Goal: Task Accomplishment & Management: Use online tool/utility

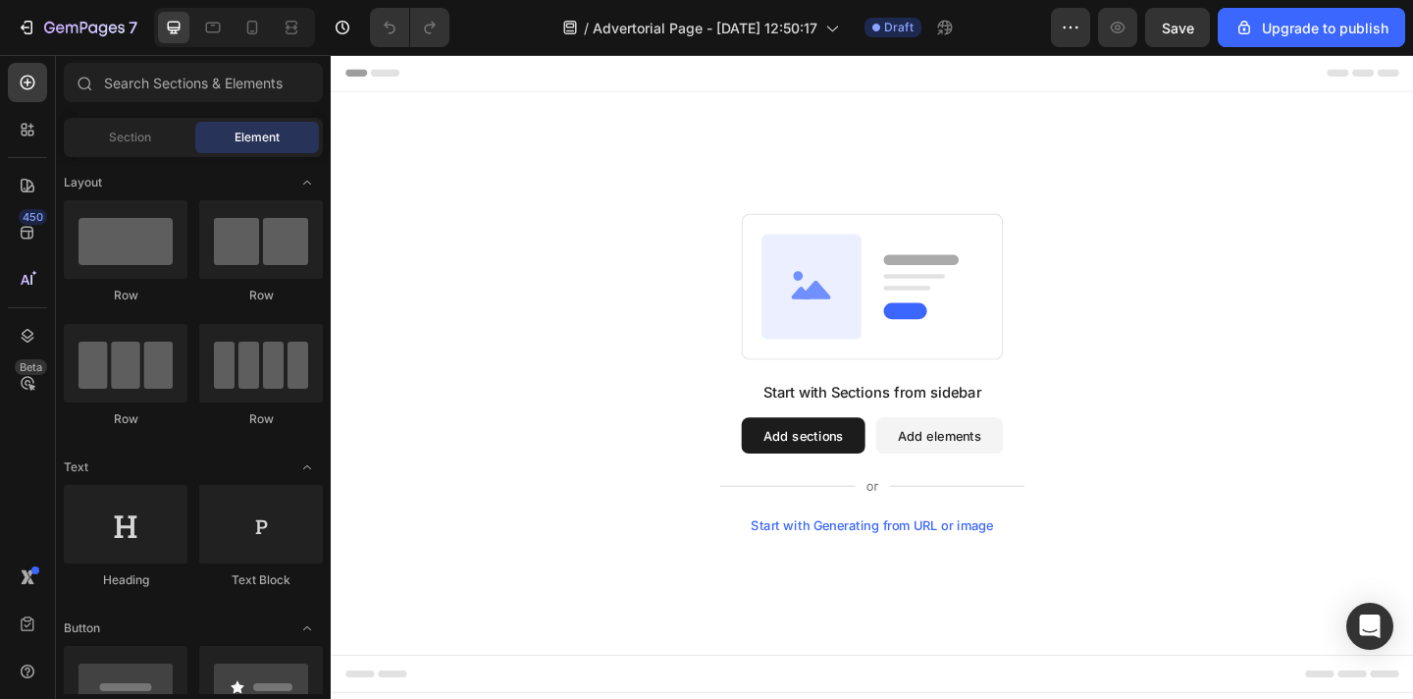
click at [880, 474] on button "Add sections" at bounding box center [844, 468] width 134 height 39
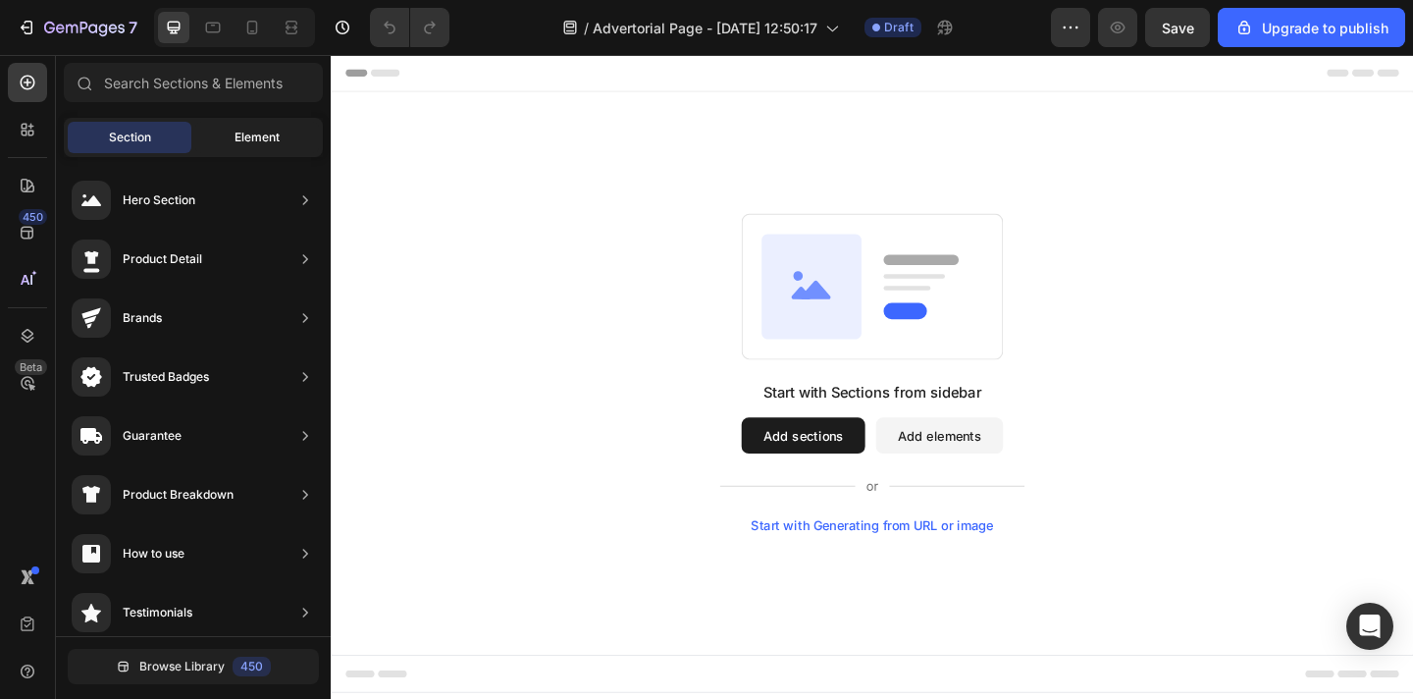
click at [260, 134] on span "Element" at bounding box center [257, 138] width 45 height 18
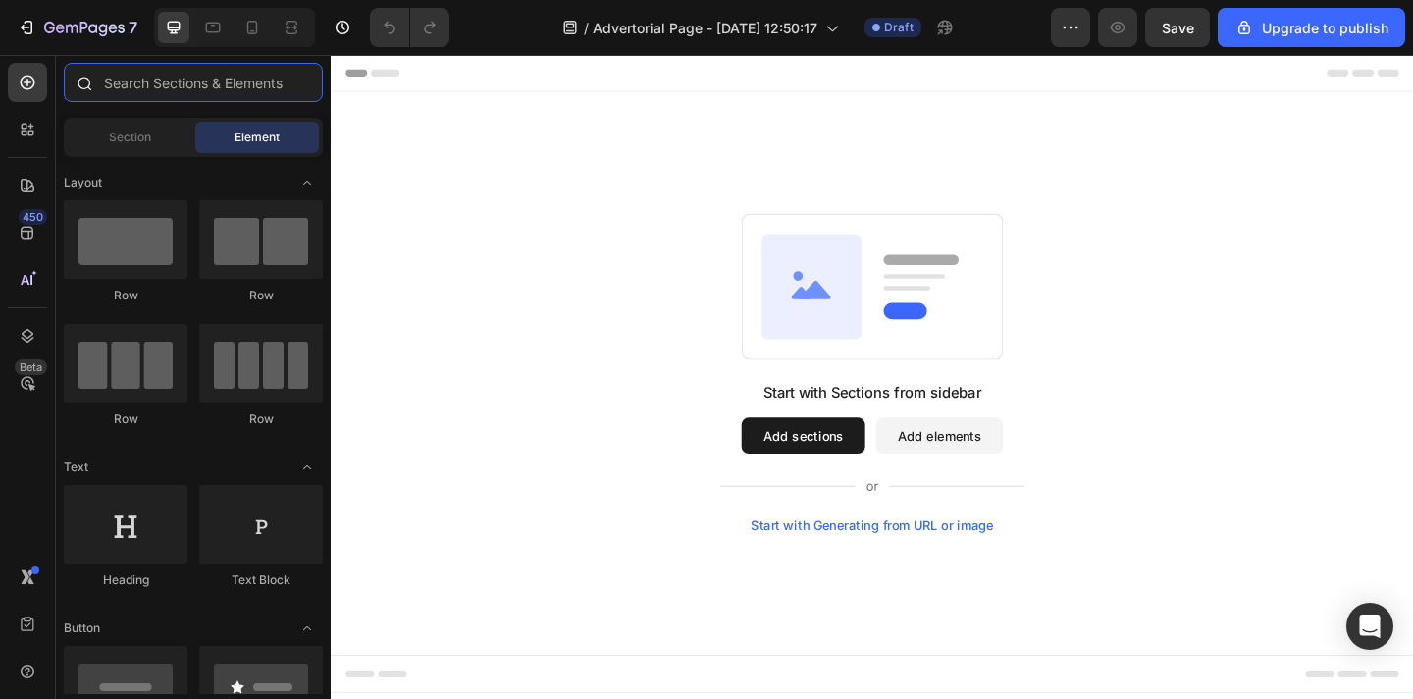
click at [208, 83] on input "text" at bounding box center [193, 82] width 259 height 39
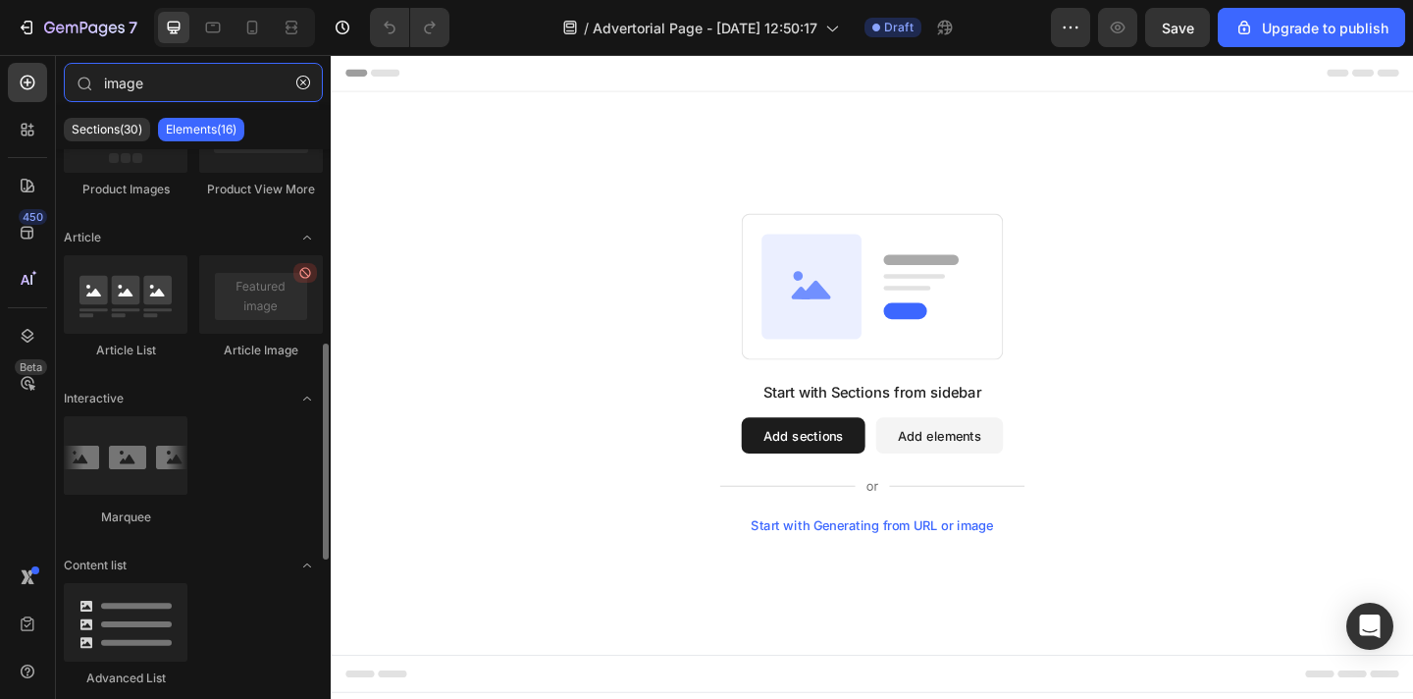
scroll to position [796, 0]
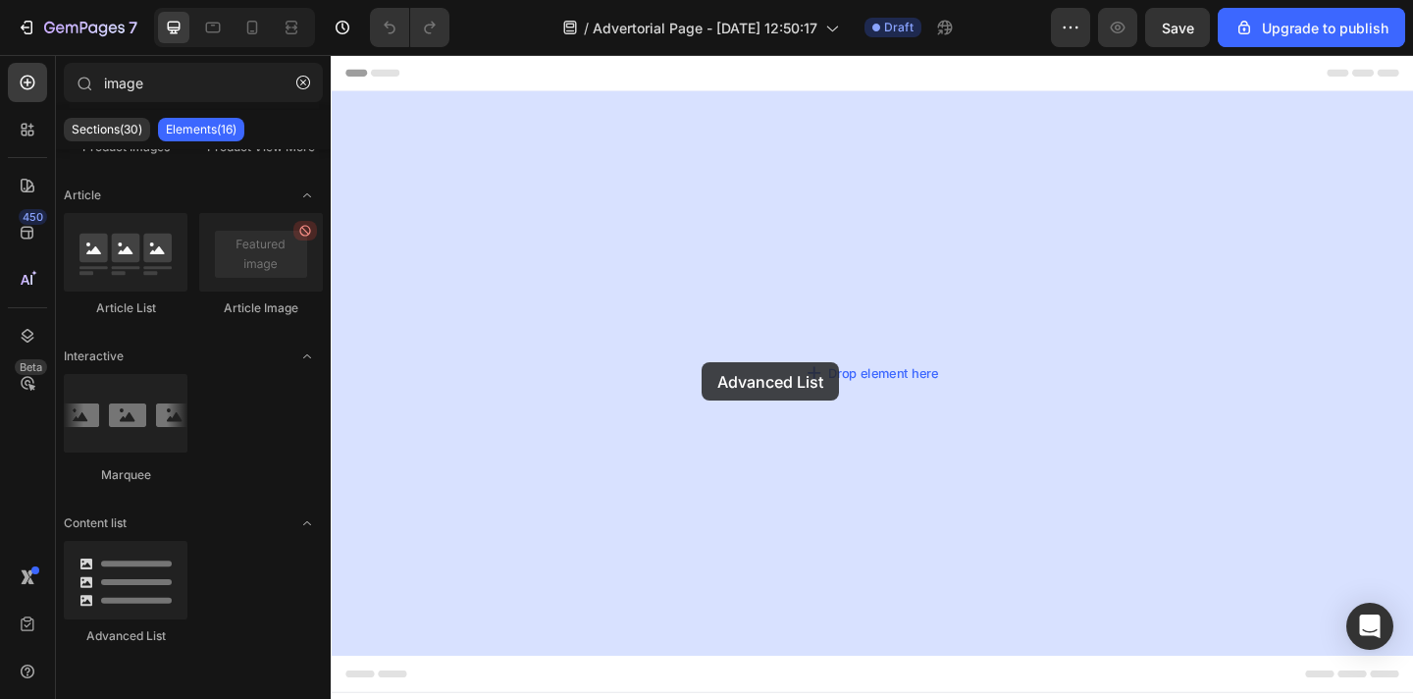
drag, startPoint x: 461, startPoint y: 641, endPoint x: 758, endPoint y: 373, distance: 399.5
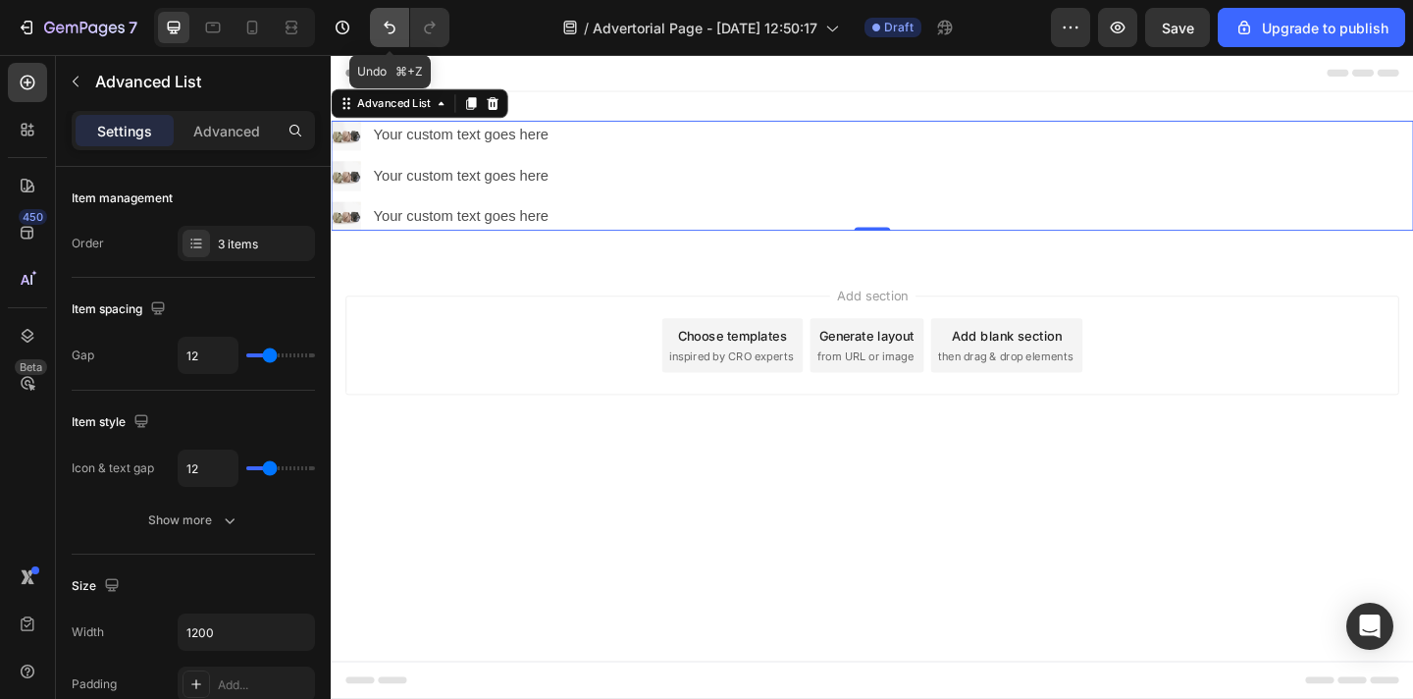
click at [386, 34] on icon "Undo/Redo" at bounding box center [390, 28] width 20 height 20
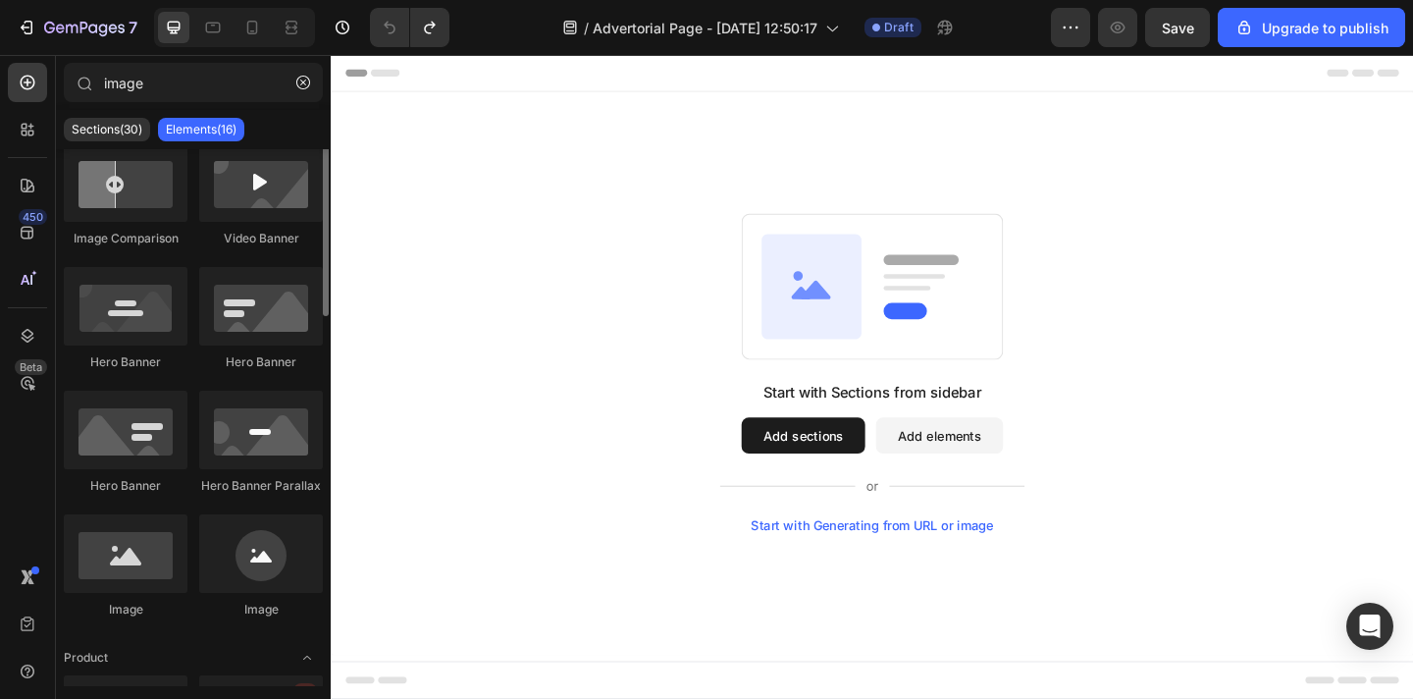
scroll to position [0, 0]
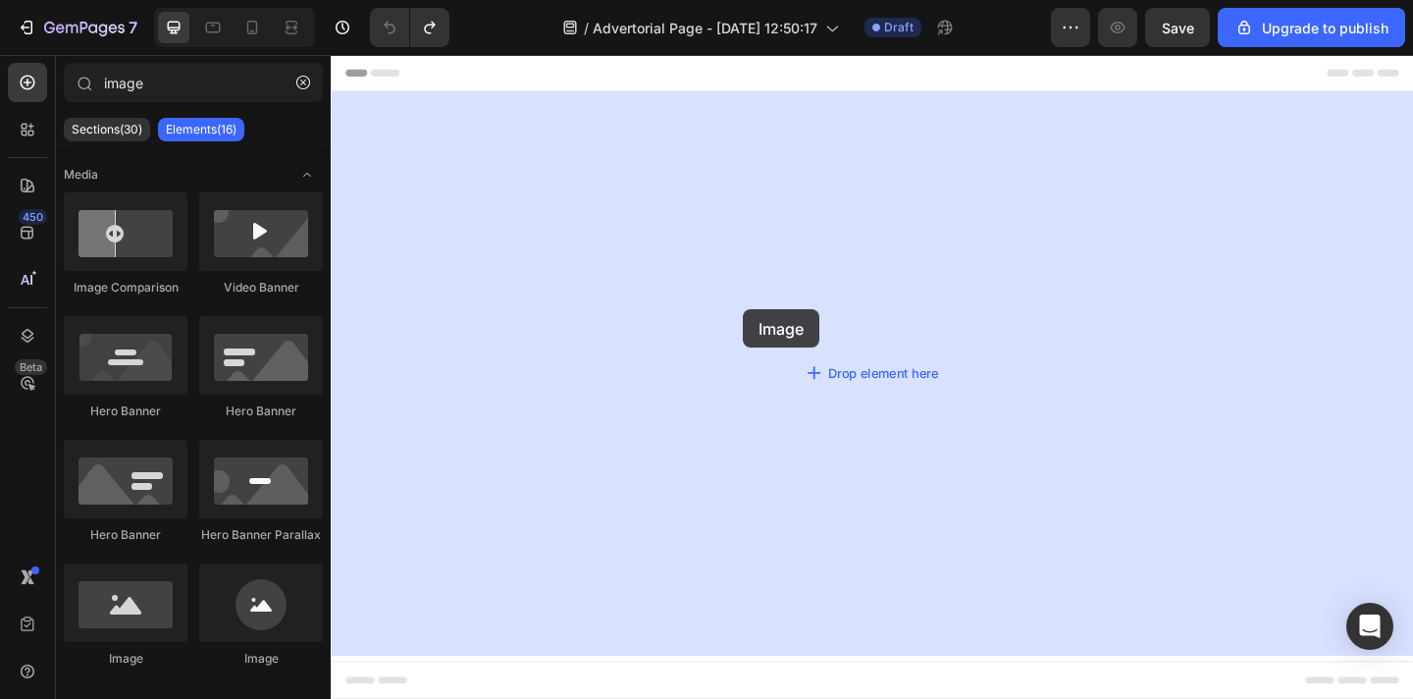
drag, startPoint x: 475, startPoint y: 656, endPoint x: 780, endPoint y: 332, distance: 445.0
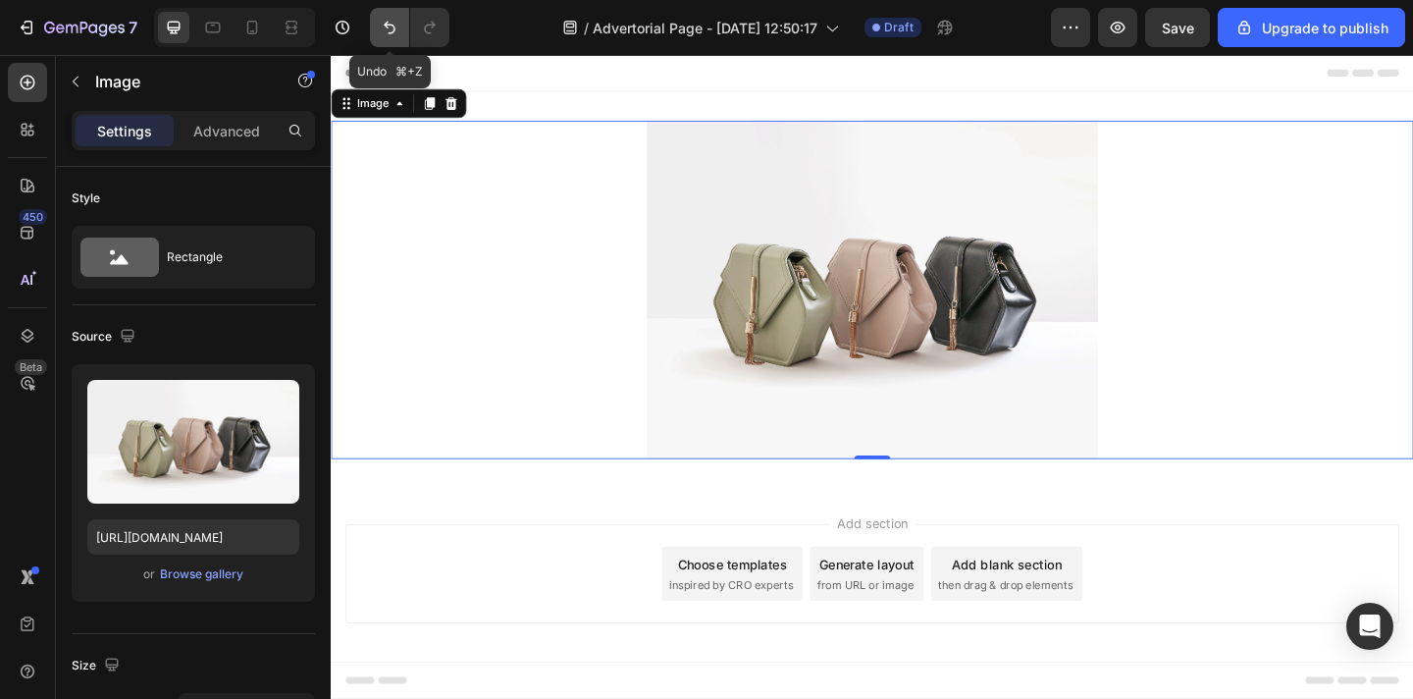
click at [392, 30] on icon "Undo/Redo" at bounding box center [390, 28] width 20 height 20
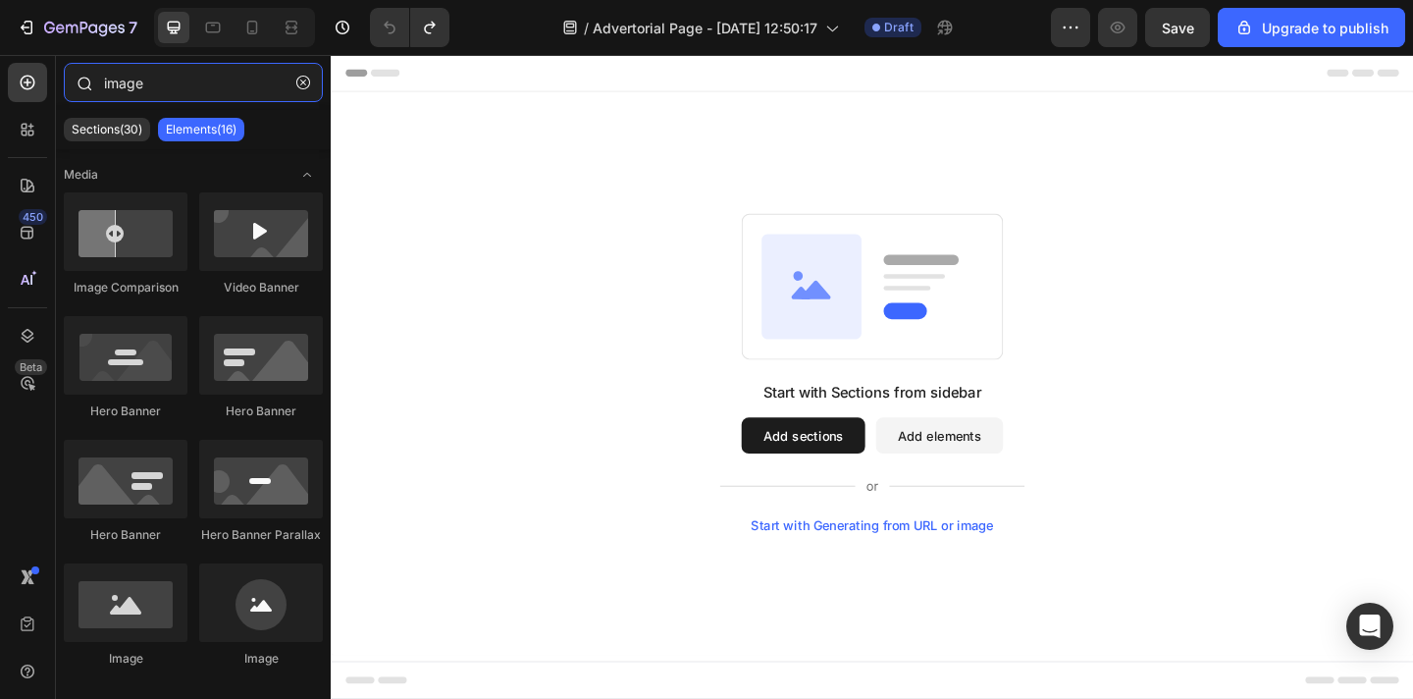
click at [163, 81] on input "image" at bounding box center [193, 82] width 259 height 39
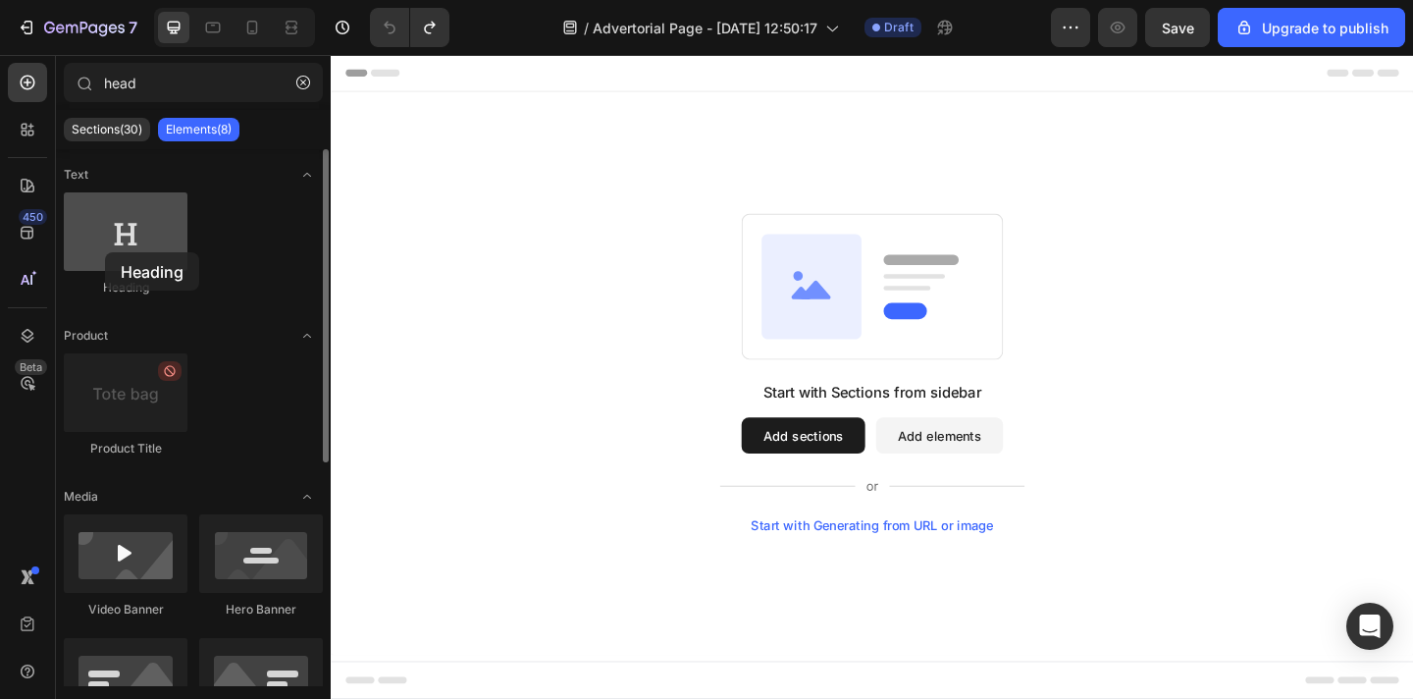
click at [105, 252] on div at bounding box center [126, 231] width 124 height 79
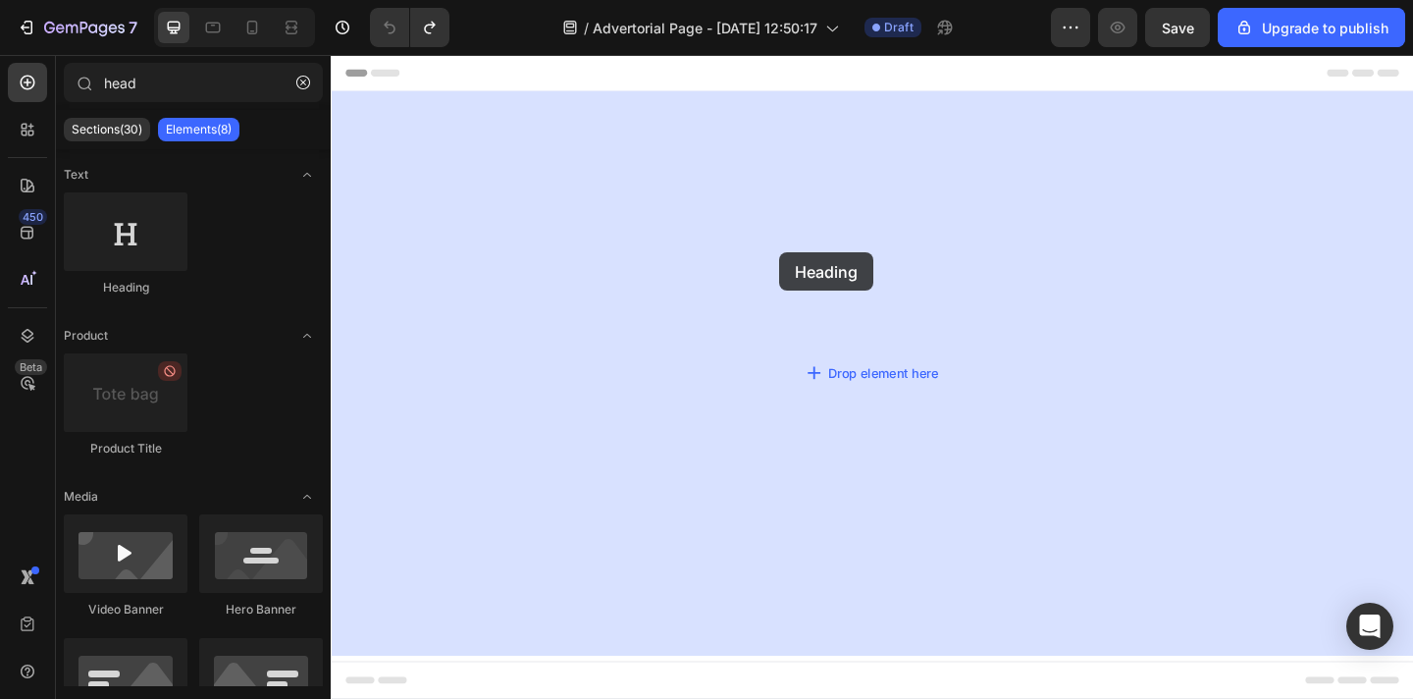
drag, startPoint x: 467, startPoint y: 307, endPoint x: 846, endPoint y: 265, distance: 381.2
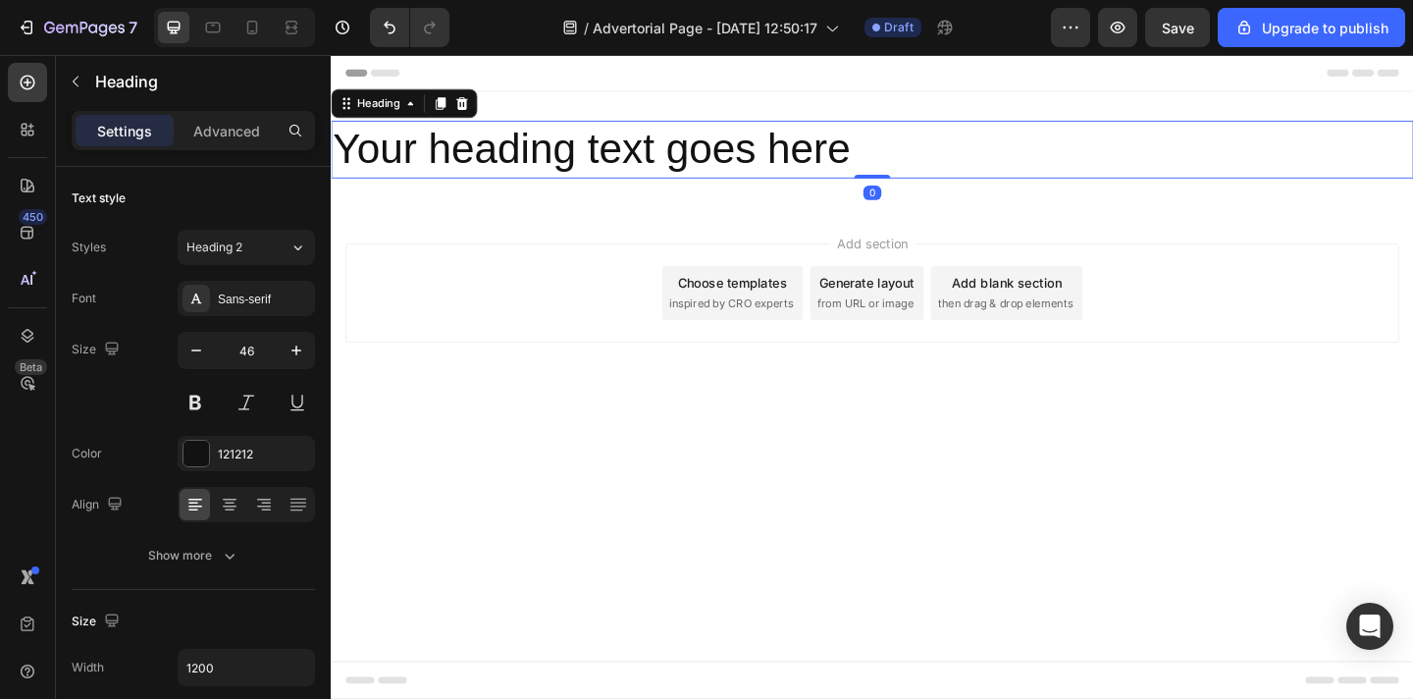
click at [820, 165] on h2 "Your heading text goes here" at bounding box center [920, 158] width 1178 height 63
click at [820, 165] on p "Your heading text goes here" at bounding box center [920, 158] width 1174 height 59
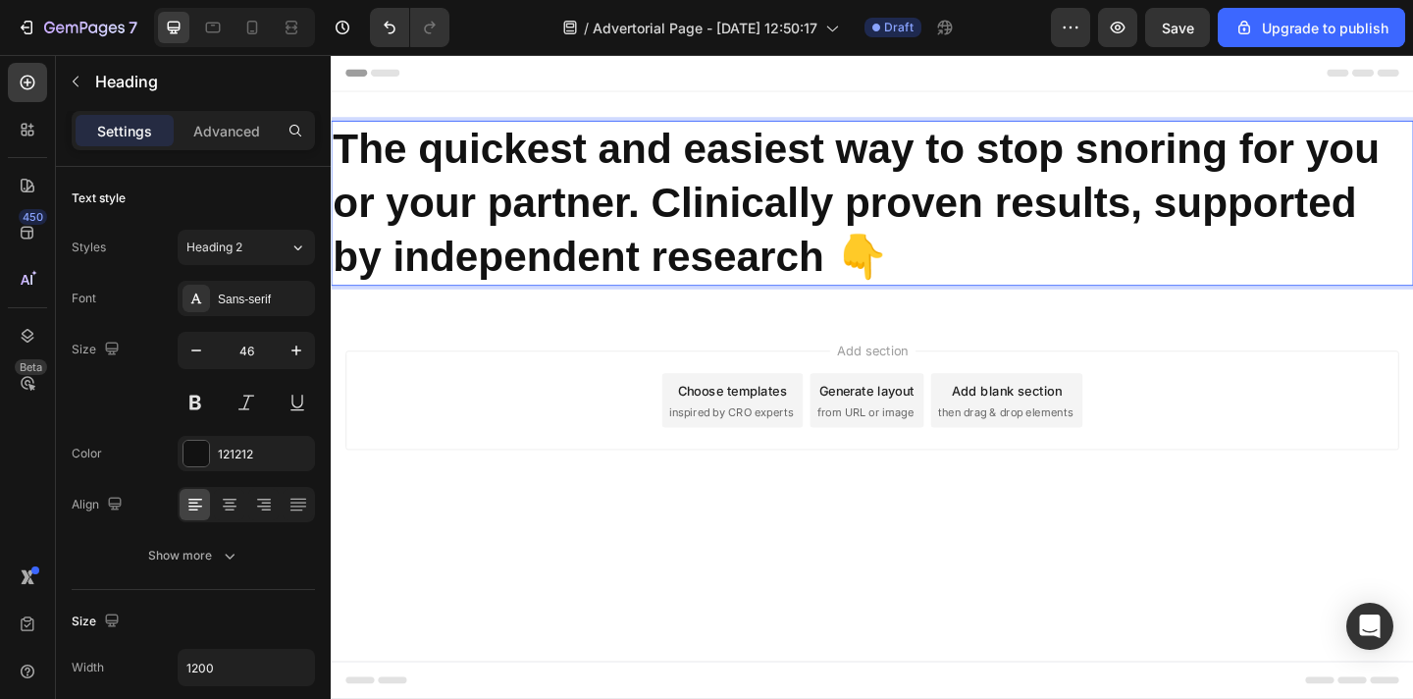
click at [561, 421] on div "Add section Choose templates inspired by CRO experts Generate layout from URL o…" at bounding box center [919, 431] width 1146 height 108
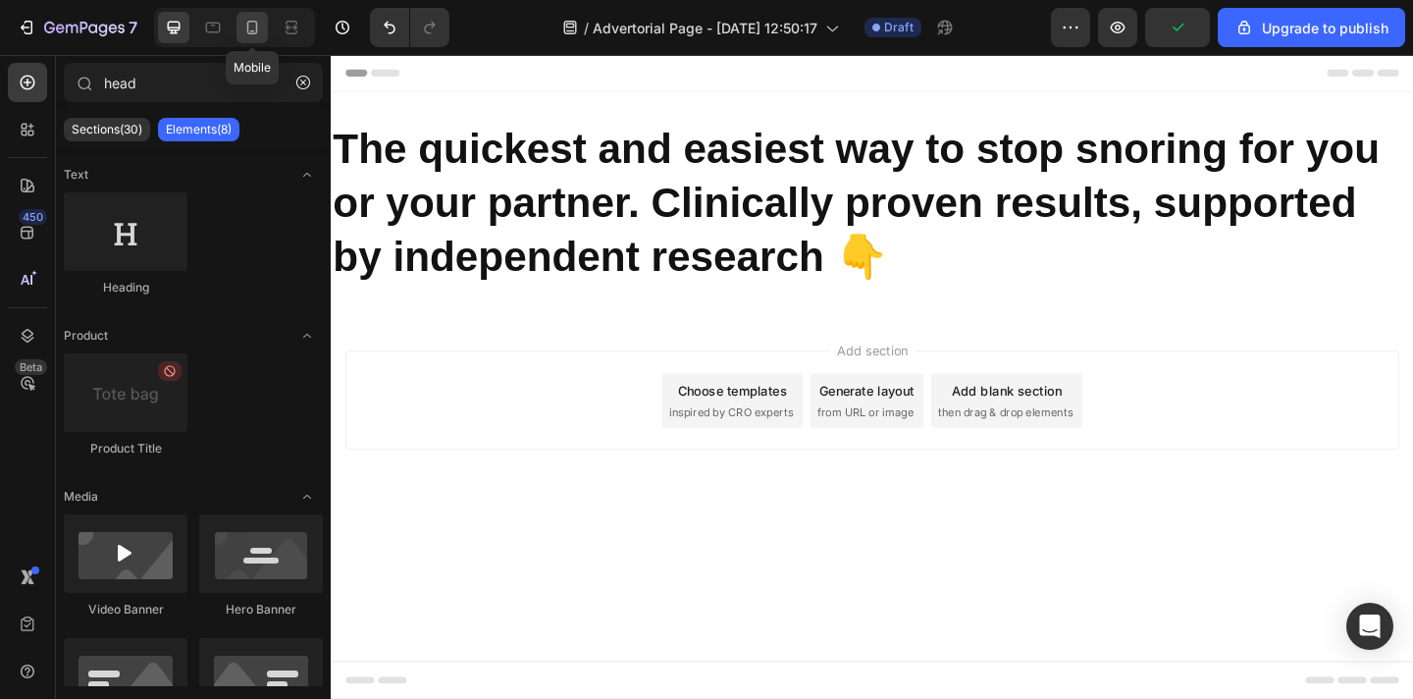
click at [262, 30] on div at bounding box center [252, 27] width 31 height 31
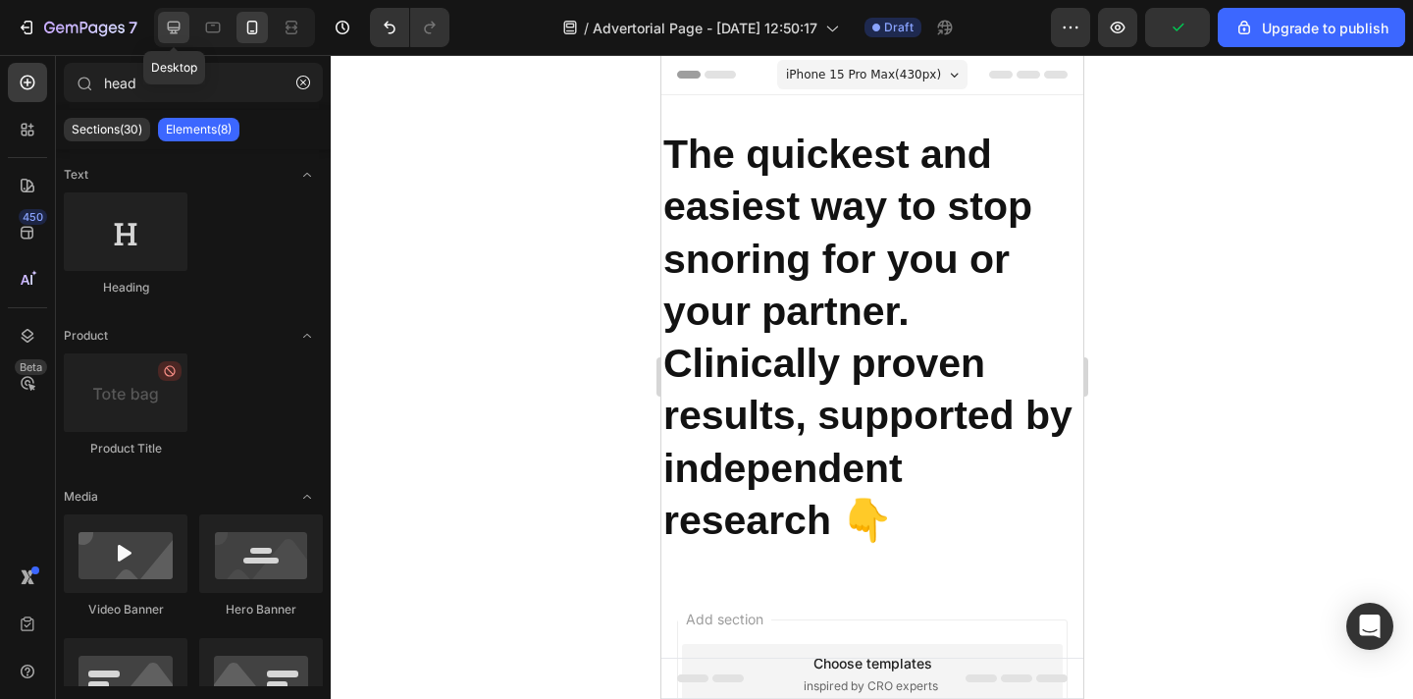
click at [177, 22] on icon at bounding box center [174, 28] width 13 height 13
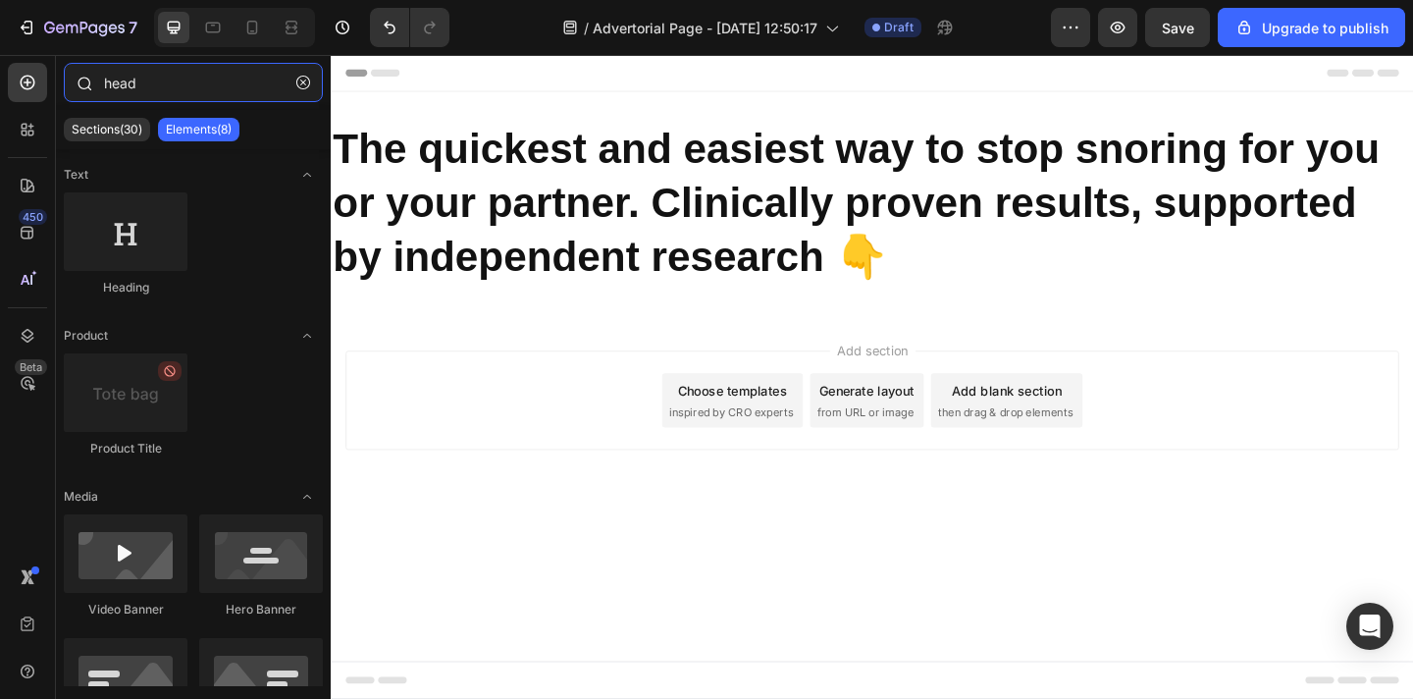
click at [171, 94] on input "head" at bounding box center [193, 82] width 259 height 39
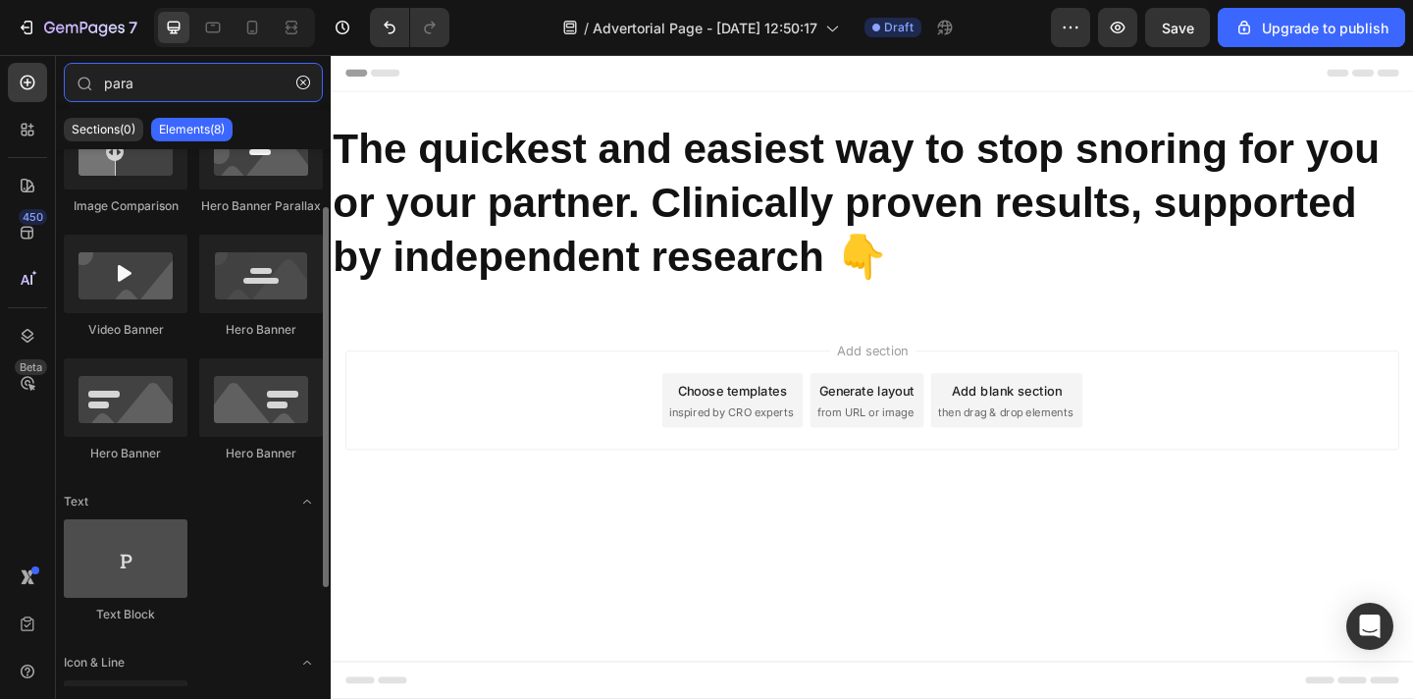
scroll to position [93, 0]
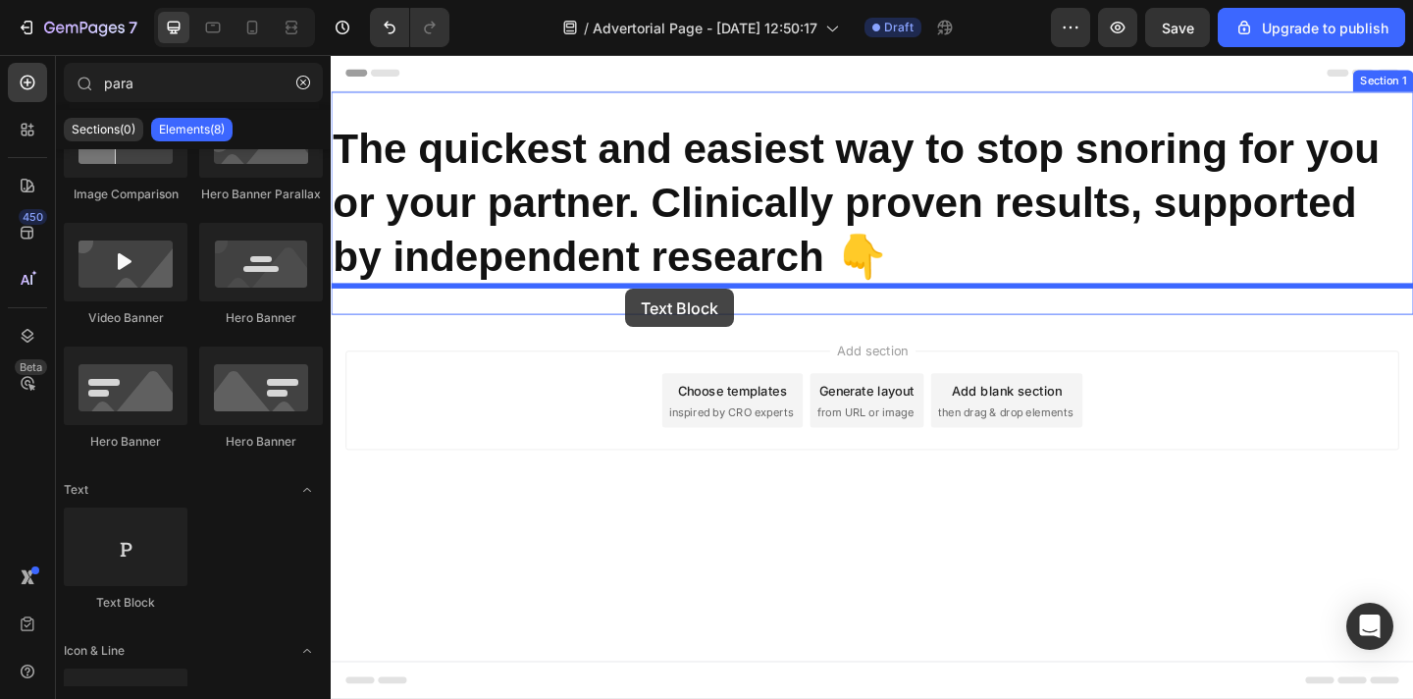
drag, startPoint x: 470, startPoint y: 593, endPoint x: 651, endPoint y: 309, distance: 336.2
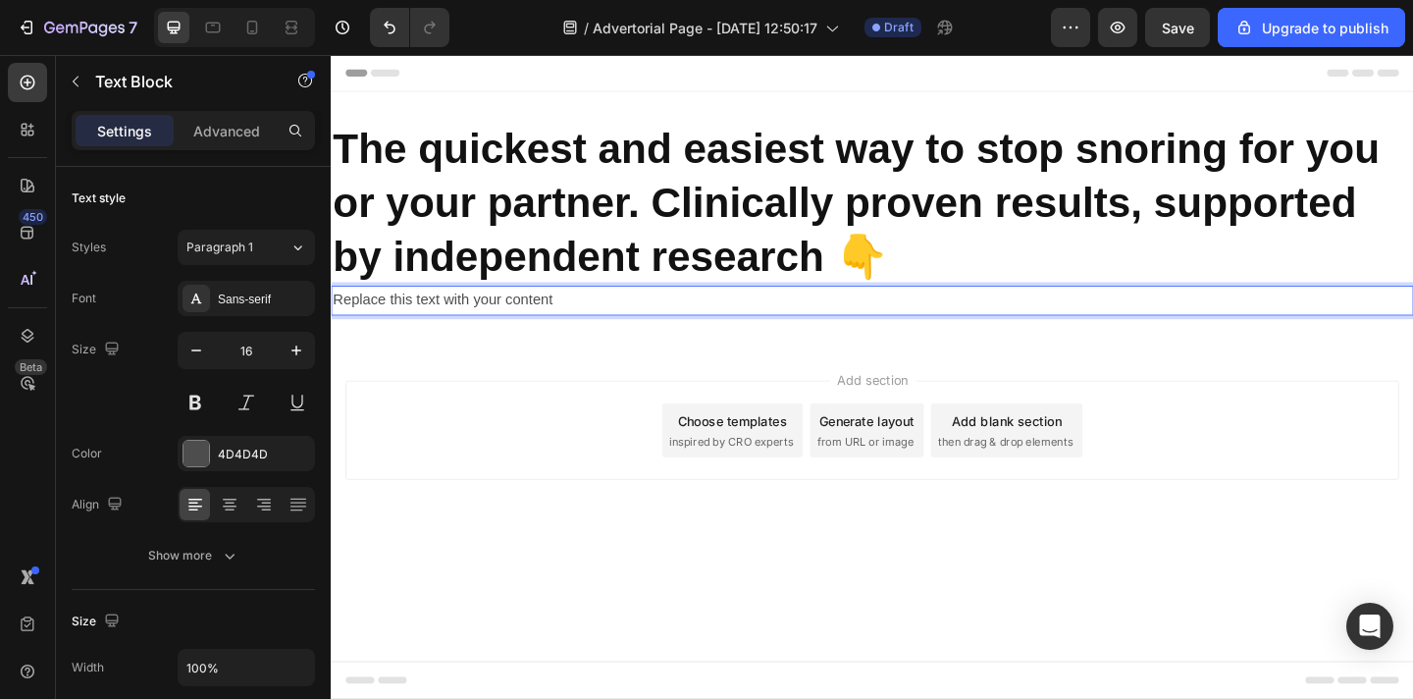
click at [618, 328] on div "Replace this text with your content" at bounding box center [920, 322] width 1178 height 32
click at [618, 328] on p "Replace this text with your content" at bounding box center [920, 322] width 1174 height 28
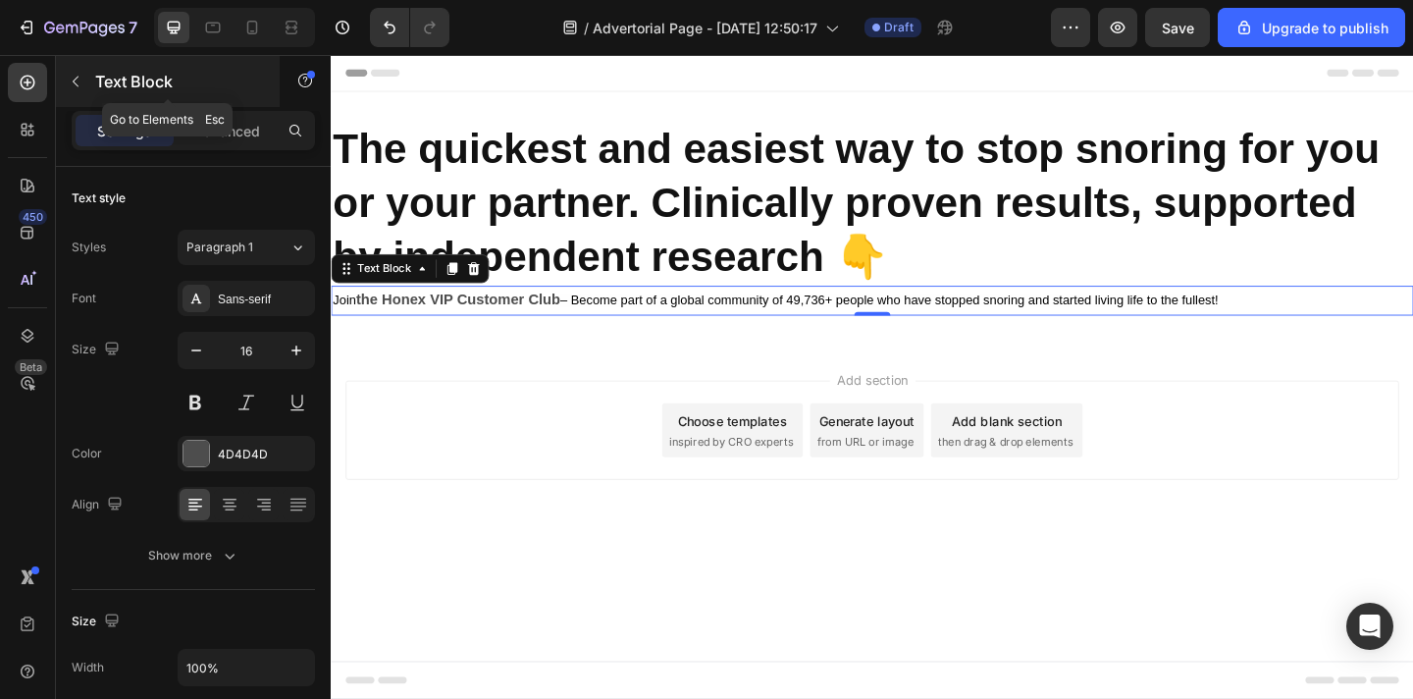
click at [78, 81] on icon "button" at bounding box center [76, 82] width 16 height 16
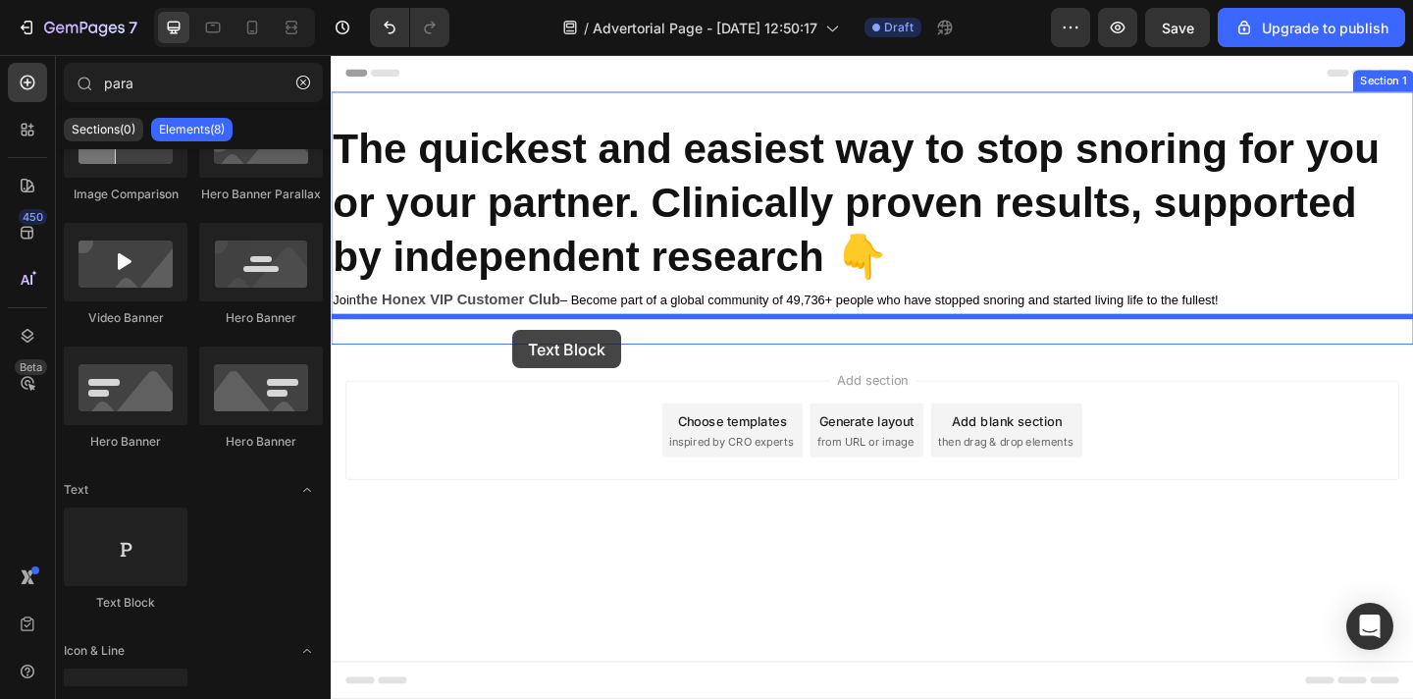
drag, startPoint x: 477, startPoint y: 594, endPoint x: 528, endPoint y: 354, distance: 244.8
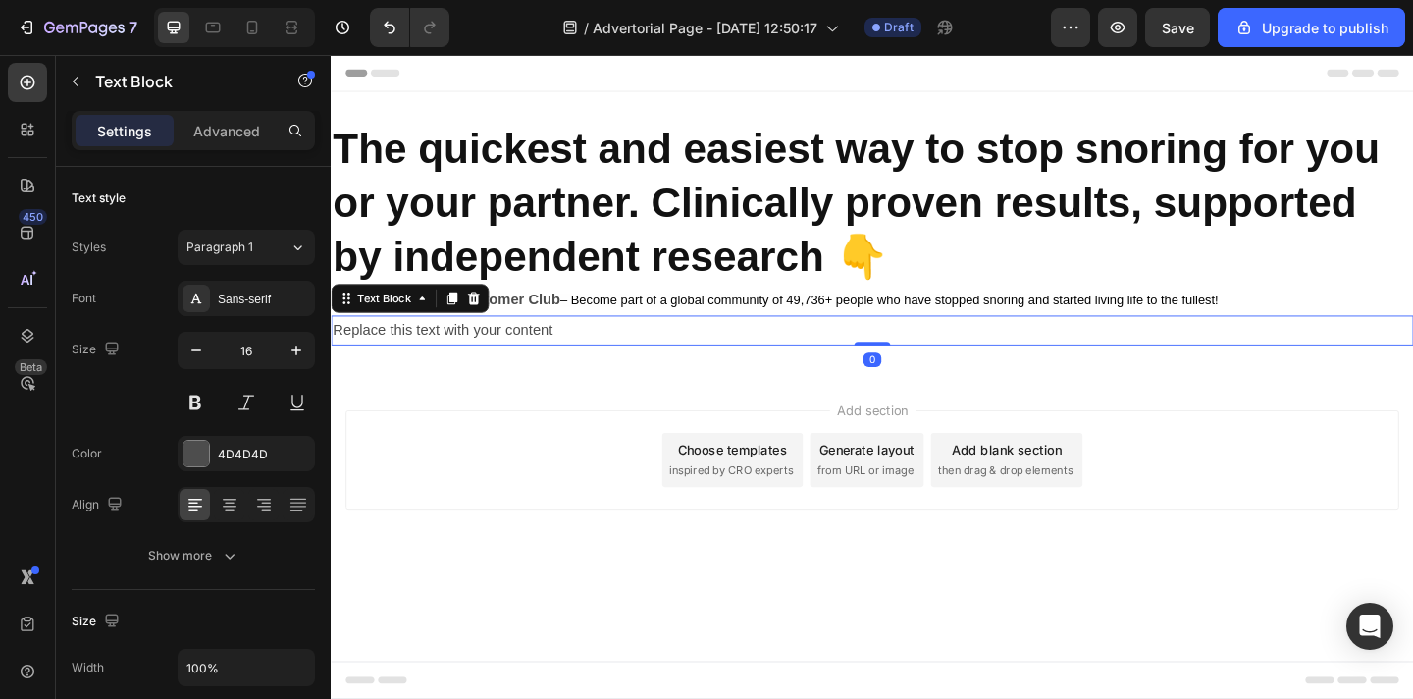
click at [495, 355] on div "Replace this text with your content" at bounding box center [920, 355] width 1178 height 32
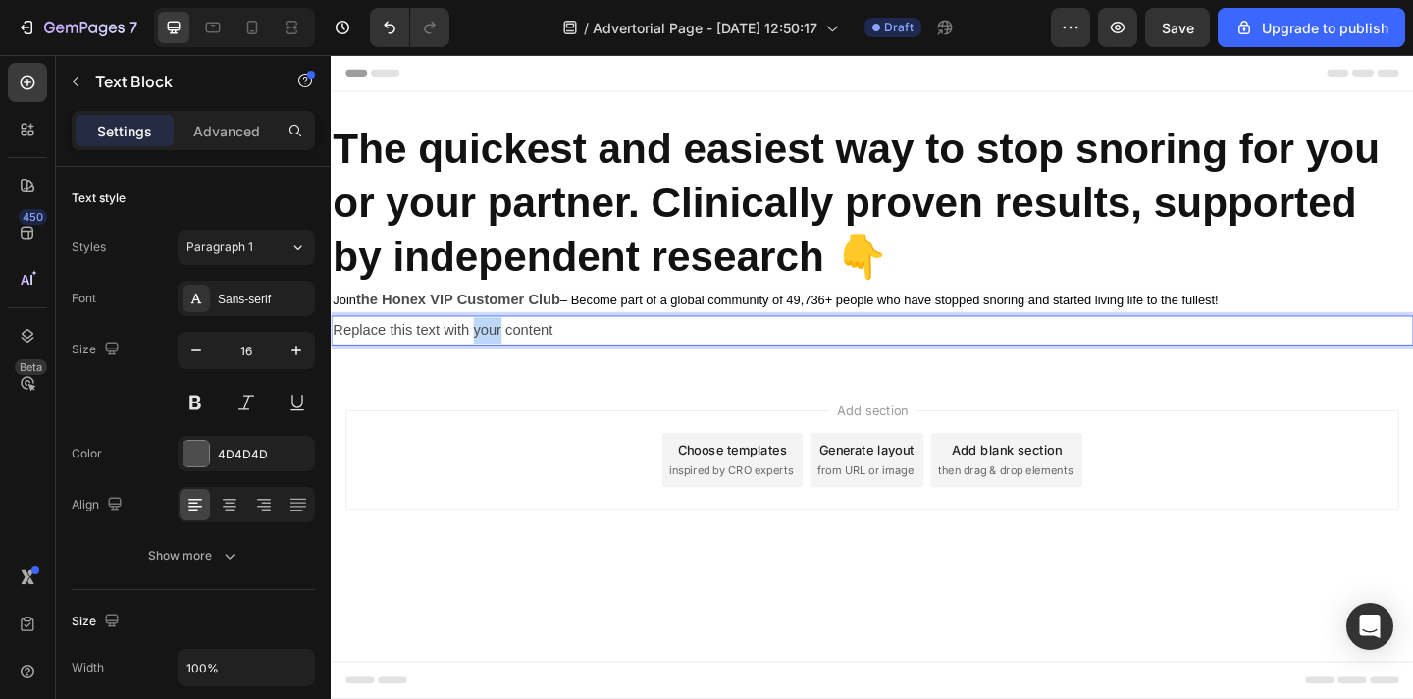
click at [495, 355] on p "Replace this text with your content" at bounding box center [920, 355] width 1174 height 28
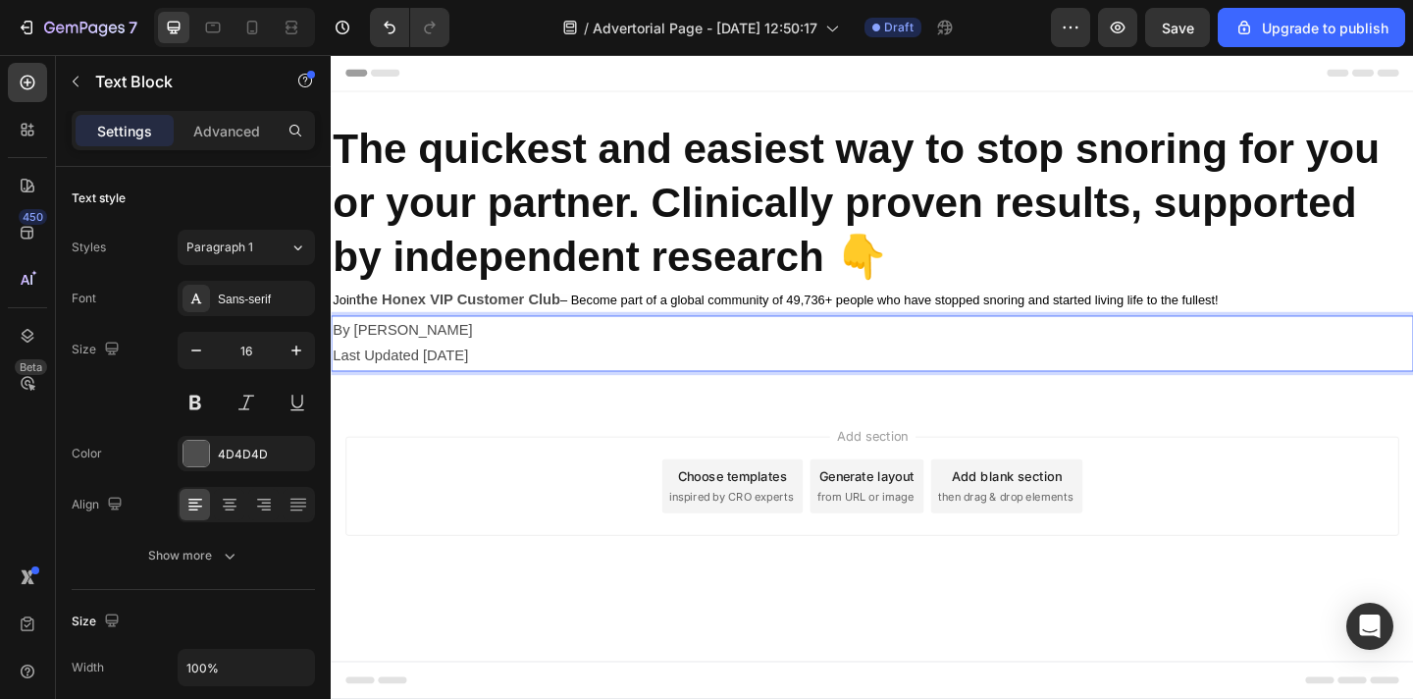
click at [334, 357] on p "By Dr. Jason D." at bounding box center [920, 355] width 1174 height 28
click at [515, 389] on p "Last Updated Apr 29, 2025" at bounding box center [920, 383] width 1174 height 28
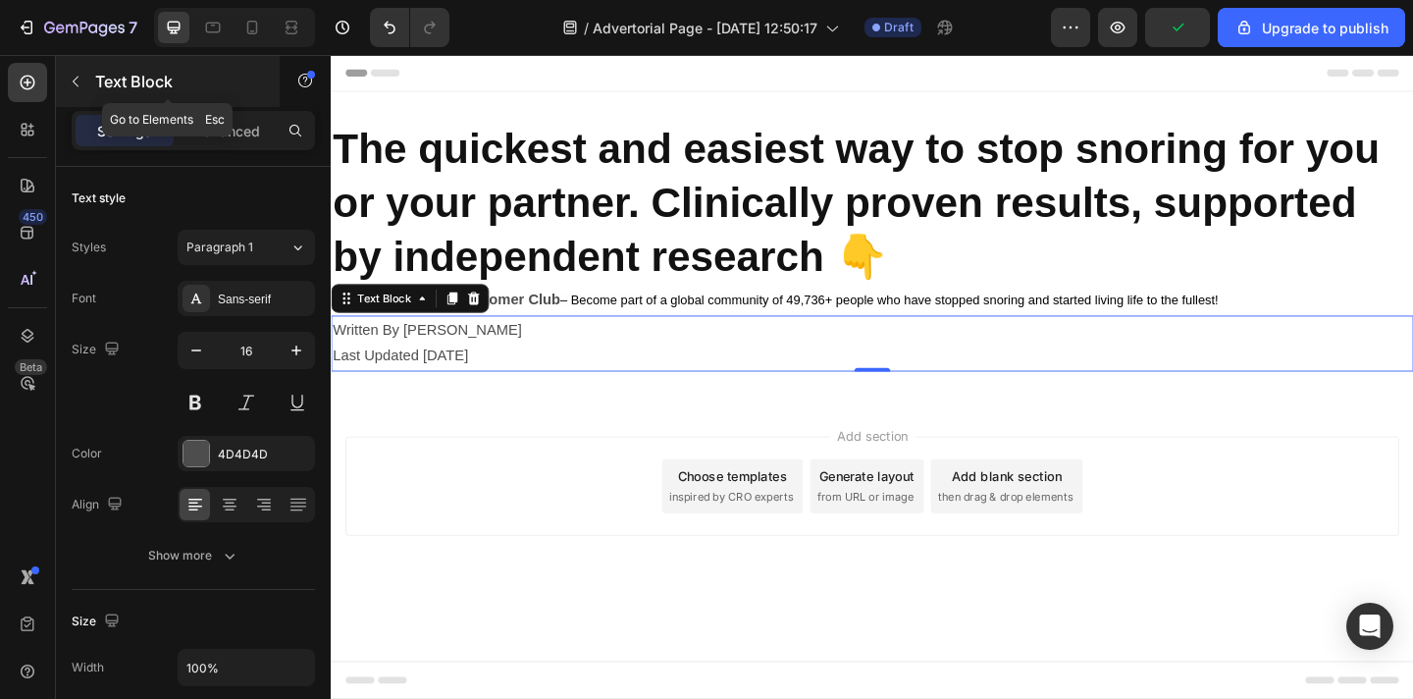
click at [79, 82] on icon "button" at bounding box center [76, 82] width 16 height 16
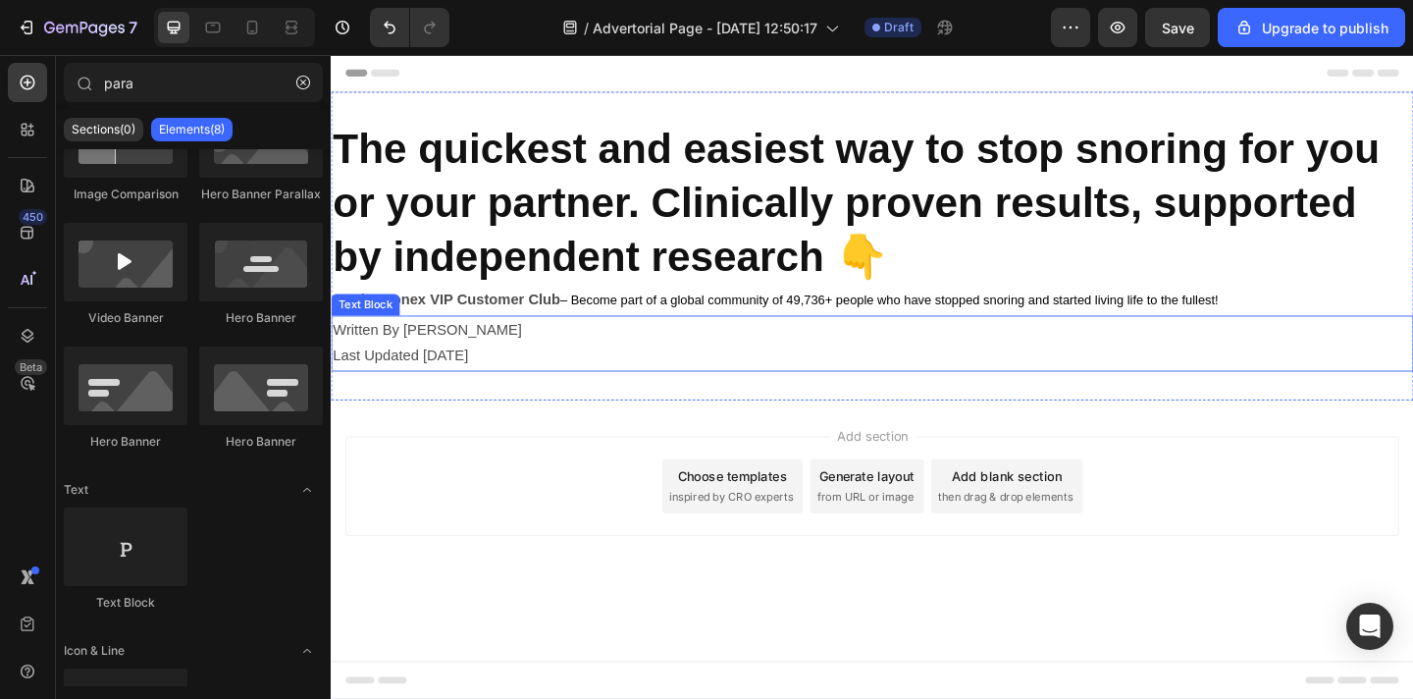
click at [512, 356] on p "Written By Dr. Jason D." at bounding box center [920, 355] width 1174 height 28
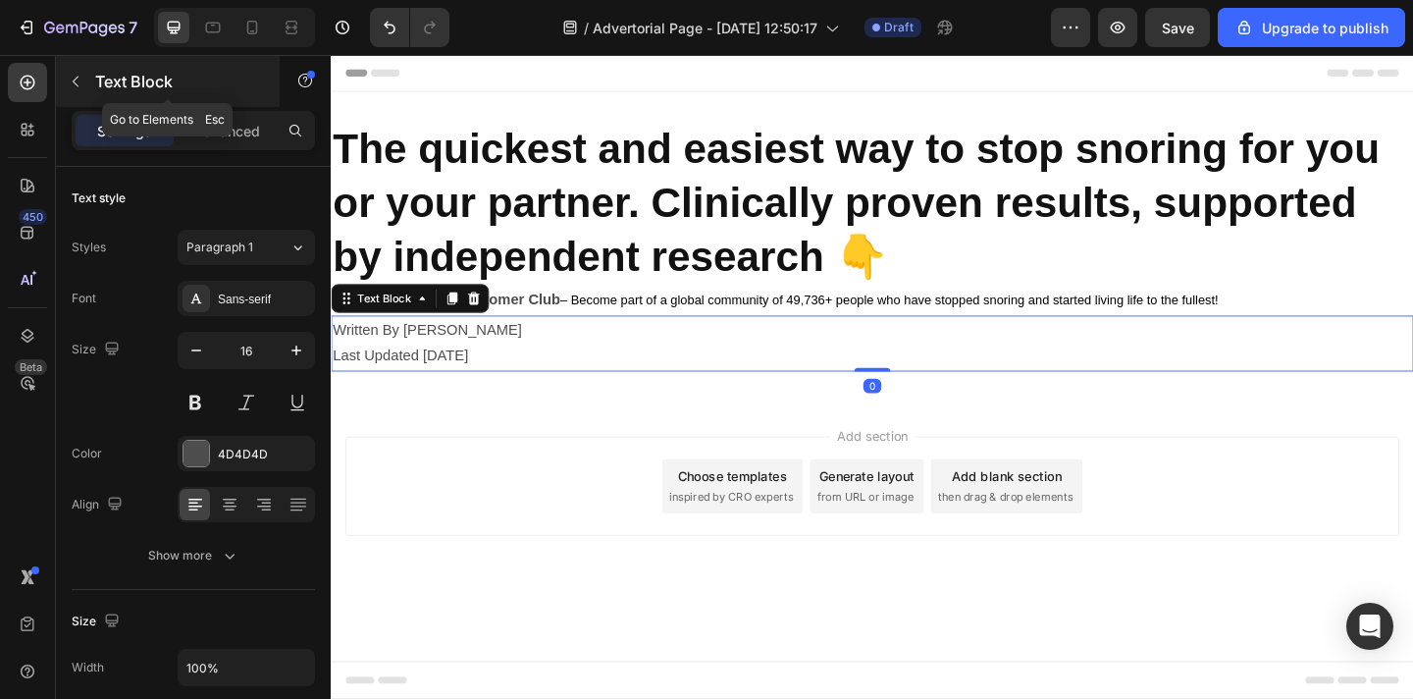
click at [79, 78] on icon "button" at bounding box center [76, 82] width 16 height 16
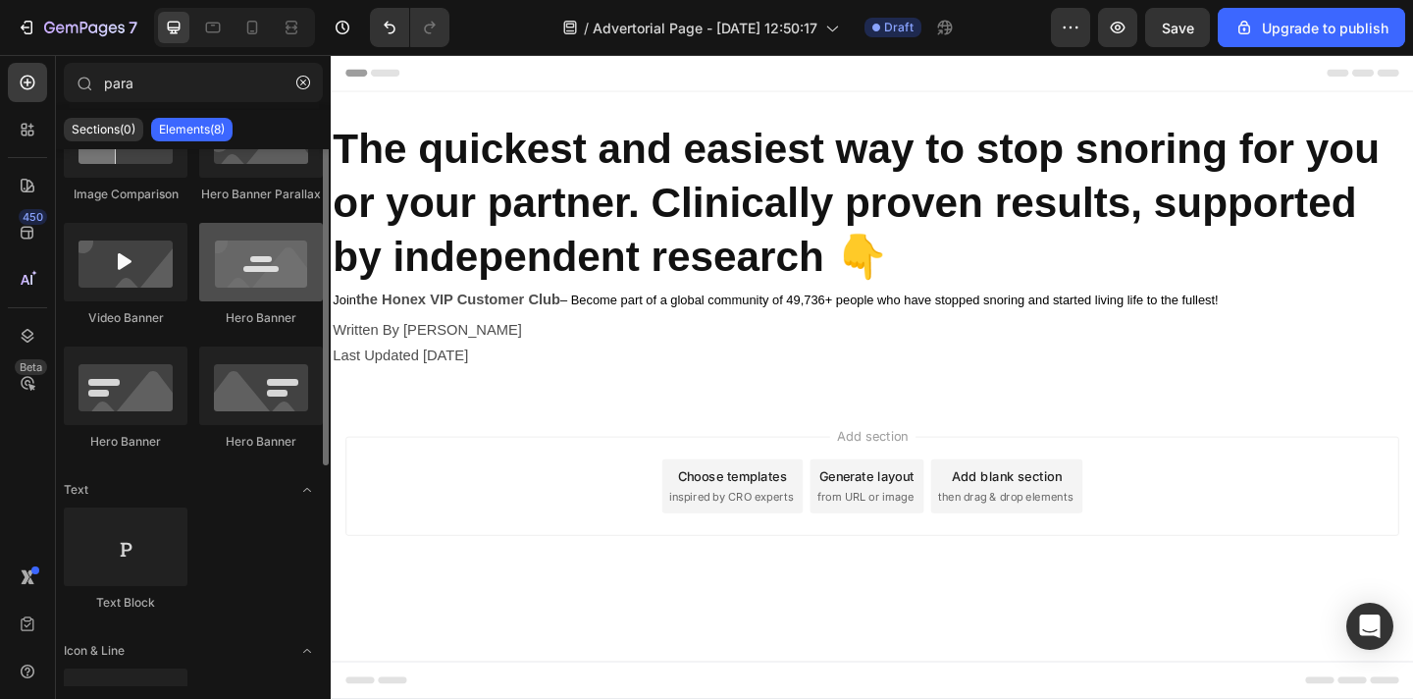
scroll to position [0, 0]
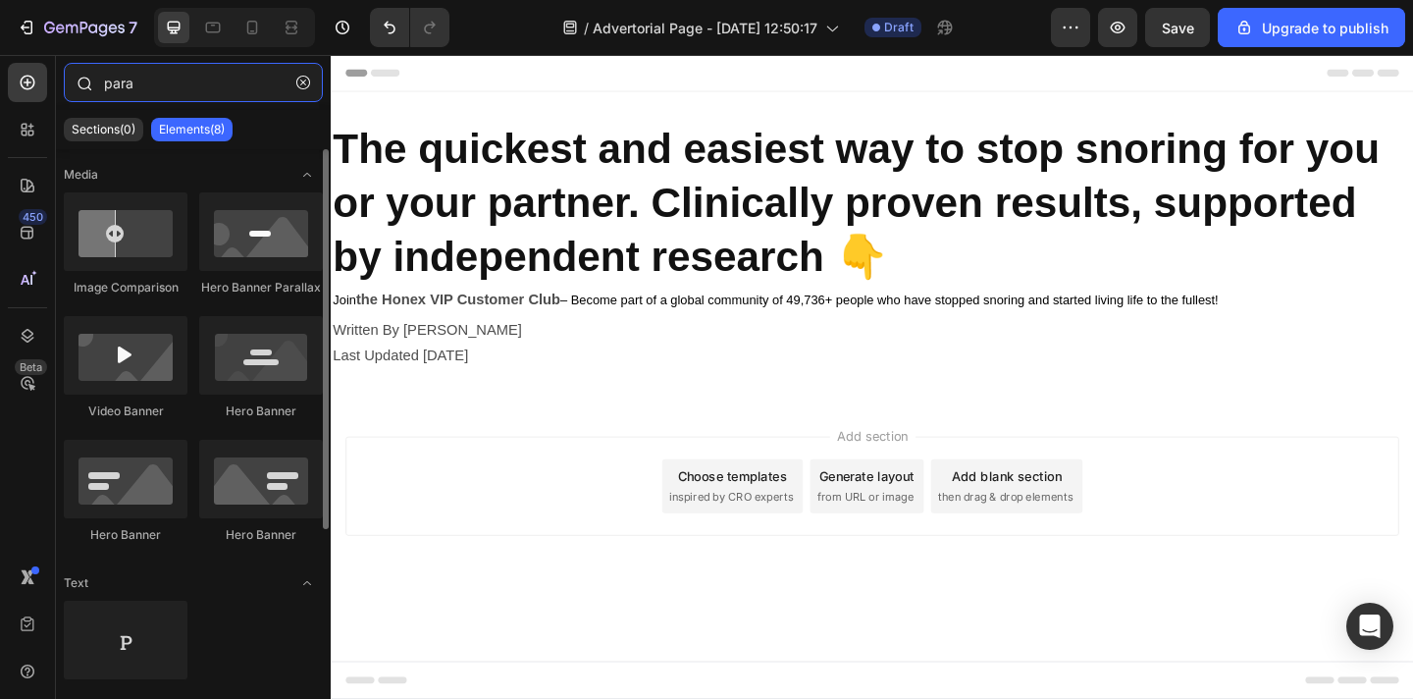
click at [172, 81] on input "para" at bounding box center [193, 82] width 259 height 39
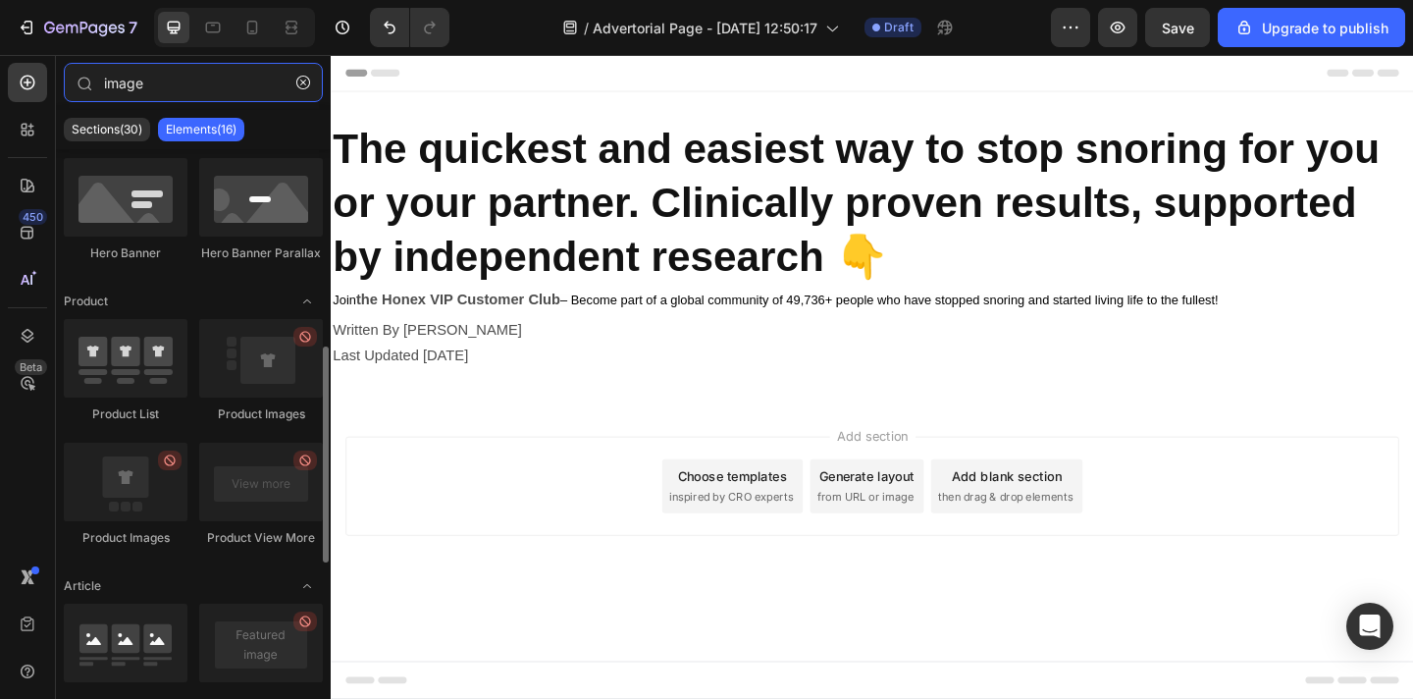
scroll to position [433, 0]
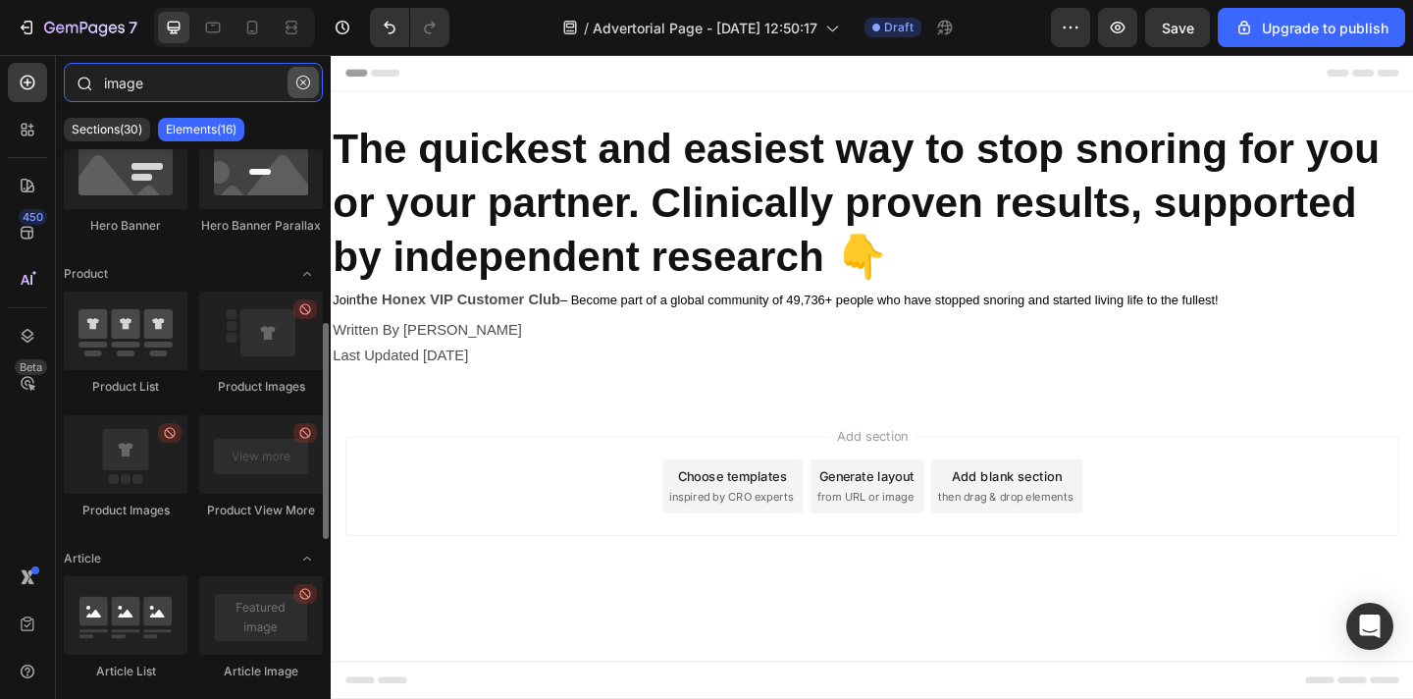
type input "image"
click at [297, 83] on icon "button" at bounding box center [303, 83] width 14 height 14
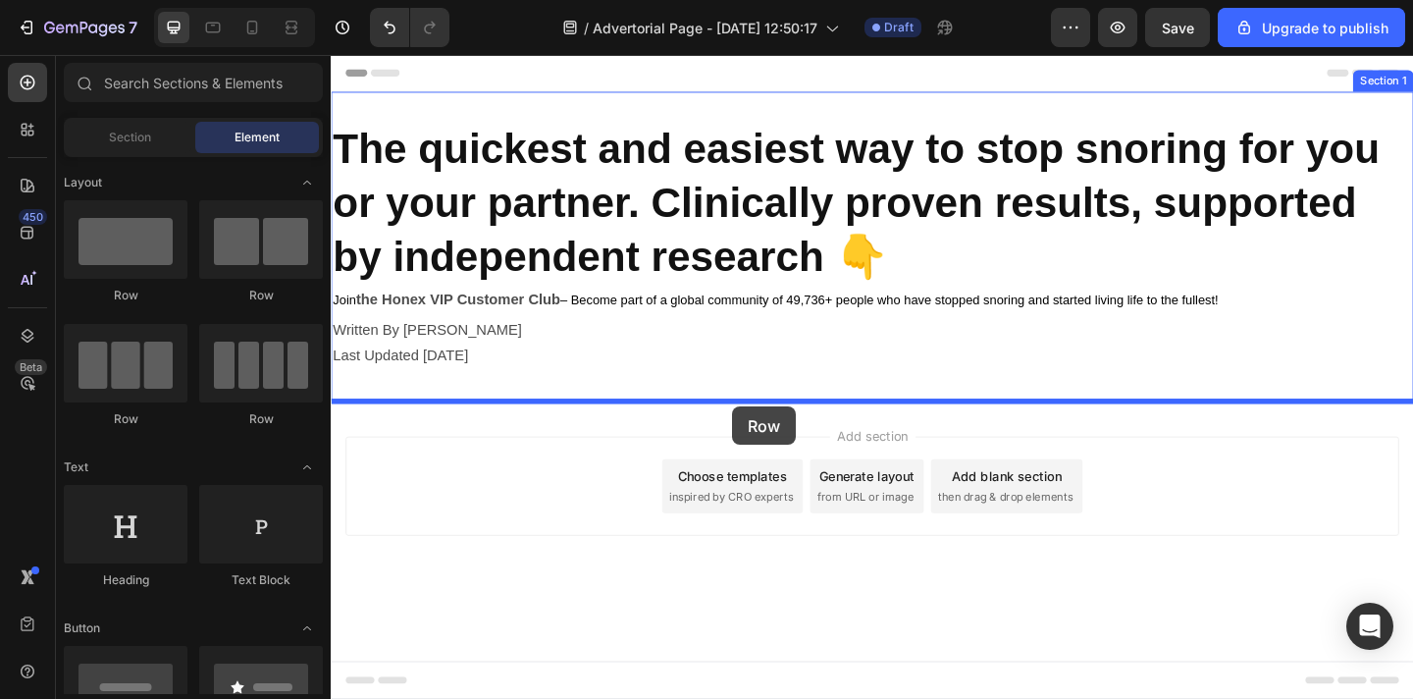
drag, startPoint x: 564, startPoint y: 316, endPoint x: 767, endPoint y: 438, distance: 236.8
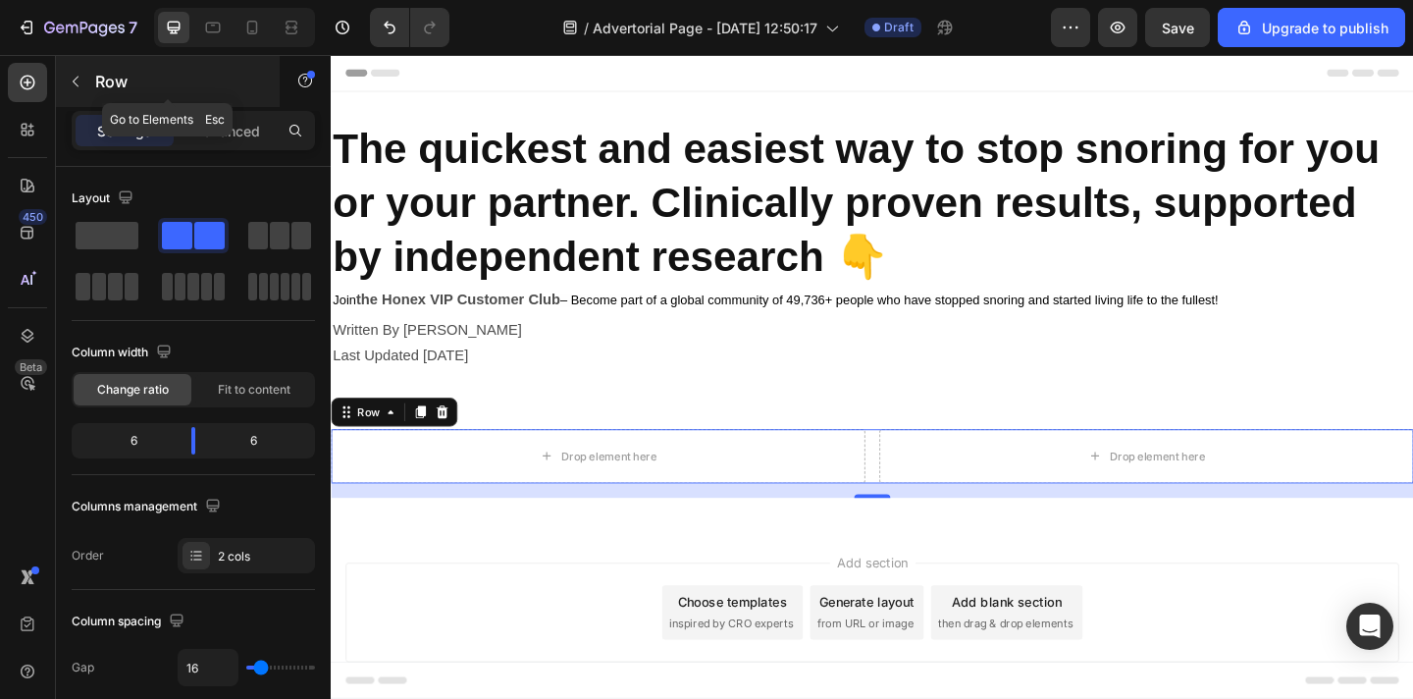
click at [79, 81] on icon "button" at bounding box center [76, 82] width 16 height 16
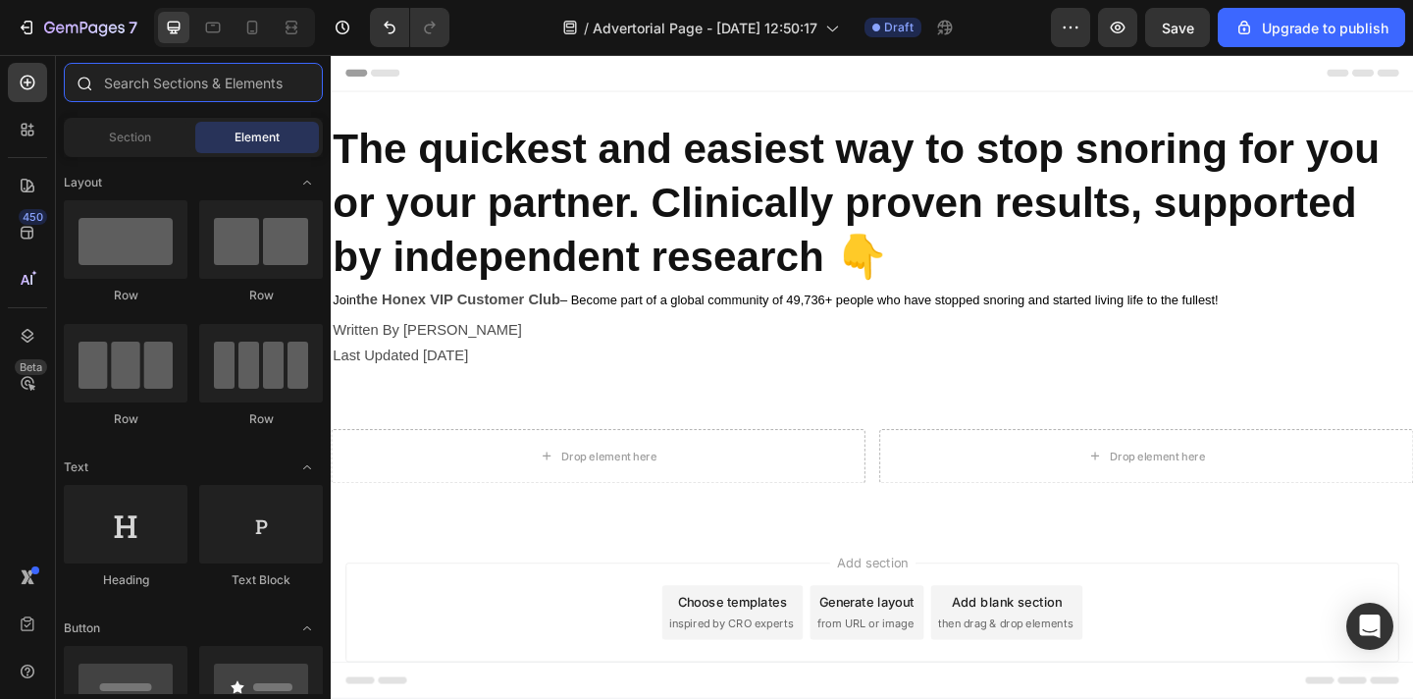
click at [197, 90] on input "text" at bounding box center [193, 82] width 259 height 39
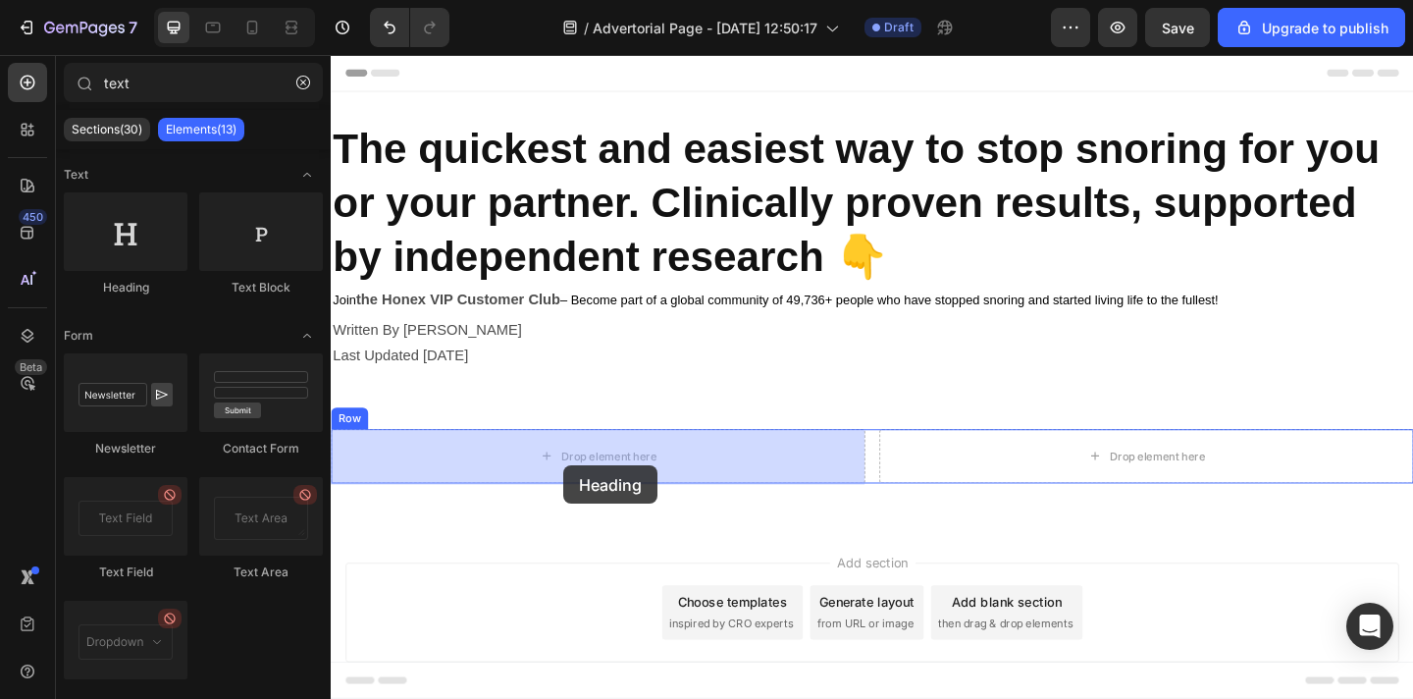
drag, startPoint x: 473, startPoint y: 310, endPoint x: 583, endPoint y: 501, distance: 219.8
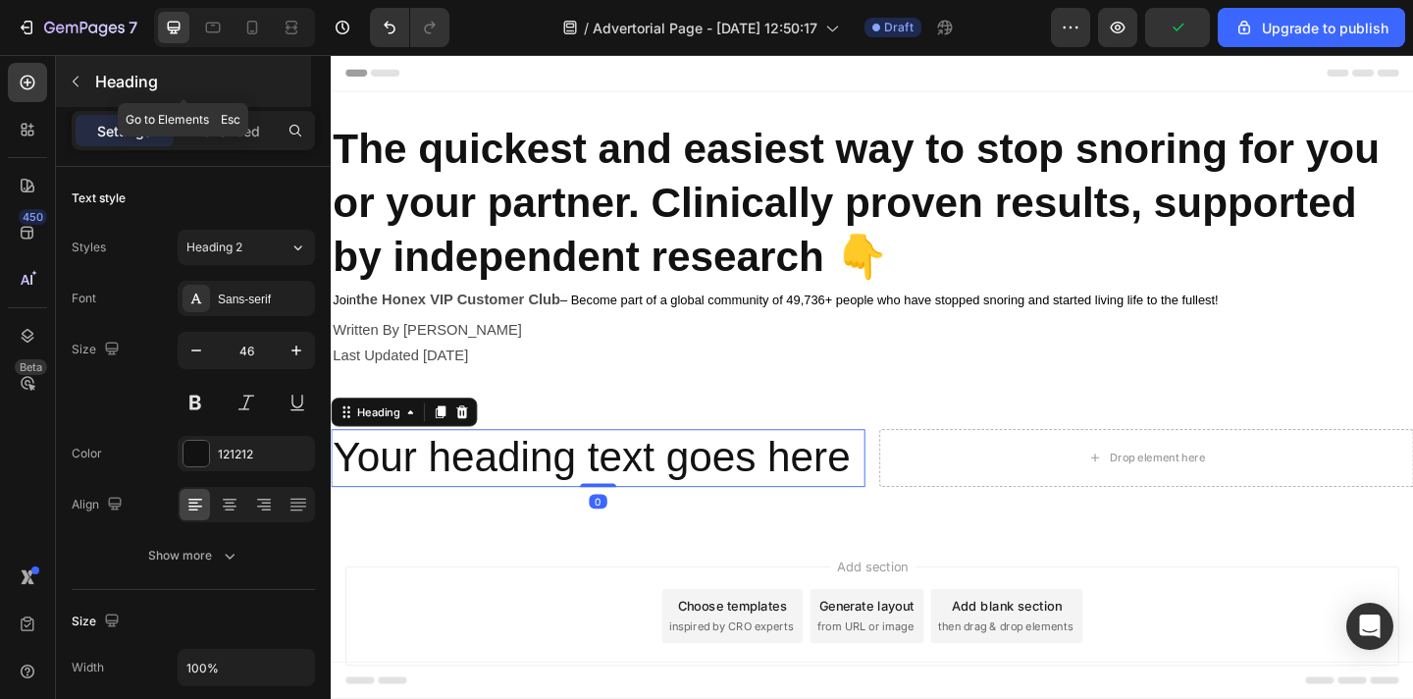
click at [80, 75] on icon "button" at bounding box center [76, 82] width 16 height 16
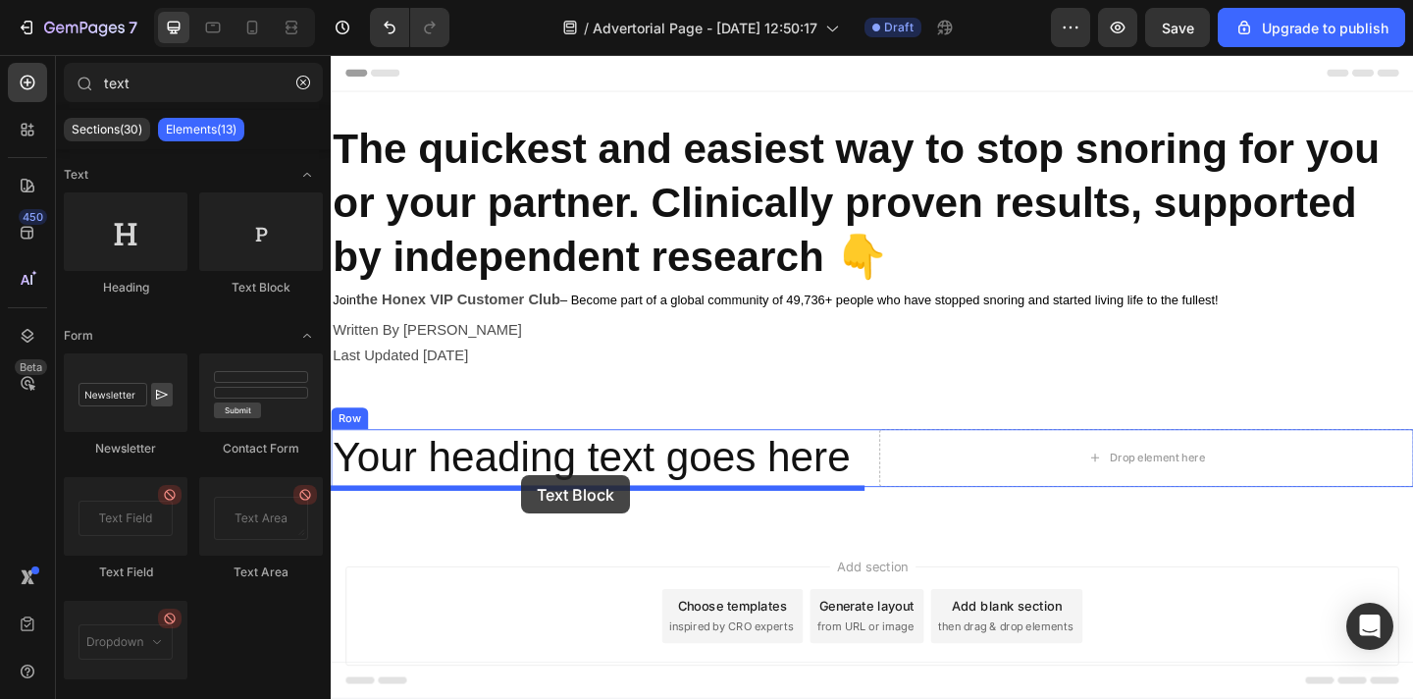
drag, startPoint x: 569, startPoint y: 299, endPoint x: 538, endPoint y: 512, distance: 215.3
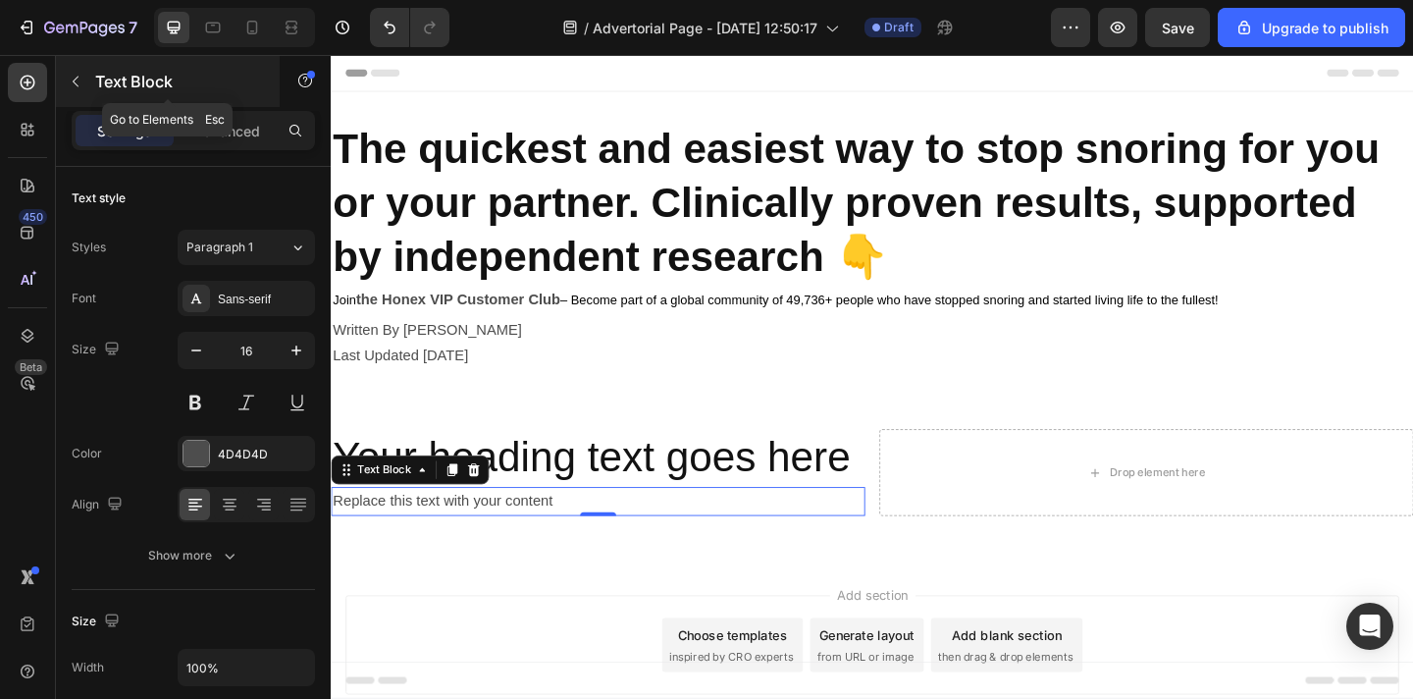
click at [79, 77] on icon "button" at bounding box center [76, 82] width 16 height 16
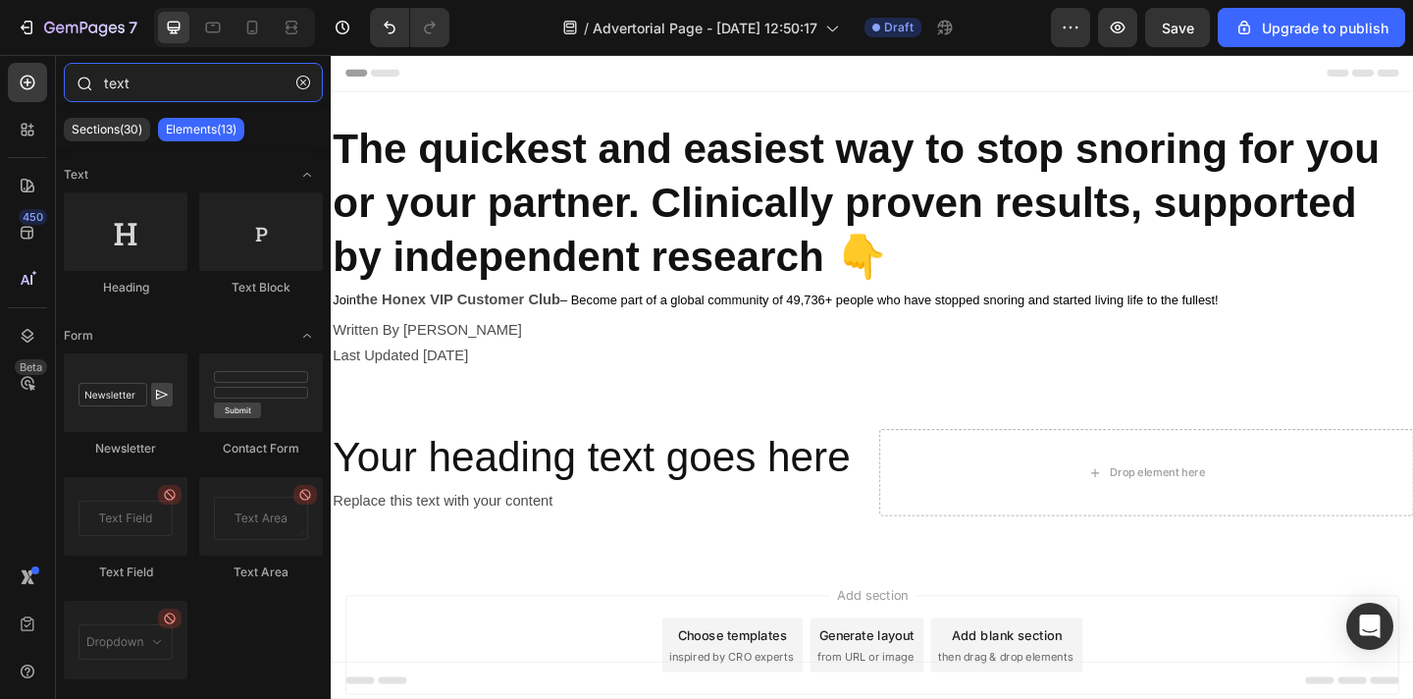
click at [167, 88] on input "text" at bounding box center [193, 82] width 259 height 39
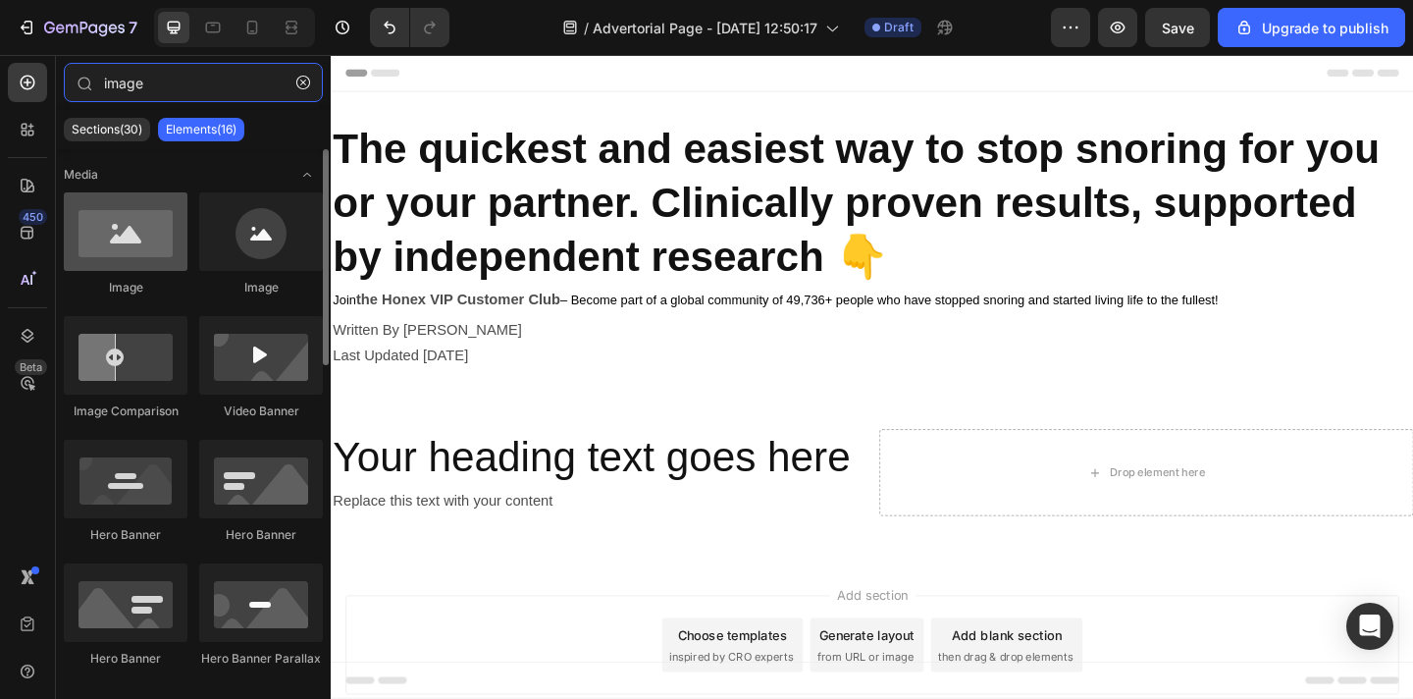
type input "image"
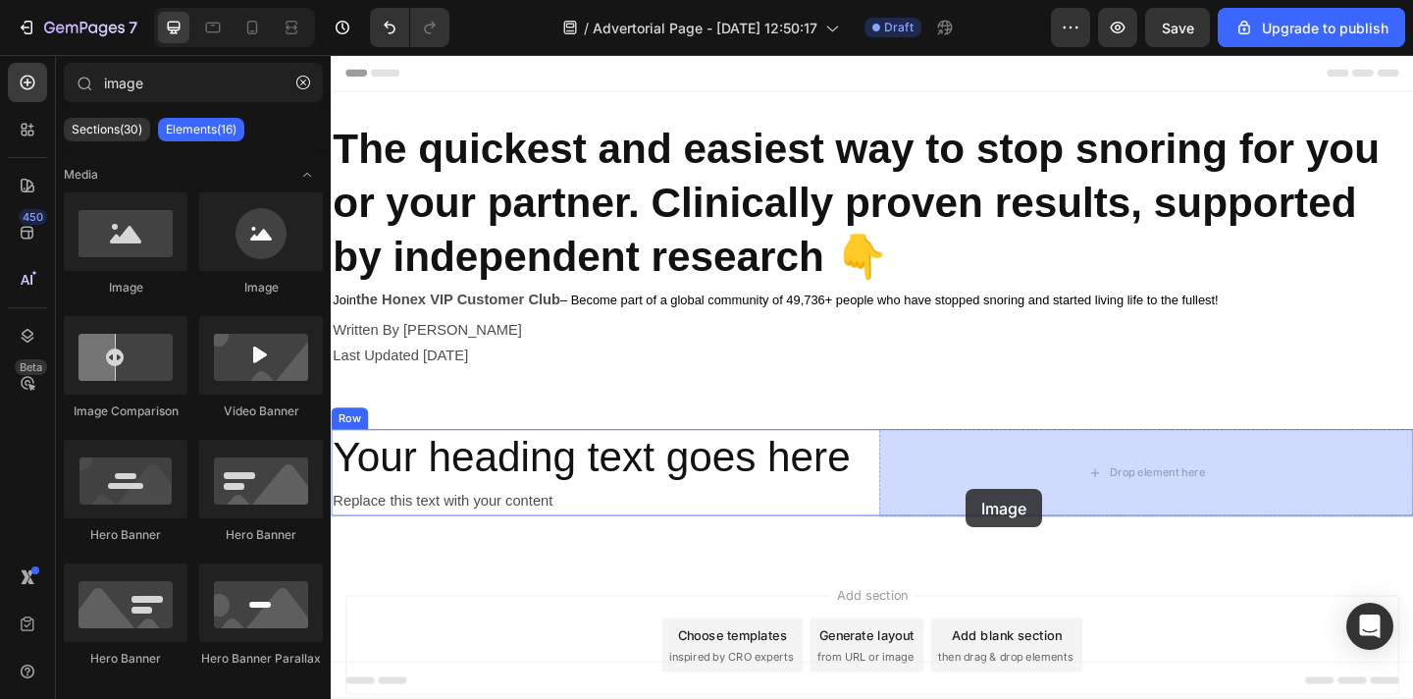
drag, startPoint x: 467, startPoint y: 314, endPoint x: 1023, endPoint y: 527, distance: 594.9
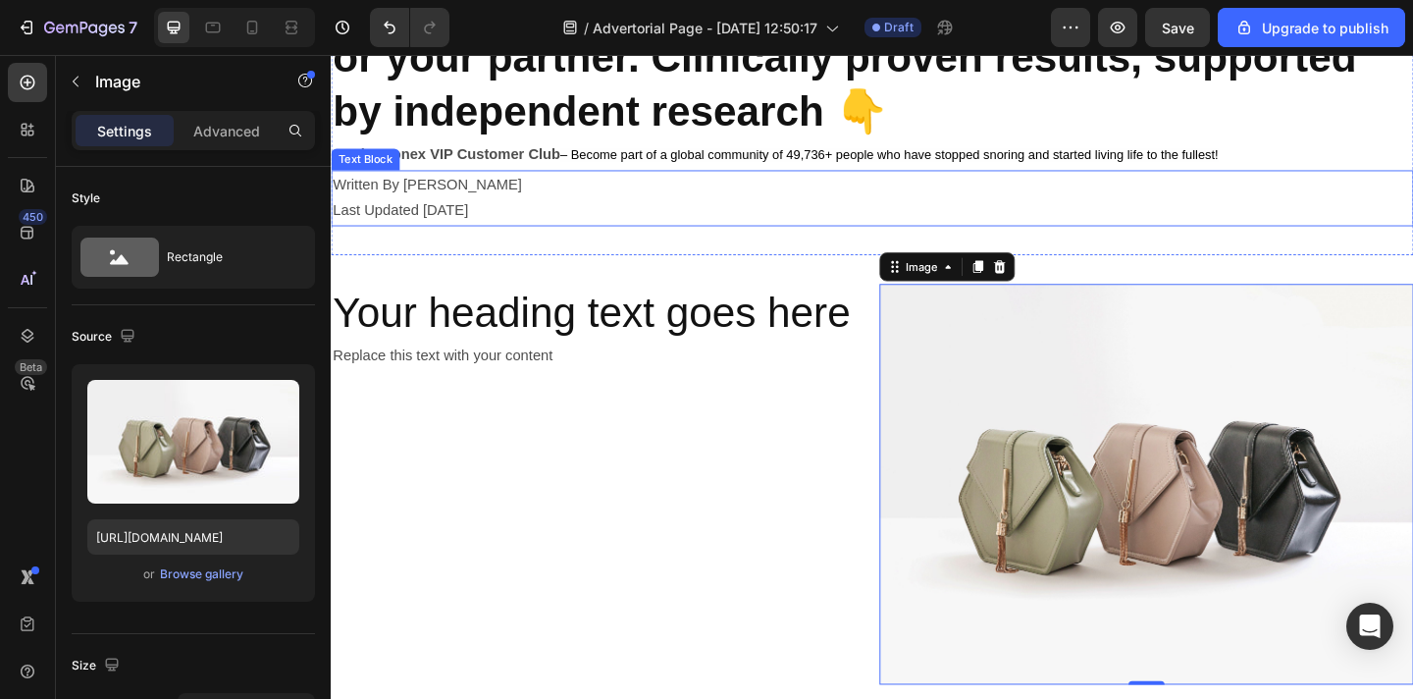
scroll to position [149, 0]
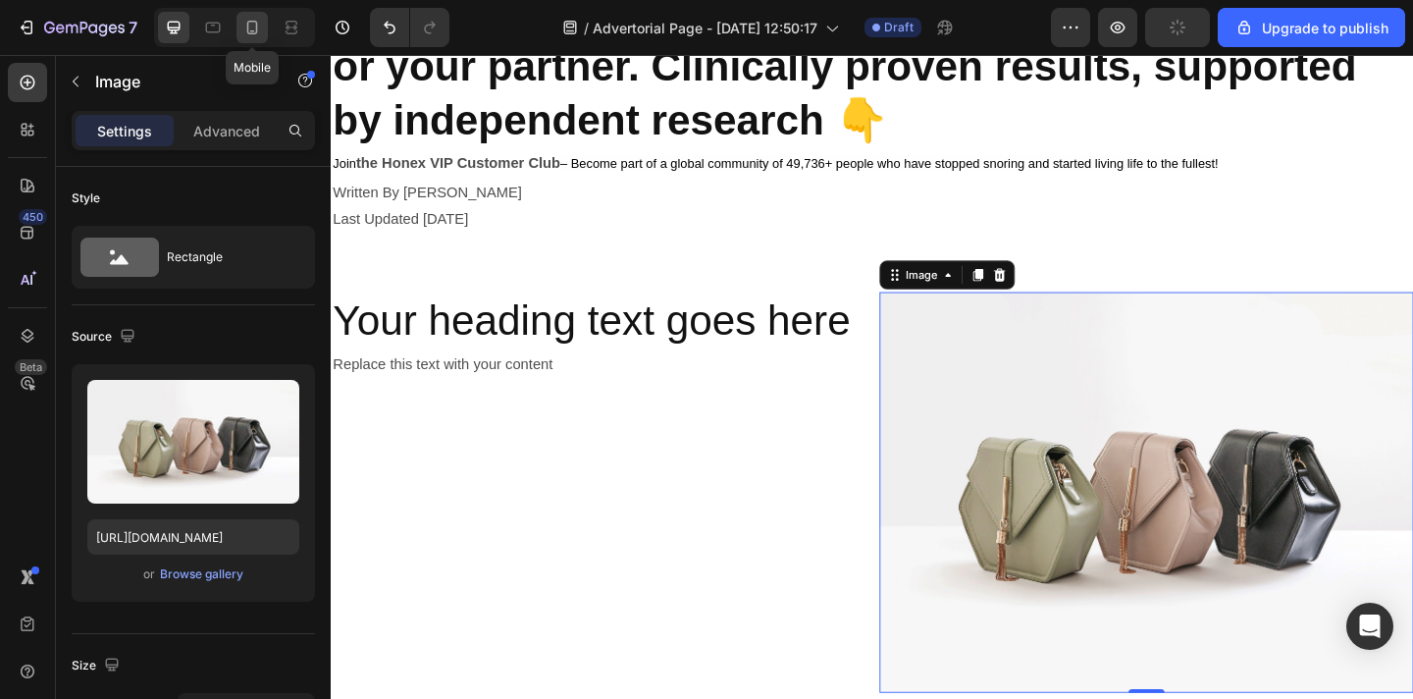
click at [242, 26] on icon at bounding box center [252, 28] width 20 height 20
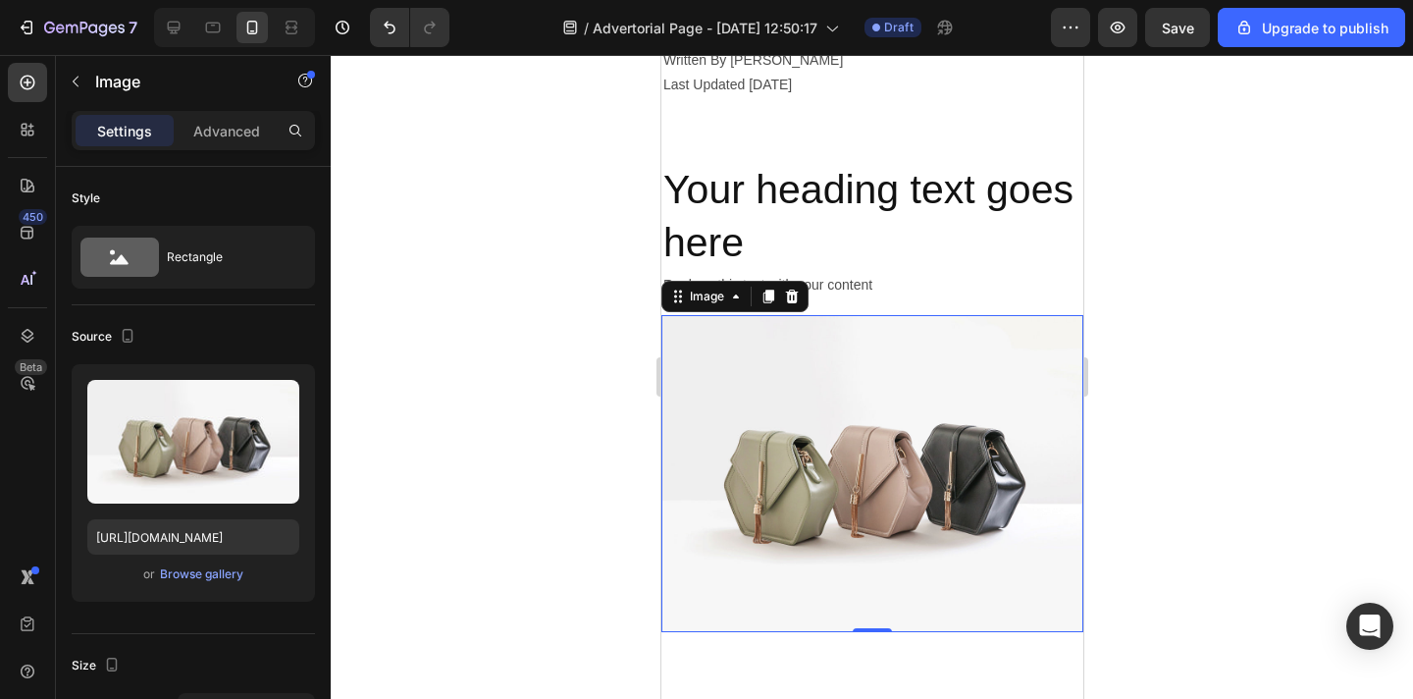
scroll to position [566, 0]
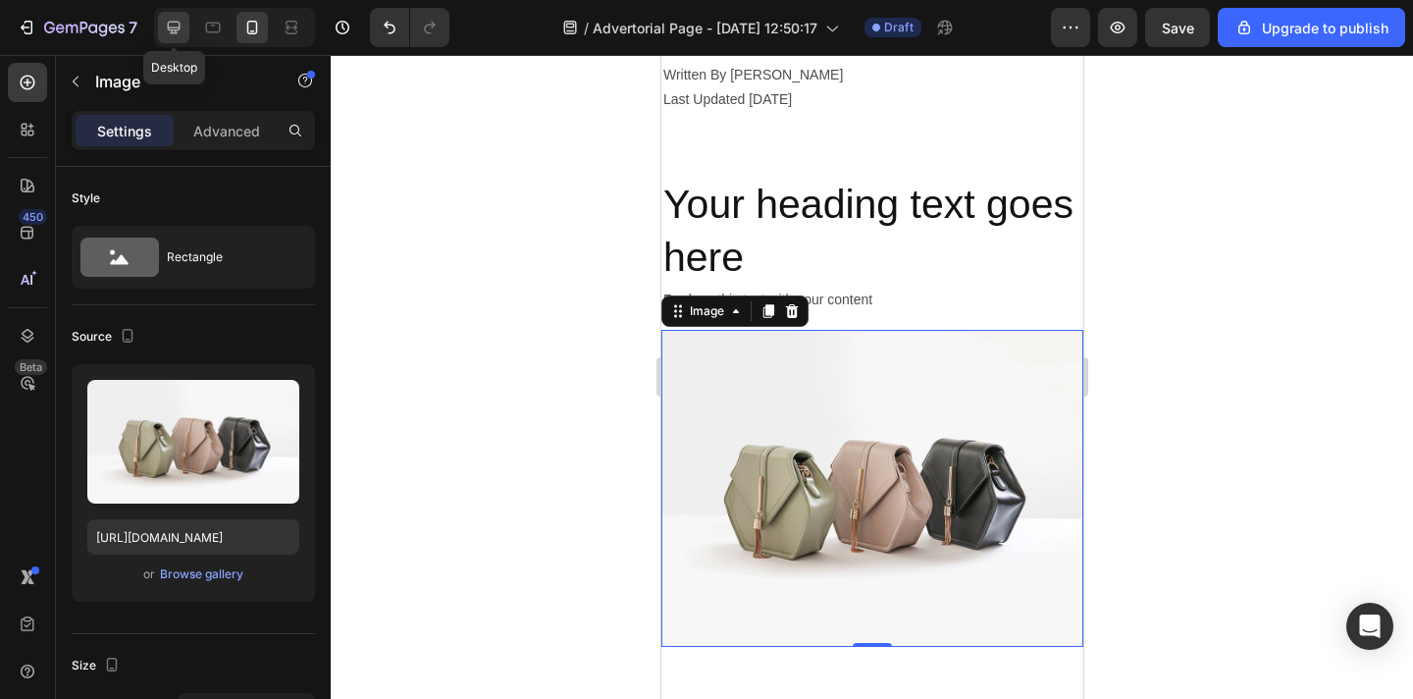
click at [176, 26] on icon at bounding box center [174, 28] width 20 height 20
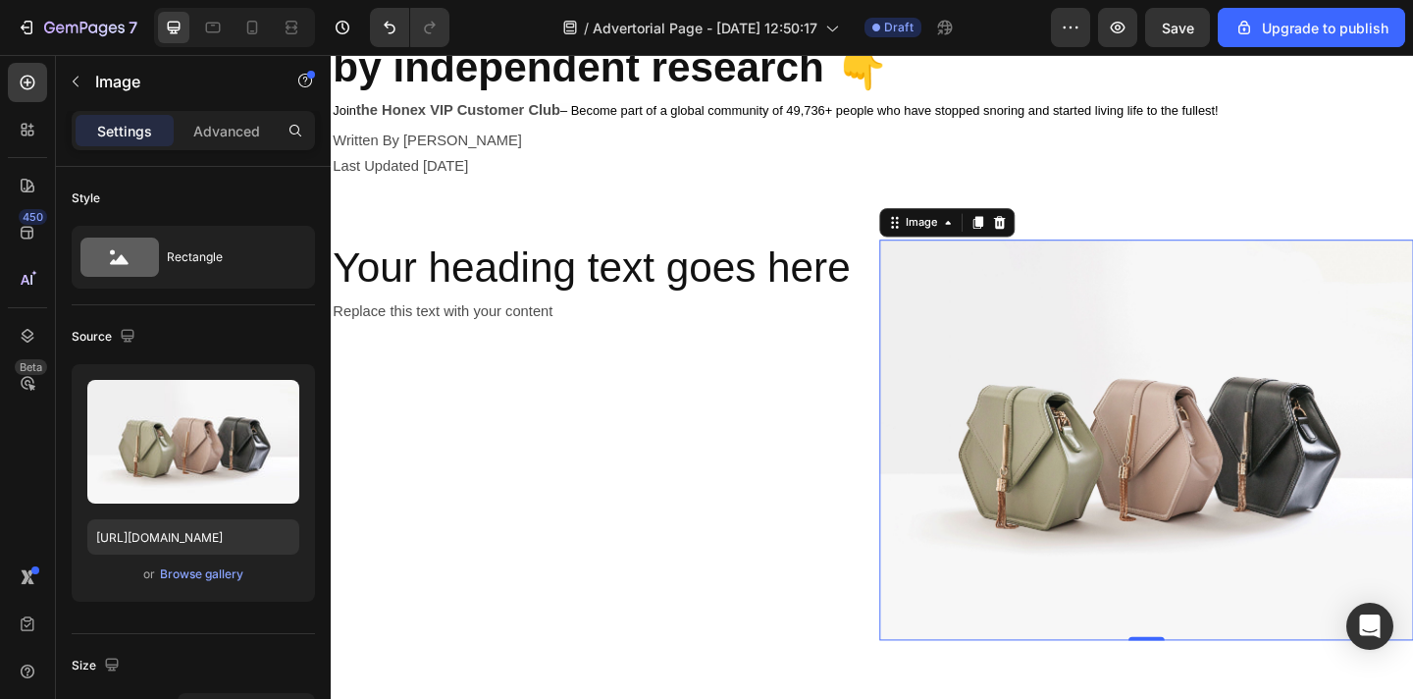
scroll to position [213, 0]
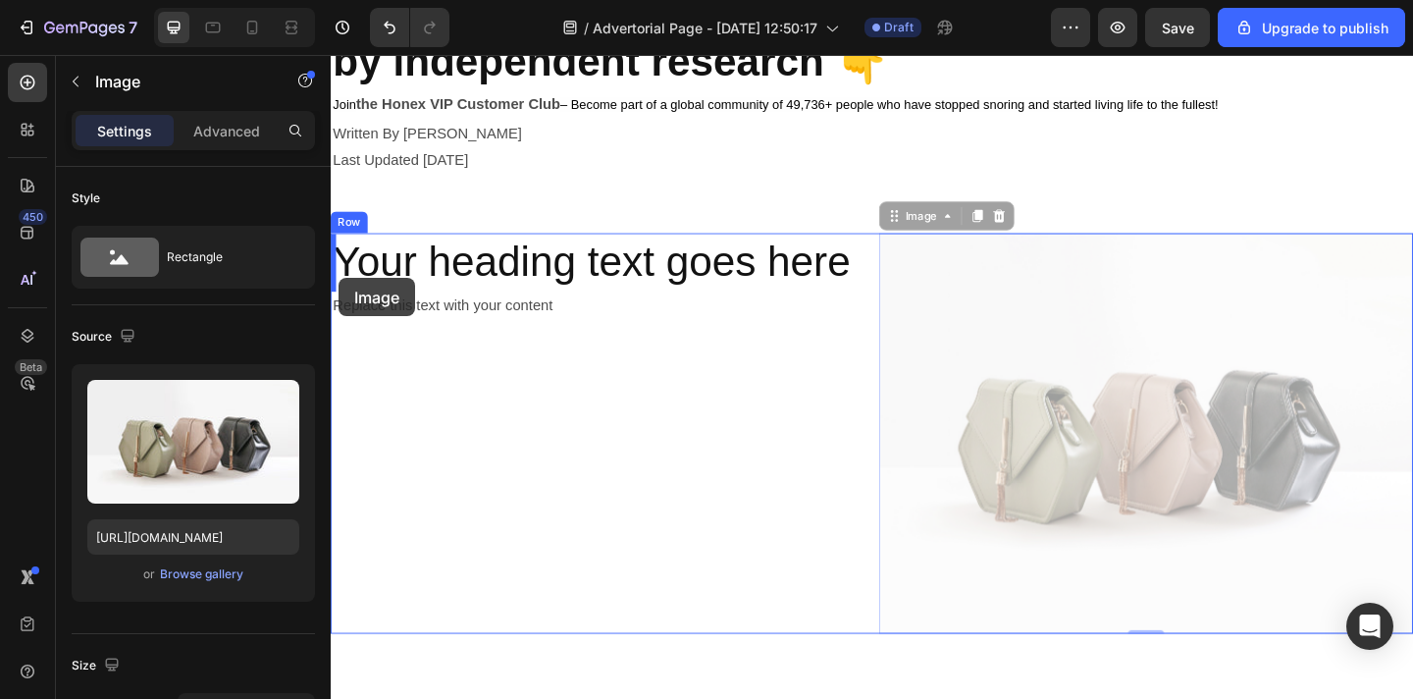
drag, startPoint x: 1020, startPoint y: 332, endPoint x: 340, endPoint y: 297, distance: 681.0
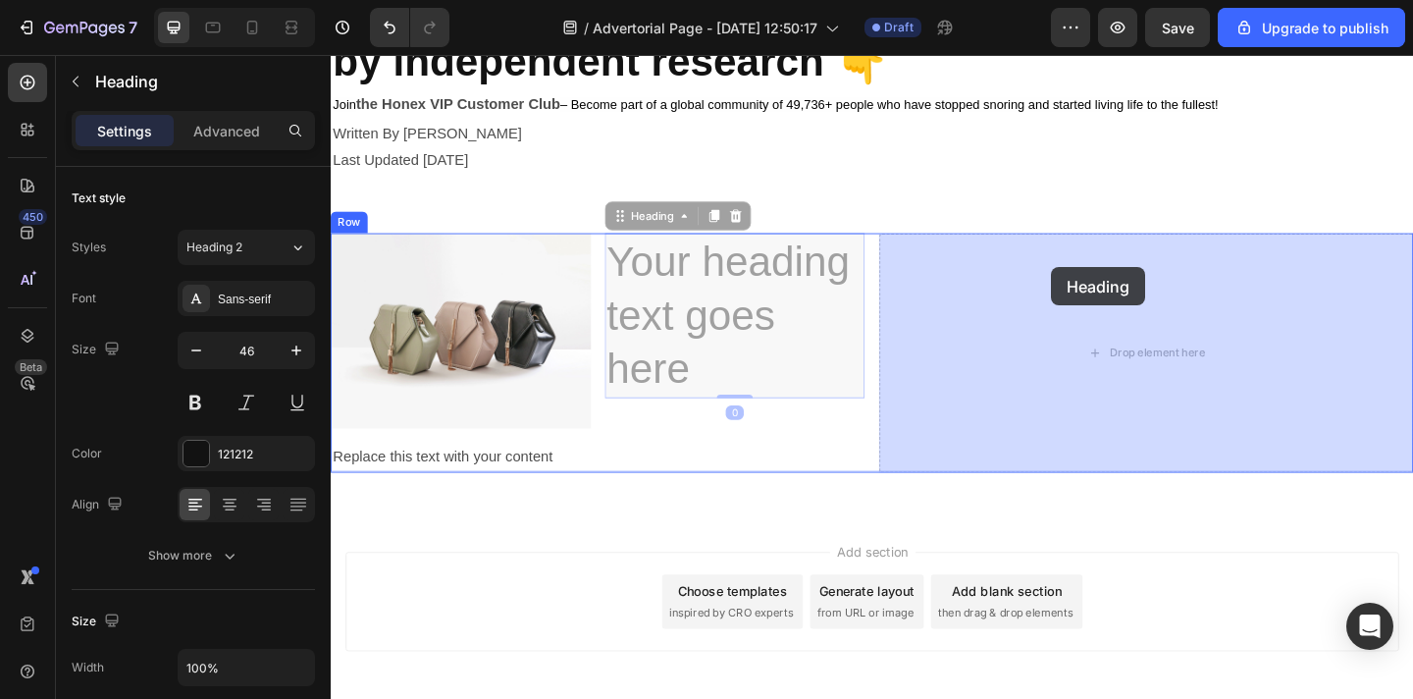
drag, startPoint x: 741, startPoint y: 286, endPoint x: 1134, endPoint y: 288, distance: 392.6
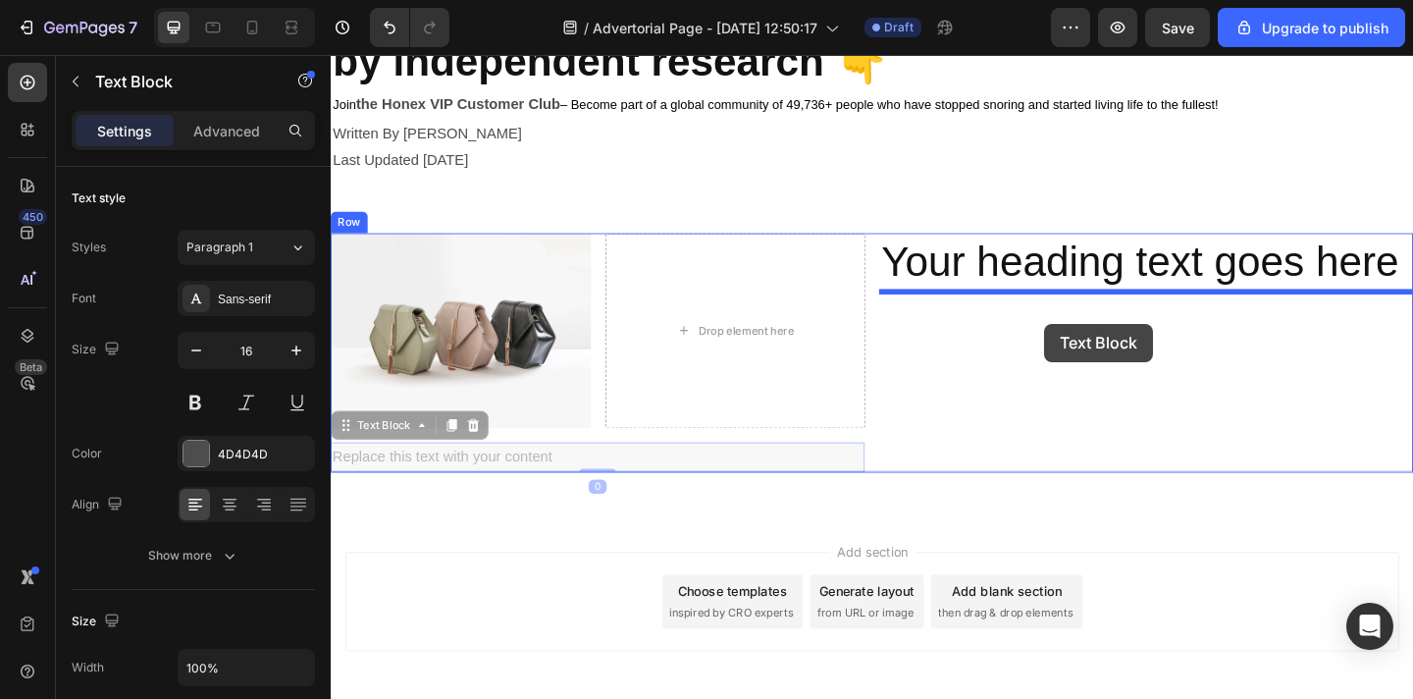
drag, startPoint x: 532, startPoint y: 494, endPoint x: 1107, endPoint y: 347, distance: 593.4
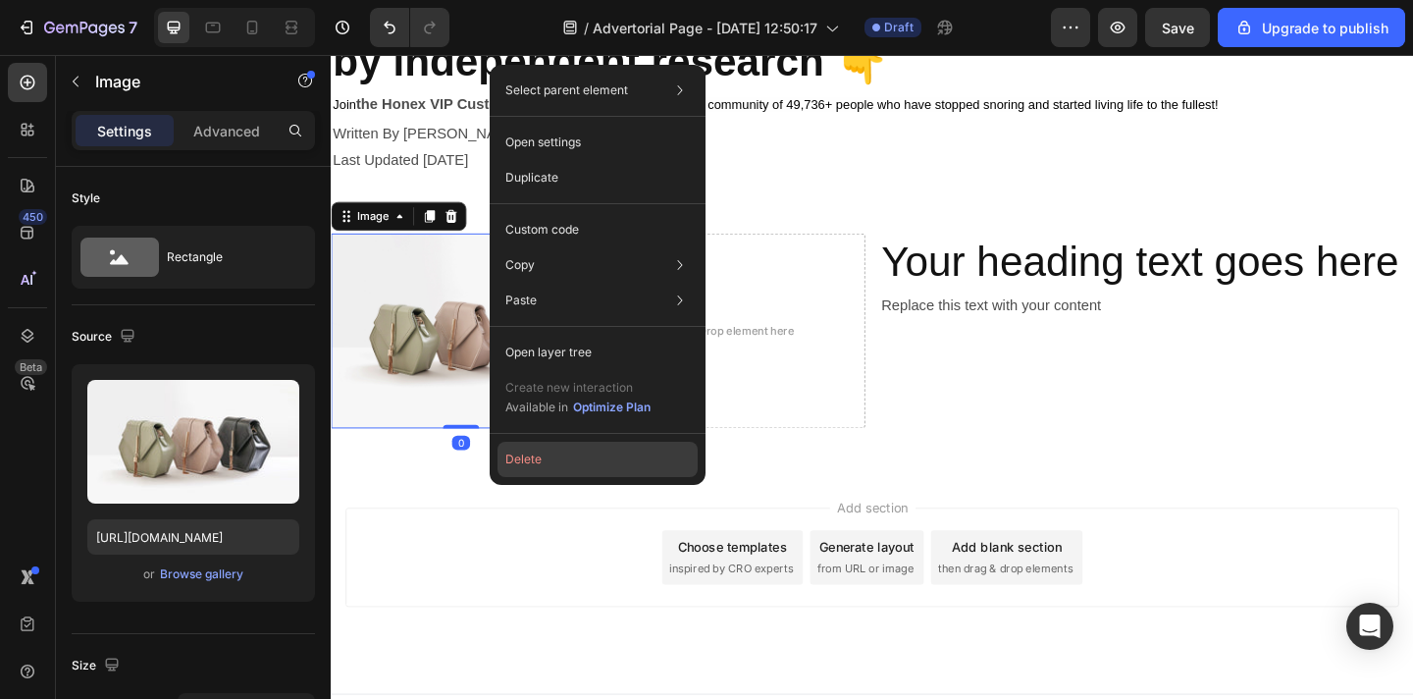
click at [549, 461] on button "Delete" at bounding box center [598, 459] width 200 height 35
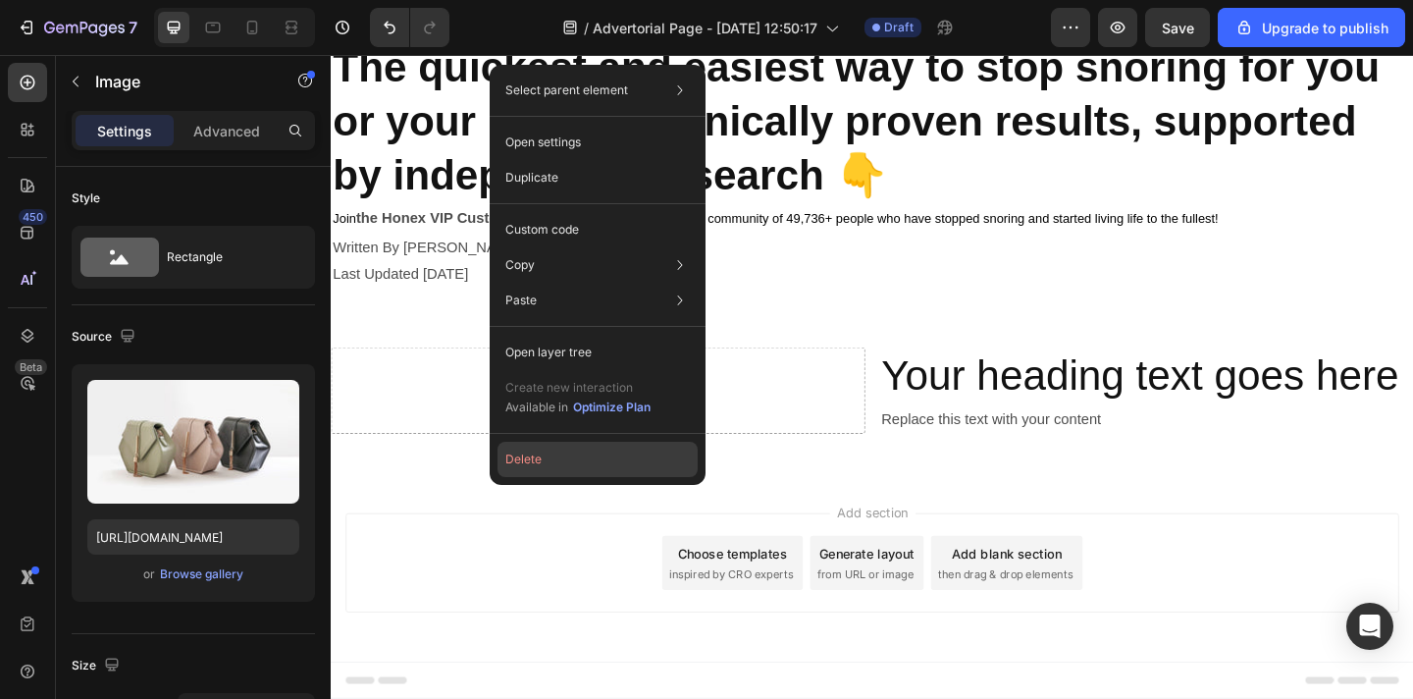
scroll to position [91, 0]
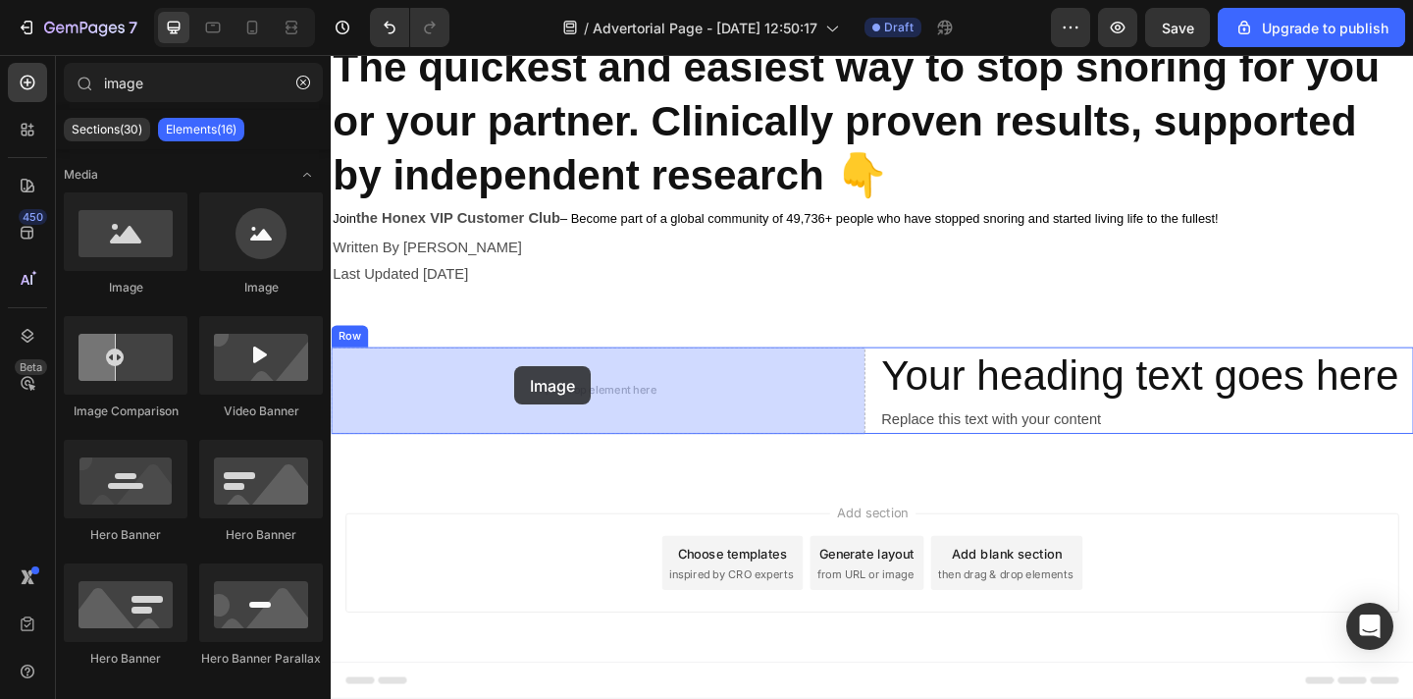
drag, startPoint x: 449, startPoint y: 298, endPoint x: 530, endPoint y: 394, distance: 124.7
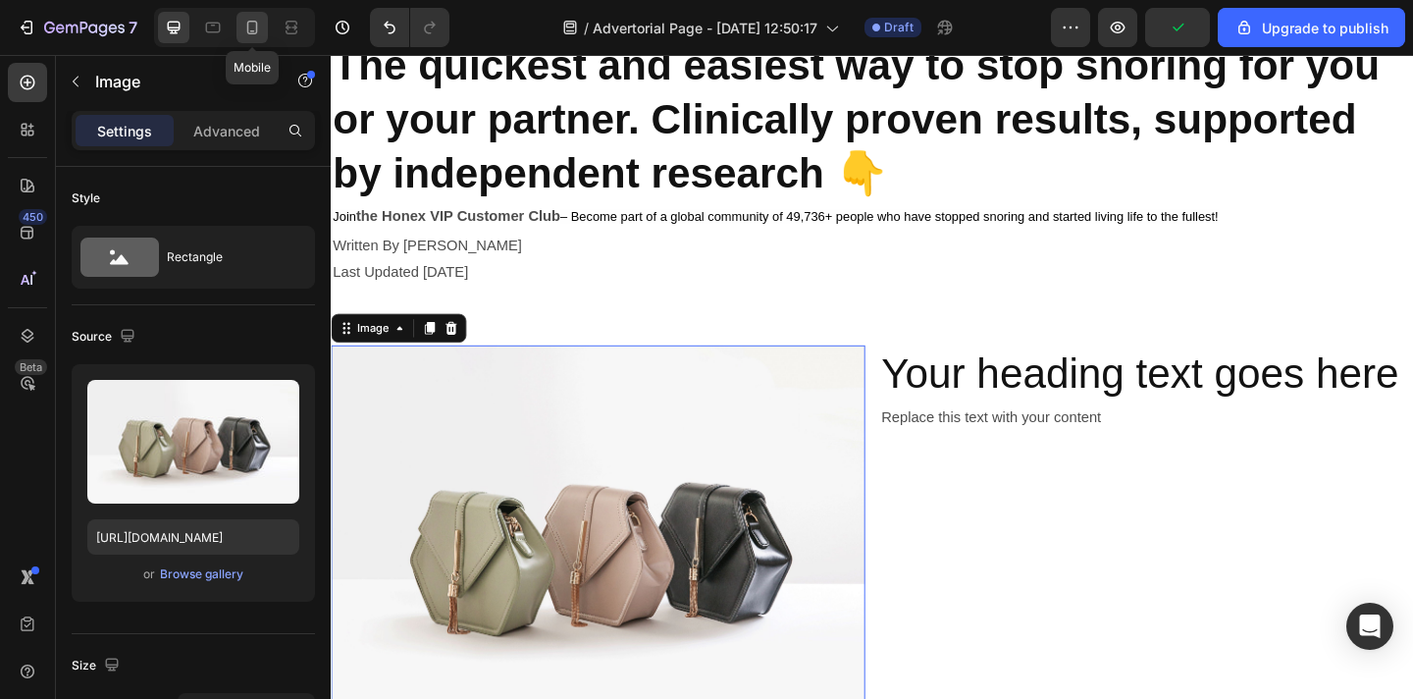
click at [250, 34] on icon at bounding box center [252, 28] width 20 height 20
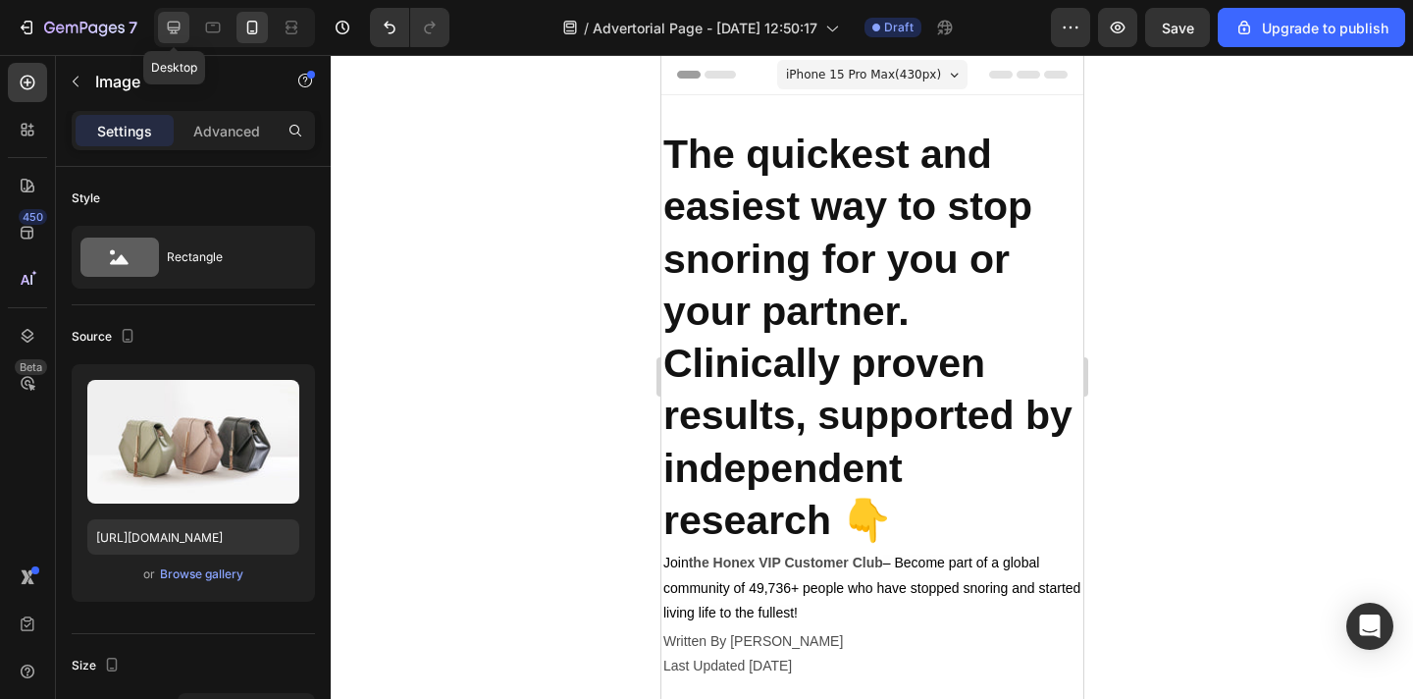
click at [174, 28] on icon at bounding box center [174, 28] width 20 height 20
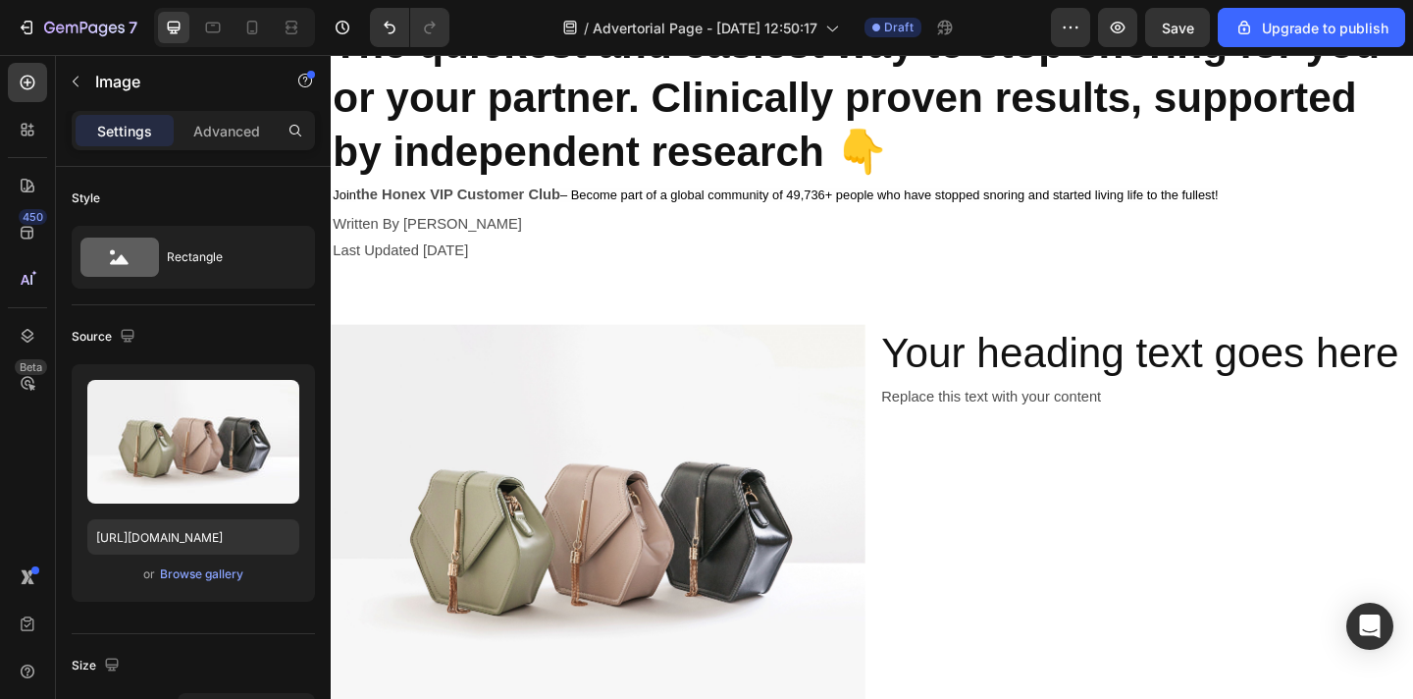
scroll to position [107, 0]
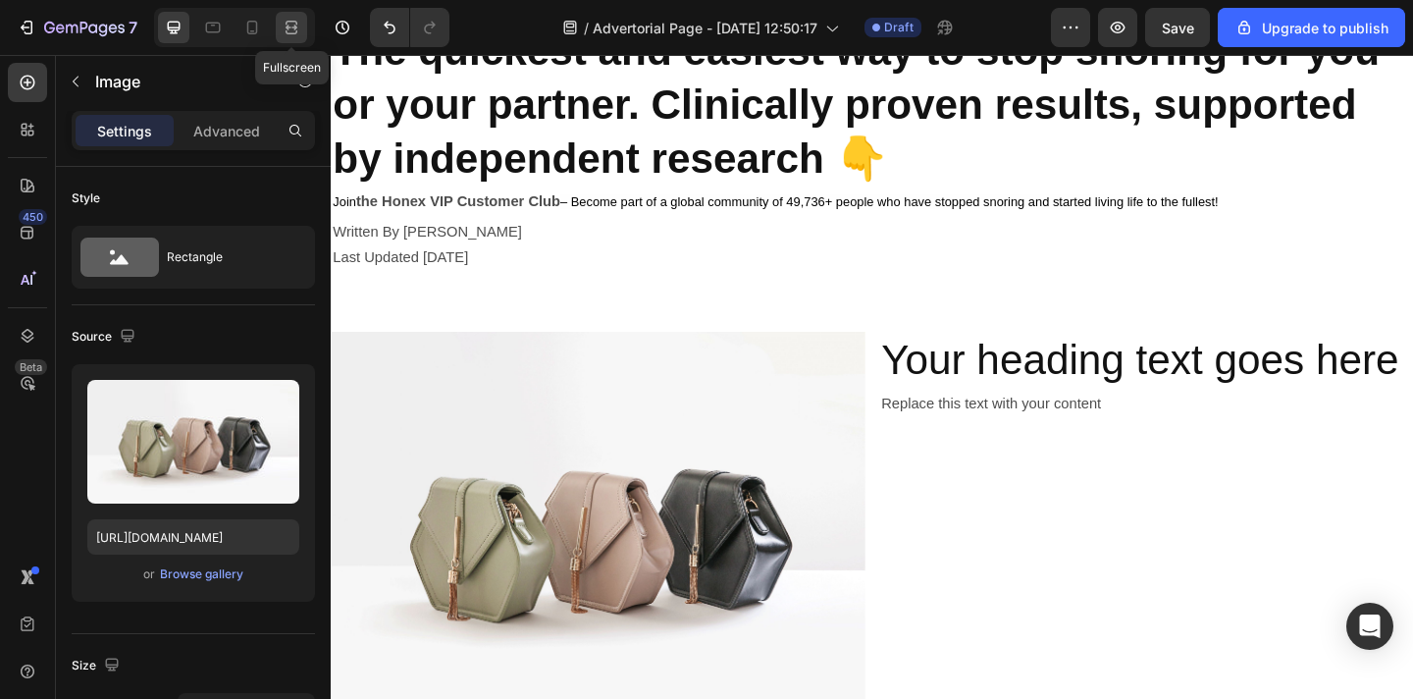
click at [287, 16] on div at bounding box center [291, 27] width 31 height 31
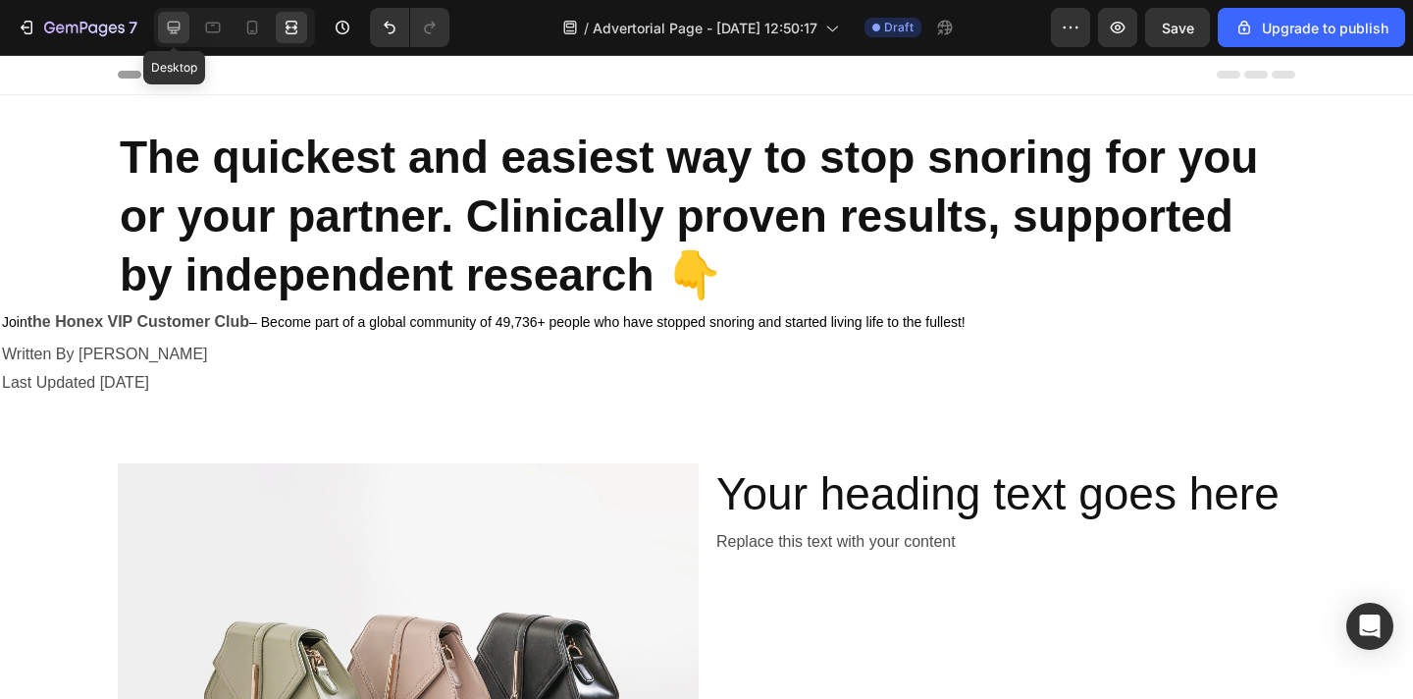
click at [177, 24] on icon at bounding box center [174, 28] width 20 height 20
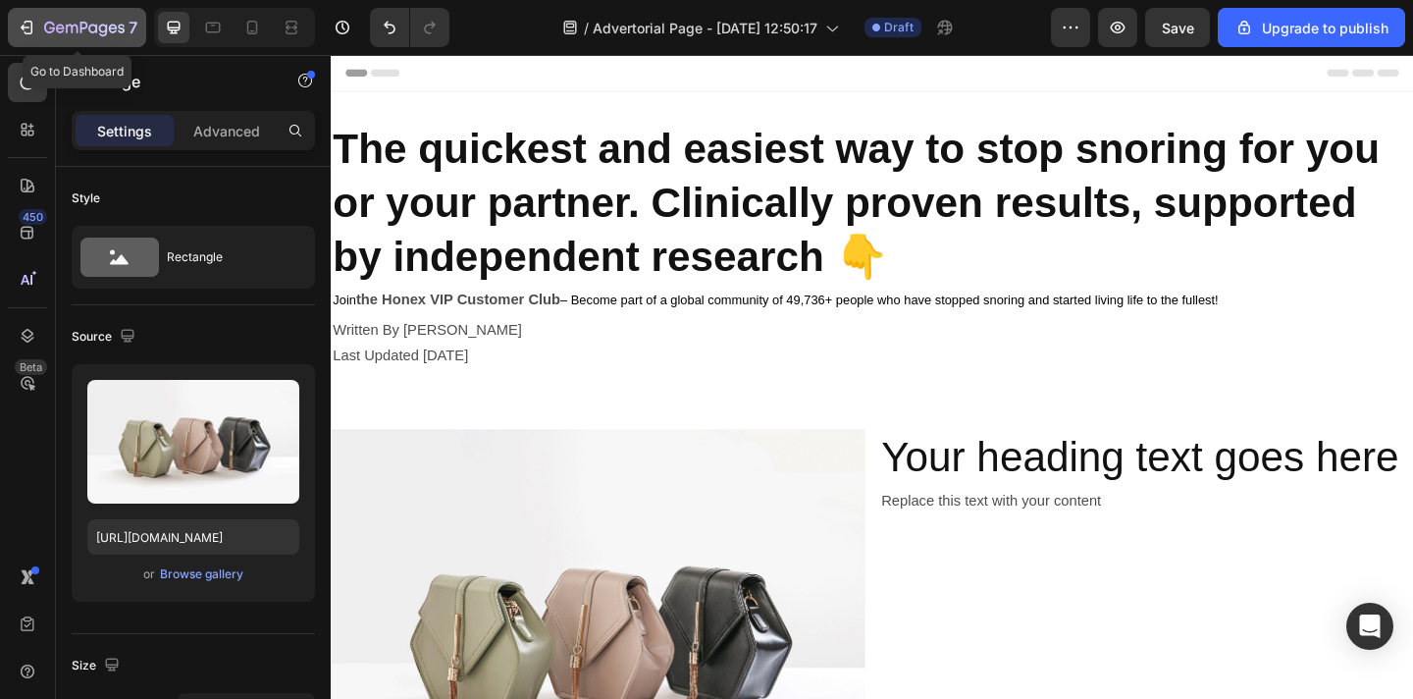
click at [58, 37] on div "7" at bounding box center [90, 28] width 93 height 24
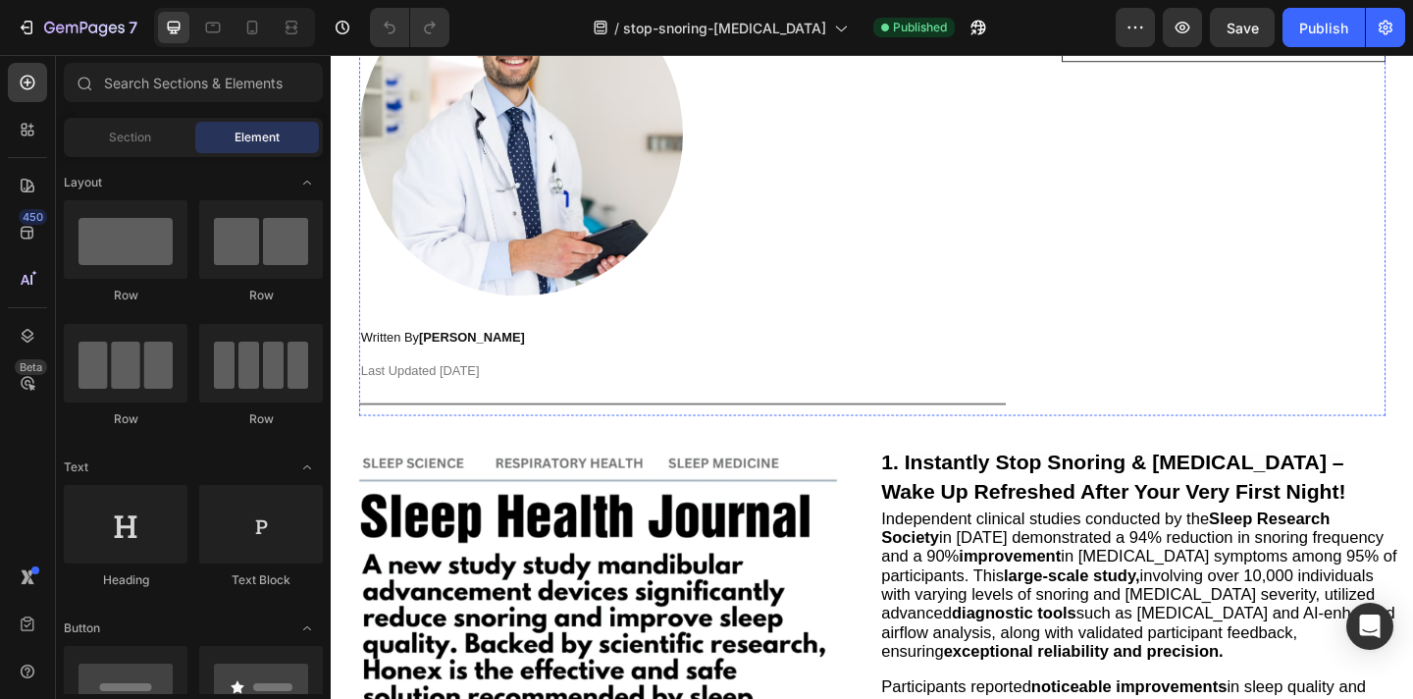
scroll to position [435, 0]
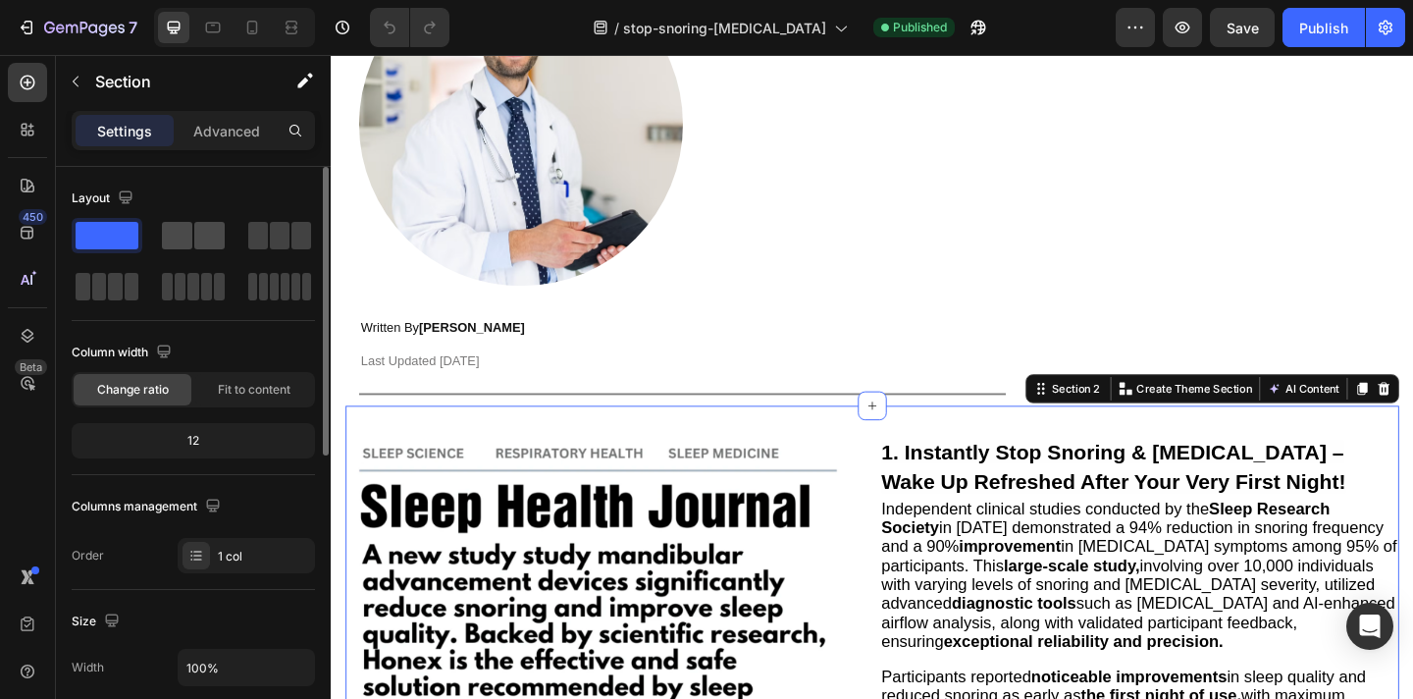
click at [204, 230] on span at bounding box center [209, 235] width 30 height 27
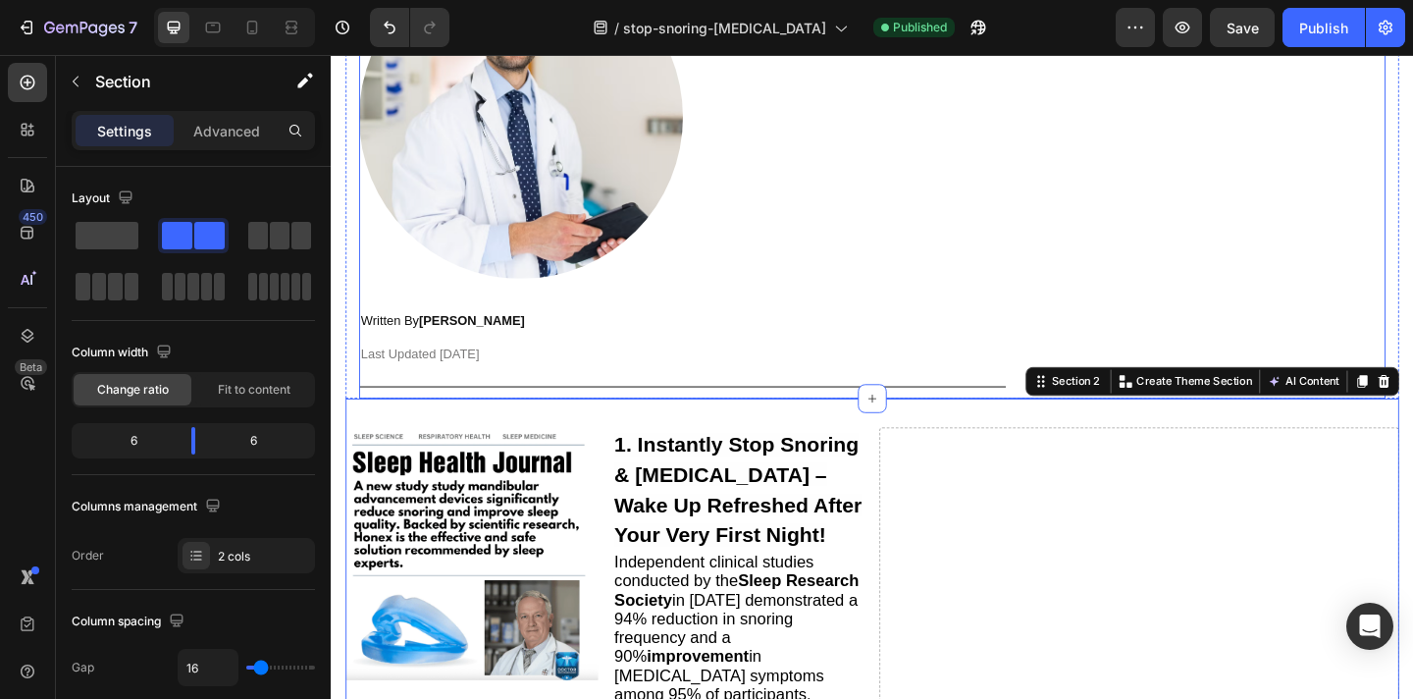
scroll to position [442, 0]
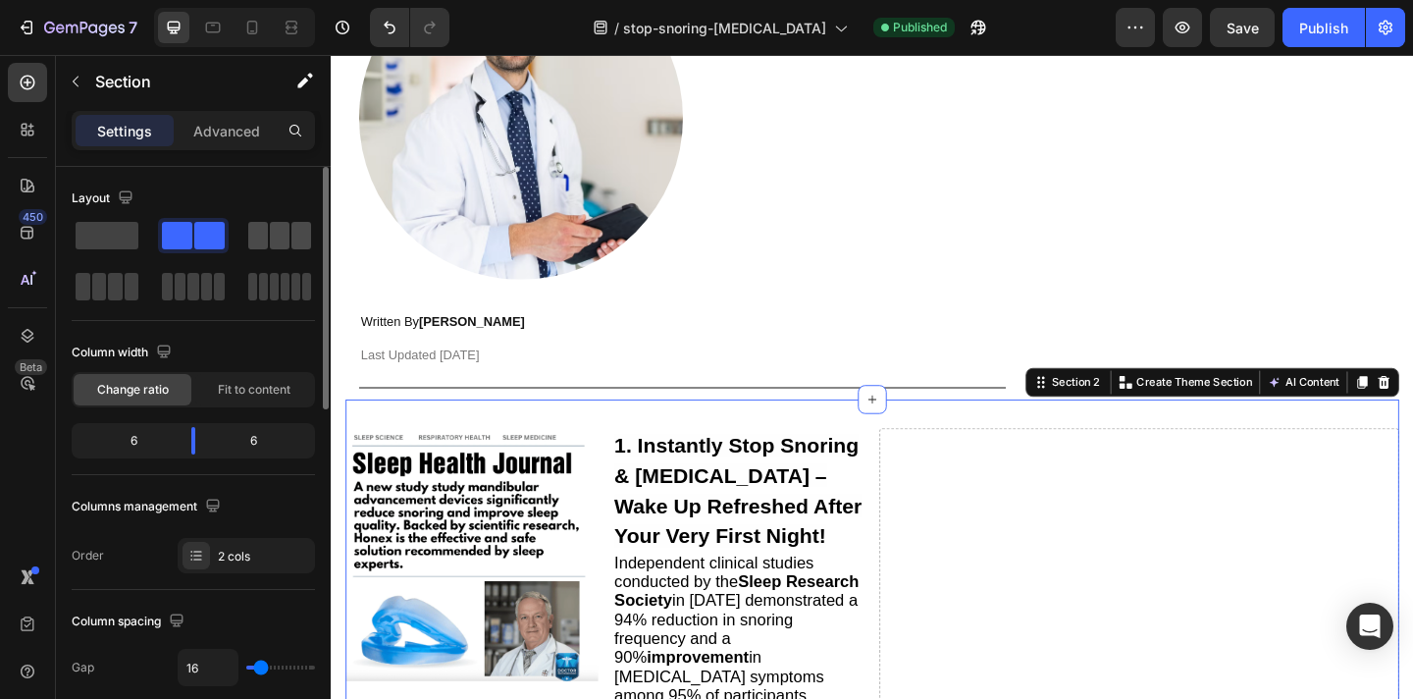
click at [280, 235] on span at bounding box center [280, 235] width 20 height 27
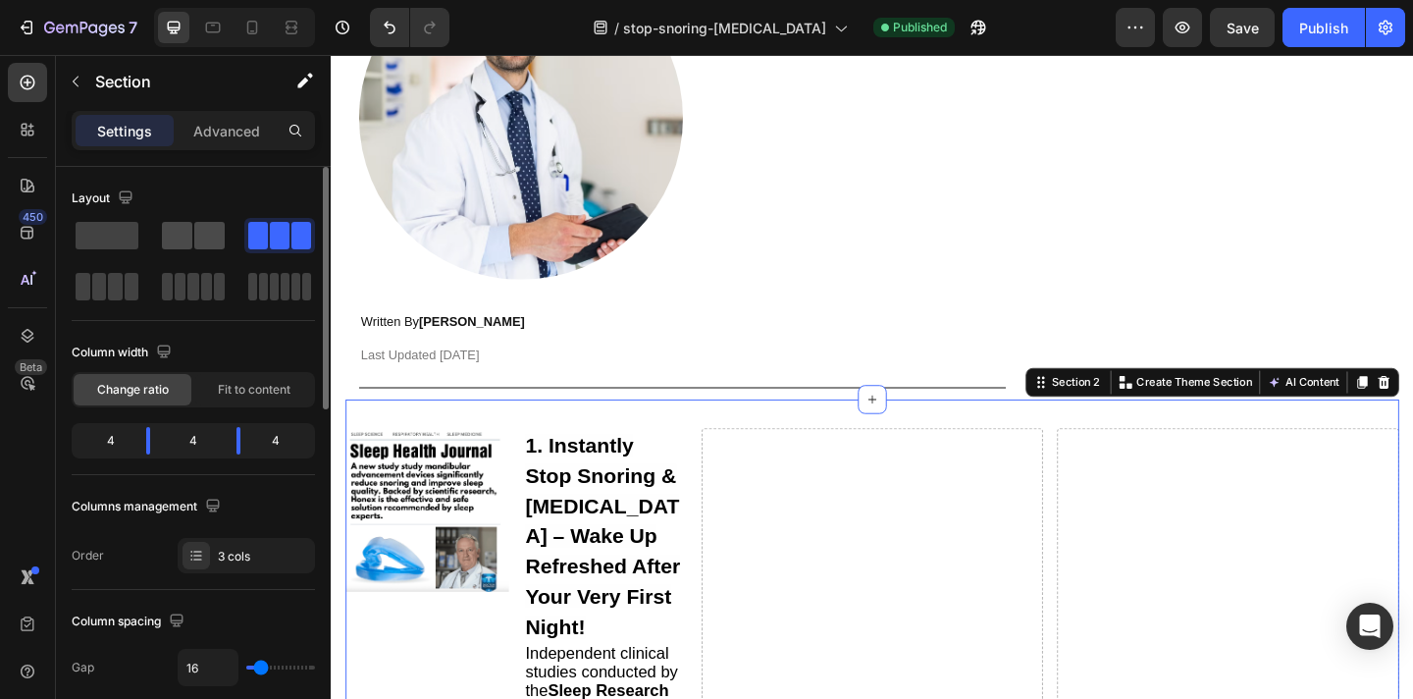
click at [194, 237] on span at bounding box center [209, 235] width 30 height 27
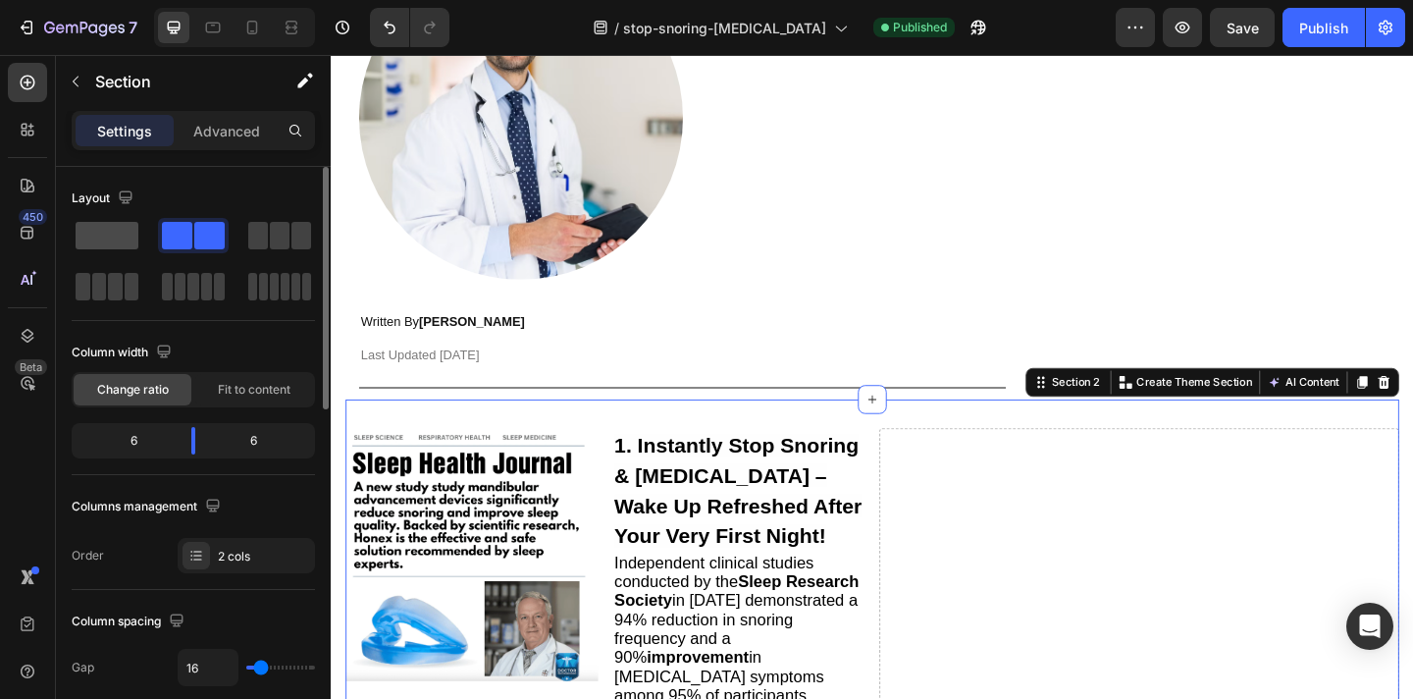
click at [112, 238] on span at bounding box center [107, 235] width 63 height 27
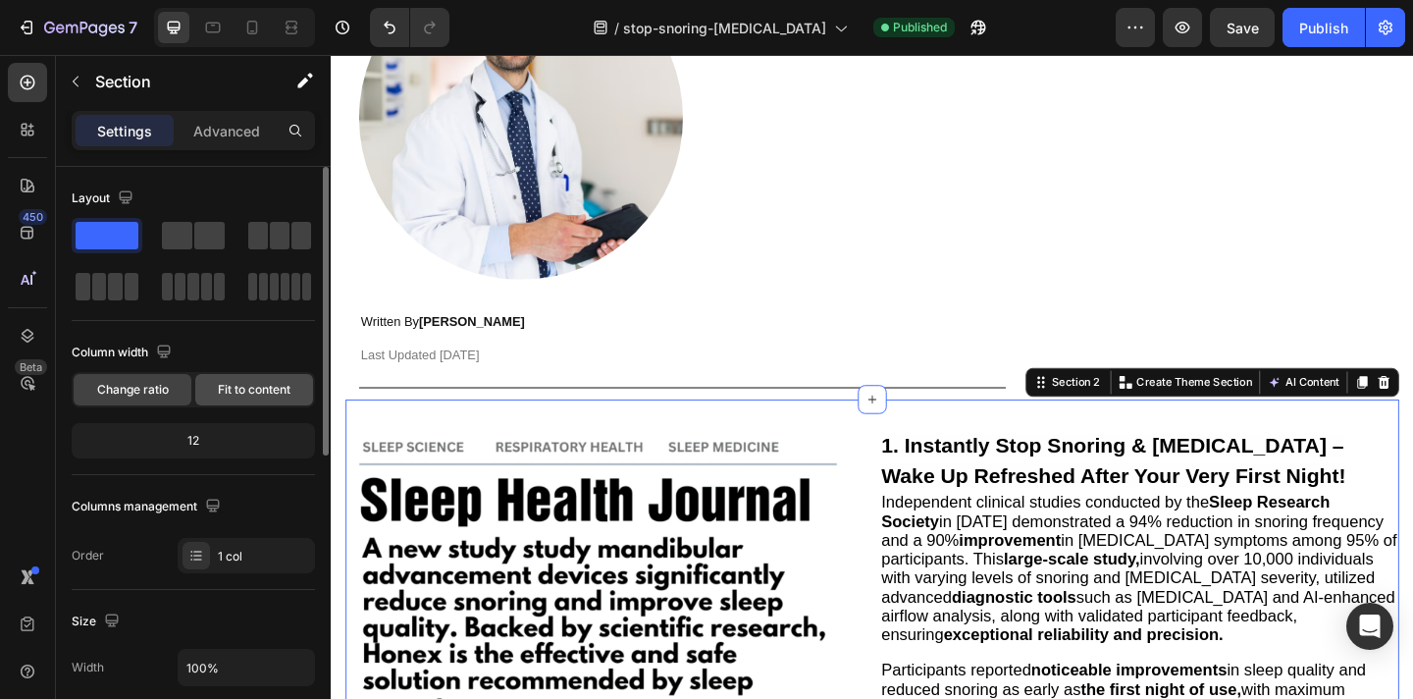
click at [261, 388] on span "Fit to content" at bounding box center [254, 390] width 73 height 18
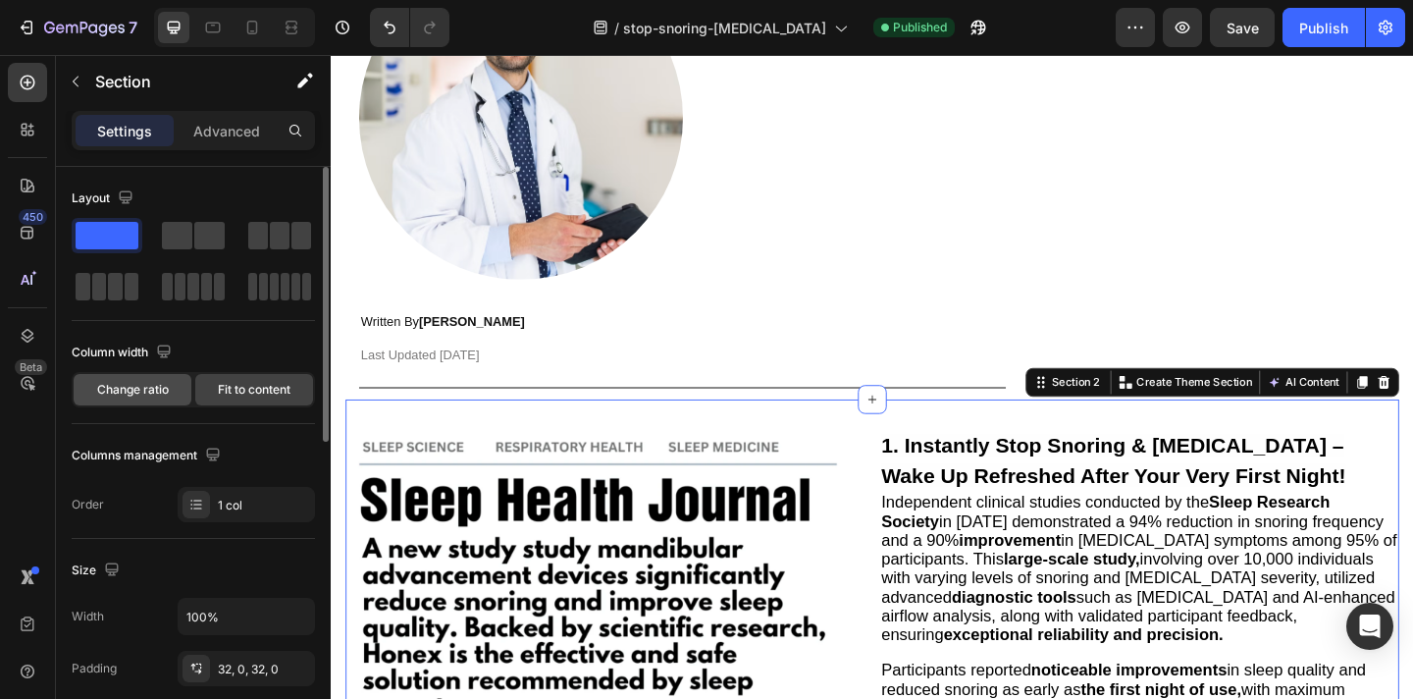
click at [160, 387] on span "Change ratio" at bounding box center [133, 390] width 72 height 18
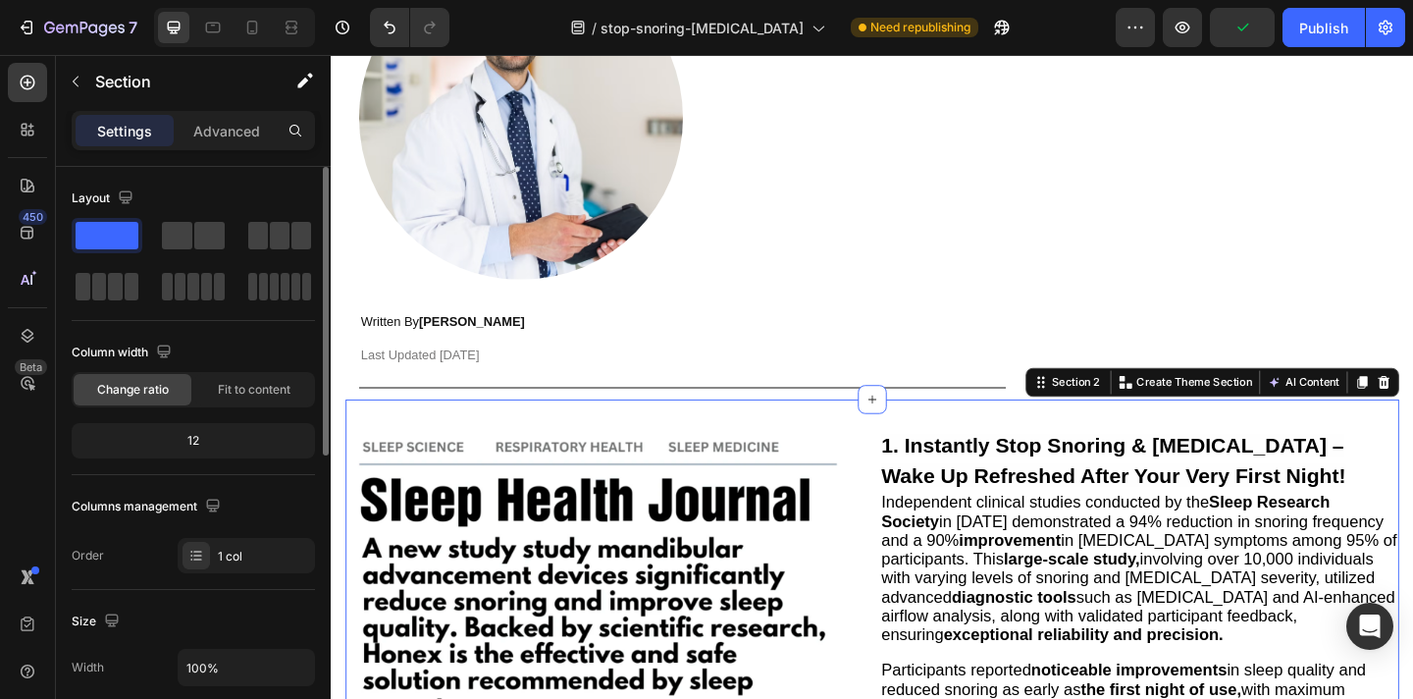
click at [212, 442] on div "12" at bounding box center [194, 440] width 236 height 27
click at [196, 443] on div "12" at bounding box center [194, 440] width 236 height 27
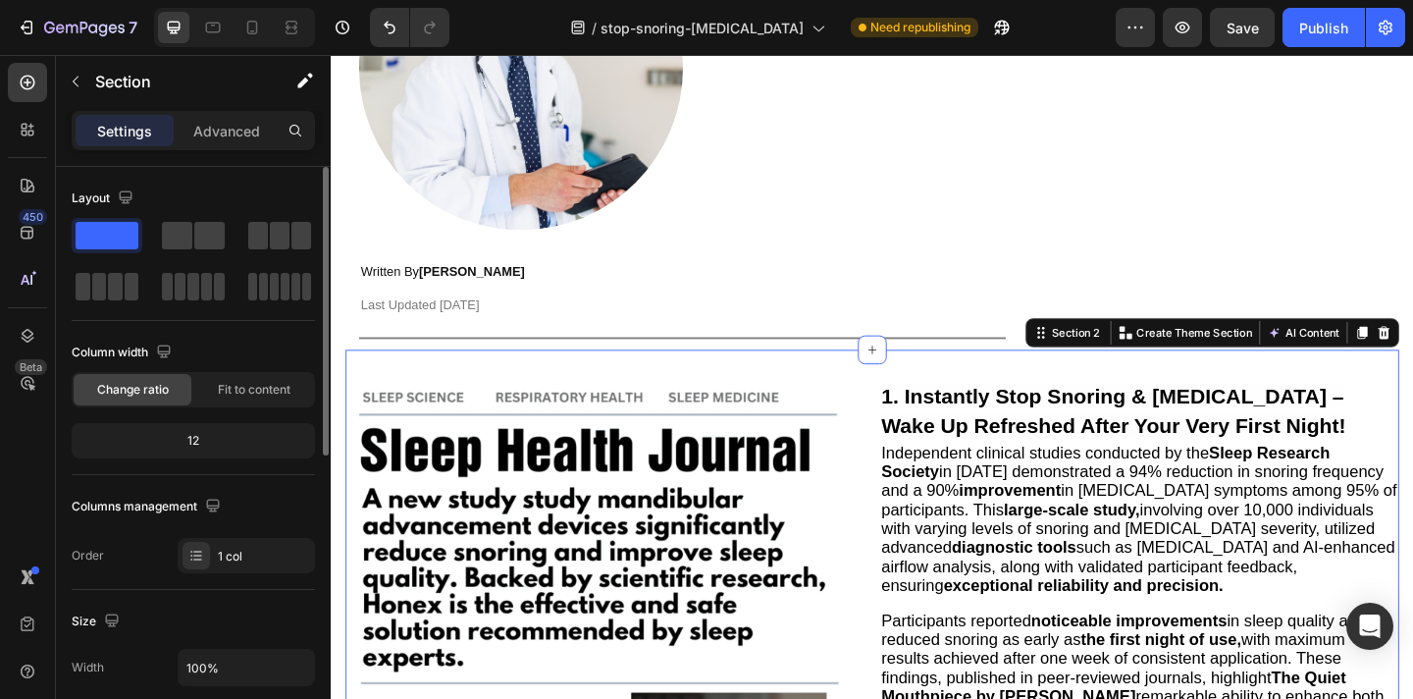
click at [212, 445] on div "12" at bounding box center [194, 440] width 236 height 27
click at [190, 444] on div "12" at bounding box center [194, 440] width 236 height 27
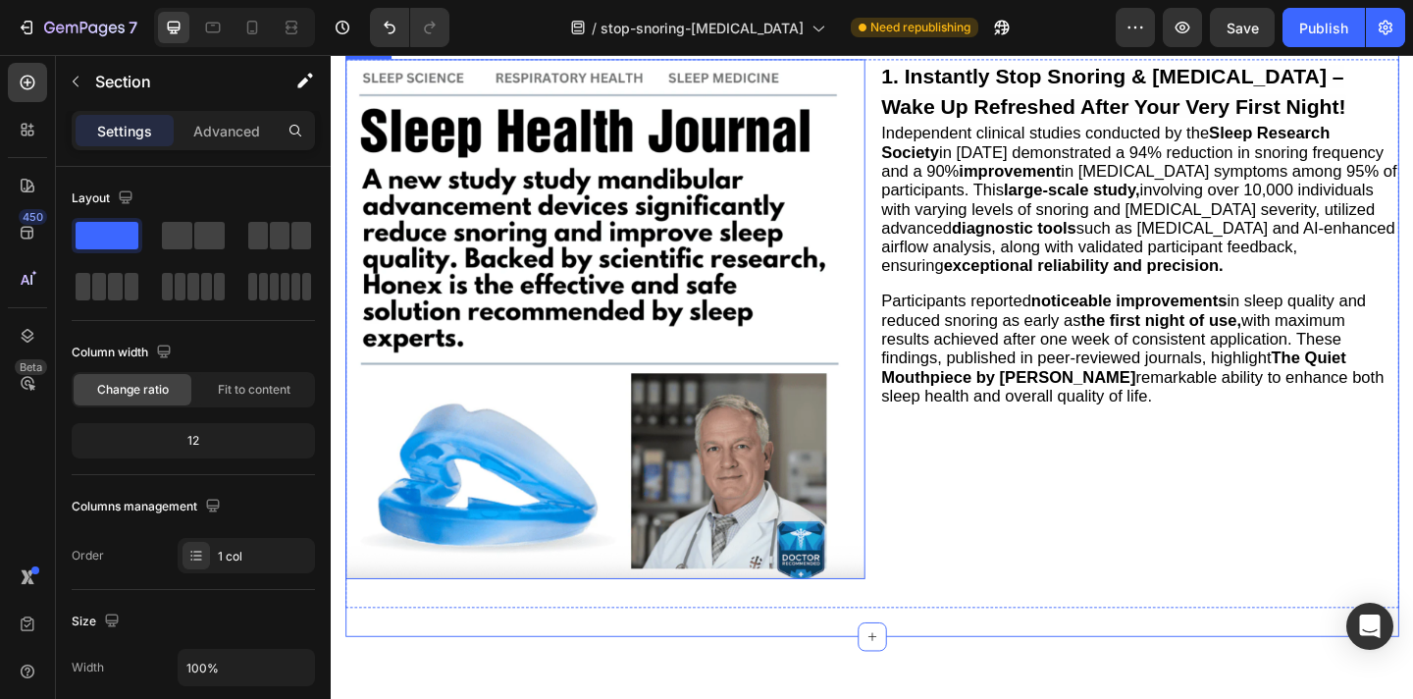
scroll to position [980, 0]
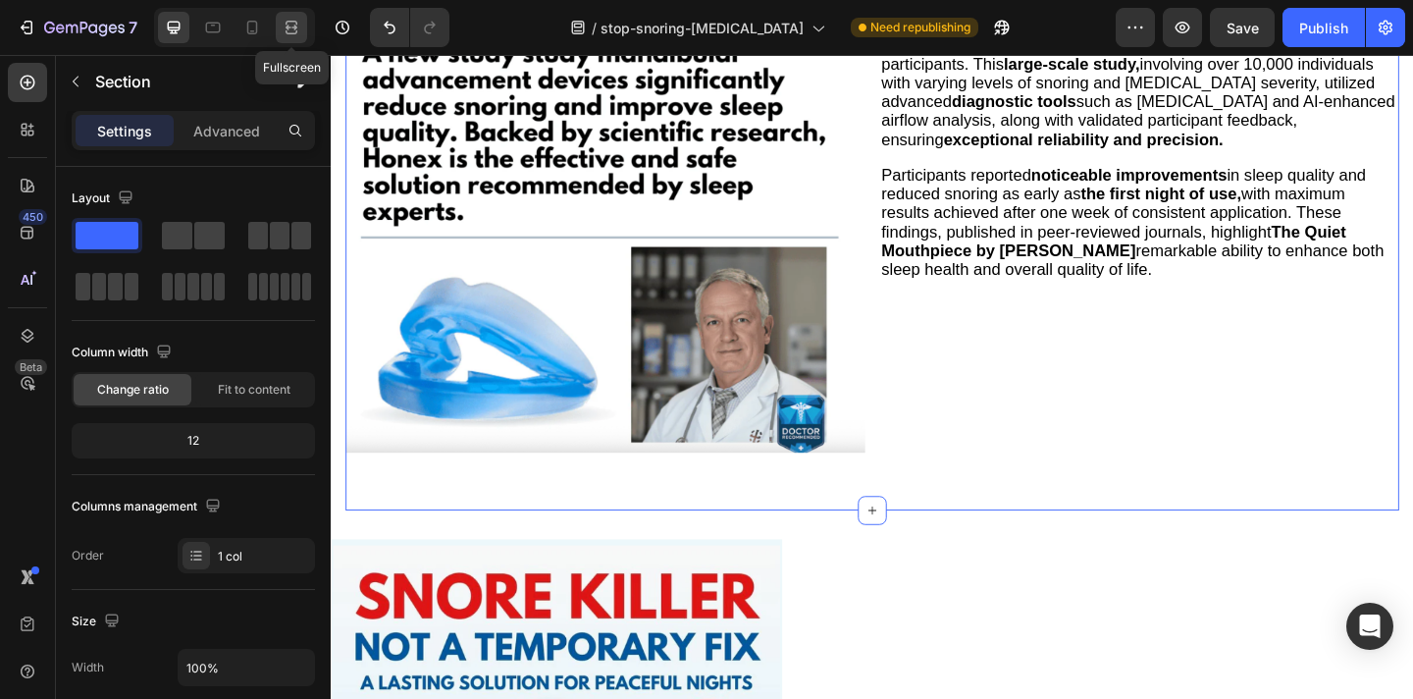
click at [290, 32] on icon at bounding box center [292, 28] width 20 height 20
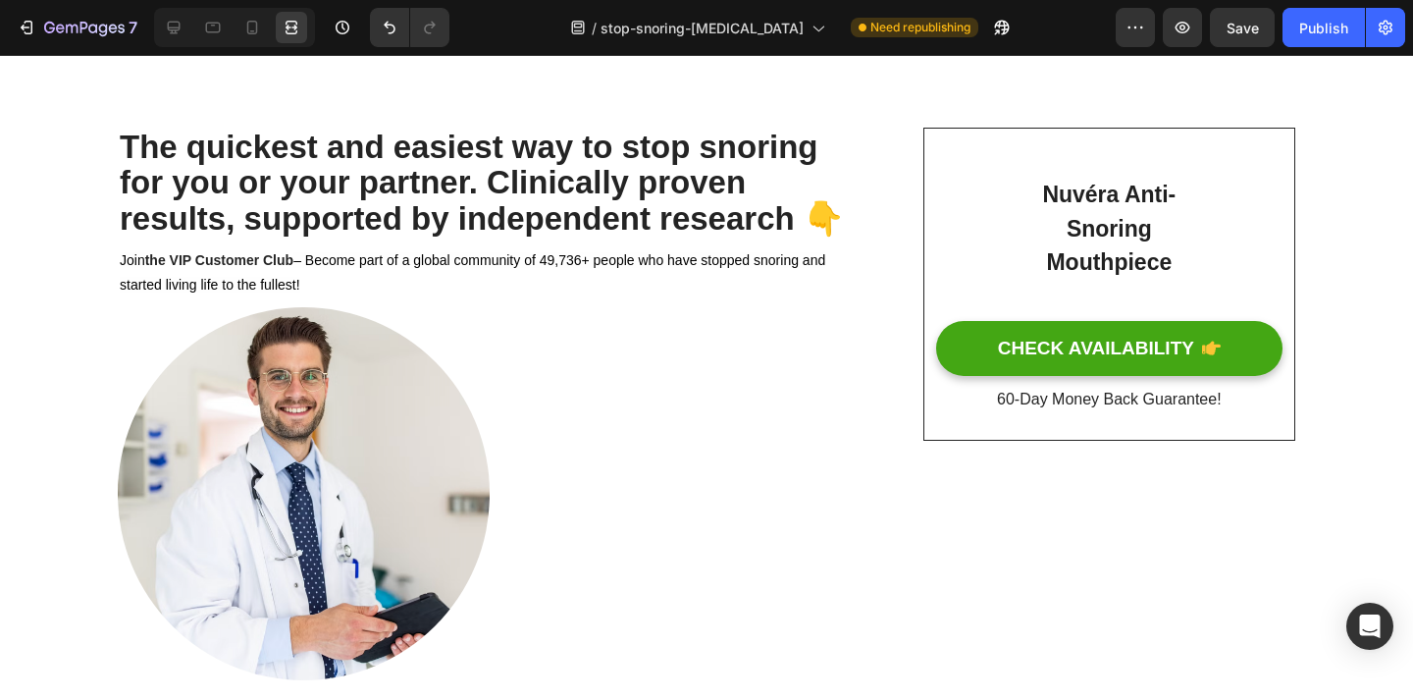
scroll to position [44, 0]
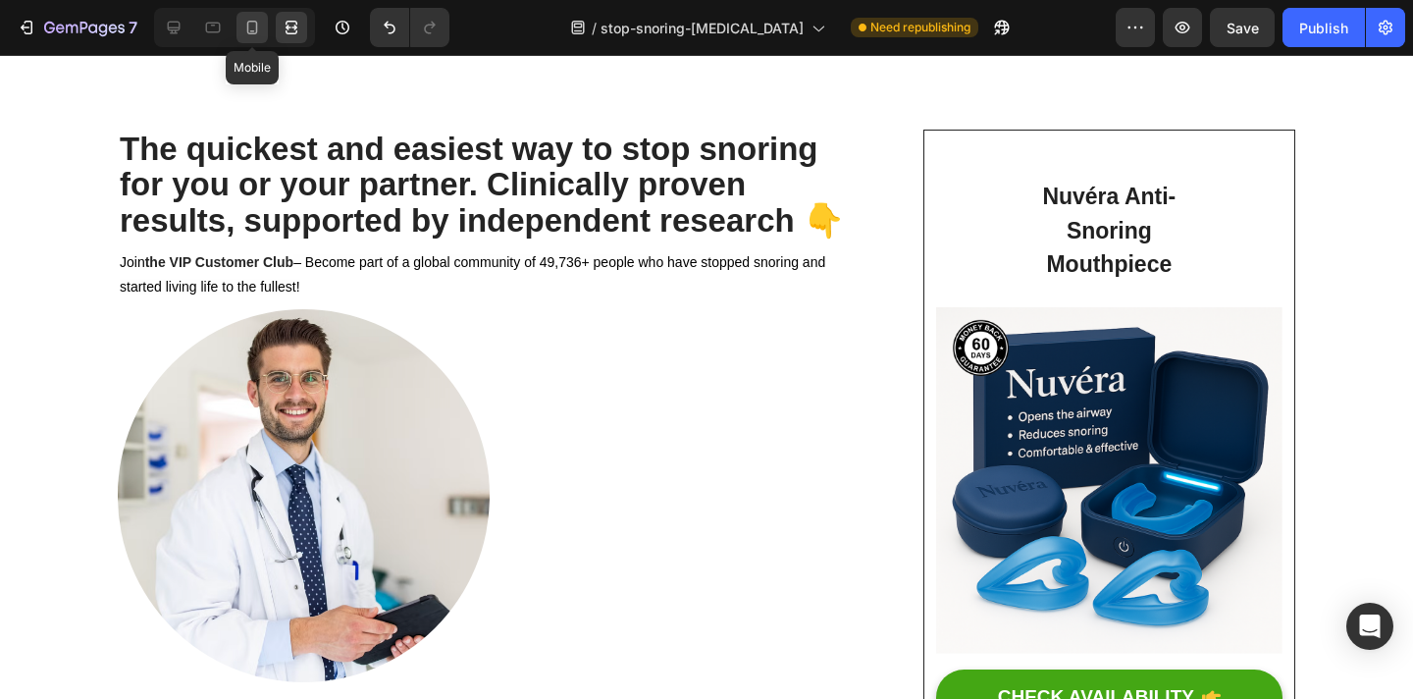
click at [248, 19] on icon at bounding box center [252, 28] width 20 height 20
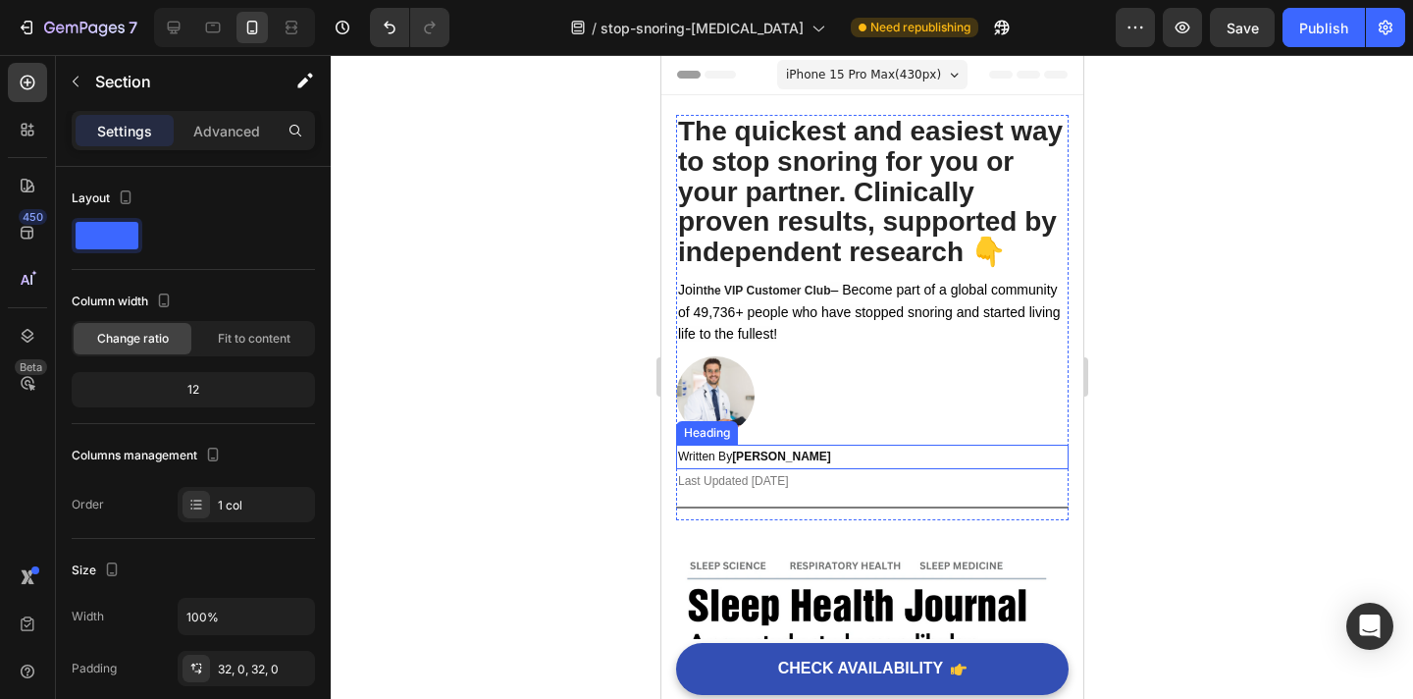
click at [776, 450] on strong "Dr. Mark D." at bounding box center [780, 456] width 99 height 14
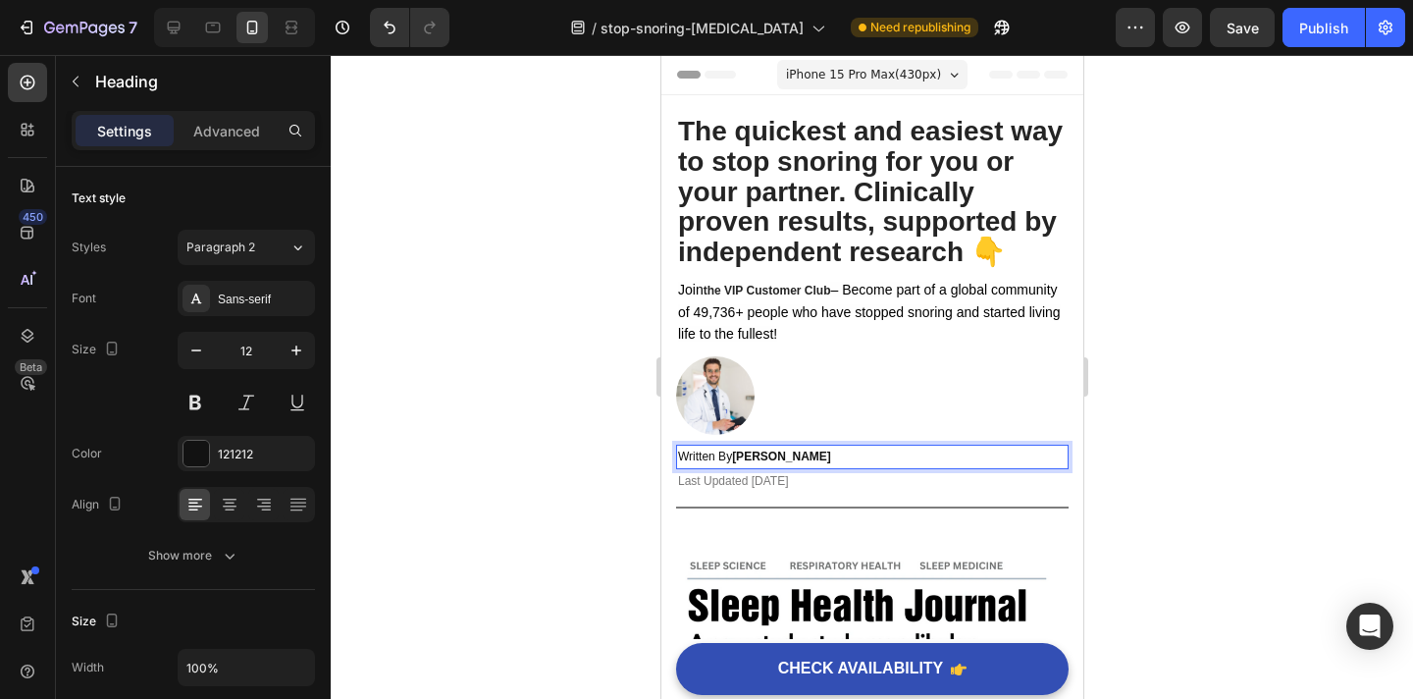
click at [779, 456] on strong "Dr. Mark D." at bounding box center [780, 456] width 99 height 14
click at [1197, 419] on div at bounding box center [872, 377] width 1083 height 644
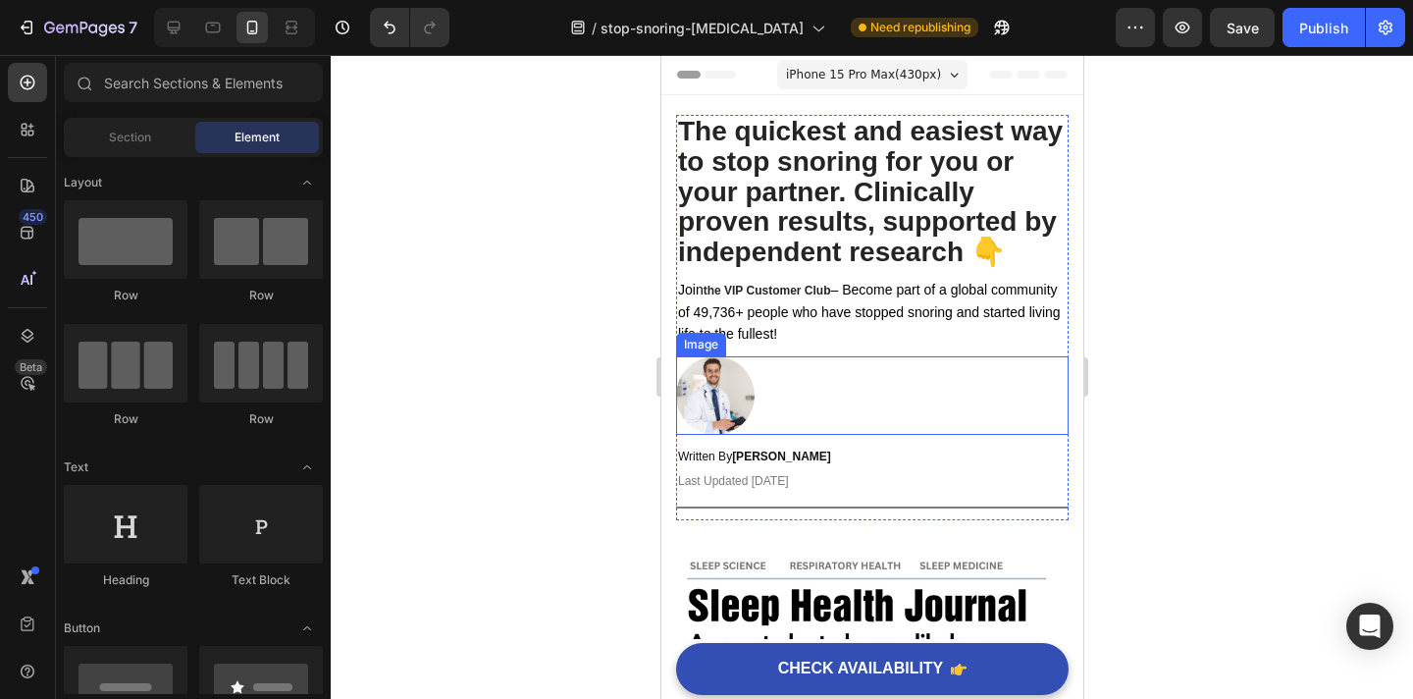
click at [751, 397] on img at bounding box center [714, 395] width 79 height 79
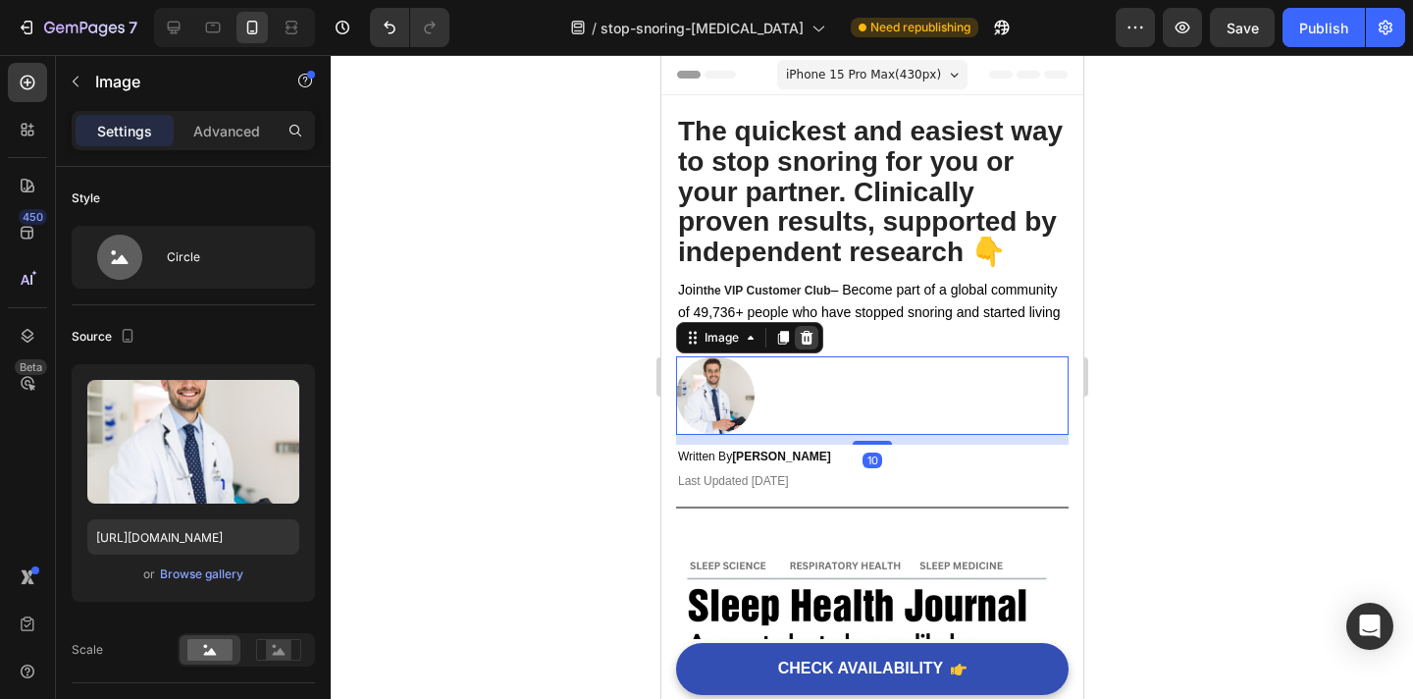
click at [804, 341] on icon at bounding box center [806, 338] width 16 height 16
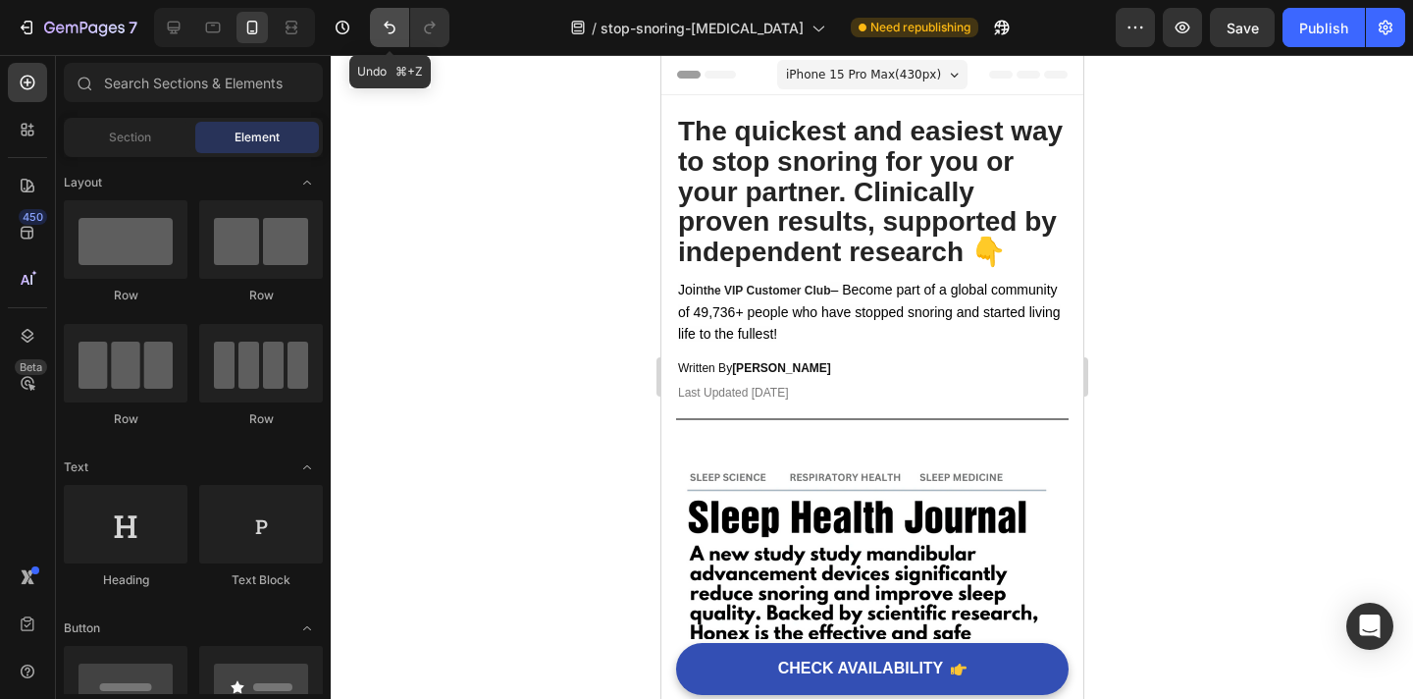
click at [394, 29] on icon "Undo/Redo" at bounding box center [390, 28] width 12 height 13
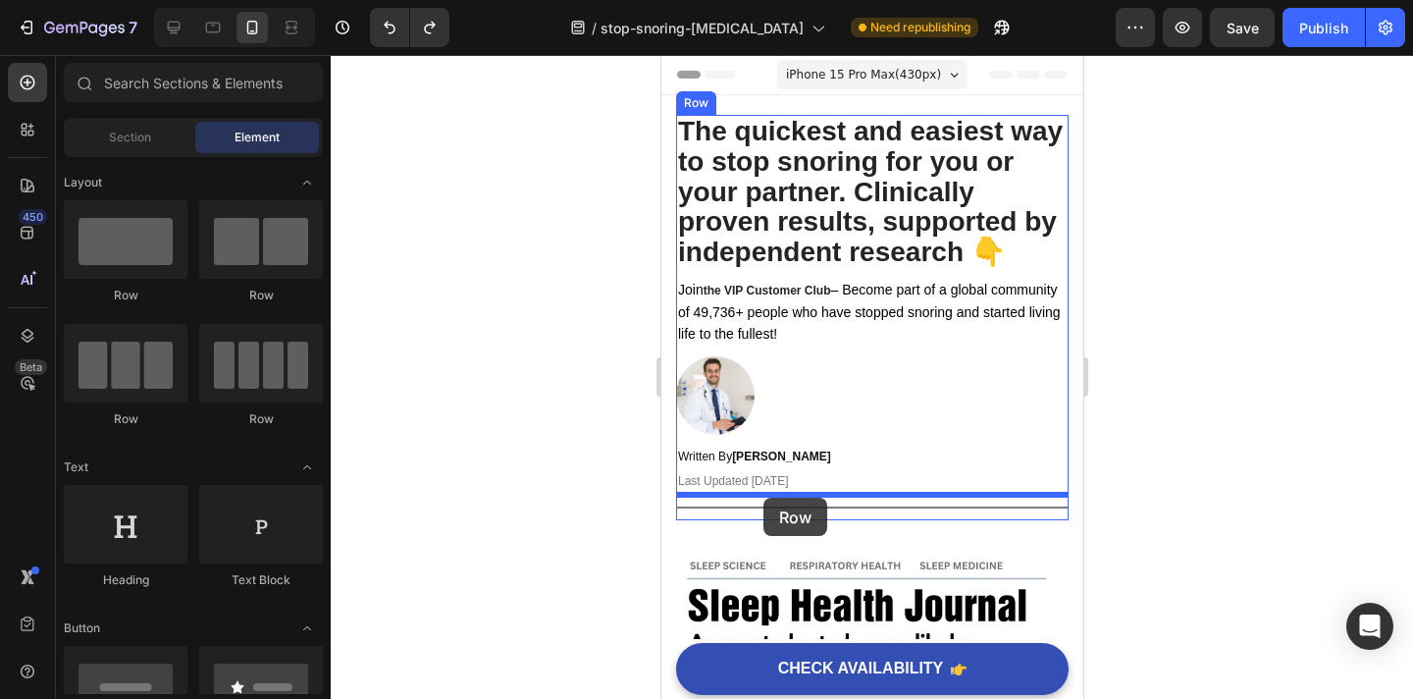
drag, startPoint x: 924, startPoint y: 316, endPoint x: 763, endPoint y: 498, distance: 242.6
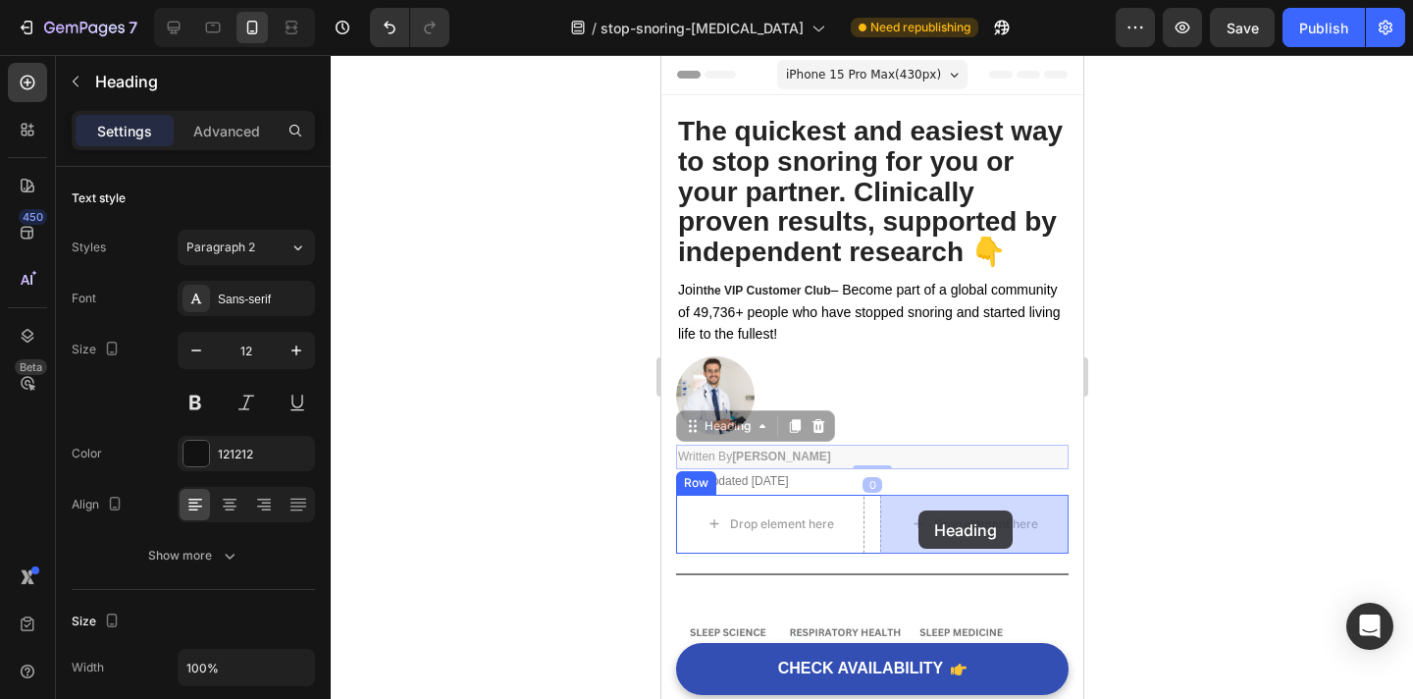
drag, startPoint x: 765, startPoint y: 450, endPoint x: 918, endPoint y: 510, distance: 164.4
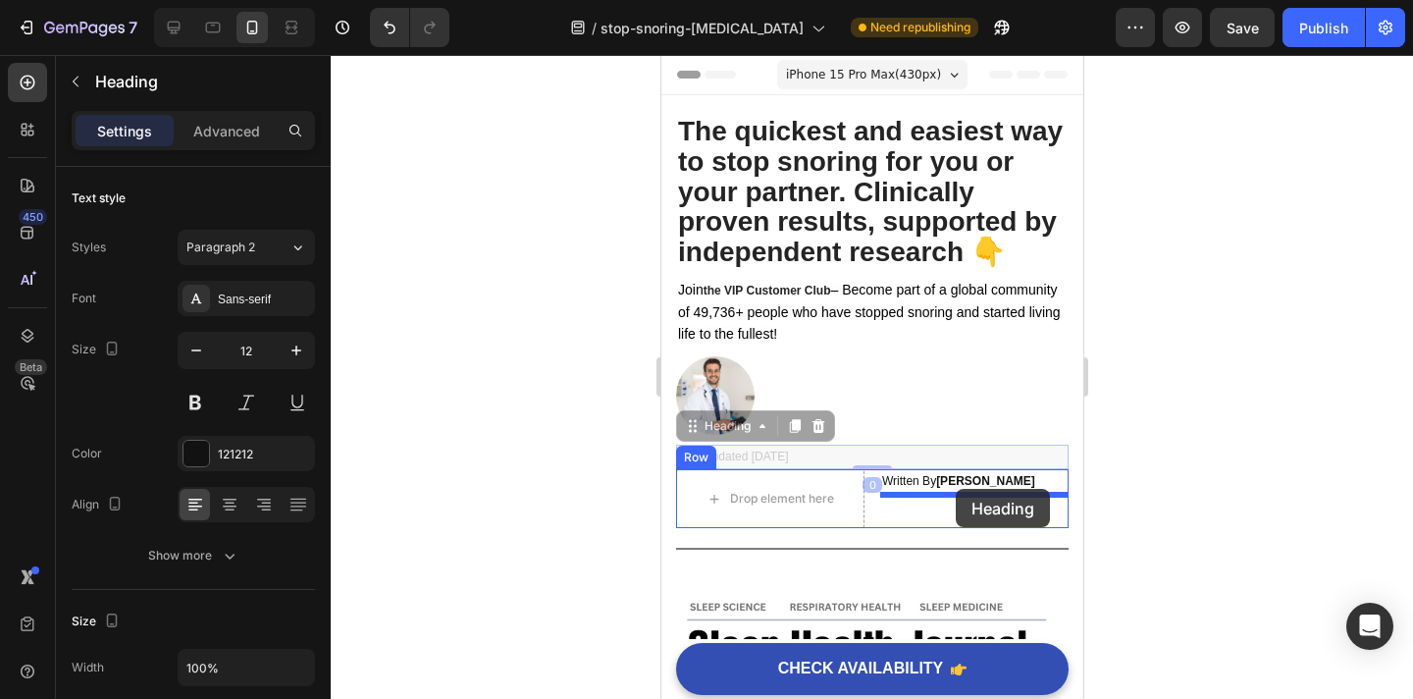
drag, startPoint x: 783, startPoint y: 454, endPoint x: 955, endPoint y: 489, distance: 175.1
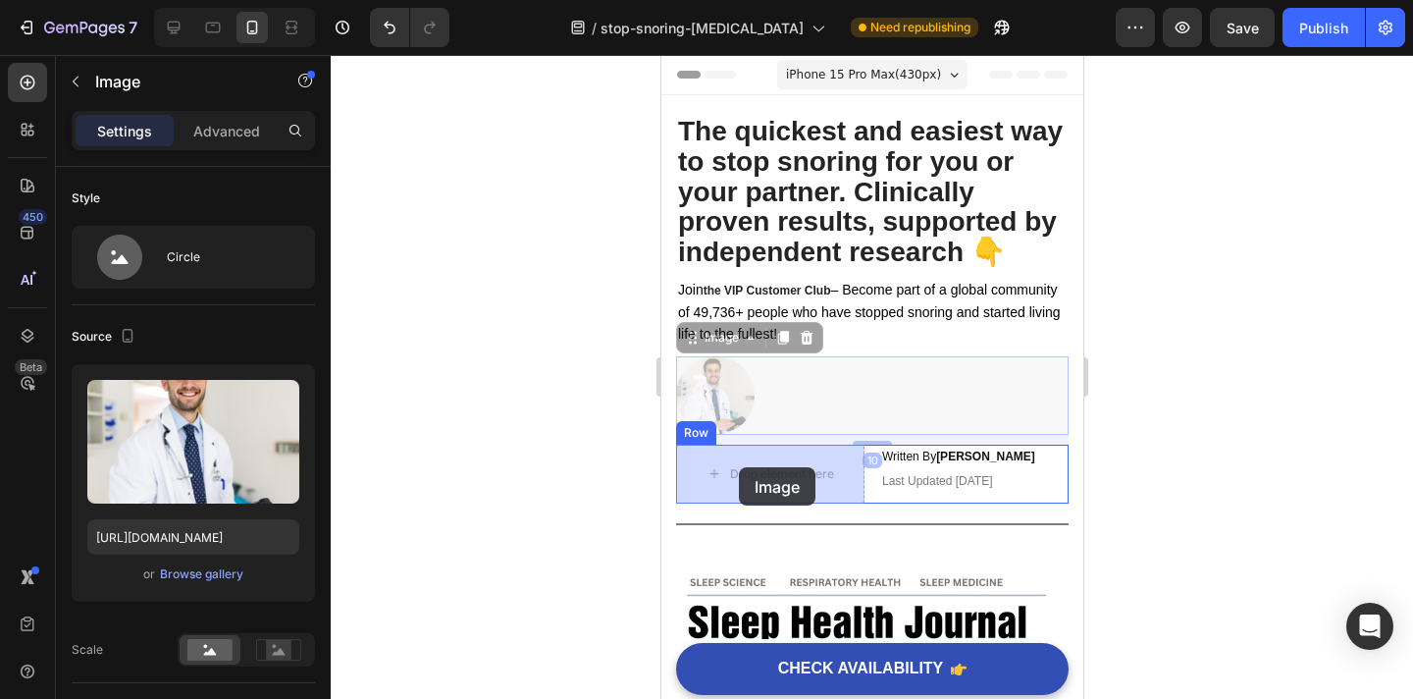
drag, startPoint x: 729, startPoint y: 398, endPoint x: 738, endPoint y: 466, distance: 68.3
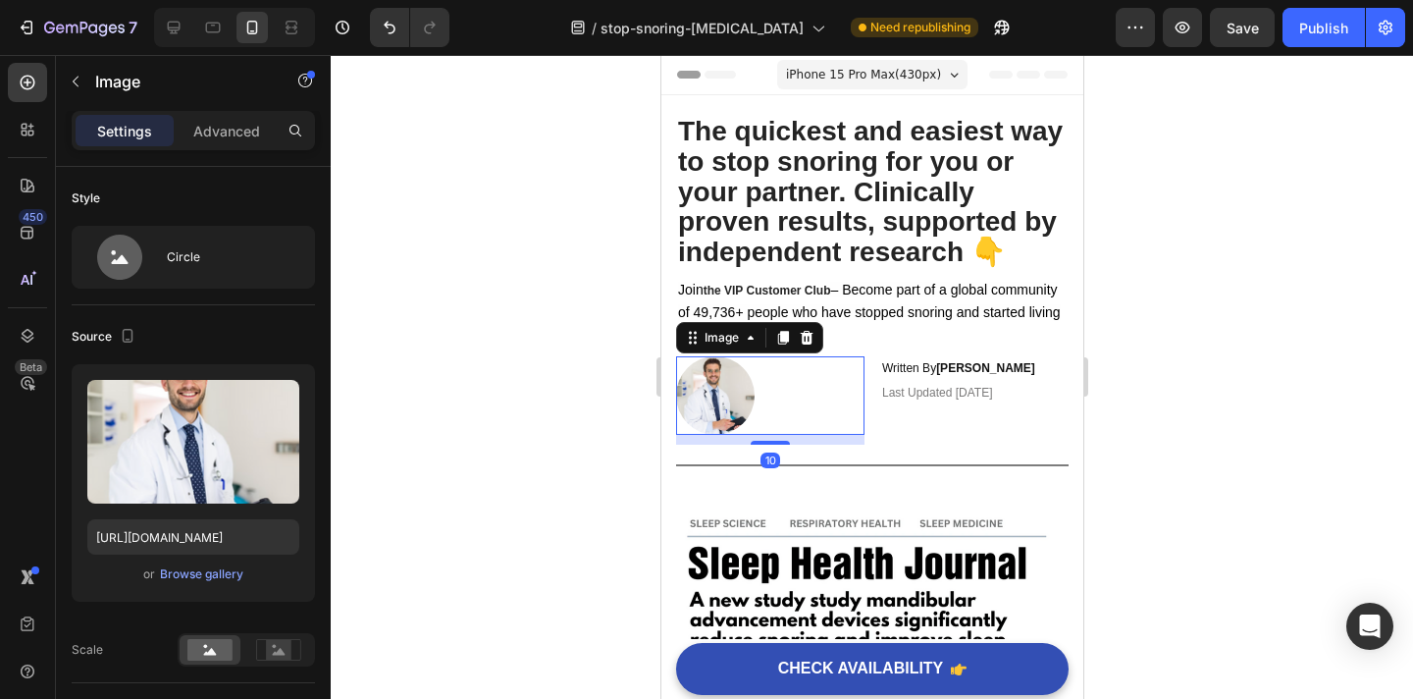
click at [1138, 386] on div at bounding box center [872, 377] width 1083 height 644
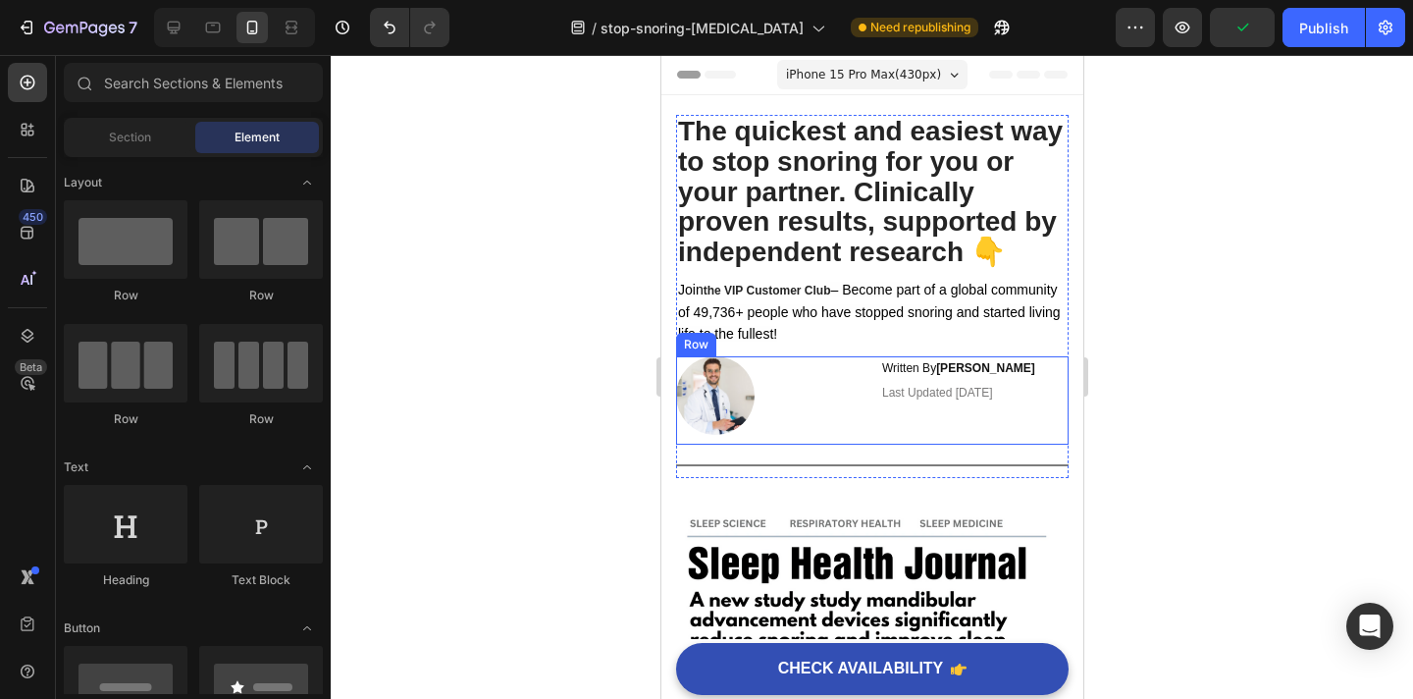
click at [865, 393] on div "Image Written By Dr. Jason D. Heading Last Updated Jan 18, 2024 Heading Row" at bounding box center [871, 400] width 393 height 88
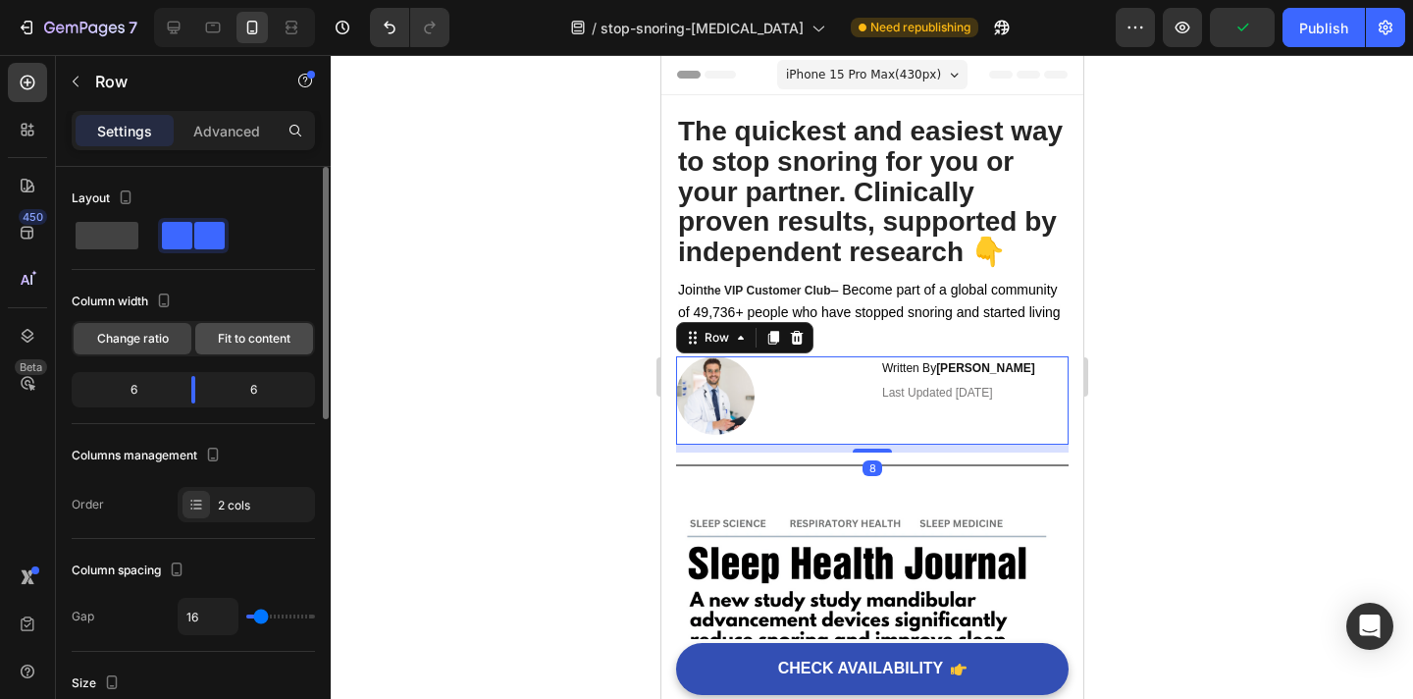
click at [269, 327] on div "Fit to content" at bounding box center [254, 338] width 118 height 31
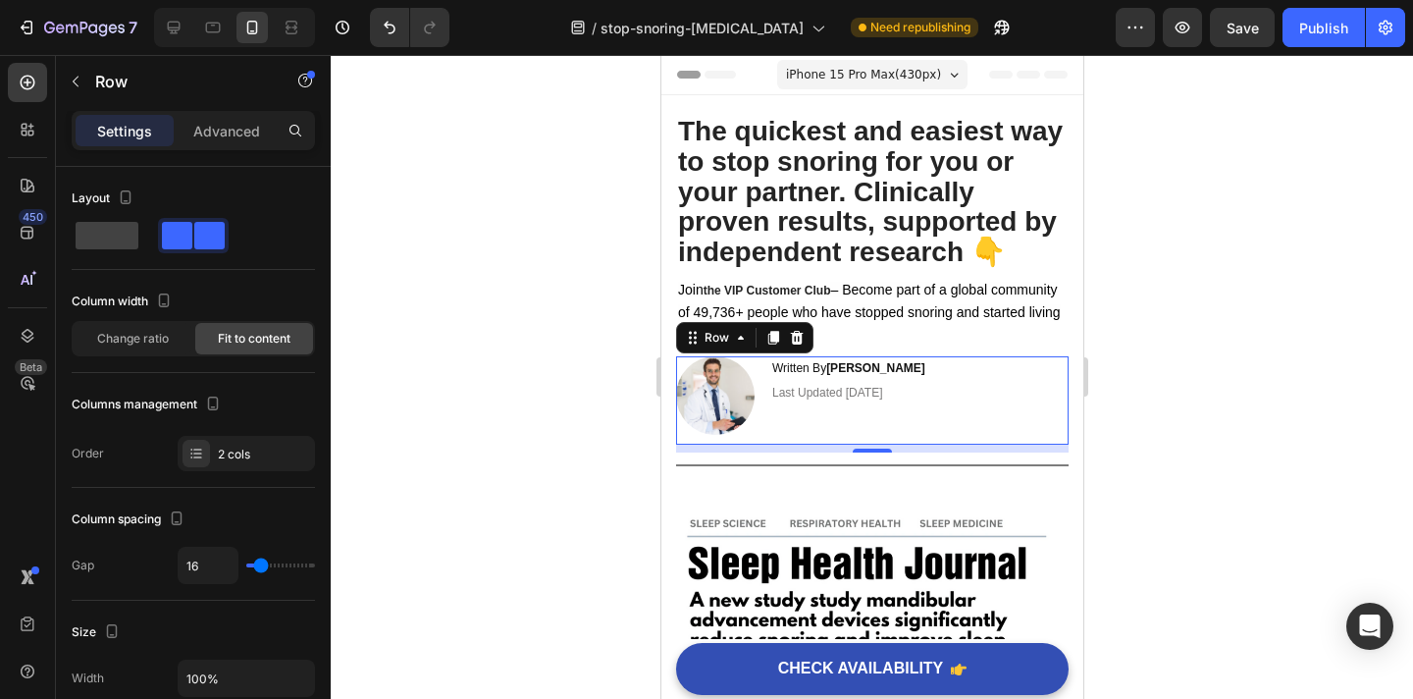
click at [1189, 384] on div at bounding box center [872, 377] width 1083 height 644
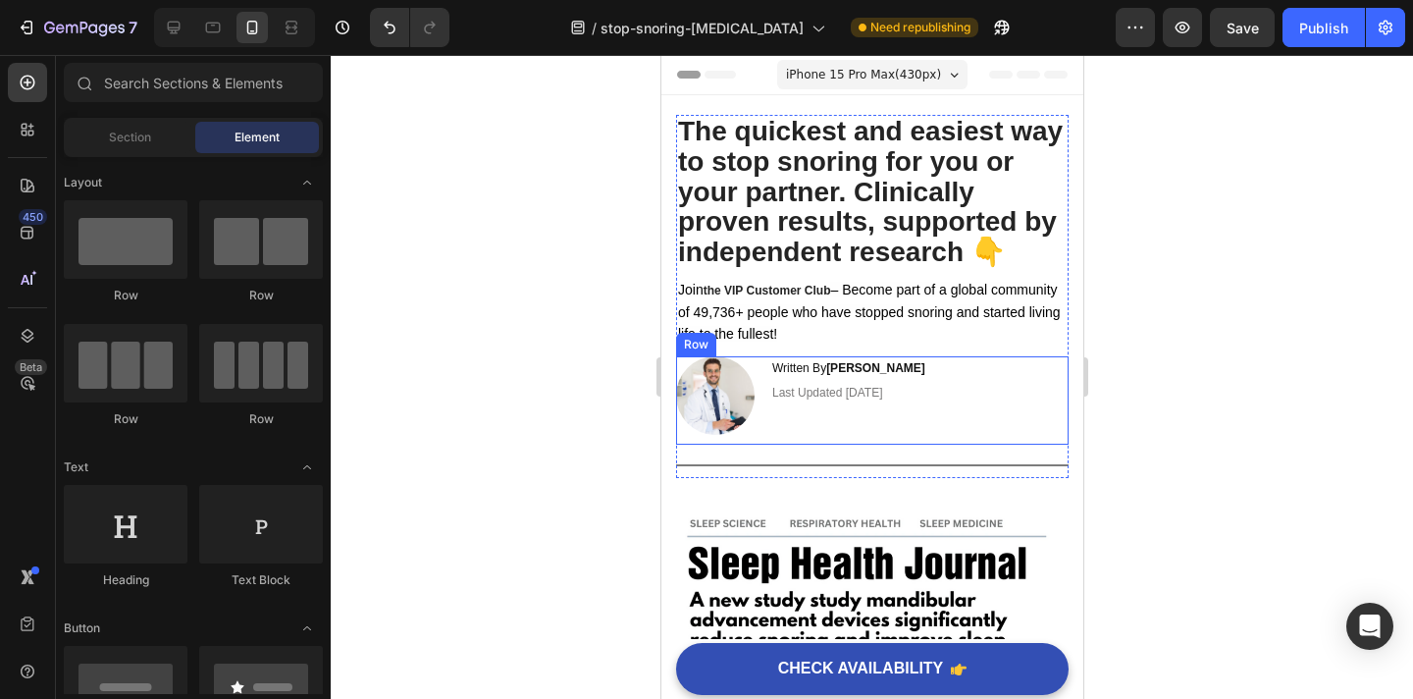
click at [778, 431] on div "Written By Dr. Jason D. Heading Last Updated Jan 18, 2024 Heading" at bounding box center [847, 400] width 157 height 88
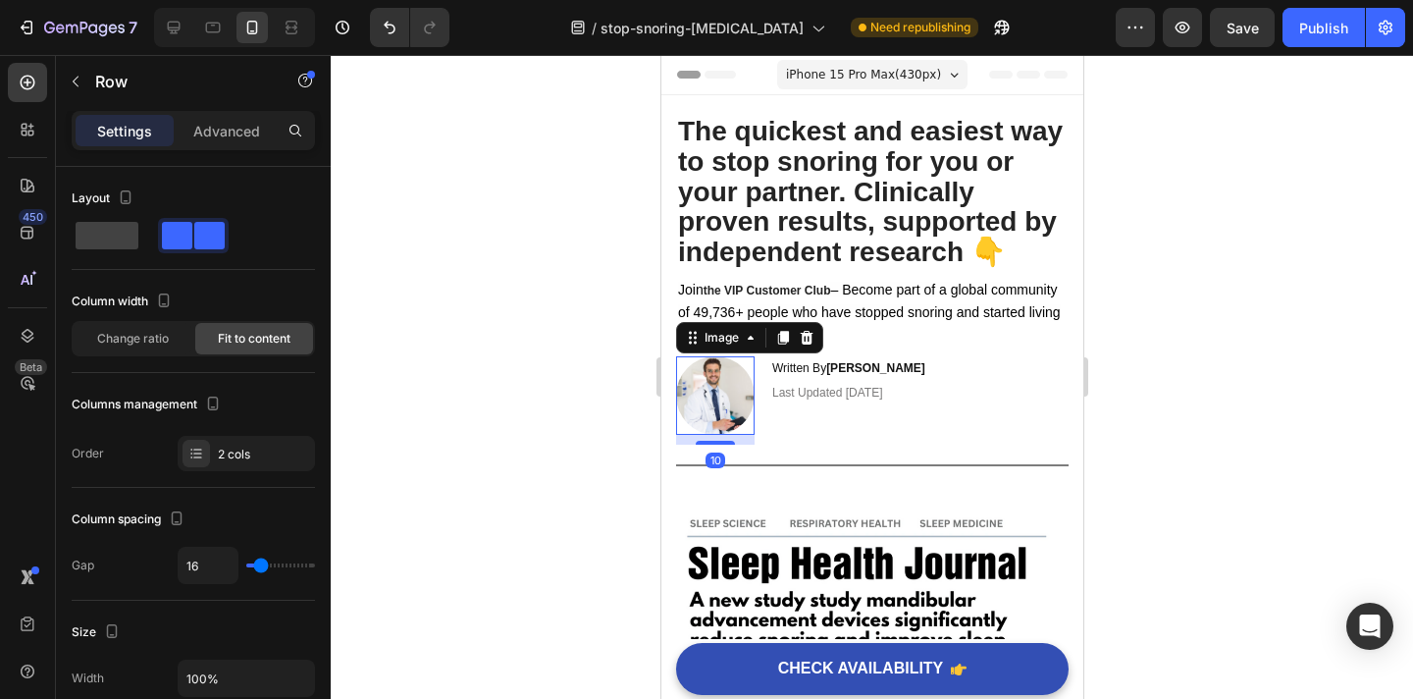
click at [697, 385] on img at bounding box center [714, 395] width 79 height 79
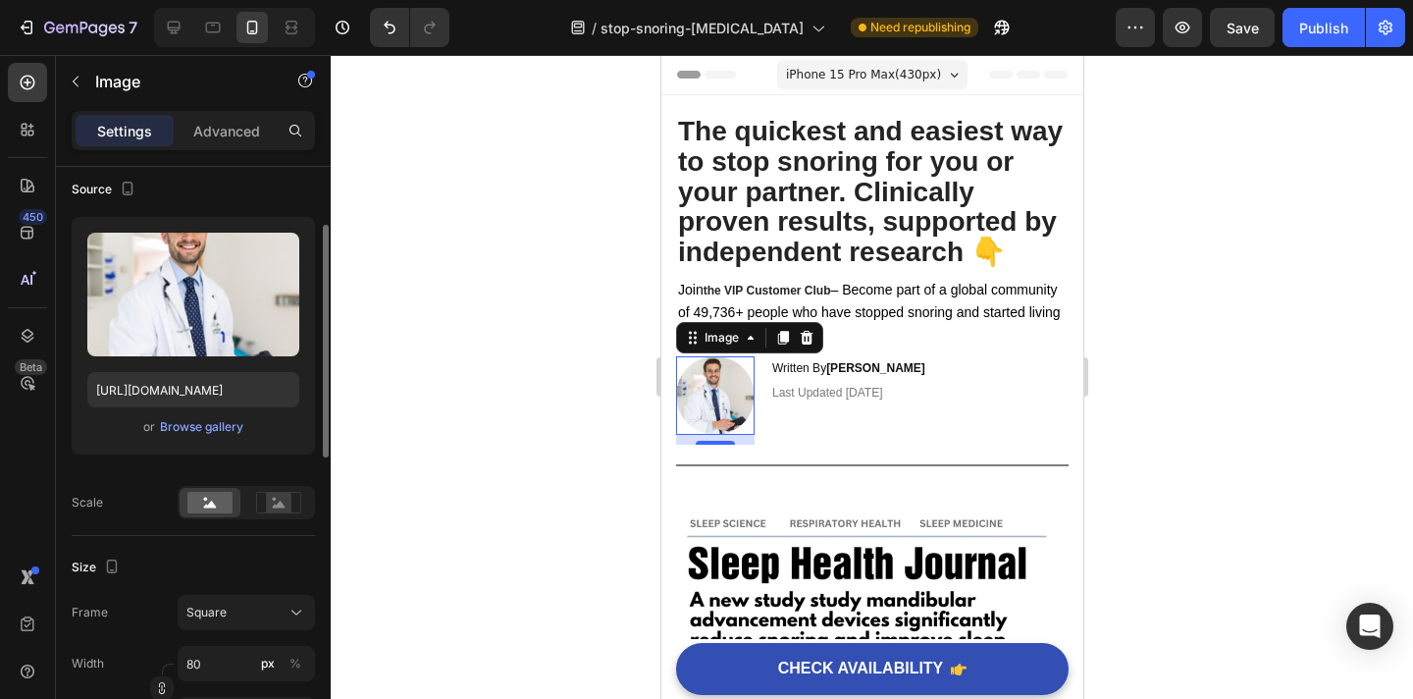
scroll to position [189, 0]
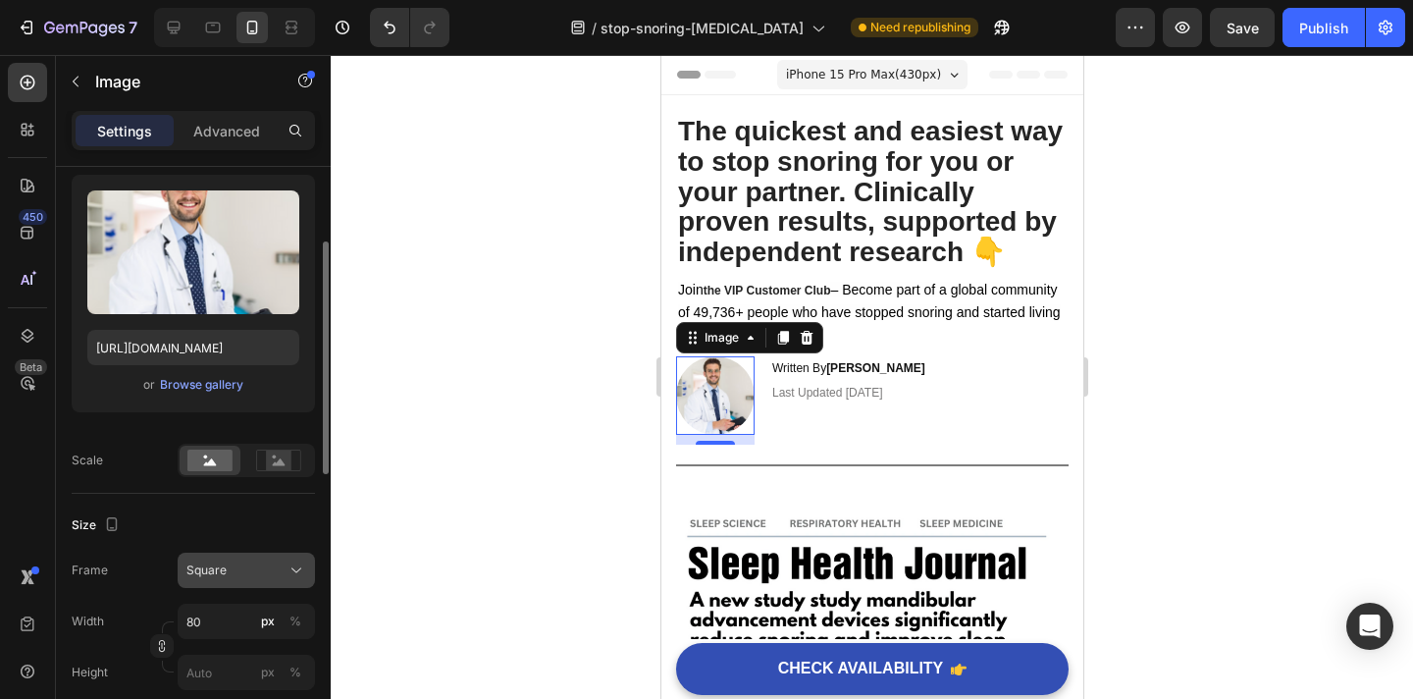
click at [249, 569] on div "Square" at bounding box center [234, 570] width 96 height 18
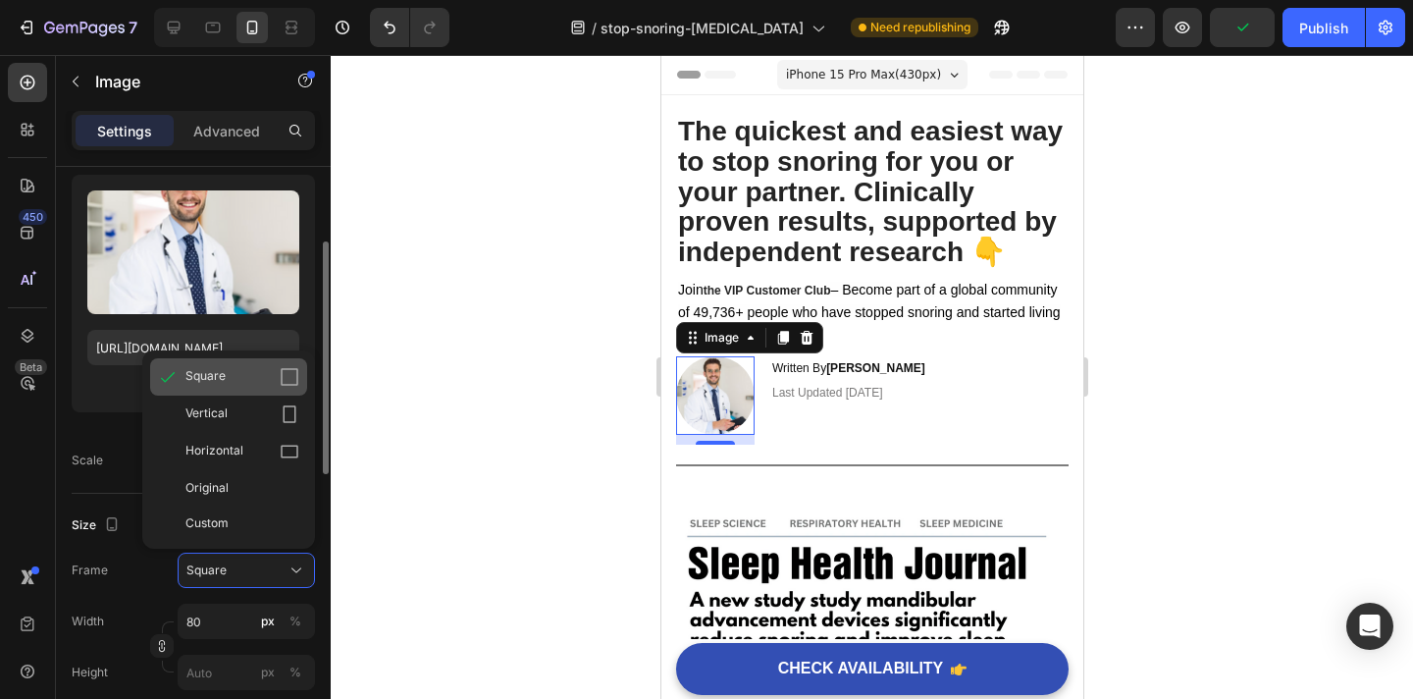
click at [263, 386] on div "Square" at bounding box center [242, 377] width 114 height 20
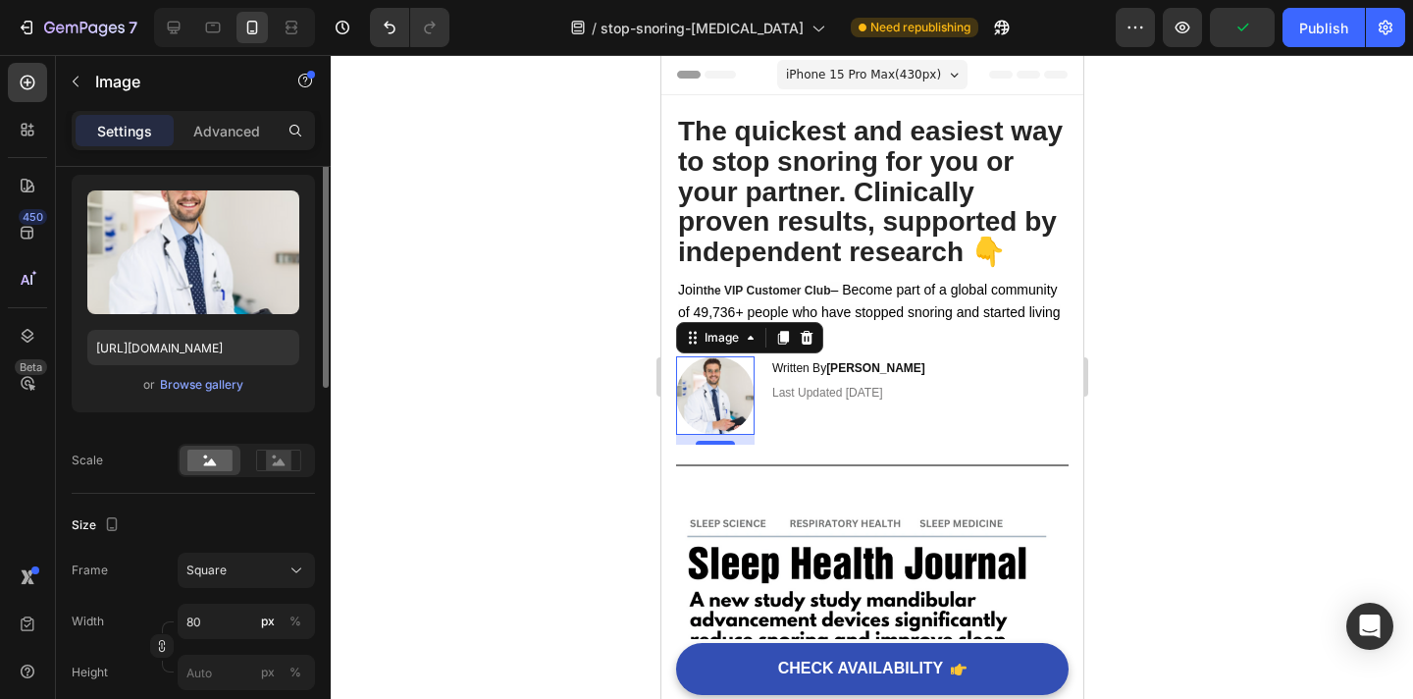
scroll to position [0, 0]
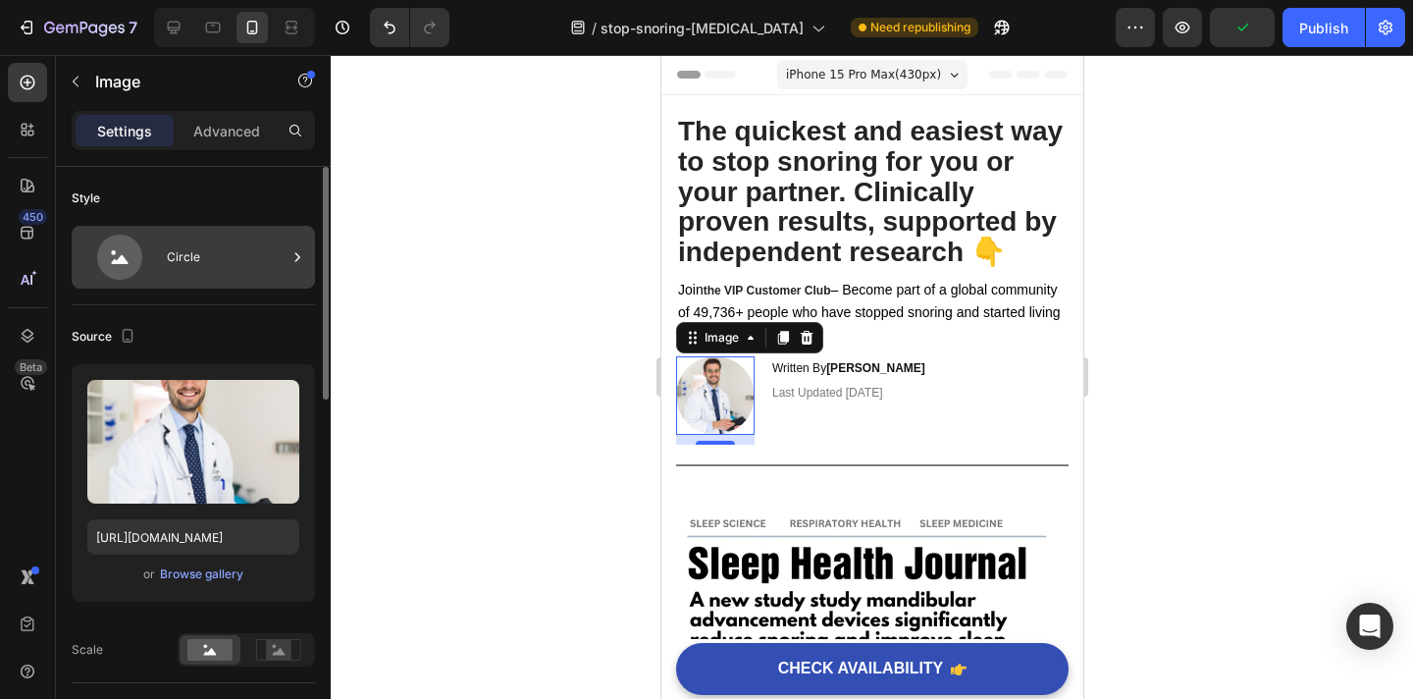
click at [194, 276] on div "Circle" at bounding box center [227, 257] width 120 height 45
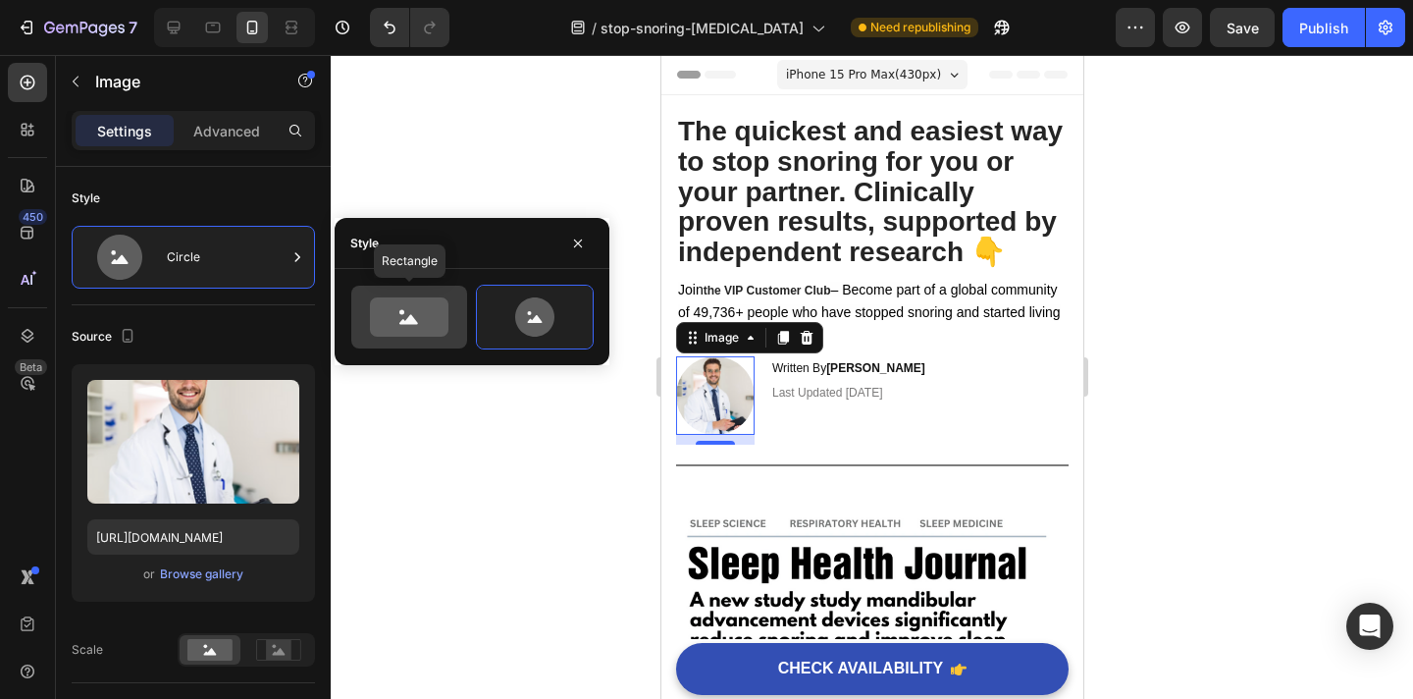
click at [428, 314] on icon at bounding box center [409, 316] width 79 height 39
type input "100"
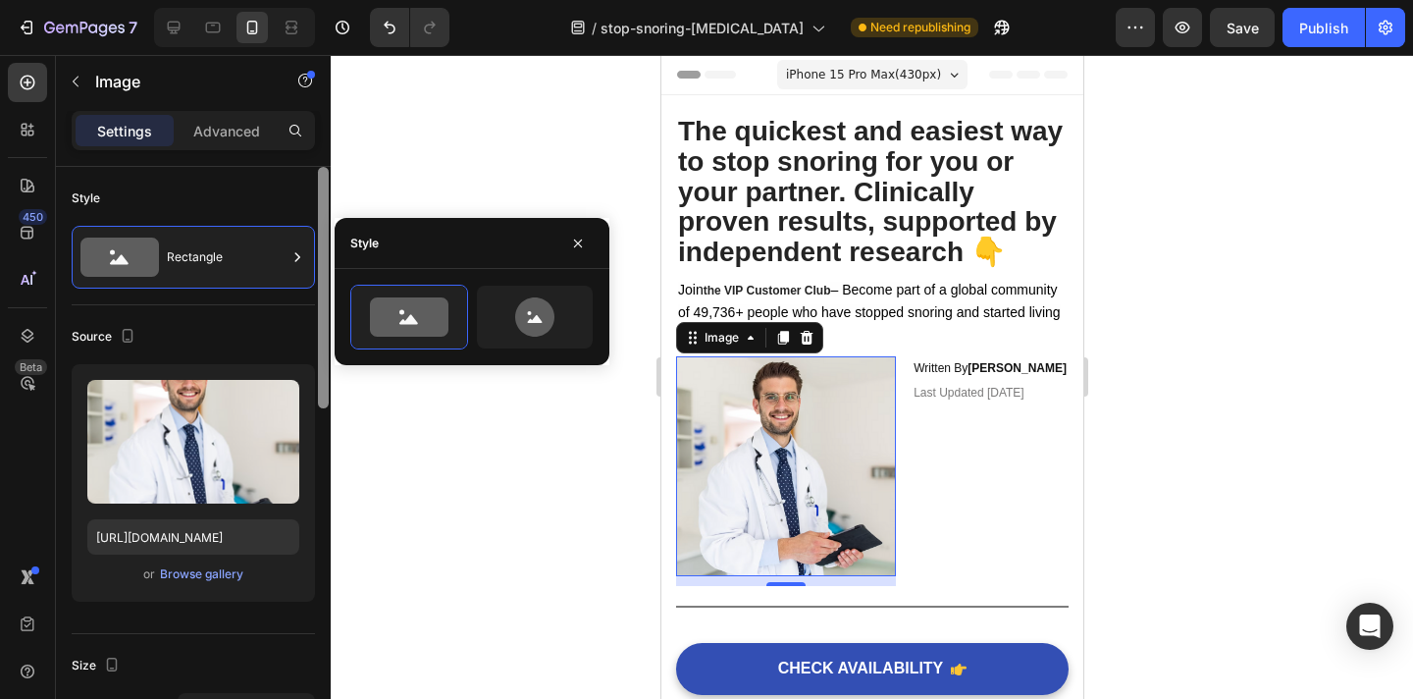
click at [322, 195] on div at bounding box center [323, 287] width 11 height 241
click at [427, 165] on div at bounding box center [872, 377] width 1083 height 644
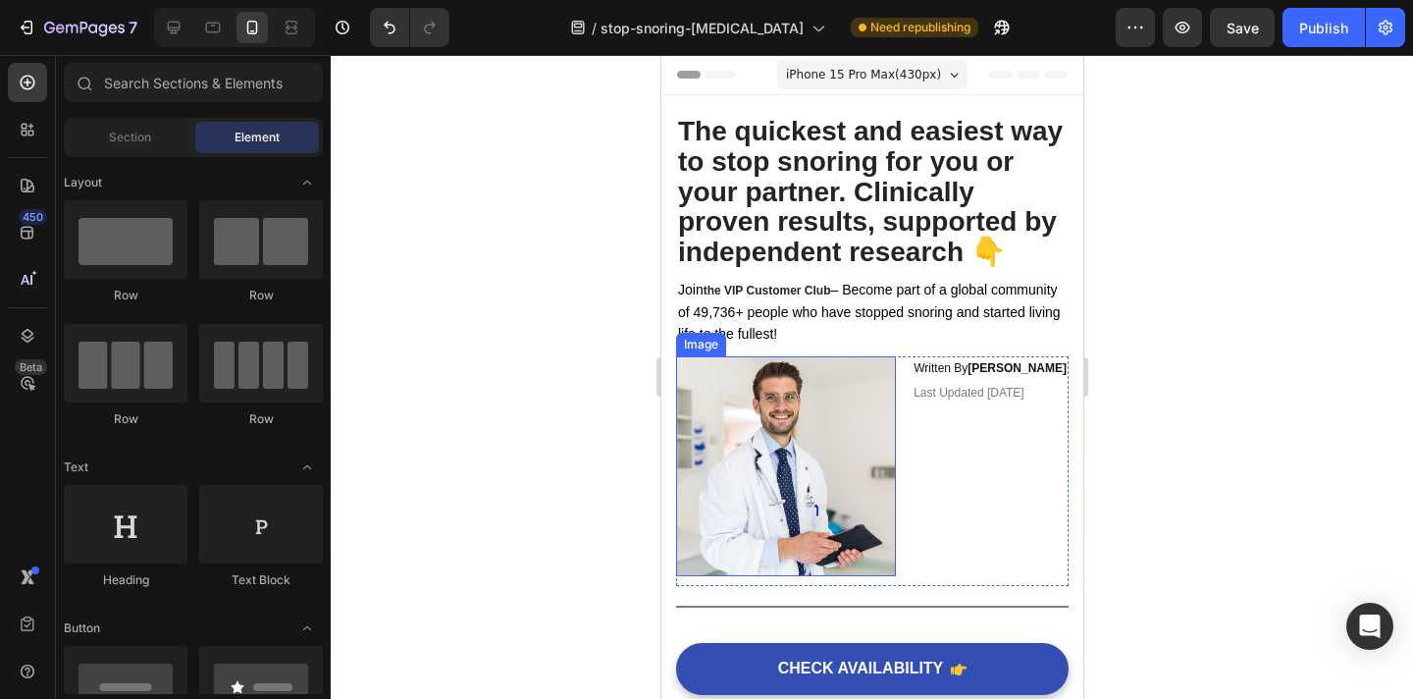
click at [817, 466] on img at bounding box center [785, 466] width 220 height 220
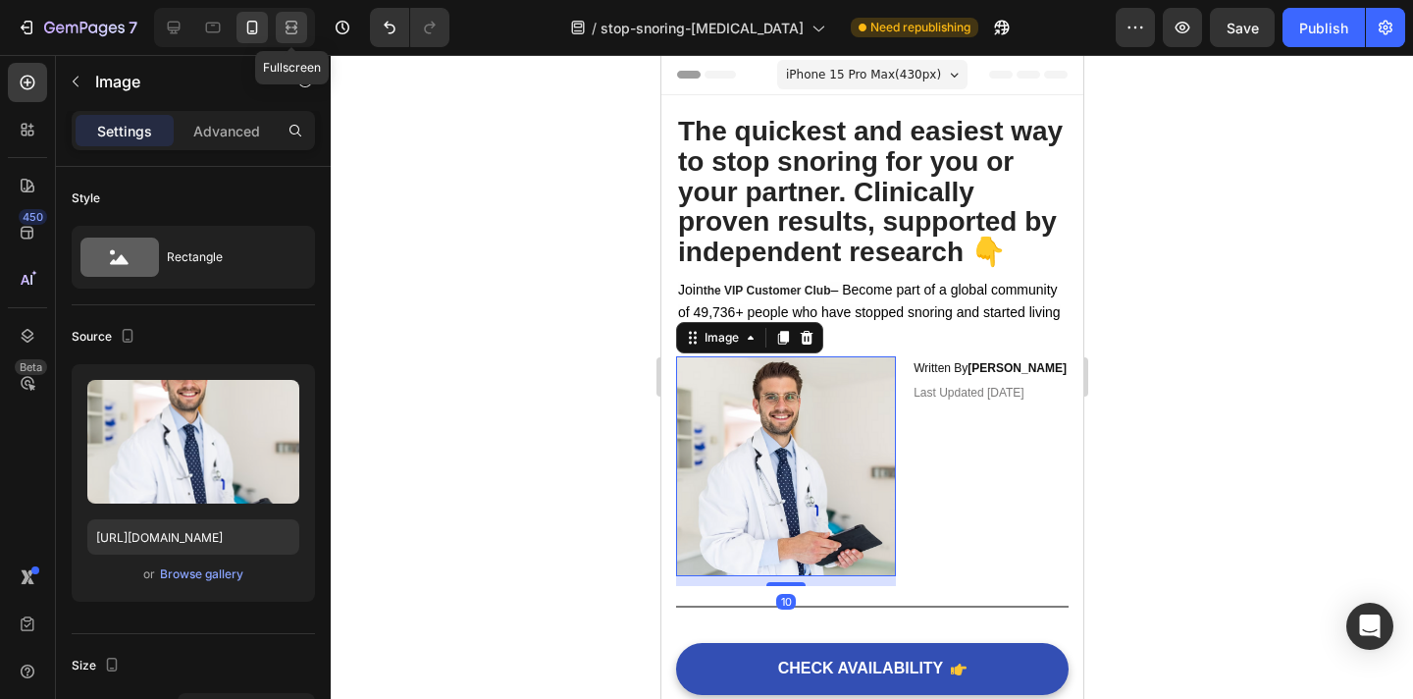
click at [279, 27] on div at bounding box center [291, 27] width 31 height 31
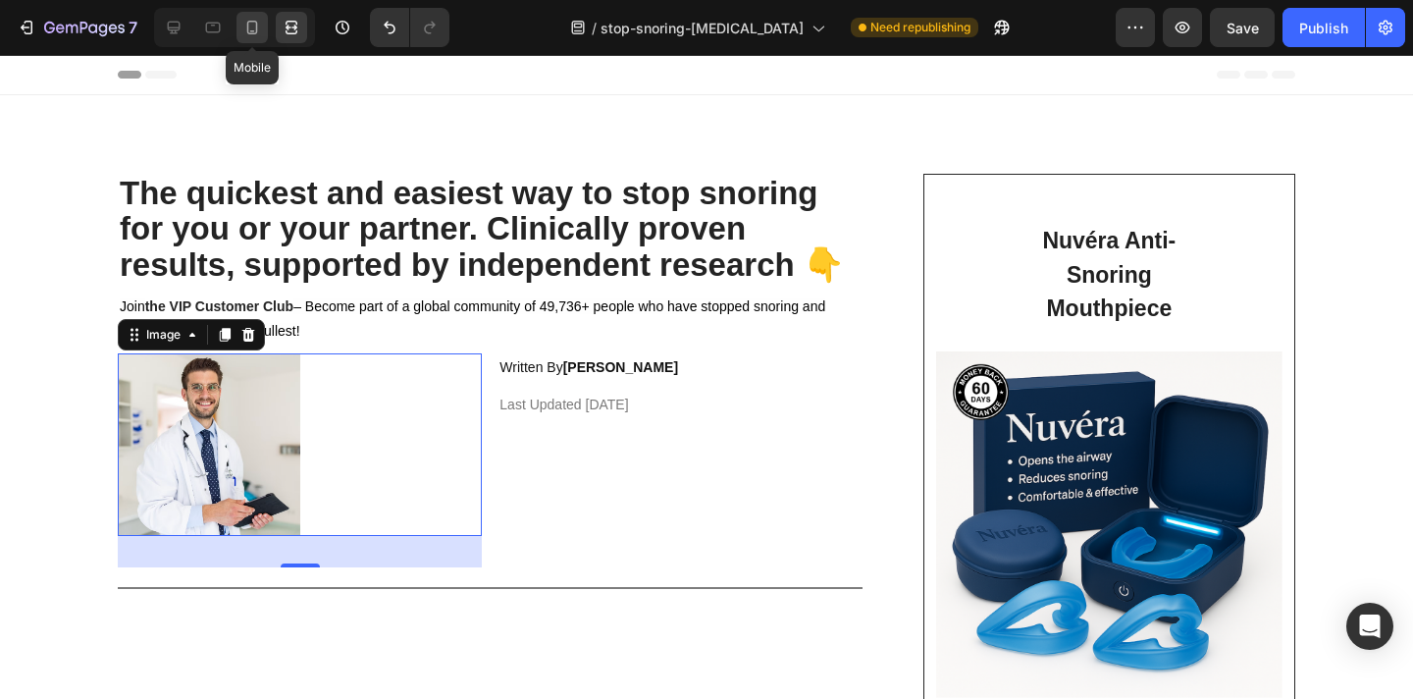
click at [253, 35] on icon at bounding box center [252, 28] width 20 height 20
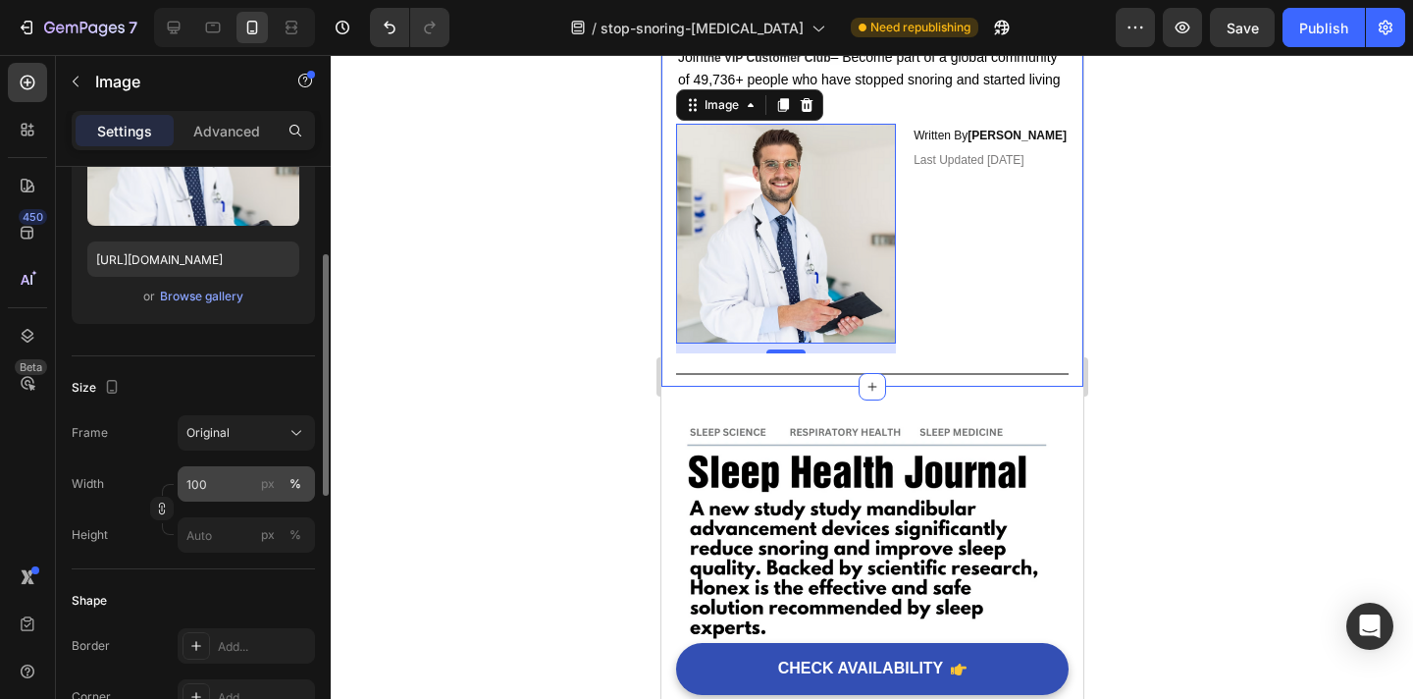
scroll to position [286, 0]
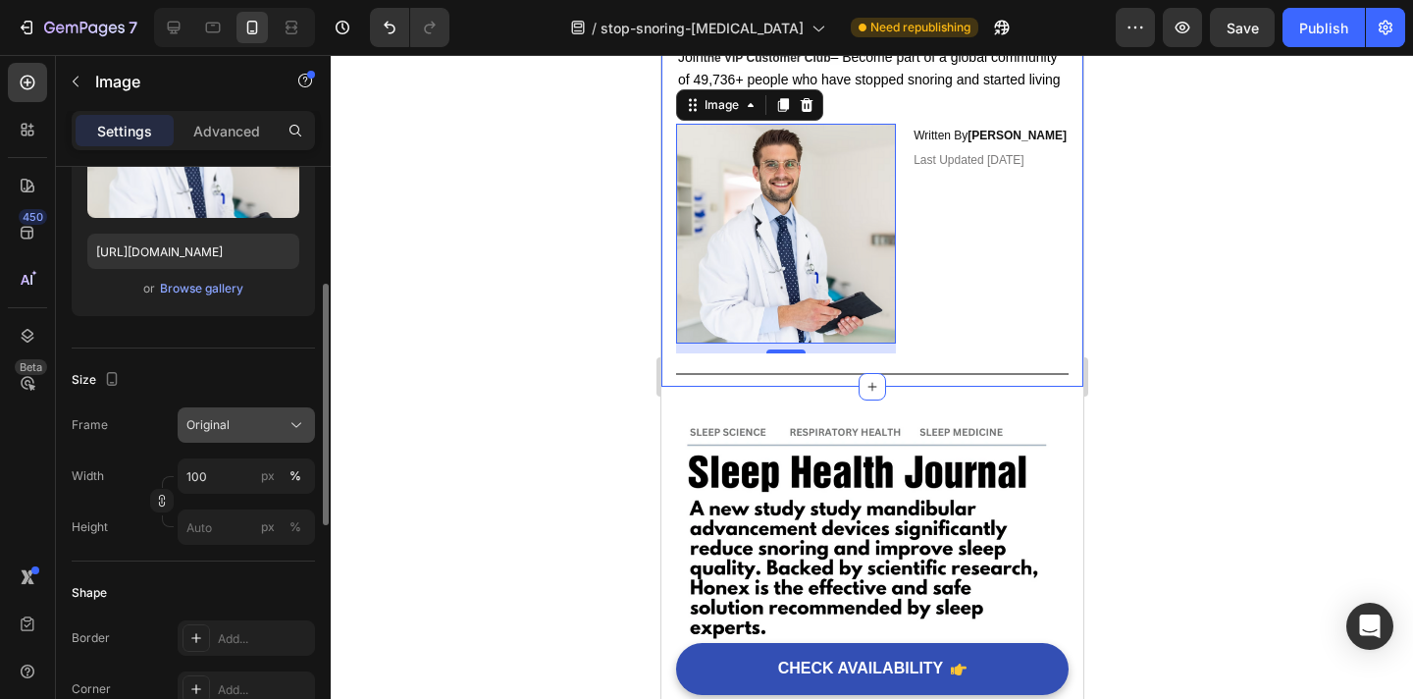
click at [246, 438] on button "Original" at bounding box center [246, 424] width 137 height 35
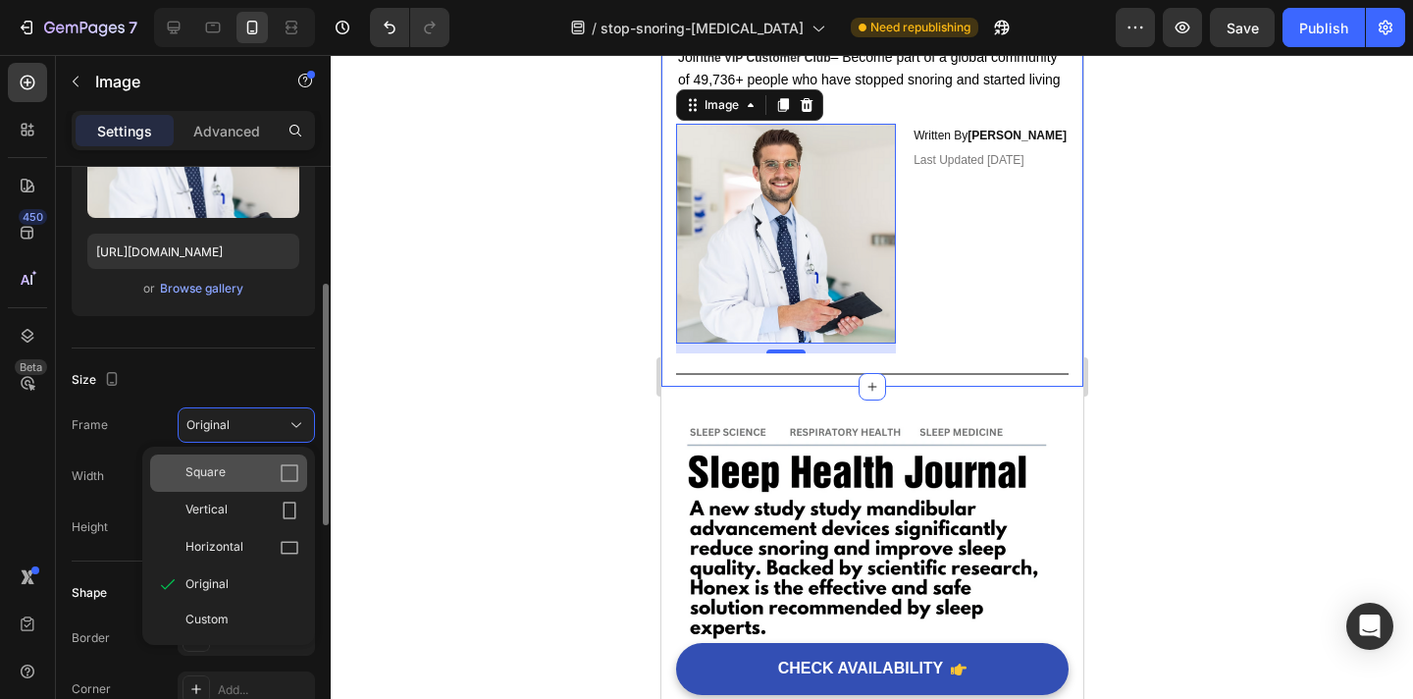
click at [271, 483] on div "Square" at bounding box center [228, 472] width 157 height 37
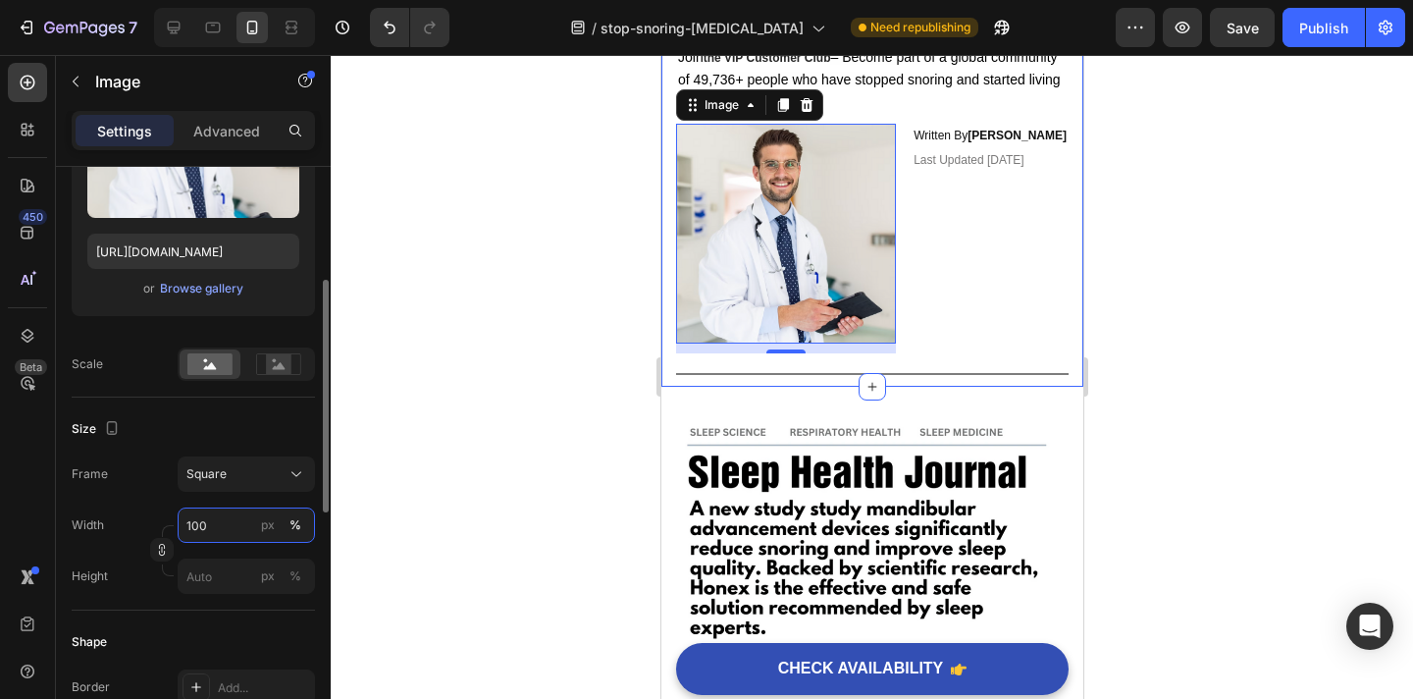
click at [224, 514] on input "100" at bounding box center [246, 524] width 137 height 35
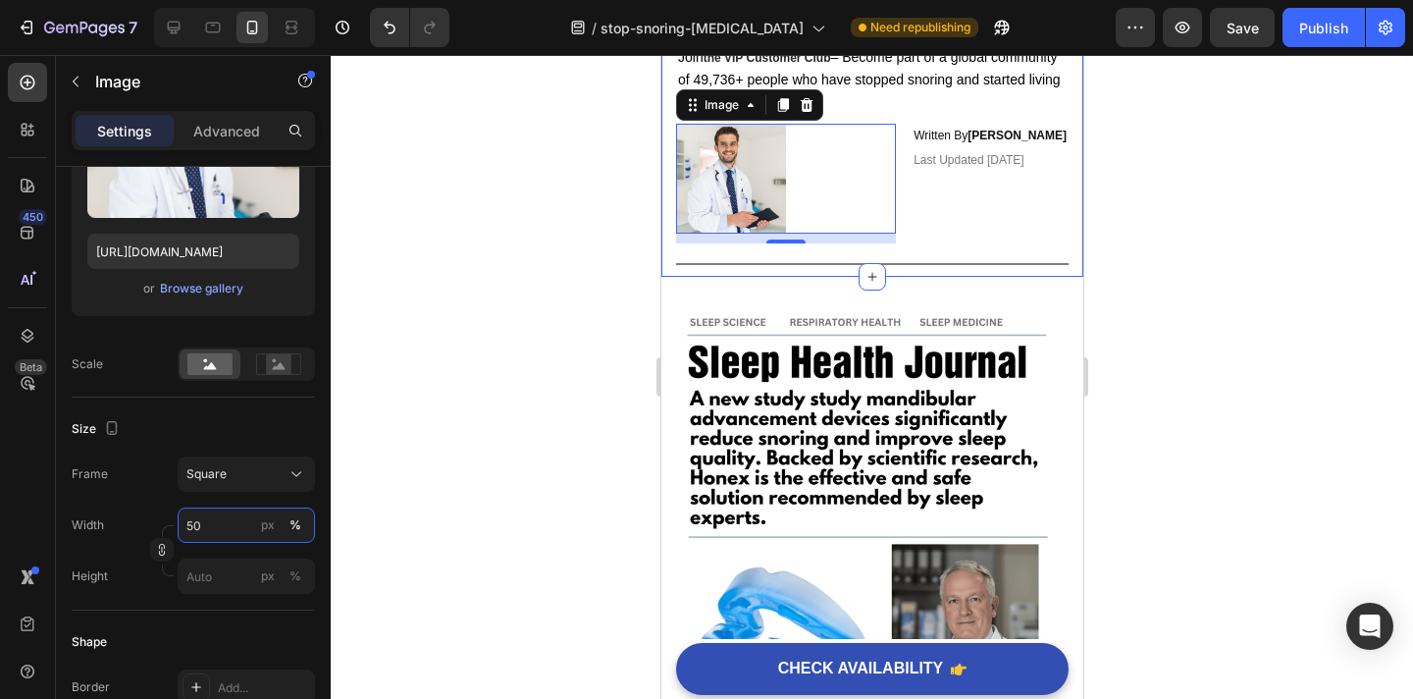
type input "50"
click at [370, 516] on div at bounding box center [872, 377] width 1083 height 644
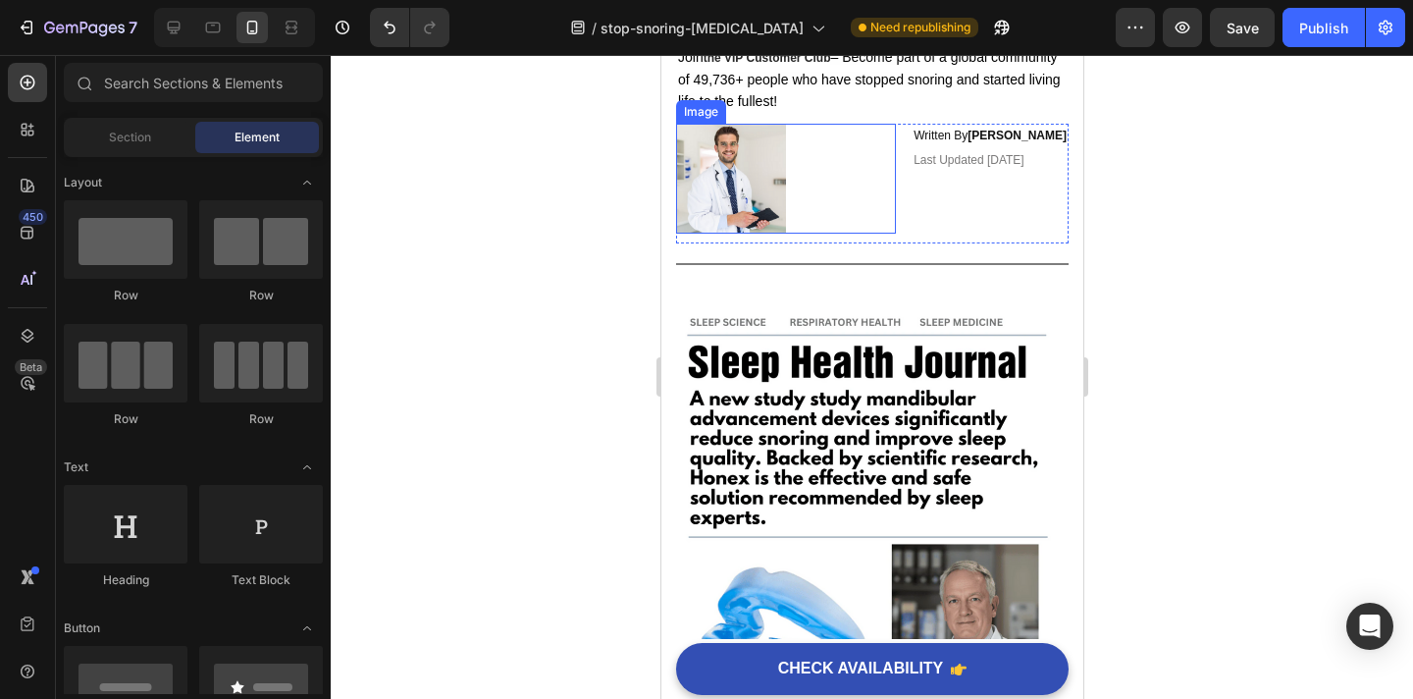
click at [741, 202] on img at bounding box center [730, 179] width 110 height 110
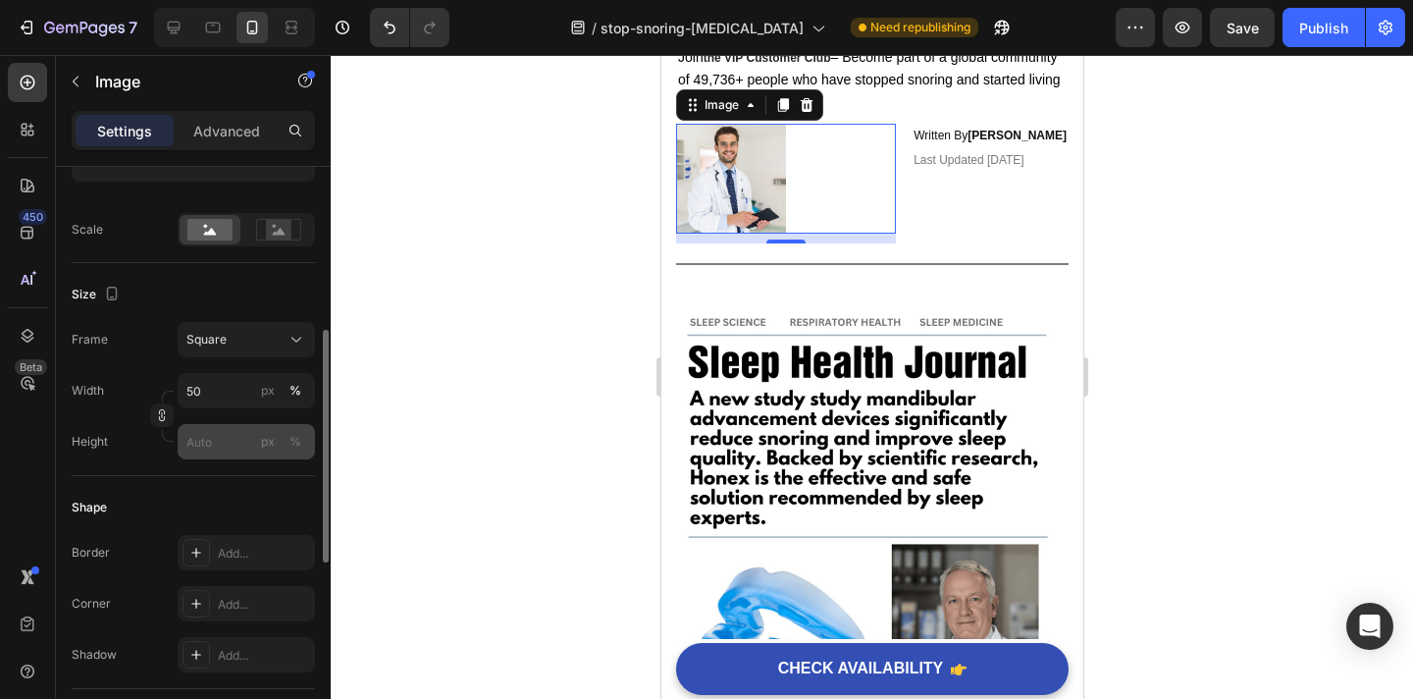
scroll to position [424, 0]
click at [235, 388] on input "50" at bounding box center [246, 386] width 137 height 35
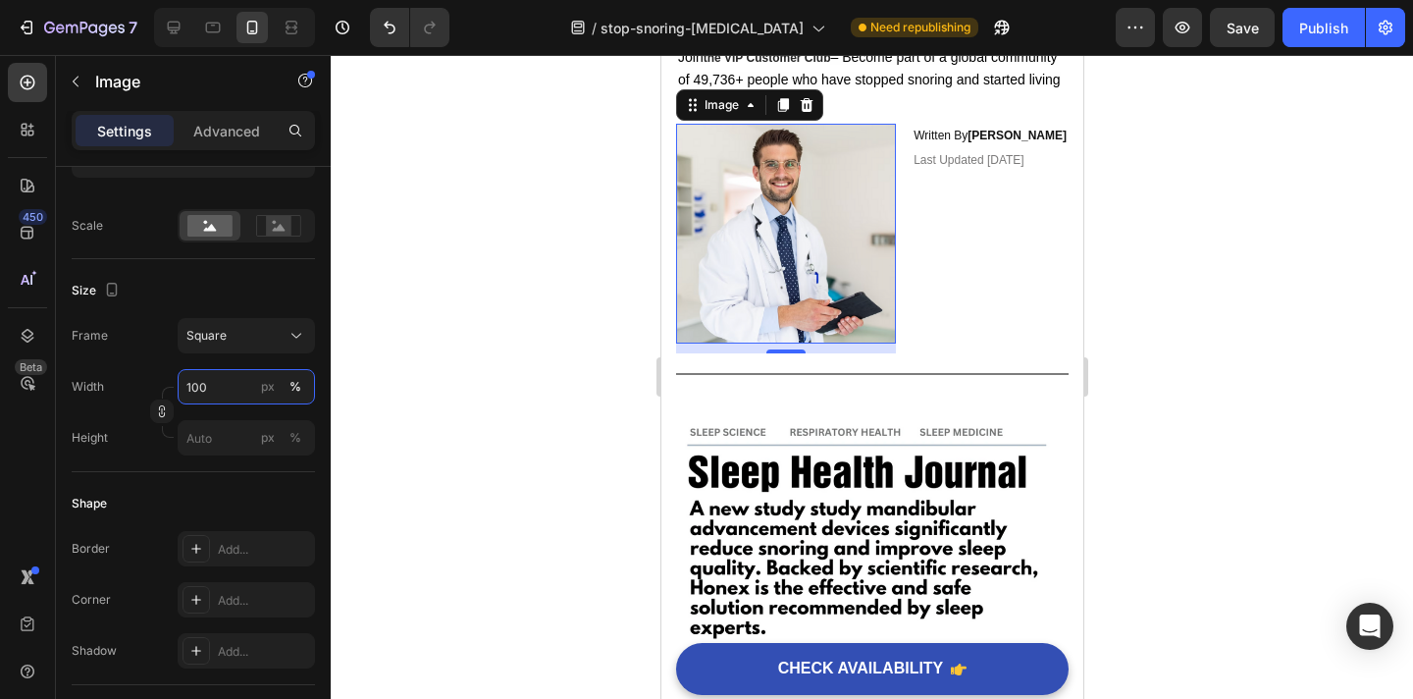
type input "100"
click at [452, 386] on div at bounding box center [872, 377] width 1083 height 644
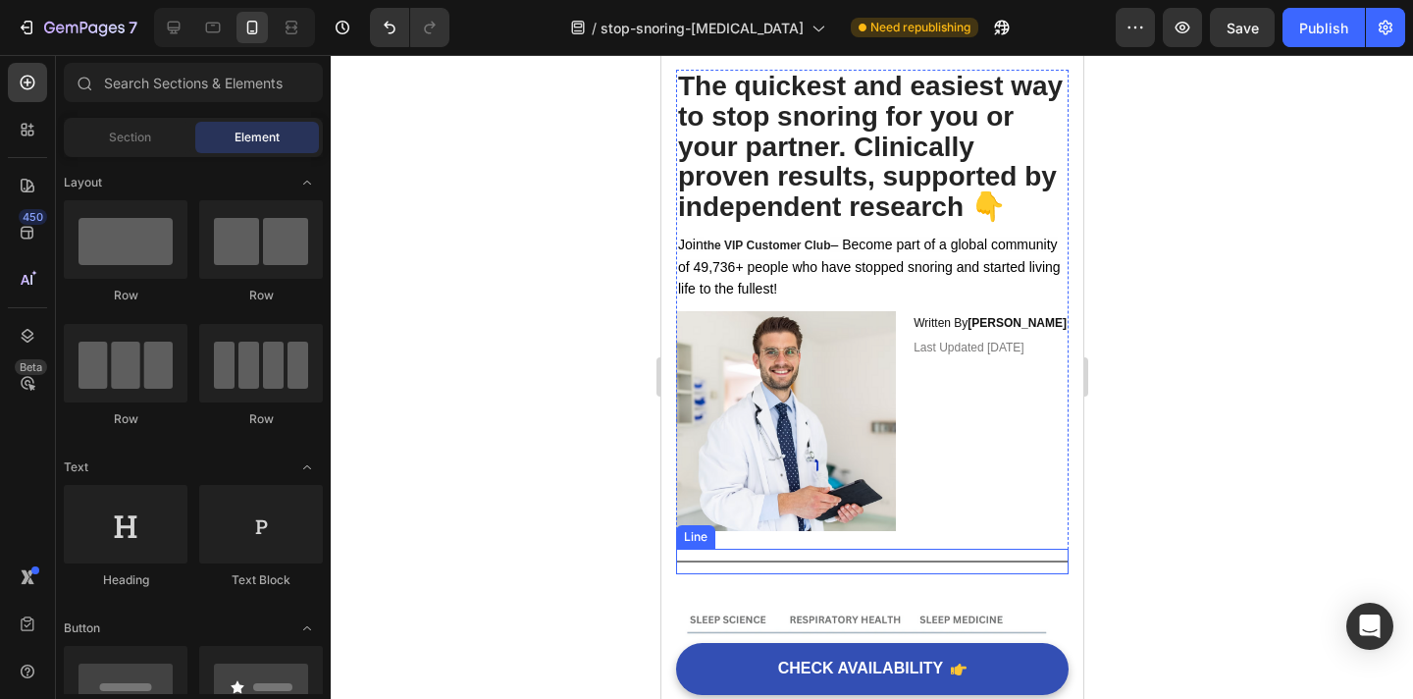
scroll to position [39, 0]
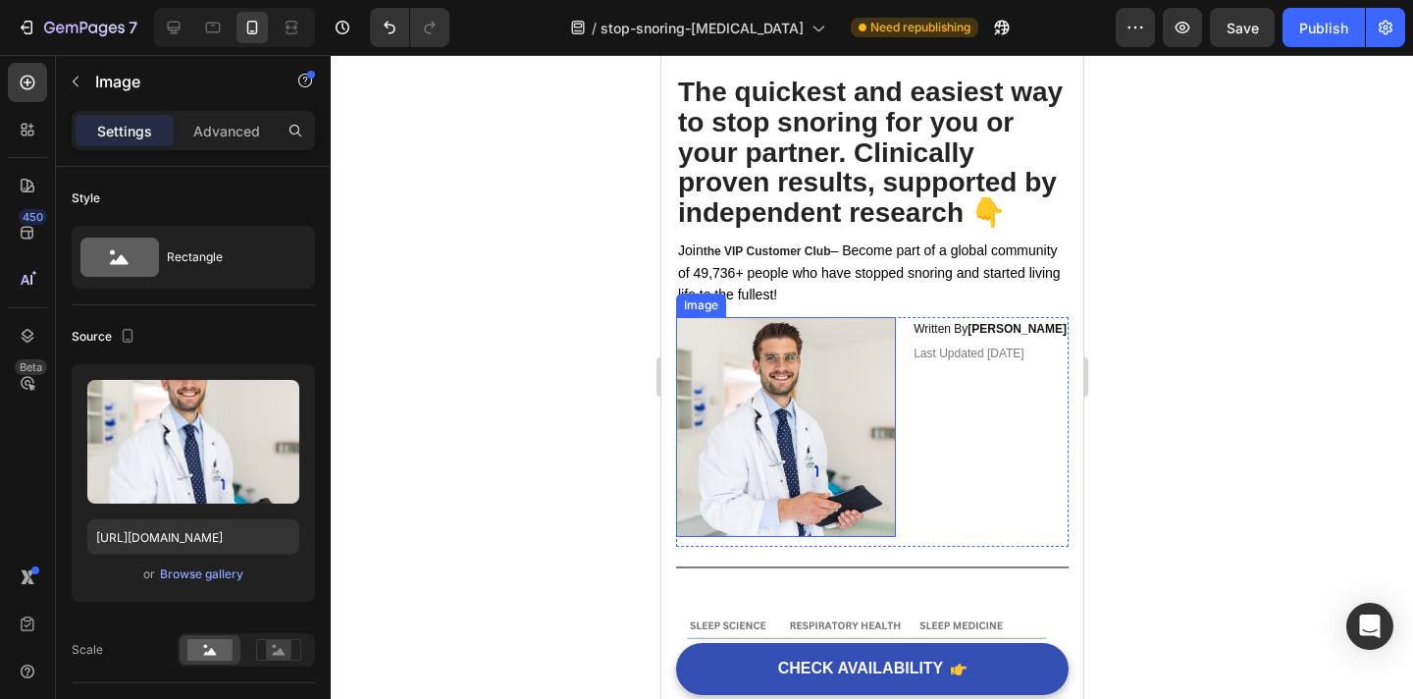
click at [710, 400] on img at bounding box center [785, 427] width 220 height 220
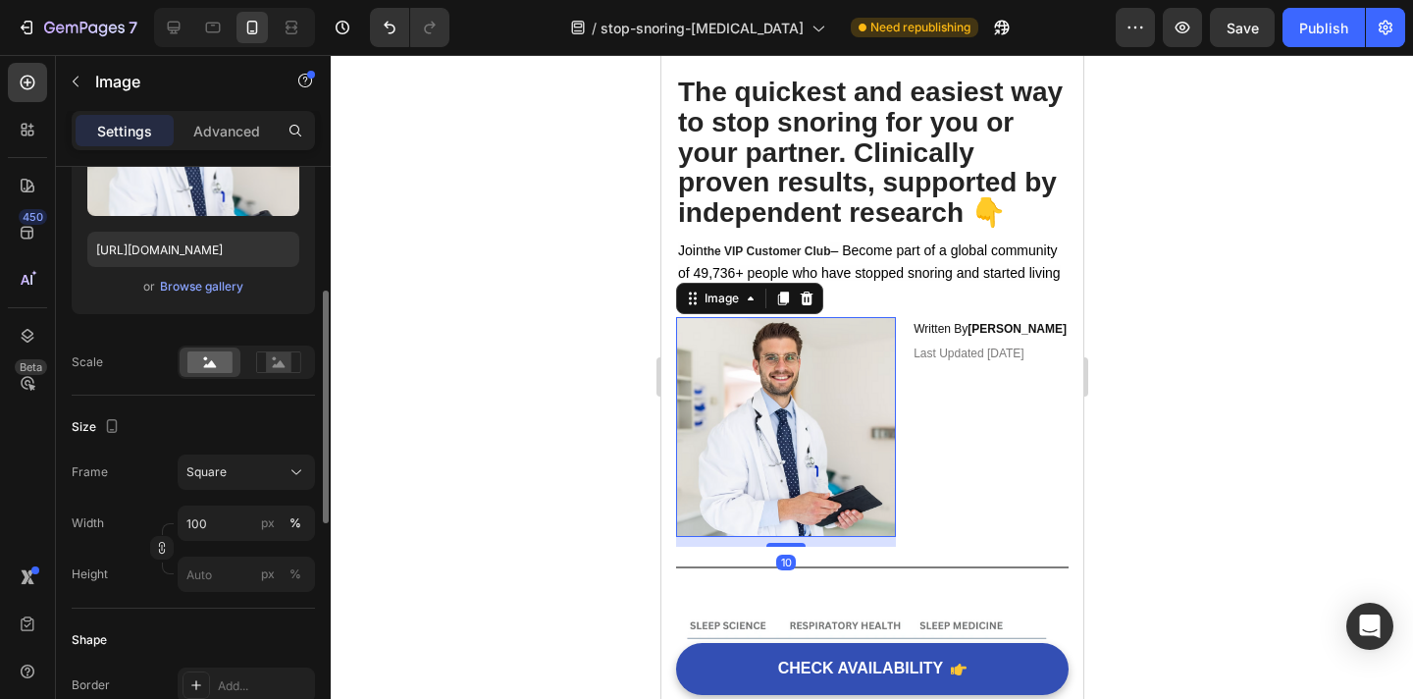
scroll to position [294, 0]
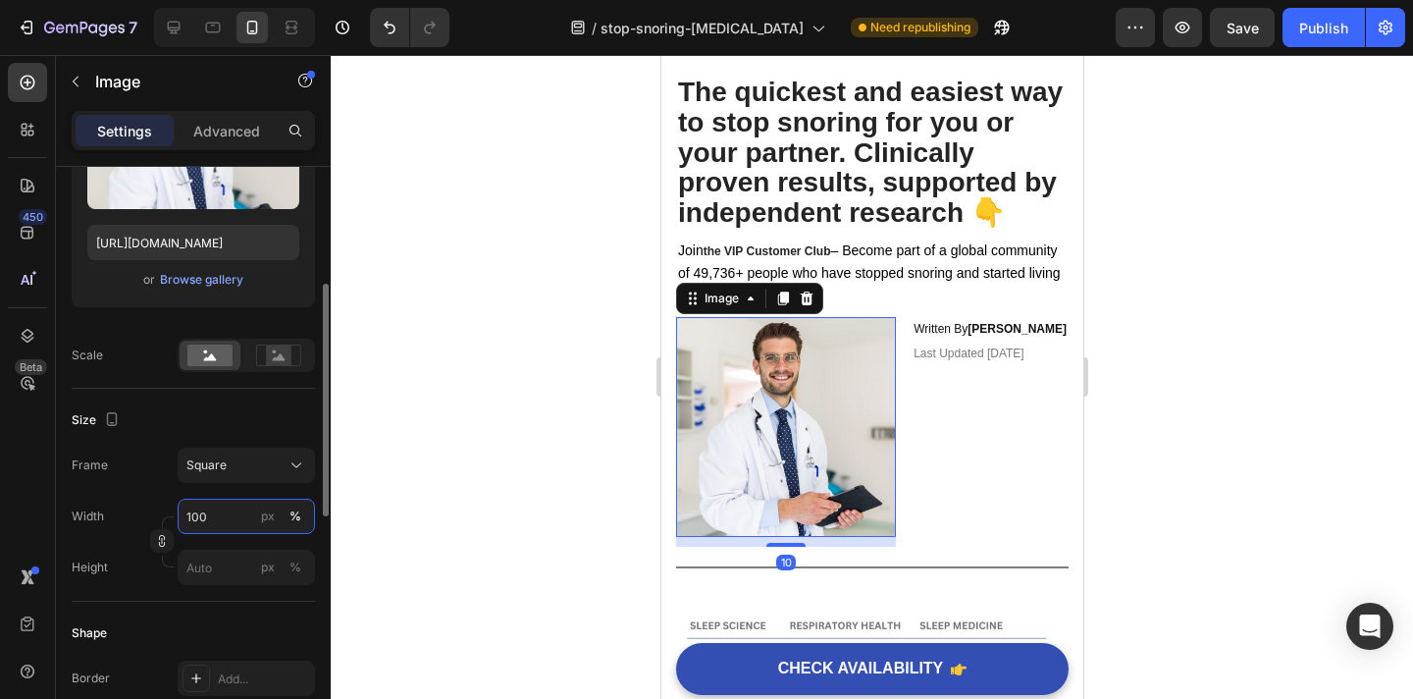
click at [218, 513] on input "100" at bounding box center [246, 516] width 137 height 35
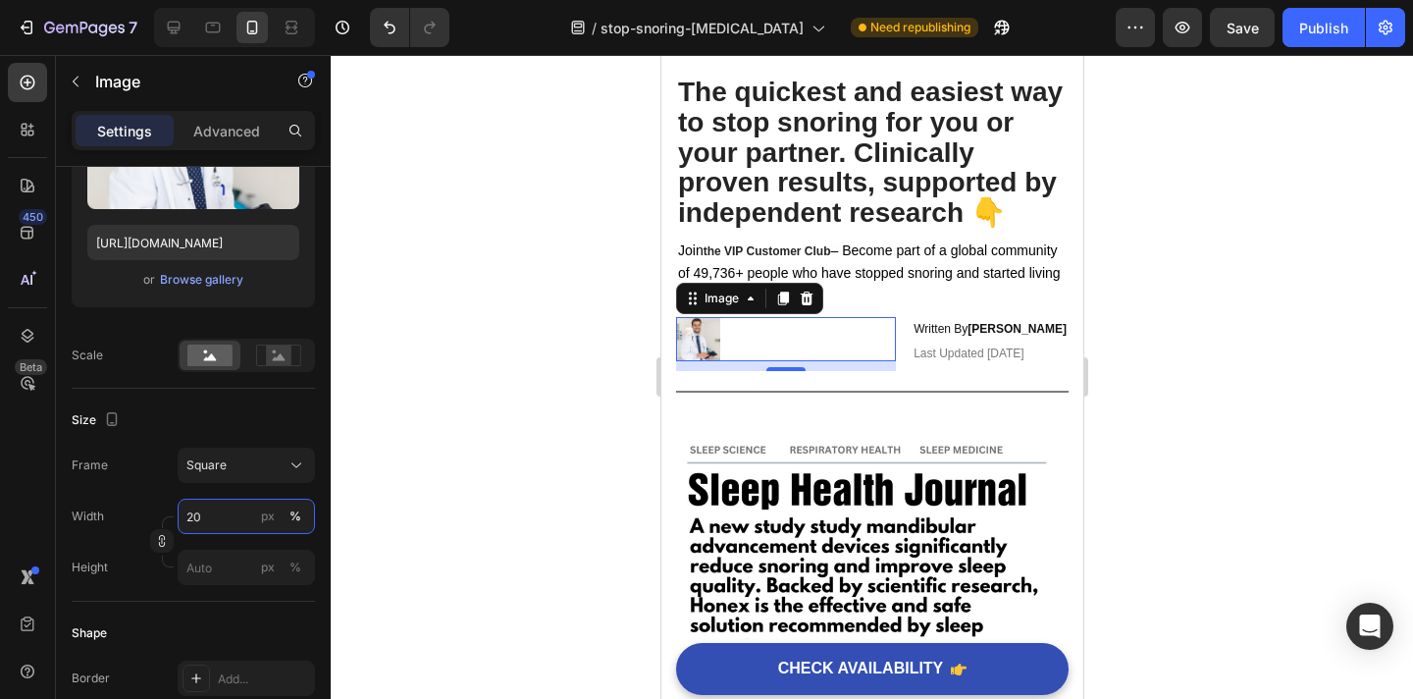
type input "20"
click at [410, 507] on div at bounding box center [872, 377] width 1083 height 644
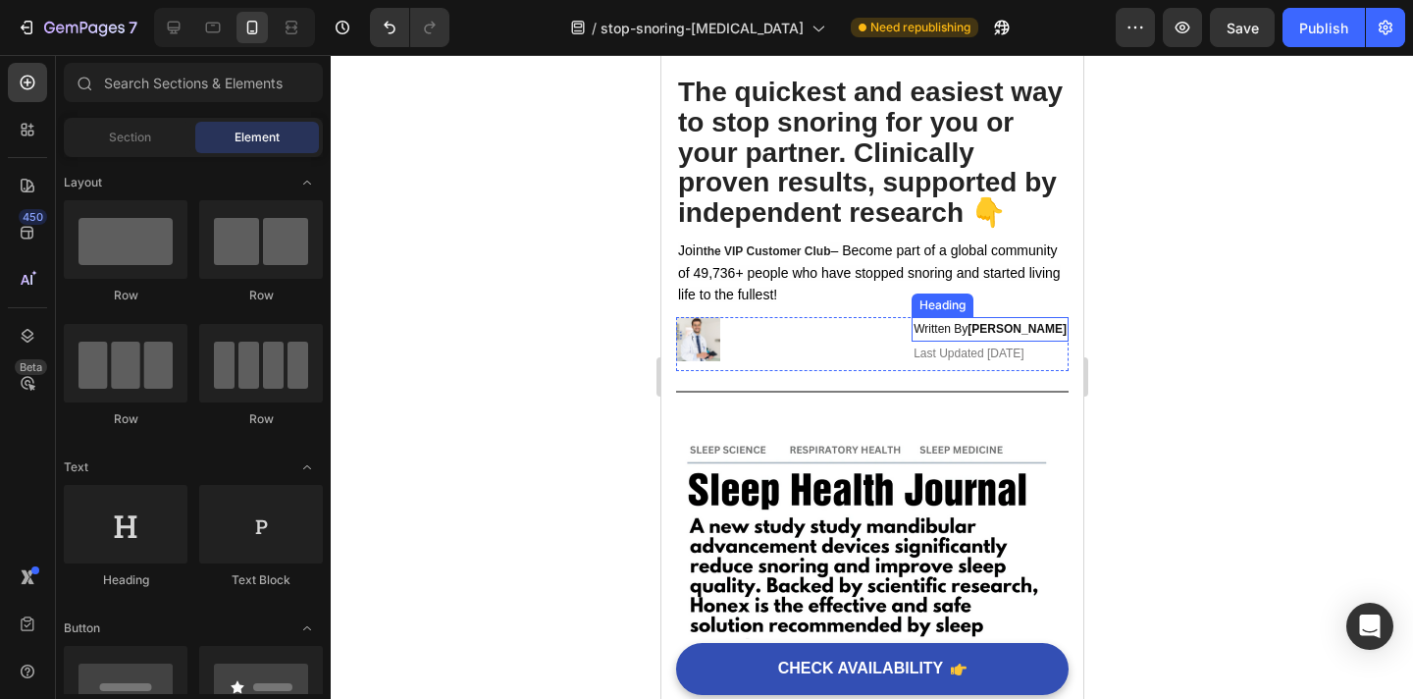
click at [987, 335] on strong "[PERSON_NAME]" at bounding box center [1016, 329] width 99 height 14
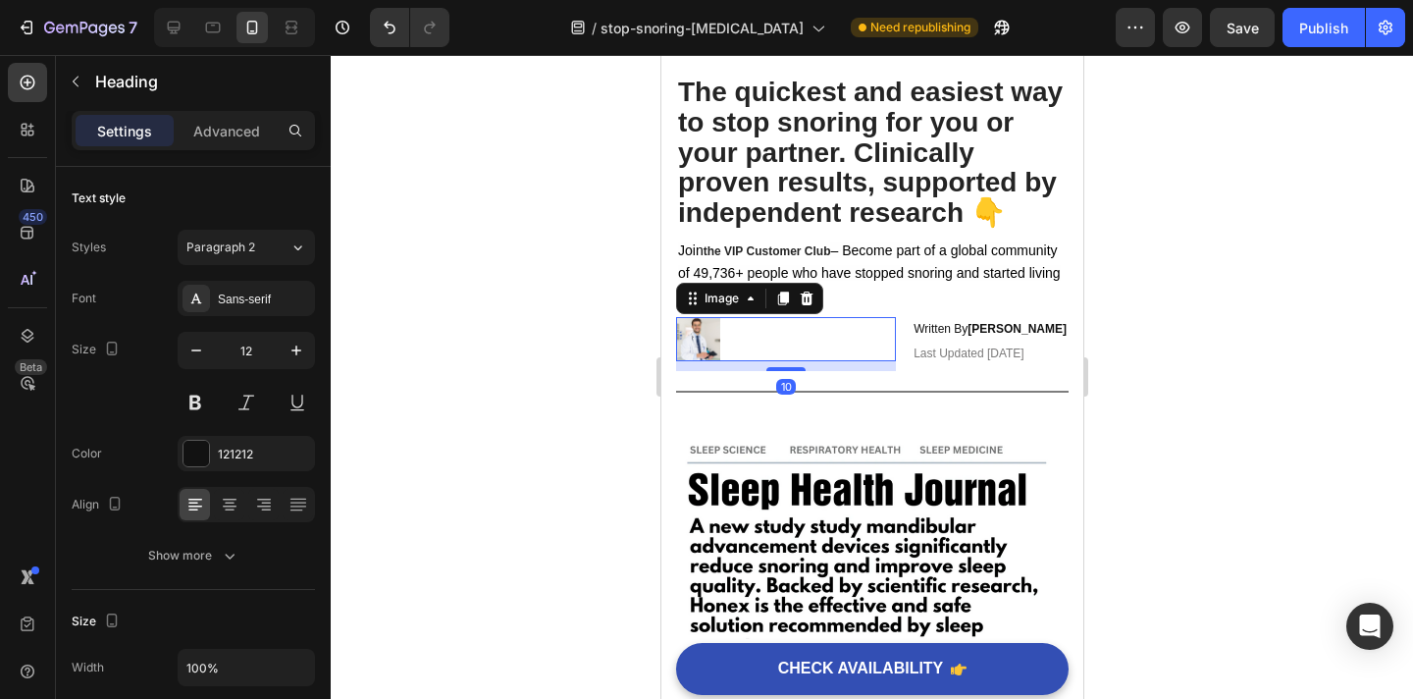
click at [765, 335] on div at bounding box center [785, 339] width 220 height 44
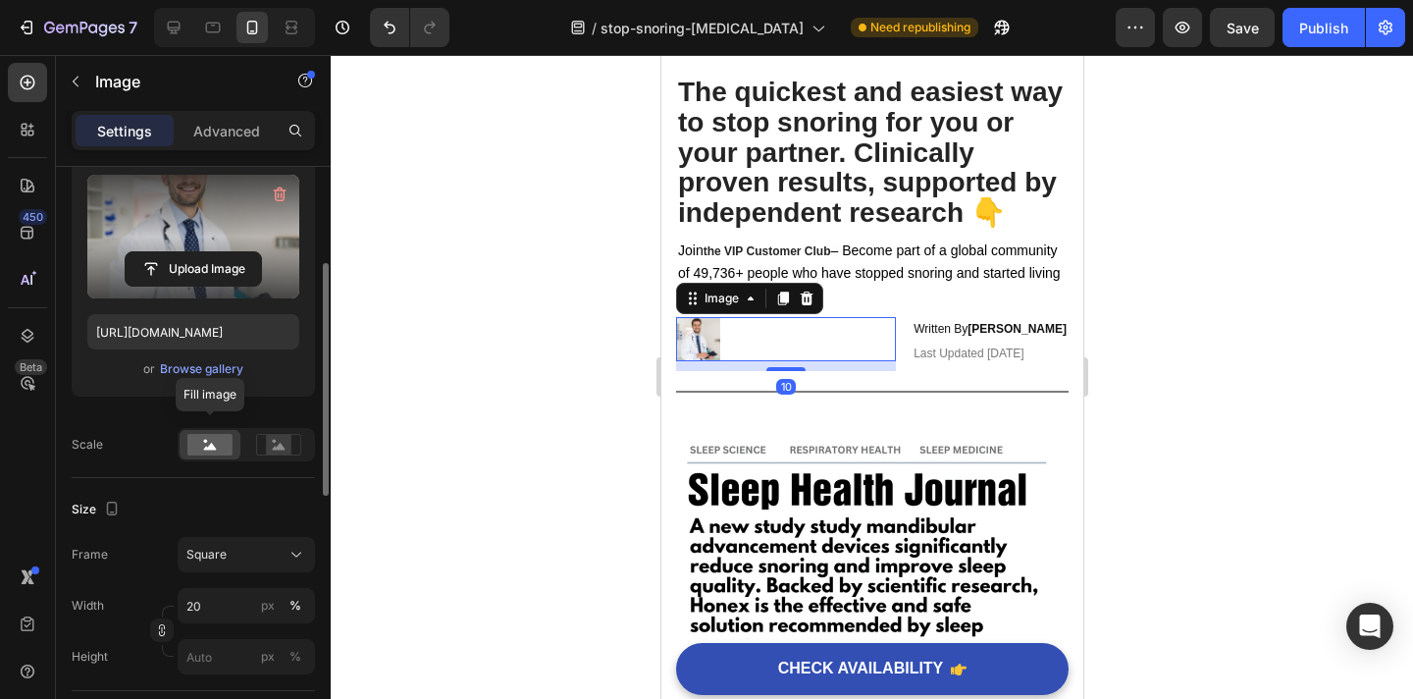
scroll to position [286, 0]
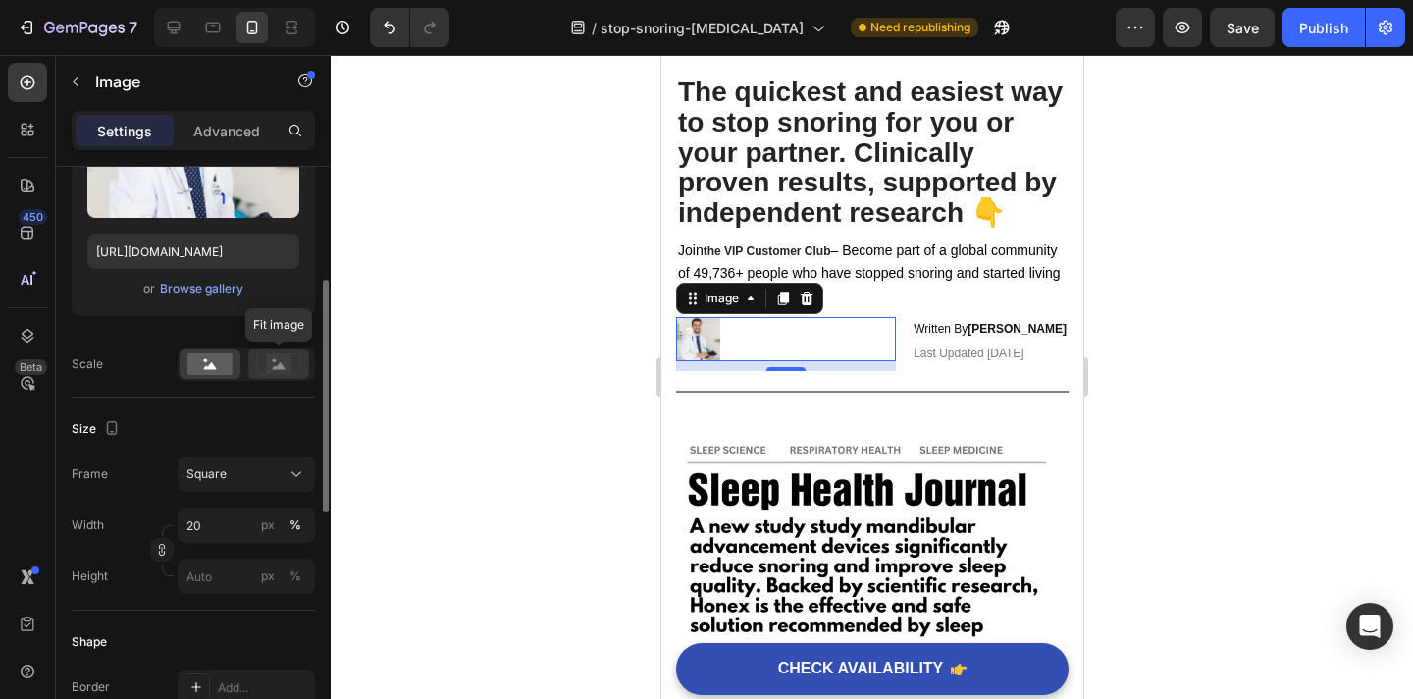
click at [279, 357] on rect at bounding box center [279, 364] width 26 height 20
click at [448, 363] on div at bounding box center [872, 377] width 1083 height 644
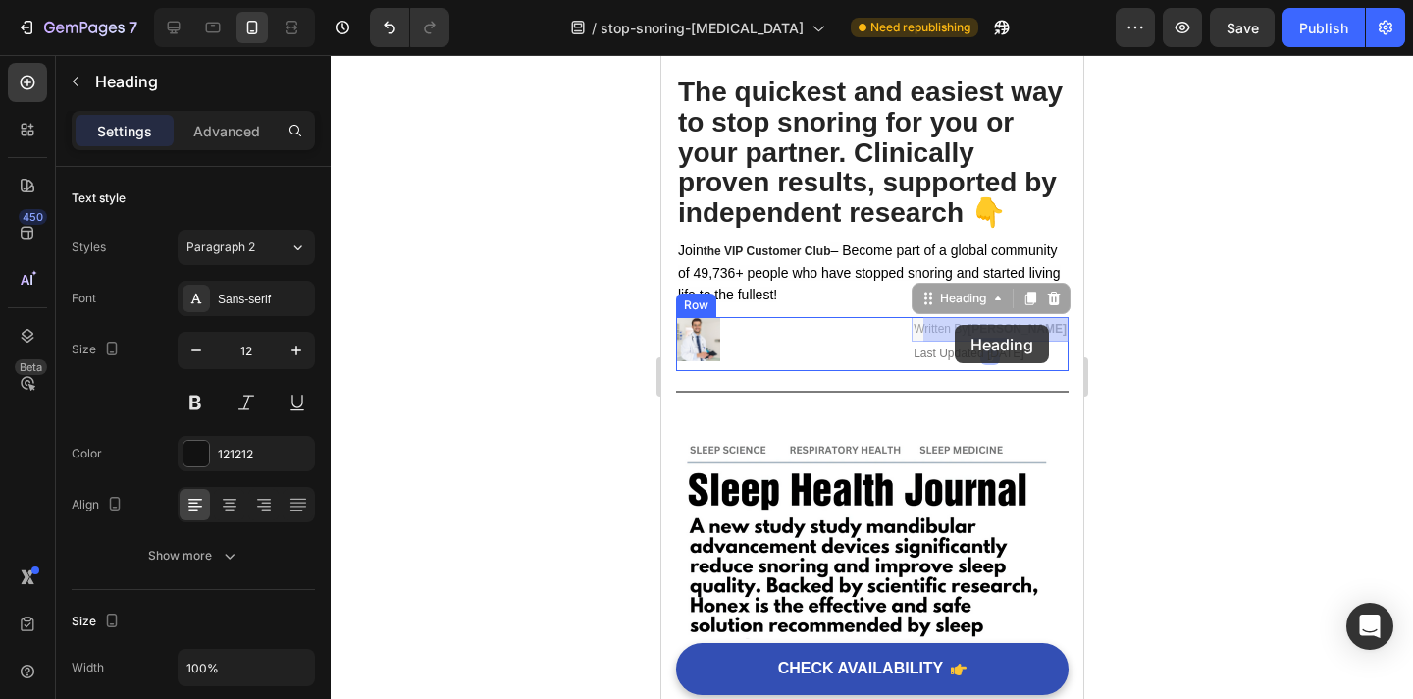
drag, startPoint x: 1006, startPoint y: 329, endPoint x: 954, endPoint y: 324, distance: 52.2
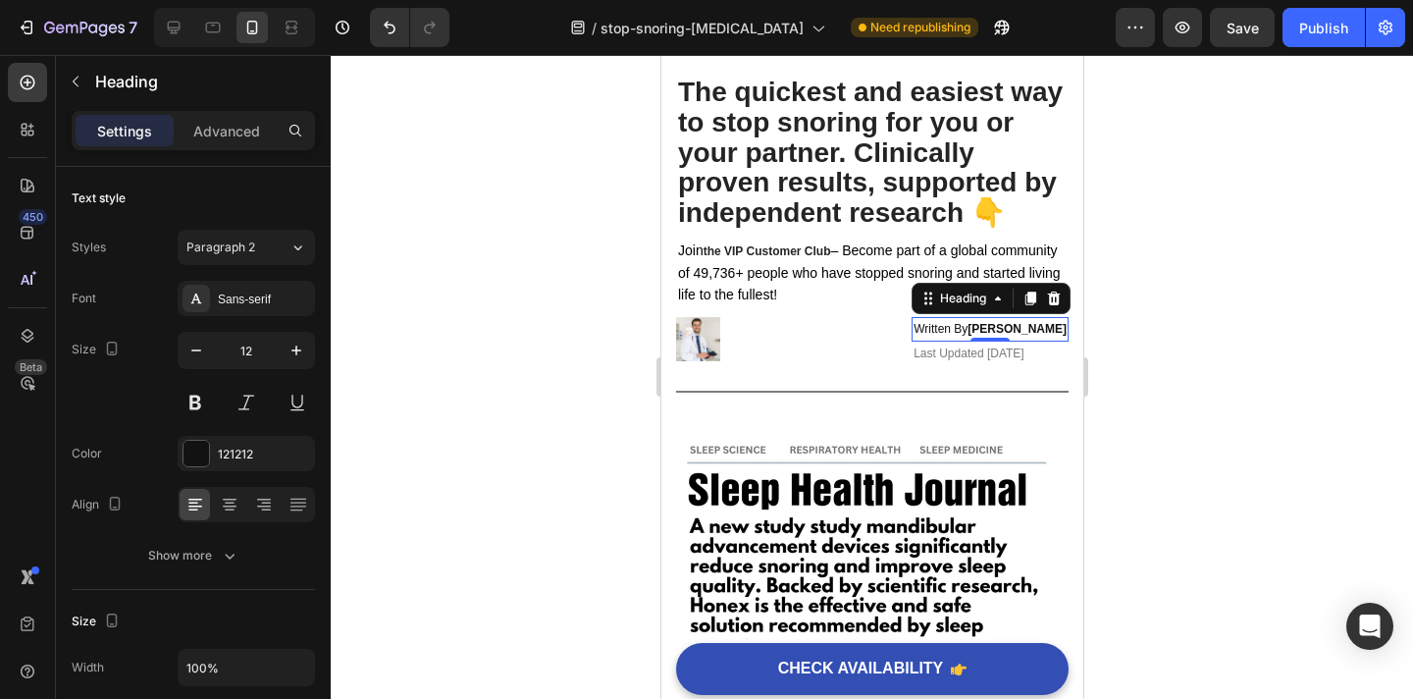
click at [1140, 328] on div at bounding box center [872, 377] width 1083 height 644
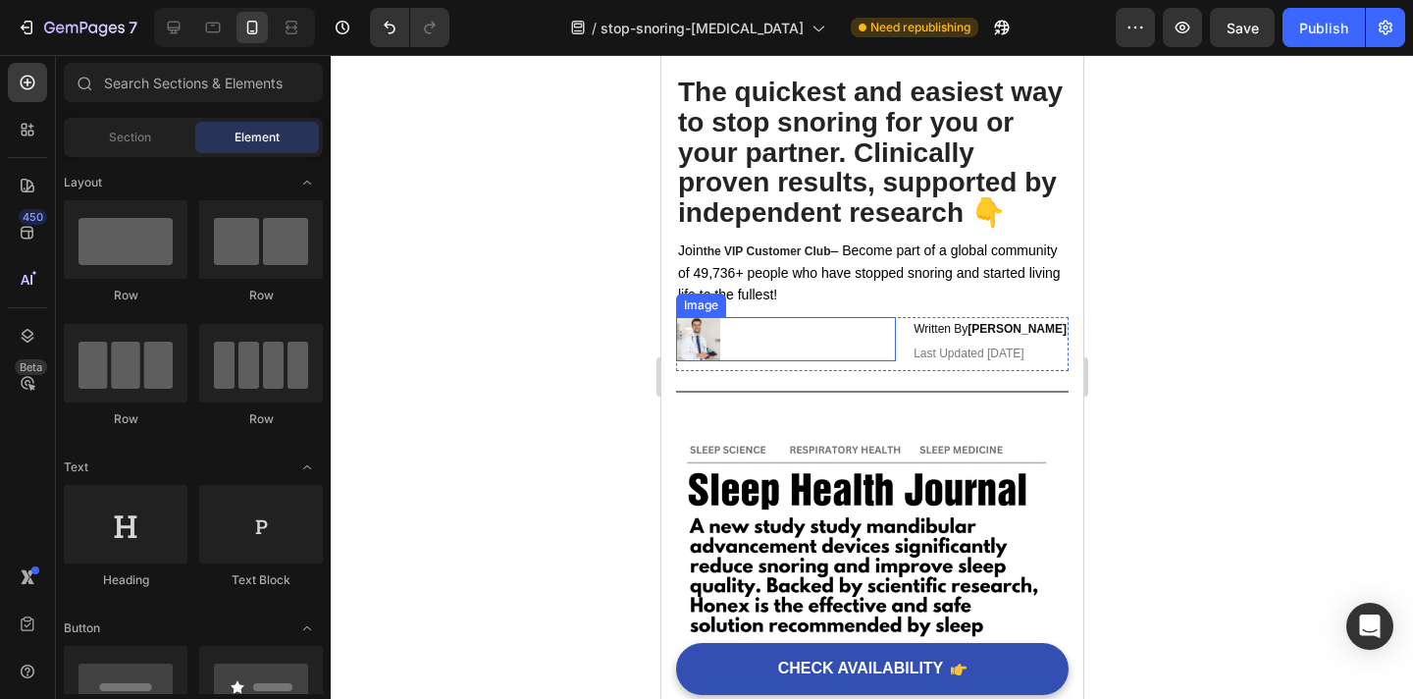
click at [872, 338] on div at bounding box center [785, 339] width 220 height 44
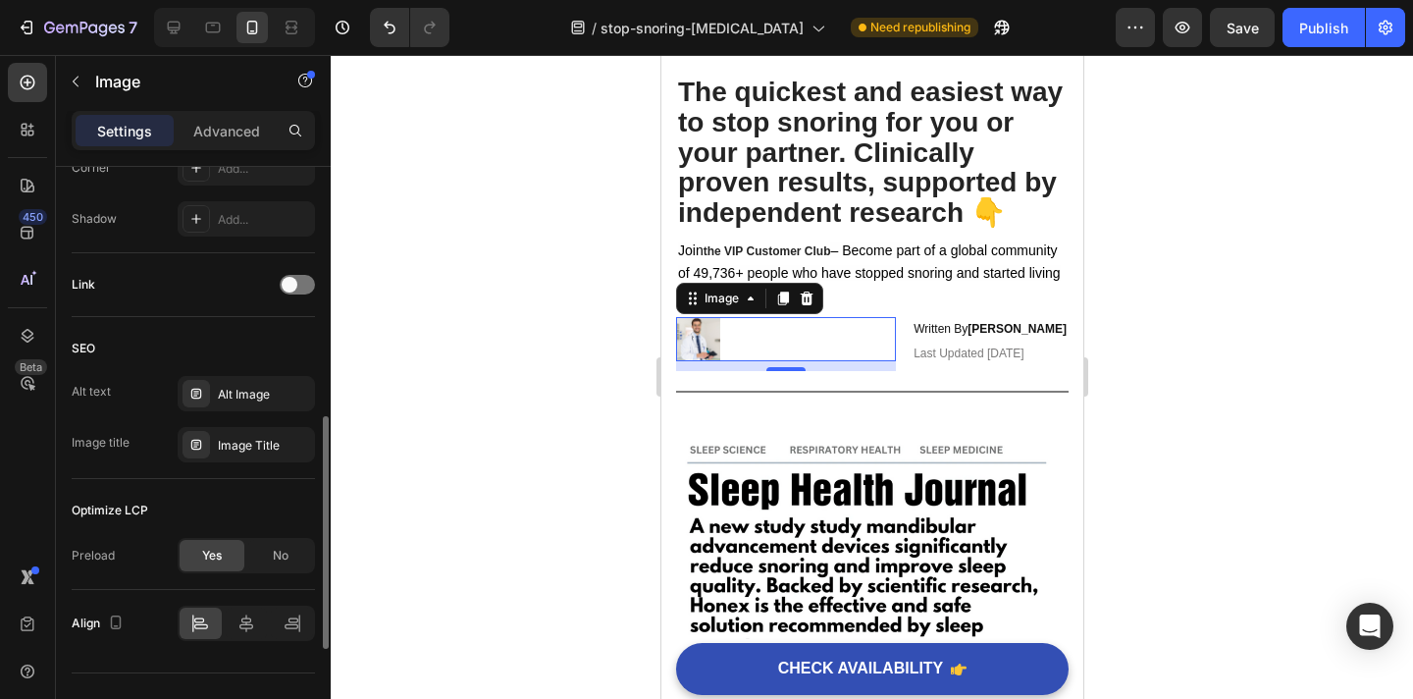
scroll to position [892, 0]
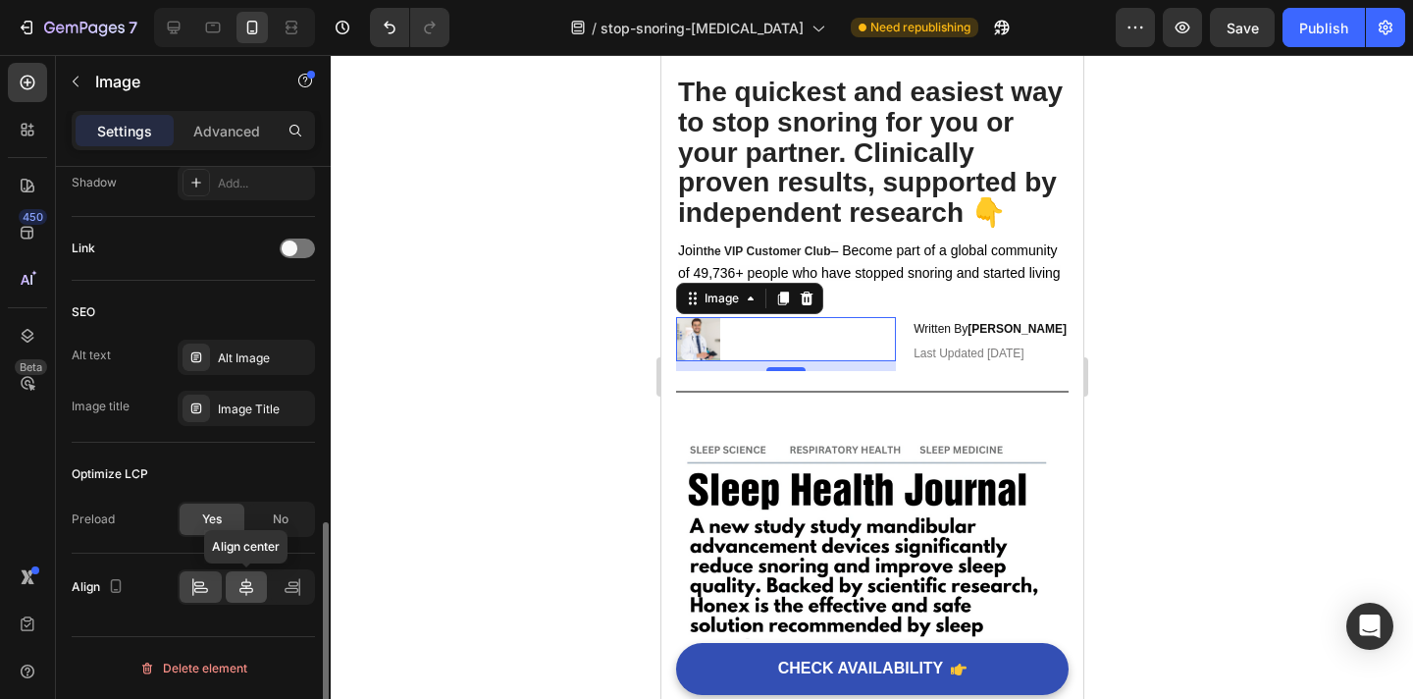
click at [251, 590] on icon at bounding box center [246, 587] width 14 height 18
click at [200, 591] on icon at bounding box center [200, 587] width 20 height 20
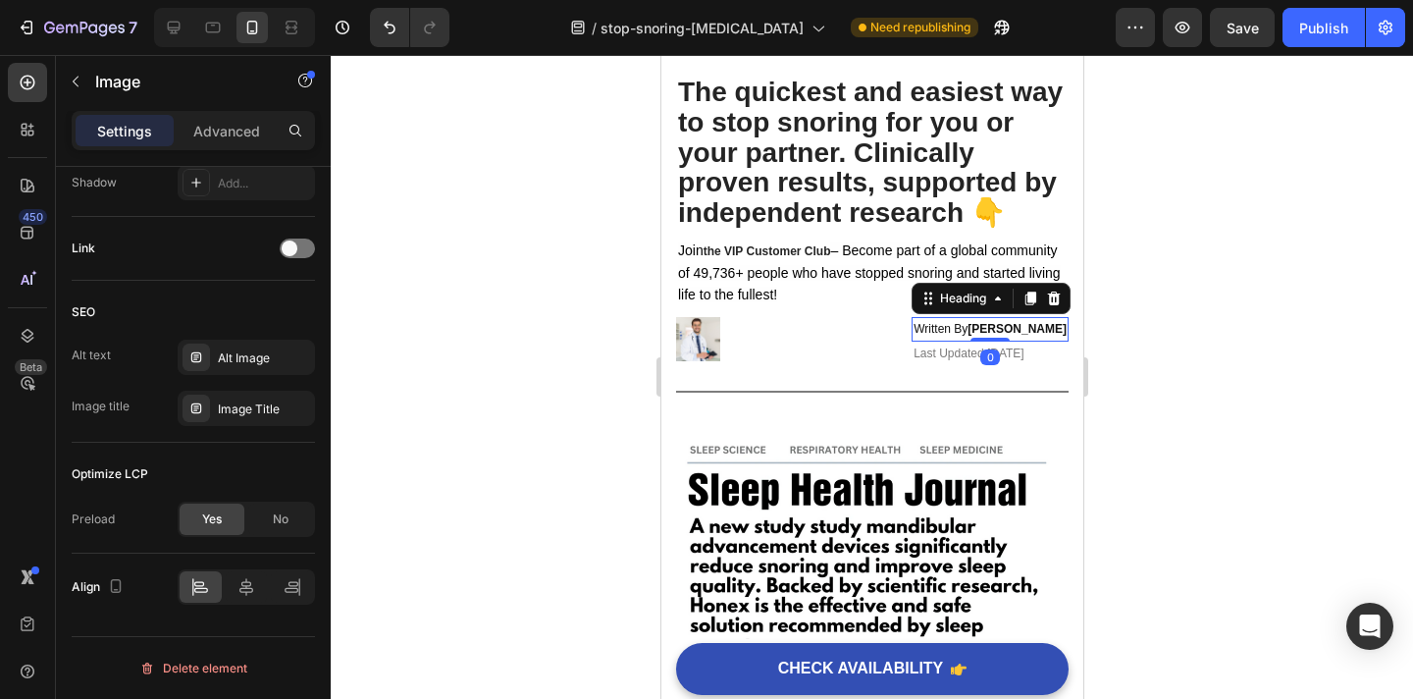
click at [936, 325] on h2 "Written By Dr. Jason D." at bounding box center [989, 330] width 157 height 26
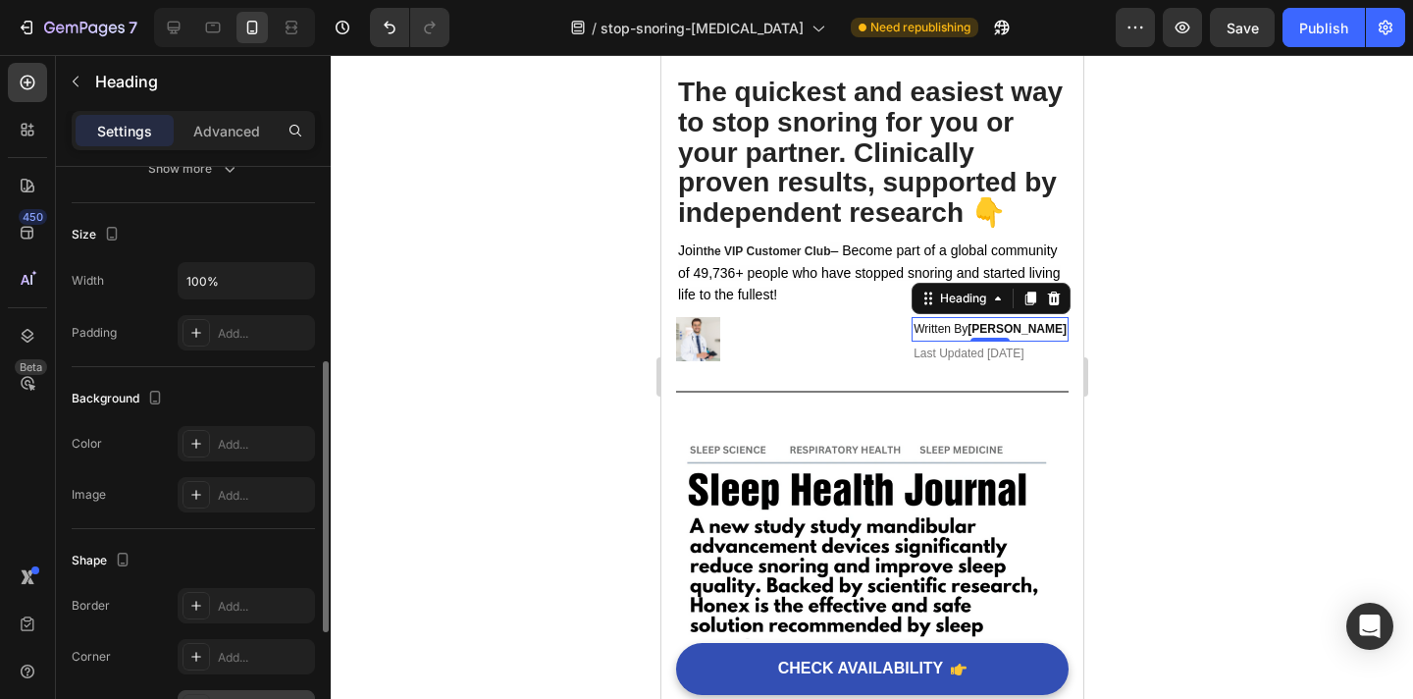
scroll to position [288, 0]
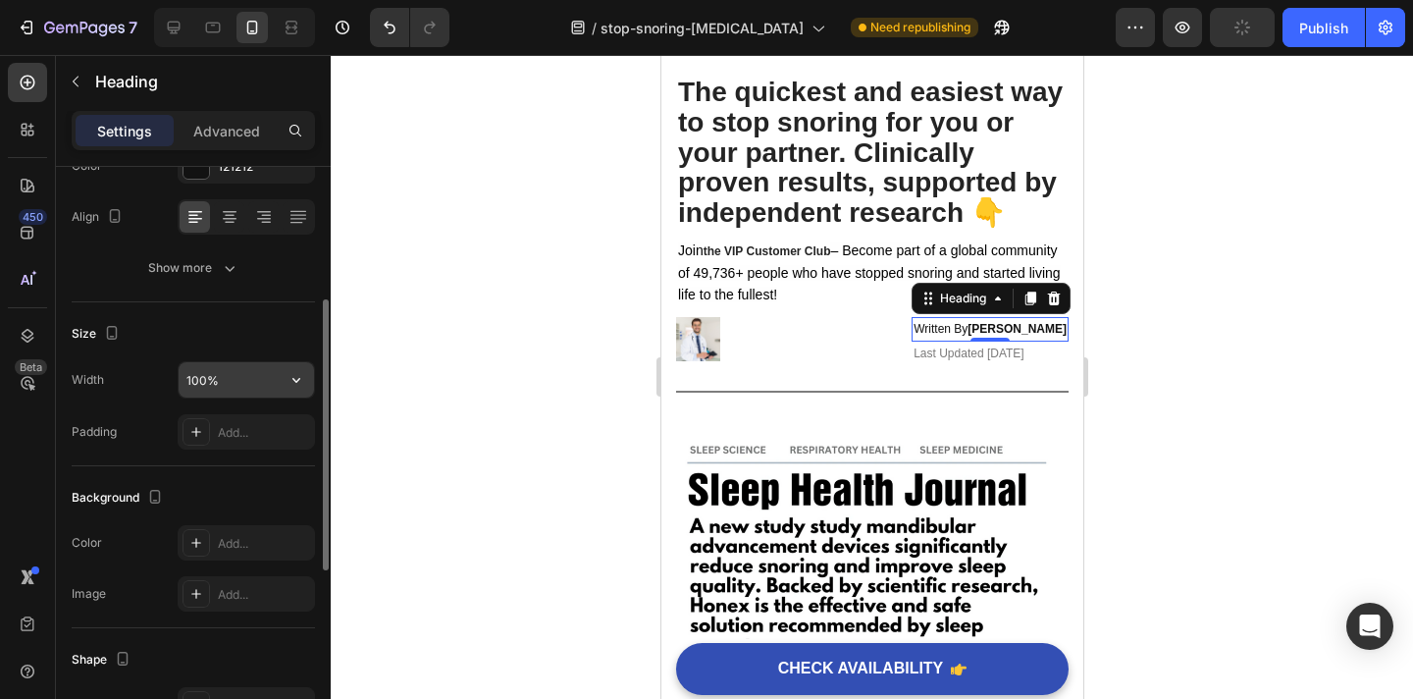
click at [254, 384] on input "100%" at bounding box center [246, 379] width 135 height 35
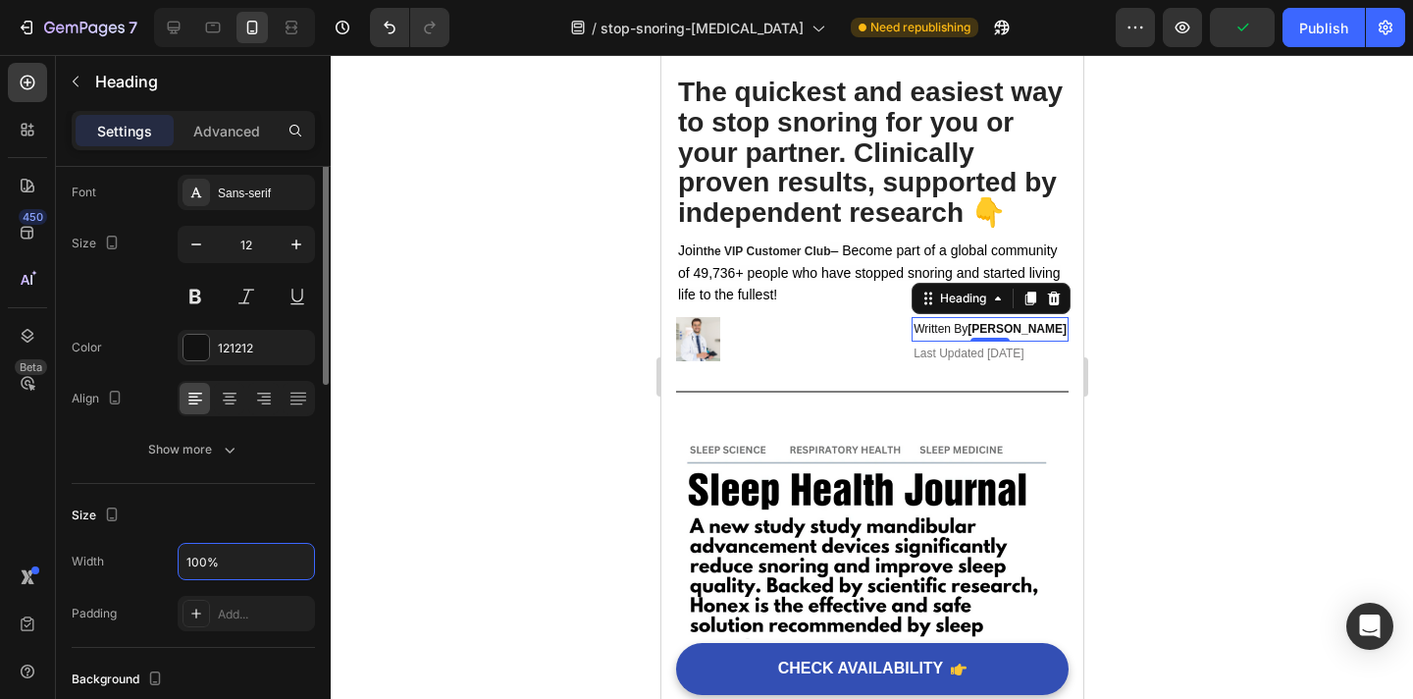
scroll to position [0, 0]
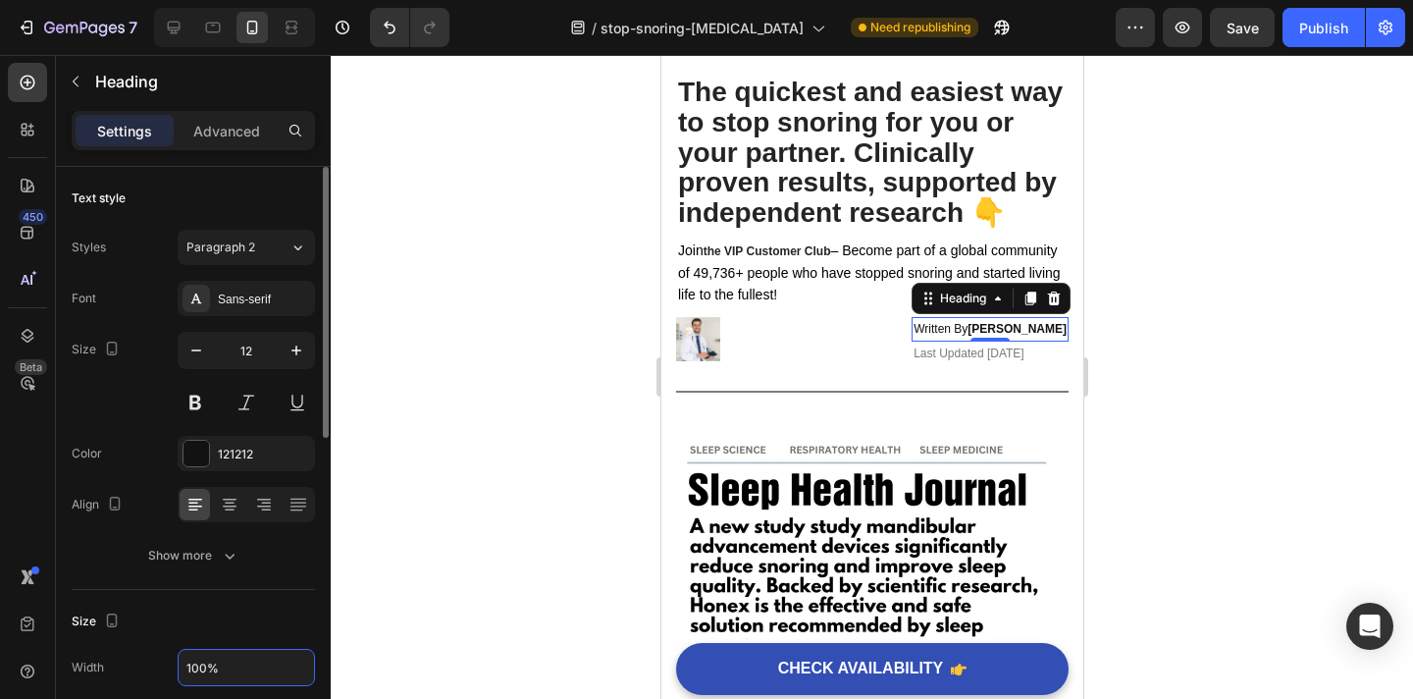
click at [370, 359] on div at bounding box center [872, 377] width 1083 height 644
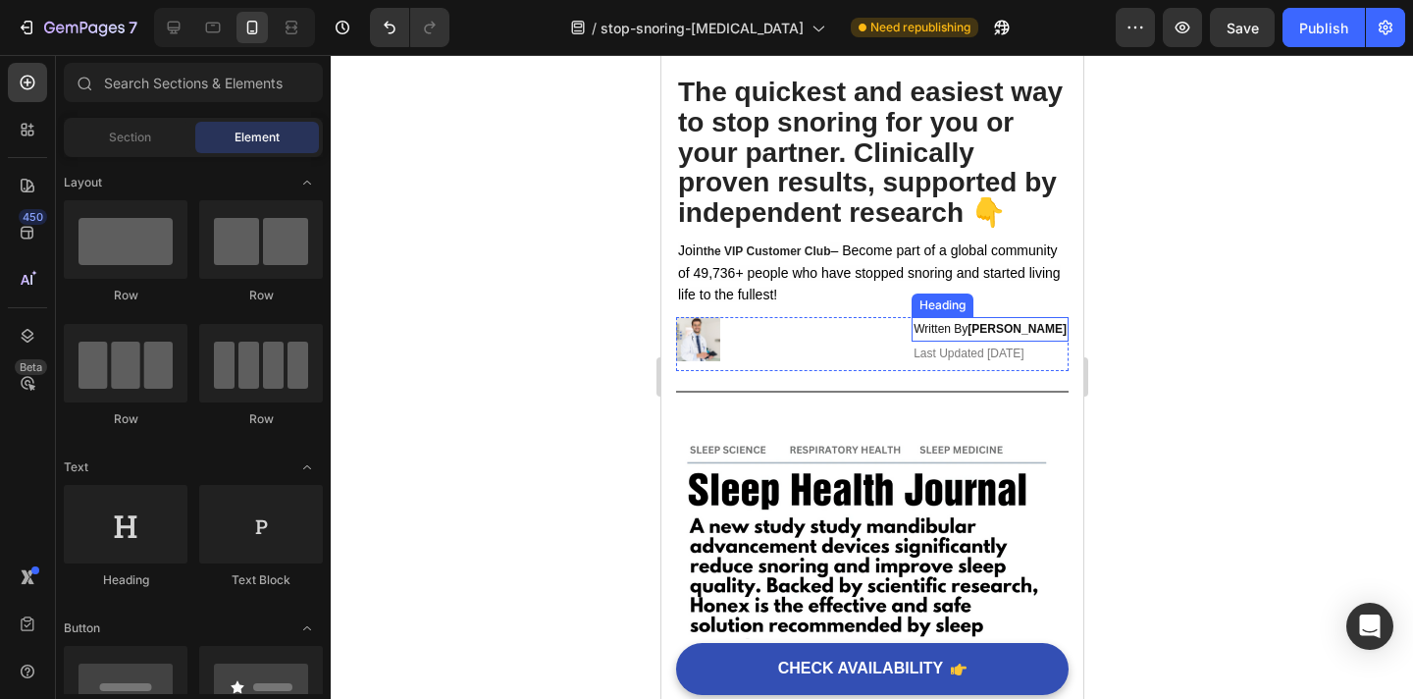
click at [1012, 329] on strong "[PERSON_NAME]" at bounding box center [1016, 329] width 99 height 14
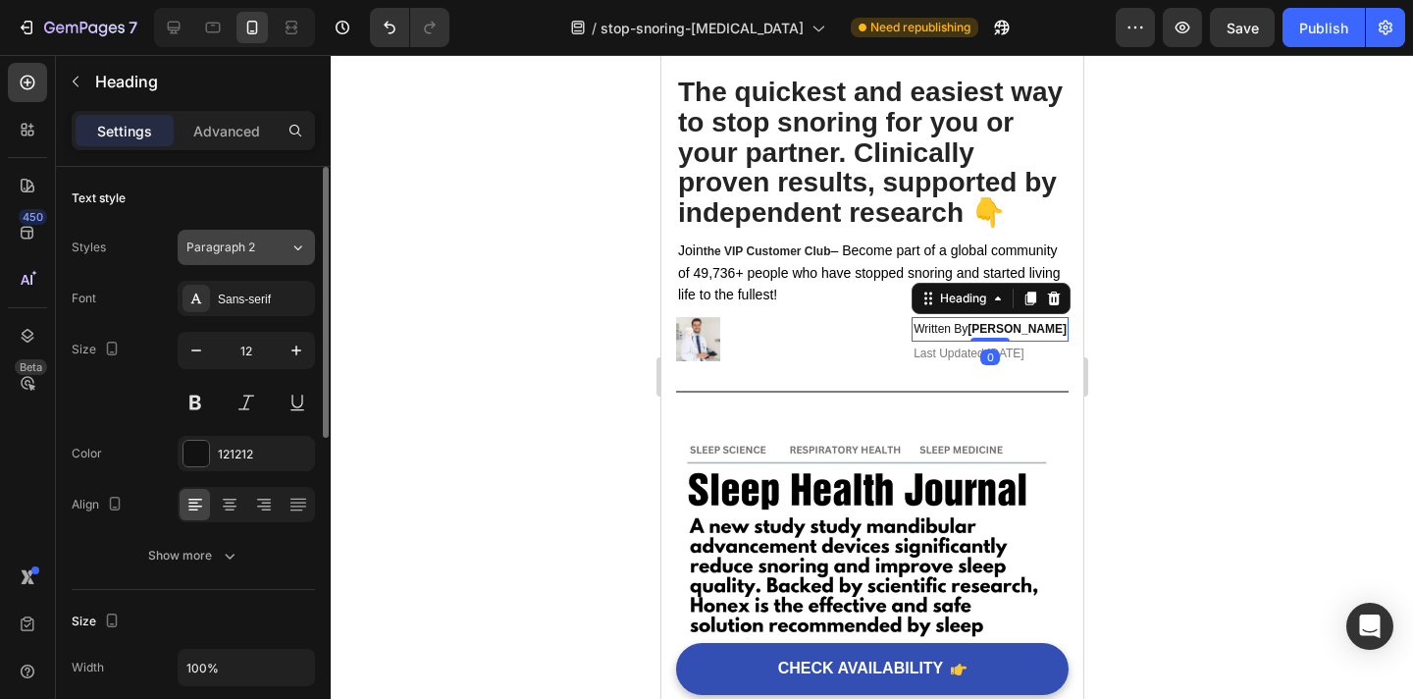
click at [265, 245] on div "Paragraph 2" at bounding box center [225, 247] width 79 height 18
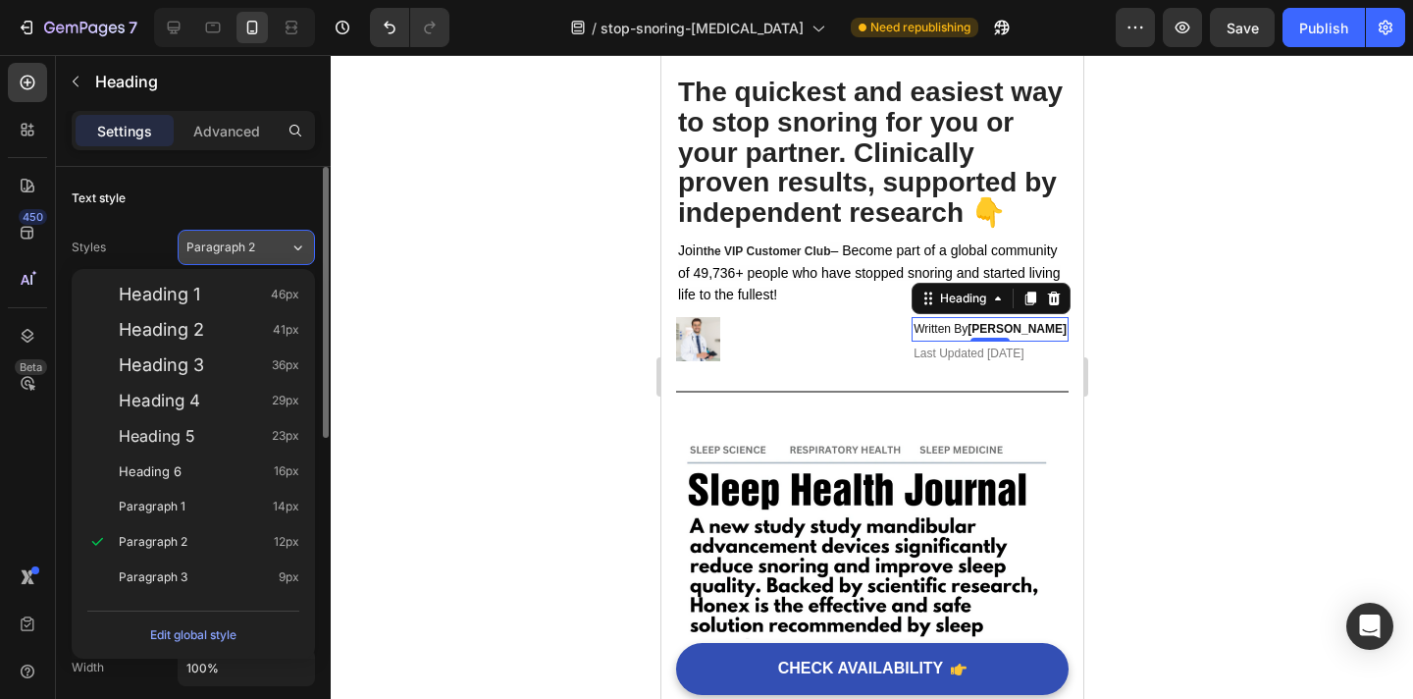
click at [265, 245] on div "Paragraph 2" at bounding box center [225, 247] width 79 height 18
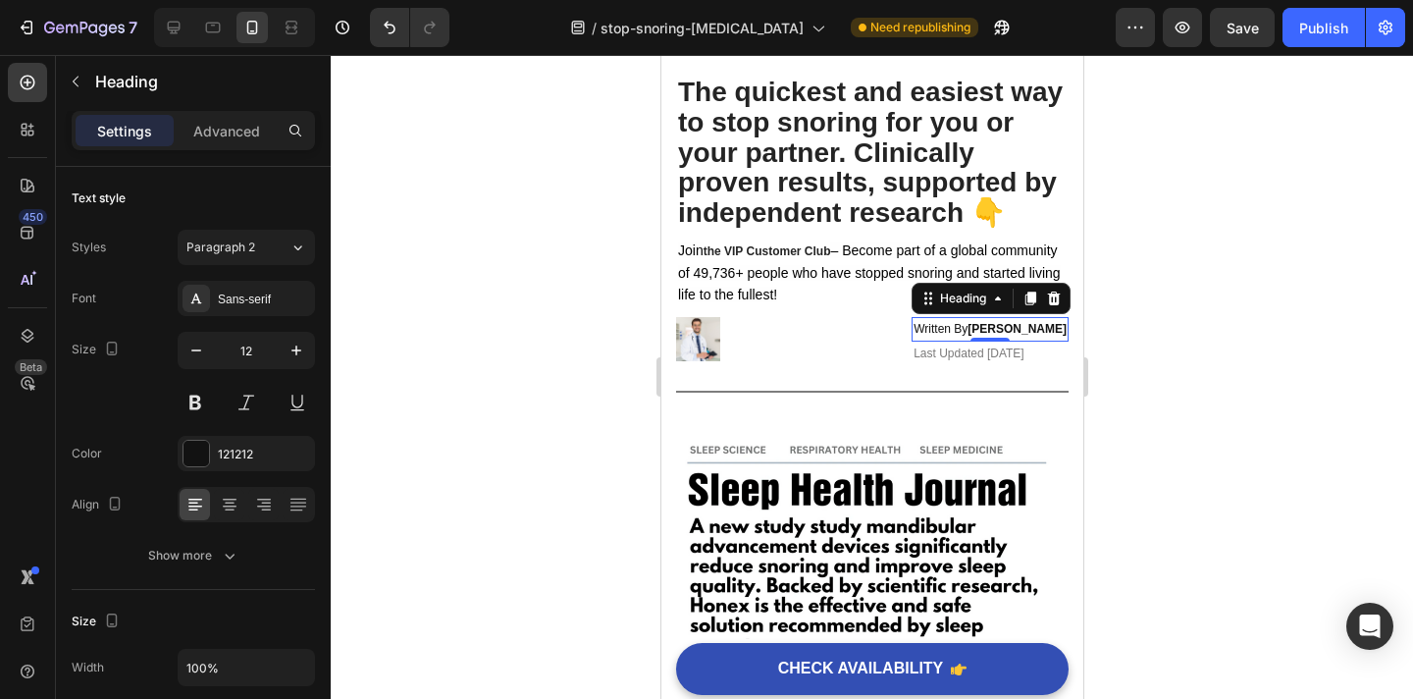
click at [1178, 290] on div at bounding box center [872, 377] width 1083 height 644
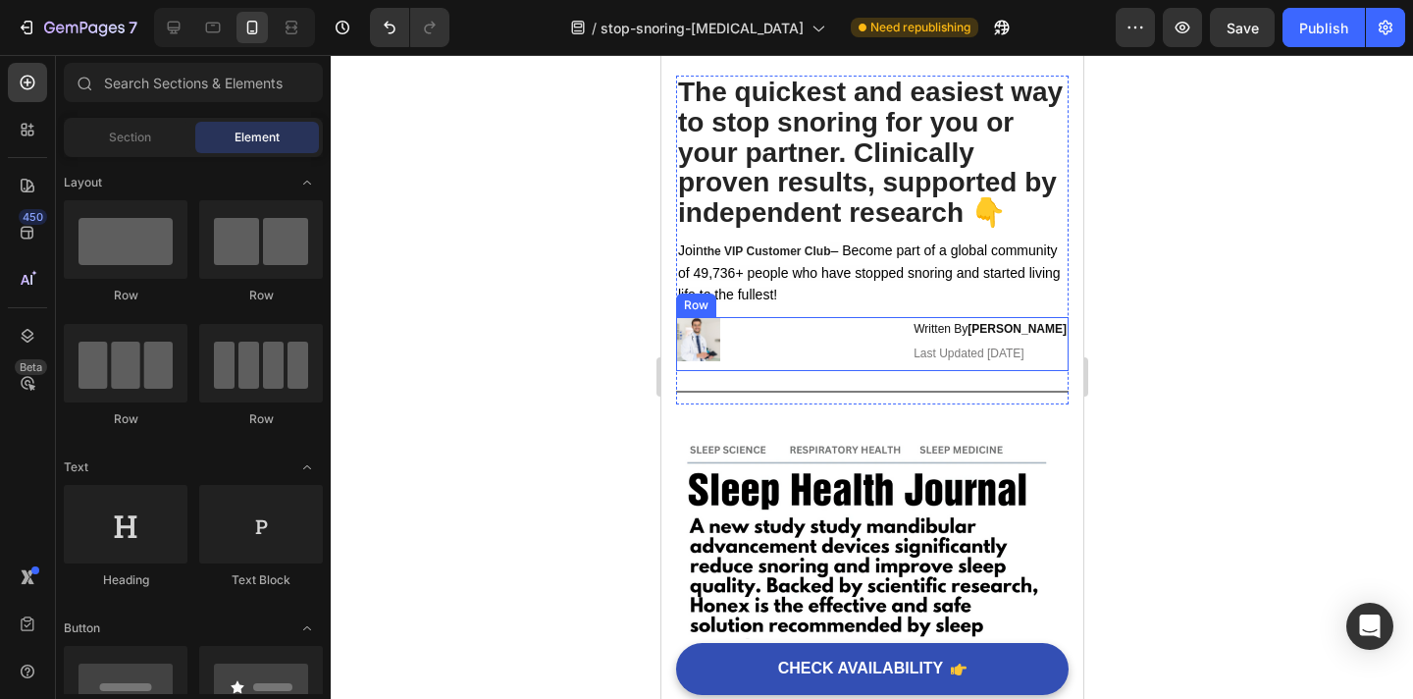
click at [684, 367] on div "Image" at bounding box center [785, 344] width 220 height 54
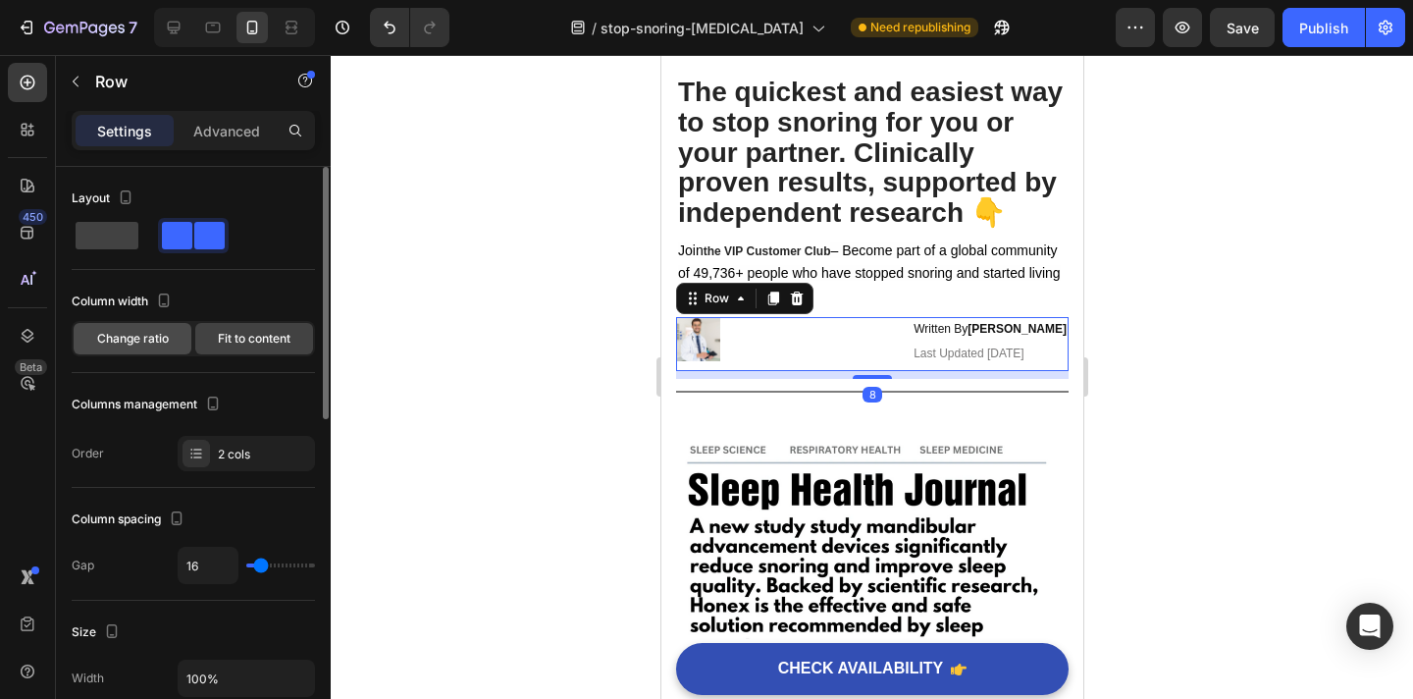
click at [156, 331] on span "Change ratio" at bounding box center [133, 339] width 72 height 18
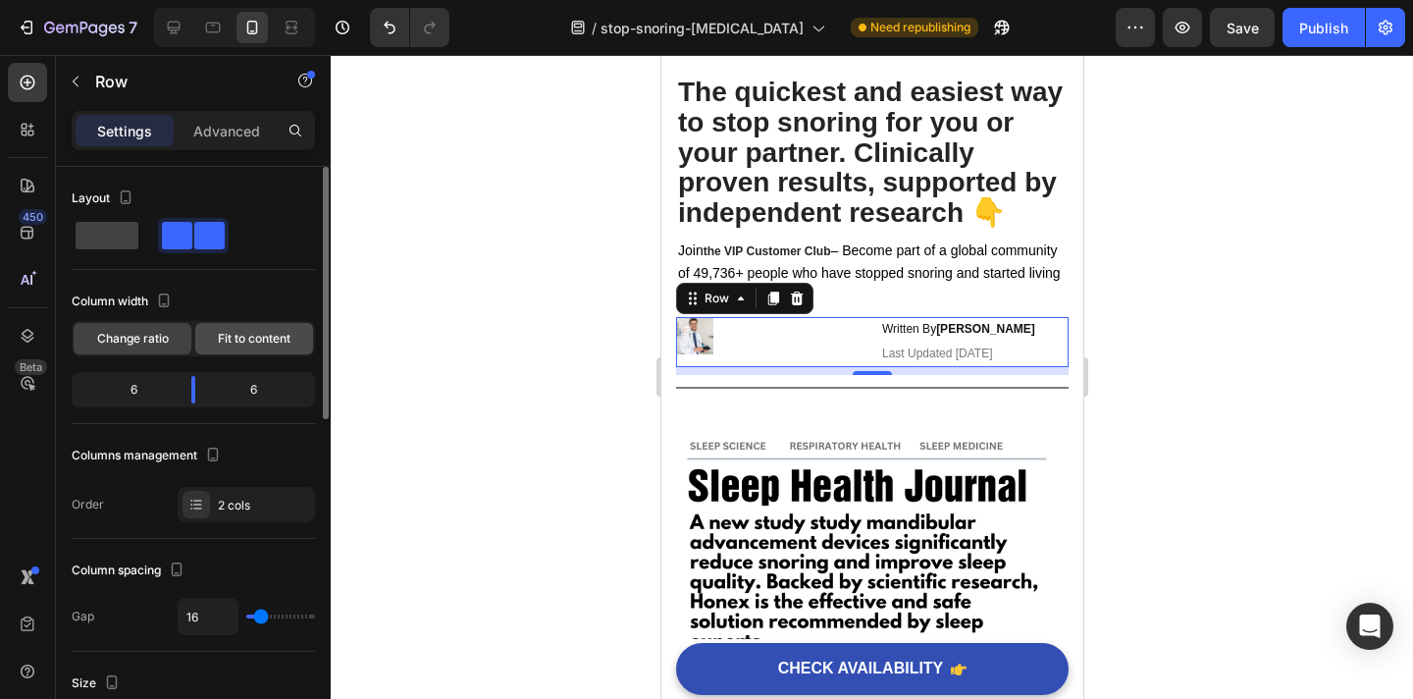
click at [222, 327] on div "Fit to content" at bounding box center [254, 338] width 118 height 31
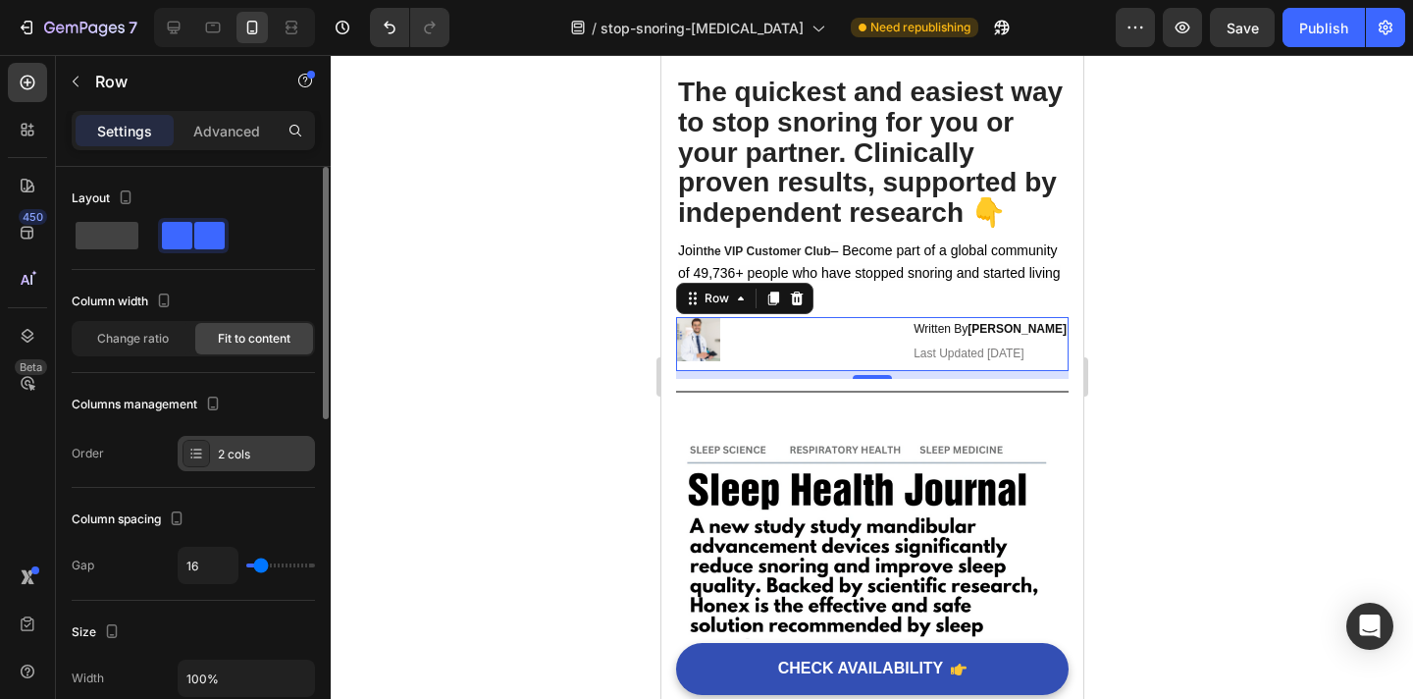
click at [238, 462] on div "2 cols" at bounding box center [264, 455] width 92 height 18
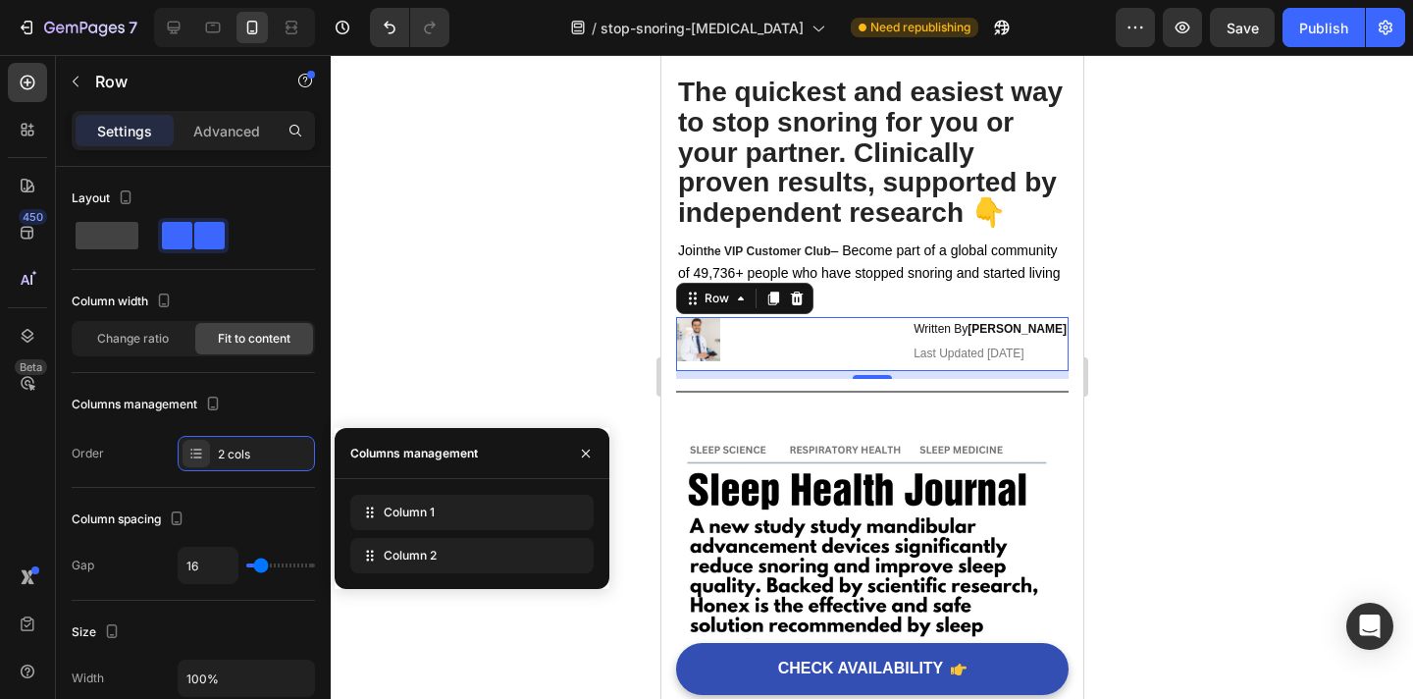
click at [404, 359] on div at bounding box center [872, 377] width 1083 height 644
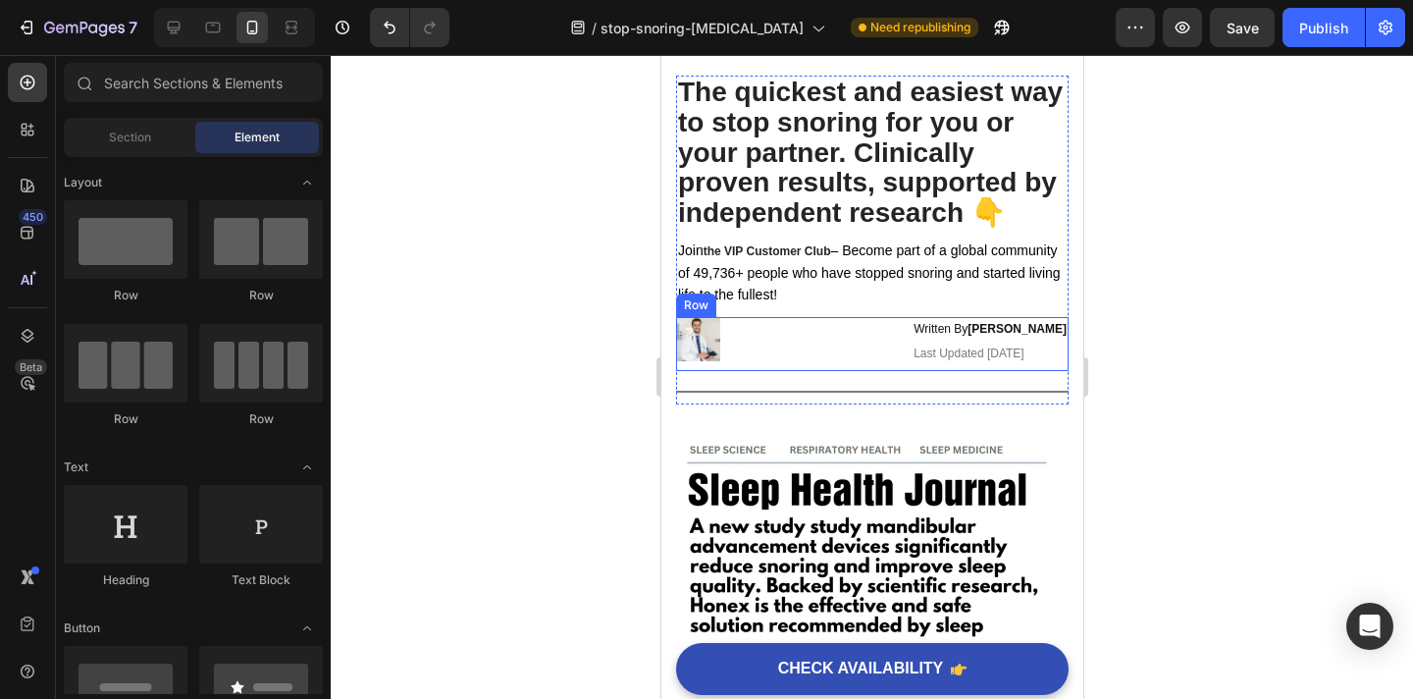
click at [677, 363] on div "Image" at bounding box center [785, 344] width 220 height 54
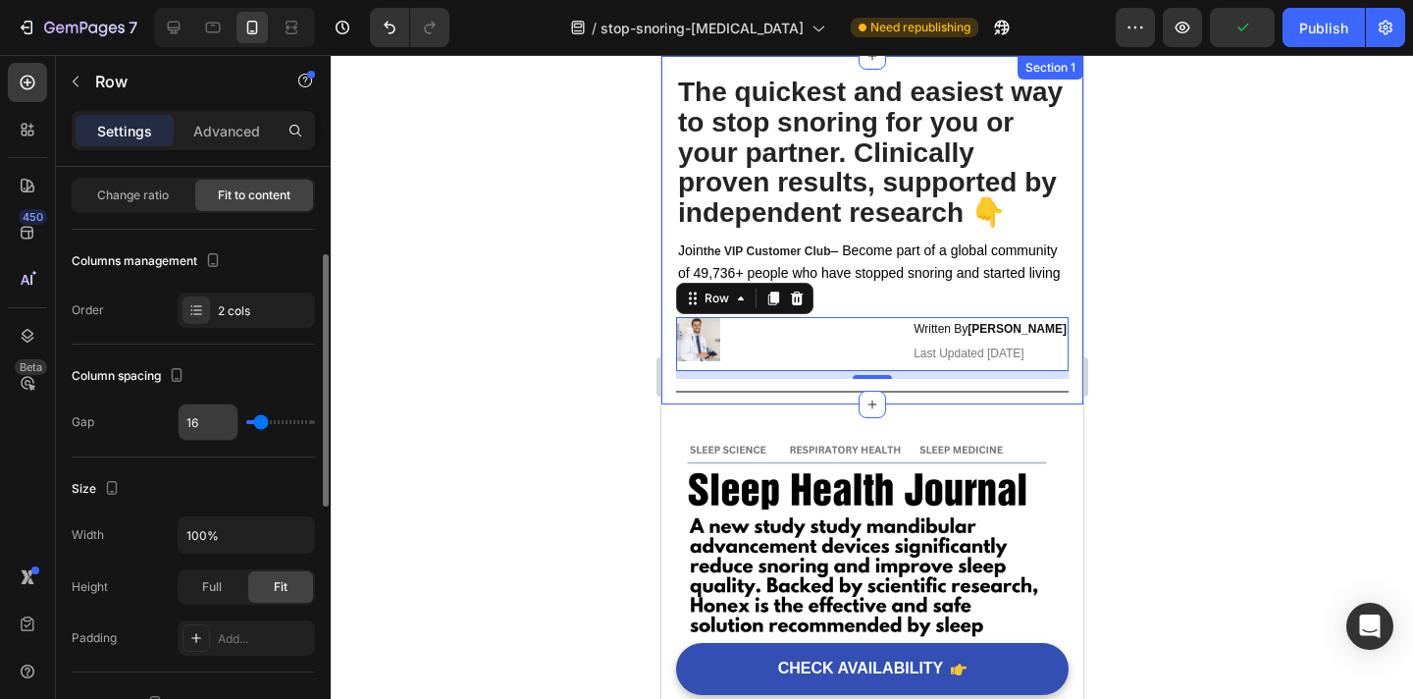
scroll to position [234, 0]
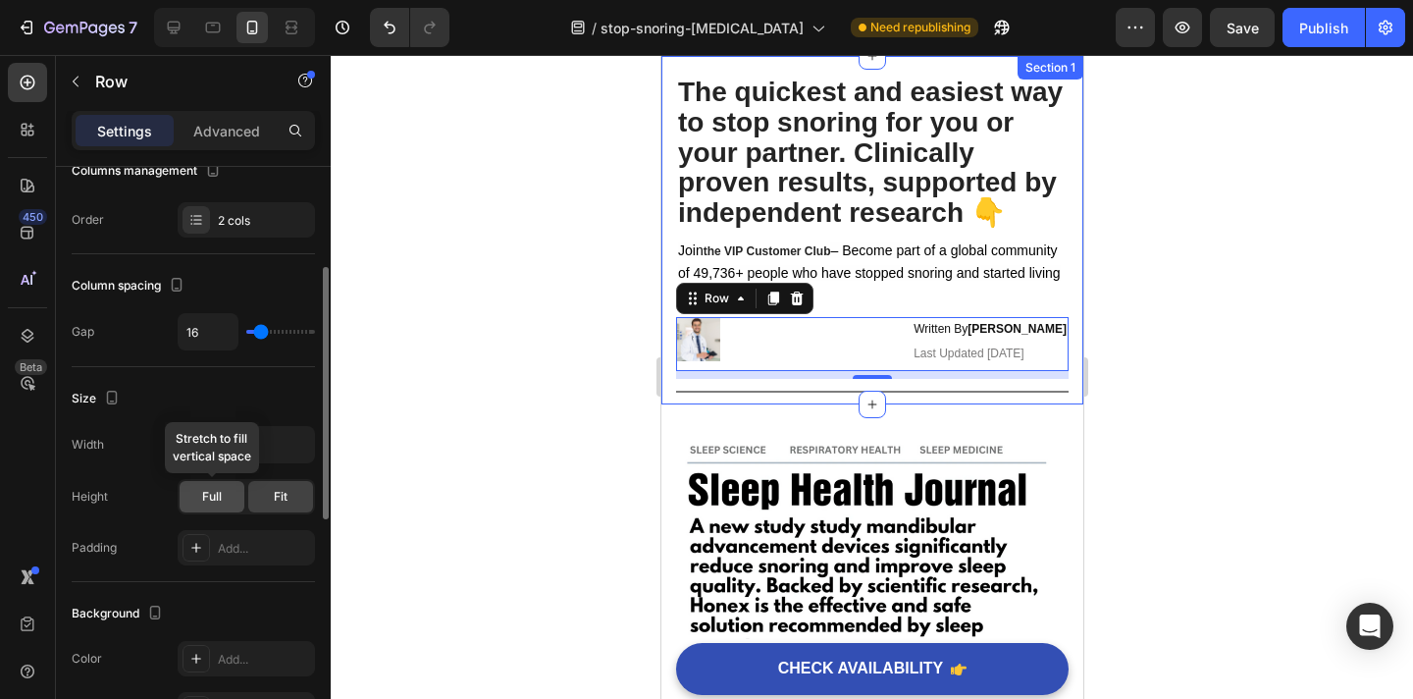
click at [218, 500] on span "Full" at bounding box center [212, 497] width 20 height 18
click at [259, 497] on div "Fit" at bounding box center [280, 496] width 65 height 31
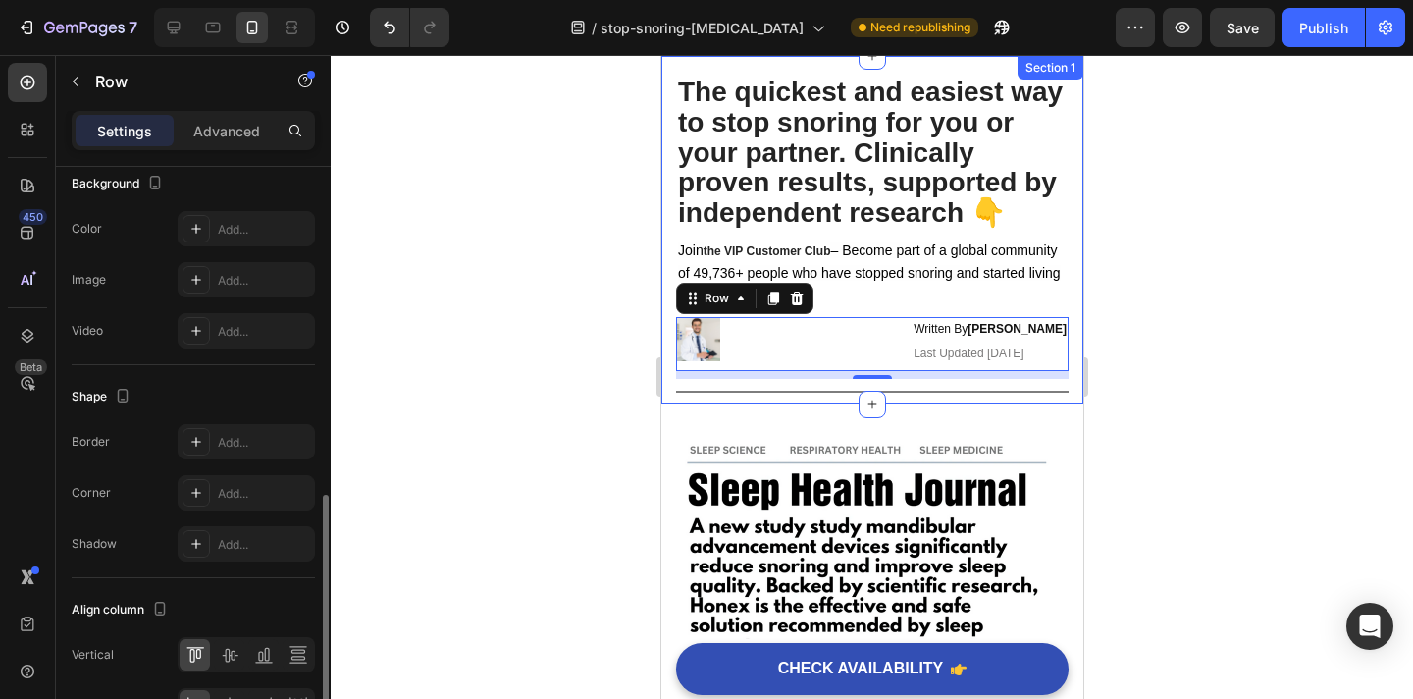
scroll to position [782, 0]
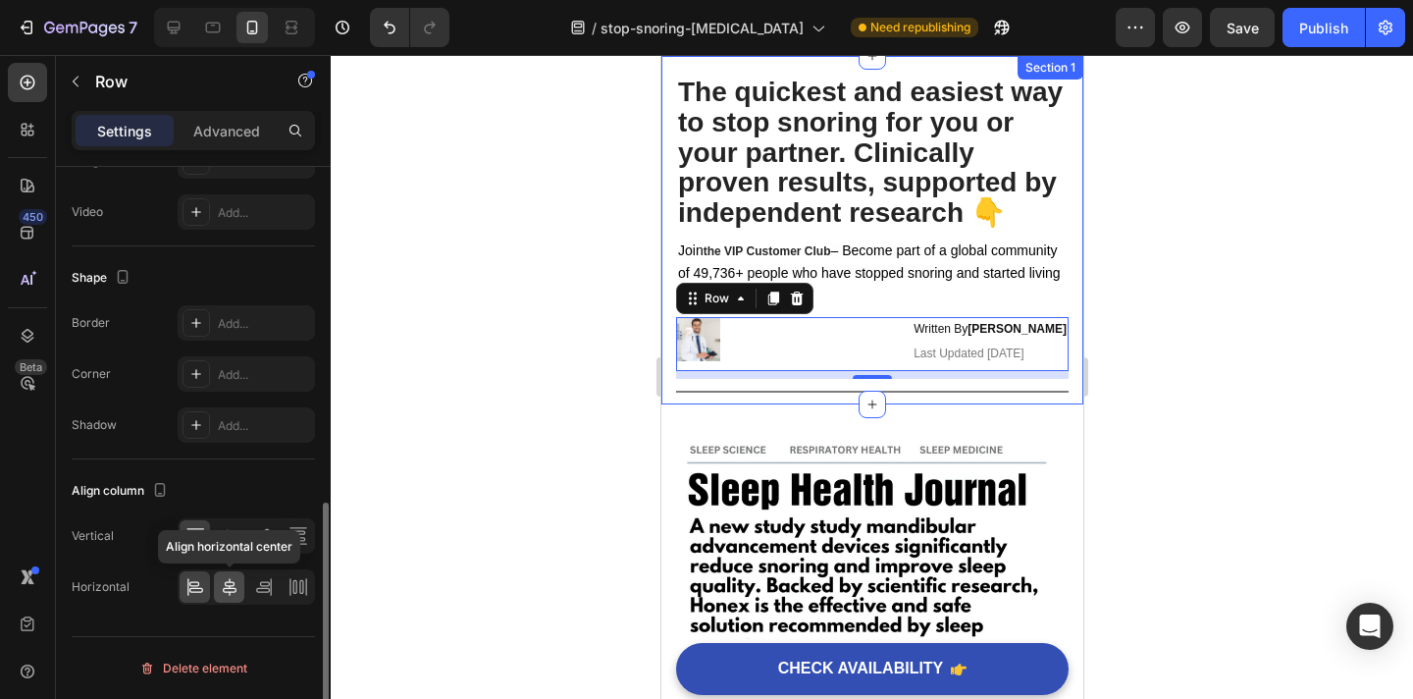
click at [230, 579] on icon at bounding box center [230, 587] width 20 height 20
click at [202, 582] on icon at bounding box center [195, 587] width 20 height 20
click at [231, 529] on icon at bounding box center [230, 536] width 20 height 20
click at [203, 537] on icon at bounding box center [195, 536] width 20 height 20
click at [224, 537] on icon at bounding box center [230, 536] width 20 height 20
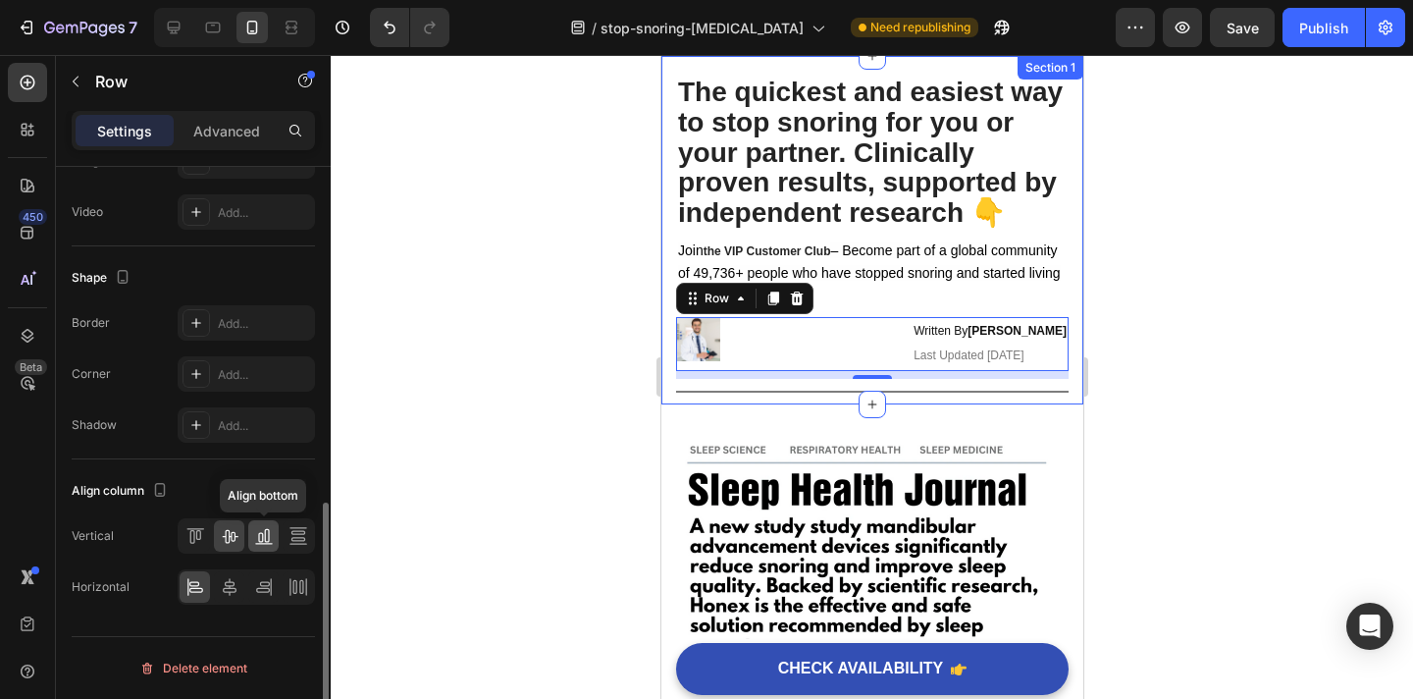
click at [254, 537] on icon at bounding box center [264, 536] width 20 height 20
click at [234, 537] on icon at bounding box center [230, 537] width 16 height 14
click at [233, 580] on icon at bounding box center [230, 587] width 20 height 20
click at [266, 580] on icon at bounding box center [264, 587] width 20 height 20
click at [283, 580] on div at bounding box center [298, 586] width 30 height 31
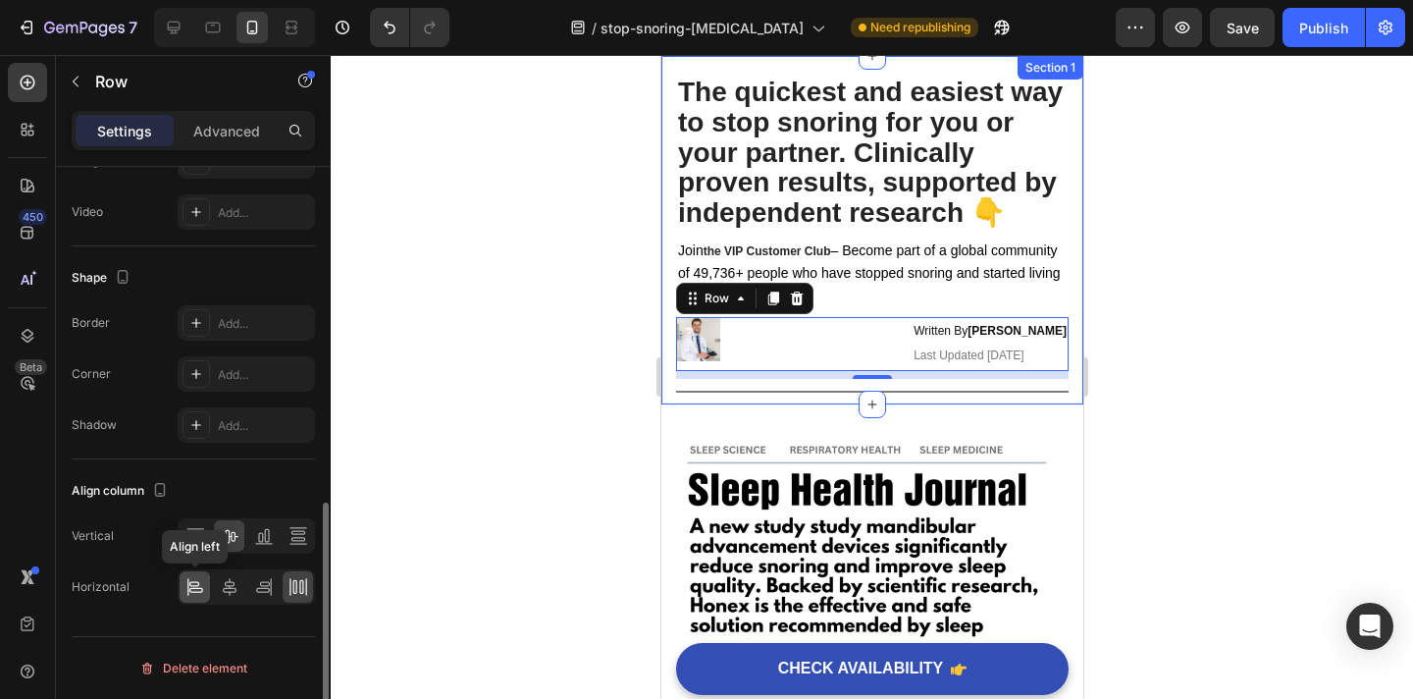
click at [191, 588] on icon at bounding box center [196, 590] width 14 height 5
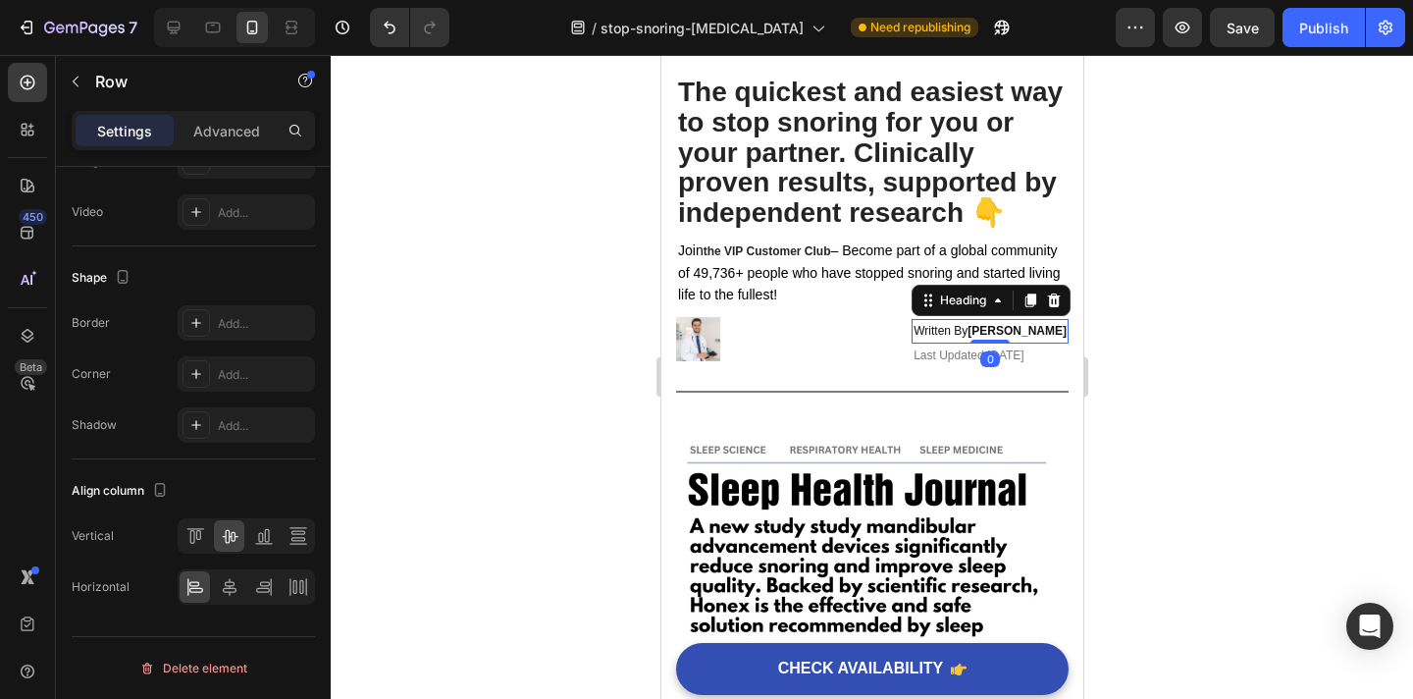
click at [928, 332] on h2 "Written By Dr. Jason D." at bounding box center [989, 332] width 157 height 26
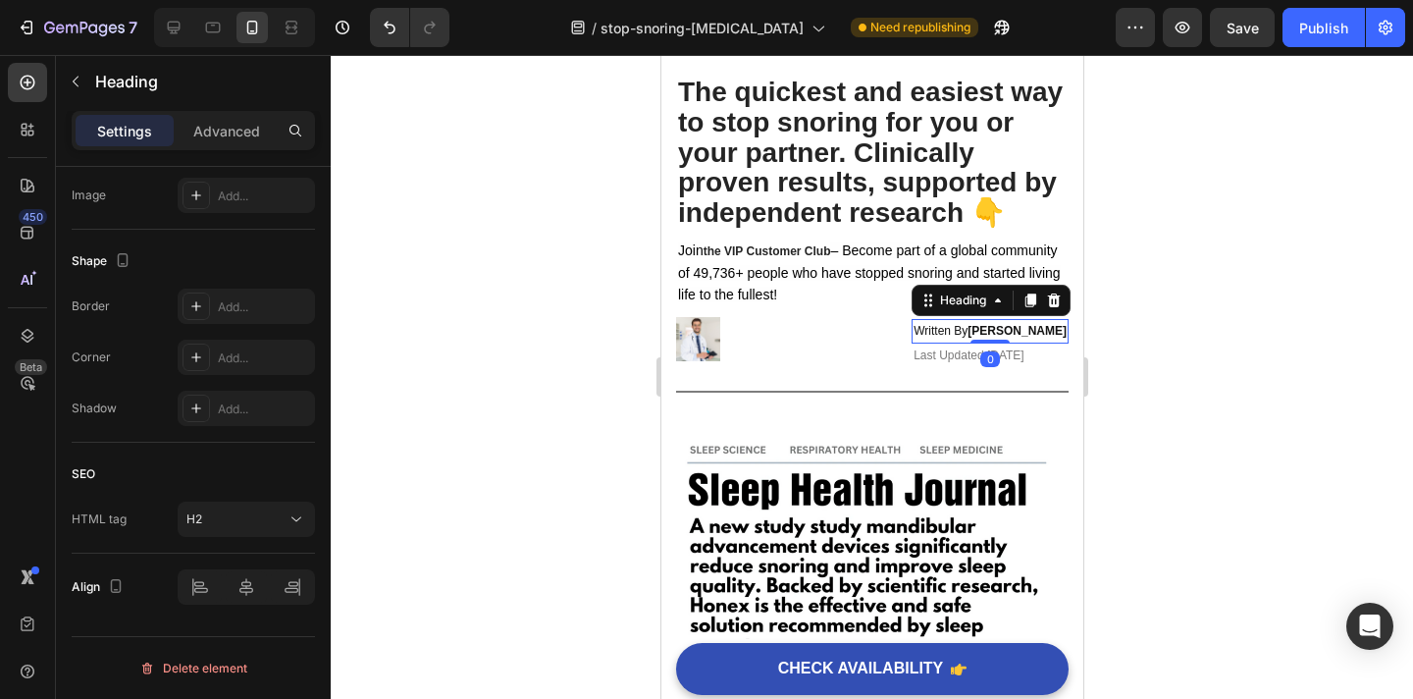
scroll to position [0, 0]
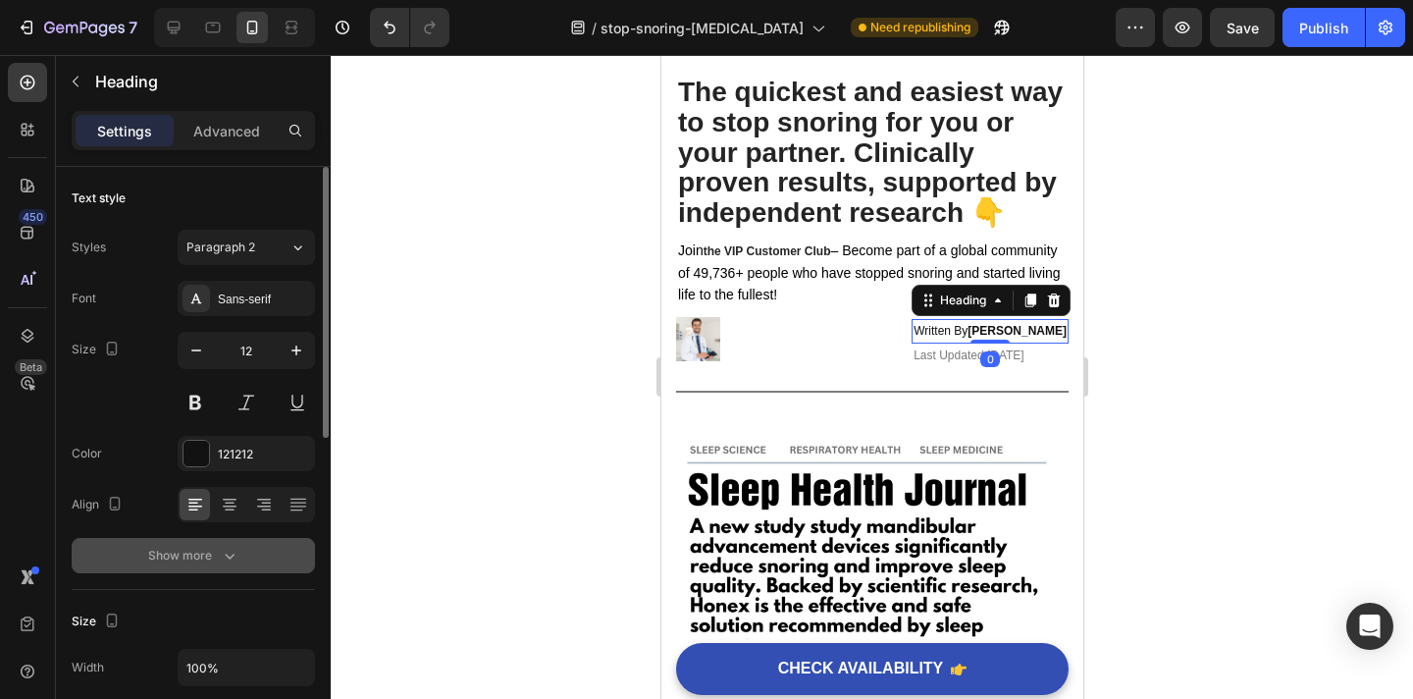
click at [228, 555] on icon "button" at bounding box center [230, 557] width 10 height 6
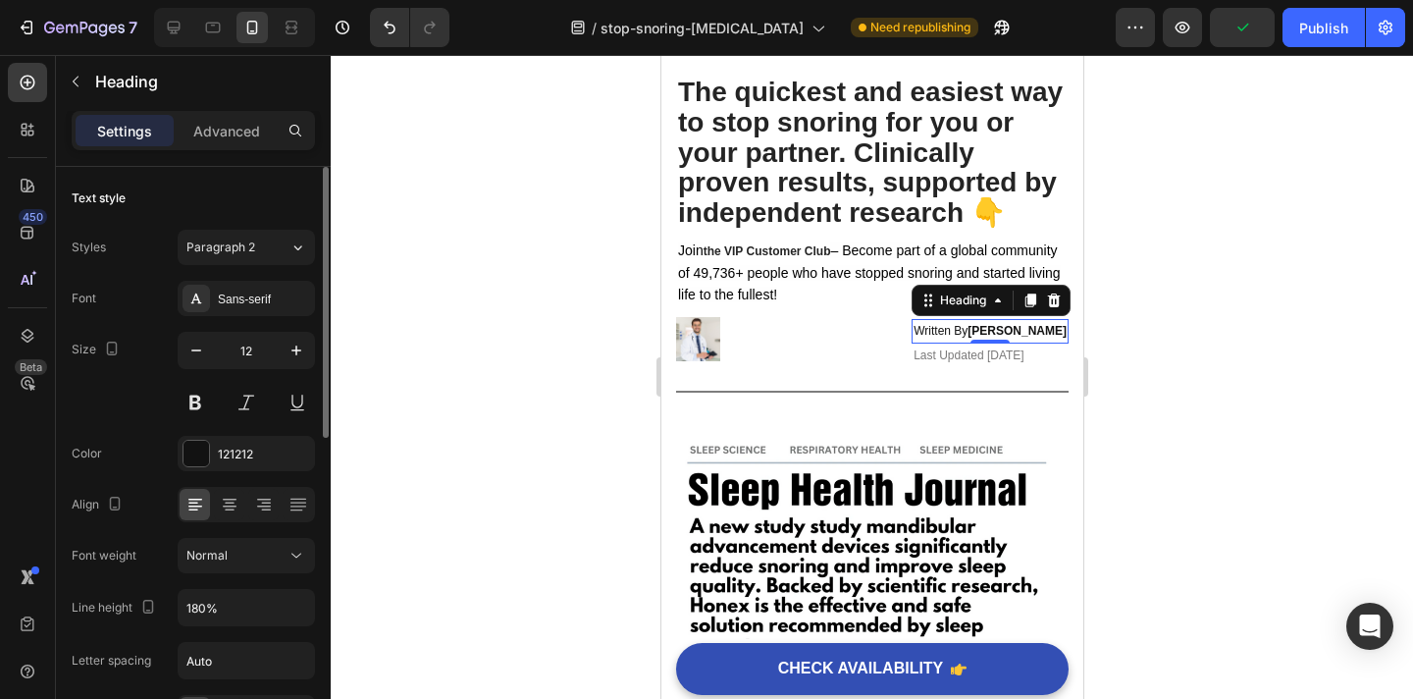
click at [228, 555] on div "Normal" at bounding box center [236, 556] width 100 height 18
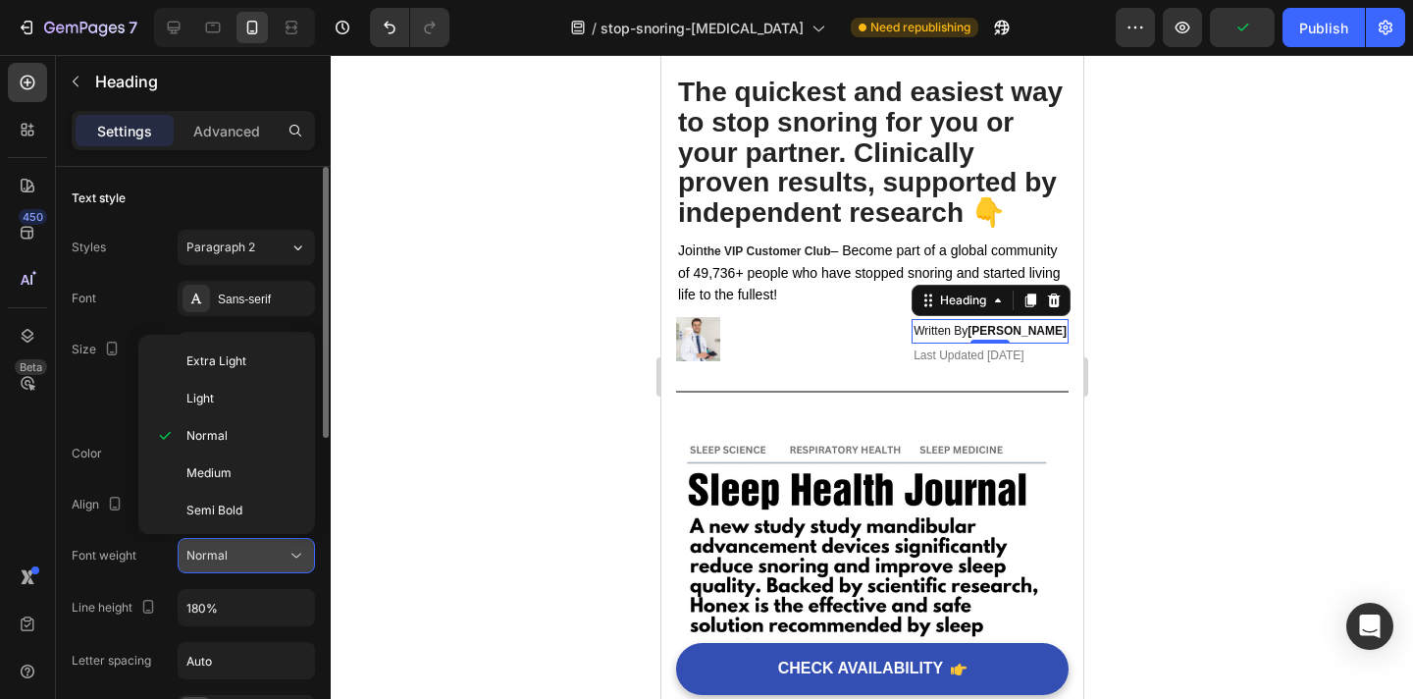
click at [243, 556] on div "Normal" at bounding box center [236, 556] width 100 height 18
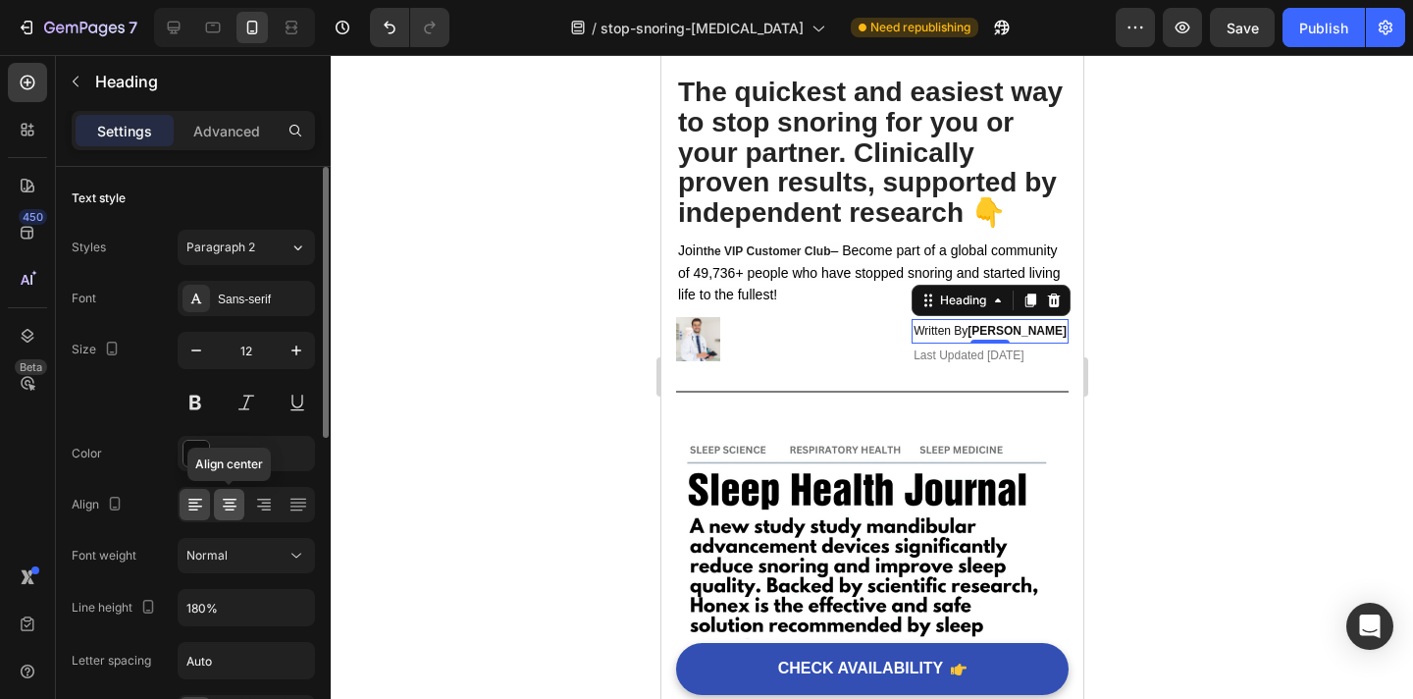
click at [231, 511] on icon at bounding box center [230, 505] width 20 height 20
click at [189, 510] on icon at bounding box center [195, 505] width 20 height 20
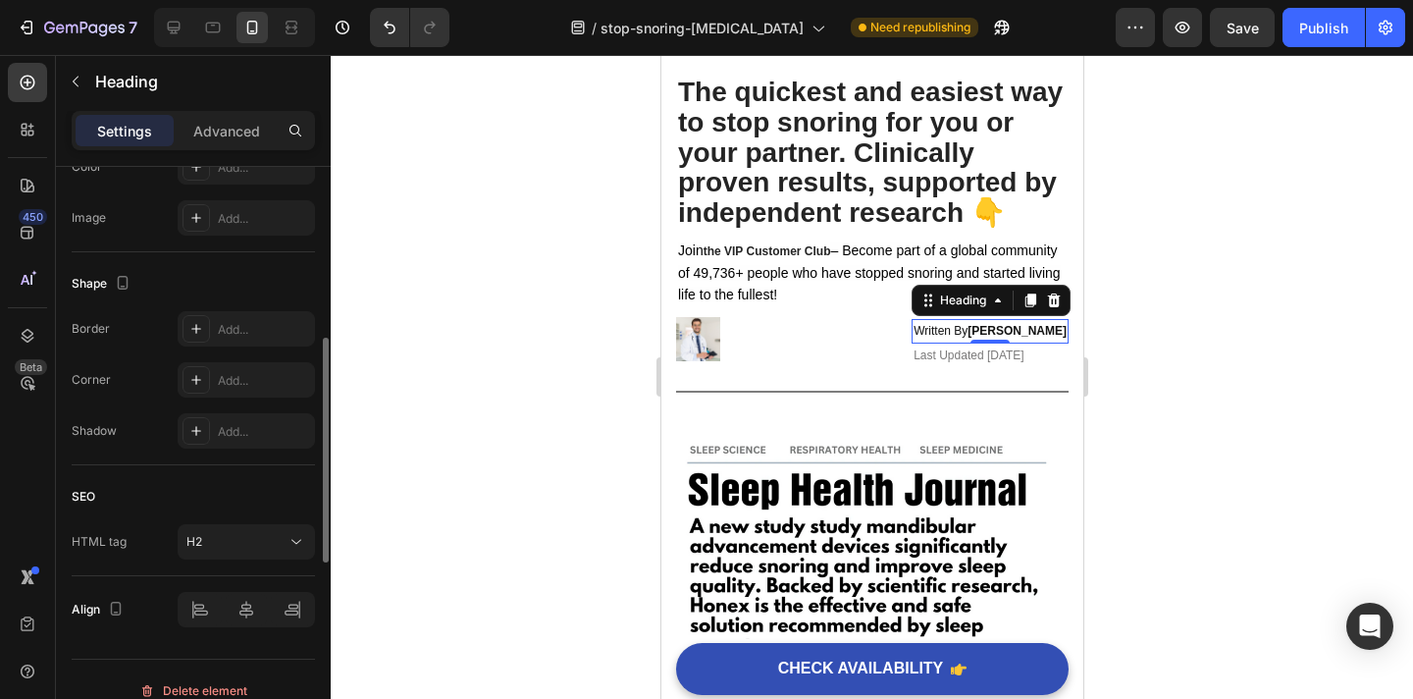
scroll to position [945, 0]
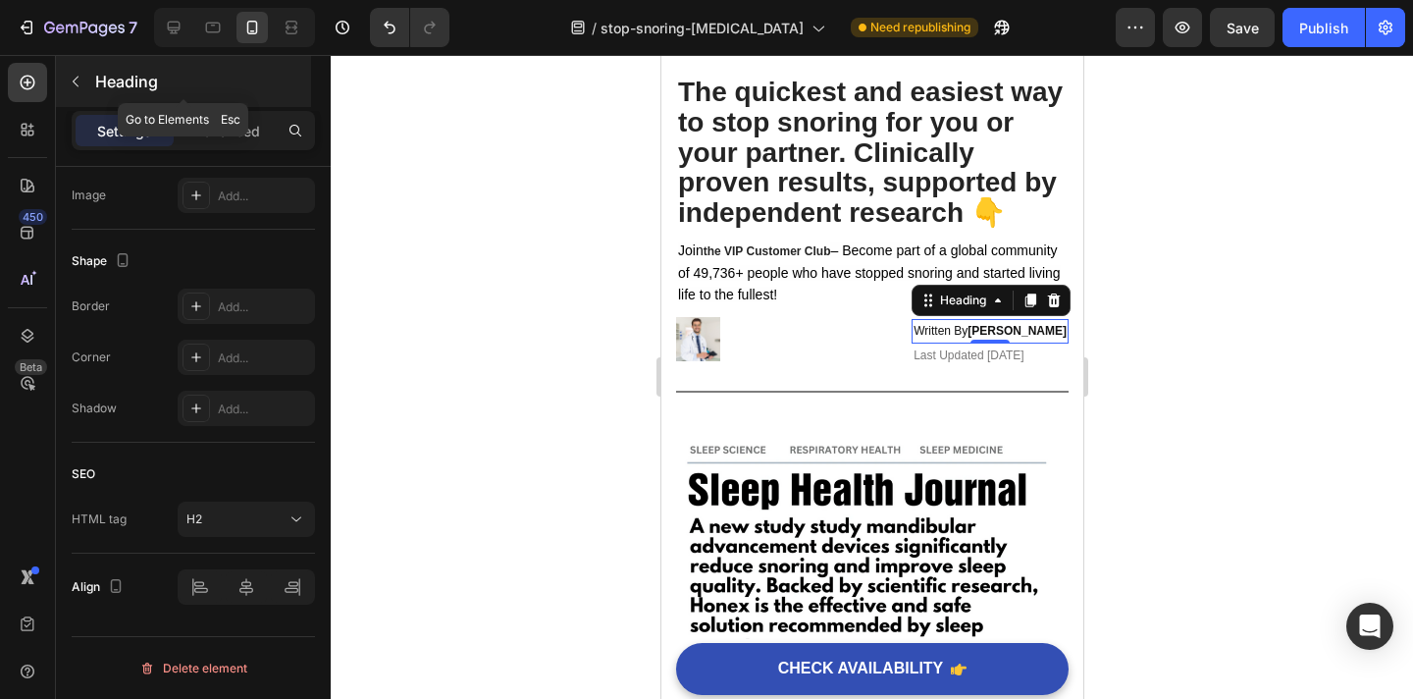
click at [75, 91] on button "button" at bounding box center [75, 81] width 31 height 31
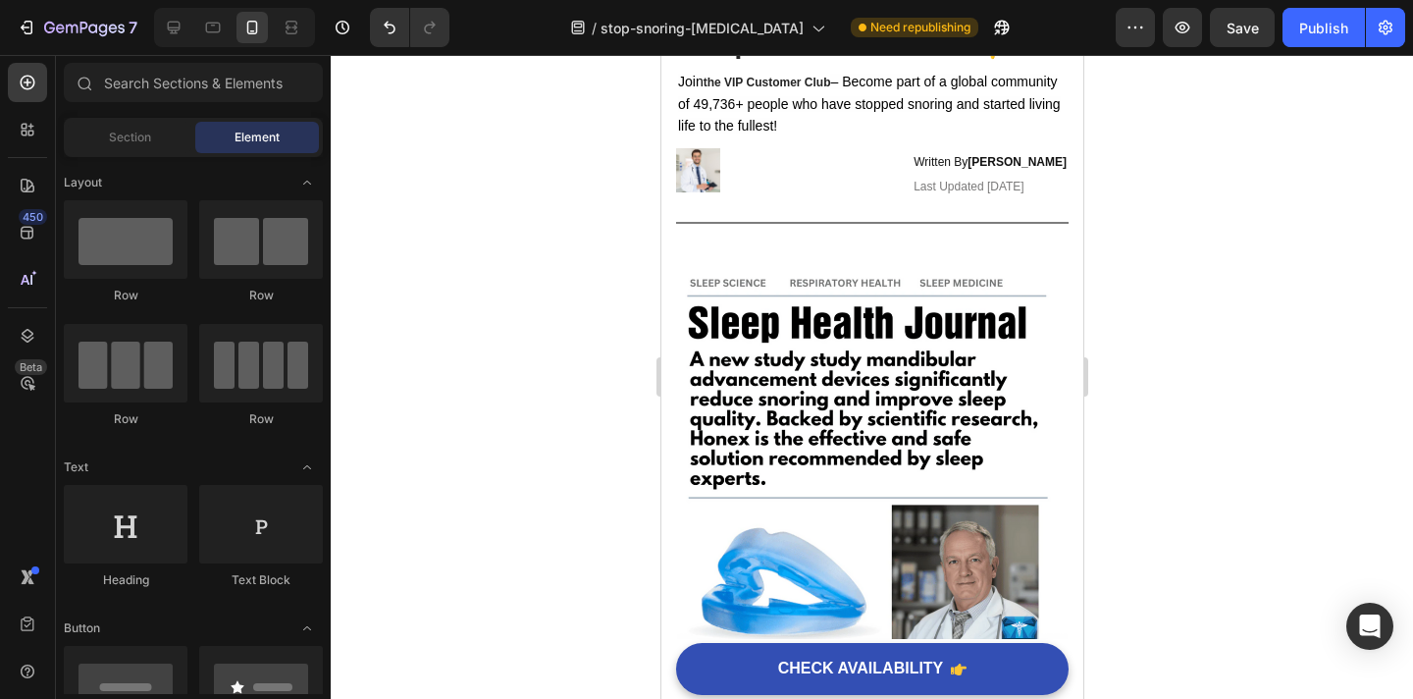
scroll to position [0, 0]
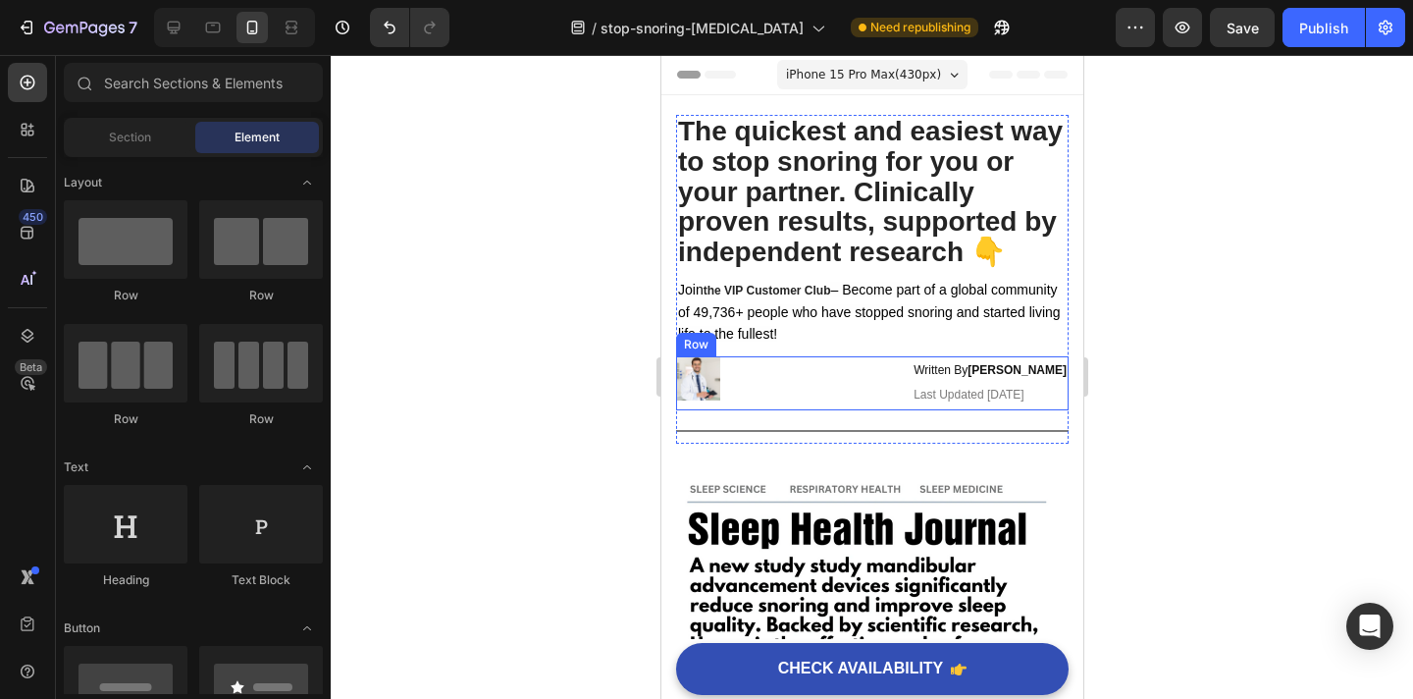
click at [849, 408] on div "Image" at bounding box center [785, 383] width 220 height 54
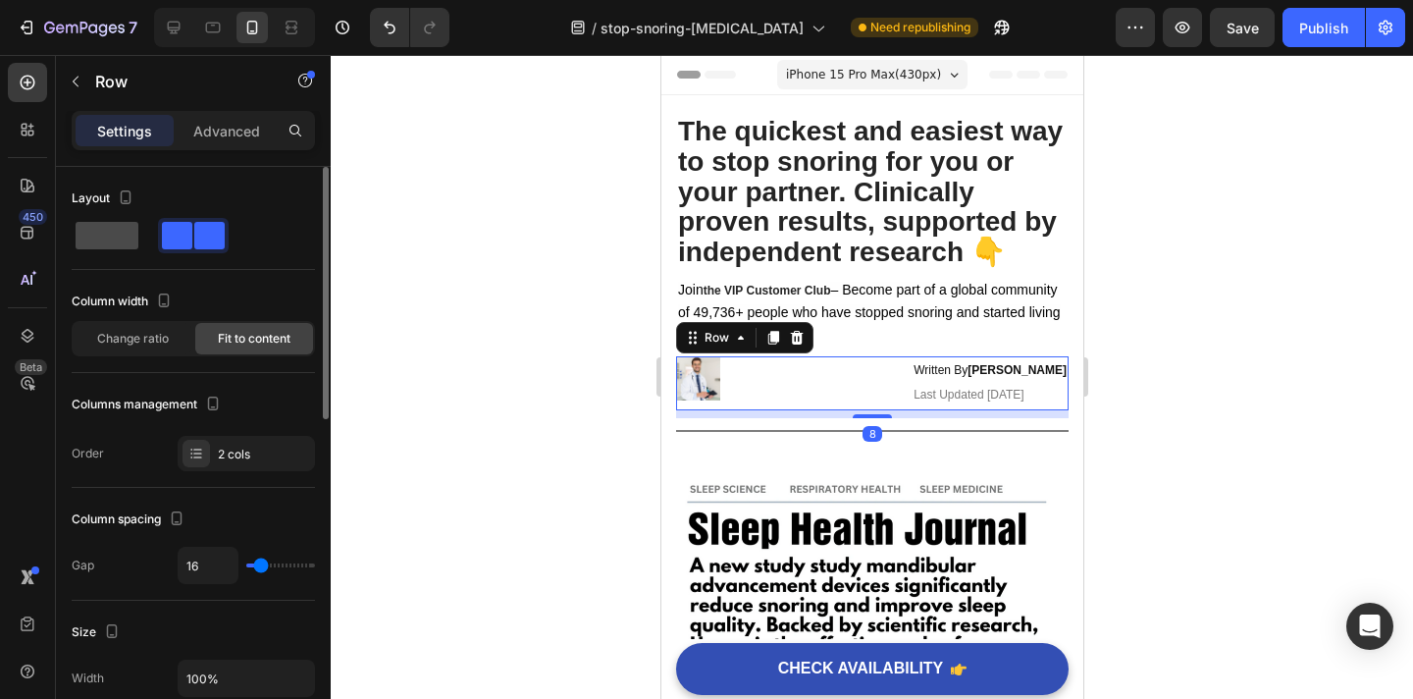
click at [112, 228] on span at bounding box center [107, 235] width 63 height 27
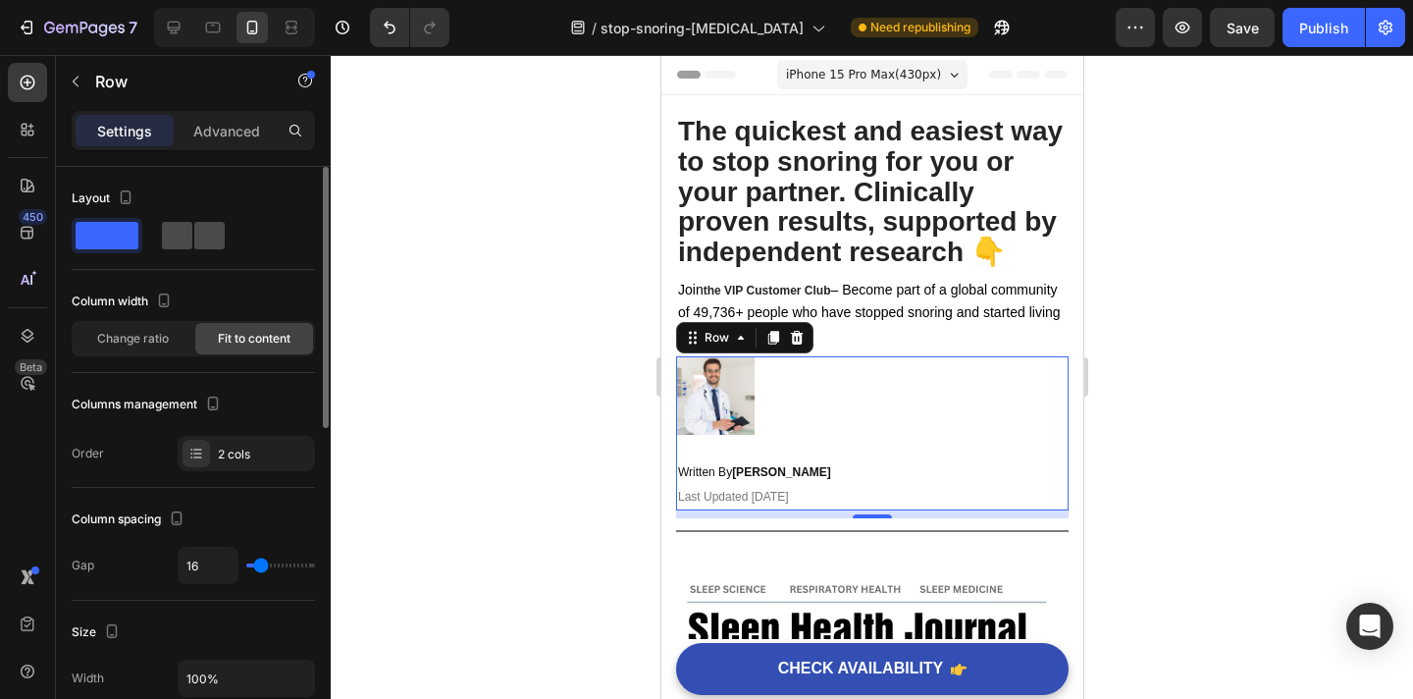
click at [198, 232] on span at bounding box center [209, 235] width 30 height 27
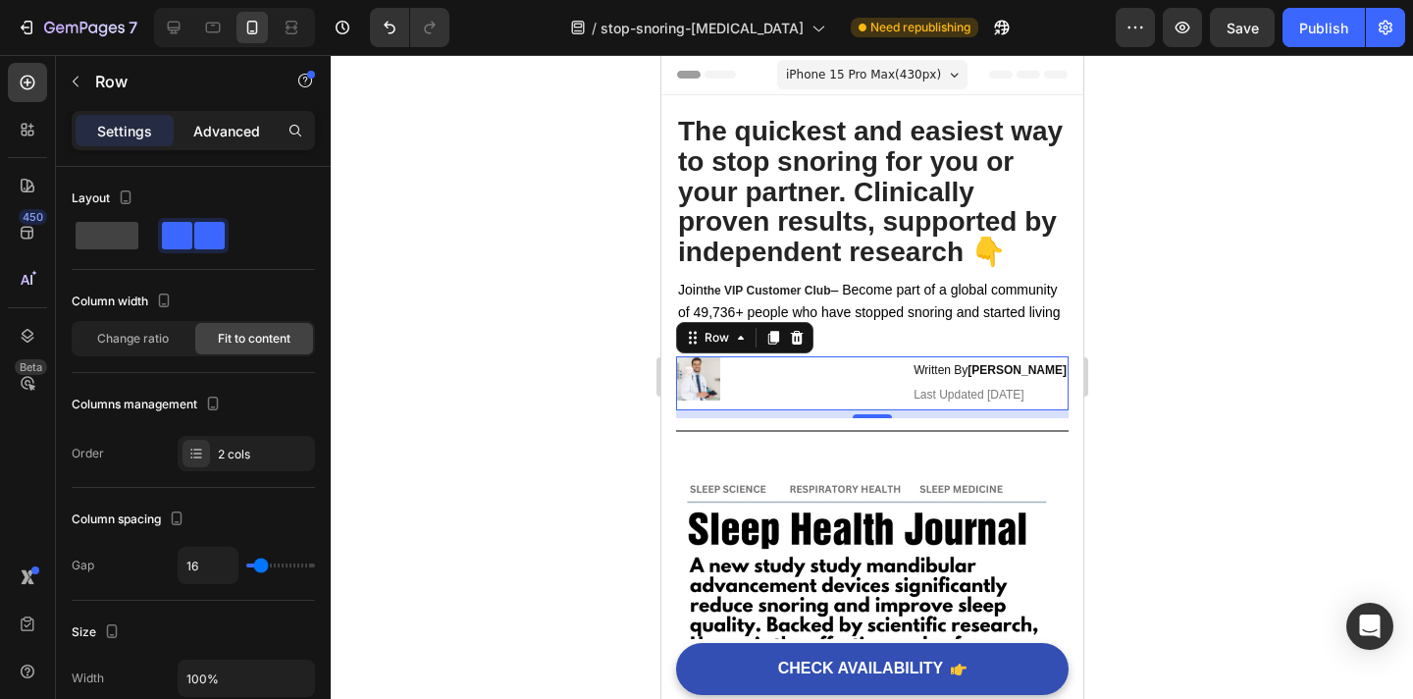
click at [229, 128] on p "Advanced" at bounding box center [226, 131] width 67 height 21
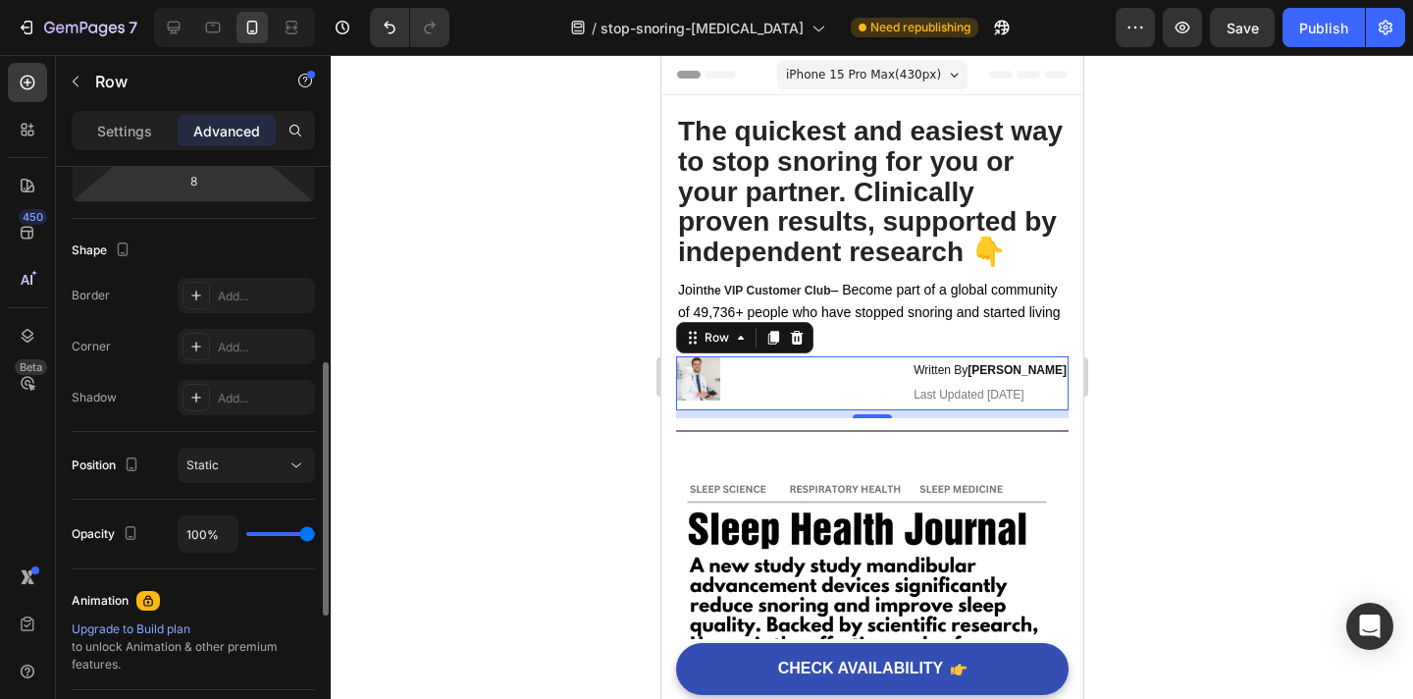
scroll to position [573, 0]
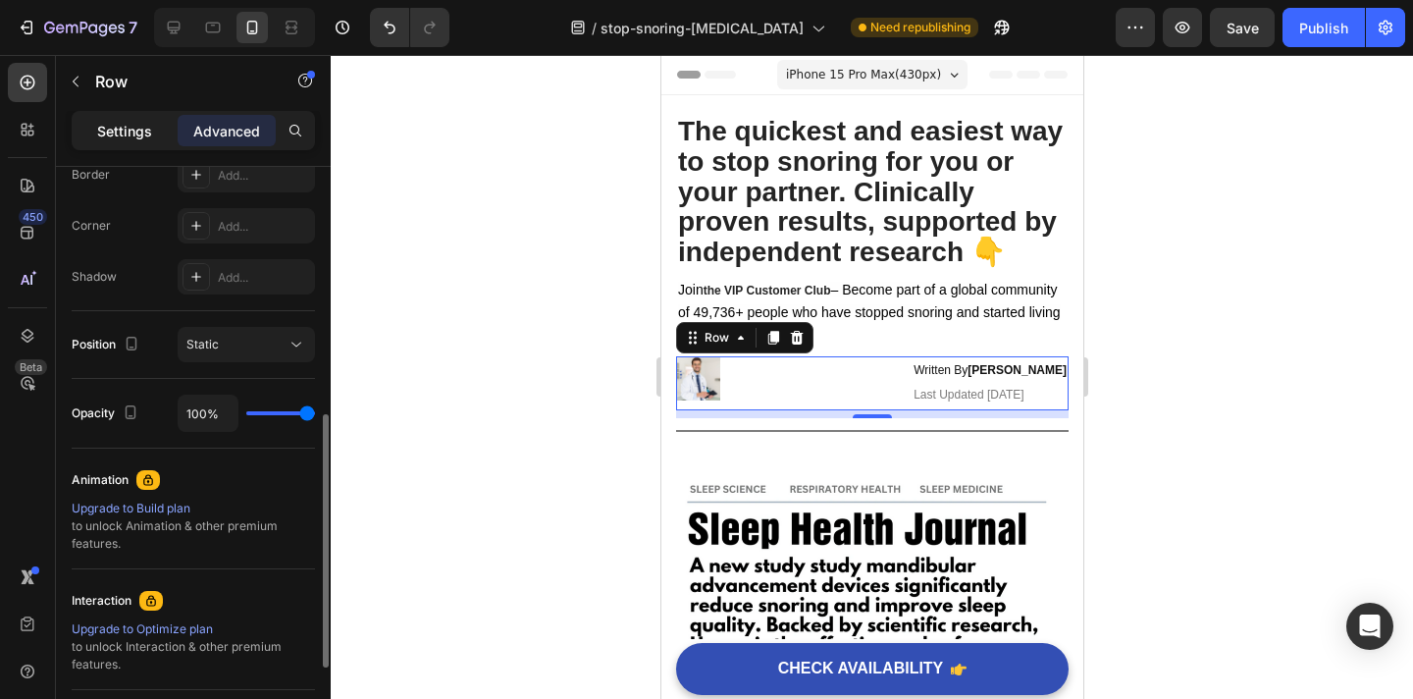
click at [138, 139] on p "Settings" at bounding box center [124, 131] width 55 height 21
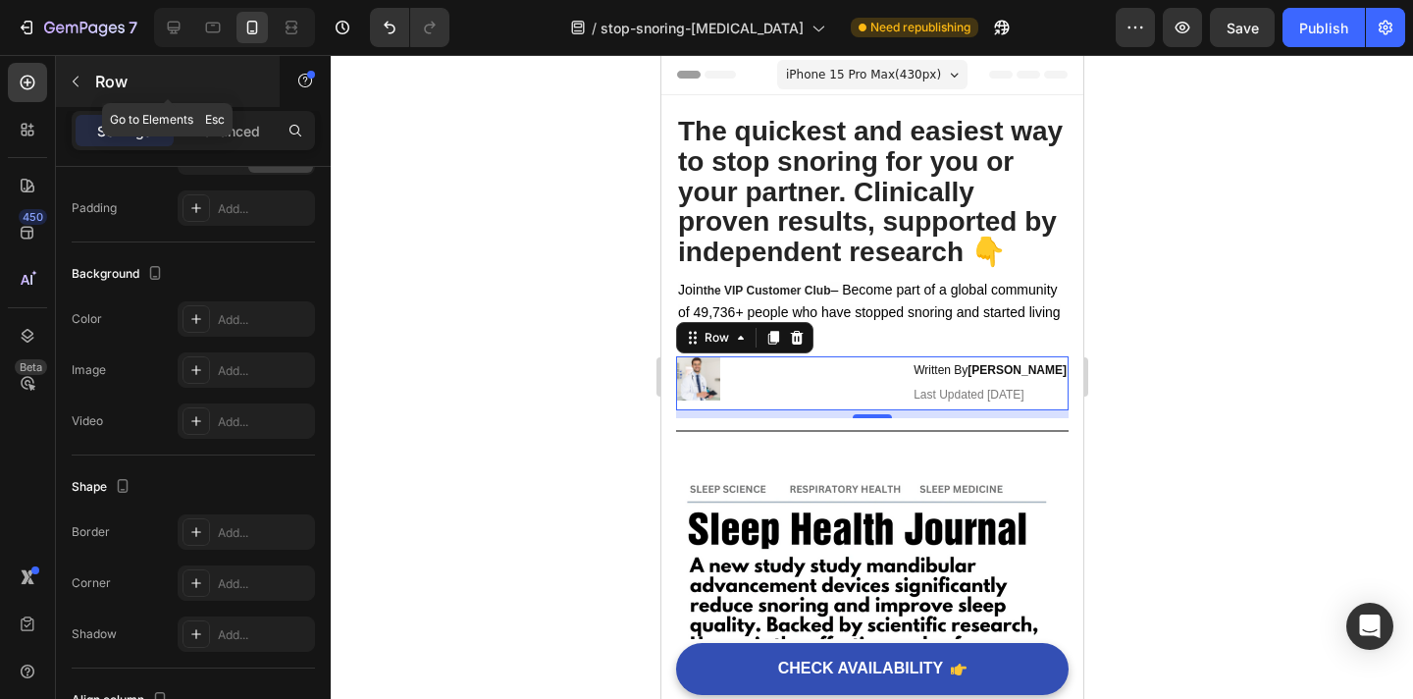
click at [74, 79] on icon "button" at bounding box center [76, 82] width 16 height 16
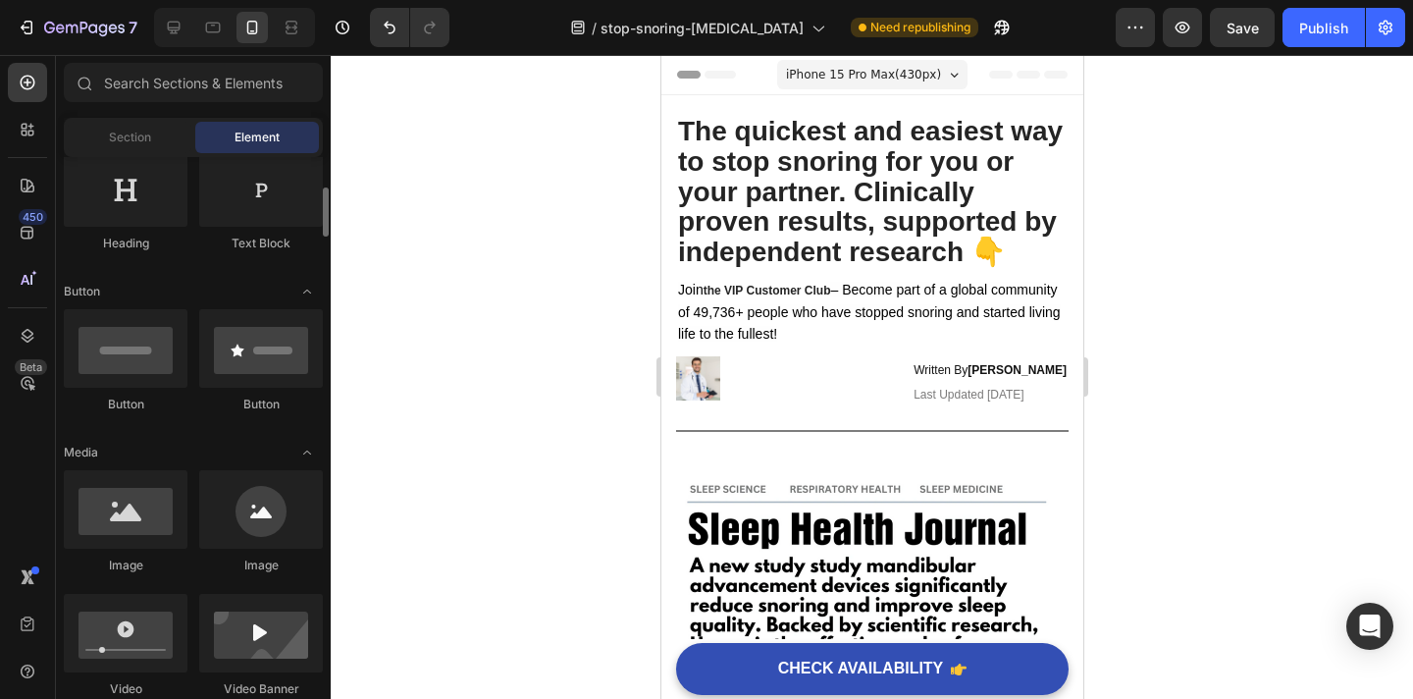
scroll to position [341, 0]
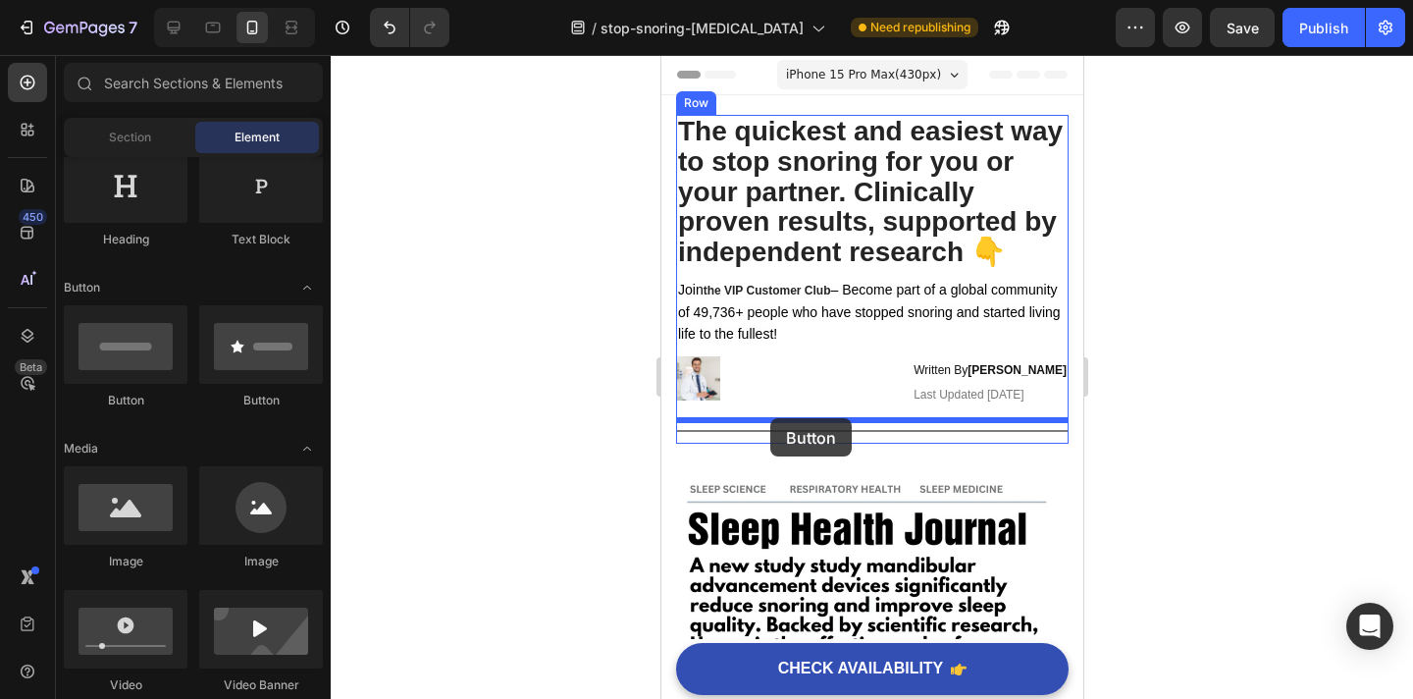
drag, startPoint x: 925, startPoint y: 417, endPoint x: 769, endPoint y: 418, distance: 156.0
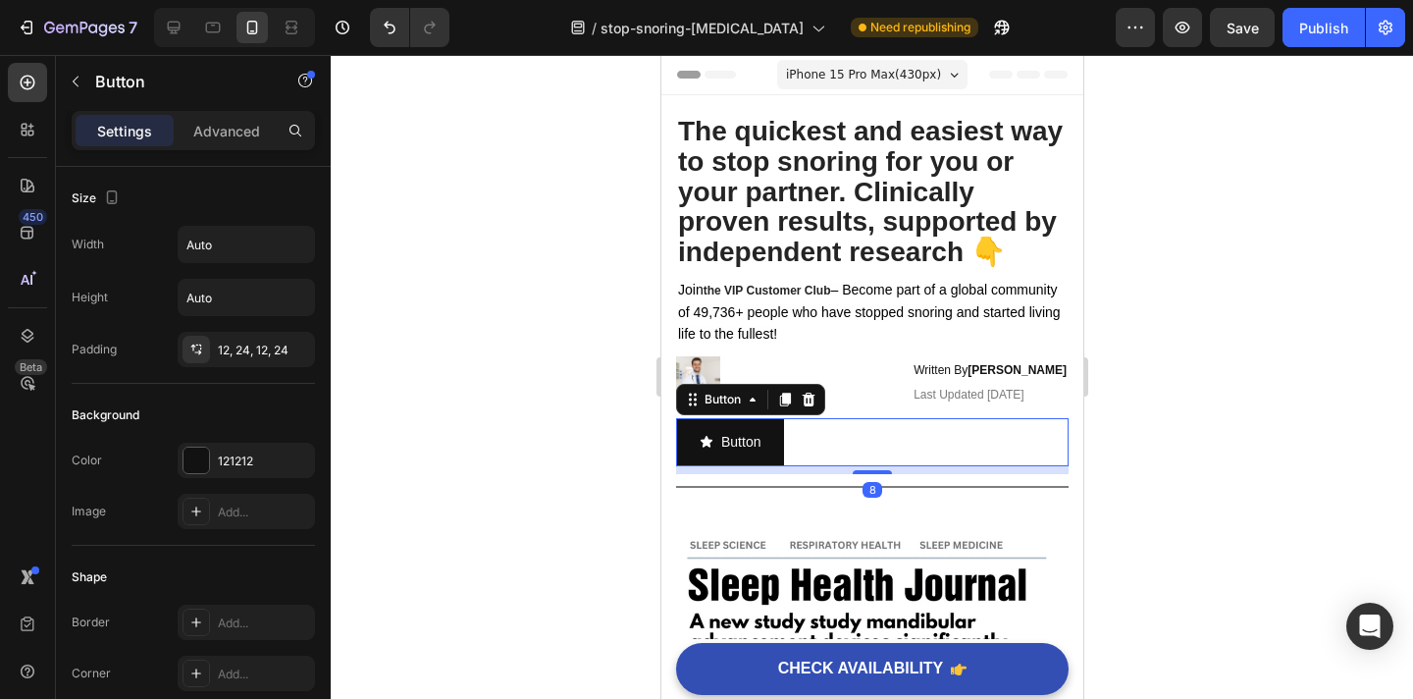
click at [1192, 387] on div at bounding box center [872, 377] width 1083 height 644
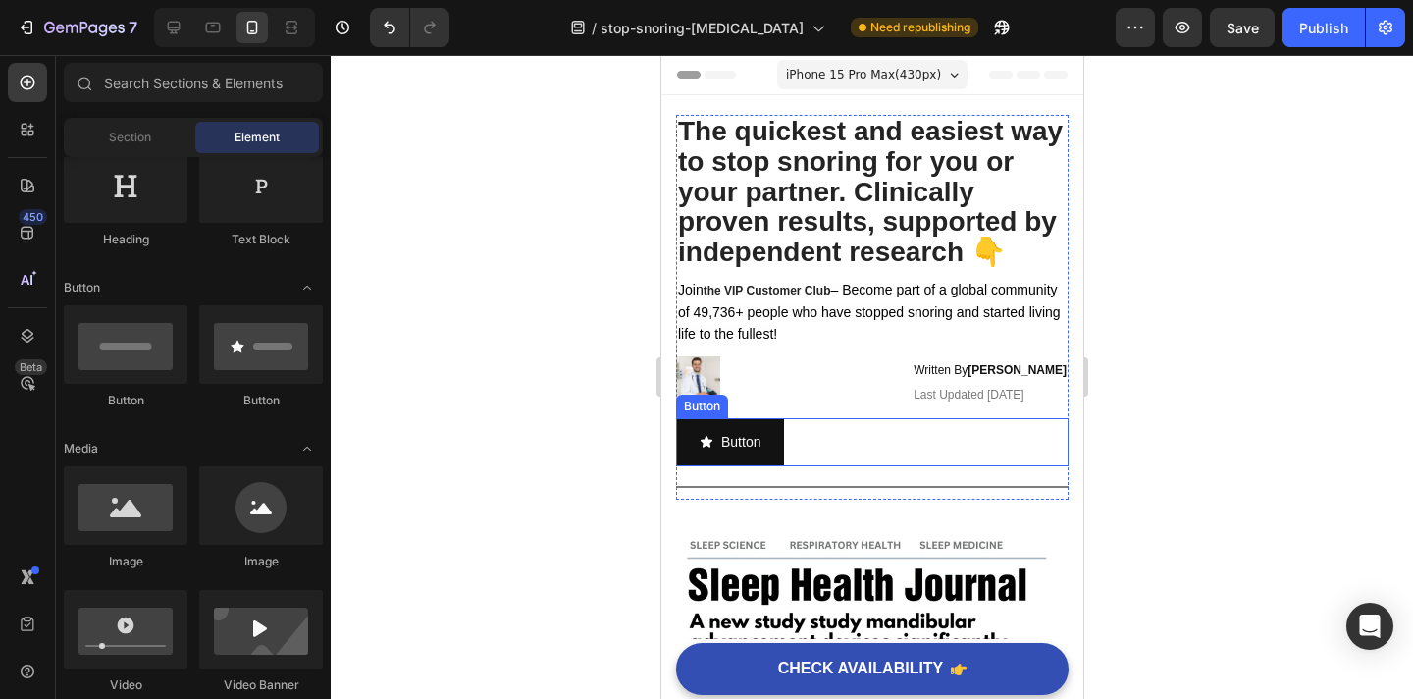
click at [837, 444] on div "Button Button" at bounding box center [871, 442] width 393 height 48
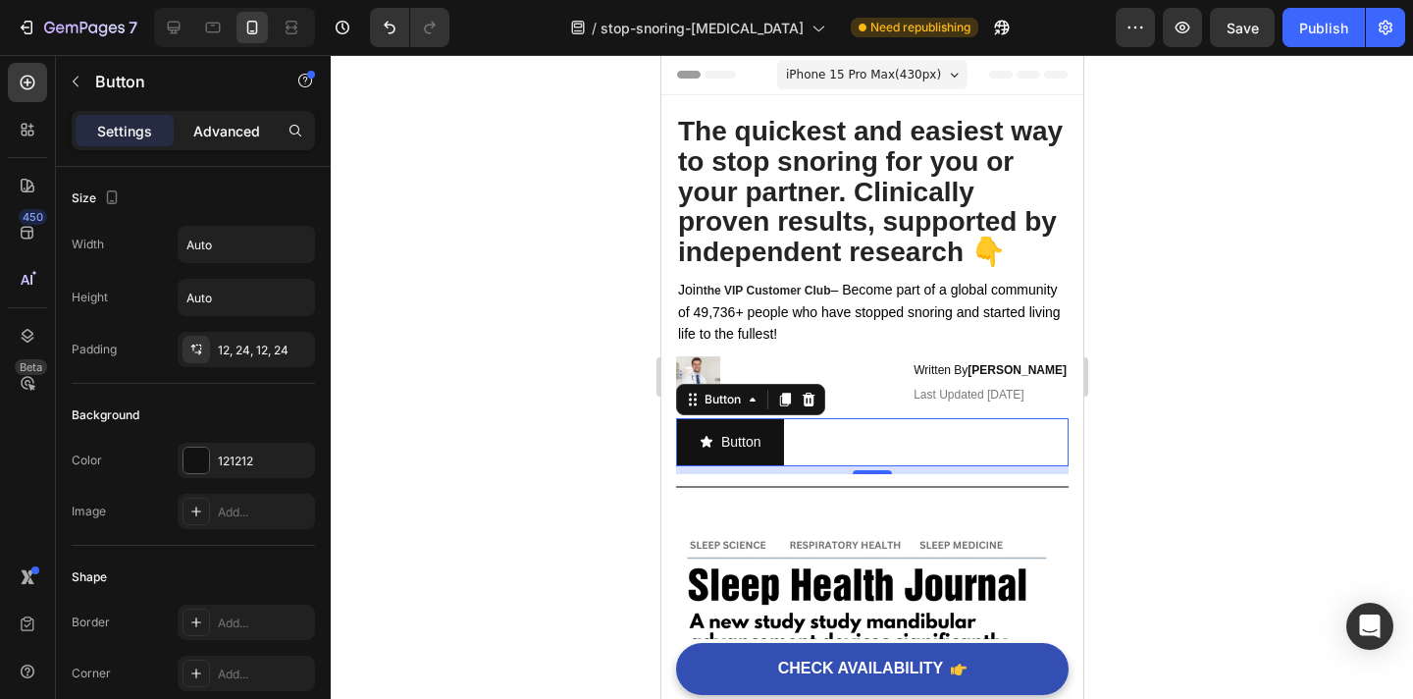
click at [222, 138] on p "Advanced" at bounding box center [226, 131] width 67 height 21
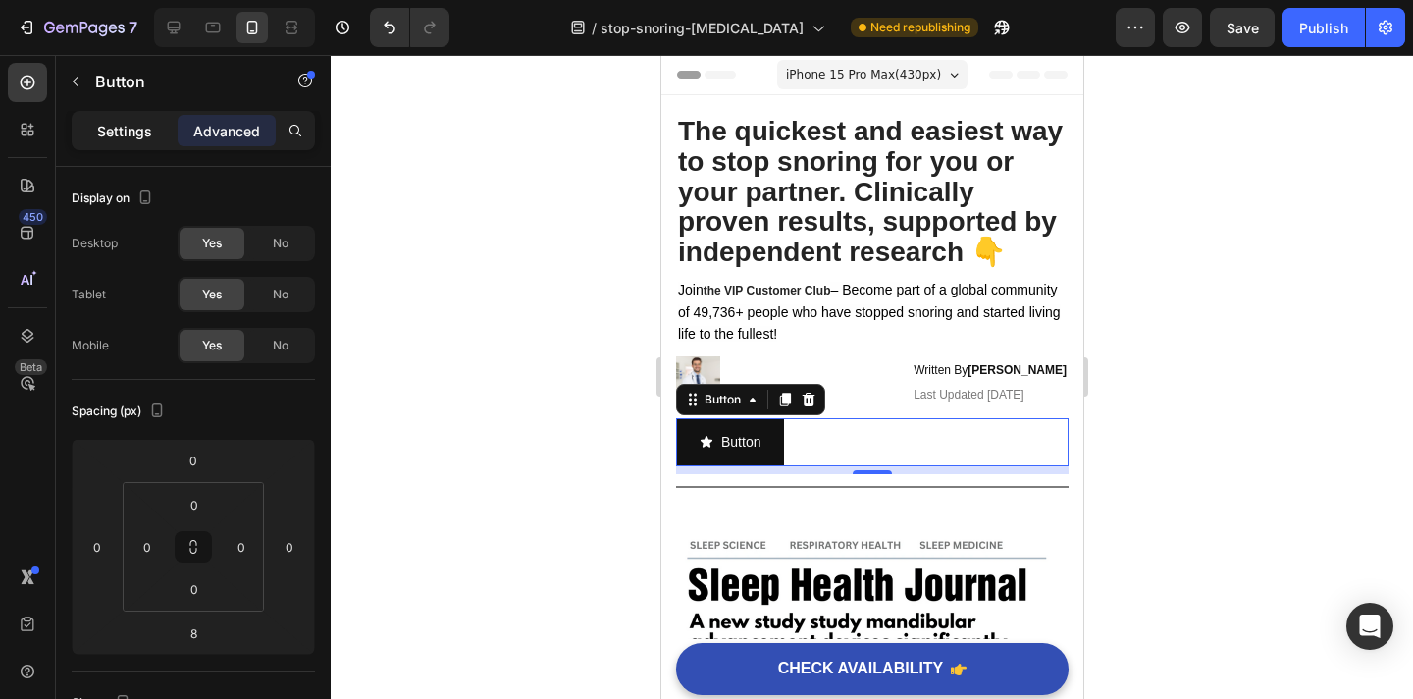
click at [110, 122] on p "Settings" at bounding box center [124, 131] width 55 height 21
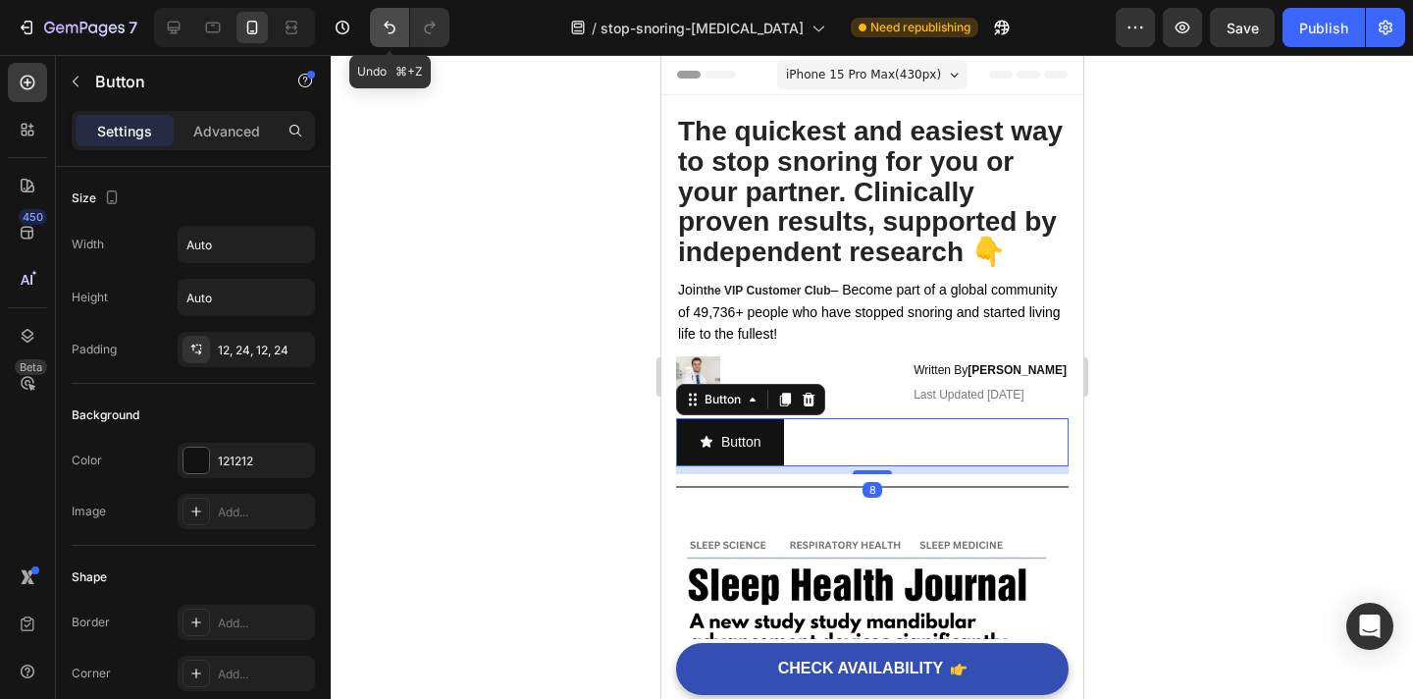
click at [384, 20] on icon "Undo/Redo" at bounding box center [390, 28] width 20 height 20
click at [390, 30] on icon "Undo/Redo" at bounding box center [390, 28] width 20 height 20
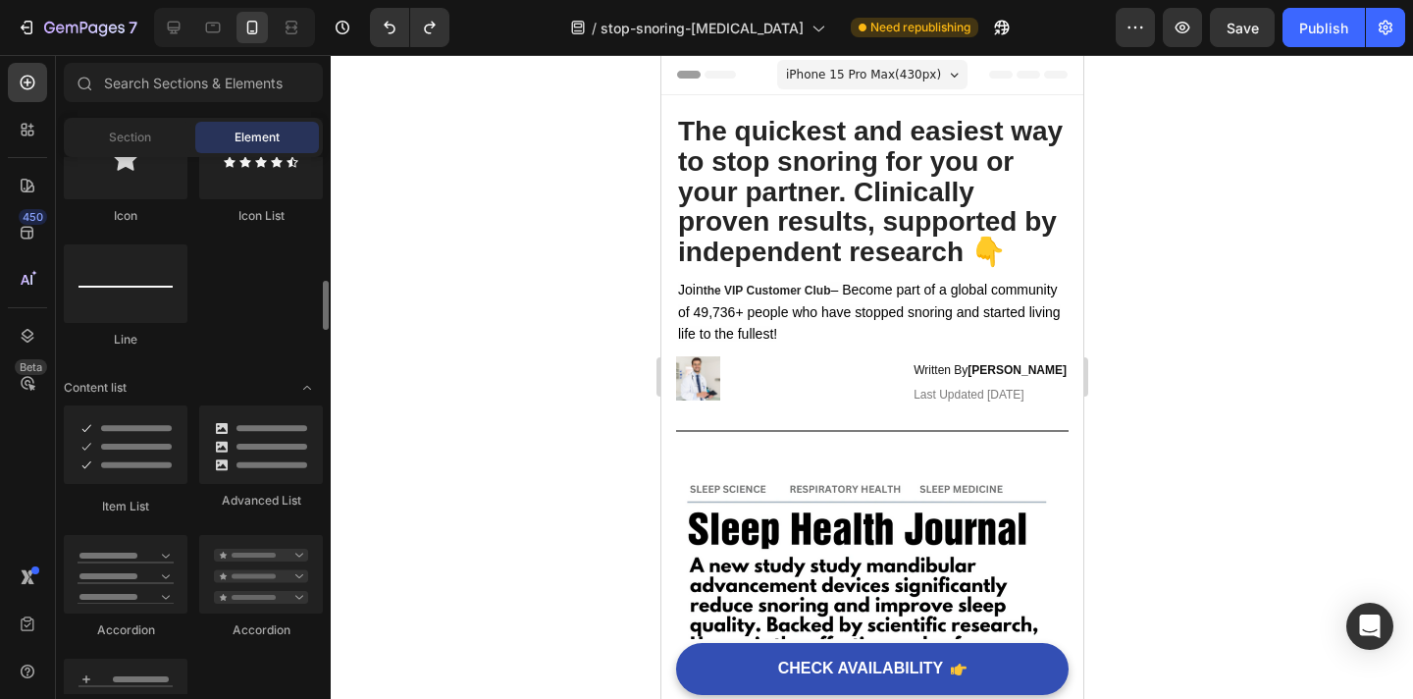
scroll to position [1478, 0]
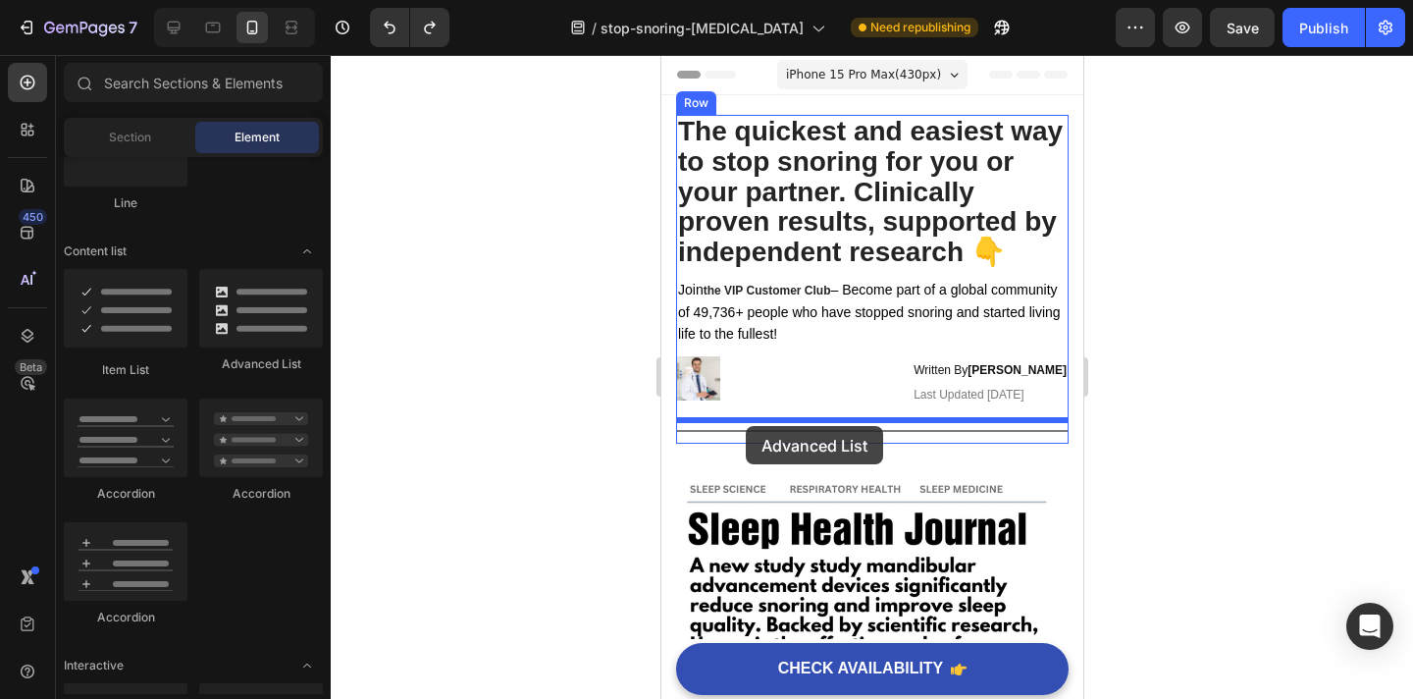
drag, startPoint x: 904, startPoint y: 390, endPoint x: 746, endPoint y: 426, distance: 162.1
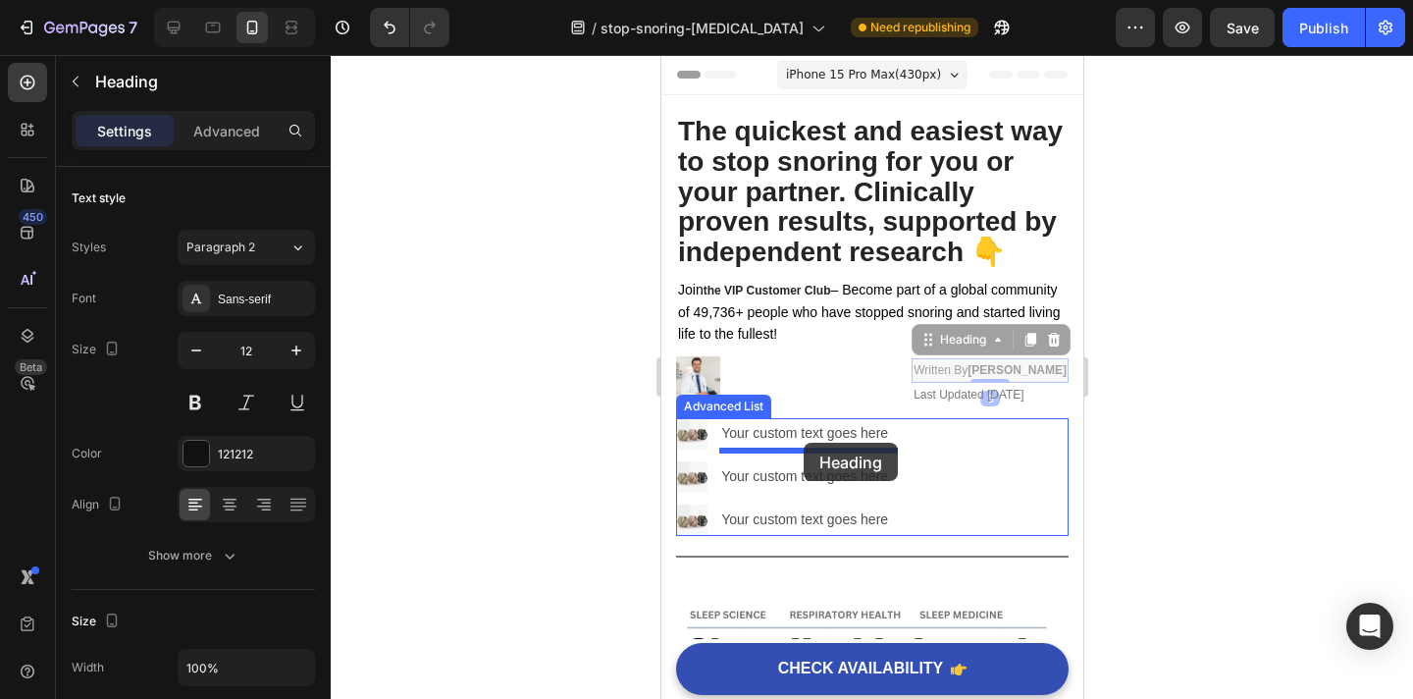
drag, startPoint x: 985, startPoint y: 367, endPoint x: 803, endPoint y: 443, distance: 197.6
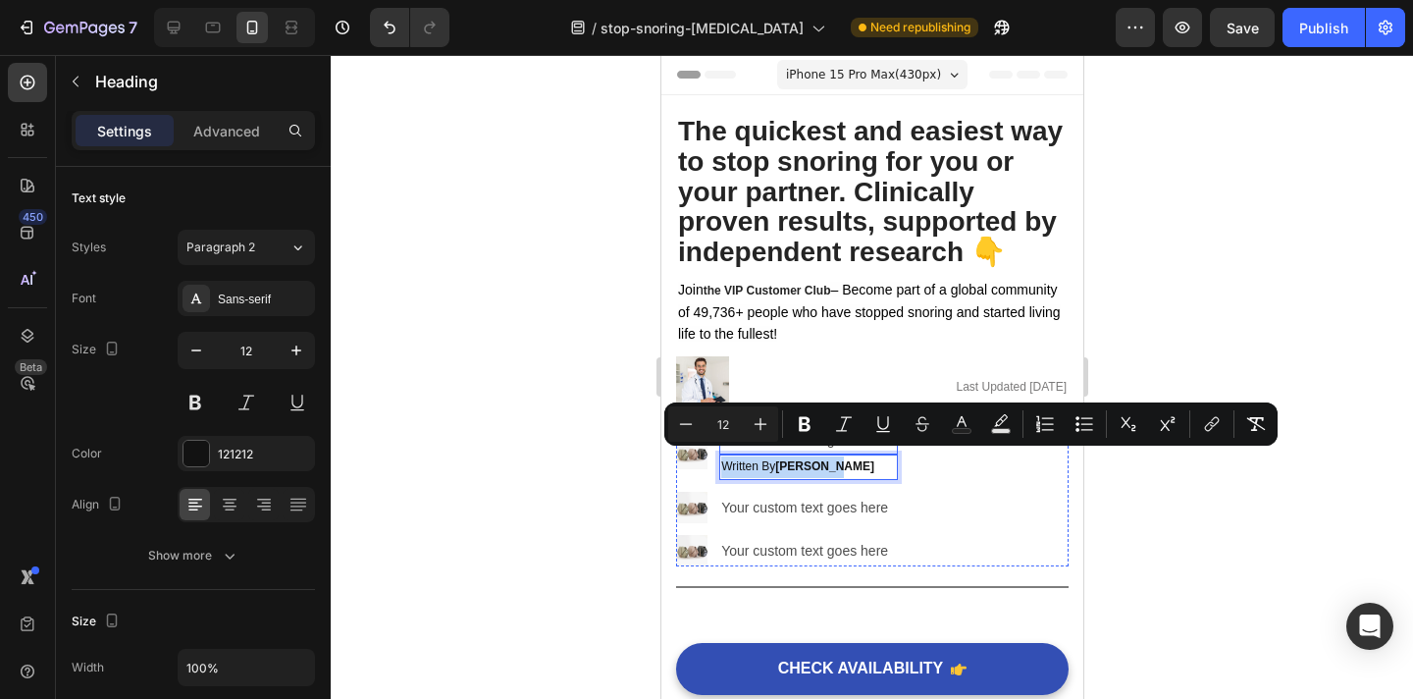
drag, startPoint x: 829, startPoint y: 459, endPoint x: 829, endPoint y: 439, distance: 20.6
click at [1131, 481] on div at bounding box center [872, 377] width 1083 height 644
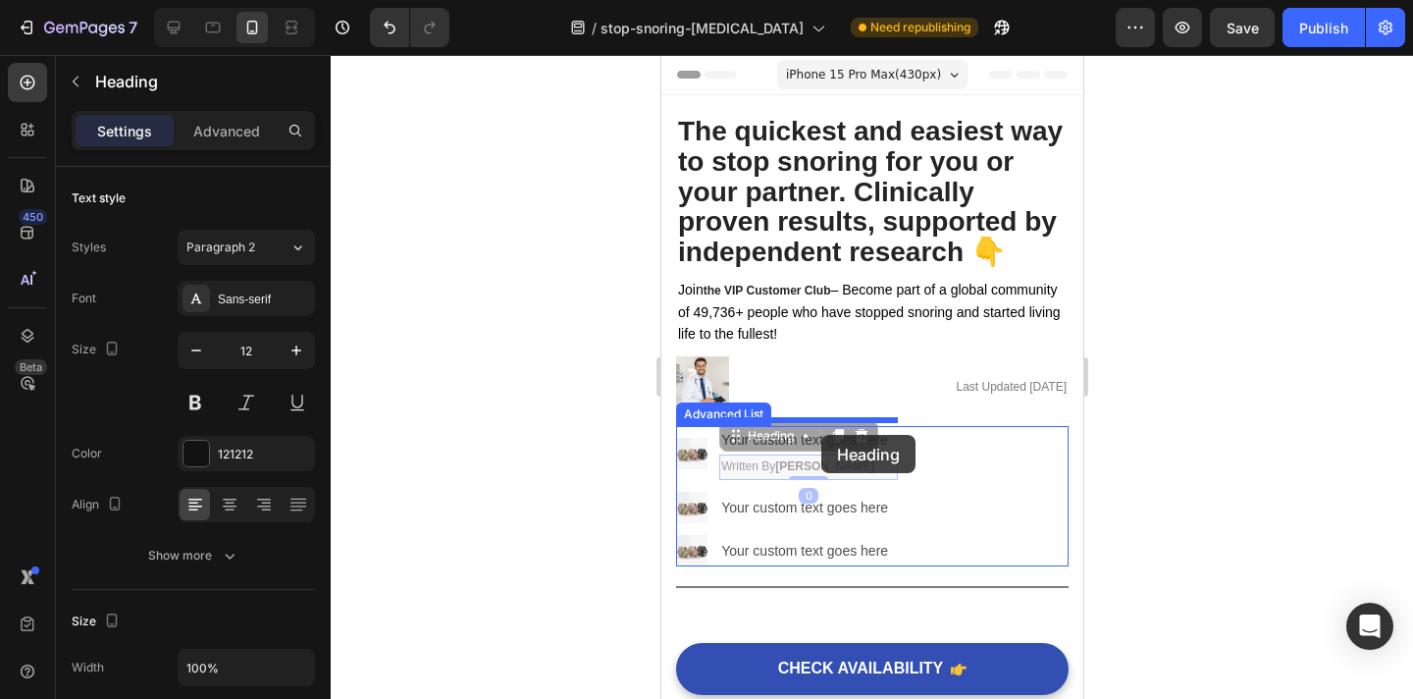
drag, startPoint x: 823, startPoint y: 461, endPoint x: 819, endPoint y: 435, distance: 26.8
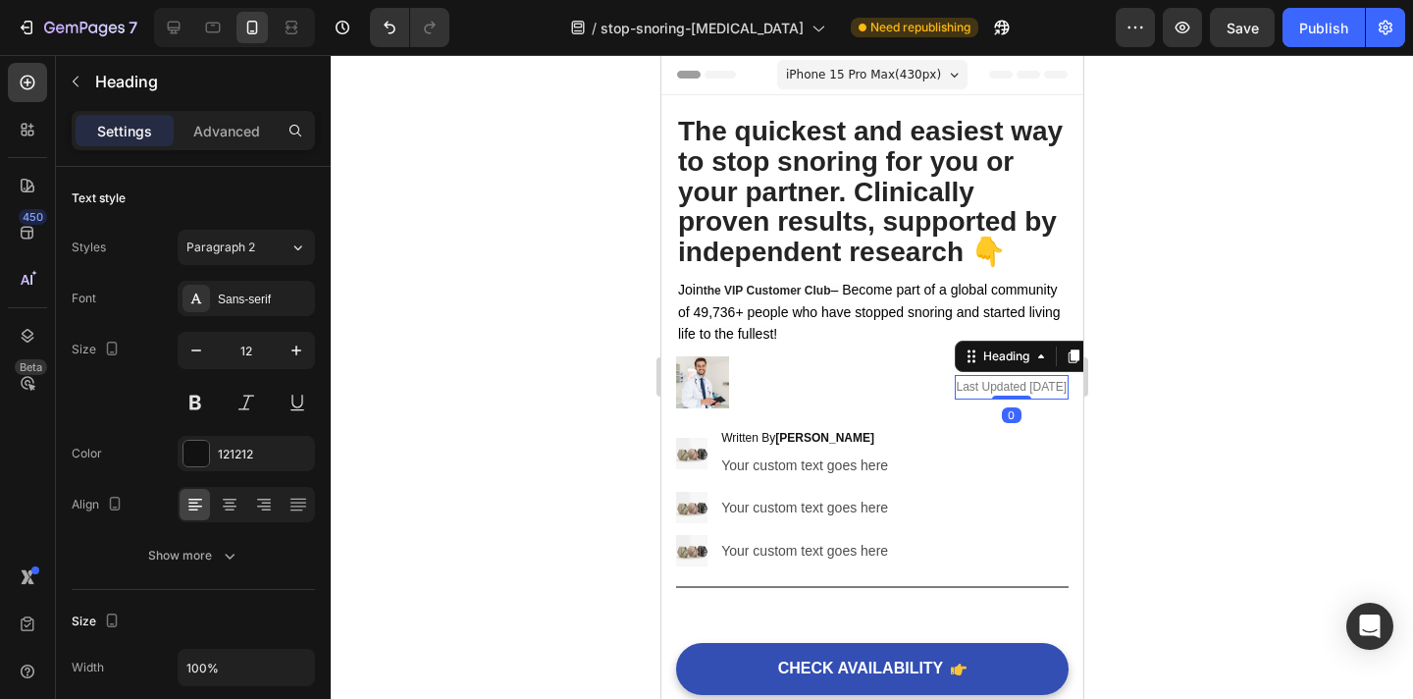
scroll to position [573, 0]
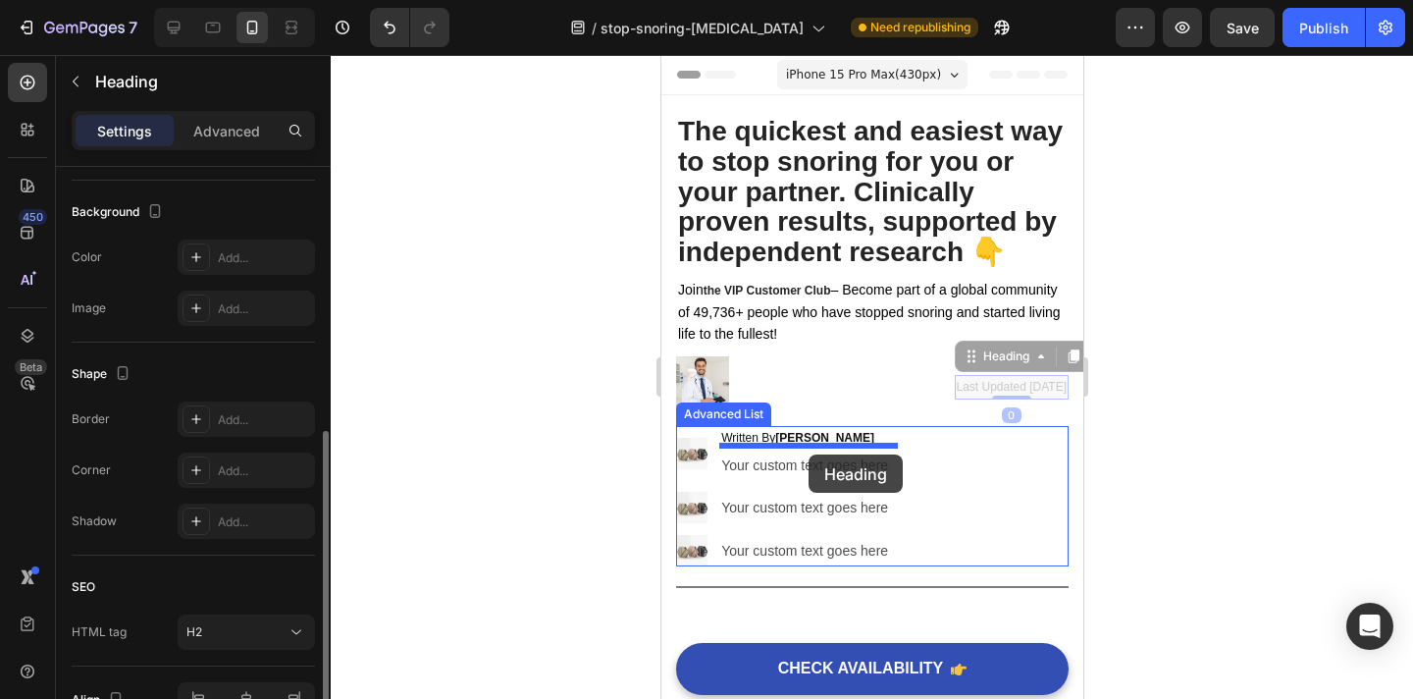
drag, startPoint x: 991, startPoint y: 384, endPoint x: 808, endPoint y: 454, distance: 196.7
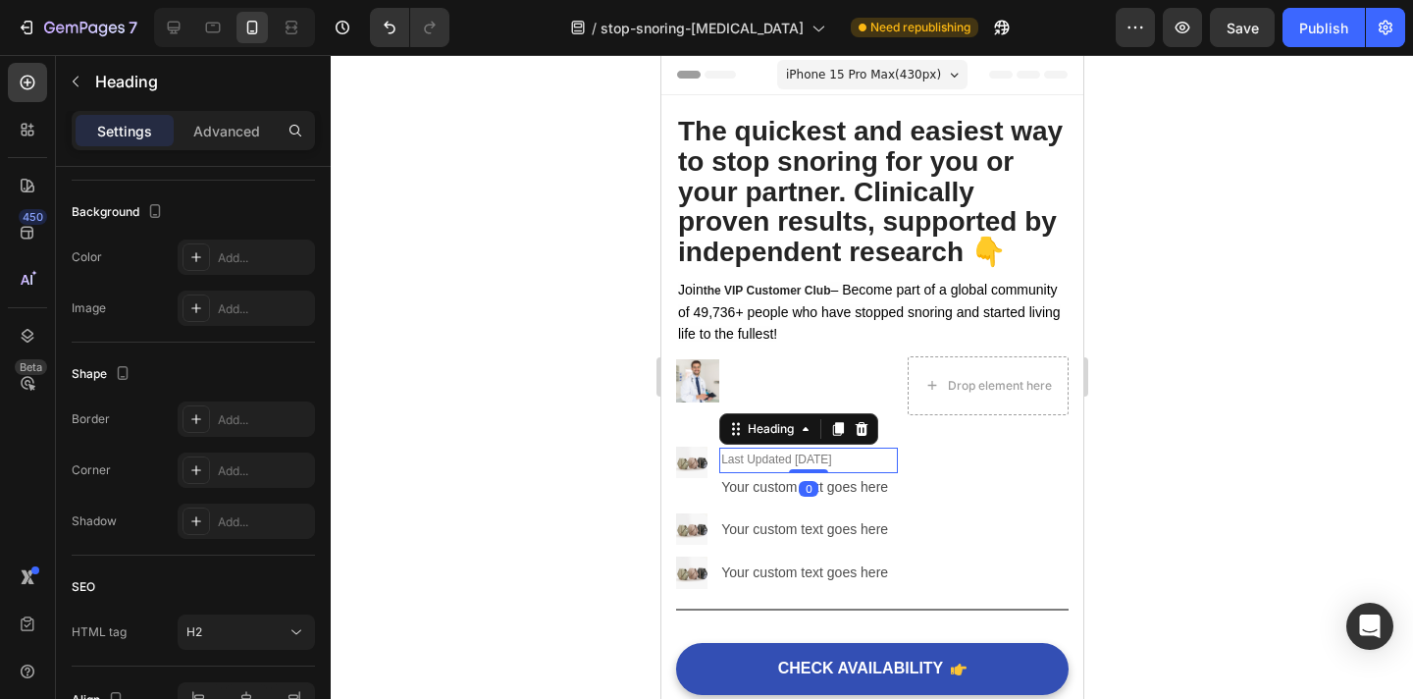
click at [1144, 415] on div at bounding box center [872, 377] width 1083 height 644
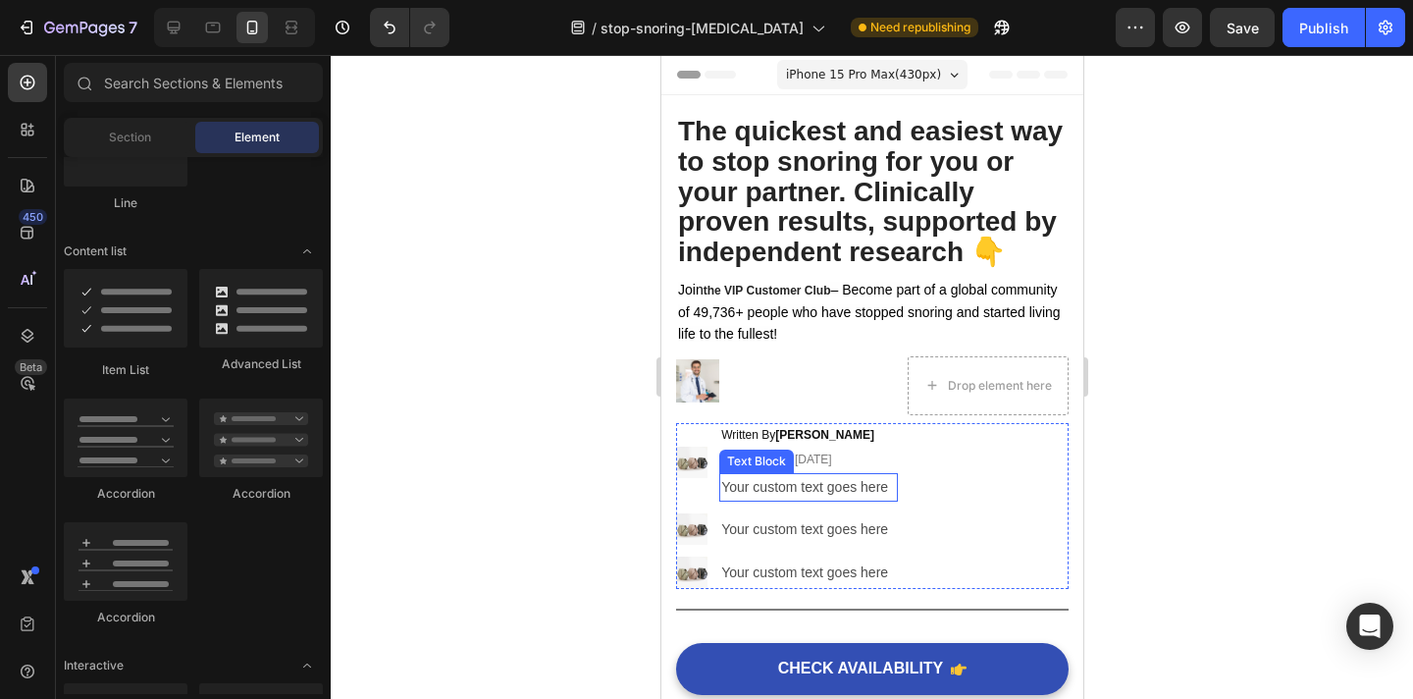
click at [842, 483] on div "Your custom text goes here" at bounding box center [807, 487] width 179 height 28
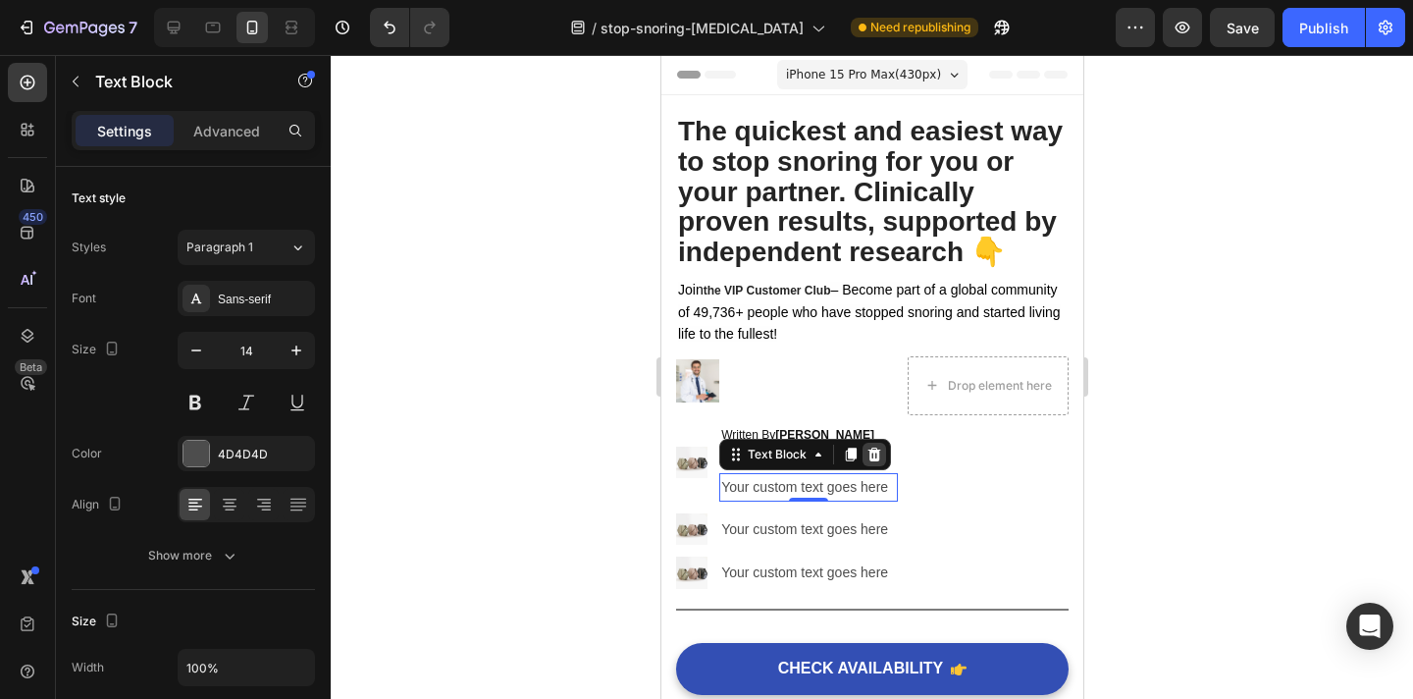
click at [874, 455] on icon at bounding box center [874, 455] width 16 height 16
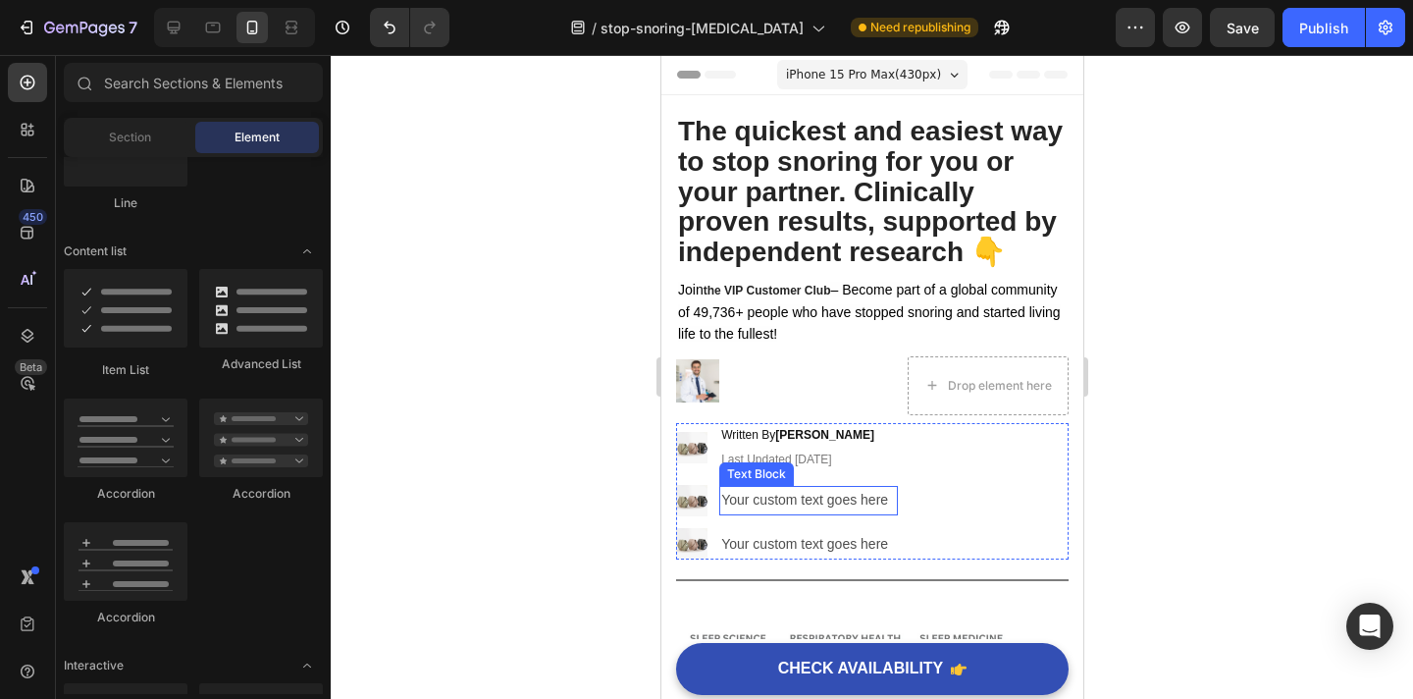
click at [776, 500] on div "Your custom text goes here" at bounding box center [807, 500] width 179 height 28
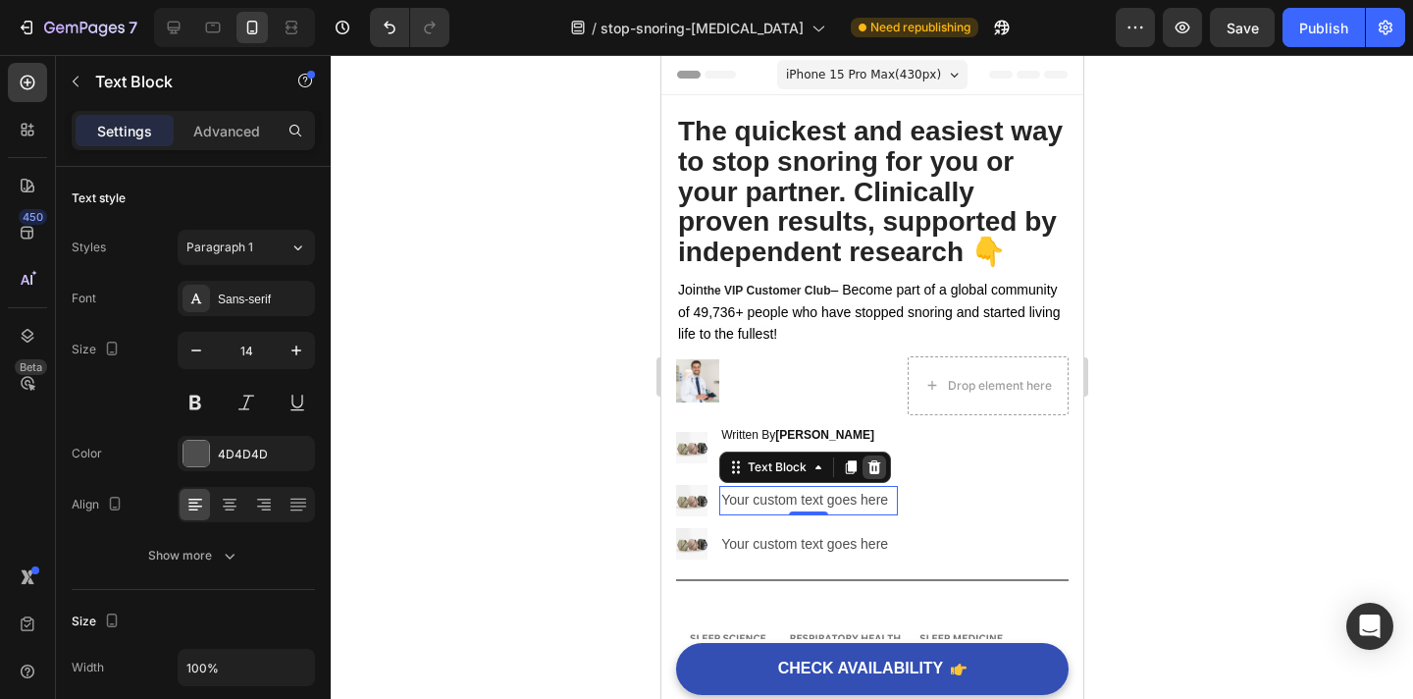
click at [875, 476] on div at bounding box center [874, 467] width 24 height 24
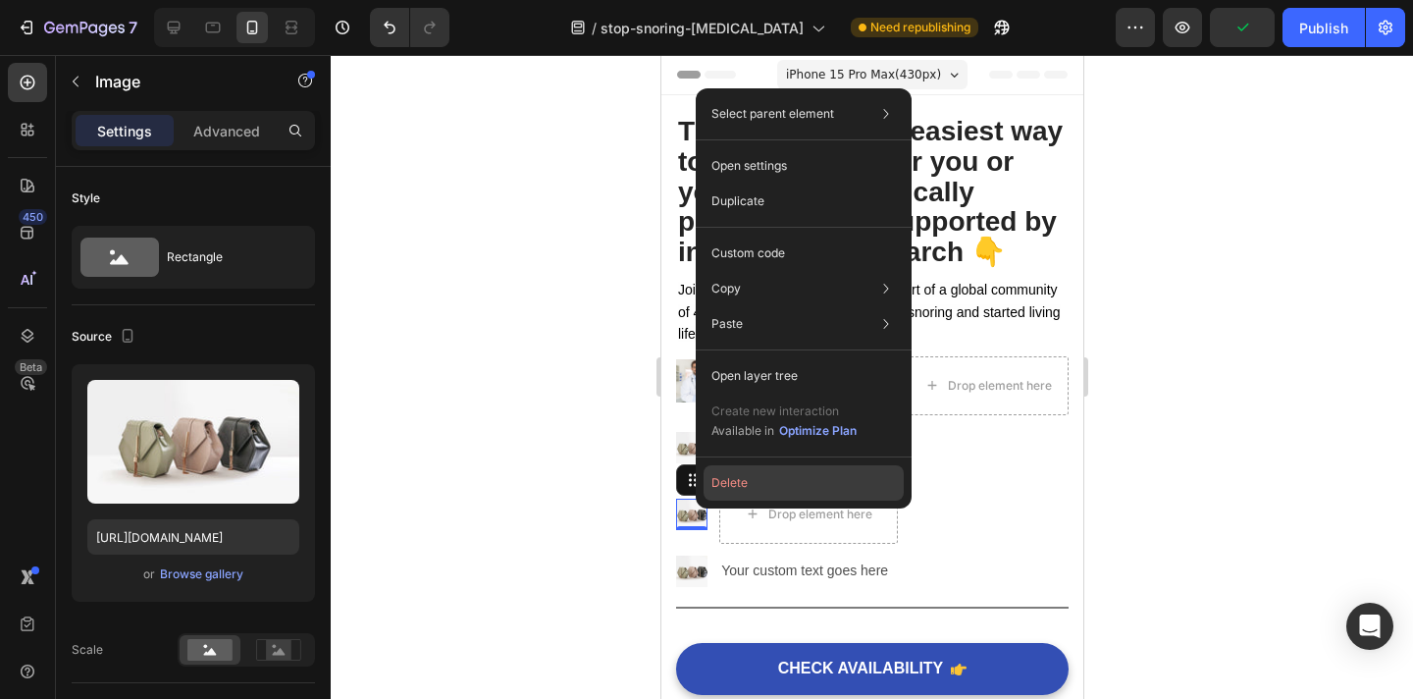
click at [739, 479] on button "Delete" at bounding box center [804, 482] width 200 height 35
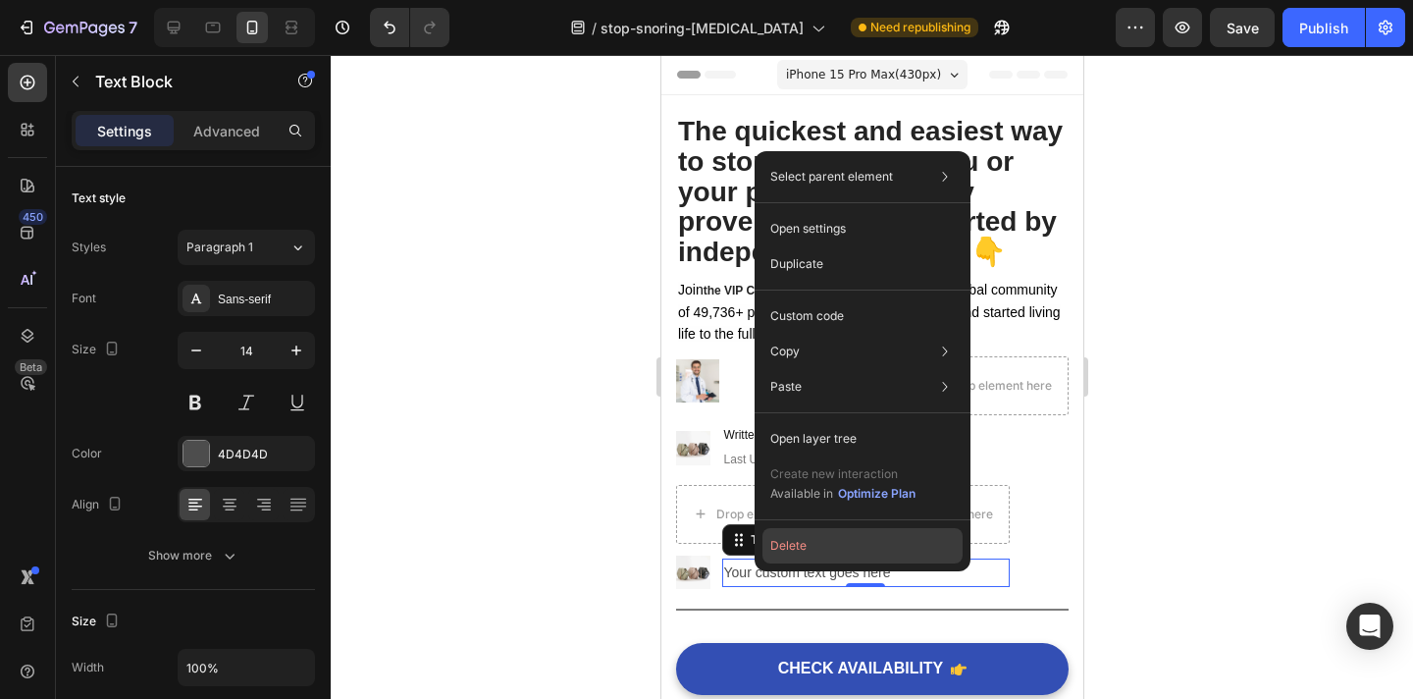
click at [787, 542] on button "Delete" at bounding box center [863, 545] width 200 height 35
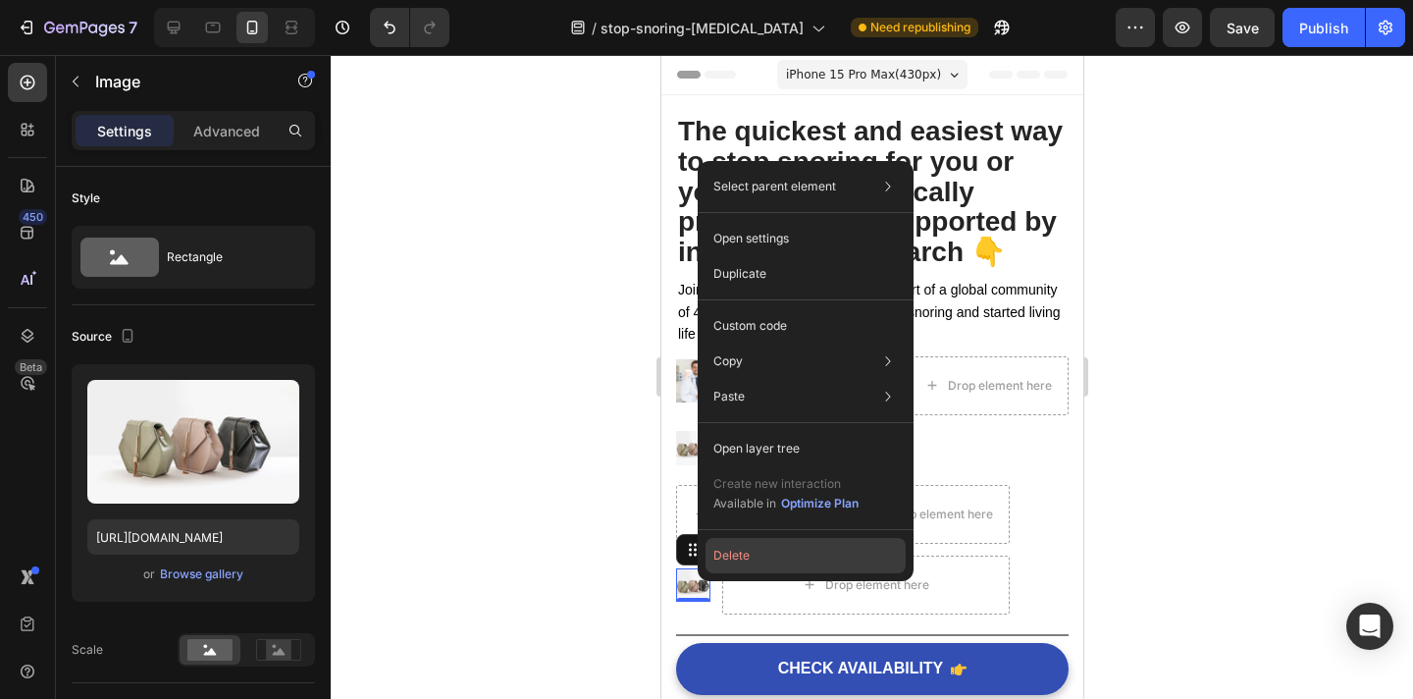
click at [726, 556] on button "Delete" at bounding box center [806, 555] width 200 height 35
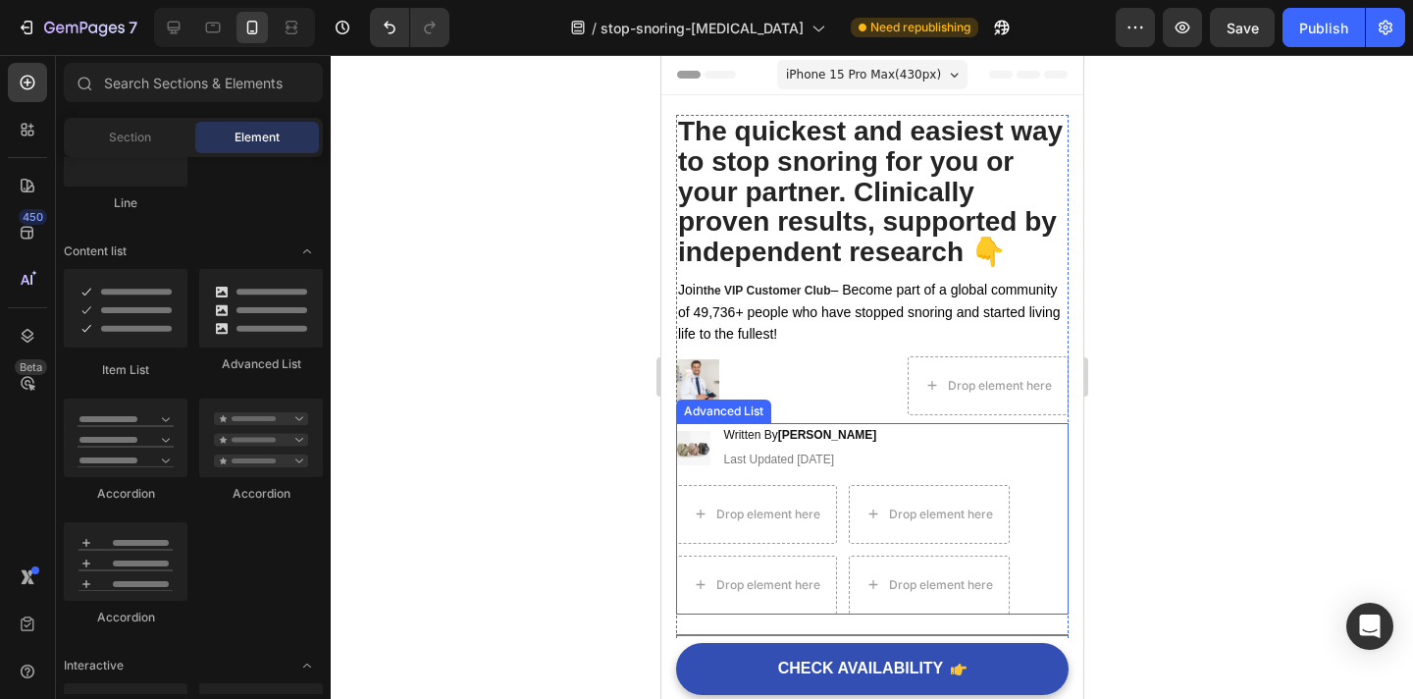
click at [1046, 576] on div "Image Written By Dr. Jason D. Heading Last Updated Jan 18, 2024 Heading Drop el…" at bounding box center [871, 518] width 393 height 191
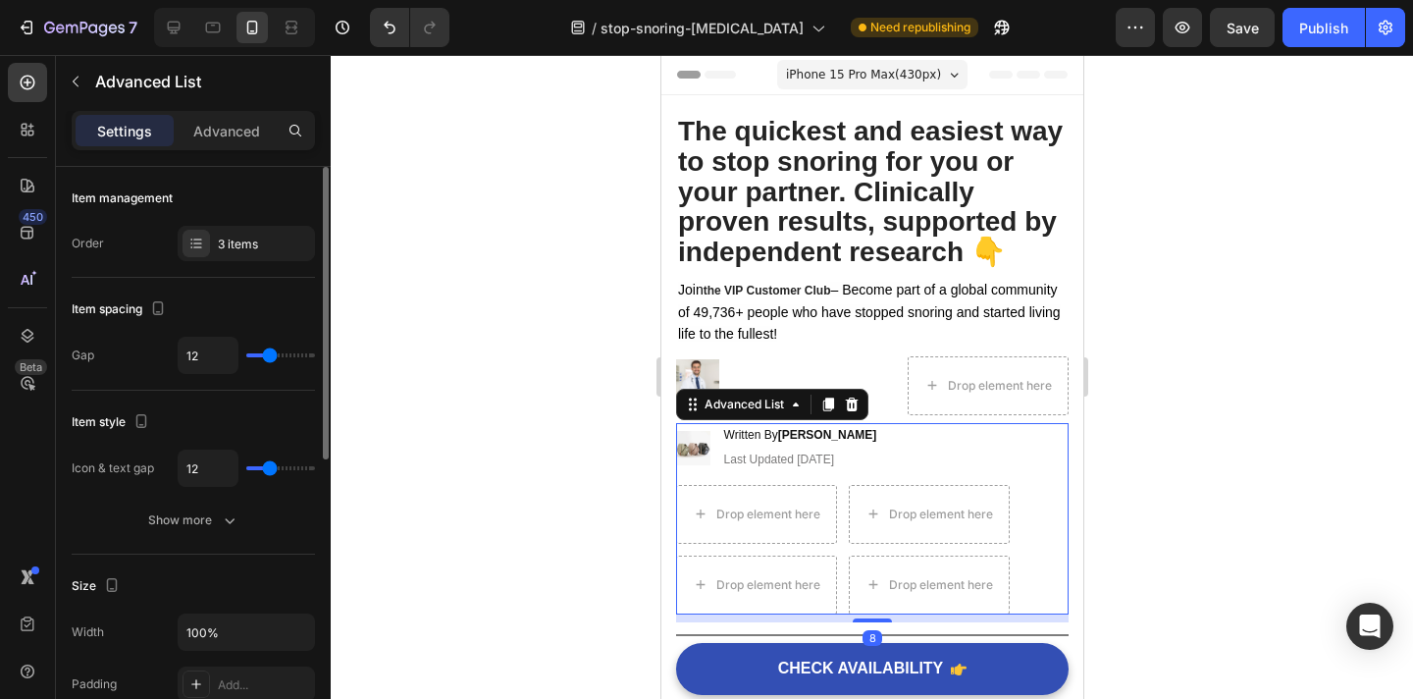
click at [225, 221] on div "Item management Order 3 items" at bounding box center [193, 222] width 243 height 111
click at [225, 244] on div "3 items" at bounding box center [264, 245] width 92 height 18
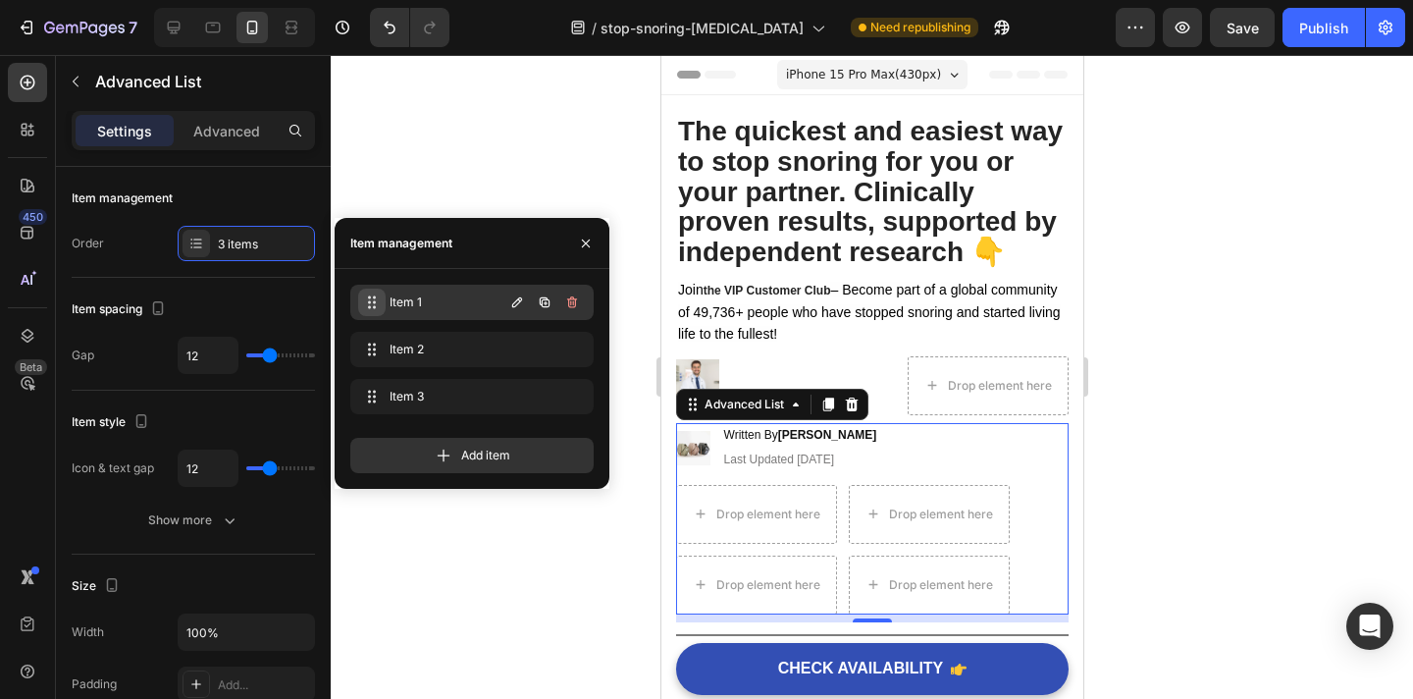
click at [374, 299] on icon at bounding box center [372, 302] width 16 height 16
click at [410, 299] on span "Item 1" at bounding box center [444, 302] width 119 height 18
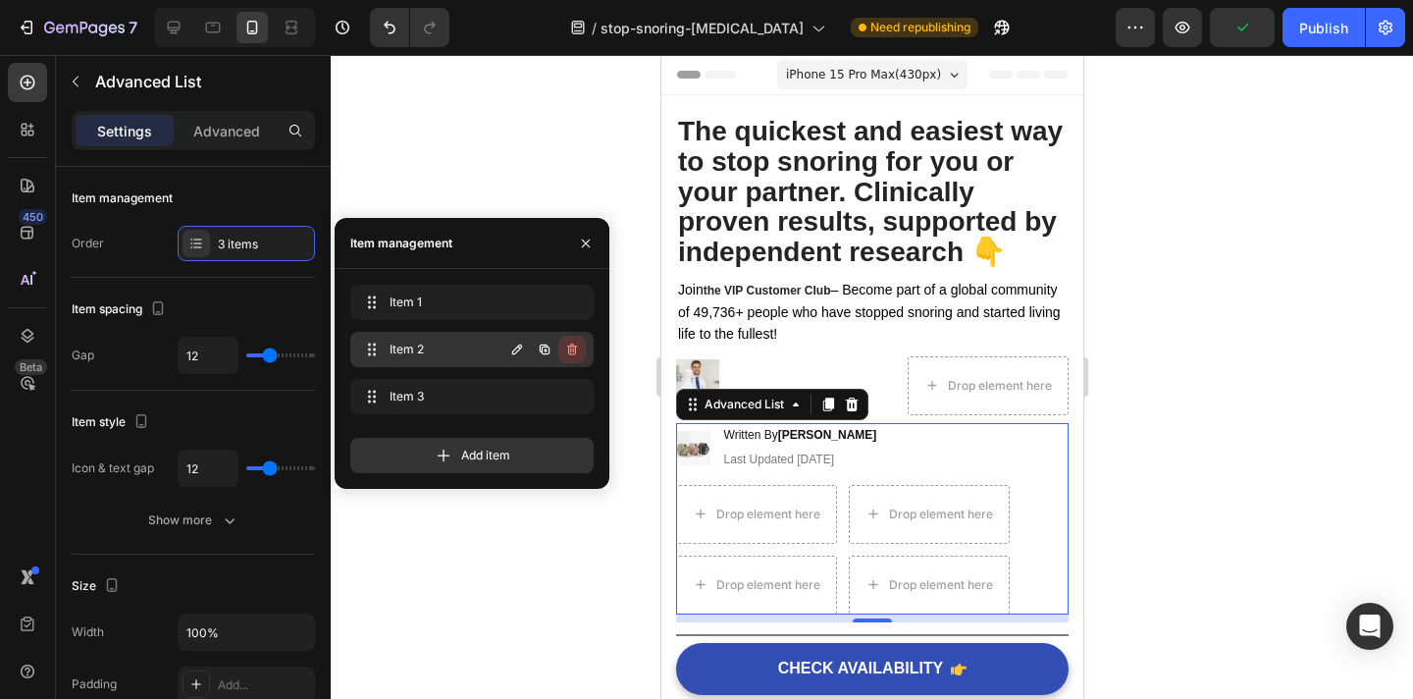
click at [576, 352] on icon "button" at bounding box center [572, 350] width 16 height 16
click at [576, 352] on div "Delete" at bounding box center [559, 350] width 36 height 18
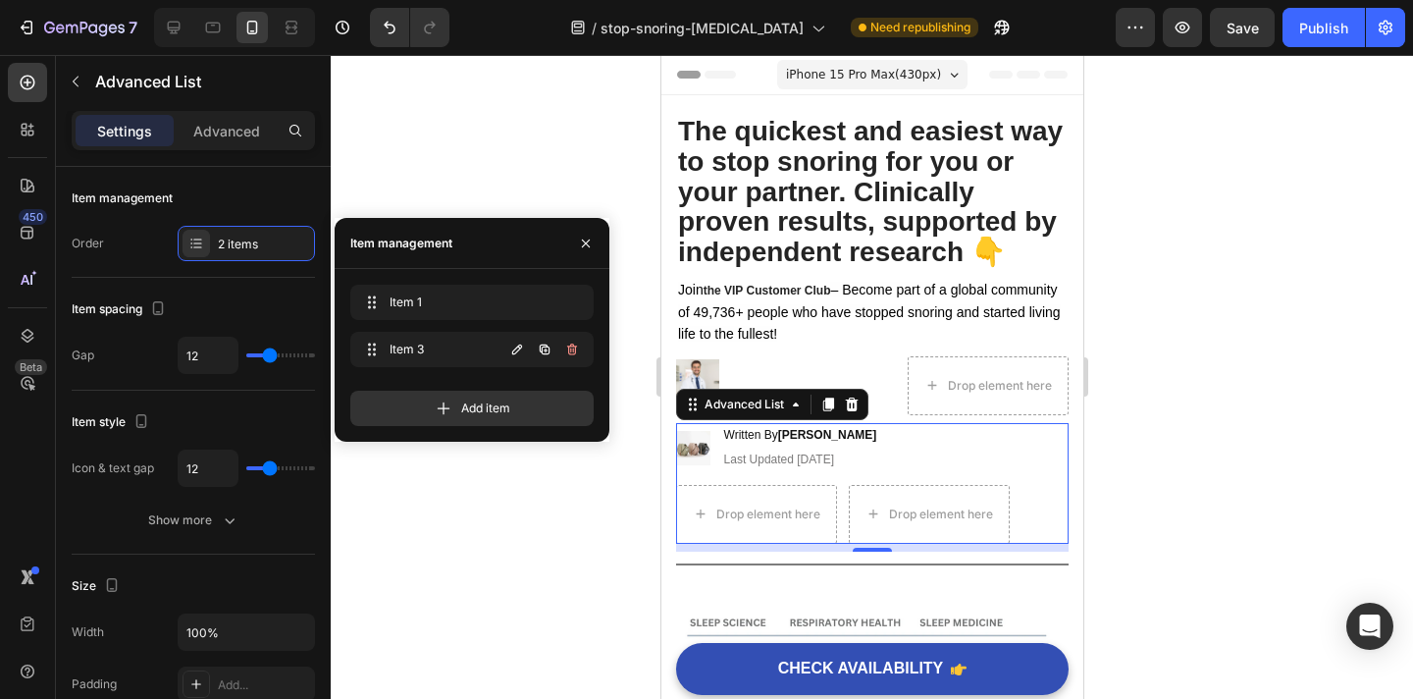
click at [576, 352] on icon "button" at bounding box center [572, 350] width 16 height 16
click at [576, 352] on div "Delete" at bounding box center [559, 350] width 36 height 18
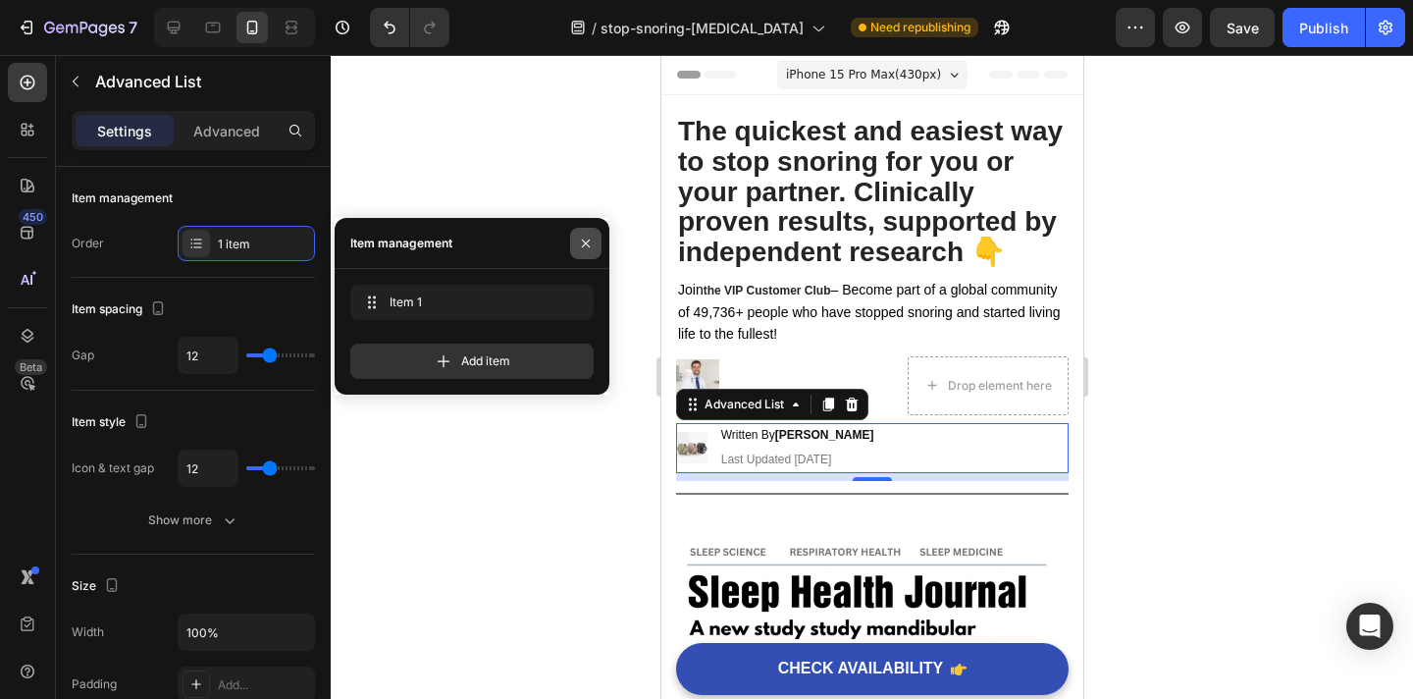
click at [582, 238] on icon "button" at bounding box center [586, 244] width 16 height 16
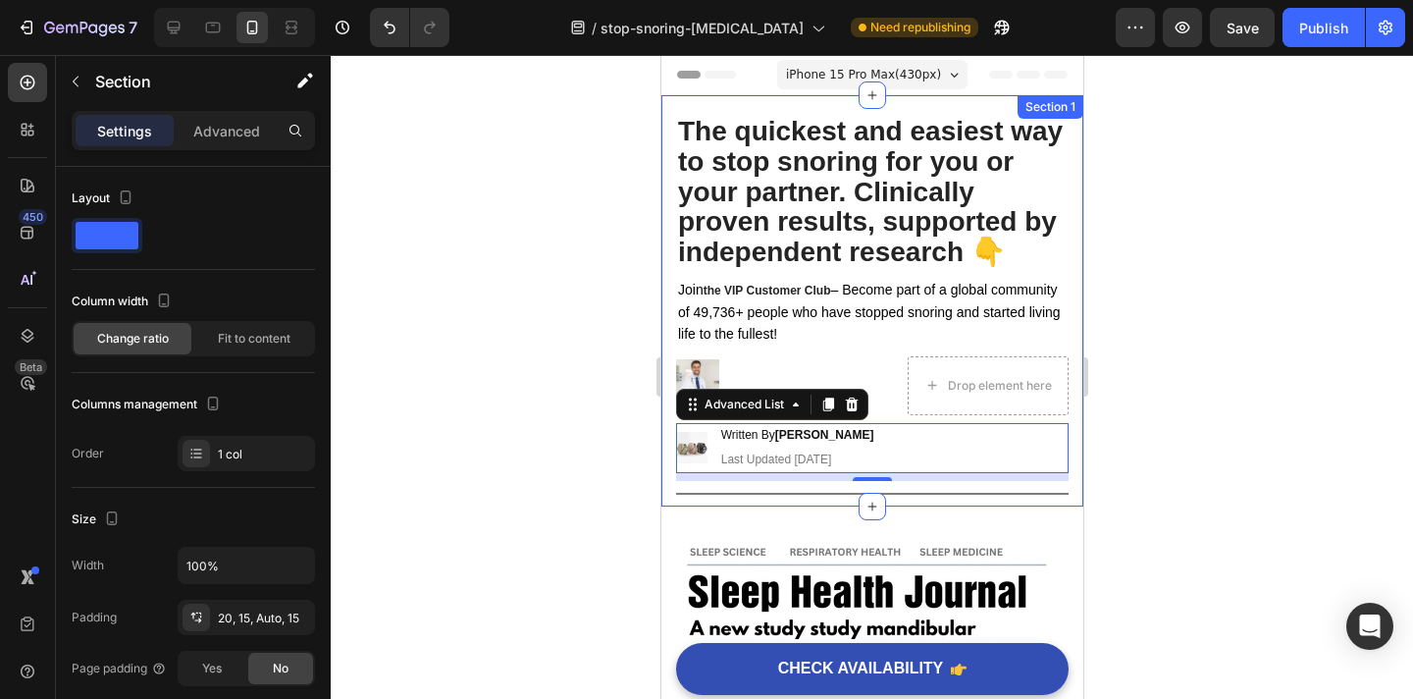
click at [1070, 364] on div "The quickest and easiest way to stop snoring for you or your partner. Clinicall…" at bounding box center [871, 300] width 422 height 411
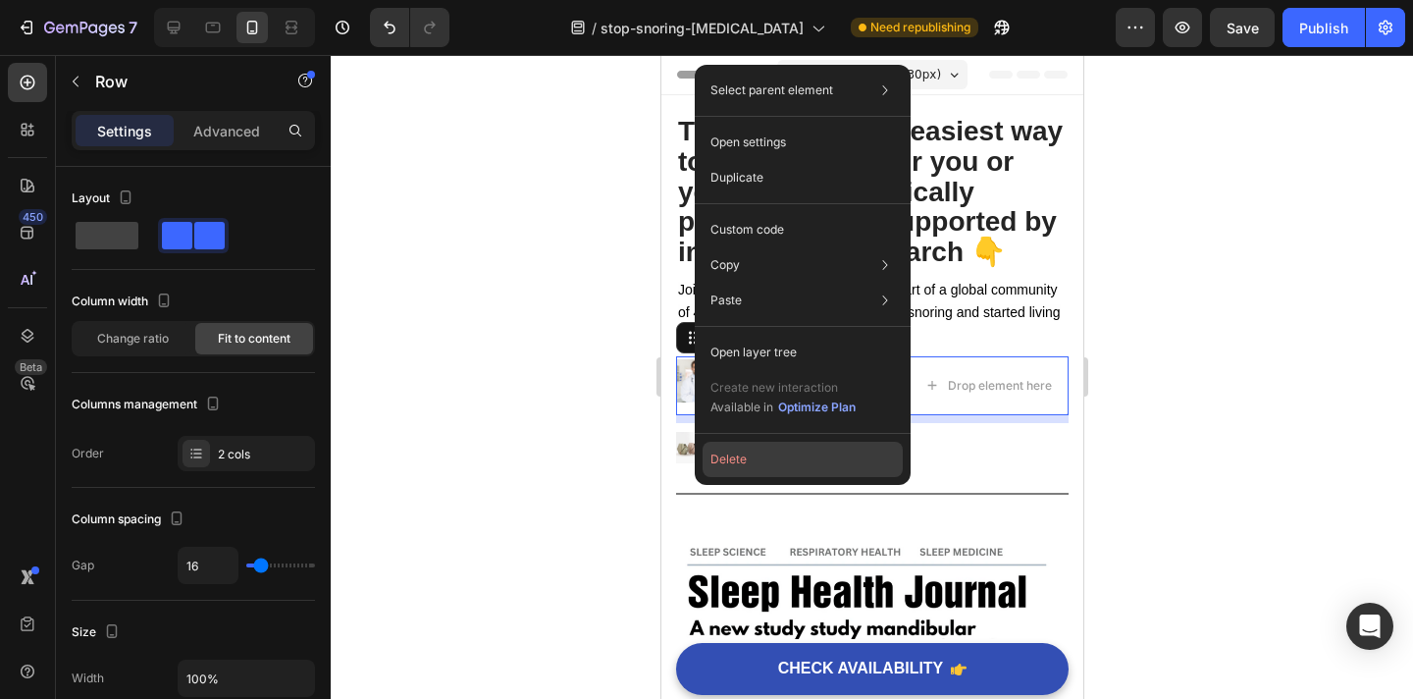
click at [725, 456] on button "Delete" at bounding box center [803, 459] width 200 height 35
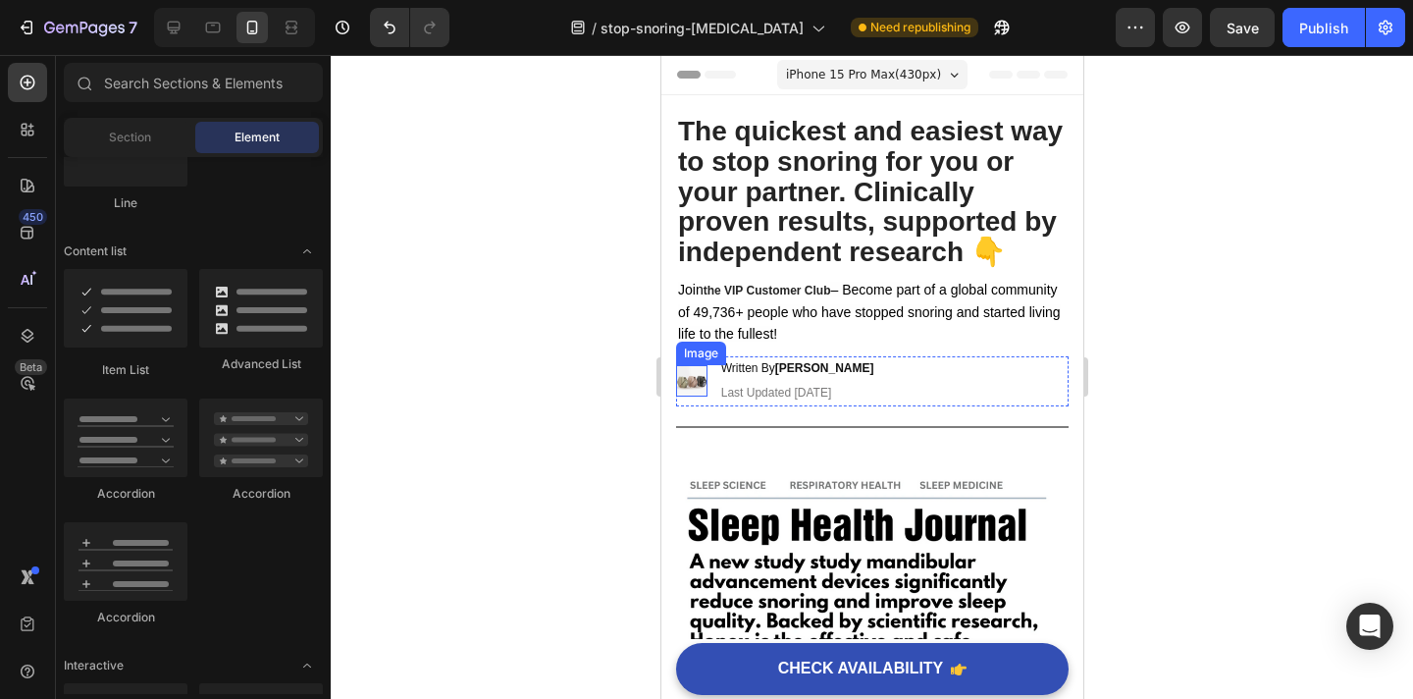
click at [687, 379] on img at bounding box center [690, 380] width 31 height 31
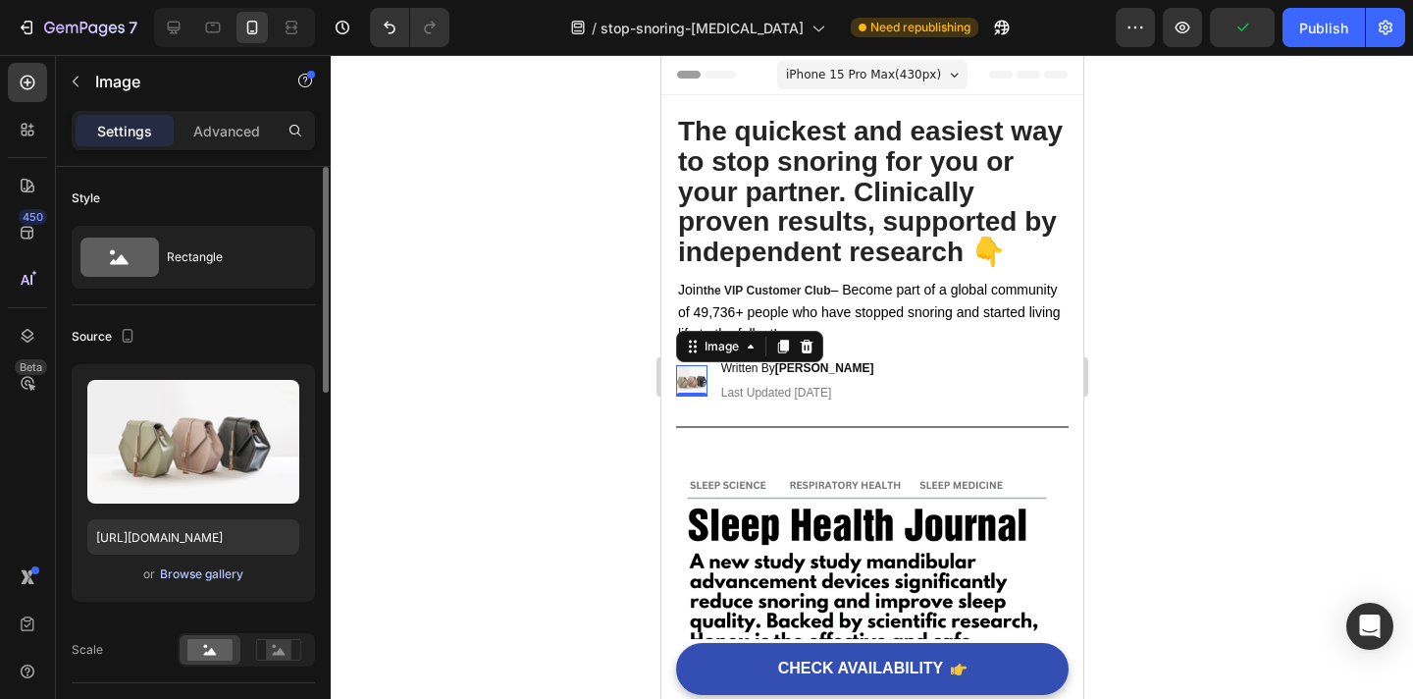
click at [206, 567] on div "Browse gallery" at bounding box center [201, 574] width 83 height 18
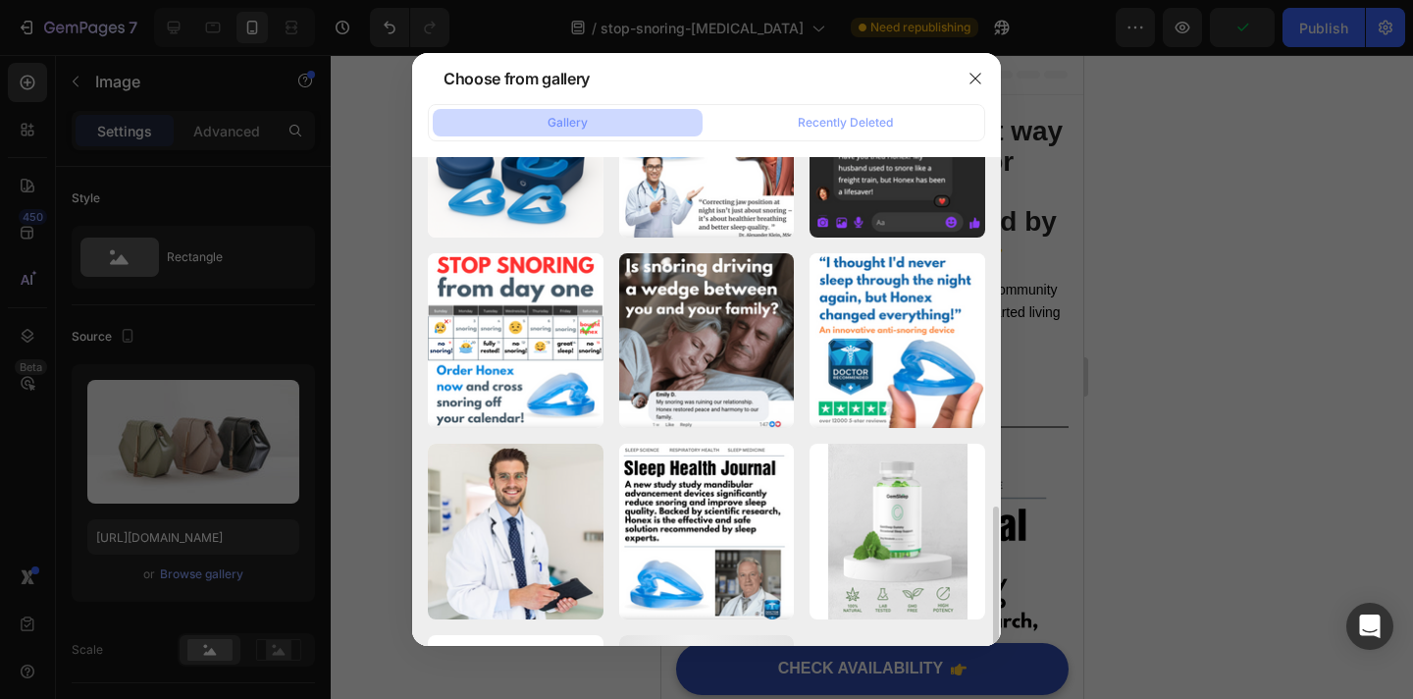
scroll to position [660, 0]
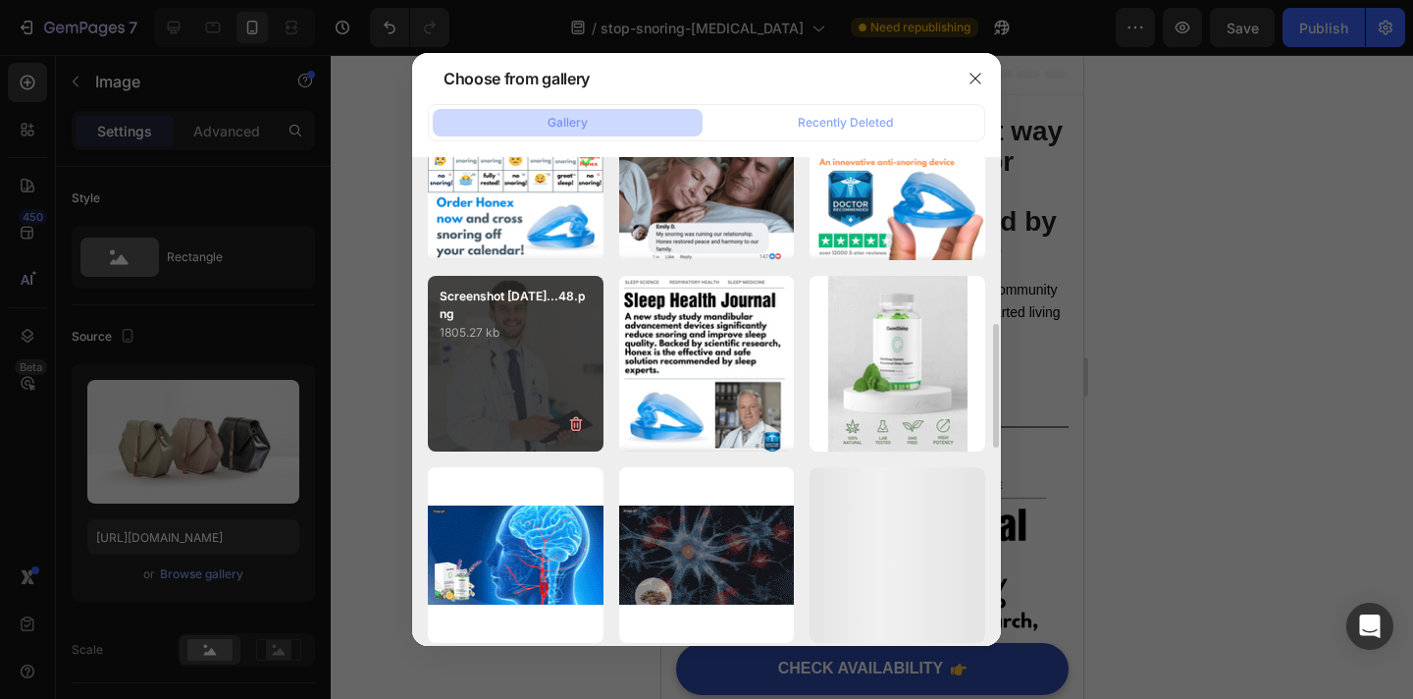
click at [537, 368] on div "Screenshot 2025-09-22...48.png 1805.27 kb" at bounding box center [516, 364] width 176 height 176
type input "https://cdn.shopify.com/s/files/1/0946/6963/5932/files/gempages_585540442586612…"
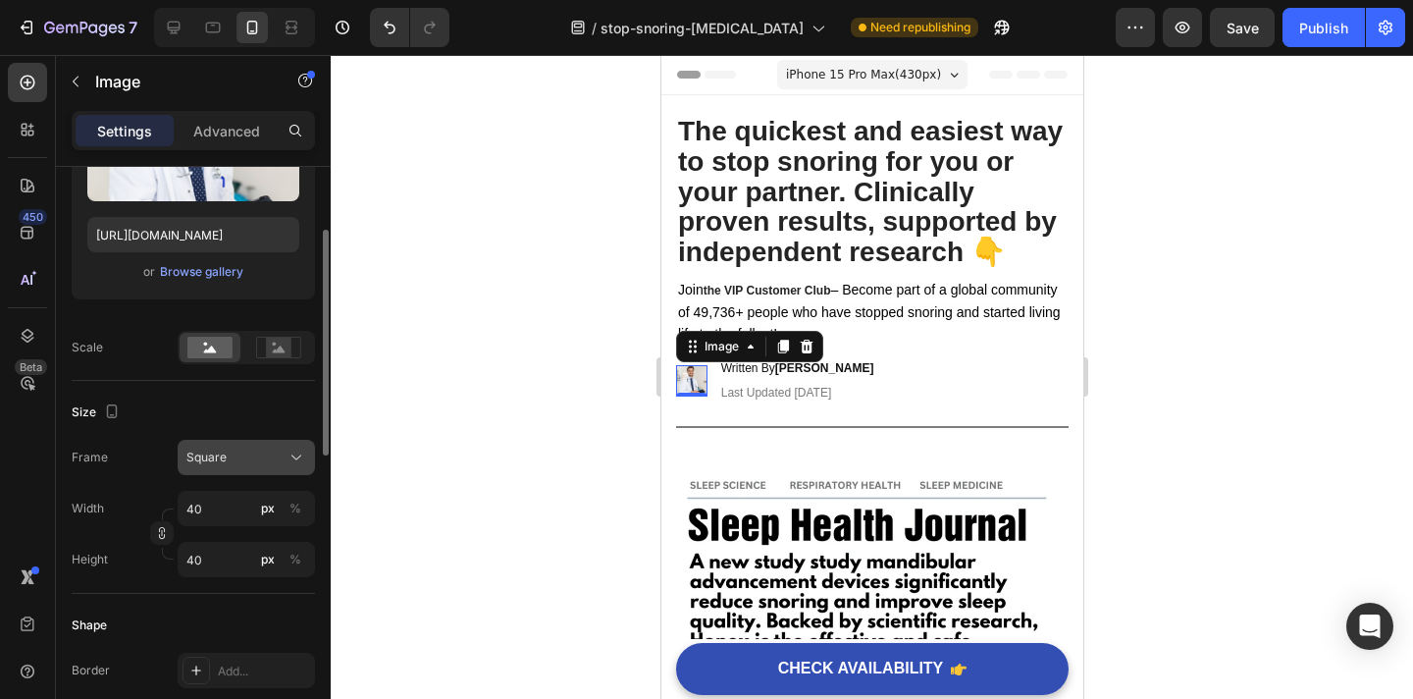
scroll to position [320, 0]
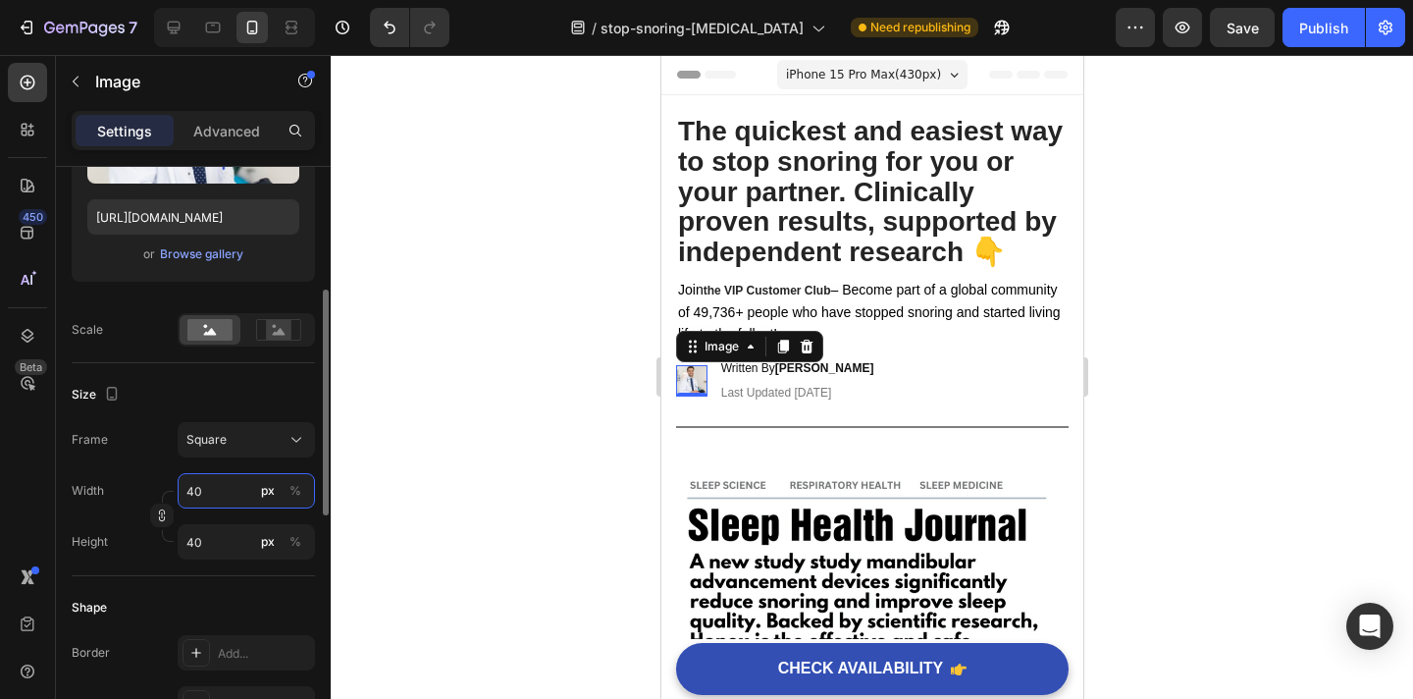
click at [220, 492] on input "40" at bounding box center [246, 490] width 137 height 35
type input "5"
type input "50"
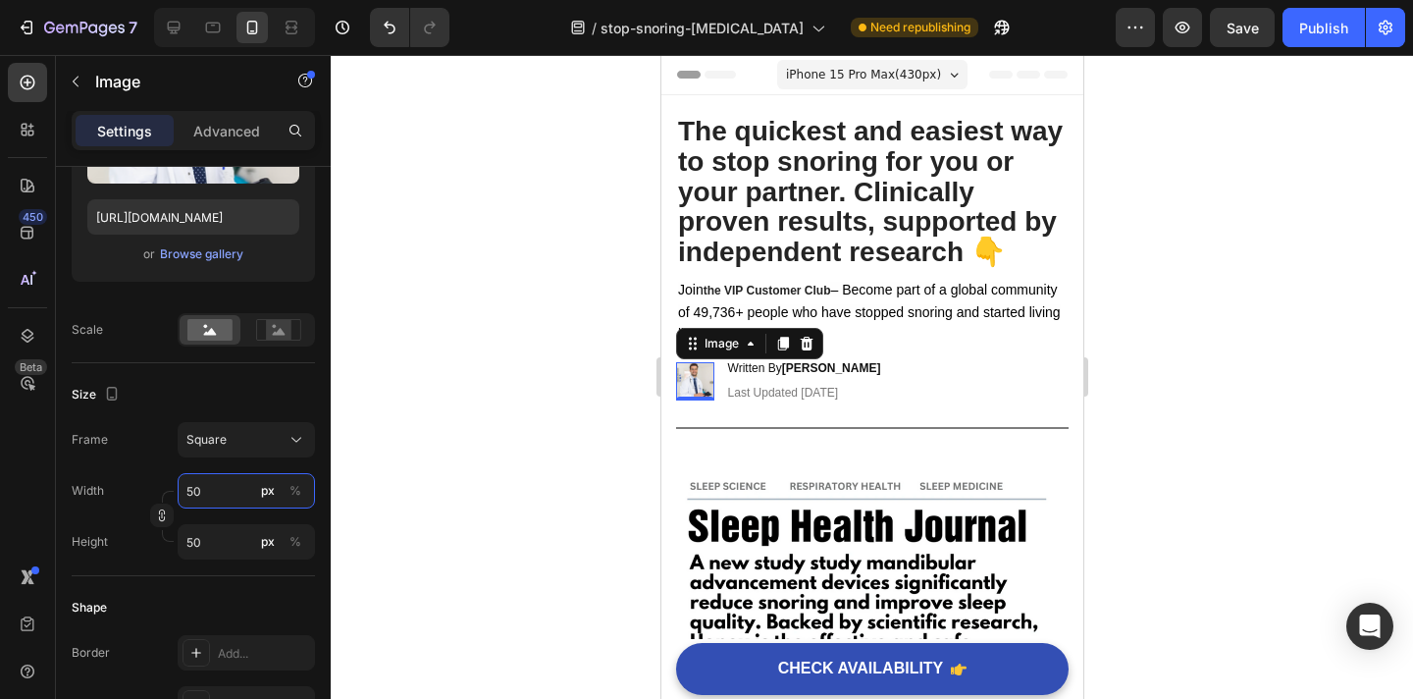
type input "50"
click at [379, 500] on div at bounding box center [872, 377] width 1083 height 644
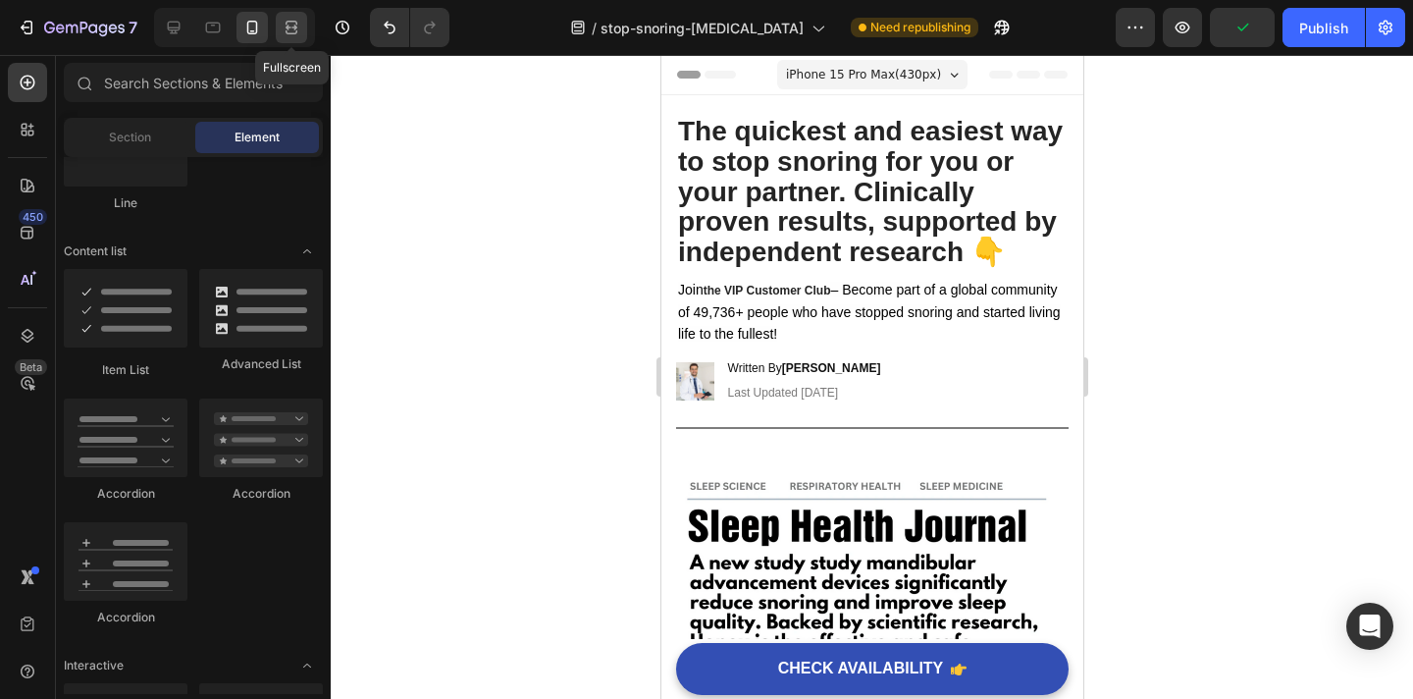
click at [284, 23] on icon at bounding box center [292, 28] width 20 height 20
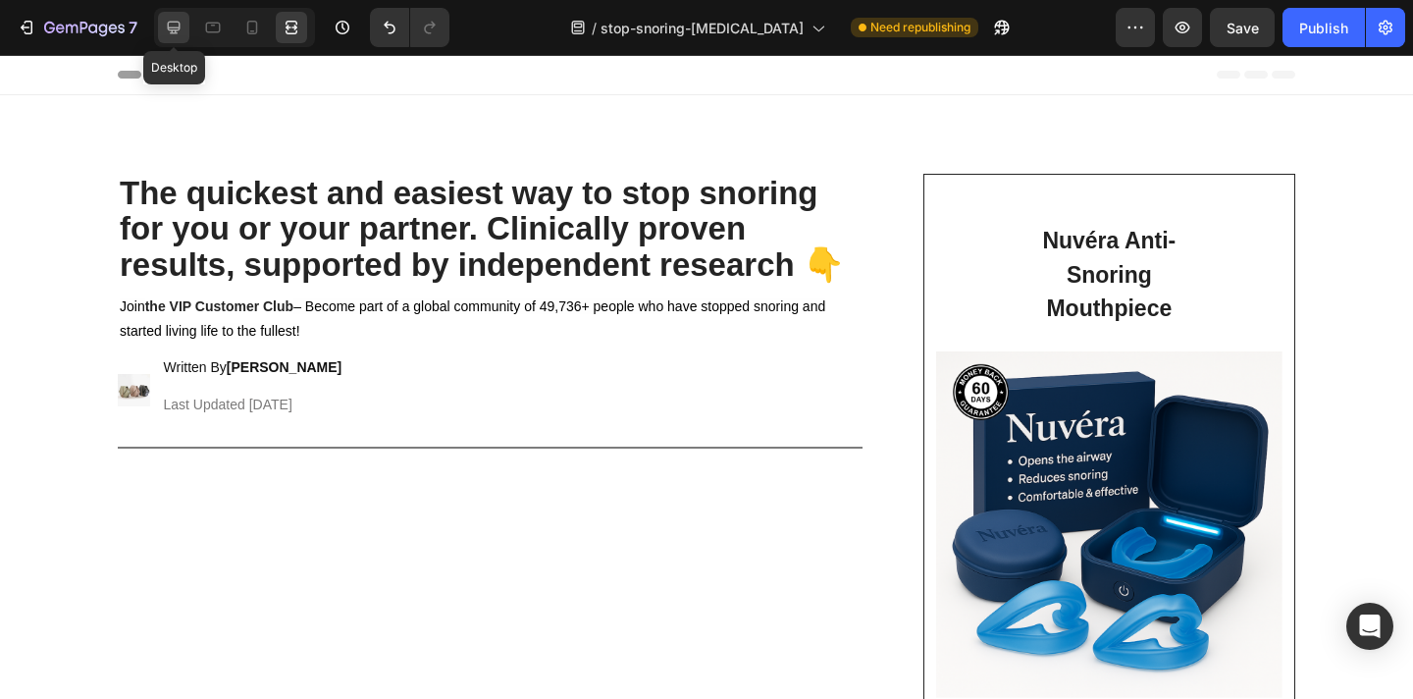
click at [172, 27] on icon at bounding box center [174, 28] width 13 height 13
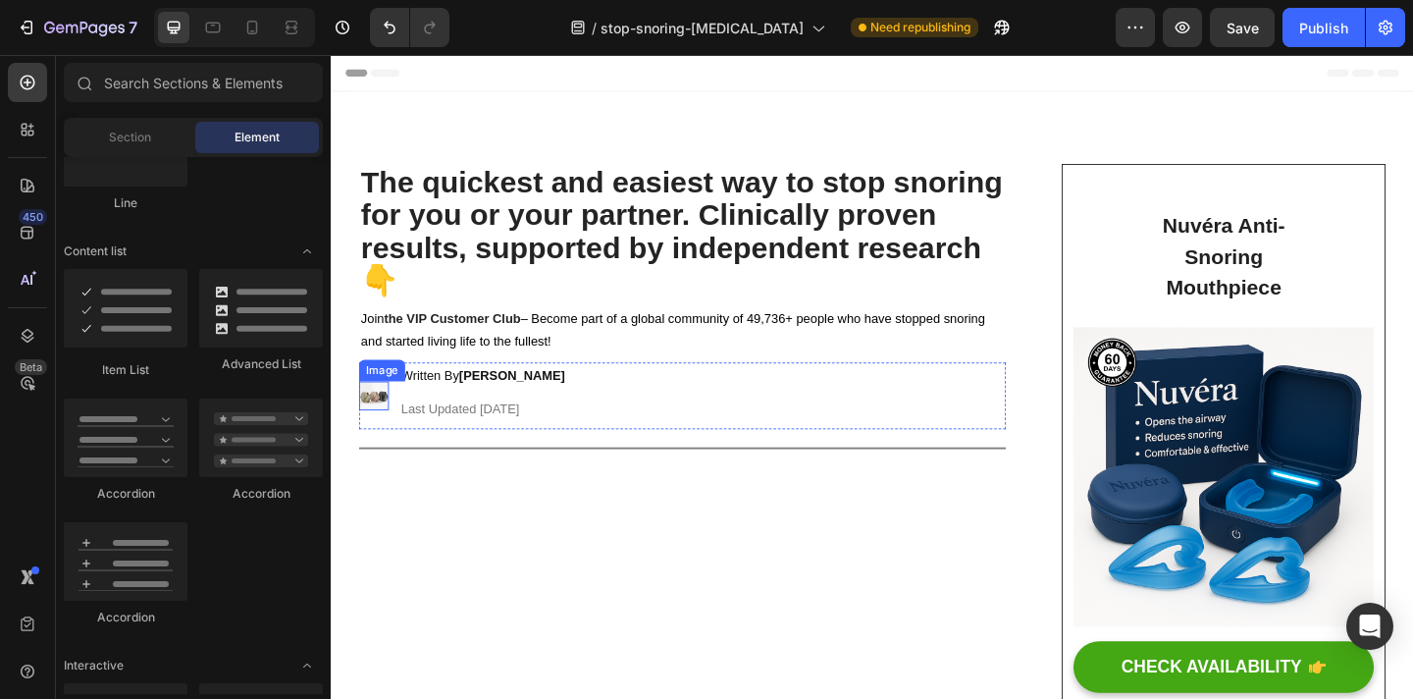
click at [379, 422] on img at bounding box center [377, 426] width 32 height 32
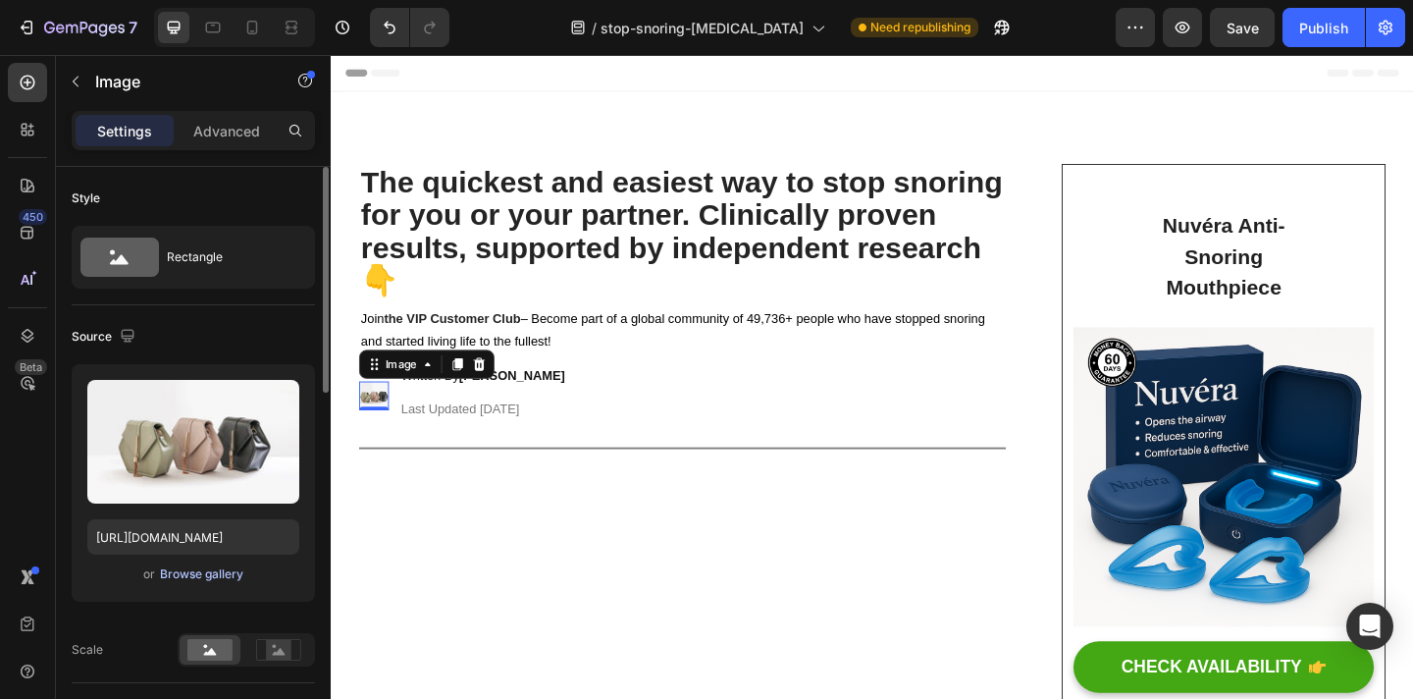
click at [203, 574] on div "Browse gallery" at bounding box center [201, 574] width 83 height 18
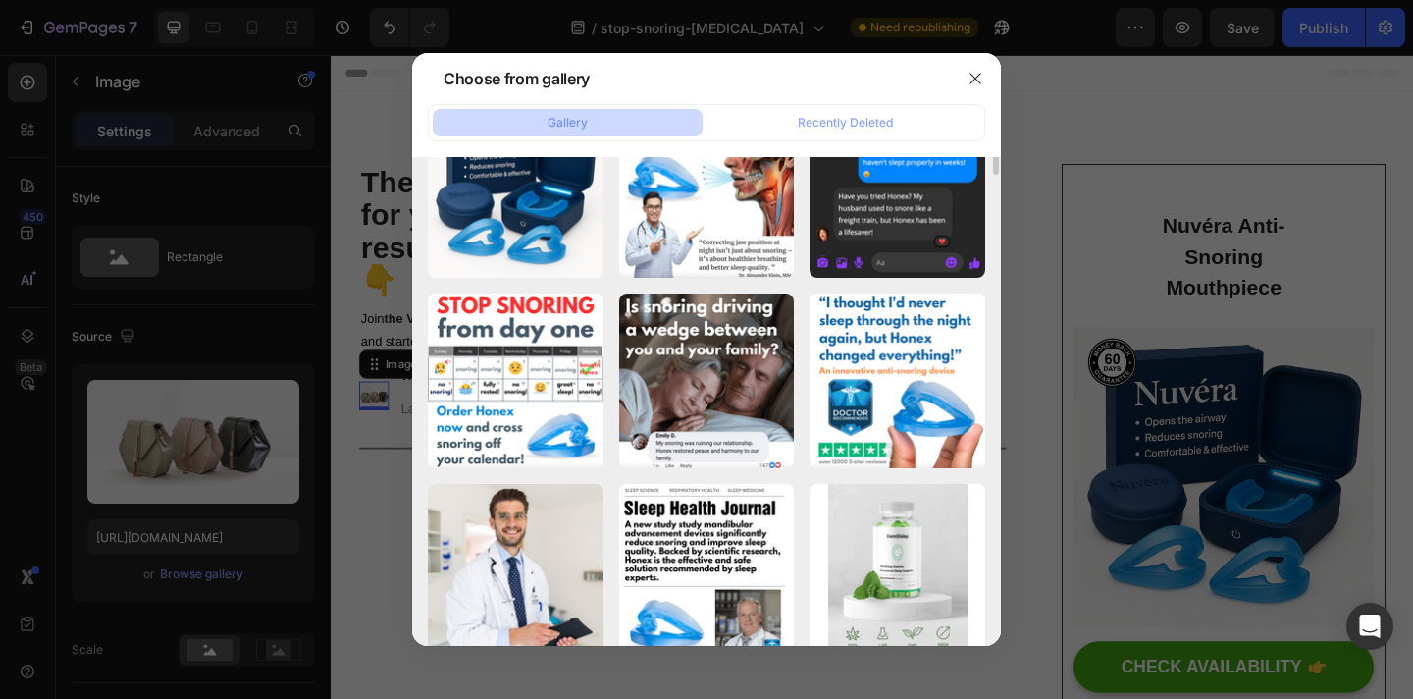
scroll to position [619, 0]
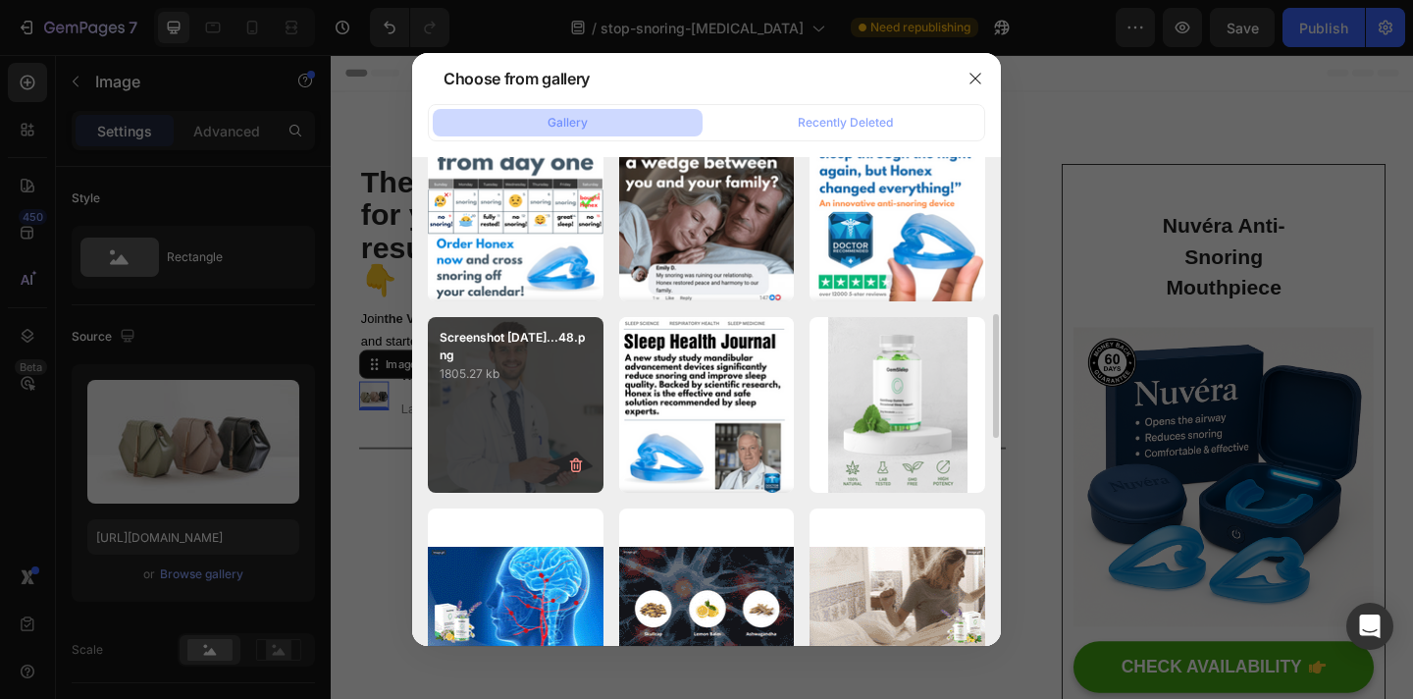
click at [583, 389] on div "Screenshot 2025-09-22...48.png 1805.27 kb" at bounding box center [516, 405] width 176 height 176
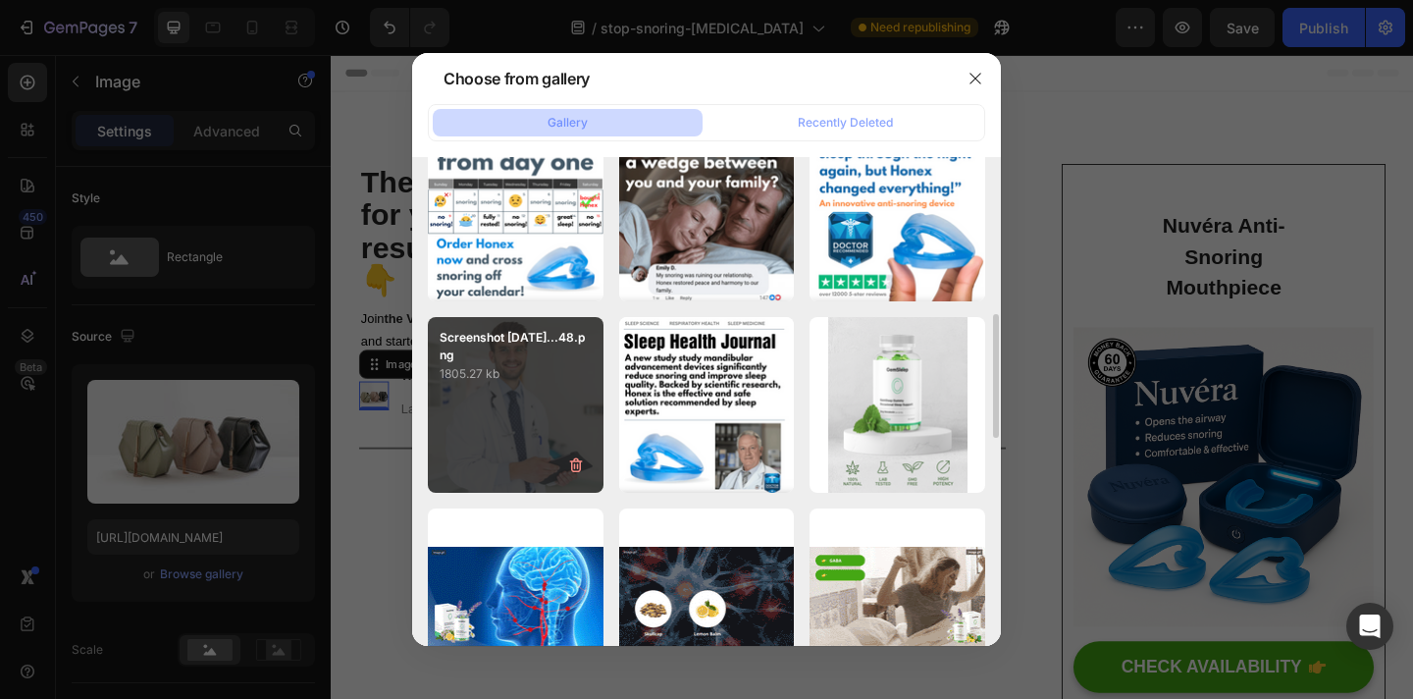
type input "https://cdn.shopify.com/s/files/1/0946/6963/5932/files/gempages_585540442586612…"
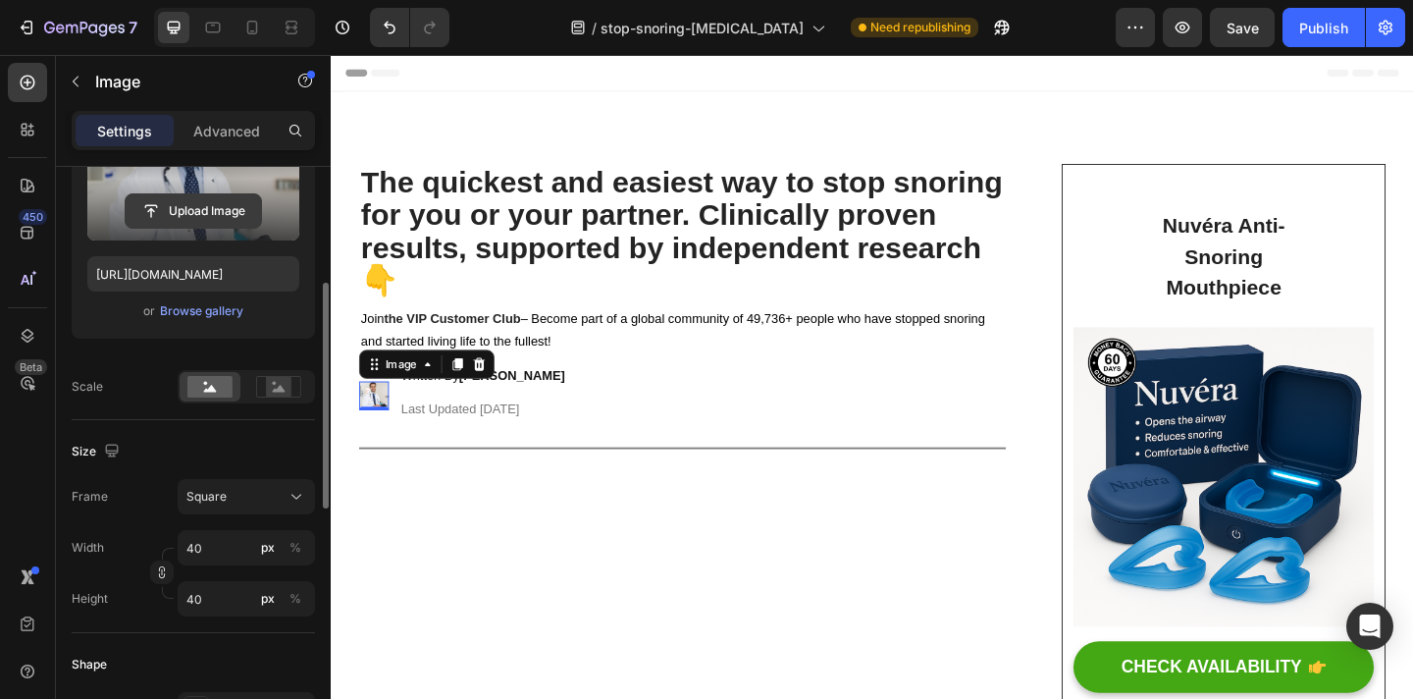
scroll to position [279, 0]
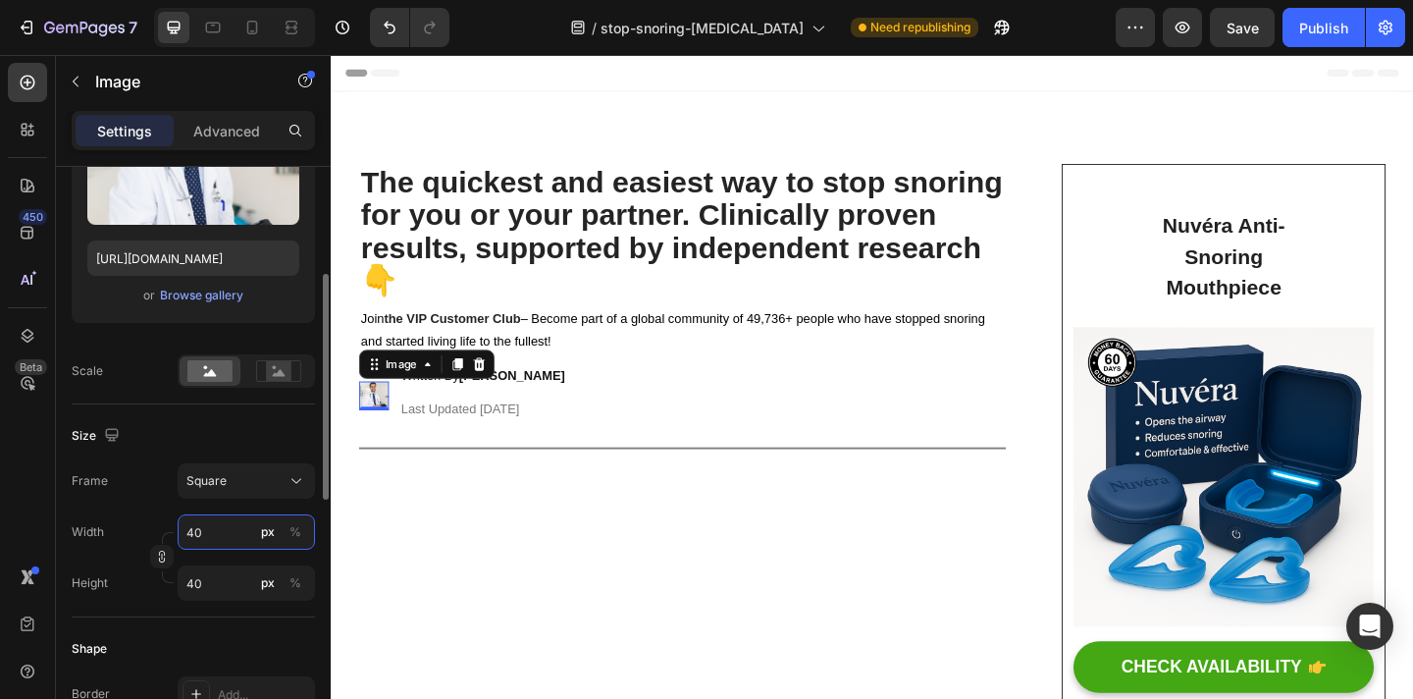
click at [218, 540] on input "40" at bounding box center [246, 531] width 137 height 35
type input "5"
type input "50"
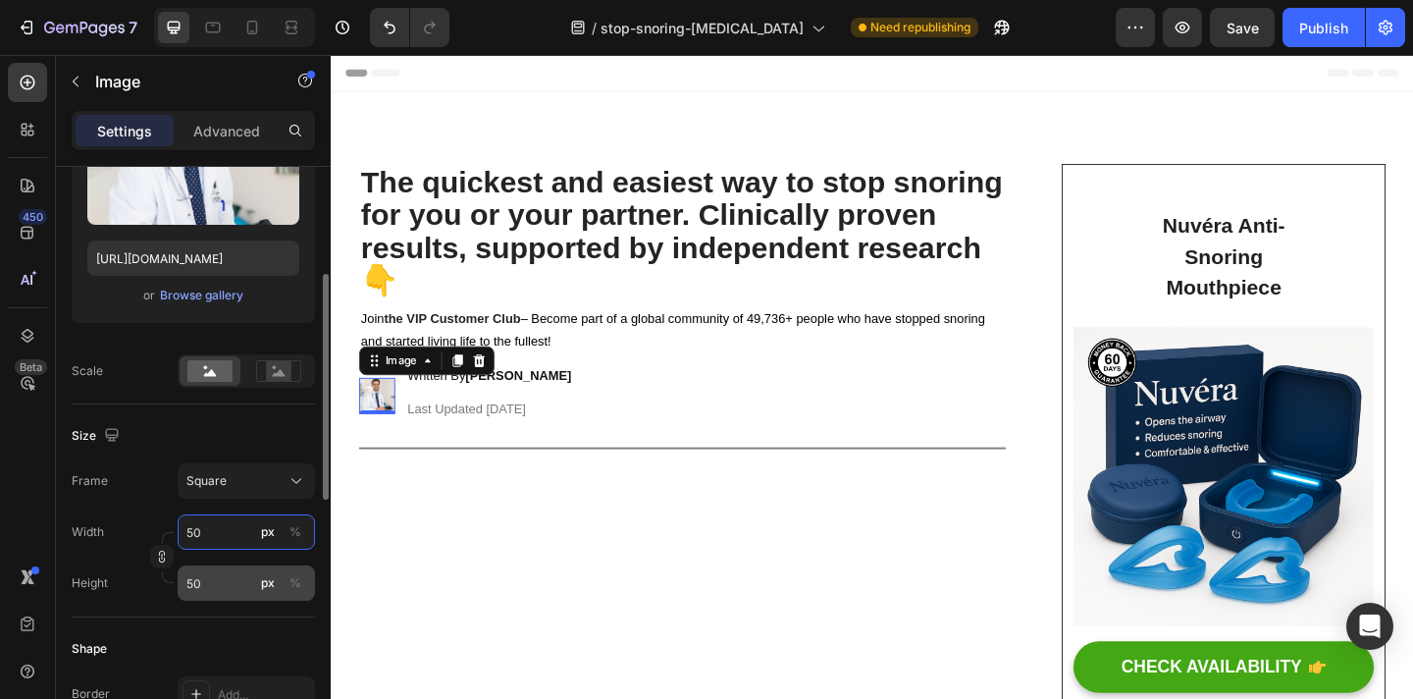
type input "50"
click at [217, 585] on input "50" at bounding box center [246, 582] width 137 height 35
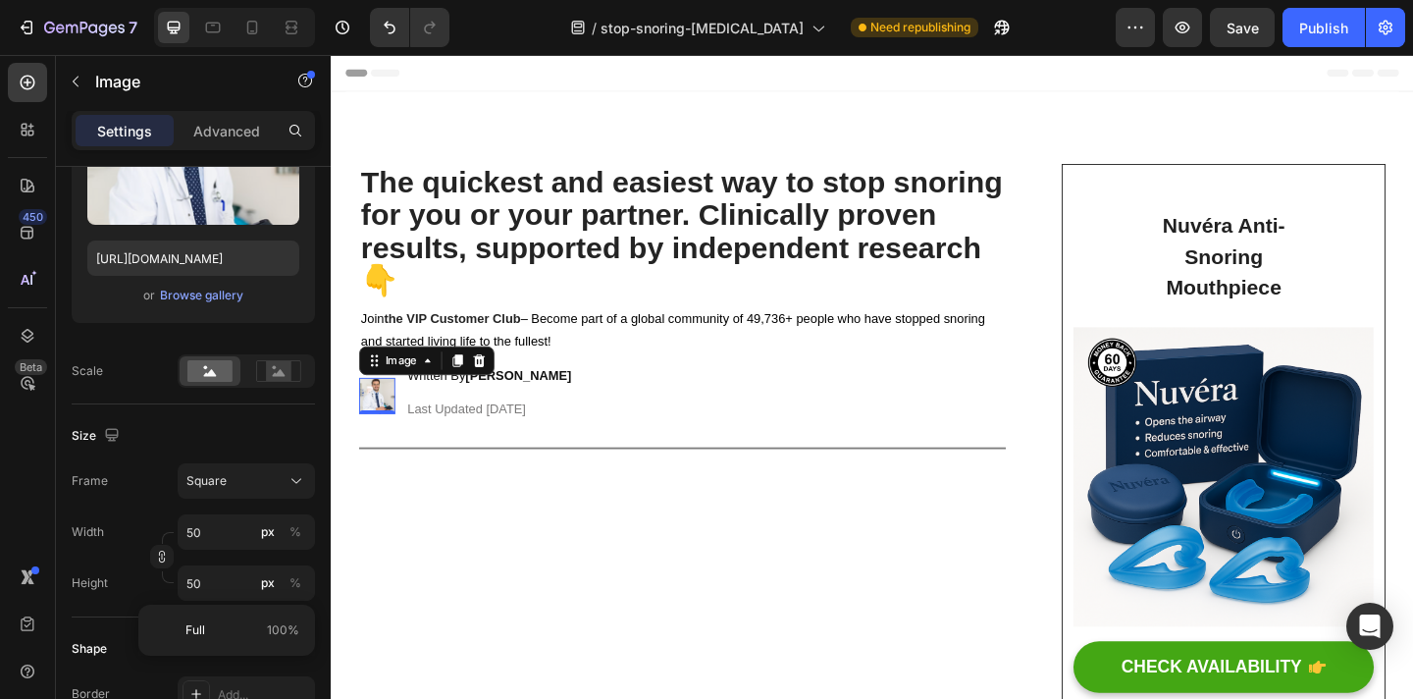
click at [364, 594] on div "The quickest and easiest way to stop snoring for you or your partner. Clinicall…" at bounding box center [713, 494] width 704 height 640
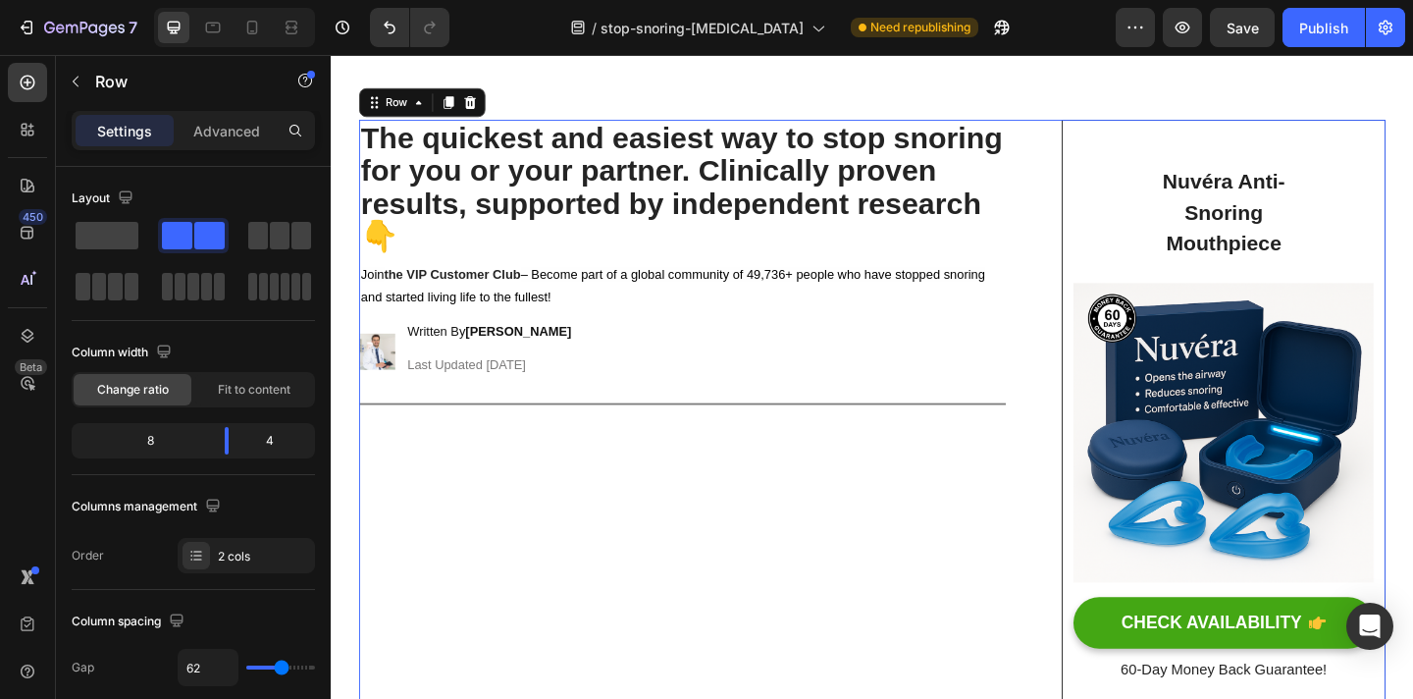
scroll to position [63, 0]
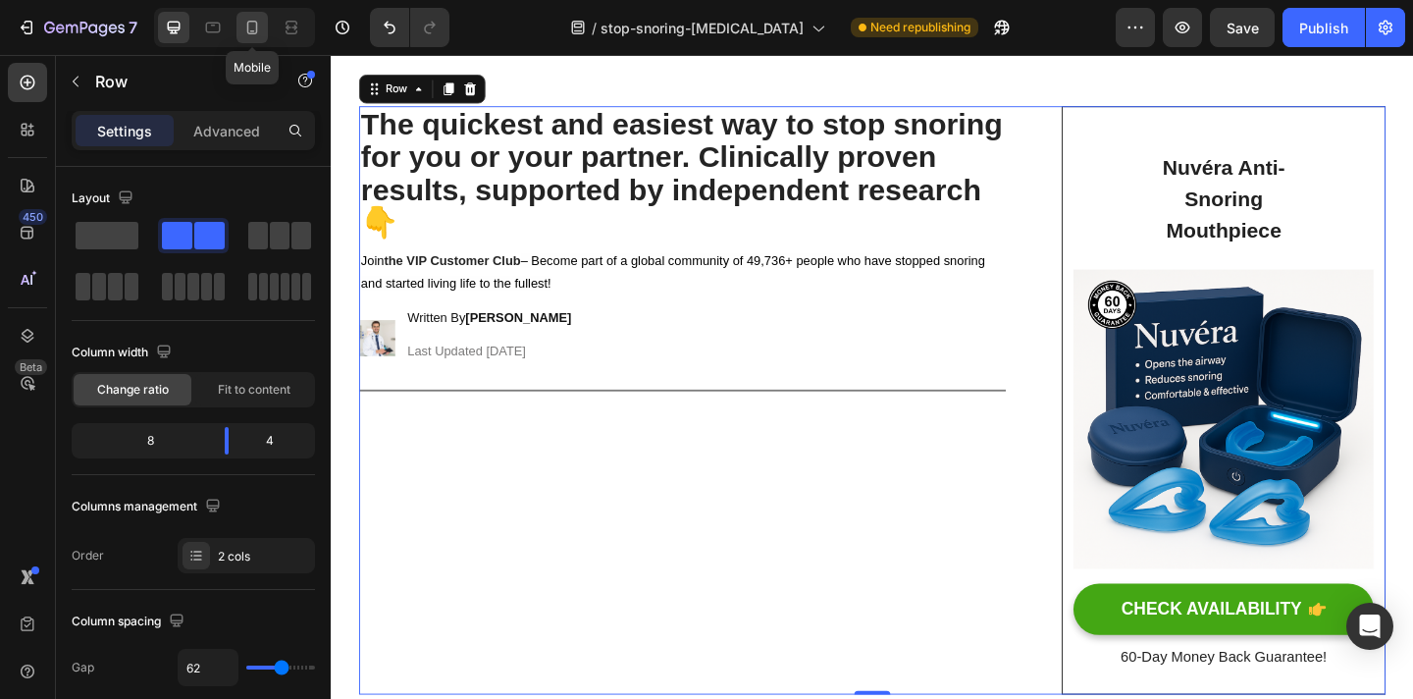
click at [256, 26] on icon at bounding box center [252, 28] width 11 height 14
type input "0"
type input "100%"
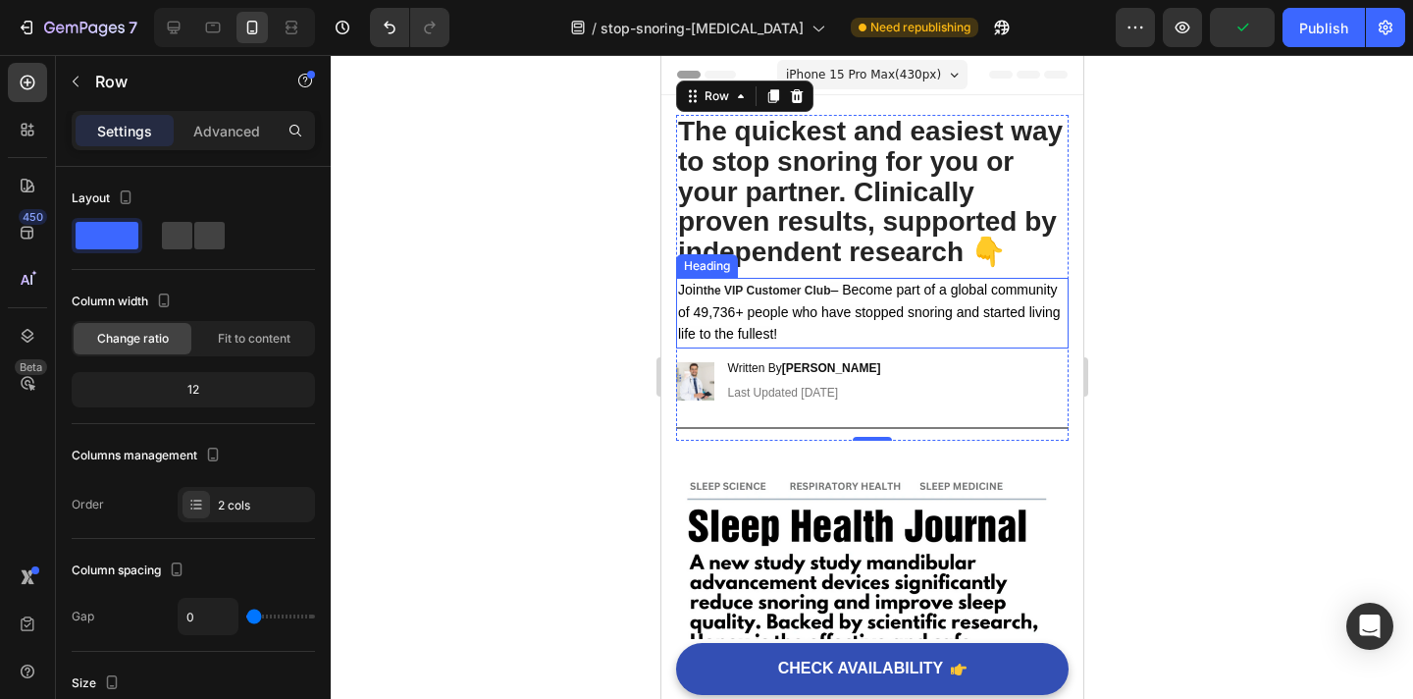
click at [1207, 308] on div at bounding box center [872, 377] width 1083 height 644
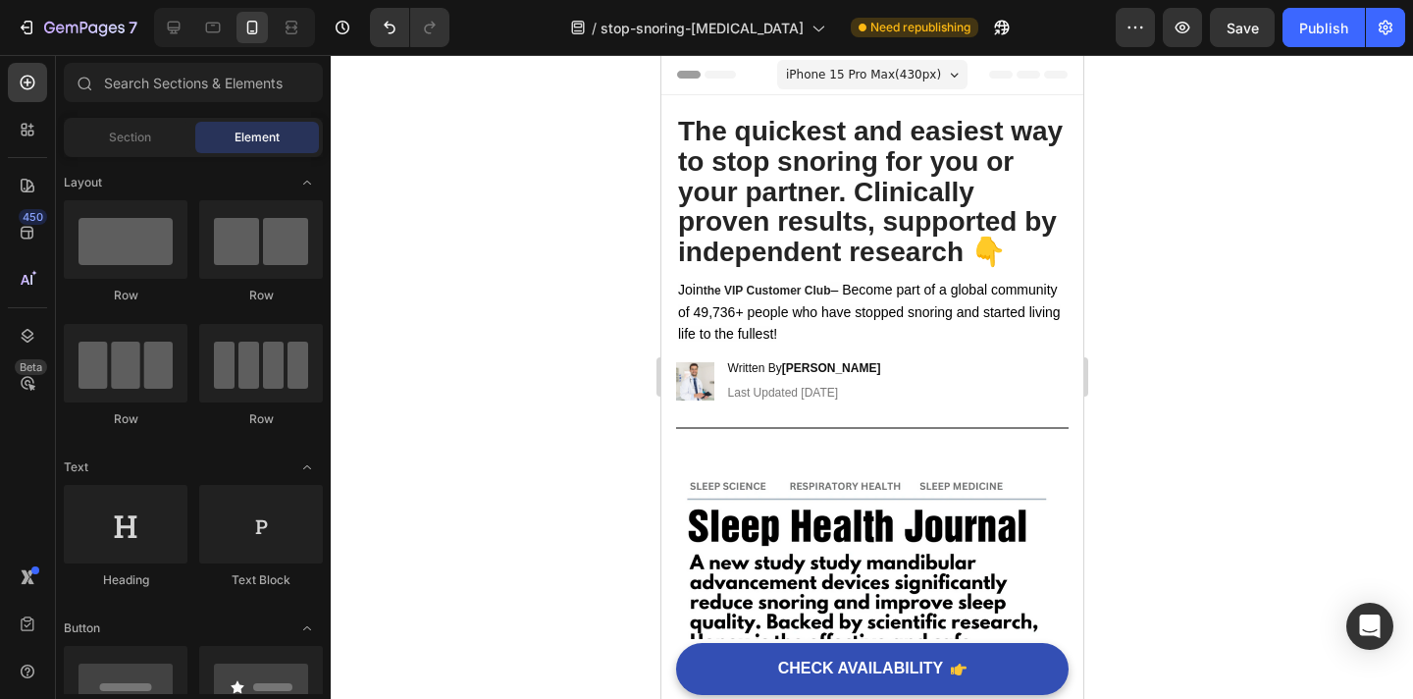
click at [146, 153] on div "Section Element" at bounding box center [193, 137] width 259 height 39
click at [149, 142] on span "Section" at bounding box center [130, 138] width 42 height 18
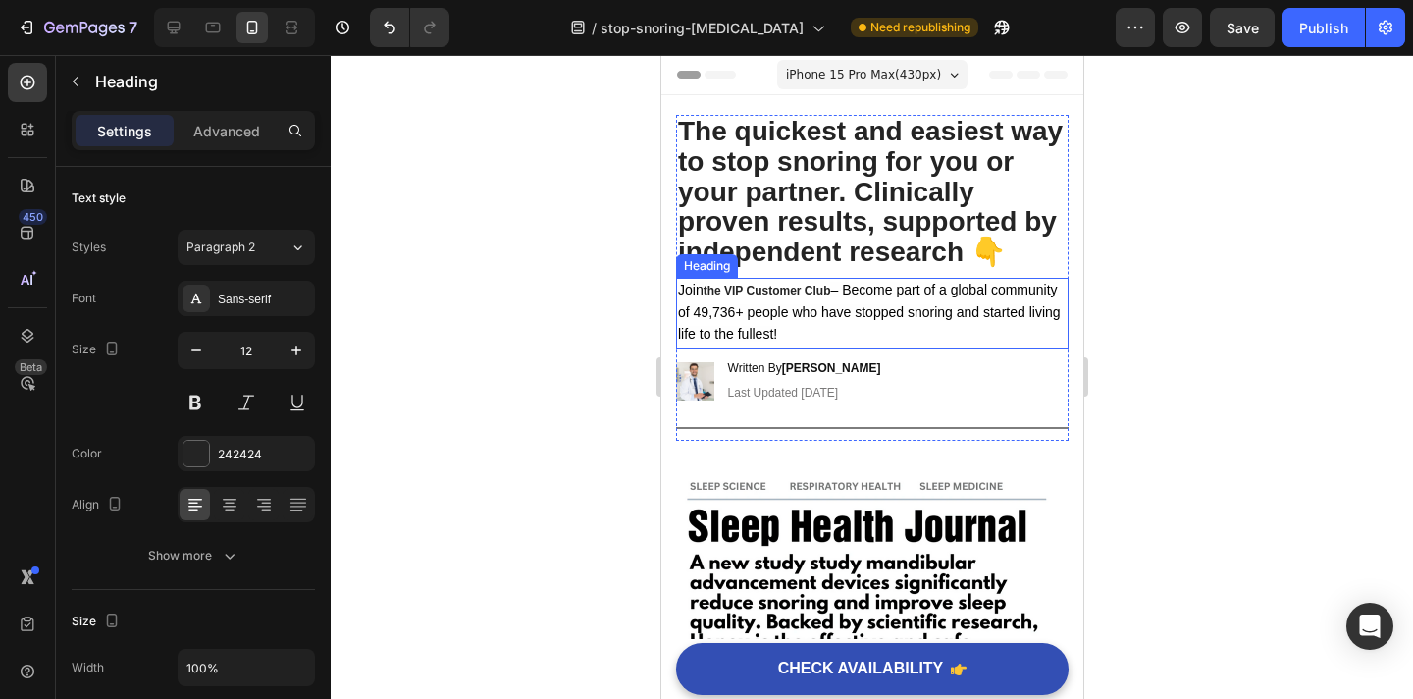
click at [725, 288] on strong "the VIP Customer Club" at bounding box center [767, 291] width 128 height 14
click at [723, 291] on strong "the VIP Customer Club" at bounding box center [767, 291] width 128 height 14
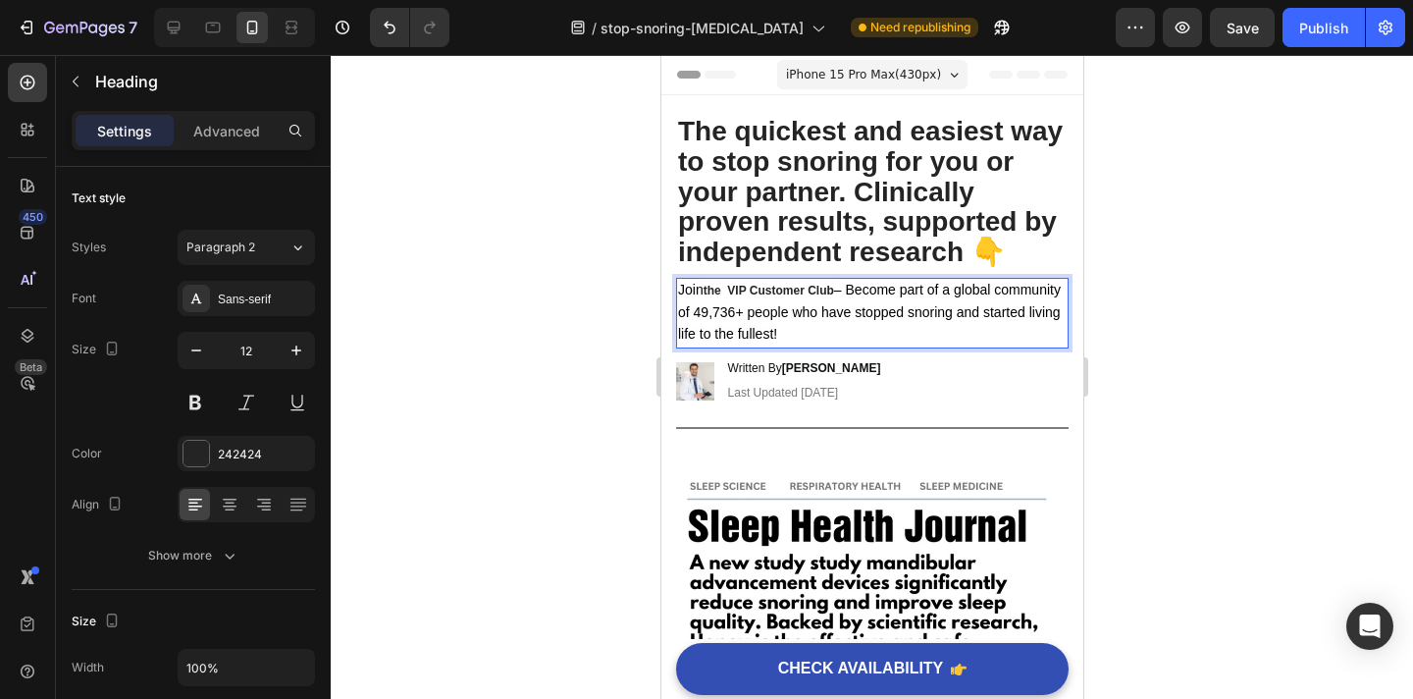
click at [727, 291] on strong "the VIP Customer Club" at bounding box center [768, 291] width 131 height 14
click at [1147, 300] on div at bounding box center [872, 377] width 1083 height 644
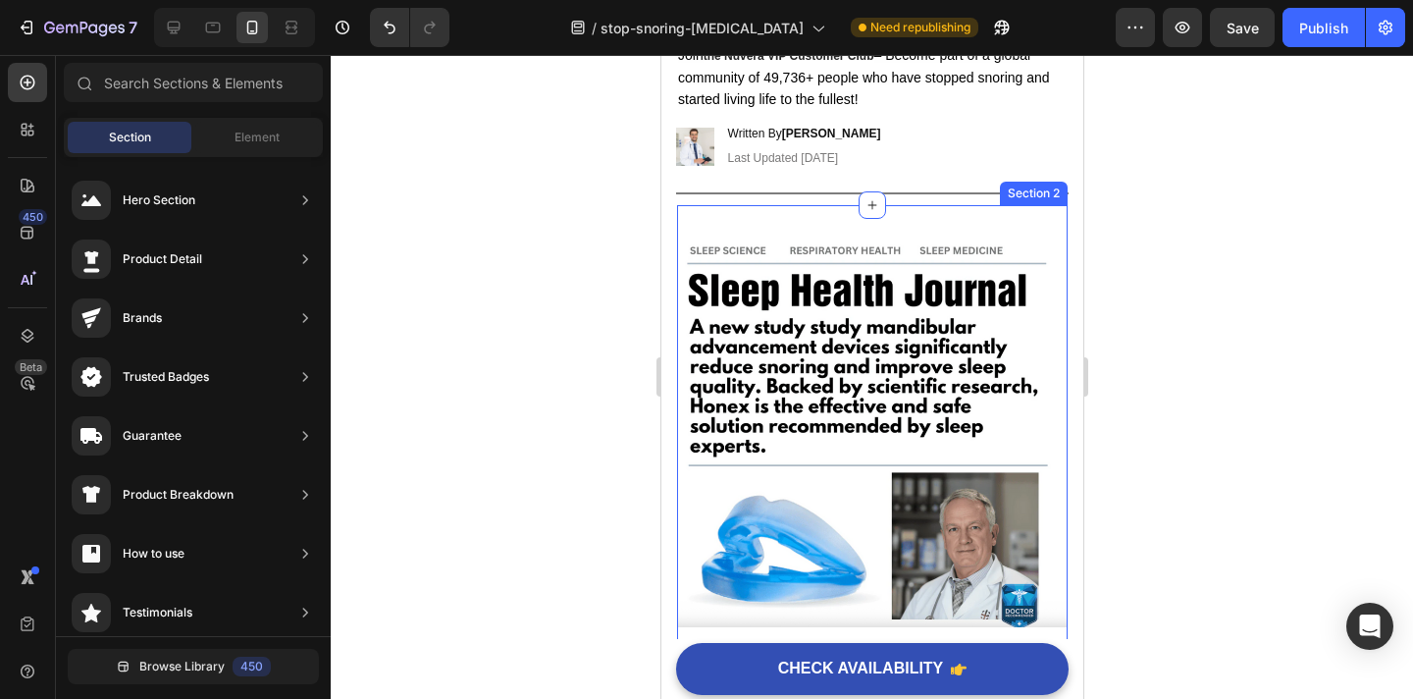
scroll to position [189, 0]
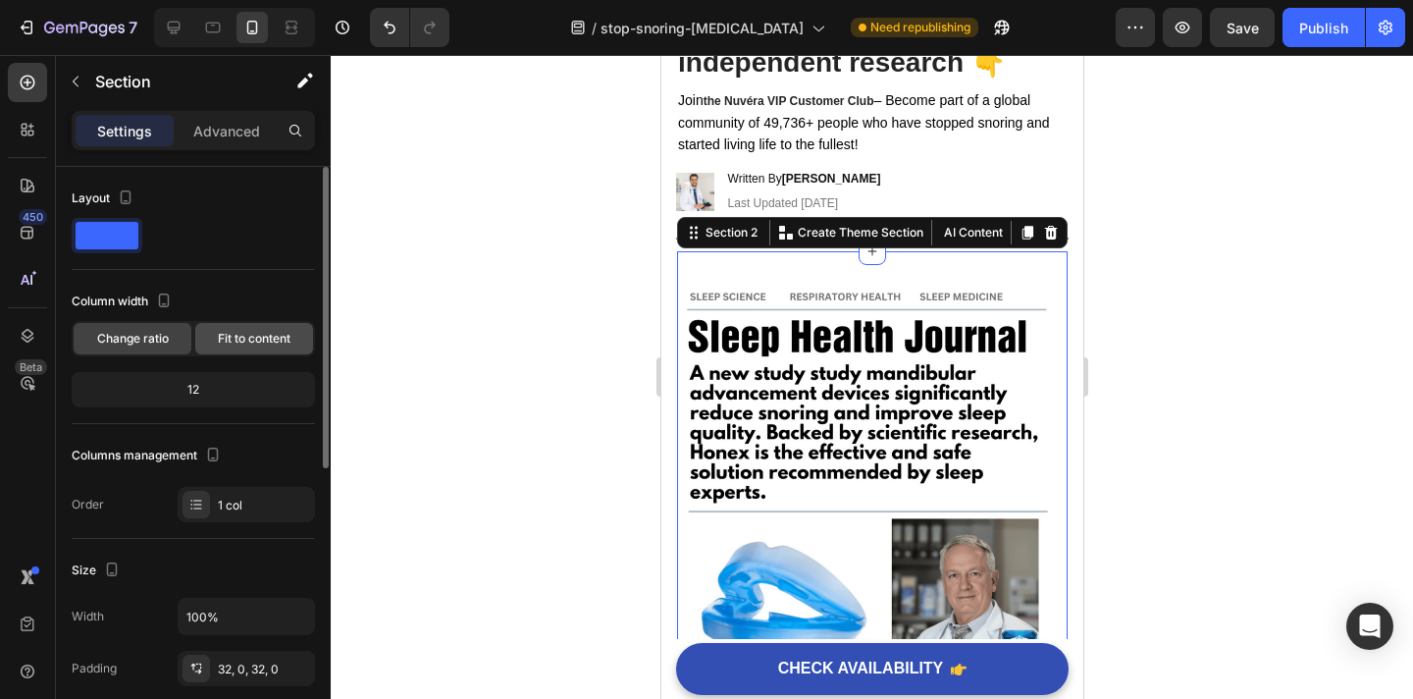
click at [231, 326] on div "Fit to content" at bounding box center [254, 338] width 118 height 31
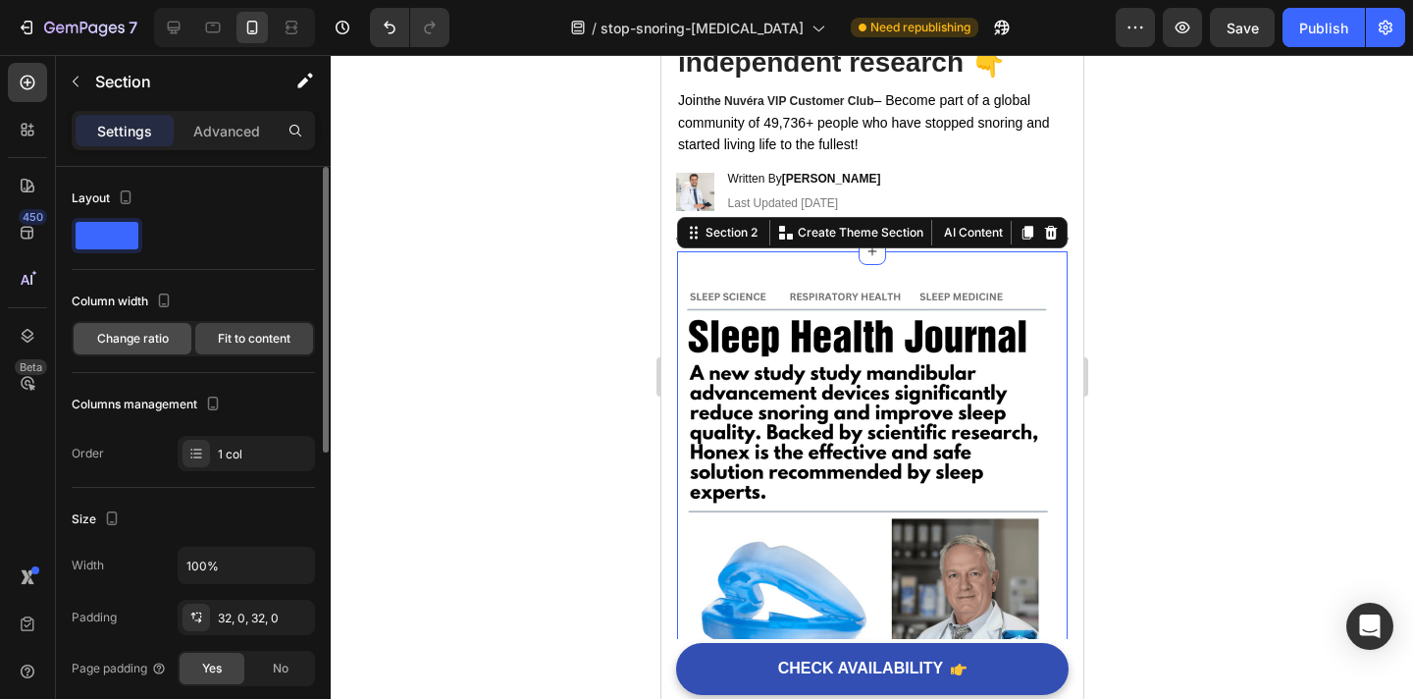
click at [154, 337] on span "Change ratio" at bounding box center [133, 339] width 72 height 18
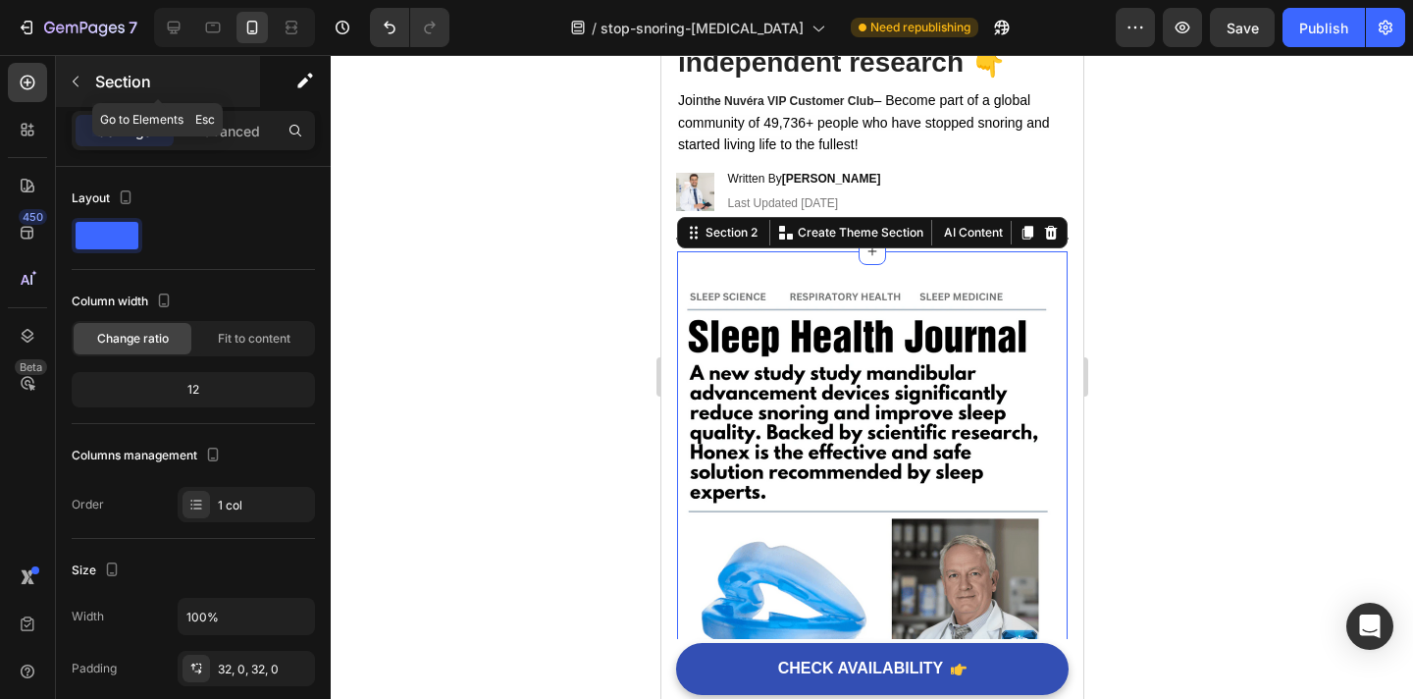
click at [72, 84] on icon "button" at bounding box center [76, 82] width 16 height 16
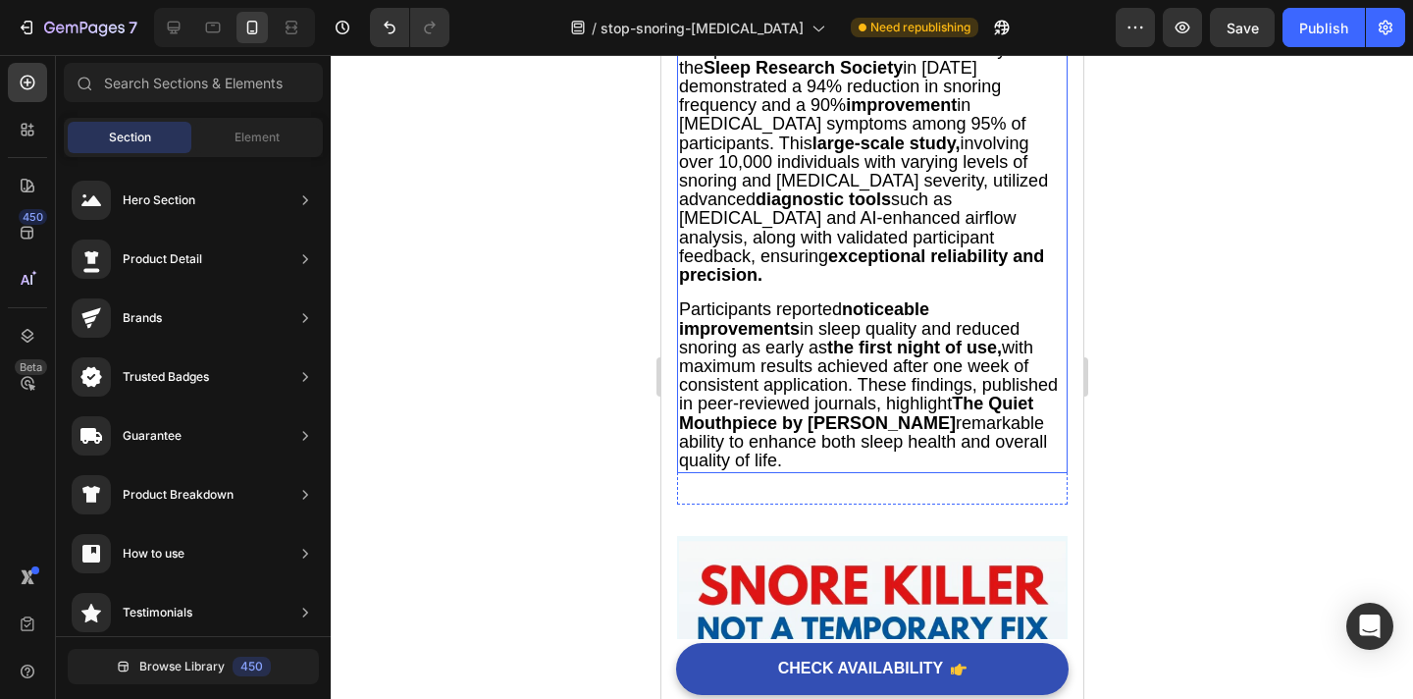
scroll to position [902, 0]
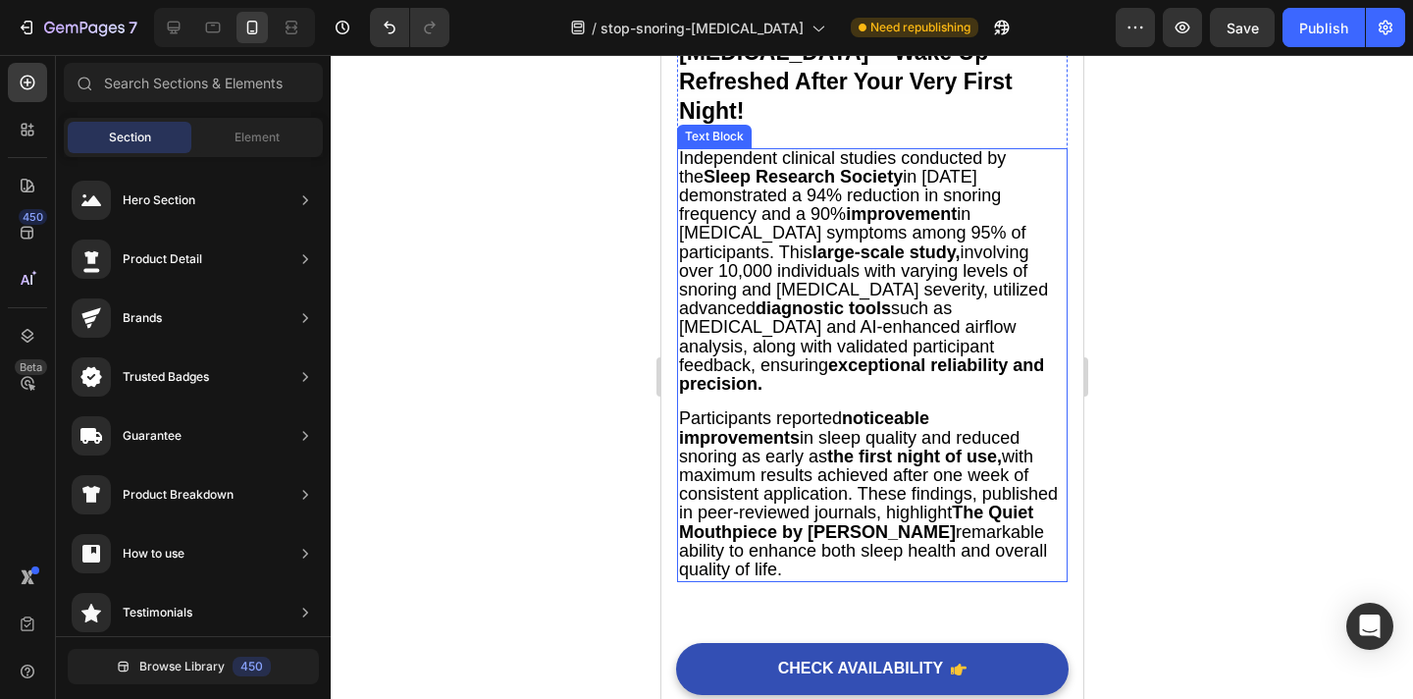
click at [811, 273] on span "Independent clinical studies conducted by the Sleep Research Society in 2024 de…" at bounding box center [862, 270] width 369 height 245
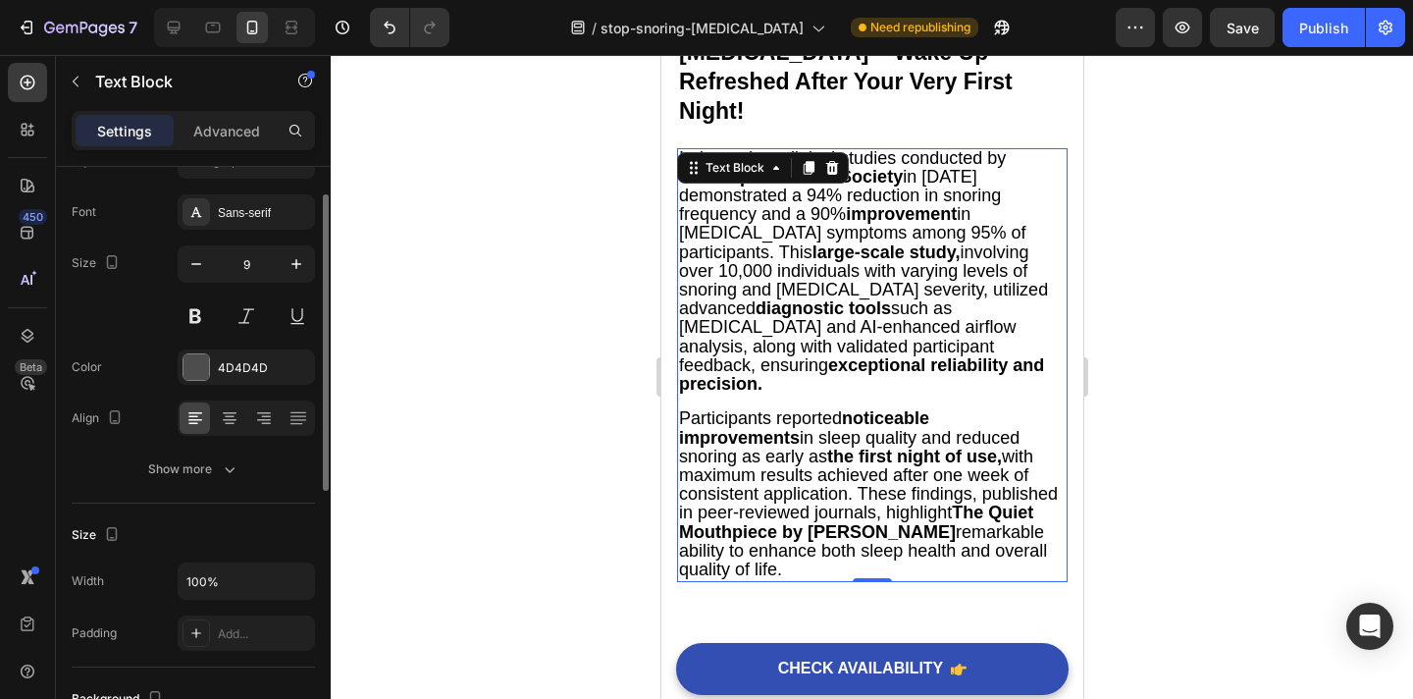
scroll to position [111, 0]
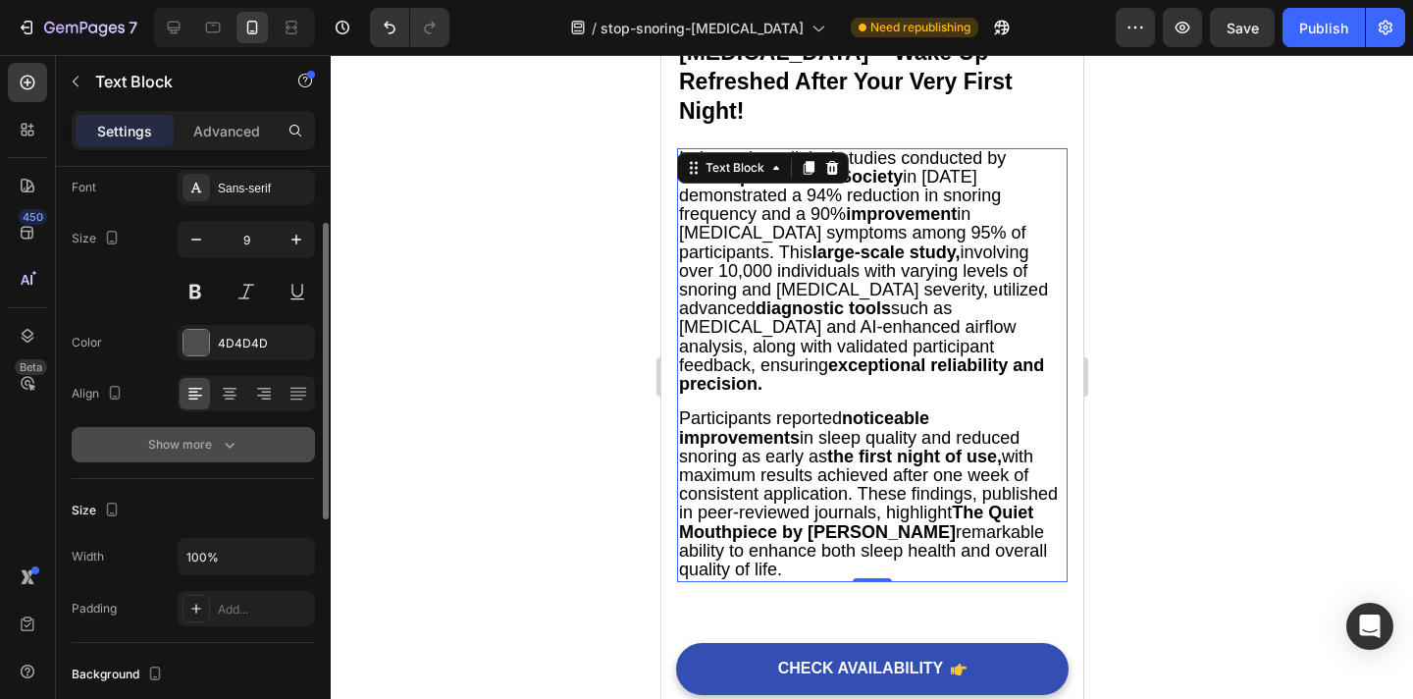
click at [201, 448] on div "Show more" at bounding box center [193, 445] width 91 height 20
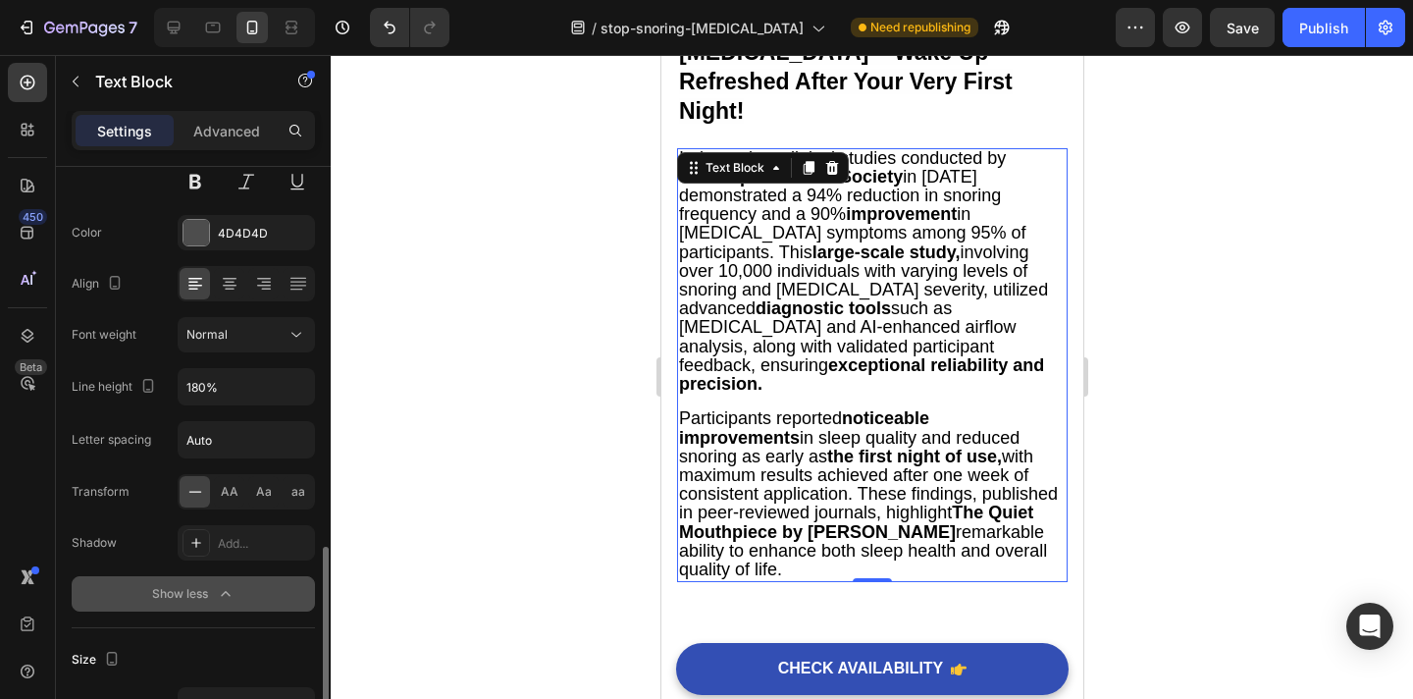
scroll to position [0, 0]
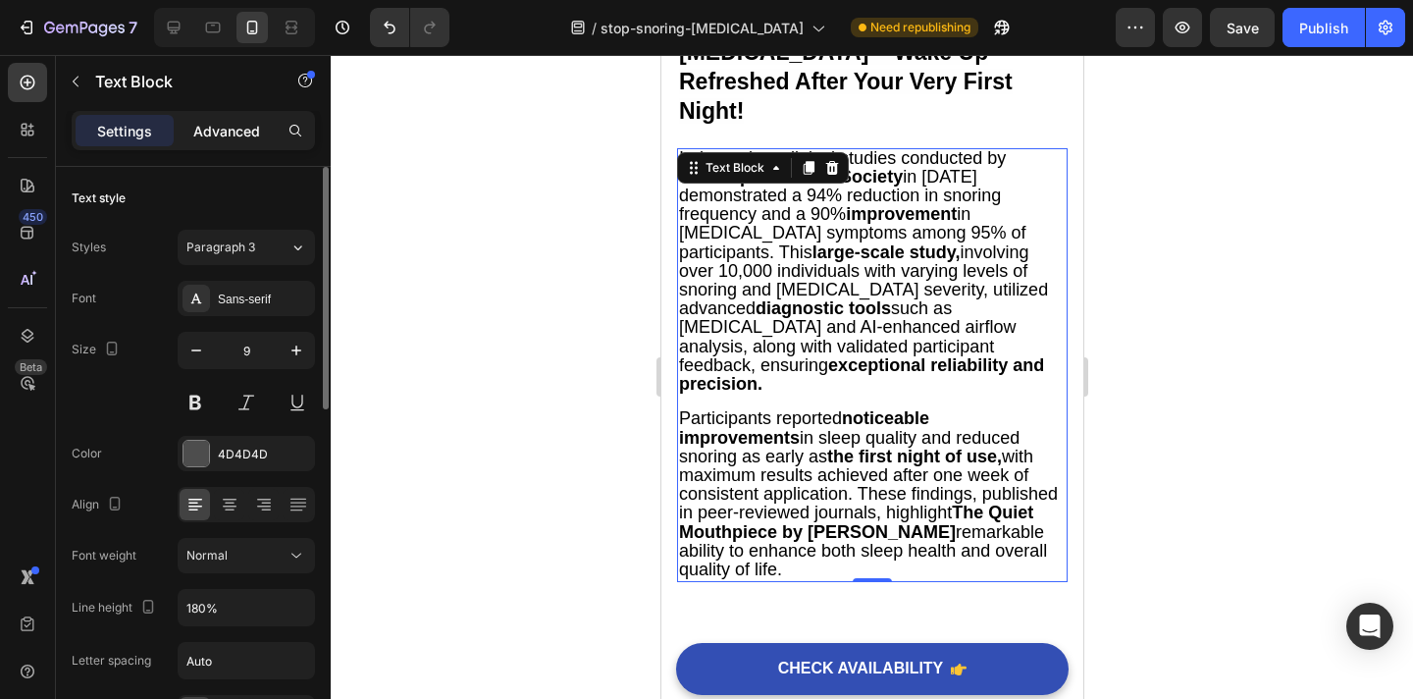
click at [214, 144] on div "Advanced" at bounding box center [227, 130] width 98 height 31
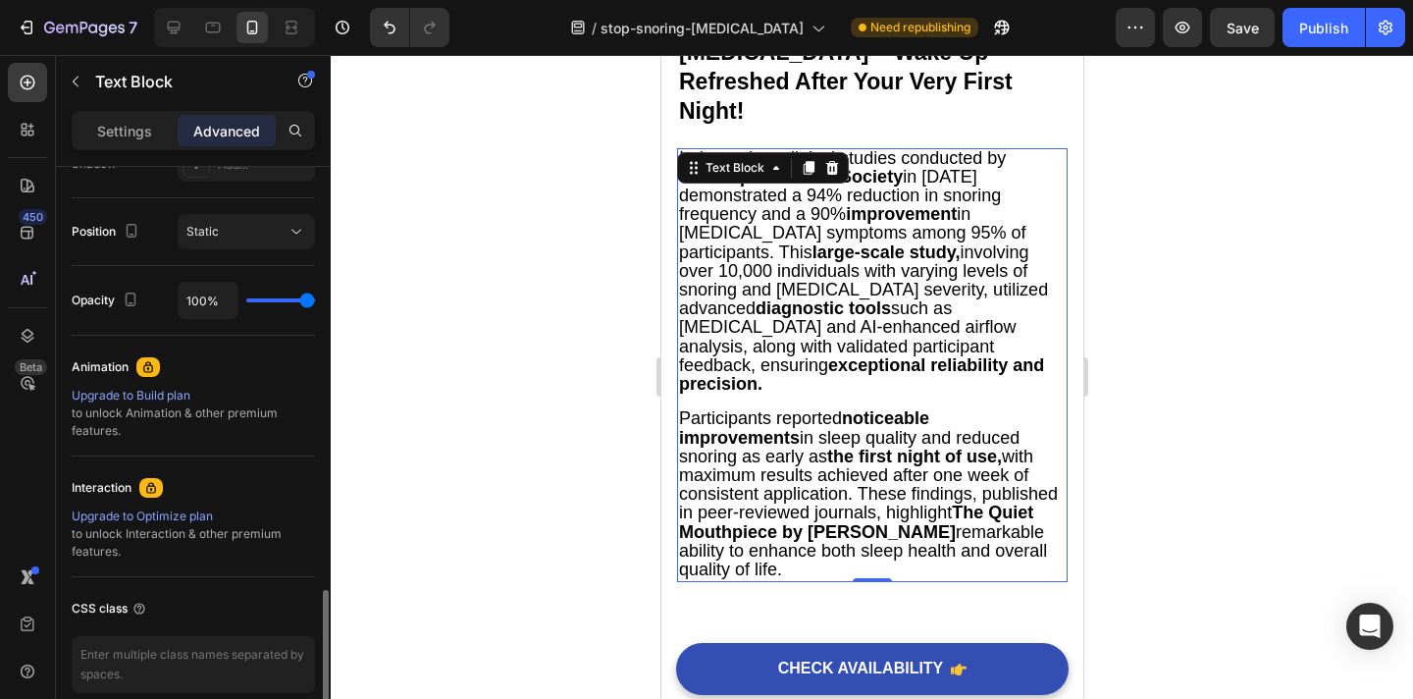
scroll to position [774, 0]
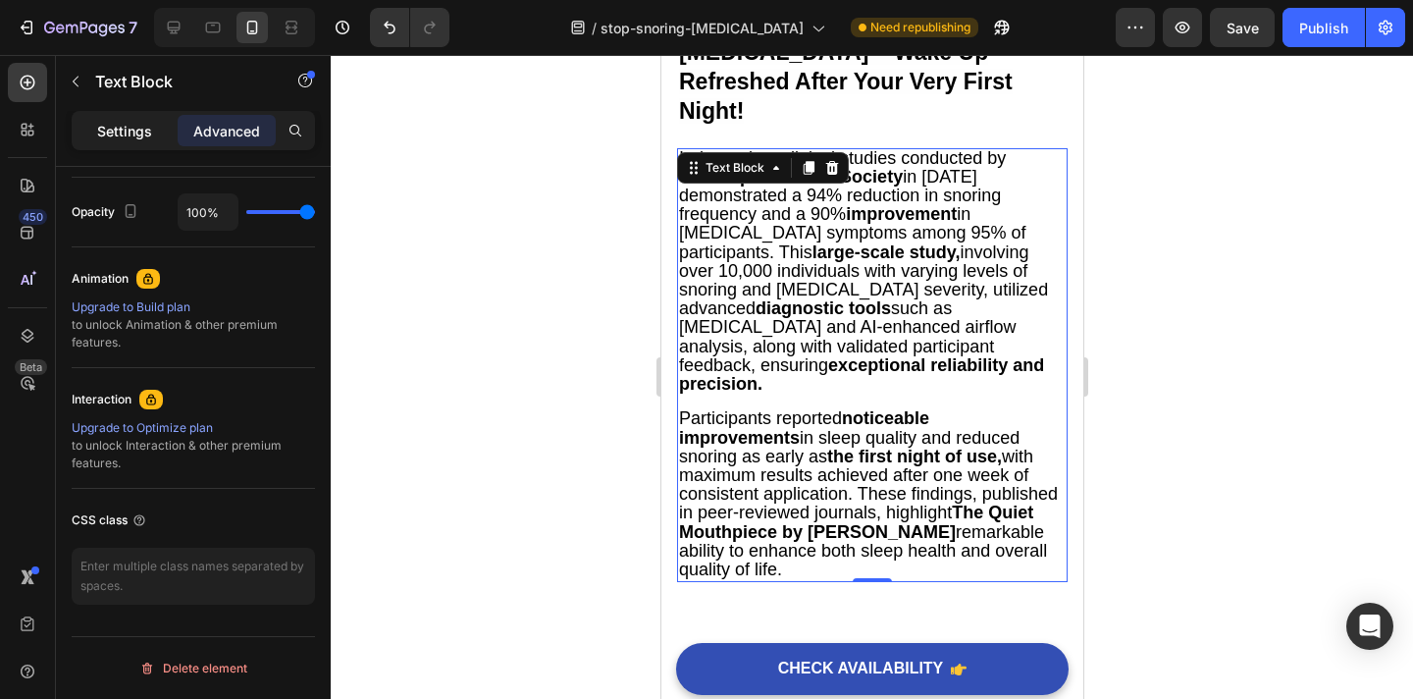
click at [122, 129] on p "Settings" at bounding box center [124, 131] width 55 height 21
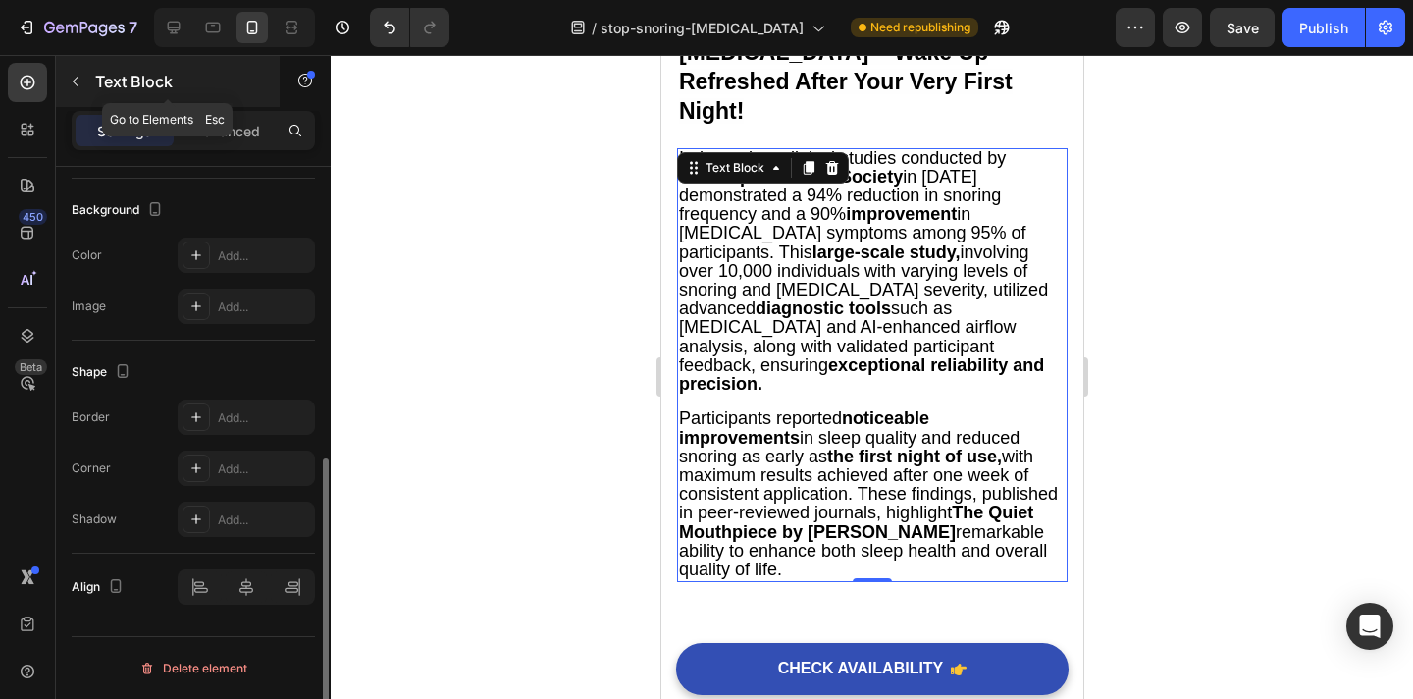
click at [79, 82] on icon "button" at bounding box center [76, 82] width 16 height 16
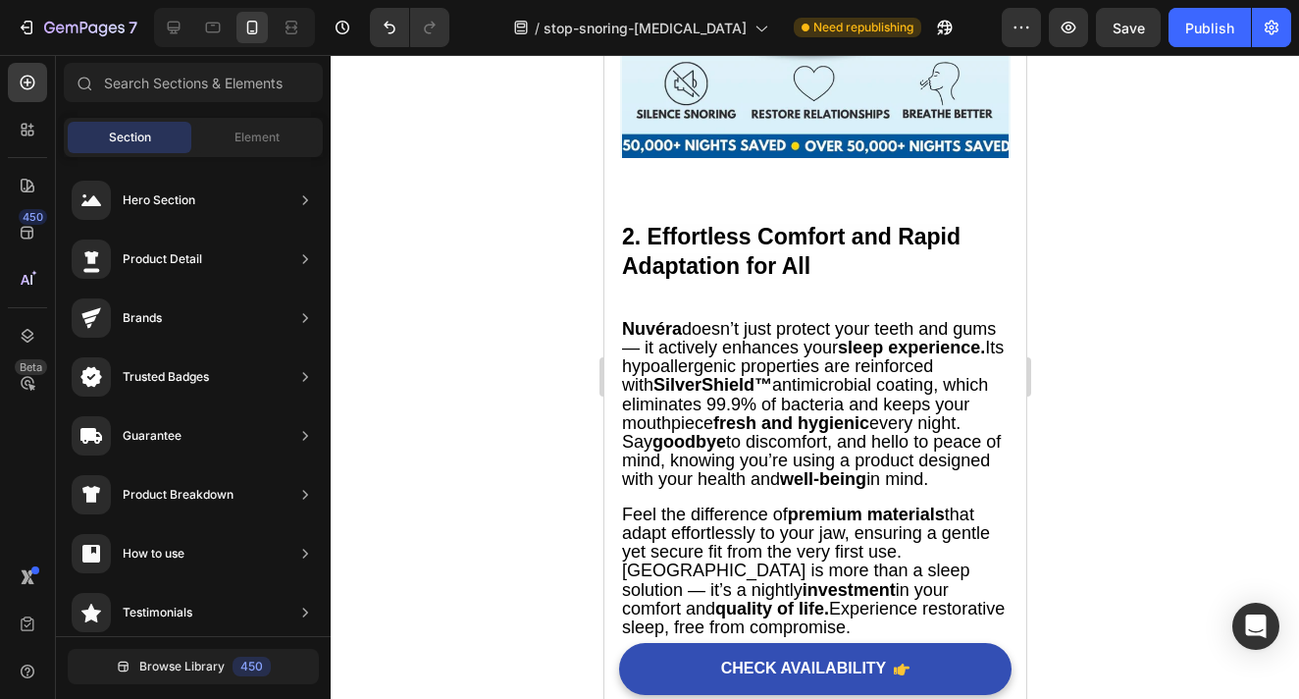
scroll to position [1710, 0]
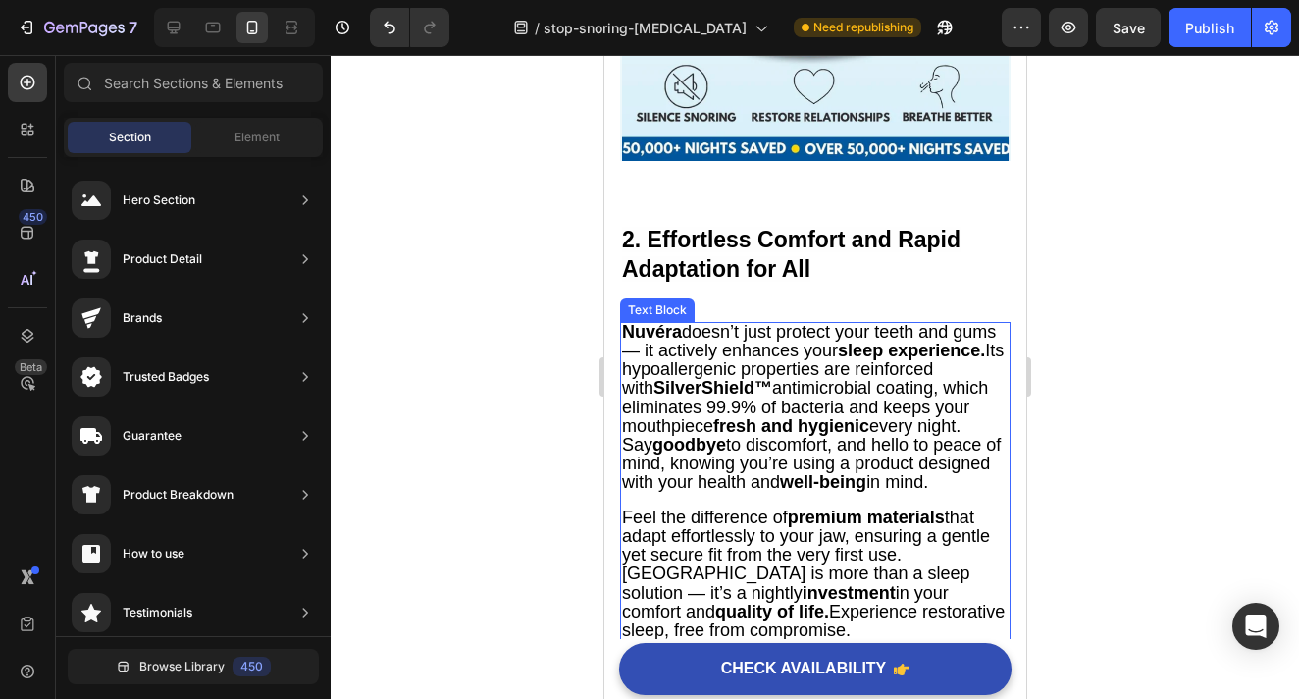
click at [729, 361] on span "Nuvéra doesn’t just protect your teeth and gums — it actively enhances your sle…" at bounding box center [812, 407] width 382 height 171
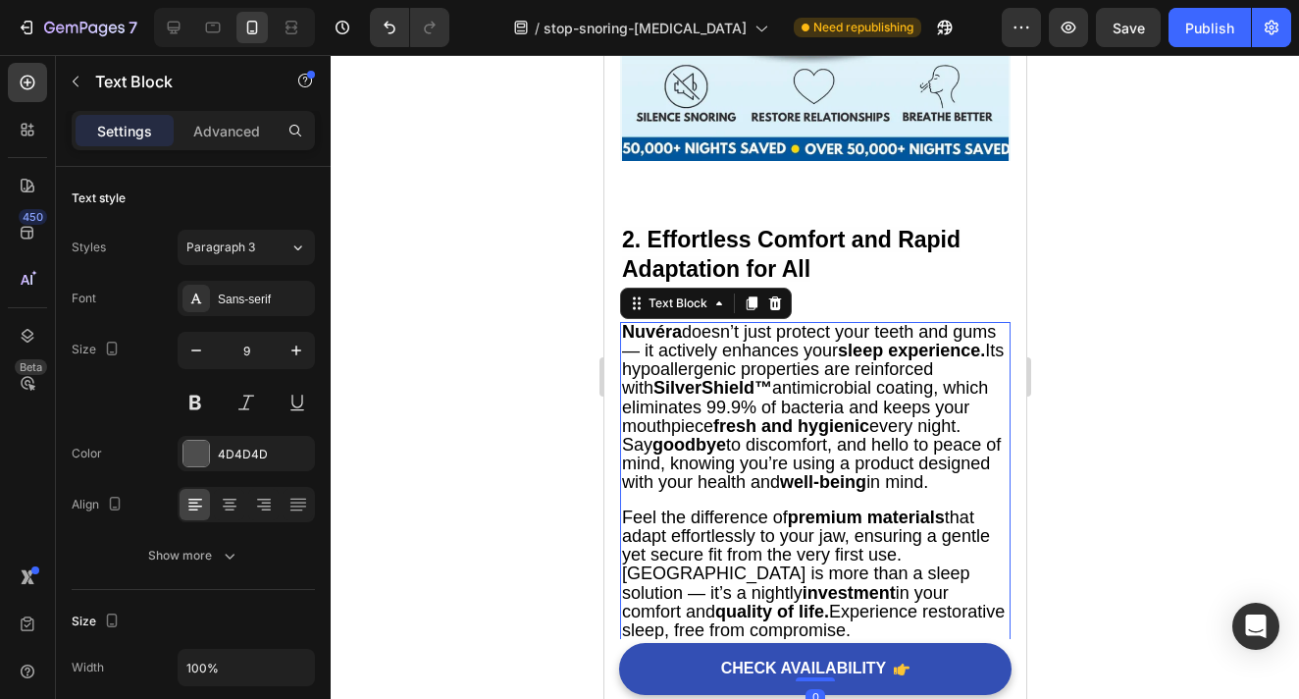
click at [729, 395] on strong "SilverShield™" at bounding box center [712, 388] width 119 height 20
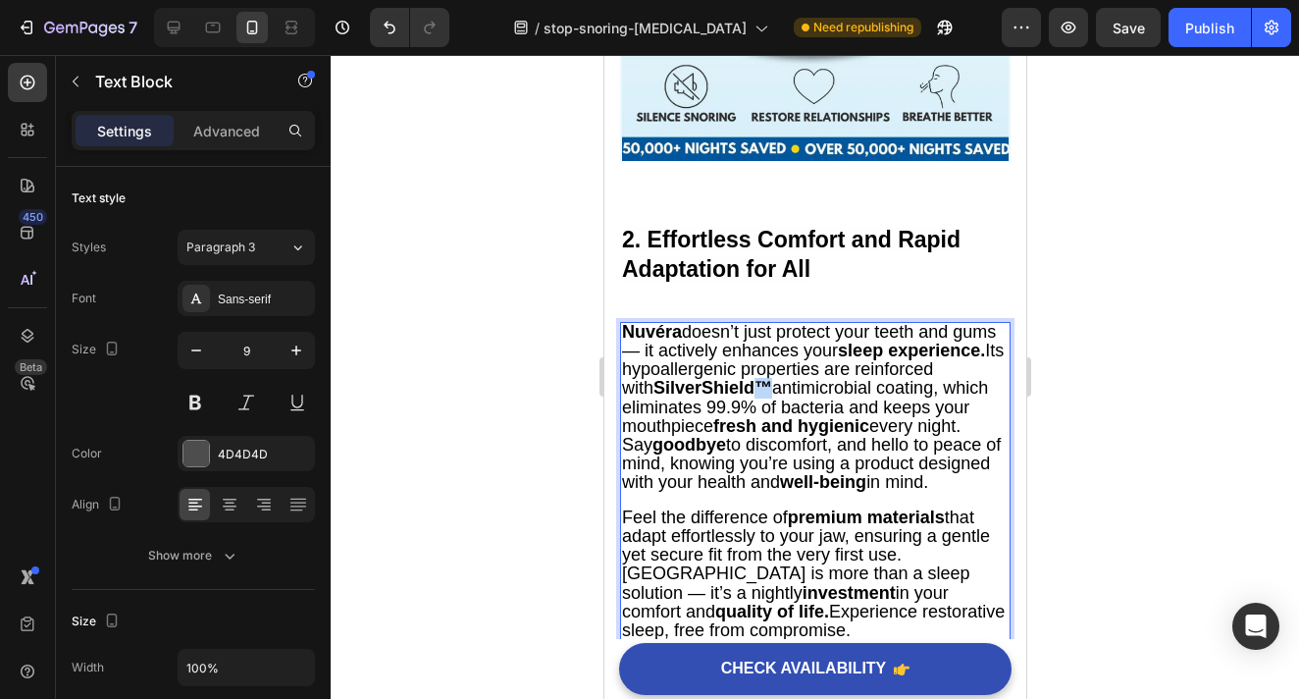
click at [729, 395] on strong "SilverShield™" at bounding box center [712, 388] width 119 height 20
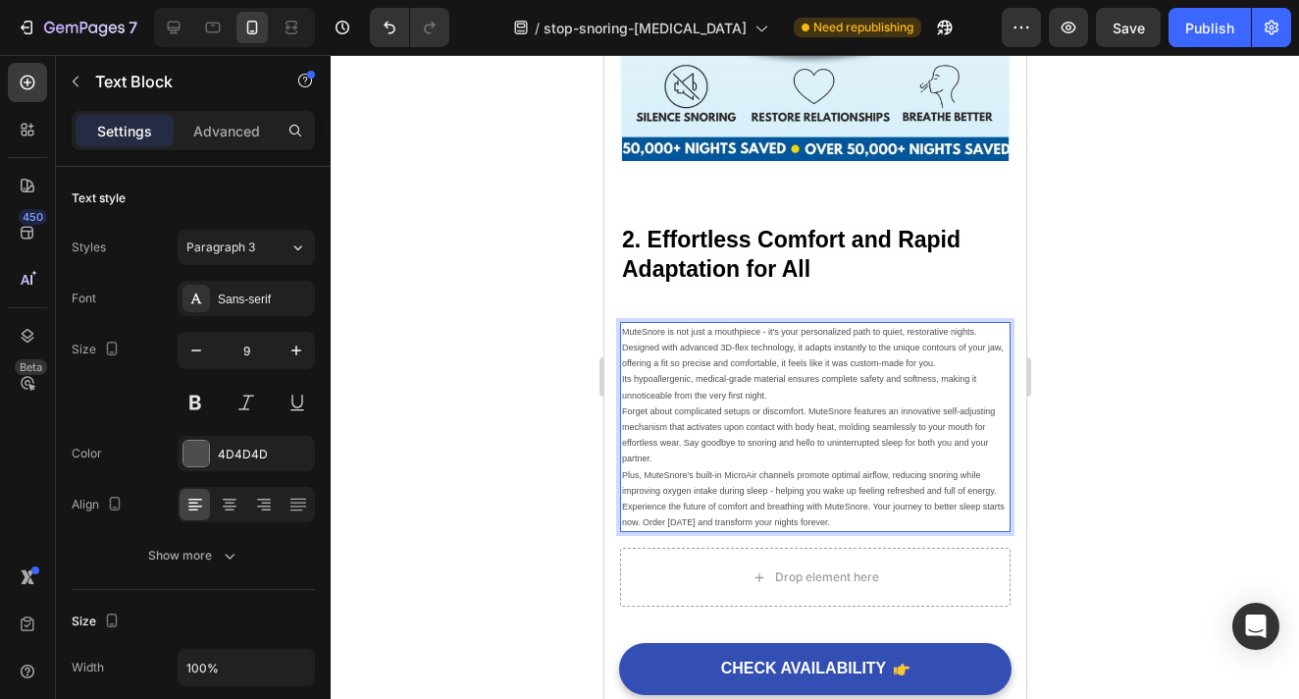
click at [1109, 392] on div at bounding box center [815, 377] width 969 height 644
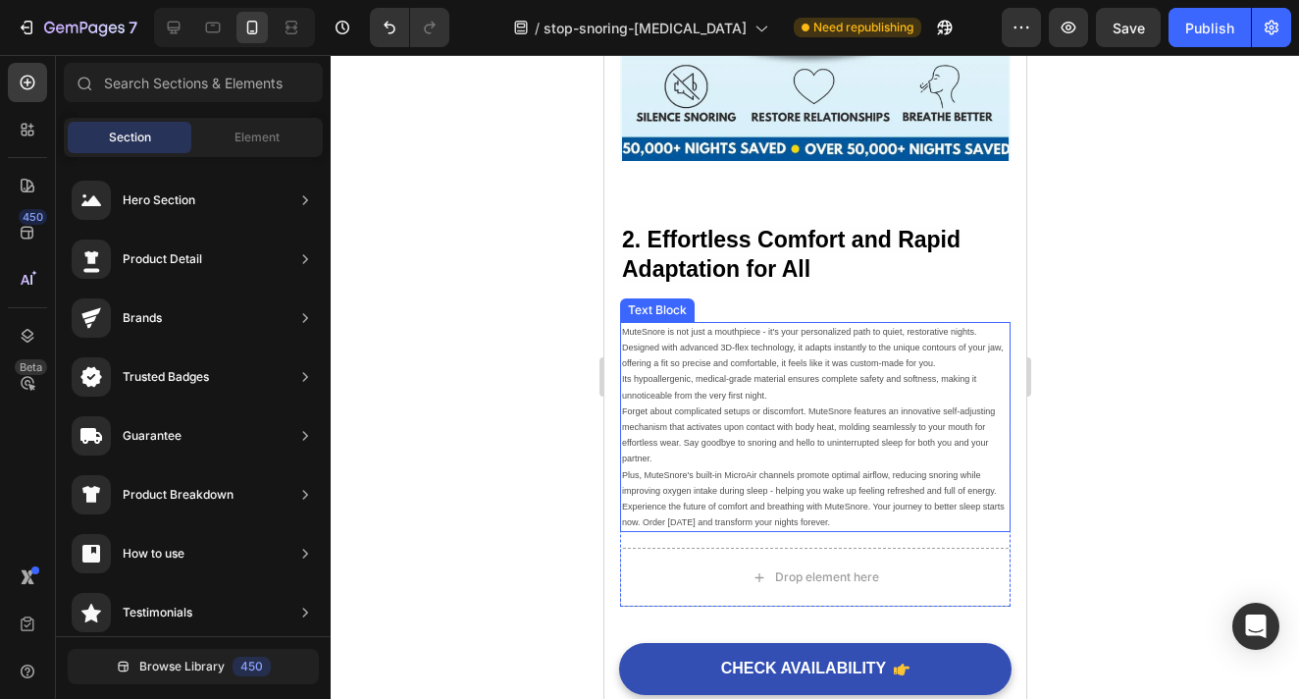
scroll to position [1763, 0]
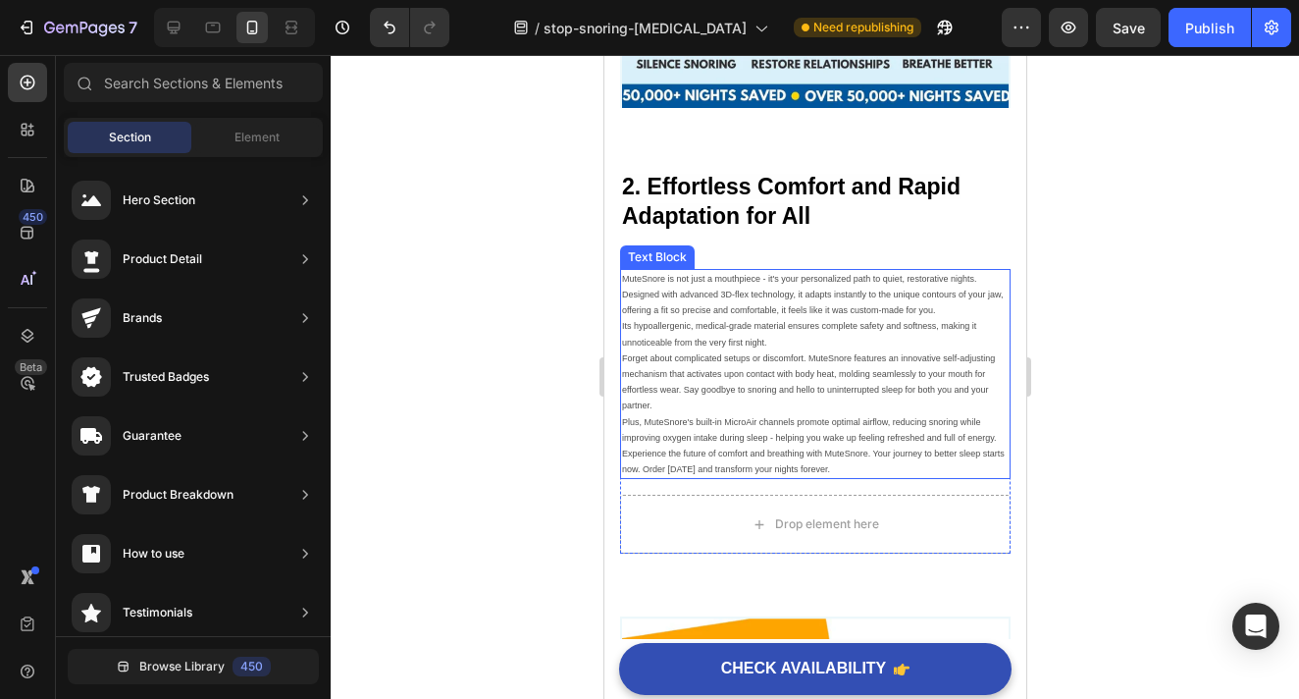
click at [844, 381] on p "Forget about complicated setups or discomfort. MuteSnore features an innovative…" at bounding box center [814, 382] width 387 height 64
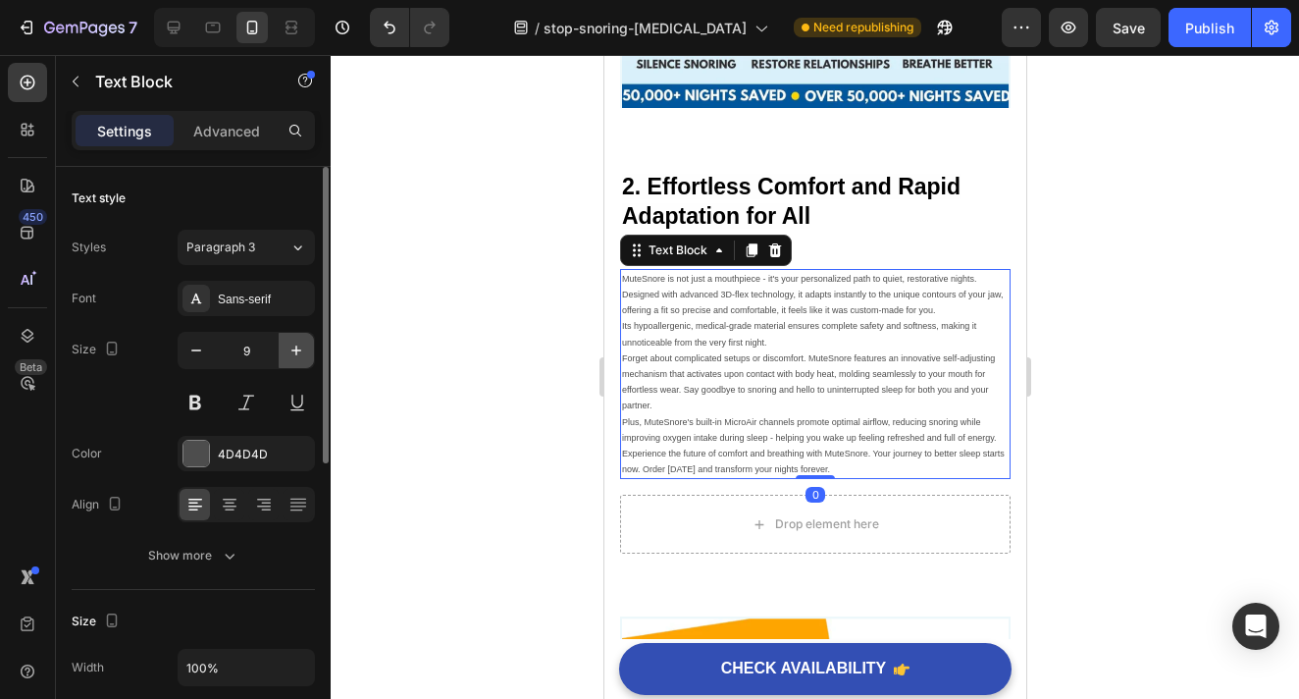
click at [289, 347] on icon "button" at bounding box center [297, 351] width 20 height 20
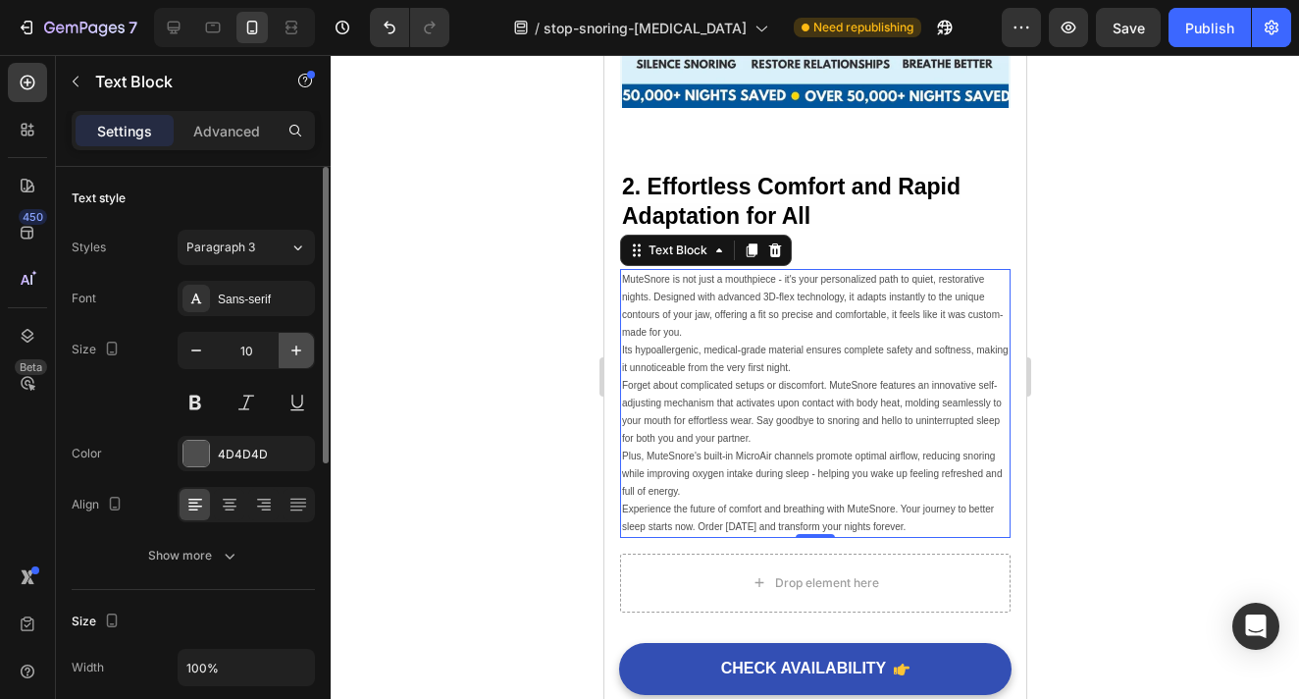
click at [289, 347] on icon "button" at bounding box center [297, 351] width 20 height 20
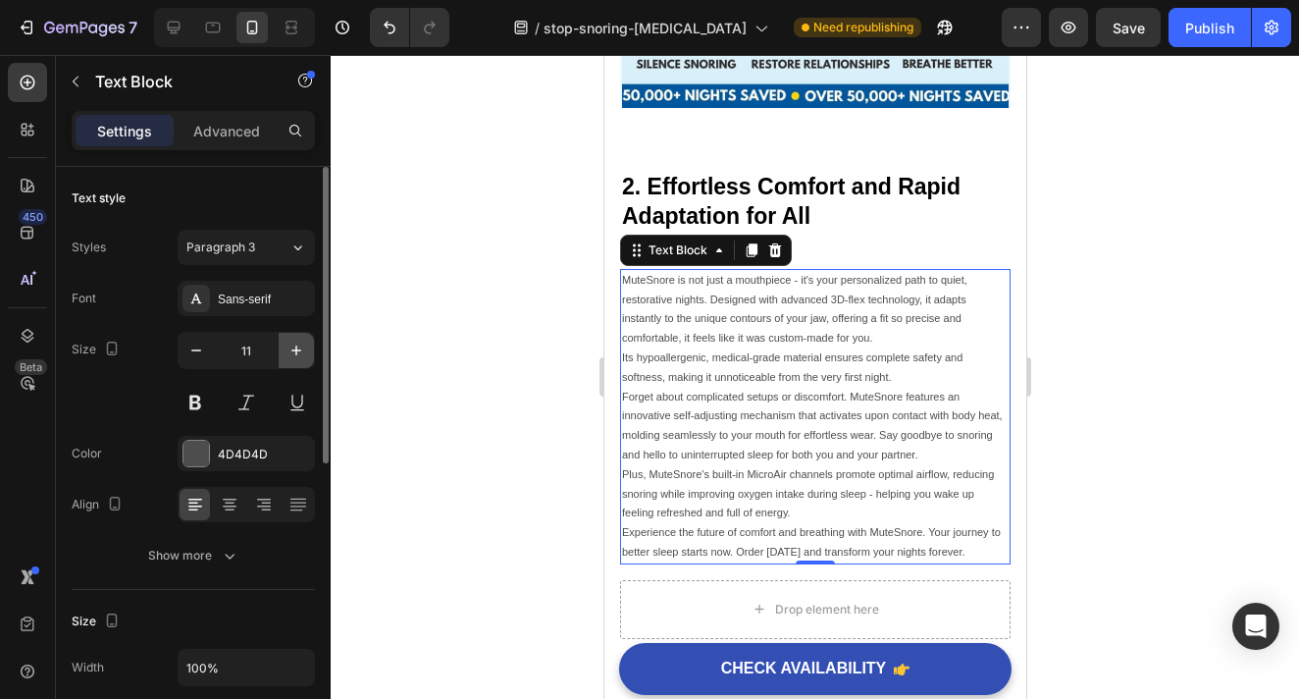
click at [289, 347] on icon "button" at bounding box center [297, 351] width 20 height 20
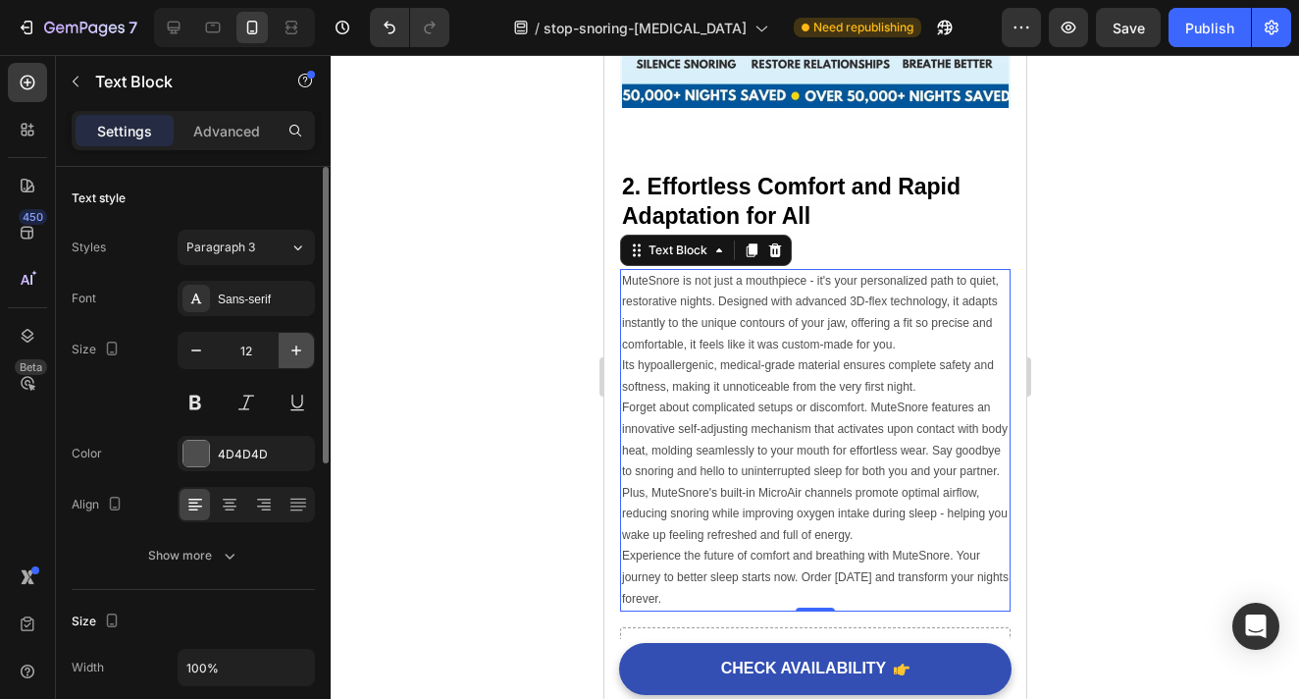
click at [289, 347] on icon "button" at bounding box center [297, 351] width 20 height 20
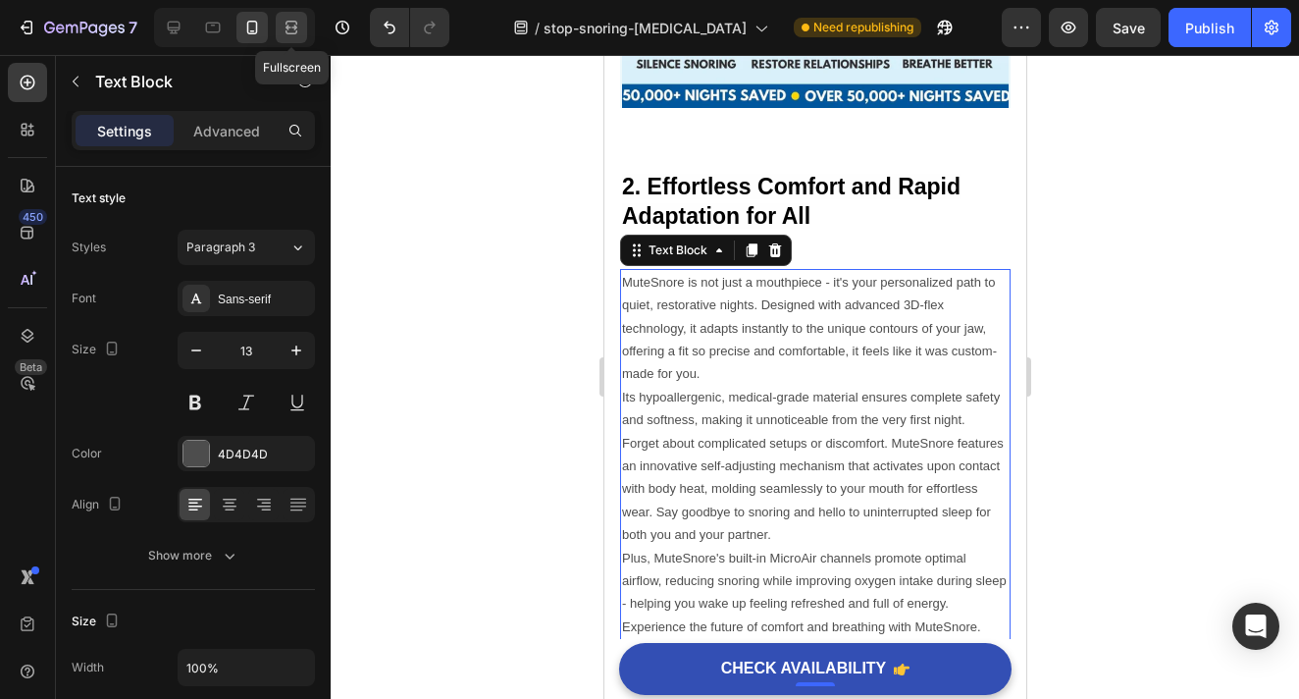
click at [286, 33] on icon at bounding box center [292, 28] width 20 height 20
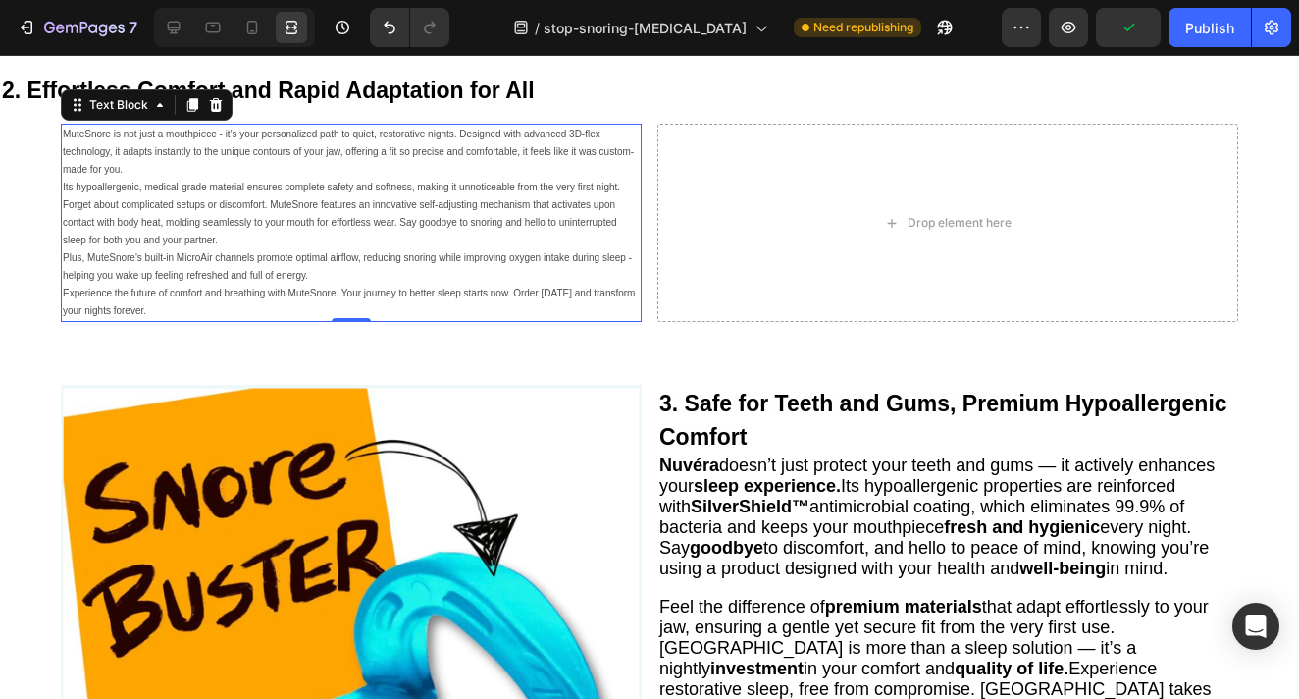
scroll to position [1993, 0]
click at [244, 29] on icon at bounding box center [252, 28] width 20 height 20
type input "13"
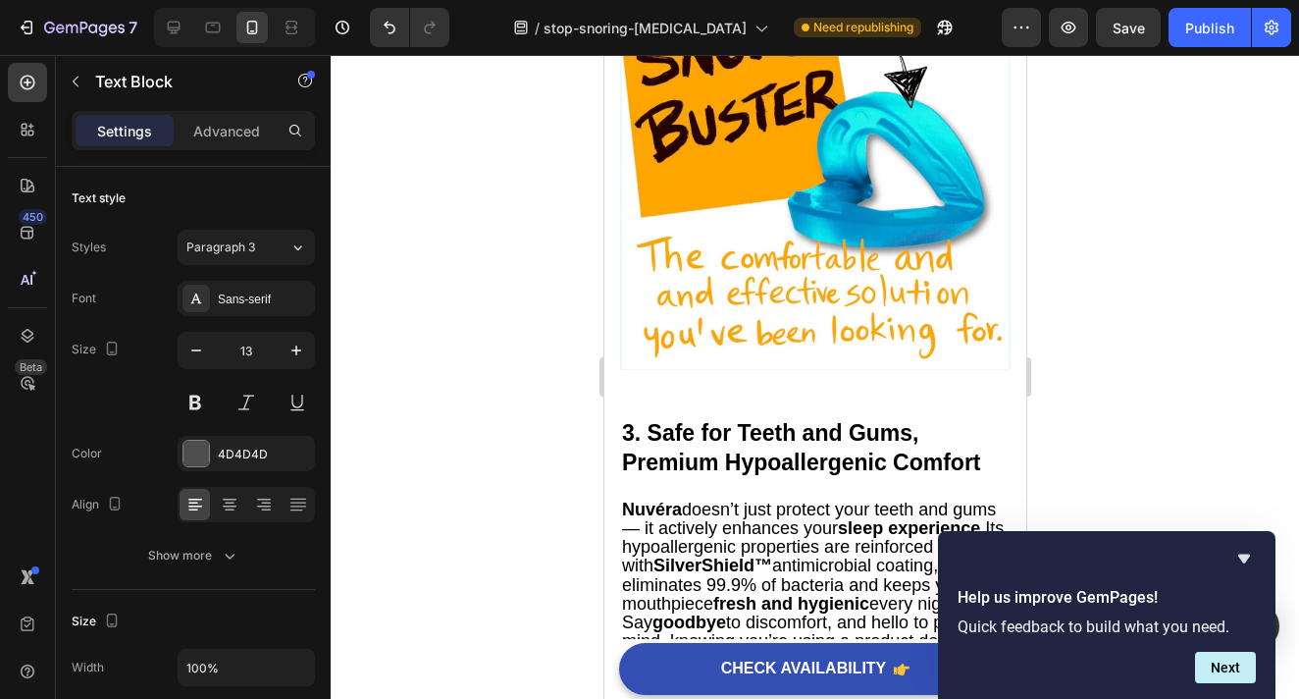
scroll to position [2830, 0]
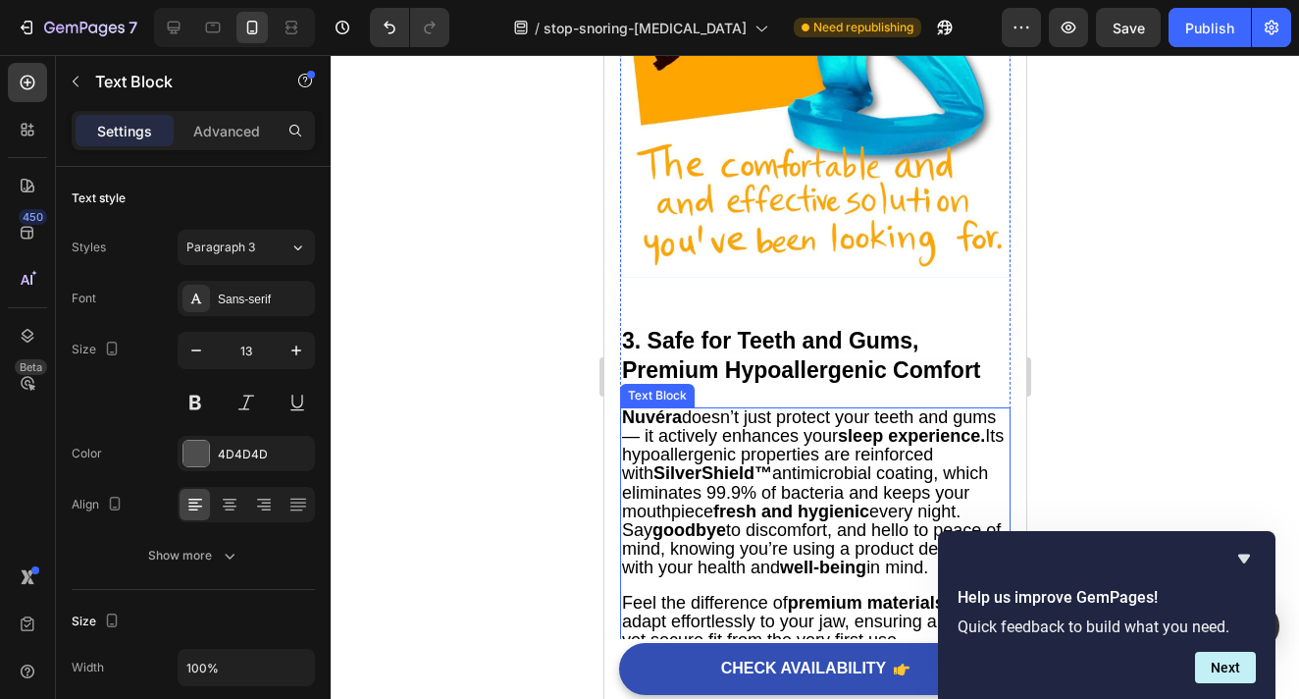
click at [735, 479] on strong "SilverShield™" at bounding box center [712, 473] width 119 height 20
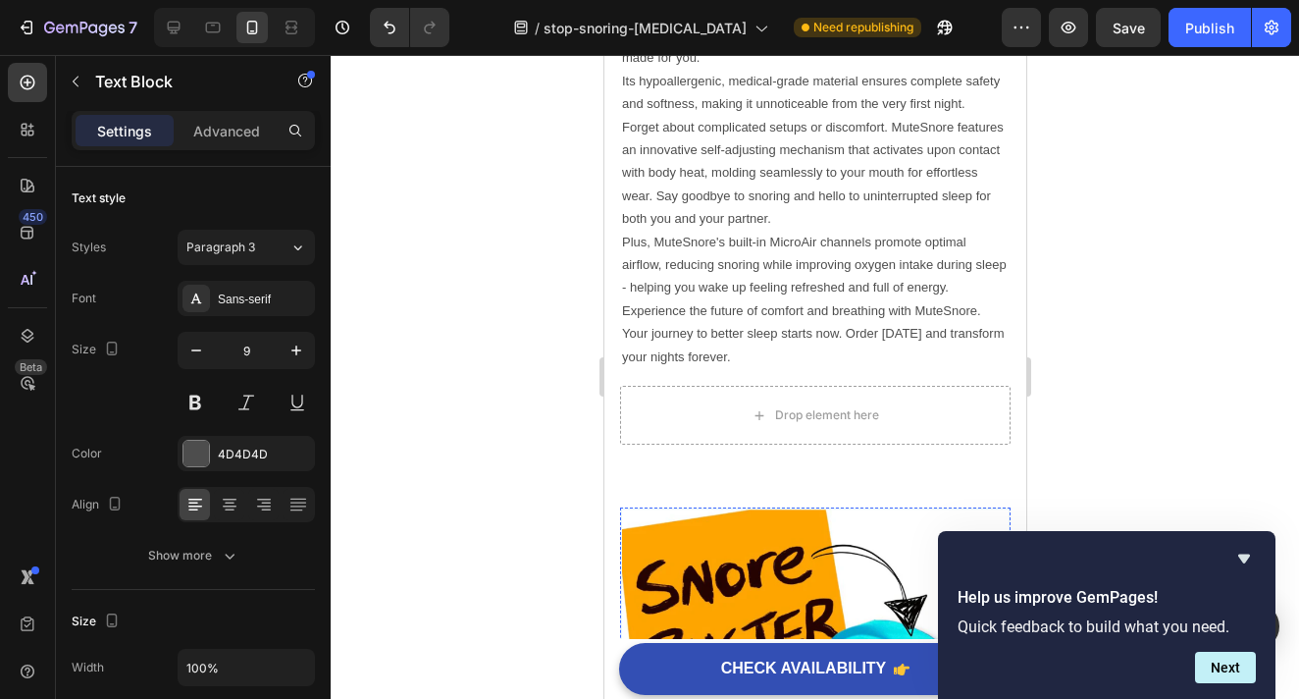
scroll to position [2164, 0]
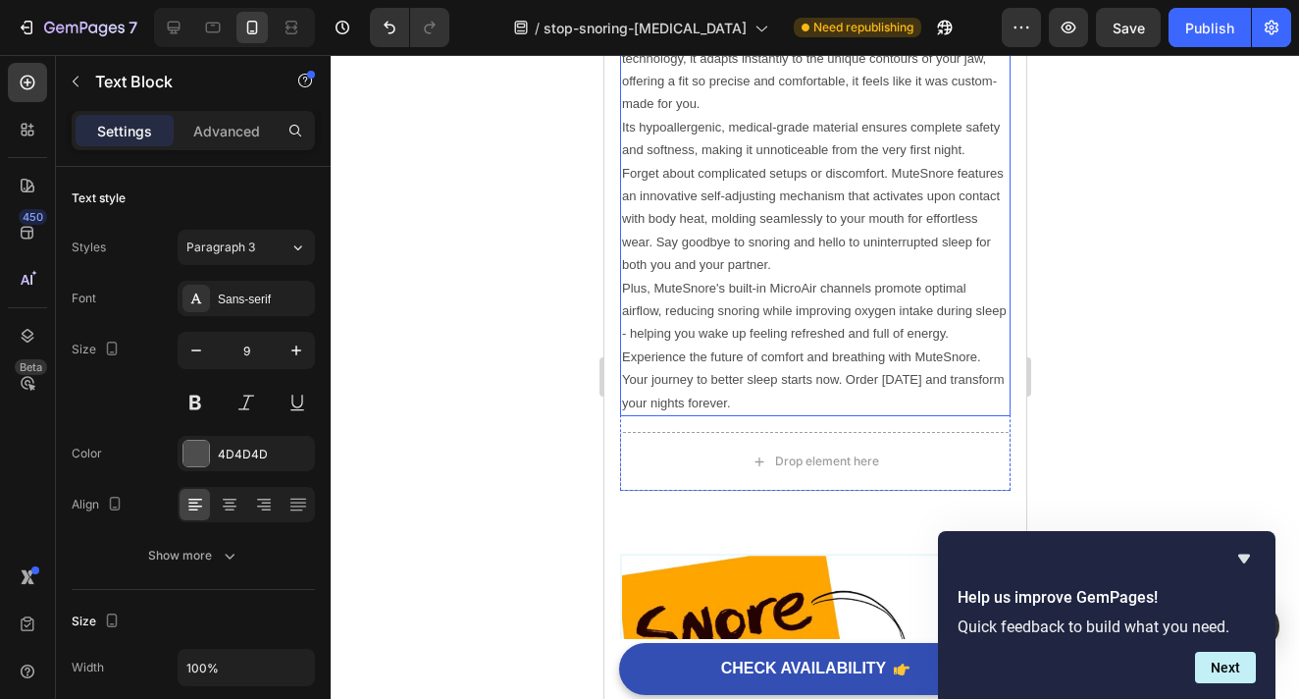
click at [763, 252] on p "Forget about complicated setups or discomfort. MuteSnore features an innovative…" at bounding box center [814, 219] width 387 height 115
click at [738, 238] on p "Forget about complicated setups or discomfort. MuteSnore features an innovative…" at bounding box center [814, 219] width 387 height 115
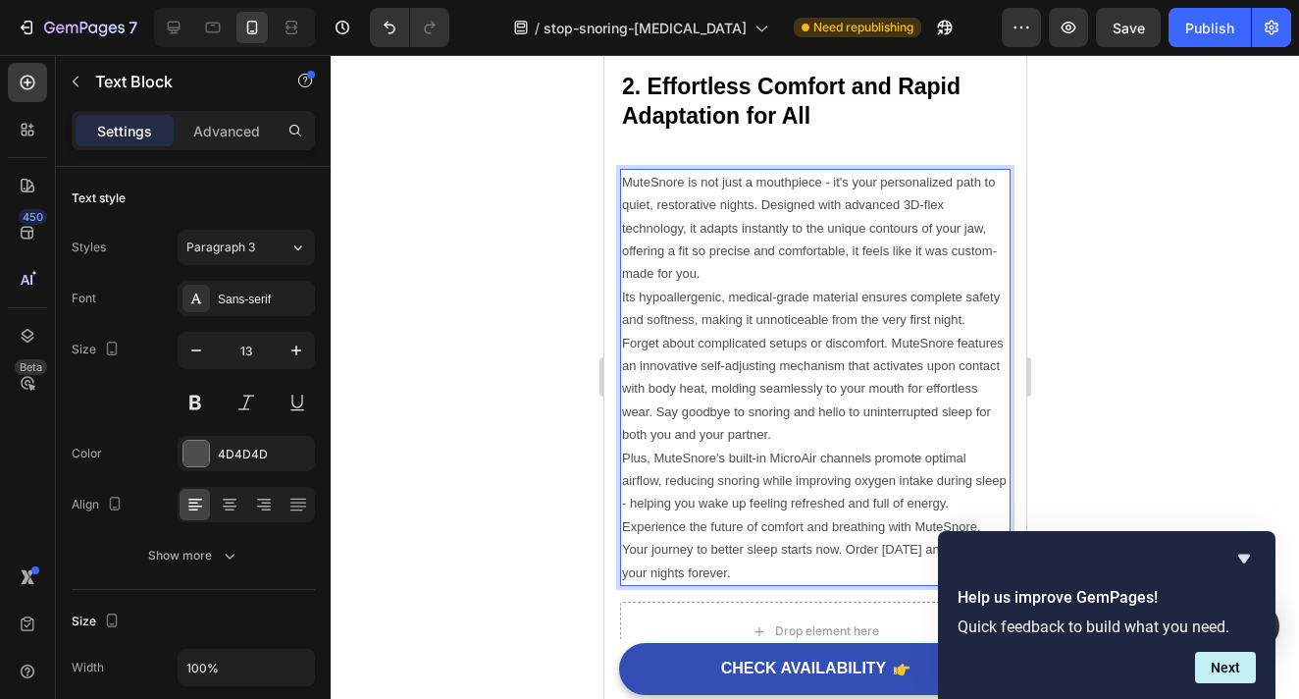
scroll to position [1731, 0]
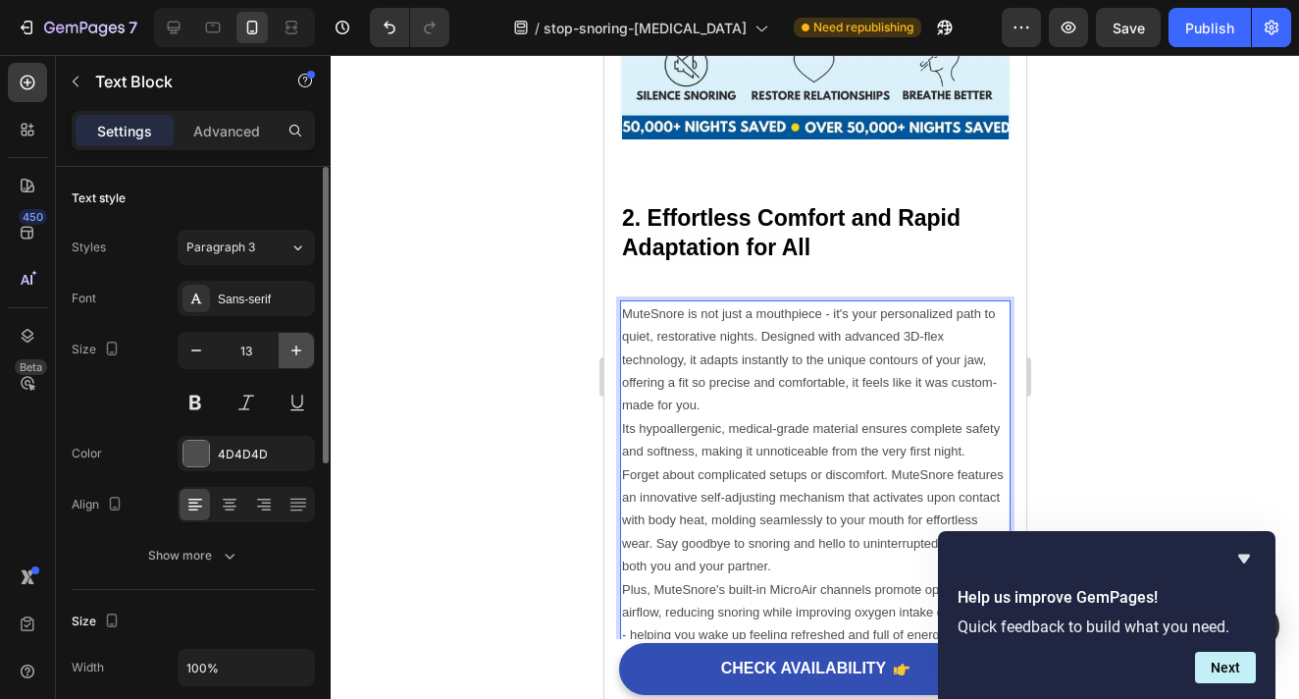
click at [297, 347] on icon "button" at bounding box center [297, 351] width 20 height 20
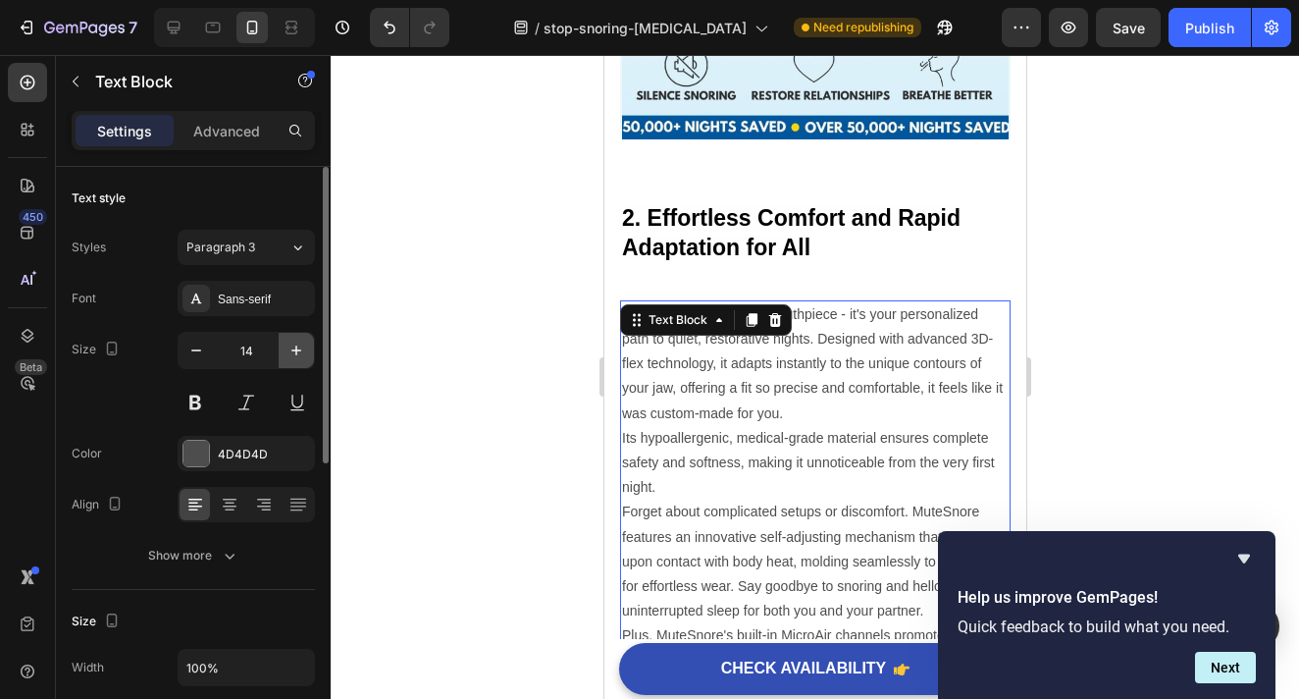
click at [297, 347] on icon "button" at bounding box center [297, 351] width 20 height 20
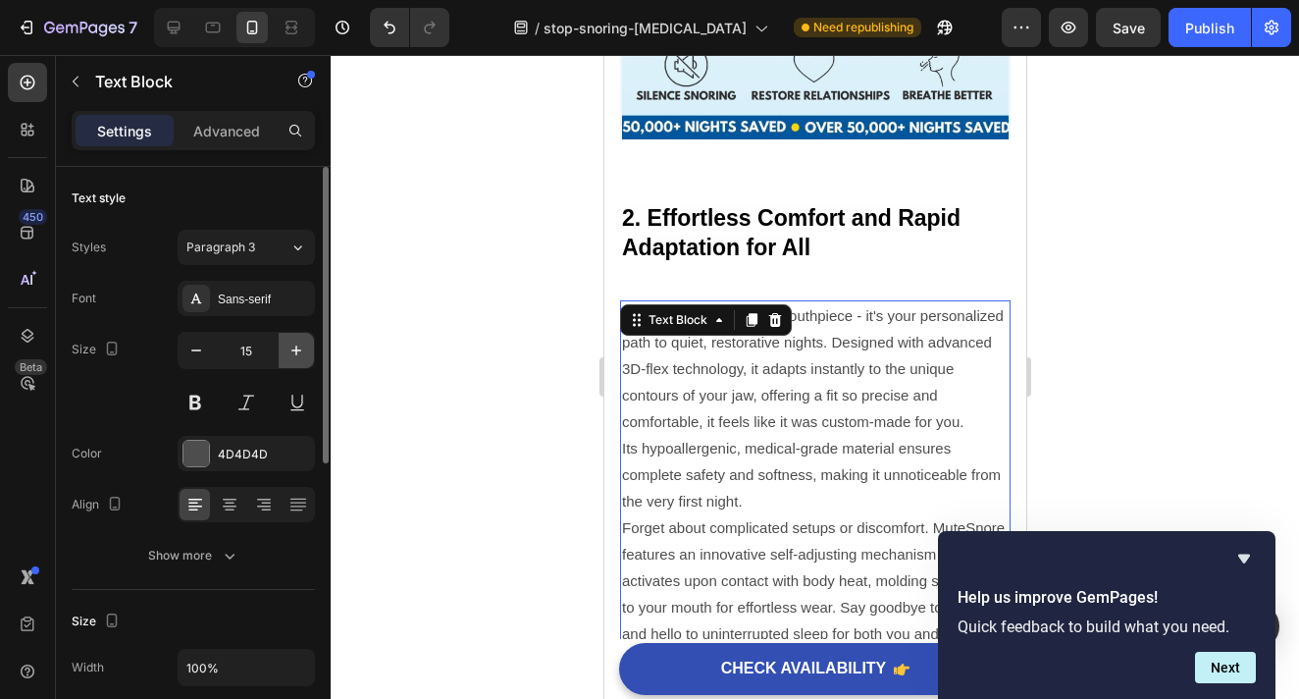
click at [297, 347] on icon "button" at bounding box center [297, 351] width 20 height 20
type input "16"
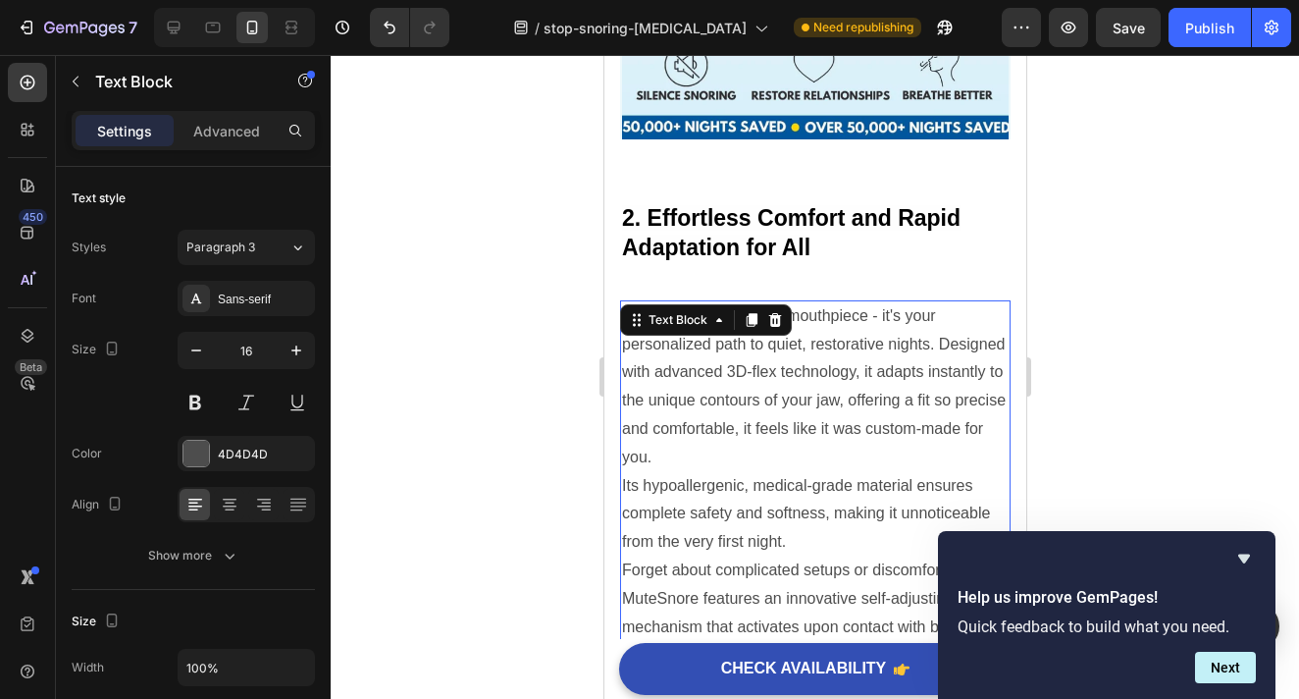
click at [1075, 305] on div at bounding box center [815, 377] width 969 height 644
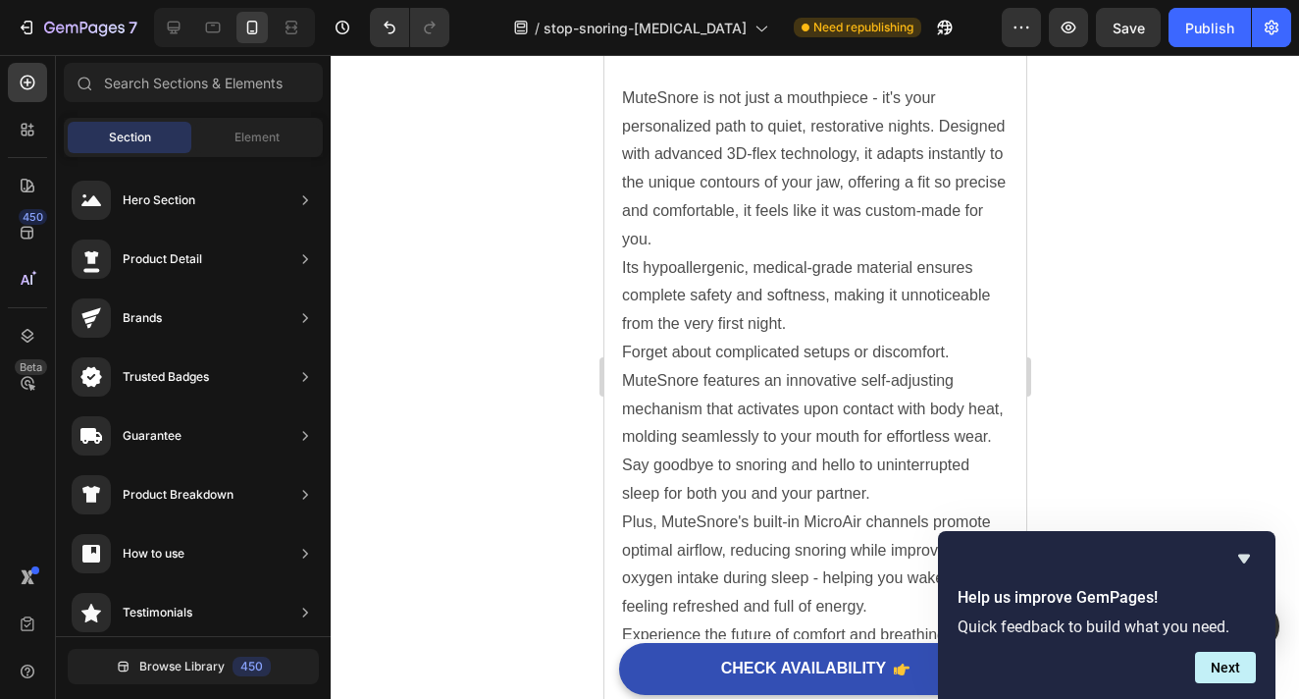
scroll to position [1929, 0]
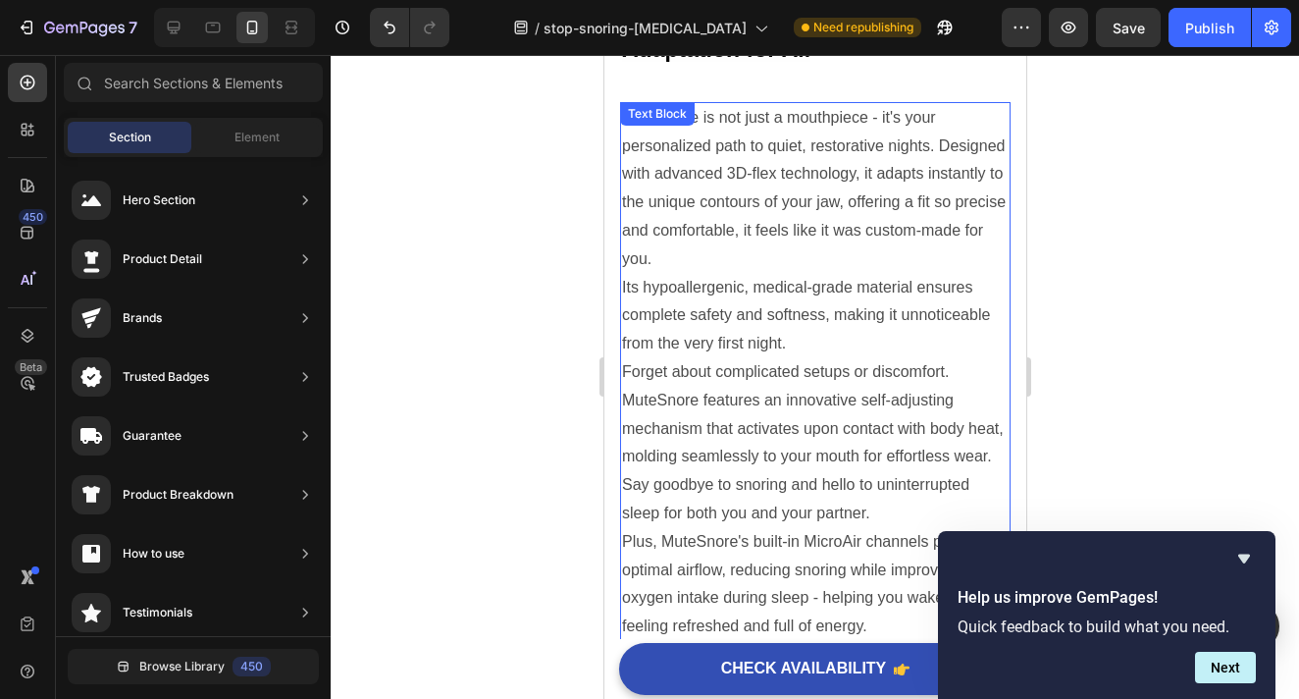
click at [775, 361] on p "Forget about complicated setups or discomfort. MuteSnore features an innovative…" at bounding box center [814, 443] width 387 height 170
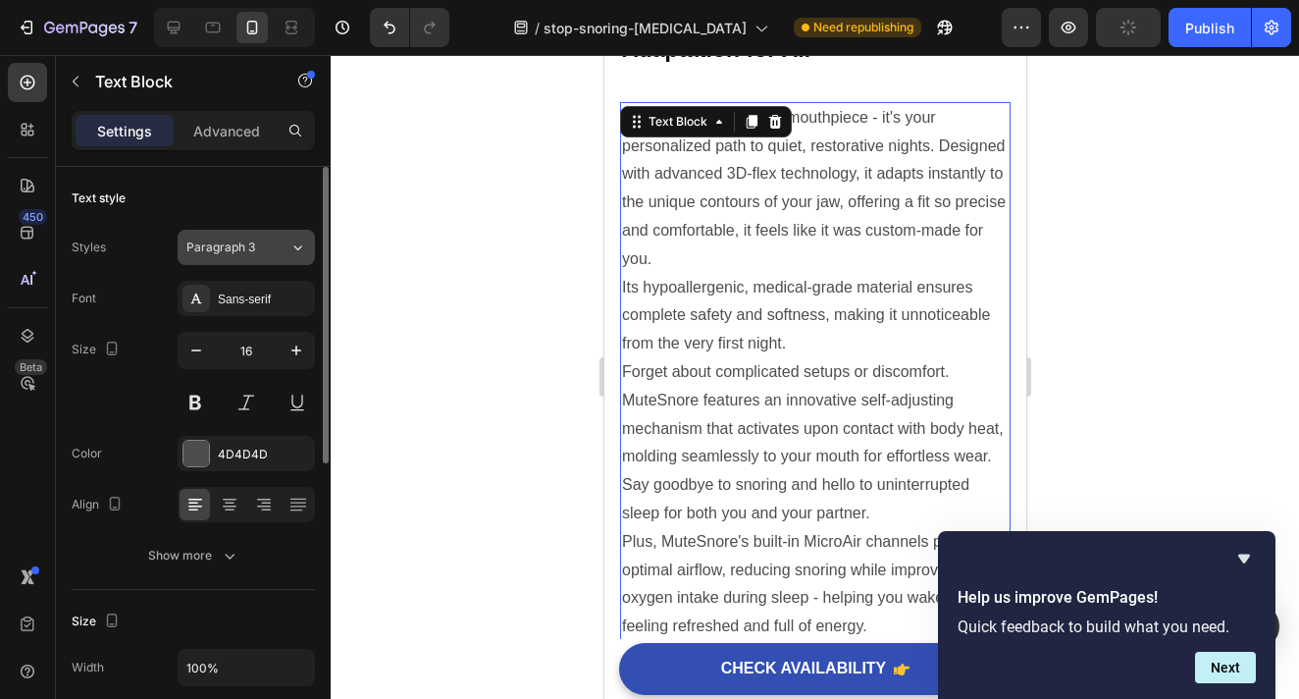
click at [283, 256] on button "Paragraph 3" at bounding box center [246, 247] width 137 height 35
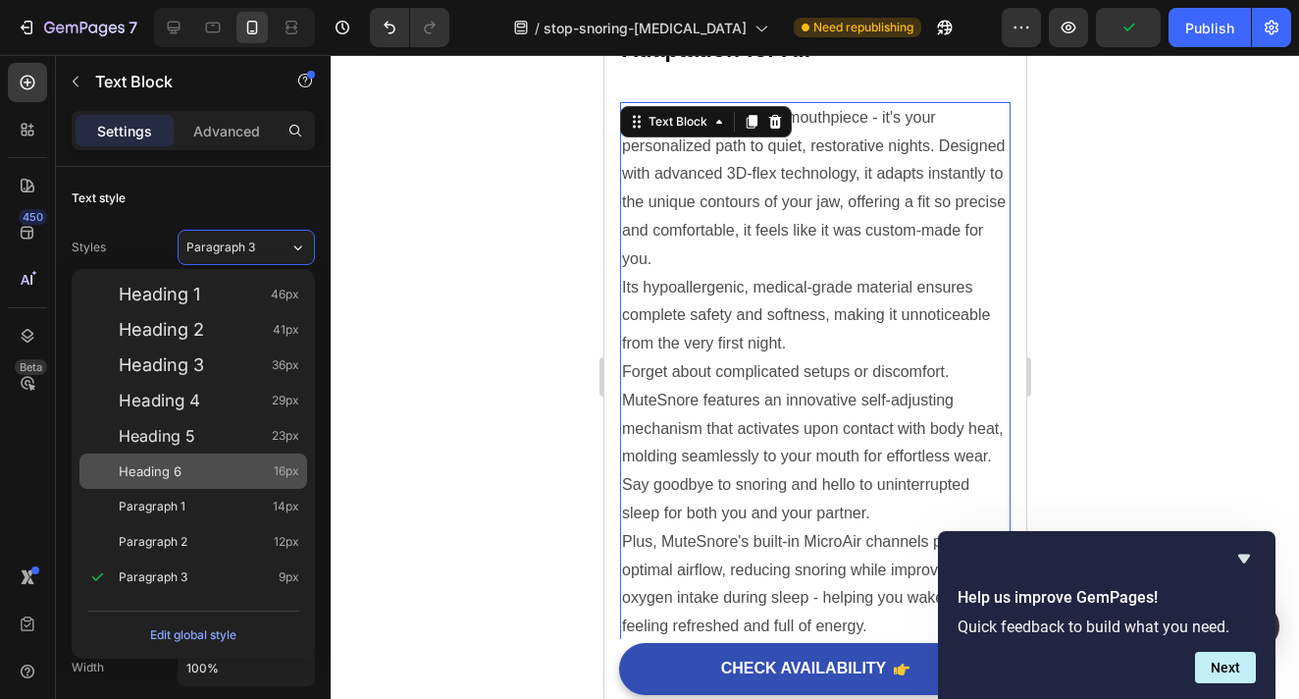
click at [241, 469] on div "Heading 6 16px" at bounding box center [209, 471] width 181 height 20
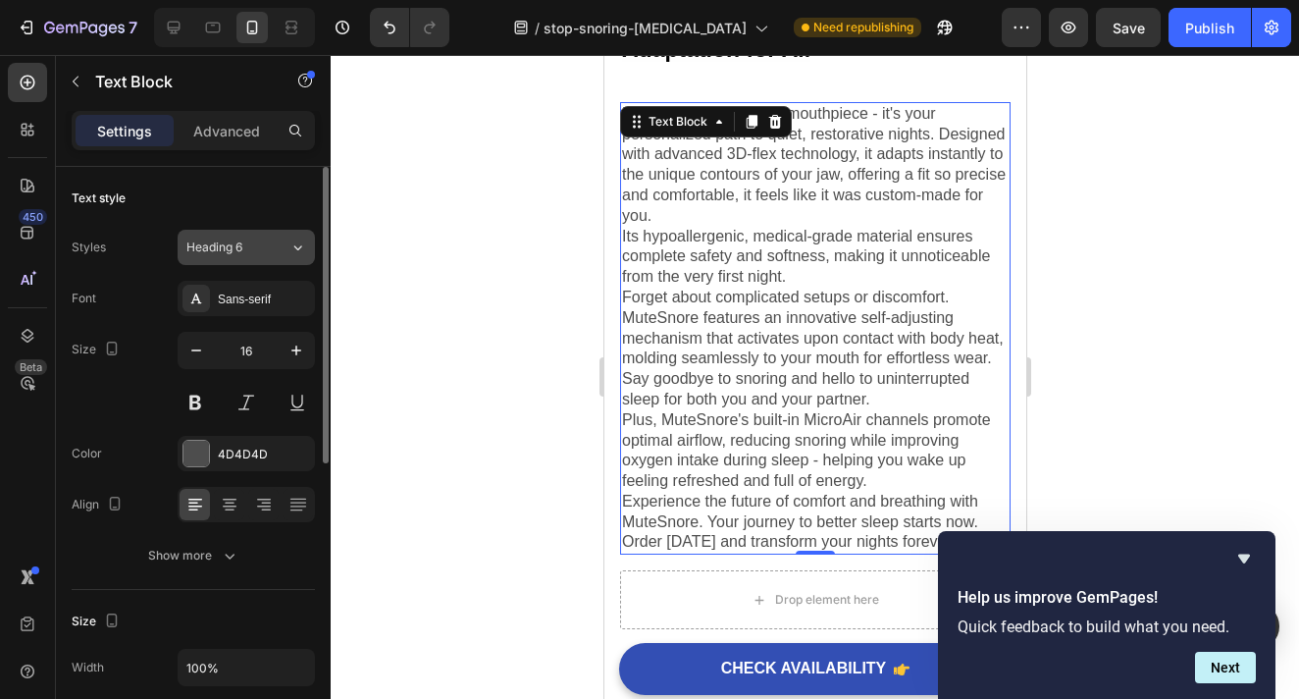
click at [287, 247] on div "Heading 6" at bounding box center [237, 247] width 103 height 18
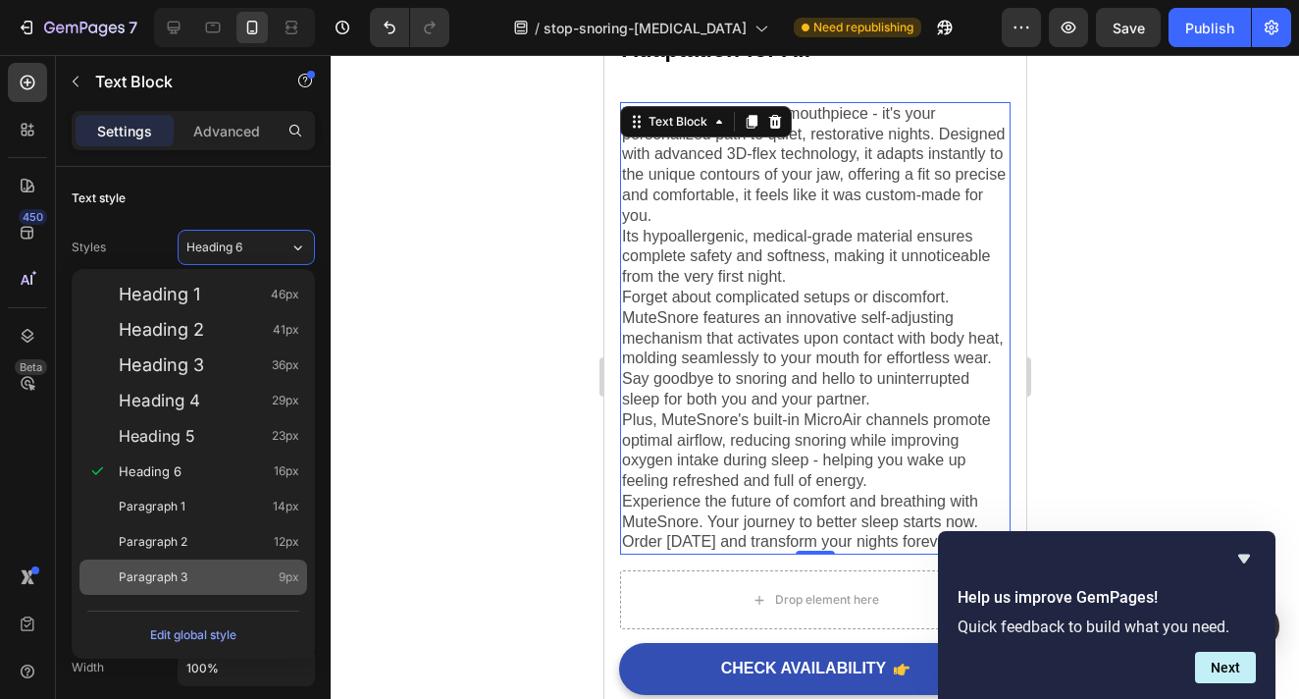
click at [278, 582] on div "Paragraph 3 9px" at bounding box center [209, 577] width 181 height 20
type input "9"
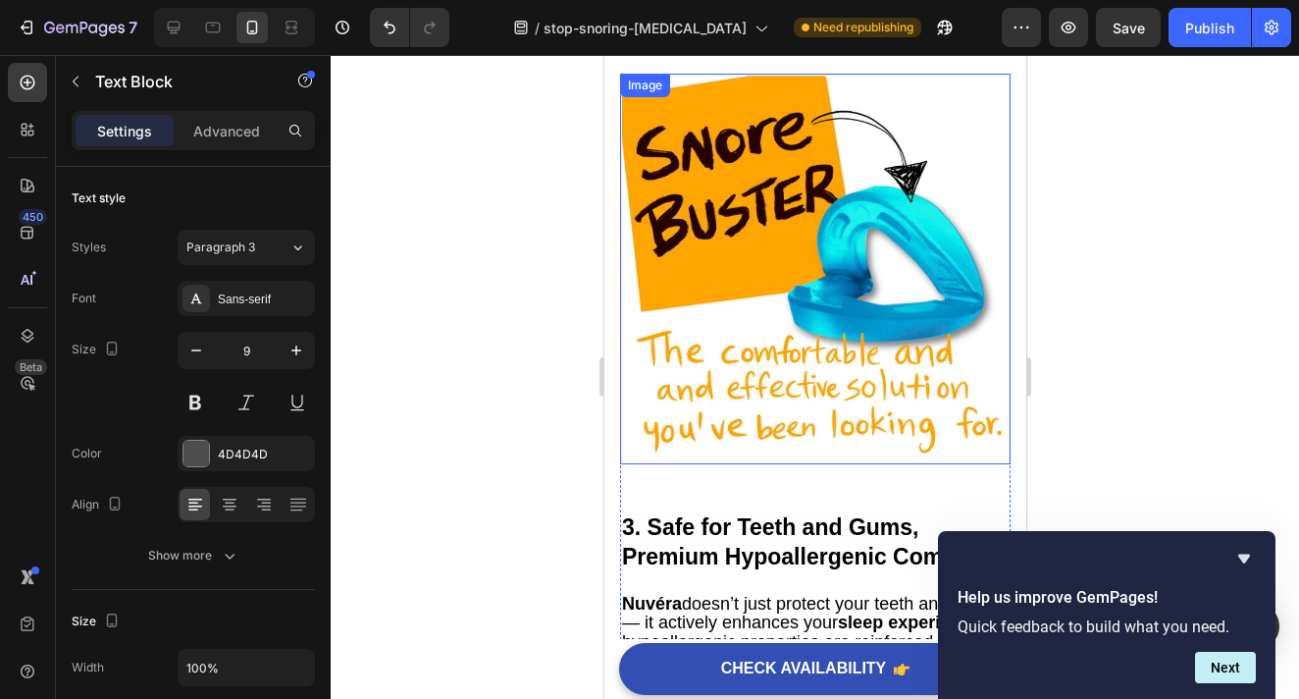
scroll to position [2446, 0]
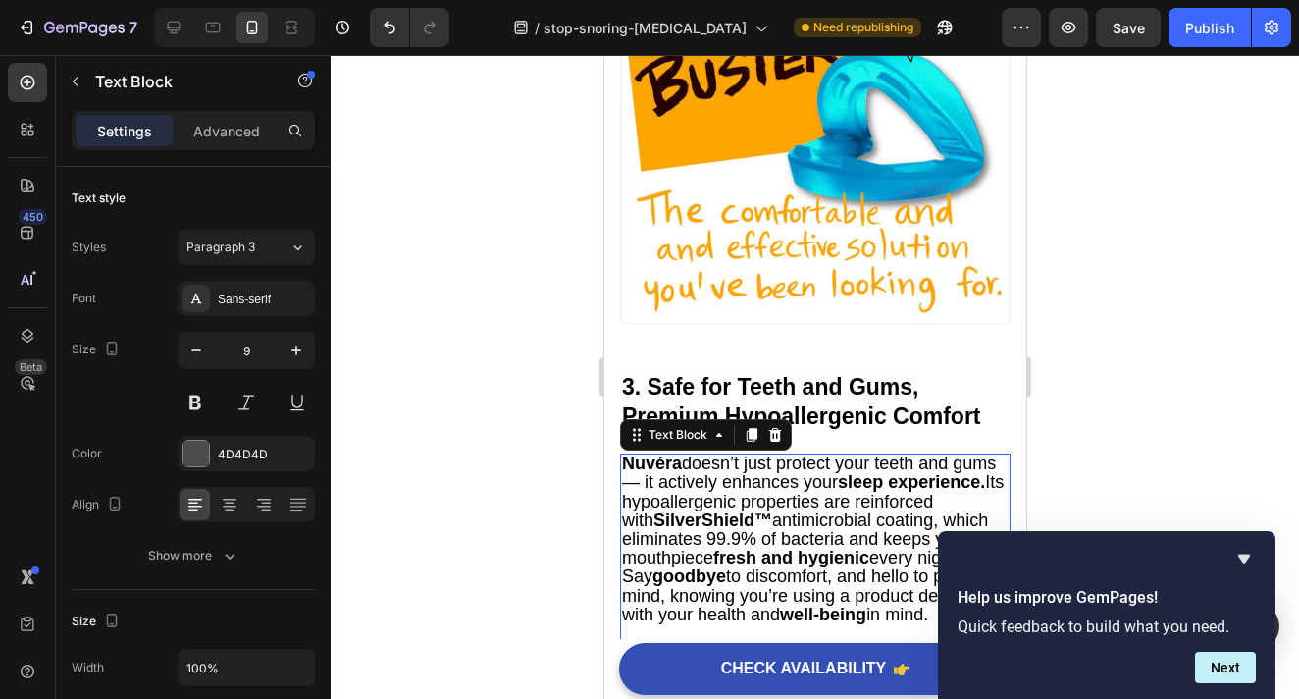
click at [802, 488] on span "Nuvéra doesn’t just protect your teeth and gums — it actively enhances your sle…" at bounding box center [812, 538] width 382 height 171
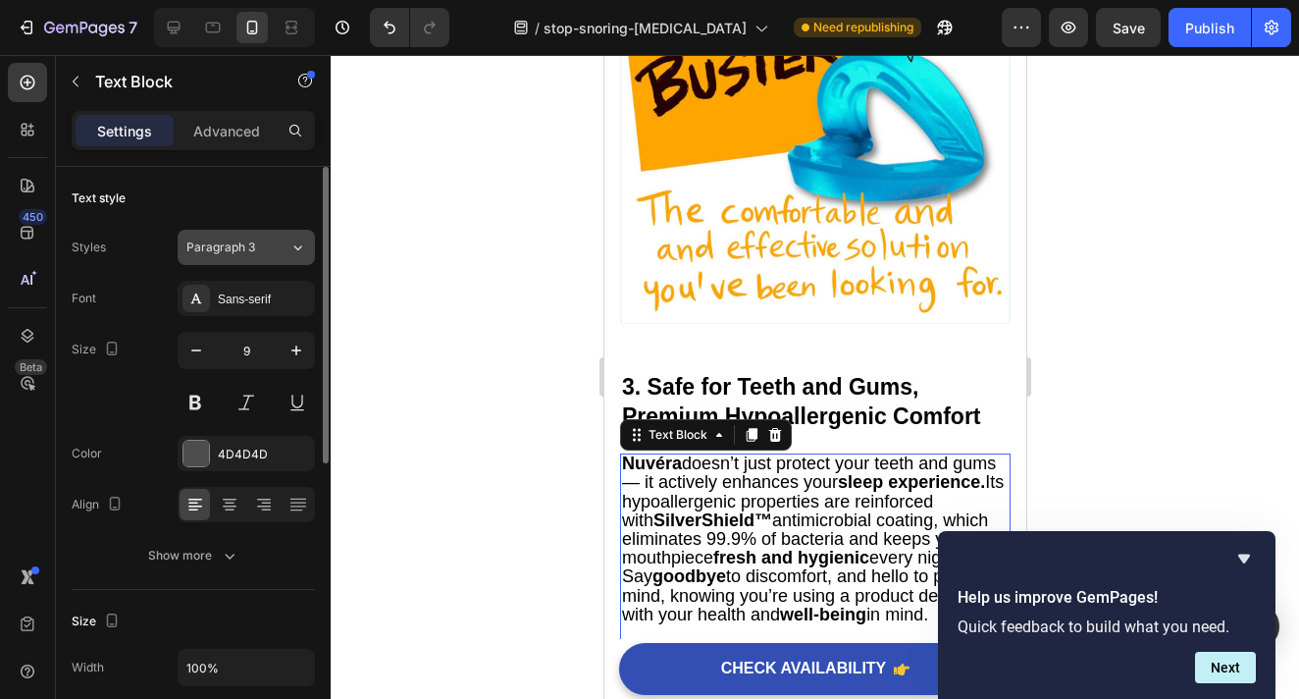
click at [267, 245] on div "Paragraph 3" at bounding box center [237, 247] width 103 height 18
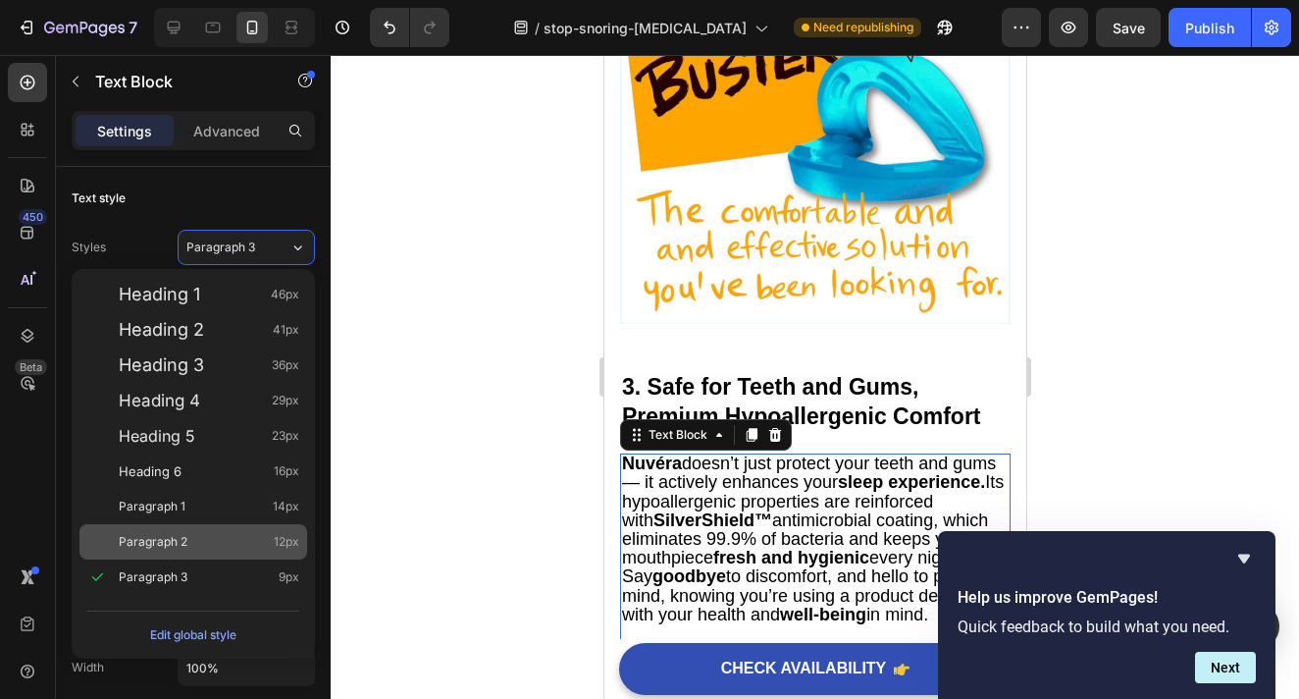
click at [255, 536] on div "Paragraph 2 12px" at bounding box center [209, 542] width 181 height 20
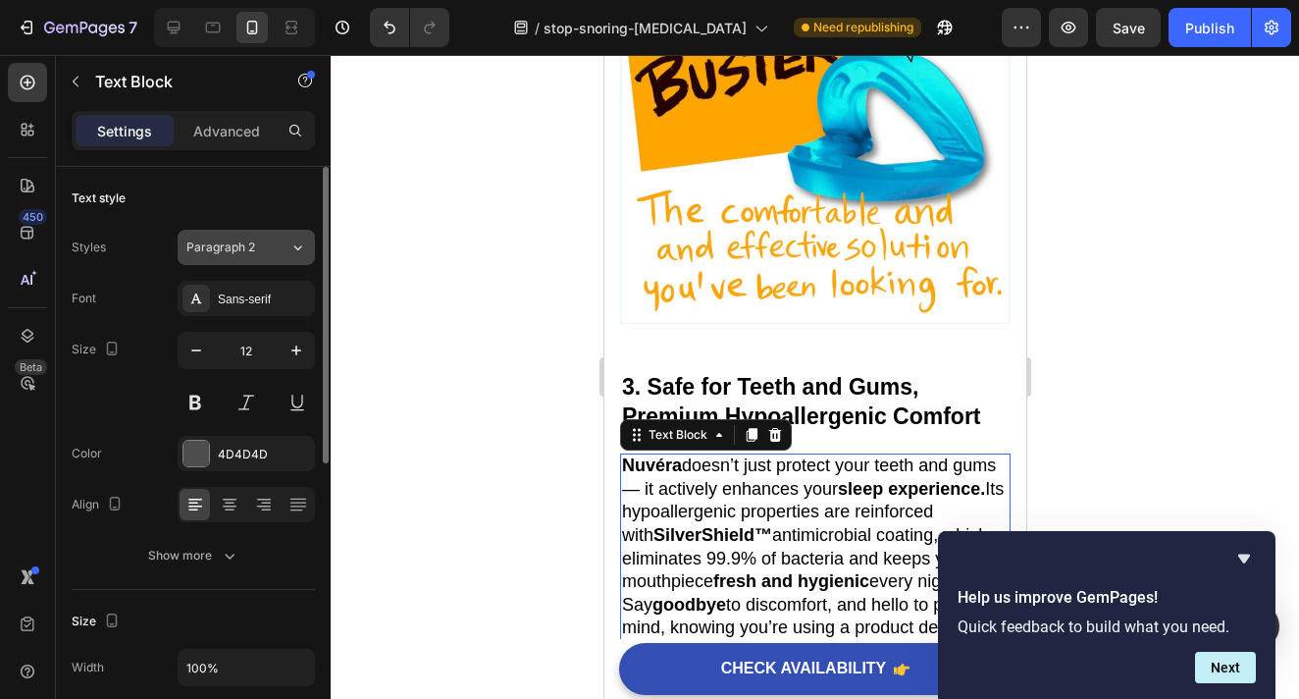
click at [267, 250] on div "Paragraph 2" at bounding box center [237, 247] width 103 height 18
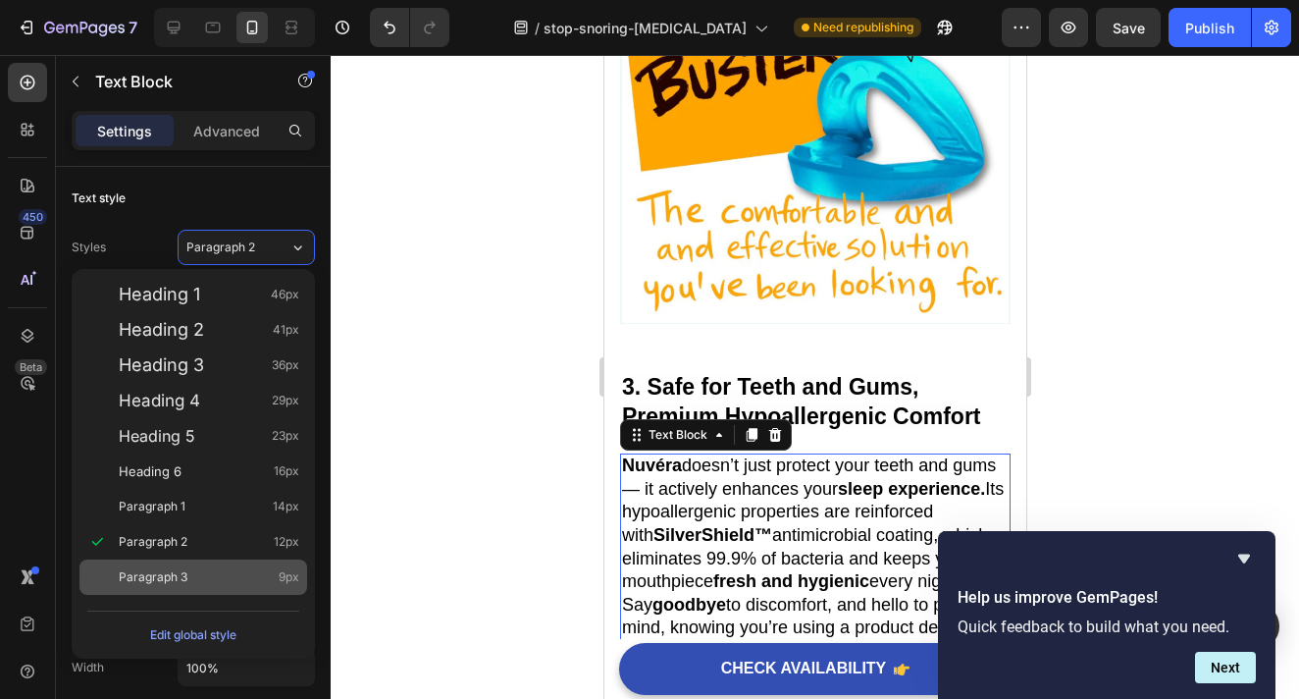
click at [264, 569] on div "Paragraph 3 9px" at bounding box center [209, 577] width 181 height 20
type input "9"
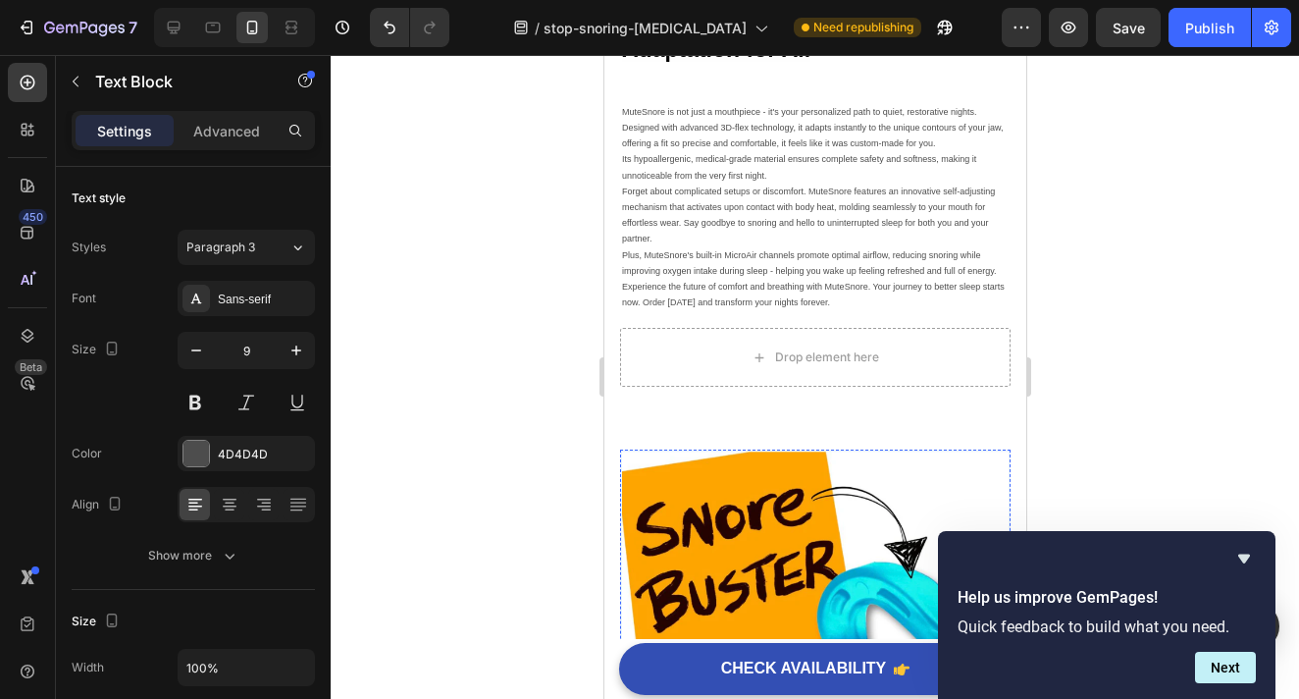
scroll to position [1773, 0]
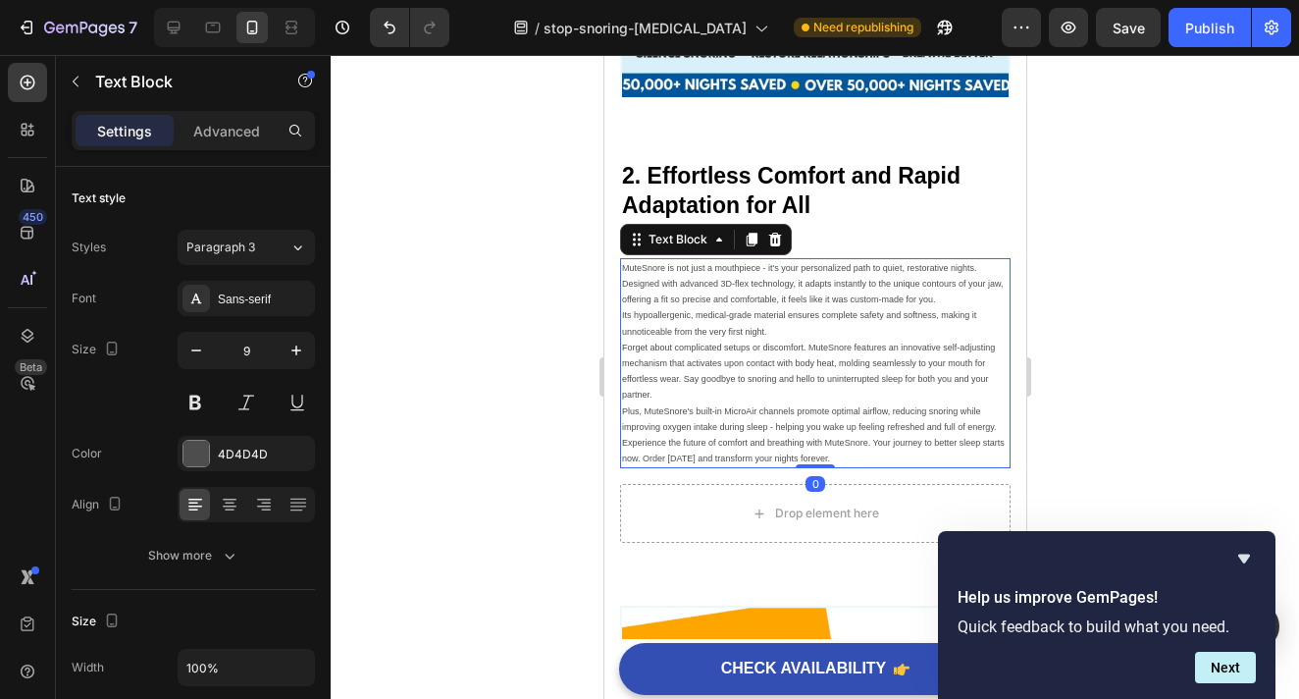
click at [785, 314] on p "Its hypoallergenic, medical-grade material ensures complete safety and softness…" at bounding box center [814, 322] width 387 height 31
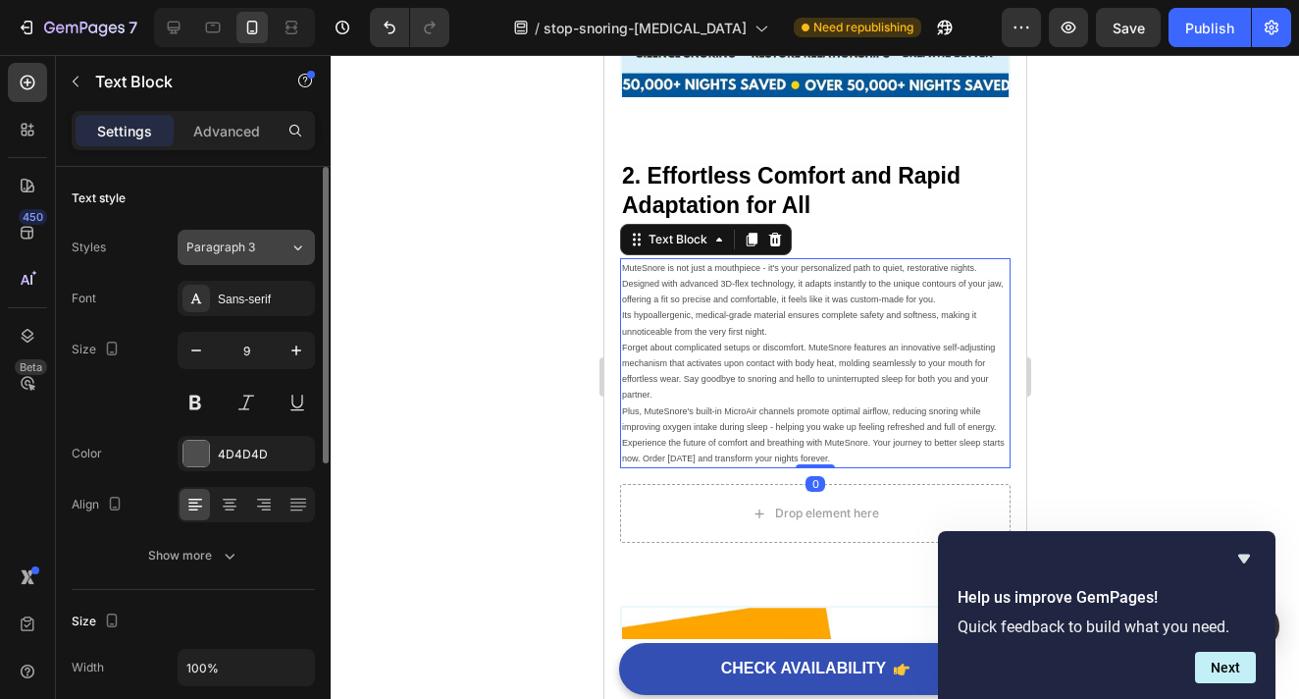
click at [255, 252] on div "Paragraph 3" at bounding box center [225, 247] width 79 height 18
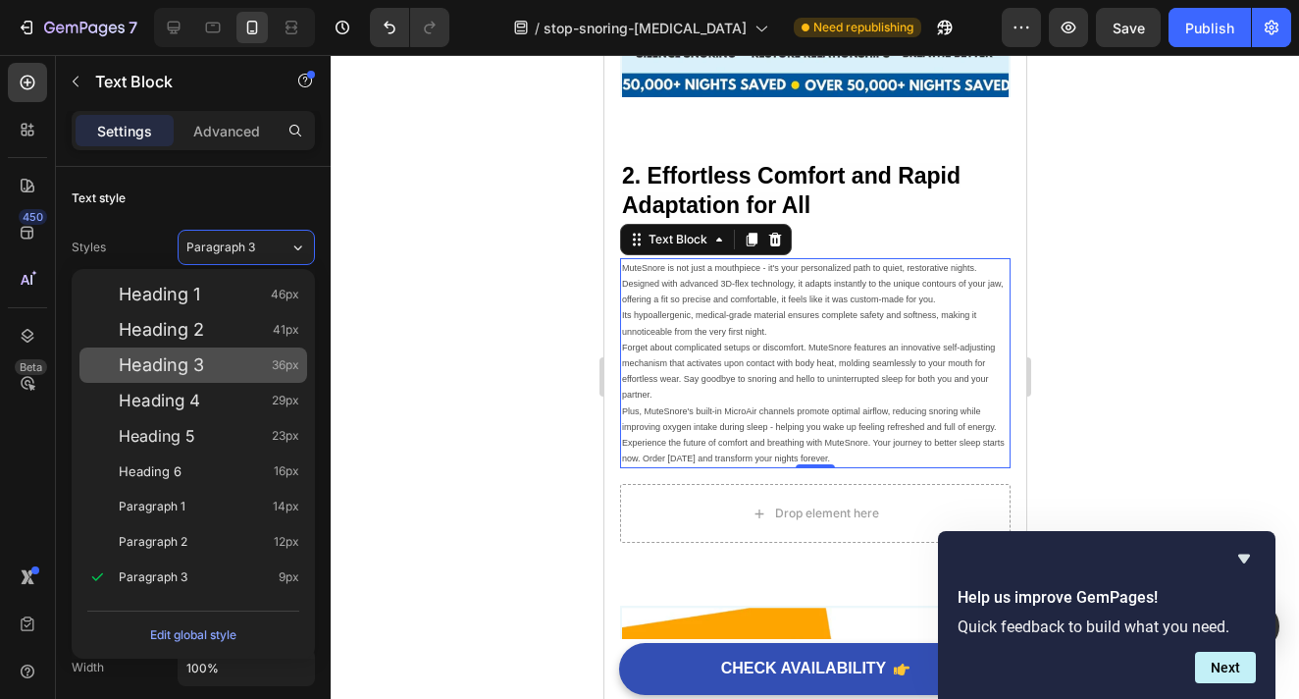
click at [251, 347] on div "Heading 3 36px" at bounding box center [193, 364] width 228 height 35
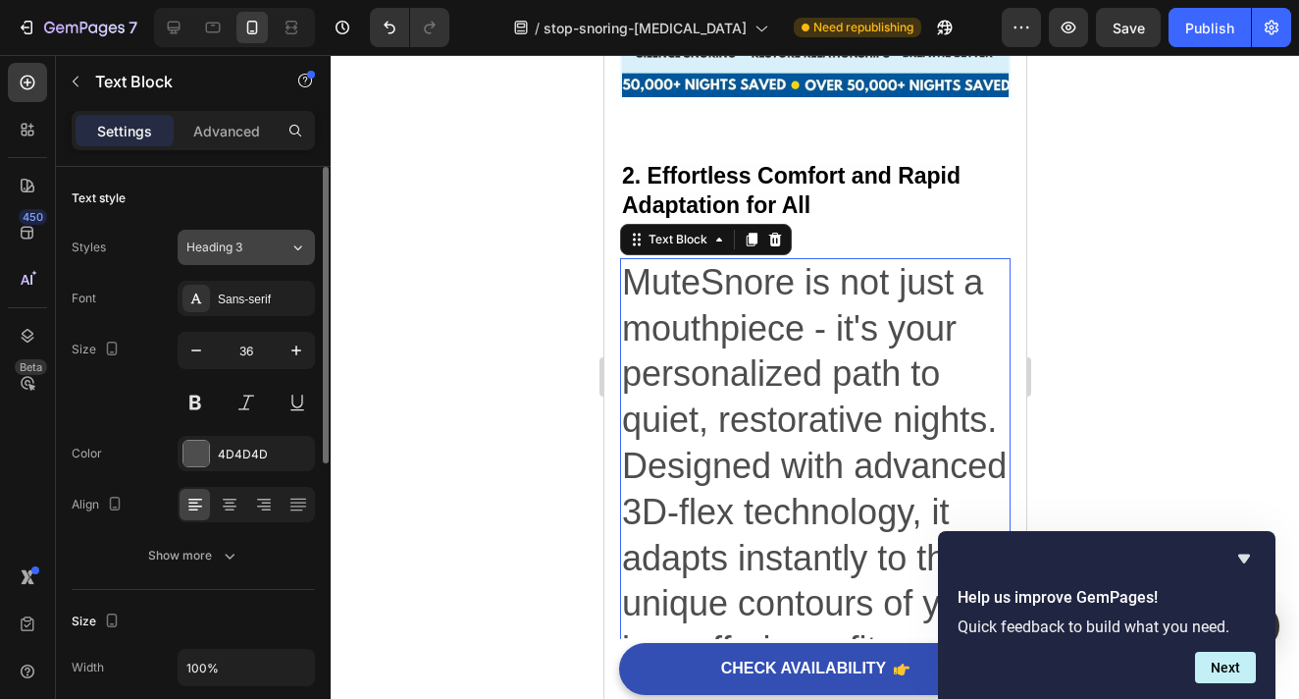
click at [253, 241] on div "Heading 3" at bounding box center [225, 247] width 79 height 18
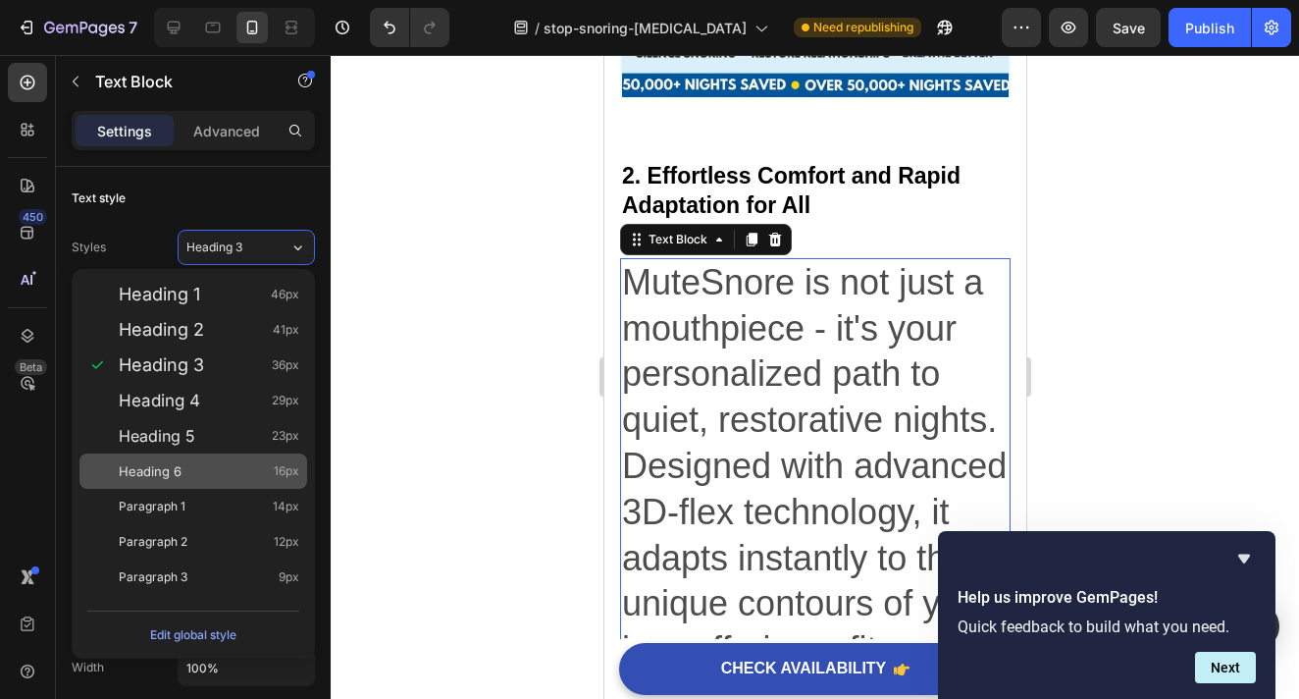
click at [261, 461] on div "Heading 6 16px" at bounding box center [209, 471] width 181 height 20
type input "16"
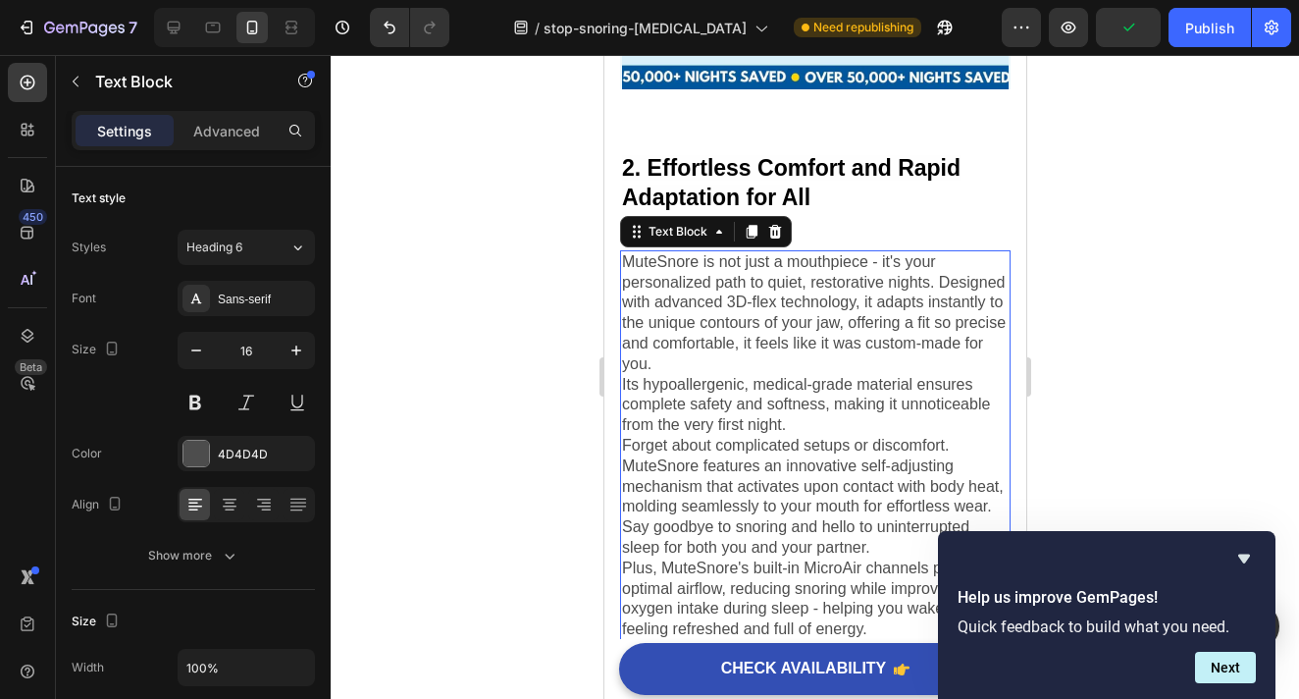
scroll to position [1765, 0]
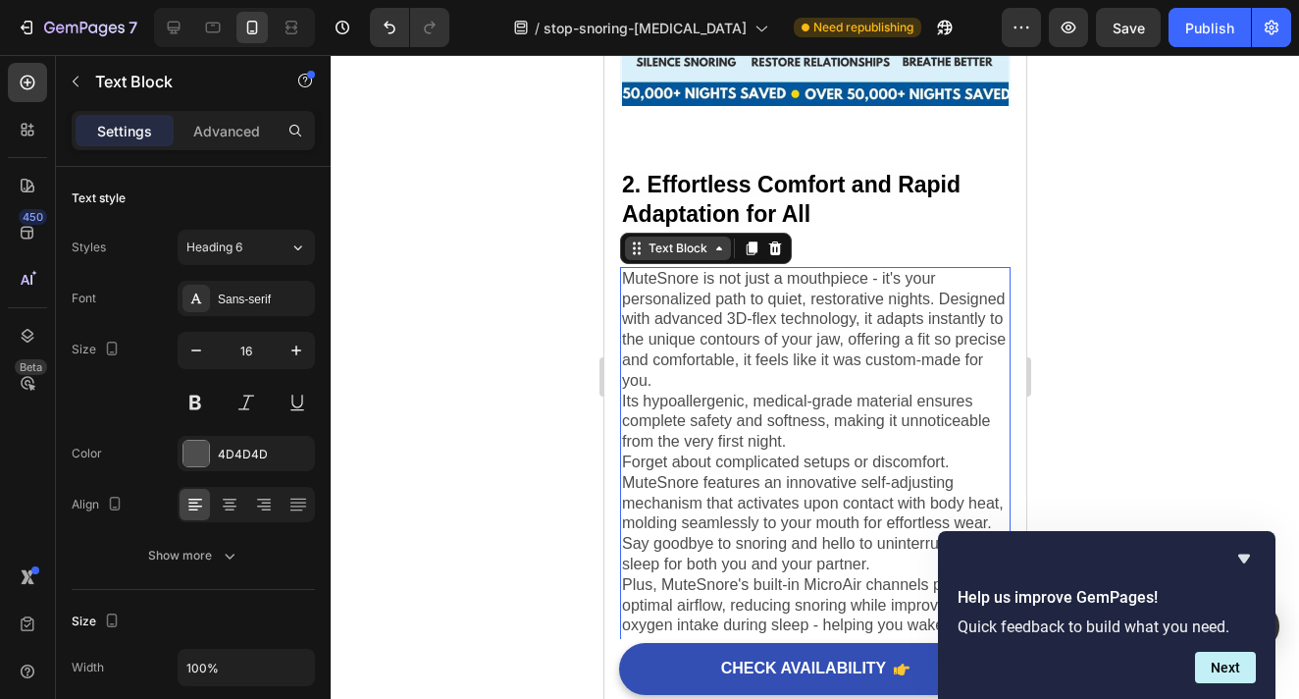
click at [704, 251] on div "Text Block" at bounding box center [677, 248] width 67 height 18
click at [1237, 346] on div at bounding box center [815, 377] width 969 height 644
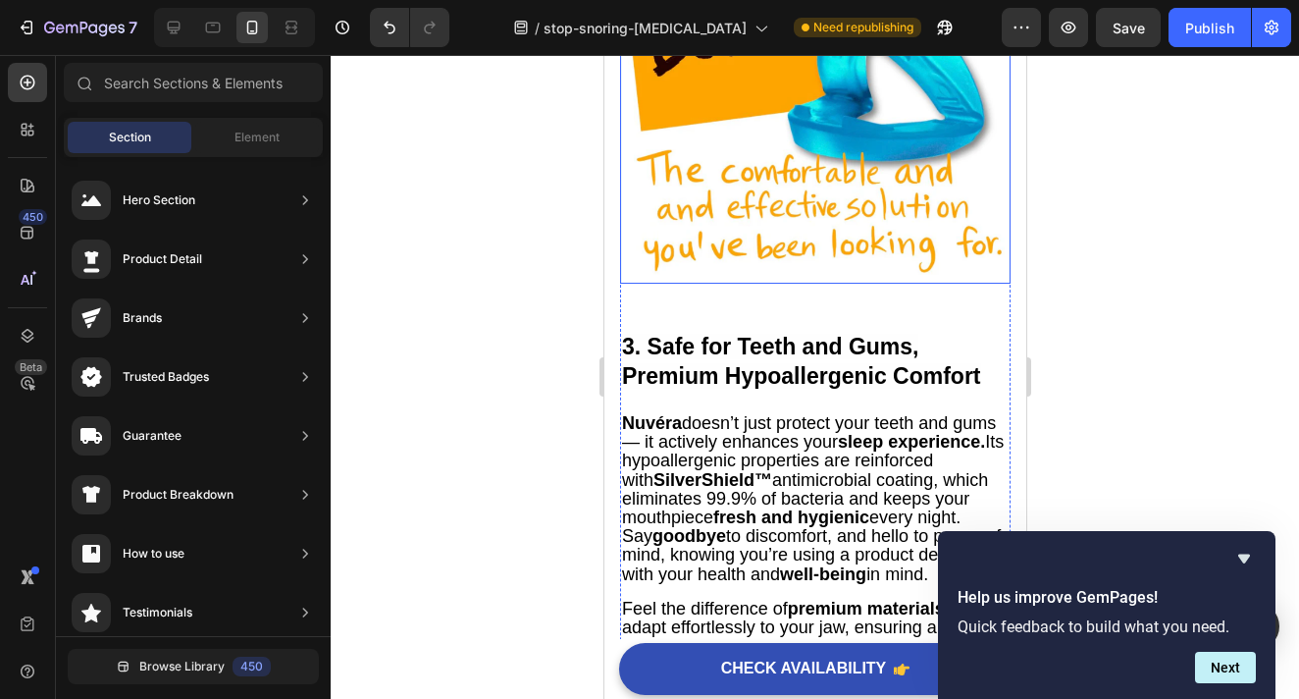
scroll to position [2744, 0]
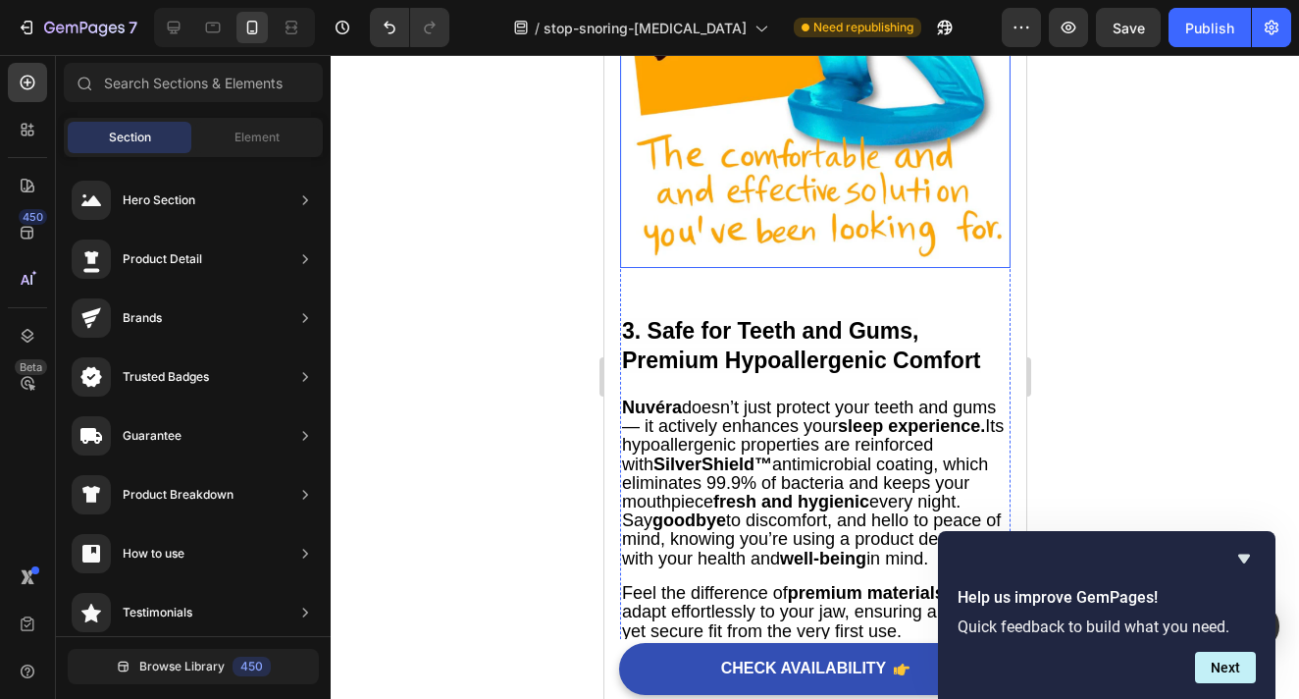
click at [728, 490] on span "Nuvéra doesn’t just protect your teeth and gums — it actively enhances your sle…" at bounding box center [812, 482] width 382 height 171
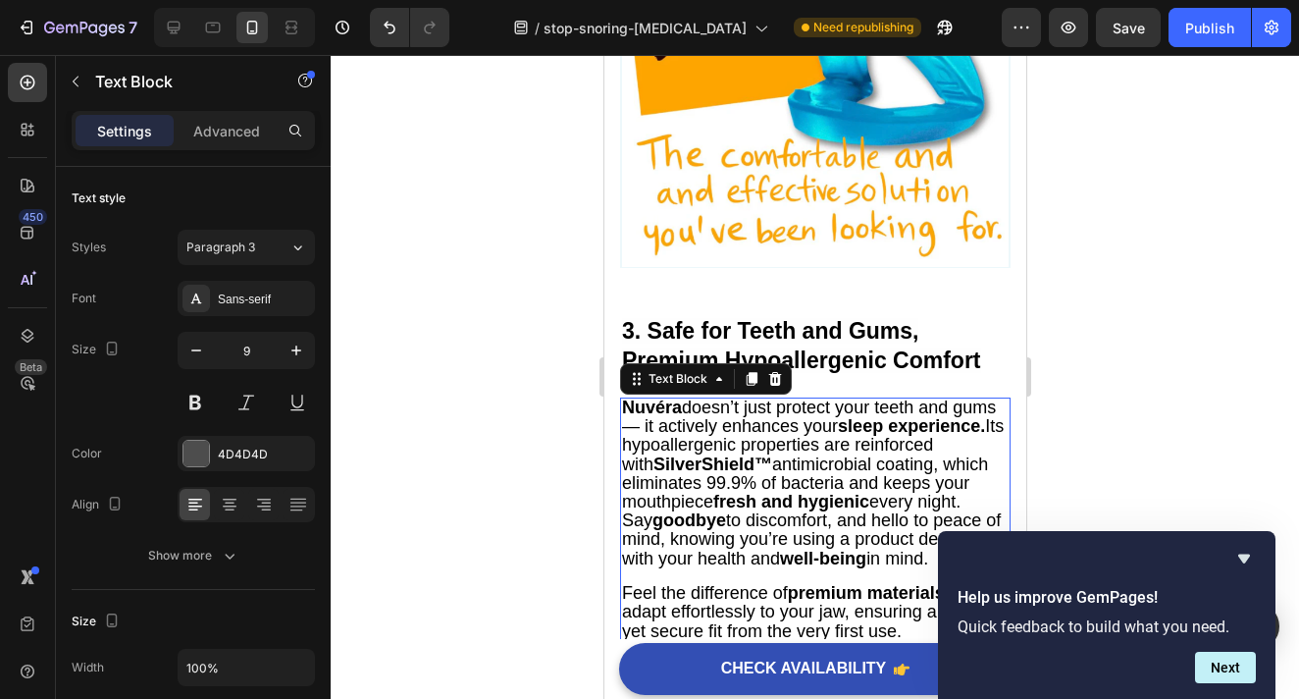
click at [728, 490] on span "Nuvéra doesn’t just protect your teeth and gums — it actively enhances your sle…" at bounding box center [812, 482] width 382 height 171
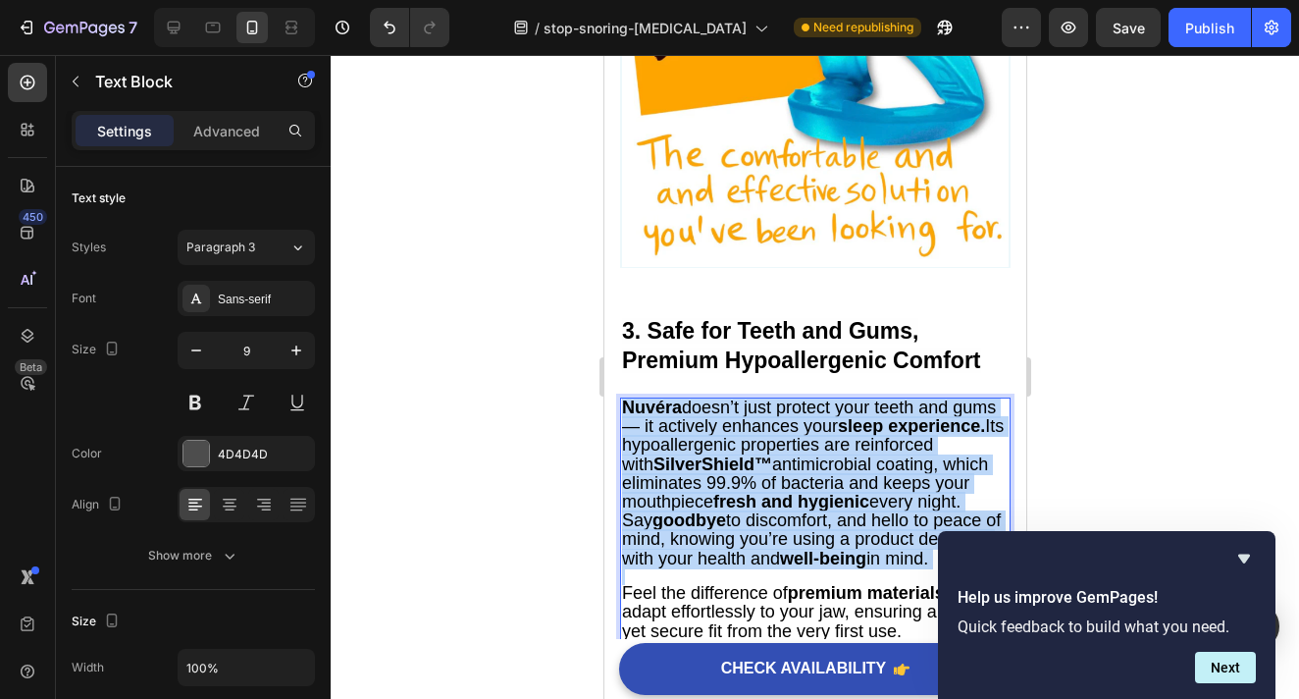
copy div "Nuvéra doesn’t just protect your teeth and gums — it actively enhances your sle…"
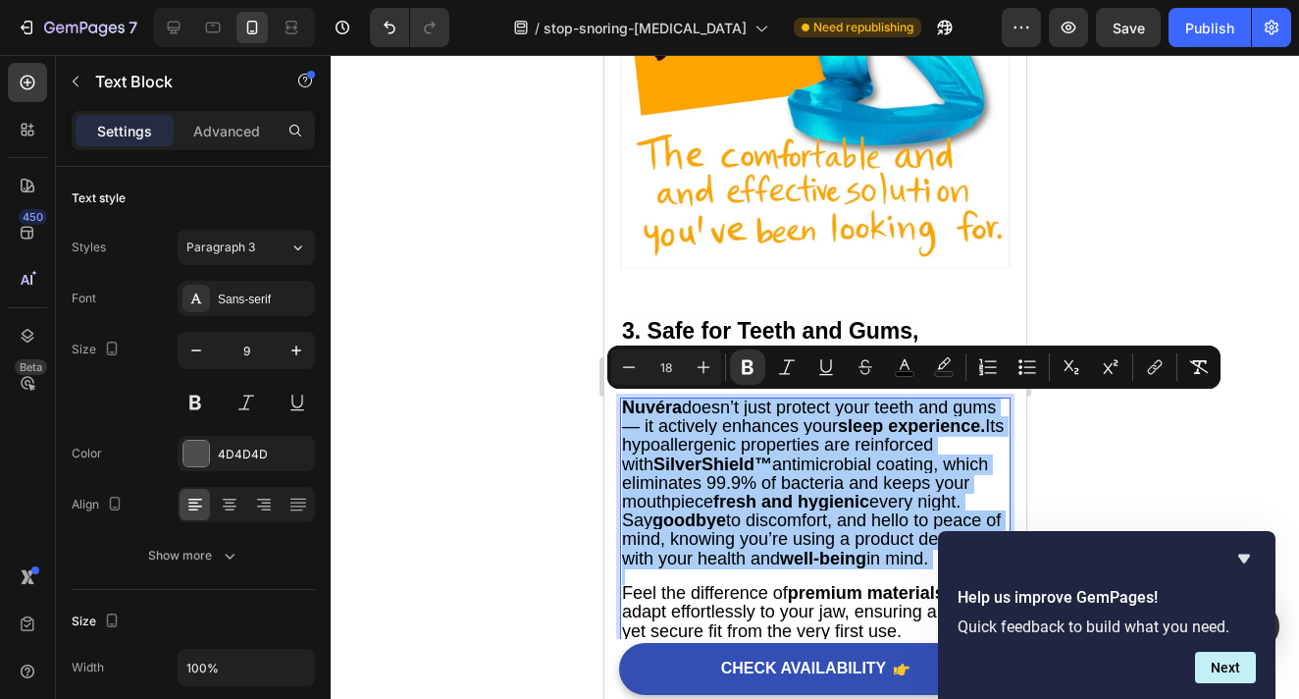
click at [1083, 431] on div at bounding box center [815, 377] width 969 height 644
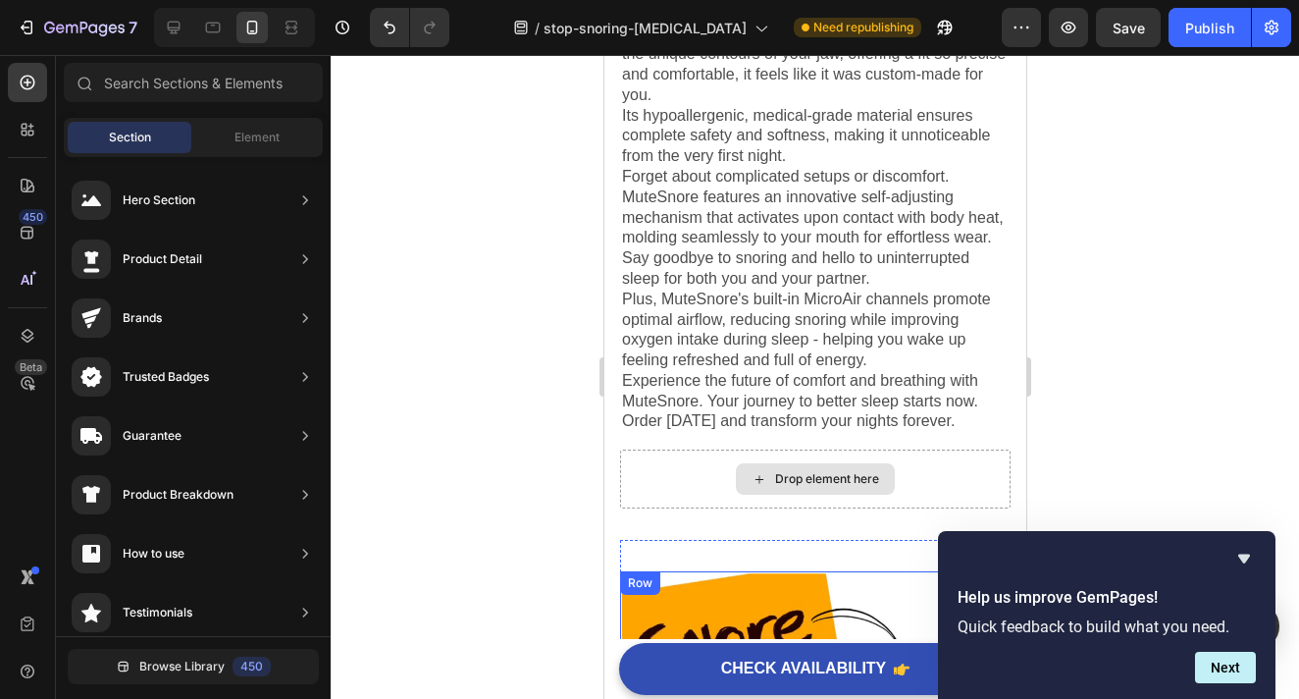
scroll to position [1966, 0]
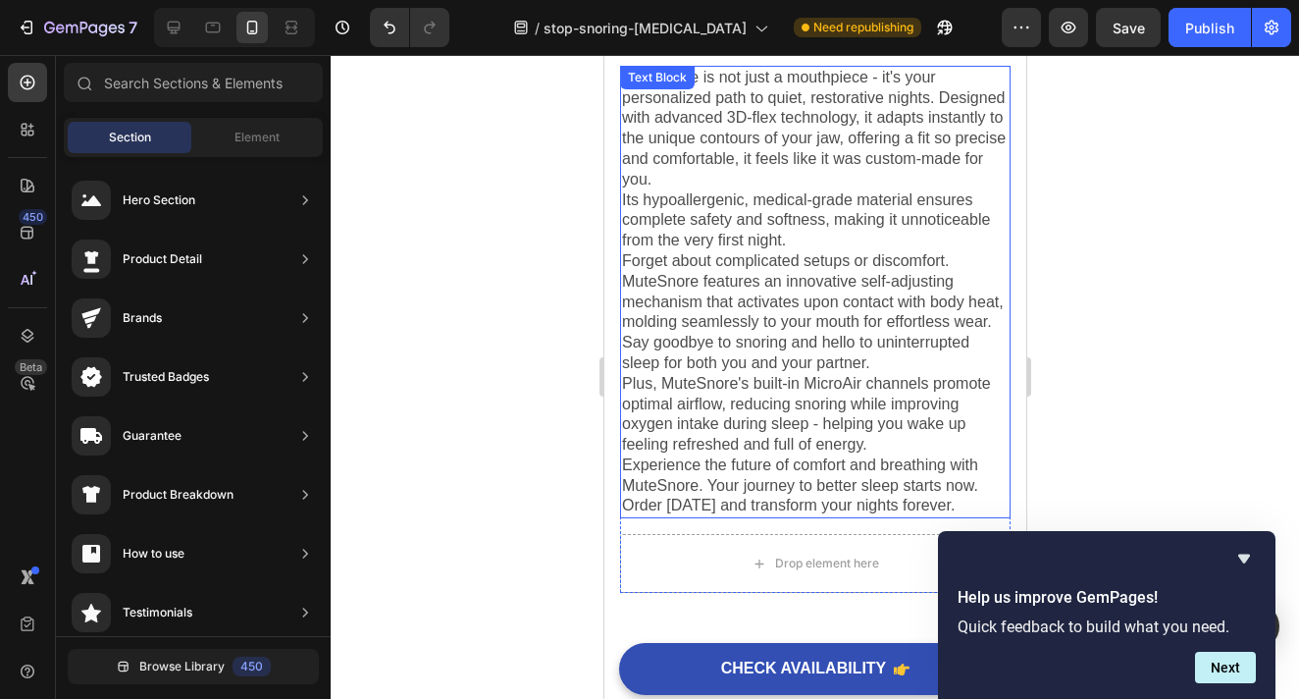
click at [774, 317] on p "Forget about complicated setups or discomfort. MuteSnore features an innovative…" at bounding box center [814, 312] width 387 height 123
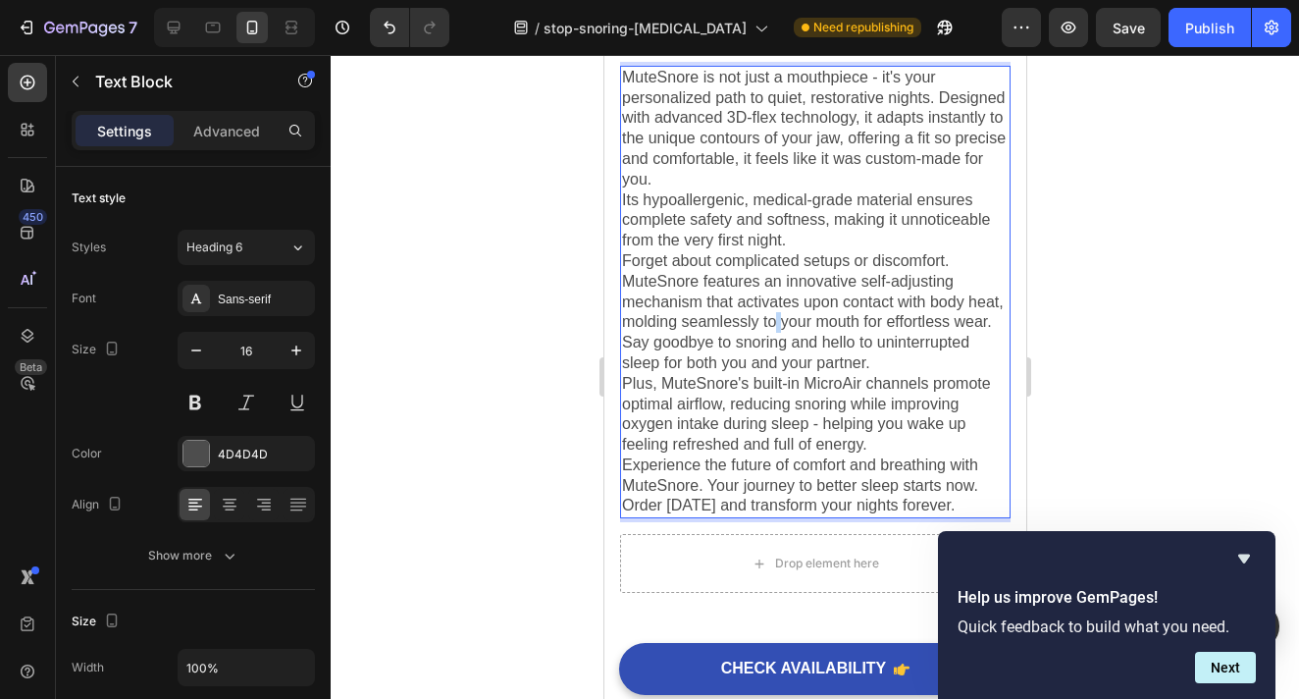
click at [774, 317] on p "Forget about complicated setups or discomfort. MuteSnore features an innovative…" at bounding box center [814, 312] width 387 height 123
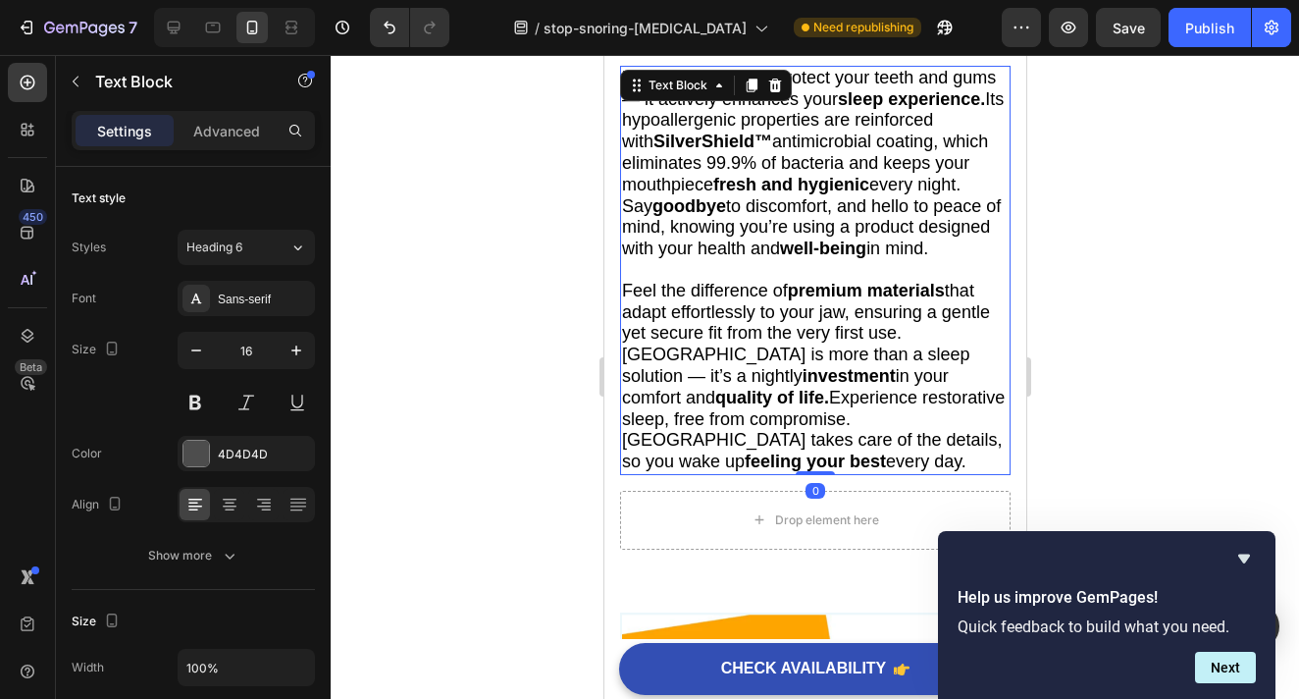
click at [1079, 298] on div at bounding box center [815, 377] width 969 height 644
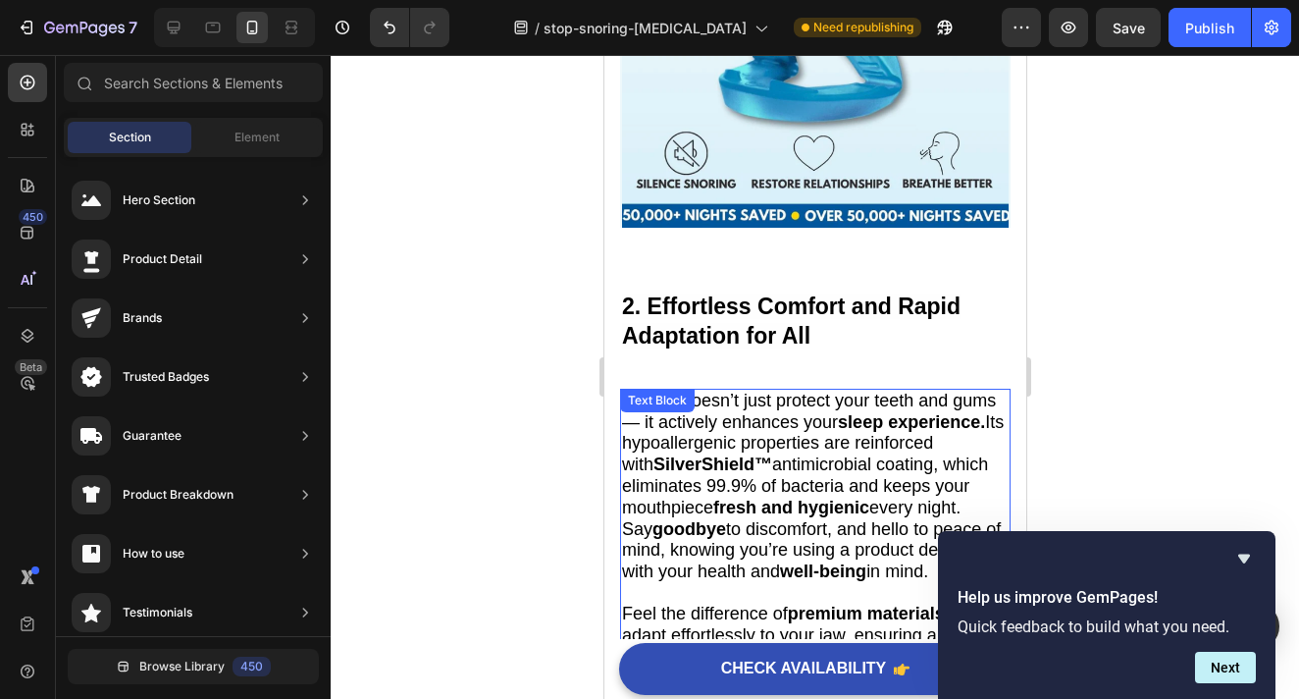
scroll to position [1623, 0]
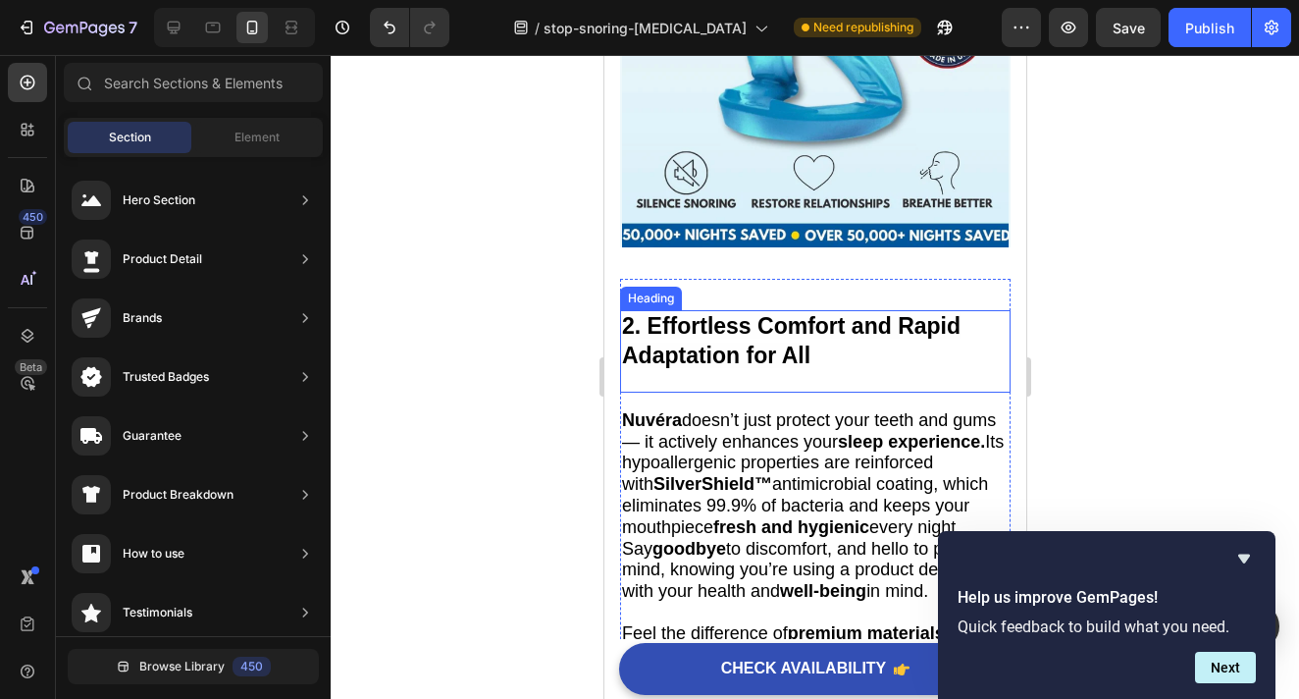
click at [778, 337] on strong "2. Effortless Comfort and Rapid Adaptation for All" at bounding box center [790, 340] width 339 height 55
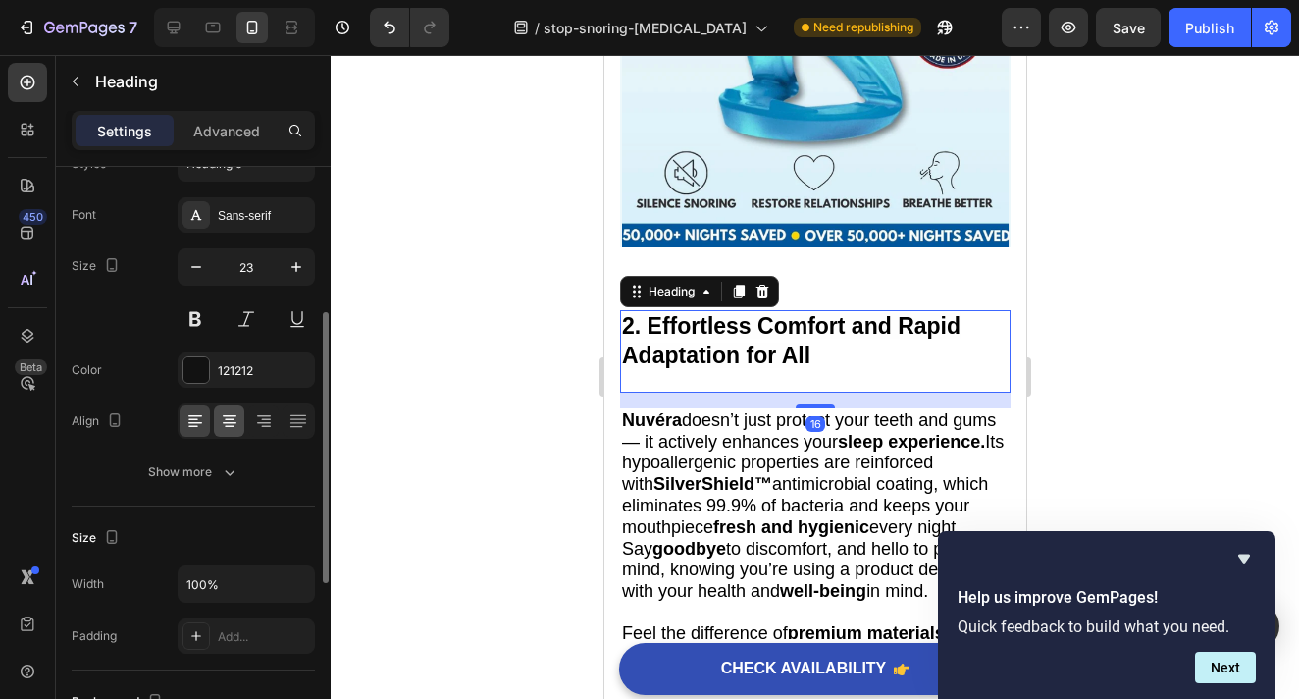
scroll to position [157, 0]
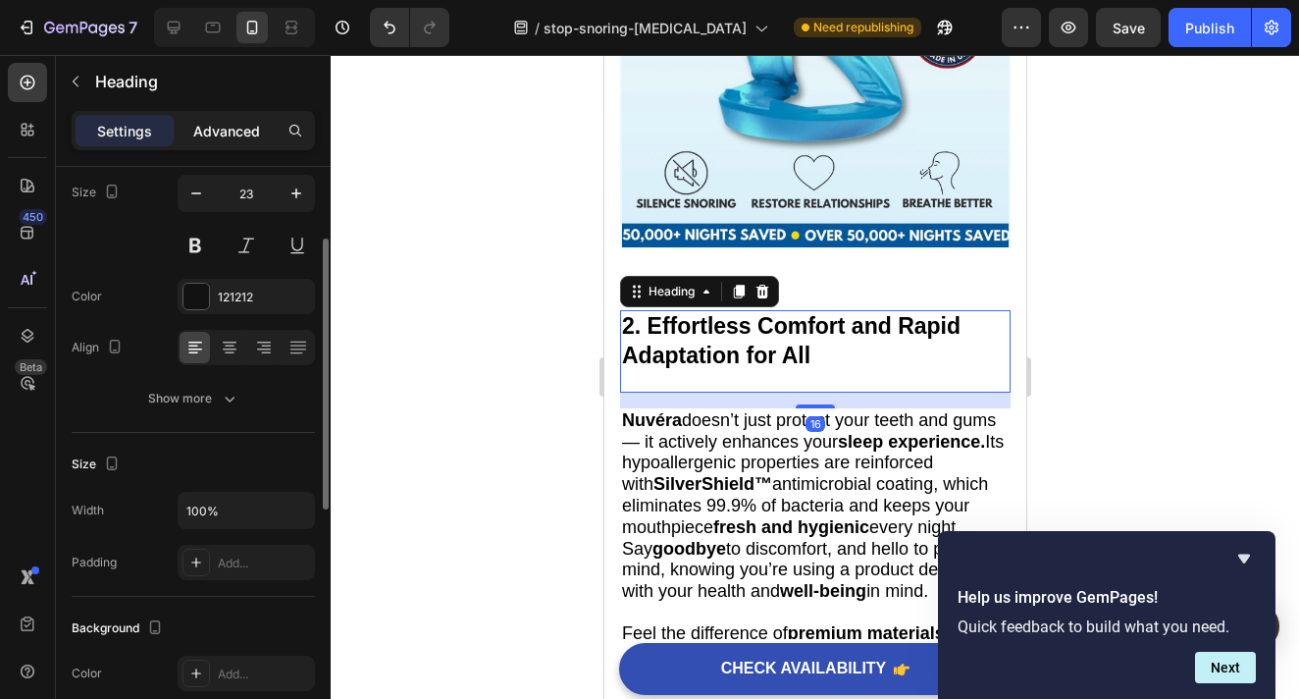
click at [230, 135] on p "Advanced" at bounding box center [226, 131] width 67 height 21
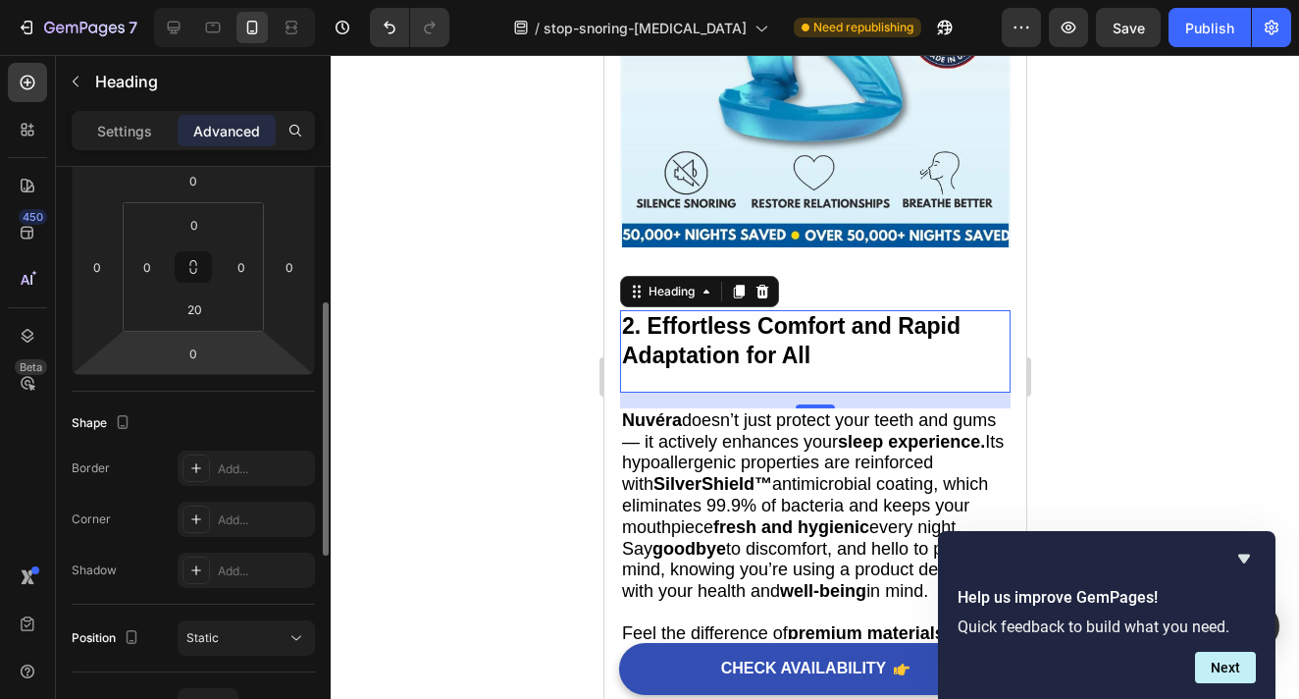
scroll to position [291, 0]
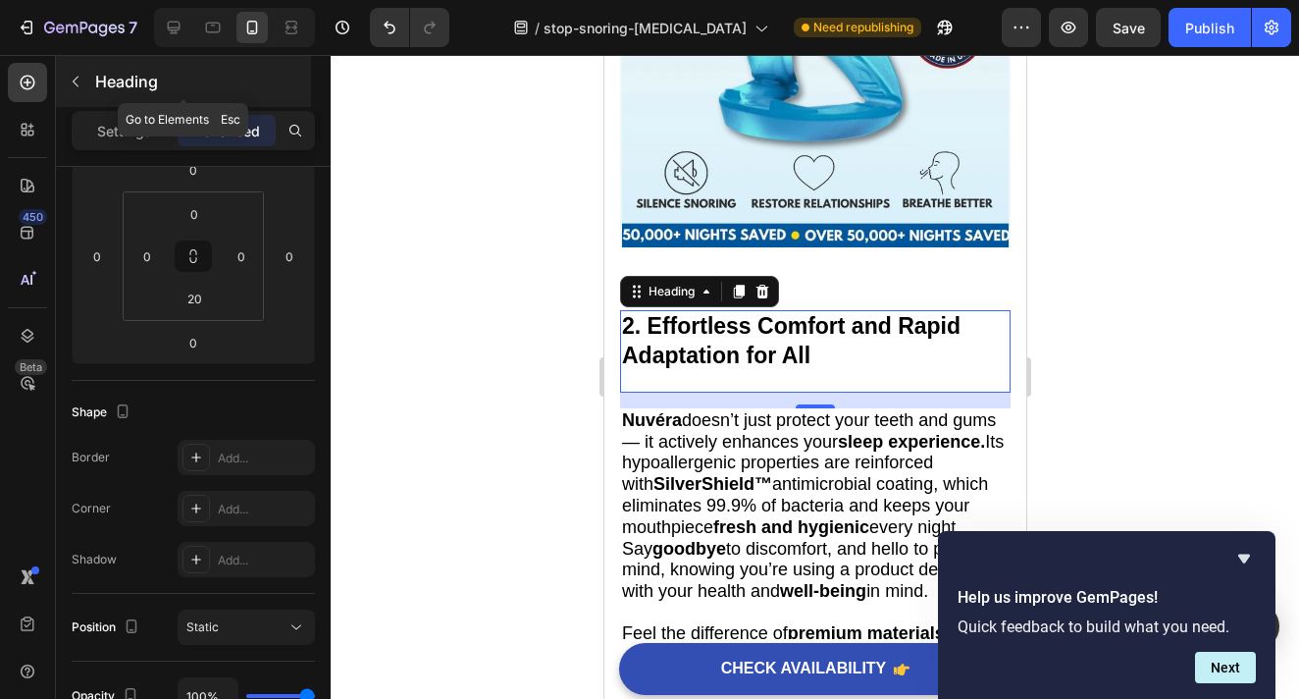
click at [78, 84] on icon "button" at bounding box center [76, 82] width 16 height 16
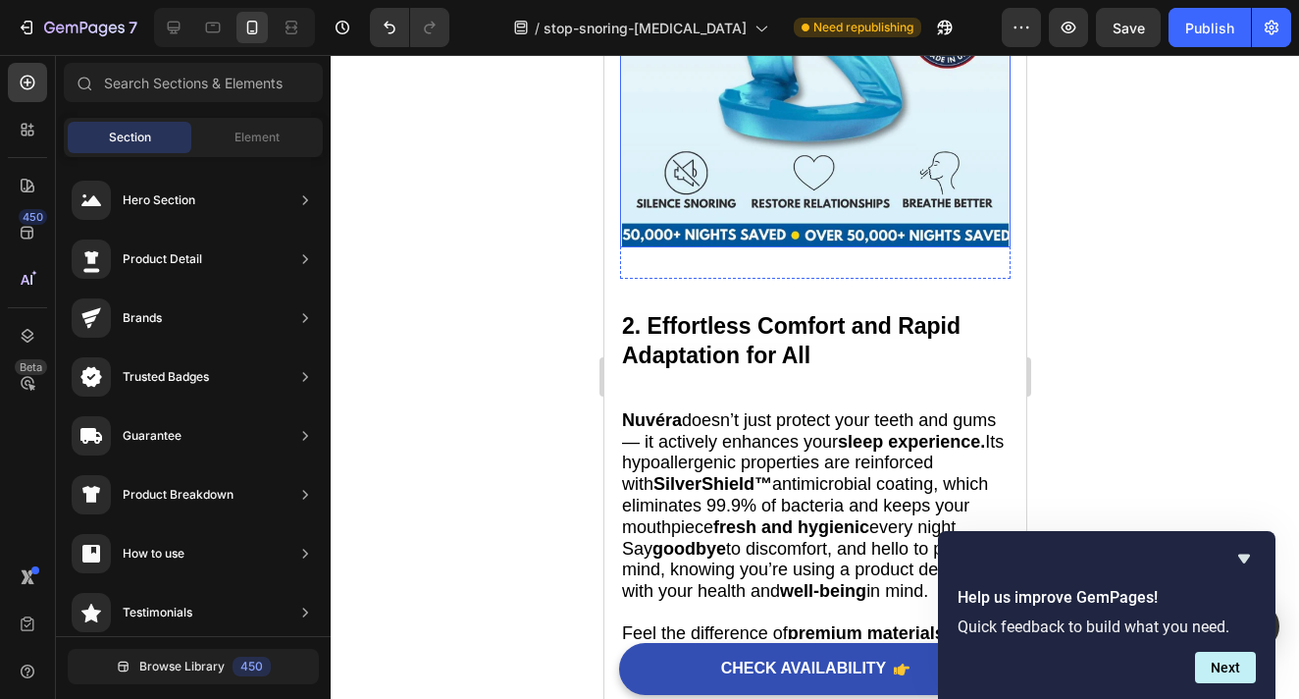
click at [733, 208] on img at bounding box center [814, 52] width 391 height 391
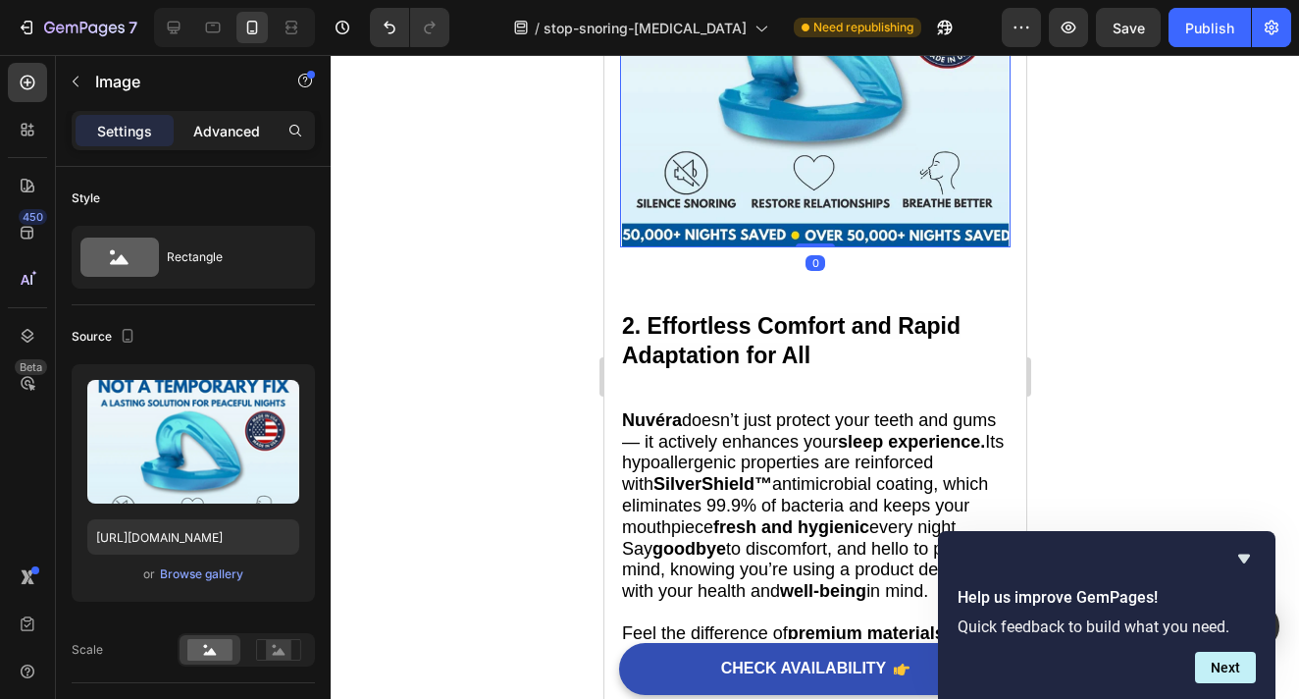
click at [236, 115] on div "Advanced" at bounding box center [227, 130] width 98 height 31
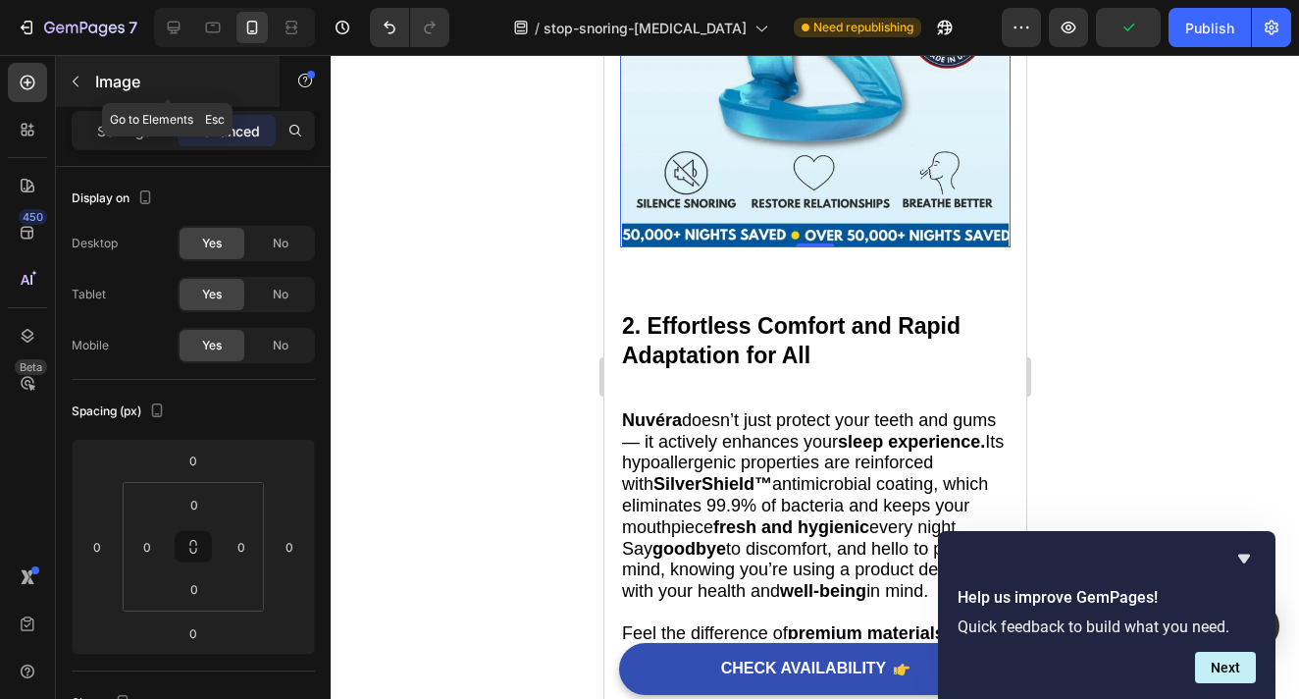
click at [68, 80] on icon "button" at bounding box center [76, 82] width 16 height 16
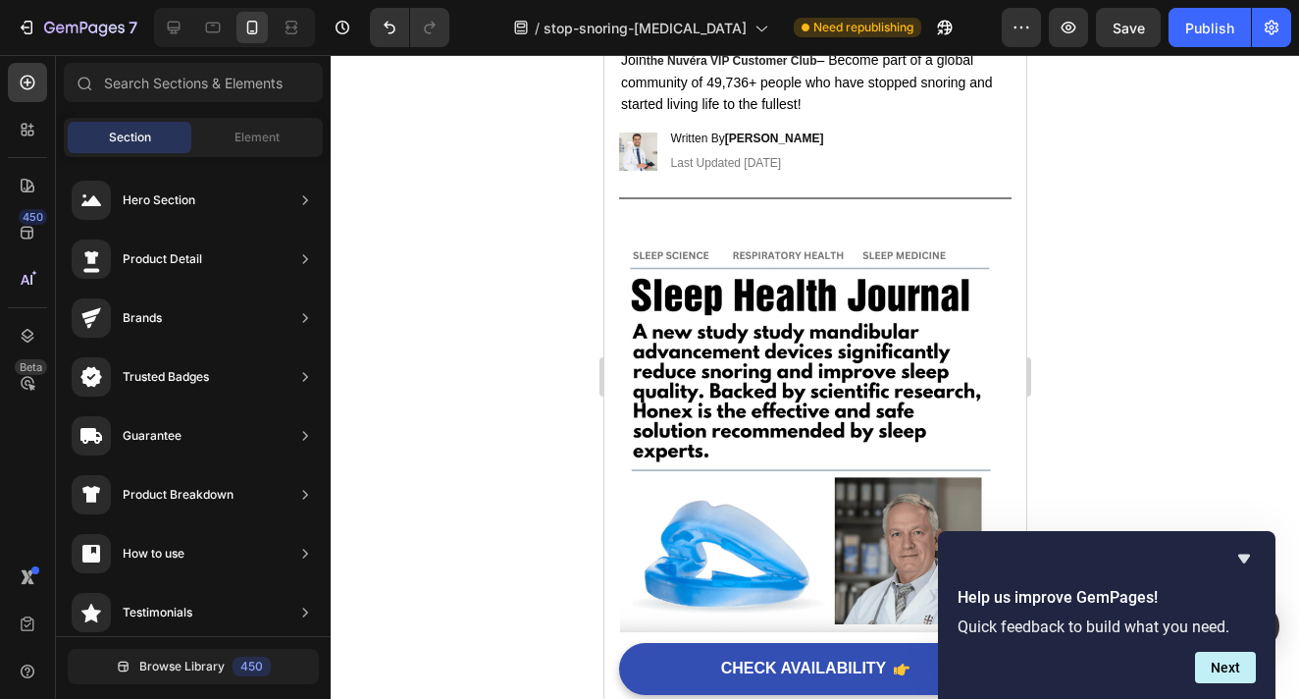
scroll to position [0, 0]
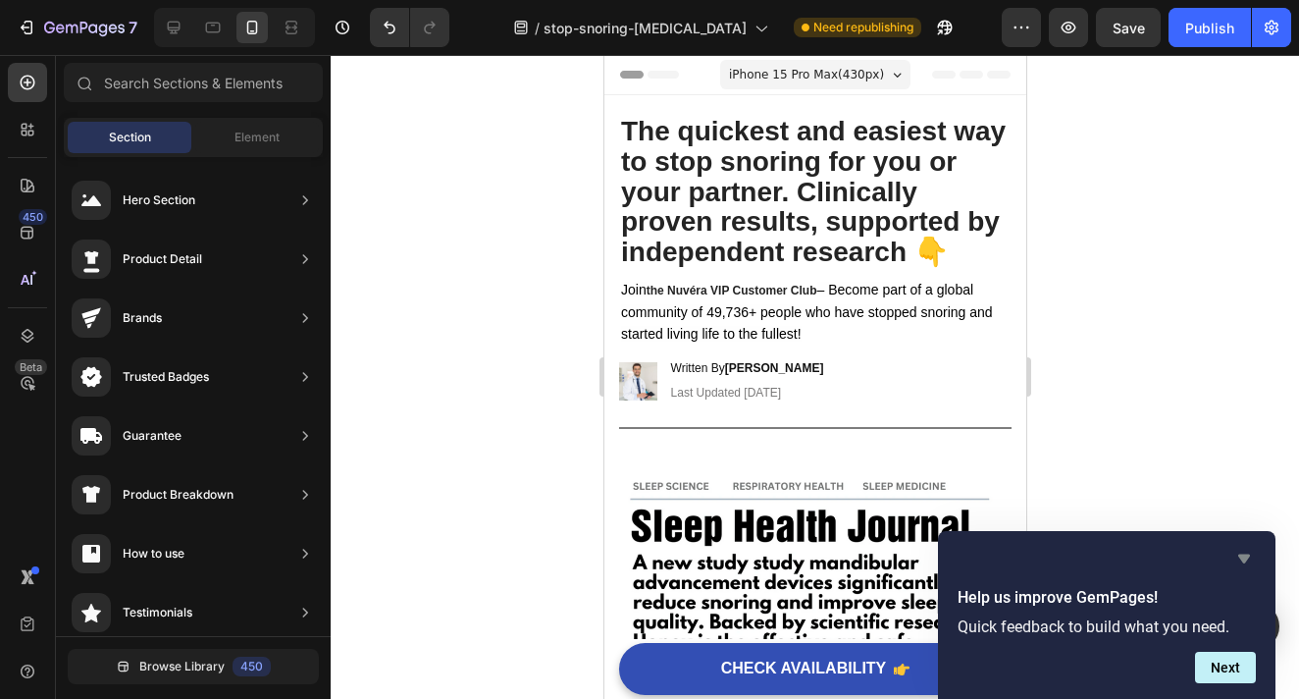
click at [1244, 560] on icon "Hide survey" at bounding box center [1245, 559] width 12 height 9
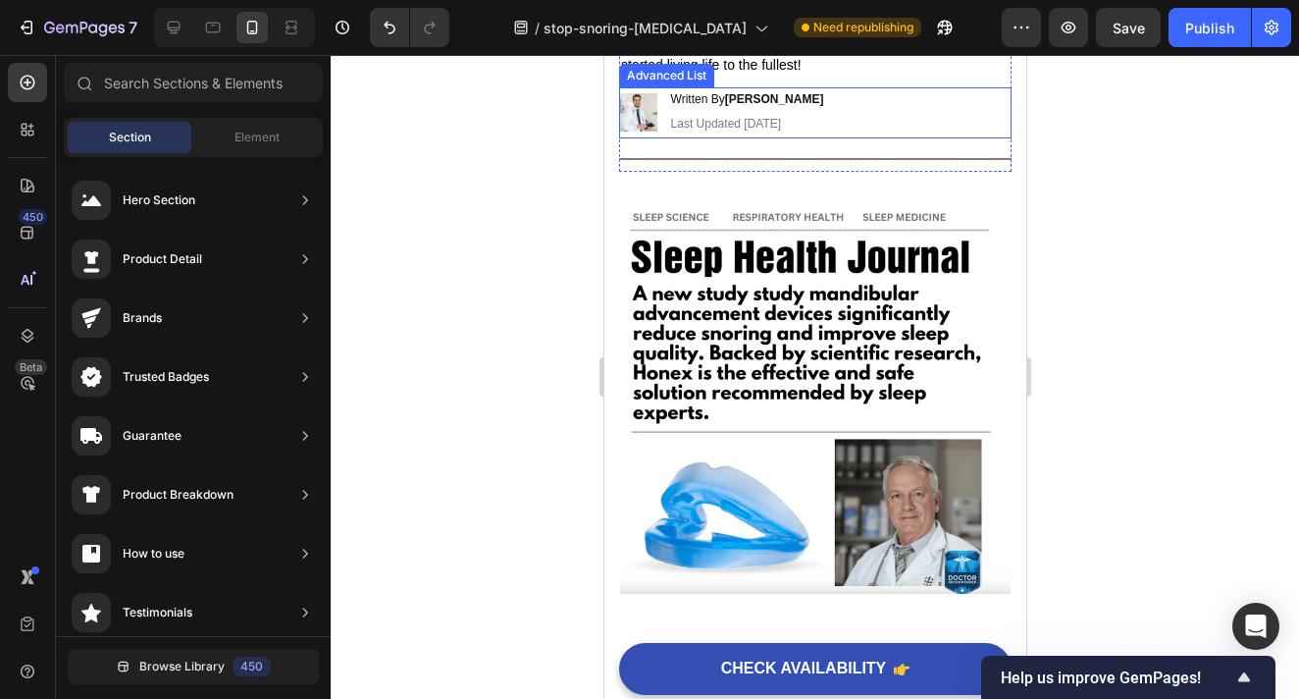
scroll to position [286, 0]
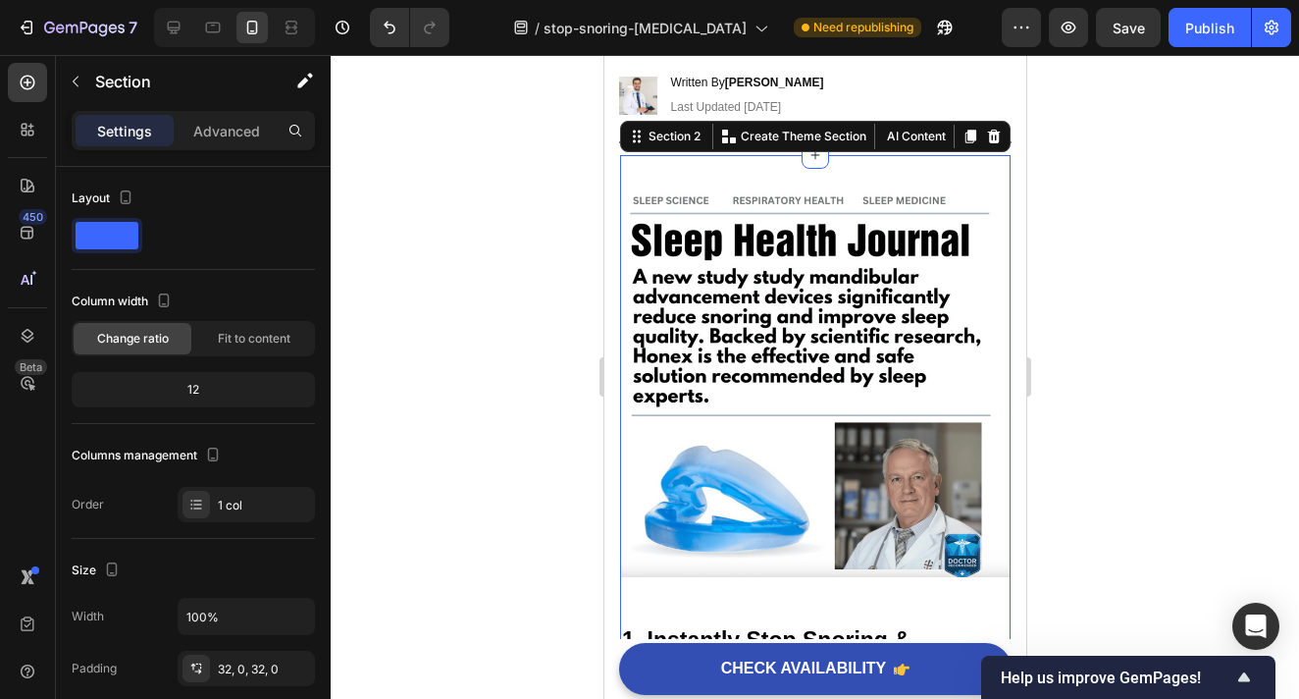
click at [774, 174] on div "Image 1. Instantly Stop Snoring & Sleep Apnea – Wake Up Refreshed After Your Ve…" at bounding box center [814, 693] width 391 height 1076
drag, startPoint x: 238, startPoint y: 131, endPoint x: 238, endPoint y: 149, distance: 18.6
click at [238, 131] on p "Advanced" at bounding box center [226, 131] width 67 height 21
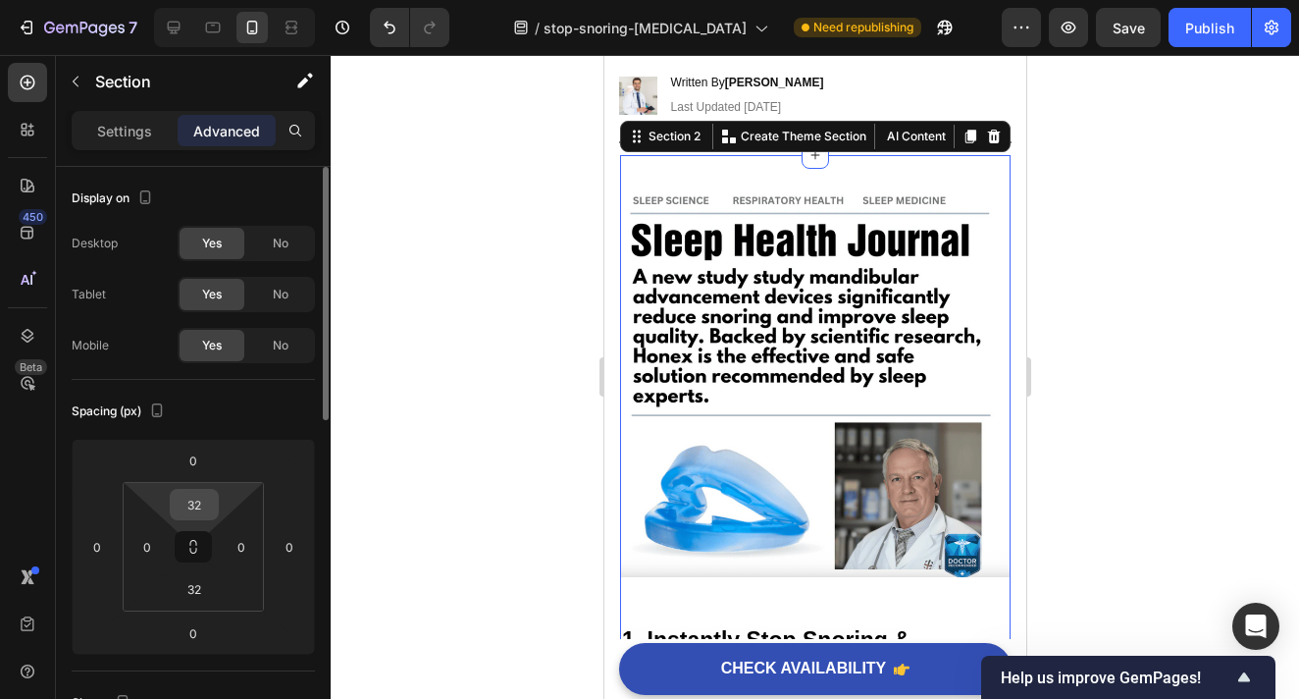
click at [200, 509] on input "32" at bounding box center [194, 504] width 39 height 29
type input "20"
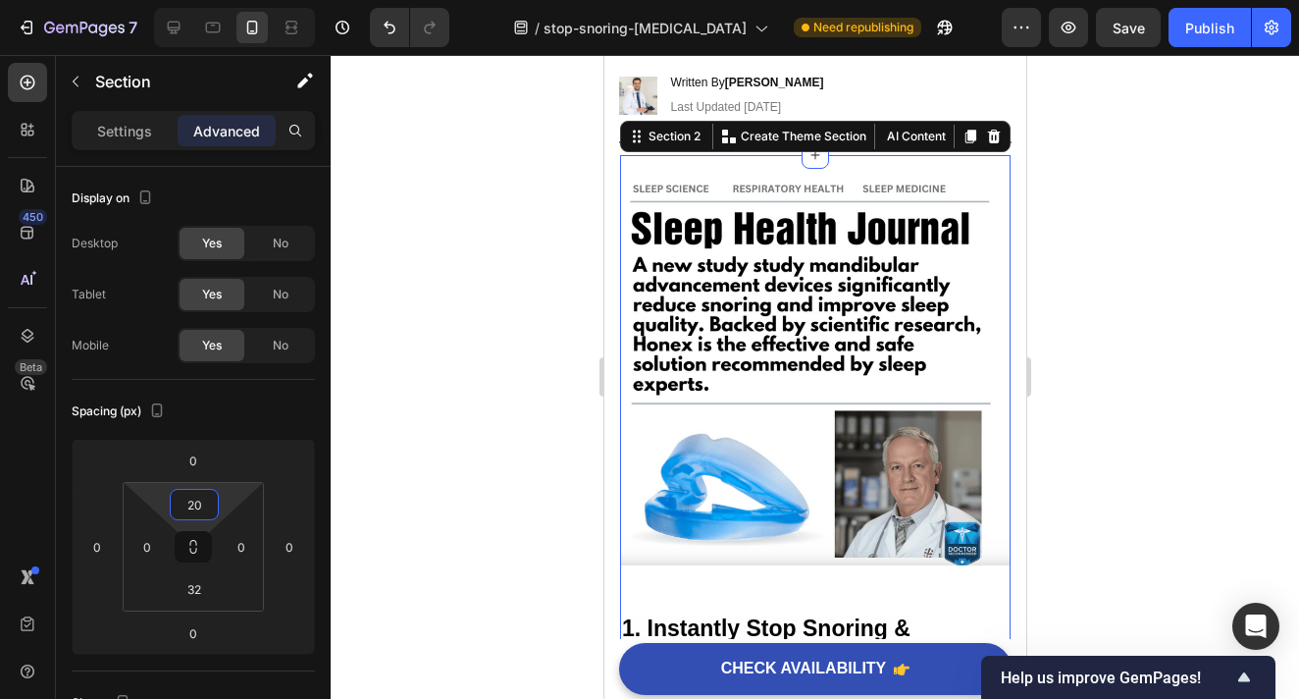
click at [1099, 393] on div at bounding box center [815, 377] width 969 height 644
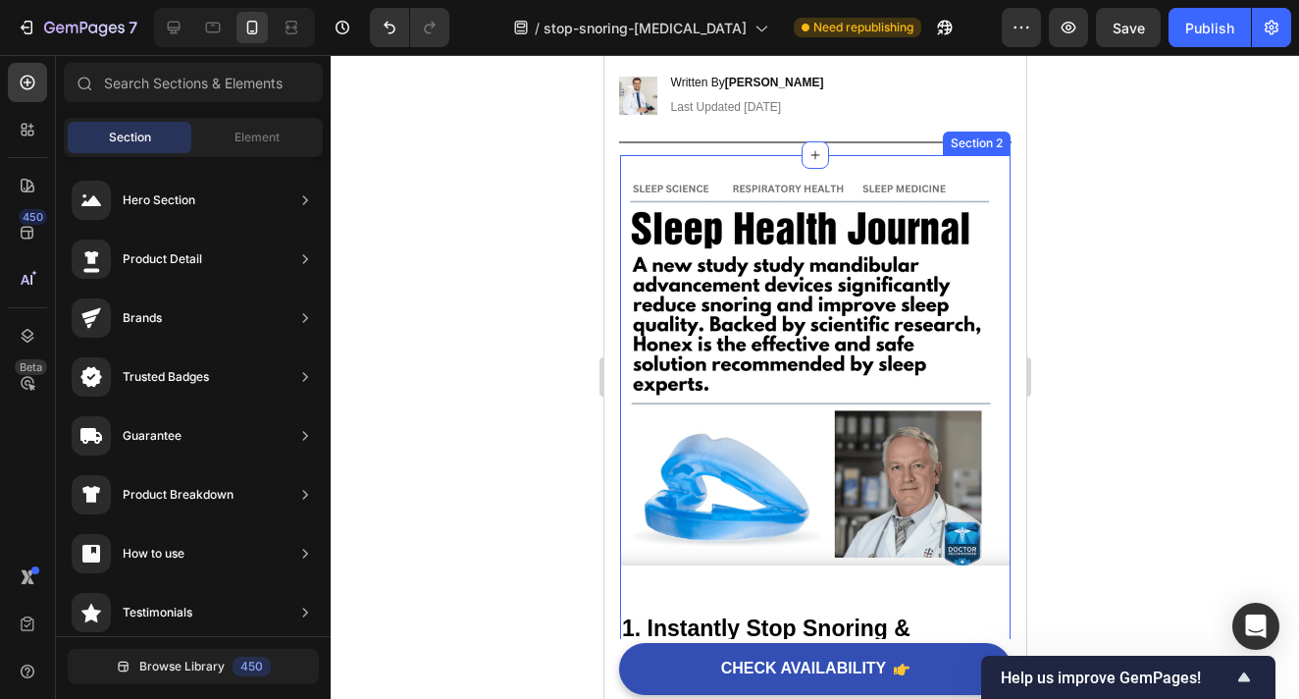
click at [762, 160] on div "Image 1. Instantly Stop Snoring & Sleep Apnea – Wake Up Refreshed After Your Ve…" at bounding box center [814, 687] width 391 height 1064
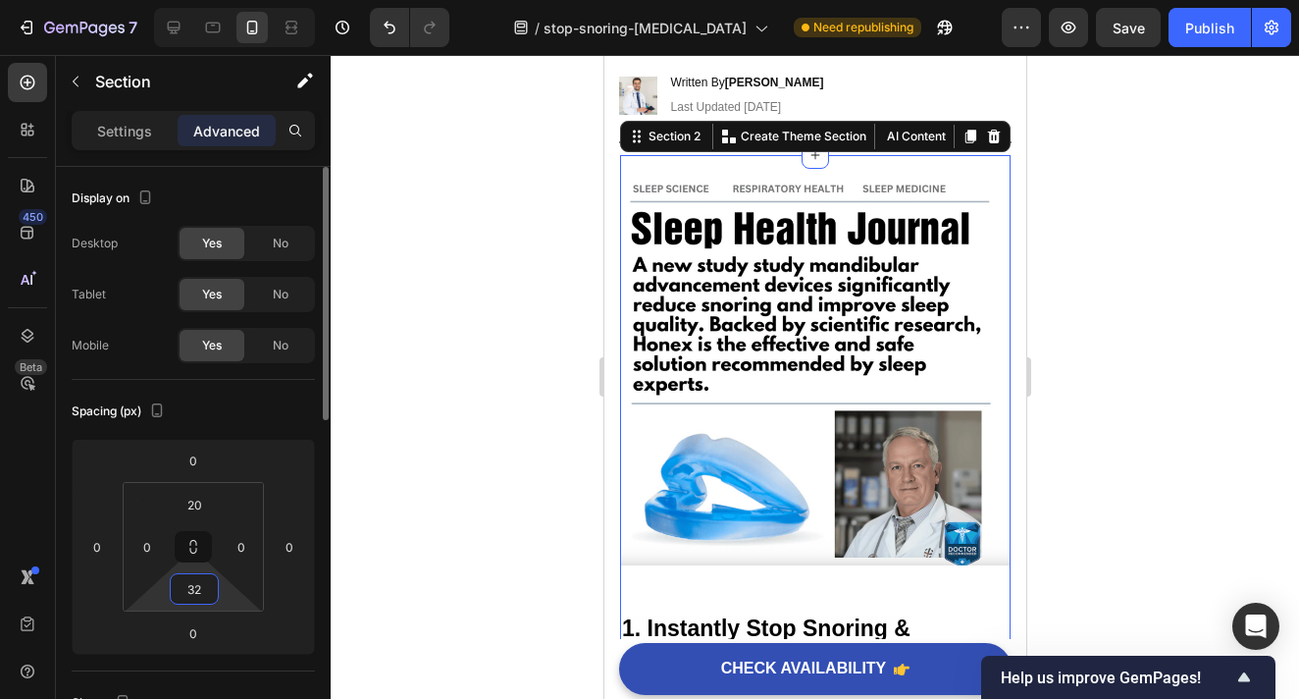
click at [211, 595] on input "32" at bounding box center [194, 588] width 39 height 29
type input "20"
click at [1129, 364] on div at bounding box center [815, 377] width 969 height 644
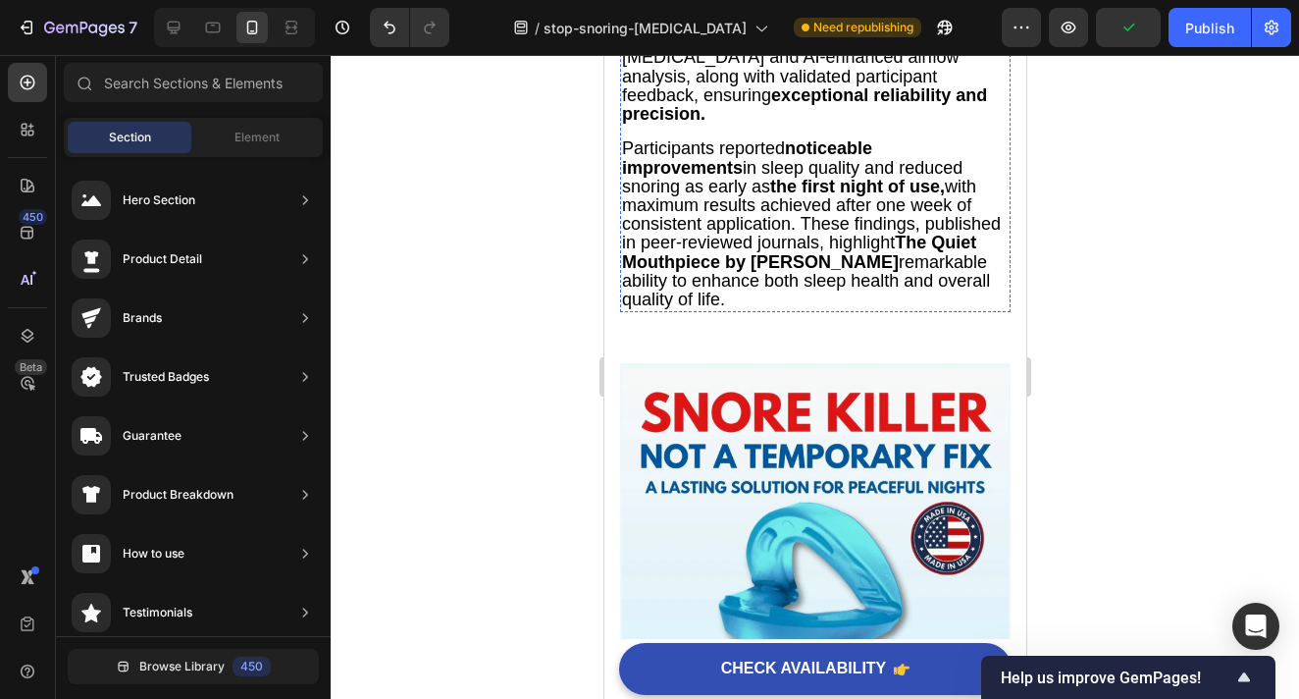
scroll to position [1185, 0]
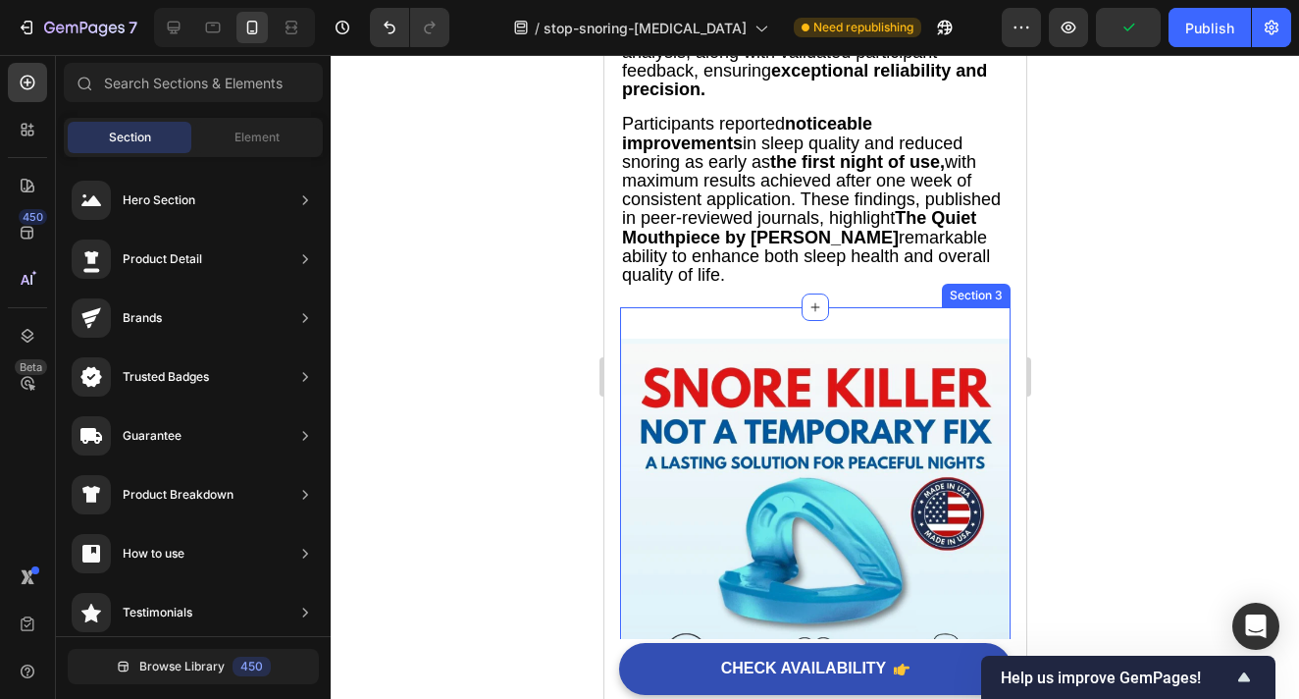
click at [812, 307] on div "Image Section 3" at bounding box center [814, 533] width 391 height 453
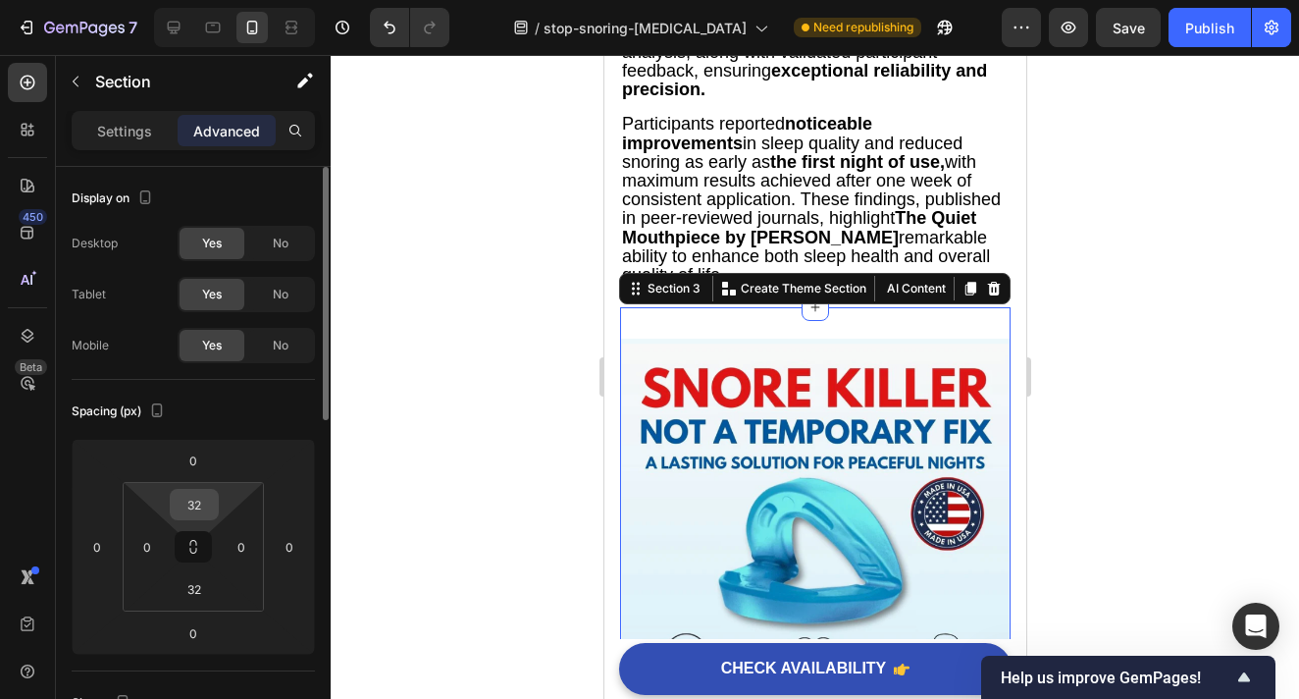
click at [198, 504] on input "32" at bounding box center [194, 504] width 39 height 29
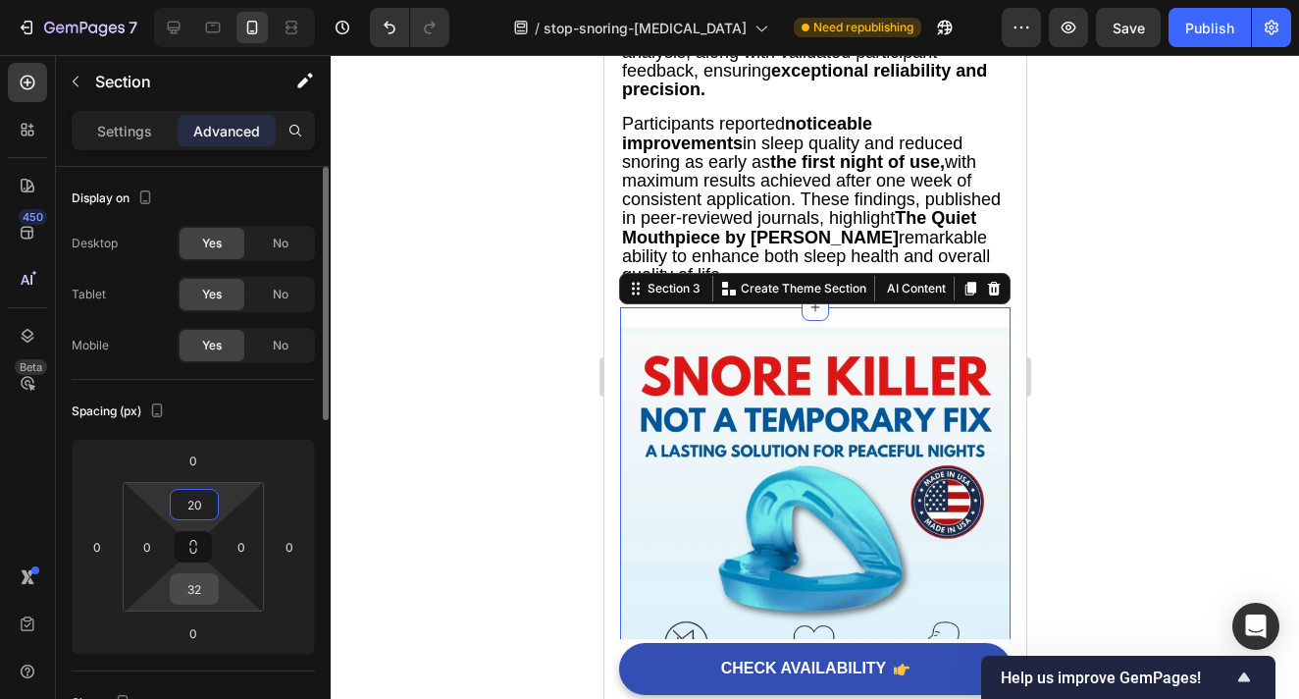
type input "20"
click at [205, 593] on input "32" at bounding box center [194, 588] width 39 height 29
type input "20"
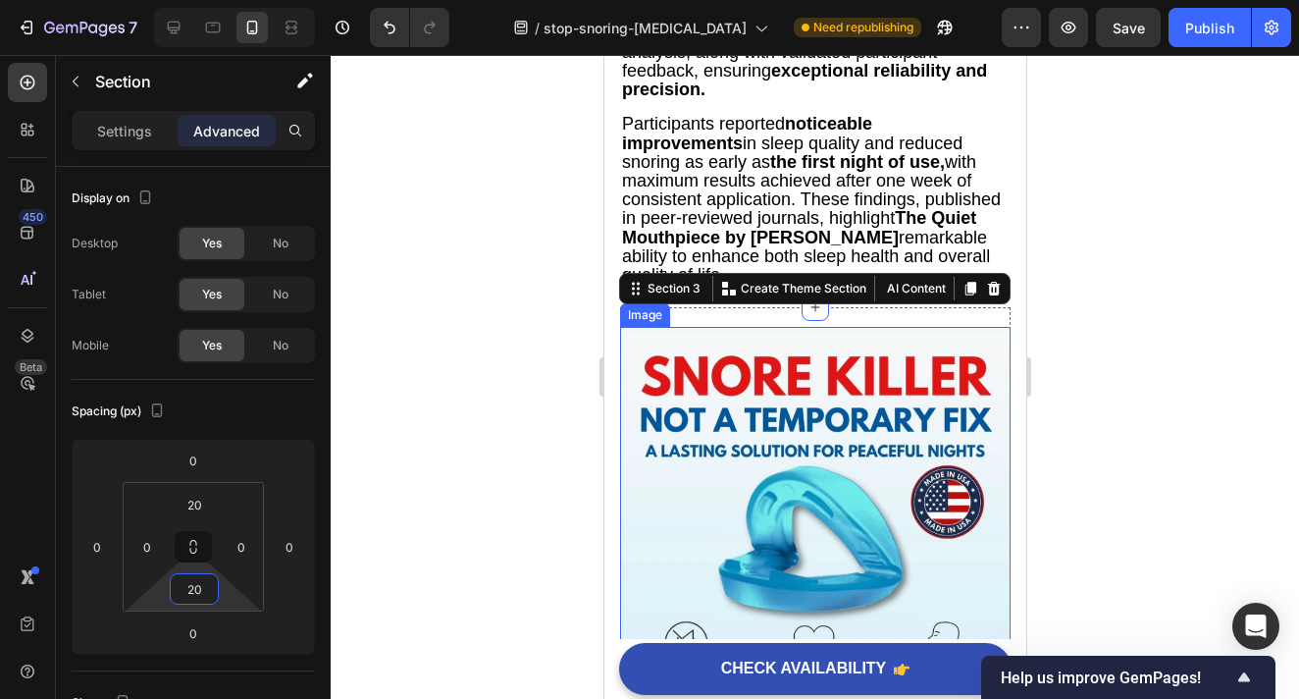
click at [1215, 400] on div at bounding box center [815, 377] width 969 height 644
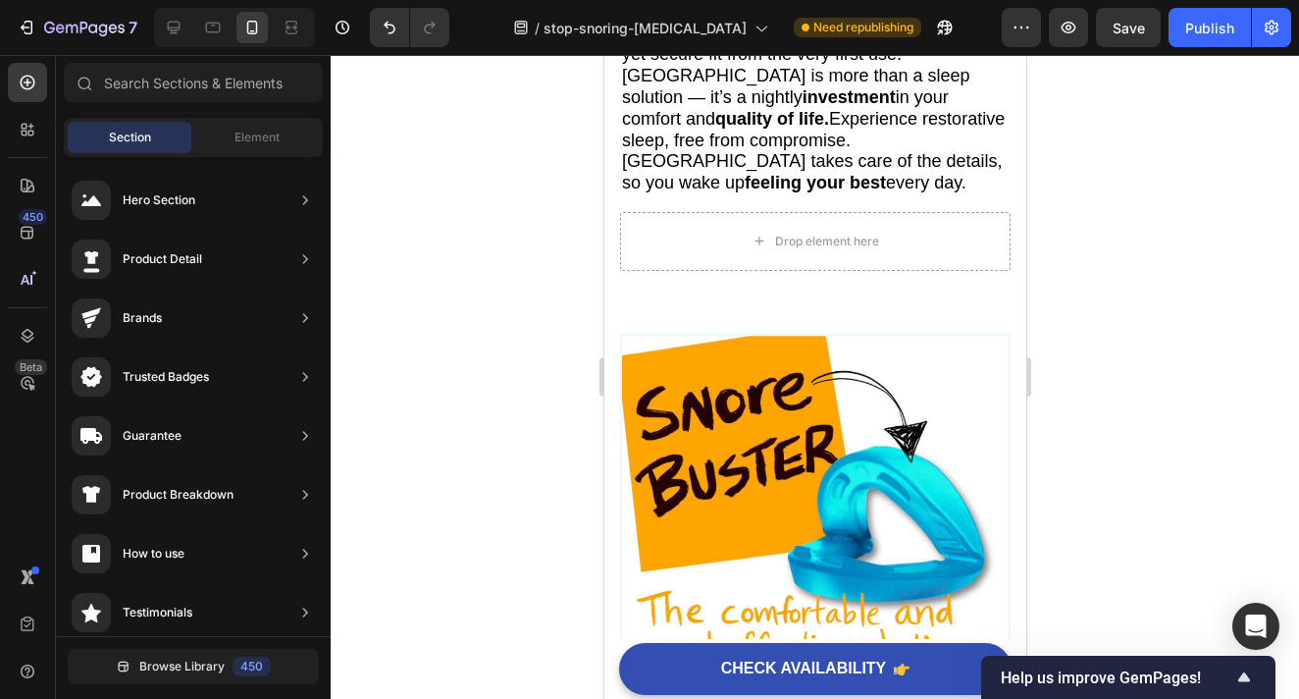
scroll to position [2214, 0]
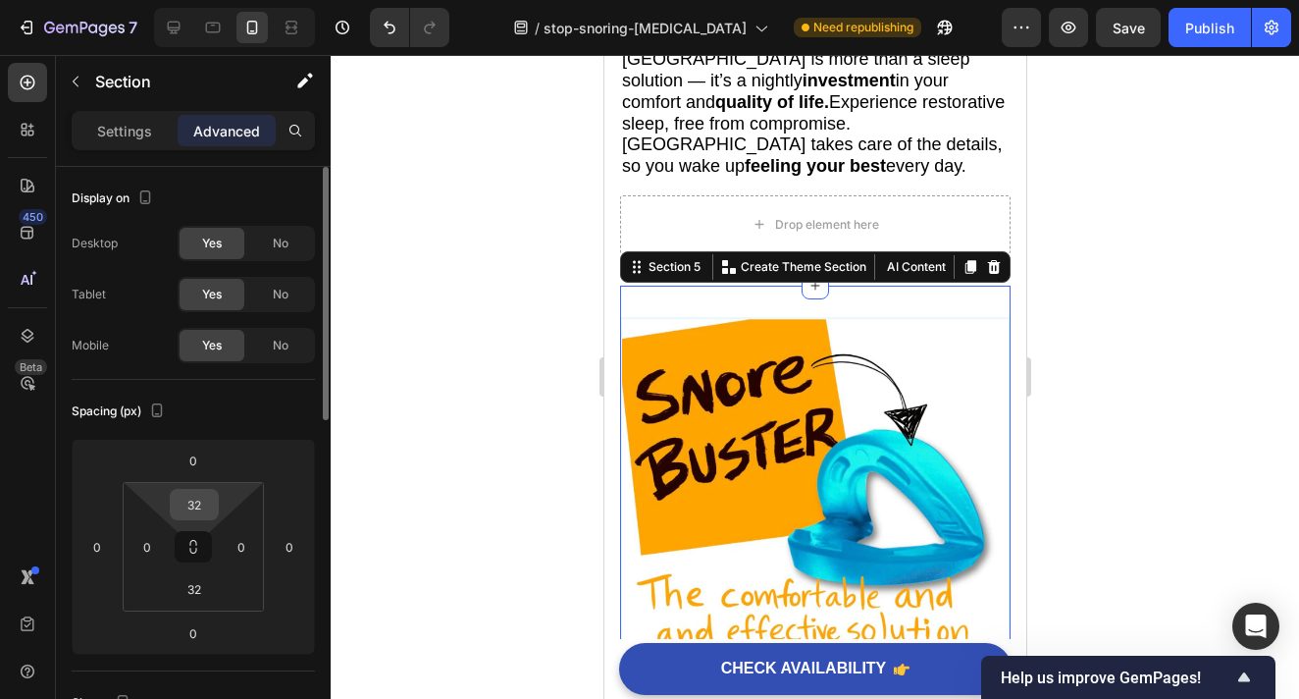
click at [206, 510] on input "32" at bounding box center [194, 504] width 39 height 29
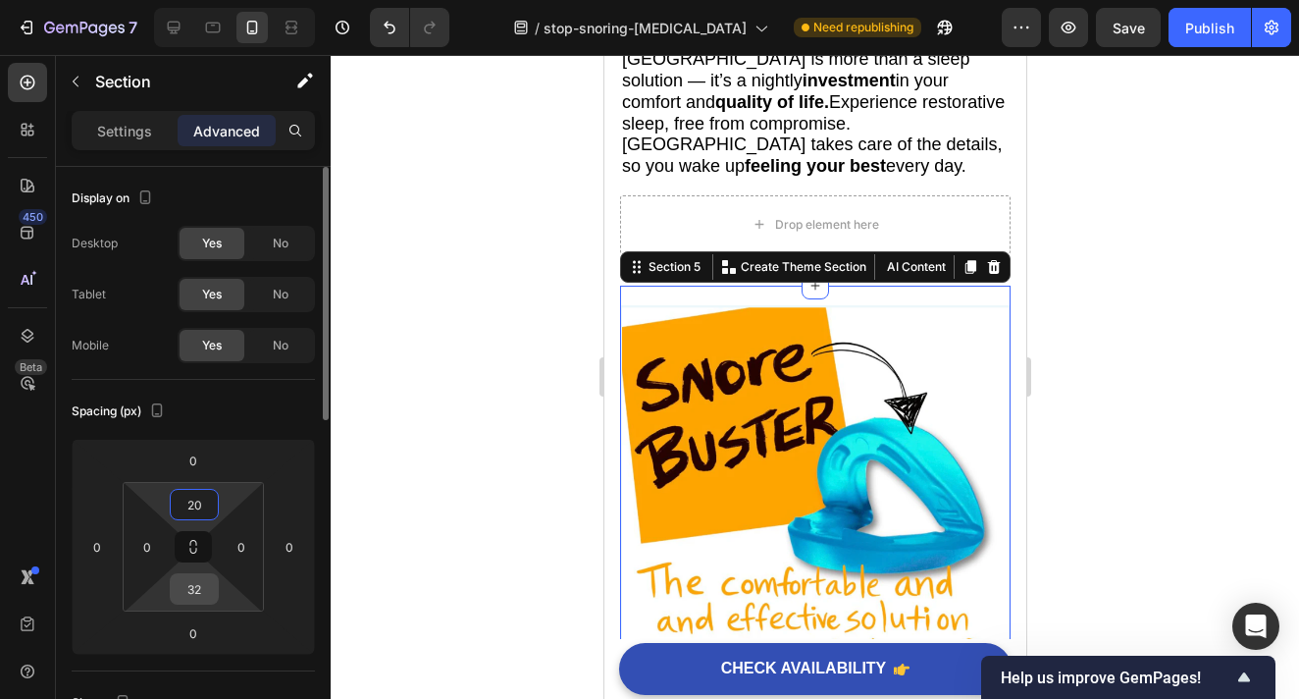
type input "20"
click at [205, 593] on input "32" at bounding box center [194, 588] width 39 height 29
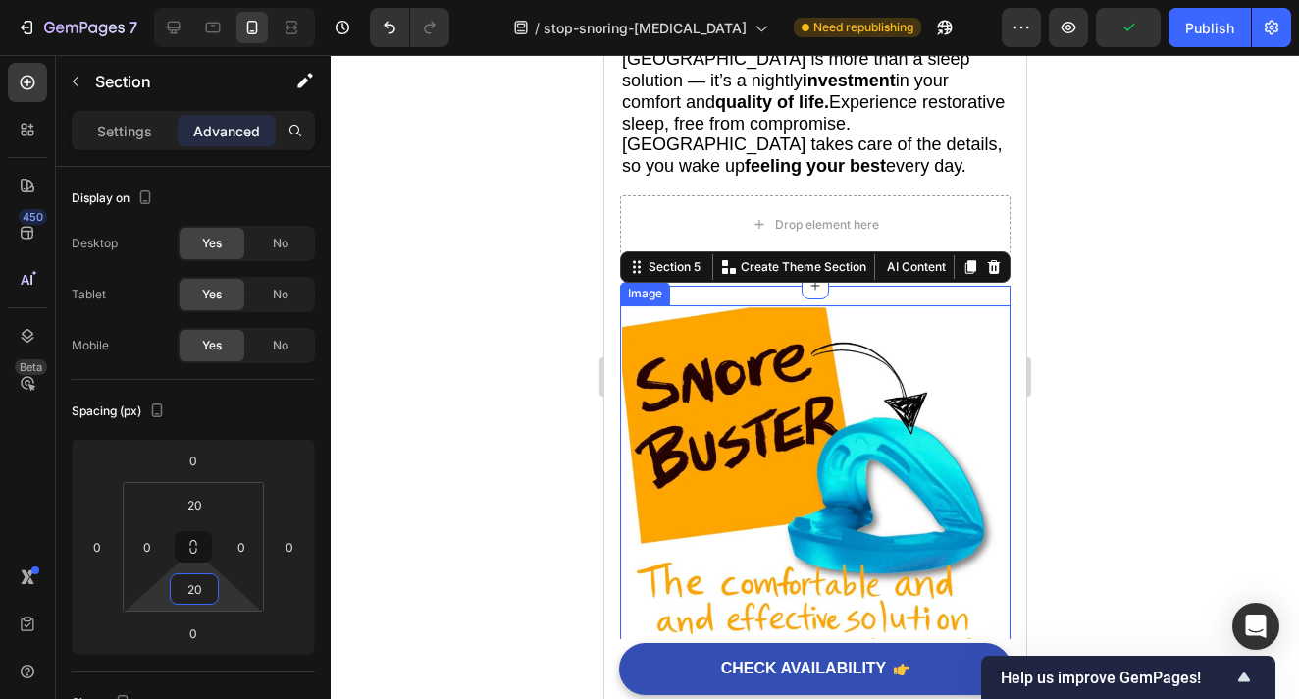
type input "20"
click at [1123, 362] on div at bounding box center [815, 377] width 969 height 644
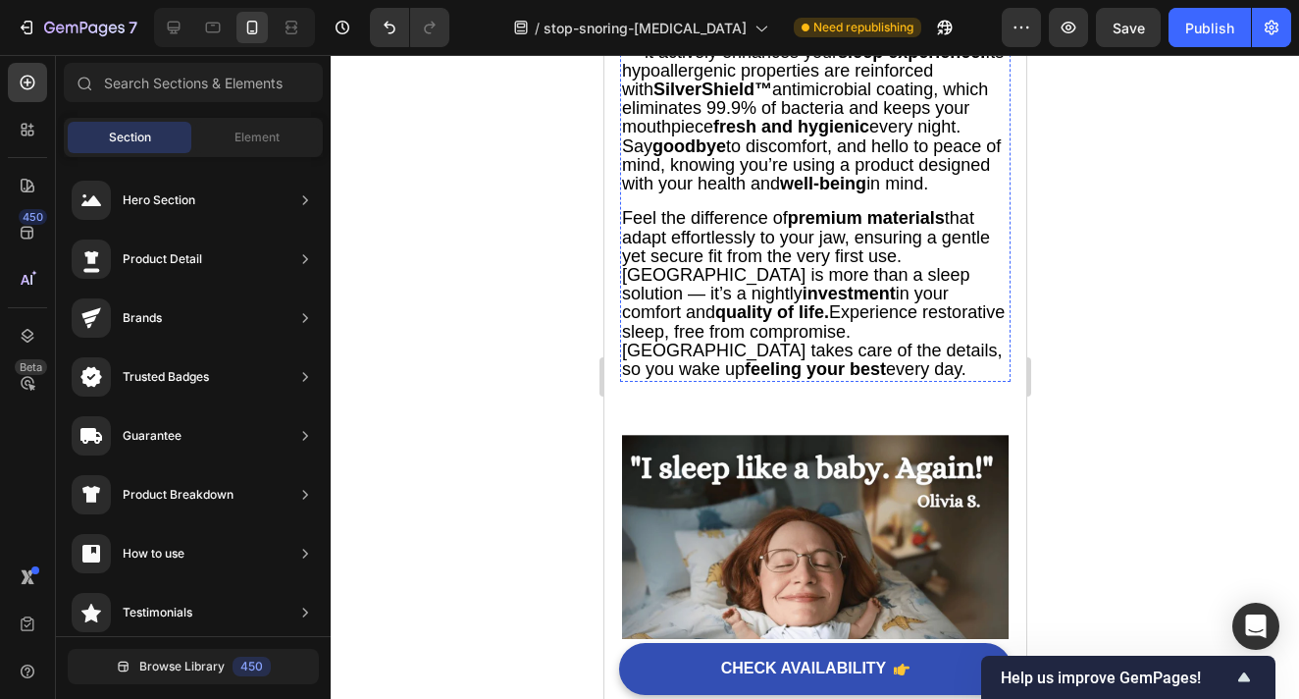
scroll to position [3076, 0]
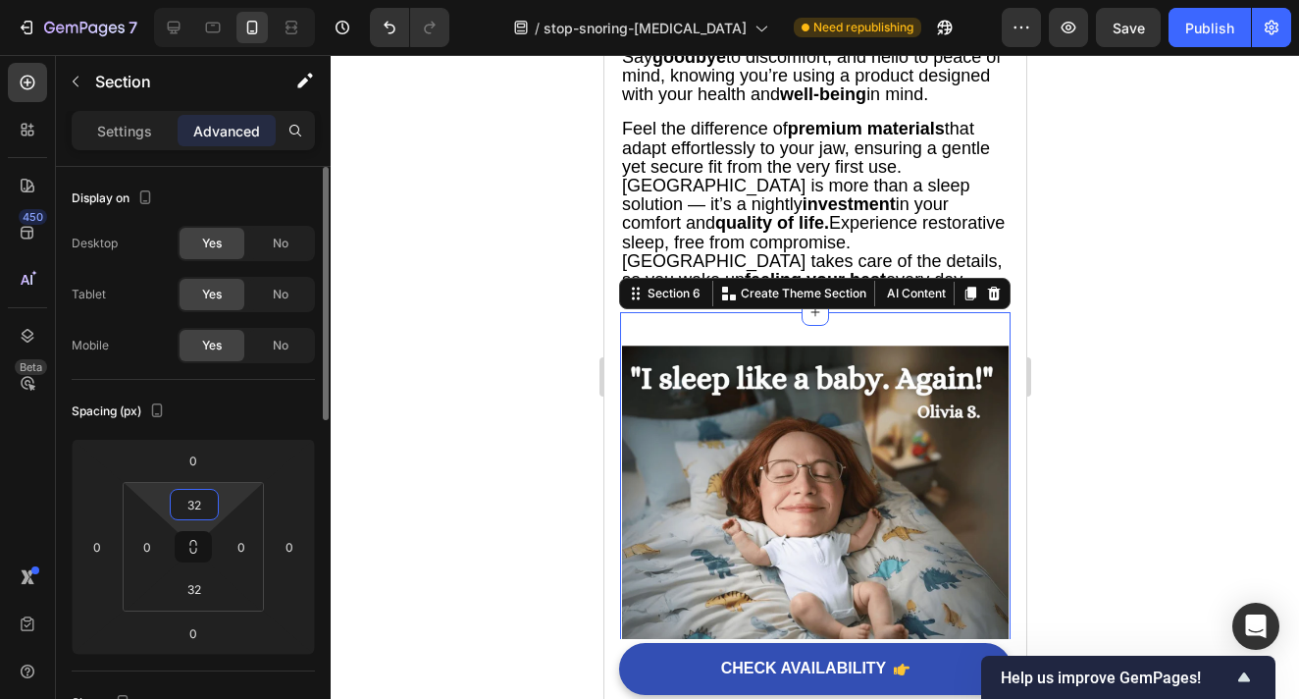
click at [211, 508] on input "32" at bounding box center [194, 504] width 39 height 29
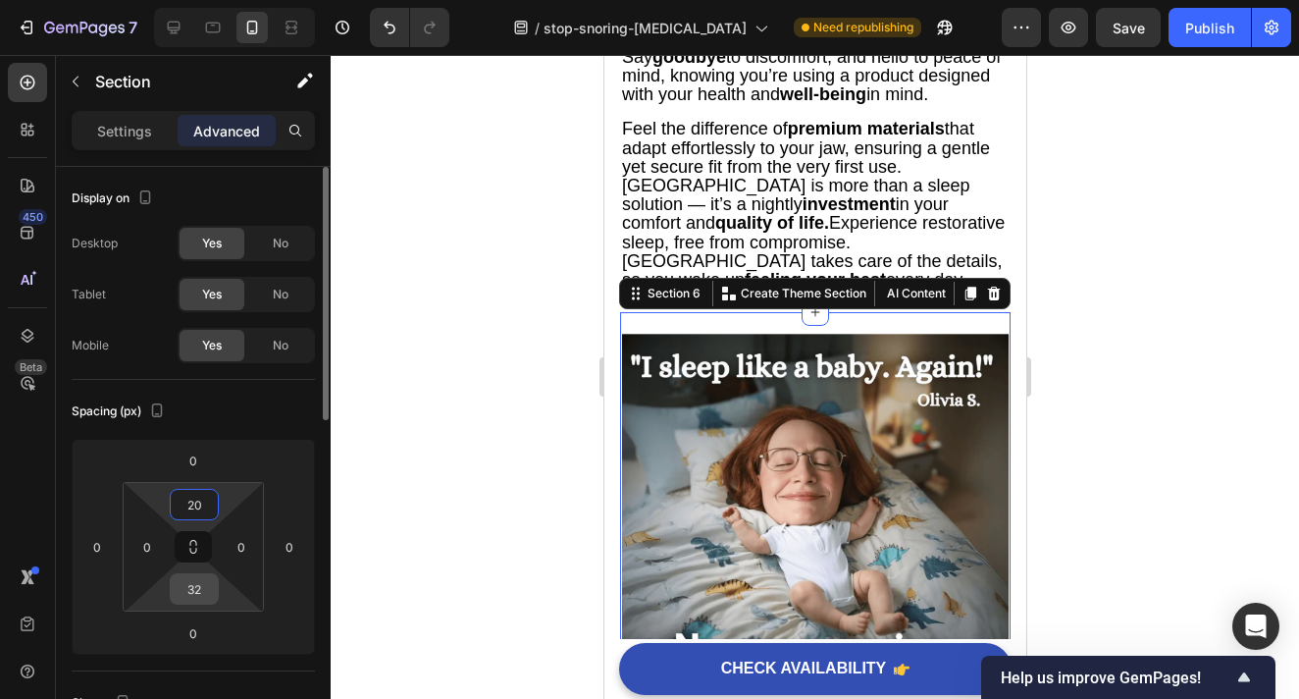
type input "20"
click at [200, 589] on input "32" at bounding box center [194, 588] width 39 height 29
type input "20"
click at [1125, 355] on div at bounding box center [815, 377] width 969 height 644
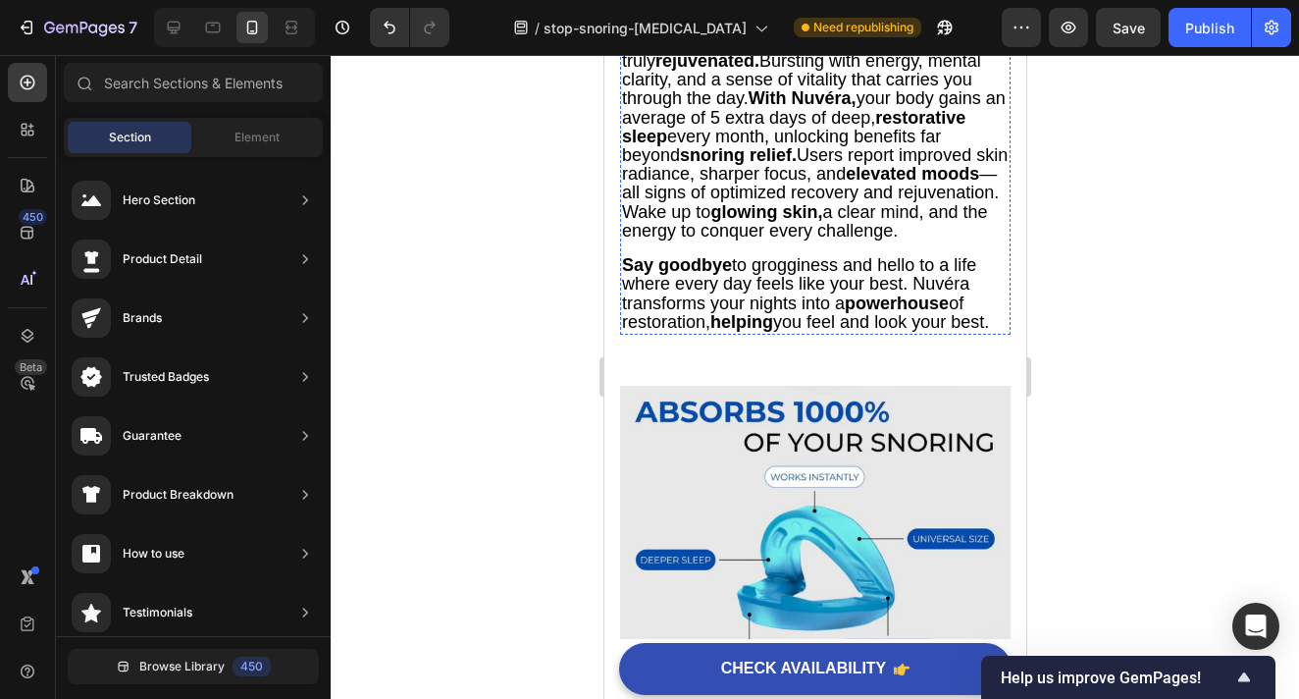
scroll to position [3998, 0]
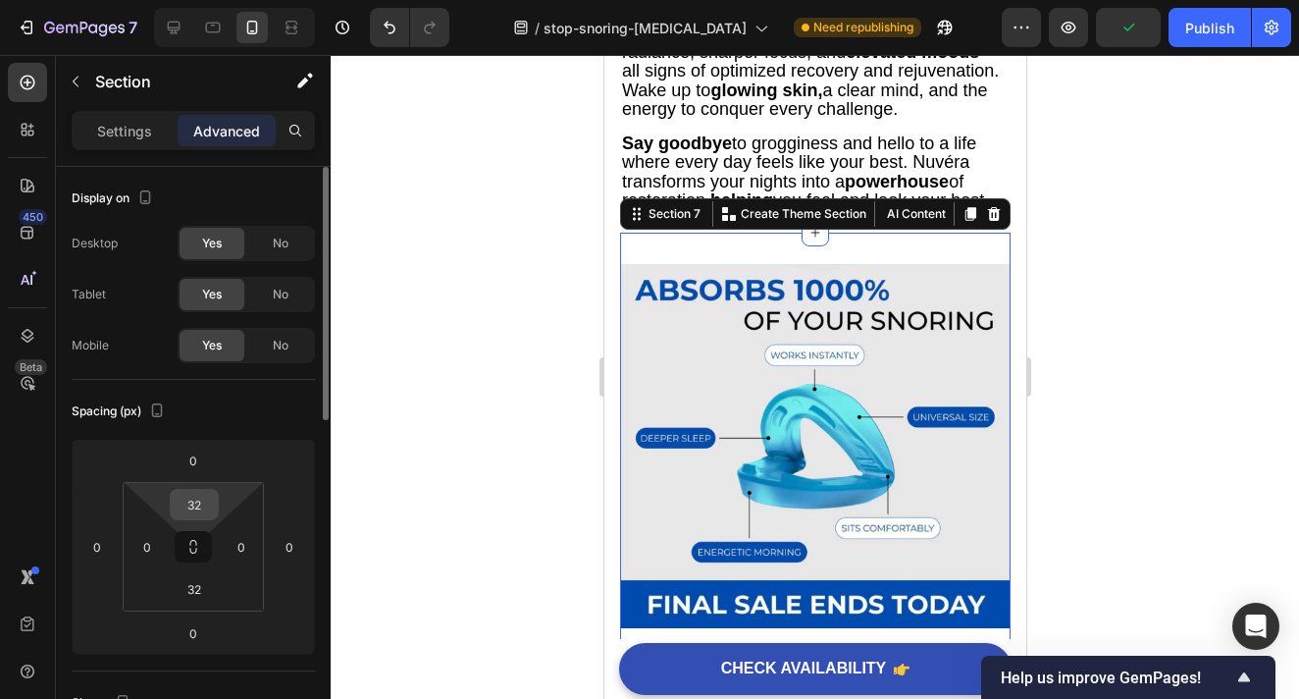
click at [200, 502] on input "32" at bounding box center [194, 504] width 39 height 29
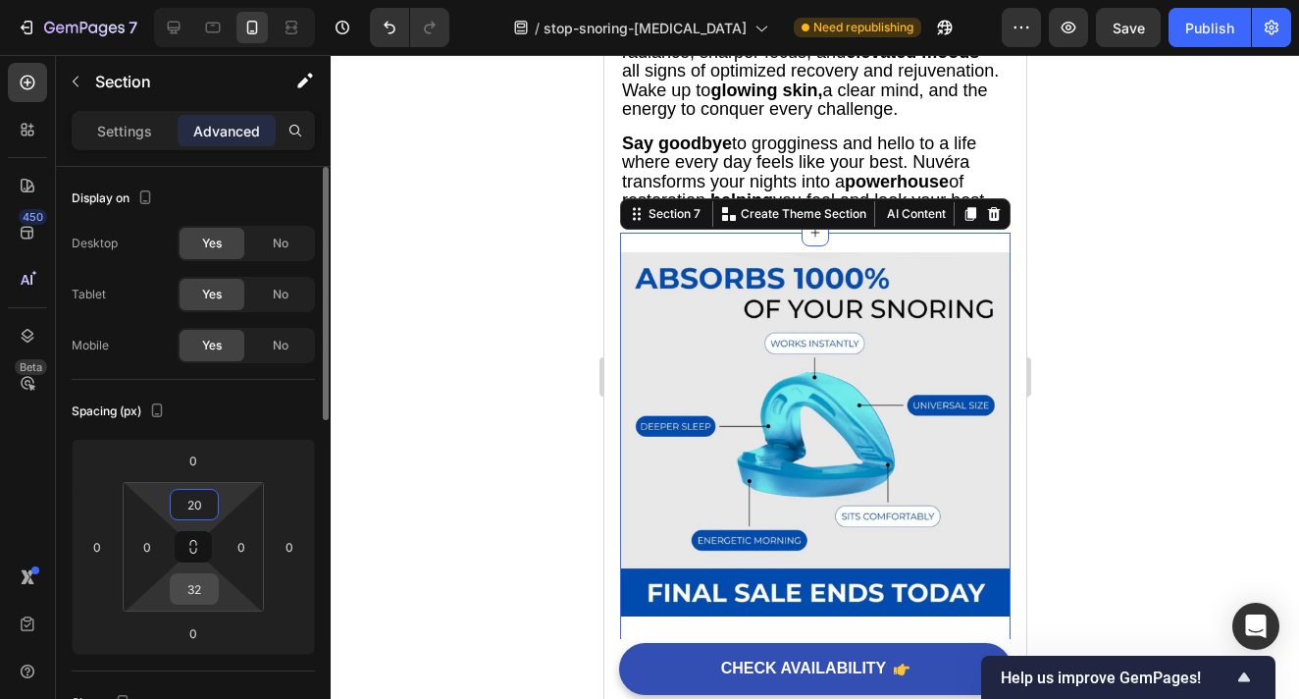
type input "20"
click at [206, 592] on input "32" at bounding box center [194, 588] width 39 height 29
type input "20"
click at [1146, 351] on div at bounding box center [815, 377] width 969 height 644
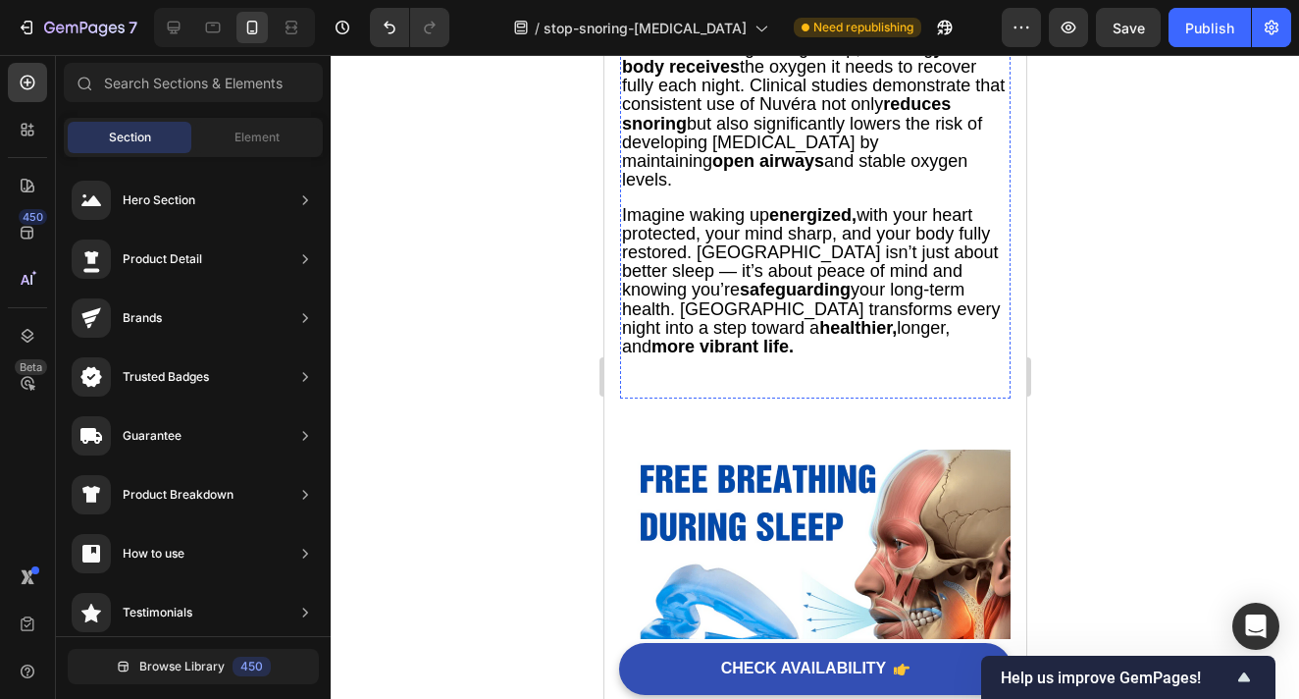
scroll to position [5010, 0]
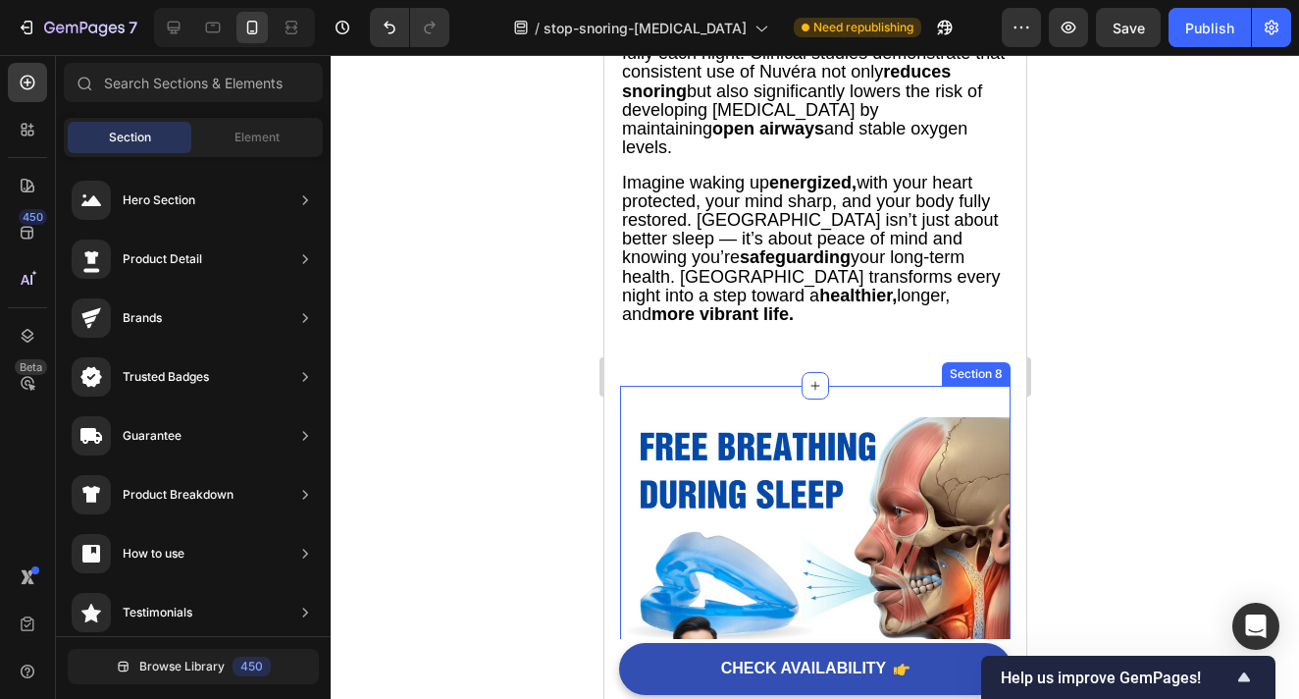
click at [754, 386] on div "Image Section 8" at bounding box center [814, 628] width 391 height 485
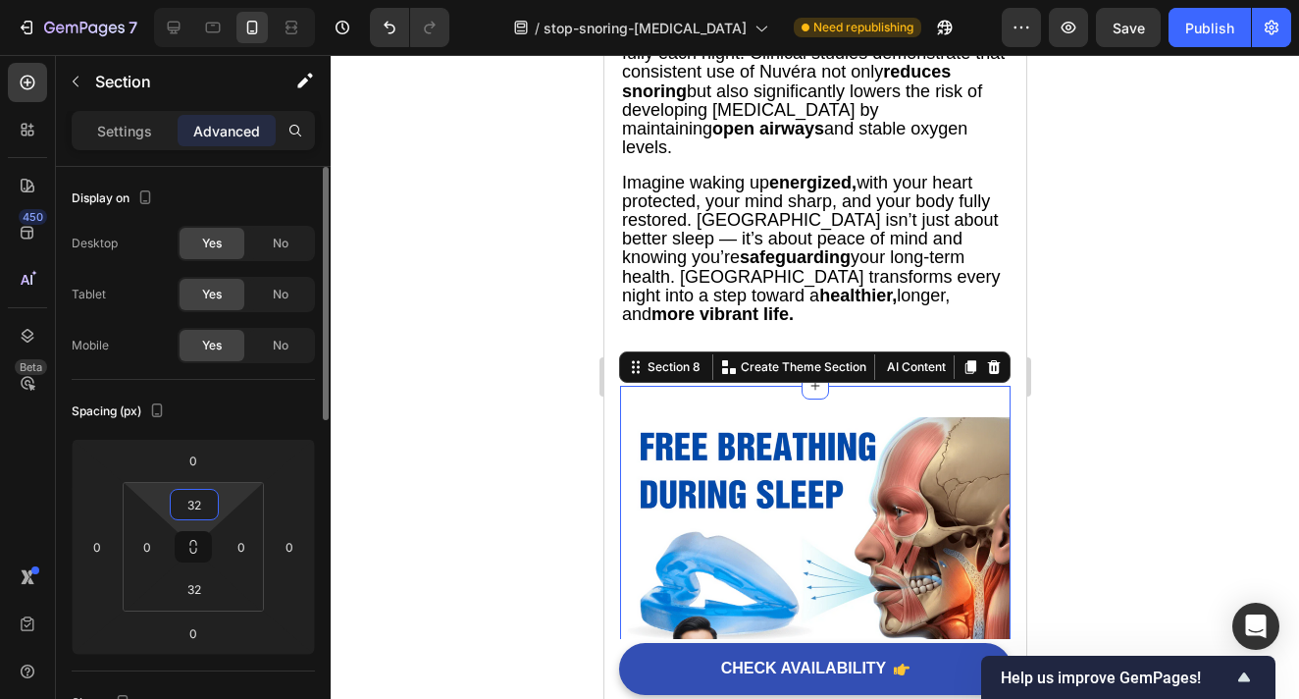
click at [207, 497] on input "32" at bounding box center [194, 504] width 39 height 29
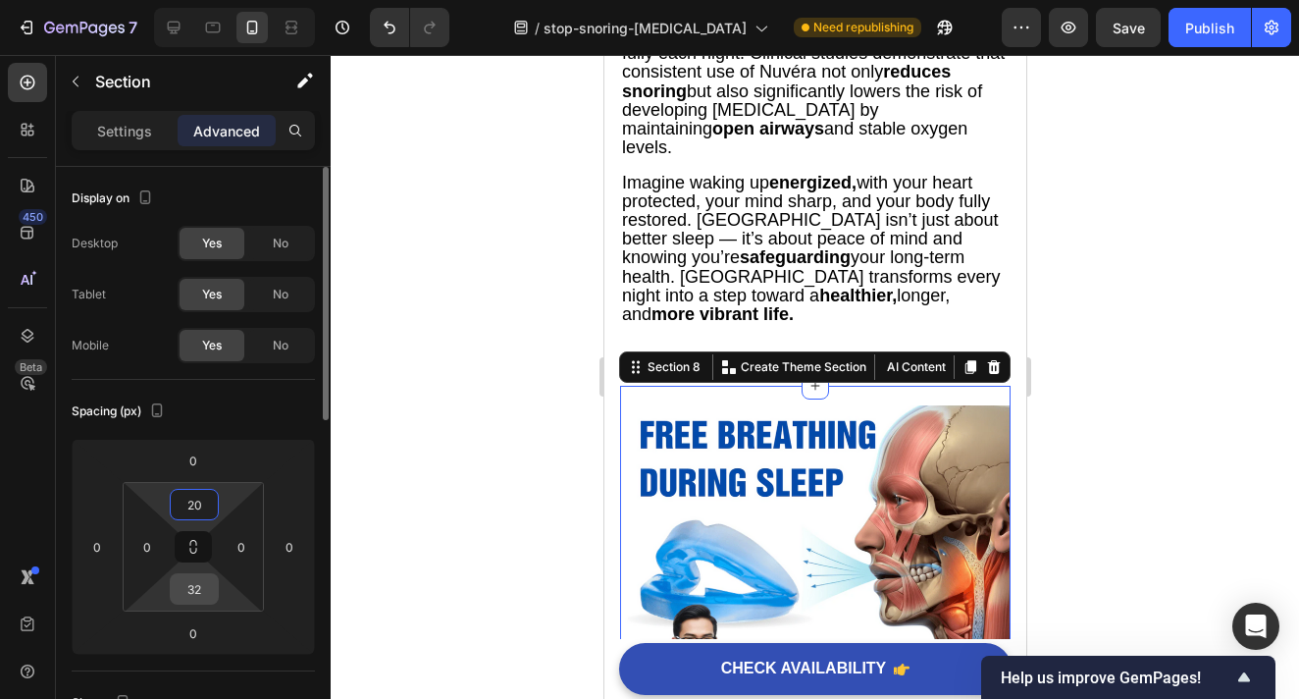
type input "20"
click at [199, 597] on input "32" at bounding box center [194, 588] width 39 height 29
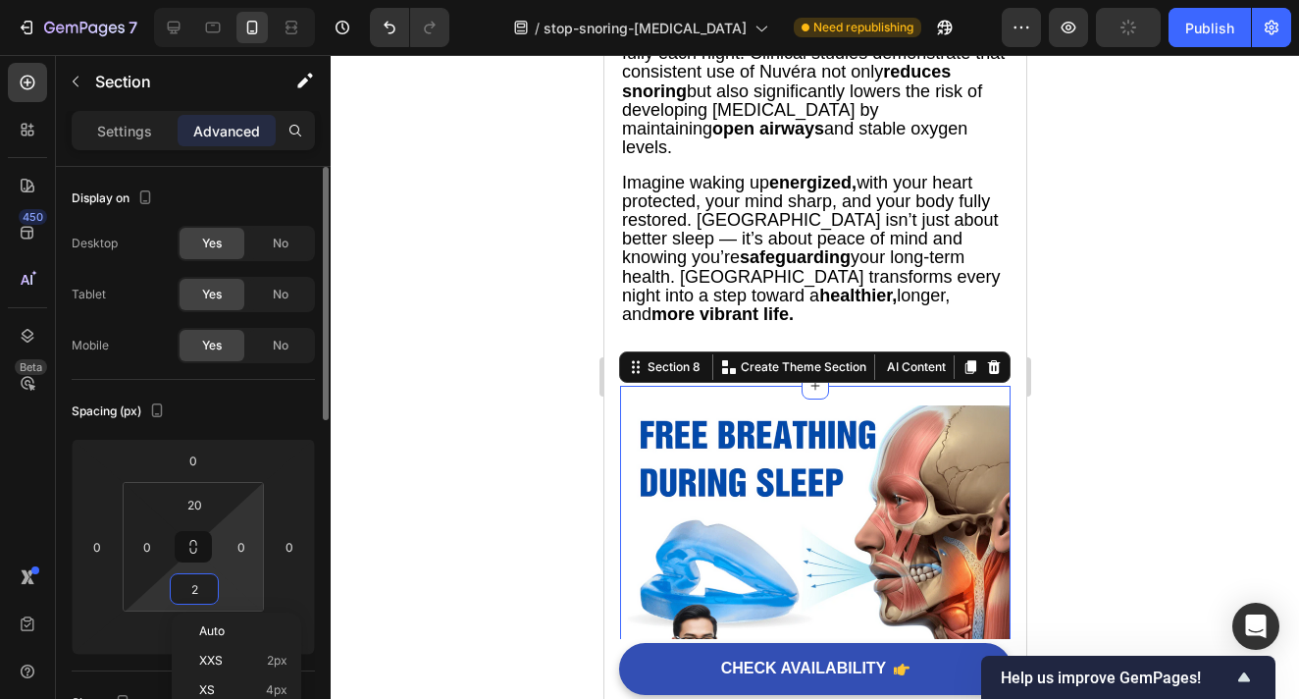
type input "20"
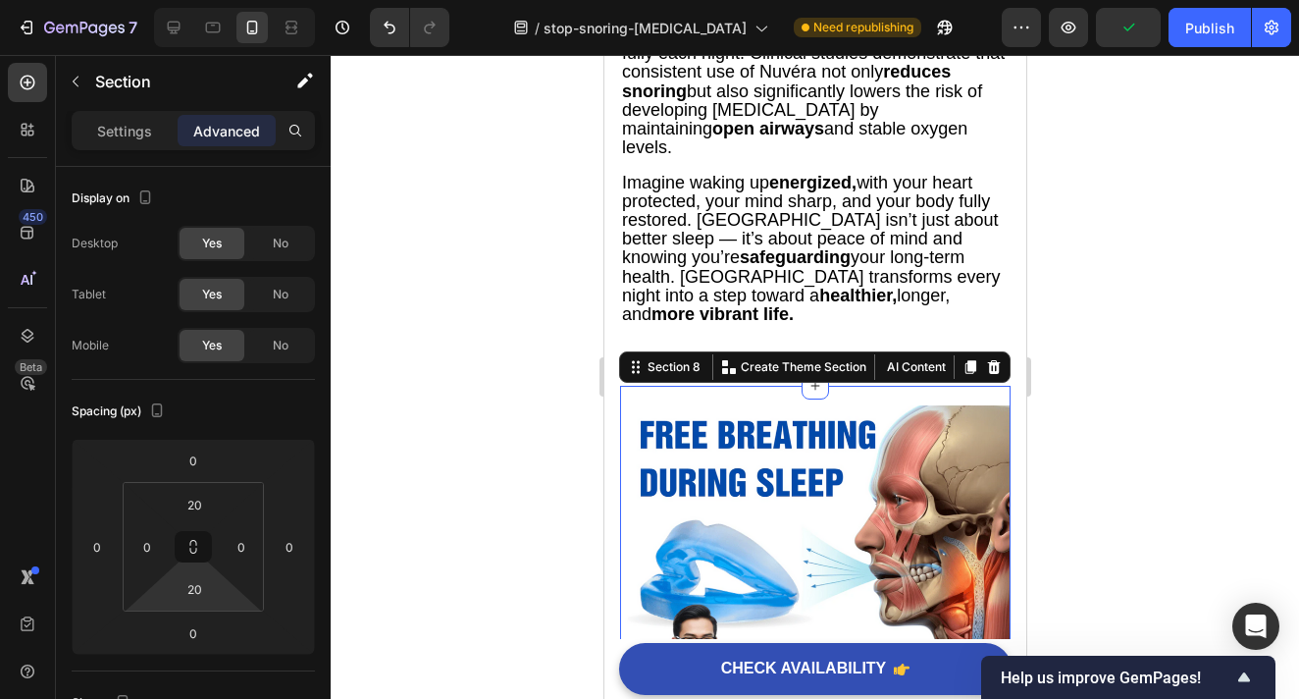
click at [1133, 382] on div at bounding box center [815, 377] width 969 height 644
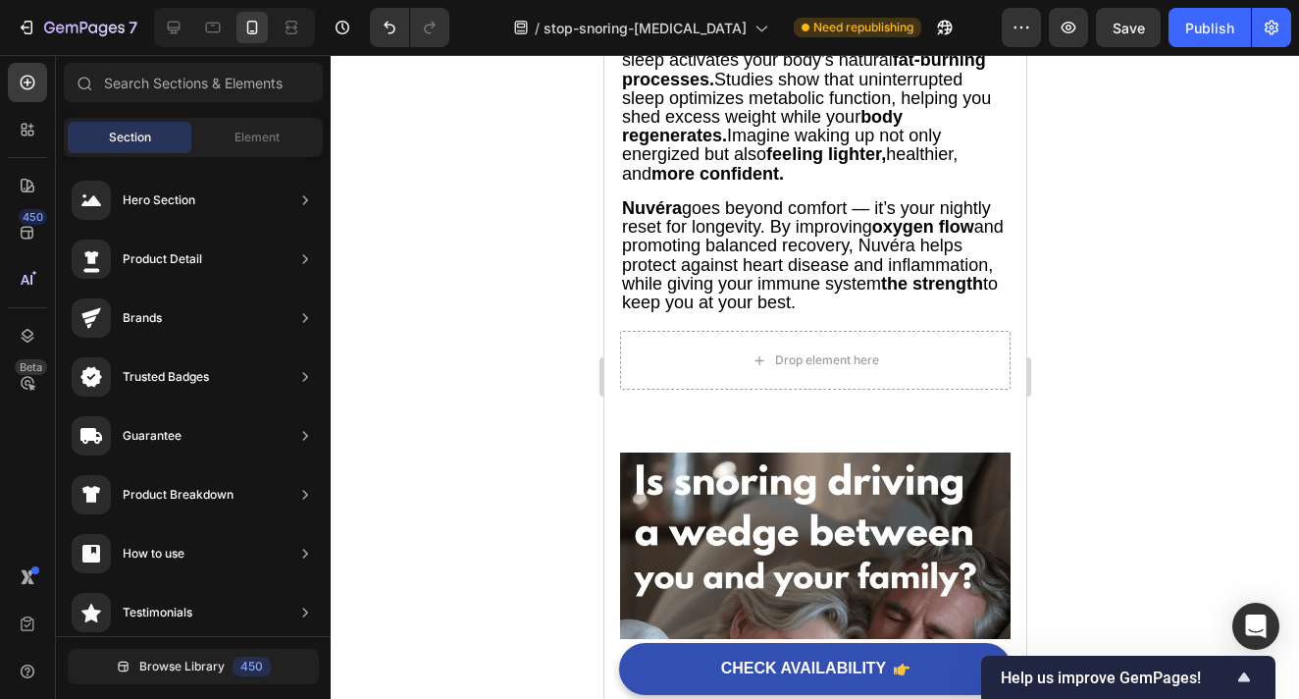
scroll to position [6125, 0]
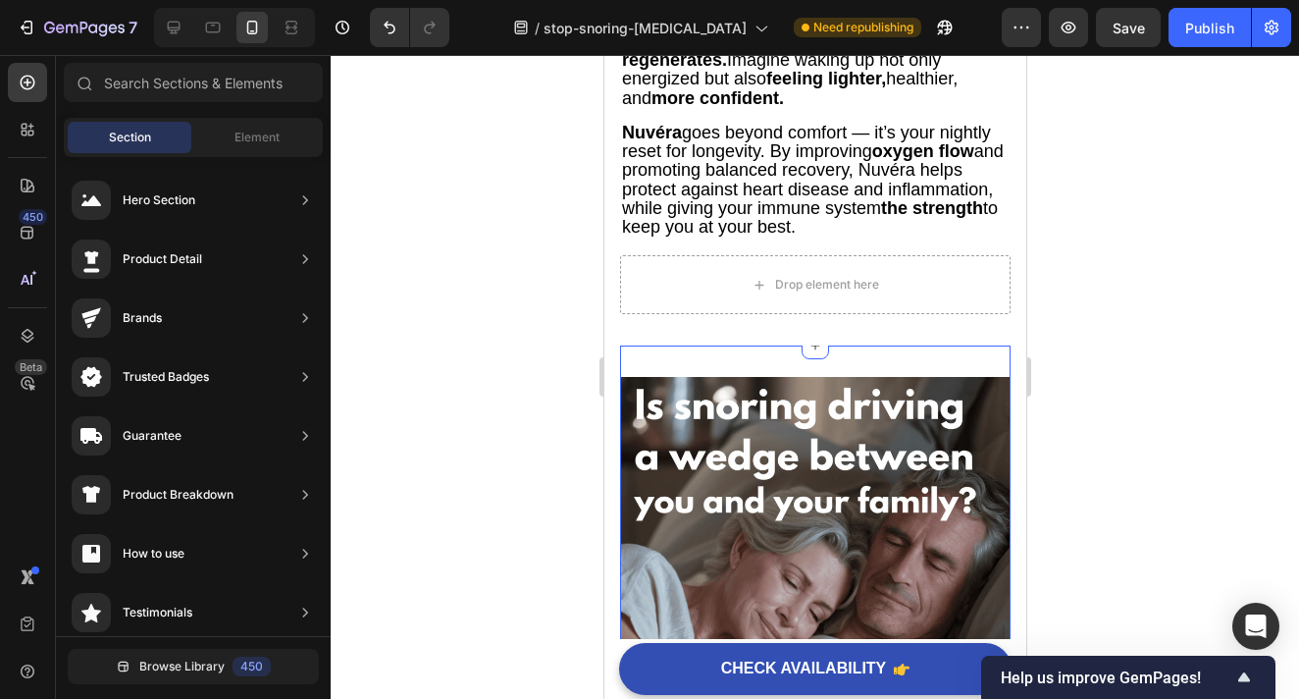
click at [781, 348] on div "Image 7. 100% Satisfaction Guaranteed: Enjoy a 60-Day Risk-Free Trial Heading B…" at bounding box center [814, 695] width 391 height 700
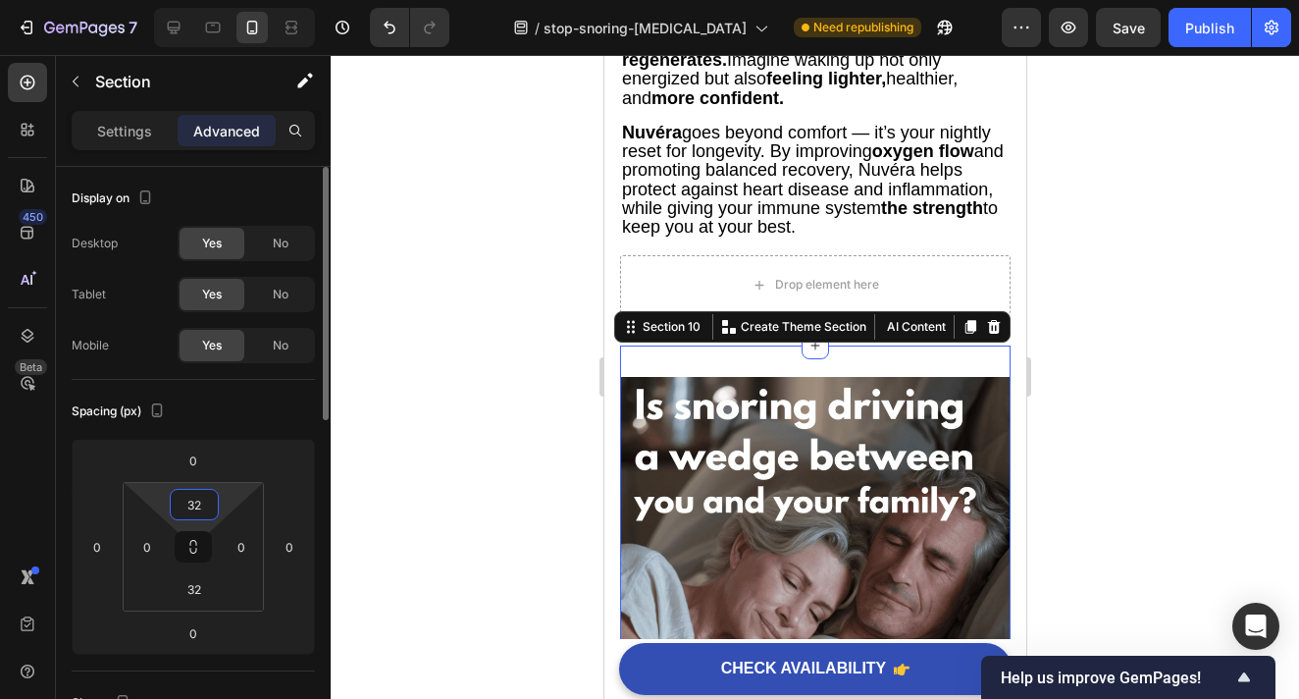
click at [209, 503] on input "32" at bounding box center [194, 504] width 39 height 29
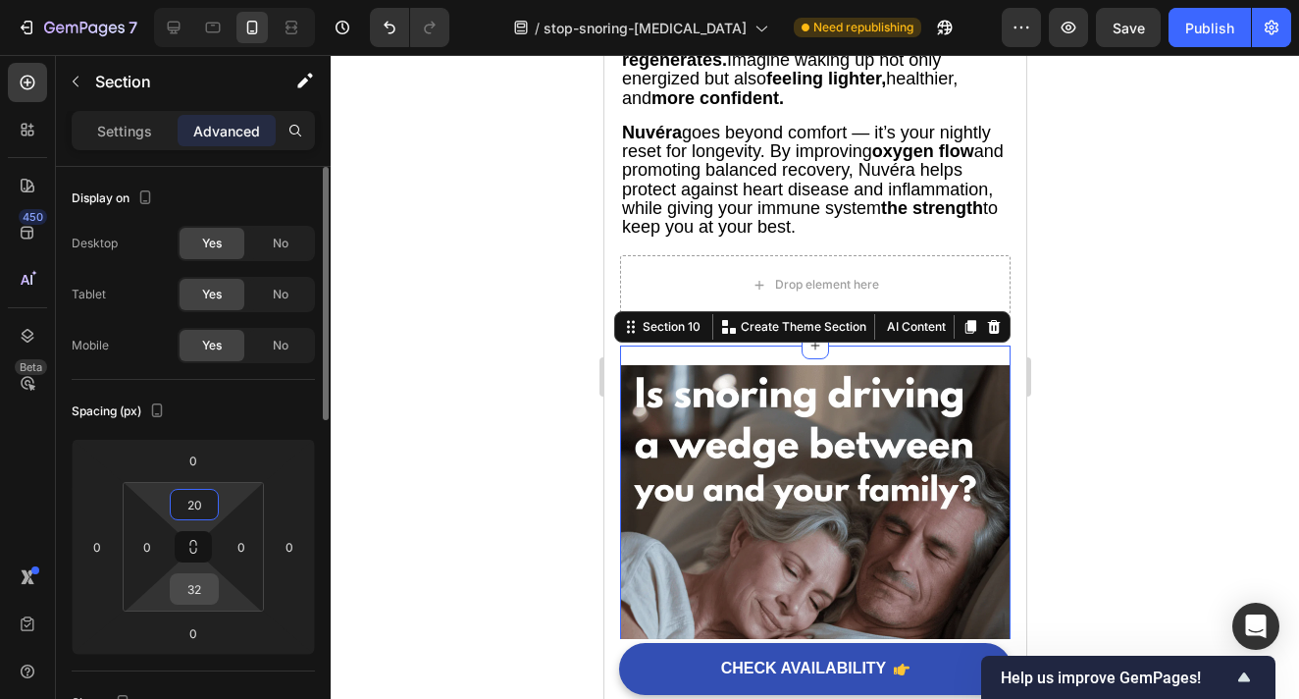
type input "20"
click at [197, 595] on input "32" at bounding box center [194, 588] width 39 height 29
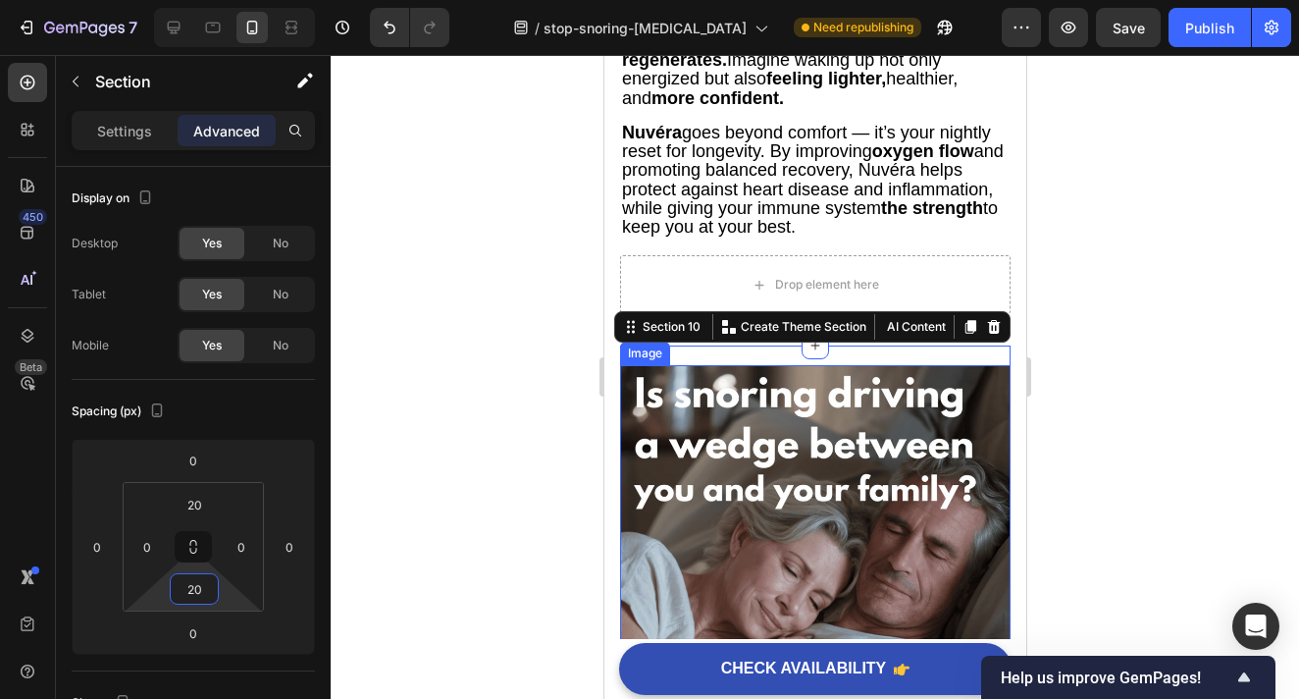
type input "20"
click at [1107, 418] on div at bounding box center [815, 377] width 969 height 644
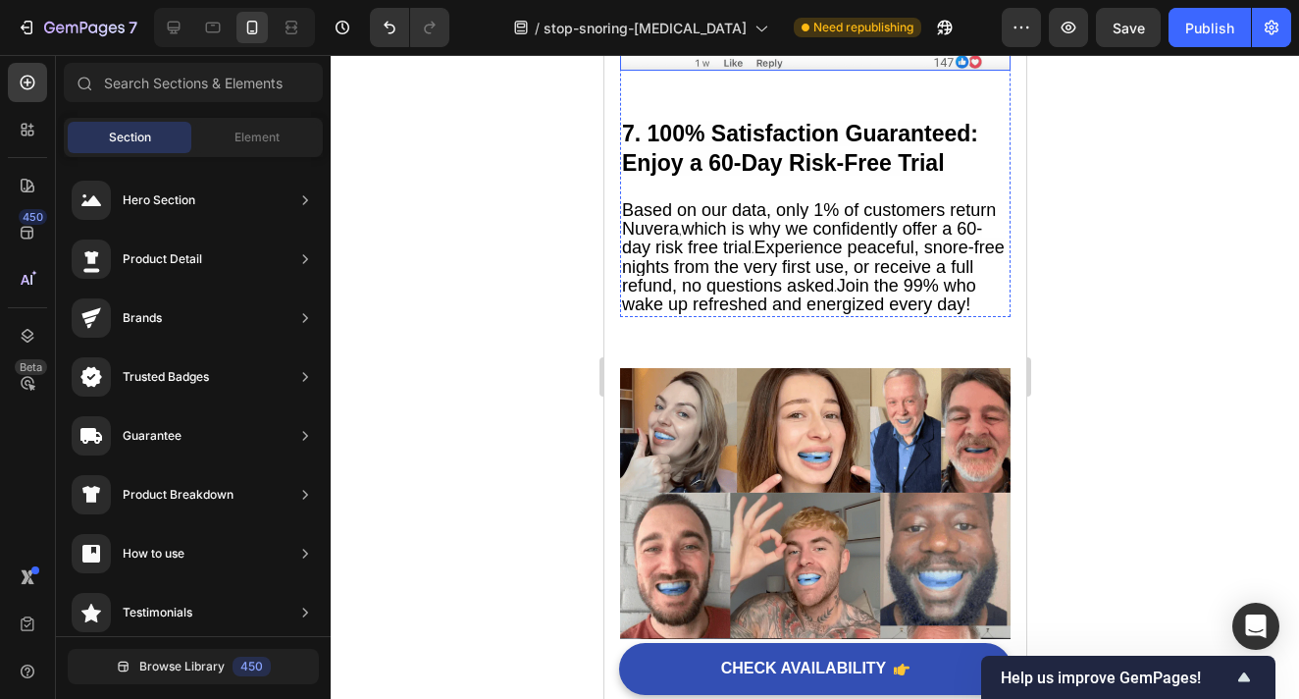
scroll to position [6807, 0]
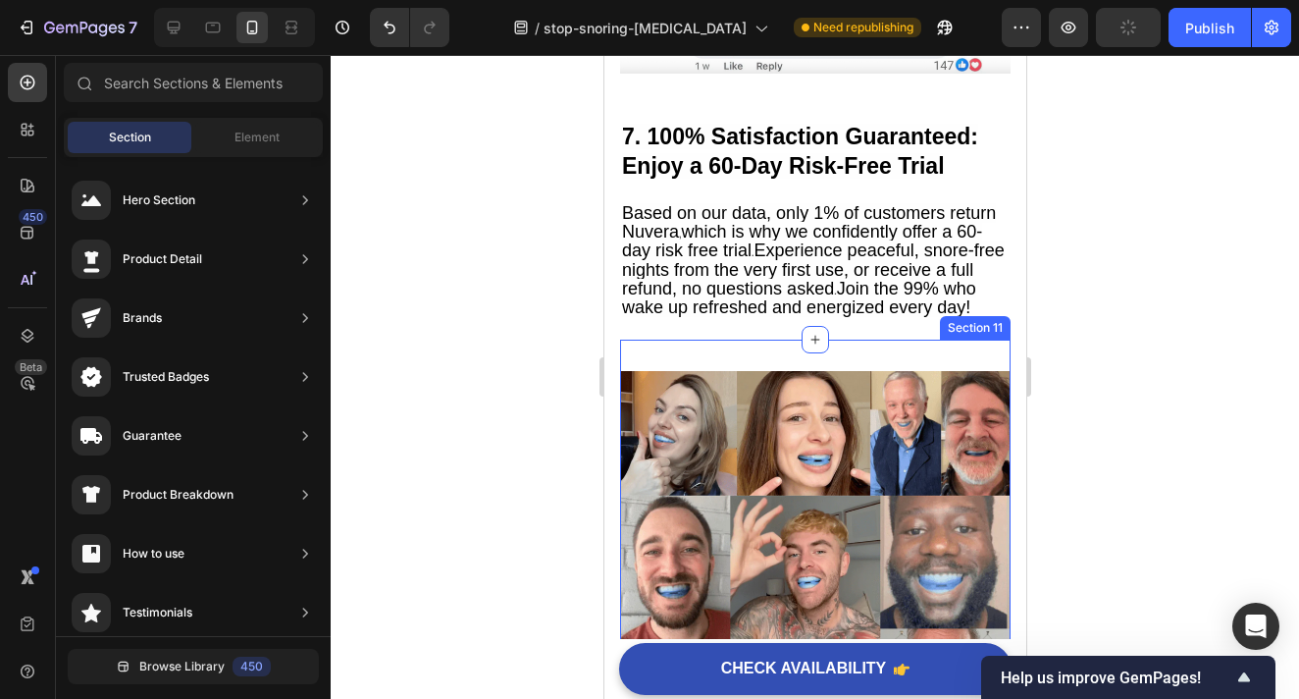
click at [818, 357] on div "Image Section 11" at bounding box center [814, 582] width 391 height 484
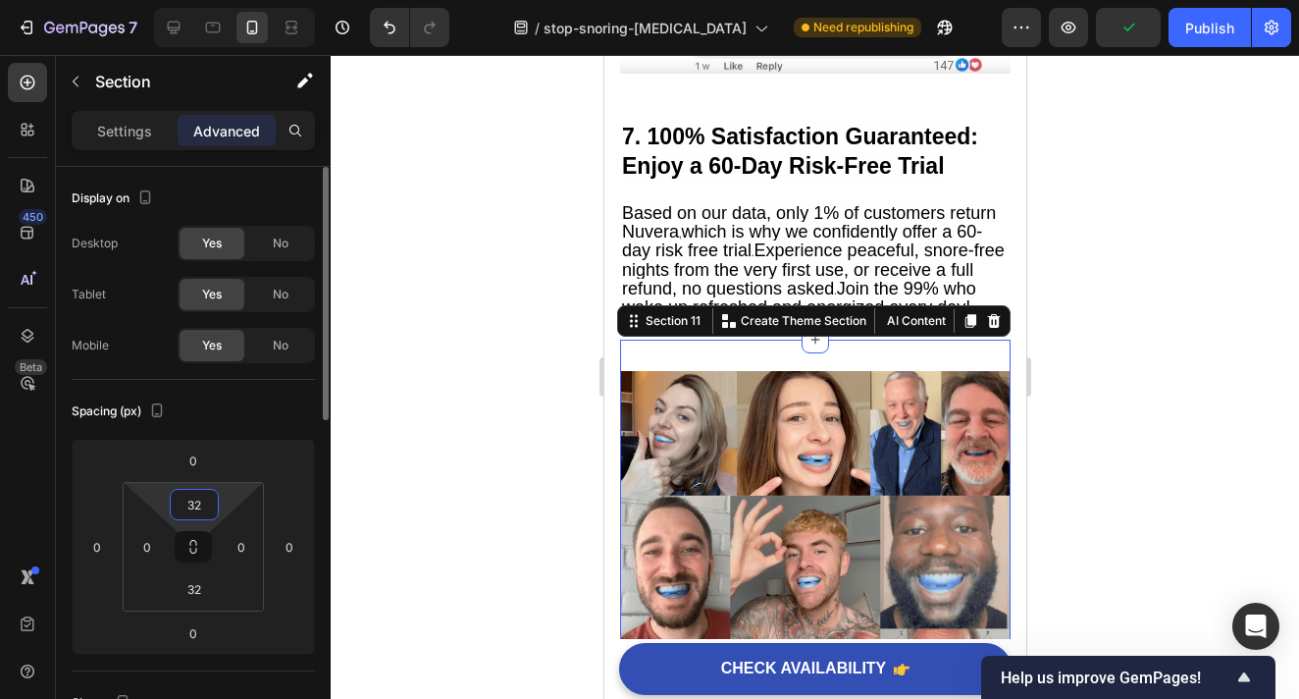
click at [207, 500] on input "32" at bounding box center [194, 504] width 39 height 29
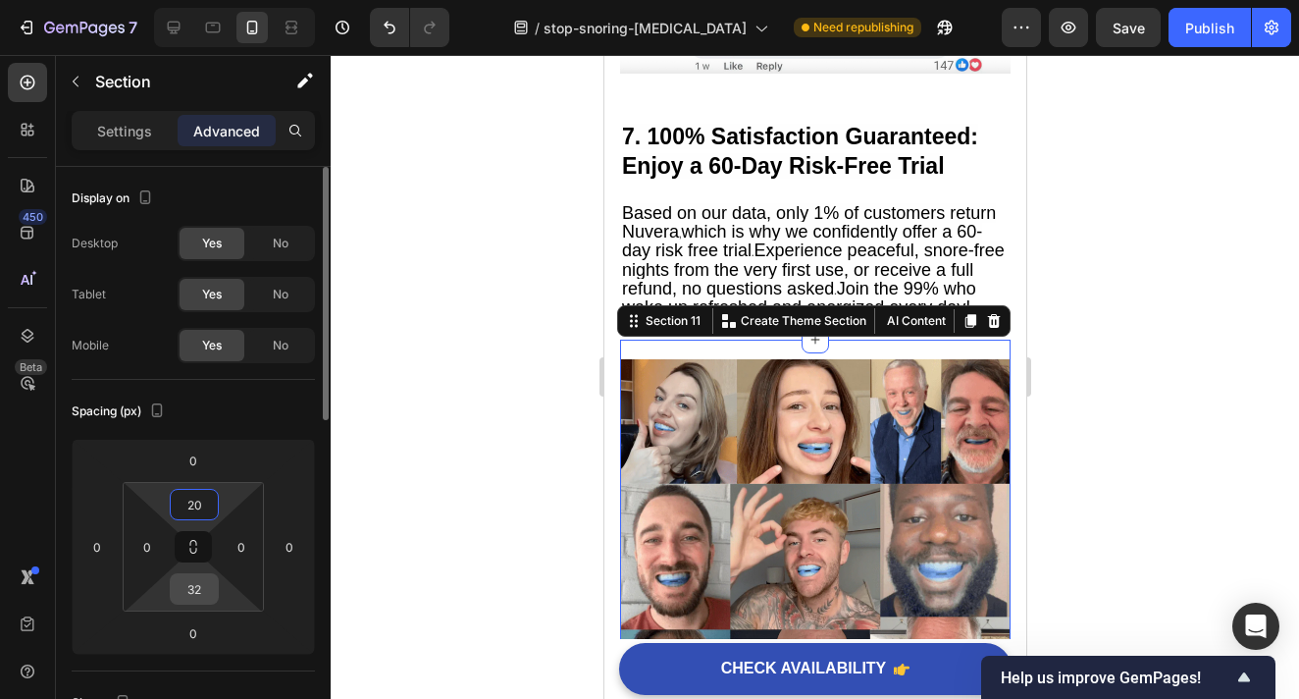
type input "20"
click at [196, 584] on input "32" at bounding box center [194, 588] width 39 height 29
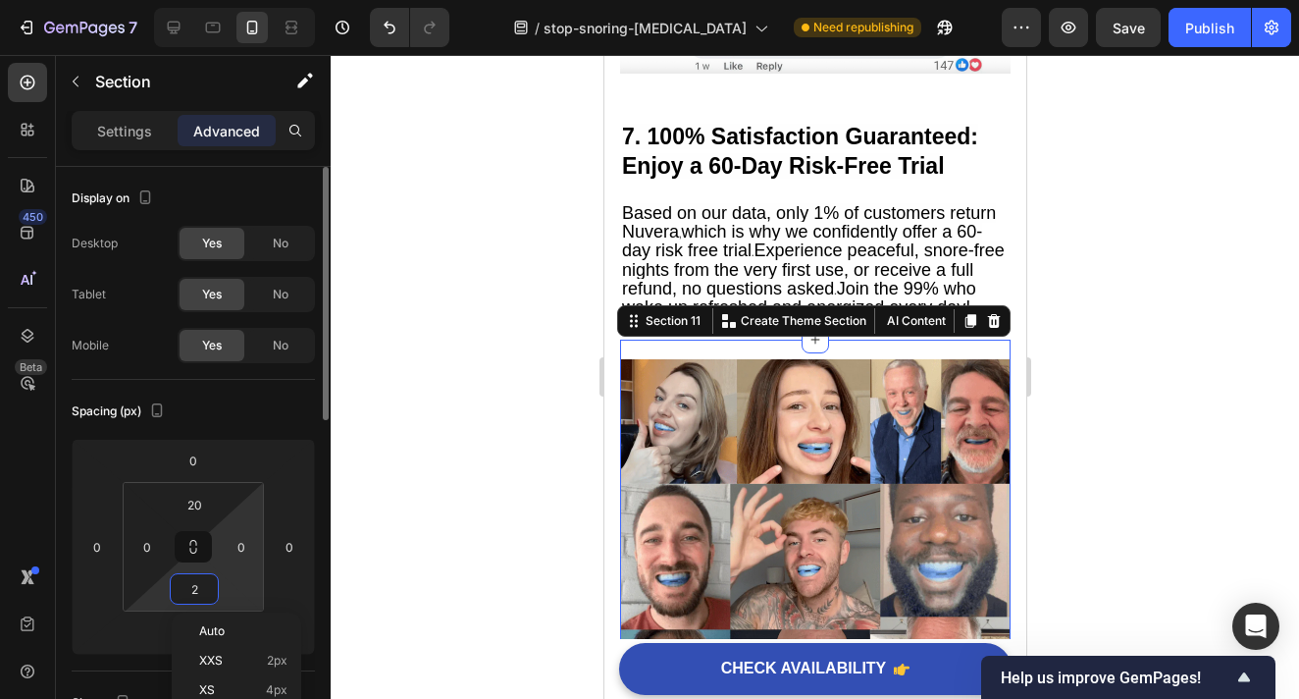
type input "20"
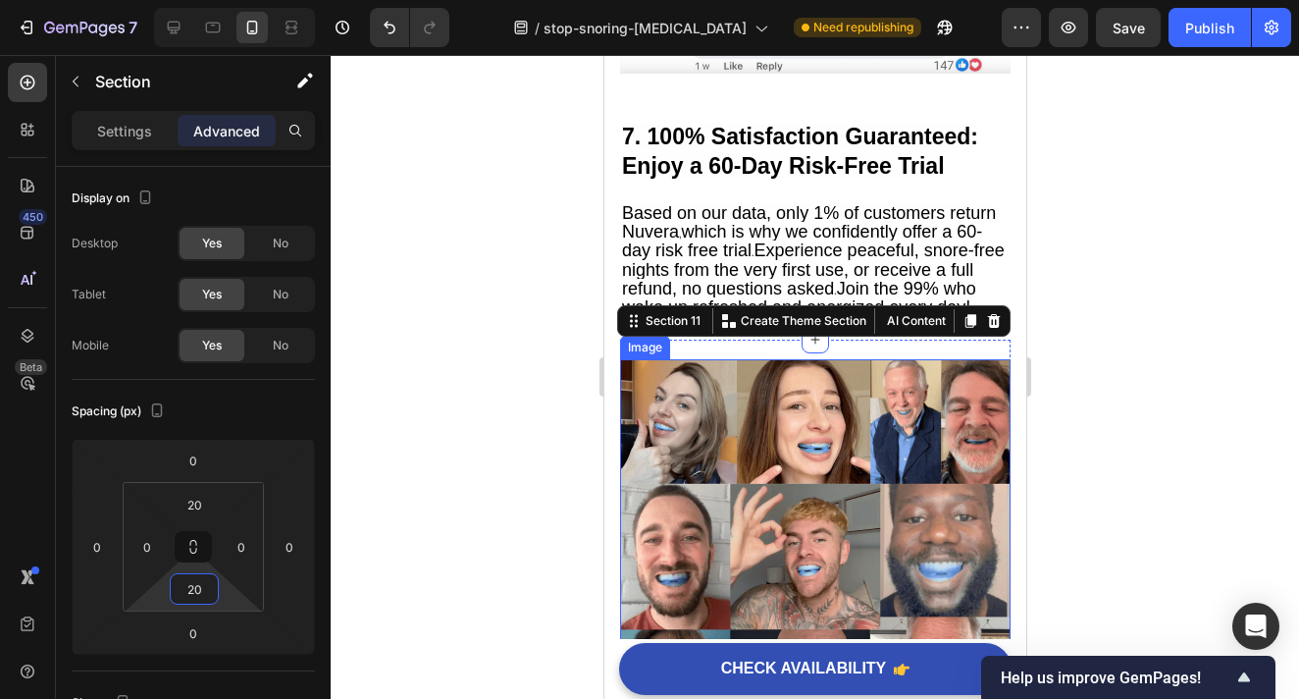
click at [1099, 379] on div at bounding box center [815, 377] width 969 height 644
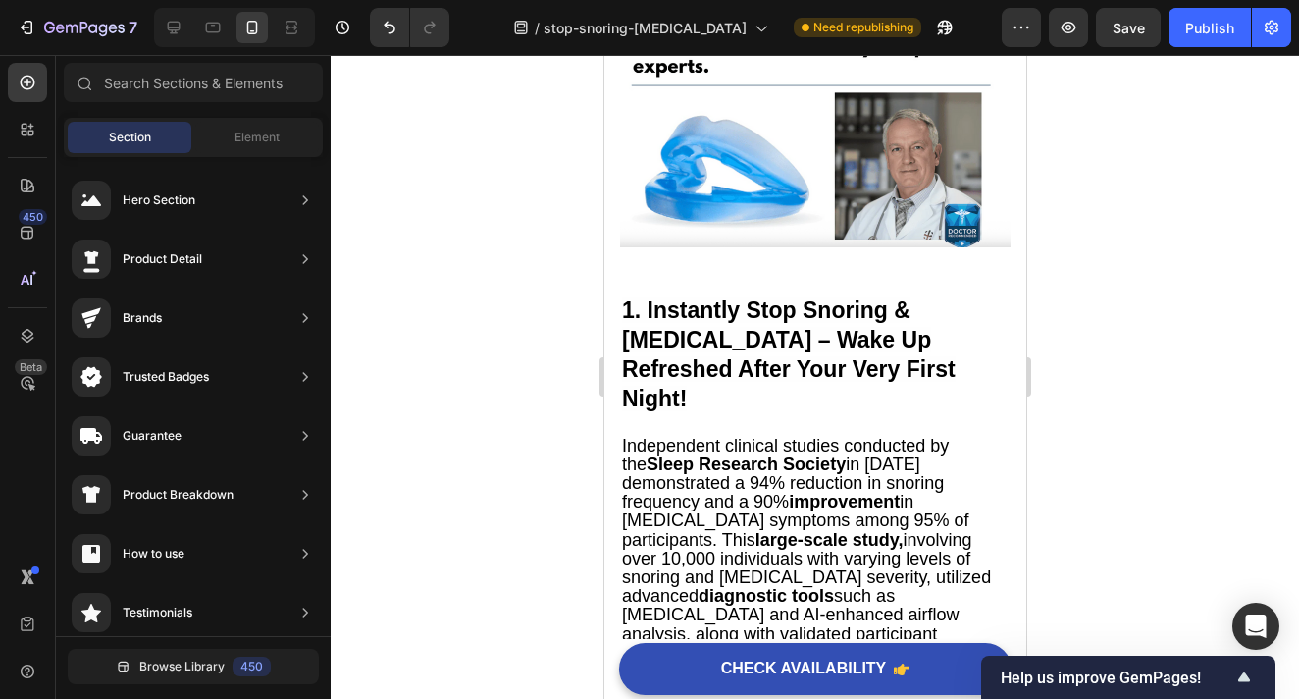
scroll to position [0, 0]
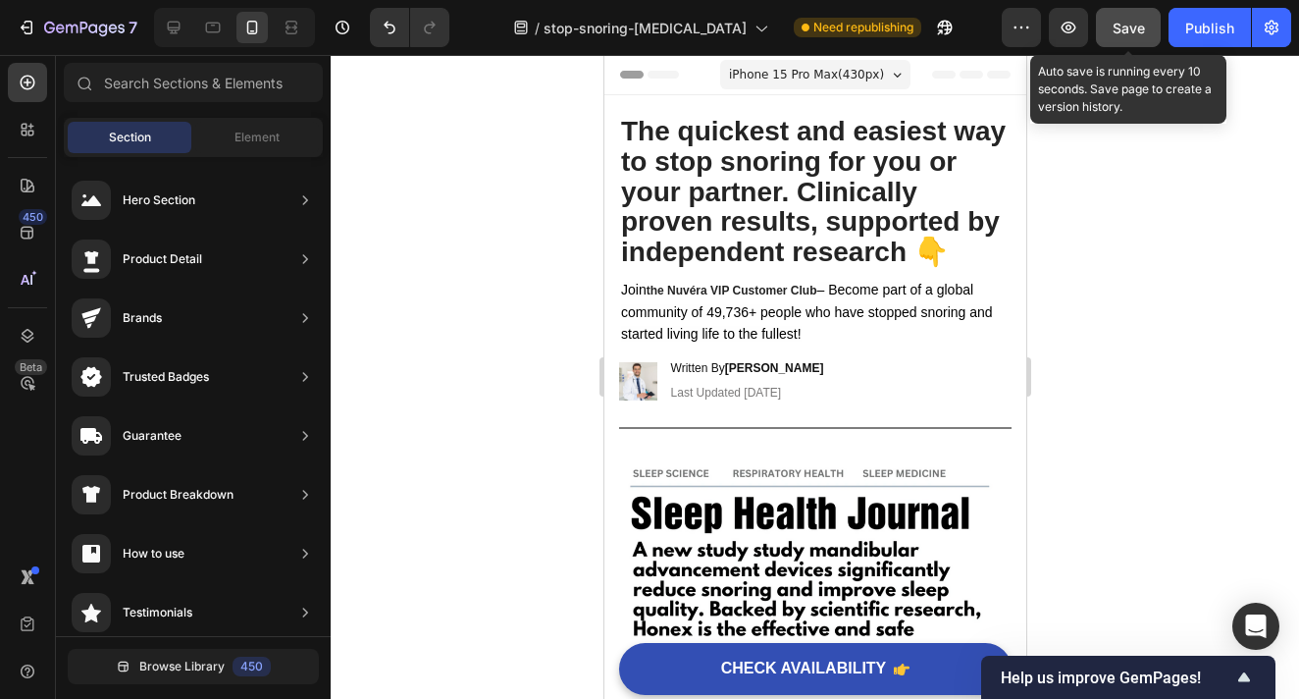
click at [1126, 27] on span "Save" at bounding box center [1129, 28] width 32 height 17
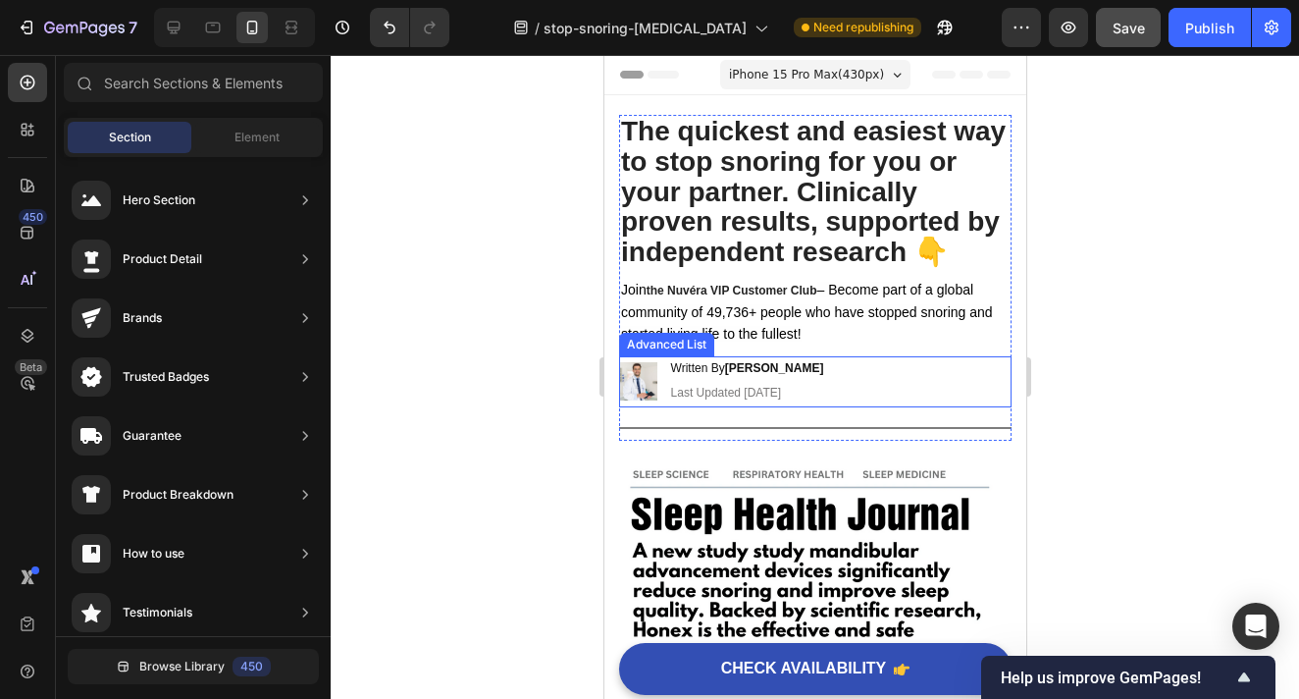
click at [849, 373] on div "Image Written By Dr. Jason D. Heading Last Updated Jan 18, 2024 Heading" at bounding box center [814, 381] width 393 height 51
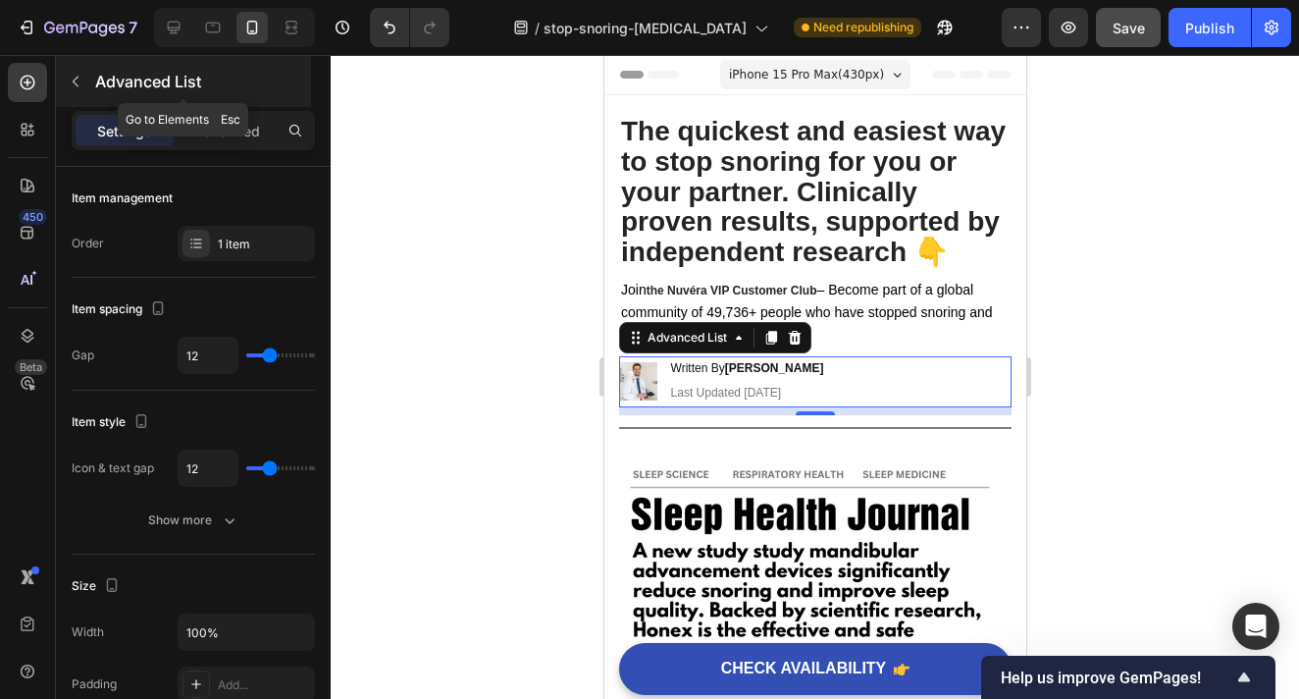
click at [72, 75] on icon "button" at bounding box center [76, 82] width 16 height 16
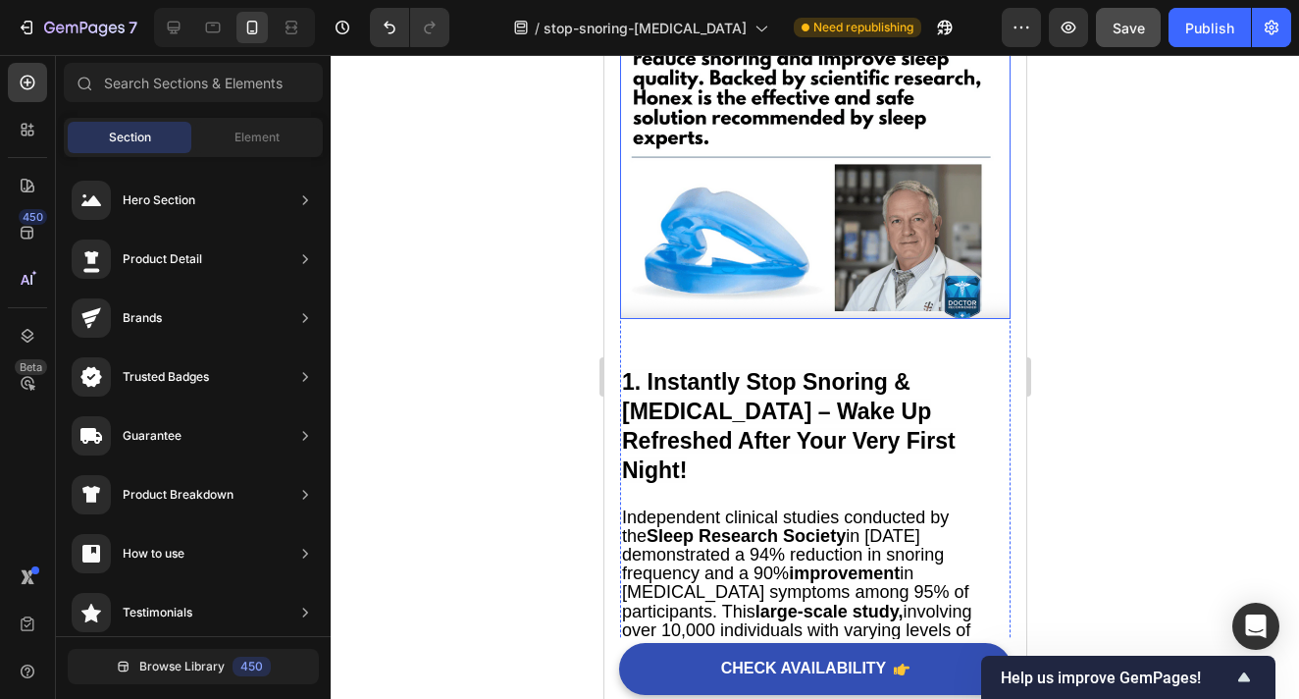
scroll to position [540, 0]
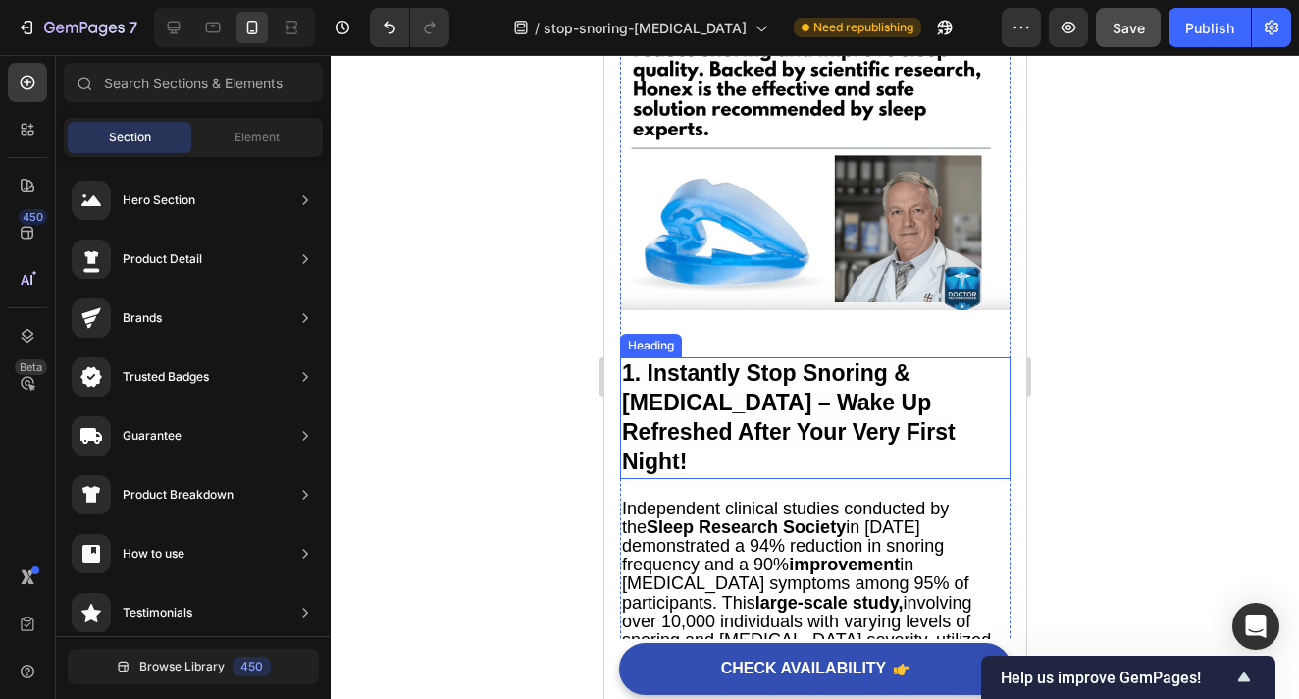
click at [805, 374] on strong "1. Instantly Stop Snoring & [MEDICAL_DATA] – Wake Up Refreshed After Your Very …" at bounding box center [788, 417] width 334 height 114
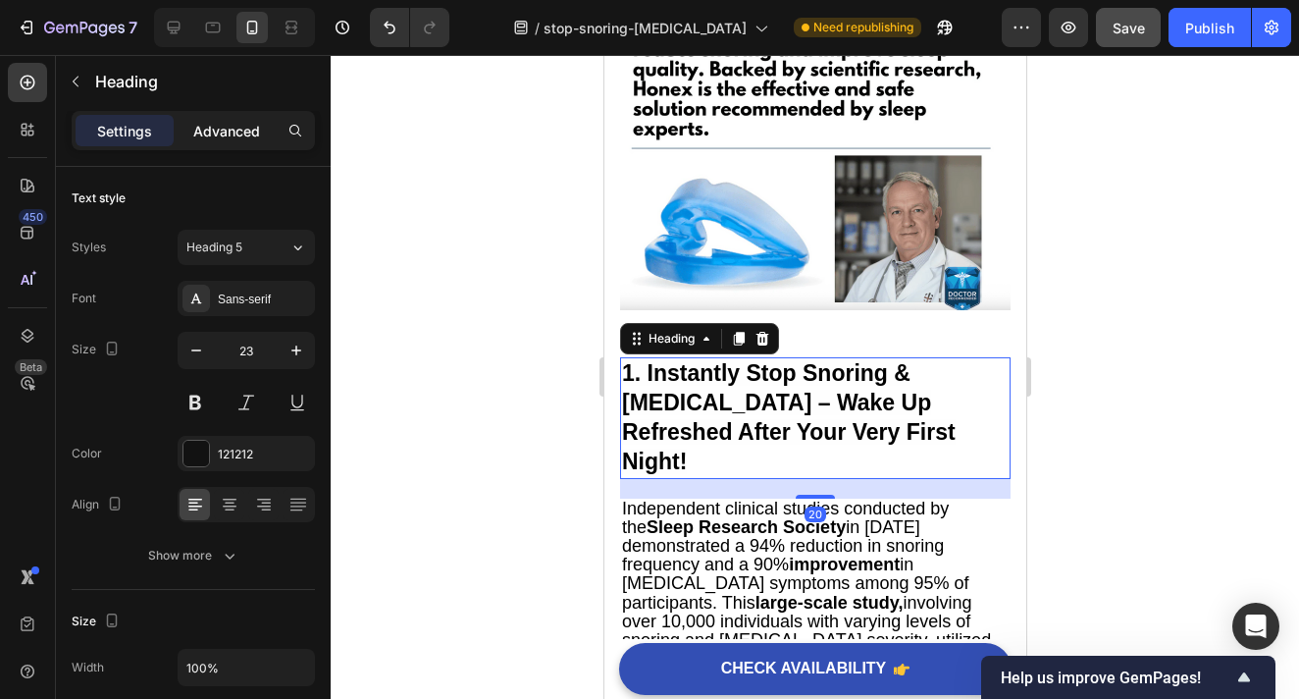
click at [221, 134] on p "Advanced" at bounding box center [226, 131] width 67 height 21
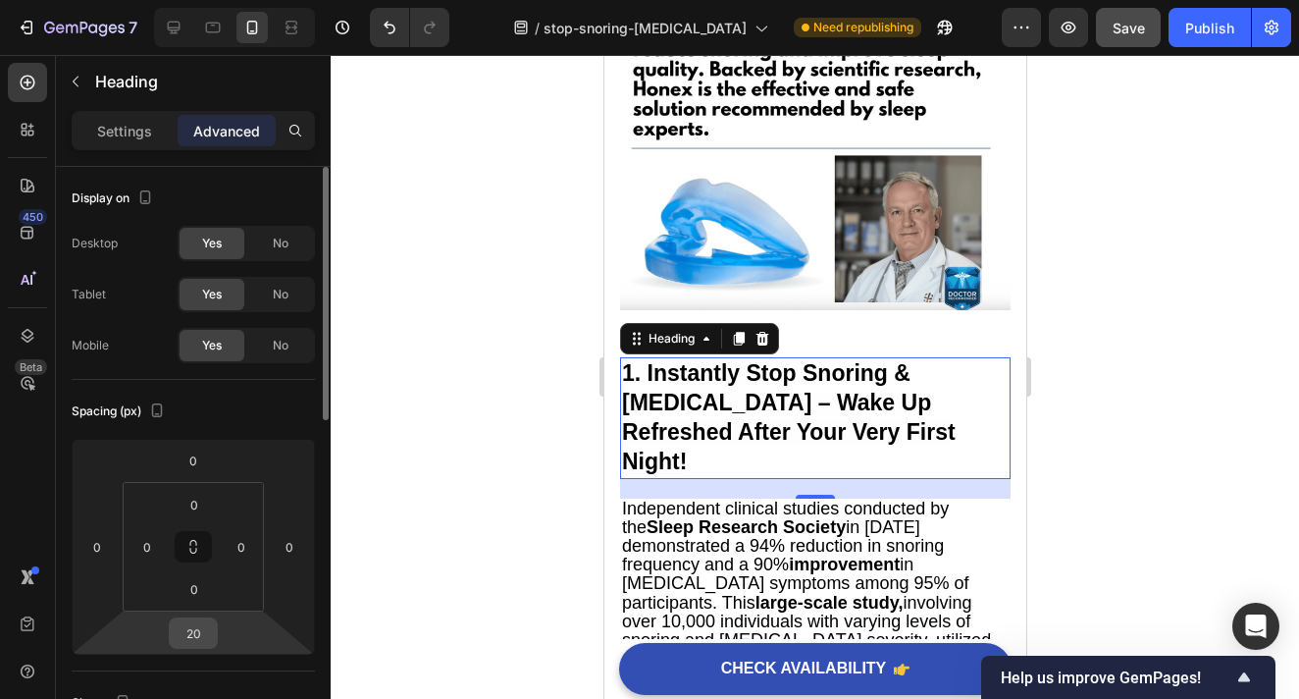
click at [205, 630] on input "20" at bounding box center [193, 632] width 39 height 29
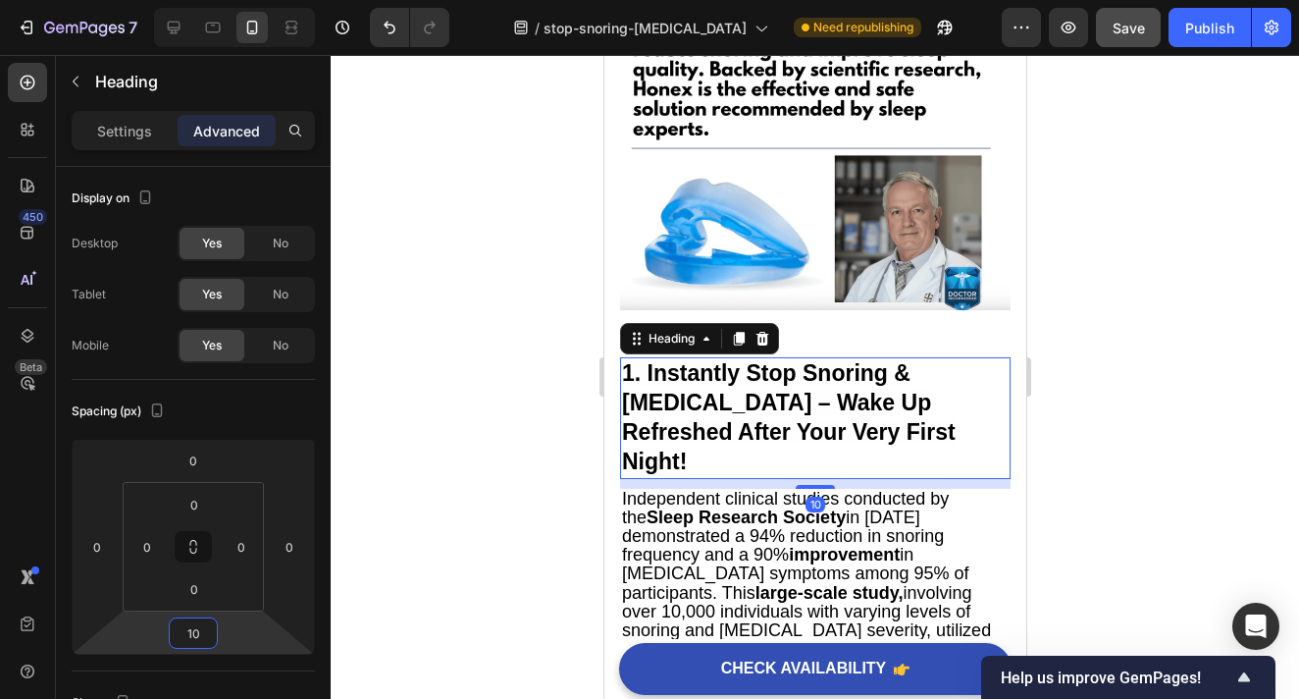
type input "10"
click at [1066, 502] on div at bounding box center [815, 377] width 969 height 644
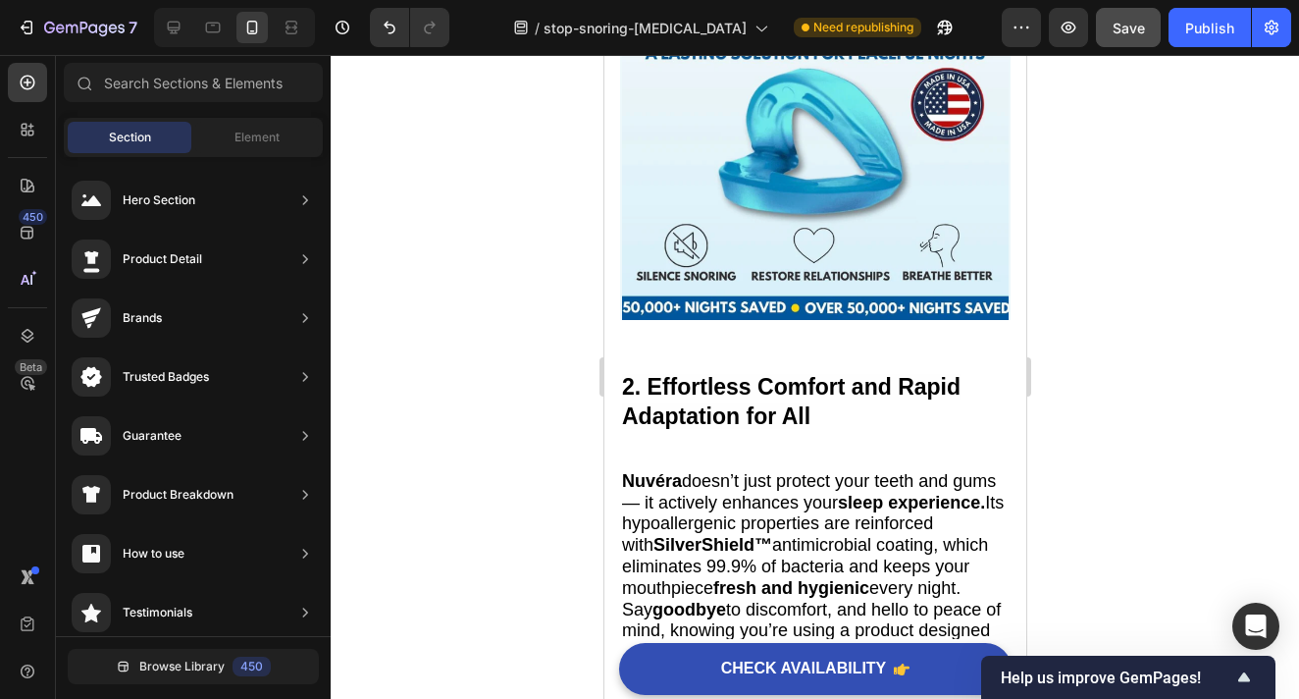
scroll to position [1533, 0]
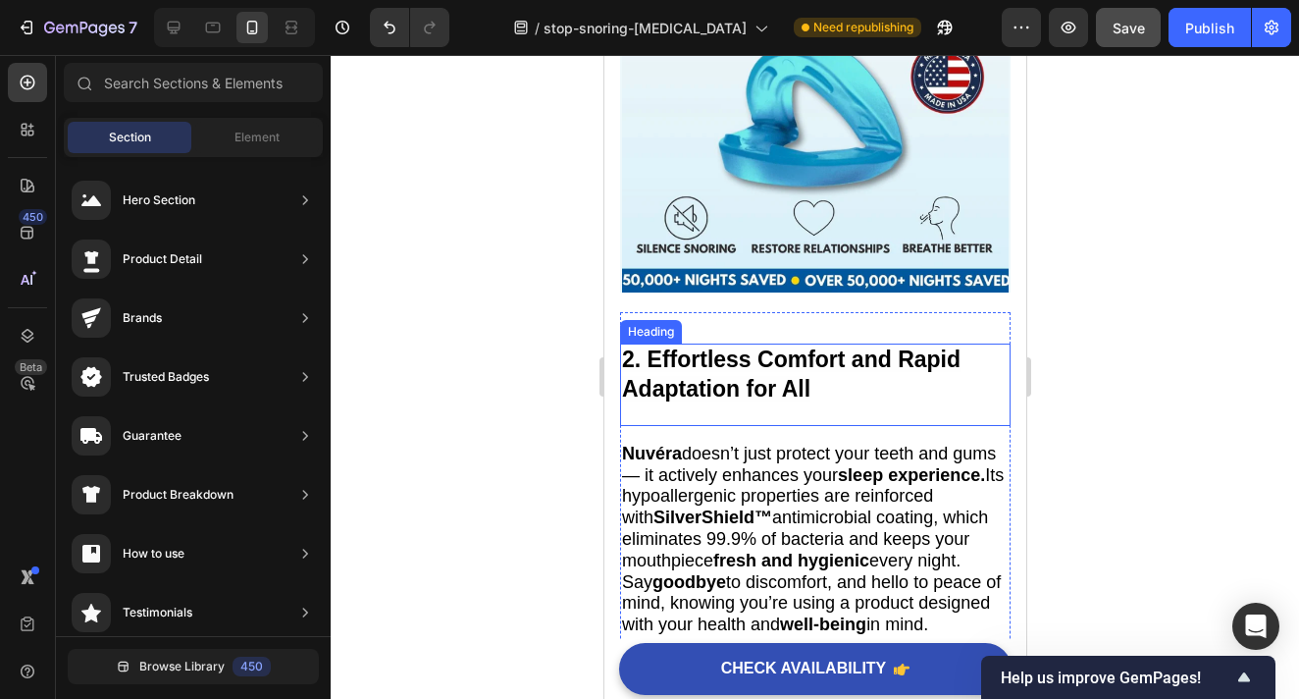
click at [799, 379] on strong "2. Effortless Comfort and Rapid Adaptation for All" at bounding box center [790, 373] width 339 height 55
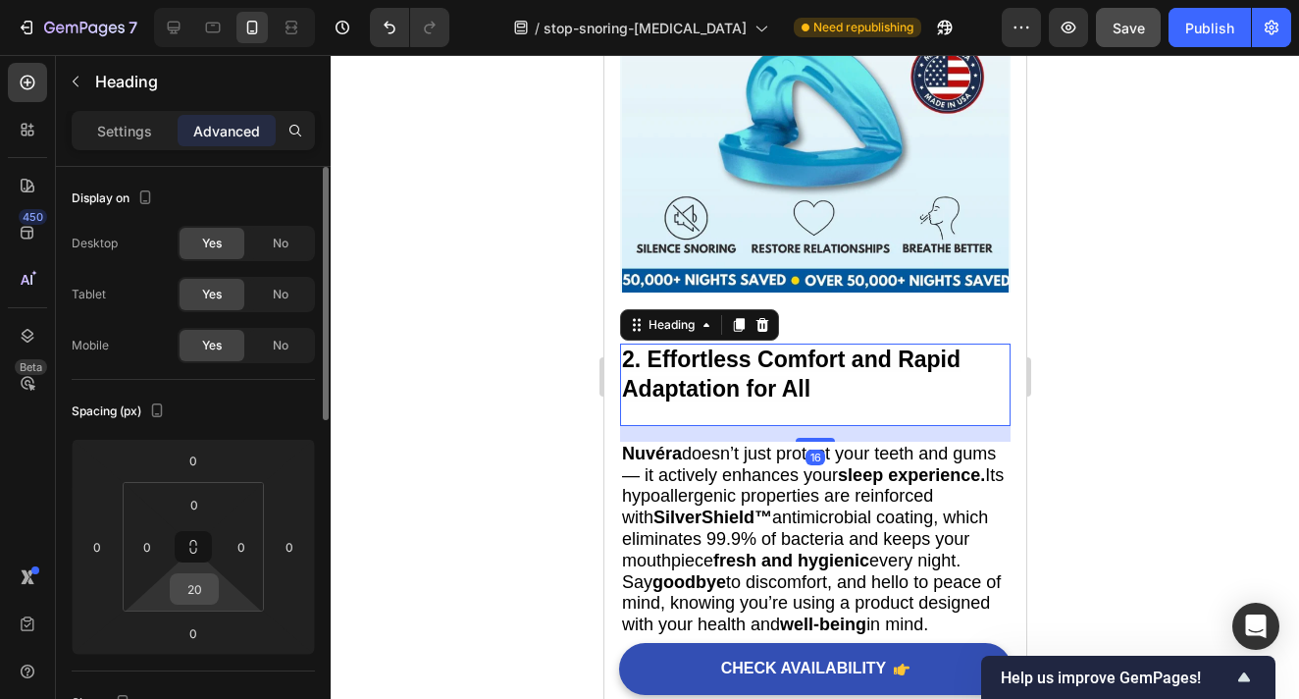
click at [199, 585] on input "20" at bounding box center [194, 588] width 39 height 29
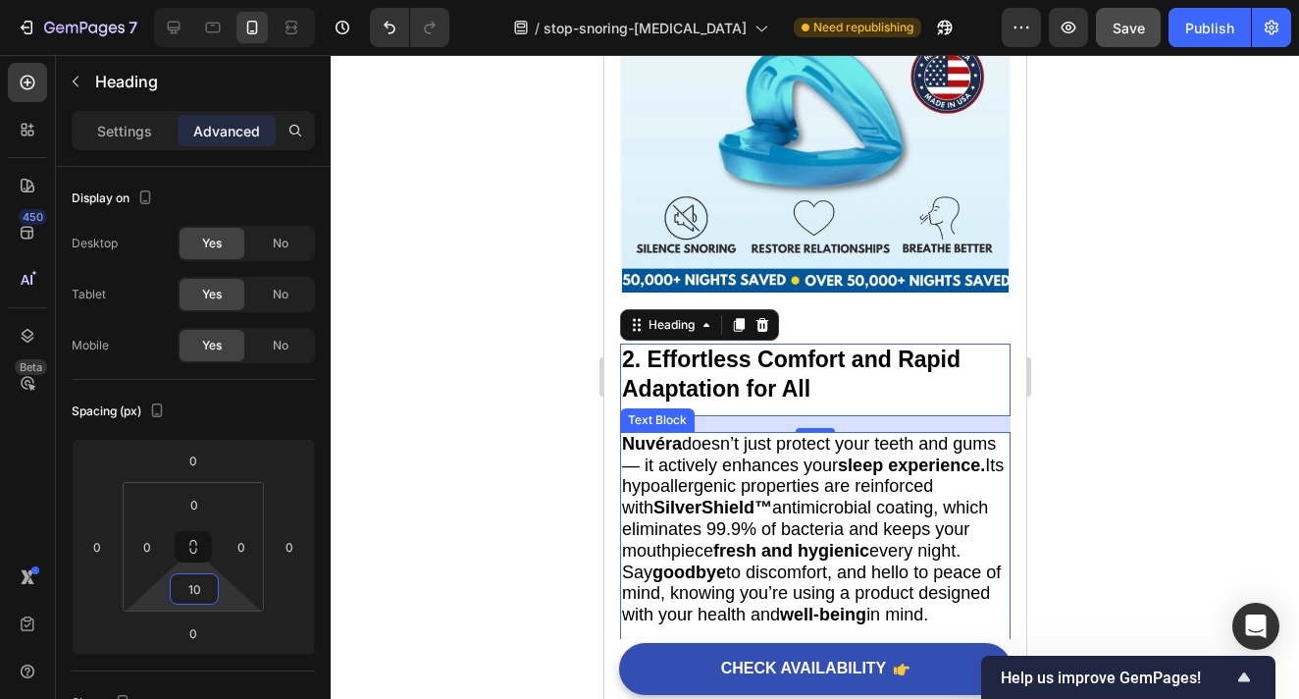
type input "10"
click at [1112, 430] on div at bounding box center [815, 377] width 969 height 644
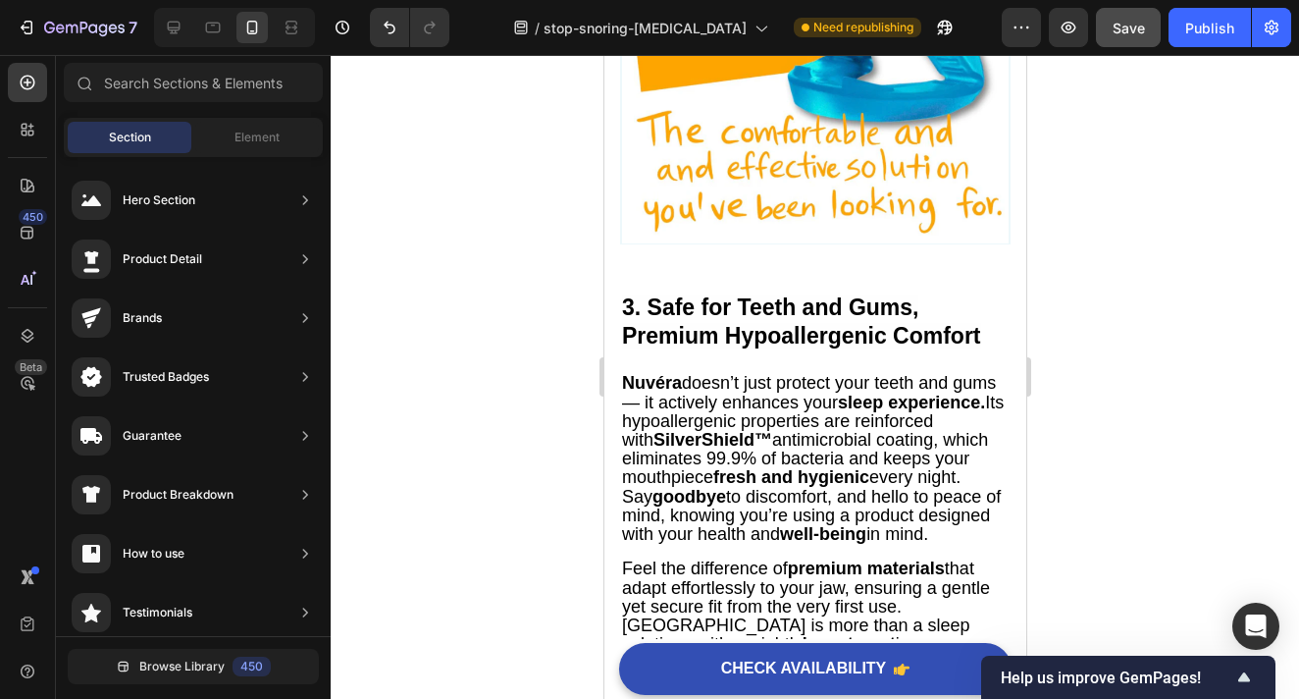
scroll to position [2629, 0]
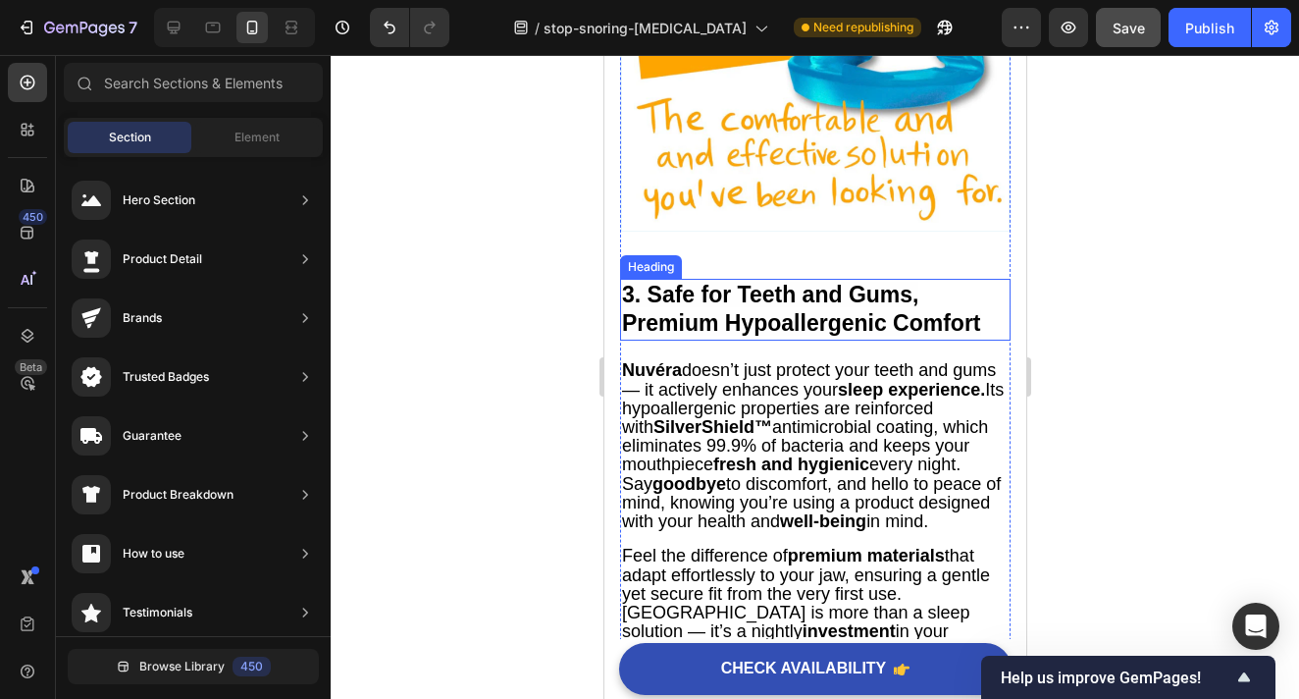
click at [764, 313] on strong "3. Safe for Teeth and Gums, Premium Hypoallergenic Comfort" at bounding box center [800, 309] width 359 height 55
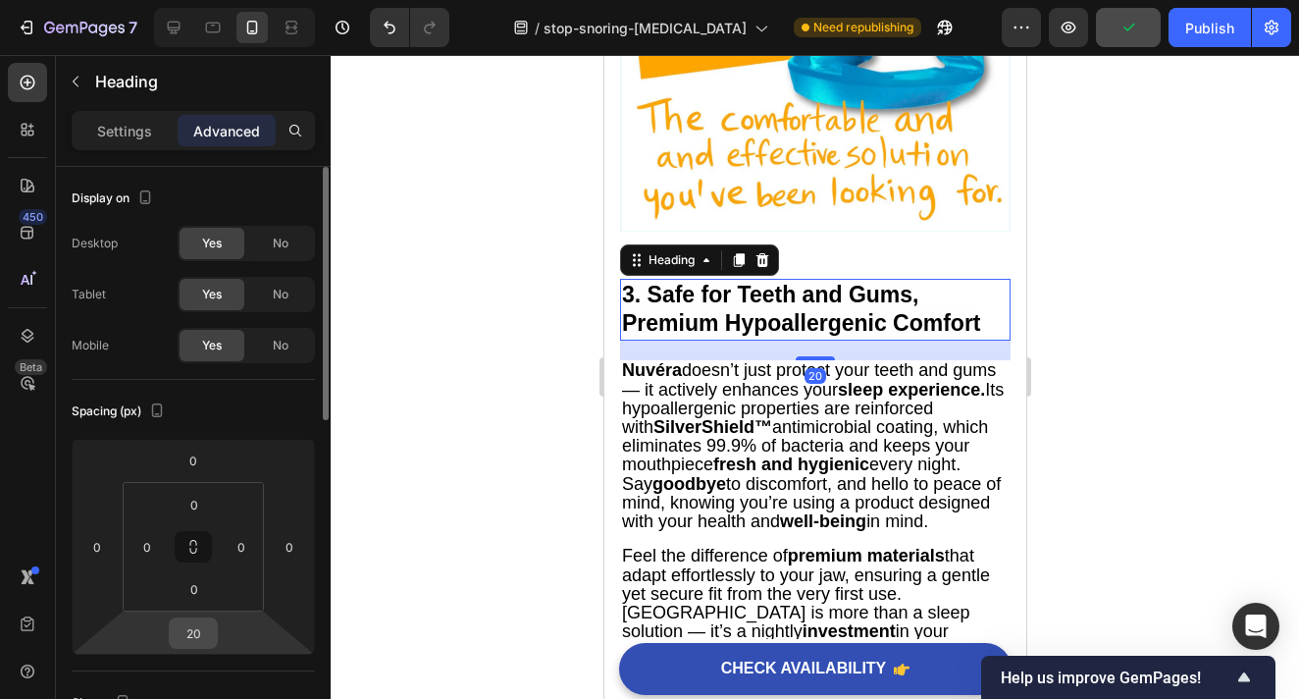
click at [210, 639] on input "20" at bounding box center [193, 632] width 39 height 29
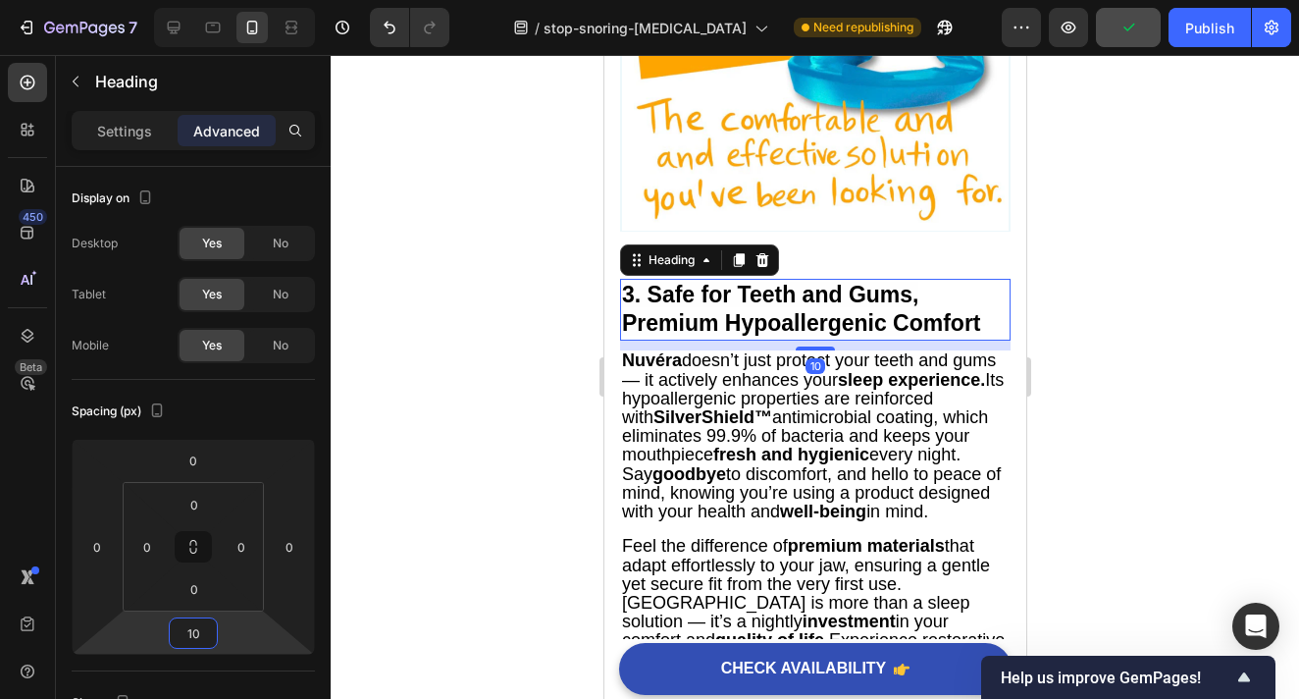
type input "10"
click at [1111, 421] on div at bounding box center [815, 377] width 969 height 644
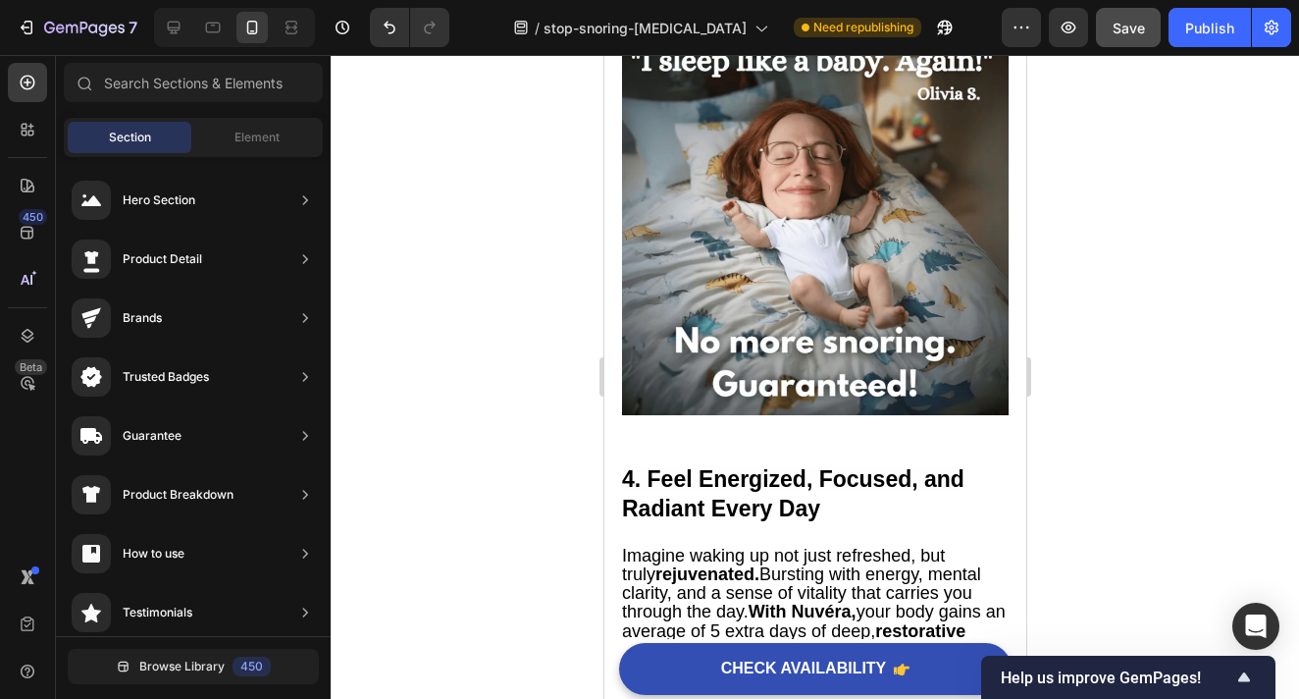
scroll to position [3394, 0]
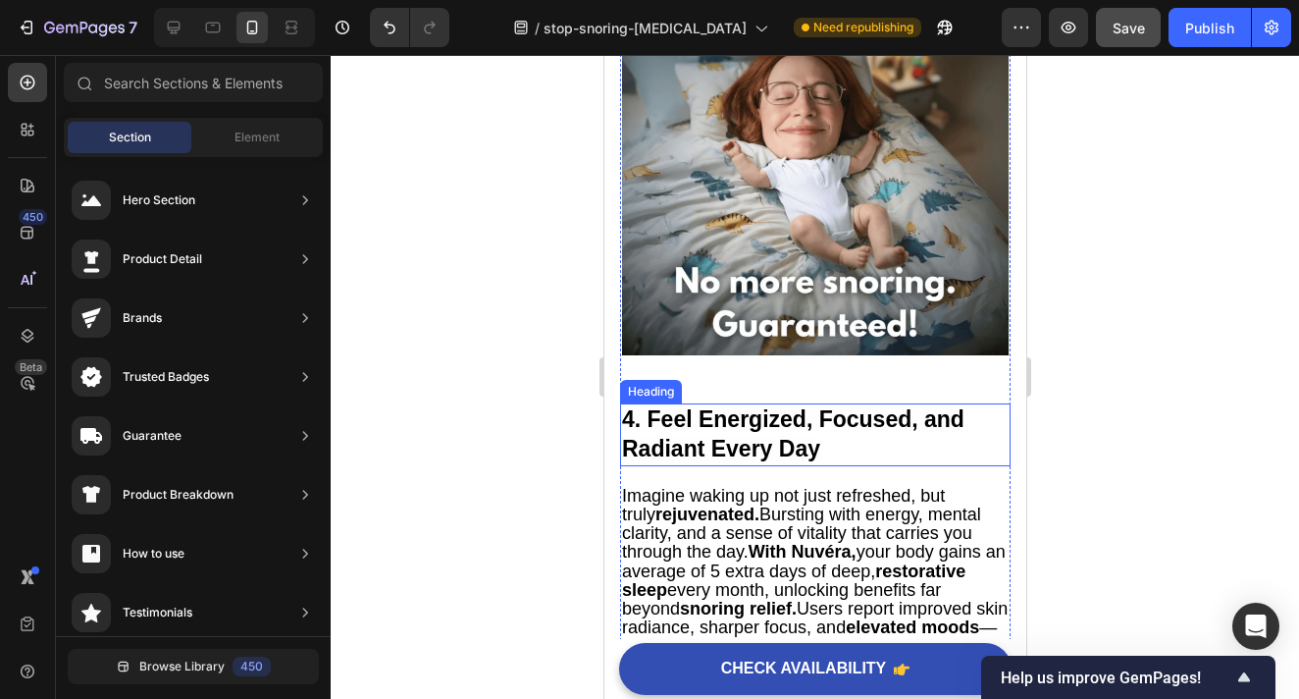
click at [786, 435] on h2 "4. Feel Energized, Focused, and Radiant Every Day" at bounding box center [814, 434] width 391 height 63
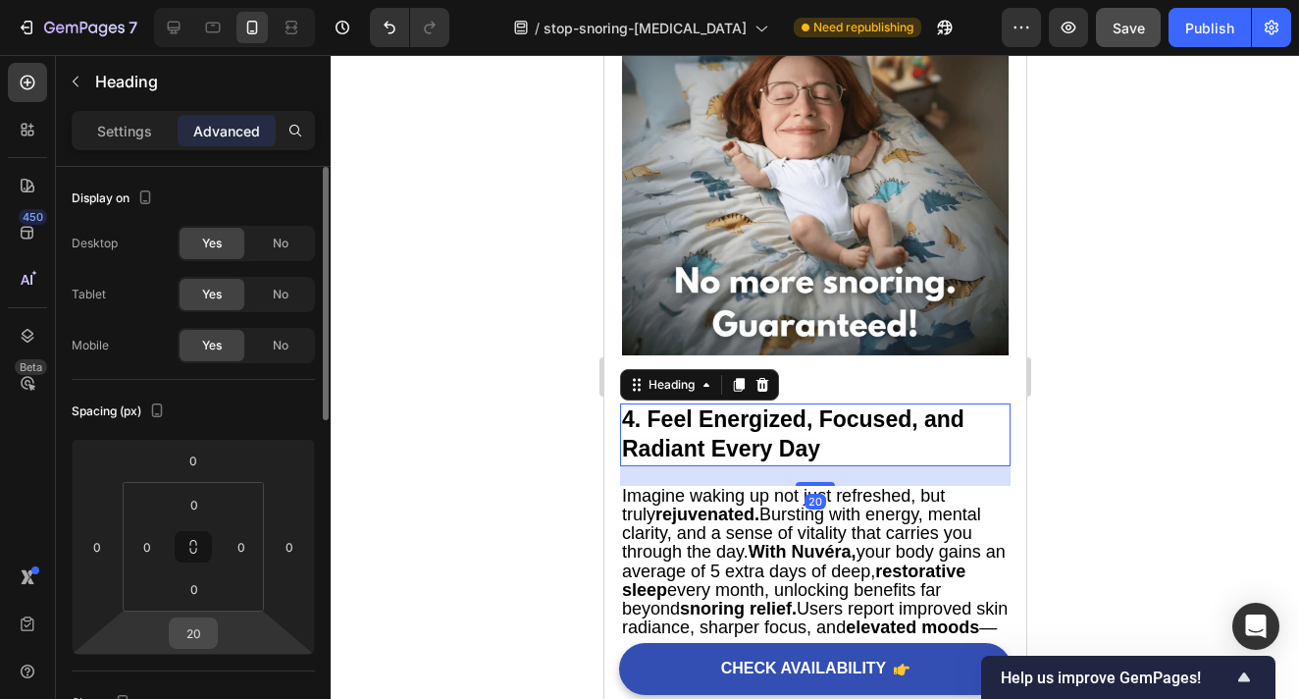
click at [214, 635] on div "20" at bounding box center [193, 632] width 49 height 31
click at [200, 635] on input "20" at bounding box center [193, 632] width 39 height 29
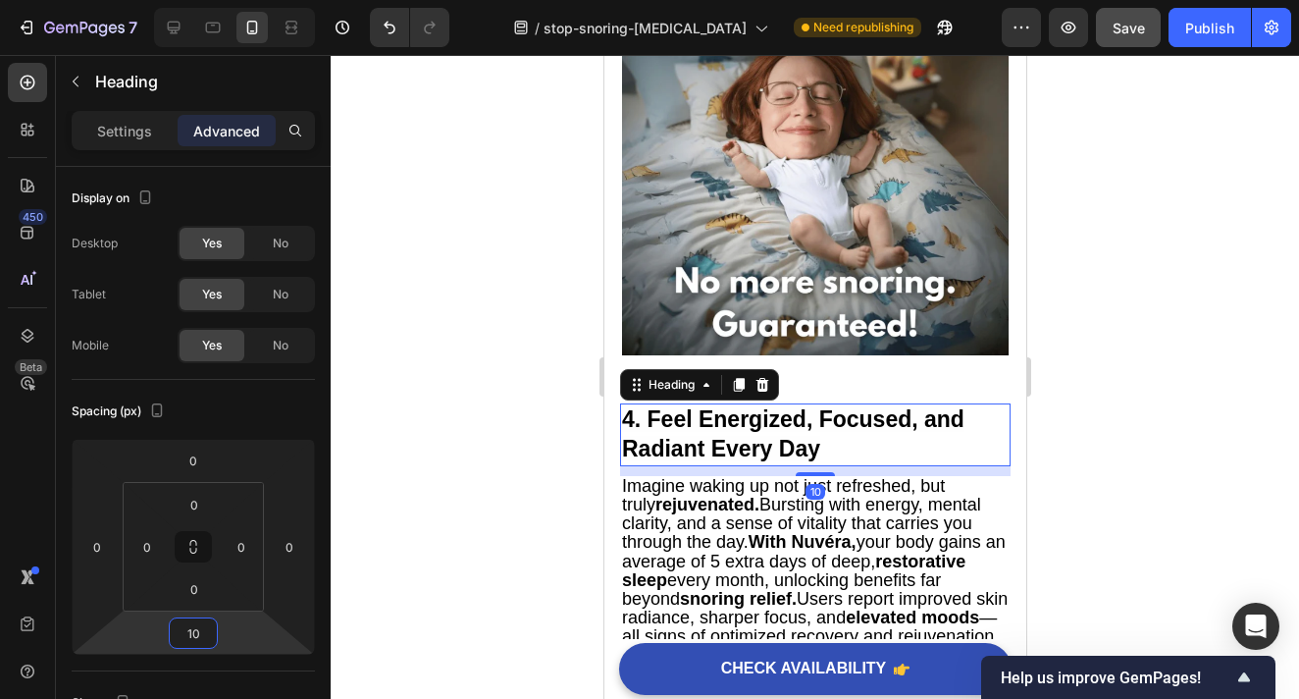
type input "10"
drag, startPoint x: 1087, startPoint y: 448, endPoint x: 325, endPoint y: 391, distance: 764.7
click at [1087, 448] on div at bounding box center [815, 377] width 969 height 644
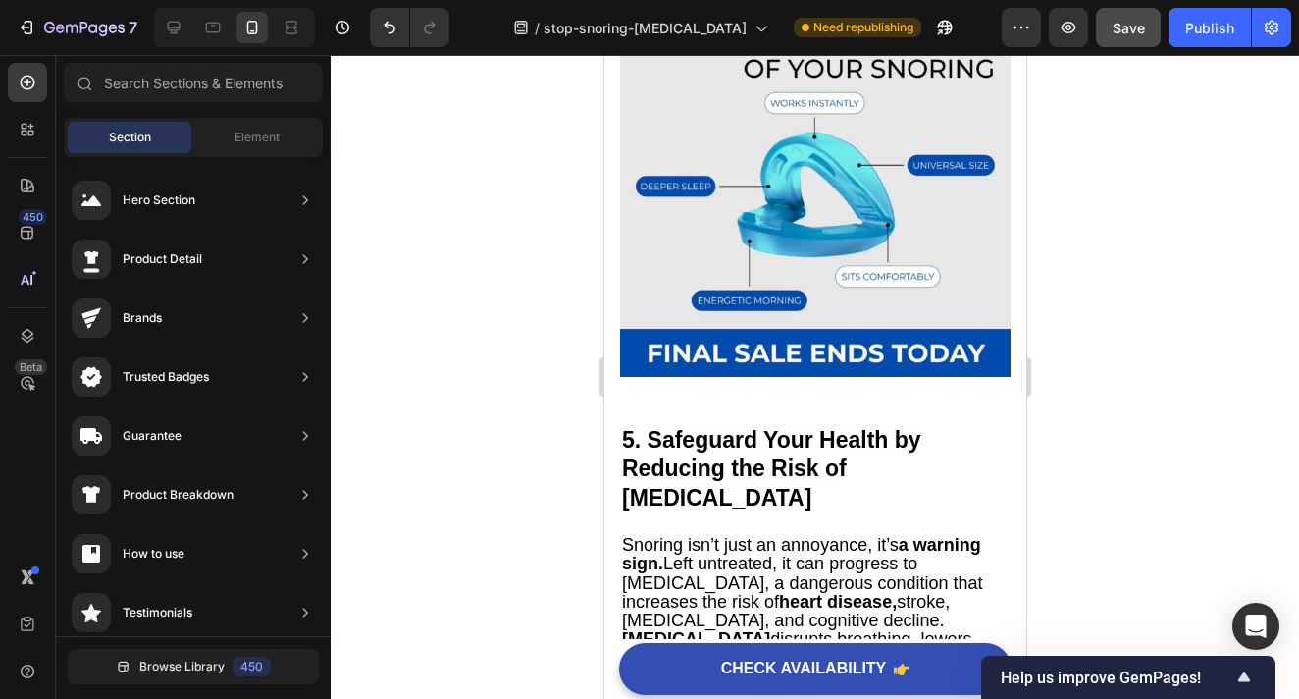
scroll to position [4267, 0]
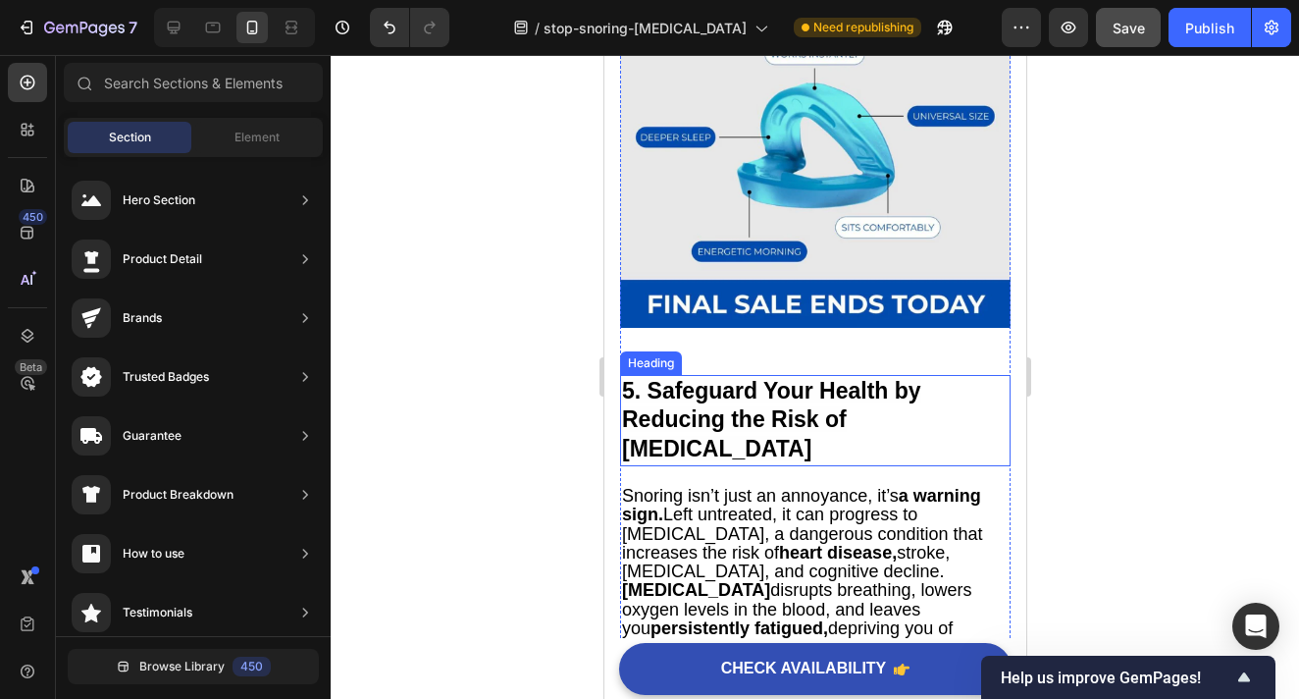
click at [792, 425] on strong "5. Safeguard Your Health by Reducing the Risk of Sleep Apnea" at bounding box center [770, 420] width 299 height 84
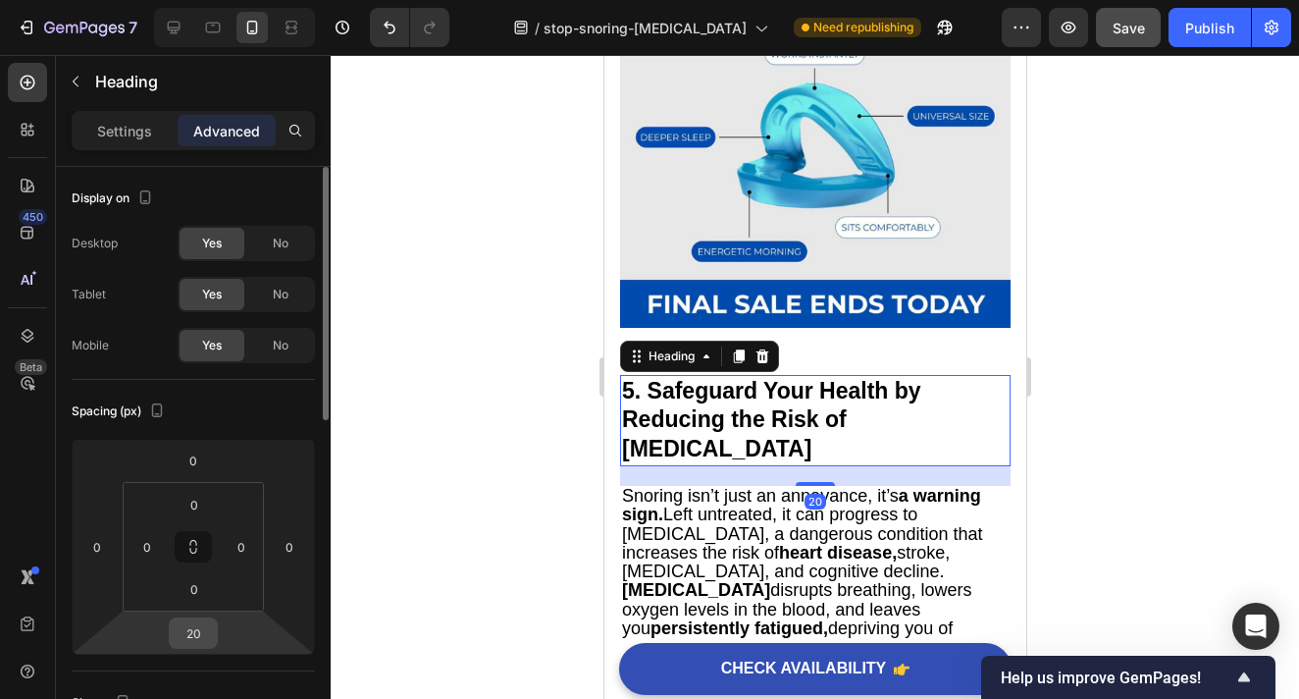
click at [207, 636] on input "20" at bounding box center [193, 632] width 39 height 29
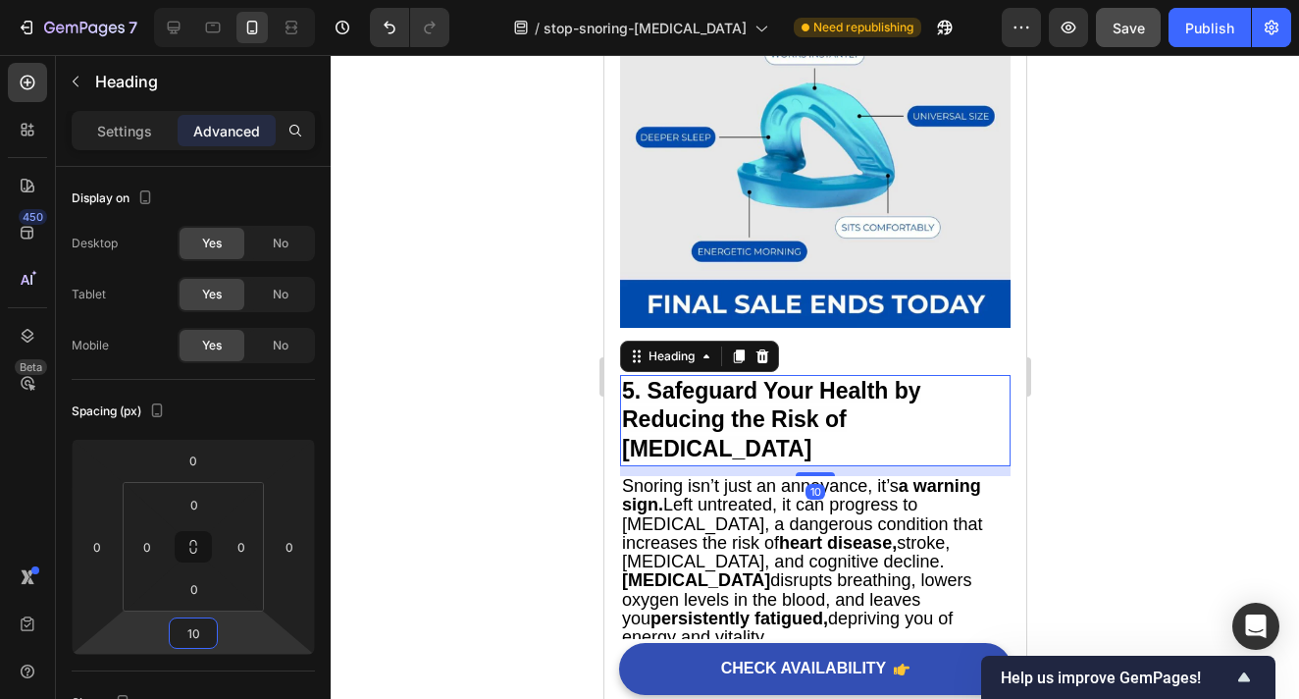
type input "10"
drag, startPoint x: 1067, startPoint y: 472, endPoint x: 357, endPoint y: 409, distance: 712.3
click at [1067, 472] on div at bounding box center [815, 377] width 969 height 644
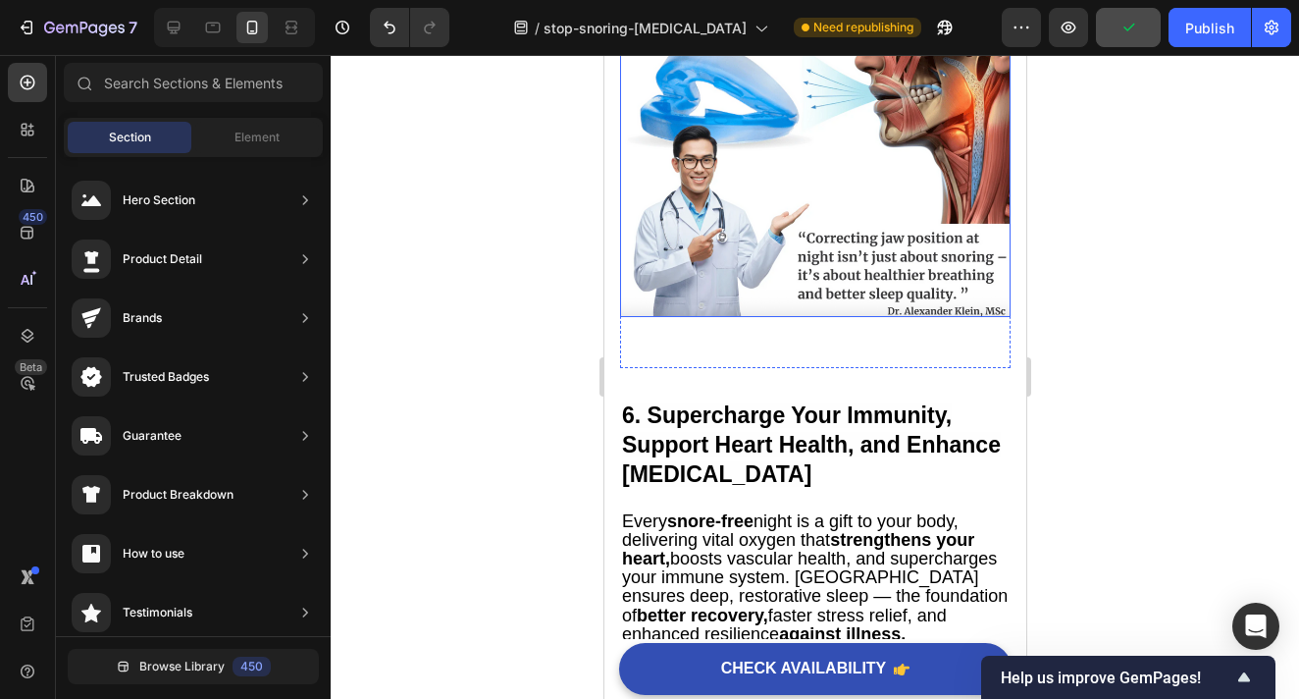
scroll to position [5398, 0]
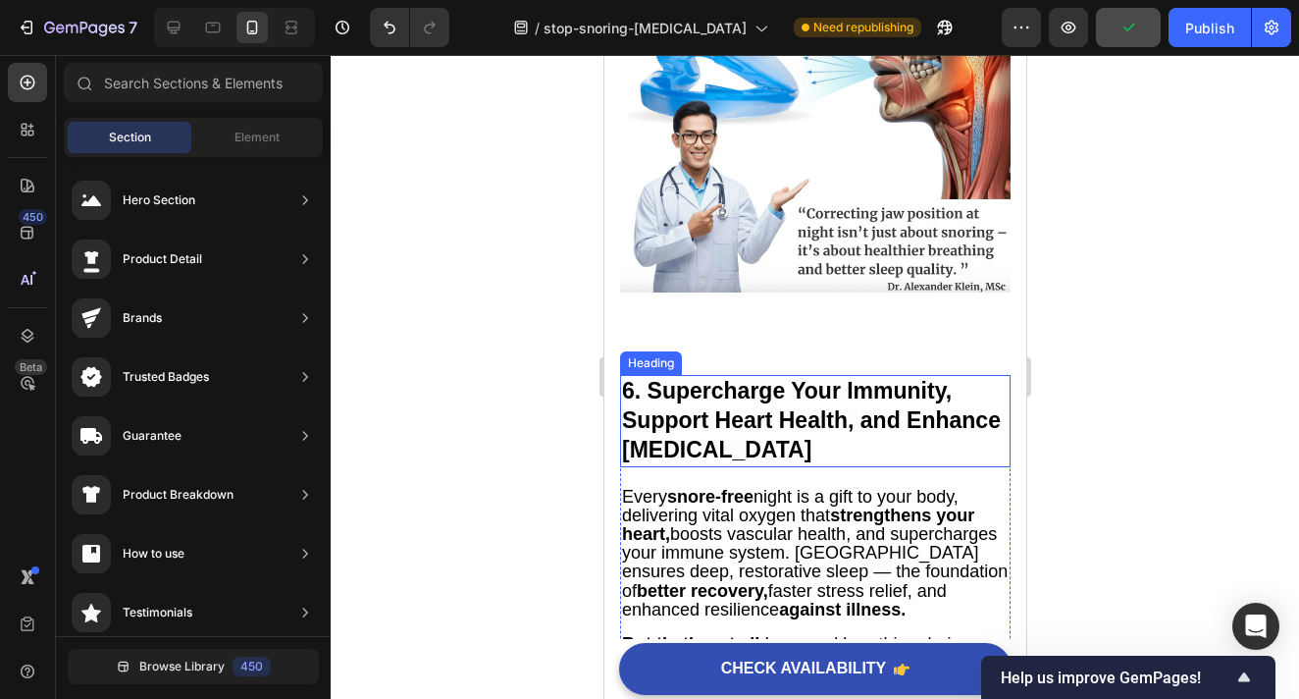
click at [783, 410] on strong "6. Supercharge Your Immunity, Support Heart Health, and Enhance Weight Manageme…" at bounding box center [810, 420] width 379 height 84
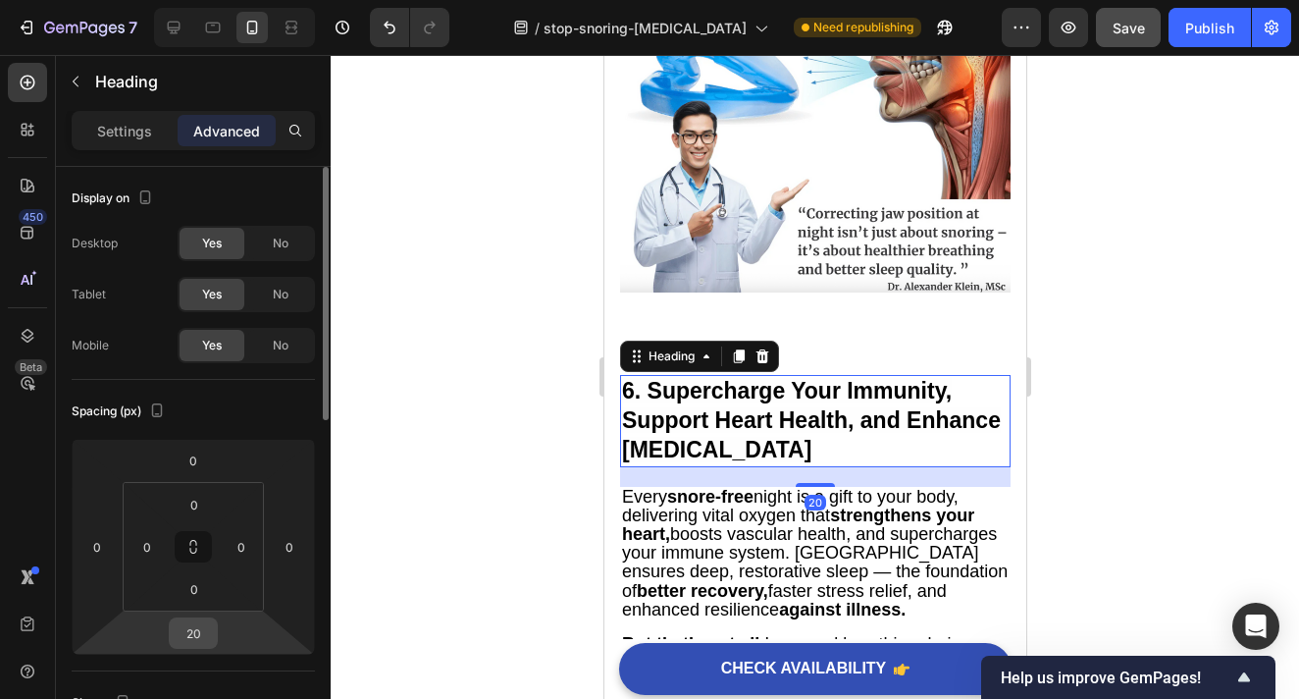
click at [209, 628] on input "20" at bounding box center [193, 632] width 39 height 29
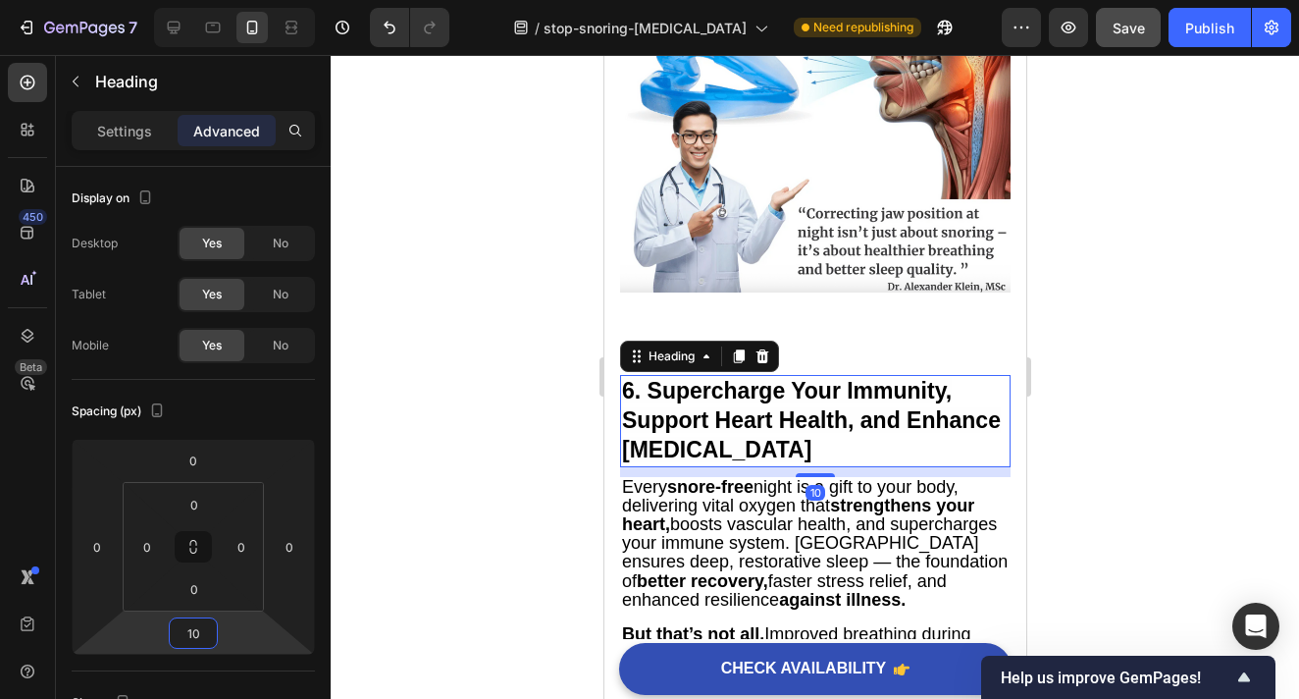
type input "10"
click at [1058, 421] on div at bounding box center [815, 377] width 969 height 644
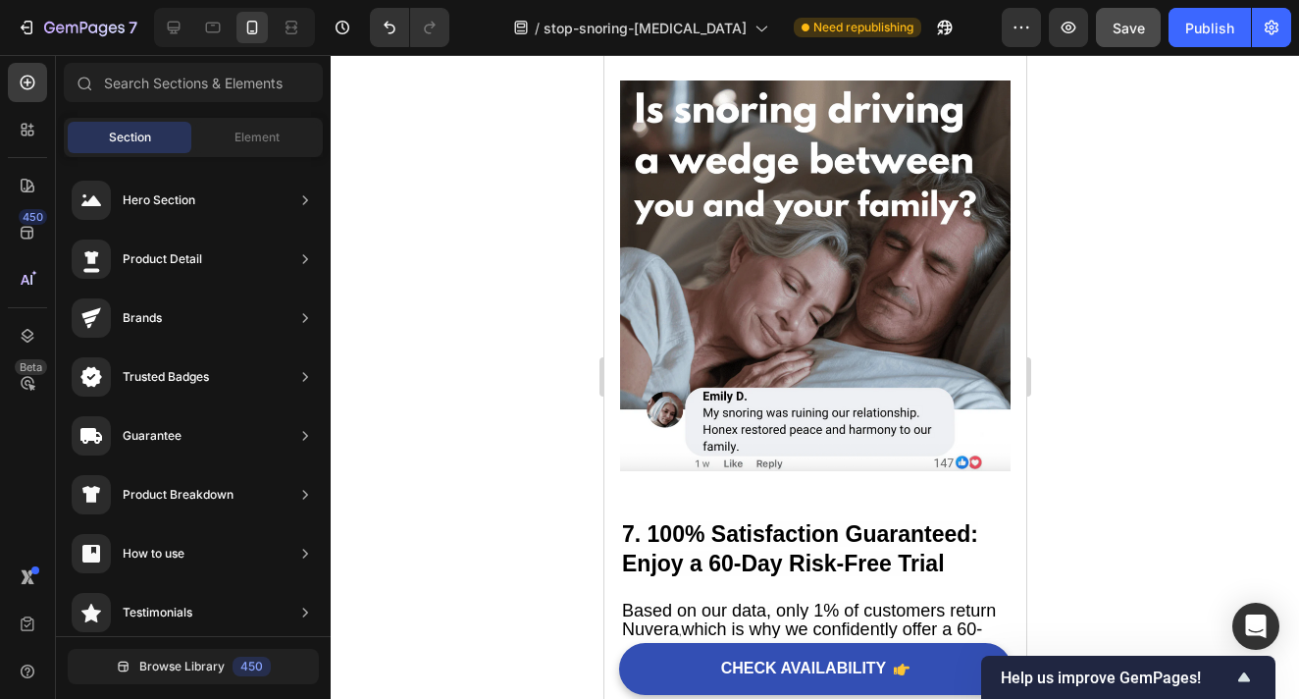
scroll to position [6432, 0]
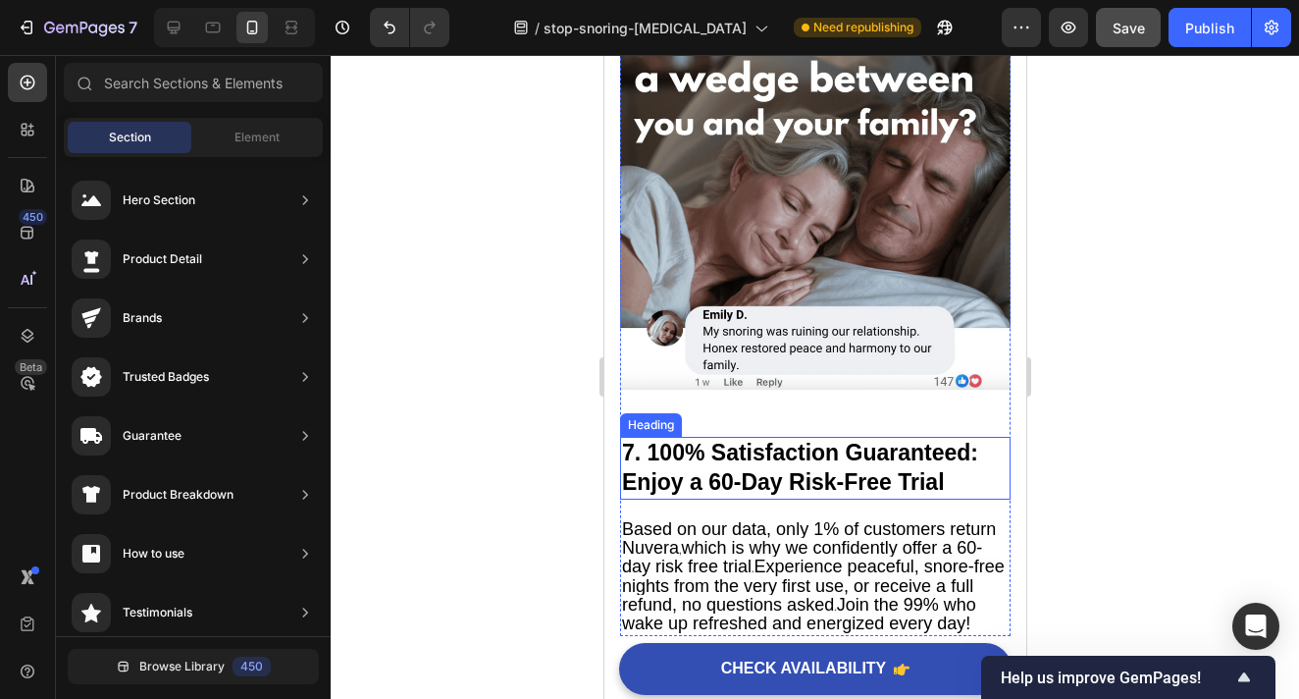
click at [771, 463] on strong "7. 100% Satisfaction Guaranteed: Enjoy a 60-Day Risk-Free Trial" at bounding box center [799, 467] width 356 height 55
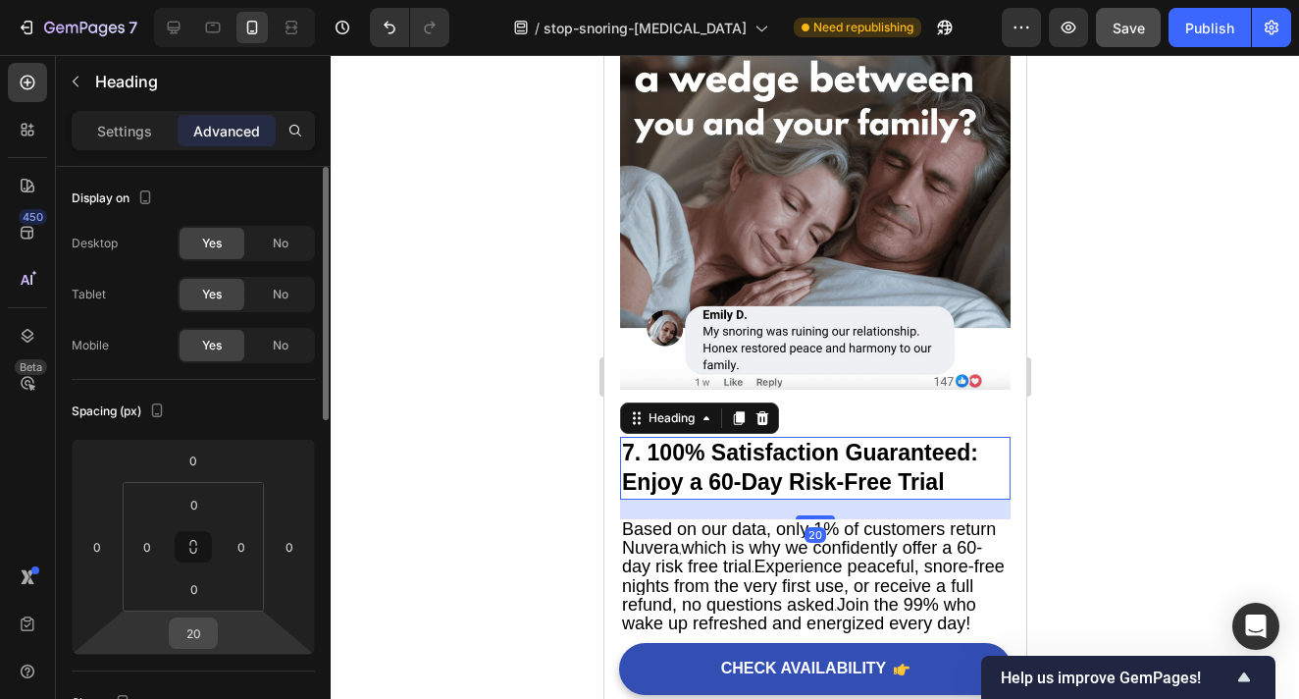
click at [203, 630] on input "20" at bounding box center [193, 632] width 39 height 29
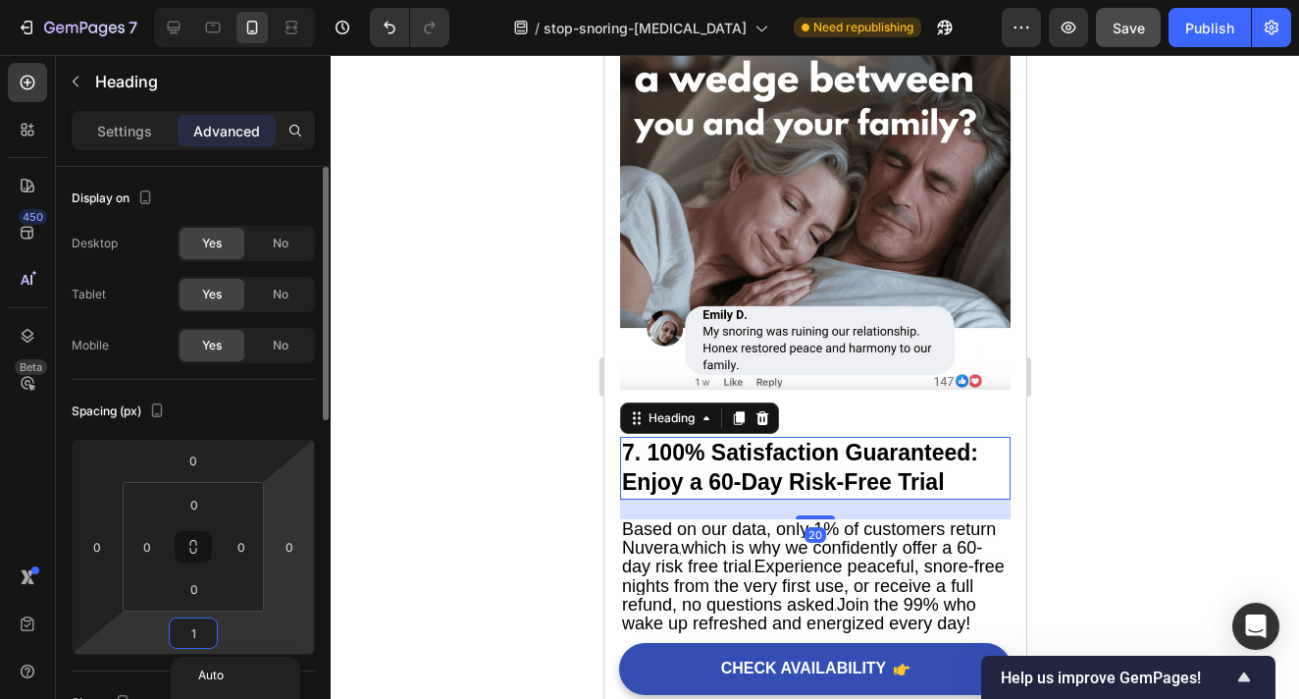
type input "10"
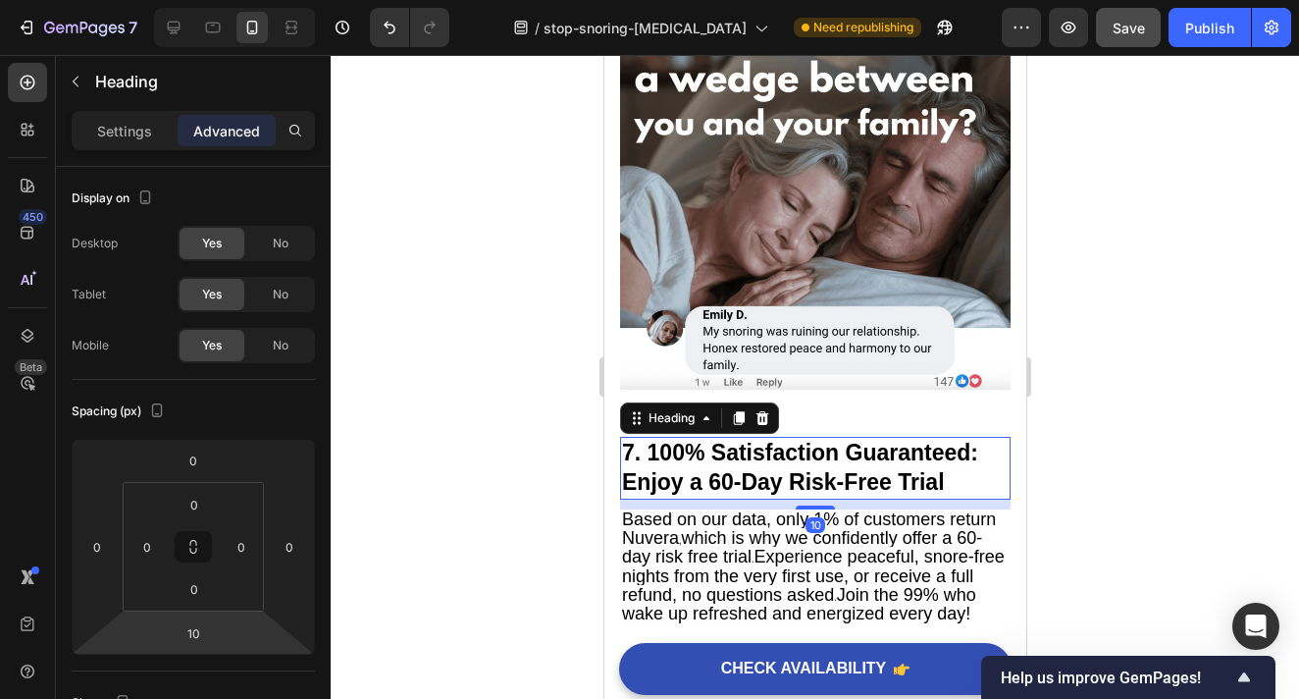
drag, startPoint x: 1087, startPoint y: 464, endPoint x: 203, endPoint y: 360, distance: 890.4
click at [1087, 464] on div at bounding box center [815, 377] width 969 height 644
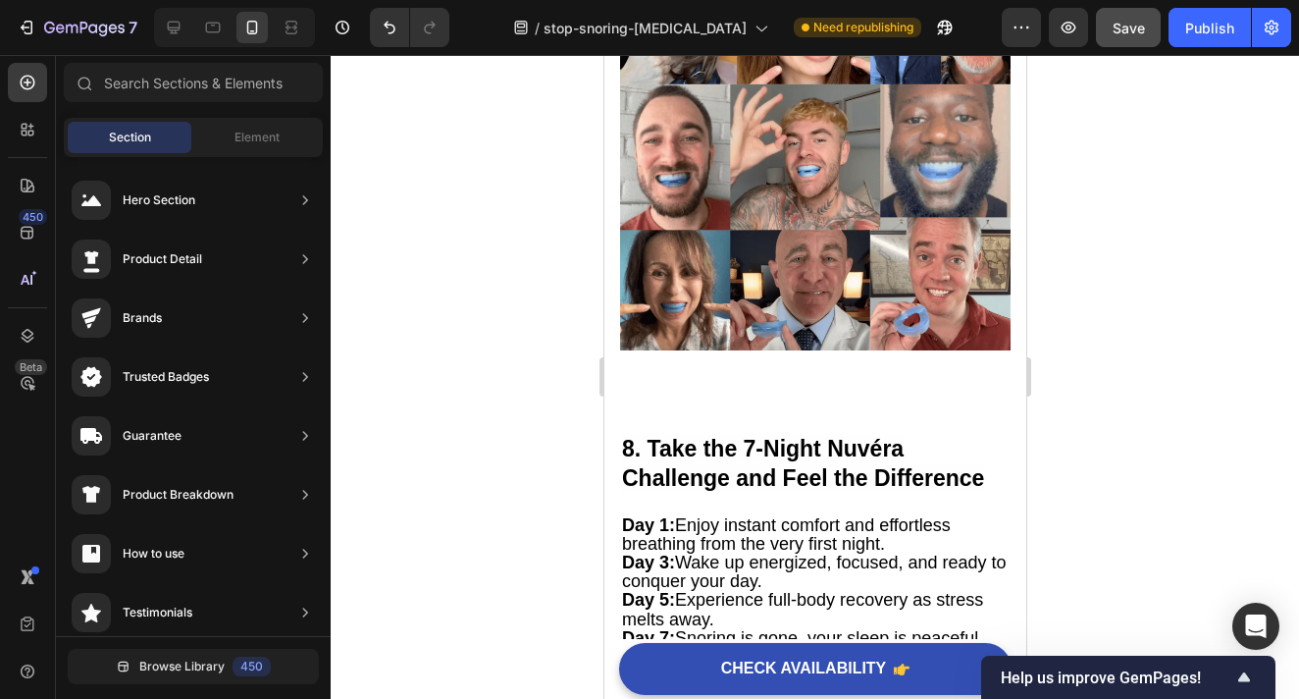
scroll to position [7186, 0]
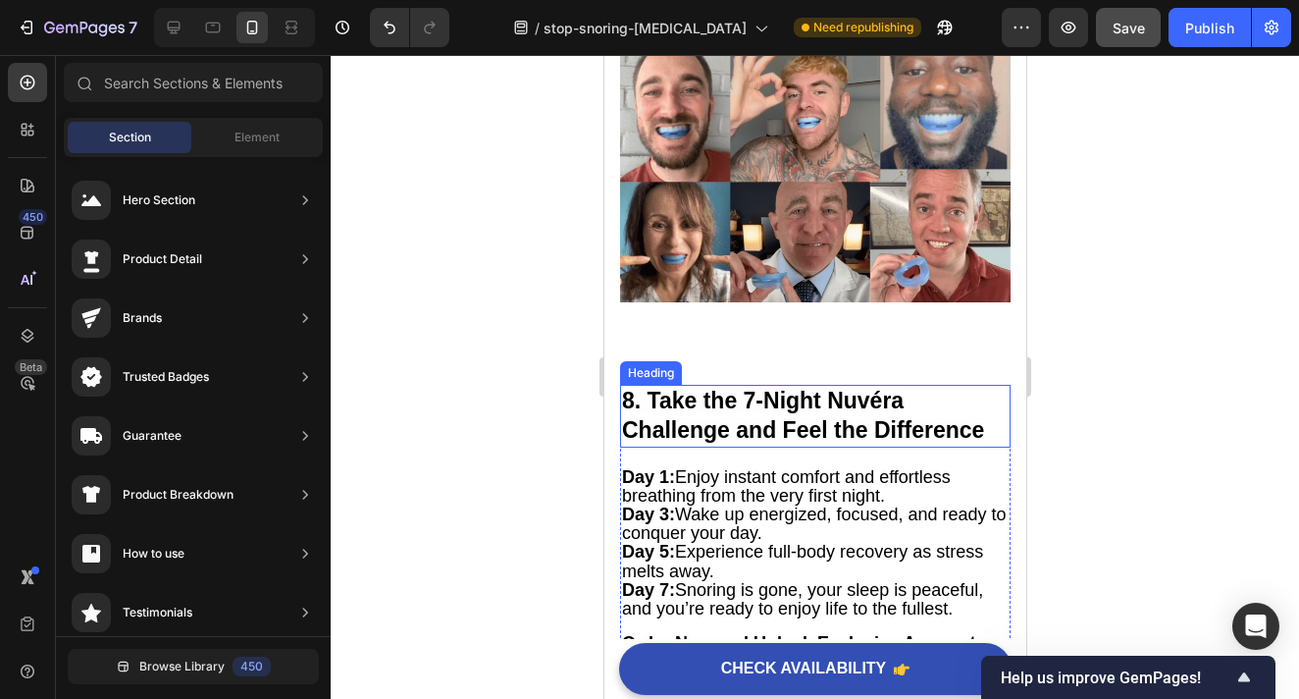
click at [765, 401] on strong "8. Take the 7-Night Nuvéra Challenge and Feel the Difference" at bounding box center [802, 415] width 362 height 55
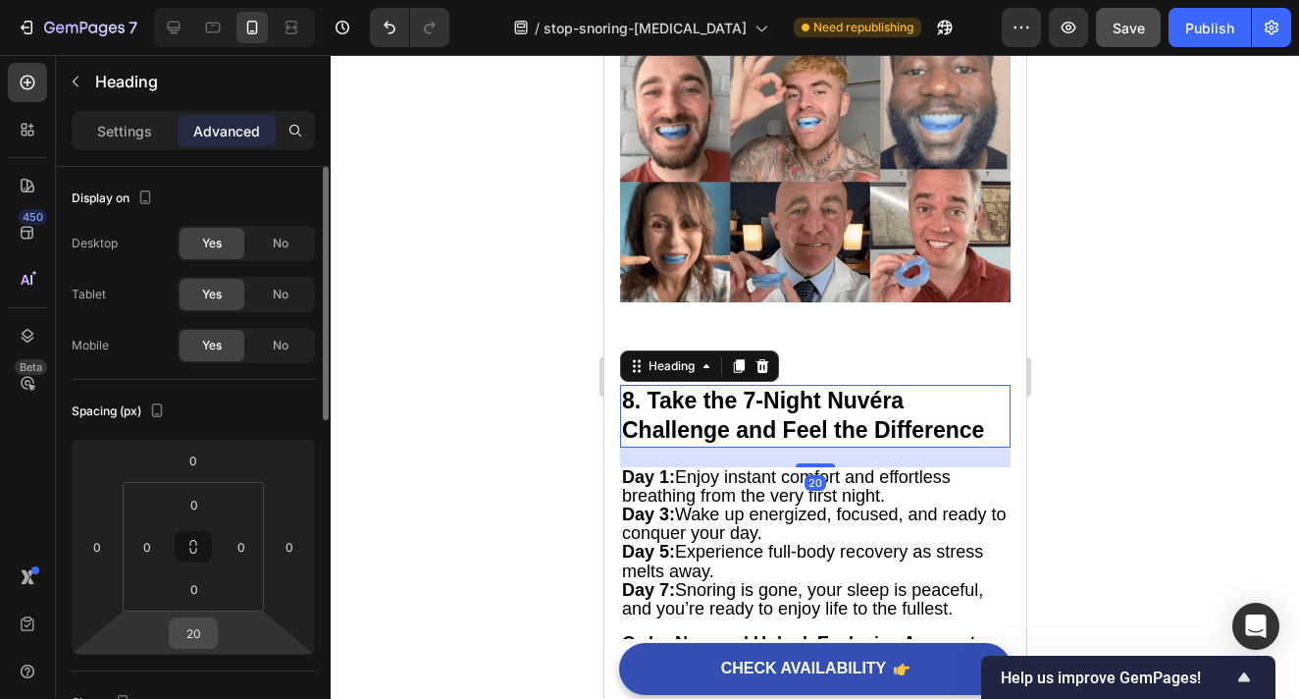
click at [213, 633] on div "20" at bounding box center [193, 632] width 49 height 31
click at [200, 633] on input "20" at bounding box center [193, 632] width 39 height 29
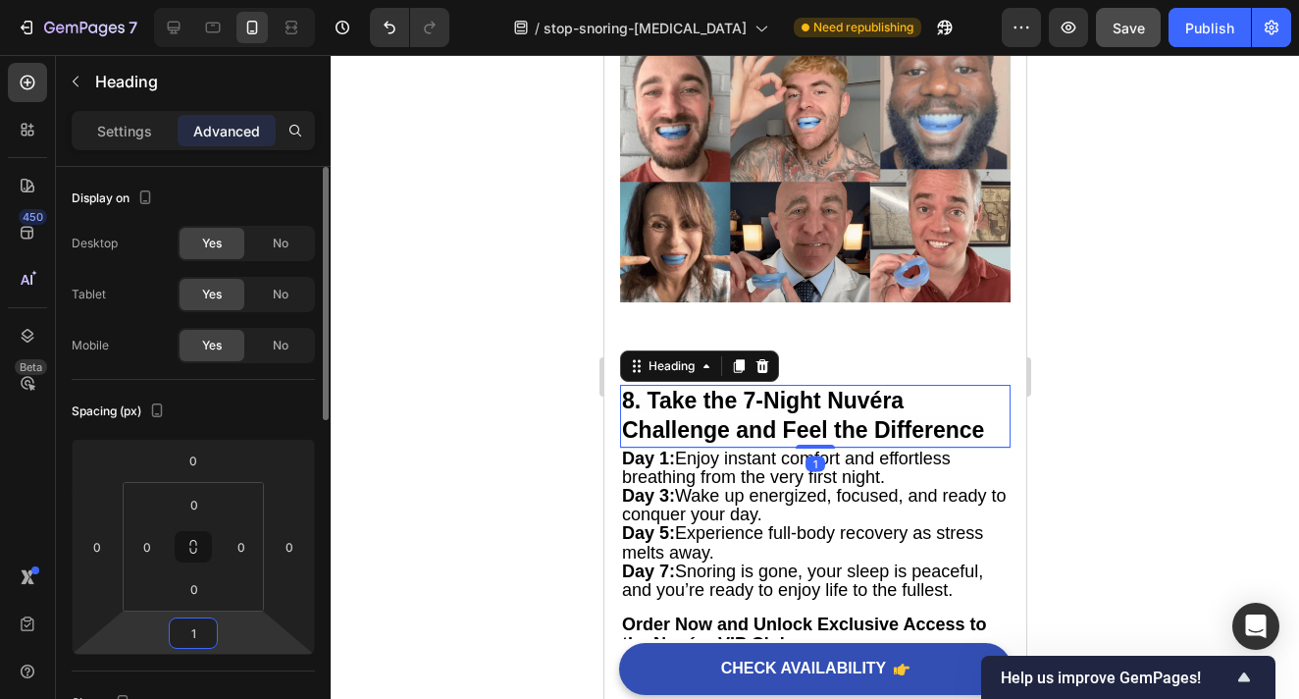
type input "10"
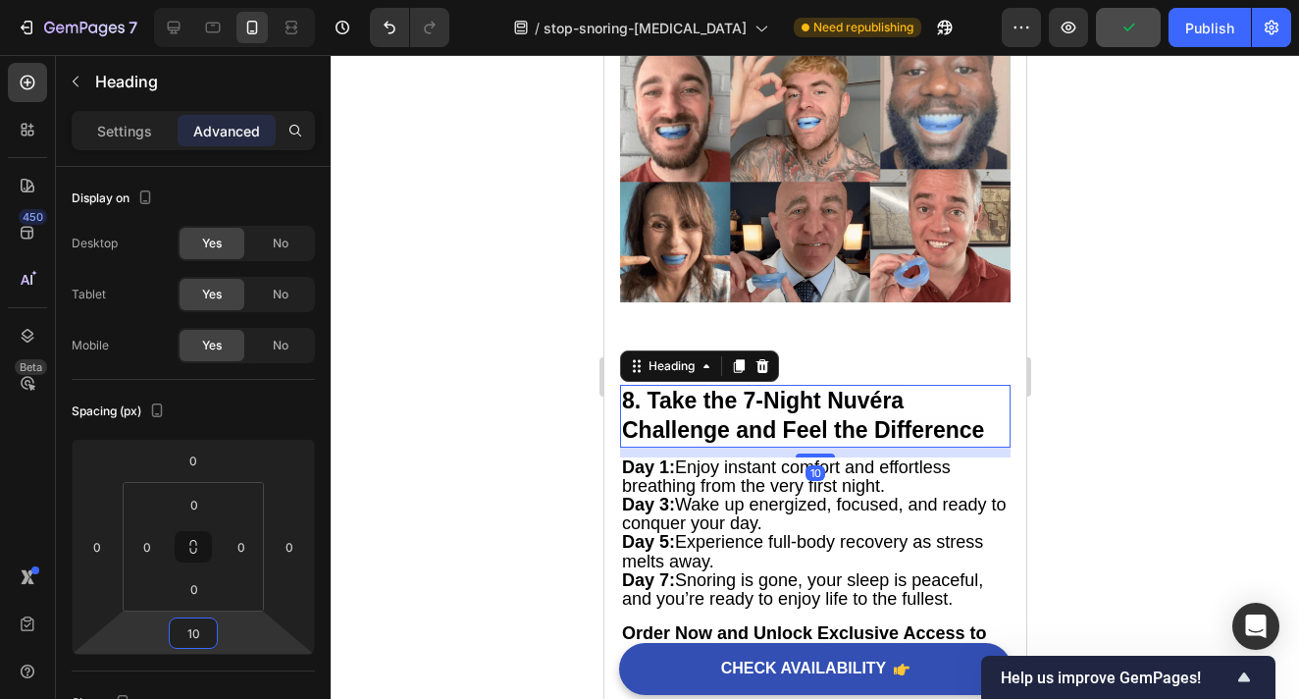
click at [1072, 428] on div at bounding box center [815, 377] width 969 height 644
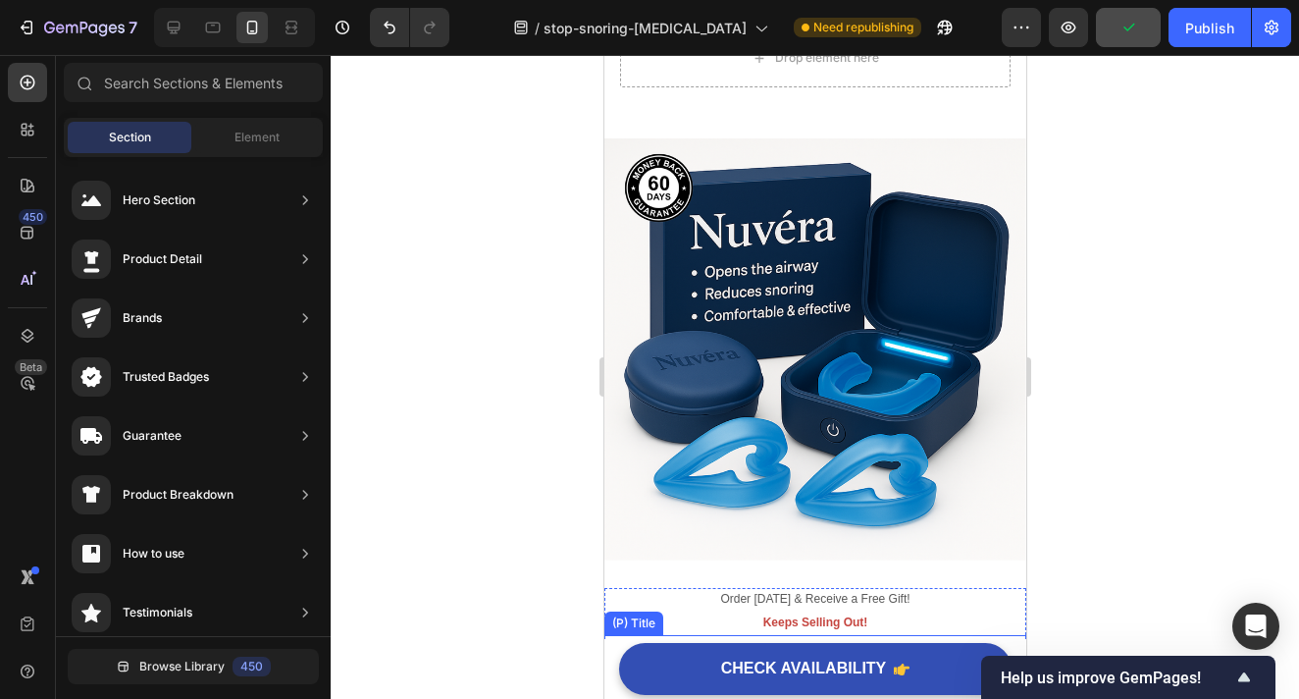
scroll to position [8198, 0]
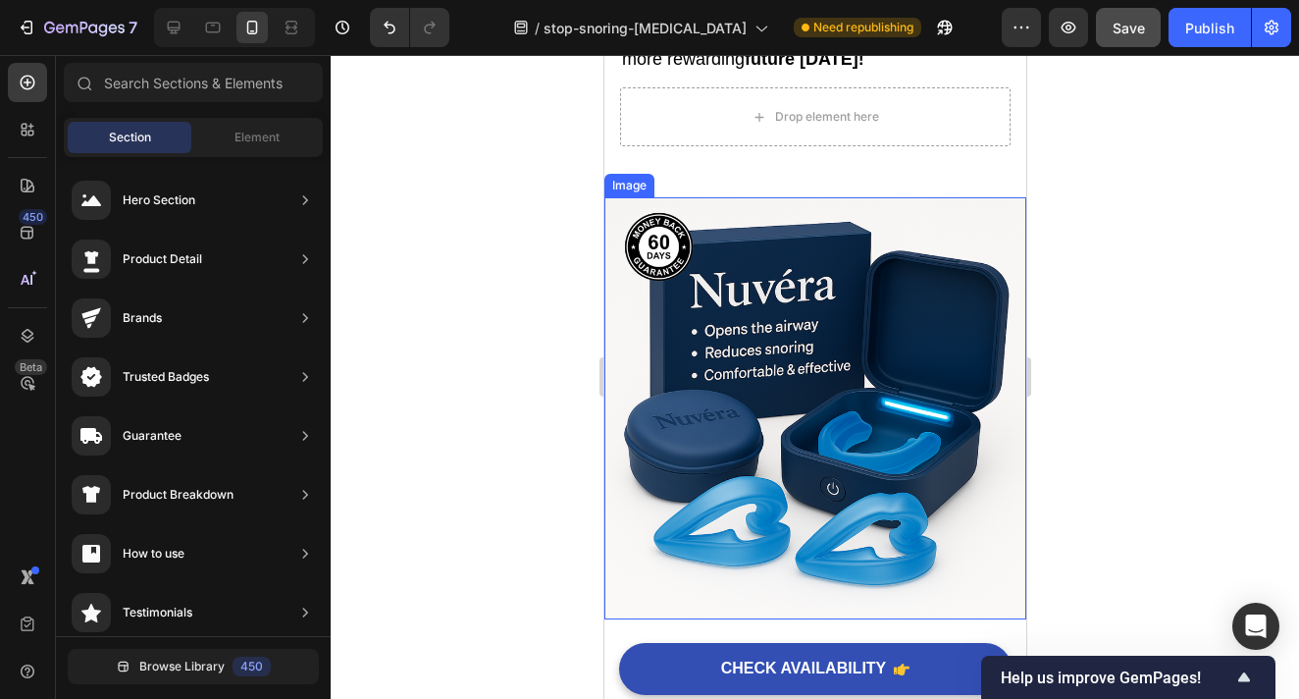
click at [808, 361] on img at bounding box center [815, 408] width 422 height 422
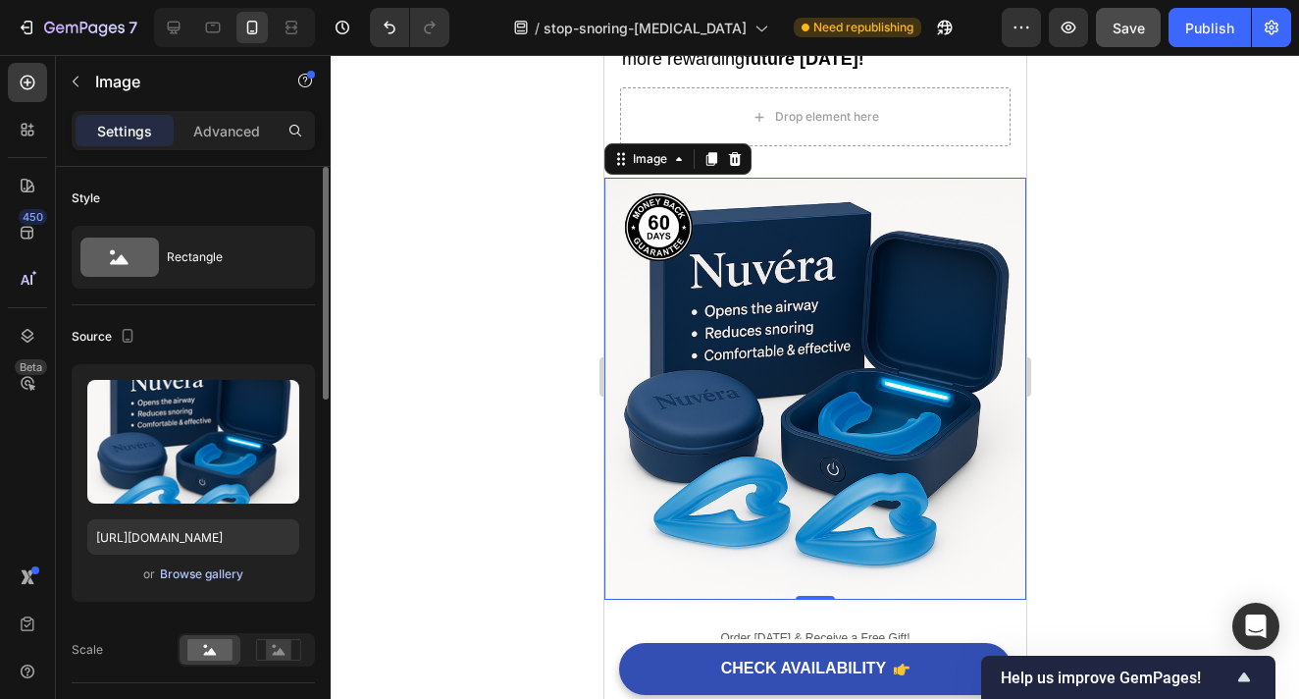
click at [199, 576] on div "Browse gallery" at bounding box center [201, 574] width 83 height 18
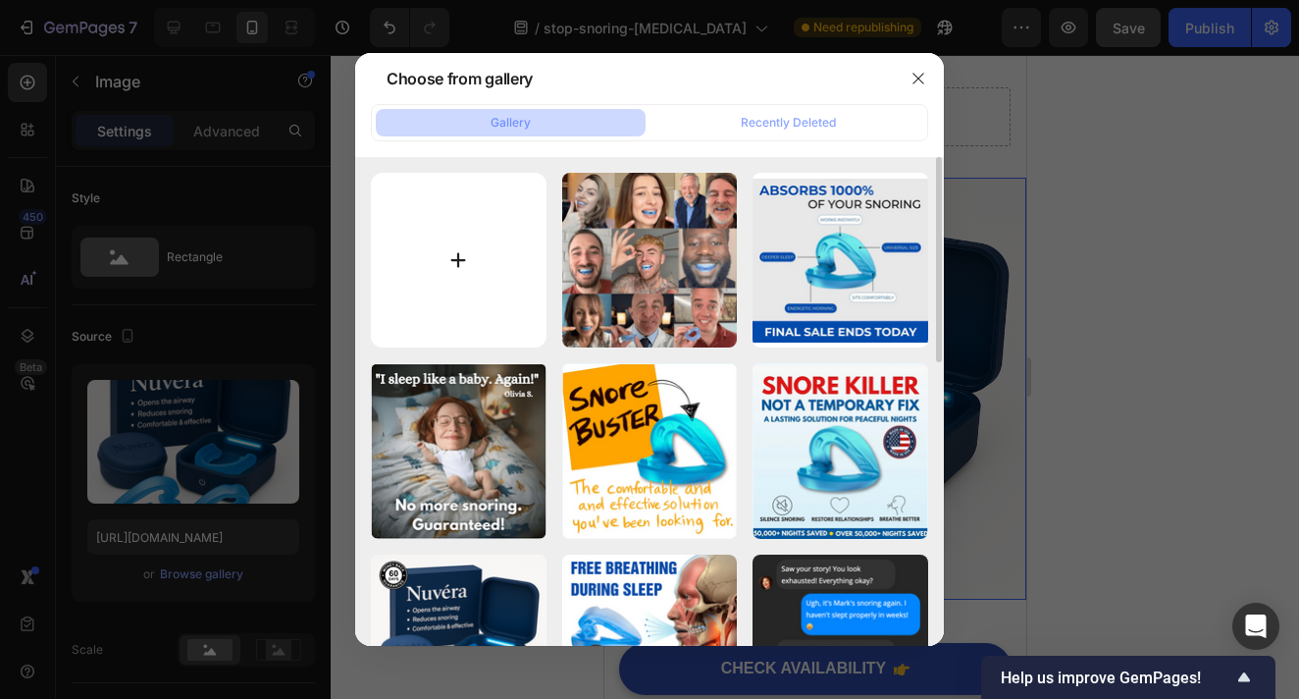
click at [476, 304] on input "file" at bounding box center [459, 261] width 176 height 176
type input "C:\fakepath\Screenshot 2025-08-12 at 15.51.45.png"
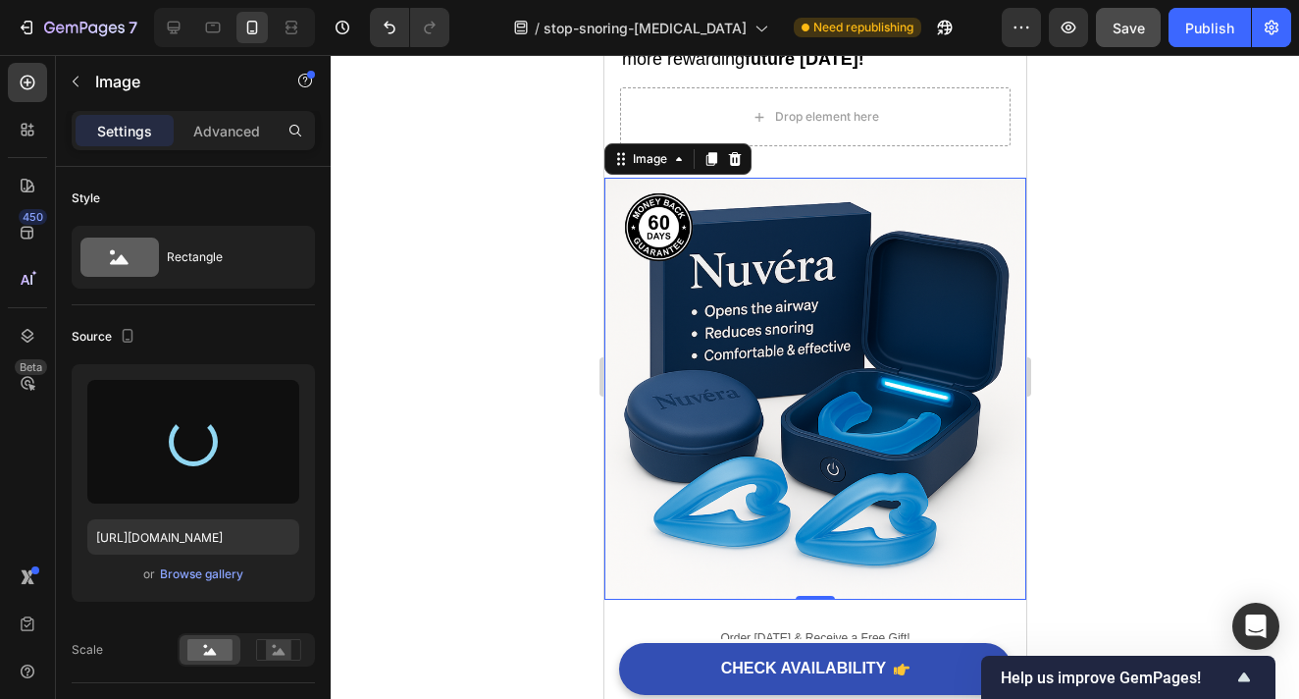
type input "https://cdn.shopify.com/s/files/1/0946/6963/5932/files/gempages_585540442586612…"
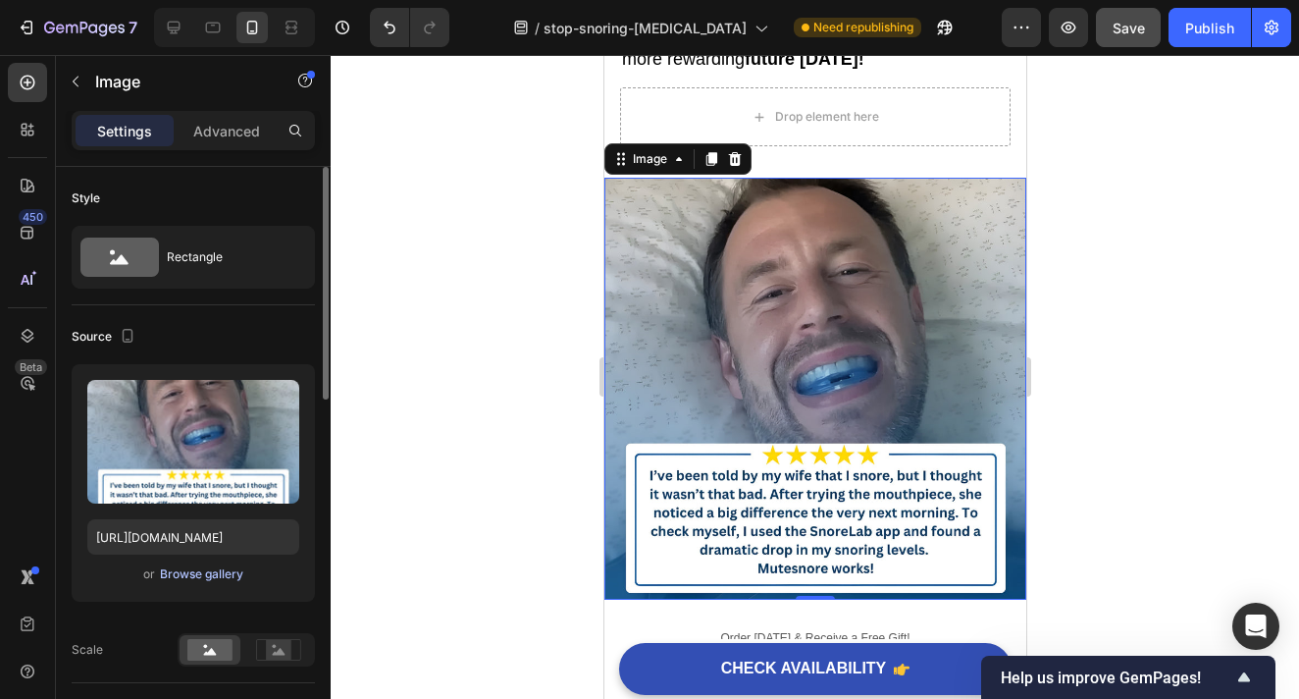
click at [211, 577] on div "Browse gallery" at bounding box center [201, 574] width 83 height 18
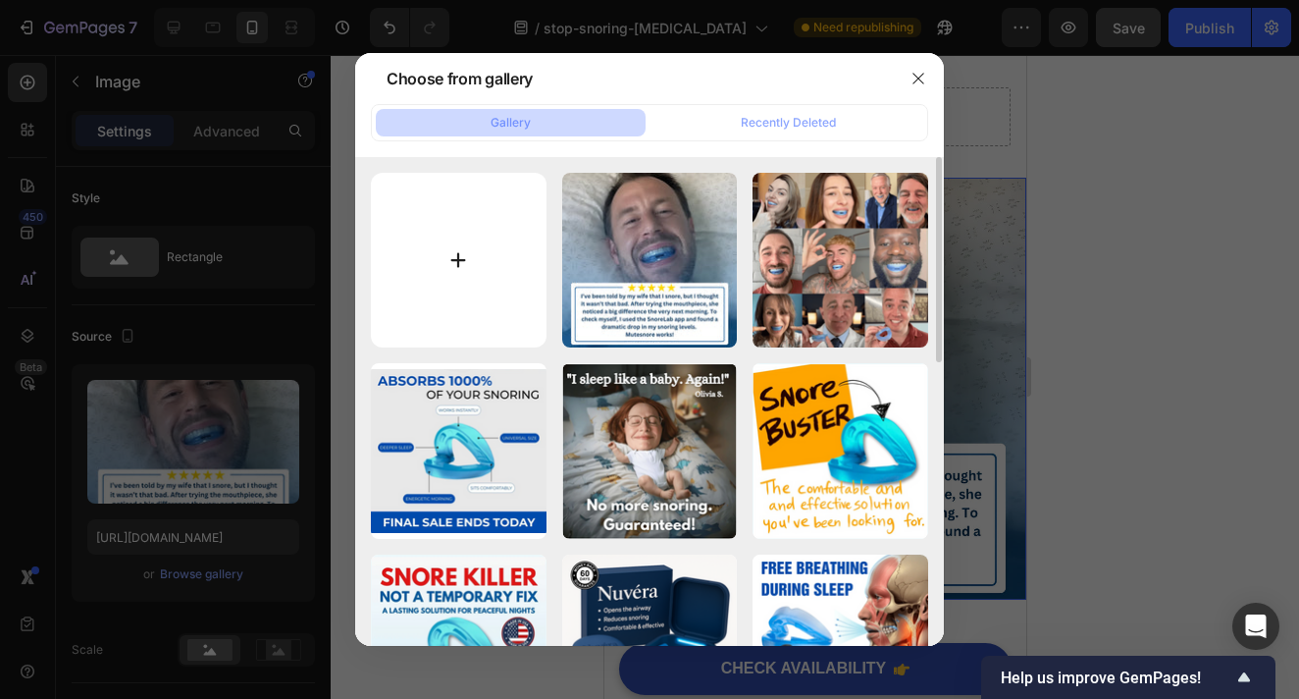
click at [490, 268] on input "file" at bounding box center [459, 261] width 176 height 176
type input "C:\fakepath\Layer 2 copy.png"
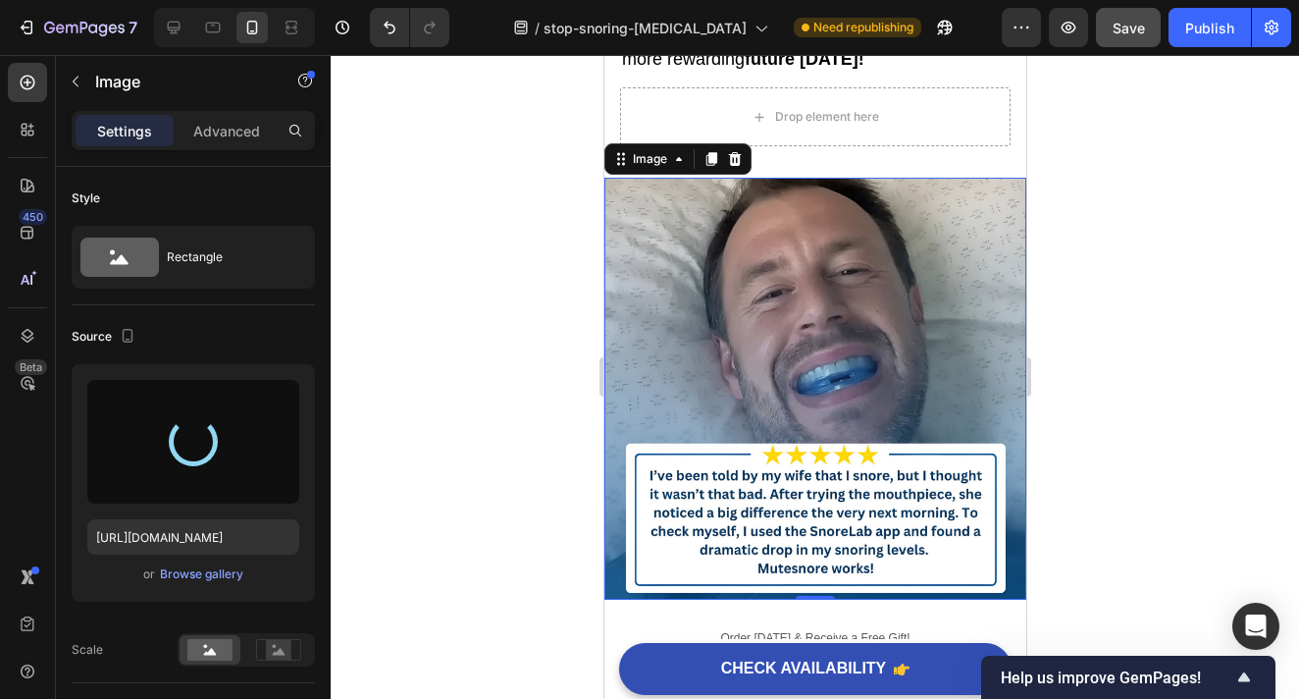
type input "https://cdn.shopify.com/s/files/1/0946/6963/5932/files/gempages_585540442586612…"
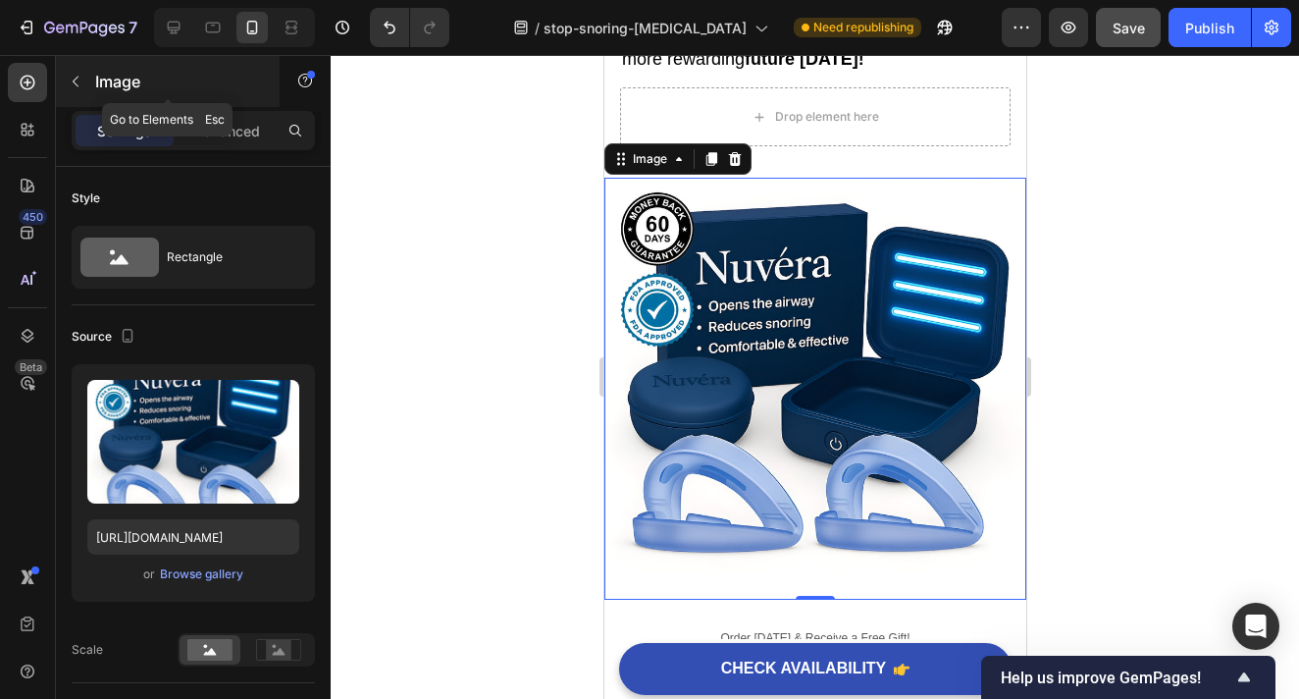
click at [73, 82] on icon "button" at bounding box center [76, 82] width 16 height 16
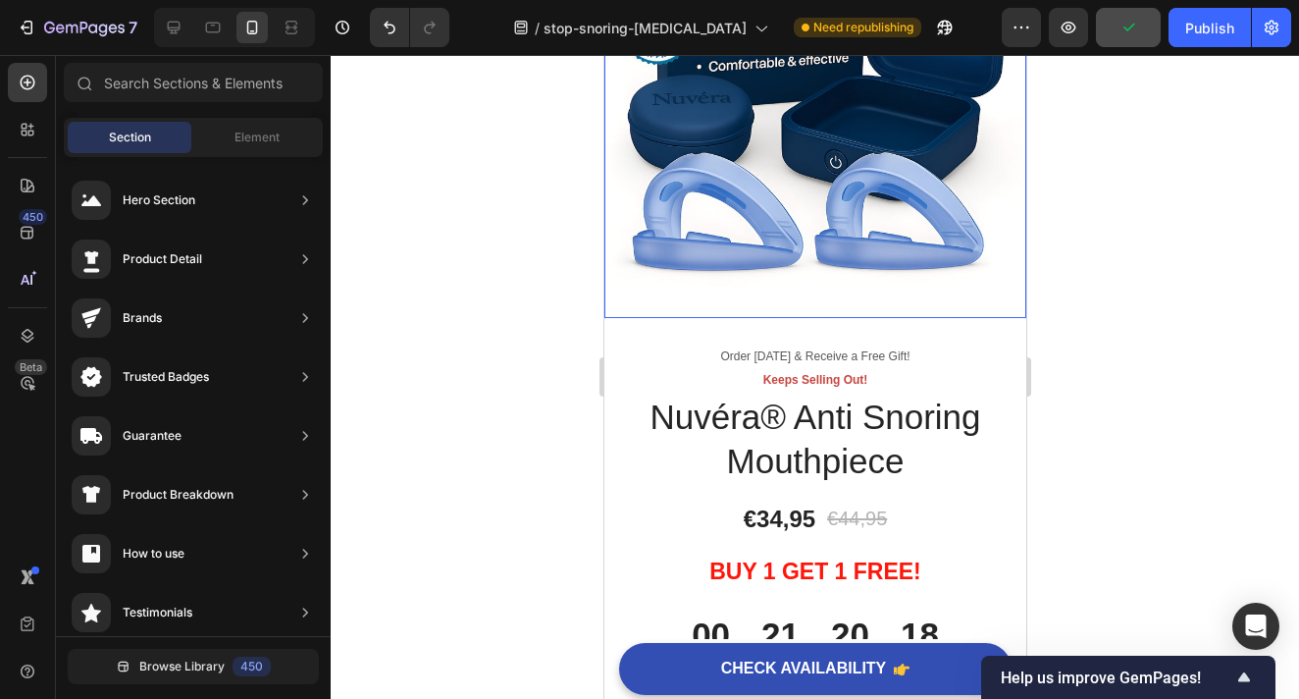
scroll to position [8494, 0]
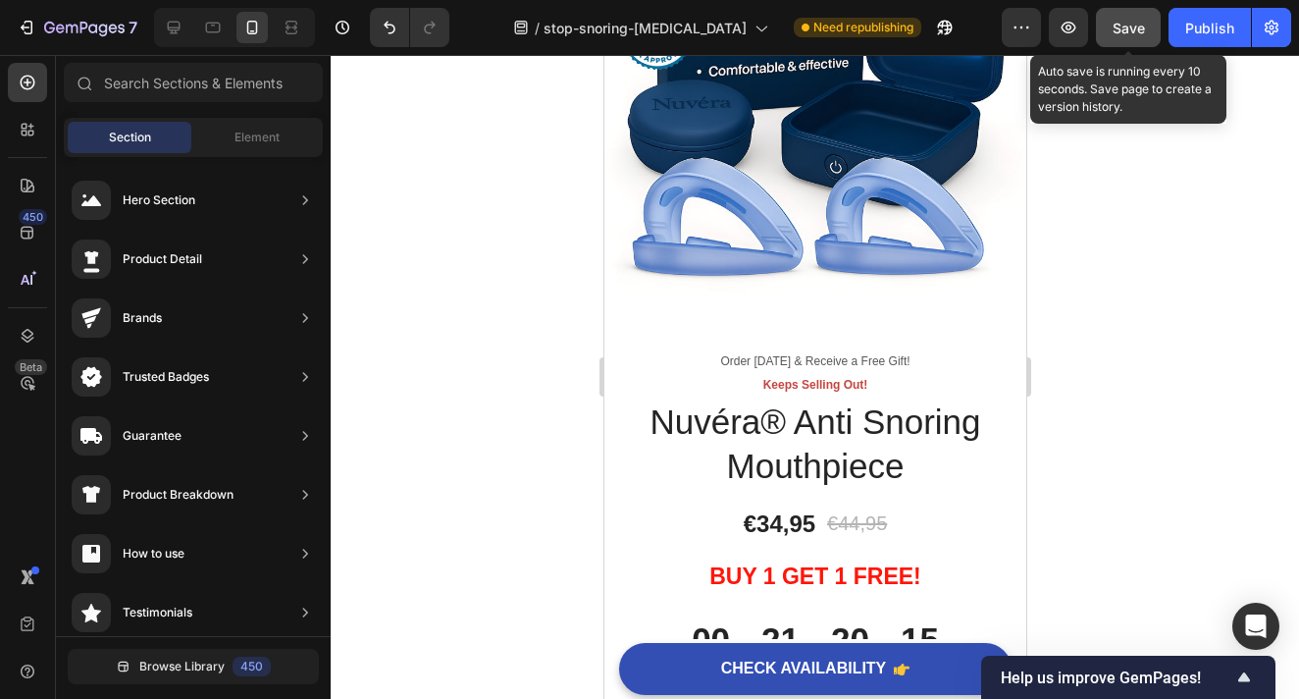
click at [1121, 31] on span "Save" at bounding box center [1129, 28] width 32 height 17
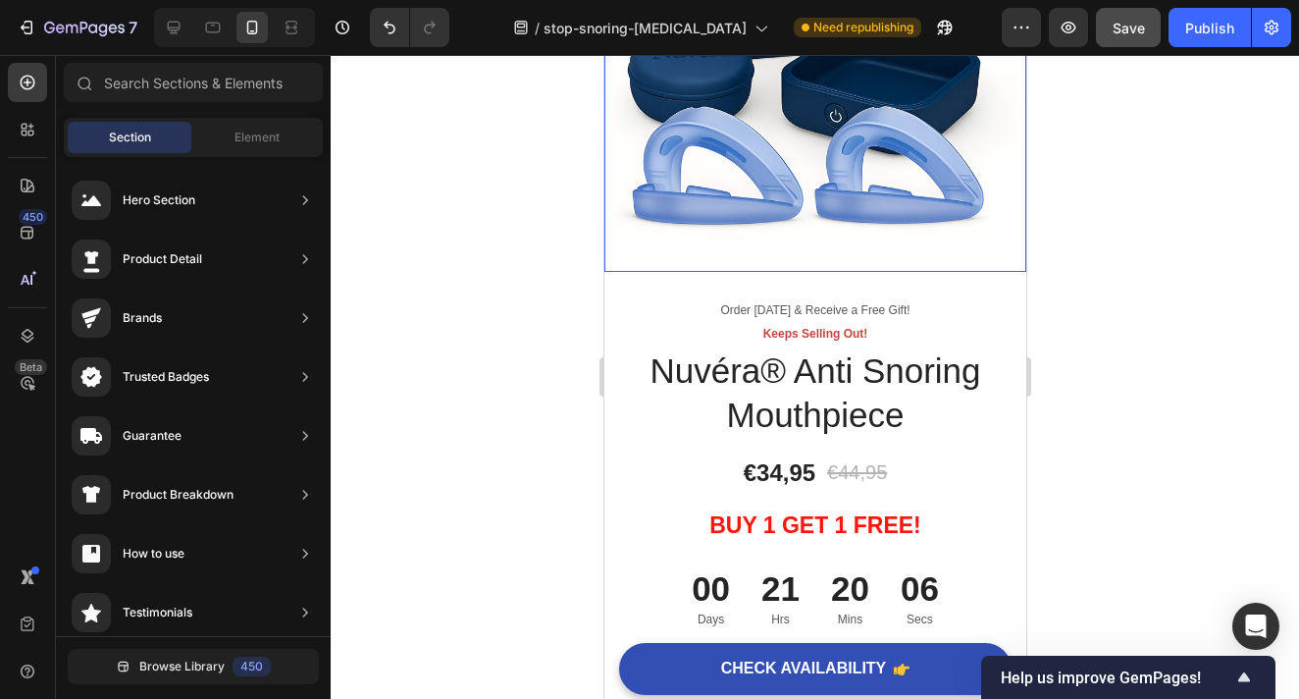
scroll to position [8546, 0]
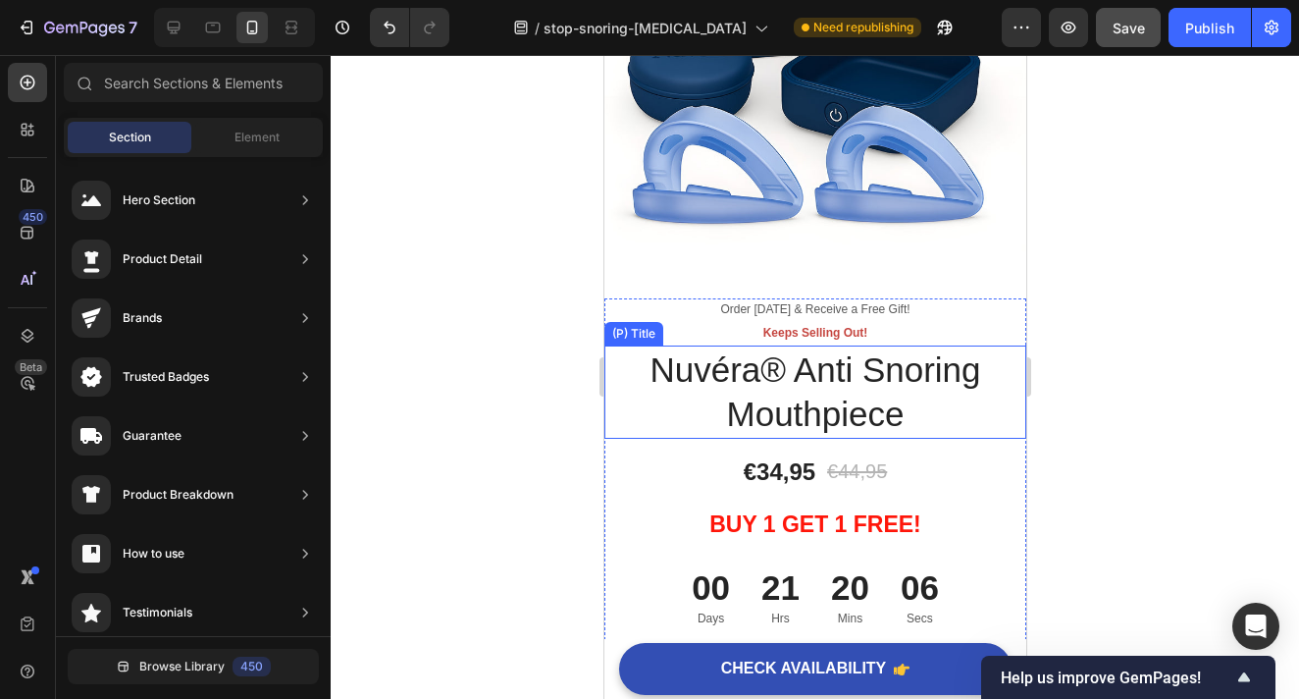
click at [763, 367] on h1 "Nuvéra® Anti Snoring Mouthpiece" at bounding box center [815, 391] width 422 height 93
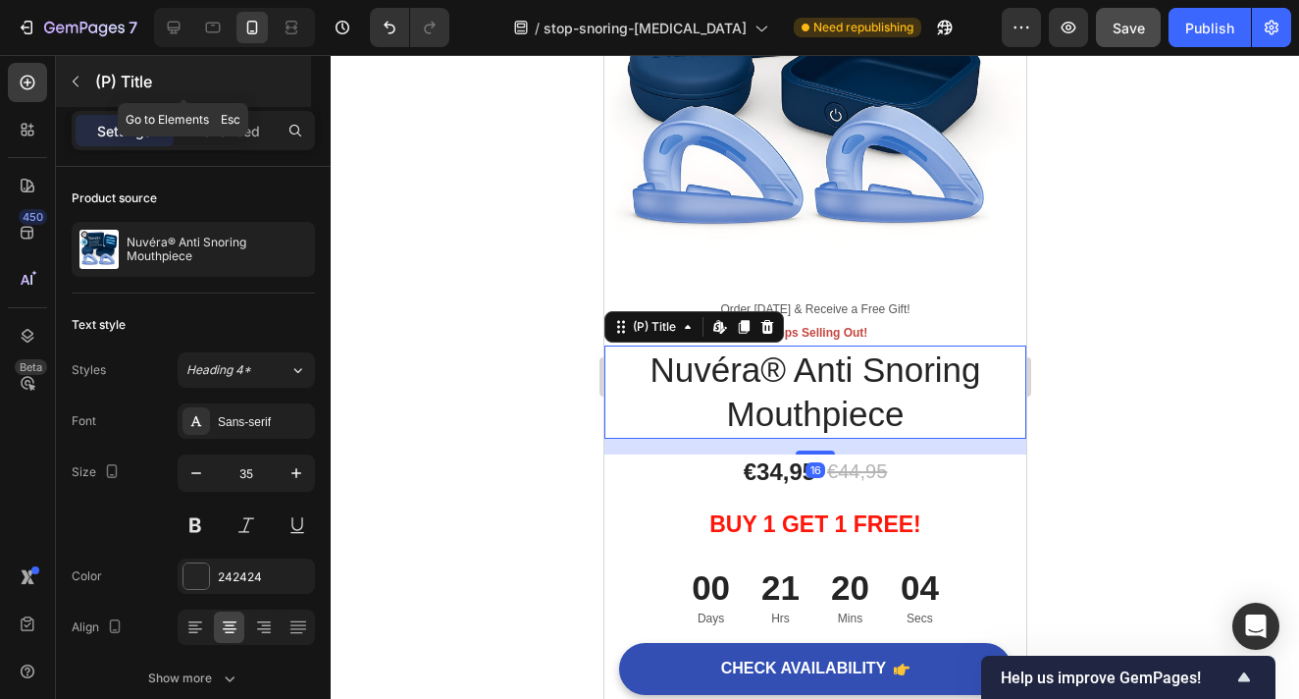
click at [73, 86] on icon "button" at bounding box center [76, 82] width 16 height 16
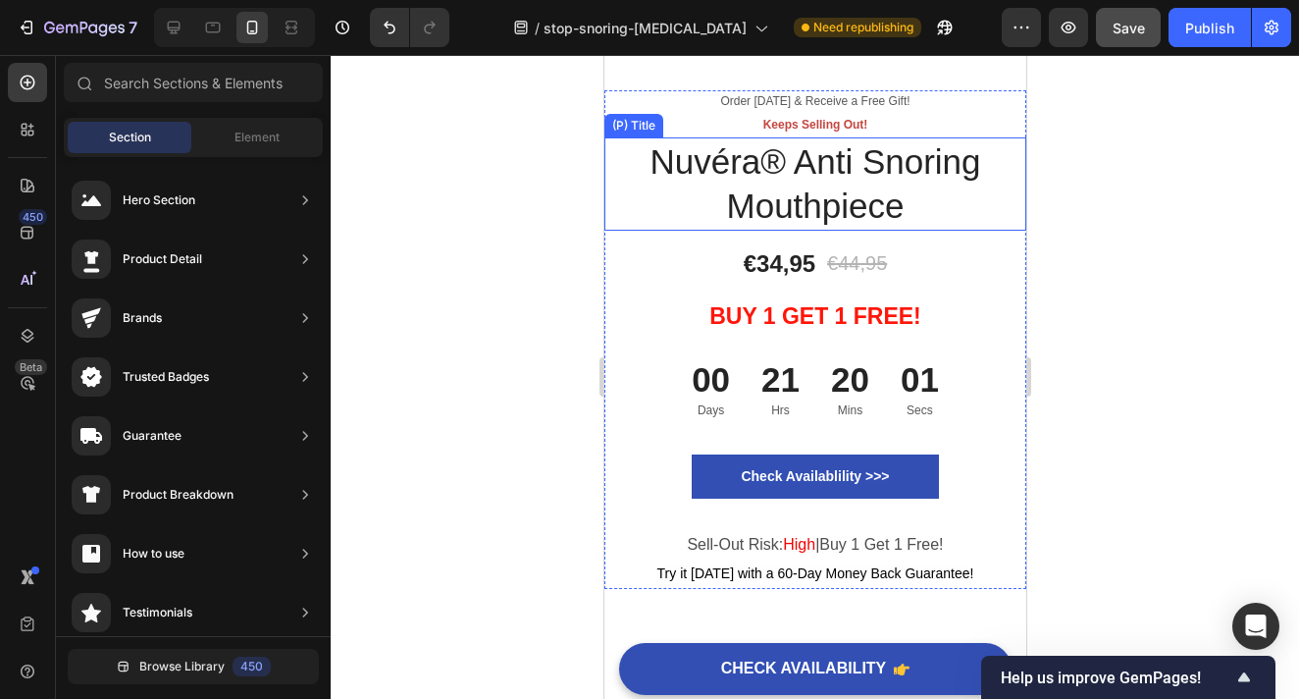
scroll to position [8785, 0]
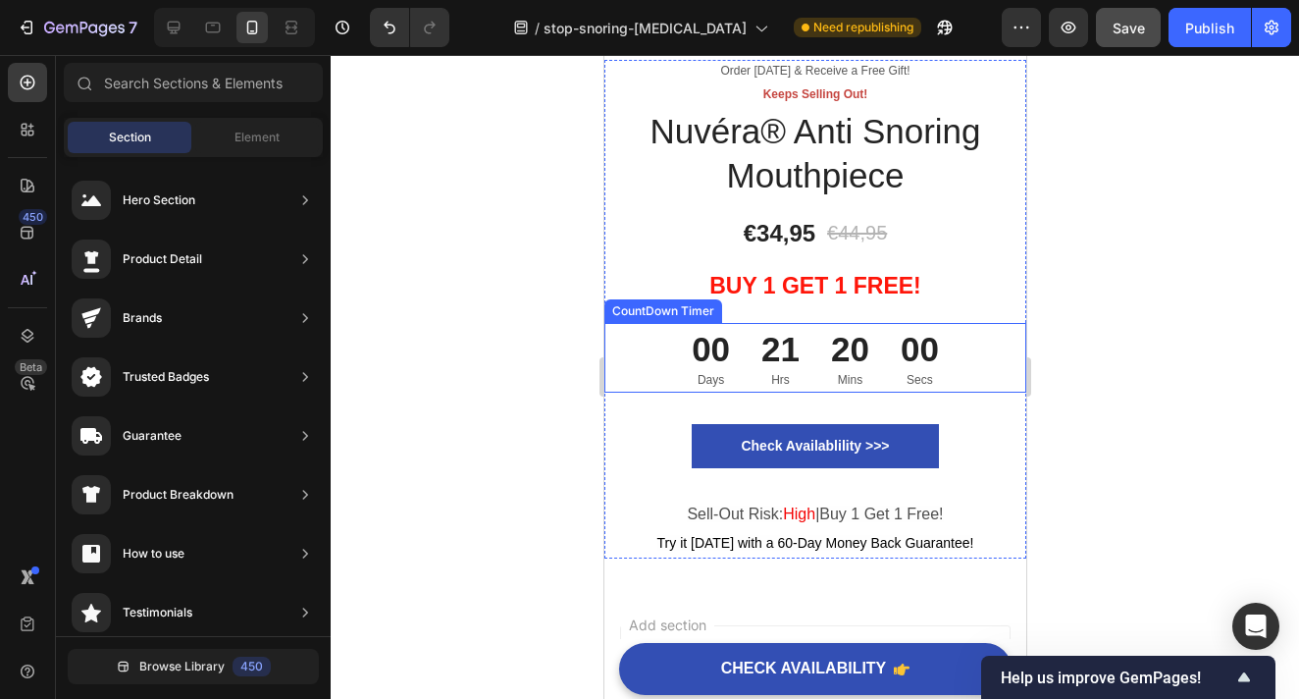
click at [801, 366] on div "21 Hrs" at bounding box center [780, 358] width 70 height 71
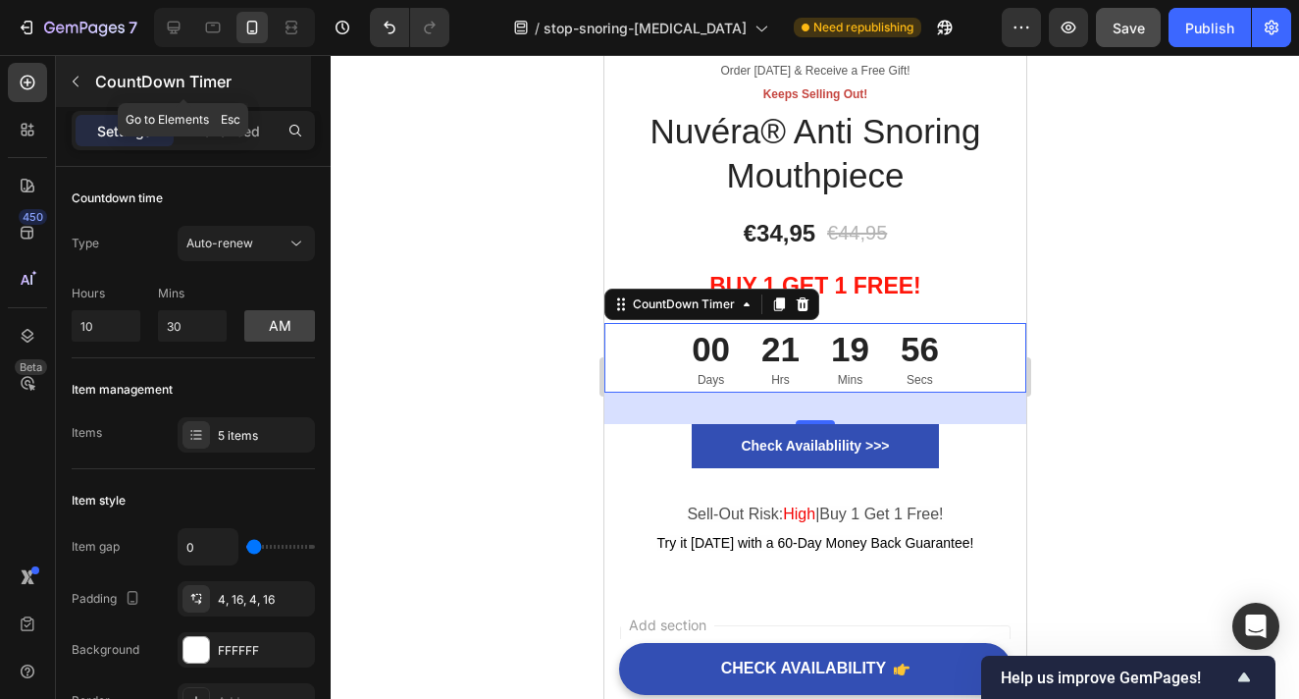
click at [75, 83] on icon "button" at bounding box center [76, 82] width 6 height 11
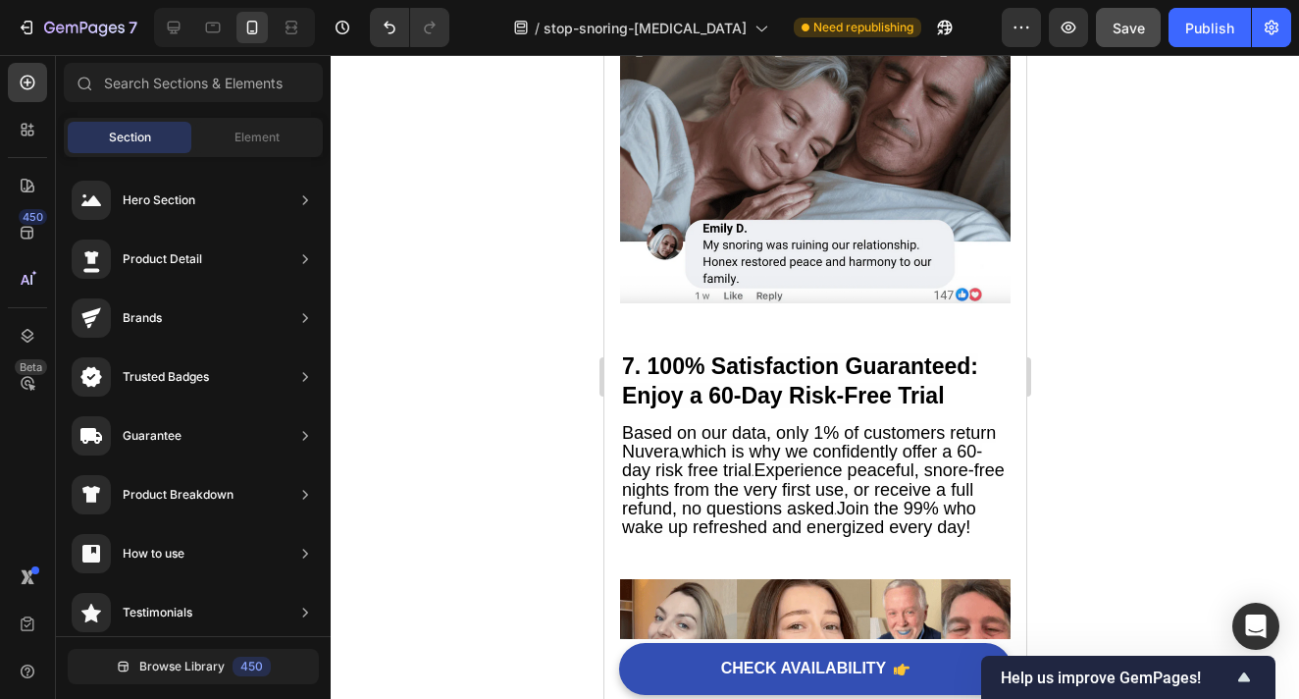
scroll to position [6523, 0]
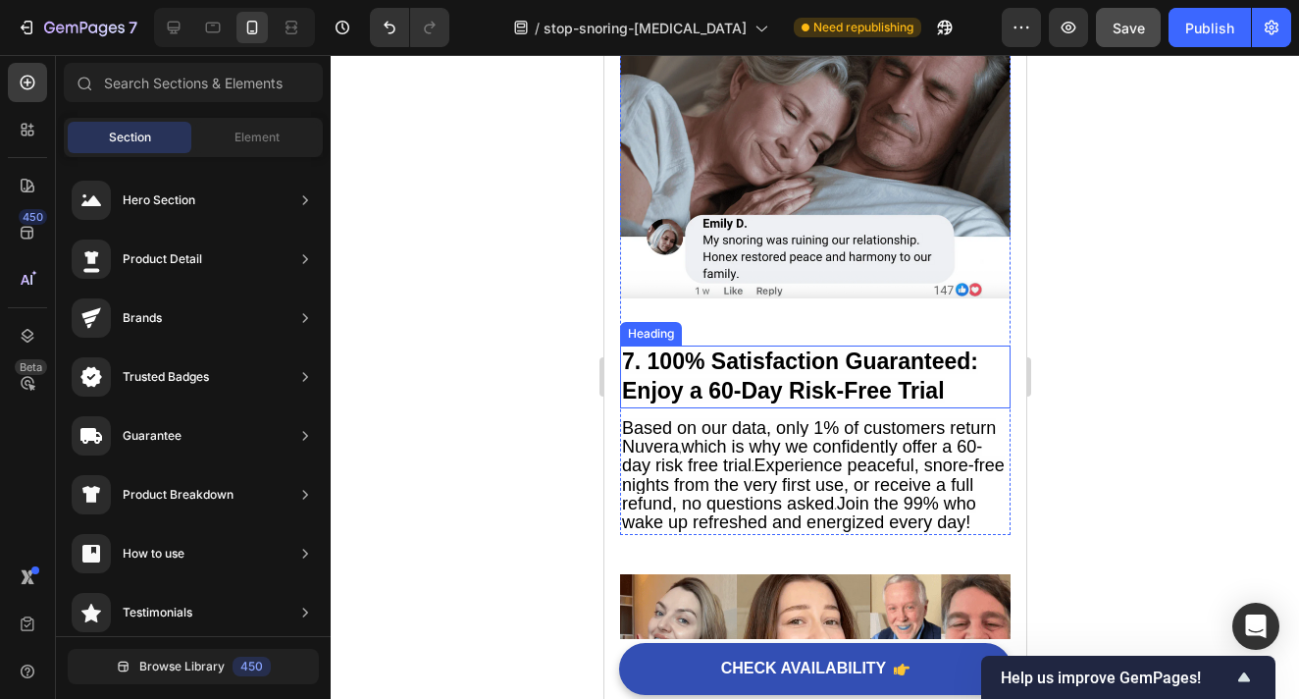
click at [769, 451] on span "which is why we confidently offer a 60-day risk free trial" at bounding box center [801, 456] width 360 height 38
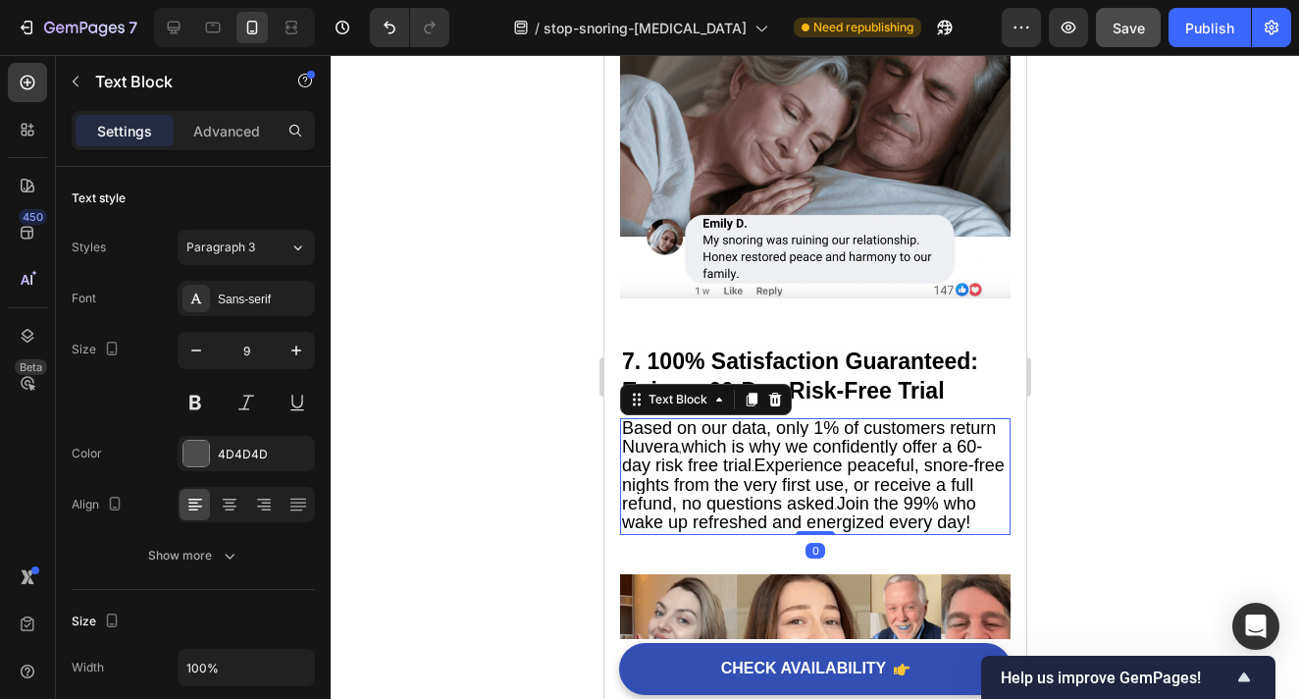
click at [782, 428] on span "Based on our data, only 1% of customers return Nuvera" at bounding box center [808, 437] width 374 height 38
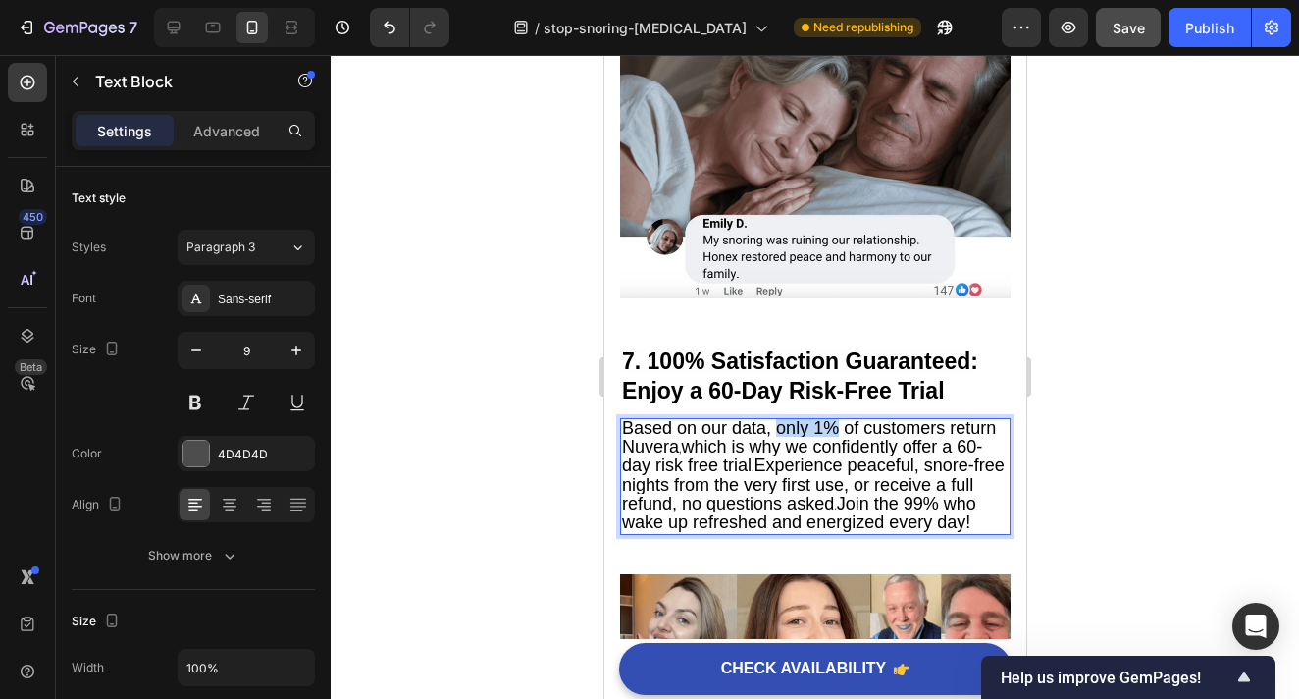
drag, startPoint x: 777, startPoint y: 429, endPoint x: 832, endPoint y: 429, distance: 55.0
click at [832, 429] on span "Based on our data, only 1% of customers return Nuvera" at bounding box center [808, 437] width 374 height 38
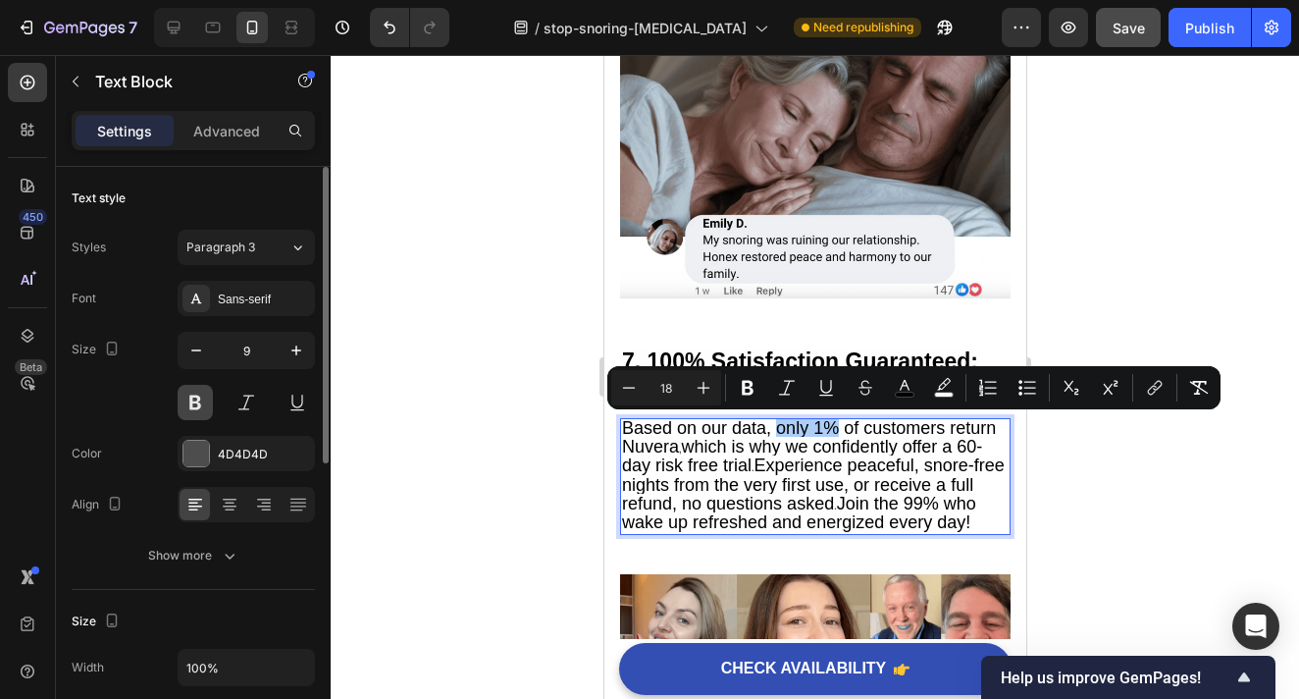
click at [206, 401] on button at bounding box center [195, 402] width 35 height 35
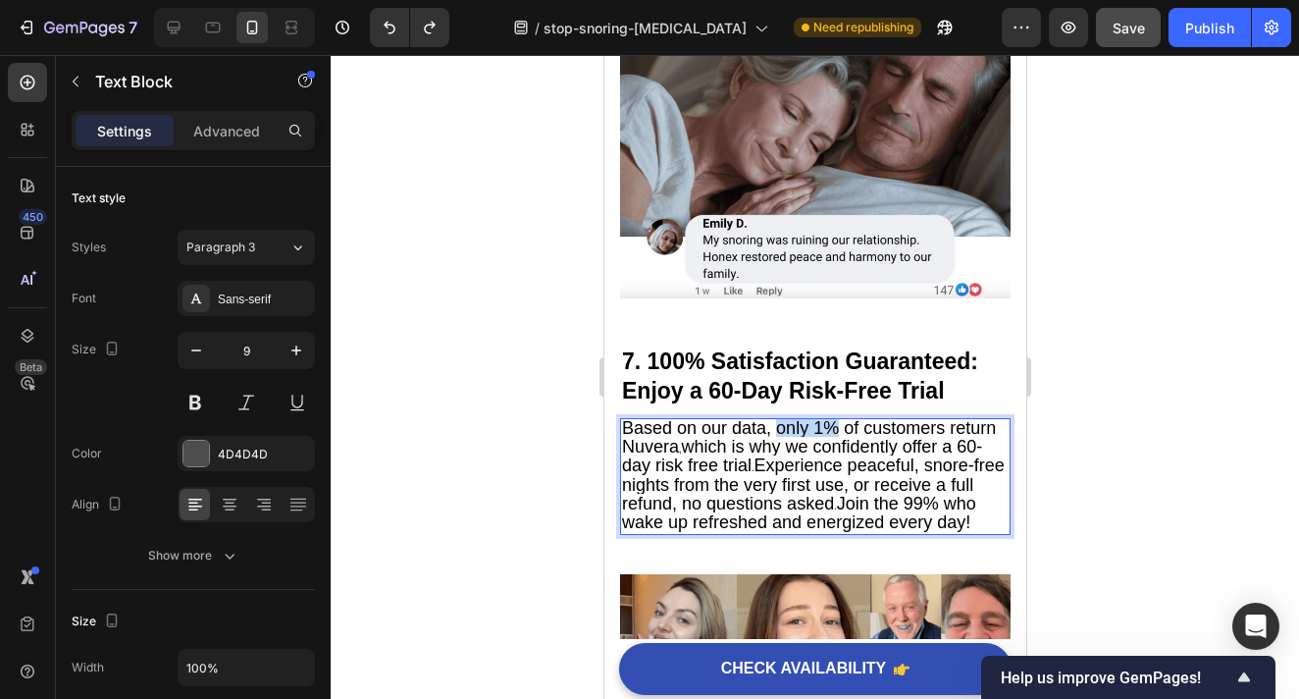
drag, startPoint x: 834, startPoint y: 429, endPoint x: 778, endPoint y: 433, distance: 56.1
click at [778, 433] on span "Based on our data, only 1% of customers return Nuvera" at bounding box center [808, 437] width 374 height 38
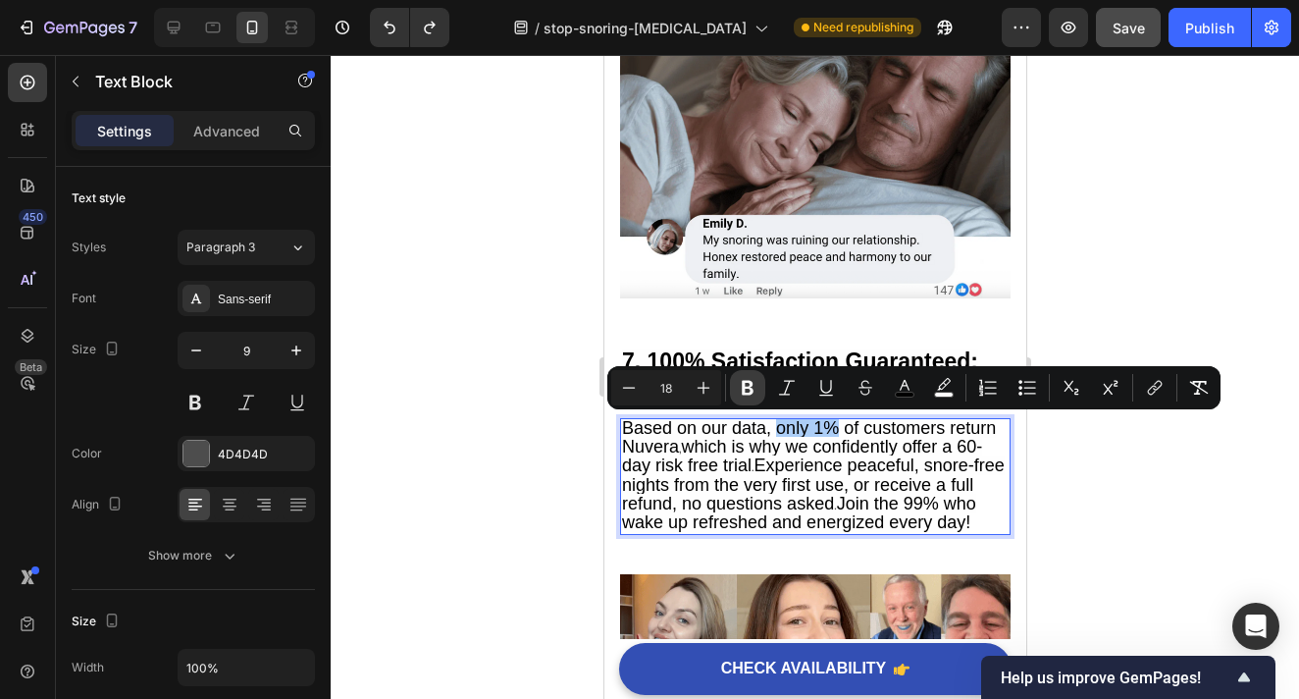
click at [752, 394] on icon "Editor contextual toolbar" at bounding box center [748, 388] width 20 height 20
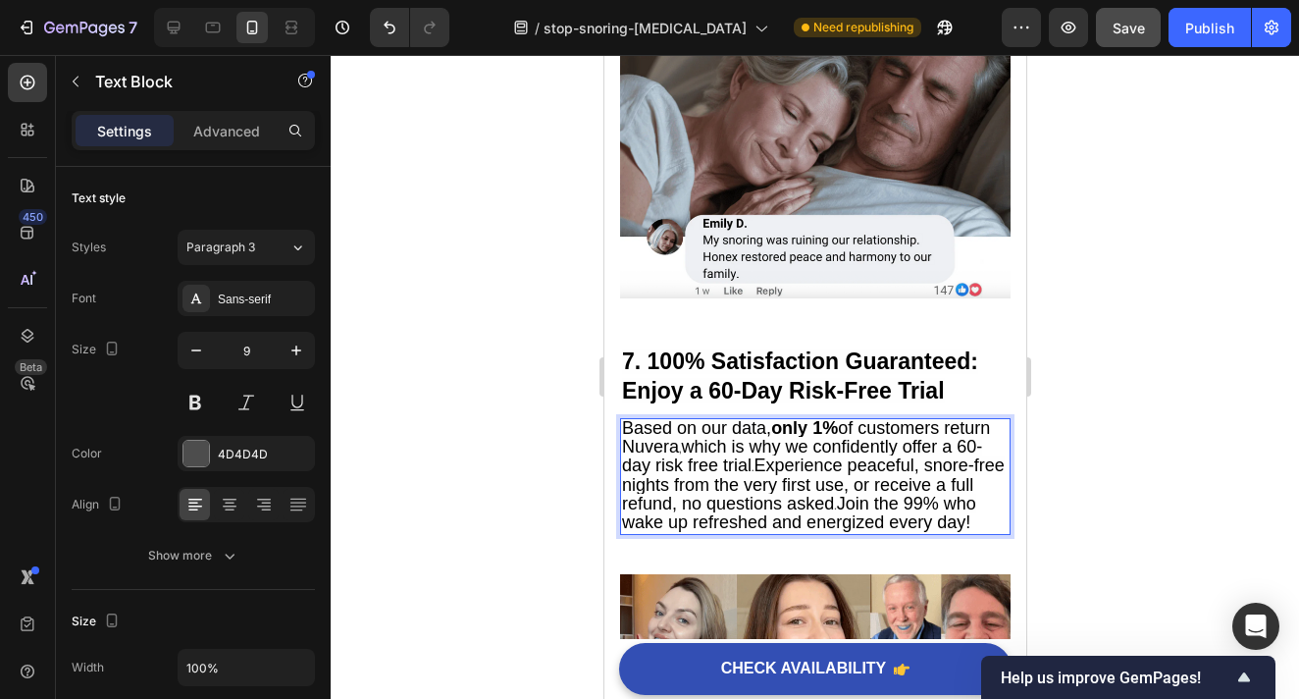
drag, startPoint x: 675, startPoint y: 448, endPoint x: 625, endPoint y: 451, distance: 50.2
click at [625, 451] on span "Based on our data, only 1% of customers return Nuvera" at bounding box center [805, 437] width 368 height 38
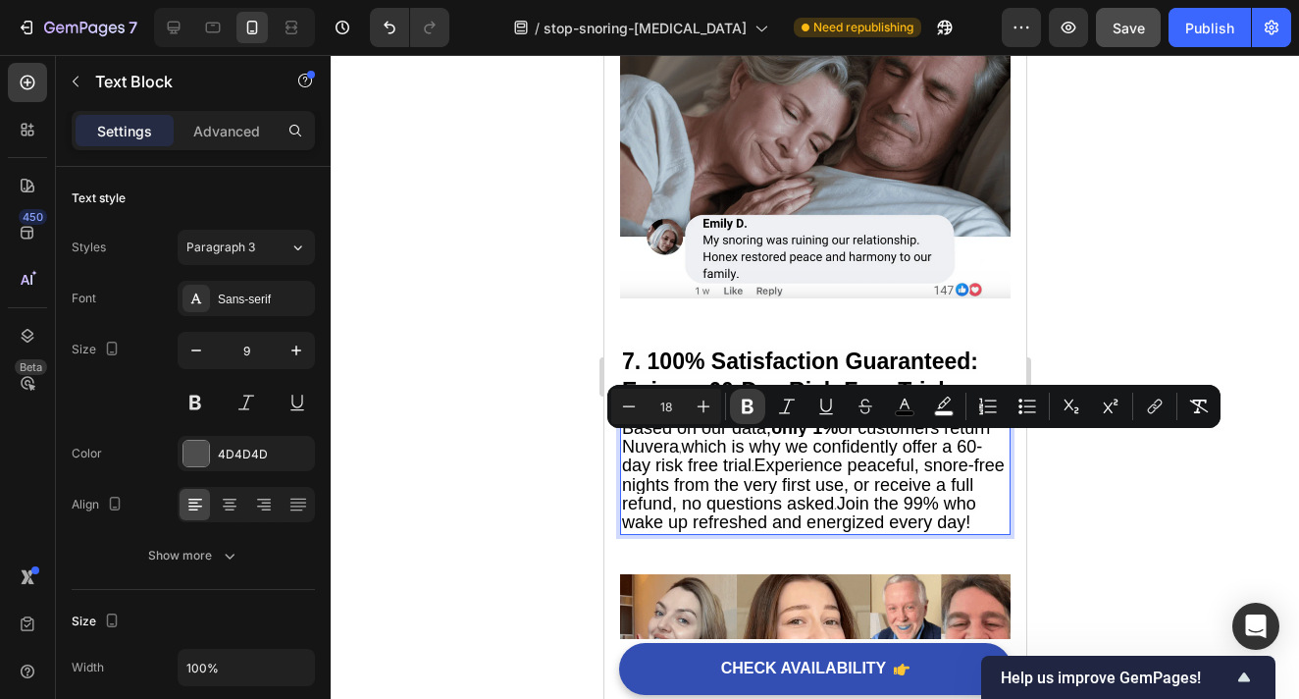
click at [752, 405] on icon "Editor contextual toolbar" at bounding box center [748, 406] width 20 height 20
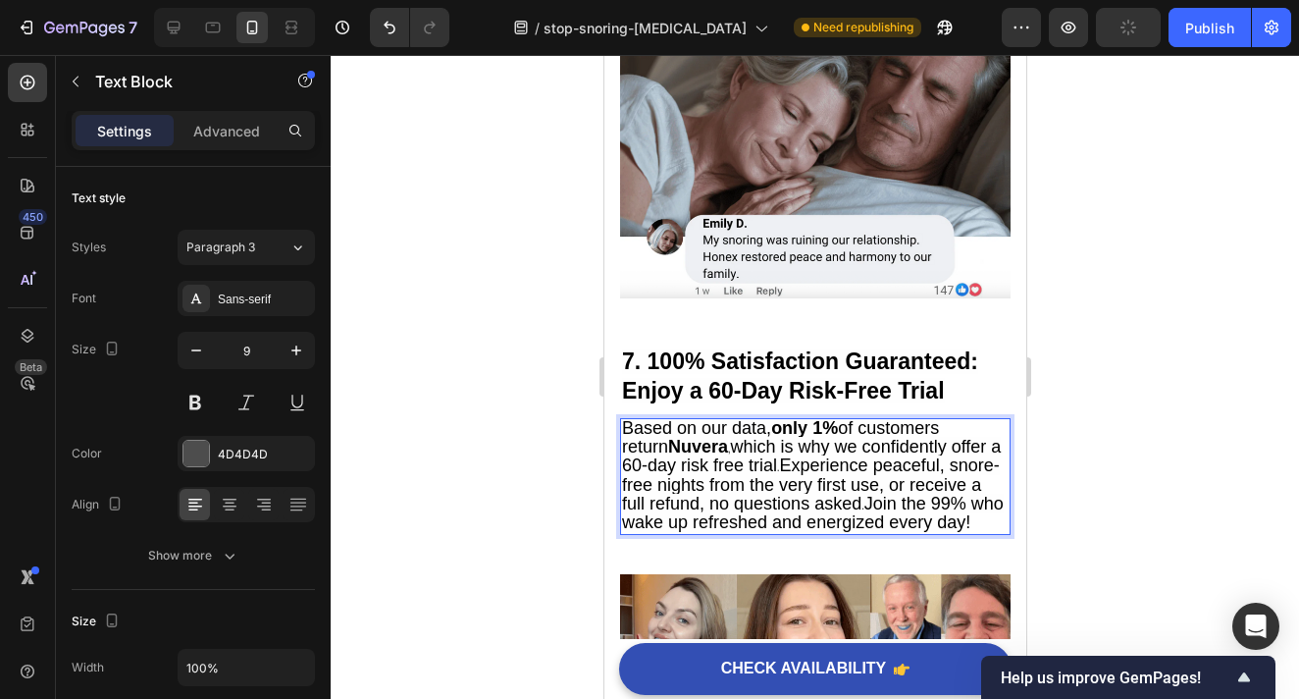
click at [1059, 481] on div at bounding box center [815, 377] width 969 height 644
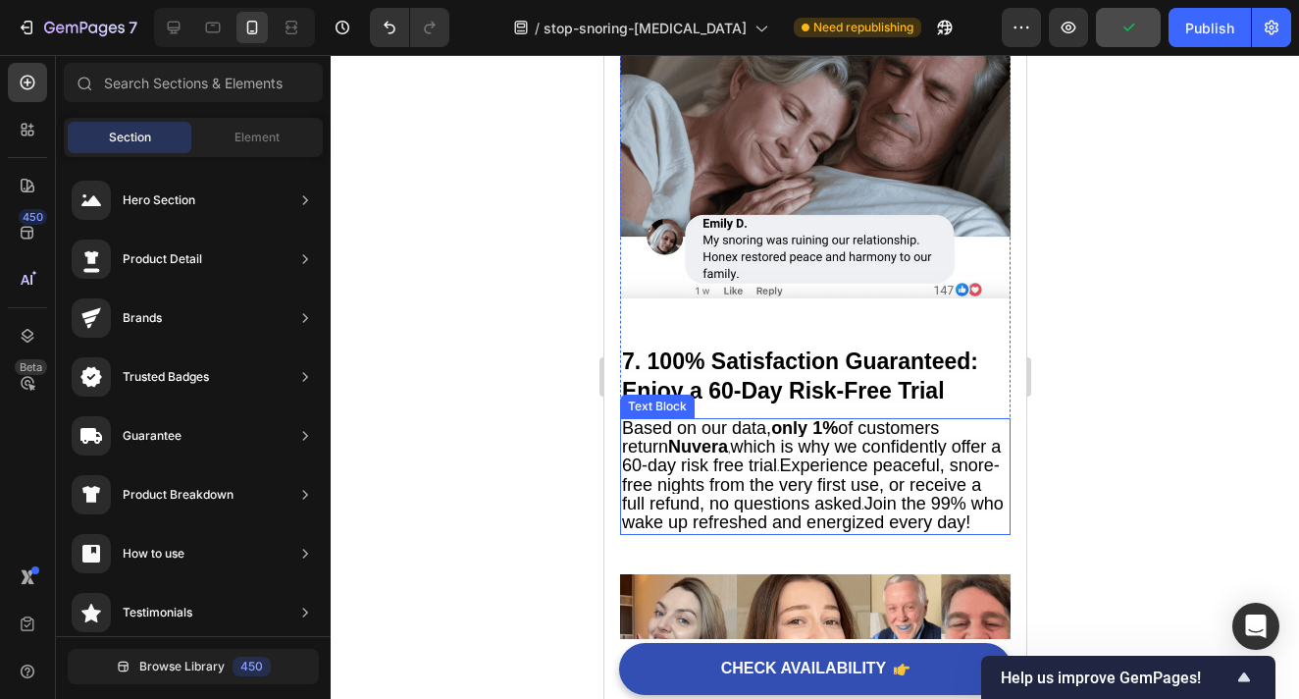
click at [933, 452] on span "which is why we confidently offer a 60-day risk free trial" at bounding box center [810, 456] width 379 height 38
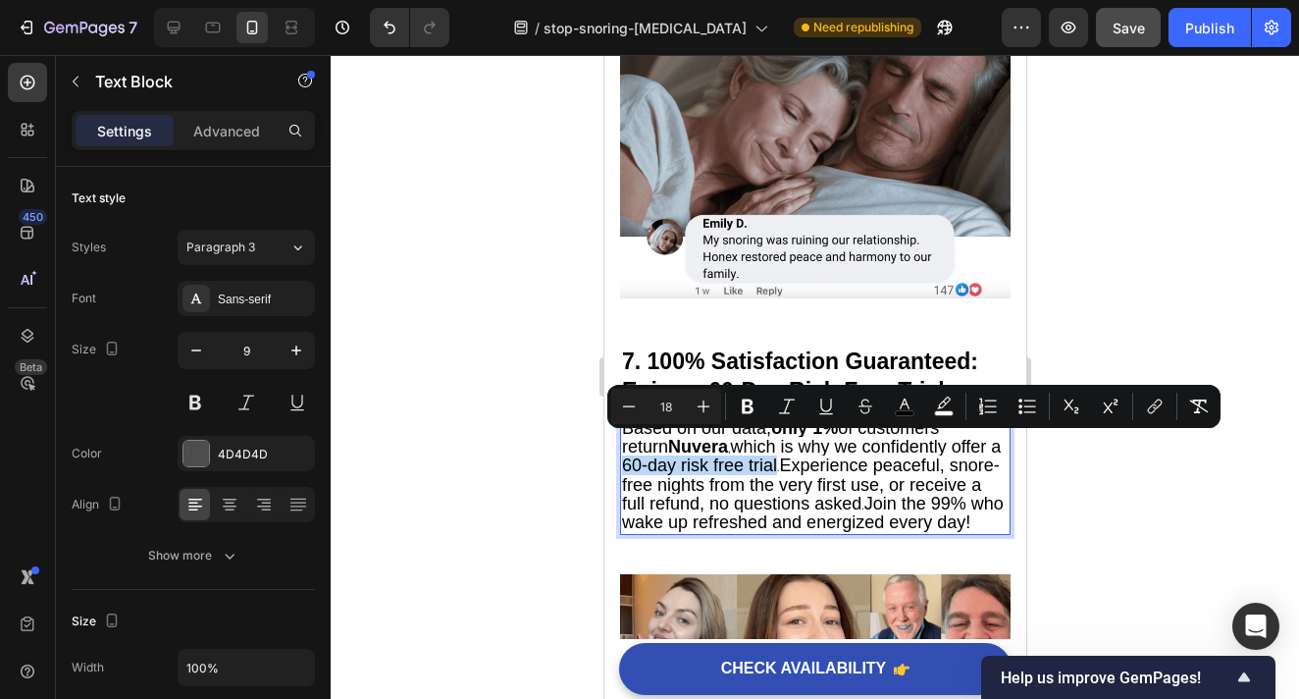
drag, startPoint x: 961, startPoint y: 445, endPoint x: 751, endPoint y: 472, distance: 211.8
click at [746, 410] on icon "Editor contextual toolbar" at bounding box center [748, 406] width 20 height 20
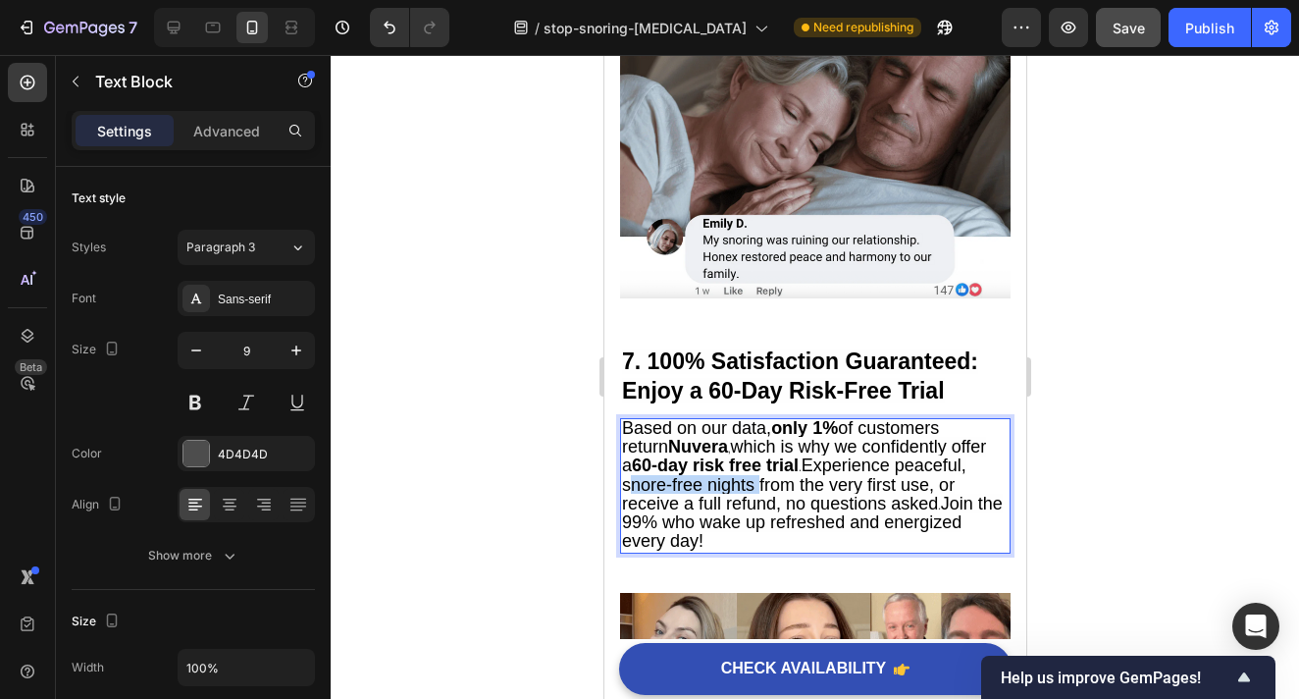
drag, startPoint x: 941, startPoint y: 465, endPoint x: 702, endPoint y: 493, distance: 241.0
click at [702, 493] on span "Experience peaceful, snore-free nights from the very first use, or receive a fu…" at bounding box center [793, 483] width 344 height 57
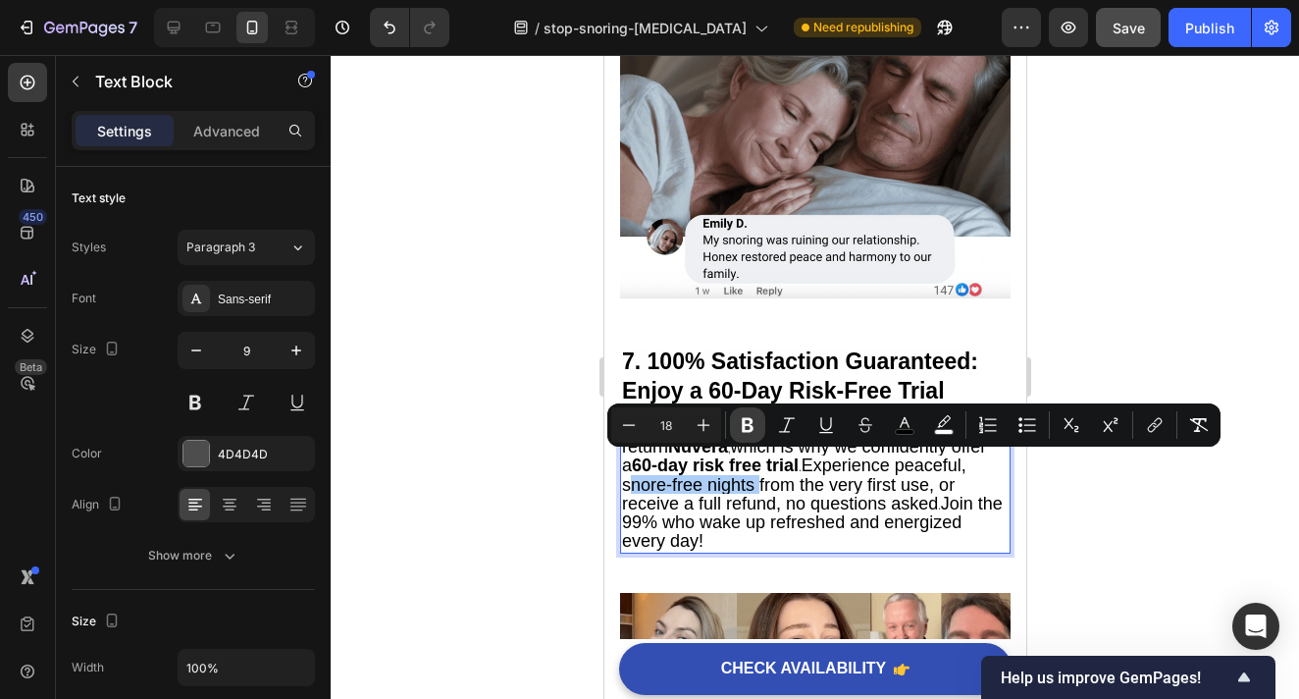
click at [746, 426] on icon "Editor contextual toolbar" at bounding box center [748, 425] width 20 height 20
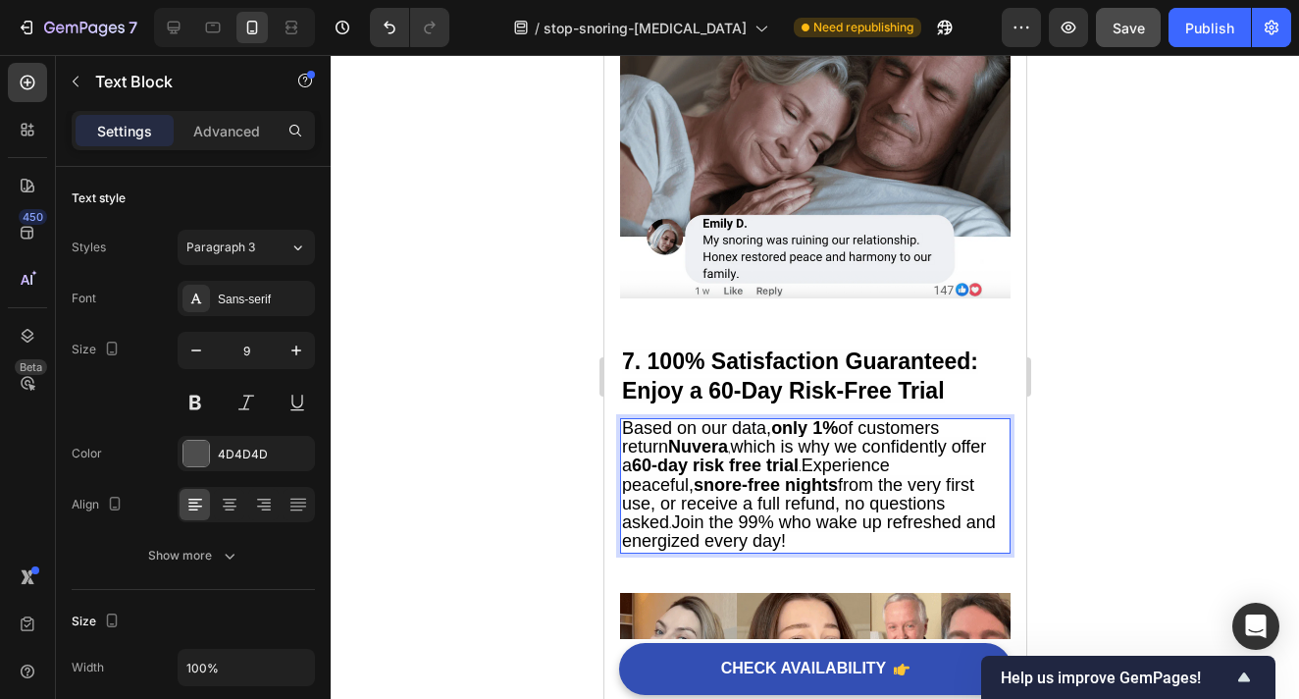
click at [1068, 502] on div at bounding box center [815, 377] width 969 height 644
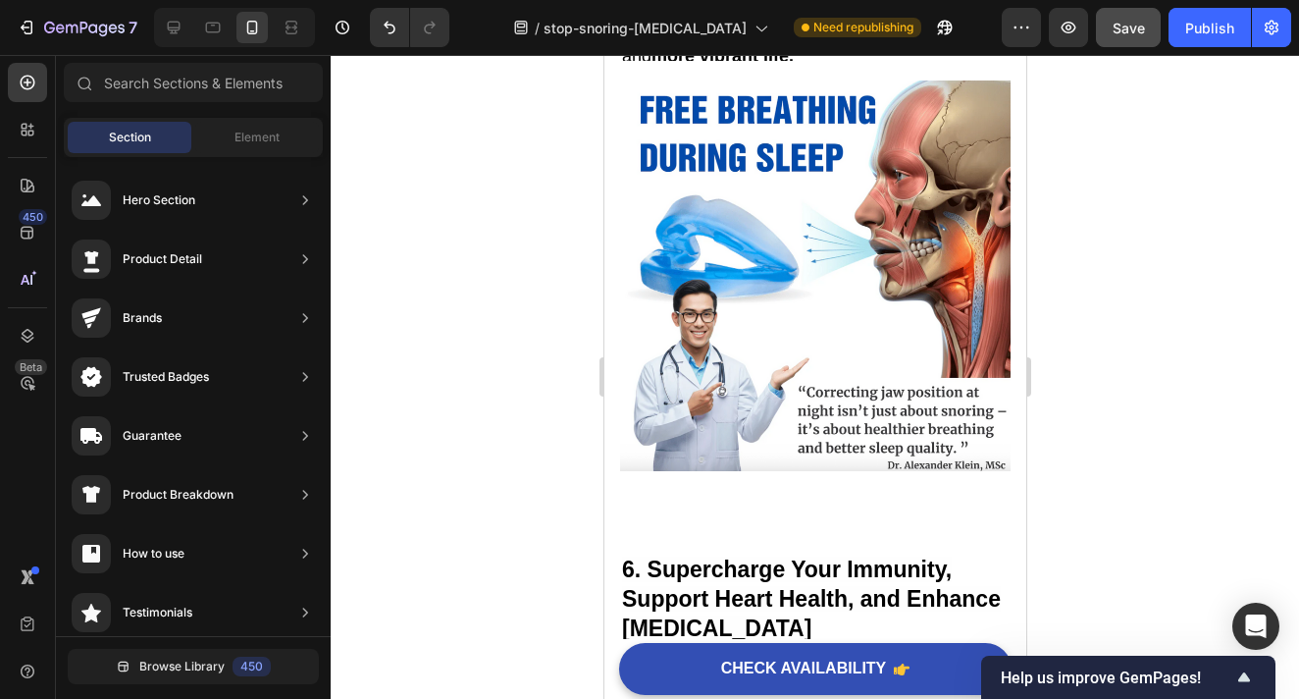
scroll to position [5184, 0]
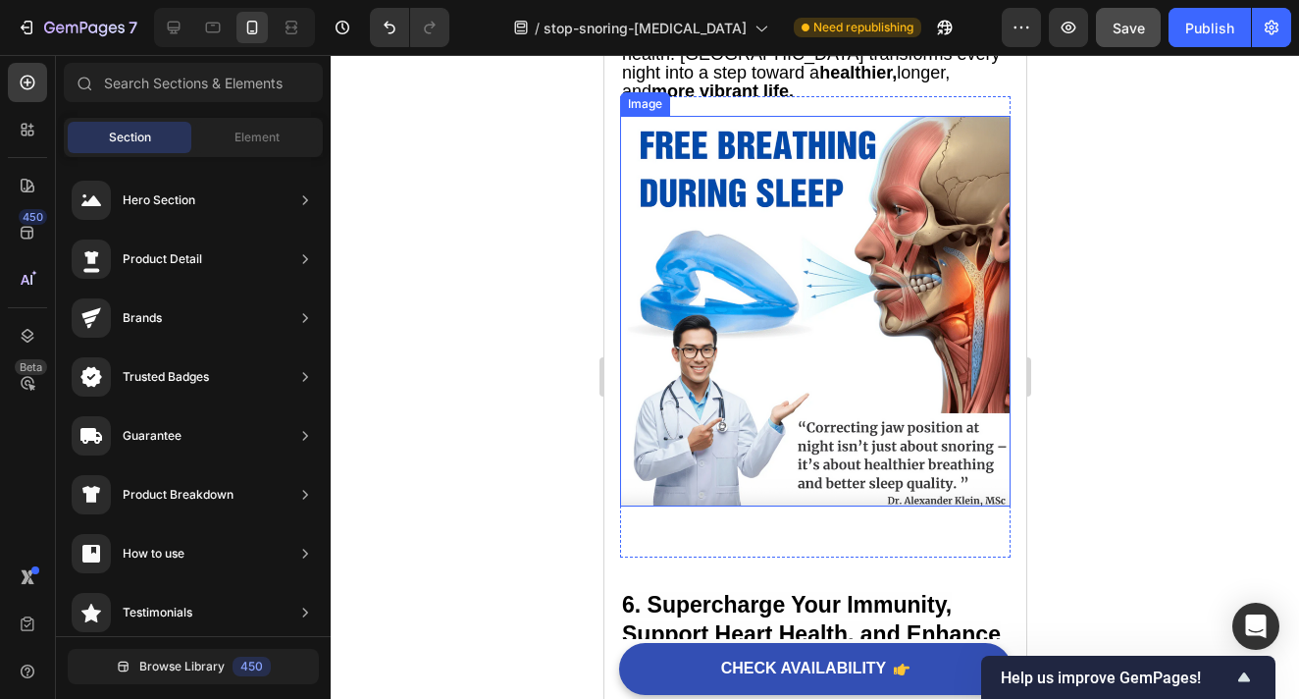
click at [804, 317] on img at bounding box center [814, 311] width 391 height 391
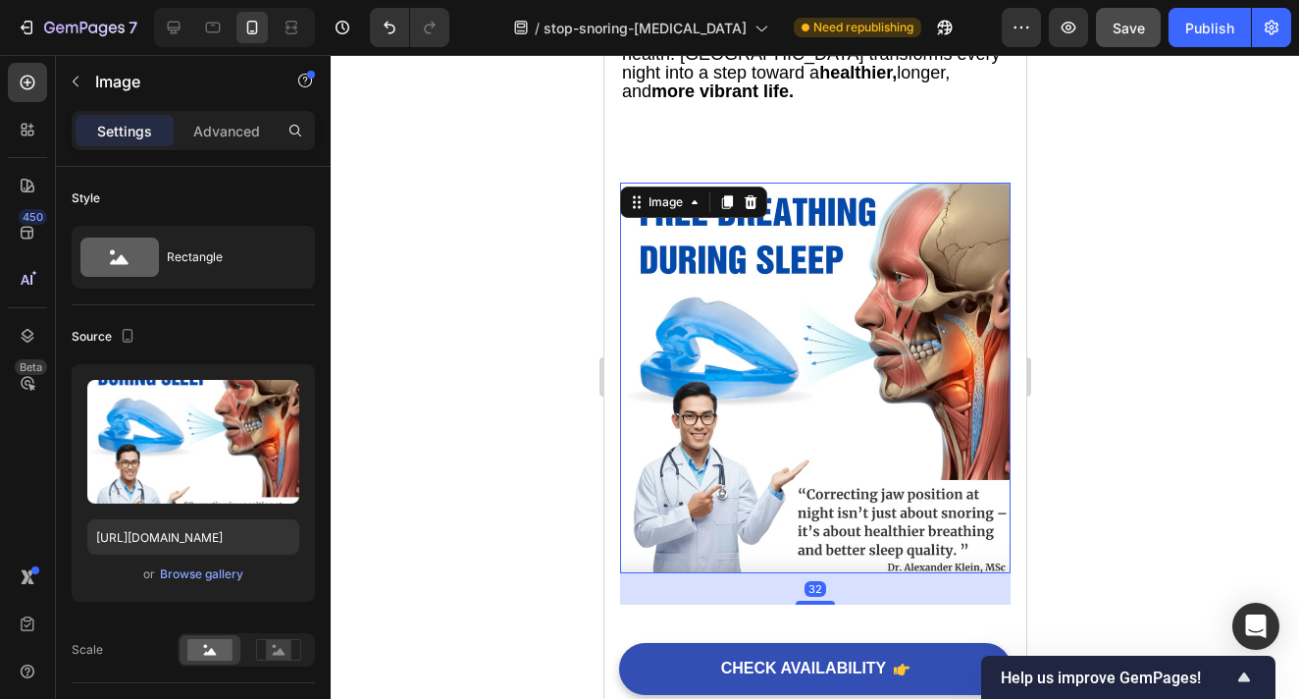
click at [232, 149] on div "Settings Advanced" at bounding box center [193, 130] width 243 height 39
click at [232, 141] on div "Advanced" at bounding box center [227, 130] width 98 height 31
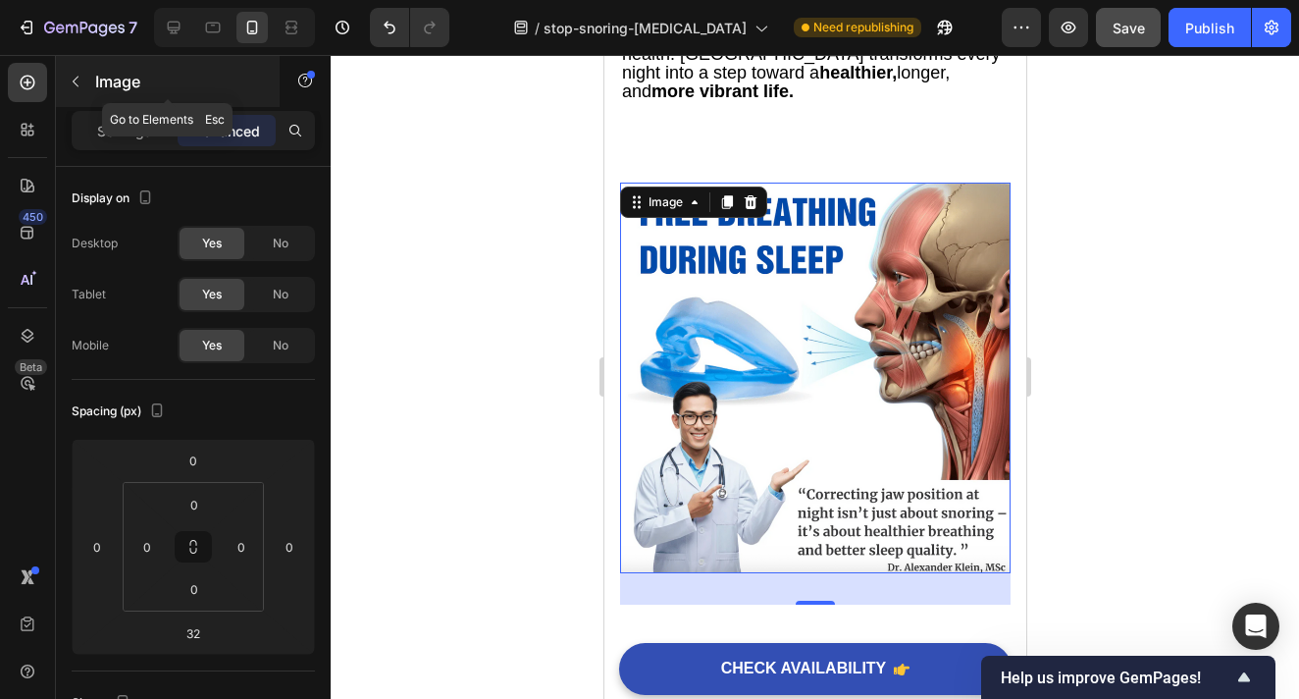
click at [79, 89] on button "button" at bounding box center [75, 81] width 31 height 31
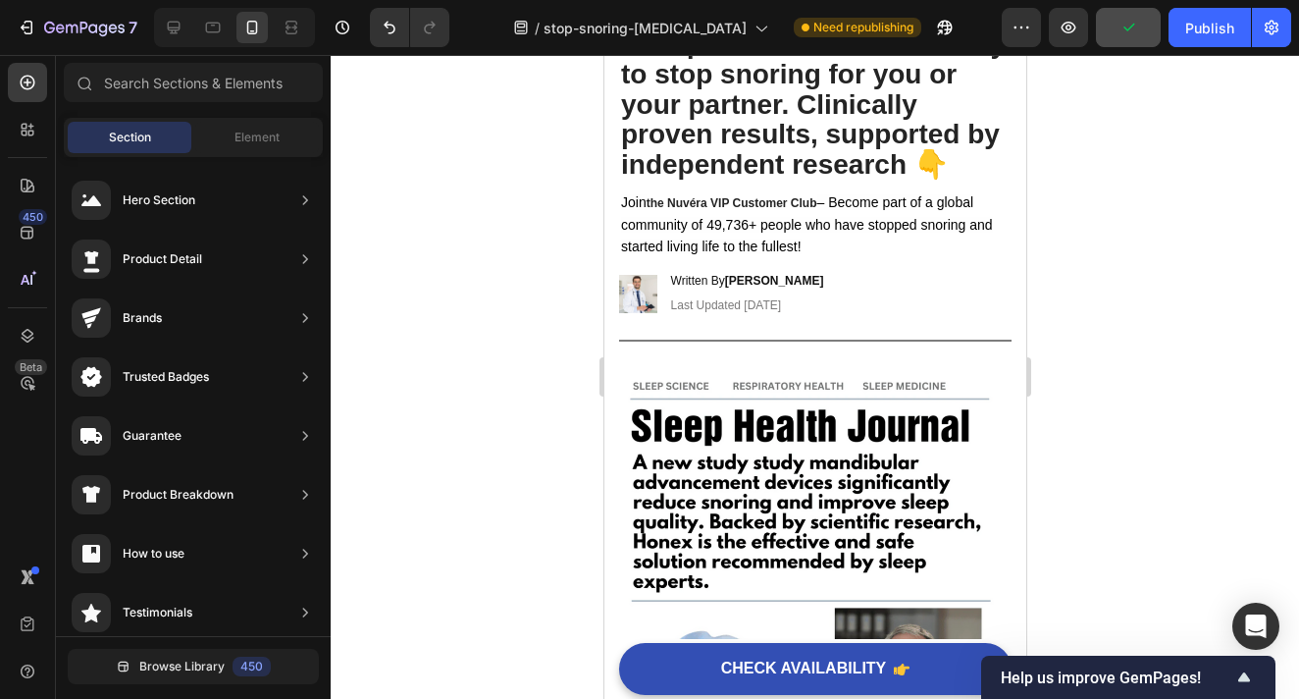
scroll to position [0, 0]
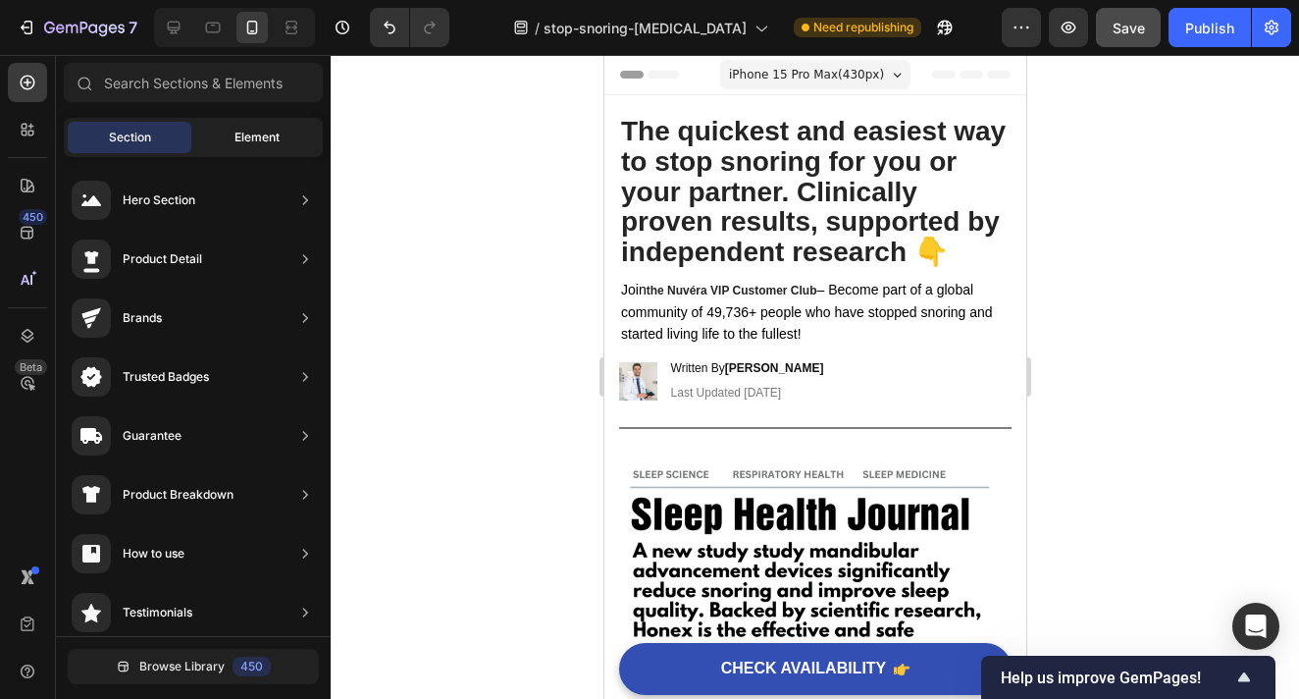
click at [231, 126] on div "Element" at bounding box center [257, 137] width 124 height 31
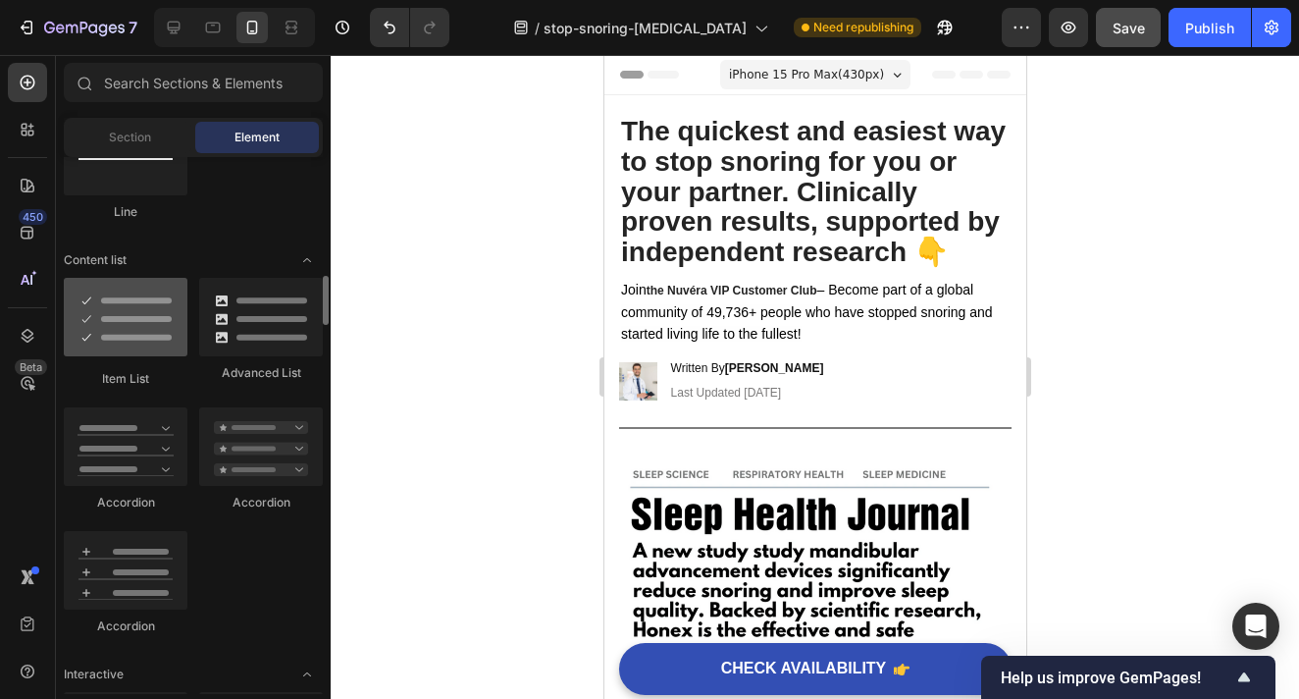
scroll to position [1454, 0]
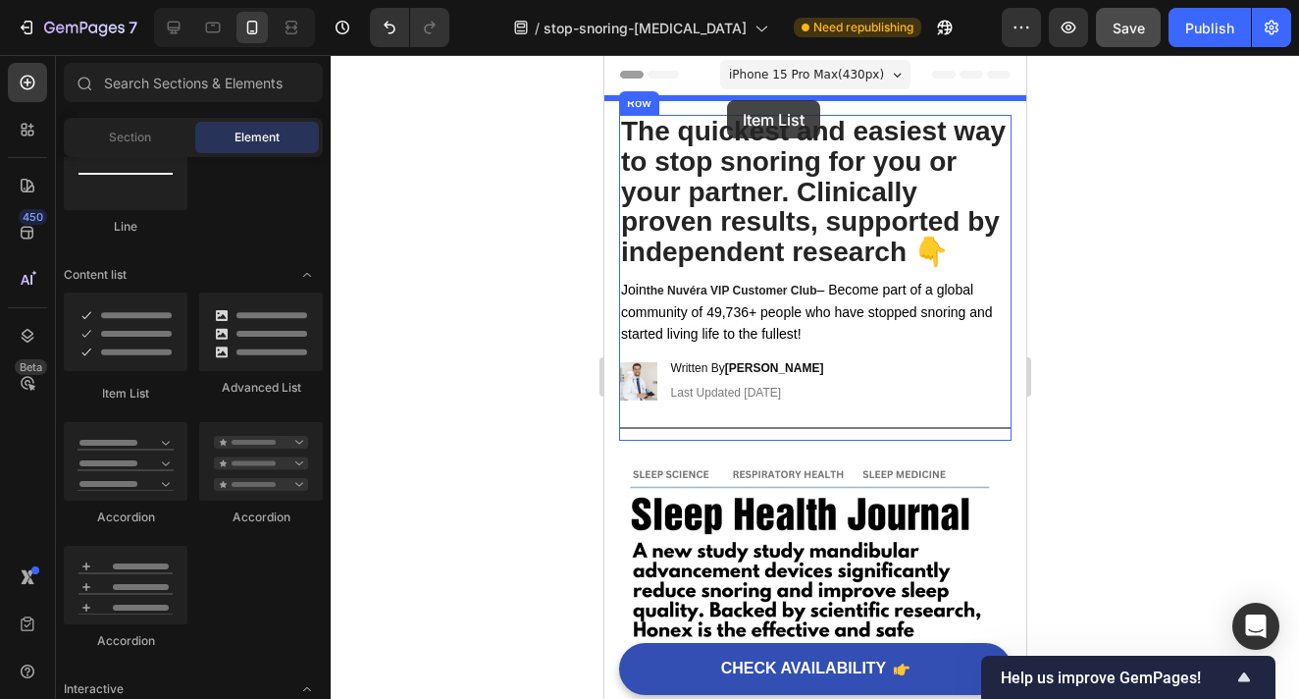
drag, startPoint x: 732, startPoint y: 405, endPoint x: 726, endPoint y: 100, distance: 305.3
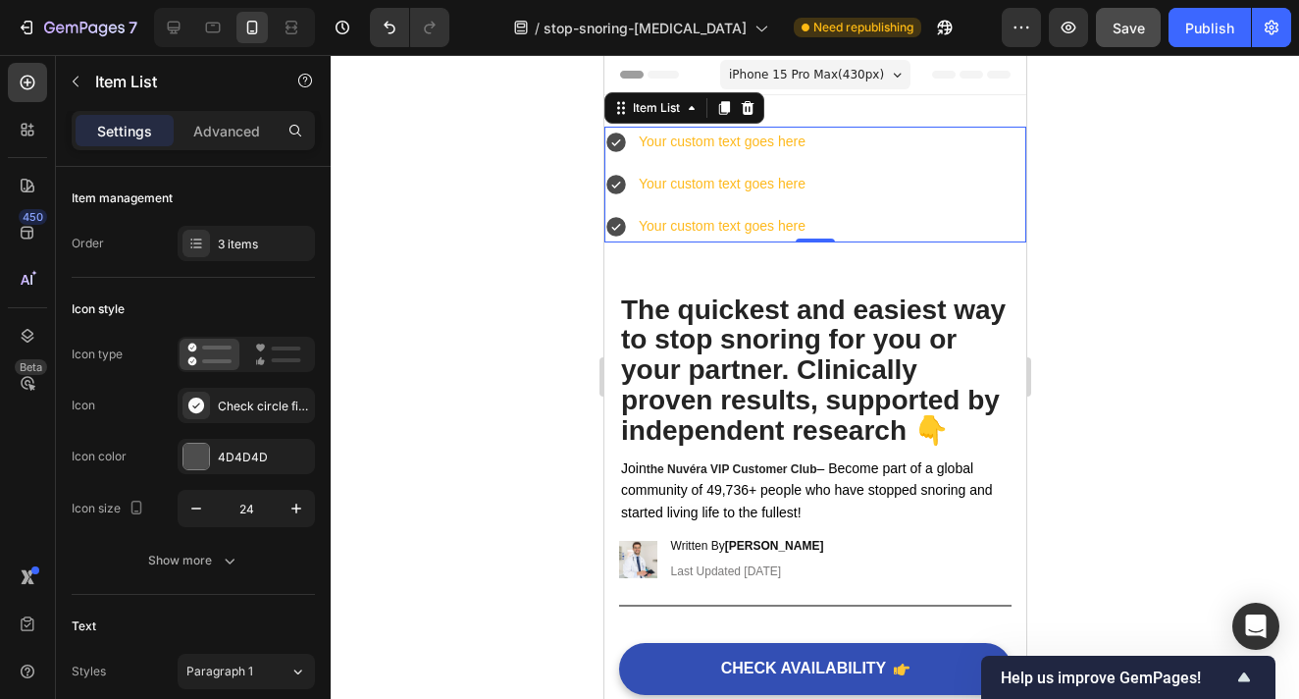
click at [614, 144] on icon at bounding box center [616, 142] width 20 height 20
click at [755, 99] on div at bounding box center [747, 108] width 24 height 24
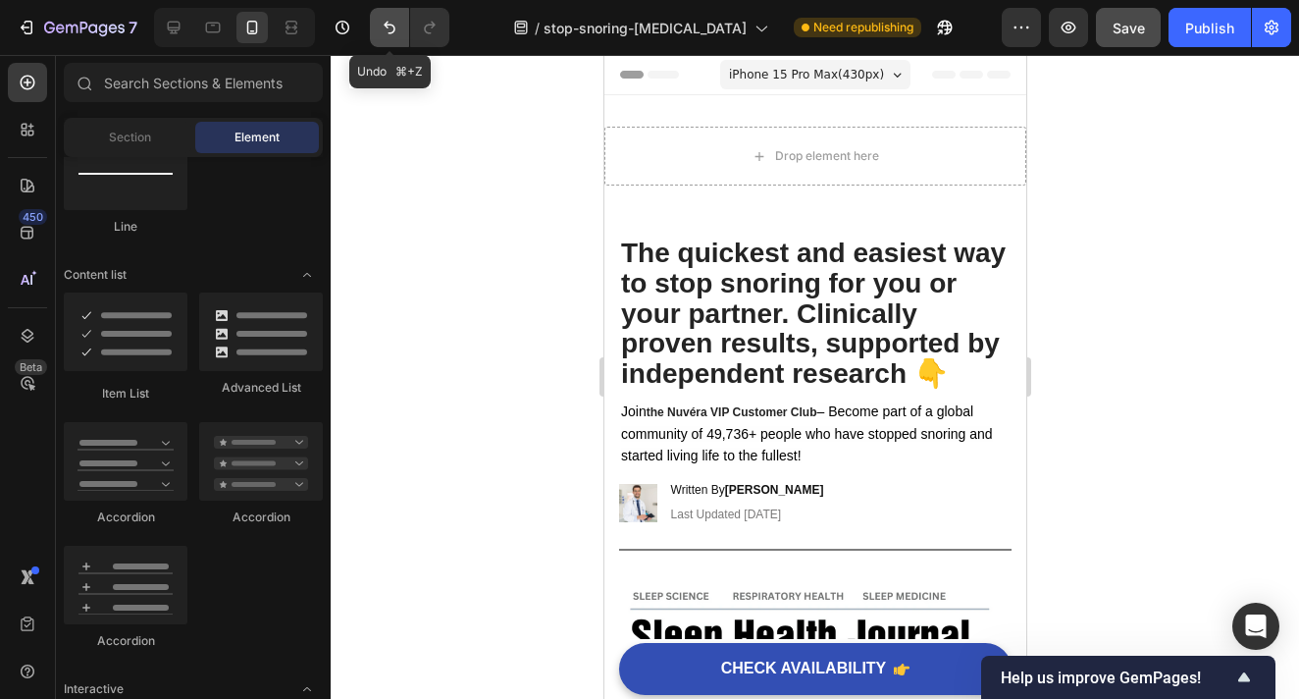
click at [385, 33] on icon "Undo/Redo" at bounding box center [390, 28] width 20 height 20
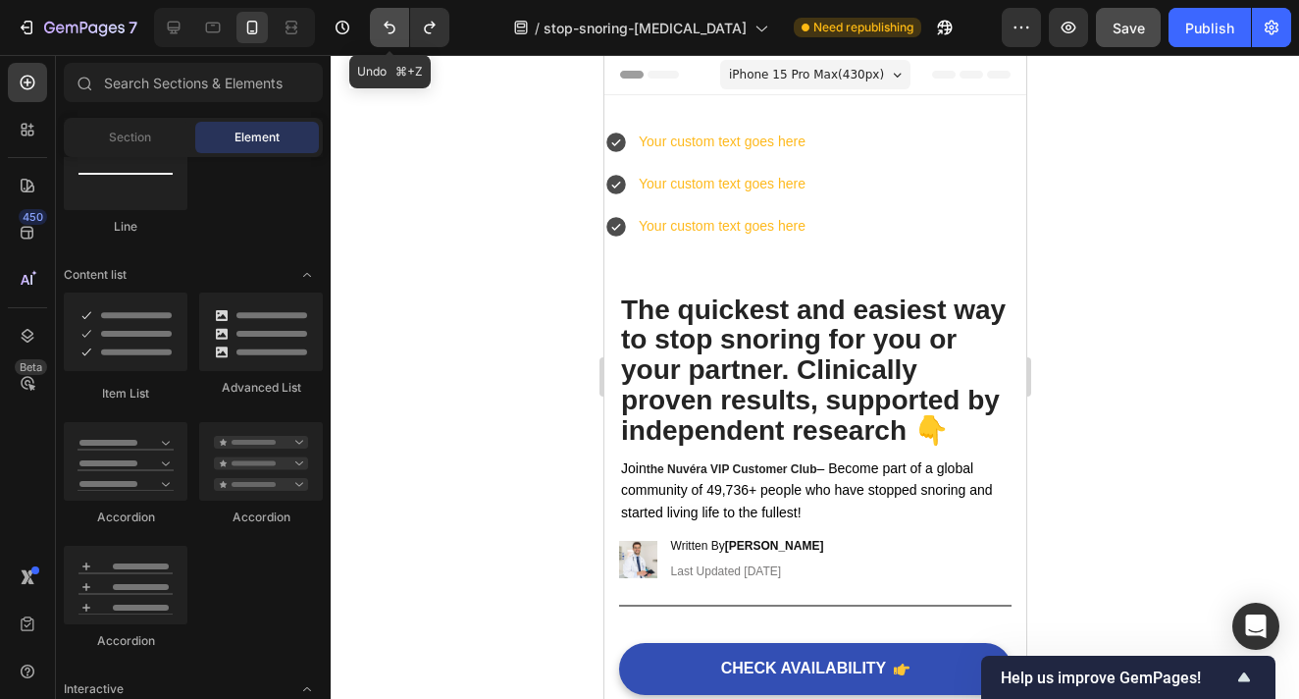
click at [385, 33] on icon "Undo/Redo" at bounding box center [390, 28] width 20 height 20
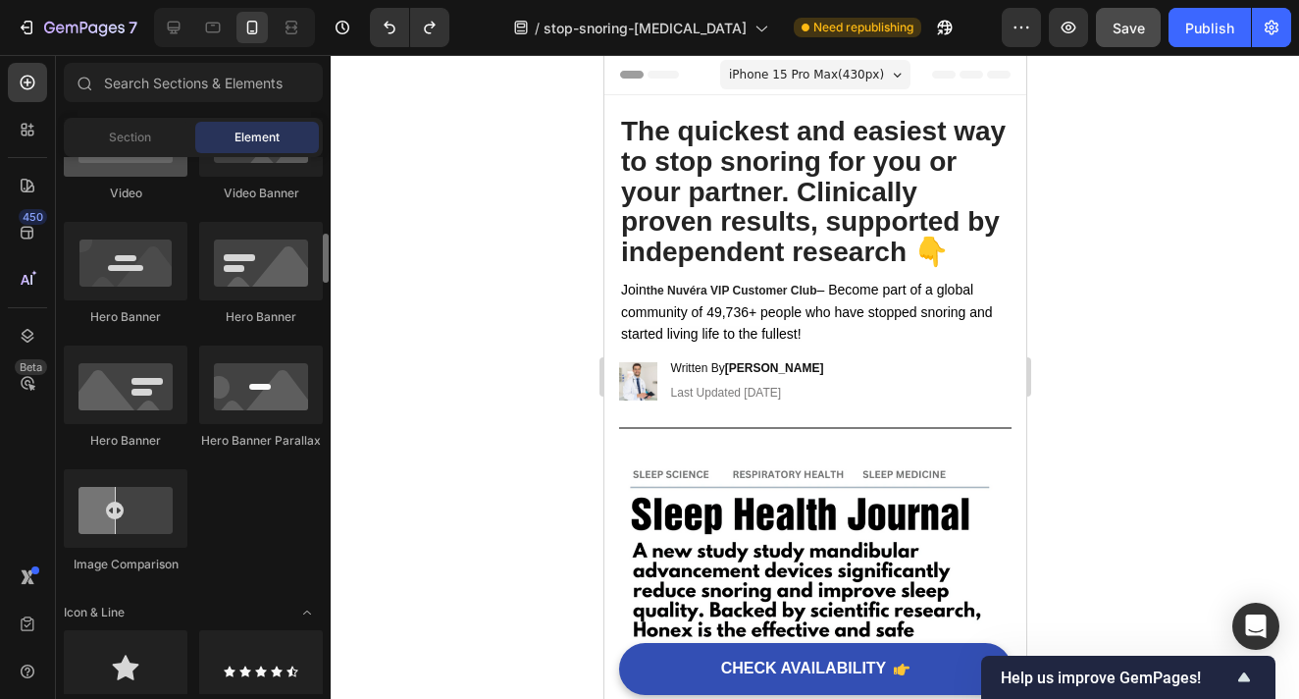
scroll to position [816, 0]
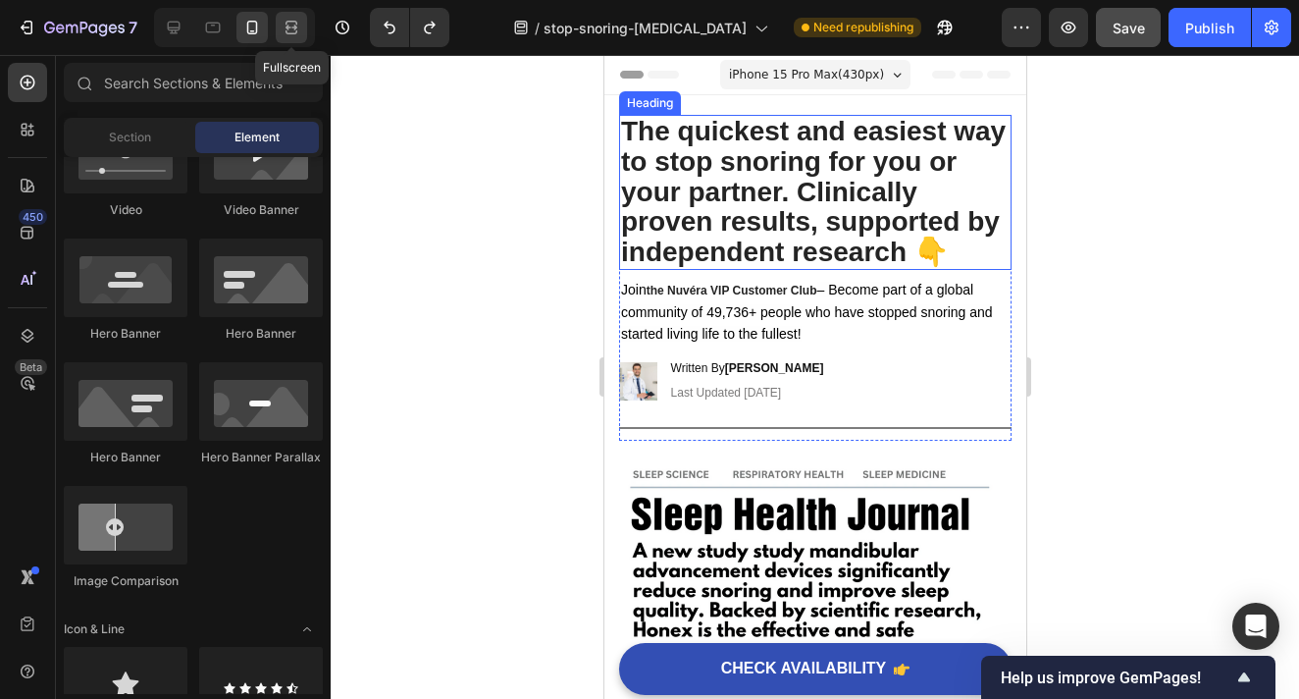
click at [295, 36] on icon at bounding box center [292, 28] width 20 height 20
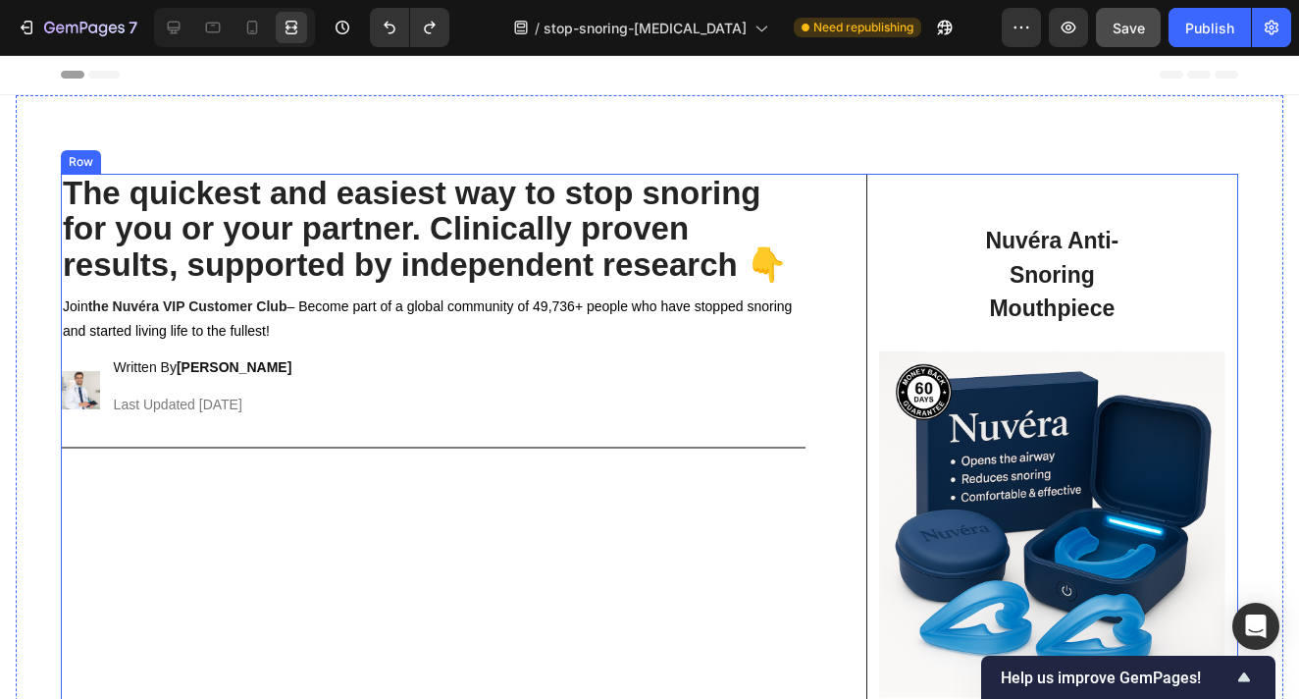
scroll to position [8, 0]
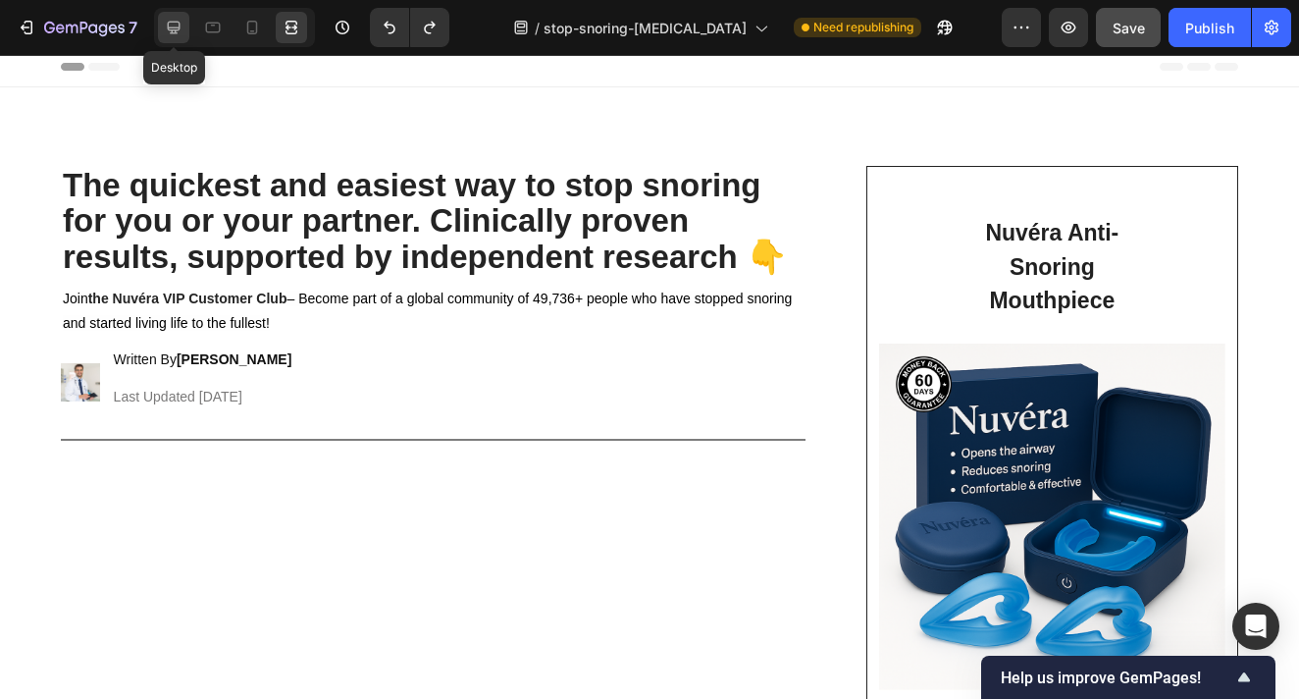
click at [173, 31] on icon at bounding box center [174, 28] width 13 height 13
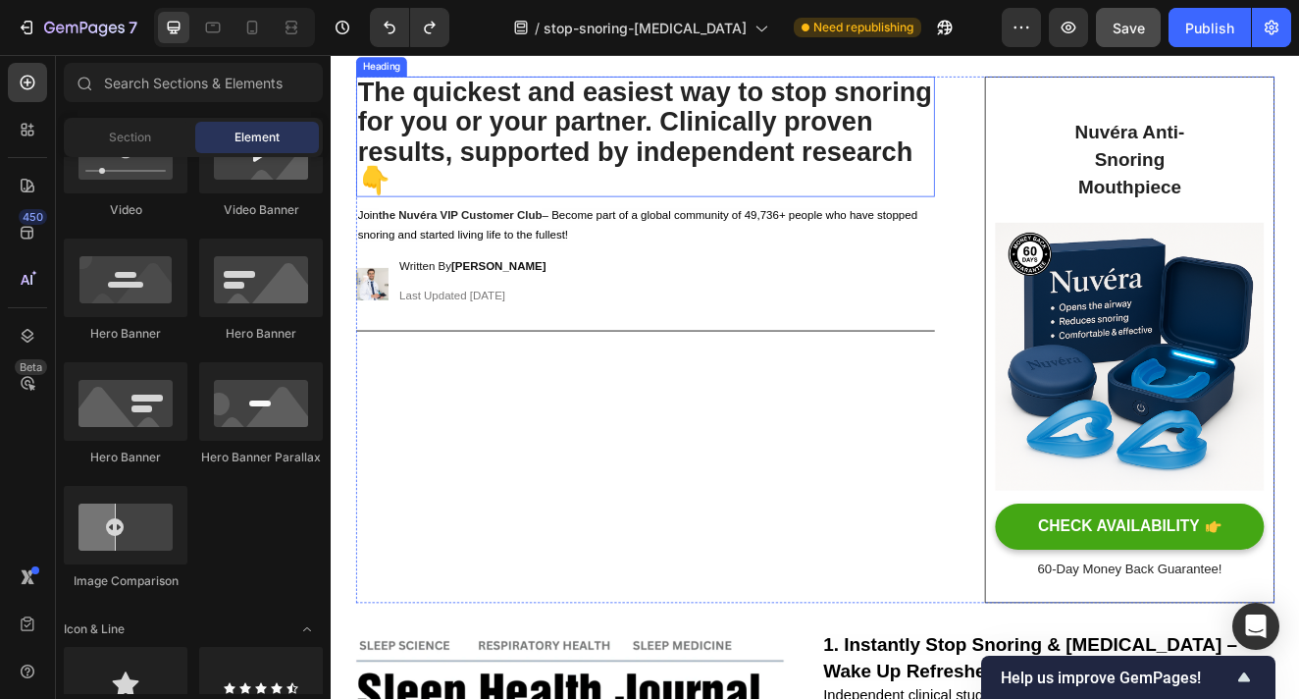
scroll to position [107, 0]
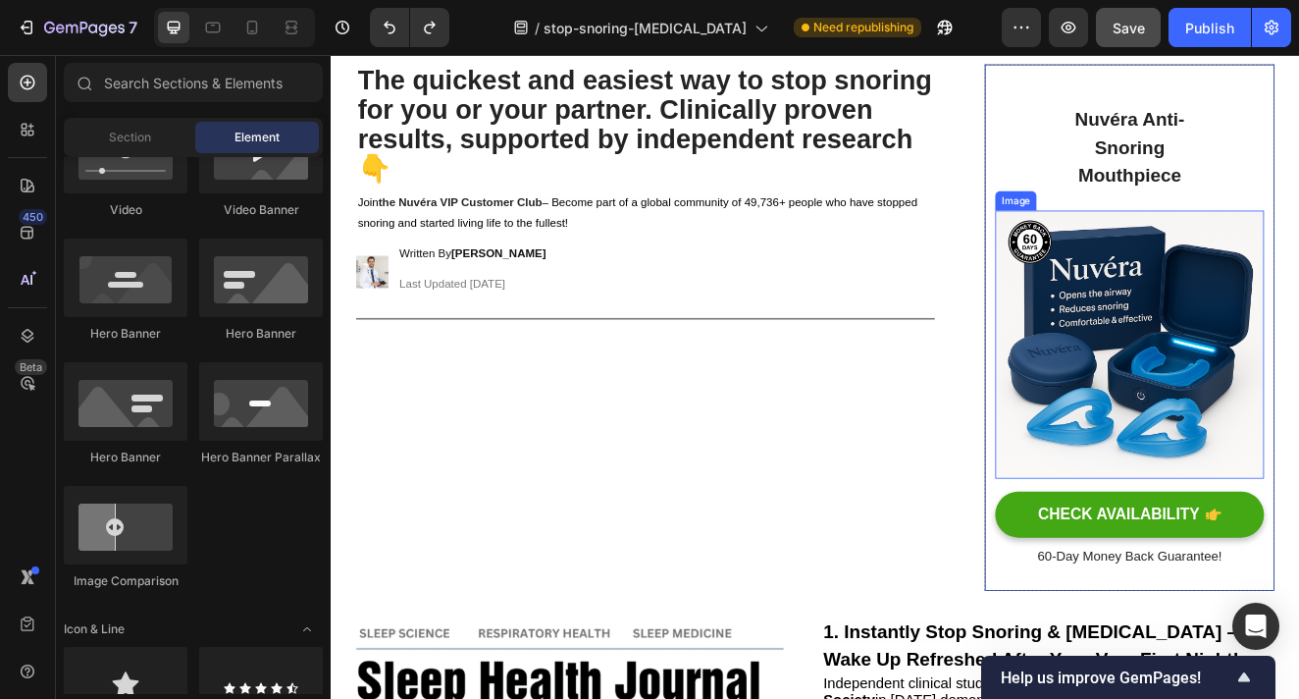
click at [1345, 371] on img at bounding box center [1301, 407] width 327 height 327
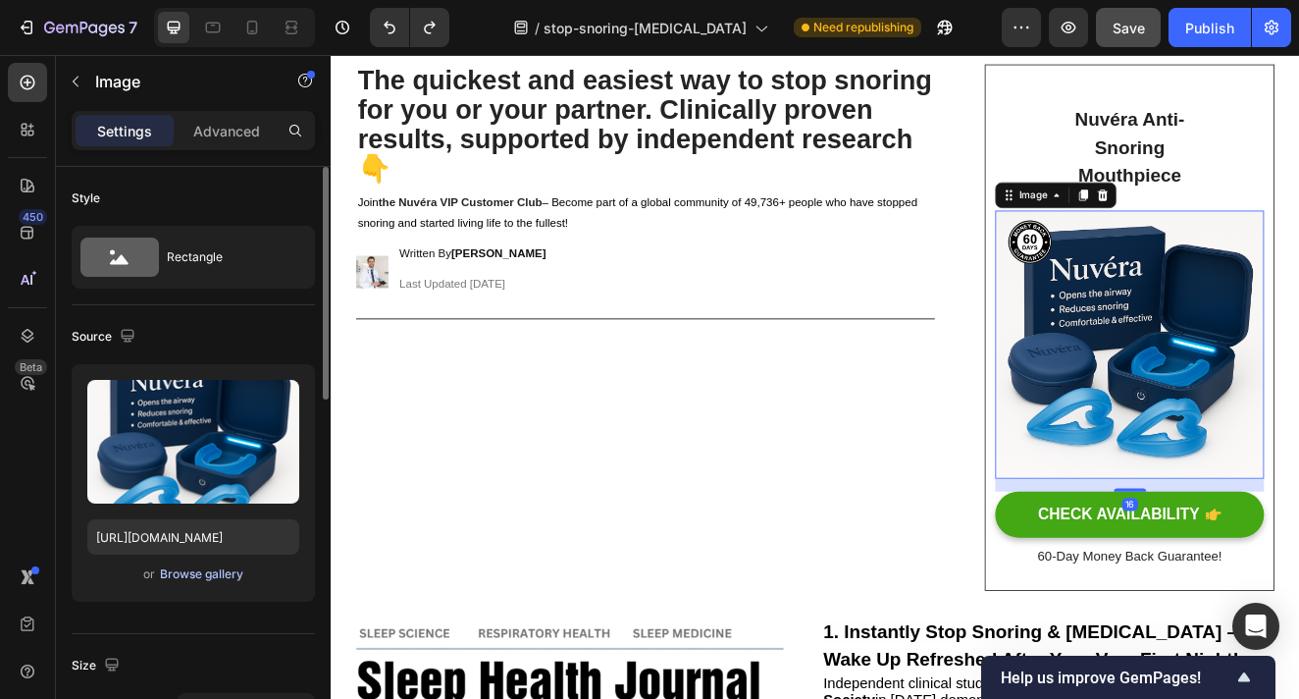
click at [212, 578] on div "Browse gallery" at bounding box center [201, 574] width 83 height 18
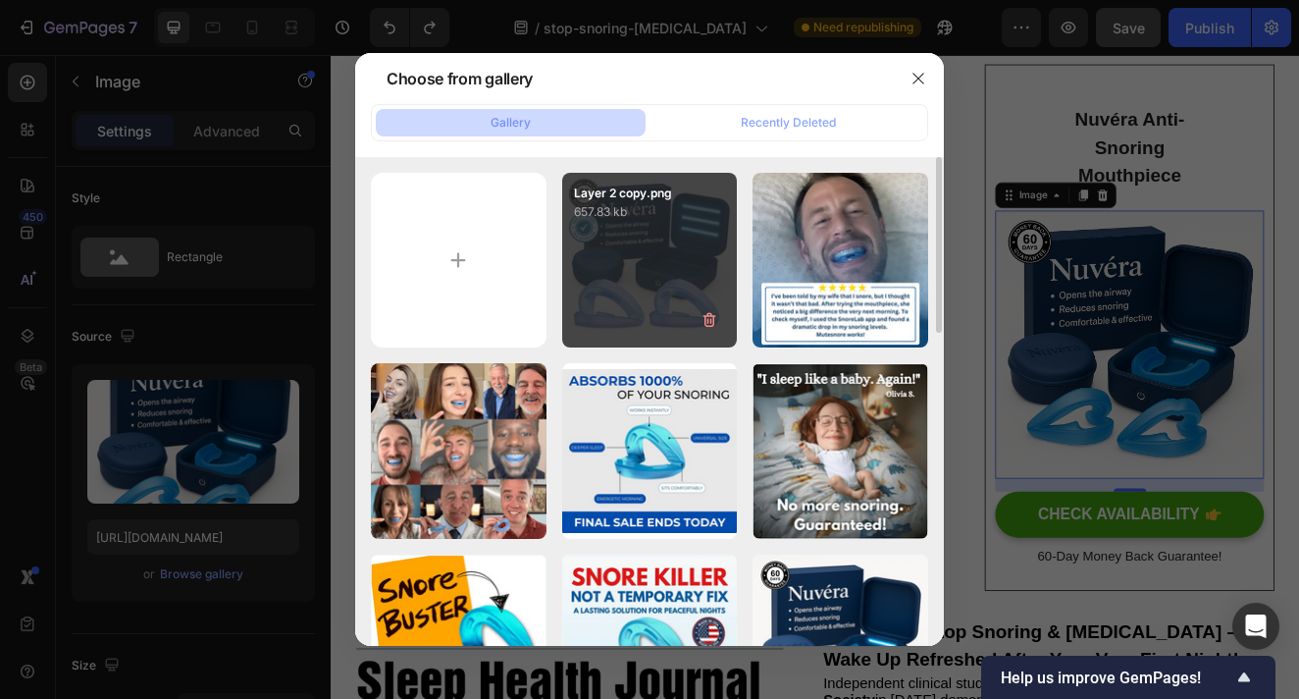
click at [640, 260] on div "Layer 2 copy.png 657.83 kb" at bounding box center [650, 261] width 176 height 176
type input "https://cdn.shopify.com/s/files/1/0946/6963/5932/files/gempages_585540442586612…"
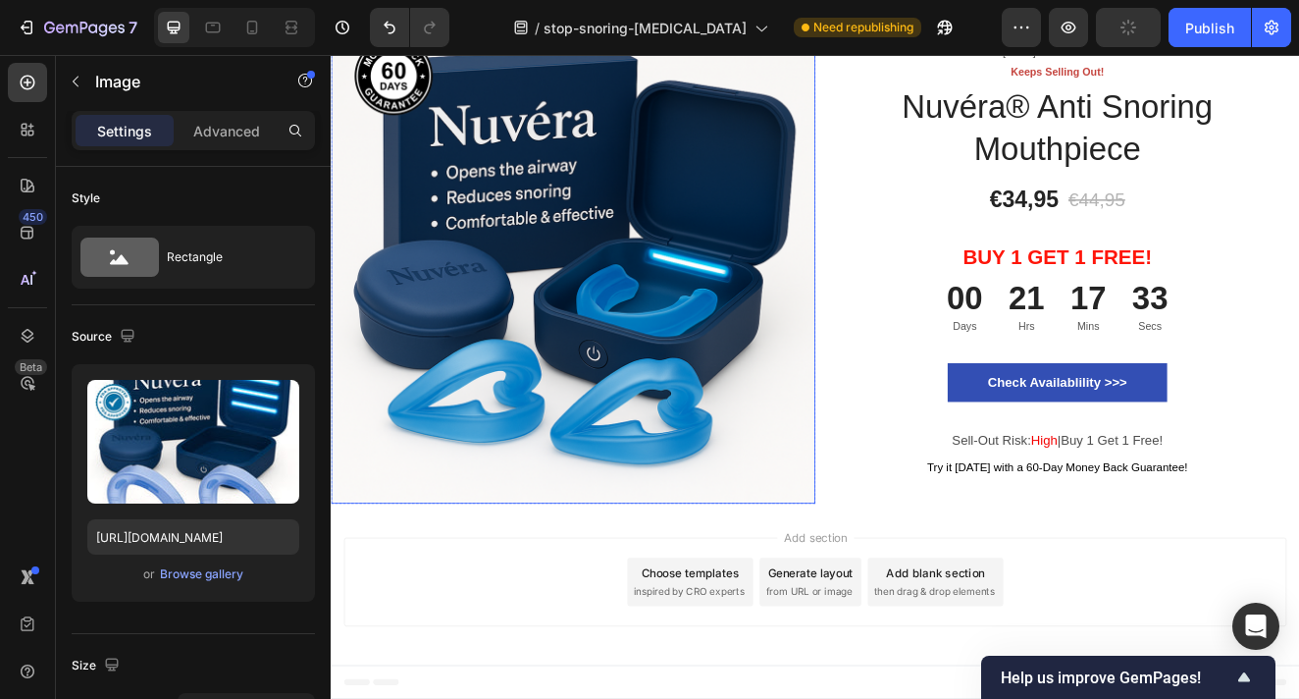
scroll to position [8050, 0]
click at [668, 494] on img at bounding box center [625, 306] width 589 height 589
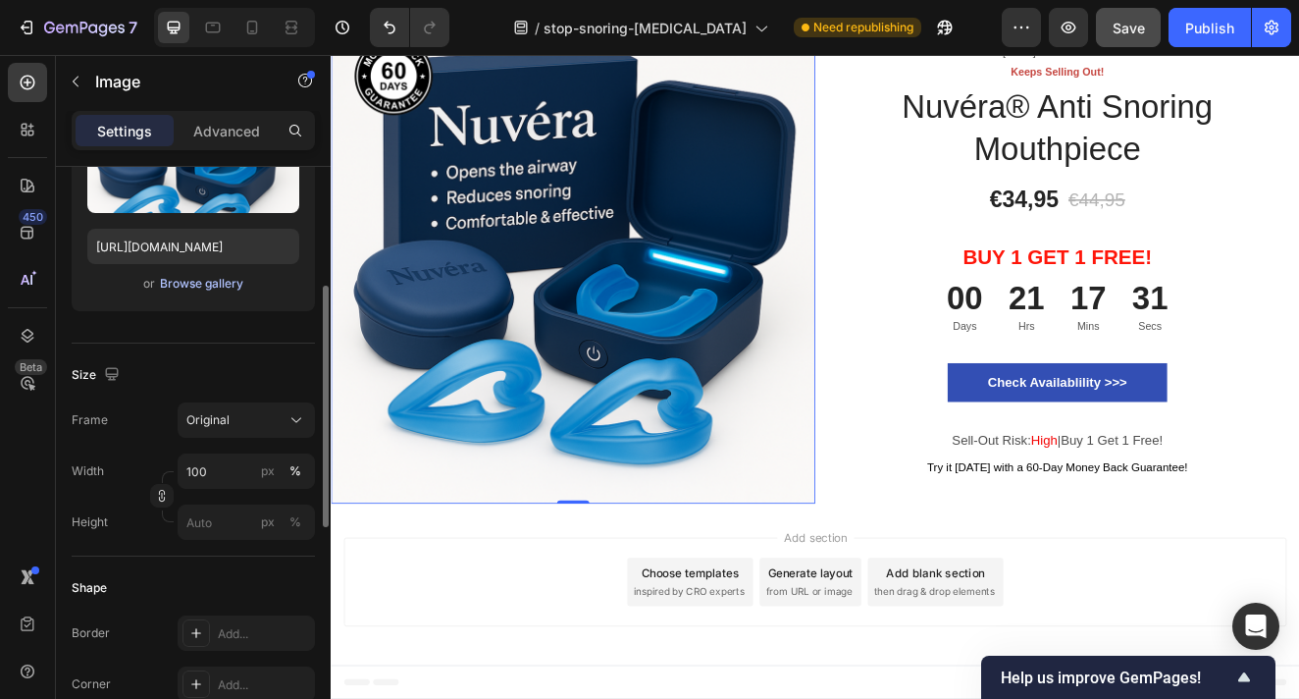
click at [209, 288] on div "Browse gallery" at bounding box center [201, 284] width 83 height 18
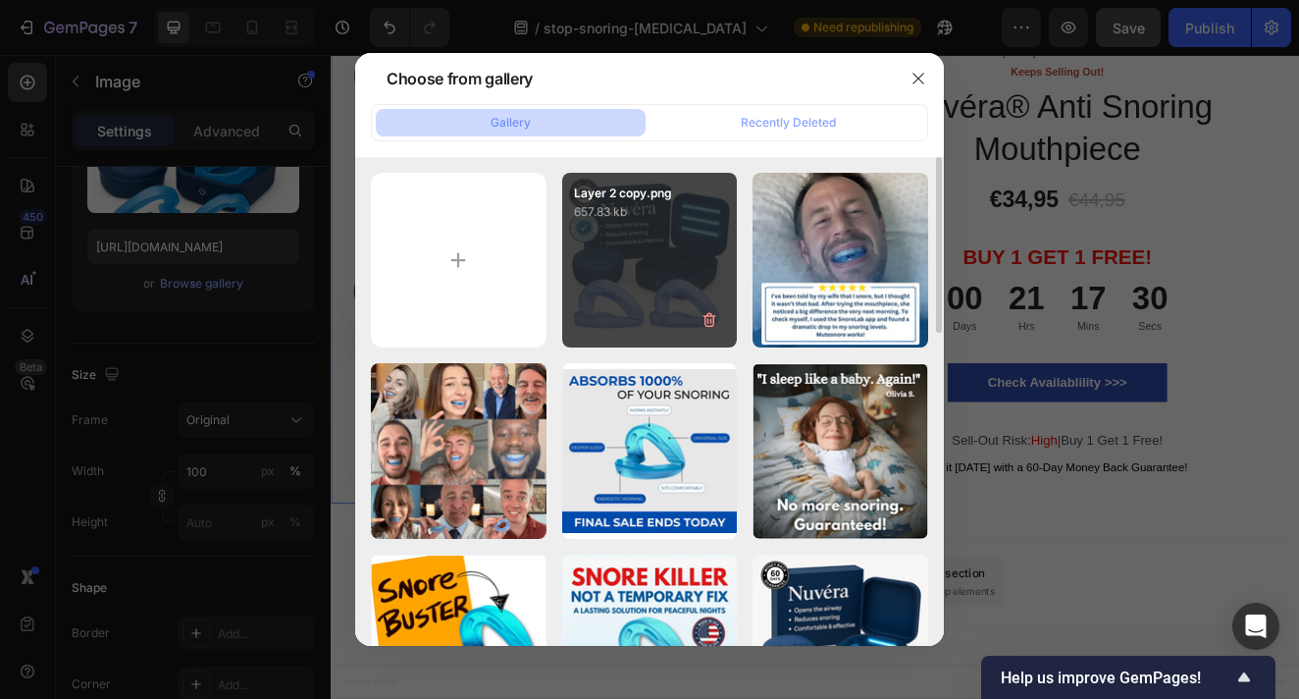
click at [622, 268] on div "Layer 2 copy.png 657.83 kb" at bounding box center [650, 261] width 176 height 176
type input "https://cdn.shopify.com/s/files/1/0946/6963/5932/files/gempages_585540442586612…"
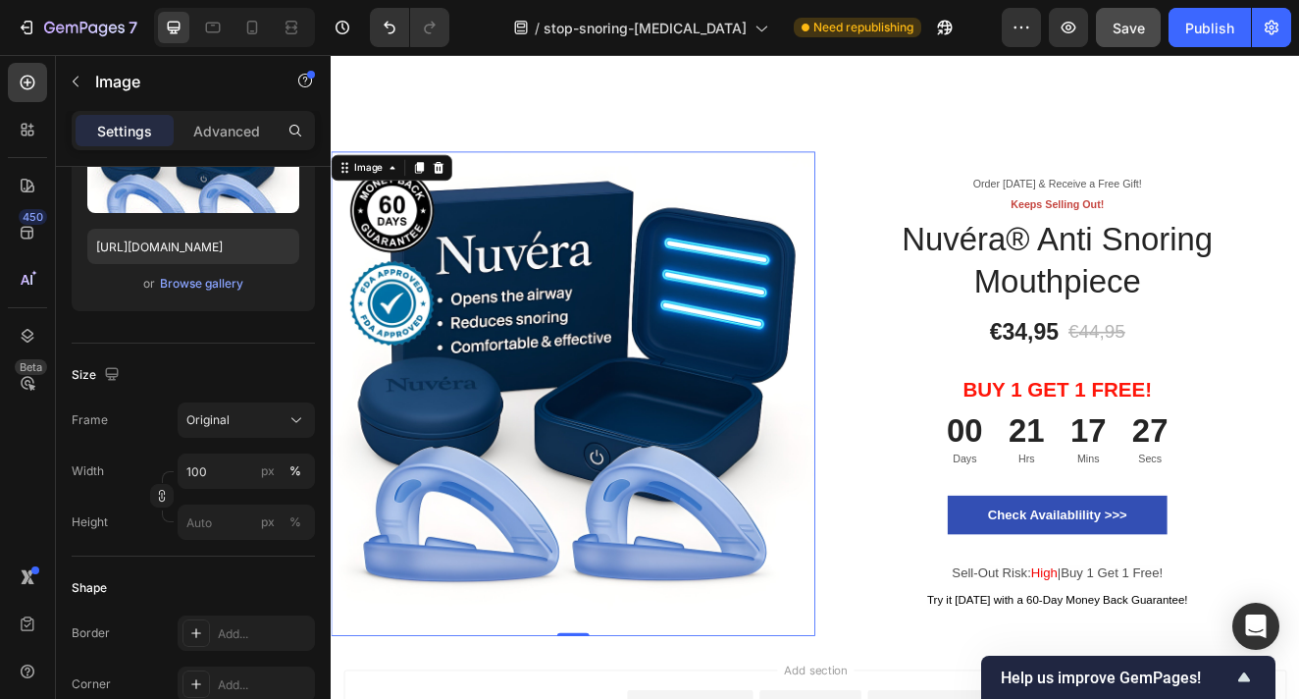
scroll to position [7864, 0]
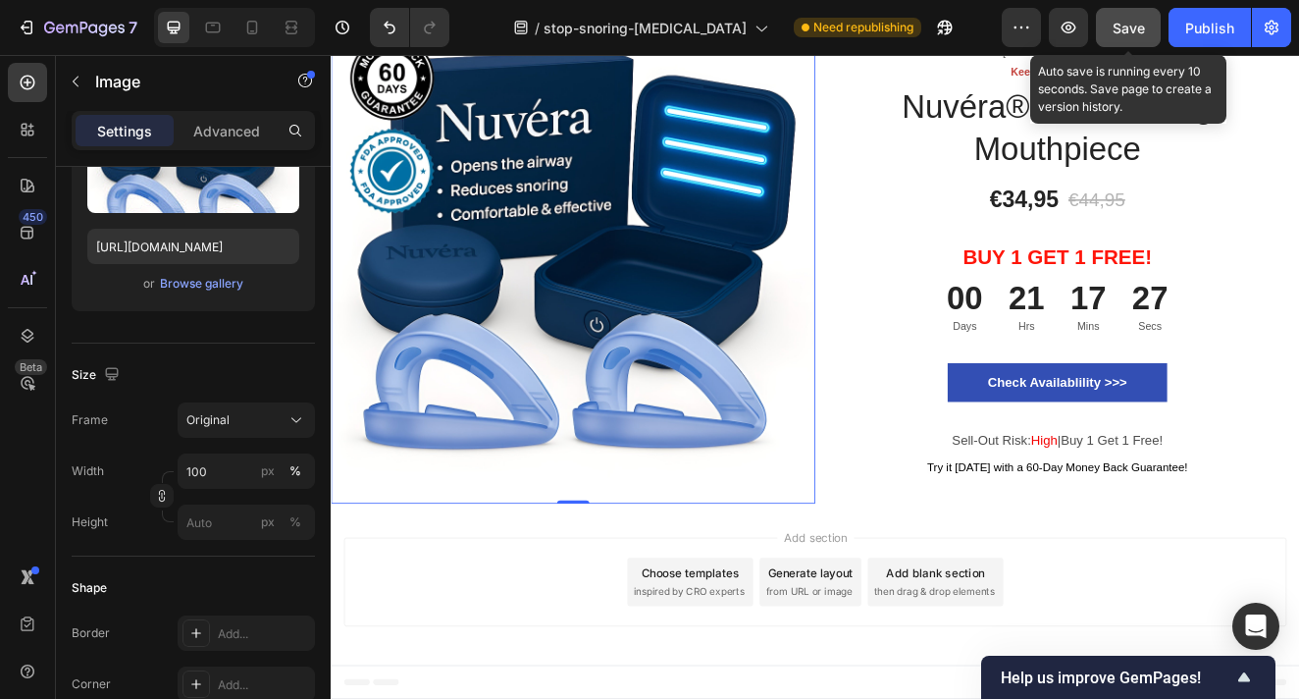
click at [1132, 24] on span "Save" at bounding box center [1129, 28] width 32 height 17
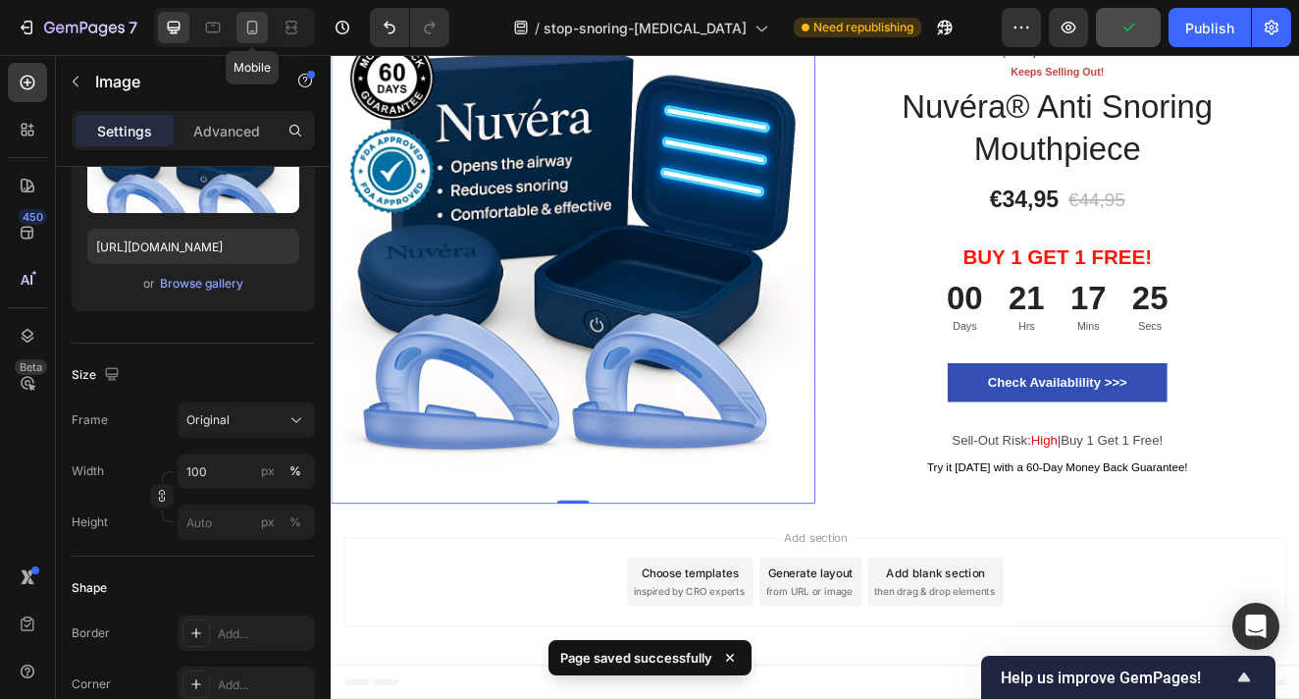
click at [256, 36] on icon at bounding box center [252, 28] width 20 height 20
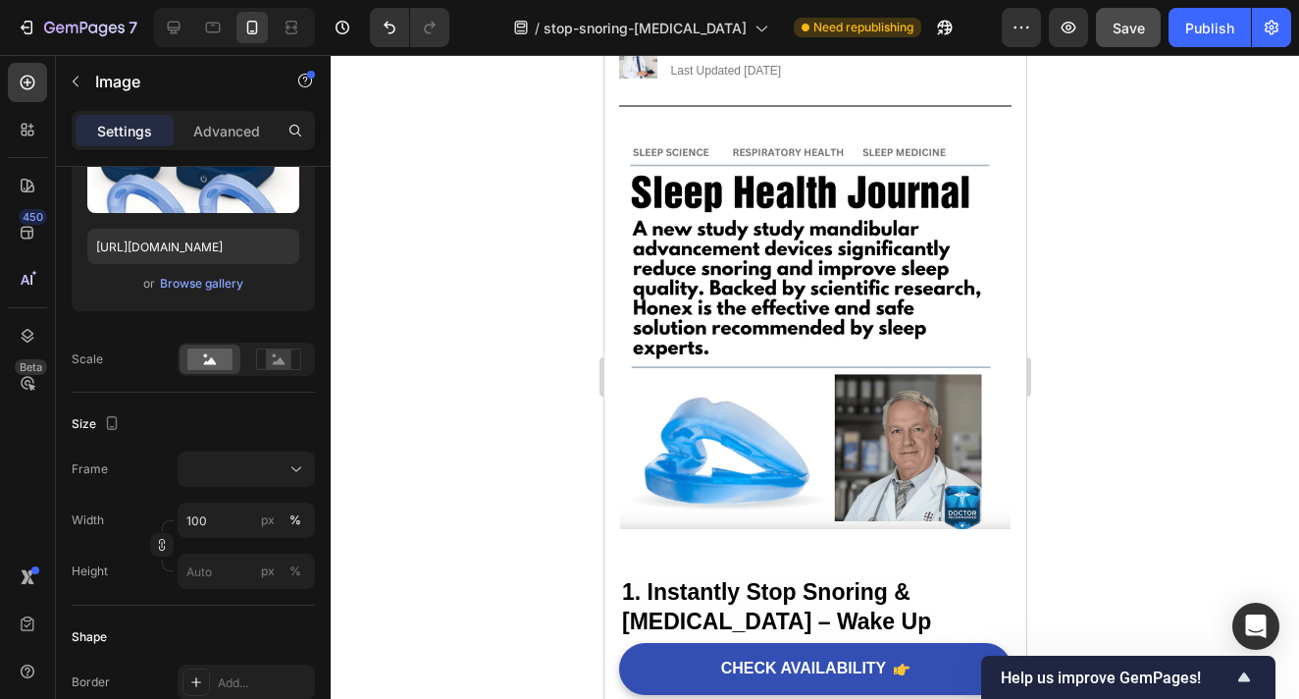
scroll to position [374, 0]
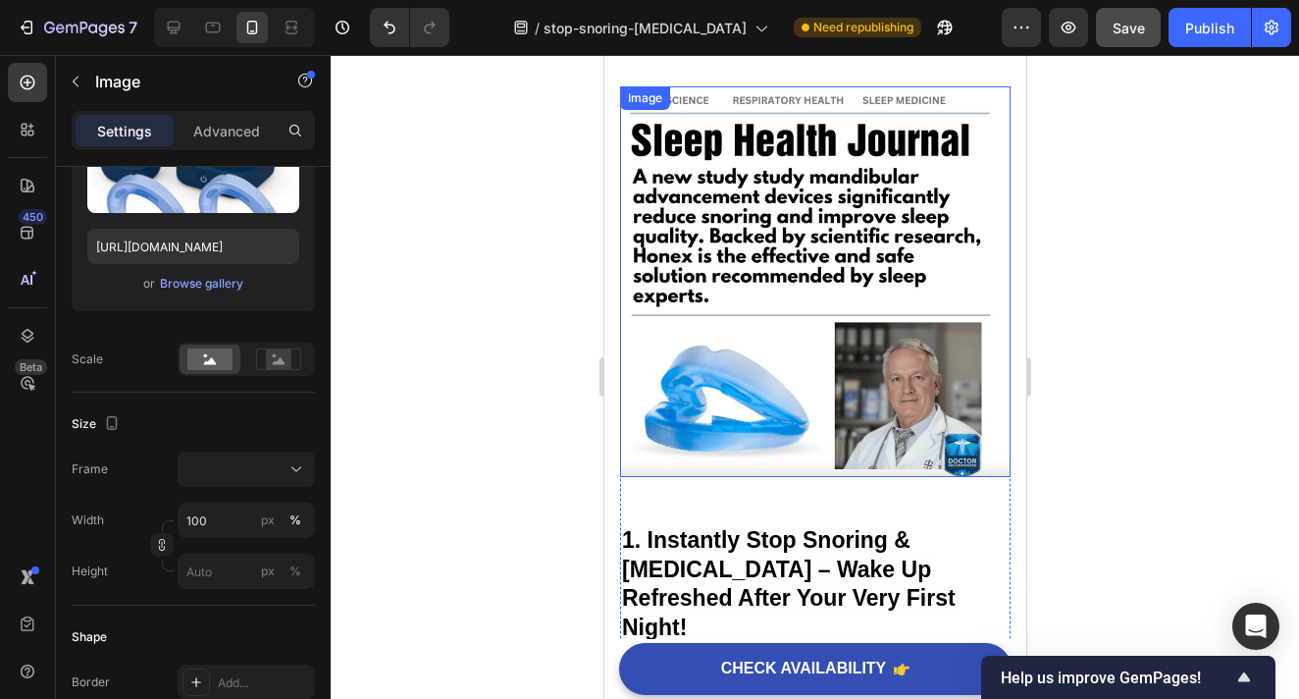
click at [766, 256] on img at bounding box center [814, 281] width 391 height 391
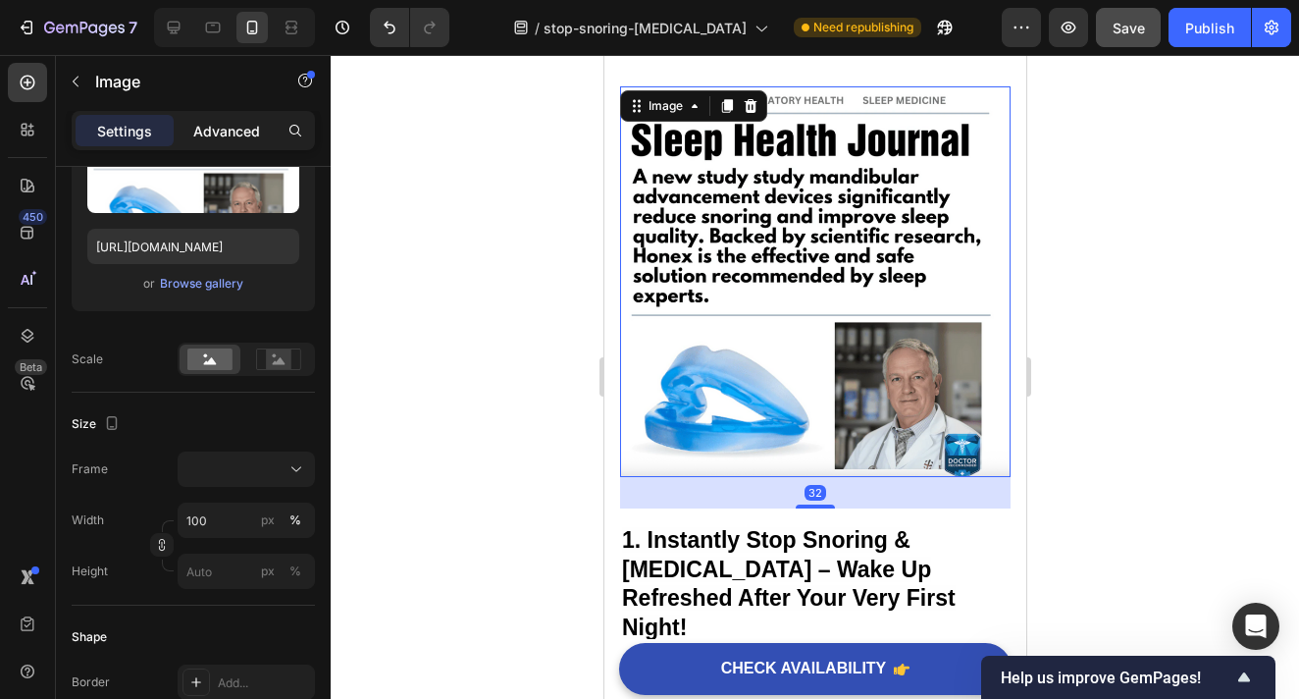
click at [214, 126] on p "Advanced" at bounding box center [226, 131] width 67 height 21
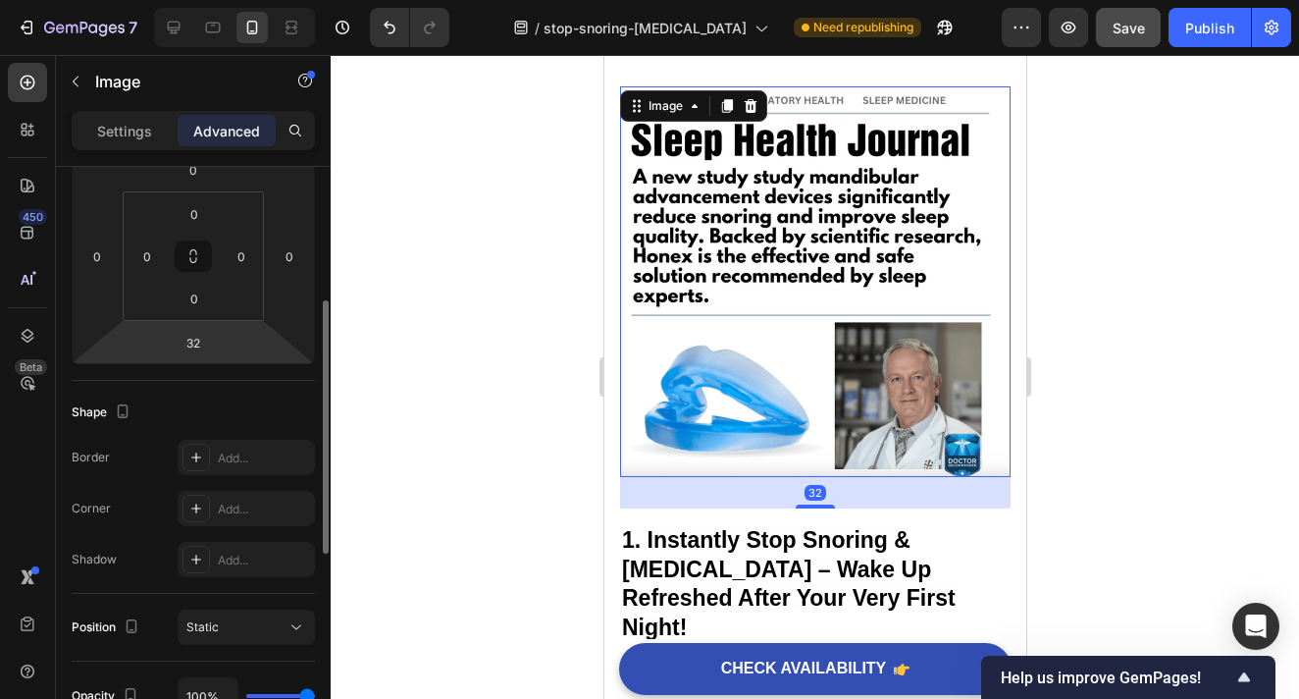
scroll to position [303, 0]
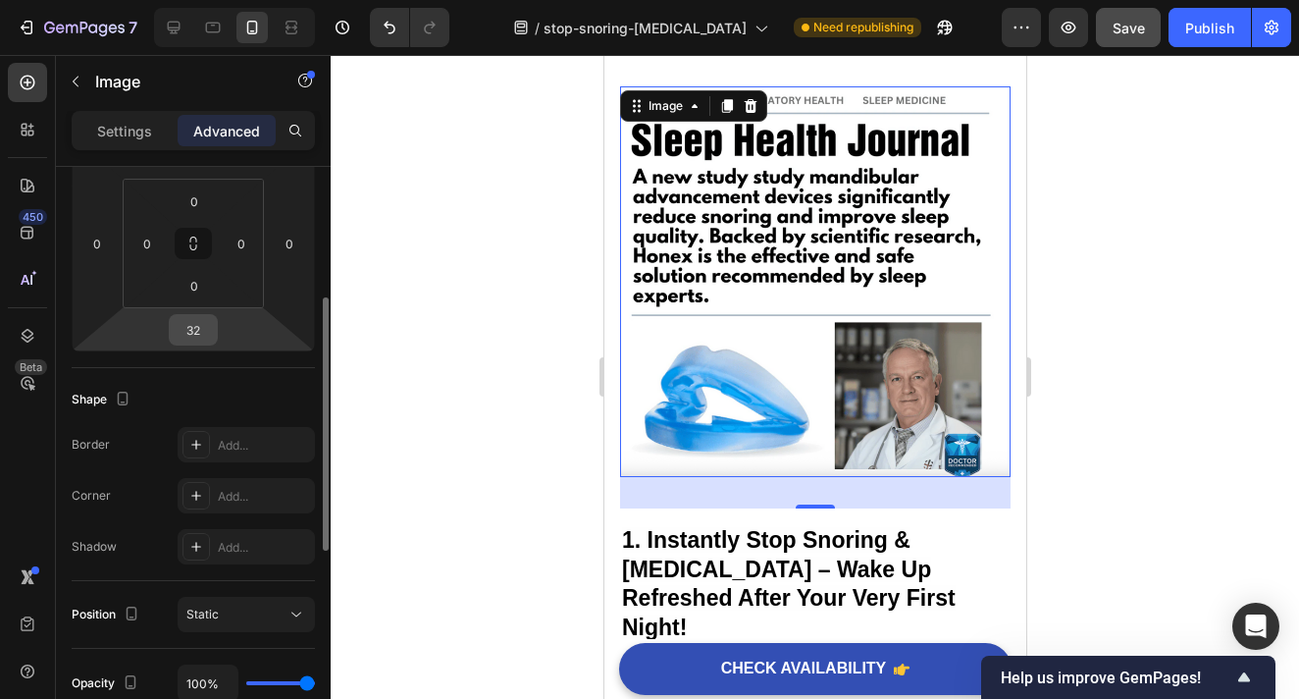
click at [201, 329] on input "32" at bounding box center [193, 329] width 39 height 29
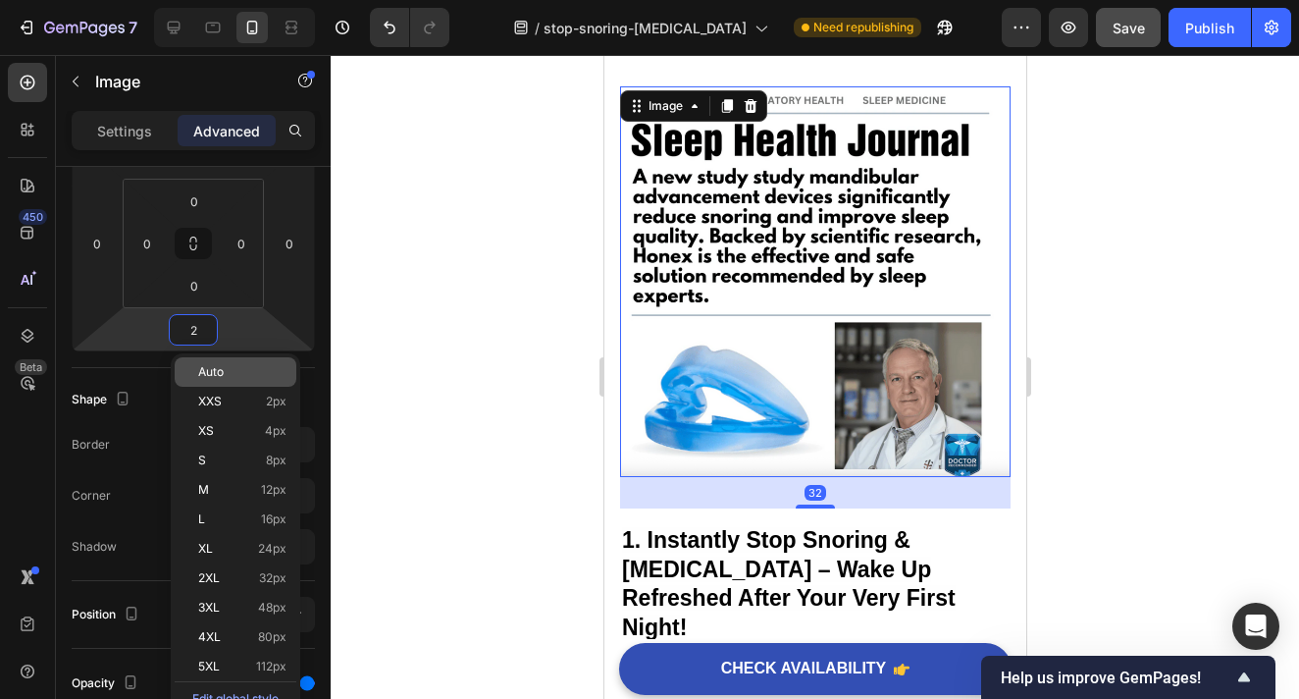
type input "20"
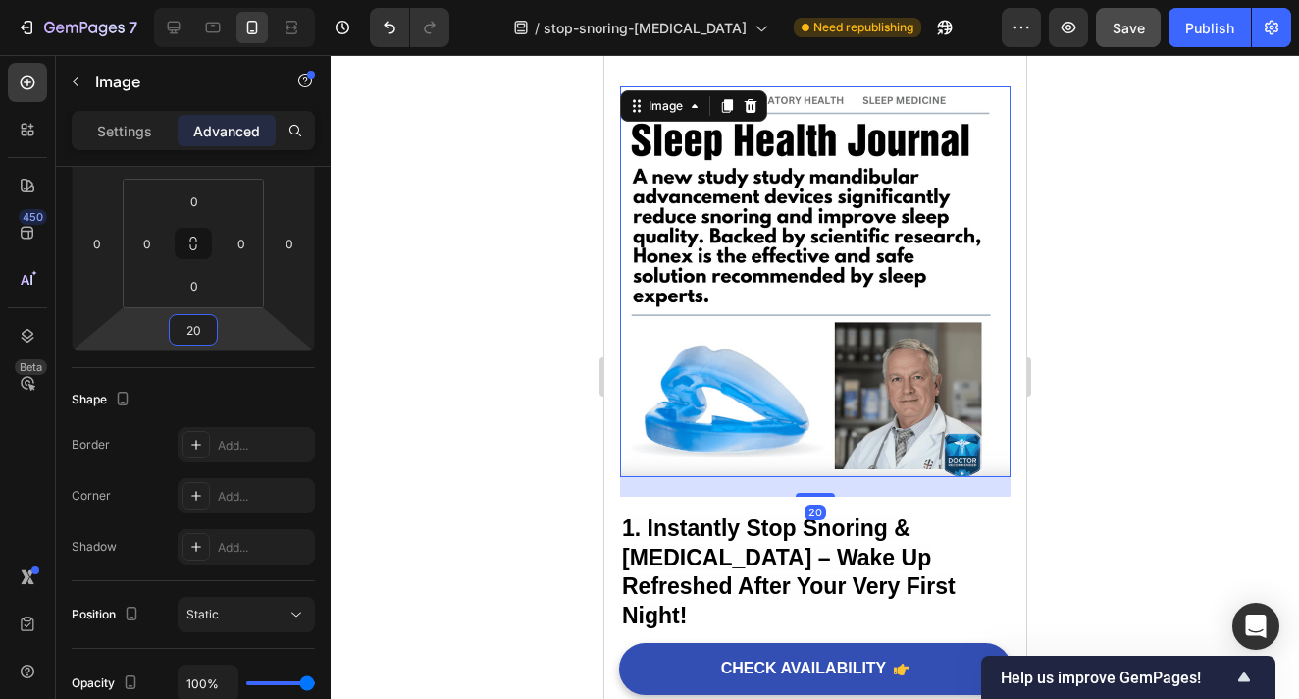
click at [1142, 347] on div at bounding box center [815, 377] width 969 height 644
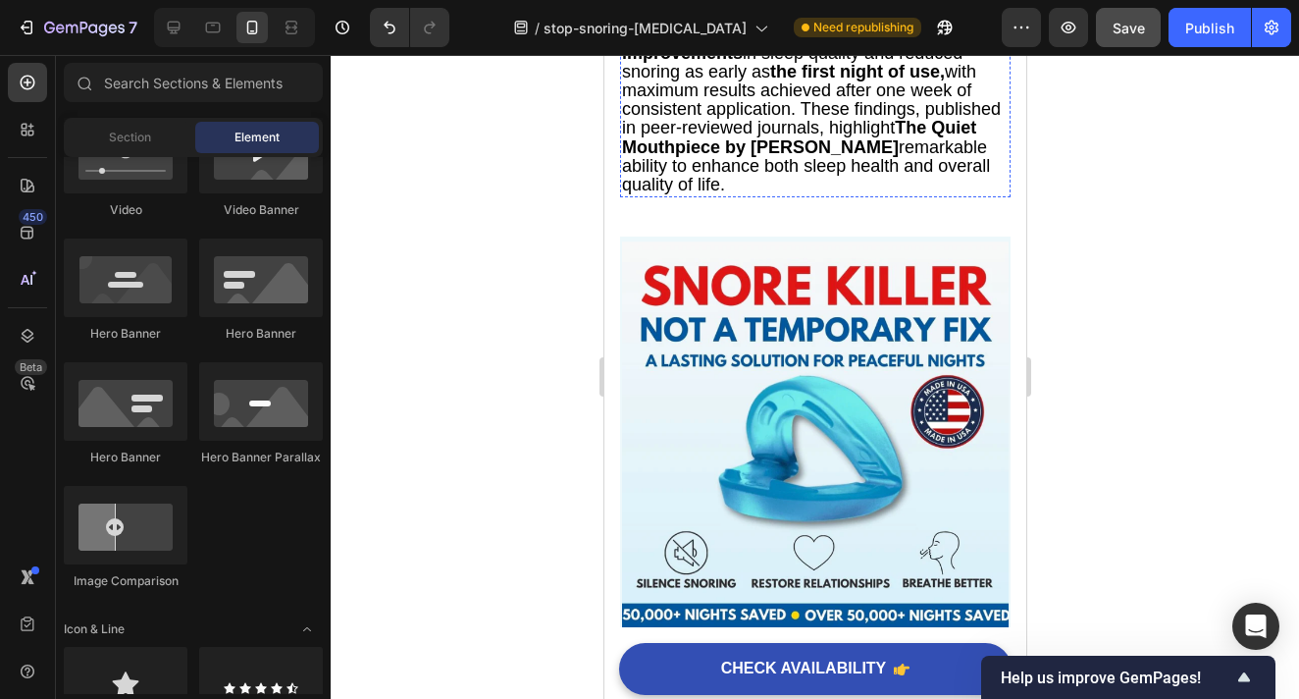
scroll to position [1266, 0]
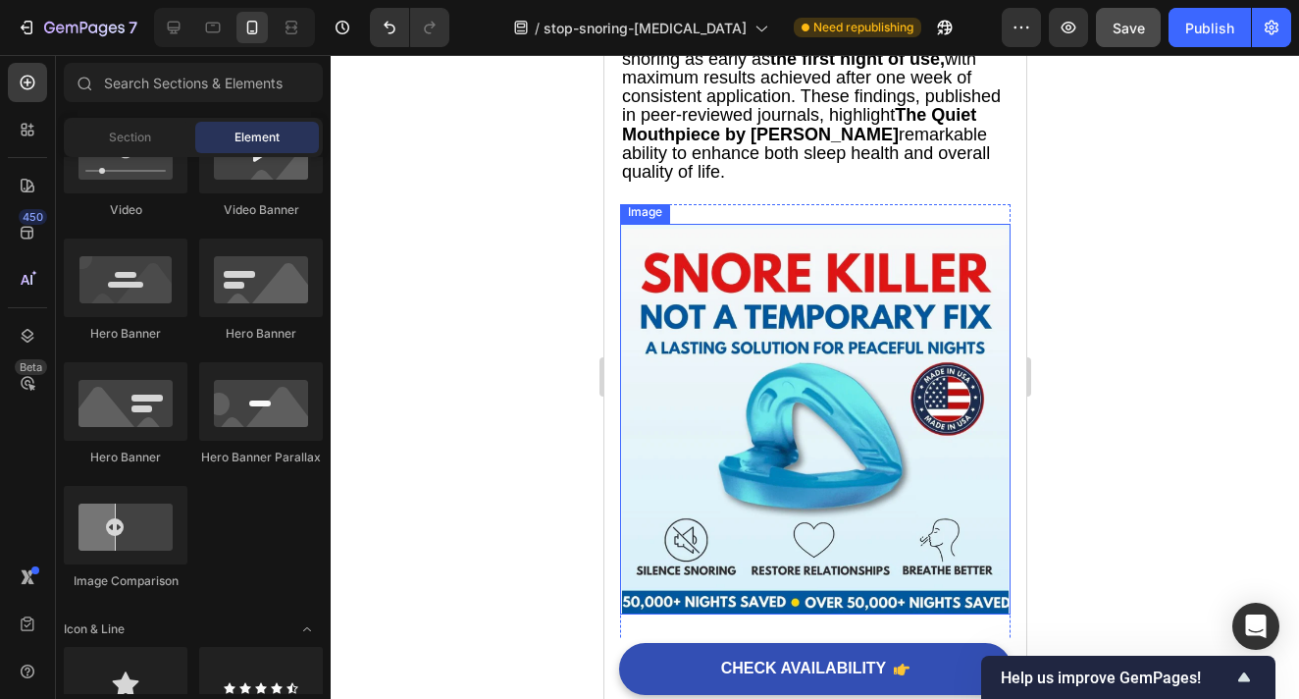
click at [801, 383] on img at bounding box center [814, 419] width 391 height 391
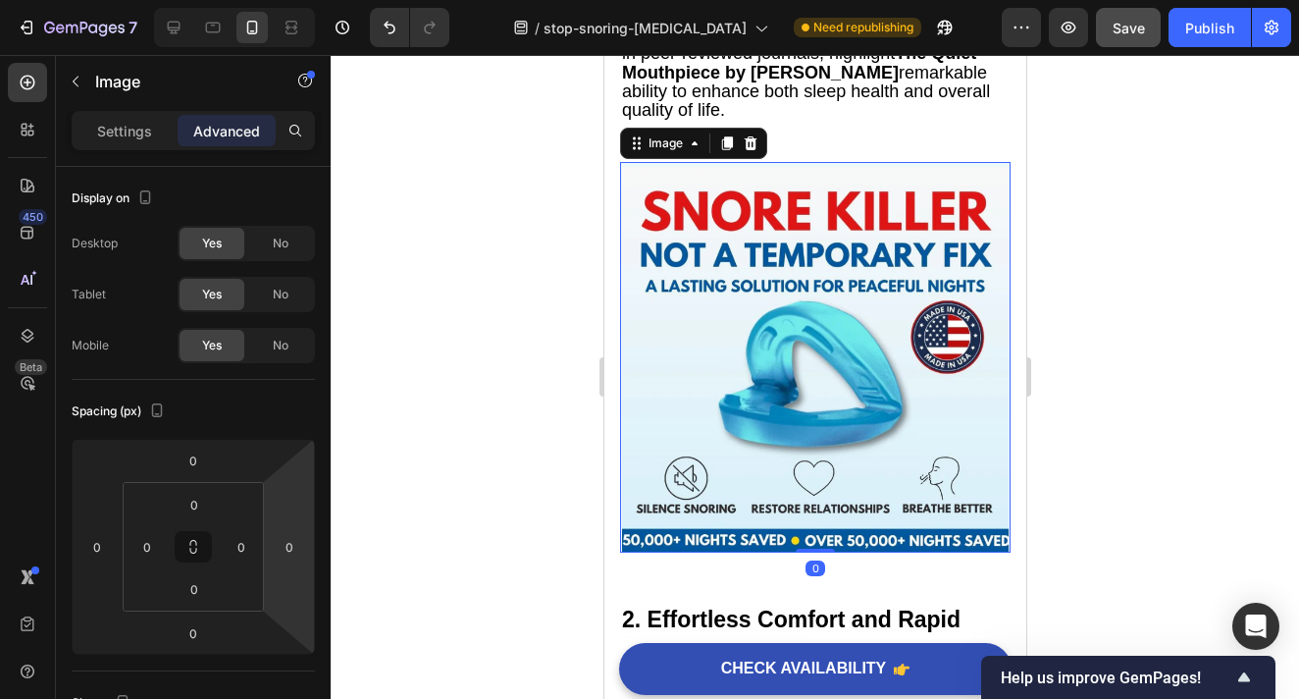
scroll to position [1330, 0]
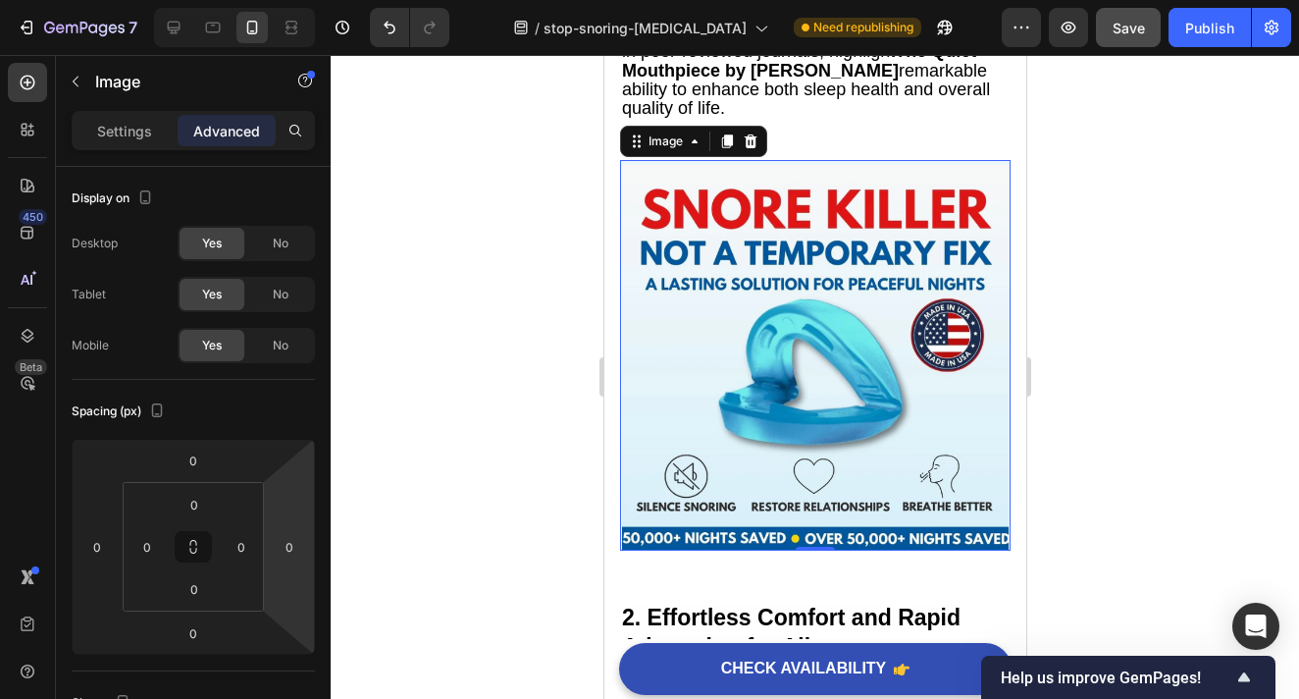
click at [1107, 272] on div at bounding box center [815, 377] width 969 height 644
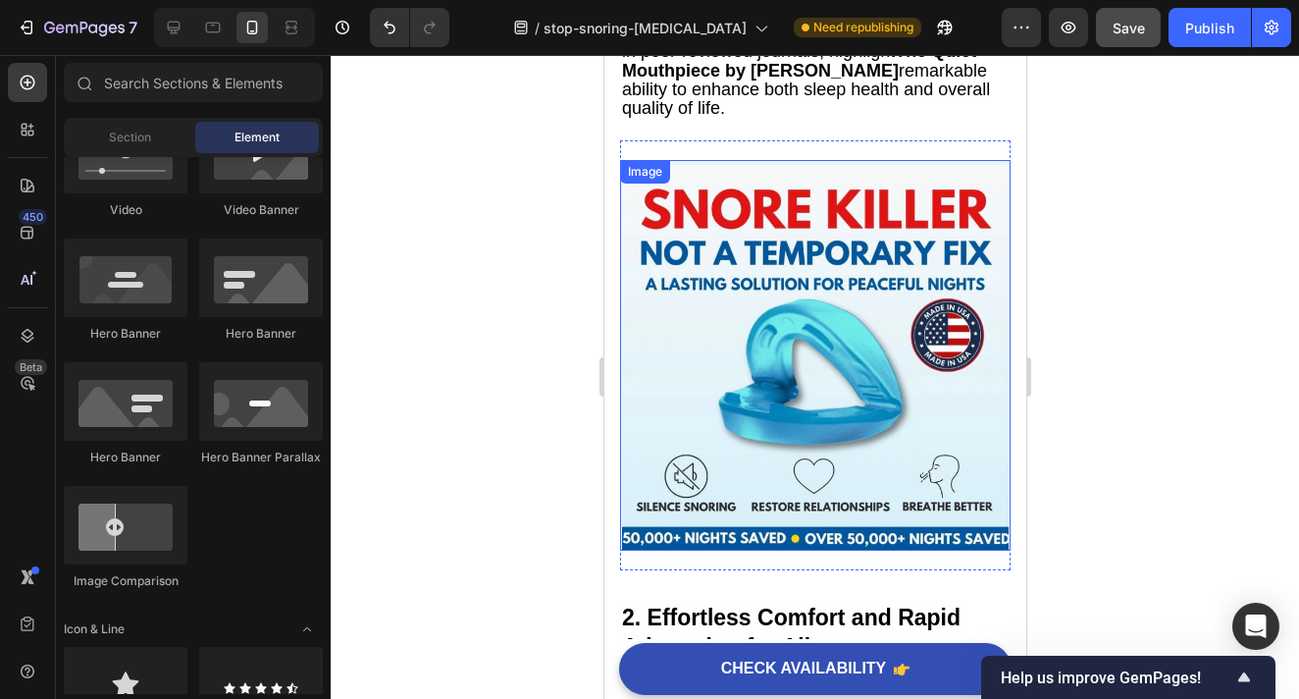
click at [862, 325] on img at bounding box center [814, 355] width 391 height 391
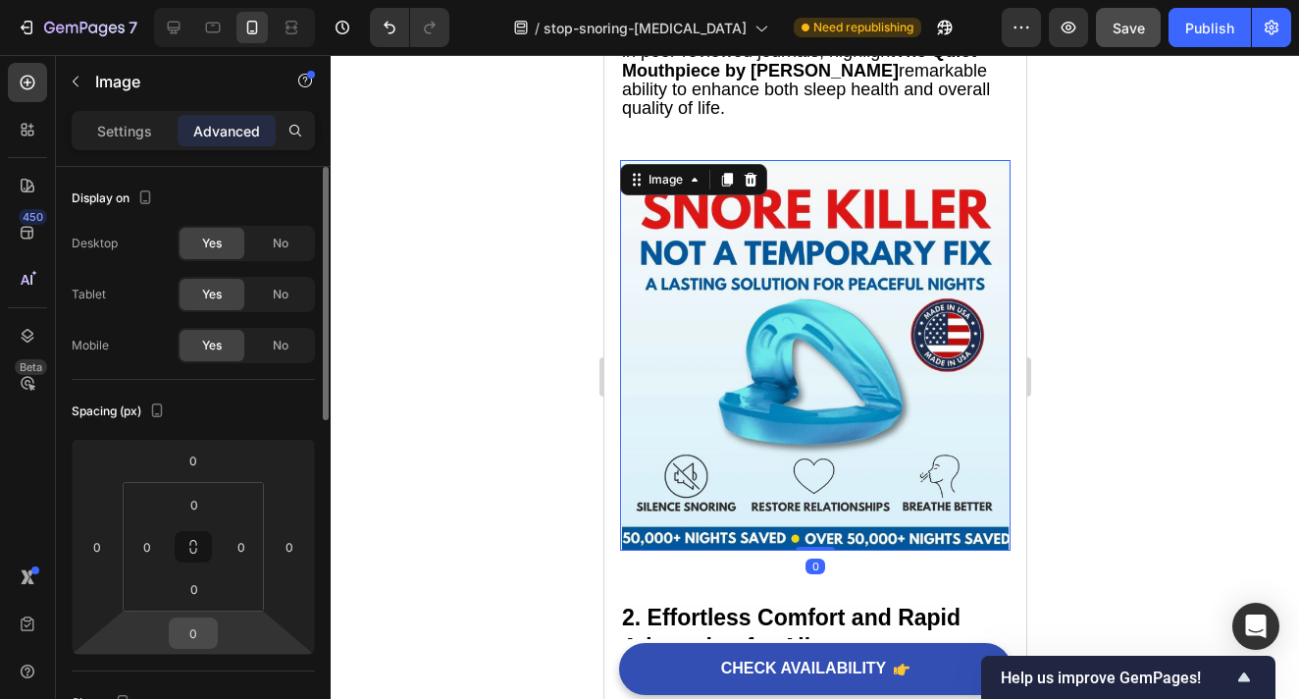
click at [202, 643] on input "0" at bounding box center [193, 632] width 39 height 29
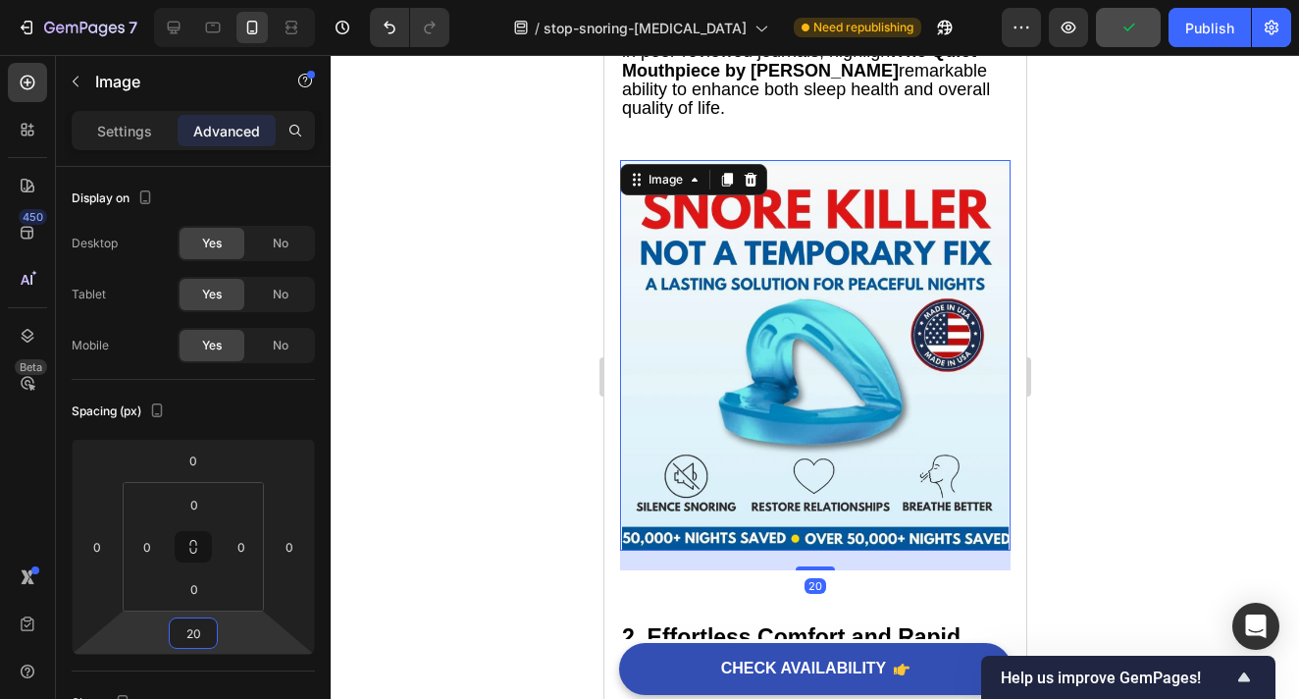
type input "2"
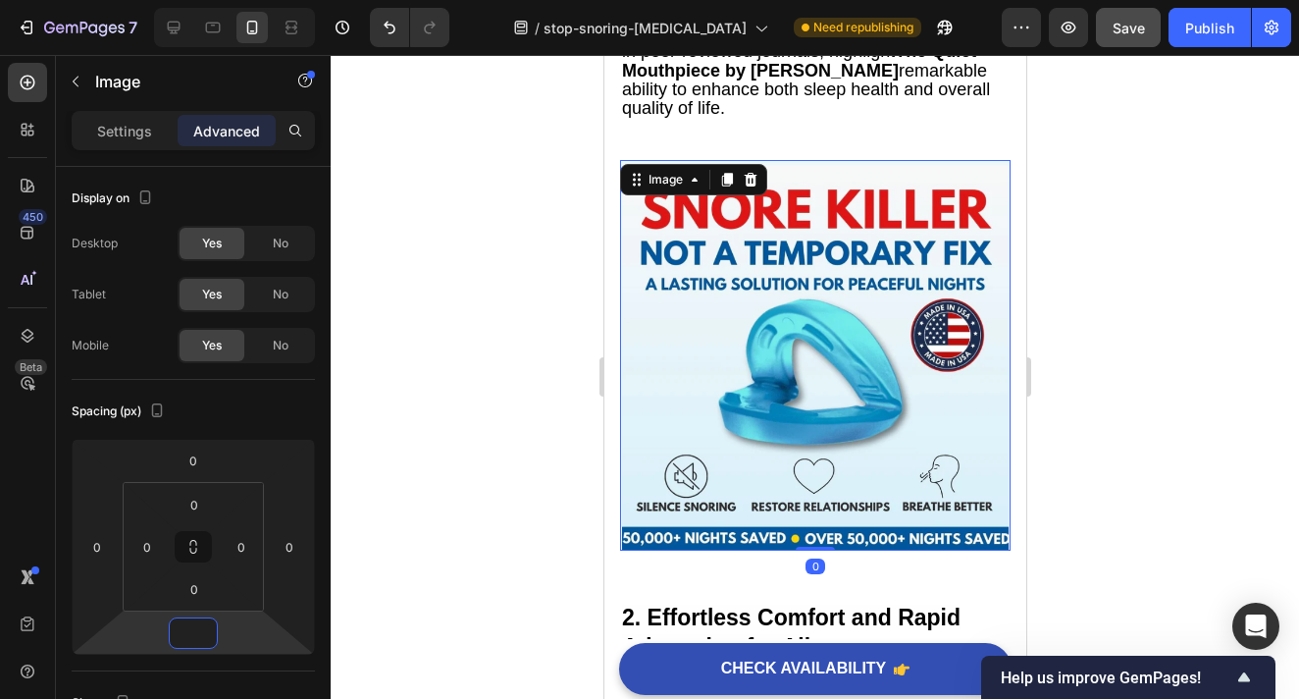
click at [1145, 378] on div at bounding box center [815, 377] width 969 height 644
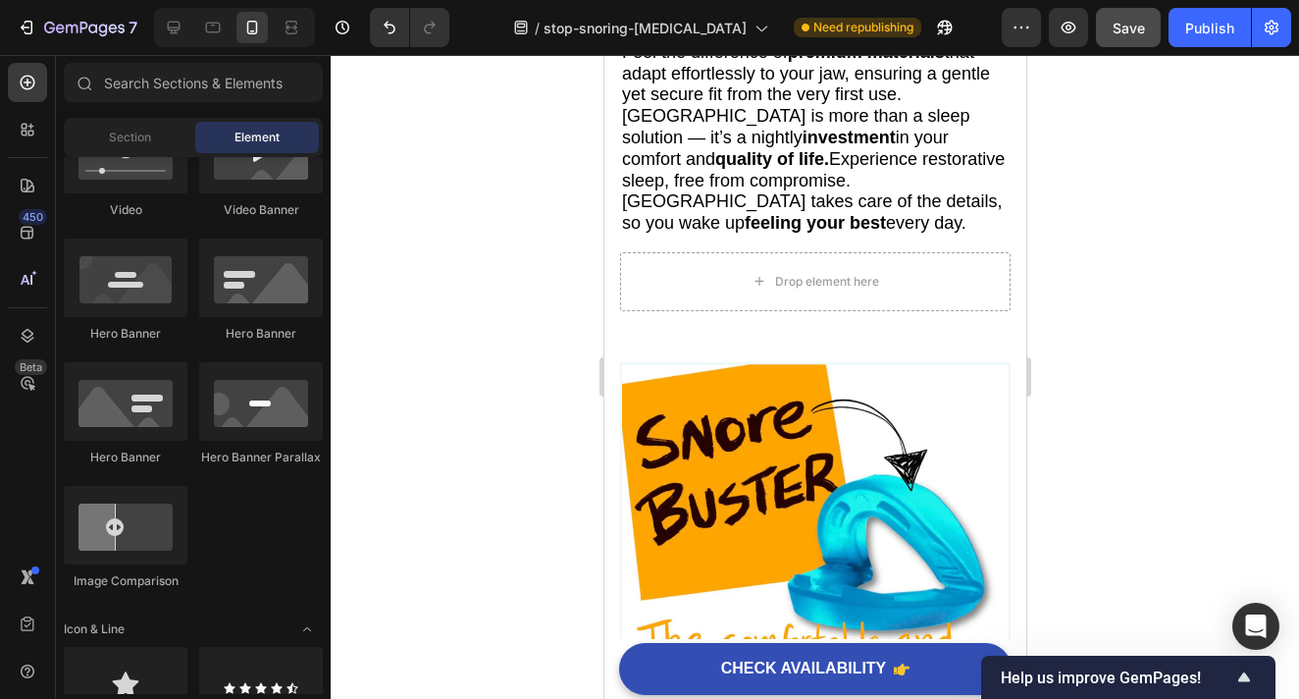
scroll to position [2167, 0]
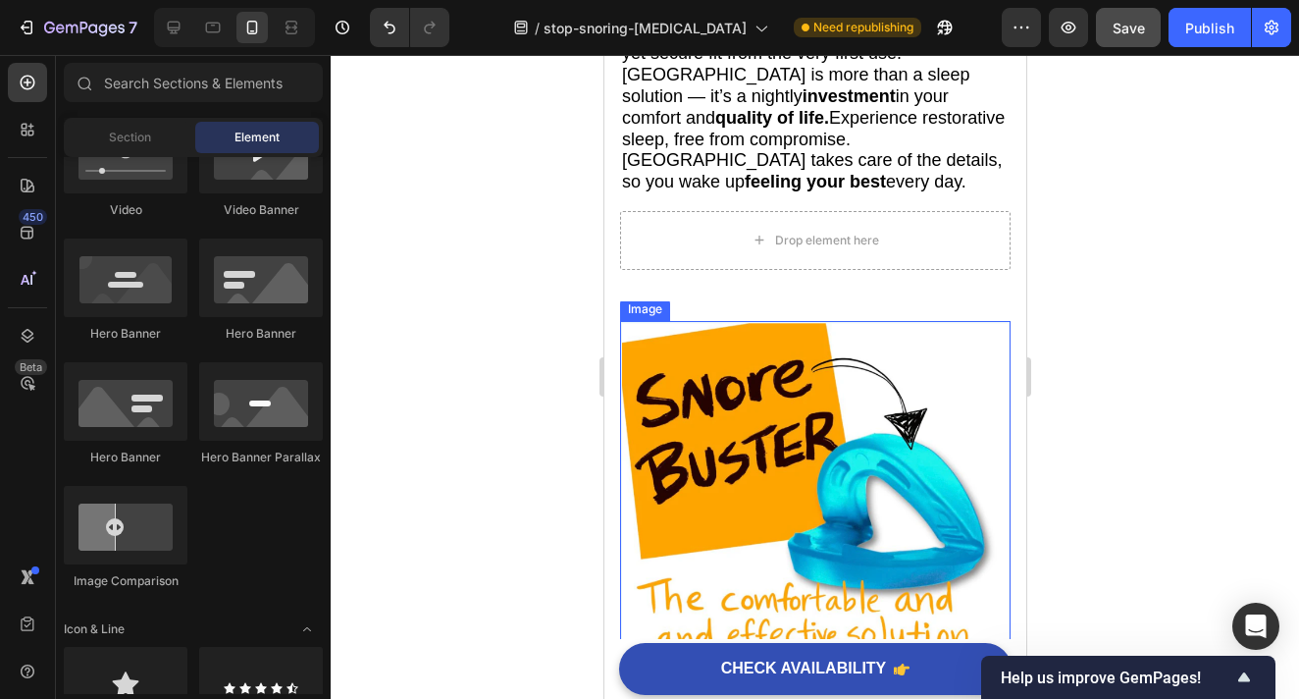
click at [781, 407] on img at bounding box center [814, 516] width 391 height 391
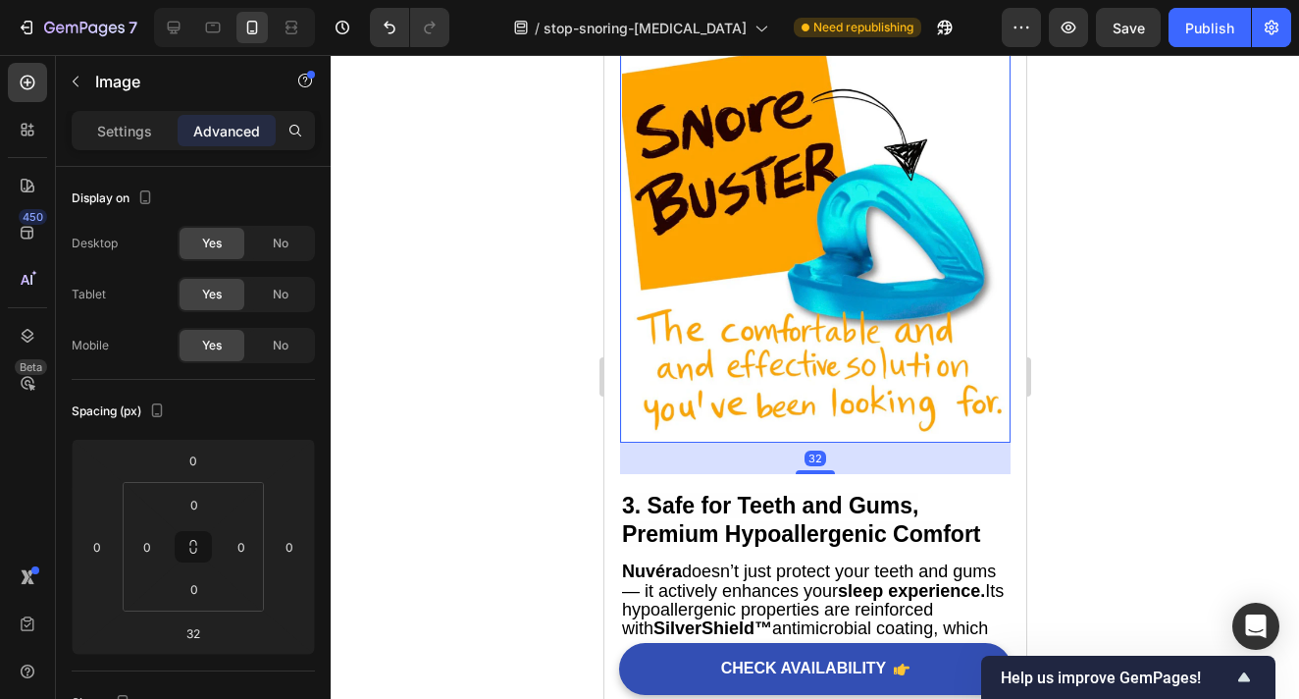
scroll to position [2422, 0]
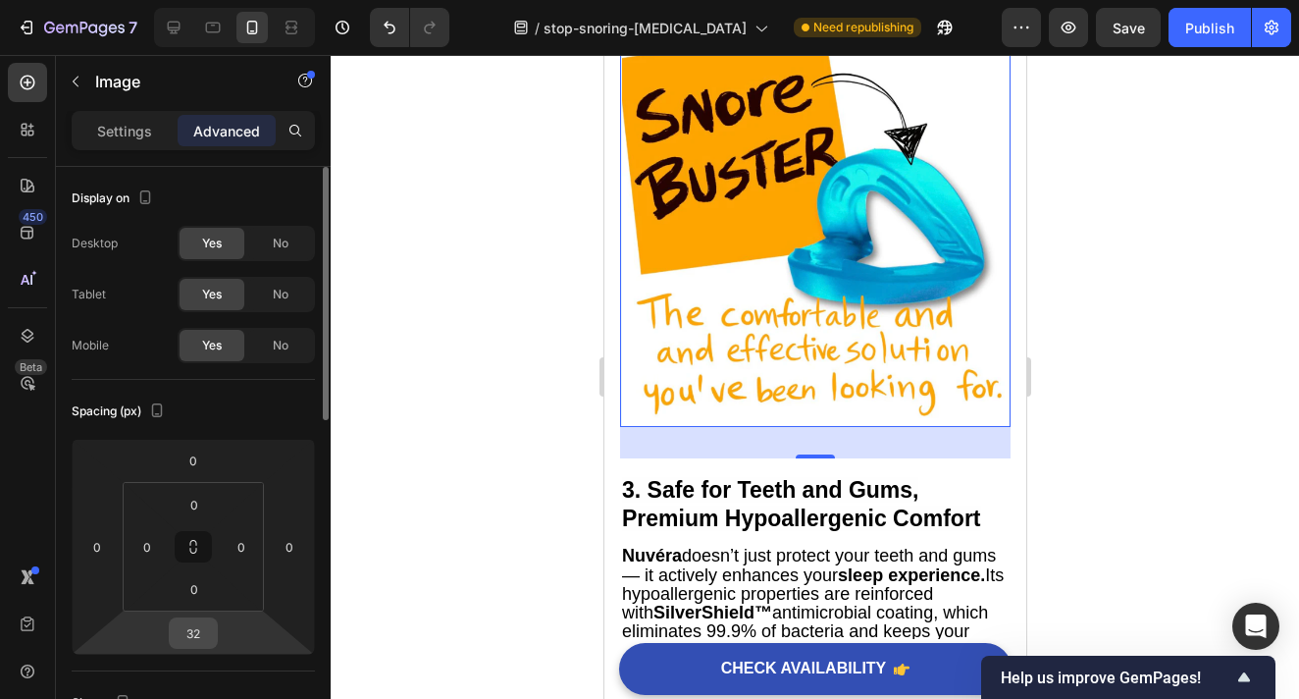
click at [201, 639] on input "32" at bounding box center [193, 632] width 39 height 29
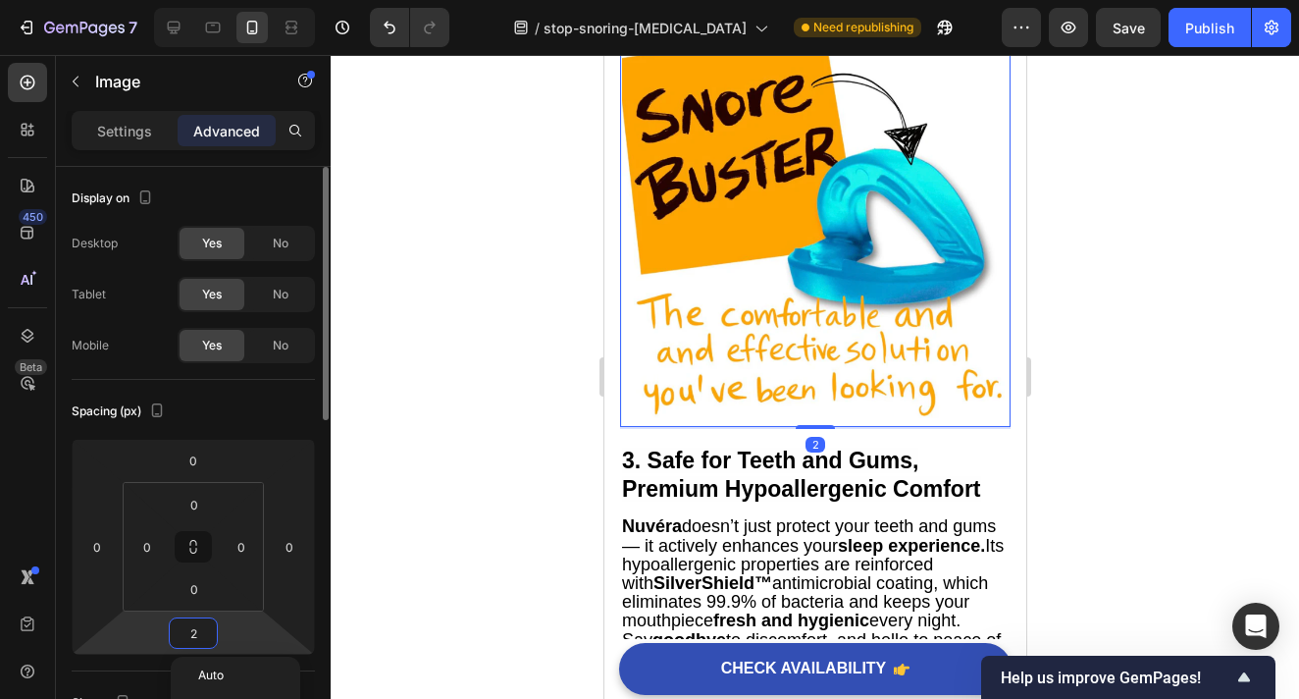
type input "20"
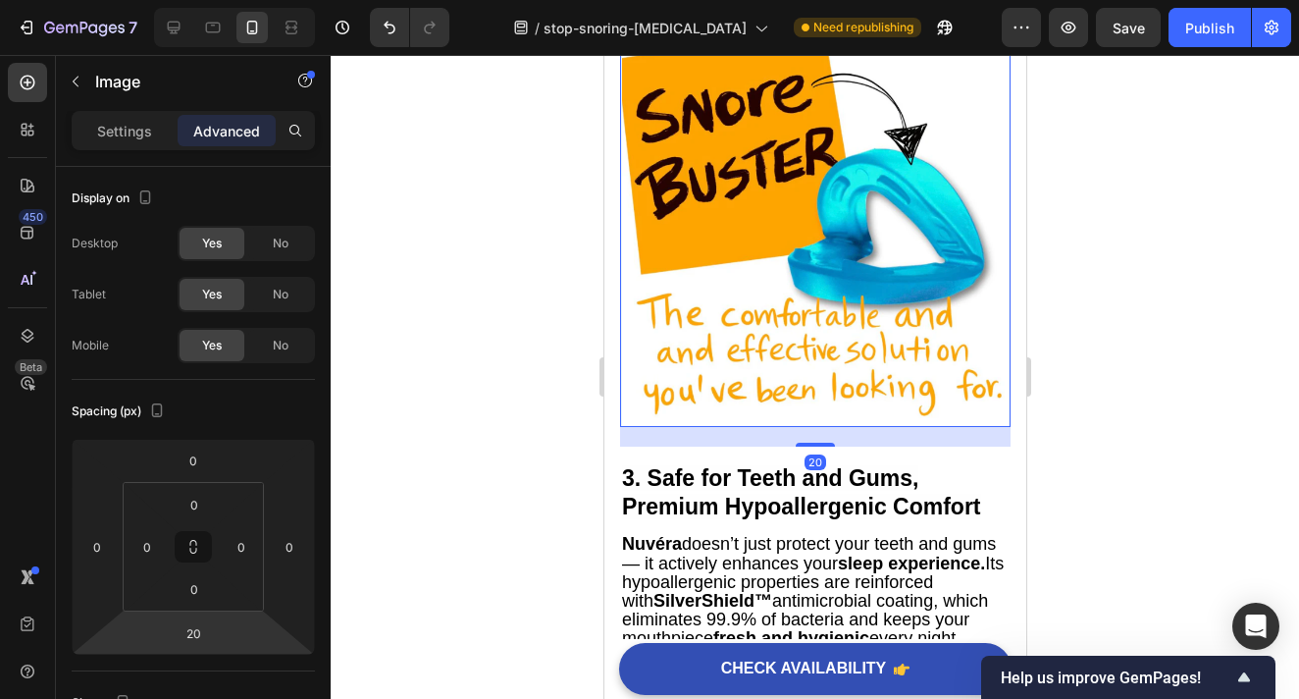
click at [1080, 397] on div at bounding box center [815, 377] width 969 height 644
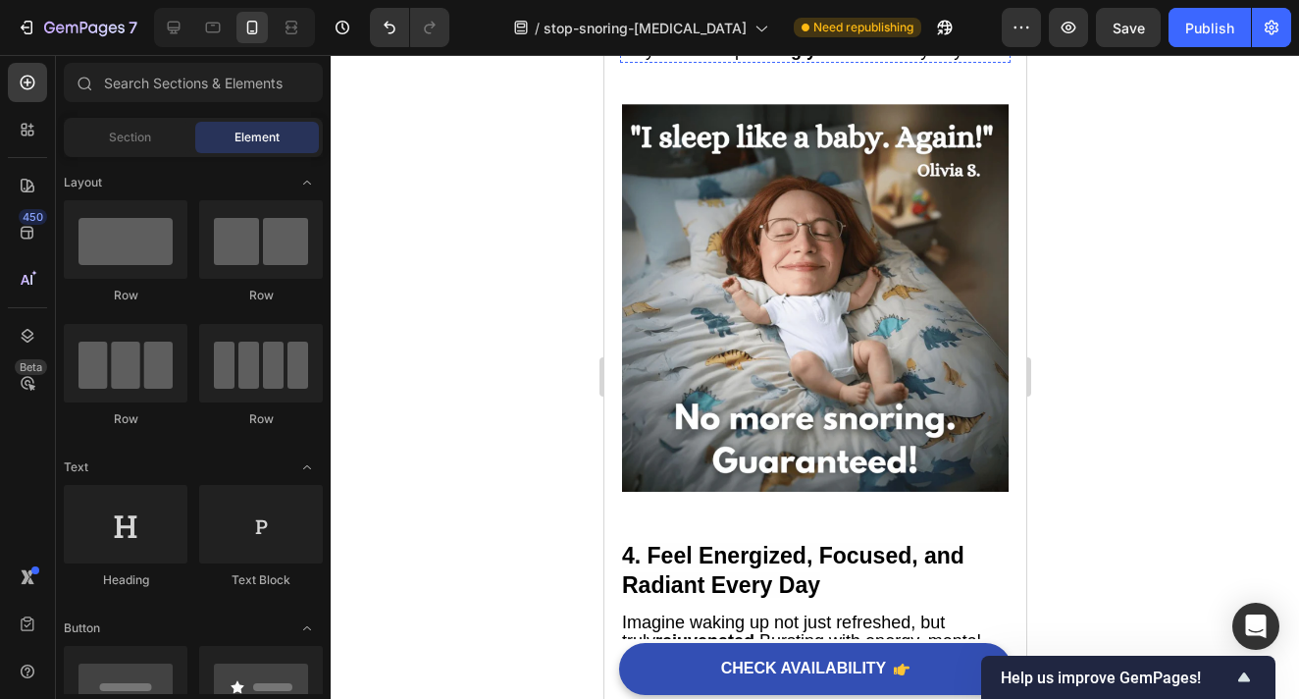
scroll to position [3277, 0]
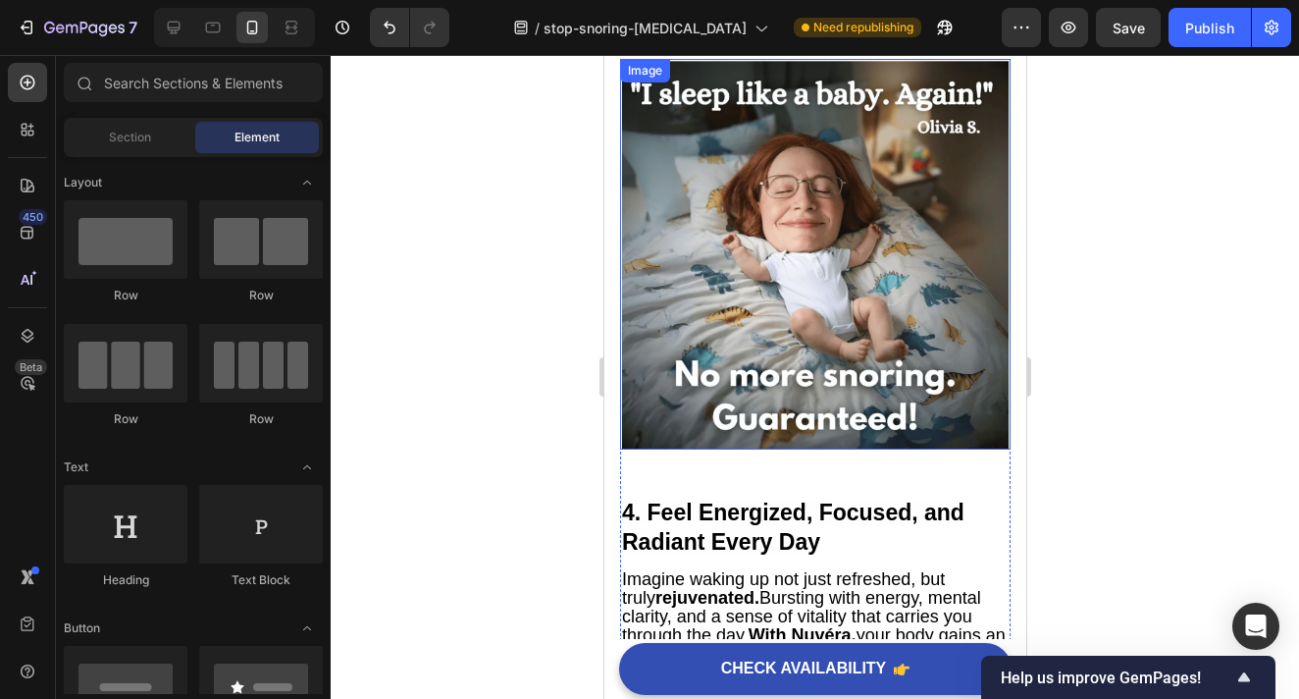
click at [838, 366] on img at bounding box center [814, 254] width 391 height 391
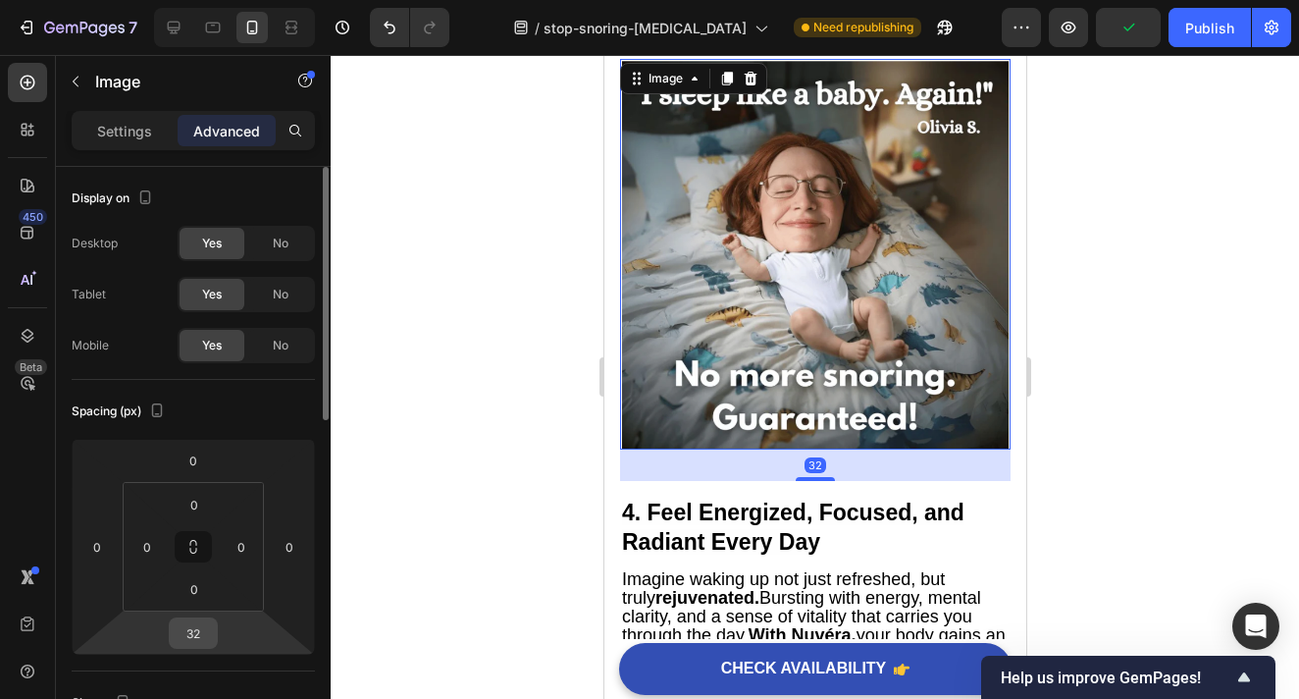
click at [207, 642] on input "32" at bounding box center [193, 632] width 39 height 29
type input "20"
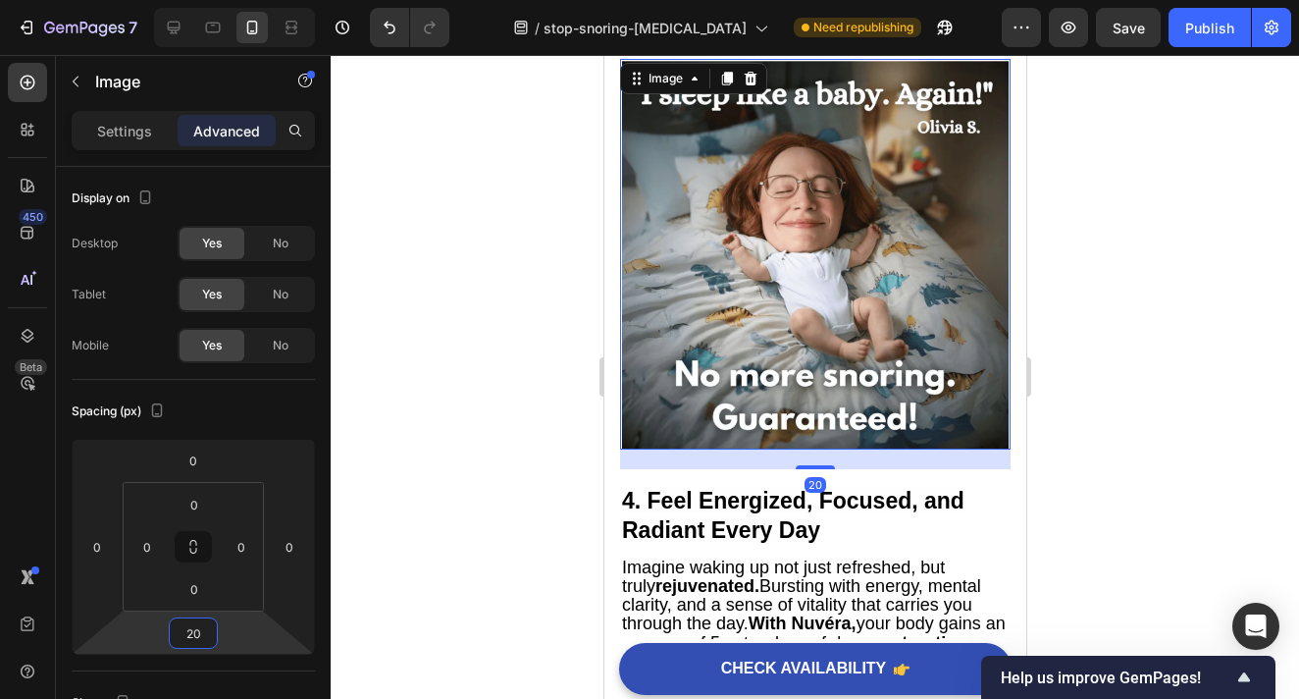
click at [1136, 460] on div at bounding box center [815, 377] width 969 height 644
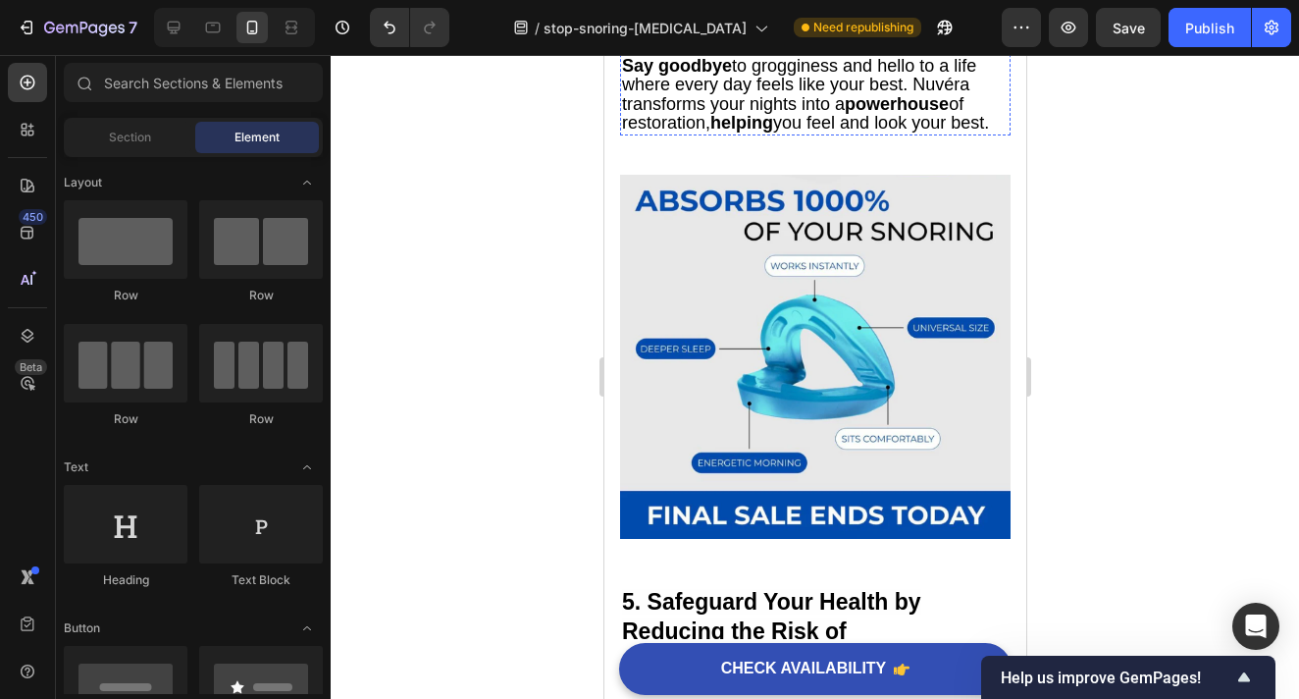
scroll to position [4046, 0]
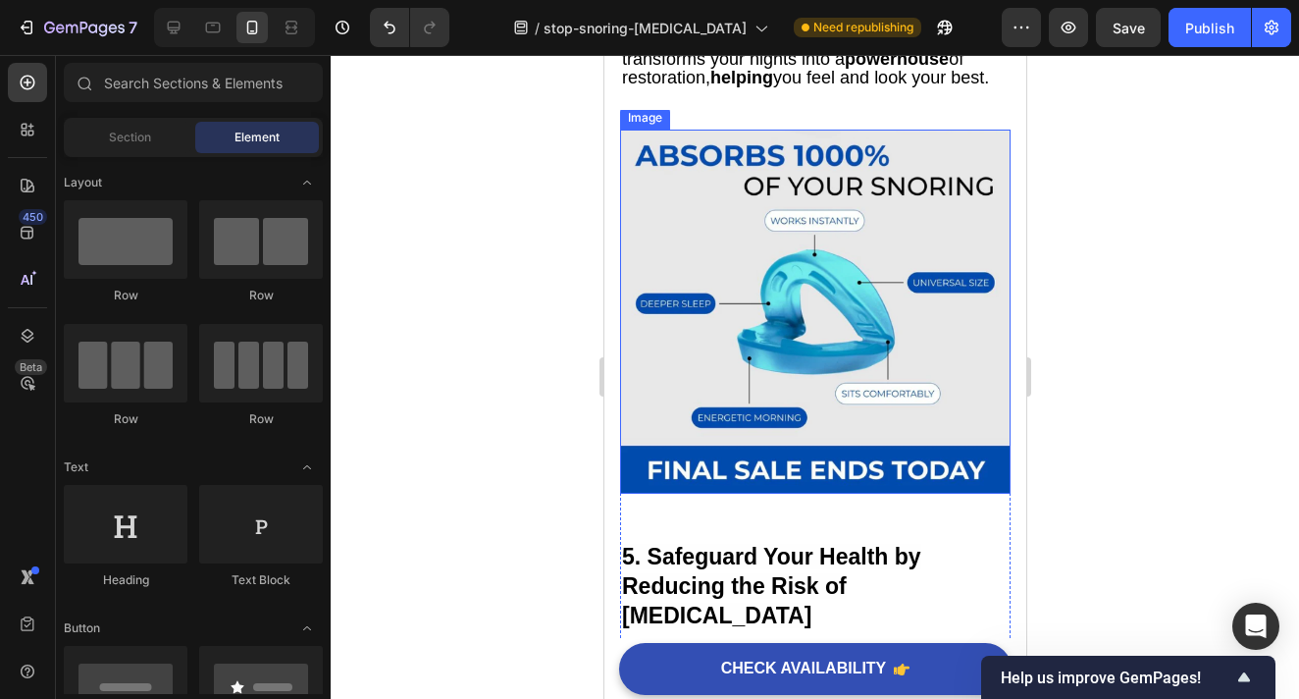
click at [832, 358] on img at bounding box center [814, 312] width 391 height 364
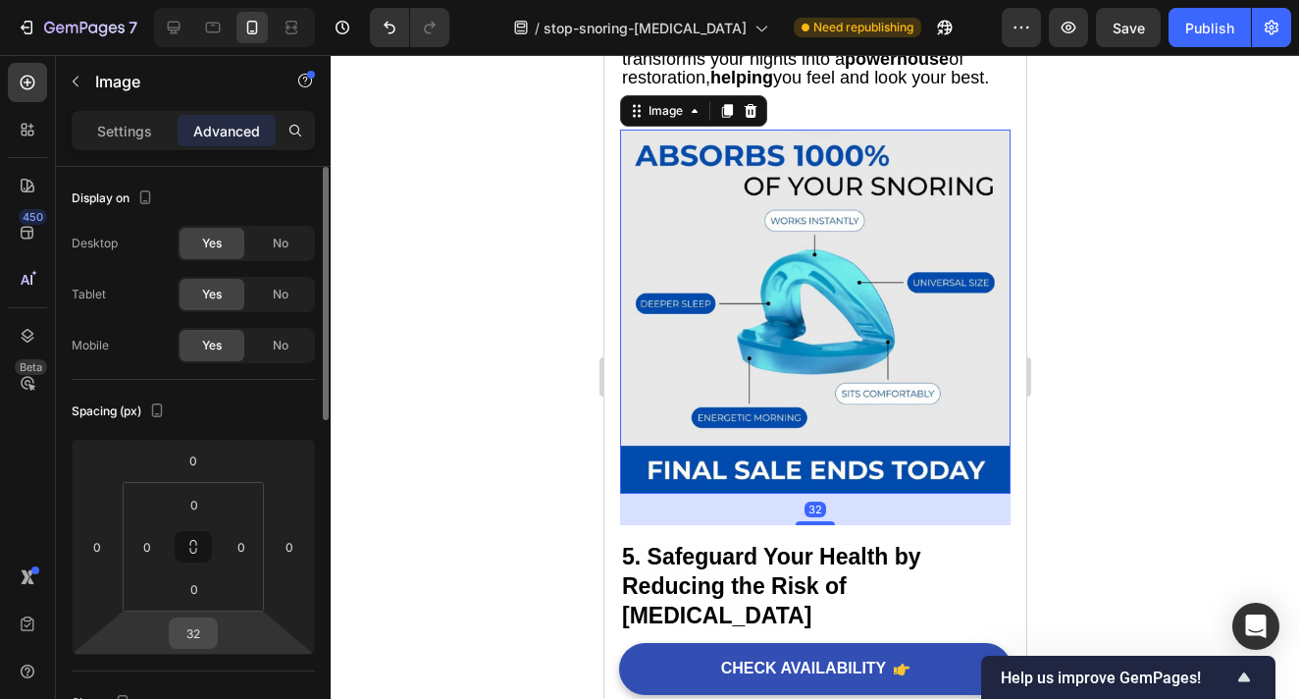
click at [197, 631] on input "32" at bounding box center [193, 632] width 39 height 29
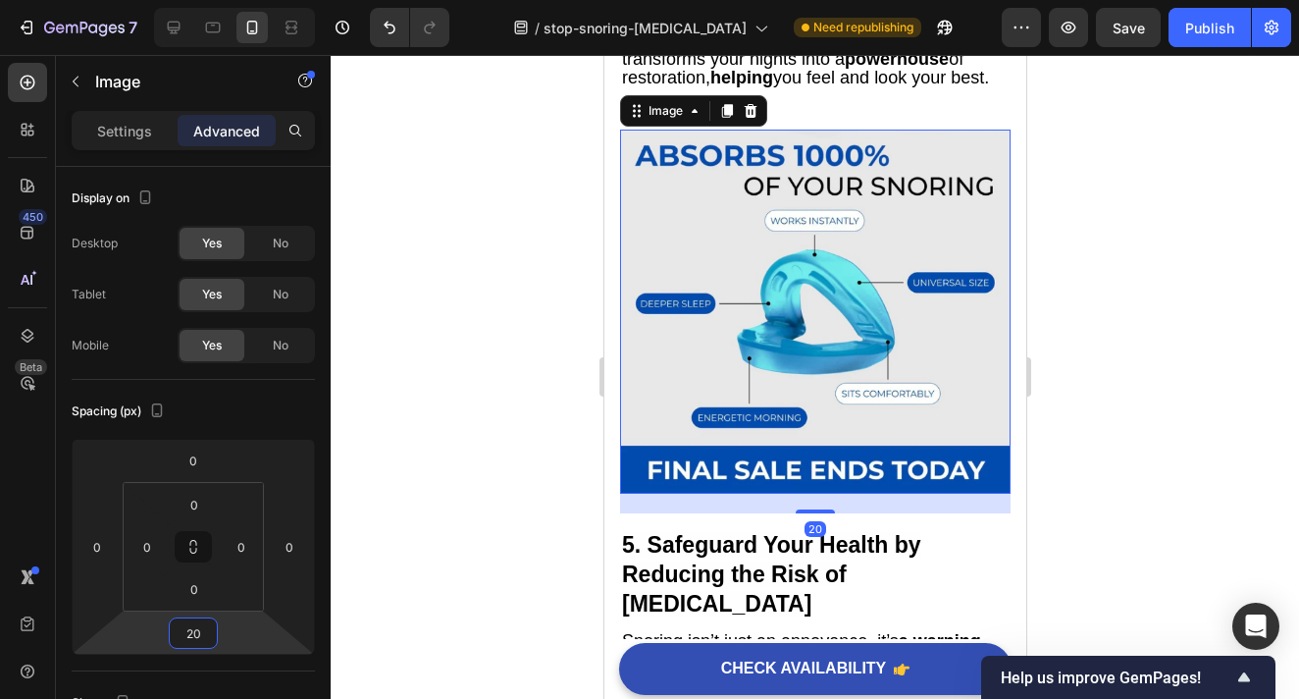
type input "20"
click at [1139, 418] on div at bounding box center [815, 377] width 969 height 644
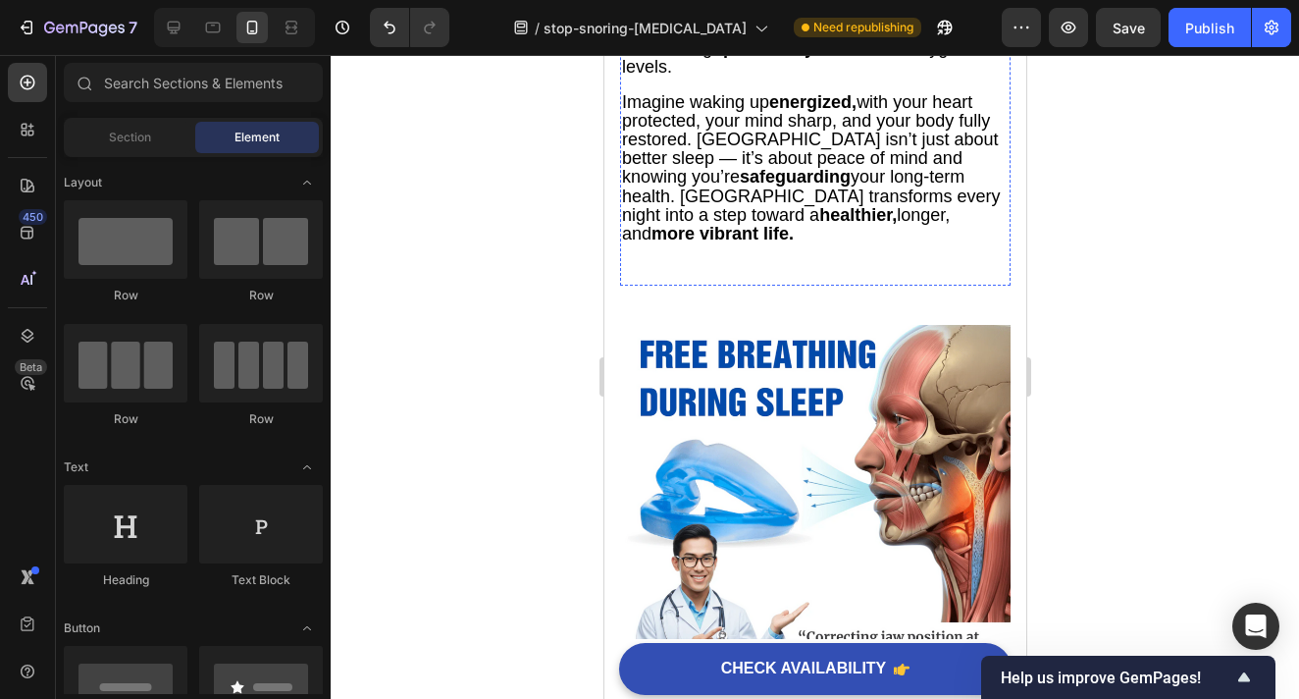
scroll to position [5109, 0]
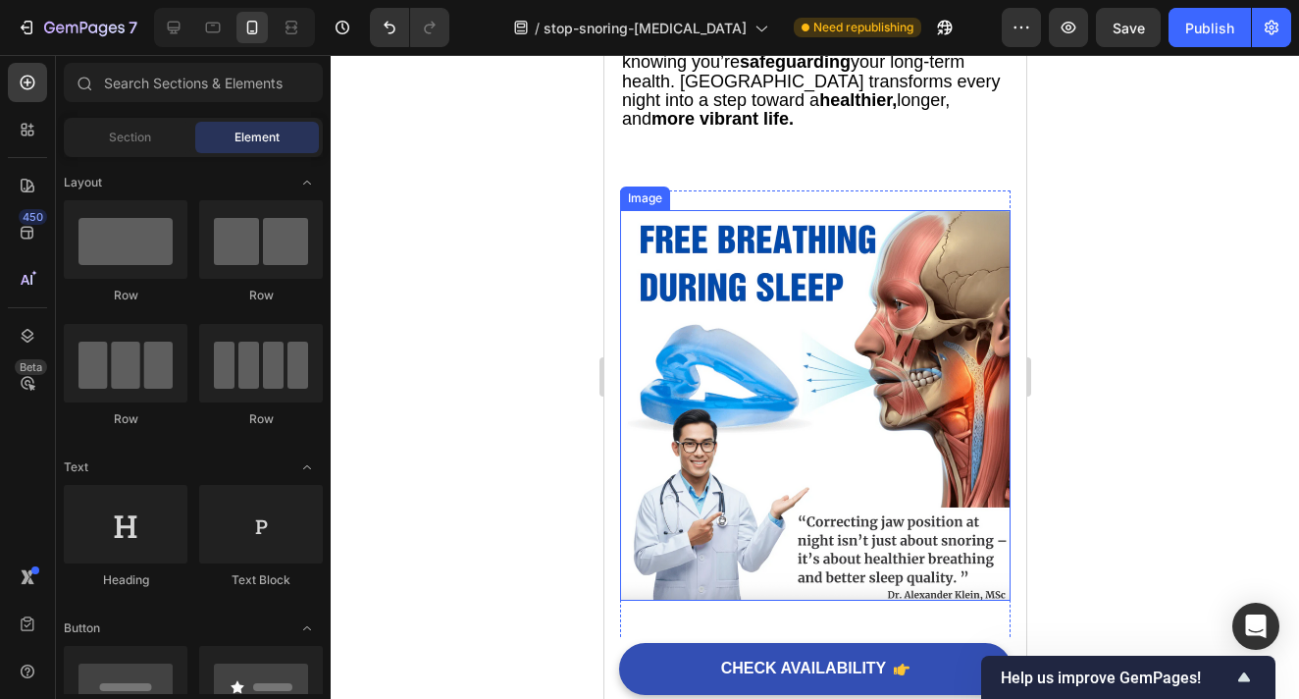
click at [760, 389] on img at bounding box center [814, 405] width 391 height 391
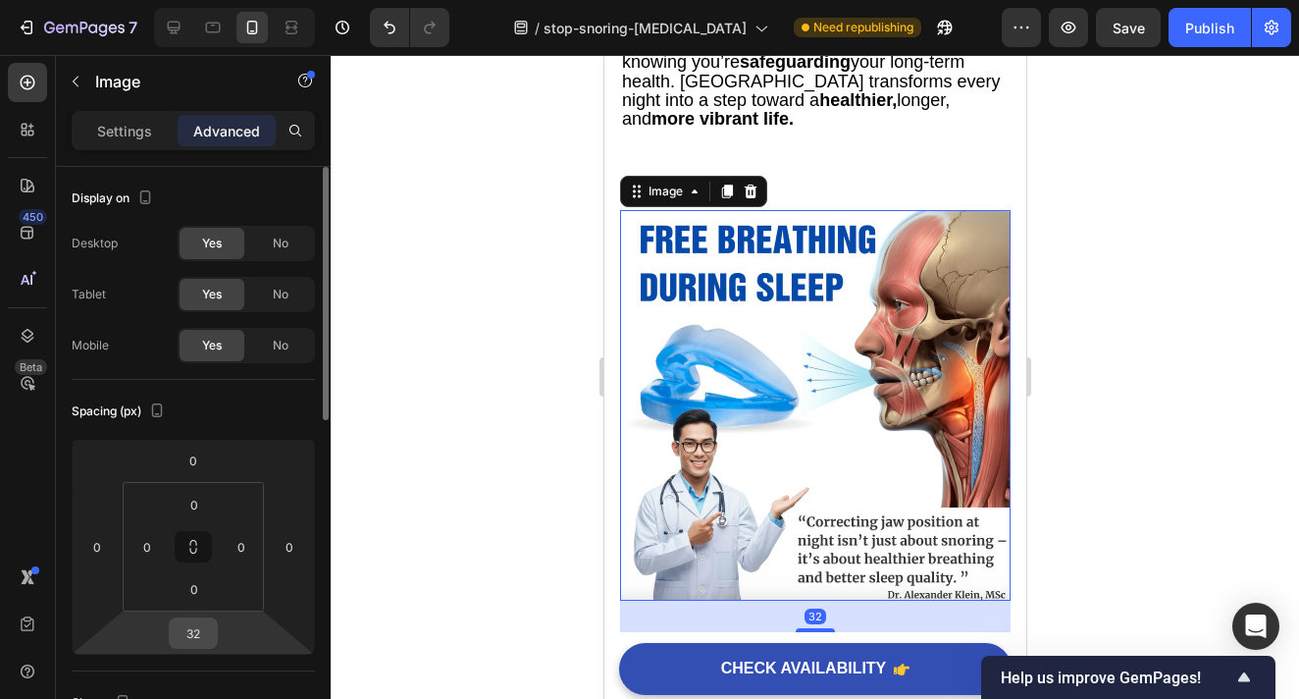
click at [215, 631] on div "32" at bounding box center [193, 632] width 49 height 31
click at [205, 631] on input "32" at bounding box center [193, 632] width 39 height 29
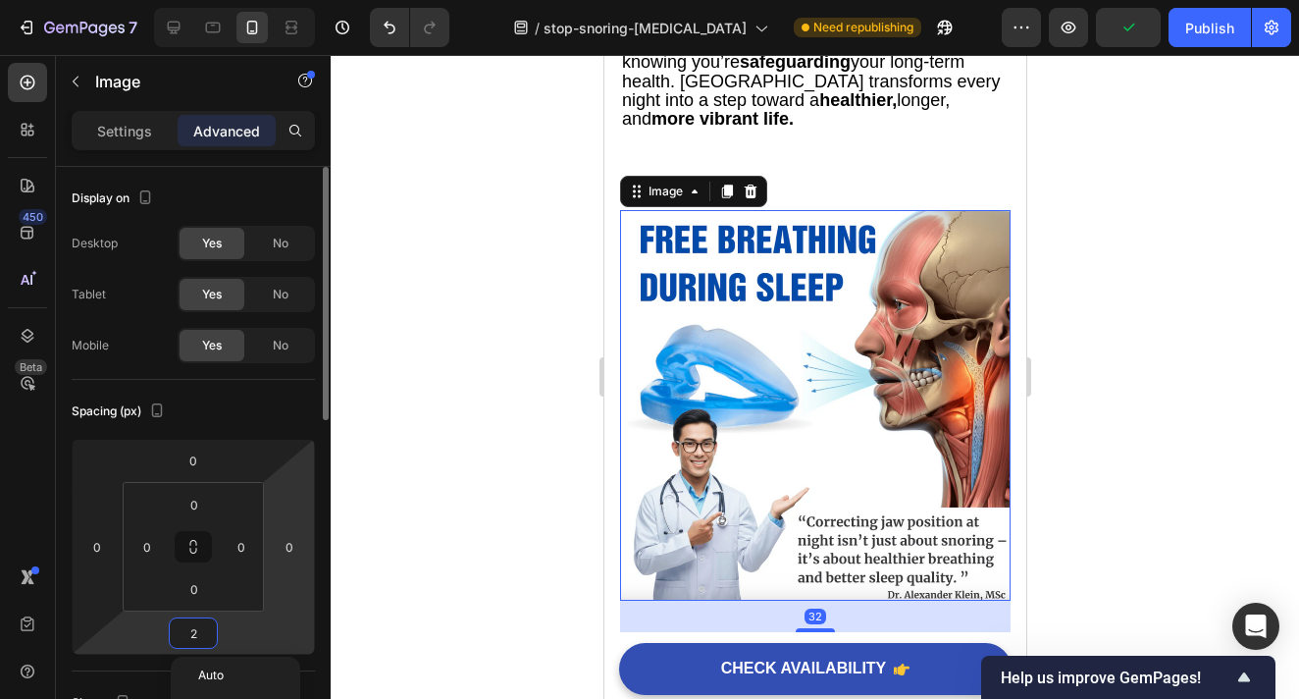
type input "20"
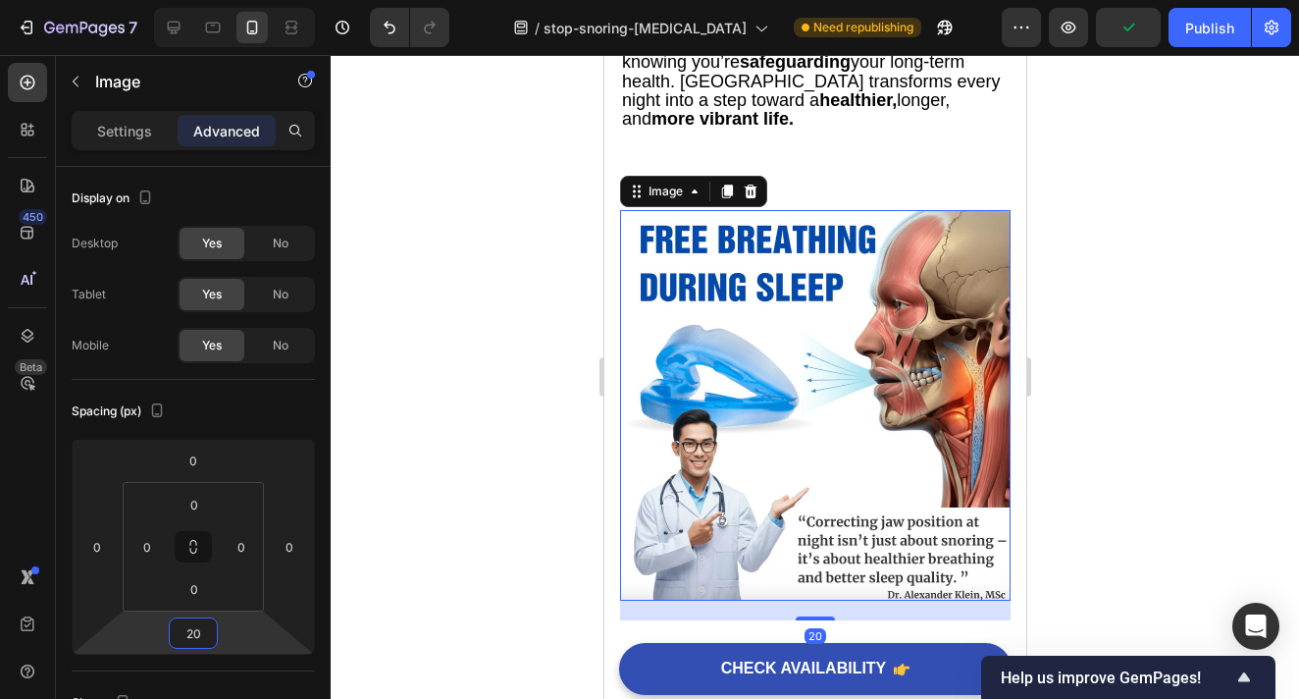
click at [1112, 426] on div at bounding box center [815, 377] width 969 height 644
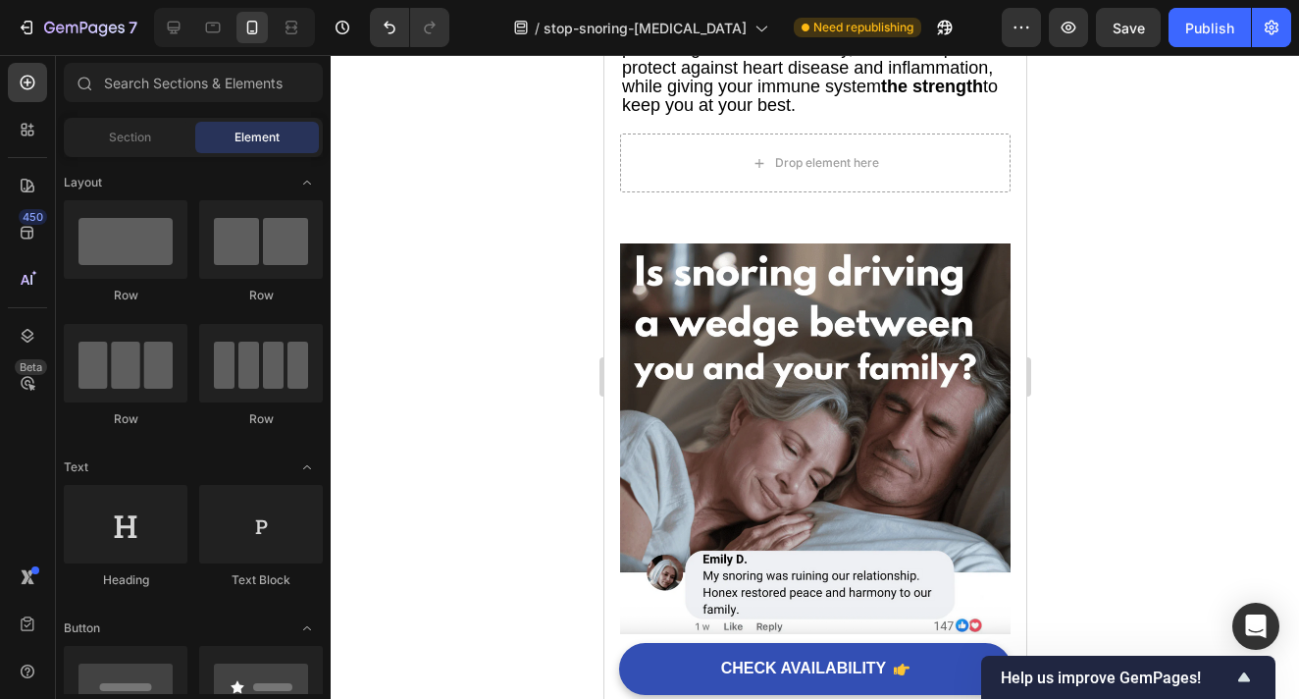
scroll to position [6312, 0]
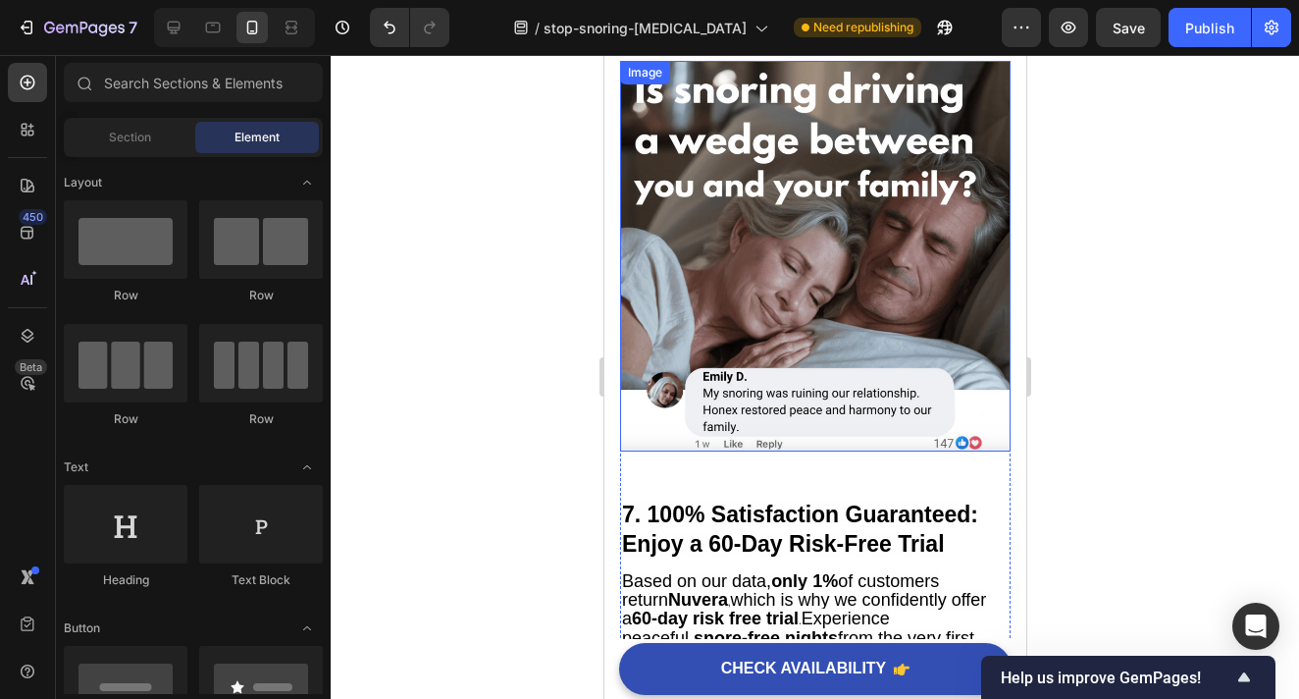
click at [773, 337] on img at bounding box center [814, 256] width 391 height 391
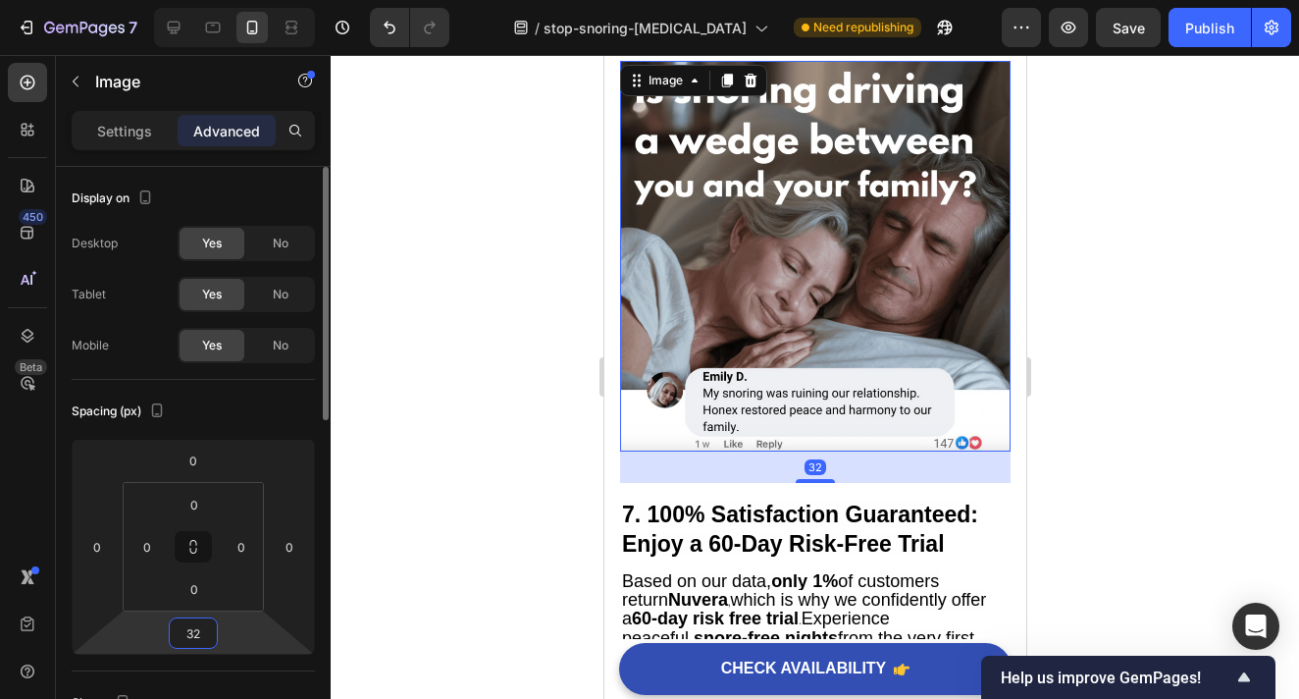
click at [202, 638] on input "32" at bounding box center [193, 632] width 39 height 29
type input "20"
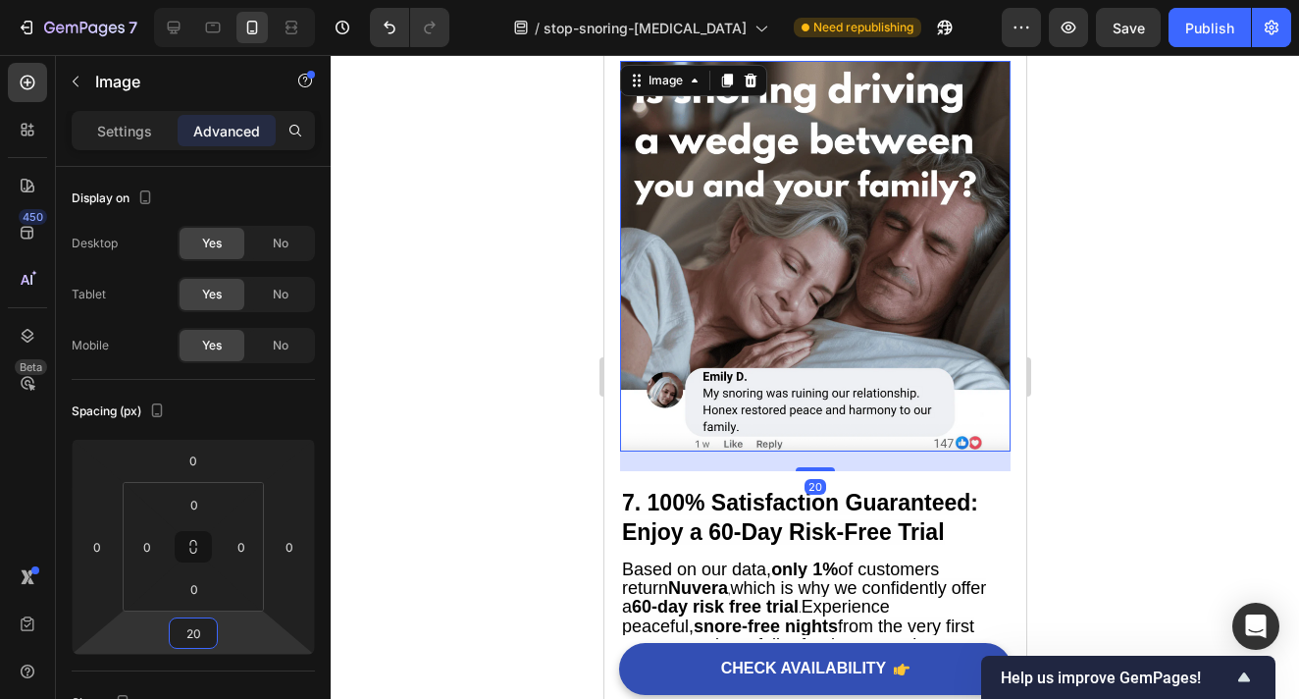
click at [1083, 366] on div at bounding box center [815, 377] width 969 height 644
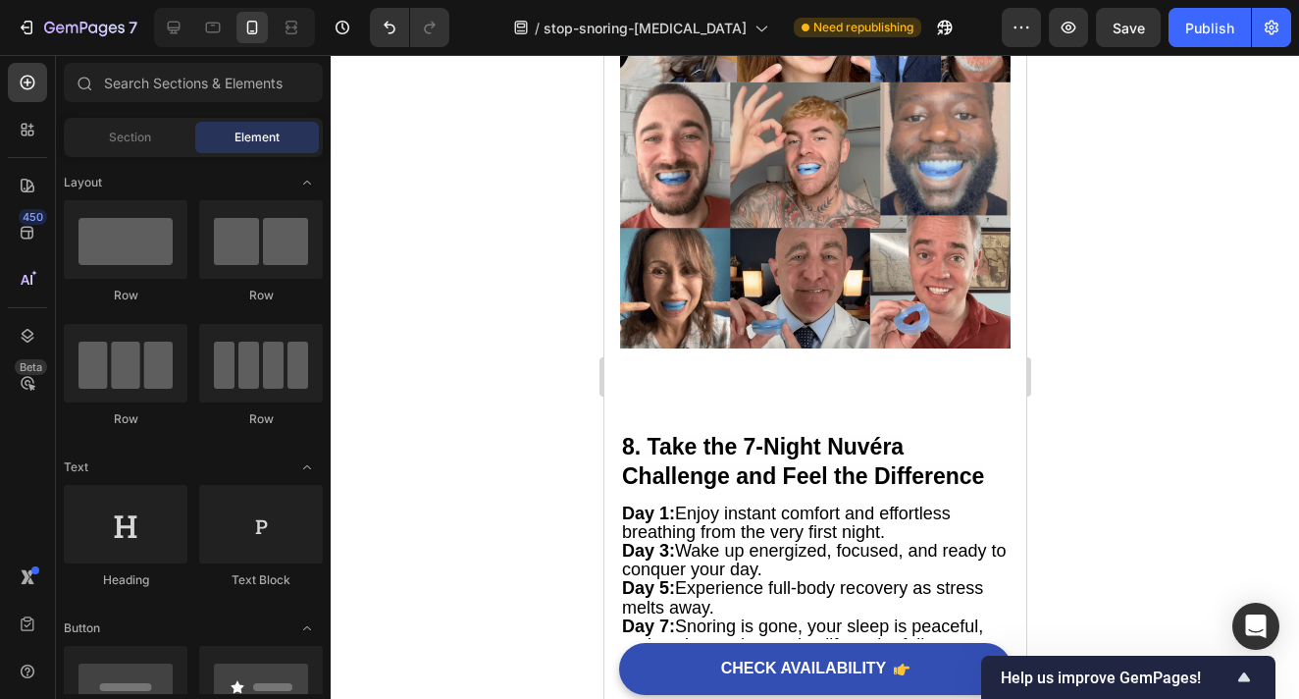
scroll to position [7154, 0]
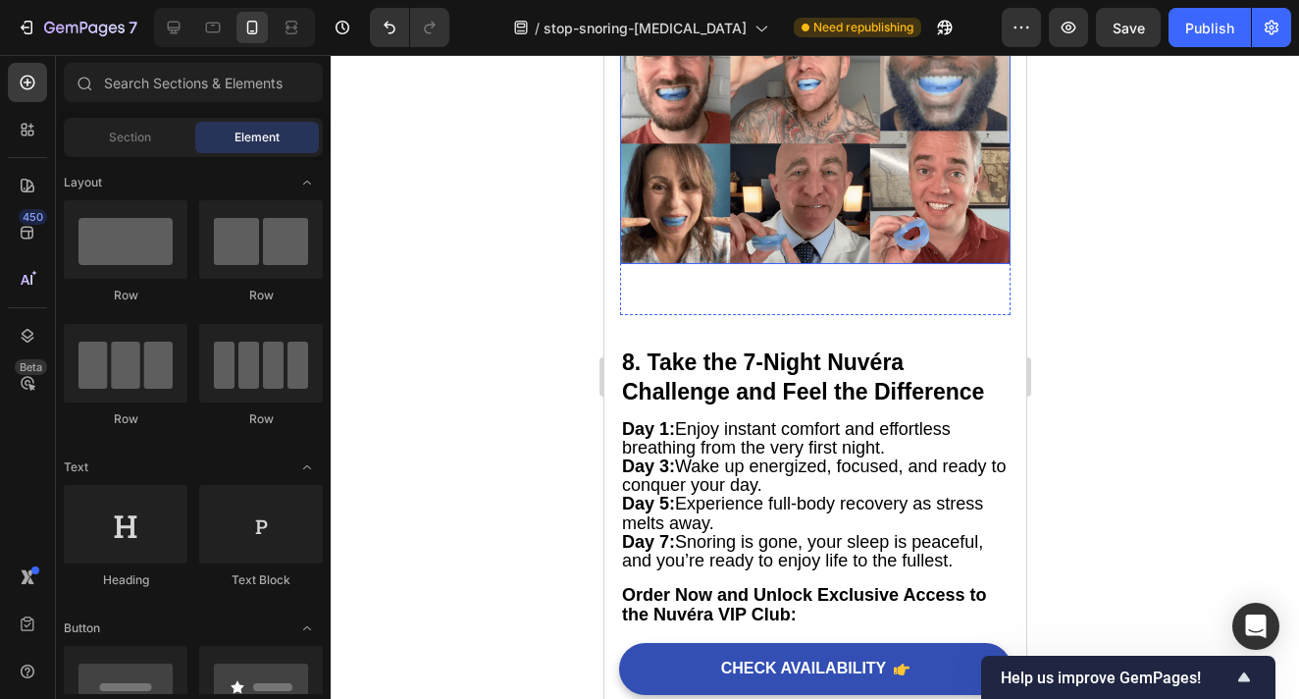
click at [795, 171] on img at bounding box center [814, 68] width 391 height 390
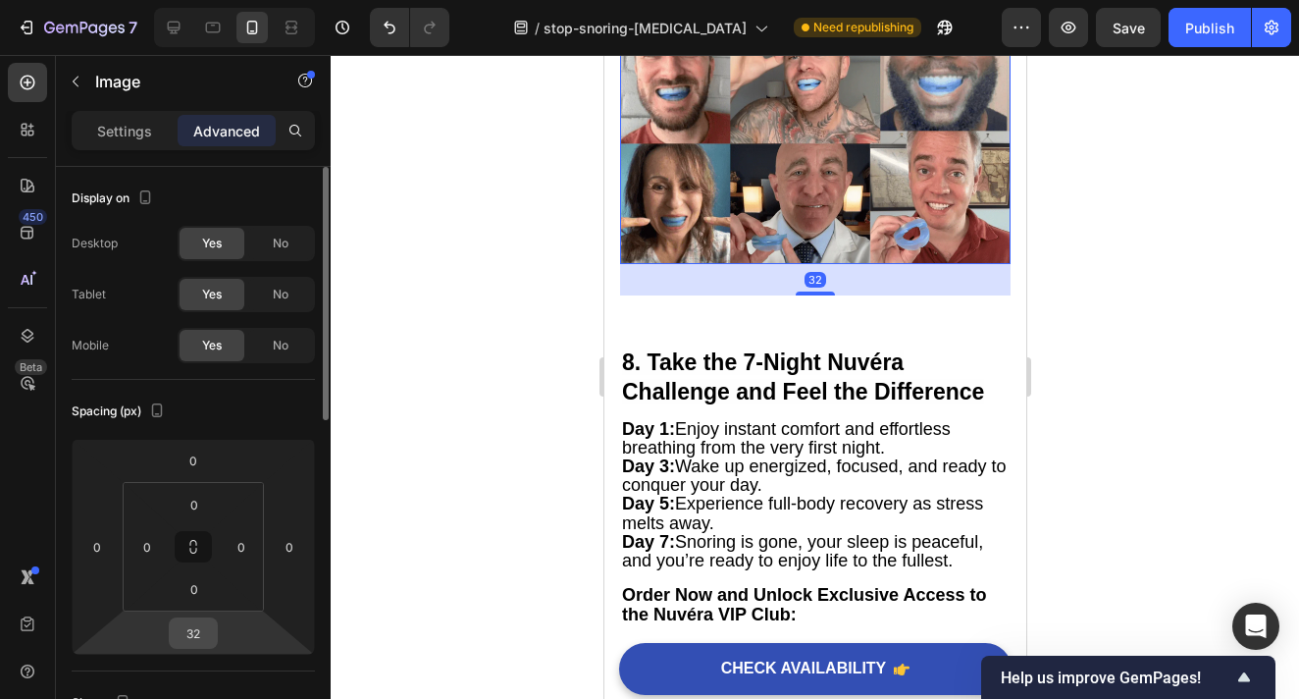
click at [205, 632] on input "32" at bounding box center [193, 632] width 39 height 29
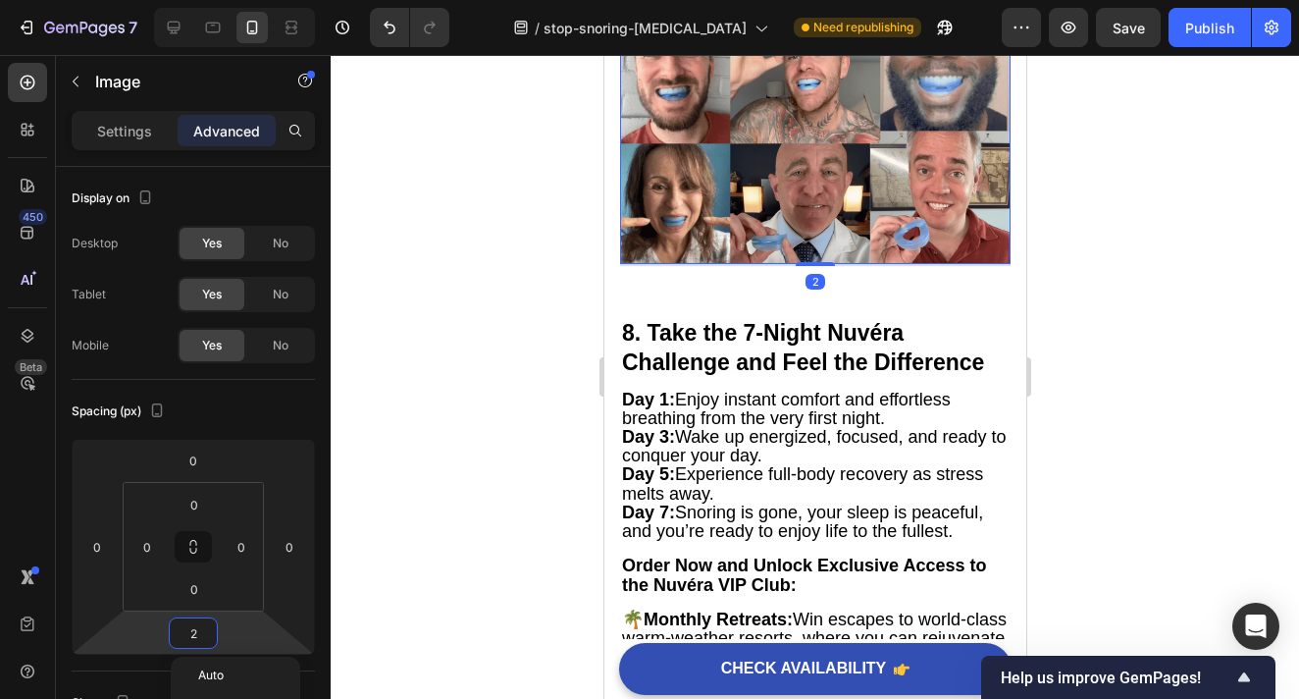
type input "20"
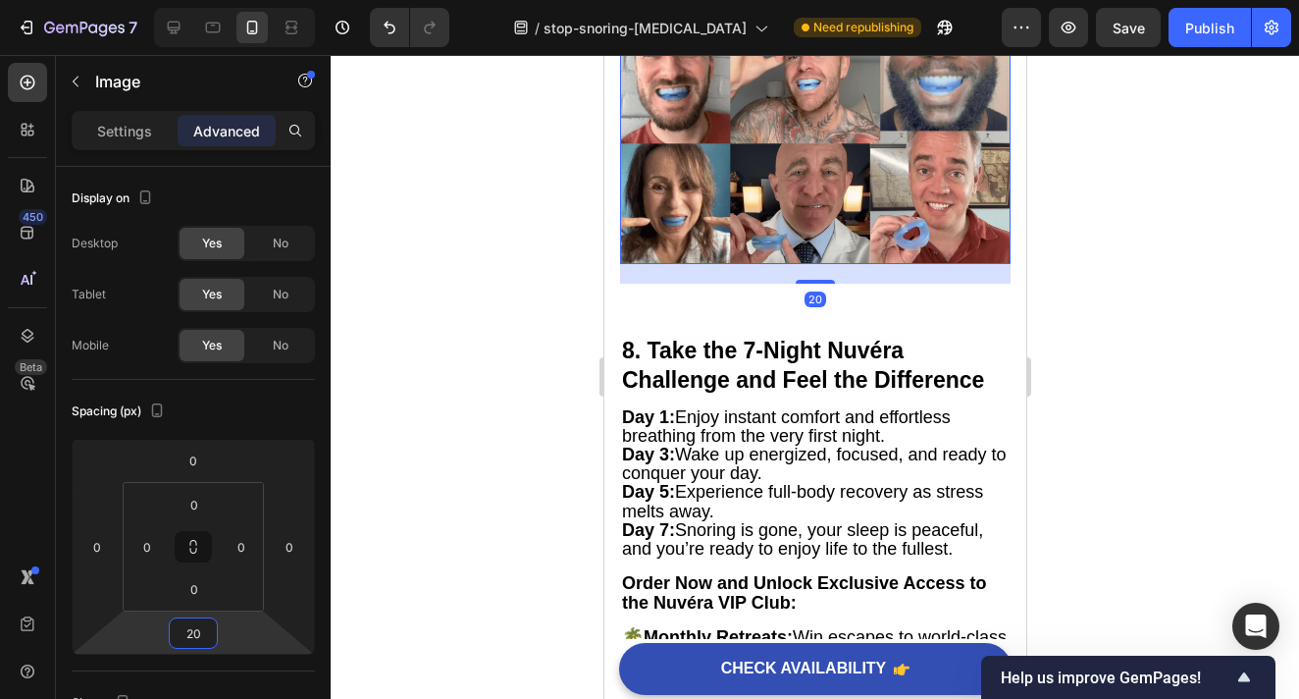
click at [1163, 347] on div at bounding box center [815, 377] width 969 height 644
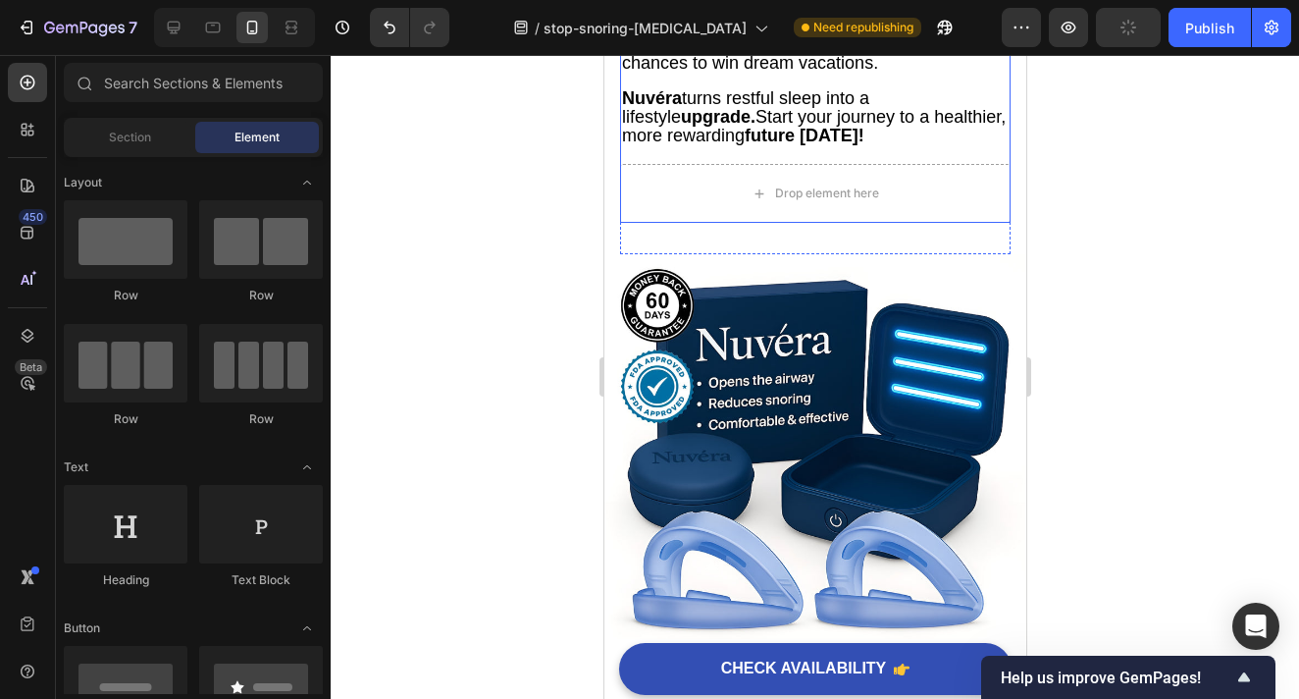
scroll to position [8065, 0]
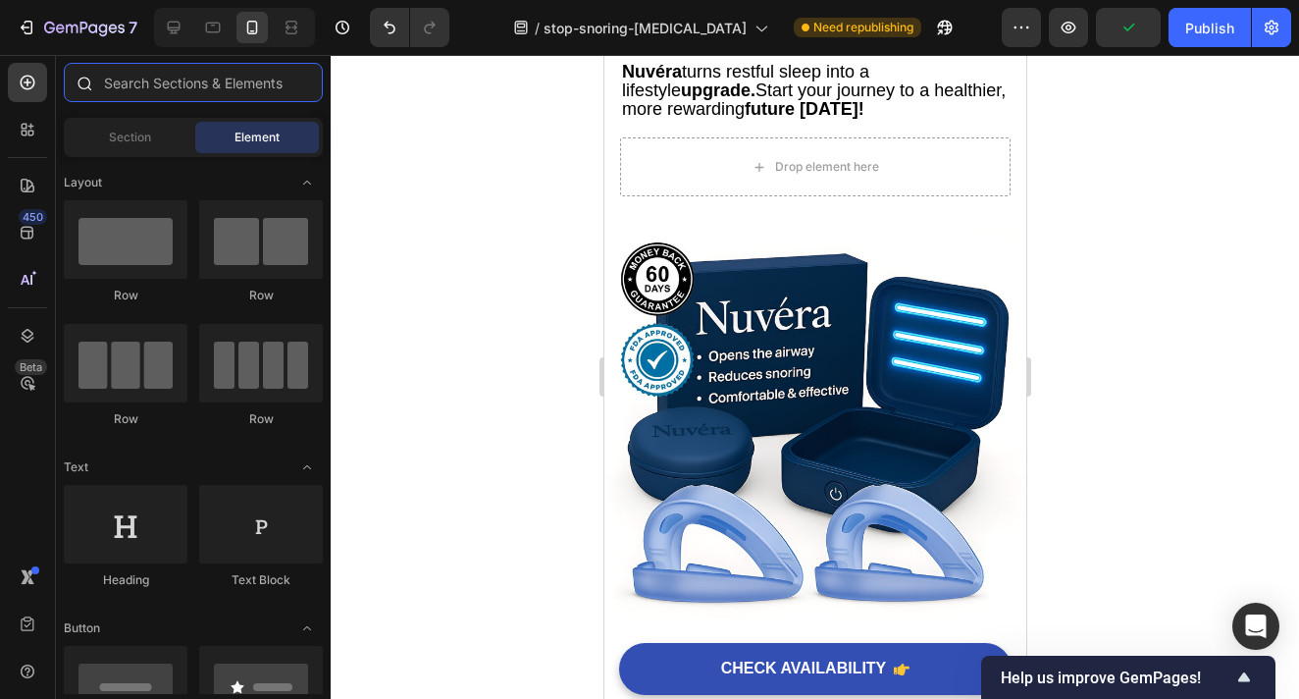
click at [211, 88] on input "text" at bounding box center [193, 82] width 259 height 39
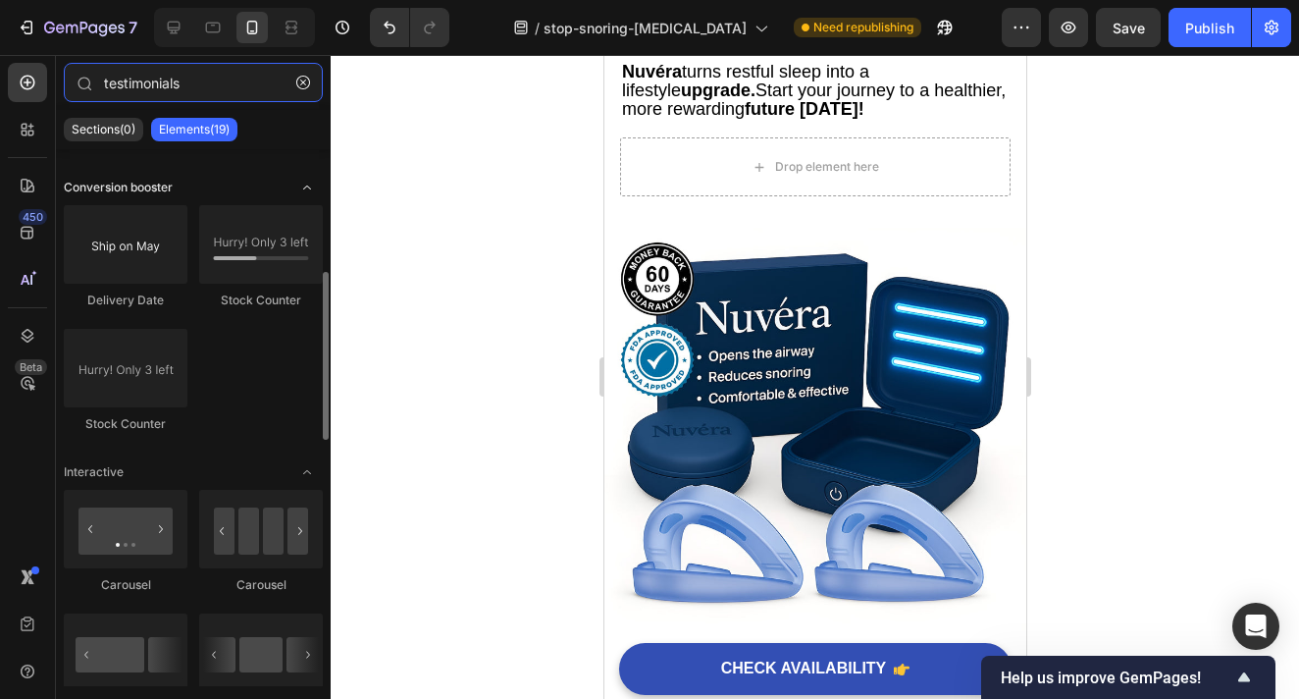
scroll to position [396, 0]
type input "testimonials"
click at [123, 137] on div "Sections(0)" at bounding box center [103, 130] width 79 height 24
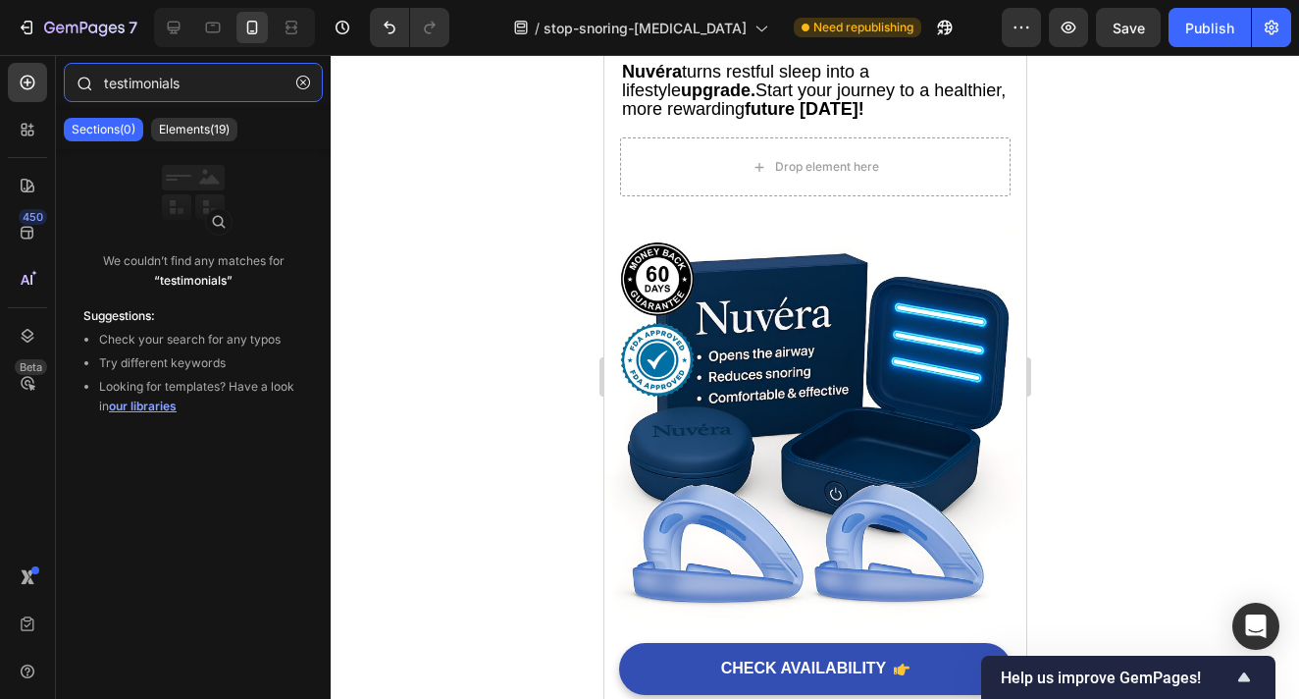
click at [196, 86] on input "testimonials" at bounding box center [193, 82] width 259 height 39
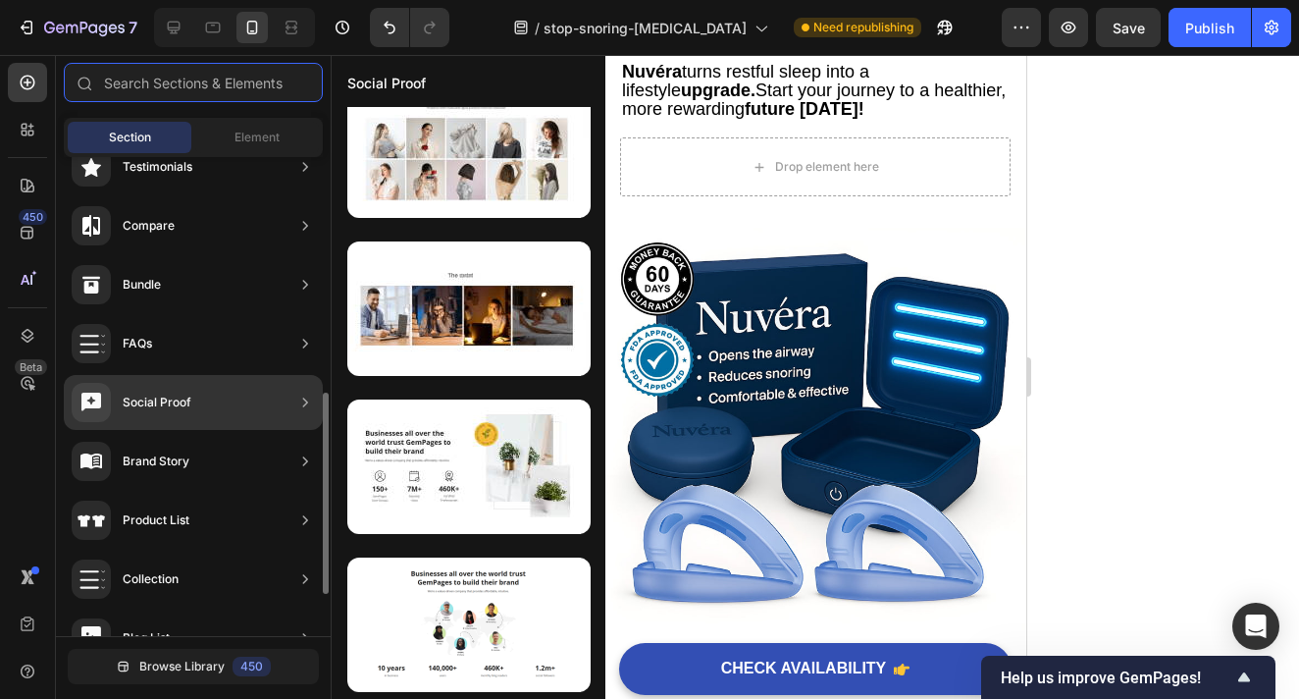
scroll to position [480, 0]
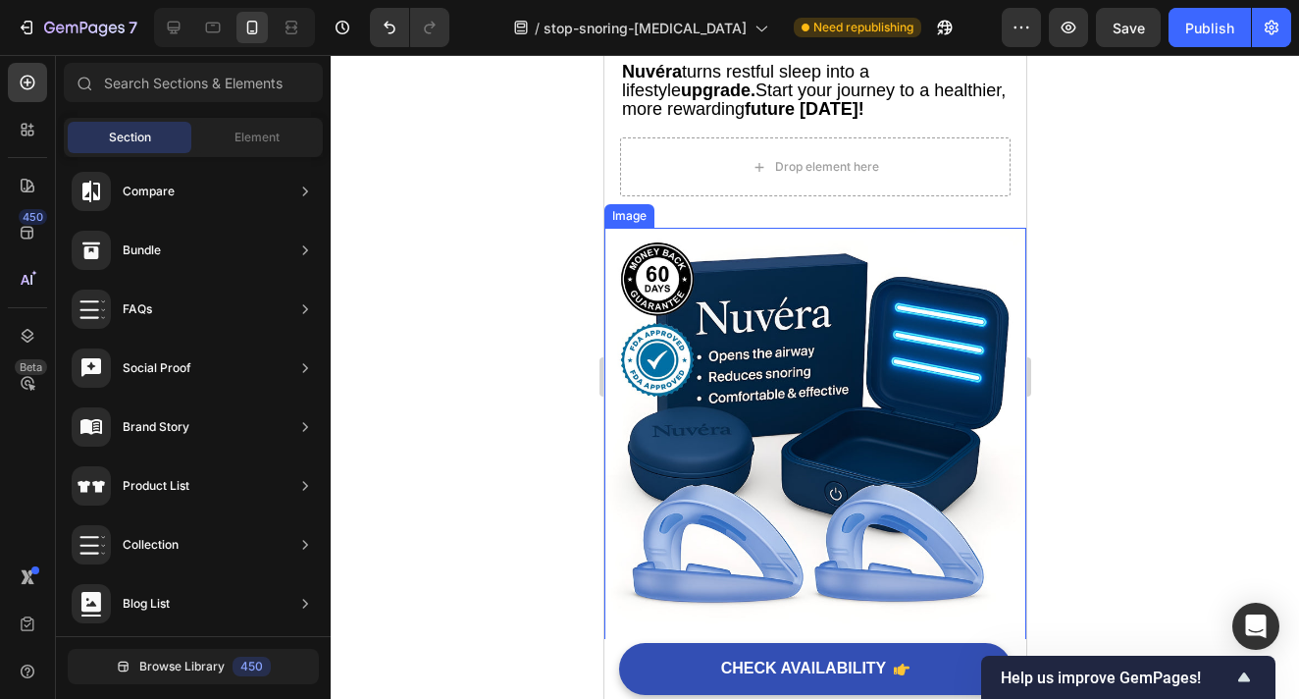
click at [1139, 255] on div at bounding box center [815, 377] width 969 height 644
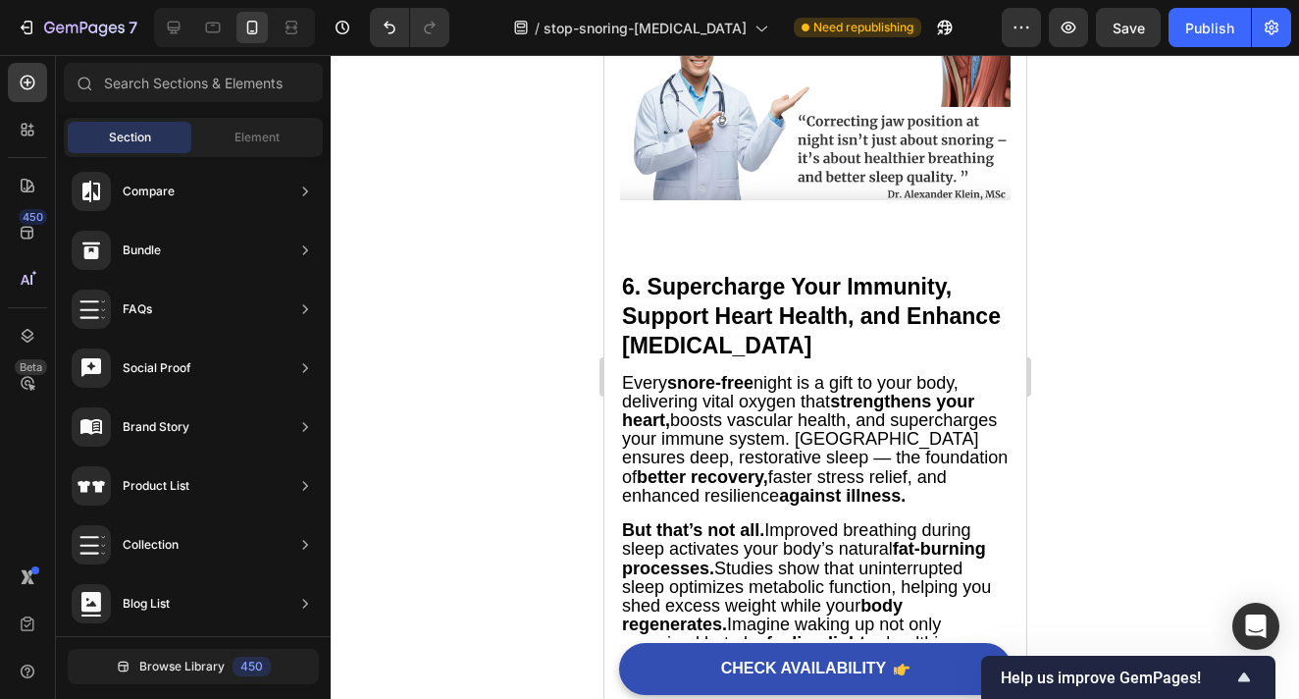
scroll to position [5173, 0]
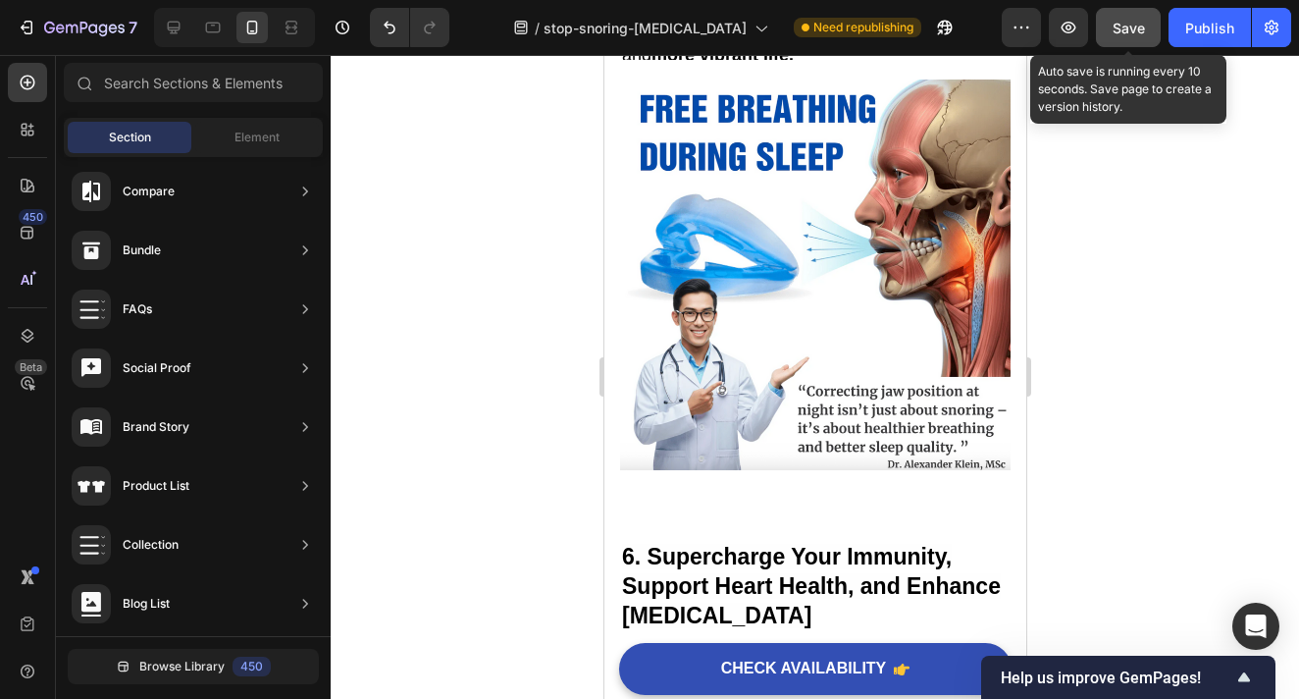
click at [1138, 27] on span "Save" at bounding box center [1129, 28] width 32 height 17
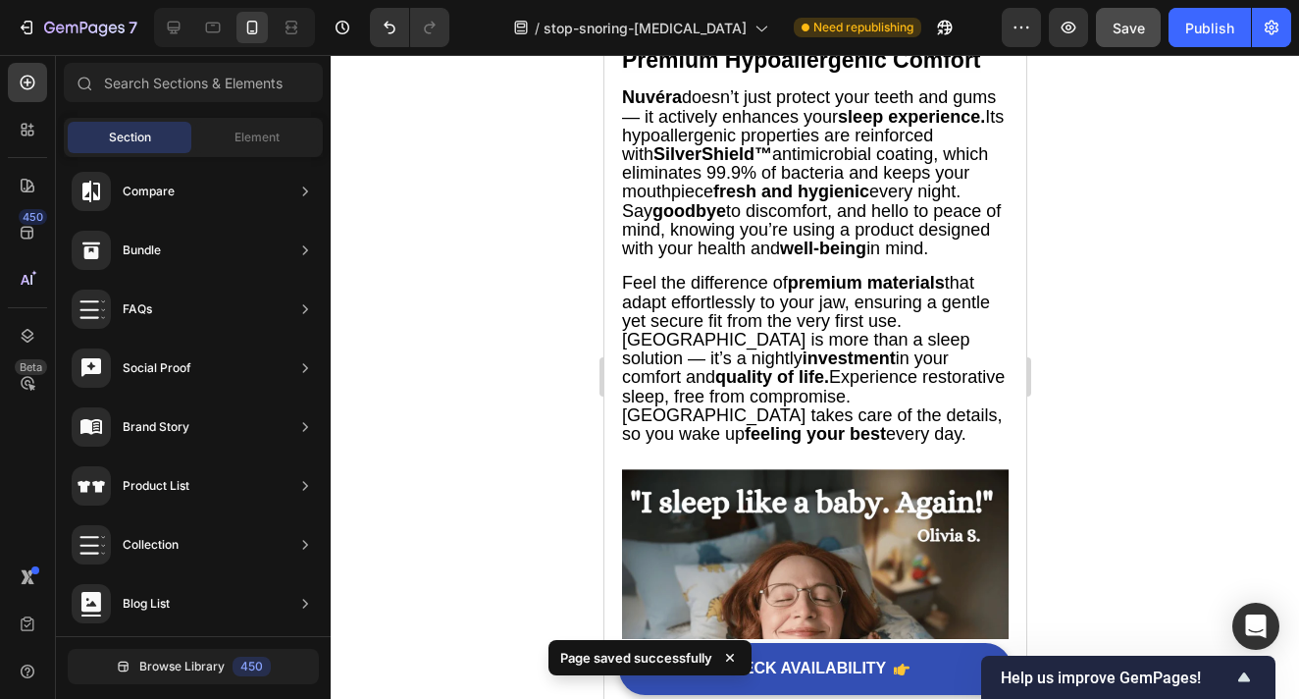
scroll to position [2837, 0]
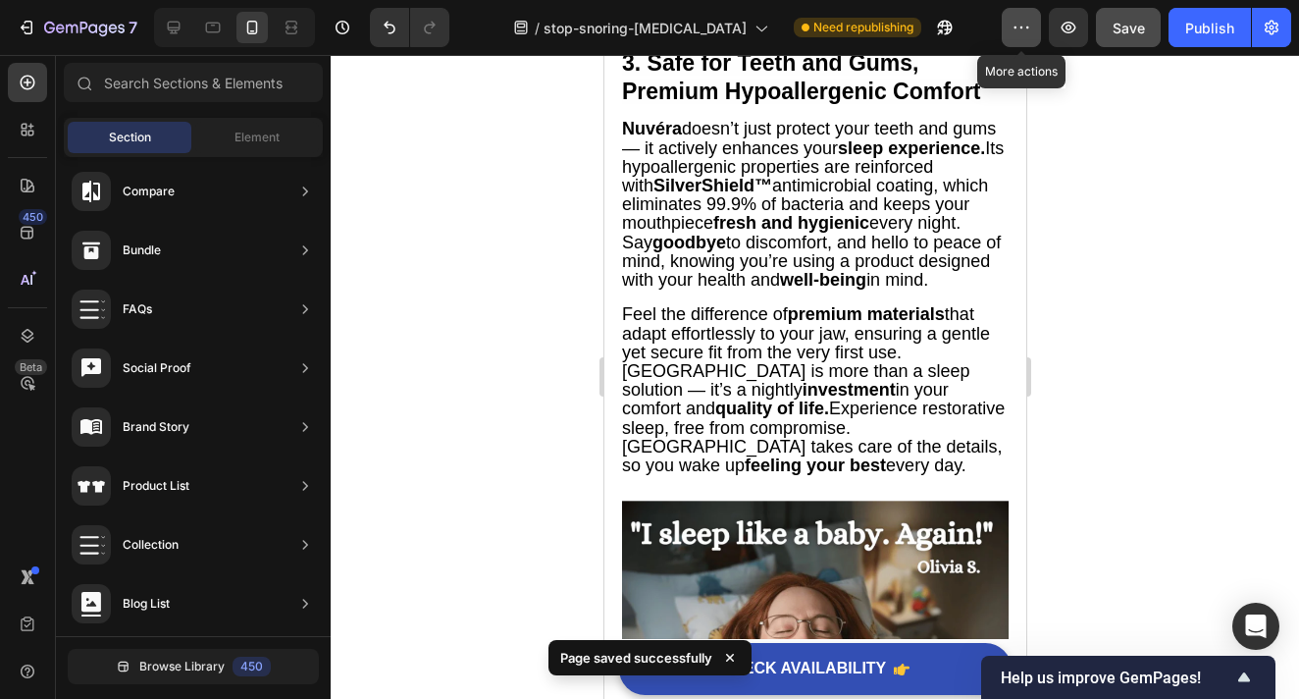
click at [1030, 34] on icon "button" at bounding box center [1022, 28] width 20 height 20
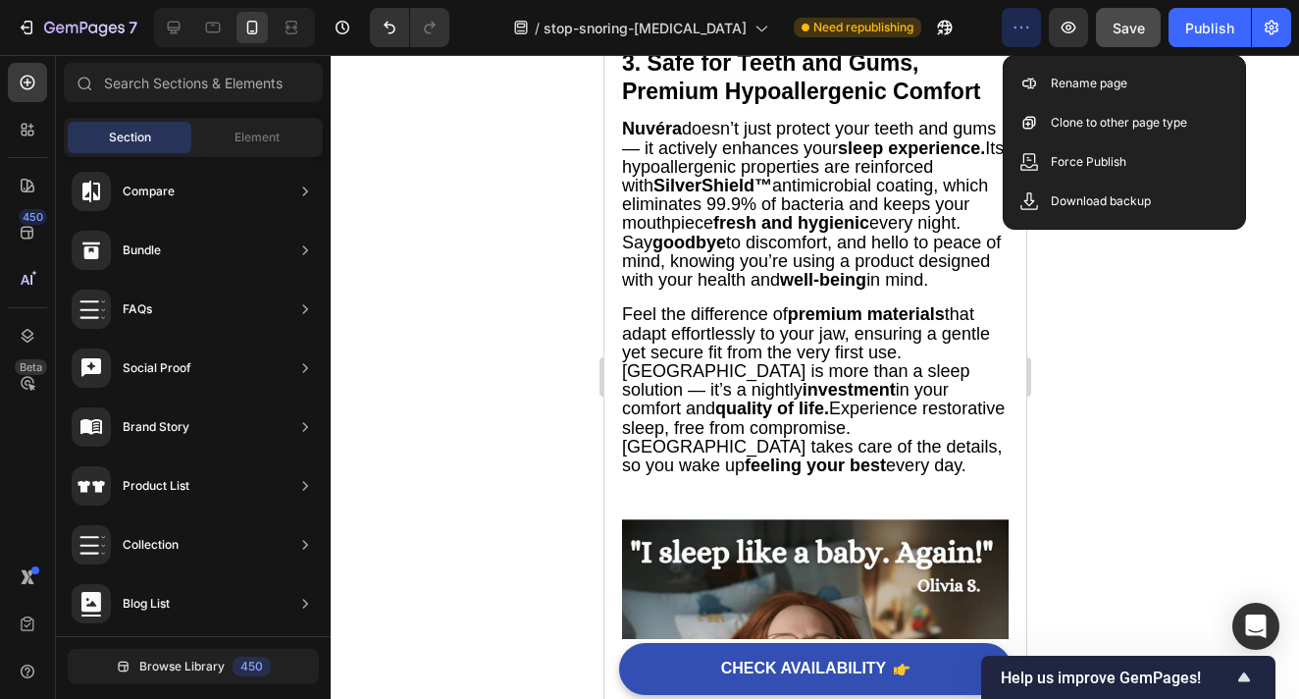
click at [1103, 315] on div at bounding box center [815, 377] width 969 height 644
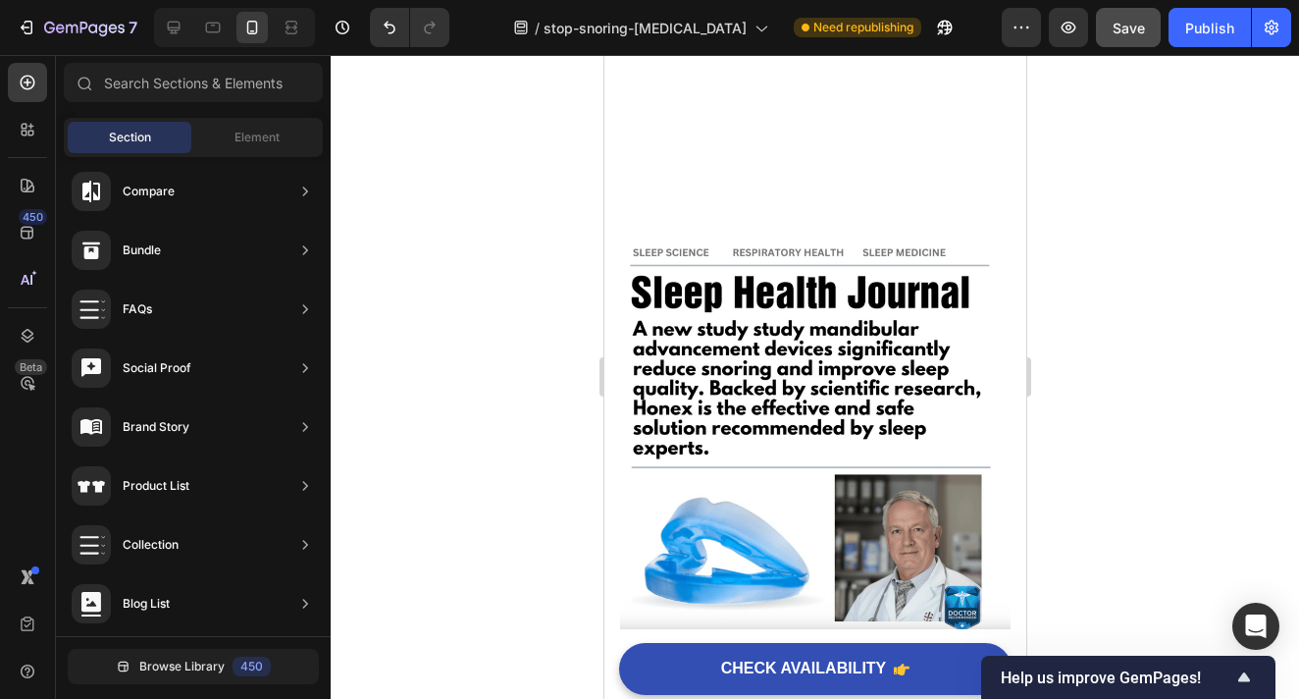
scroll to position [0, 0]
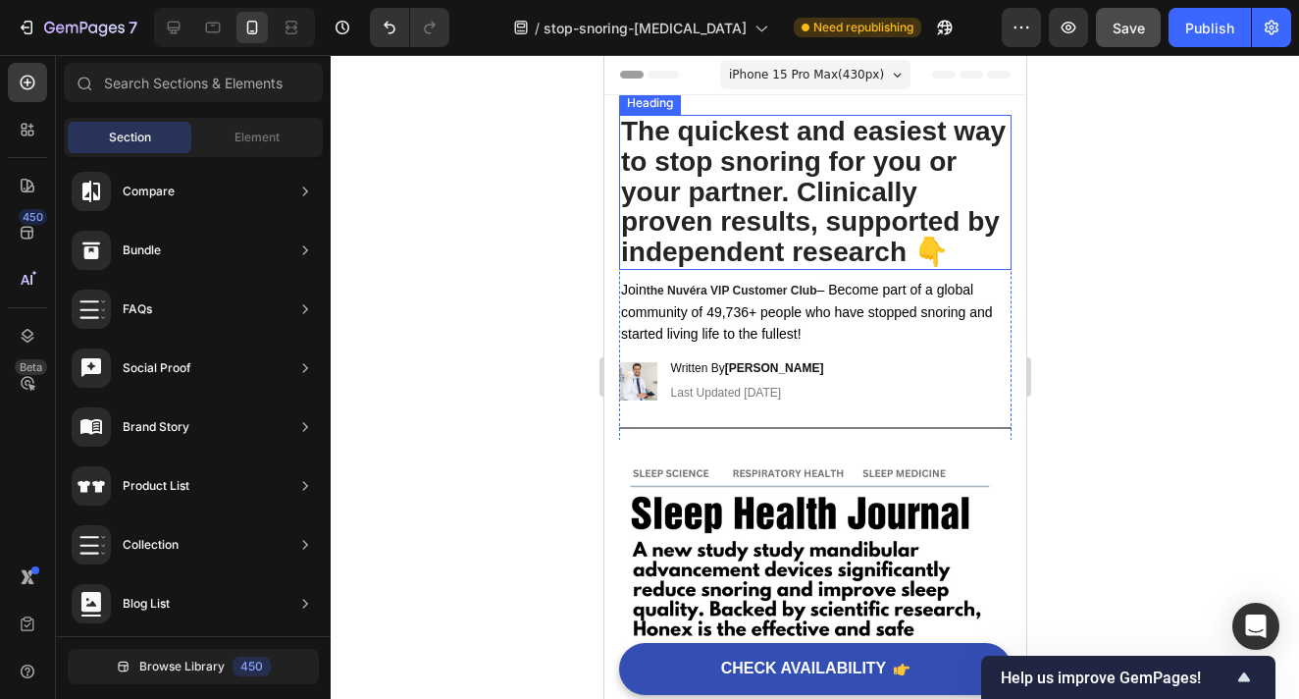
click at [768, 190] on strong "The quickest and easiest way to stop snoring for you or your partner. Clinicall…" at bounding box center [812, 191] width 385 height 151
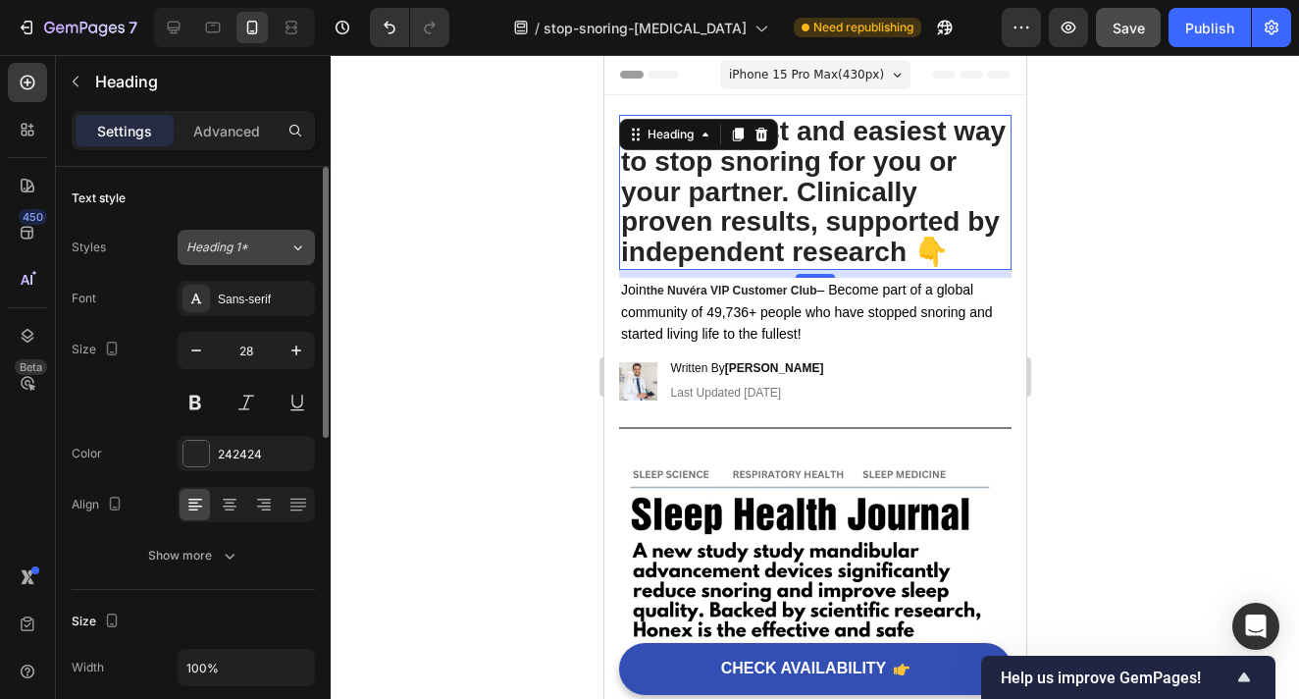
click at [236, 248] on span "Heading 1*" at bounding box center [217, 247] width 62 height 18
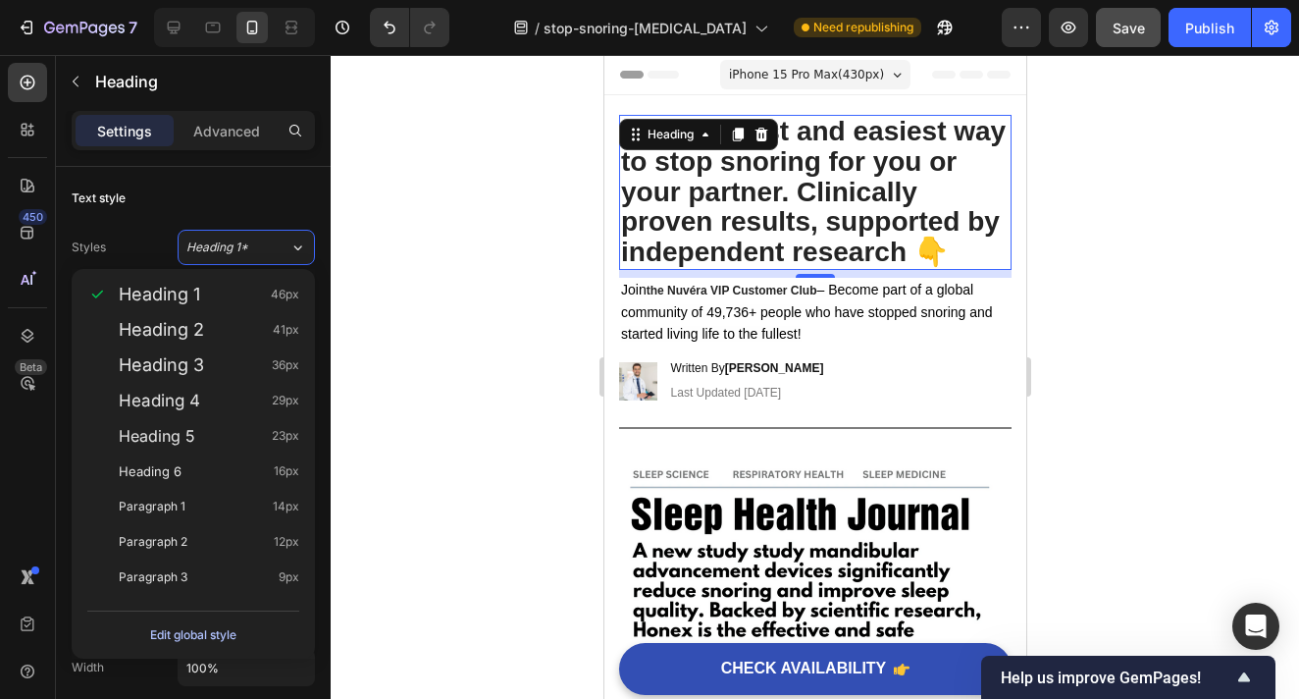
click at [229, 637] on div "Edit global style" at bounding box center [193, 635] width 86 height 24
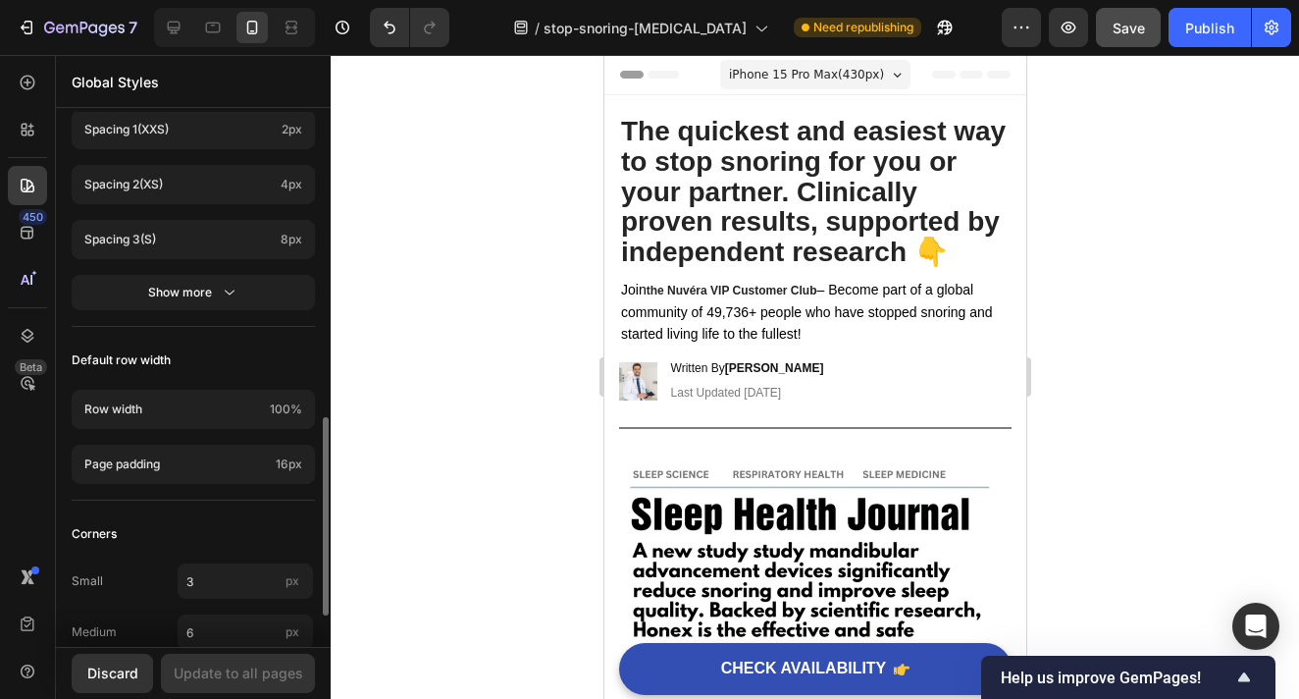
scroll to position [903, 0]
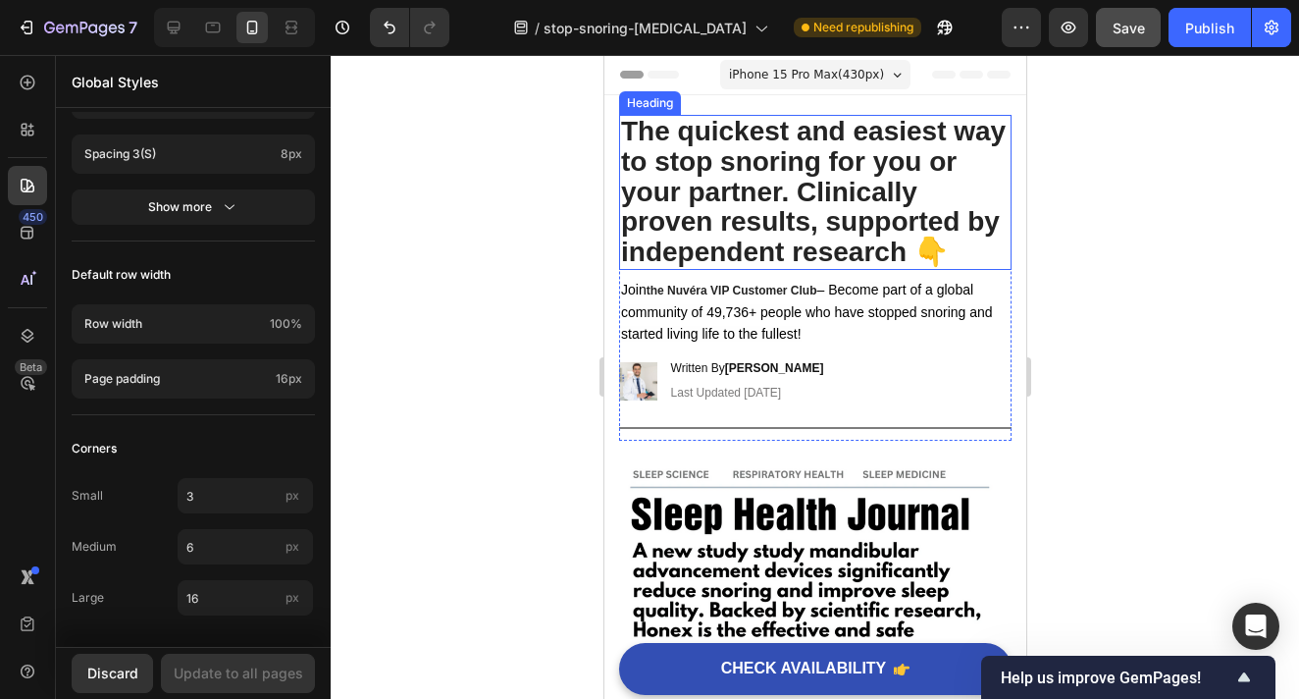
click at [684, 154] on strong "The quickest and easiest way to stop snoring for you or your partner. Clinicall…" at bounding box center [812, 191] width 385 height 151
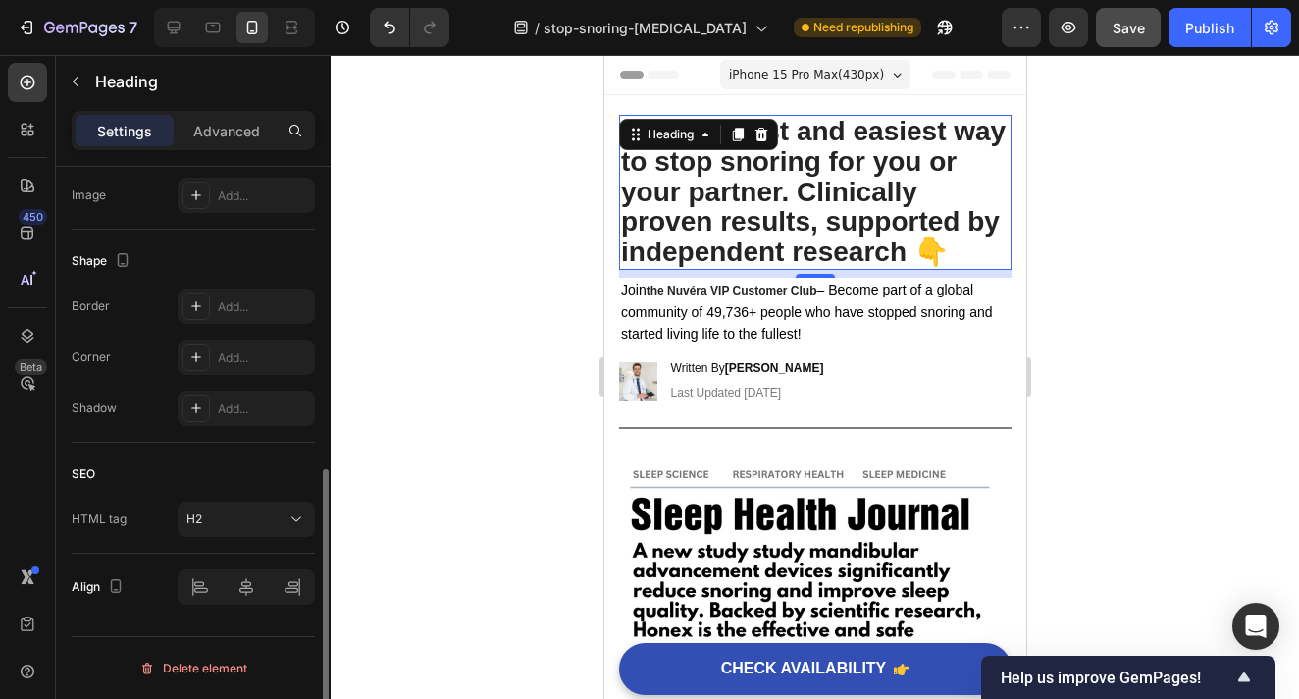
scroll to position [0, 0]
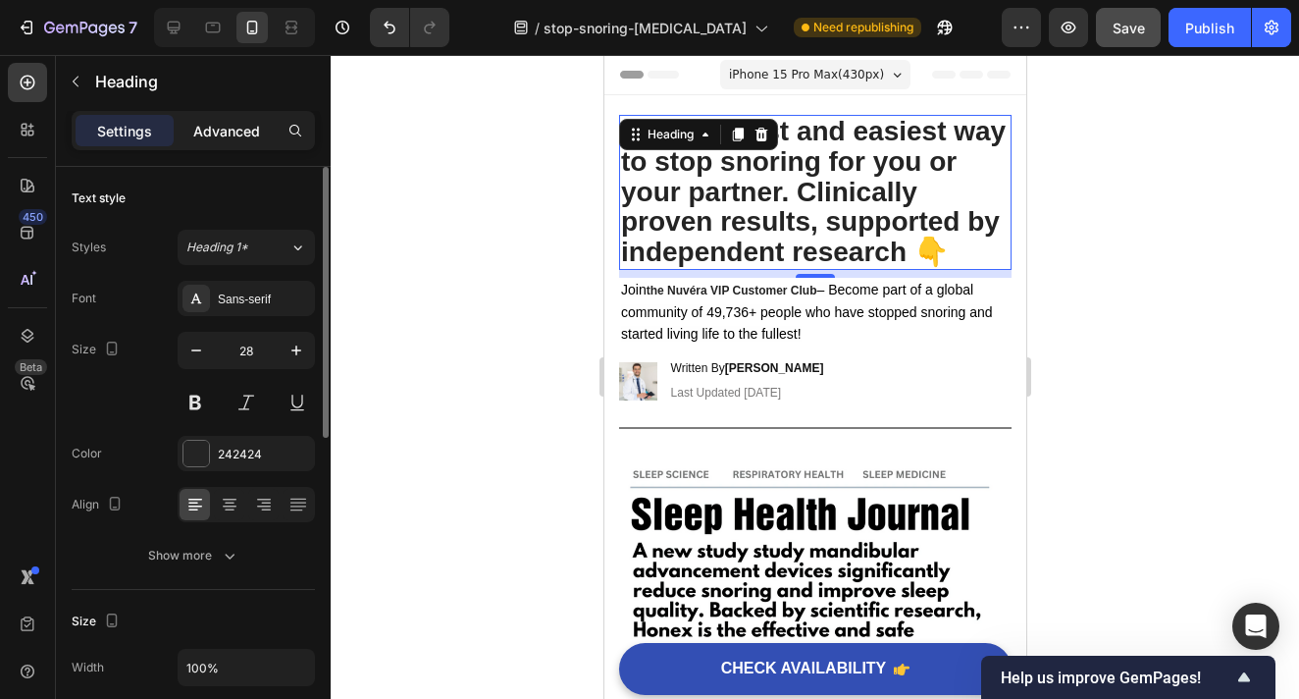
click at [232, 143] on div "Advanced" at bounding box center [227, 130] width 98 height 31
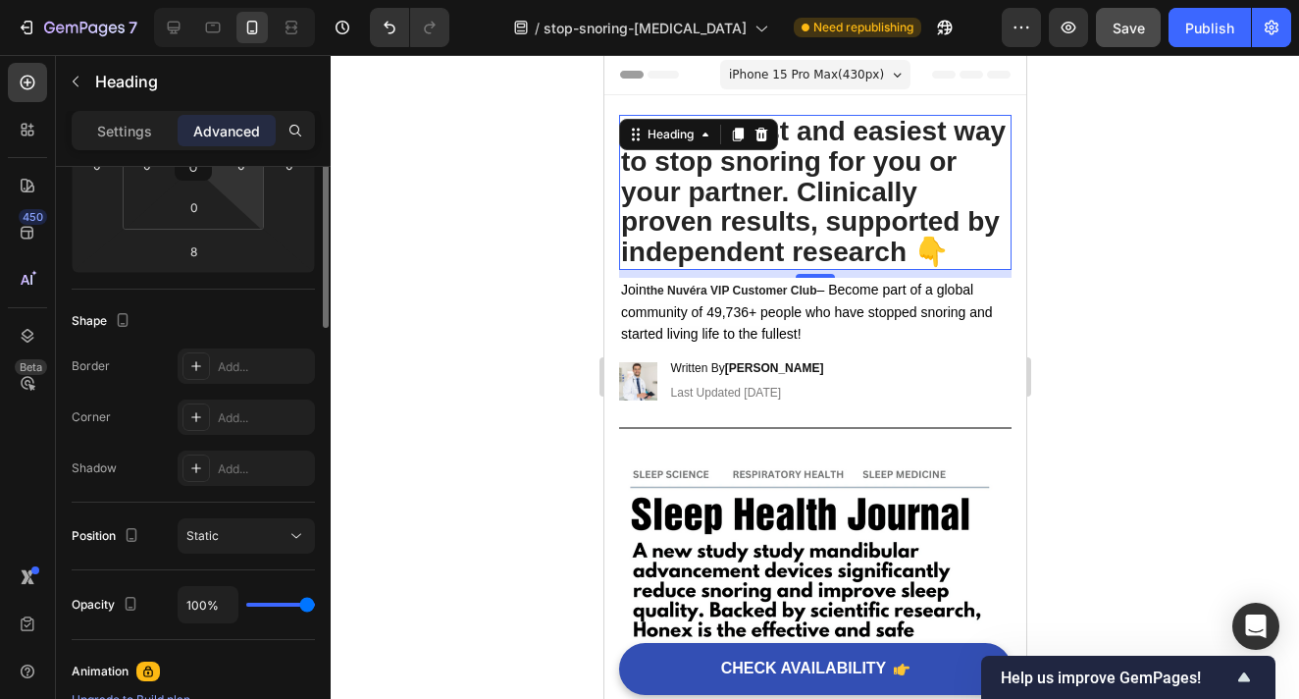
scroll to position [175, 0]
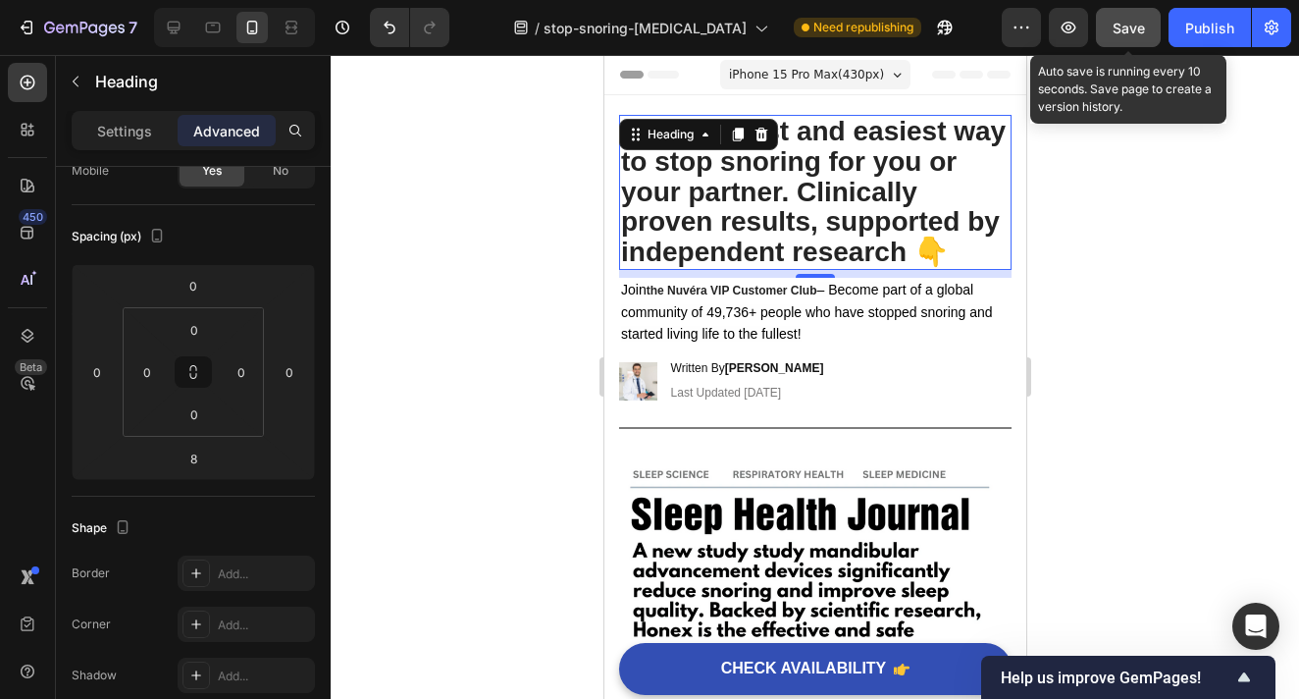
click at [1126, 27] on span "Save" at bounding box center [1129, 28] width 32 height 17
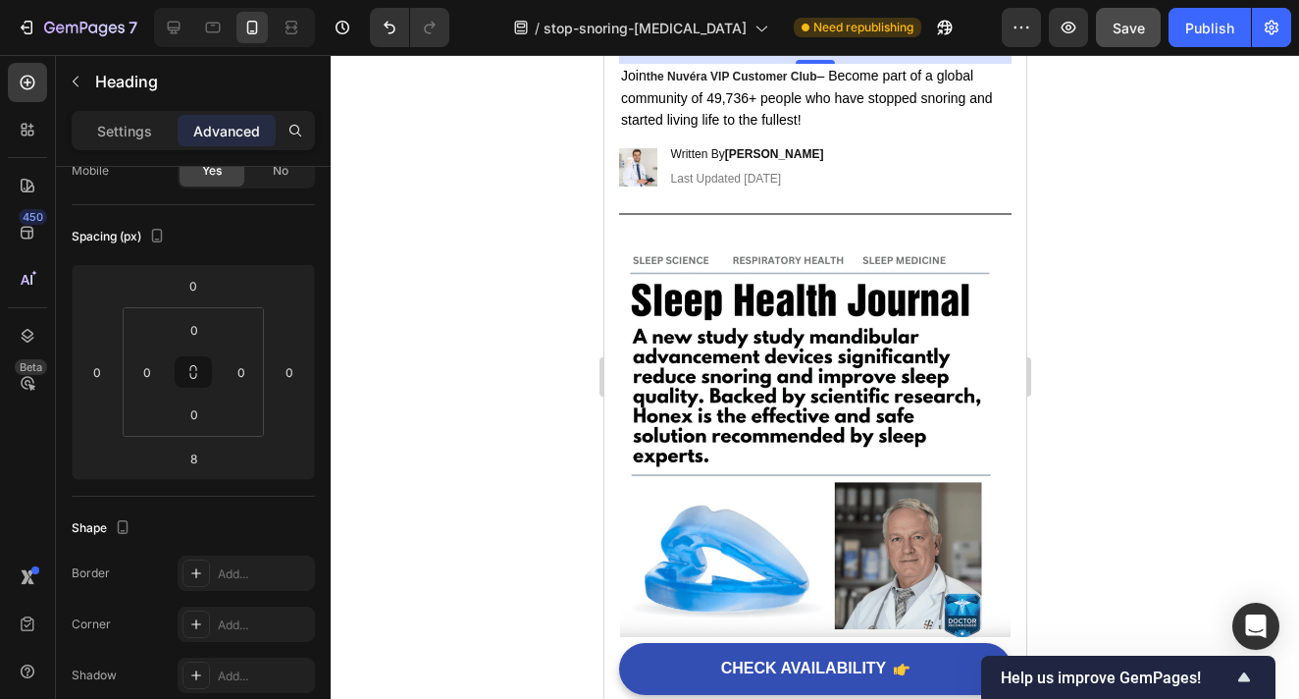
scroll to position [150, 0]
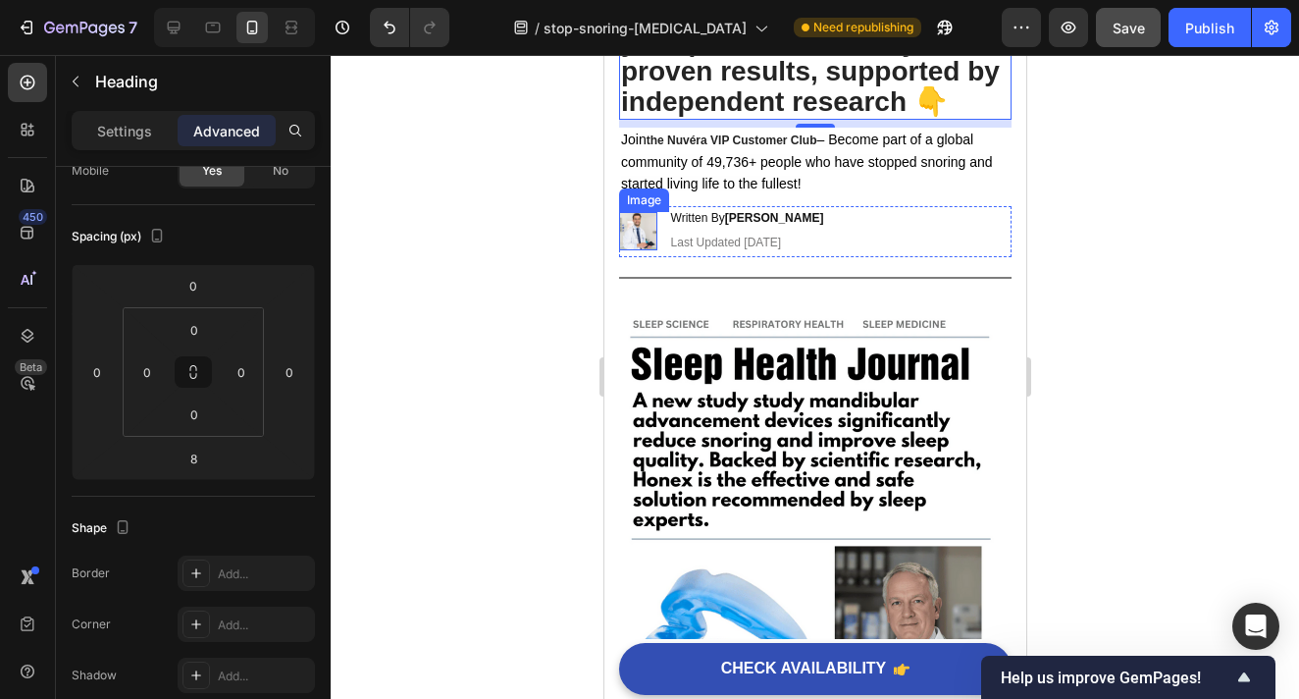
click at [635, 226] on img at bounding box center [637, 231] width 38 height 38
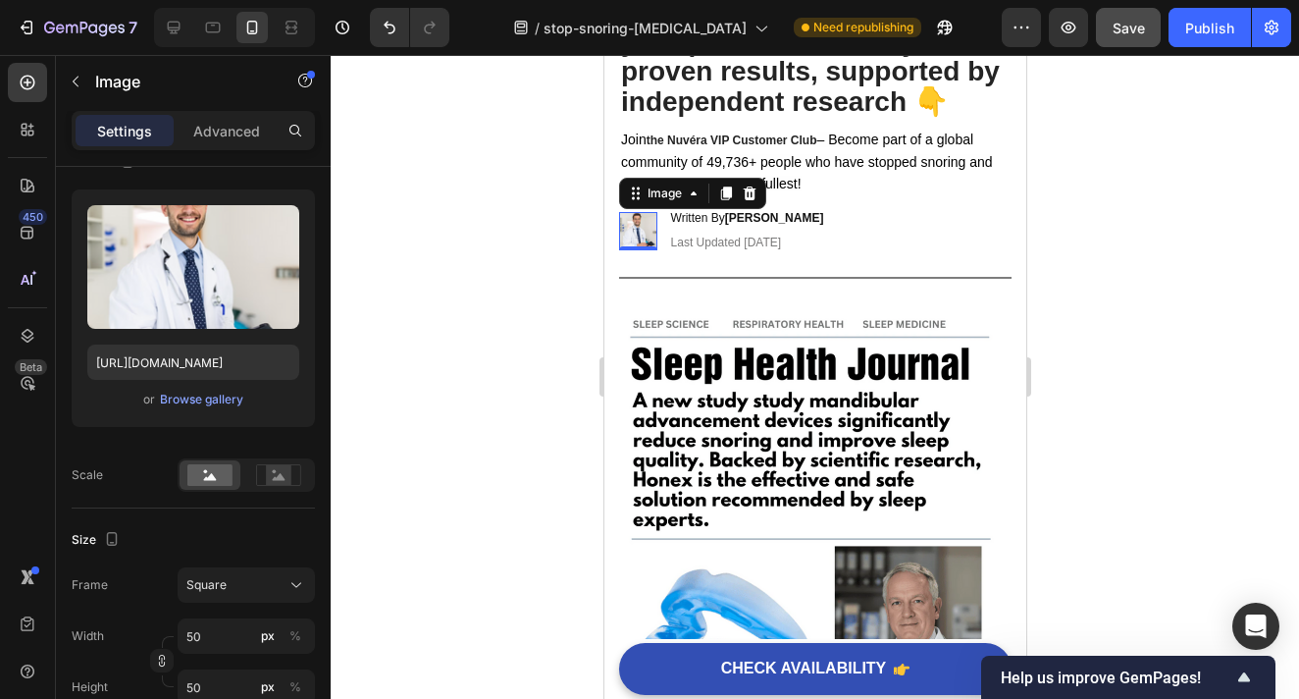
scroll to position [0, 0]
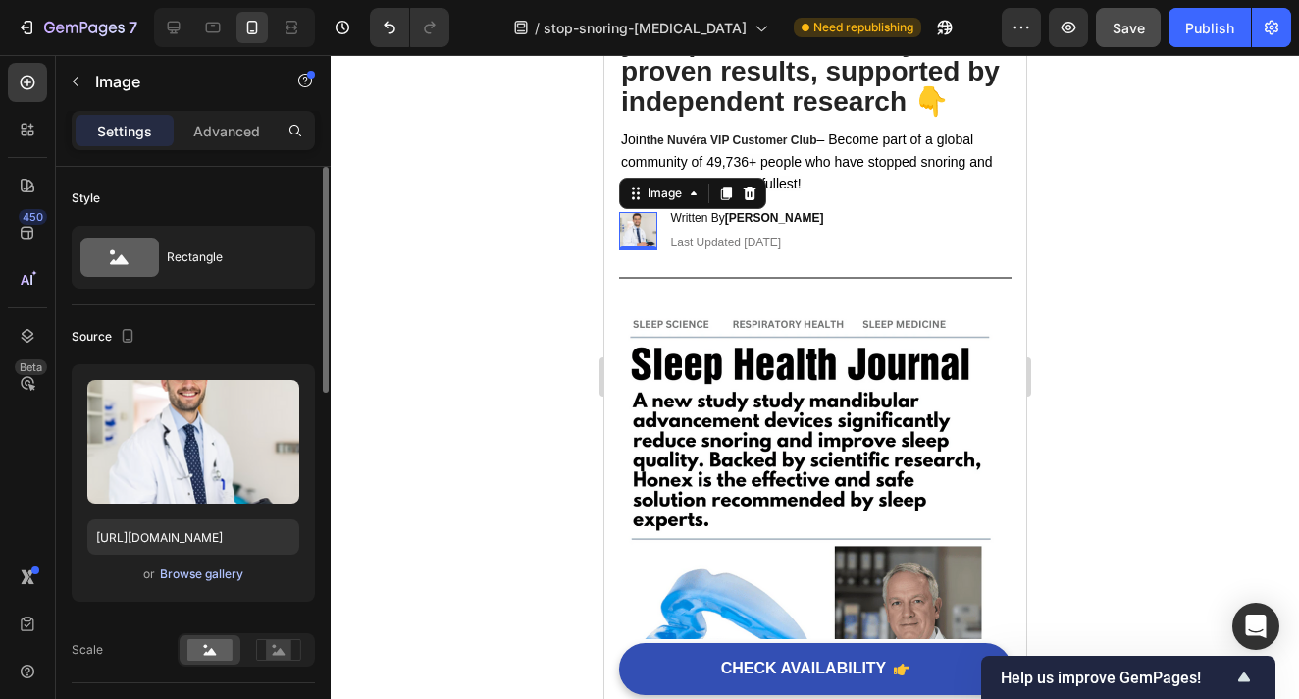
click at [193, 571] on div "Browse gallery" at bounding box center [201, 574] width 83 height 18
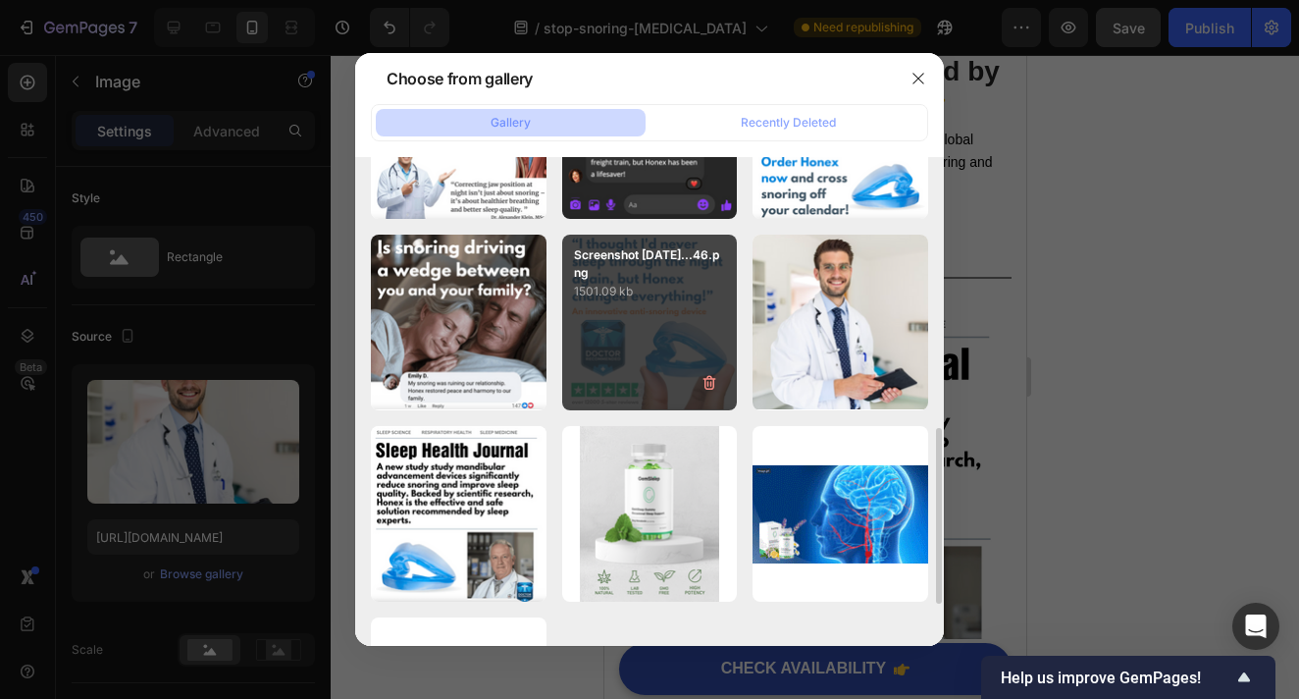
scroll to position [740, 0]
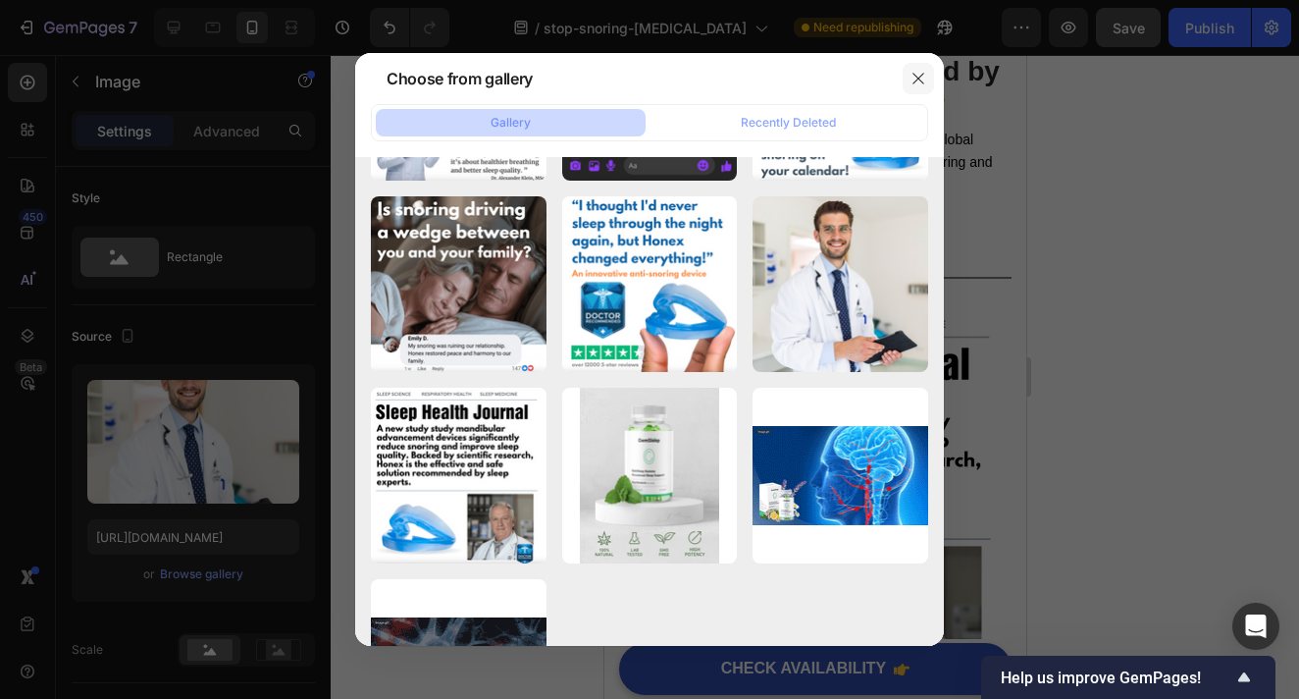
click at [923, 71] on icon "button" at bounding box center [919, 79] width 16 height 16
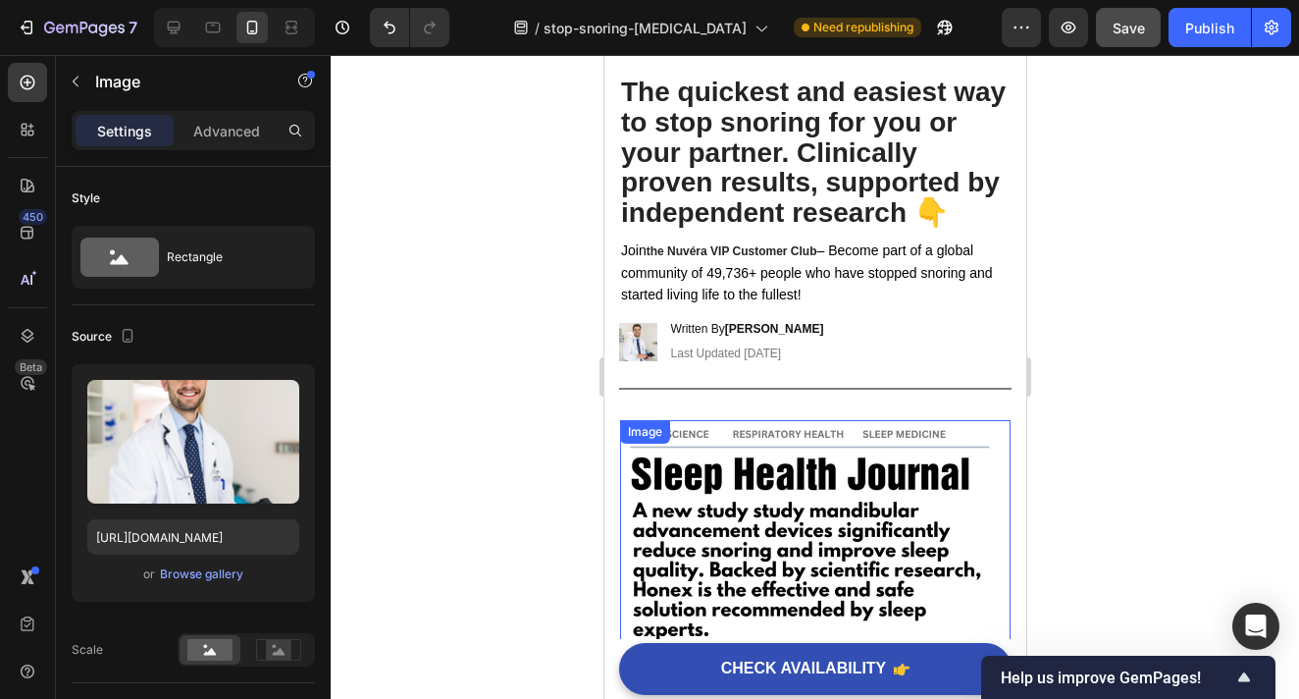
scroll to position [0, 0]
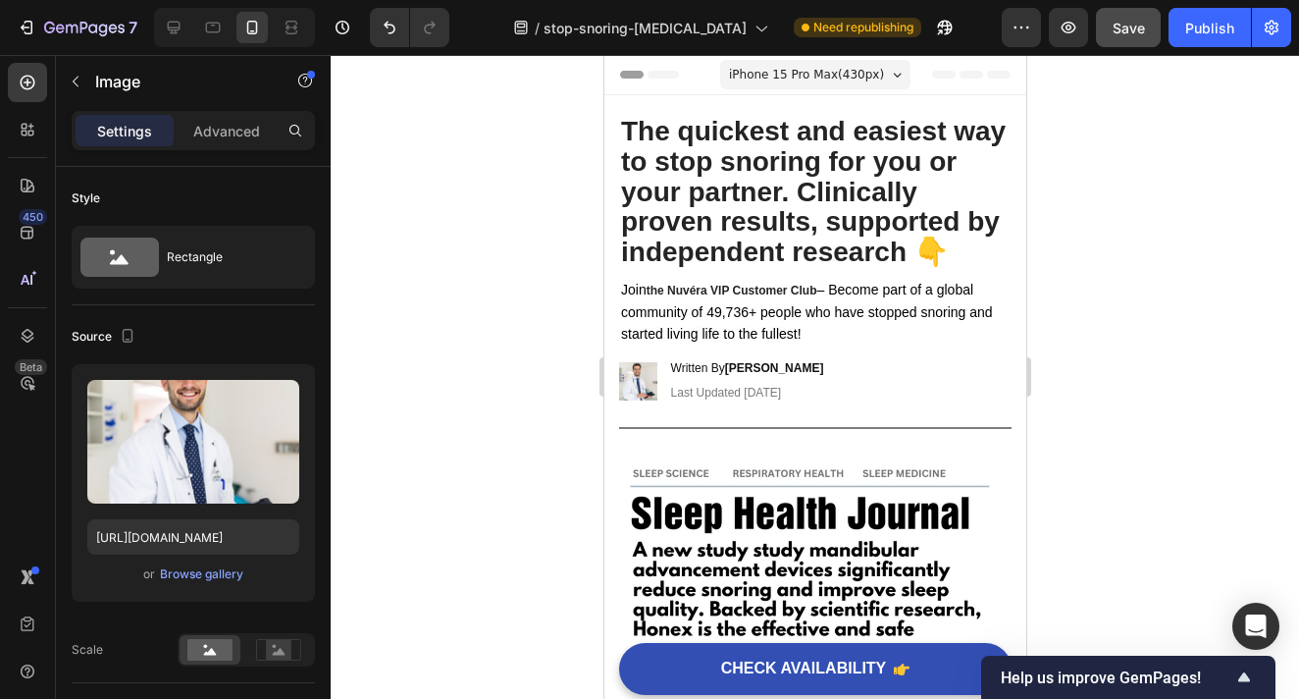
click at [633, 387] on img at bounding box center [637, 381] width 38 height 38
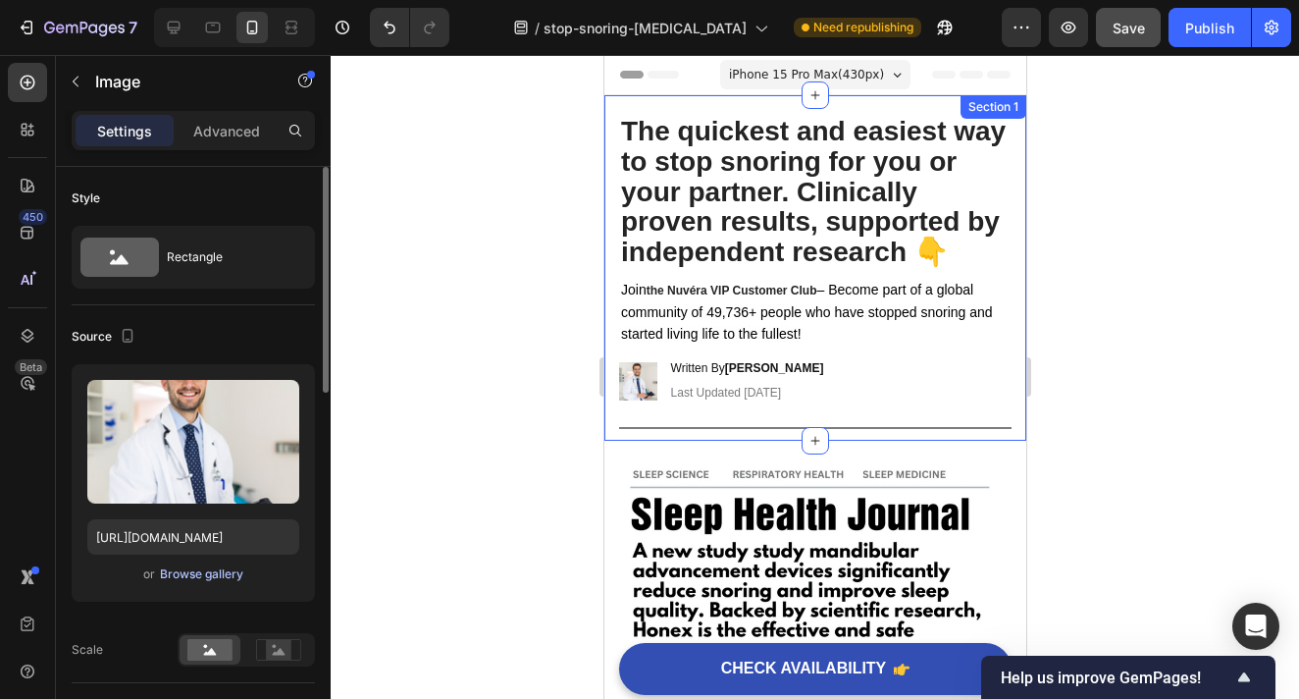
click at [223, 576] on div "Browse gallery" at bounding box center [201, 574] width 83 height 18
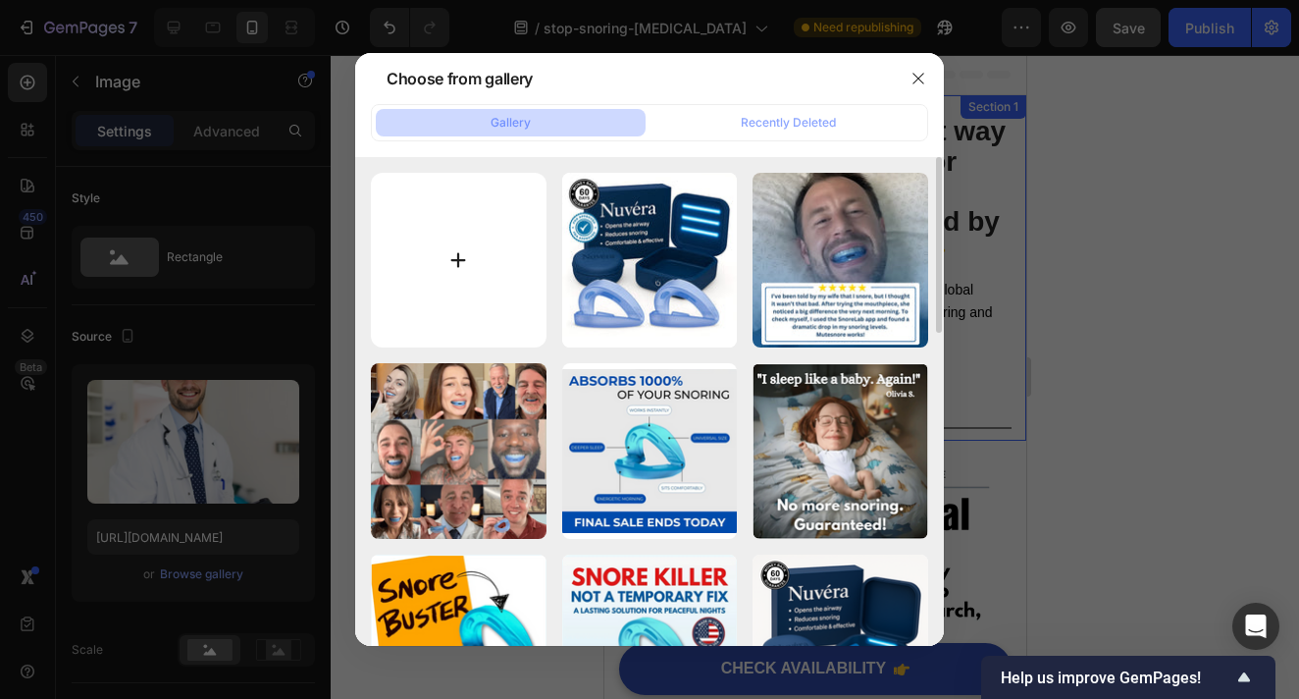
click at [481, 267] on input "file" at bounding box center [459, 261] width 176 height 176
type input "C:\fakepath\Screenshot 2025-09-29 at 13.15.33.png"
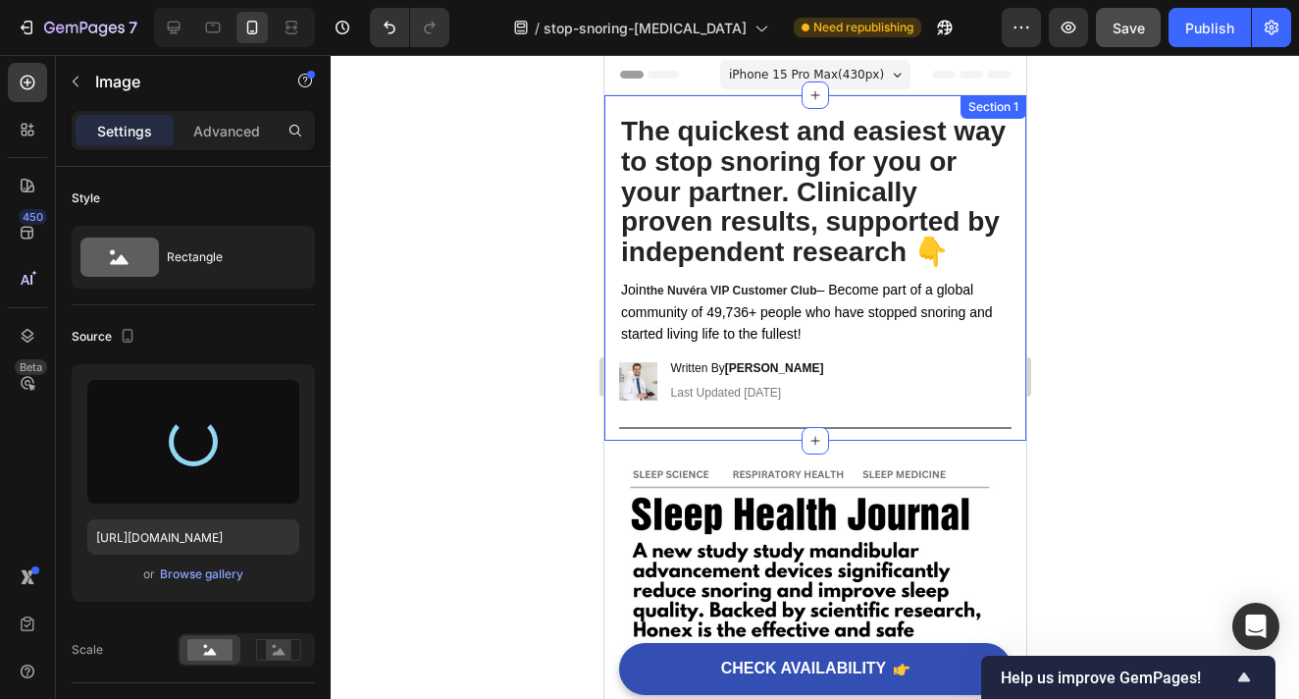
type input "https://cdn.shopify.com/s/files/1/0946/6963/5932/files/gempages_585540442586612…"
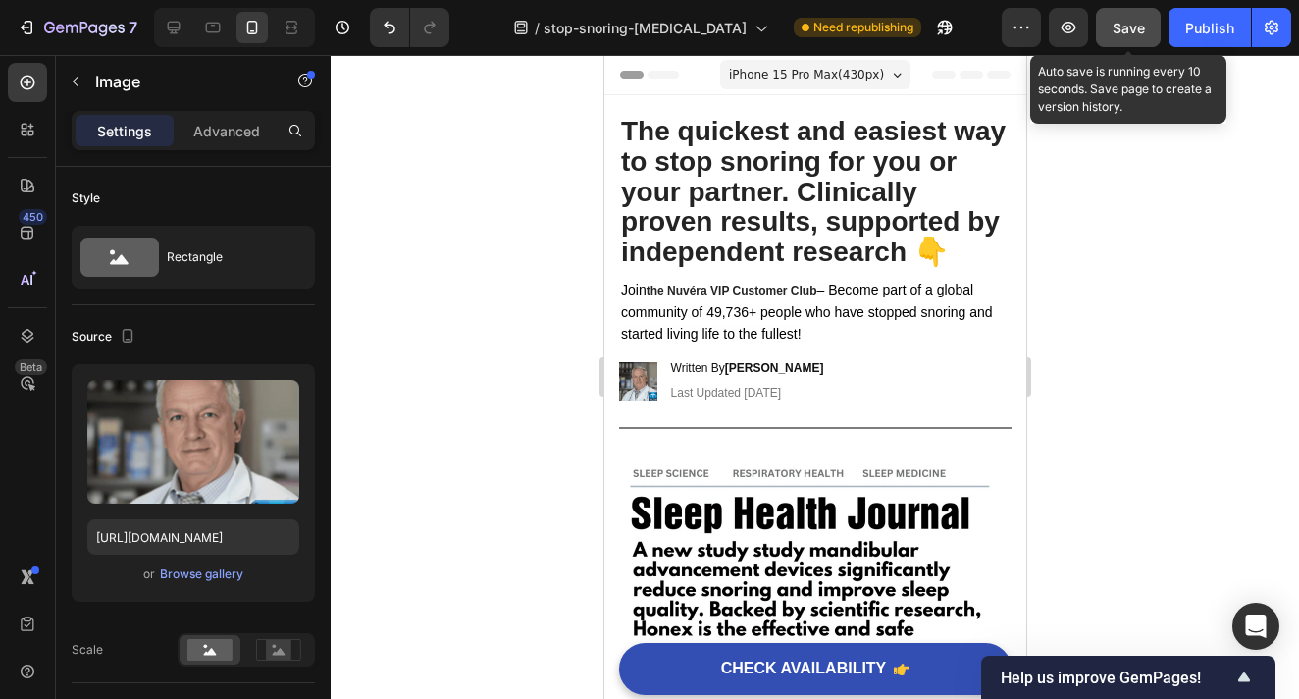
click at [1135, 22] on span "Save" at bounding box center [1129, 28] width 32 height 17
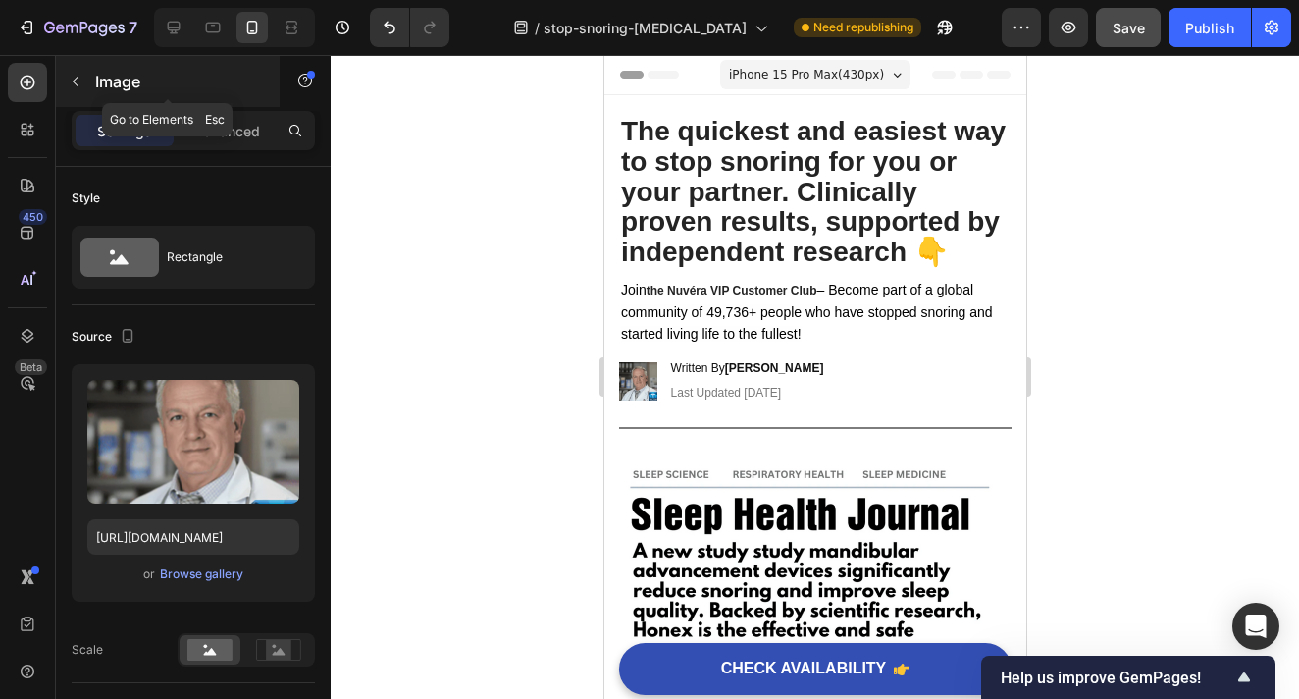
click at [74, 75] on icon "button" at bounding box center [76, 82] width 16 height 16
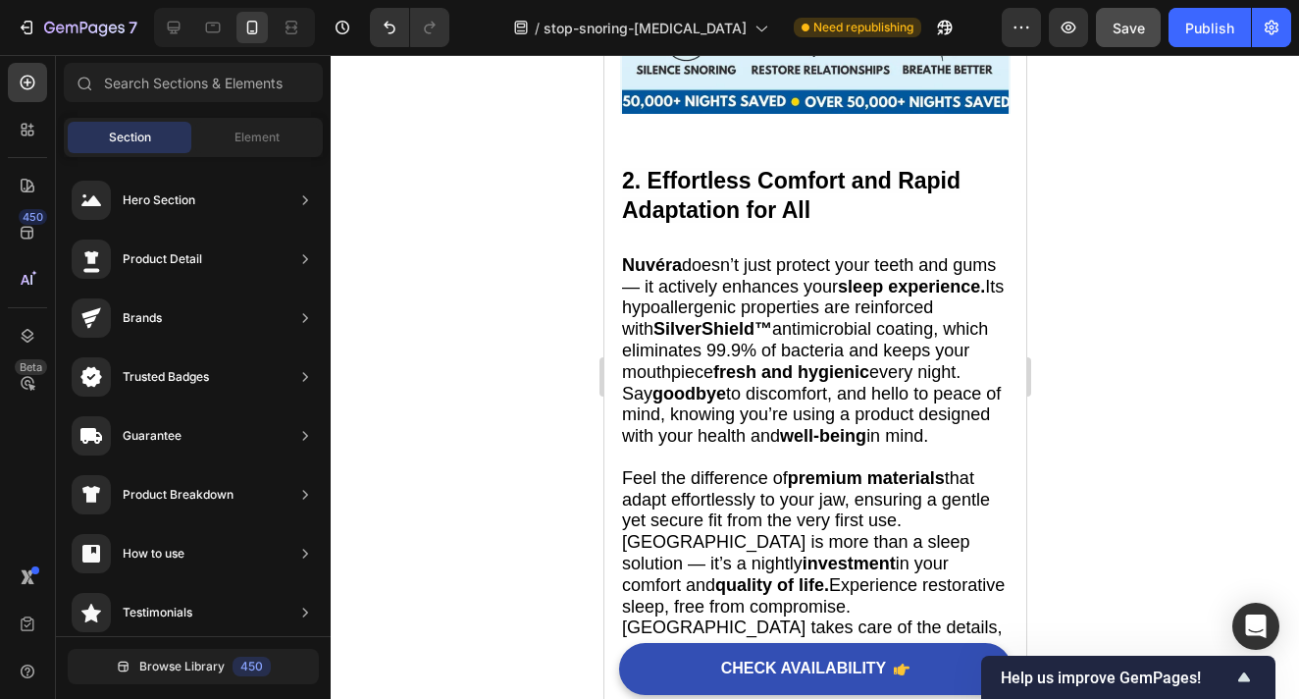
scroll to position [1757, 0]
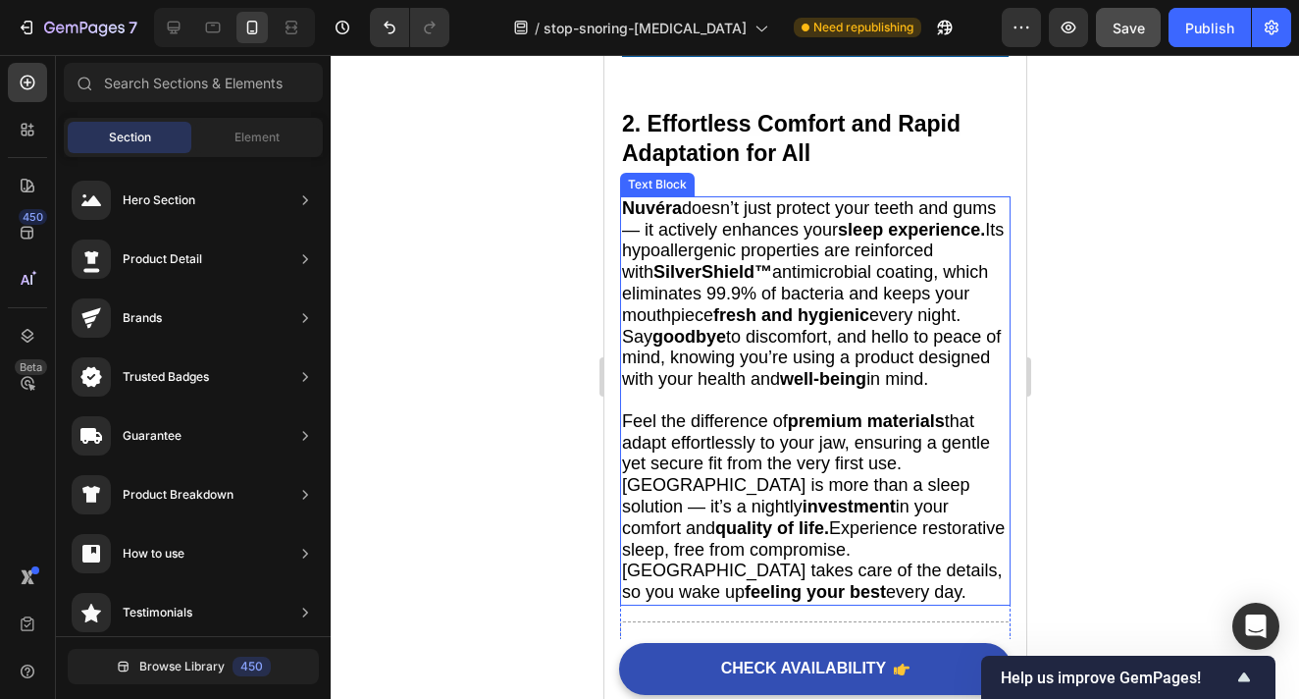
click at [805, 289] on span "Nuvéra doesn’t just protect your teeth and gums — it actively enhances your sle…" at bounding box center [812, 293] width 382 height 190
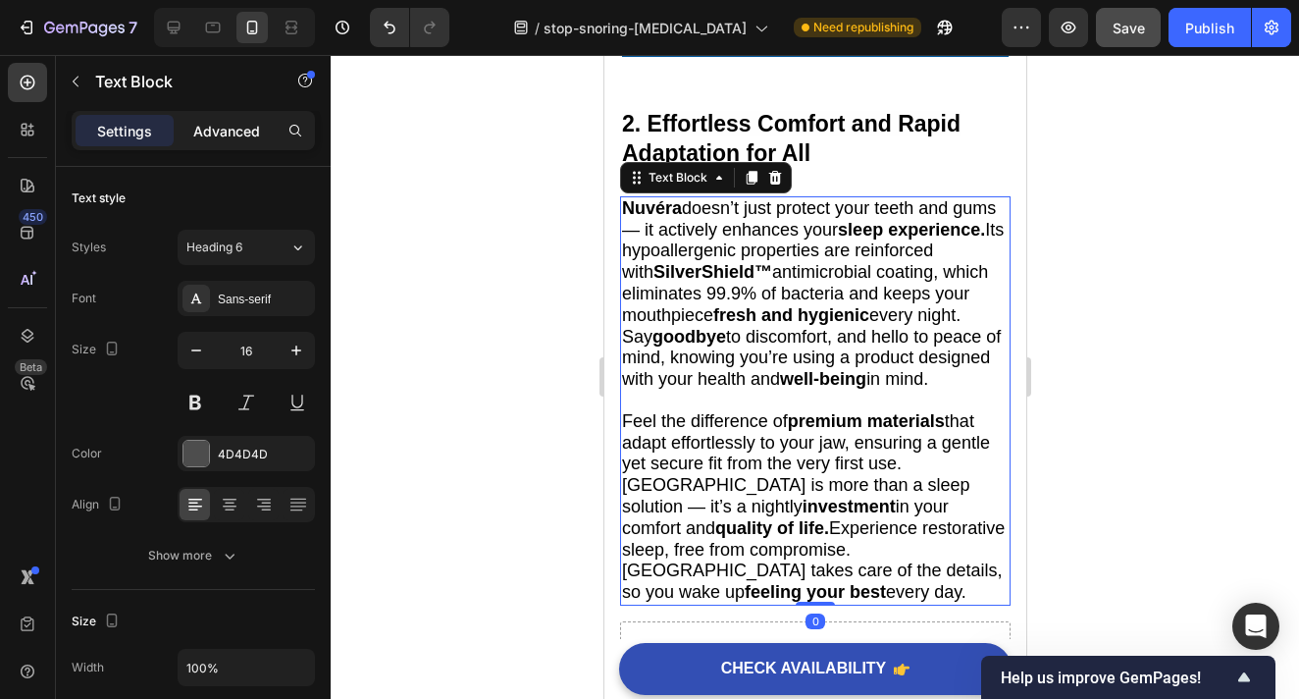
click at [234, 145] on div "Advanced" at bounding box center [227, 130] width 98 height 31
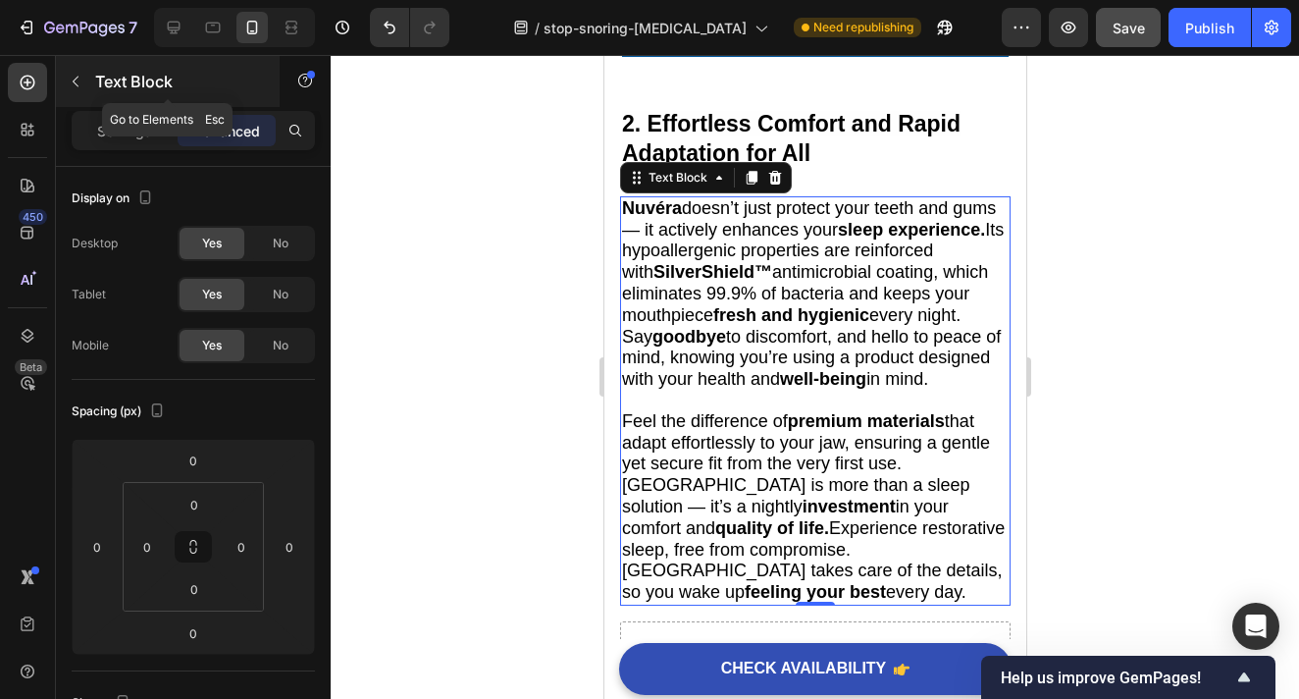
click at [76, 88] on icon "button" at bounding box center [76, 82] width 16 height 16
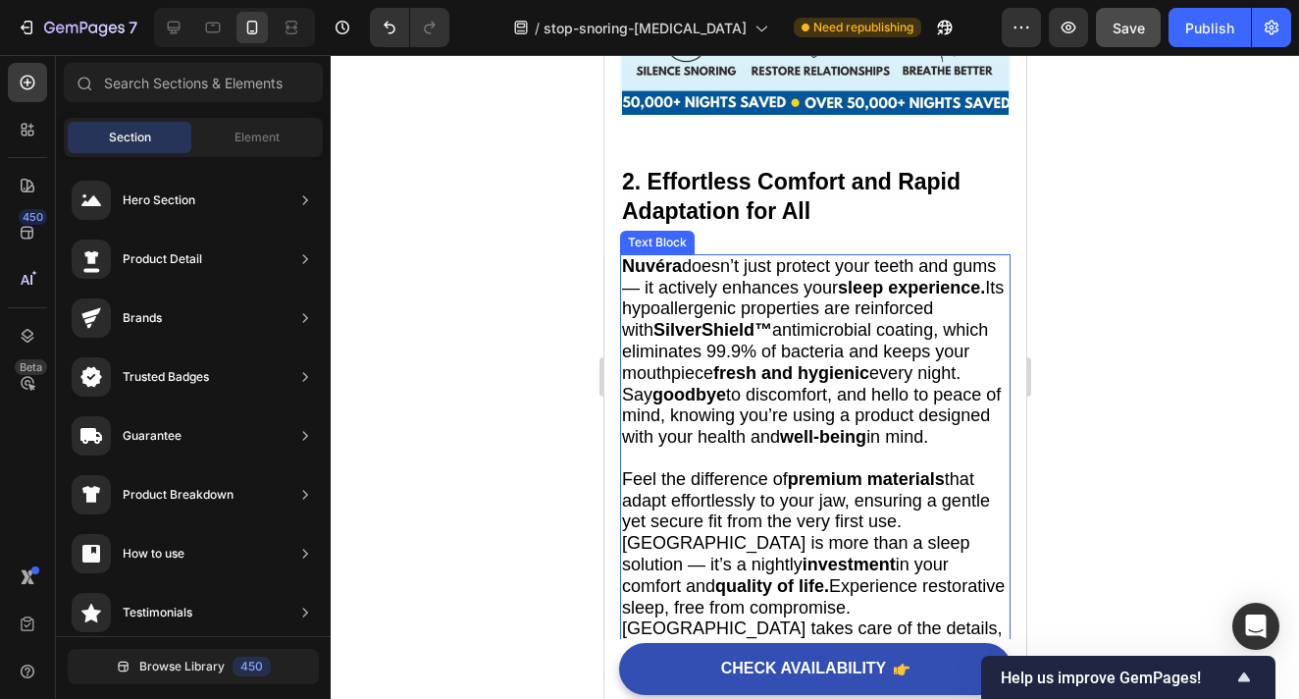
scroll to position [1664, 0]
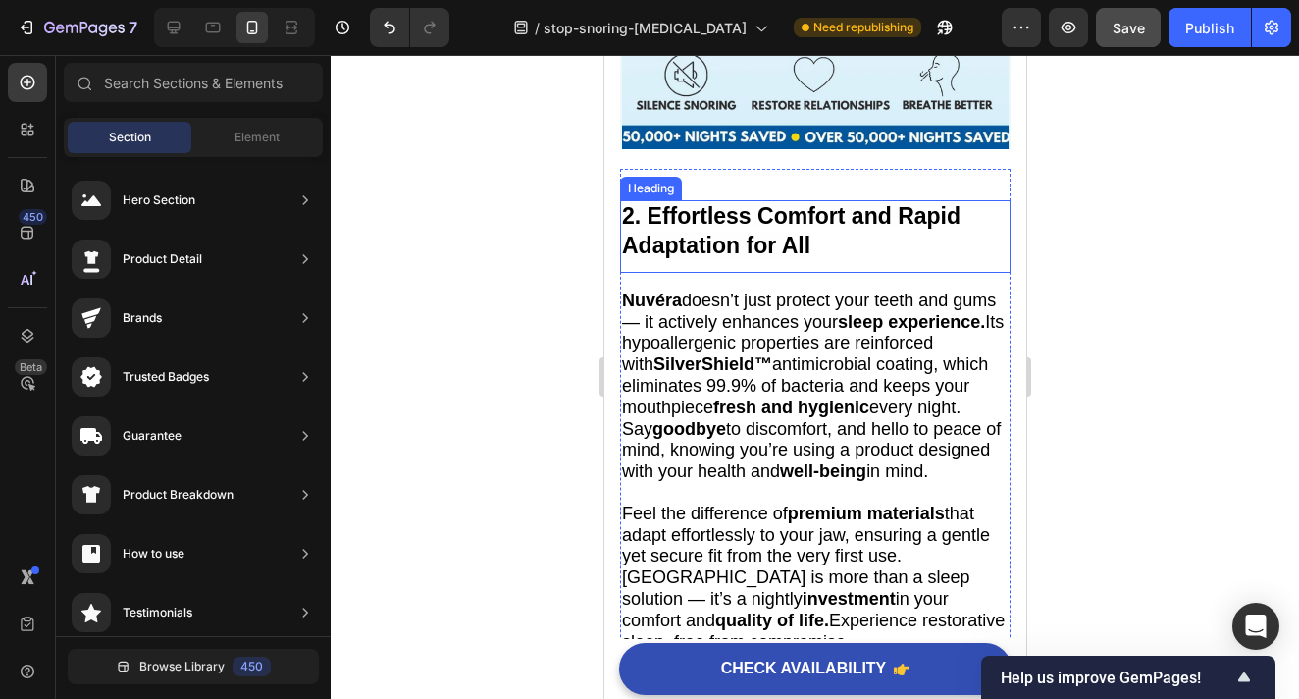
click at [752, 248] on strong "2. Effortless Comfort and Rapid Adaptation for All" at bounding box center [790, 230] width 339 height 55
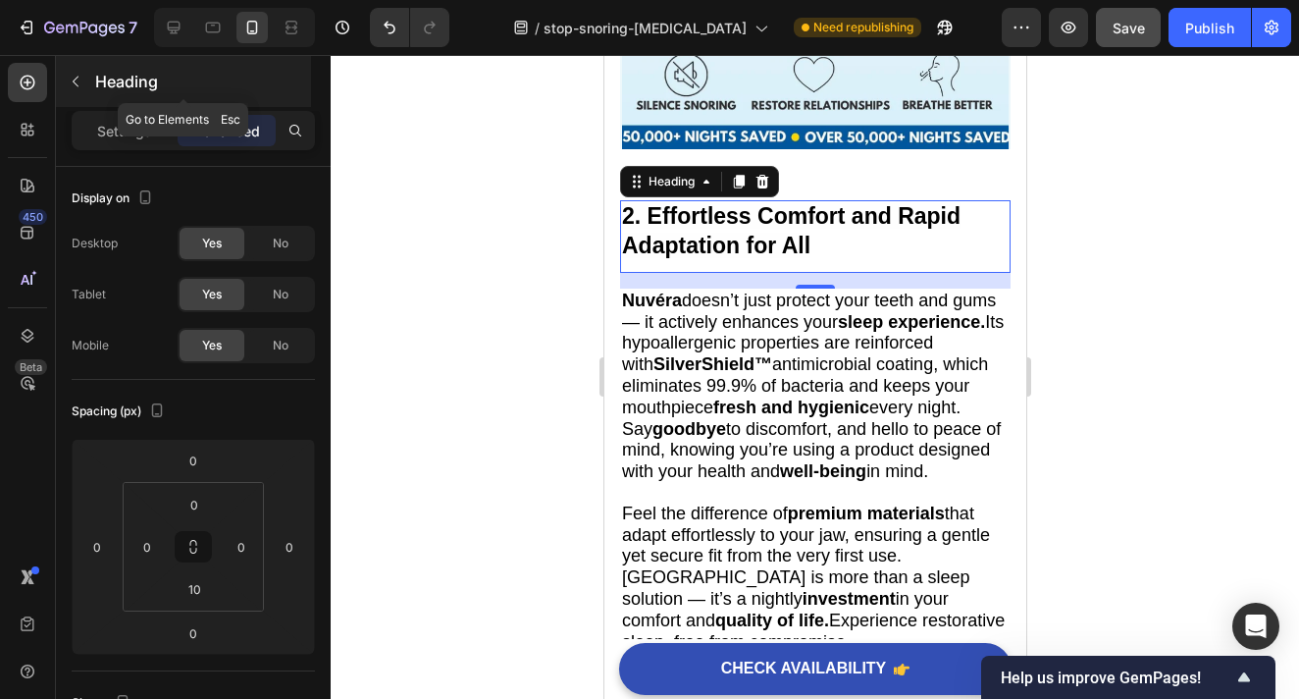
click at [70, 77] on icon "button" at bounding box center [76, 82] width 16 height 16
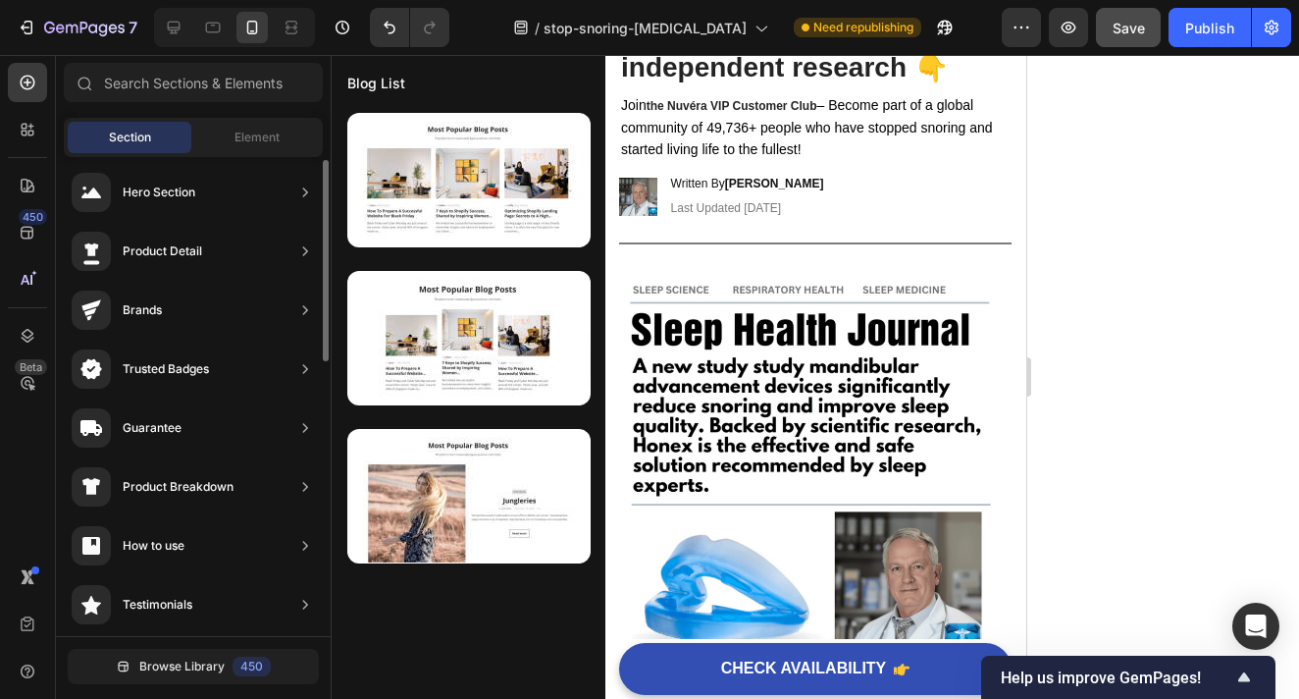
scroll to position [0, 0]
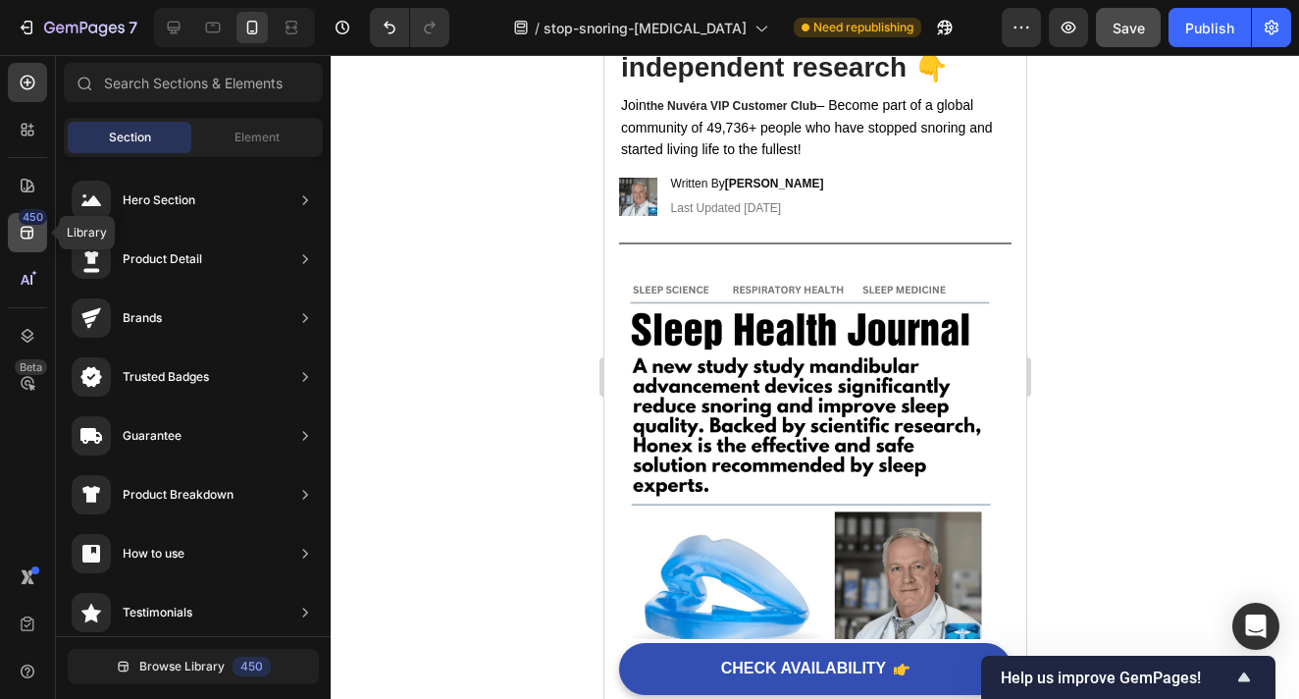
click at [24, 223] on div "450" at bounding box center [33, 217] width 28 height 16
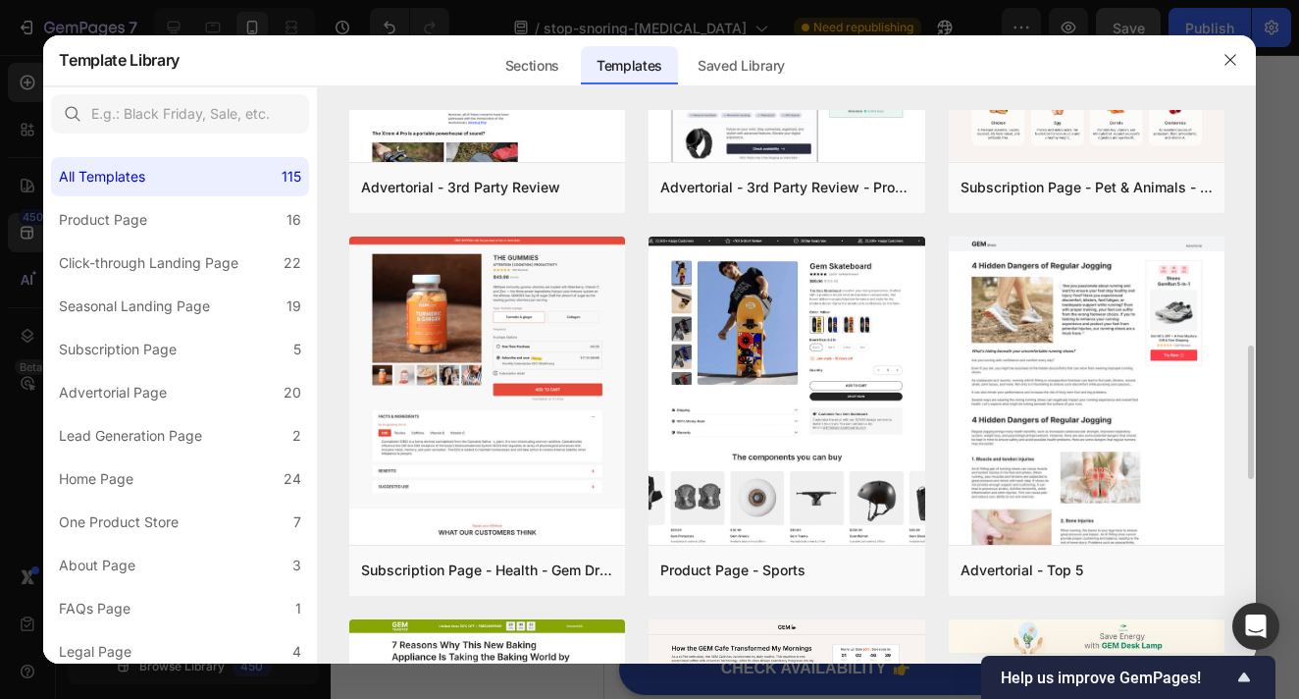
scroll to position [1435, 0]
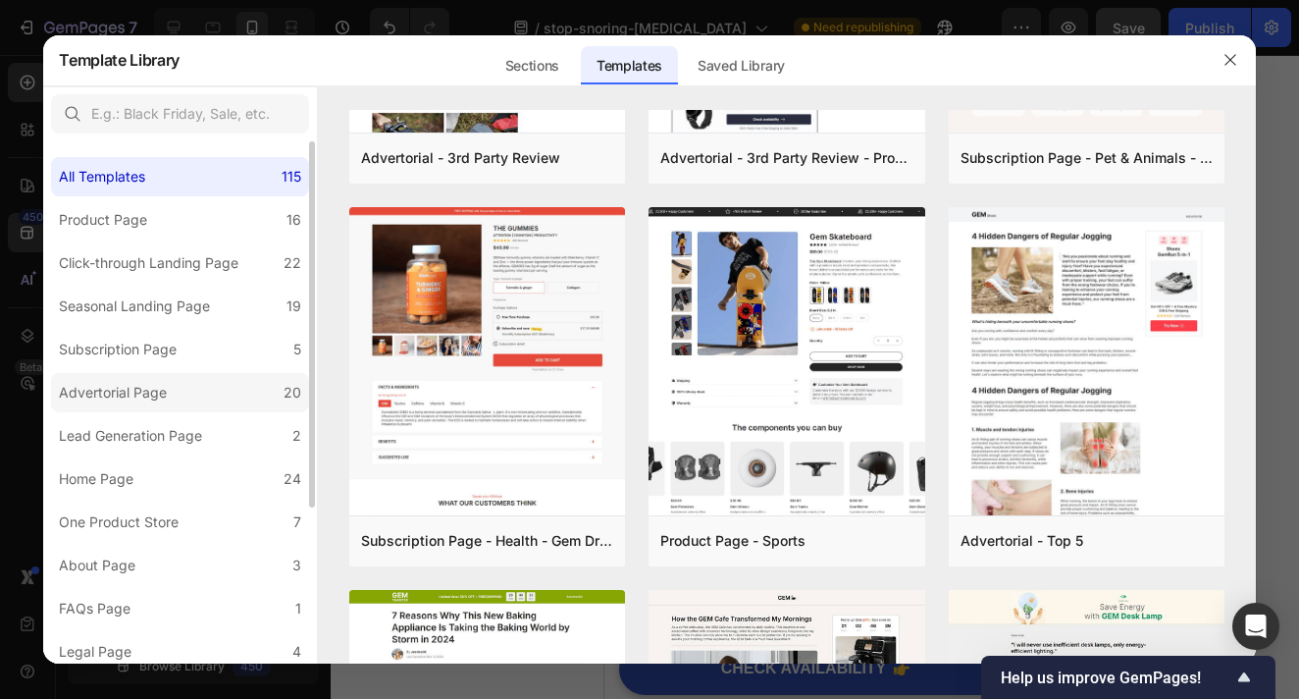
click at [235, 392] on label "Advertorial Page 20" at bounding box center [180, 392] width 258 height 39
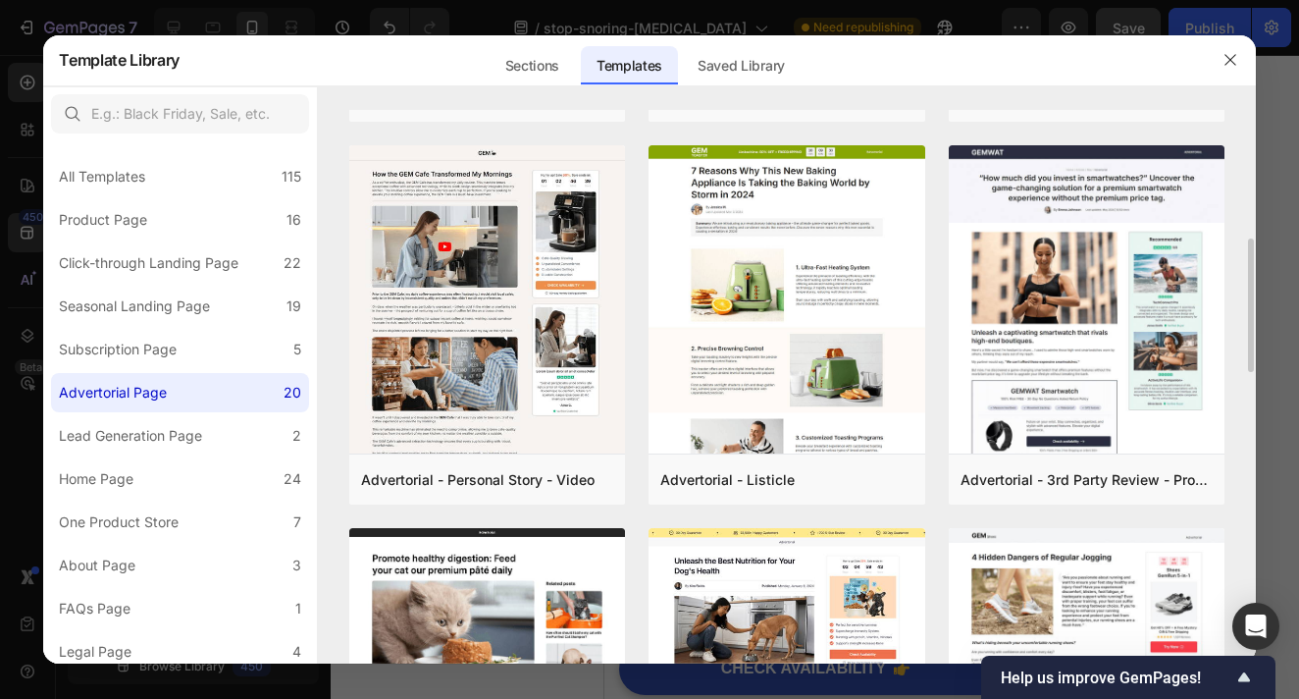
scroll to position [766, 0]
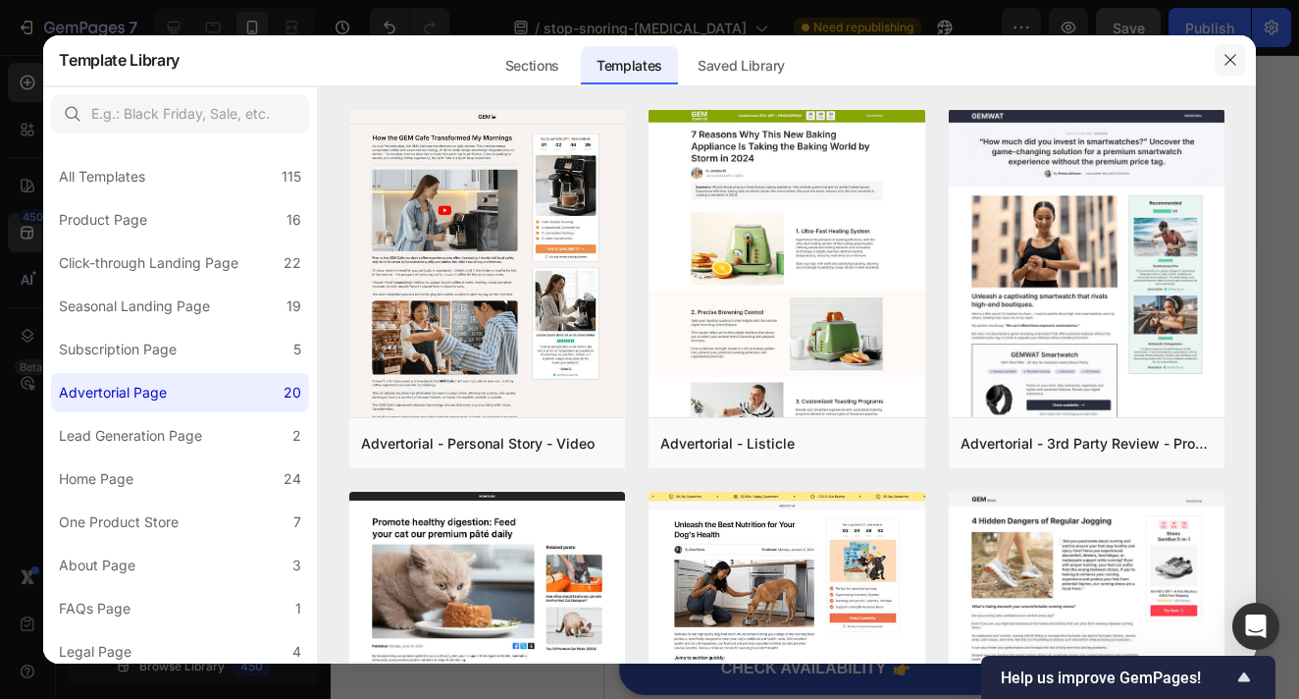
click at [1224, 57] on icon "button" at bounding box center [1231, 60] width 16 height 16
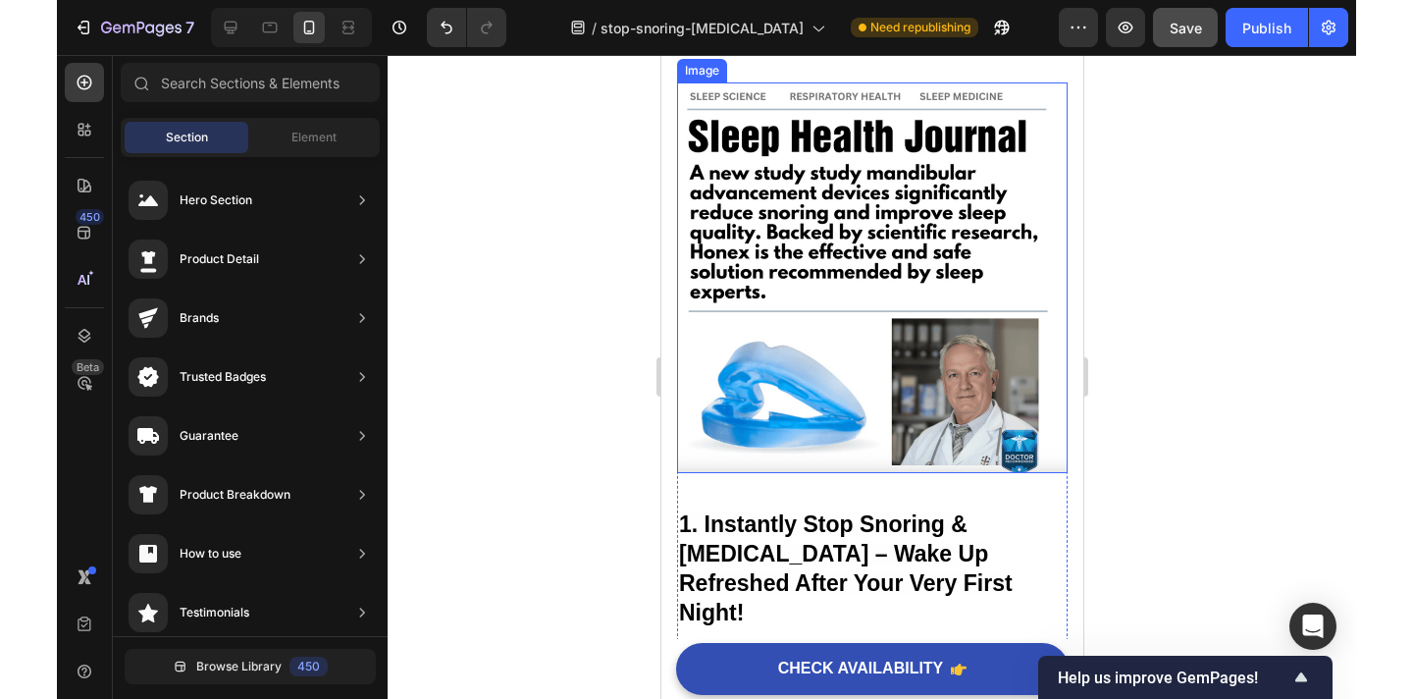
scroll to position [0, 0]
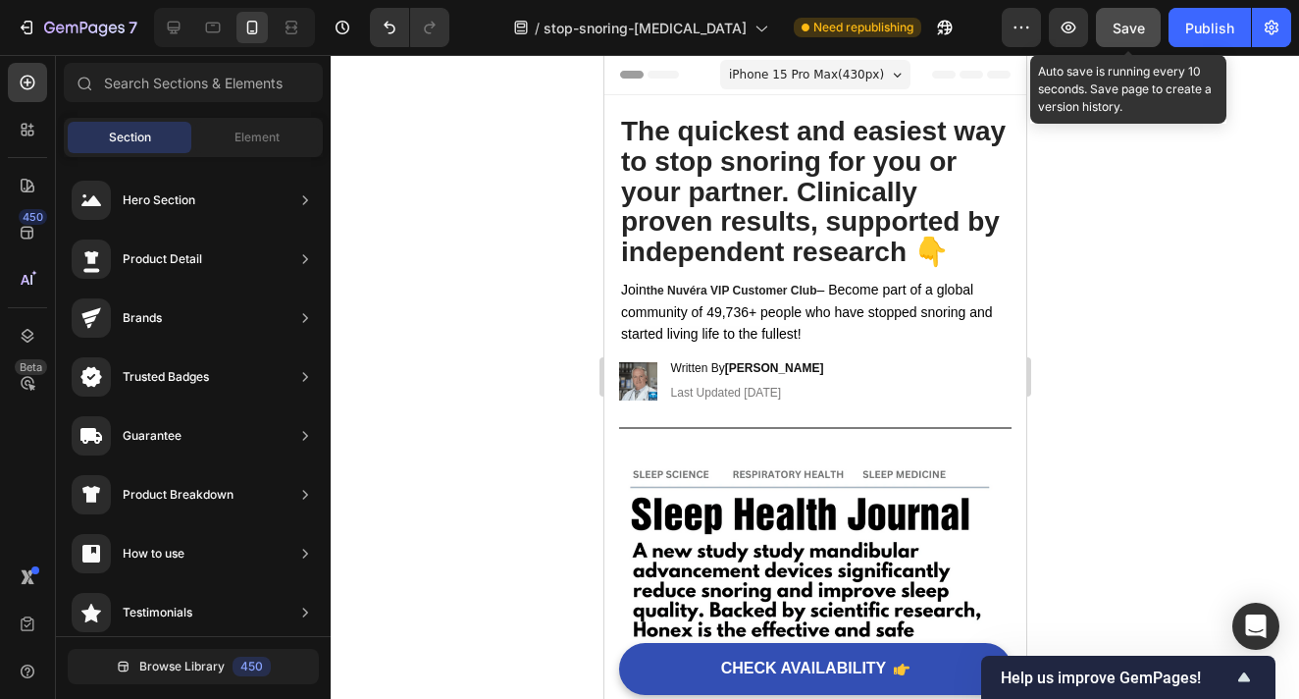
click at [1116, 18] on div "Save" at bounding box center [1129, 28] width 32 height 21
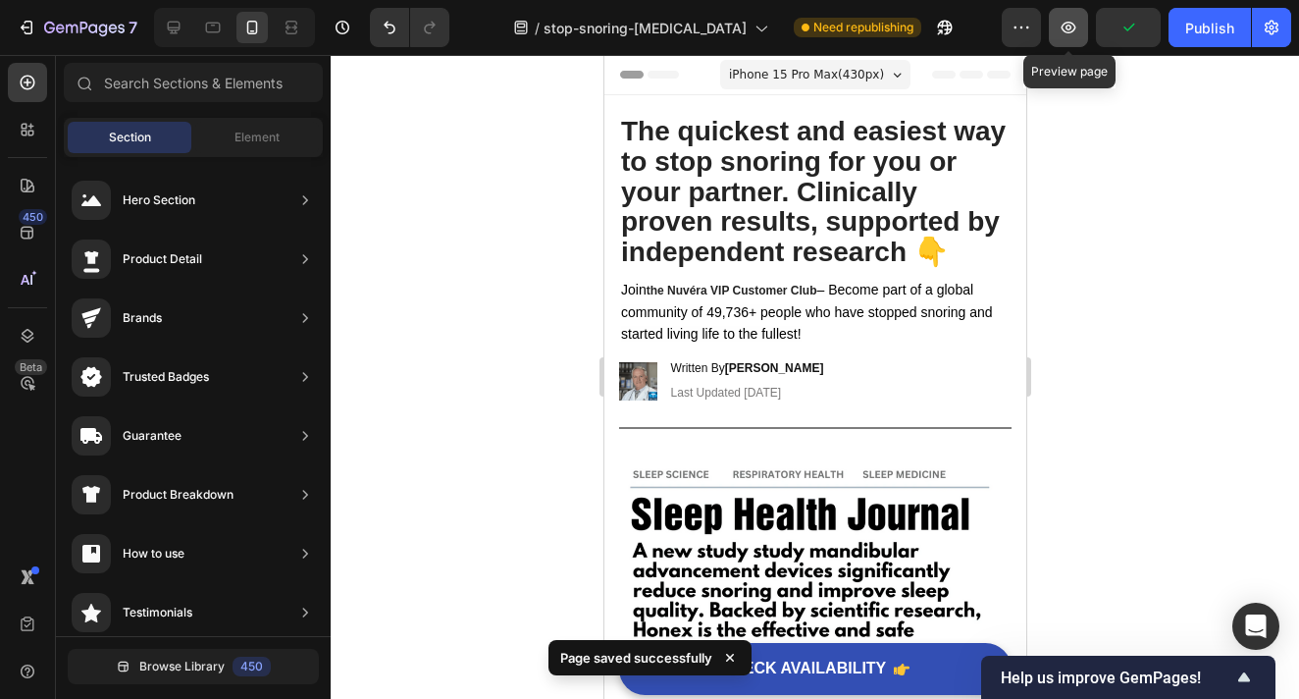
click at [1075, 23] on icon "button" at bounding box center [1069, 28] width 20 height 20
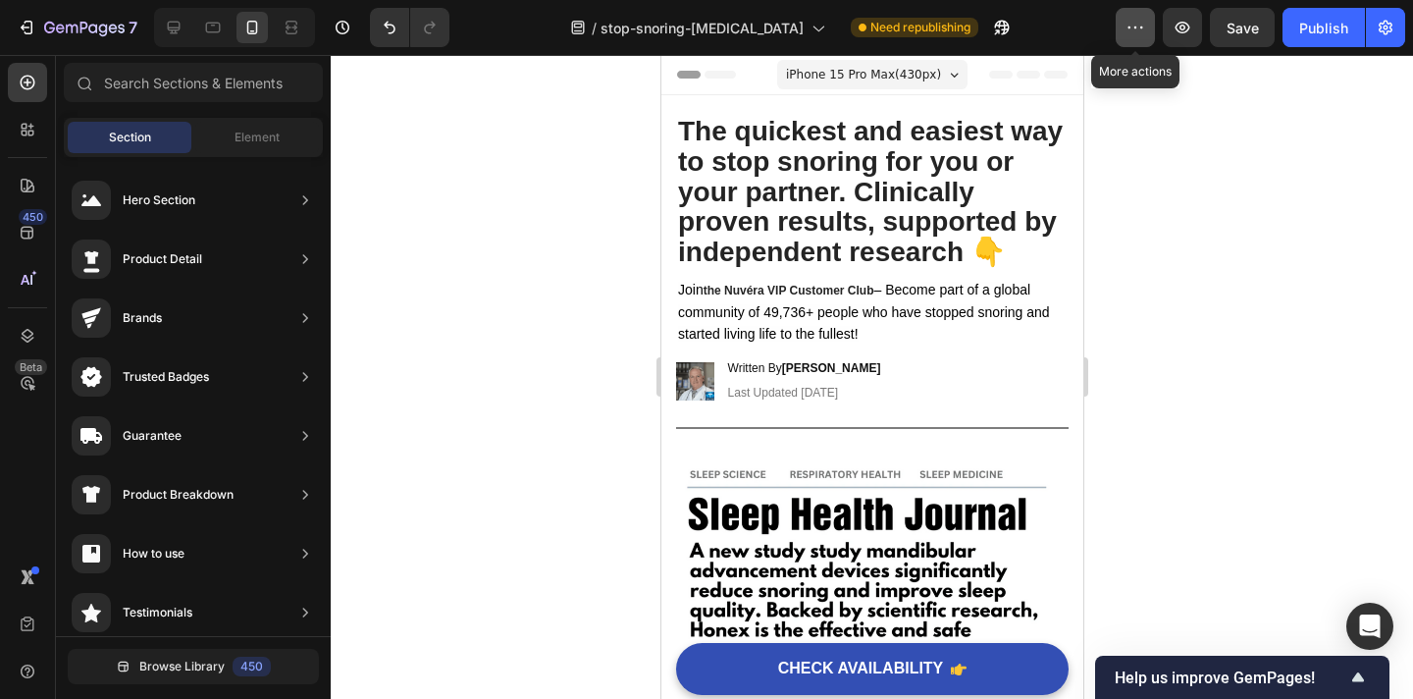
click at [1137, 34] on icon "button" at bounding box center [1136, 28] width 20 height 20
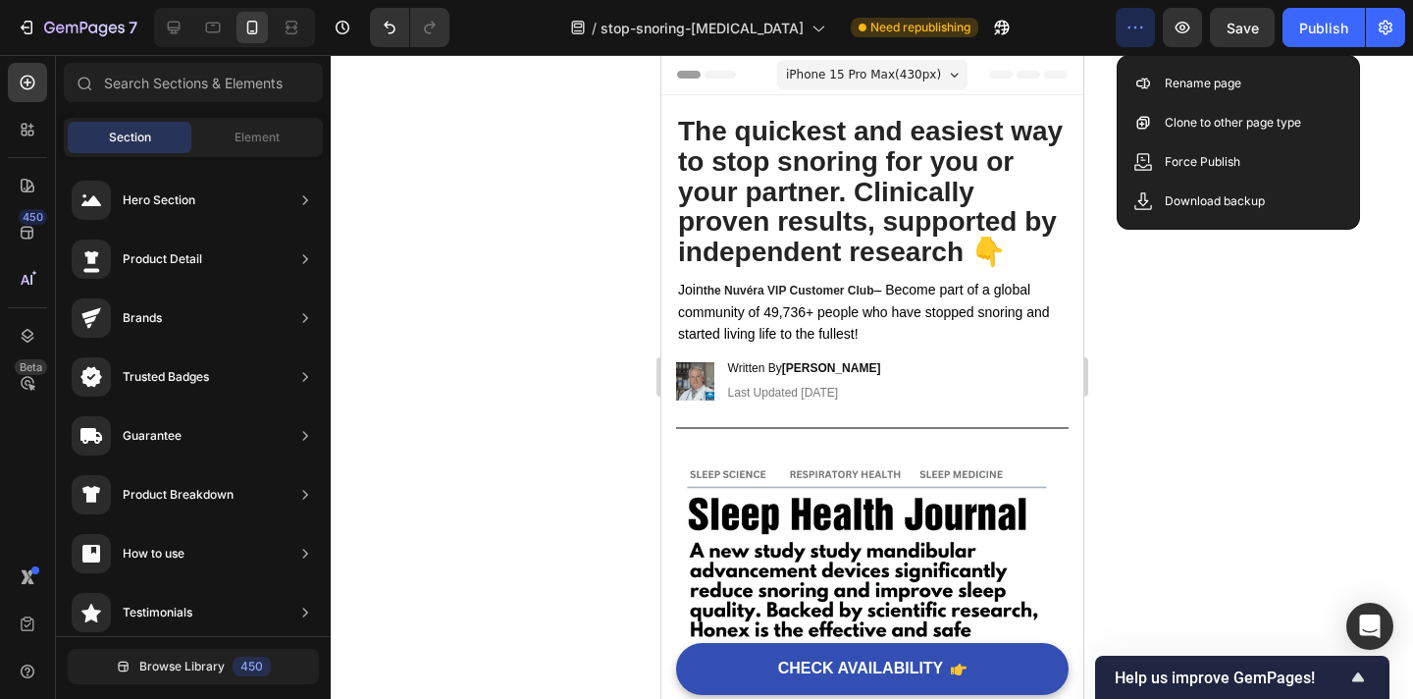
click at [1147, 266] on div at bounding box center [872, 377] width 1083 height 644
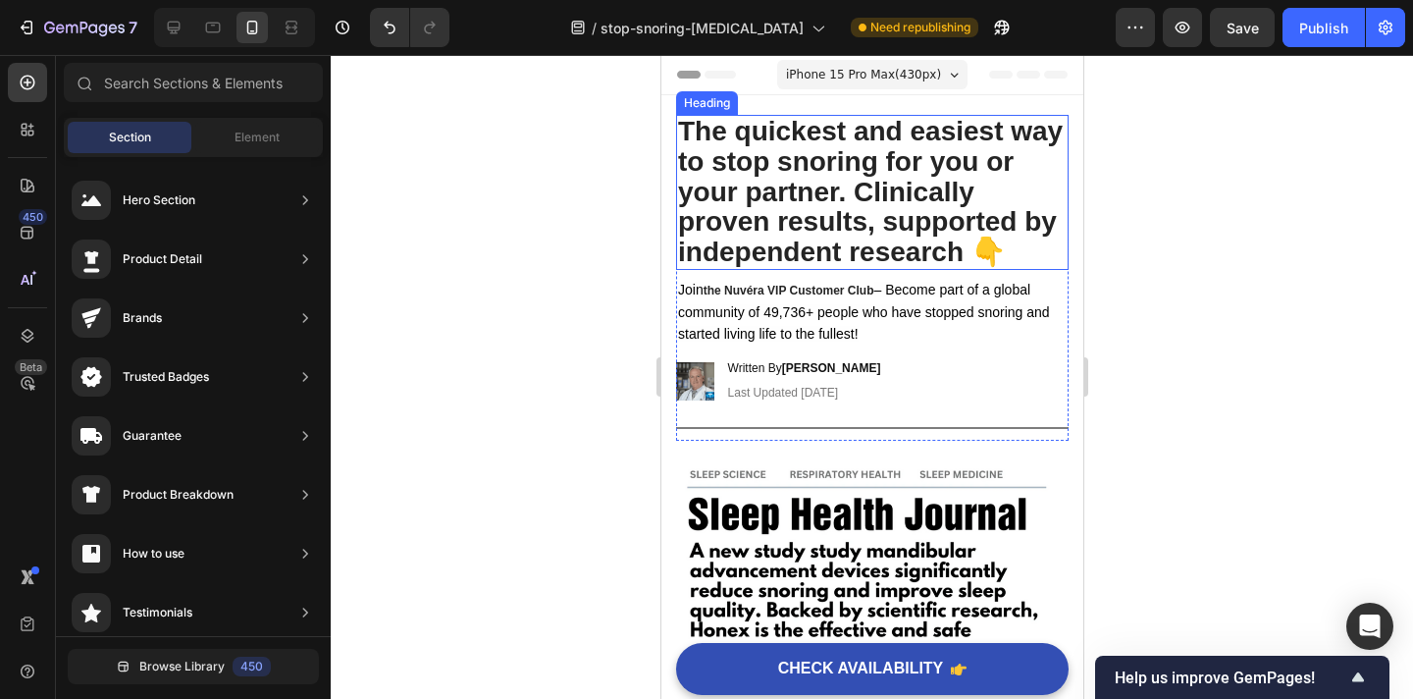
click at [822, 157] on strong "The quickest and easiest way to stop snoring for you or your partner. Clinicall…" at bounding box center [869, 191] width 385 height 151
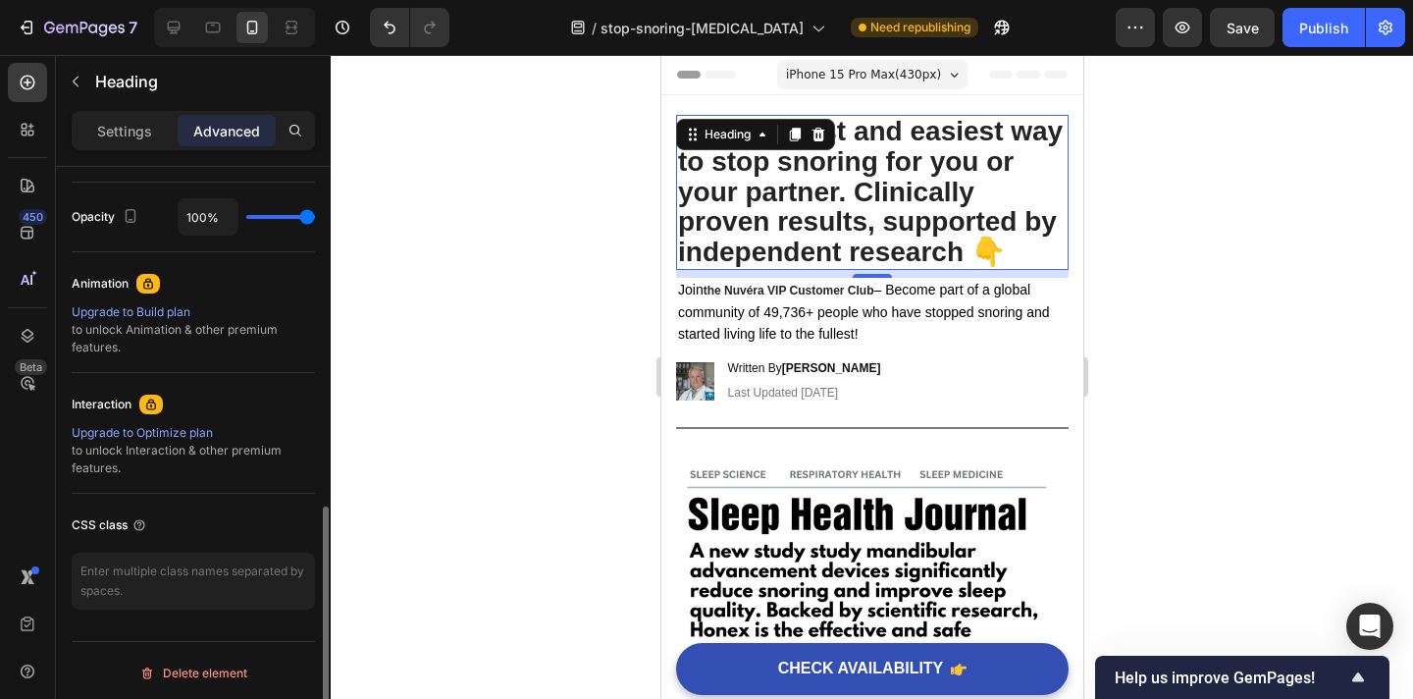
scroll to position [774, 0]
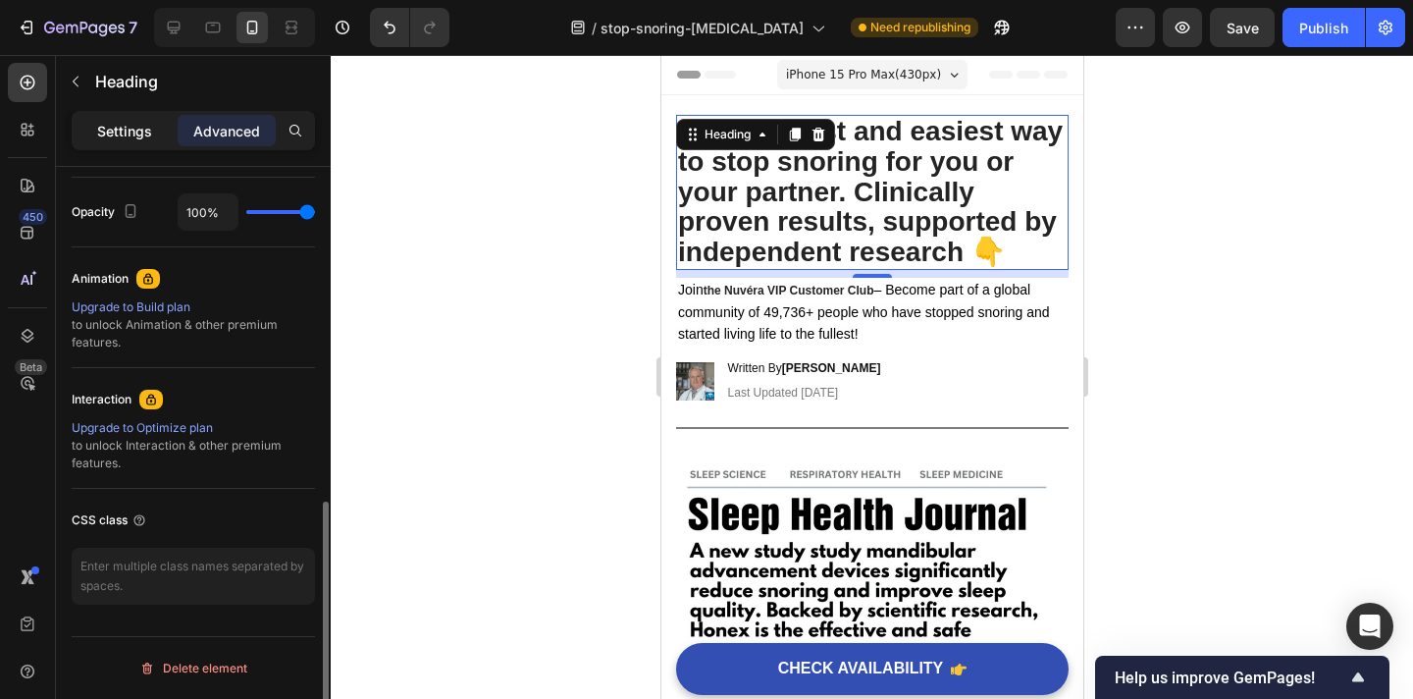
click at [137, 124] on p "Settings" at bounding box center [124, 131] width 55 height 21
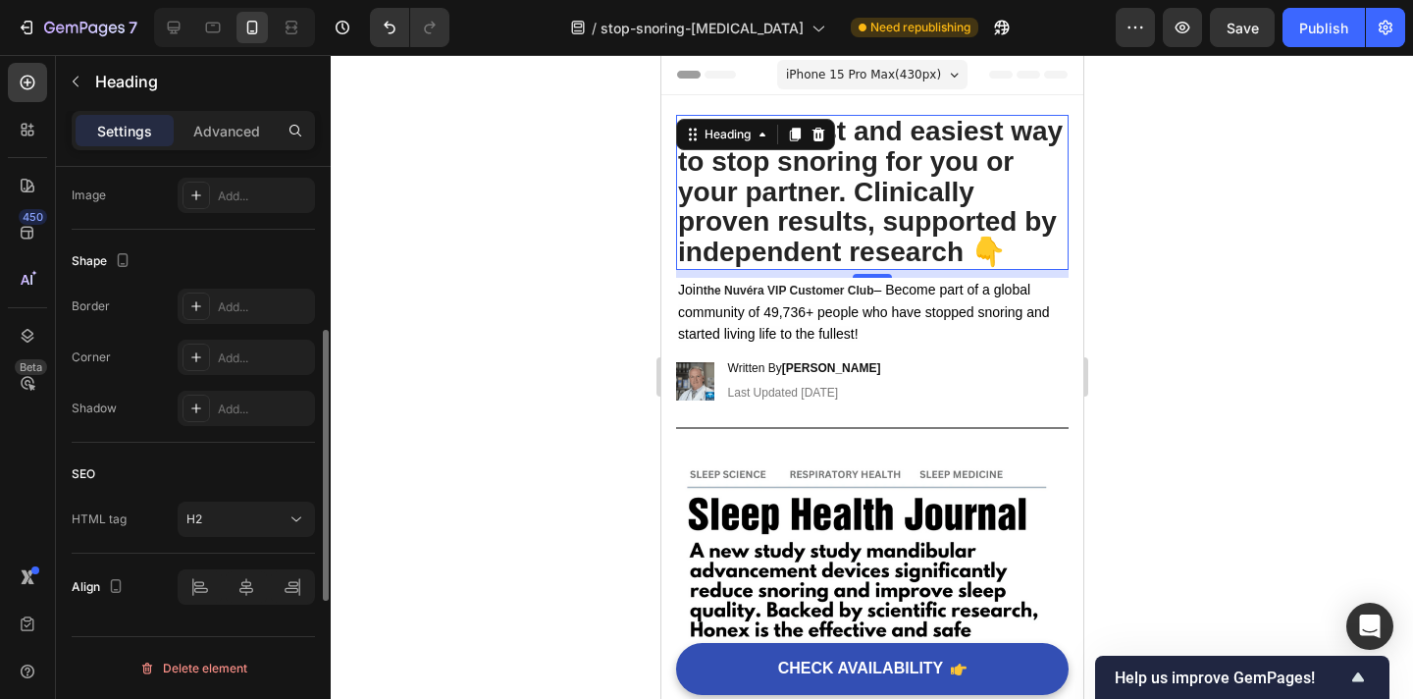
scroll to position [0, 0]
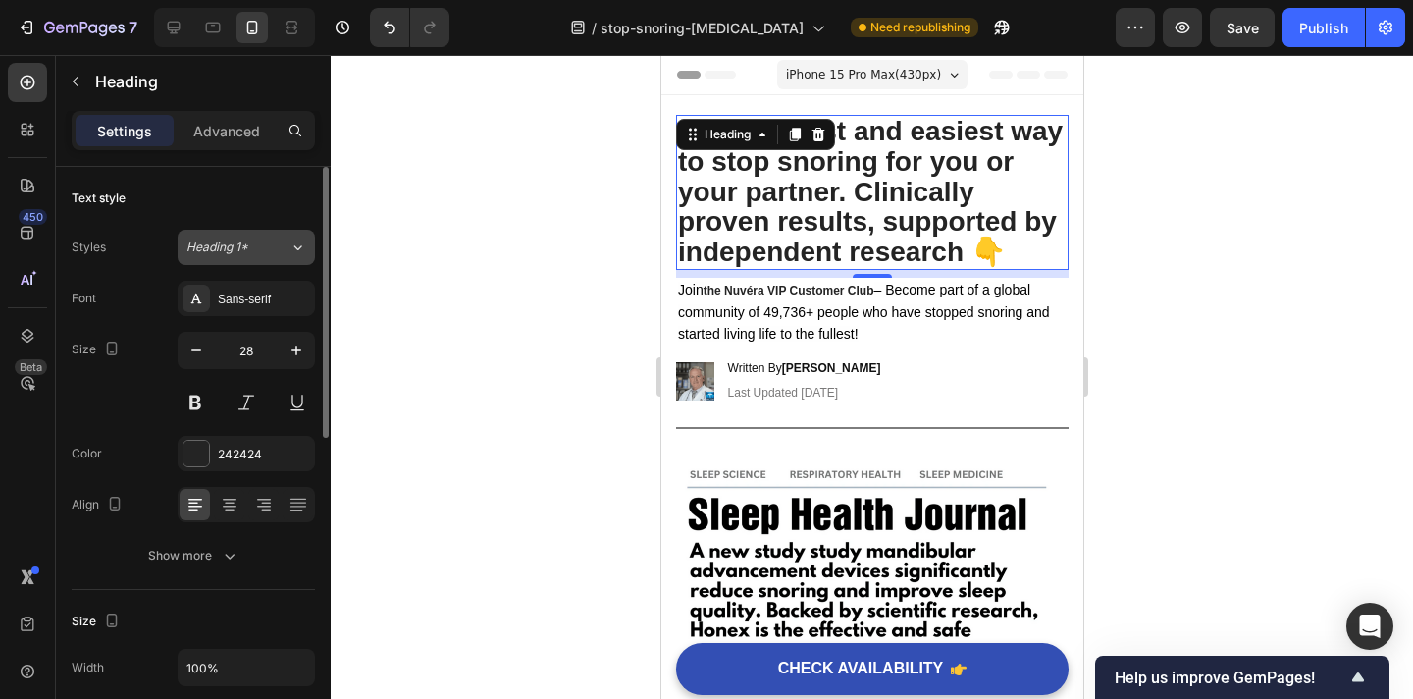
click at [232, 261] on button "Heading 1*" at bounding box center [246, 247] width 137 height 35
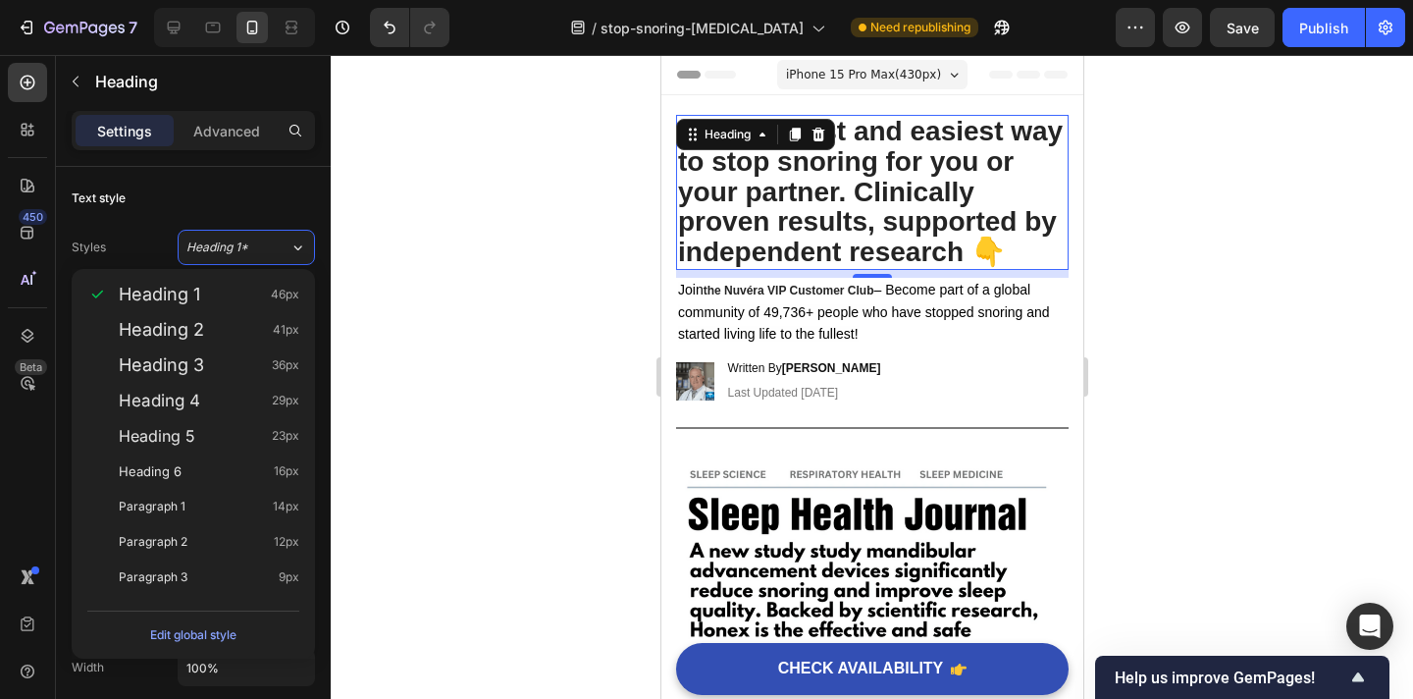
click at [365, 264] on div at bounding box center [872, 377] width 1083 height 644
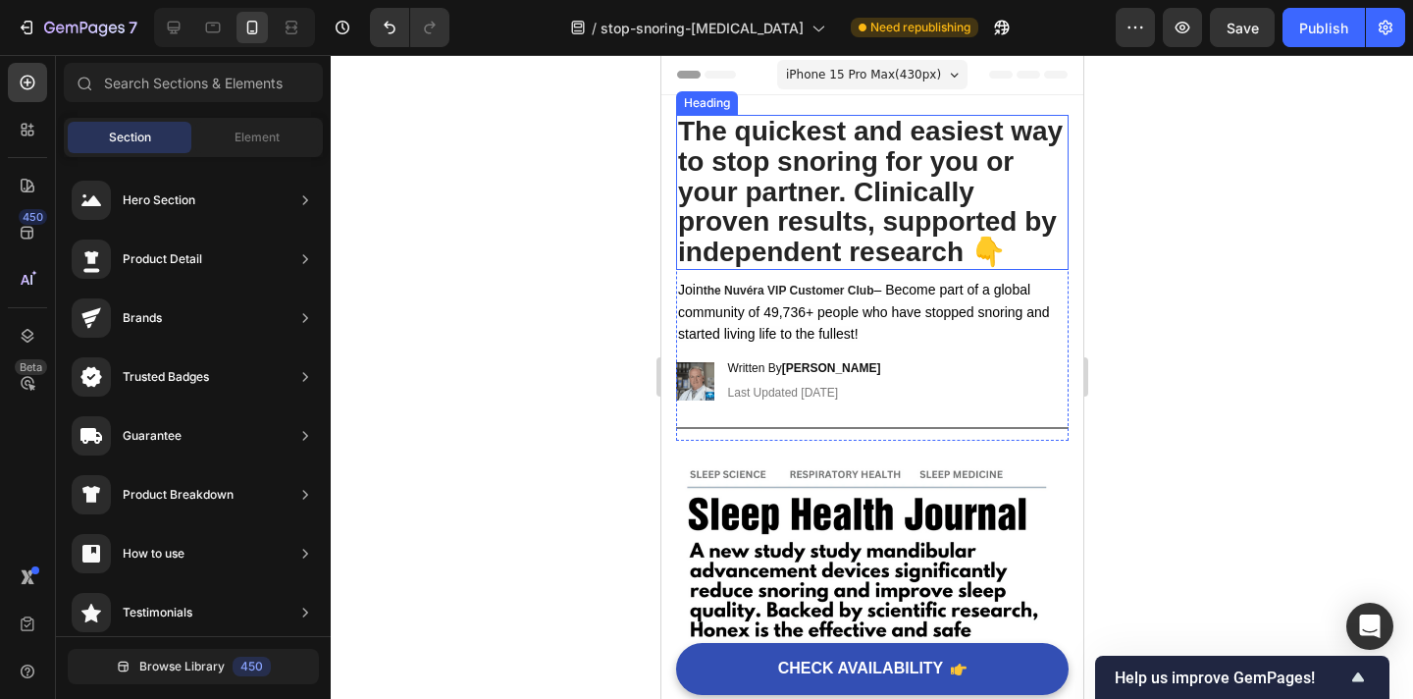
click at [759, 154] on strong "The quickest and easiest way to stop snoring for you or your partner. Clinicall…" at bounding box center [869, 191] width 385 height 151
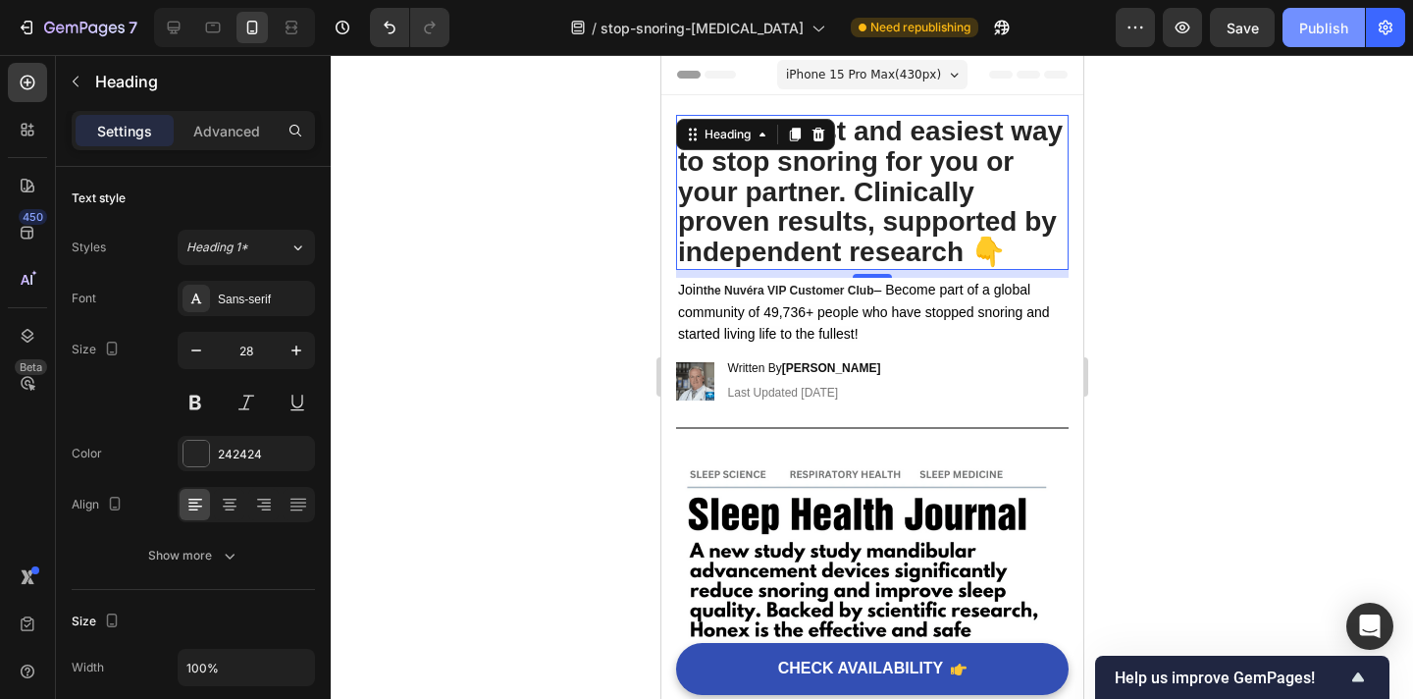
click at [1298, 32] on div "Publish" at bounding box center [1323, 28] width 49 height 21
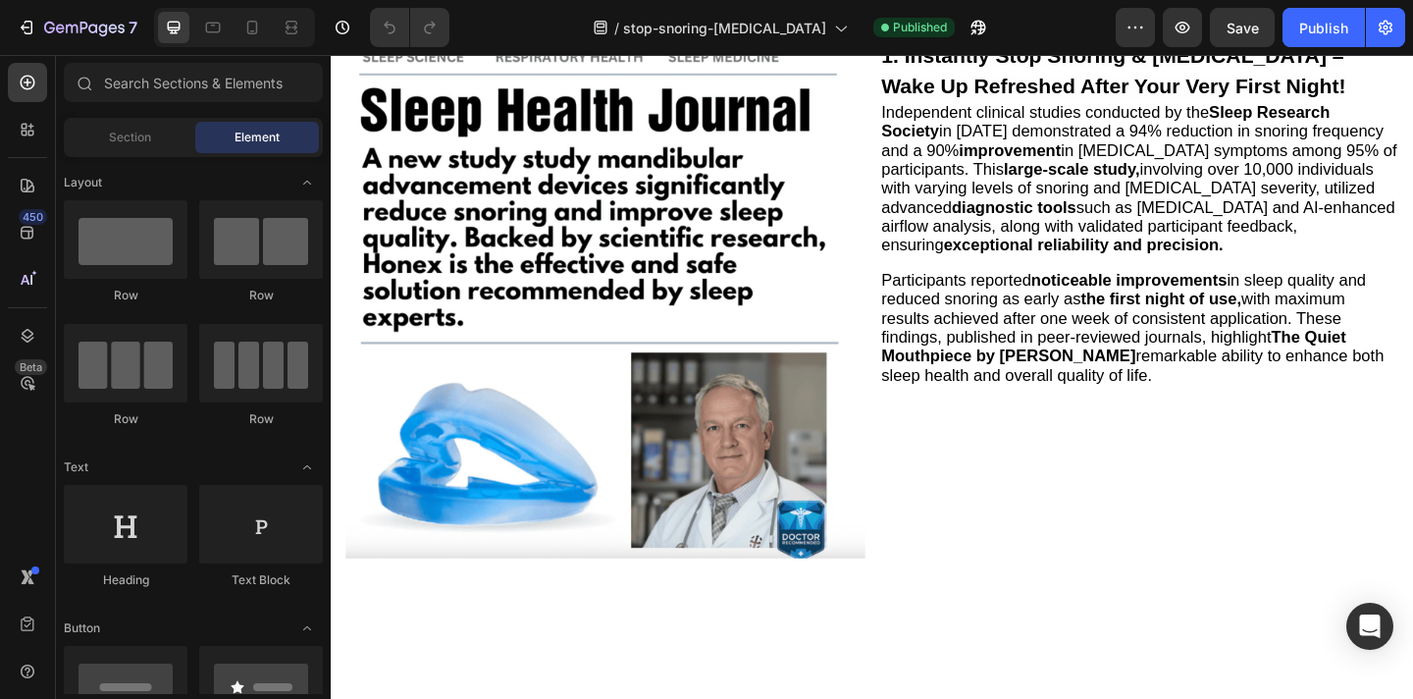
scroll to position [502, 0]
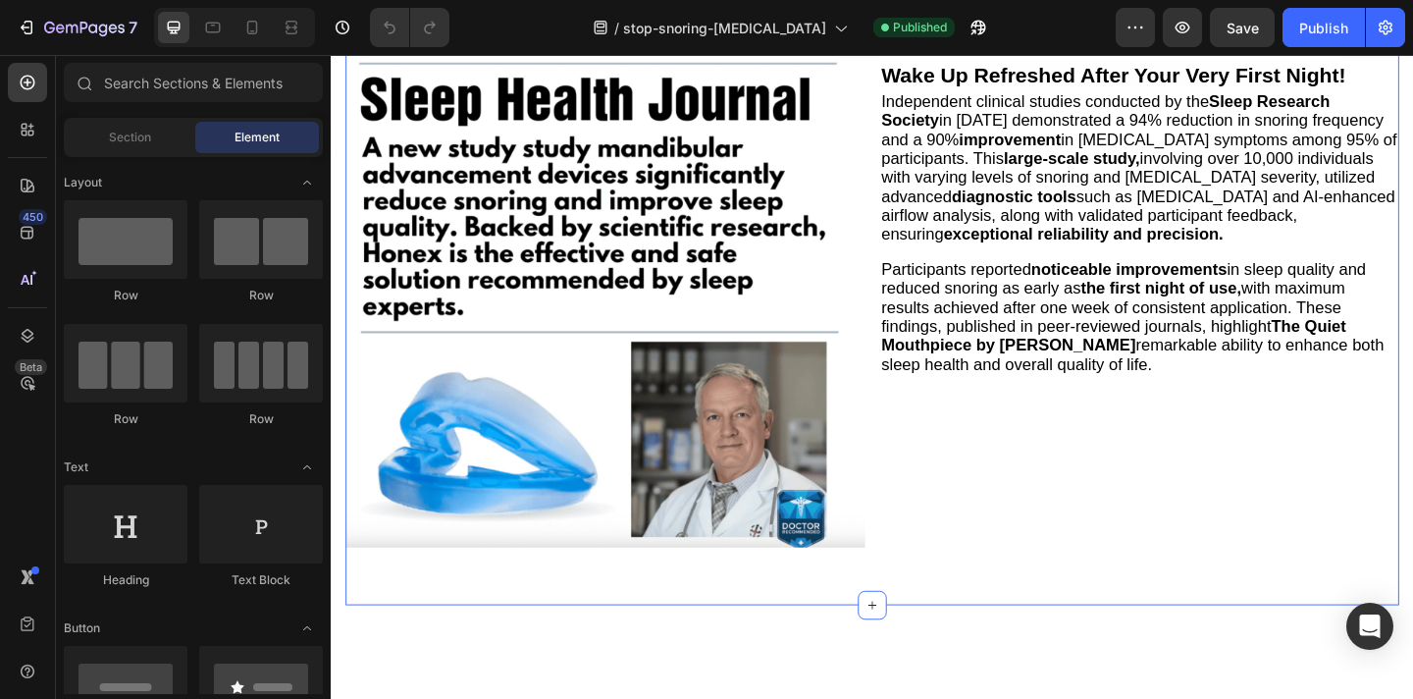
click at [785, 341] on div "Image 1. Instantly Stop Snoring & [MEDICAL_DATA] – Wake Up Refreshed After Your…" at bounding box center [919, 324] width 1146 height 660
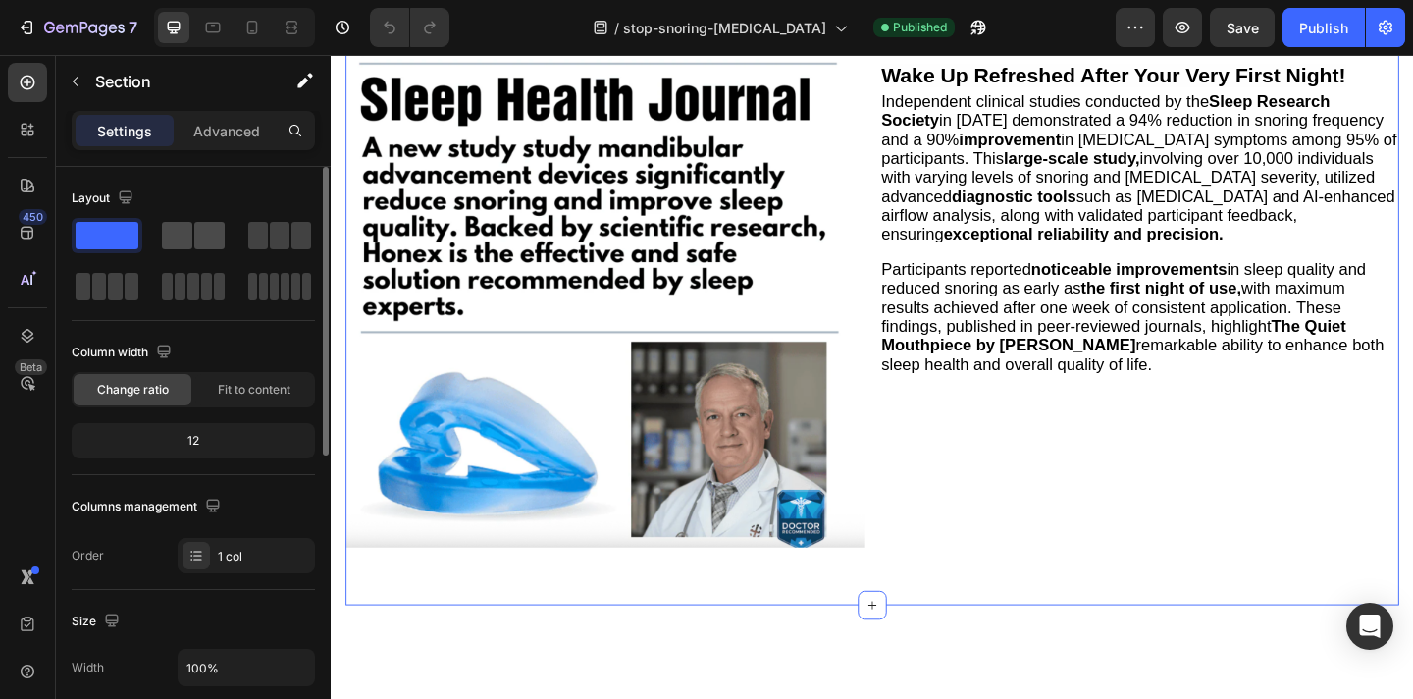
click at [207, 238] on span at bounding box center [209, 235] width 30 height 27
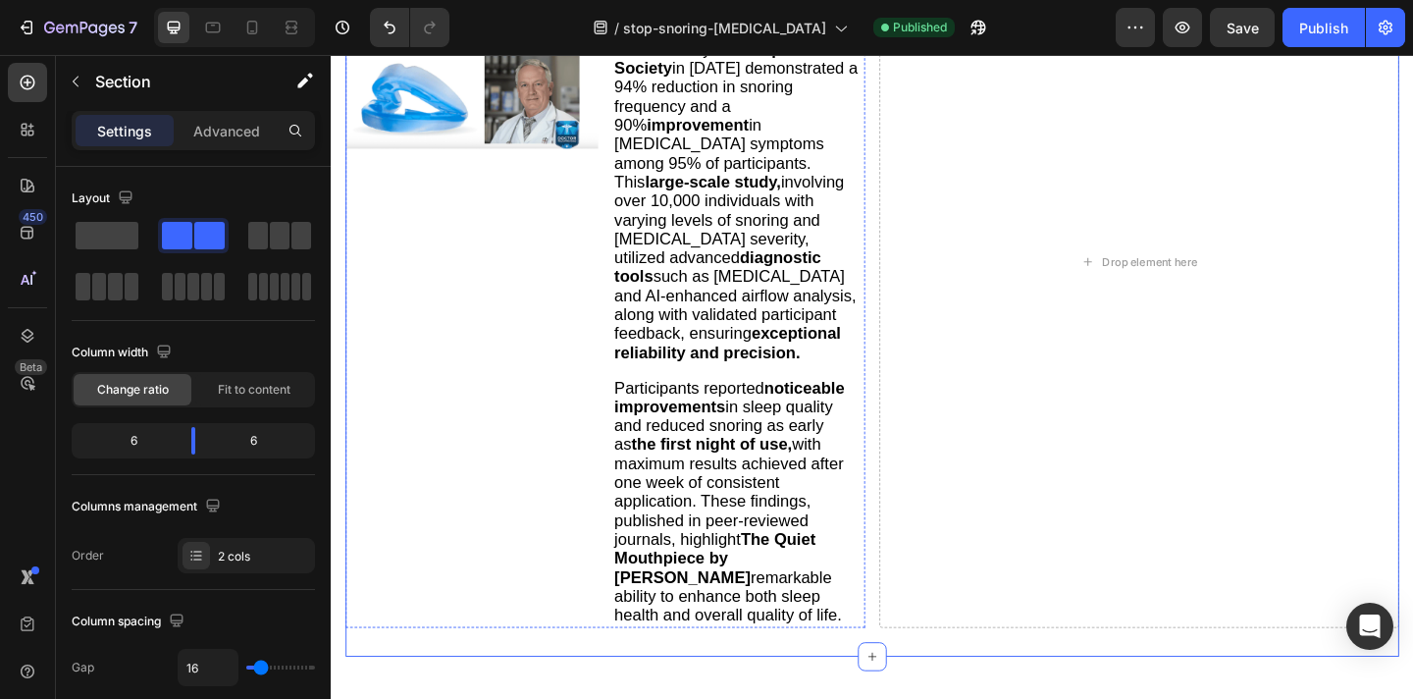
scroll to position [648, 0]
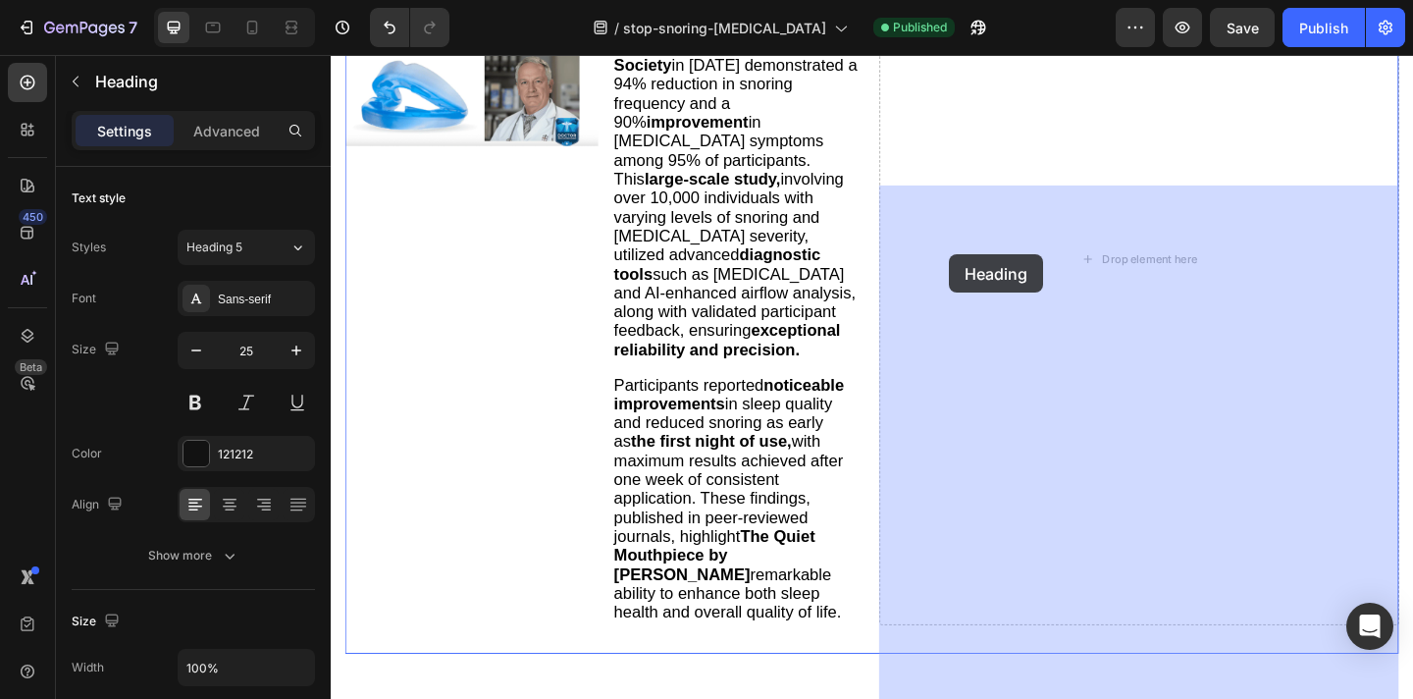
drag, startPoint x: 743, startPoint y: 274, endPoint x: 1003, endPoint y: 272, distance: 260.1
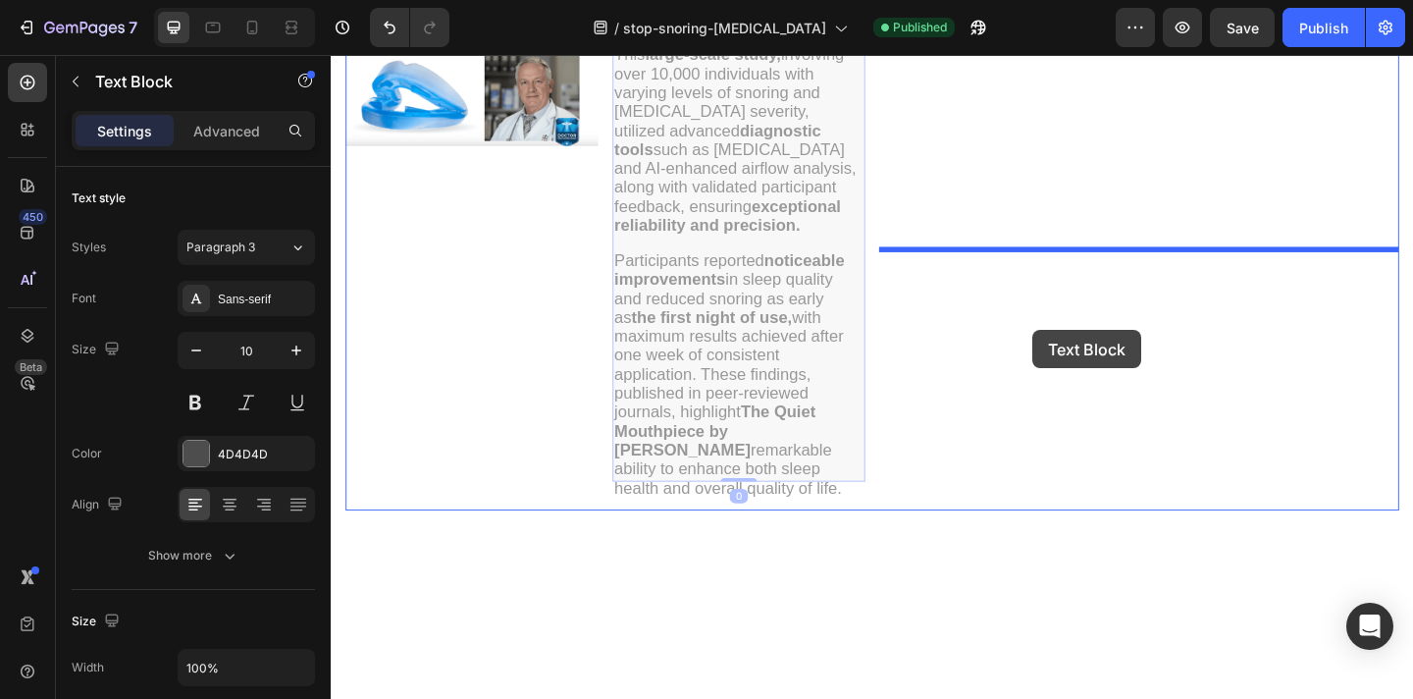
drag, startPoint x: 767, startPoint y: 328, endPoint x: 1094, endPoint y: 354, distance: 327.9
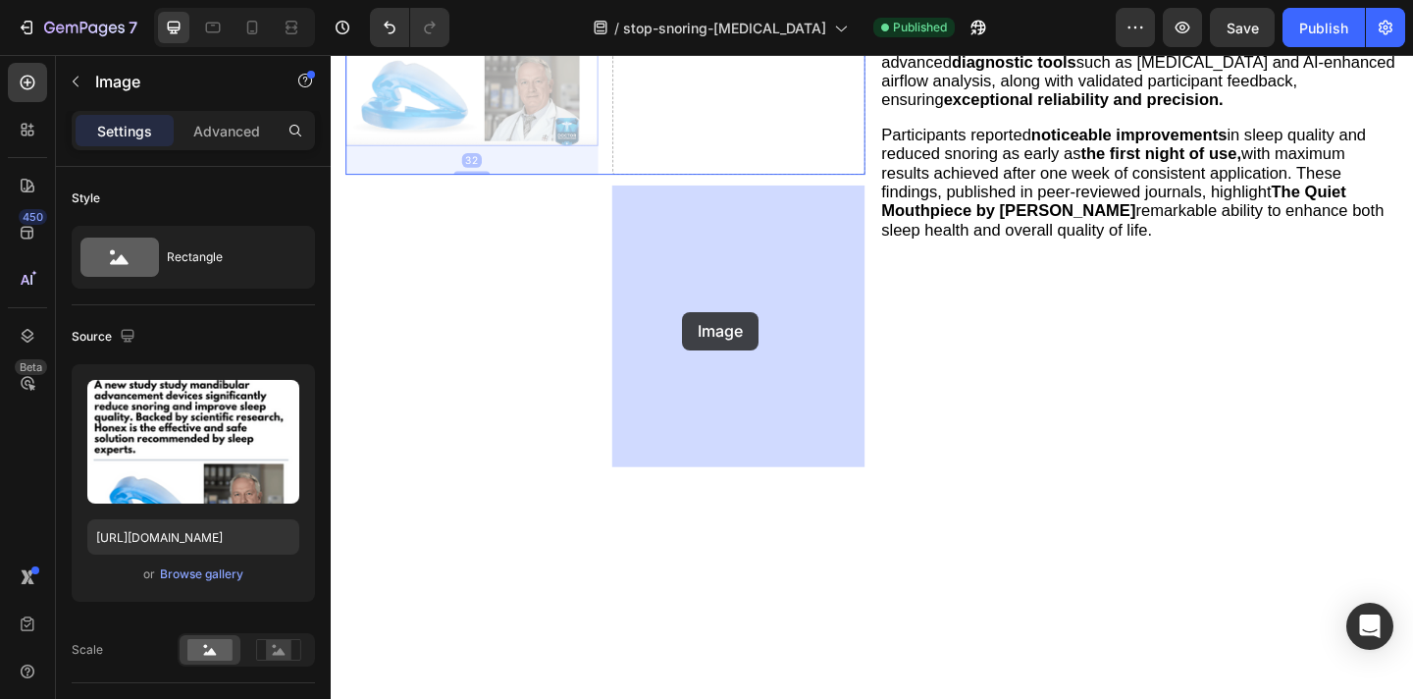
drag, startPoint x: 508, startPoint y: 336, endPoint x: 713, endPoint y: 335, distance: 205.1
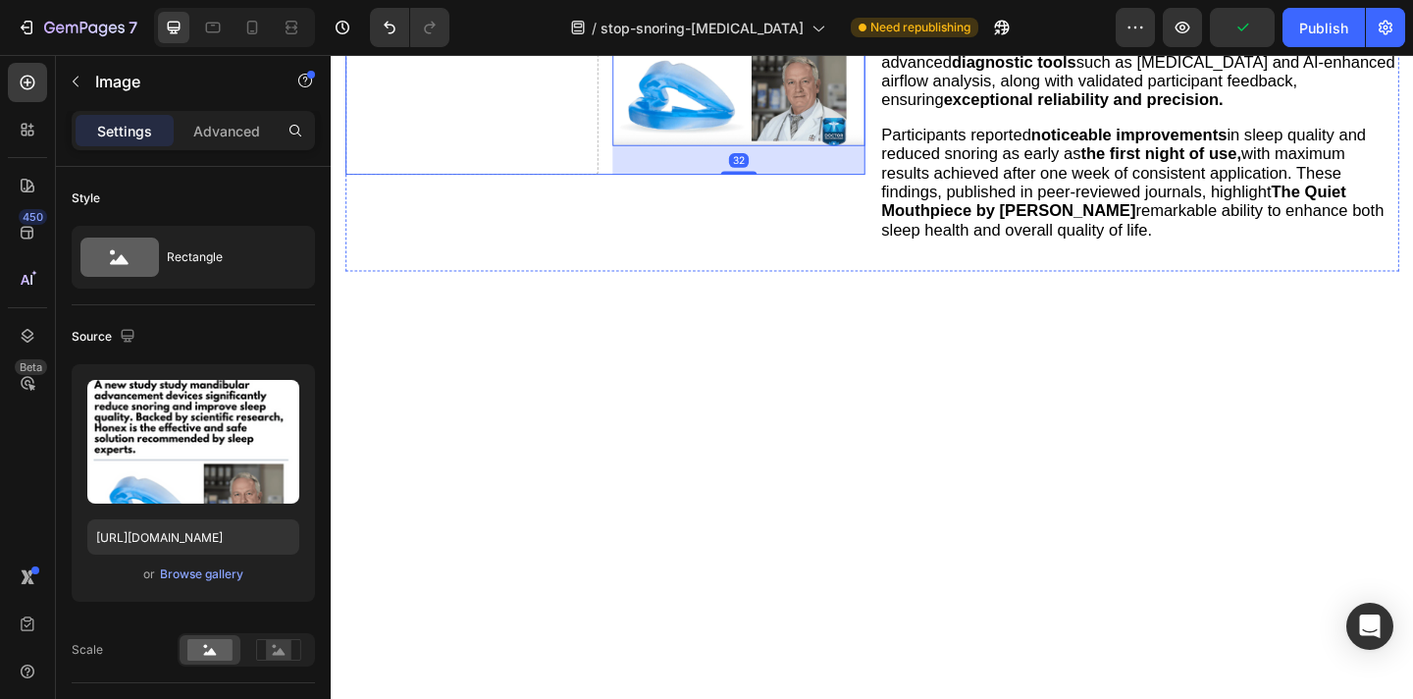
click at [499, 185] on div "Drop element here" at bounding box center [483, 32] width 275 height 306
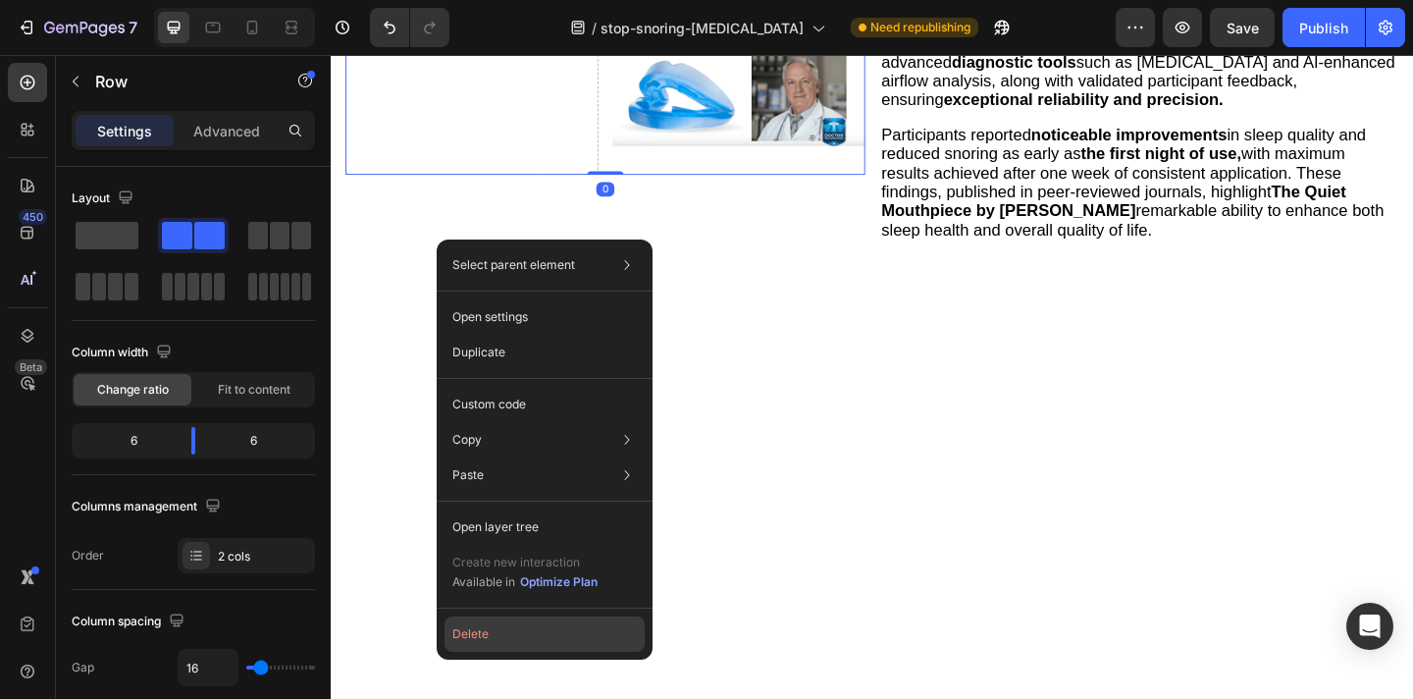
click at [503, 623] on button "Delete" at bounding box center [545, 633] width 200 height 35
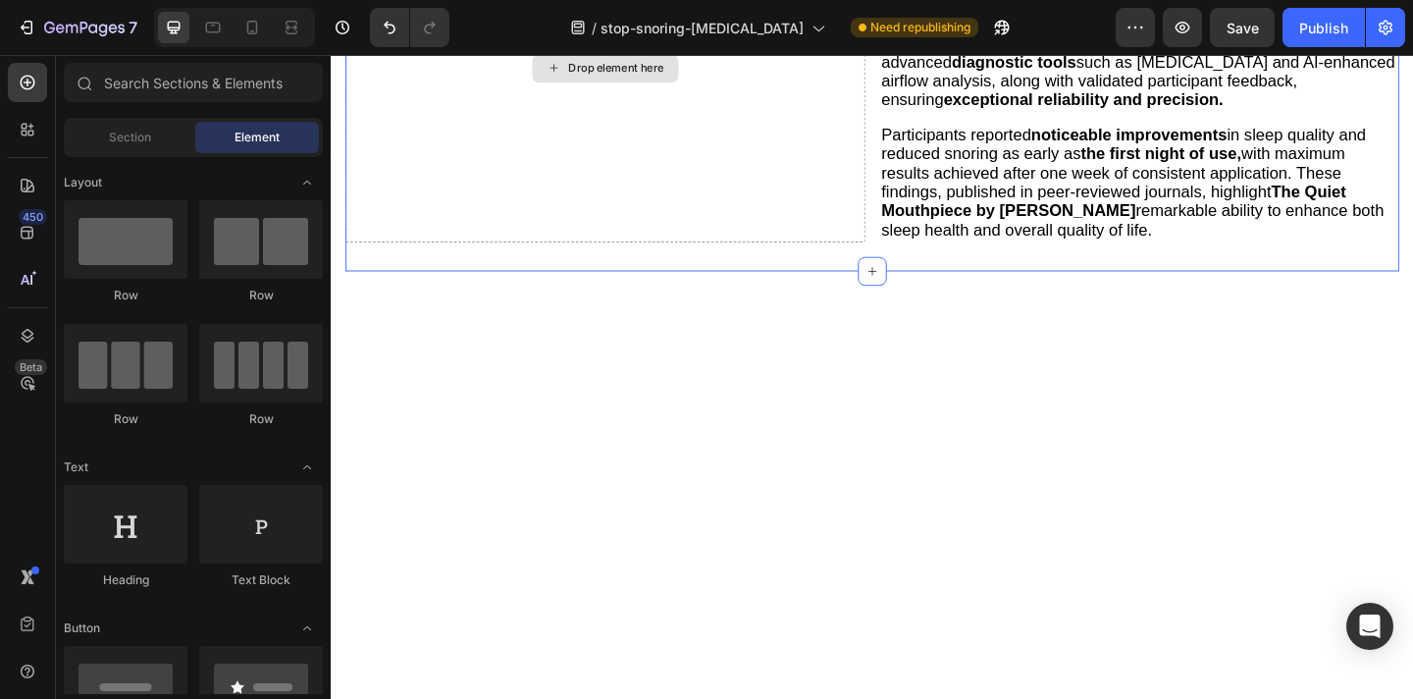
click at [583, 85] on div "Drop element here" at bounding box center [629, 69] width 159 height 31
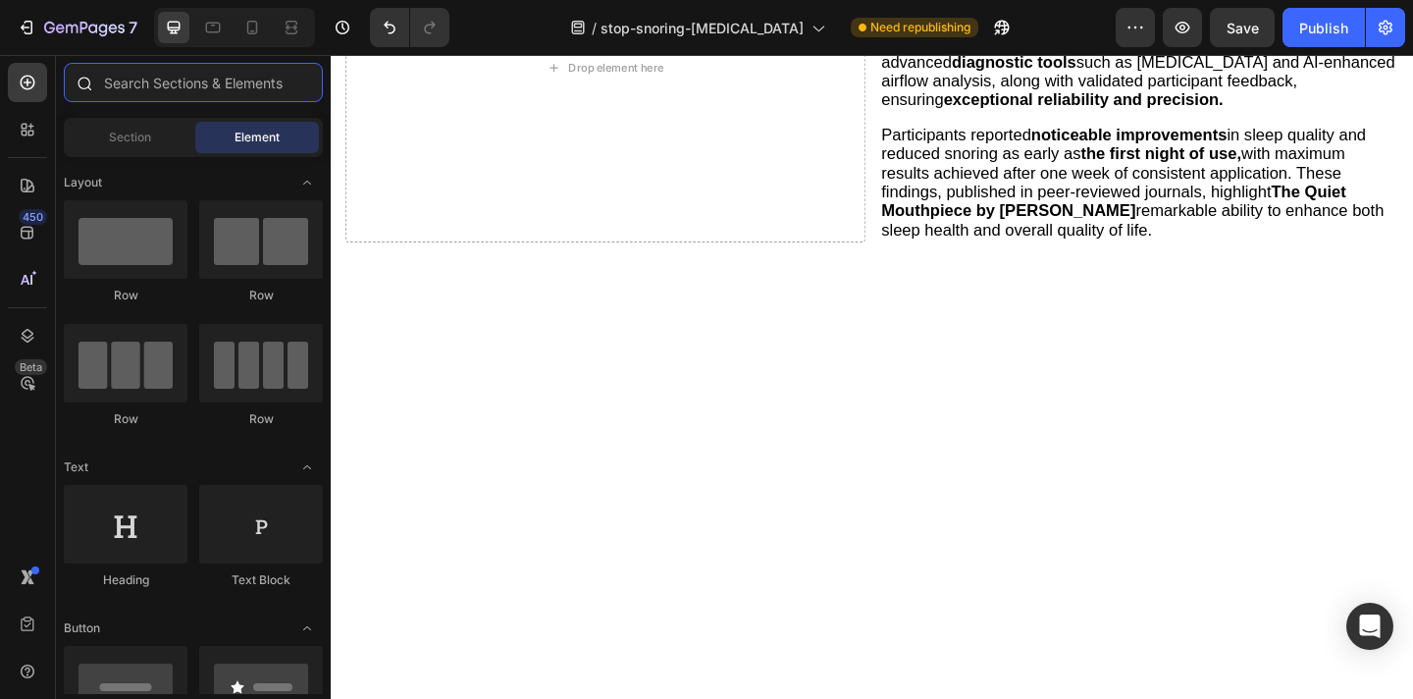
click at [187, 92] on input "text" at bounding box center [193, 82] width 259 height 39
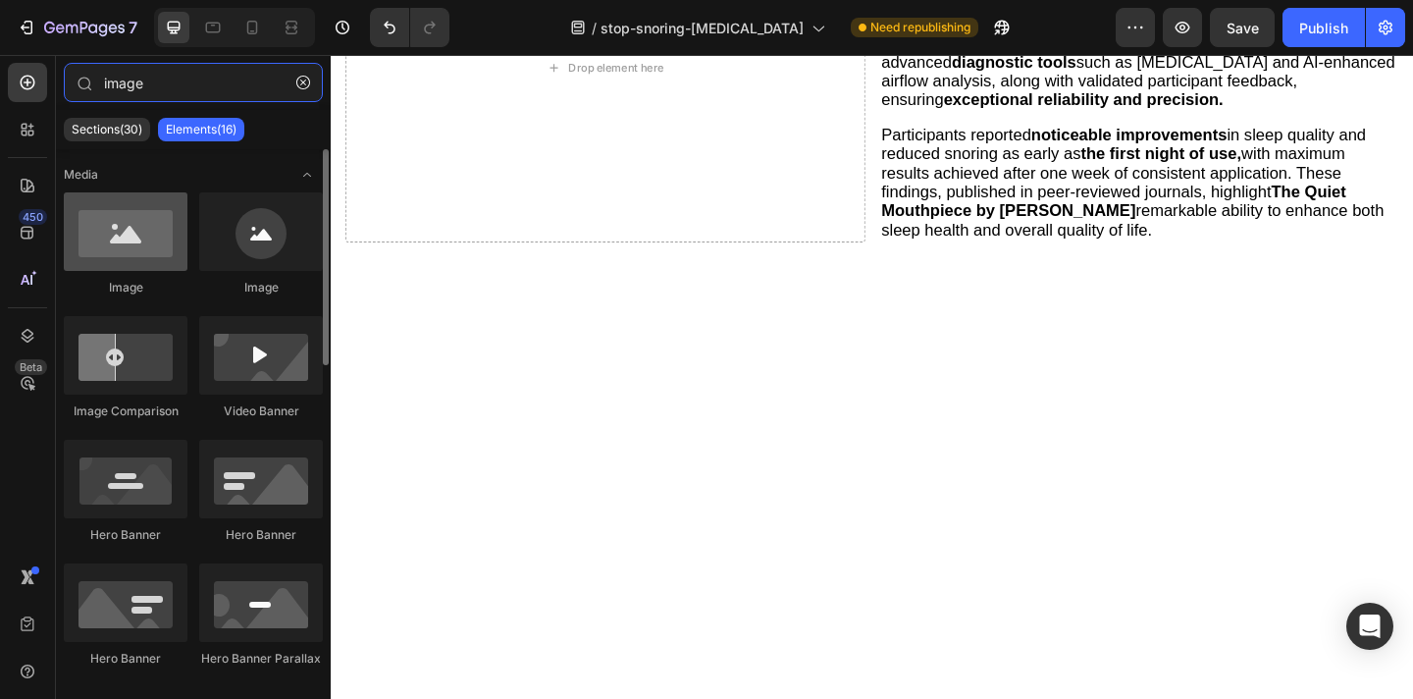
type input "image"
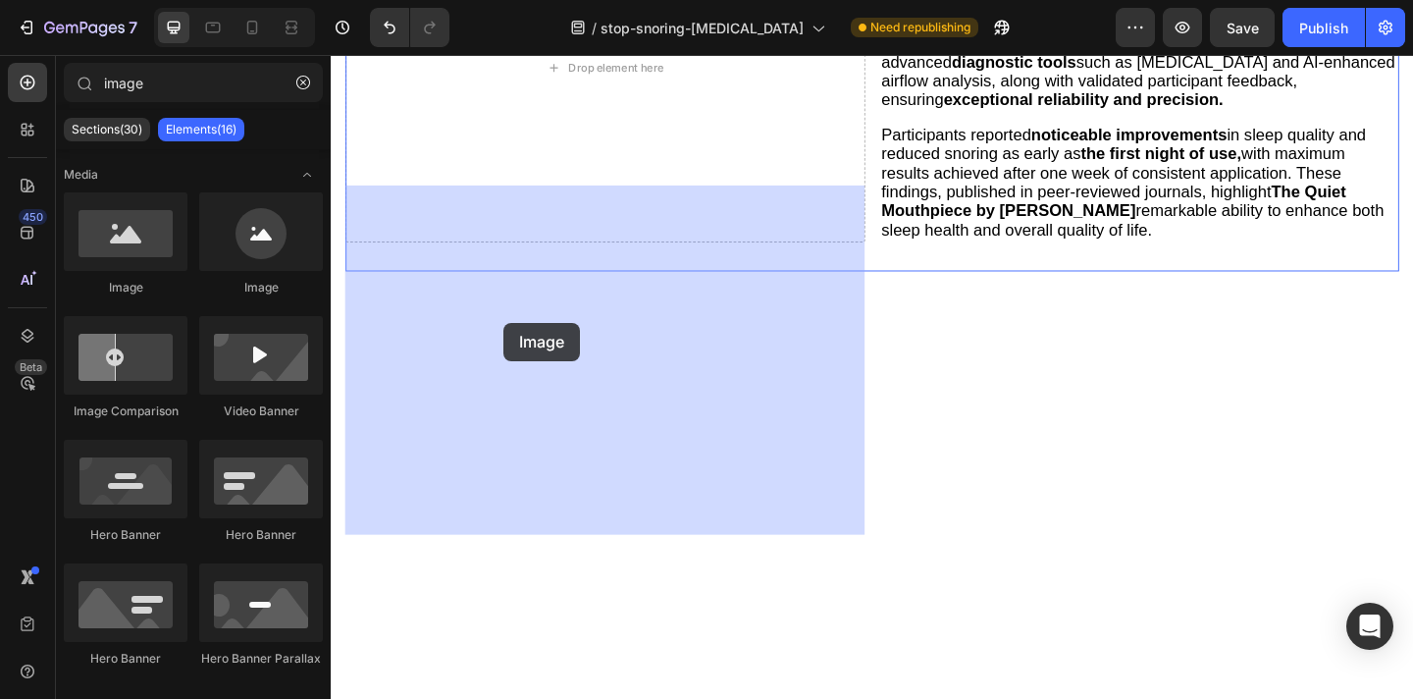
drag, startPoint x: 466, startPoint y: 299, endPoint x: 564, endPoint y: 362, distance: 116.5
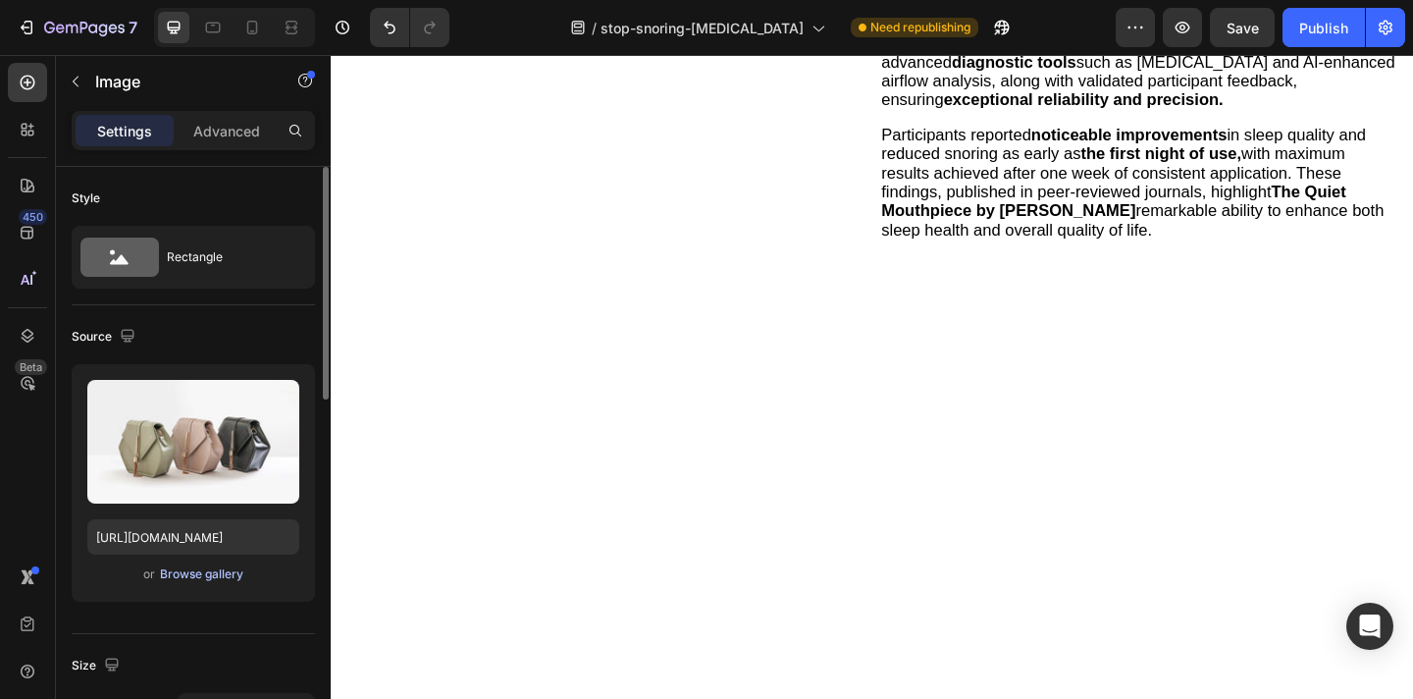
click at [216, 577] on div "Browse gallery" at bounding box center [201, 574] width 83 height 18
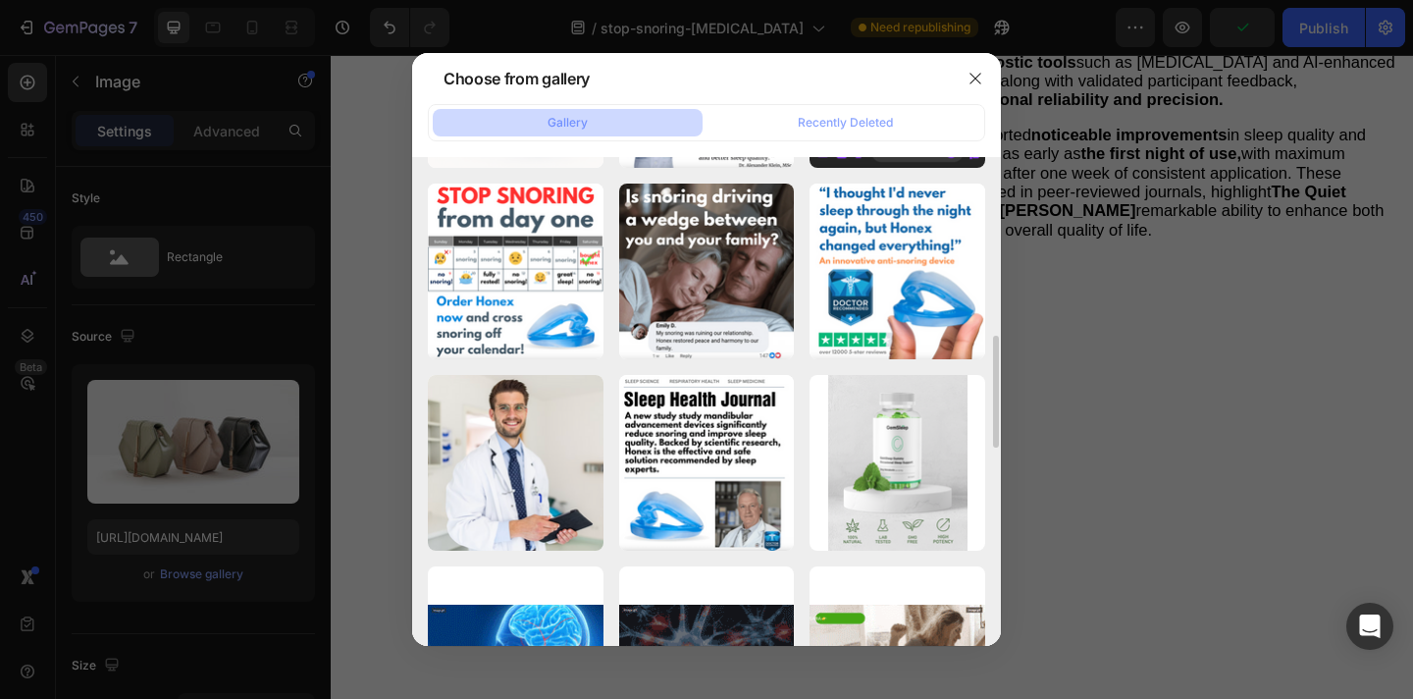
scroll to position [757, 0]
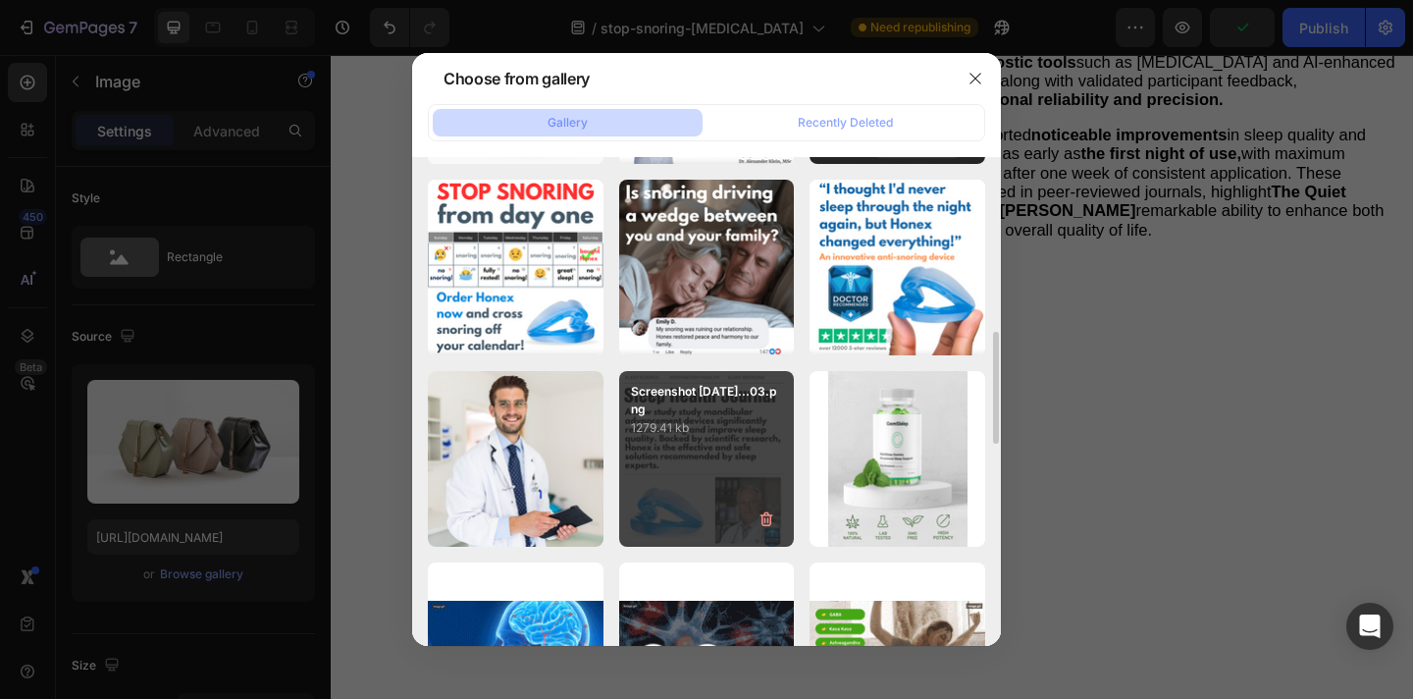
click at [724, 456] on div "Screenshot 2025-09-22...03.png 1279.41 kb" at bounding box center [707, 459] width 176 height 176
type input "[URL][DOMAIN_NAME]"
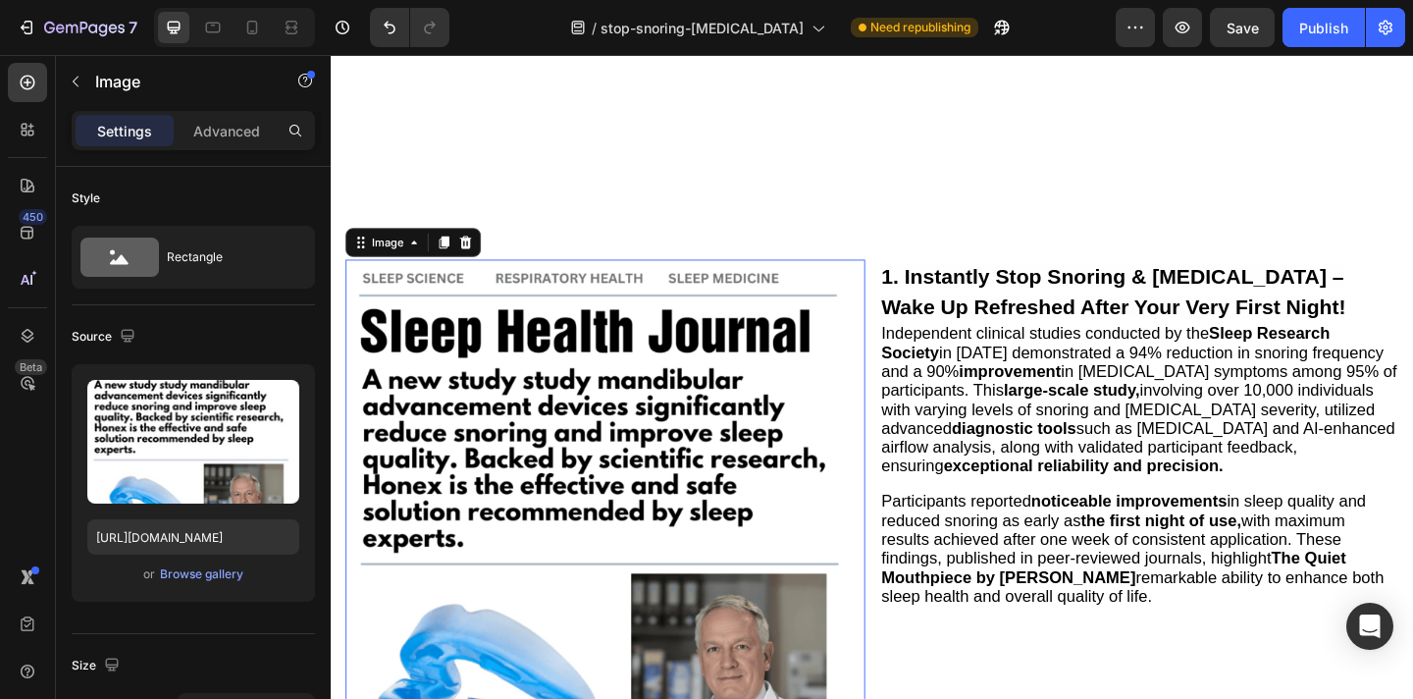
scroll to position [563, 0]
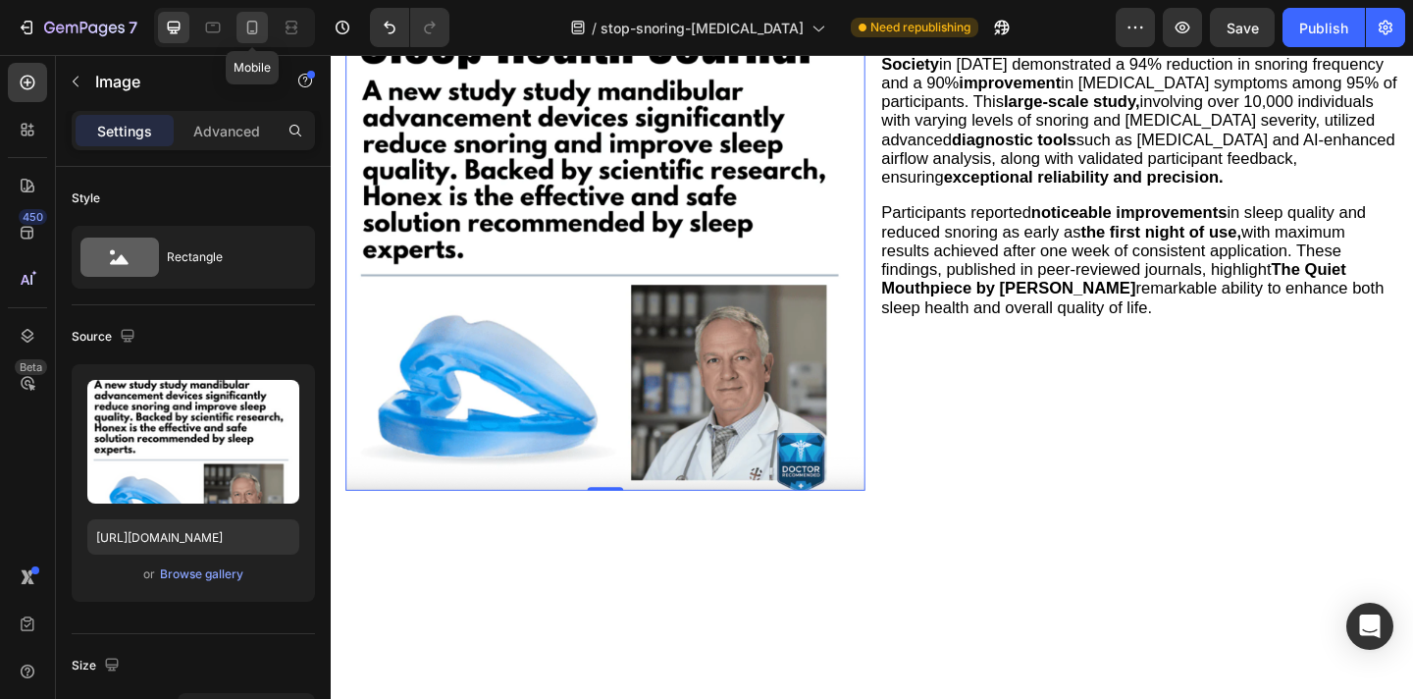
click at [254, 29] on icon at bounding box center [252, 28] width 20 height 20
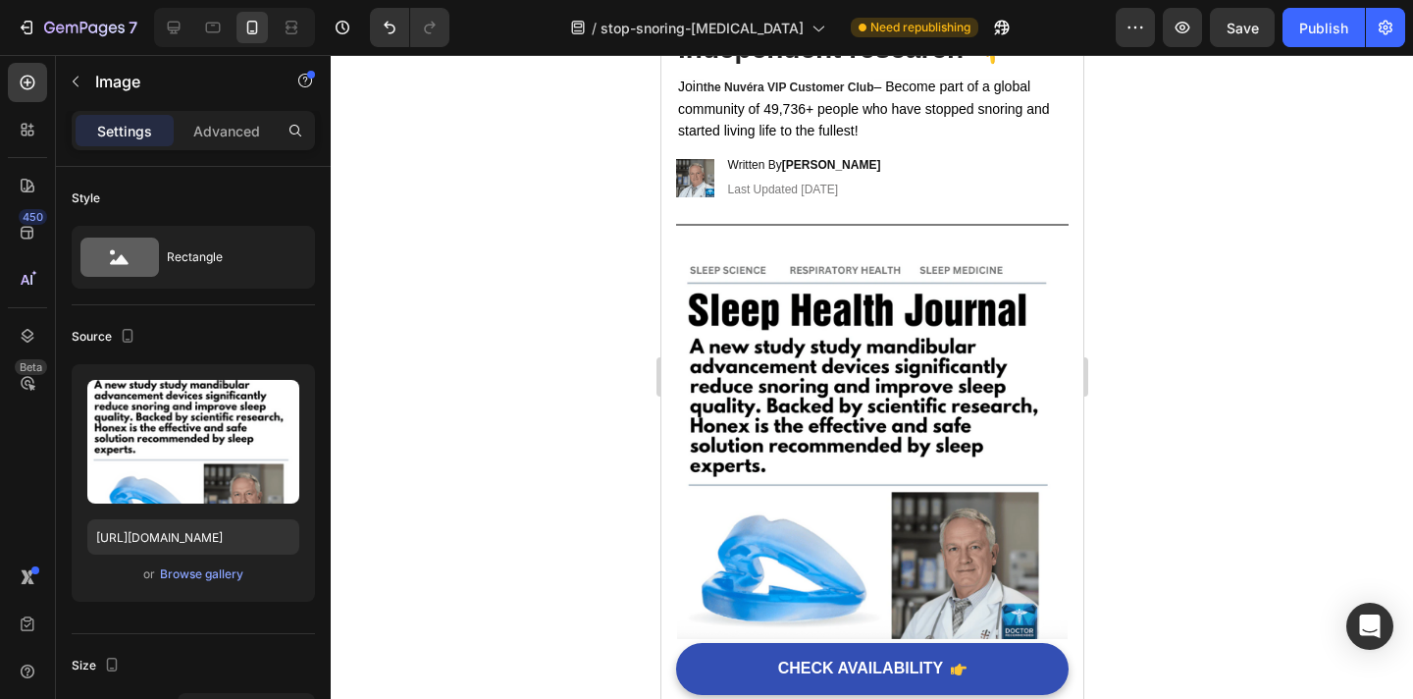
scroll to position [198, 0]
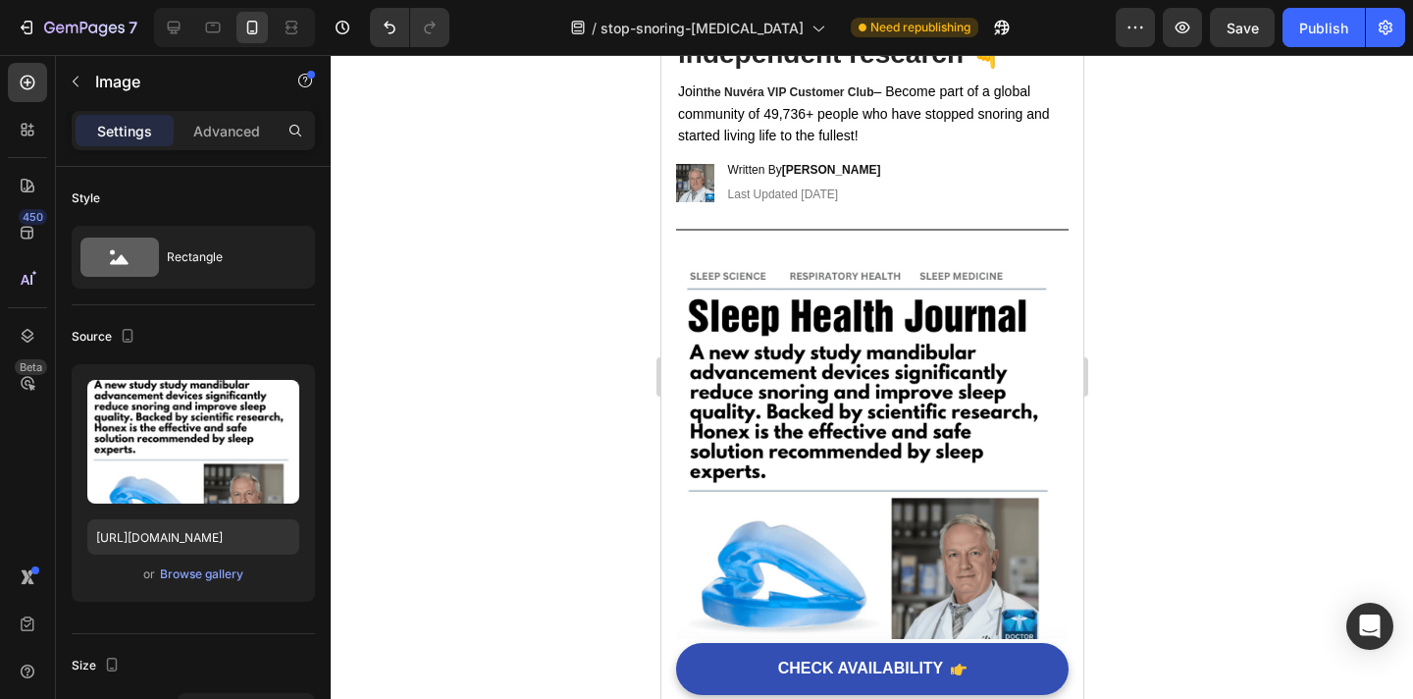
click at [809, 384] on img at bounding box center [871, 457] width 391 height 391
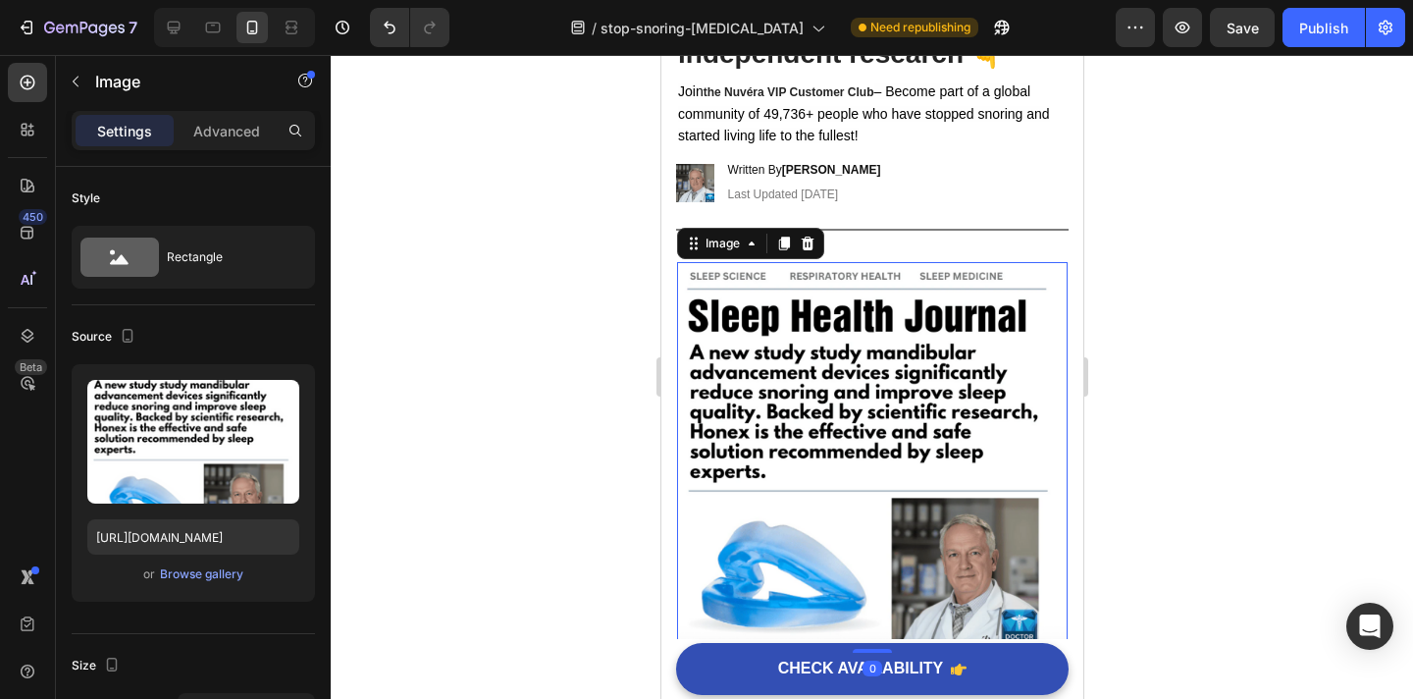
click at [213, 151] on div "Settings Advanced" at bounding box center [193, 139] width 275 height 56
click at [216, 134] on p "Advanced" at bounding box center [226, 131] width 67 height 21
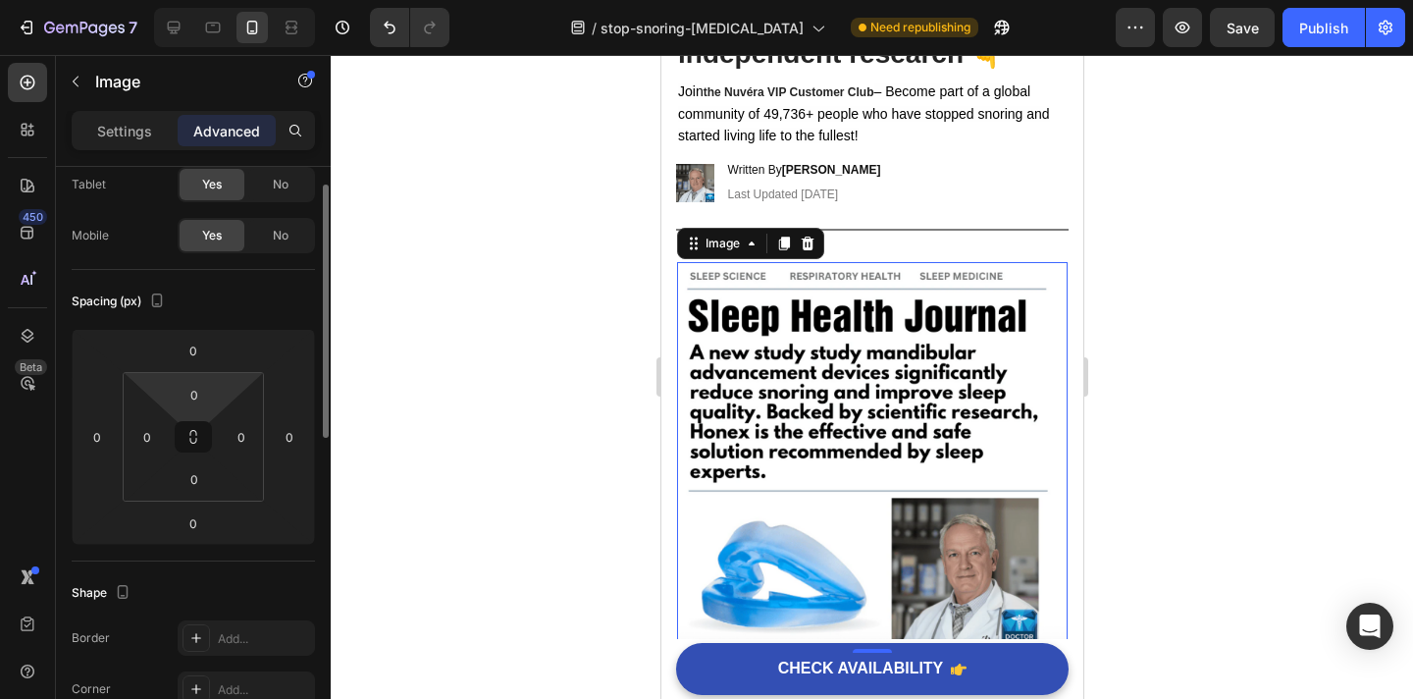
scroll to position [0, 0]
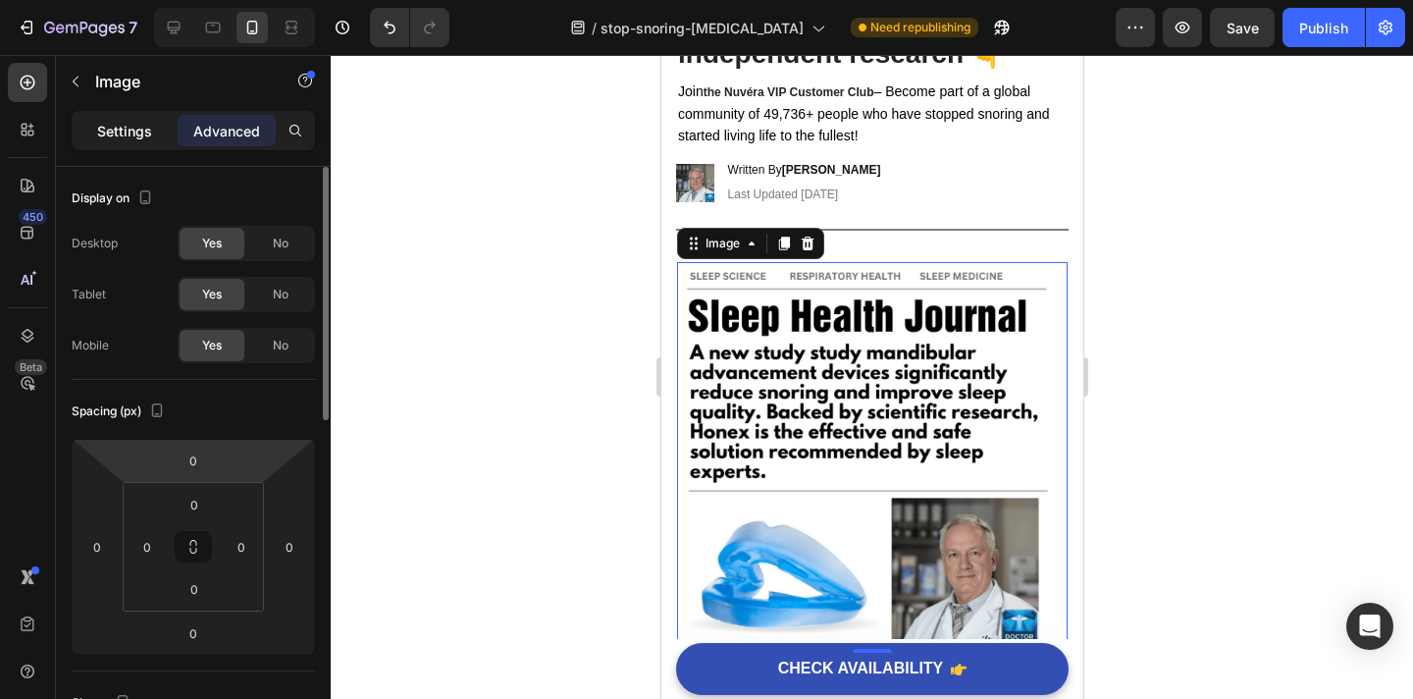
click at [133, 140] on div "Settings" at bounding box center [125, 130] width 98 height 31
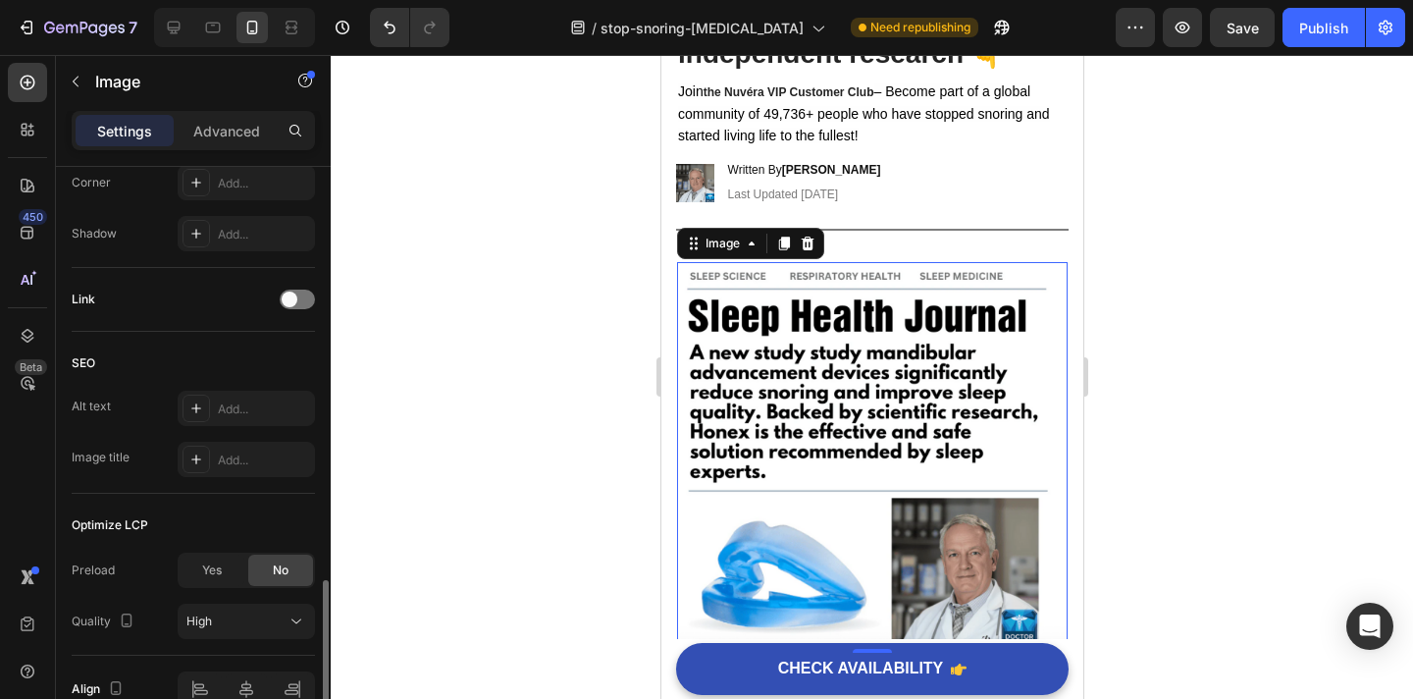
scroll to position [894, 0]
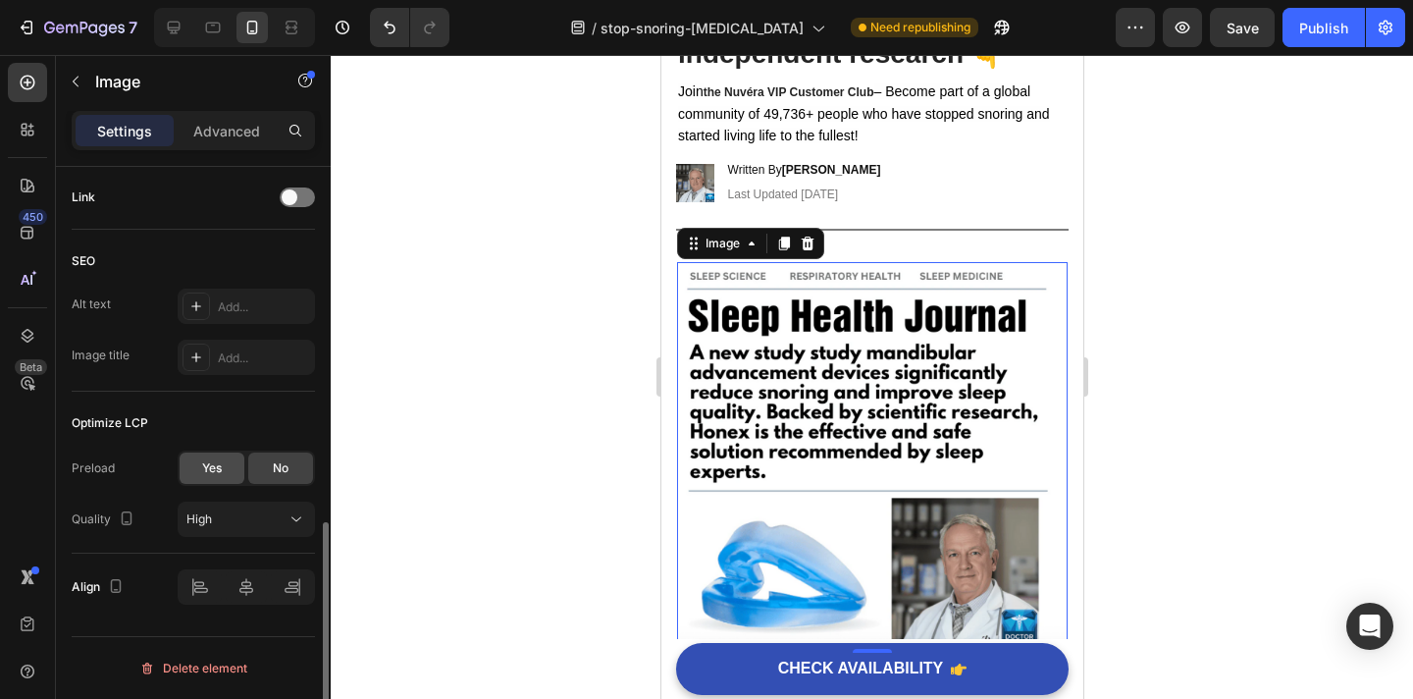
click at [225, 461] on div "Yes" at bounding box center [212, 467] width 65 height 31
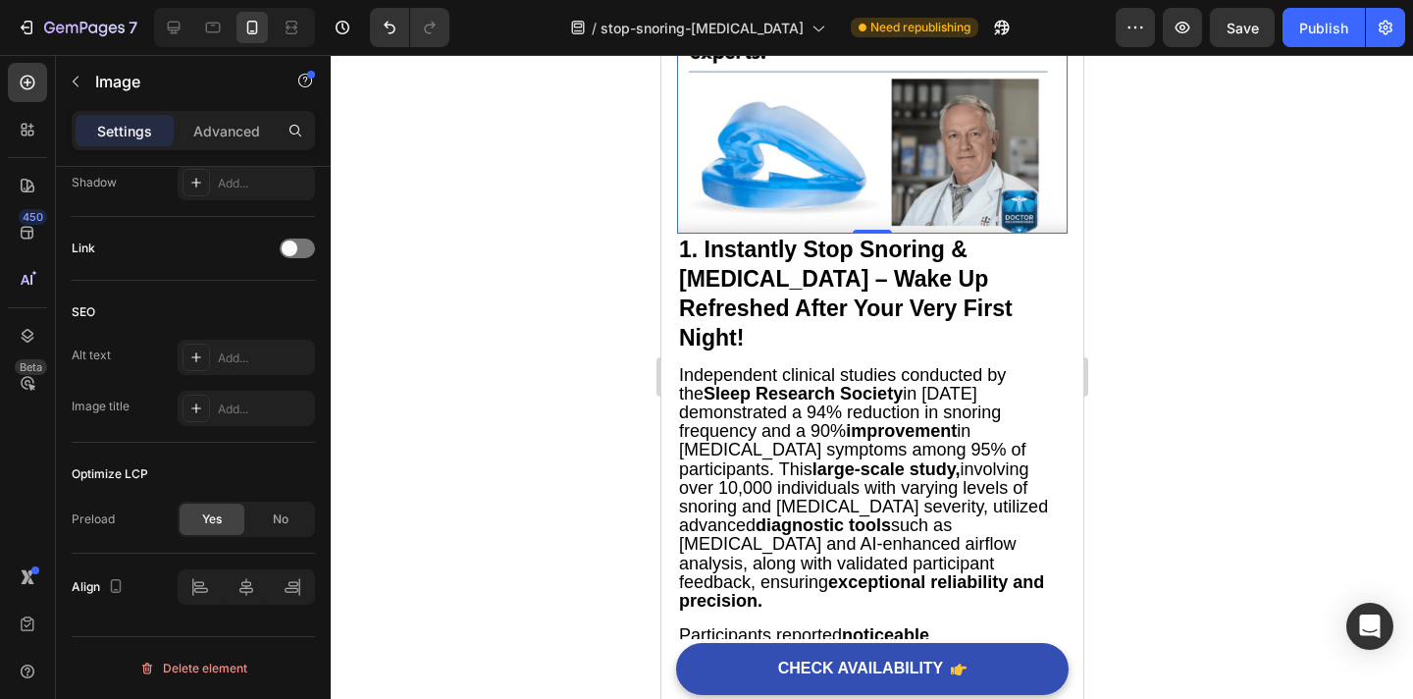
scroll to position [588, 0]
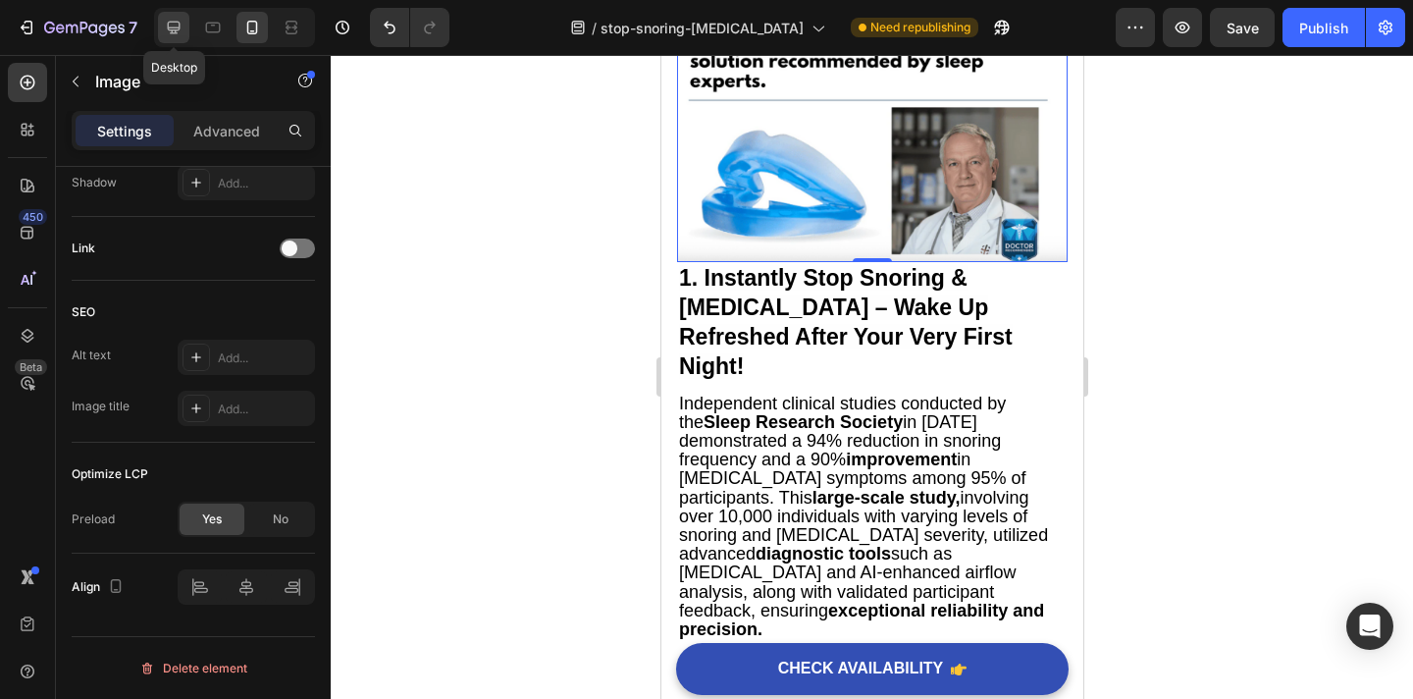
click at [176, 29] on icon at bounding box center [174, 28] width 13 height 13
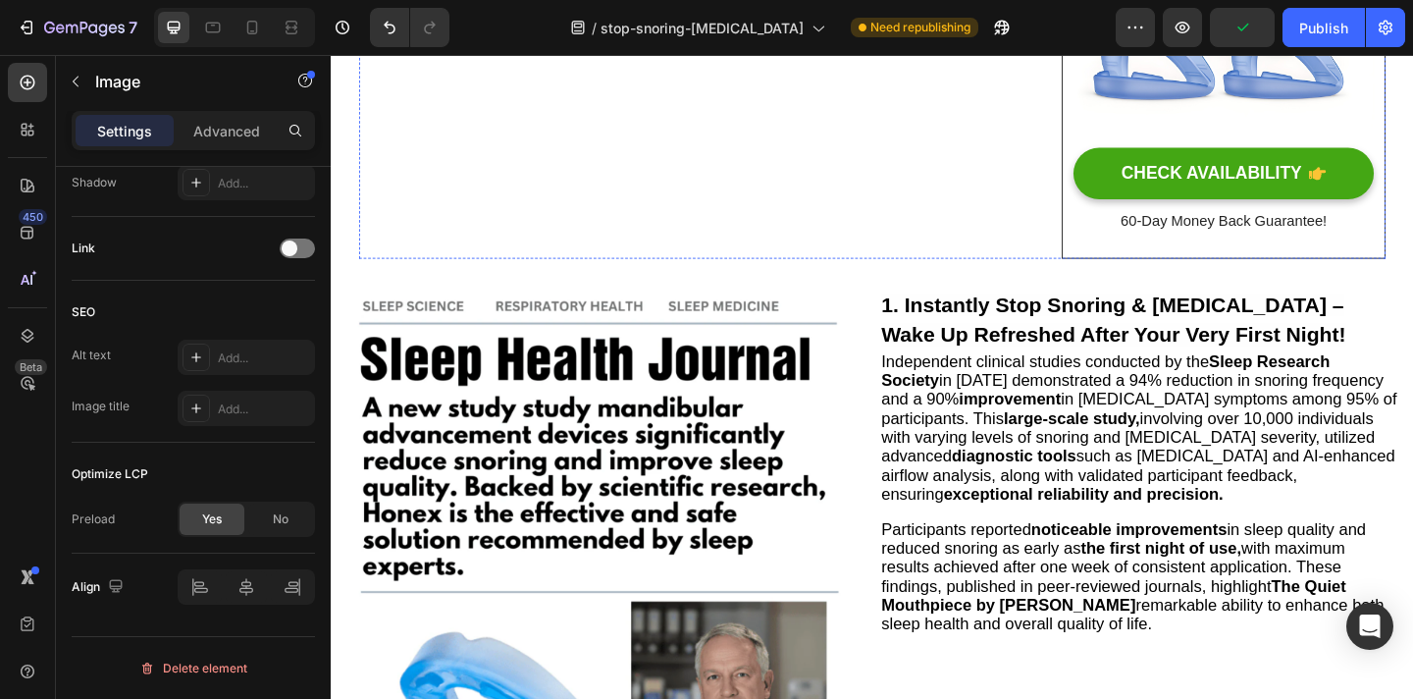
scroll to position [572, 0]
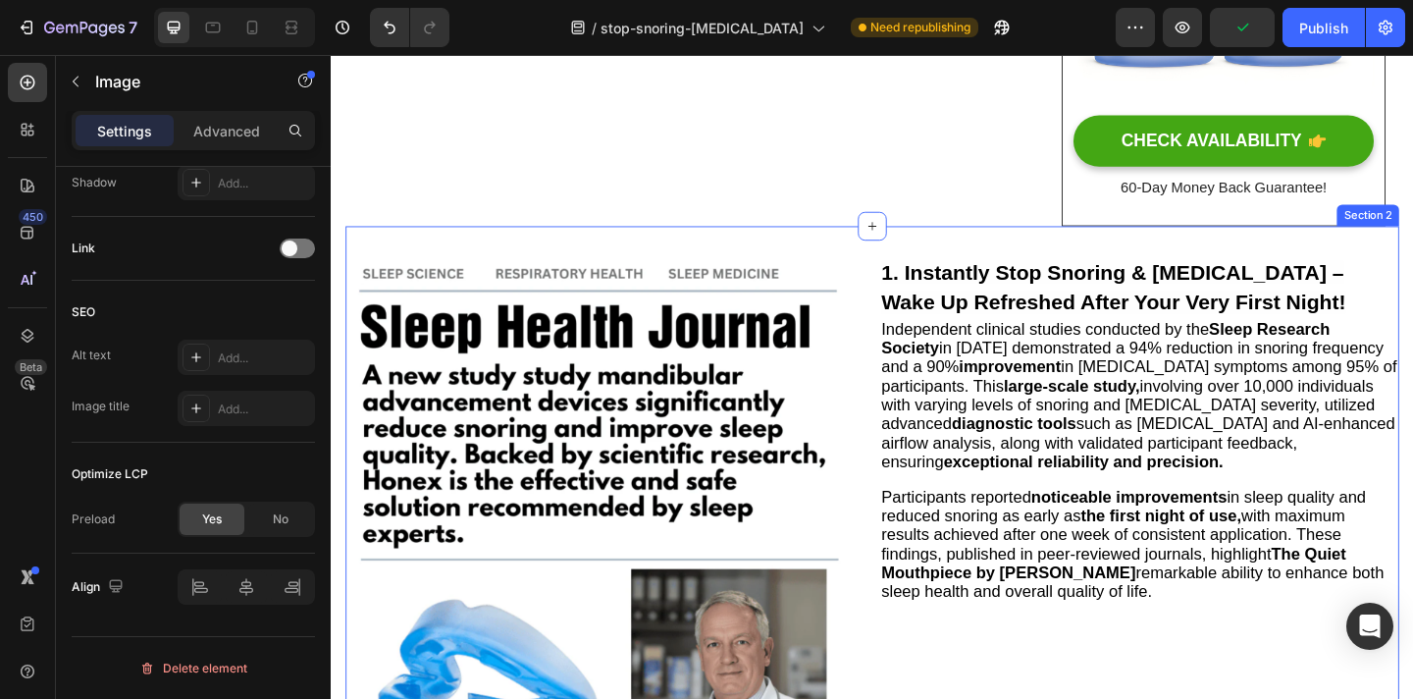
click at [767, 255] on div "Image 1. Instantly Stop Snoring & Sleep Apnea – Wake Up Refreshed After Your Ve…" at bounding box center [919, 555] width 1146 height 628
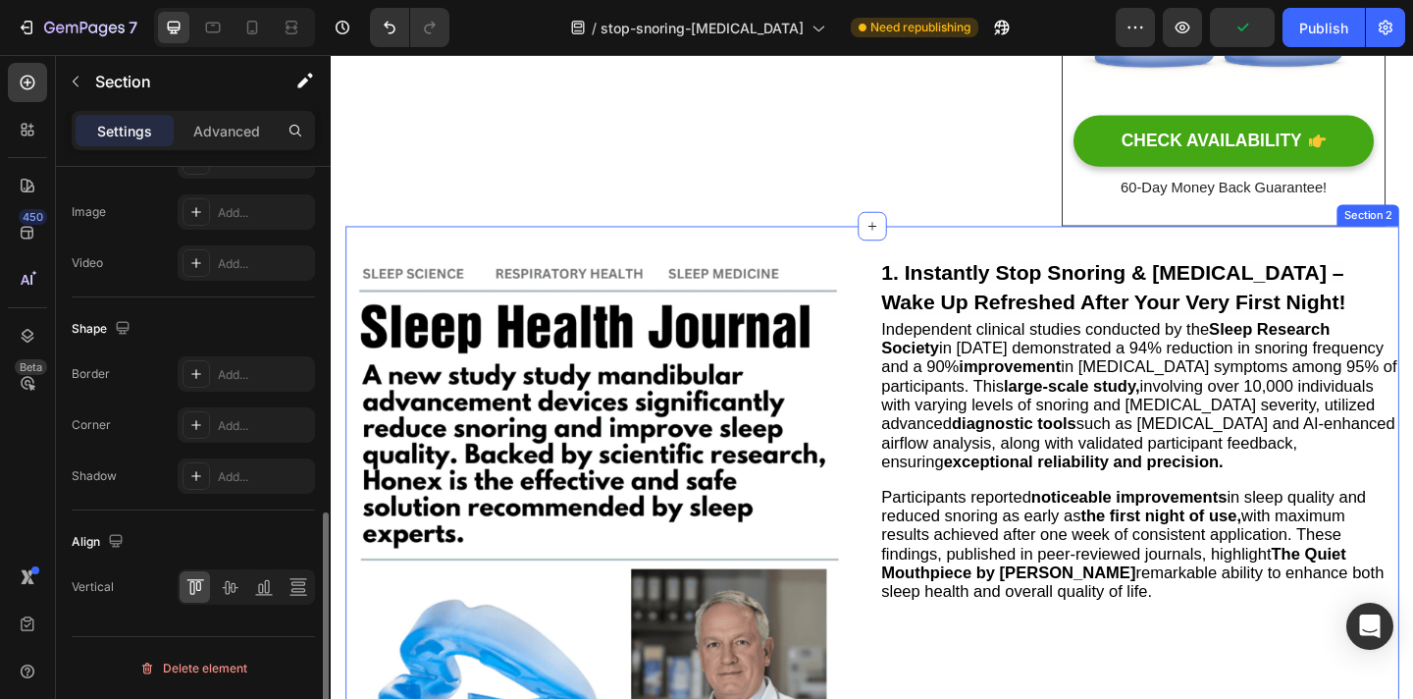
scroll to position [0, 0]
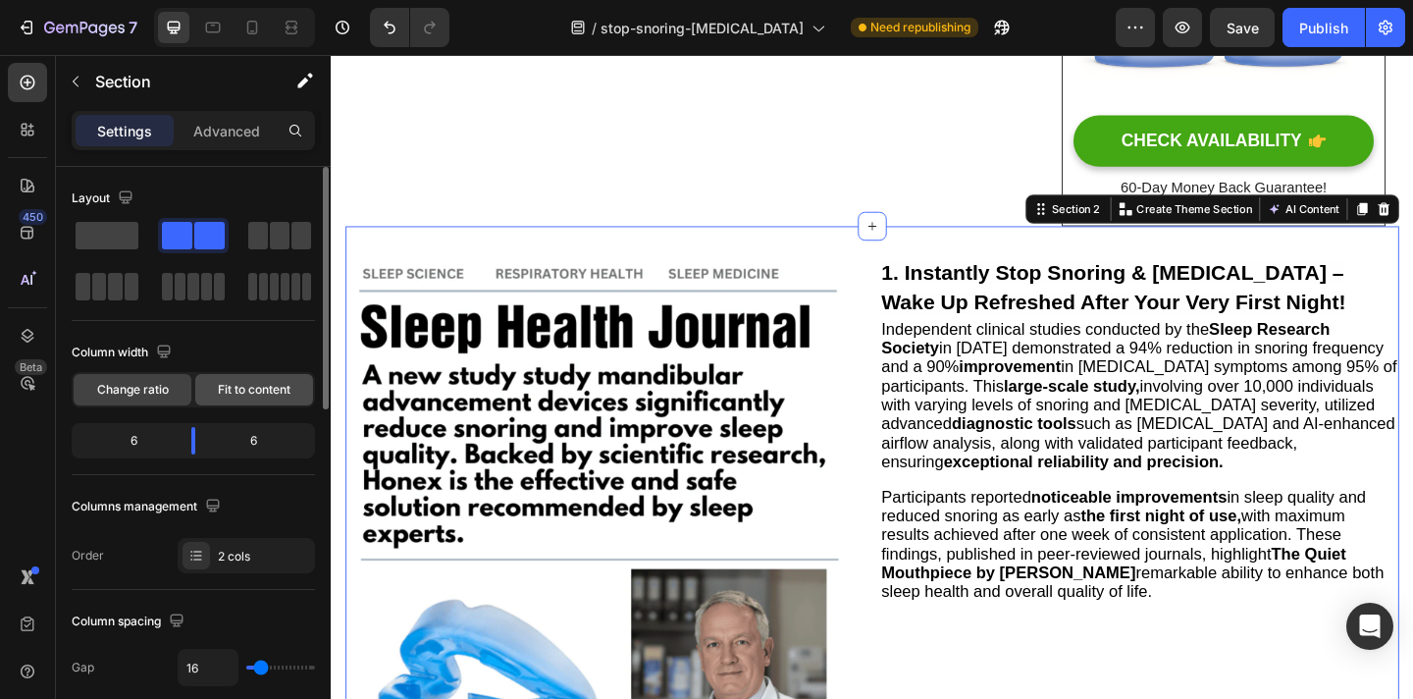
click at [249, 389] on span "Fit to content" at bounding box center [254, 390] width 73 height 18
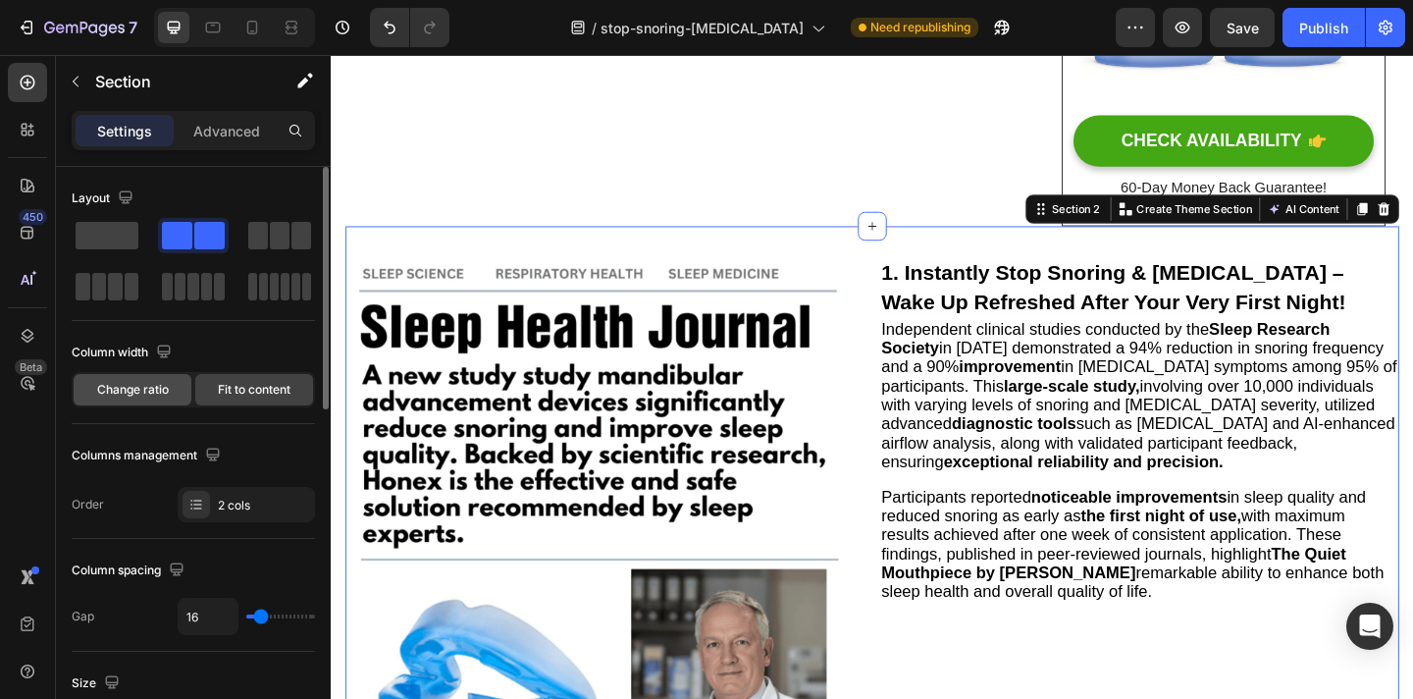
click at [164, 389] on span "Change ratio" at bounding box center [133, 390] width 72 height 18
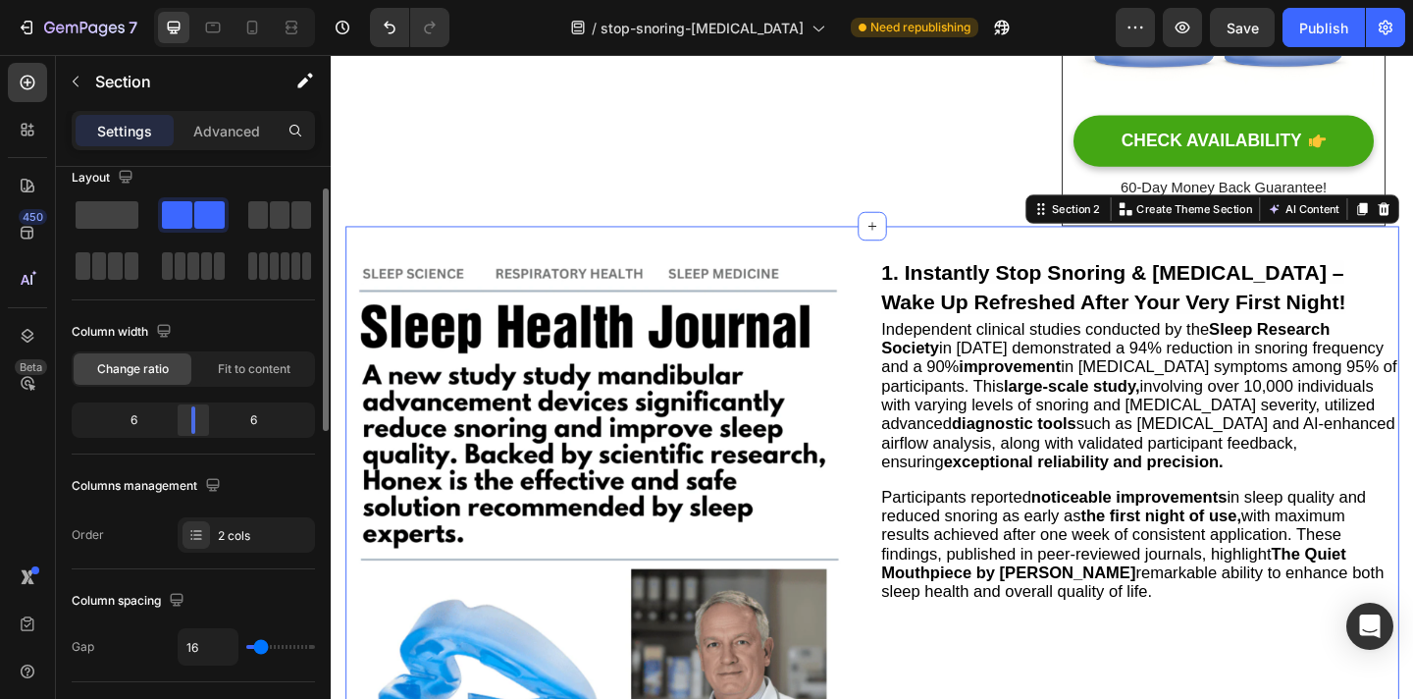
scroll to position [35, 0]
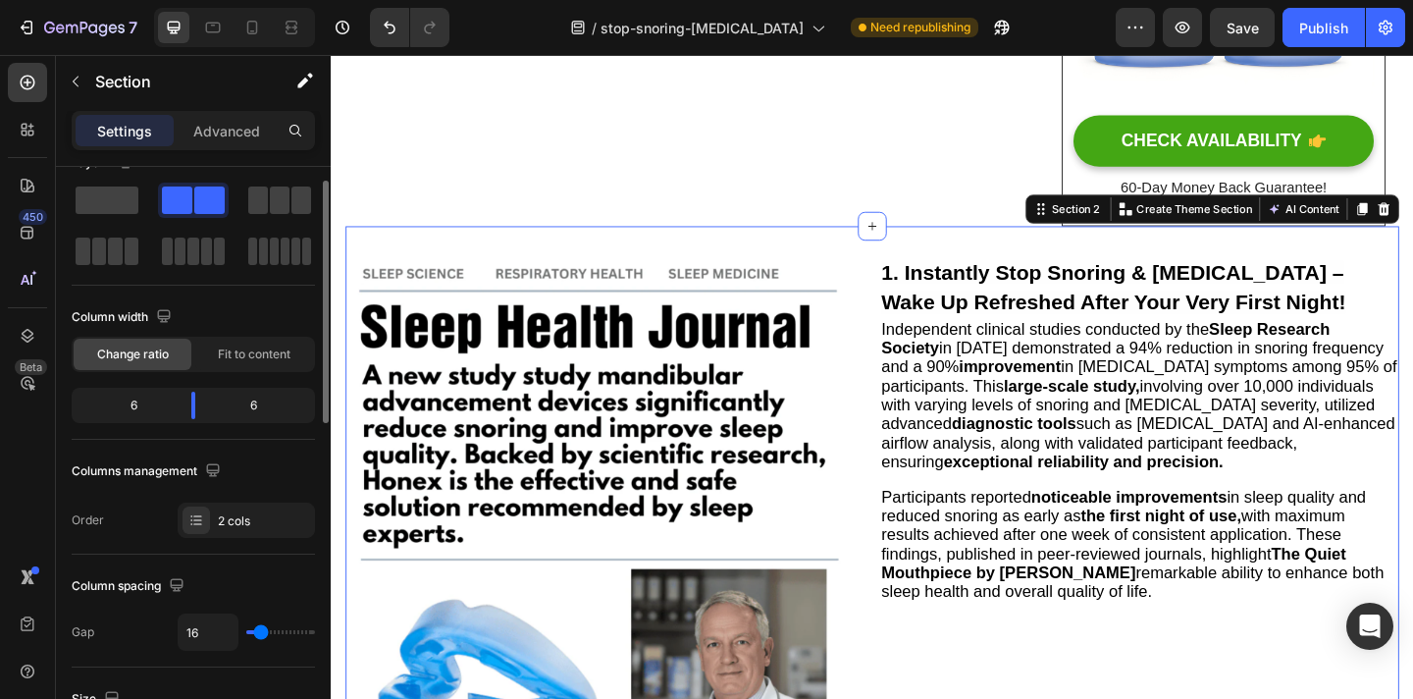
click at [146, 411] on div "6" at bounding box center [126, 405] width 100 height 27
click at [193, 0] on body "7 / stop-snoring-sleep-apnea Need republishing Preview Publish 450 Beta image S…" at bounding box center [706, 0] width 1413 height 0
click at [237, 365] on div "Fit to content" at bounding box center [254, 354] width 118 height 31
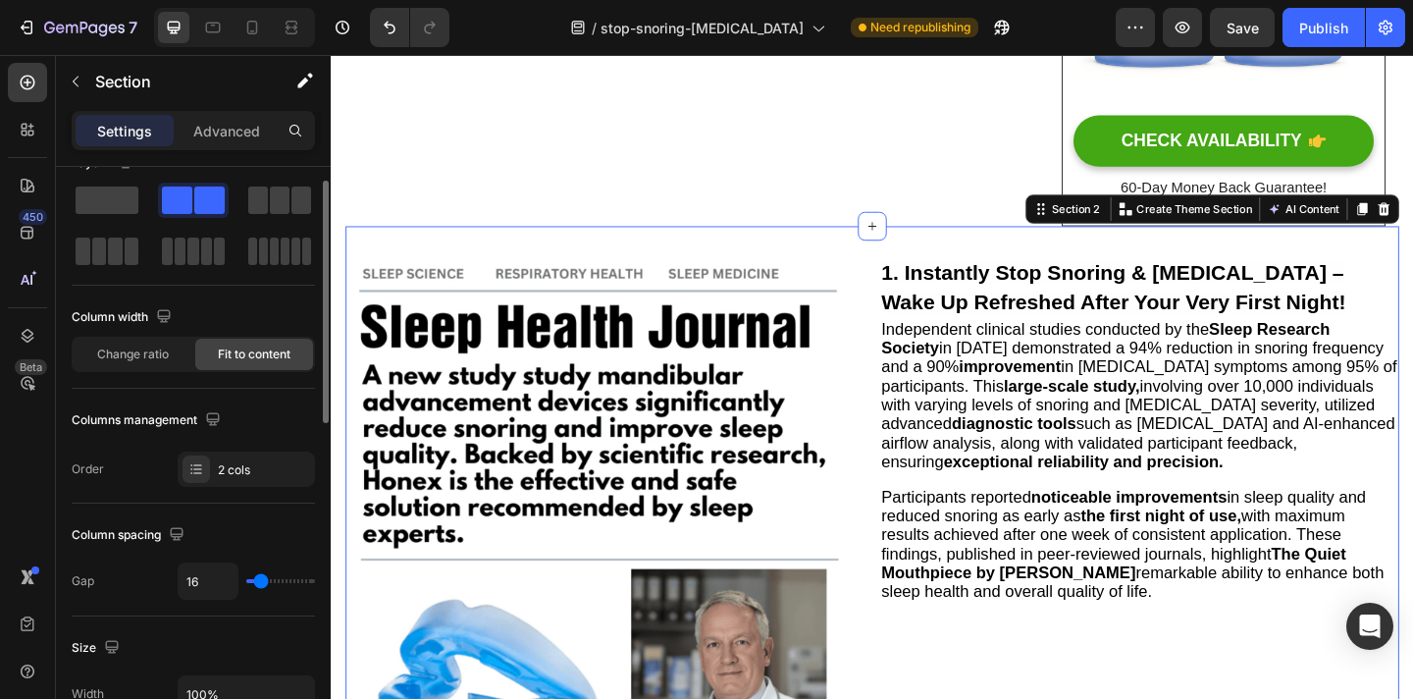
click at [176, 361] on div "Change ratio" at bounding box center [133, 354] width 118 height 31
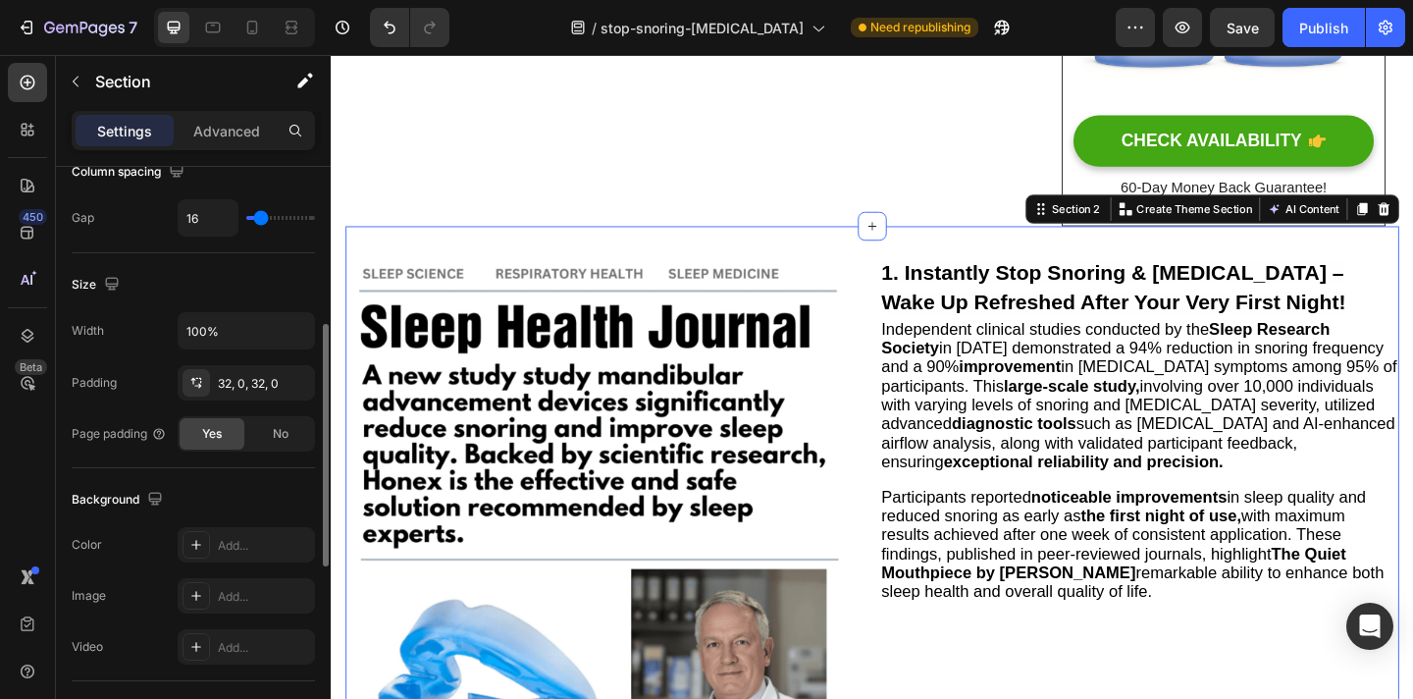
scroll to position [455, 0]
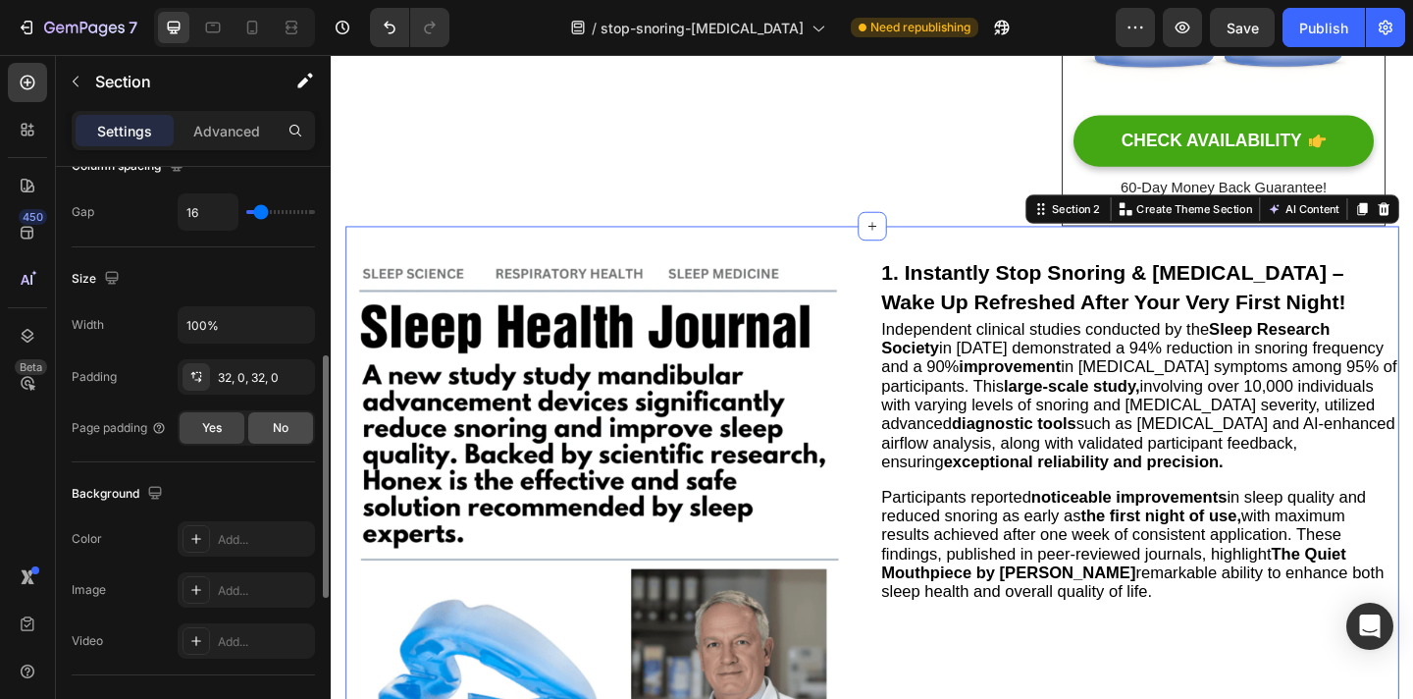
click at [273, 432] on span "No" at bounding box center [281, 428] width 16 height 18
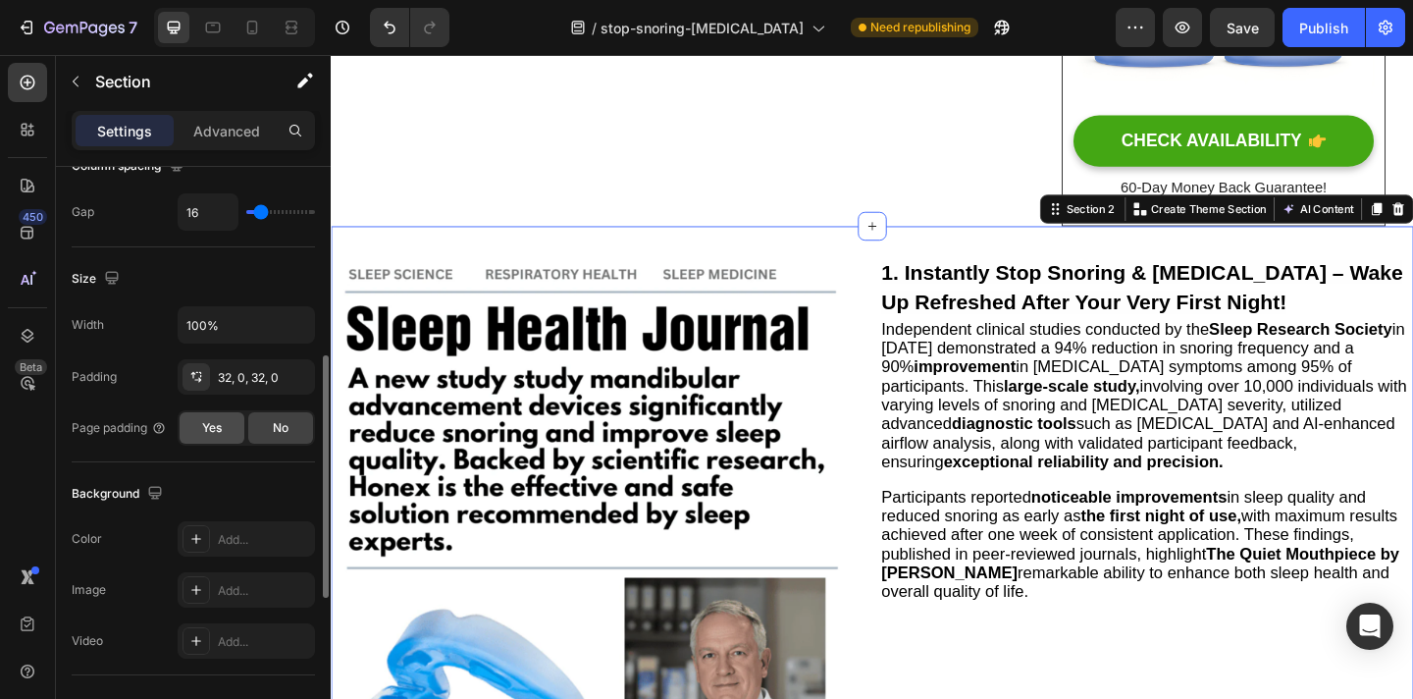
click at [218, 433] on span "Yes" at bounding box center [212, 428] width 20 height 18
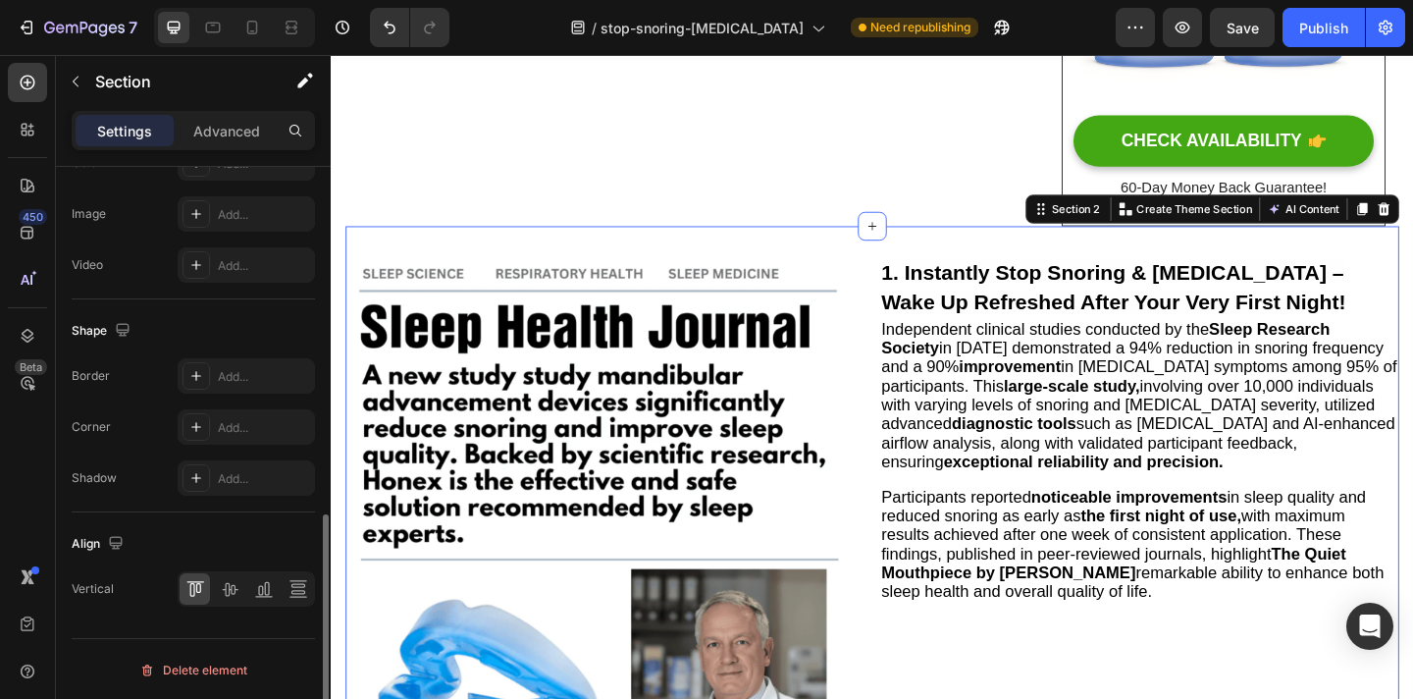
scroll to position [833, 0]
click at [224, 579] on icon at bounding box center [230, 587] width 20 height 20
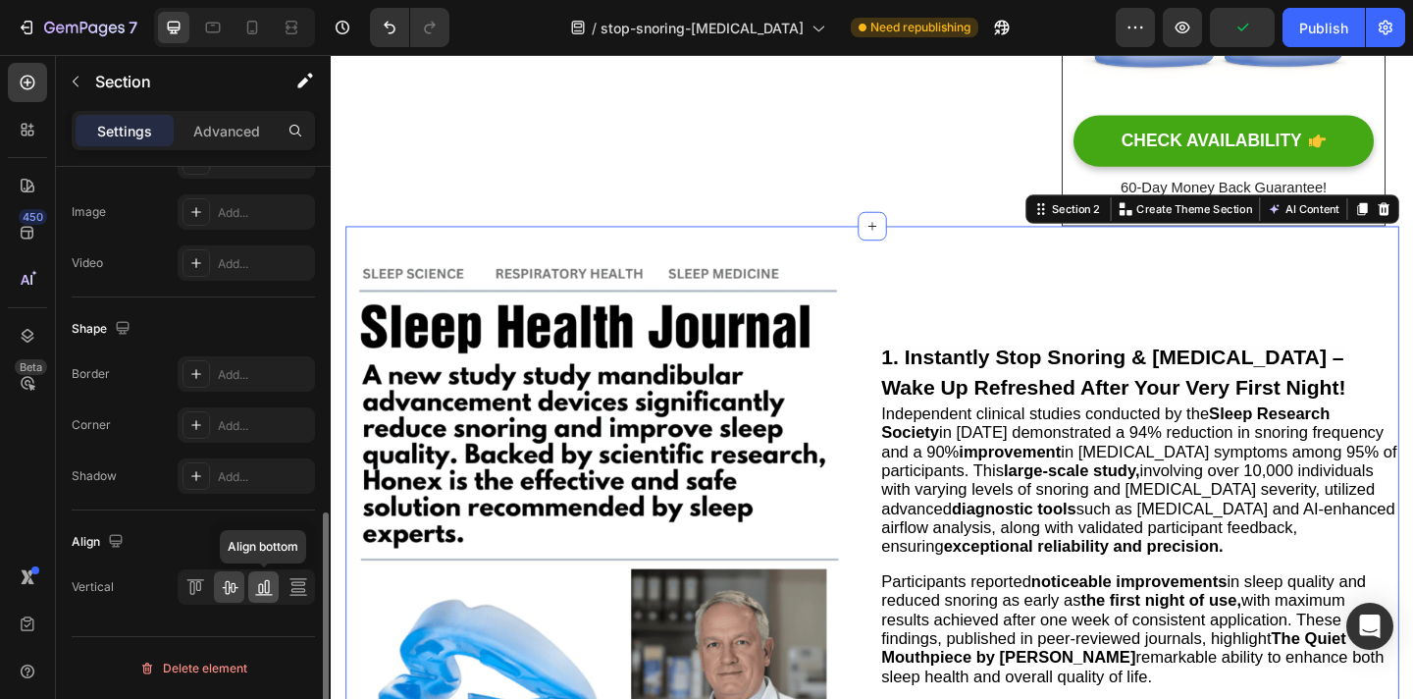
click at [265, 584] on icon at bounding box center [266, 587] width 5 height 14
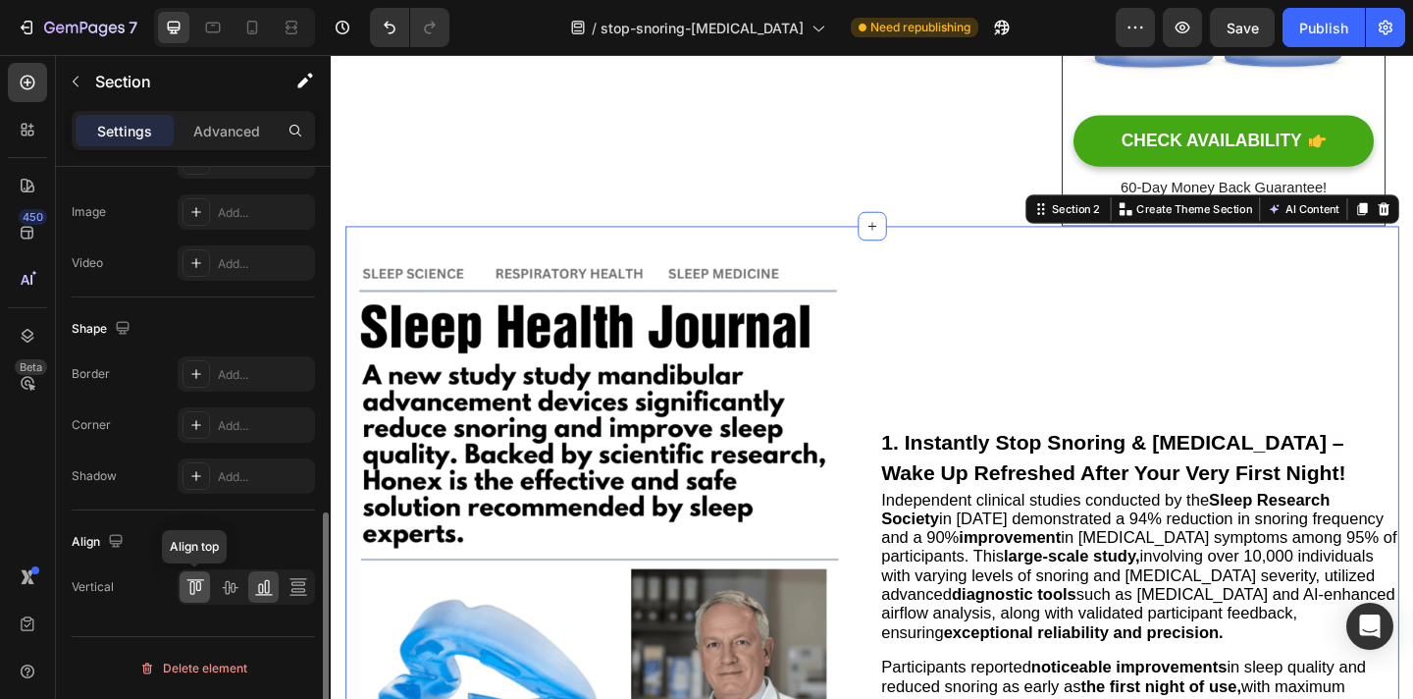
click at [198, 579] on icon at bounding box center [195, 579] width 18 height 1
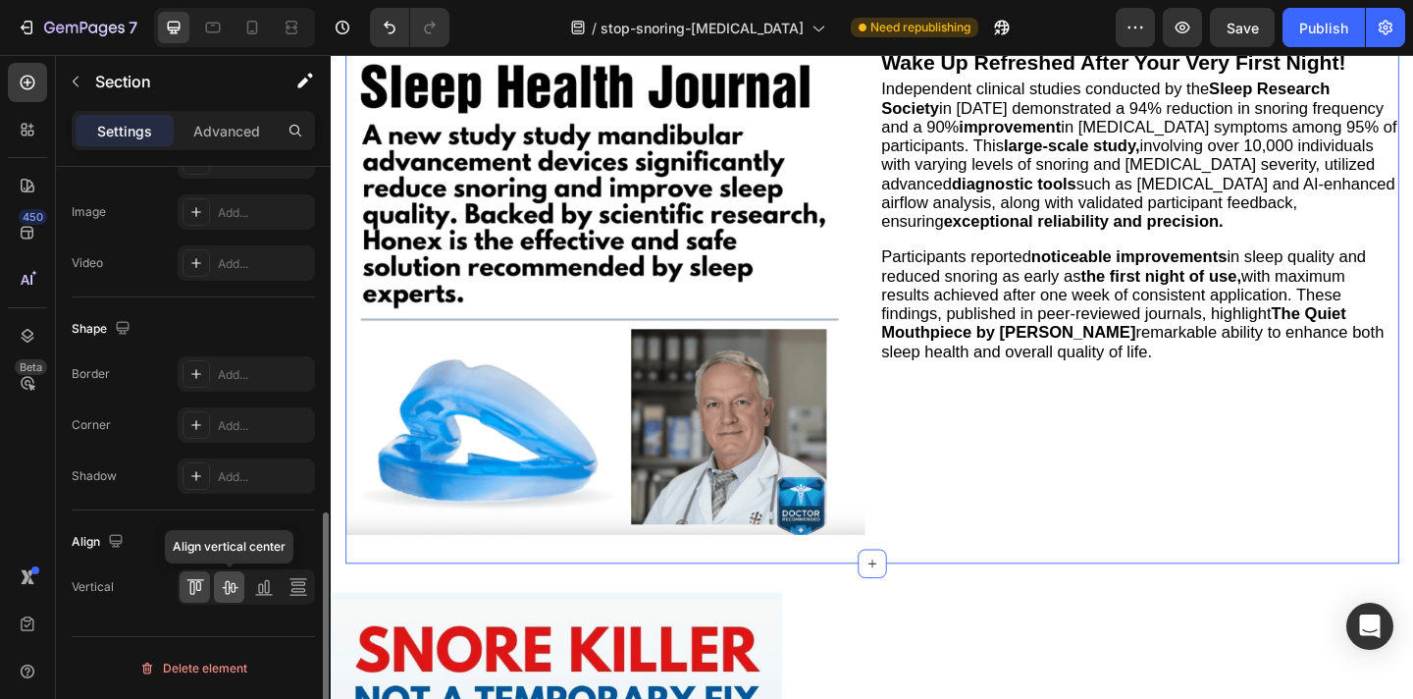
click at [226, 587] on icon at bounding box center [230, 588] width 16 height 14
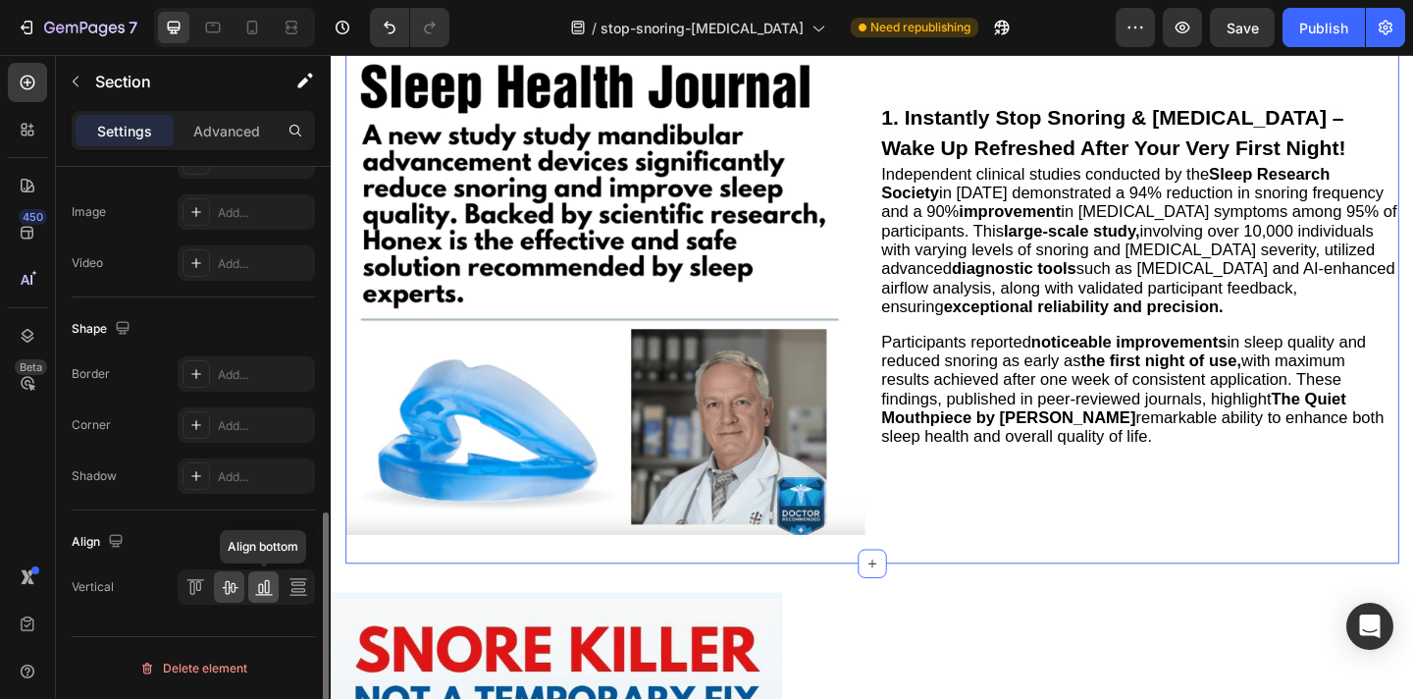
click at [258, 587] on icon at bounding box center [260, 589] width 5 height 10
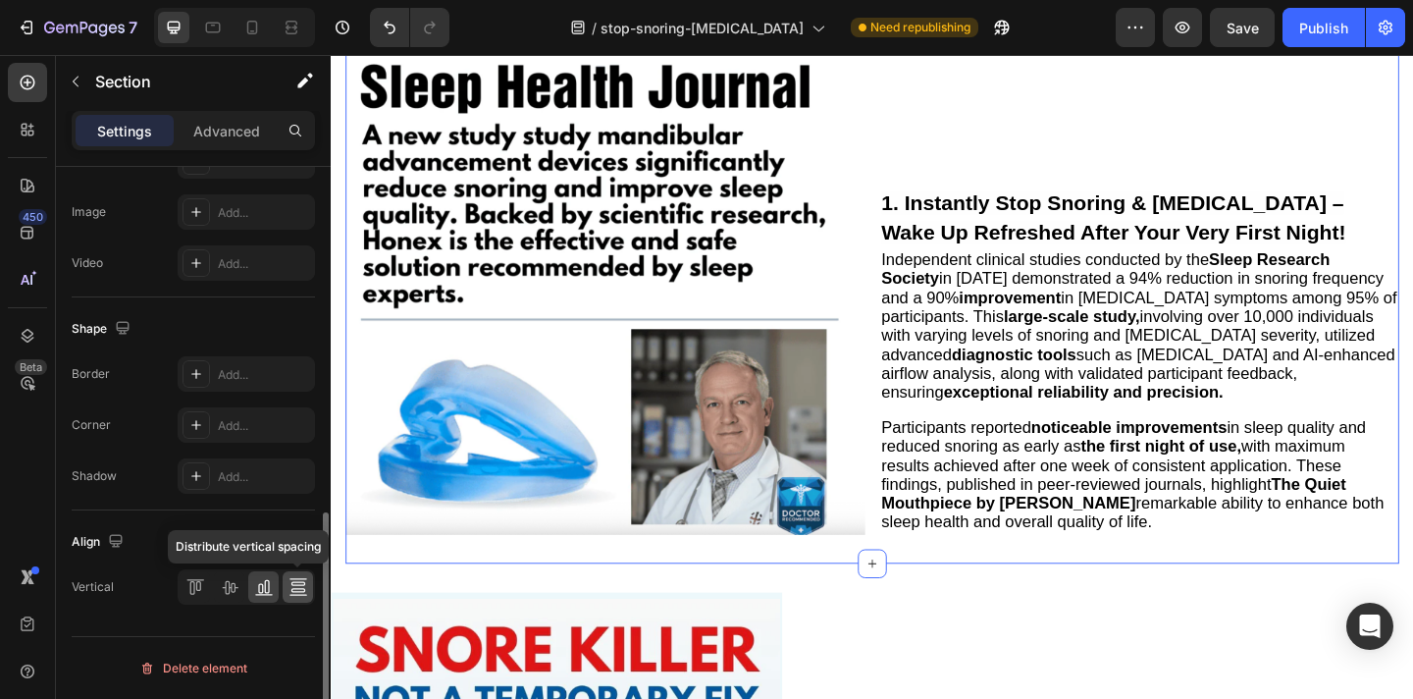
click at [293, 588] on icon at bounding box center [298, 590] width 14 height 4
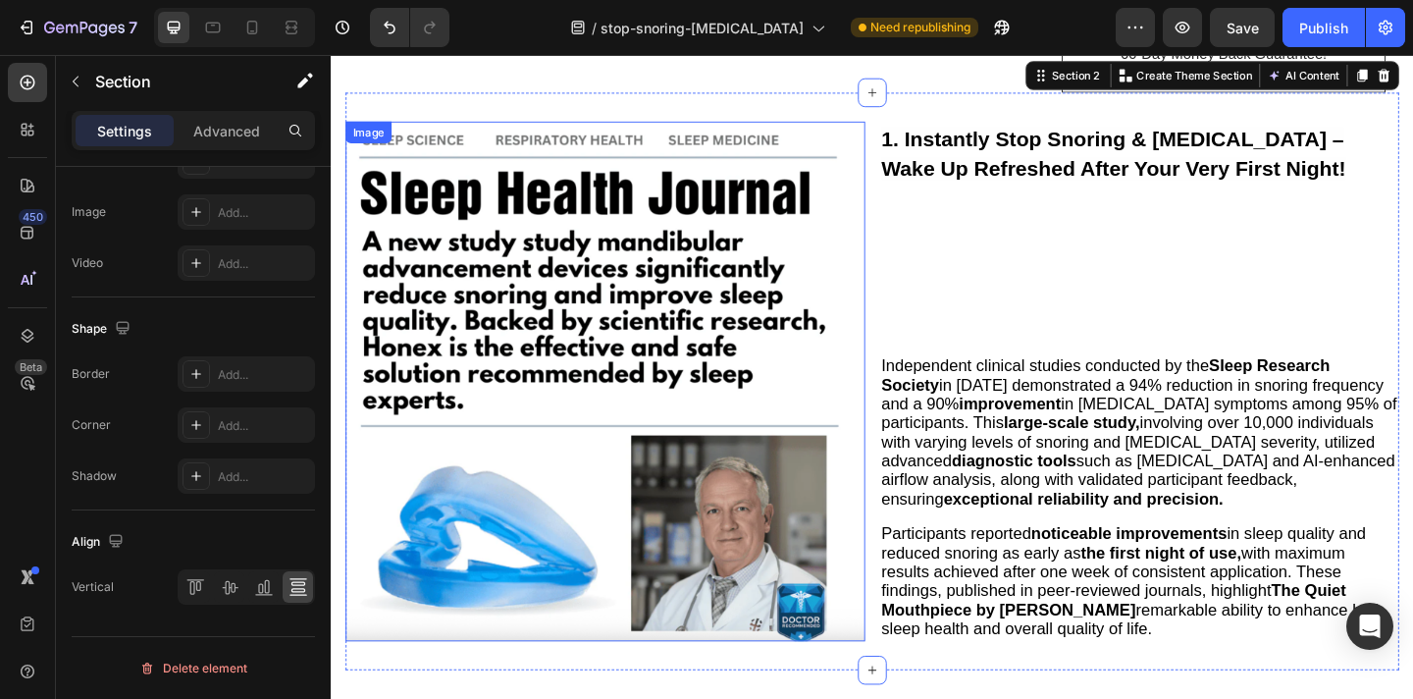
scroll to position [770, 0]
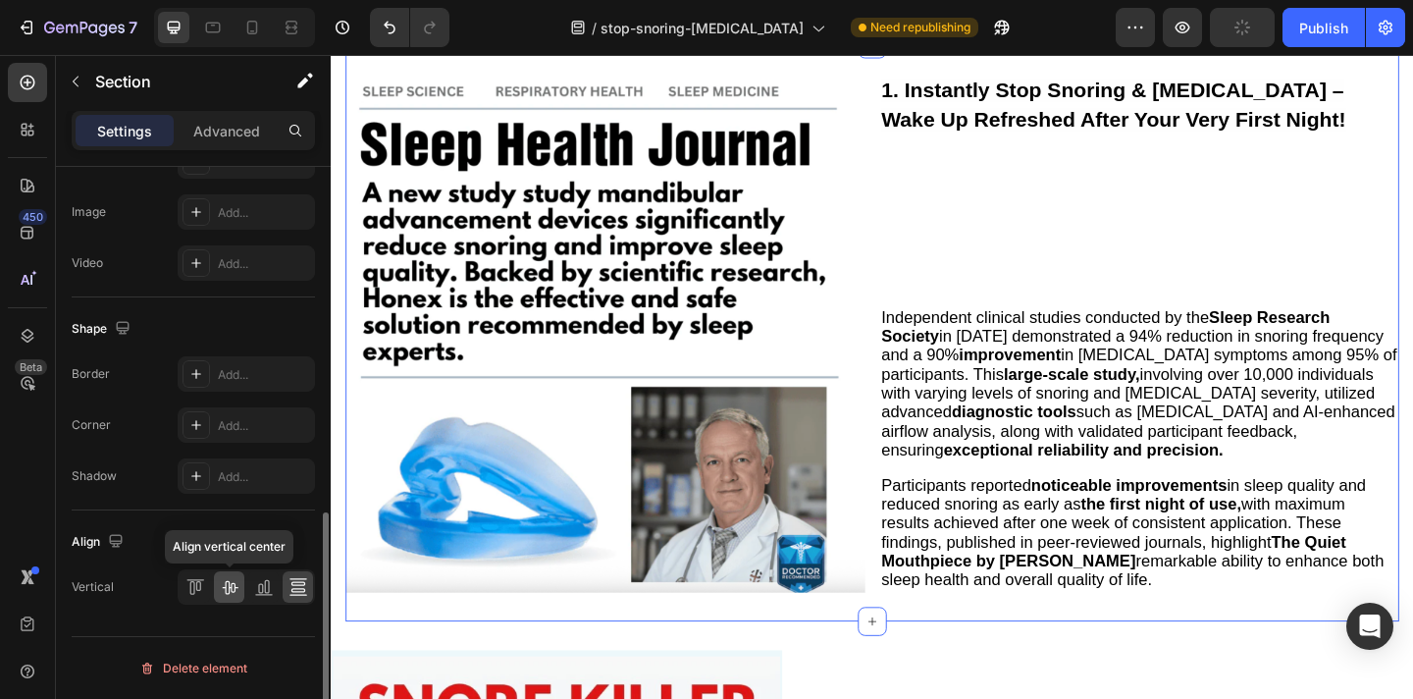
click at [230, 590] on icon at bounding box center [230, 588] width 16 height 14
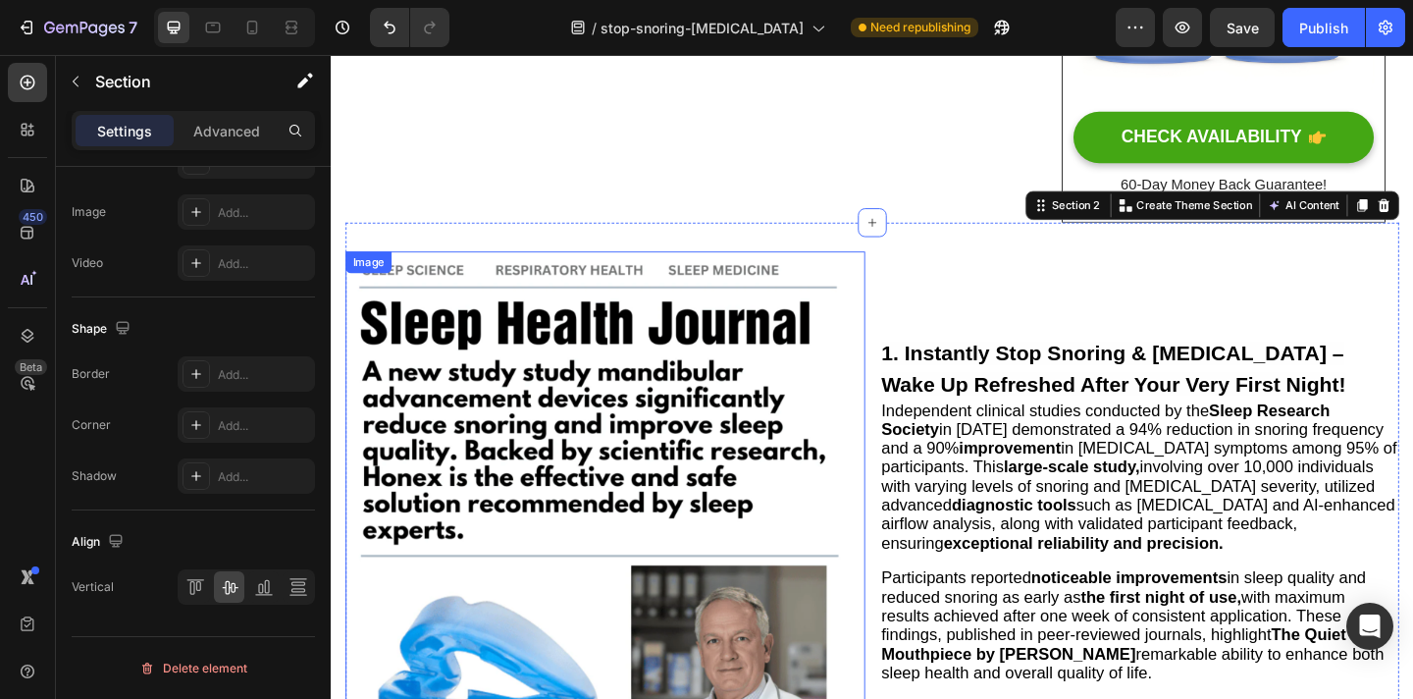
scroll to position [582, 0]
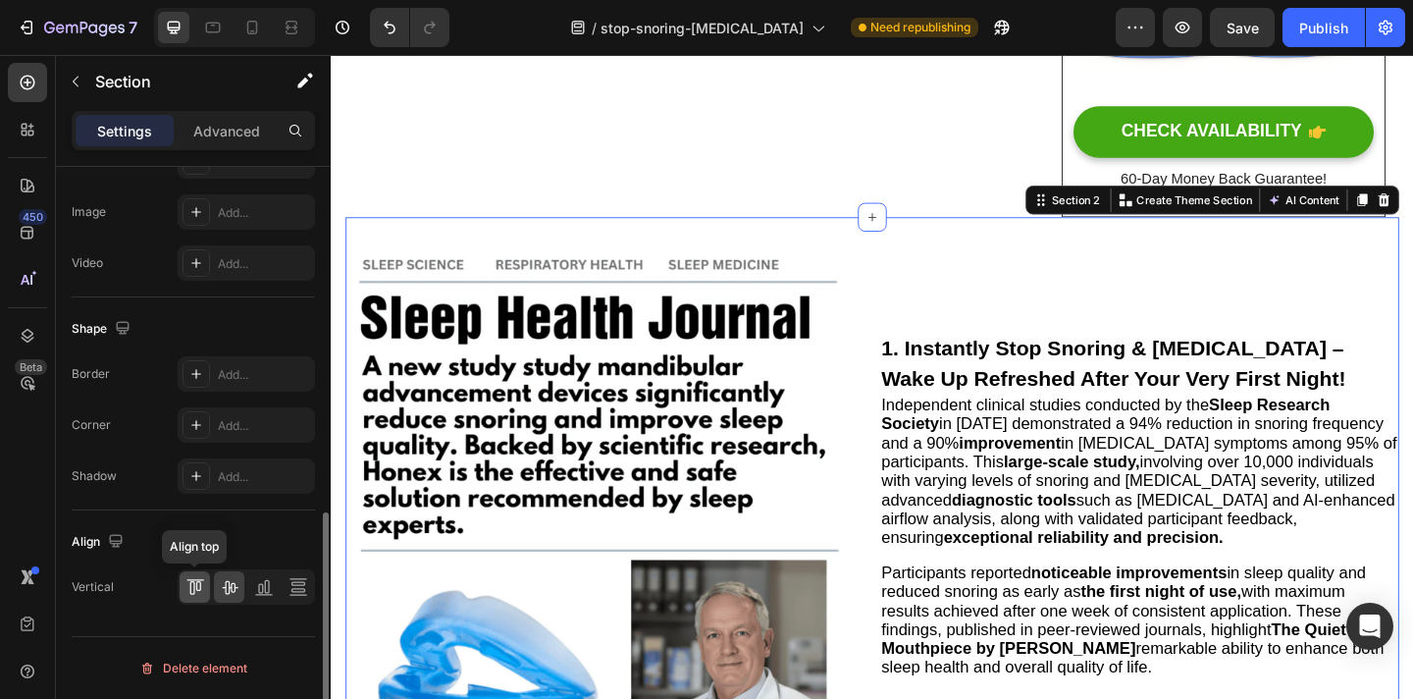
click at [200, 586] on icon at bounding box center [195, 587] width 20 height 20
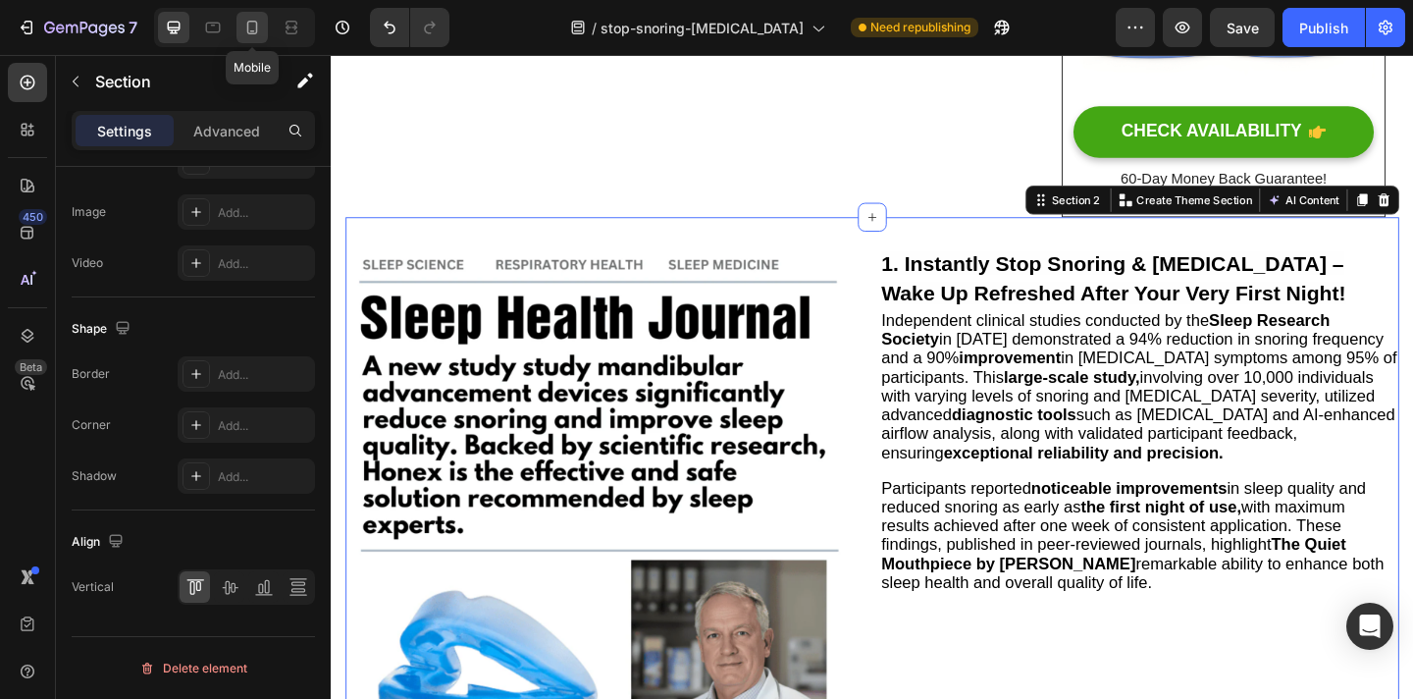
click at [253, 32] on icon at bounding box center [252, 28] width 11 height 14
type input "0"
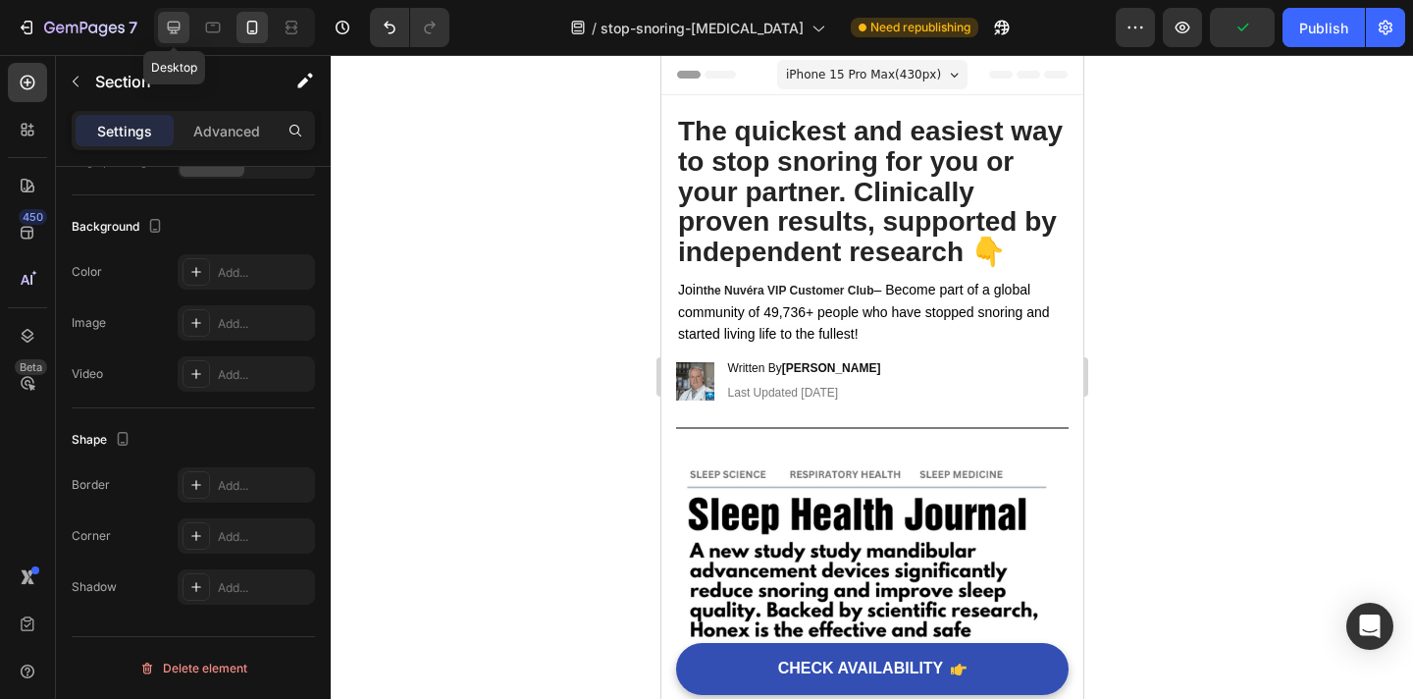
click at [170, 31] on icon at bounding box center [174, 28] width 20 height 20
type input "16"
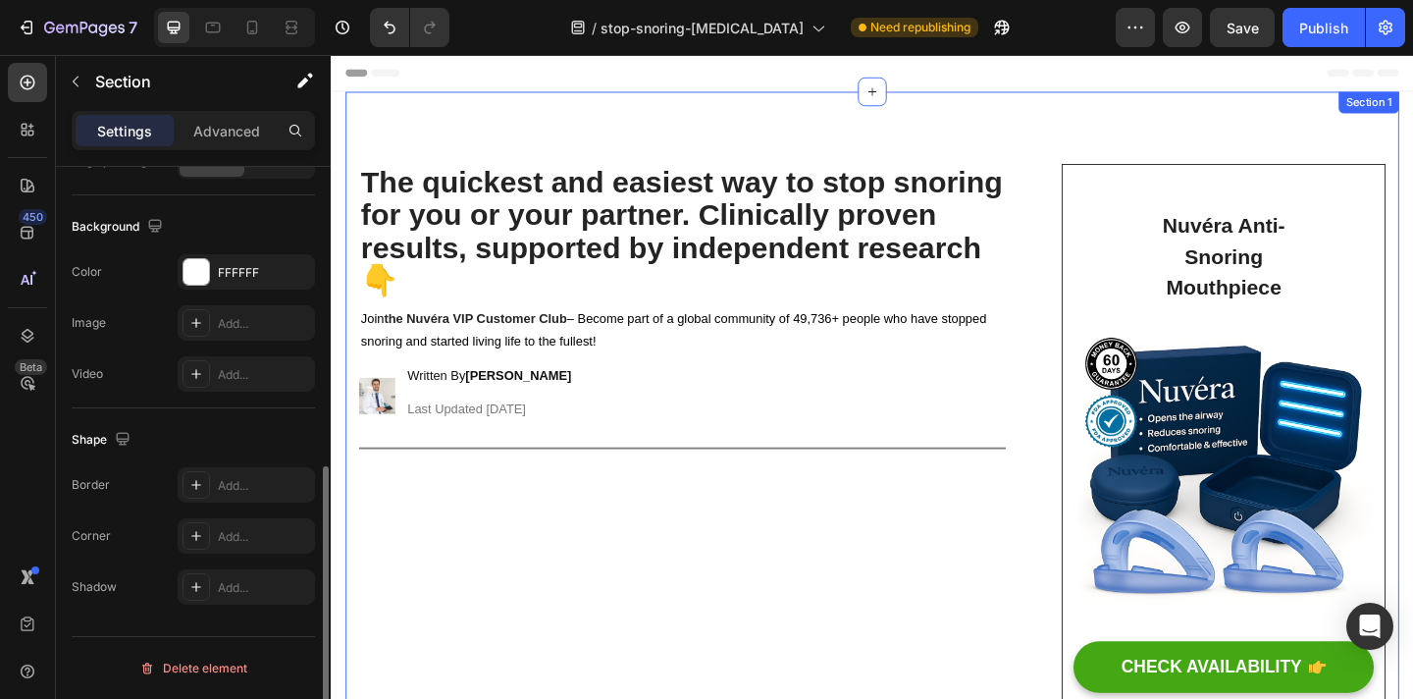
click at [1147, 123] on div "The quickest and easiest way to stop snoring for you or your partner. Clinicall…" at bounding box center [919, 454] width 1146 height 718
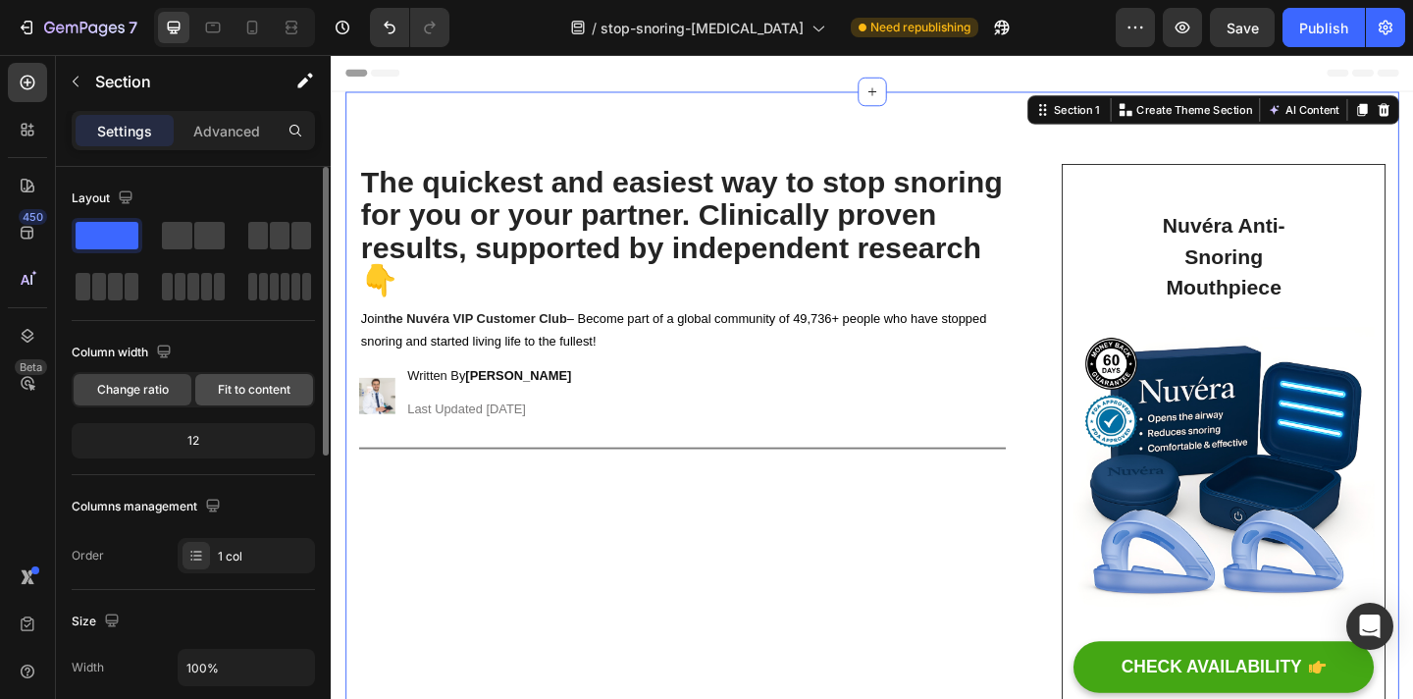
click at [231, 392] on span "Fit to content" at bounding box center [254, 390] width 73 height 18
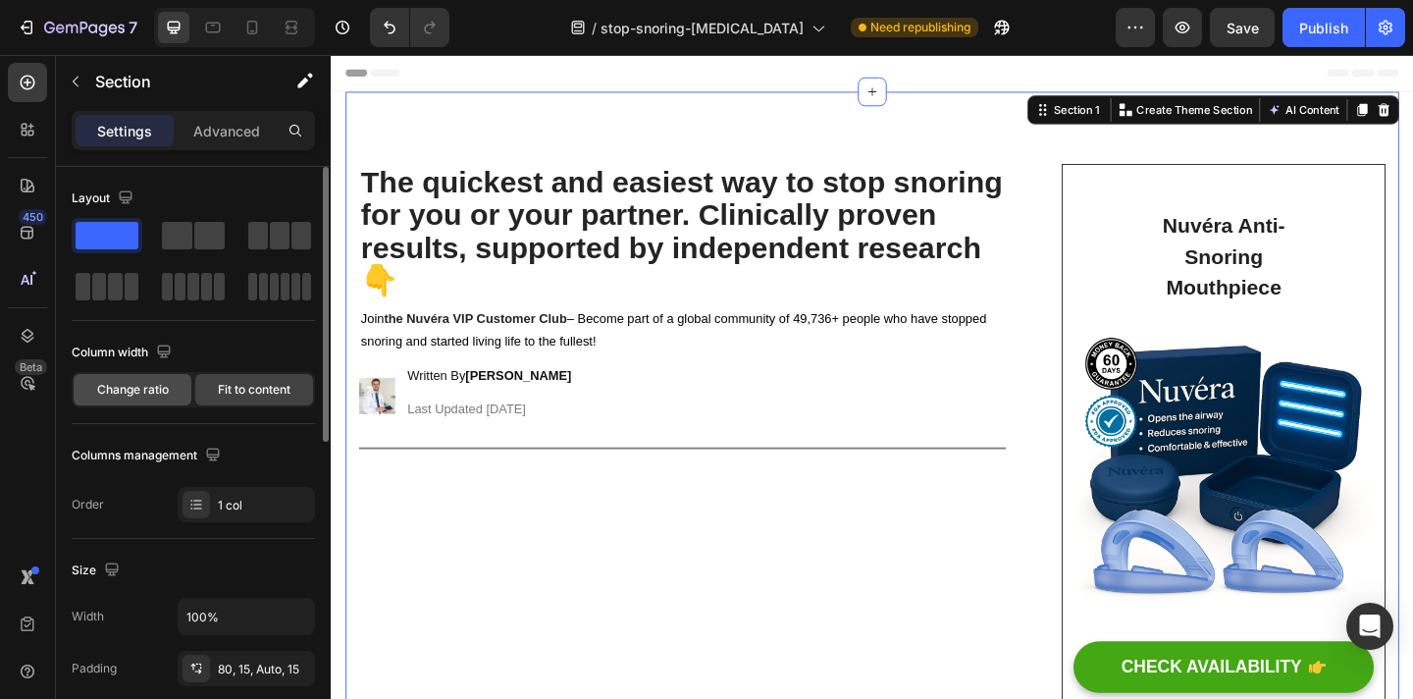
click at [153, 392] on span "Change ratio" at bounding box center [133, 390] width 72 height 18
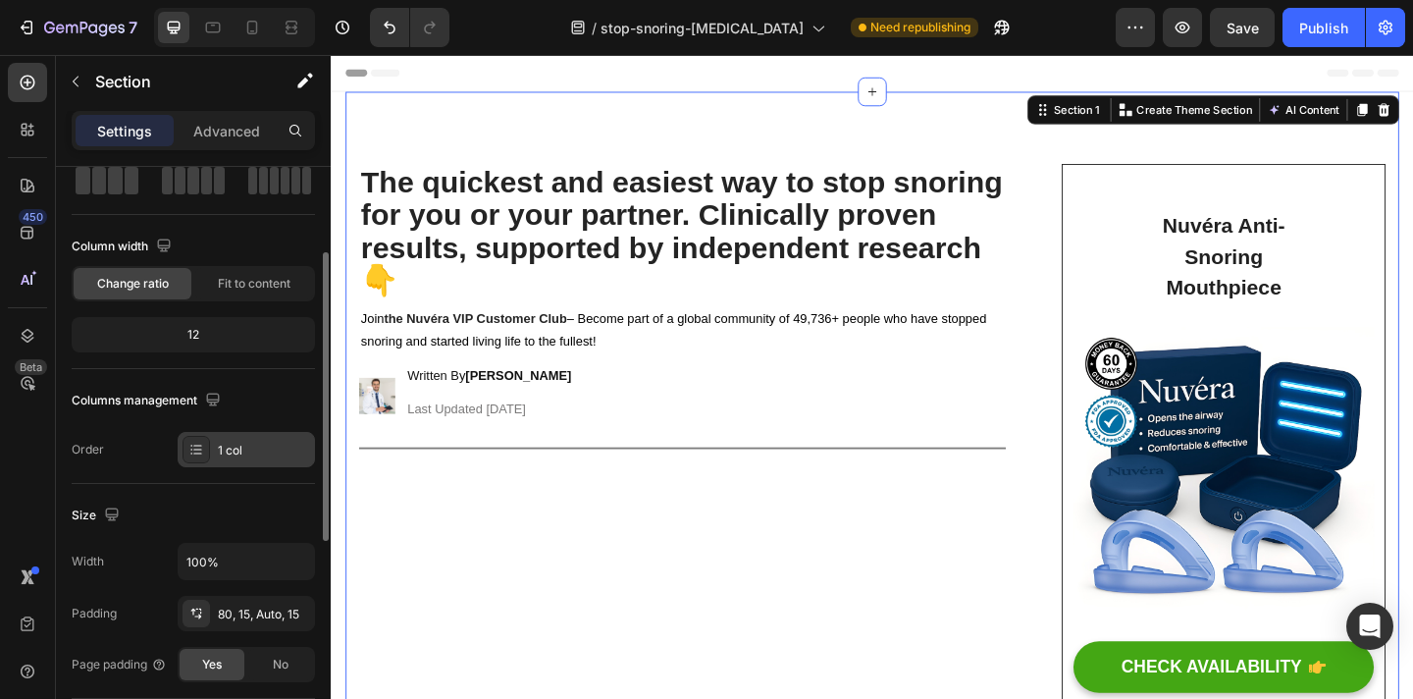
scroll to position [129, 0]
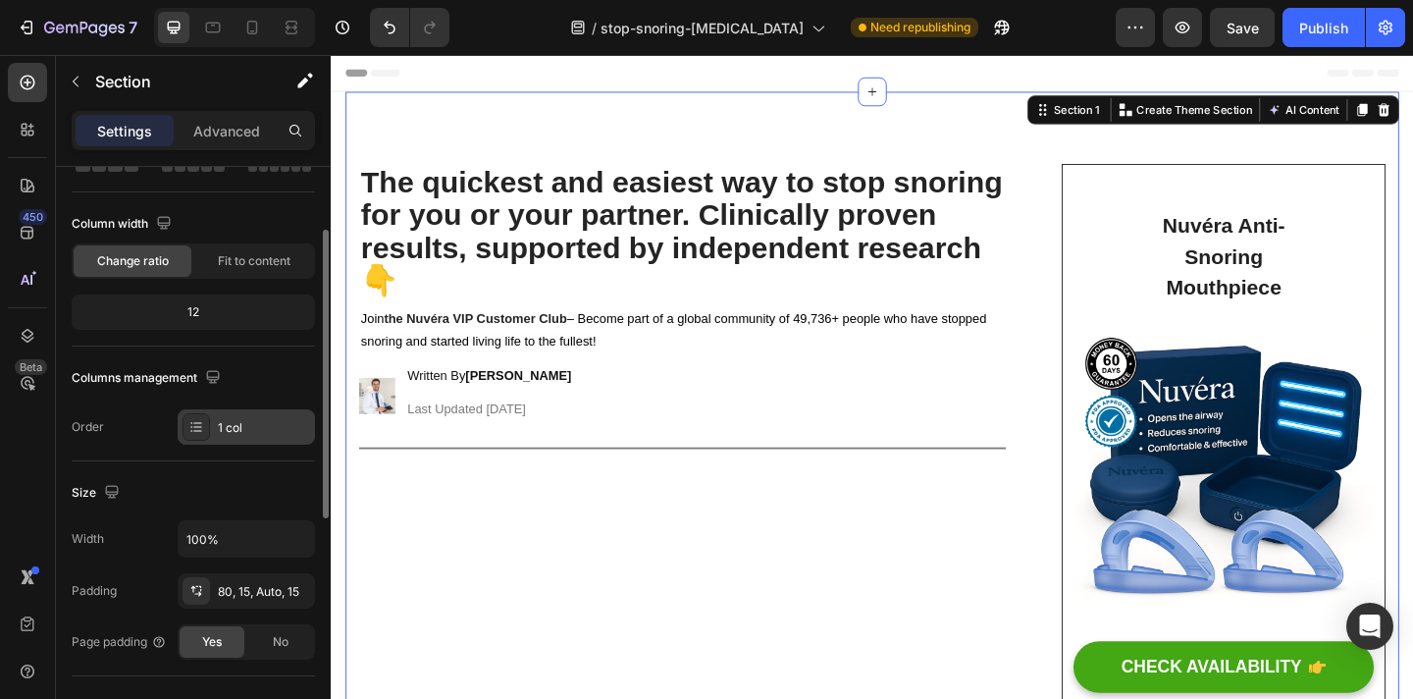
click at [221, 427] on div "1 col" at bounding box center [264, 428] width 92 height 18
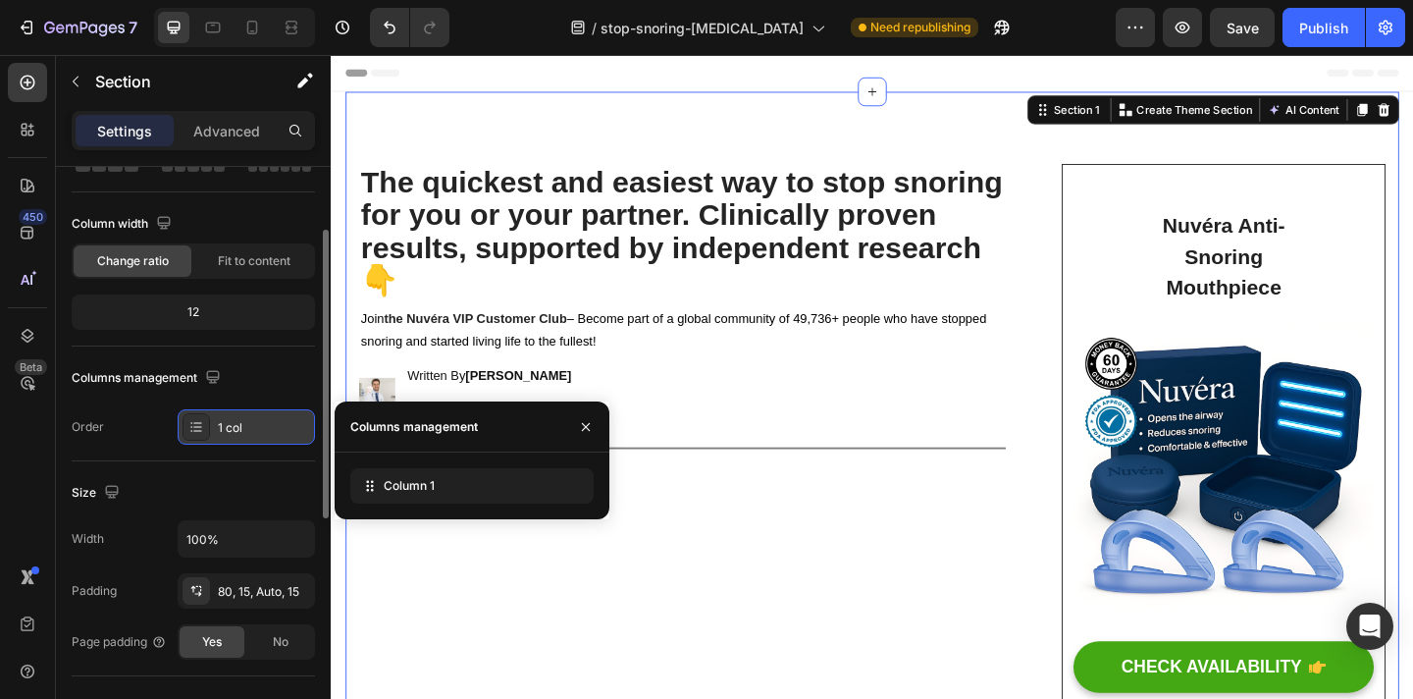
click at [221, 427] on div "1 col" at bounding box center [264, 428] width 92 height 18
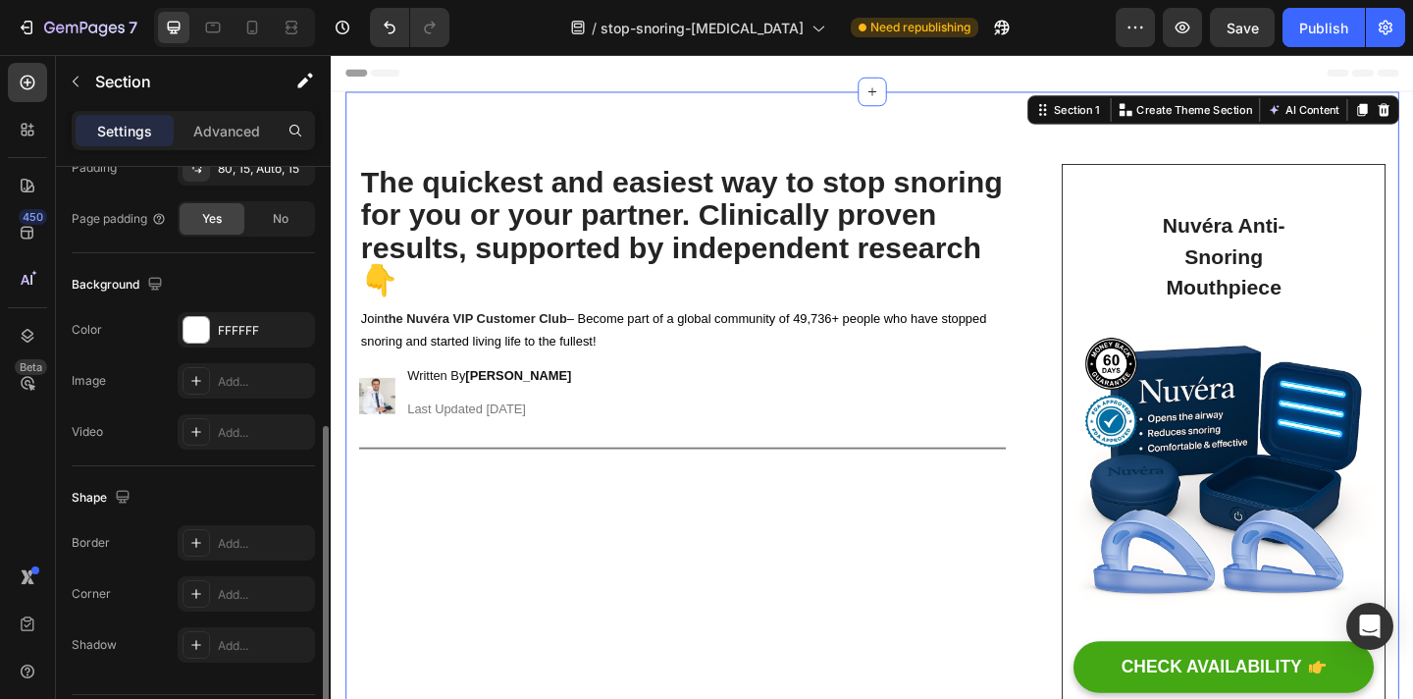
scroll to position [609, 0]
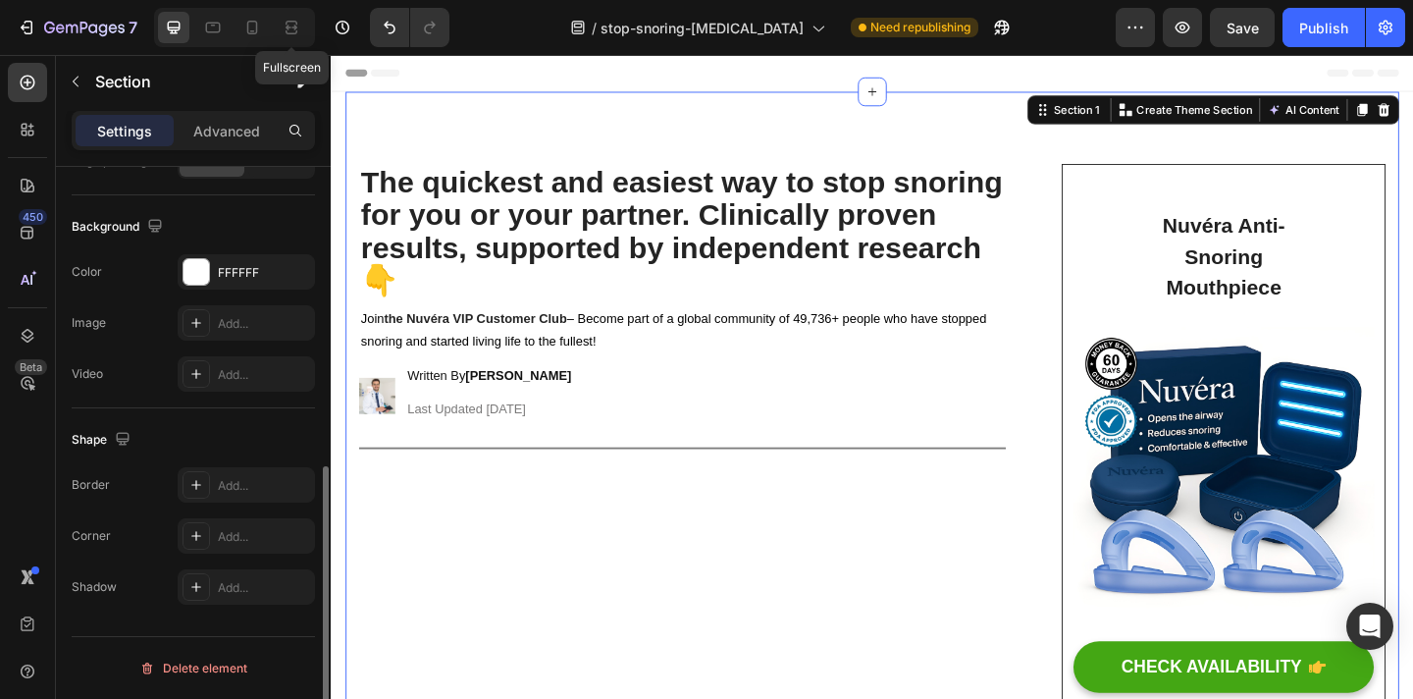
drag, startPoint x: 291, startPoint y: 26, endPoint x: 313, endPoint y: 30, distance: 23.1
click at [291, 26] on icon at bounding box center [292, 28] width 20 height 20
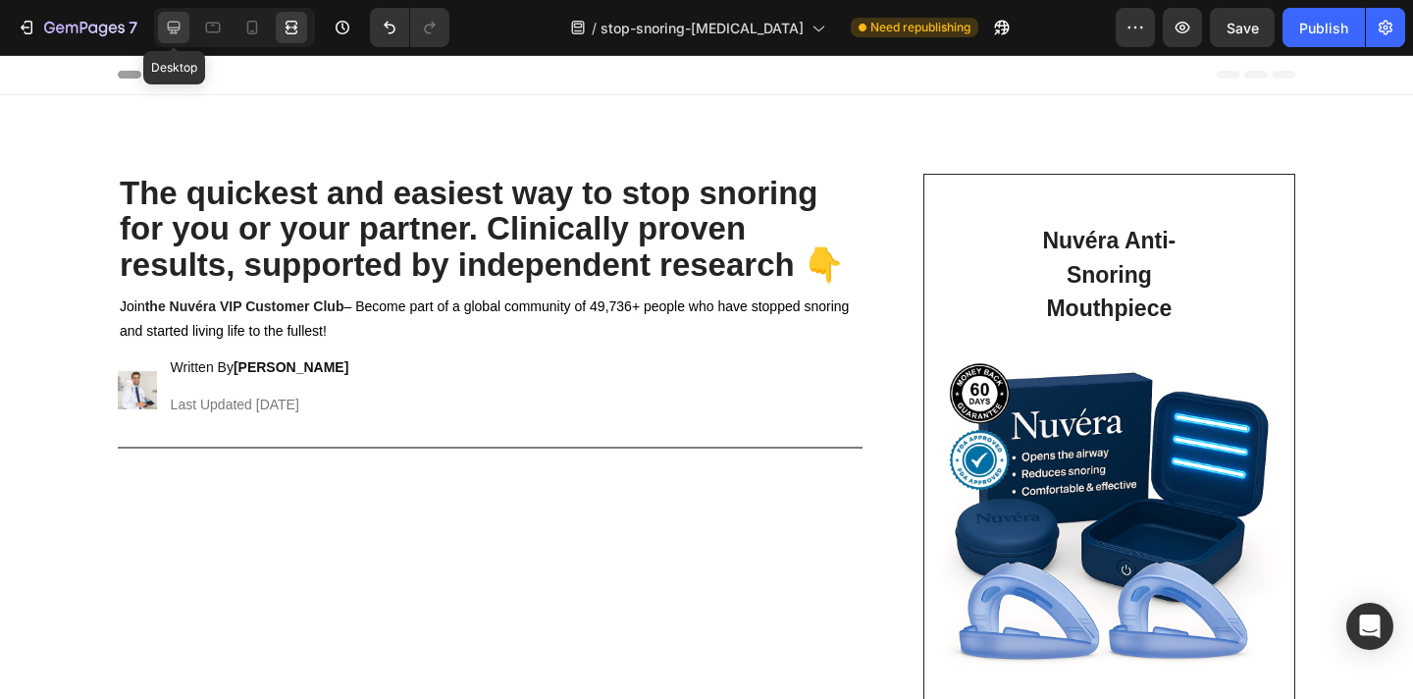
click at [174, 26] on icon at bounding box center [174, 28] width 20 height 20
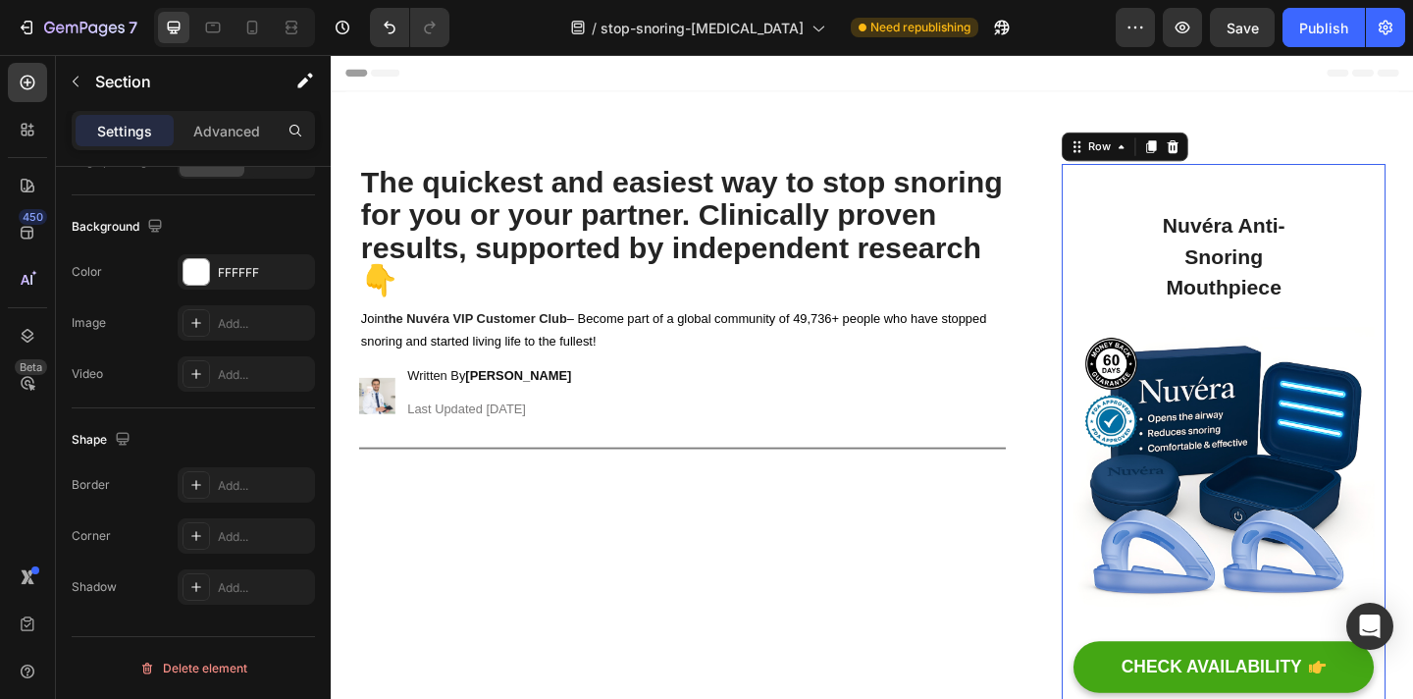
click at [1184, 203] on div "Nuvéra Anti-Snoring Mouthpiece Heading Row Image CHECK AVAILABILITY Button 60-D…" at bounding box center [1301, 493] width 327 height 591
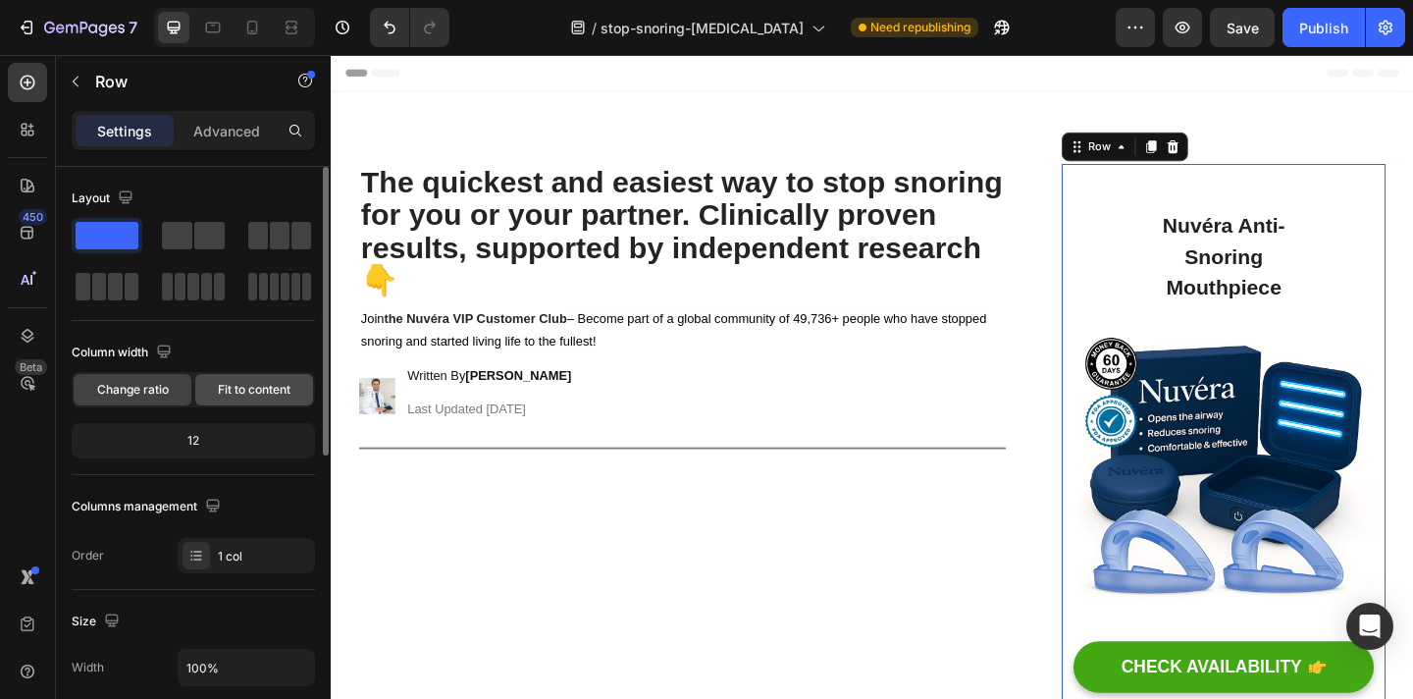
click at [238, 395] on span "Fit to content" at bounding box center [254, 390] width 73 height 18
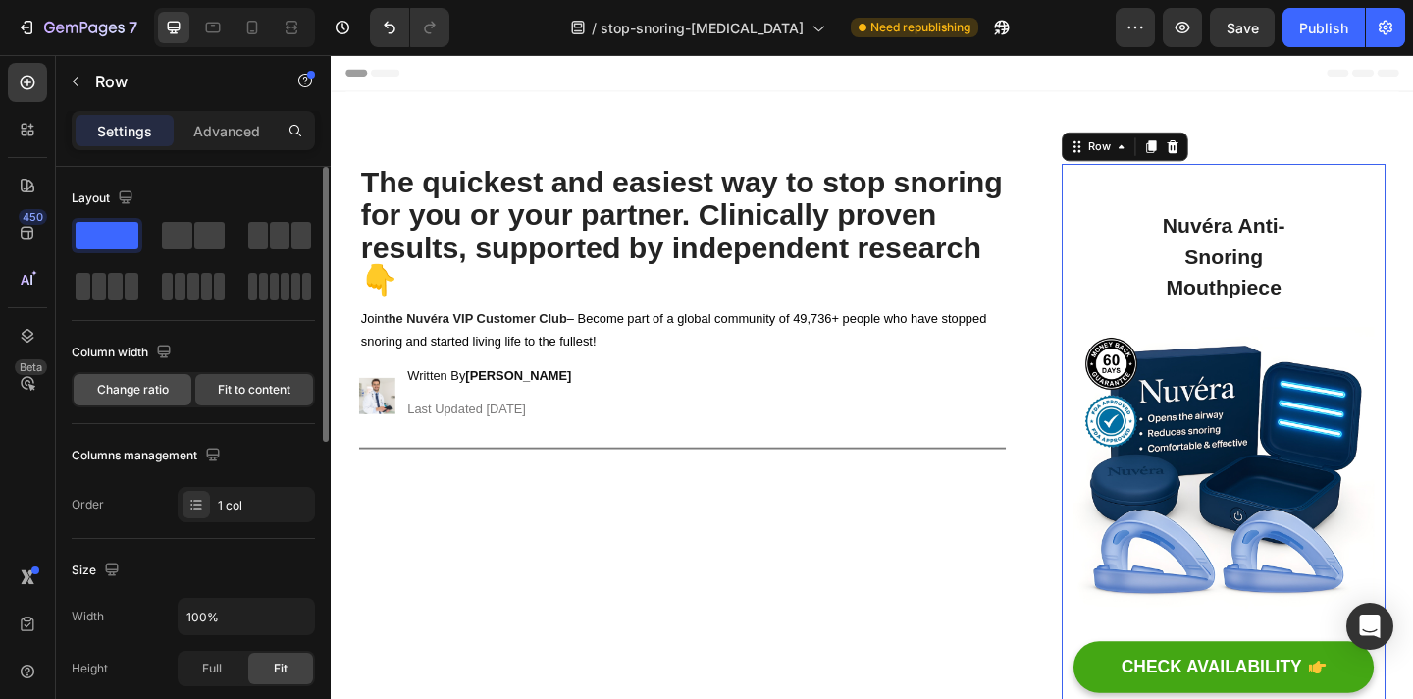
click at [145, 385] on span "Change ratio" at bounding box center [133, 390] width 72 height 18
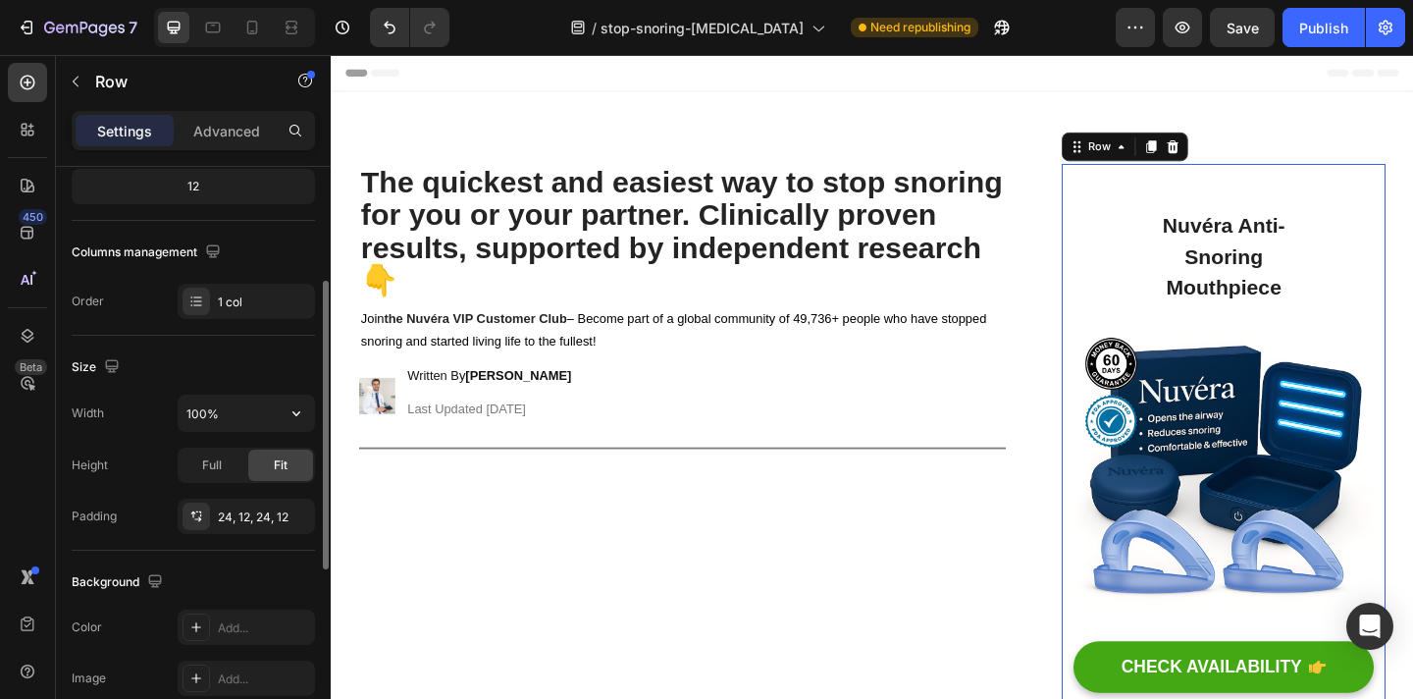
scroll to position [263, 0]
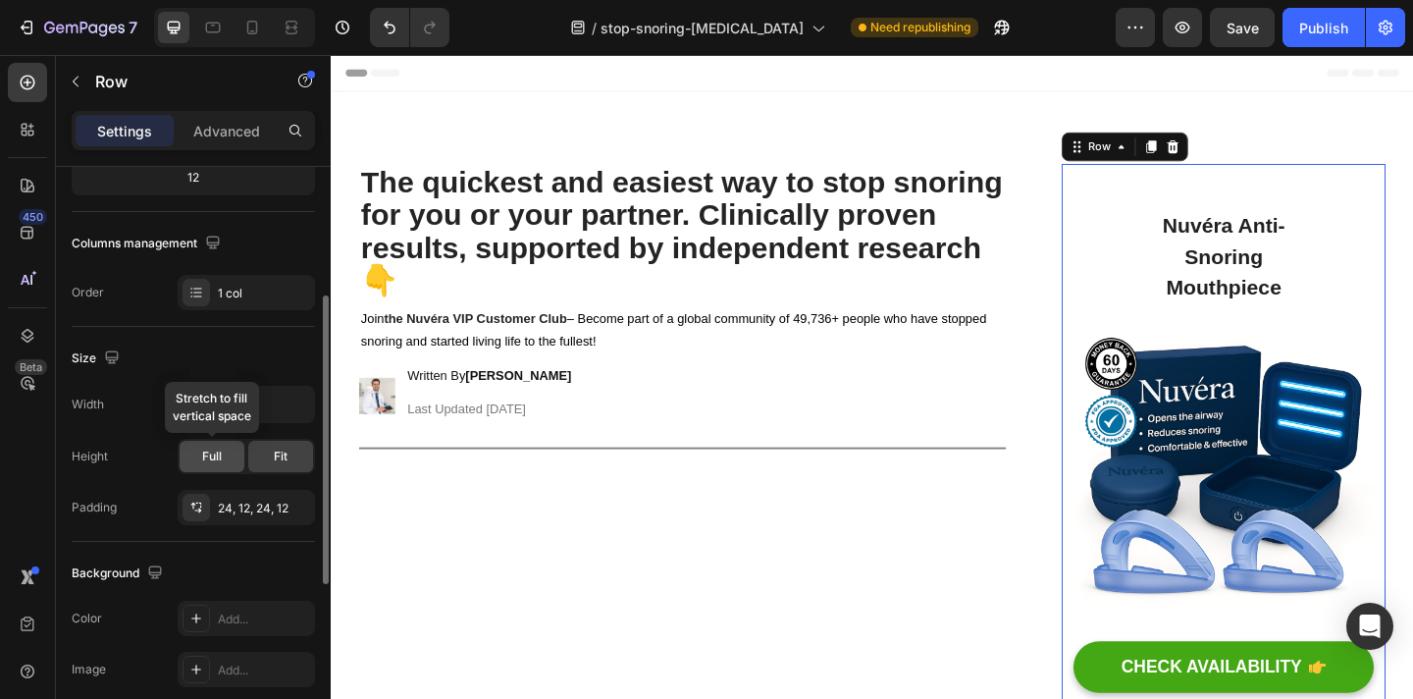
click at [214, 456] on span "Full" at bounding box center [212, 457] width 20 height 18
click at [271, 456] on div "Fit" at bounding box center [280, 456] width 65 height 31
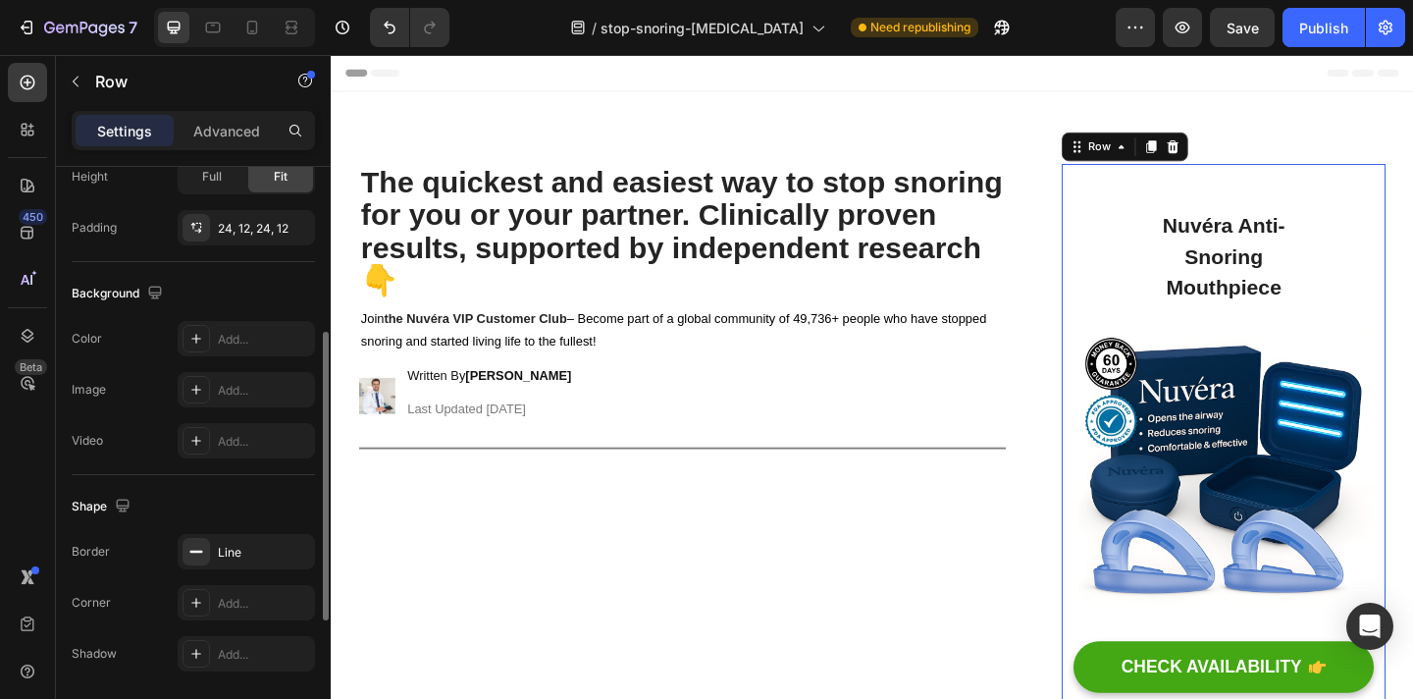
scroll to position [609, 0]
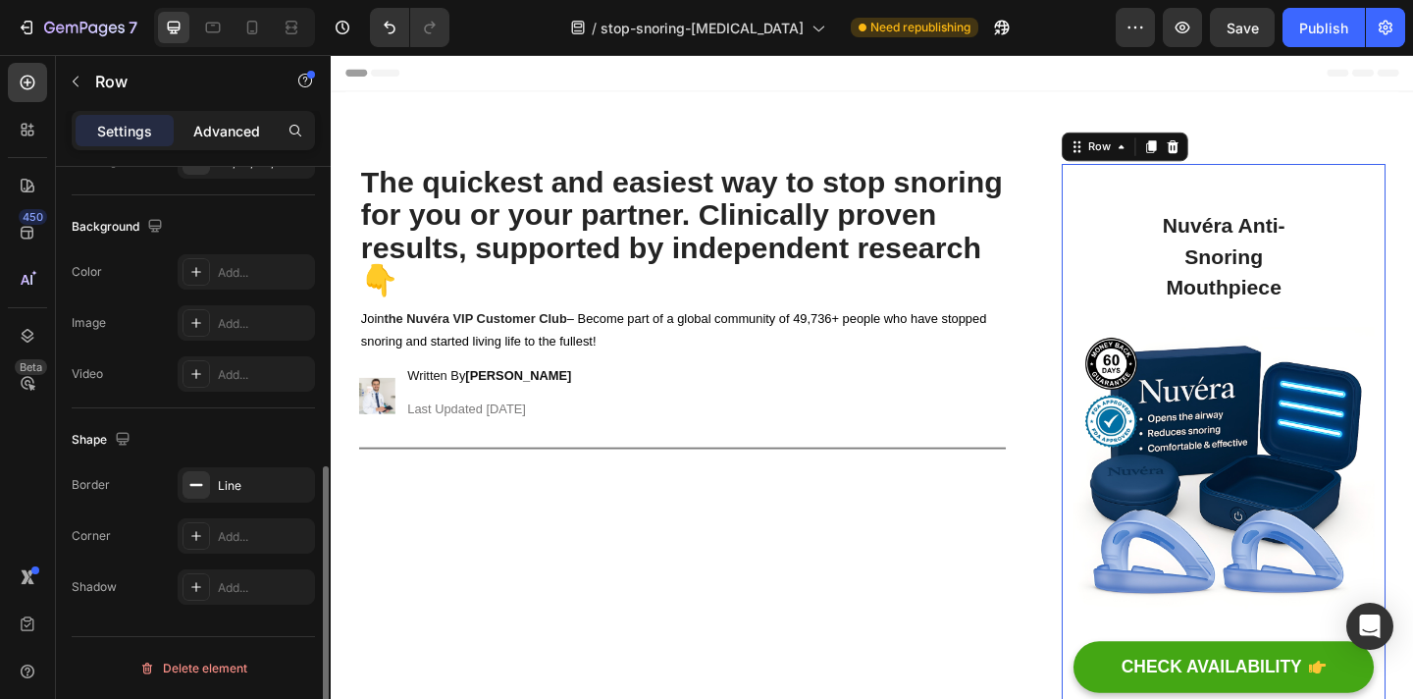
click at [211, 125] on p "Advanced" at bounding box center [226, 131] width 67 height 21
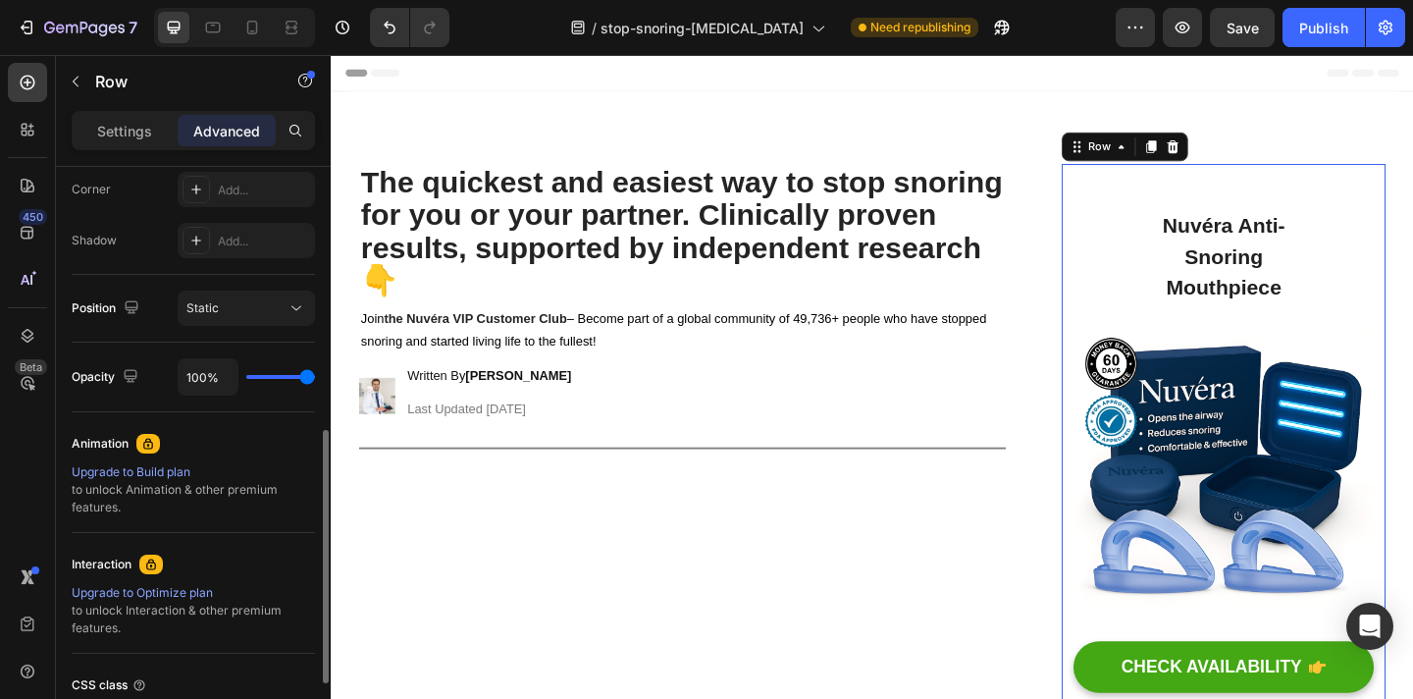
scroll to position [0, 0]
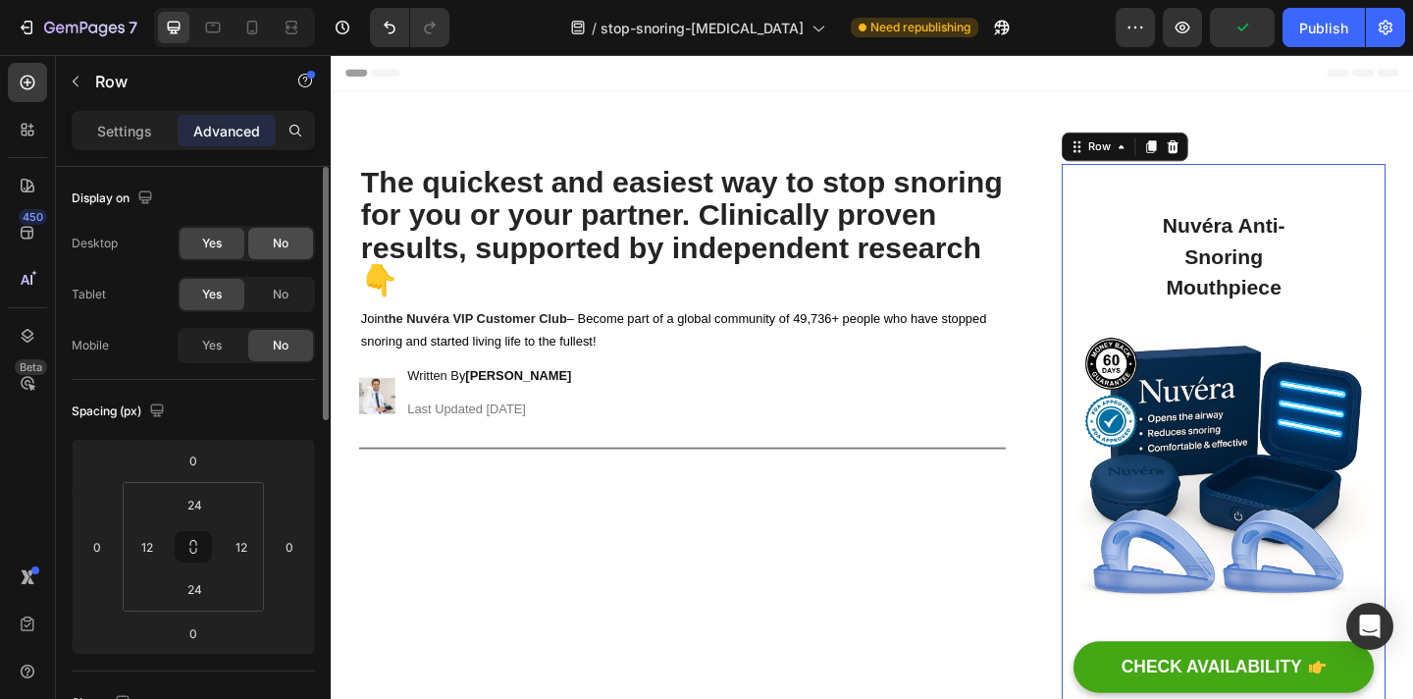
click at [277, 240] on span "No" at bounding box center [281, 244] width 16 height 18
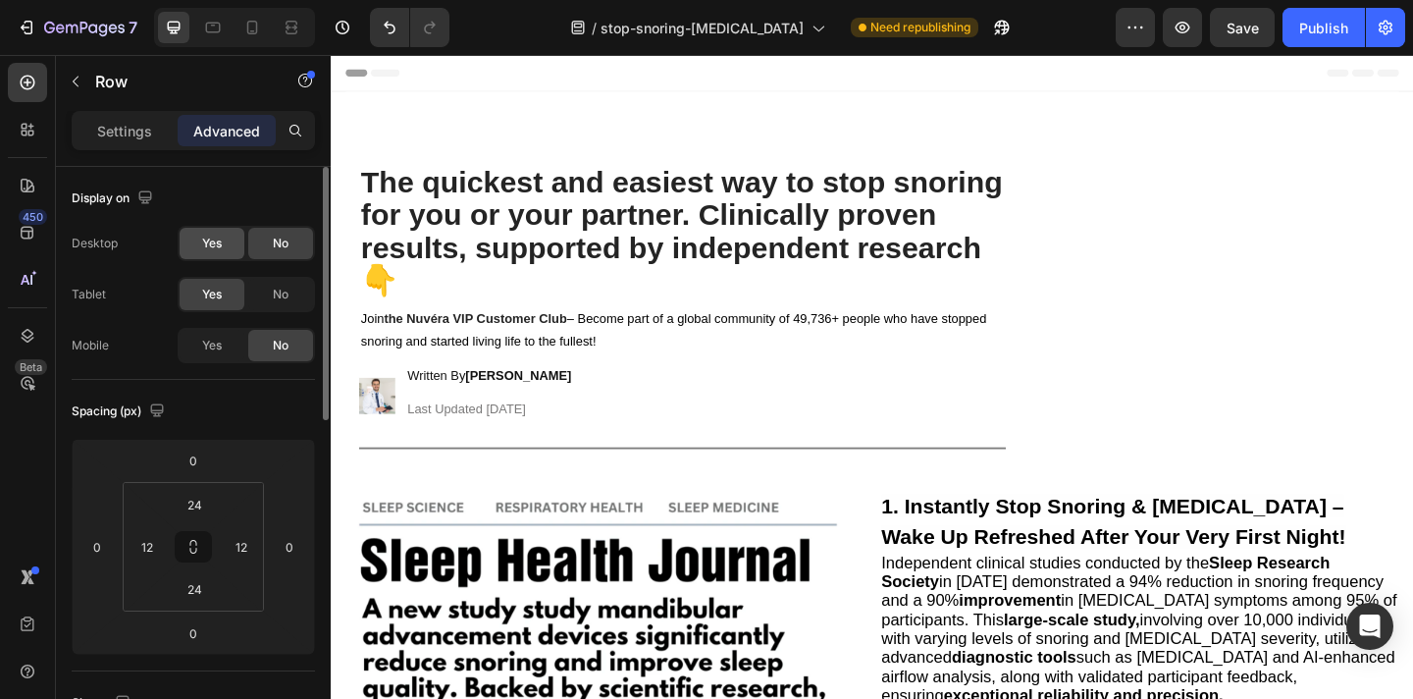
click at [228, 254] on div "Yes" at bounding box center [212, 243] width 65 height 31
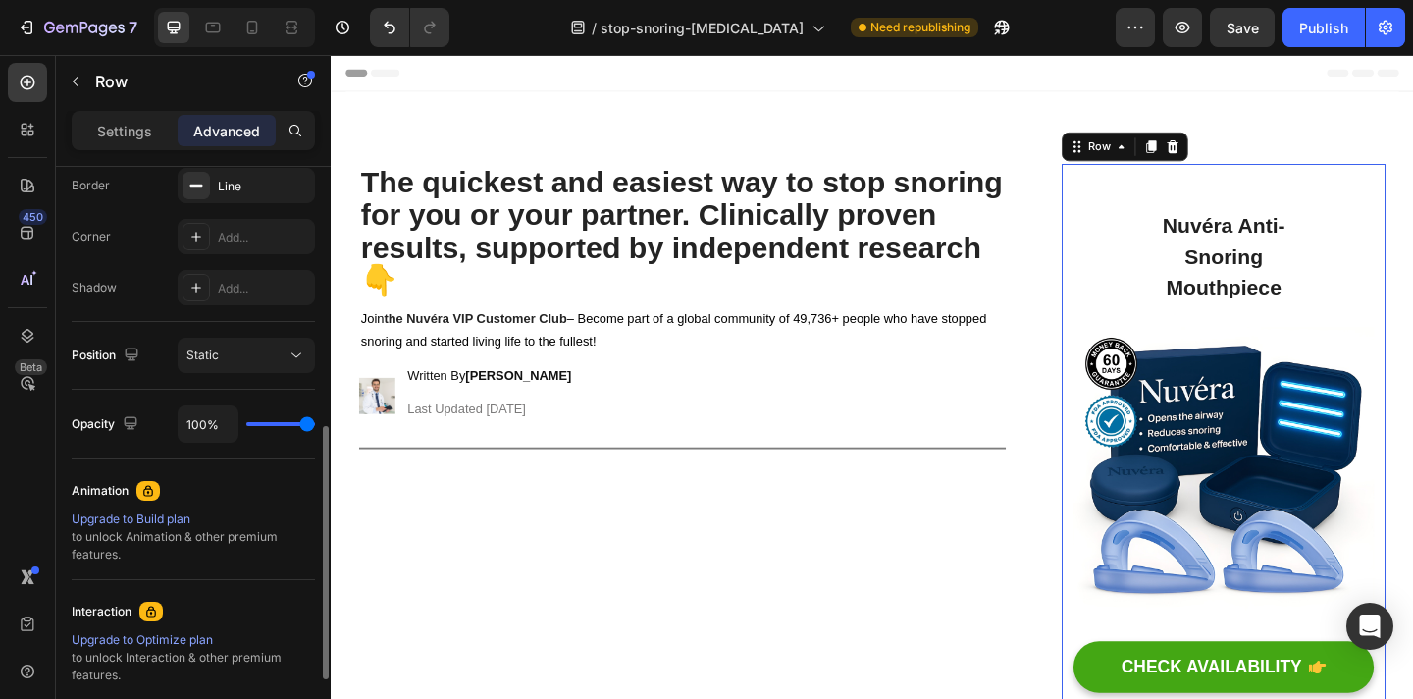
scroll to position [576, 0]
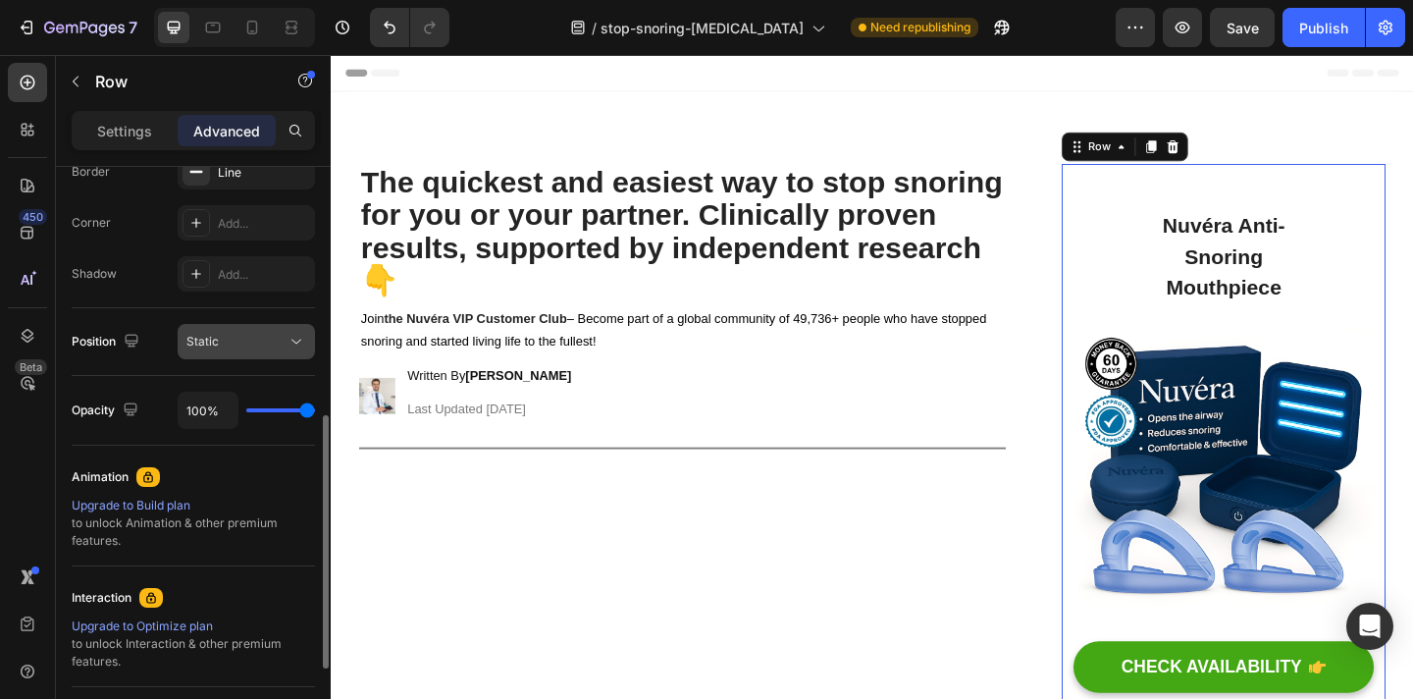
click at [234, 352] on button "Static" at bounding box center [246, 341] width 137 height 35
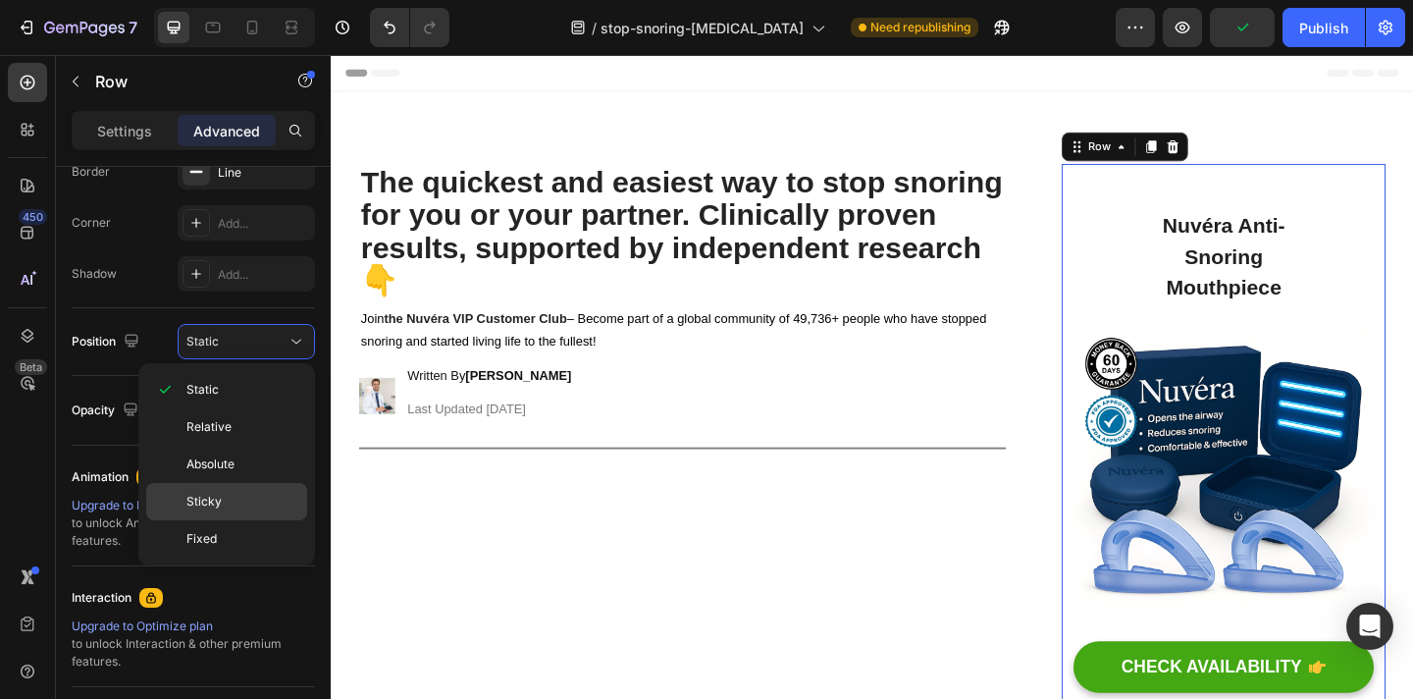
click at [247, 494] on p "Sticky" at bounding box center [242, 502] width 112 height 18
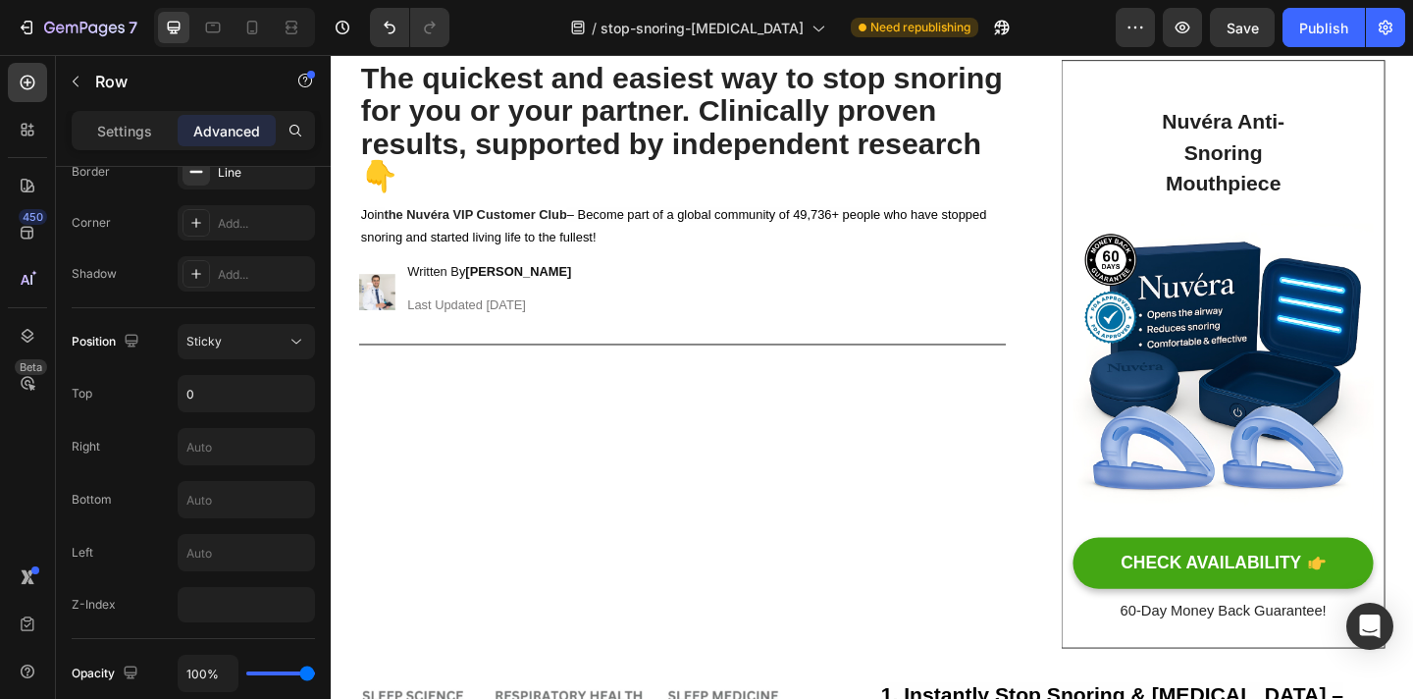
scroll to position [116, 0]
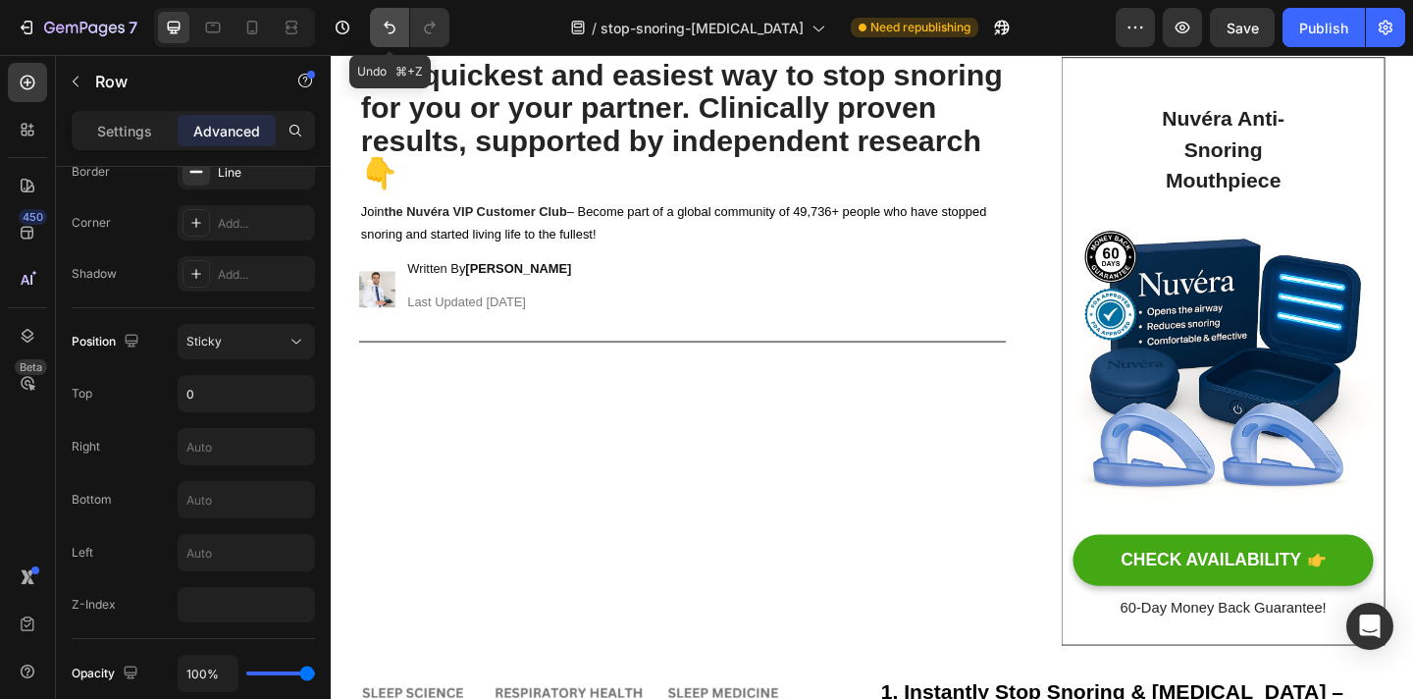
click at [390, 29] on icon "Undo/Redo" at bounding box center [390, 28] width 20 height 20
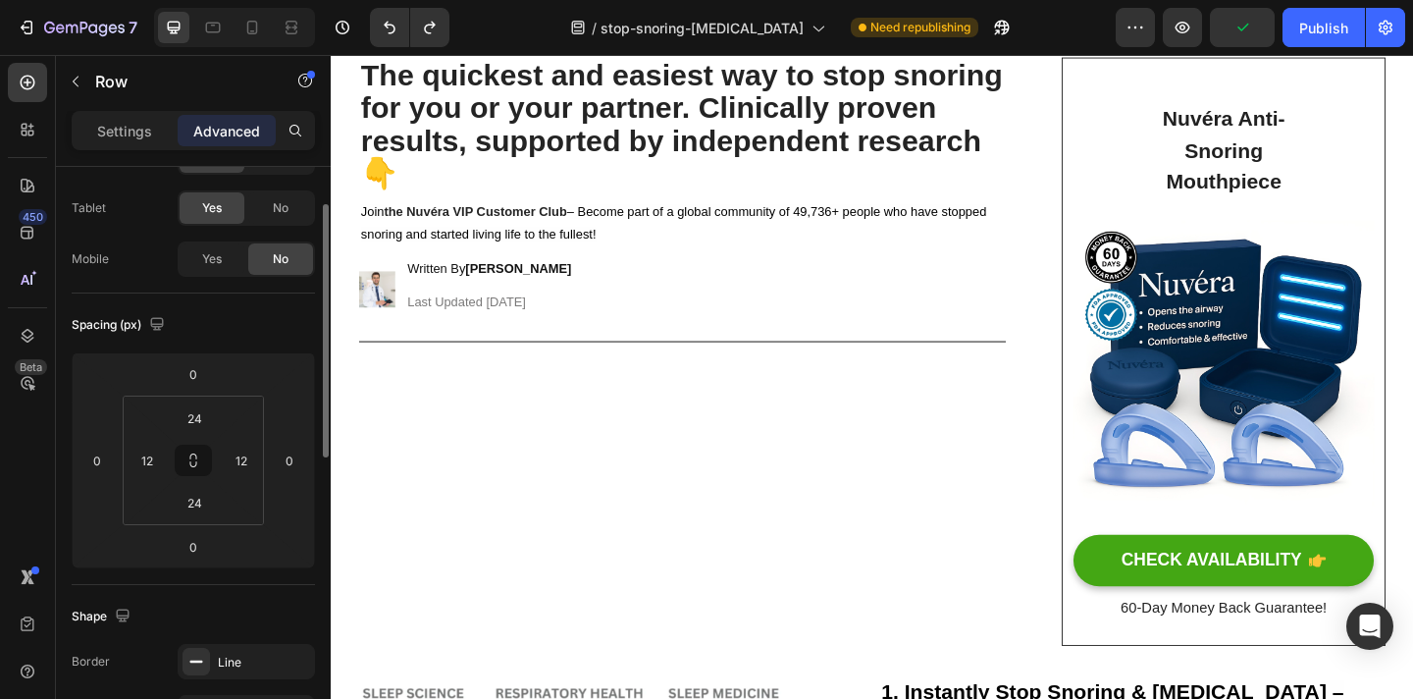
scroll to position [0, 0]
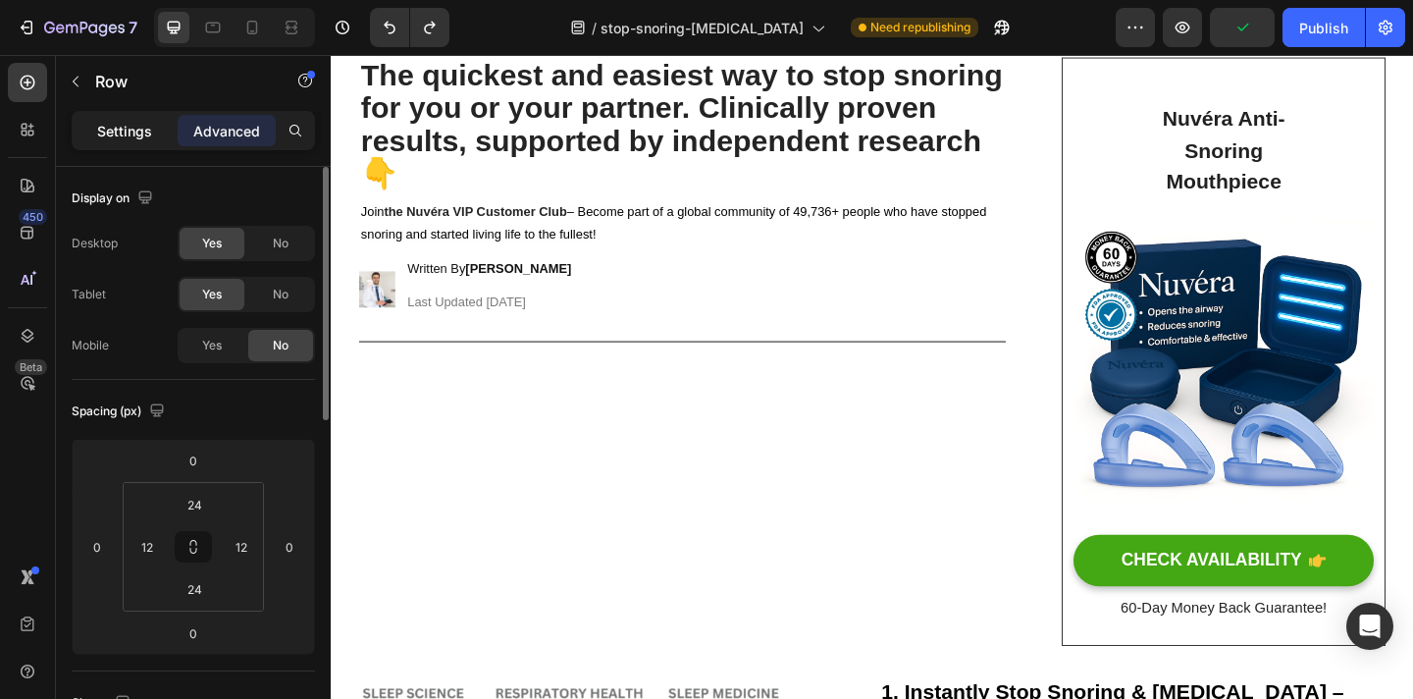
click at [139, 137] on p "Settings" at bounding box center [124, 131] width 55 height 21
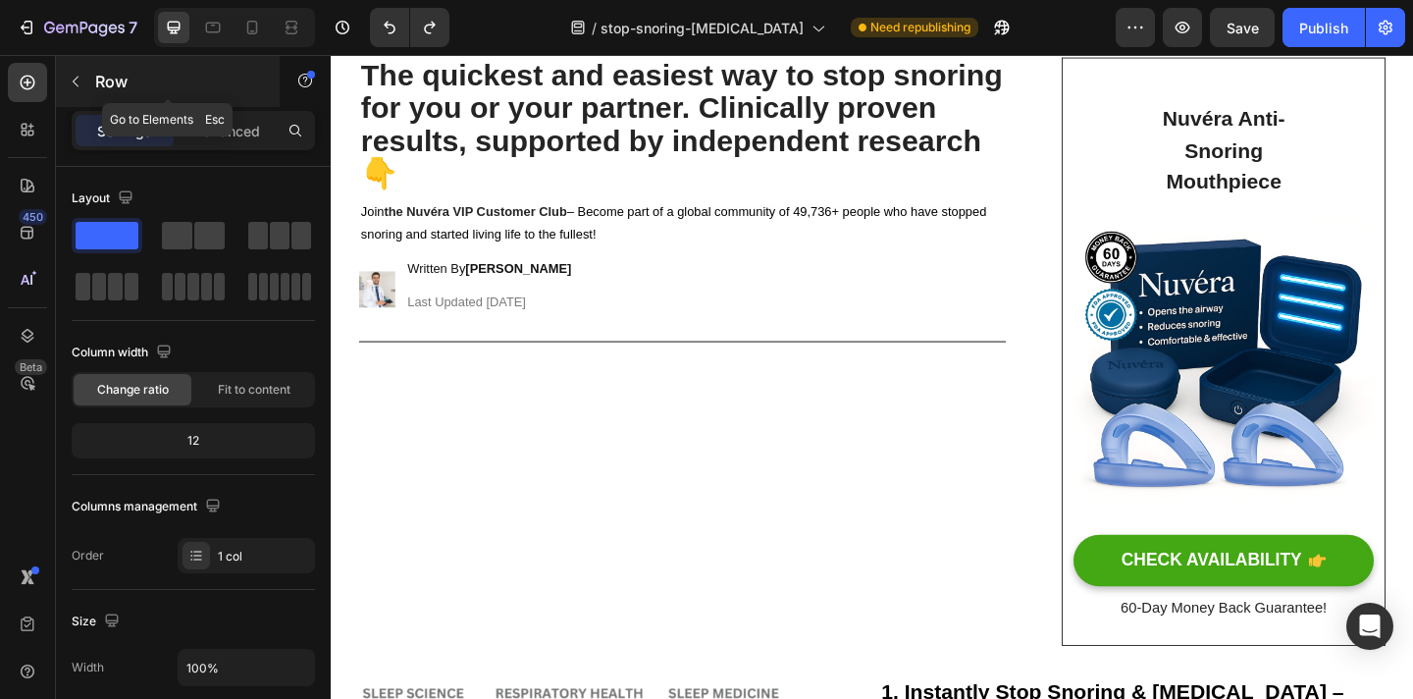
click at [80, 85] on icon "button" at bounding box center [76, 82] width 16 height 16
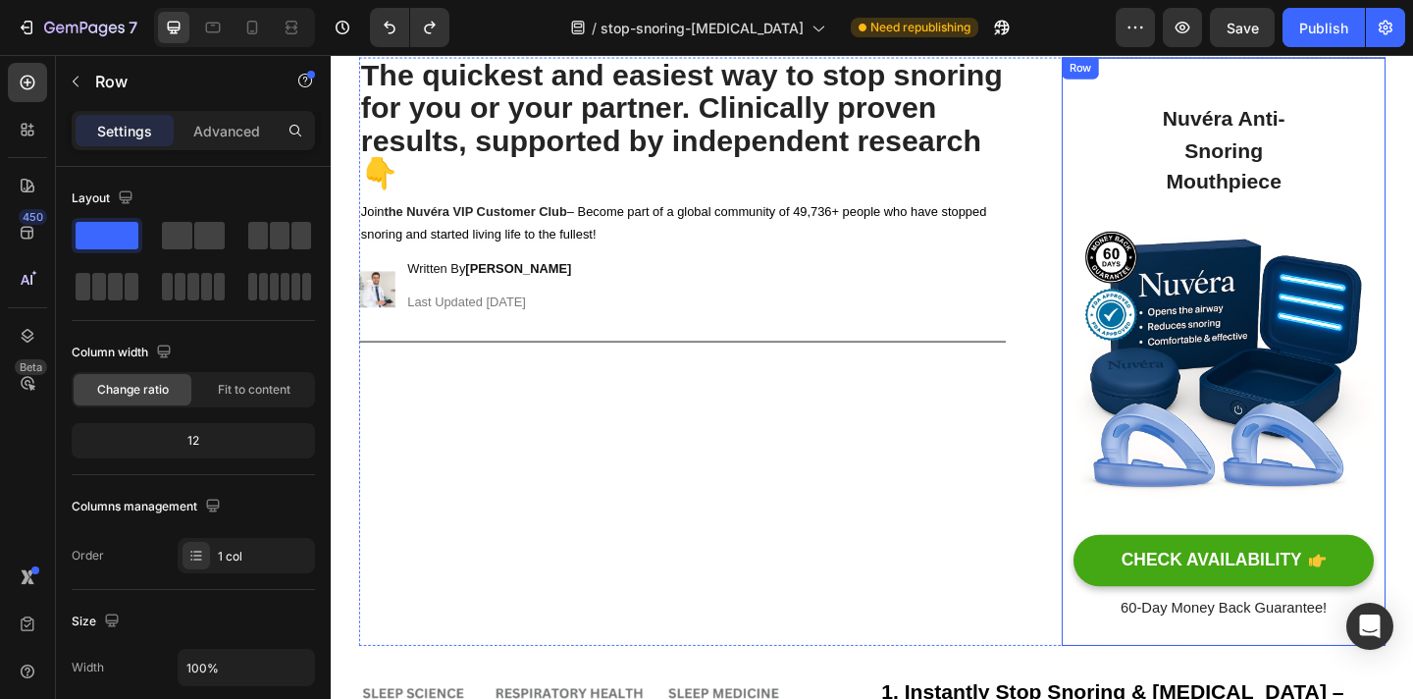
click at [1163, 173] on div "Nuvéra Anti-Snoring Mouthpiece Heading Row Image CHECK AVAILABILITY Button 60-D…" at bounding box center [1301, 377] width 327 height 591
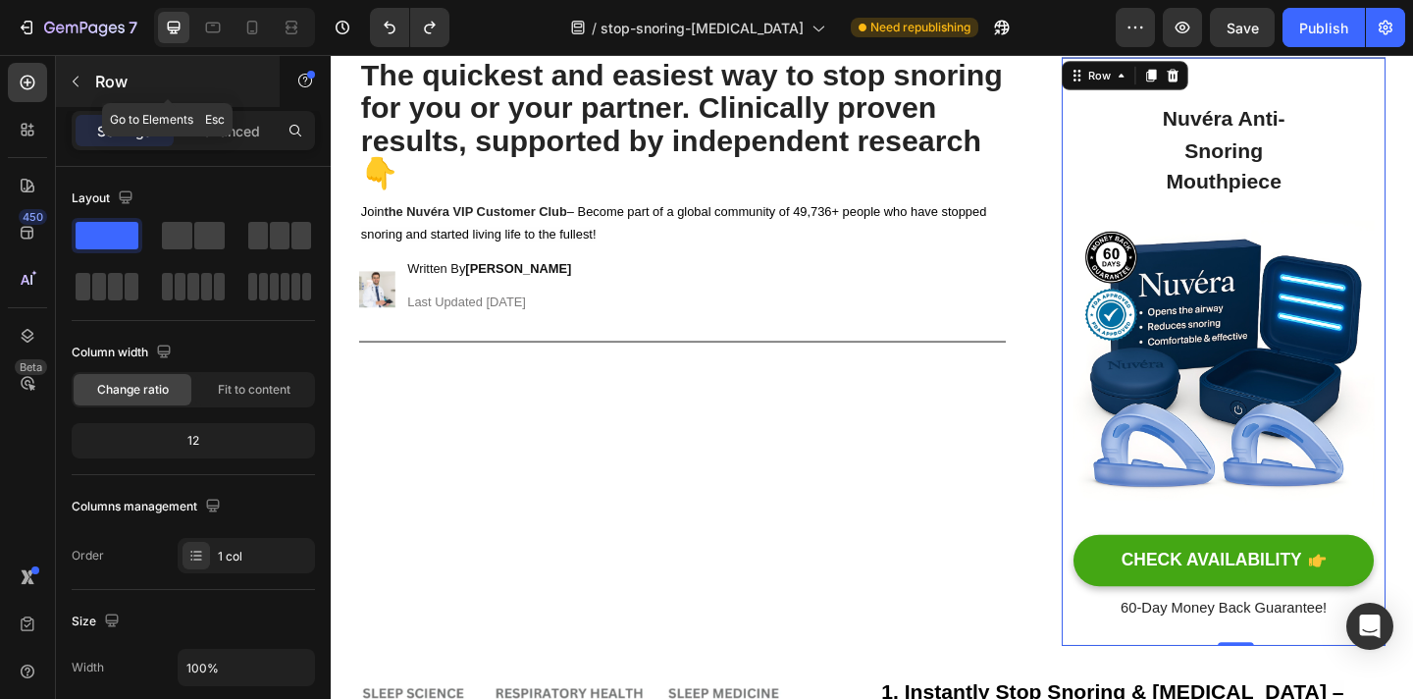
click at [72, 75] on icon "button" at bounding box center [76, 82] width 16 height 16
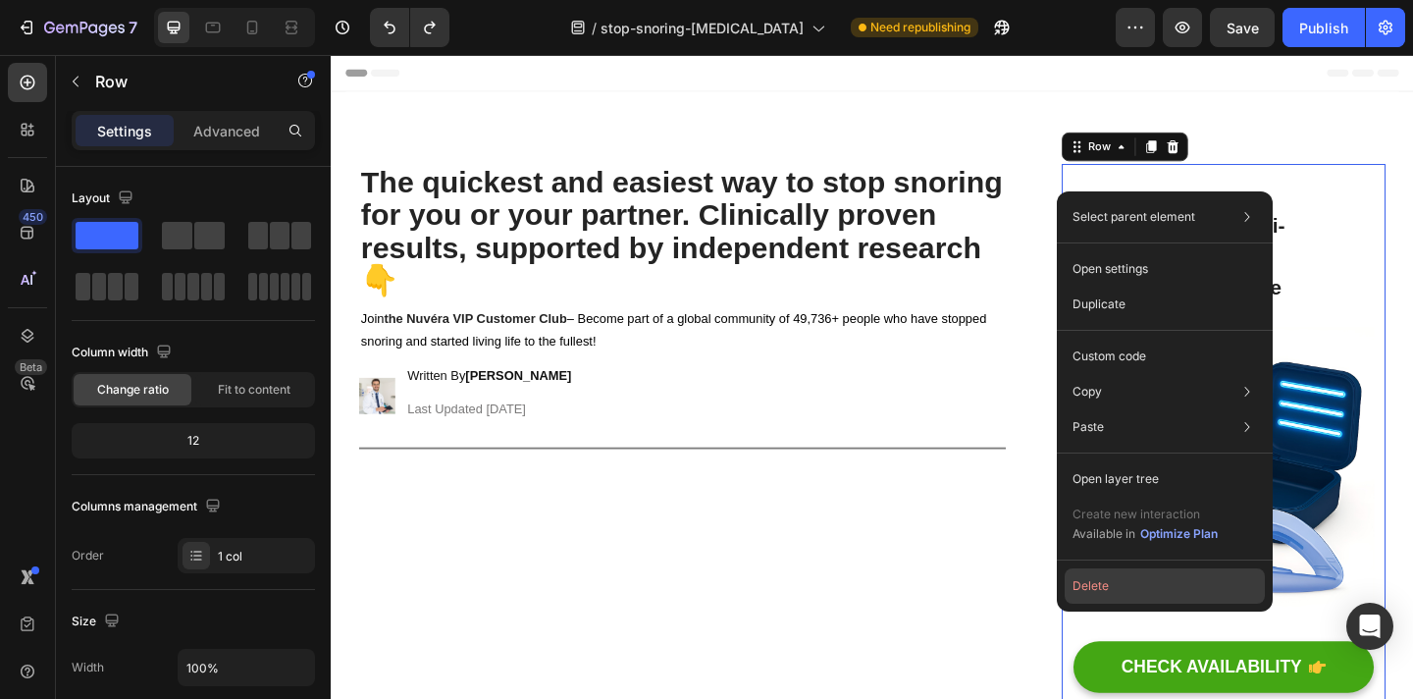
click at [1145, 576] on button "Delete" at bounding box center [1165, 585] width 200 height 35
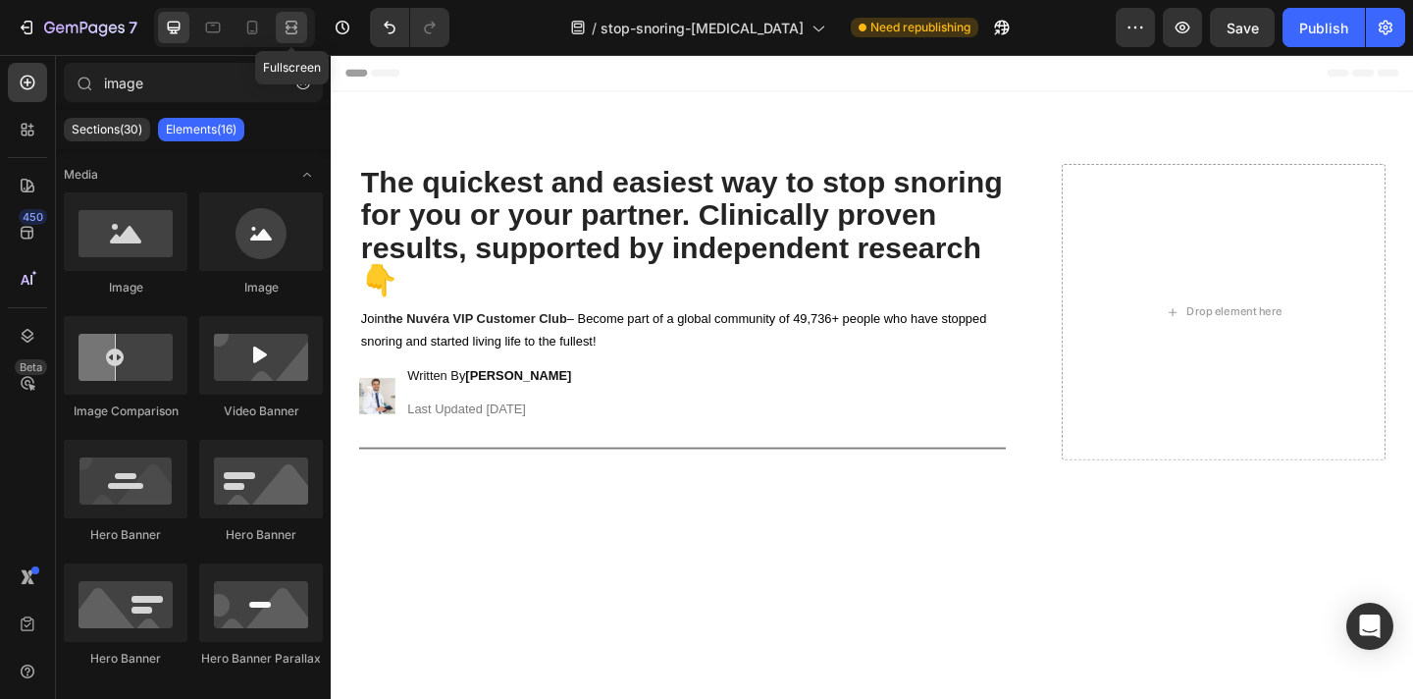
click at [295, 34] on icon at bounding box center [292, 28] width 20 height 20
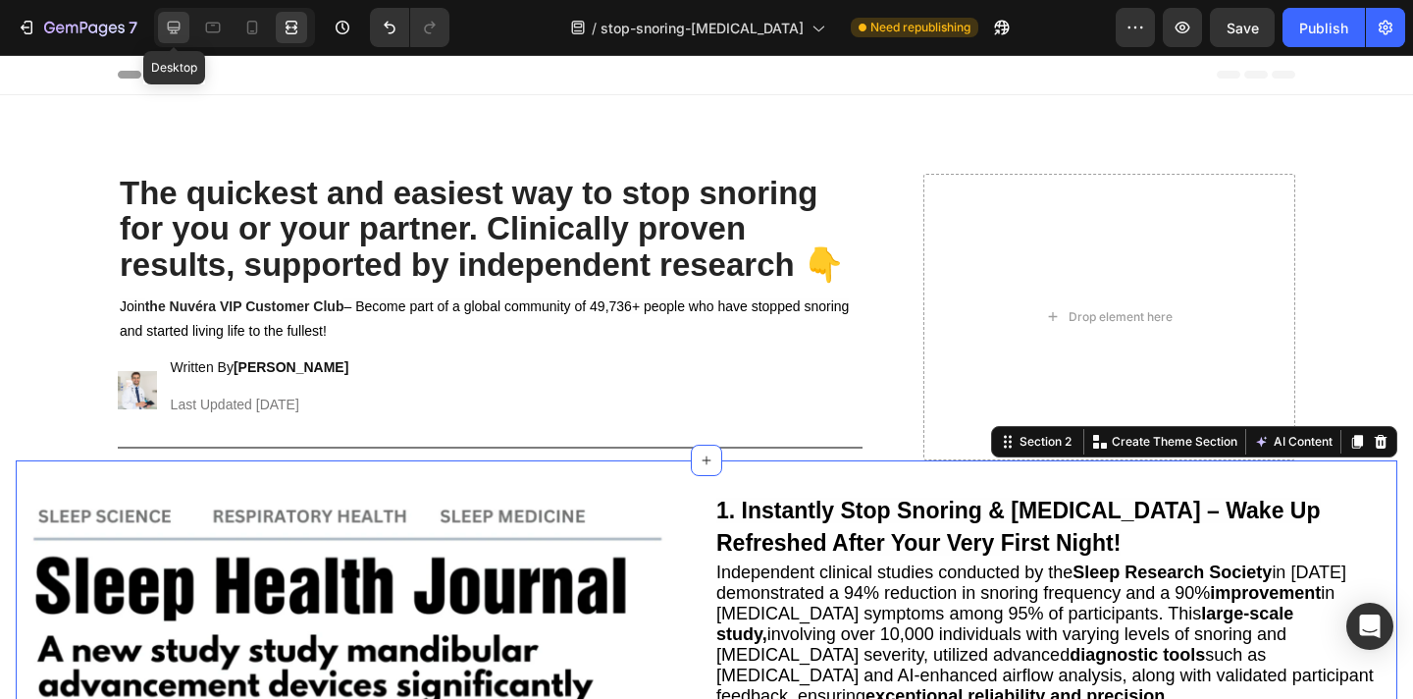
click at [178, 27] on icon at bounding box center [174, 28] width 13 height 13
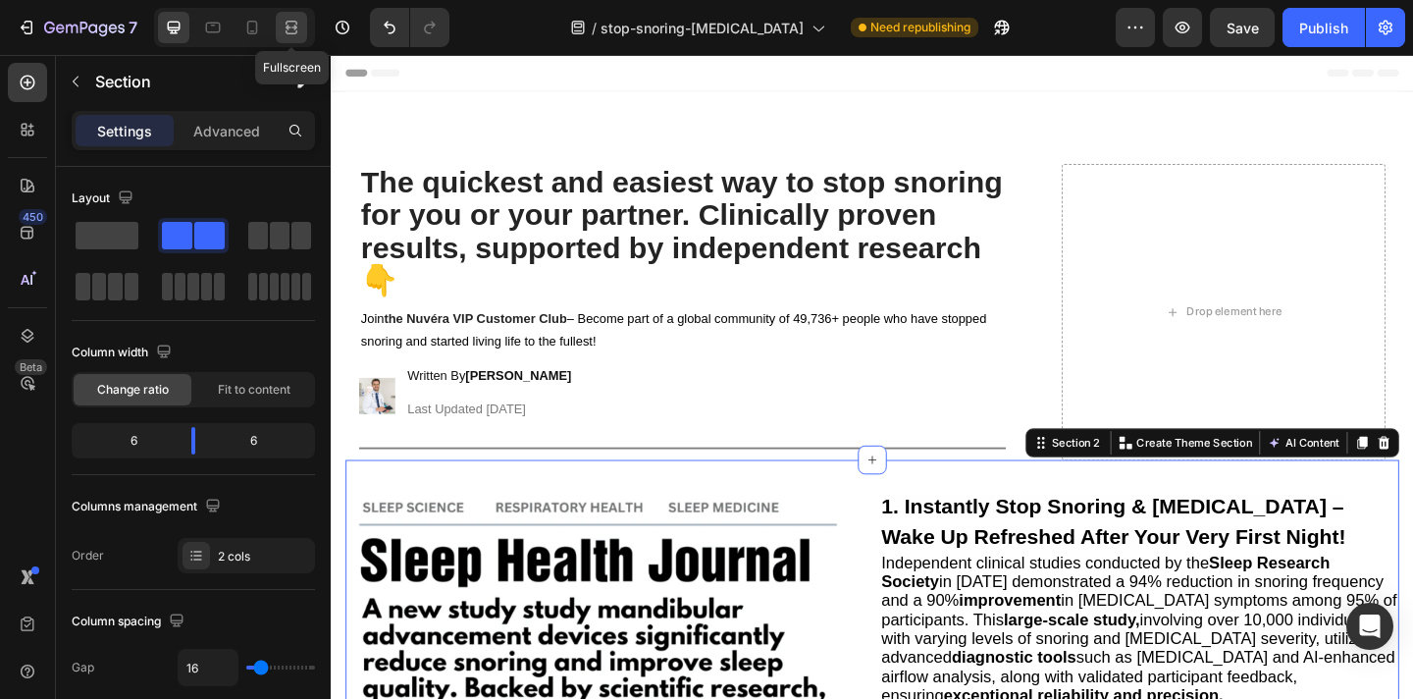
click at [295, 33] on icon at bounding box center [292, 32] width 12 height 4
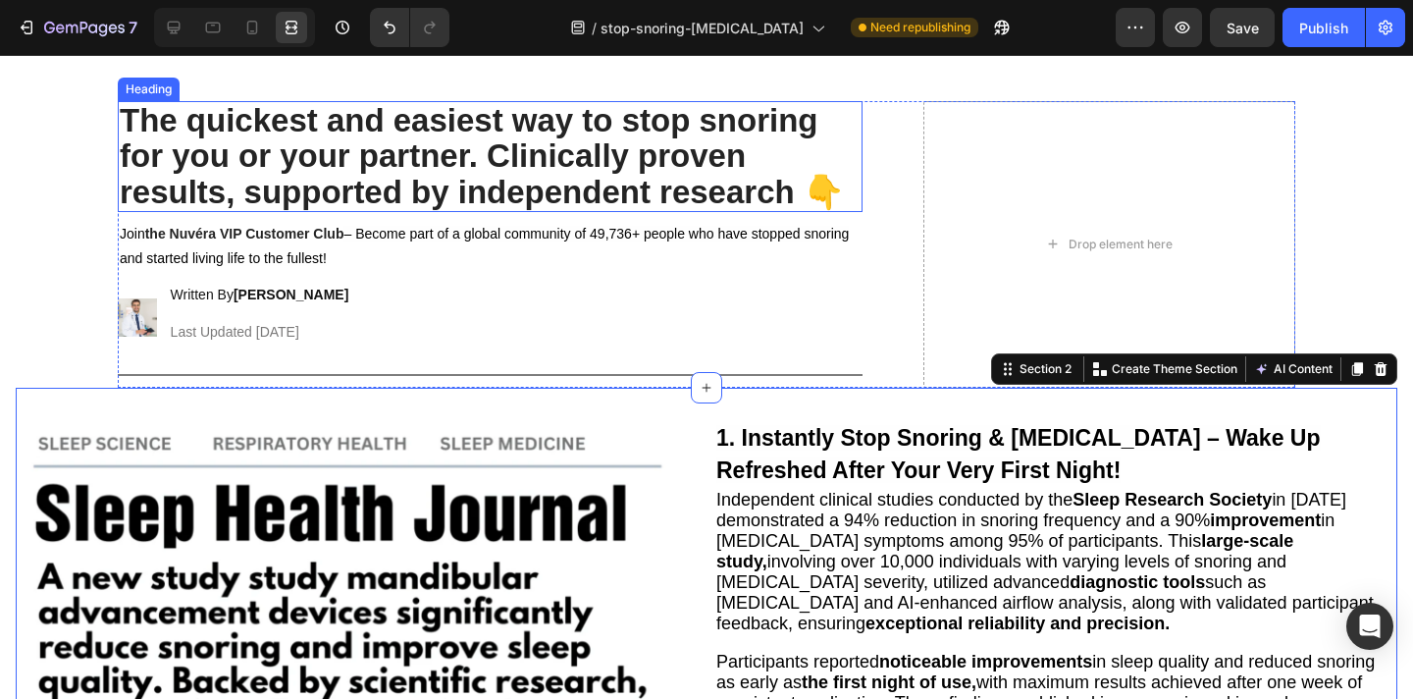
scroll to position [94, 0]
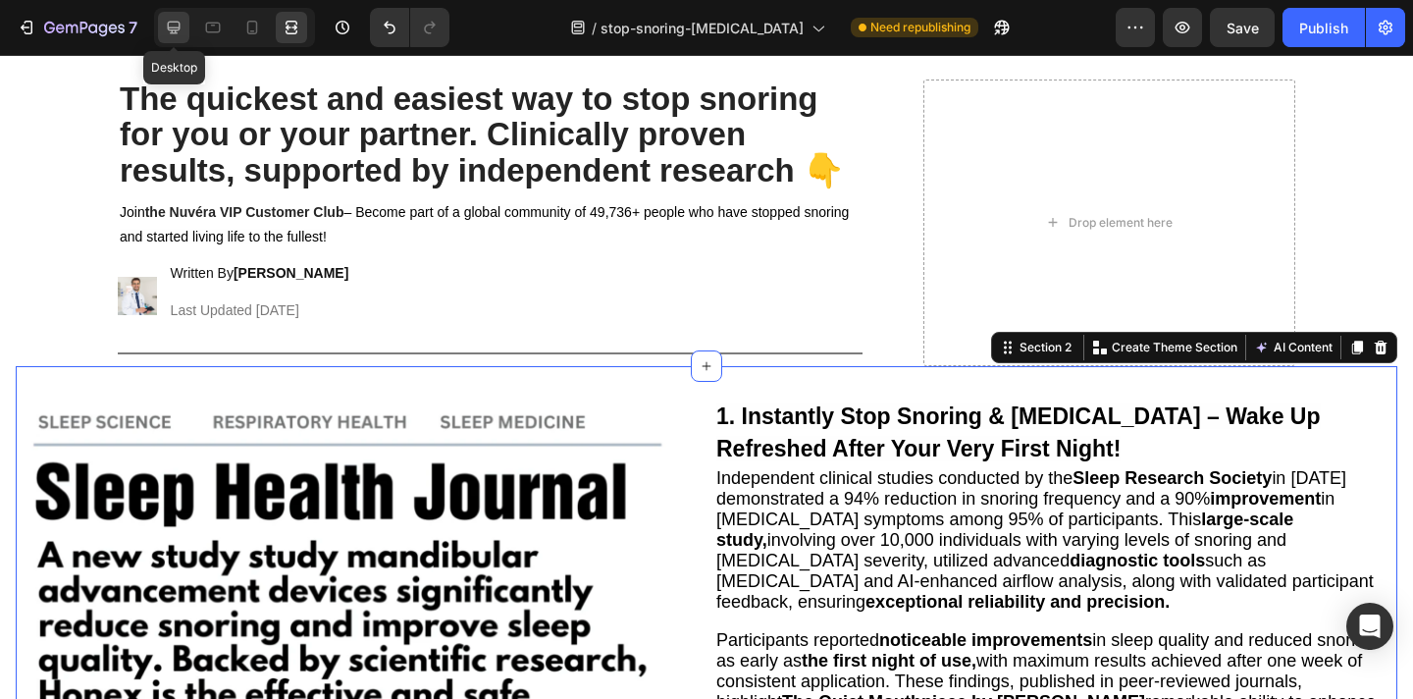
click at [173, 27] on icon at bounding box center [174, 28] width 13 height 13
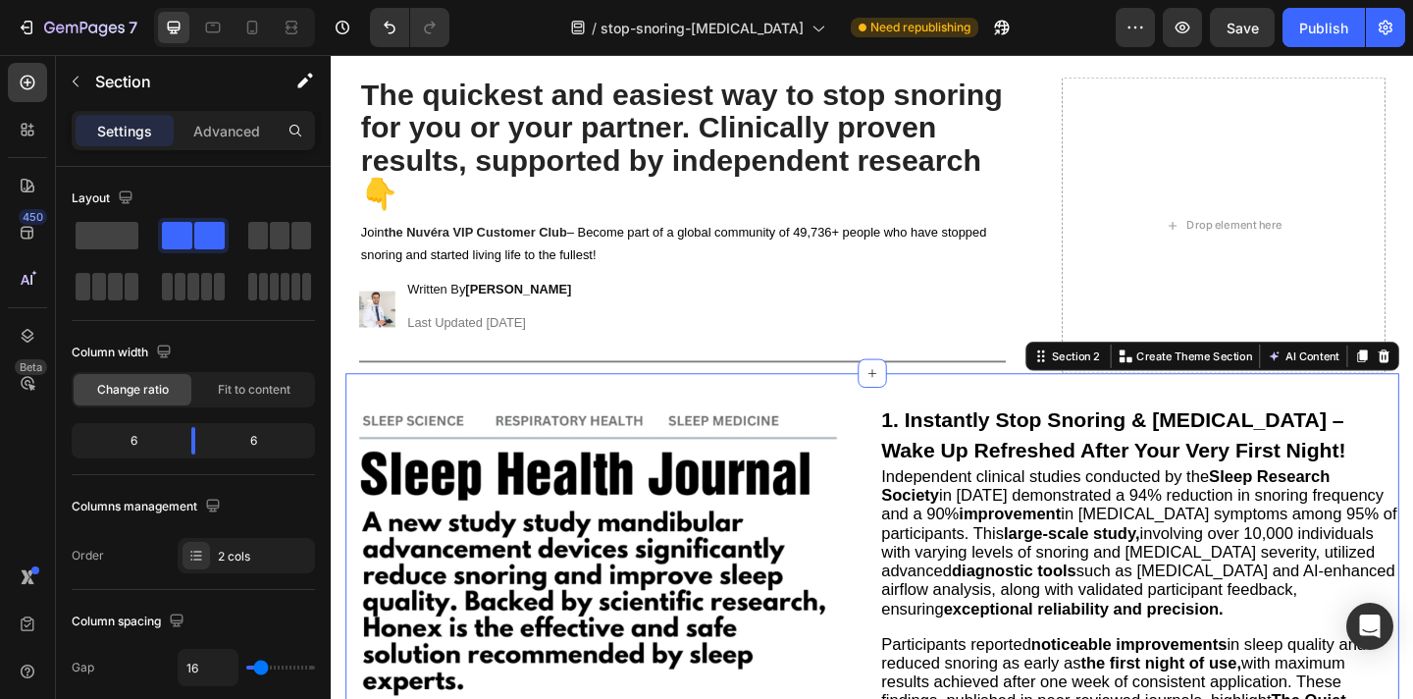
click at [245, 384] on span "Fit to content" at bounding box center [254, 390] width 73 height 18
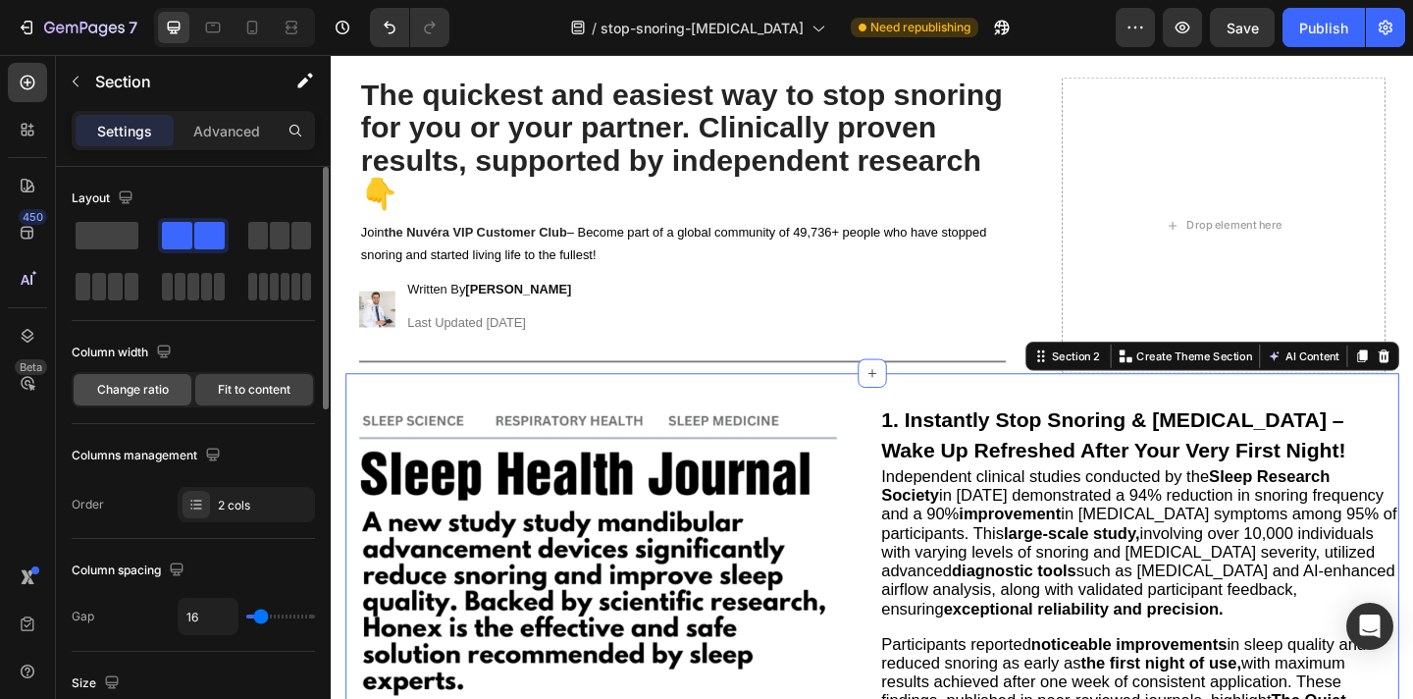
click at [158, 396] on span "Change ratio" at bounding box center [133, 390] width 72 height 18
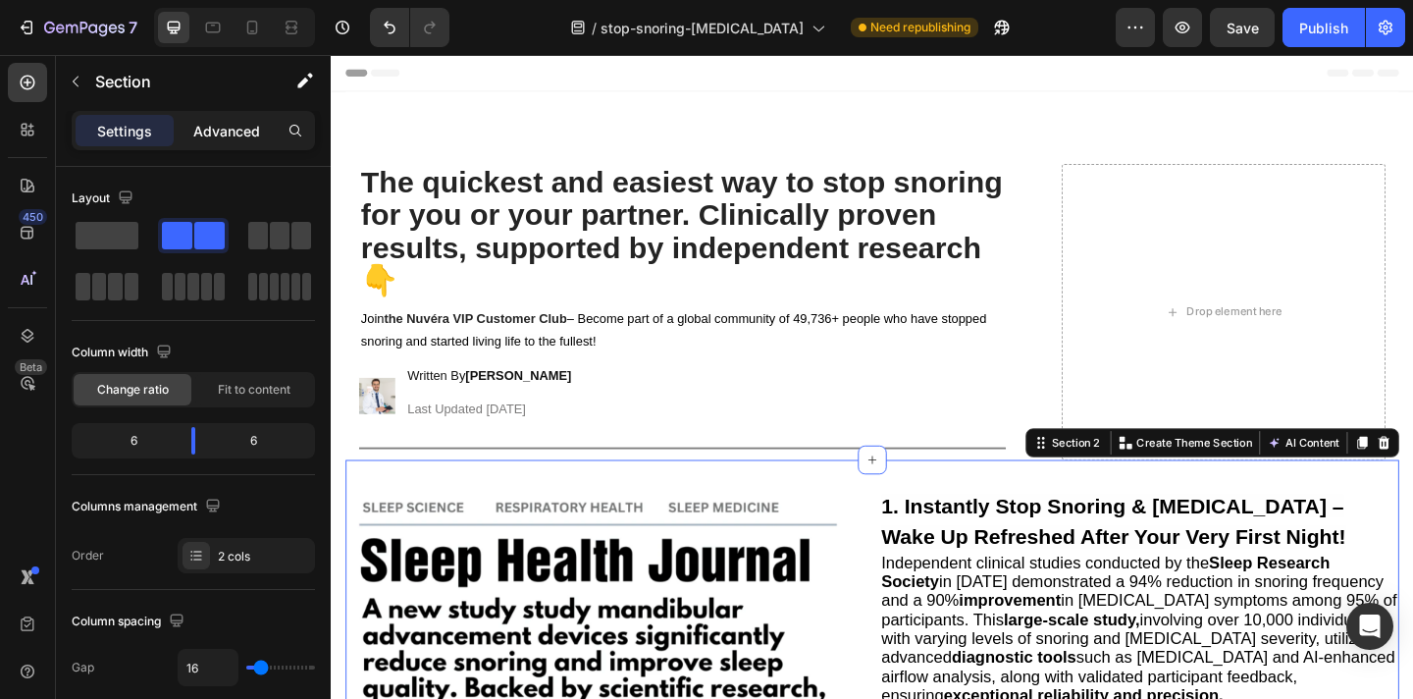
click at [242, 125] on p "Advanced" at bounding box center [226, 131] width 67 height 21
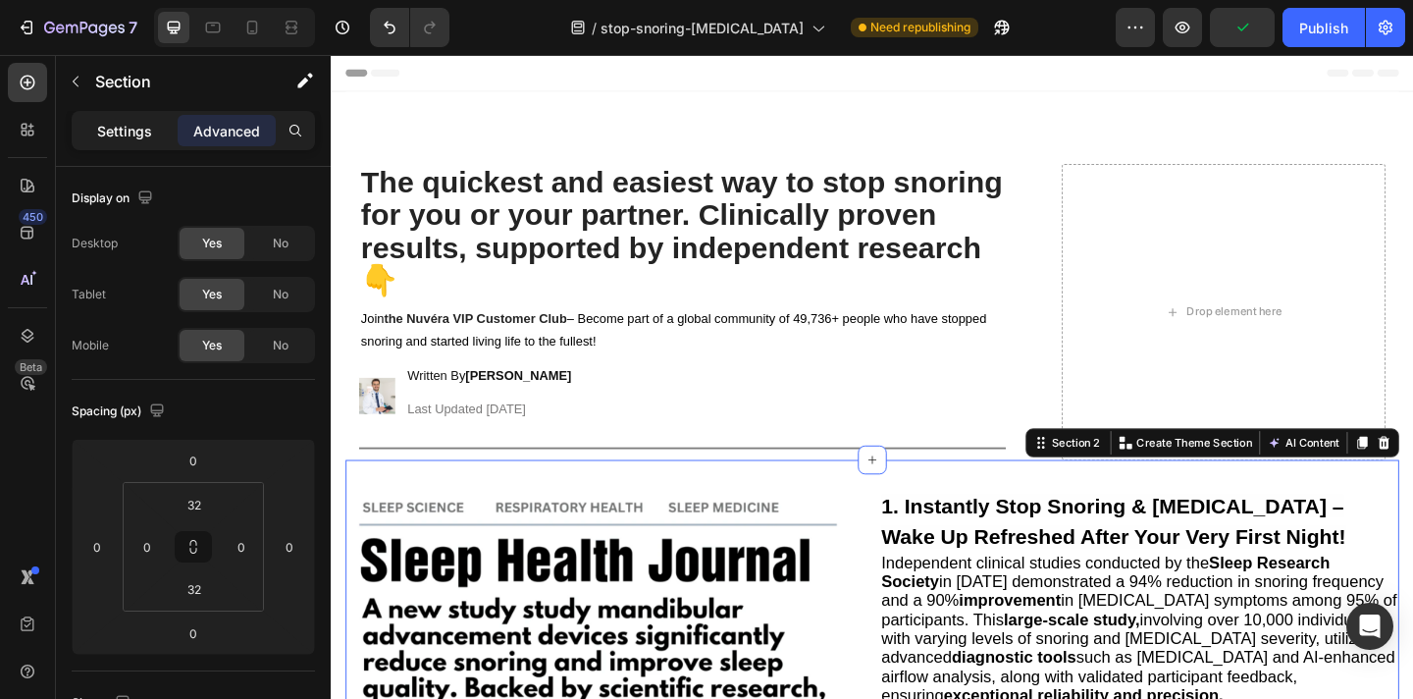
click at [143, 123] on p "Settings" at bounding box center [124, 131] width 55 height 21
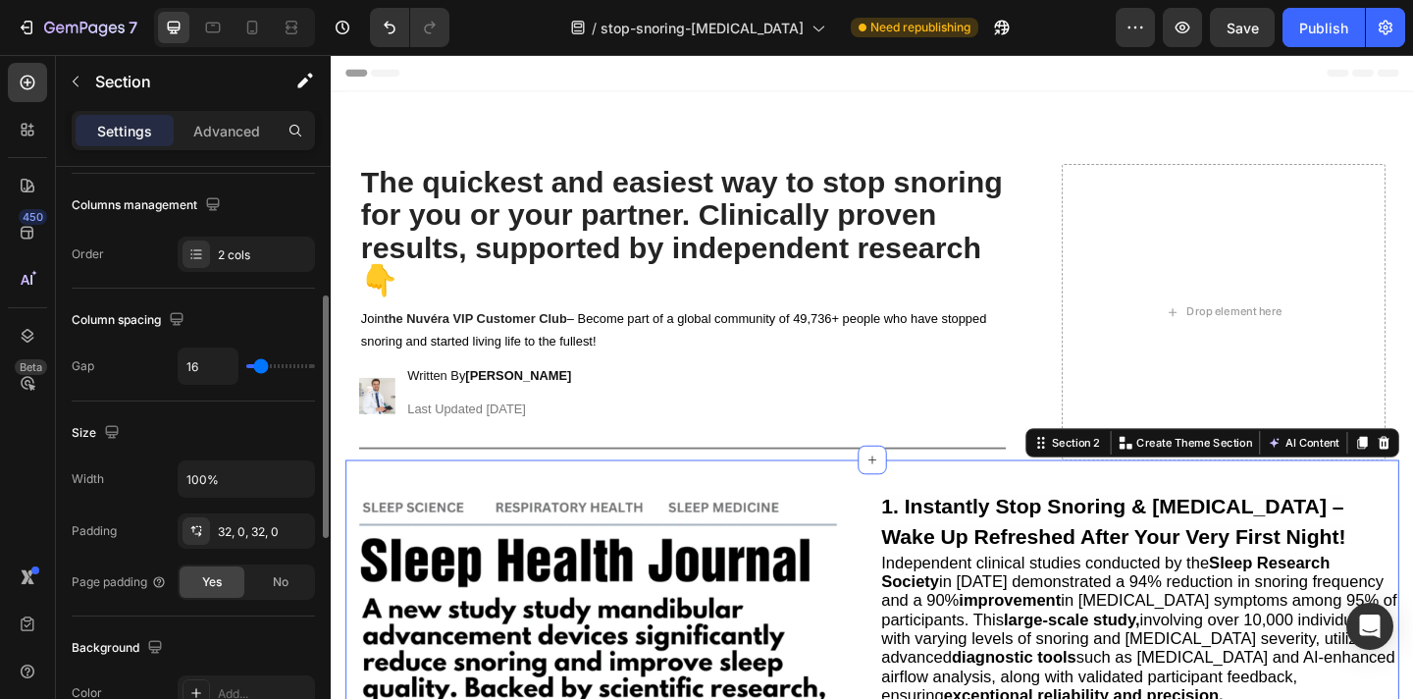
scroll to position [315, 0]
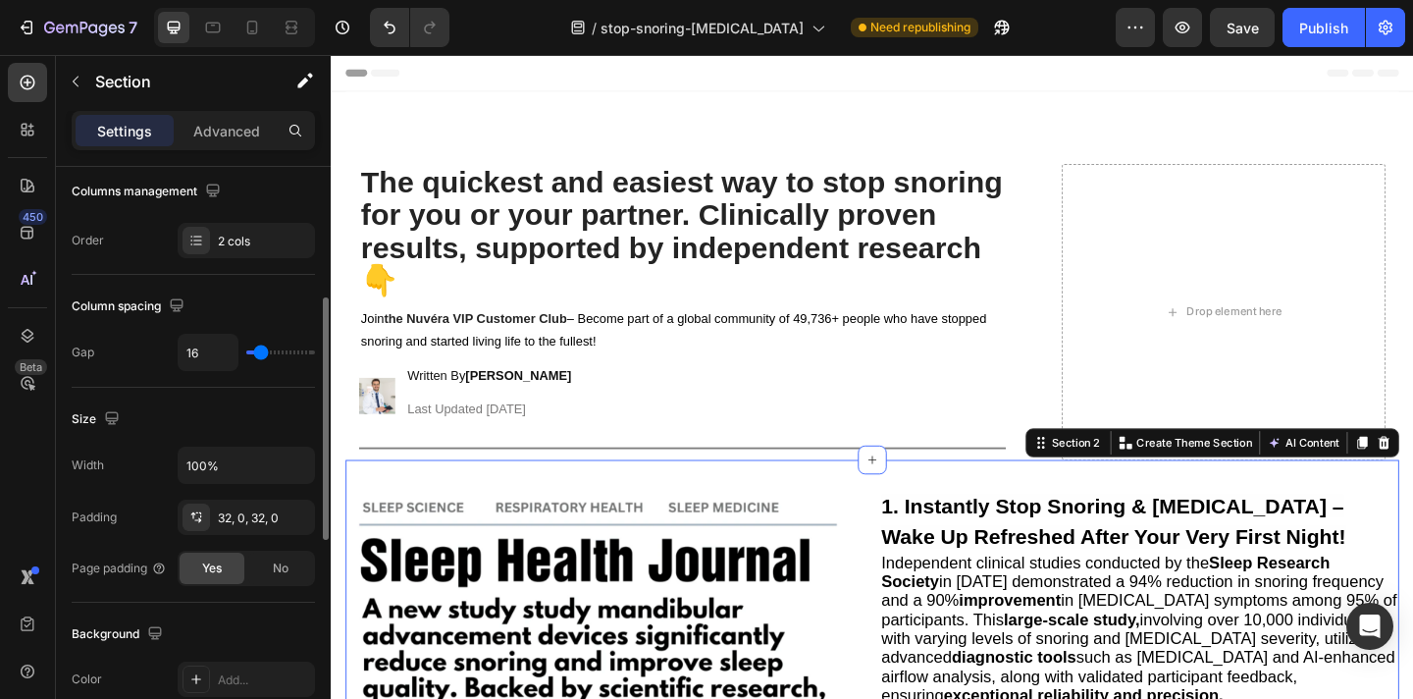
type input "7"
type input "8"
type input "9"
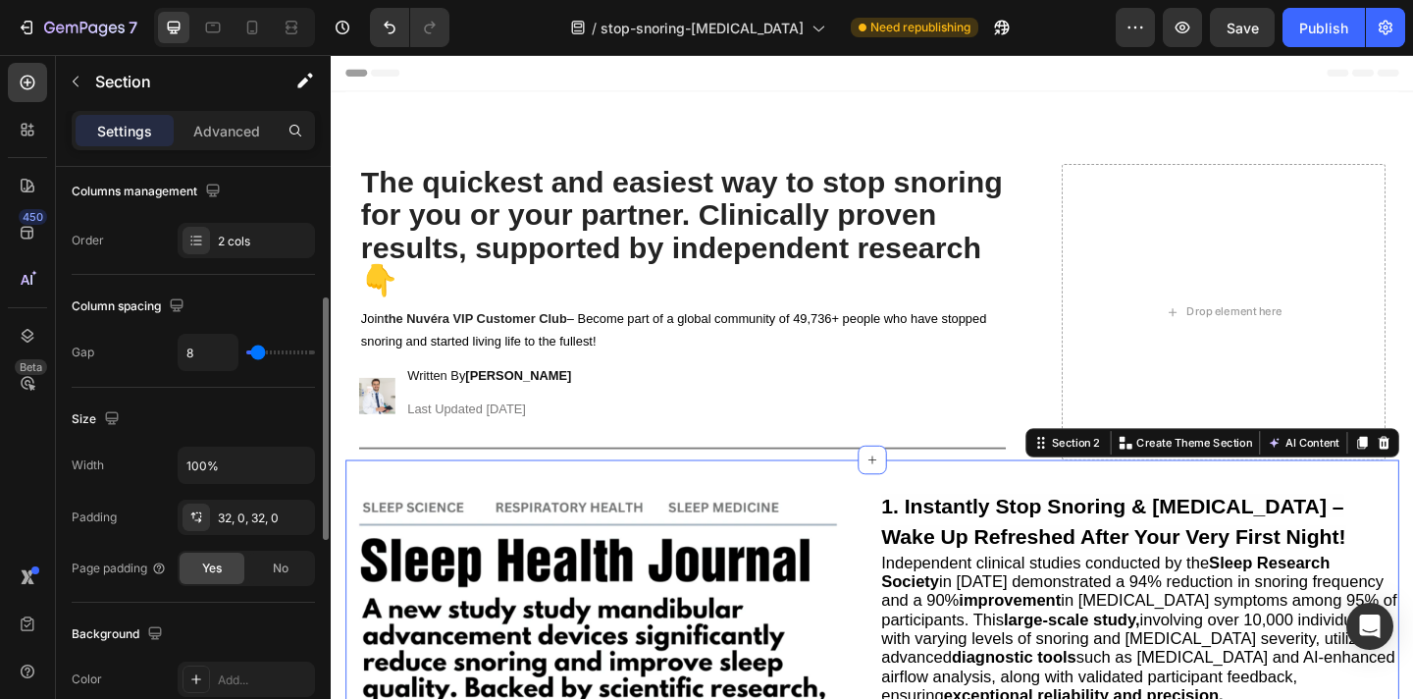
type input "9"
type input "10"
type input "11"
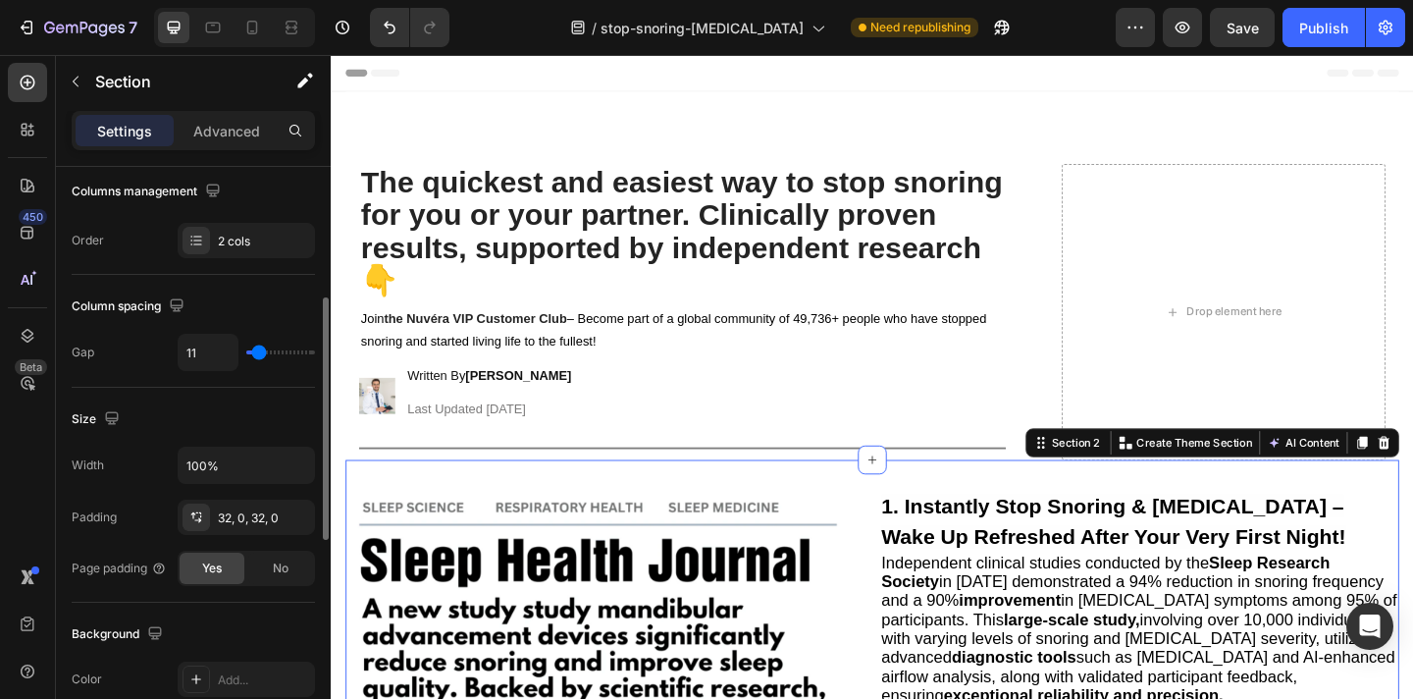
type input "13"
type input "15"
type input "18"
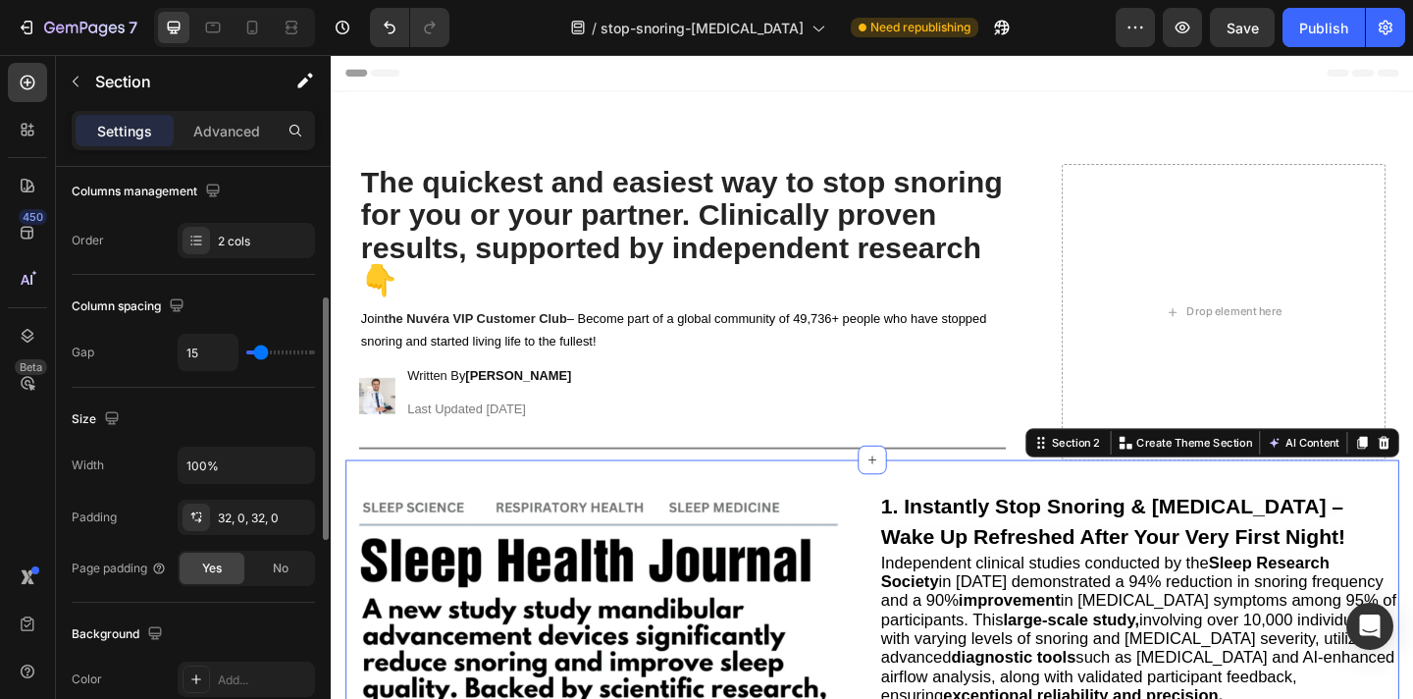
type input "18"
type input "20"
type input "22"
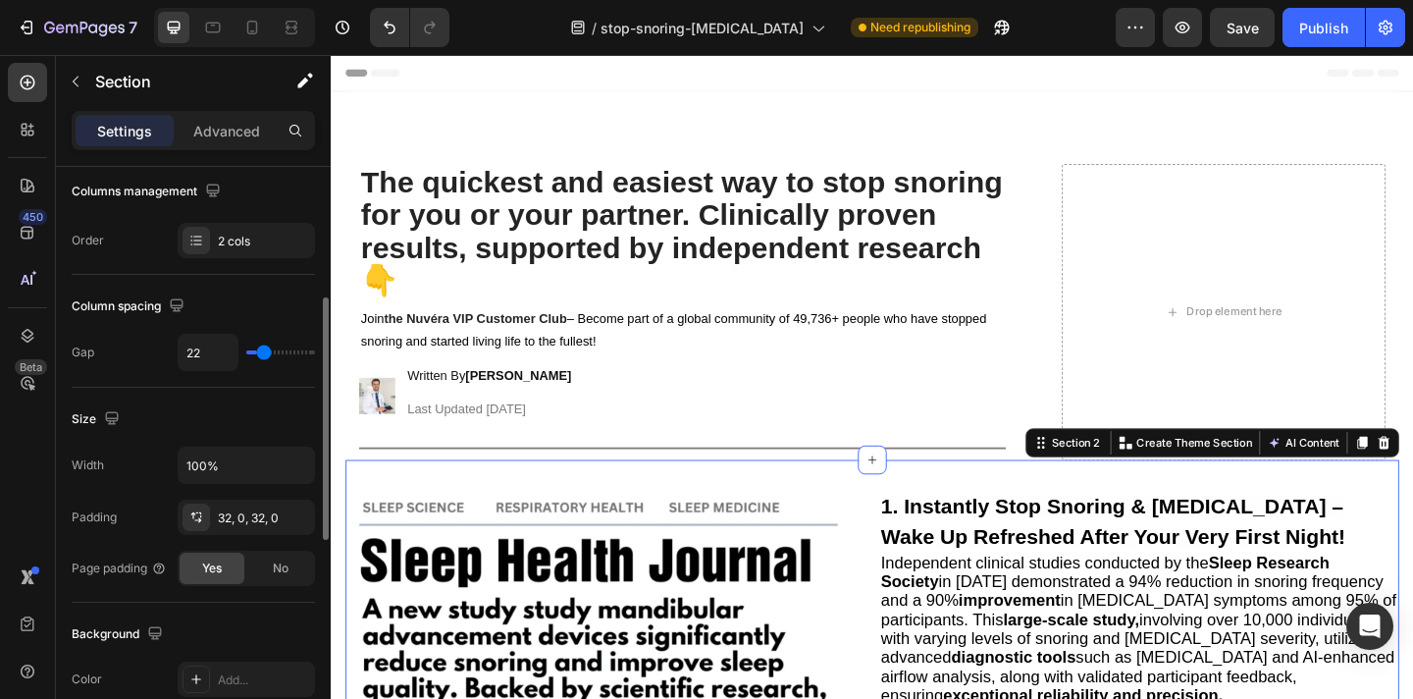
type input "24"
type input "25"
type input "26"
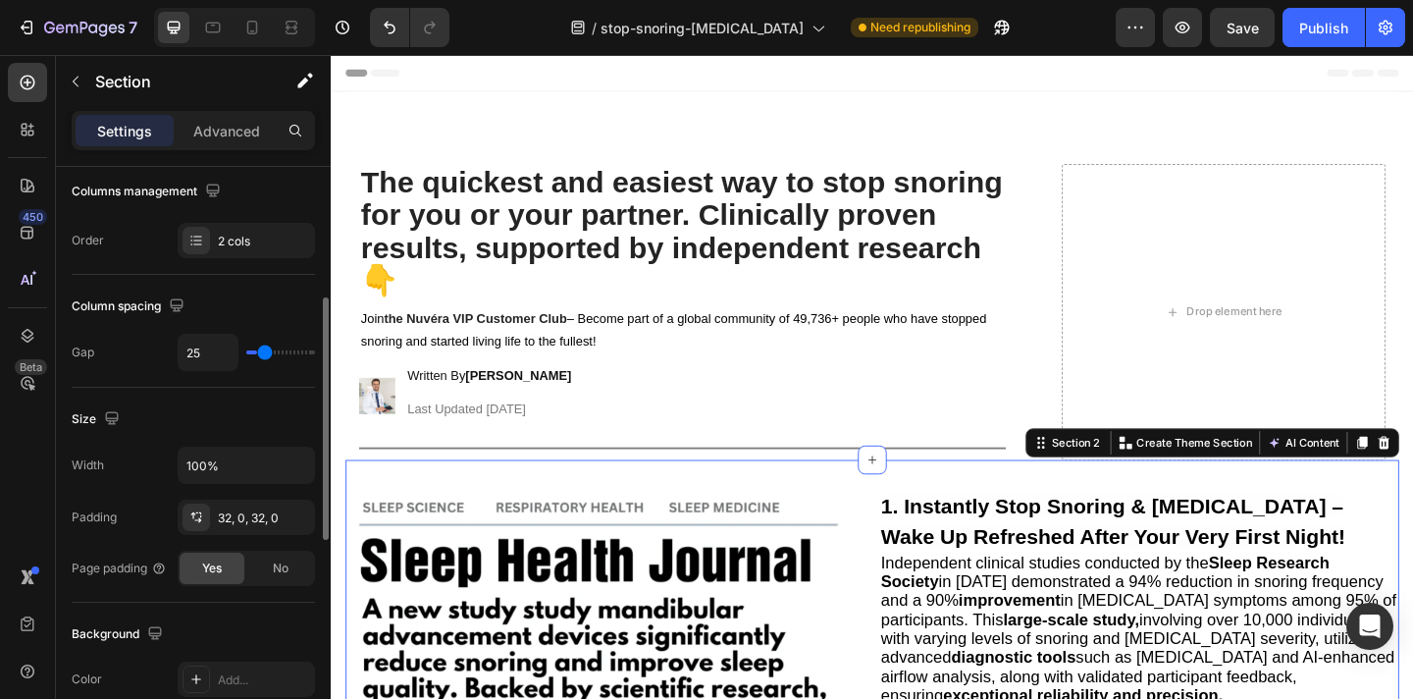
type input "26"
type input "28"
type input "30"
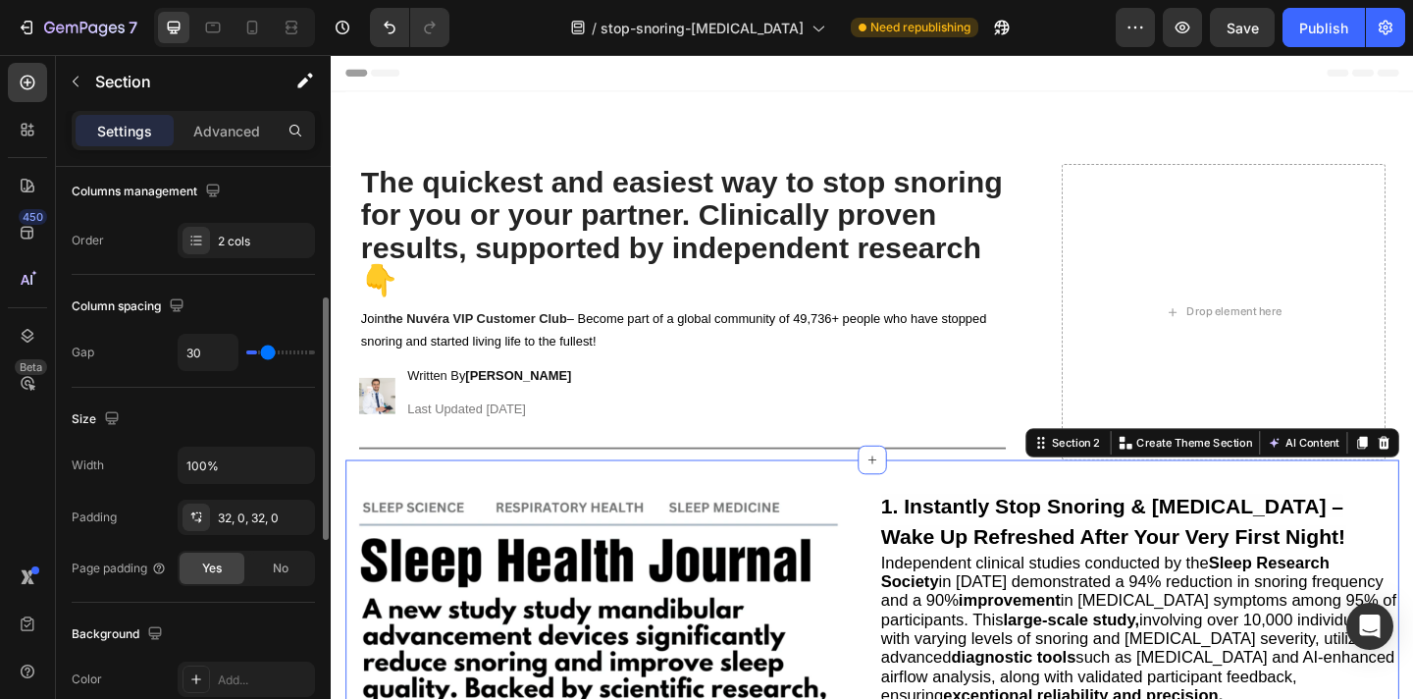
type input "31"
type input "32"
type input "33"
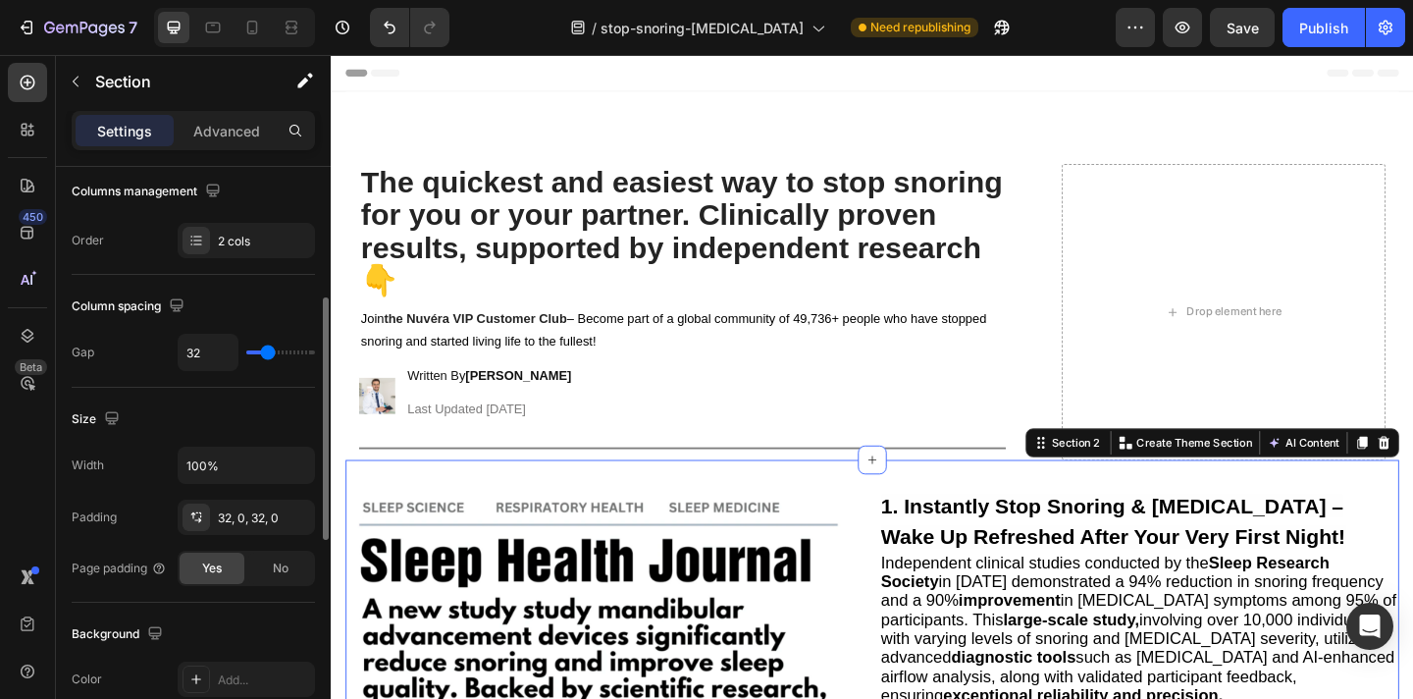
type input "33"
type input "35"
type input "36"
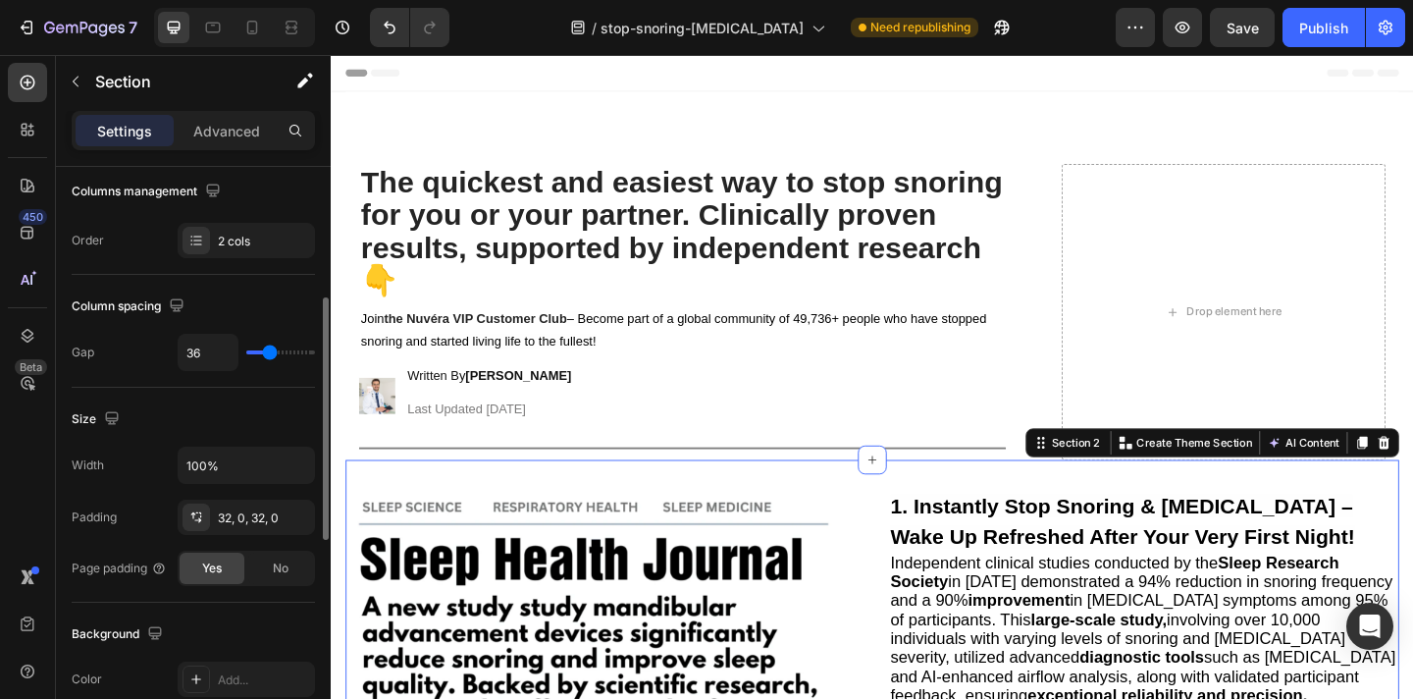
type input "38"
type input "39"
type input "40"
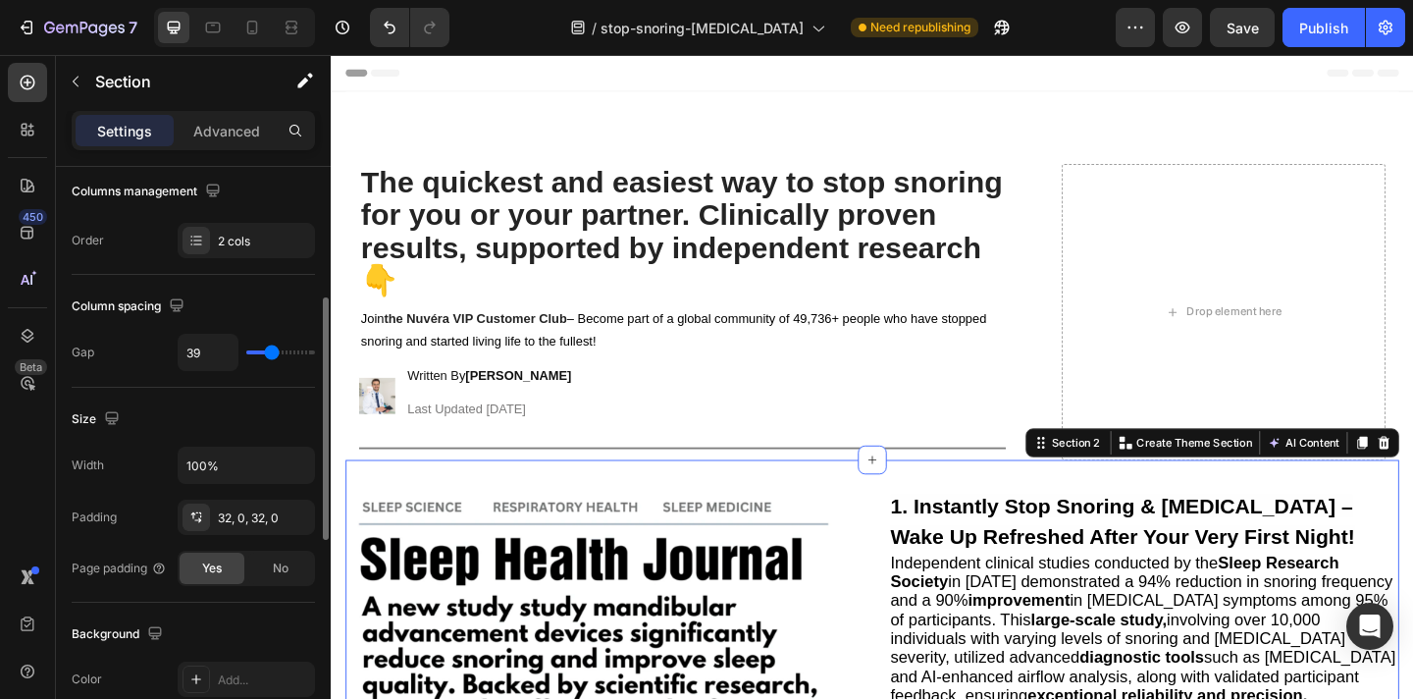
type input "40"
type input "43"
type input "44"
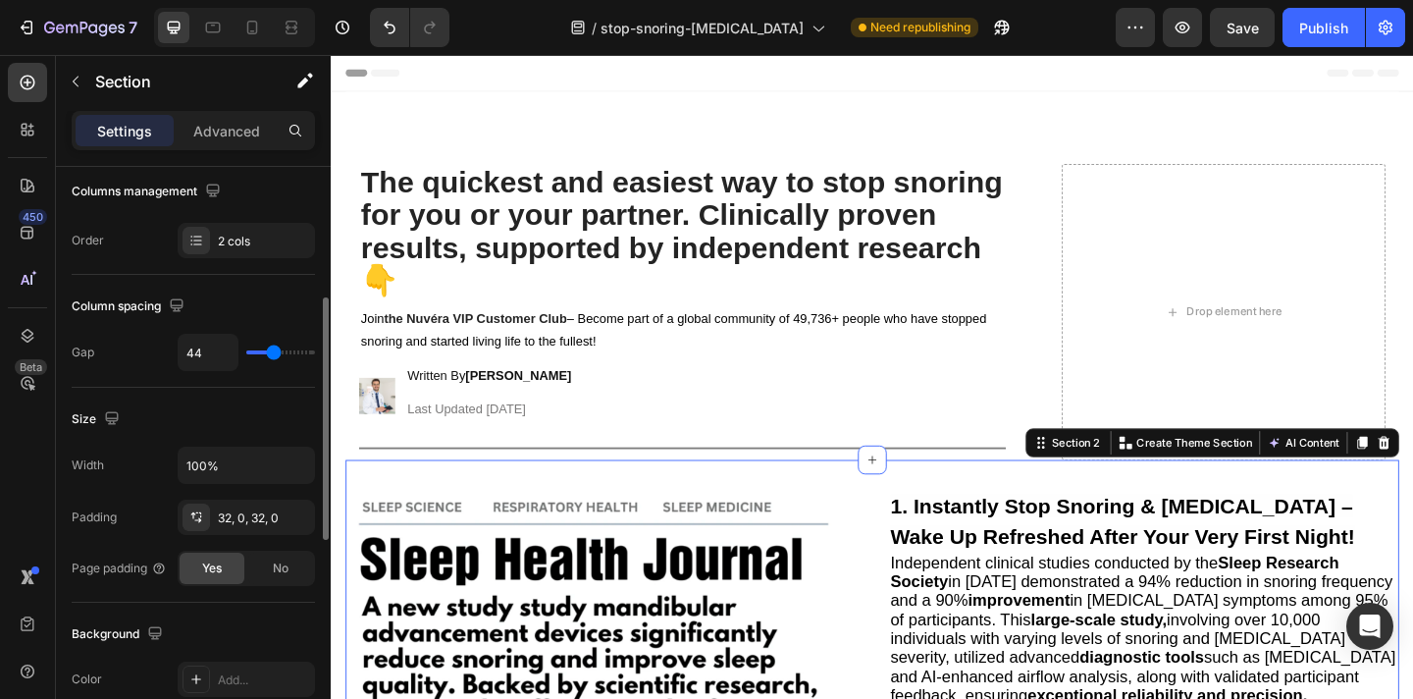
type input "45"
type input "46"
type input "47"
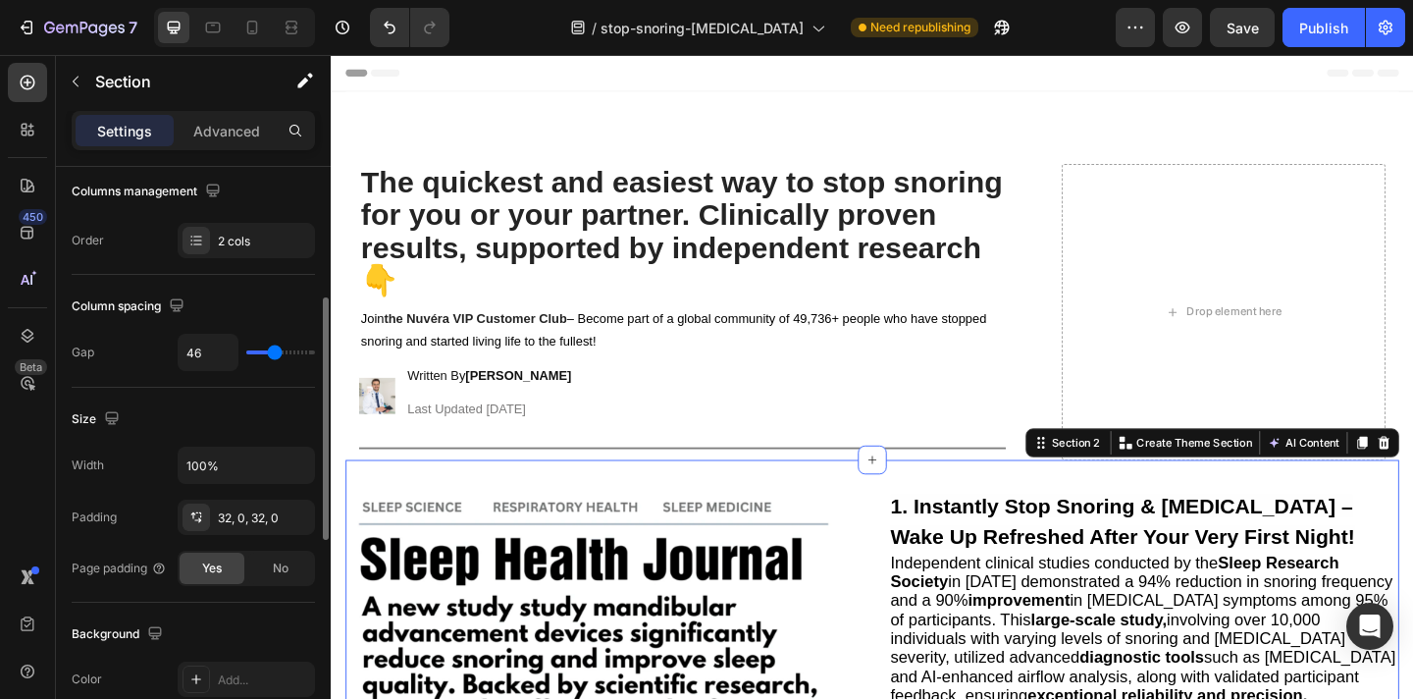
type input "47"
type input "48"
type input "49"
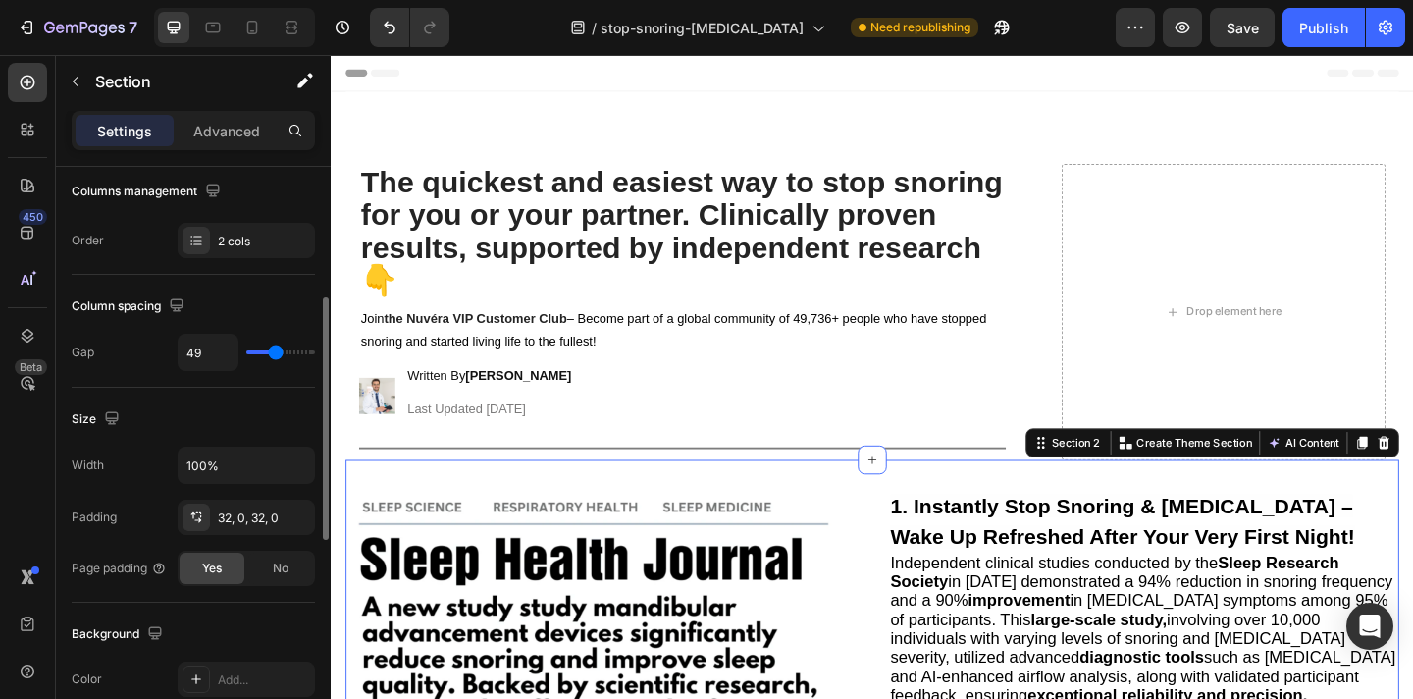
type input "50"
type input "51"
type input "52"
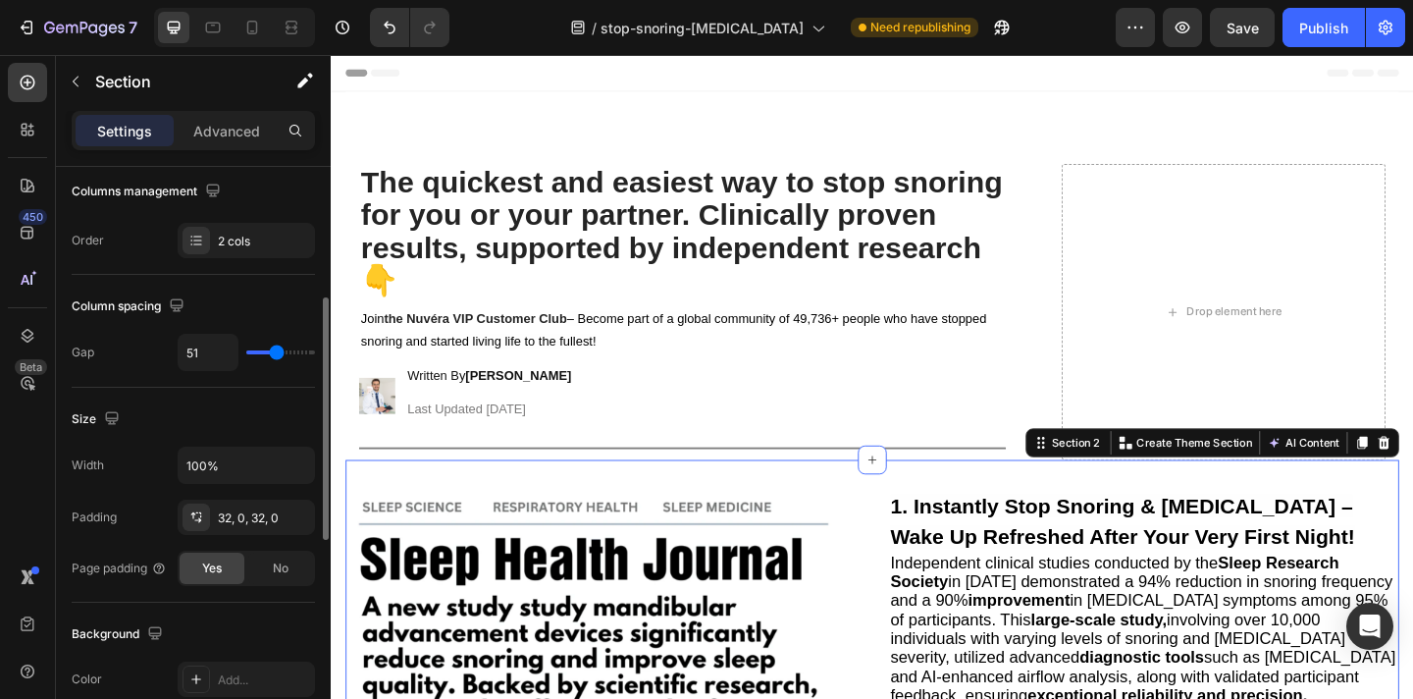
type input "52"
type input "54"
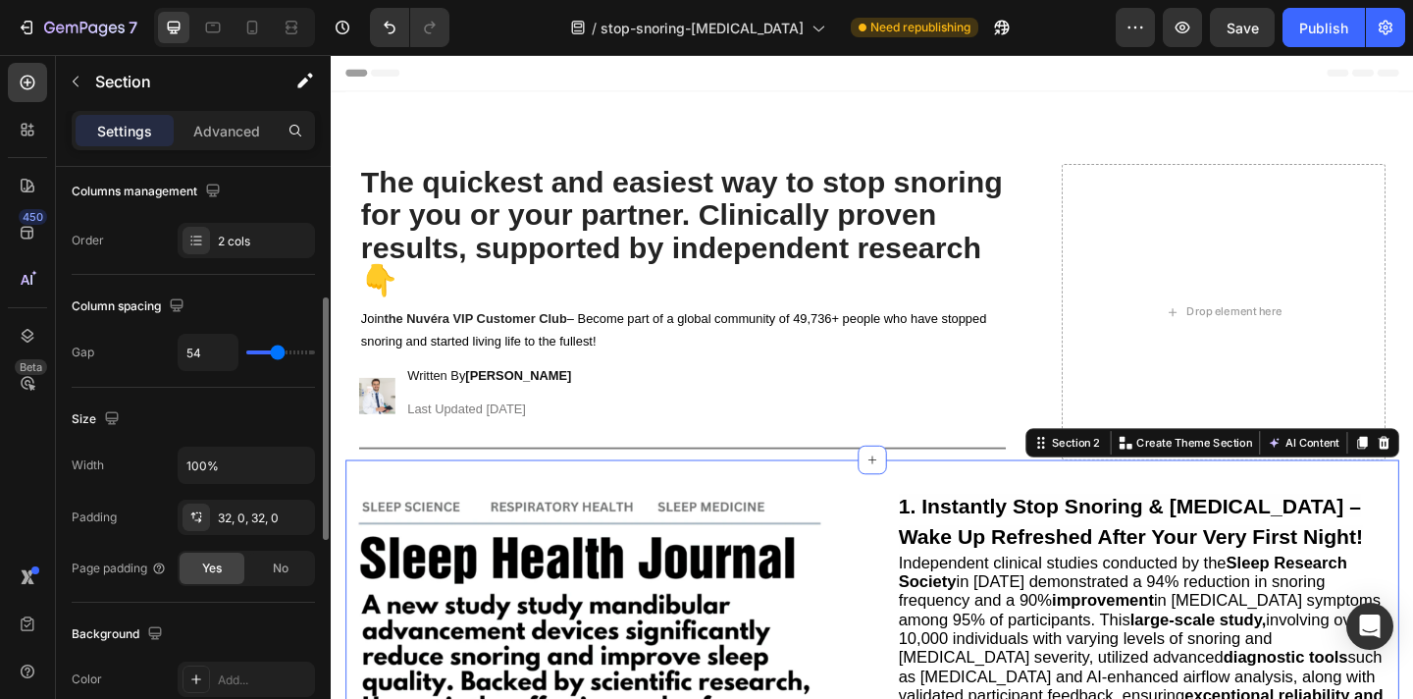
type input "56"
type input "58"
type input "60"
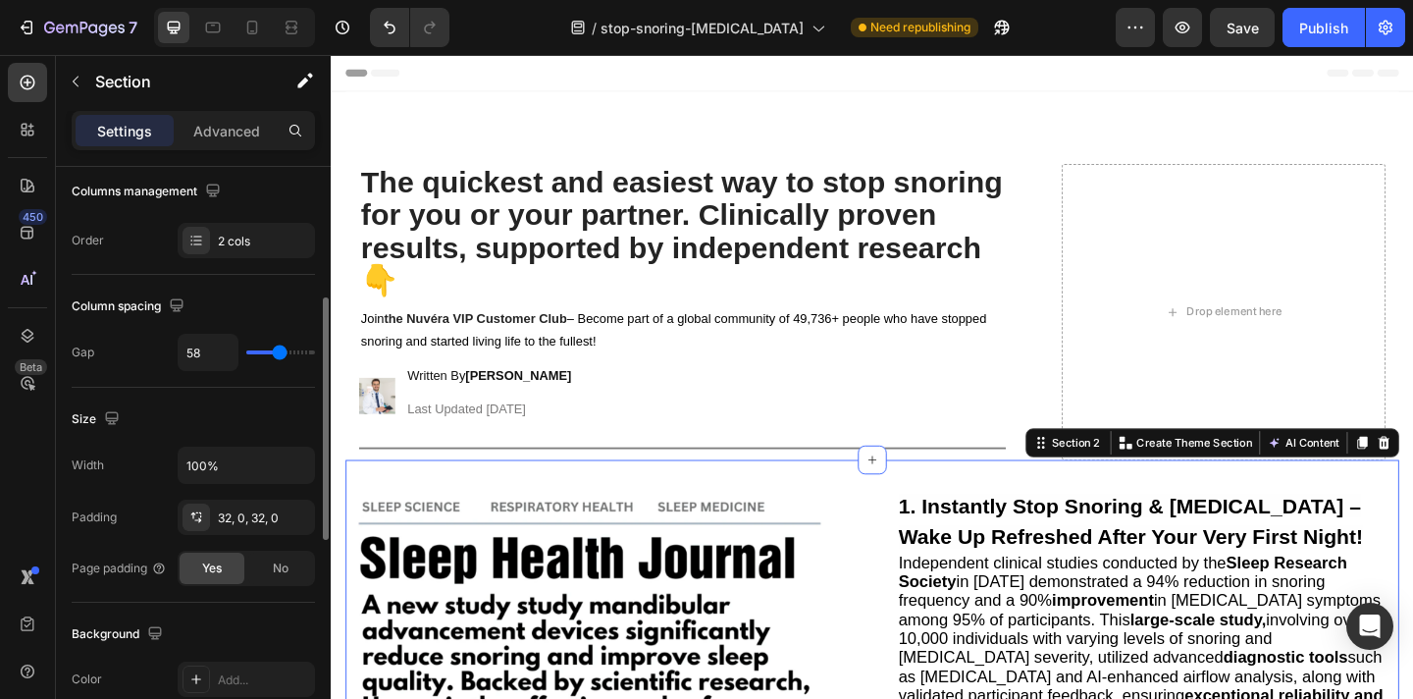
type input "60"
type input "61"
type input "62"
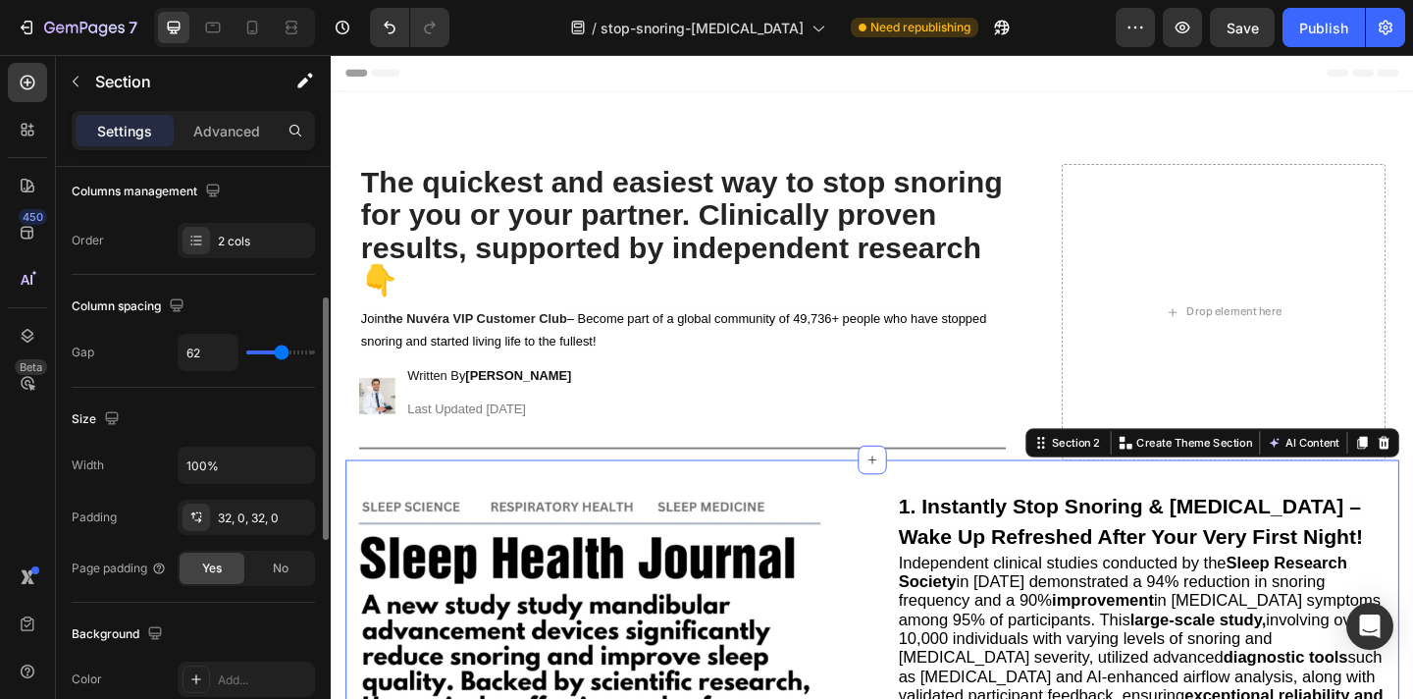
type input "63"
type input "64"
type input "65"
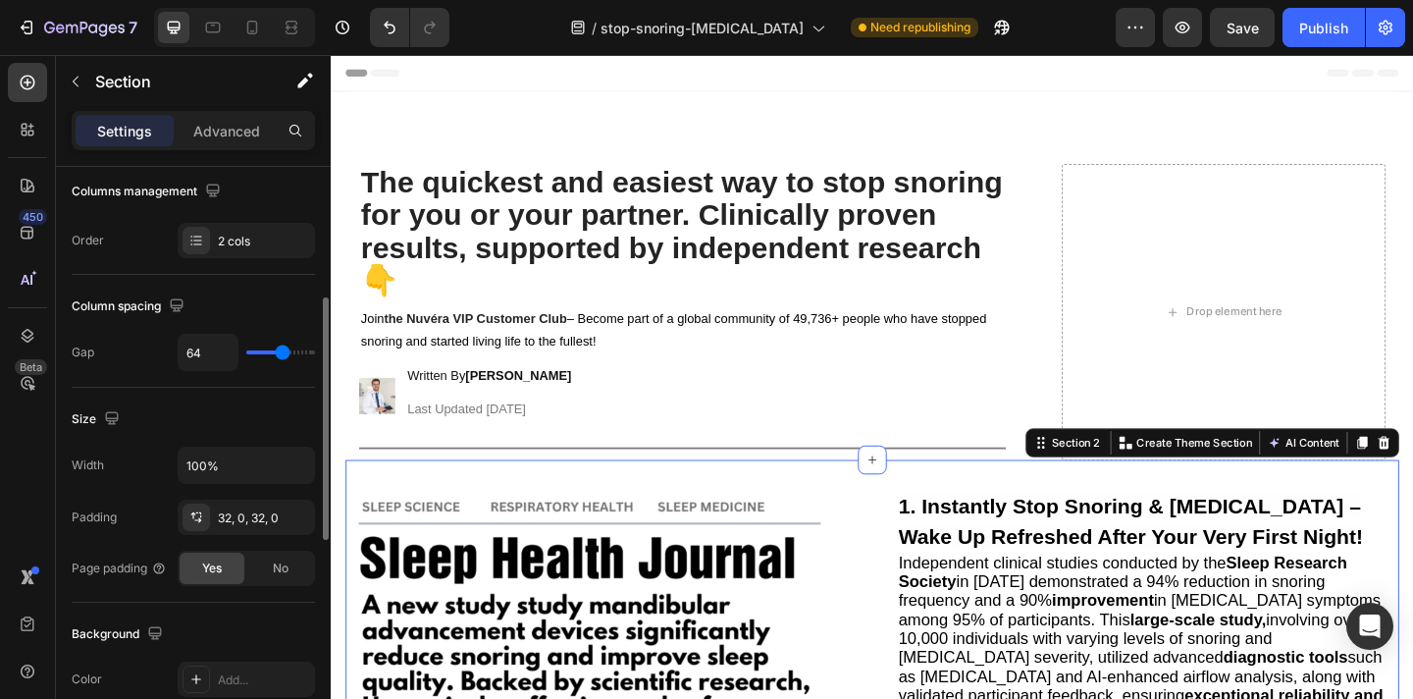
type input "65"
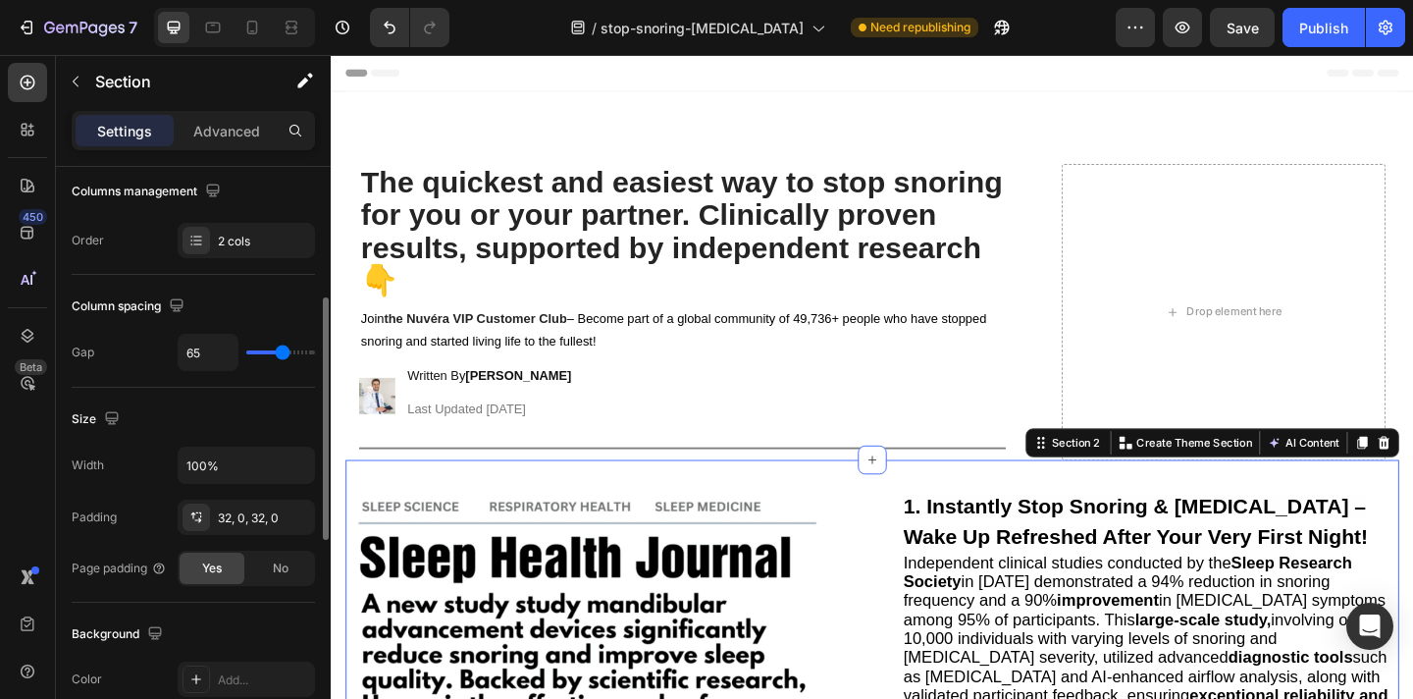
type input "64"
type input "63"
type input "62"
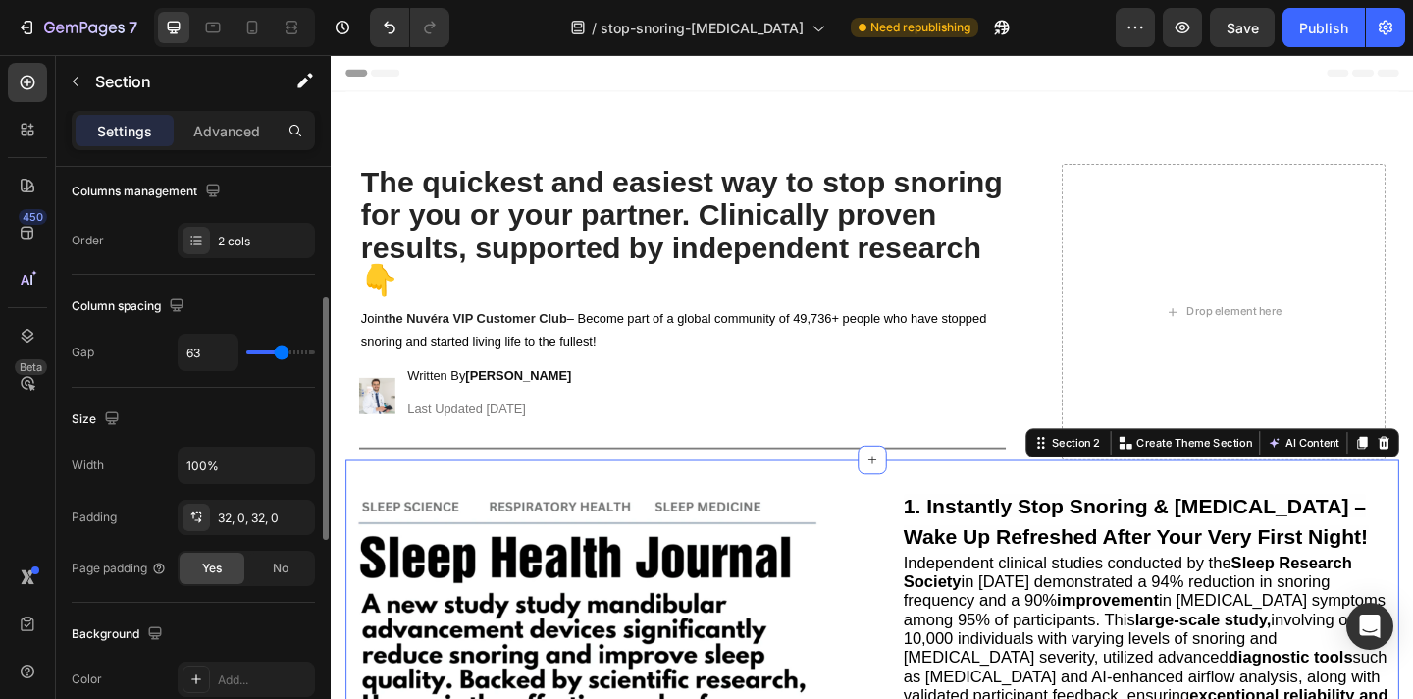
type input "62"
type input "61"
type input "59"
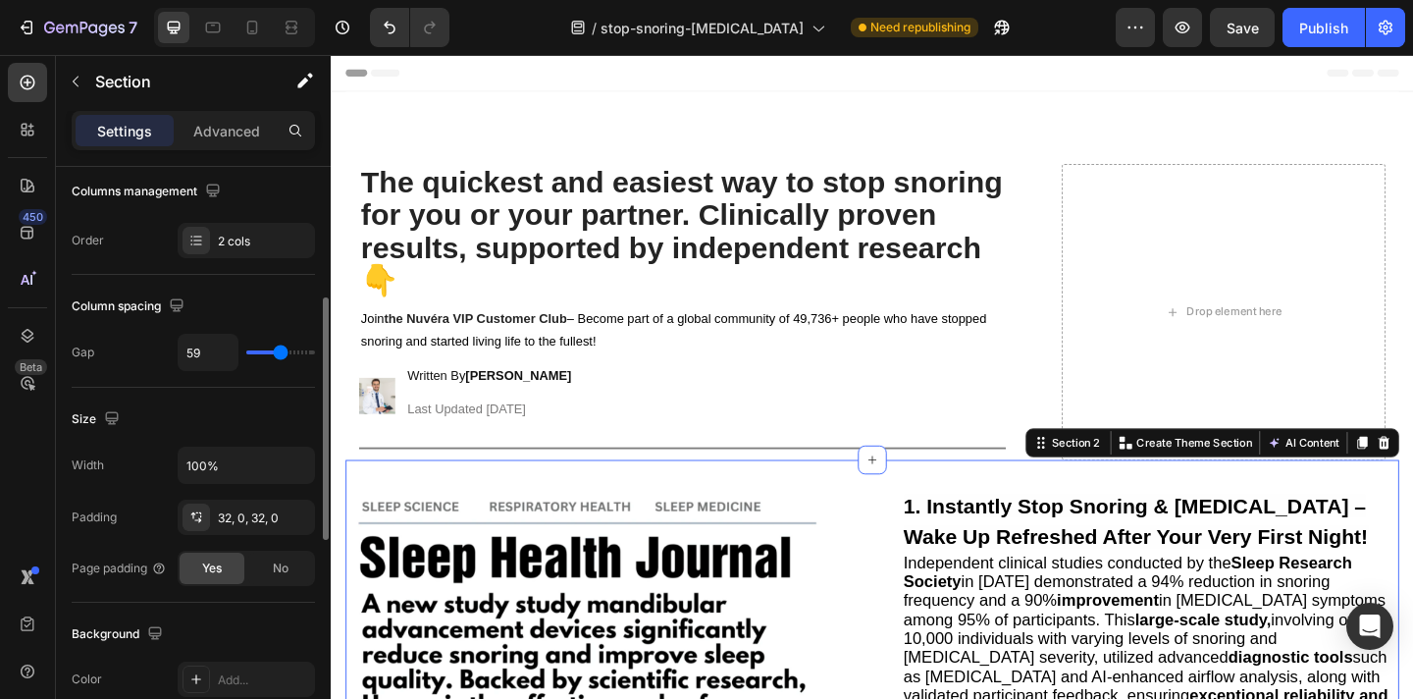
type input "57"
type input "56"
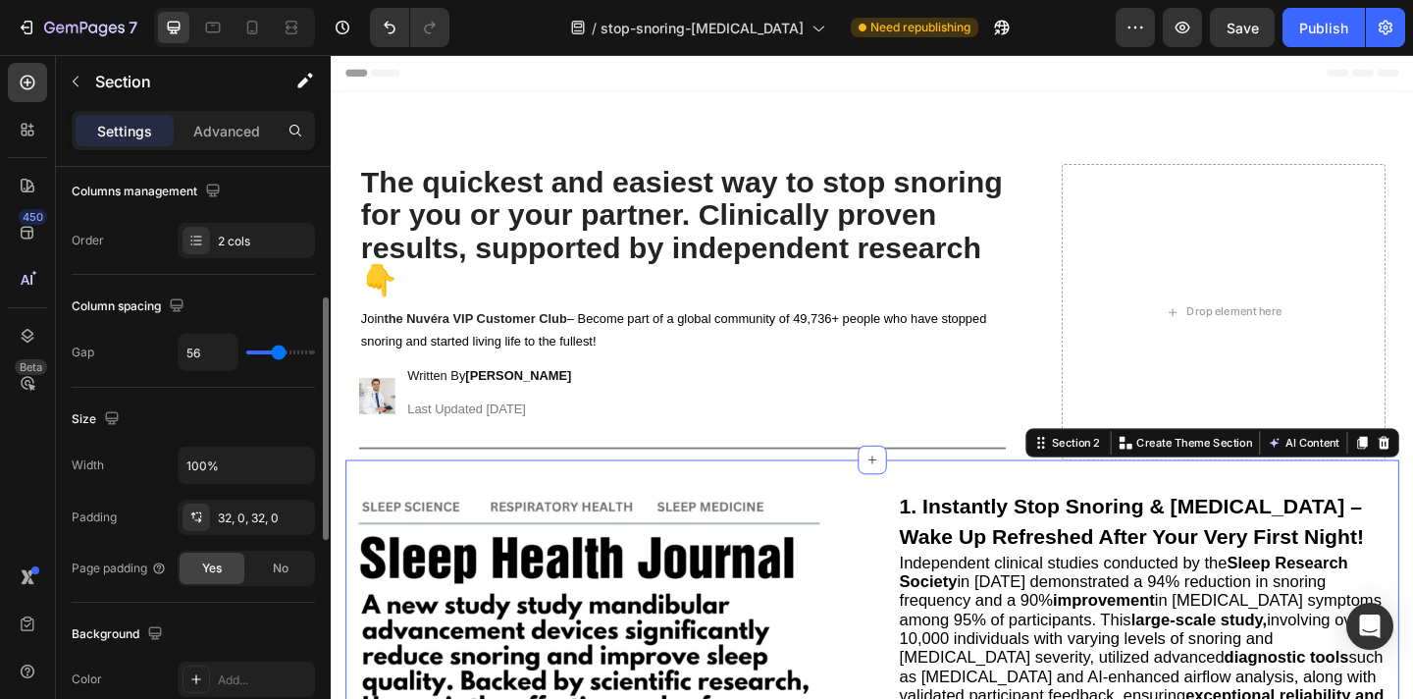
type input "55"
type input "54"
type input "52"
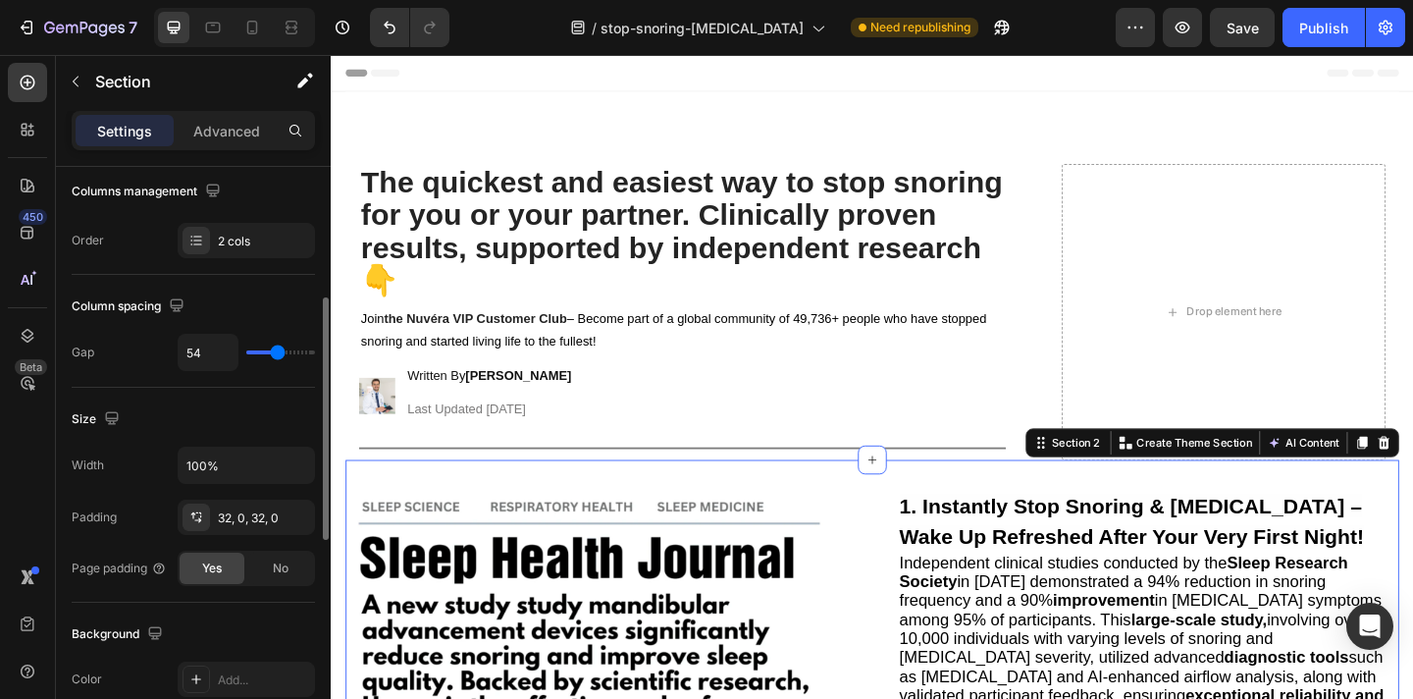
type input "52"
type input "51"
type input "50"
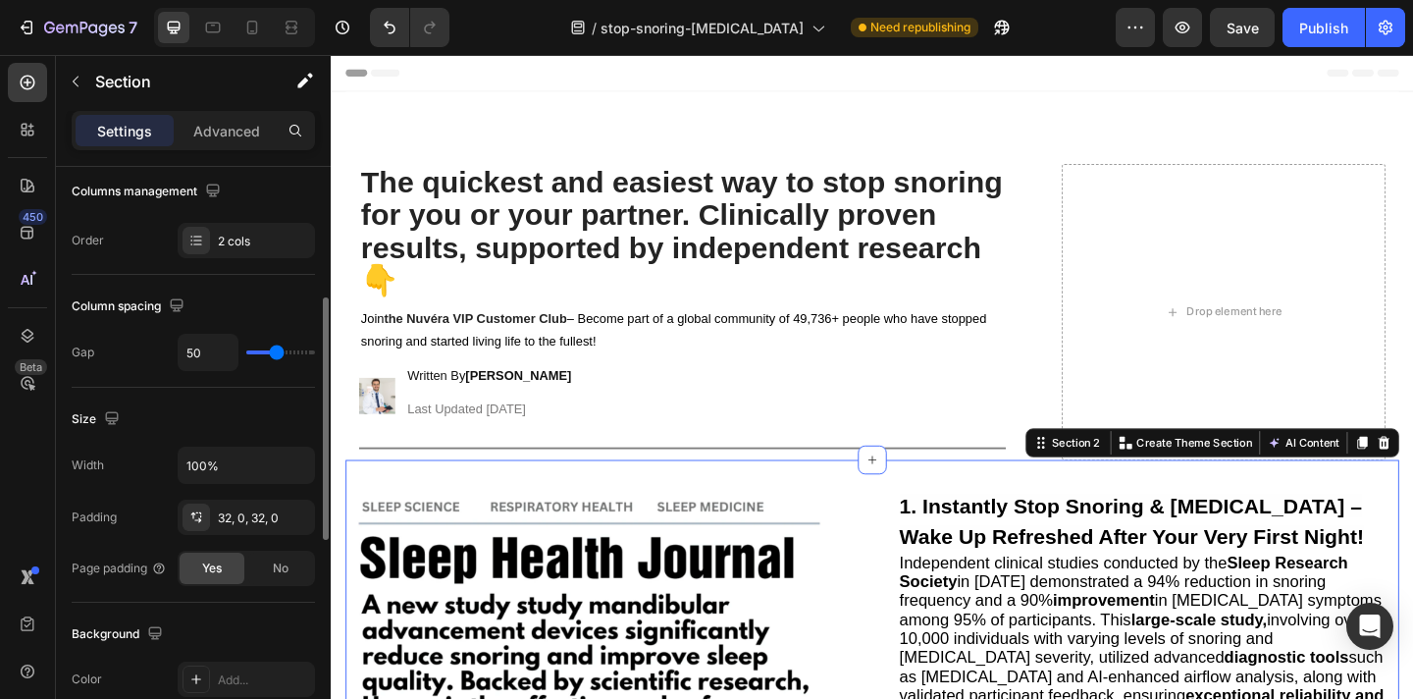
type input "49"
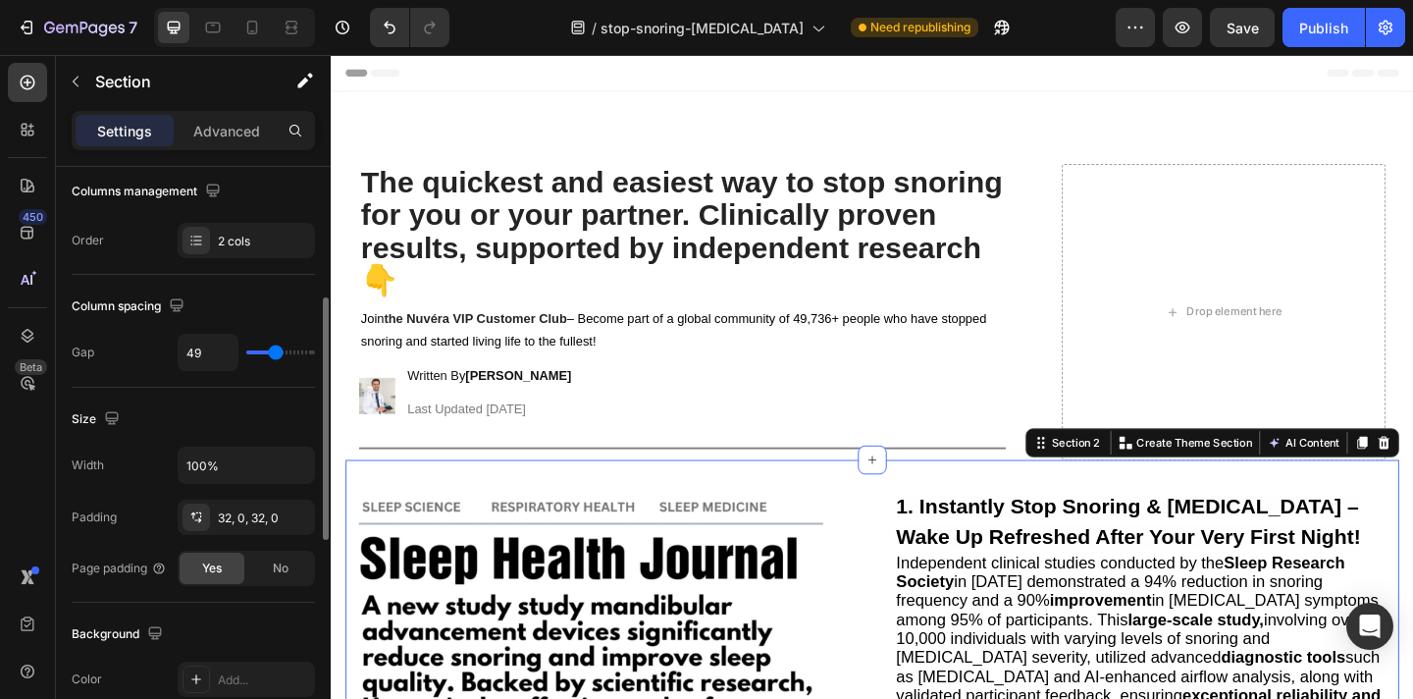
type input "48"
type input "47"
type input "46"
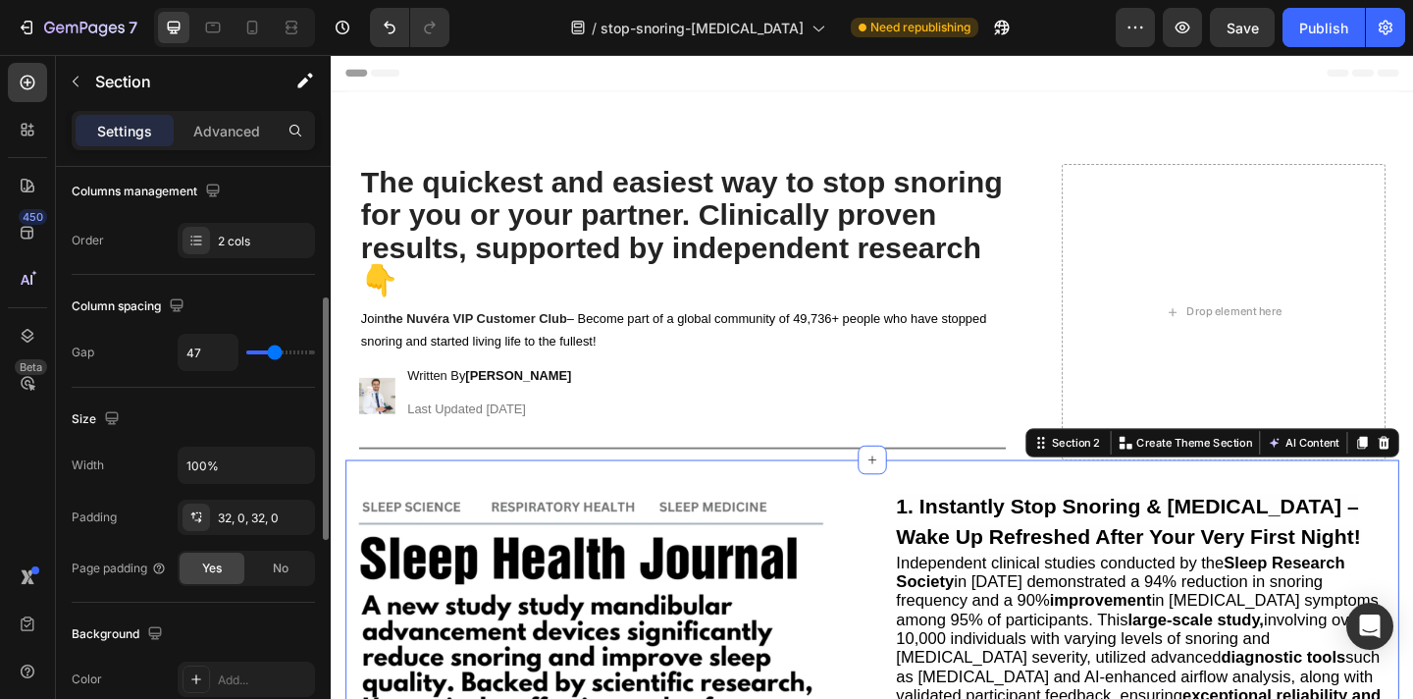
type input "46"
type input "45"
type input "44"
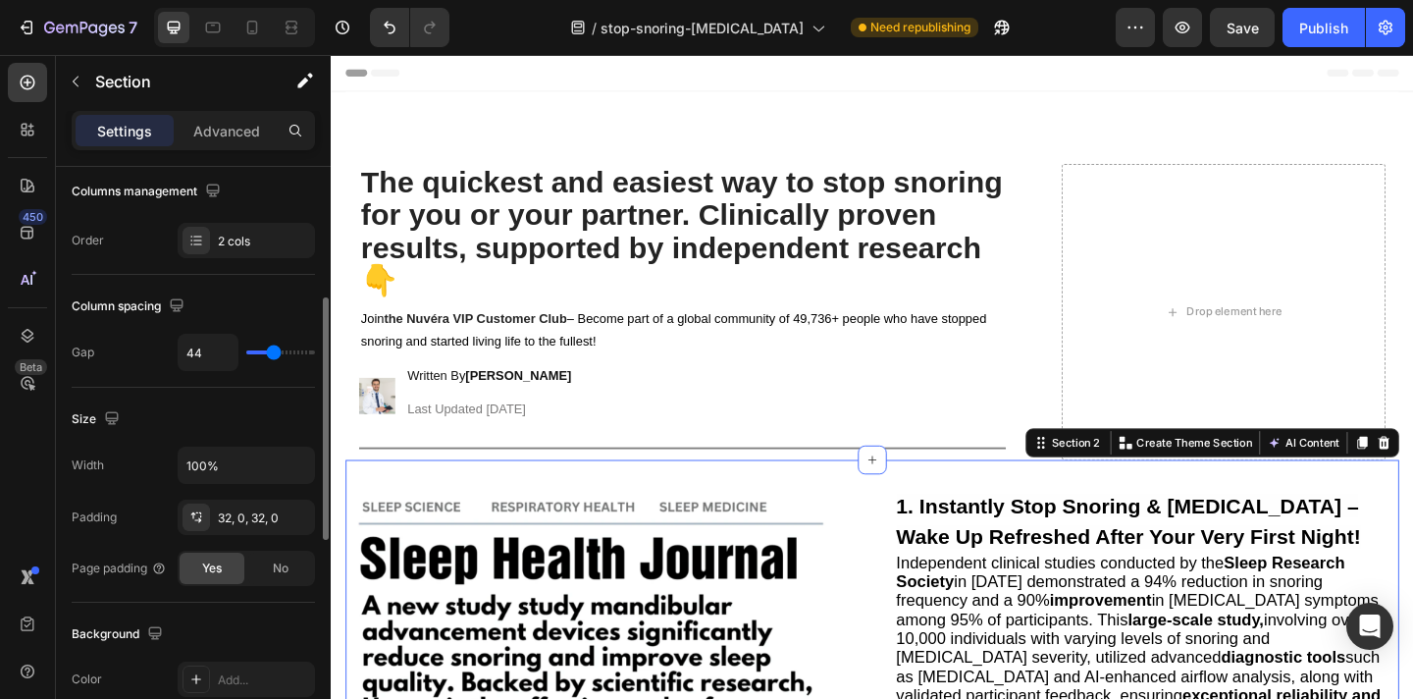
type input "43"
type input "42"
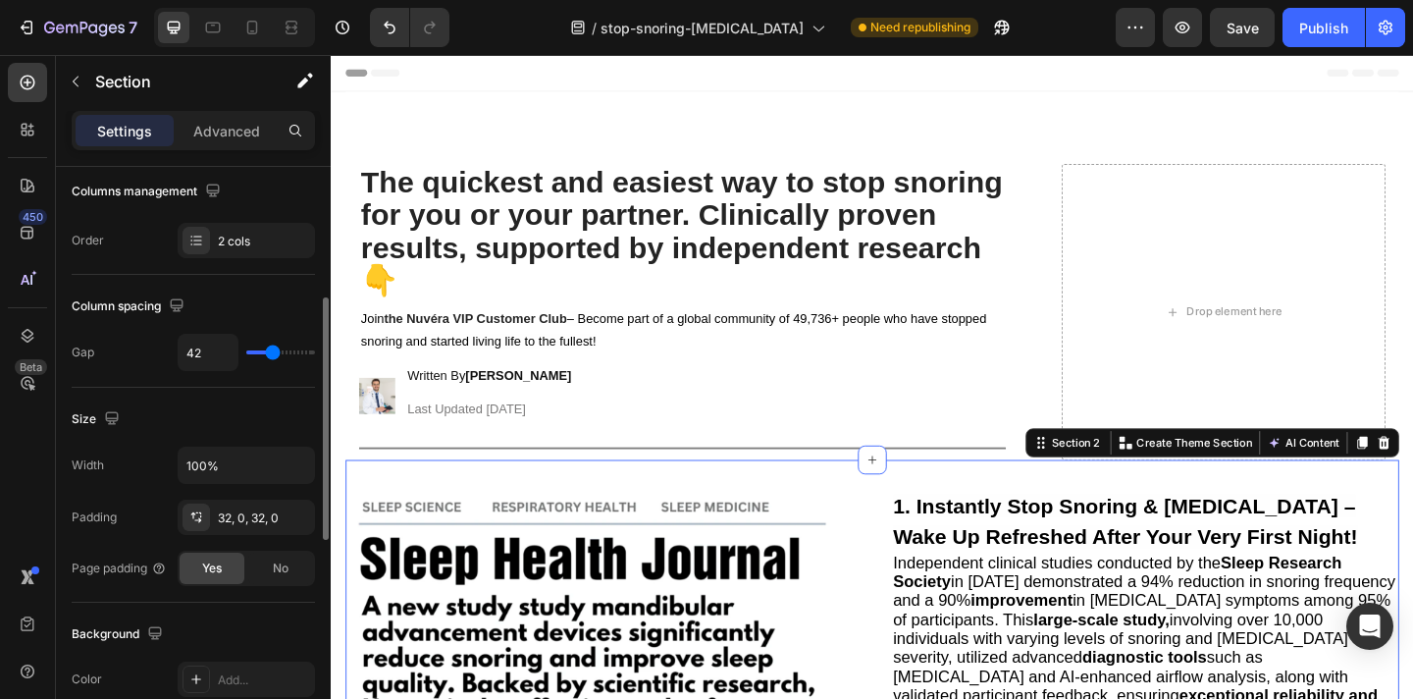
type input "41"
type input "40"
type input "39"
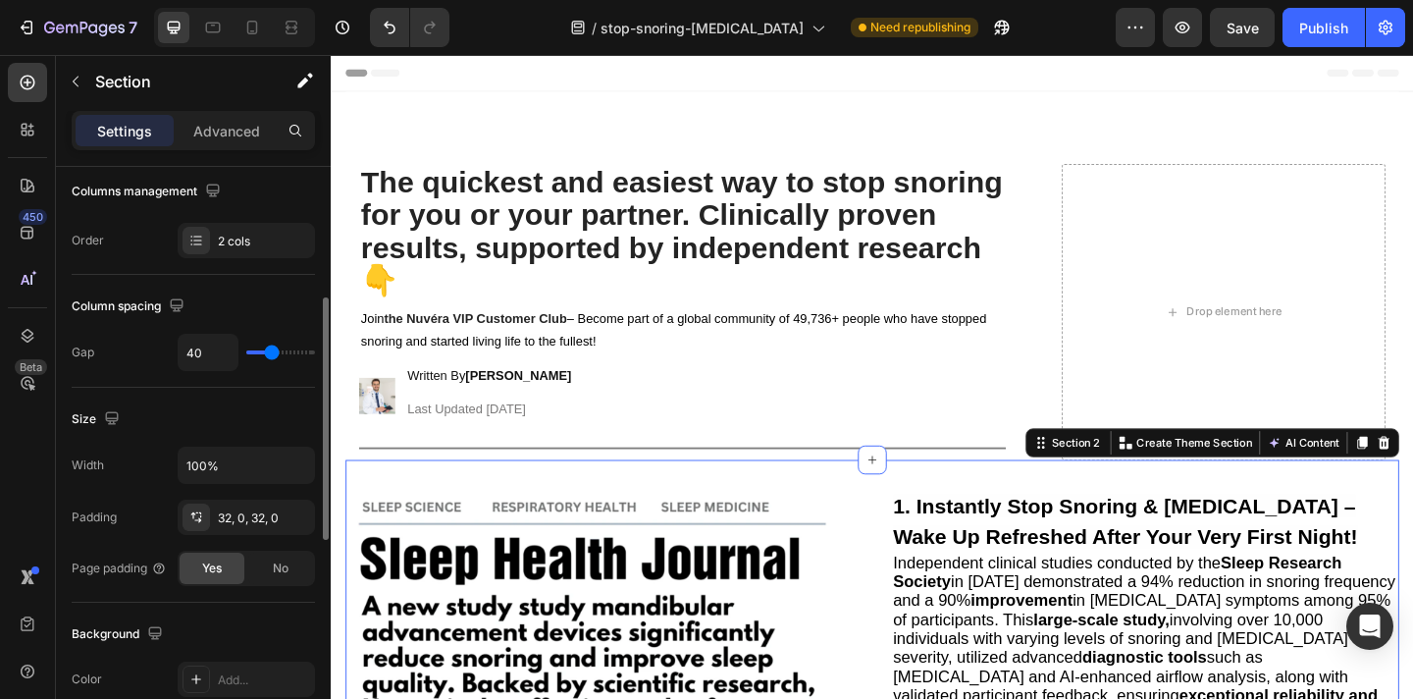
type input "39"
type input "38"
type input "37"
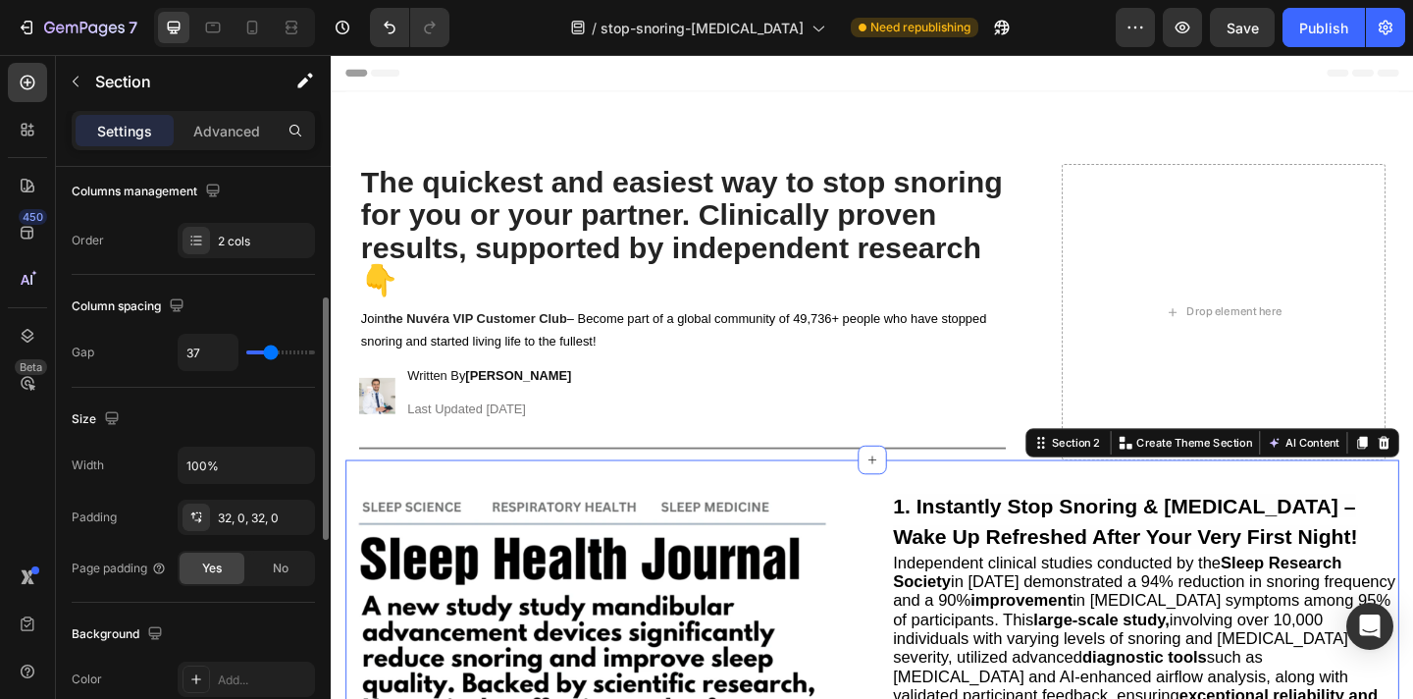
type input "36"
type input "34"
type input "32"
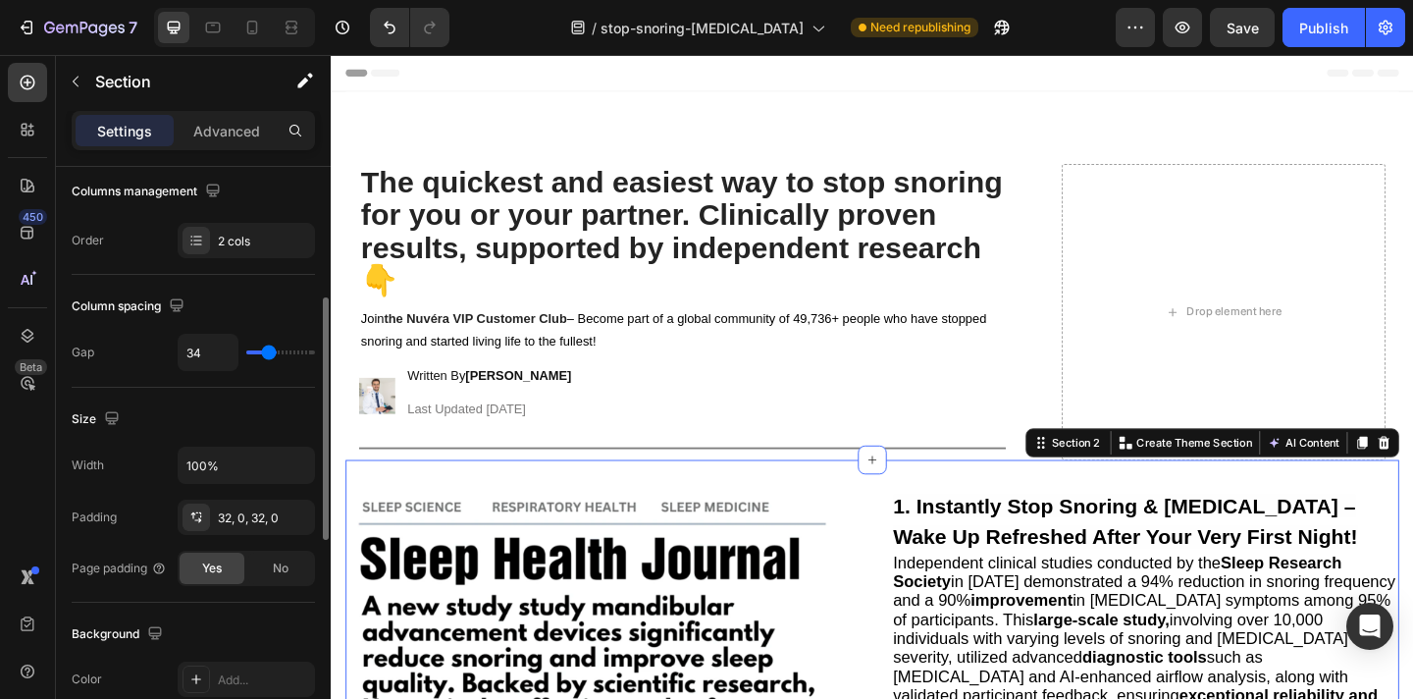
type input "32"
type input "30"
type input "29"
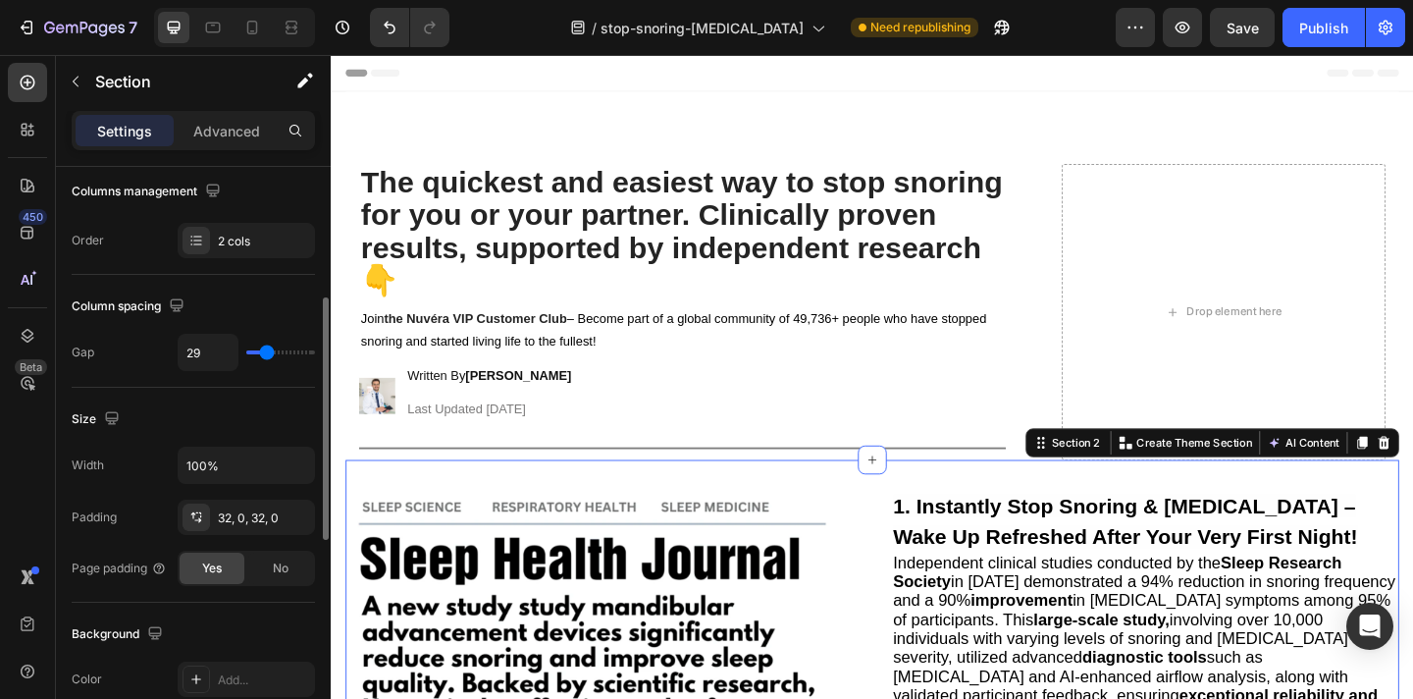
type input "28"
type input "27"
type input "26"
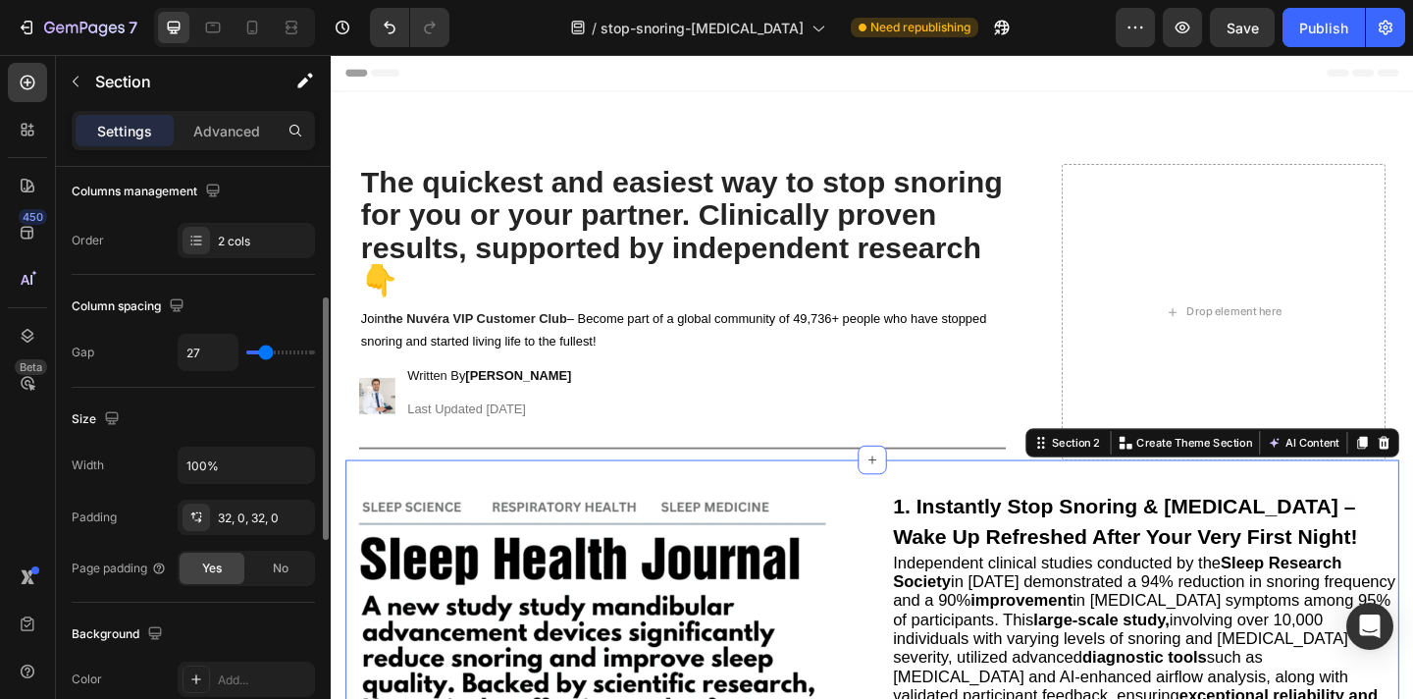
type input "26"
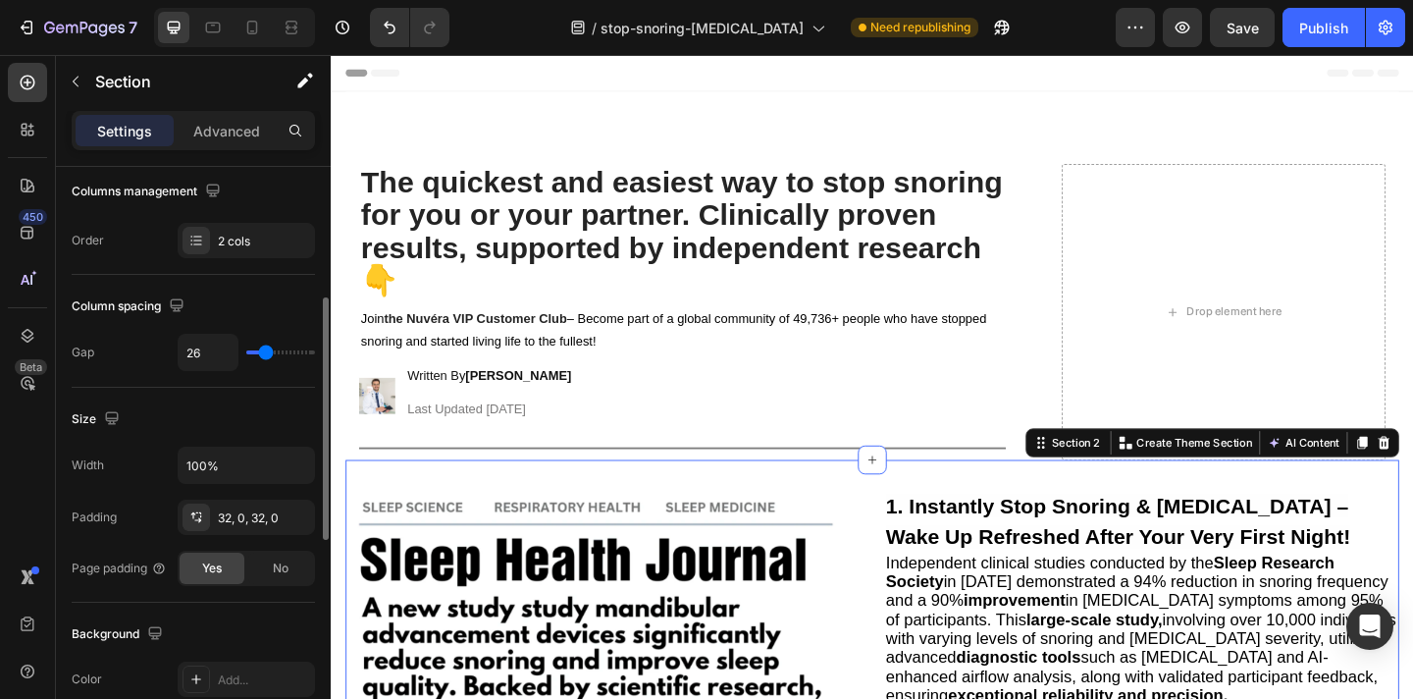
type input "25"
type input "24"
type input "23"
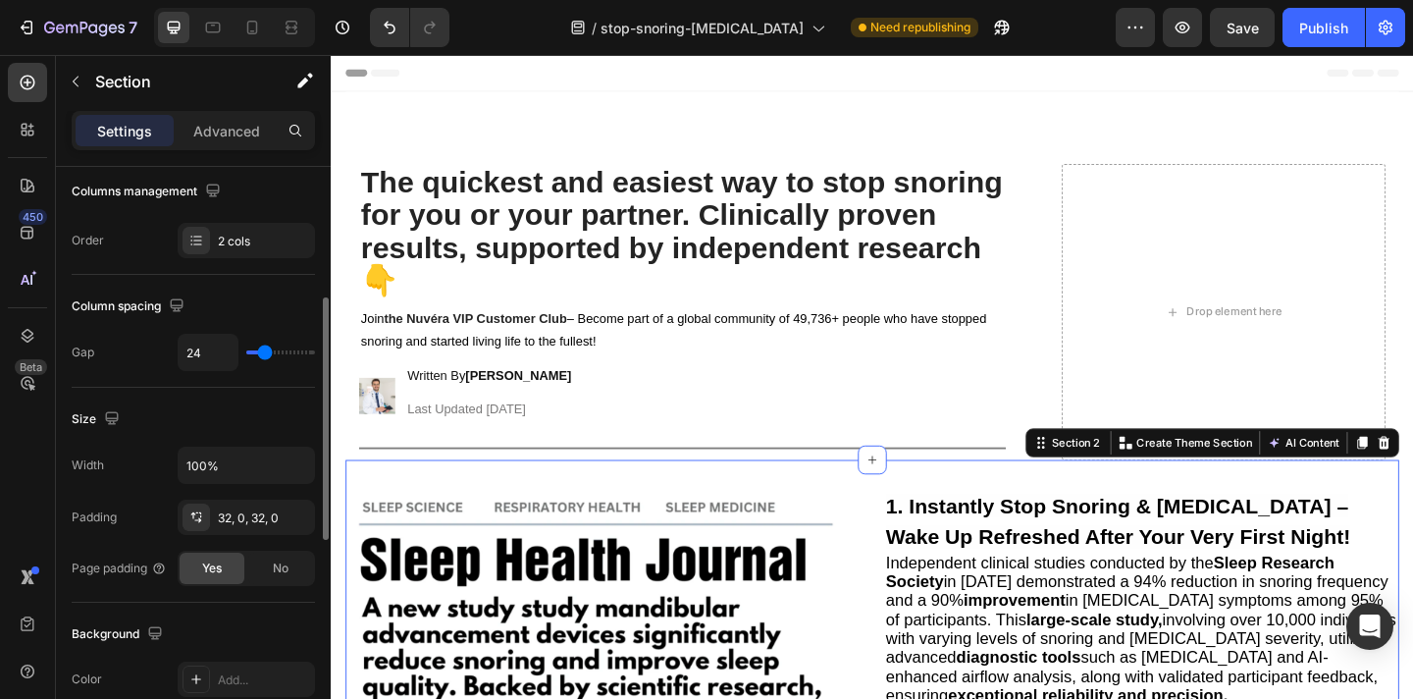
type input "23"
type input "22"
type input "21"
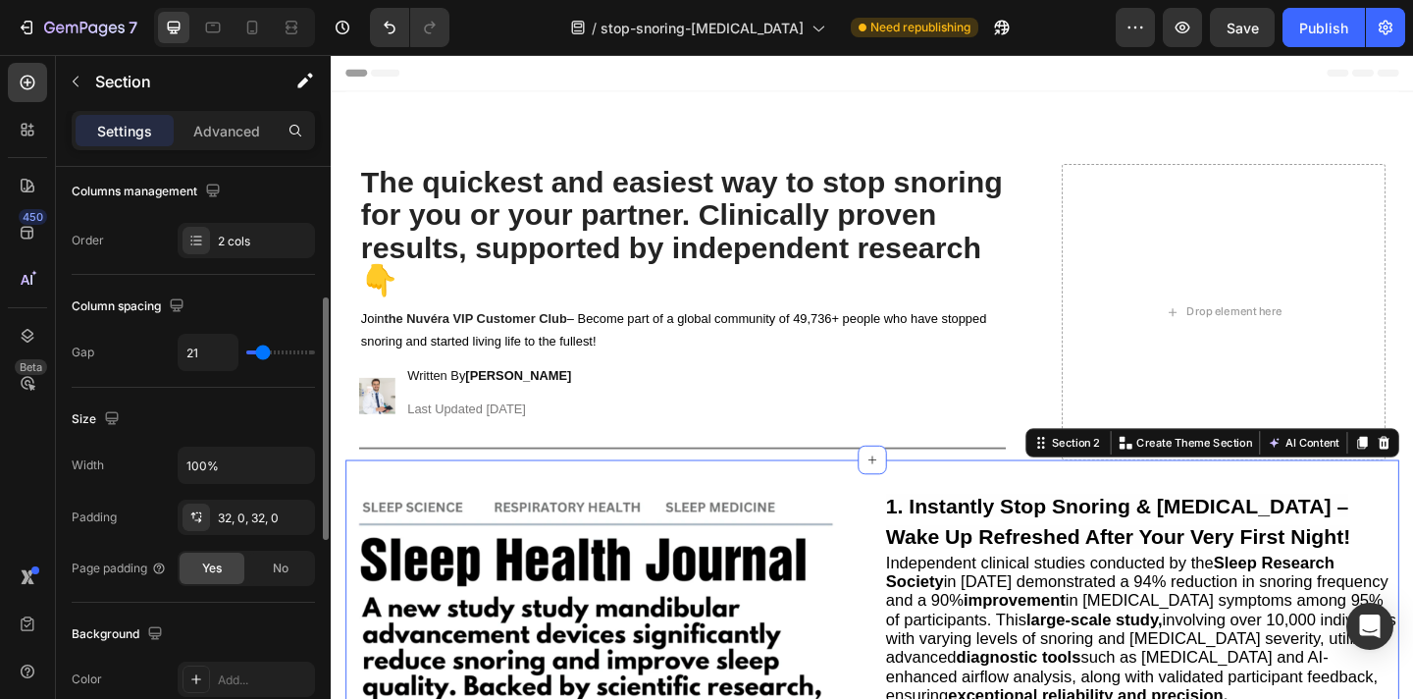
type input "19"
type input "18"
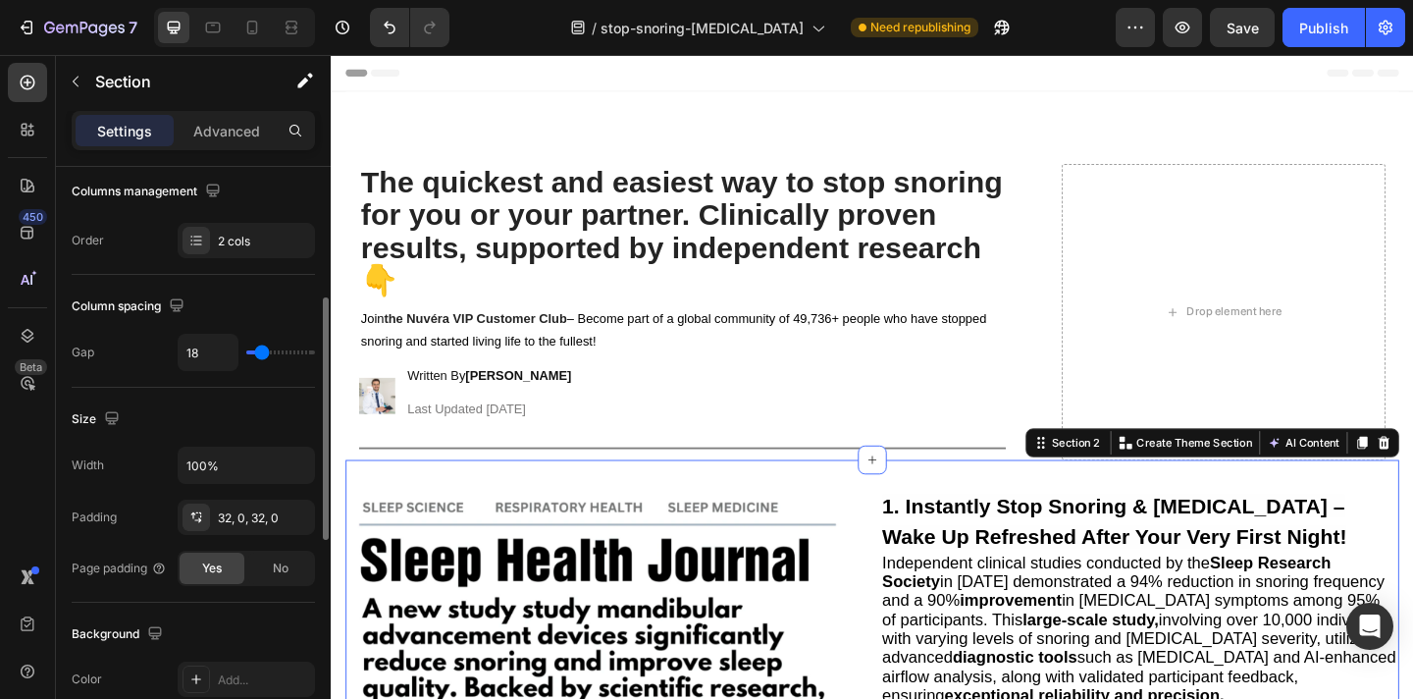
type input "17"
type input "16"
type input "15"
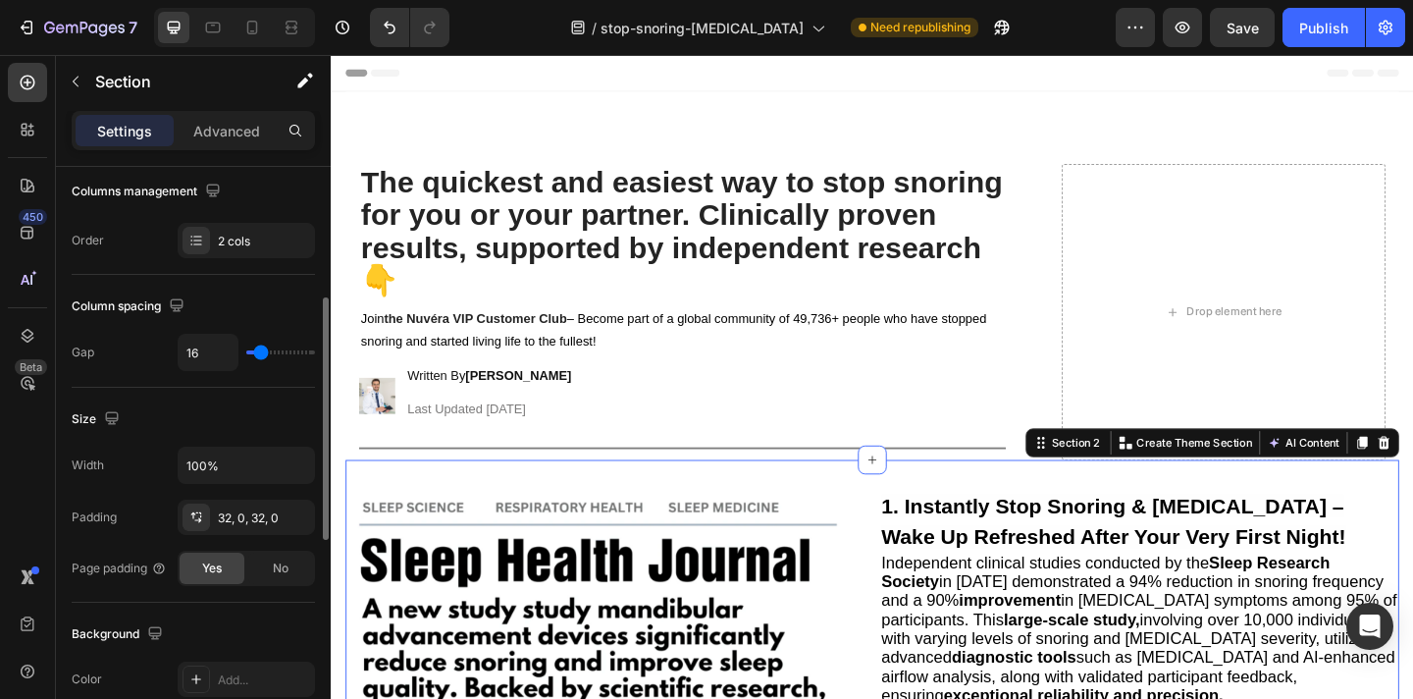
type input "15"
type input "16"
type input "17"
drag, startPoint x: 257, startPoint y: 351, endPoint x: 261, endPoint y: 362, distance: 11.5
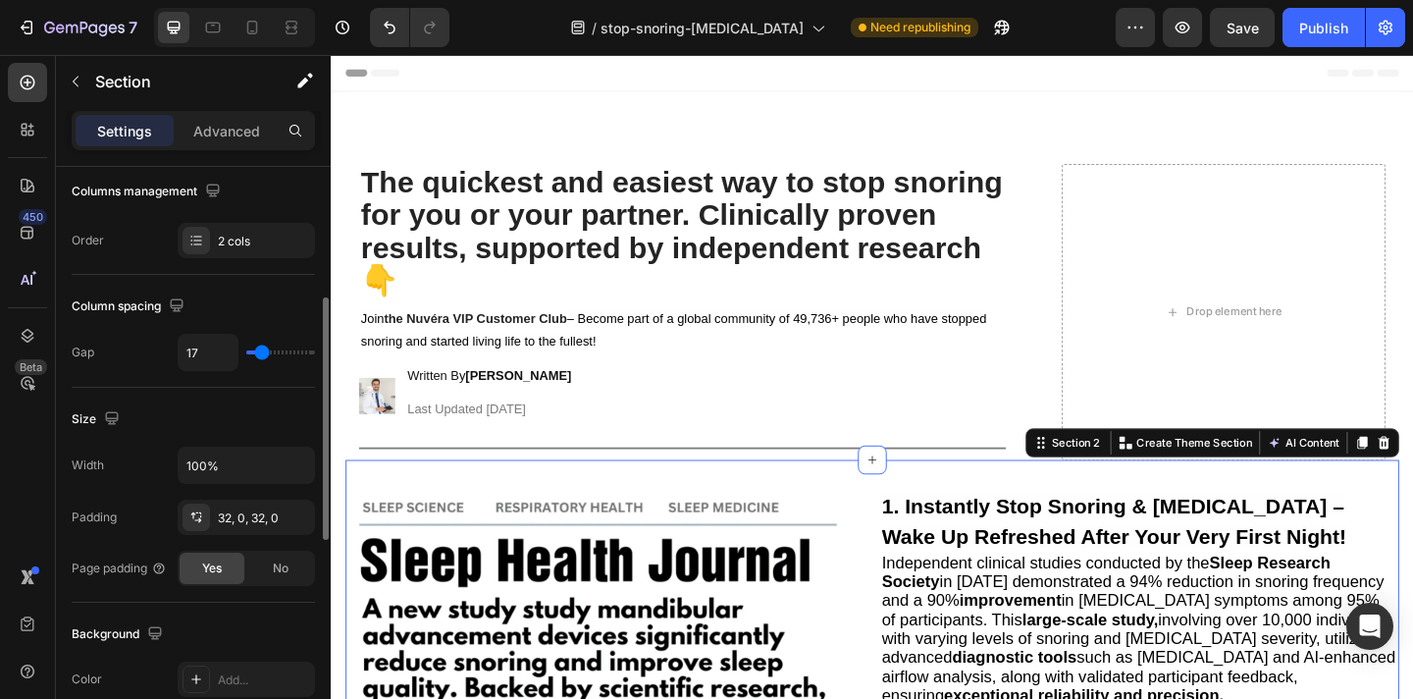
type input "17"
click at [261, 354] on input "range" at bounding box center [280, 352] width 69 height 4
click at [261, 362] on div "17" at bounding box center [246, 352] width 137 height 37
type input "16"
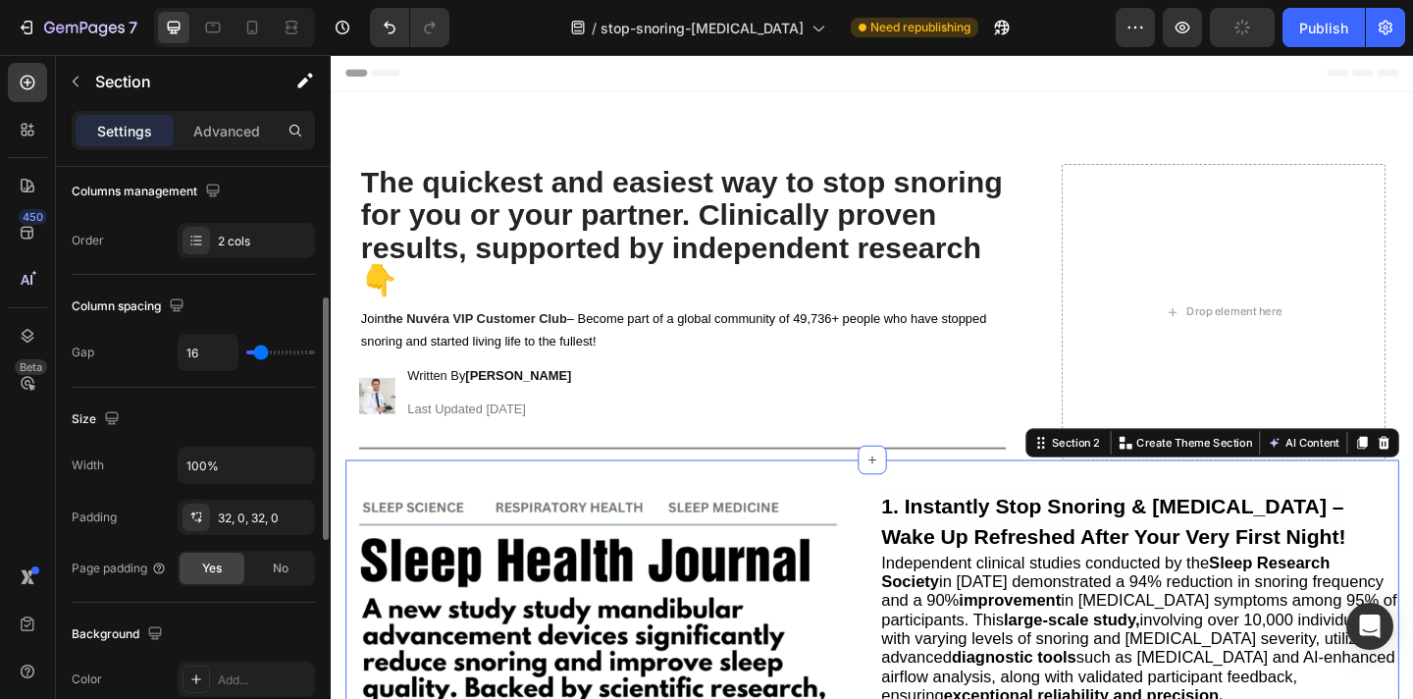
click at [261, 354] on input "range" at bounding box center [280, 352] width 69 height 4
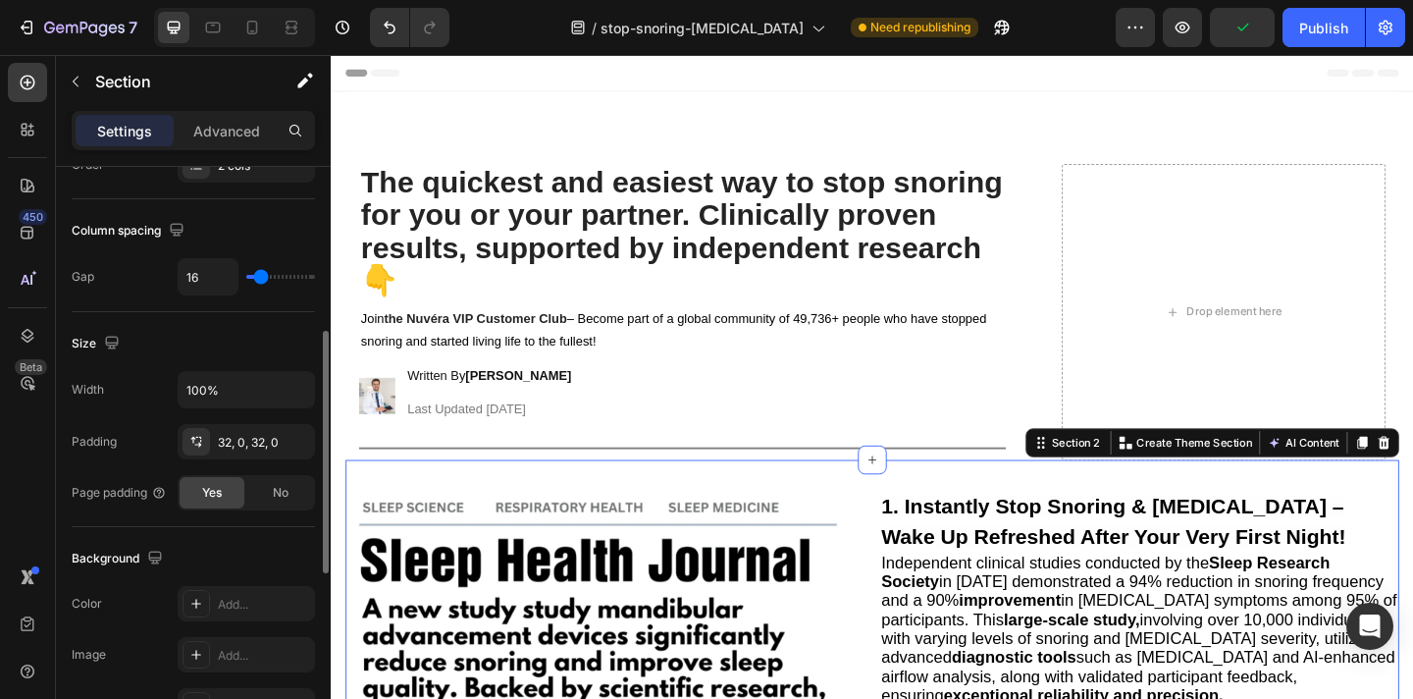
scroll to position [401, 0]
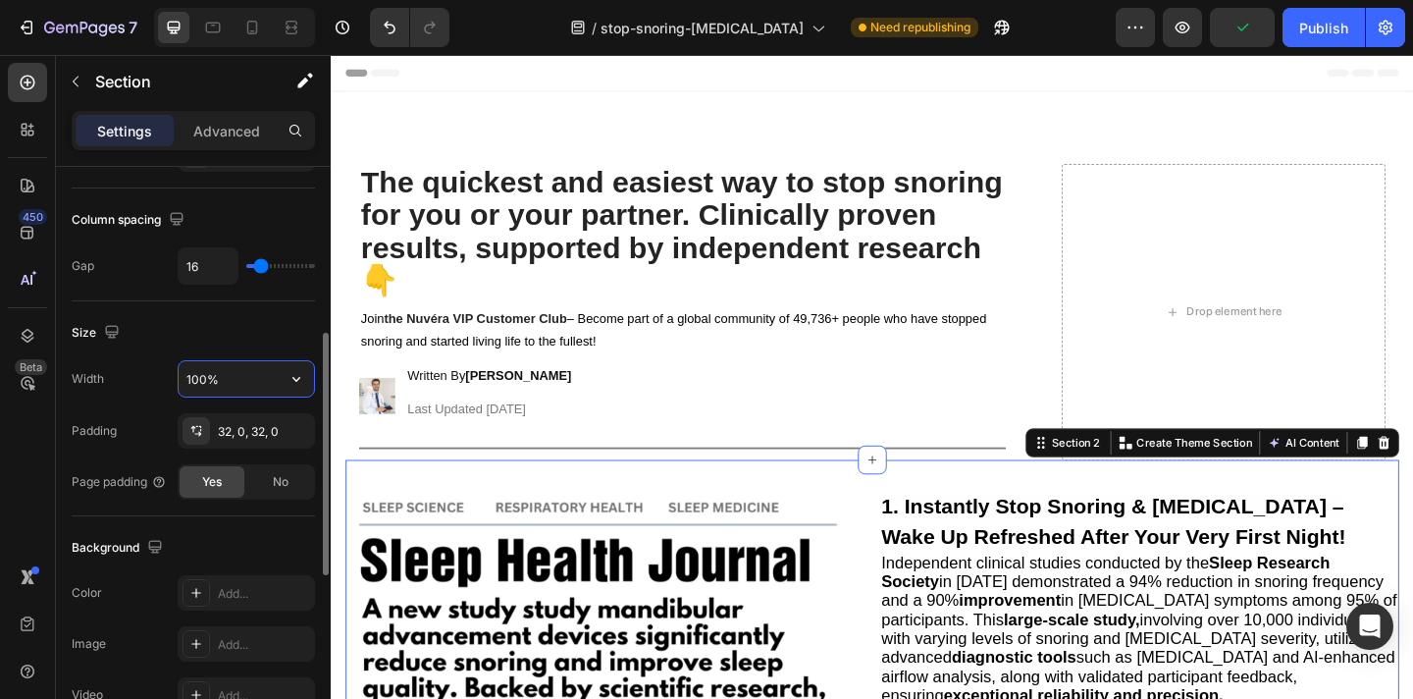
click at [230, 384] on input "100%" at bounding box center [246, 378] width 135 height 35
click at [295, 385] on icon "button" at bounding box center [297, 379] width 20 height 20
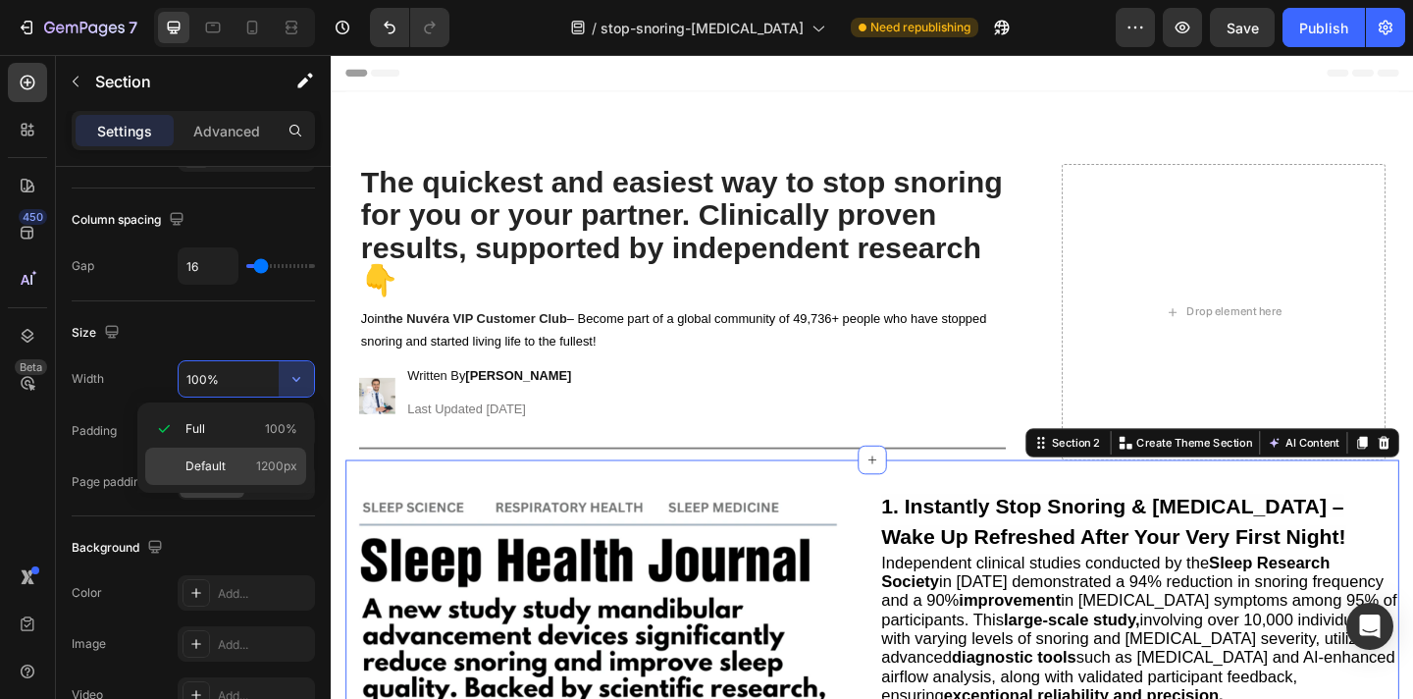
click at [276, 452] on div "Default 1200px" at bounding box center [225, 466] width 161 height 37
type input "1200"
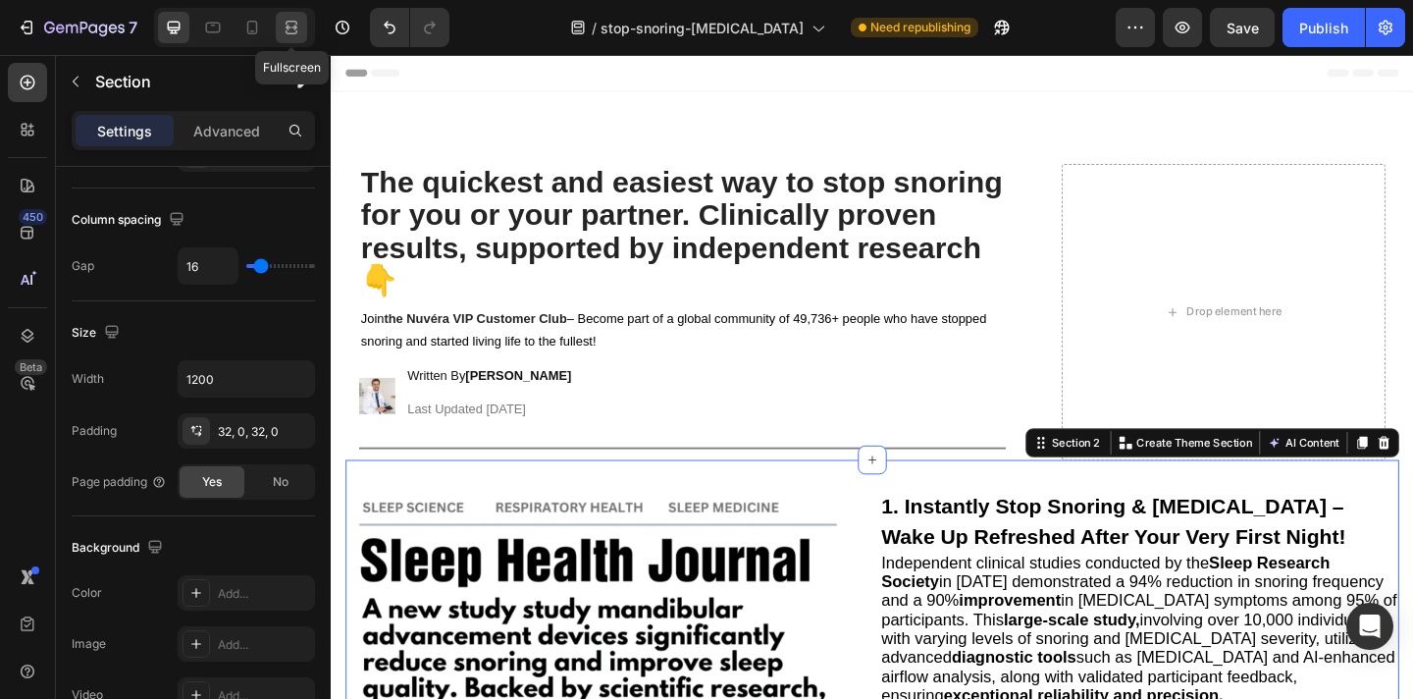
click at [282, 26] on icon at bounding box center [292, 28] width 20 height 20
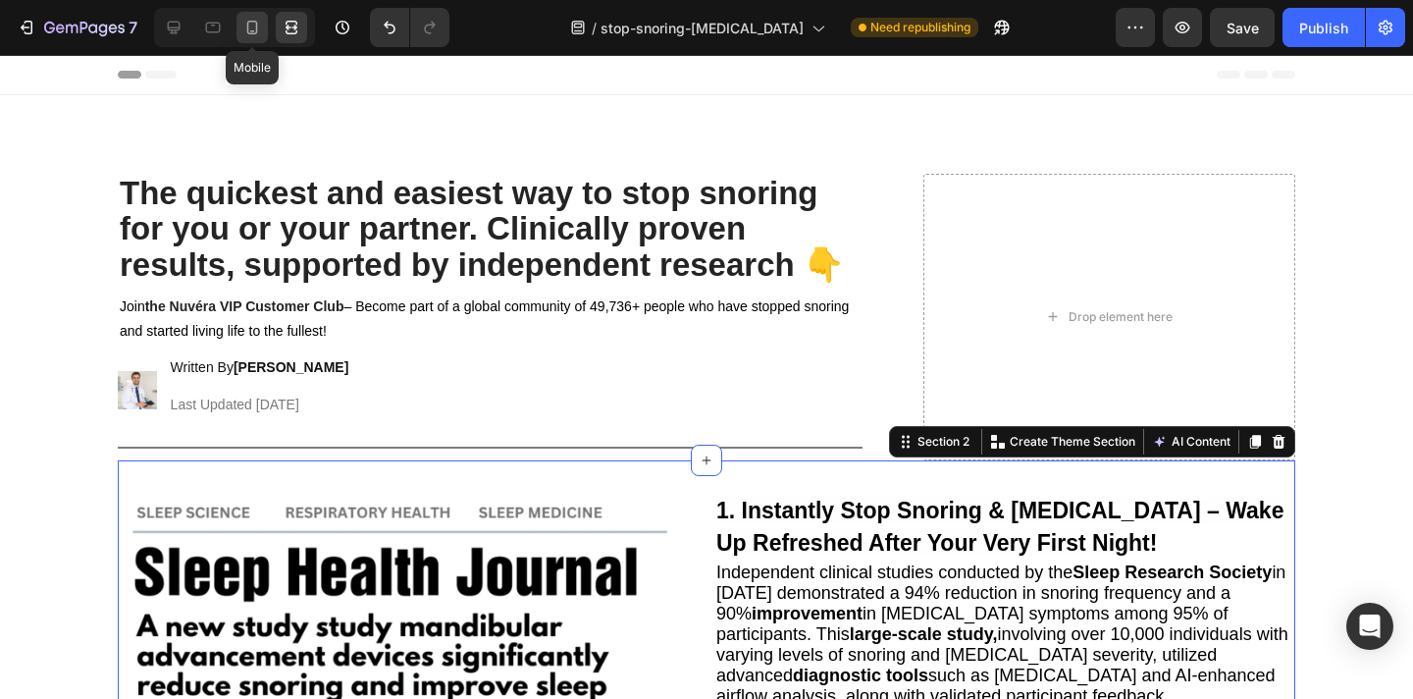
click at [248, 41] on div at bounding box center [252, 27] width 31 height 31
type input "0"
type input "100%"
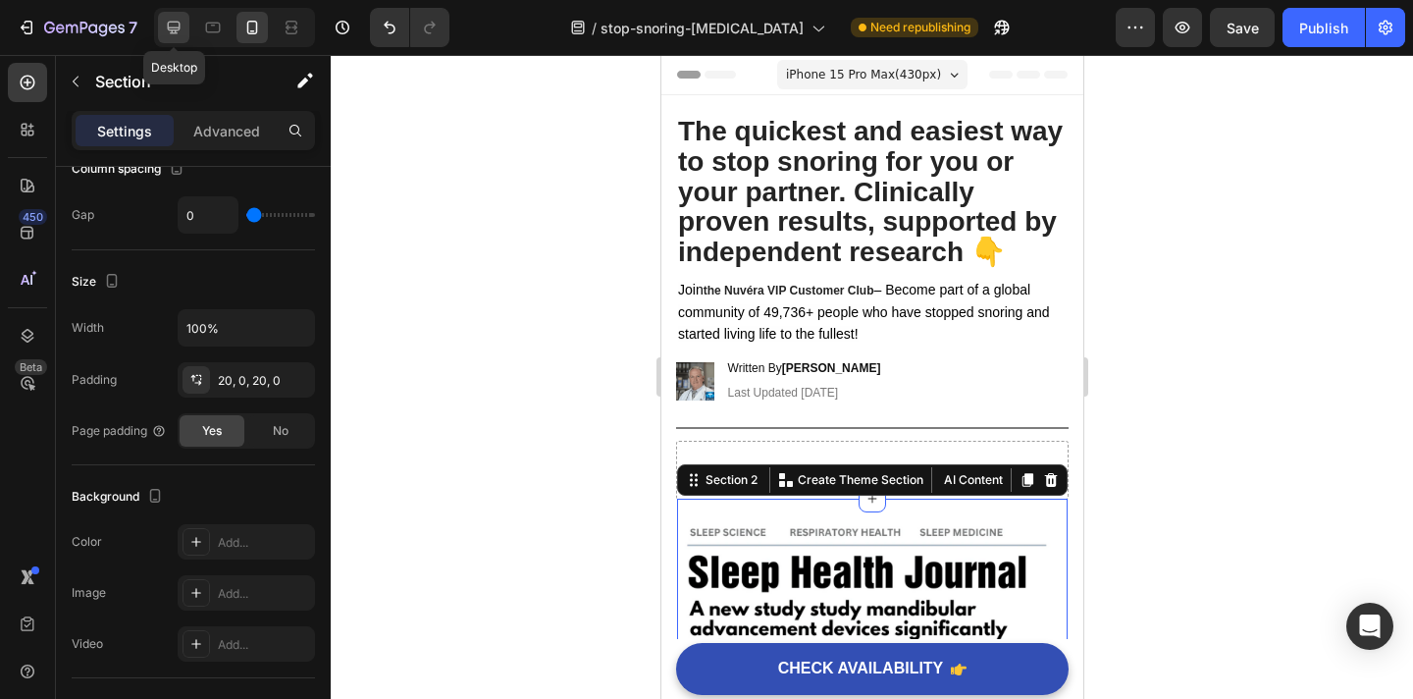
click at [175, 30] on icon at bounding box center [174, 28] width 13 height 13
type input "17"
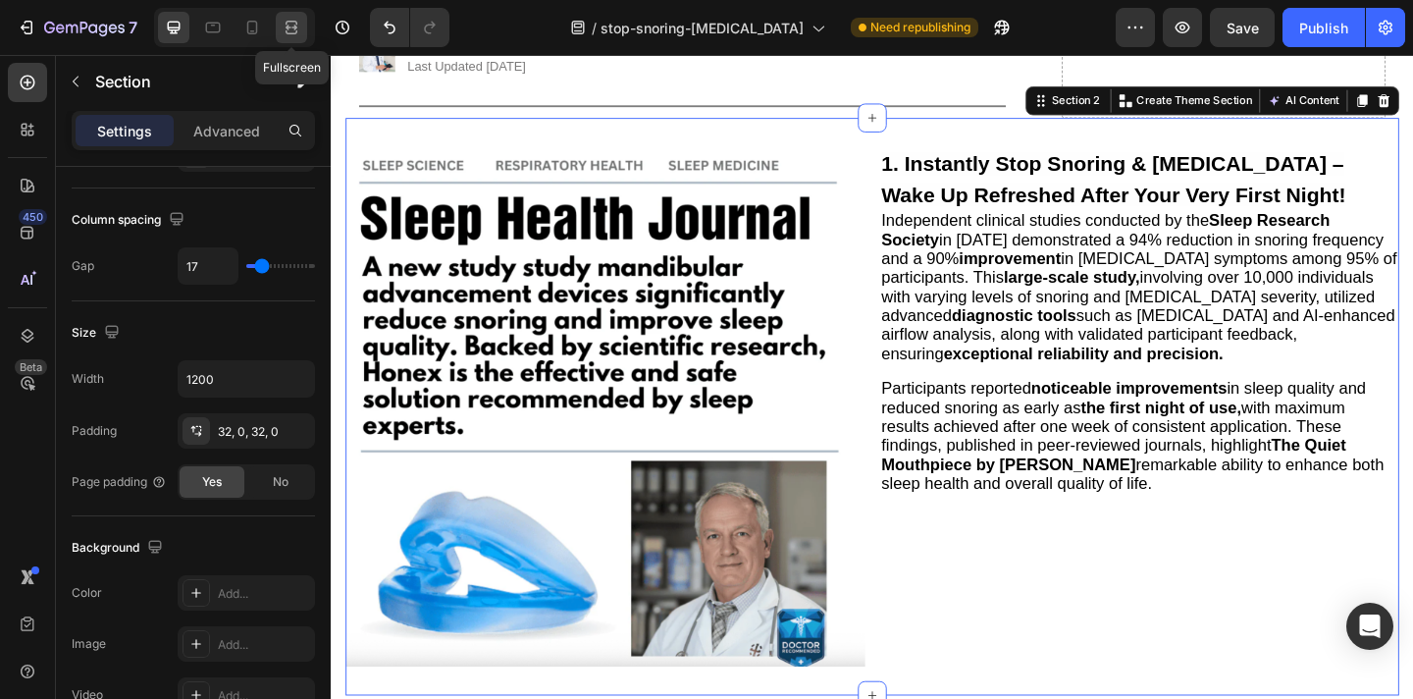
click at [296, 23] on icon at bounding box center [292, 23] width 12 height 4
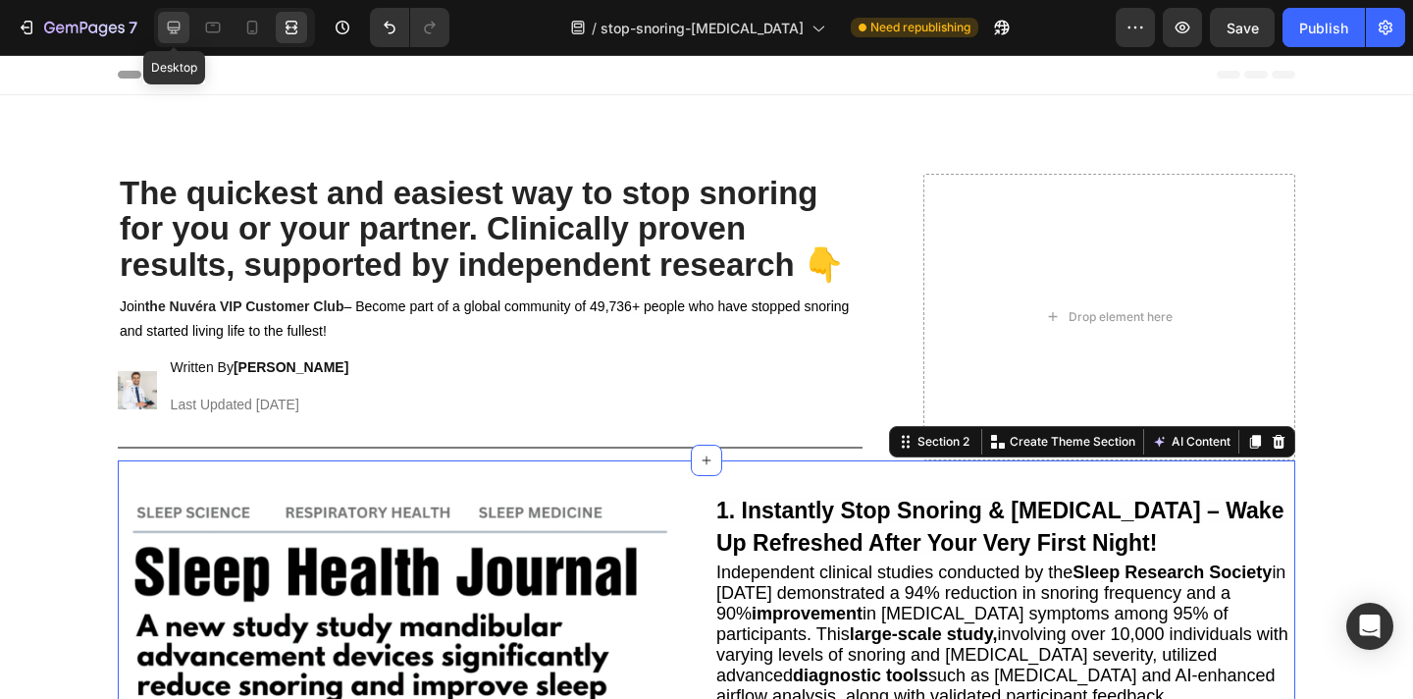
click at [184, 28] on div at bounding box center [173, 27] width 31 height 31
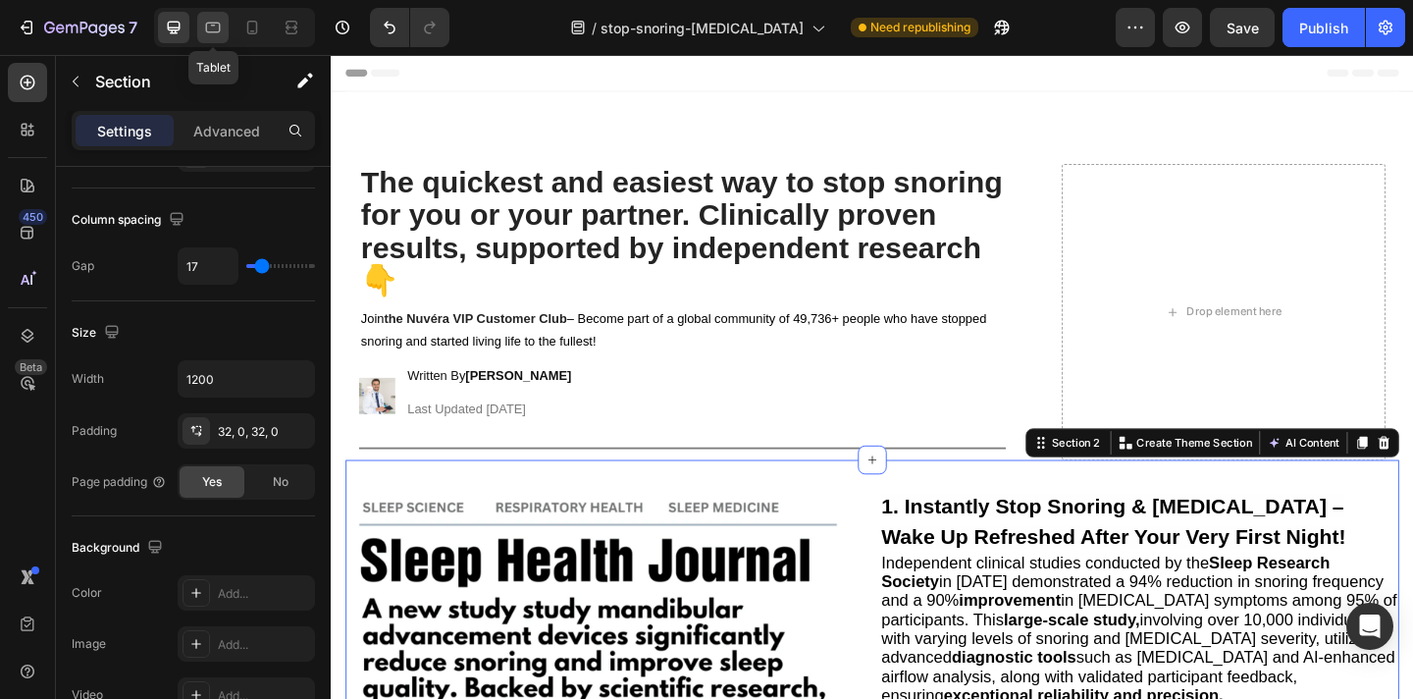
click at [216, 27] on icon at bounding box center [213, 28] width 20 height 20
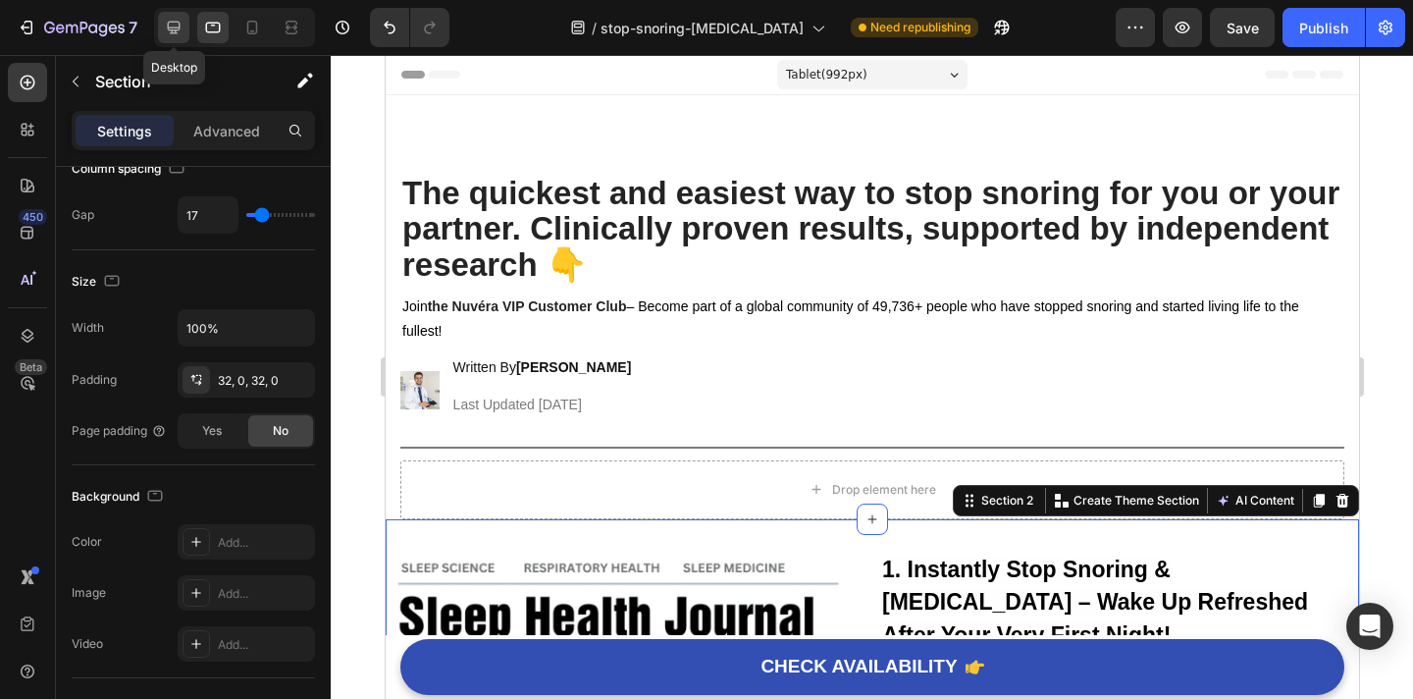
click at [178, 22] on icon at bounding box center [174, 28] width 13 height 13
type input "1200"
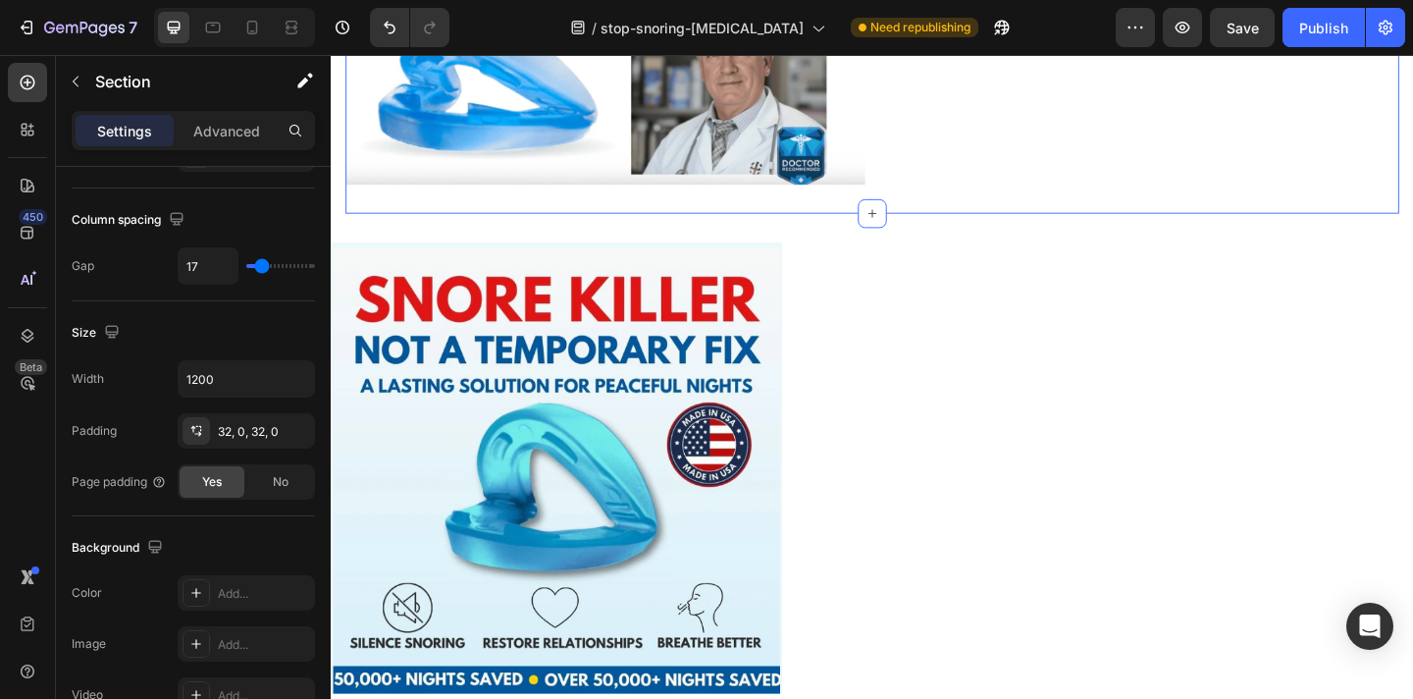
scroll to position [924, 0]
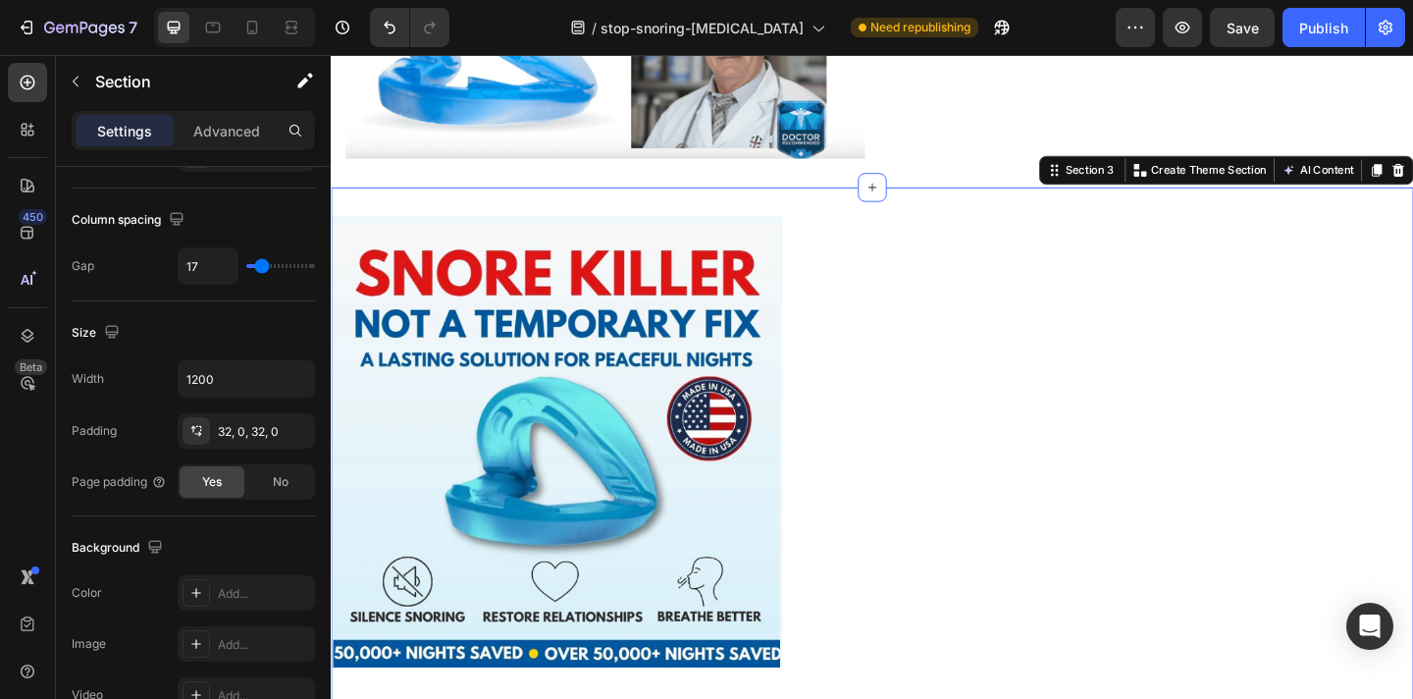
click at [1001, 221] on div "Image Section 3 You can create reusable sections Create Theme Section AI Conten…" at bounding box center [920, 491] width 1178 height 585
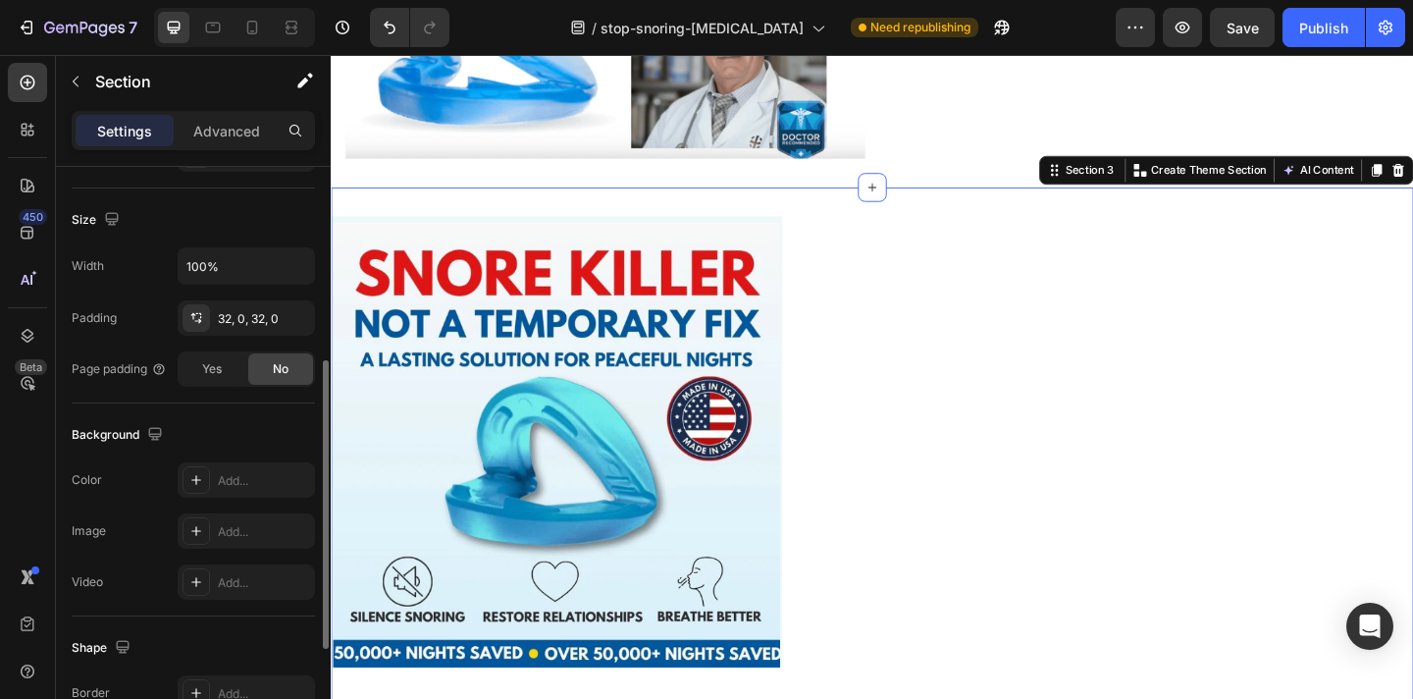
scroll to position [0, 0]
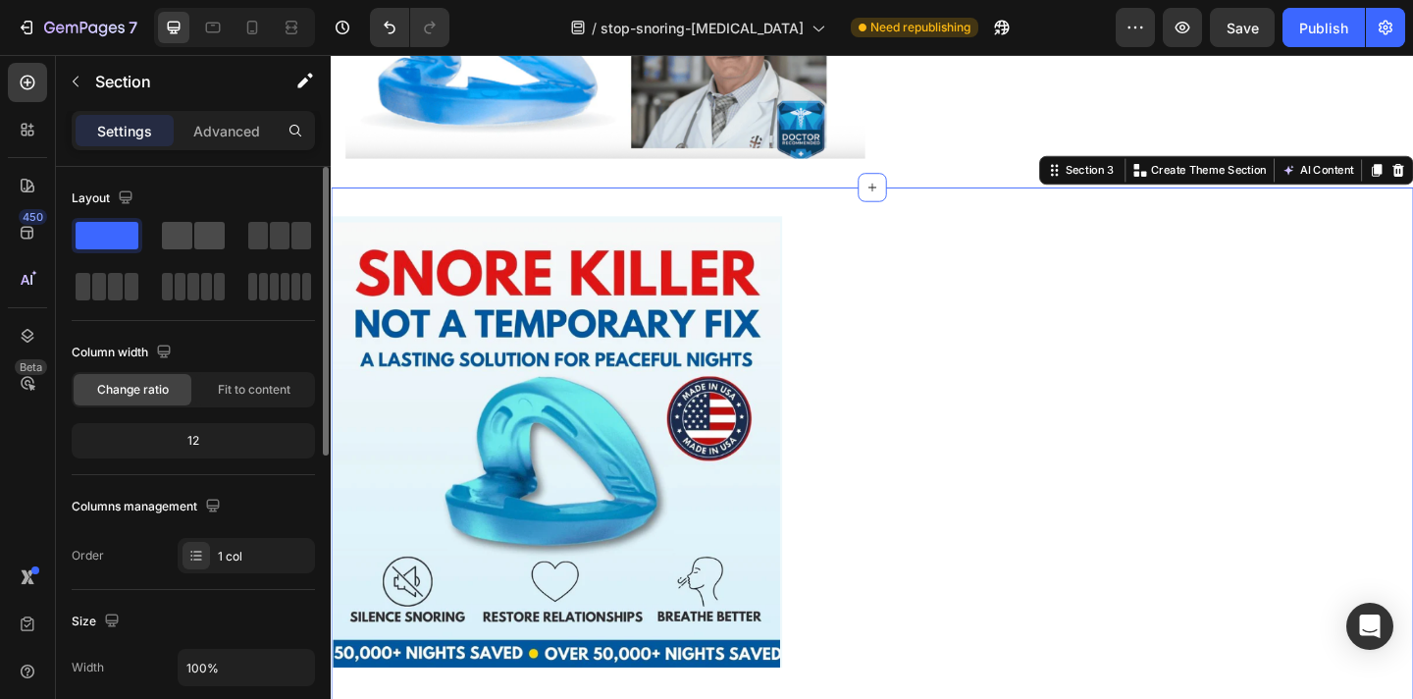
click at [191, 234] on span at bounding box center [177, 235] width 30 height 27
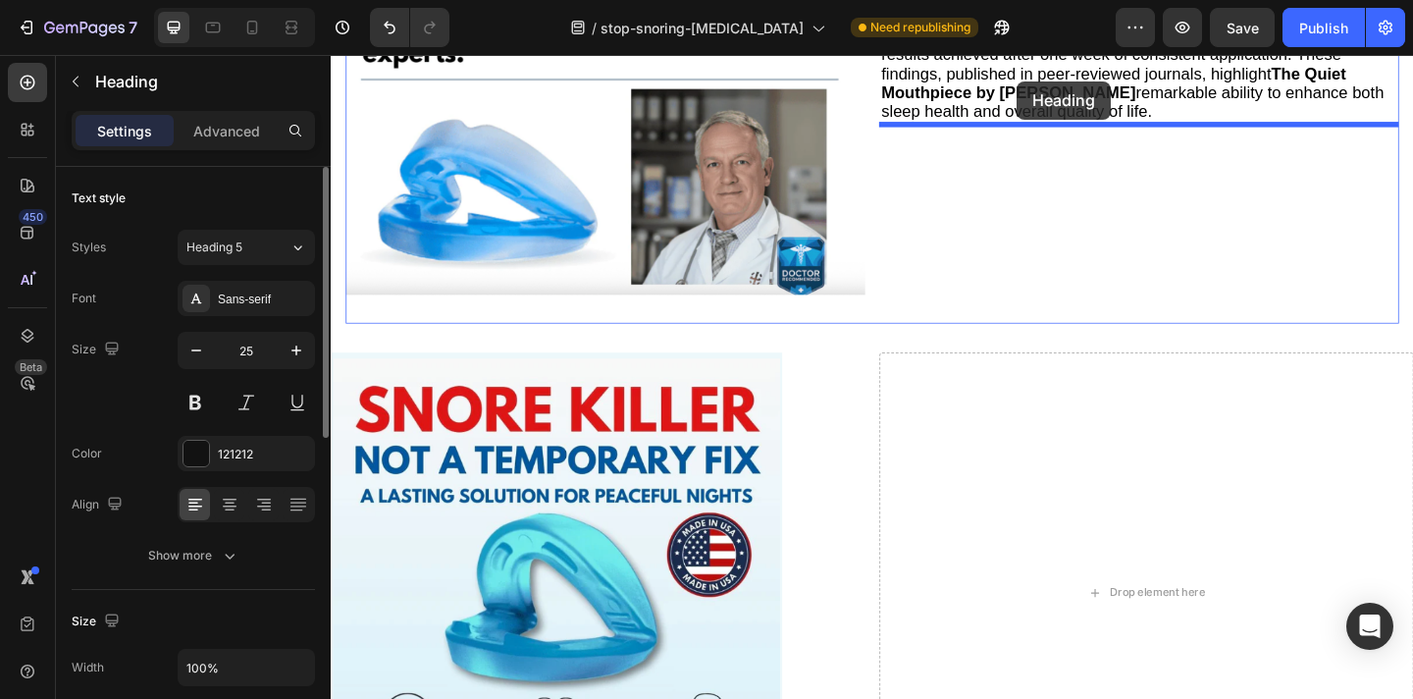
scroll to position [771, 0]
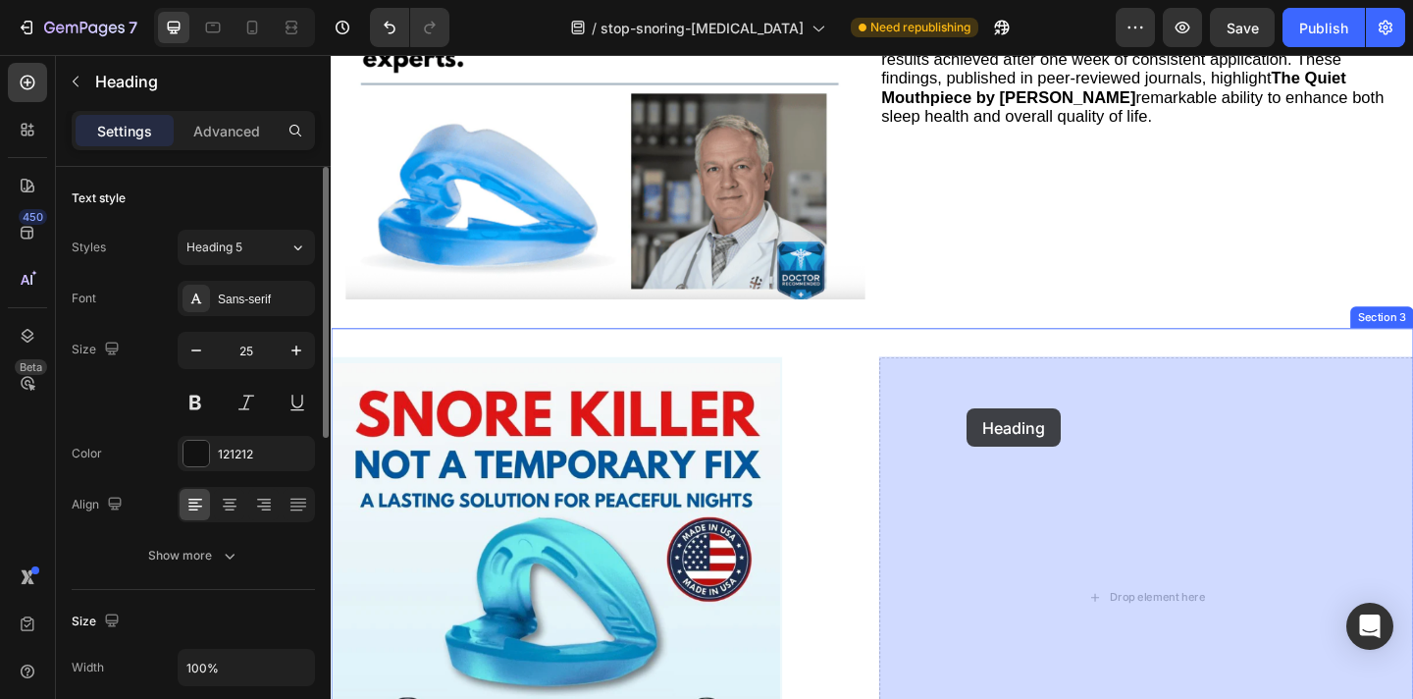
drag, startPoint x: 591, startPoint y: 673, endPoint x: 1025, endPoint y: 380, distance: 523.7
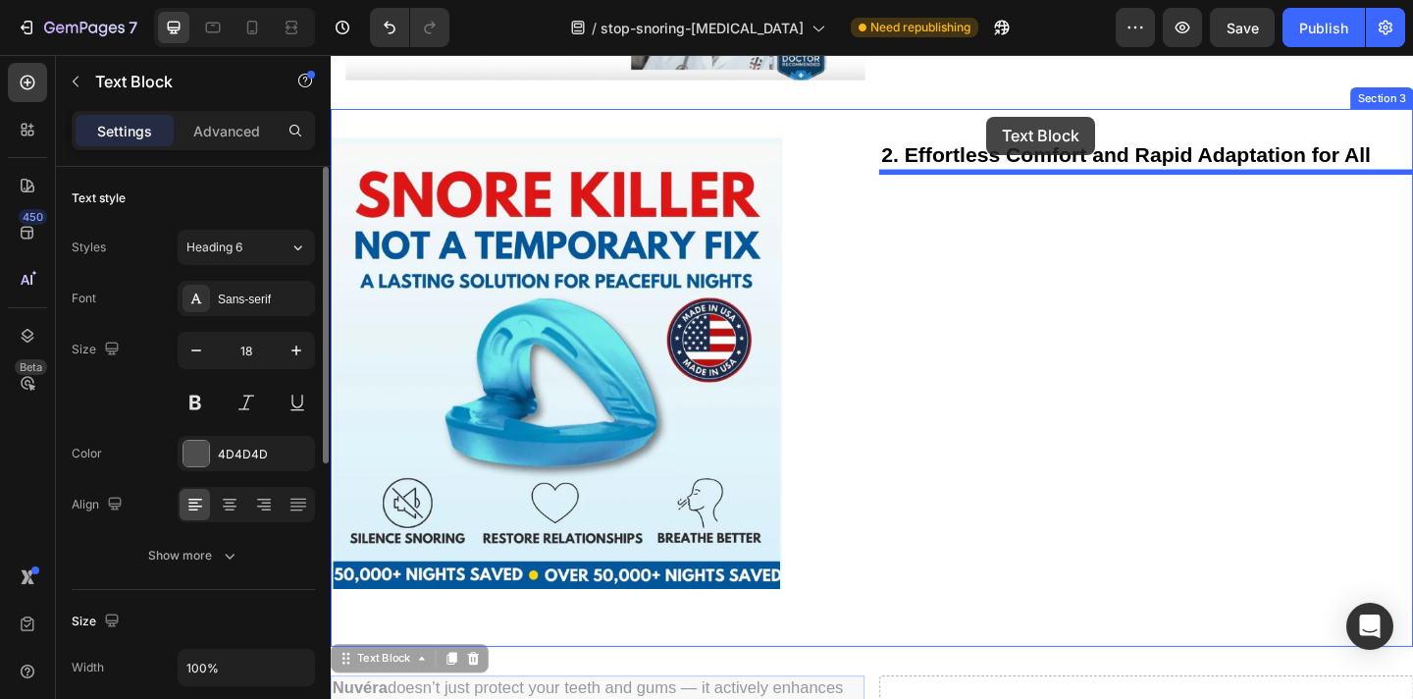
scroll to position [996, 0]
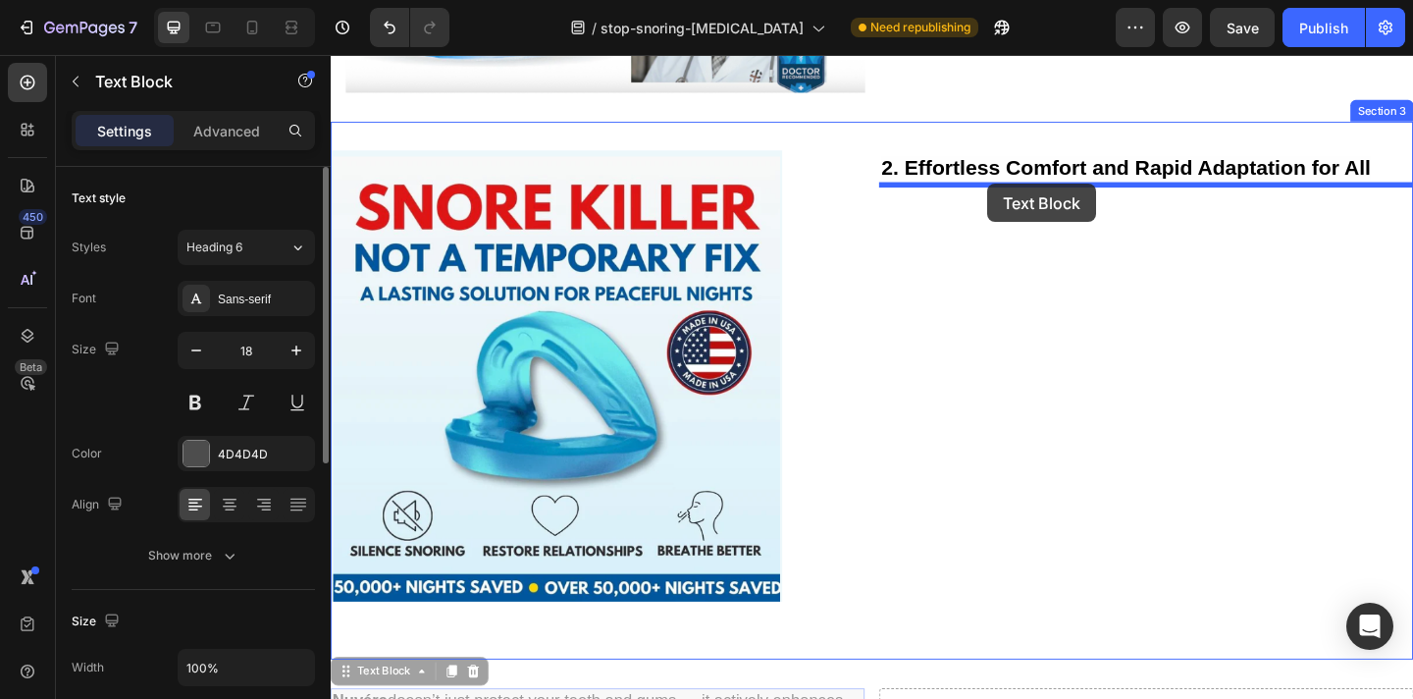
drag, startPoint x: 657, startPoint y: 620, endPoint x: 1045, endPoint y: 195, distance: 575.9
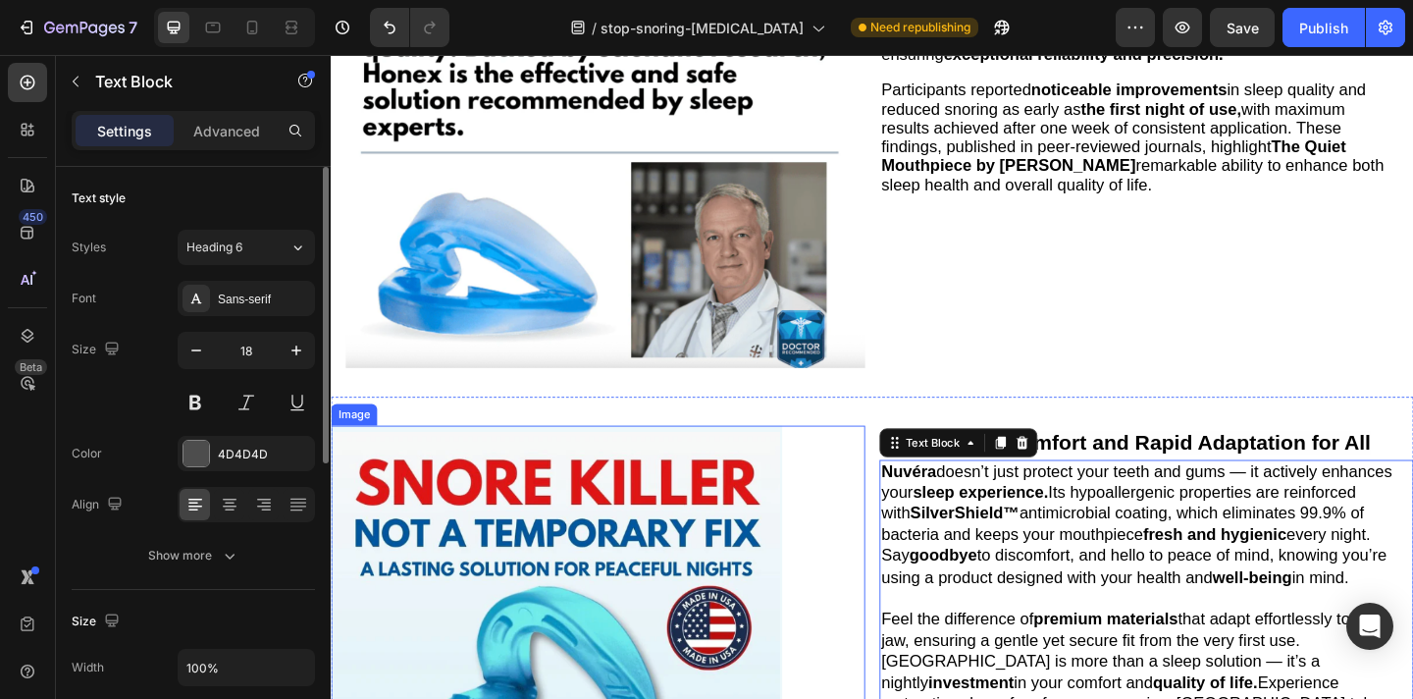
scroll to position [689, 0]
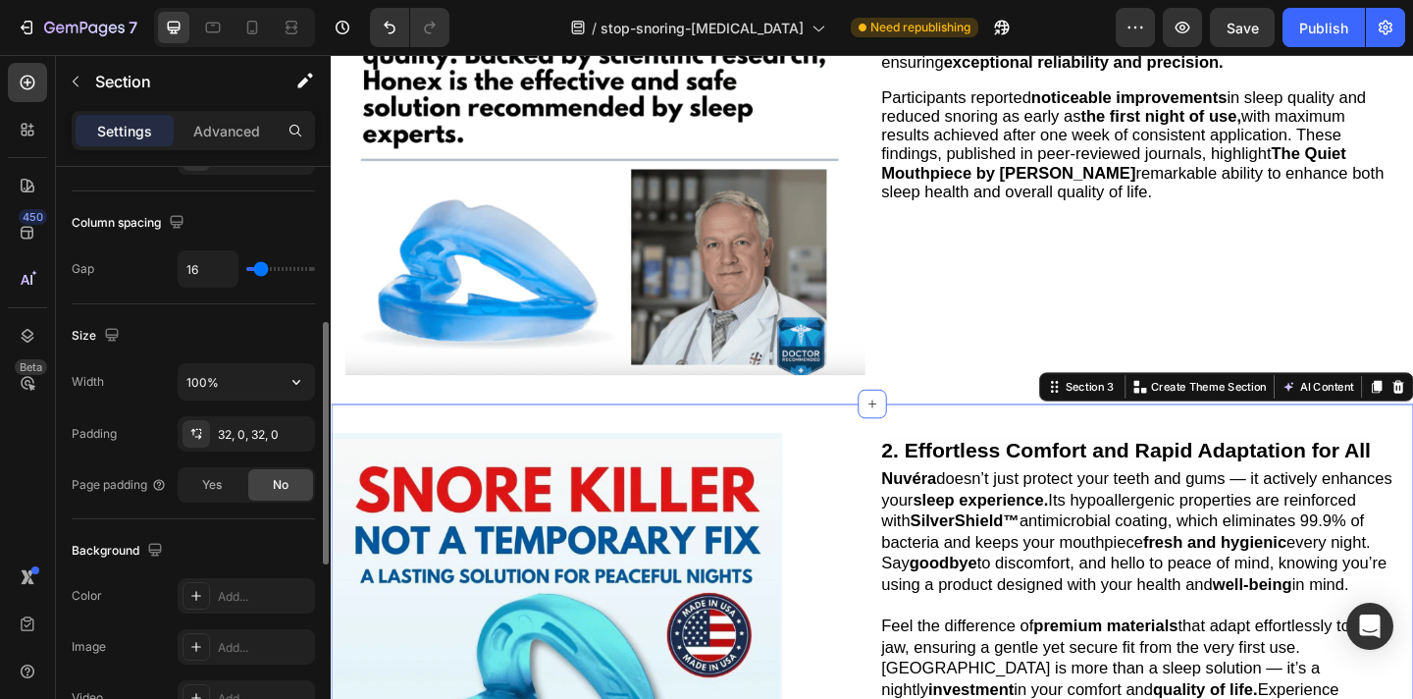
scroll to position [420, 0]
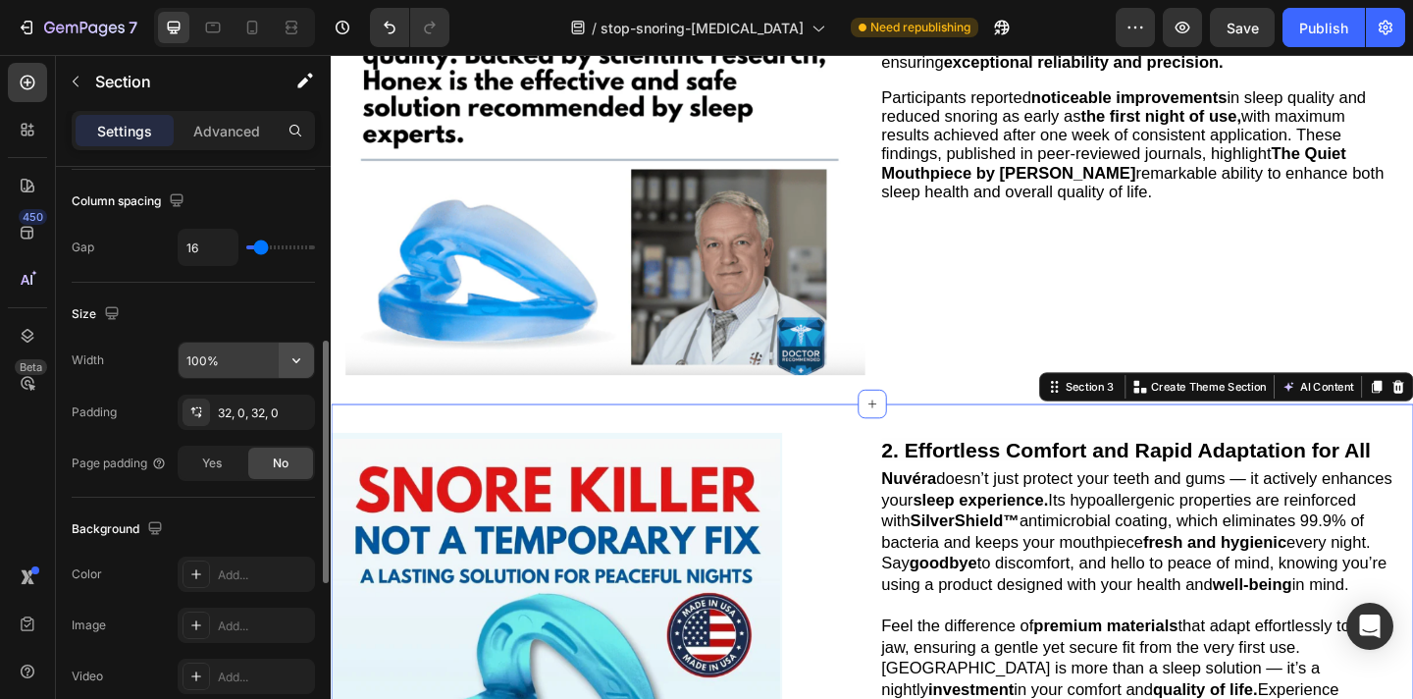
click at [284, 366] on button "button" at bounding box center [296, 360] width 35 height 35
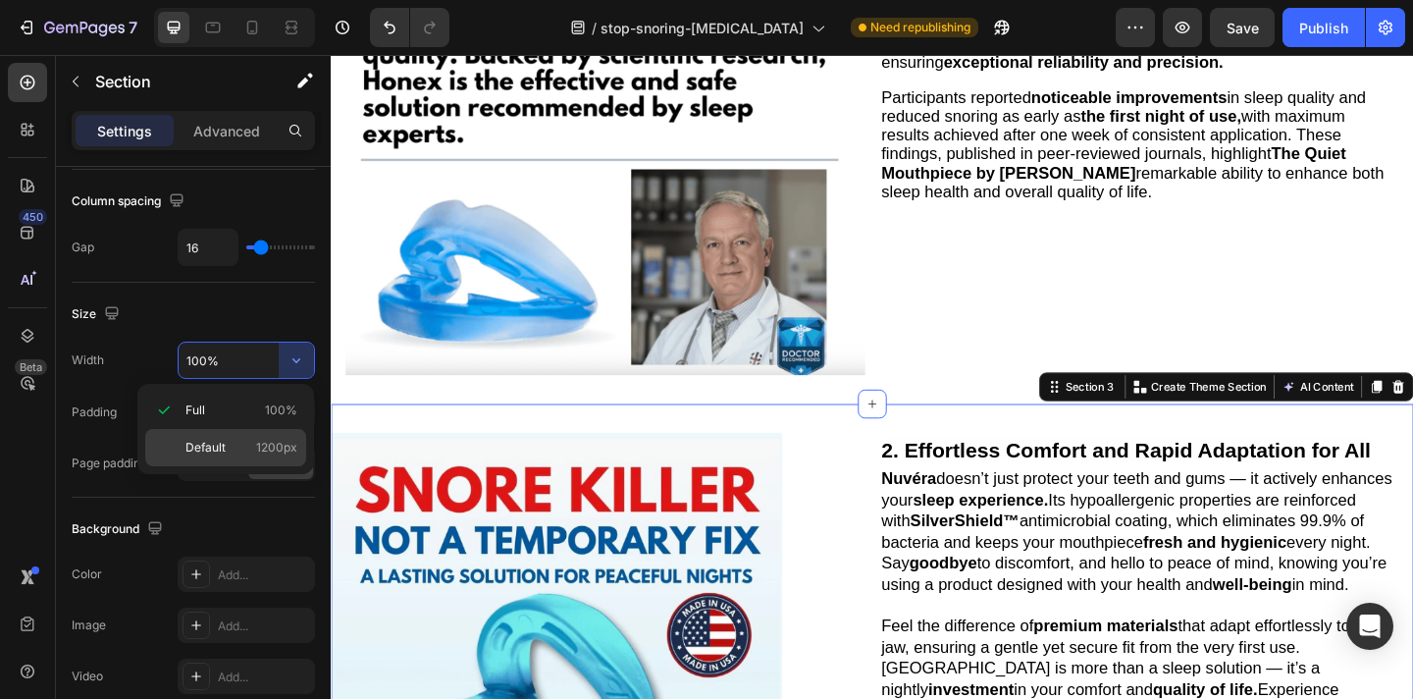
click at [252, 447] on p "Default 1200px" at bounding box center [241, 448] width 112 height 18
type input "1200"
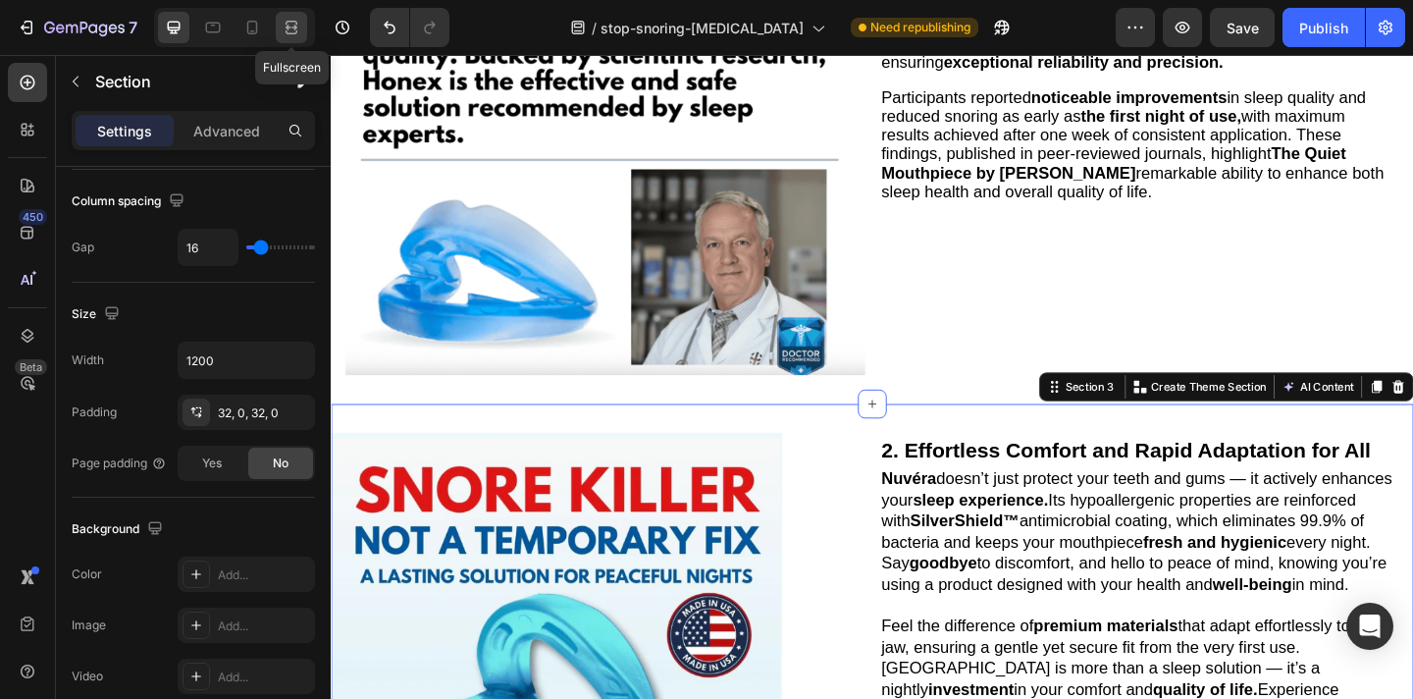
click at [288, 35] on icon at bounding box center [292, 28] width 20 height 20
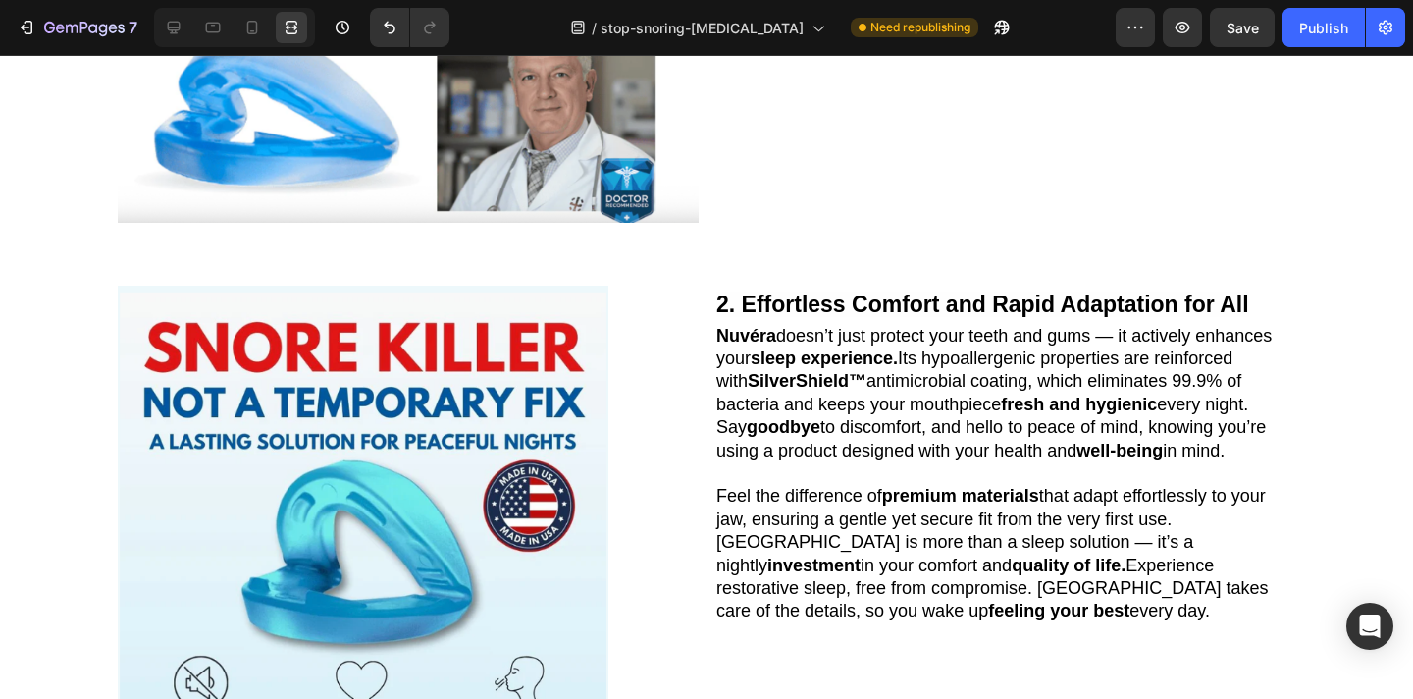
scroll to position [915, 0]
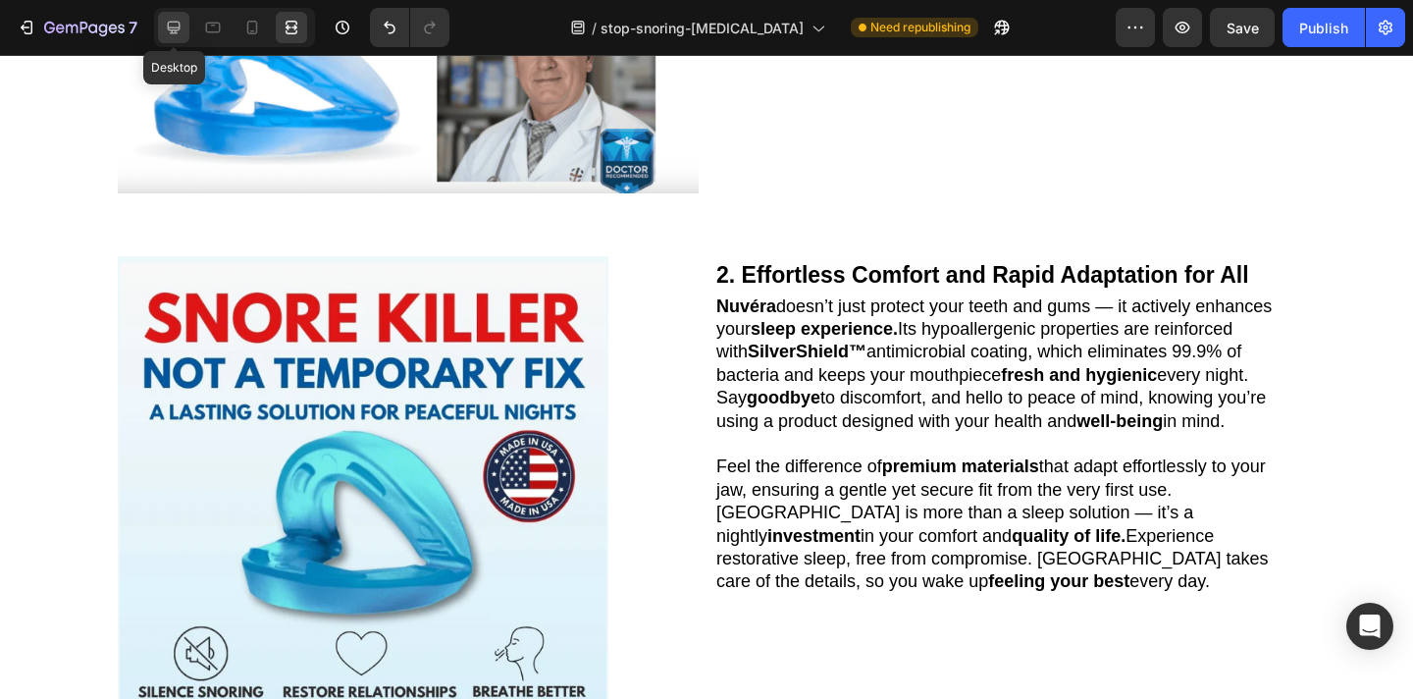
drag, startPoint x: 182, startPoint y: 26, endPoint x: 110, endPoint y: 56, distance: 77.8
click at [182, 26] on icon at bounding box center [174, 28] width 20 height 20
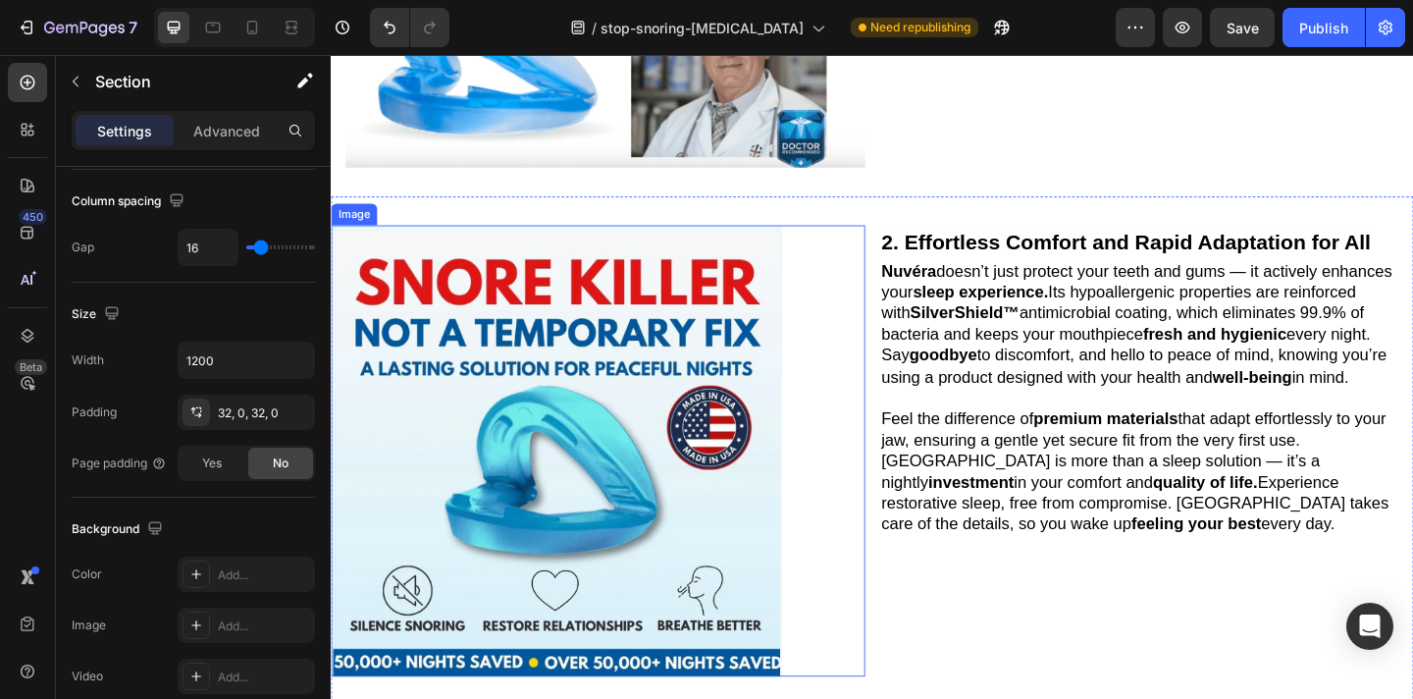
click at [630, 391] on img at bounding box center [576, 485] width 491 height 491
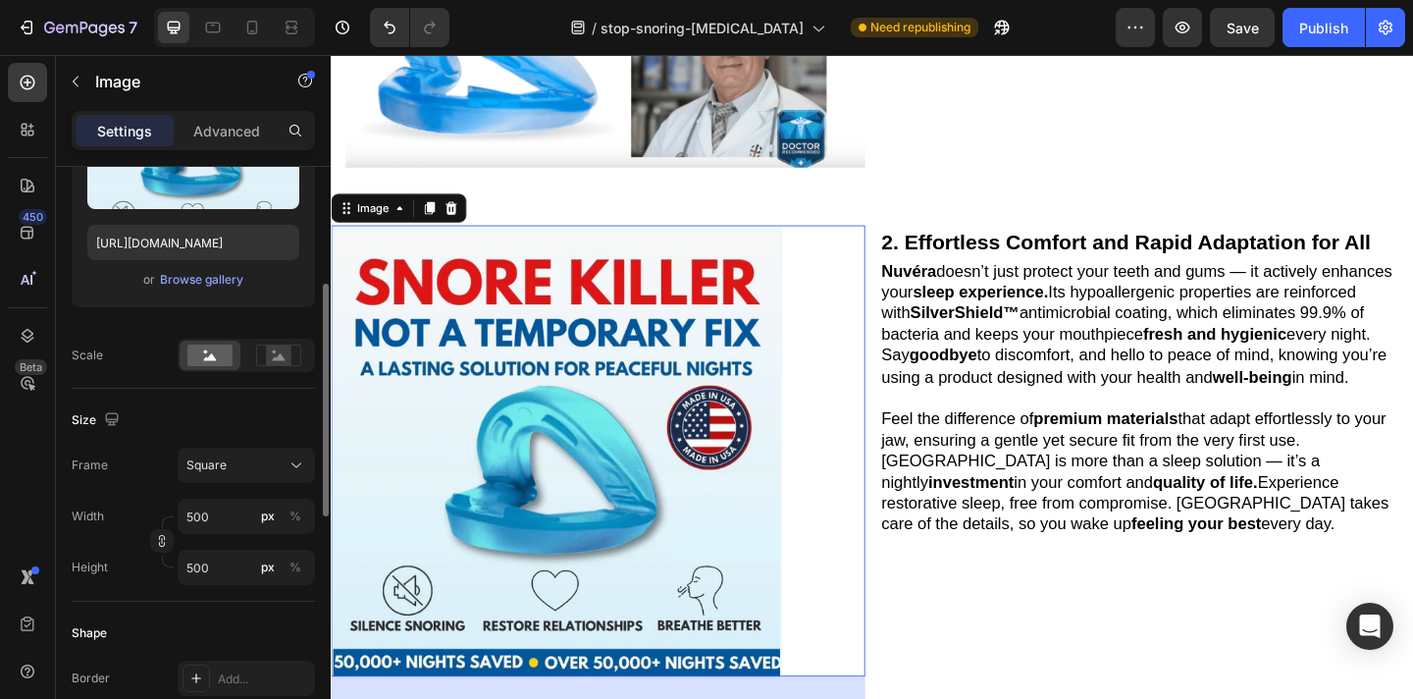
scroll to position [735, 0]
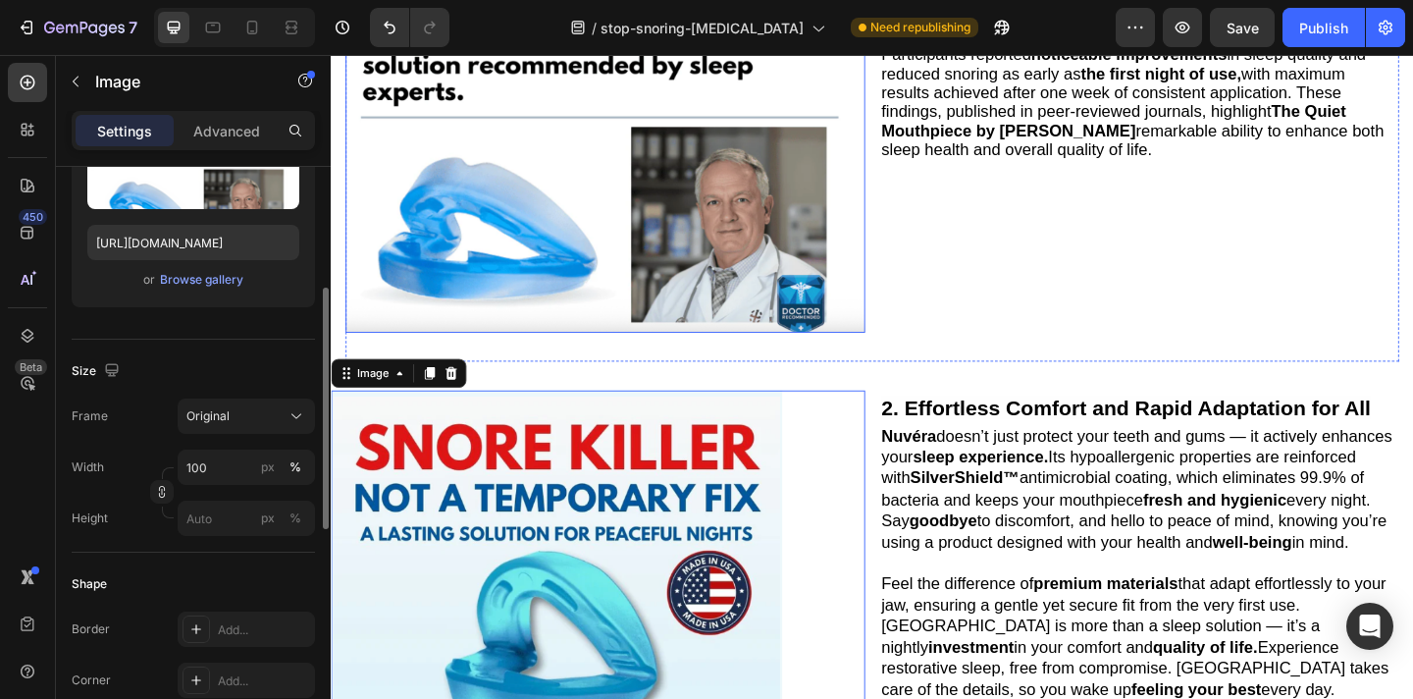
click at [689, 289] on img at bounding box center [628, 74] width 565 height 565
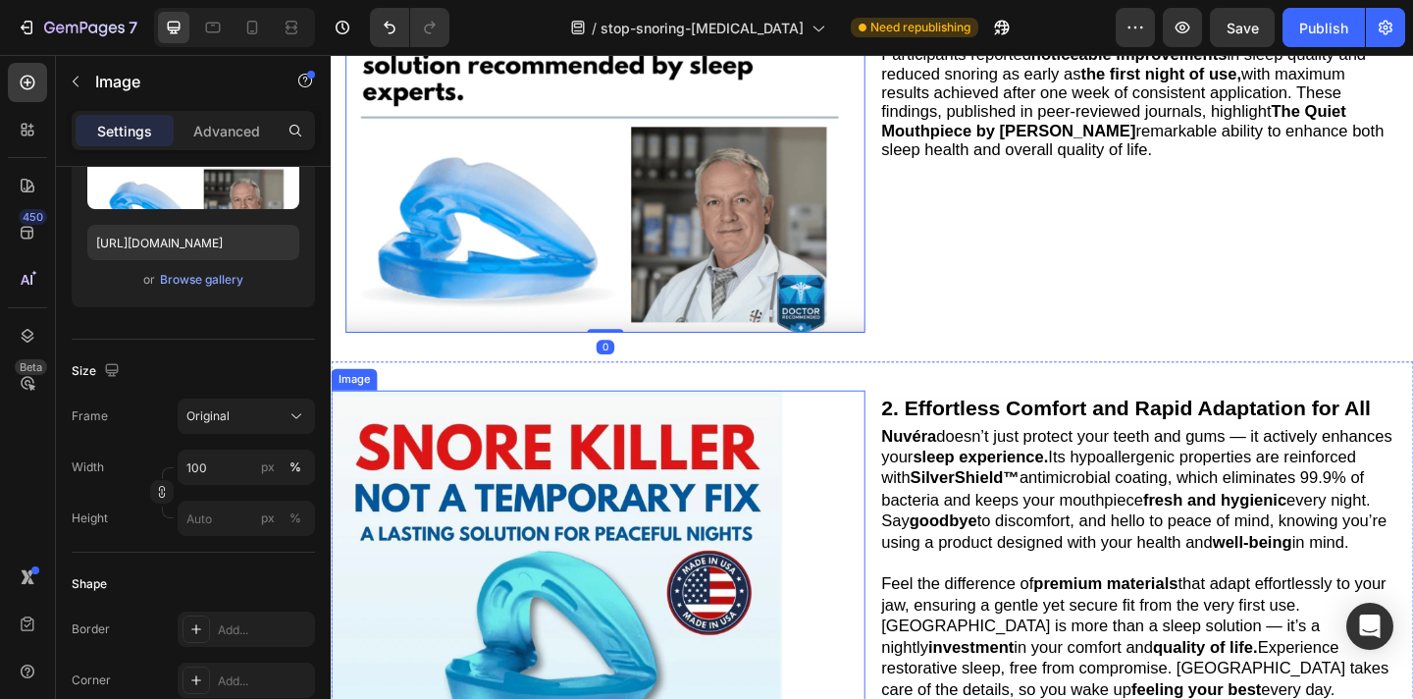
click at [629, 568] on img at bounding box center [576, 665] width 491 height 491
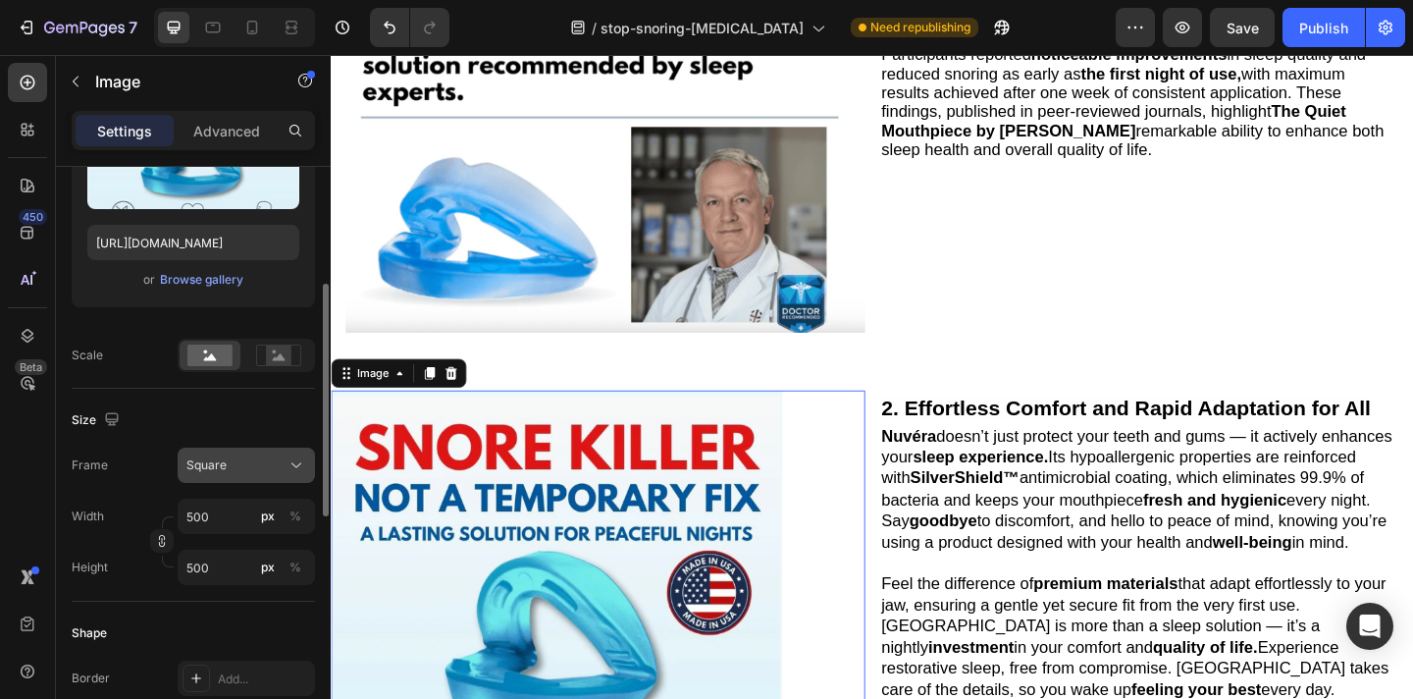
click at [231, 463] on div "Square" at bounding box center [234, 465] width 96 height 18
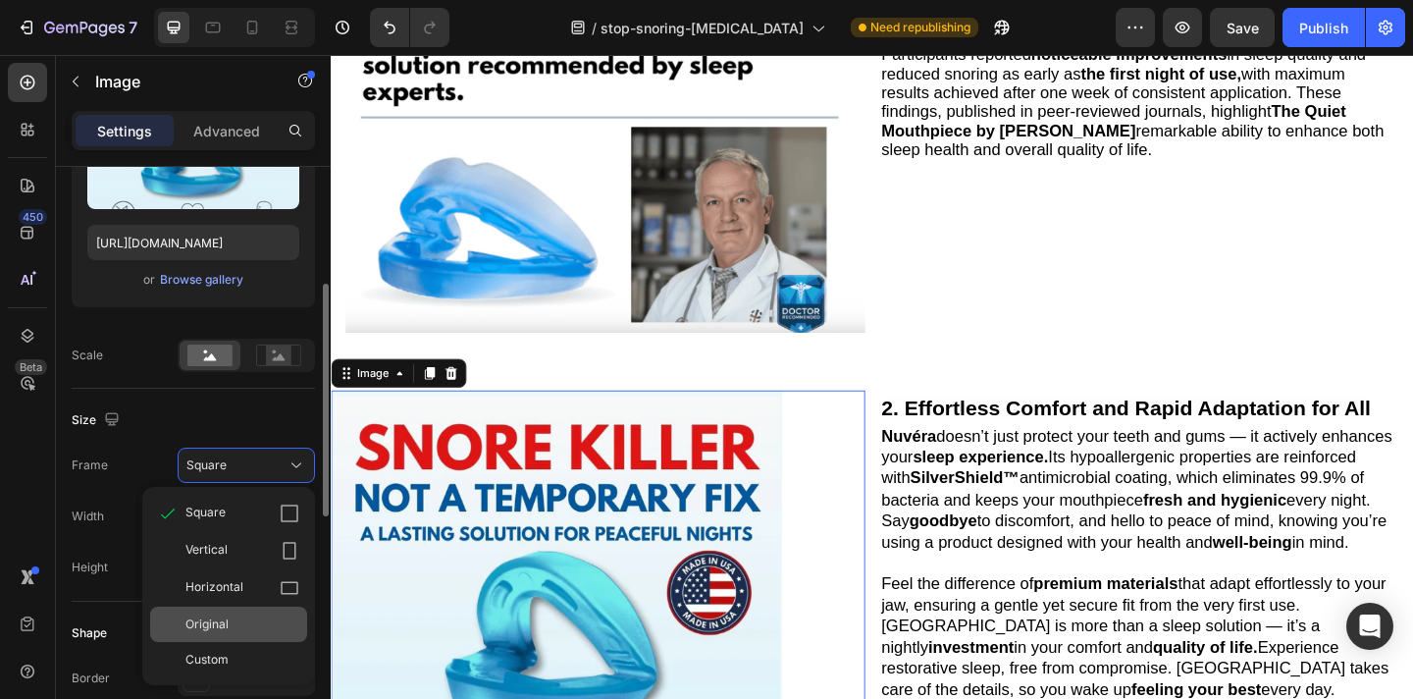
click at [241, 616] on div "Original" at bounding box center [242, 624] width 114 height 18
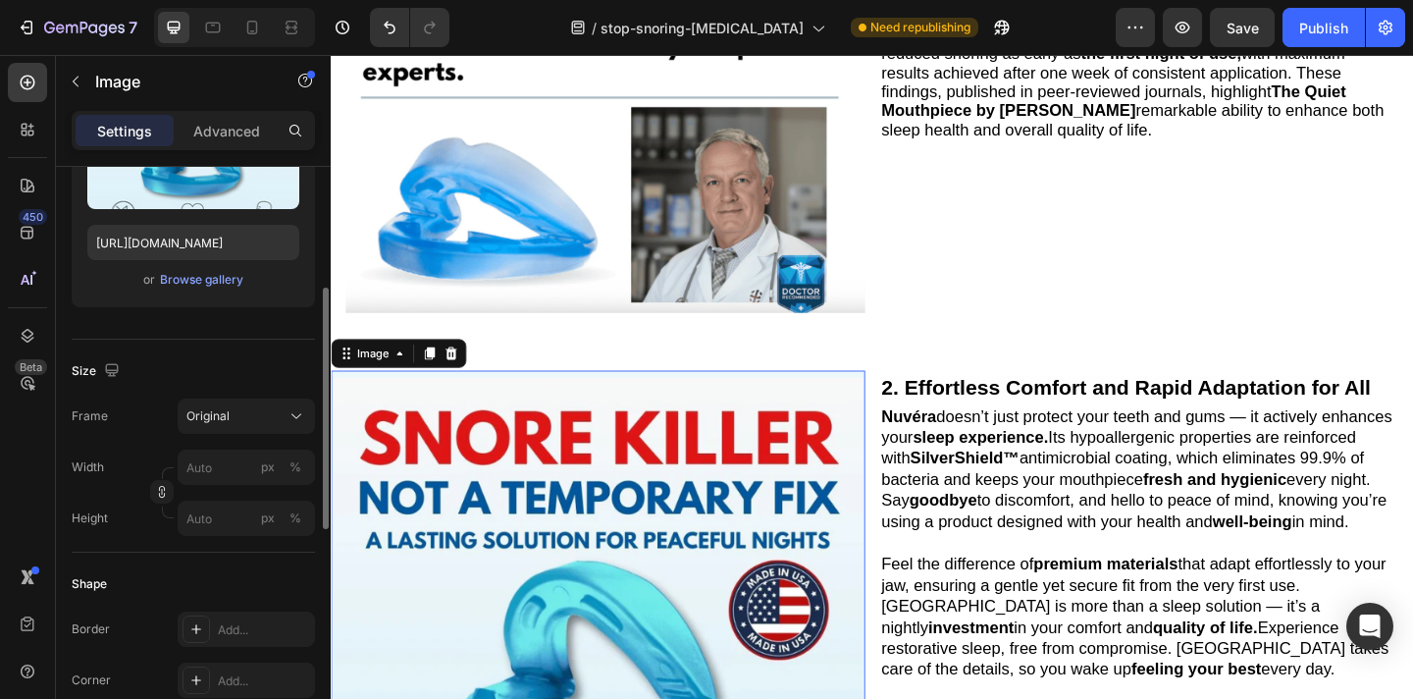
scroll to position [718, 0]
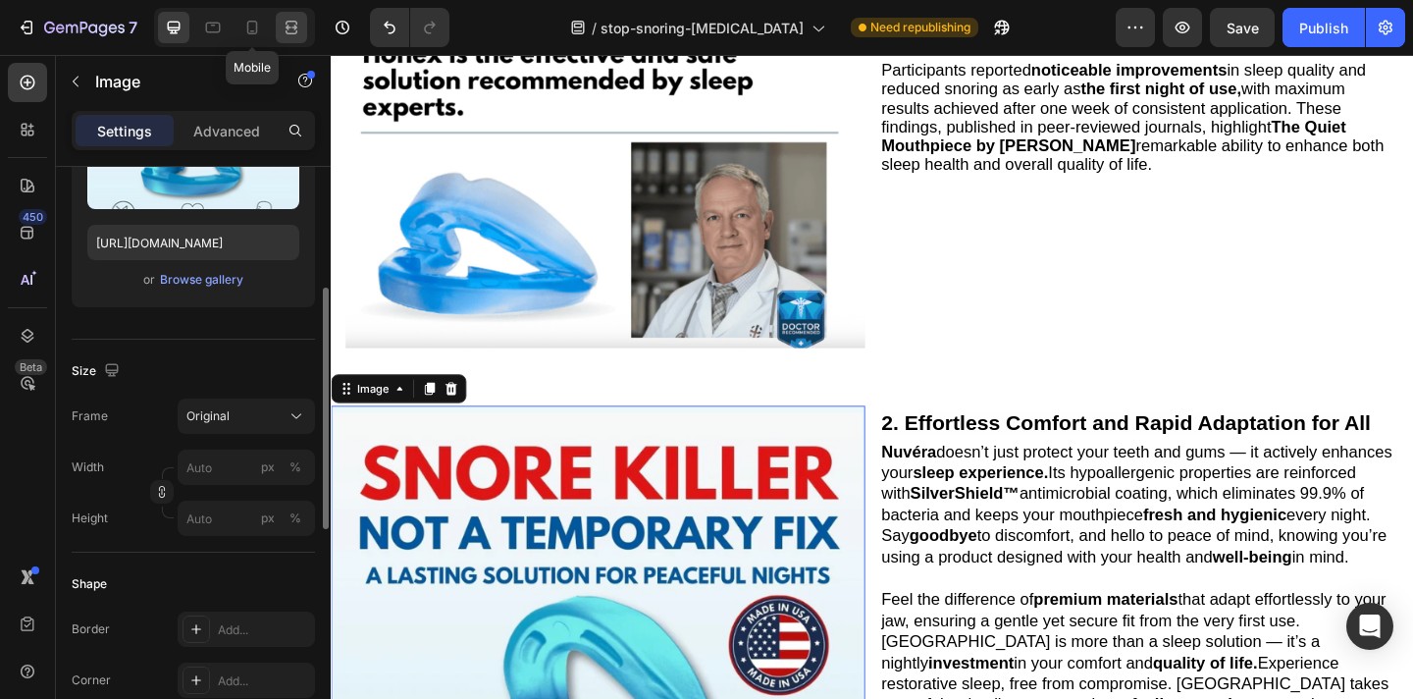
click at [285, 26] on icon at bounding box center [292, 28] width 20 height 20
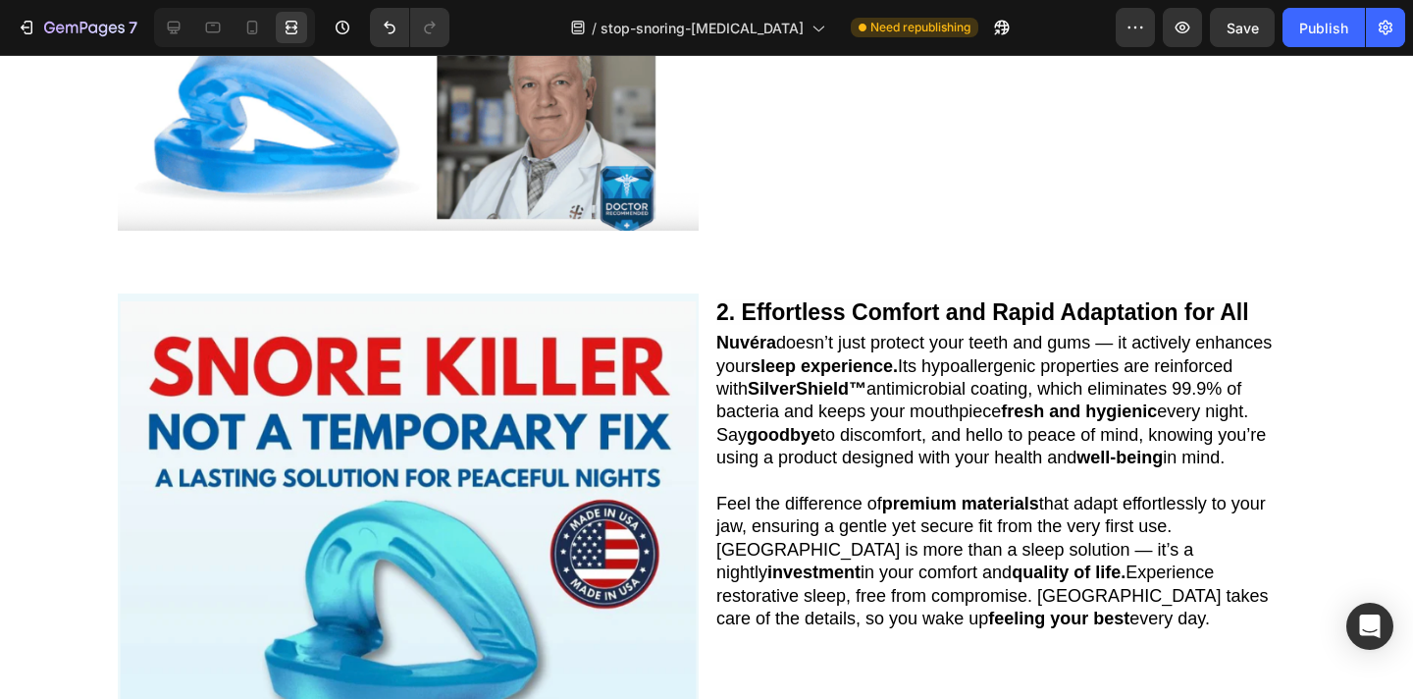
scroll to position [921, 0]
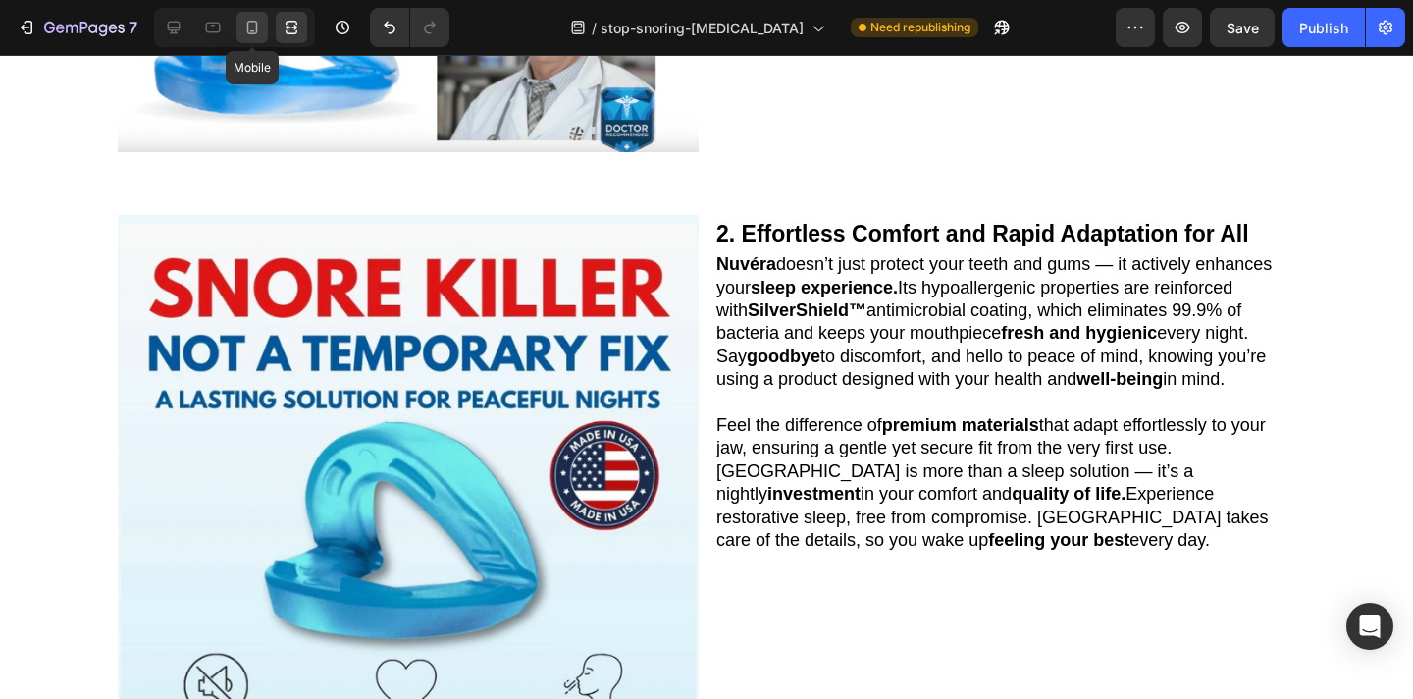
click at [248, 20] on icon at bounding box center [252, 28] width 20 height 20
type input "100"
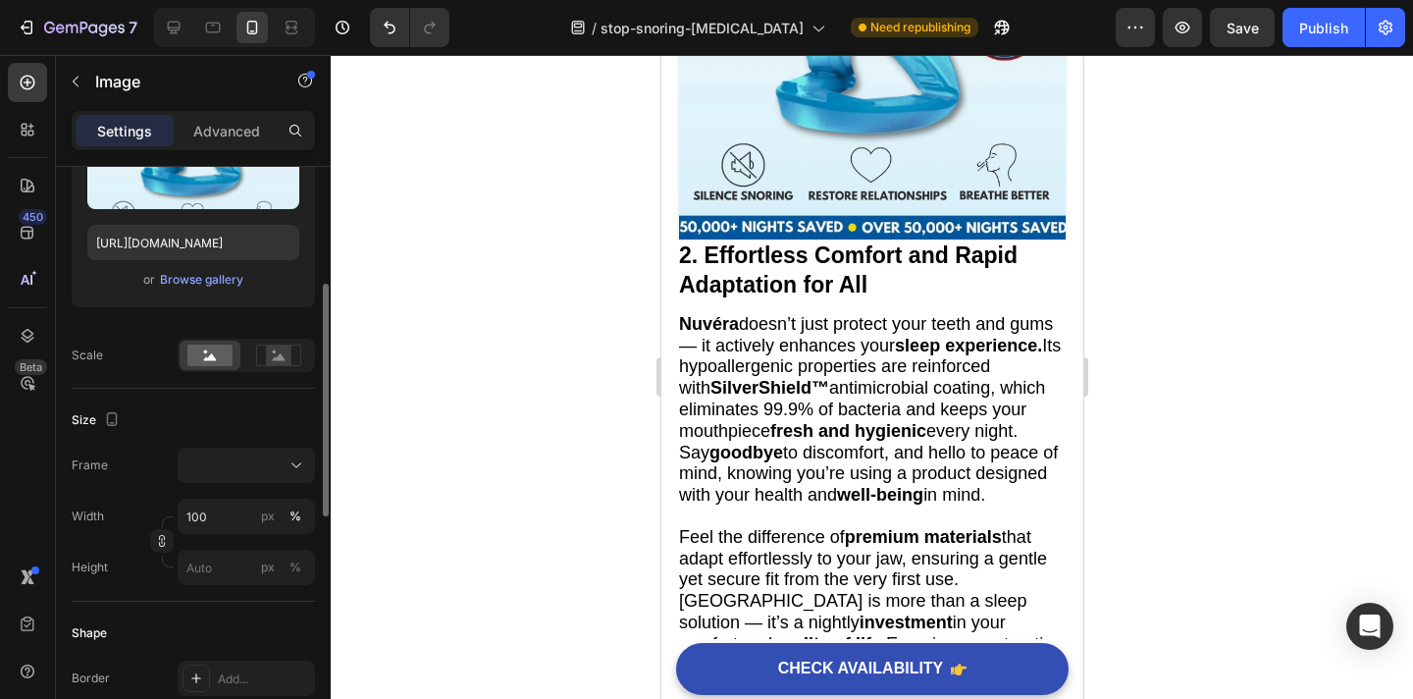
scroll to position [1478, 0]
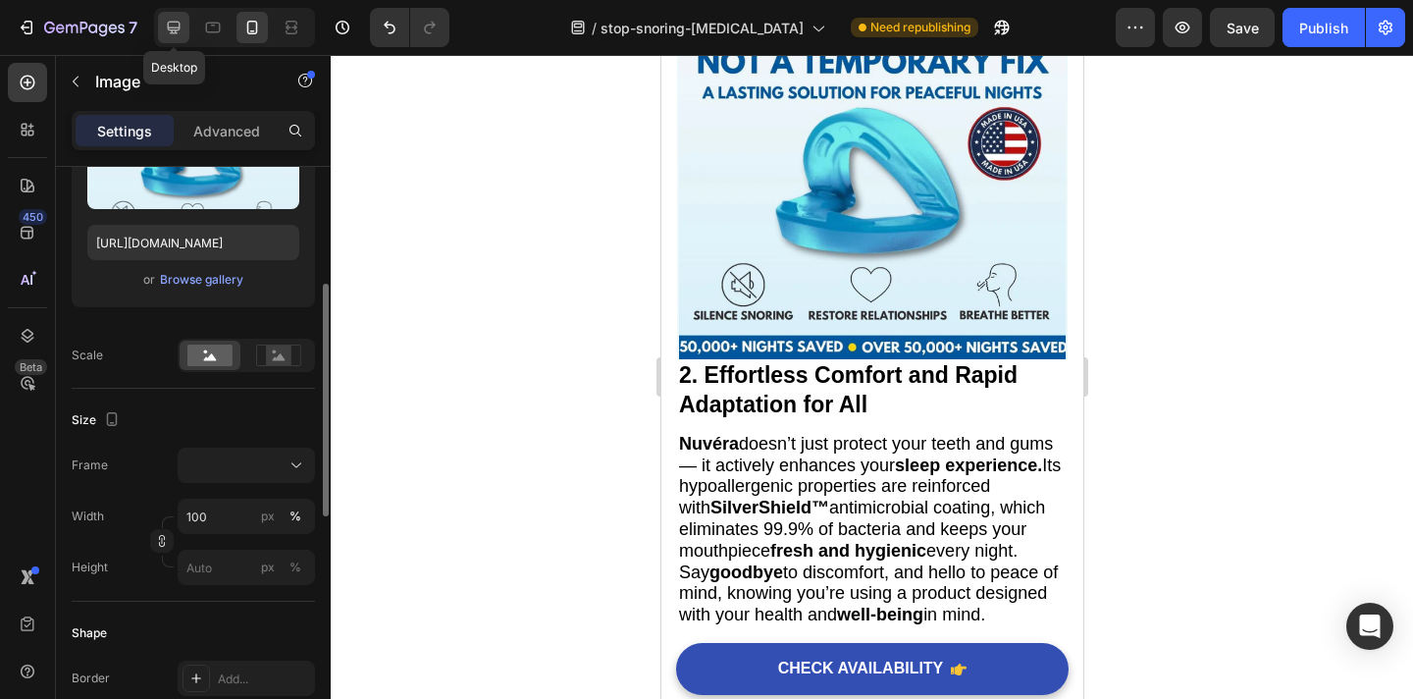
click at [172, 31] on icon at bounding box center [174, 28] width 13 height 13
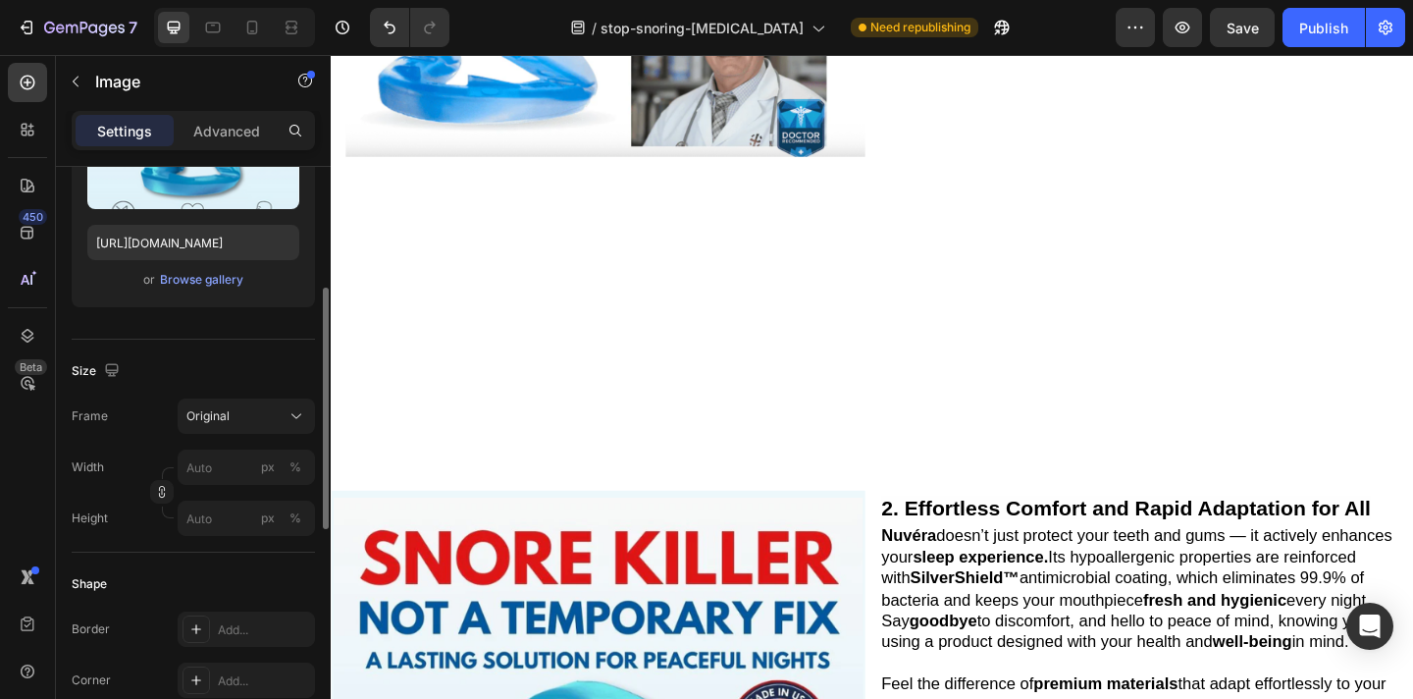
scroll to position [858, 0]
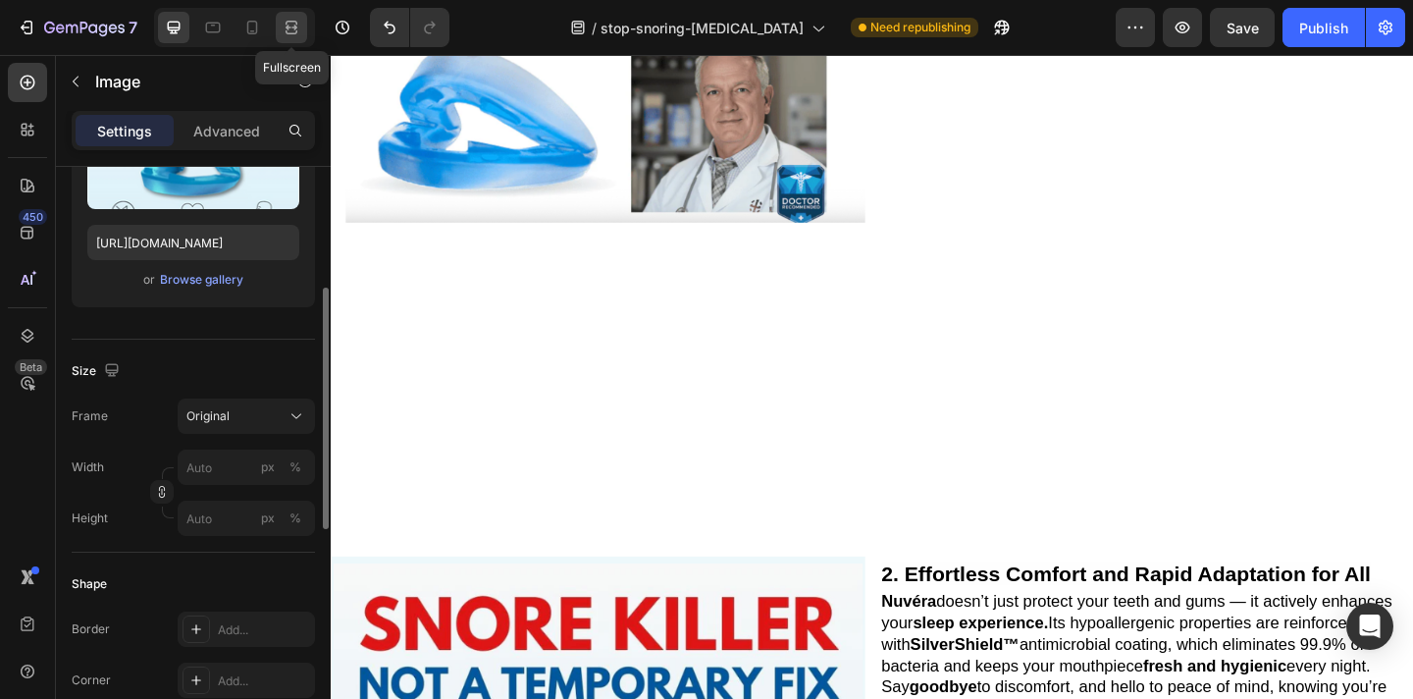
click at [291, 24] on icon at bounding box center [292, 28] width 20 height 20
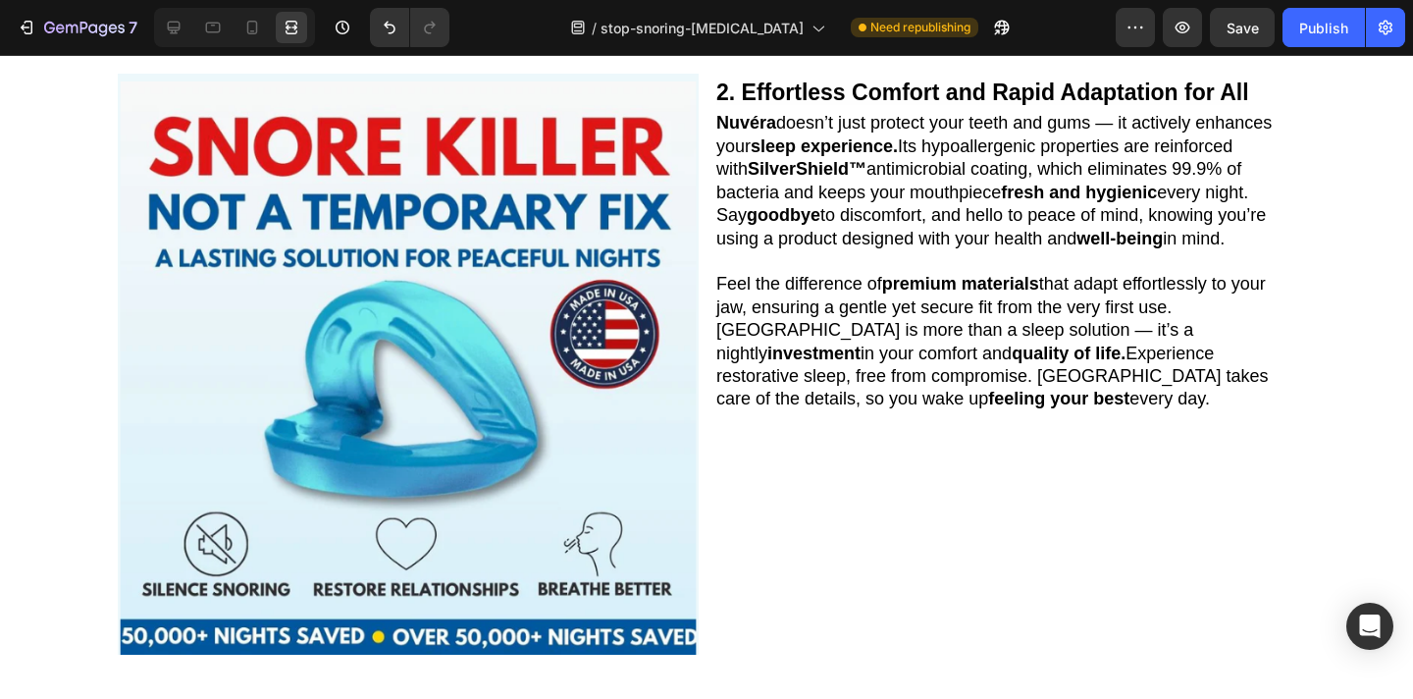
scroll to position [1151, 0]
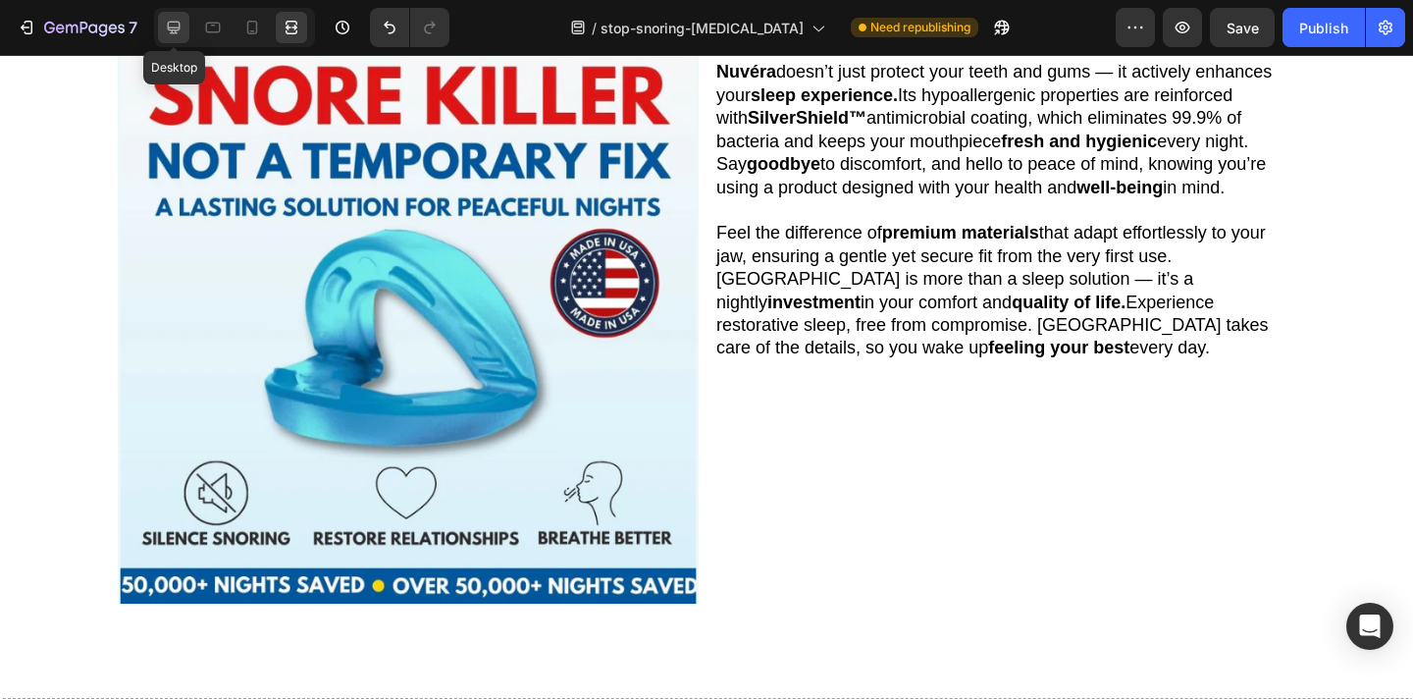
click at [176, 31] on icon at bounding box center [174, 28] width 13 height 13
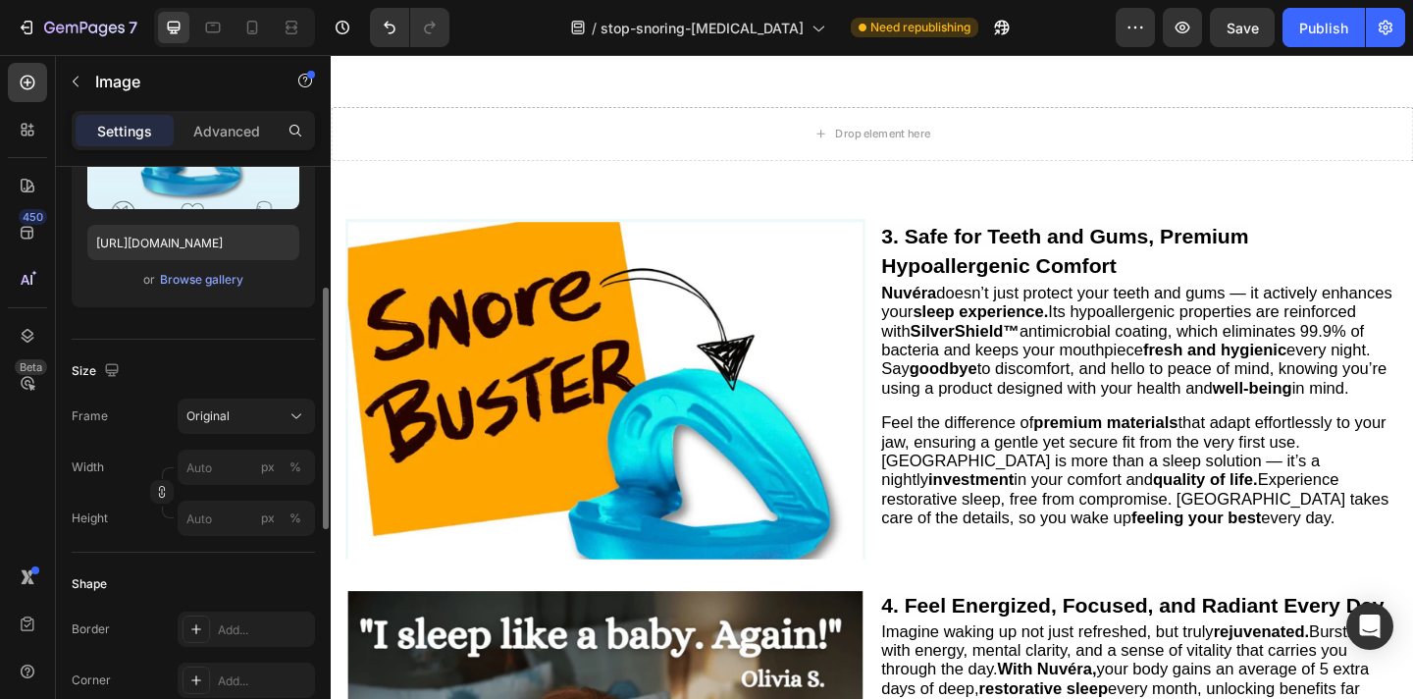
scroll to position [1743, 0]
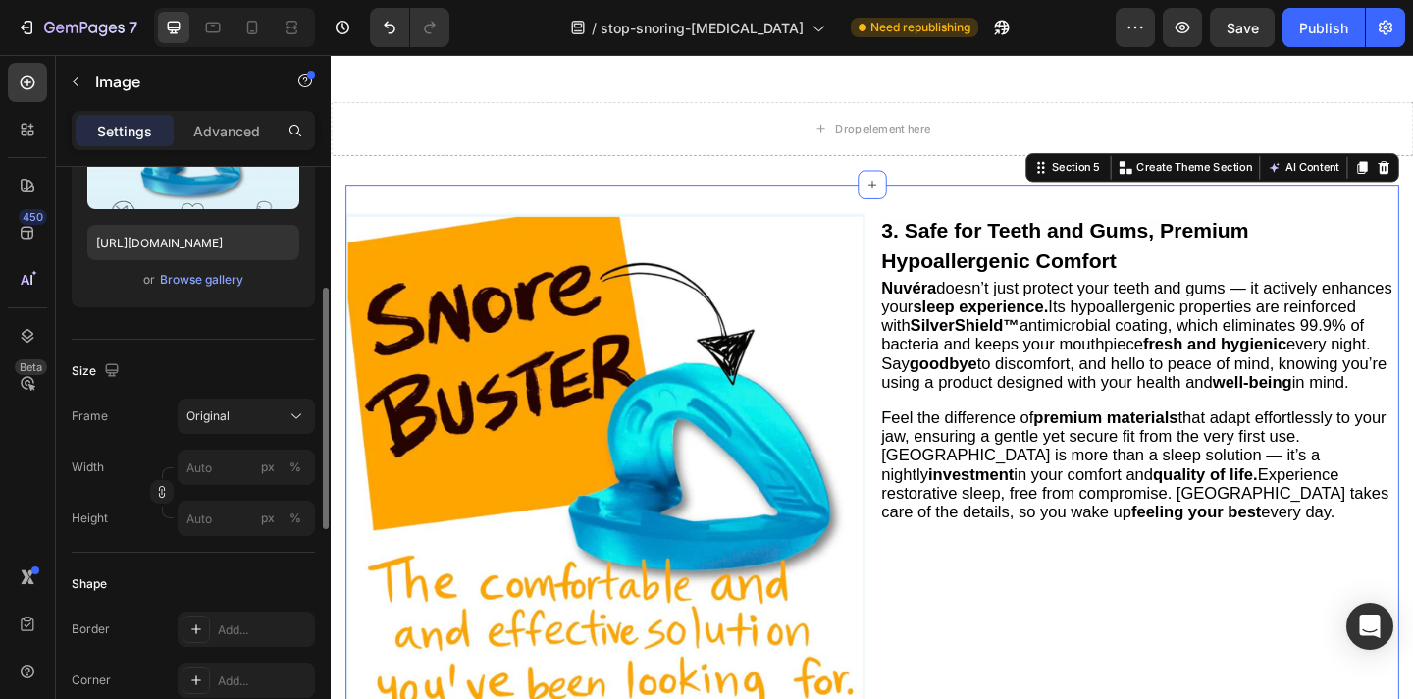
click at [944, 207] on div "Image 3. Safe for Teeth and Gums, Premium Hypoallergenic Comfort Heading Nuvéra…" at bounding box center [919, 526] width 1146 height 660
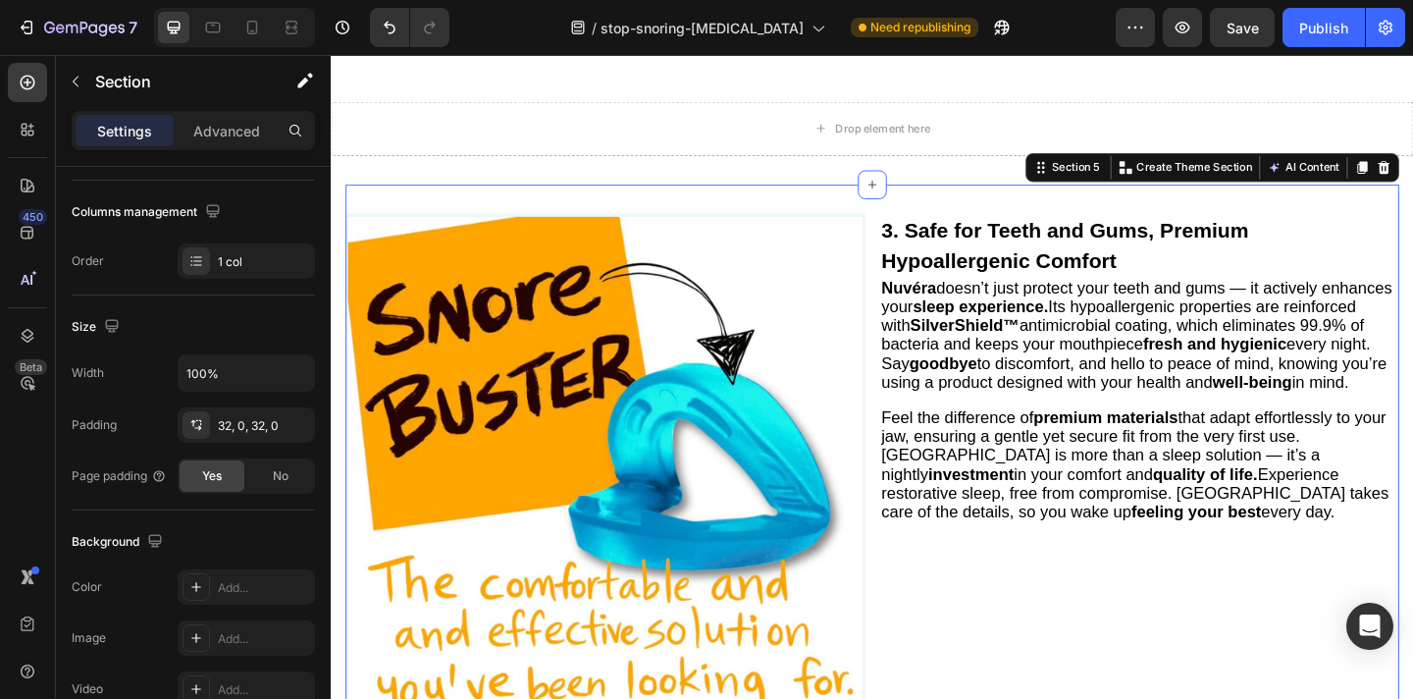
scroll to position [0, 0]
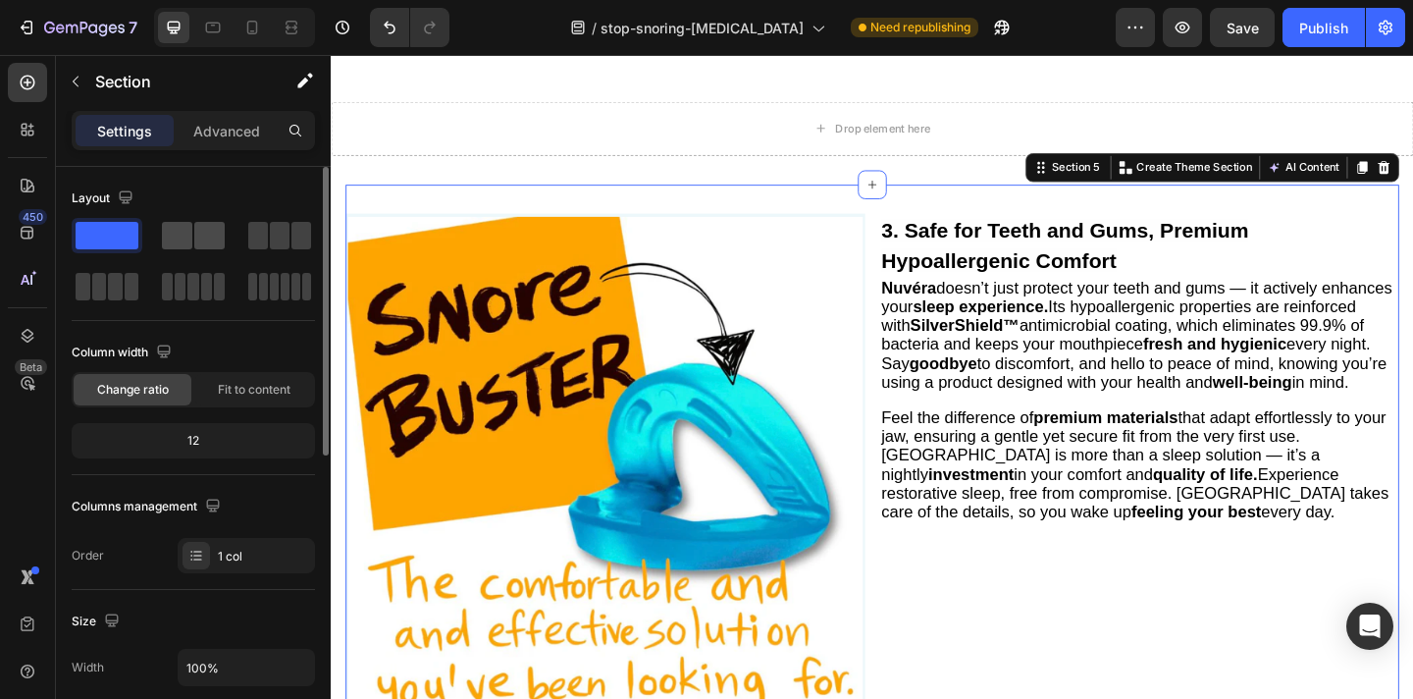
click at [202, 236] on span at bounding box center [209, 235] width 30 height 27
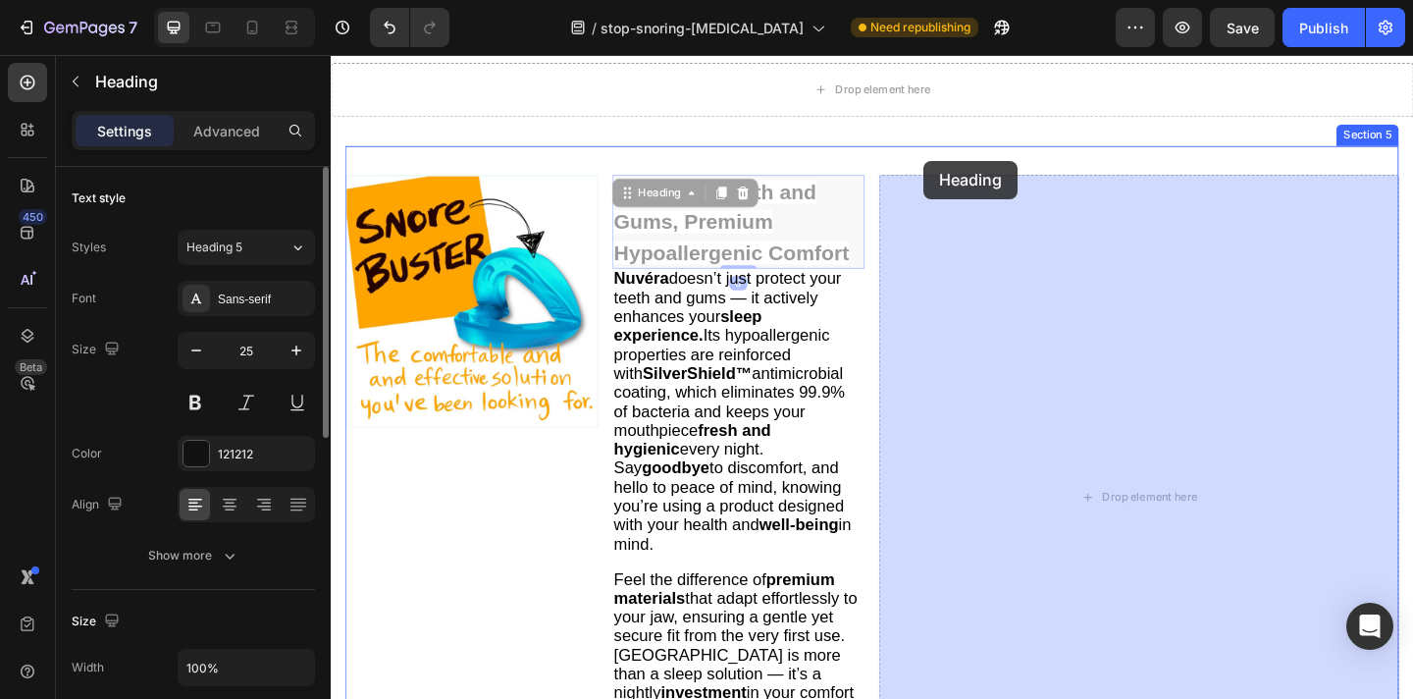
scroll to position [1772, 0]
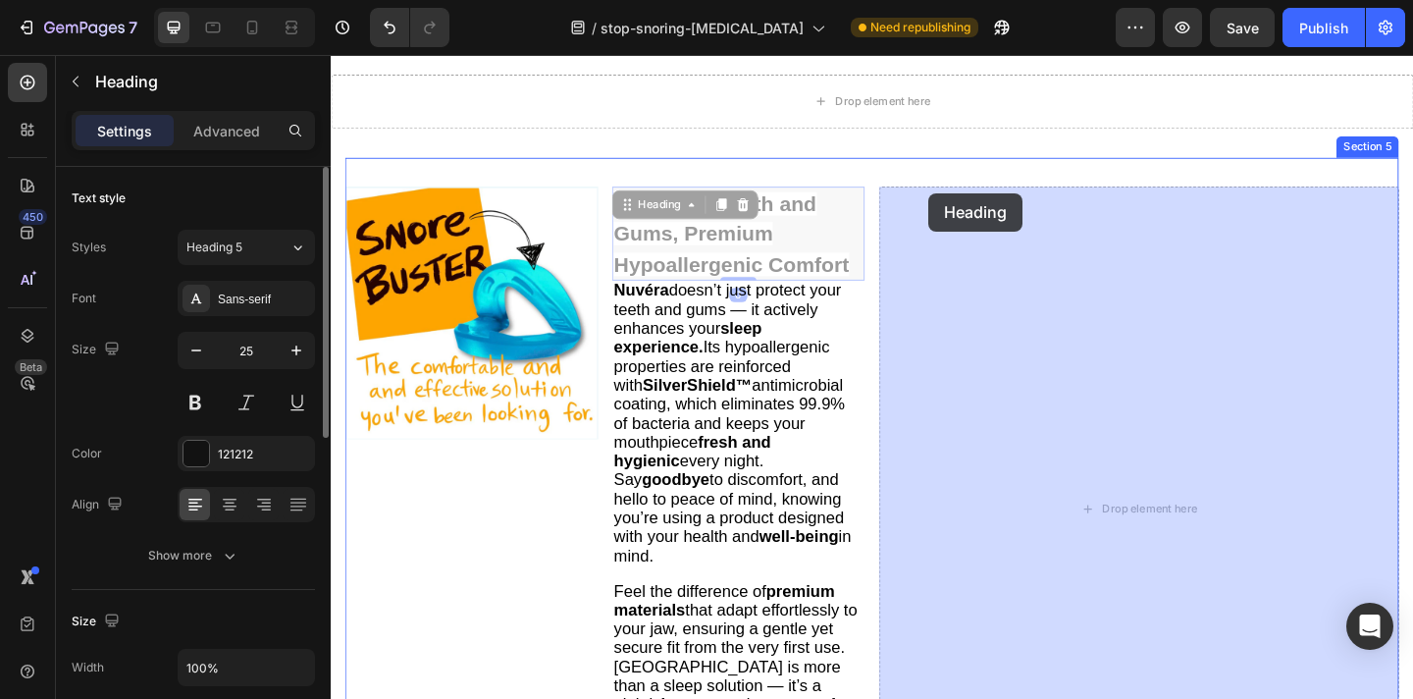
drag, startPoint x: 714, startPoint y: 127, endPoint x: 981, endPoint y: 205, distance: 278.3
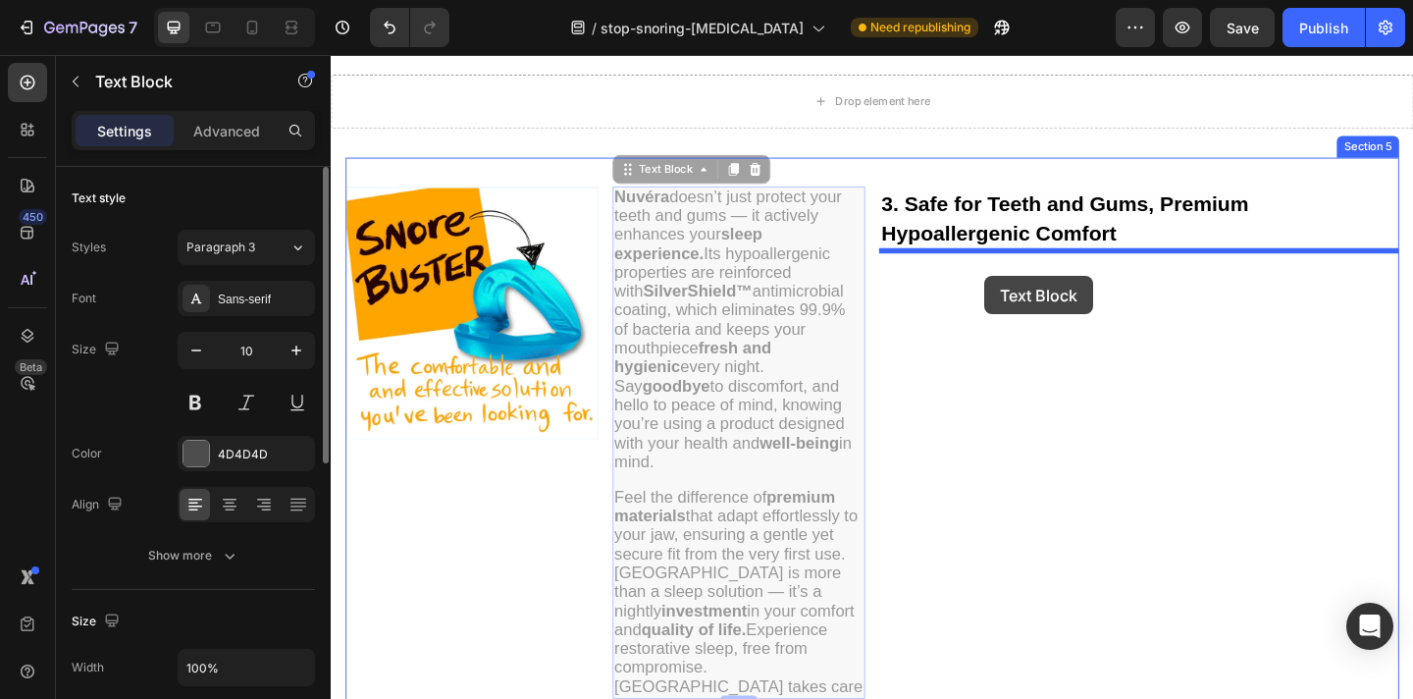
drag, startPoint x: 748, startPoint y: 272, endPoint x: 1042, endPoint y: 295, distance: 295.4
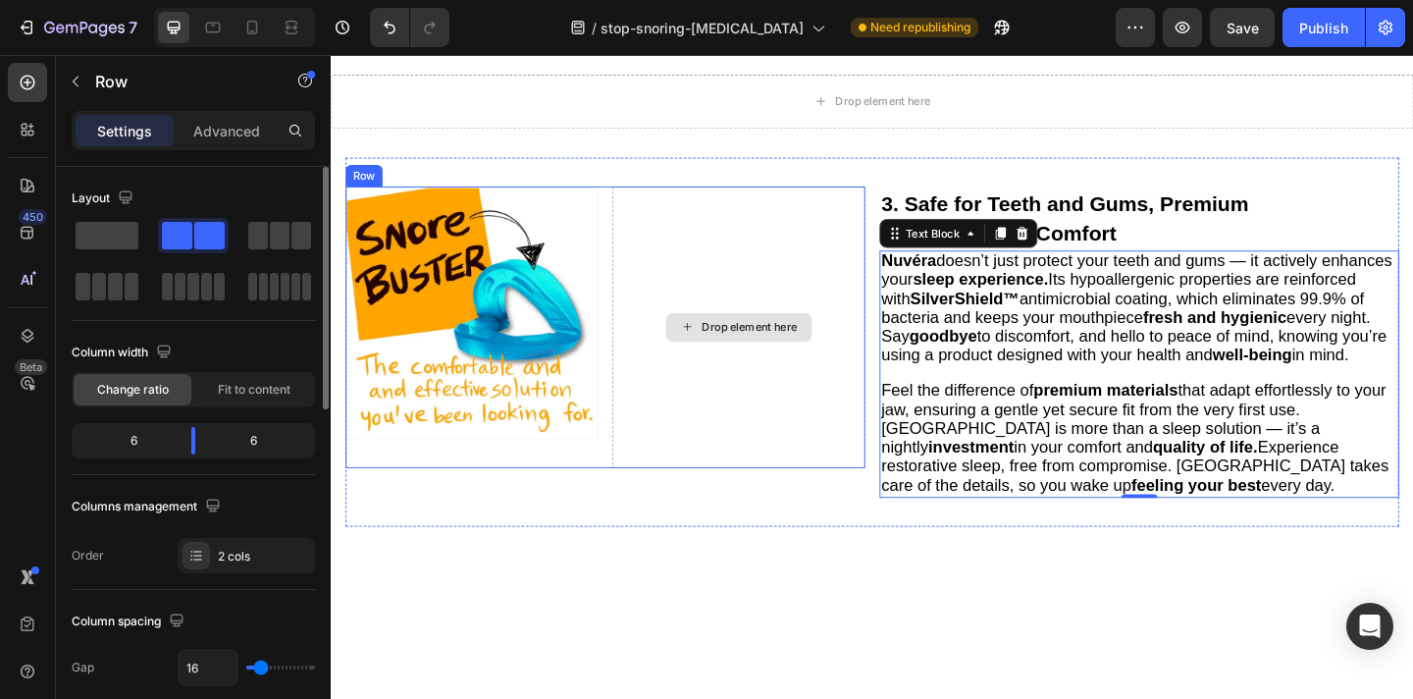
click at [739, 301] on div "Drop element here" at bounding box center [774, 351] width 275 height 306
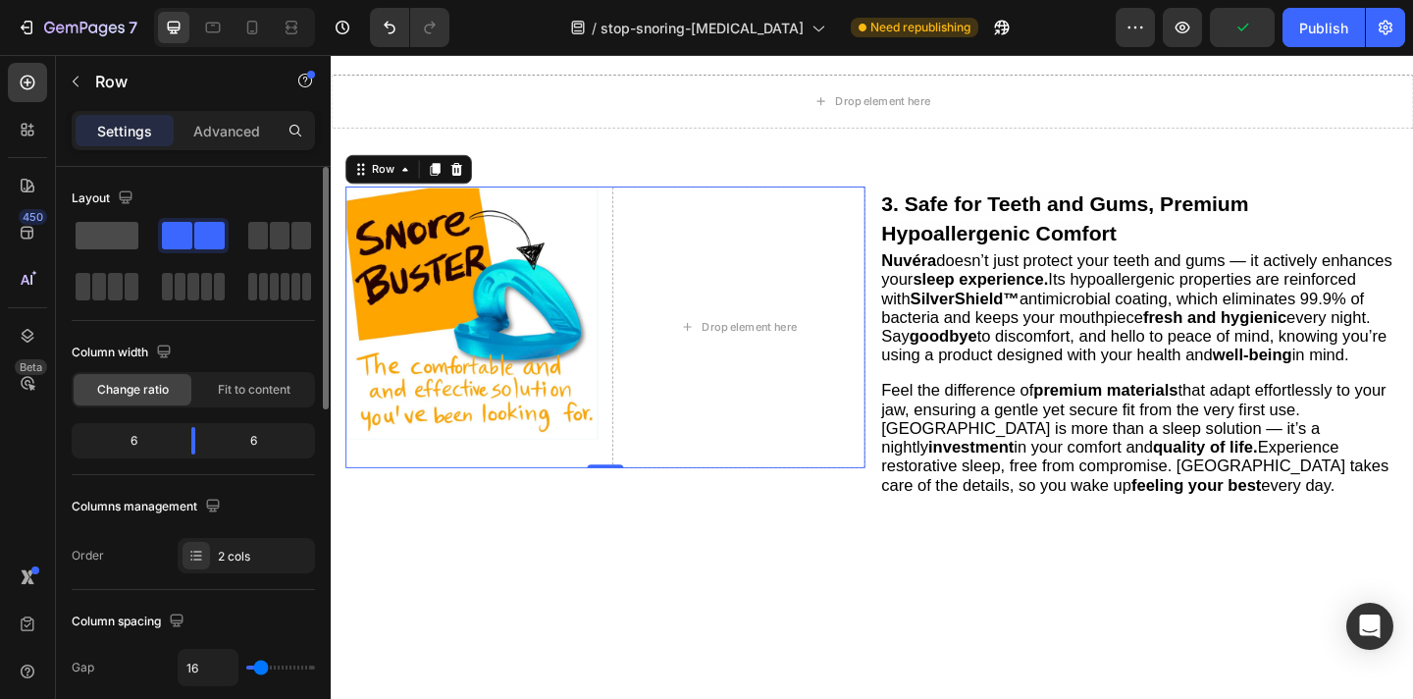
click at [120, 234] on span at bounding box center [107, 235] width 63 height 27
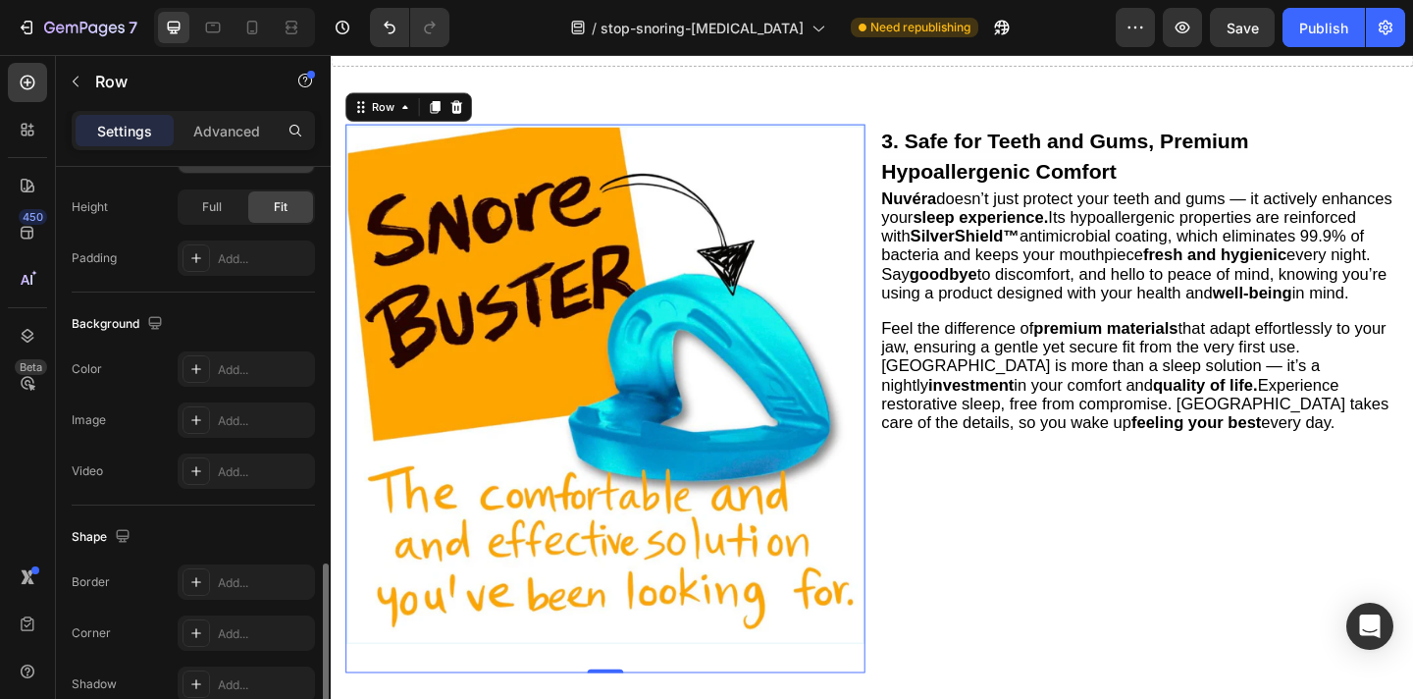
scroll to position [609, 0]
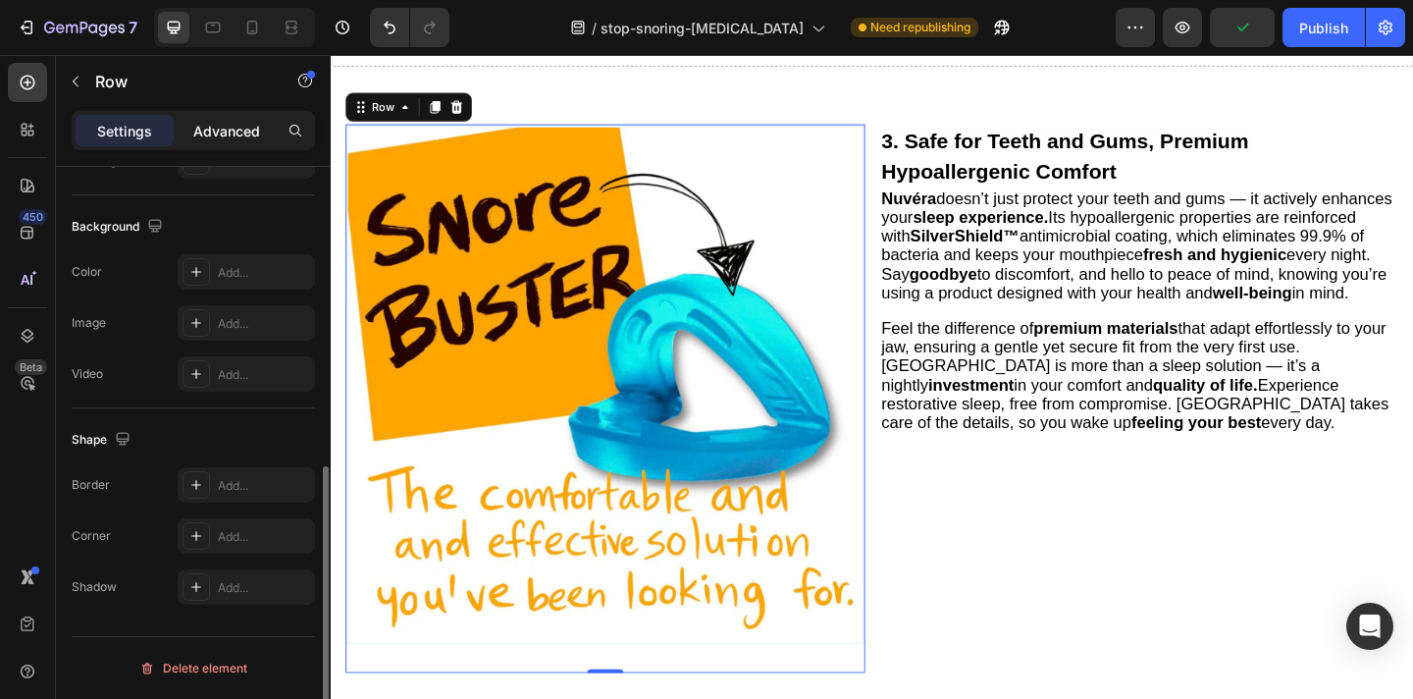
click at [201, 128] on p "Advanced" at bounding box center [226, 131] width 67 height 21
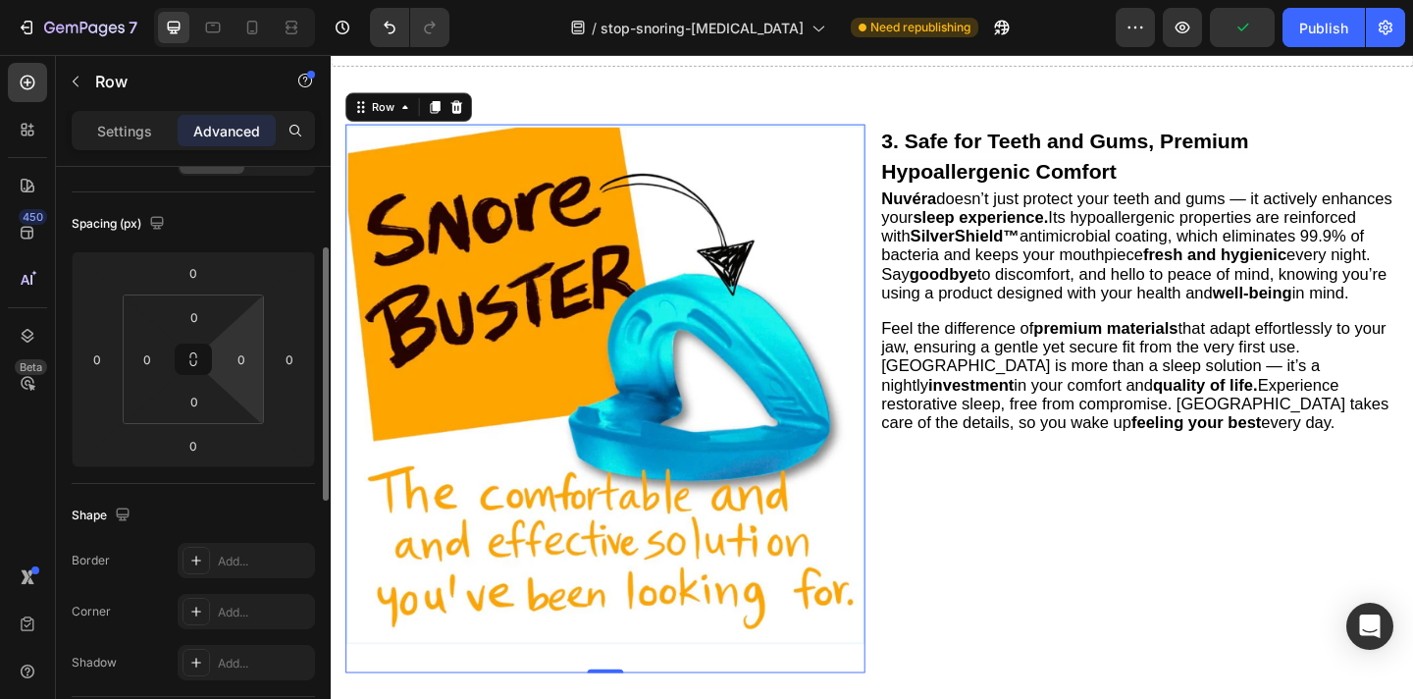
scroll to position [0, 0]
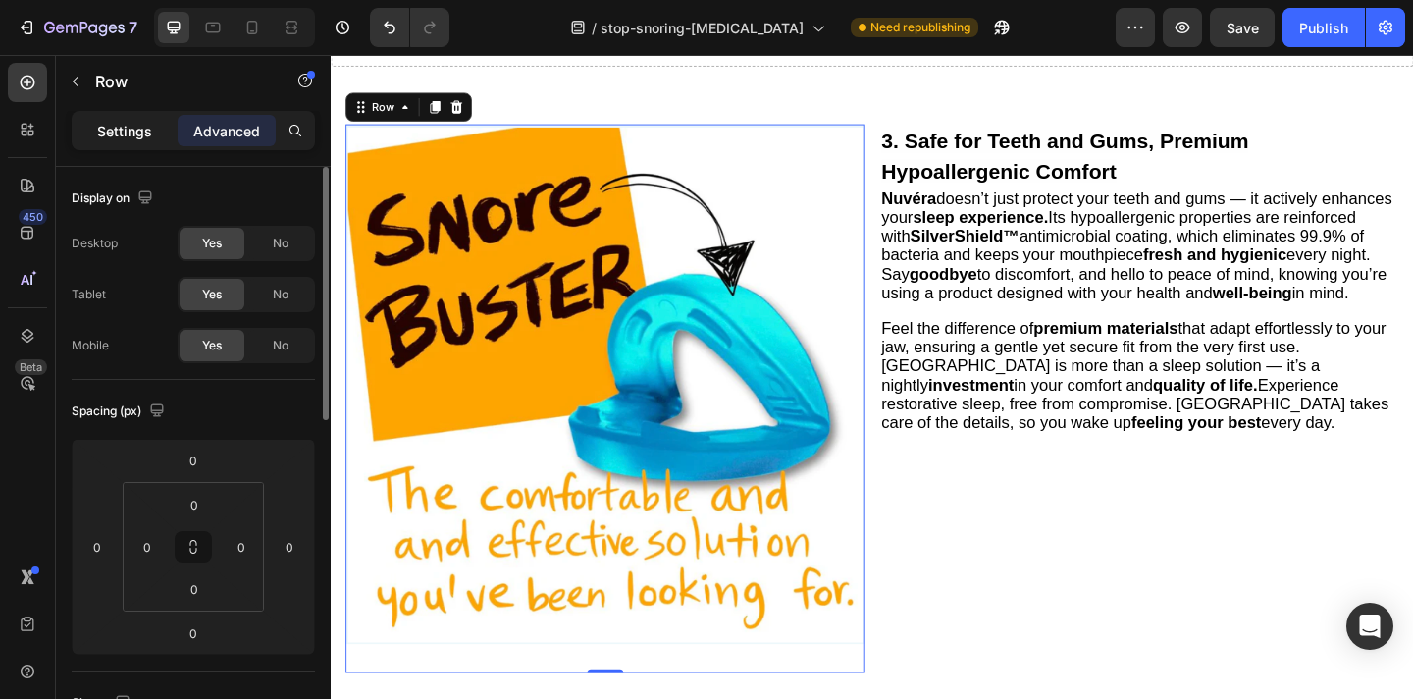
click at [102, 132] on p "Settings" at bounding box center [124, 131] width 55 height 21
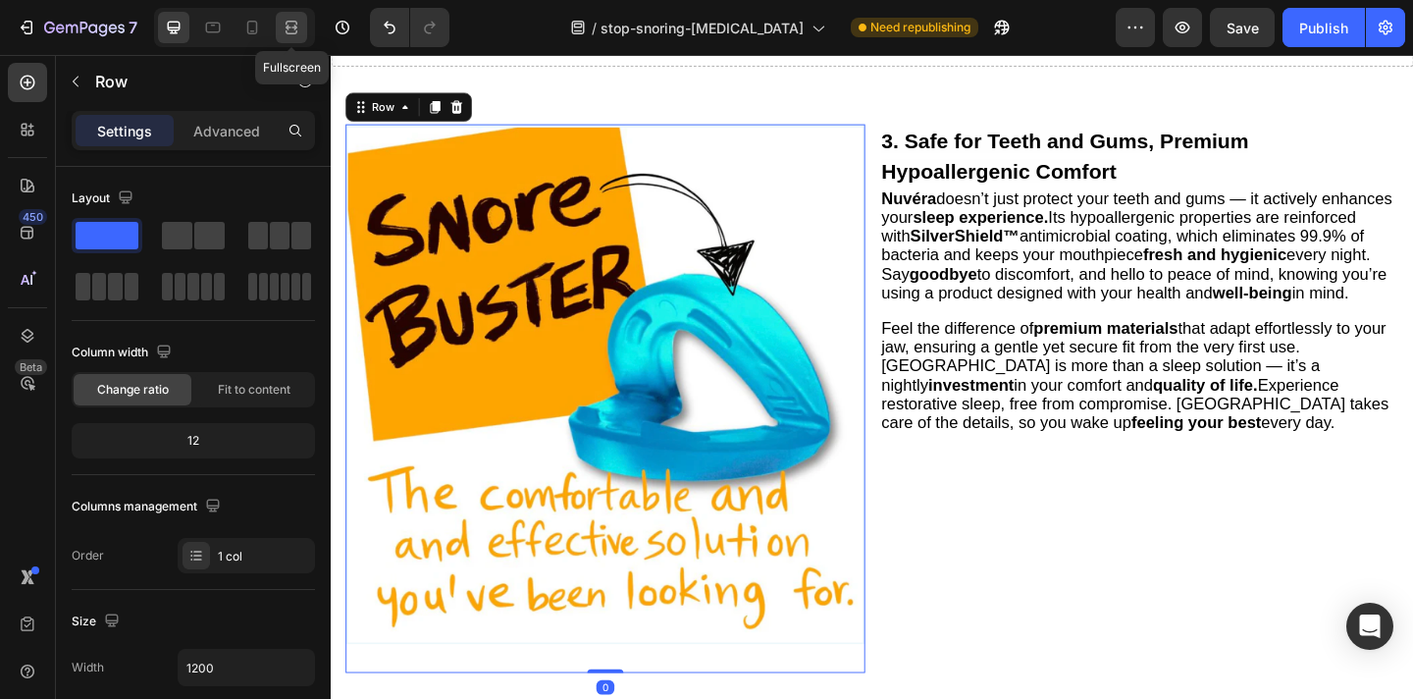
click at [291, 37] on div at bounding box center [291, 27] width 31 height 31
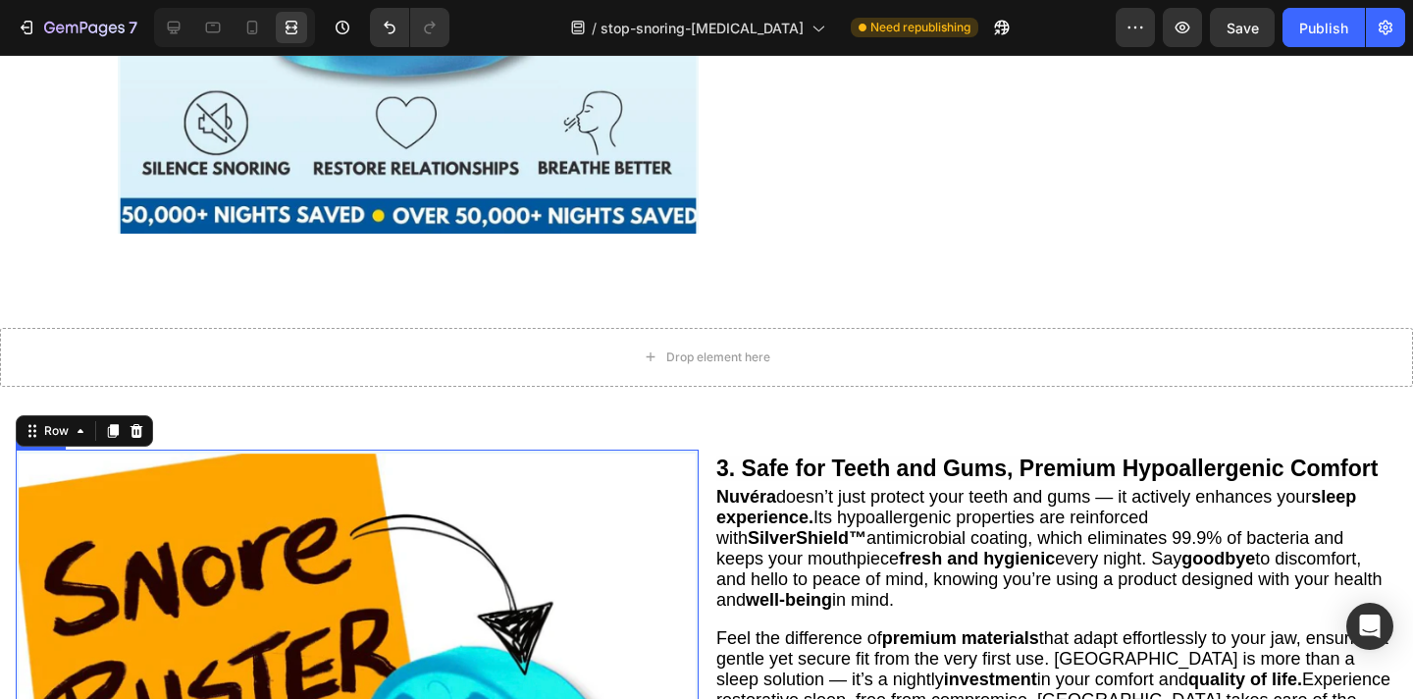
scroll to position [1604, 0]
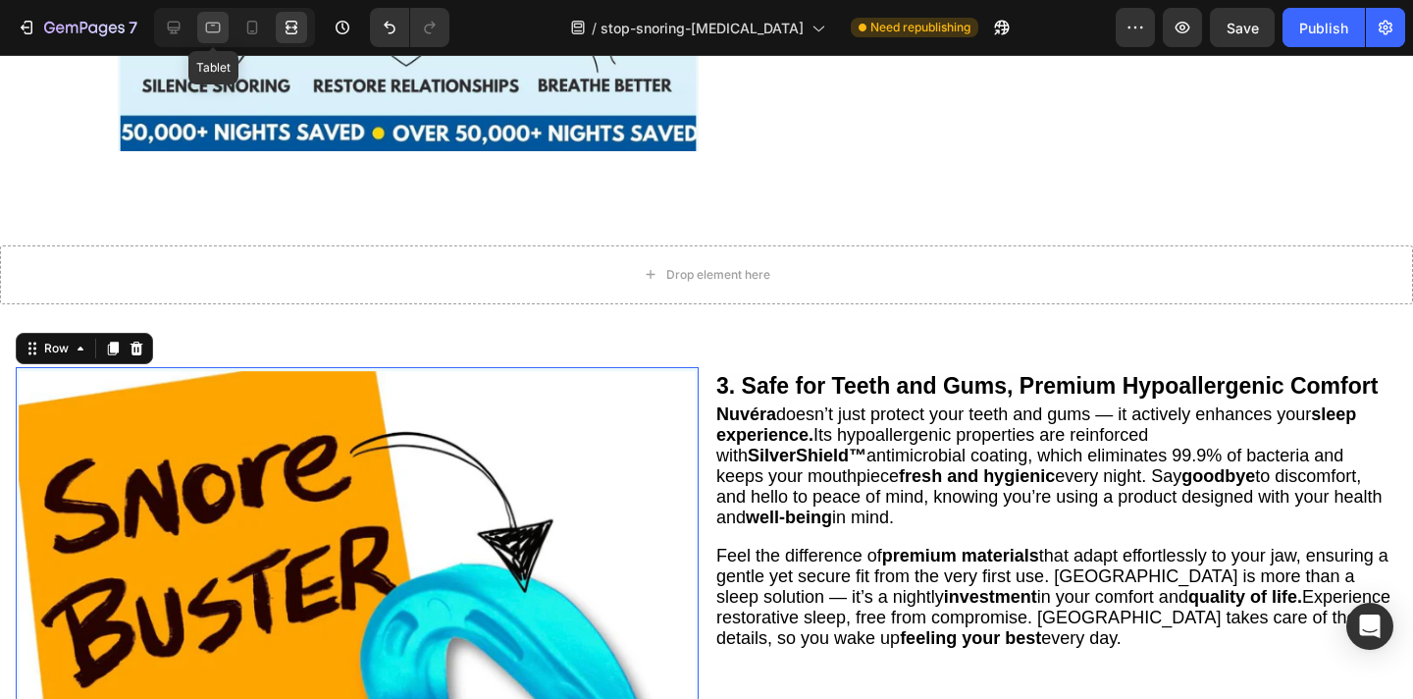
click at [216, 23] on icon at bounding box center [213, 28] width 15 height 11
type input "100%"
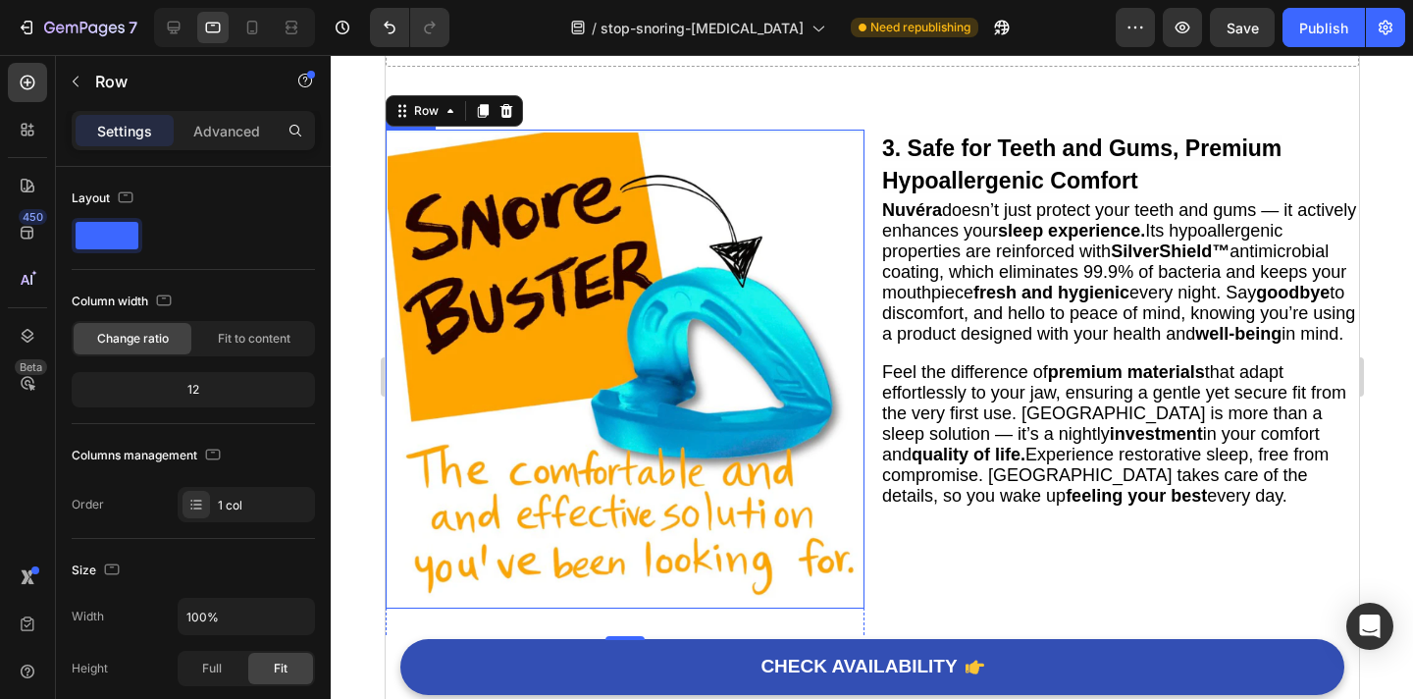
scroll to position [1745, 0]
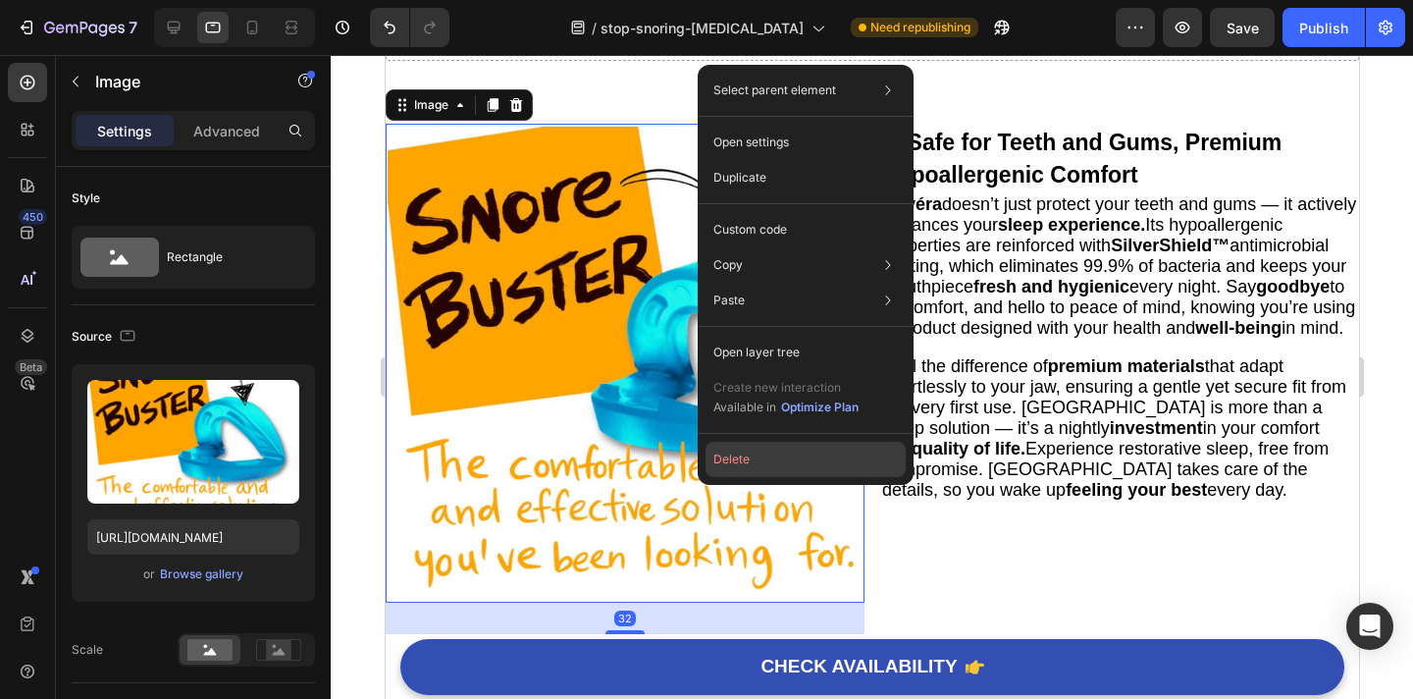
click at [756, 463] on button "Delete" at bounding box center [806, 459] width 200 height 35
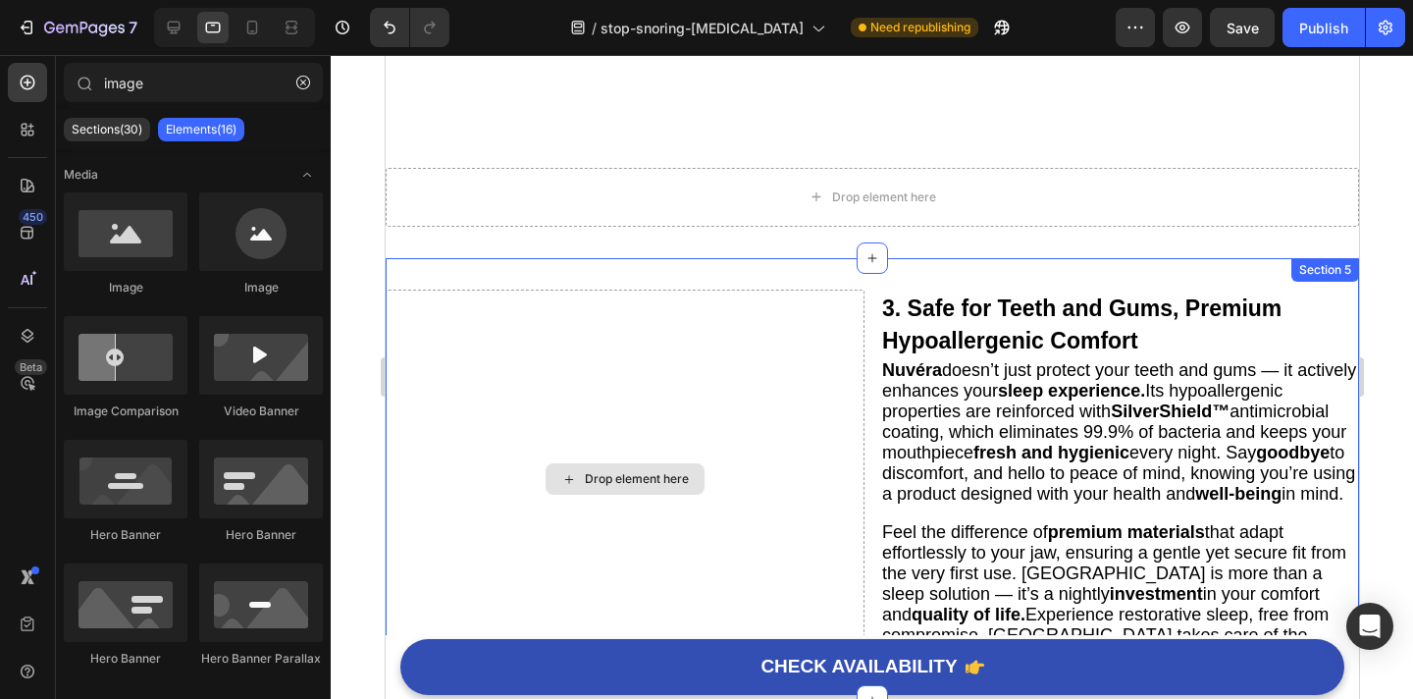
scroll to position [1566, 0]
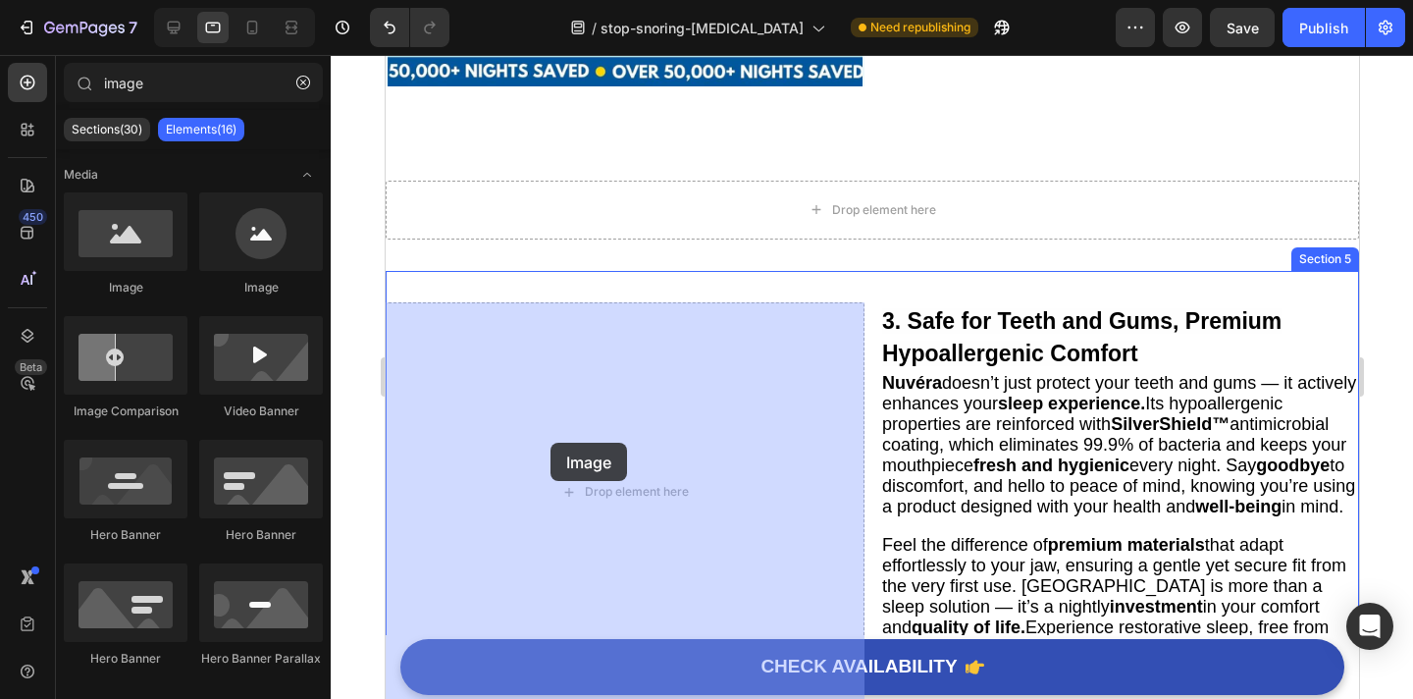
drag, startPoint x: 546, startPoint y: 299, endPoint x: 550, endPoint y: 443, distance: 143.3
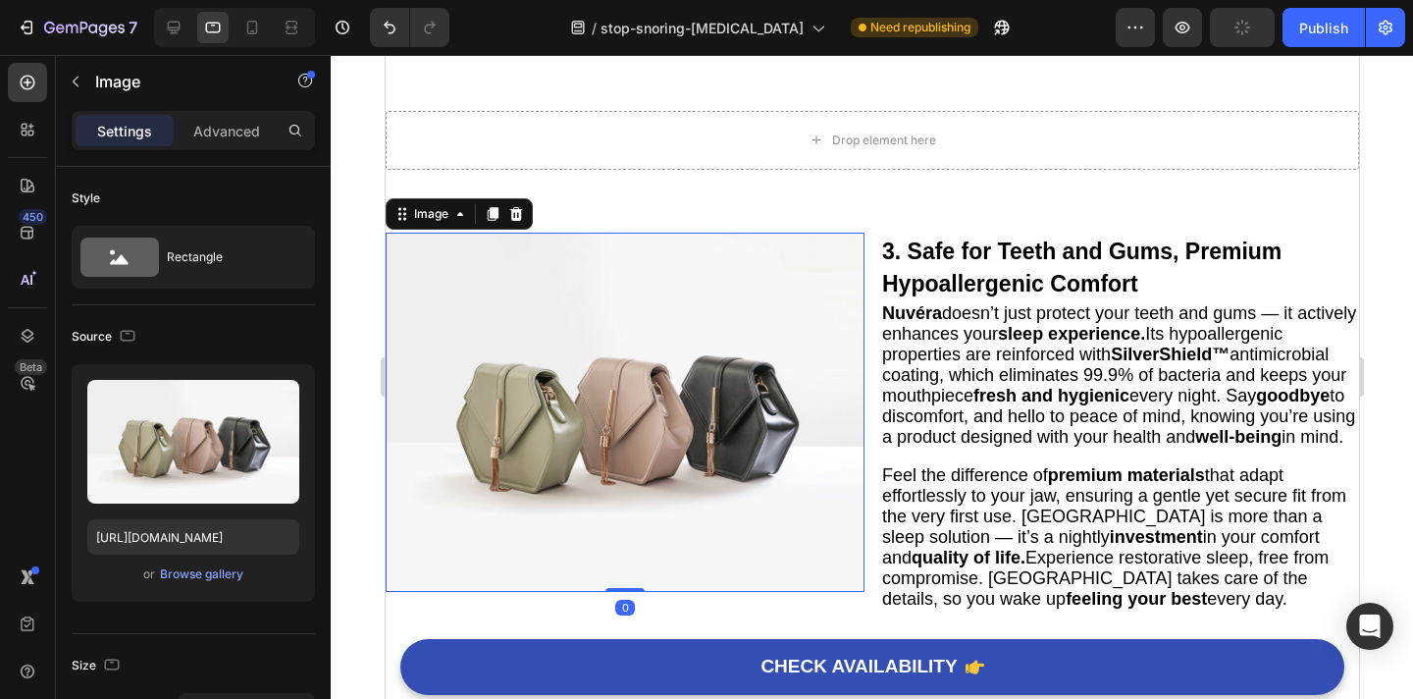
scroll to position [1641, 0]
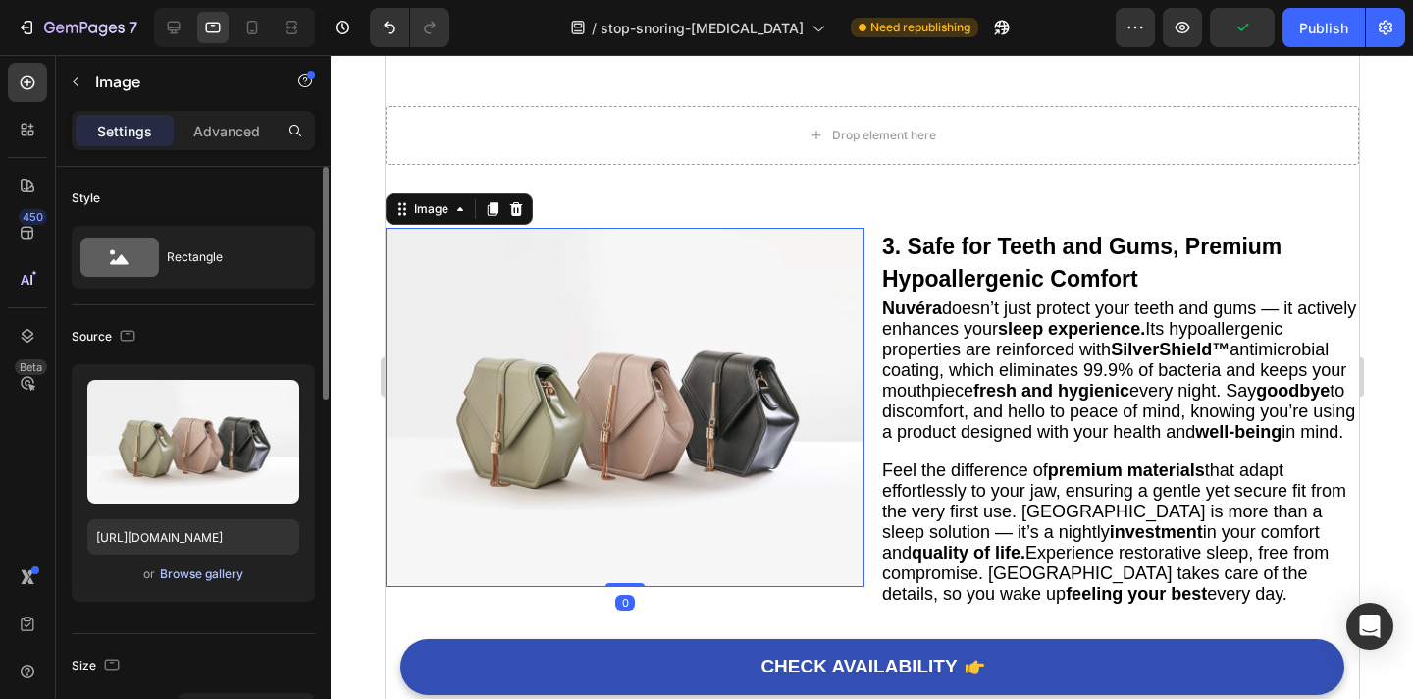
click at [210, 572] on div "Browse gallery" at bounding box center [201, 574] width 83 height 18
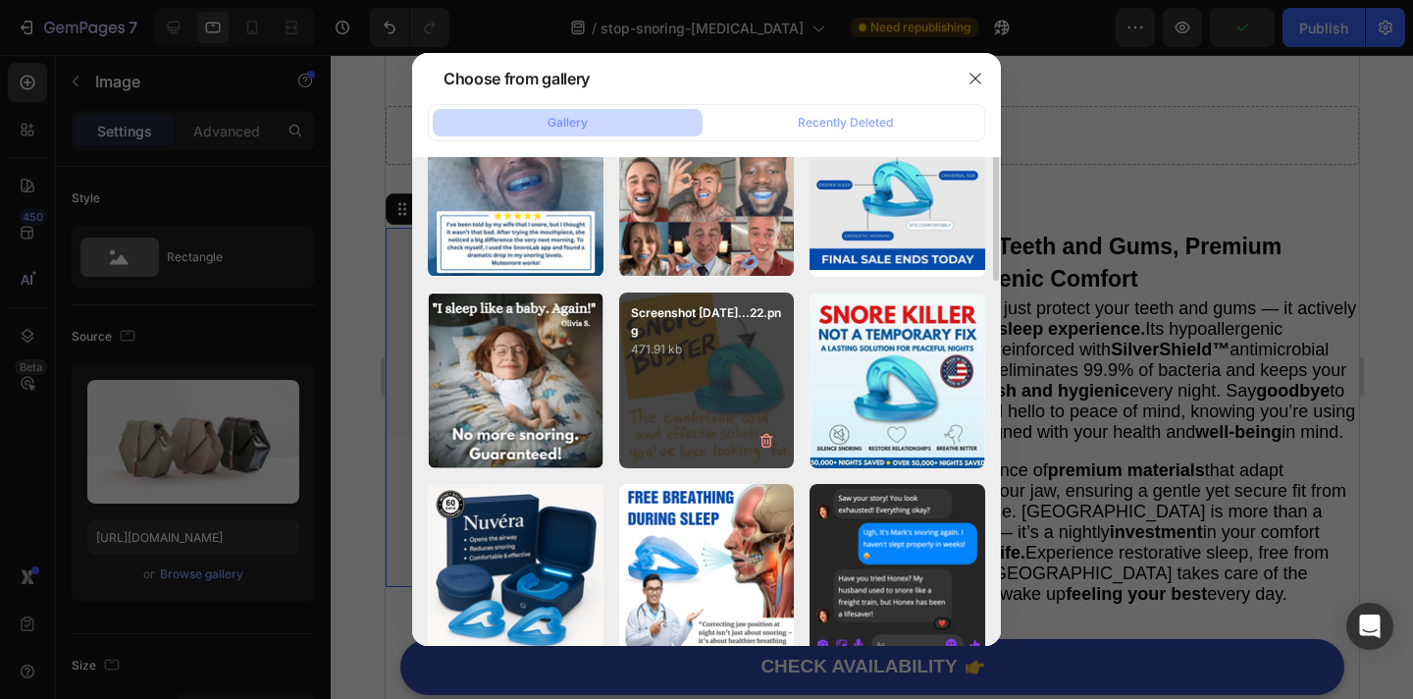
scroll to position [281, 0]
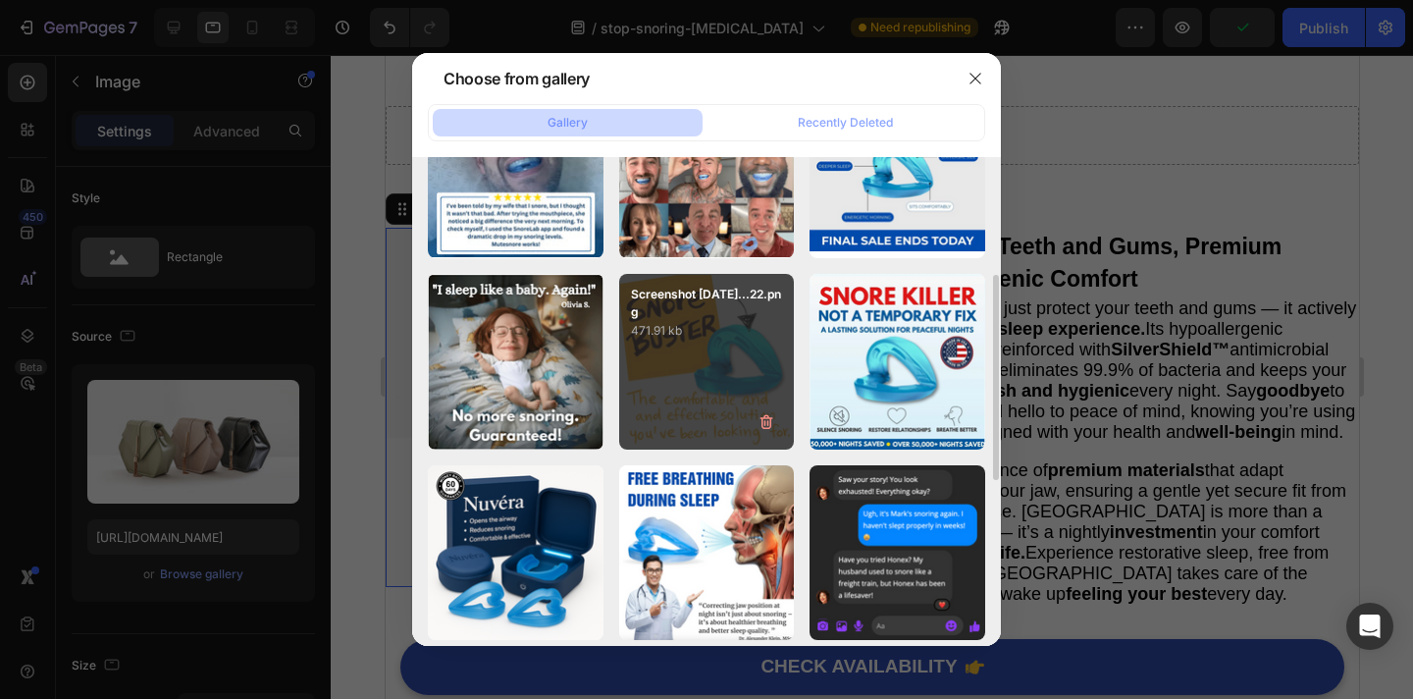
click at [707, 329] on p "471.91 kb" at bounding box center [707, 331] width 152 height 20
type input "https://cdn.shopify.com/s/files/1/0946/6963/5932/files/gempages_585540442586612…"
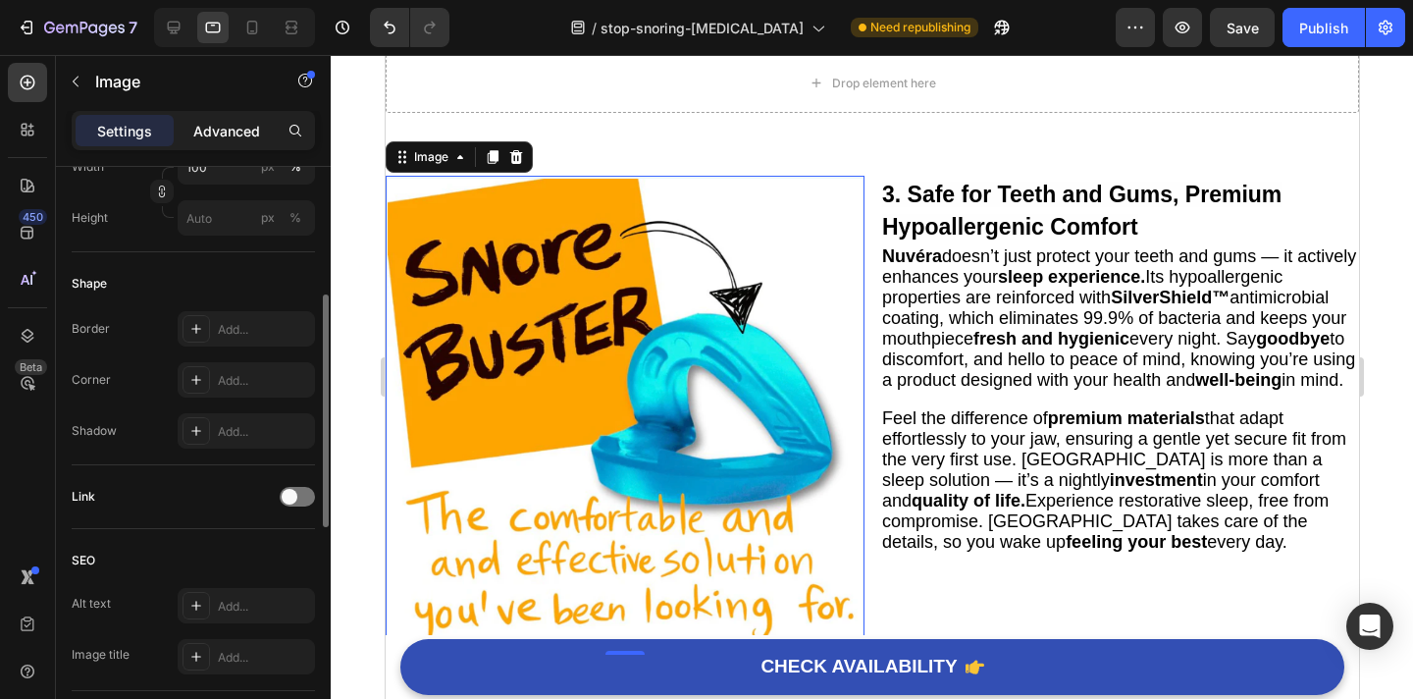
scroll to position [636, 0]
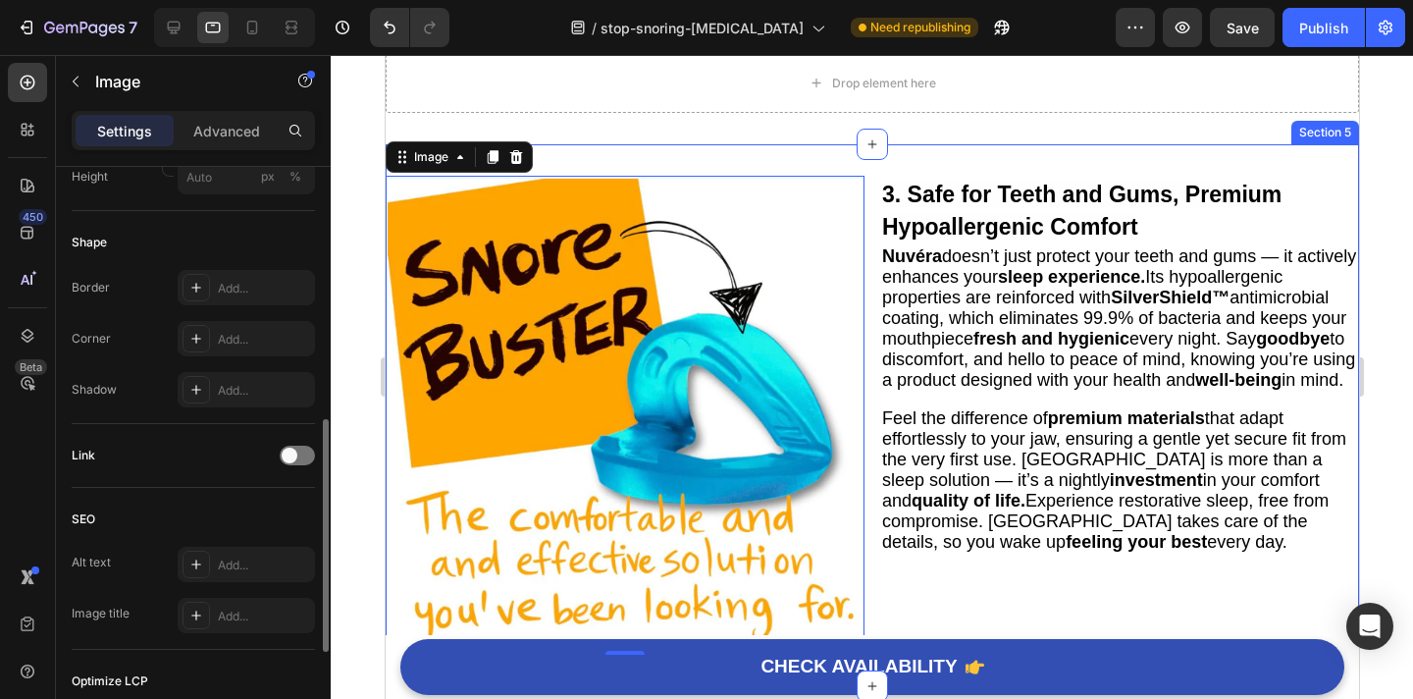
click at [861, 161] on div "Image 0 3. Safe for Teeth and Gums, Premium Hypoallergenic Comfort Heading Nuvé…" at bounding box center [872, 415] width 974 height 542
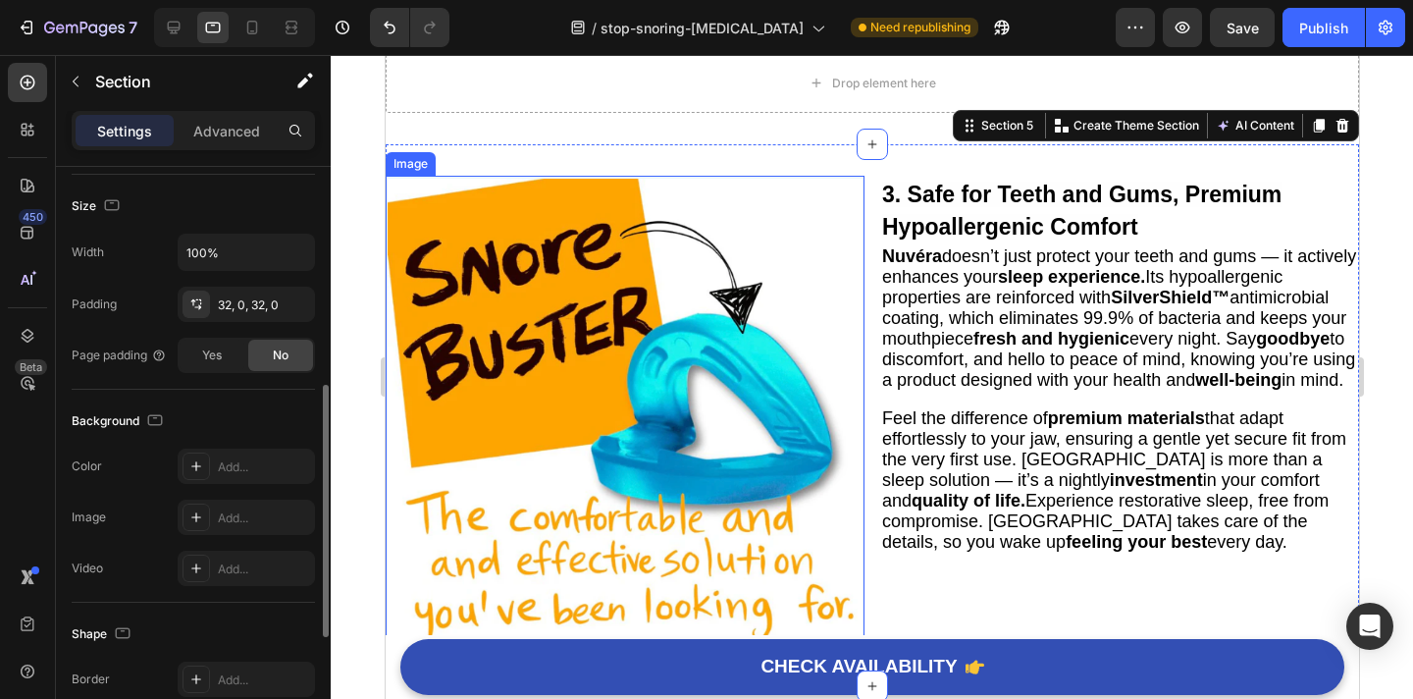
scroll to position [493, 0]
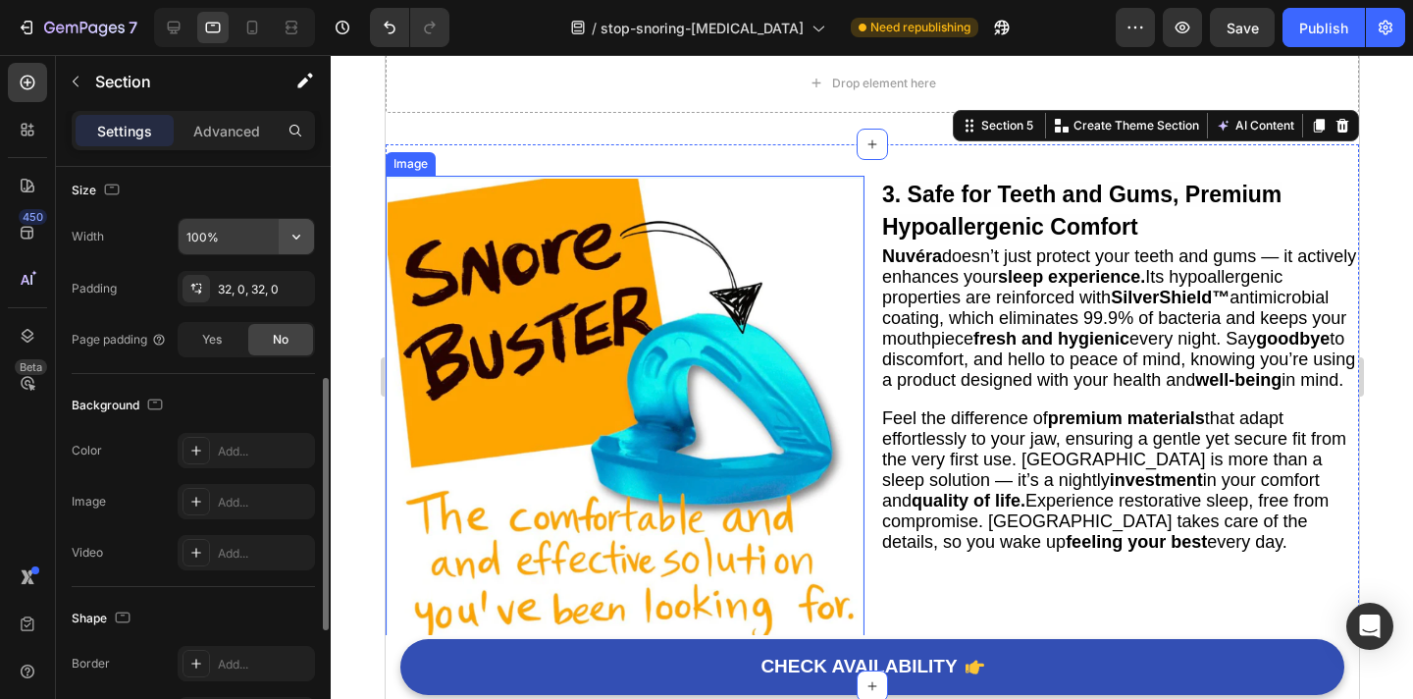
click at [297, 241] on icon "button" at bounding box center [297, 237] width 20 height 20
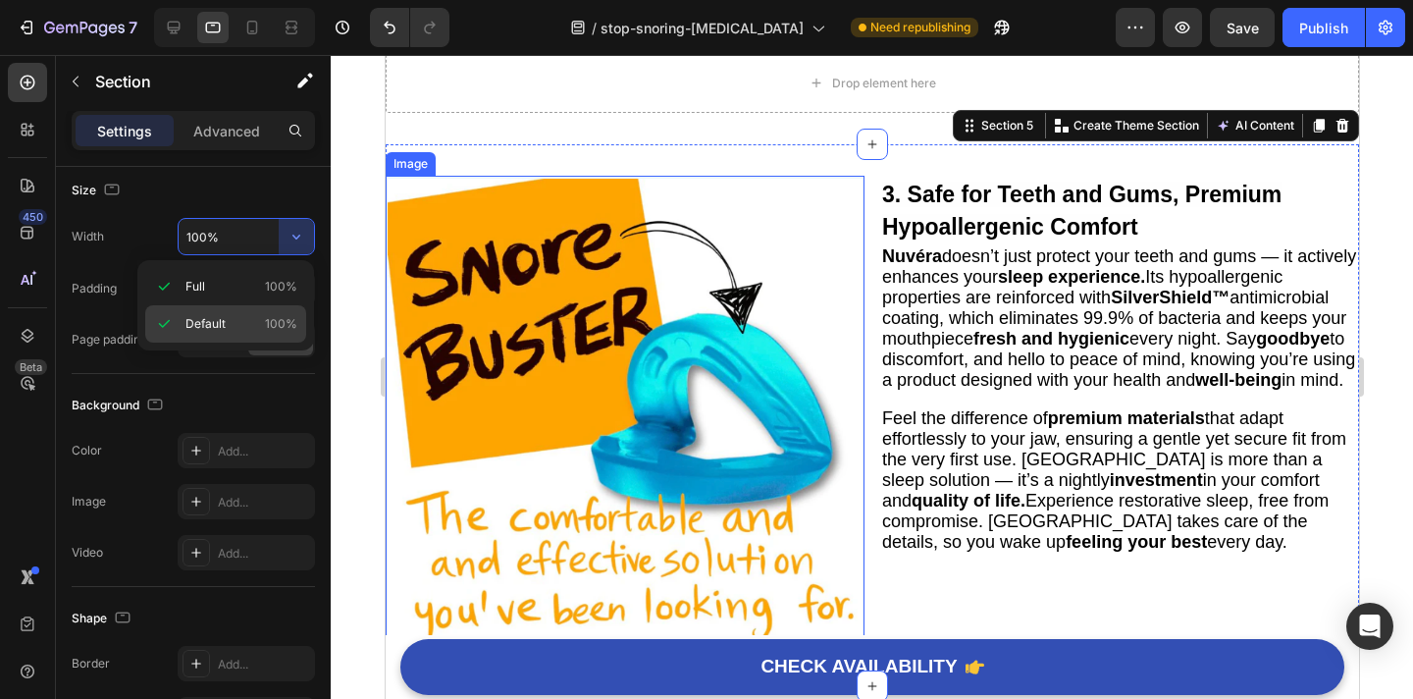
click at [269, 315] on span "100%" at bounding box center [281, 324] width 32 height 18
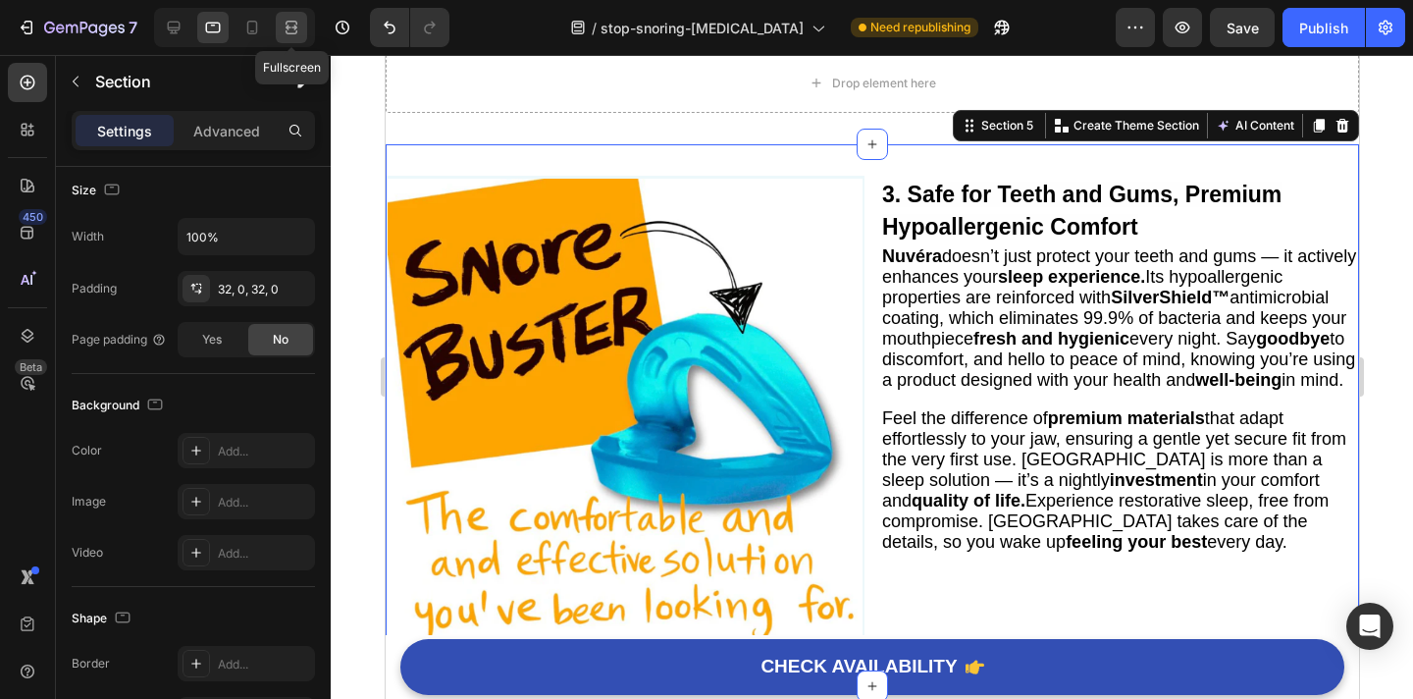
click at [288, 27] on icon at bounding box center [289, 27] width 6 height 5
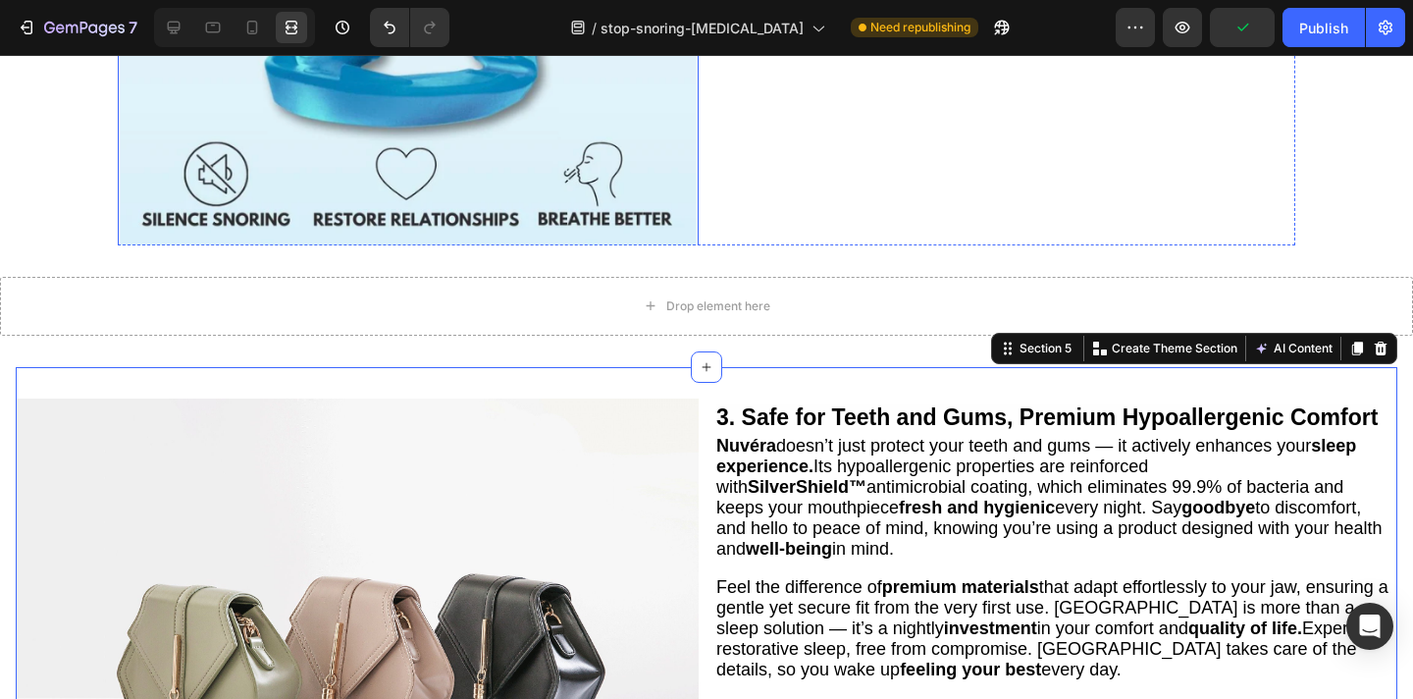
scroll to position [1486, 0]
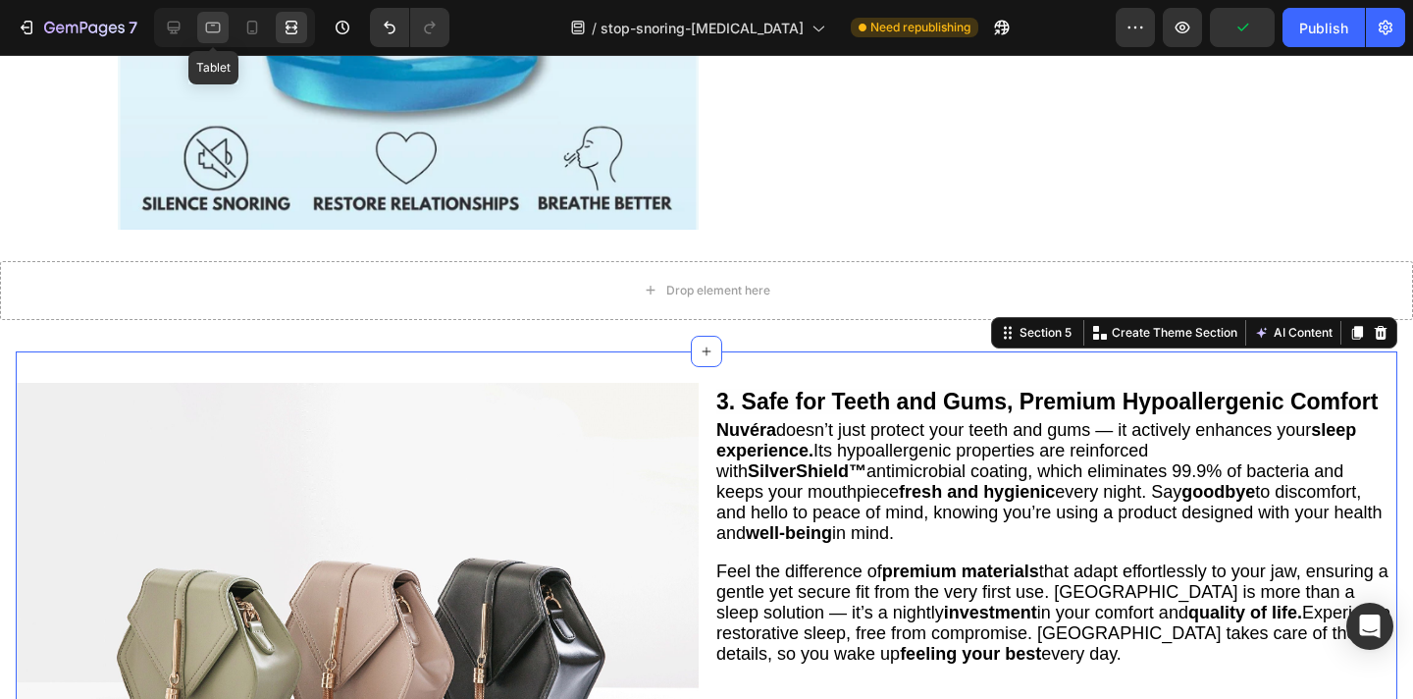
click at [210, 28] on icon at bounding box center [213, 28] width 20 height 20
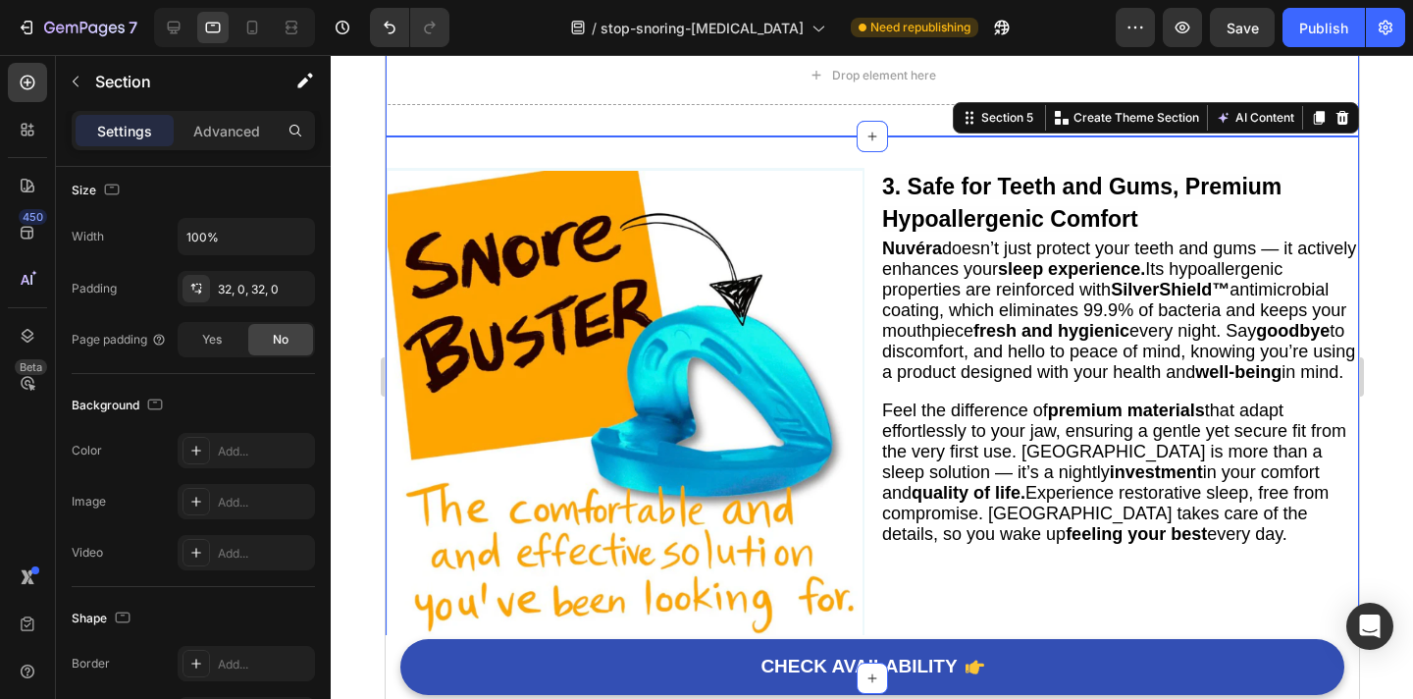
scroll to position [1714, 0]
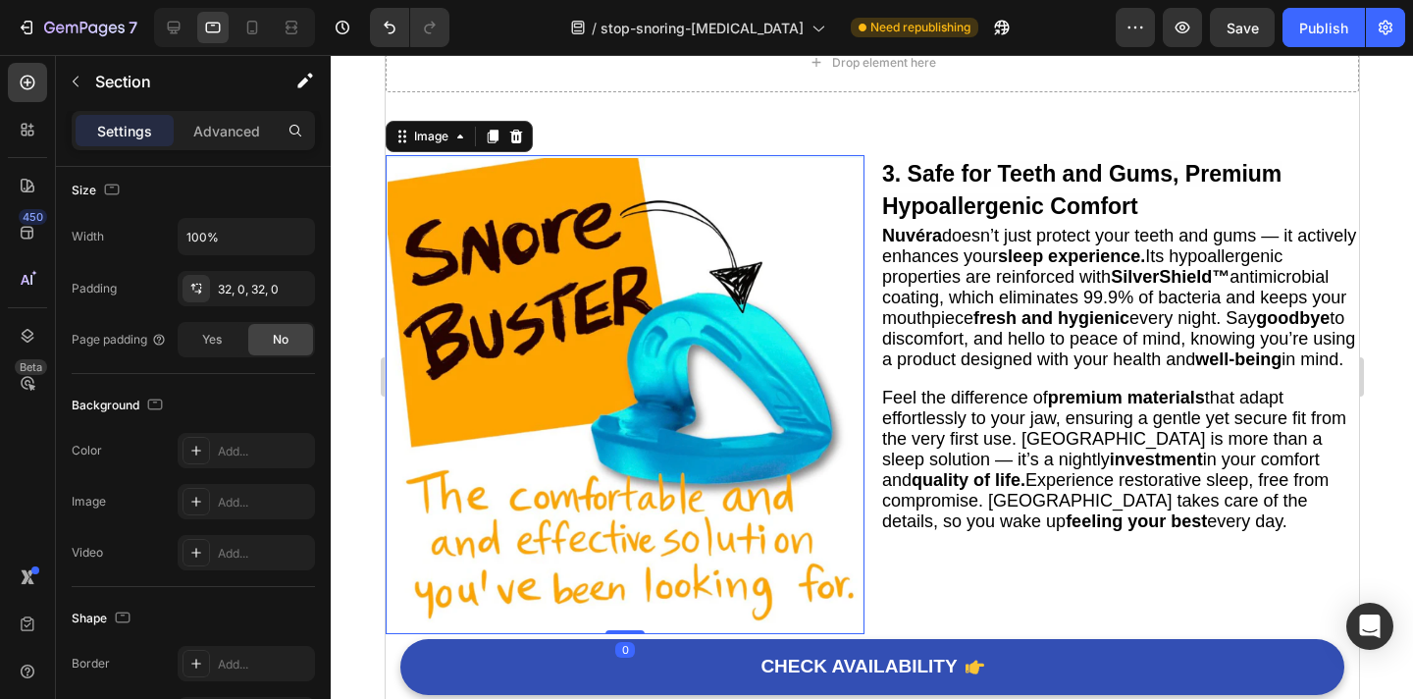
click at [744, 210] on img at bounding box center [624, 394] width 479 height 479
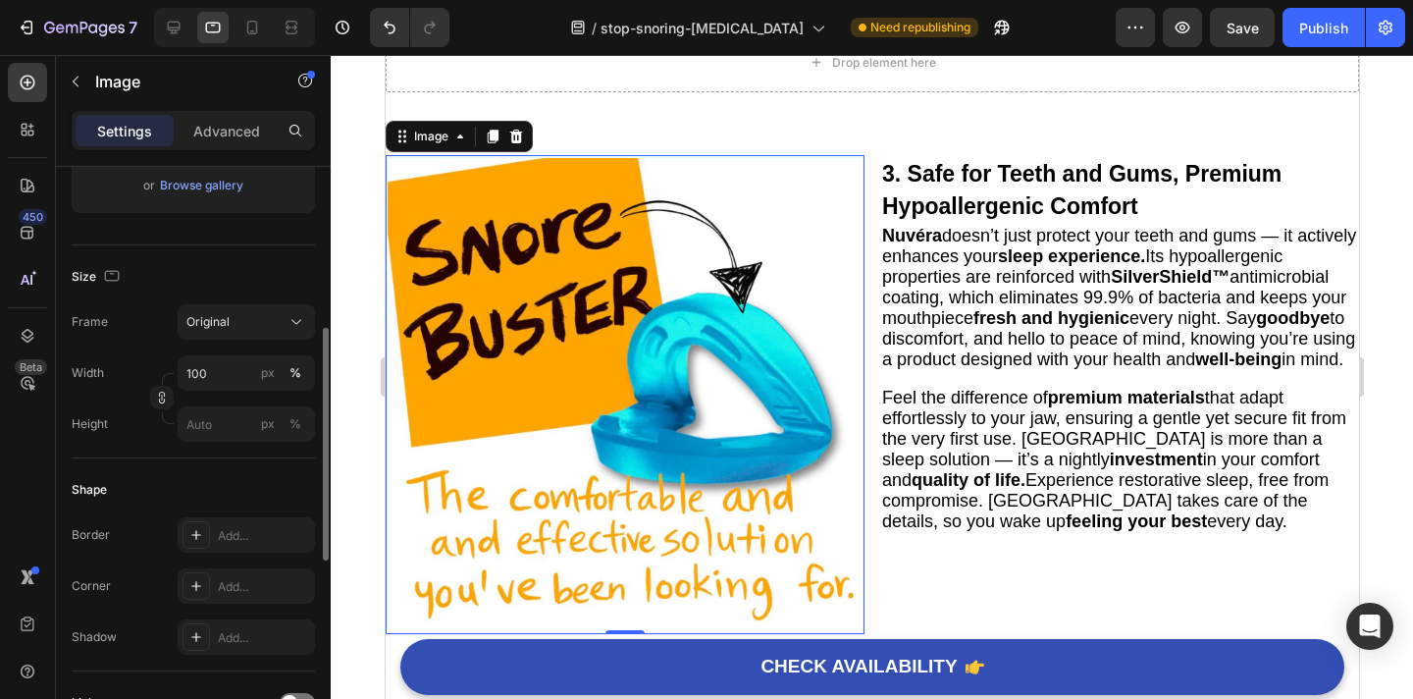
scroll to position [395, 0]
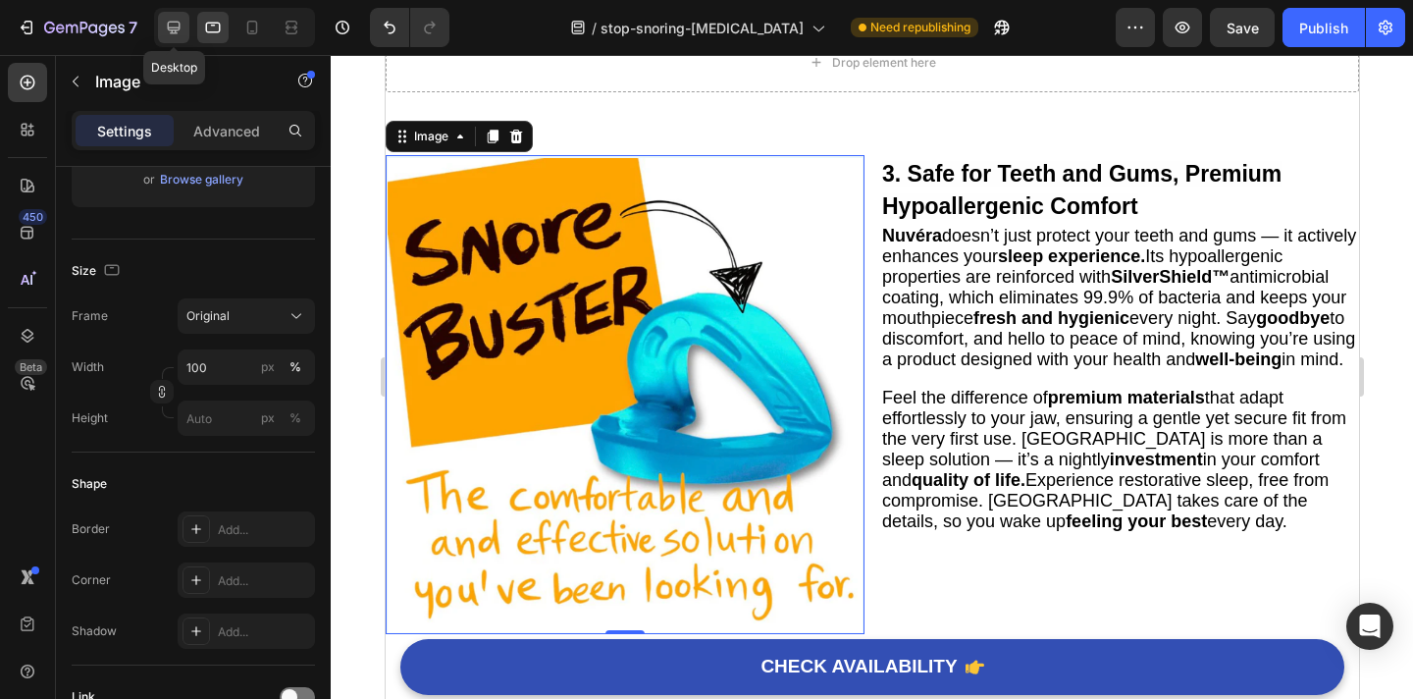
click at [177, 23] on icon at bounding box center [174, 28] width 20 height 20
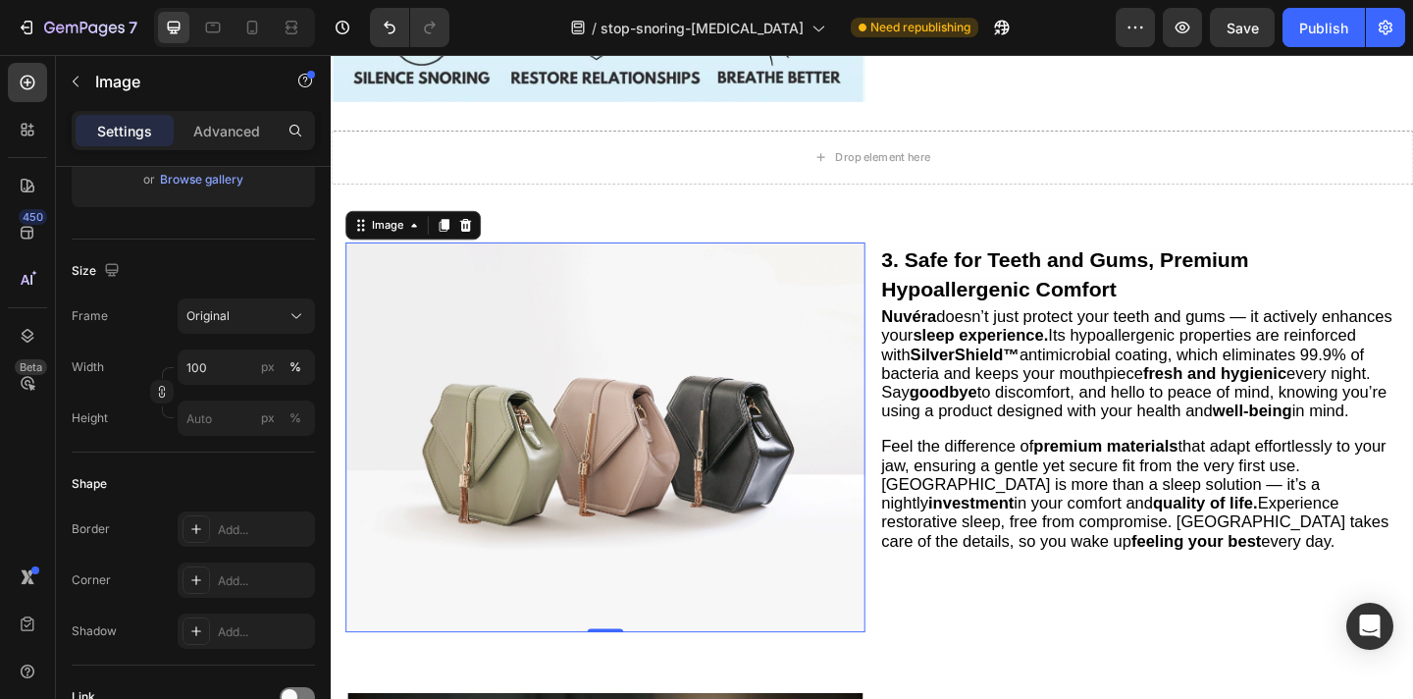
scroll to position [1588, 0]
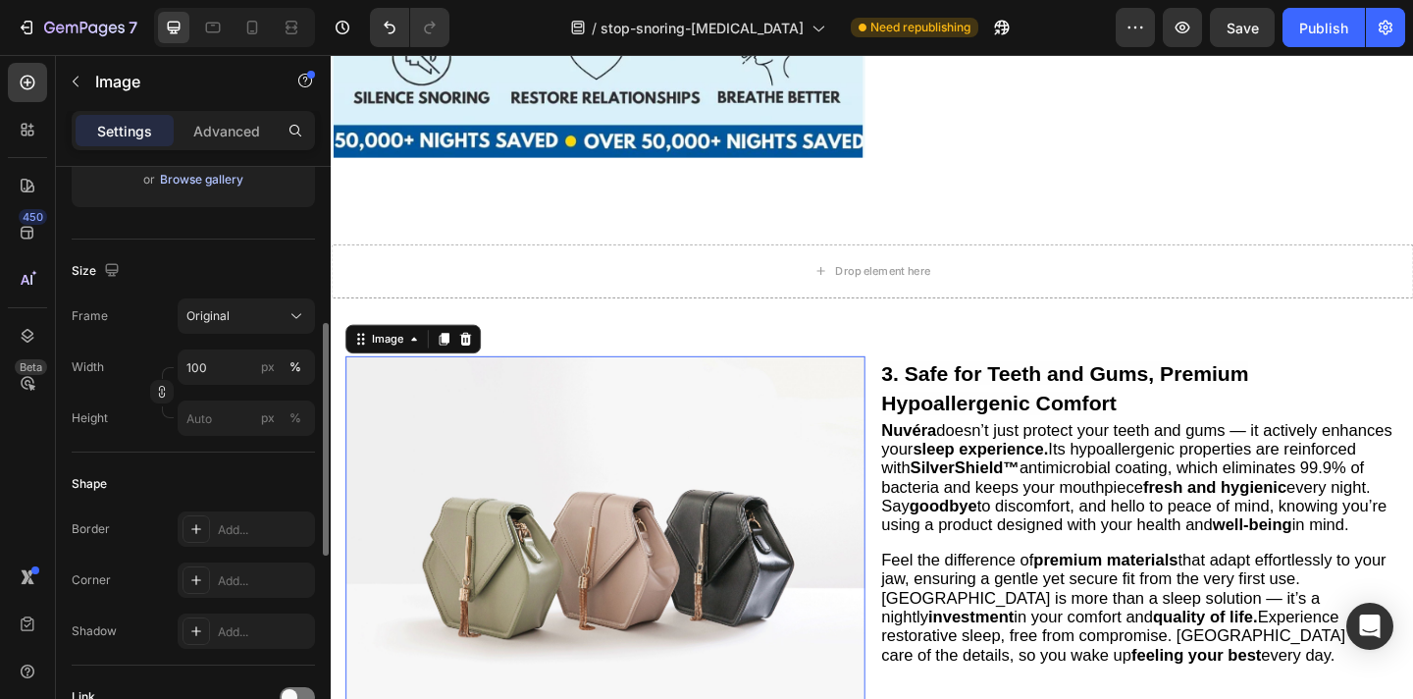
click at [215, 187] on div "Browse gallery" at bounding box center [201, 180] width 83 height 18
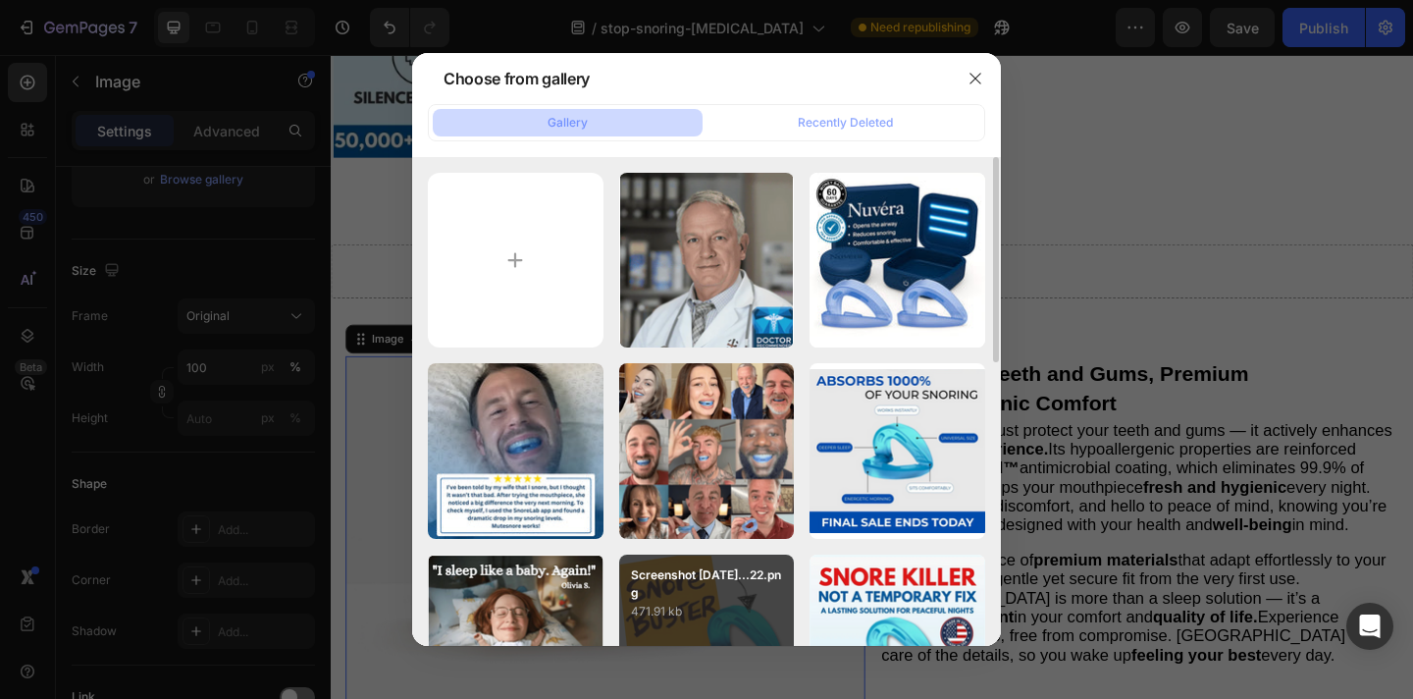
click at [668, 580] on p "Screenshot 2025-09-22...22.png" at bounding box center [707, 583] width 152 height 35
type input "https://cdn.shopify.com/s/files/1/0946/6963/5932/files/gempages_585540442586612…"
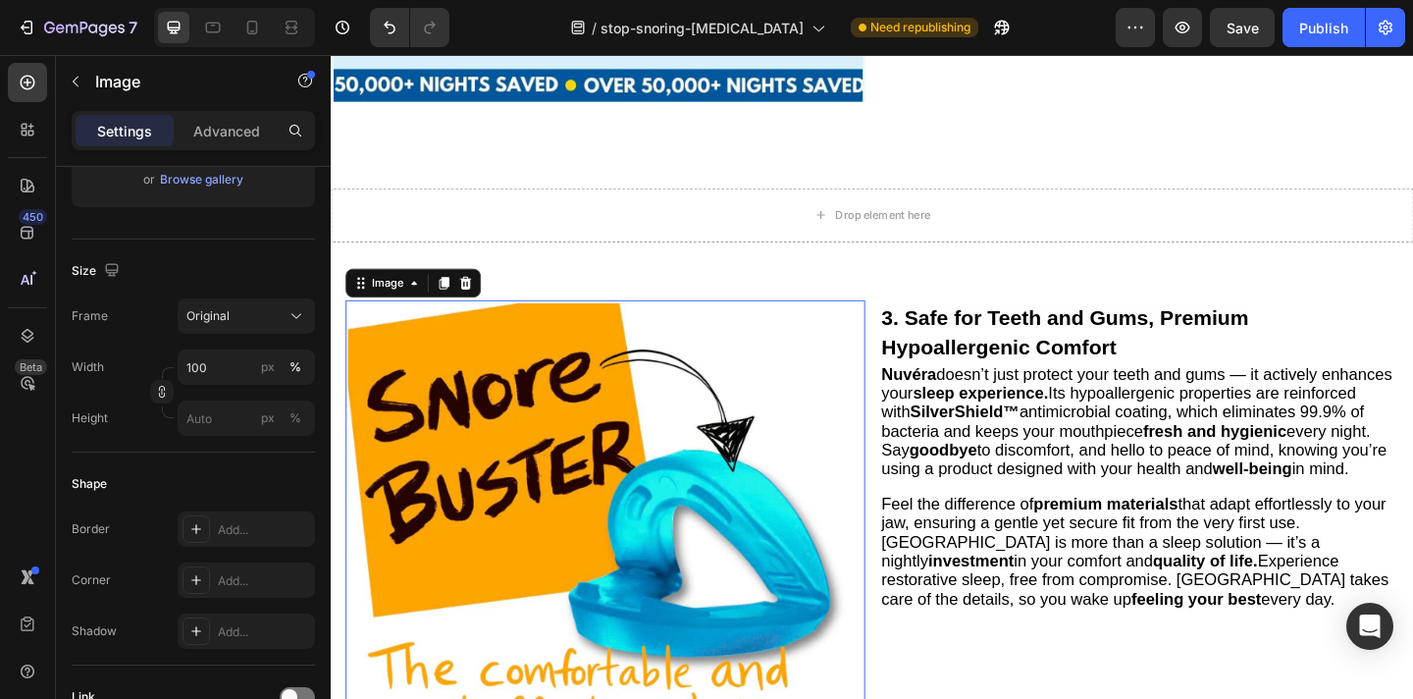
scroll to position [1727, 0]
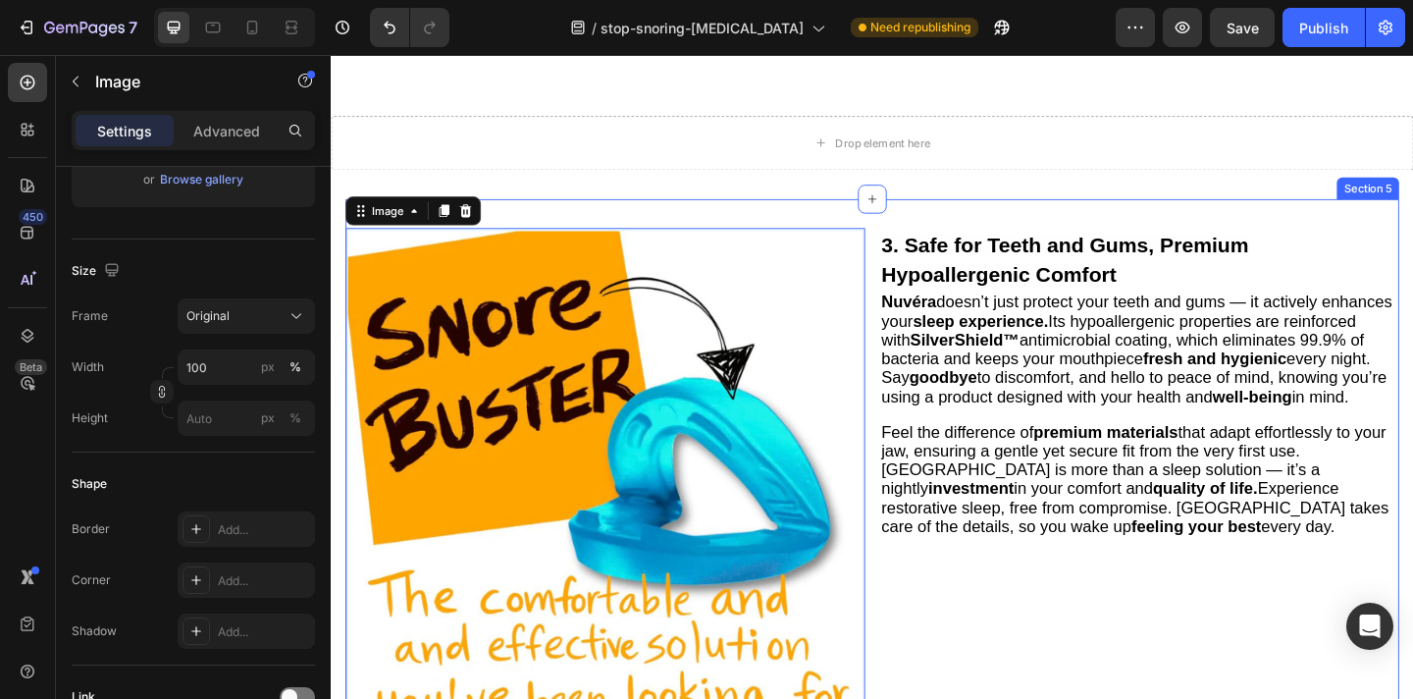
click at [741, 219] on div "Image 0 3. Safe for Teeth and Gums, Premium Hypoallergenic Comfort Heading Nuvé…" at bounding box center [919, 526] width 1146 height 628
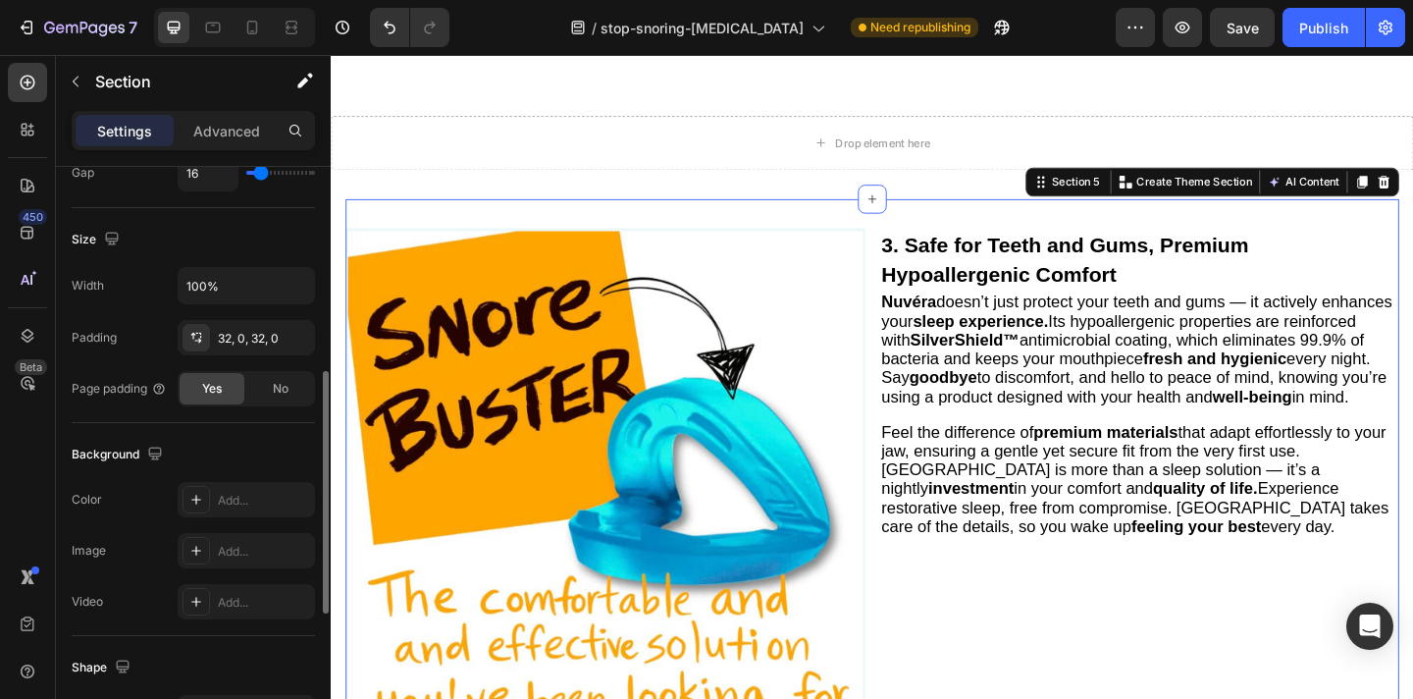
scroll to position [501, 0]
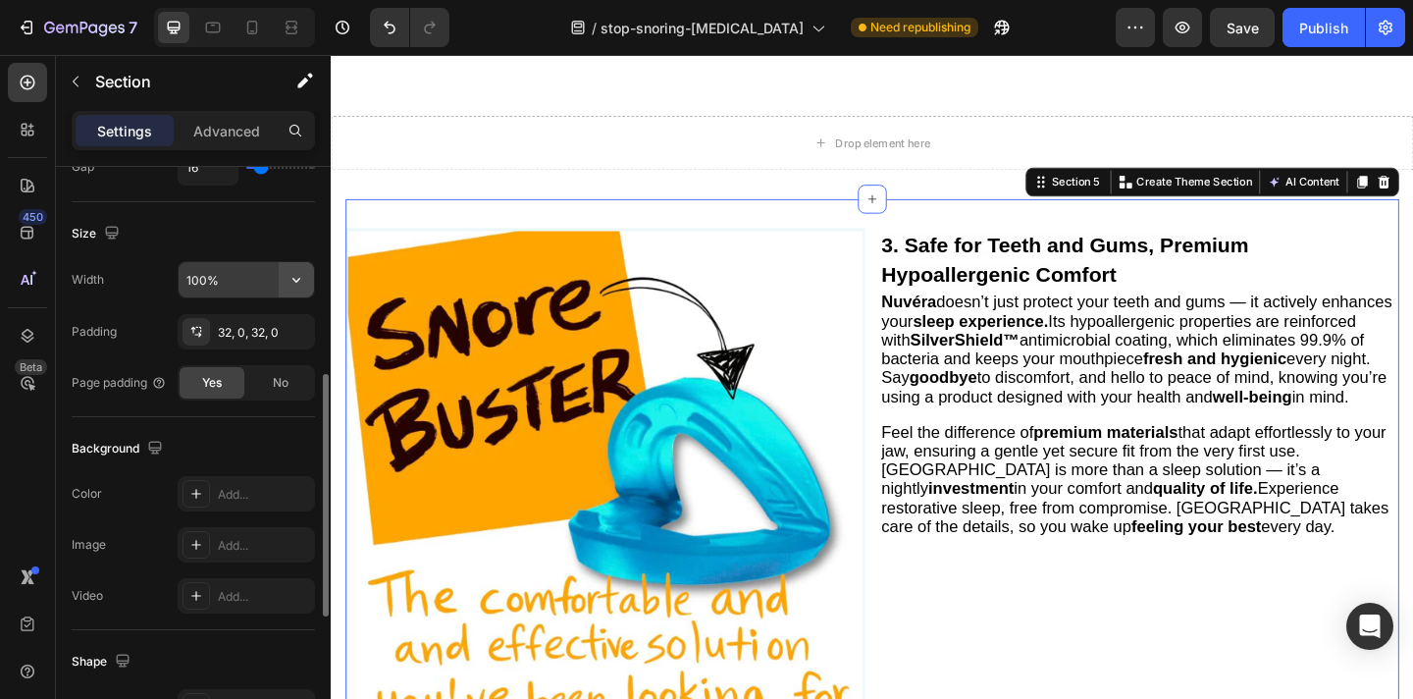
click at [296, 268] on button "button" at bounding box center [296, 279] width 35 height 35
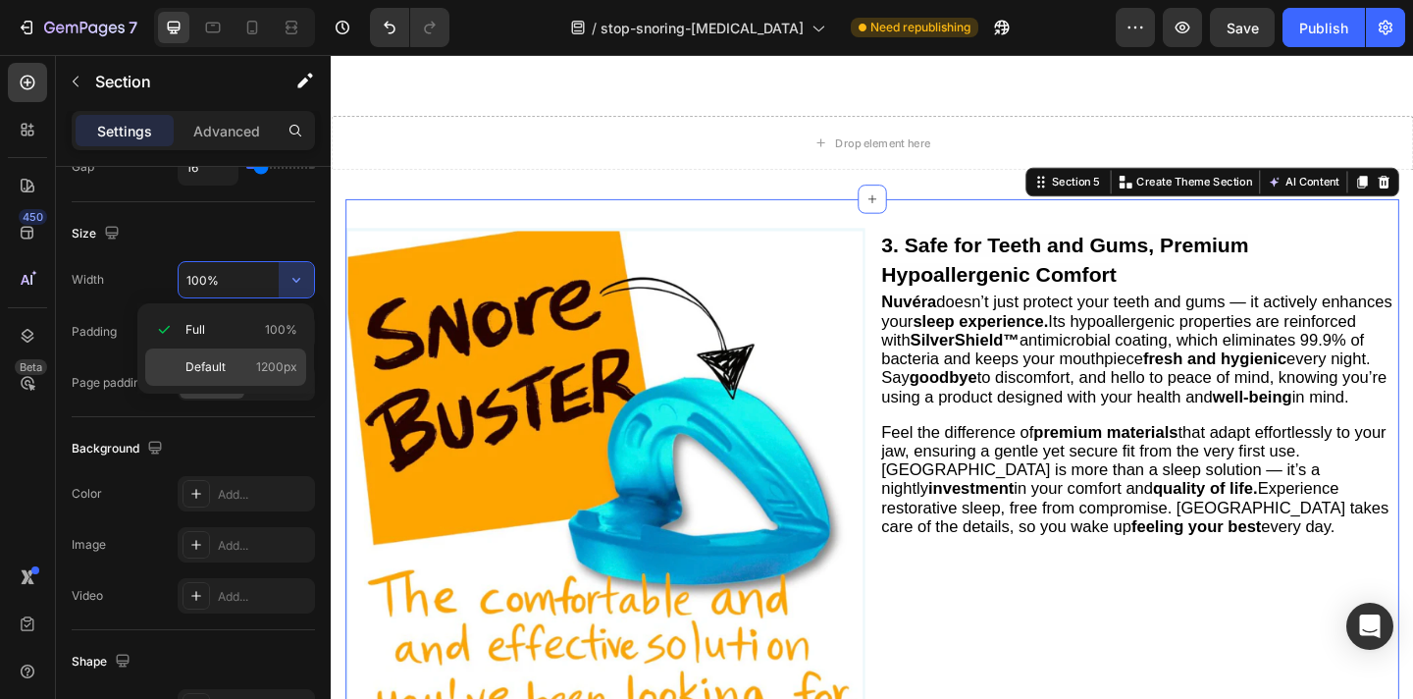
click at [253, 359] on p "Default 1200px" at bounding box center [241, 367] width 112 height 18
type input "1200"
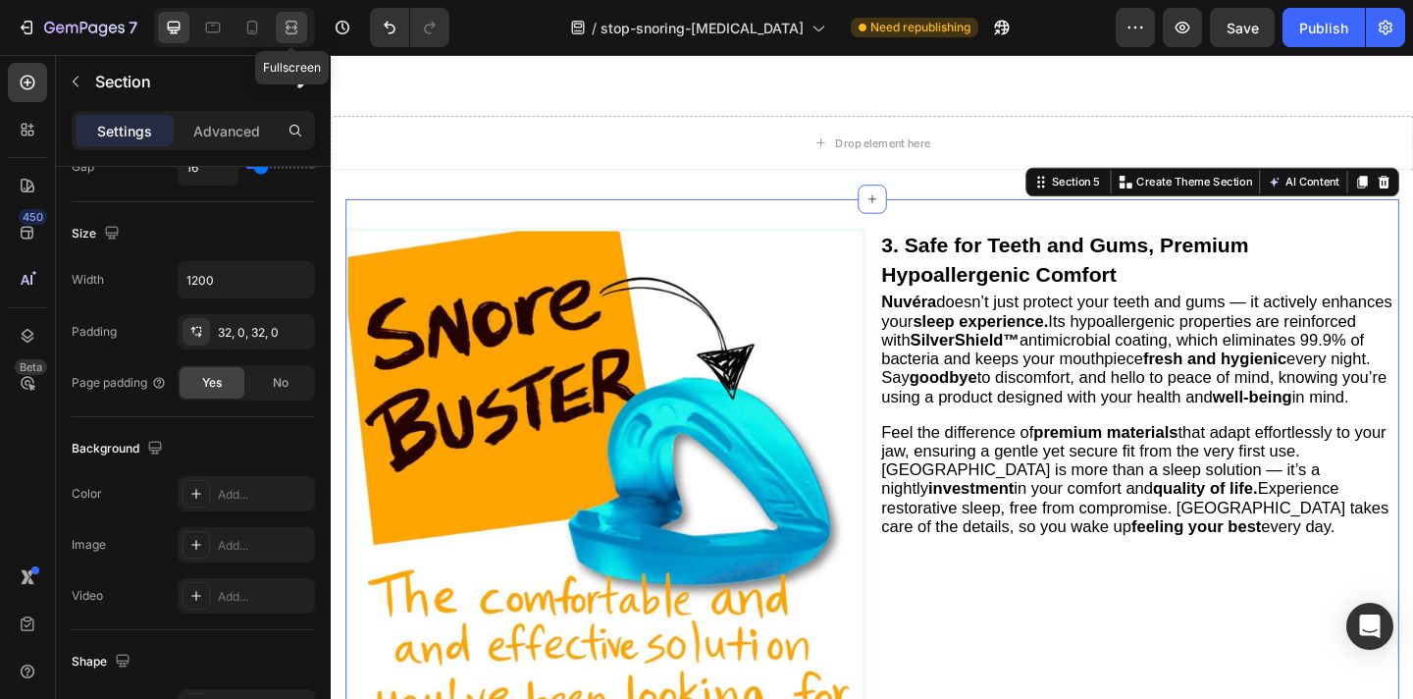
click at [291, 33] on icon at bounding box center [292, 32] width 12 height 4
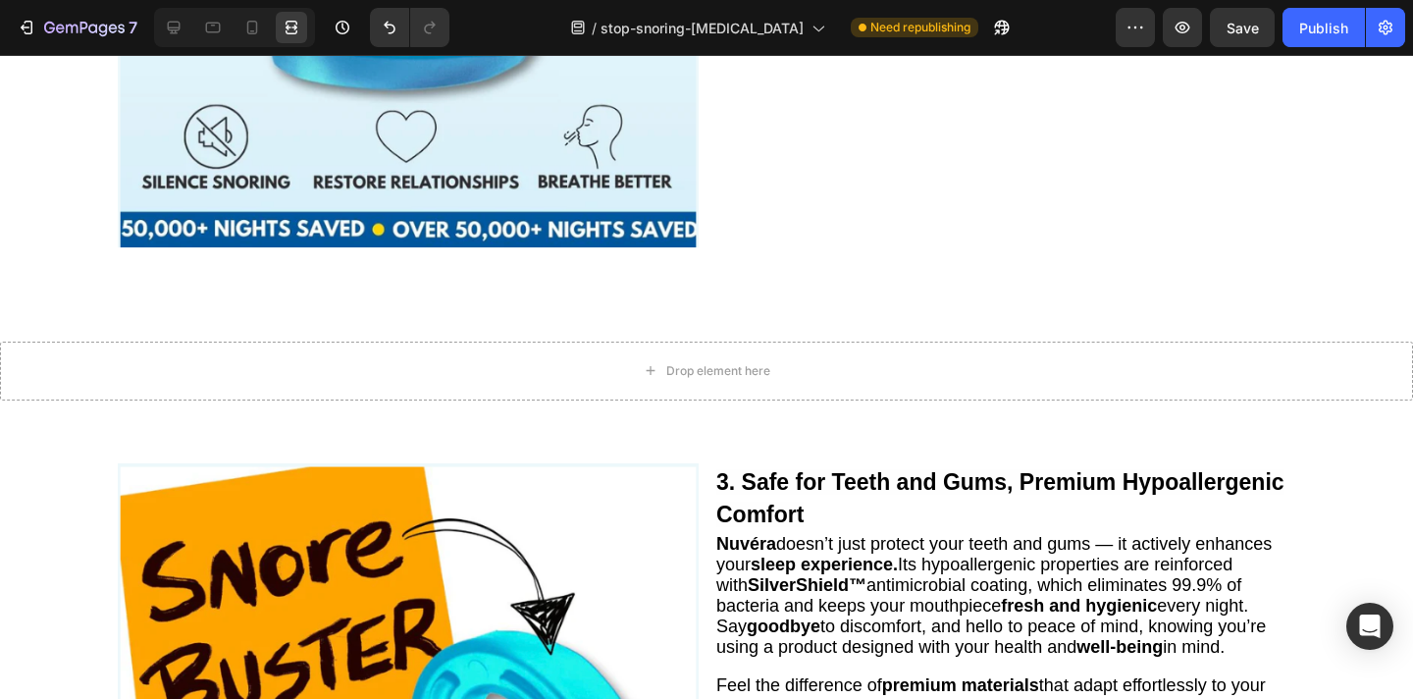
scroll to position [1535, 0]
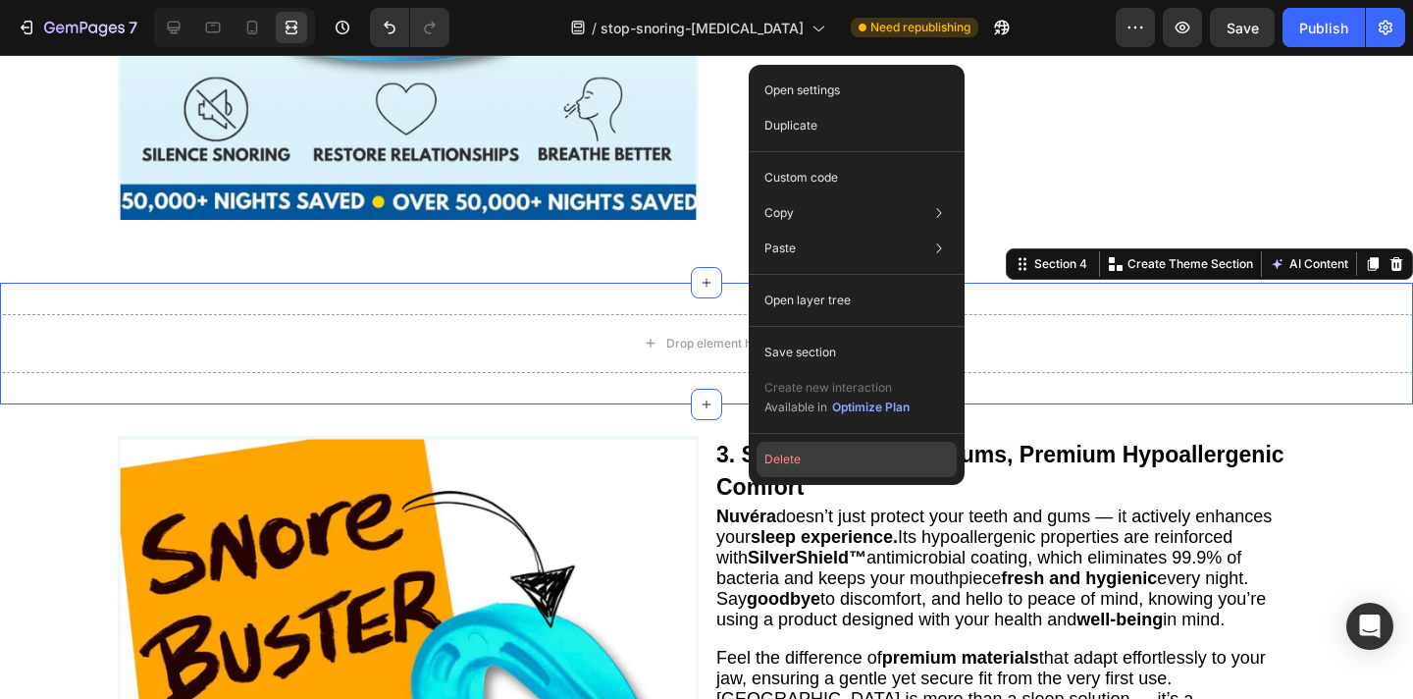
click at [799, 450] on button "Delete" at bounding box center [857, 459] width 200 height 35
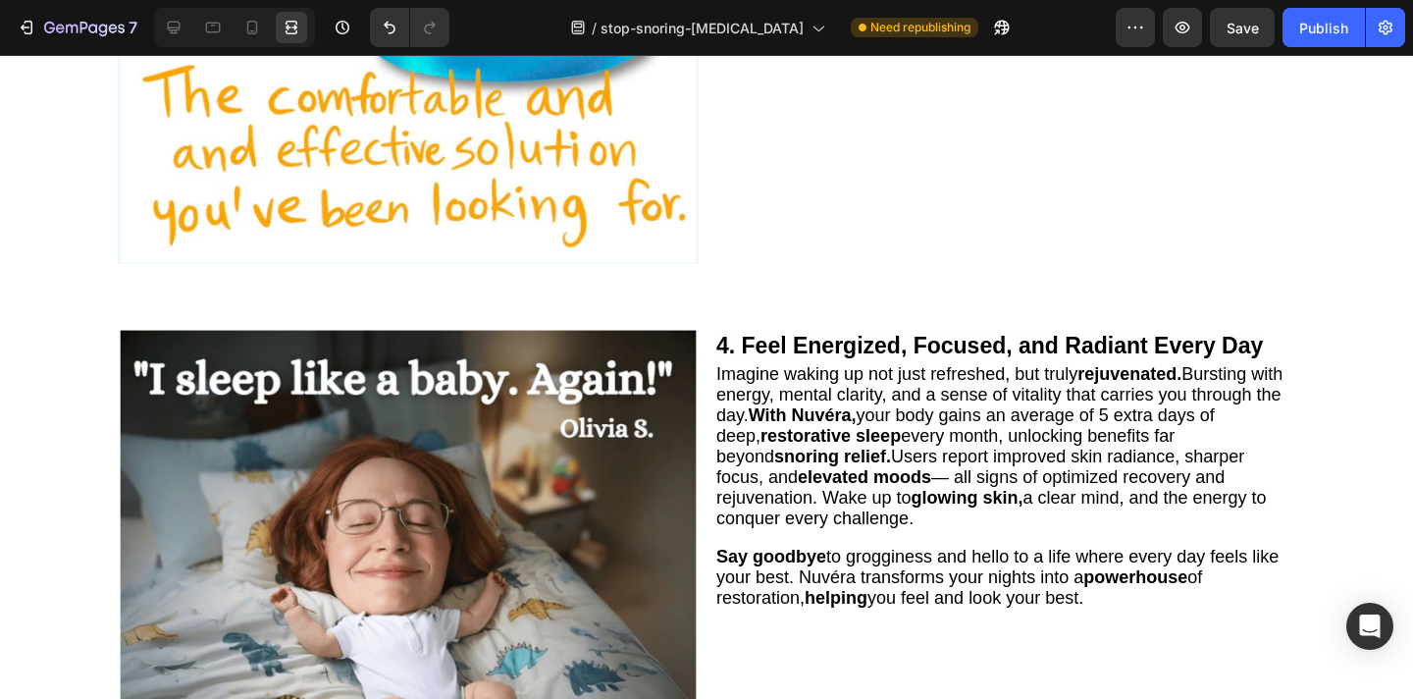
scroll to position [2242, 0]
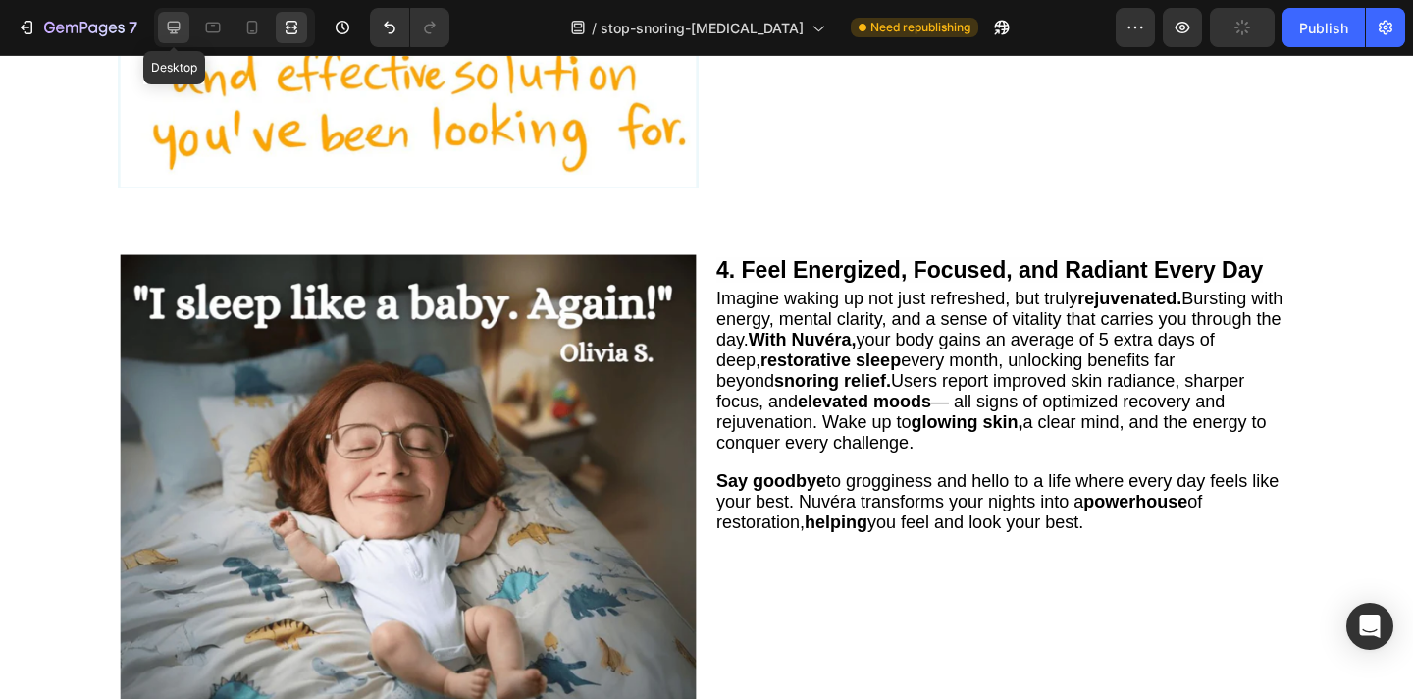
click at [173, 25] on icon at bounding box center [174, 28] width 20 height 20
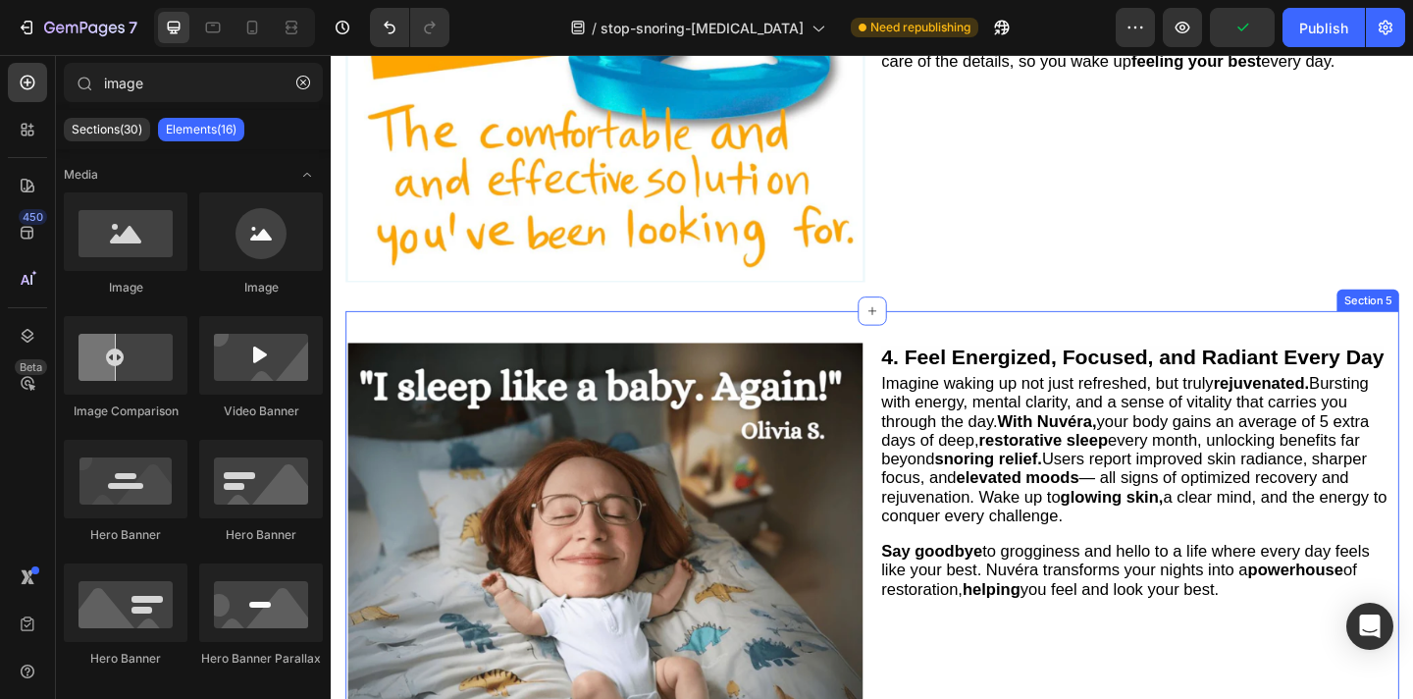
scroll to position [2024, 0]
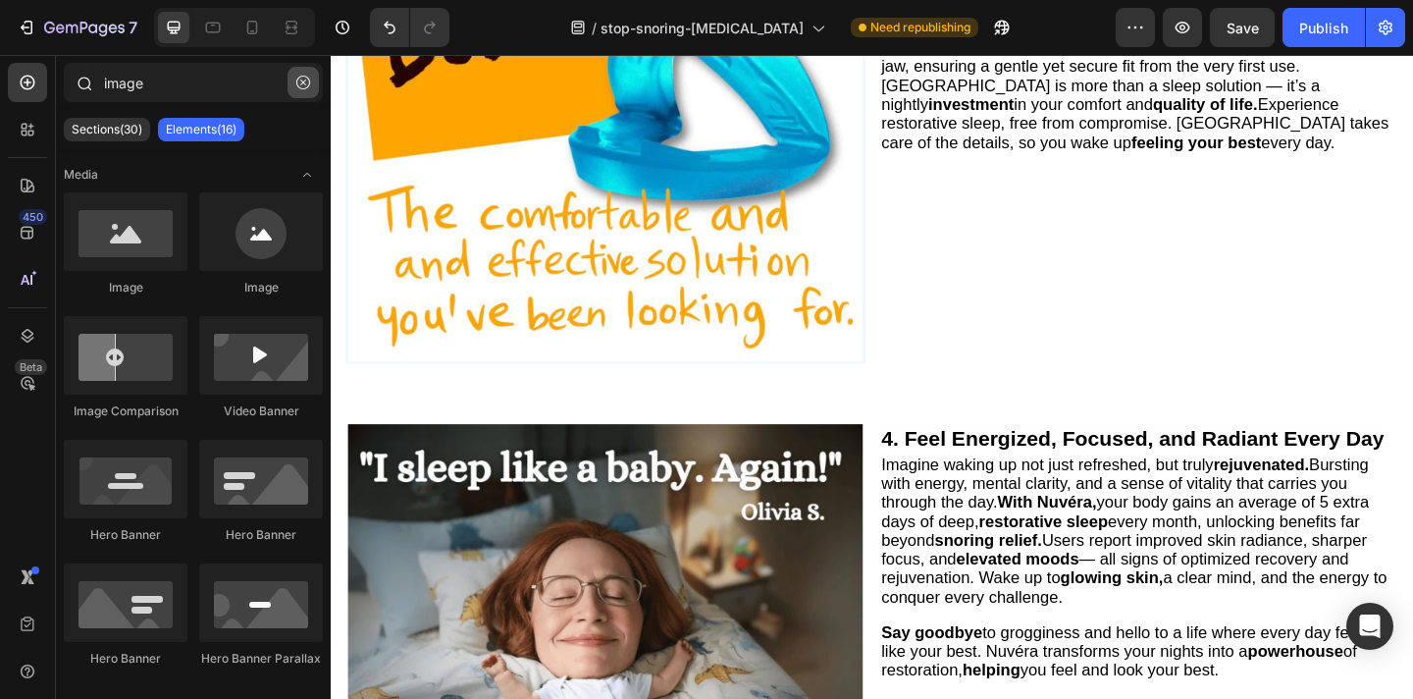
click at [302, 75] on button "button" at bounding box center [303, 82] width 31 height 31
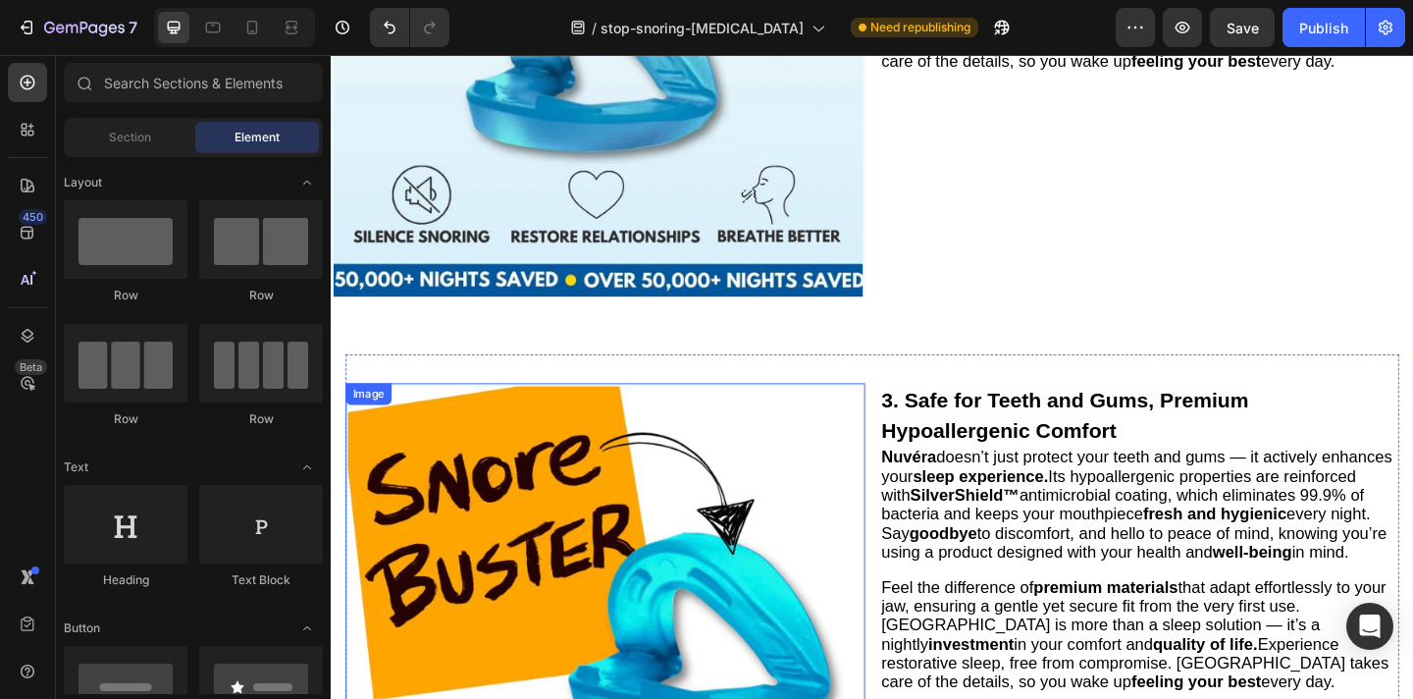
scroll to position [1344, 0]
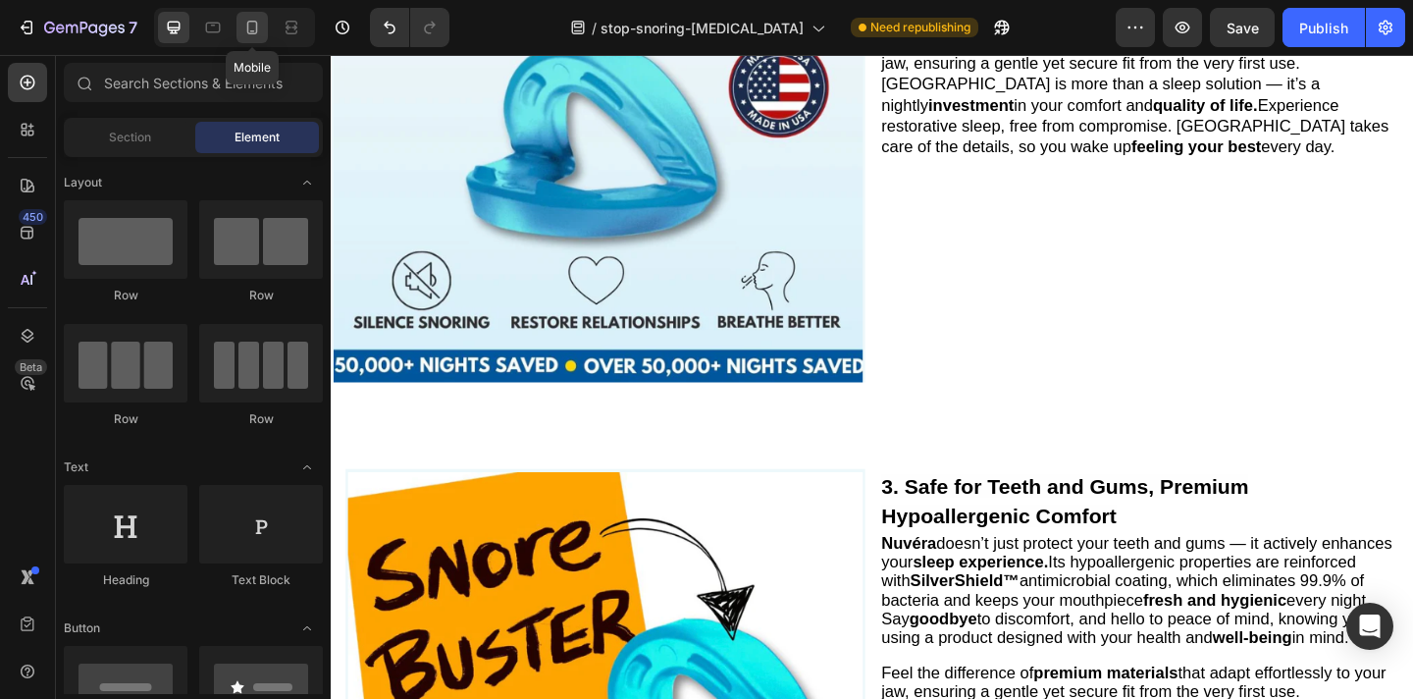
click at [248, 32] on icon at bounding box center [252, 28] width 11 height 14
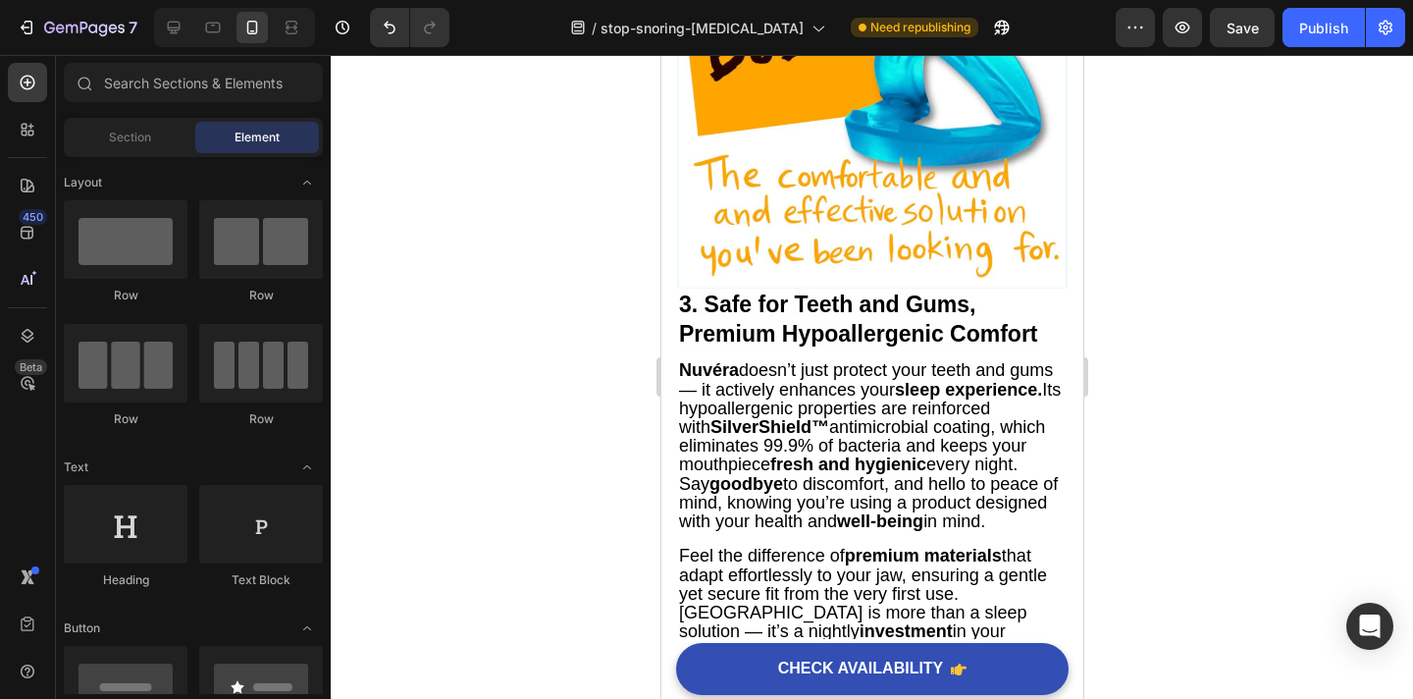
scroll to position [1961, 0]
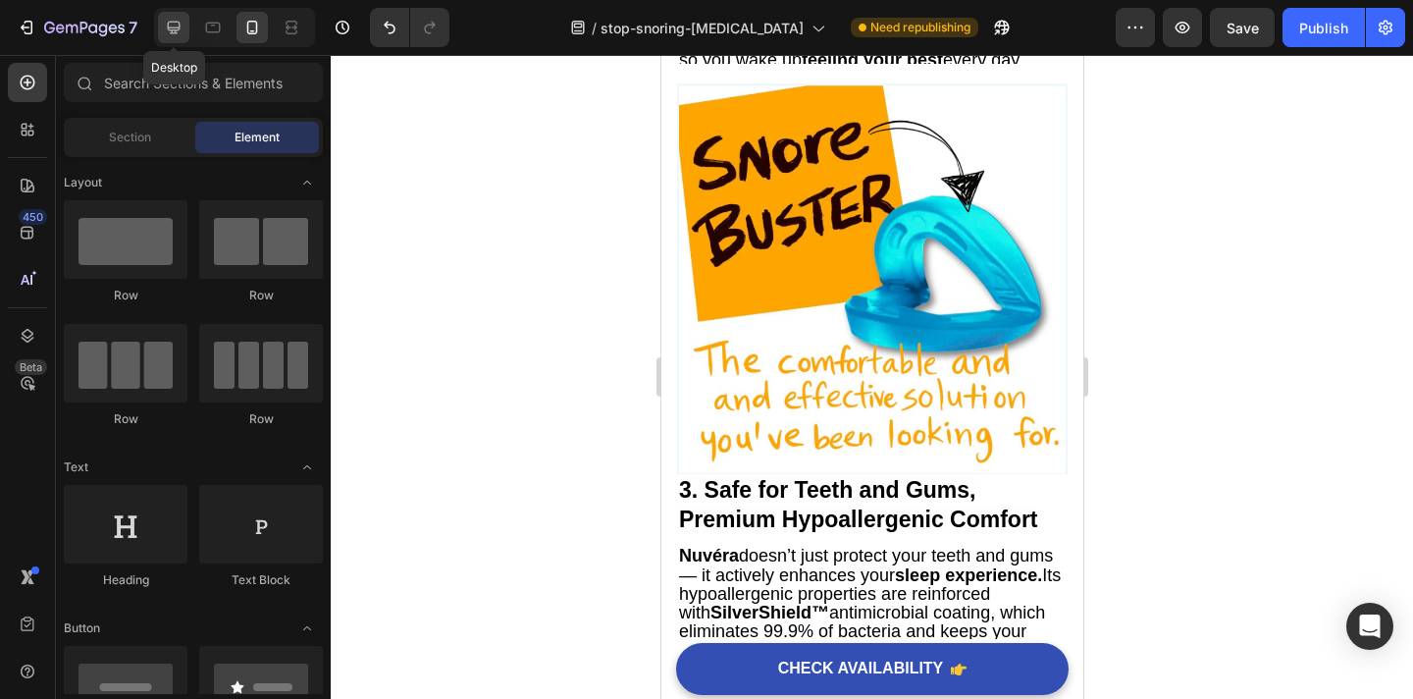
click at [180, 34] on icon at bounding box center [174, 28] width 20 height 20
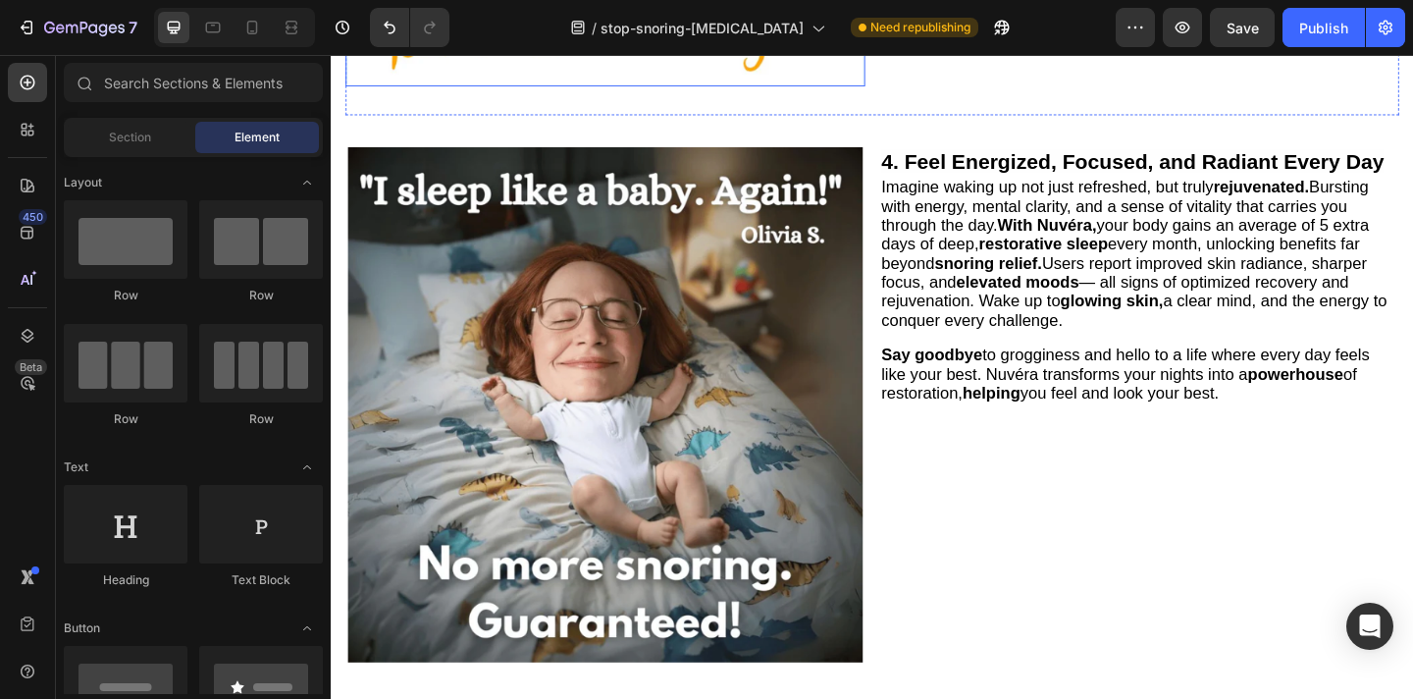
scroll to position [2342, 0]
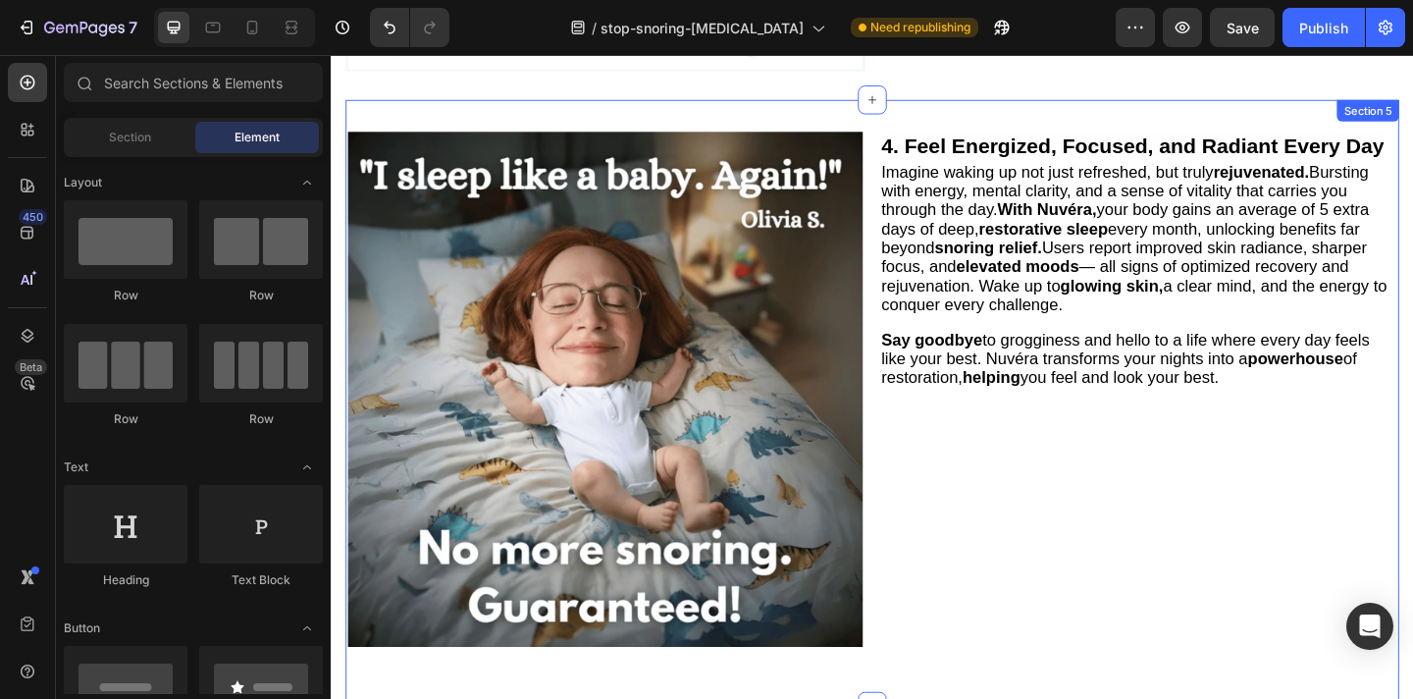
click at [919, 123] on div "Image 4. Feel Energized, Focused, and Radiant Every Day Heading Imagine waking …" at bounding box center [919, 434] width 1146 height 660
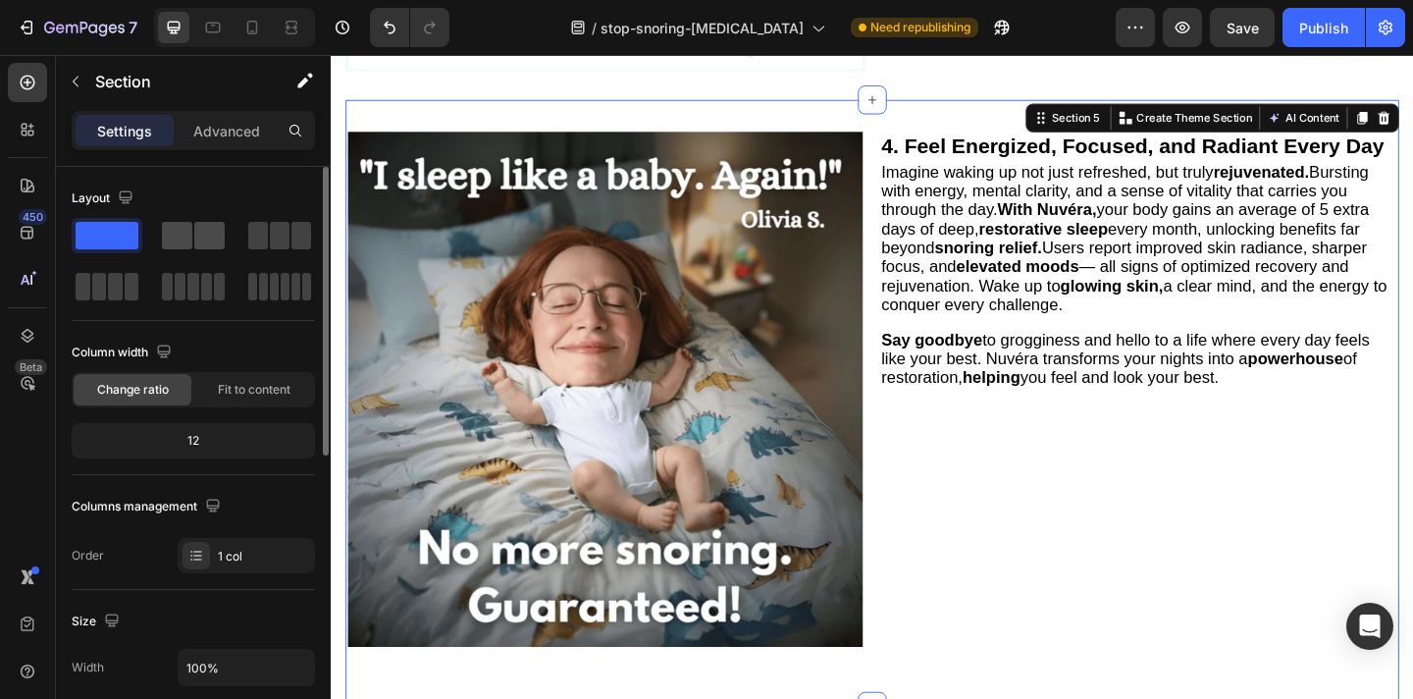
drag, startPoint x: 187, startPoint y: 236, endPoint x: 381, endPoint y: 305, distance: 205.5
click at [187, 236] on span at bounding box center [177, 235] width 30 height 27
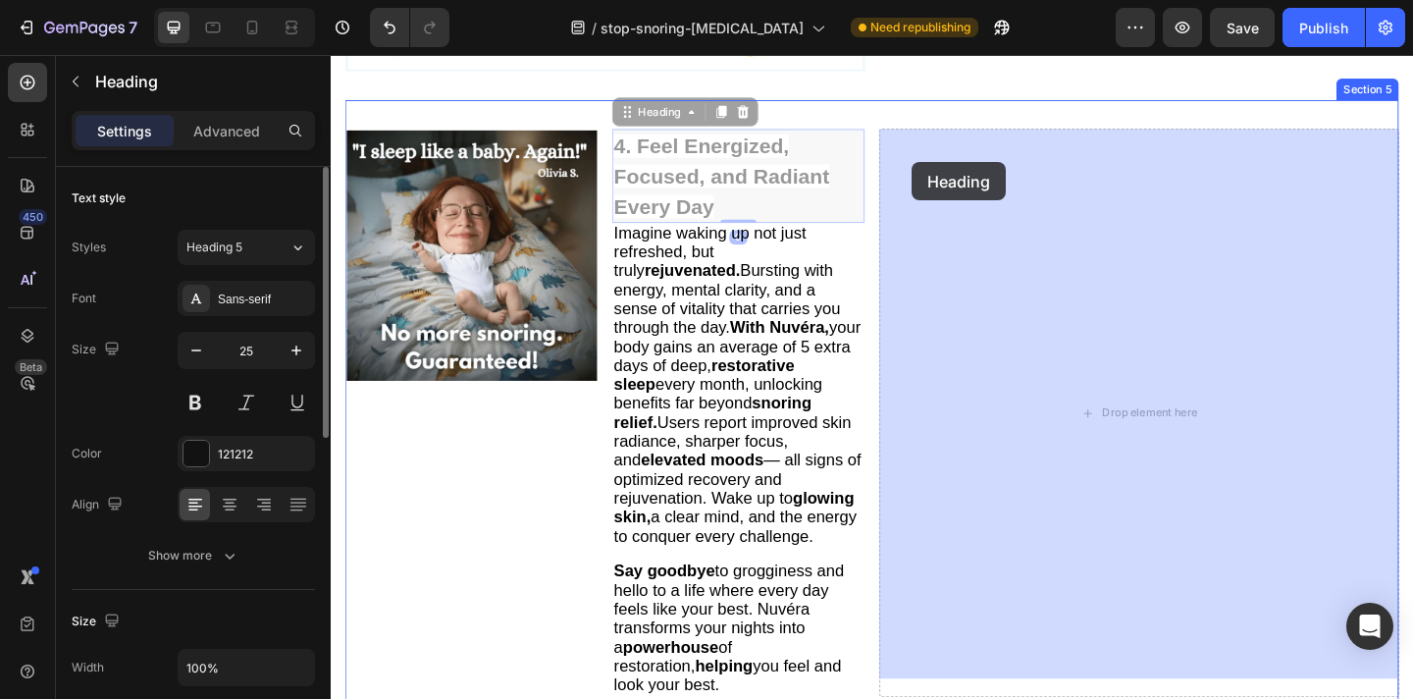
drag, startPoint x: 750, startPoint y: 175, endPoint x: 963, endPoint y: 171, distance: 213.0
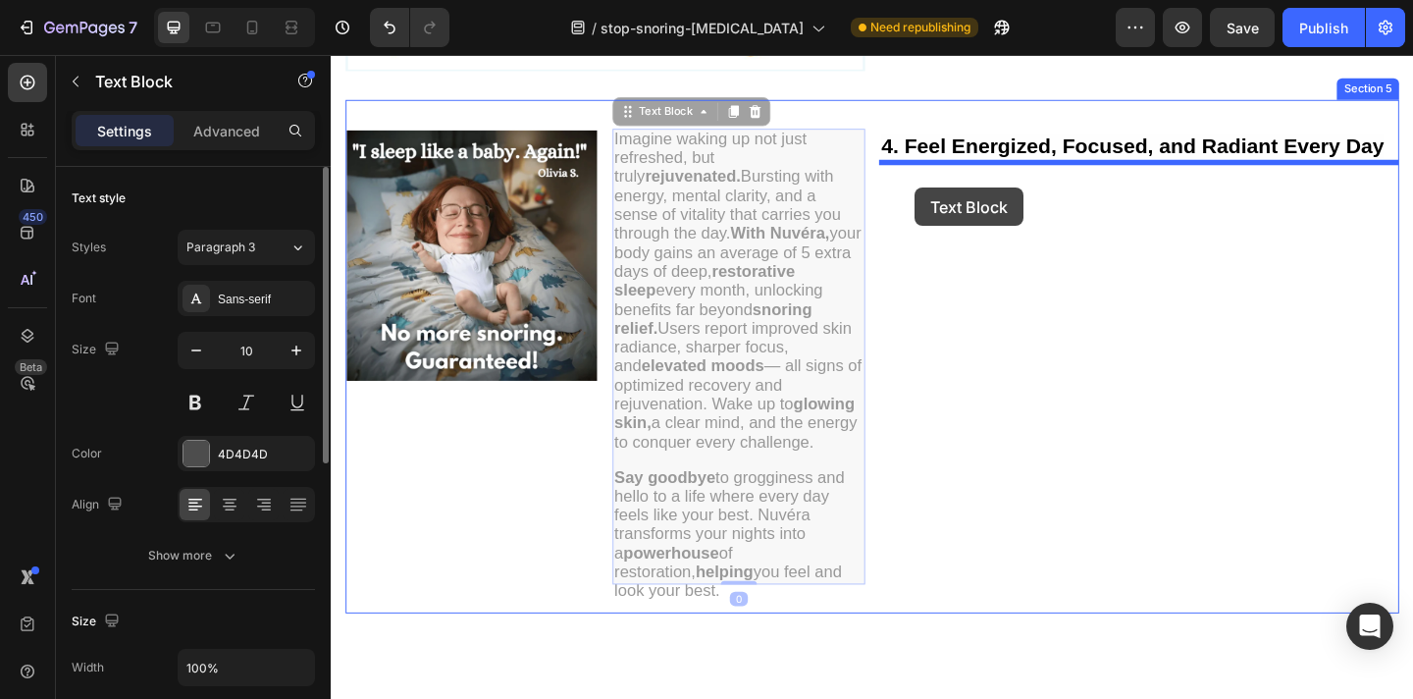
drag, startPoint x: 766, startPoint y: 200, endPoint x: 966, endPoint y: 199, distance: 200.2
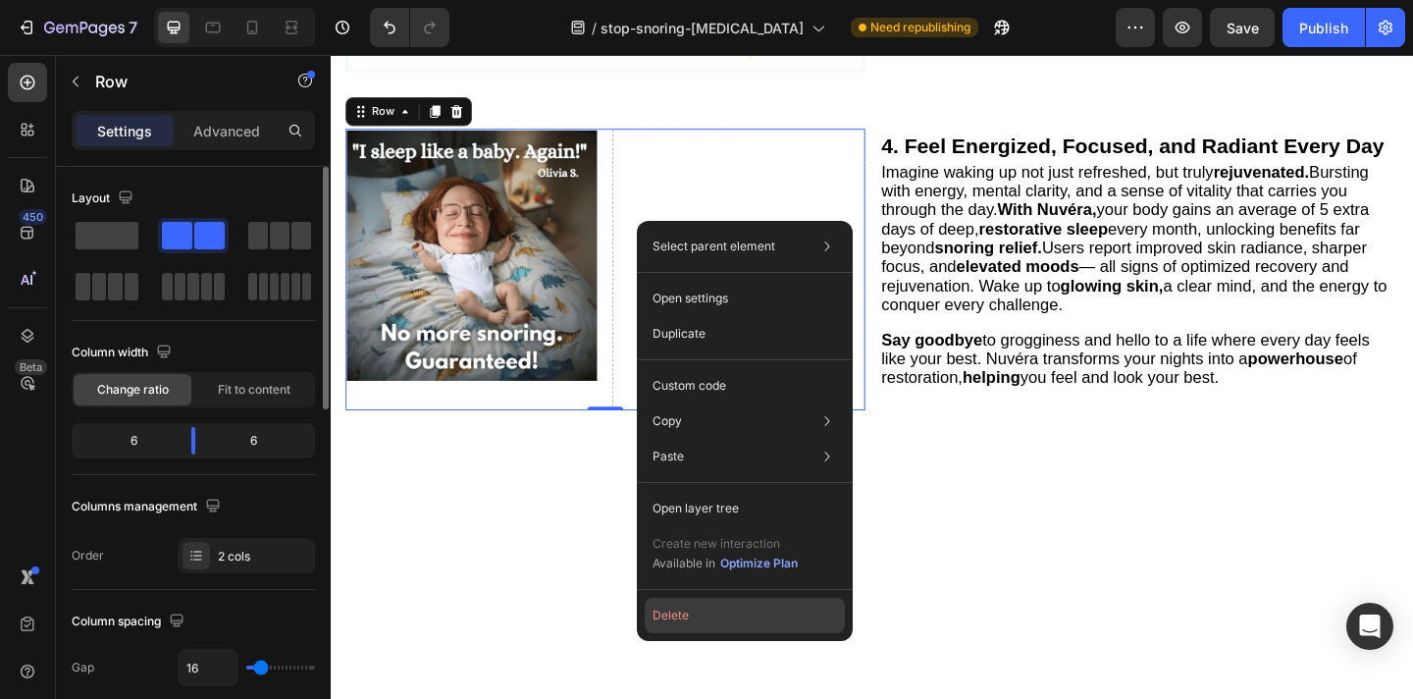
drag, startPoint x: 703, startPoint y: 603, endPoint x: 341, endPoint y: 450, distance: 392.8
click at [703, 603] on button "Delete" at bounding box center [745, 615] width 200 height 35
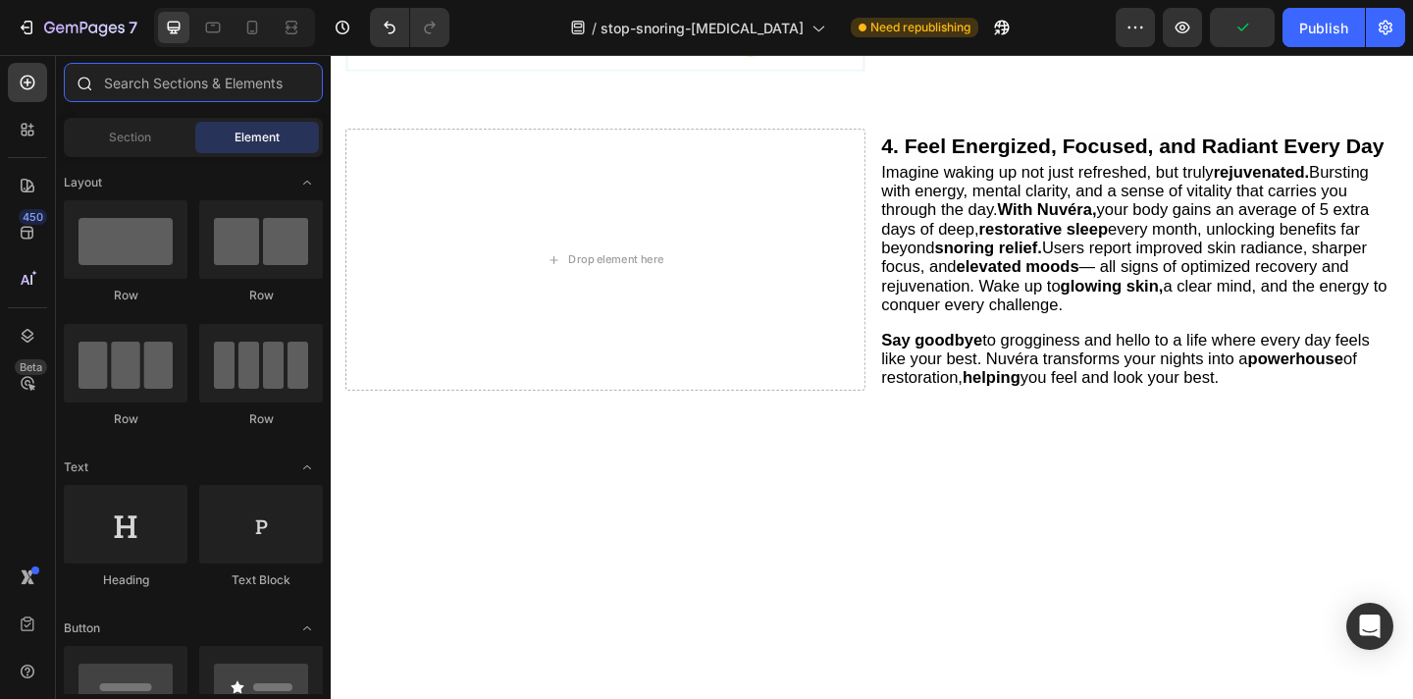
click at [169, 92] on input "text" at bounding box center [193, 82] width 259 height 39
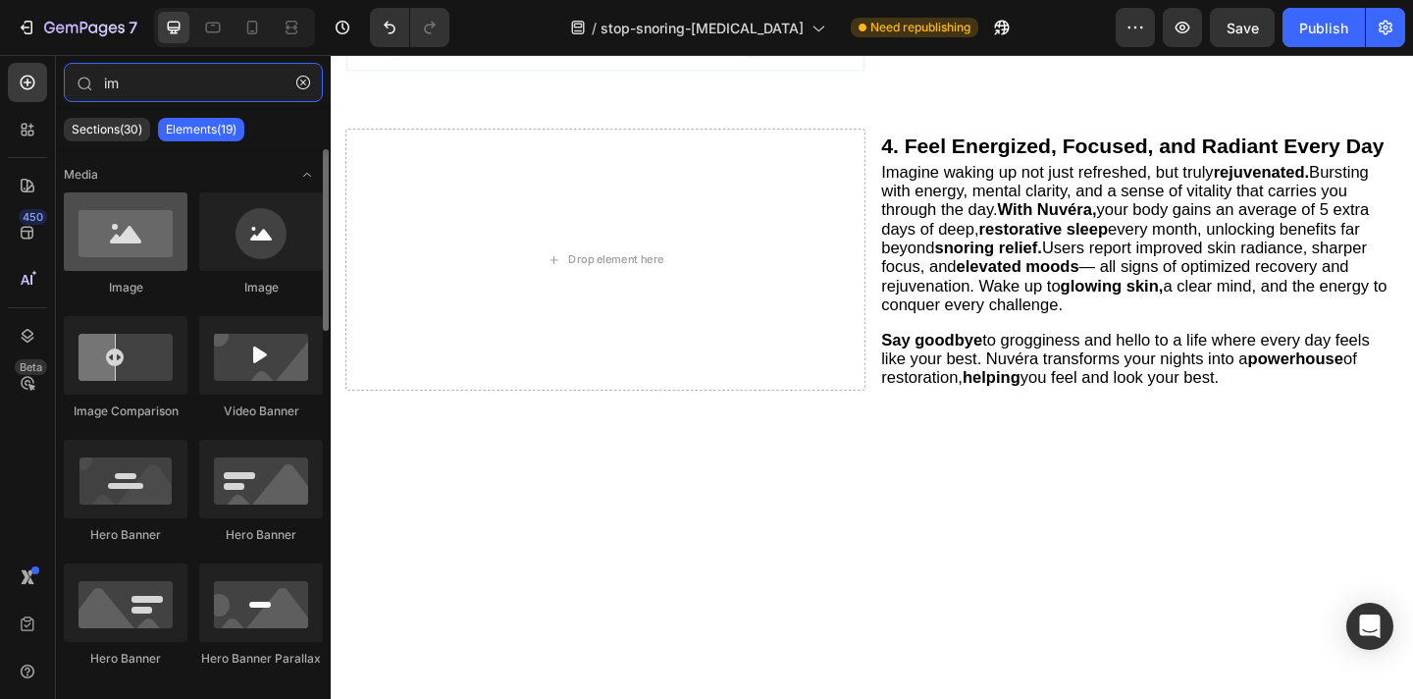
type input "im"
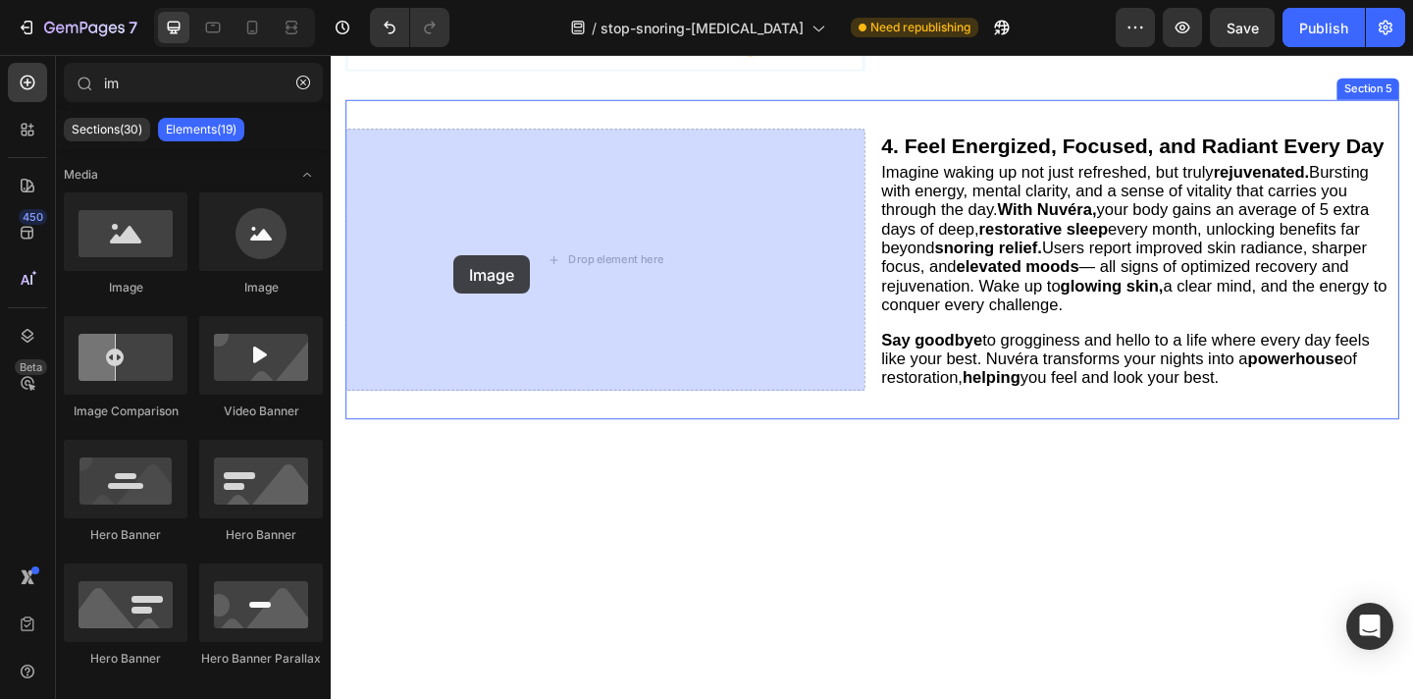
drag, startPoint x: 460, startPoint y: 310, endPoint x: 464, endPoint y: 273, distance: 37.5
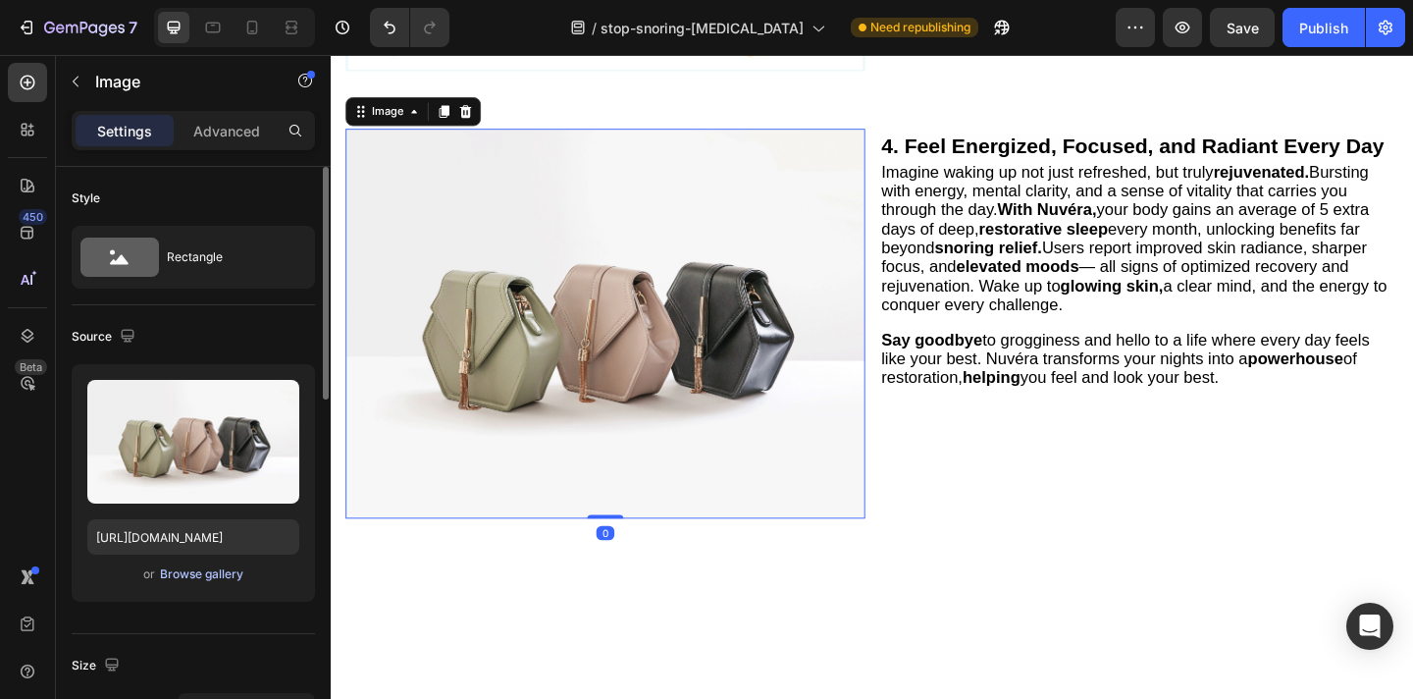
click at [215, 574] on div "Browse gallery" at bounding box center [201, 574] width 83 height 18
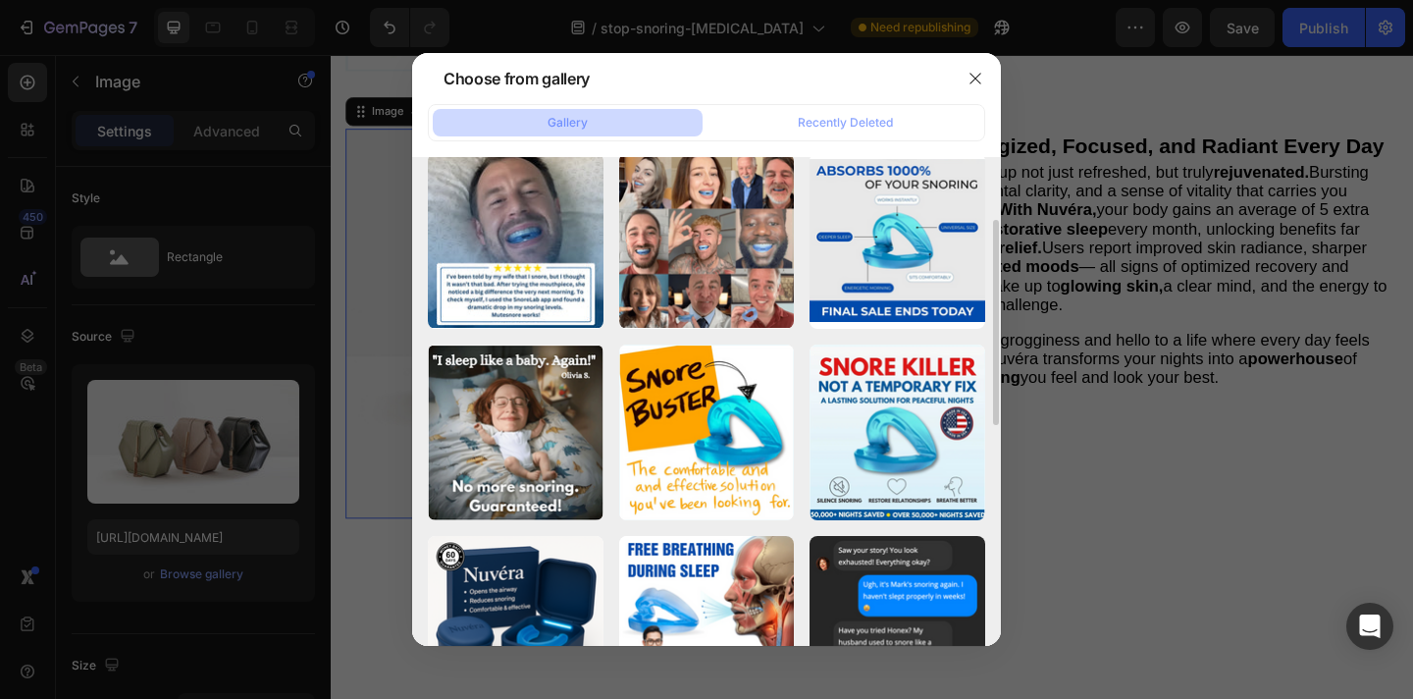
scroll to position [321, 0]
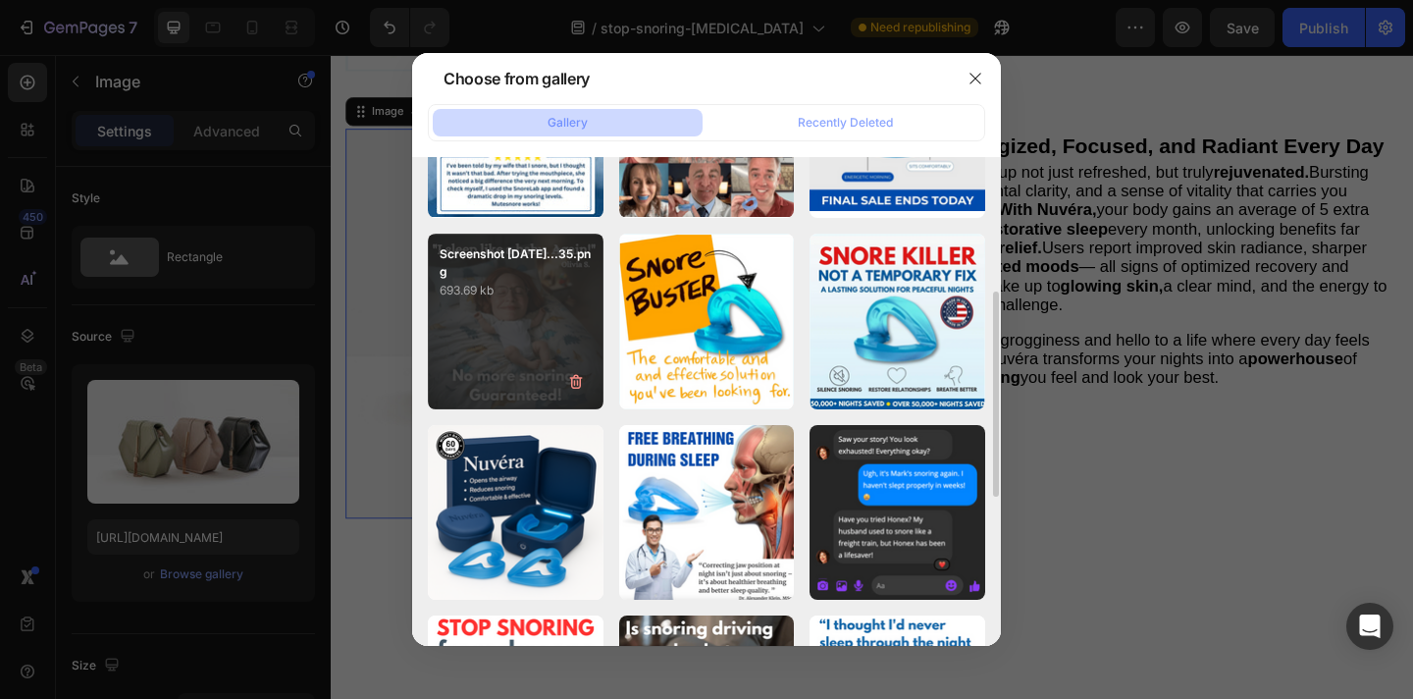
click at [519, 341] on div "Screenshot 2025-09-22...35.png 693.69 kb" at bounding box center [516, 322] width 176 height 176
type input "https://cdn.shopify.com/s/files/1/0946/6963/5932/files/gempages_585540442586612…"
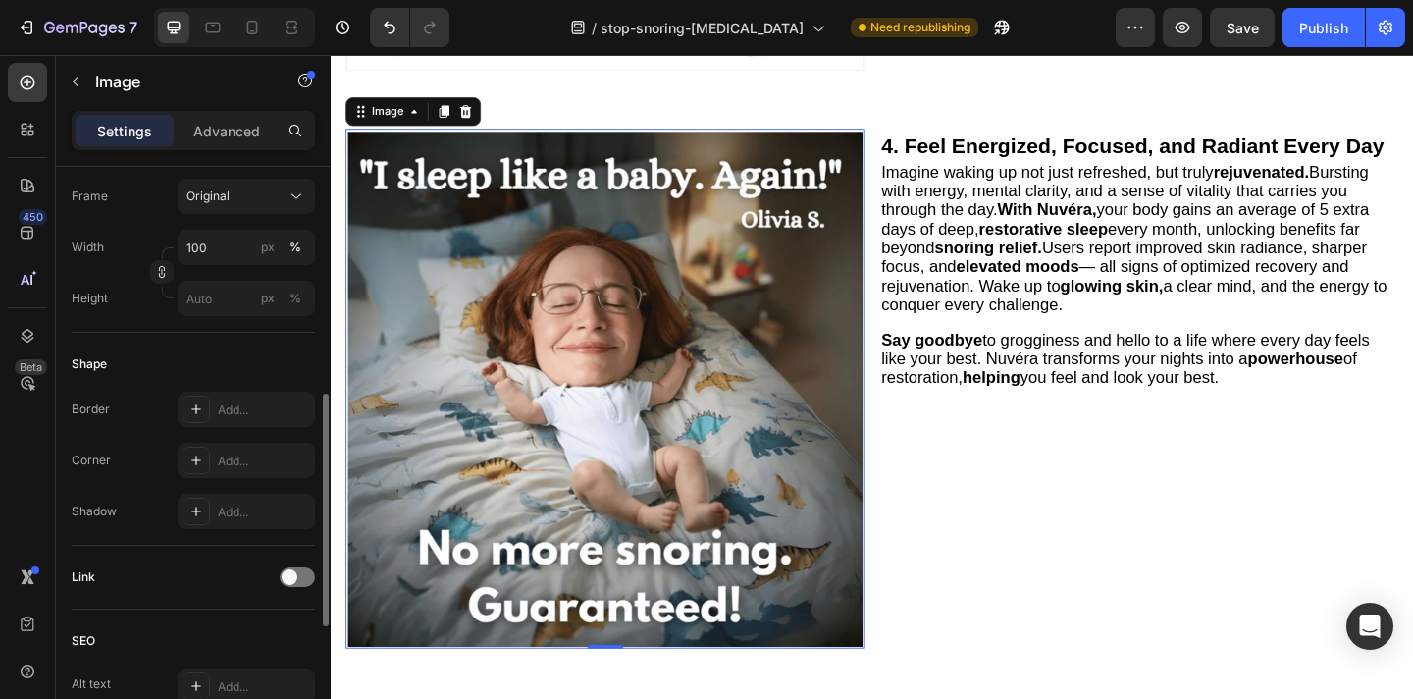
scroll to position [531, 0]
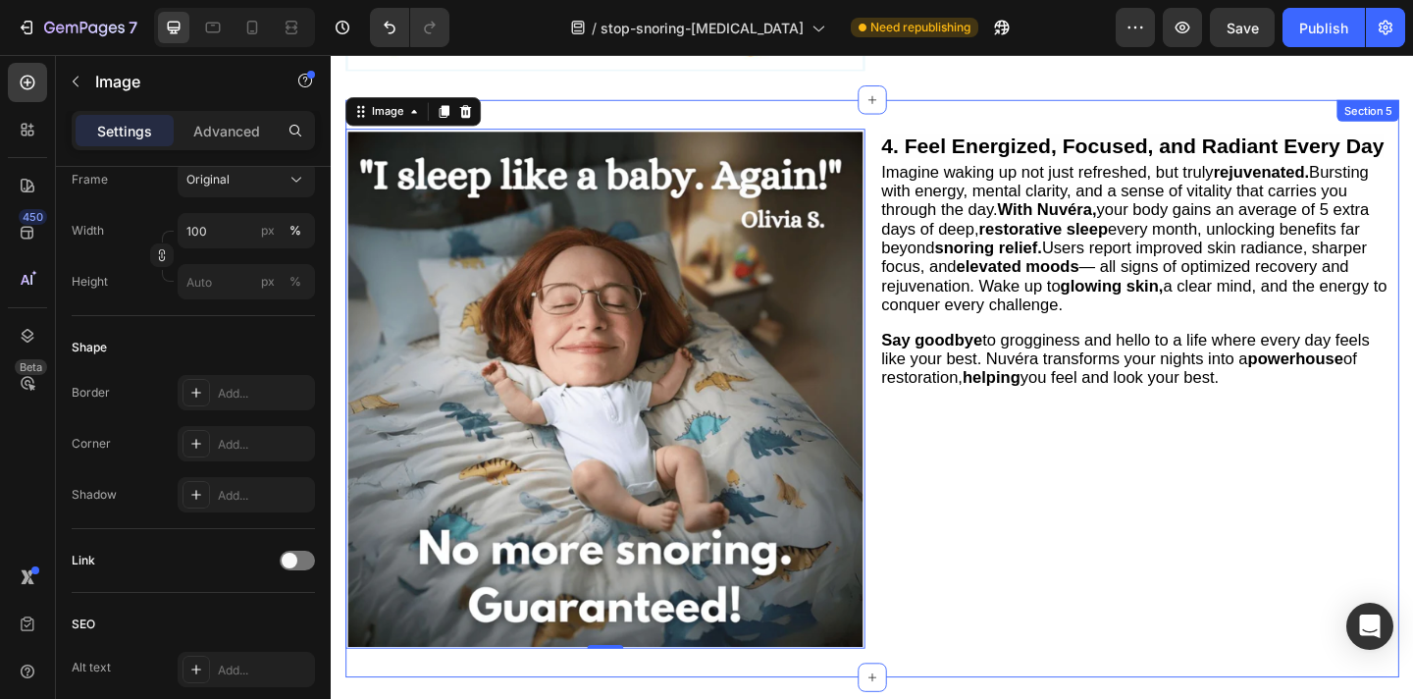
click at [912, 123] on div "Image 0 4. Feel Energized, Focused, and Radiant Every Day Heading Imagine wakin…" at bounding box center [919, 418] width 1146 height 628
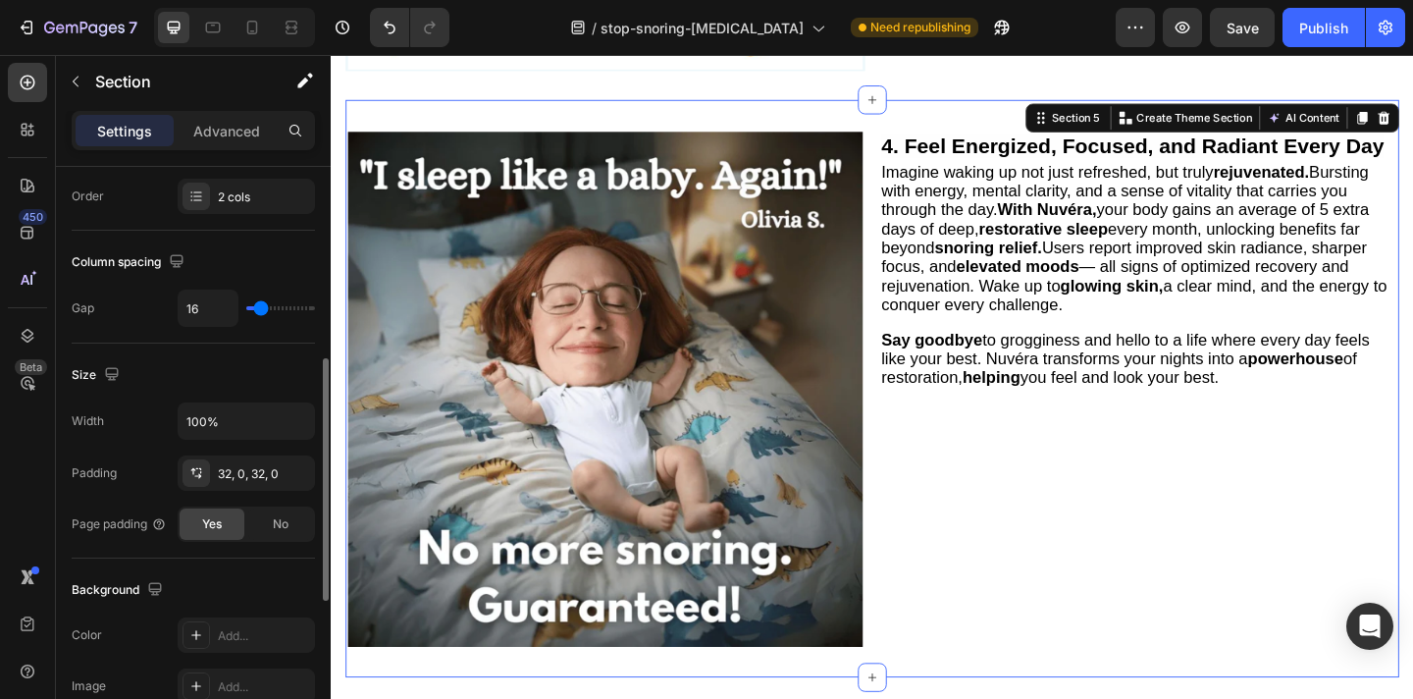
scroll to position [397, 0]
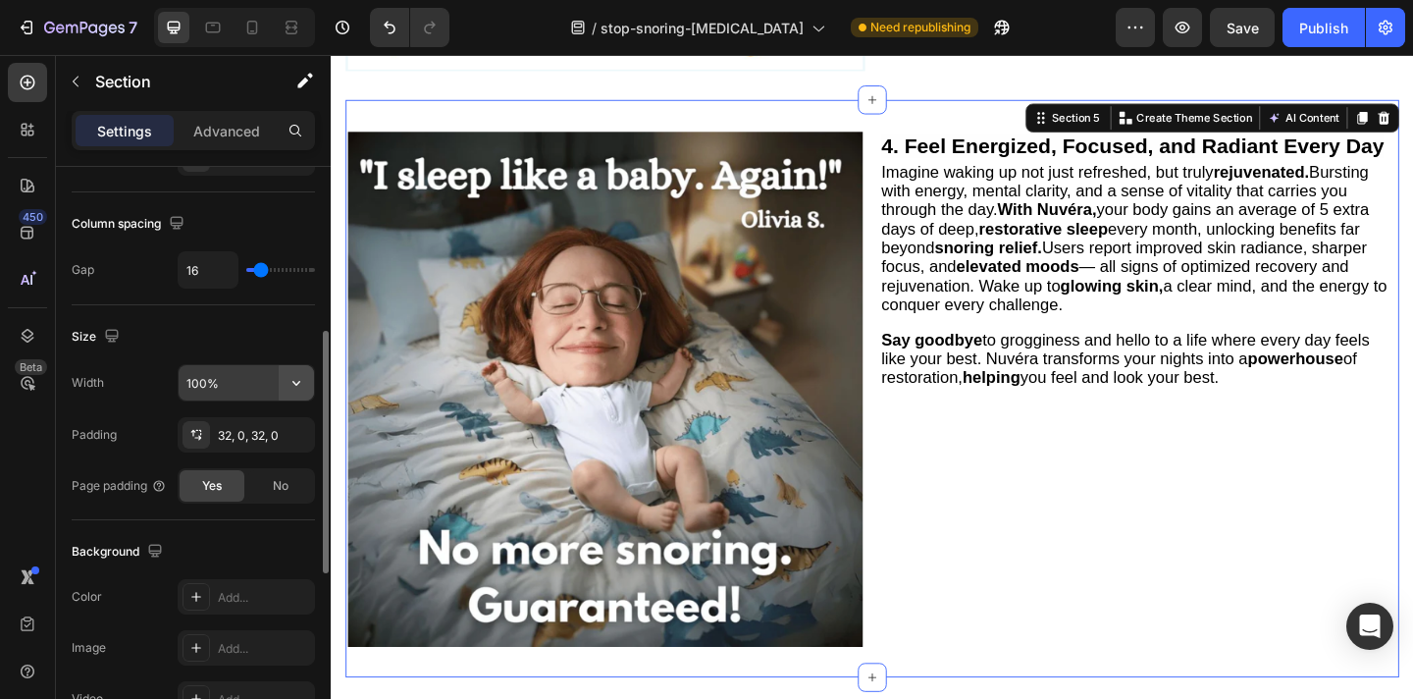
click at [292, 388] on icon "button" at bounding box center [297, 383] width 20 height 20
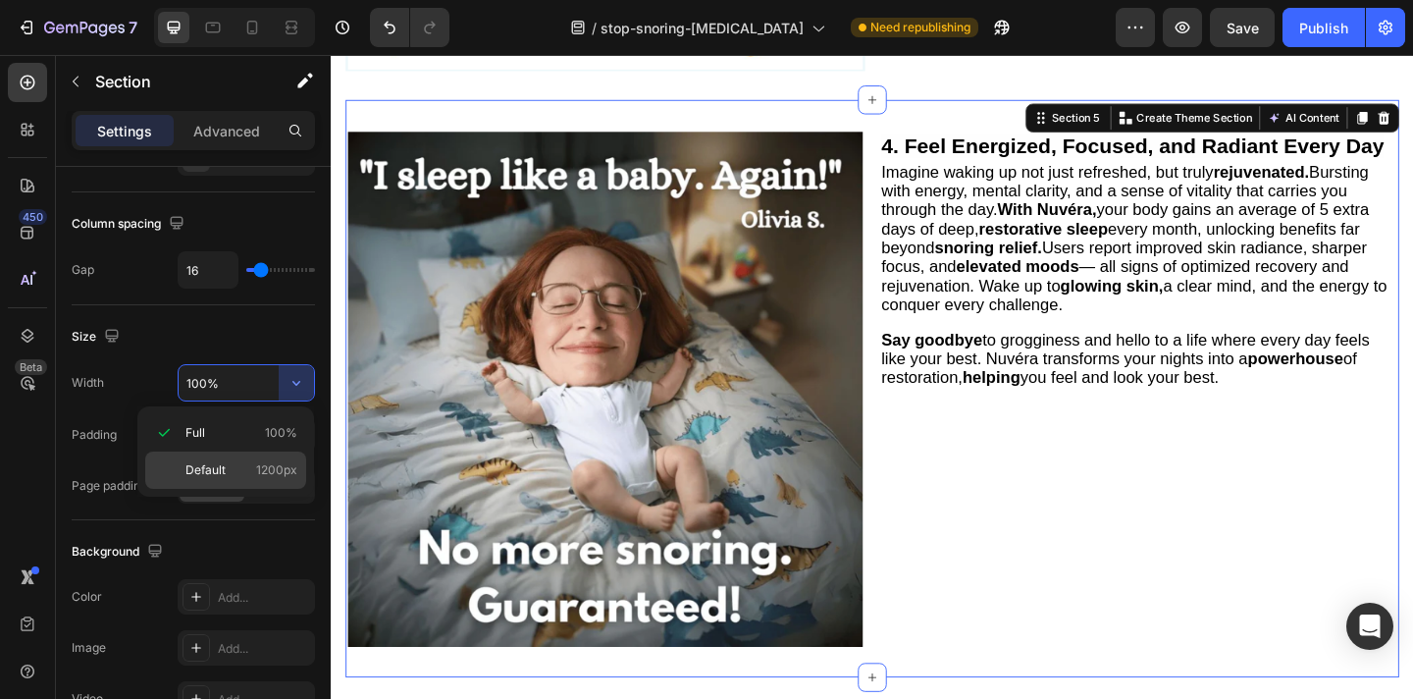
click at [267, 470] on span "1200px" at bounding box center [276, 470] width 41 height 18
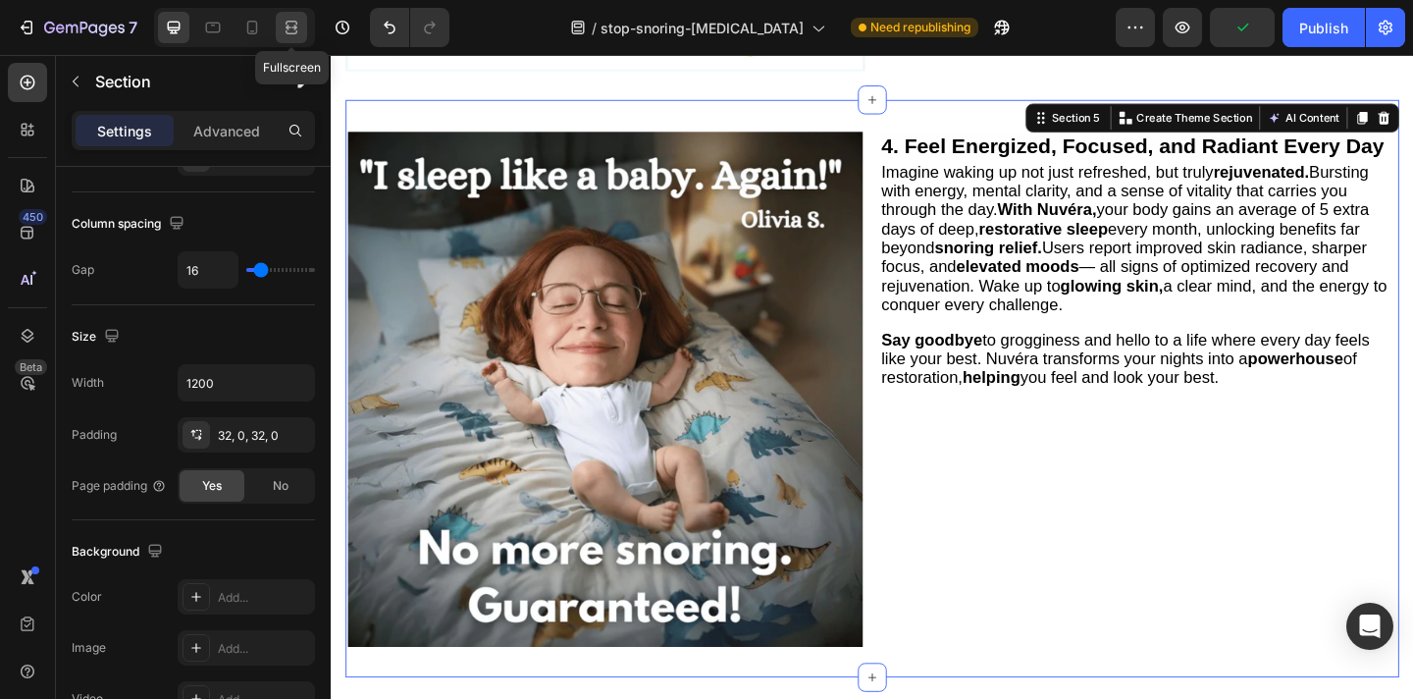
click at [292, 28] on icon at bounding box center [292, 28] width 20 height 20
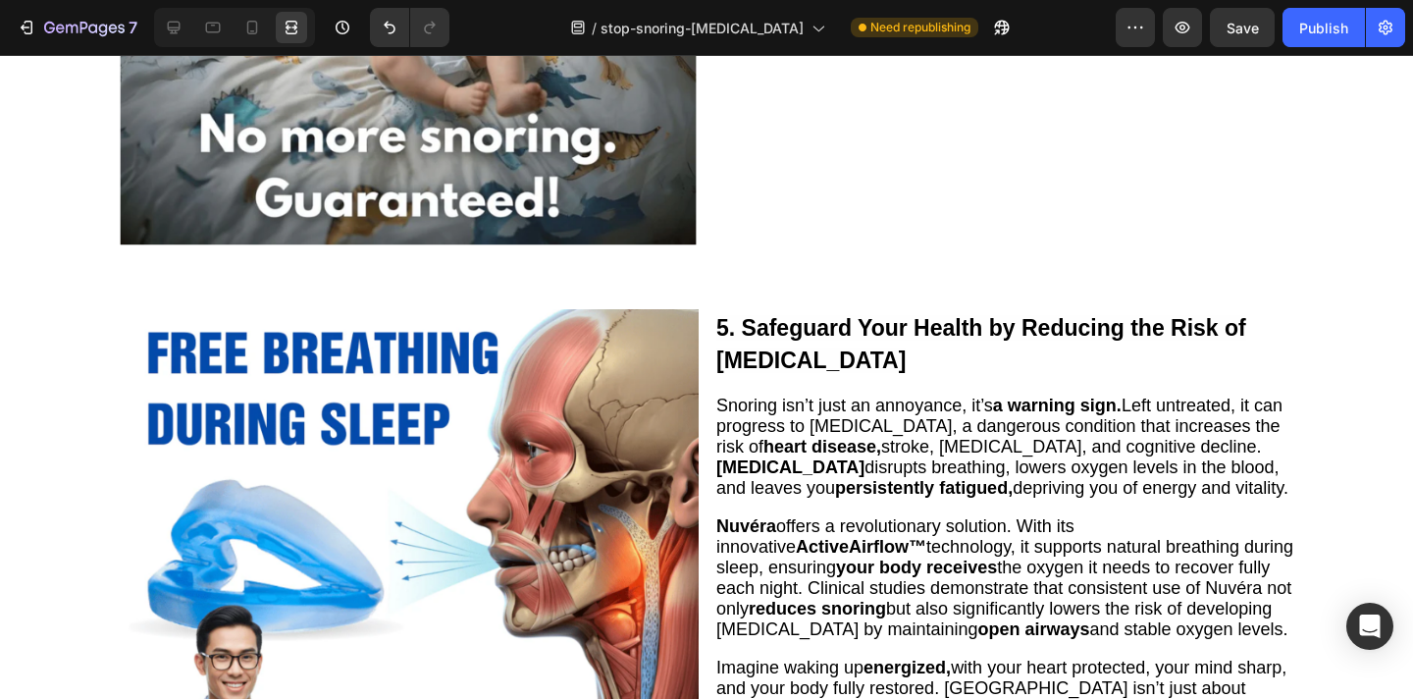
scroll to position [2839, 0]
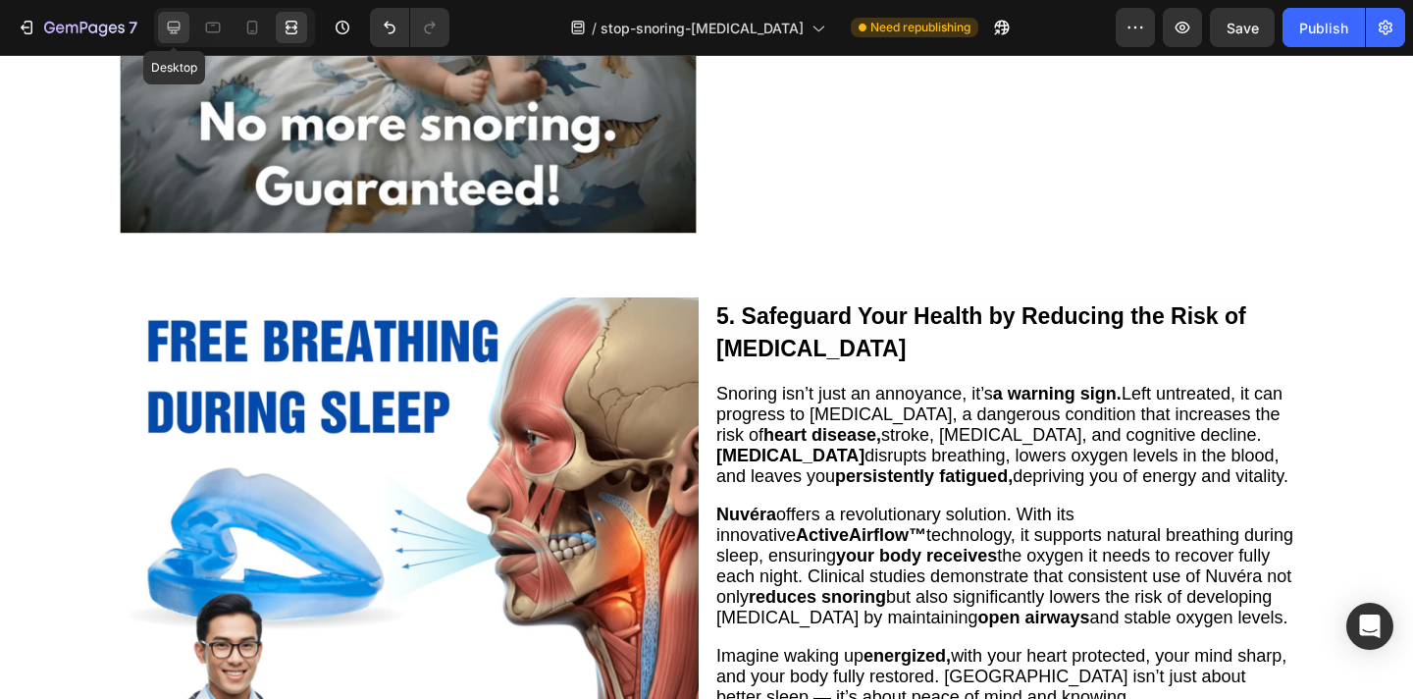
click at [180, 30] on icon at bounding box center [174, 28] width 20 height 20
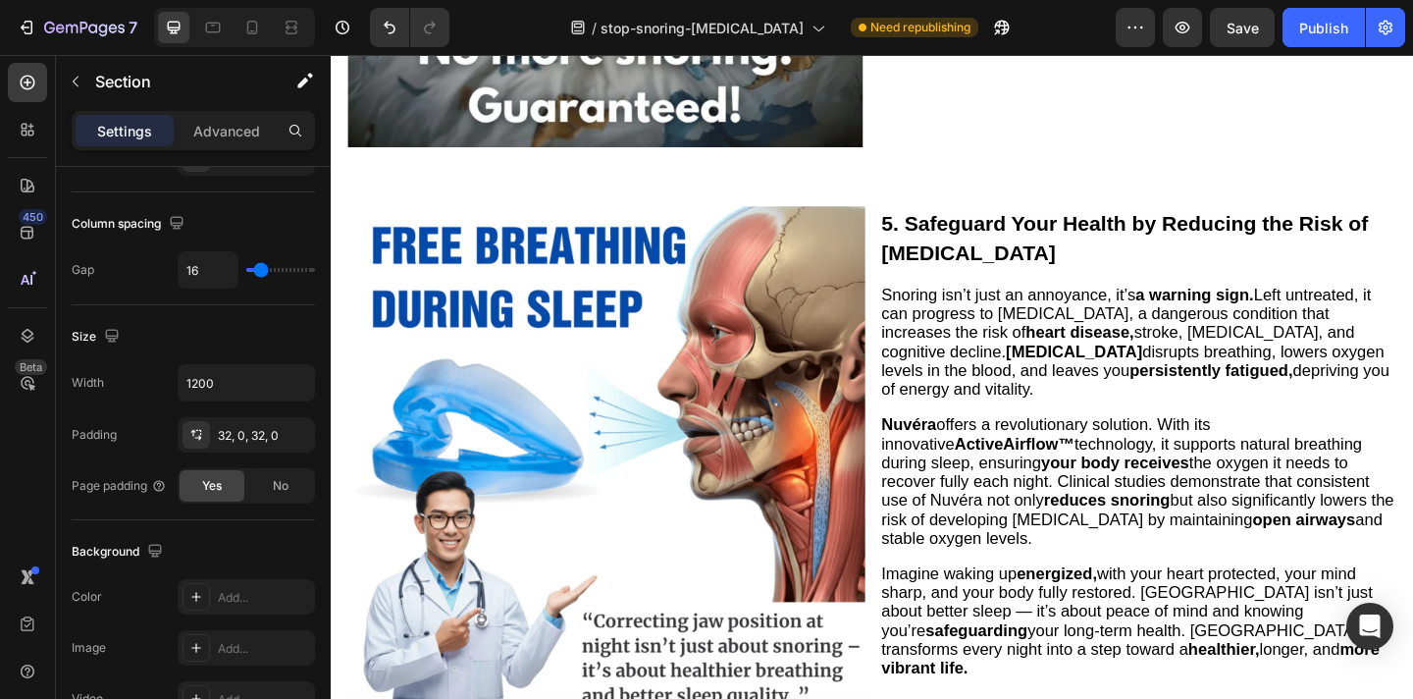
scroll to position [2921, 0]
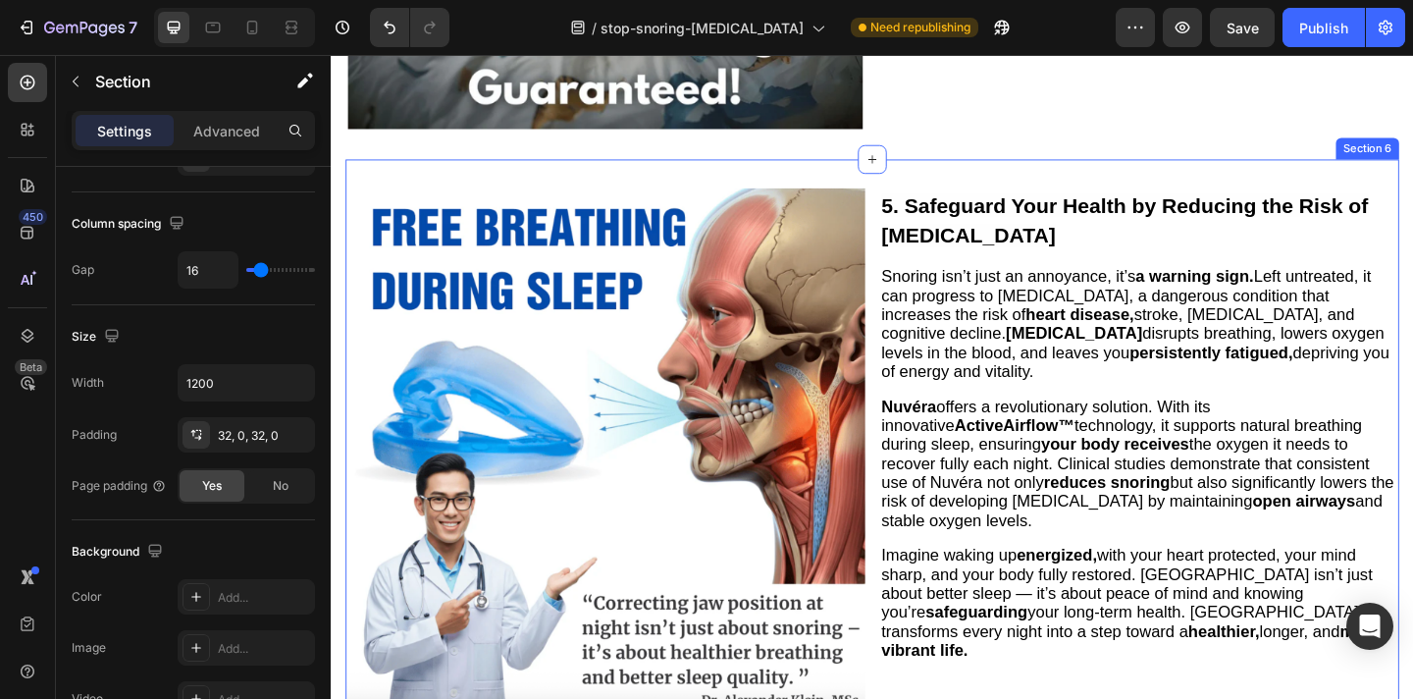
click at [924, 188] on div "Image 5. Safeguard Your Health by Reducing the Risk of Sleep Apnea Heading Snor…" at bounding box center [919, 544] width 1146 height 750
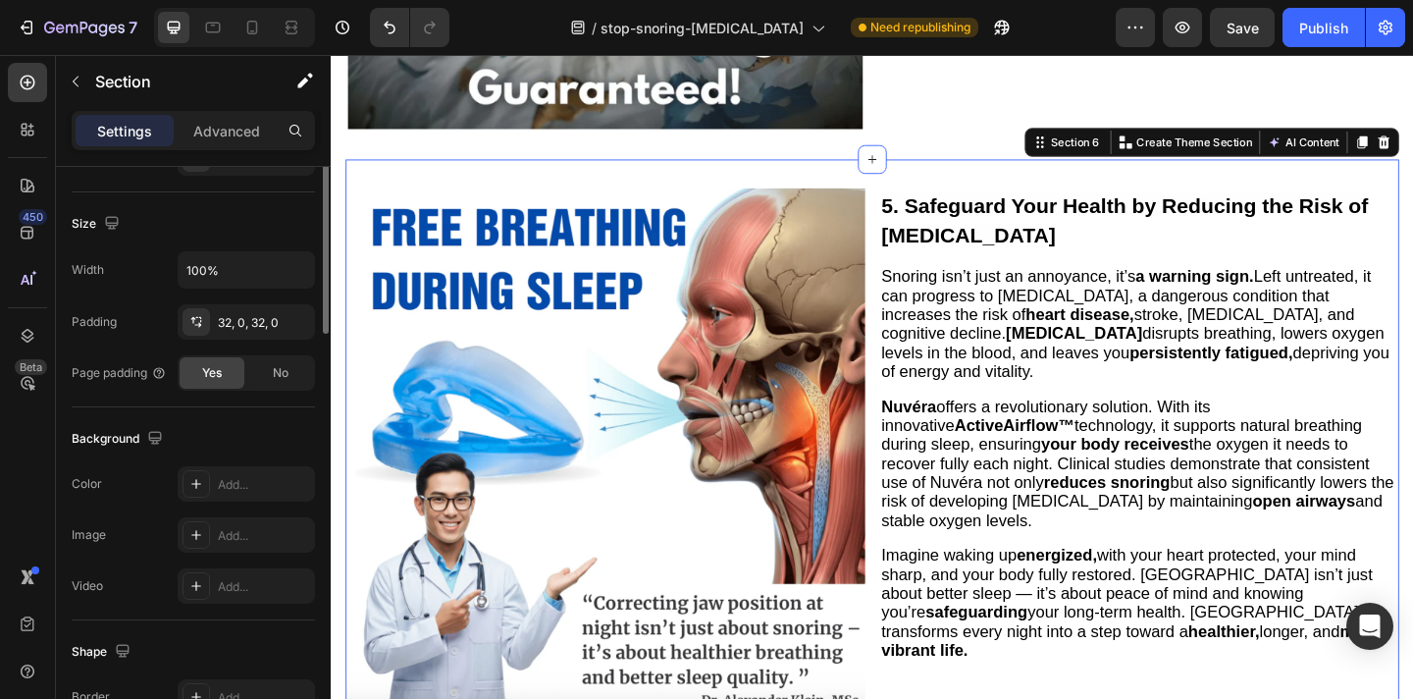
scroll to position [0, 0]
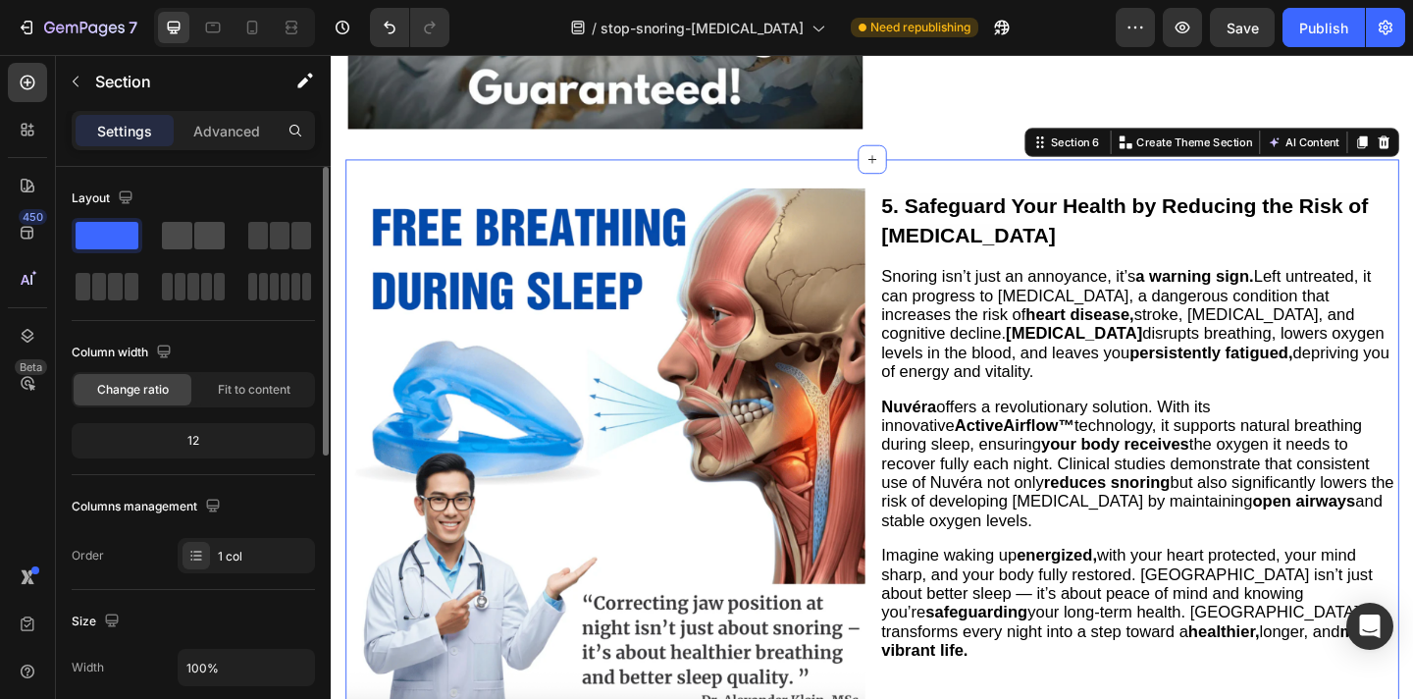
click at [186, 233] on span at bounding box center [177, 235] width 30 height 27
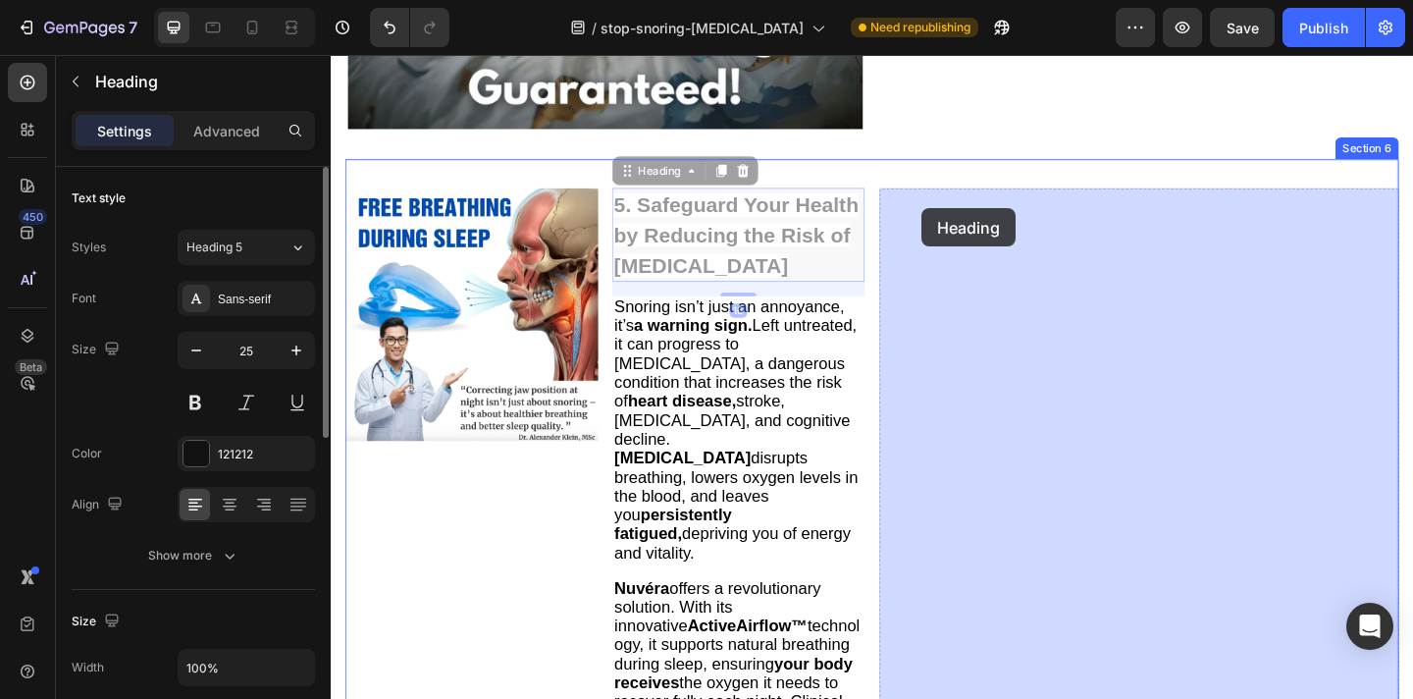
drag, startPoint x: 750, startPoint y: 232, endPoint x: 974, endPoint y: 222, distance: 224.0
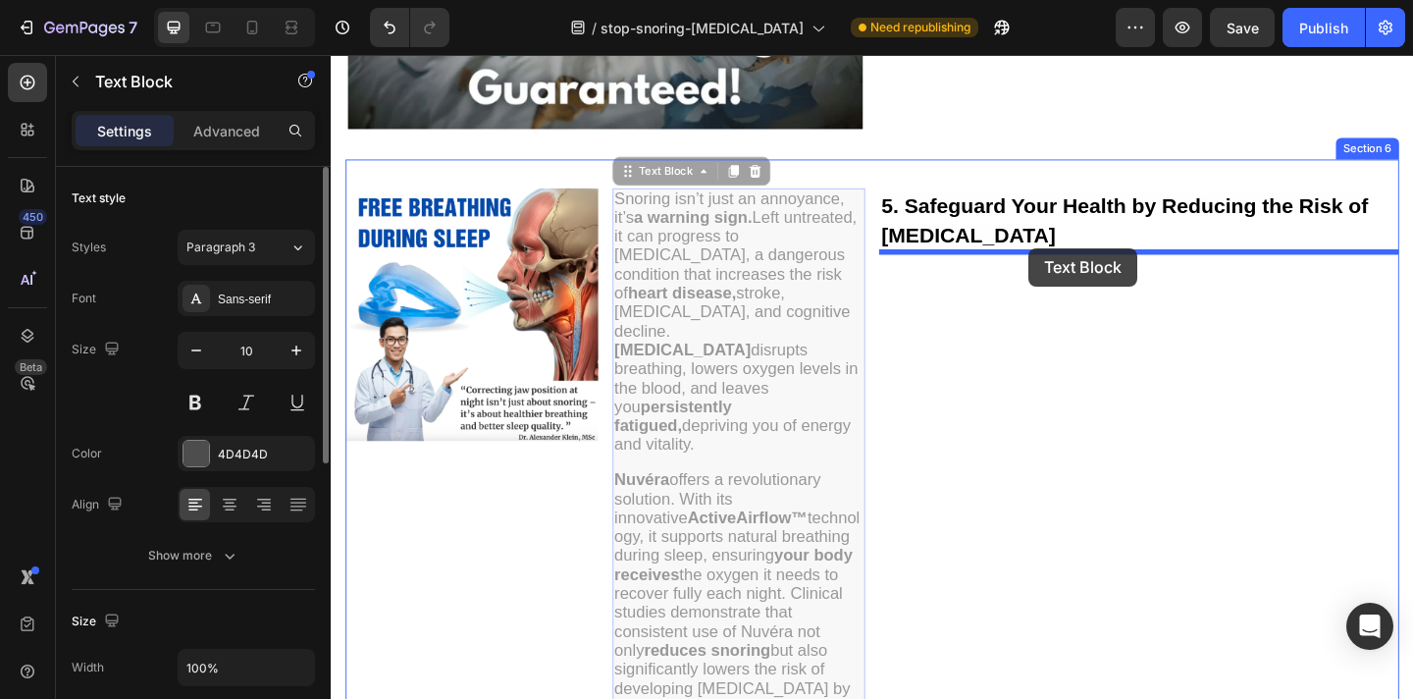
drag, startPoint x: 761, startPoint y: 265, endPoint x: 1090, endPoint y: 265, distance: 329.8
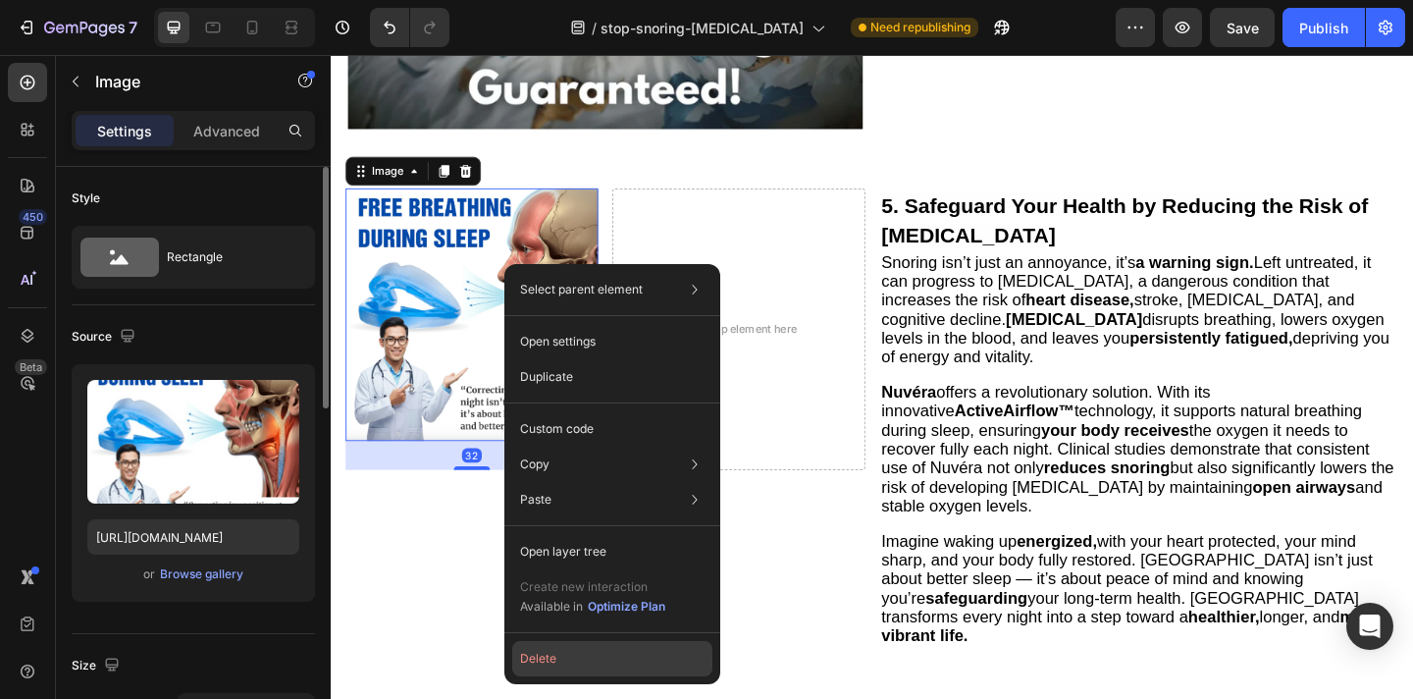
click at [582, 652] on button "Delete" at bounding box center [612, 658] width 200 height 35
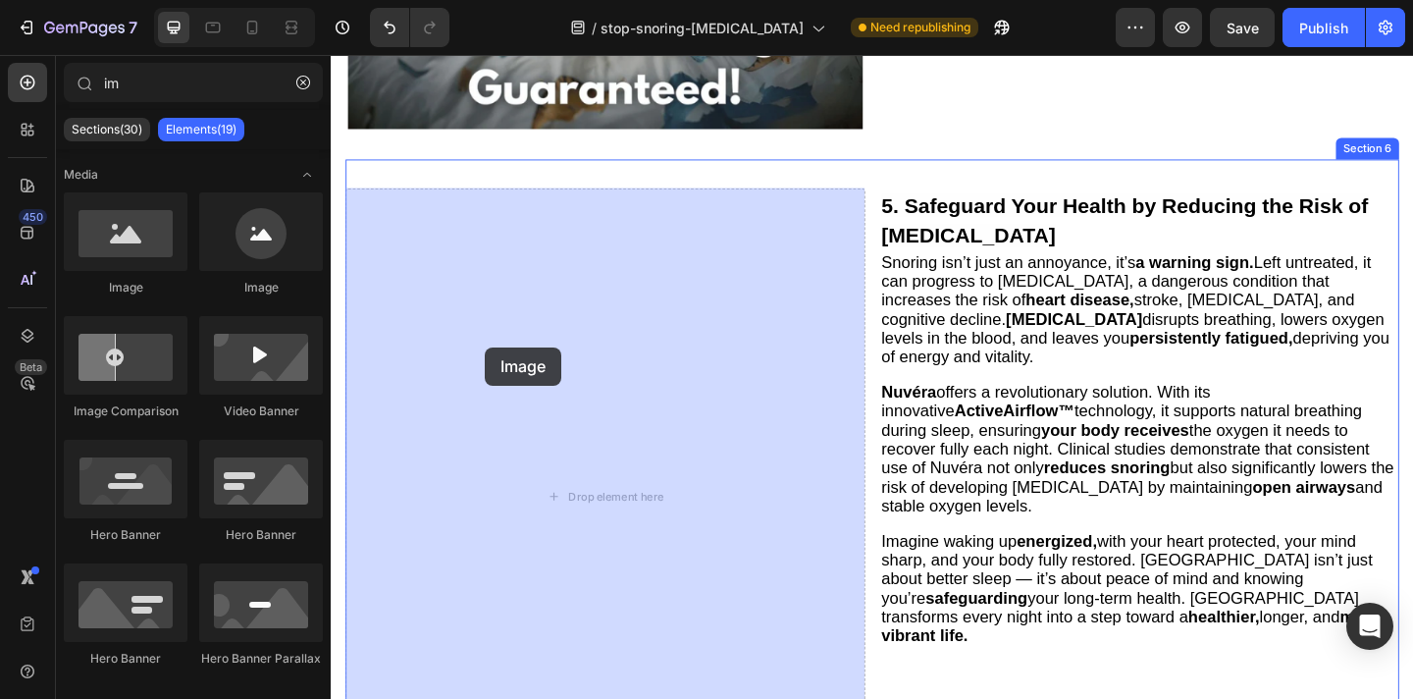
drag, startPoint x: 462, startPoint y: 291, endPoint x: 499, endPoint y: 374, distance: 90.1
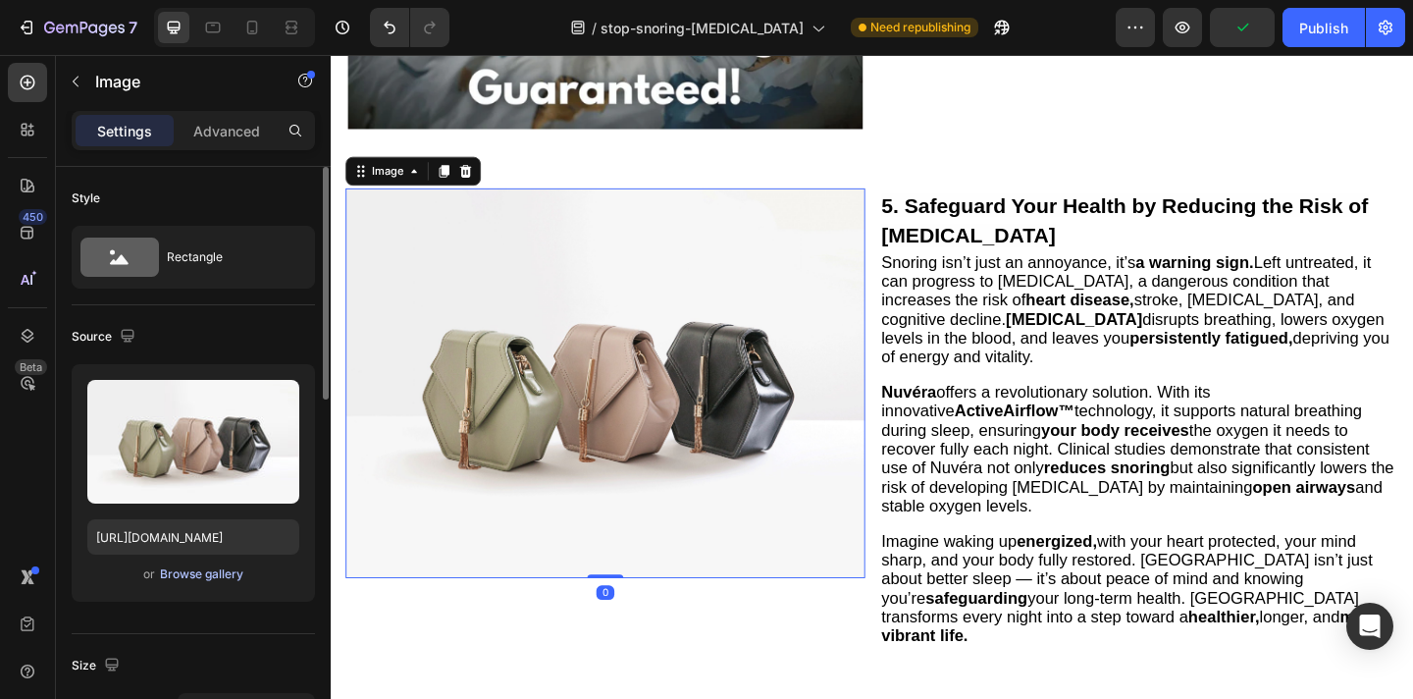
click at [218, 573] on div "Browse gallery" at bounding box center [201, 574] width 83 height 18
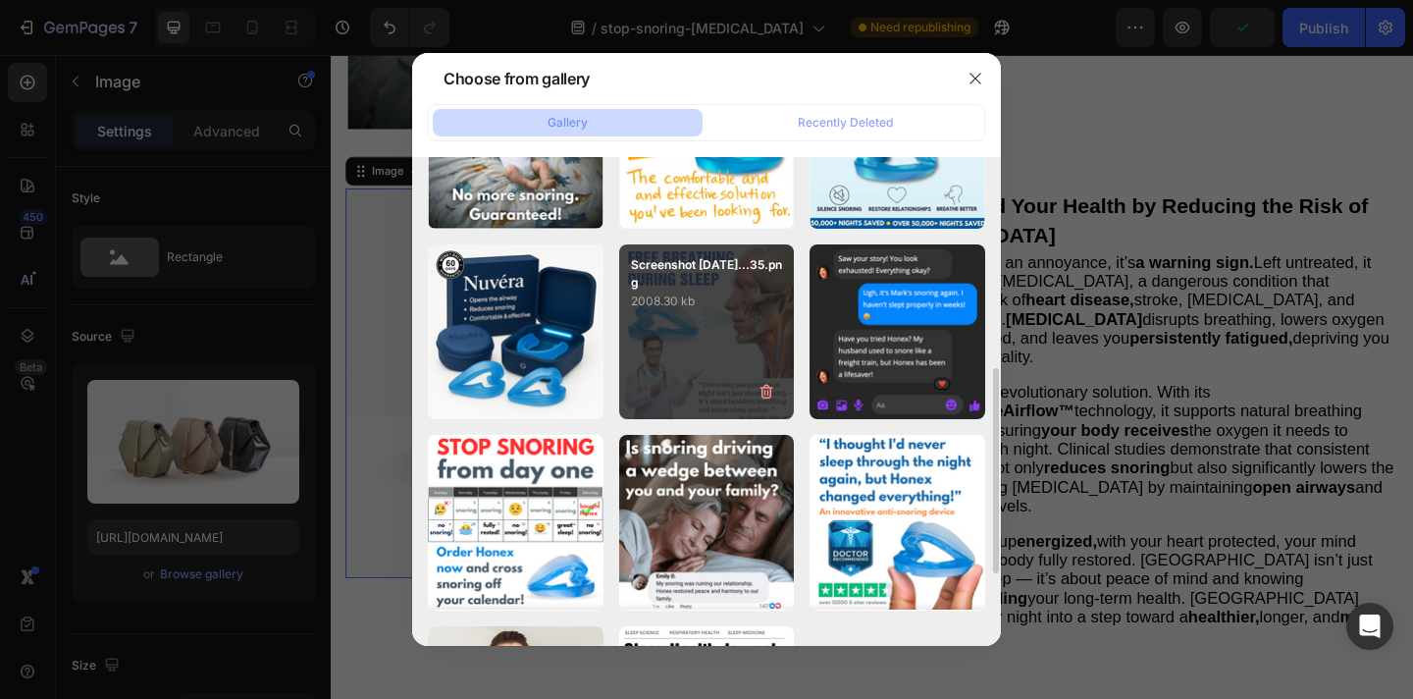
scroll to position [510, 0]
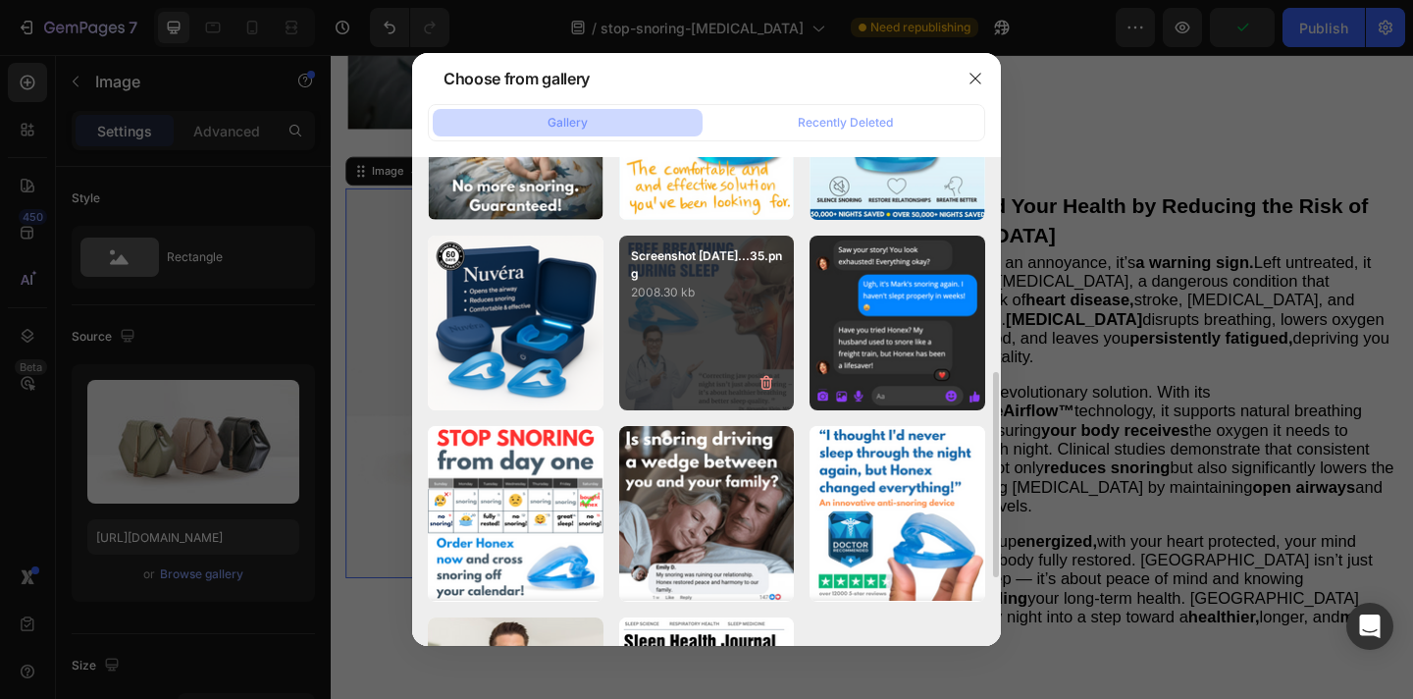
click at [676, 324] on div "Screenshot 2025-09-22...35.png 2008.30 kb" at bounding box center [707, 324] width 176 height 176
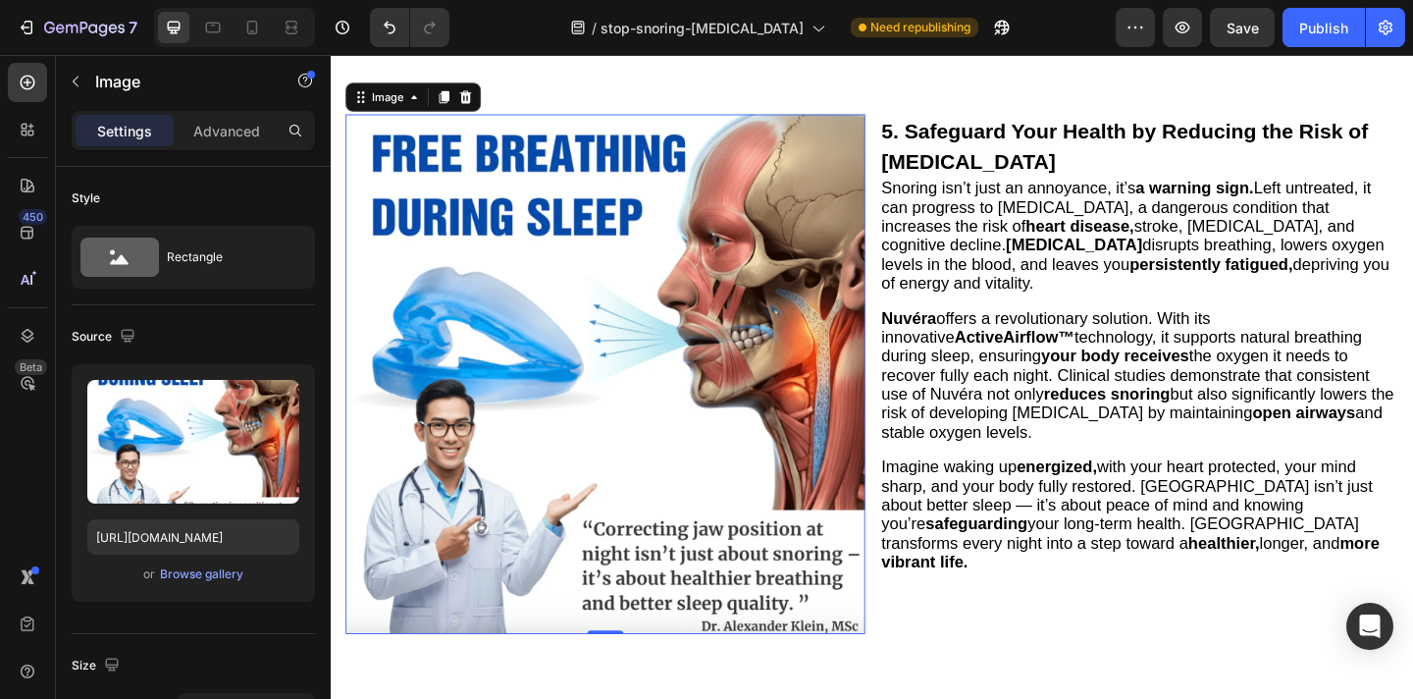
scroll to position [2918, 0]
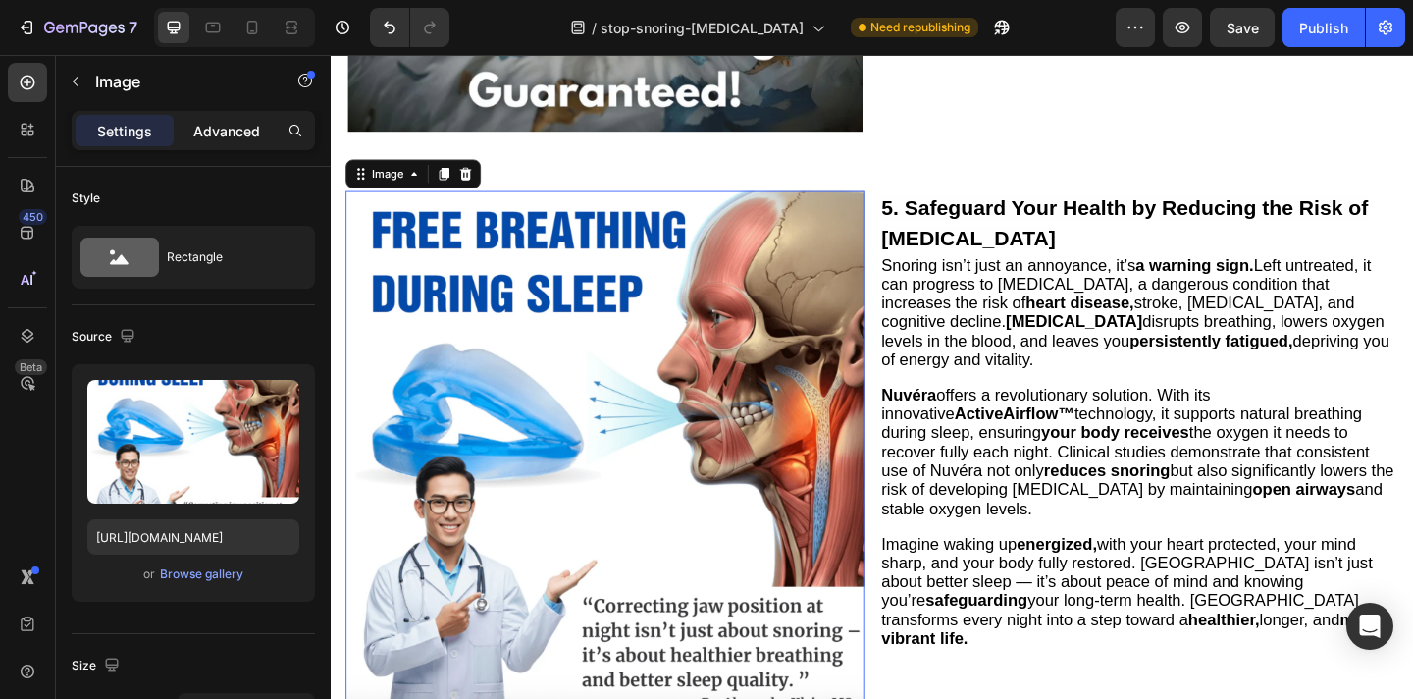
click at [259, 121] on p "Advanced" at bounding box center [226, 131] width 67 height 21
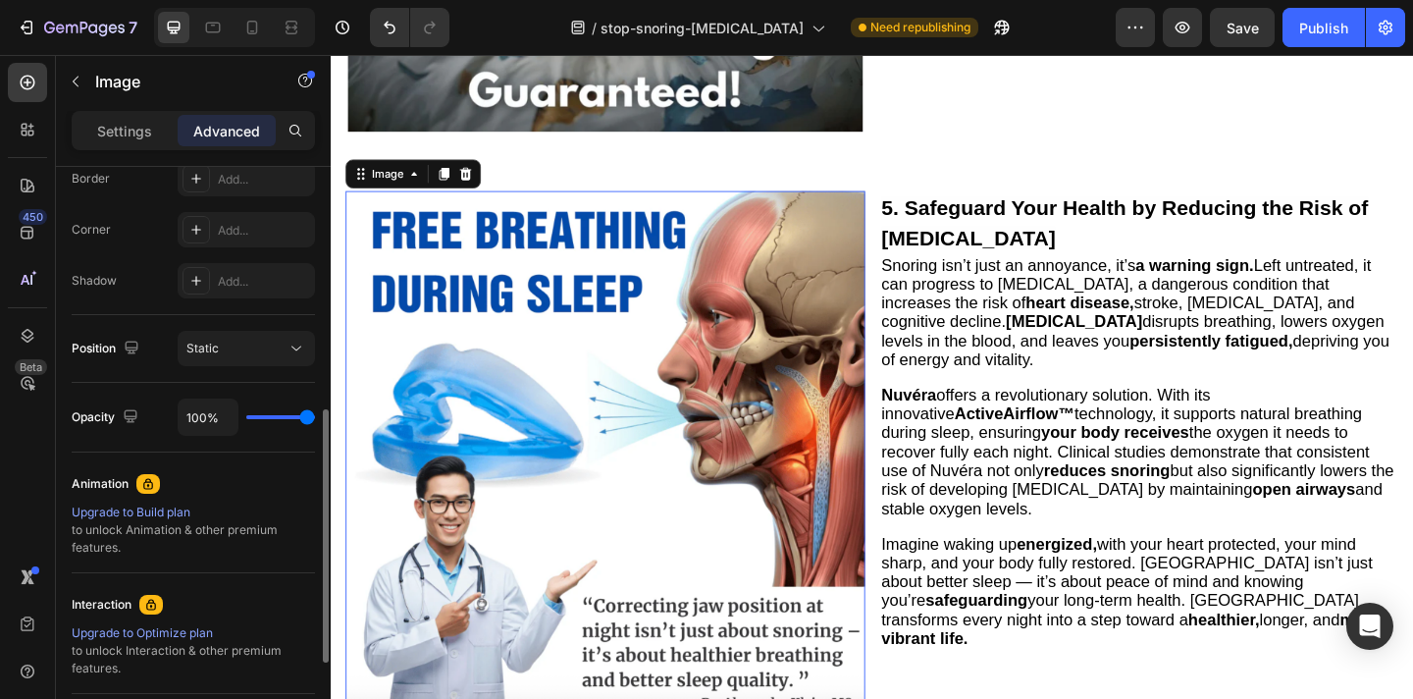
scroll to position [578, 0]
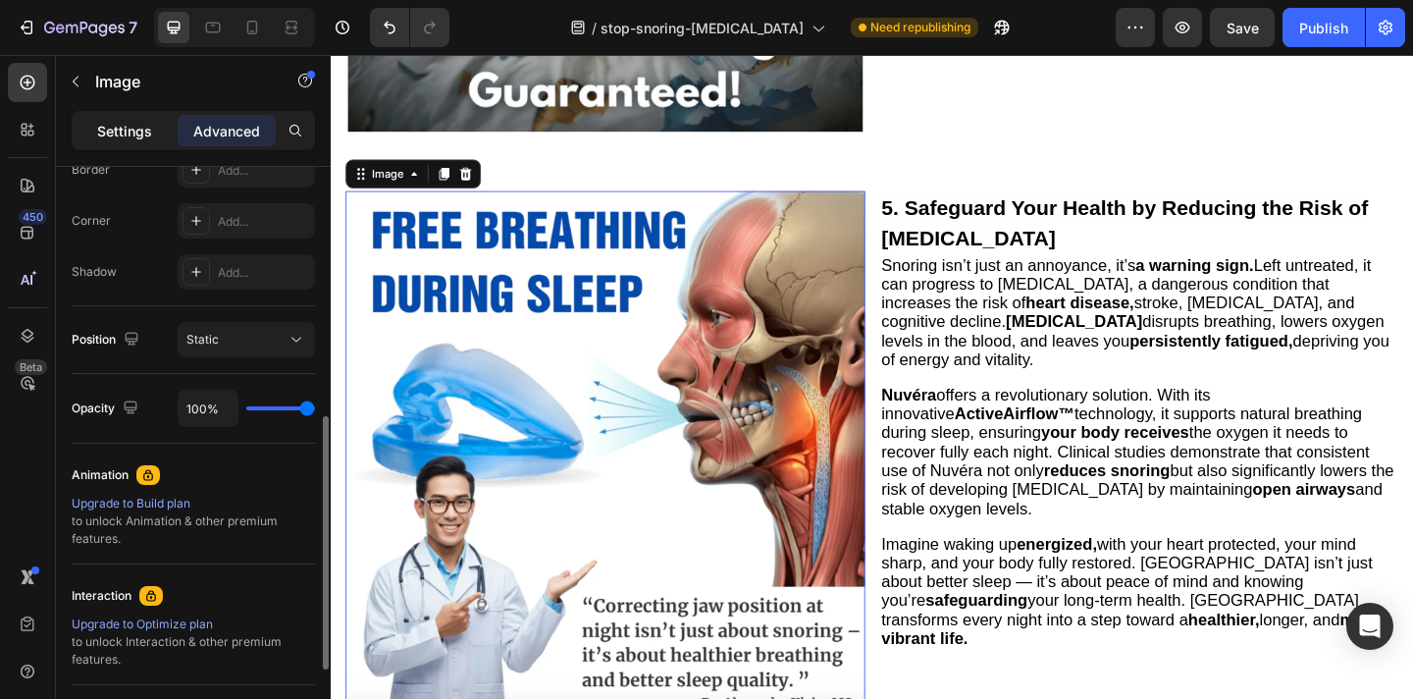
click at [120, 122] on p "Settings" at bounding box center [124, 131] width 55 height 21
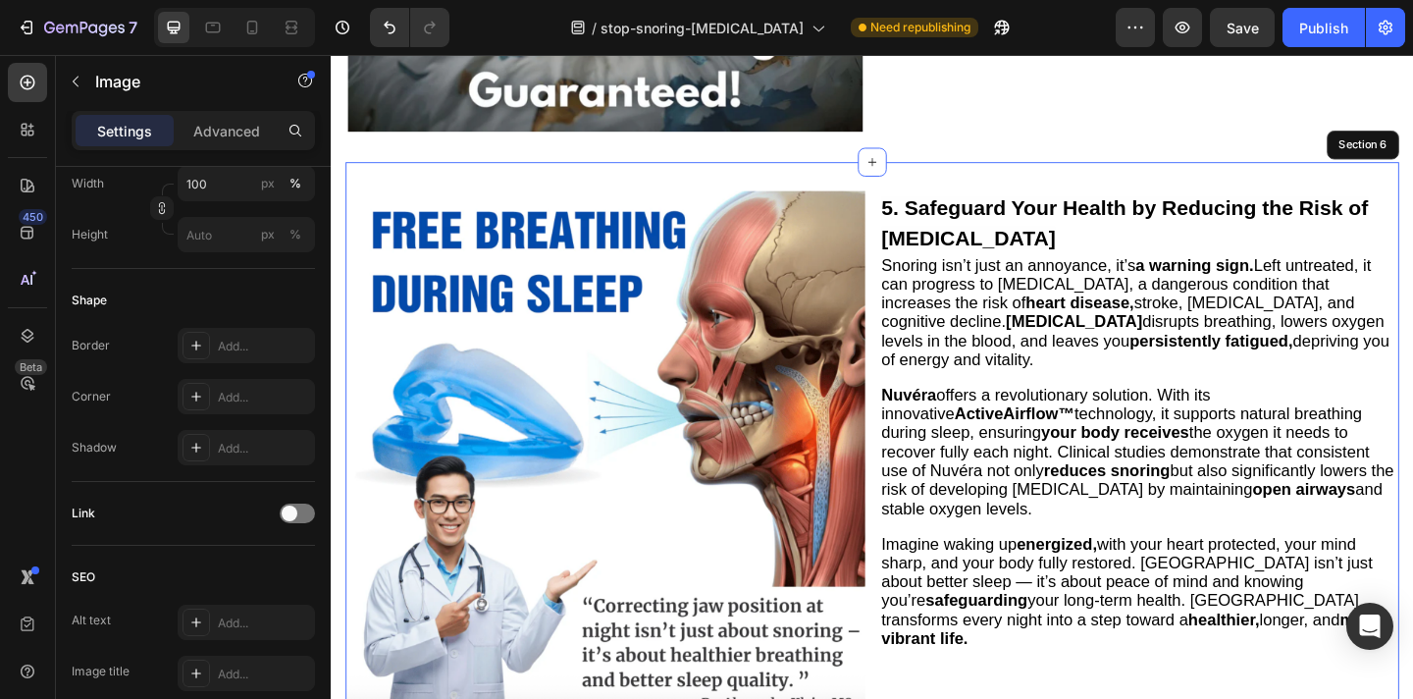
click at [794, 193] on div "Image 0 5. Safeguard Your Health by Reducing the Risk of Sleep Apnea Heading Sn…" at bounding box center [919, 539] width 1146 height 734
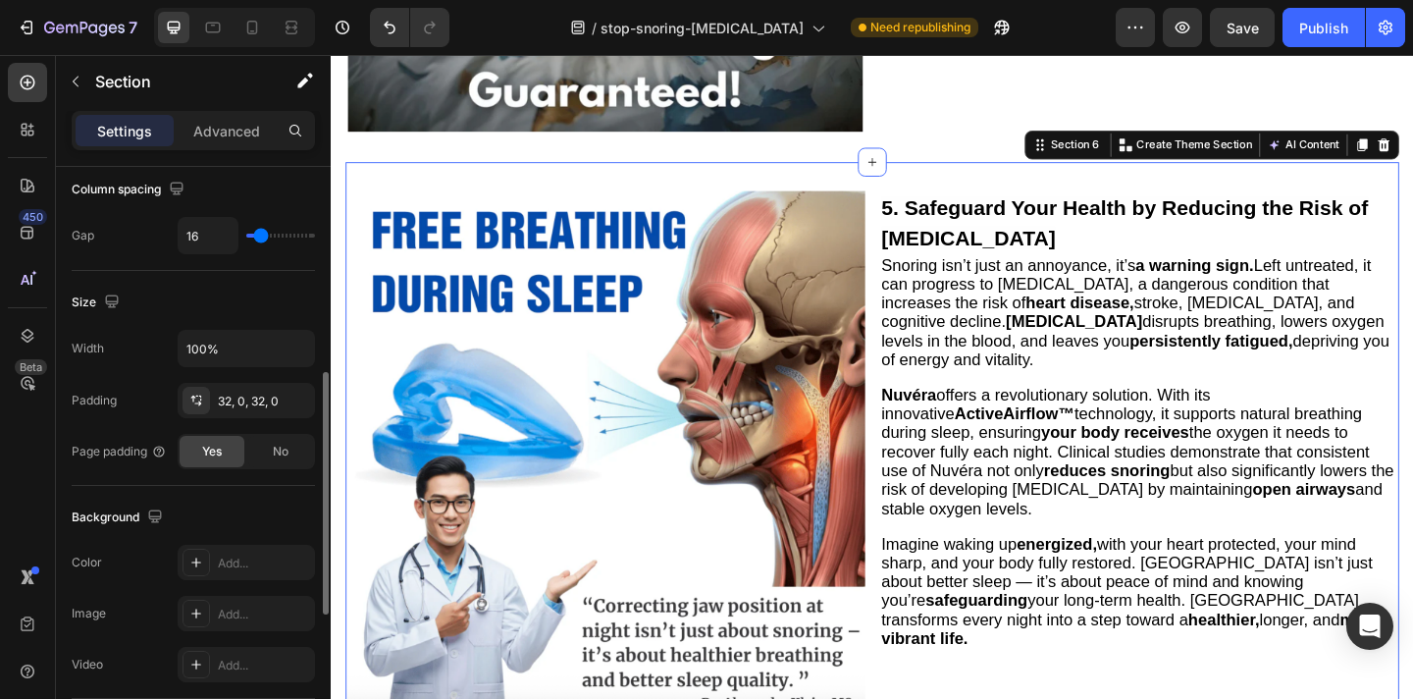
scroll to position [467, 0]
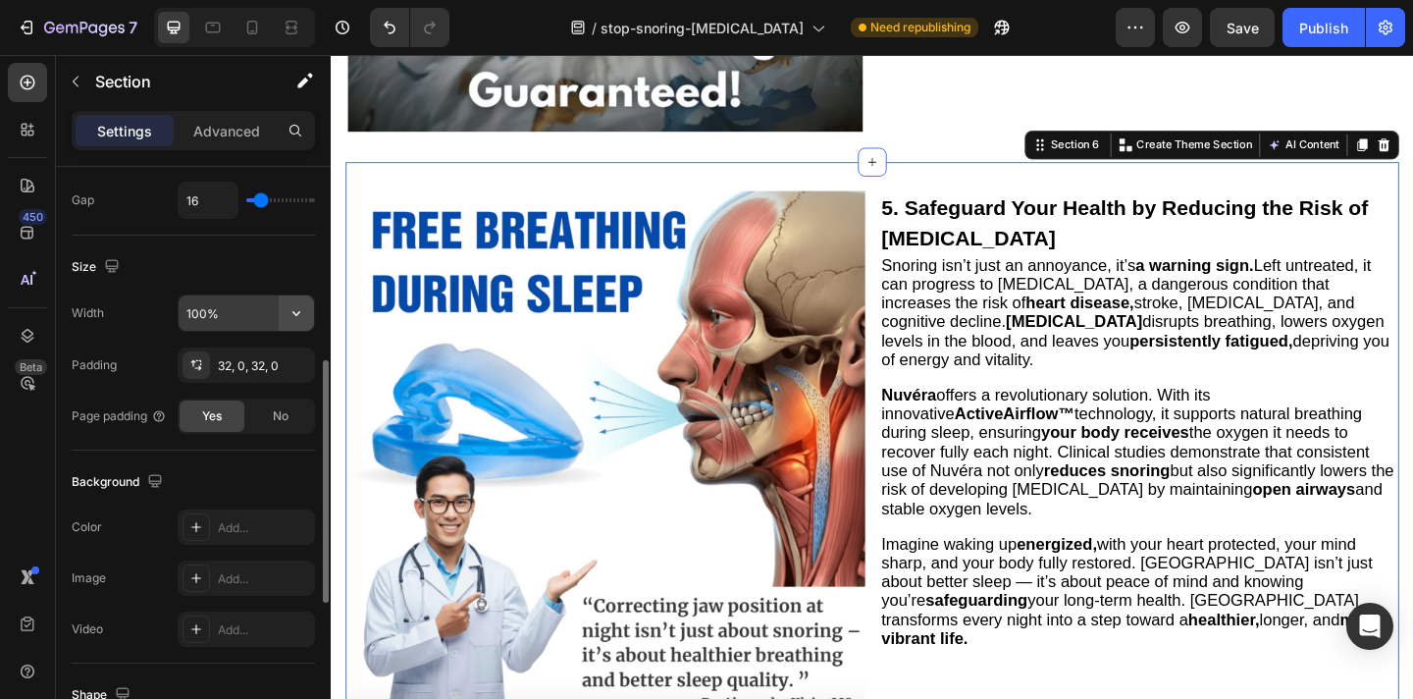
click at [291, 309] on icon "button" at bounding box center [297, 313] width 20 height 20
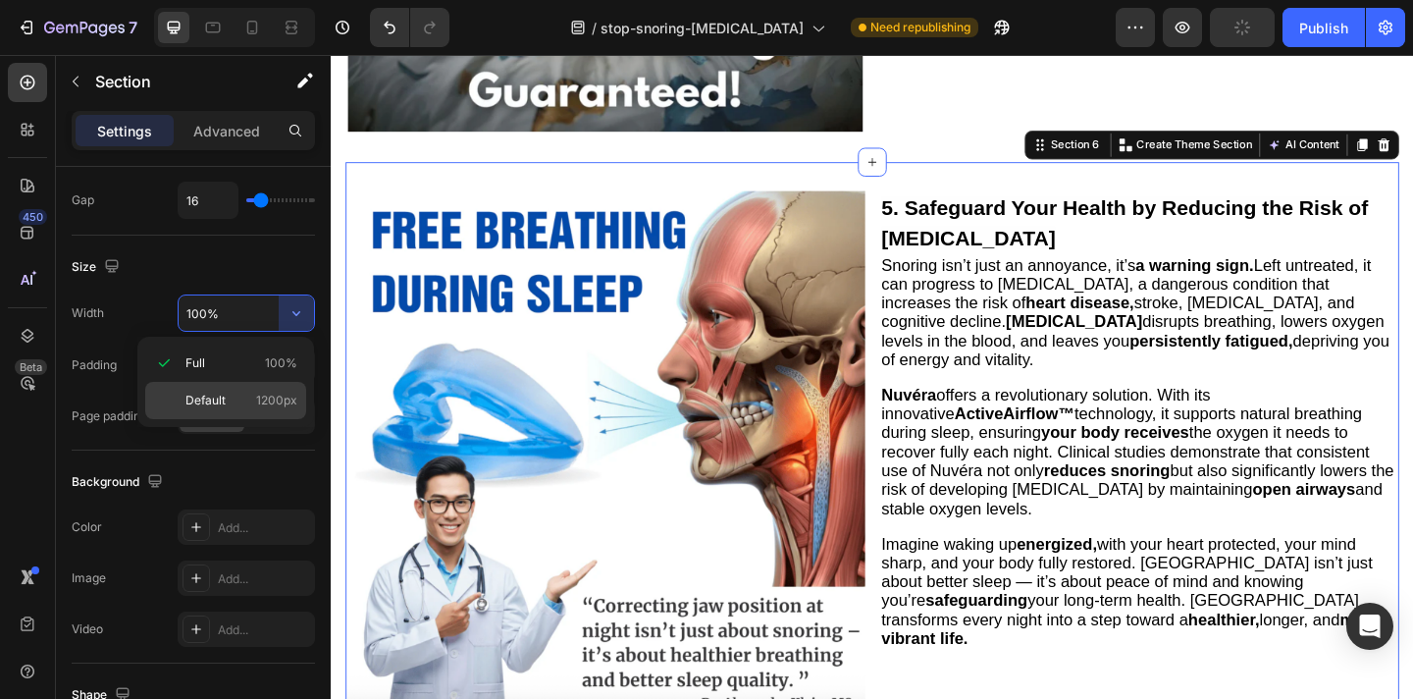
click at [275, 404] on span "1200px" at bounding box center [276, 401] width 41 height 18
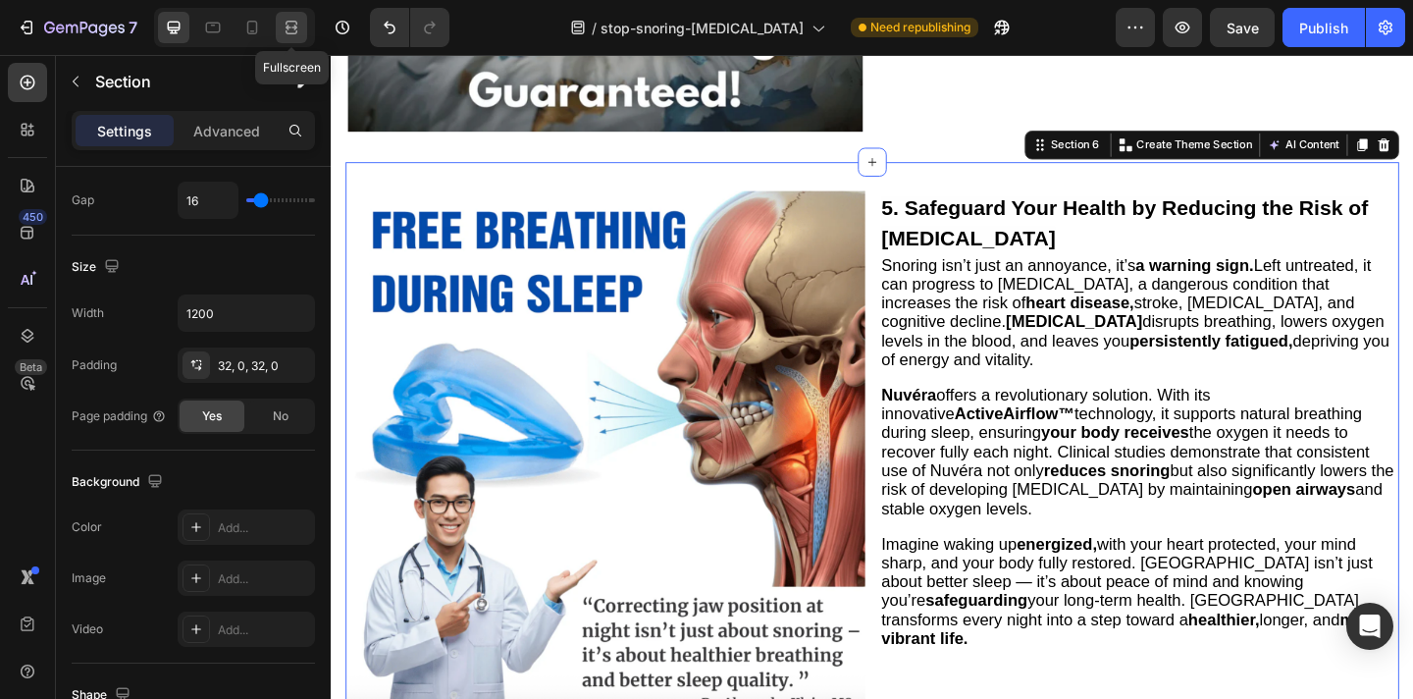
click at [289, 21] on icon at bounding box center [292, 23] width 12 height 4
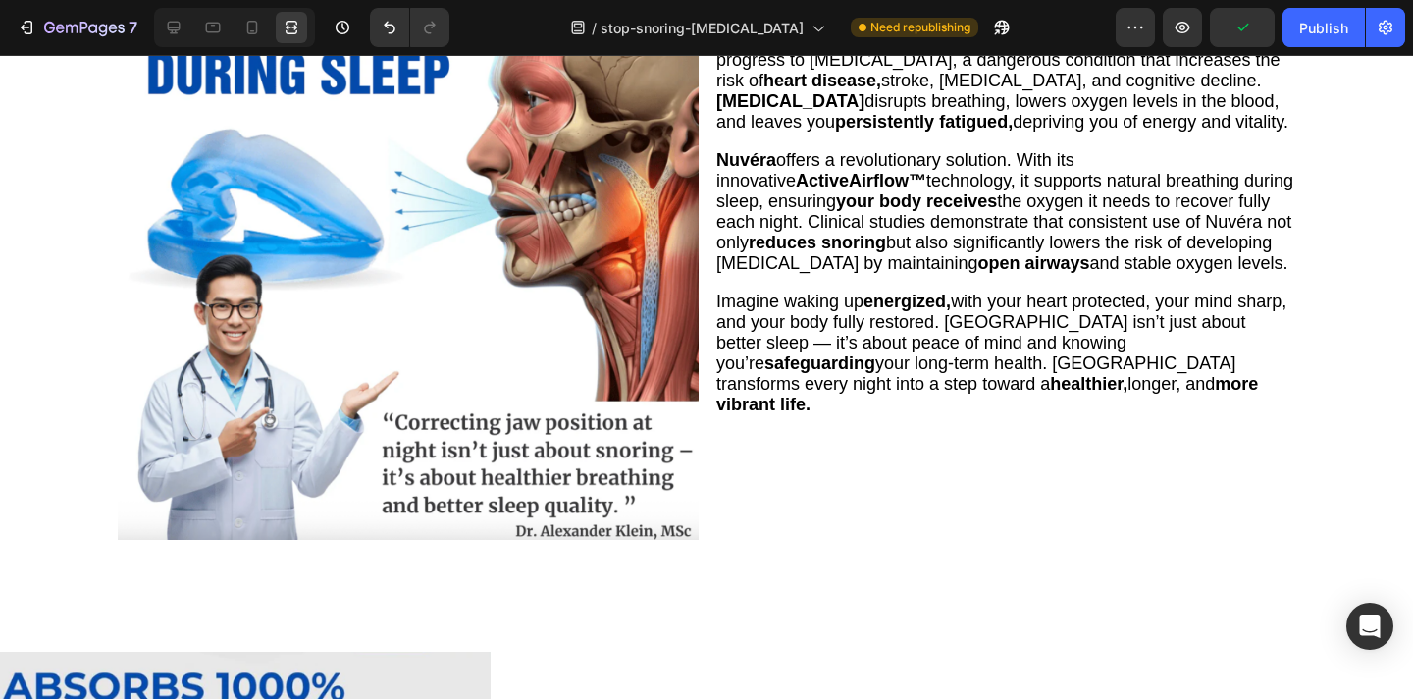
scroll to position [3133, 0]
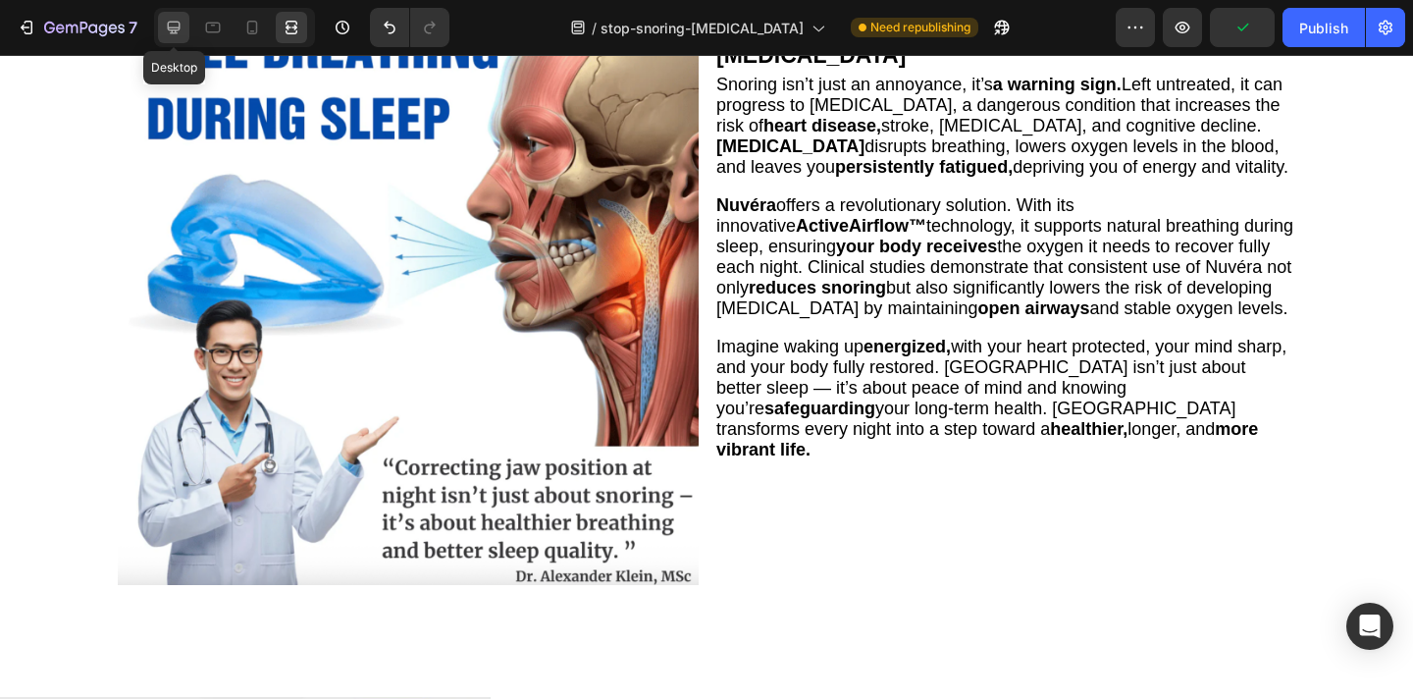
click at [177, 36] on icon at bounding box center [174, 28] width 20 height 20
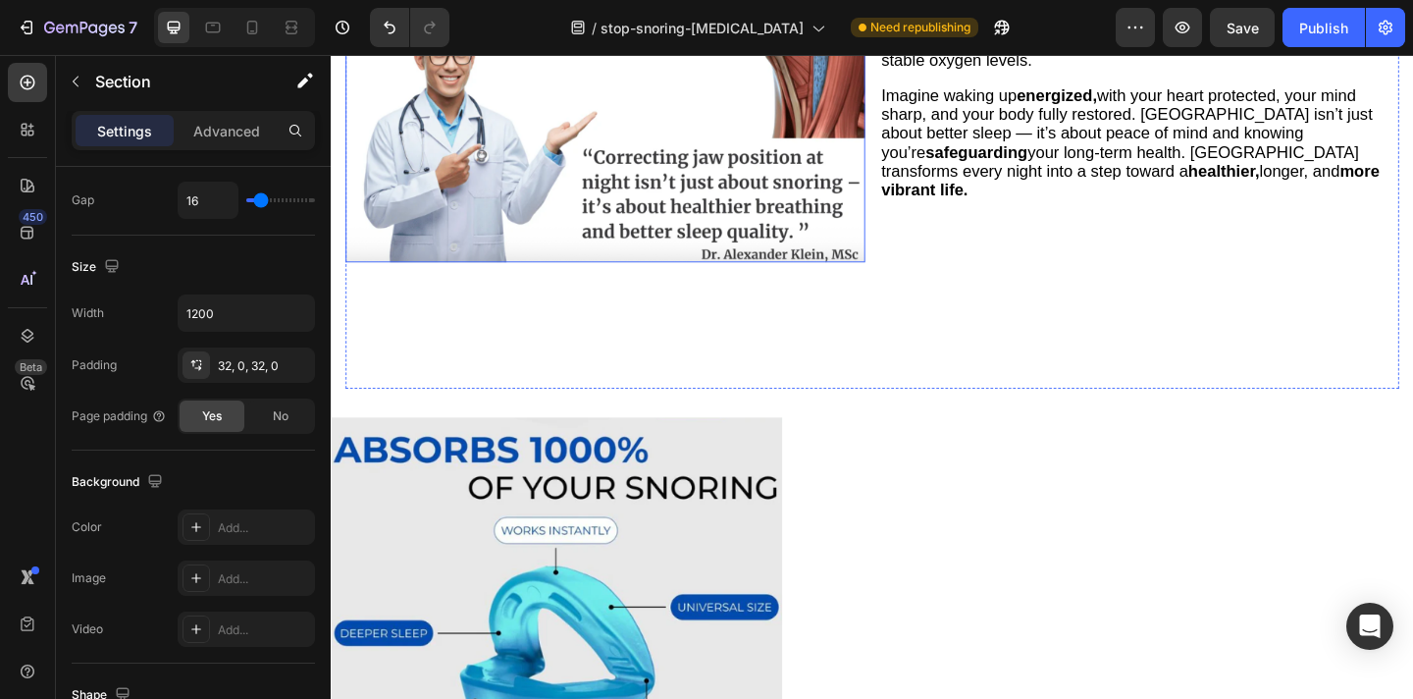
scroll to position [3561, 0]
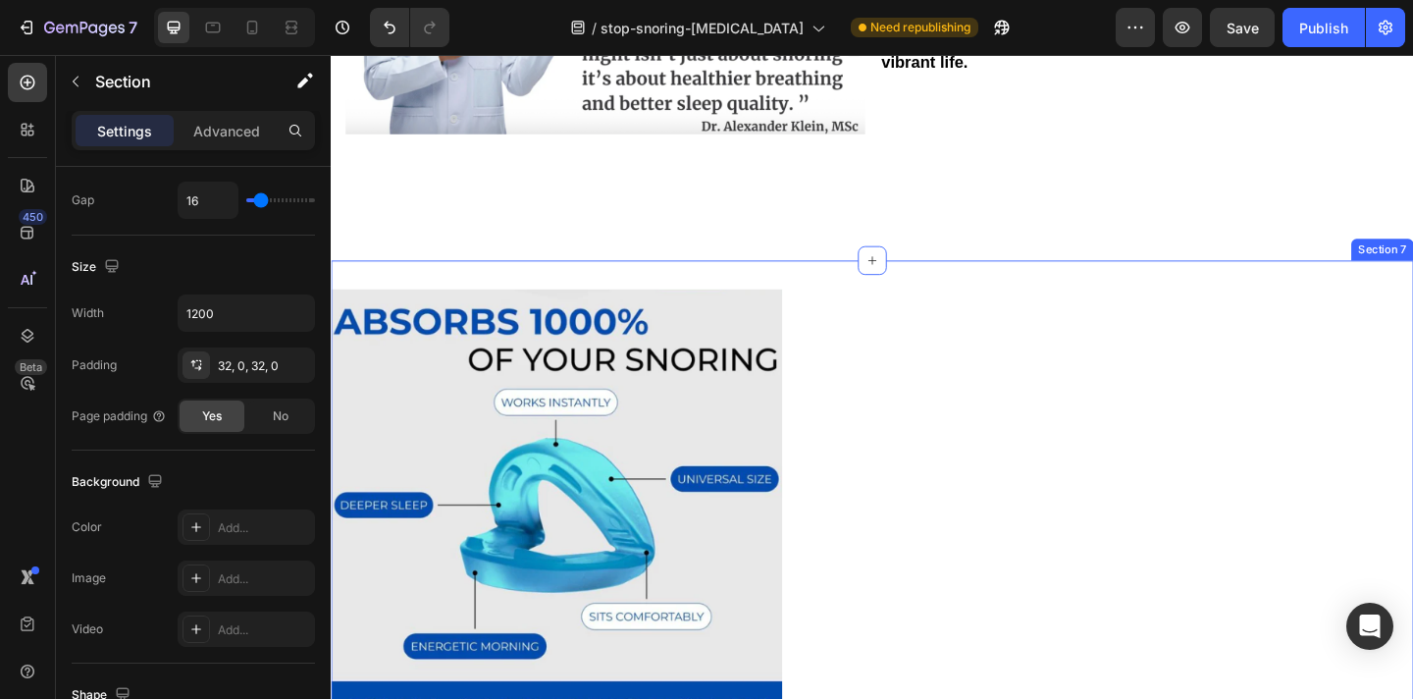
click at [933, 279] on div "Image Section 7" at bounding box center [920, 571] width 1178 height 585
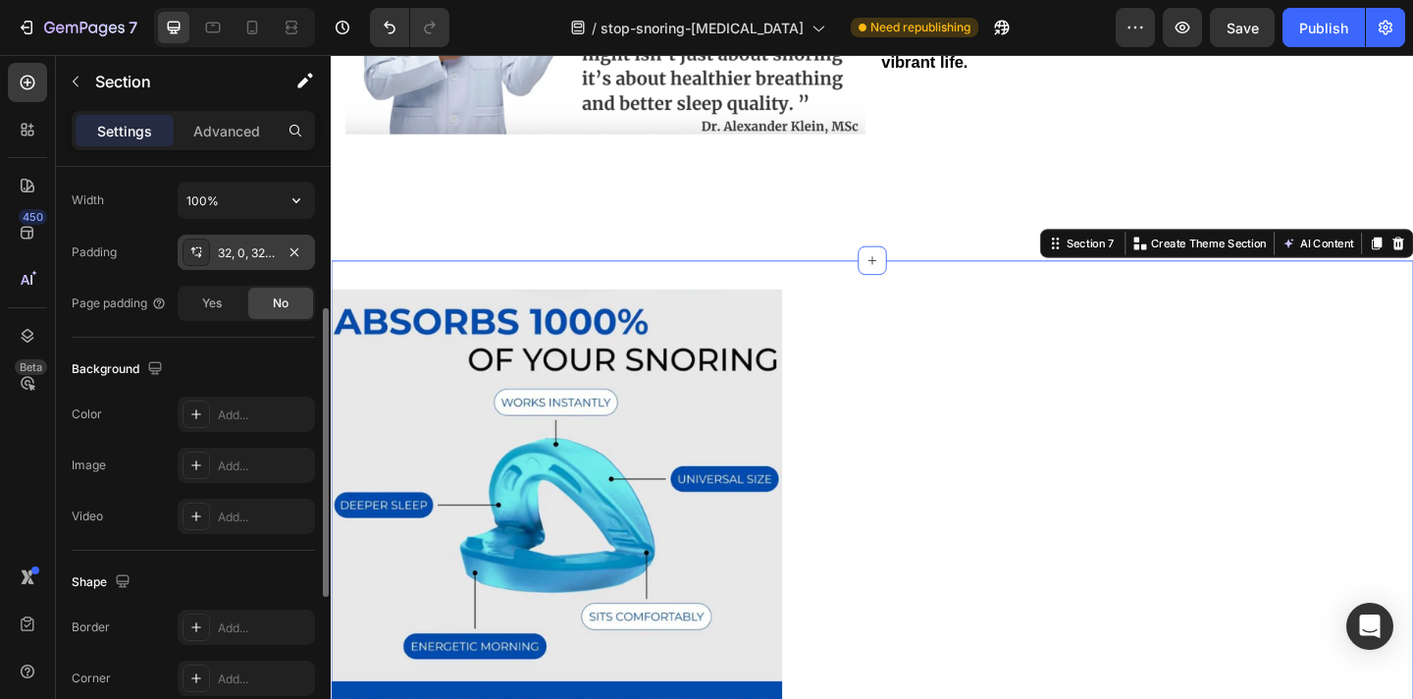
scroll to position [0, 0]
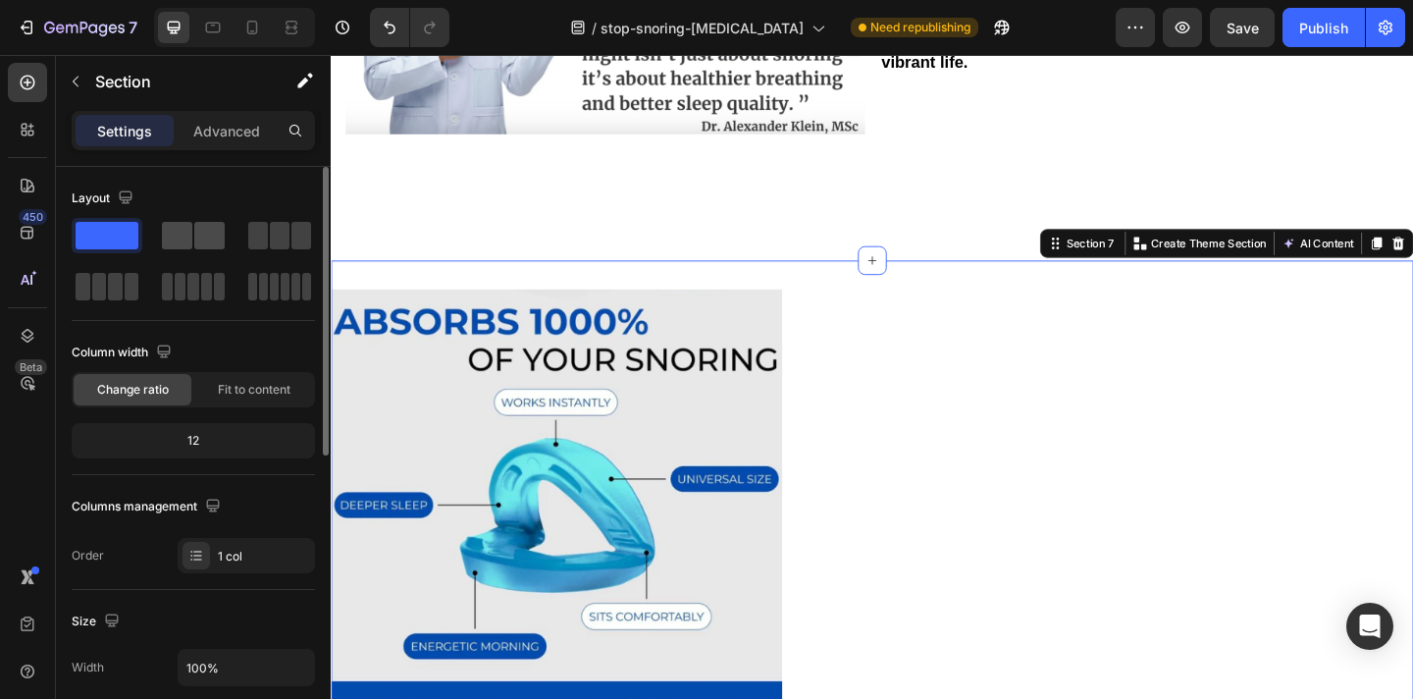
click at [187, 237] on span at bounding box center [177, 235] width 30 height 27
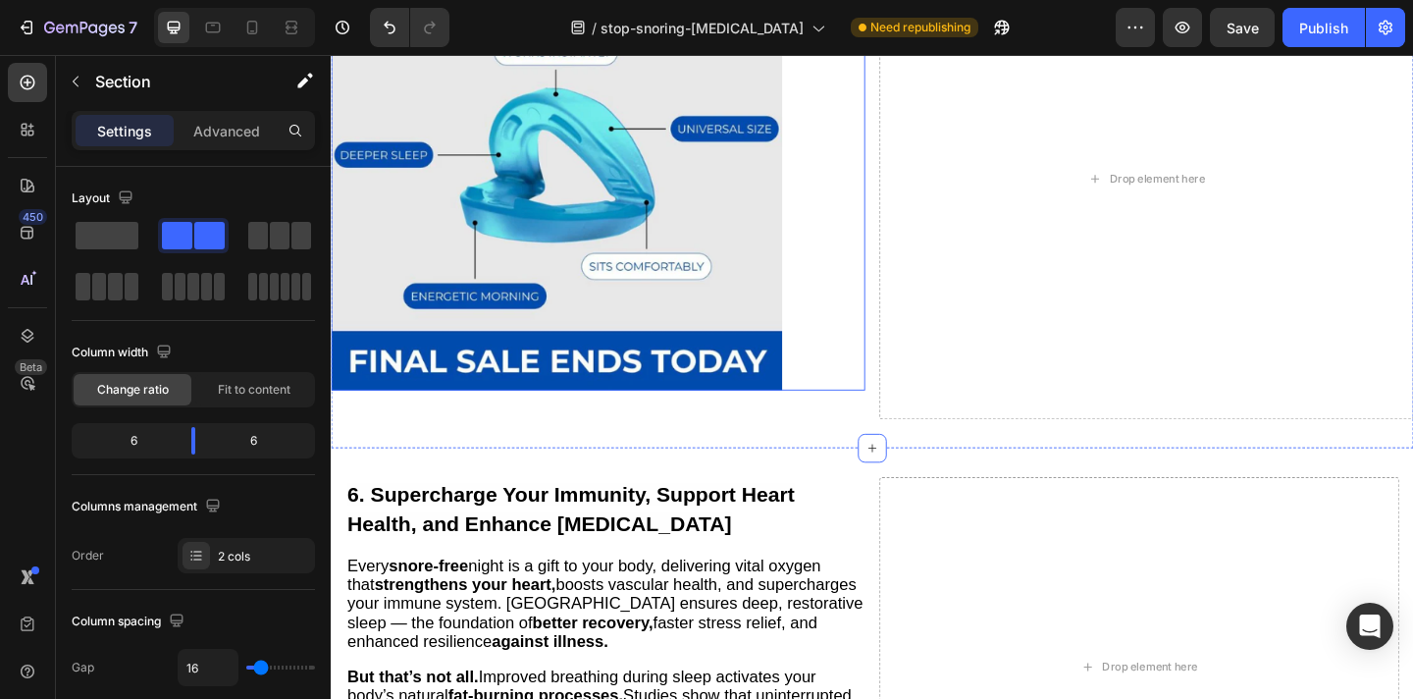
scroll to position [3925, 0]
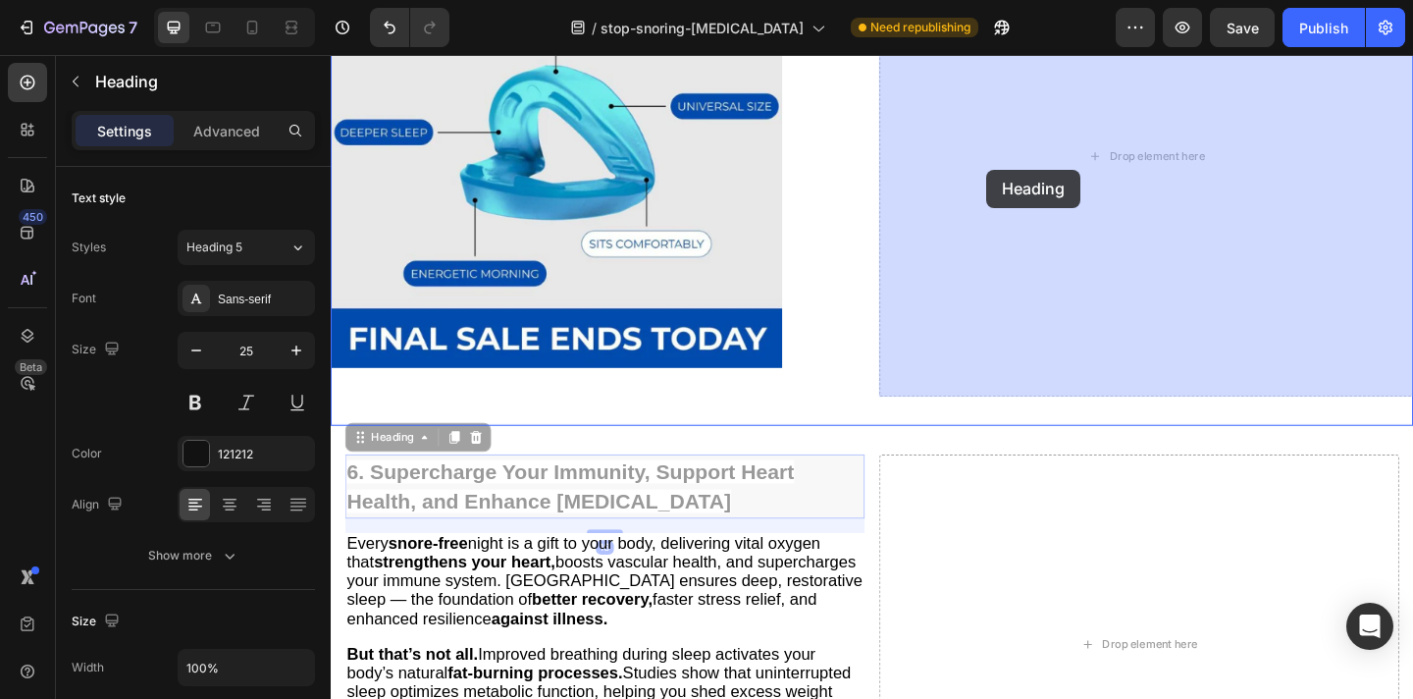
drag, startPoint x: 666, startPoint y: 527, endPoint x: 1044, endPoint y: 180, distance: 513.3
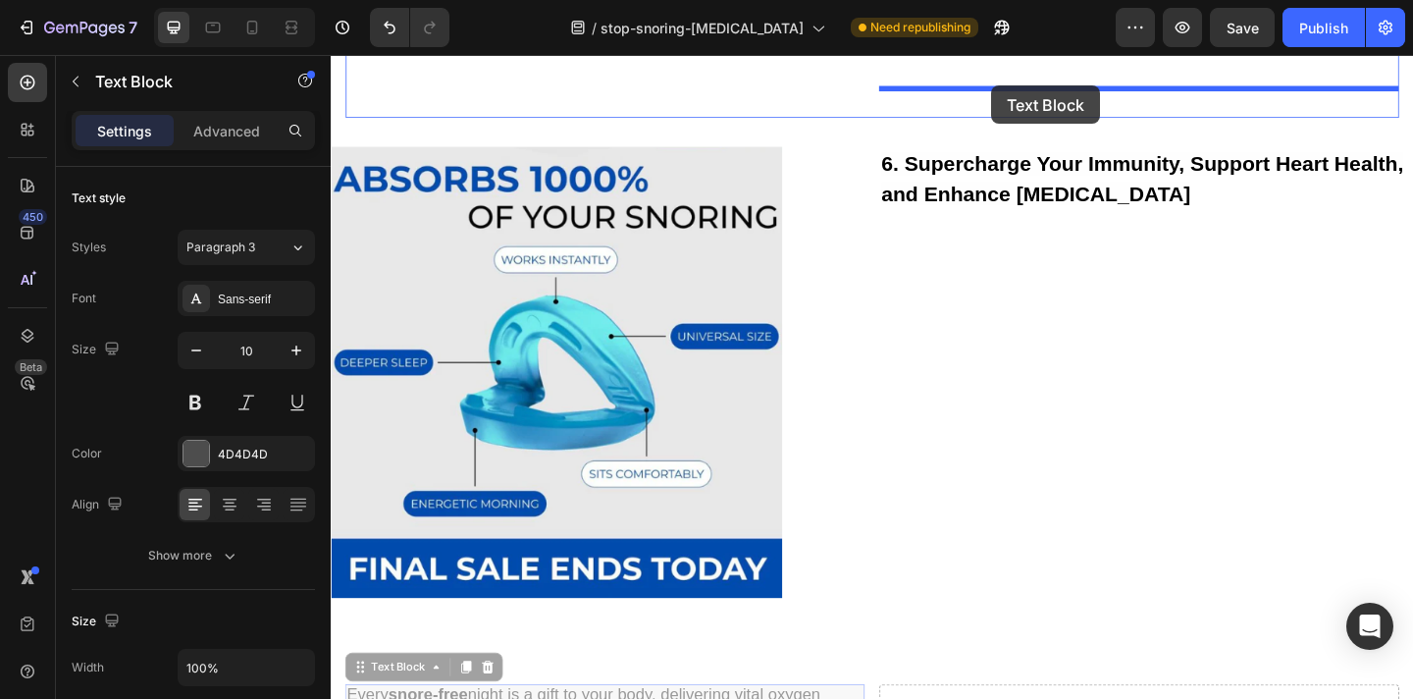
scroll to position [3637, 0]
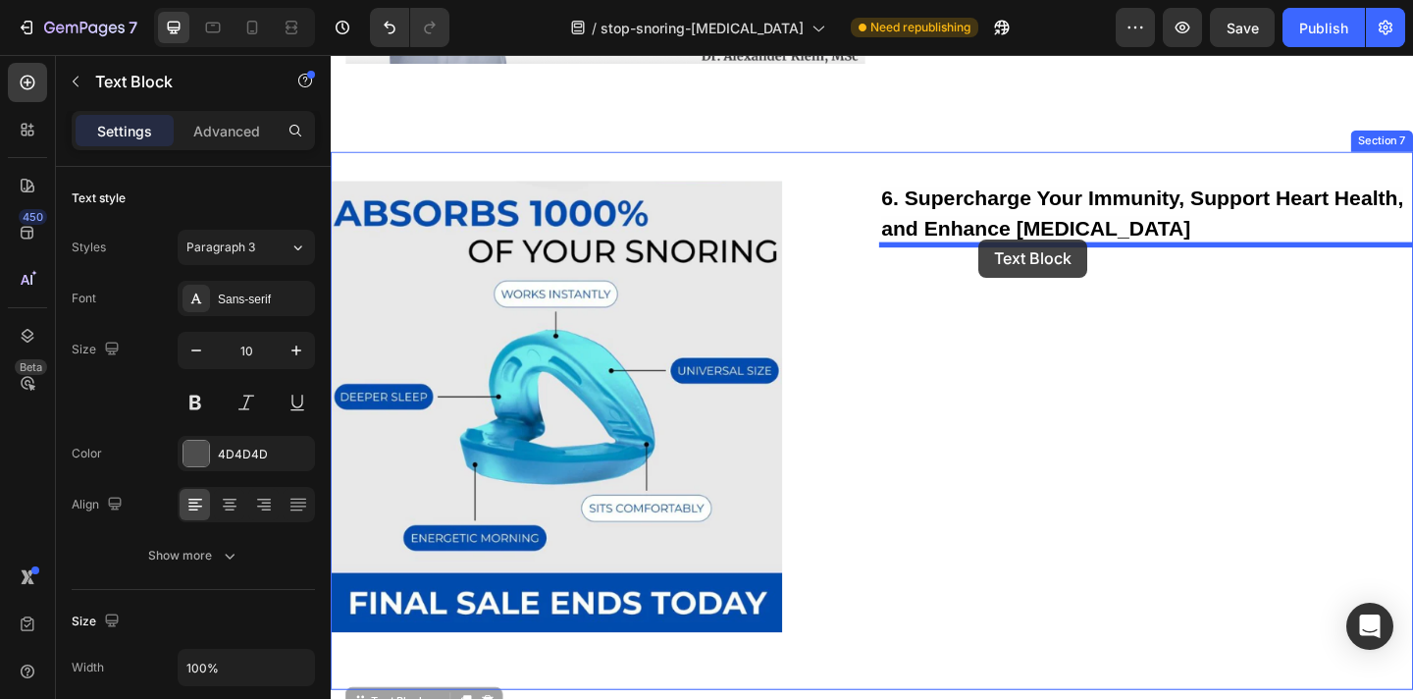
drag, startPoint x: 641, startPoint y: 556, endPoint x: 1035, endPoint y: 255, distance: 496.4
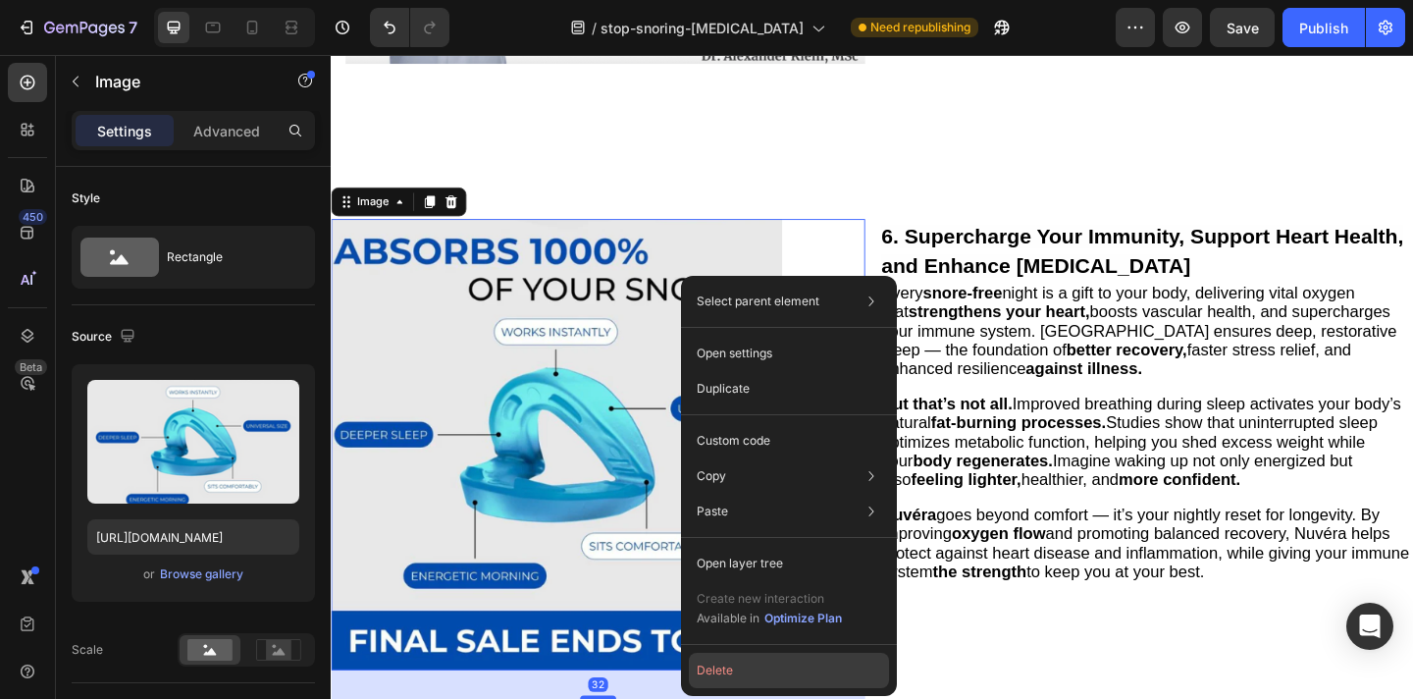
click at [764, 661] on button "Delete" at bounding box center [789, 670] width 200 height 35
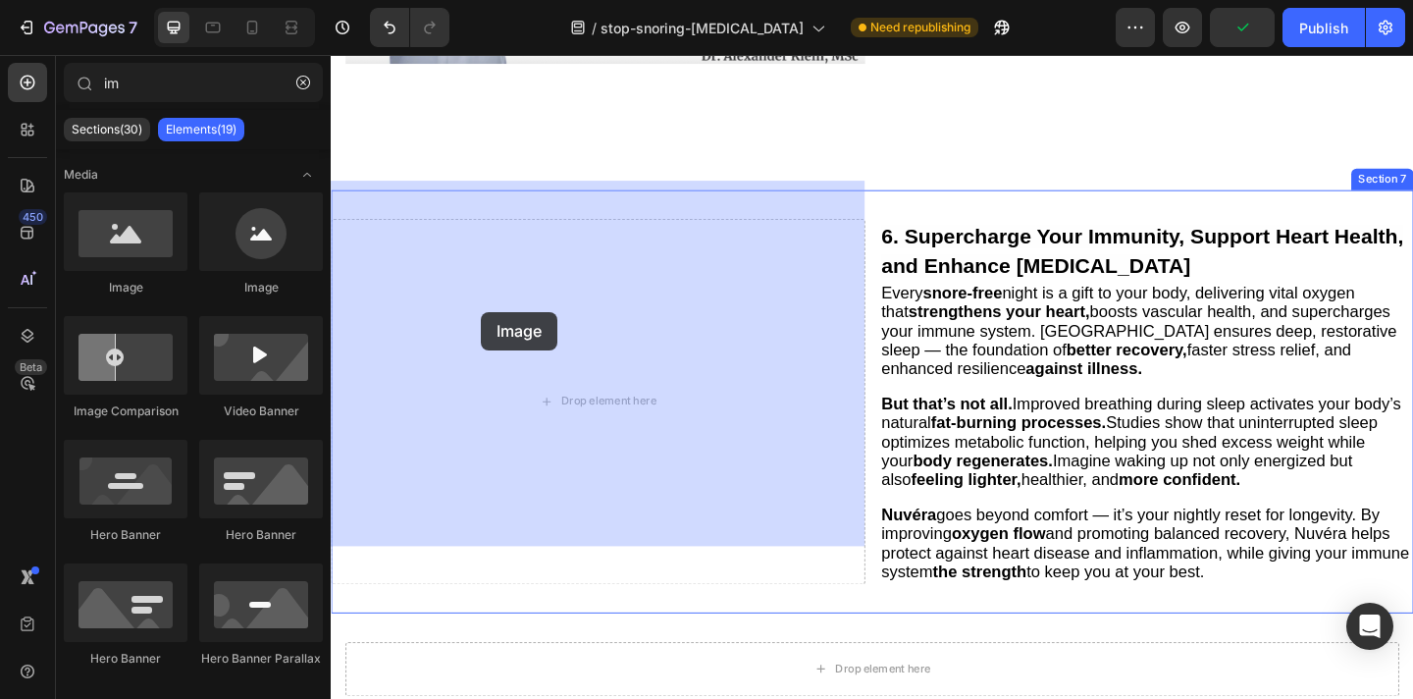
drag, startPoint x: 474, startPoint y: 310, endPoint x: 536, endPoint y: 351, distance: 74.3
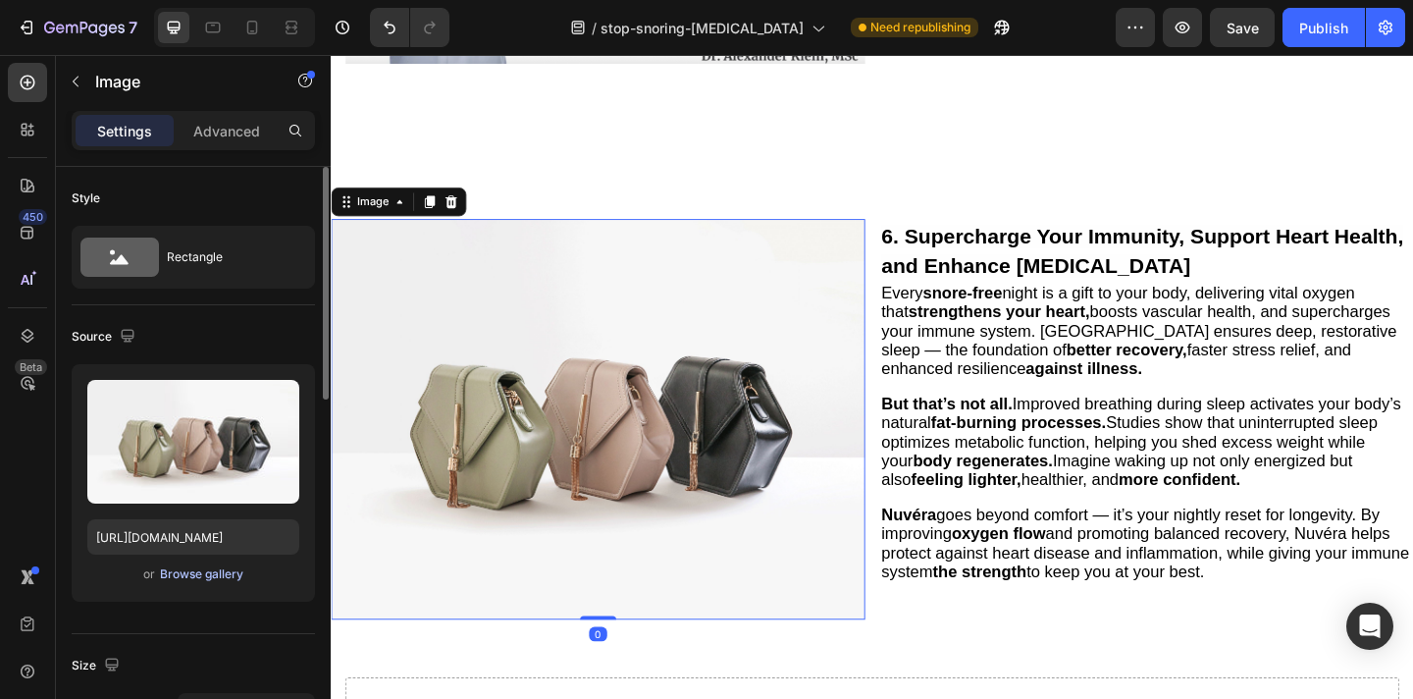
click at [207, 579] on div "Browse gallery" at bounding box center [201, 574] width 83 height 18
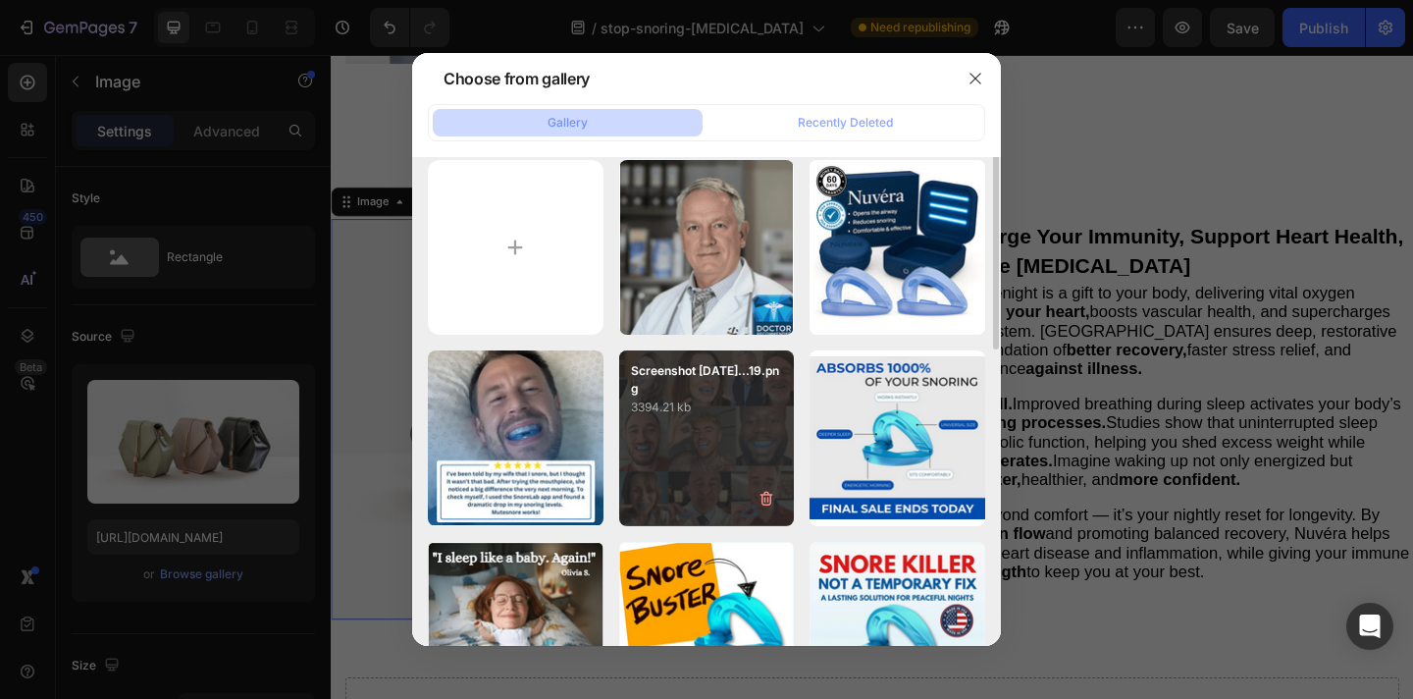
scroll to position [0, 0]
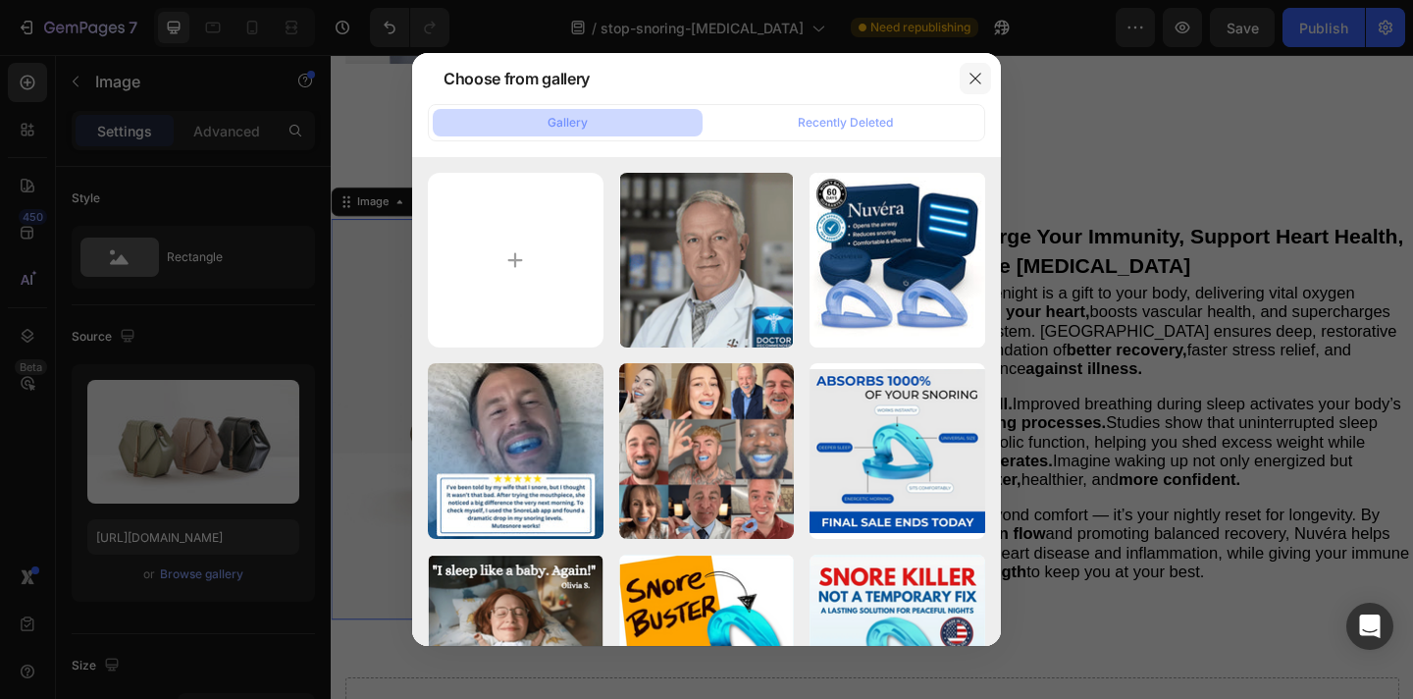
click at [982, 75] on icon "button" at bounding box center [976, 79] width 16 height 16
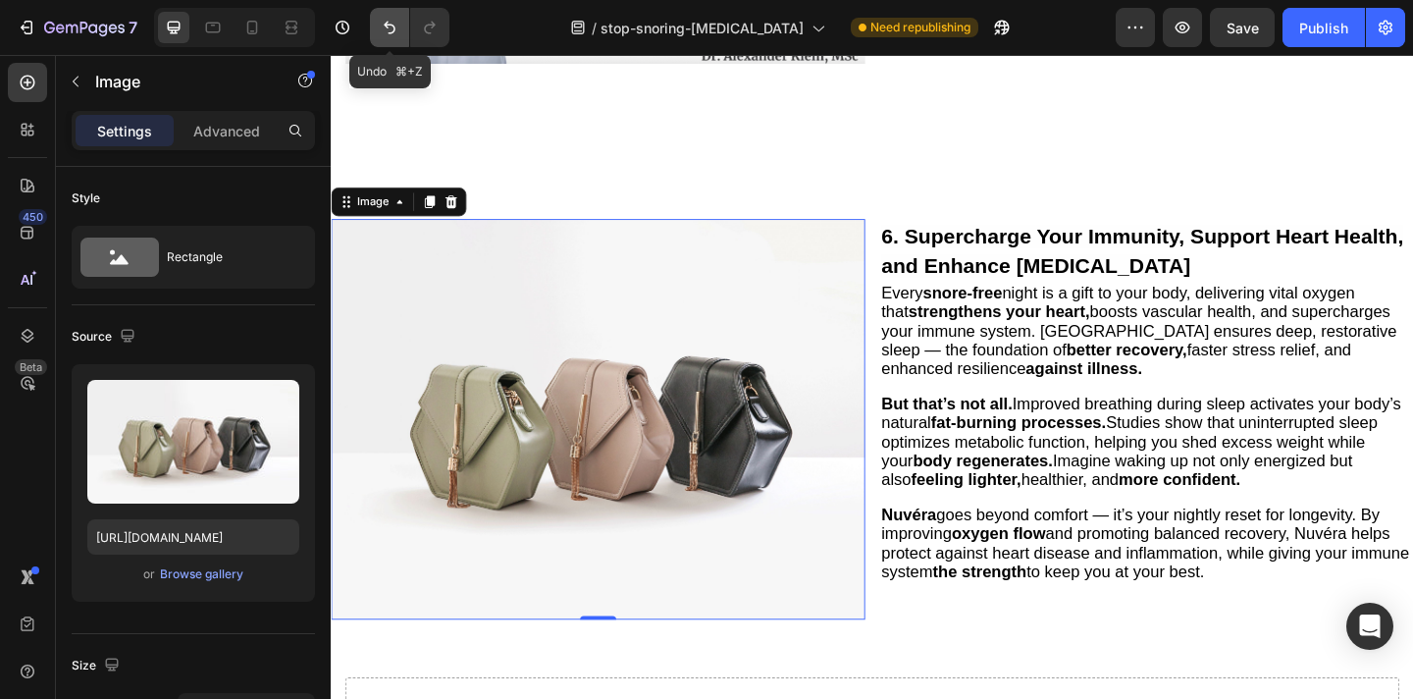
click at [388, 31] on icon "Undo/Redo" at bounding box center [390, 28] width 20 height 20
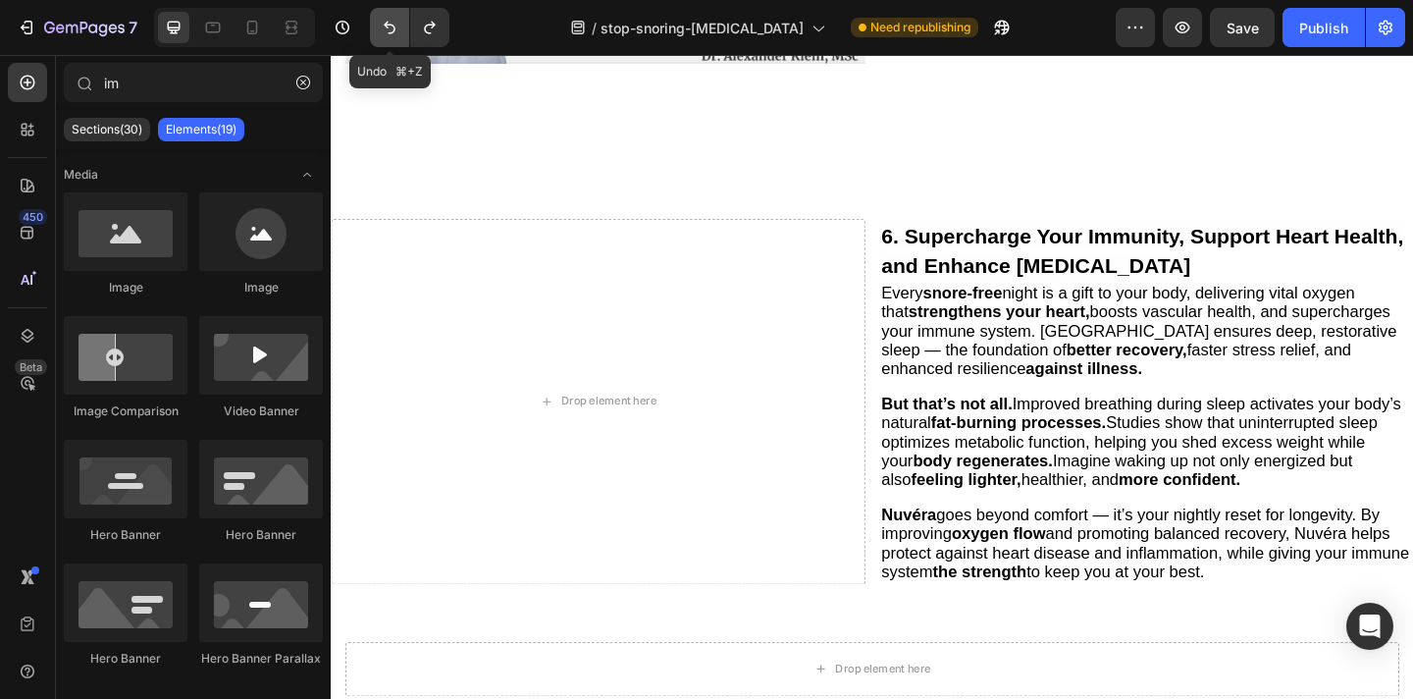
click at [388, 31] on icon "Undo/Redo" at bounding box center [390, 28] width 20 height 20
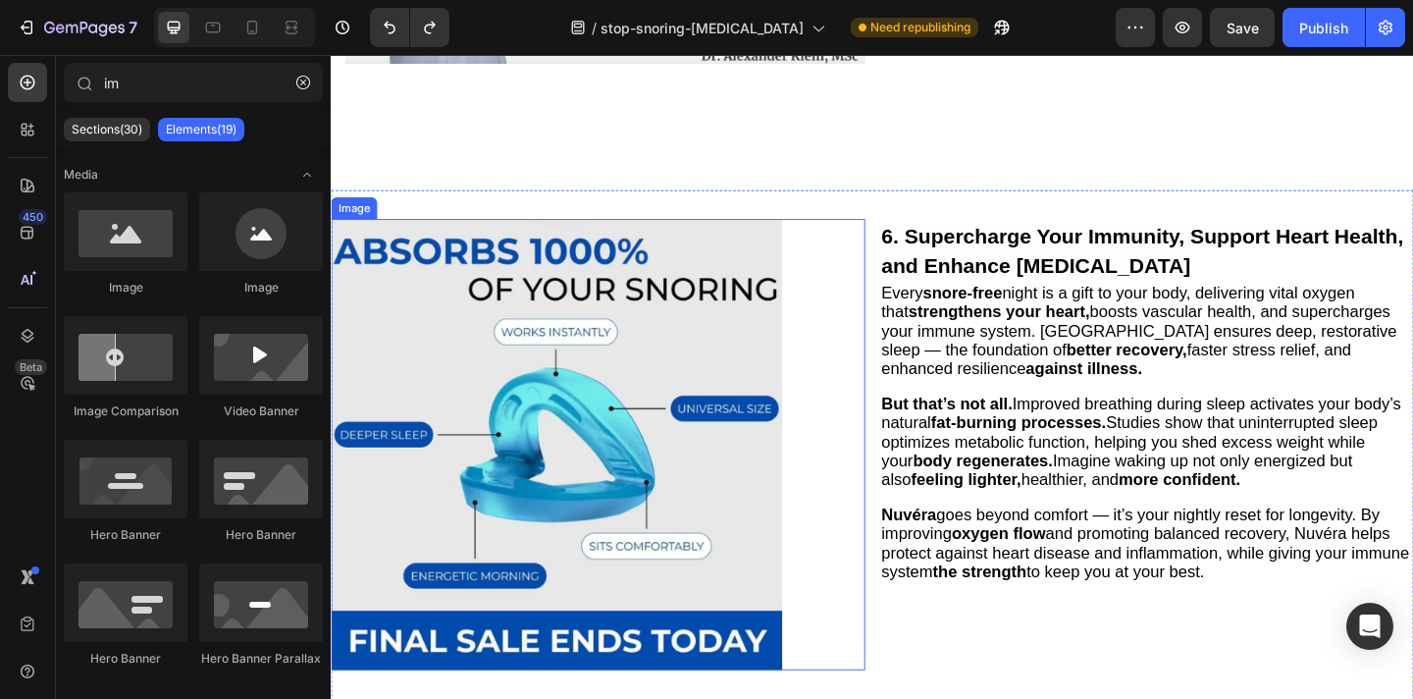
click at [613, 378] on img at bounding box center [576, 479] width 491 height 491
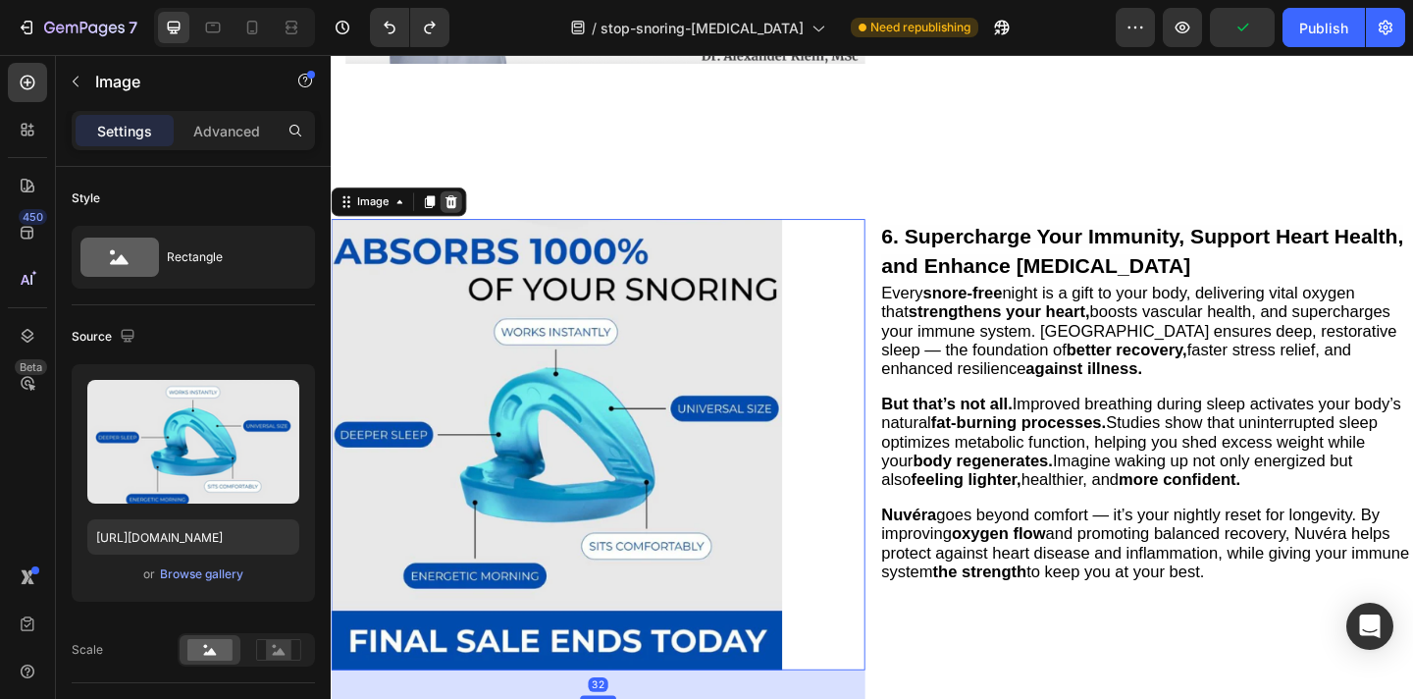
click at [466, 207] on icon at bounding box center [461, 215] width 16 height 16
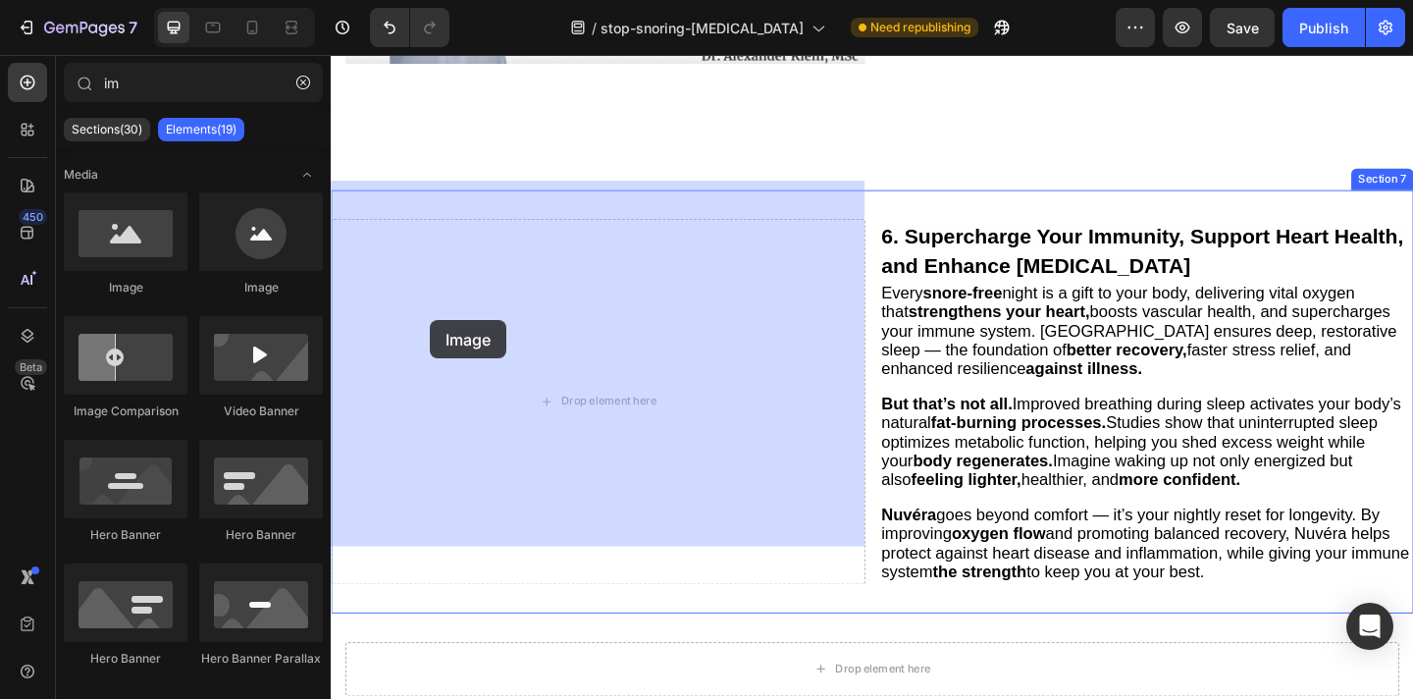
drag, startPoint x: 478, startPoint y: 313, endPoint x: 474, endPoint y: 356, distance: 43.4
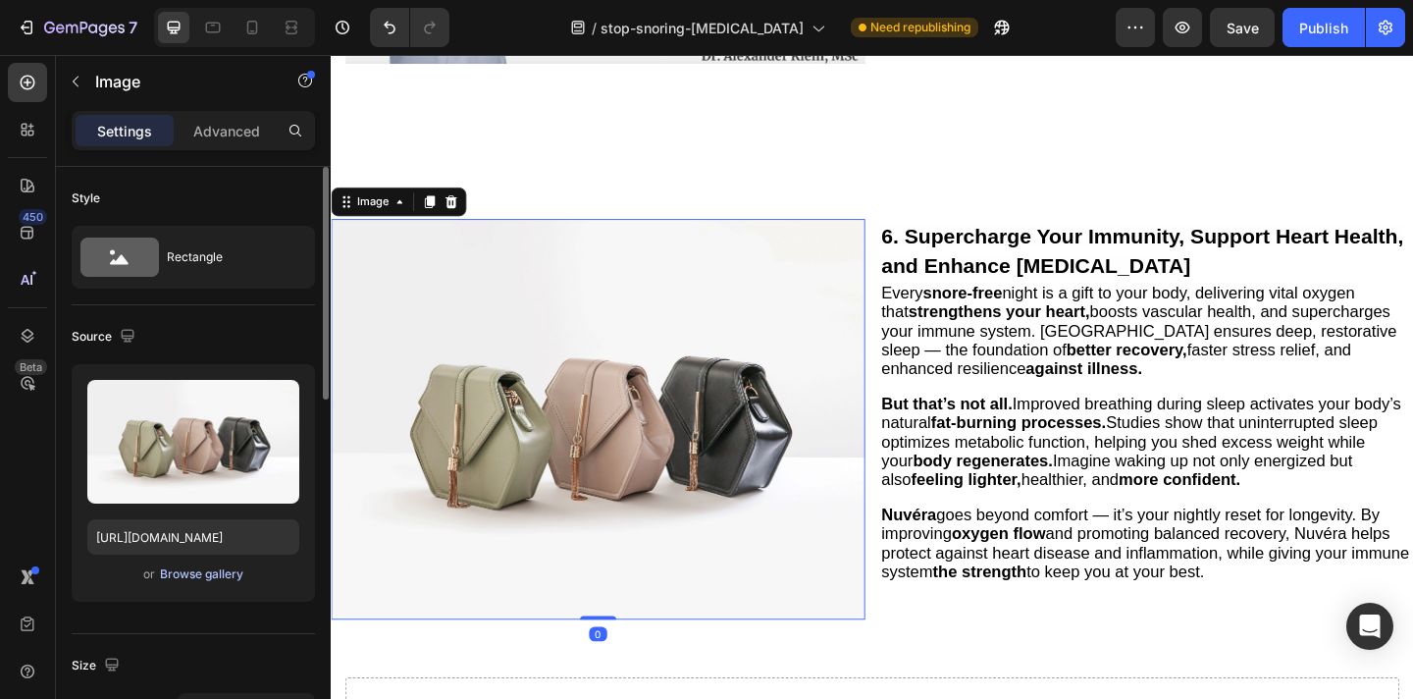
click at [211, 580] on div "Browse gallery" at bounding box center [201, 574] width 83 height 18
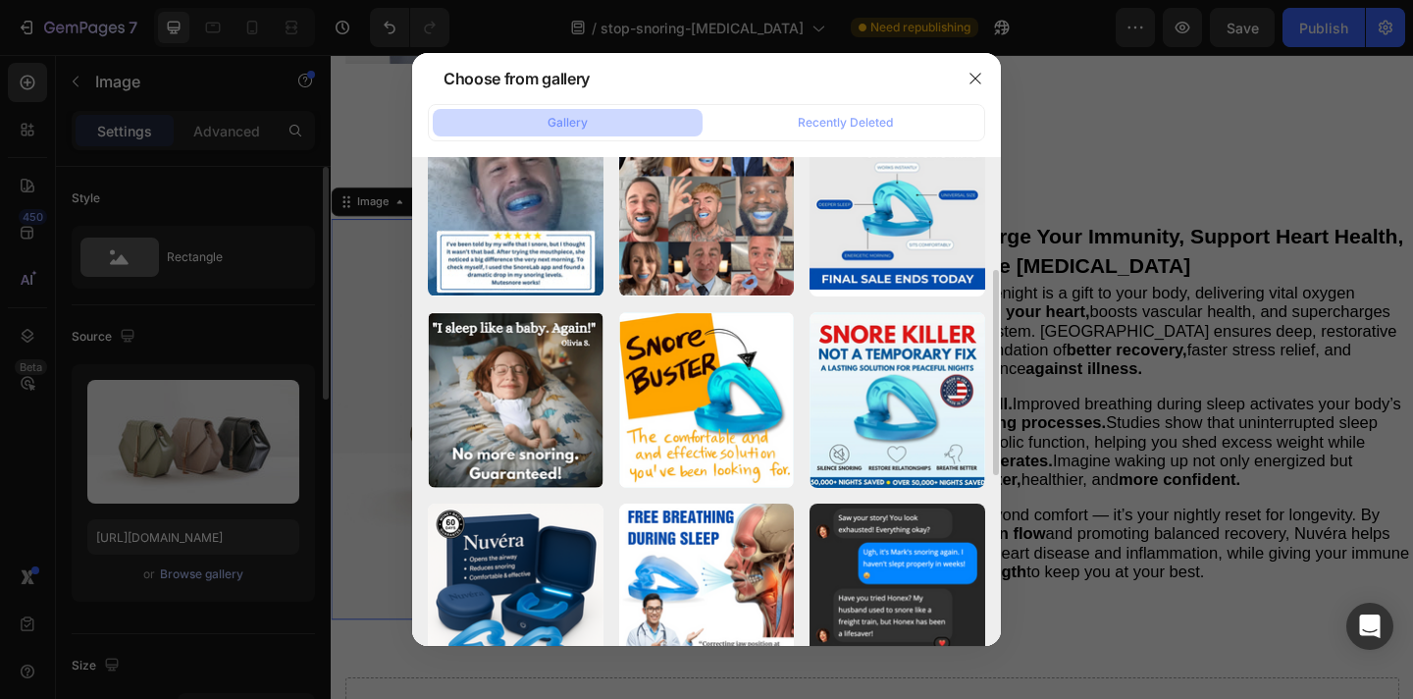
scroll to position [283, 0]
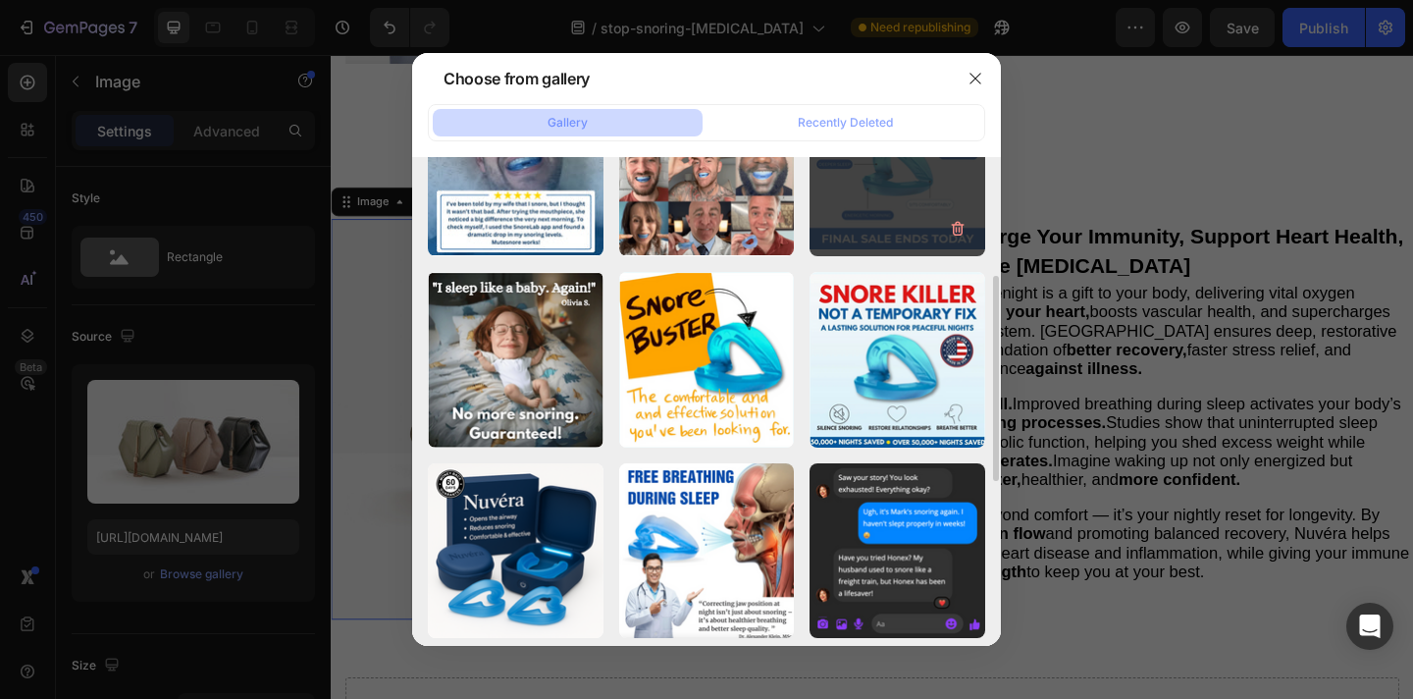
click at [878, 187] on div "Screenshot 2025-09-22...02.png 275.41 kb" at bounding box center [898, 168] width 176 height 176
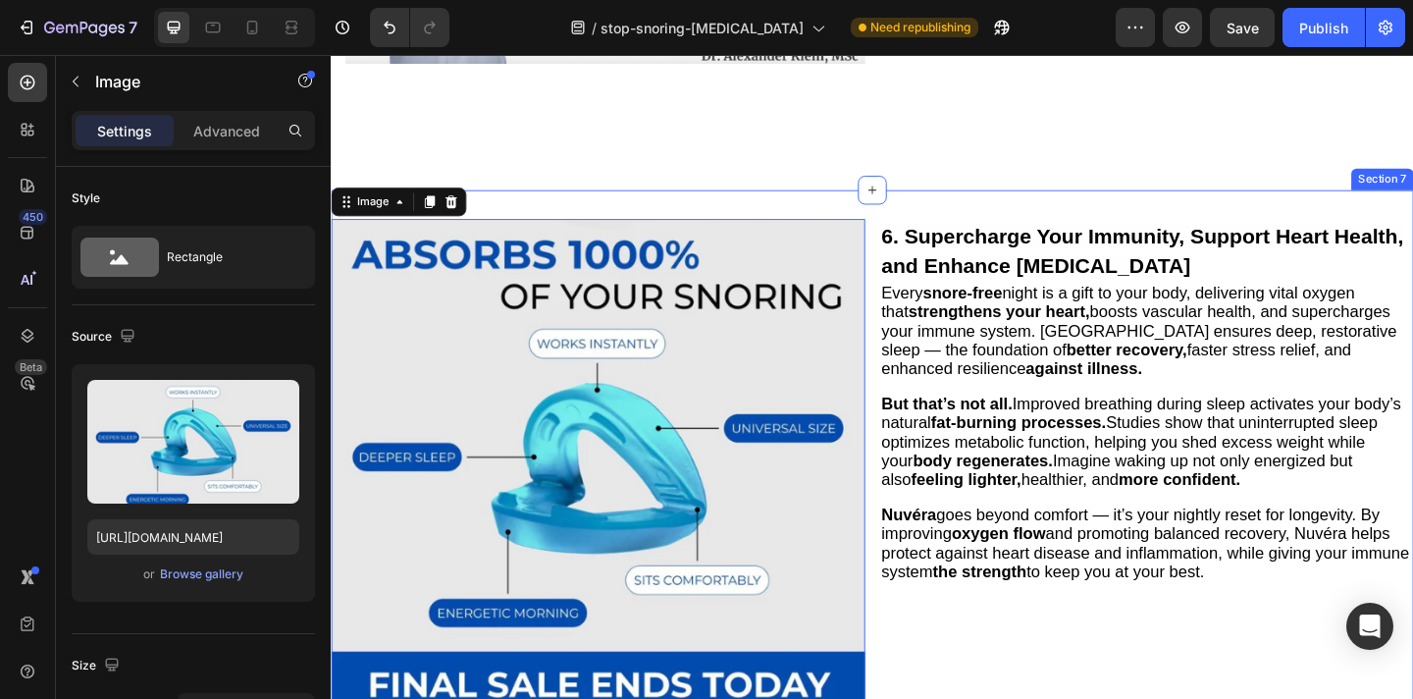
click at [711, 202] on div "Image 0 6. Supercharge Your Immunity, Support Heart Health, and Enhance Weight …" at bounding box center [920, 504] width 1178 height 605
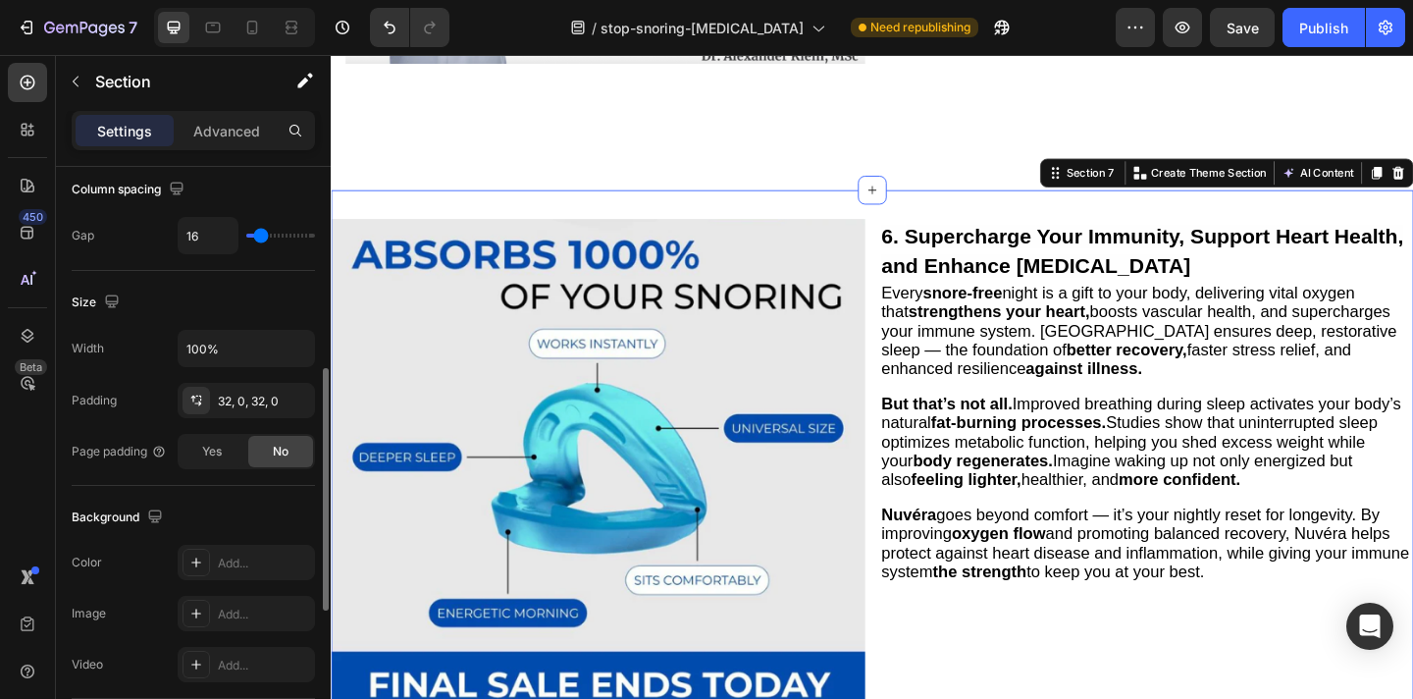
scroll to position [448, 0]
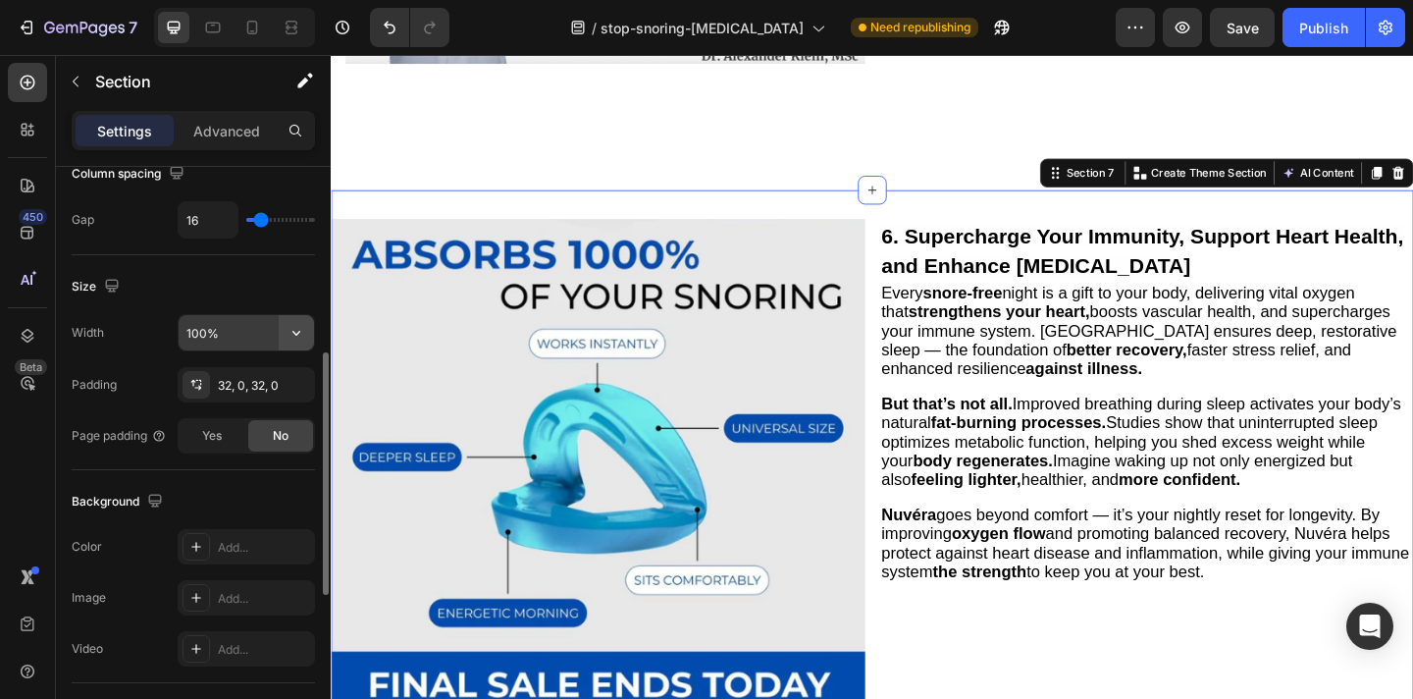
click at [291, 329] on icon "button" at bounding box center [297, 333] width 20 height 20
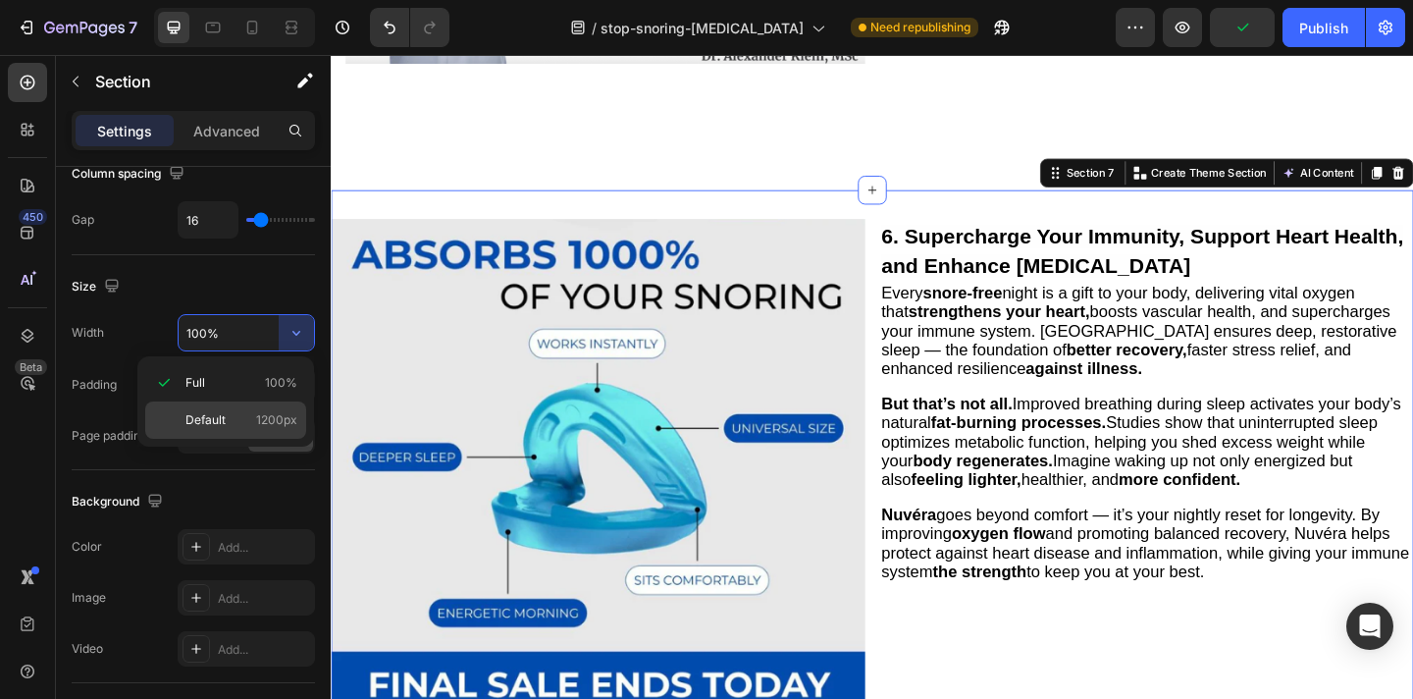
click at [261, 409] on div "Default 1200px" at bounding box center [225, 419] width 161 height 37
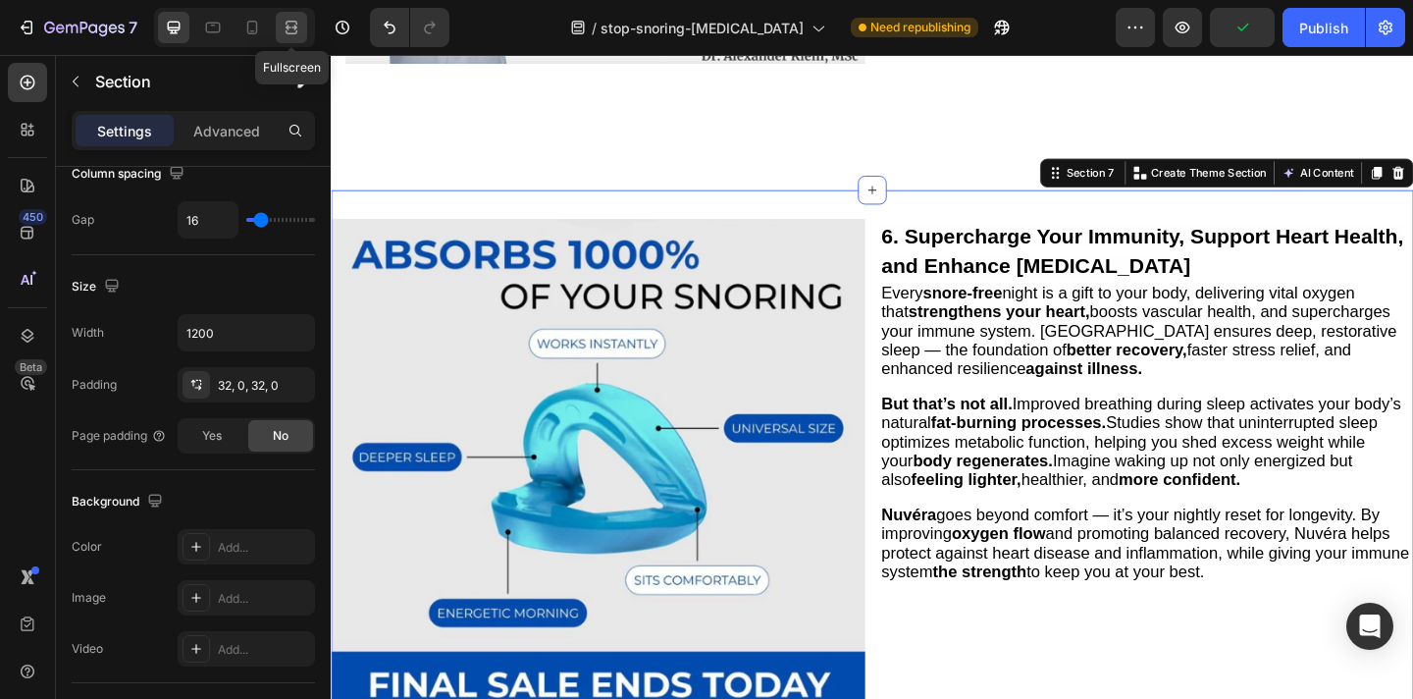
click at [295, 18] on icon at bounding box center [292, 28] width 20 height 20
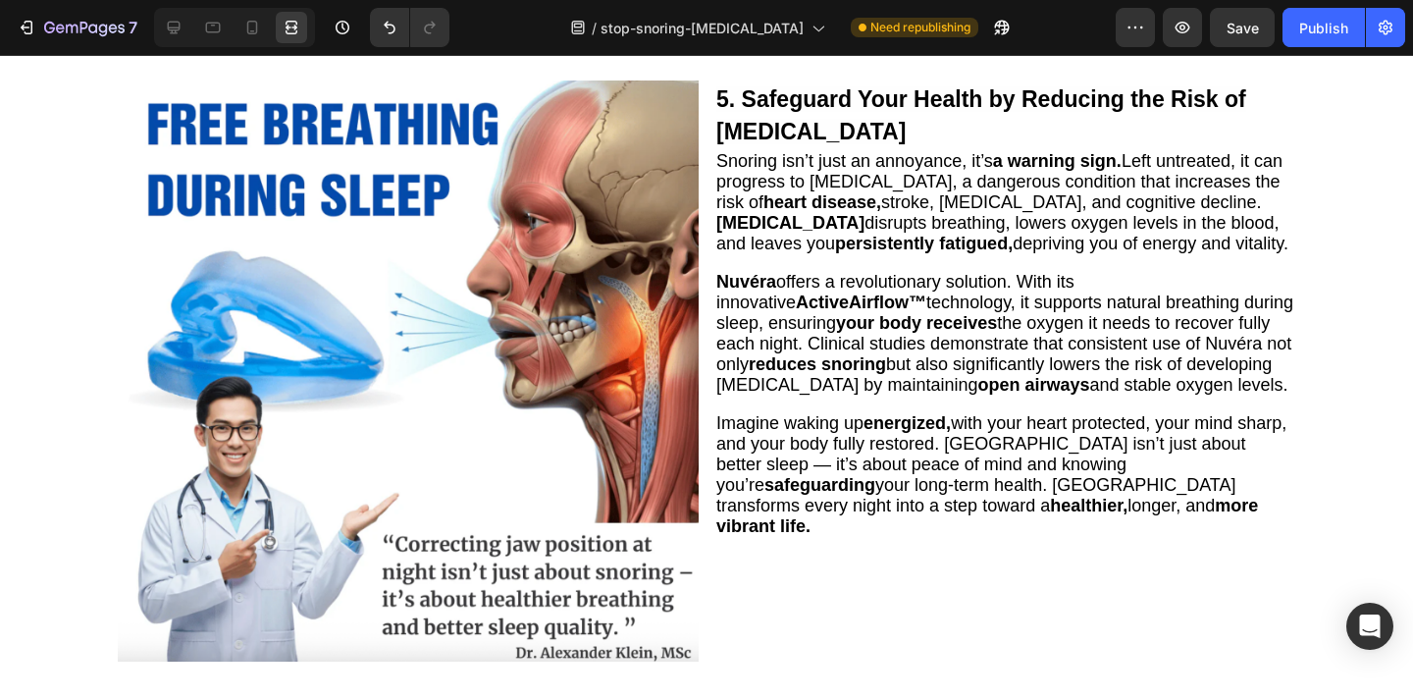
scroll to position [3065, 0]
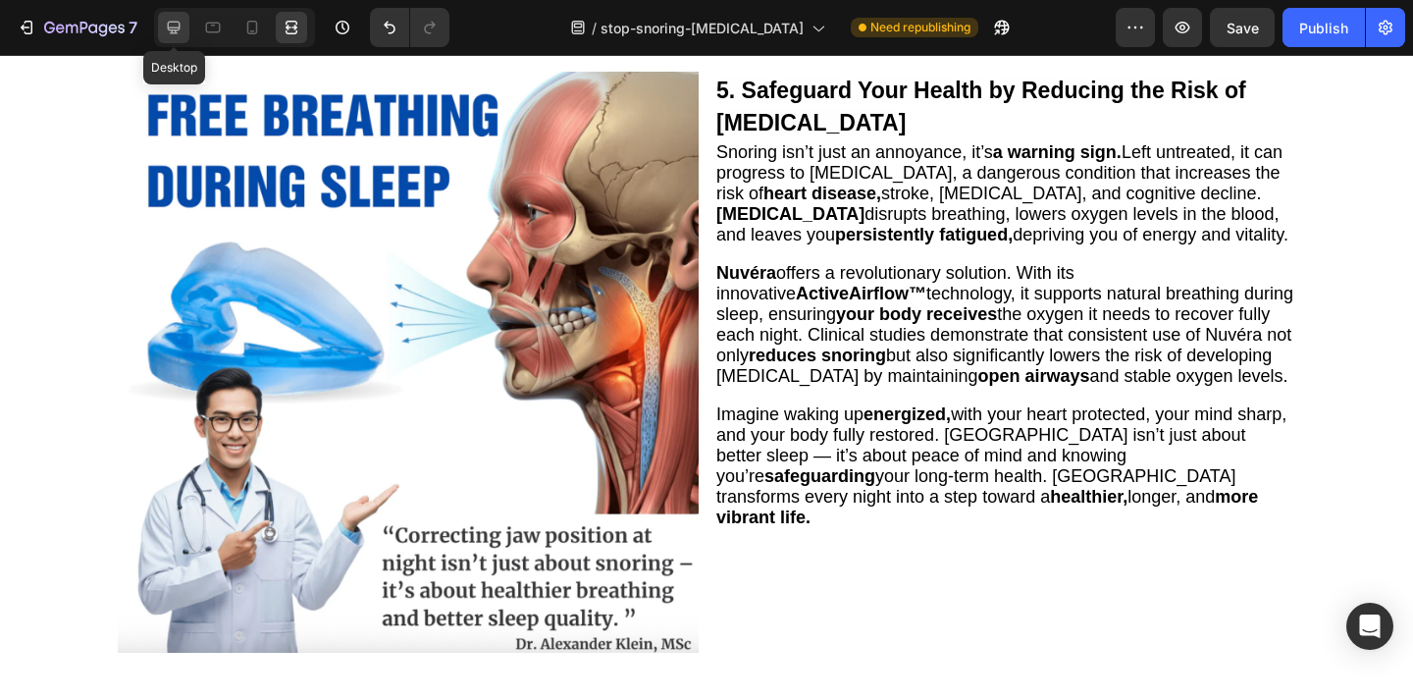
click at [173, 16] on div at bounding box center [173, 27] width 31 height 31
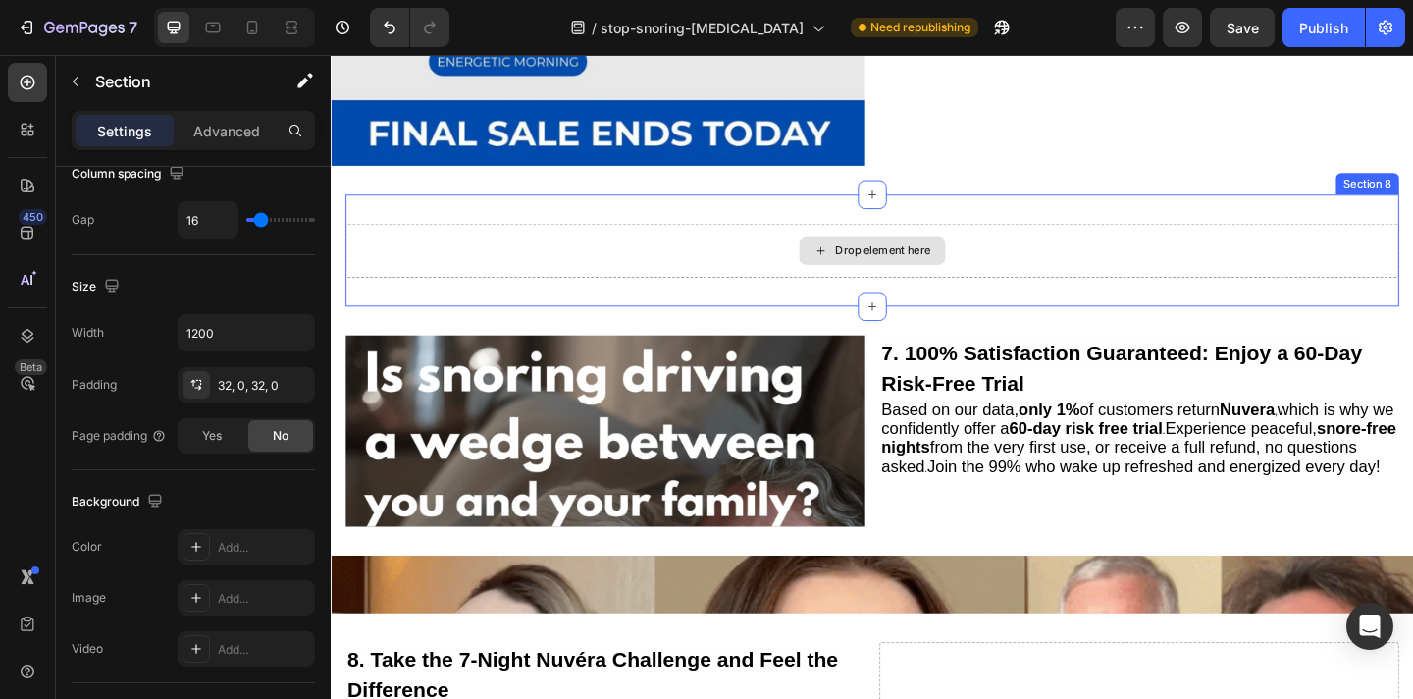
scroll to position [4198, 0]
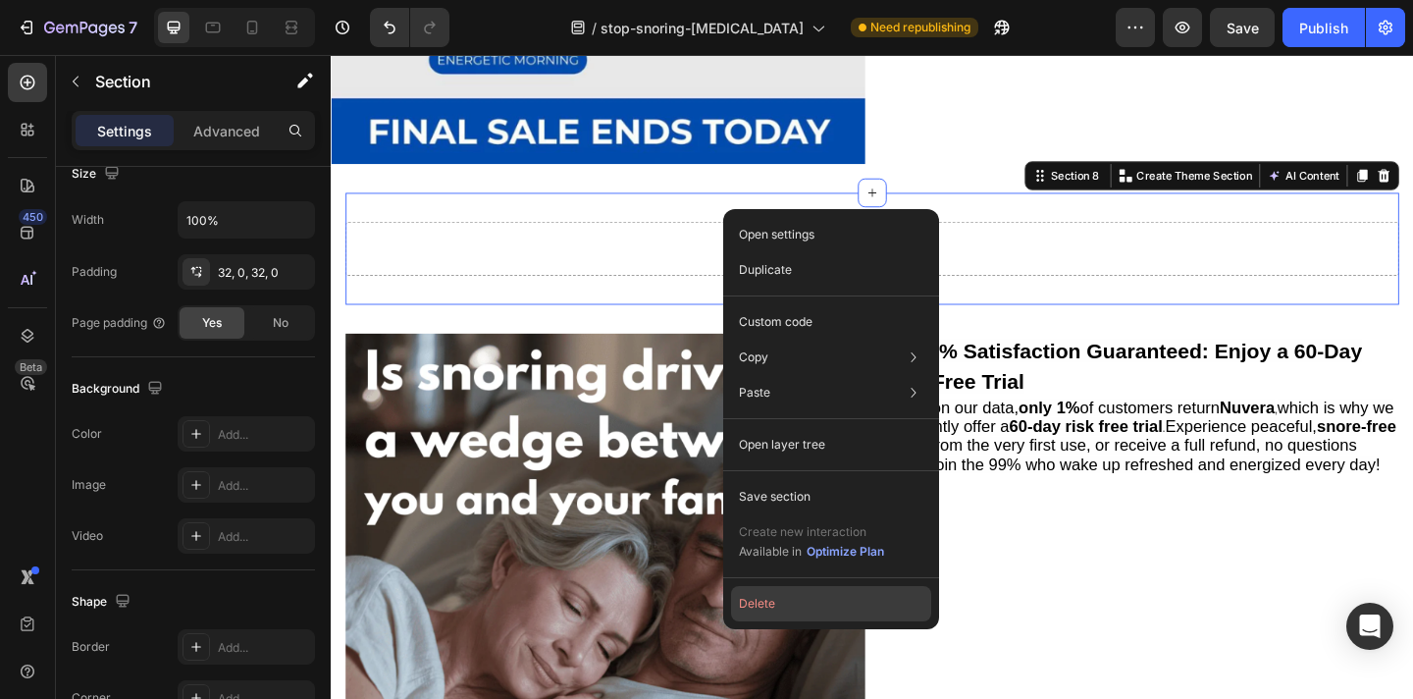
click at [790, 600] on button "Delete" at bounding box center [831, 603] width 200 height 35
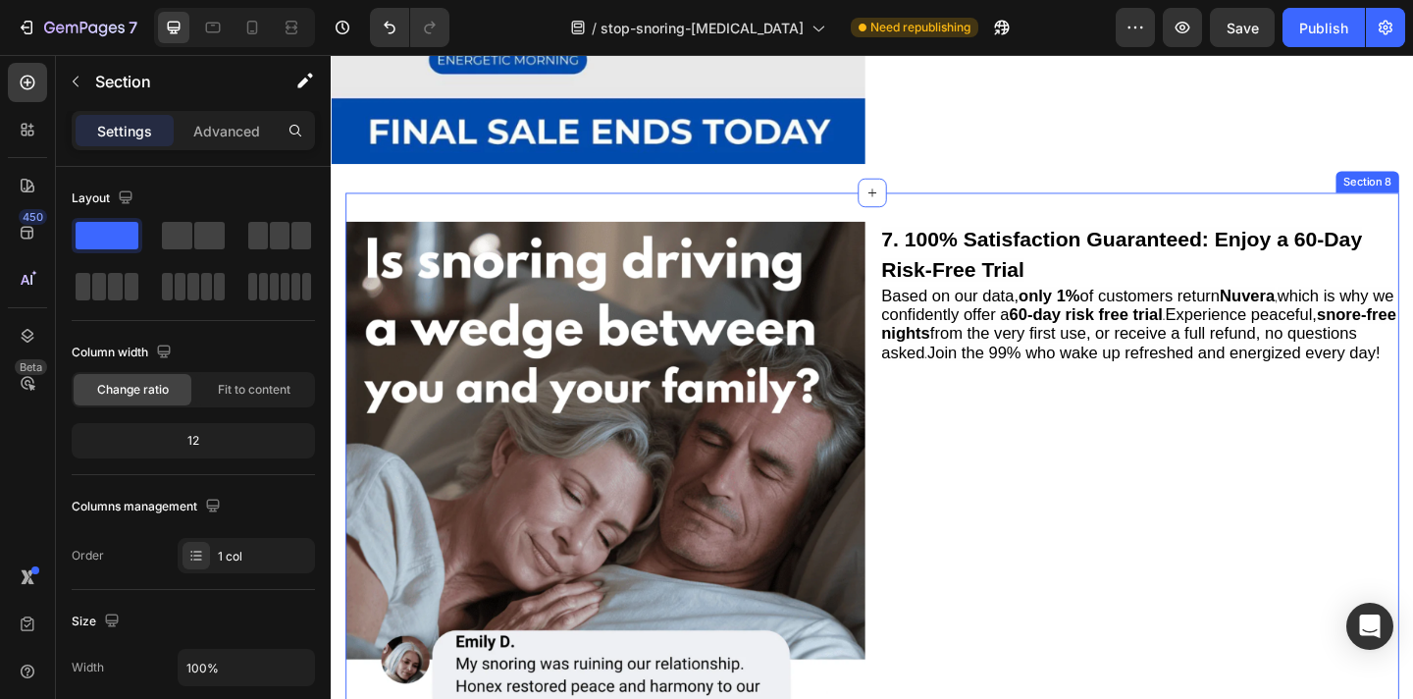
click at [934, 222] on div "Image 7. 100% Satisfaction Guaranteed: Enjoy a 60-Day Risk-Free Trial Heading B…" at bounding box center [919, 535] width 1146 height 660
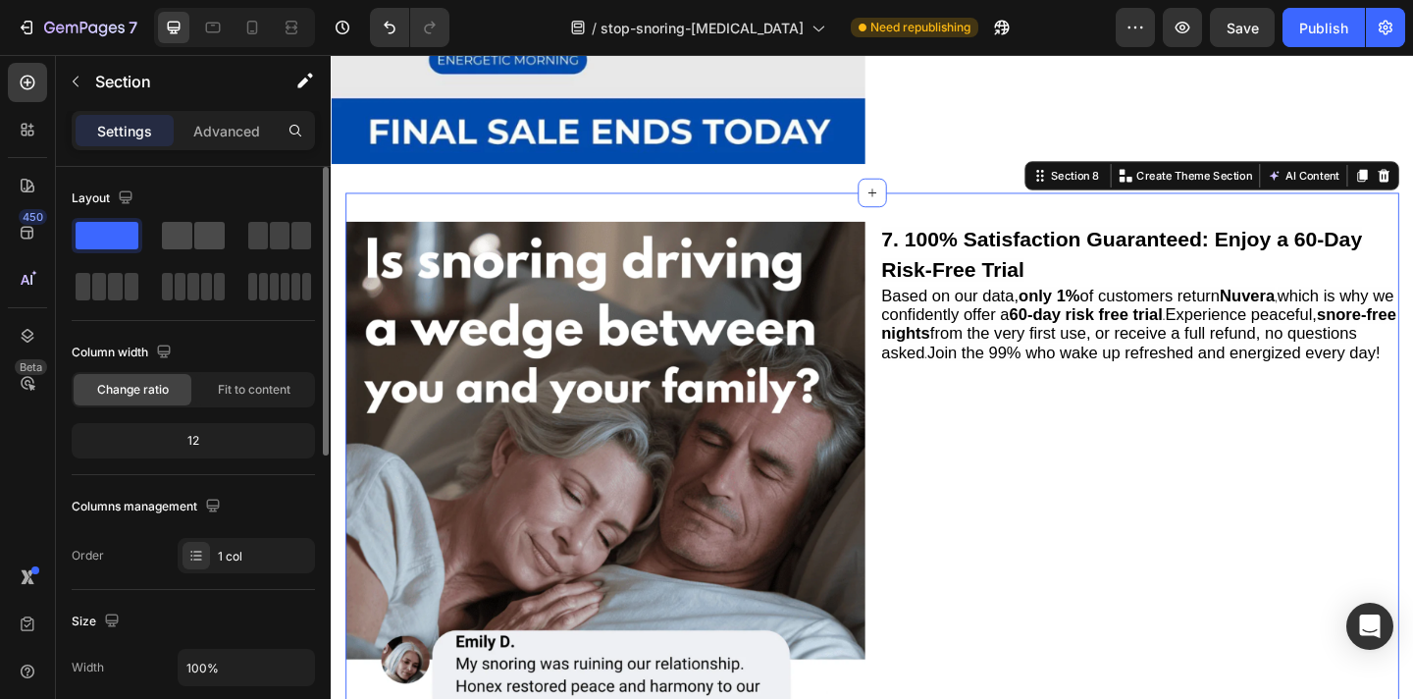
click at [193, 238] on div at bounding box center [193, 235] width 63 height 27
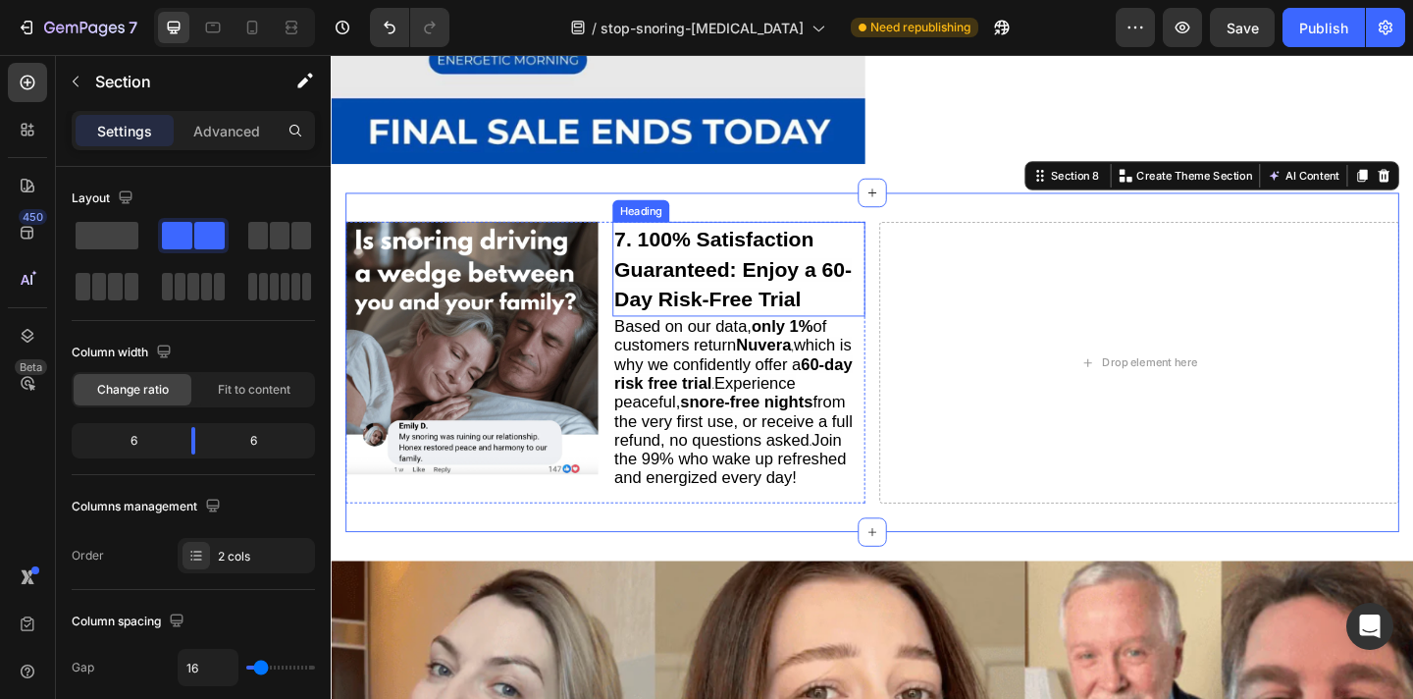
scroll to position [4227, 0]
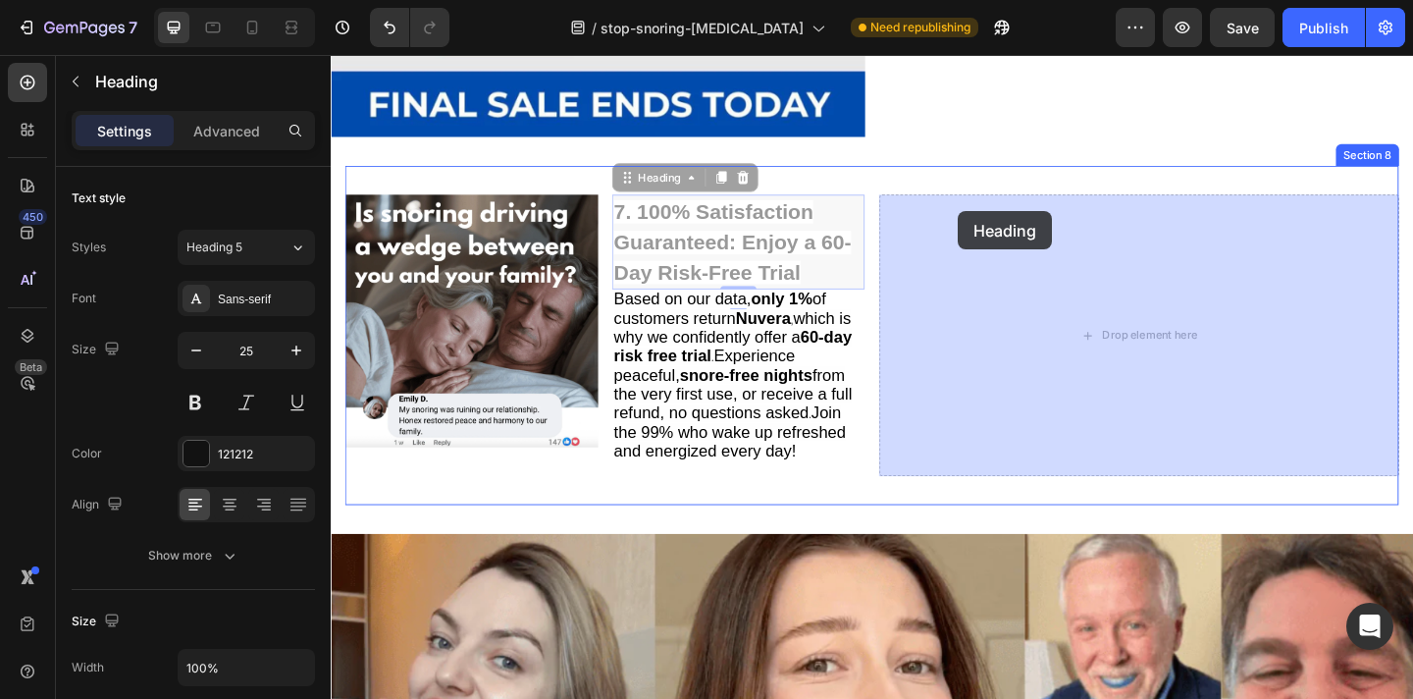
drag, startPoint x: 712, startPoint y: 222, endPoint x: 1014, endPoint y: 224, distance: 302.3
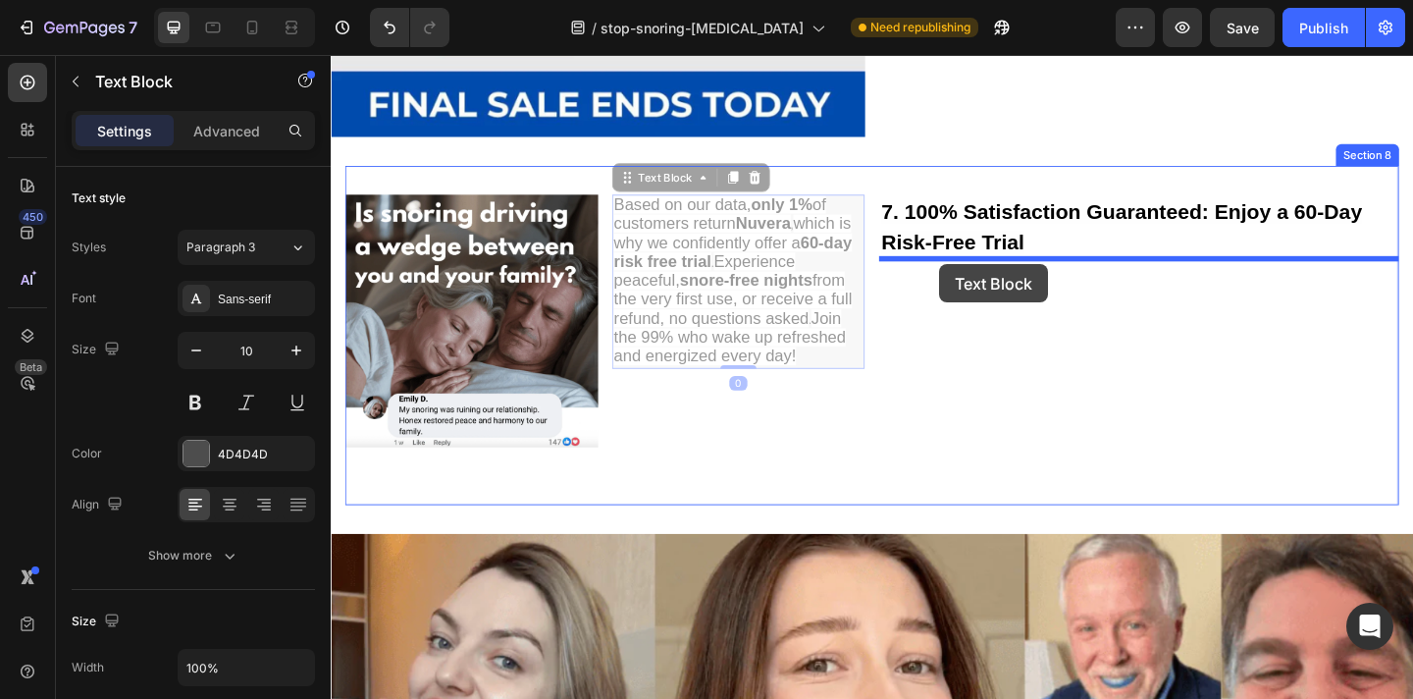
drag, startPoint x: 764, startPoint y: 271, endPoint x: 993, endPoint y: 283, distance: 230.0
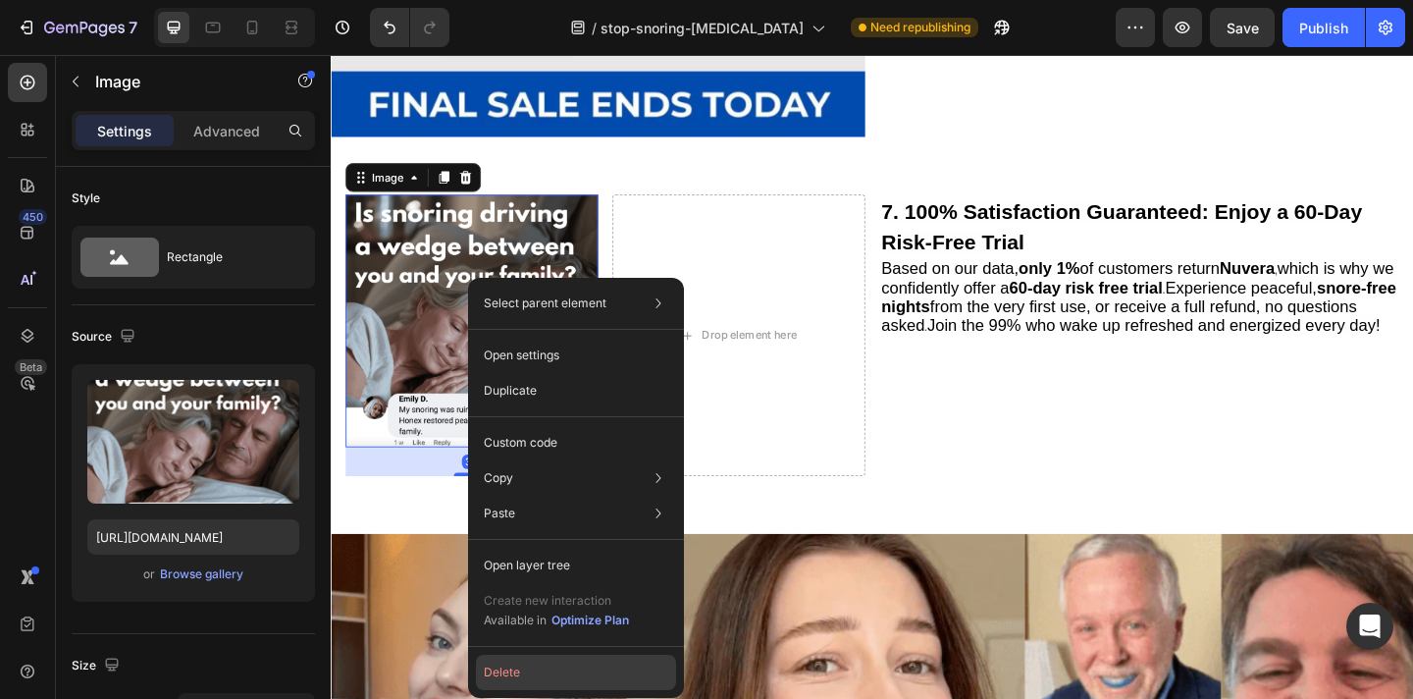
click at [524, 663] on button "Delete" at bounding box center [576, 672] width 200 height 35
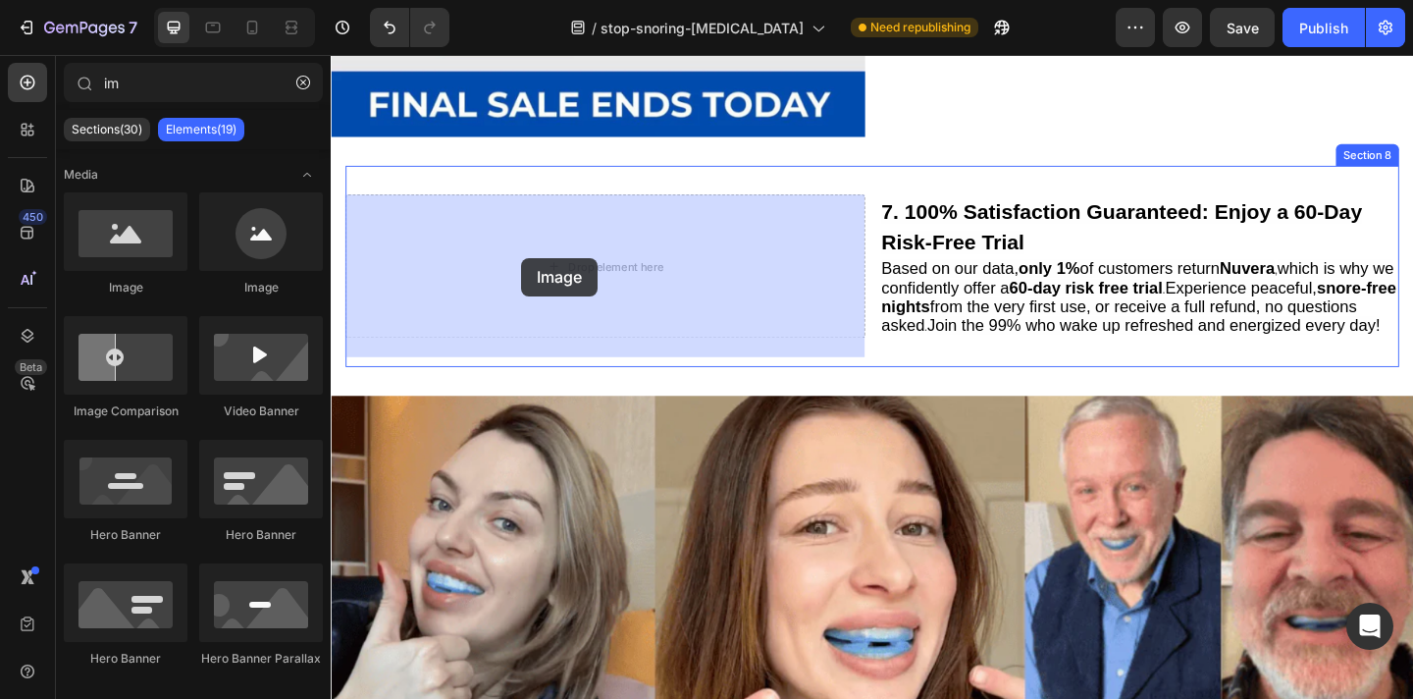
drag, startPoint x: 472, startPoint y: 305, endPoint x: 539, endPoint y: 276, distance: 72.9
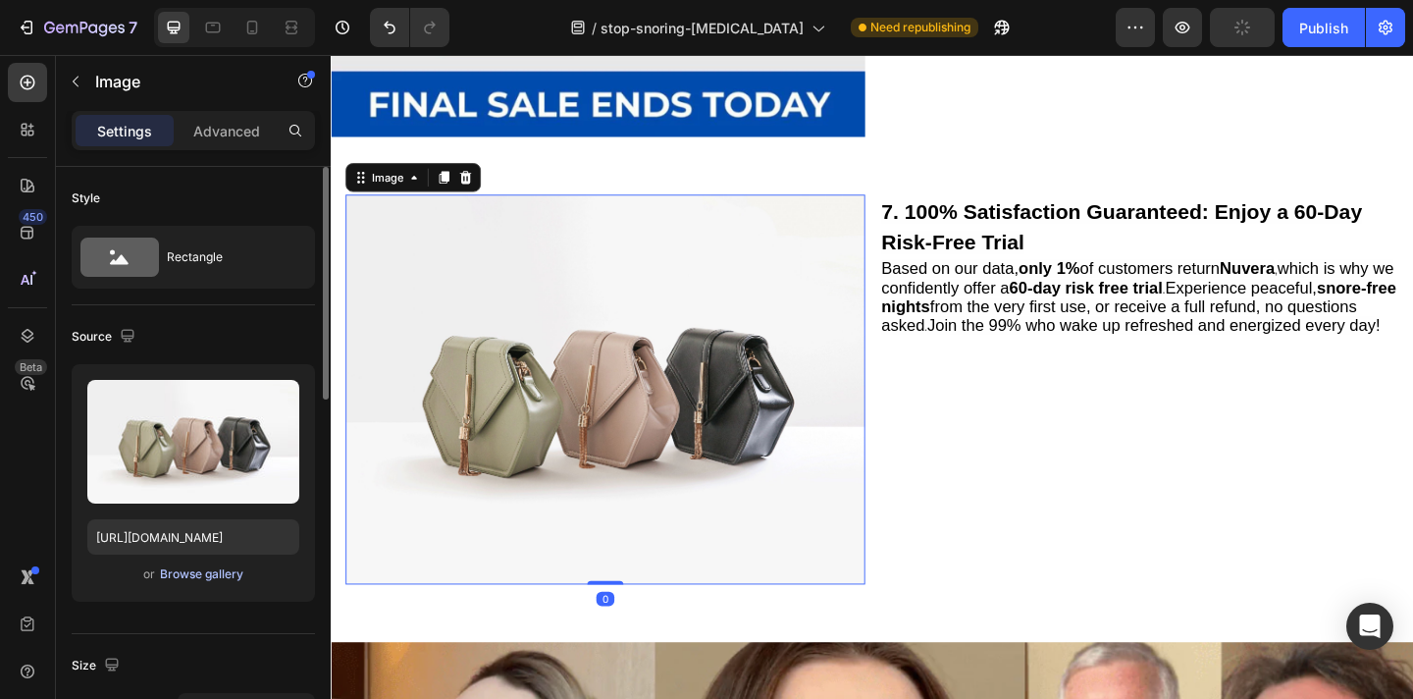
click at [215, 579] on div "Browse gallery" at bounding box center [201, 574] width 83 height 18
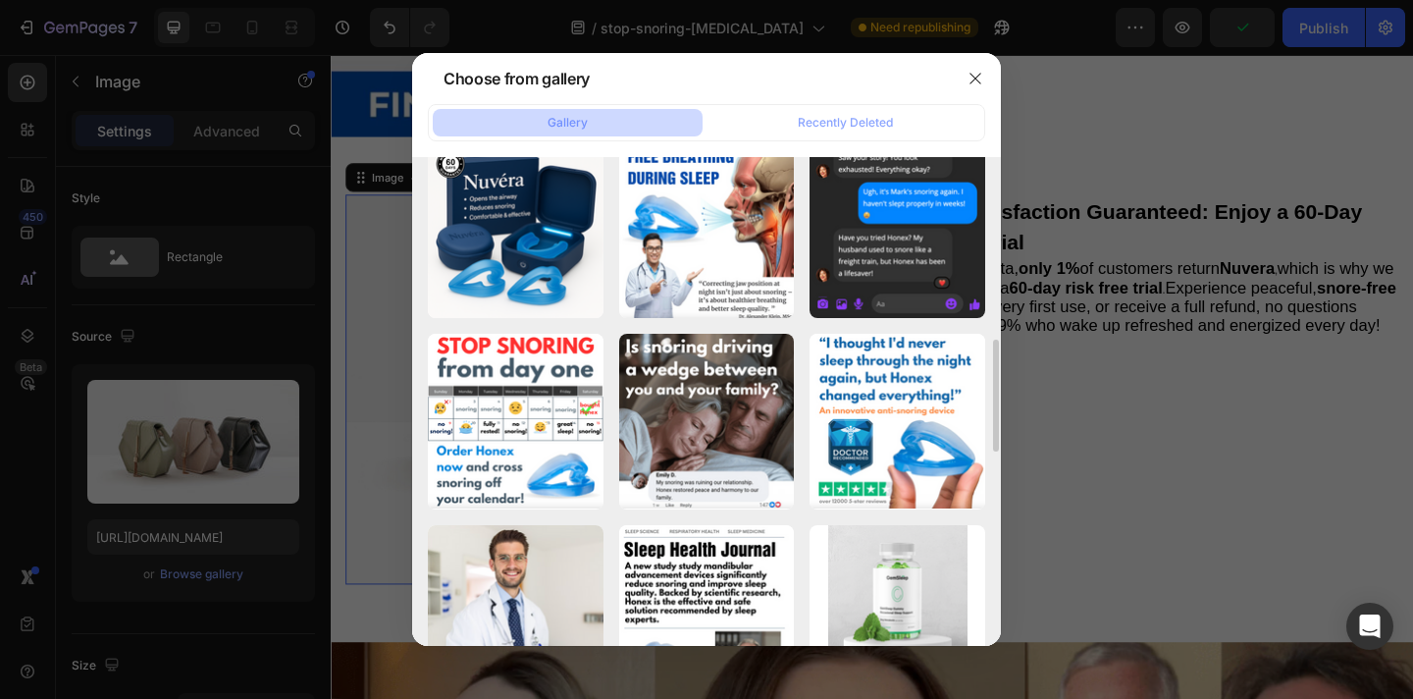
scroll to position [652, 0]
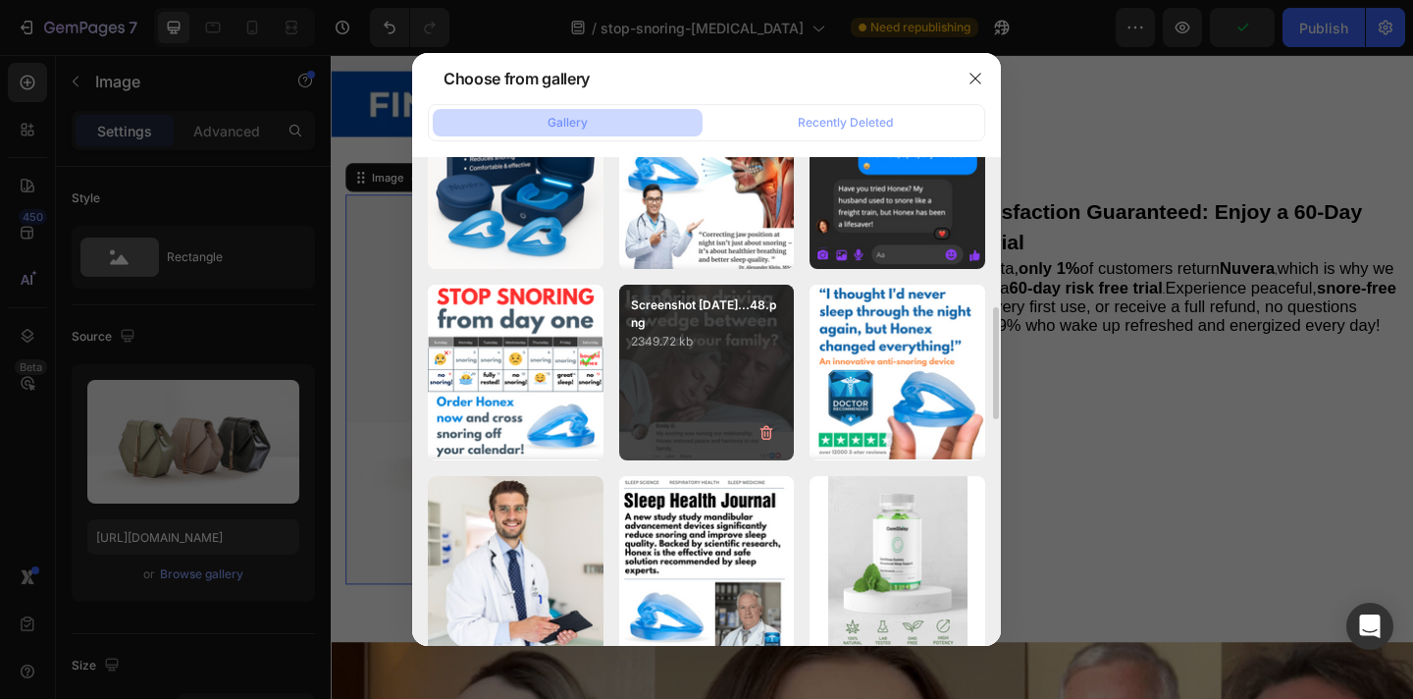
click at [708, 375] on div "Screenshot 2025-09-22...48.png 2349.72 kb" at bounding box center [707, 373] width 176 height 176
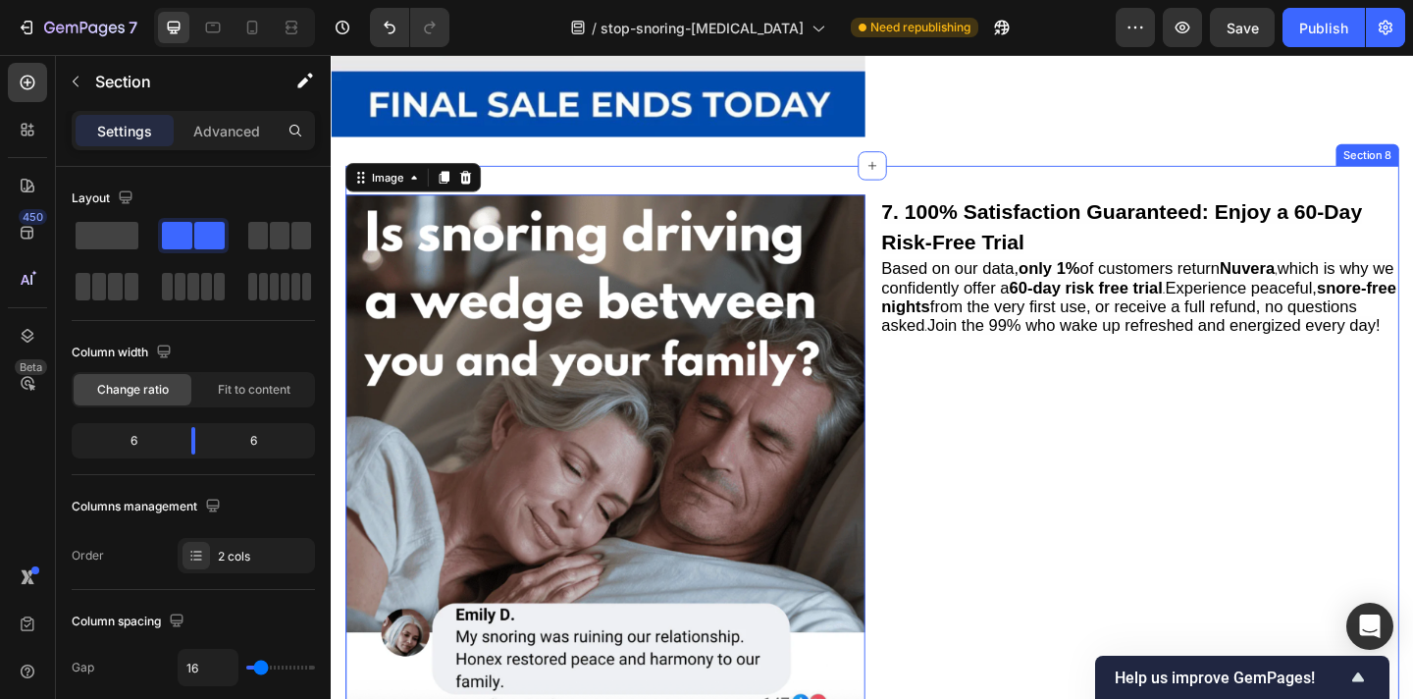
click at [987, 187] on div "Image 0 7. 100% Satisfaction Guaranteed: Enjoy a 60-Day Risk-Free Trial Heading…" at bounding box center [919, 490] width 1146 height 628
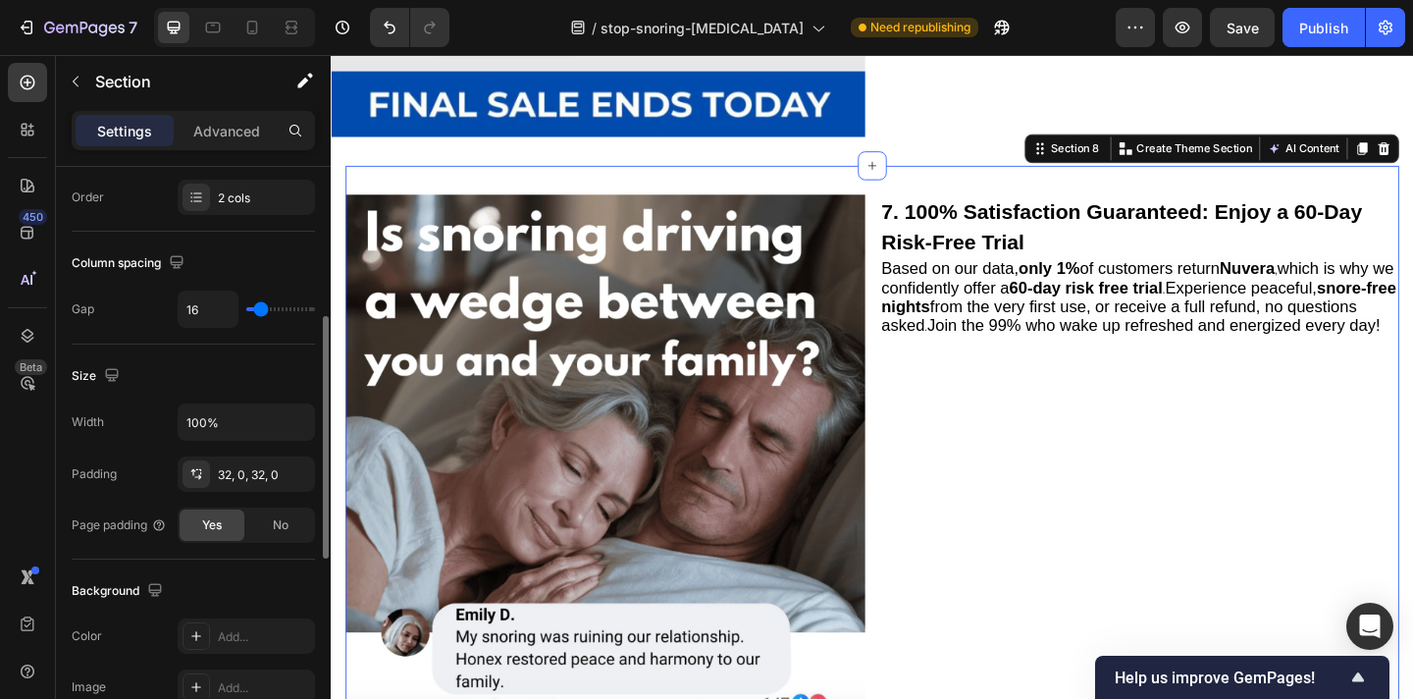
scroll to position [384, 0]
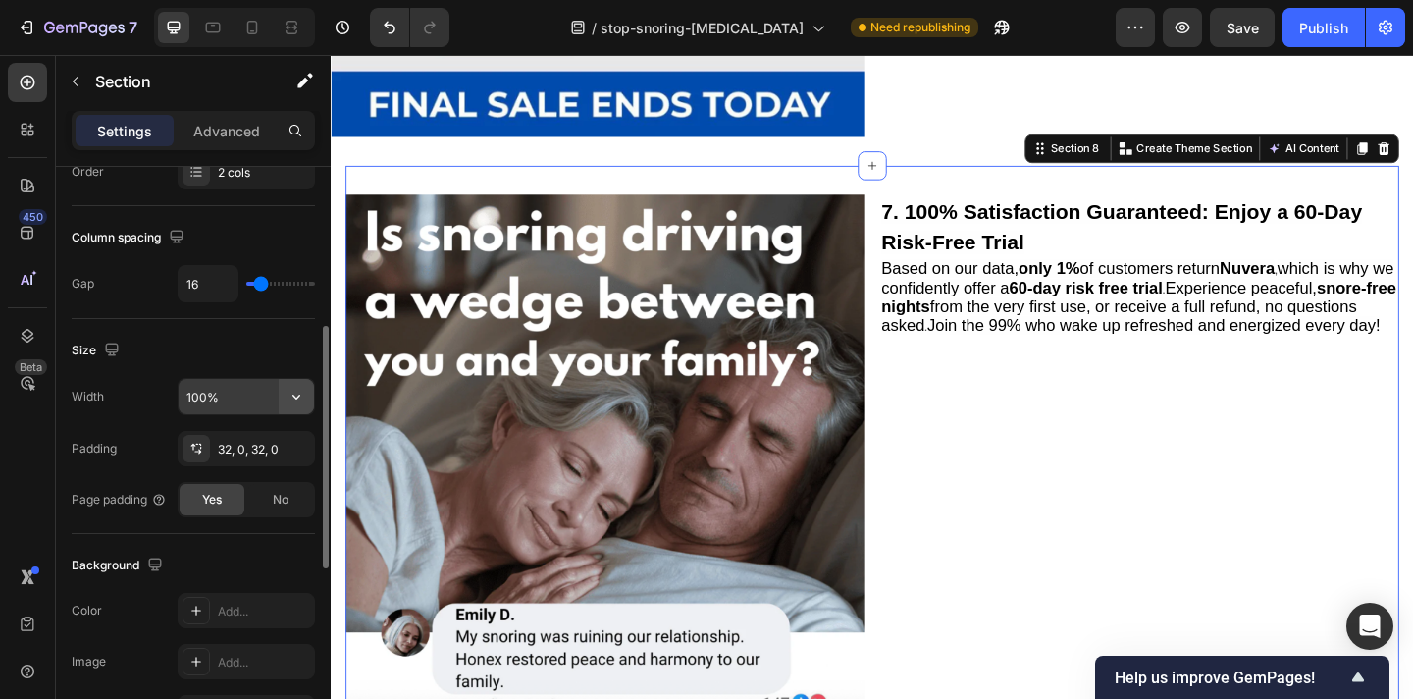
click at [293, 403] on icon "button" at bounding box center [297, 397] width 20 height 20
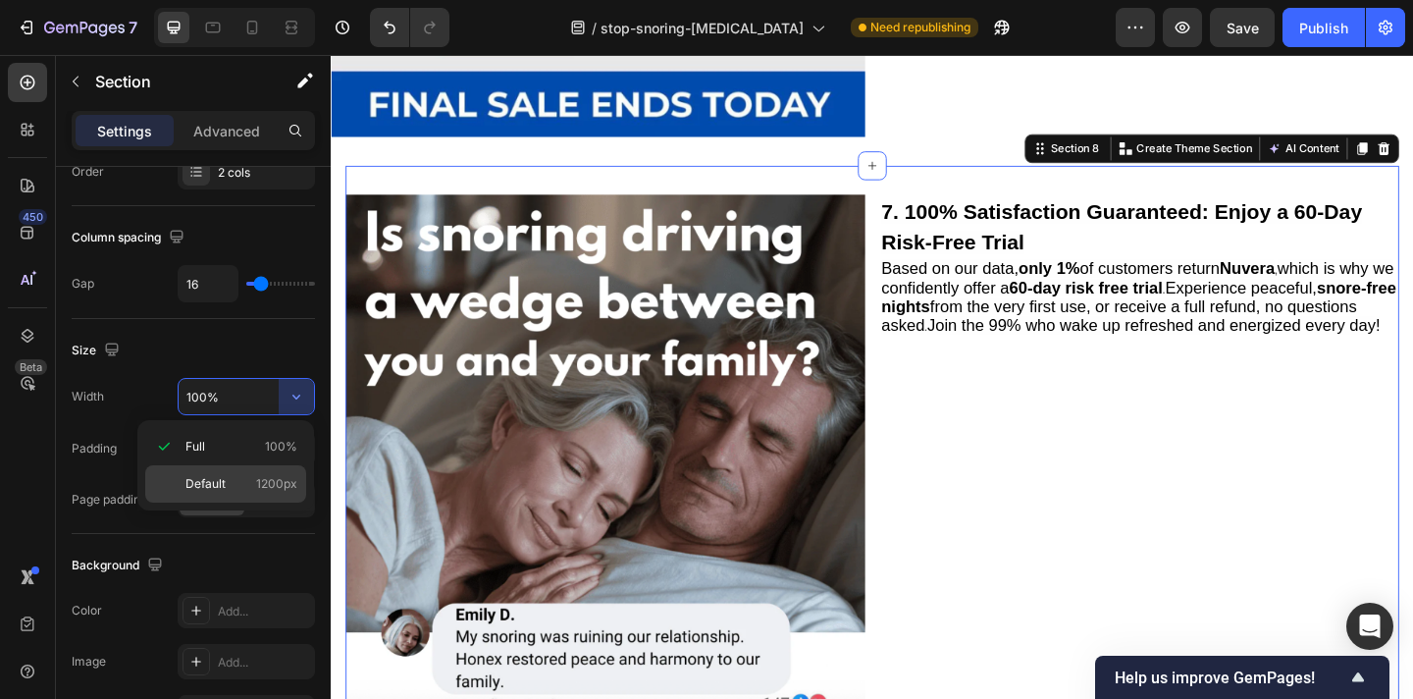
click at [275, 477] on span "1200px" at bounding box center [276, 484] width 41 height 18
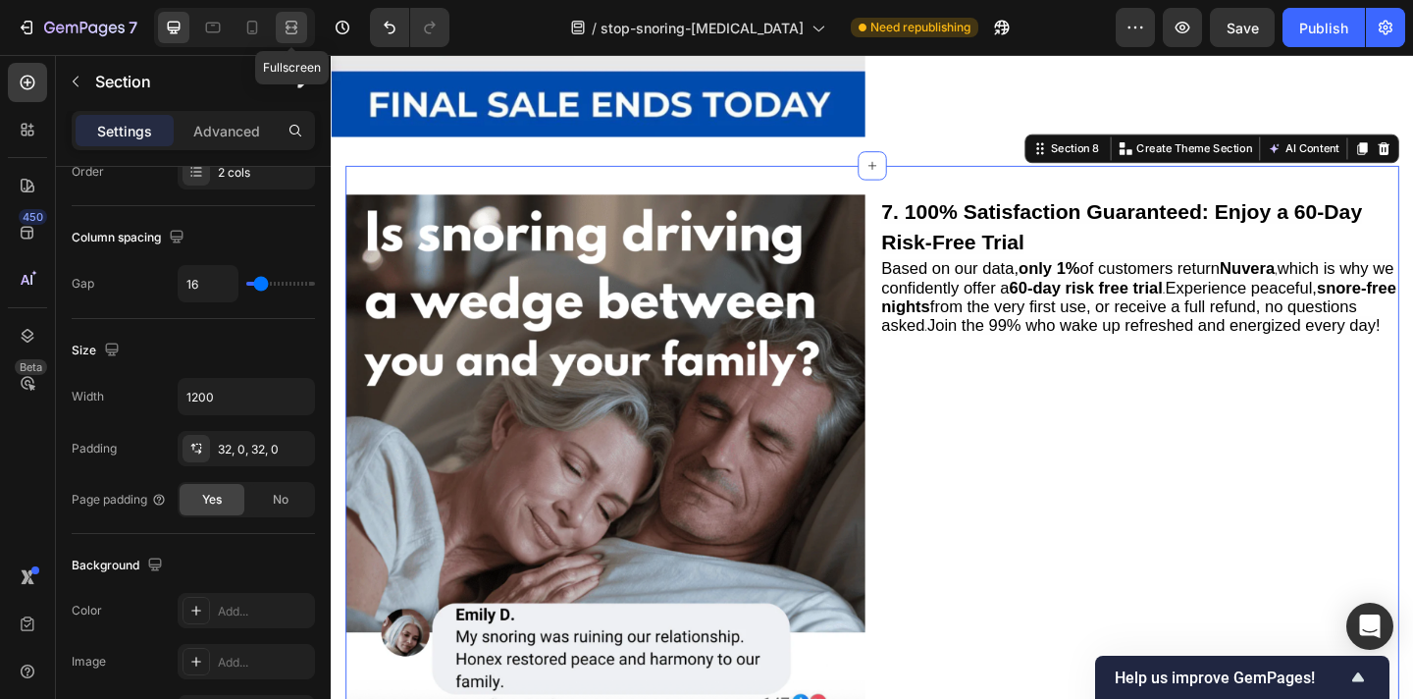
click at [288, 19] on icon at bounding box center [292, 28] width 20 height 20
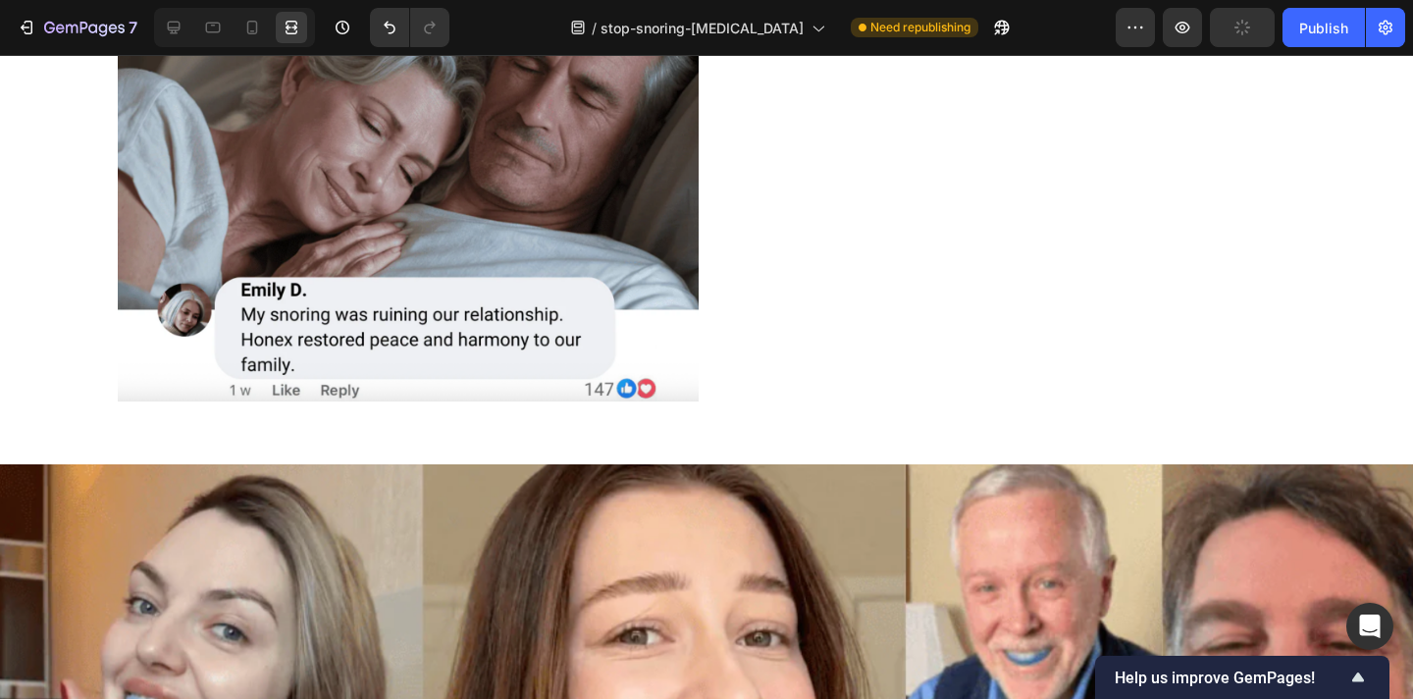
scroll to position [4468, 0]
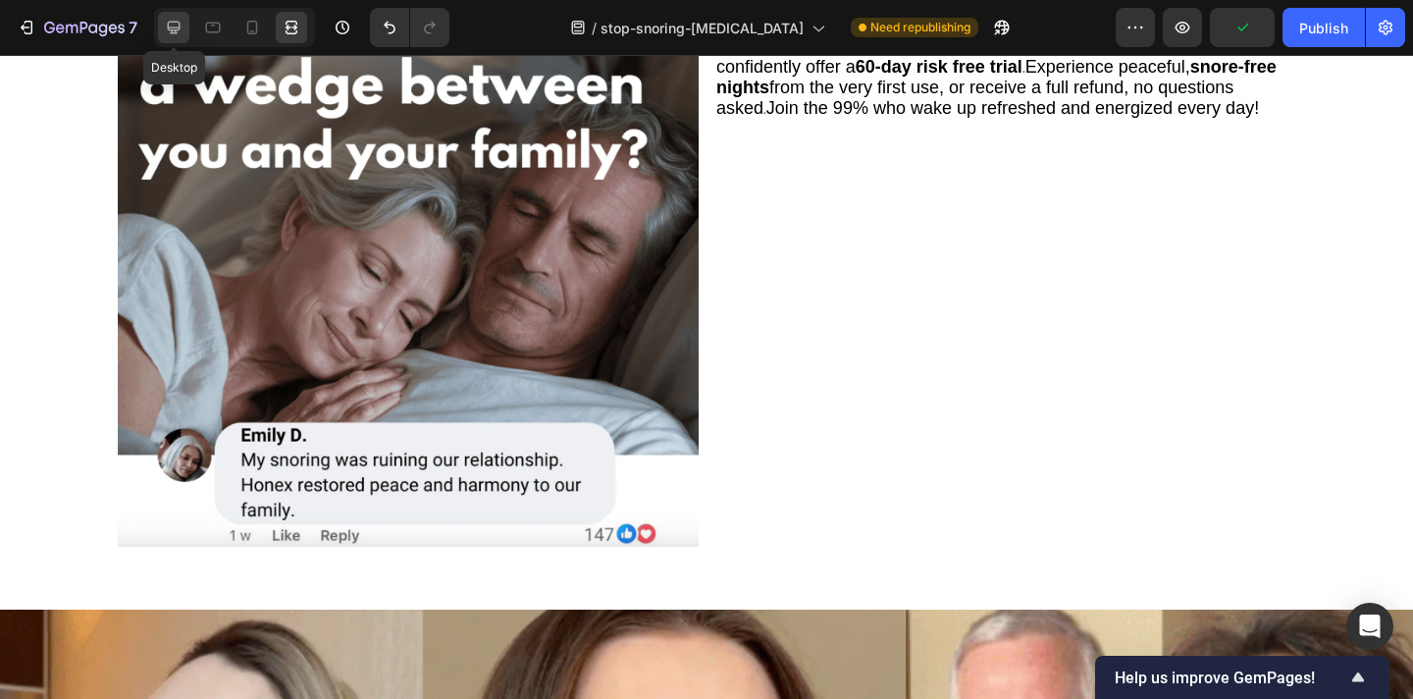
click at [179, 30] on icon at bounding box center [174, 28] width 20 height 20
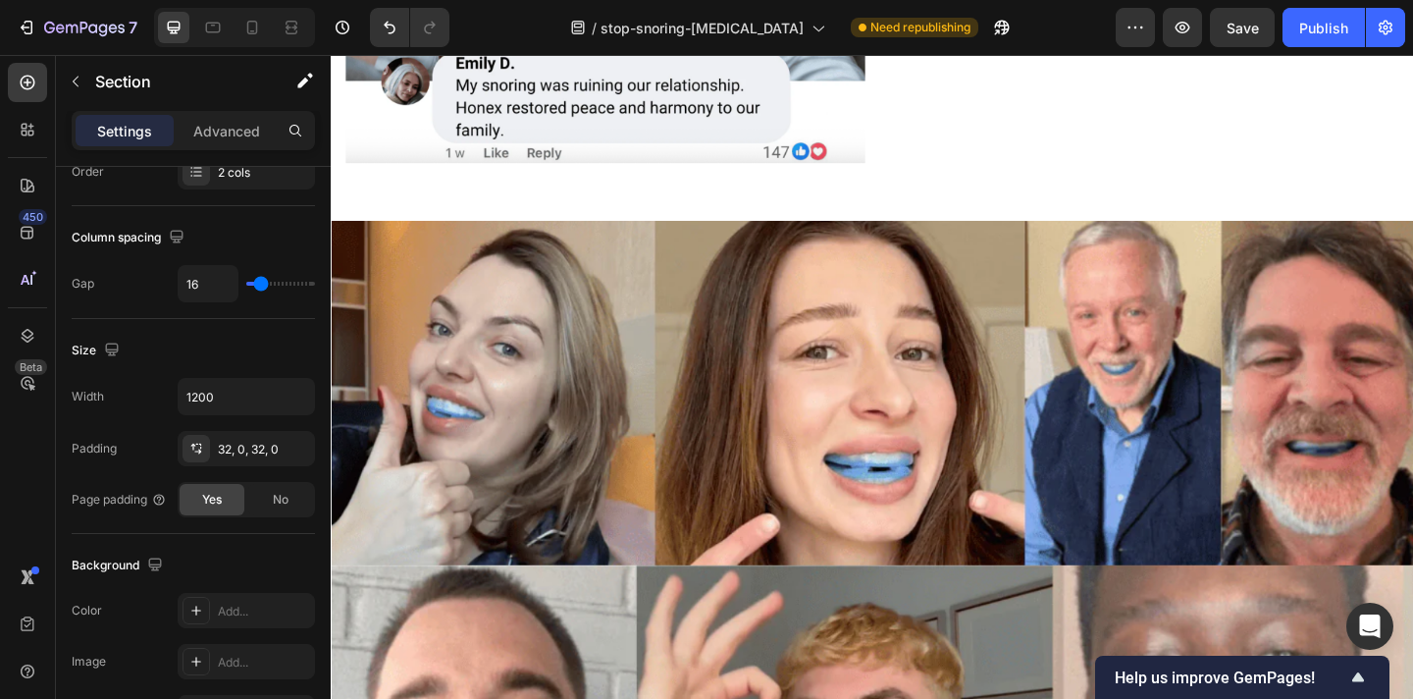
scroll to position [4778, 0]
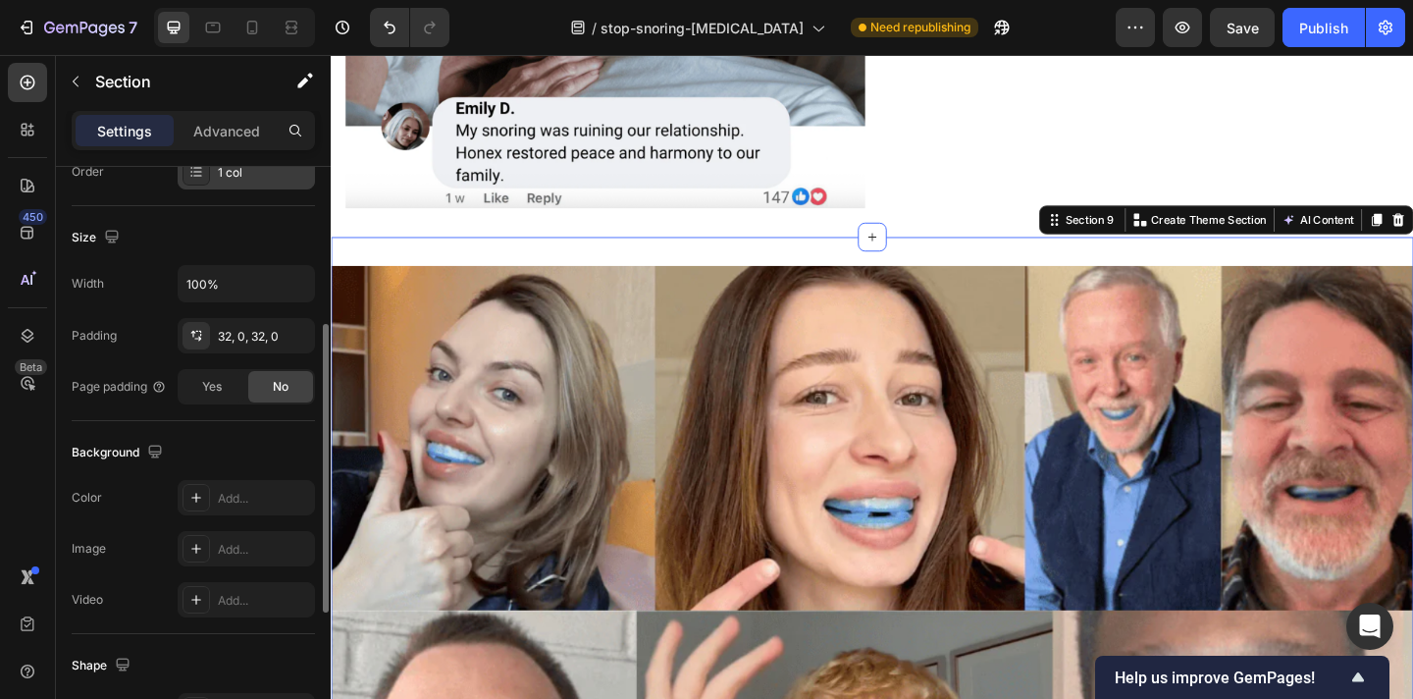
scroll to position [0, 0]
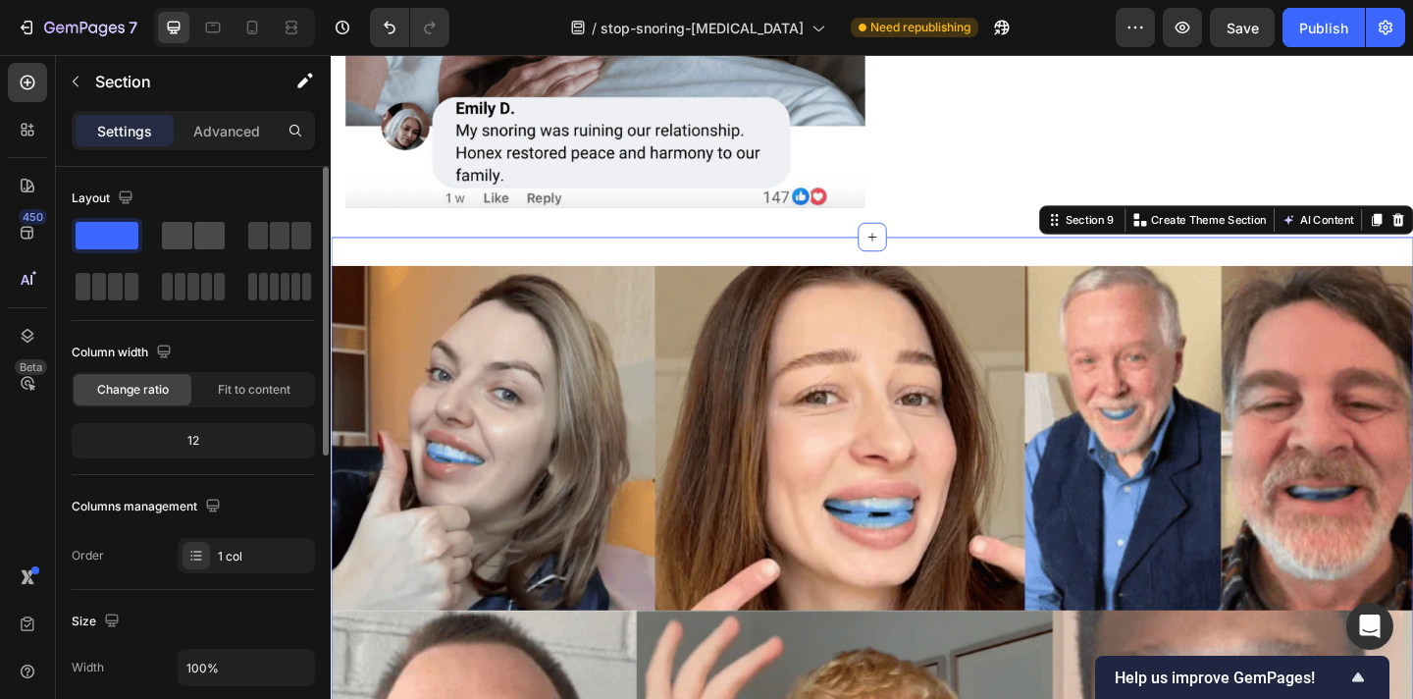
click at [182, 237] on span at bounding box center [177, 235] width 30 height 27
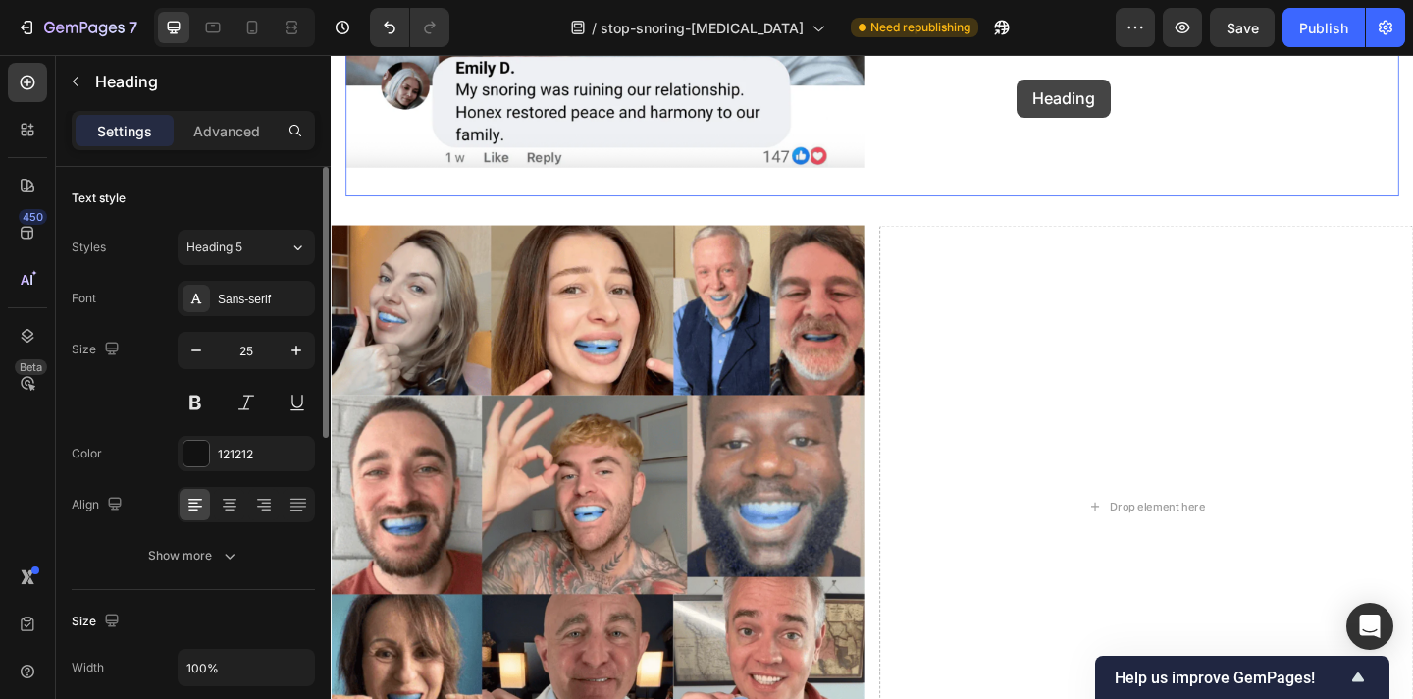
scroll to position [4745, 0]
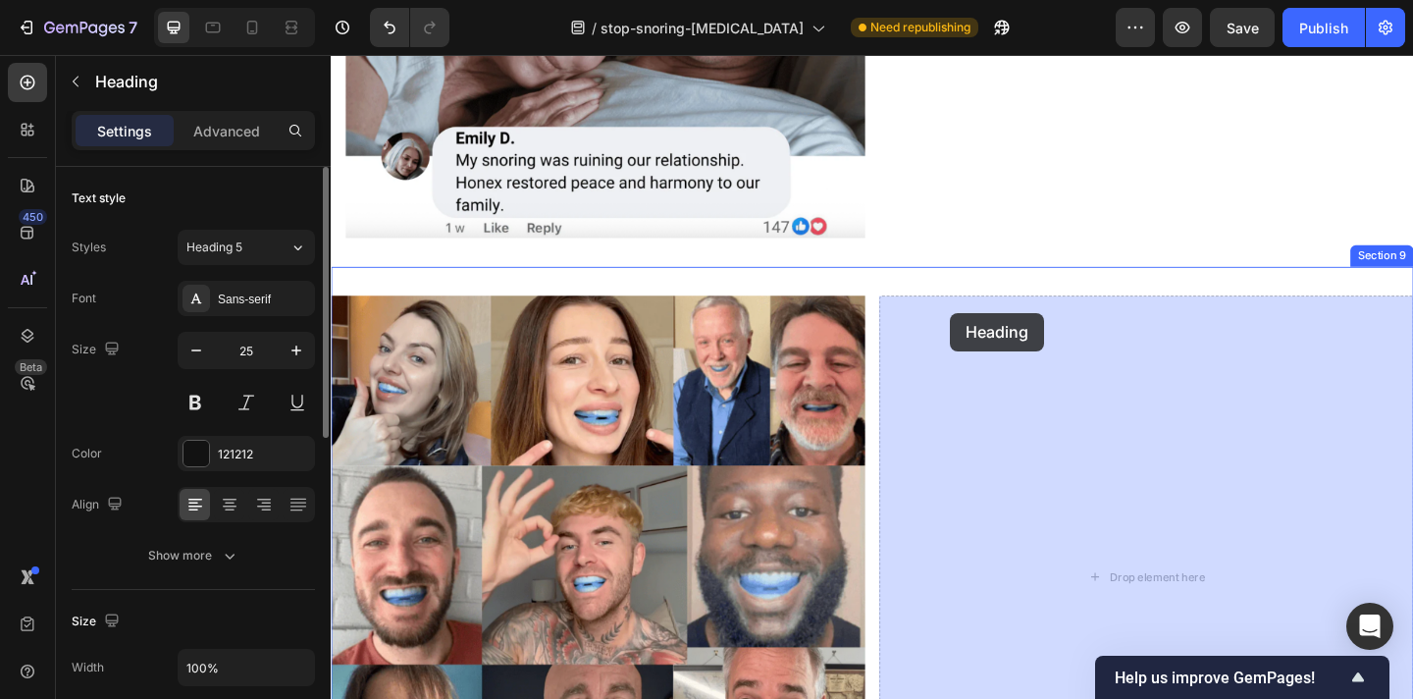
drag, startPoint x: 563, startPoint y: 567, endPoint x: 1004, endPoint y: 336, distance: 497.8
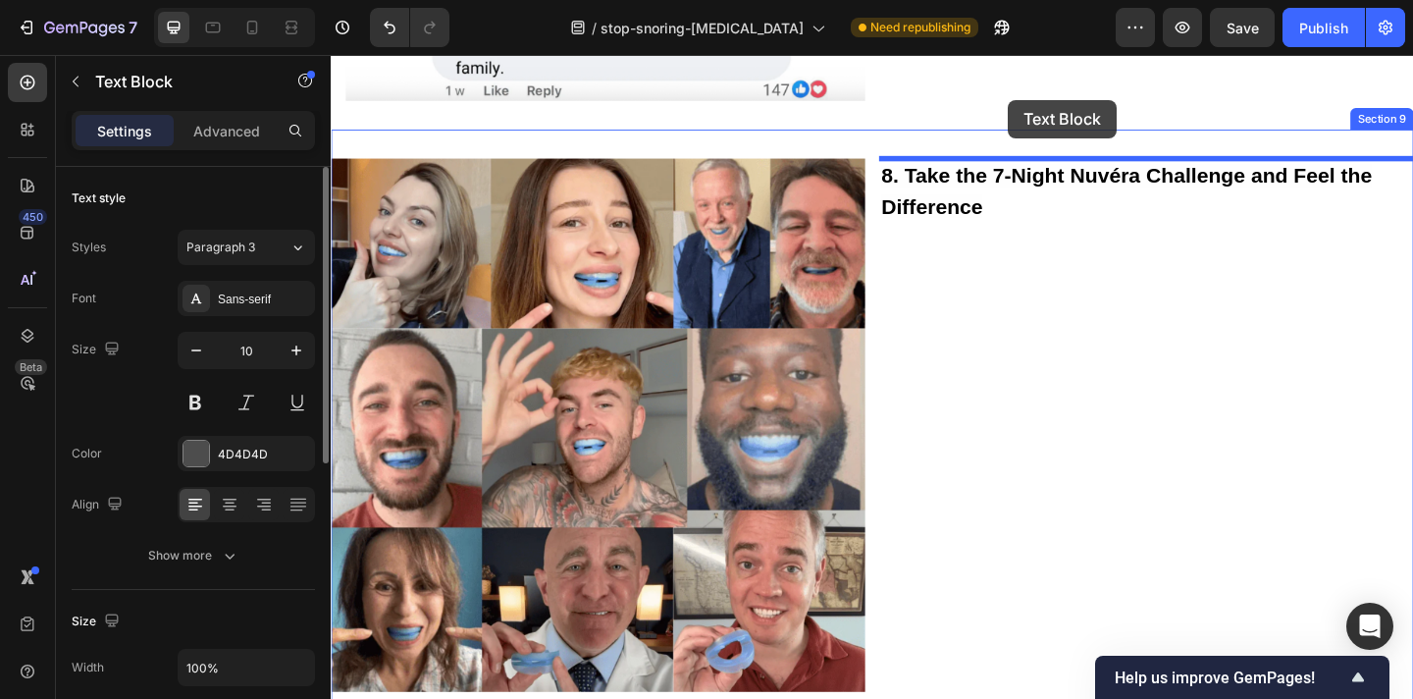
scroll to position [4869, 0]
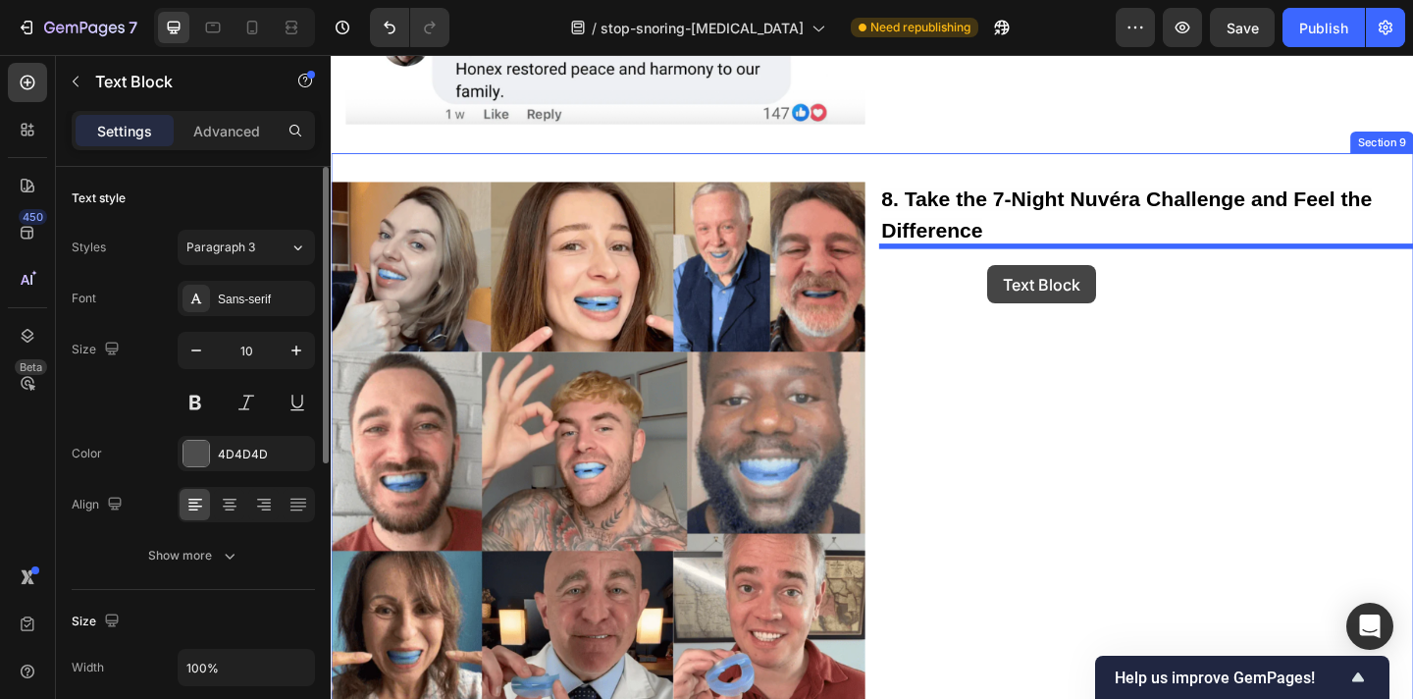
drag, startPoint x: 636, startPoint y: 462, endPoint x: 1045, endPoint y: 284, distance: 446.5
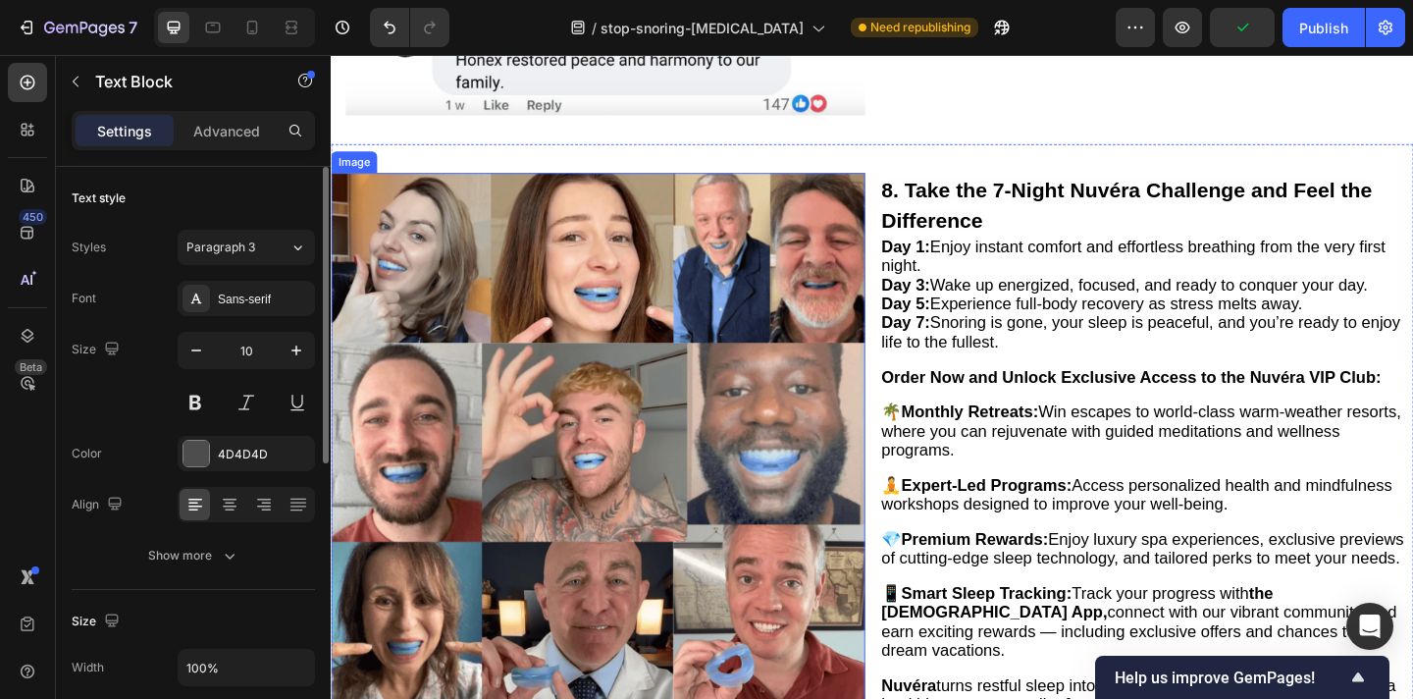
scroll to position [4774, 0]
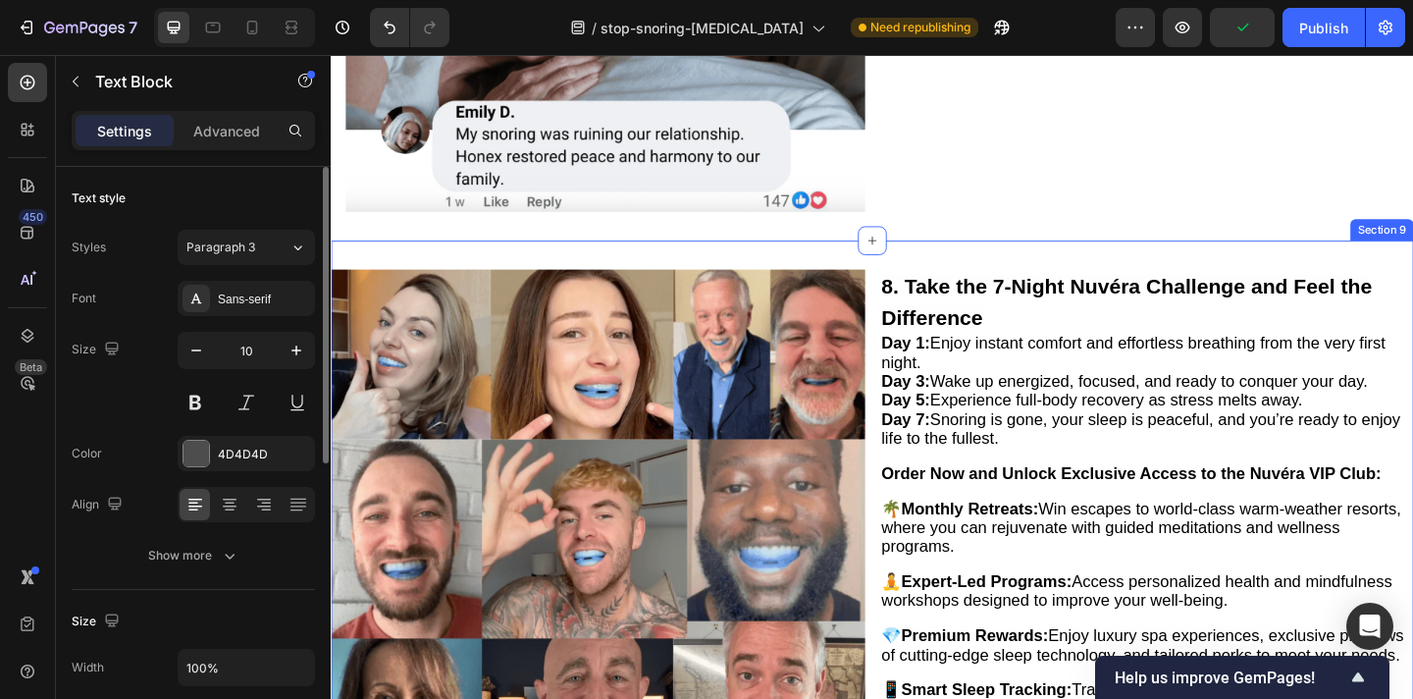
click at [938, 262] on div "Image 8. Take the 7-Night Nuvéra Challenge and Feel the Difference Heading Day …" at bounding box center [920, 594] width 1178 height 674
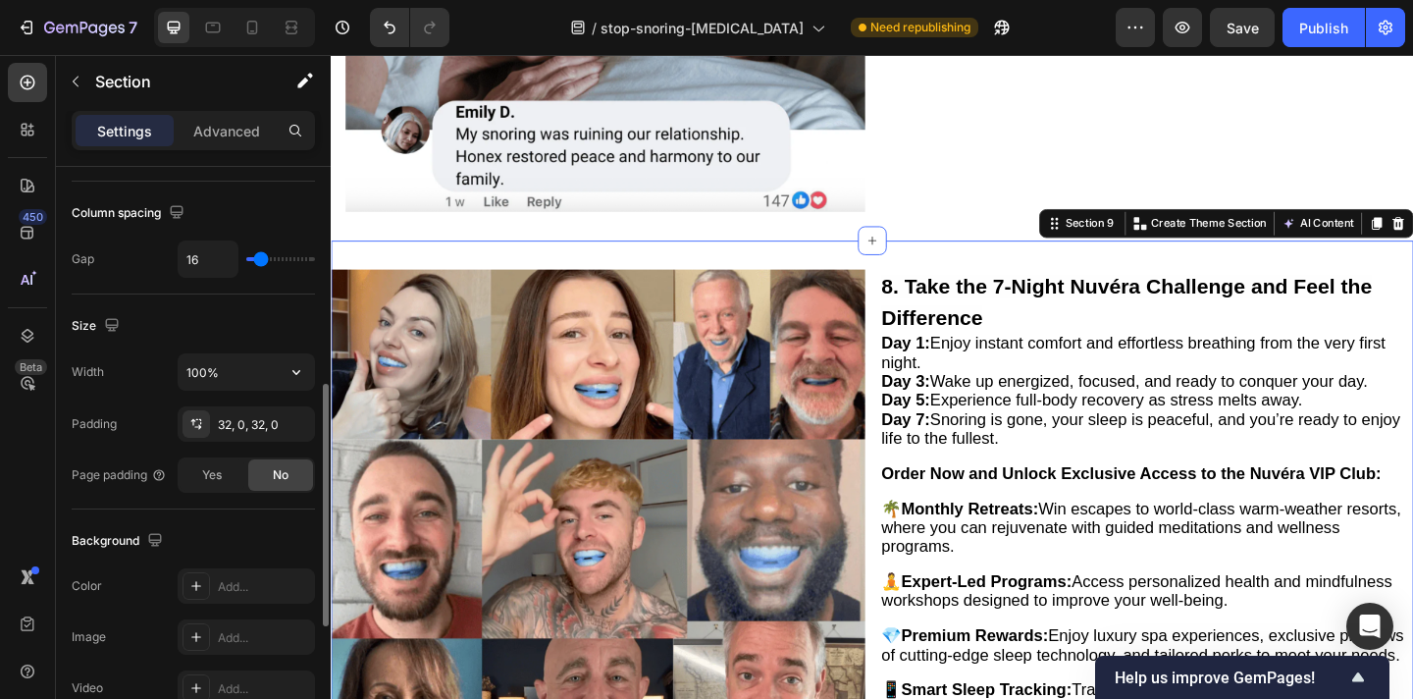
scroll to position [462, 0]
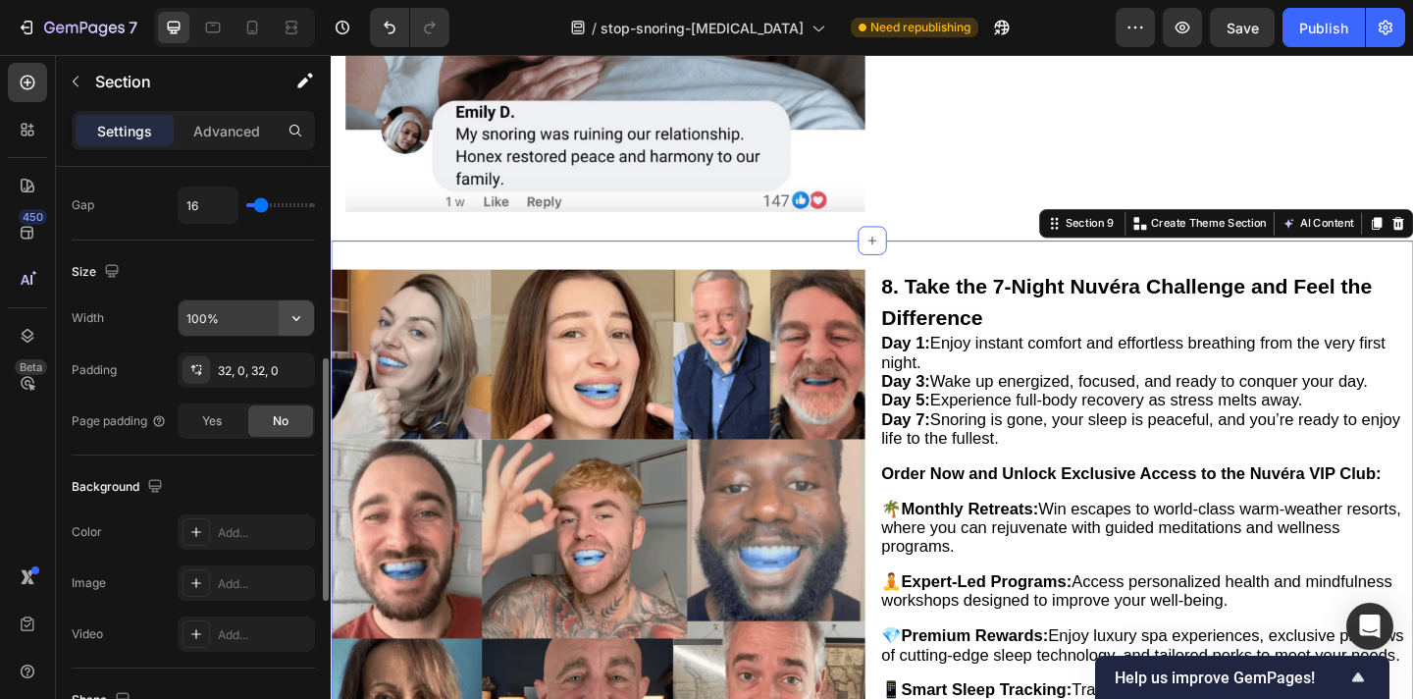
click at [291, 321] on icon "button" at bounding box center [297, 318] width 20 height 20
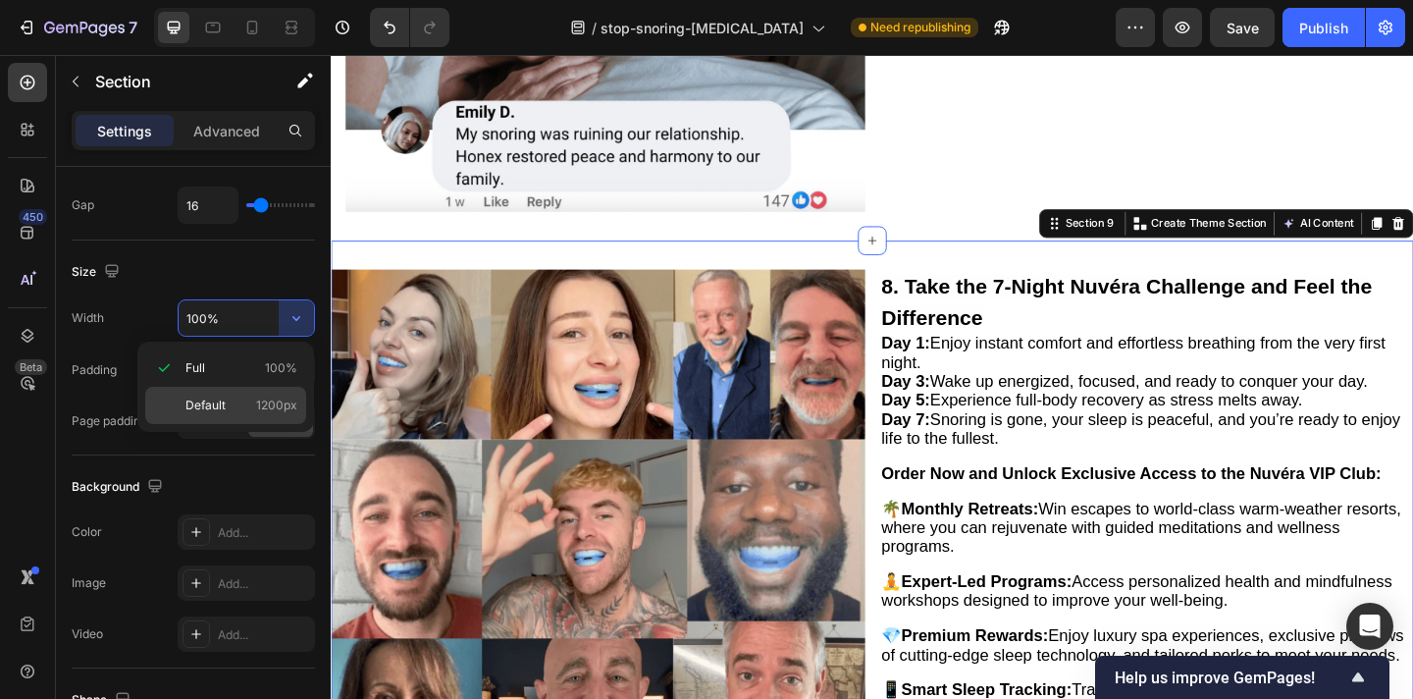
click at [281, 411] on span "1200px" at bounding box center [276, 405] width 41 height 18
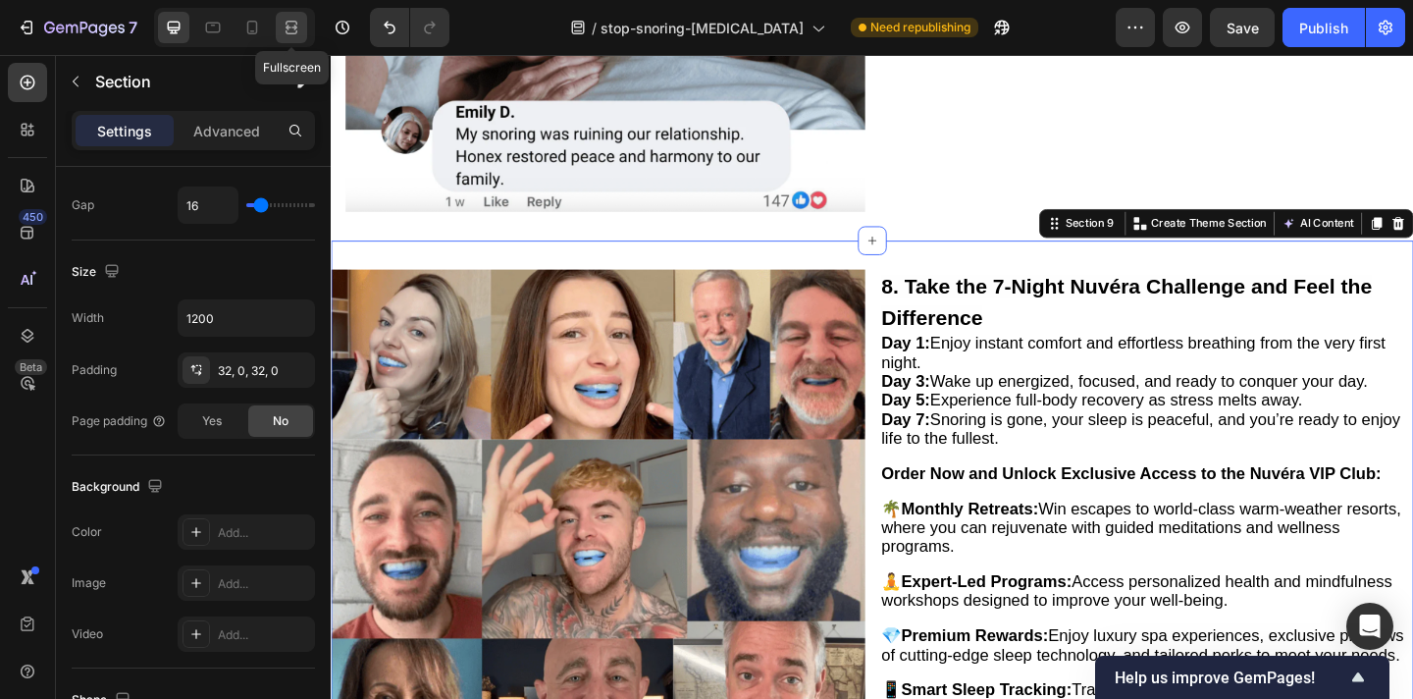
click at [295, 31] on icon at bounding box center [292, 28] width 20 height 20
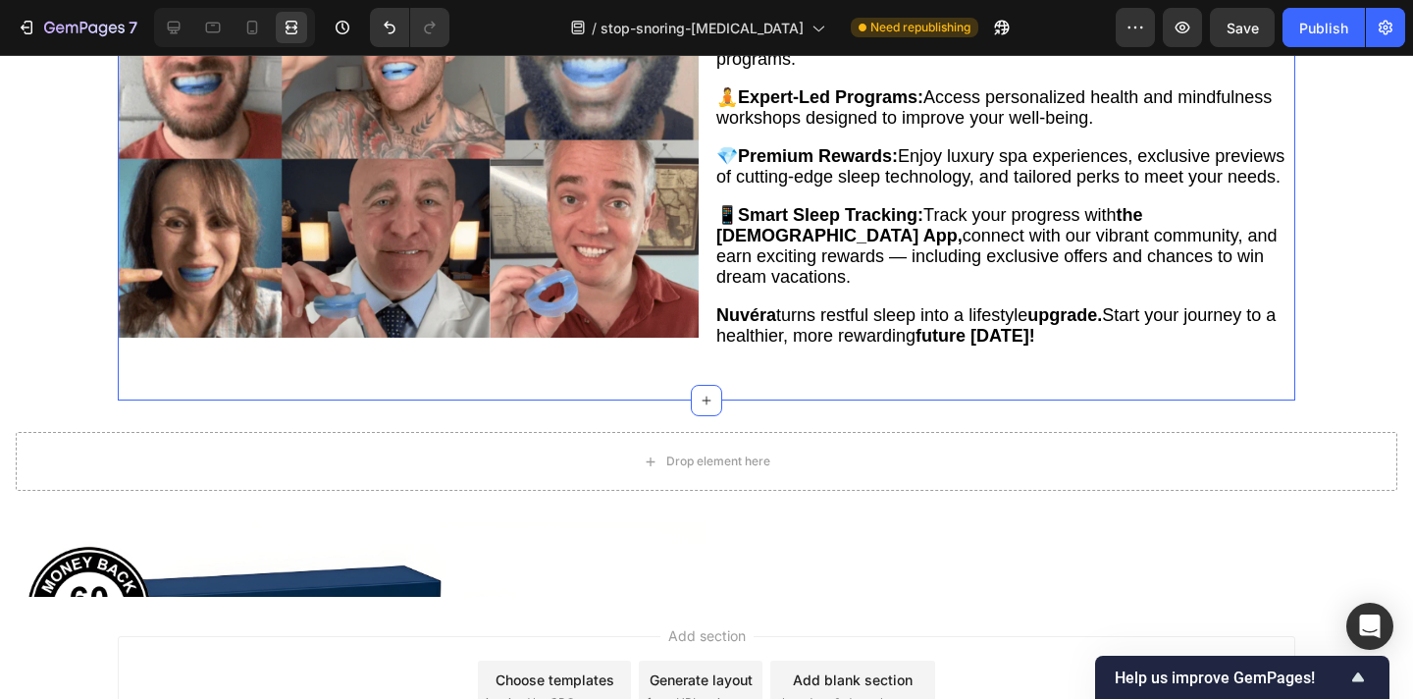
scroll to position [5044, 0]
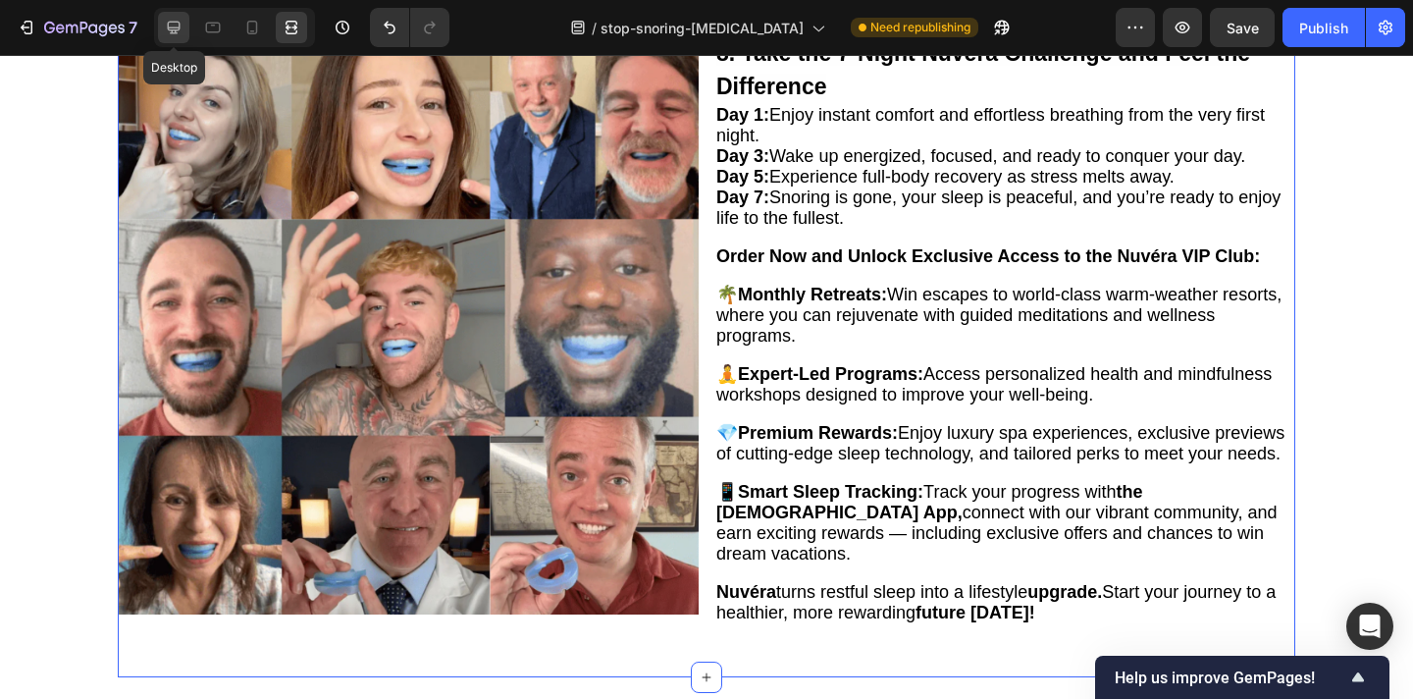
click at [175, 29] on icon at bounding box center [174, 28] width 13 height 13
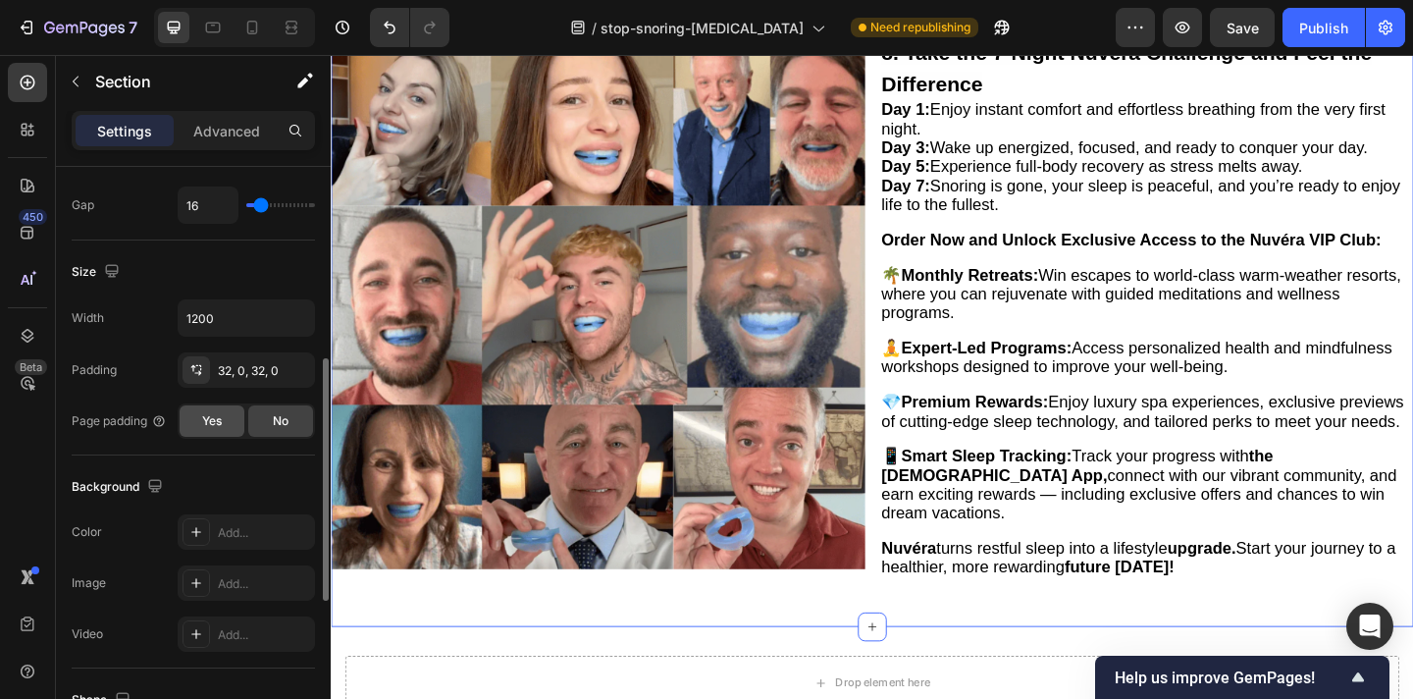
click at [218, 430] on div "Yes" at bounding box center [212, 420] width 65 height 31
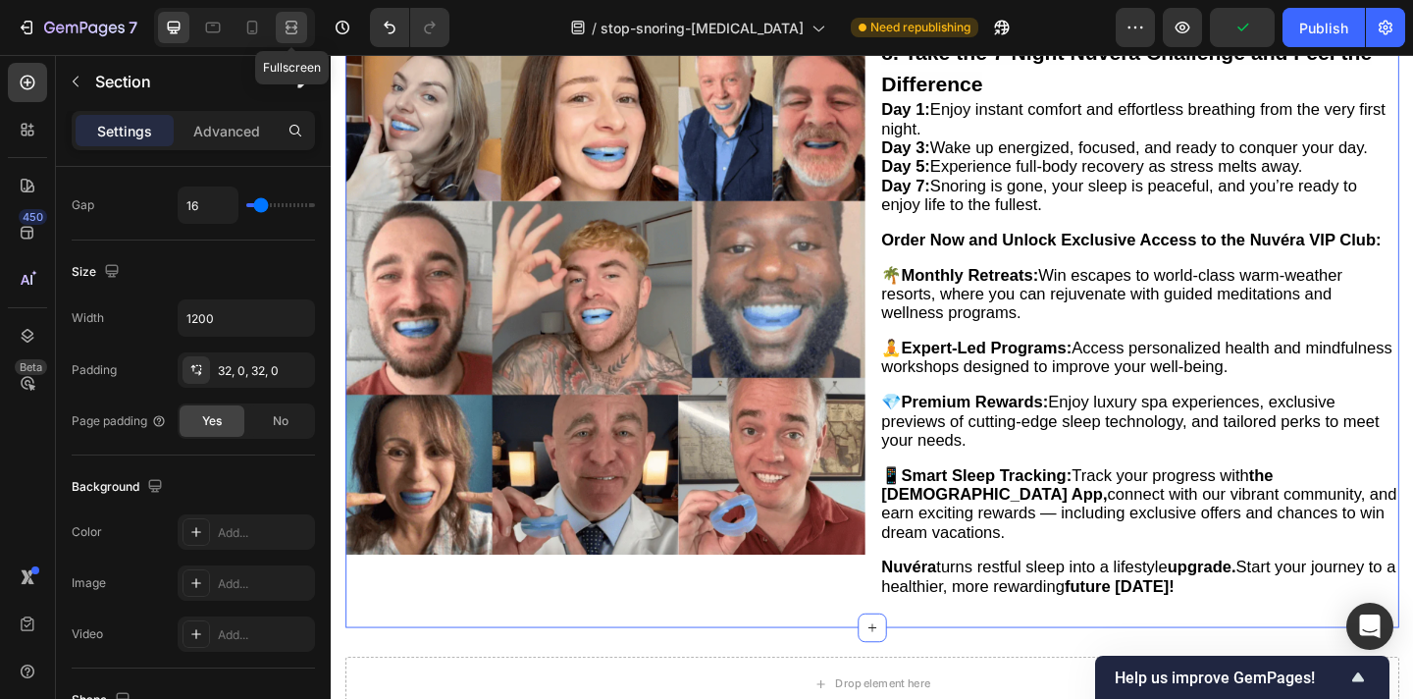
click at [293, 26] on icon at bounding box center [294, 27] width 6 height 5
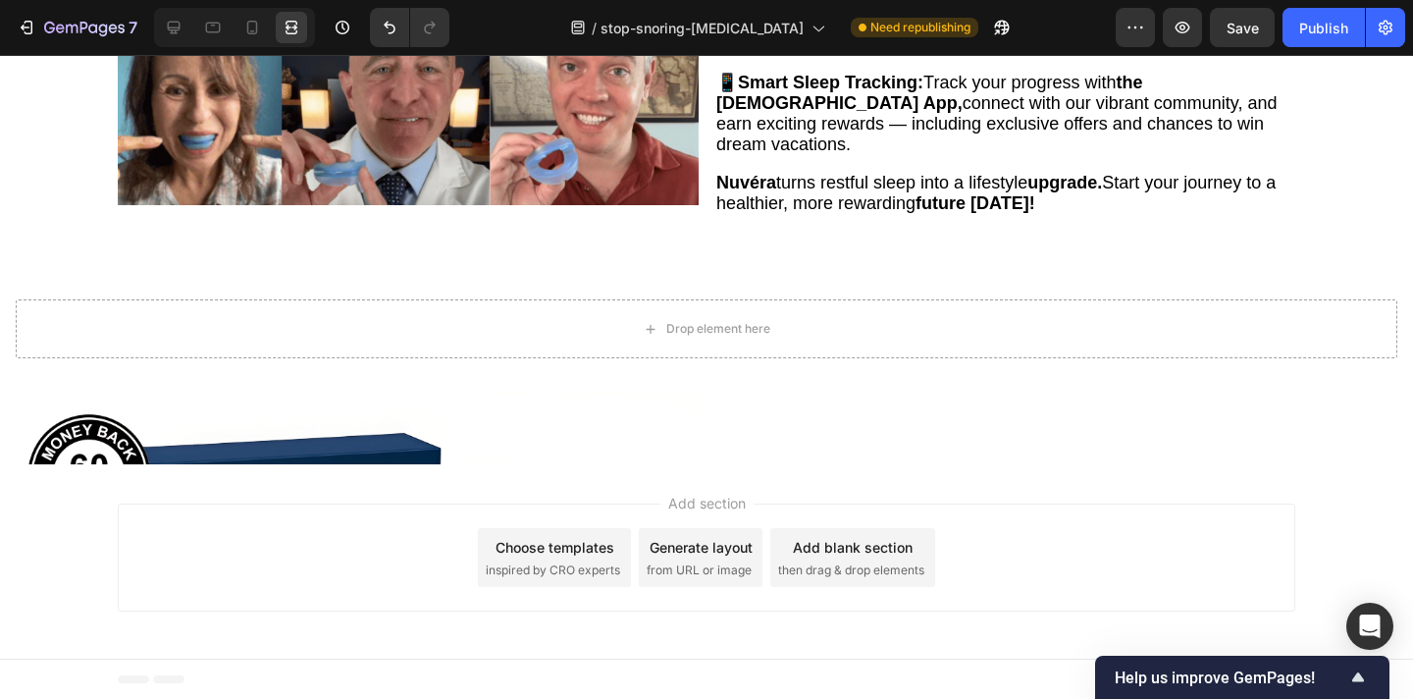
scroll to position [5454, 0]
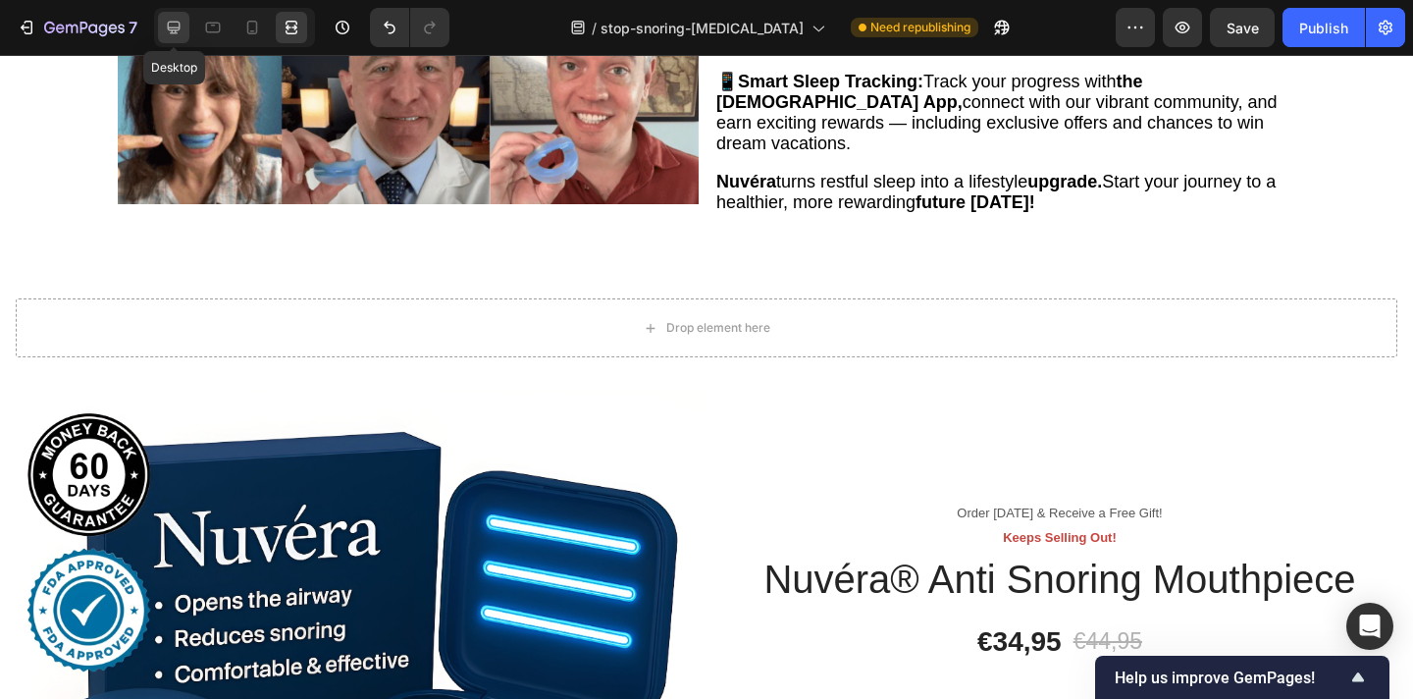
click at [179, 28] on icon at bounding box center [174, 28] width 13 height 13
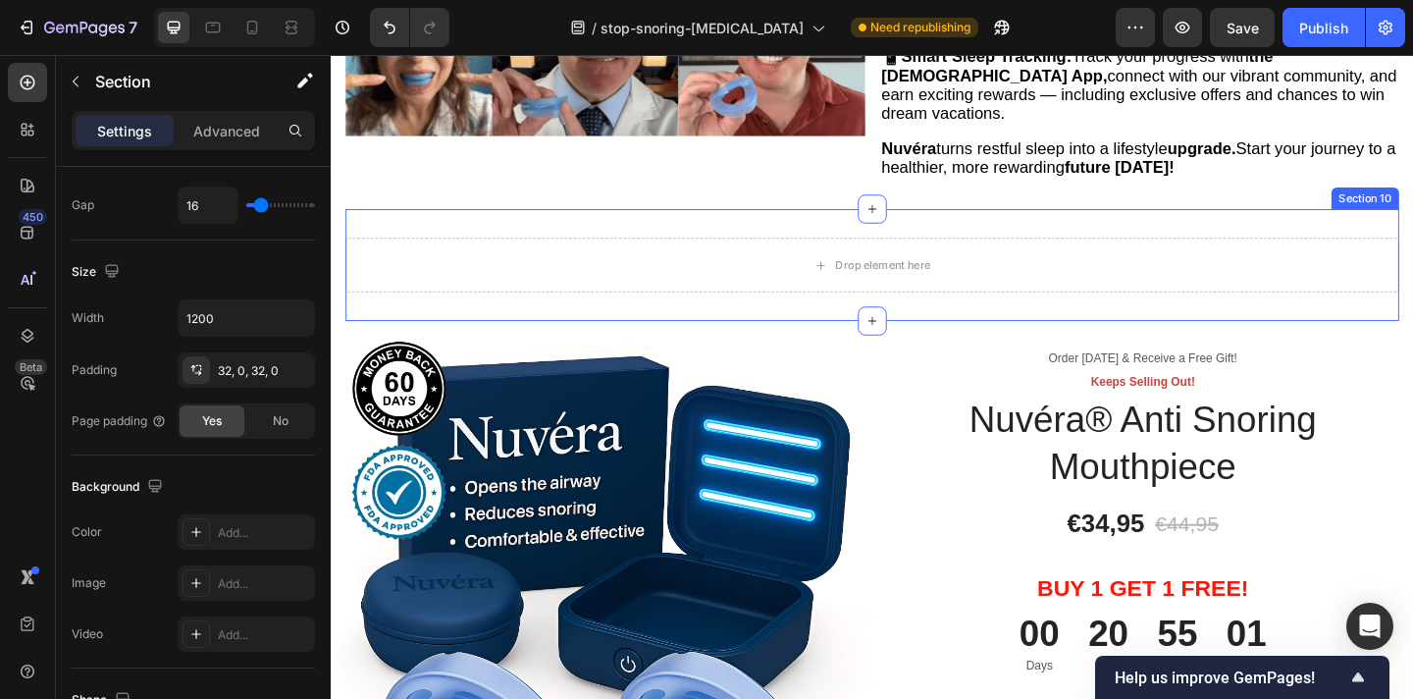
scroll to position [5520, 0]
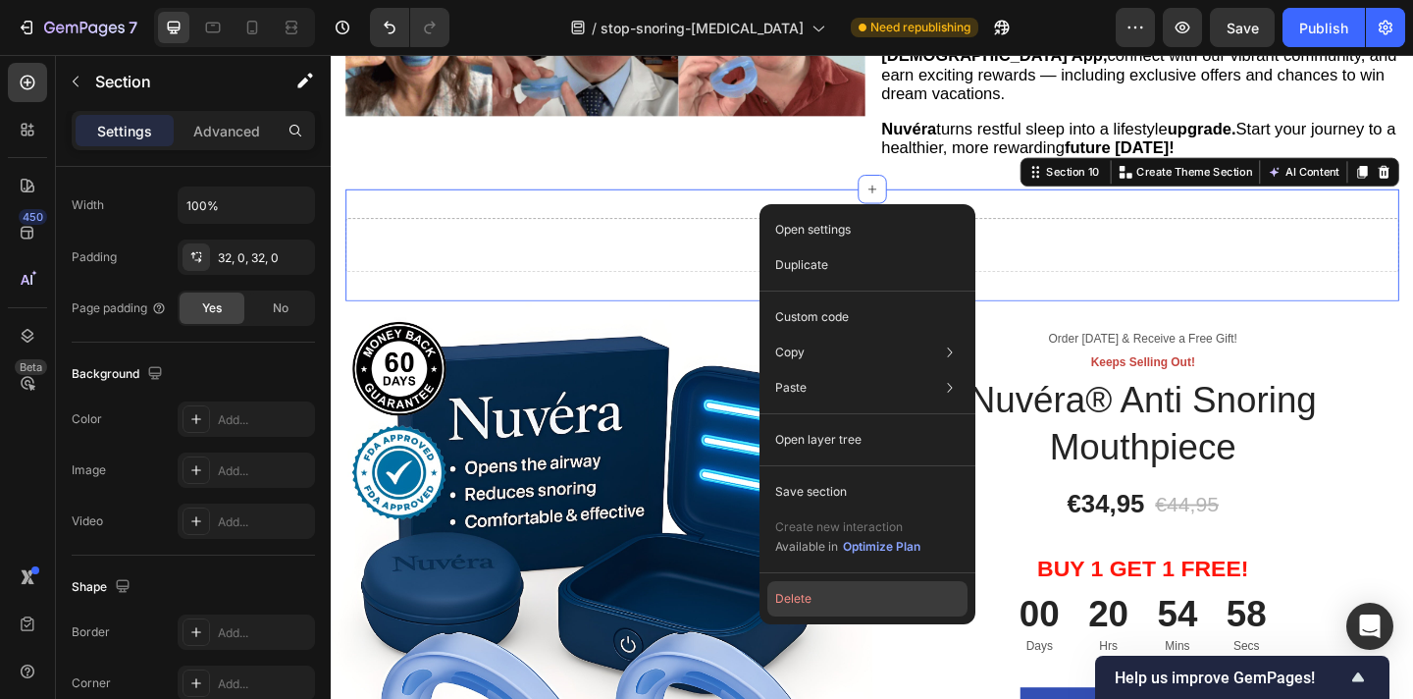
click at [804, 604] on button "Delete" at bounding box center [867, 598] width 200 height 35
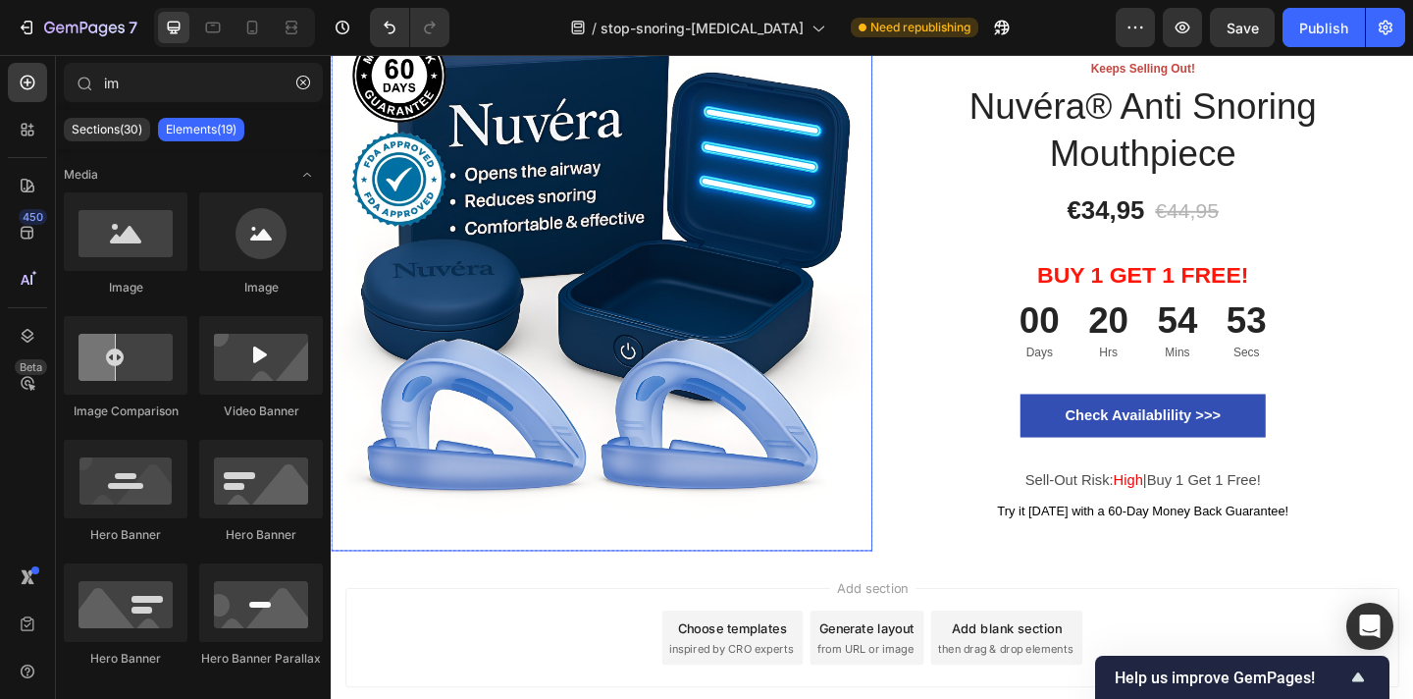
scroll to position [5625, 0]
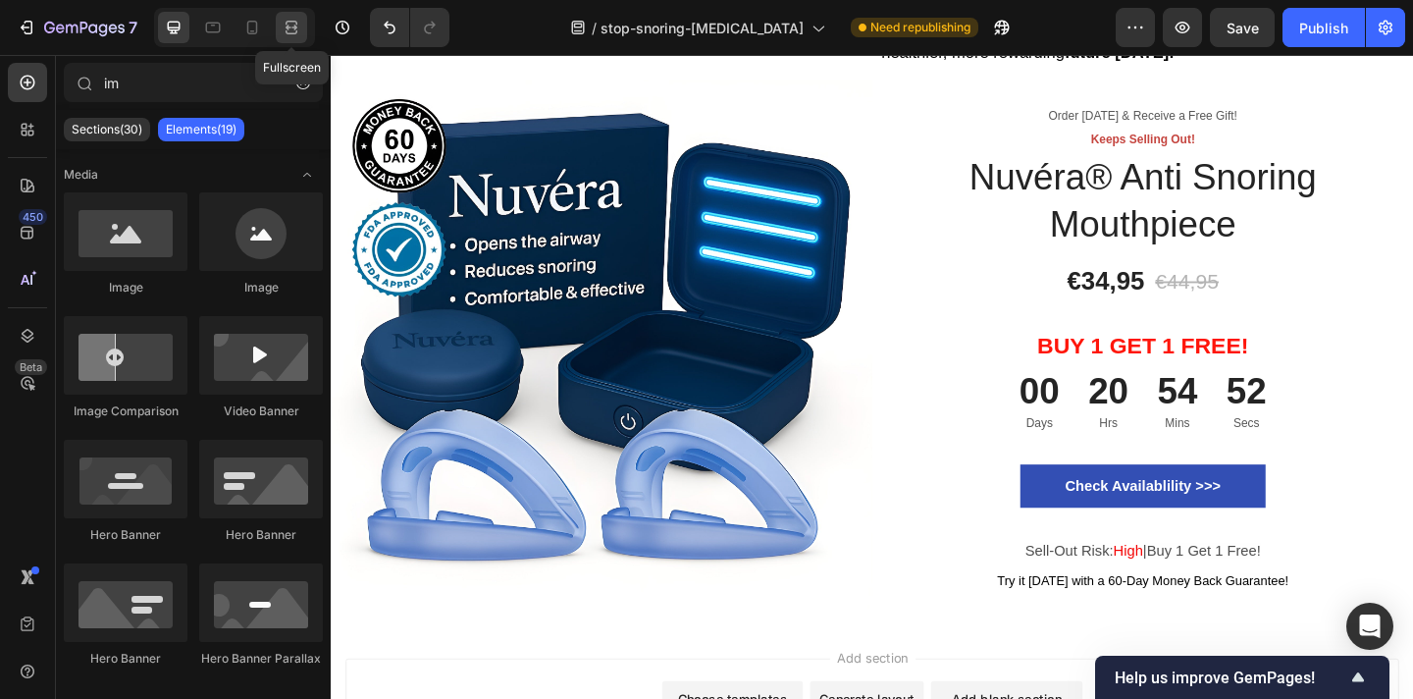
click at [292, 29] on icon at bounding box center [292, 28] width 20 height 20
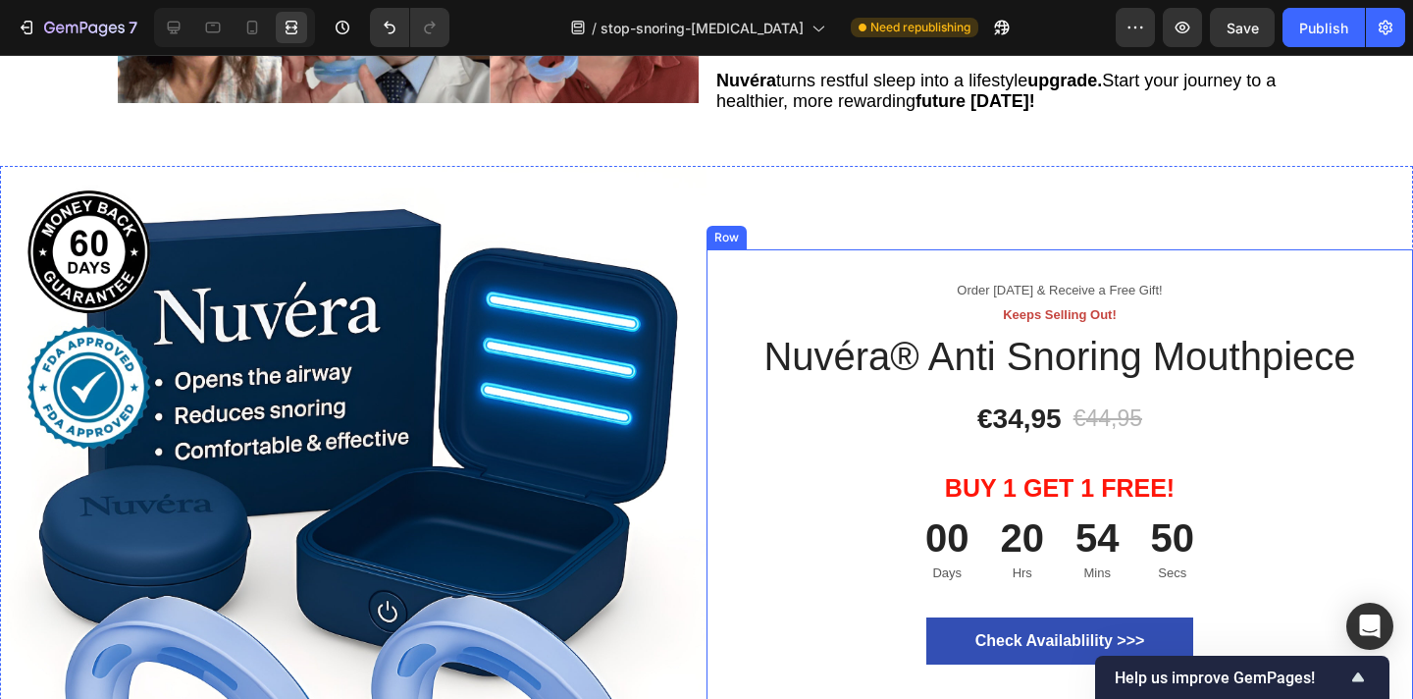
scroll to position [5539, 0]
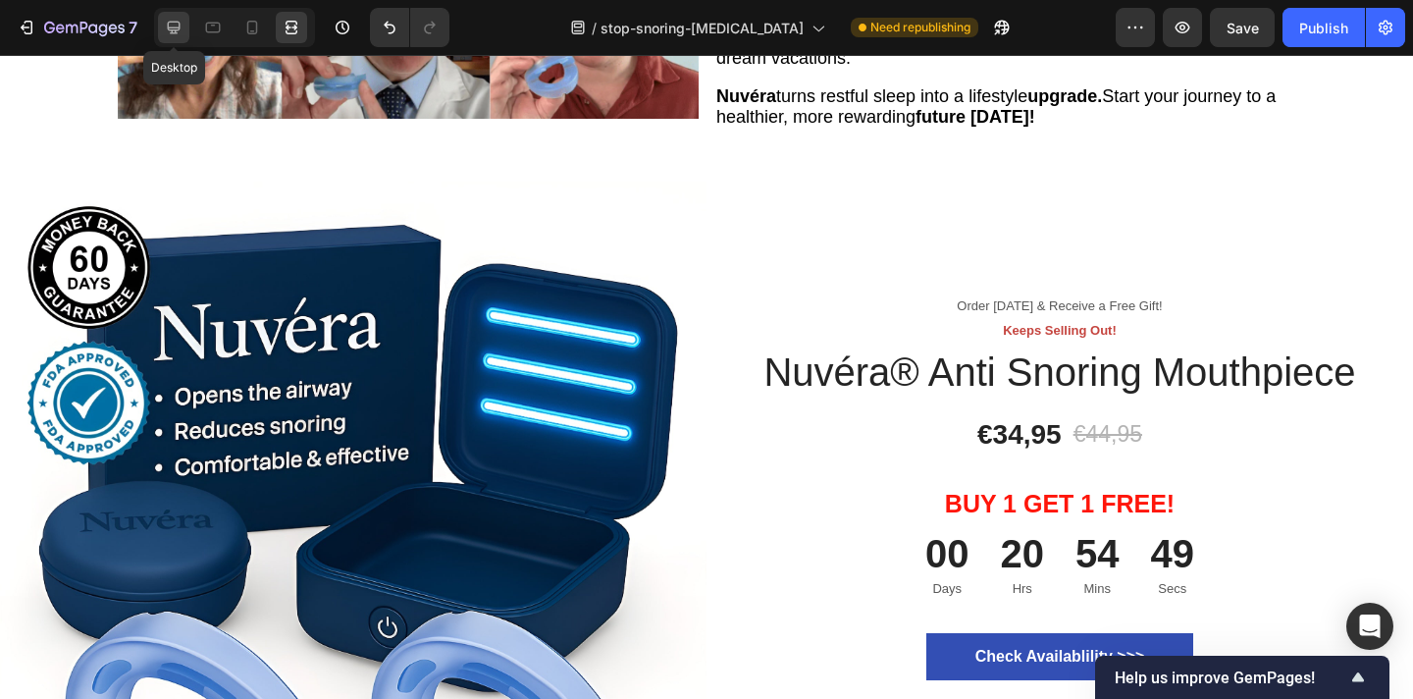
click at [177, 25] on icon at bounding box center [174, 28] width 20 height 20
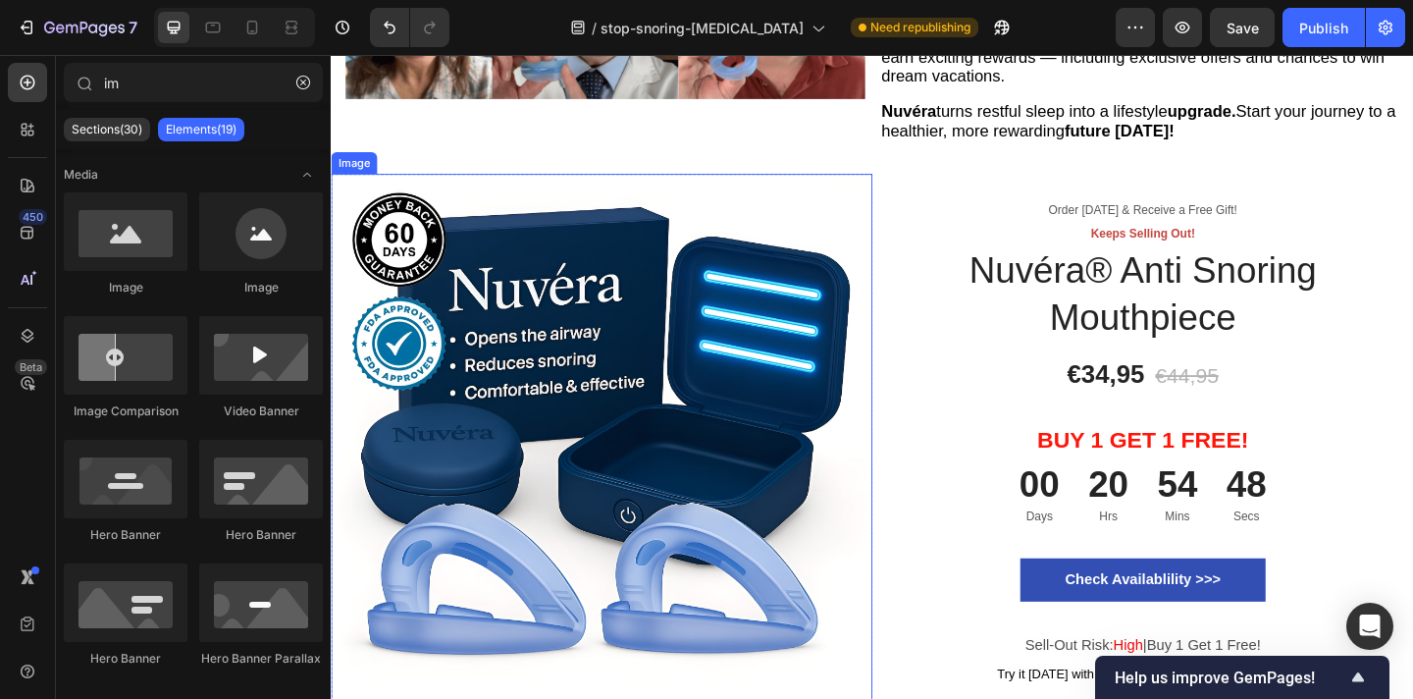
scroll to position [5482, 0]
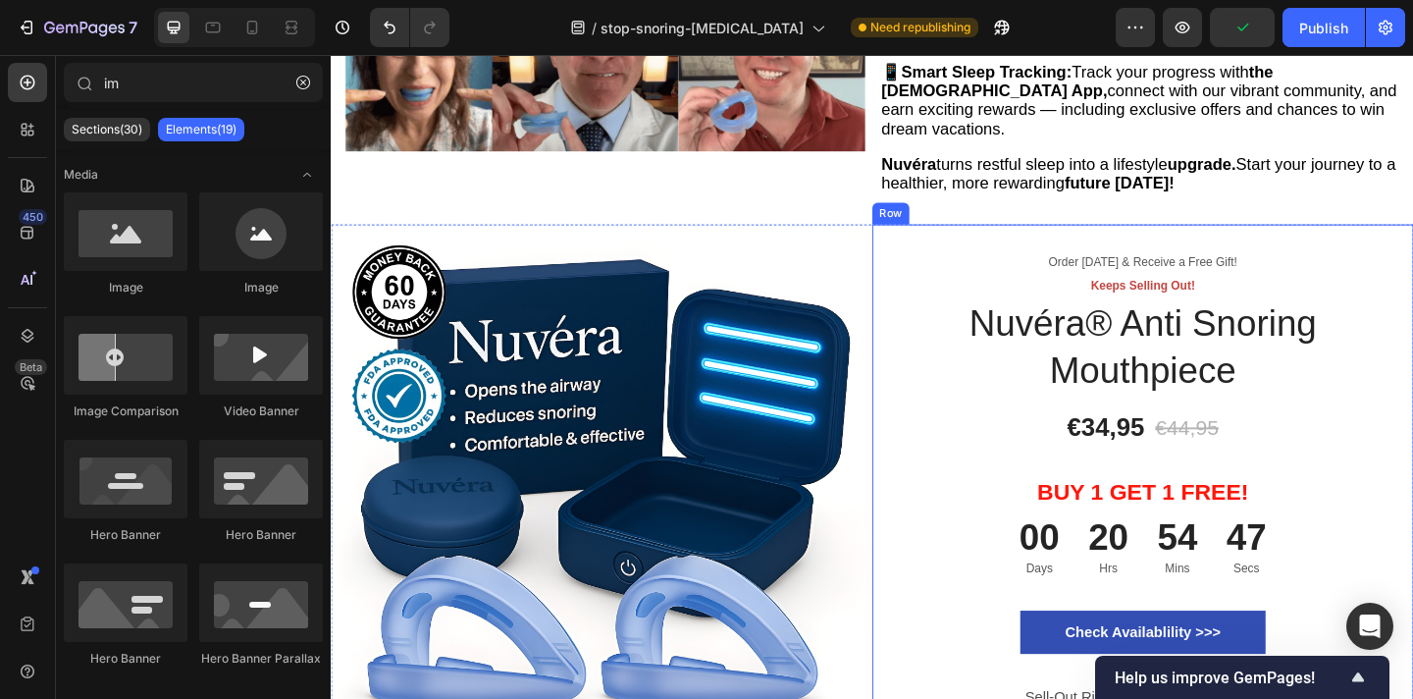
click at [953, 271] on p "Order Today & Receive a Free Gift!" at bounding box center [1213, 281] width 555 height 20
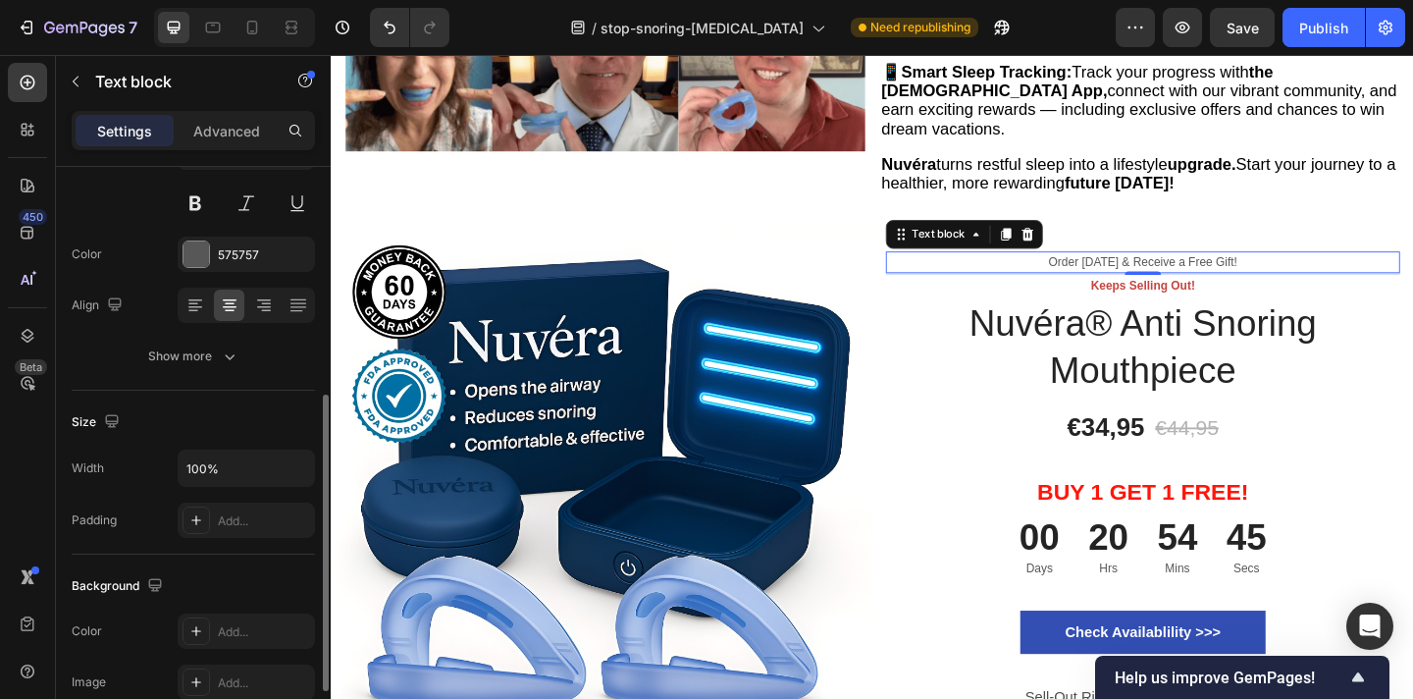
scroll to position [284, 0]
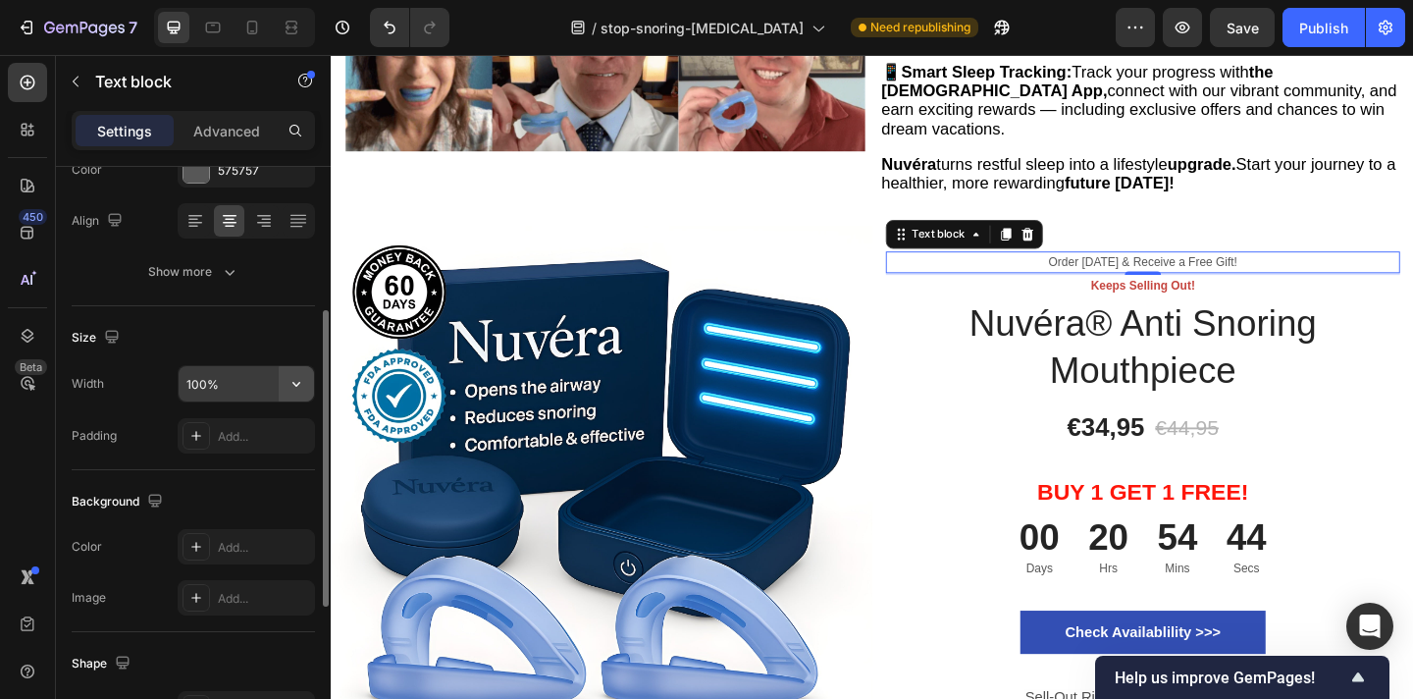
click at [301, 385] on icon "button" at bounding box center [297, 384] width 20 height 20
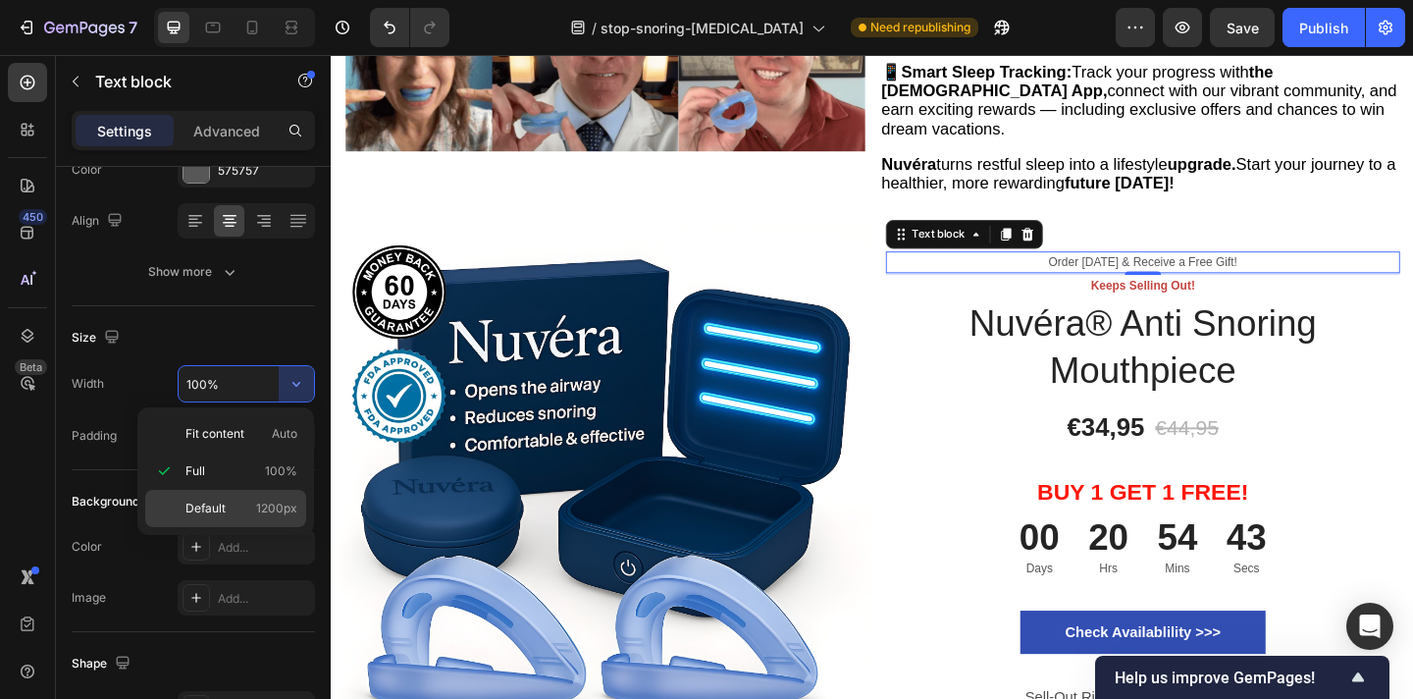
click at [267, 501] on span "1200px" at bounding box center [276, 509] width 41 height 18
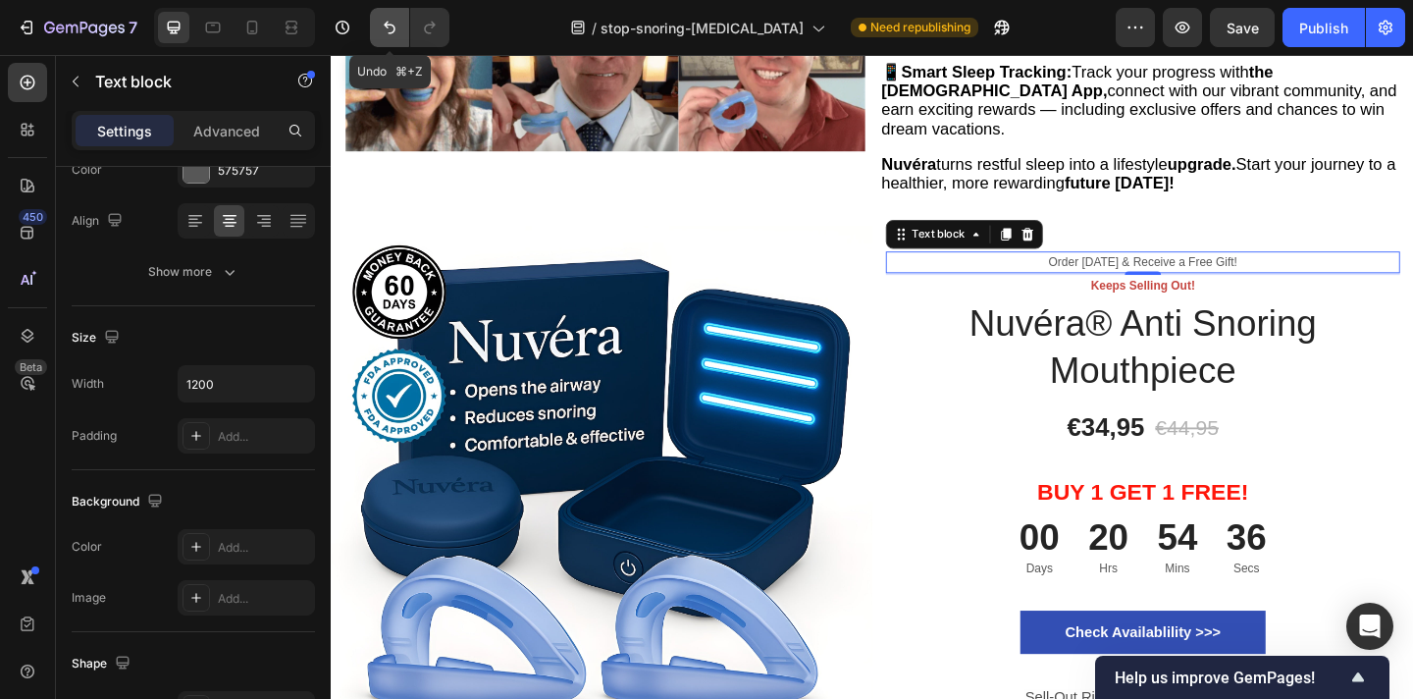
click at [384, 26] on icon "Undo/Redo" at bounding box center [390, 28] width 20 height 20
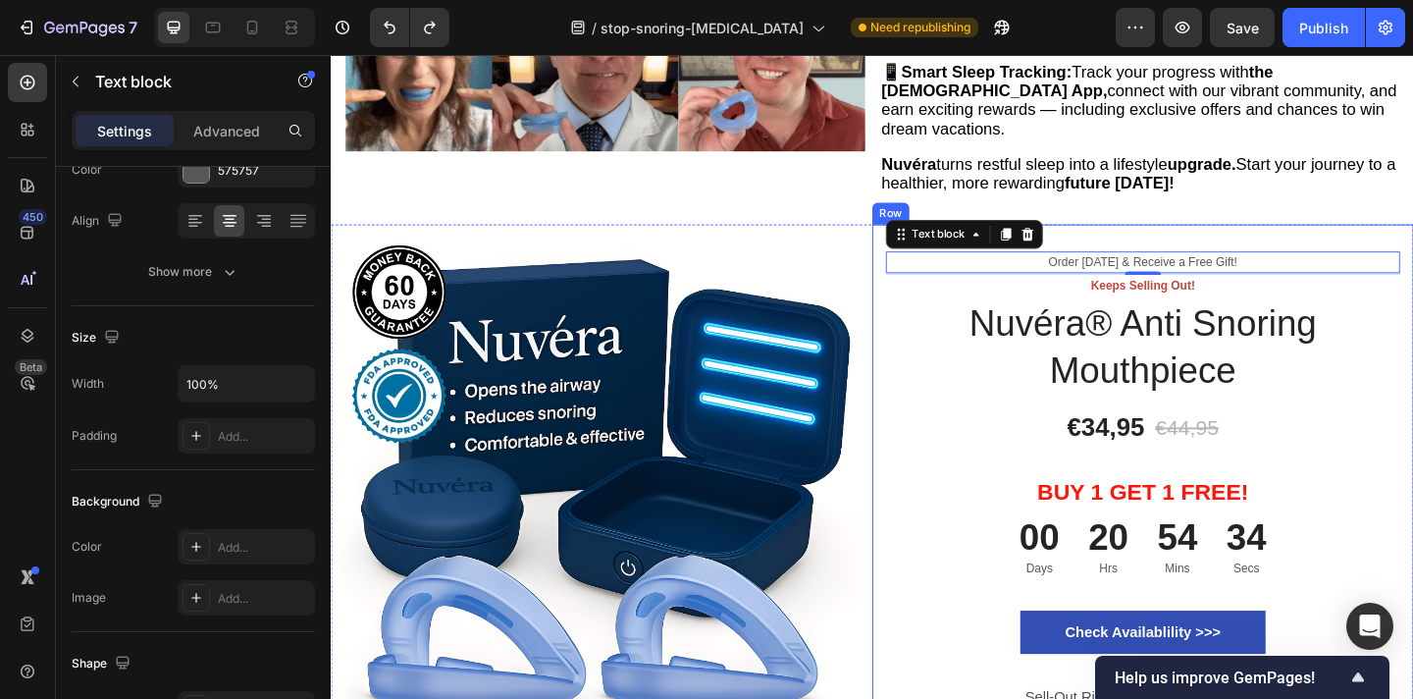
click at [925, 239] on div "Order Today & Receive a Free Gift! Text block 2 Keeps Selling Out! Text block N…" at bounding box center [1214, 535] width 589 height 592
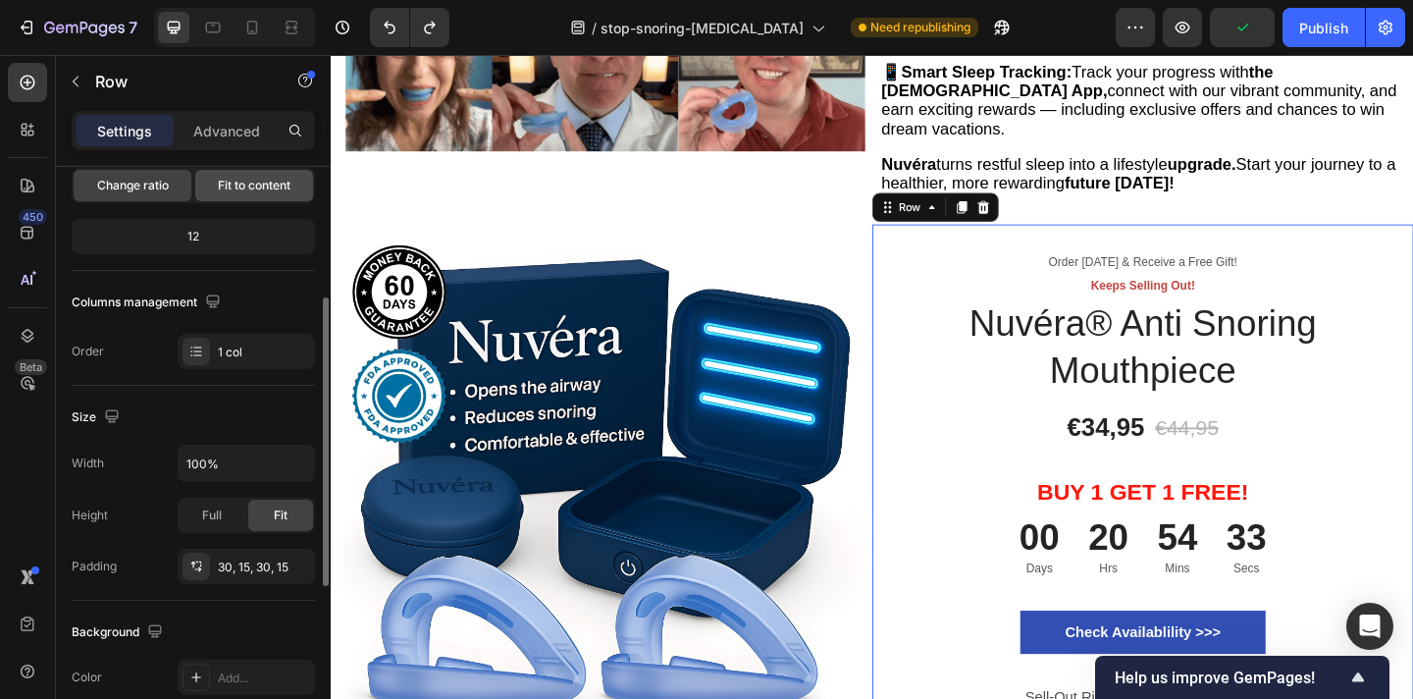
scroll to position [233, 0]
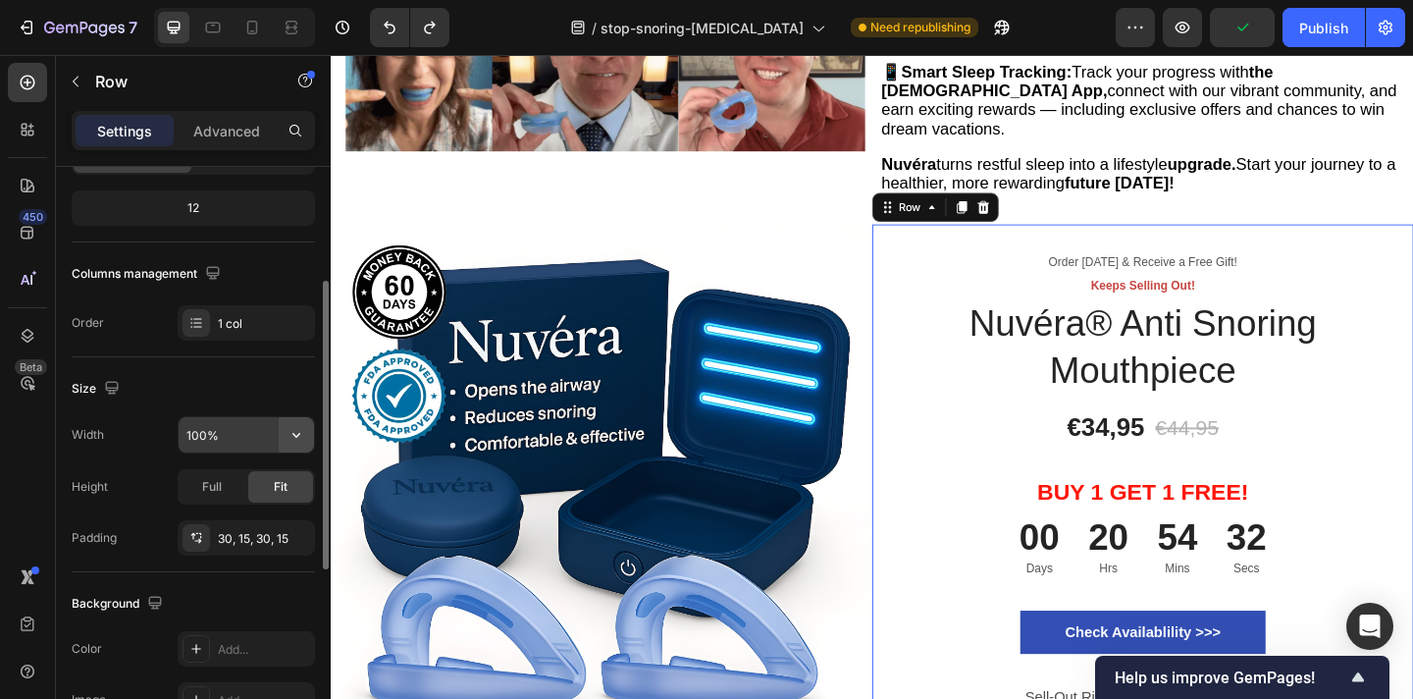
click at [293, 435] on icon "button" at bounding box center [297, 435] width 20 height 20
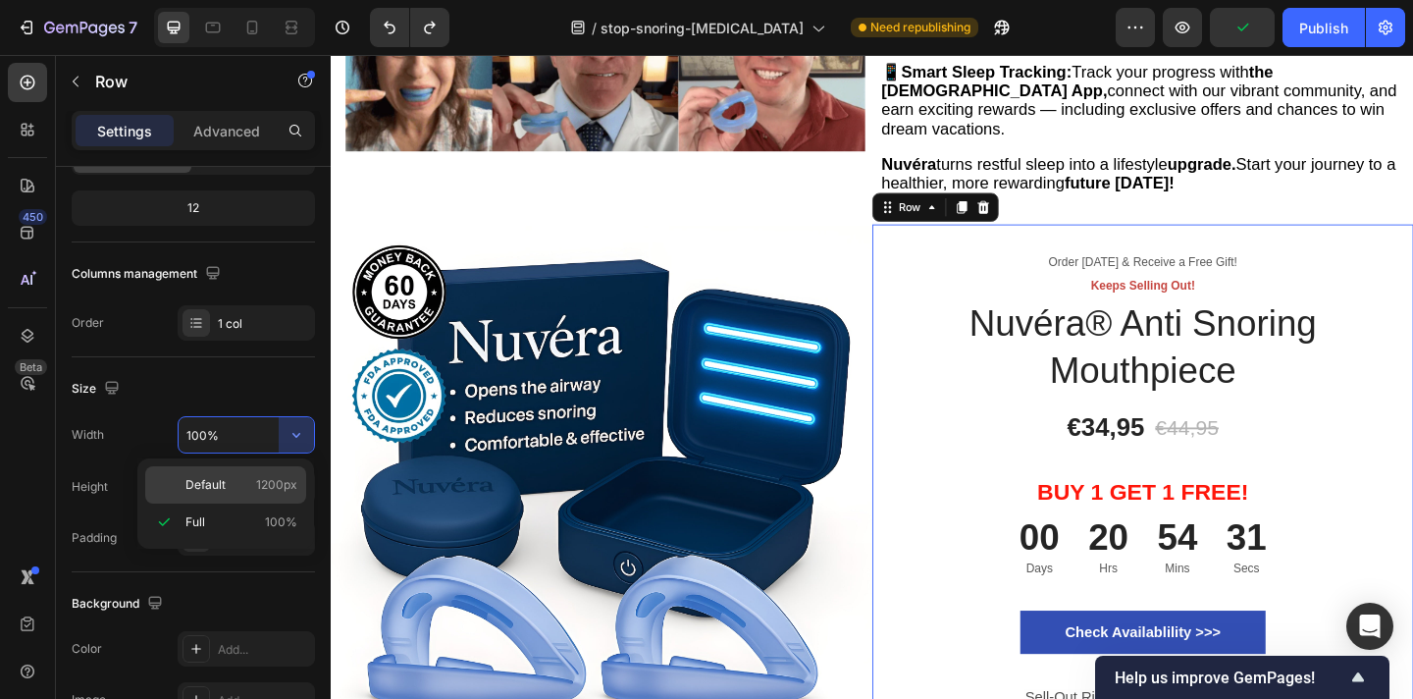
click at [277, 487] on span "1200px" at bounding box center [276, 485] width 41 height 18
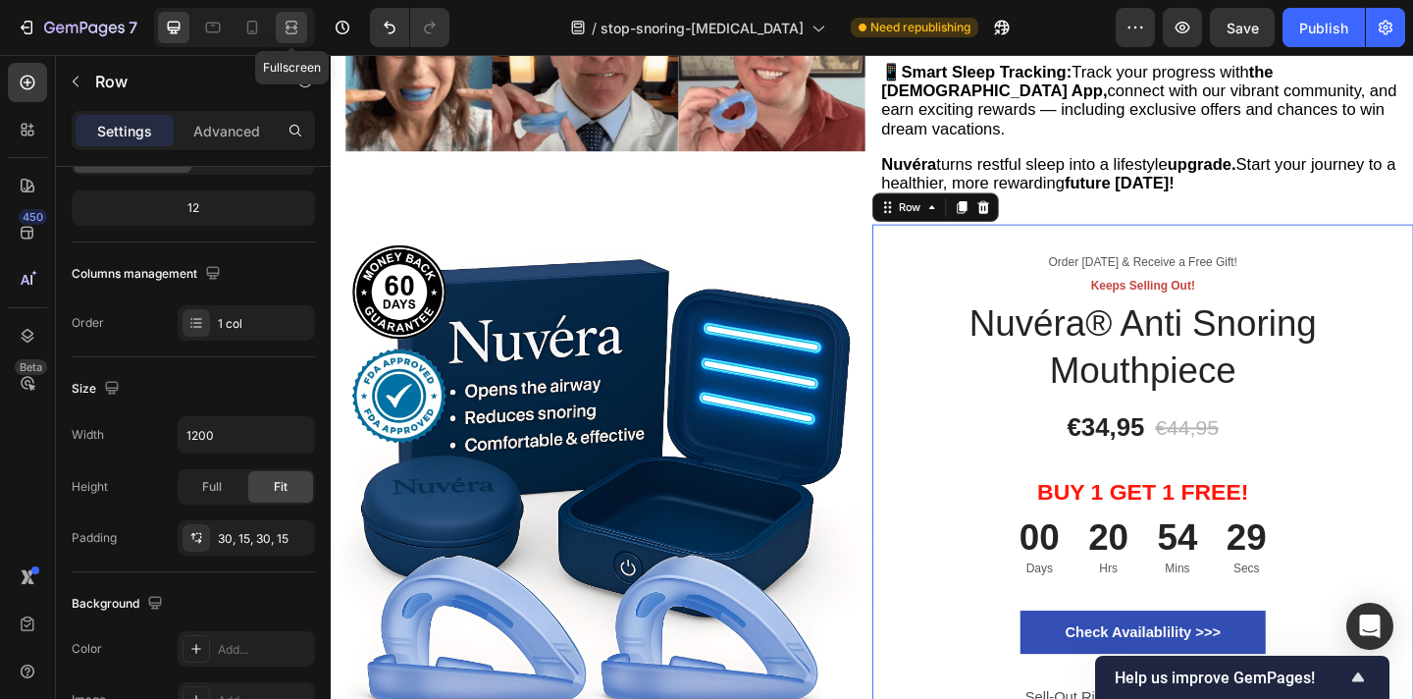
click at [293, 27] on icon at bounding box center [294, 27] width 6 height 5
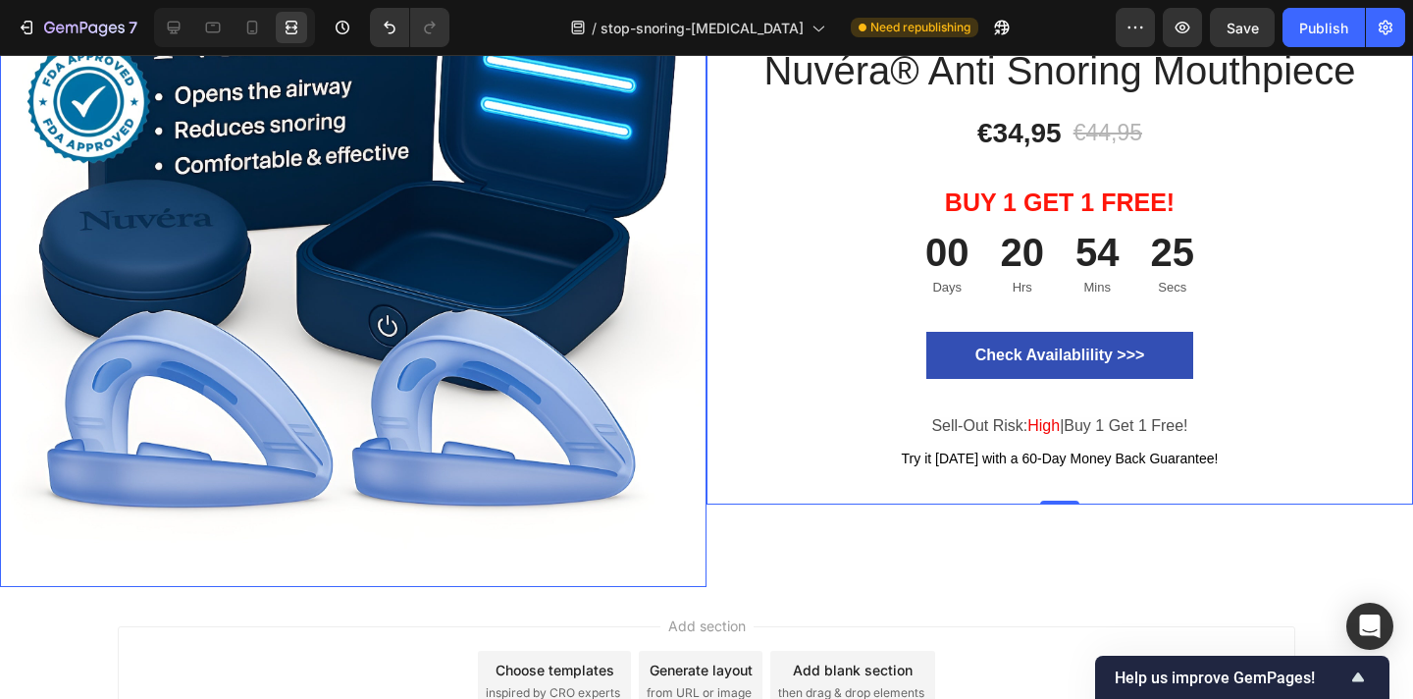
scroll to position [5730, 0]
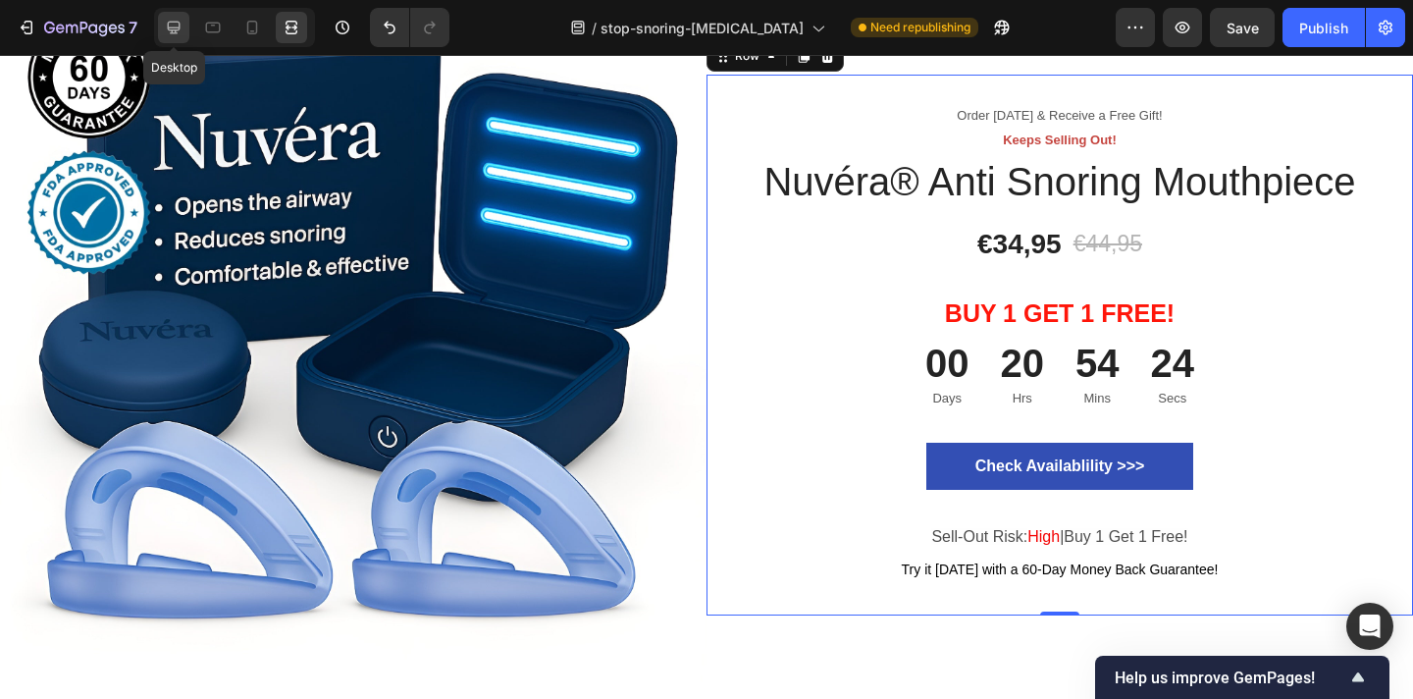
click at [166, 27] on icon at bounding box center [174, 28] width 20 height 20
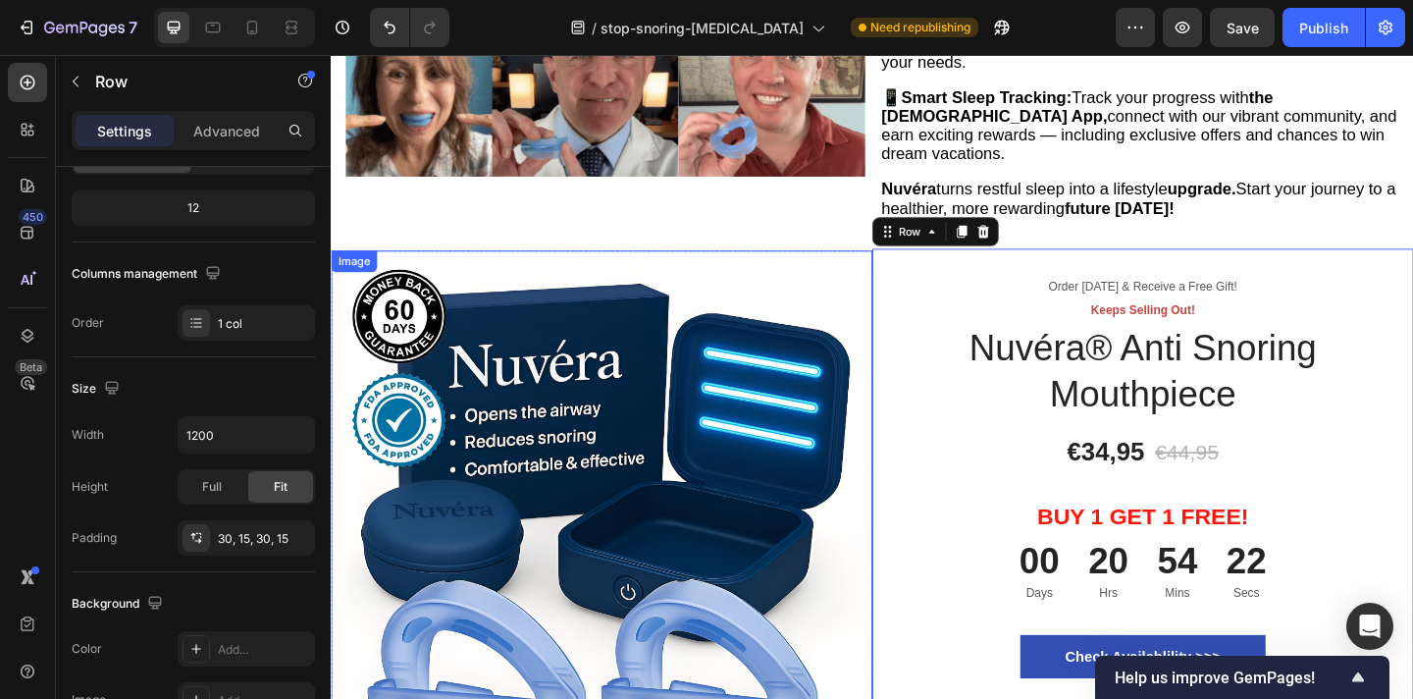
scroll to position [5428, 0]
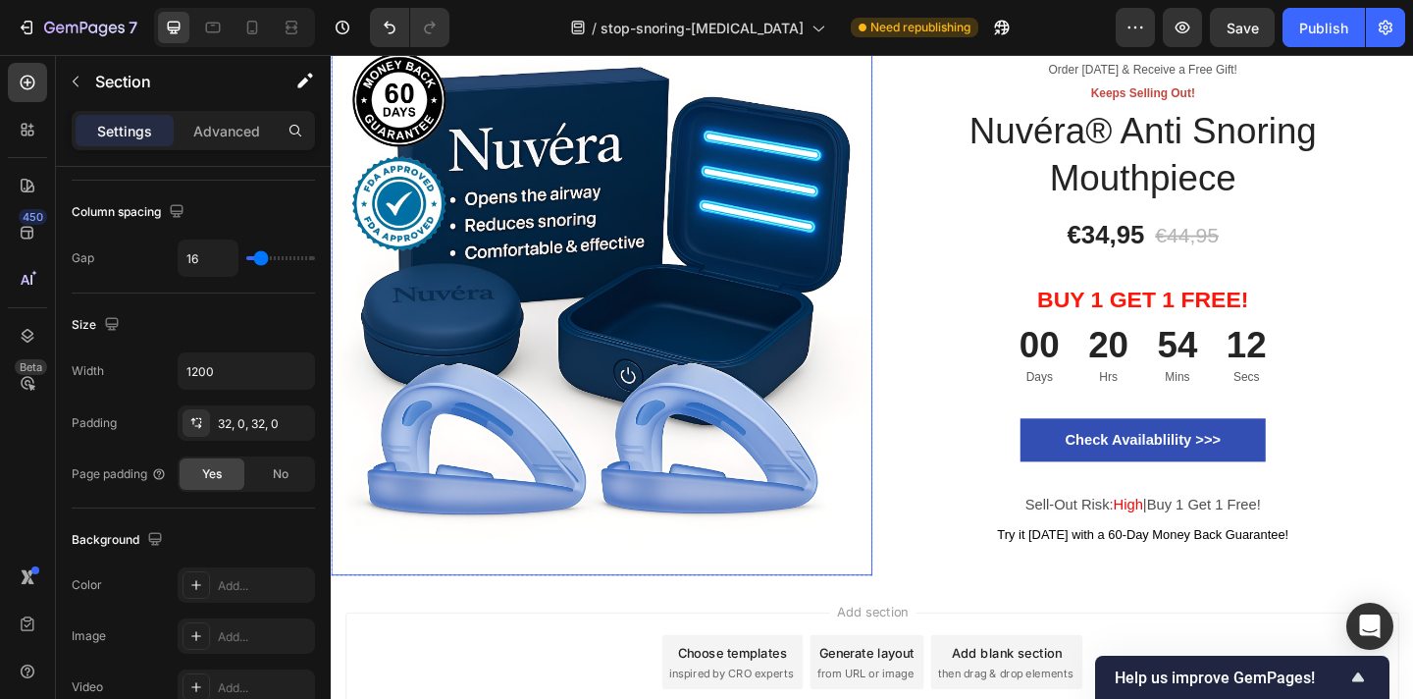
scroll to position [5659, 0]
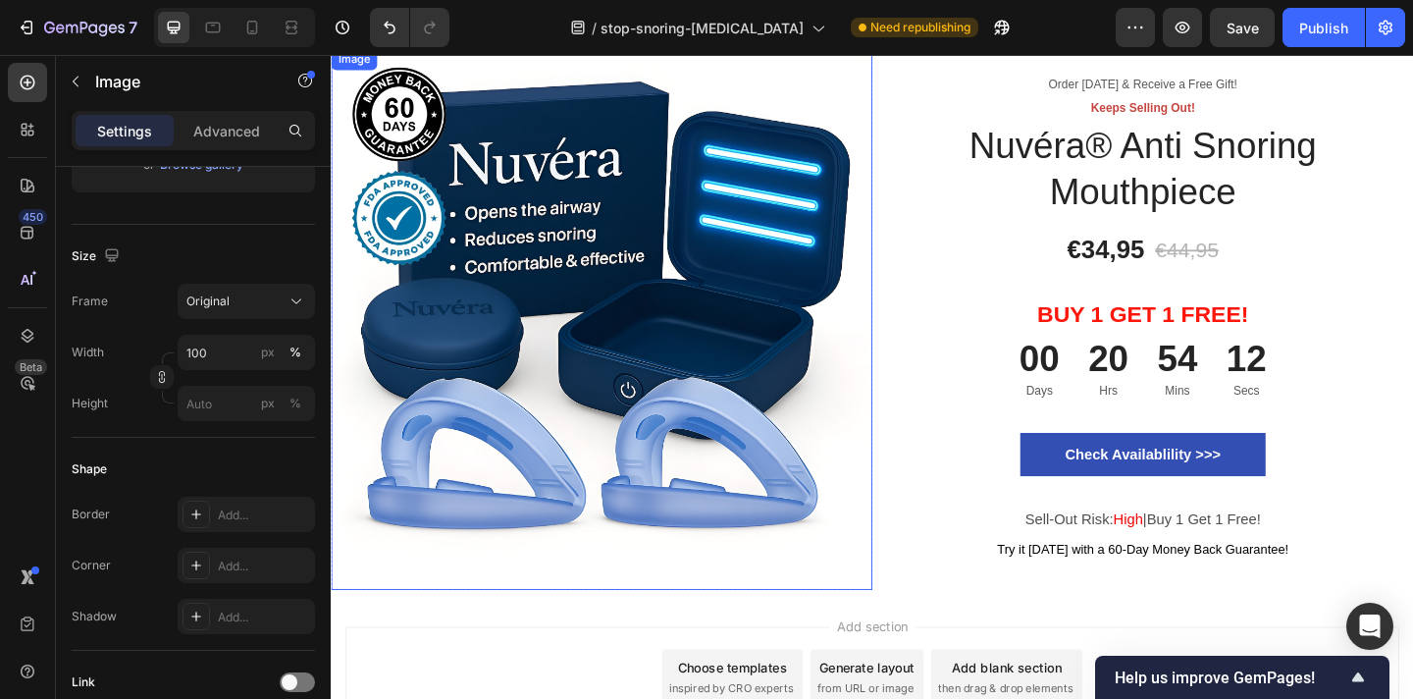
click at [837, 376] on img at bounding box center [625, 342] width 589 height 589
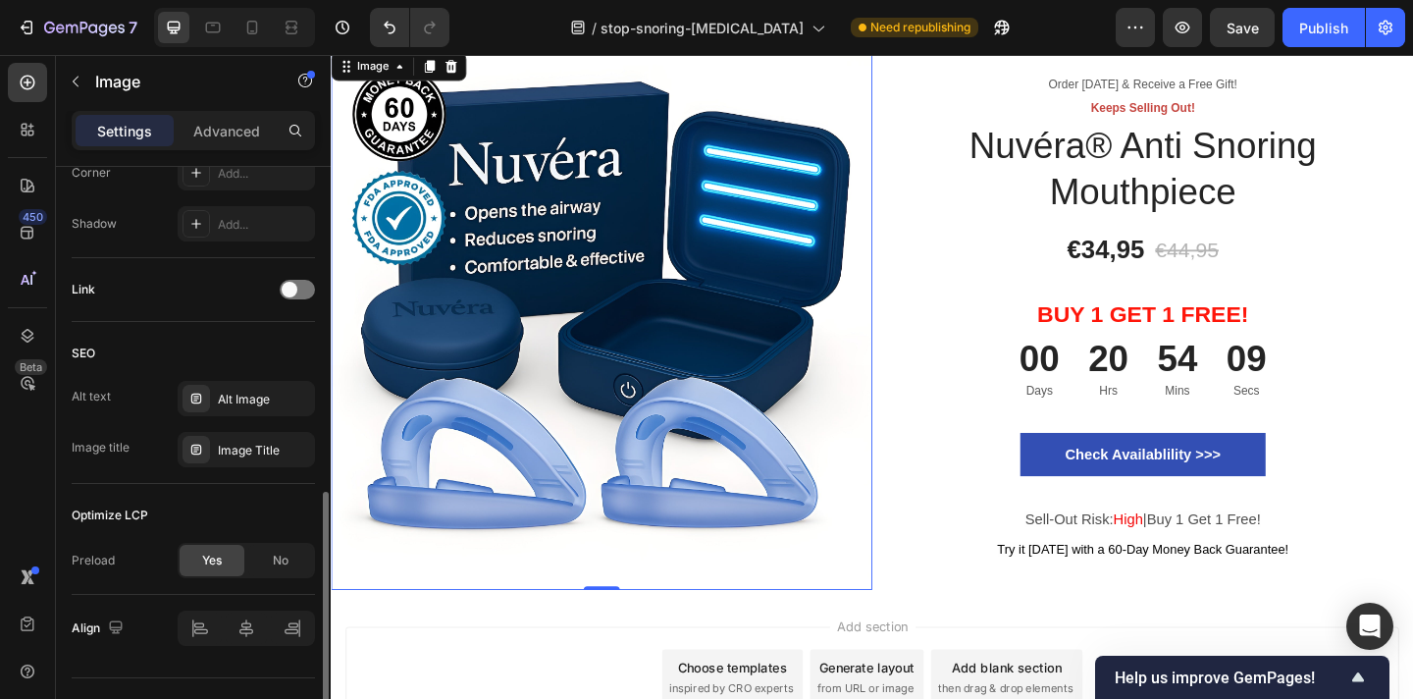
scroll to position [843, 0]
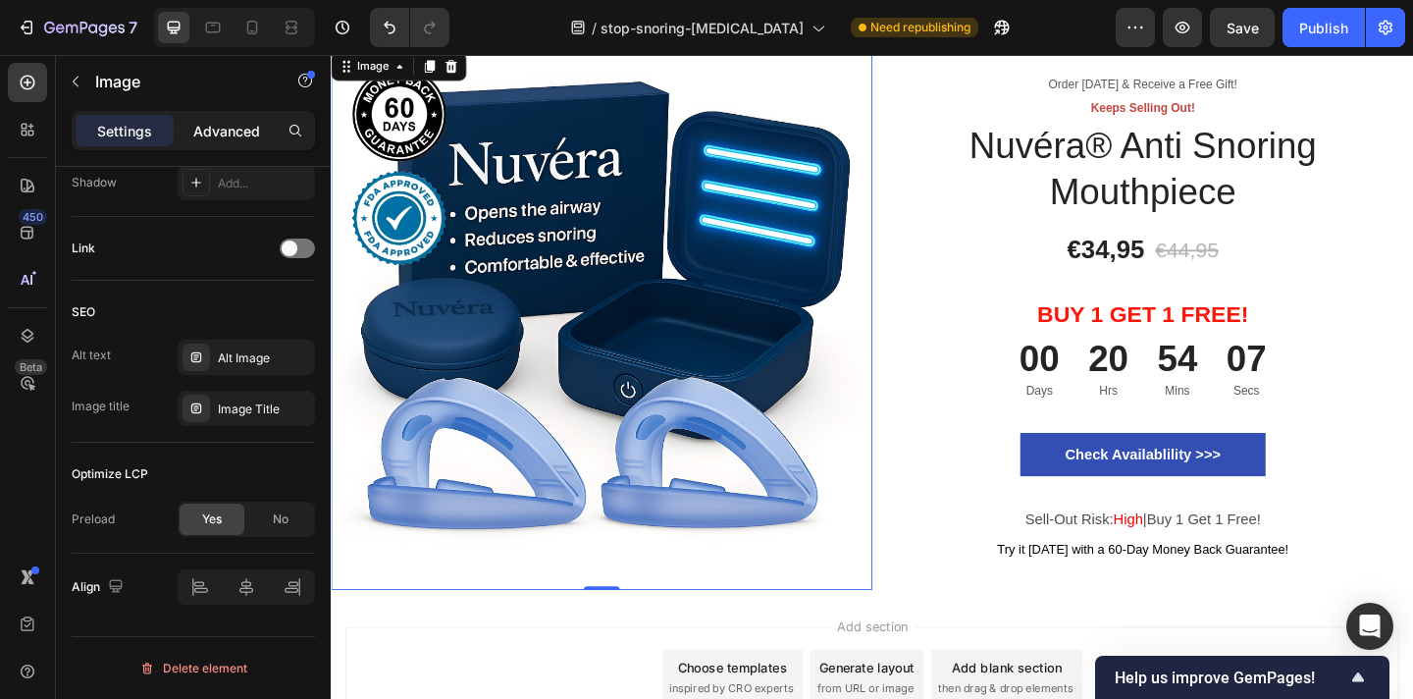
click at [230, 133] on p "Advanced" at bounding box center [226, 131] width 67 height 21
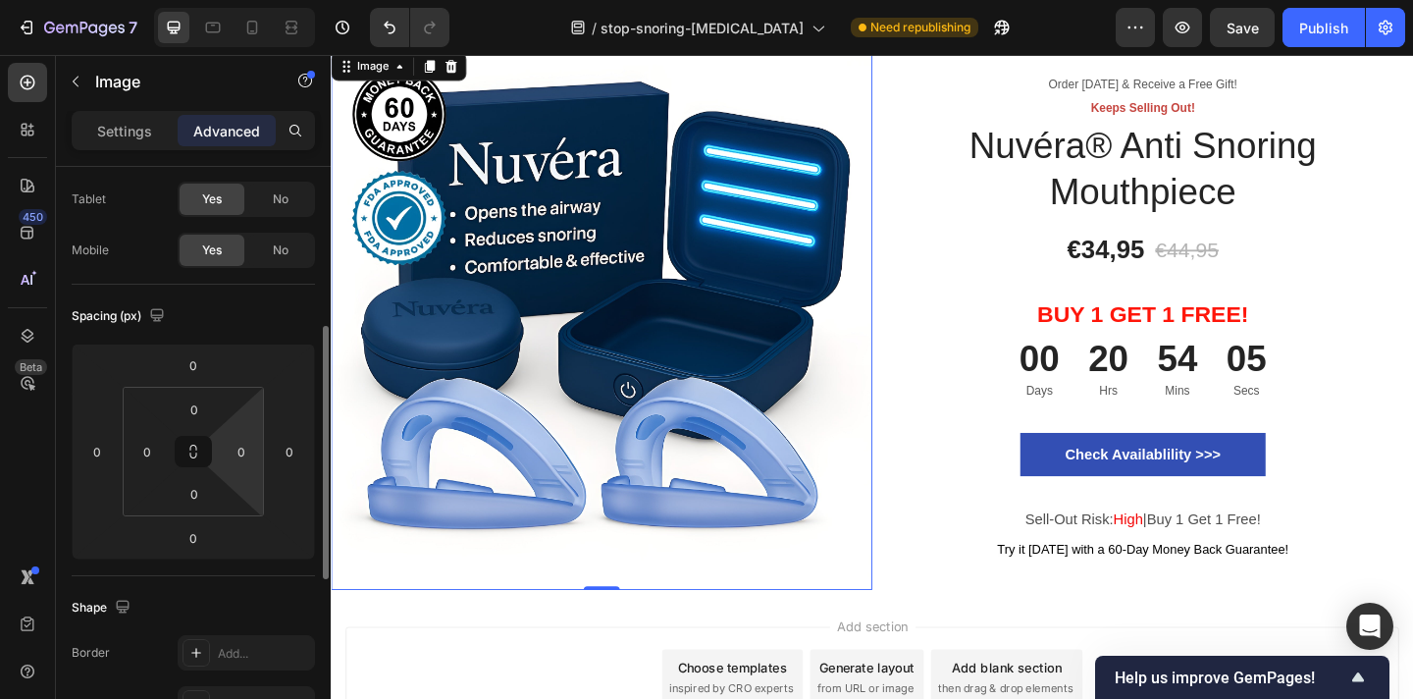
scroll to position [0, 0]
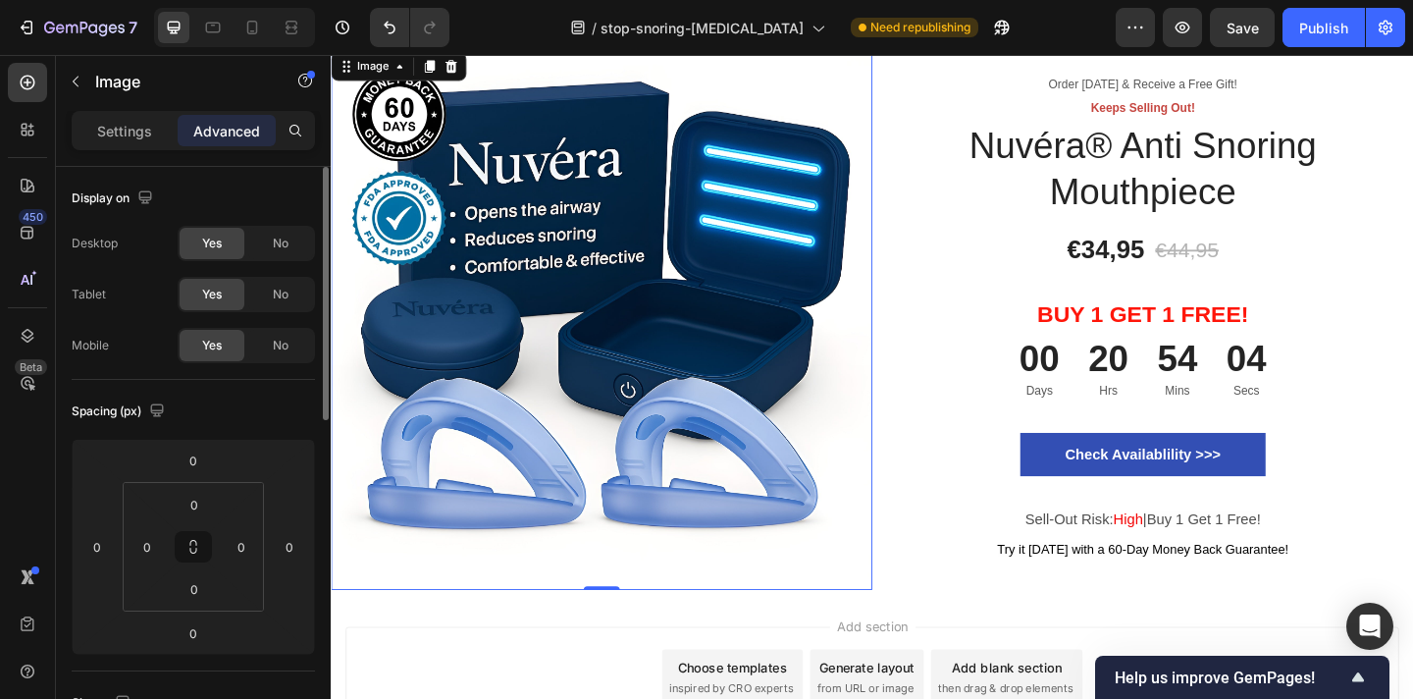
click at [126, 129] on p "Settings" at bounding box center [124, 131] width 55 height 21
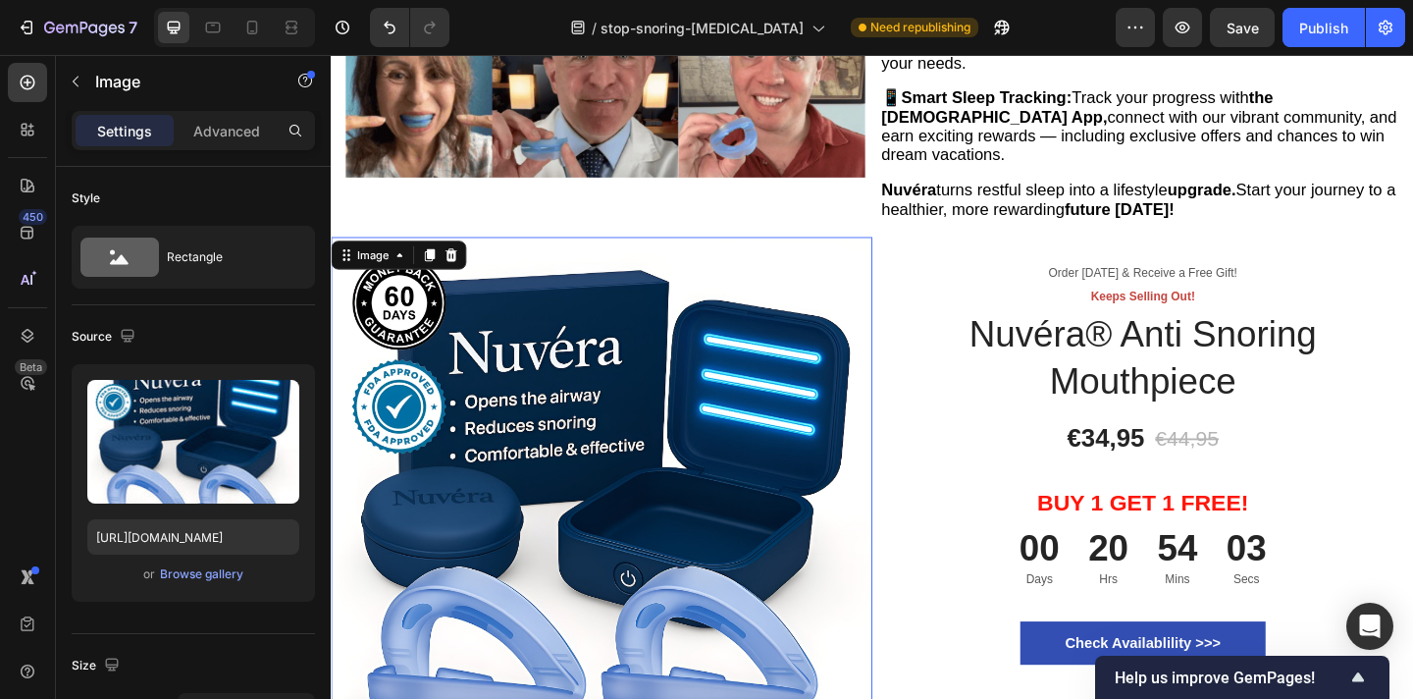
scroll to position [5433, 0]
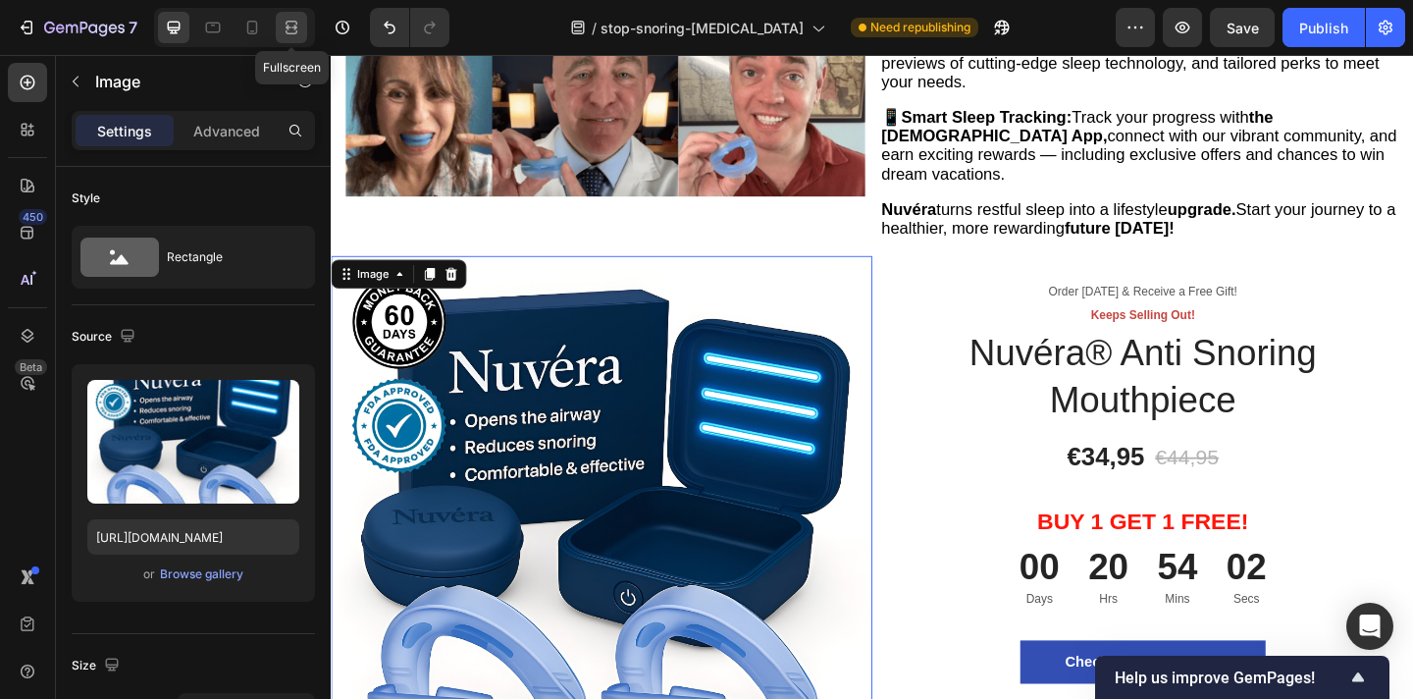
click at [294, 24] on icon at bounding box center [292, 28] width 20 height 20
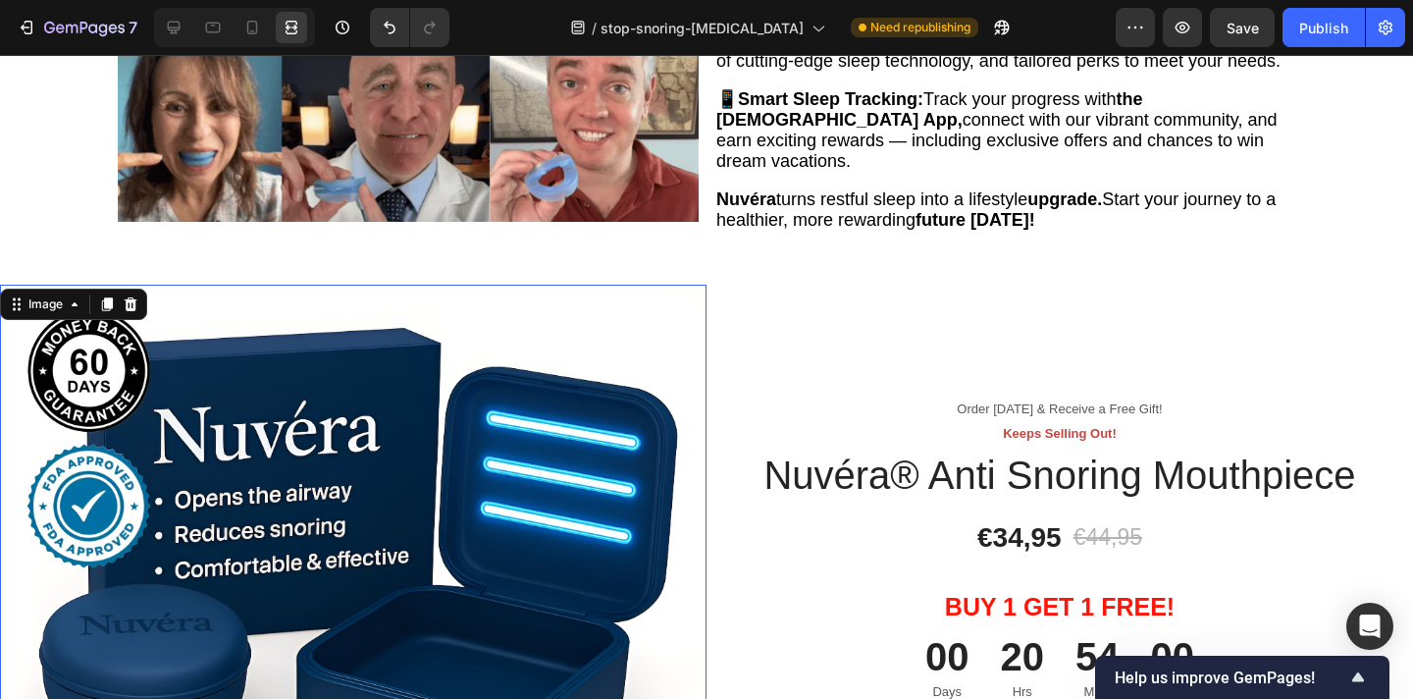
scroll to position [5433, 0]
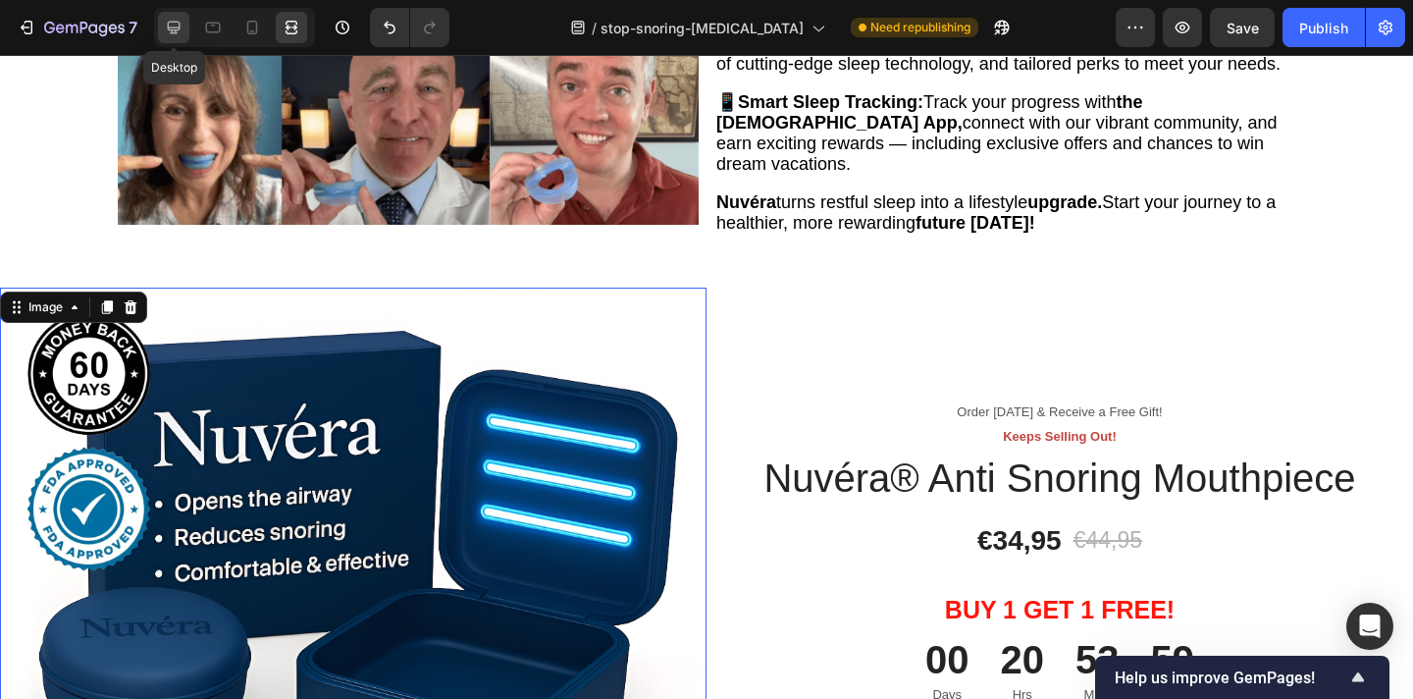
click at [178, 26] on icon at bounding box center [174, 28] width 20 height 20
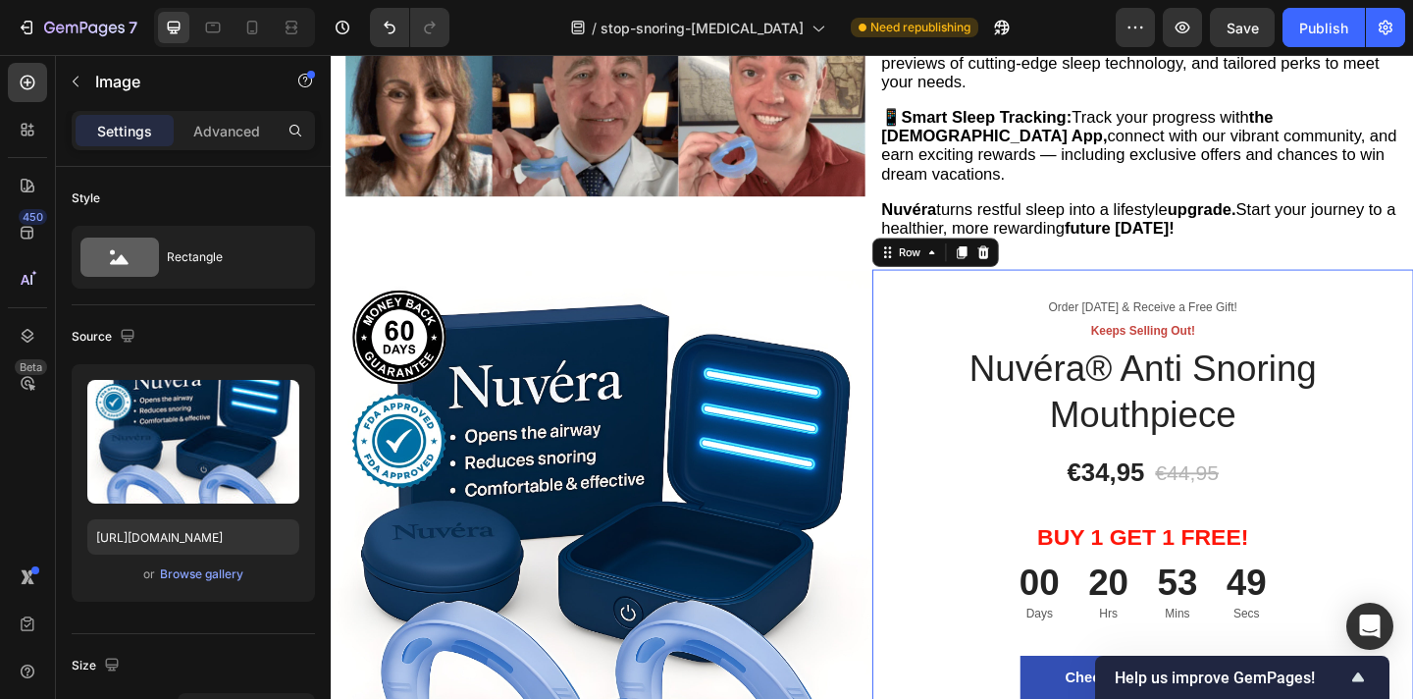
click at [937, 289] on div "Order Today & Receive a Free Gift! Text block Keeps Selling Out! Text block Nuv…" at bounding box center [1214, 585] width 589 height 592
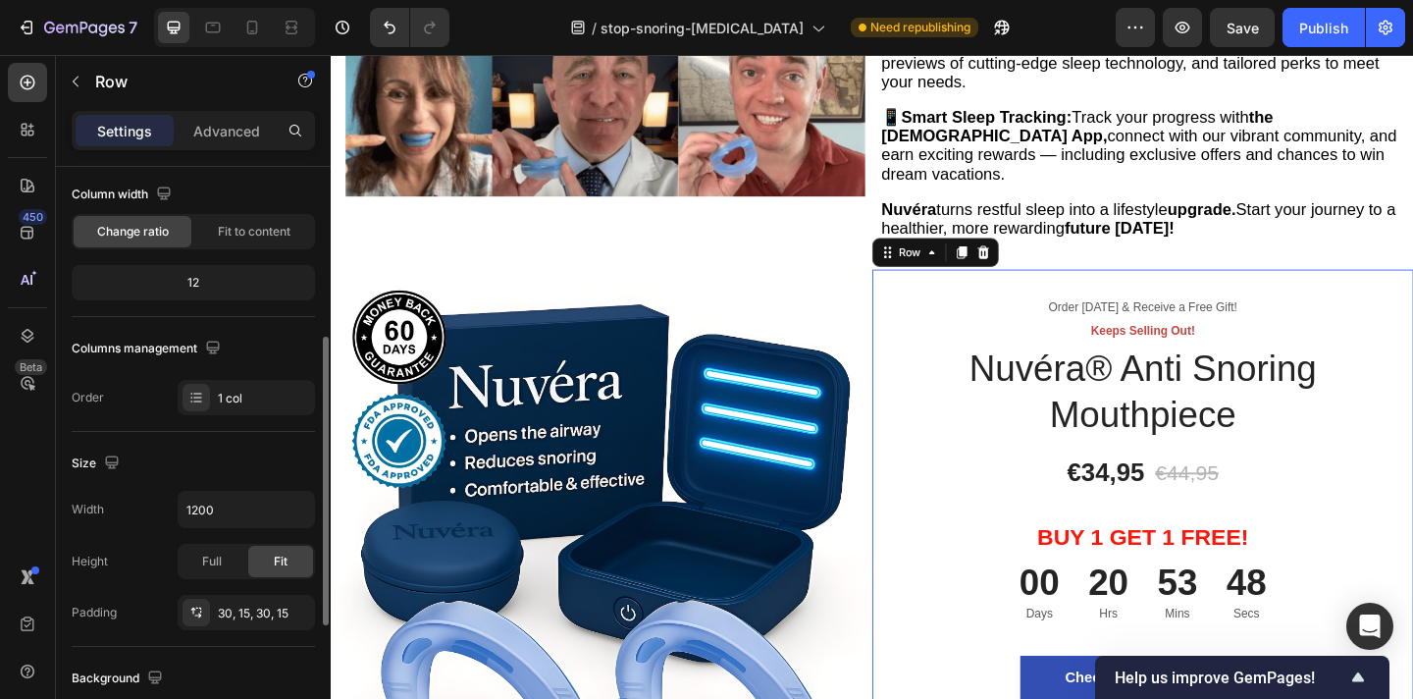
scroll to position [256, 0]
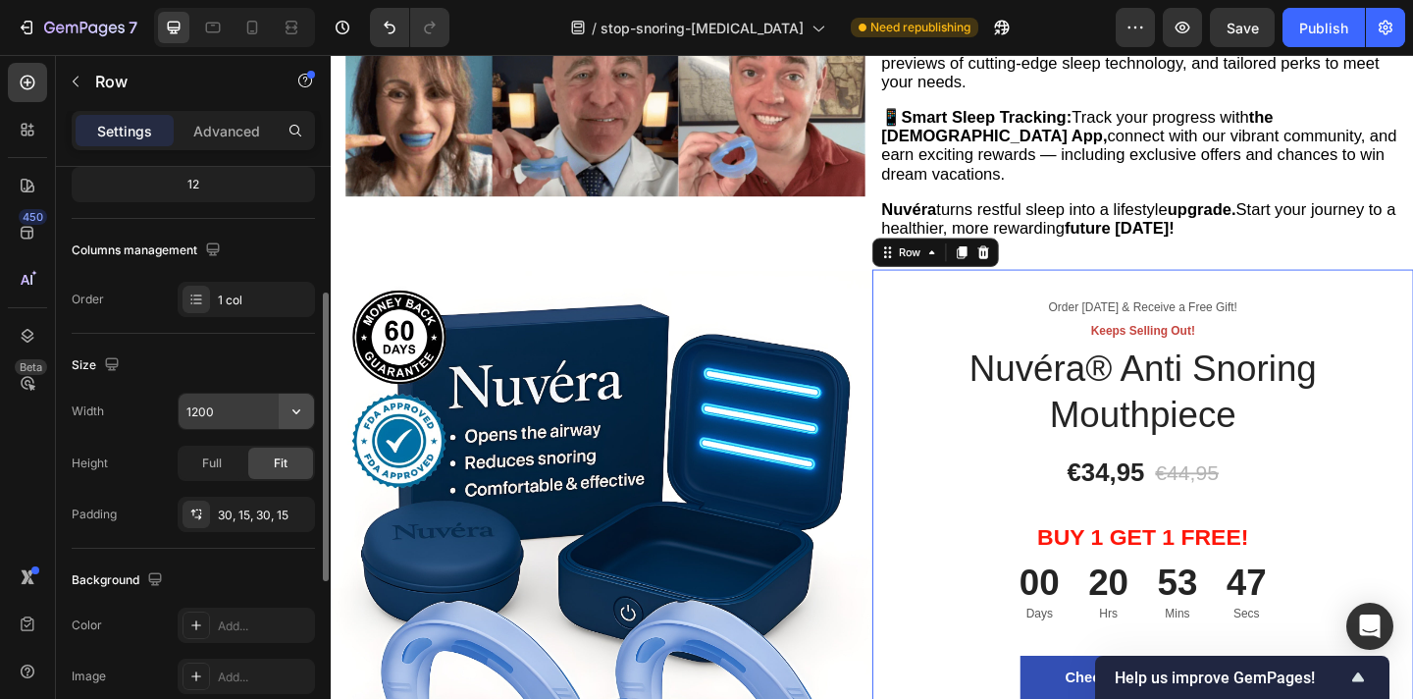
click at [295, 415] on icon "button" at bounding box center [297, 411] width 20 height 20
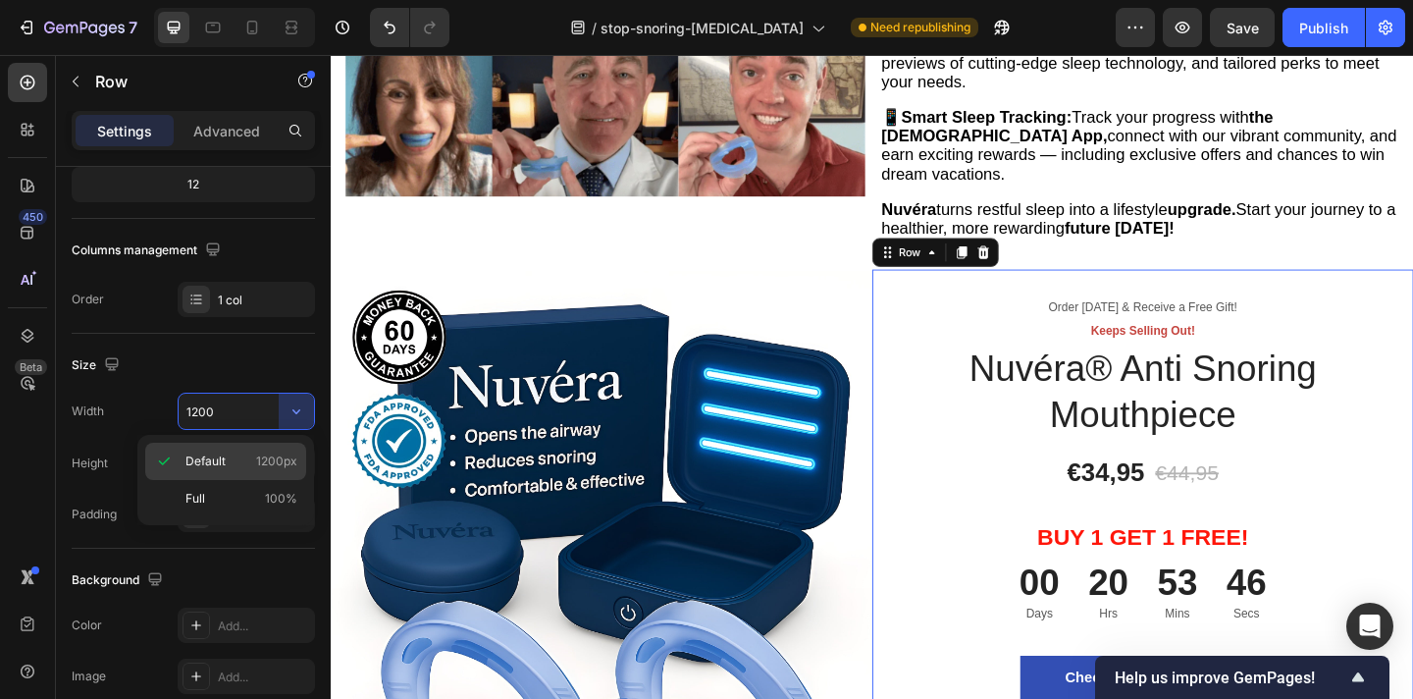
click at [275, 454] on span "1200px" at bounding box center [276, 461] width 41 height 18
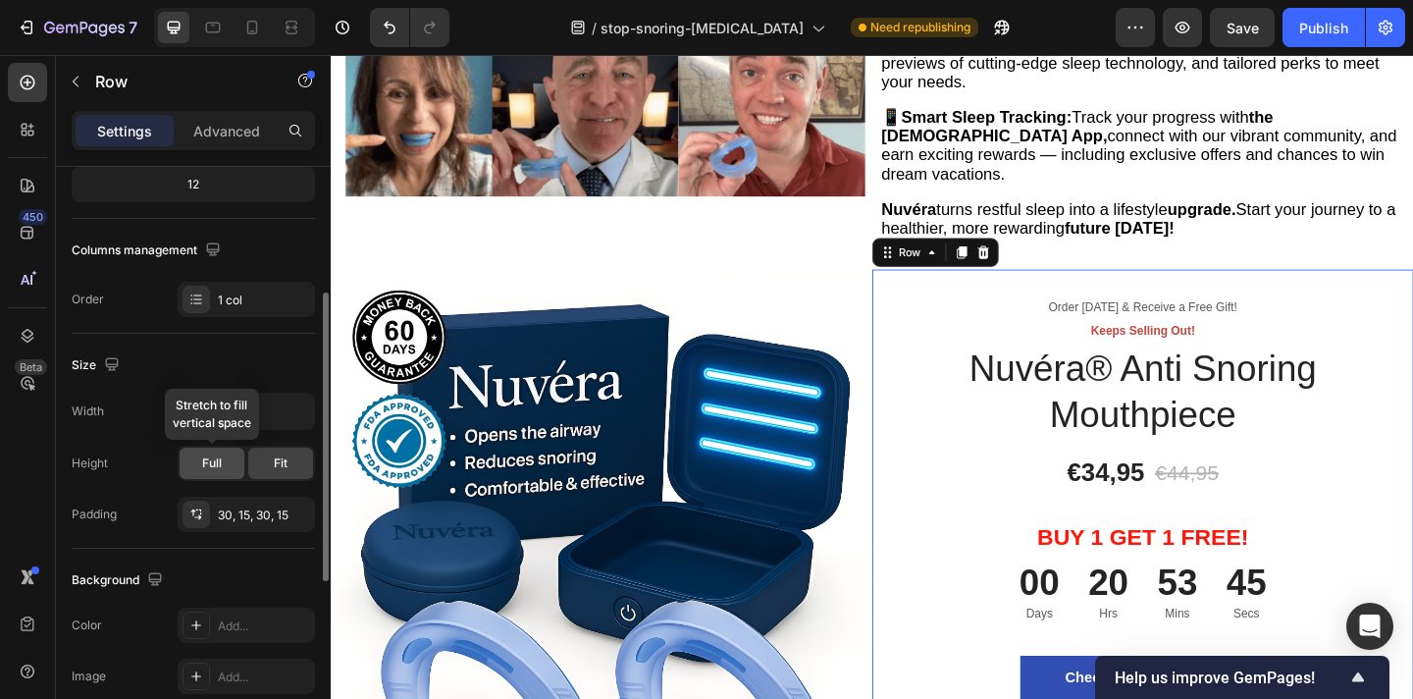
click at [201, 462] on div "Full" at bounding box center [212, 463] width 65 height 31
click at [267, 461] on div "Fit" at bounding box center [280, 463] width 65 height 31
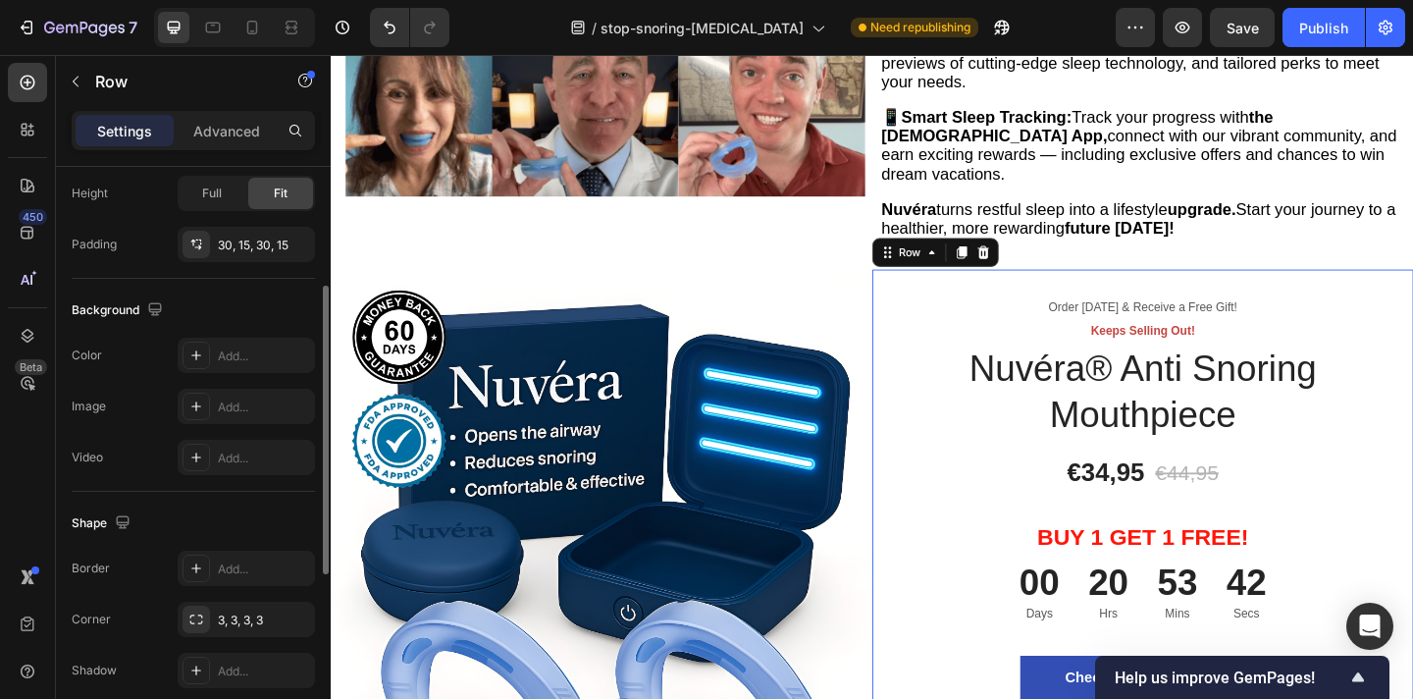
scroll to position [609, 0]
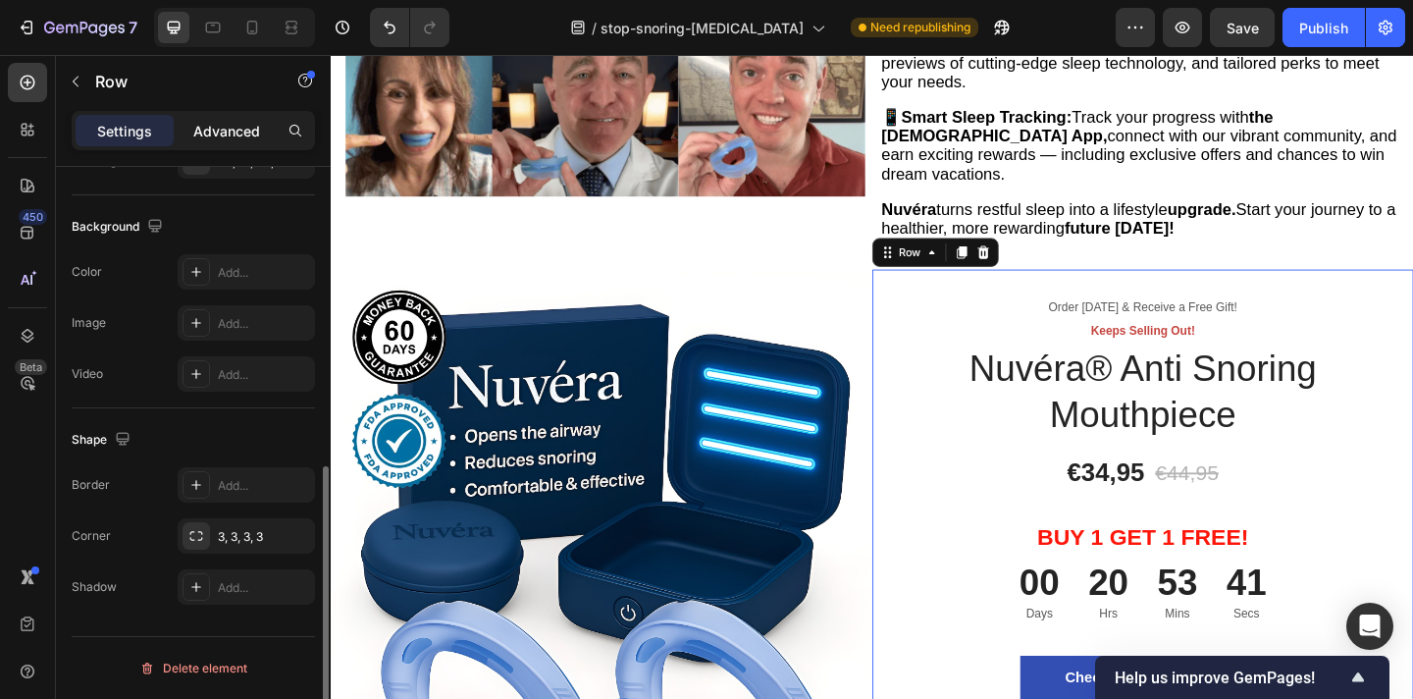
click at [202, 124] on p "Advanced" at bounding box center [226, 131] width 67 height 21
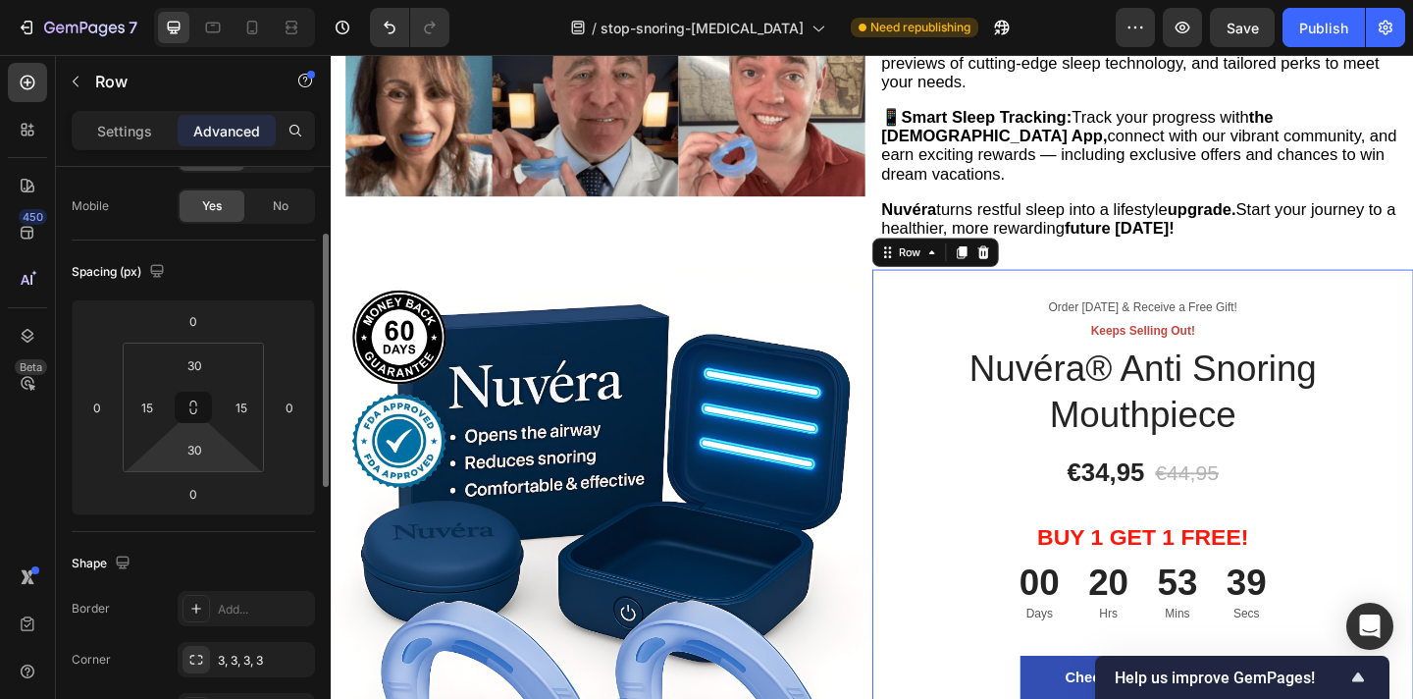
scroll to position [145, 0]
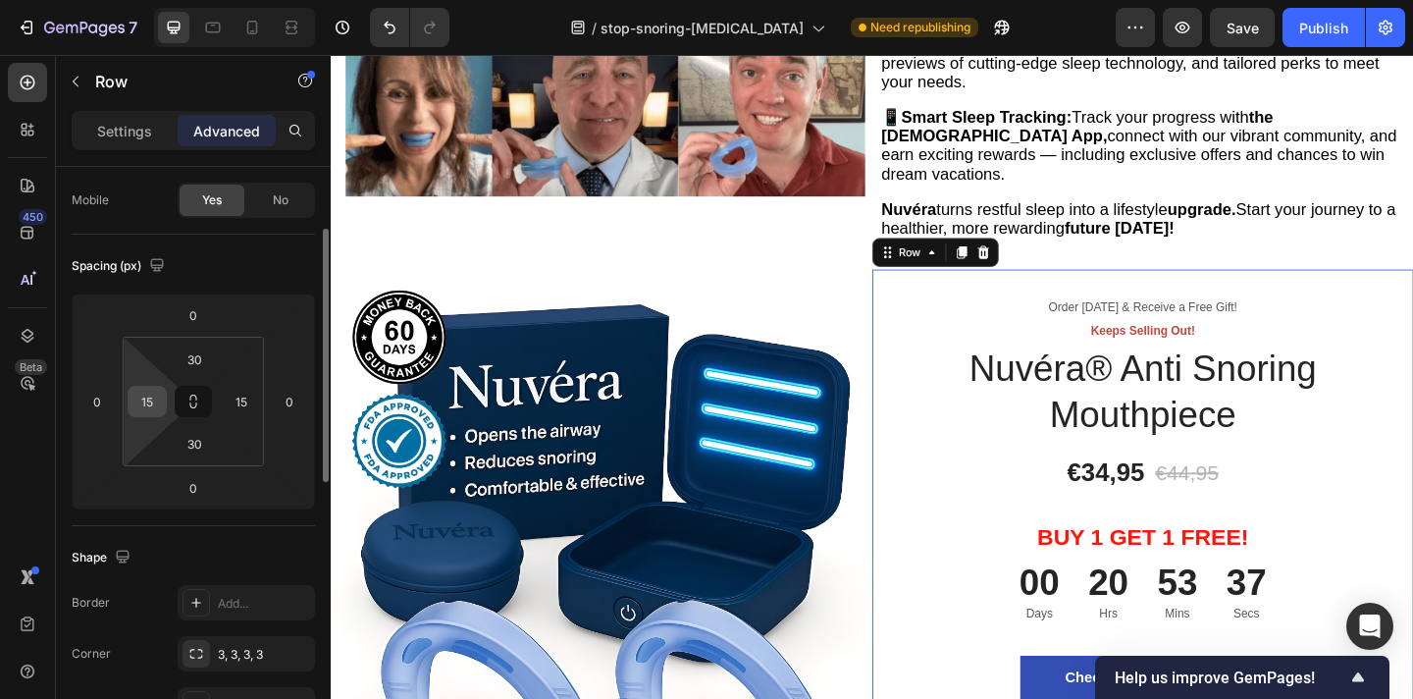
click at [154, 405] on input "15" at bounding box center [146, 401] width 29 height 29
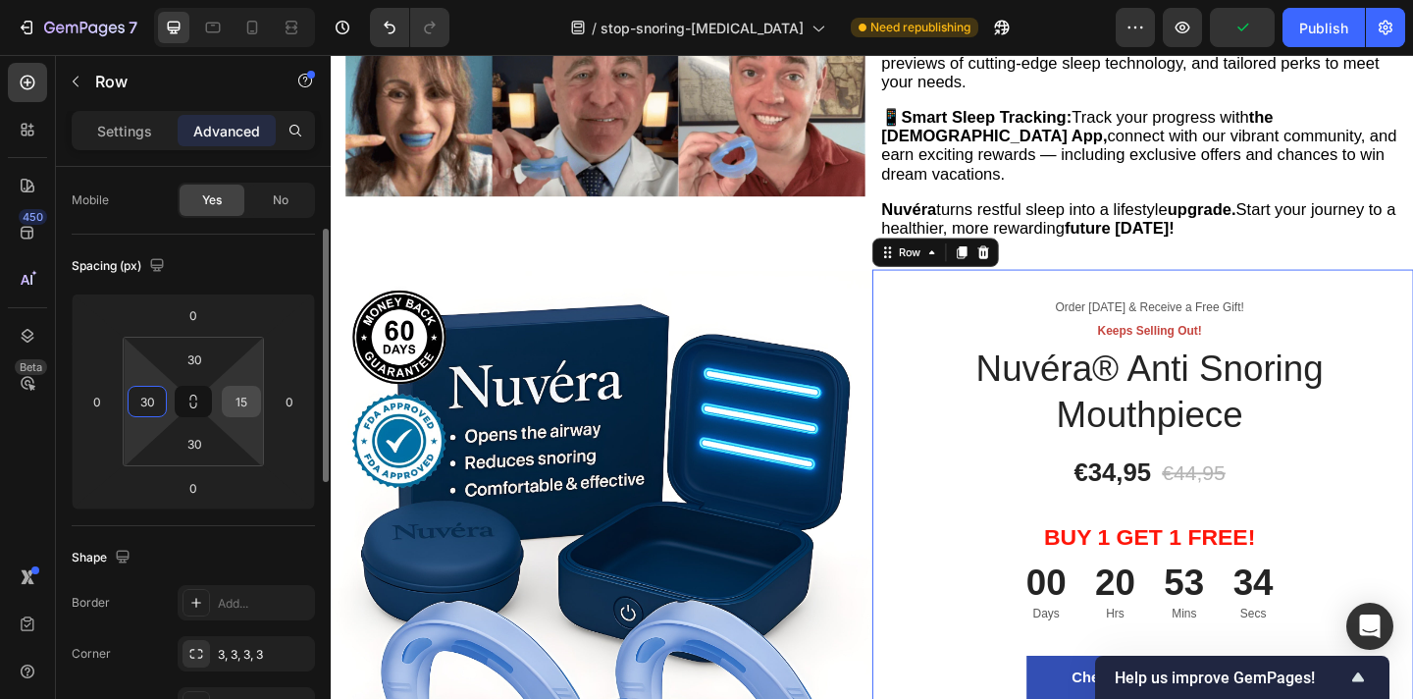
click at [245, 397] on input "15" at bounding box center [241, 401] width 29 height 29
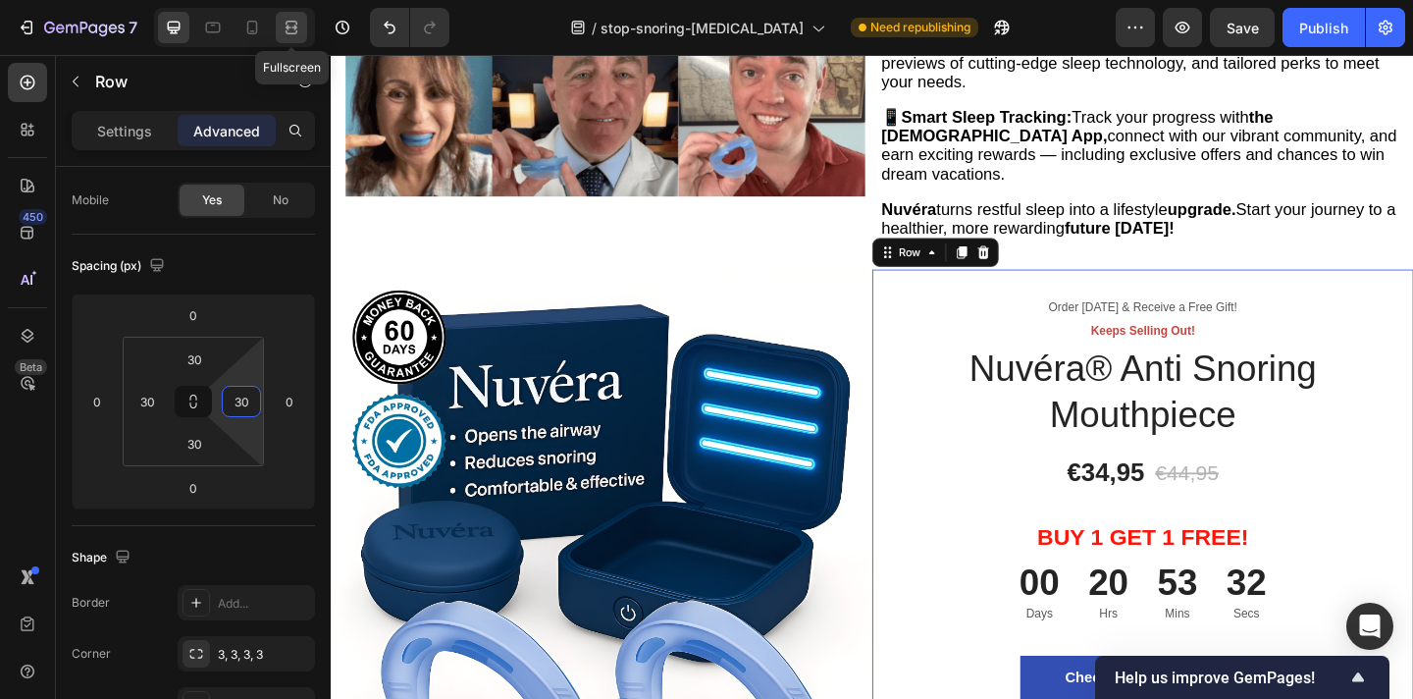
click at [295, 30] on icon at bounding box center [292, 28] width 20 height 20
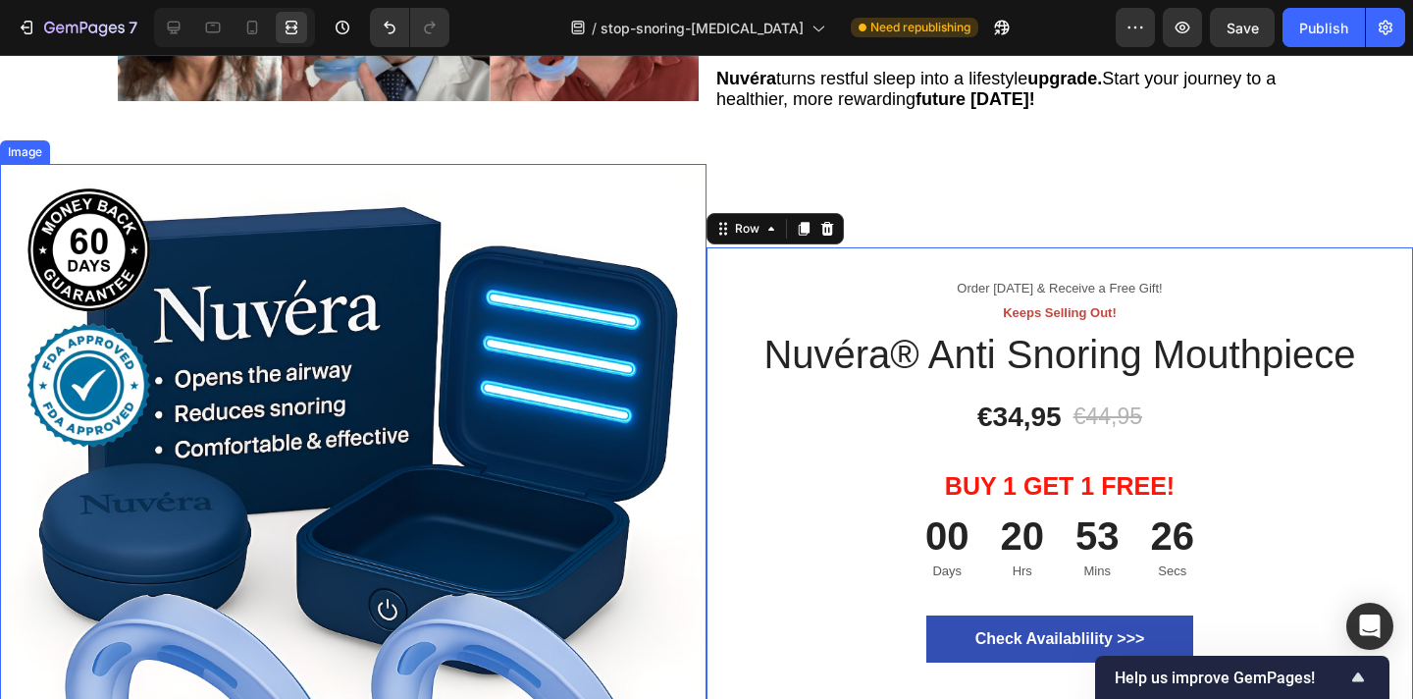
scroll to position [5540, 0]
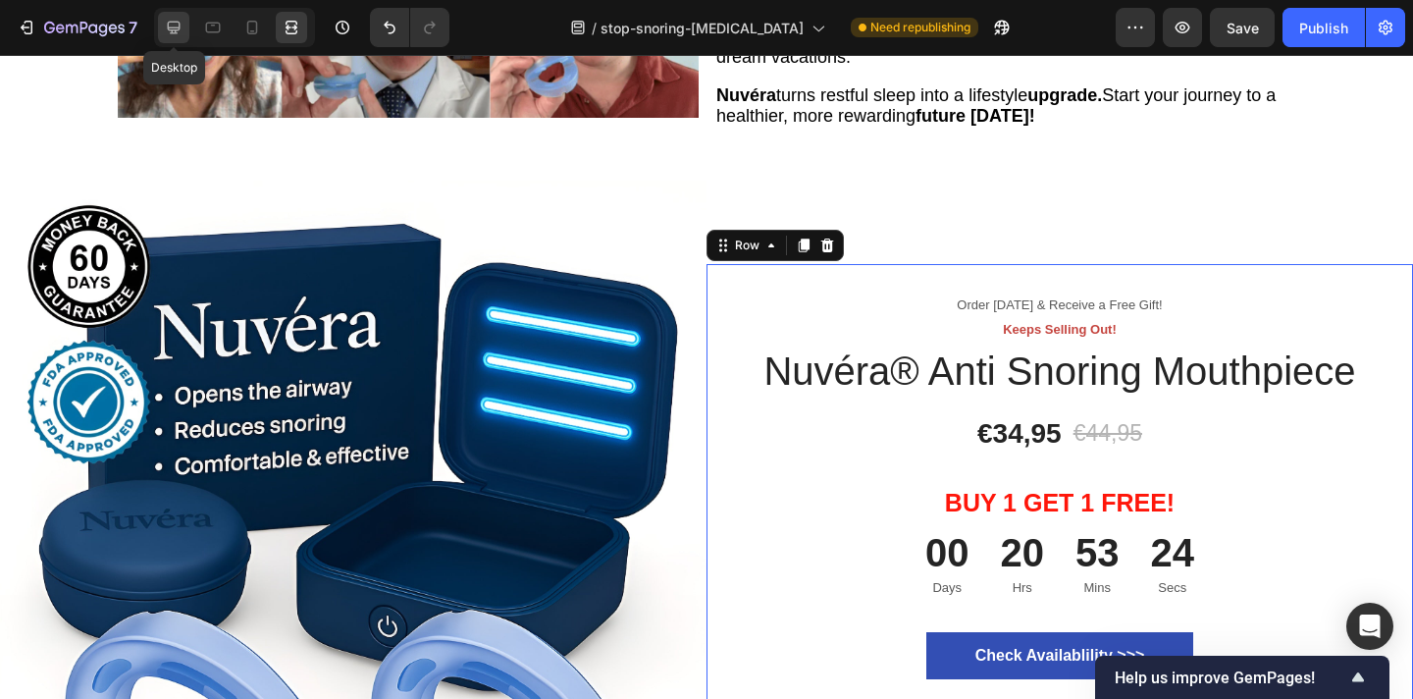
click at [179, 26] on icon at bounding box center [174, 28] width 13 height 13
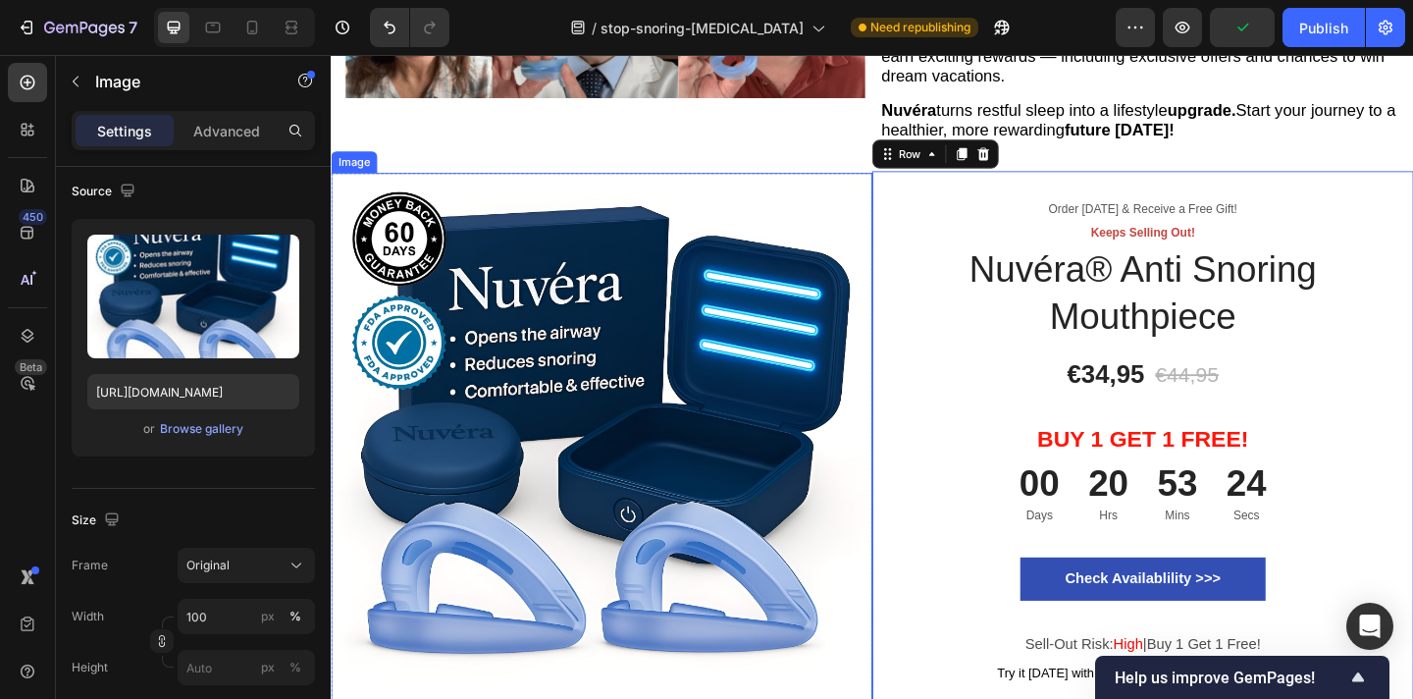
click at [804, 185] on img at bounding box center [625, 478] width 589 height 589
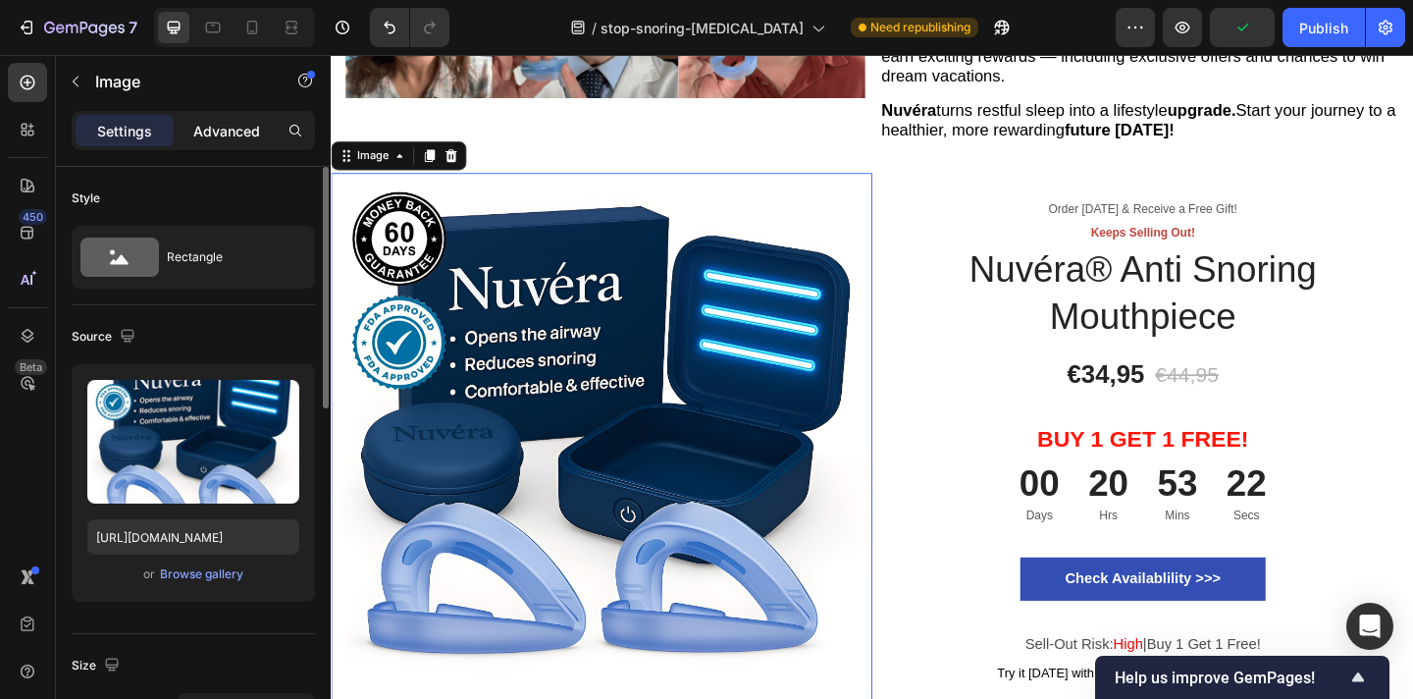
click at [229, 125] on p "Advanced" at bounding box center [226, 131] width 67 height 21
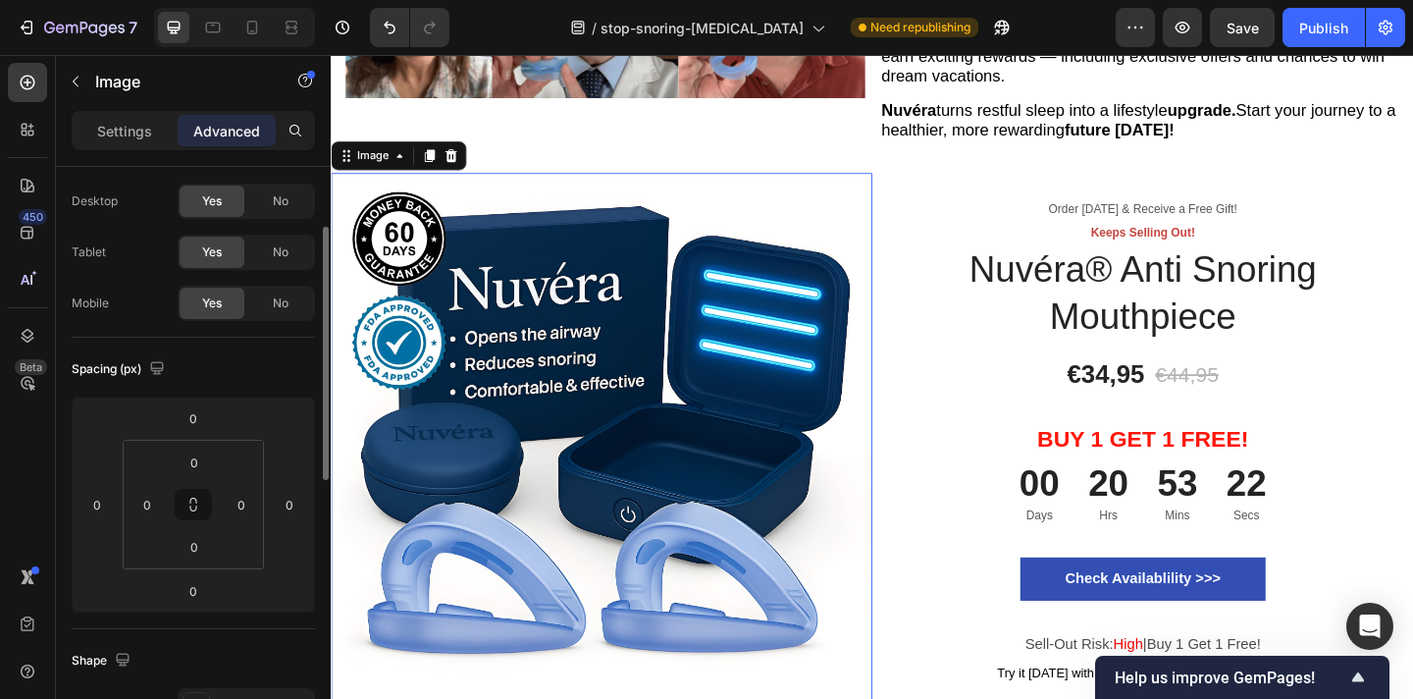
scroll to position [80, 0]
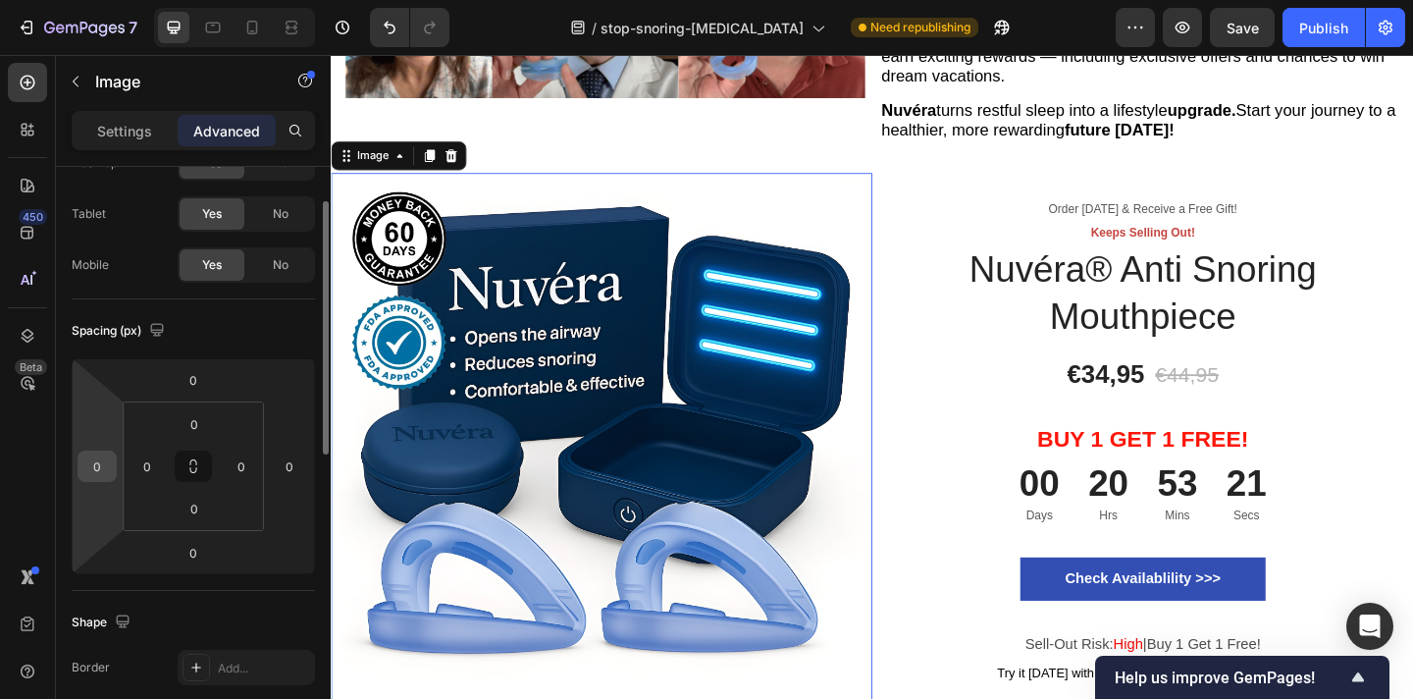
click at [102, 470] on input "0" at bounding box center [96, 465] width 29 height 29
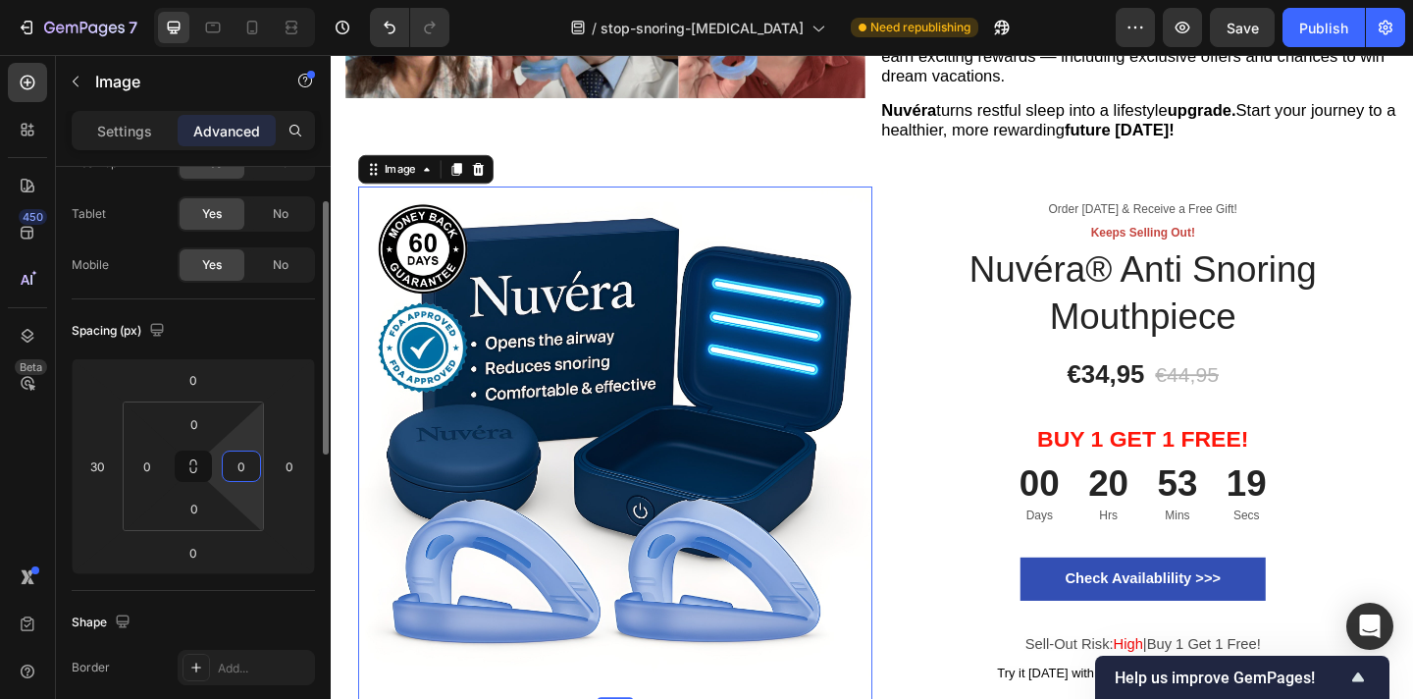
click at [242, 468] on input "0" at bounding box center [241, 465] width 29 height 29
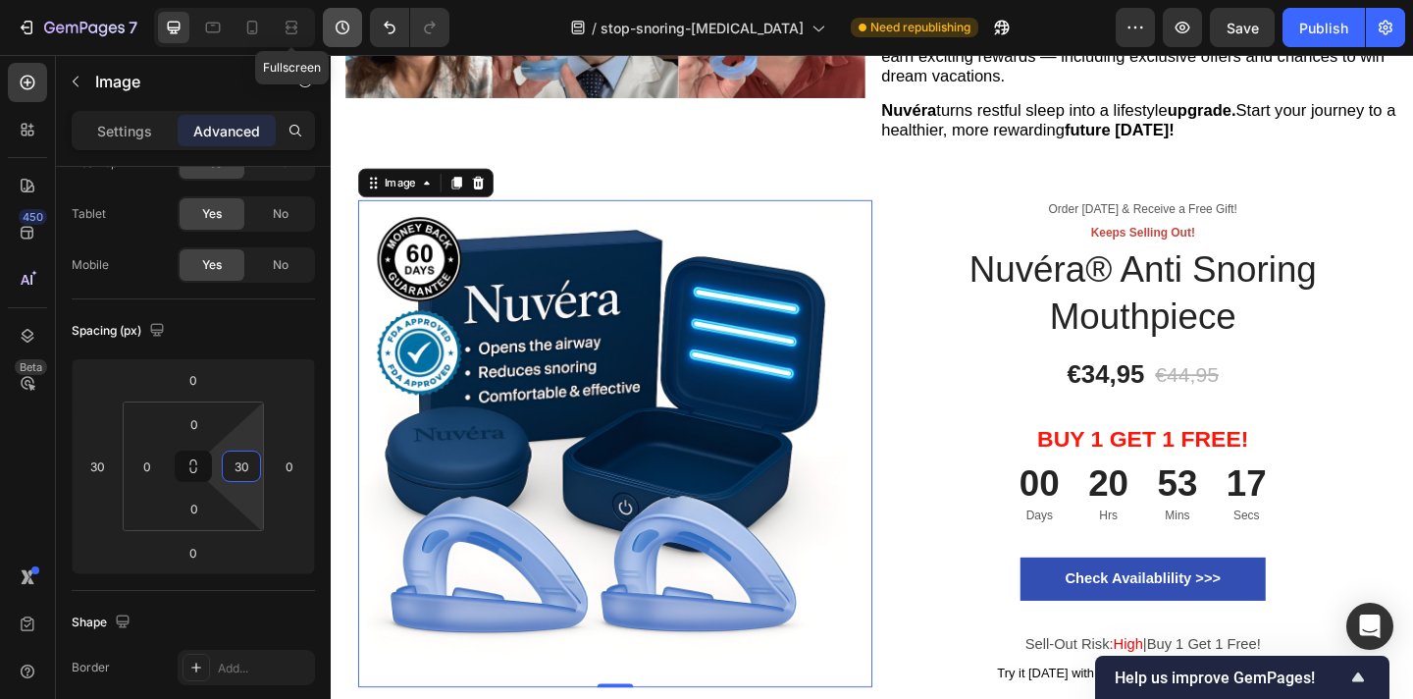
drag, startPoint x: 291, startPoint y: 26, endPoint x: 335, endPoint y: 30, distance: 43.4
click at [291, 26] on icon at bounding box center [292, 28] width 20 height 20
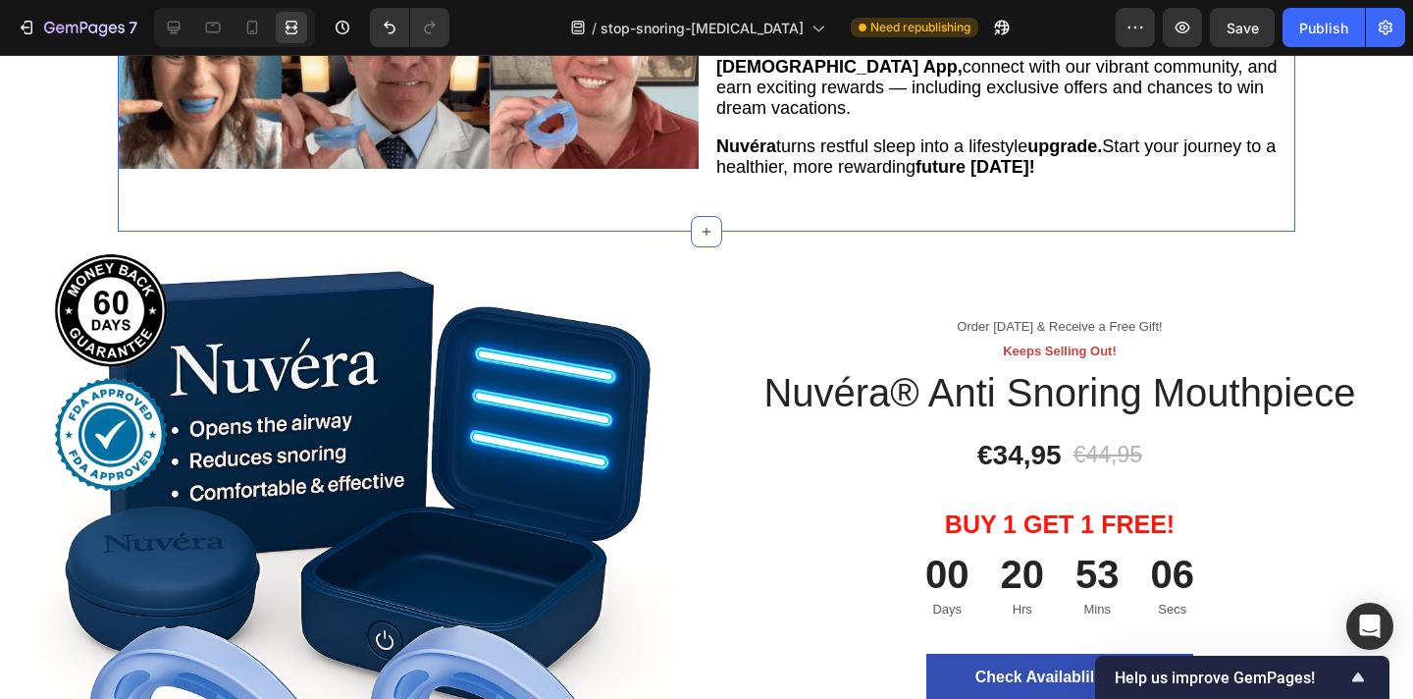
scroll to position [5542, 0]
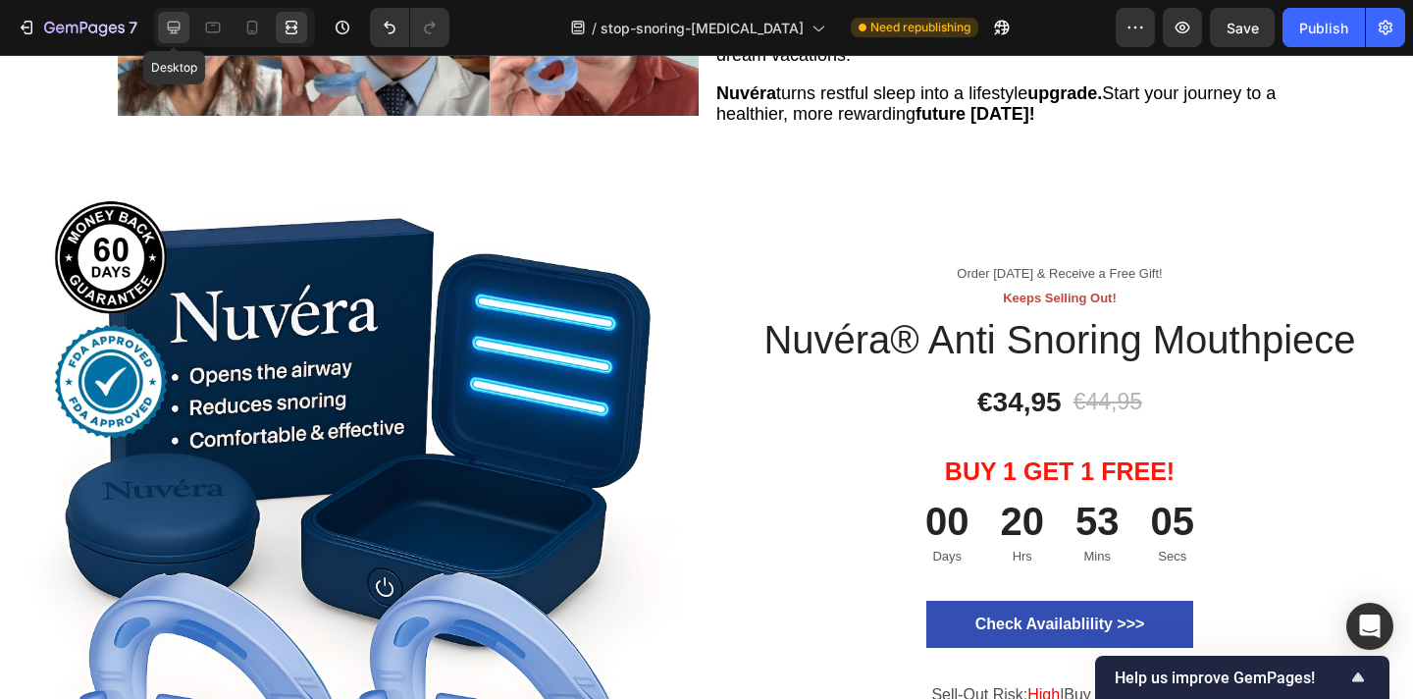
click at [171, 23] on icon at bounding box center [174, 28] width 20 height 20
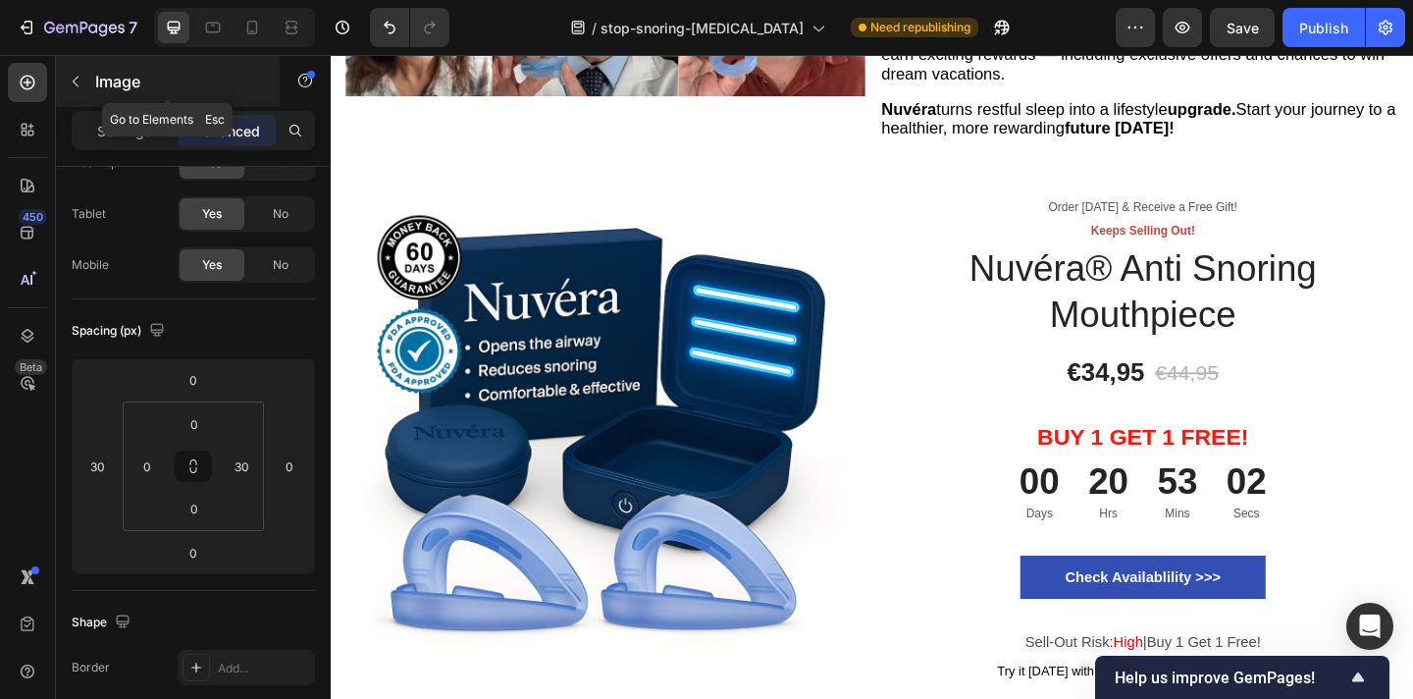
click at [72, 85] on icon "button" at bounding box center [76, 82] width 16 height 16
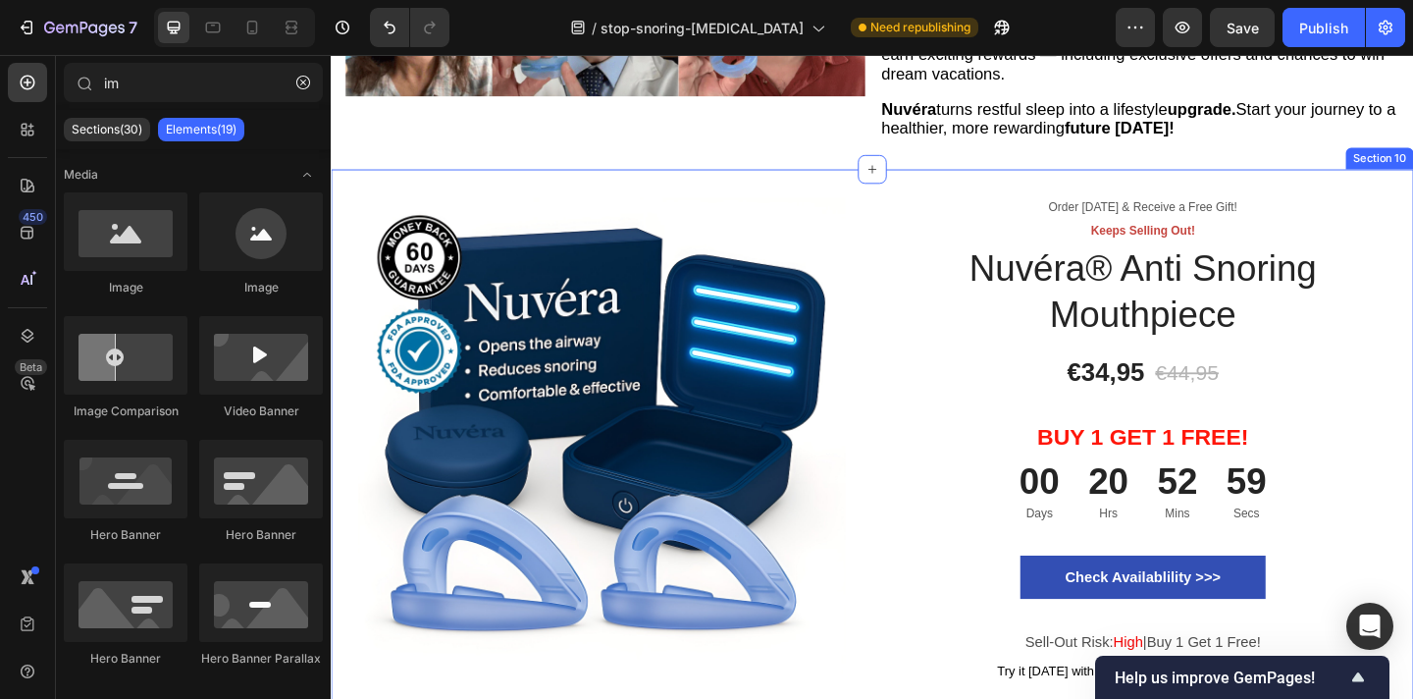
click at [898, 180] on div "Image Row" at bounding box center [625, 476] width 589 height 592
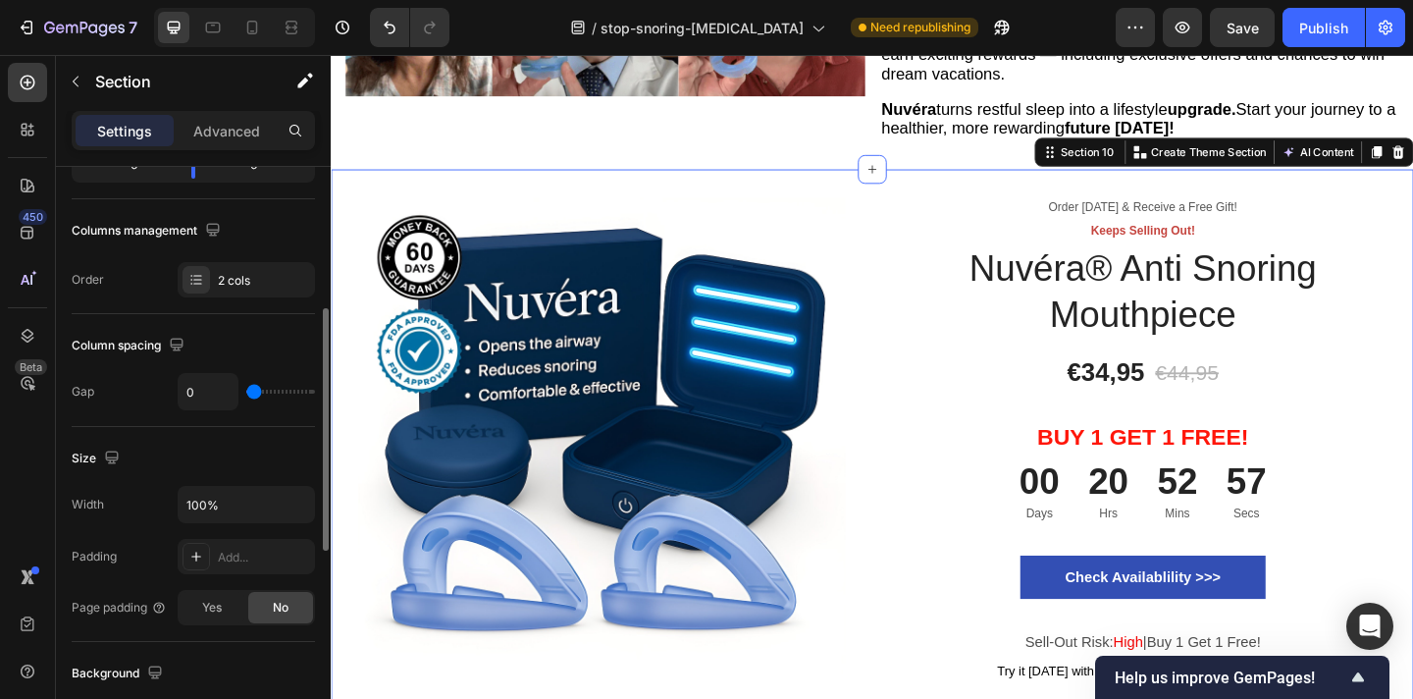
scroll to position [373, 0]
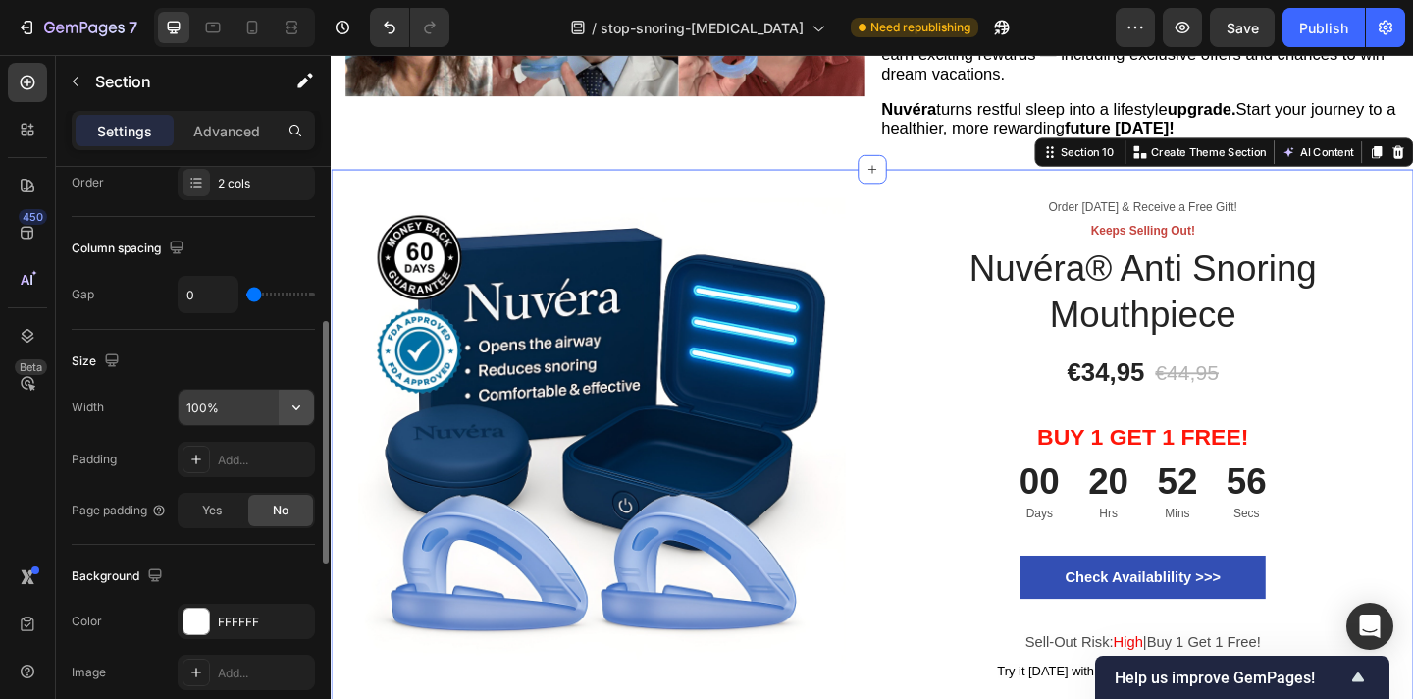
click at [296, 412] on icon "button" at bounding box center [297, 407] width 20 height 20
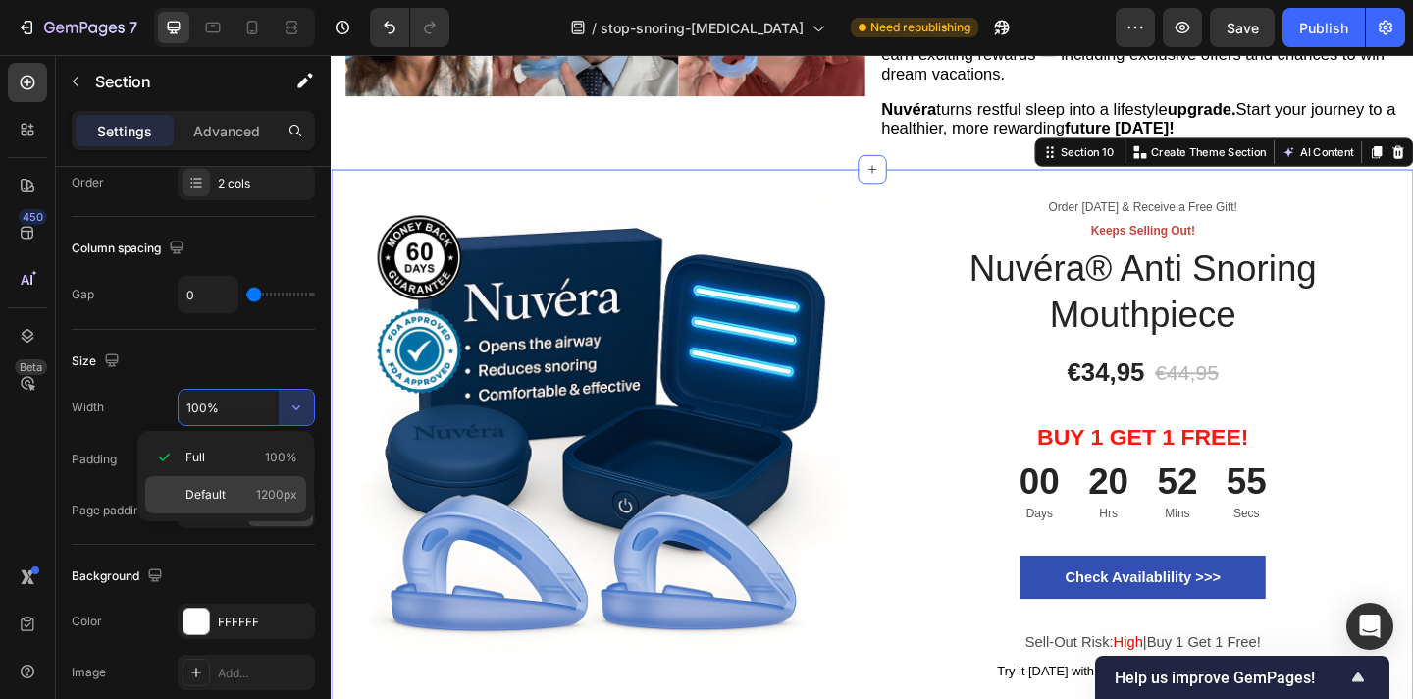
click at [266, 486] on span "1200px" at bounding box center [276, 495] width 41 height 18
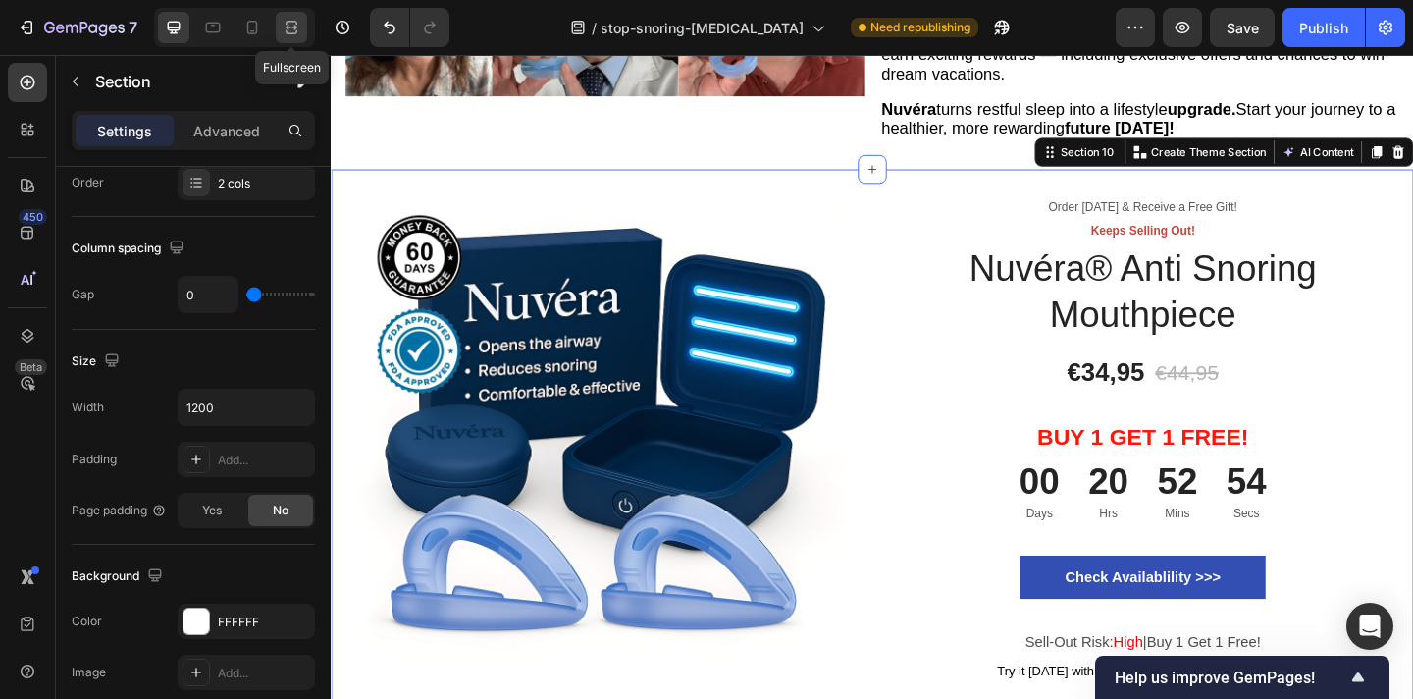
click at [294, 24] on icon at bounding box center [292, 28] width 20 height 20
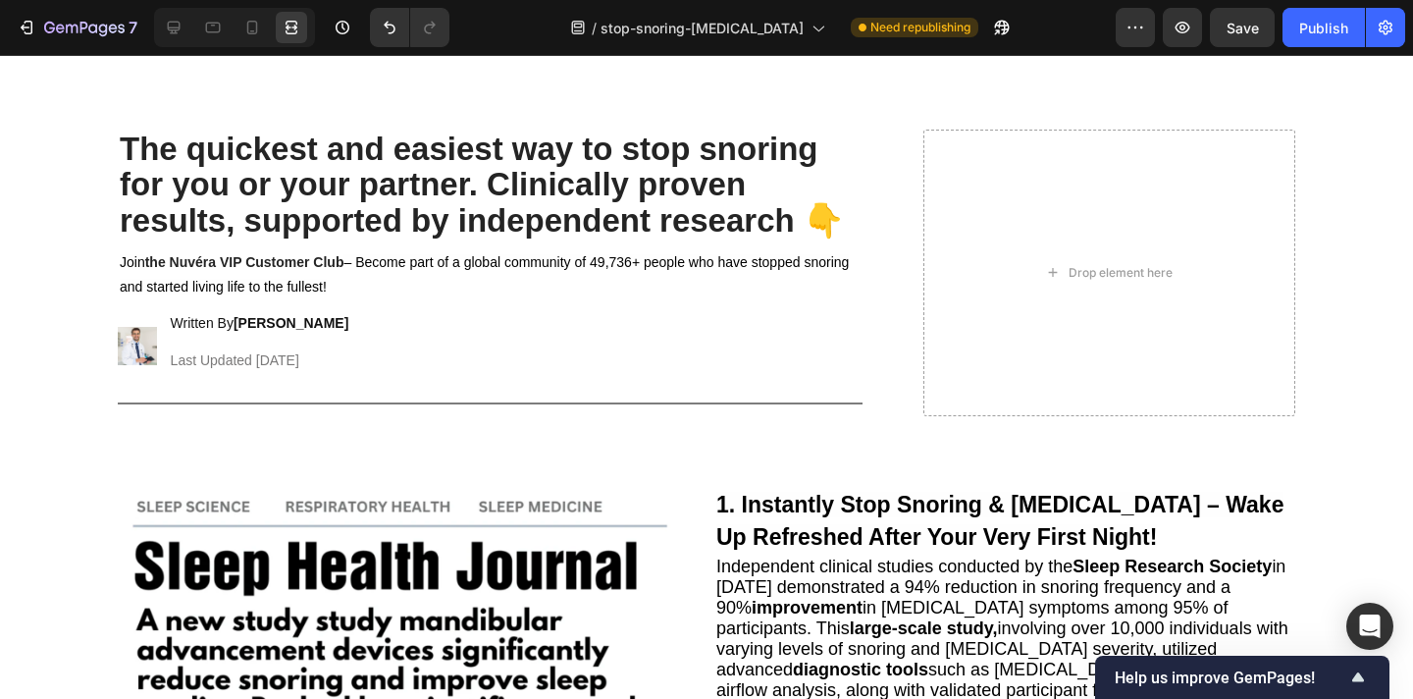
scroll to position [50, 0]
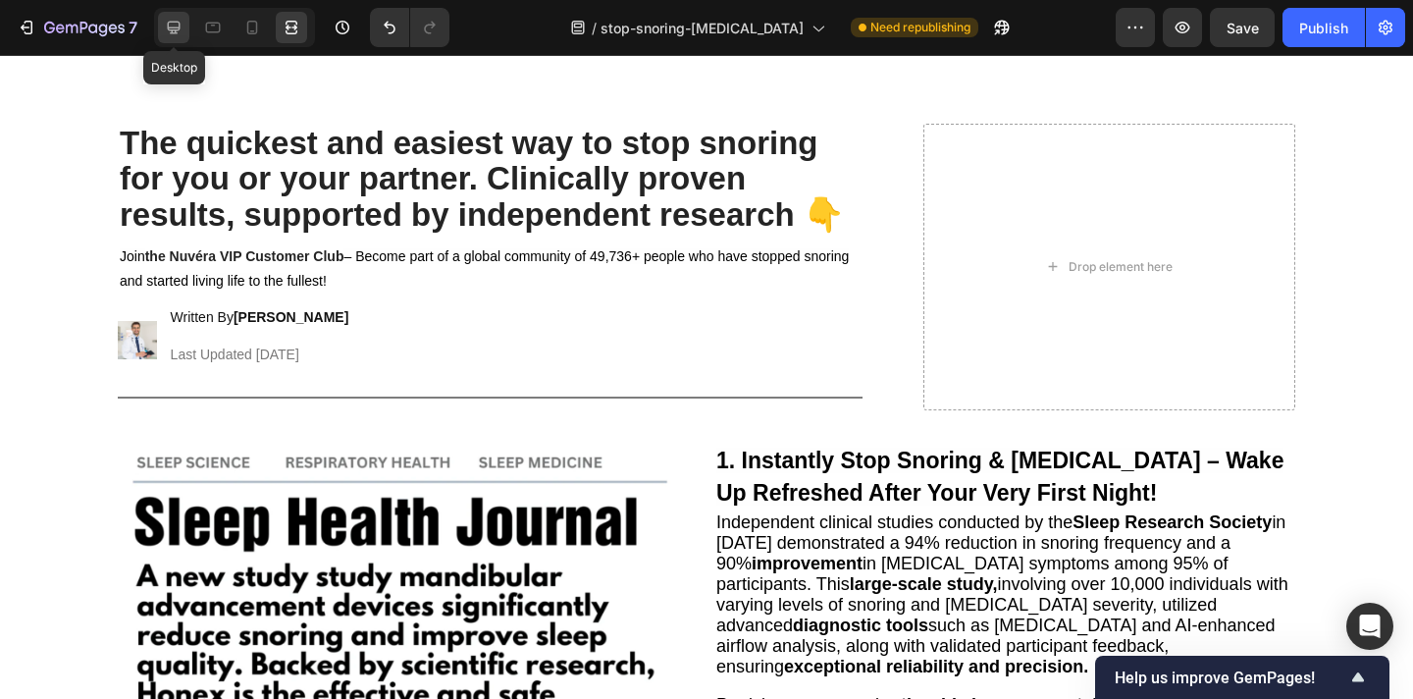
click at [174, 24] on icon at bounding box center [174, 28] width 20 height 20
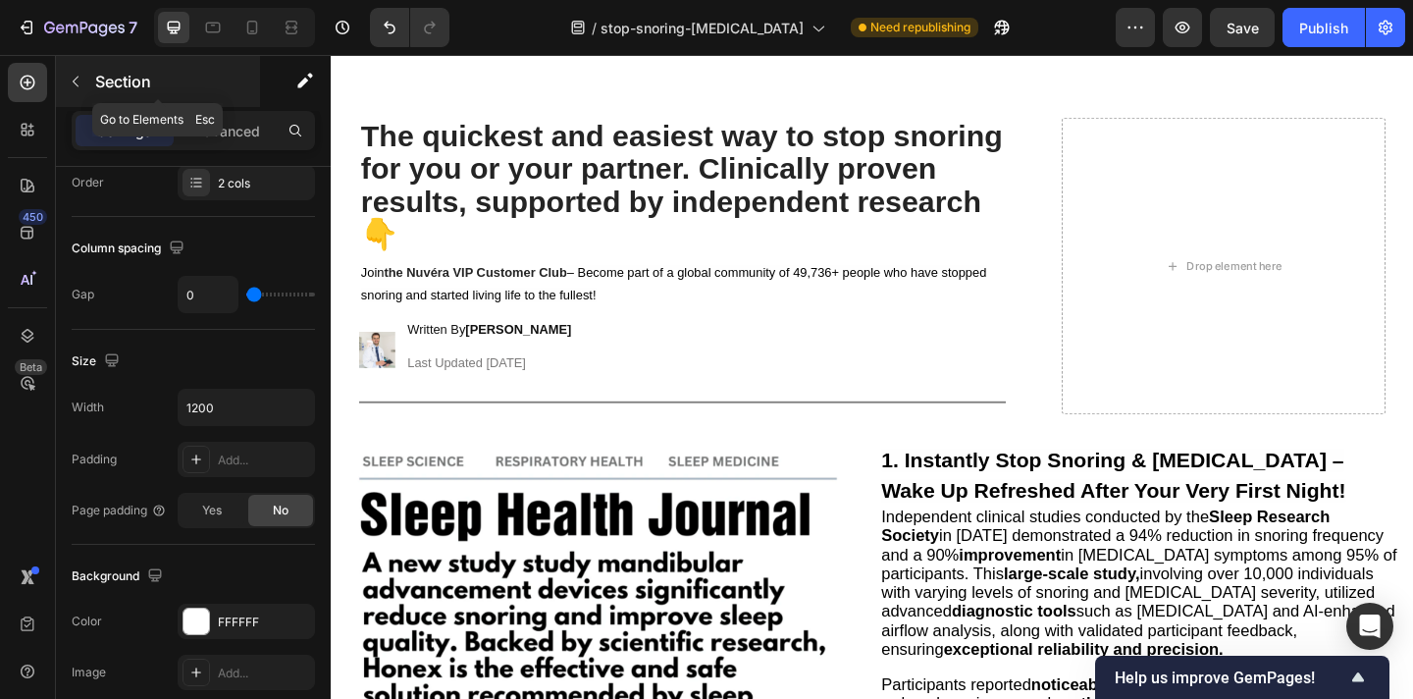
click at [67, 70] on button "button" at bounding box center [75, 81] width 31 height 31
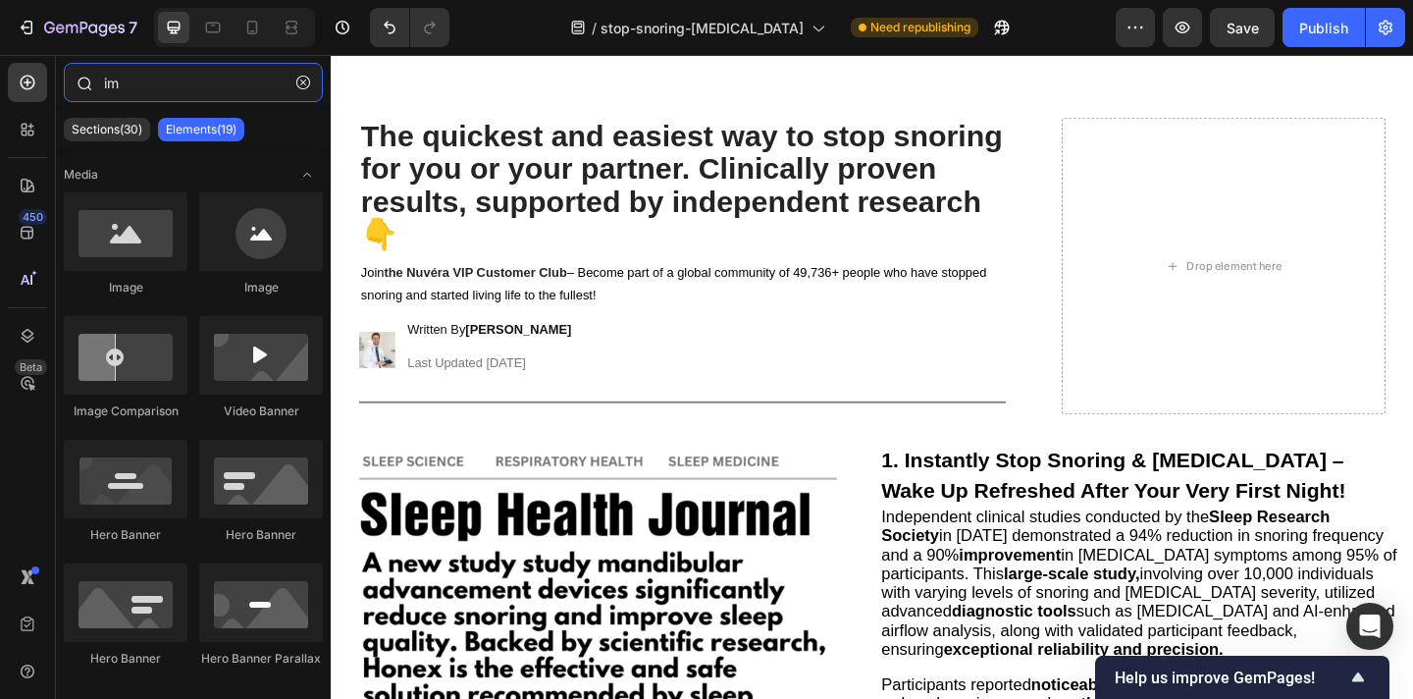
click at [214, 87] on input "im" at bounding box center [193, 82] width 259 height 39
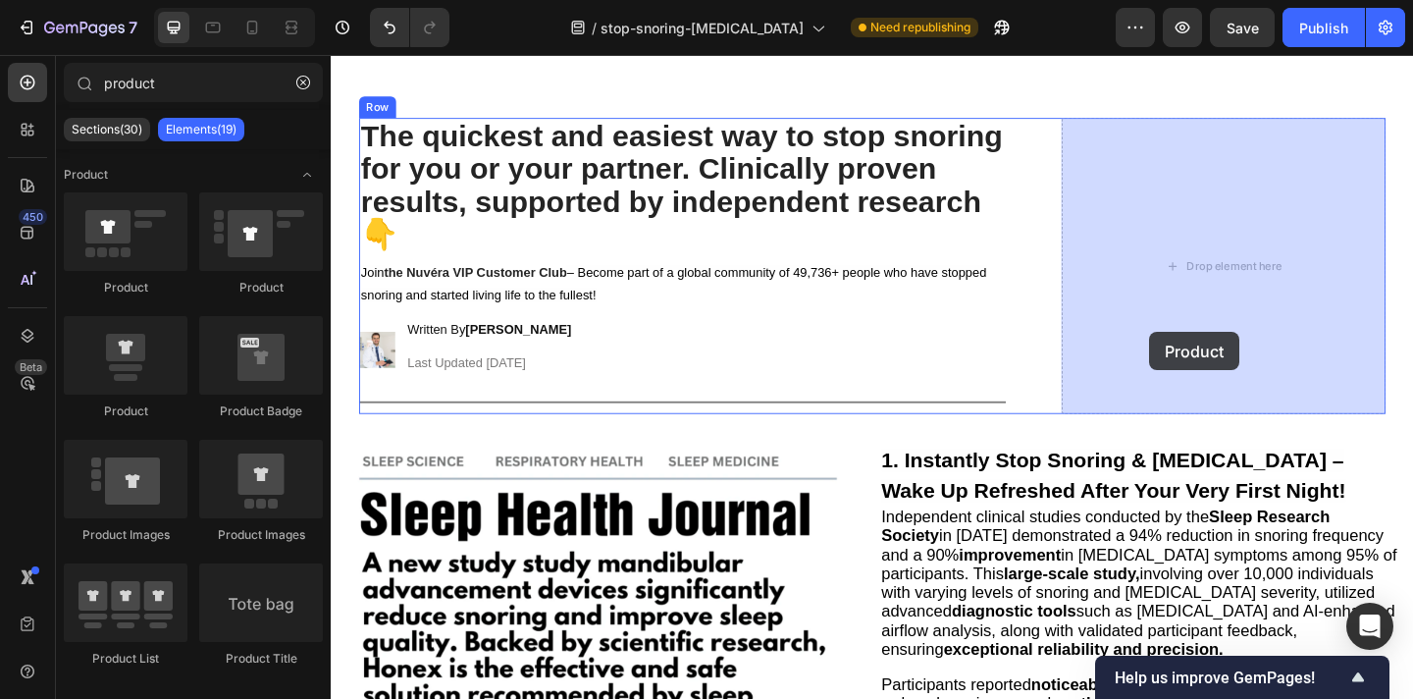
drag, startPoint x: 455, startPoint y: 409, endPoint x: 1235, endPoint y: 346, distance: 781.8
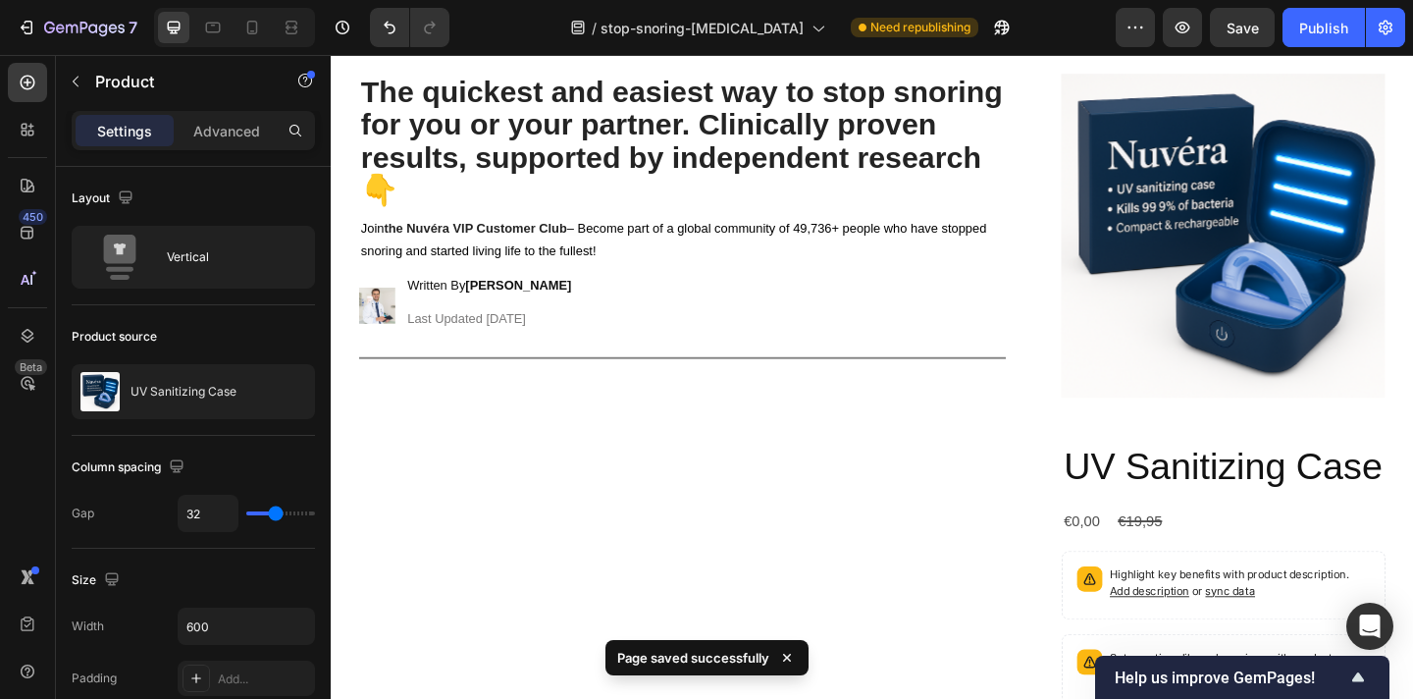
scroll to position [63, 0]
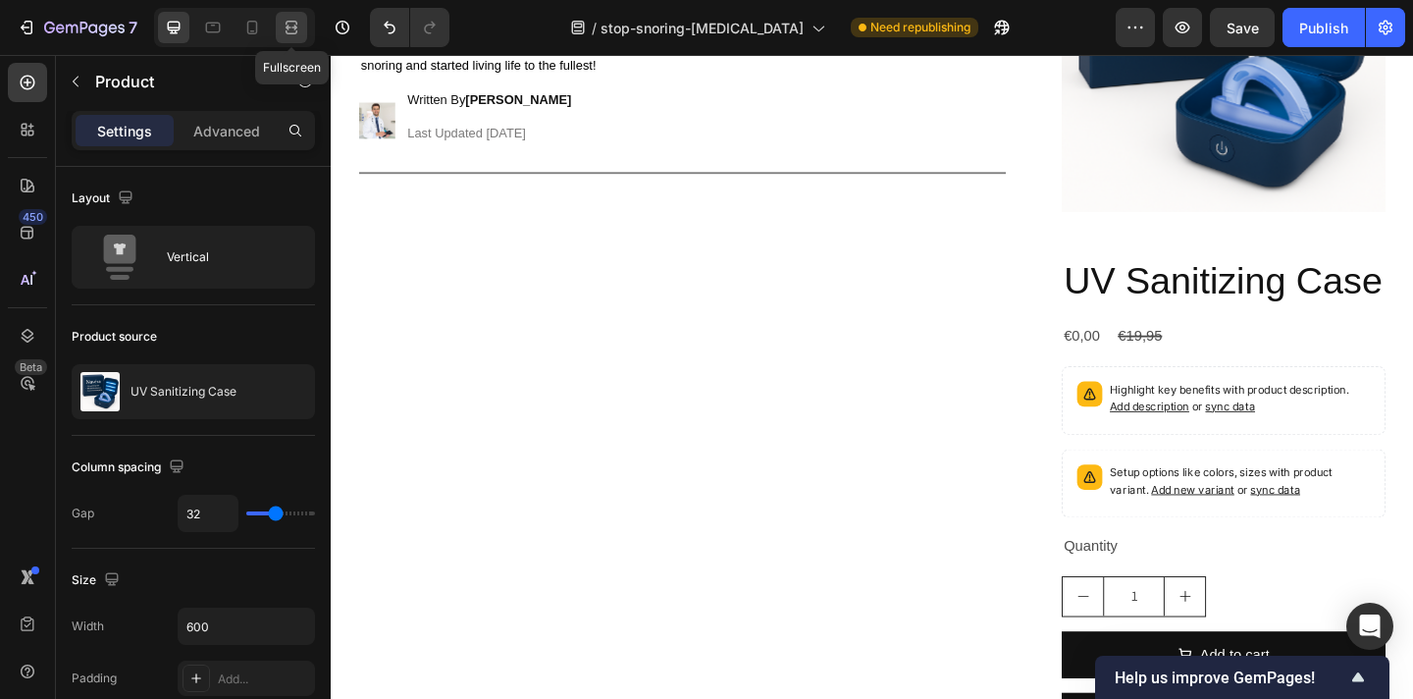
click at [291, 26] on icon at bounding box center [292, 28] width 20 height 20
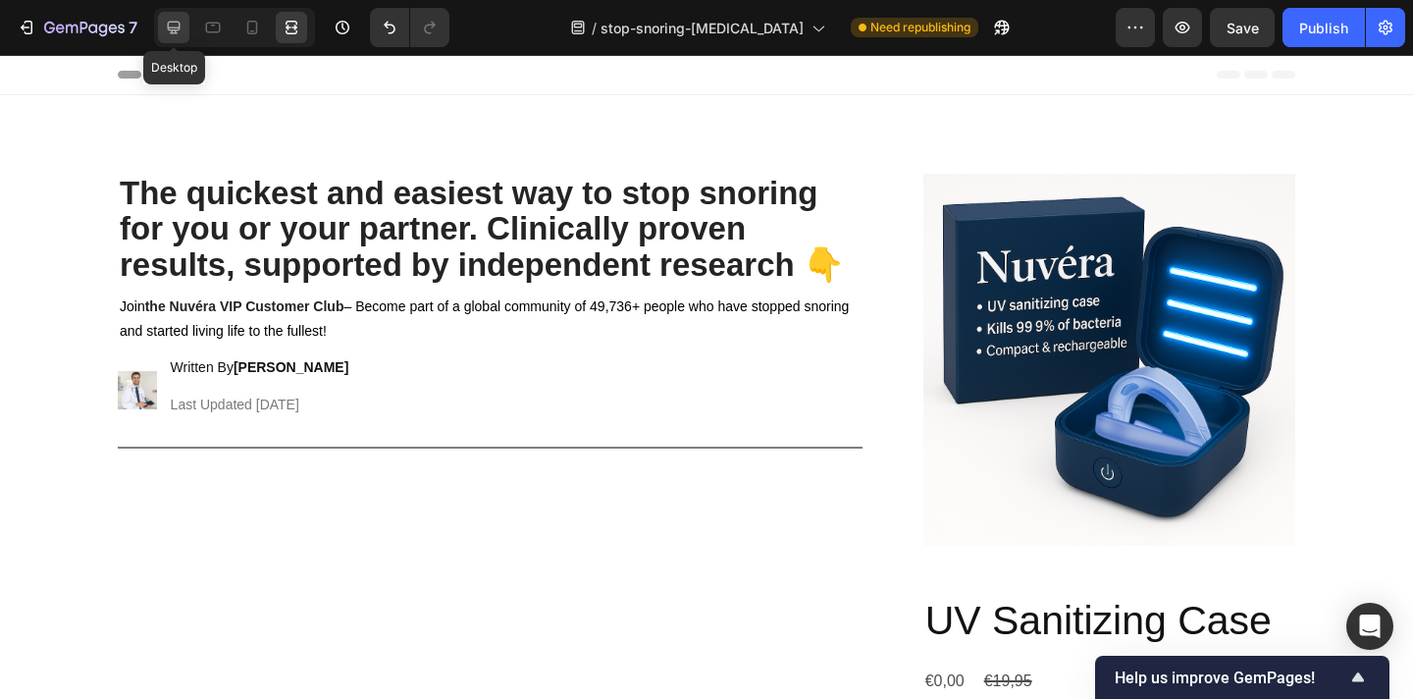
click at [164, 25] on icon at bounding box center [174, 28] width 20 height 20
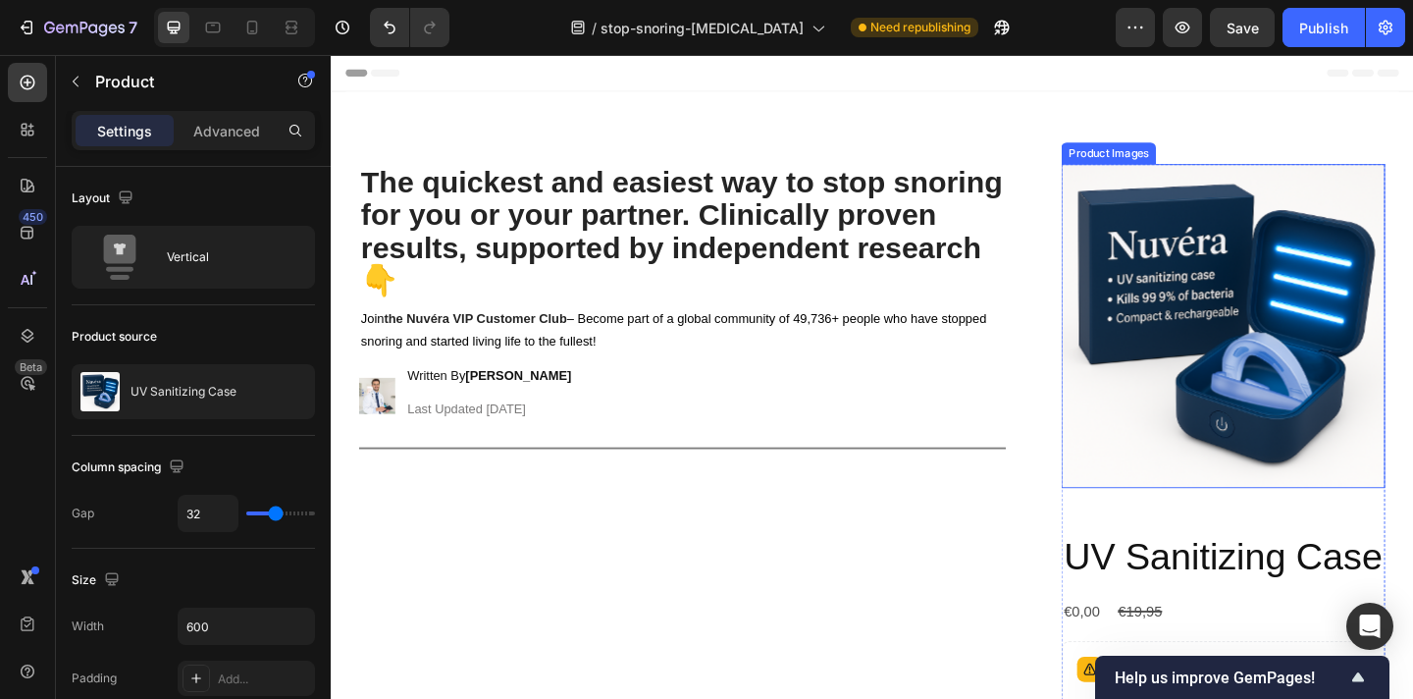
click at [1241, 283] on img at bounding box center [1302, 350] width 352 height 352
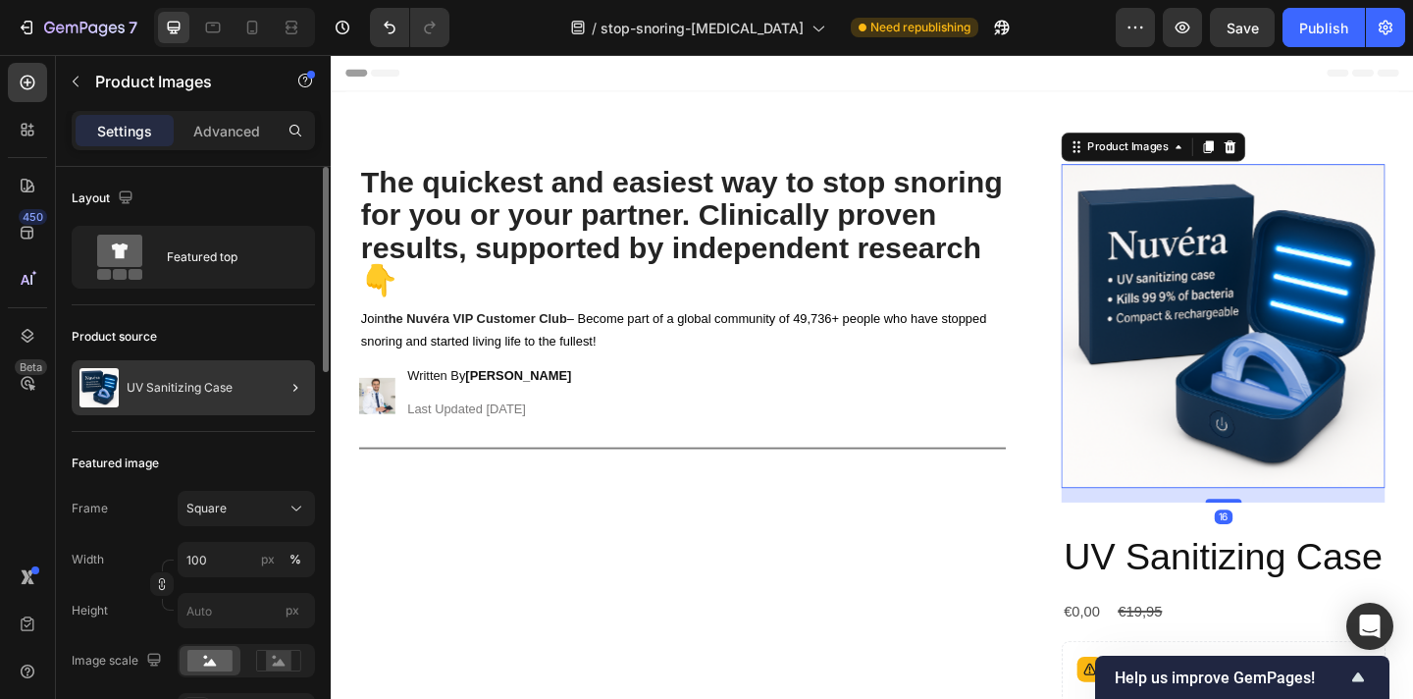
click at [267, 374] on div at bounding box center [287, 387] width 55 height 55
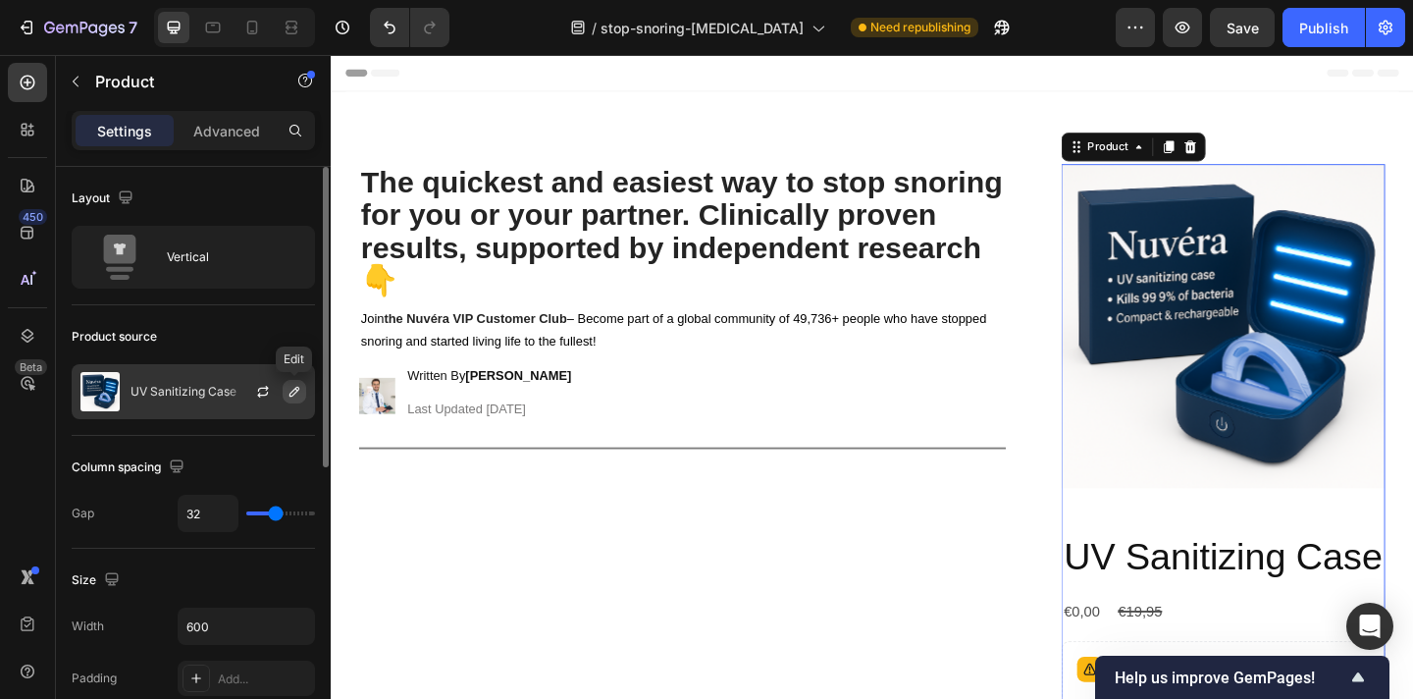
click at [289, 395] on icon "button" at bounding box center [295, 392] width 16 height 16
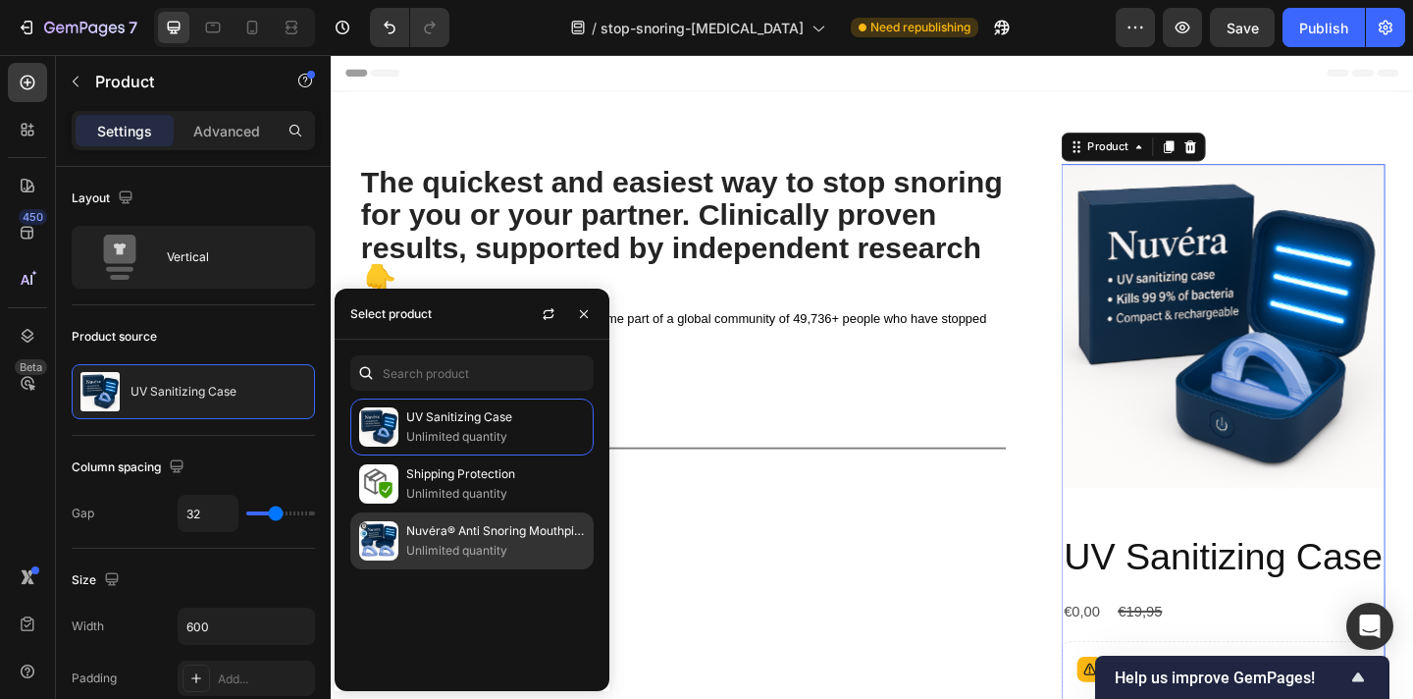
click at [475, 539] on p "Nuvéra® Anti Snoring Mouthpiece" at bounding box center [495, 531] width 179 height 20
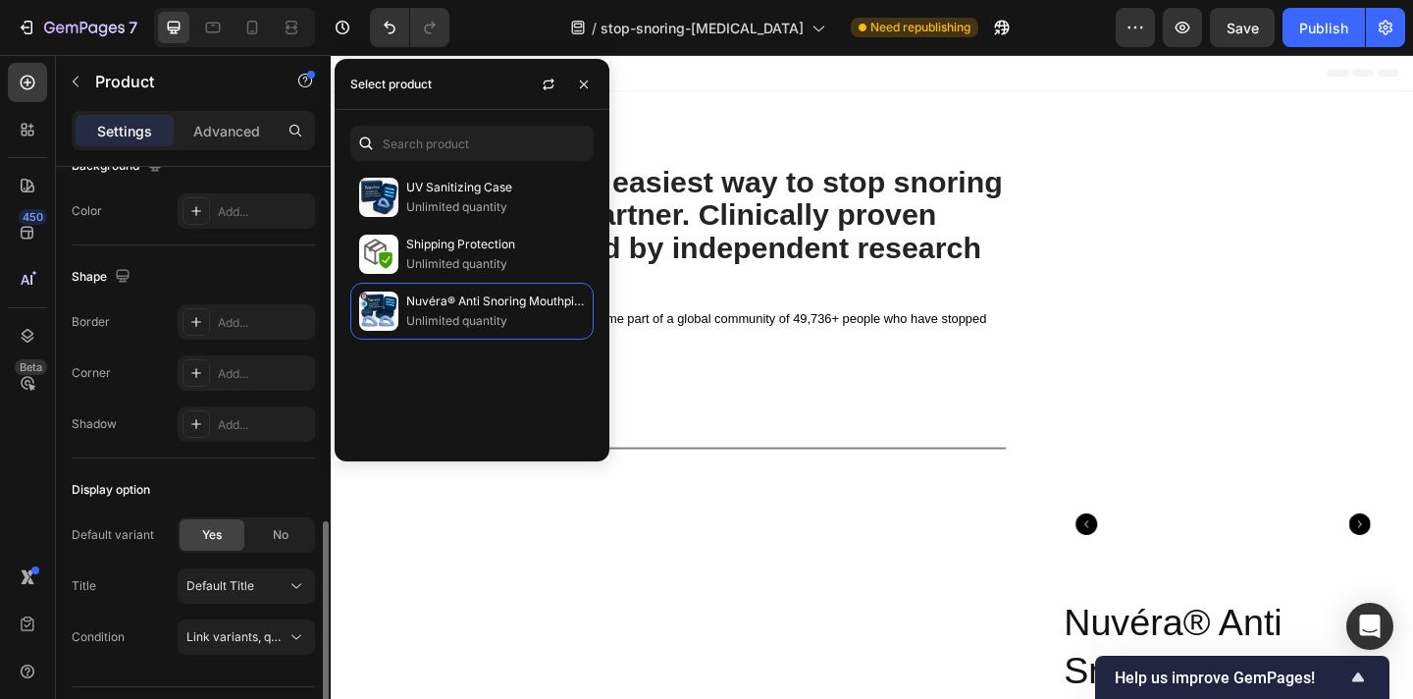
scroll to position [628, 0]
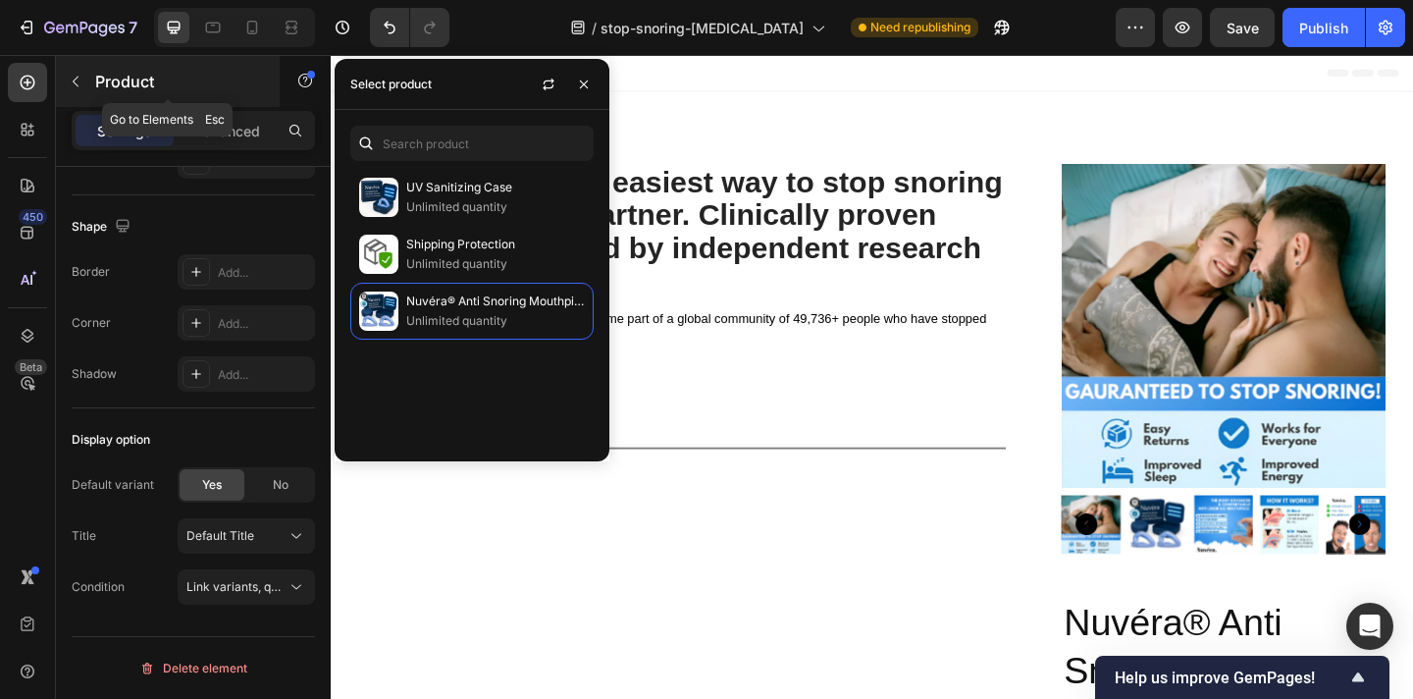
click at [73, 77] on icon "button" at bounding box center [76, 82] width 16 height 16
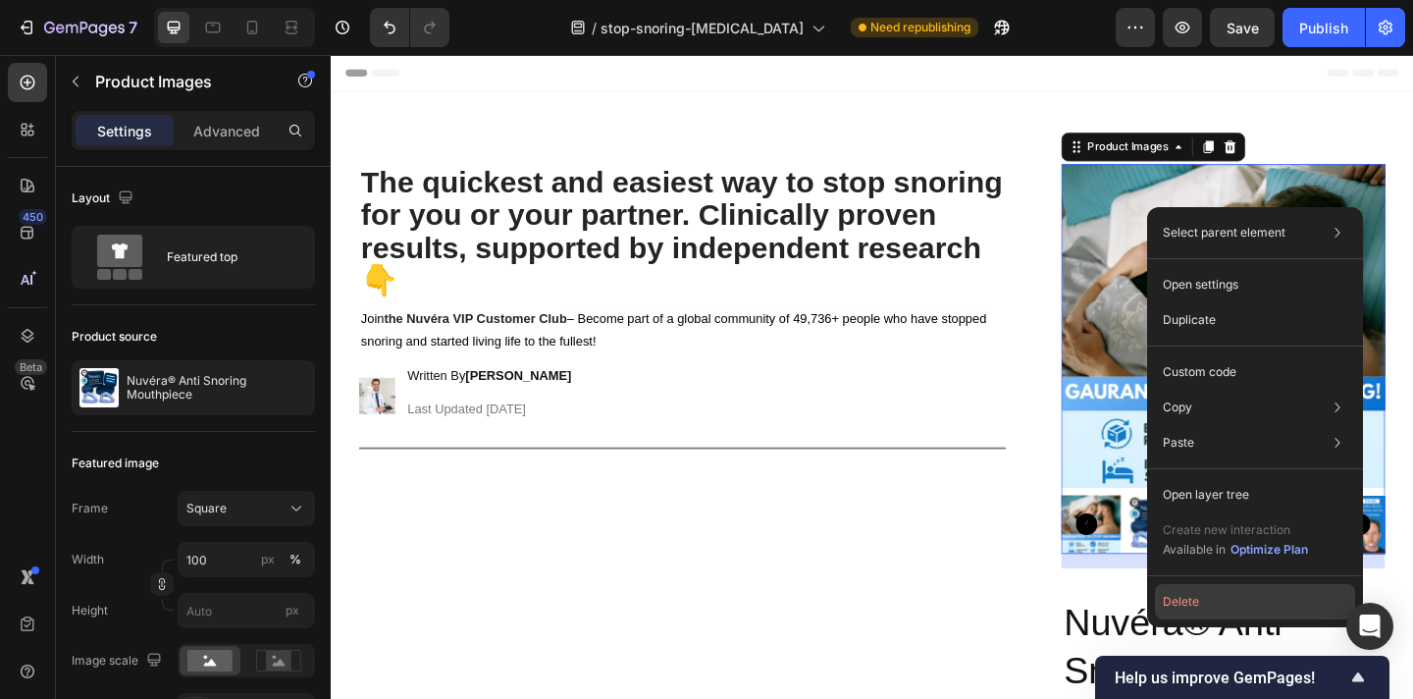
click at [1197, 595] on button "Delete" at bounding box center [1255, 601] width 200 height 35
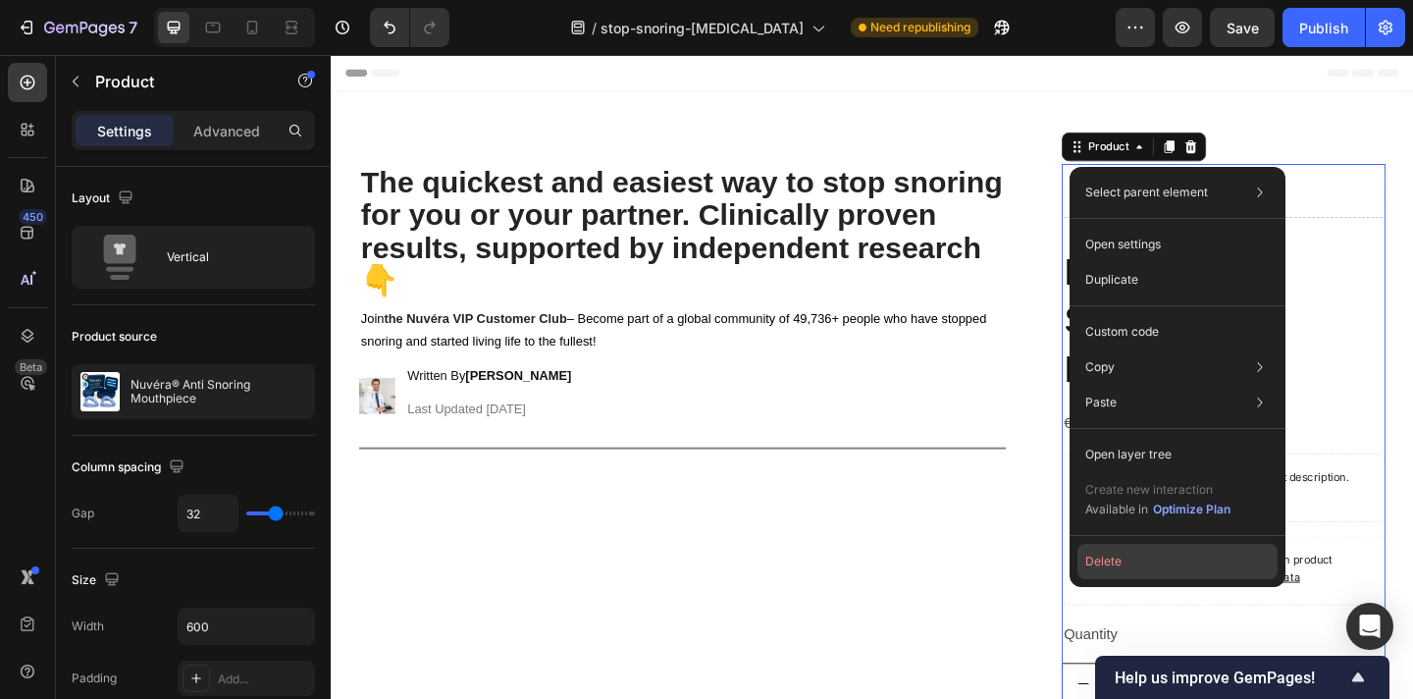
click at [1130, 562] on button "Delete" at bounding box center [1178, 561] width 200 height 35
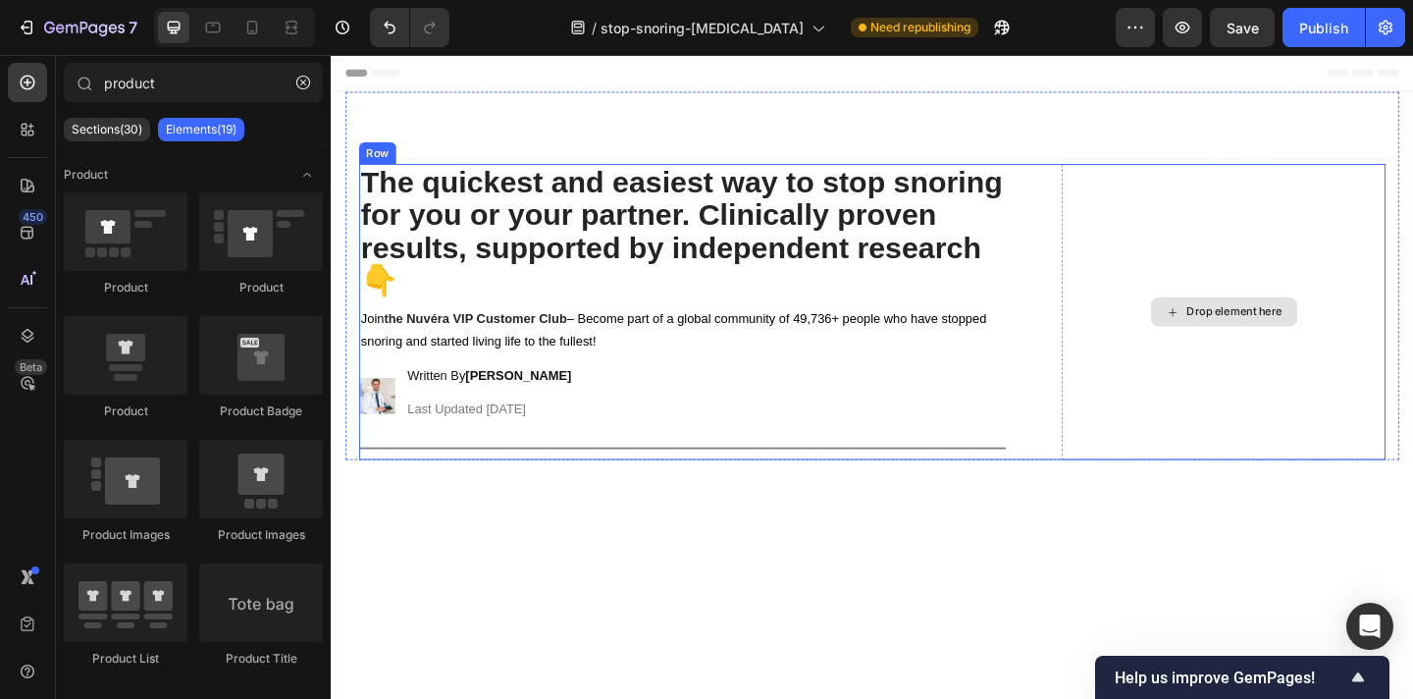
click at [1245, 347] on div "Drop element here" at bounding box center [1302, 334] width 159 height 31
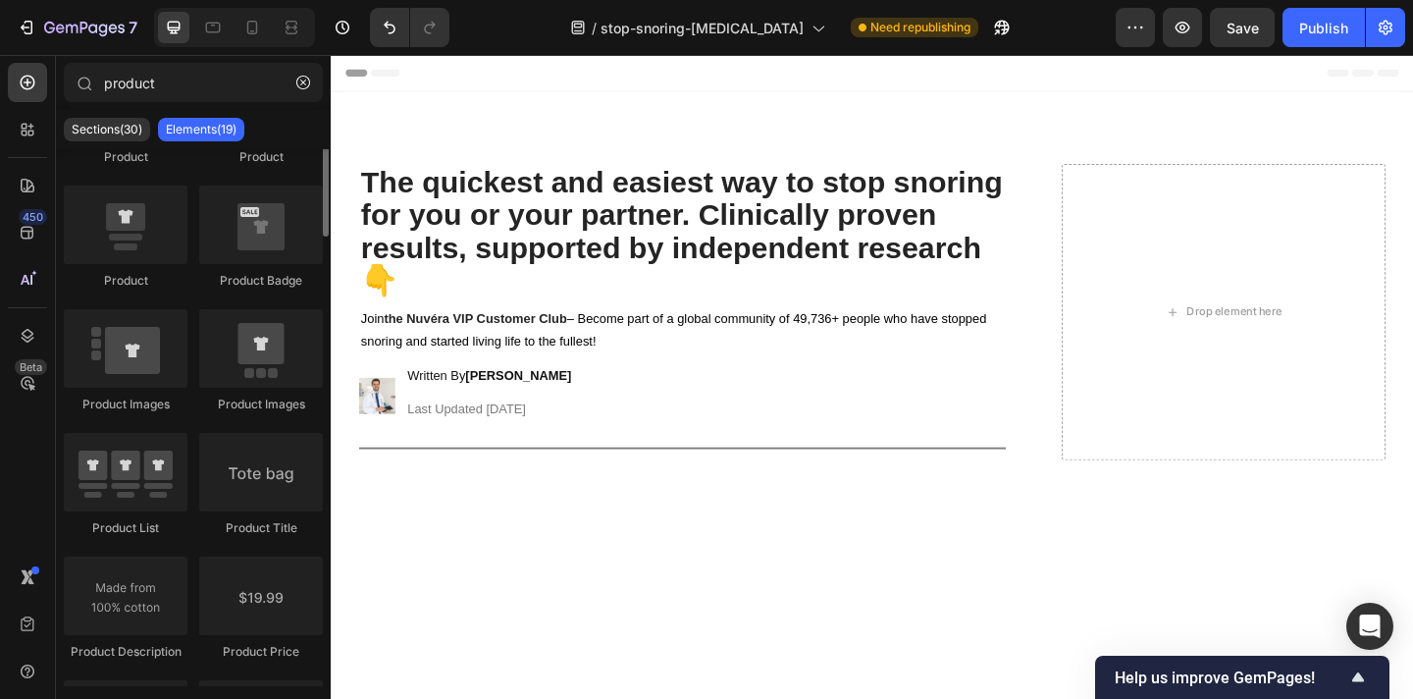
scroll to position [0, 0]
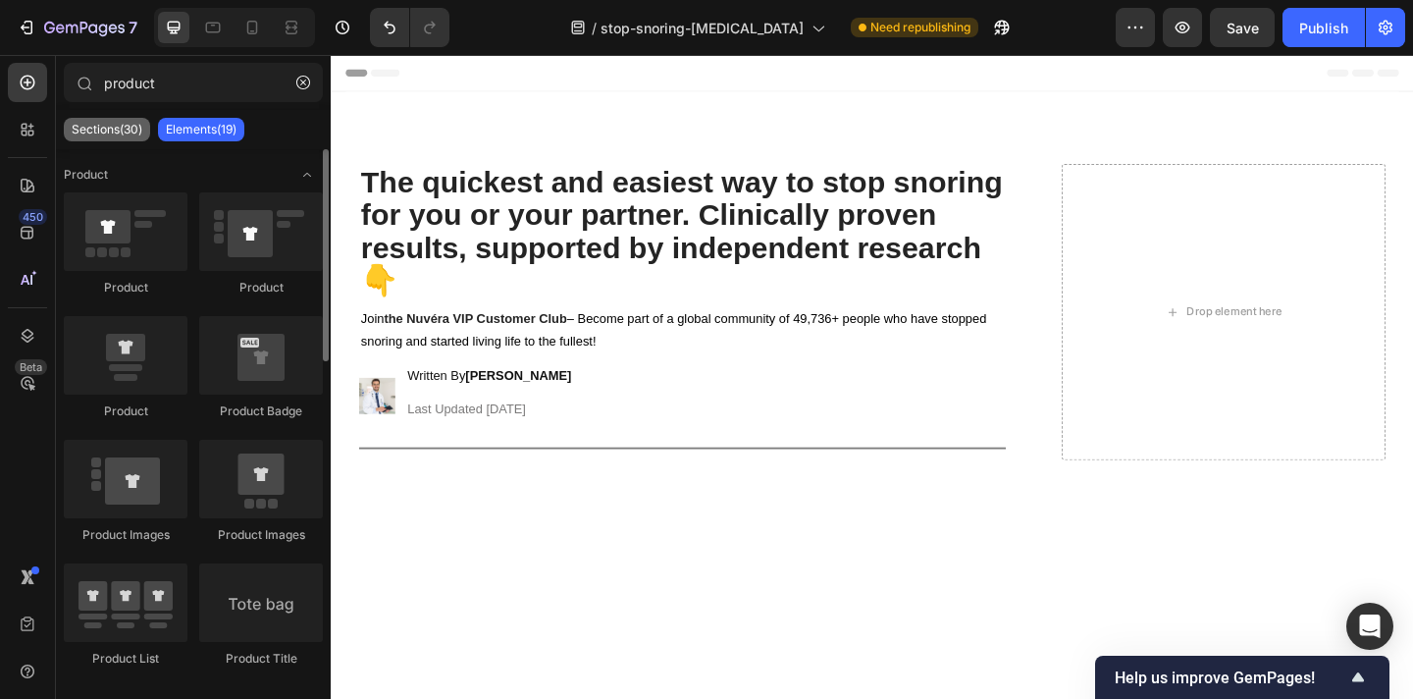
click at [114, 127] on p "Sections(30)" at bounding box center [107, 130] width 71 height 16
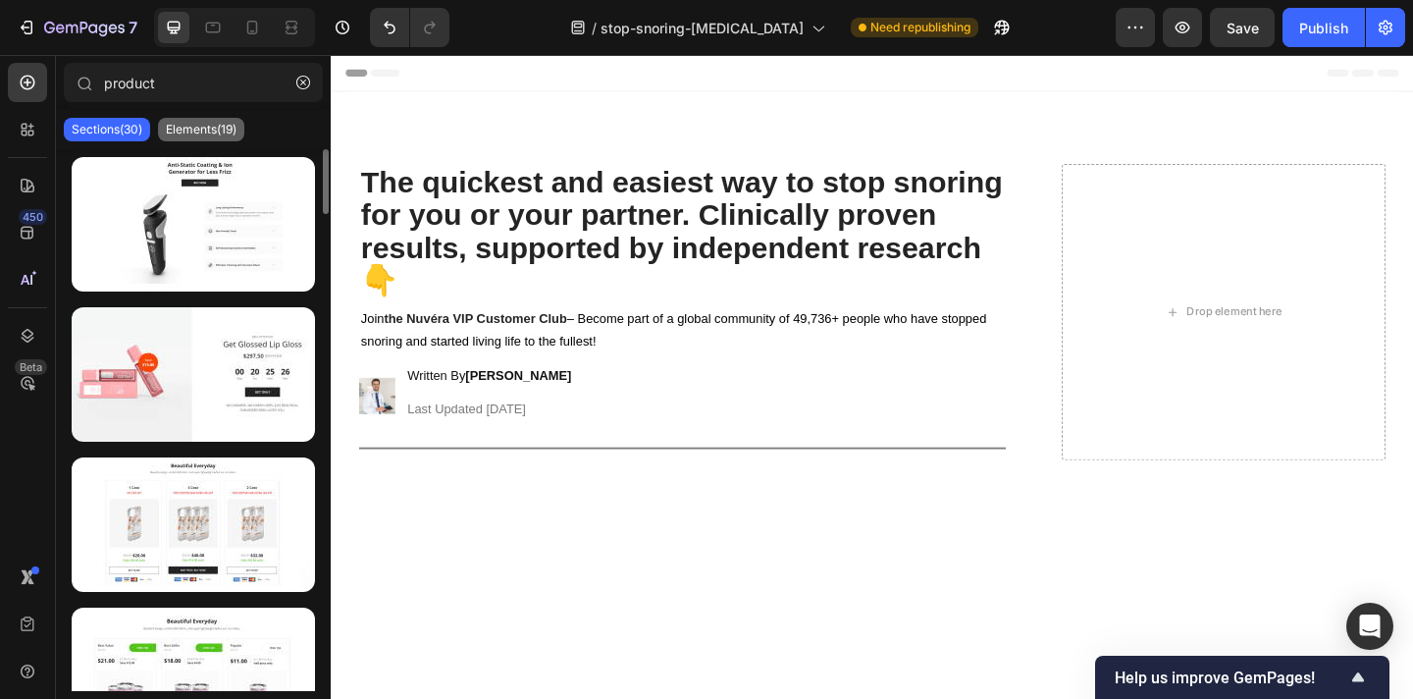
click at [206, 136] on p "Elements(19)" at bounding box center [201, 130] width 71 height 16
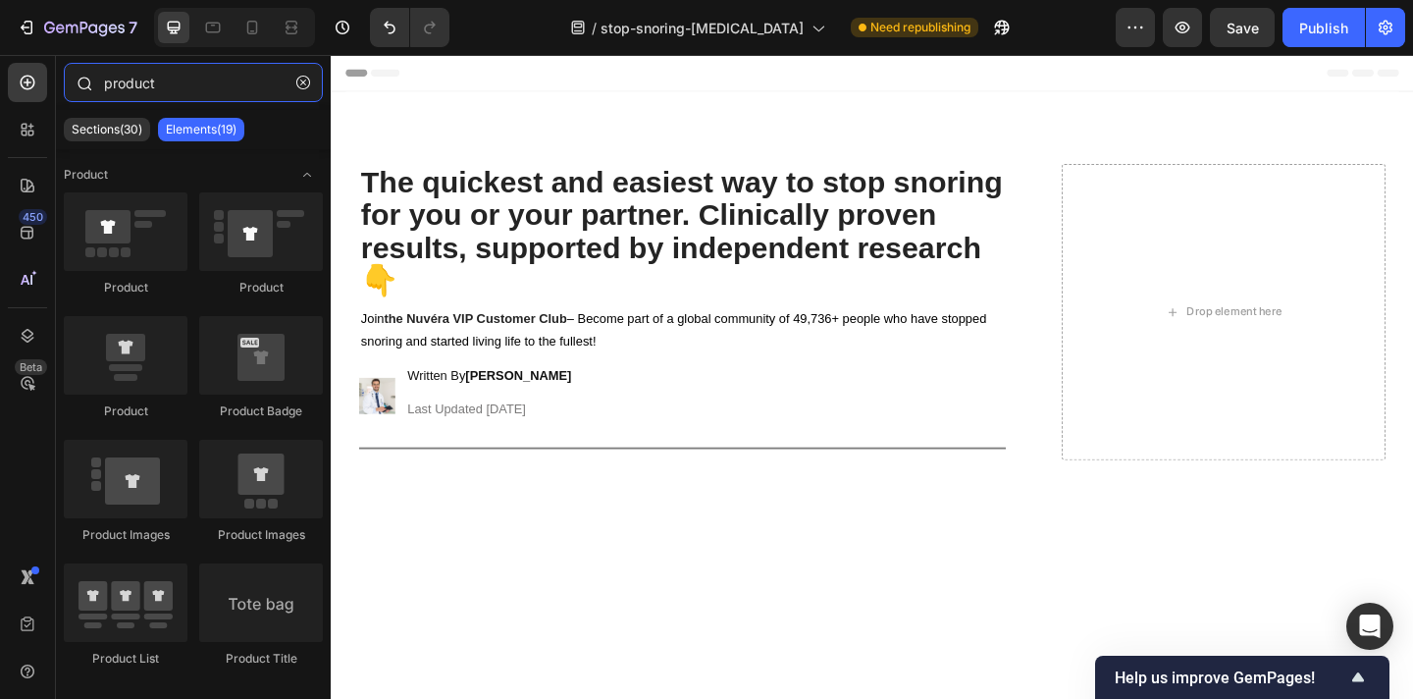
click at [224, 91] on input "product" at bounding box center [193, 82] width 259 height 39
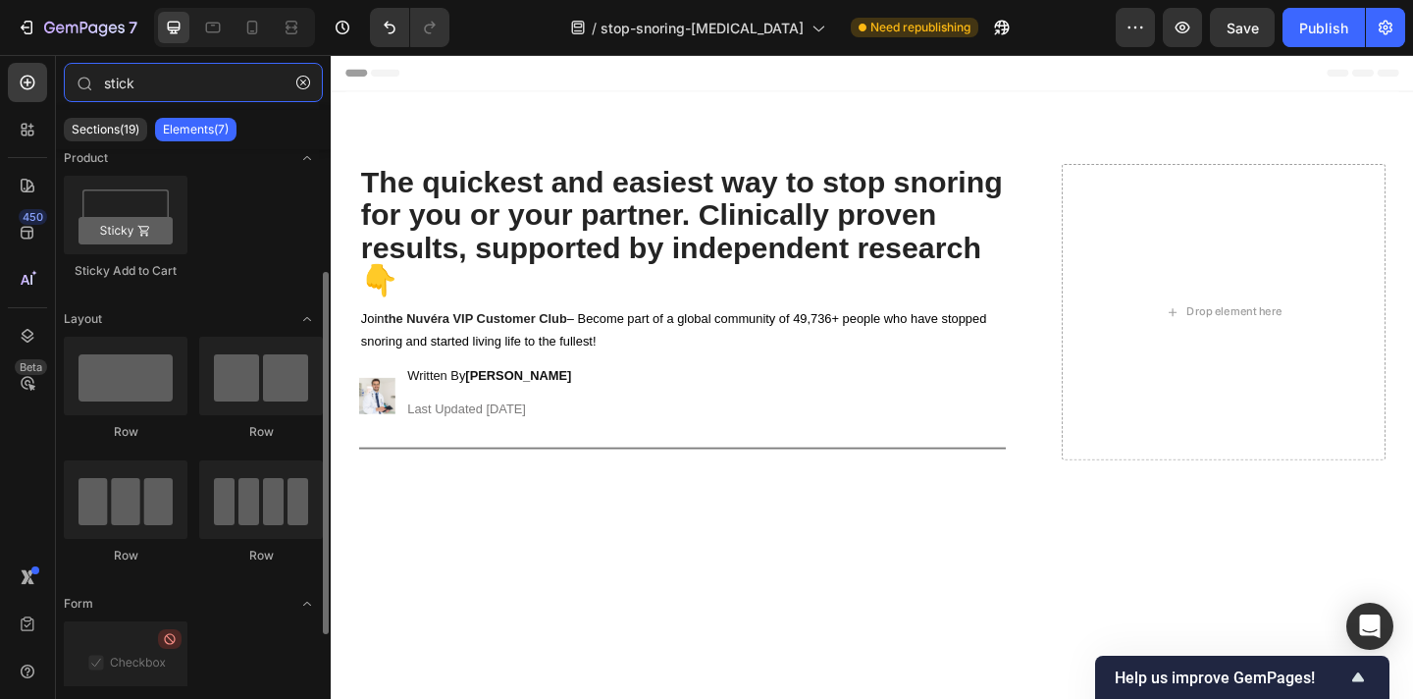
scroll to position [193, 0]
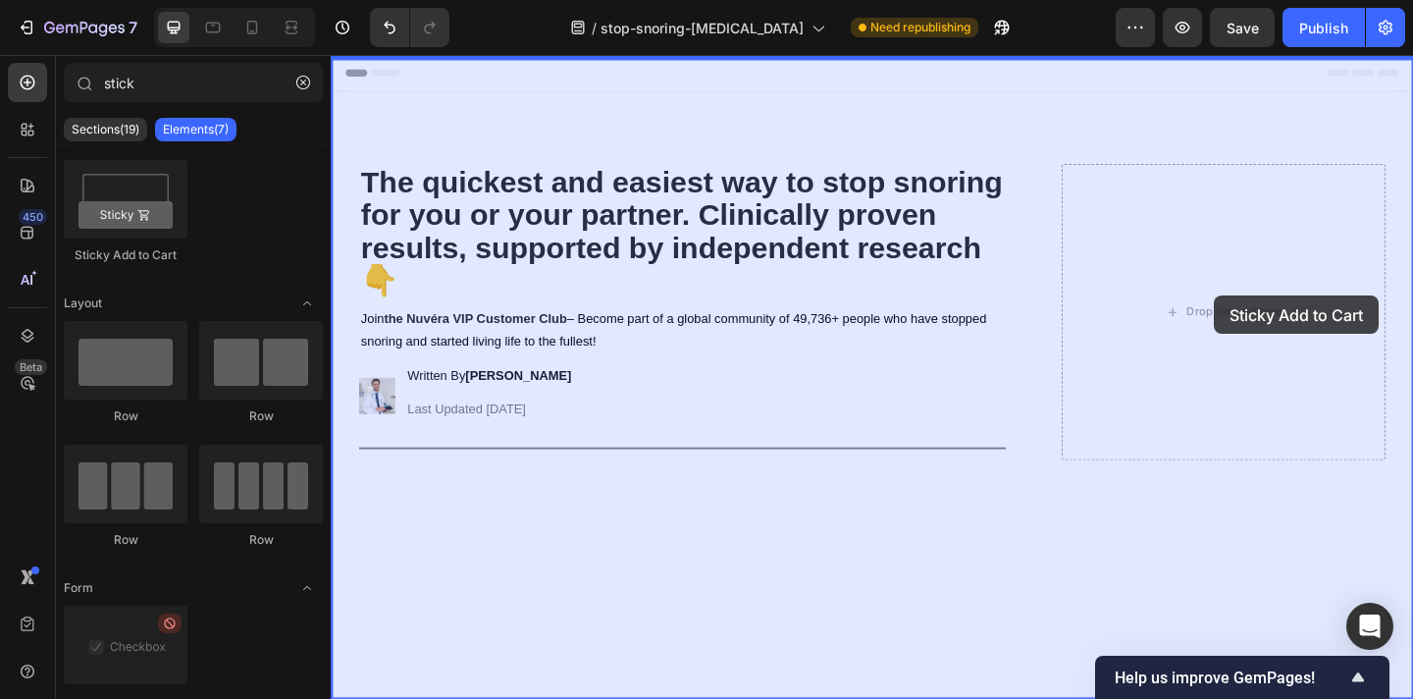
drag, startPoint x: 442, startPoint y: 230, endPoint x: 1292, endPoint y: 317, distance: 854.4
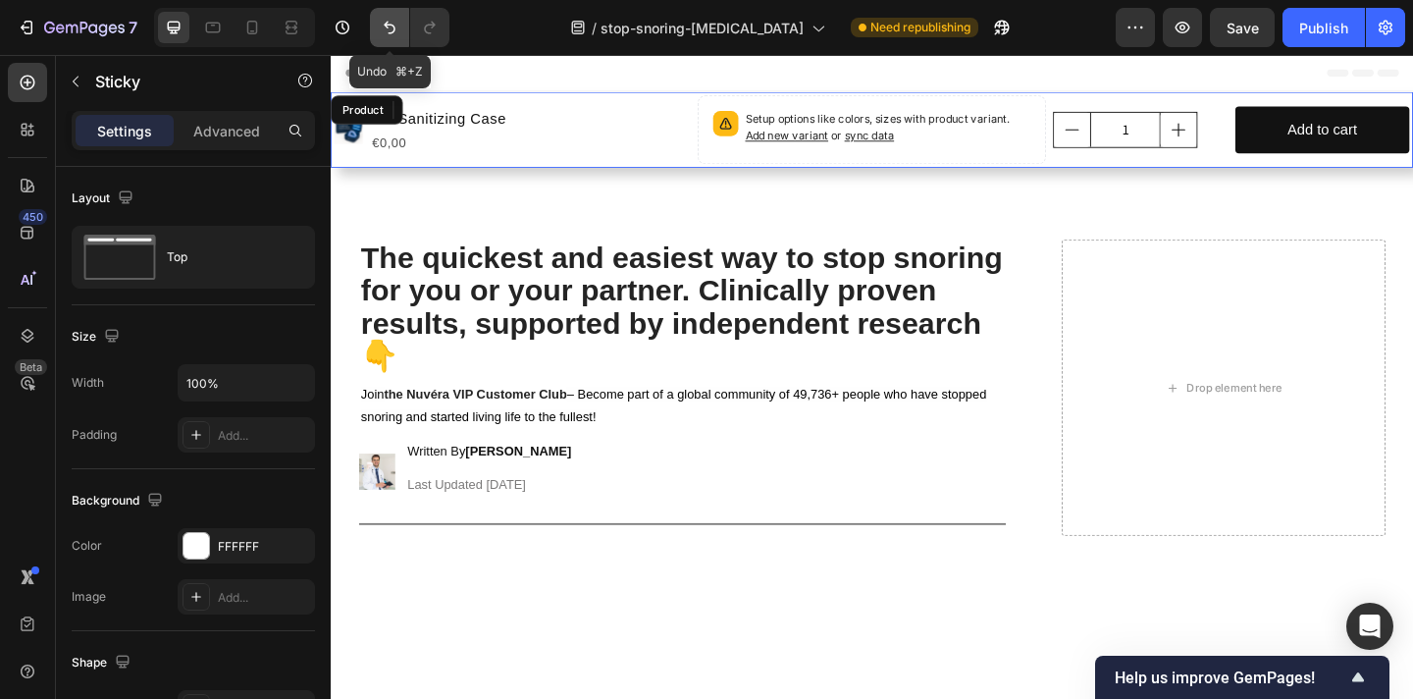
click at [380, 35] on icon "Undo/Redo" at bounding box center [390, 28] width 20 height 20
click at [383, 29] on icon "Undo/Redo" at bounding box center [390, 28] width 20 height 20
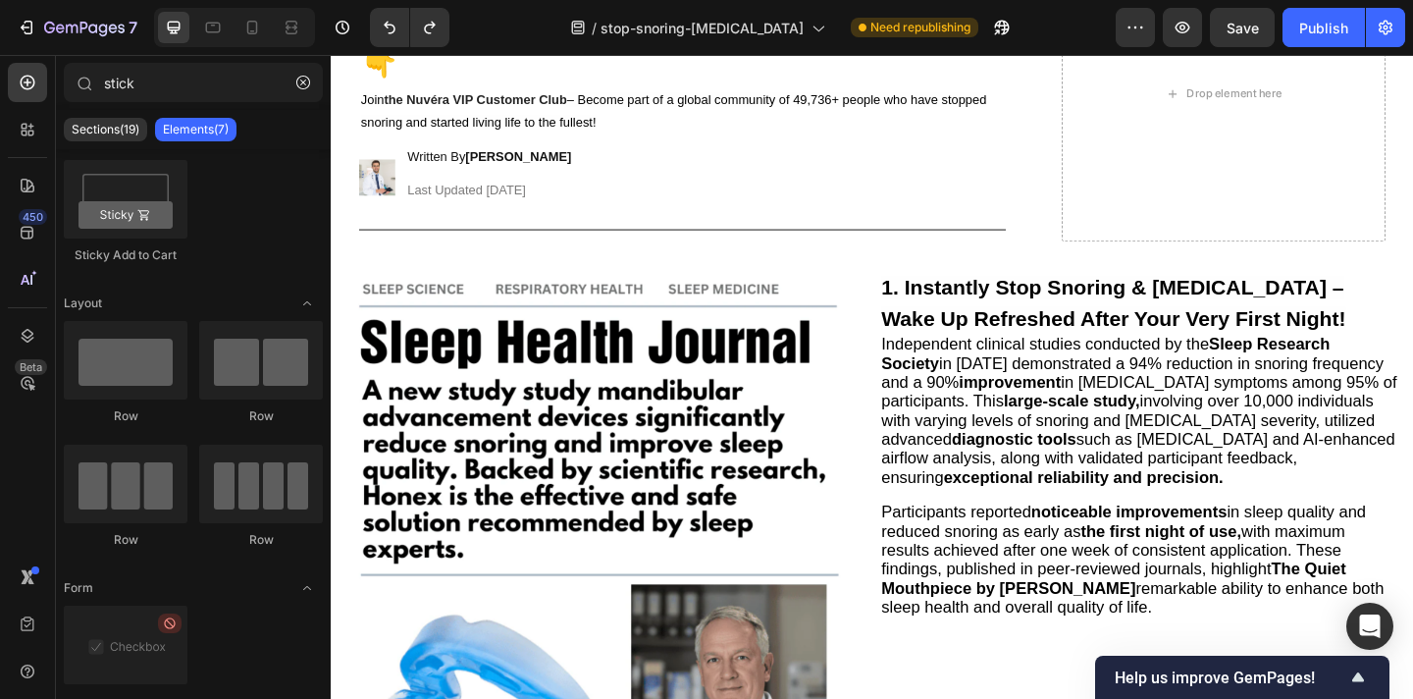
scroll to position [0, 0]
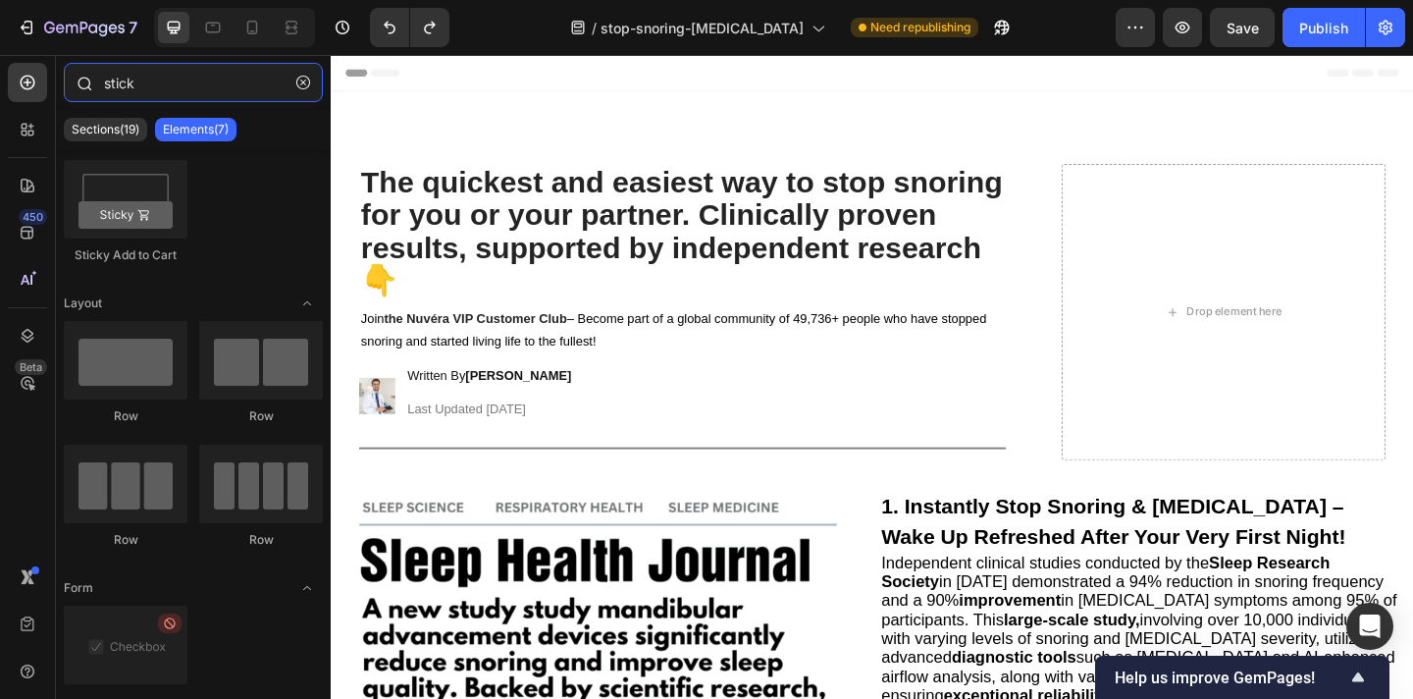
click at [192, 87] on input "stick" at bounding box center [193, 82] width 259 height 39
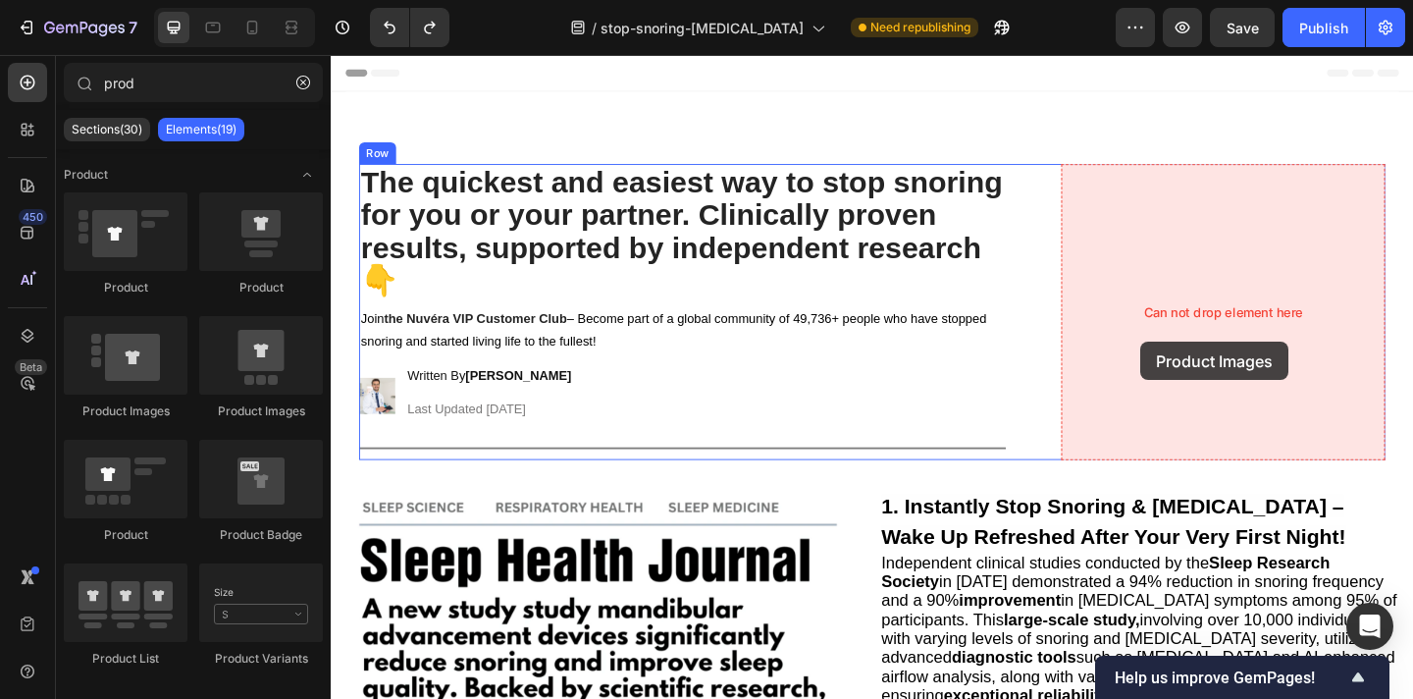
drag, startPoint x: 592, startPoint y: 422, endPoint x: 1212, endPoint y: 367, distance: 622.7
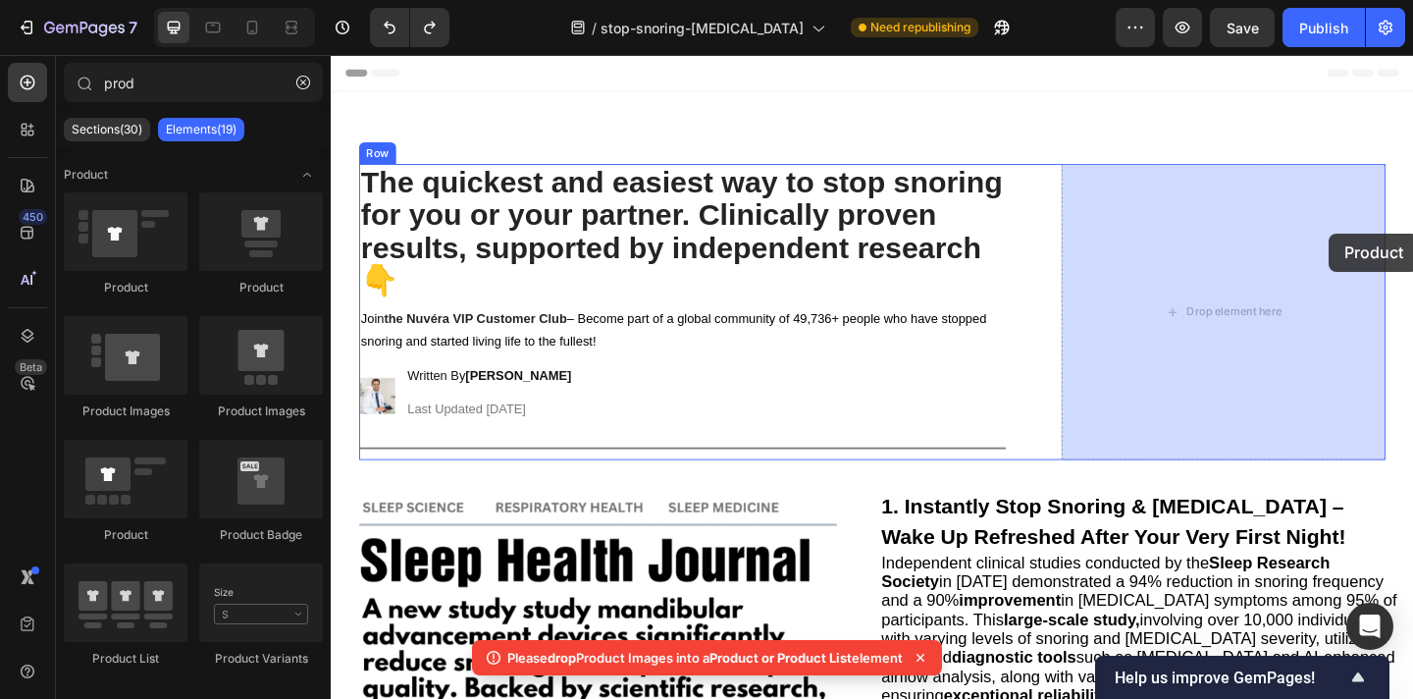
drag, startPoint x: 463, startPoint y: 290, endPoint x: 1382, endPoint y: 275, distance: 918.7
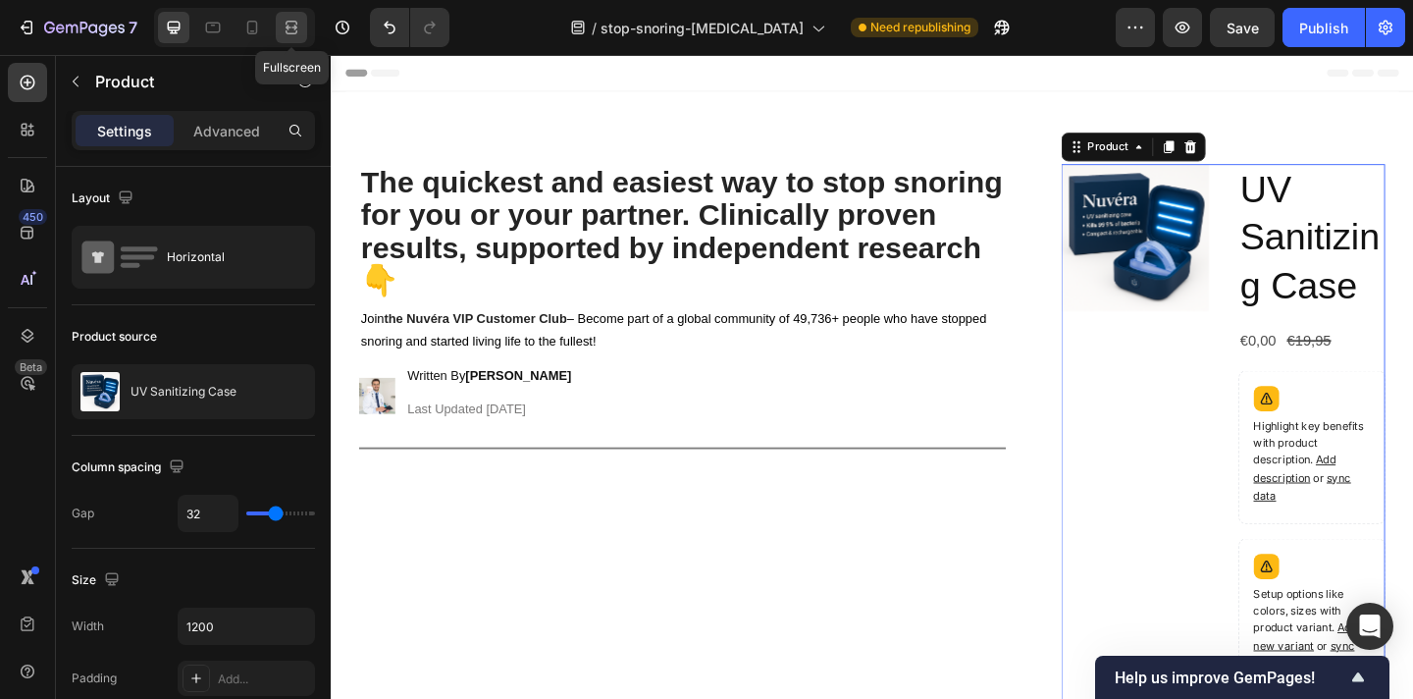
click at [290, 35] on icon at bounding box center [292, 28] width 20 height 20
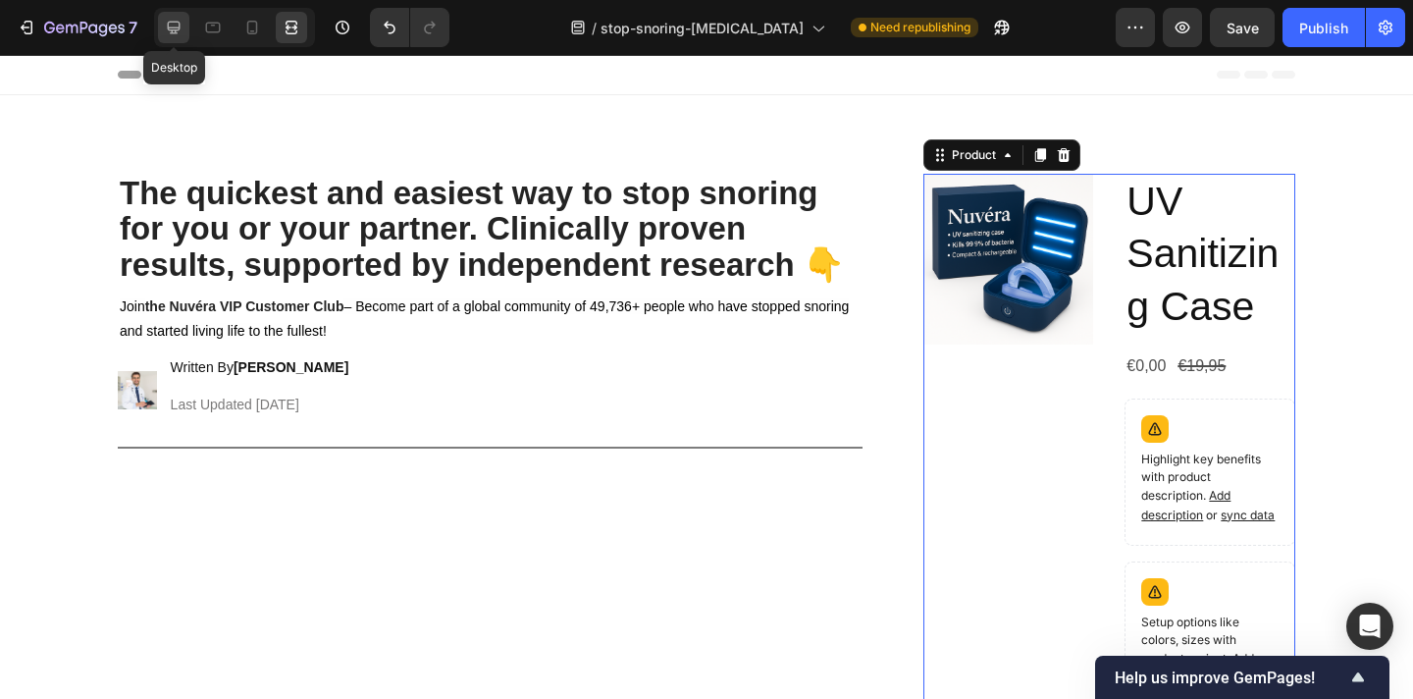
click at [176, 34] on icon at bounding box center [174, 28] width 20 height 20
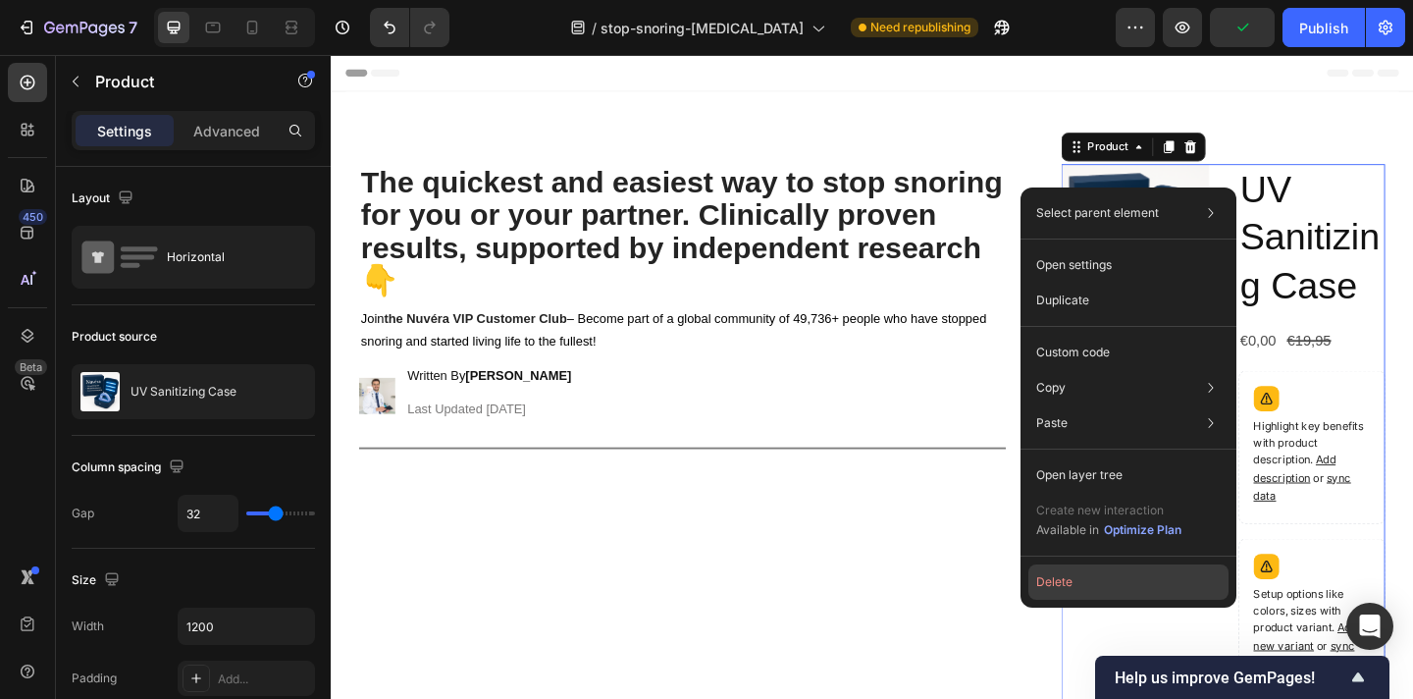
click at [1106, 583] on button "Delete" at bounding box center [1129, 581] width 200 height 35
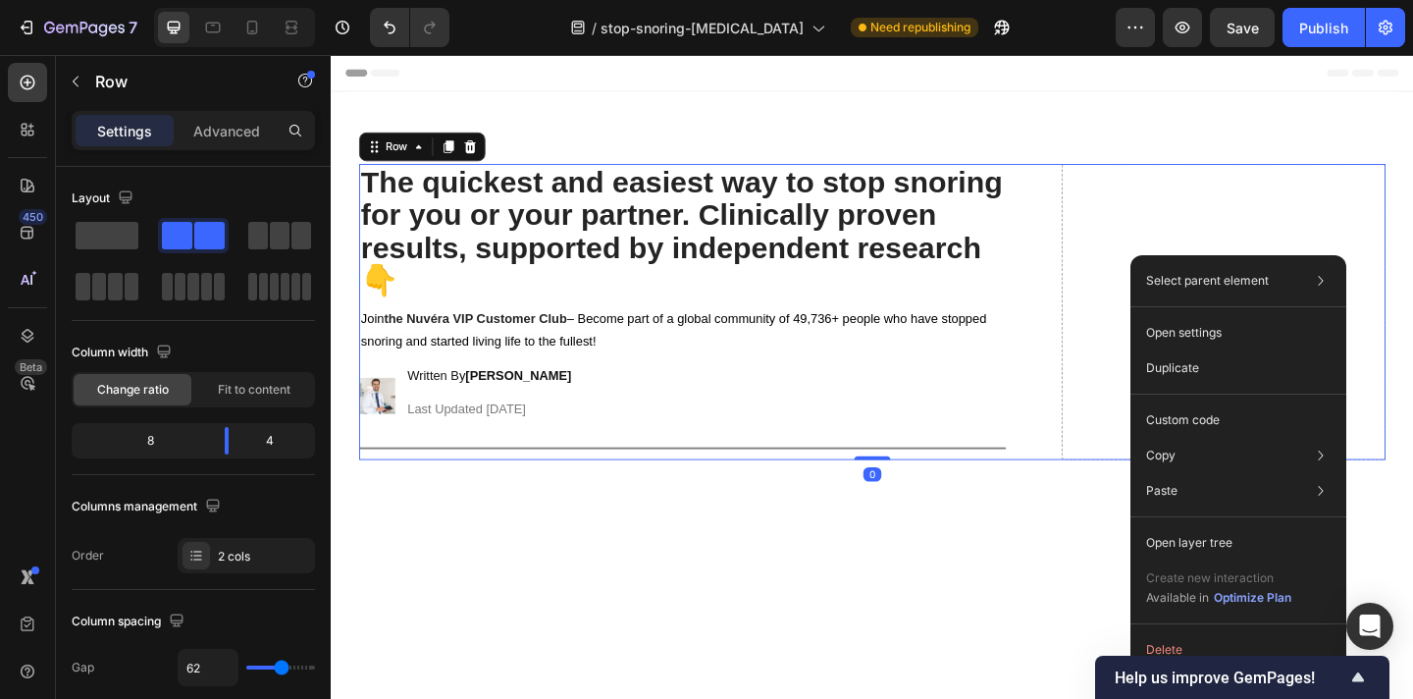
click at [1266, 238] on div "Drop element here" at bounding box center [1302, 335] width 352 height 322
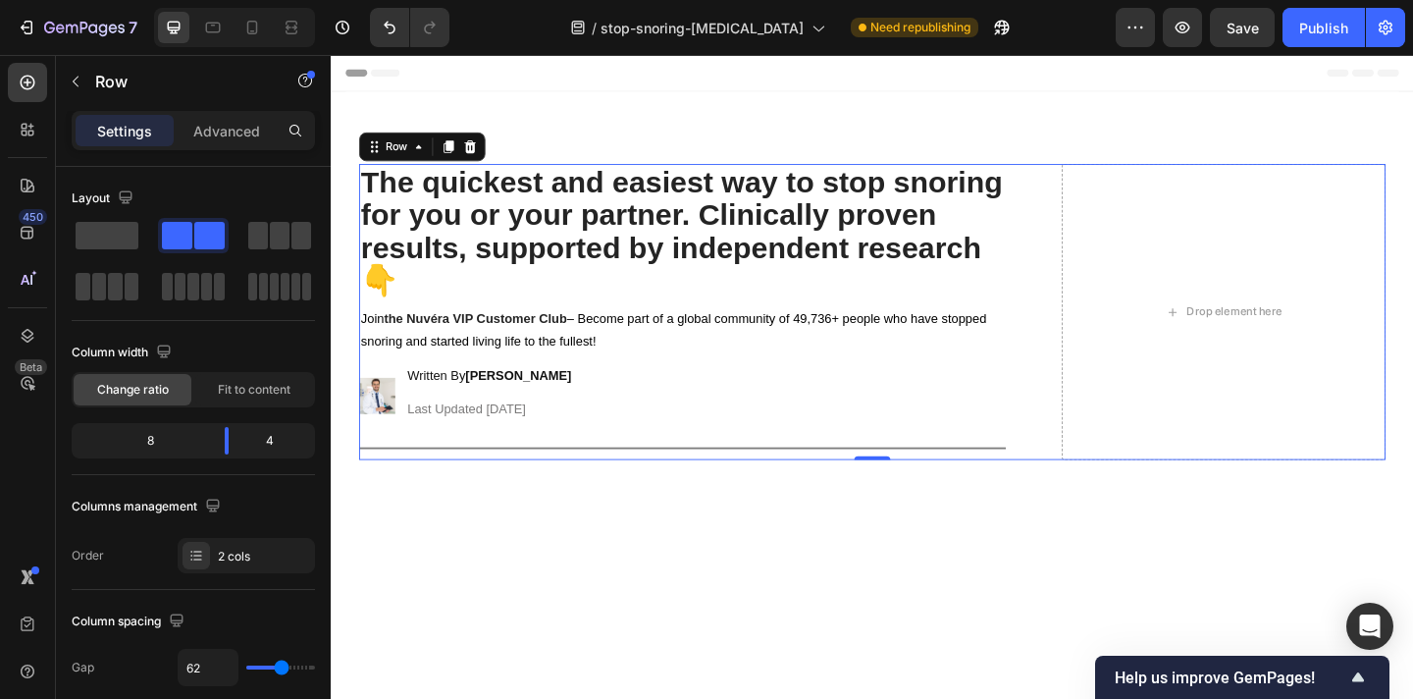
click at [1285, 266] on div "Drop element here" at bounding box center [1302, 335] width 352 height 322
click at [108, 242] on span at bounding box center [107, 235] width 63 height 27
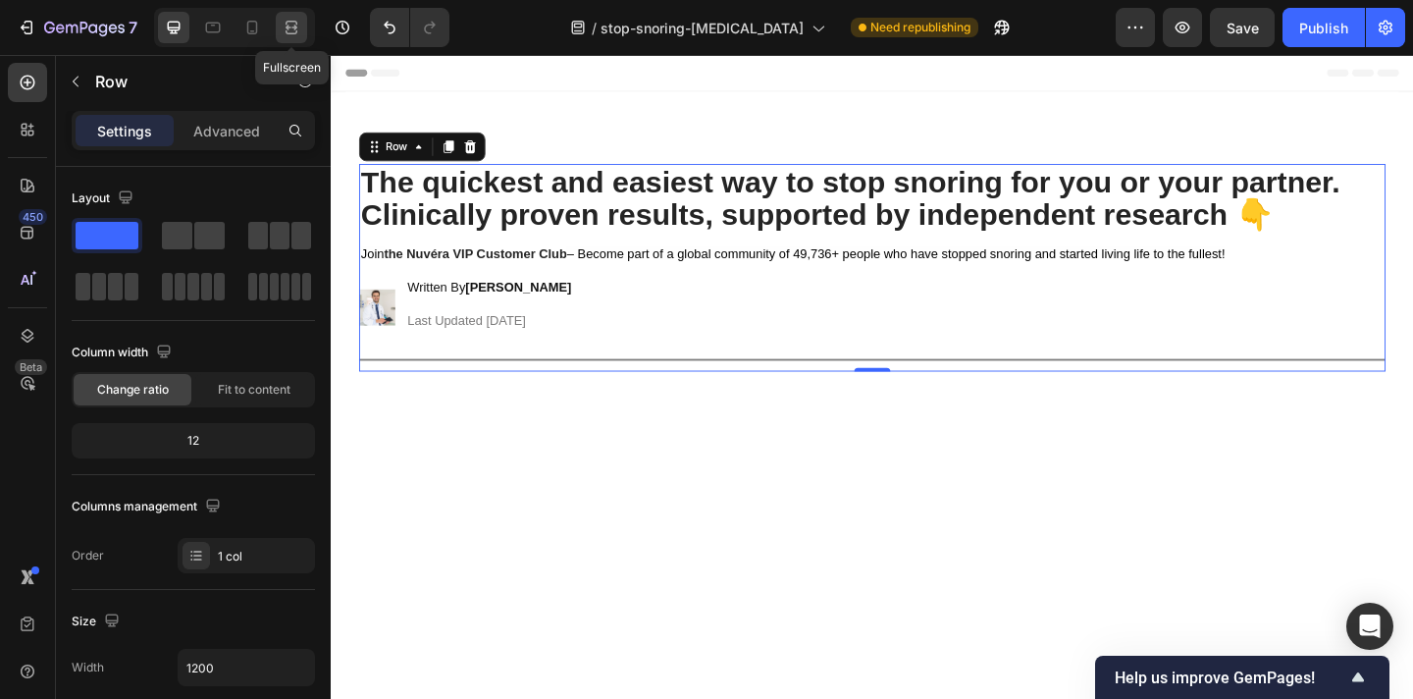
click at [295, 24] on icon at bounding box center [292, 23] width 12 height 4
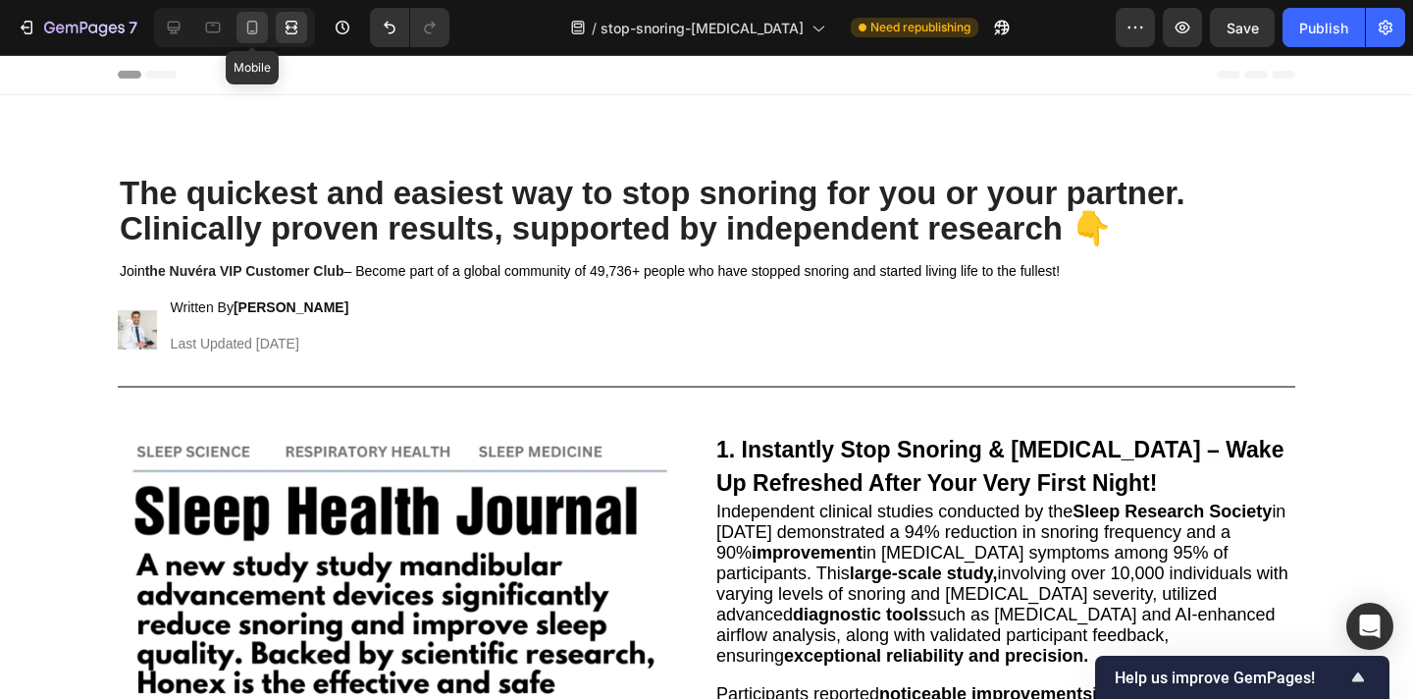
click at [248, 34] on icon at bounding box center [252, 28] width 20 height 20
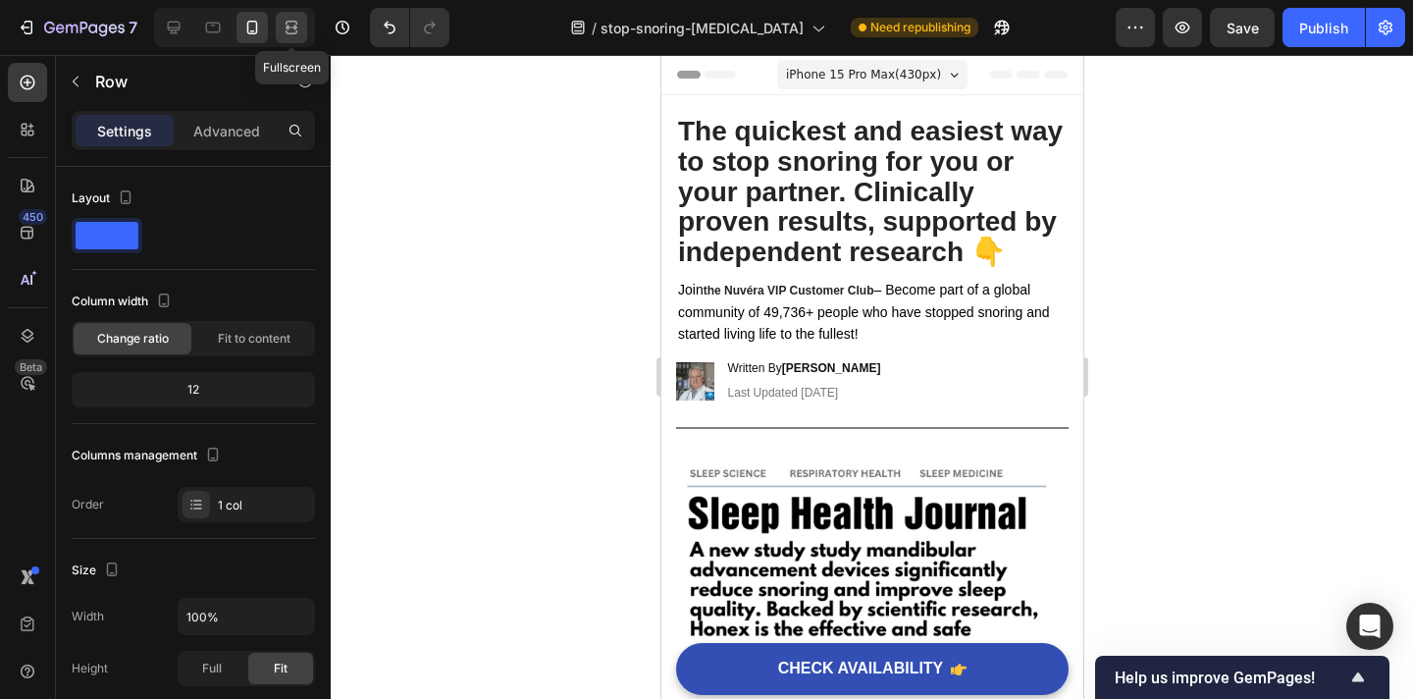
click at [289, 27] on icon at bounding box center [289, 27] width 6 height 5
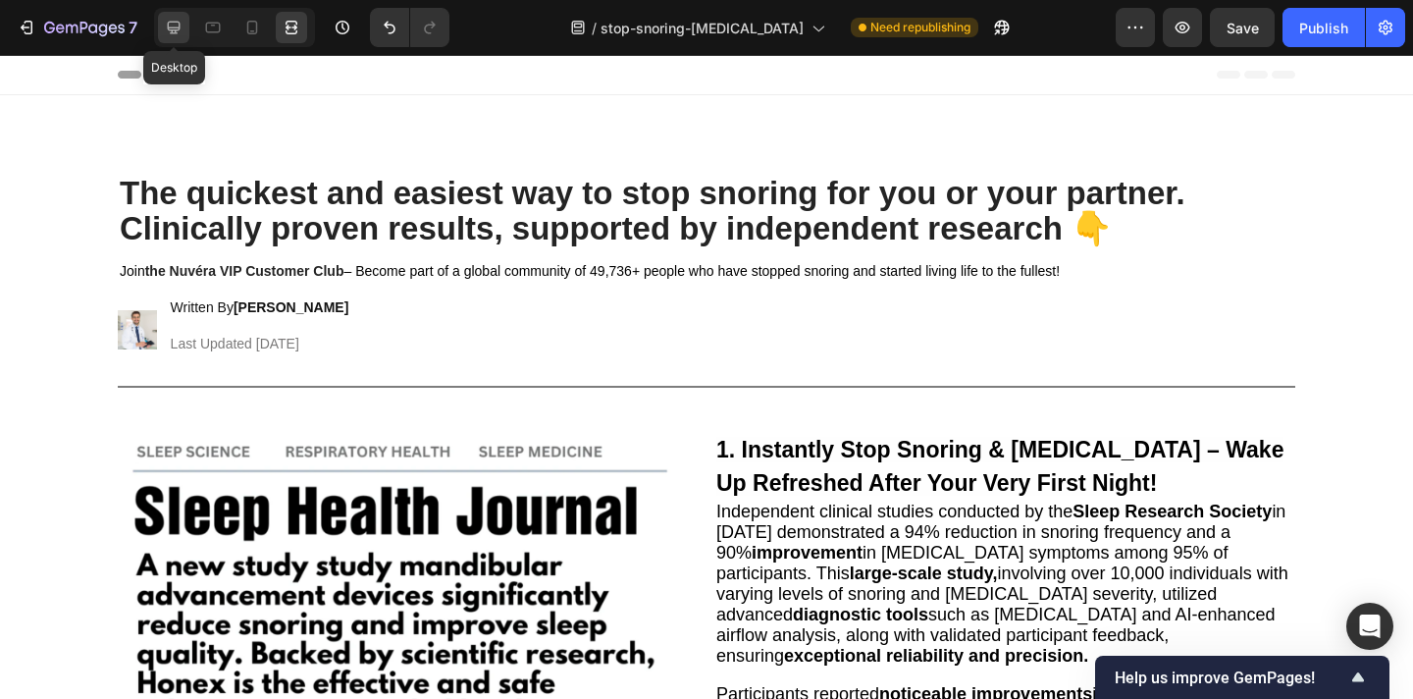
click at [175, 32] on icon at bounding box center [174, 28] width 13 height 13
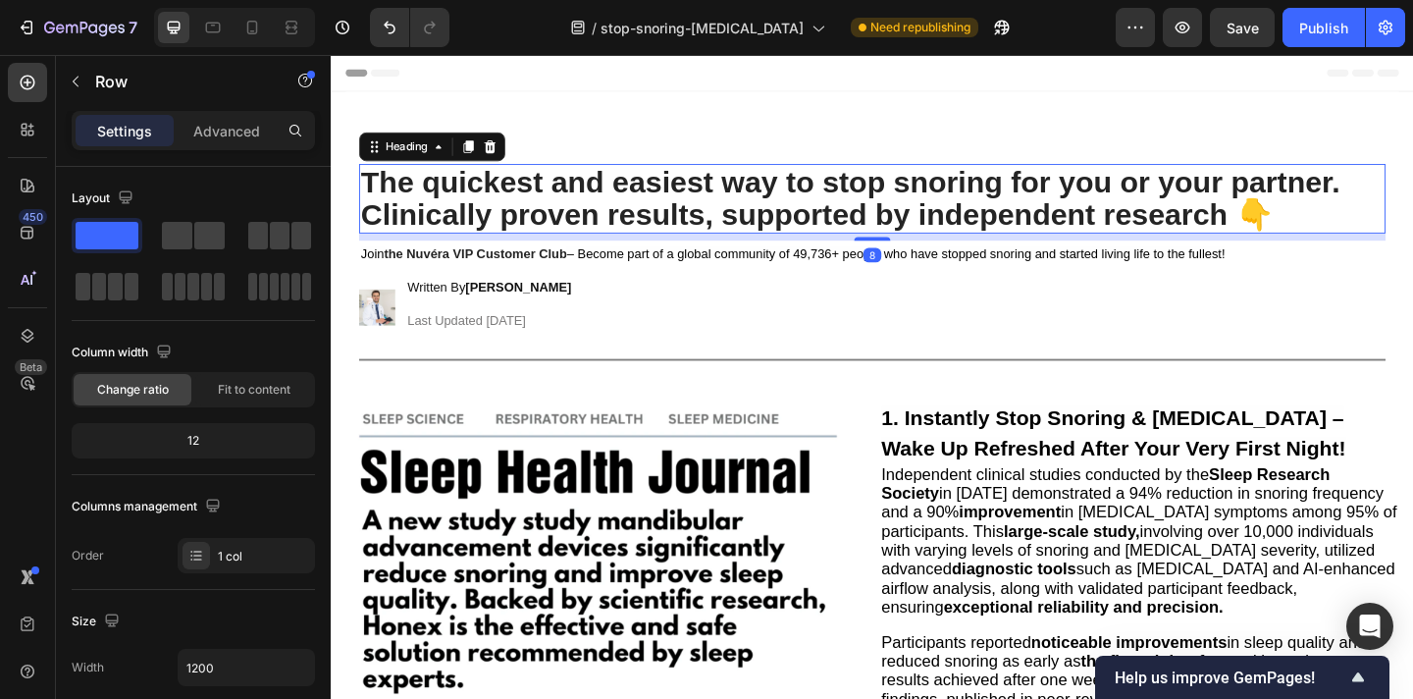
click at [790, 226] on strong "The quickest and easiest way to stop snoring for you or your partner. Clinicall…" at bounding box center [896, 211] width 1066 height 72
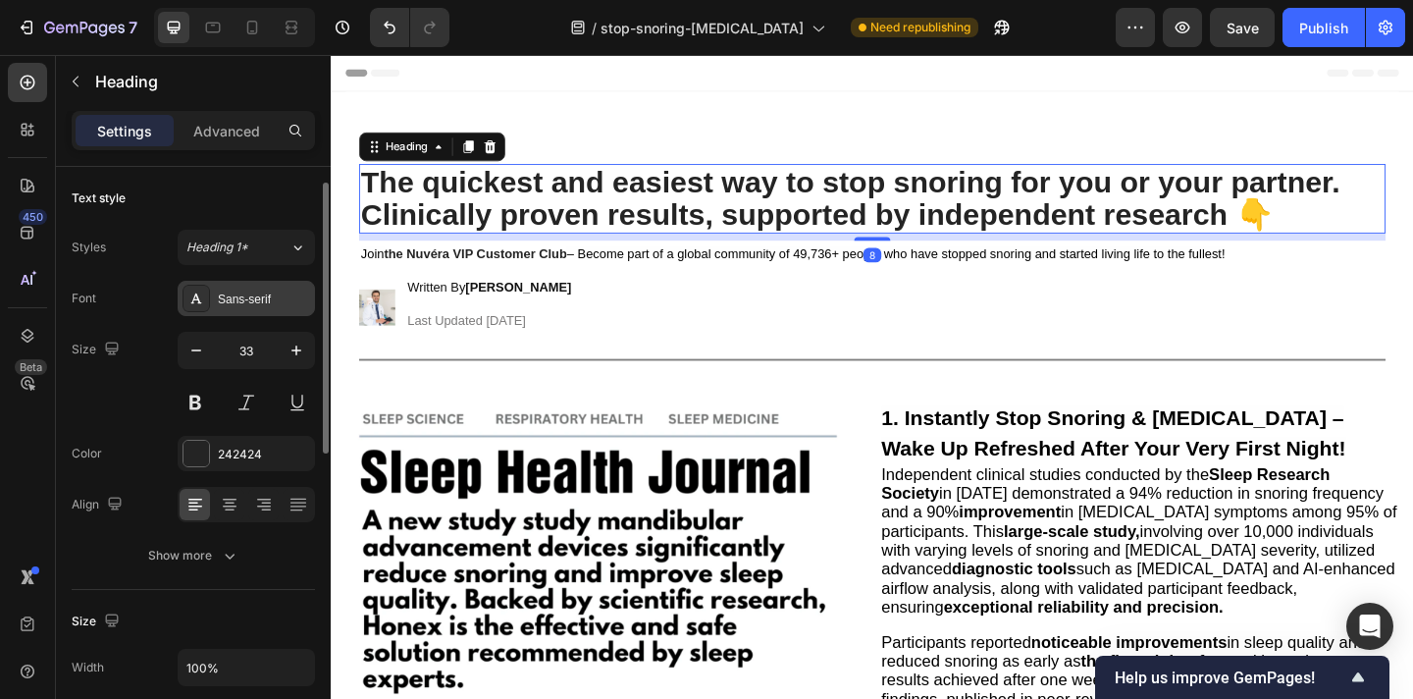
scroll to position [58, 0]
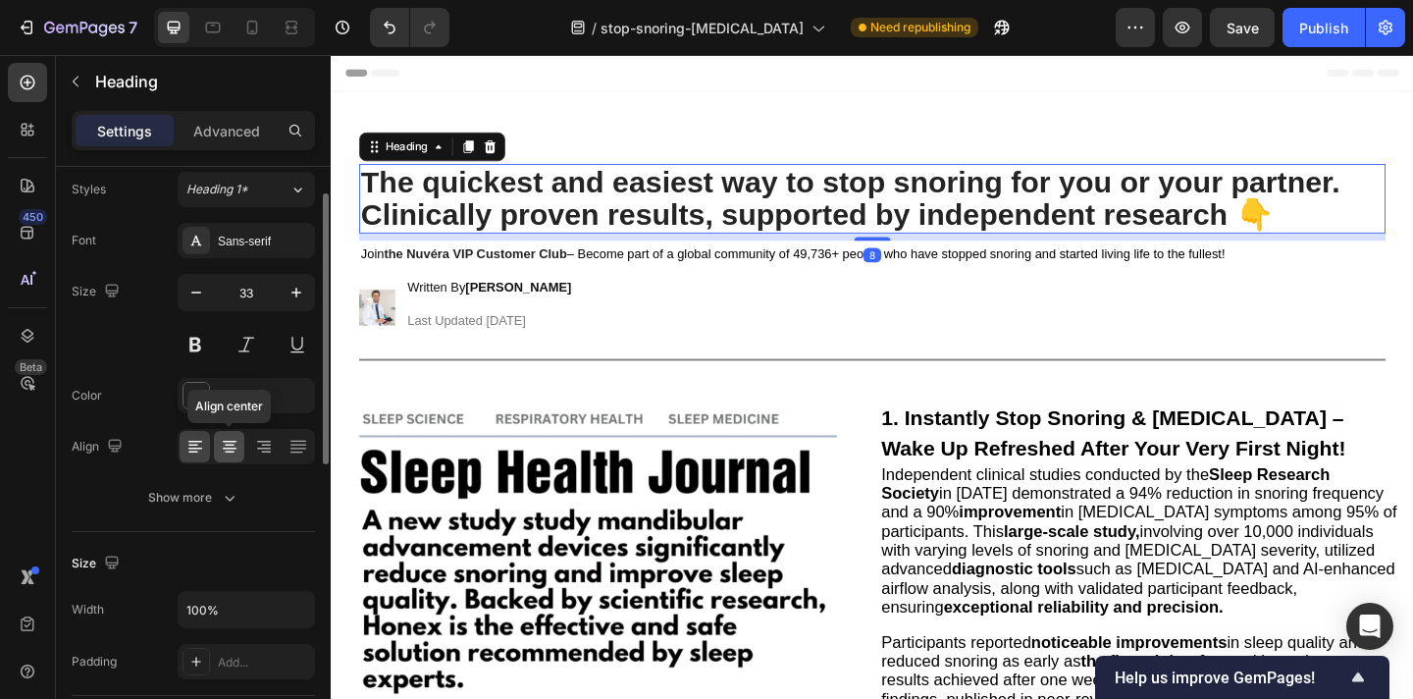
click at [236, 451] on icon at bounding box center [230, 447] width 20 height 20
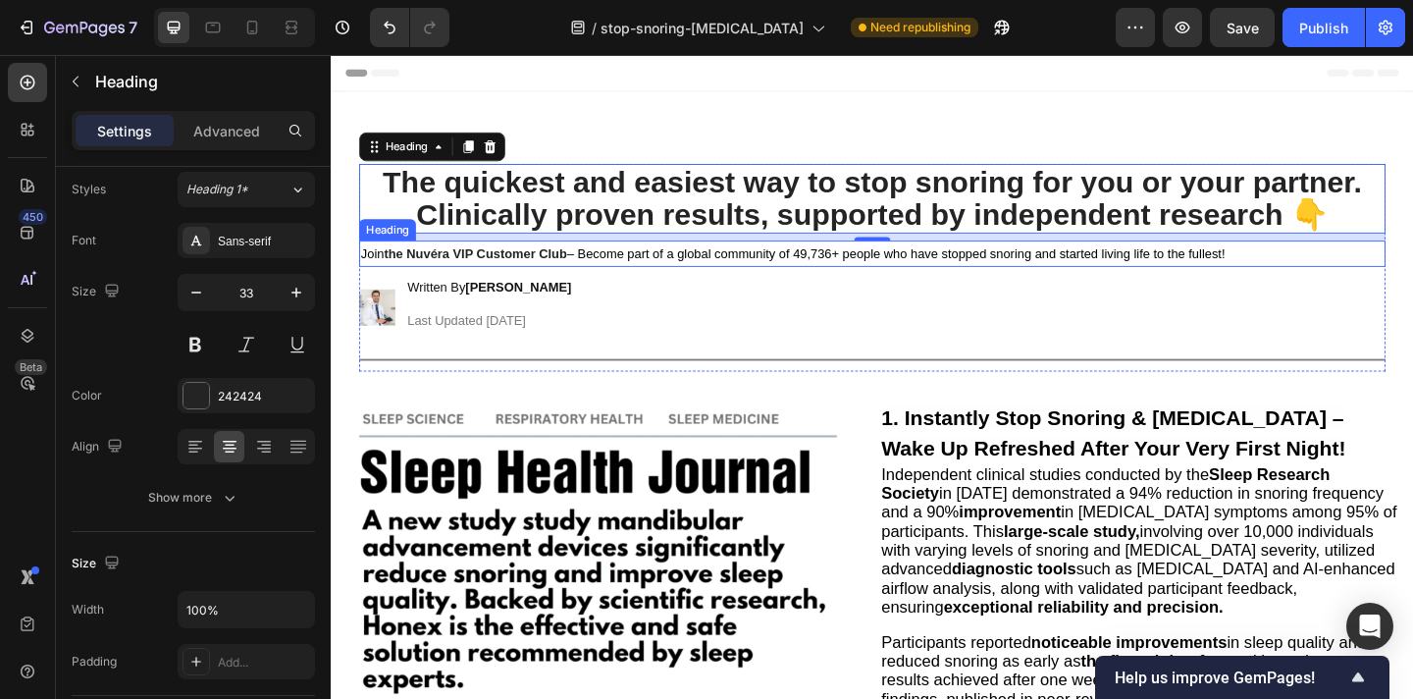
click at [649, 270] on span "– Become part of a global community of 49,736+ people who have stopped snoring …" at bounding box center [945, 271] width 716 height 16
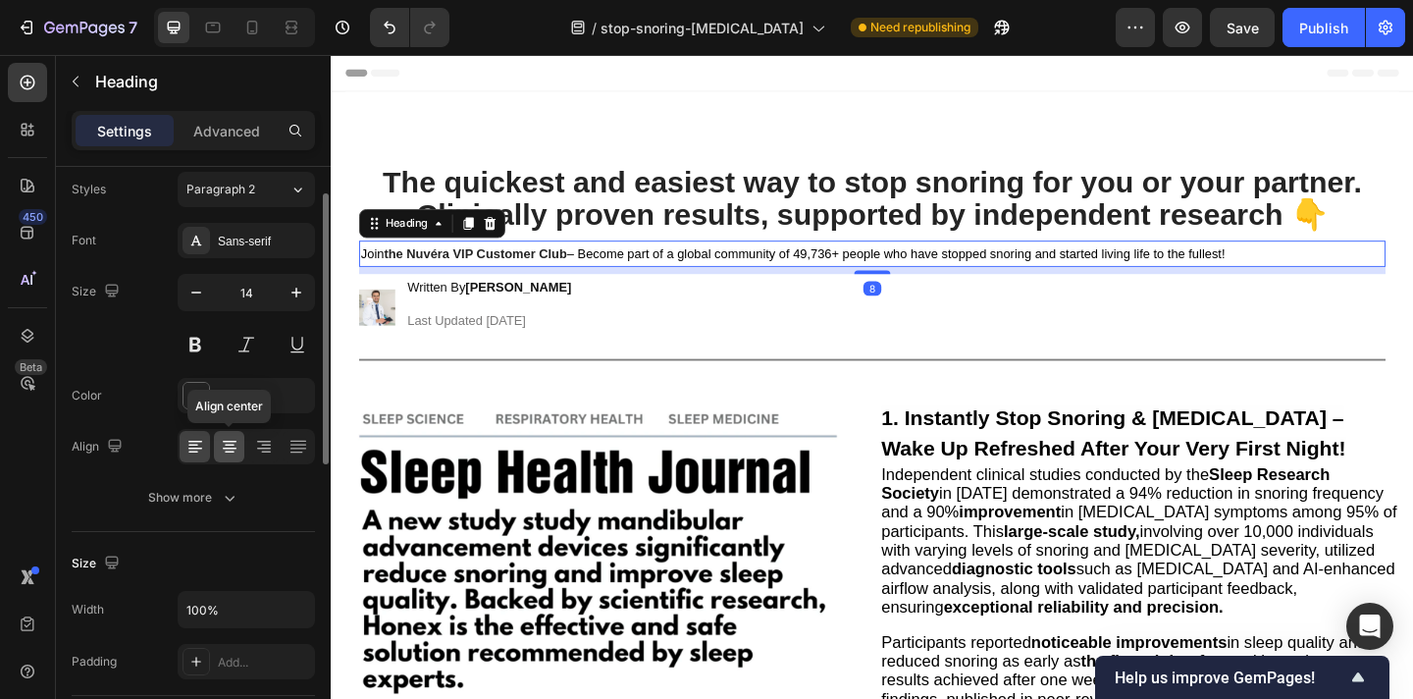
click at [224, 450] on icon at bounding box center [230, 447] width 20 height 20
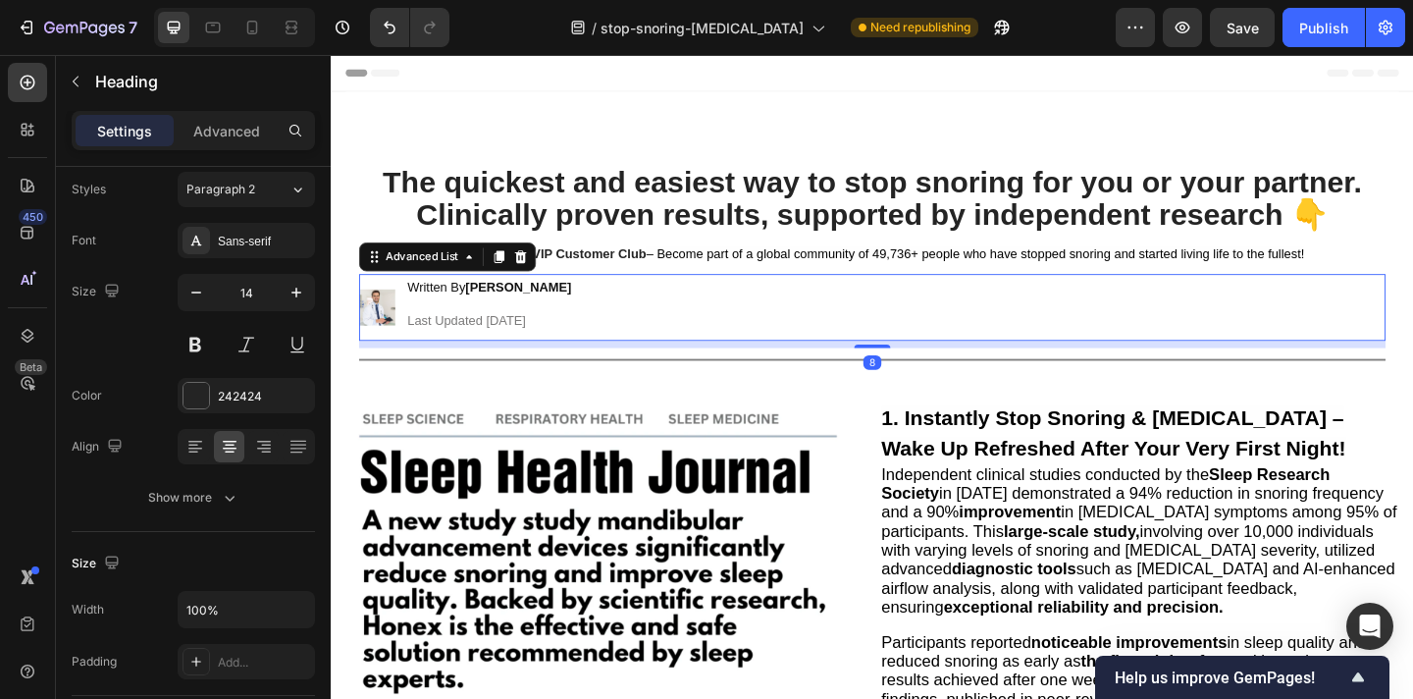
click at [610, 308] on div "Image Written By Dr. Jason D. Heading Last Updated Jan 18, 2024 Heading" at bounding box center [919, 329] width 1117 height 73
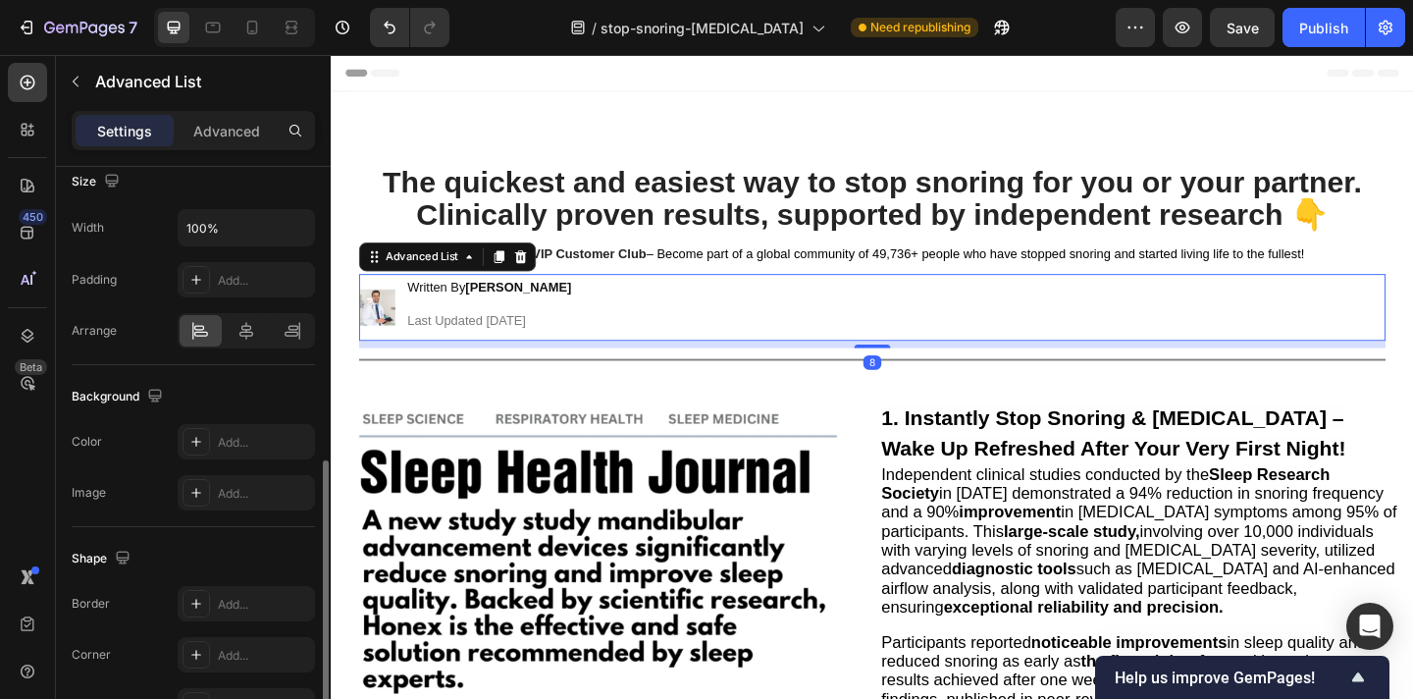
scroll to position [465, 0]
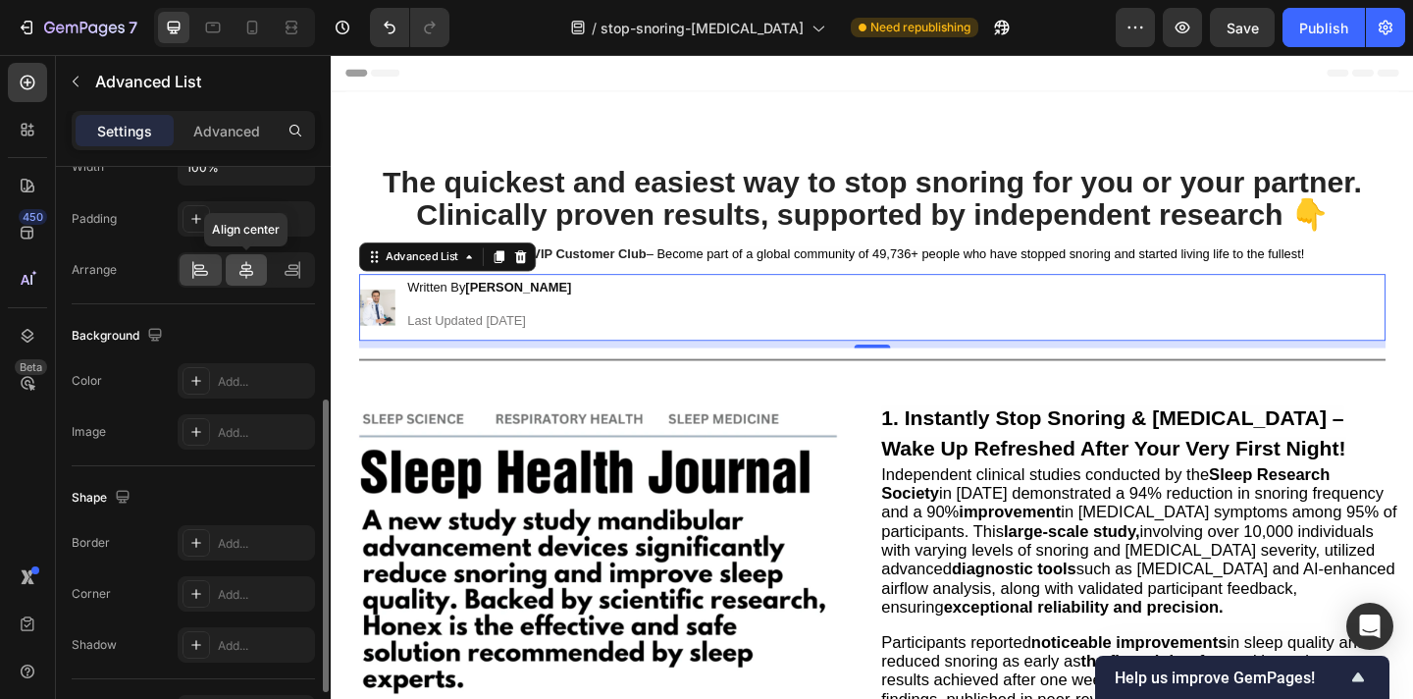
click at [240, 279] on icon at bounding box center [247, 270] width 20 height 20
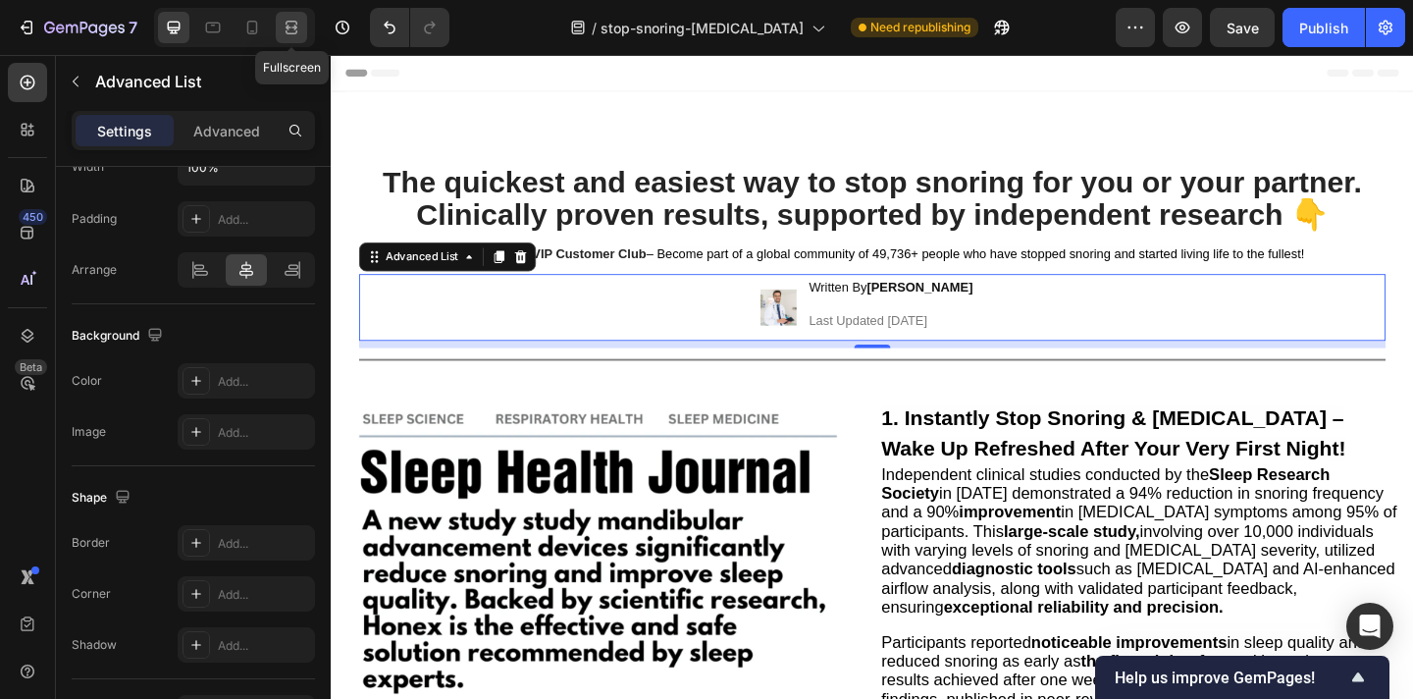
click at [290, 29] on icon at bounding box center [292, 28] width 20 height 20
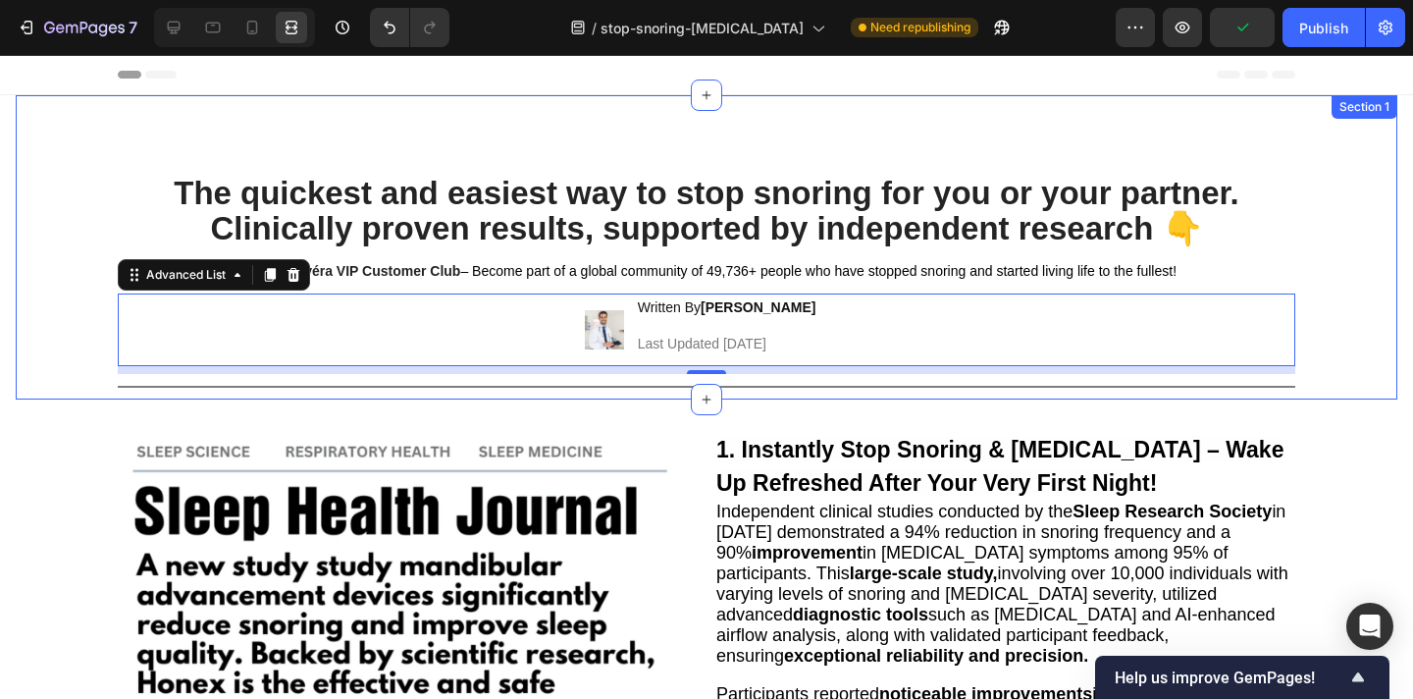
click at [1335, 272] on div "The quickest and easiest way to stop snoring for you or your partner. Clinicall…" at bounding box center [706, 287] width 1352 height 226
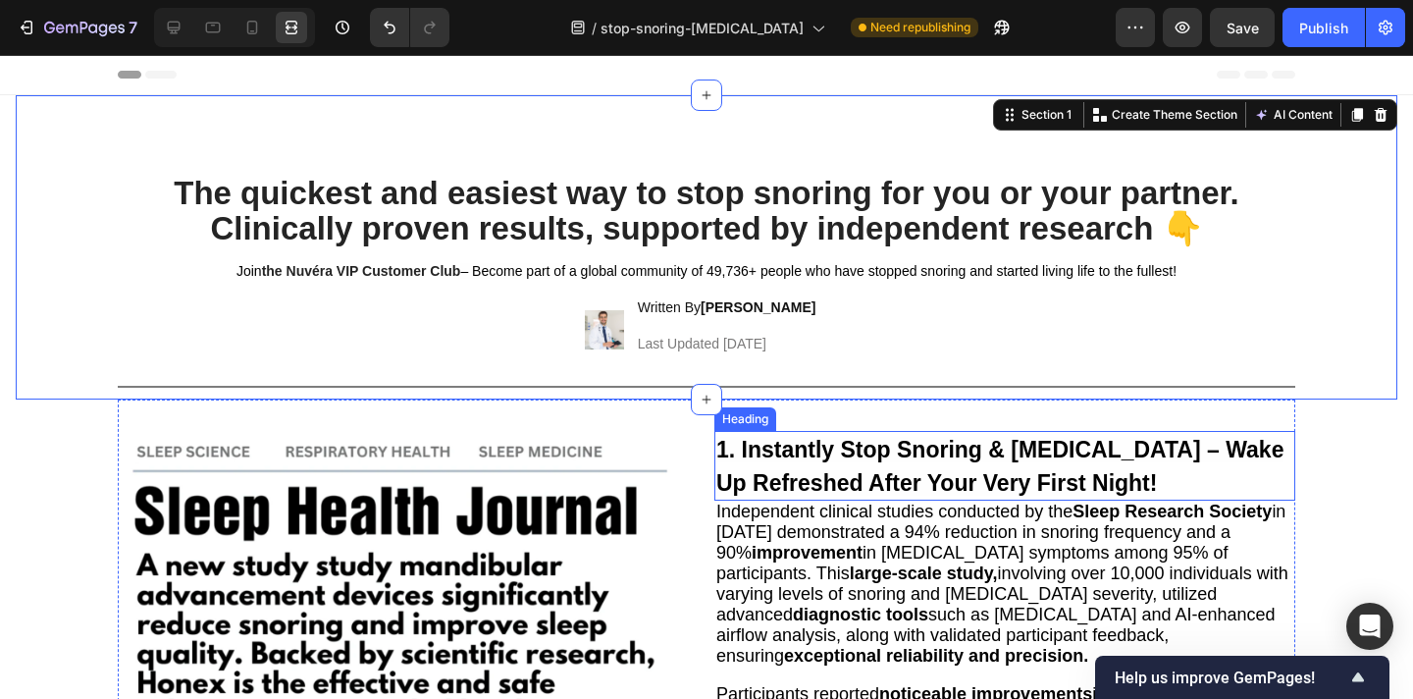
scroll to position [10, 0]
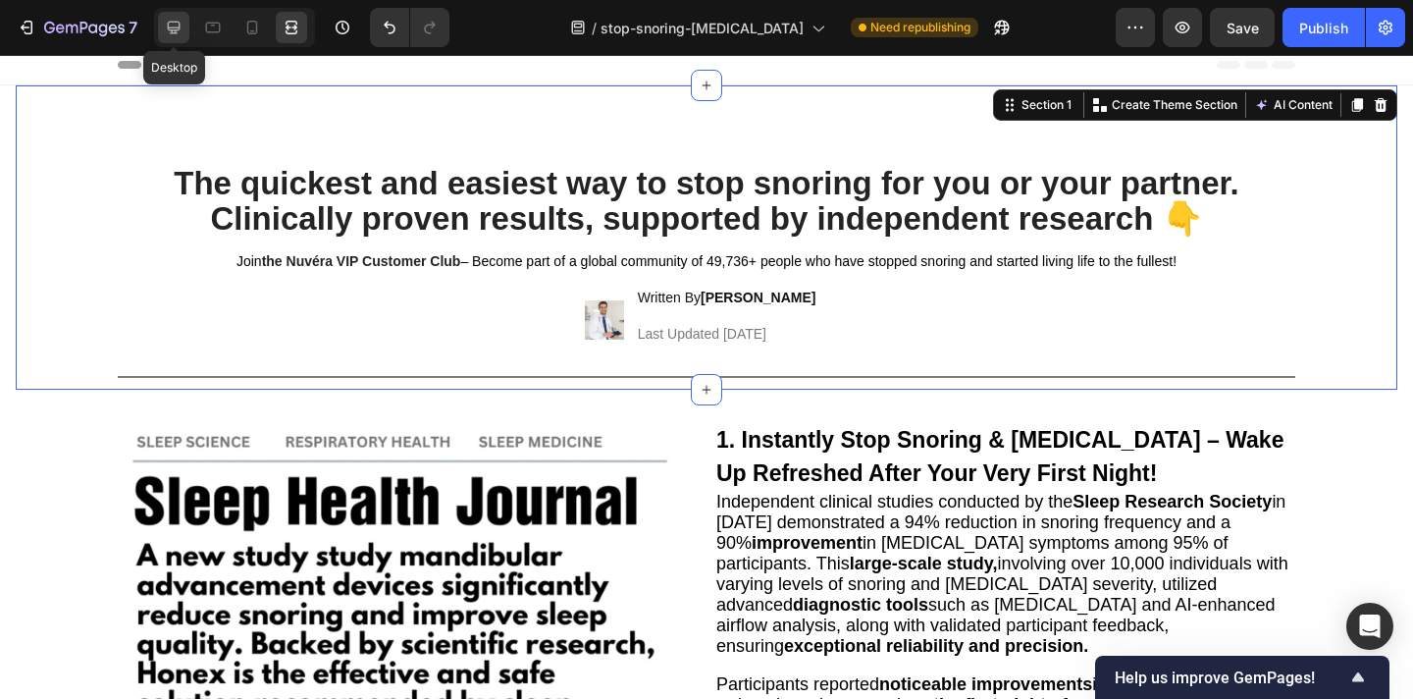
click at [174, 31] on icon at bounding box center [174, 28] width 20 height 20
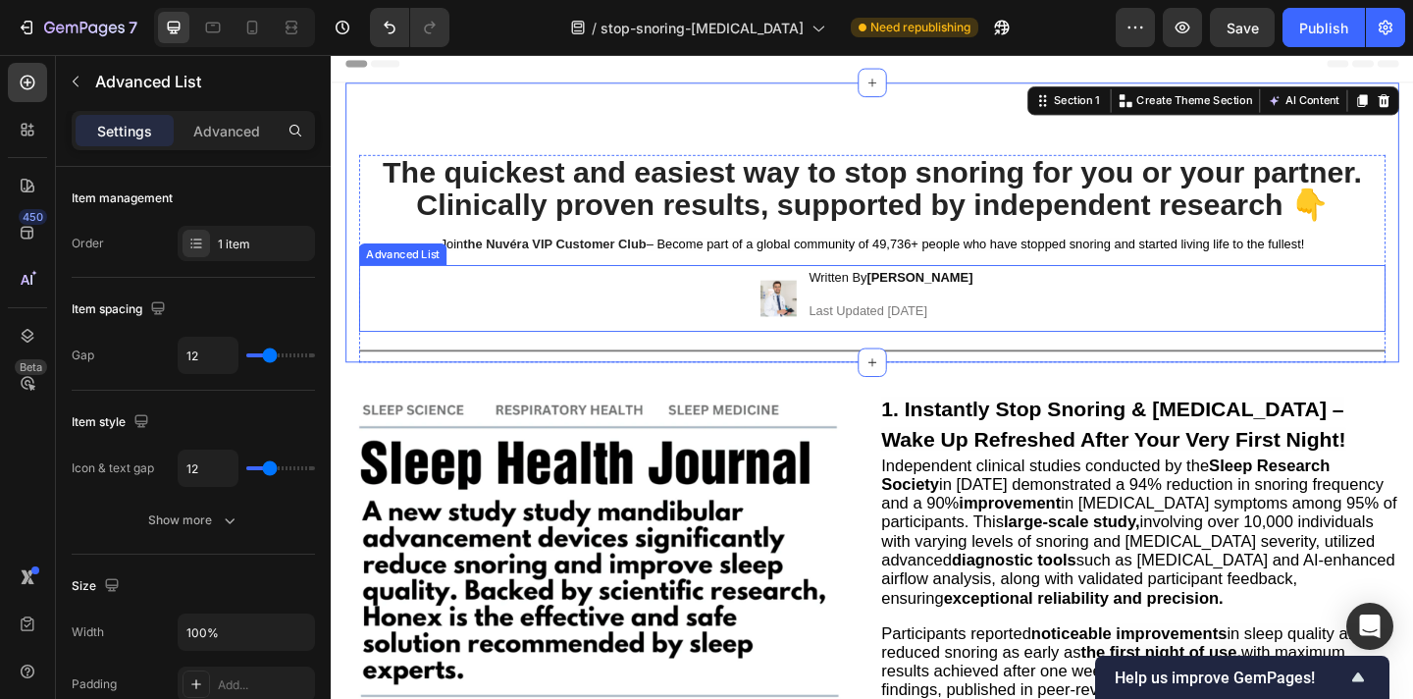
click at [747, 305] on div "Image Written By Dr. Jason D. Heading Last Updated Jan 18, 2024 Heading" at bounding box center [919, 320] width 1117 height 73
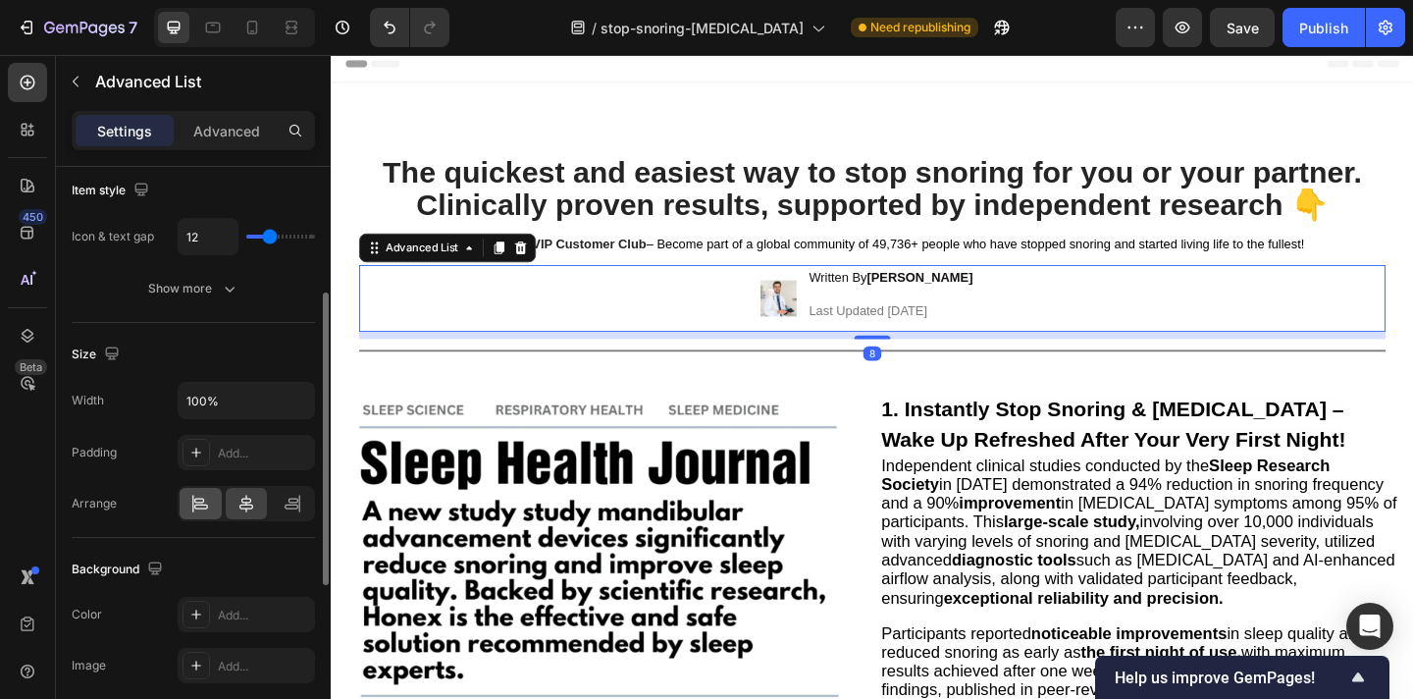
scroll to position [244, 0]
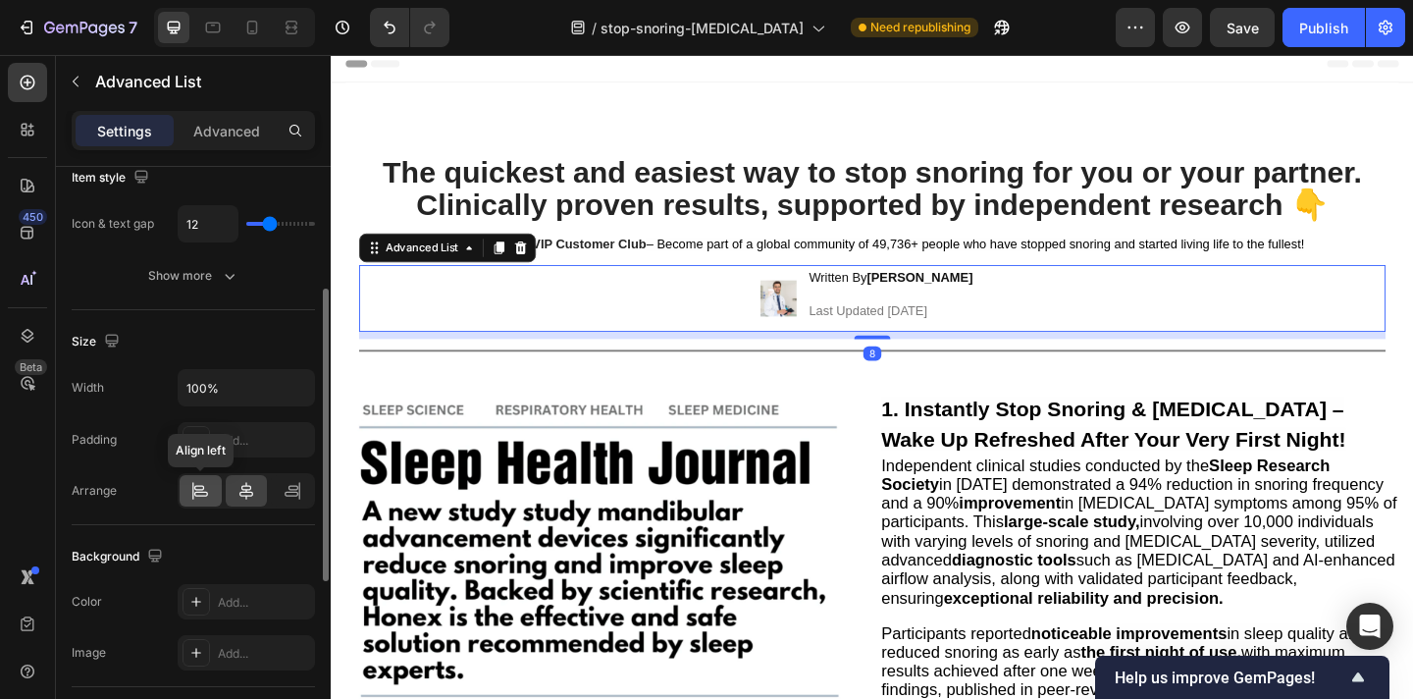
click at [201, 499] on icon at bounding box center [200, 491] width 20 height 20
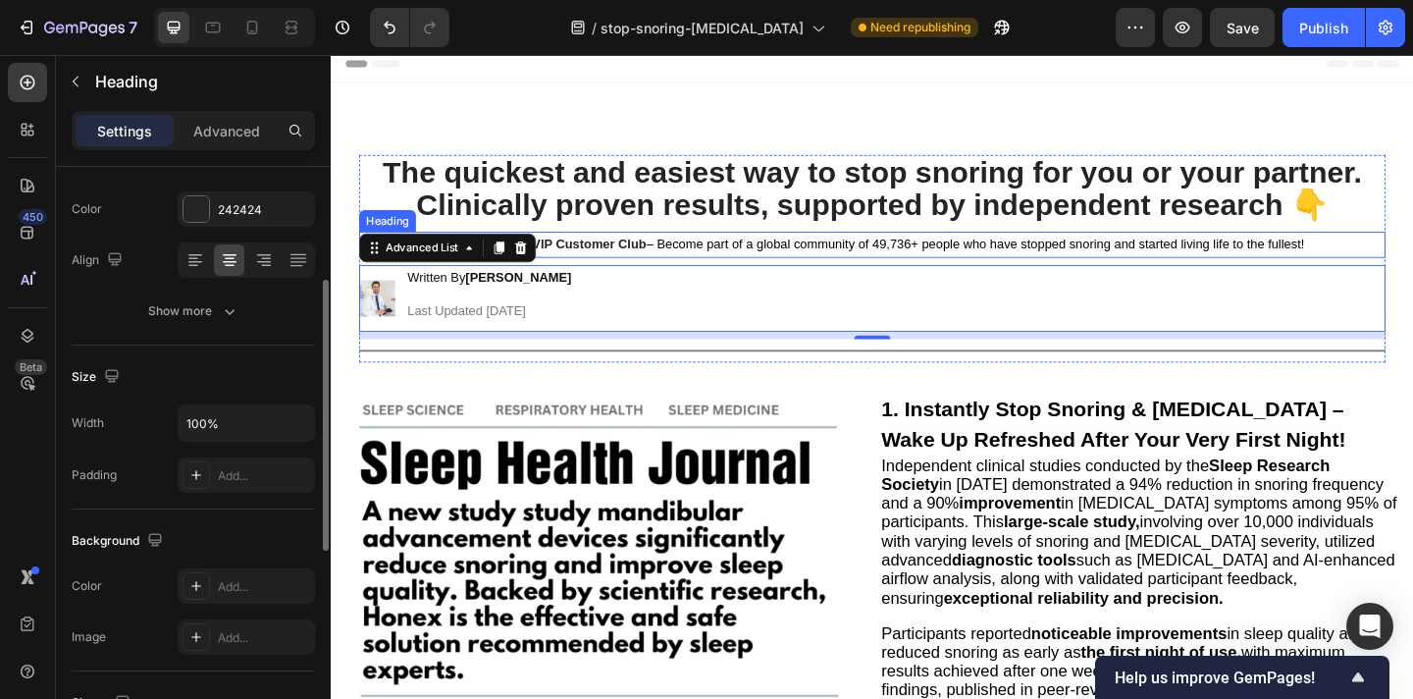
click at [635, 256] on strong "the Nuvéra VIP Customer Club" at bounding box center [574, 261] width 199 height 16
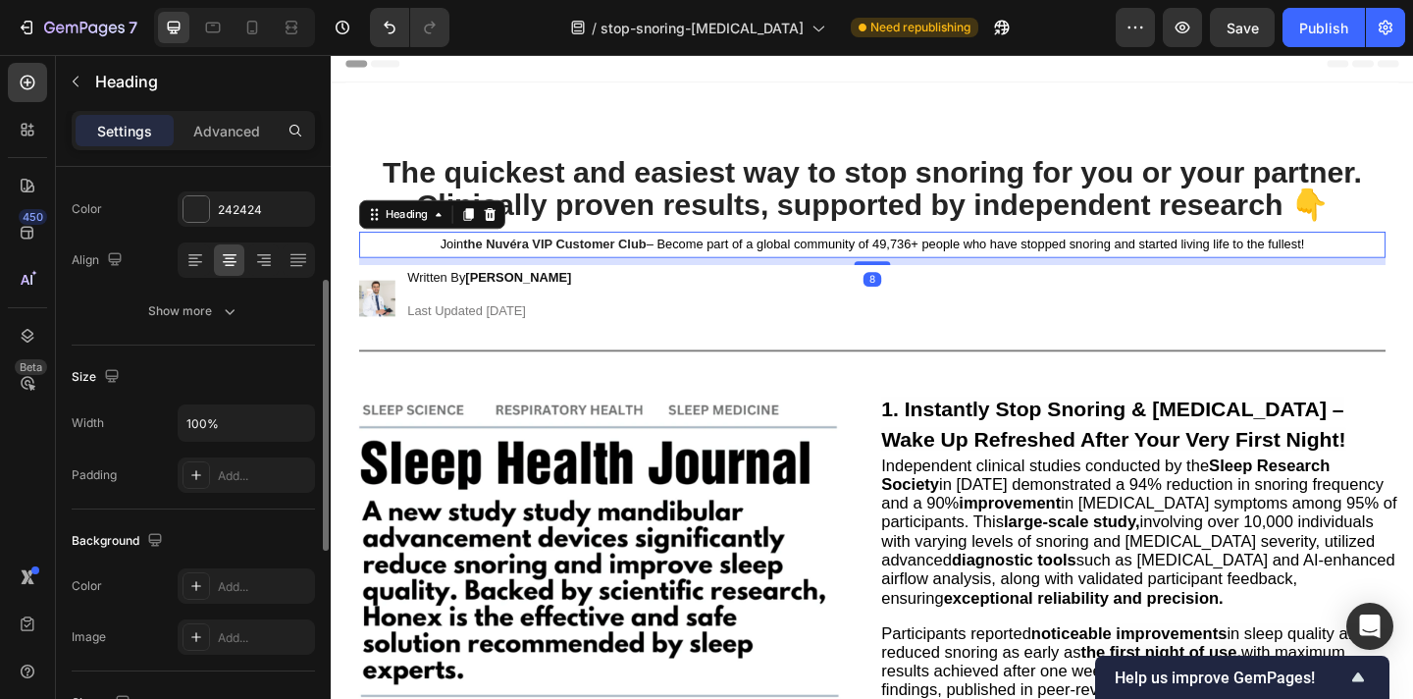
scroll to position [0, 0]
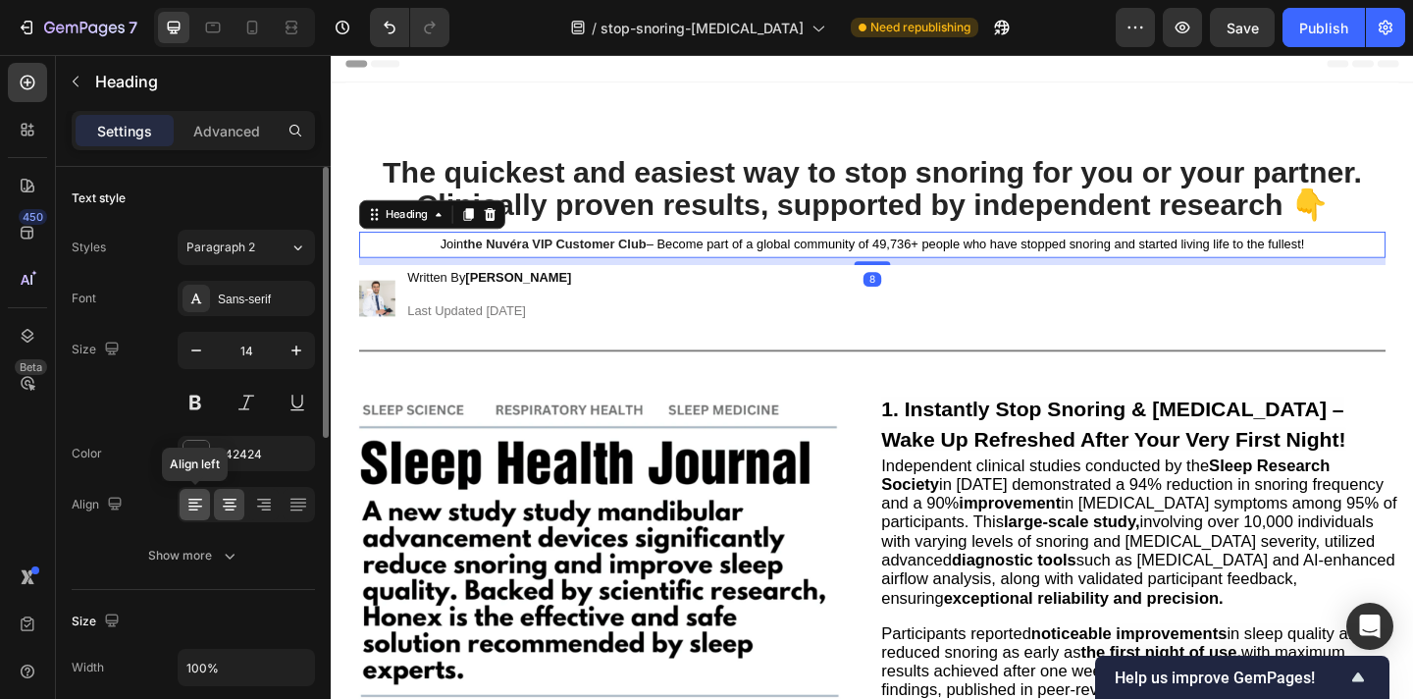
click at [196, 501] on icon at bounding box center [195, 505] width 20 height 20
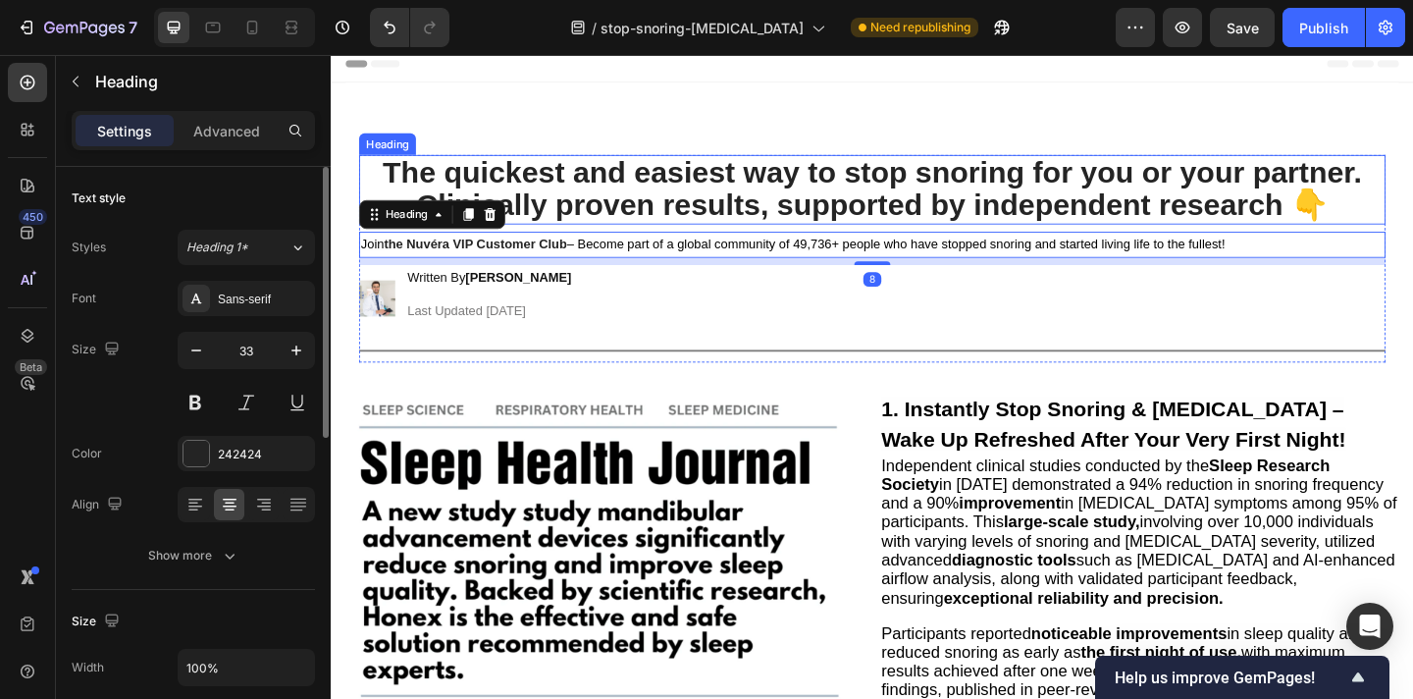
click at [700, 194] on strong "The quickest and easiest way to stop snoring for you or your partner. Clinicall…" at bounding box center [920, 201] width 1066 height 72
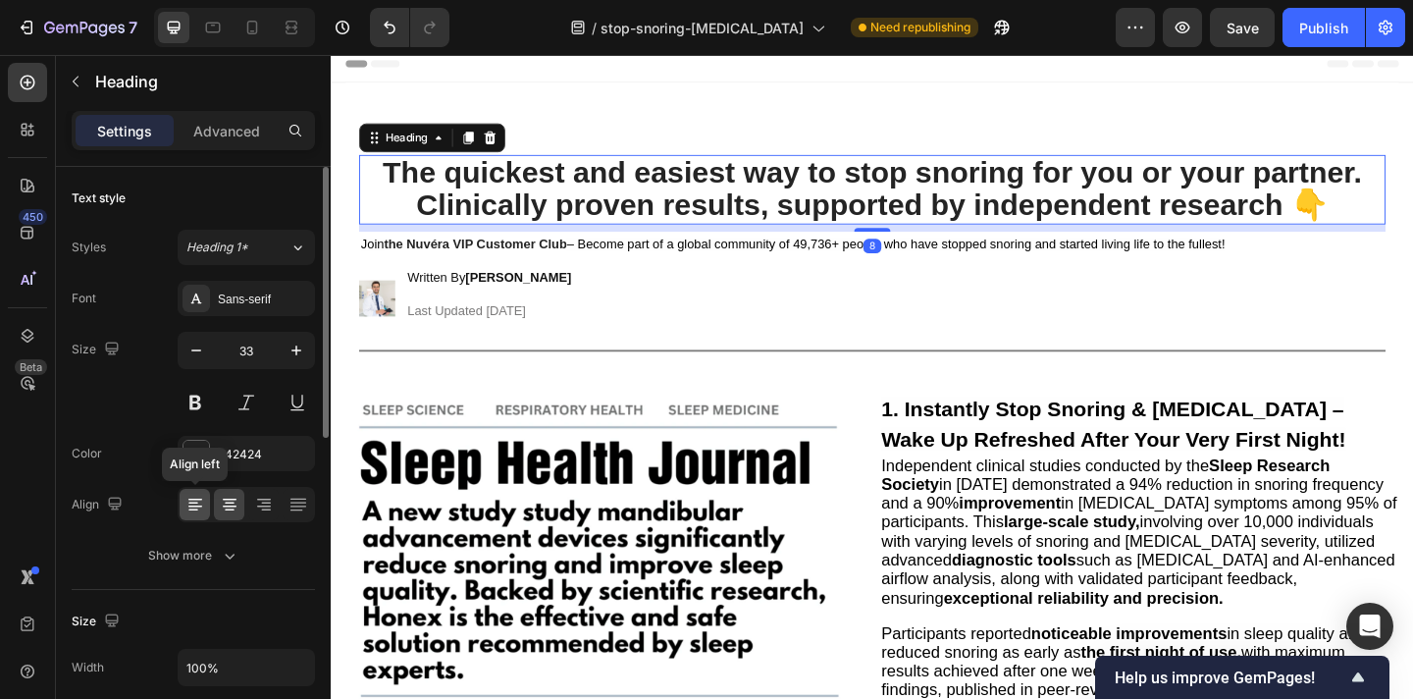
click at [195, 508] on icon at bounding box center [195, 505] width 20 height 20
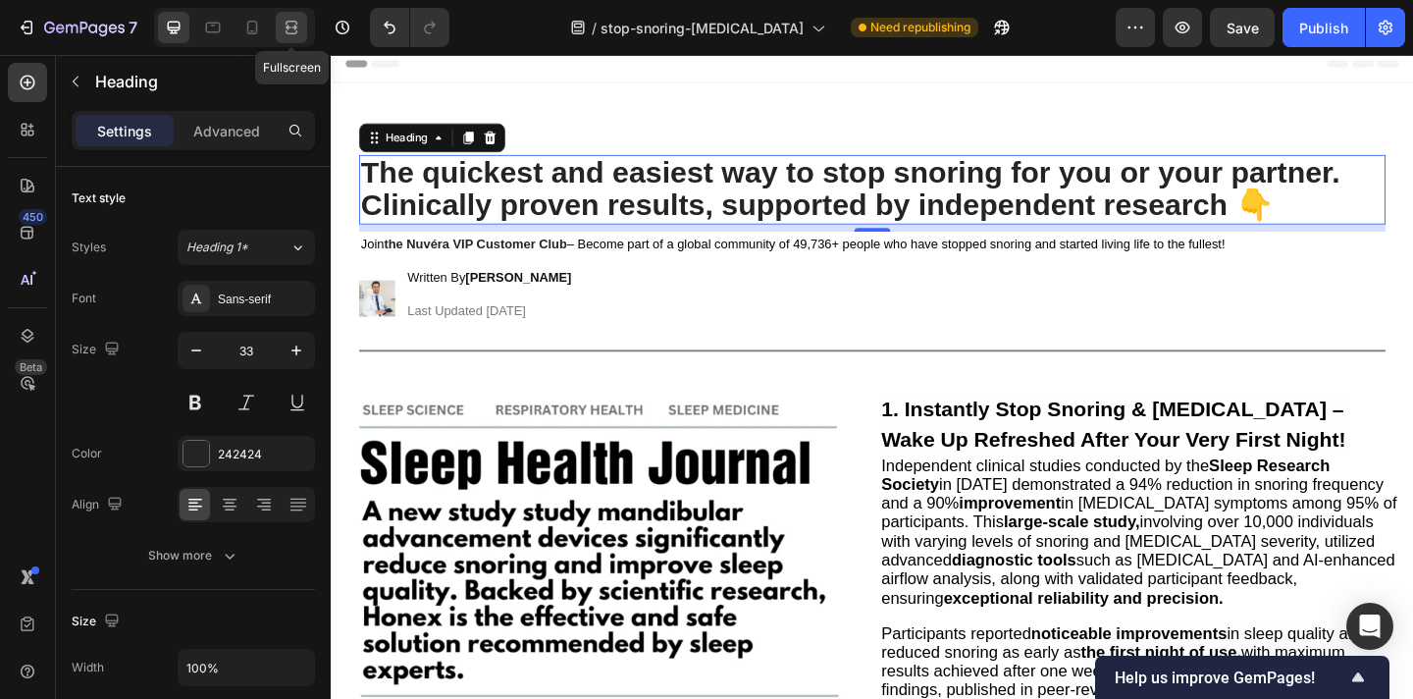
click at [292, 20] on icon at bounding box center [292, 28] width 20 height 20
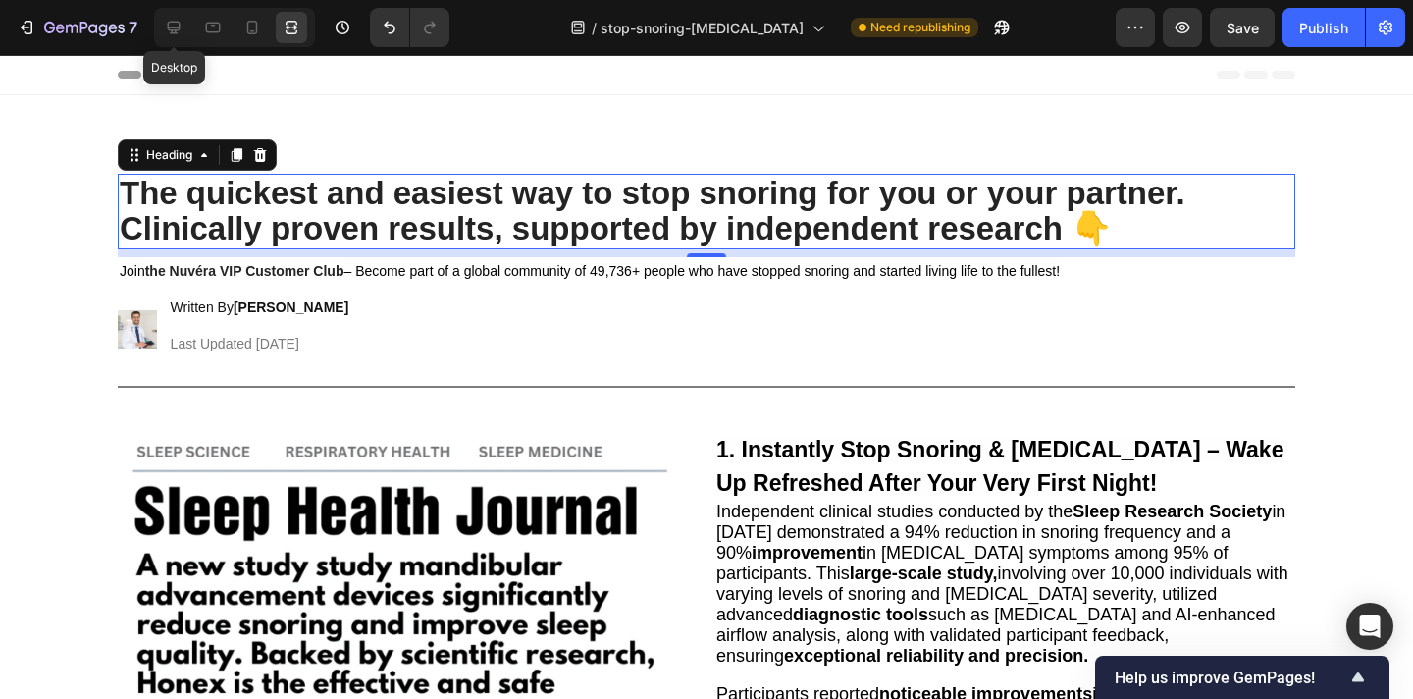
drag, startPoint x: 171, startPoint y: 31, endPoint x: 276, endPoint y: 105, distance: 128.2
click at [171, 31] on icon at bounding box center [174, 28] width 20 height 20
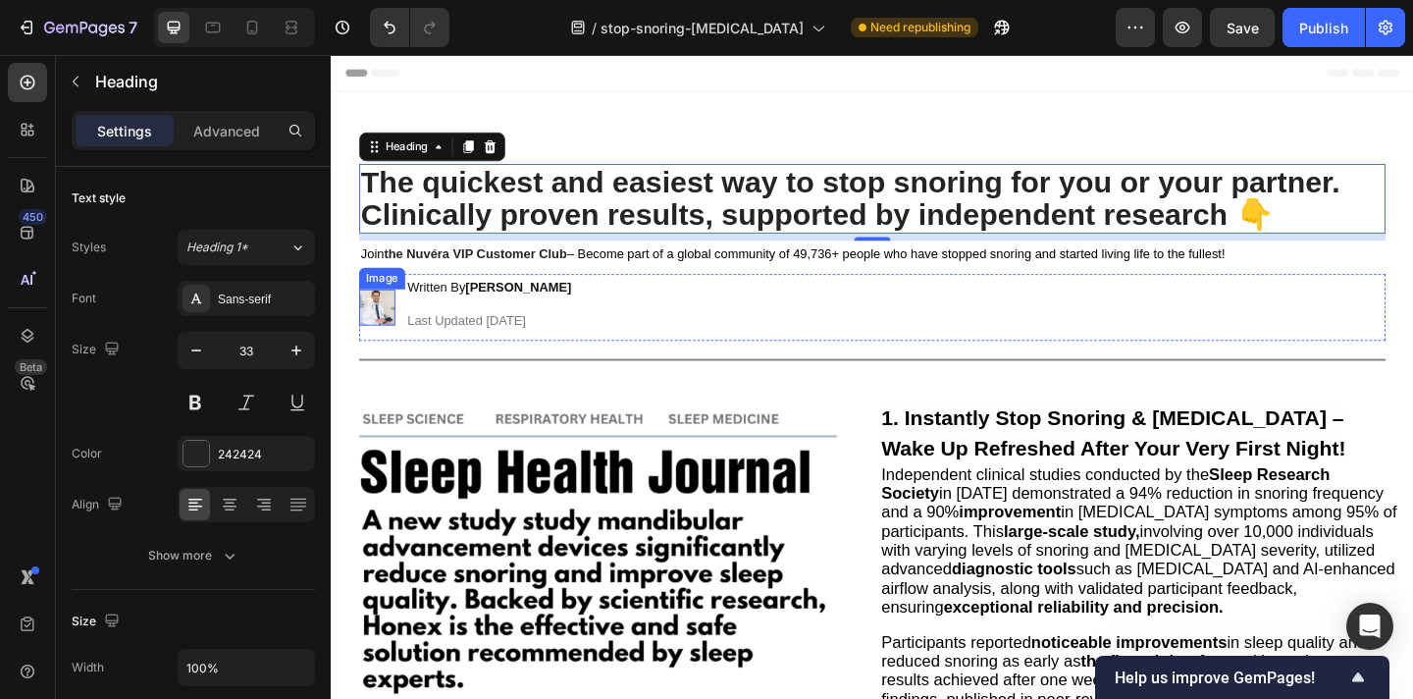
click at [373, 332] on img at bounding box center [380, 329] width 39 height 39
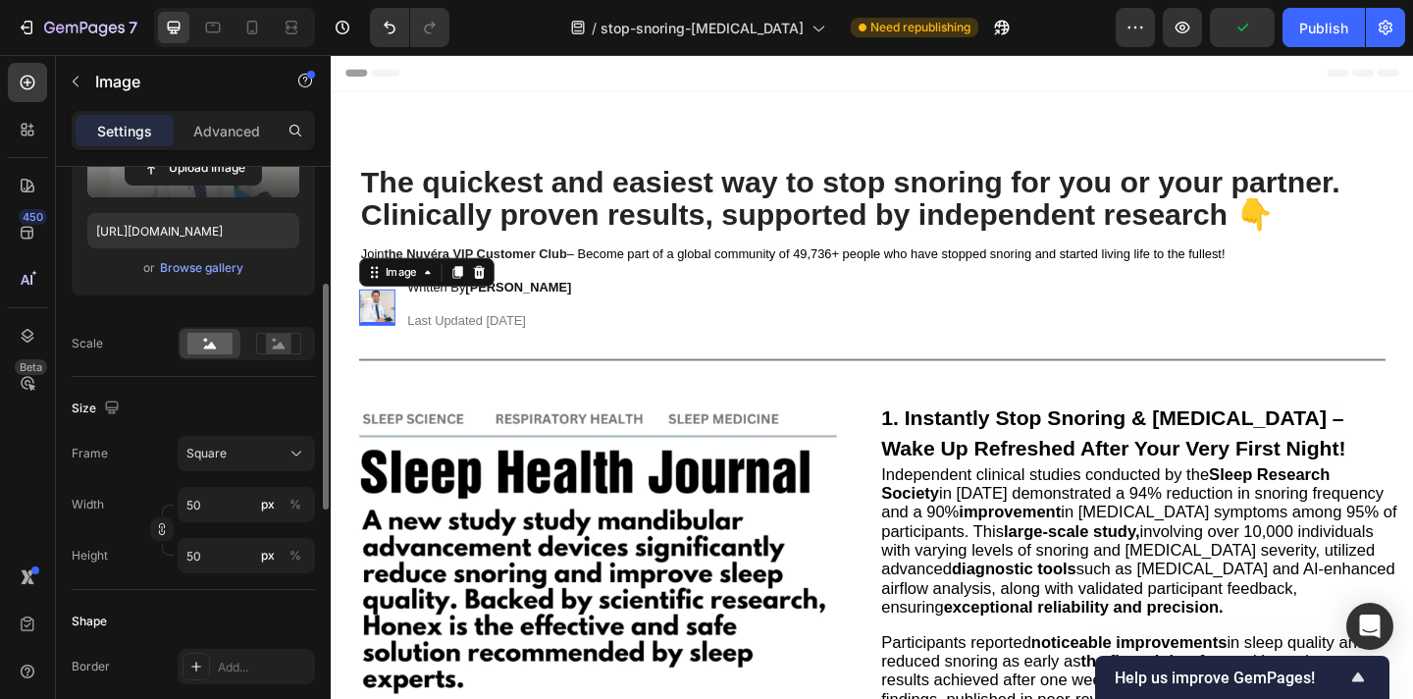
scroll to position [335, 0]
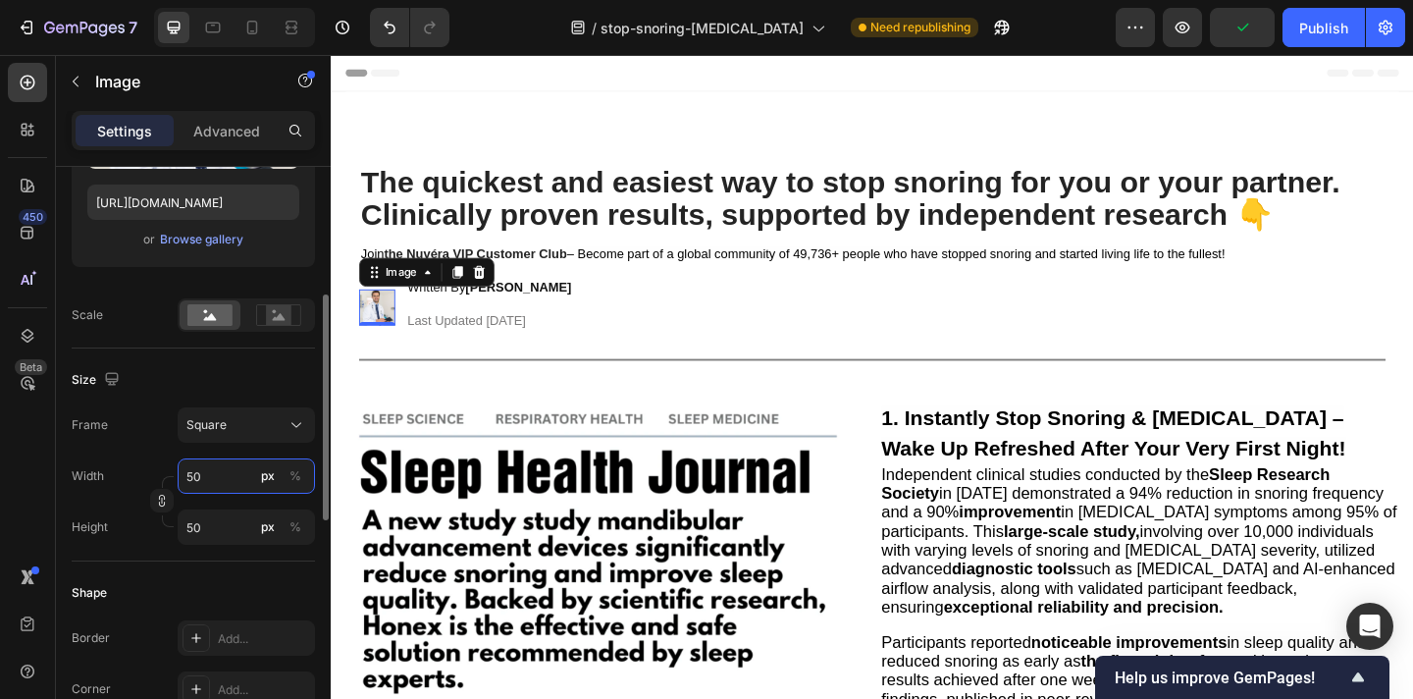
click at [213, 485] on input "50" at bounding box center [246, 475] width 137 height 35
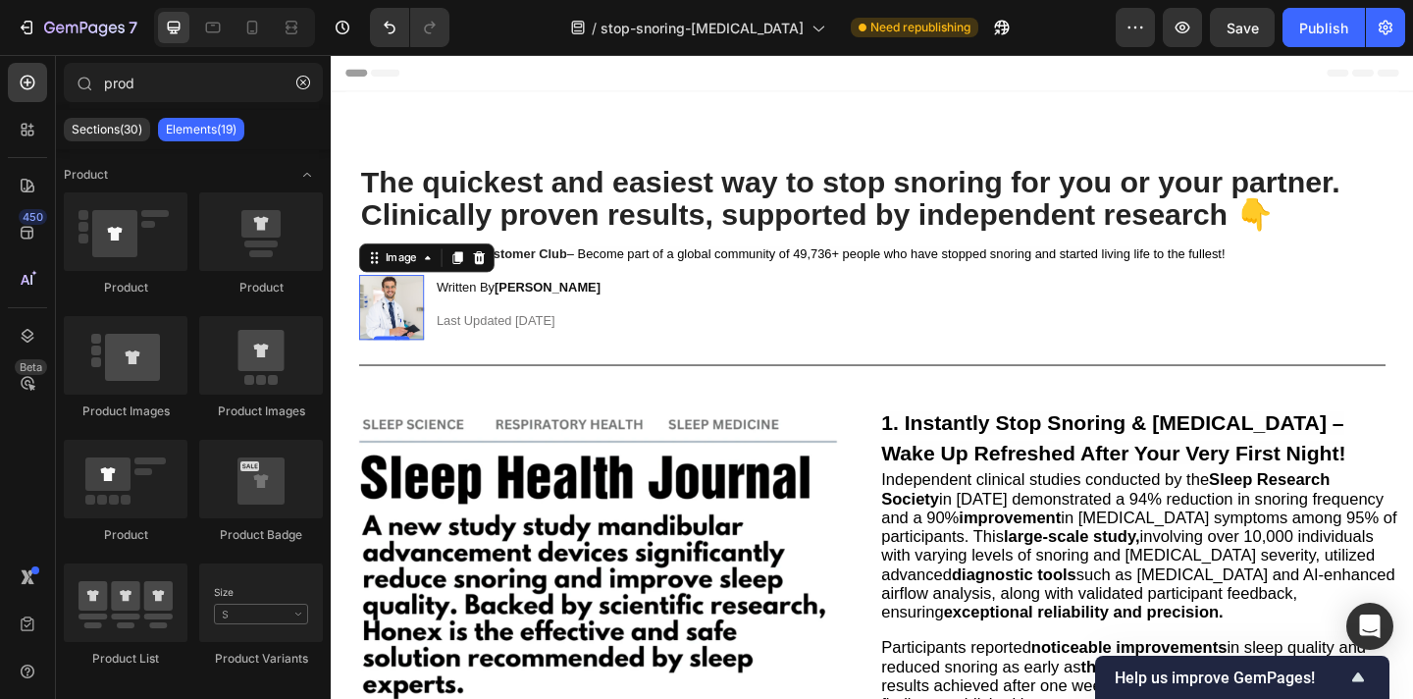
click at [297, 24] on icon at bounding box center [292, 28] width 20 height 20
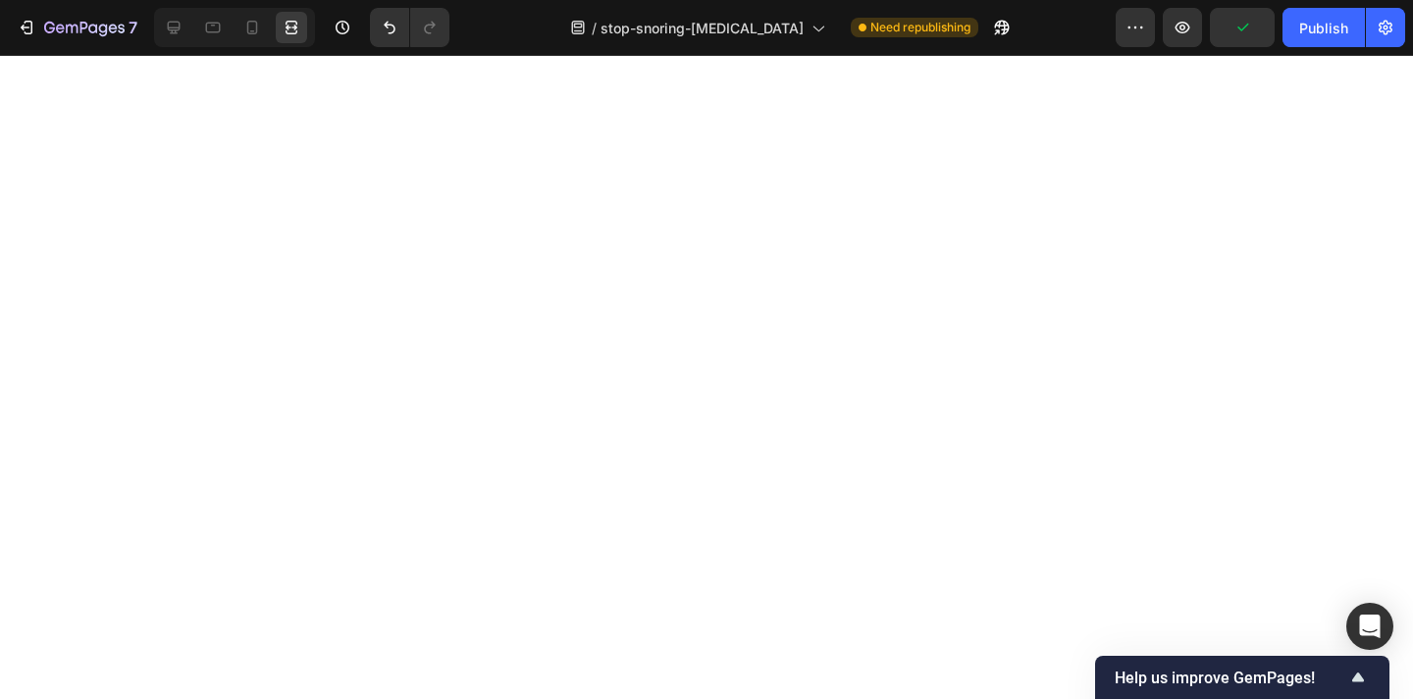
scroll to position [58, 0]
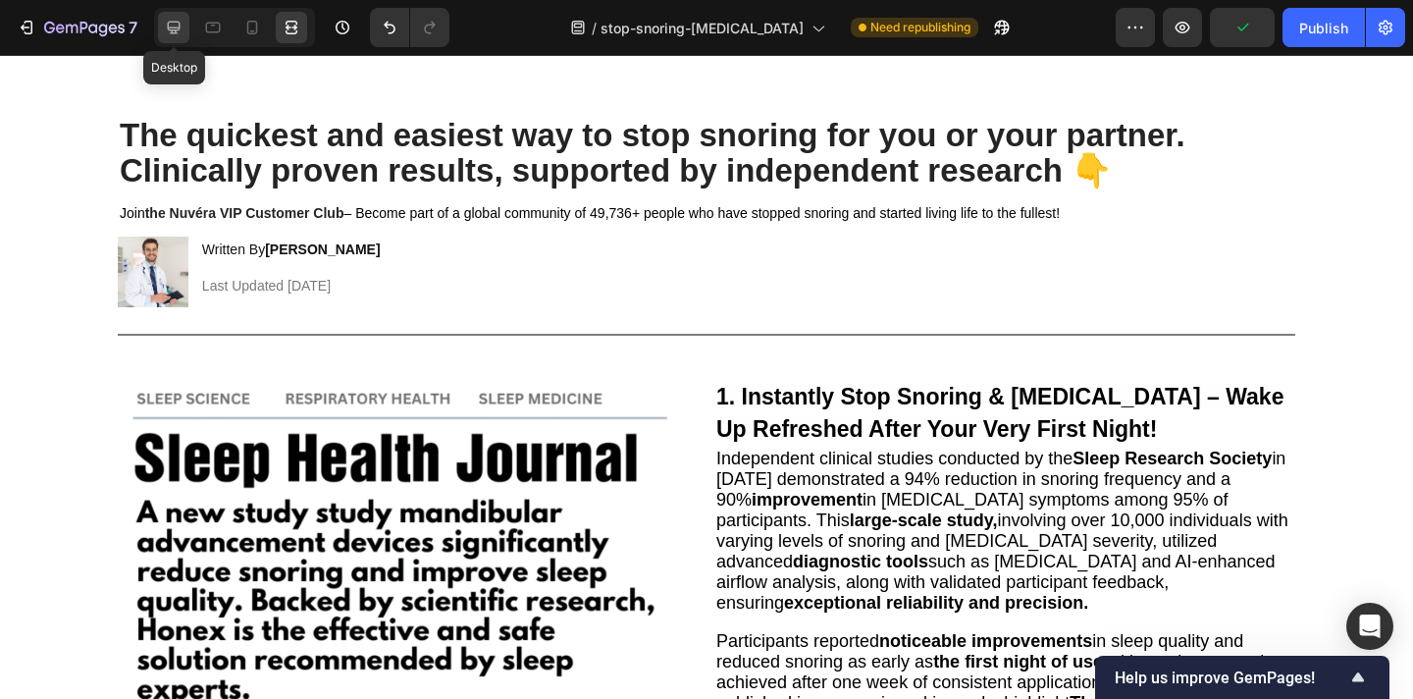
click at [179, 32] on icon at bounding box center [174, 28] width 20 height 20
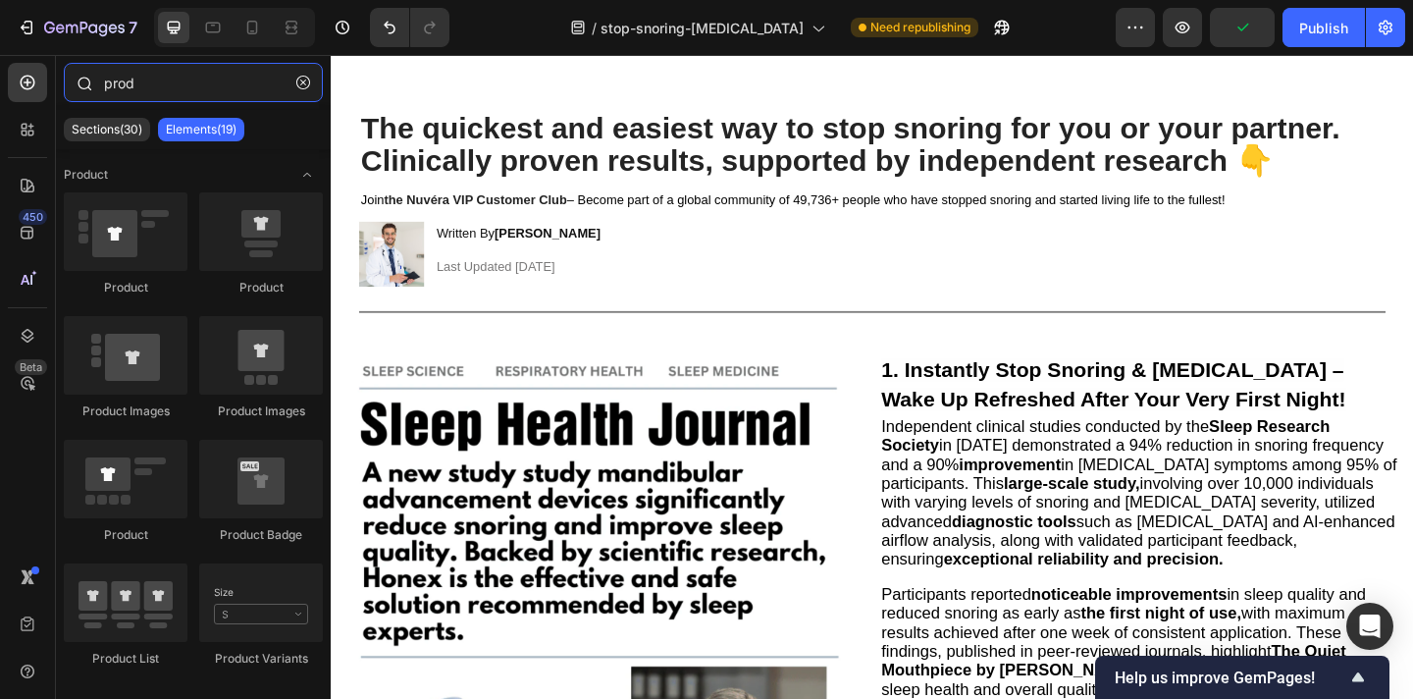
click at [172, 78] on input "prod" at bounding box center [193, 82] width 259 height 39
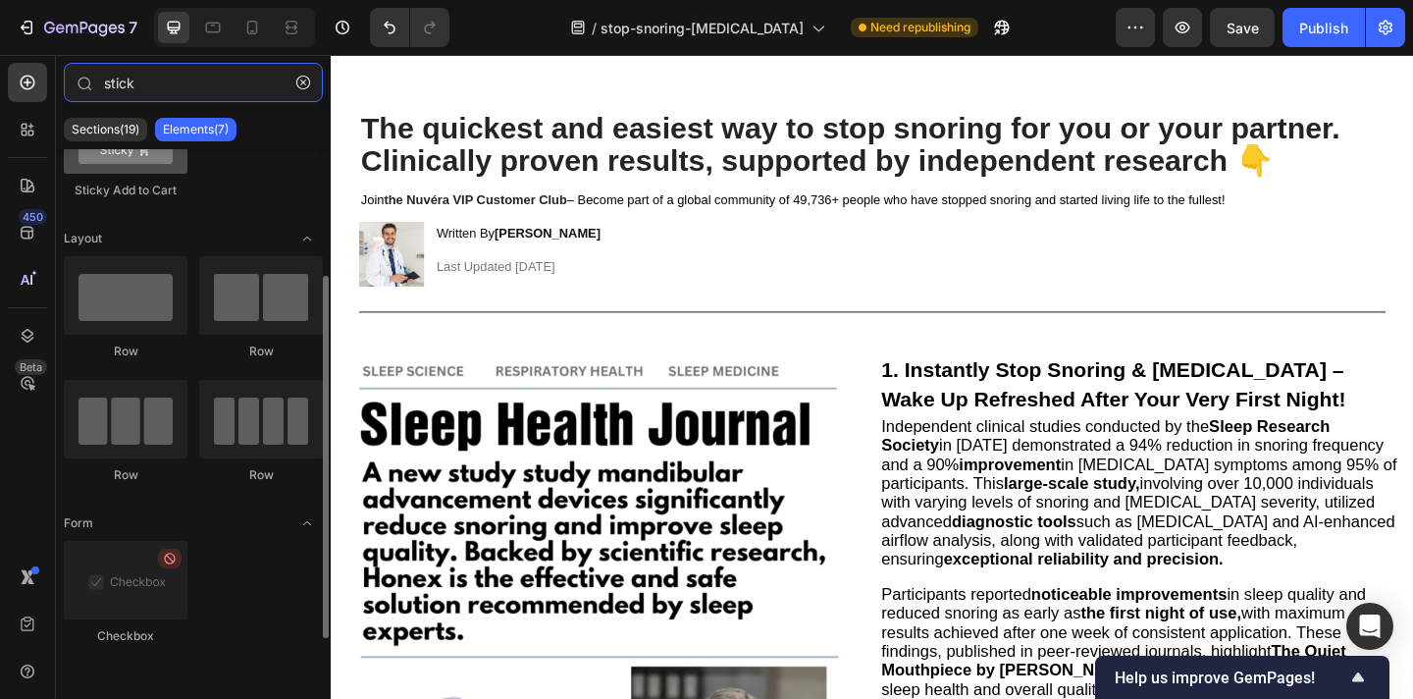
scroll to position [70, 0]
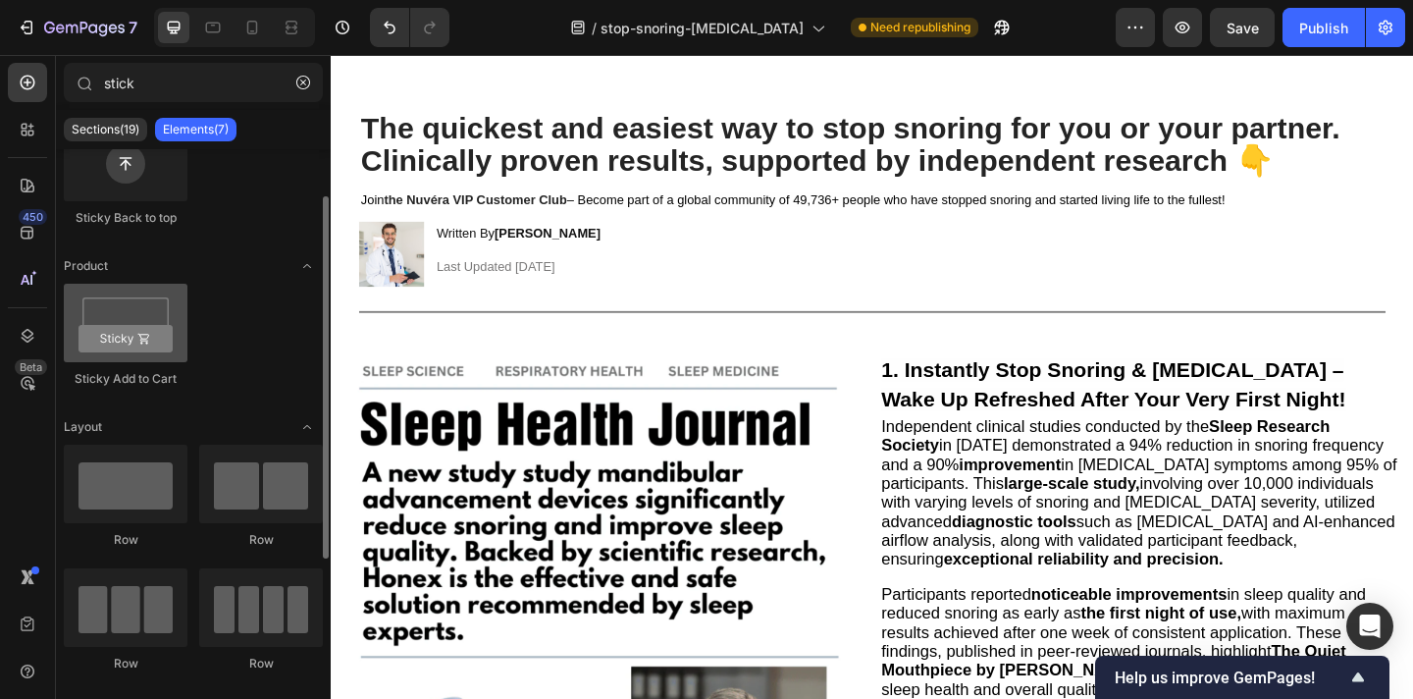
click at [139, 314] on div at bounding box center [126, 323] width 124 height 79
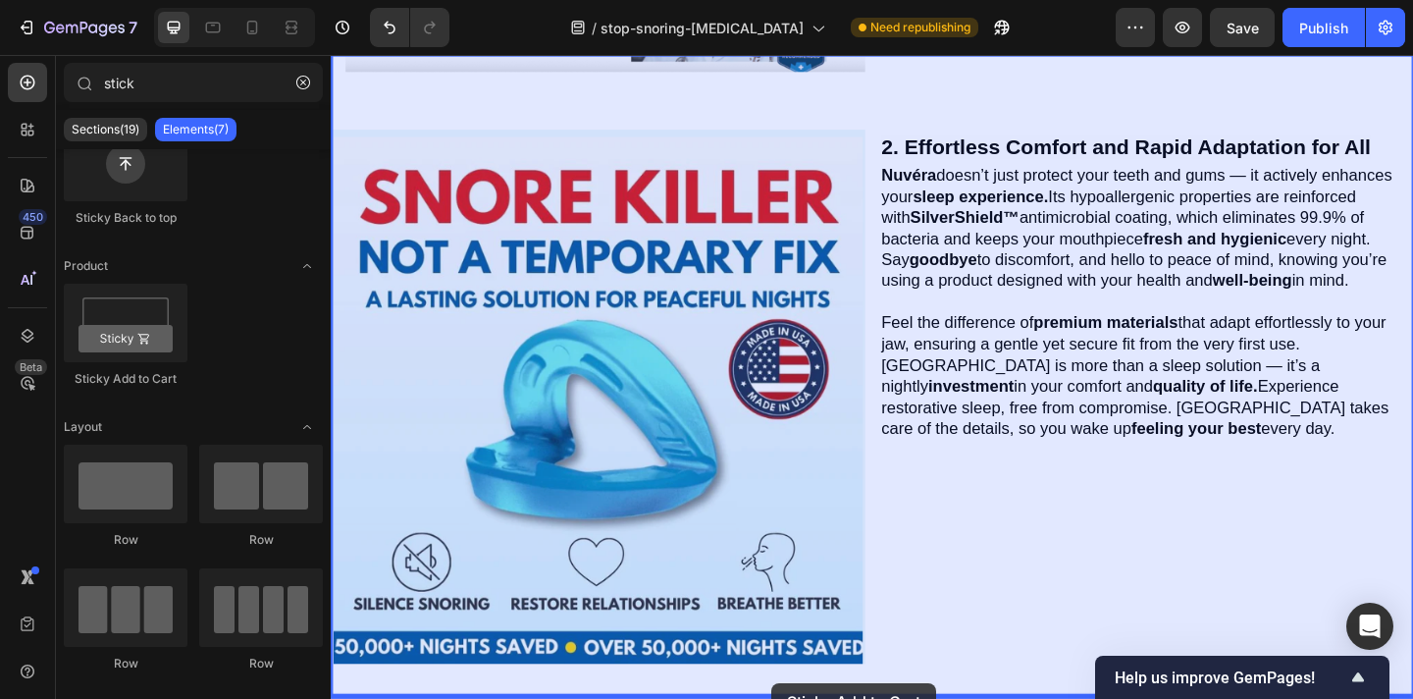
drag, startPoint x: 470, startPoint y: 369, endPoint x: 810, endPoint y: 738, distance: 501.5
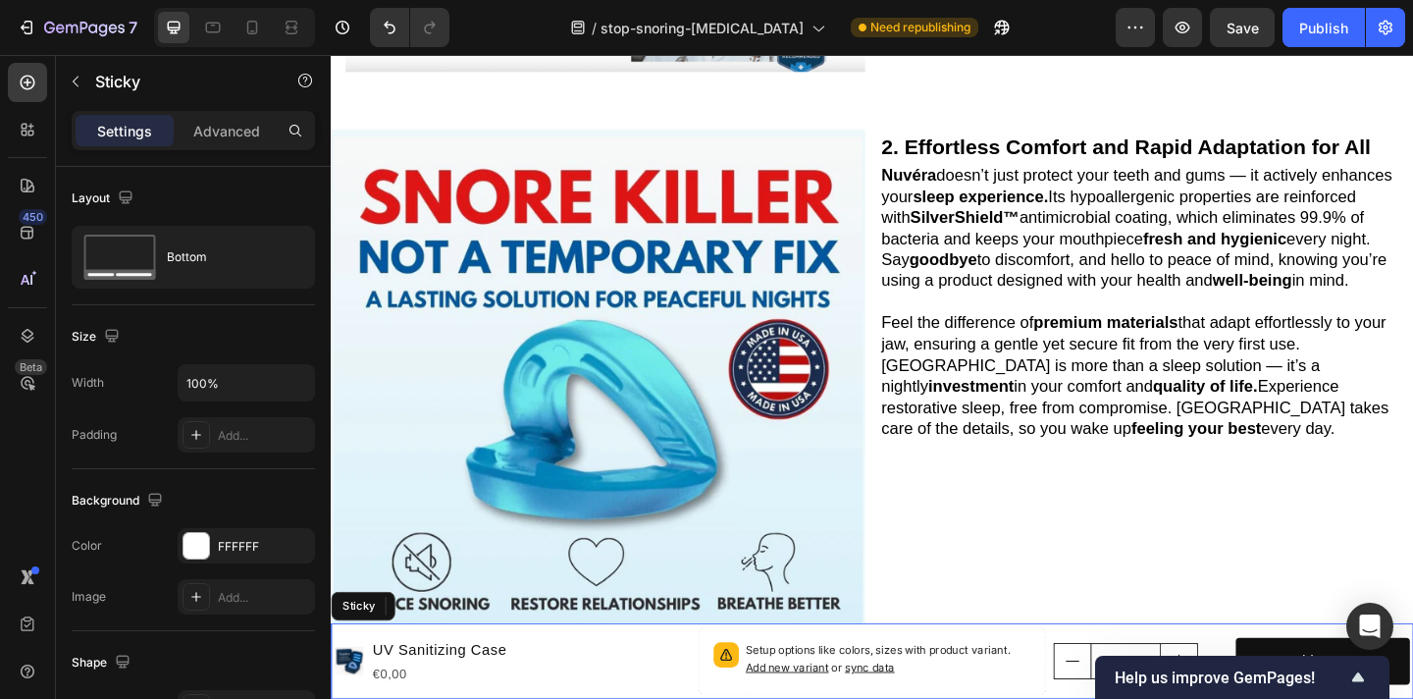
scroll to position [956, 0]
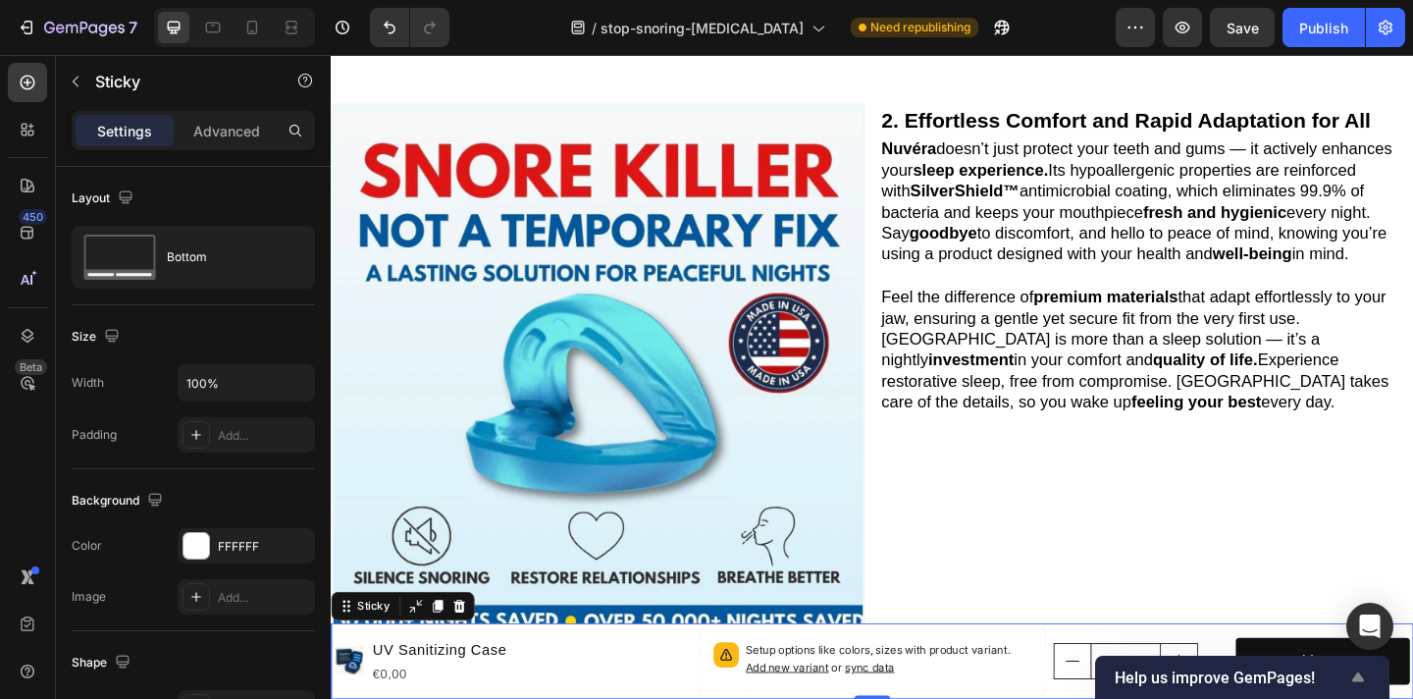
click at [1362, 682] on icon "Show survey - Help us improve GemPages!" at bounding box center [1359, 677] width 24 height 24
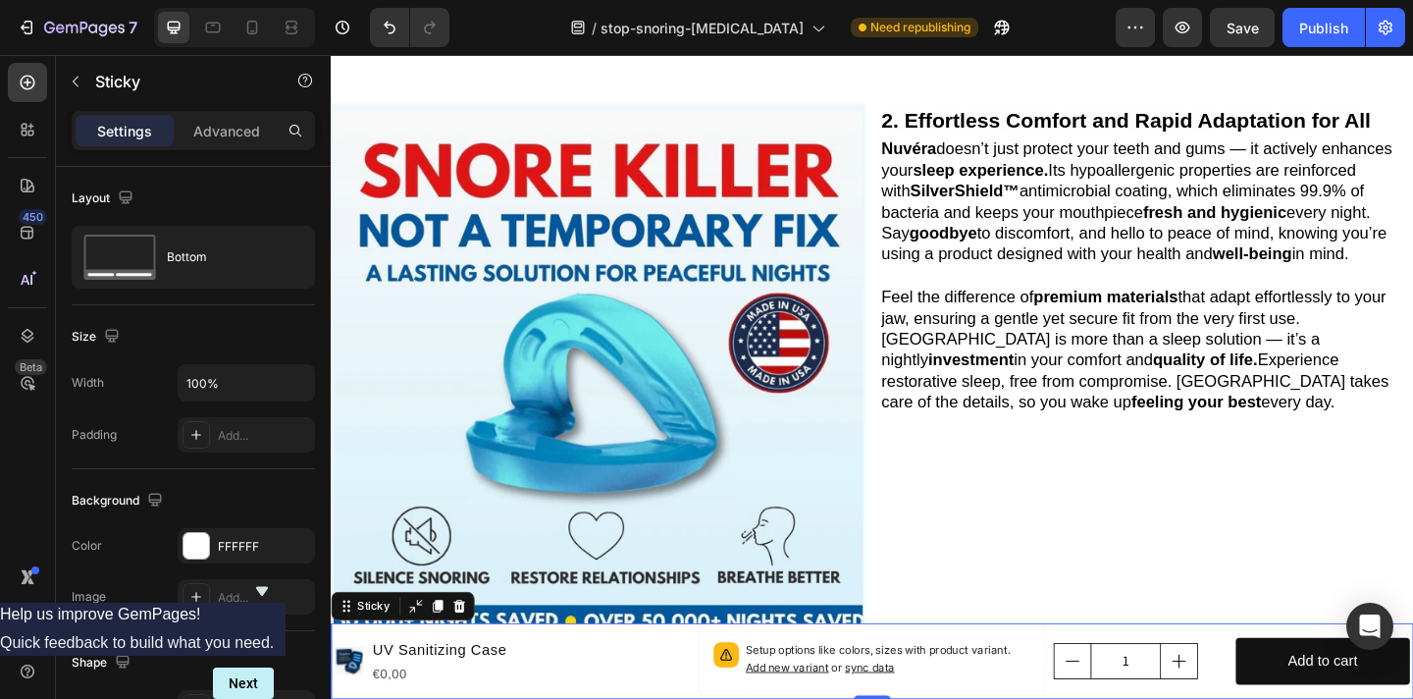
click at [268, 587] on icon "Hide survey" at bounding box center [262, 591] width 12 height 9
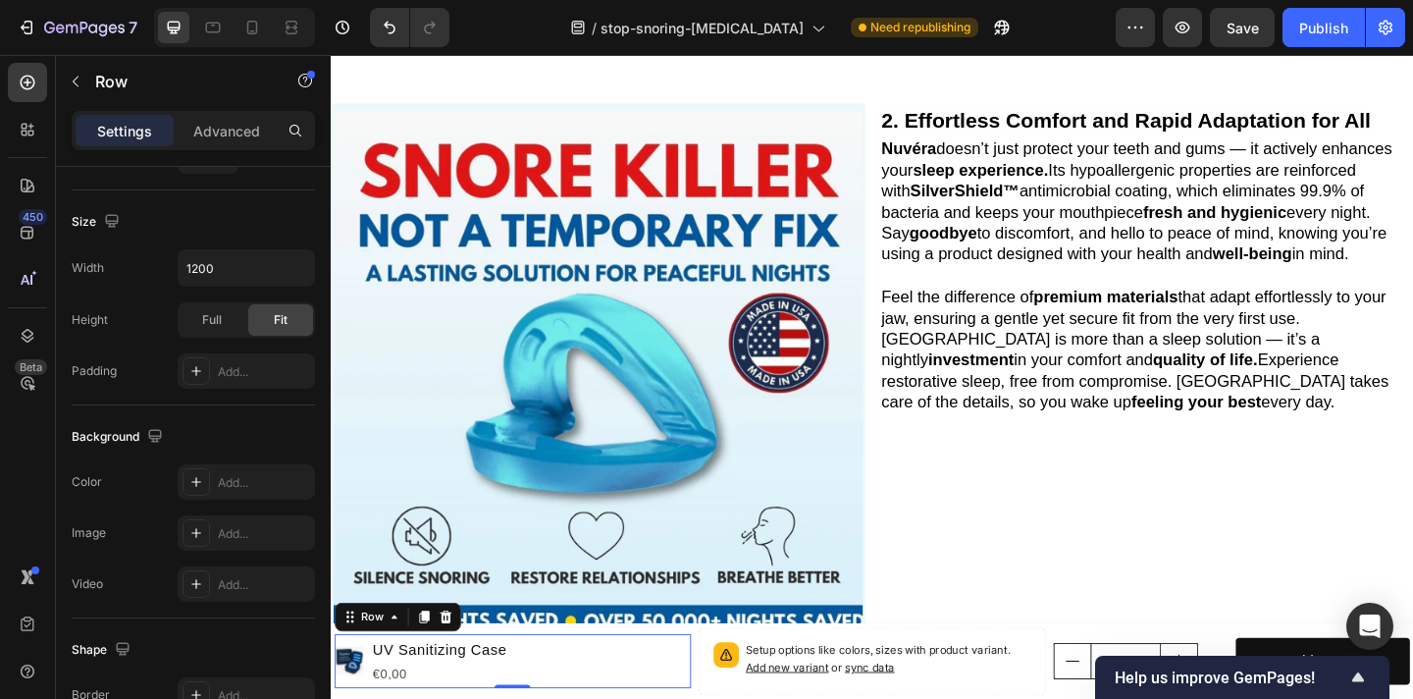
scroll to position [0, 0]
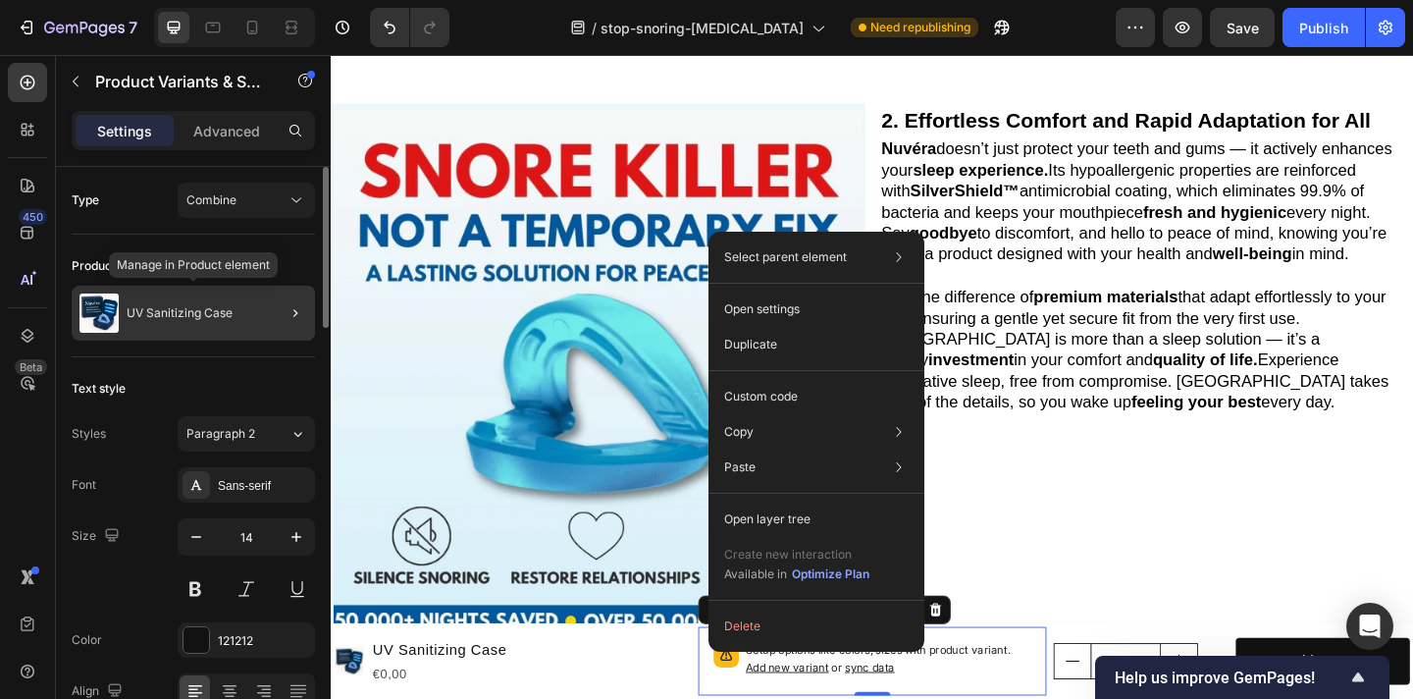
click at [212, 304] on div "UV Sanitizing Case" at bounding box center [193, 313] width 243 height 55
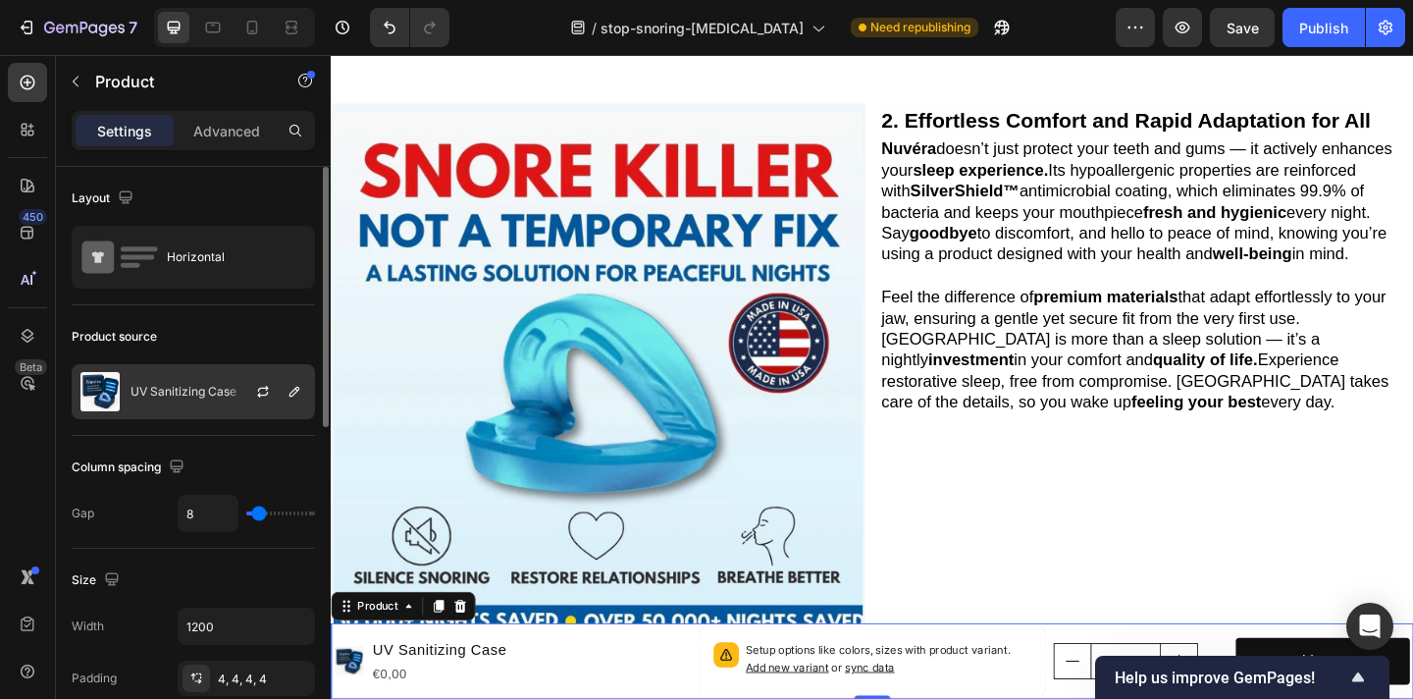
click at [214, 393] on p "UV Sanitizing Case" at bounding box center [184, 392] width 106 height 14
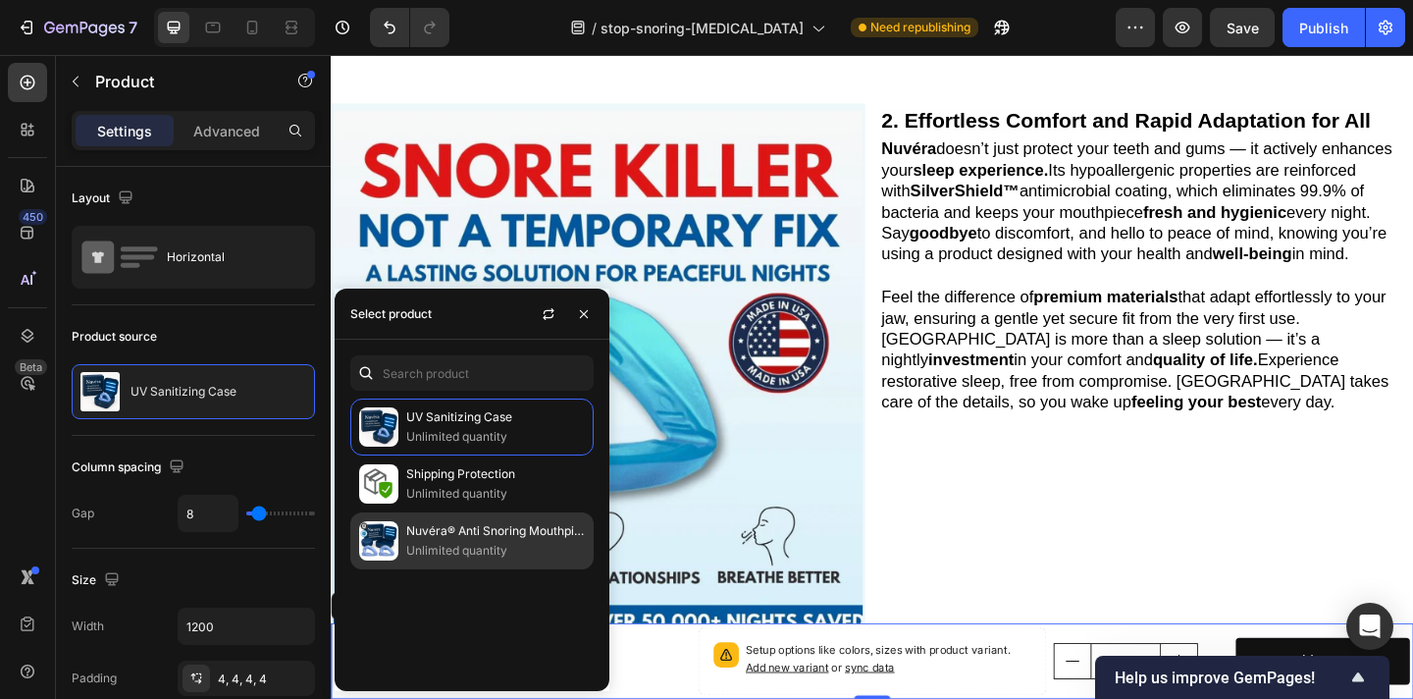
click at [425, 542] on p "Unlimited quantity" at bounding box center [495, 551] width 179 height 20
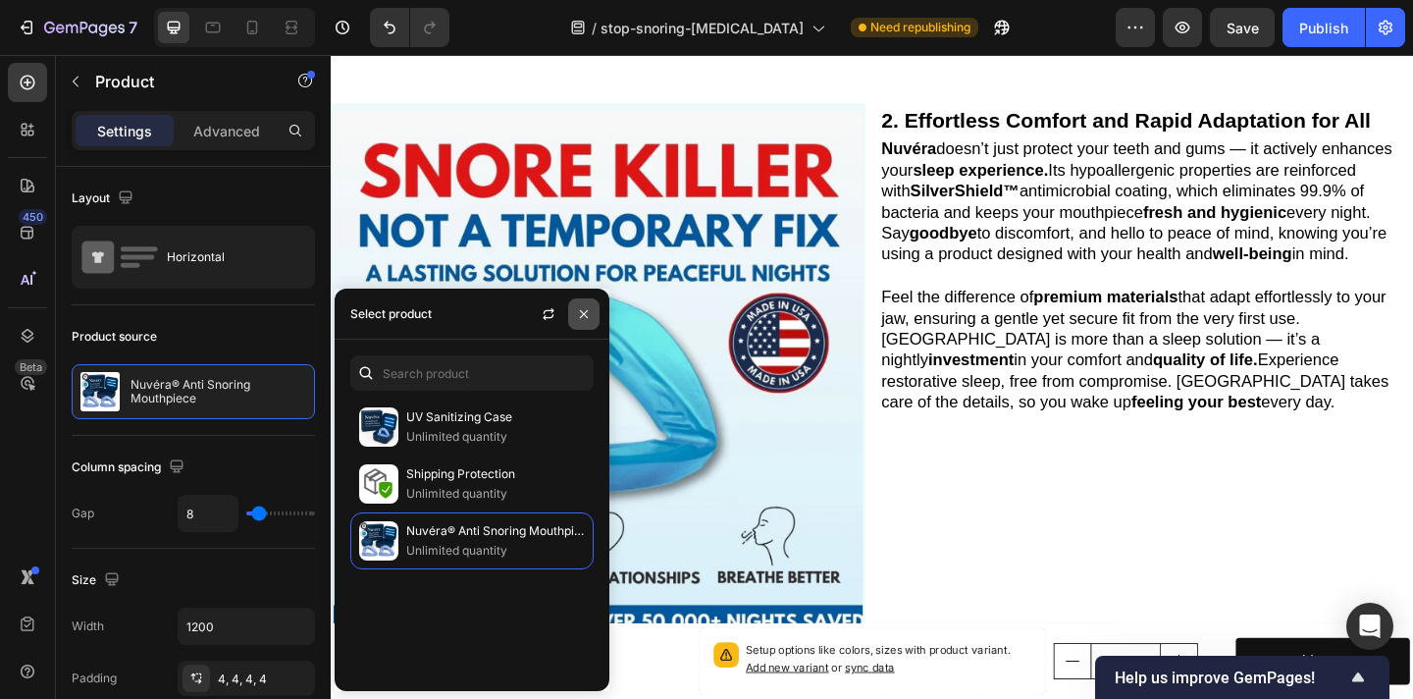
click at [578, 309] on icon "button" at bounding box center [584, 314] width 16 height 16
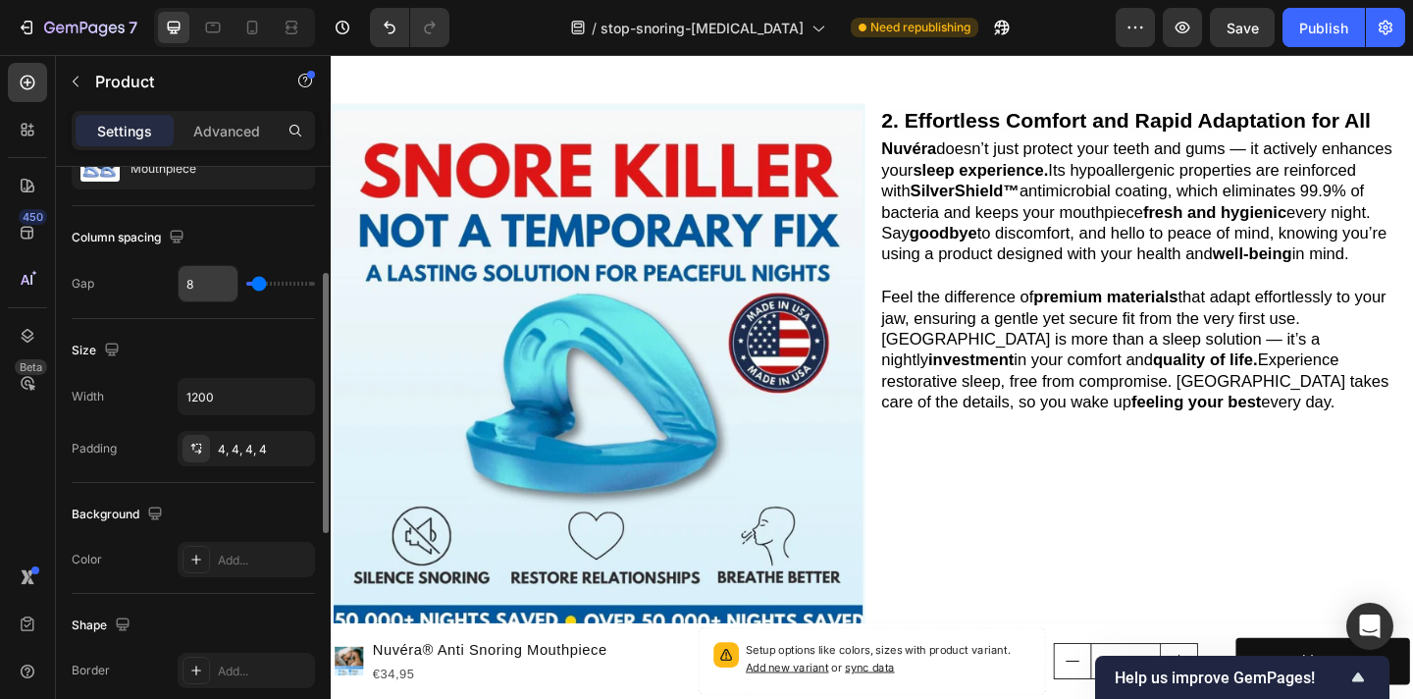
scroll to position [262, 0]
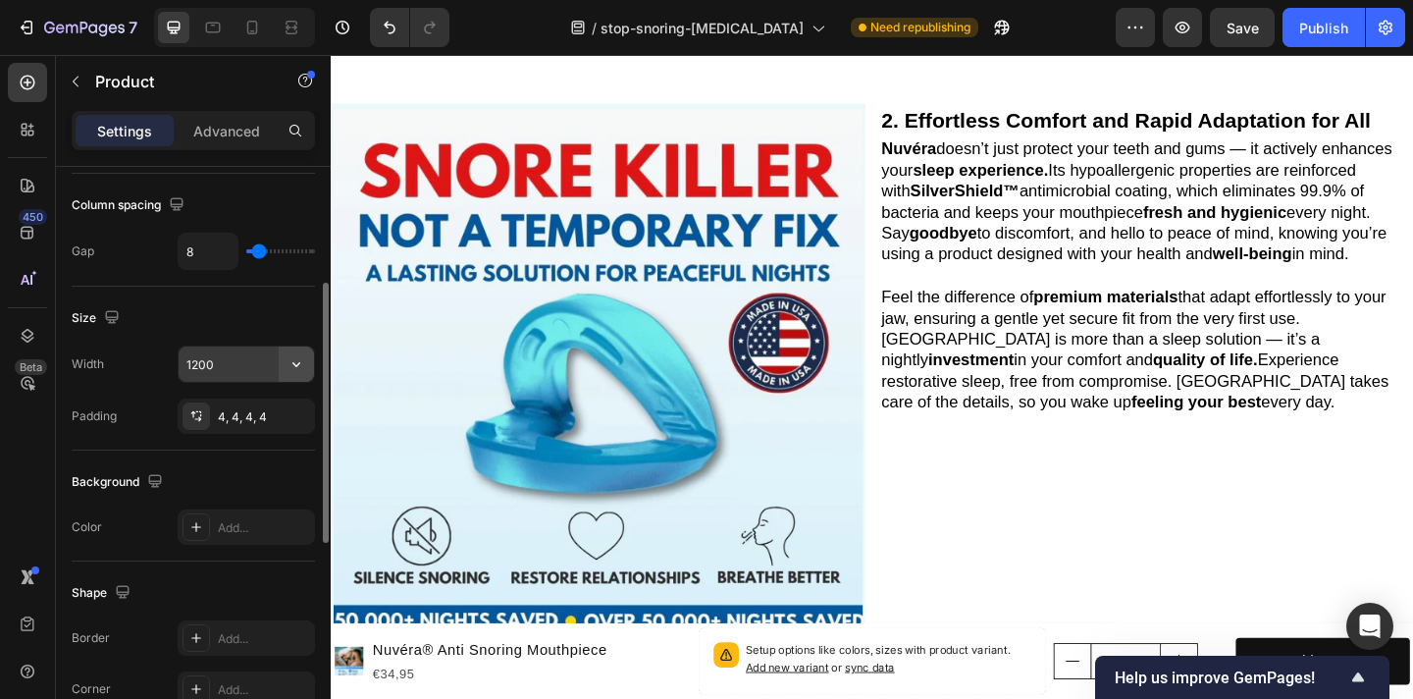
click at [292, 366] on icon "button" at bounding box center [297, 364] width 20 height 20
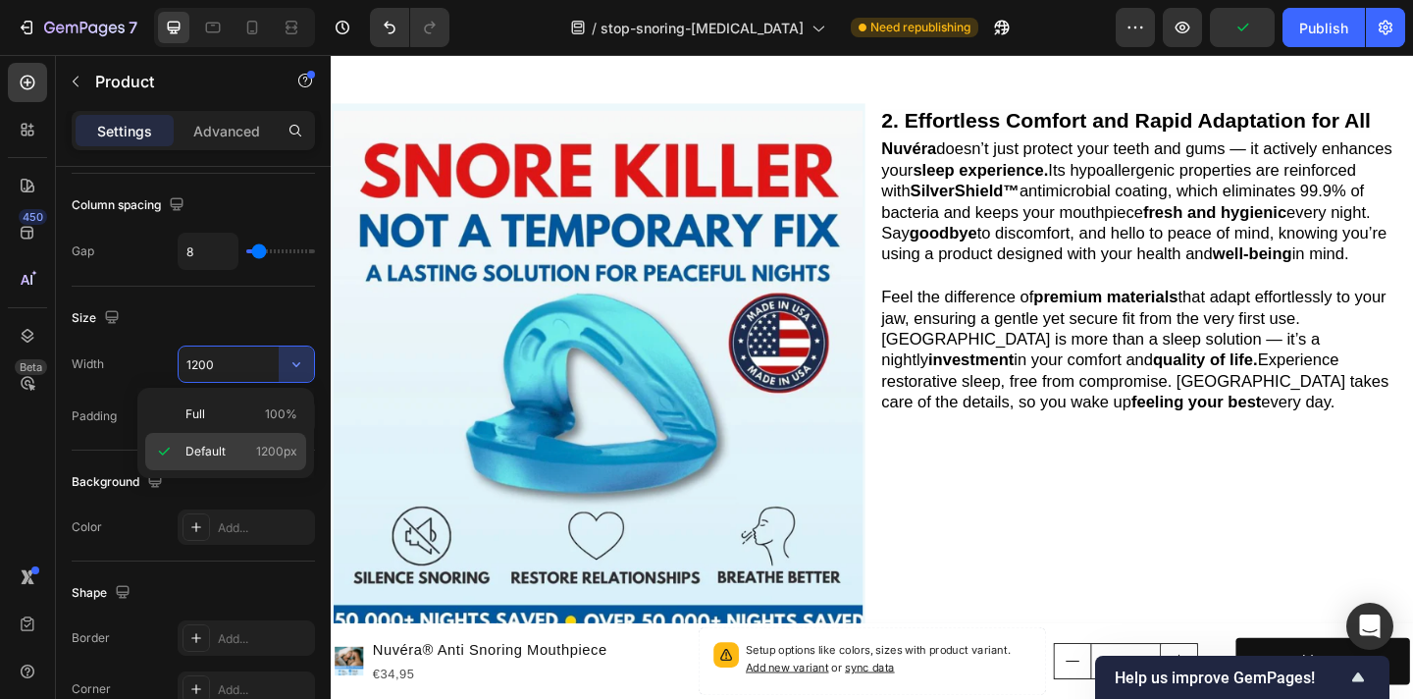
click at [274, 445] on span "1200px" at bounding box center [276, 452] width 41 height 18
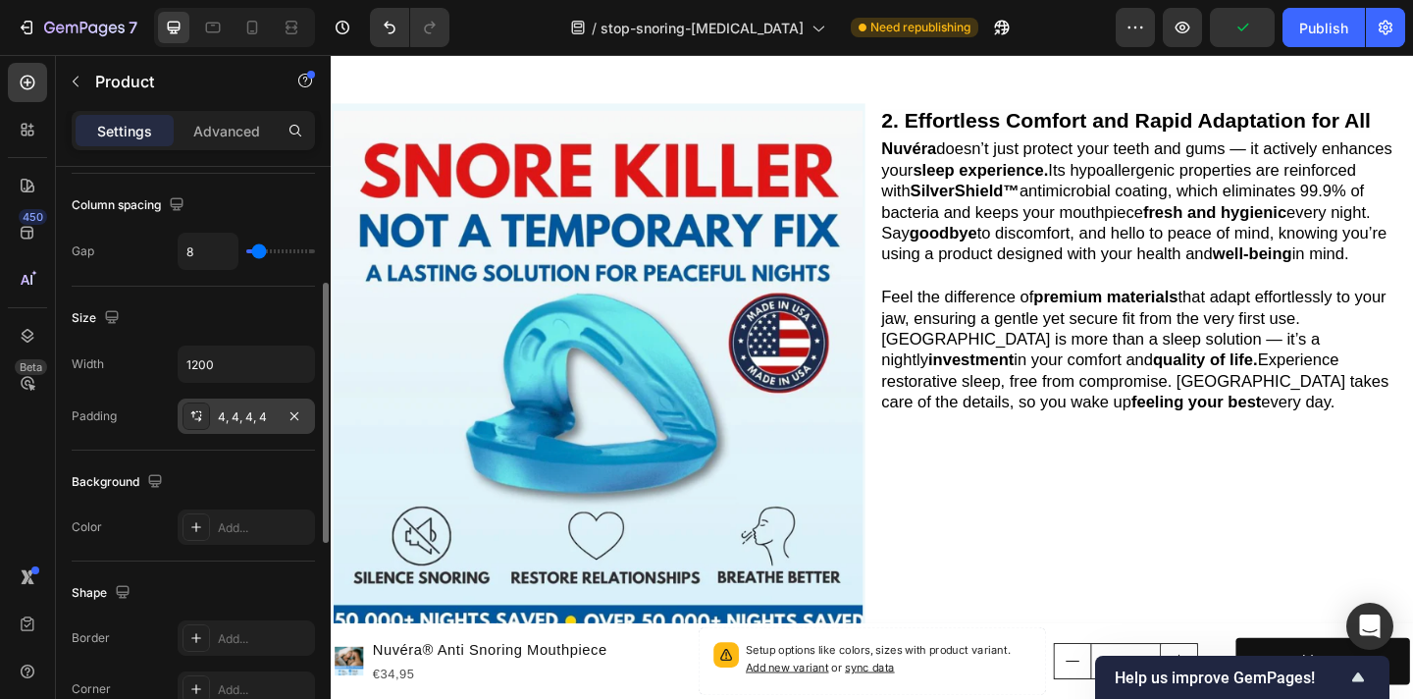
scroll to position [270, 0]
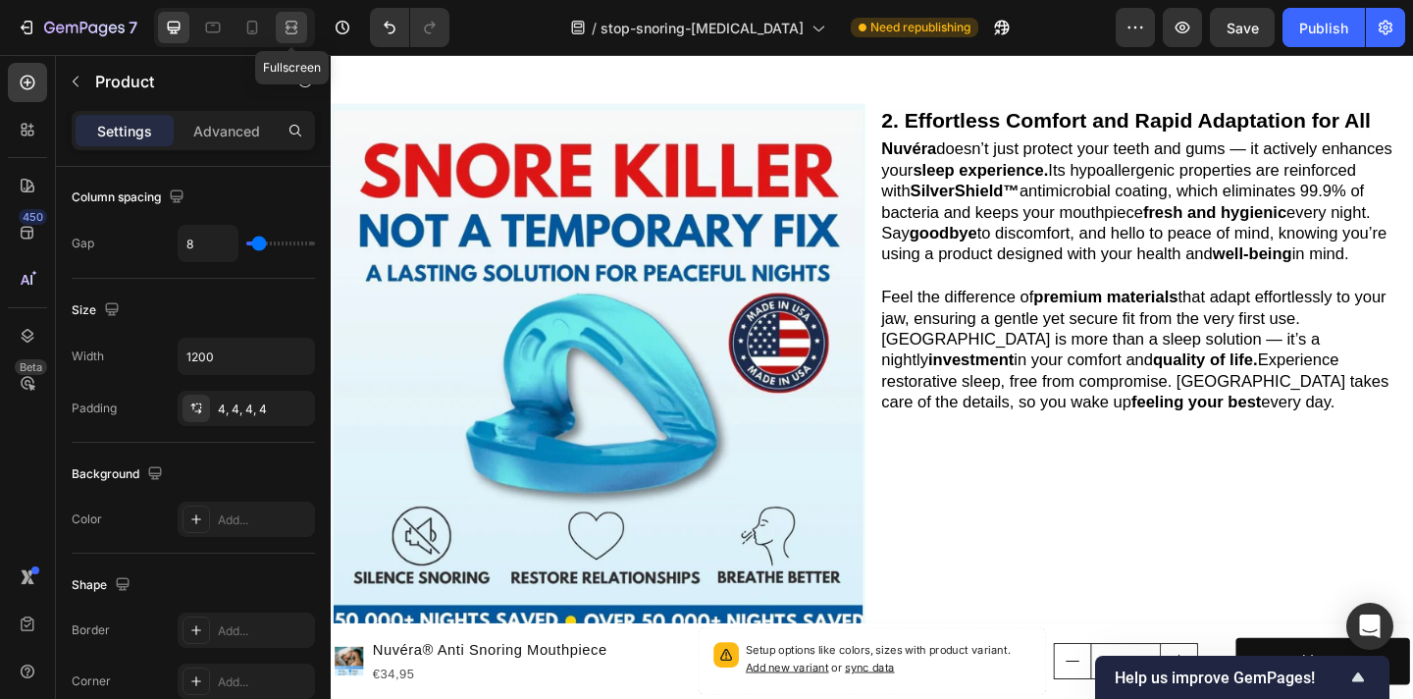
click at [288, 31] on icon at bounding box center [292, 28] width 20 height 20
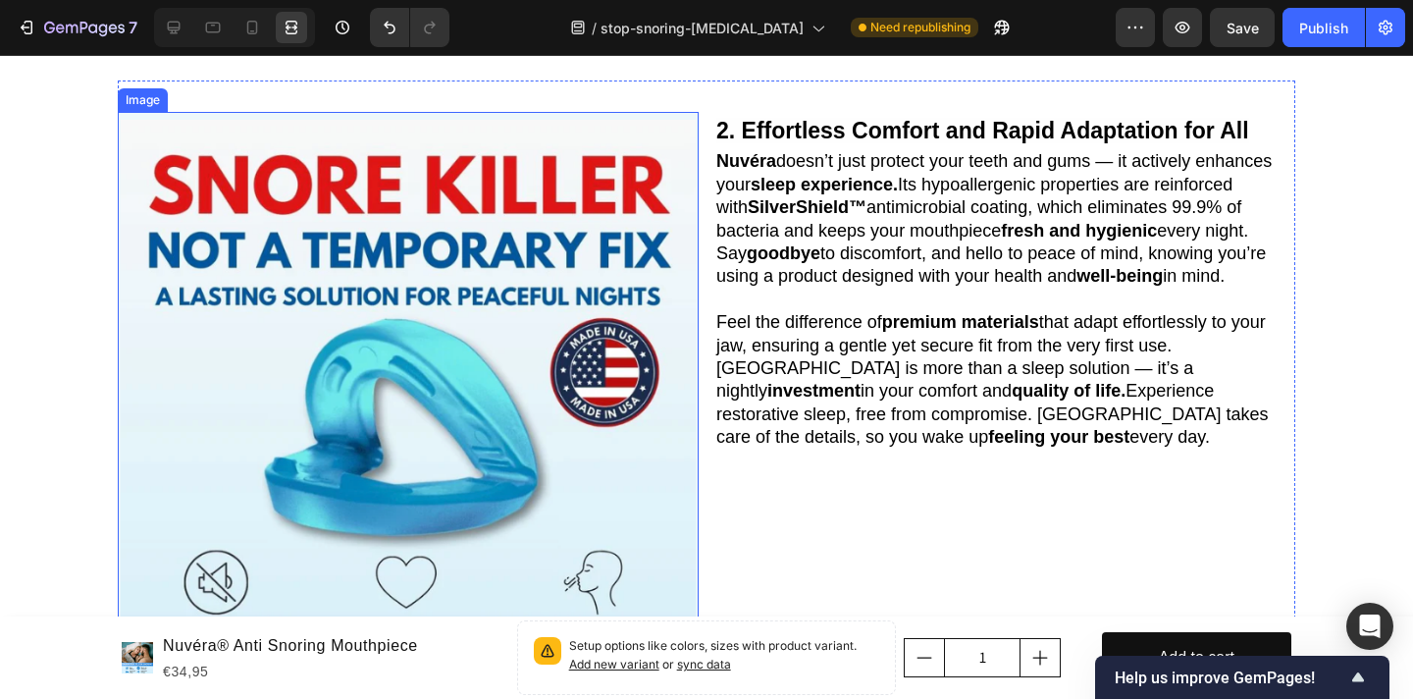
scroll to position [959, 0]
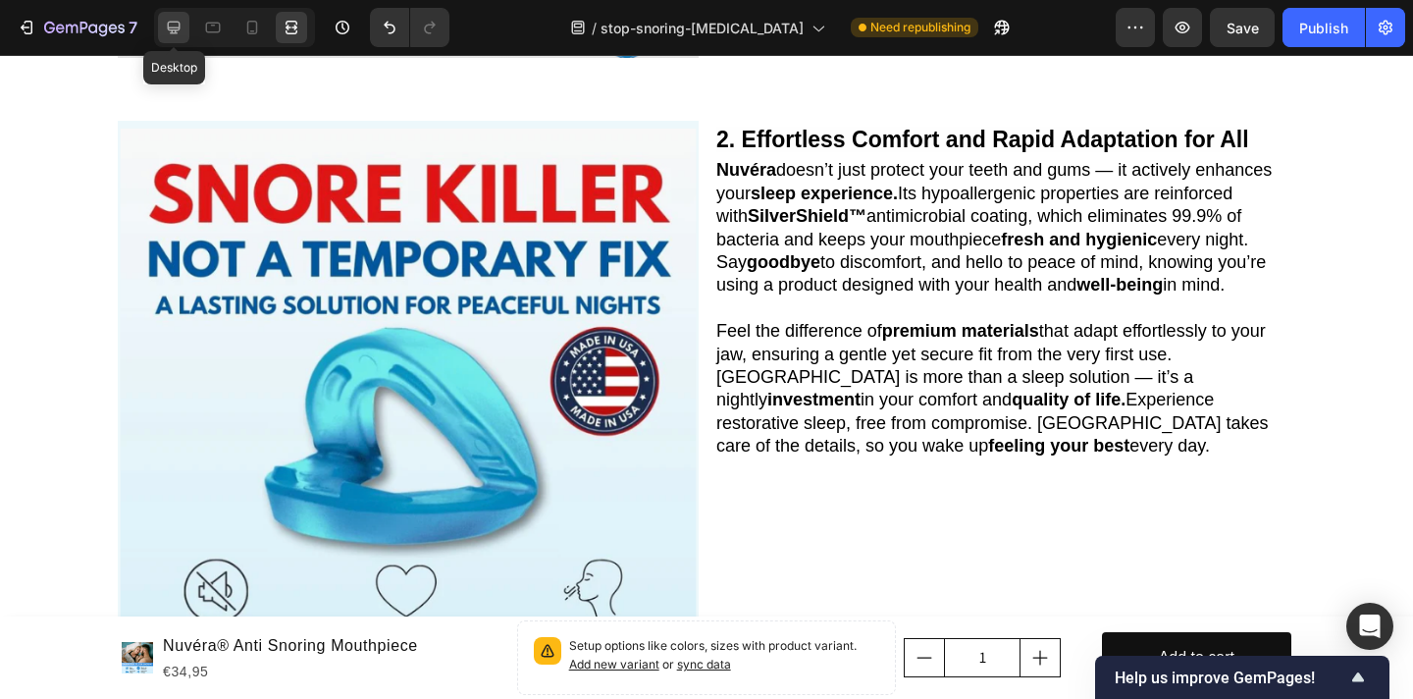
click at [173, 31] on icon at bounding box center [174, 28] width 13 height 13
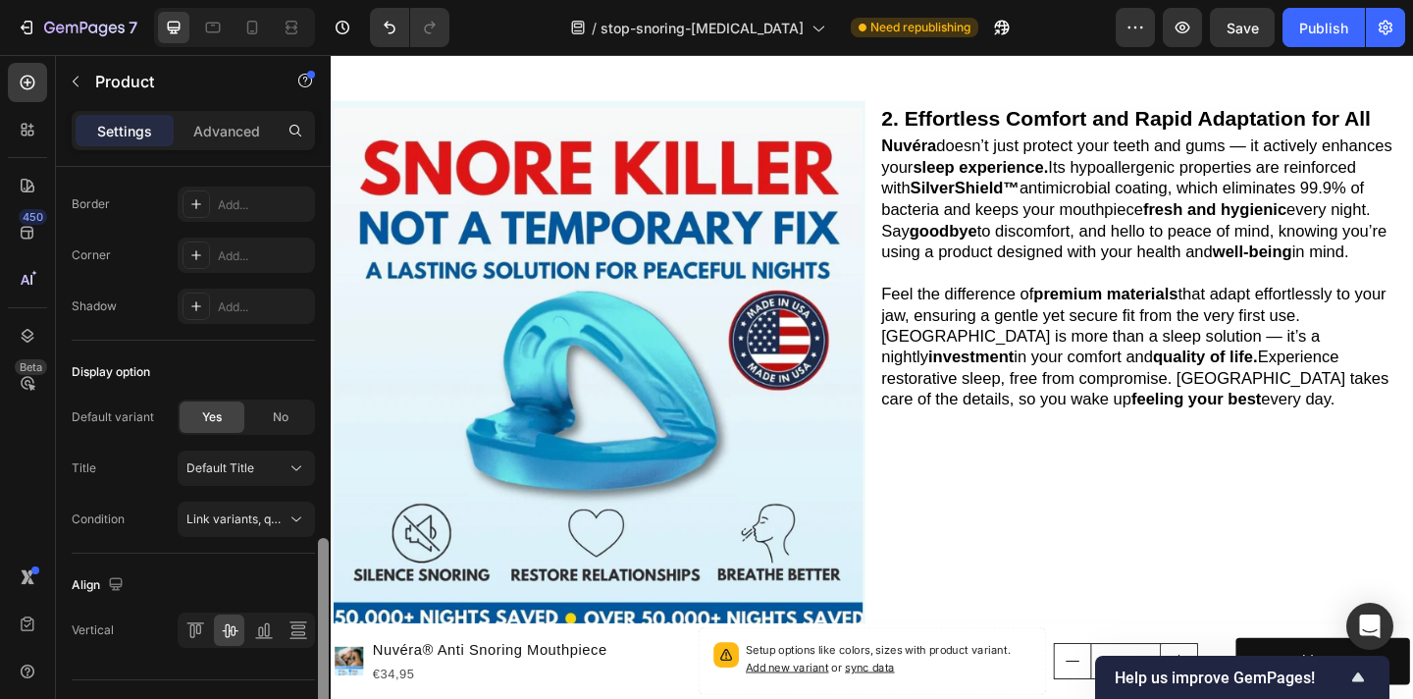
scroll to position [739, 0]
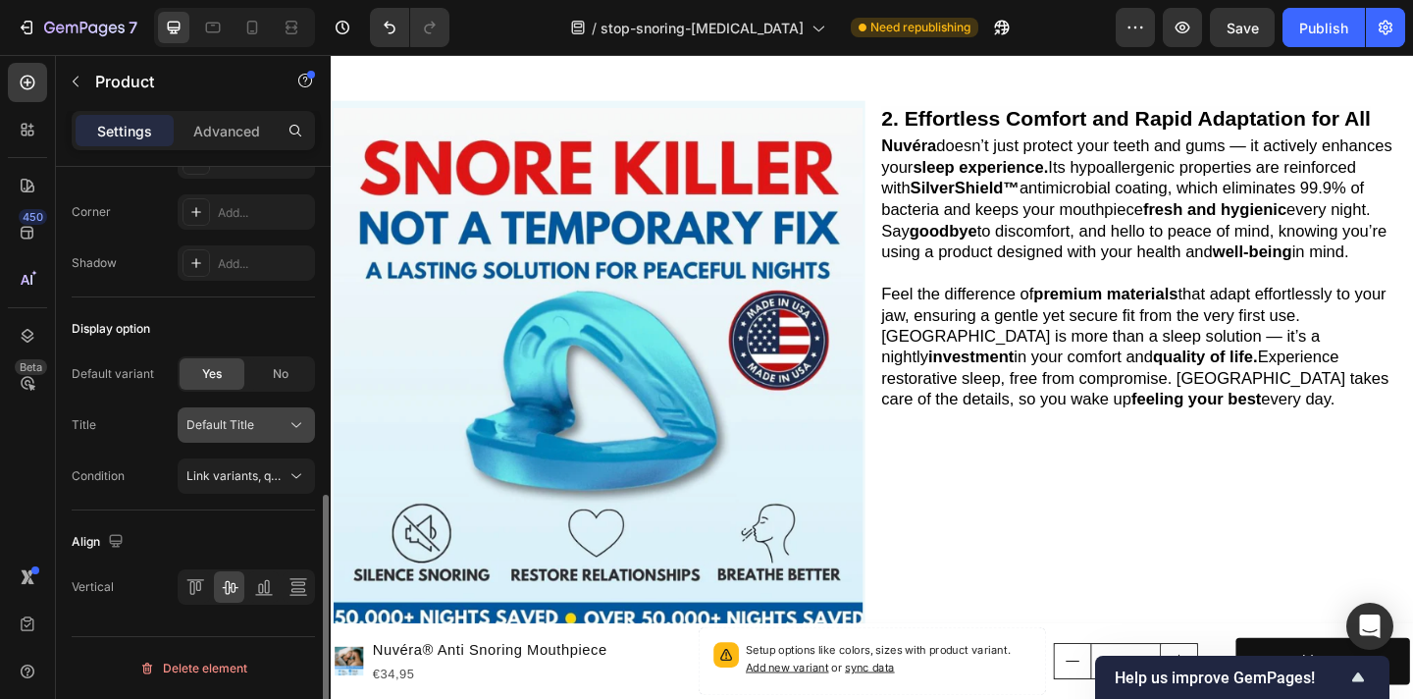
click at [265, 435] on button "Default Title" at bounding box center [246, 424] width 137 height 35
click at [254, 467] on div "Default Title" at bounding box center [242, 472] width 114 height 18
click at [278, 376] on span "No" at bounding box center [281, 374] width 16 height 18
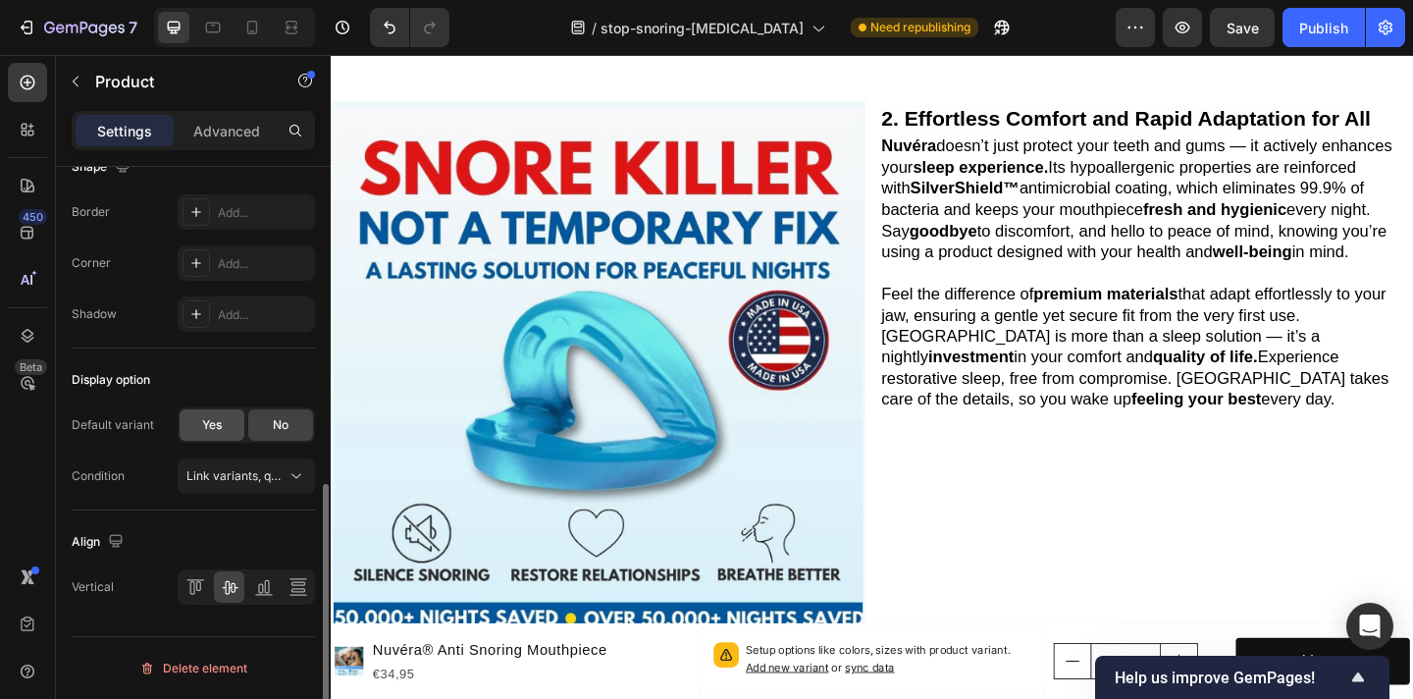
click at [214, 434] on div "Yes" at bounding box center [212, 424] width 65 height 31
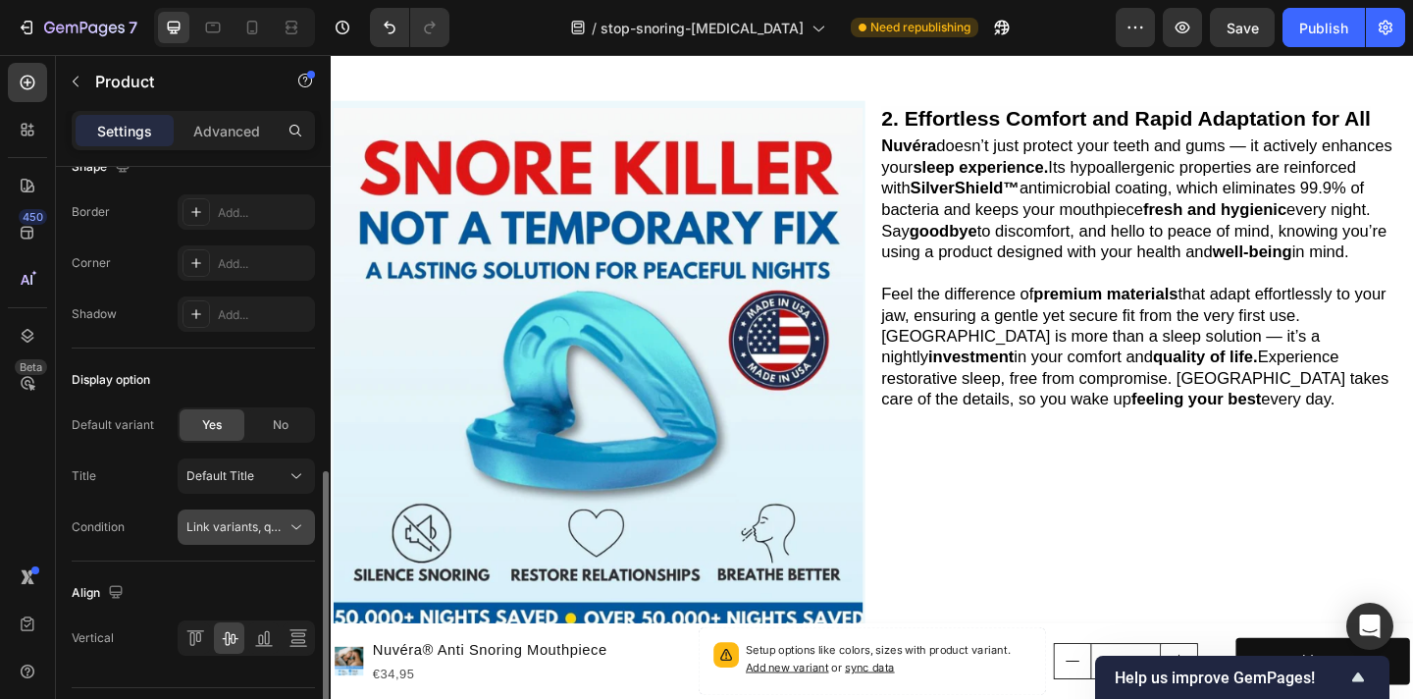
click at [245, 522] on span "Link variants, quantity <br> between same products" at bounding box center [331, 526] width 290 height 15
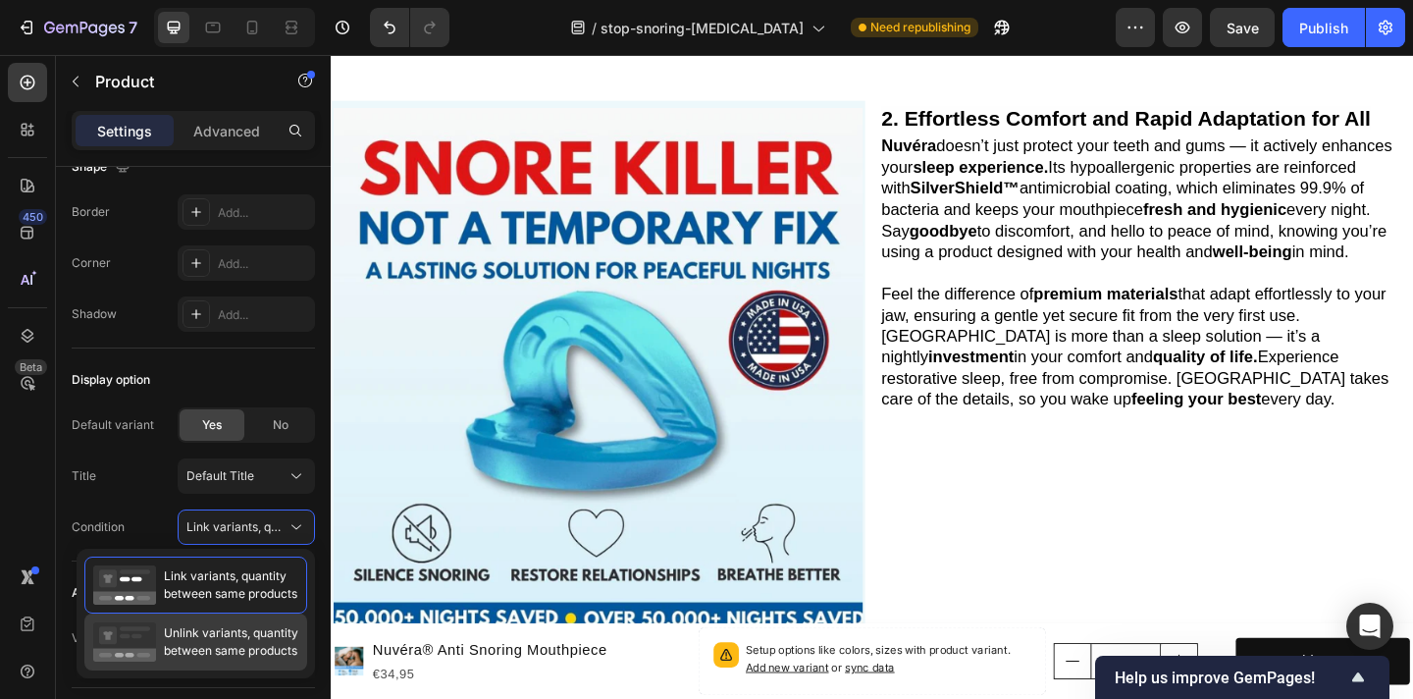
click at [259, 633] on span "Unlink variants, quantity between same products" at bounding box center [231, 641] width 134 height 35
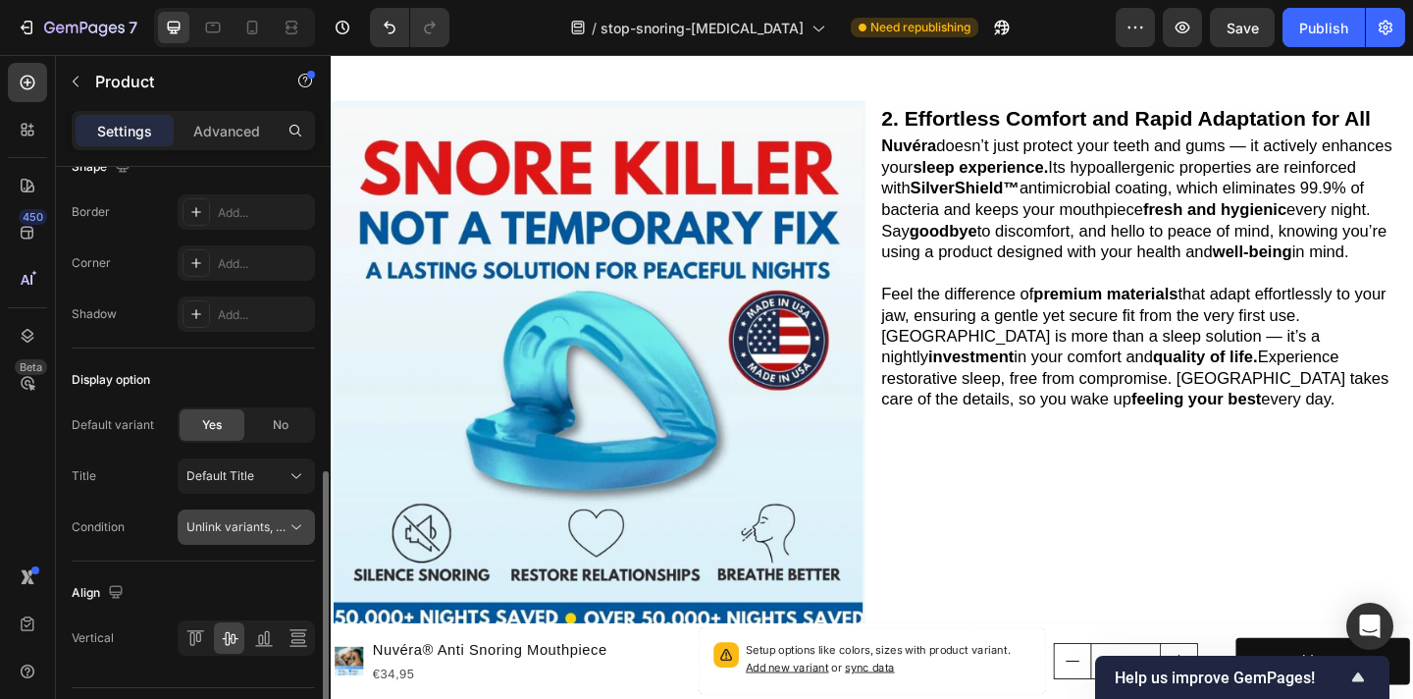
click at [271, 528] on span "Unlink variants, quantity <br> between same products" at bounding box center [336, 526] width 301 height 15
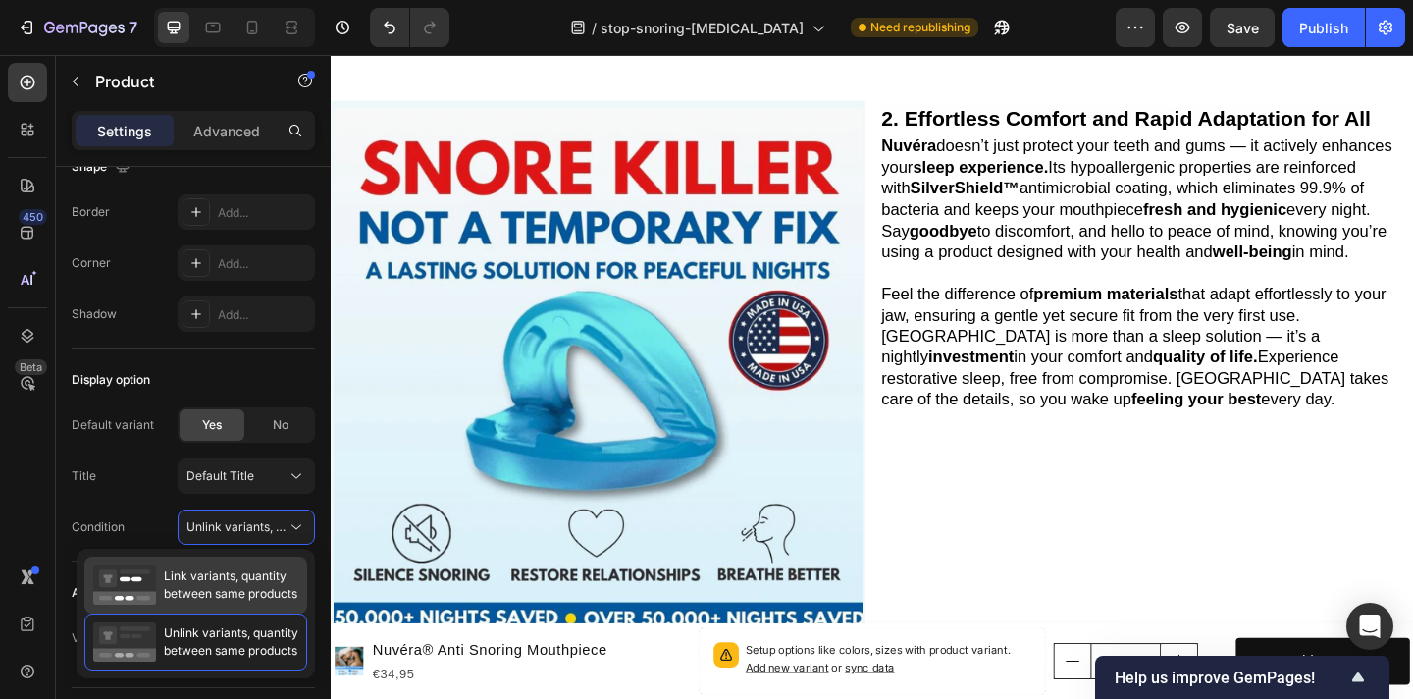
click at [245, 579] on span "Link variants, quantity between same products" at bounding box center [230, 584] width 133 height 35
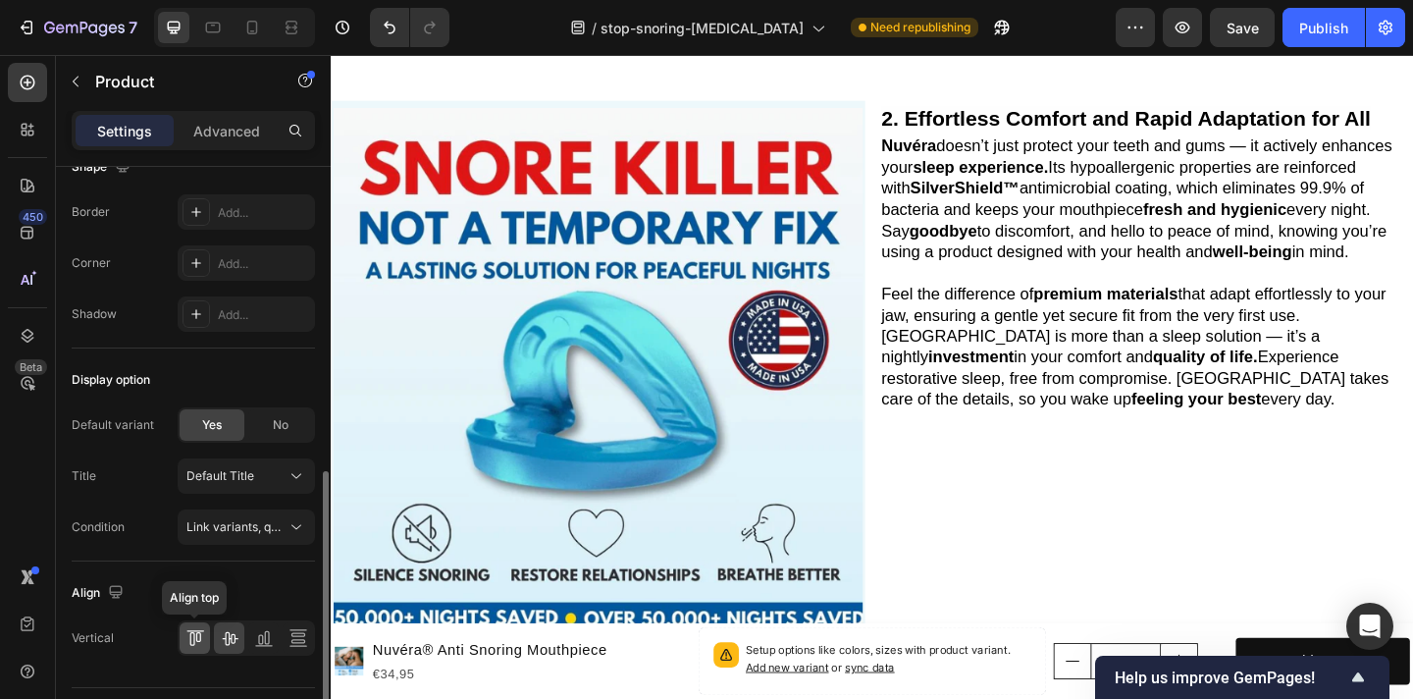
click at [197, 635] on icon at bounding box center [195, 638] width 20 height 20
click at [224, 636] on icon at bounding box center [230, 638] width 20 height 20
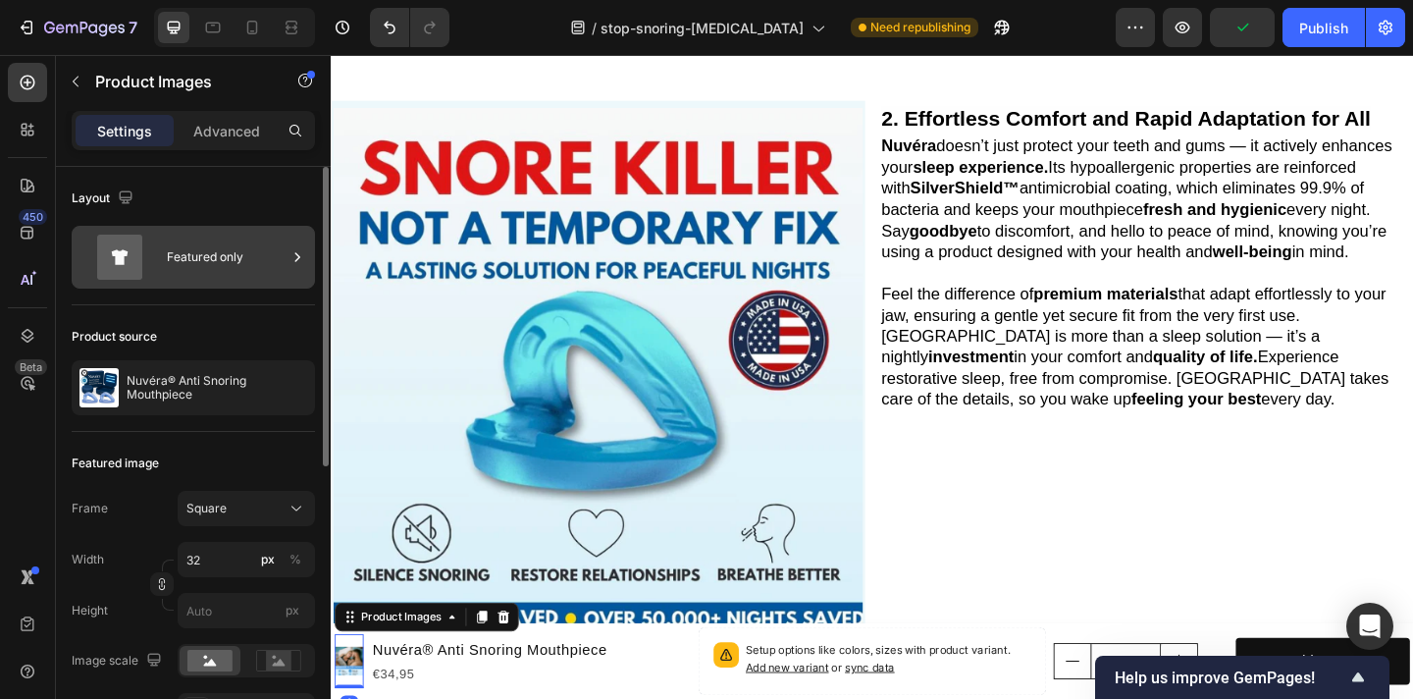
click at [222, 265] on div "Featured only" at bounding box center [227, 257] width 120 height 45
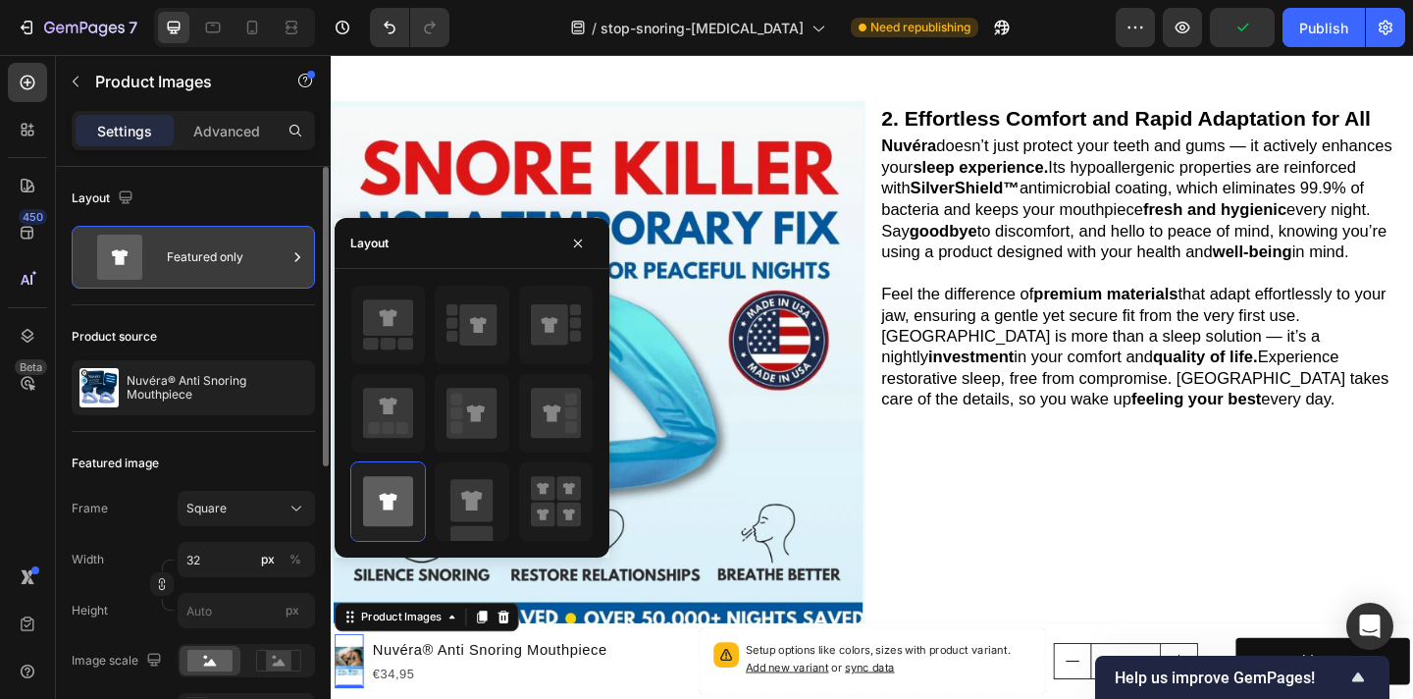
click at [222, 265] on div "Featured only" at bounding box center [227, 257] width 120 height 45
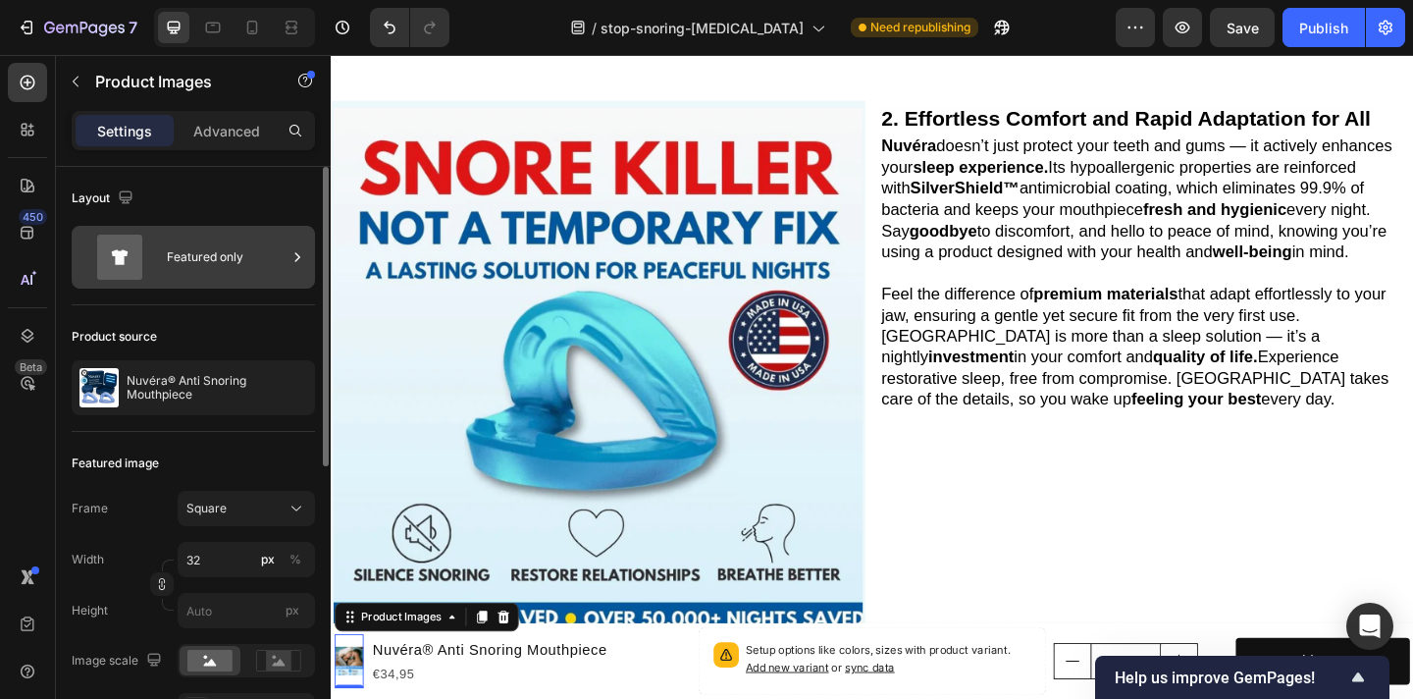
click at [222, 265] on div "Featured only" at bounding box center [227, 257] width 120 height 45
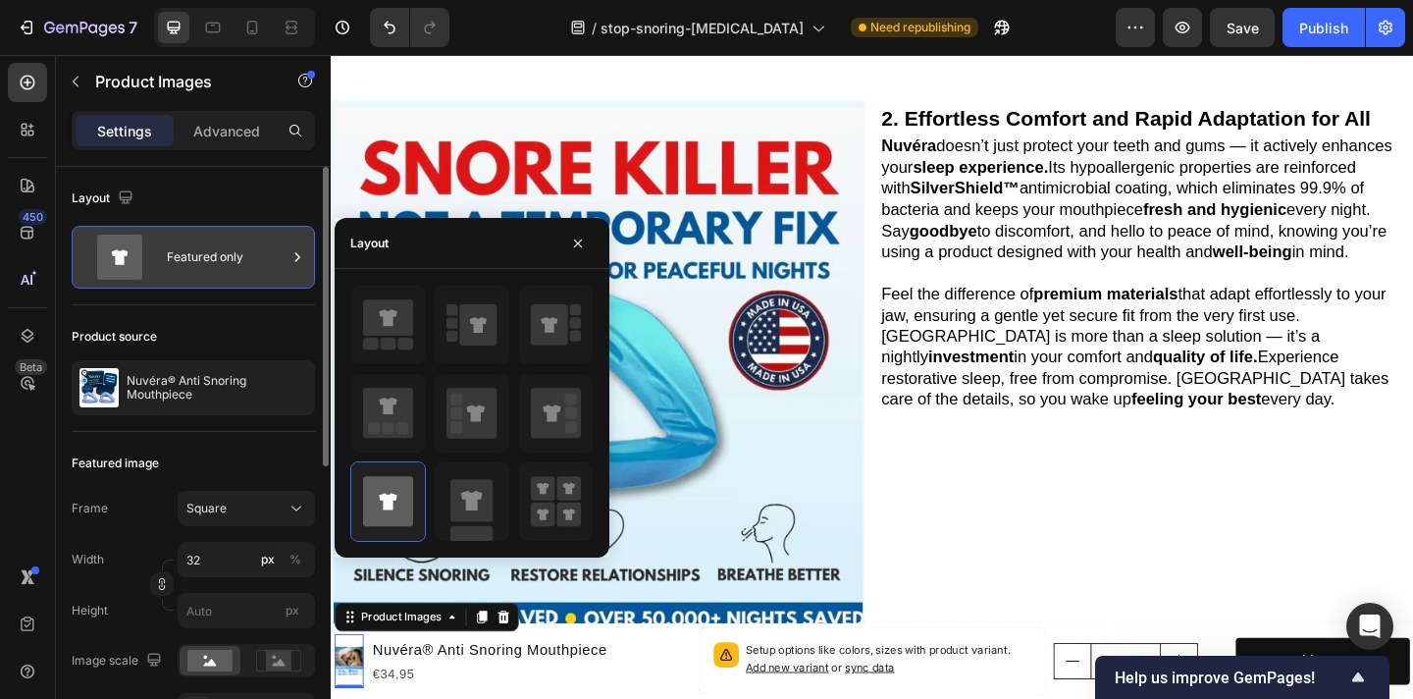
click at [222, 265] on div "Featured only" at bounding box center [227, 257] width 120 height 45
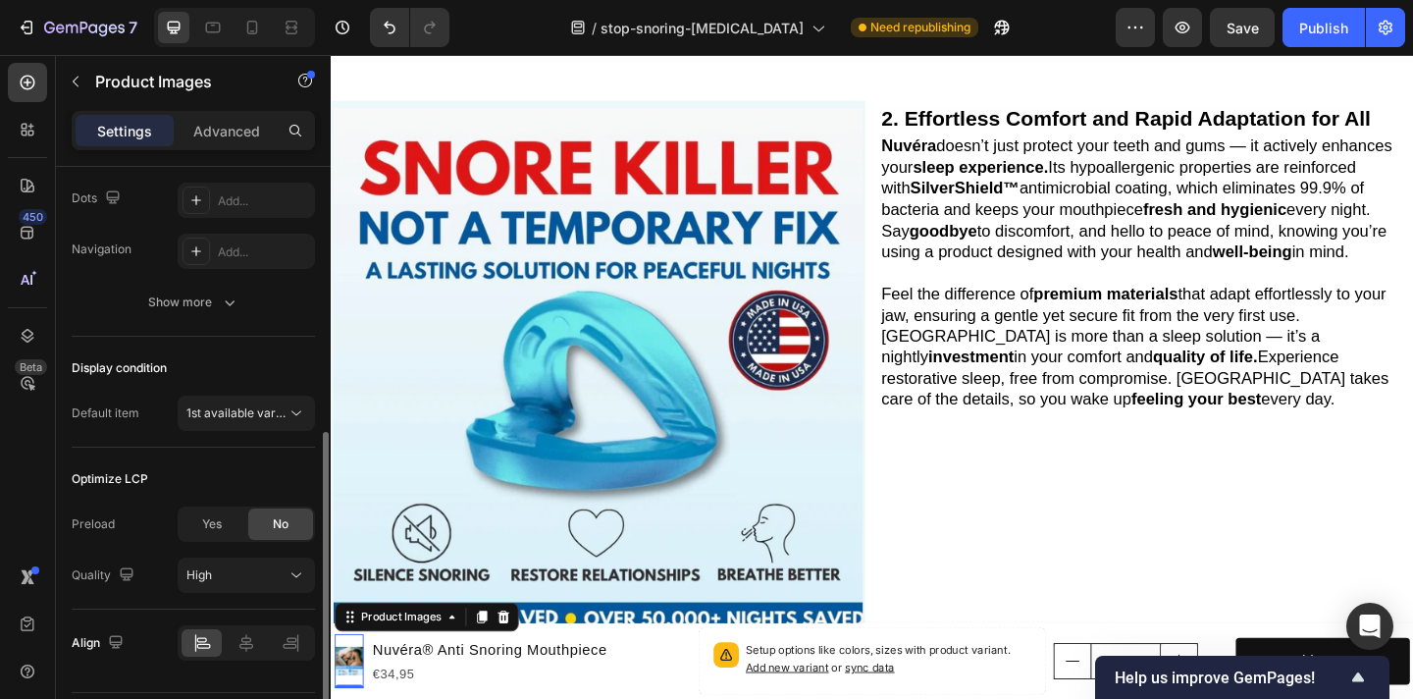
scroll to position [514, 0]
click at [263, 412] on span "1st available variant" at bounding box center [241, 408] width 110 height 15
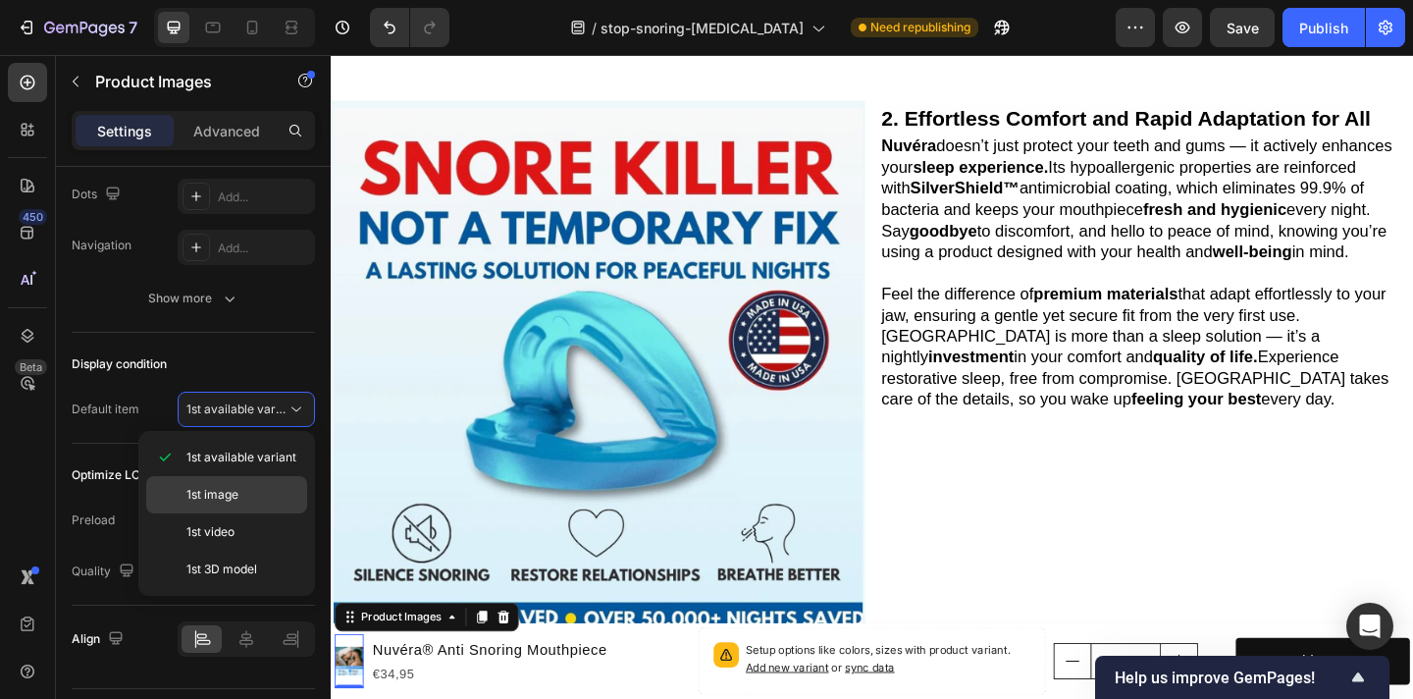
click at [275, 495] on p "1st image" at bounding box center [242, 495] width 112 height 18
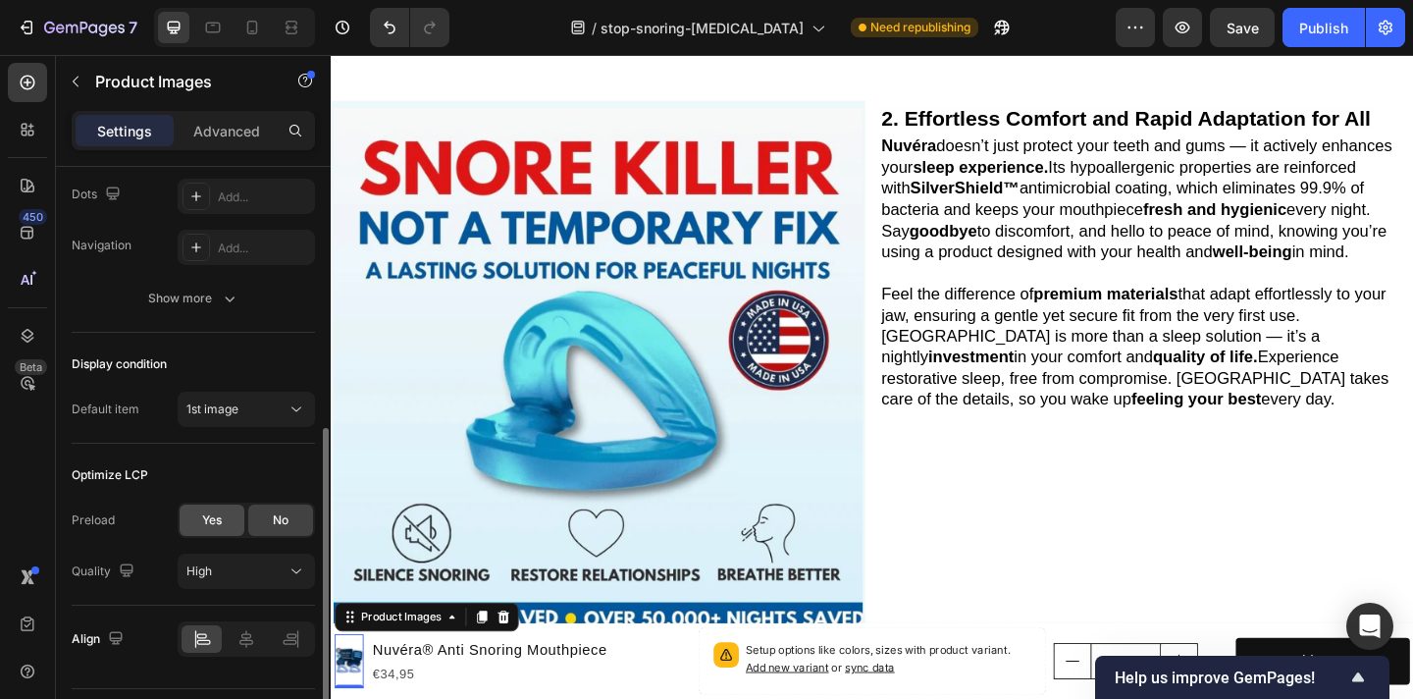
click at [205, 518] on span "Yes" at bounding box center [212, 520] width 20 height 18
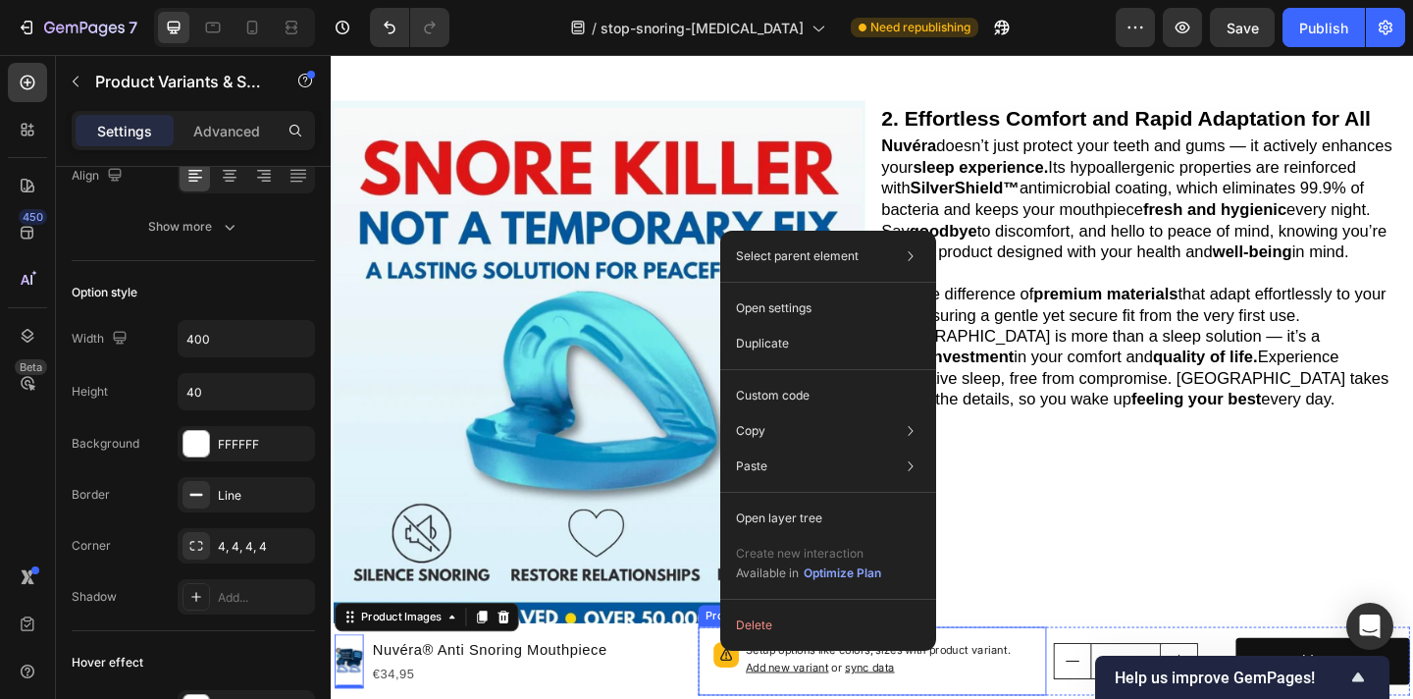
scroll to position [0, 0]
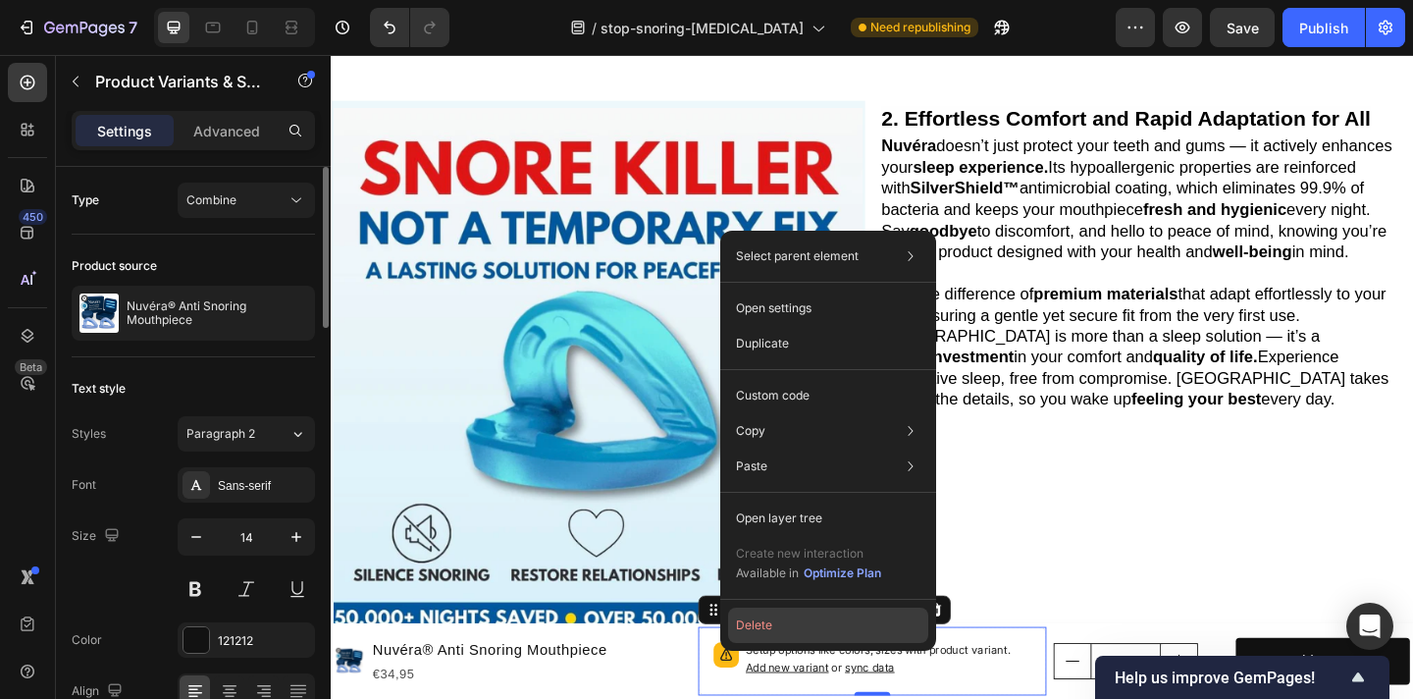
click at [794, 623] on button "Delete" at bounding box center [828, 624] width 200 height 35
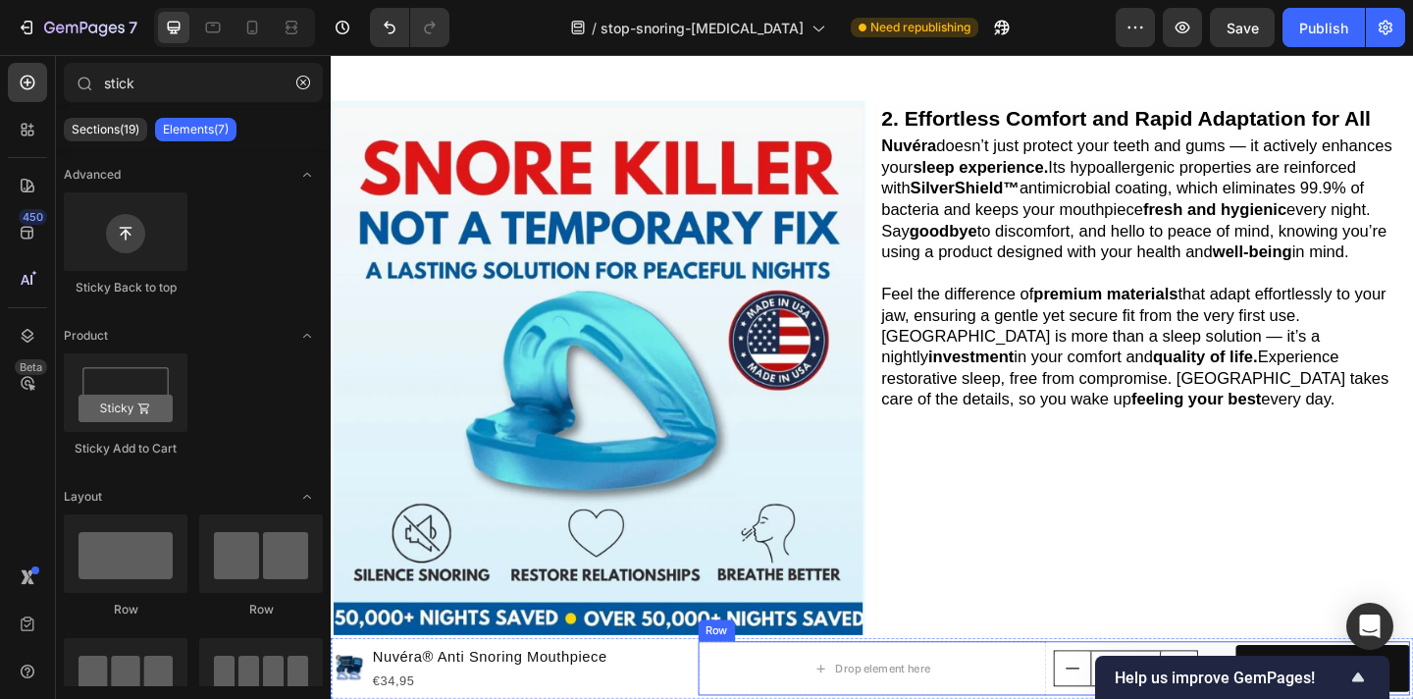
scroll to position [70, 0]
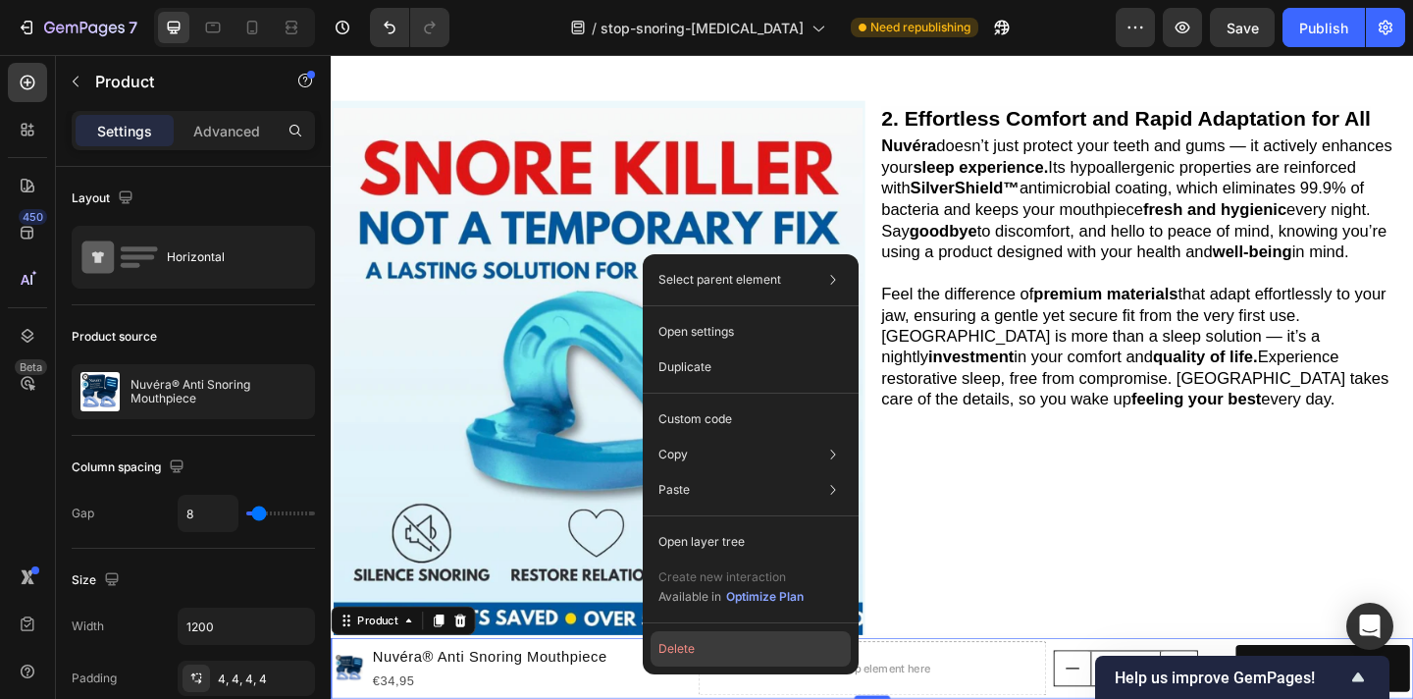
click at [701, 646] on button "Delete" at bounding box center [751, 648] width 200 height 35
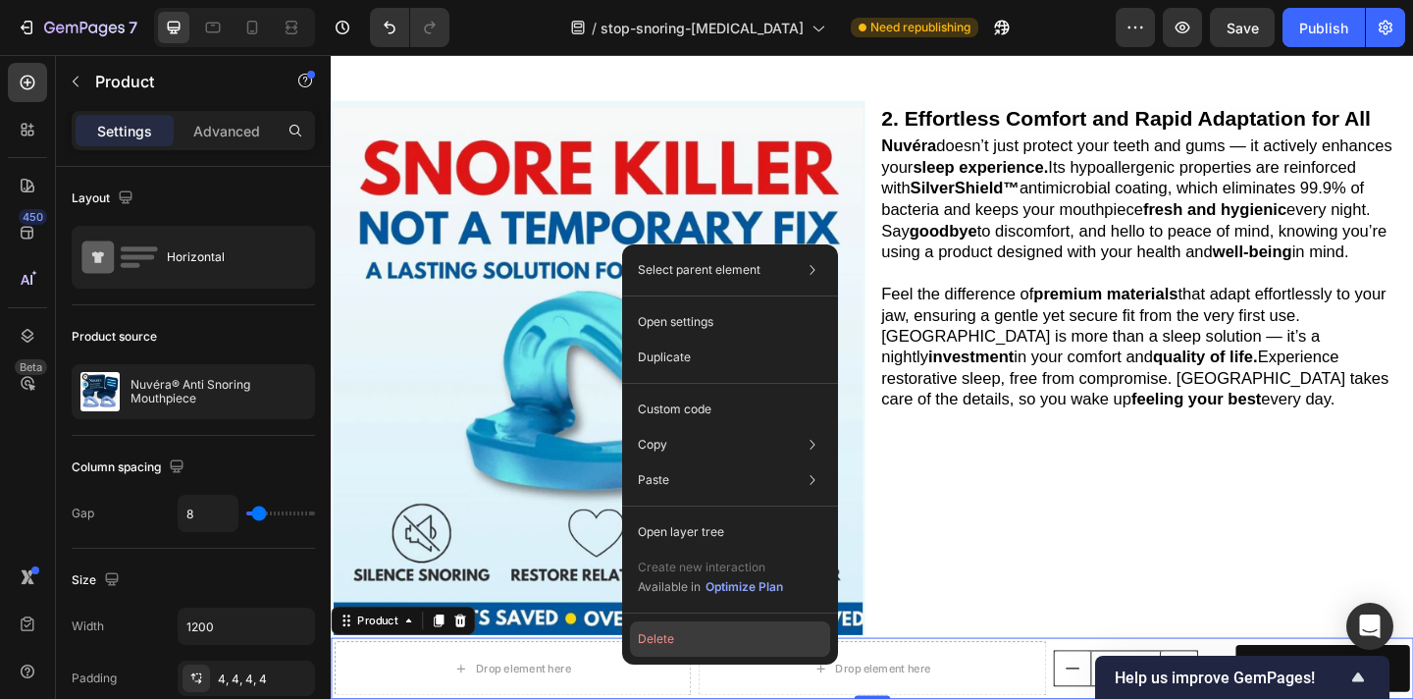
click at [706, 644] on button "Delete" at bounding box center [730, 638] width 200 height 35
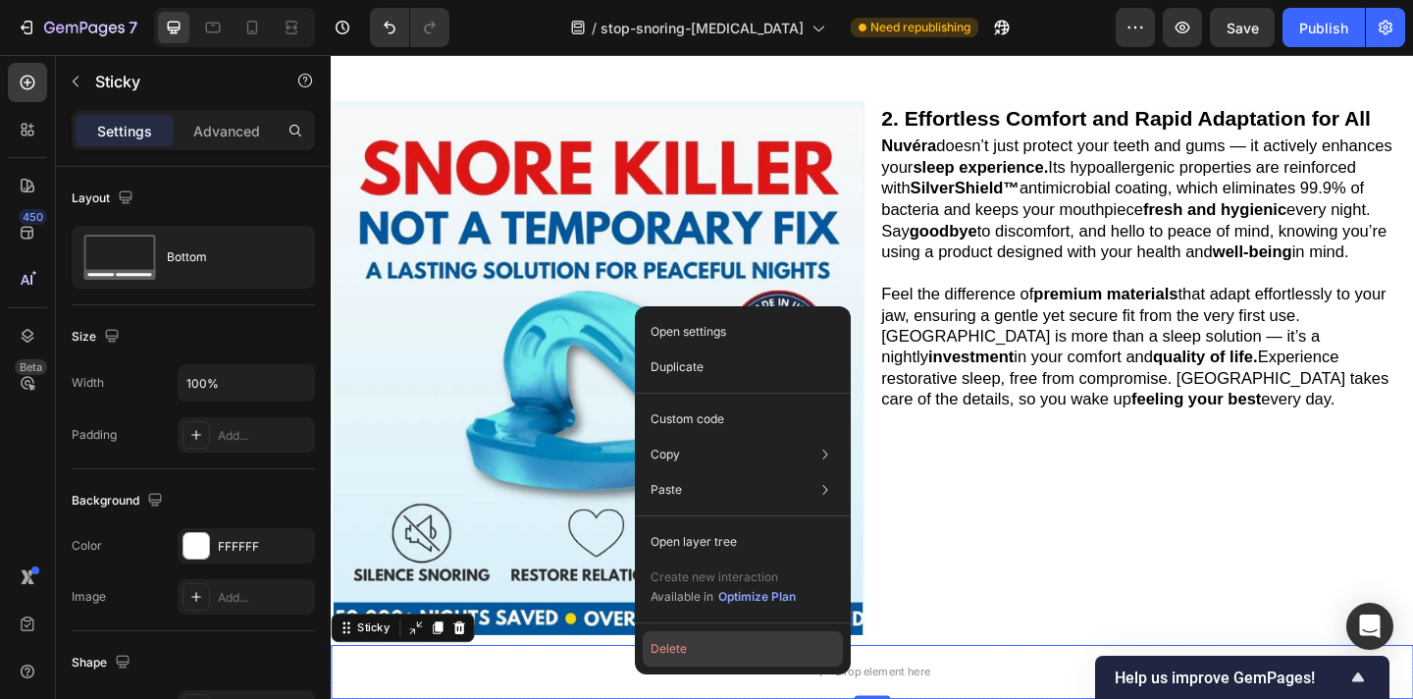
click at [705, 652] on button "Delete" at bounding box center [743, 648] width 200 height 35
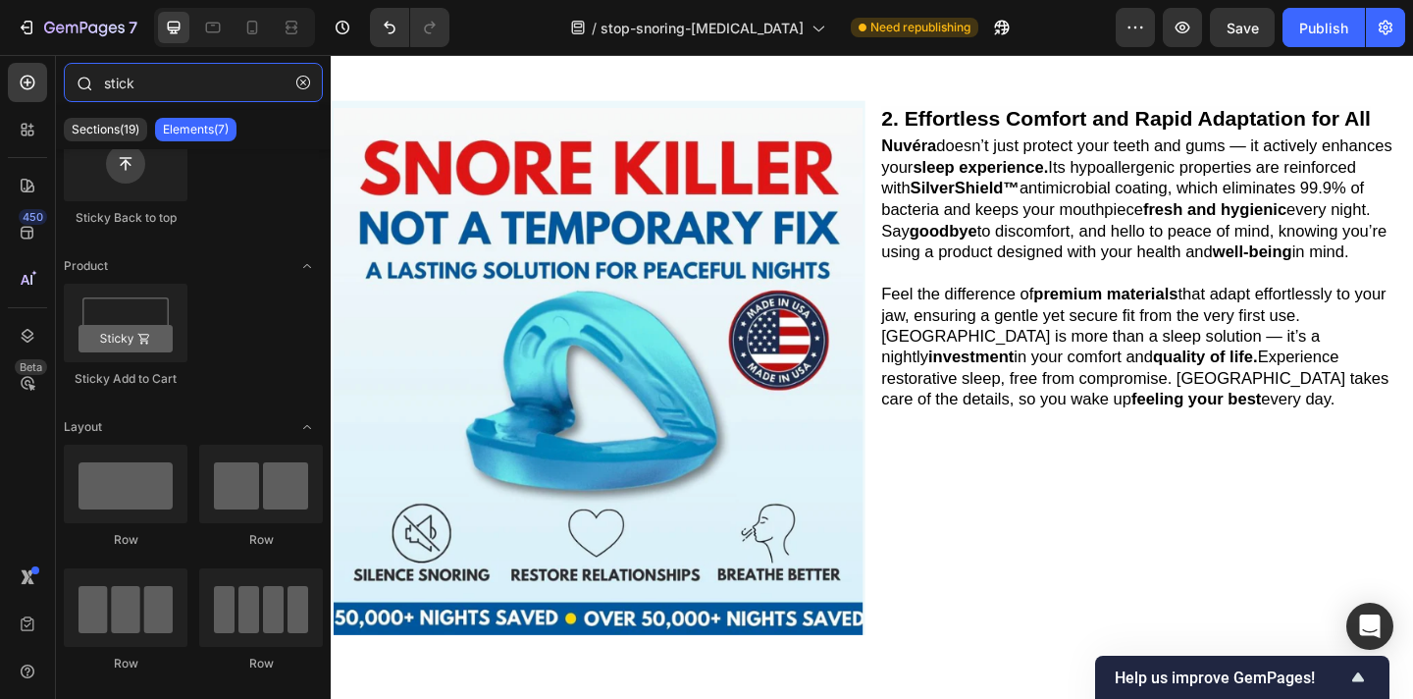
click at [159, 97] on input "stick" at bounding box center [193, 82] width 259 height 39
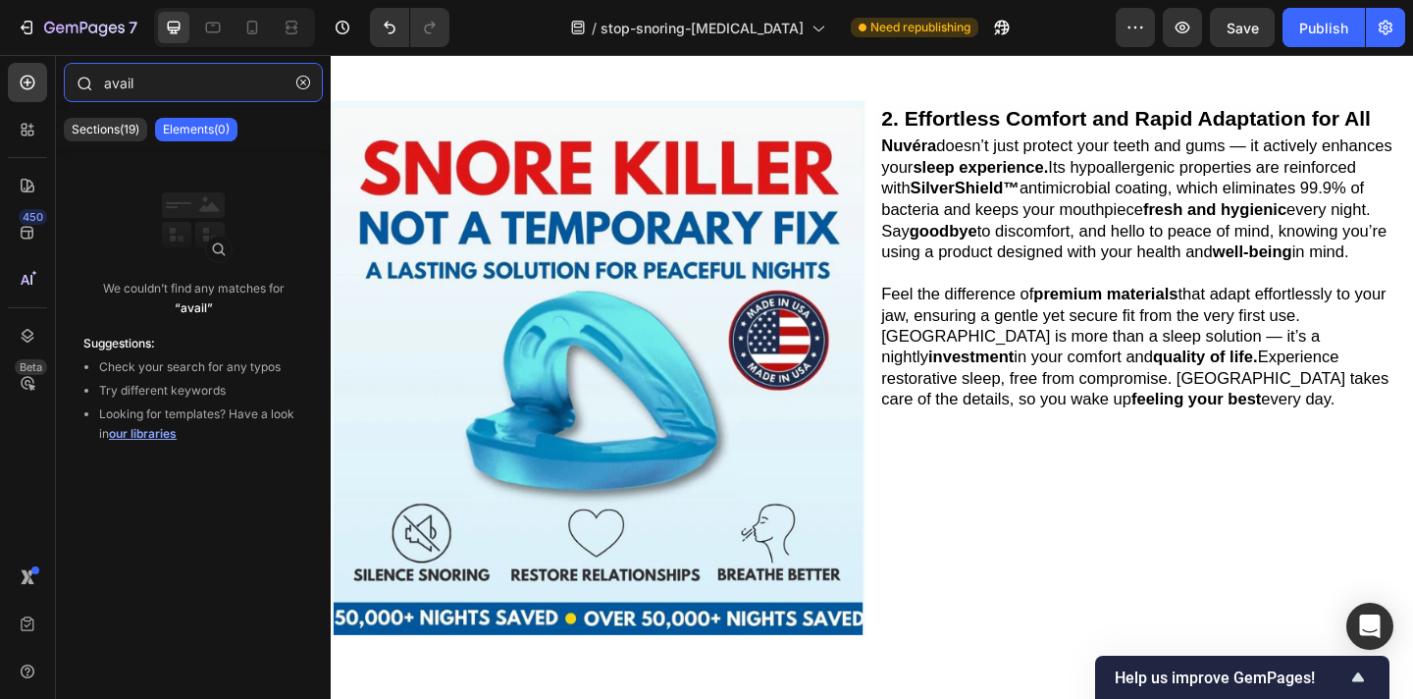
type input "availa"
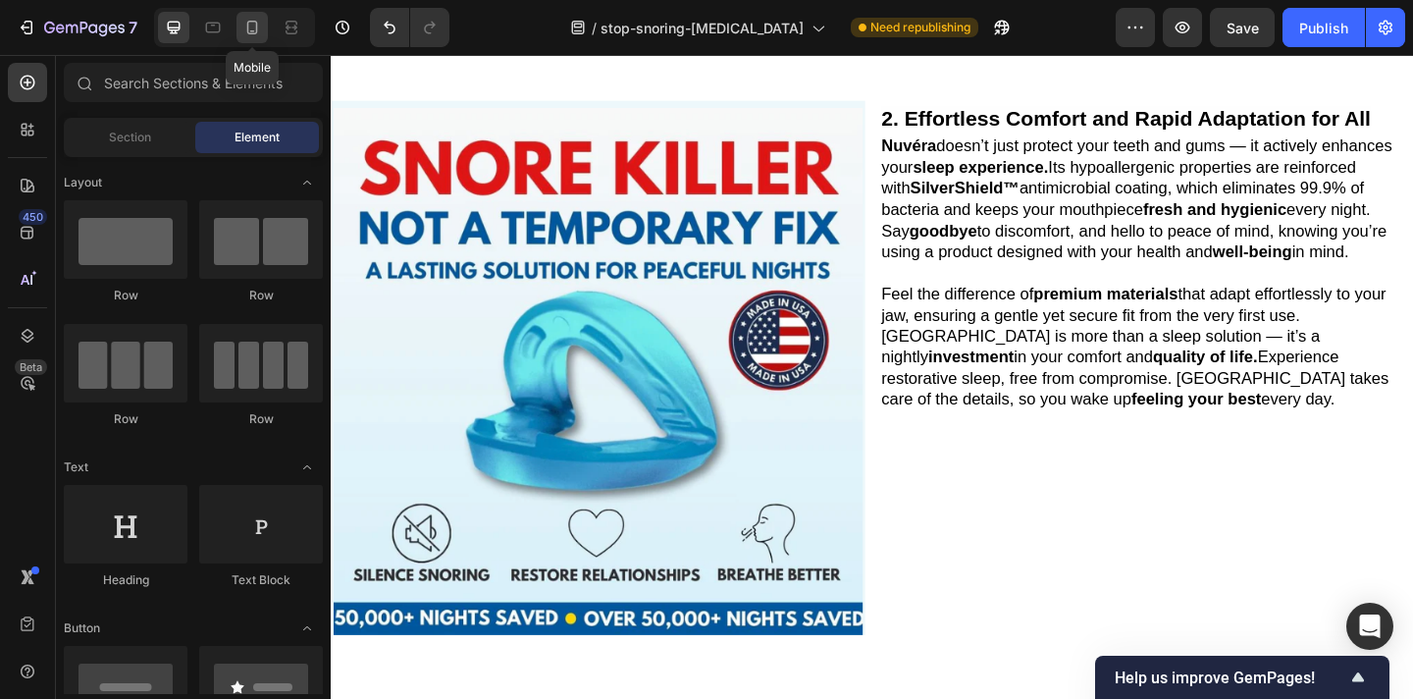
click at [250, 32] on icon at bounding box center [252, 28] width 20 height 20
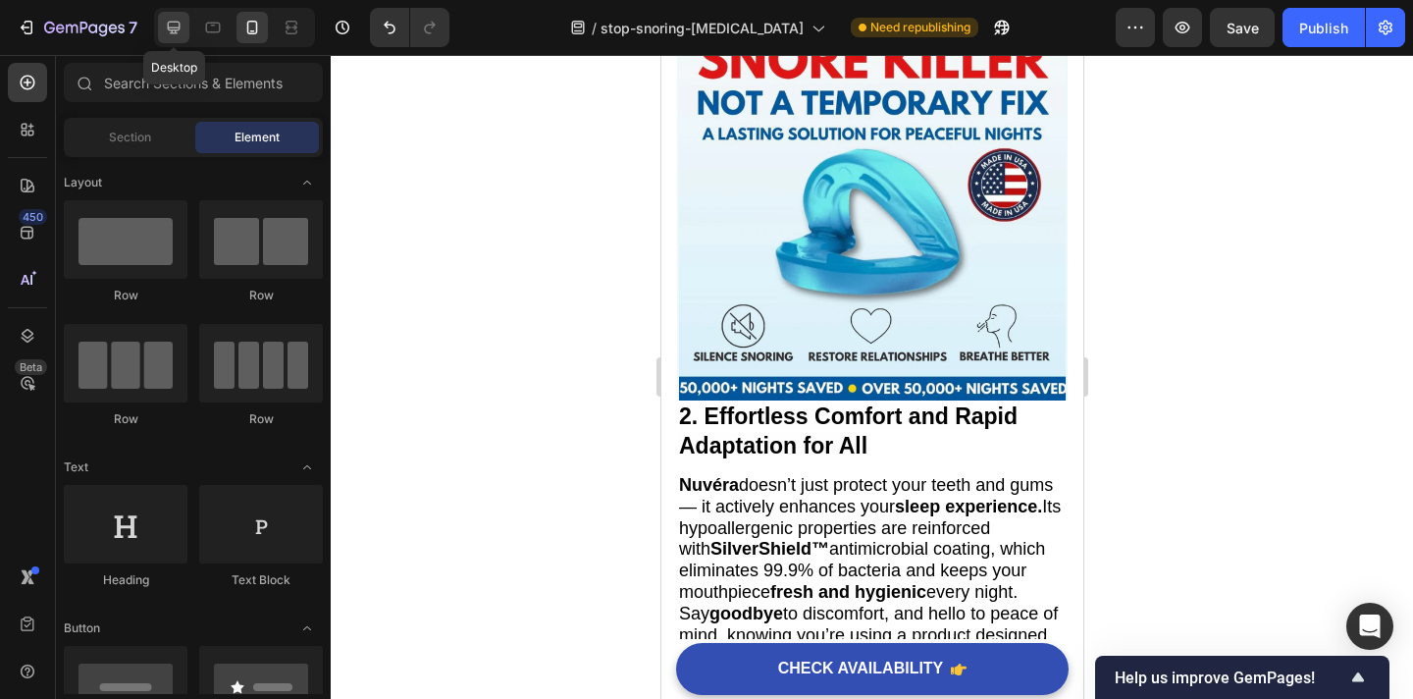
click at [178, 31] on icon at bounding box center [174, 28] width 20 height 20
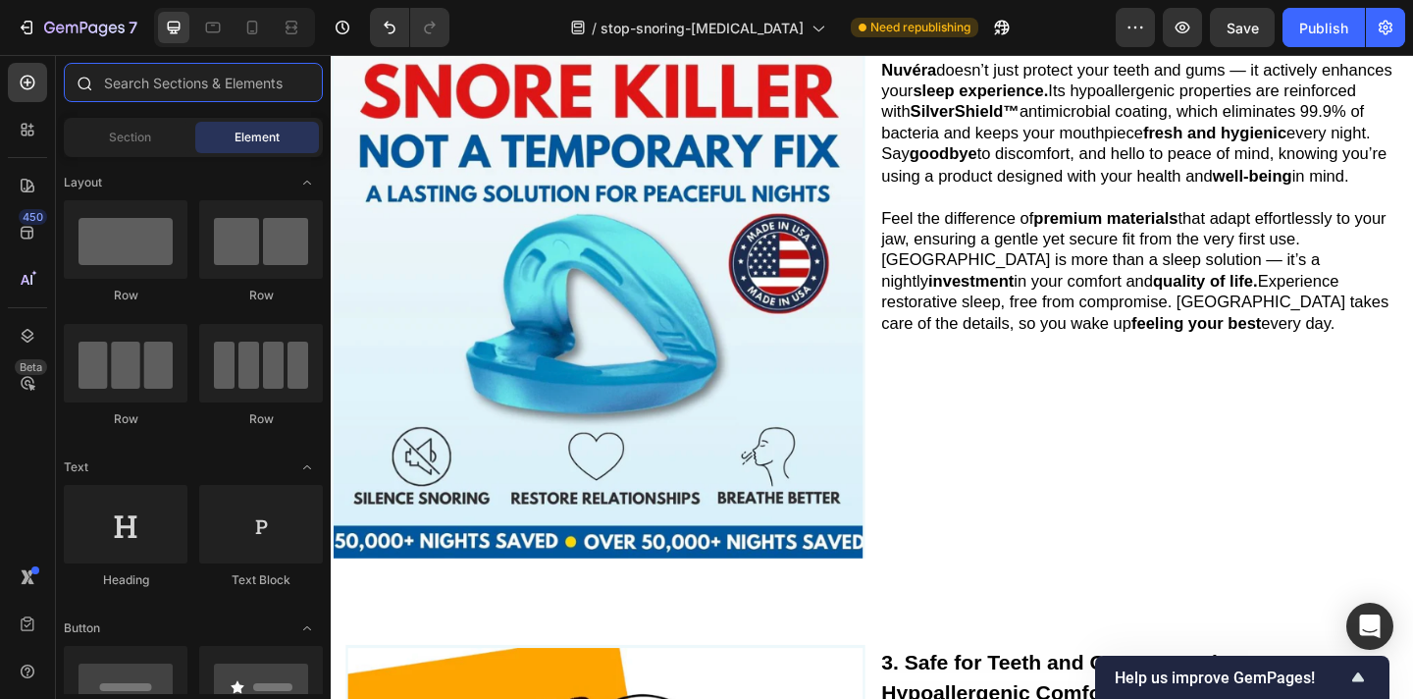
click at [188, 68] on input "text" at bounding box center [193, 82] width 259 height 39
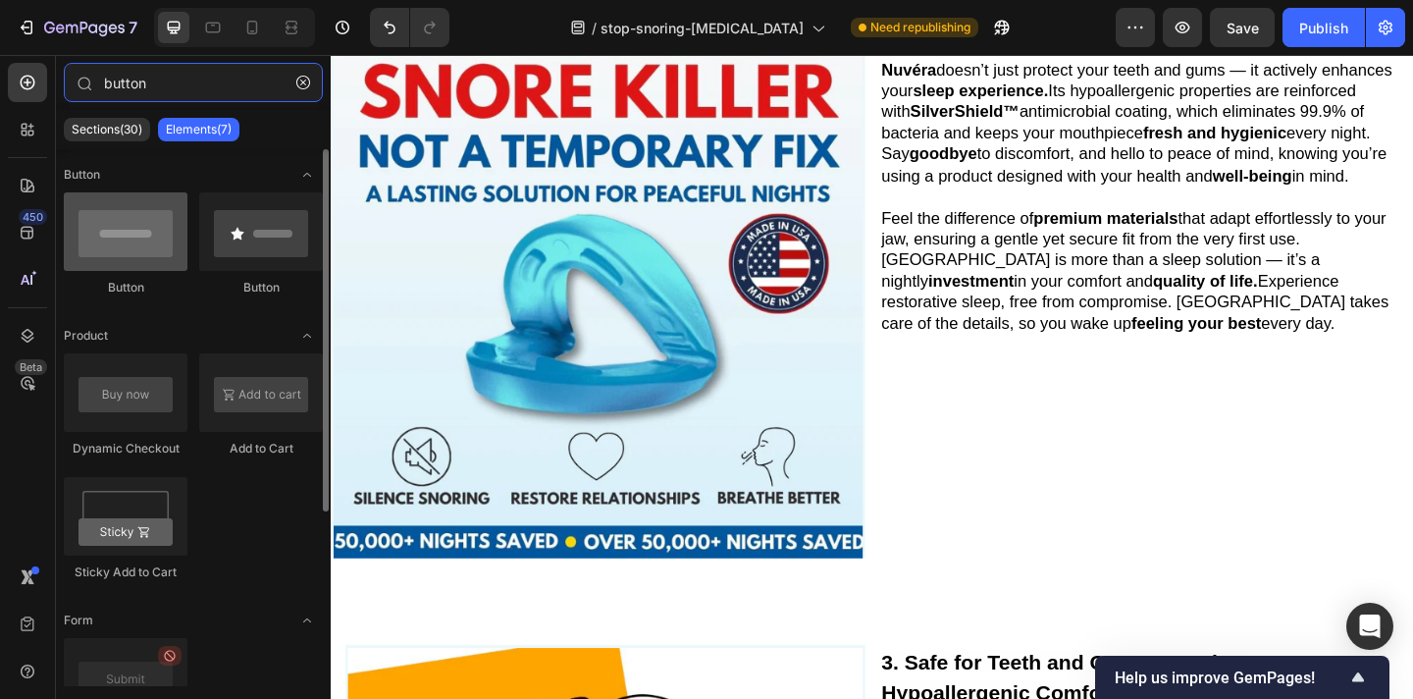
type input "button"
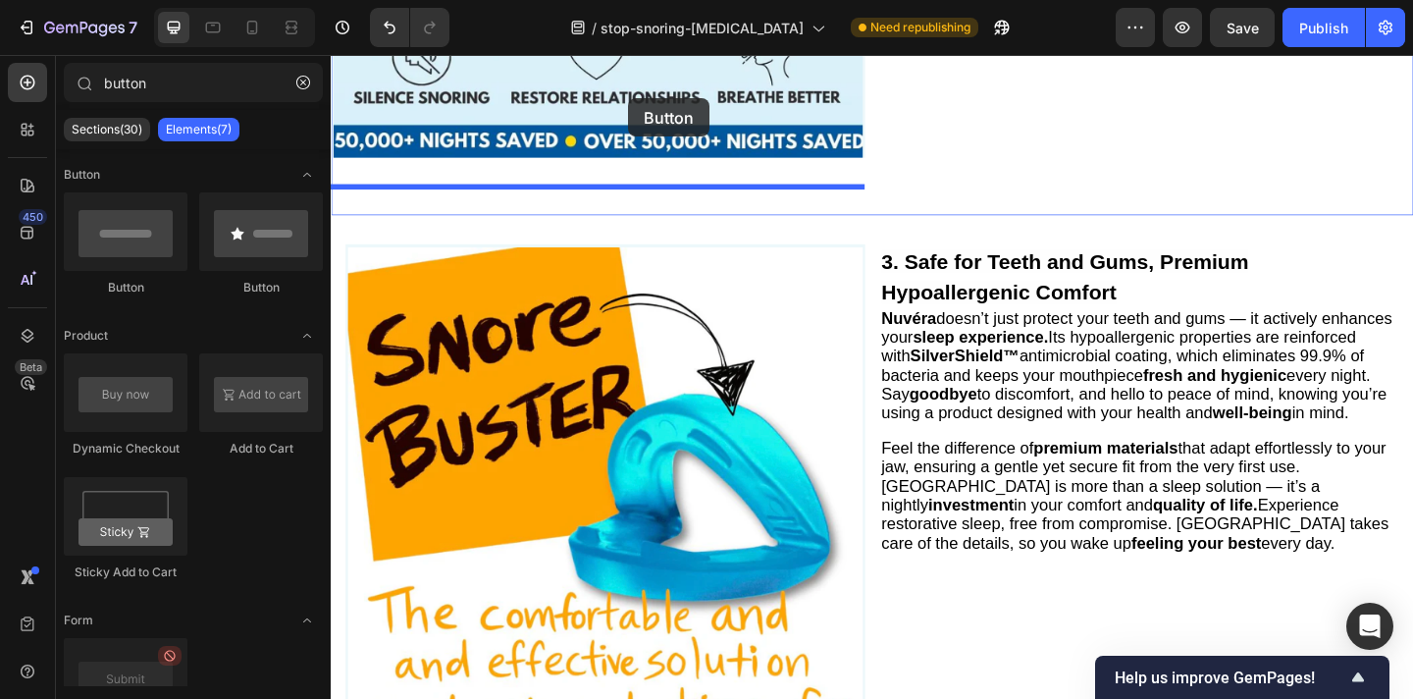
scroll to position [1370, 0]
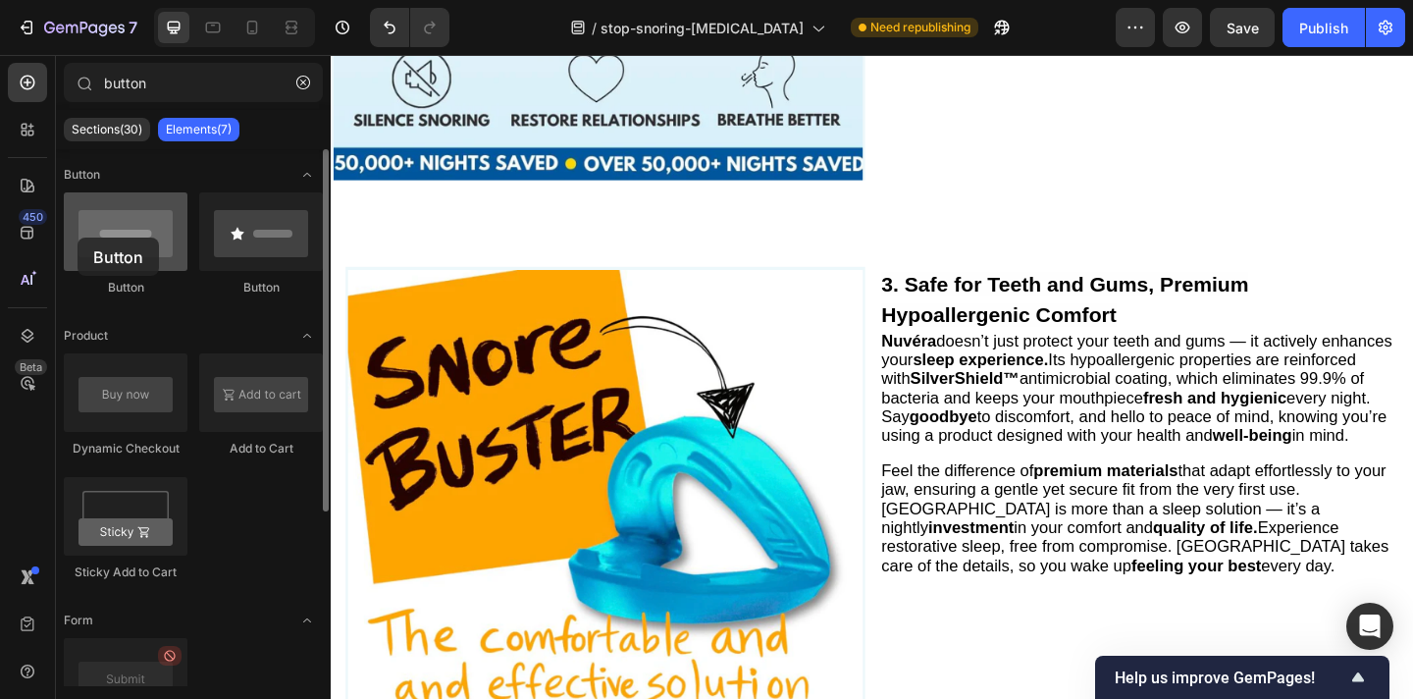
drag, startPoint x: 127, startPoint y: 244, endPoint x: 78, endPoint y: 238, distance: 49.5
click at [78, 238] on div at bounding box center [126, 231] width 124 height 79
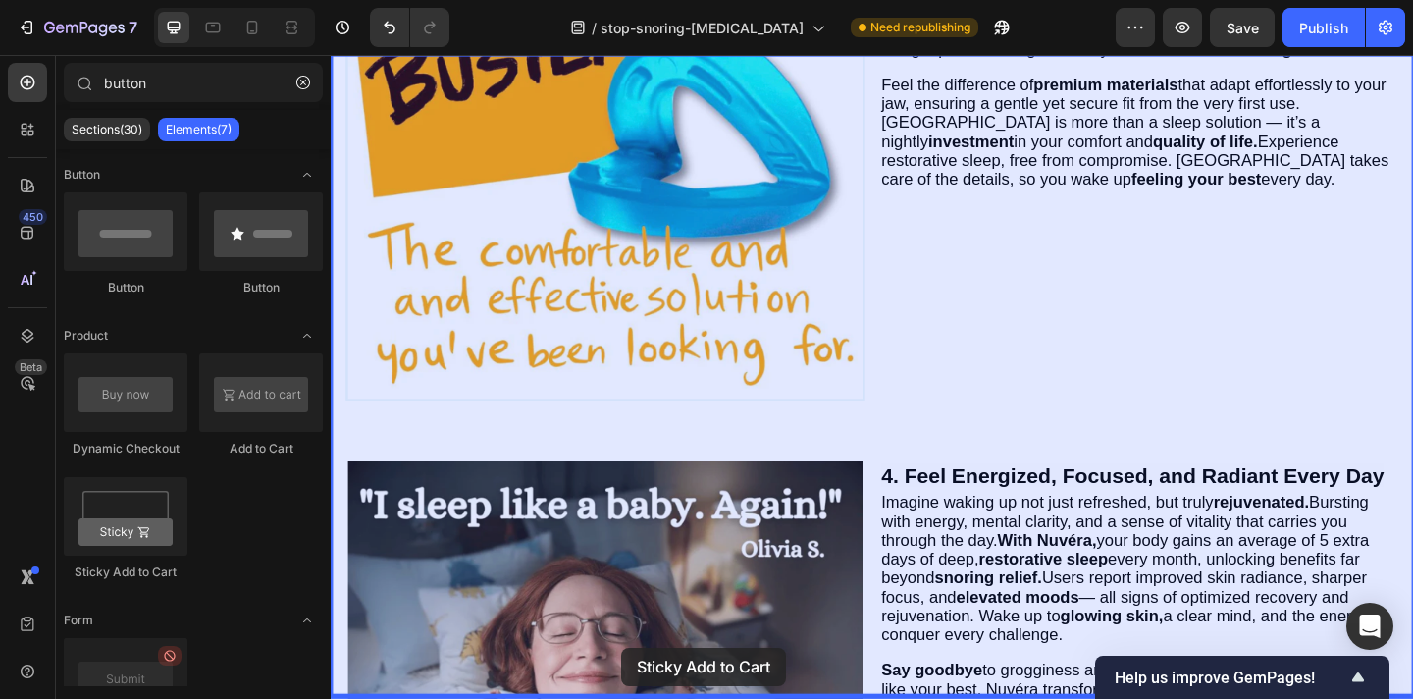
drag, startPoint x: 461, startPoint y: 556, endPoint x: 647, endPoint y: 700, distance: 234.4
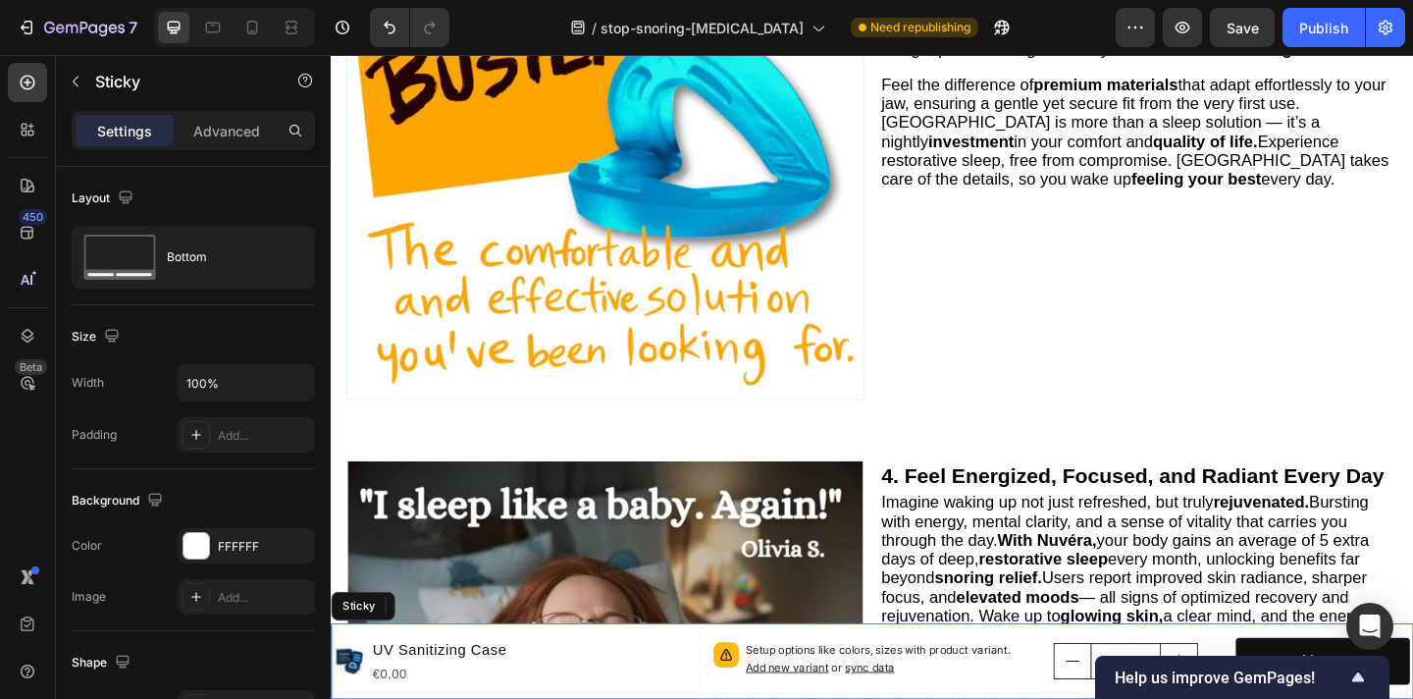
scroll to position [1869, 0]
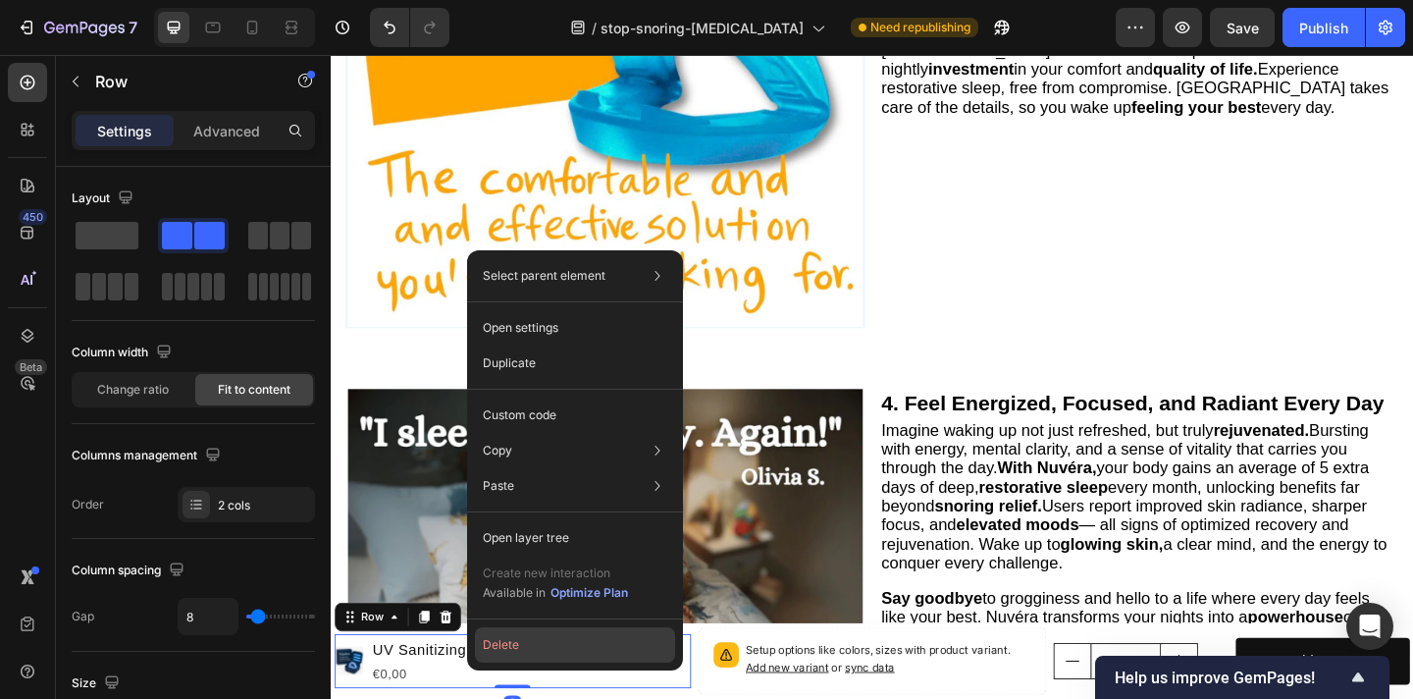
click at [539, 646] on button "Delete" at bounding box center [575, 644] width 200 height 35
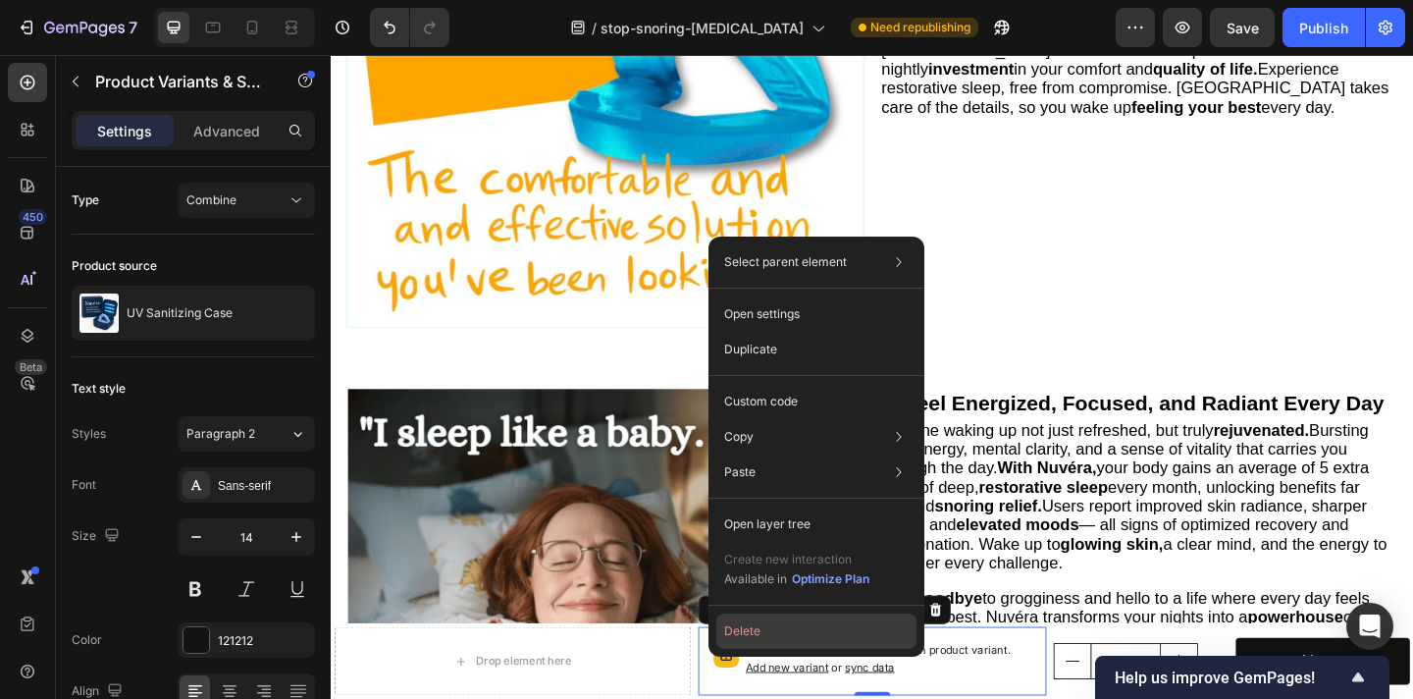
click at [783, 622] on button "Delete" at bounding box center [816, 630] width 200 height 35
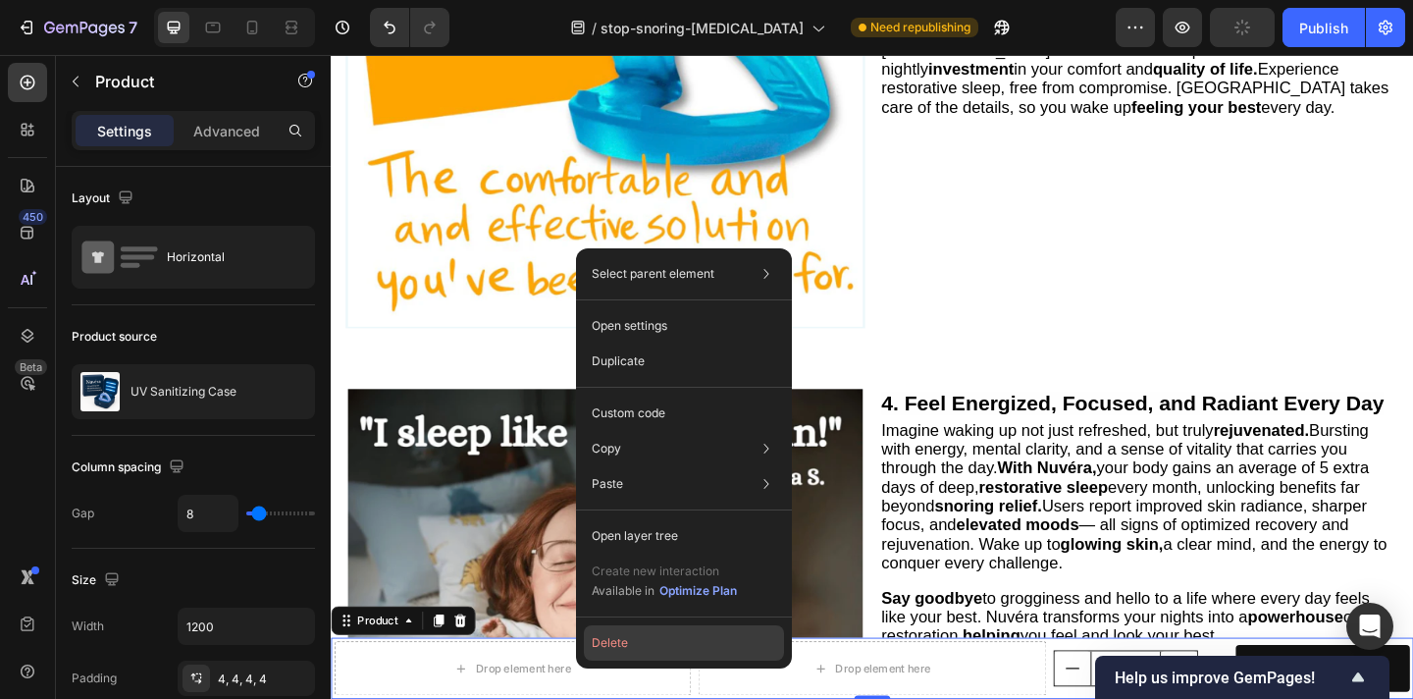
click at [646, 641] on button "Delete" at bounding box center [684, 642] width 200 height 35
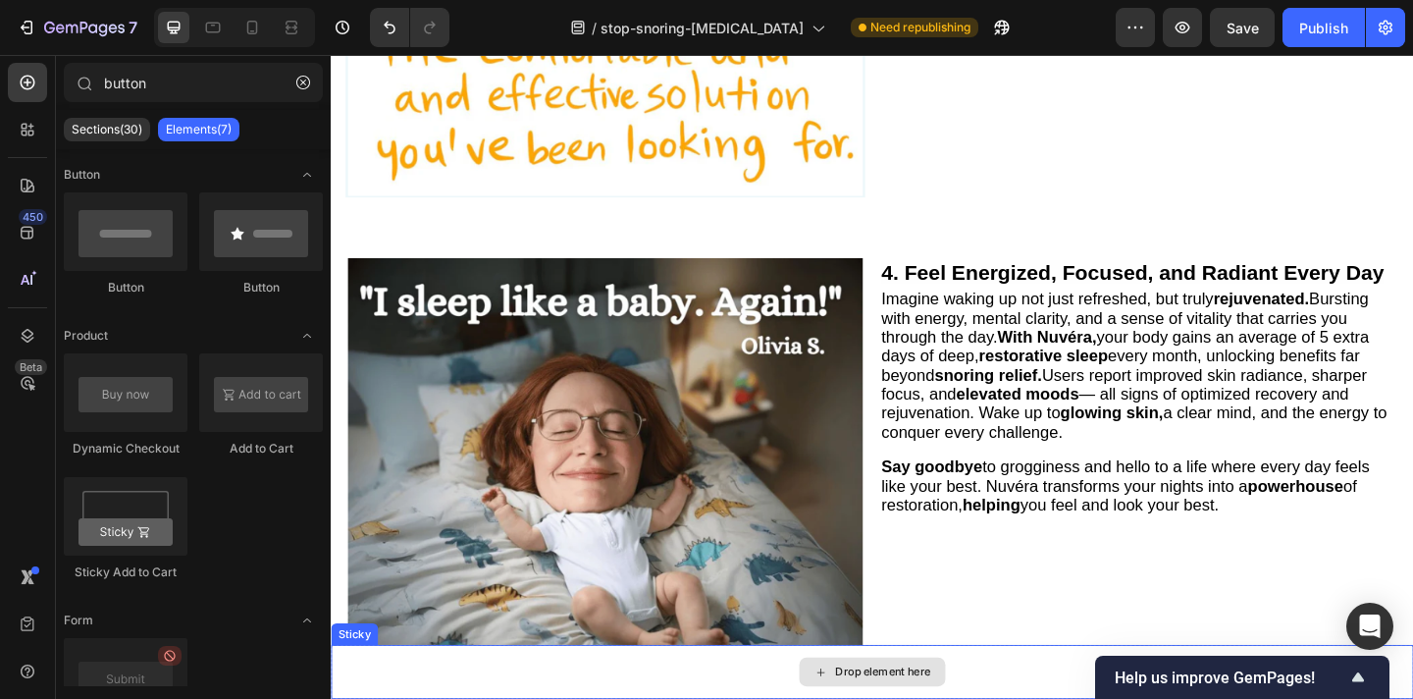
scroll to position [2064, 0]
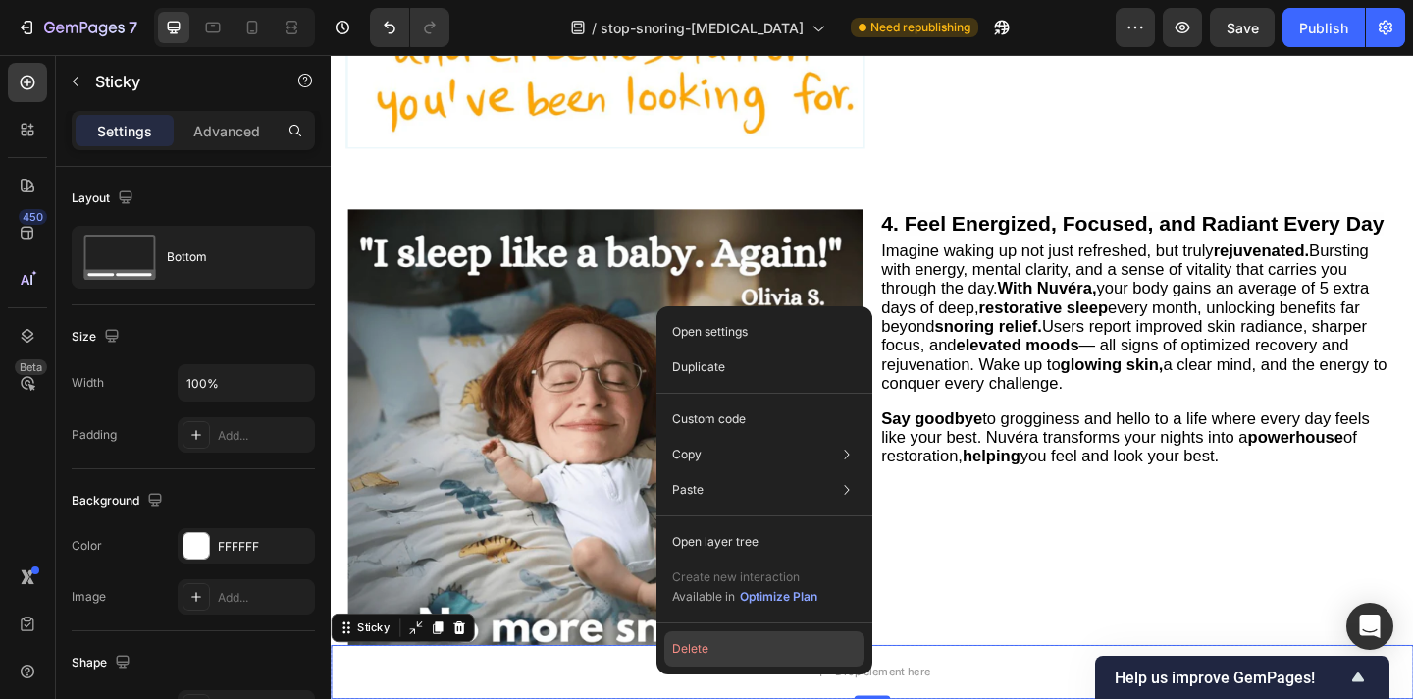
click at [729, 653] on button "Delete" at bounding box center [764, 648] width 200 height 35
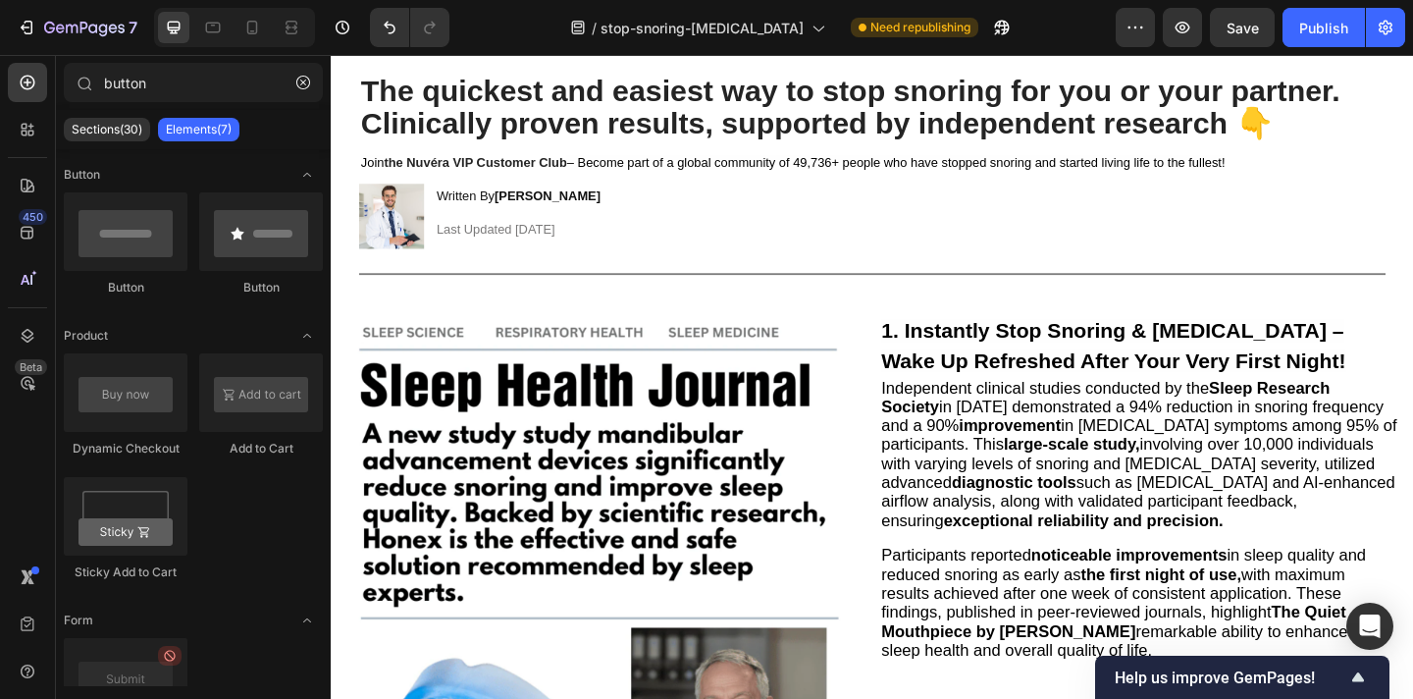
scroll to position [123, 0]
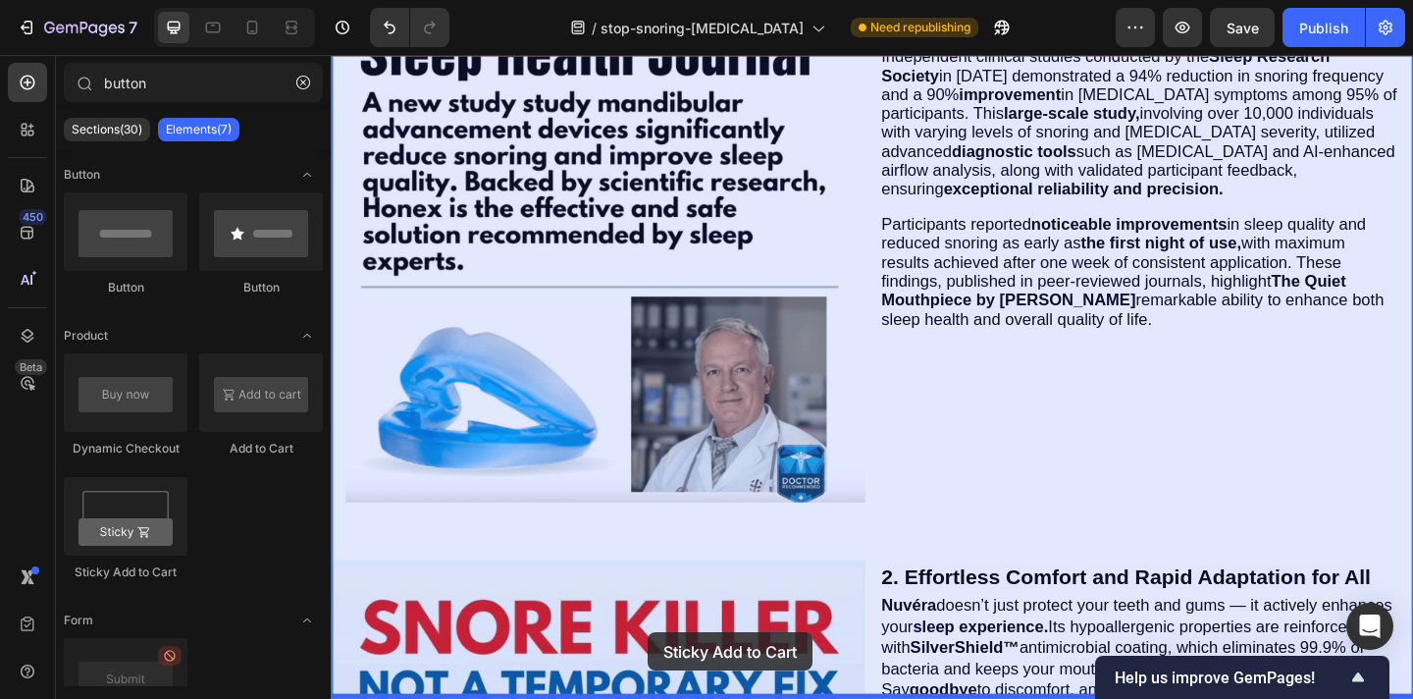
drag, startPoint x: 478, startPoint y: 561, endPoint x: 673, endPoint y: 683, distance: 230.1
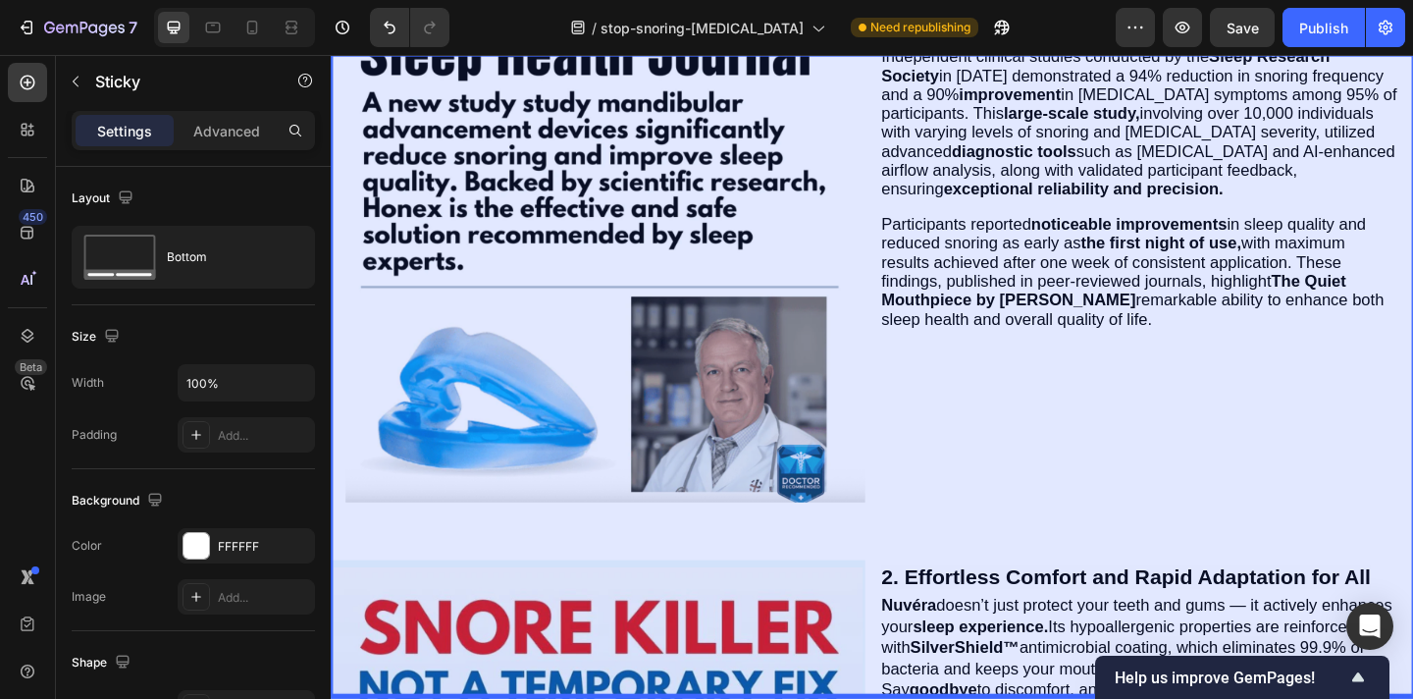
scroll to position [475, 0]
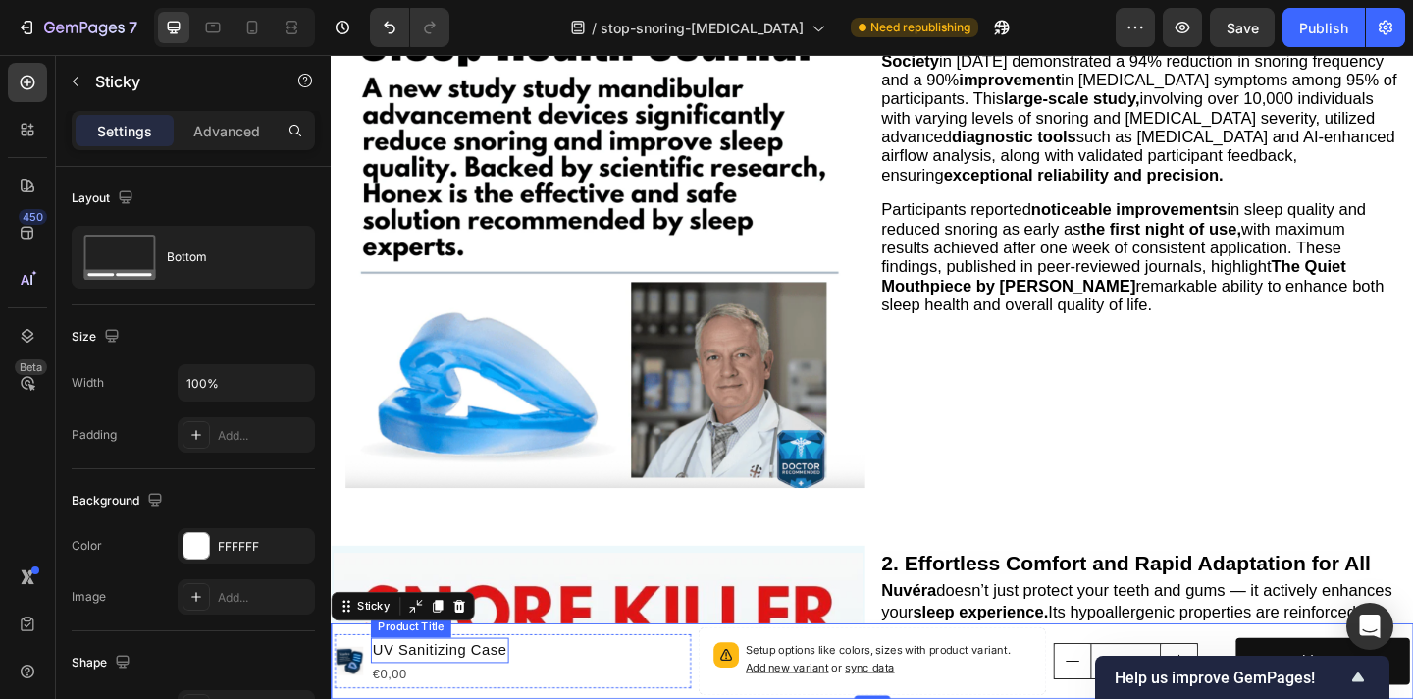
click at [506, 698] on h1 "UV Sanitizing Case" at bounding box center [449, 702] width 150 height 27
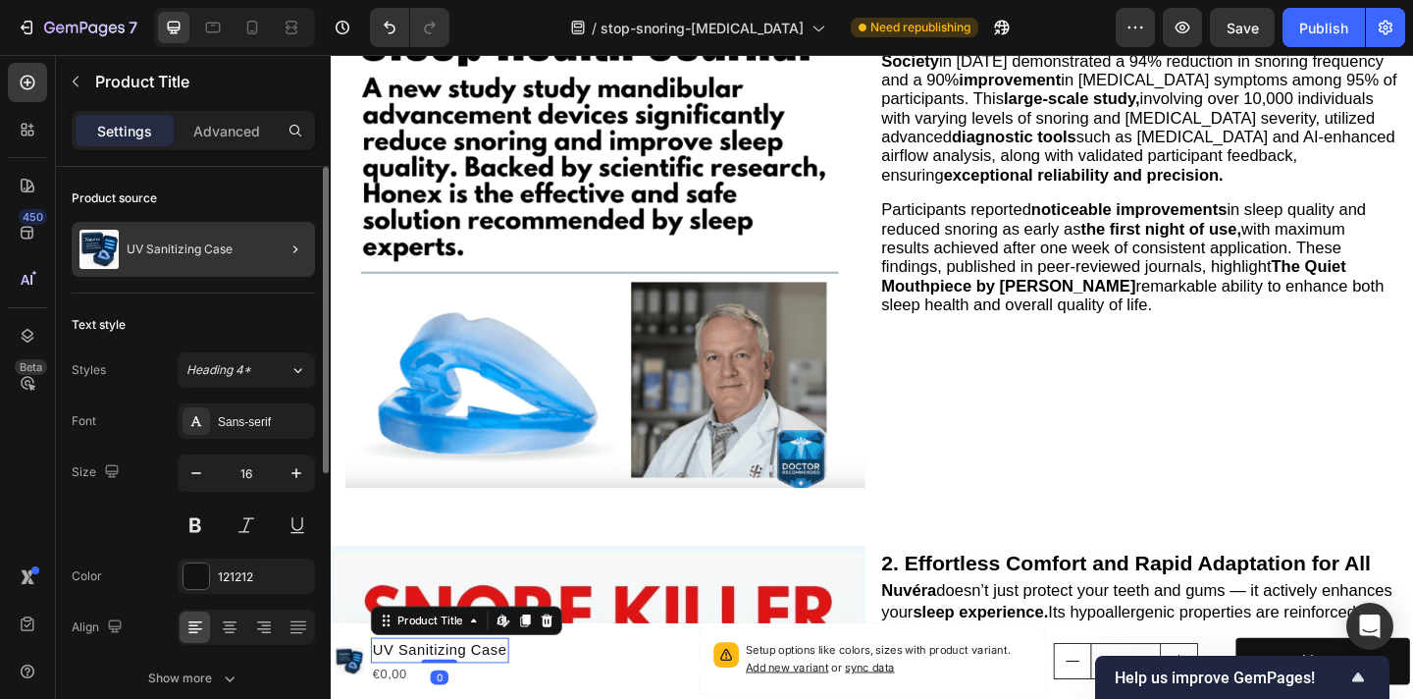
click at [261, 243] on div at bounding box center [287, 249] width 55 height 55
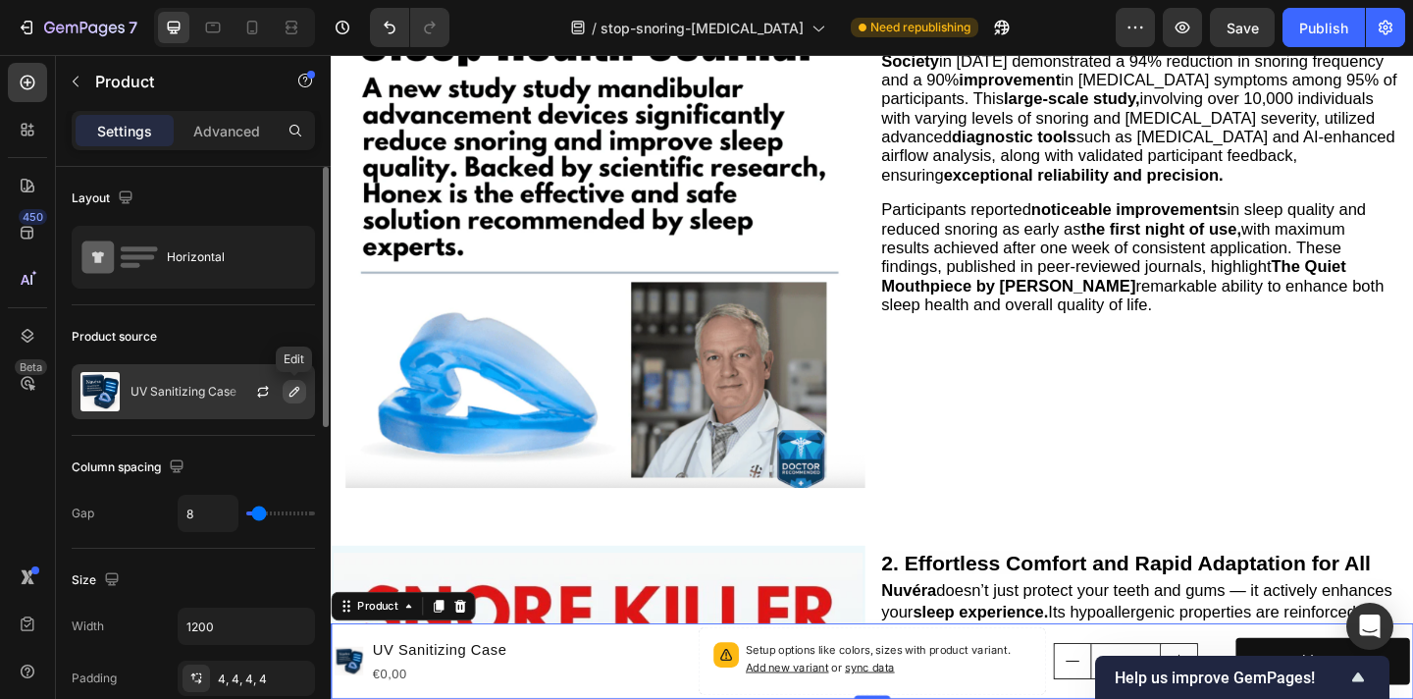
click at [292, 389] on icon "button" at bounding box center [295, 392] width 16 height 16
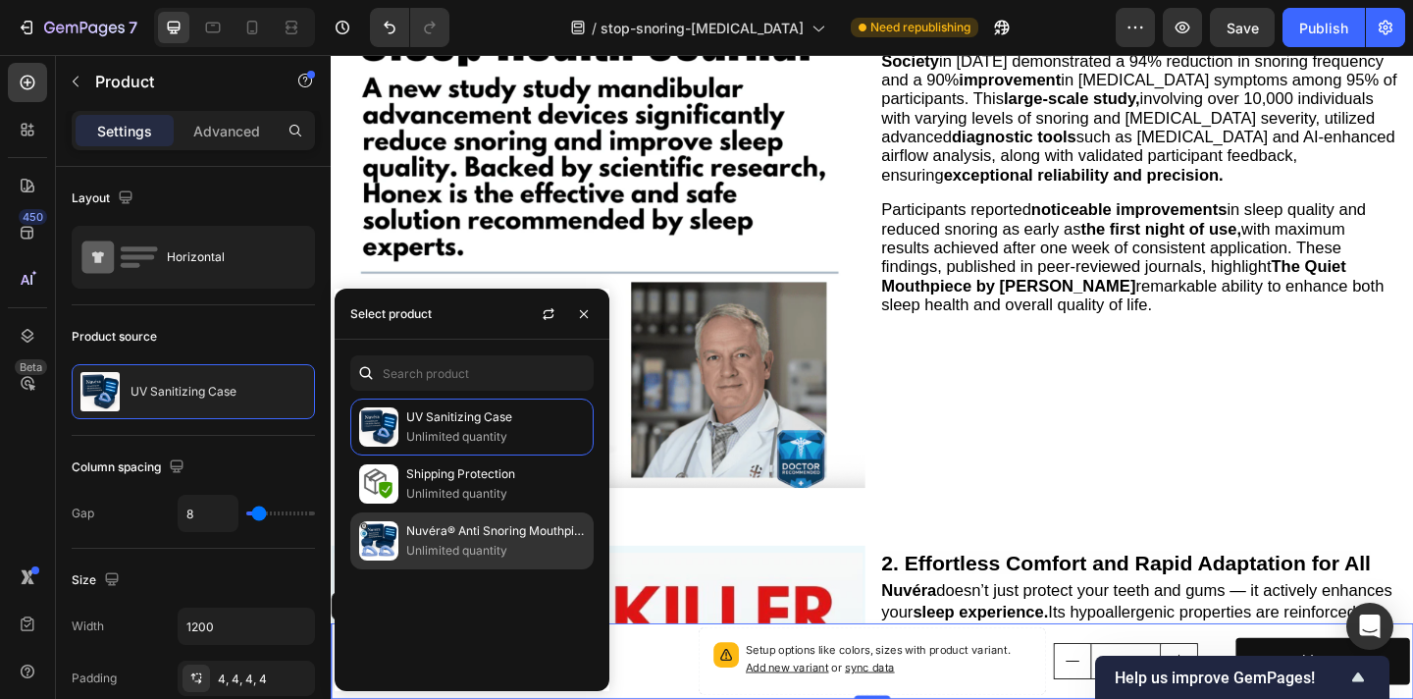
click at [421, 555] on p "Unlimited quantity" at bounding box center [495, 551] width 179 height 20
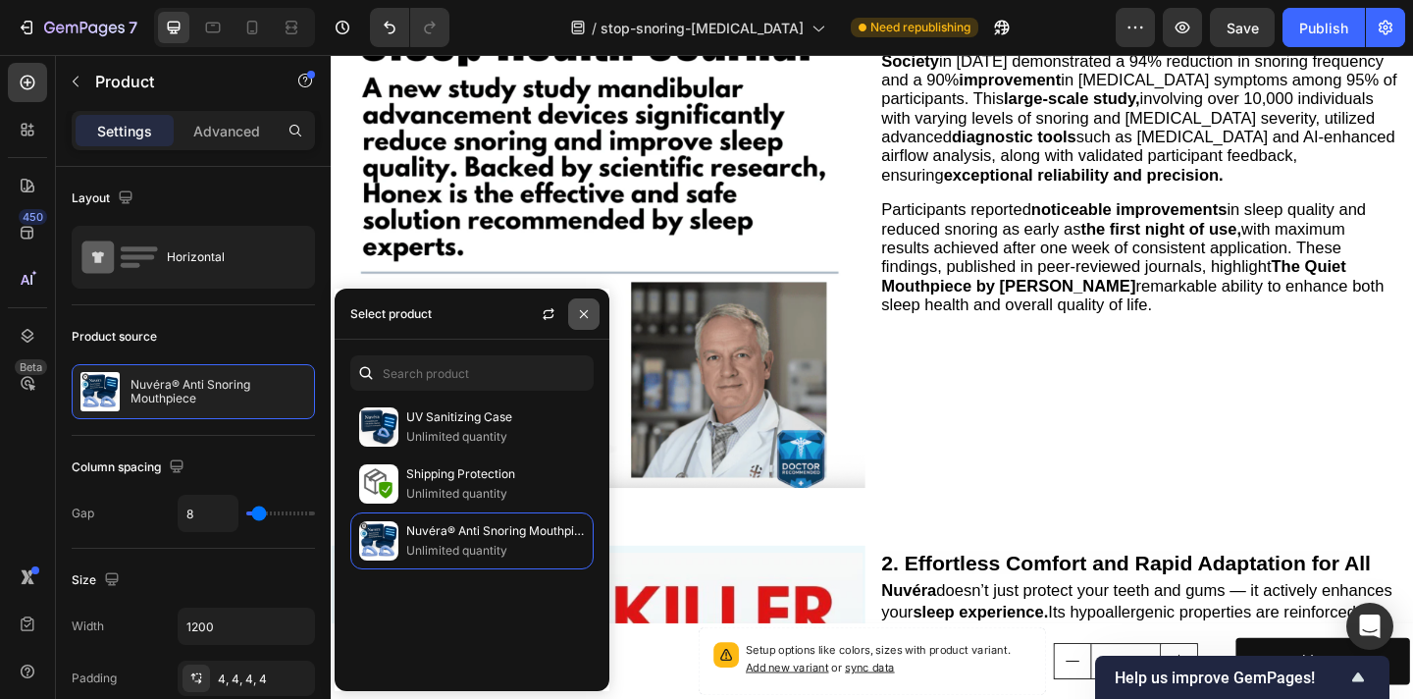
click at [576, 320] on icon "button" at bounding box center [584, 314] width 16 height 16
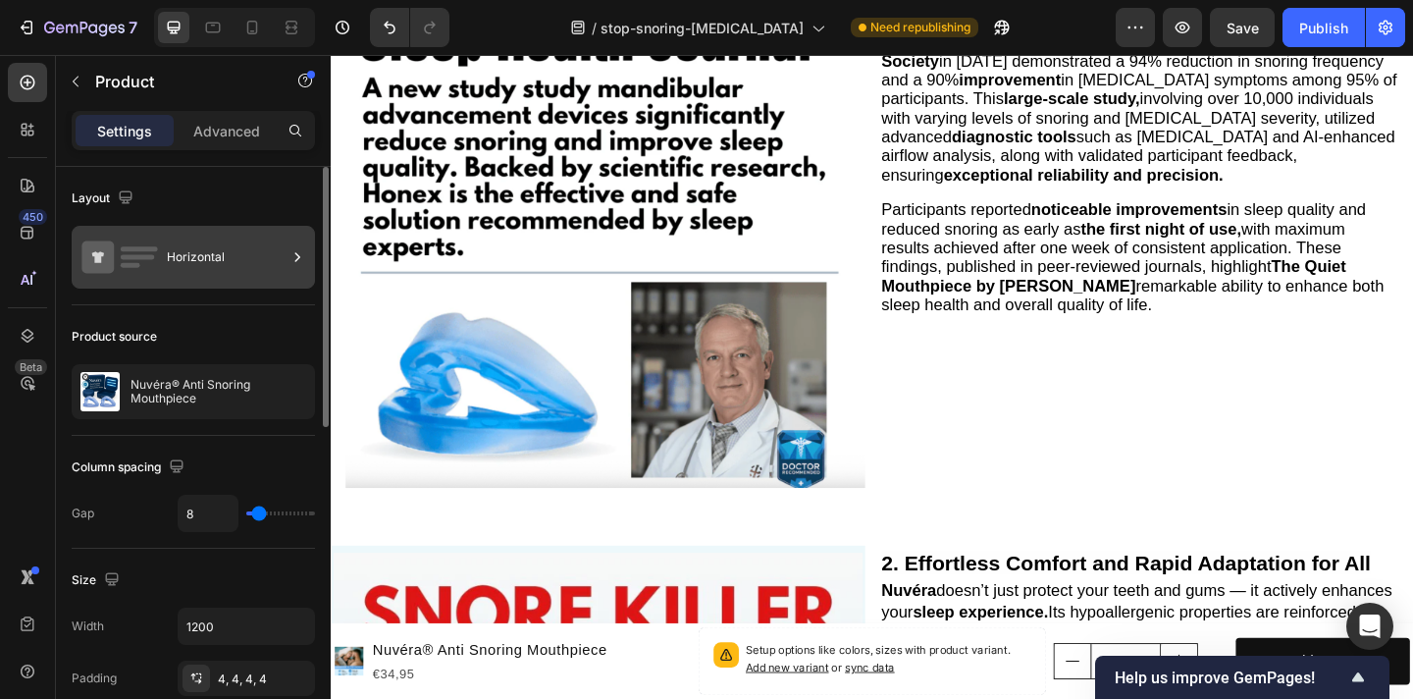
click at [243, 277] on div "Horizontal" at bounding box center [227, 257] width 120 height 45
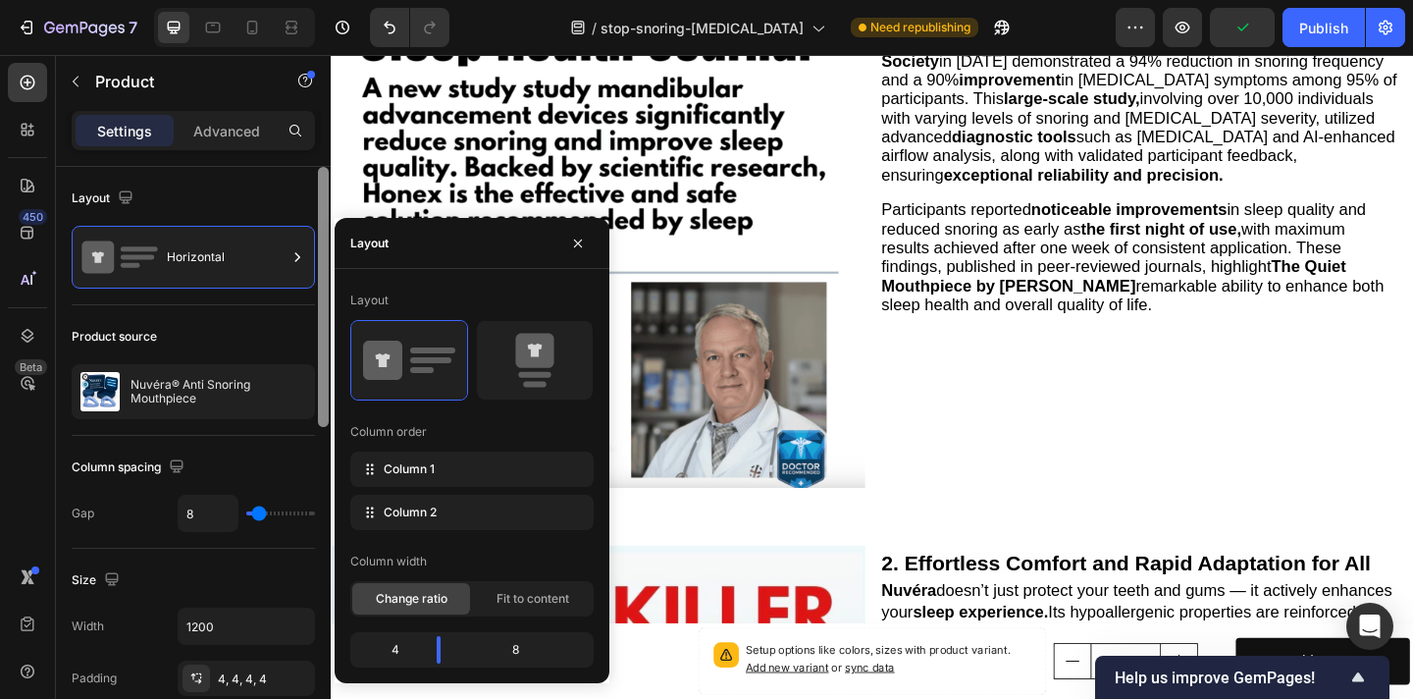
click at [330, 169] on div at bounding box center [323, 461] width 15 height 588
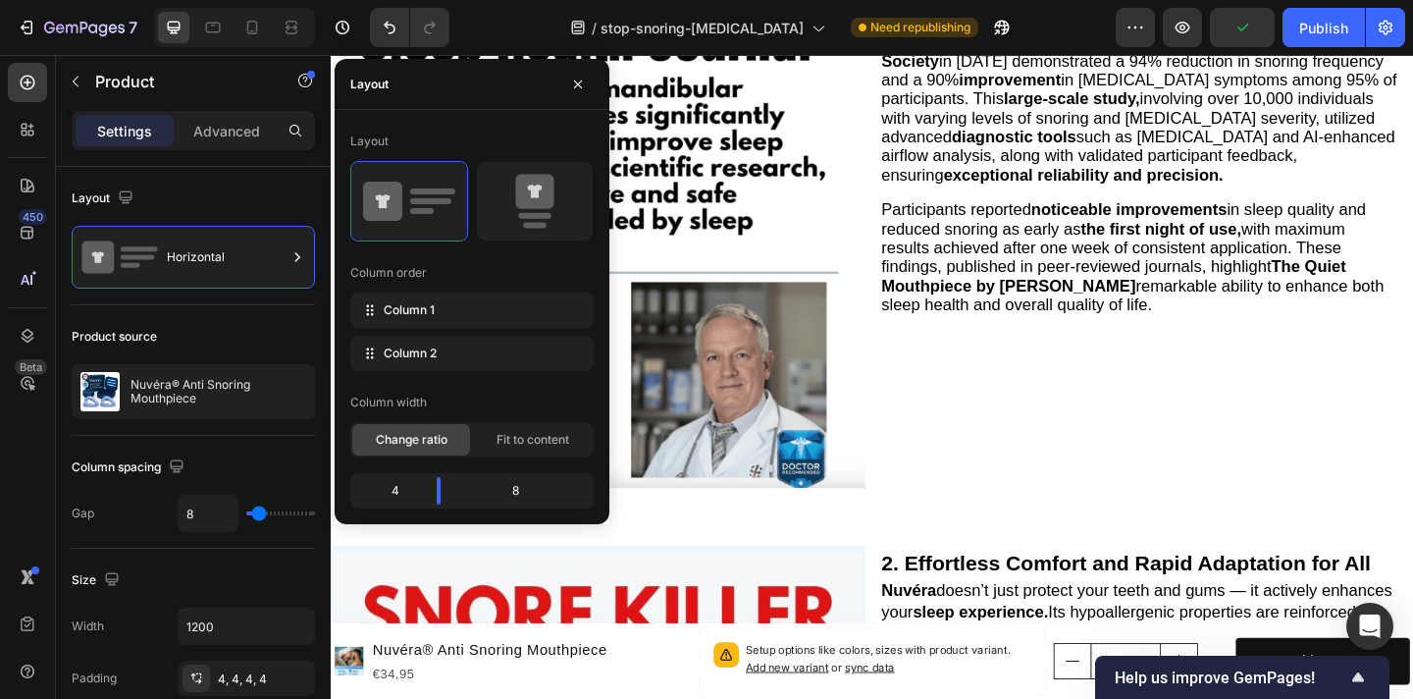
scroll to position [588, 0]
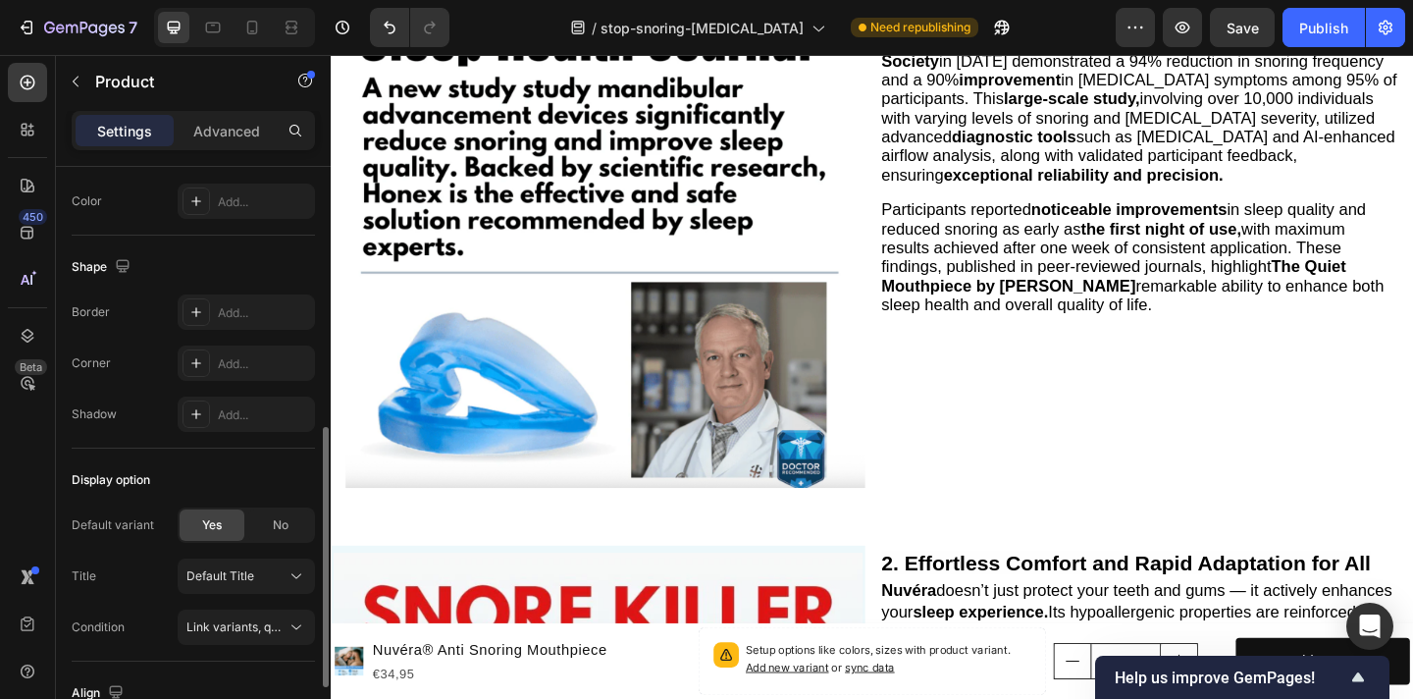
click at [191, 464] on div "Display option" at bounding box center [193, 479] width 243 height 31
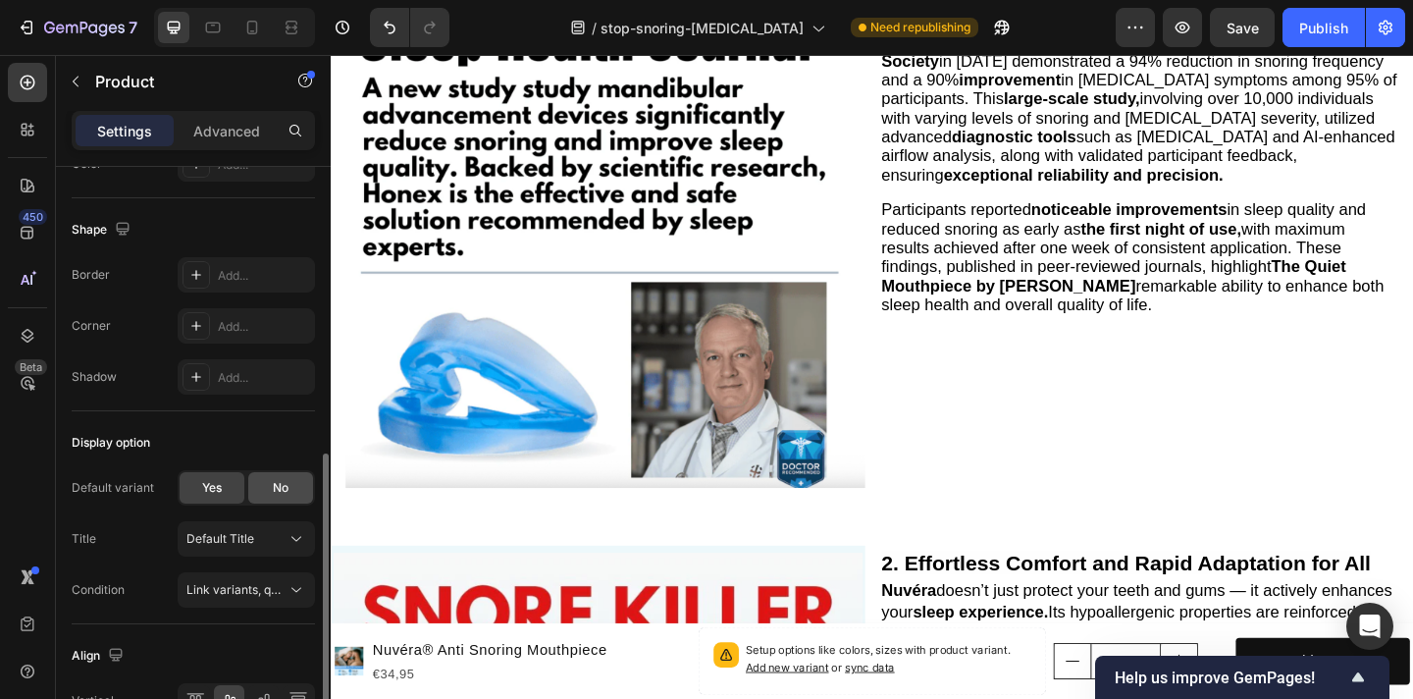
scroll to position [660, 0]
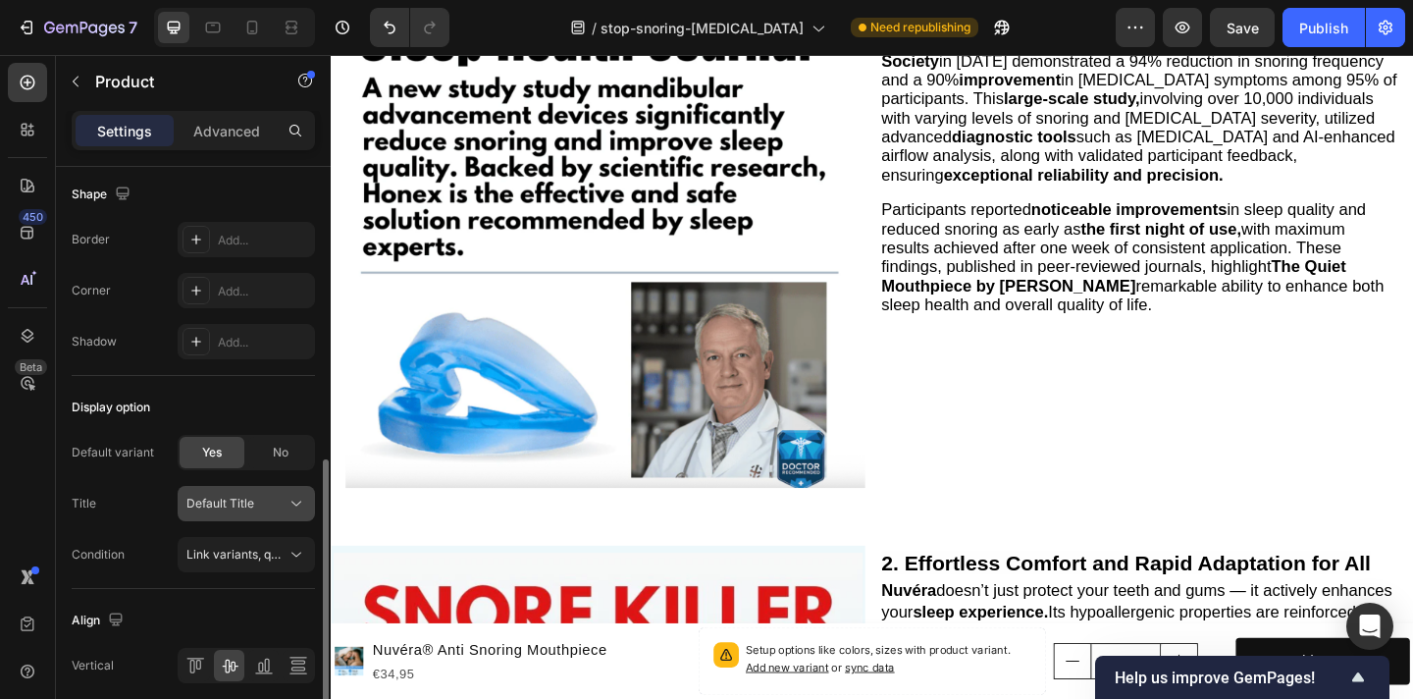
click at [266, 505] on div "Default Title" at bounding box center [234, 504] width 96 height 18
click at [244, 509] on span "Default Title" at bounding box center [220, 504] width 68 height 18
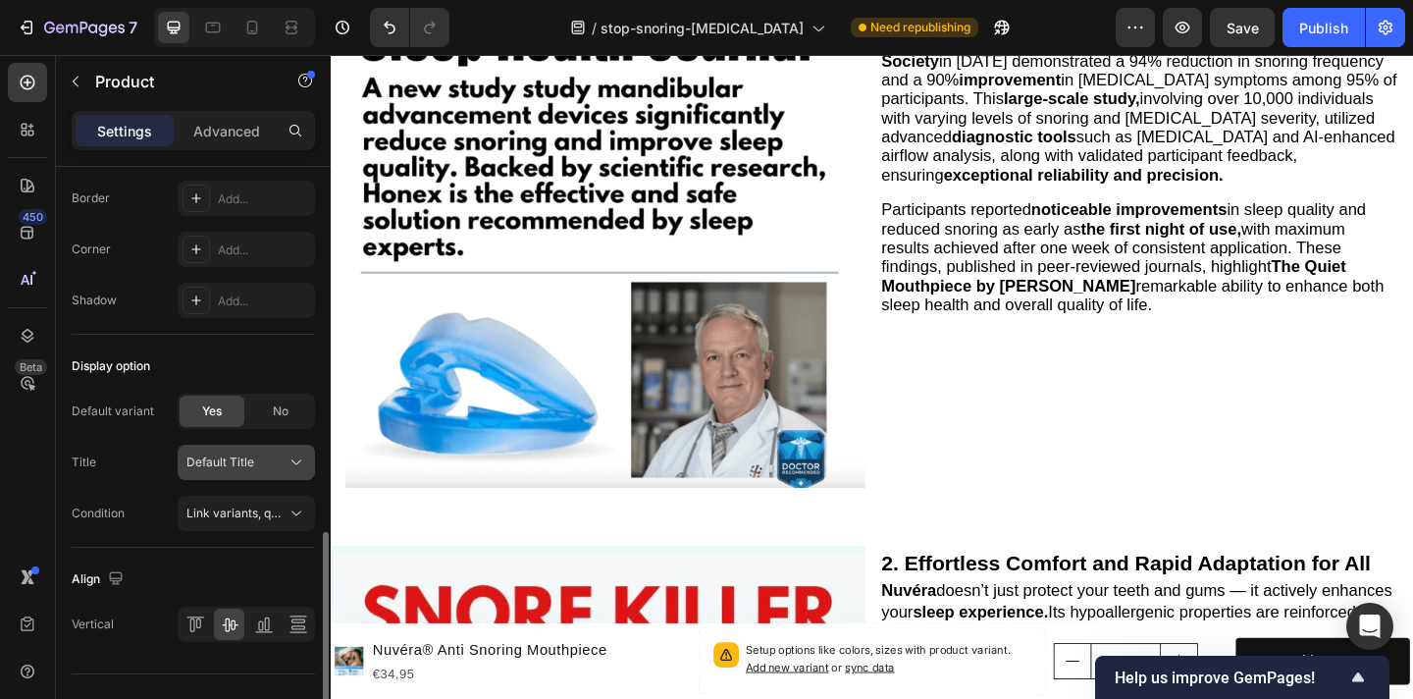
scroll to position [739, 0]
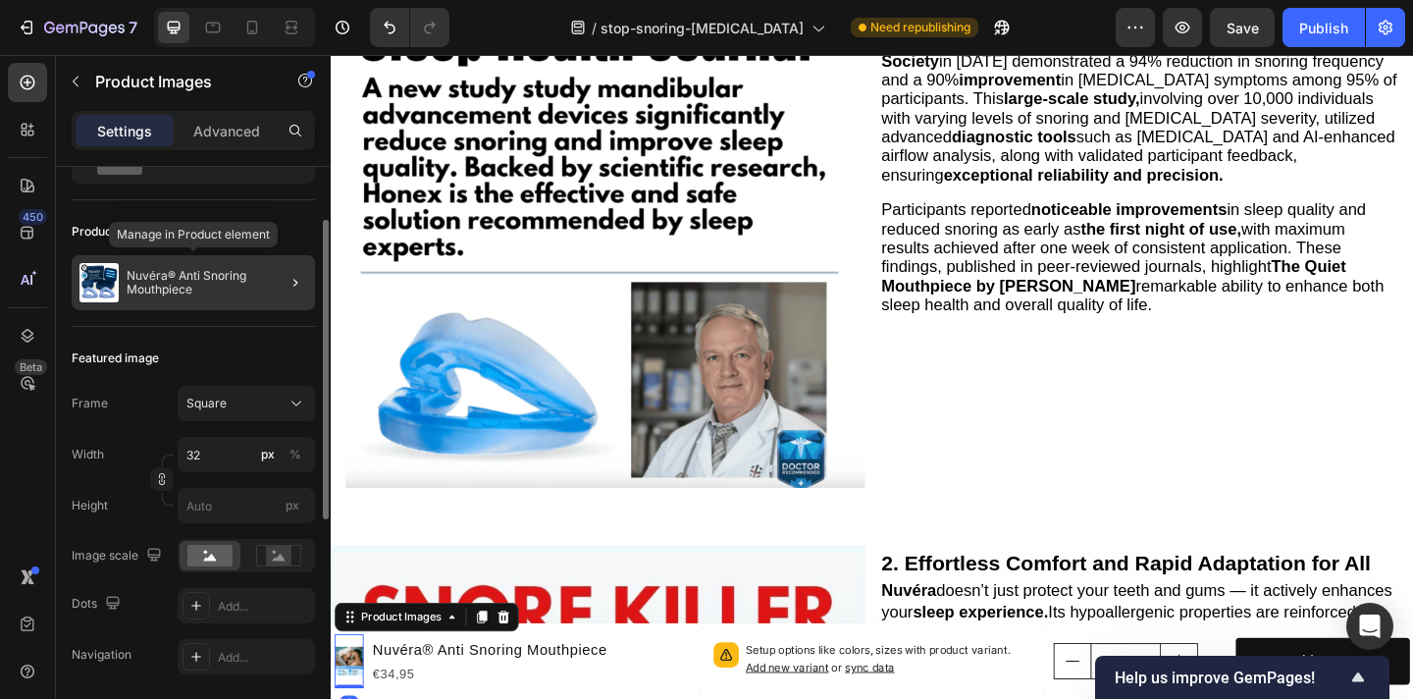
scroll to position [0, 0]
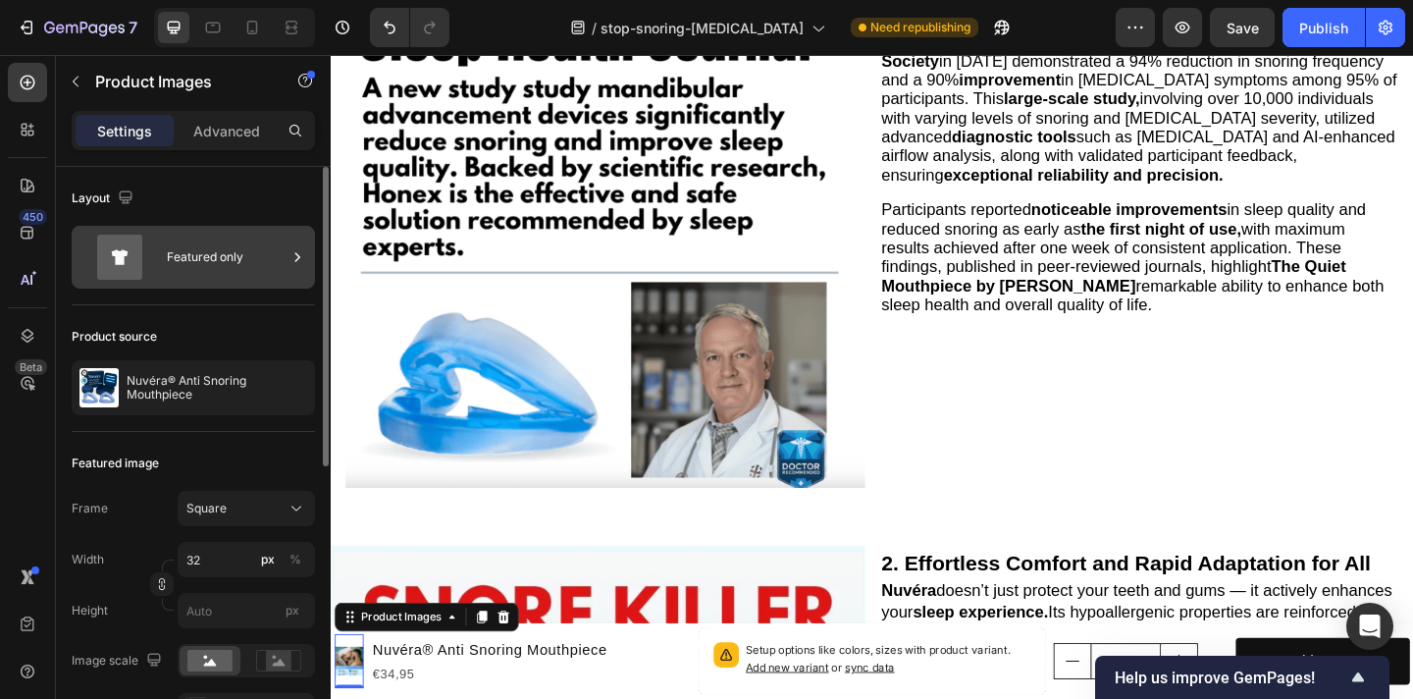
click at [230, 249] on div "Featured only" at bounding box center [227, 257] width 120 height 45
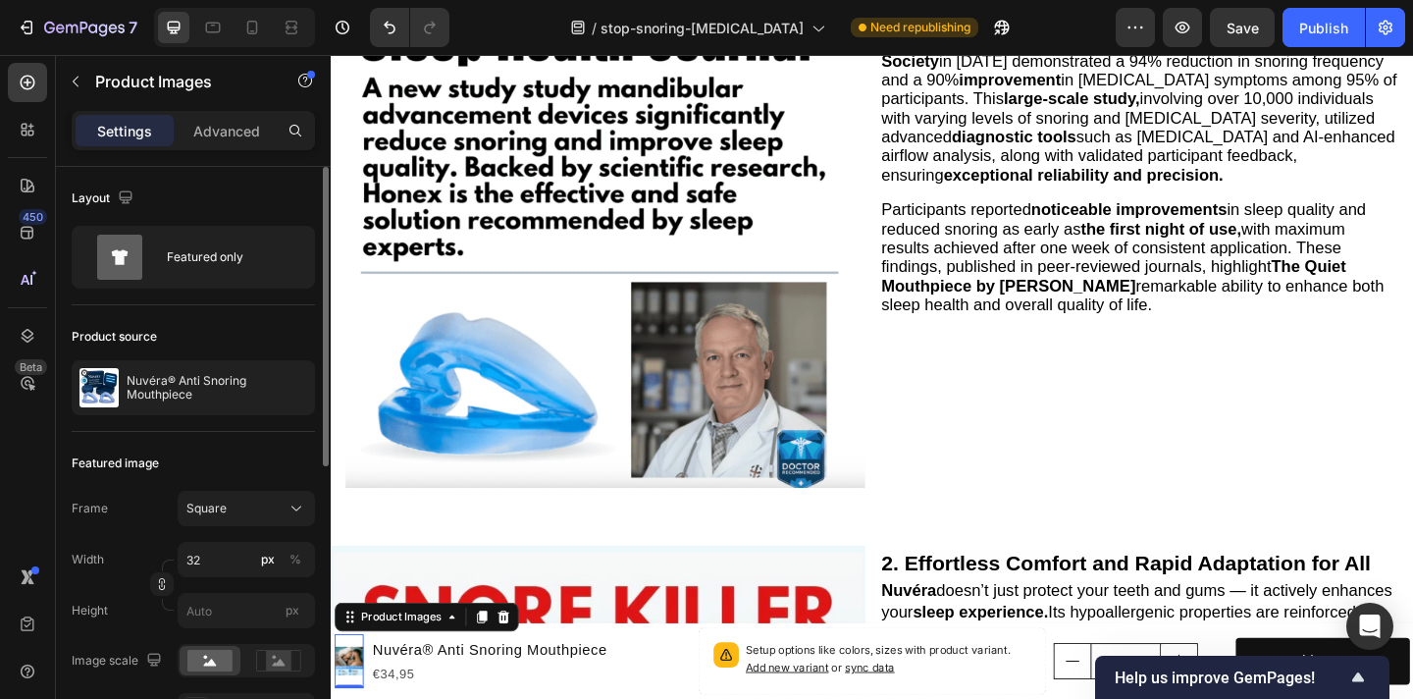
click at [250, 331] on div "Product source" at bounding box center [193, 336] width 243 height 31
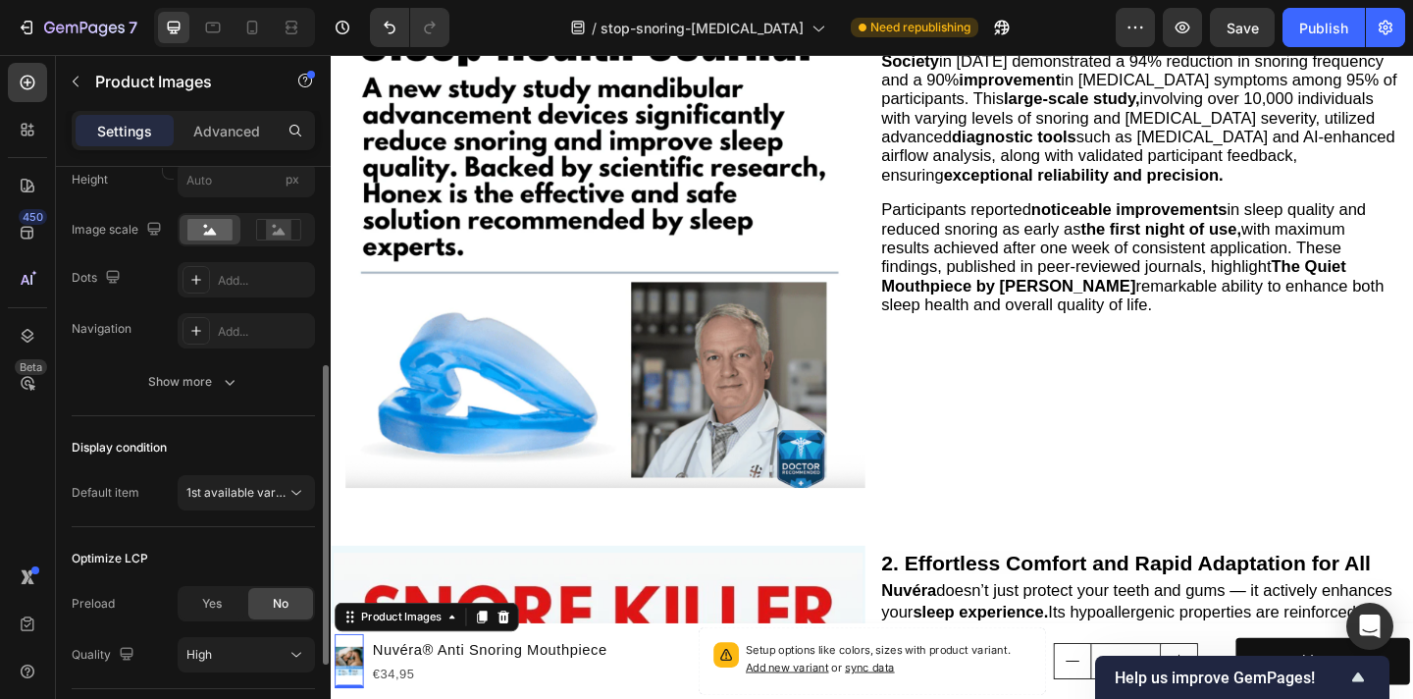
scroll to position [465, 0]
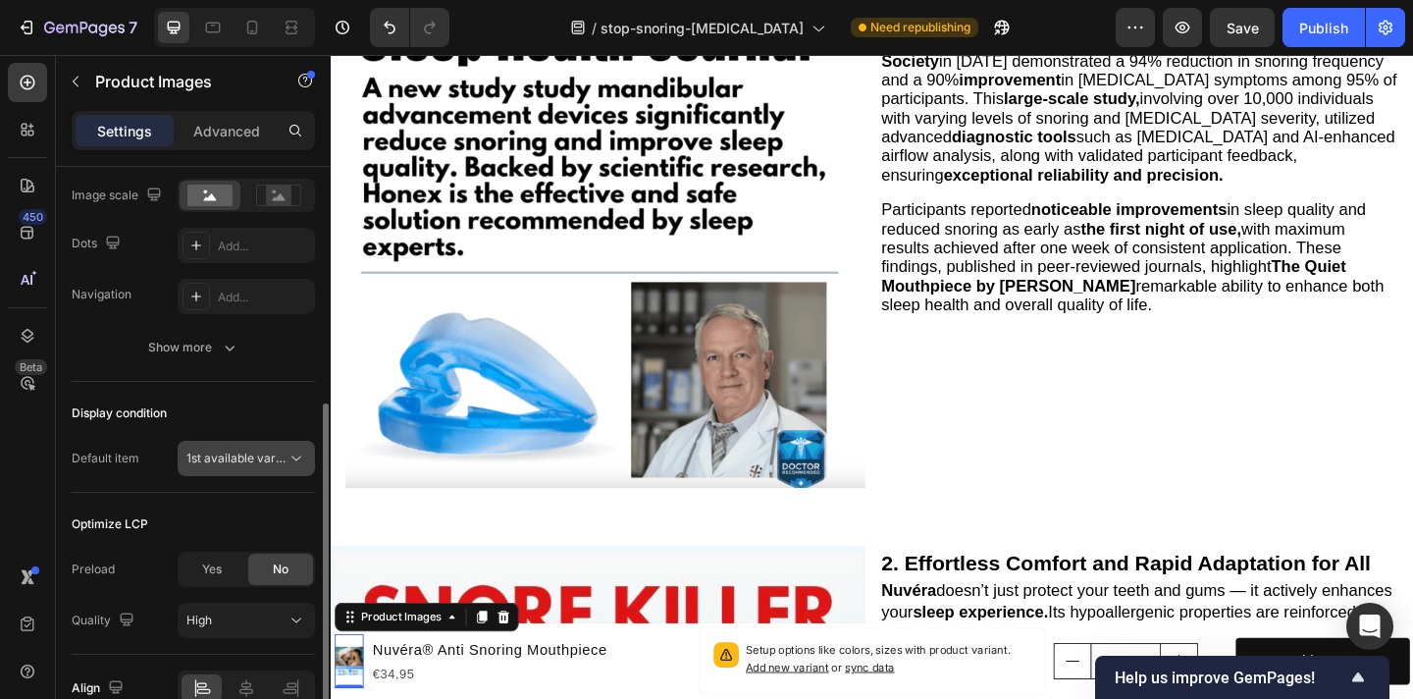
click at [263, 475] on button "1st available variant" at bounding box center [246, 458] width 137 height 35
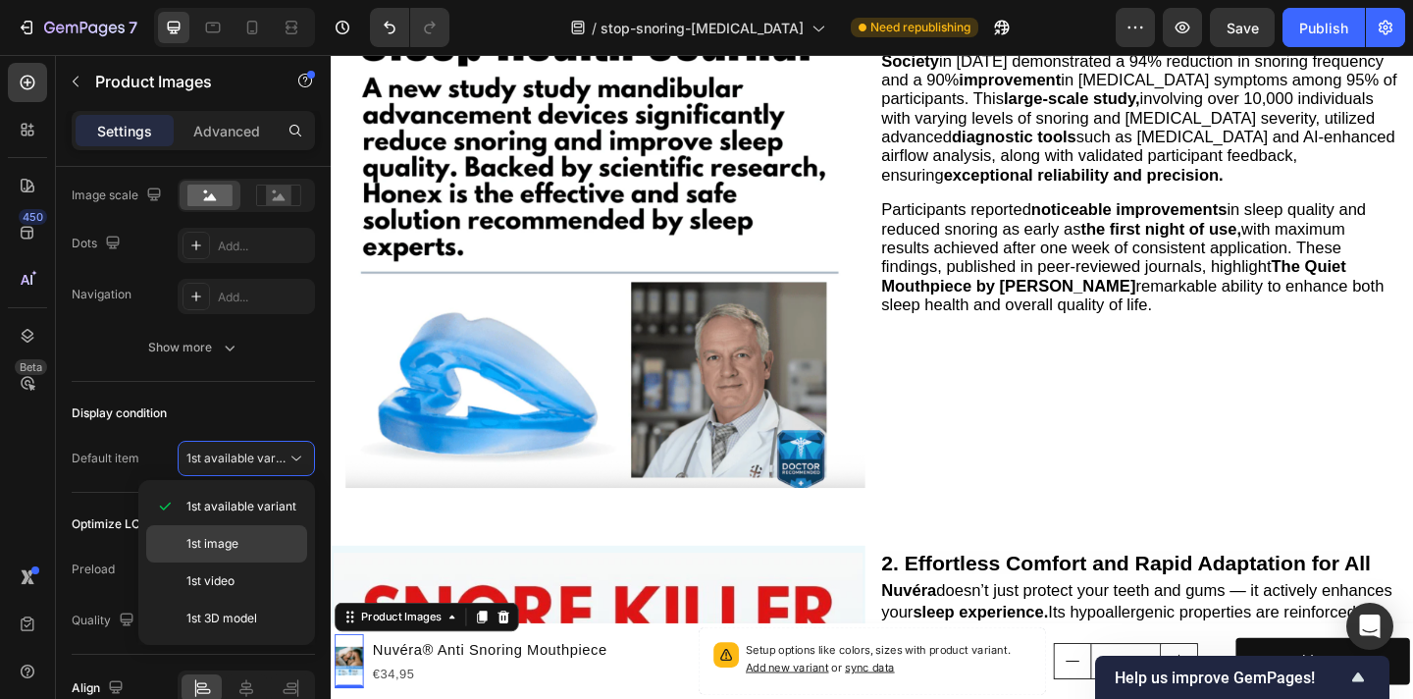
click at [255, 533] on div "1st image" at bounding box center [226, 543] width 161 height 37
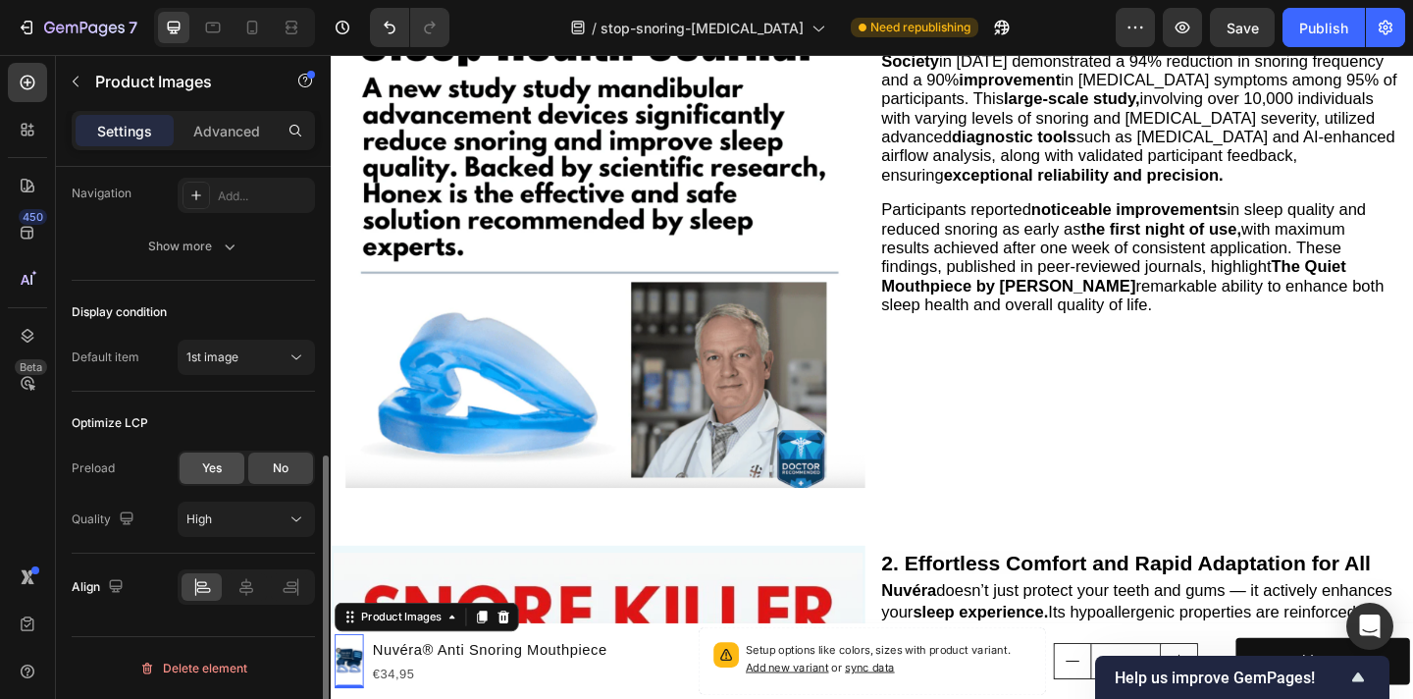
click at [219, 471] on span "Yes" at bounding box center [212, 468] width 20 height 18
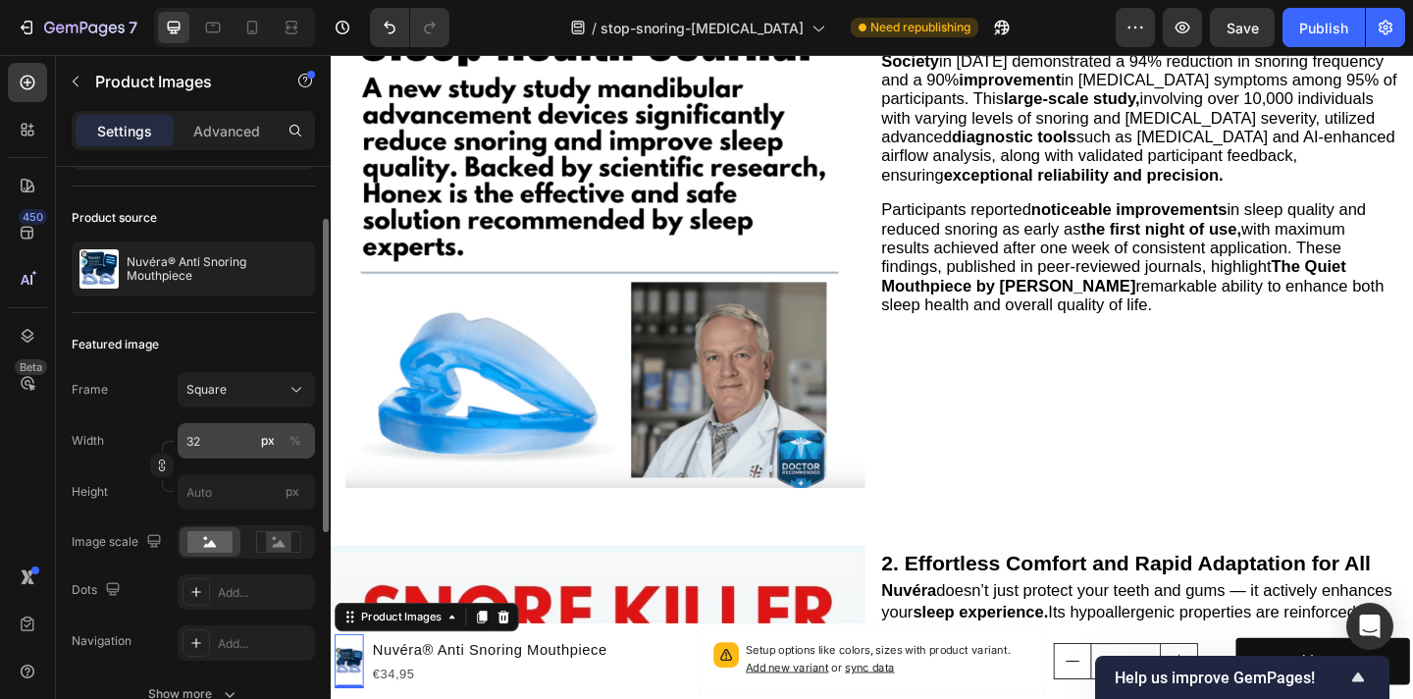
scroll to position [95, 0]
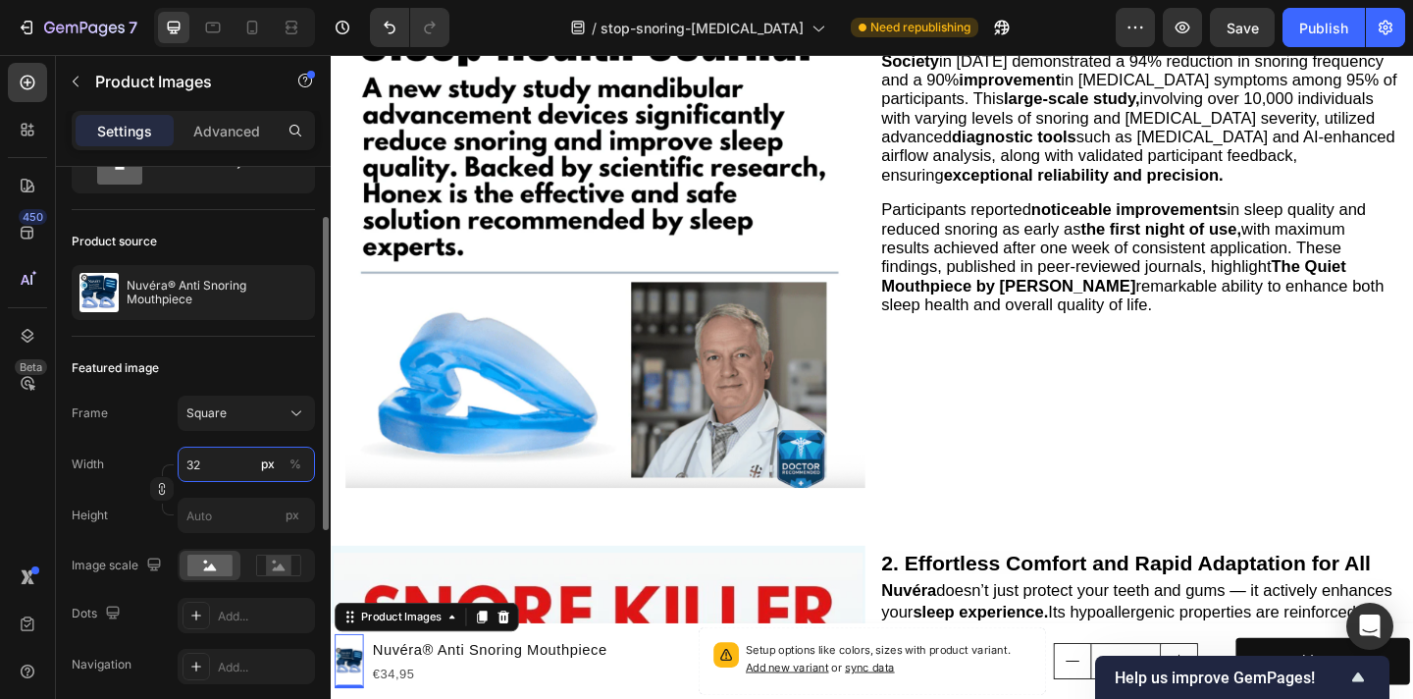
click at [223, 466] on input "32" at bounding box center [246, 464] width 137 height 35
type input "5"
type input "50"
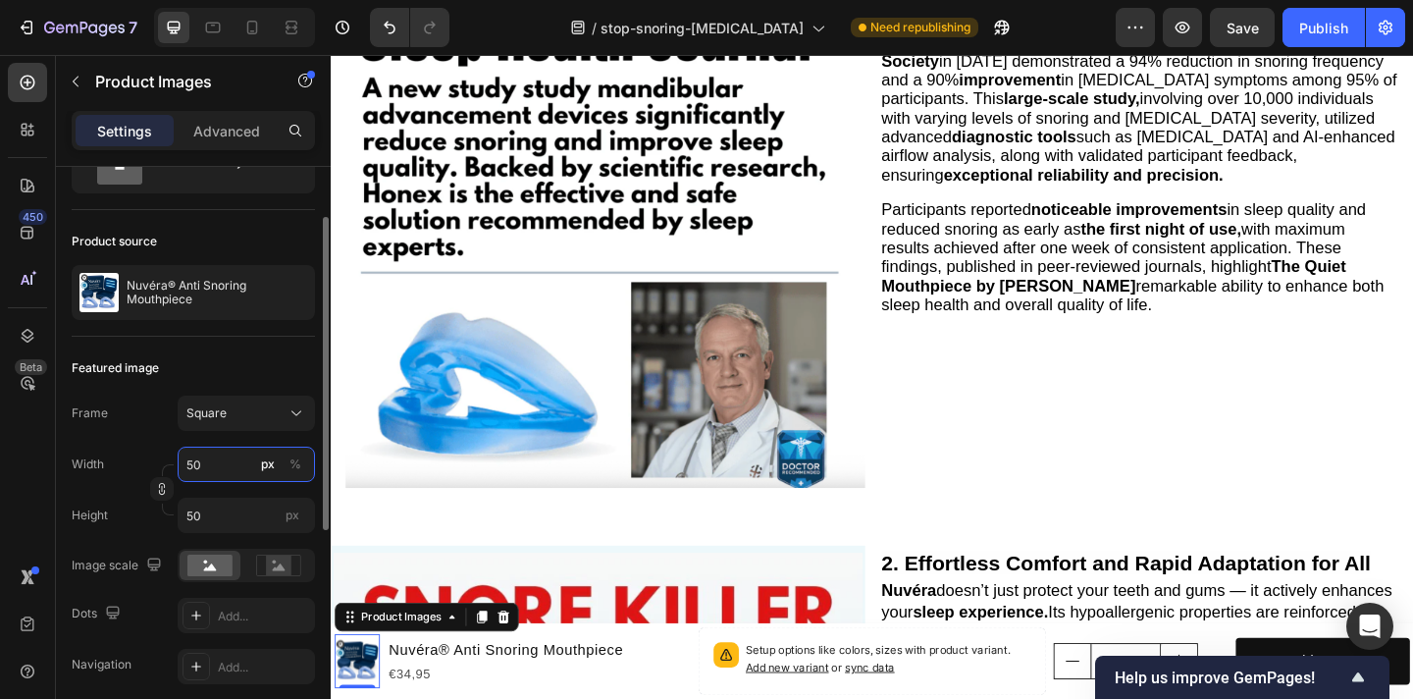
type input "5"
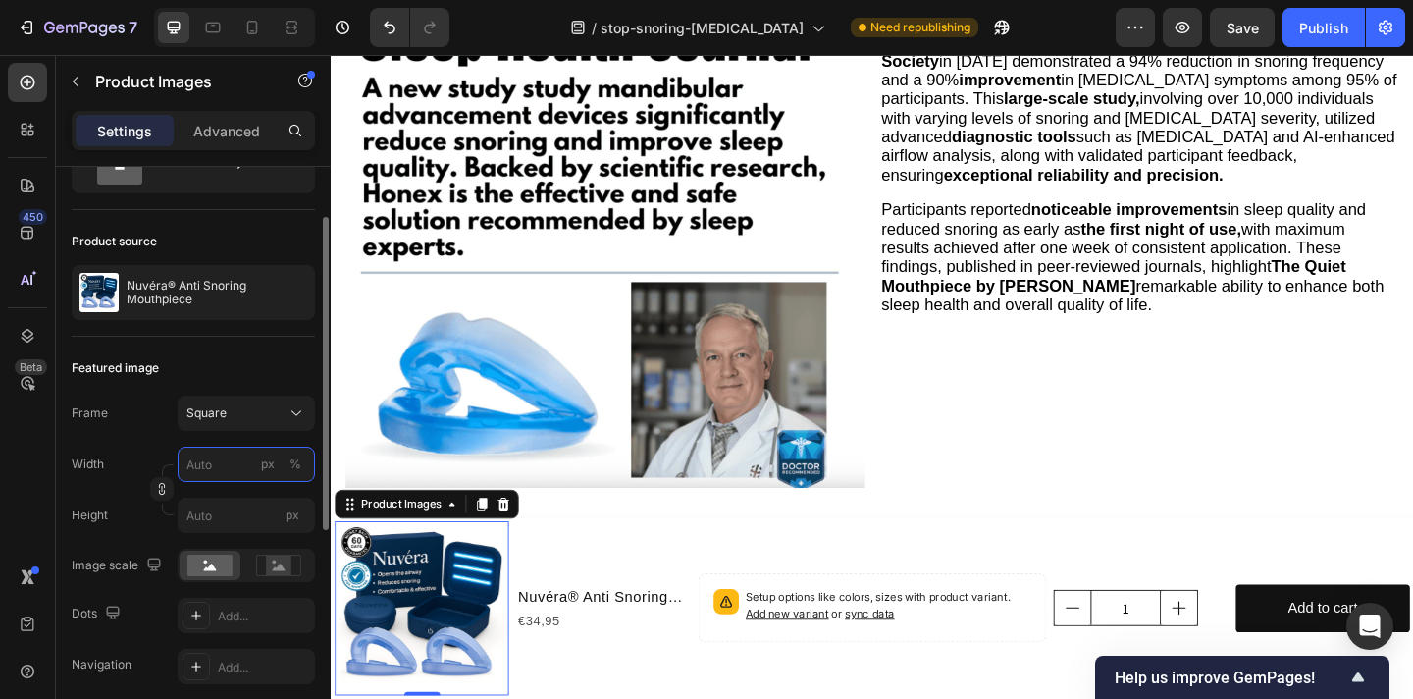
type input "1"
type input "10"
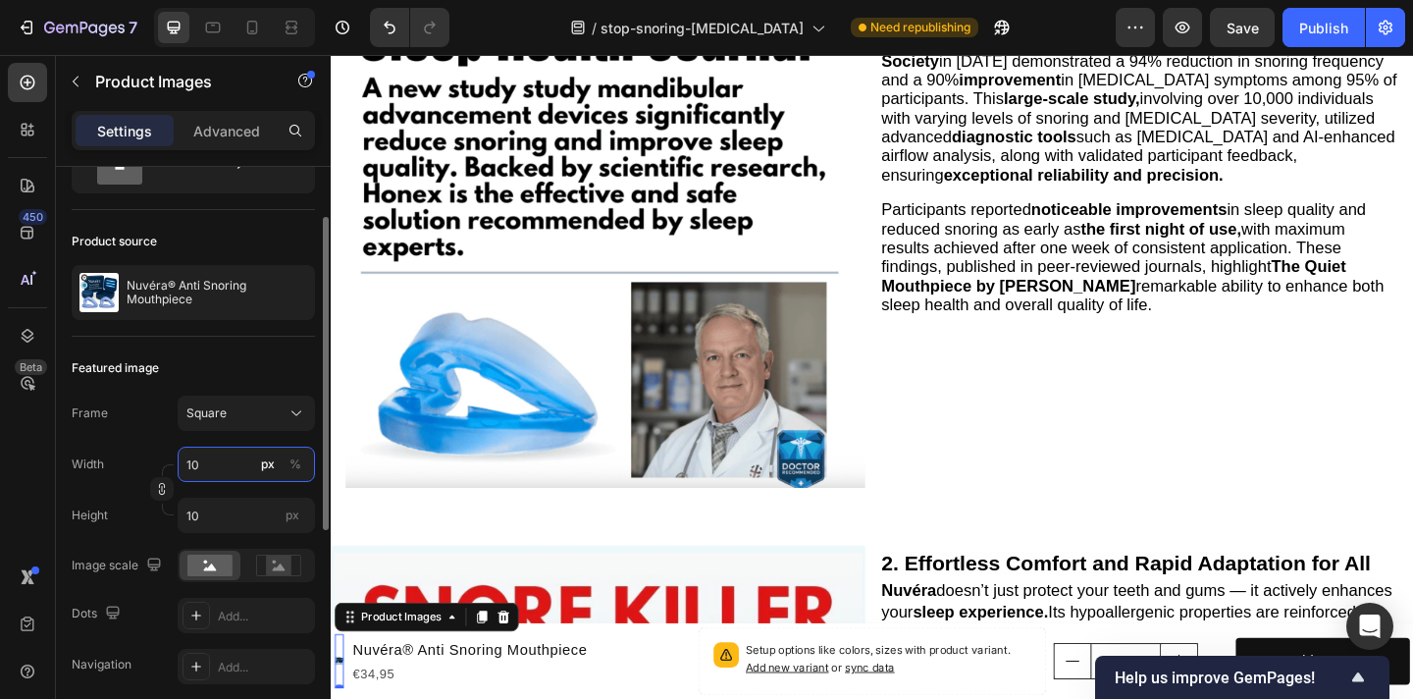
type input "100"
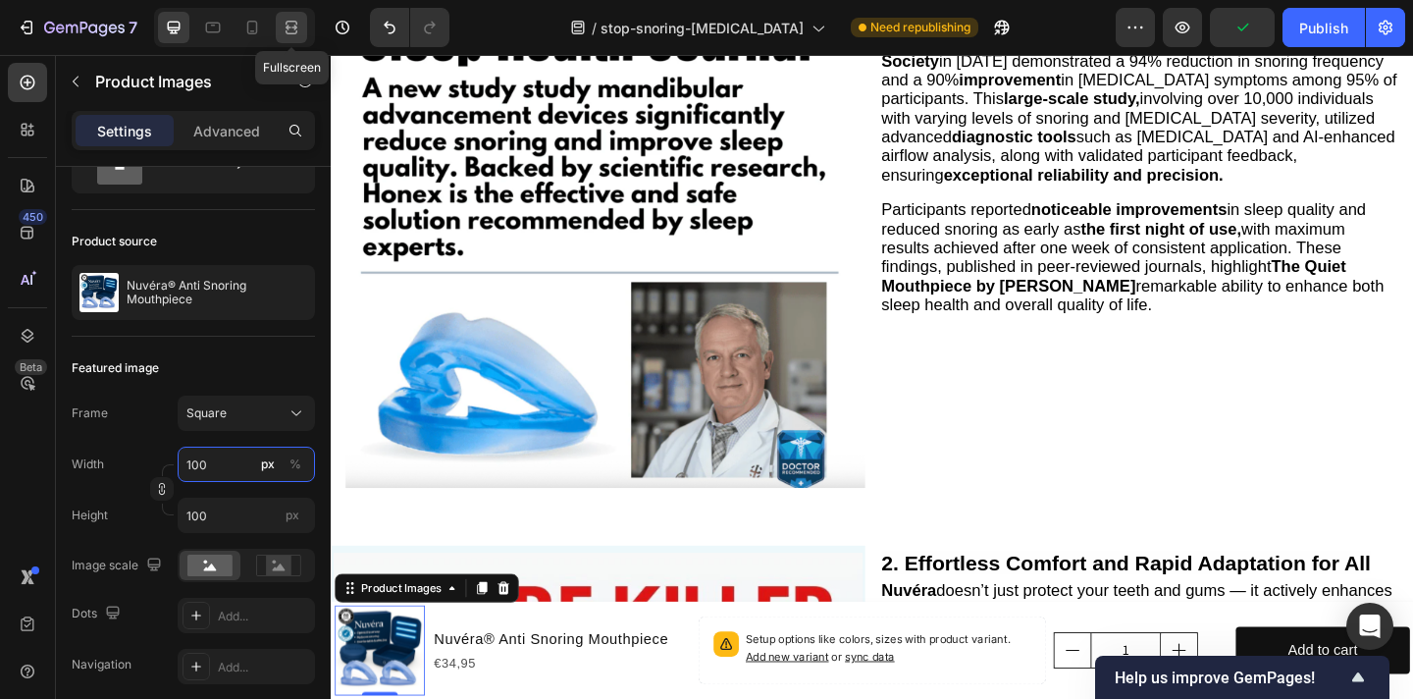
type input "100"
click at [295, 26] on icon at bounding box center [294, 27] width 6 height 5
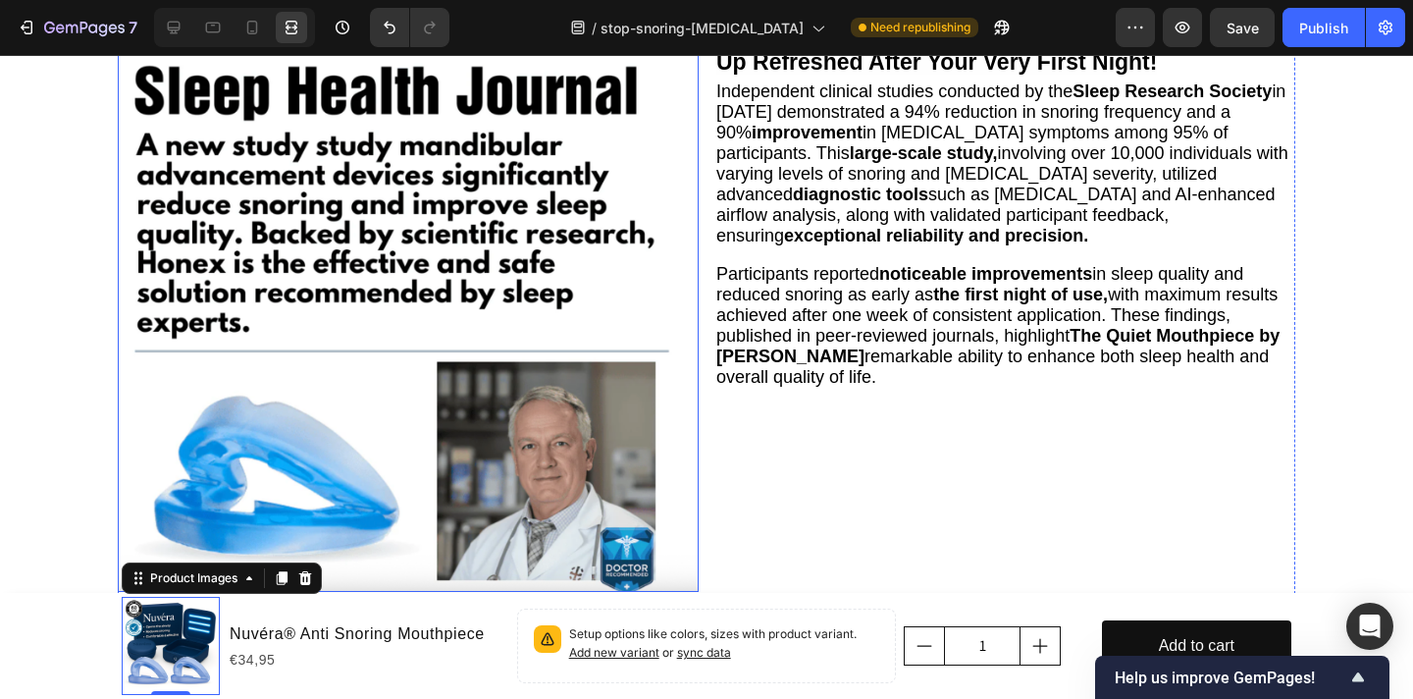
scroll to position [431, 0]
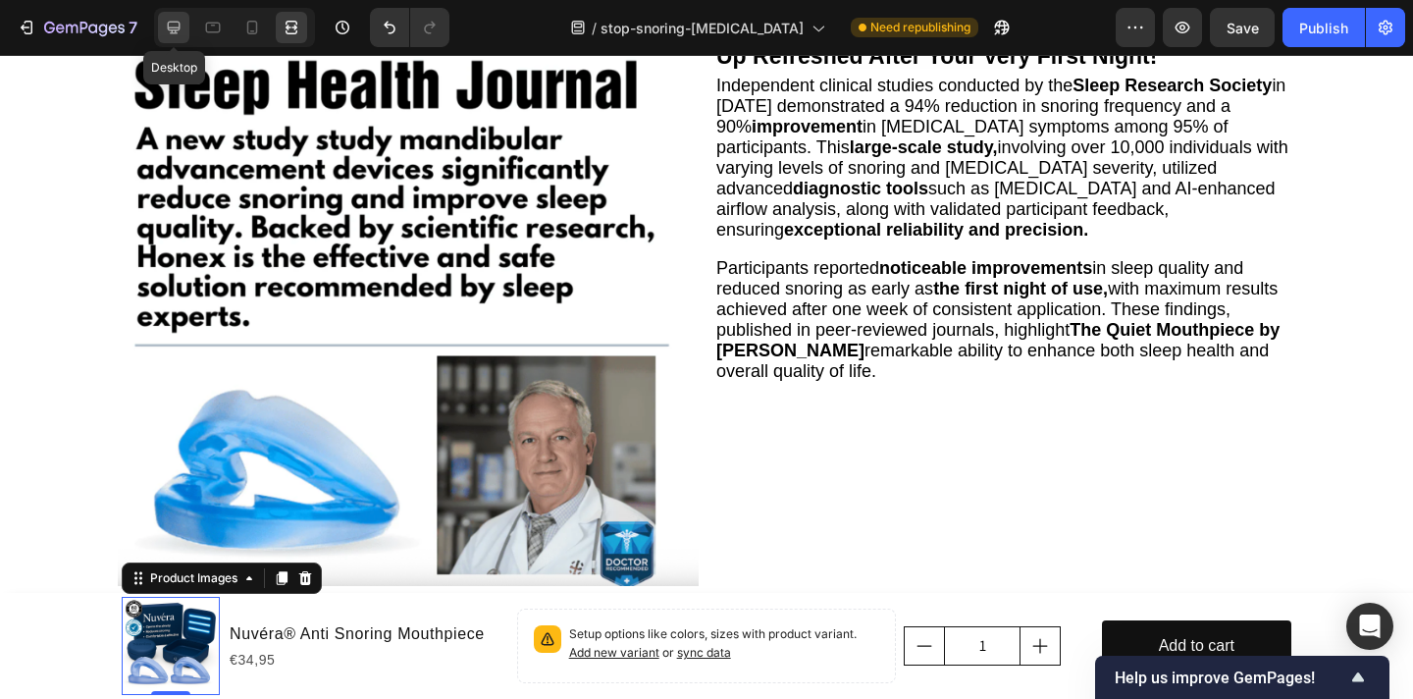
click at [180, 26] on icon at bounding box center [174, 28] width 13 height 13
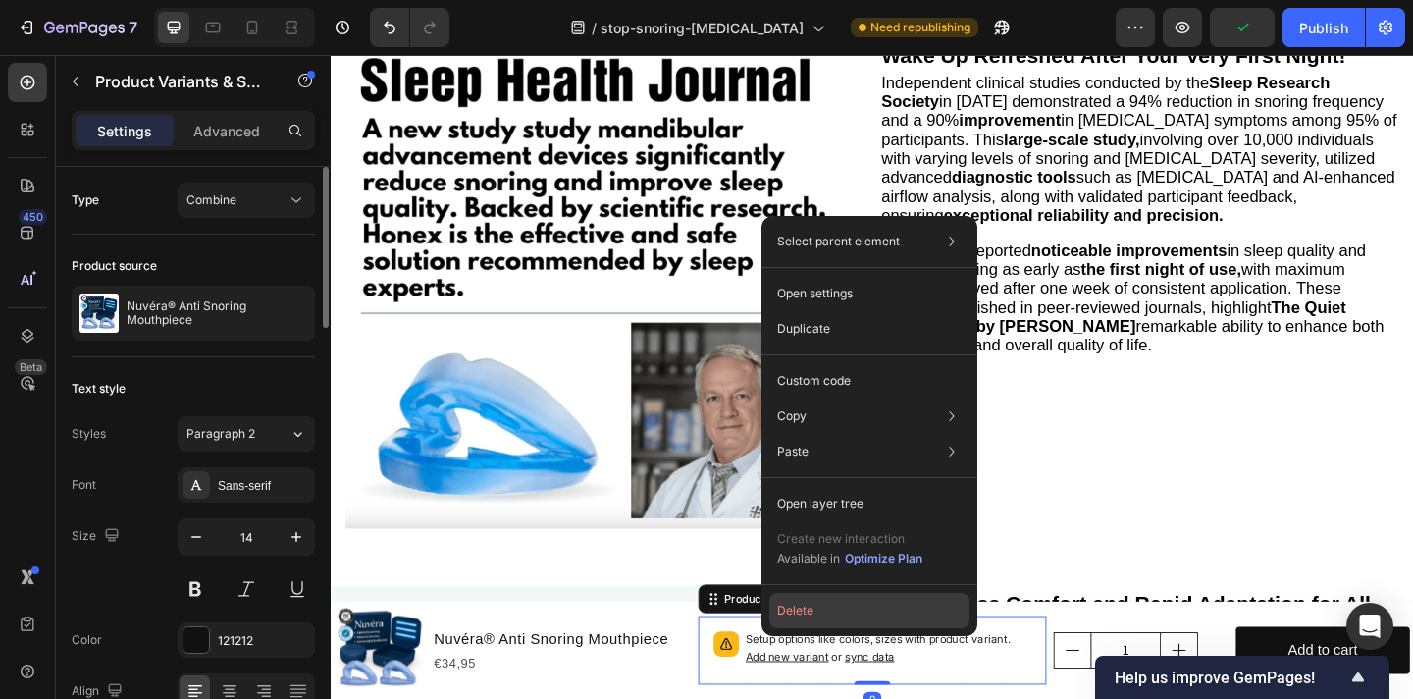
click at [827, 615] on button "Delete" at bounding box center [869, 610] width 200 height 35
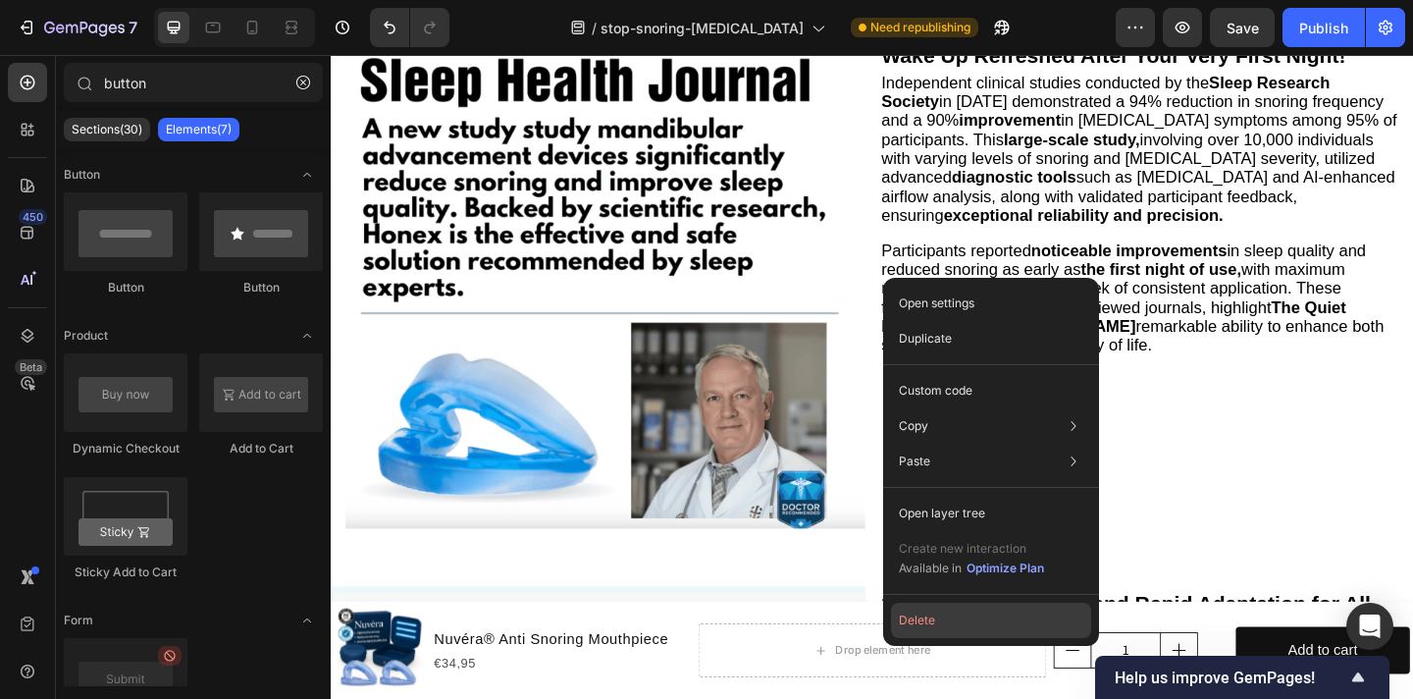
click at [946, 617] on button "Delete" at bounding box center [991, 620] width 200 height 35
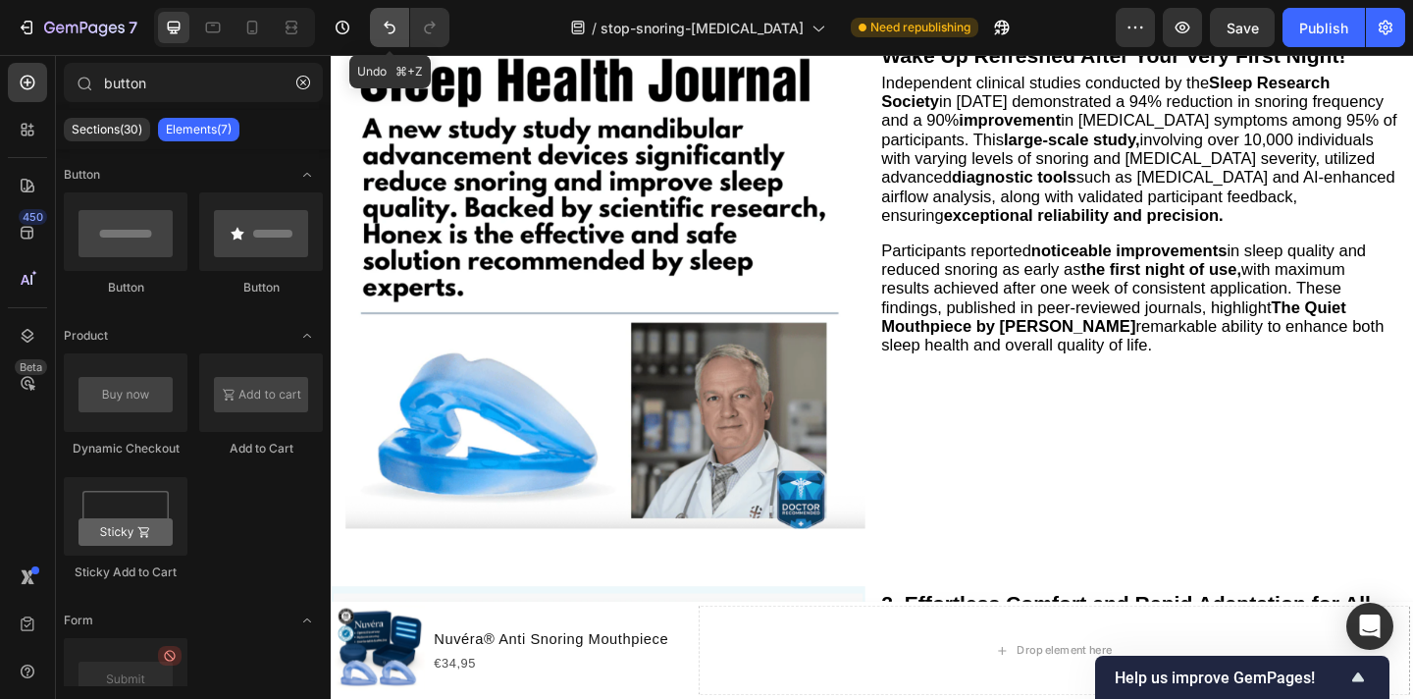
click at [390, 27] on icon "Undo/Redo" at bounding box center [390, 28] width 20 height 20
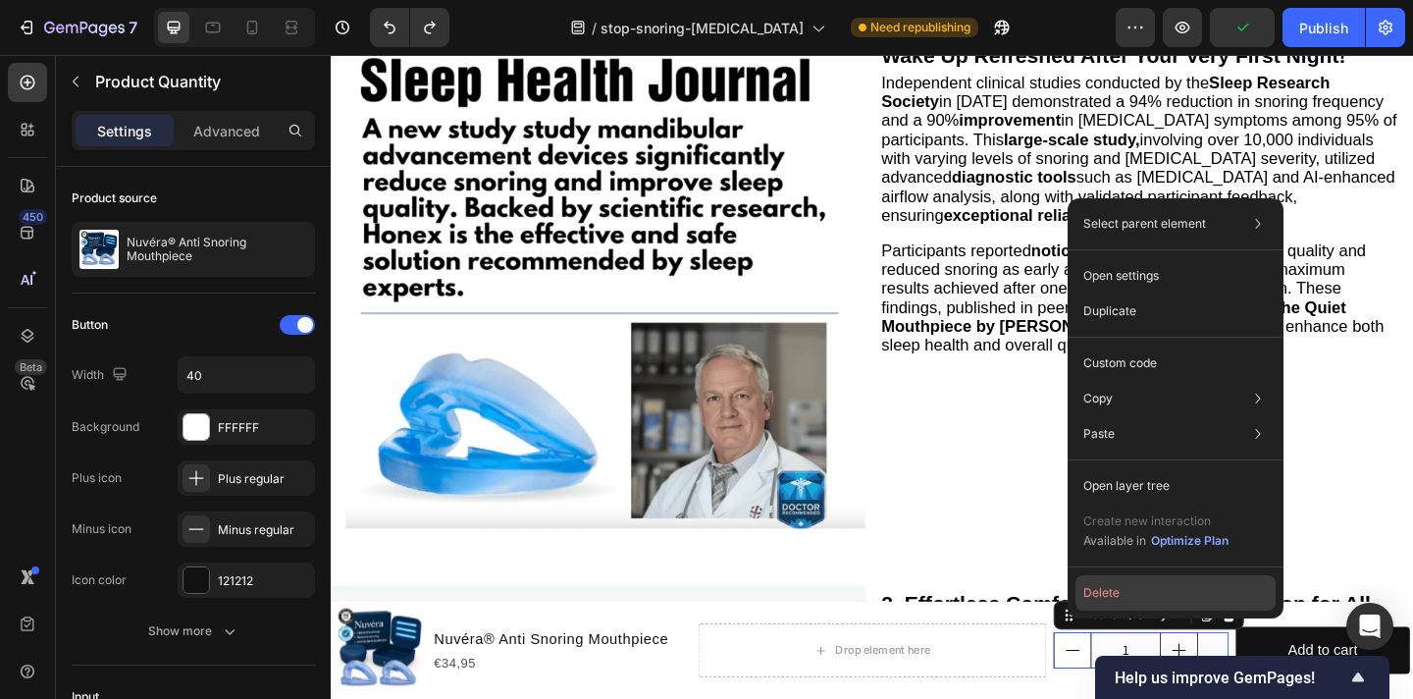
click at [1118, 595] on button "Delete" at bounding box center [1176, 592] width 200 height 35
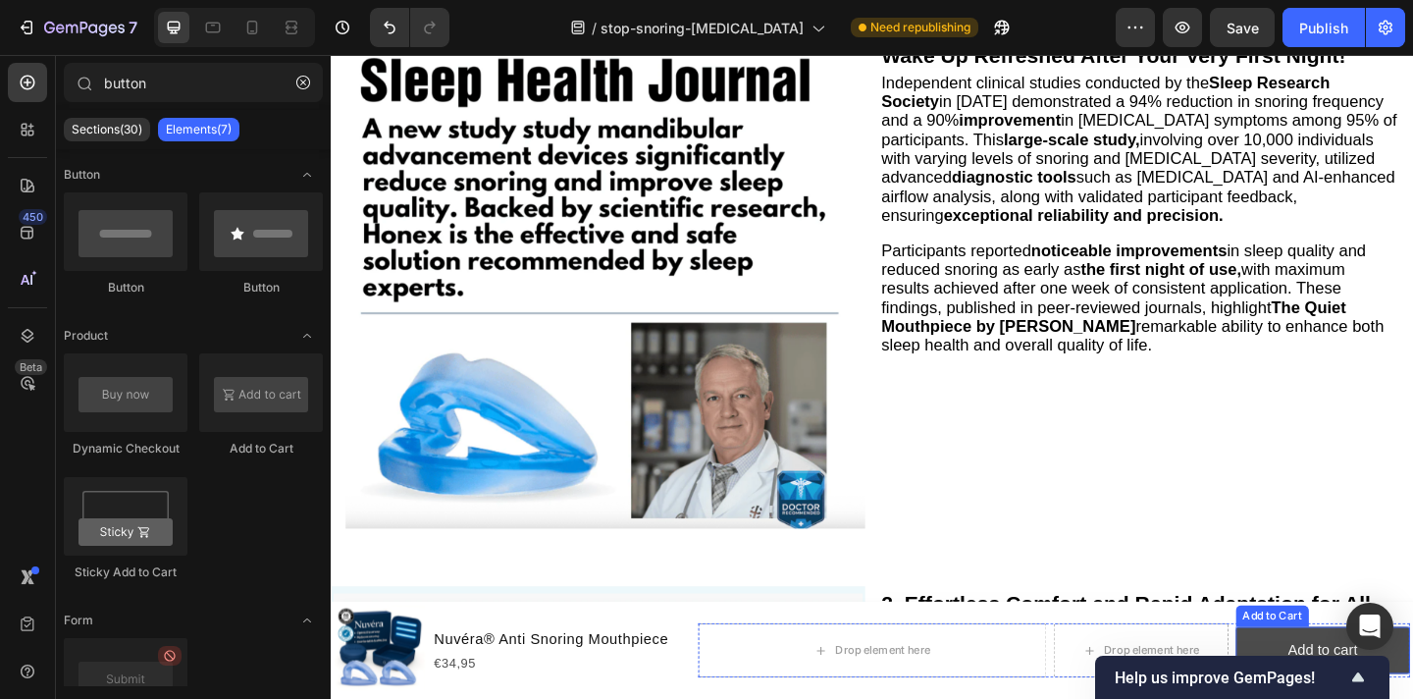
click at [1364, 677] on button "Add to cart" at bounding box center [1409, 703] width 189 height 52
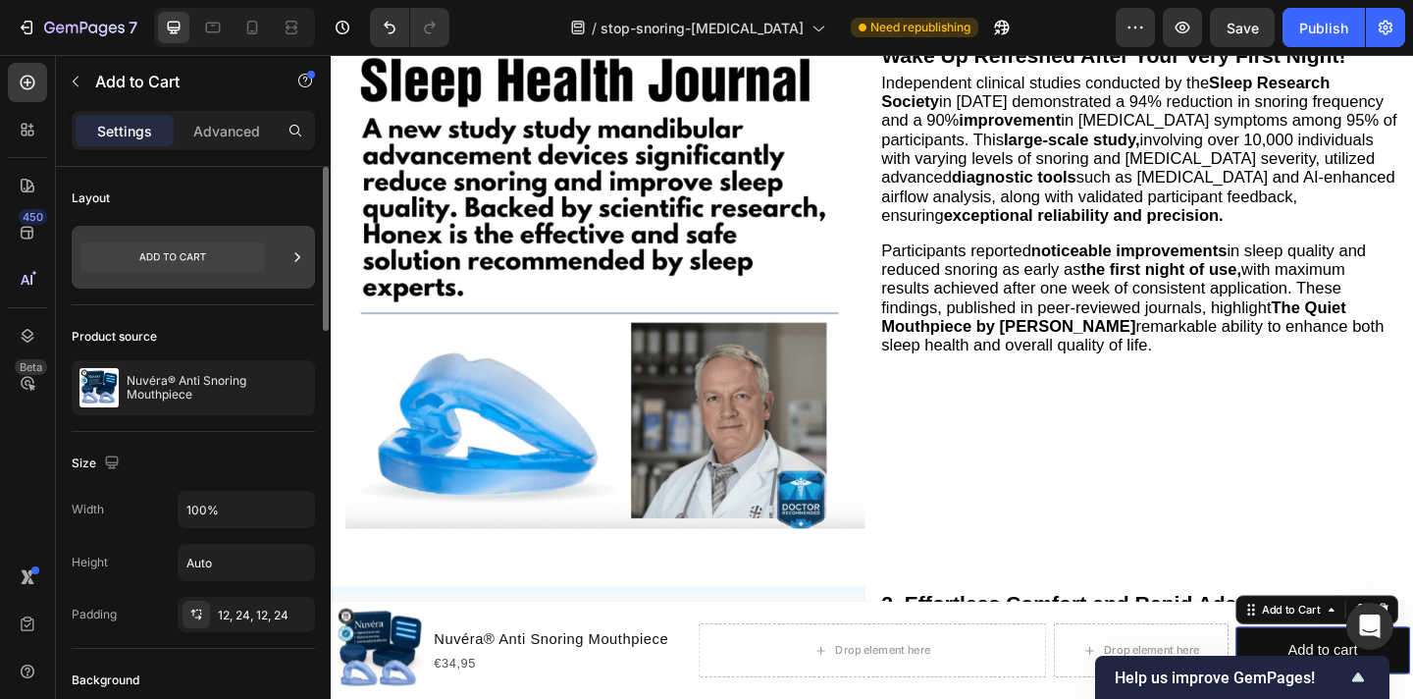
click at [239, 257] on icon at bounding box center [172, 256] width 185 height 29
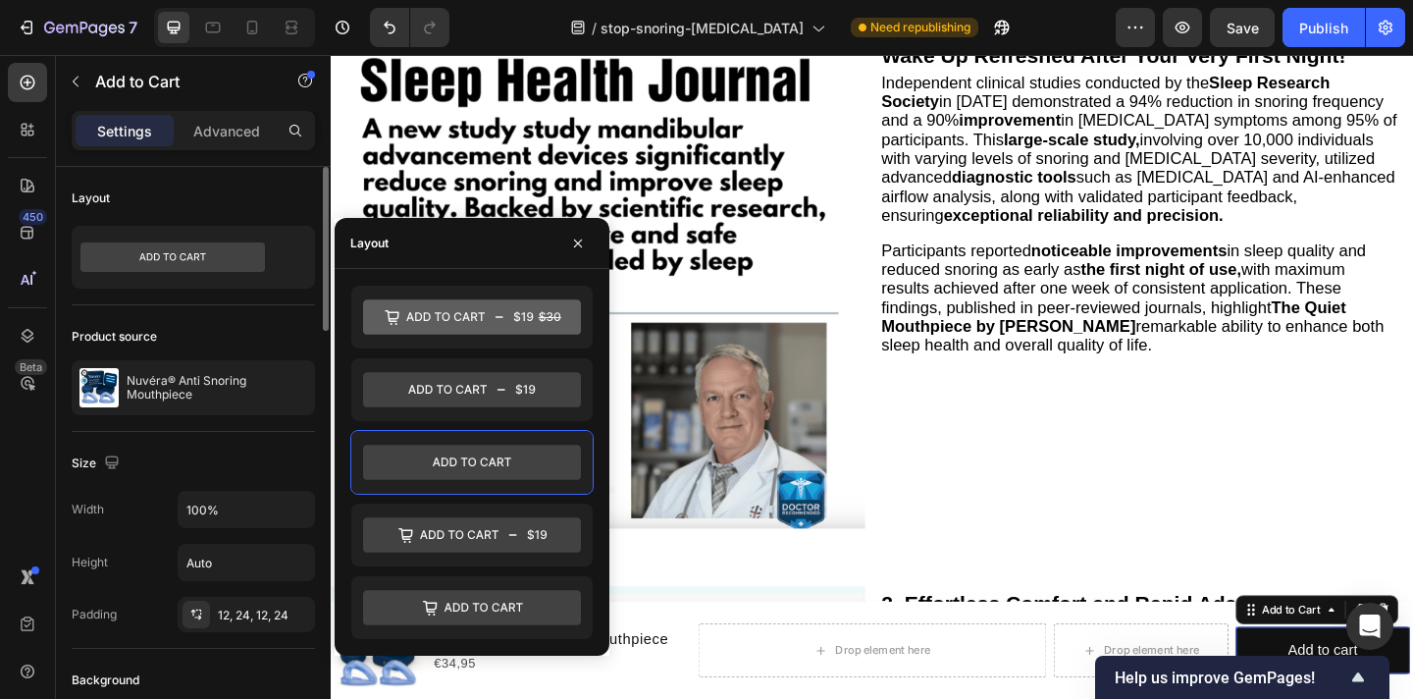
click at [267, 320] on div "Product source Nuvéra® Anti Snoring Mouthpiece" at bounding box center [193, 368] width 243 height 127
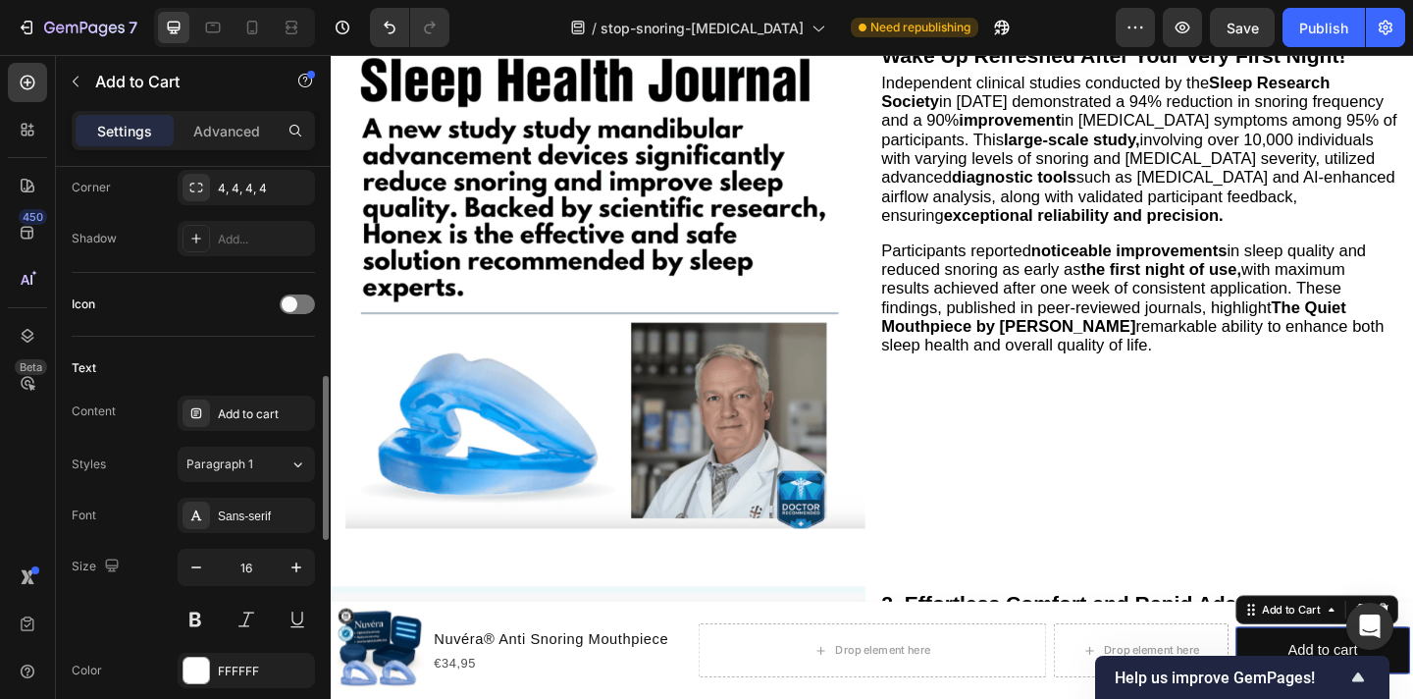
scroll to position [711, 0]
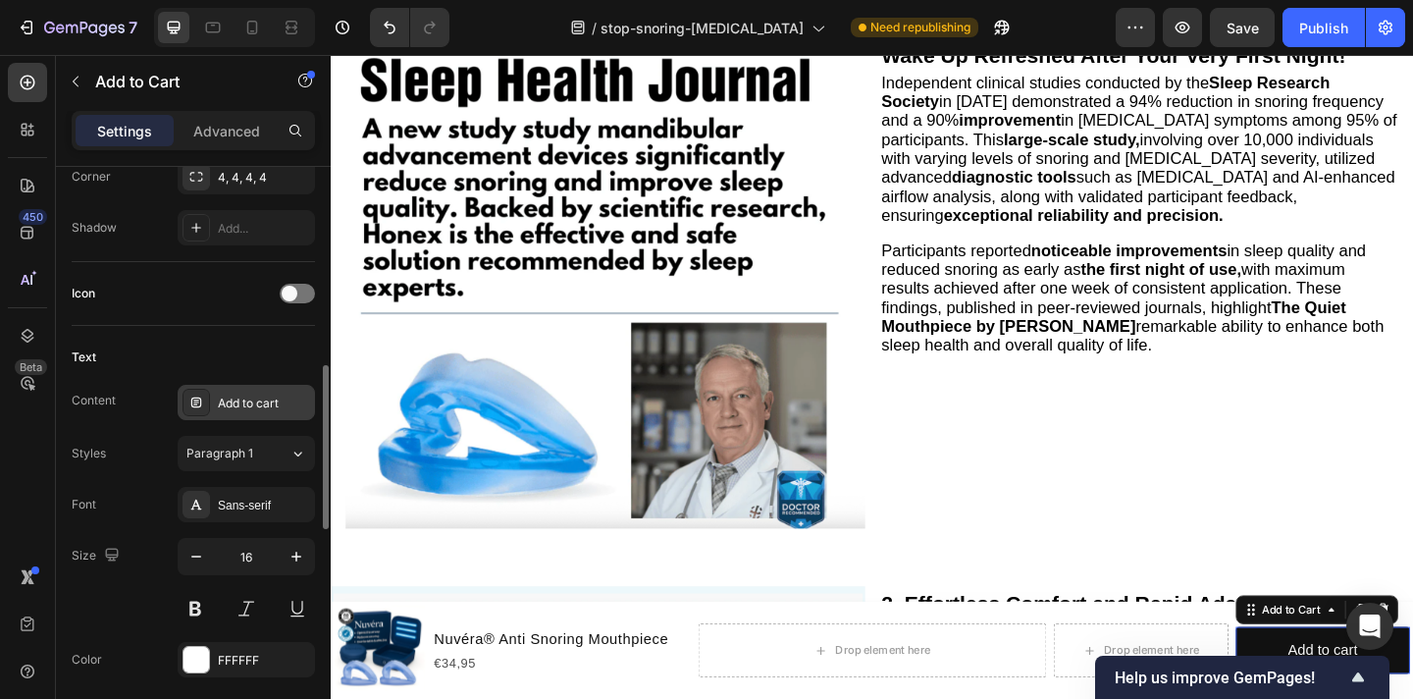
click at [247, 417] on div "Add to cart" at bounding box center [246, 402] width 137 height 35
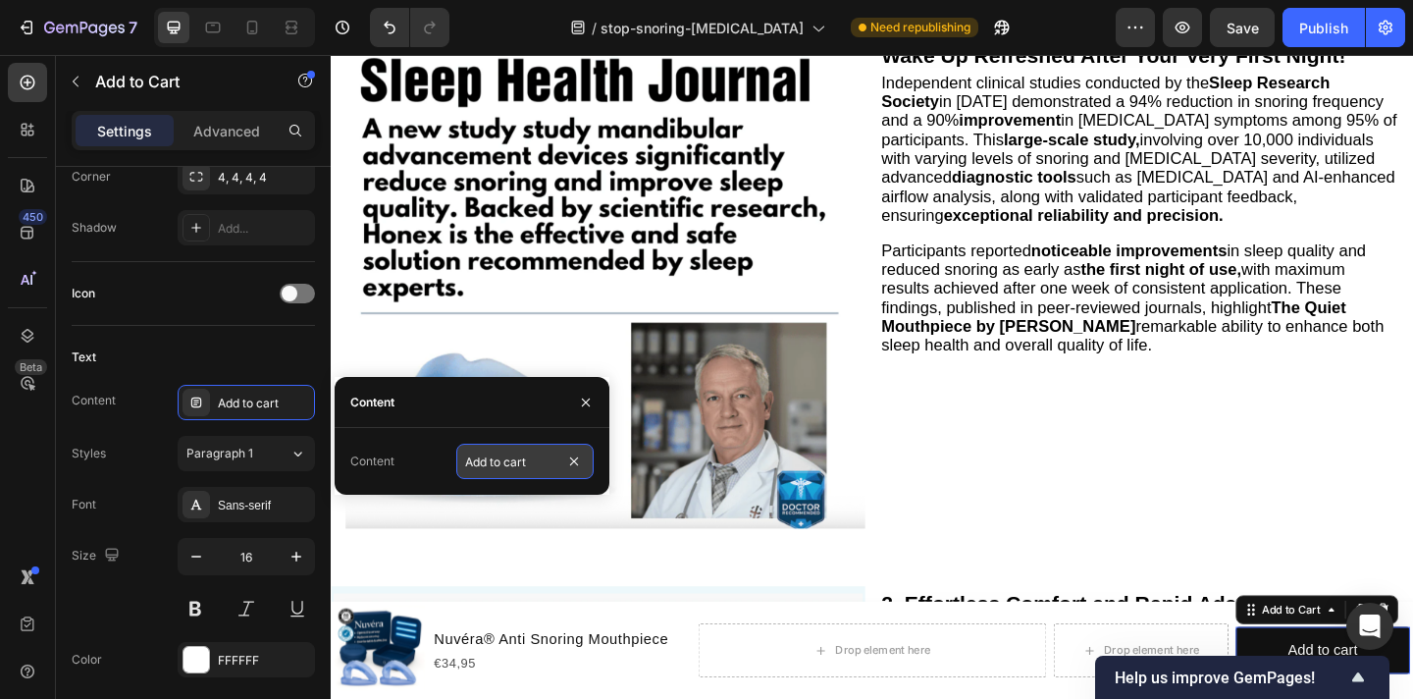
click at [545, 458] on input "Add to cart" at bounding box center [524, 461] width 137 height 35
type input "Check Availability >"
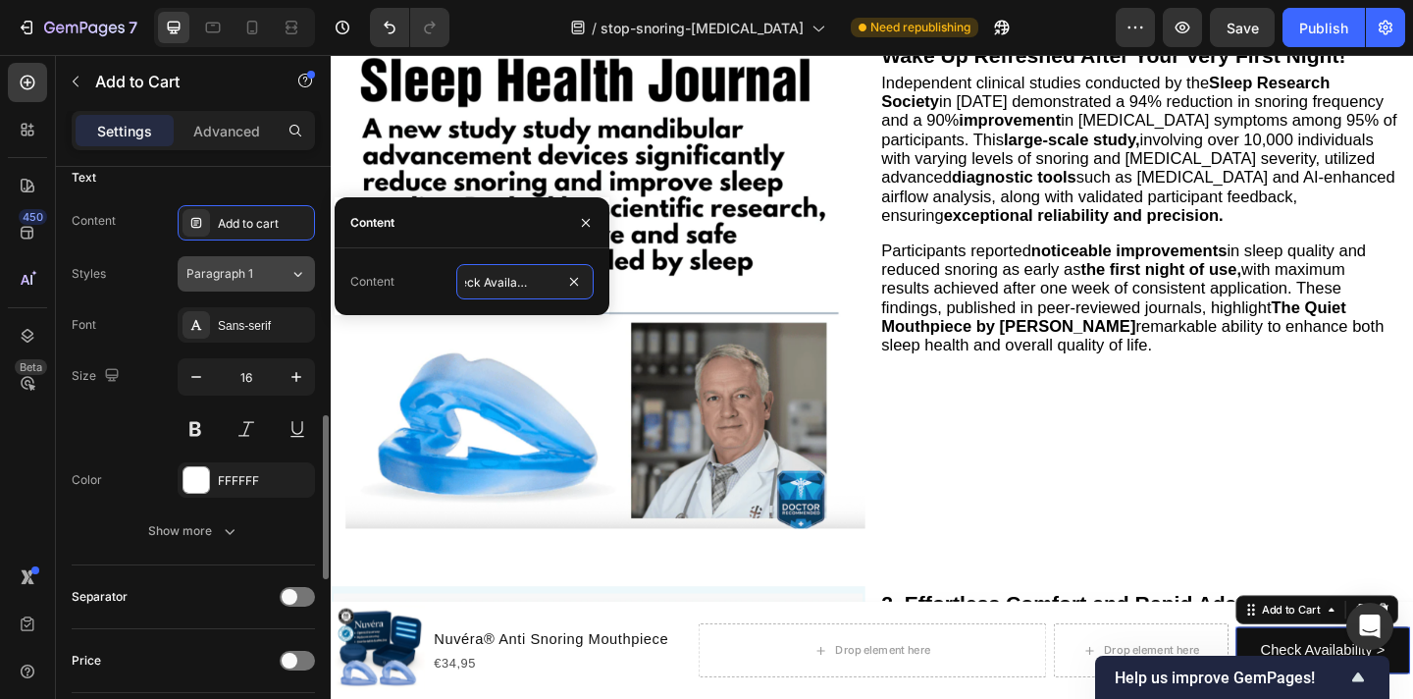
scroll to position [939, 0]
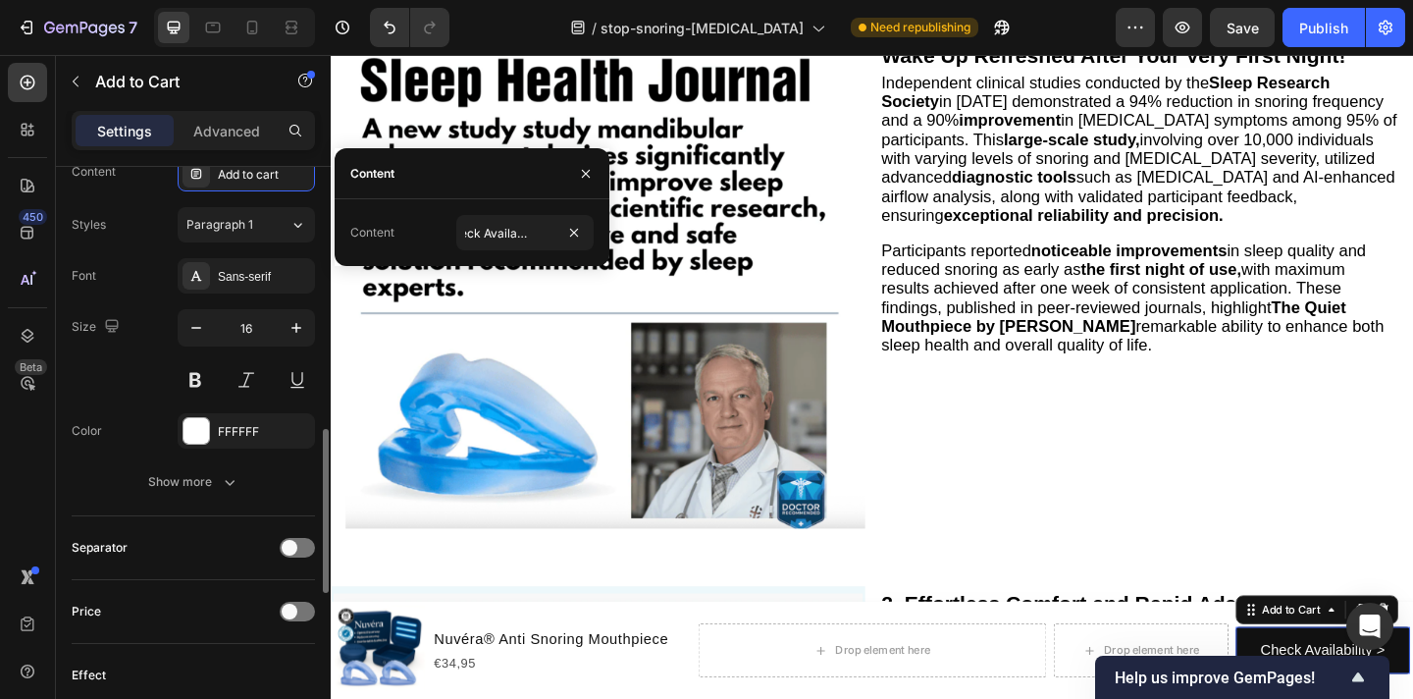
click at [167, 448] on div "Color FFFFFF" at bounding box center [193, 430] width 243 height 35
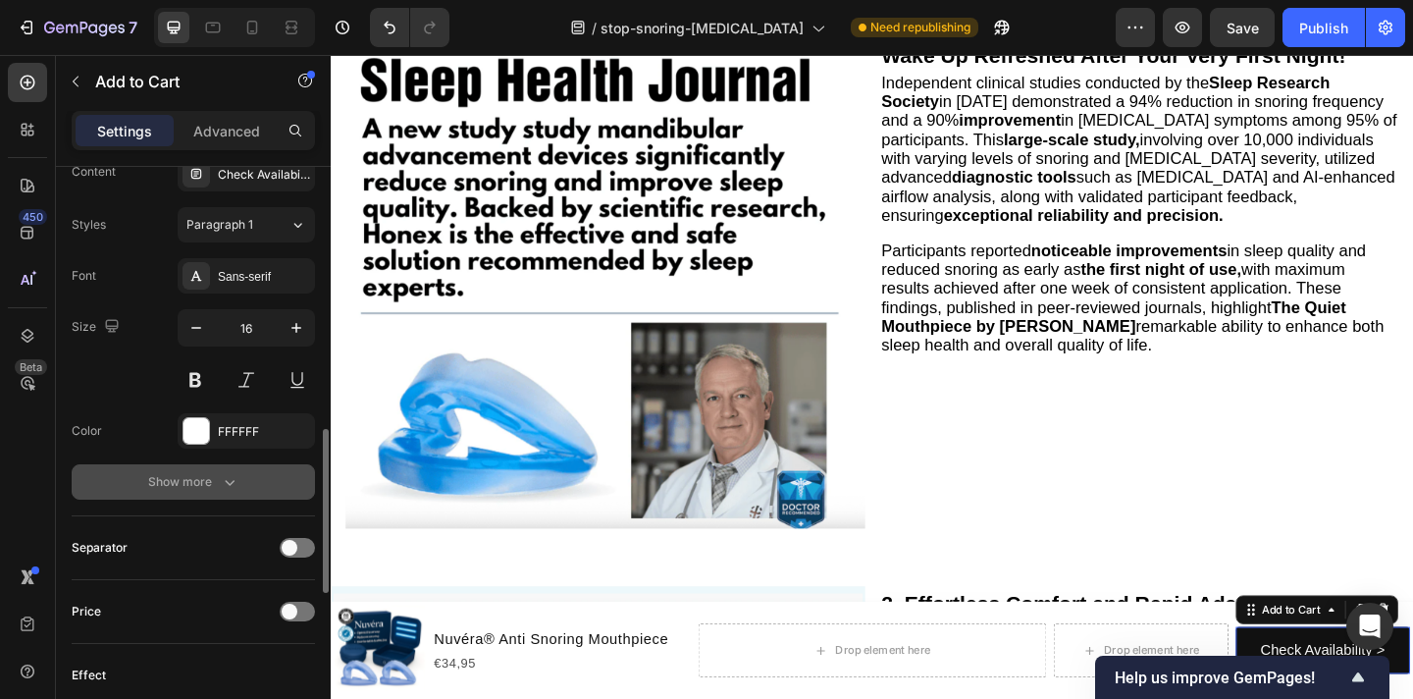
click at [192, 480] on div "Show more" at bounding box center [193, 482] width 91 height 20
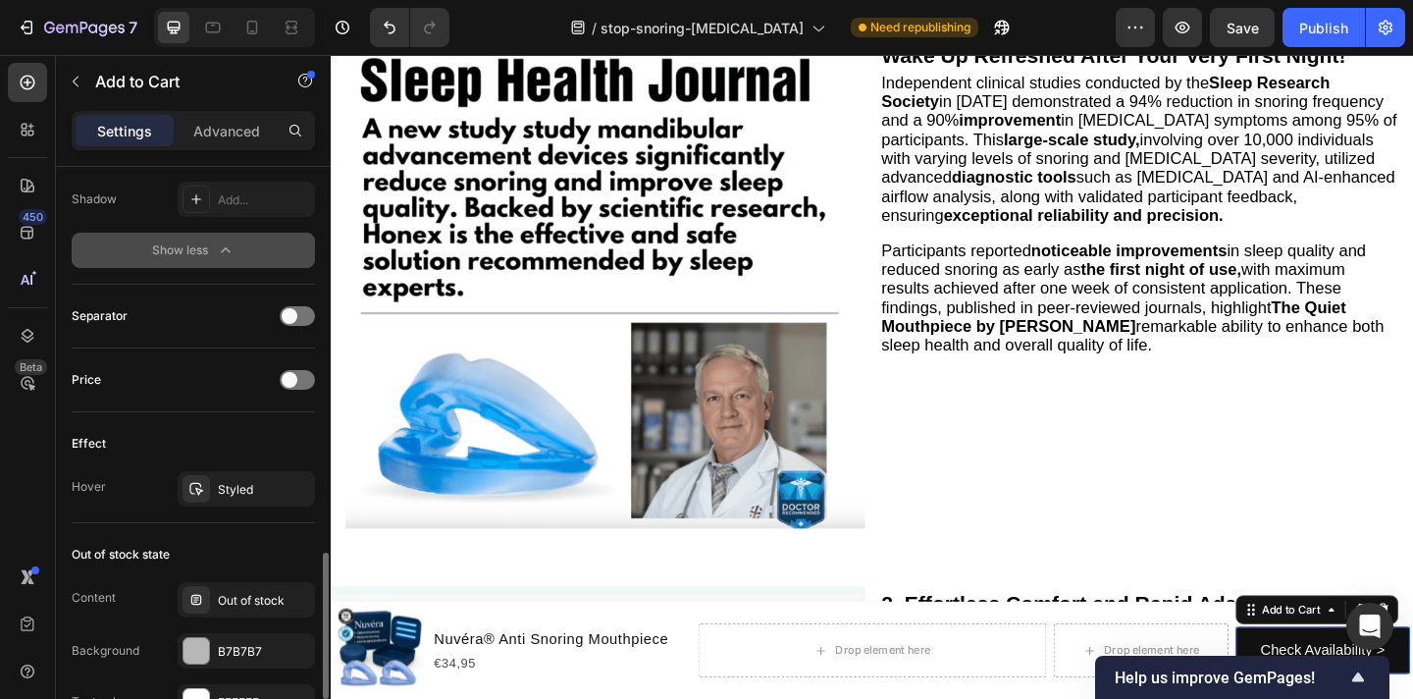
scroll to position [1394, 0]
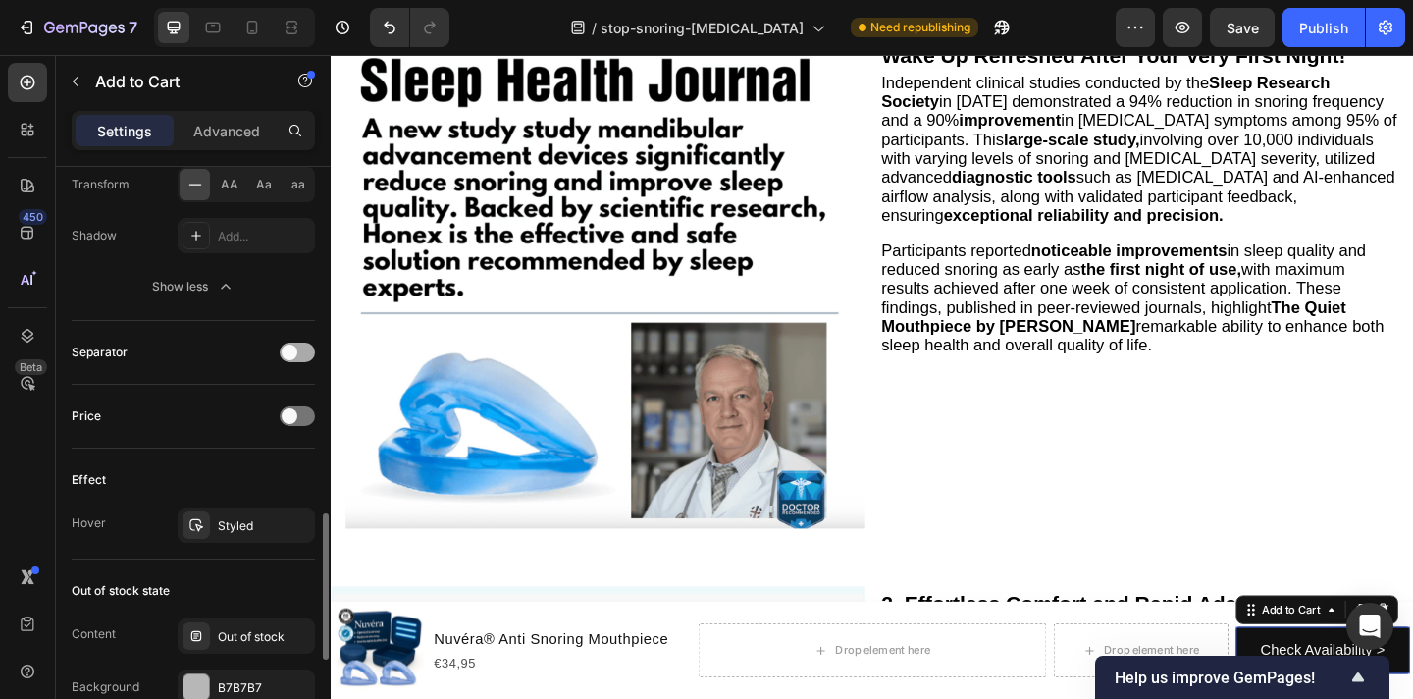
click at [308, 354] on div at bounding box center [297, 353] width 35 height 20
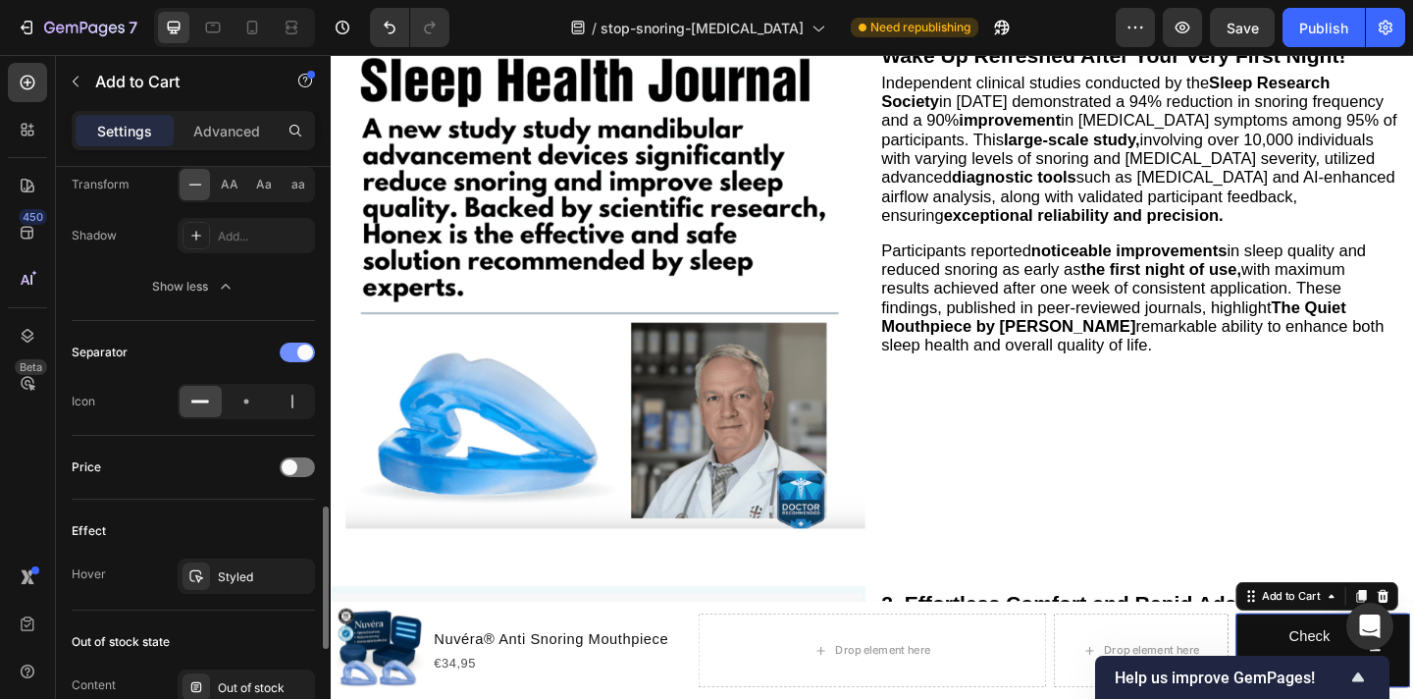
click at [308, 354] on span at bounding box center [305, 352] width 16 height 16
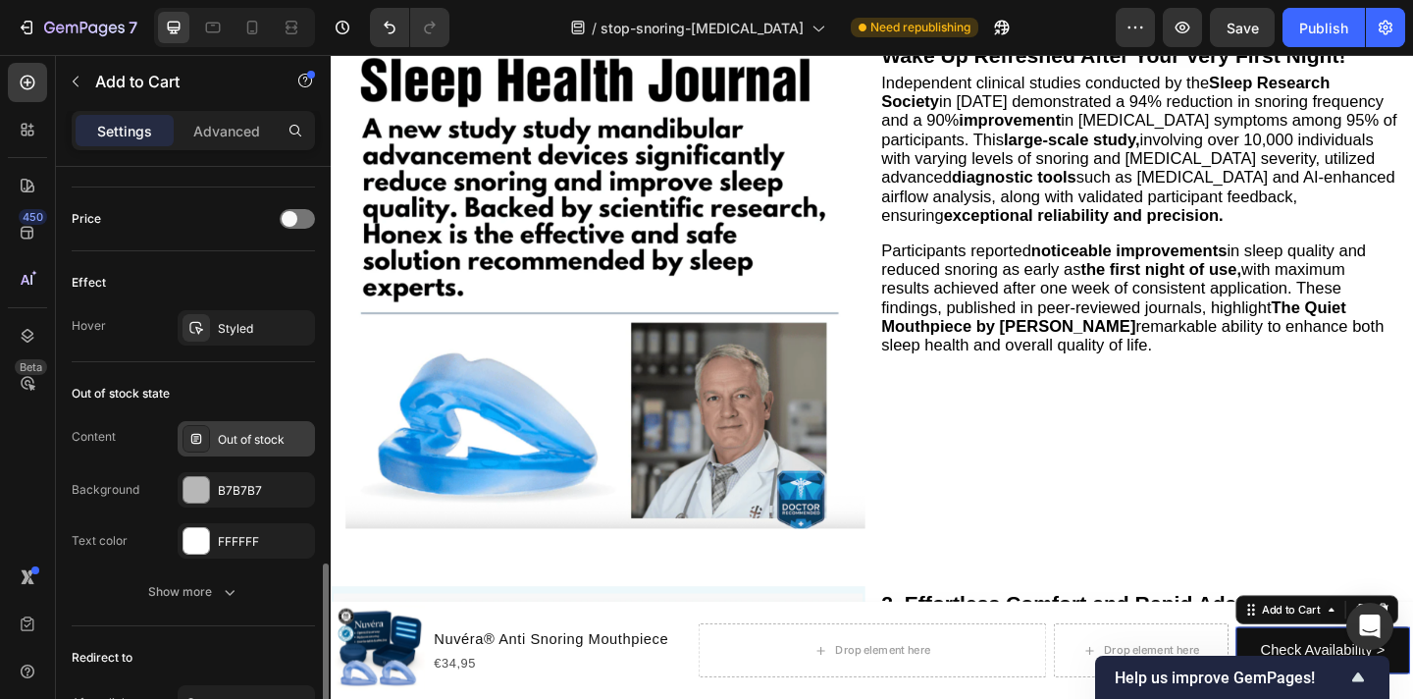
scroll to position [1594, 0]
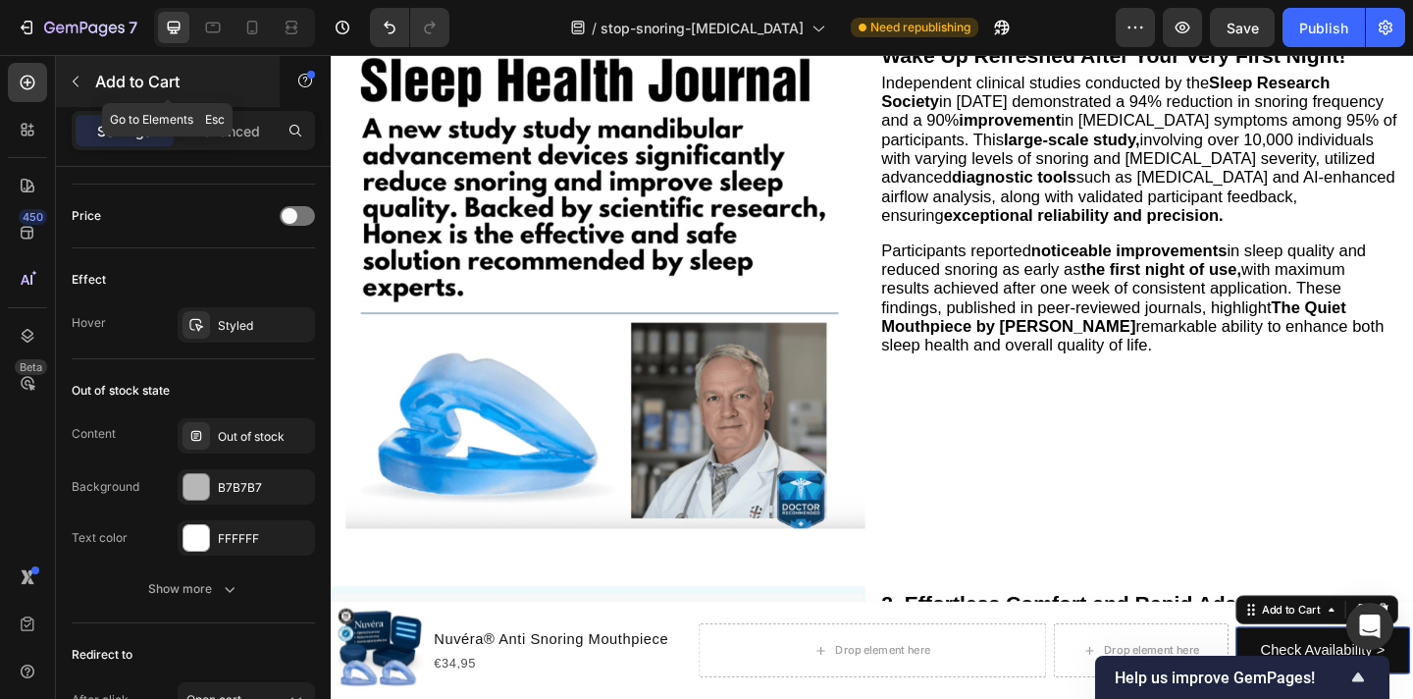
click at [69, 78] on icon "button" at bounding box center [76, 82] width 16 height 16
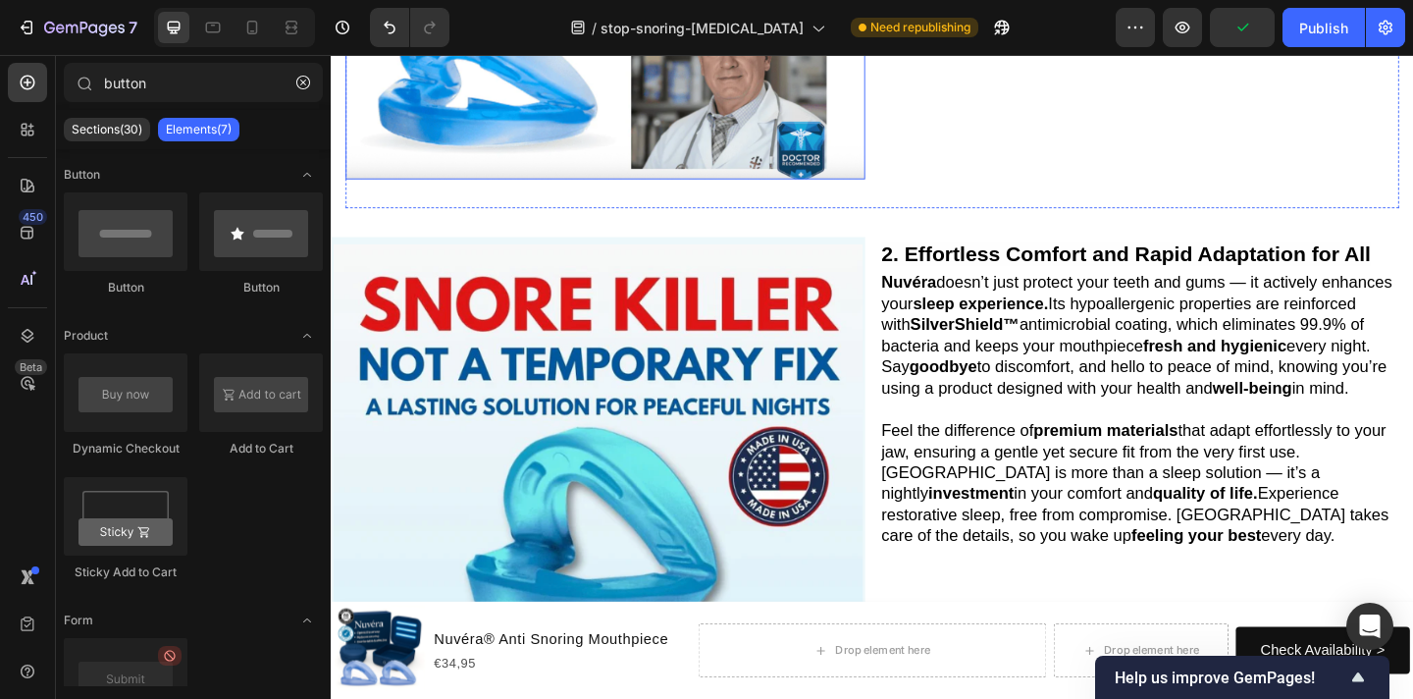
scroll to position [784, 0]
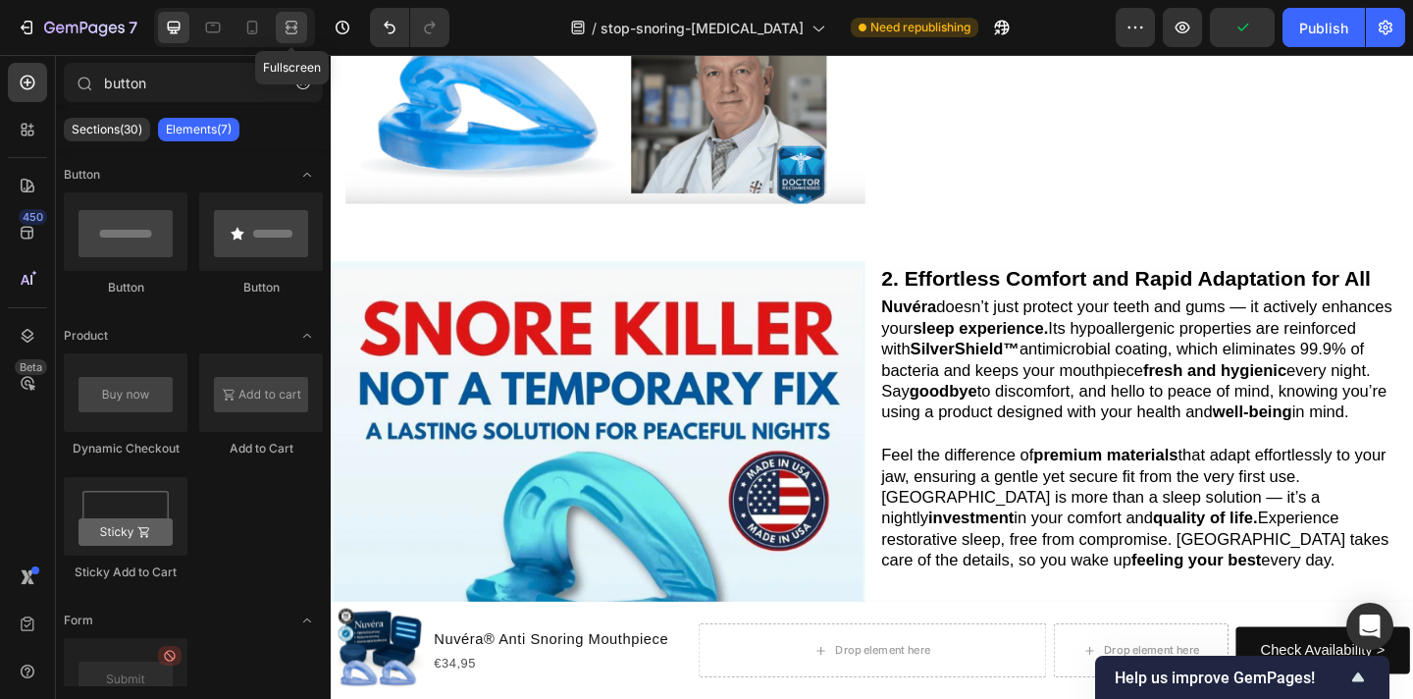
click at [293, 37] on div at bounding box center [291, 27] width 31 height 31
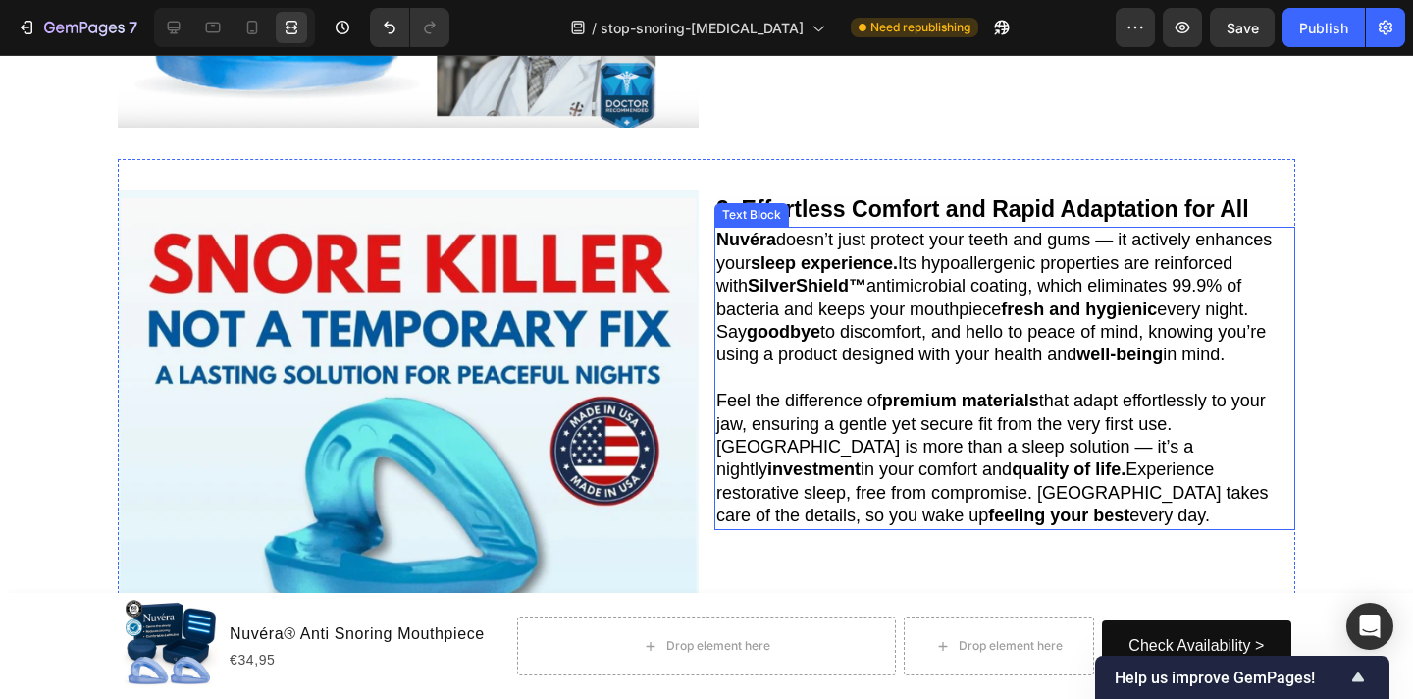
scroll to position [760, 0]
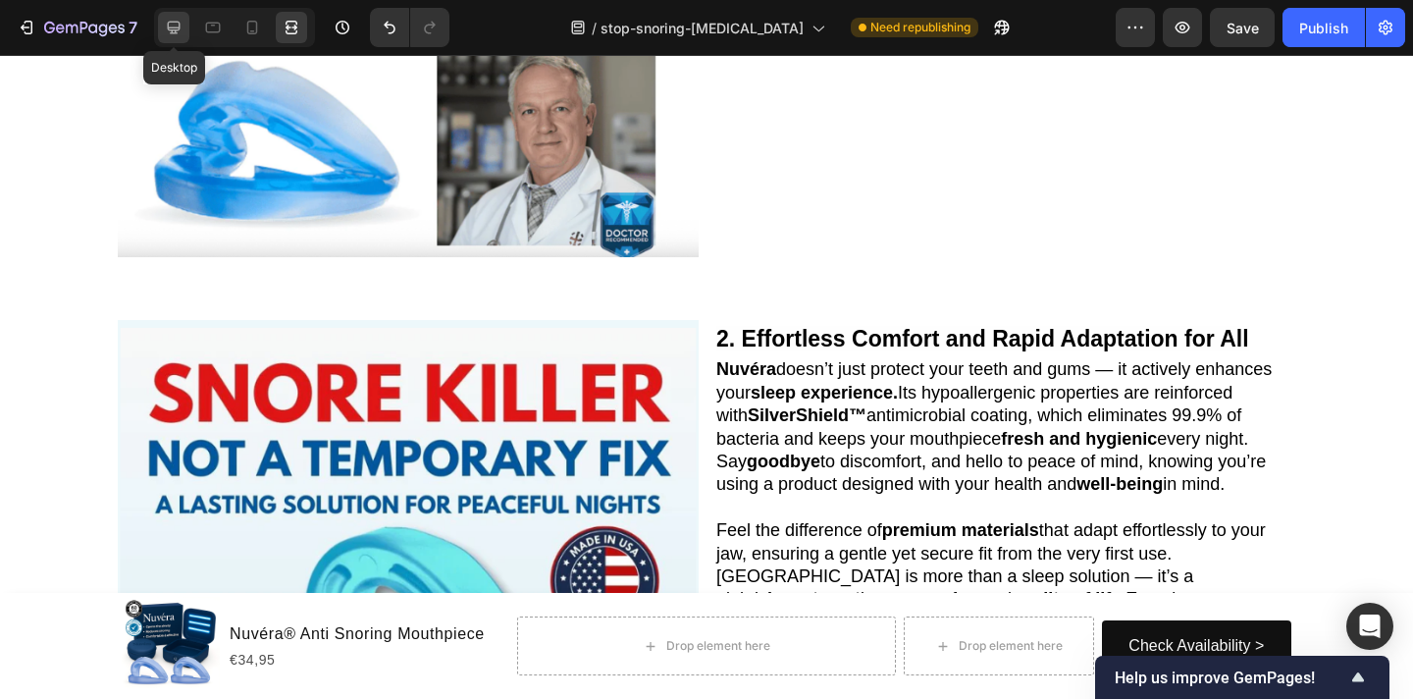
click at [175, 29] on icon at bounding box center [174, 28] width 13 height 13
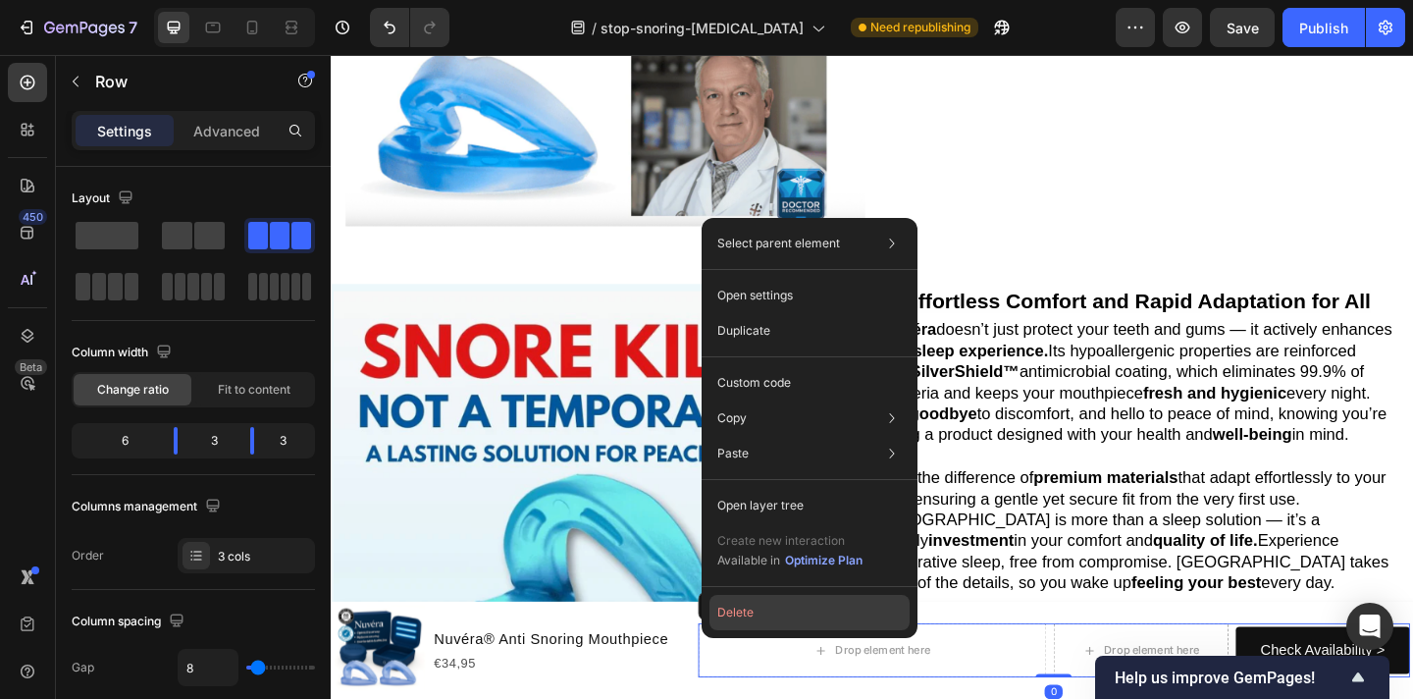
click at [759, 610] on button "Delete" at bounding box center [810, 612] width 200 height 35
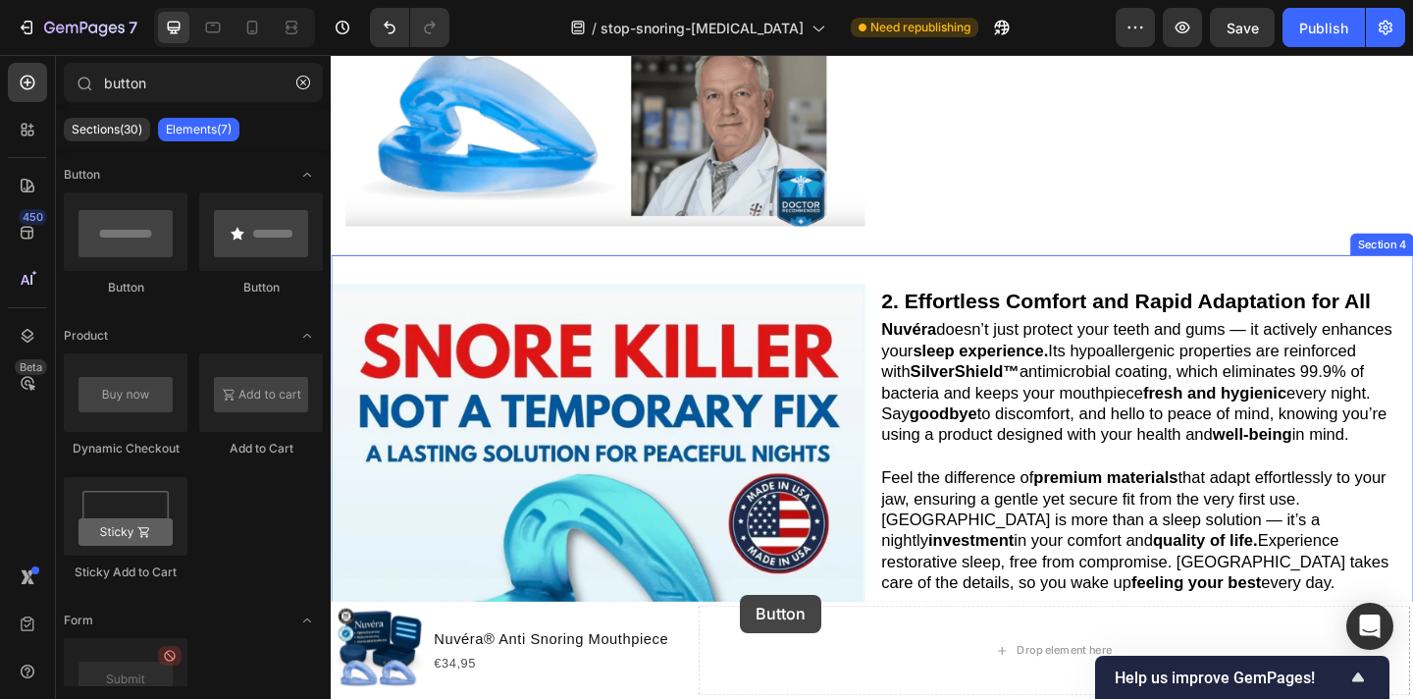
scroll to position [785, 0]
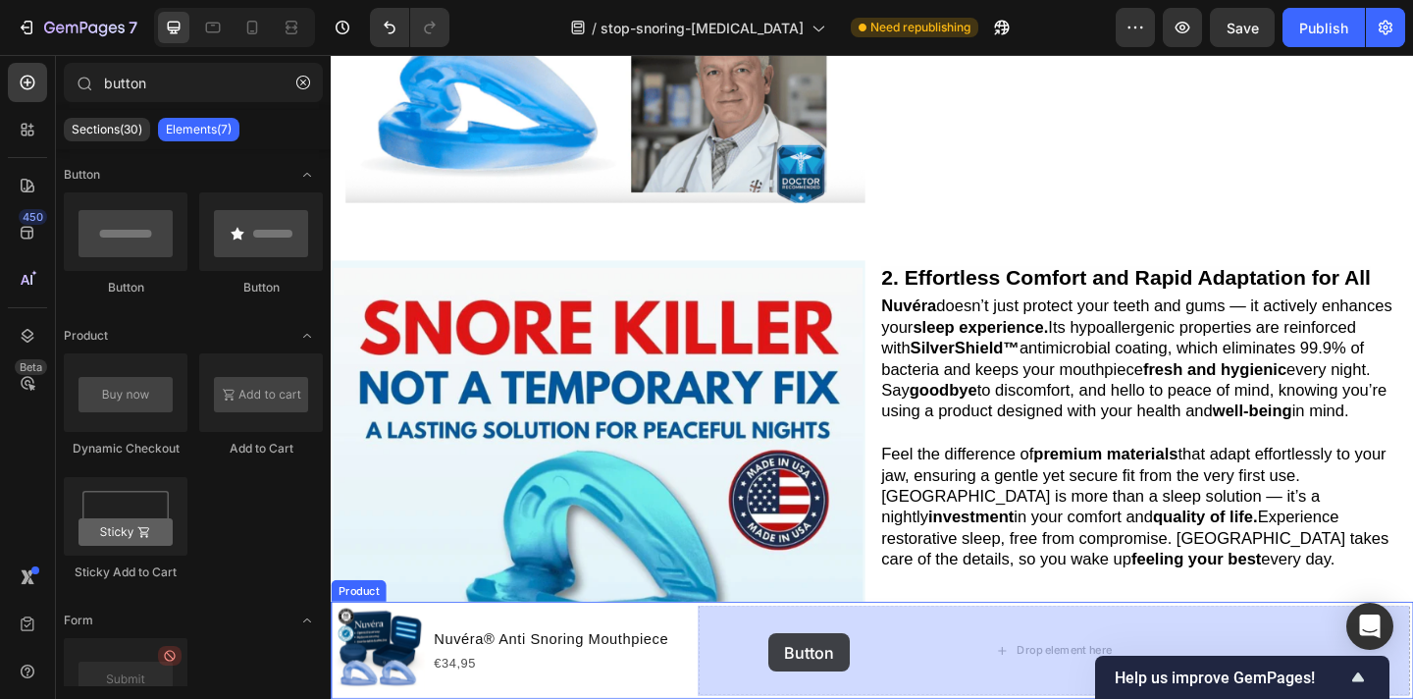
drag, startPoint x: 580, startPoint y: 302, endPoint x: 788, endPoint y: 654, distance: 408.3
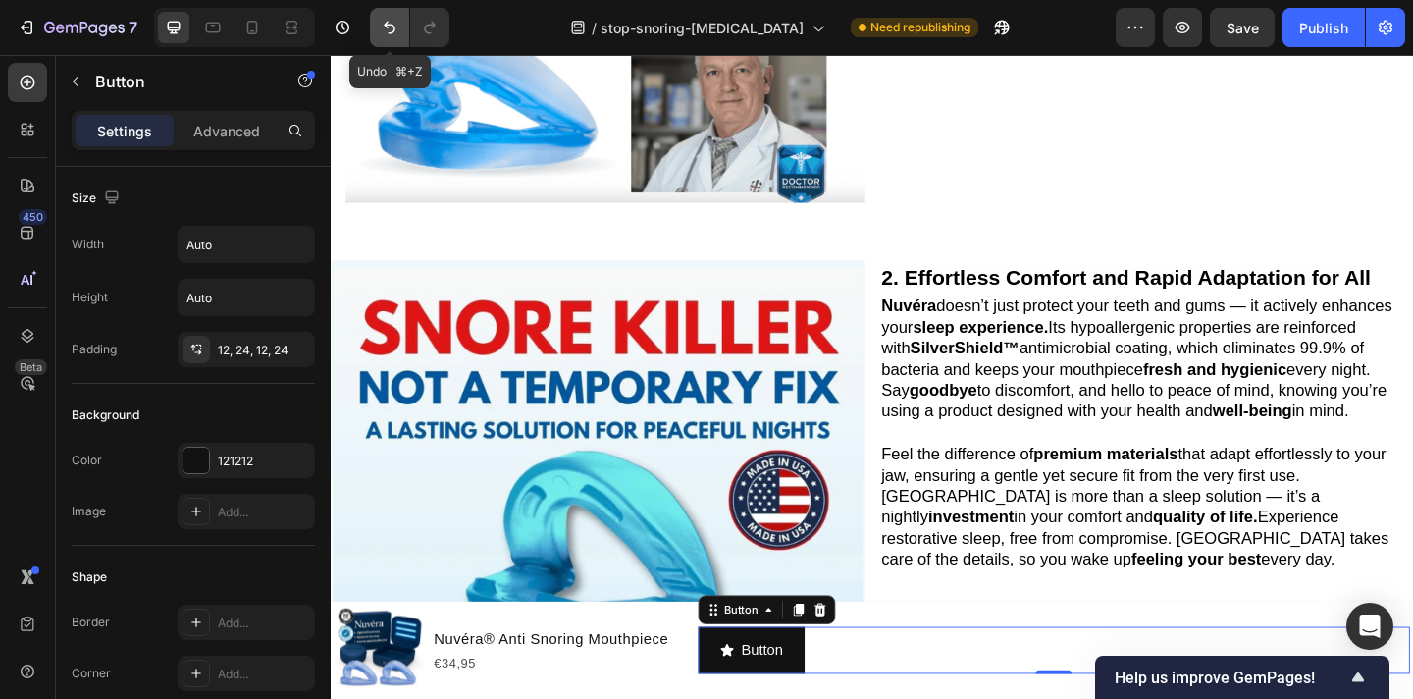
click at [387, 27] on icon "Undo/Redo" at bounding box center [390, 28] width 12 height 13
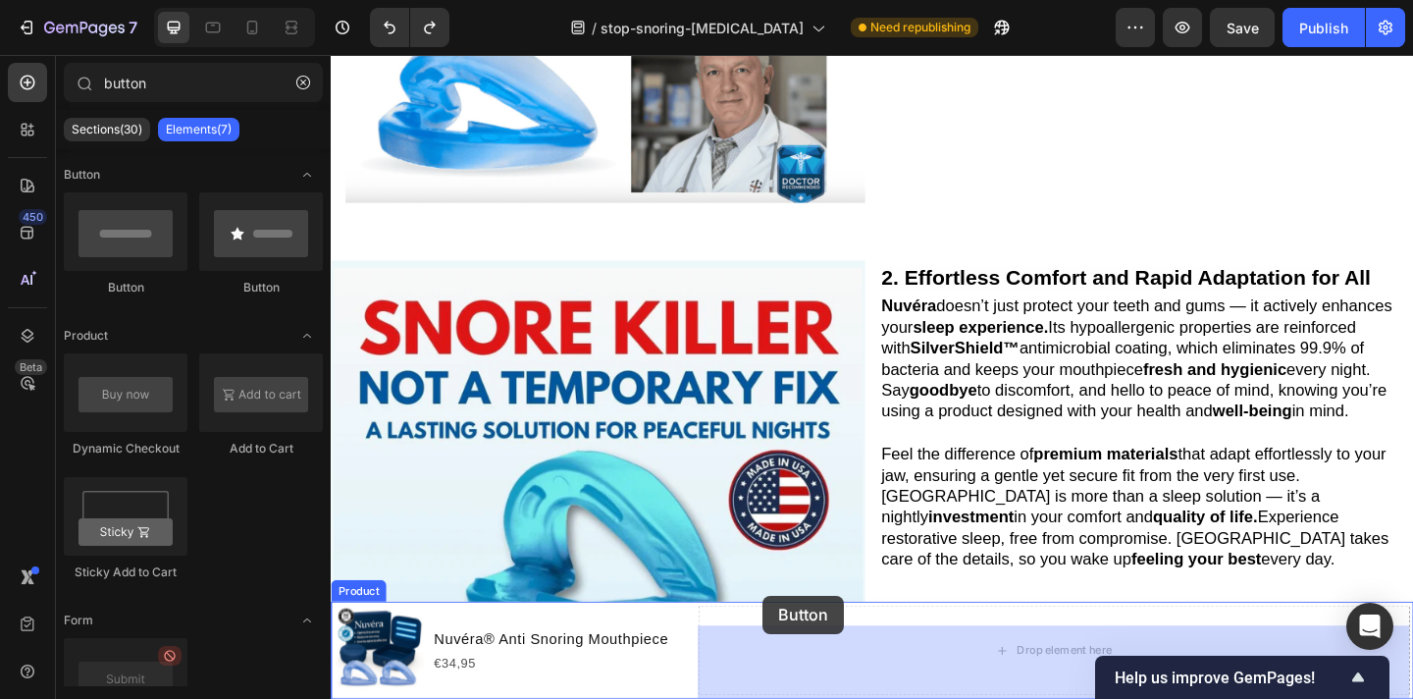
scroll to position [807, 0]
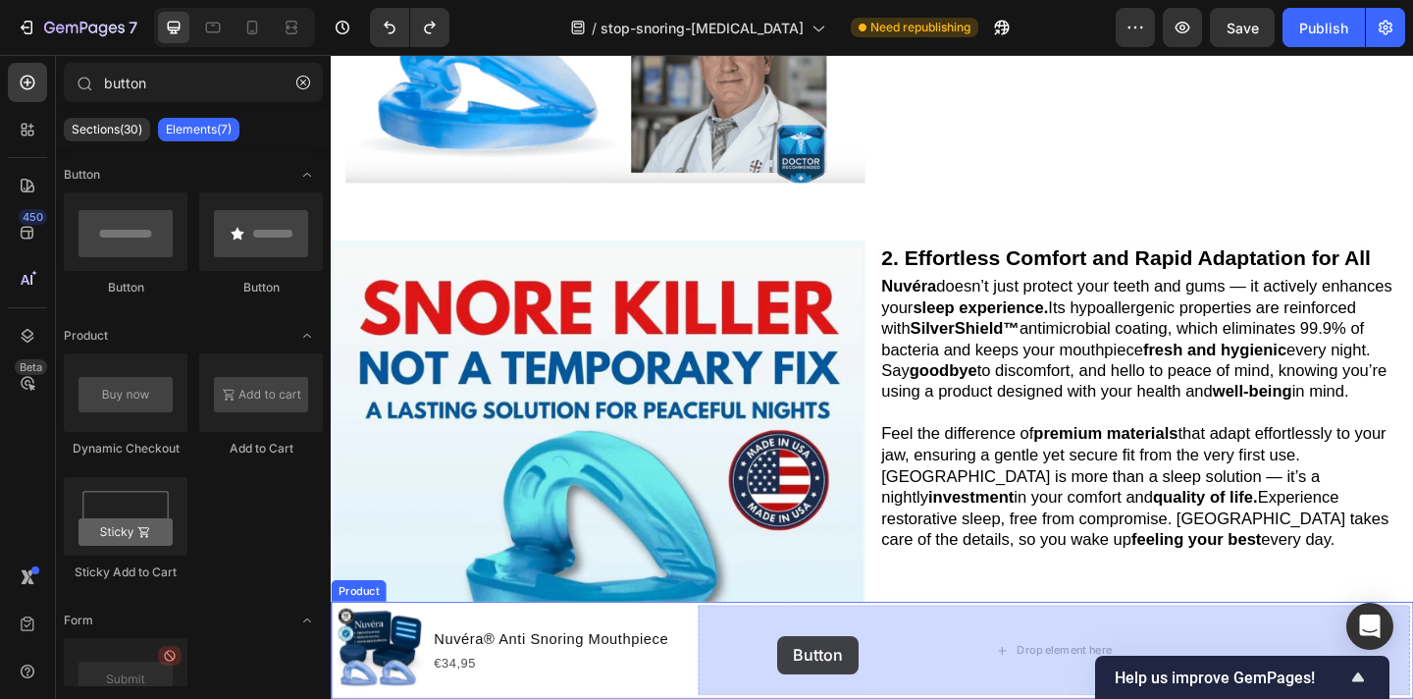
drag, startPoint x: 459, startPoint y: 287, endPoint x: 808, endPoint y: 657, distance: 508.2
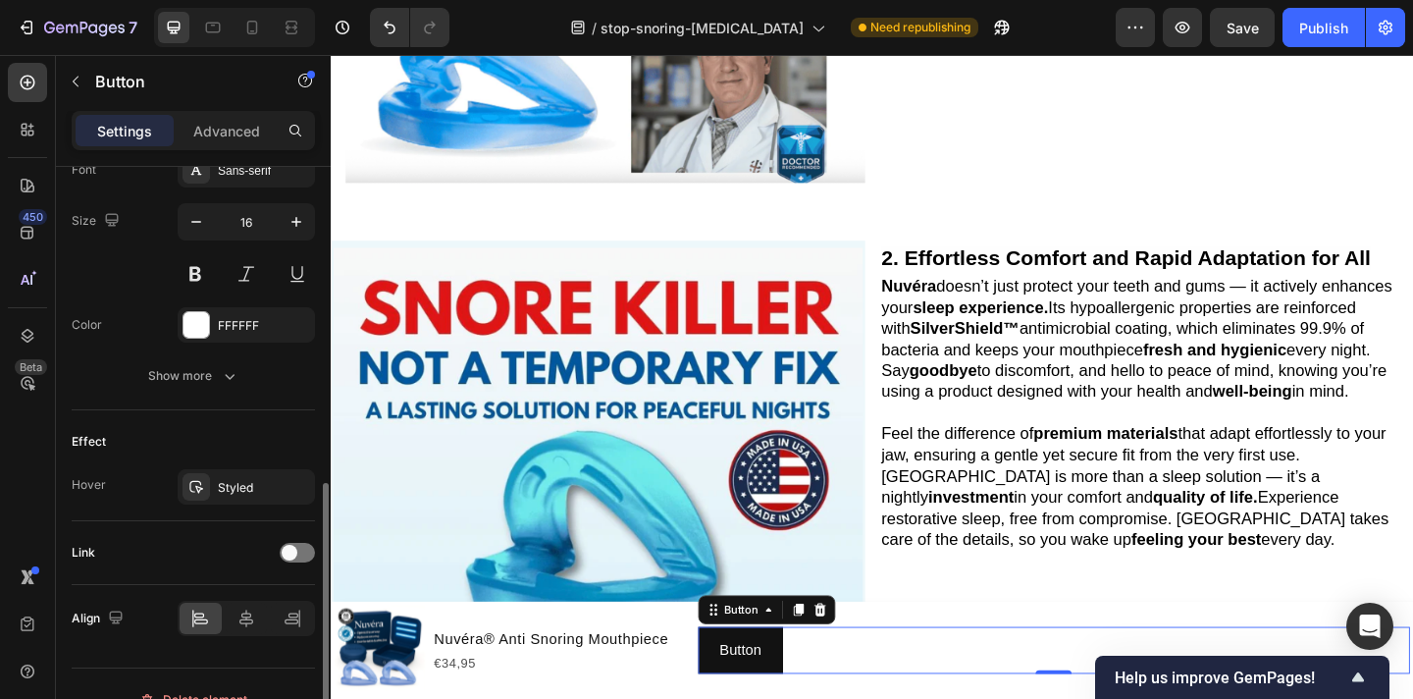
scroll to position [819, 0]
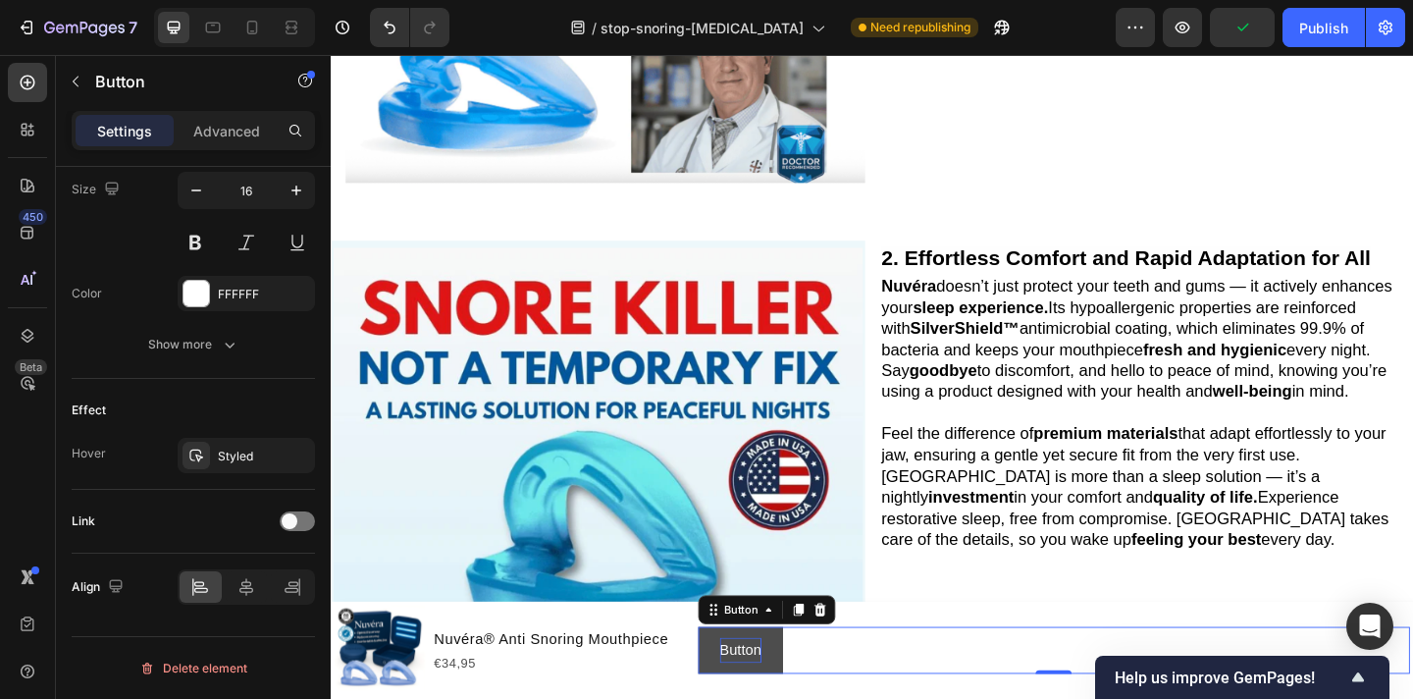
click at [761, 698] on p "Button" at bounding box center [776, 703] width 45 height 28
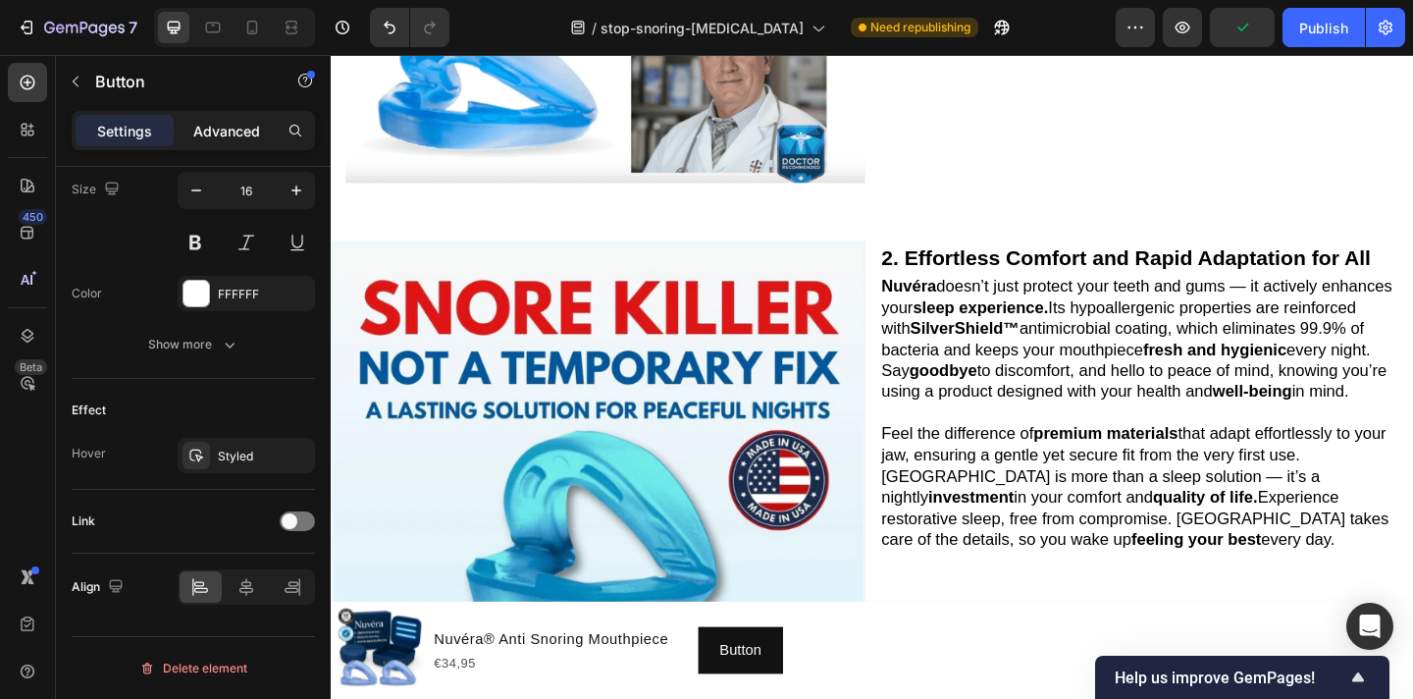
click at [215, 140] on div "Advanced" at bounding box center [227, 130] width 98 height 31
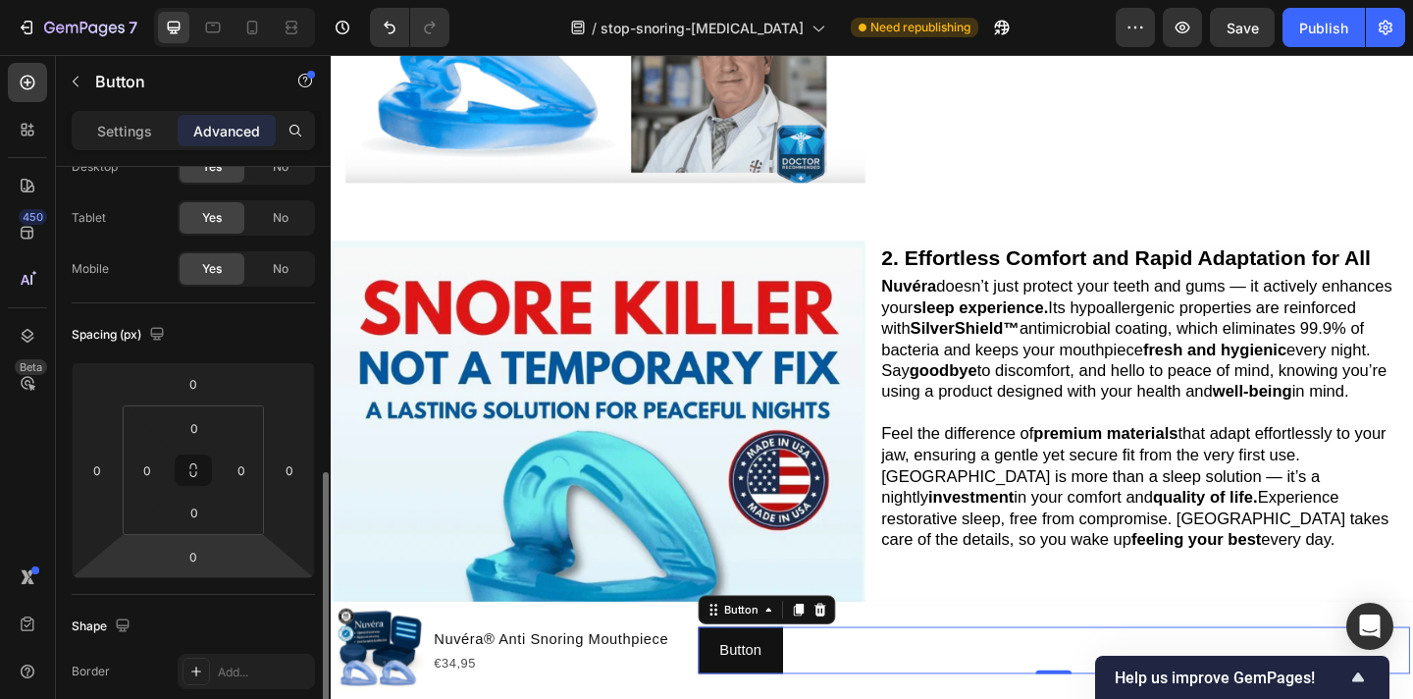
scroll to position [0, 0]
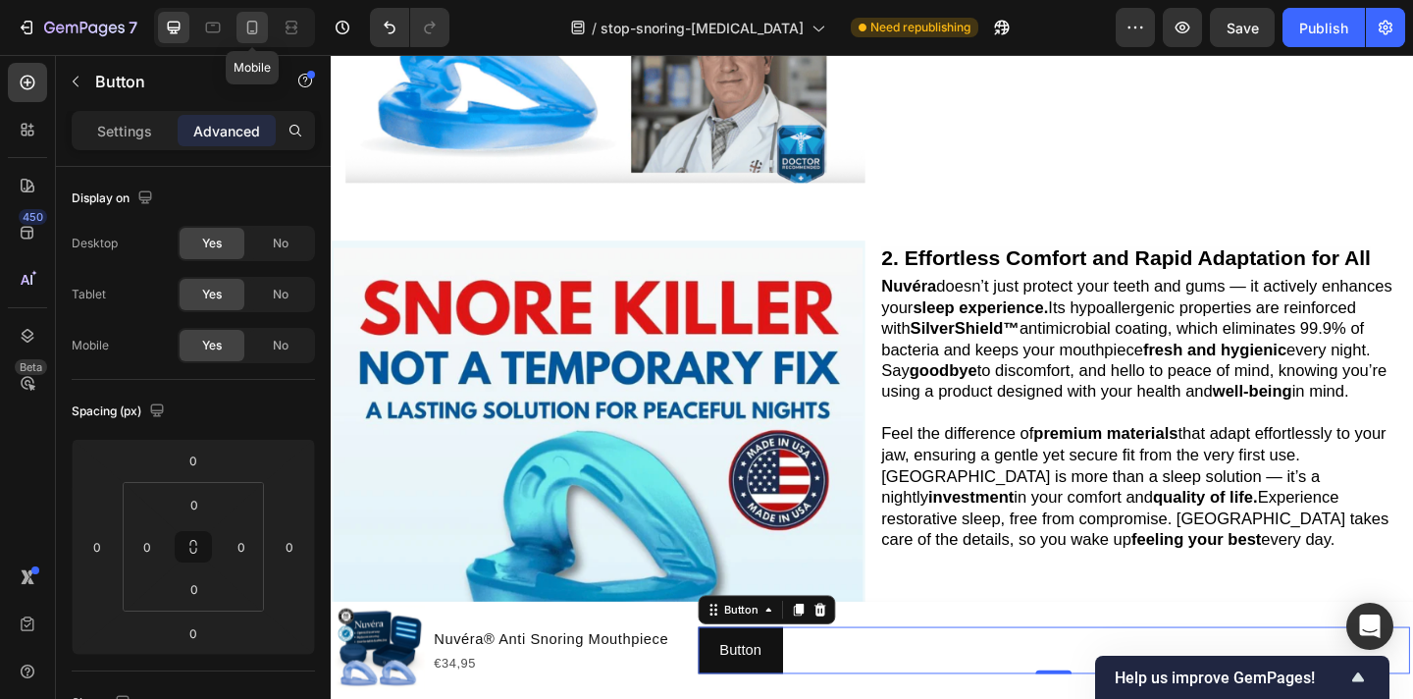
click at [251, 24] on icon at bounding box center [252, 28] width 20 height 20
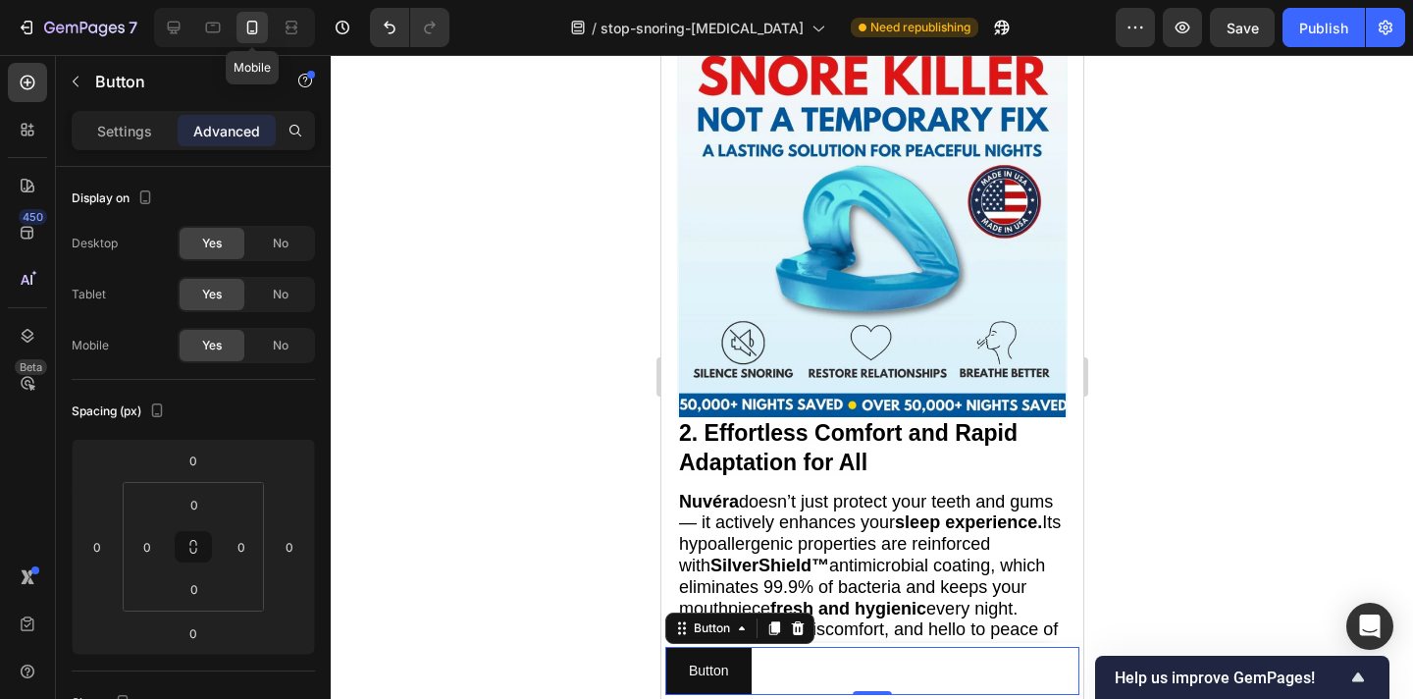
scroll to position [1330, 0]
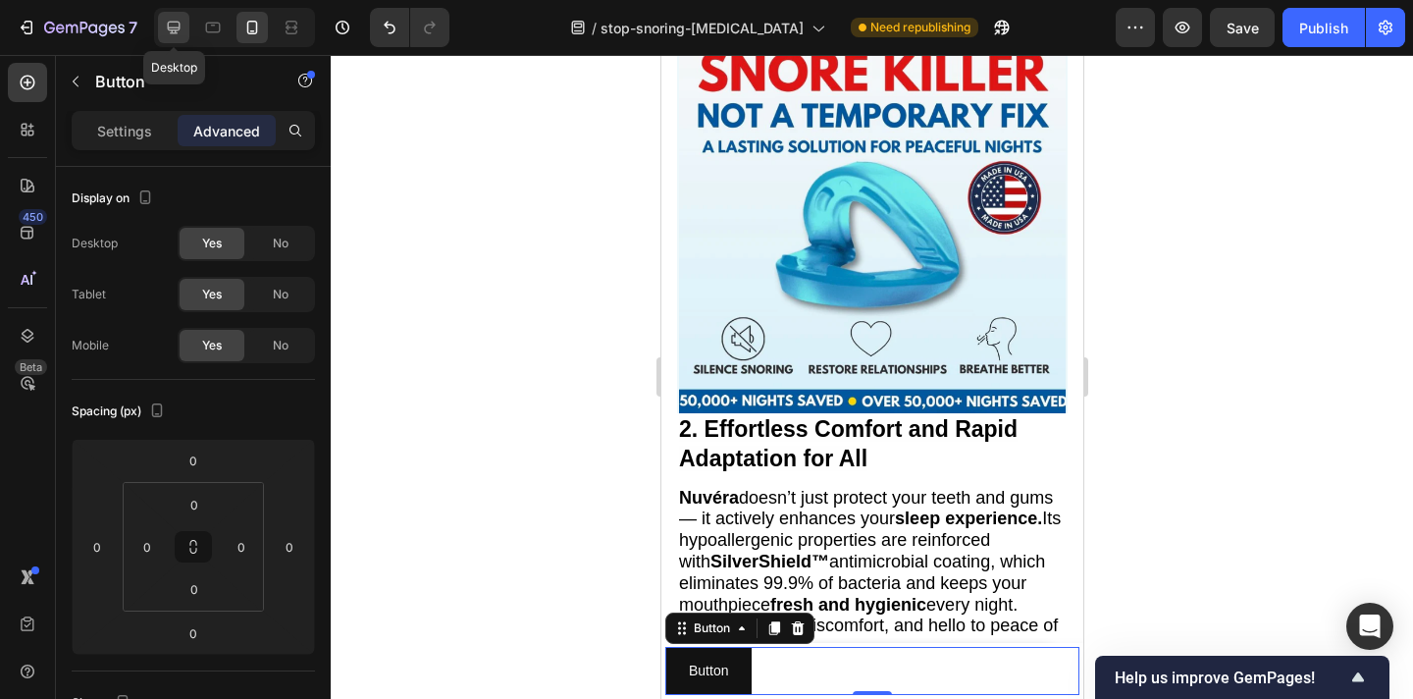
click at [178, 29] on icon at bounding box center [174, 28] width 13 height 13
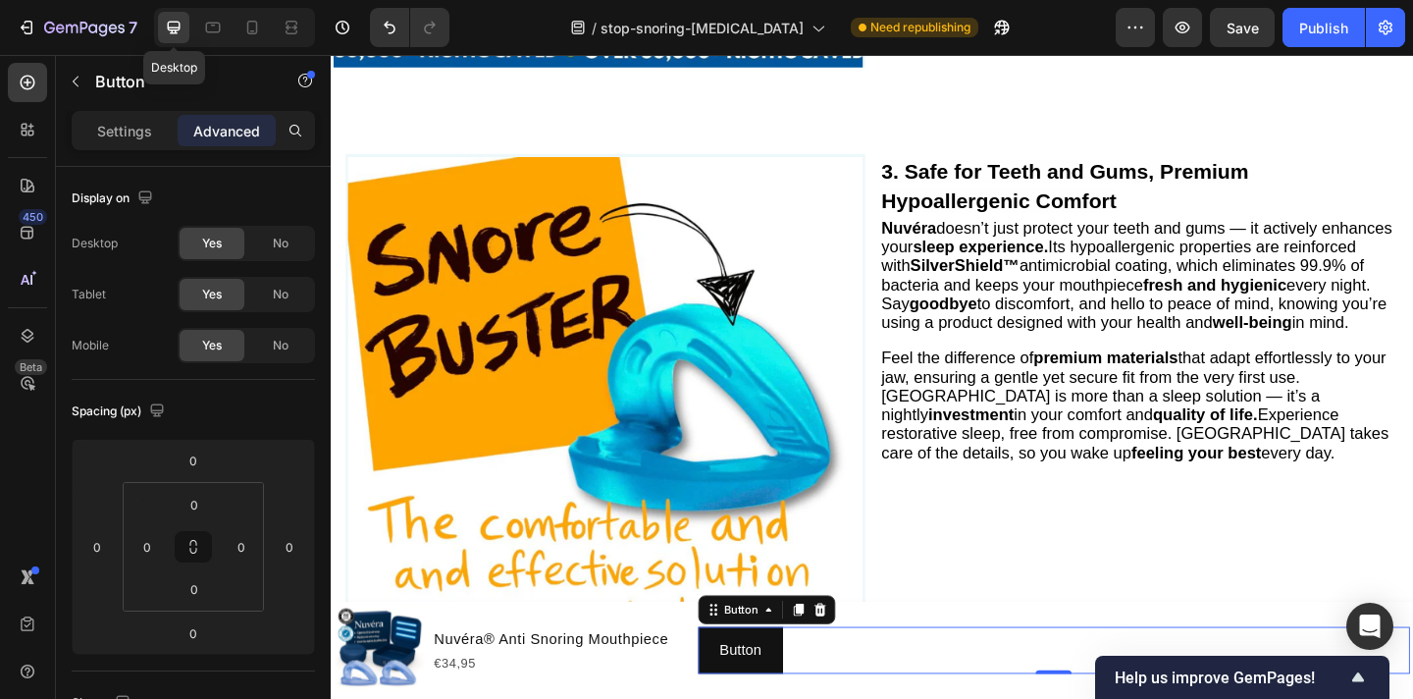
scroll to position [1882, 0]
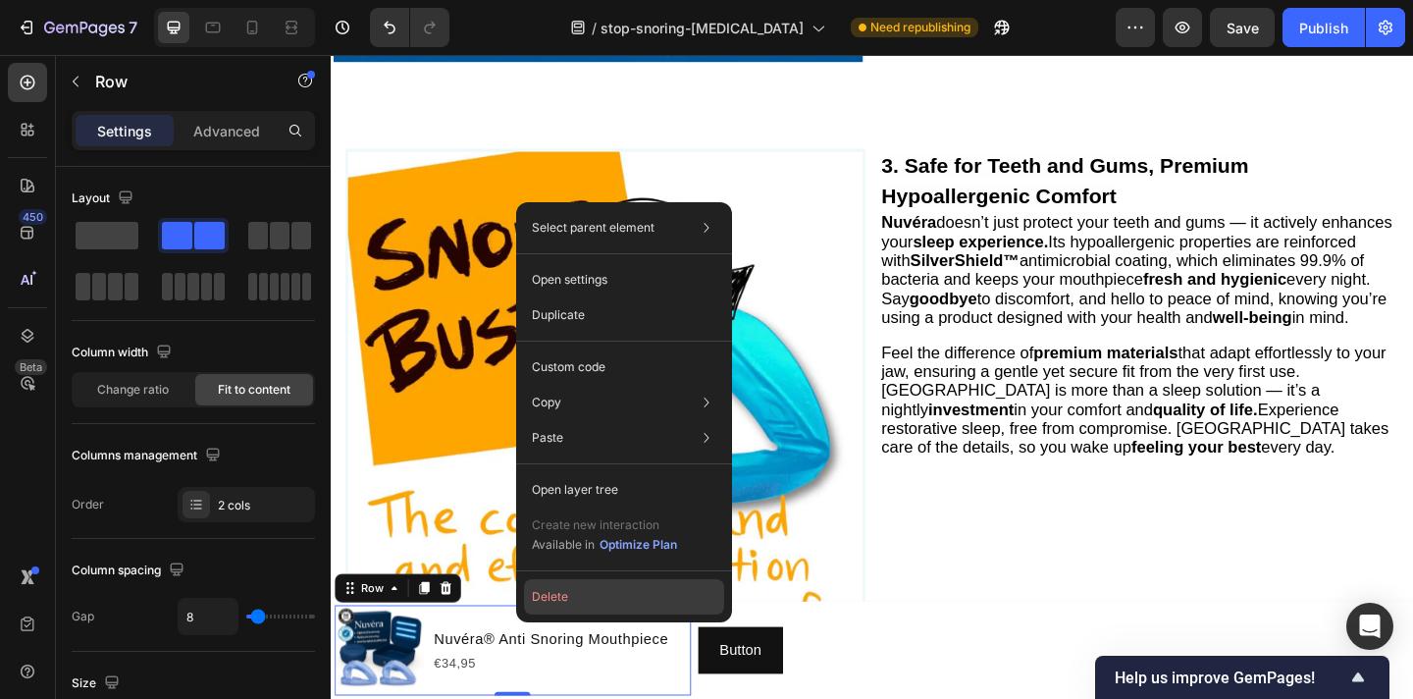
click at [586, 600] on button "Delete" at bounding box center [624, 596] width 200 height 35
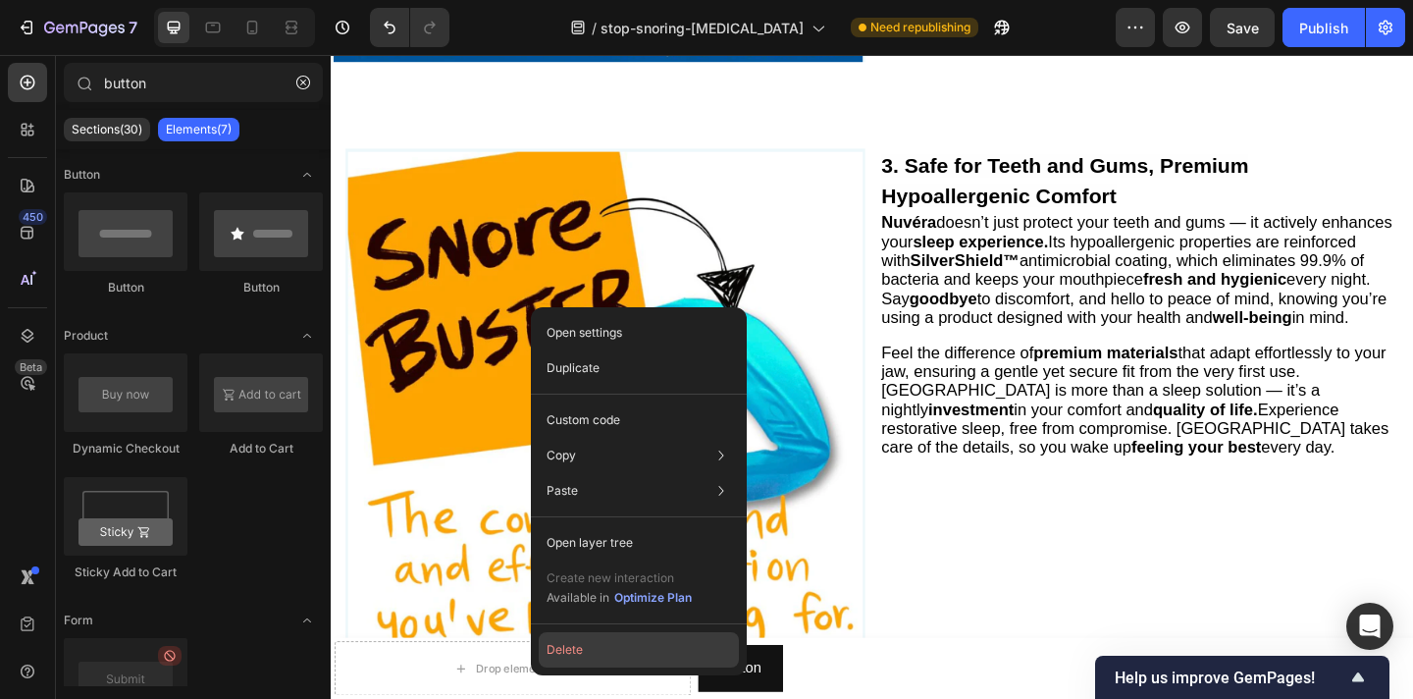
click at [596, 650] on button "Delete" at bounding box center [639, 649] width 200 height 35
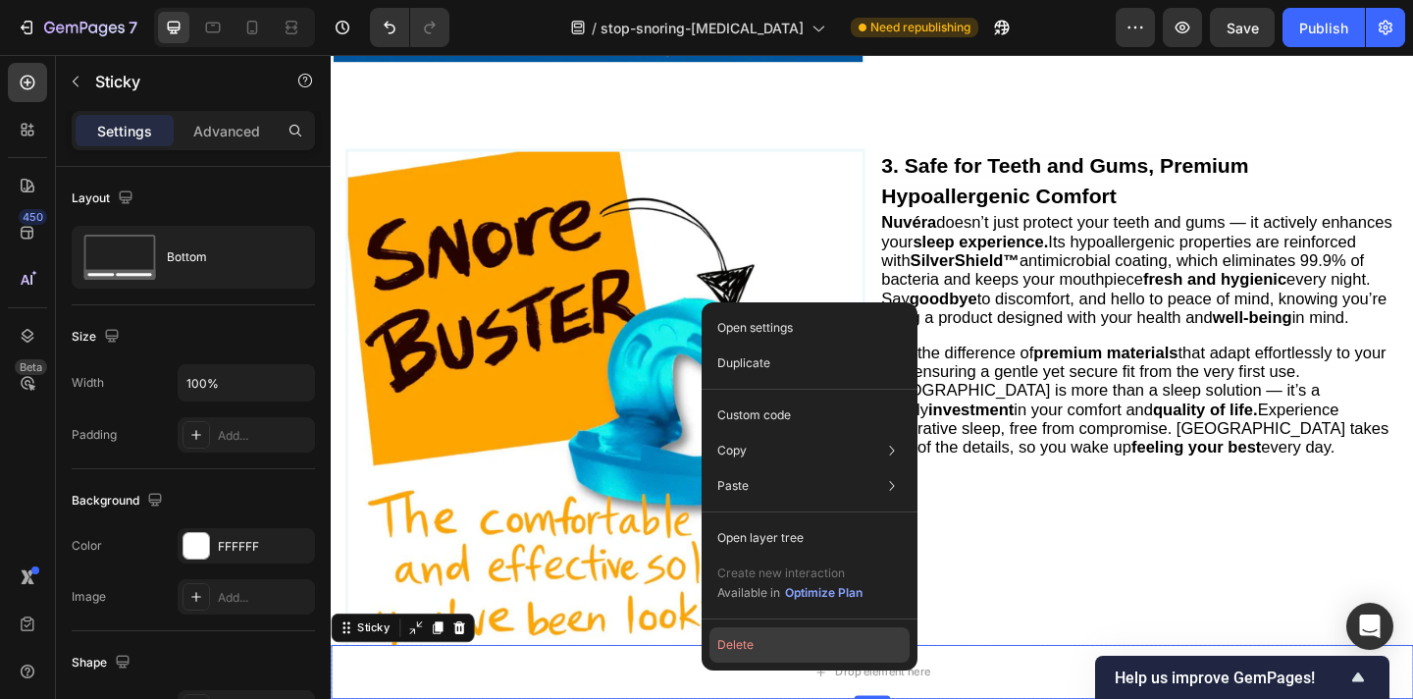
click at [761, 644] on button "Delete" at bounding box center [810, 644] width 200 height 35
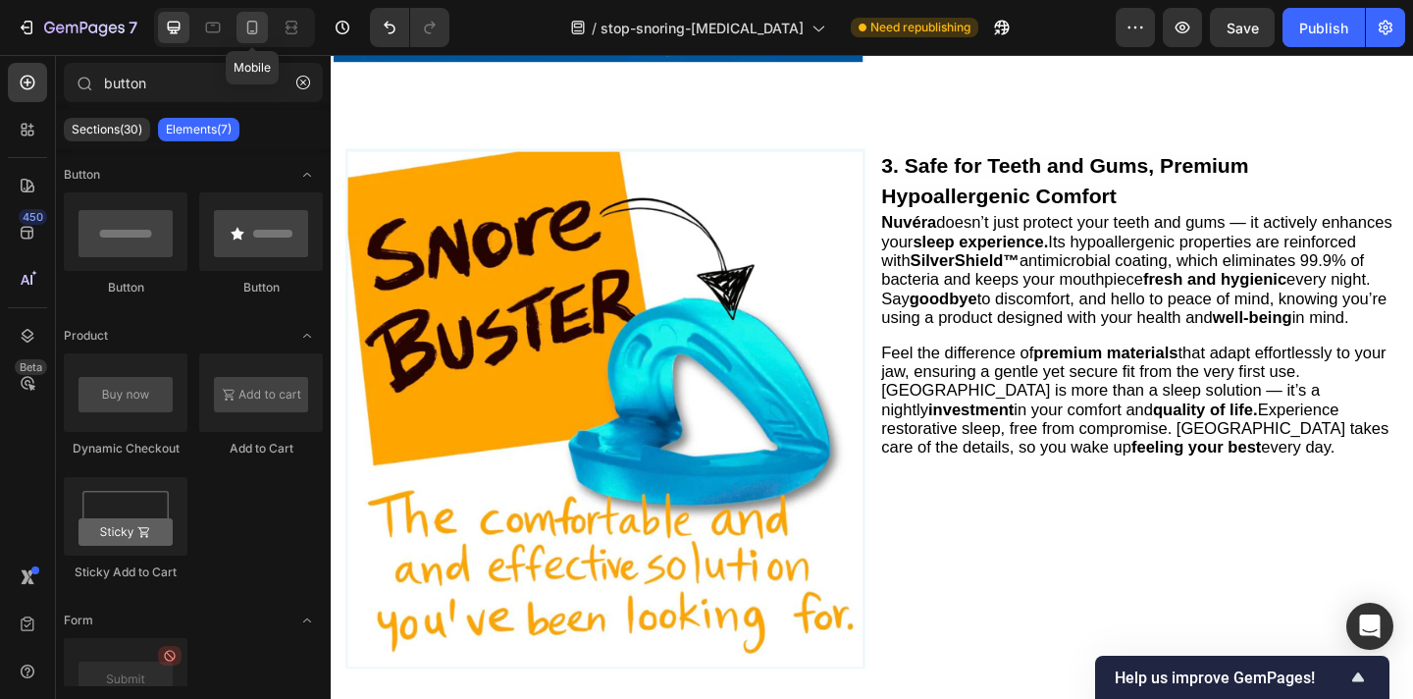
click at [259, 35] on icon at bounding box center [252, 28] width 20 height 20
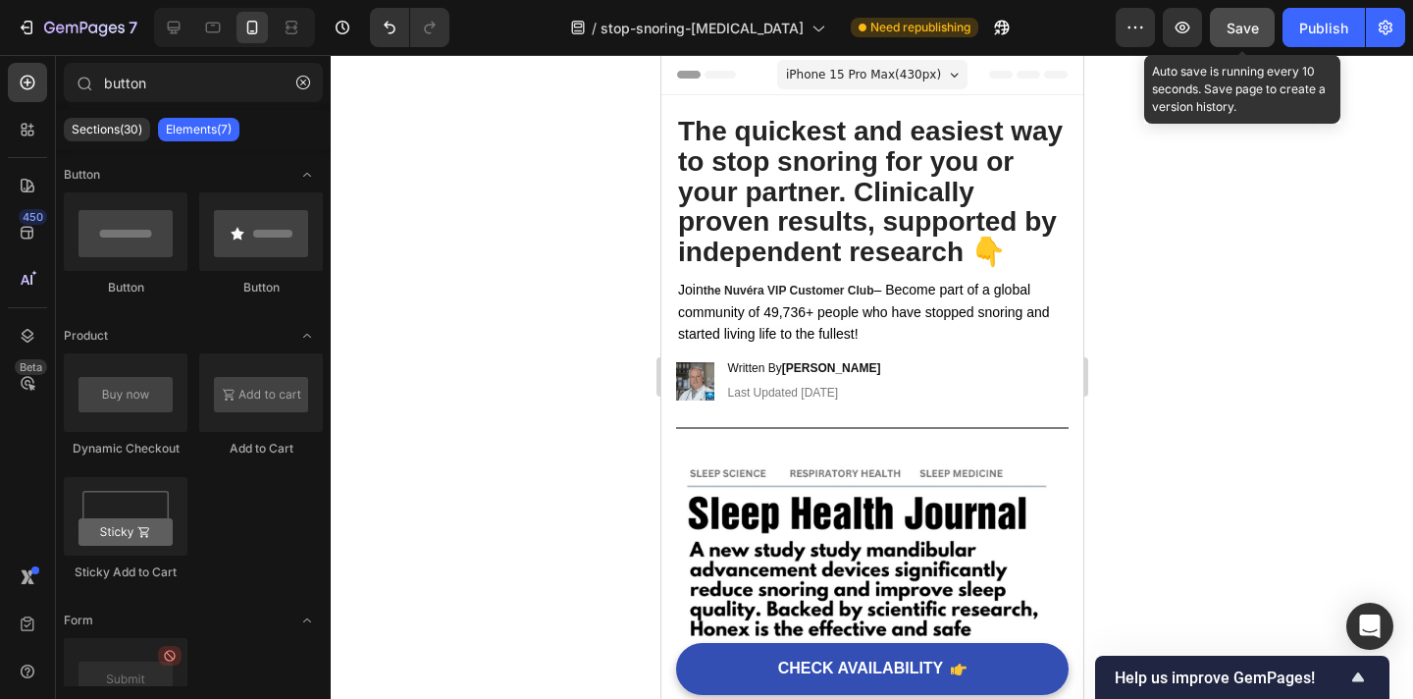
click at [1235, 21] on span "Save" at bounding box center [1243, 28] width 32 height 17
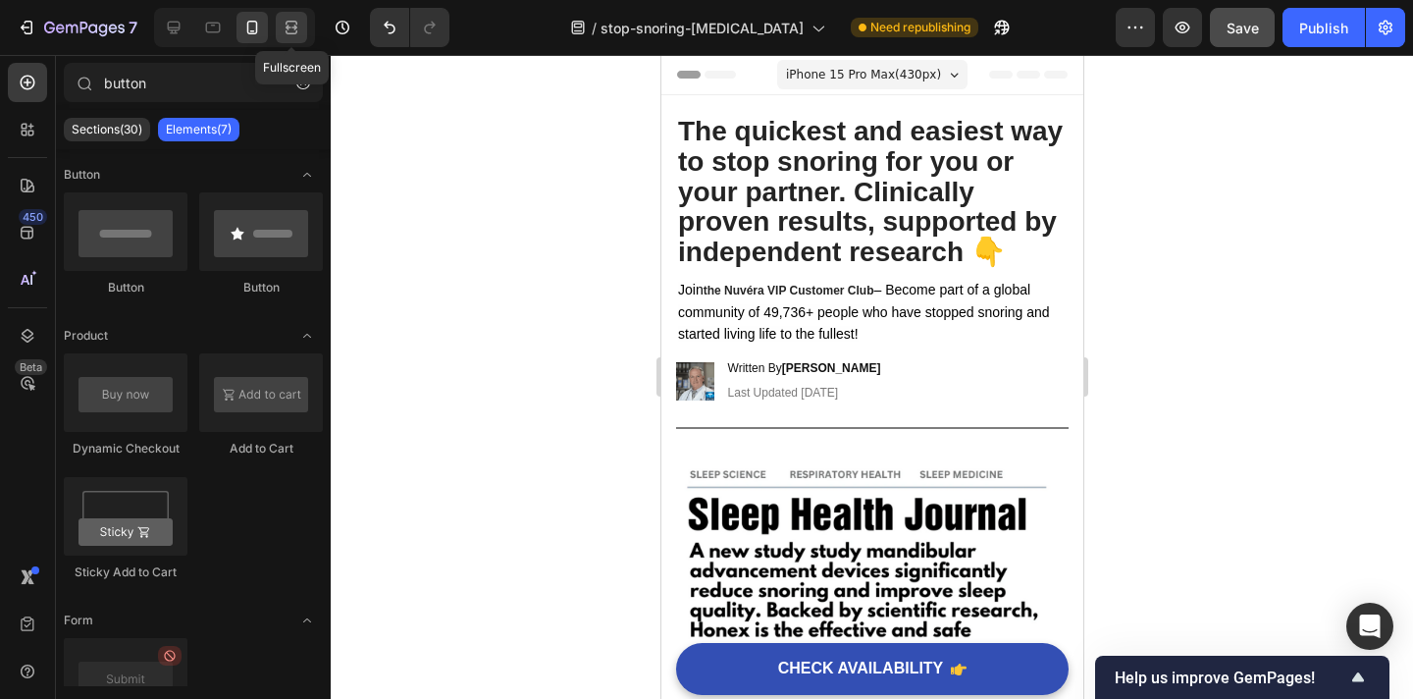
click at [295, 26] on icon at bounding box center [294, 27] width 6 height 5
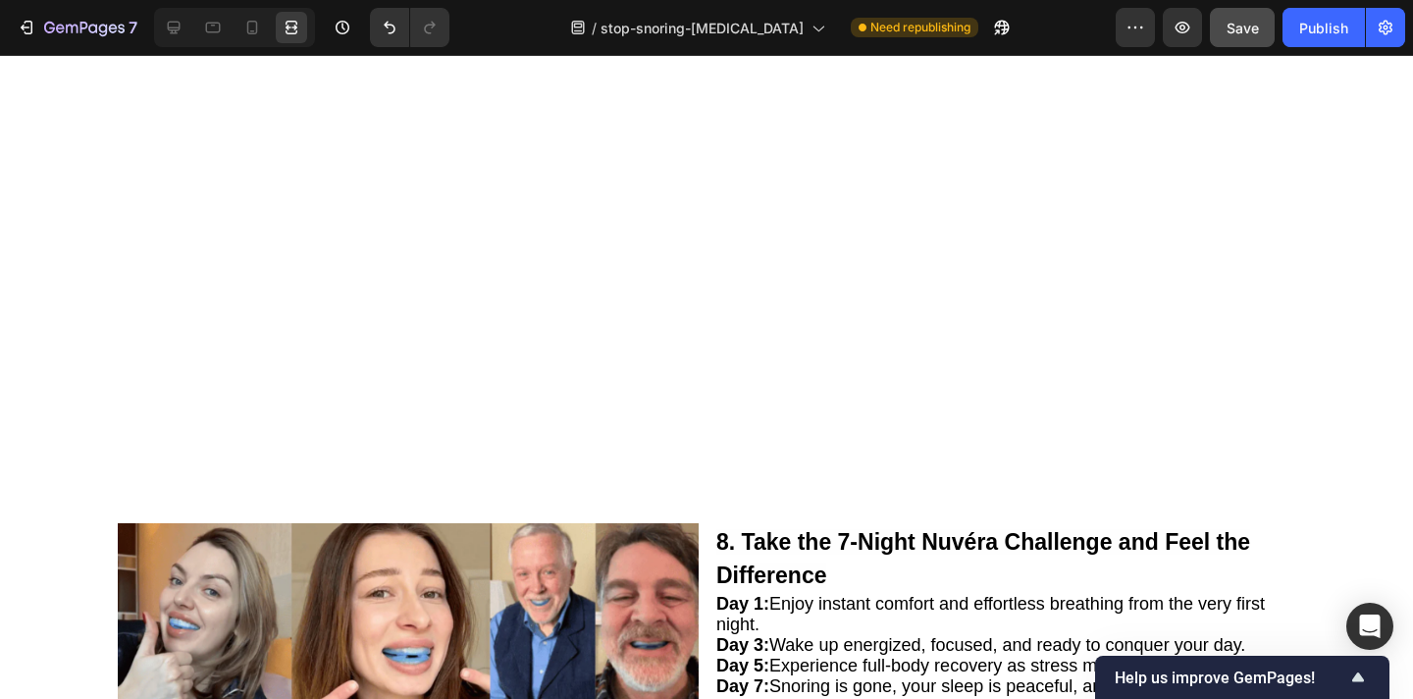
scroll to position [4567, 0]
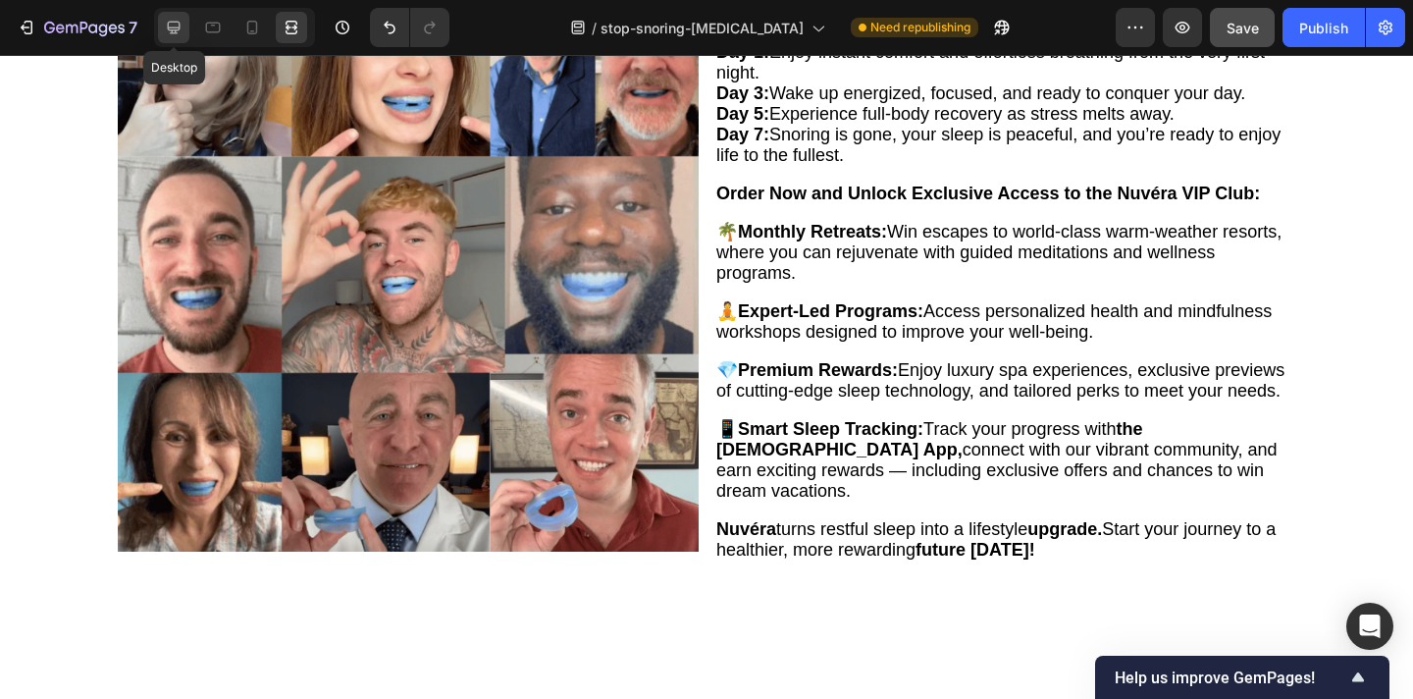
click at [169, 28] on icon at bounding box center [174, 28] width 20 height 20
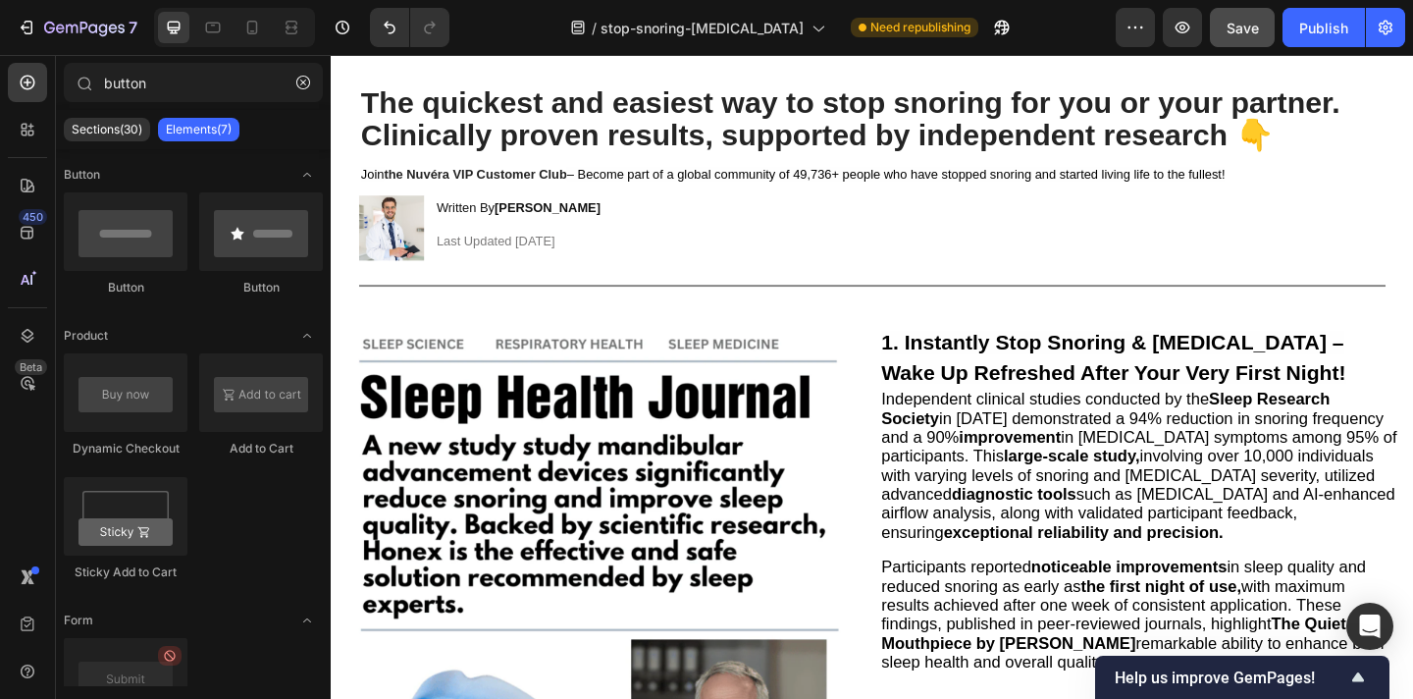
scroll to position [267, 0]
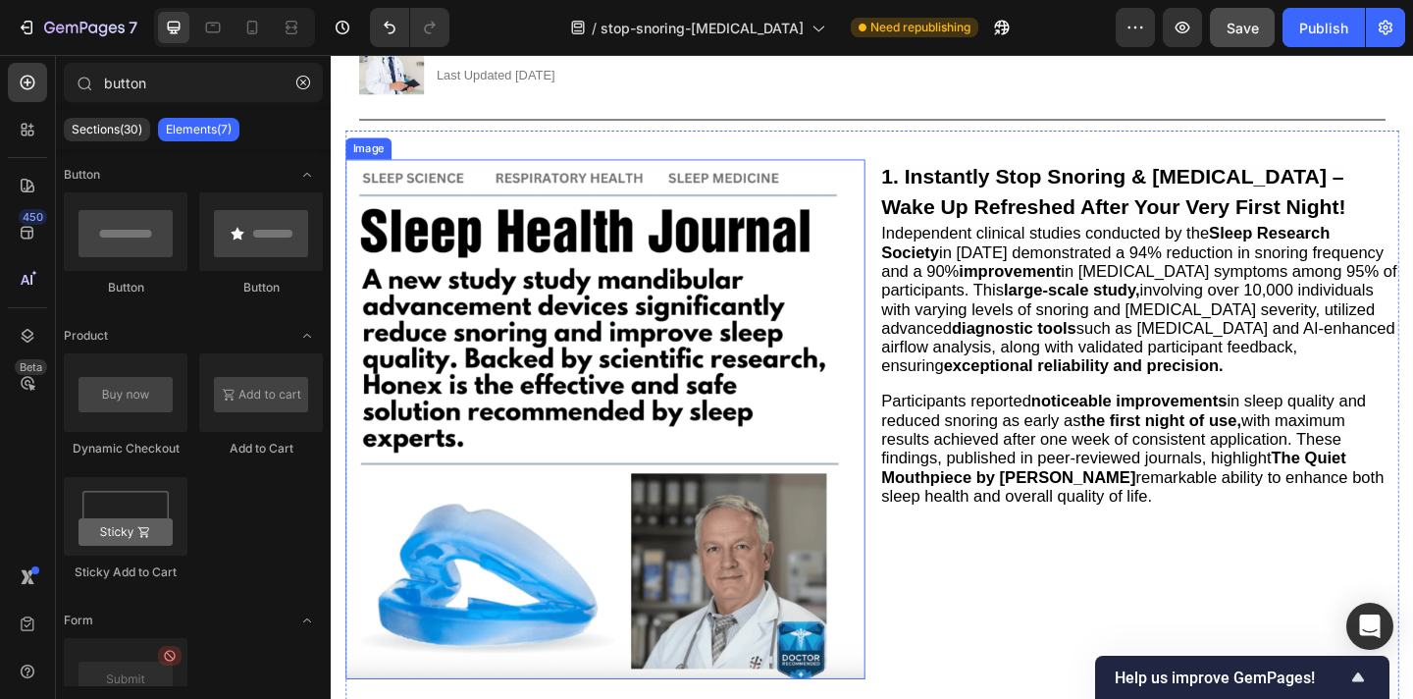
click at [582, 363] on img at bounding box center [628, 451] width 565 height 565
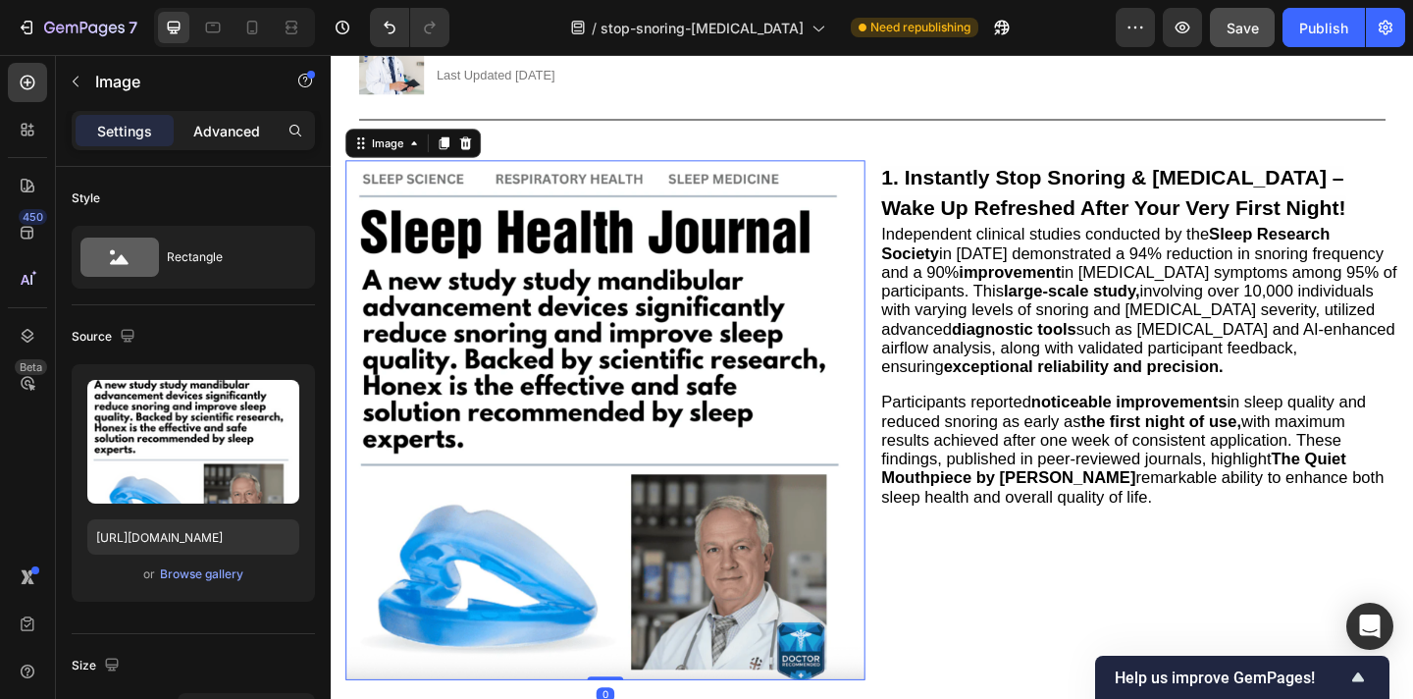
click at [219, 125] on p "Advanced" at bounding box center [226, 131] width 67 height 21
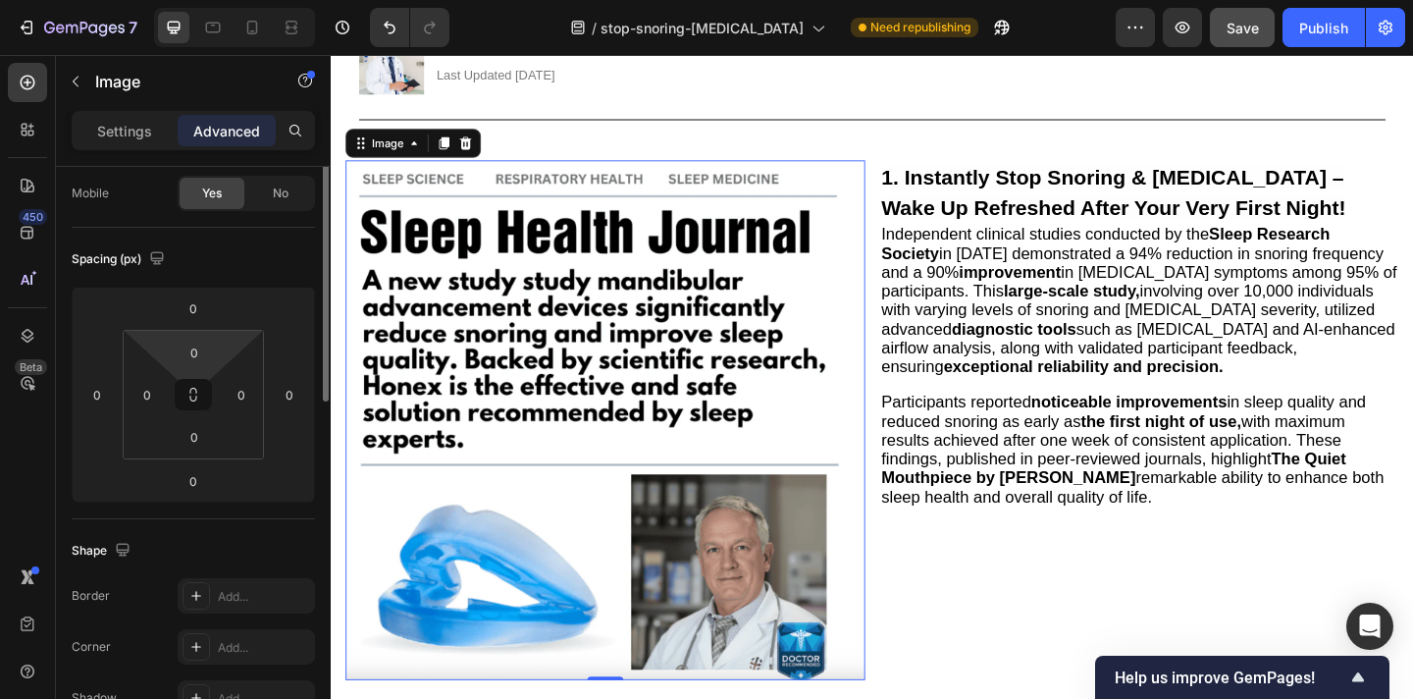
scroll to position [93, 0]
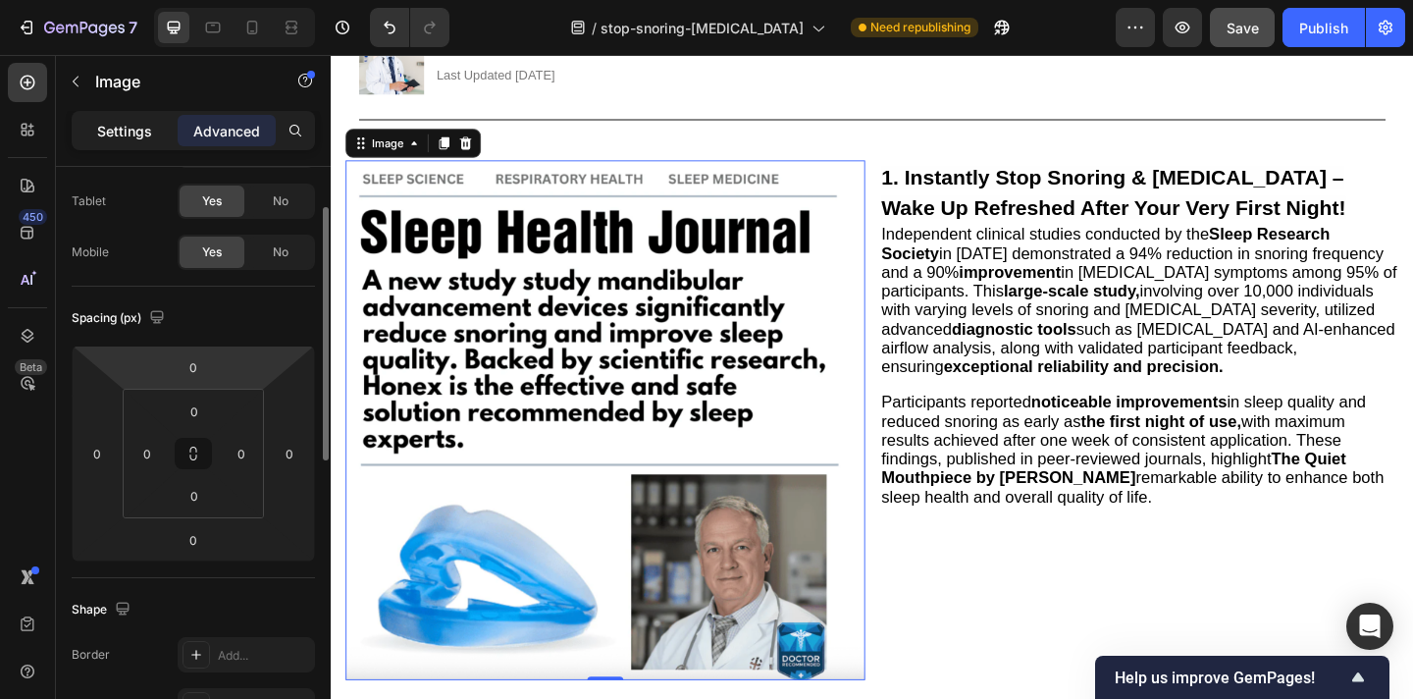
click at [127, 130] on p "Settings" at bounding box center [124, 131] width 55 height 21
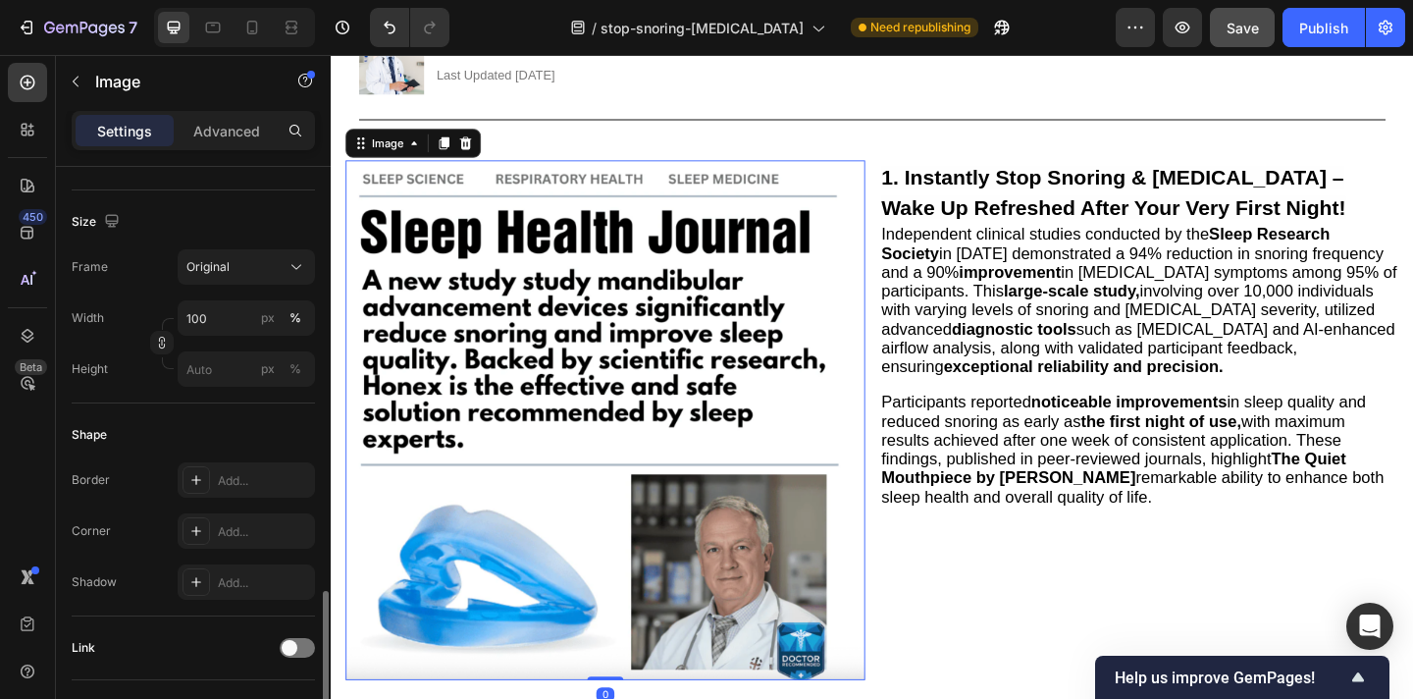
scroll to position [843, 0]
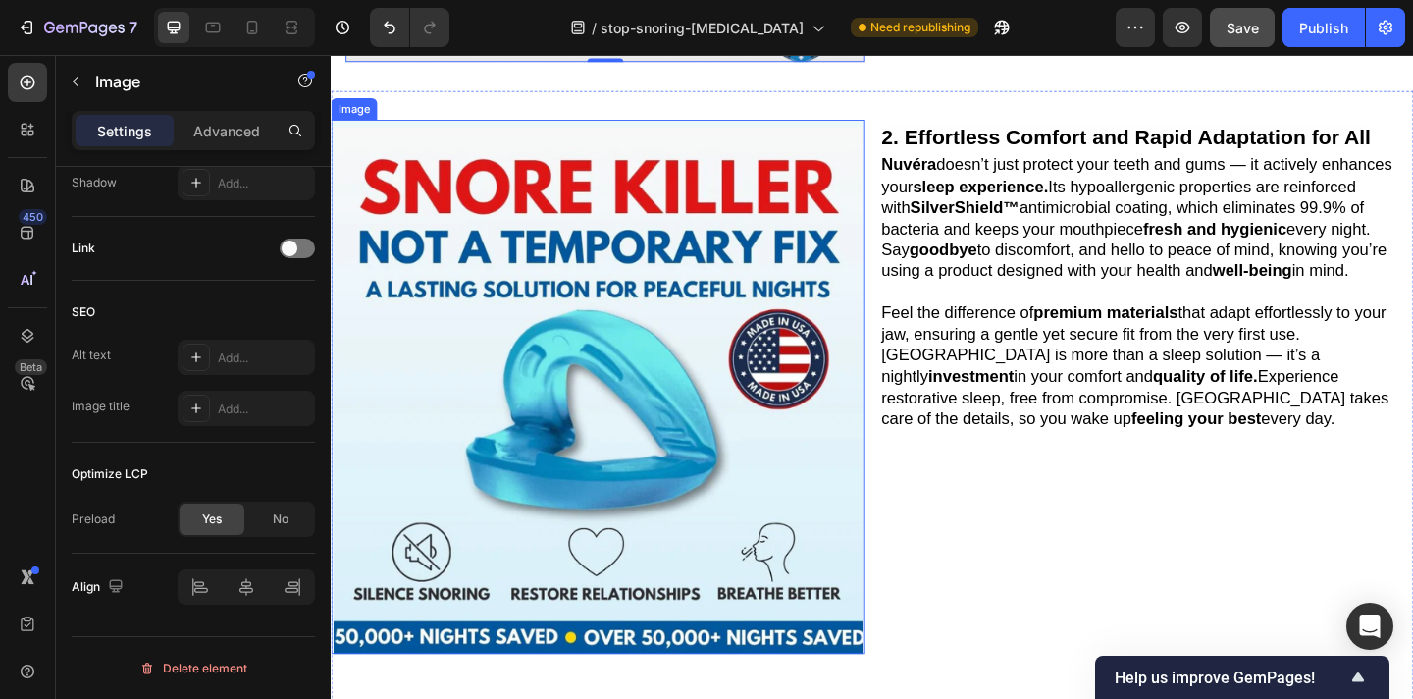
click at [594, 383] on img at bounding box center [621, 416] width 581 height 581
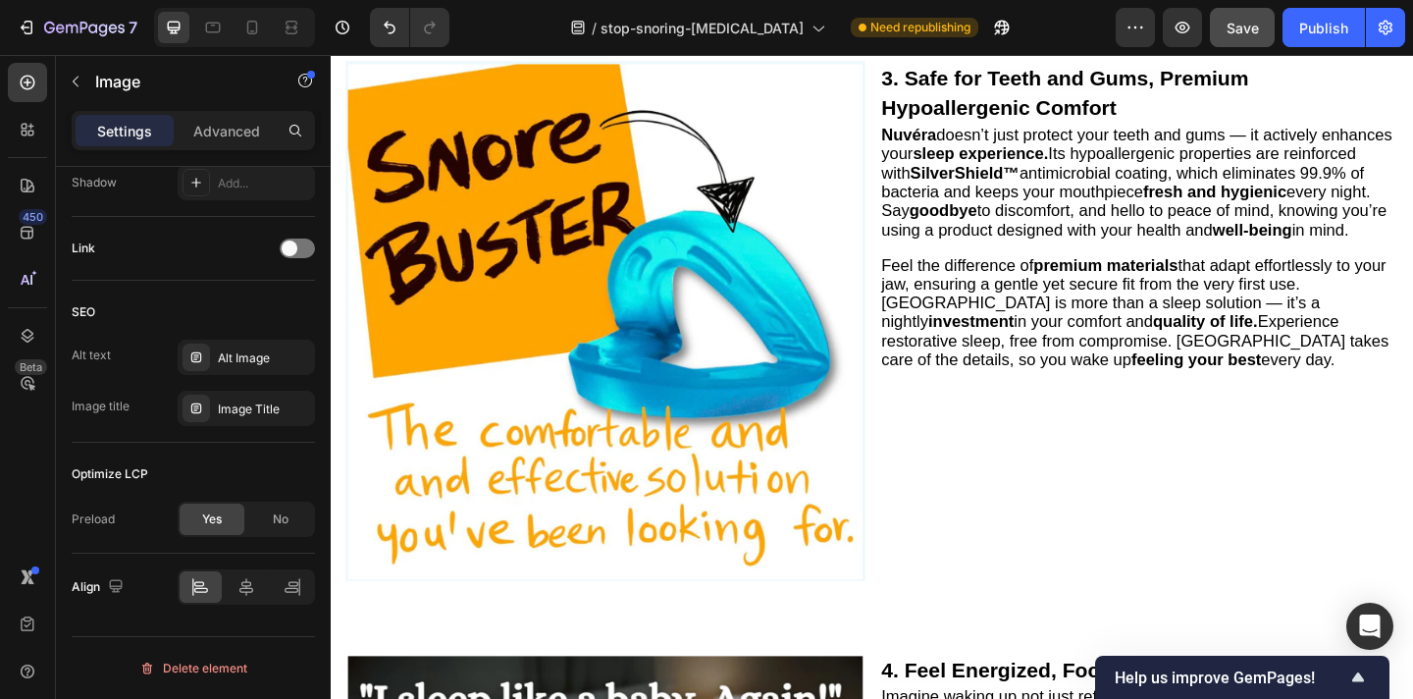
scroll to position [1825, 0]
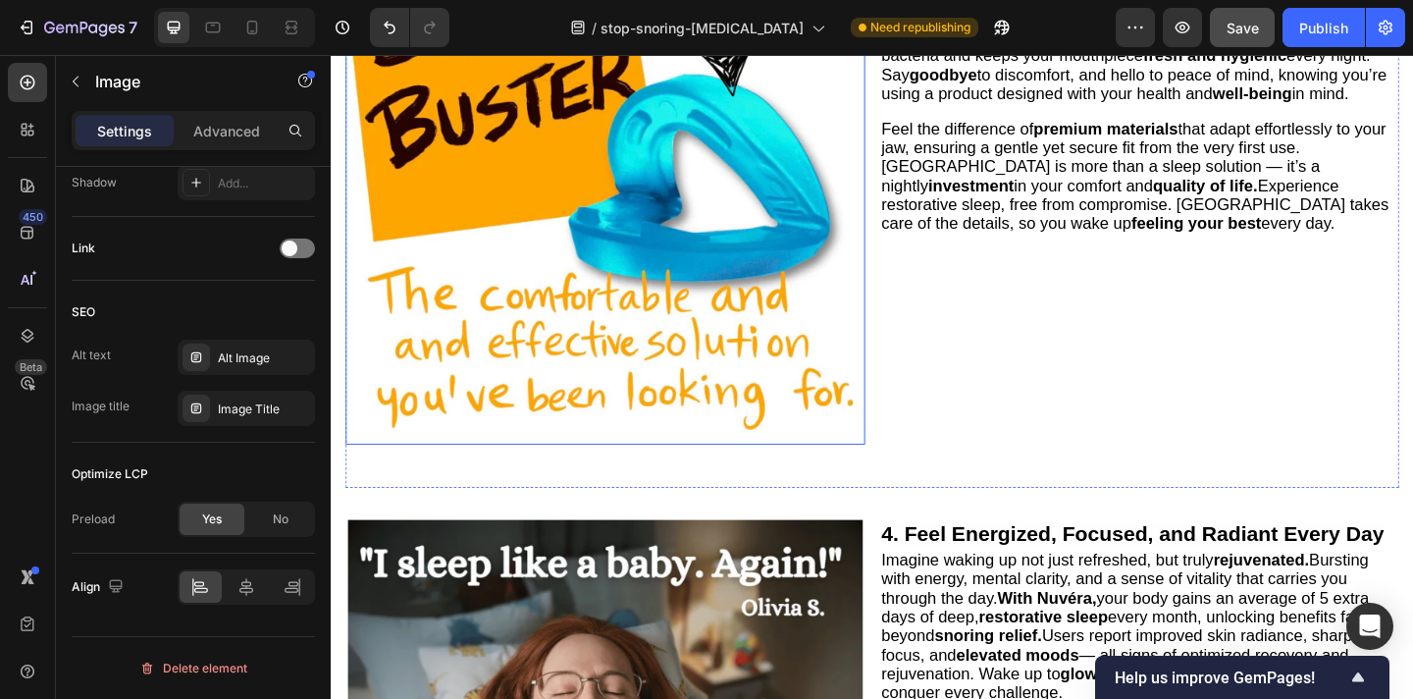
click at [589, 401] on img at bounding box center [628, 196] width 565 height 565
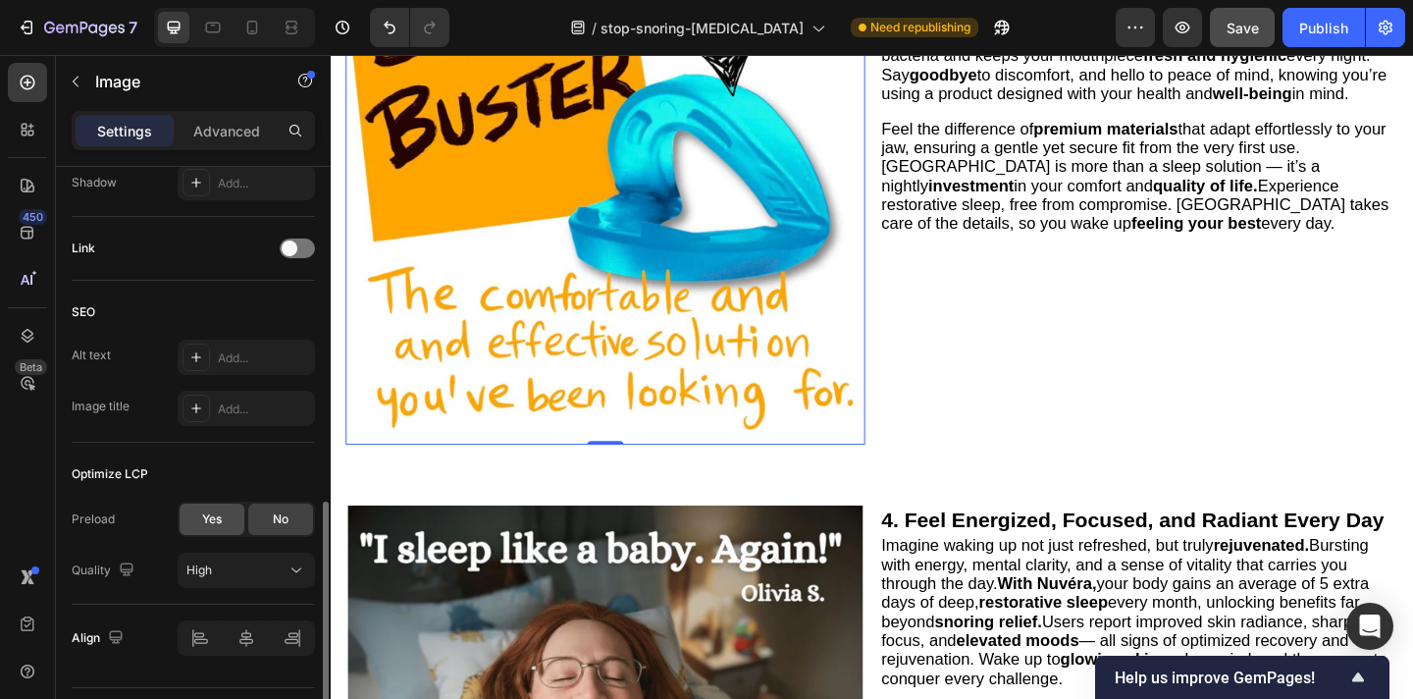
click at [221, 521] on span "Yes" at bounding box center [212, 519] width 20 height 18
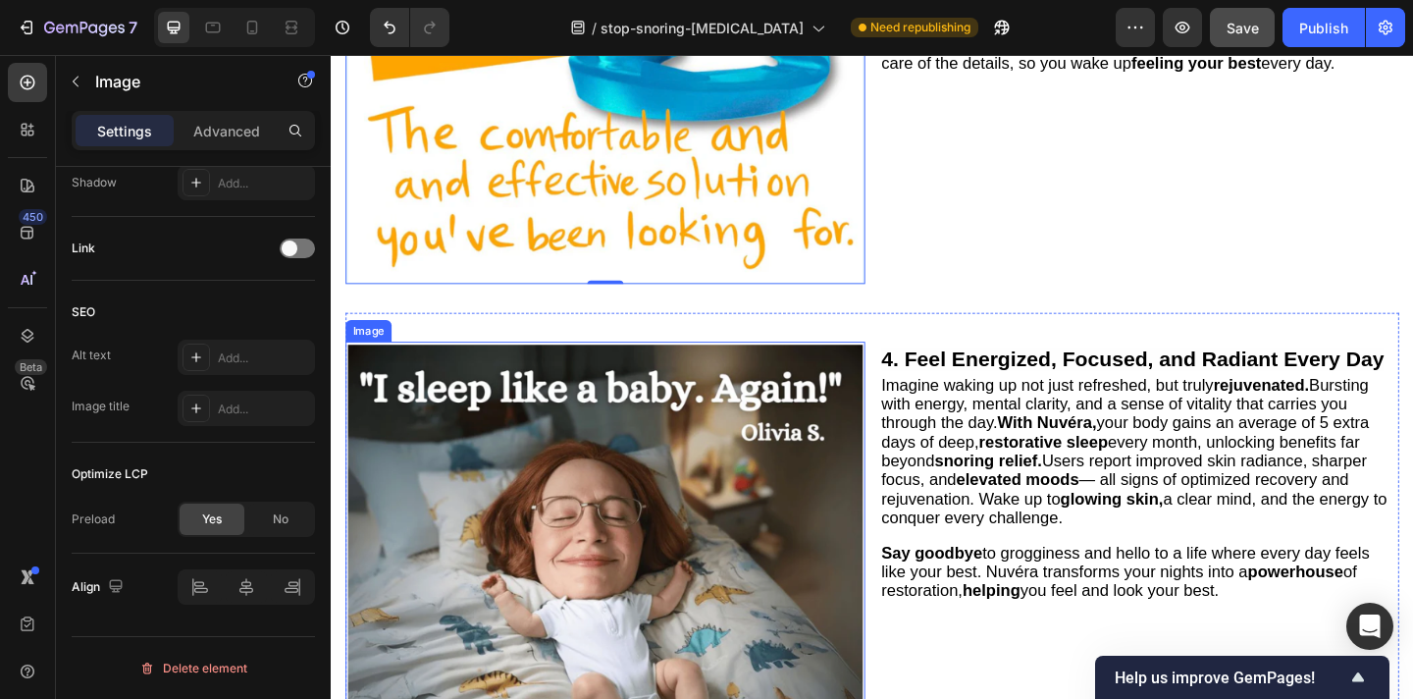
scroll to position [2068, 0]
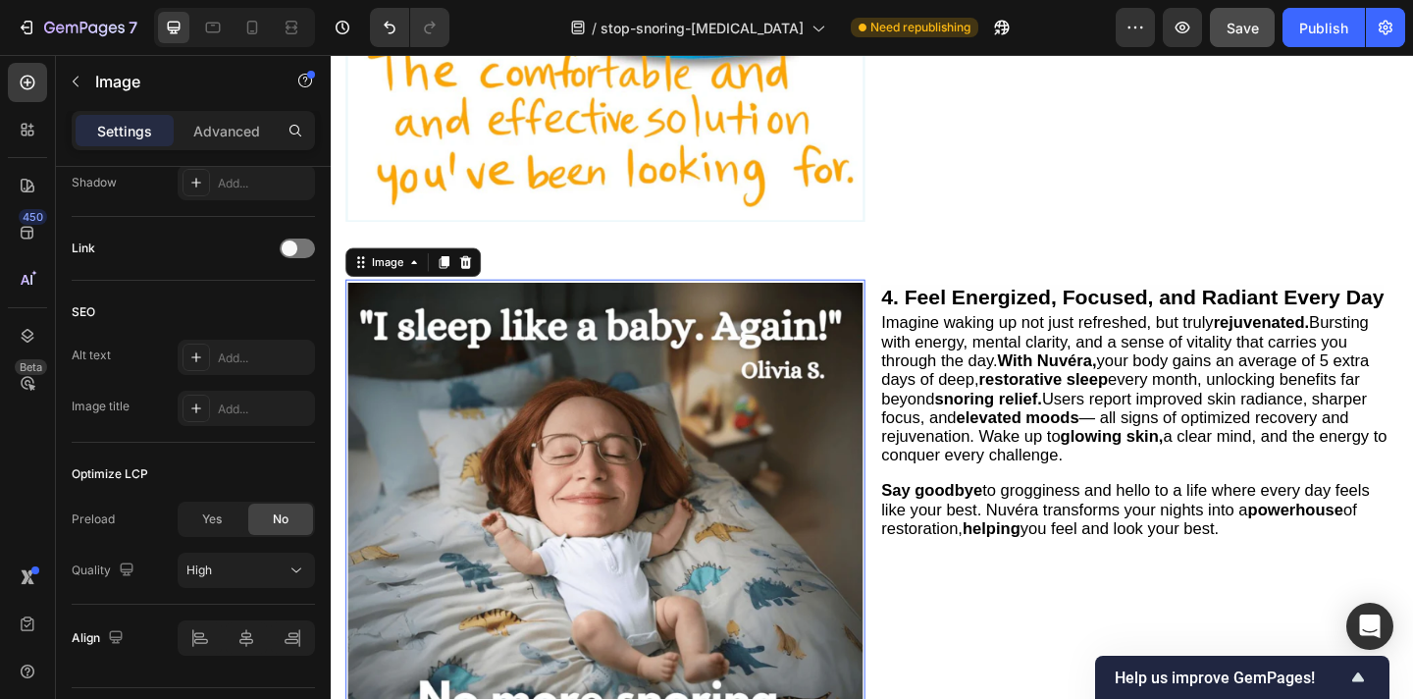
click at [592, 556] on img at bounding box center [628, 581] width 565 height 565
click at [550, 498] on img at bounding box center [628, 581] width 565 height 565
click at [210, 524] on span "Yes" at bounding box center [212, 519] width 20 height 18
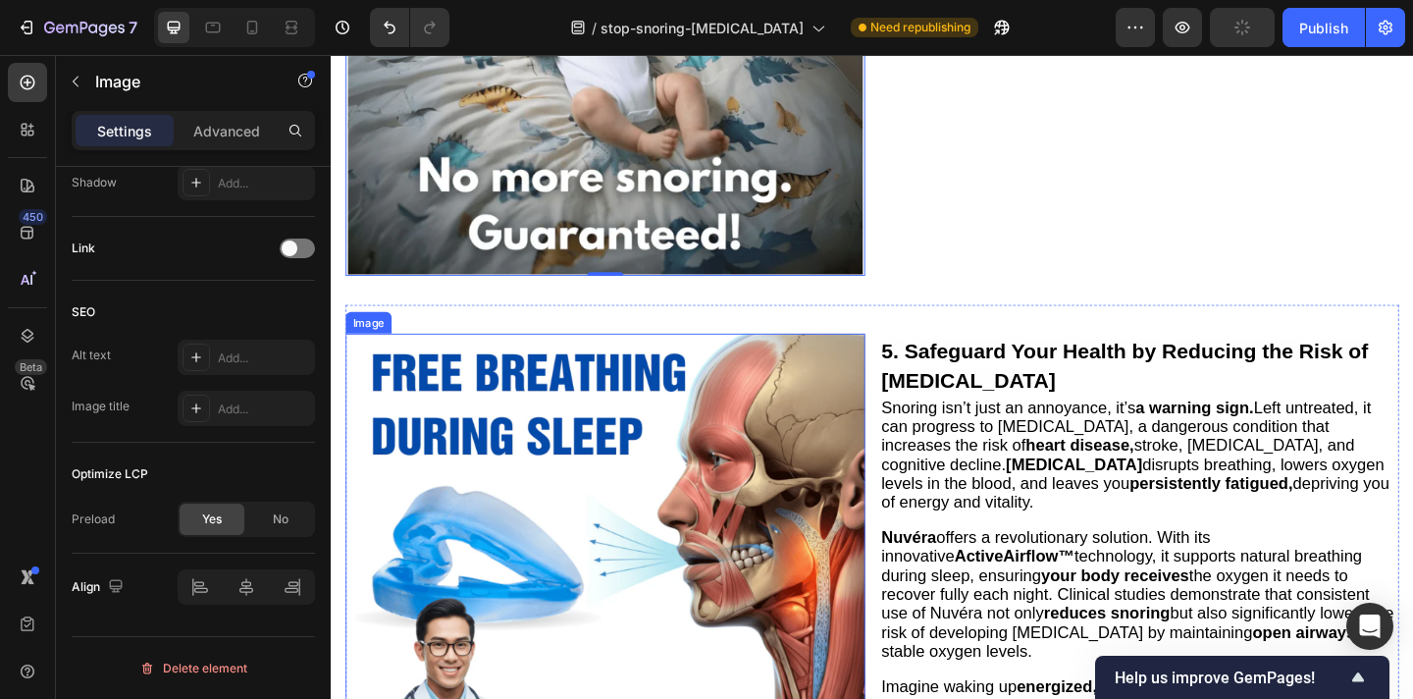
scroll to position [2659, 0]
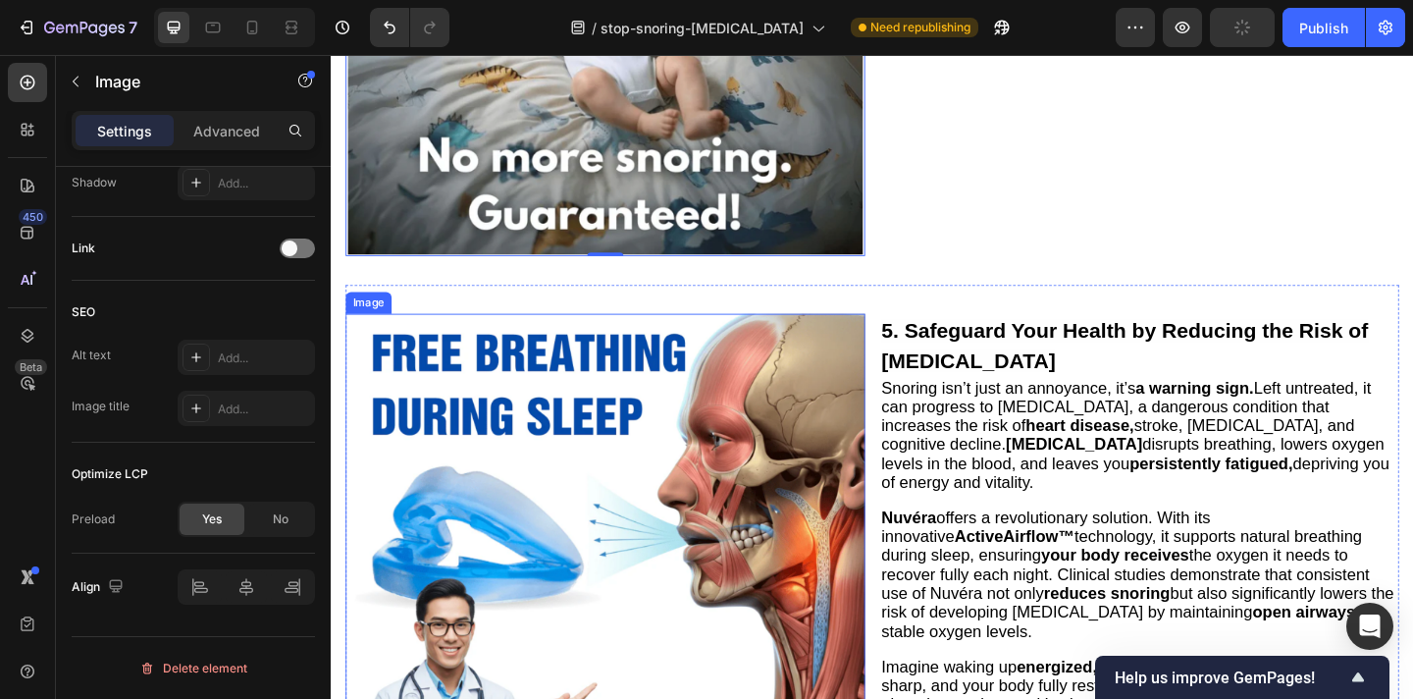
click at [576, 517] on img at bounding box center [628, 619] width 565 height 565
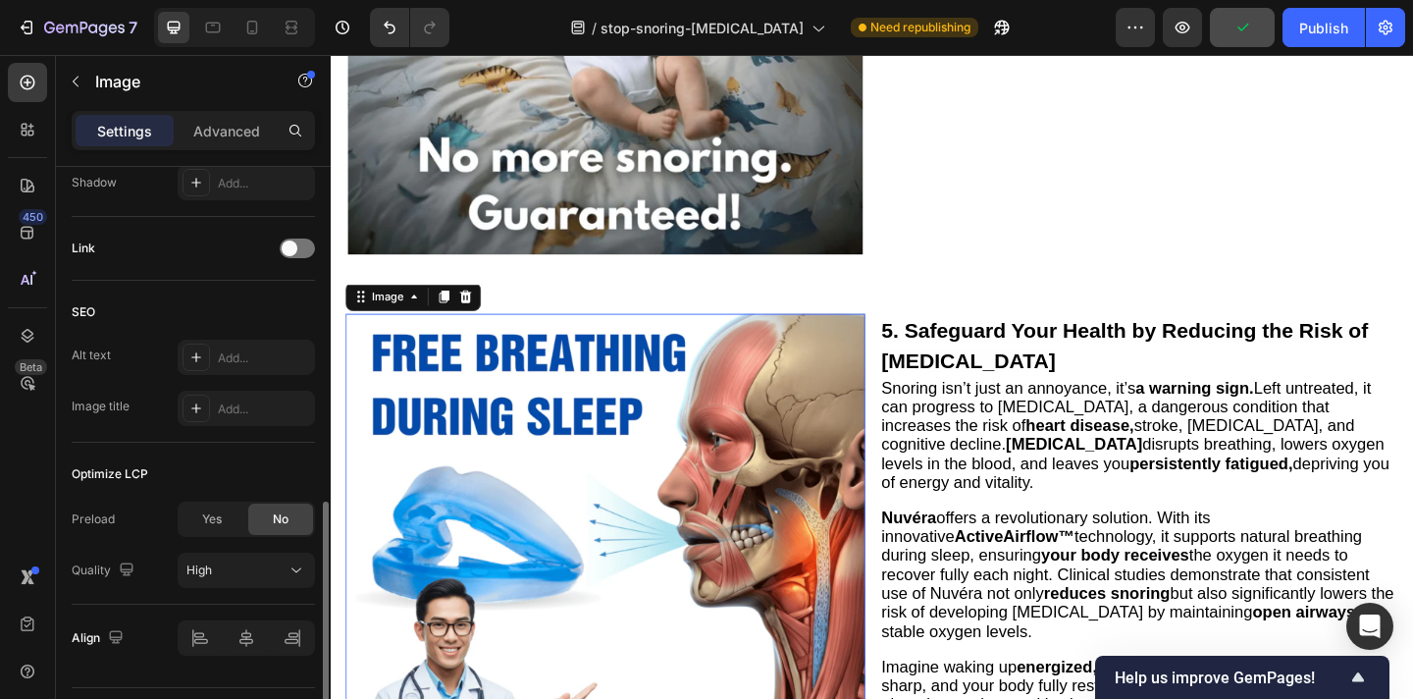
click at [220, 522] on span "Yes" at bounding box center [212, 519] width 20 height 18
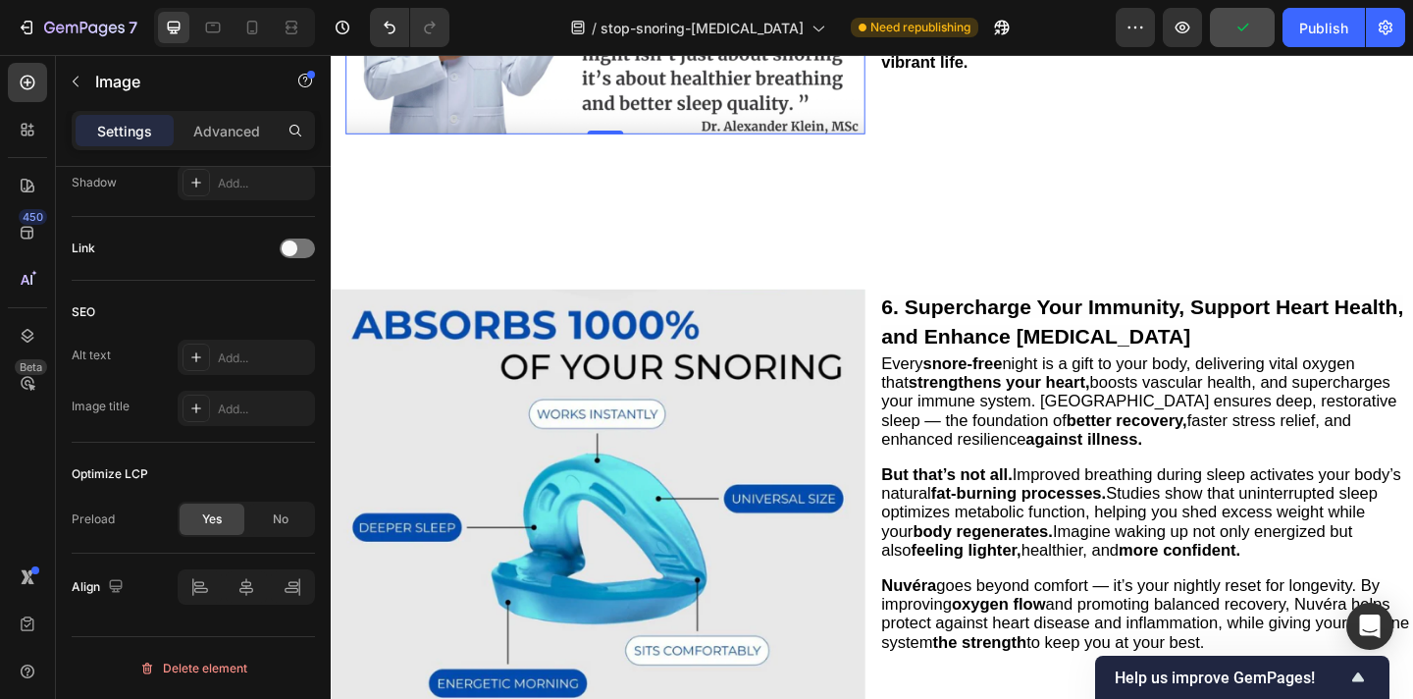
scroll to position [3432, 0]
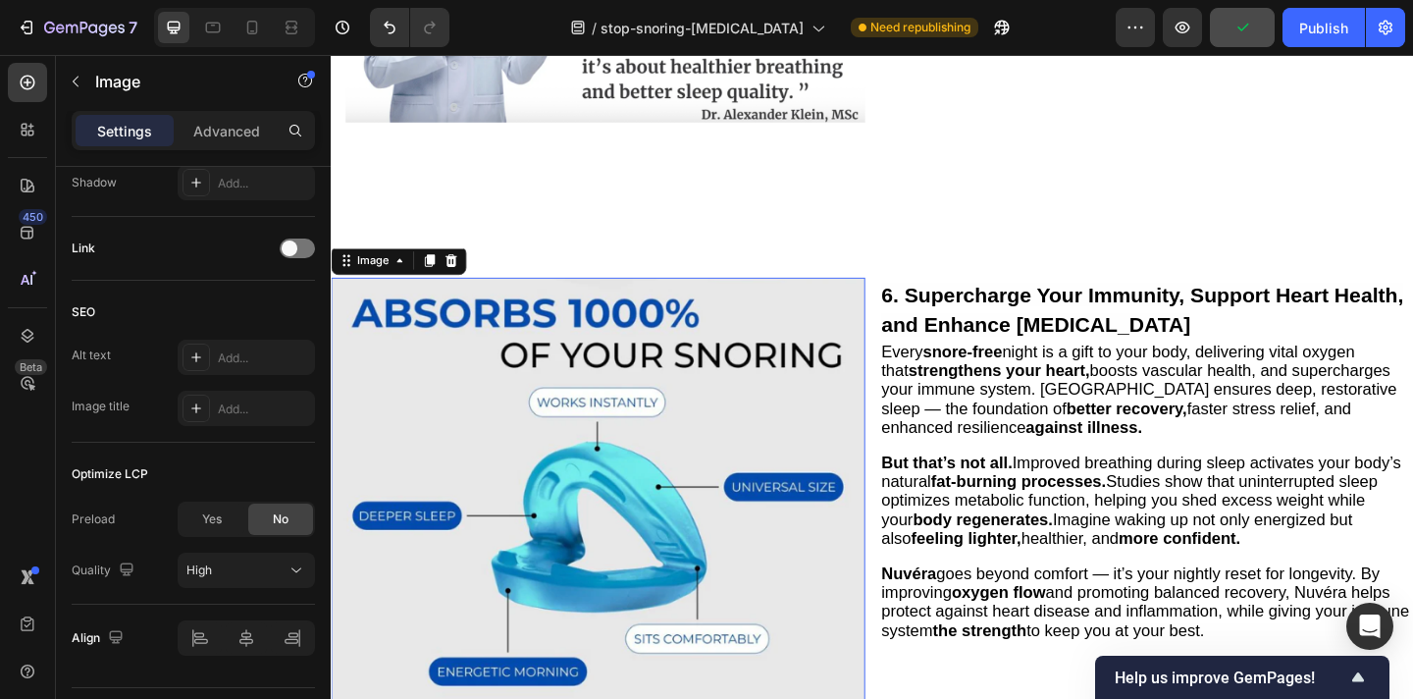
click at [632, 454] on img at bounding box center [621, 568] width 581 height 542
click at [208, 531] on div "Yes" at bounding box center [212, 518] width 65 height 31
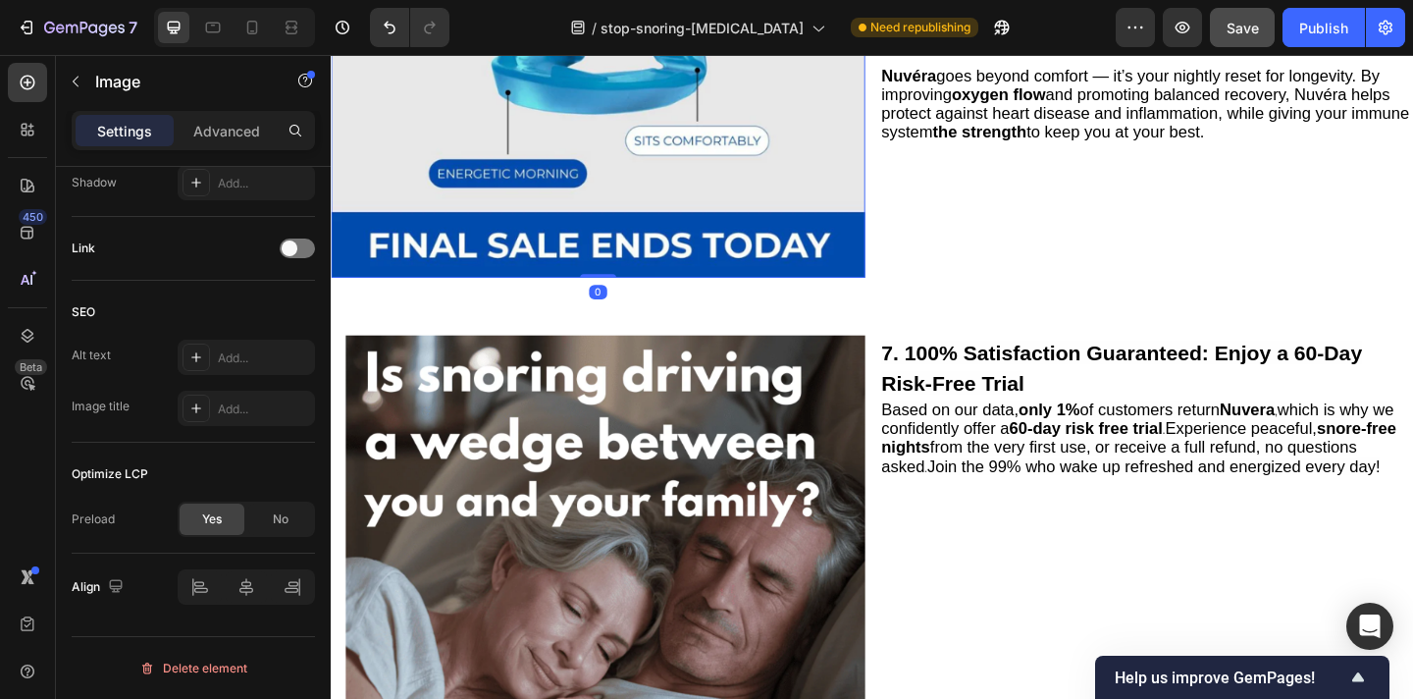
scroll to position [3952, 0]
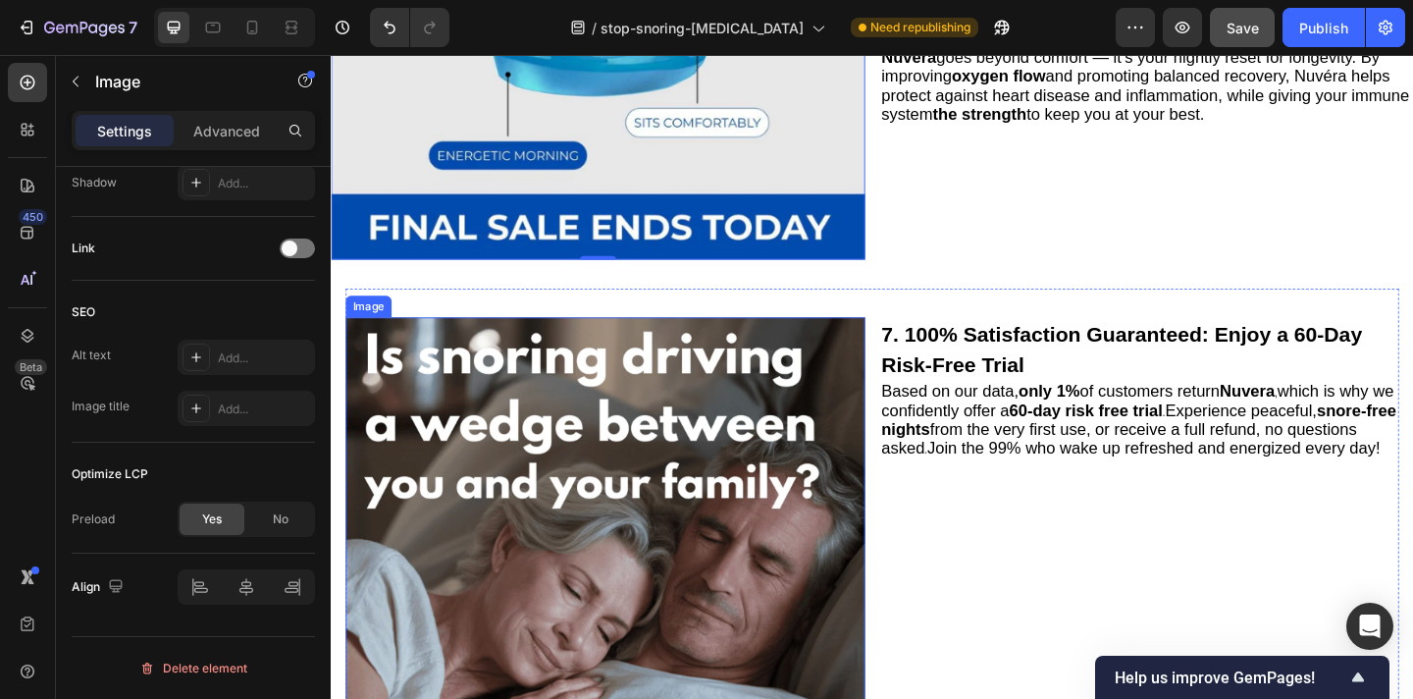
click at [585, 532] on img at bounding box center [628, 623] width 565 height 565
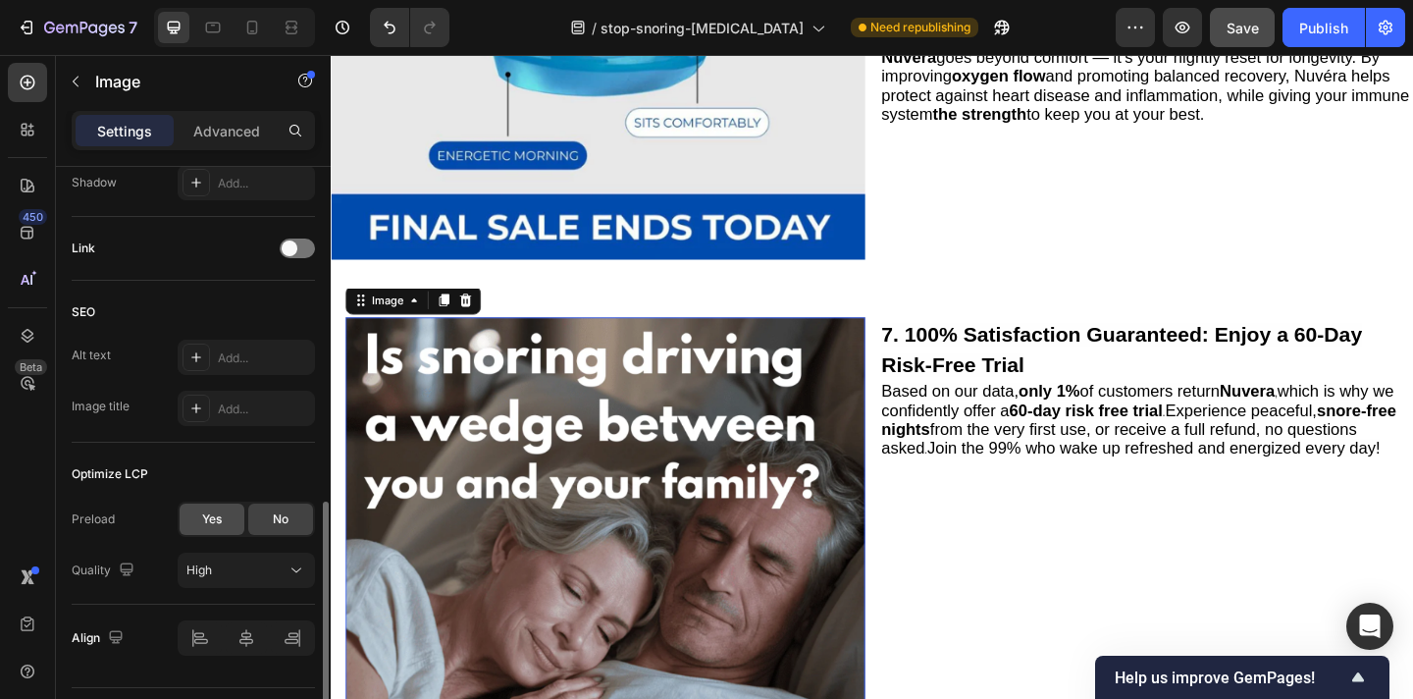
click at [215, 513] on span "Yes" at bounding box center [212, 519] width 20 height 18
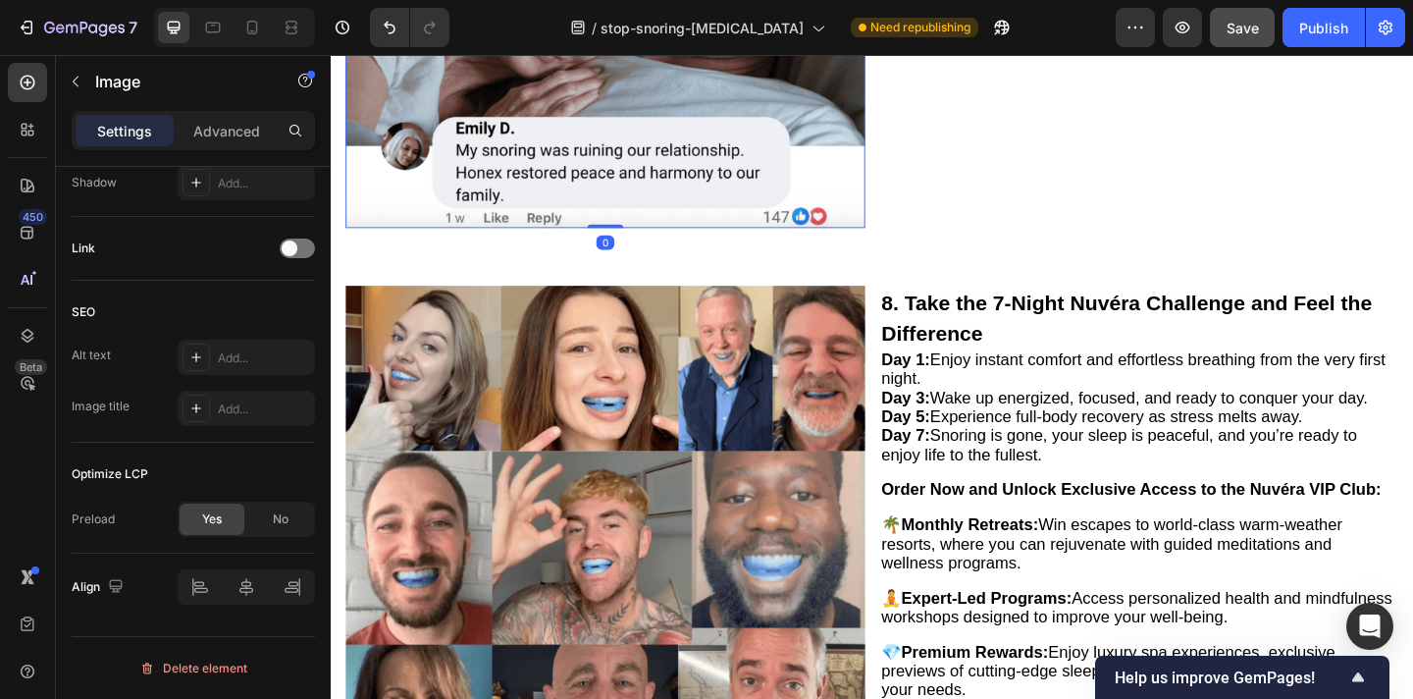
scroll to position [4689, 0]
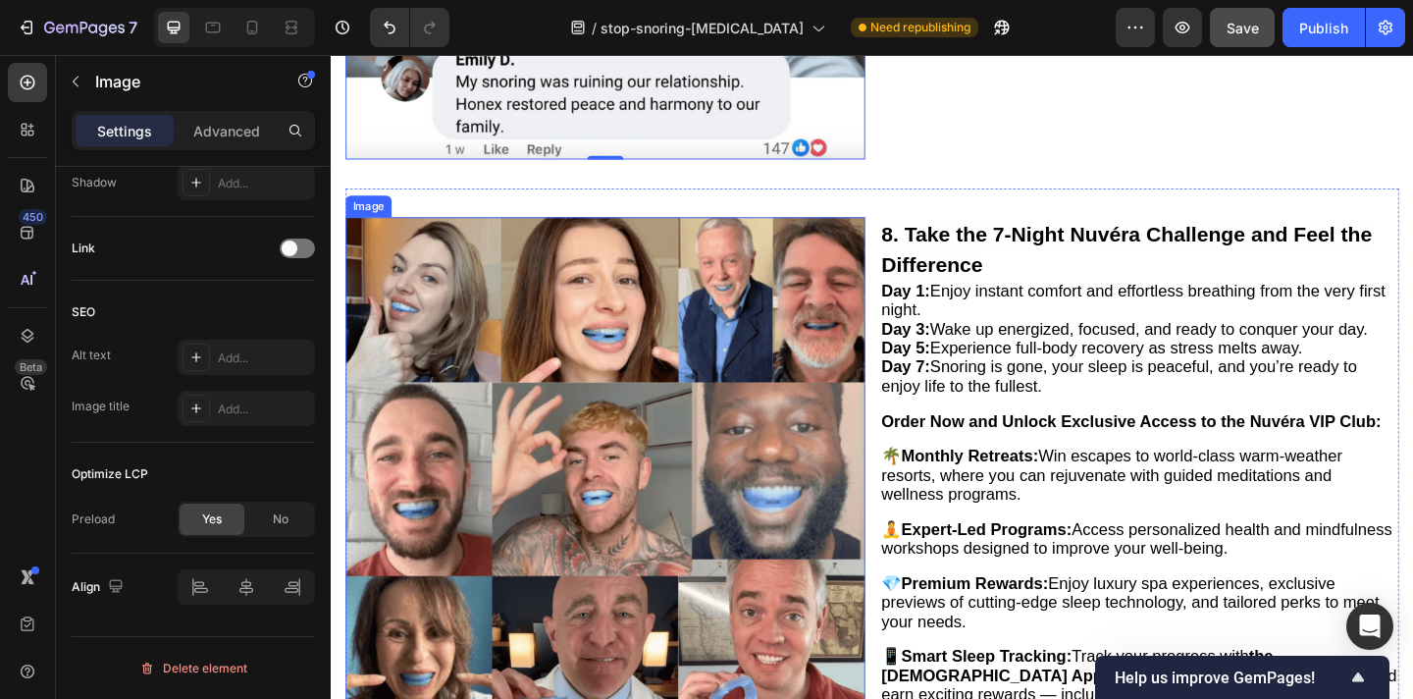
click at [610, 469] on img at bounding box center [628, 514] width 565 height 564
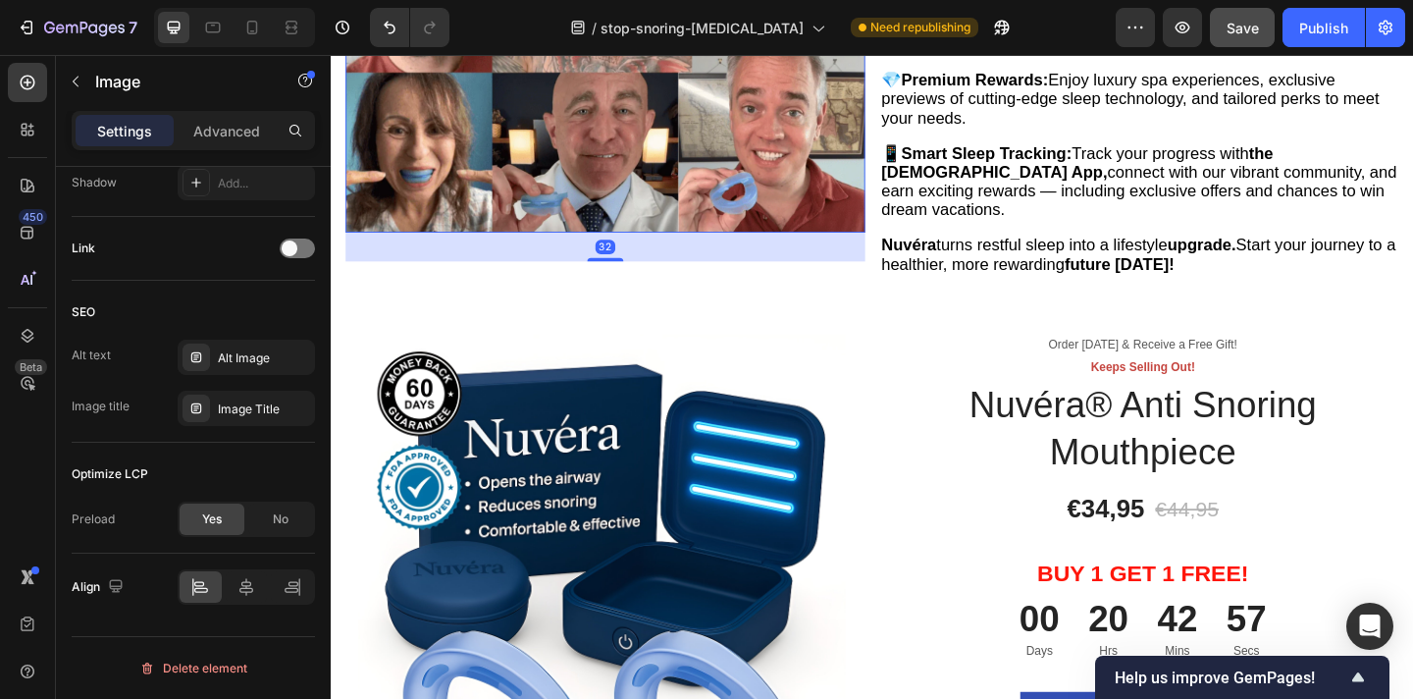
scroll to position [5272, 0]
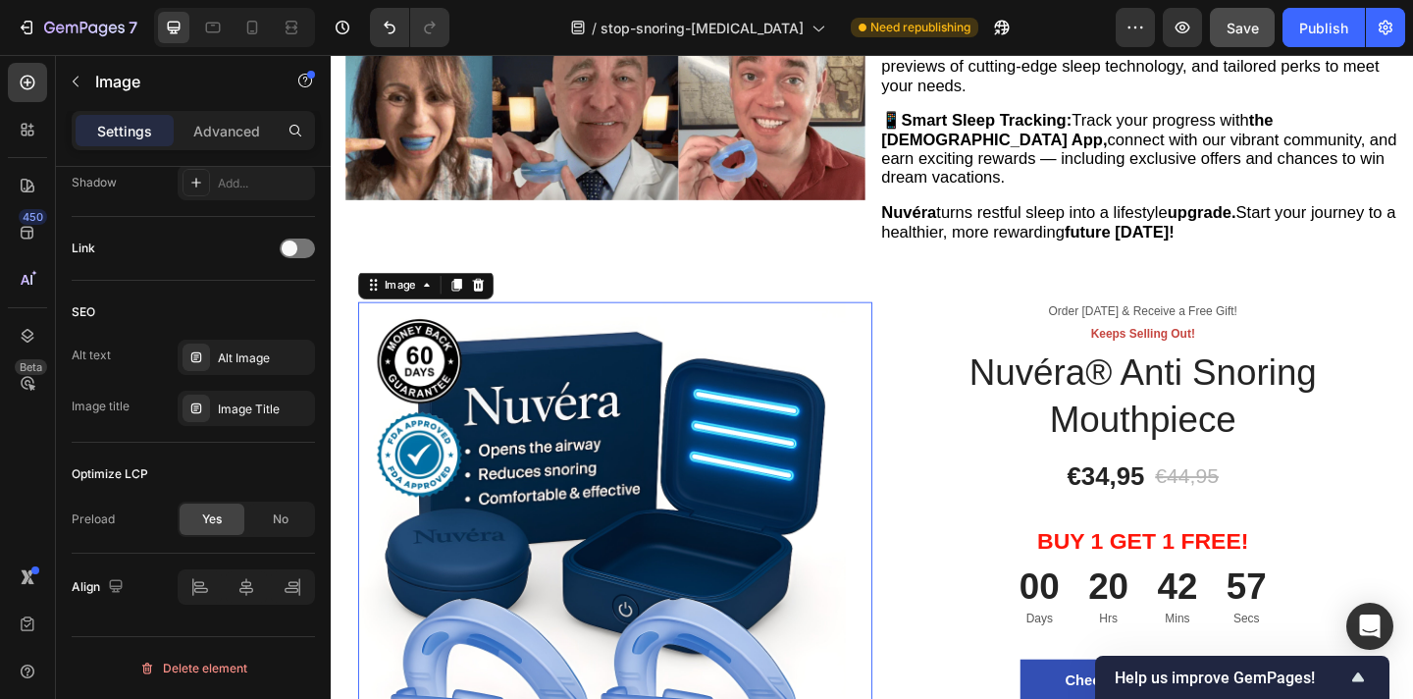
click at [633, 537] on img at bounding box center [625, 589] width 530 height 530
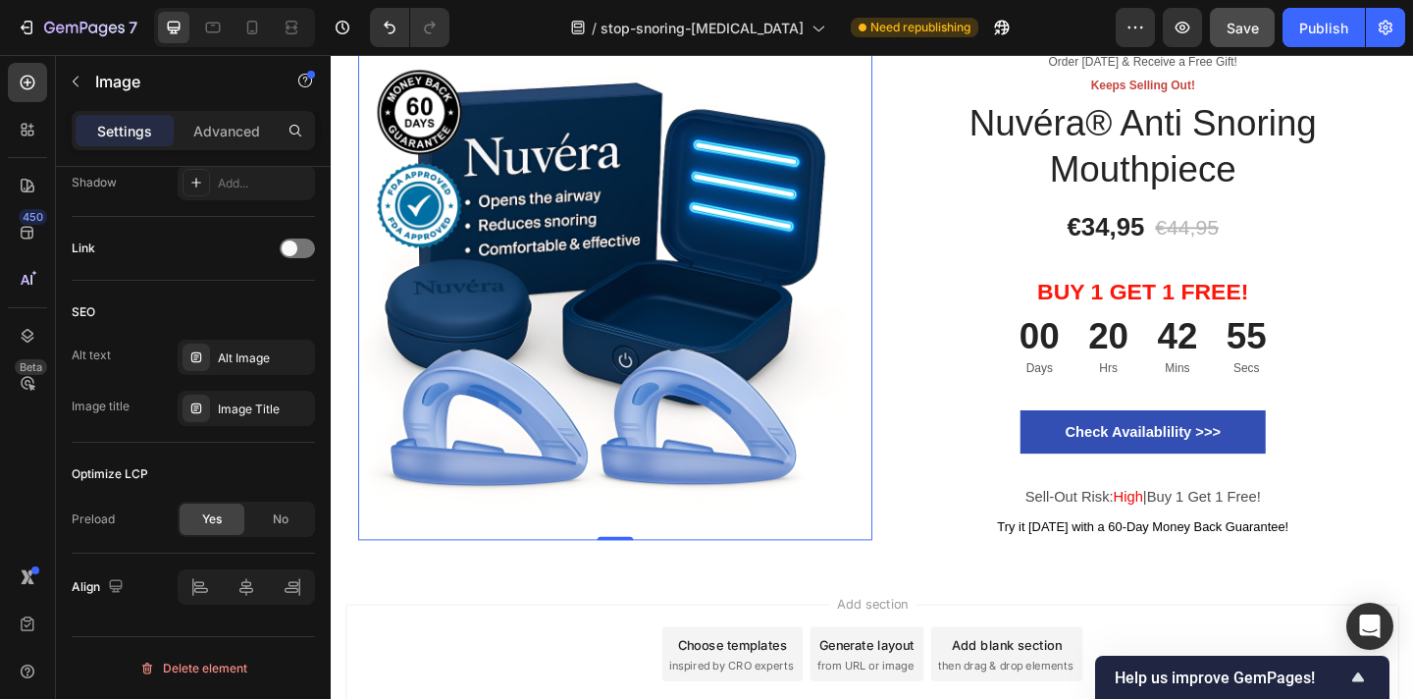
scroll to position [5510, 0]
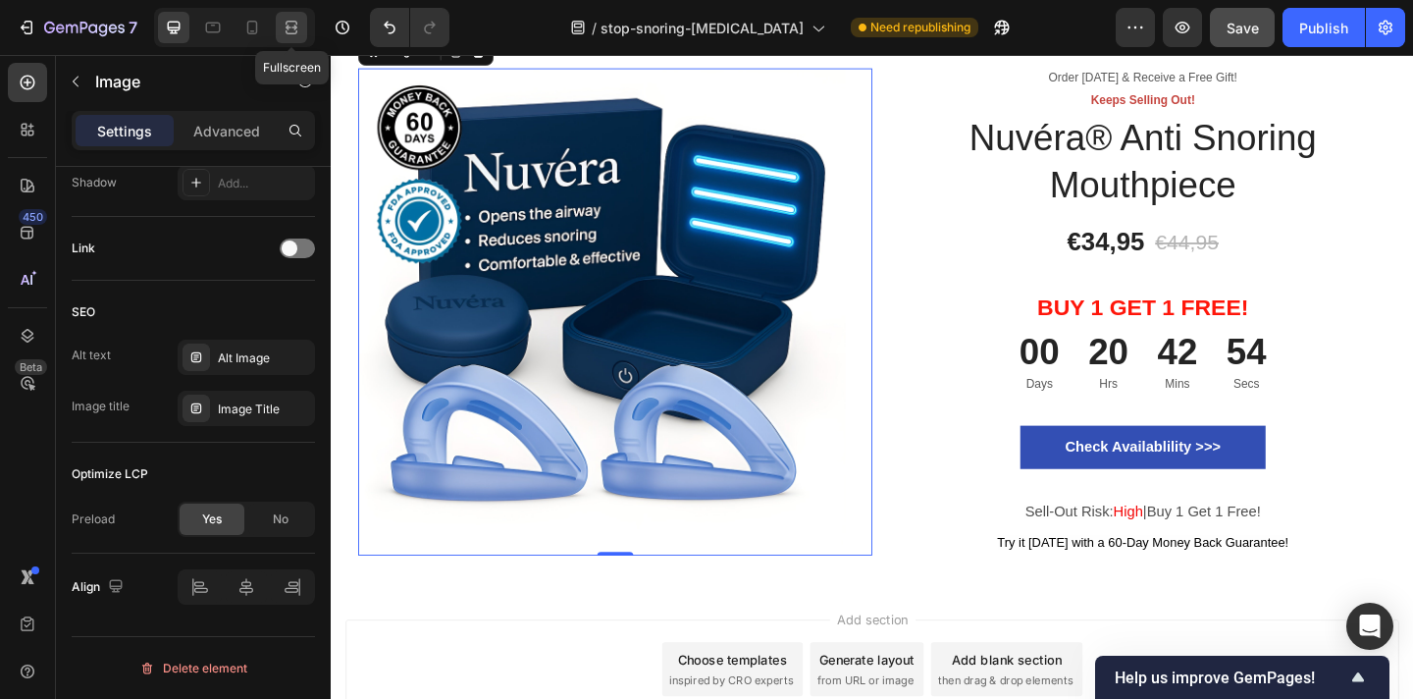
click at [298, 25] on icon at bounding box center [292, 28] width 20 height 20
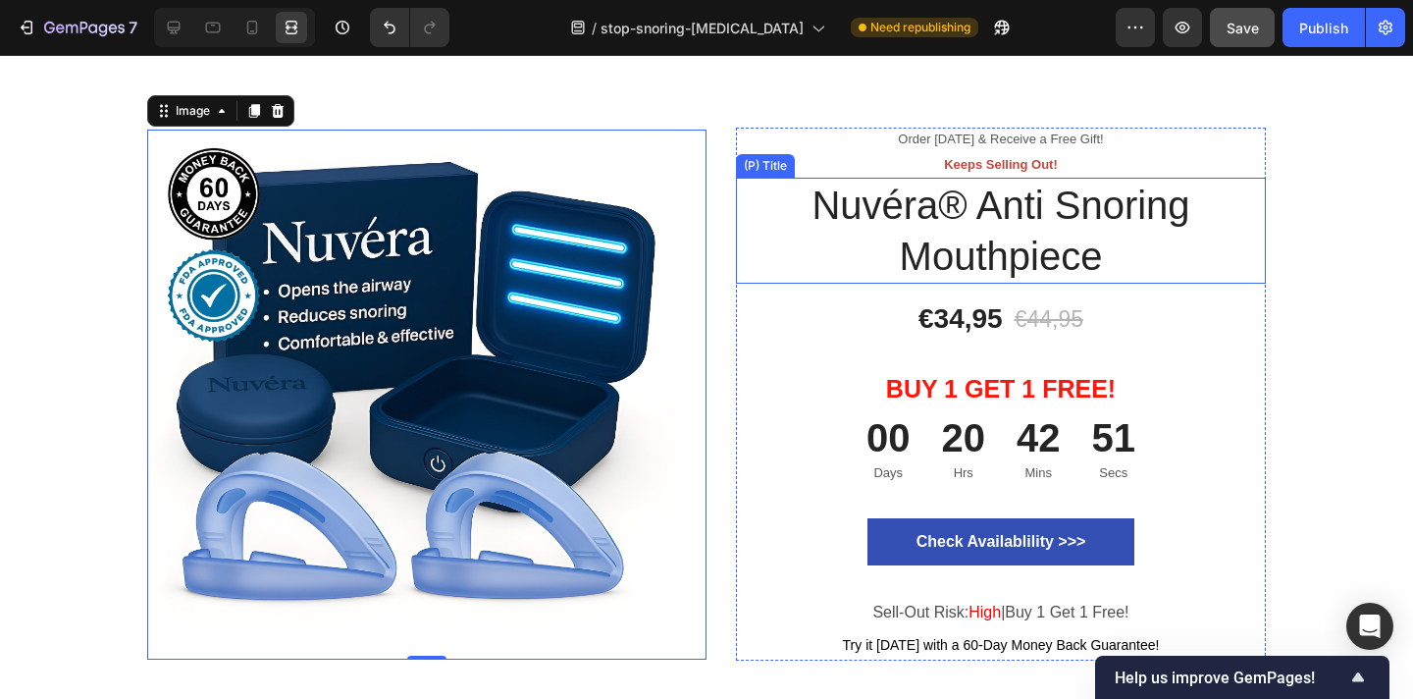
scroll to position [5468, 0]
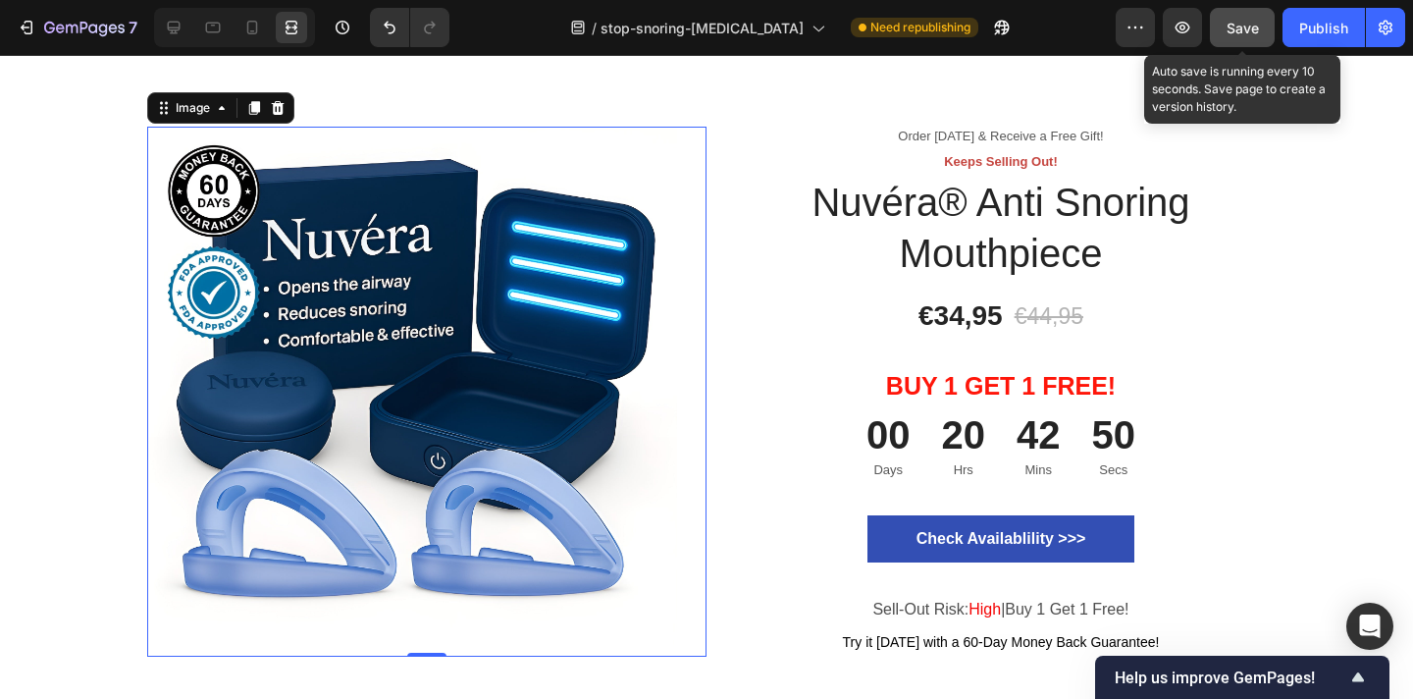
click at [1243, 34] on span "Save" at bounding box center [1243, 28] width 32 height 17
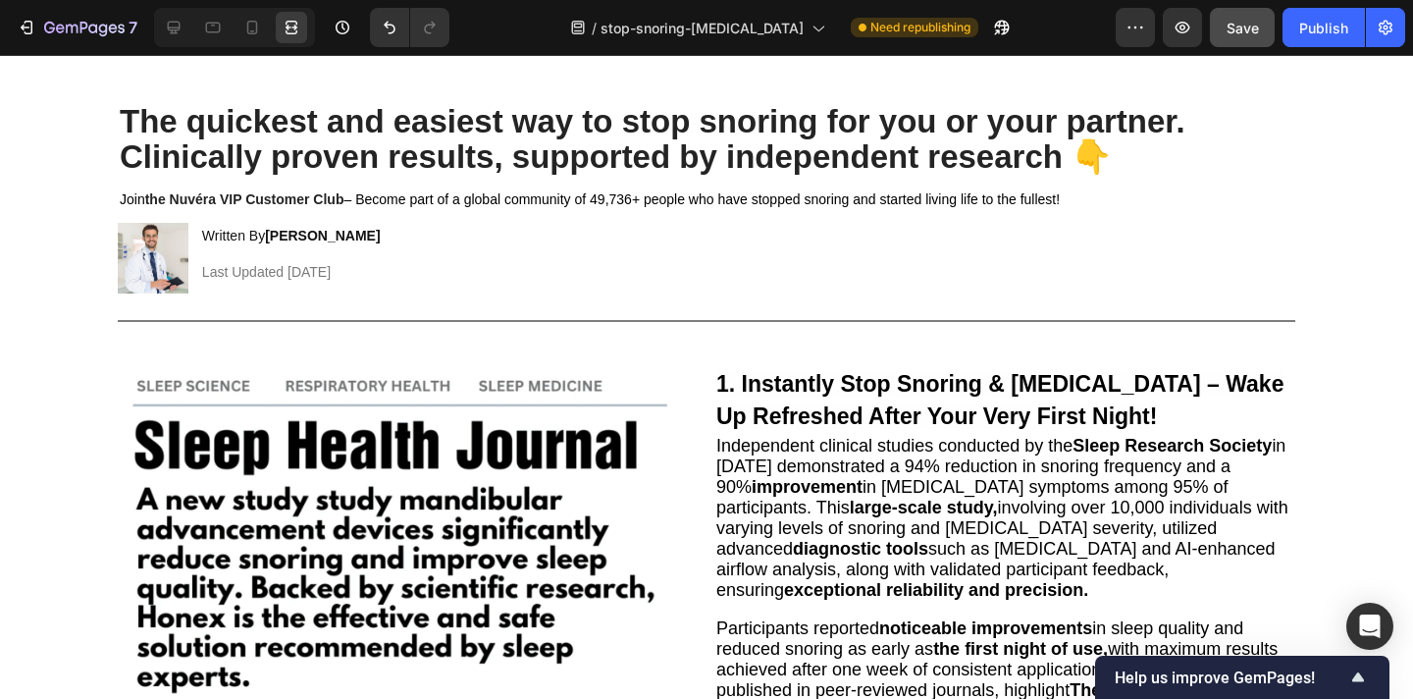
scroll to position [0, 0]
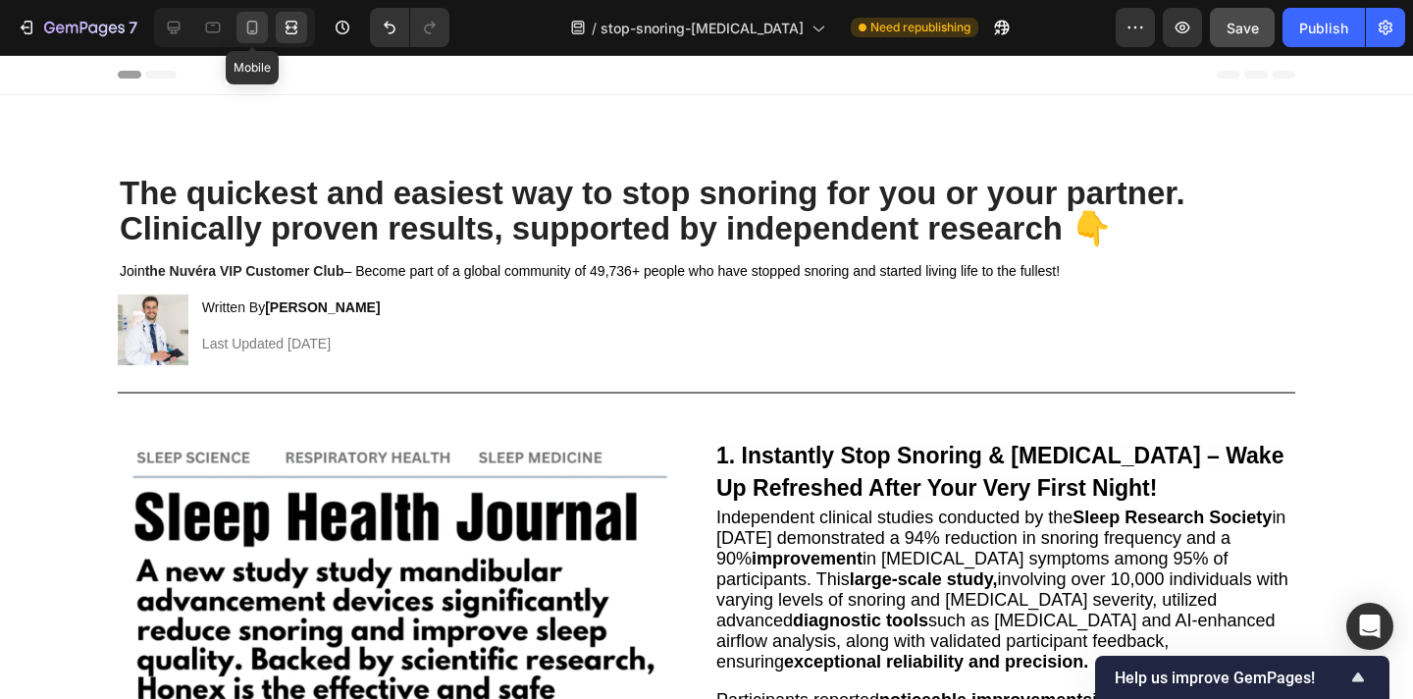
click at [248, 32] on icon at bounding box center [252, 28] width 11 height 14
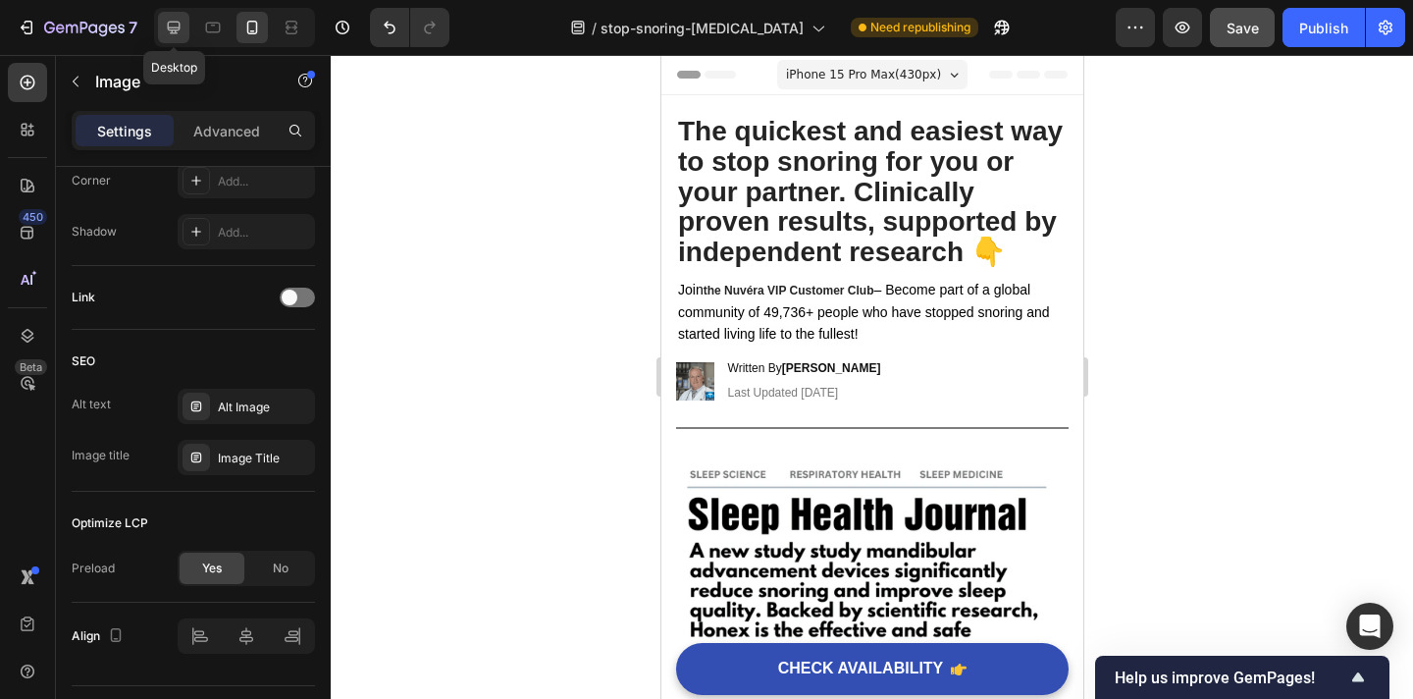
click at [171, 38] on div at bounding box center [173, 27] width 31 height 31
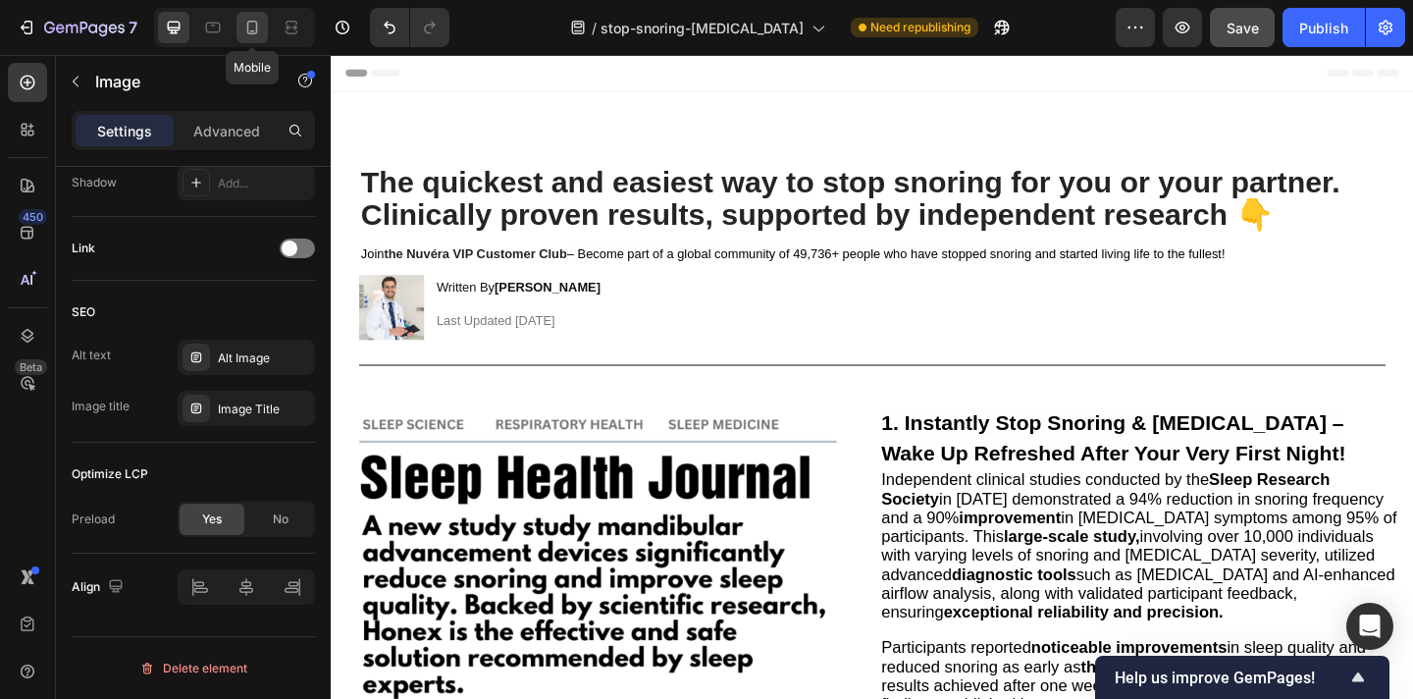
click at [245, 25] on icon at bounding box center [252, 28] width 20 height 20
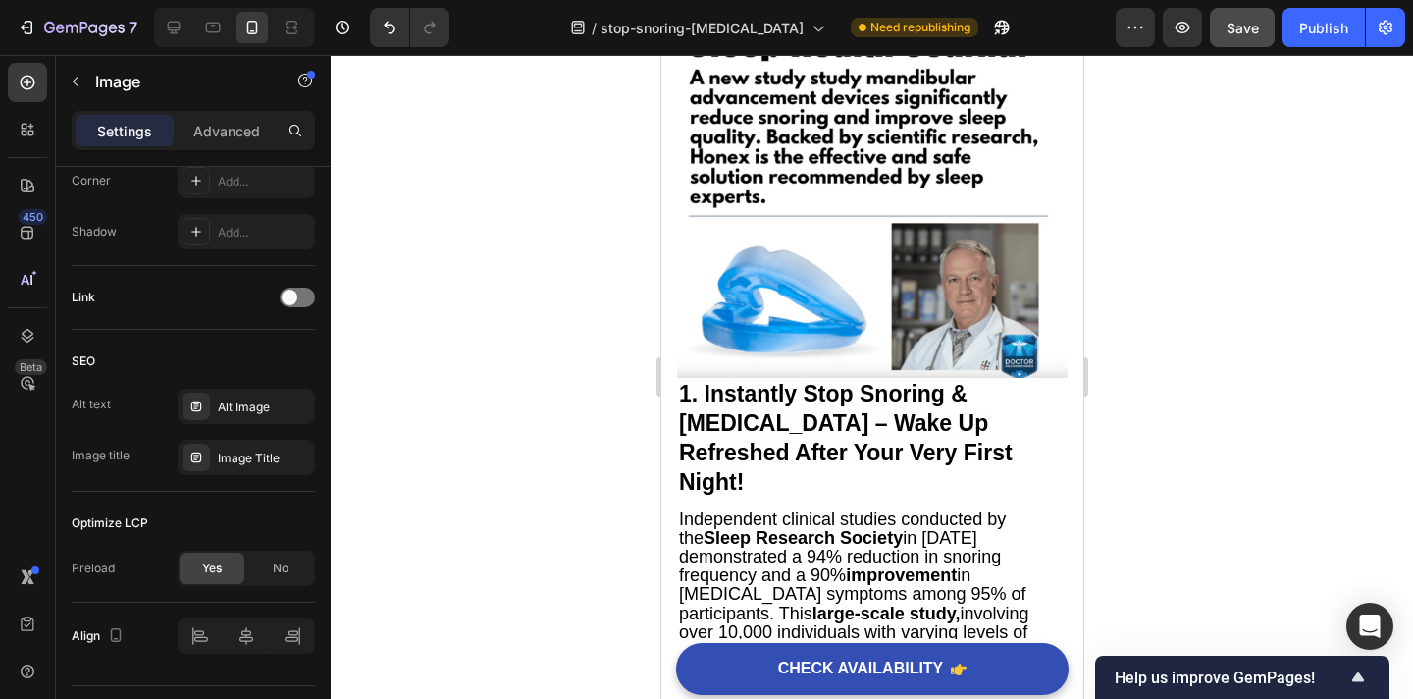
scroll to position [476, 0]
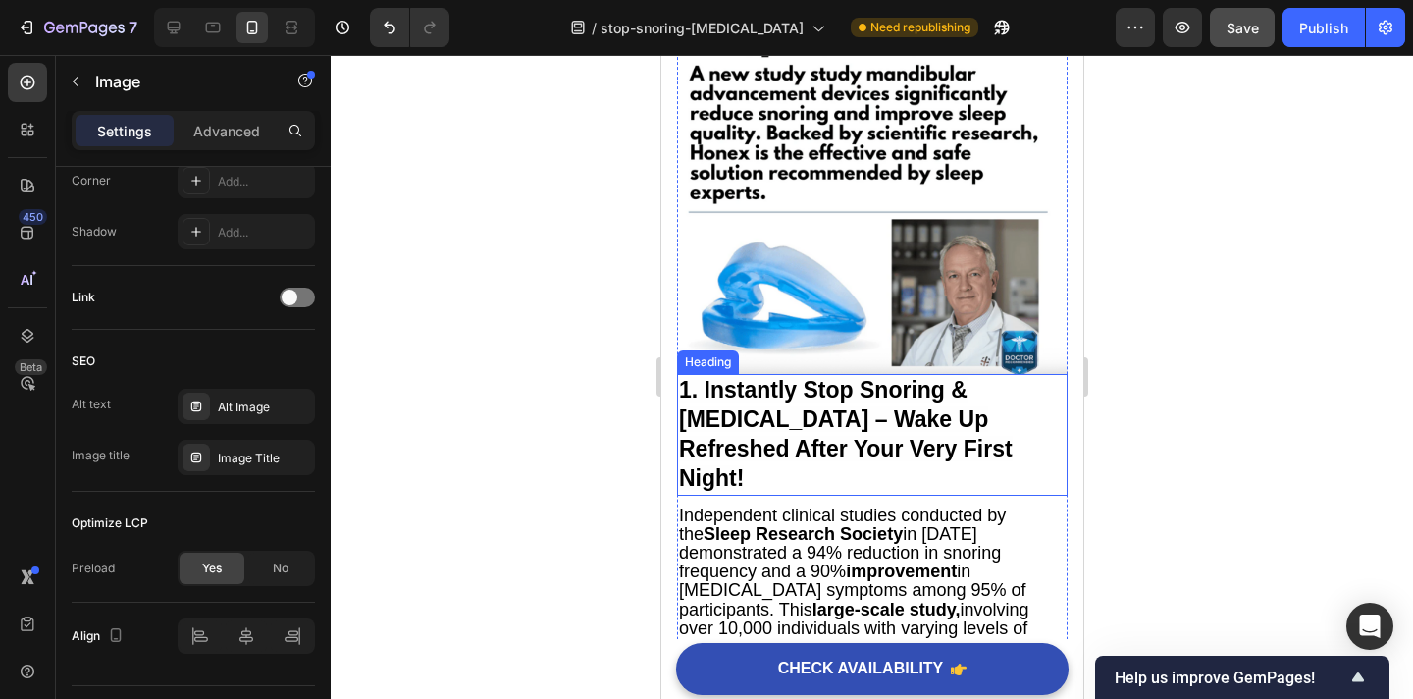
click at [829, 401] on strong "1. Instantly Stop Snoring & [MEDICAL_DATA] – Wake Up Refreshed After Your Very …" at bounding box center [845, 434] width 334 height 114
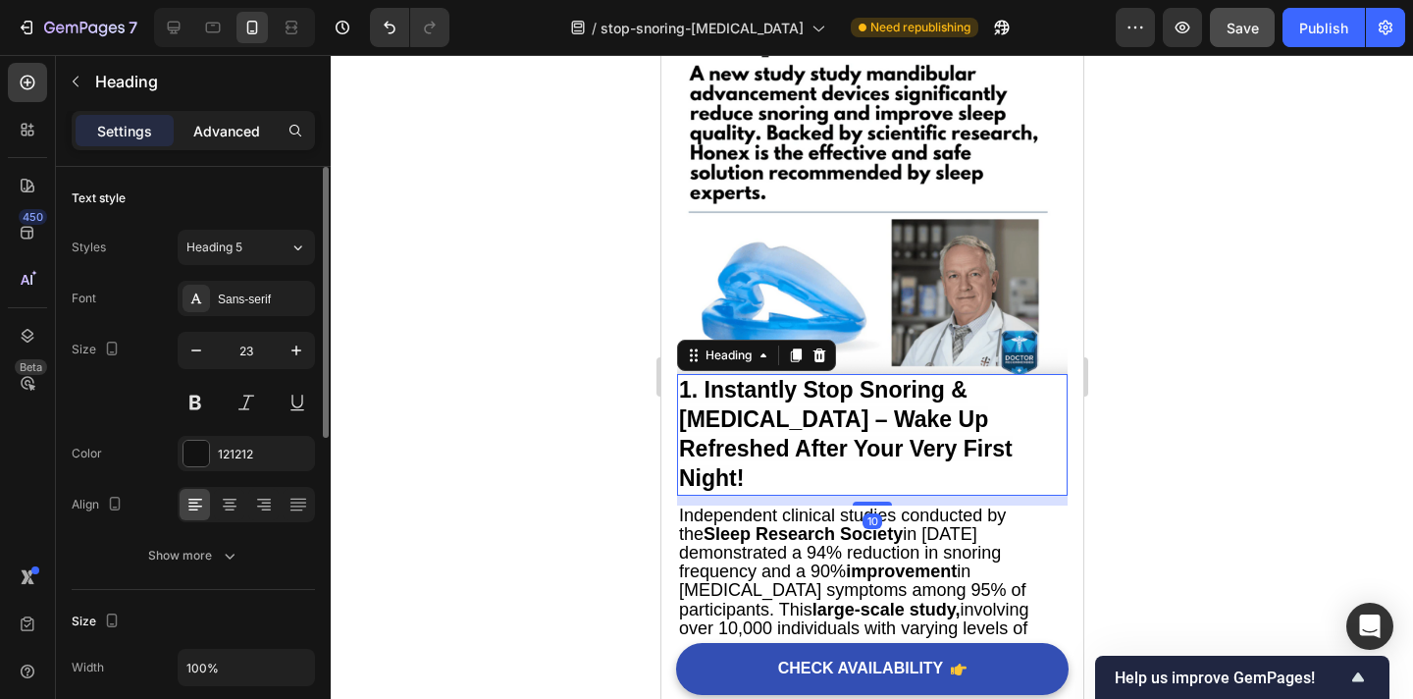
click at [223, 119] on div "Advanced" at bounding box center [227, 130] width 98 height 31
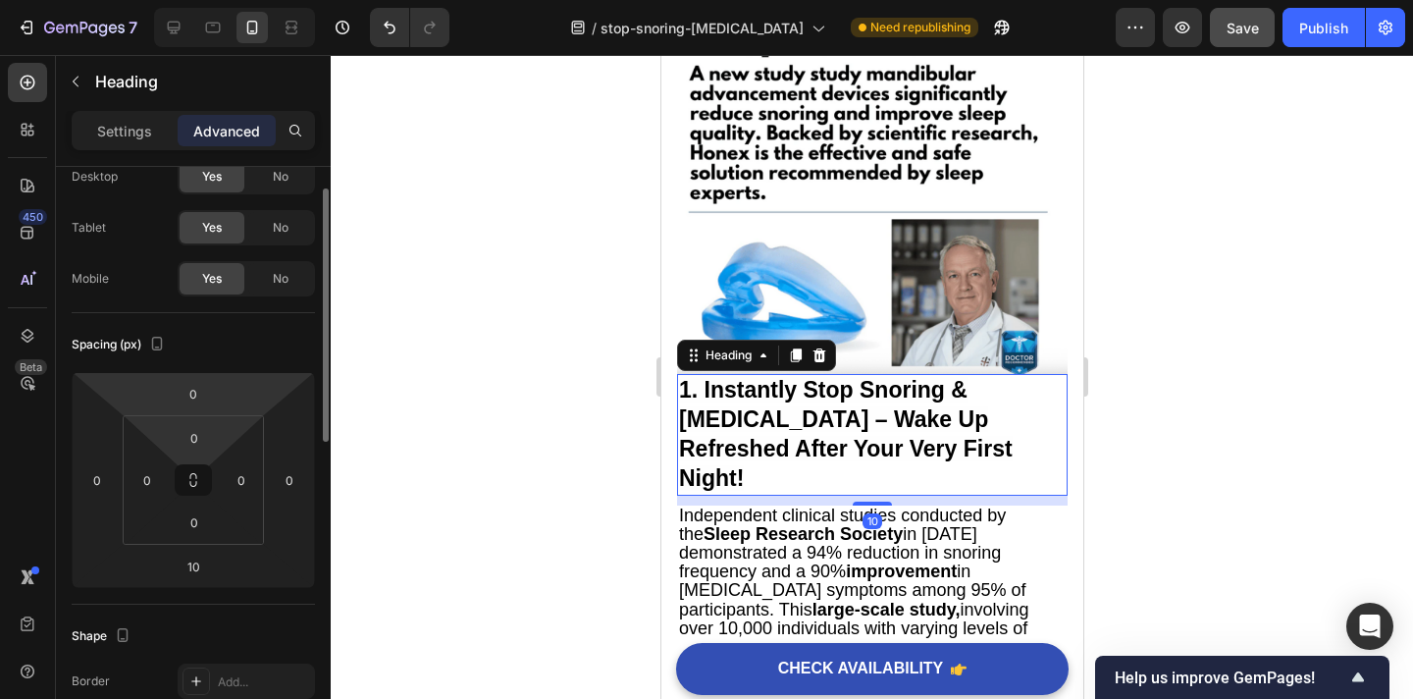
scroll to position [97, 0]
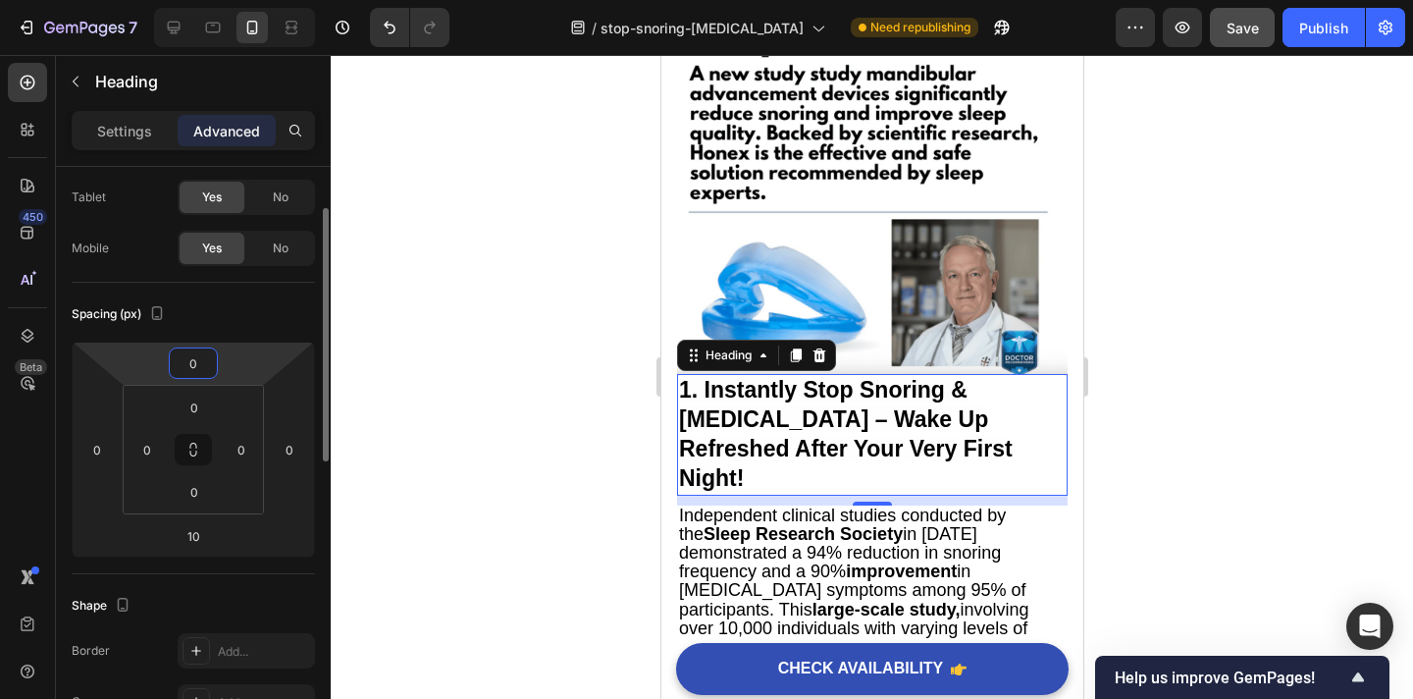
click at [194, 364] on input "0" at bounding box center [193, 362] width 39 height 29
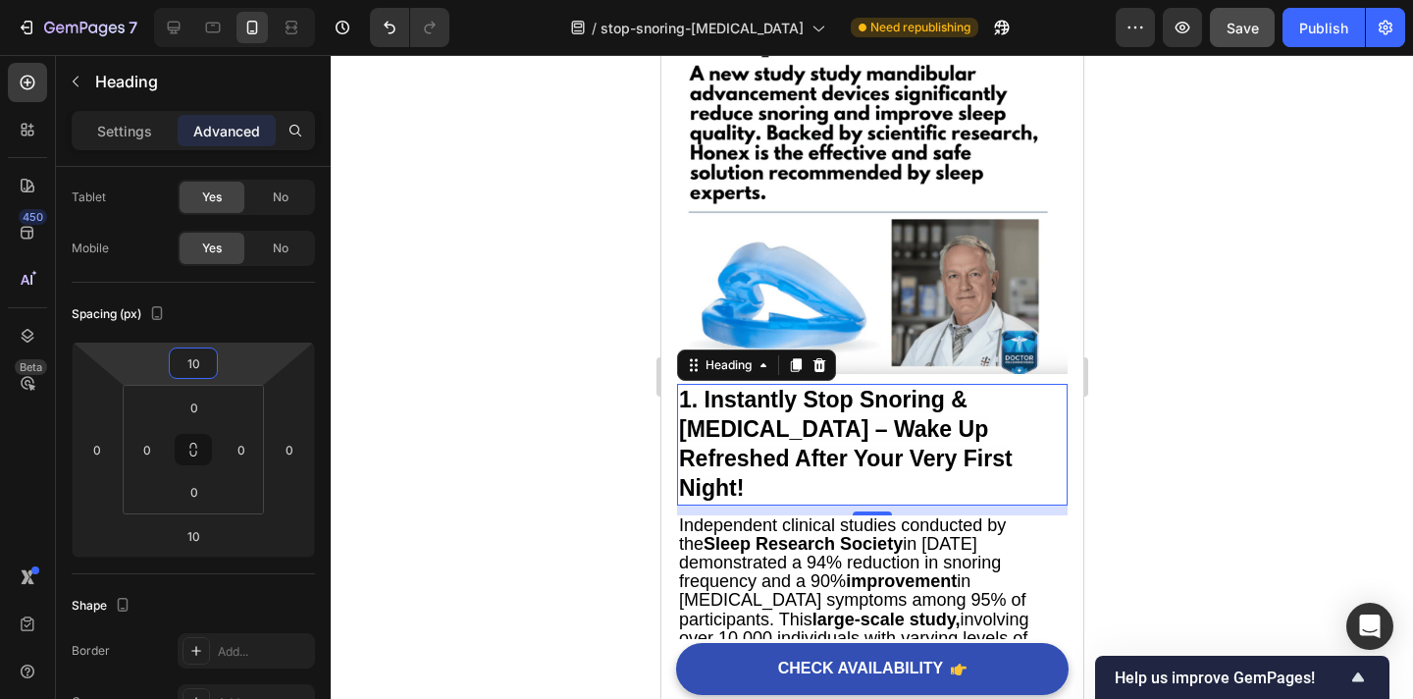
type input "10"
click at [1166, 402] on div at bounding box center [872, 377] width 1083 height 644
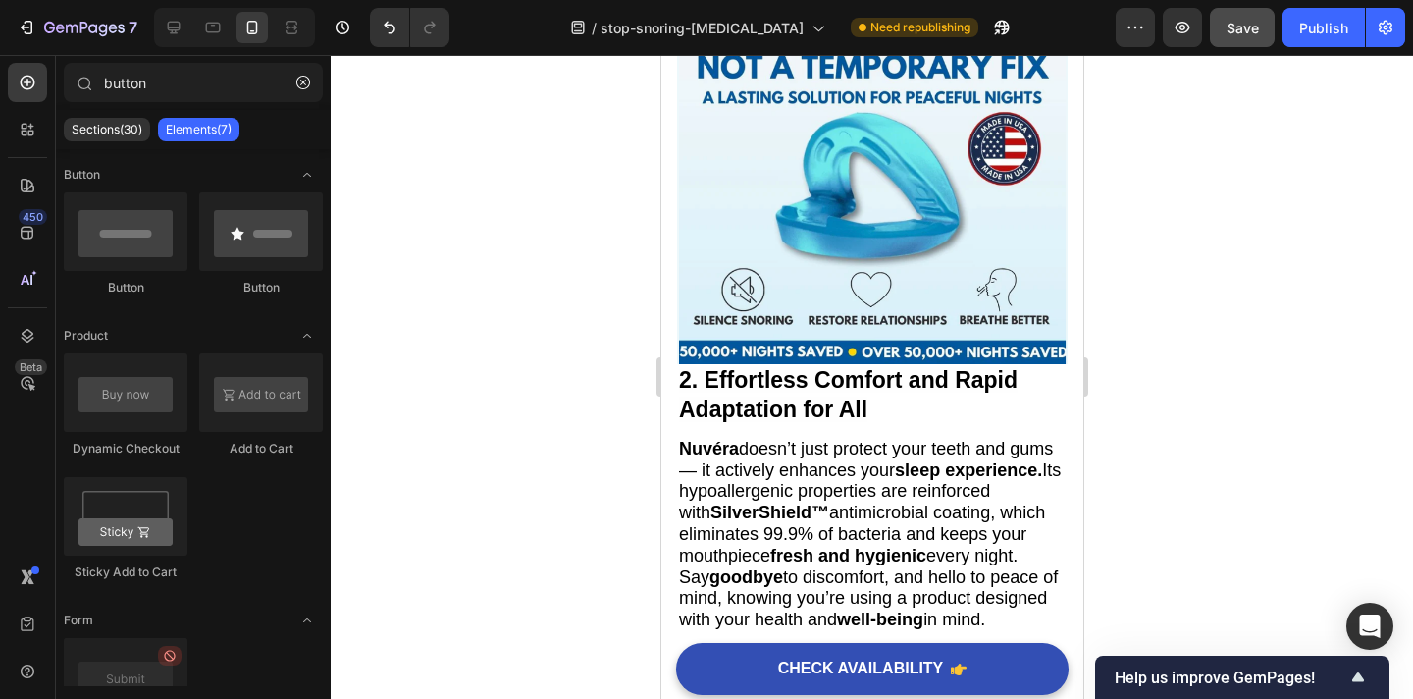
scroll to position [1454, 0]
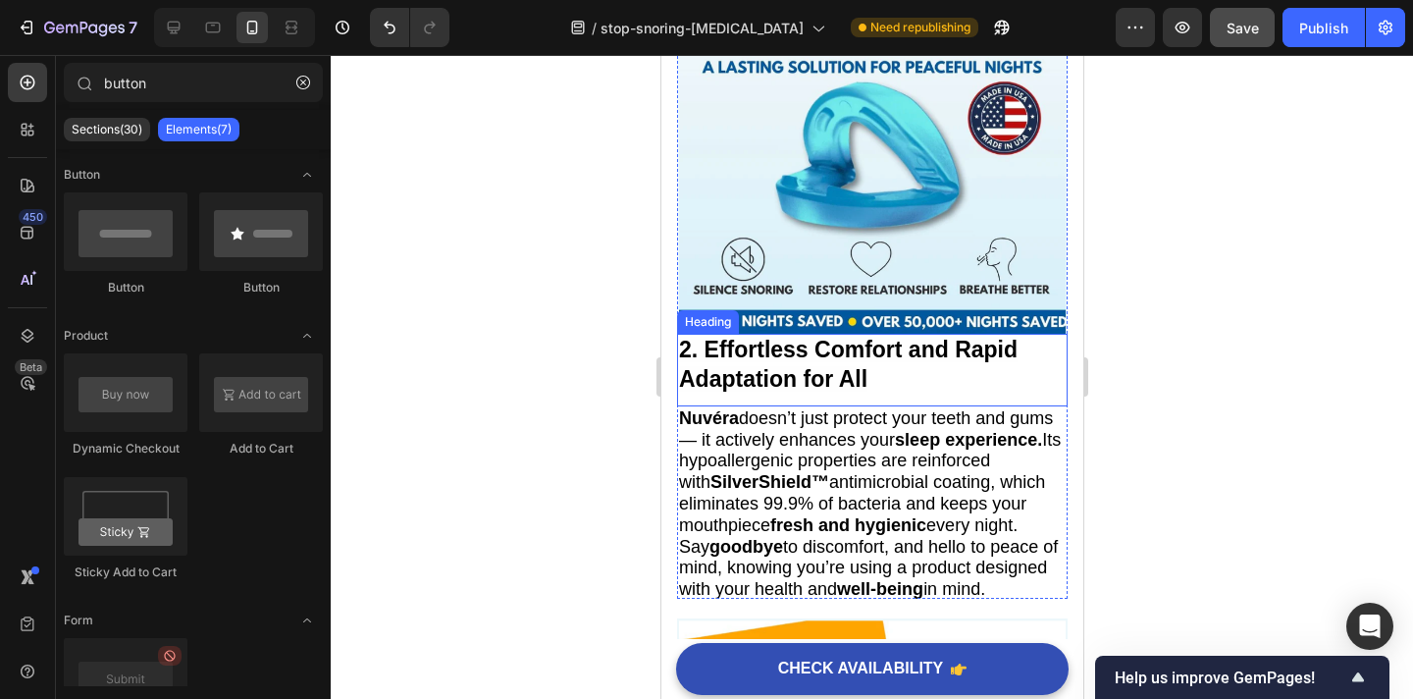
click at [876, 361] on strong "2. Effortless Comfort and Rapid Adaptation for All" at bounding box center [847, 364] width 339 height 55
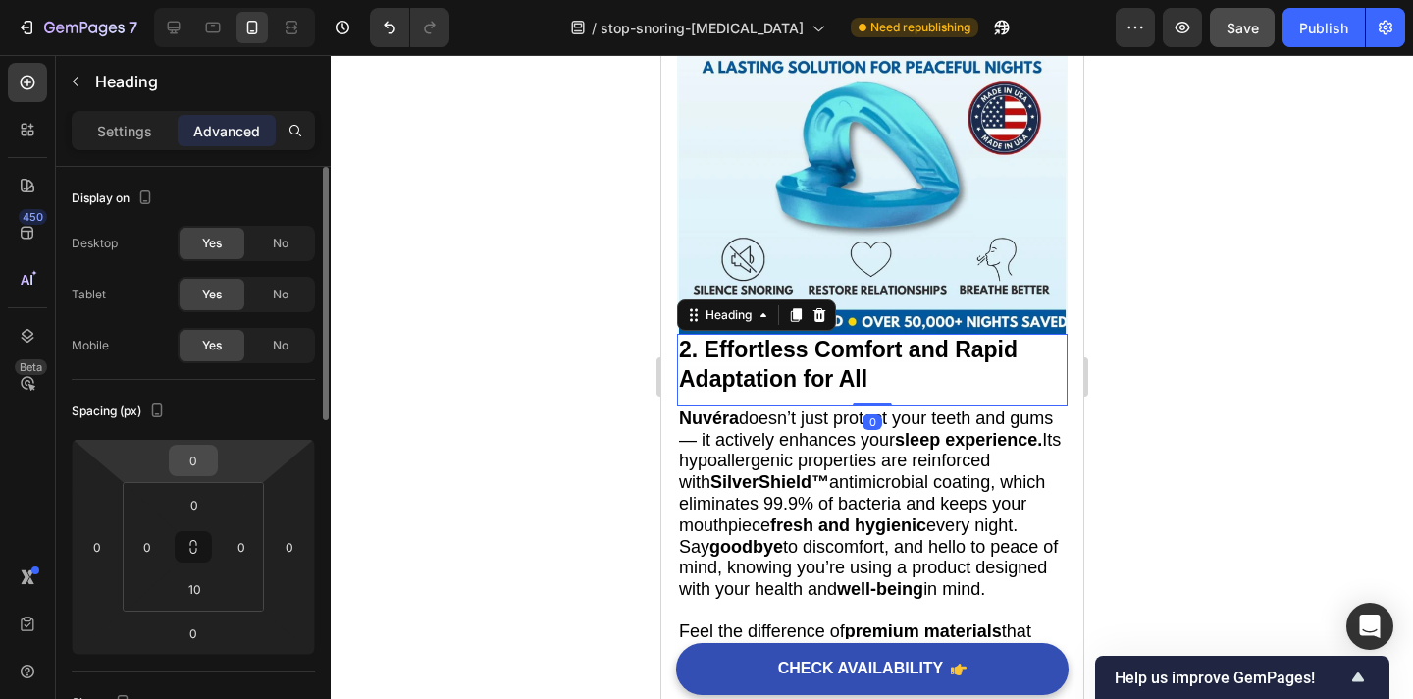
click at [192, 460] on input "0" at bounding box center [193, 460] width 39 height 29
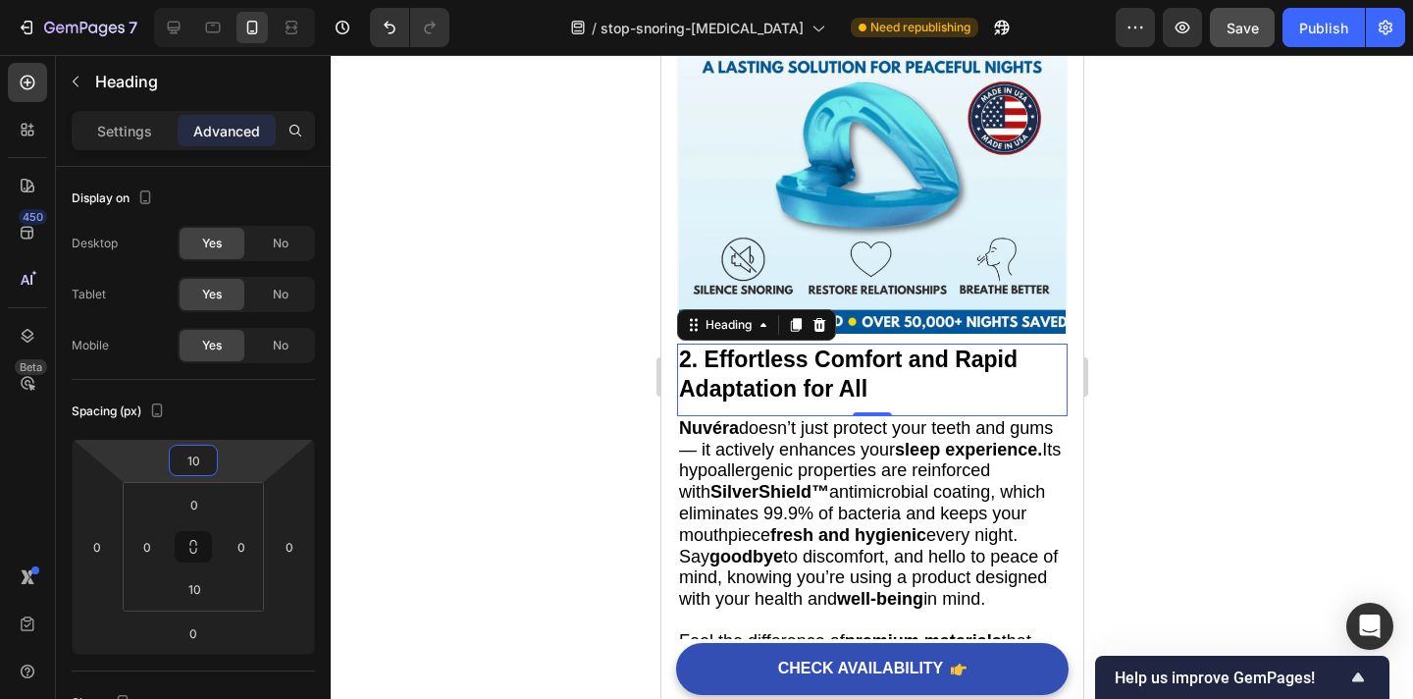
type input "10"
drag, startPoint x: 1221, startPoint y: 410, endPoint x: 1186, endPoint y: 408, distance: 35.4
click at [1221, 410] on div at bounding box center [872, 377] width 1083 height 644
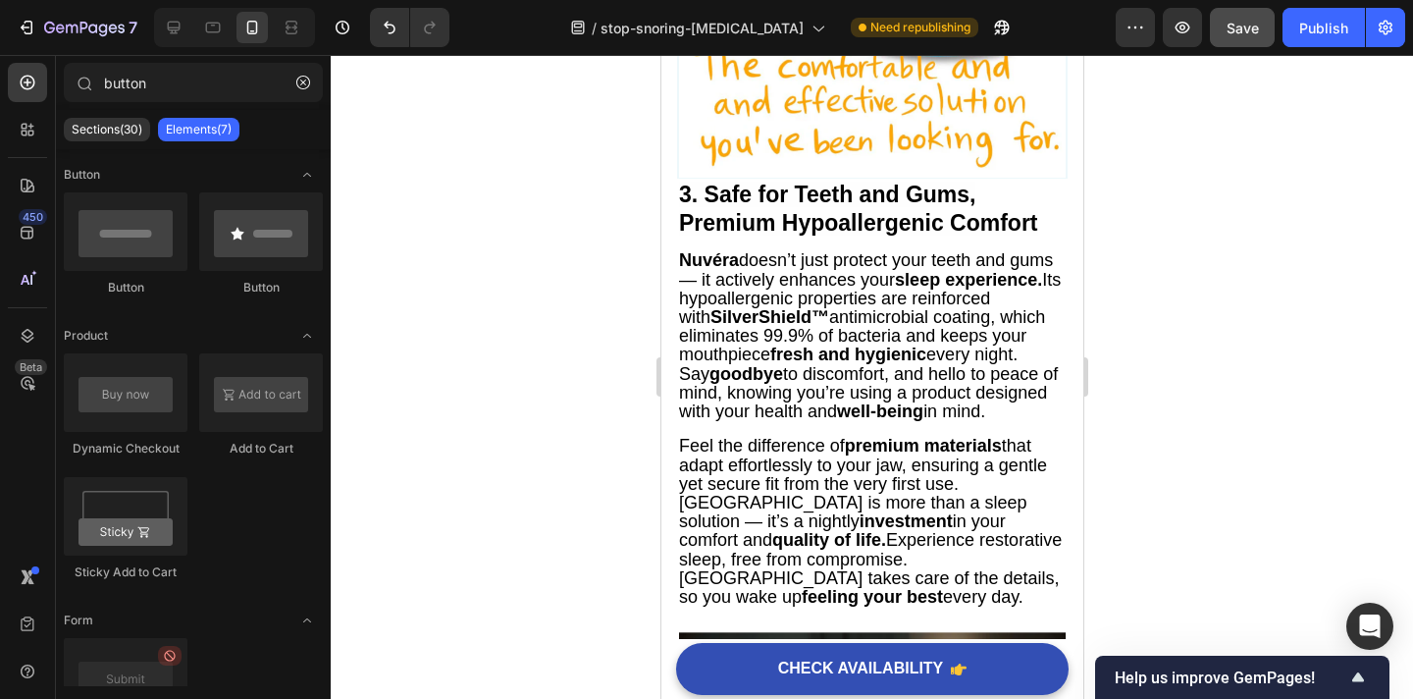
scroll to position [2509, 0]
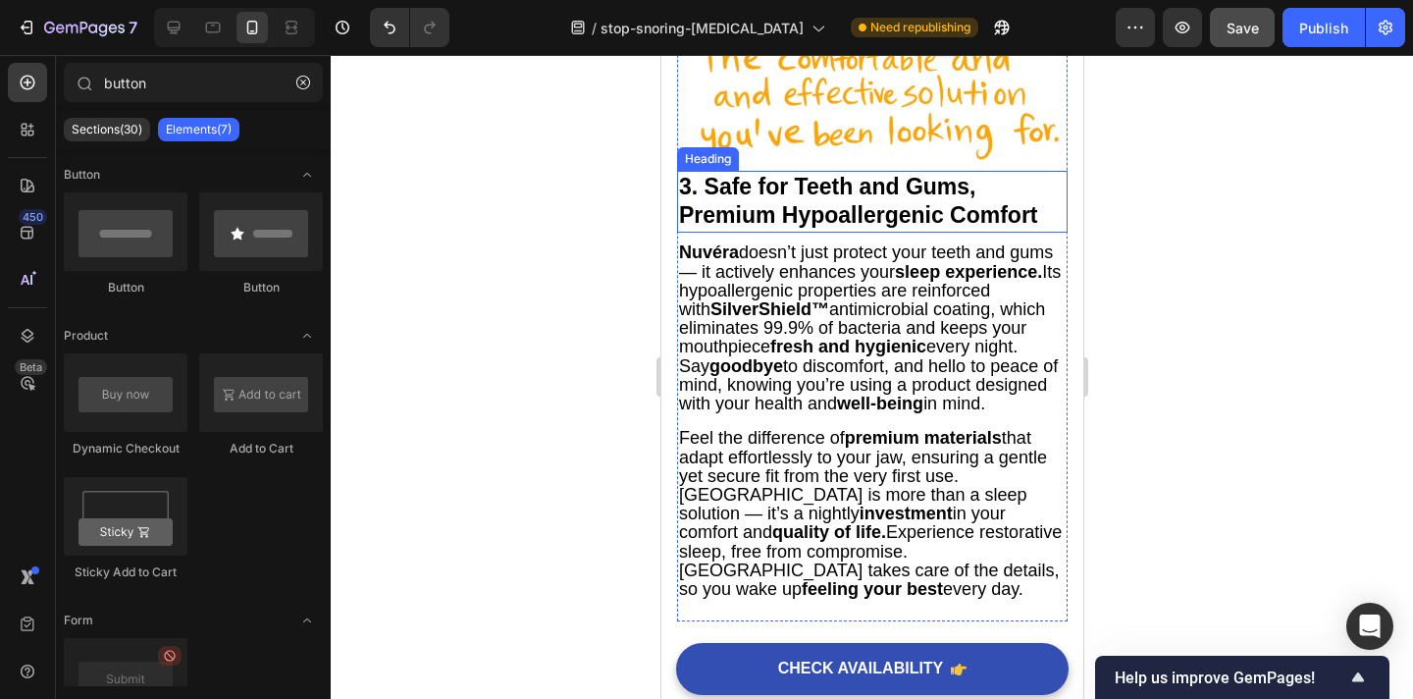
click at [834, 213] on strong "3. Safe for Teeth and Gums, Premium Hypoallergenic Comfort" at bounding box center [857, 201] width 359 height 55
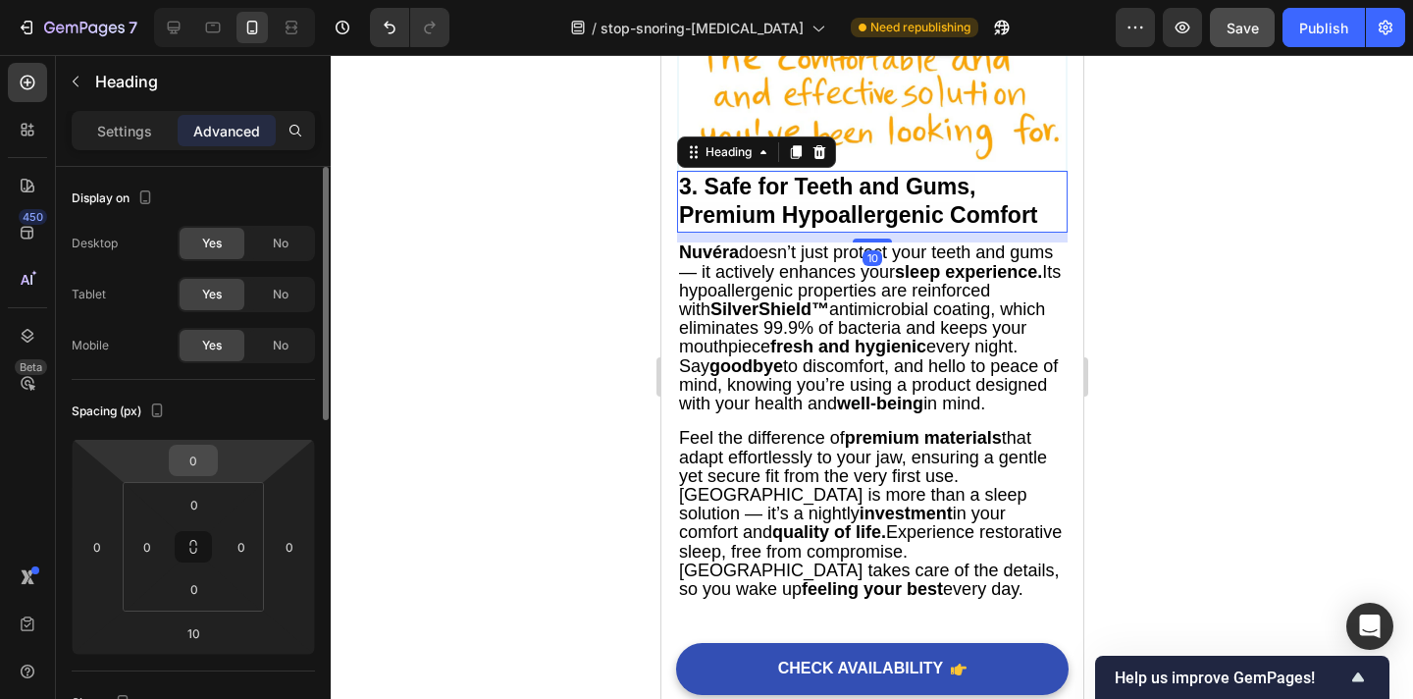
click at [211, 455] on input "0" at bounding box center [193, 460] width 39 height 29
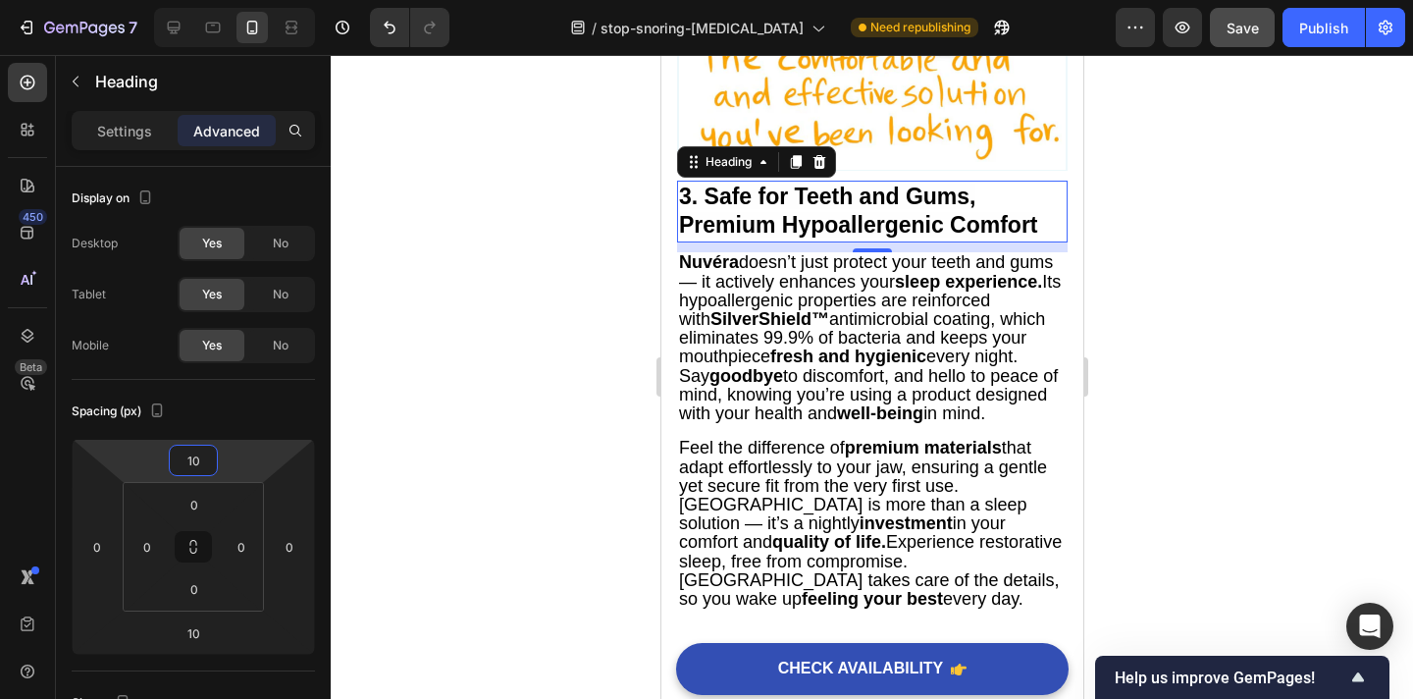
type input "10"
click at [1154, 386] on div at bounding box center [872, 377] width 1083 height 644
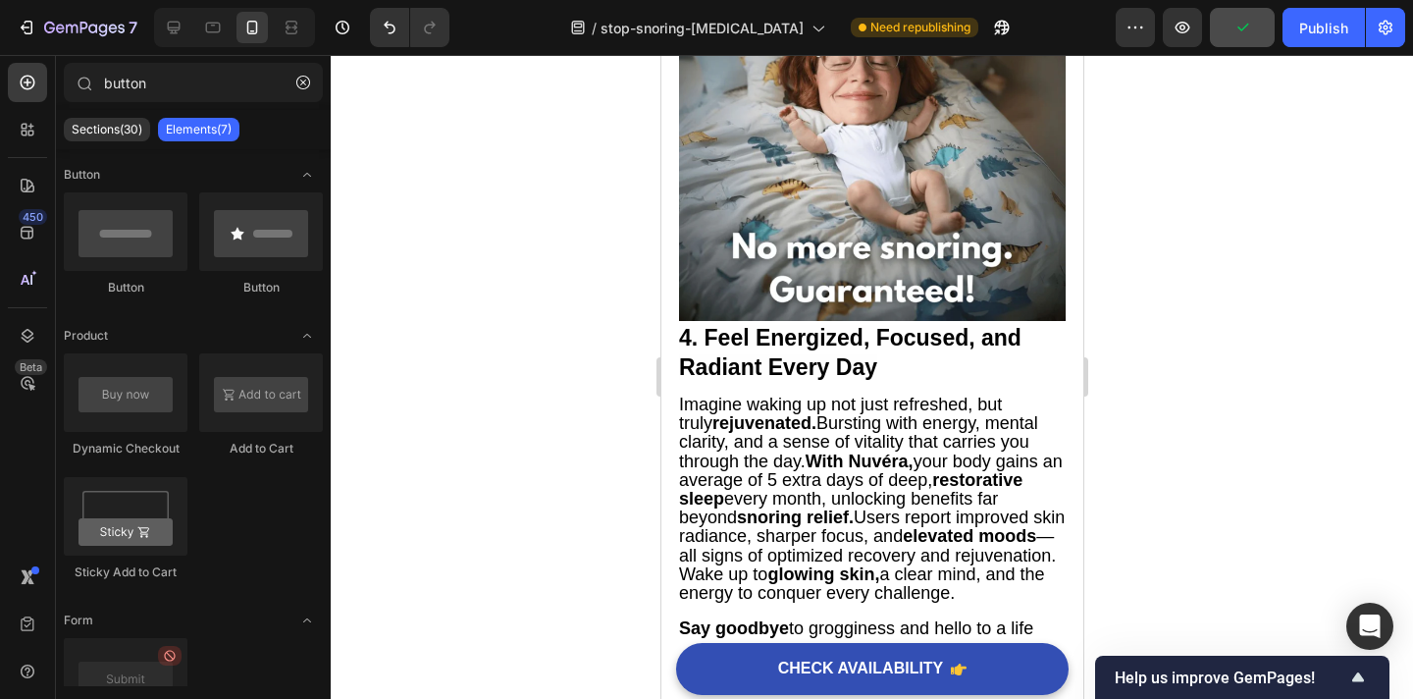
scroll to position [3305, 0]
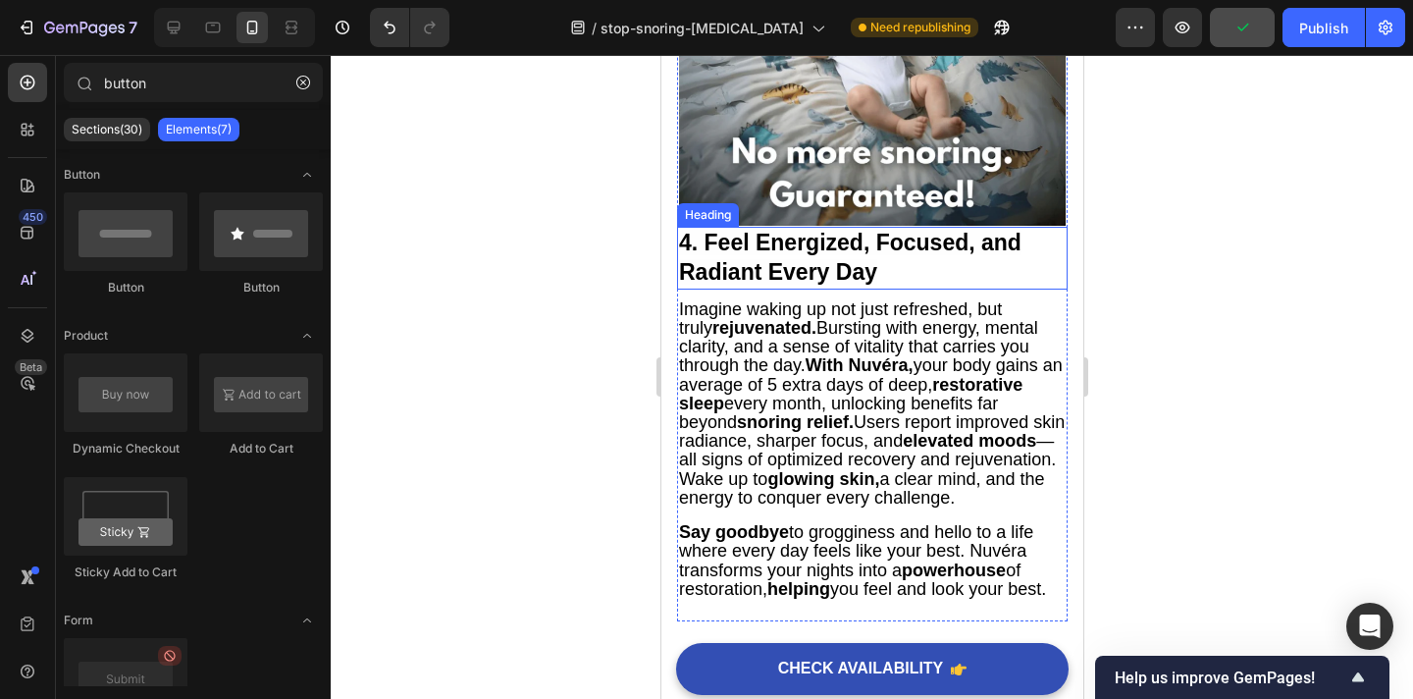
click at [834, 273] on strong "4. Feel Energized, Focused, and Radiant Every Day" at bounding box center [849, 257] width 343 height 55
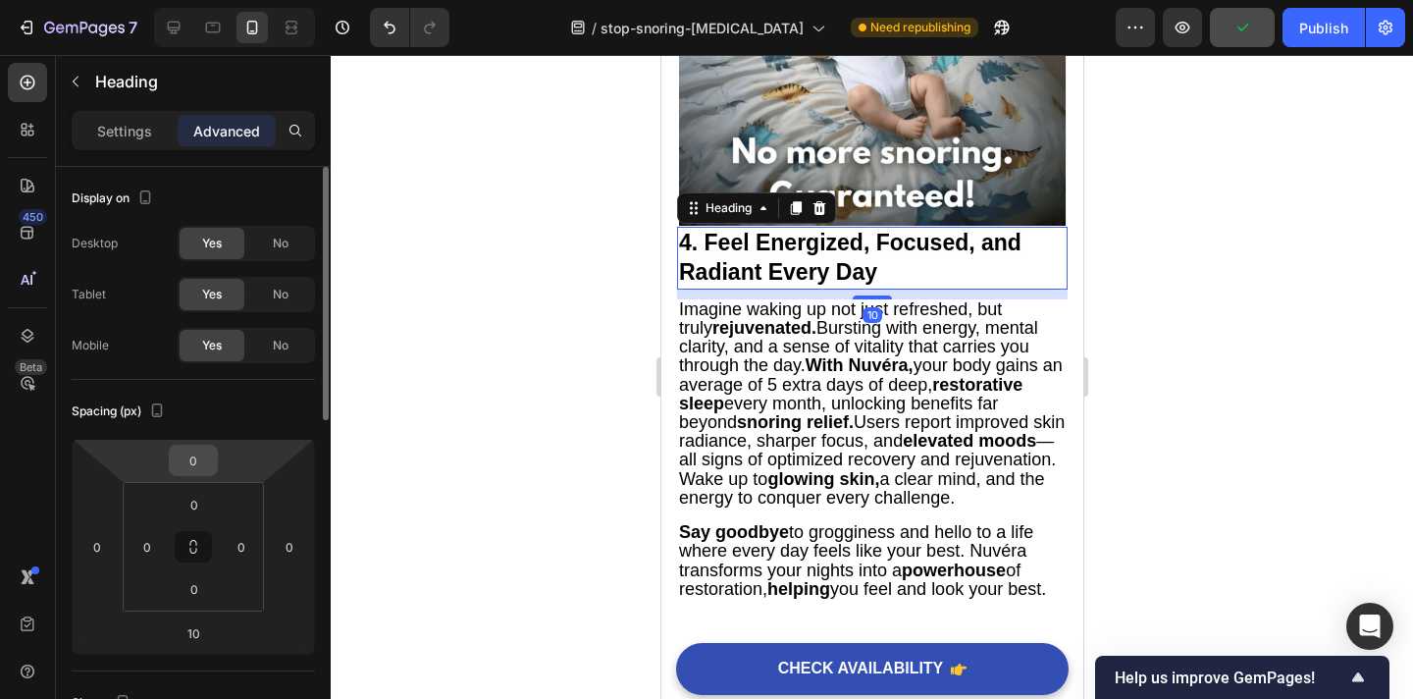
click at [211, 461] on input "0" at bounding box center [193, 460] width 39 height 29
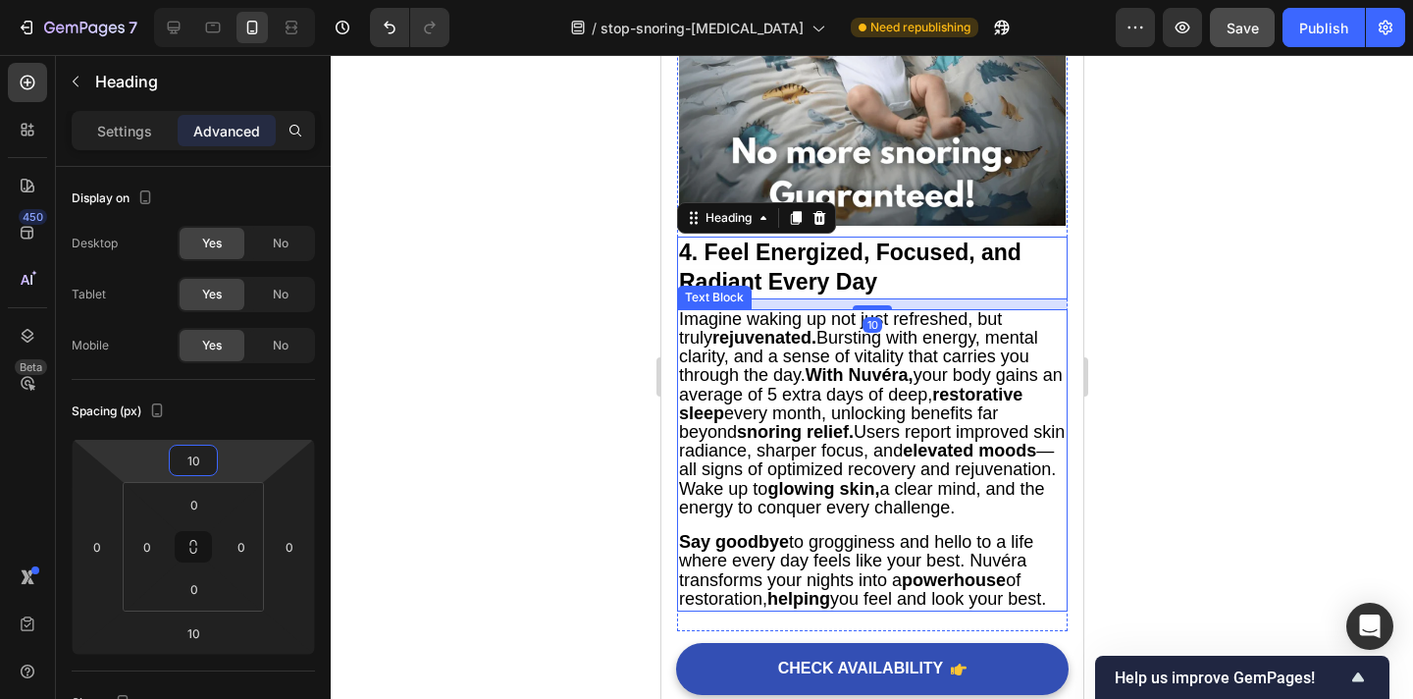
type input "10"
click at [1174, 386] on div at bounding box center [872, 377] width 1083 height 644
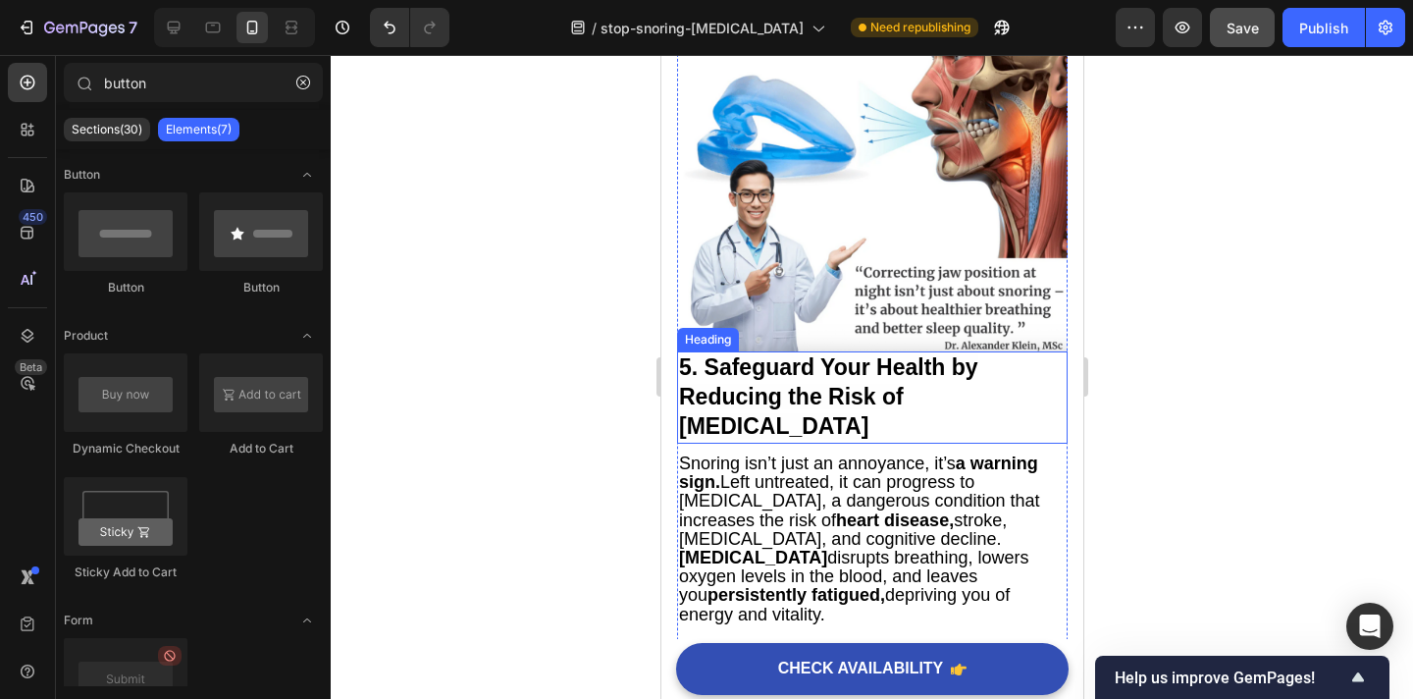
scroll to position [4039, 0]
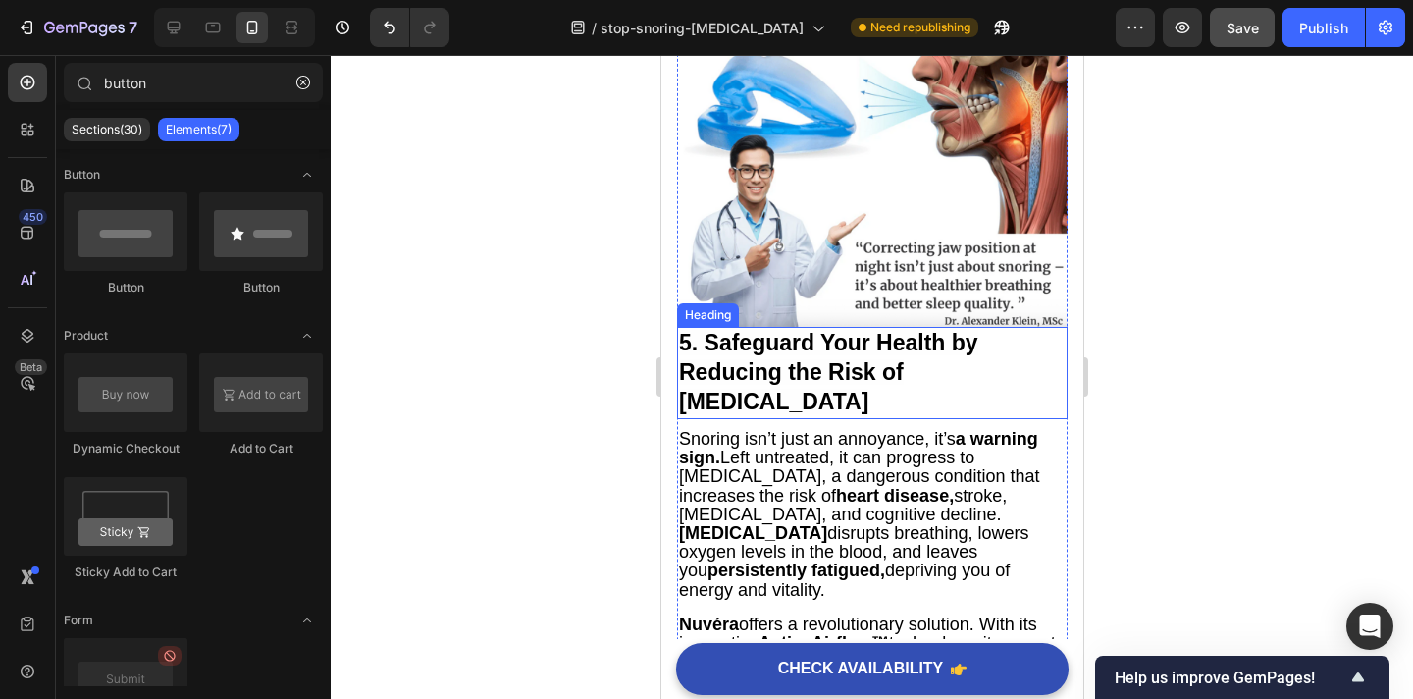
click at [837, 363] on strong "5. Safeguard Your Health by Reducing the Risk of Sleep Apnea" at bounding box center [827, 372] width 299 height 84
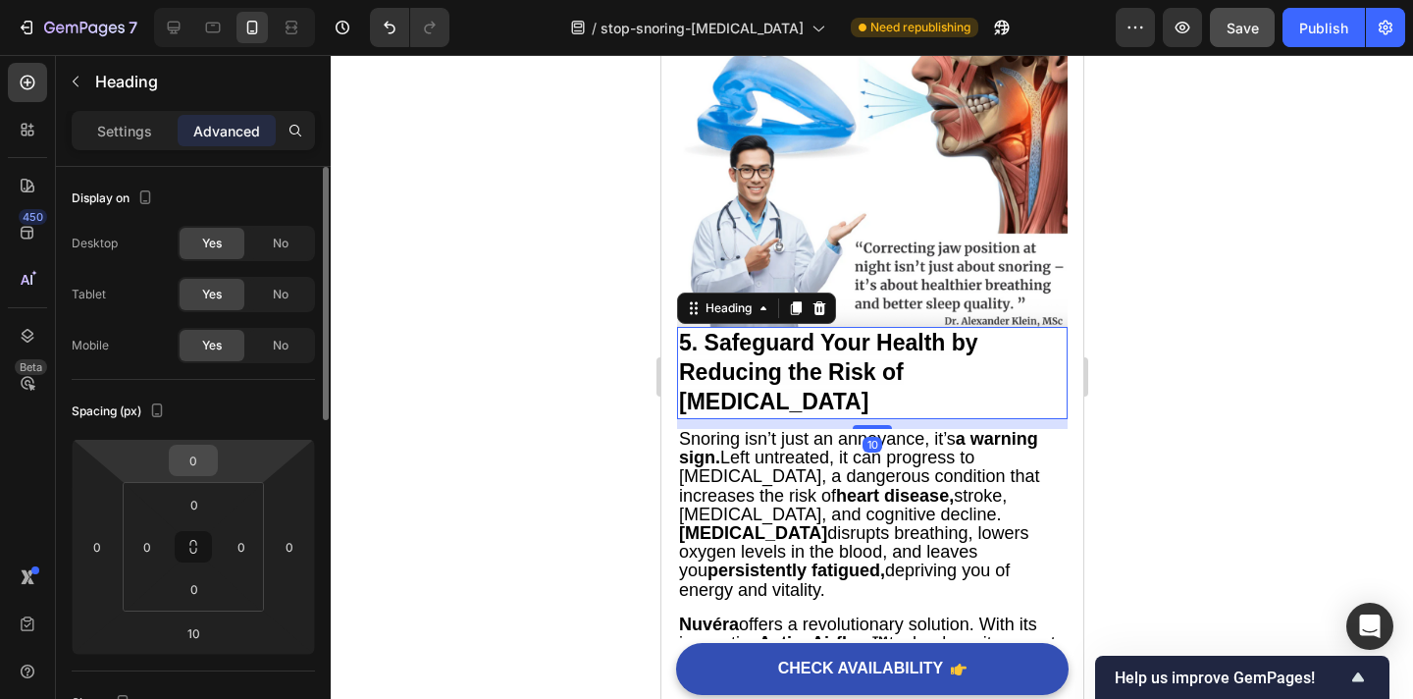
click at [203, 465] on input "0" at bounding box center [193, 460] width 39 height 29
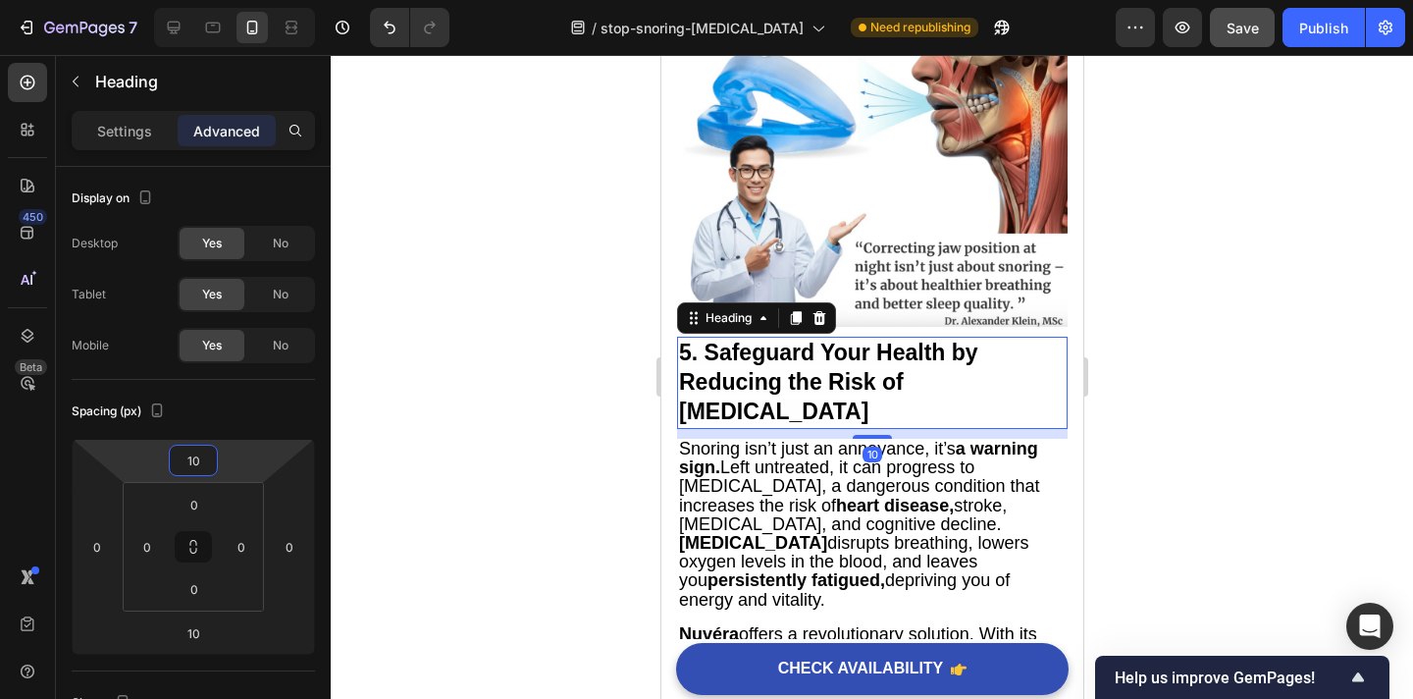
type input "10"
click at [1118, 401] on div at bounding box center [872, 377] width 1083 height 644
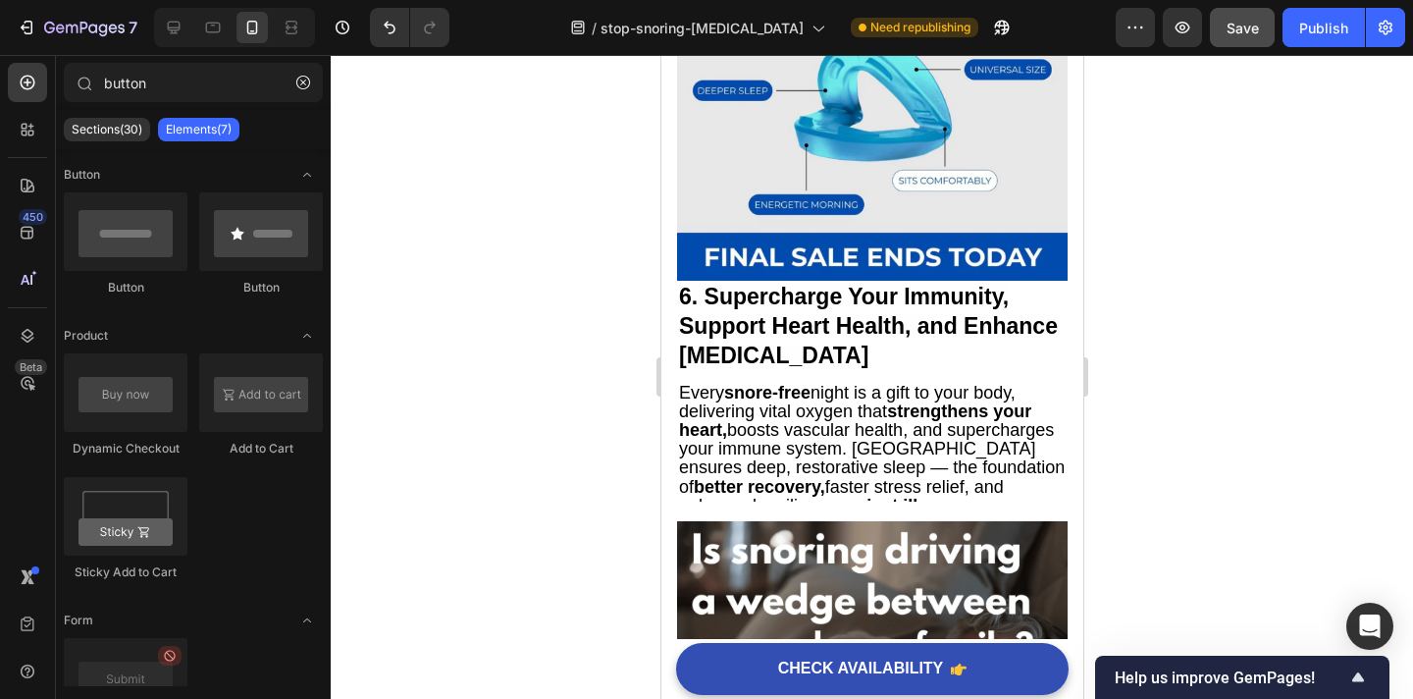
scroll to position [5127, 0]
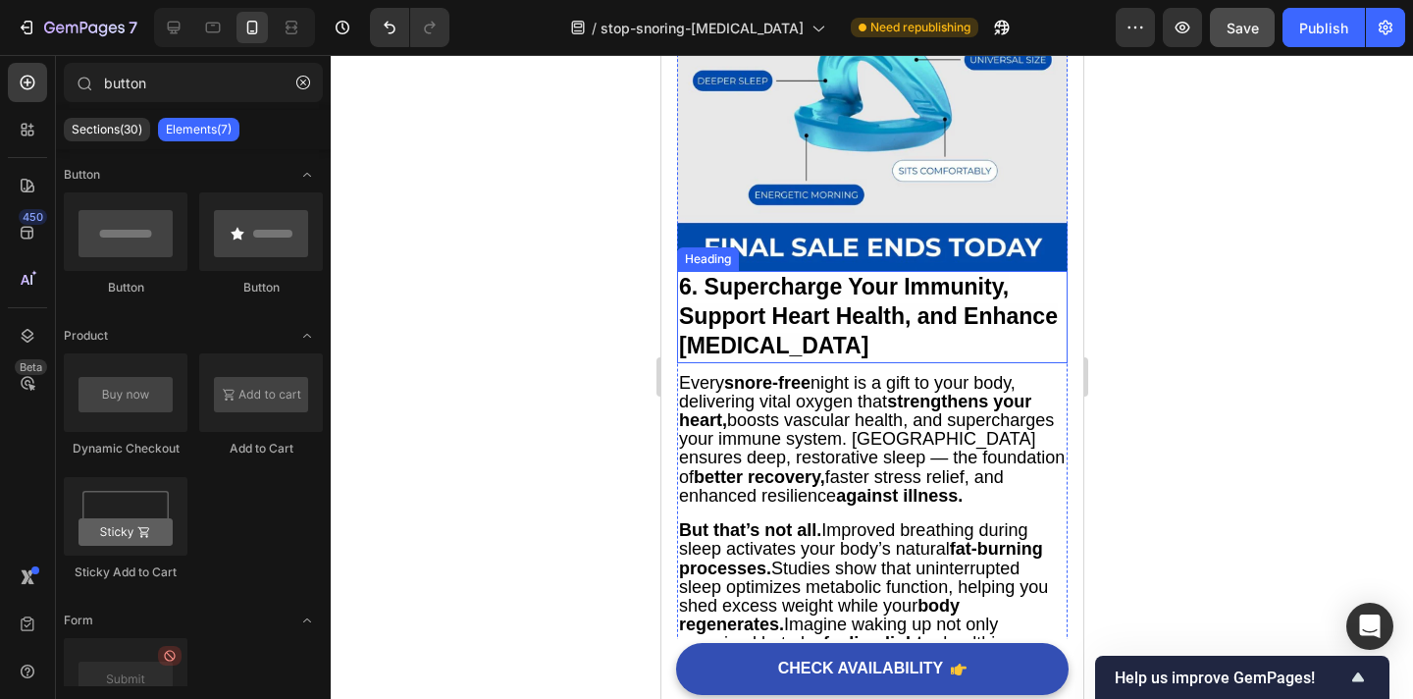
click at [839, 326] on strong "6. Supercharge Your Immunity, Support Heart Health, and Enhance Weight Manageme…" at bounding box center [867, 316] width 379 height 84
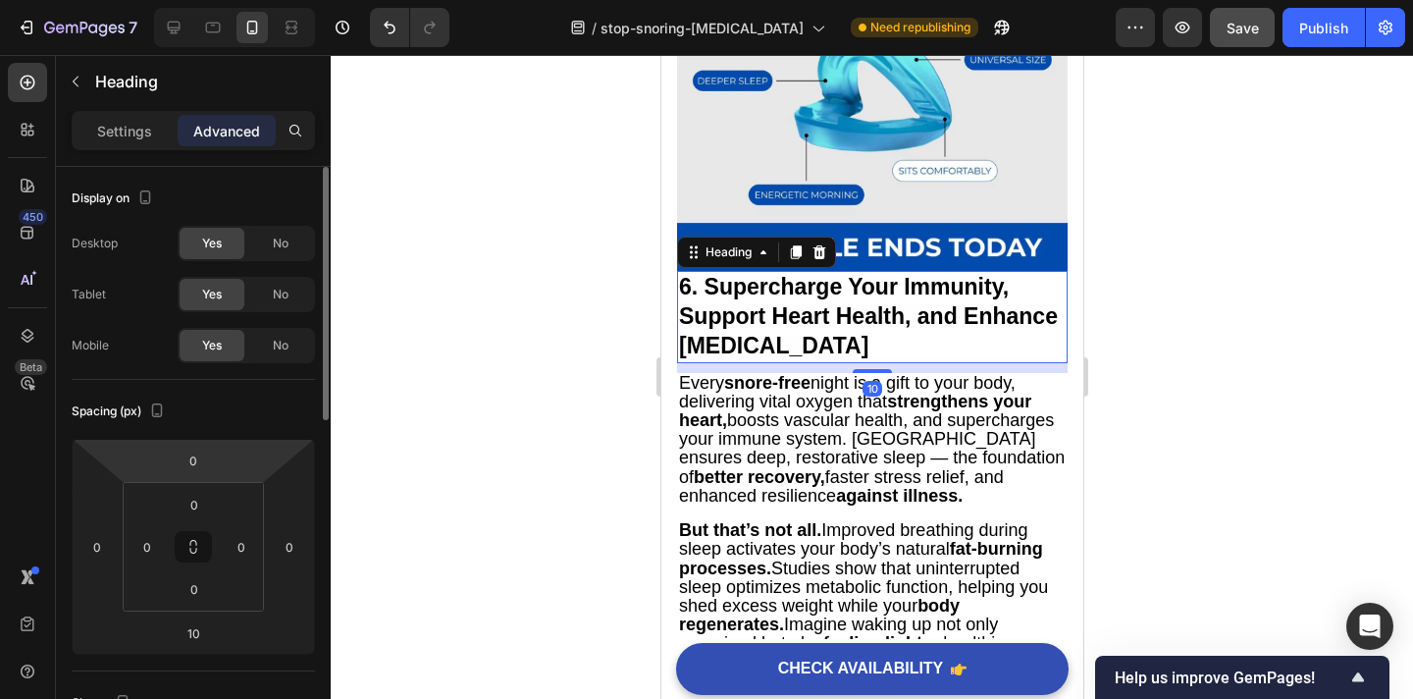
click at [219, 0] on html "7 / stop-snoring-sleep-apnea Need republishing Preview Save Publish 450 Beta bu…" at bounding box center [706, 0] width 1413 height 0
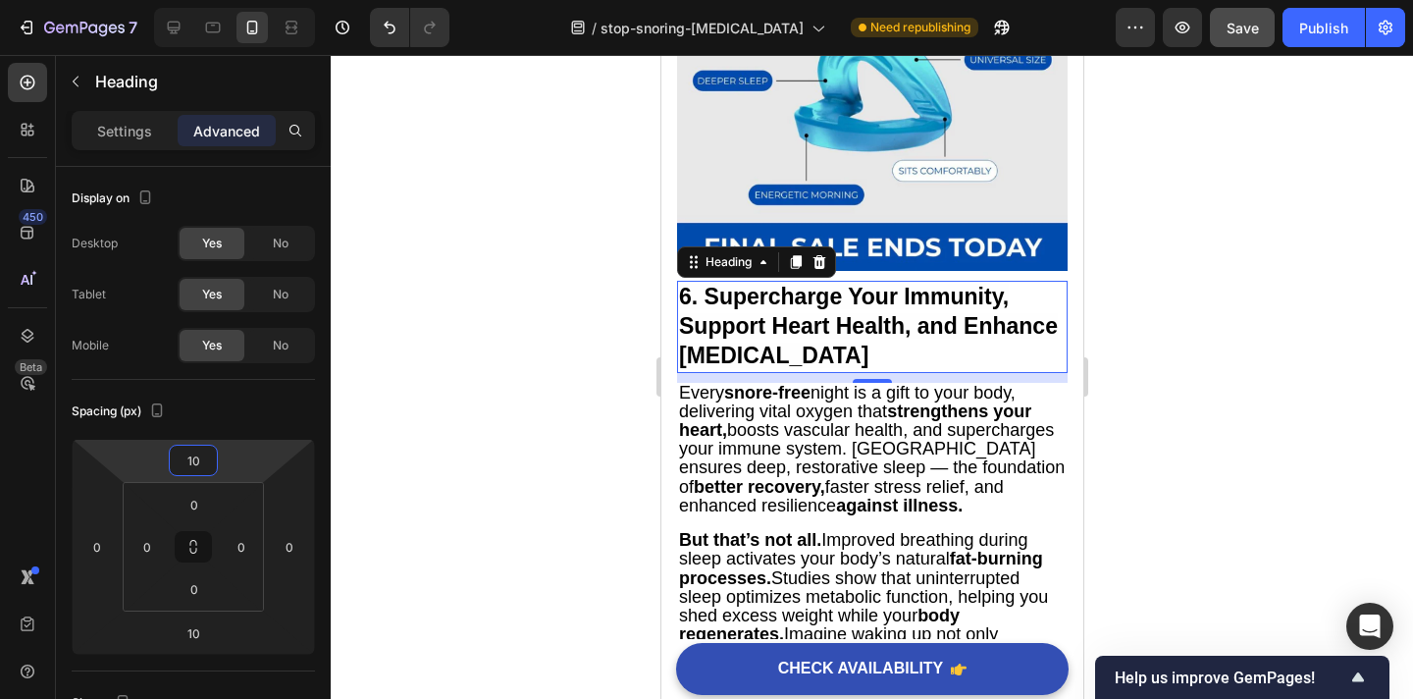
type input "10"
click at [1132, 427] on div at bounding box center [872, 377] width 1083 height 644
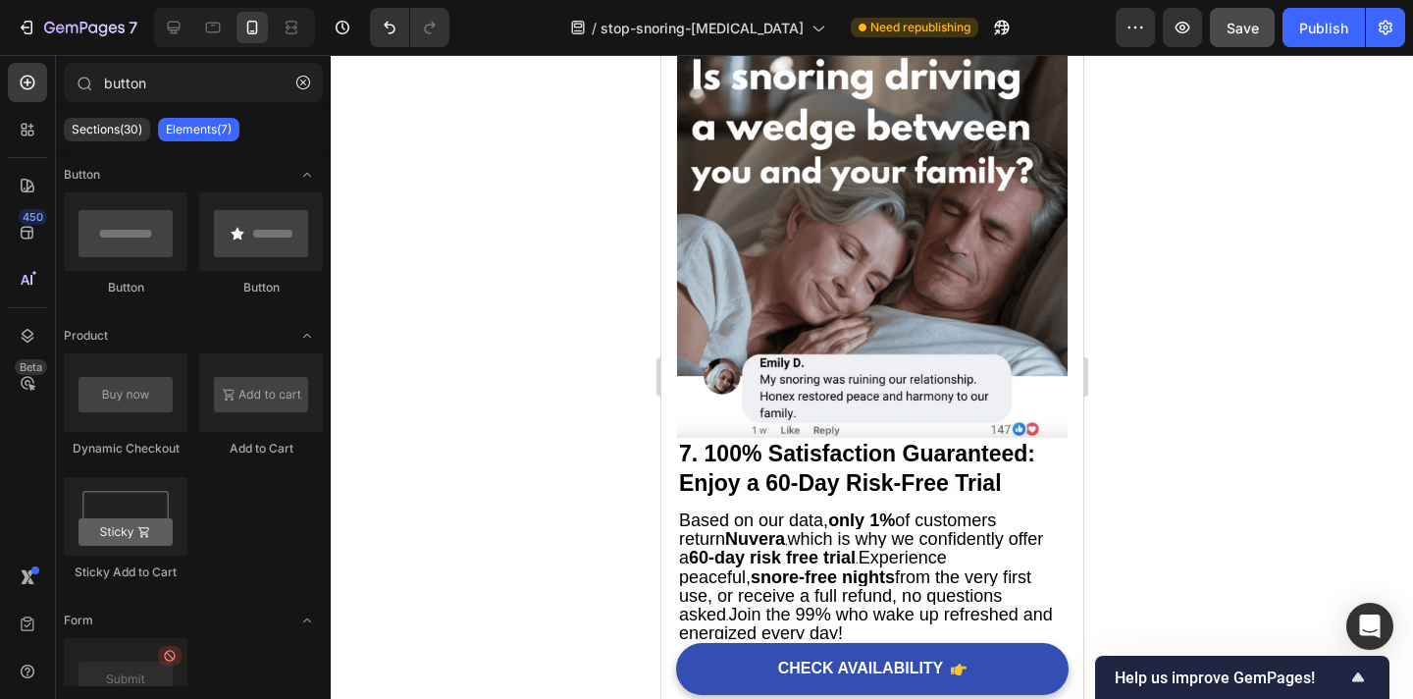
scroll to position [5965, 0]
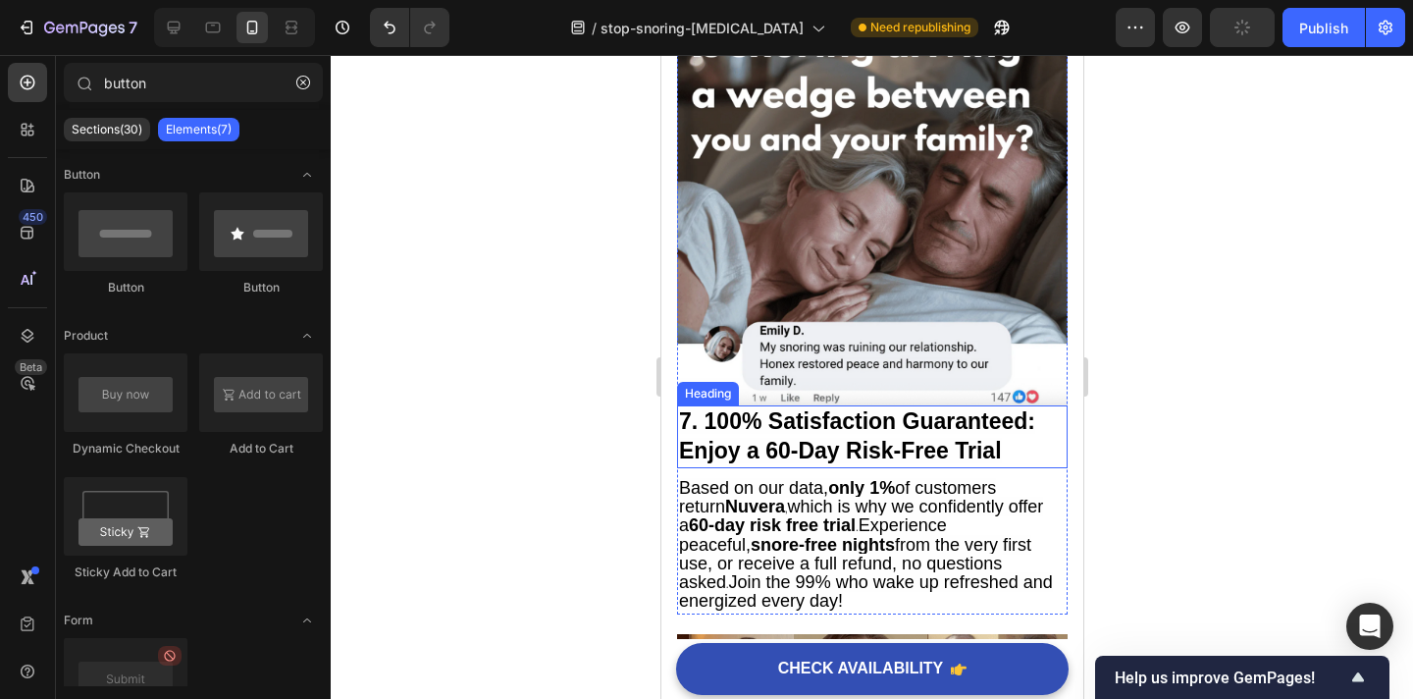
click at [868, 435] on h2 "7. 100% Satisfaction Guaranteed: Enjoy a 60-Day Risk-Free Trial" at bounding box center [871, 436] width 391 height 63
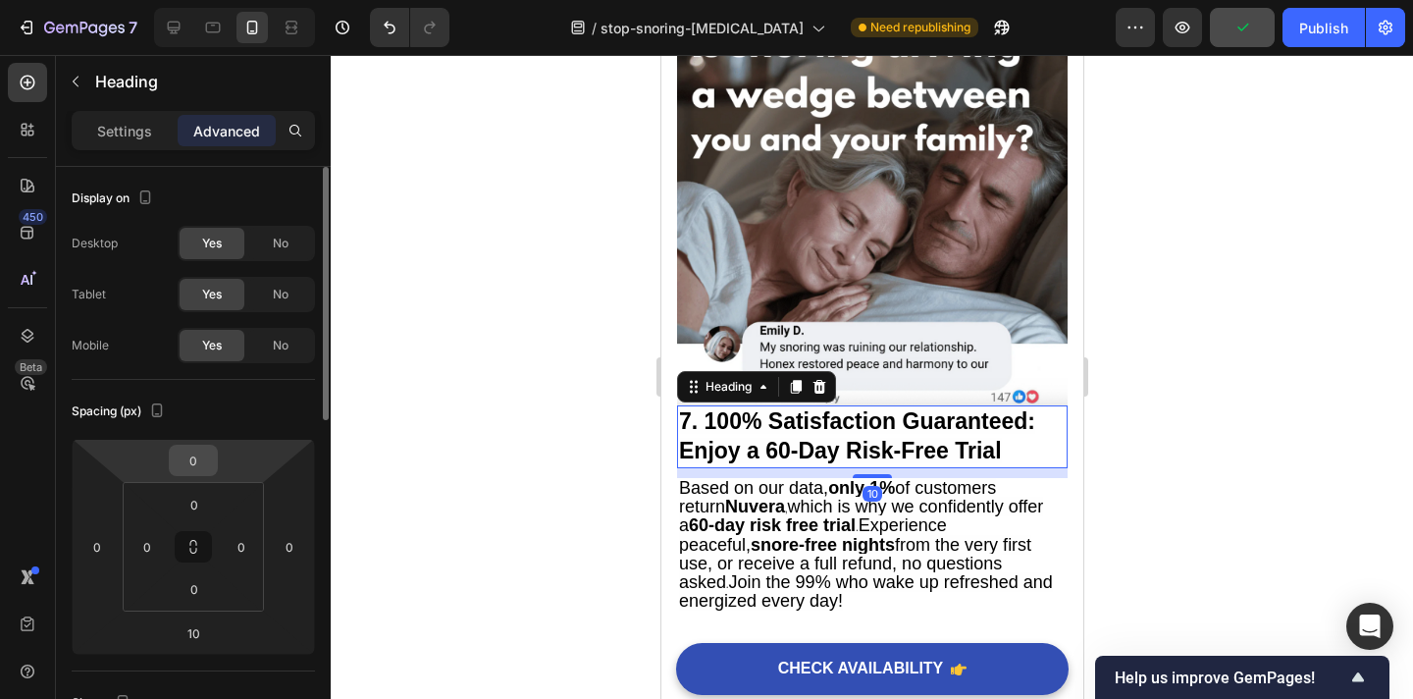
click at [197, 461] on input "0" at bounding box center [193, 460] width 39 height 29
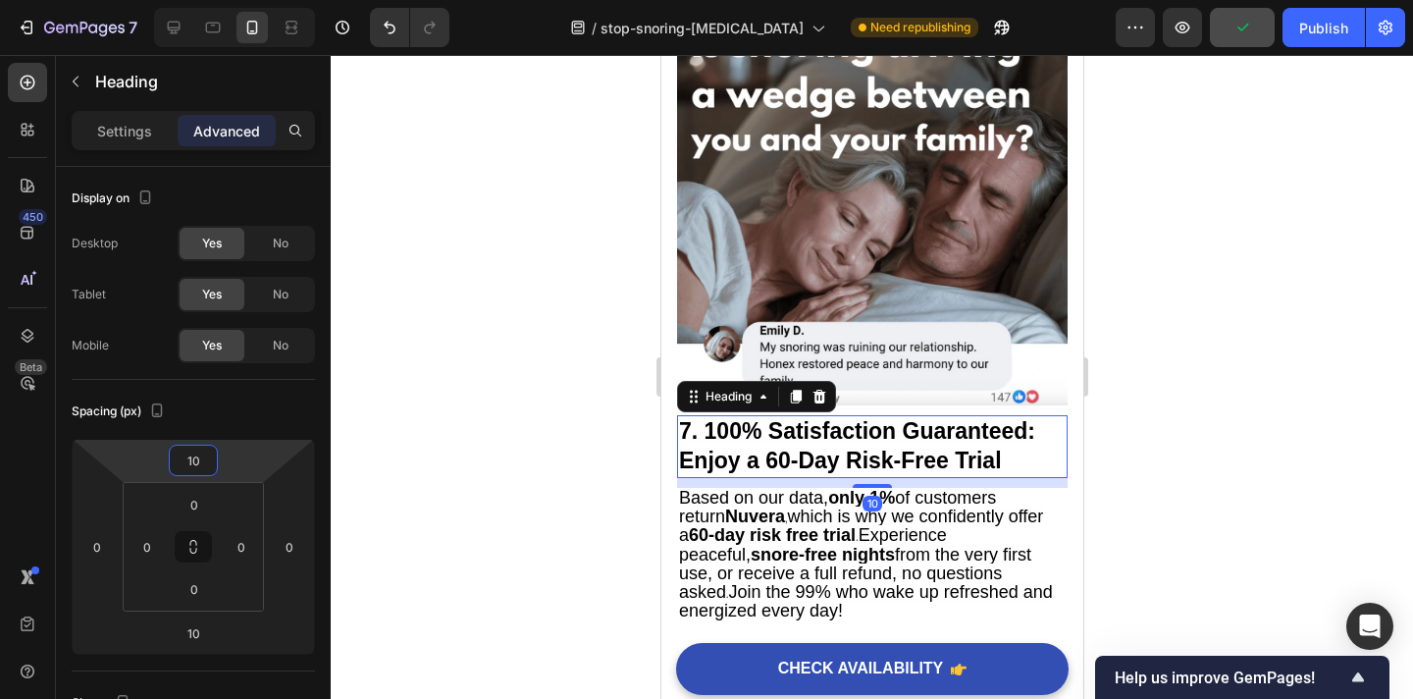
type input "10"
click at [1164, 379] on div at bounding box center [872, 377] width 1083 height 644
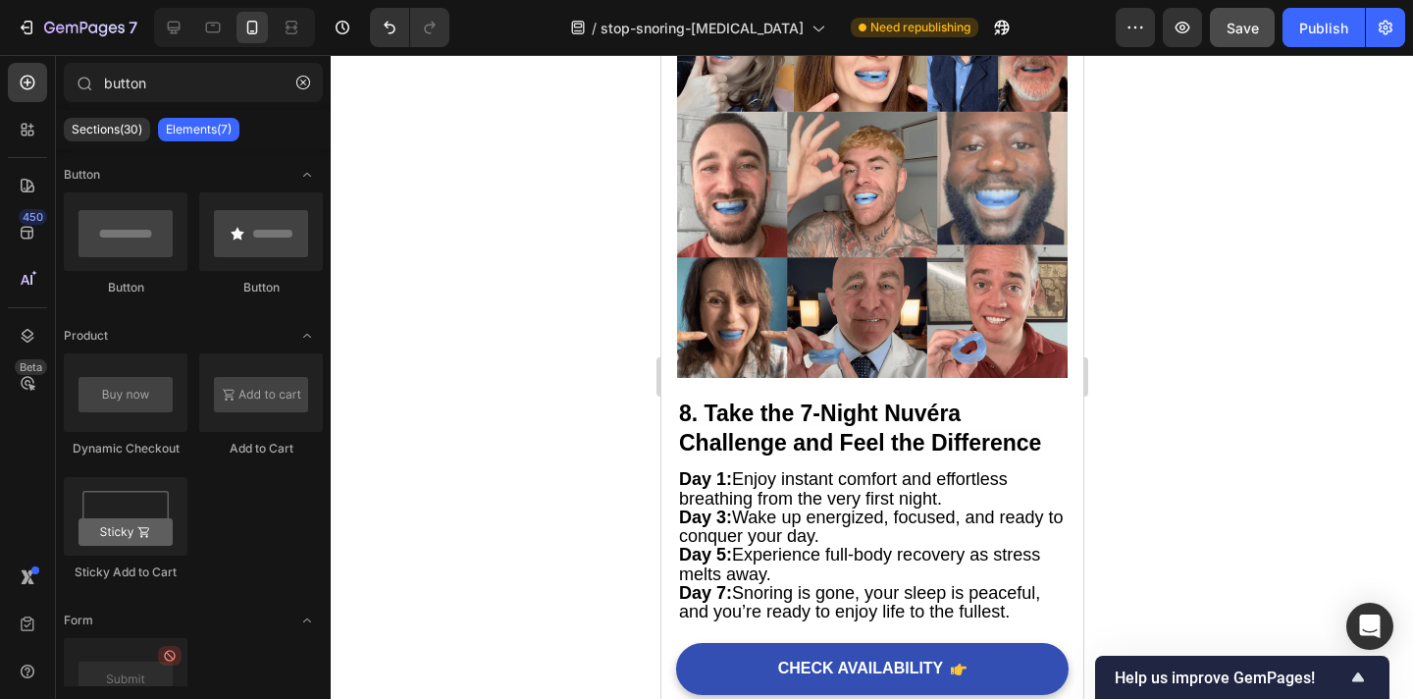
scroll to position [6651, 0]
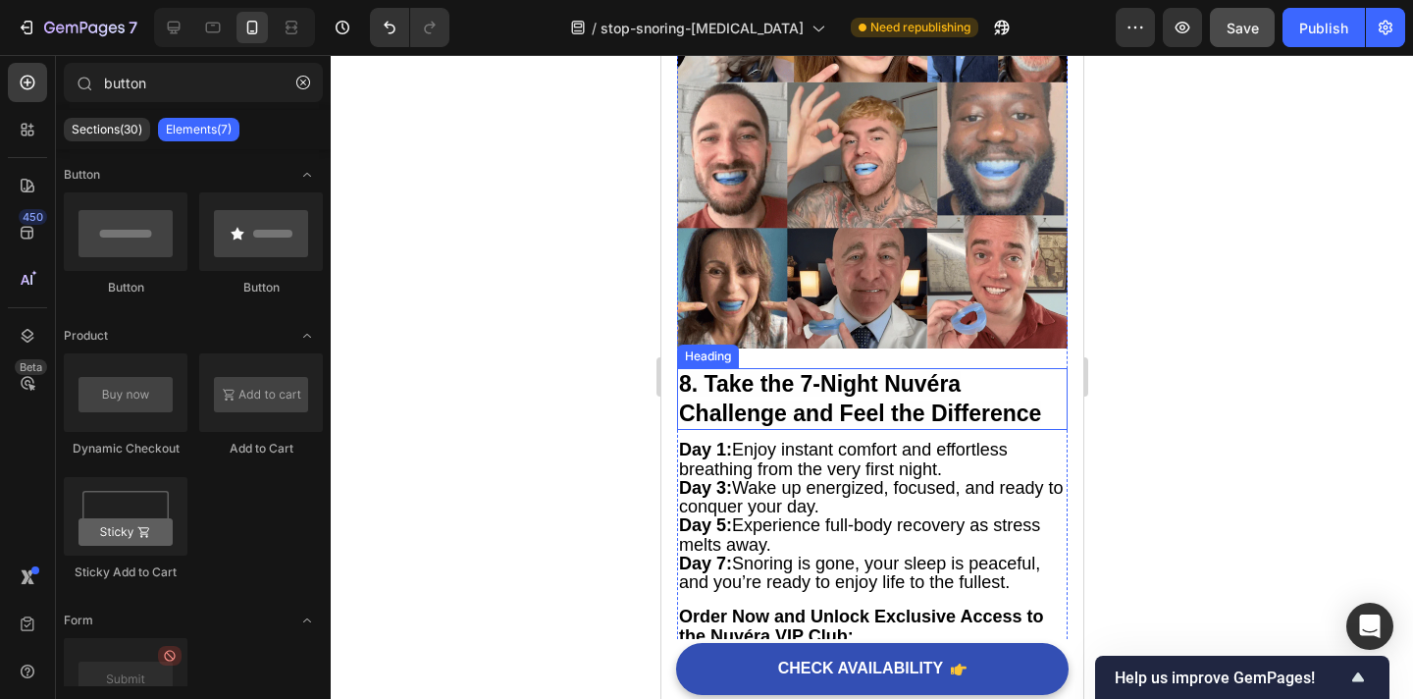
click at [853, 396] on strong "8. Take the 7-Night Nuvéra Challenge and Feel the Difference" at bounding box center [859, 398] width 362 height 55
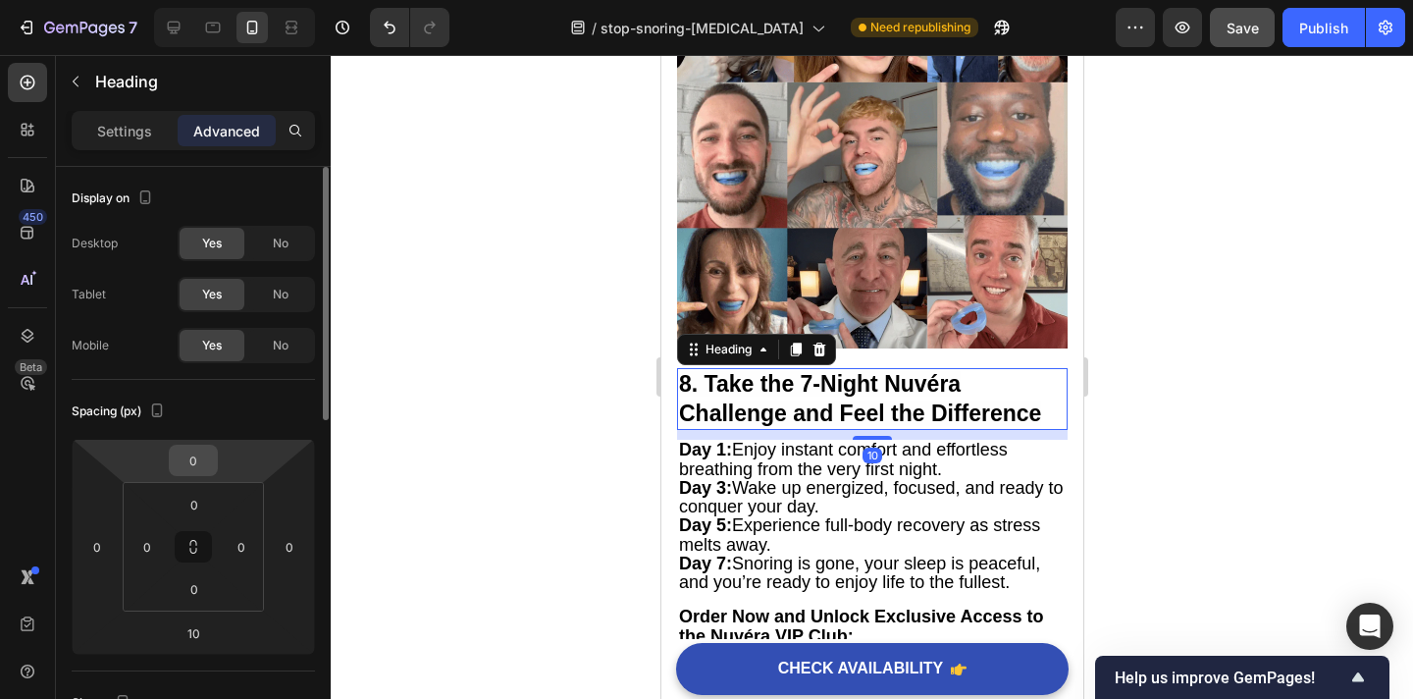
click at [209, 470] on input "0" at bounding box center [193, 460] width 39 height 29
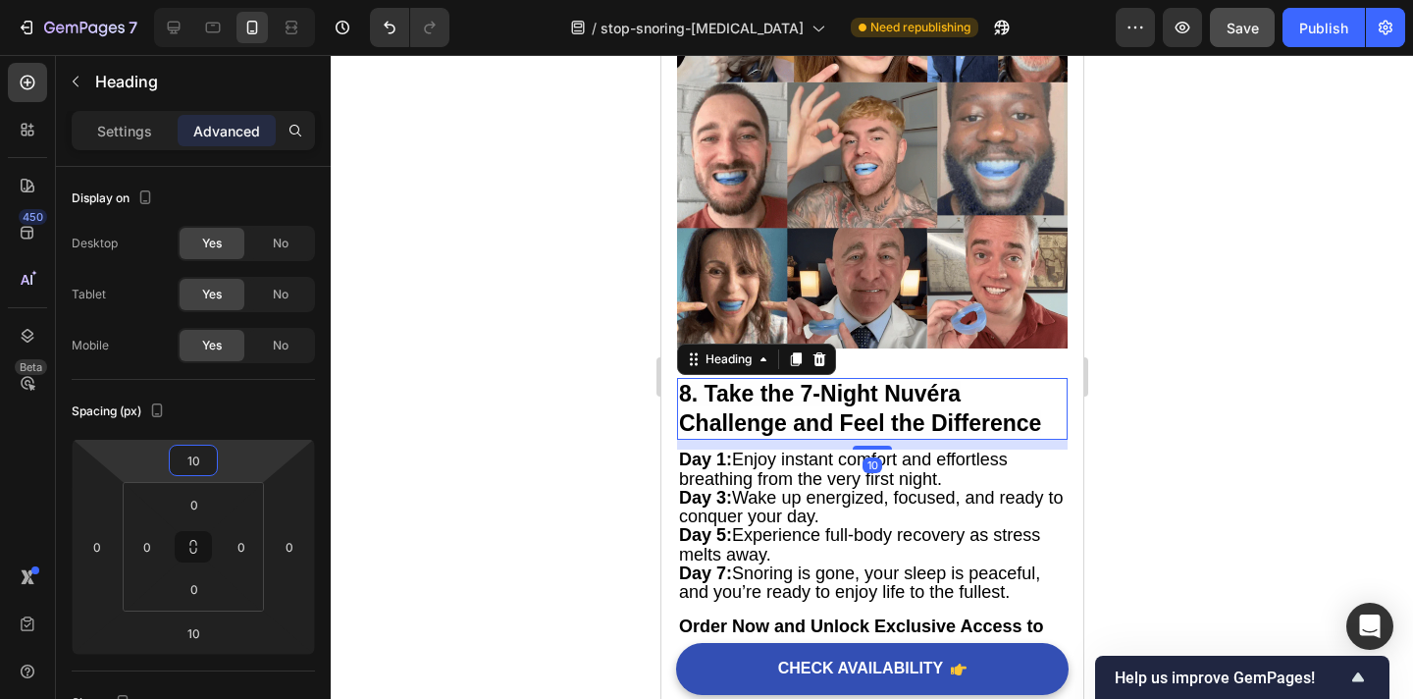
type input "10"
click at [1290, 311] on div at bounding box center [872, 377] width 1083 height 644
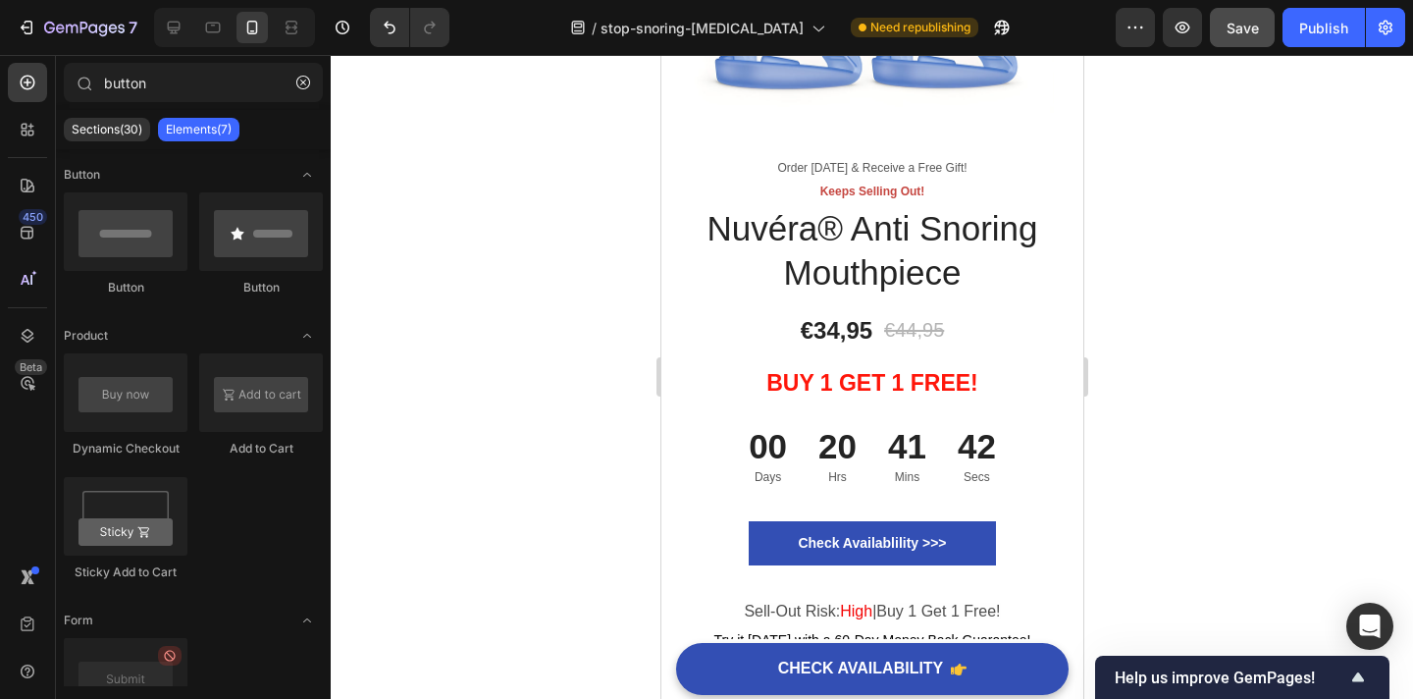
scroll to position [7806, 0]
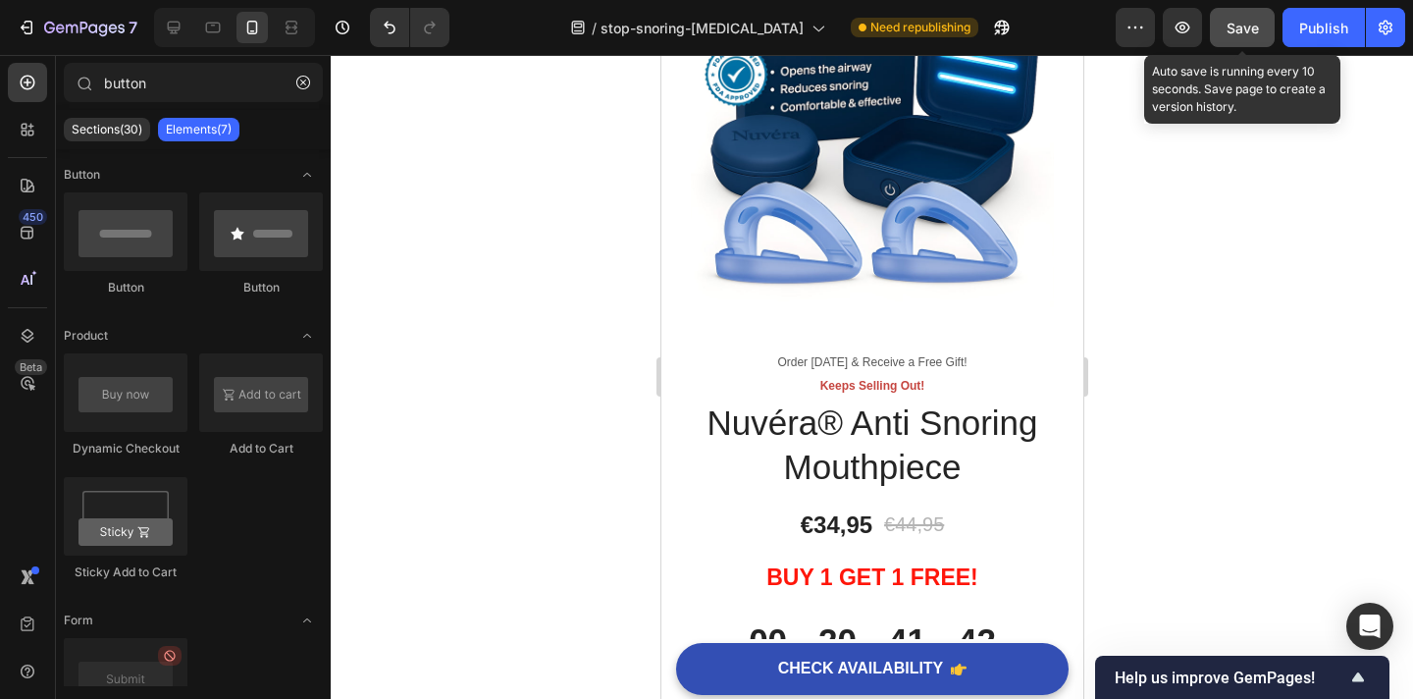
click at [1244, 21] on span "Save" at bounding box center [1243, 28] width 32 height 17
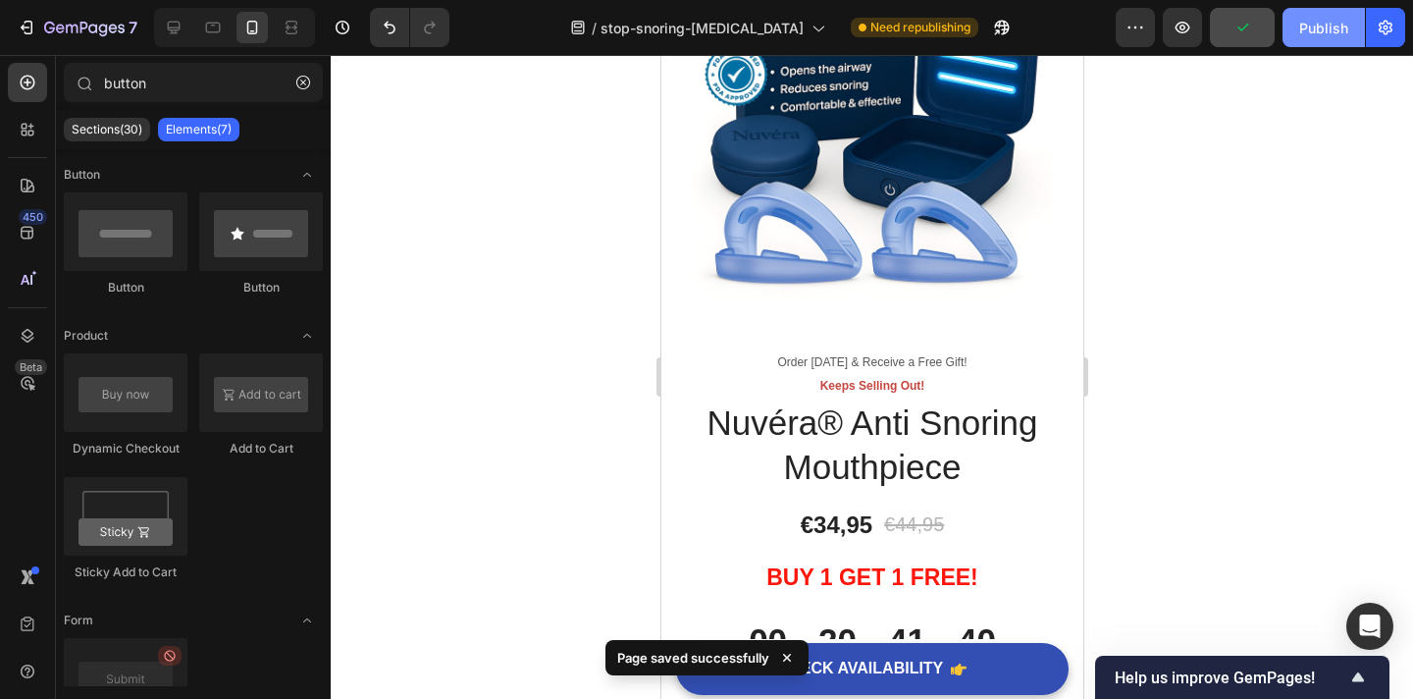
click at [1323, 30] on div "Publish" at bounding box center [1323, 28] width 49 height 21
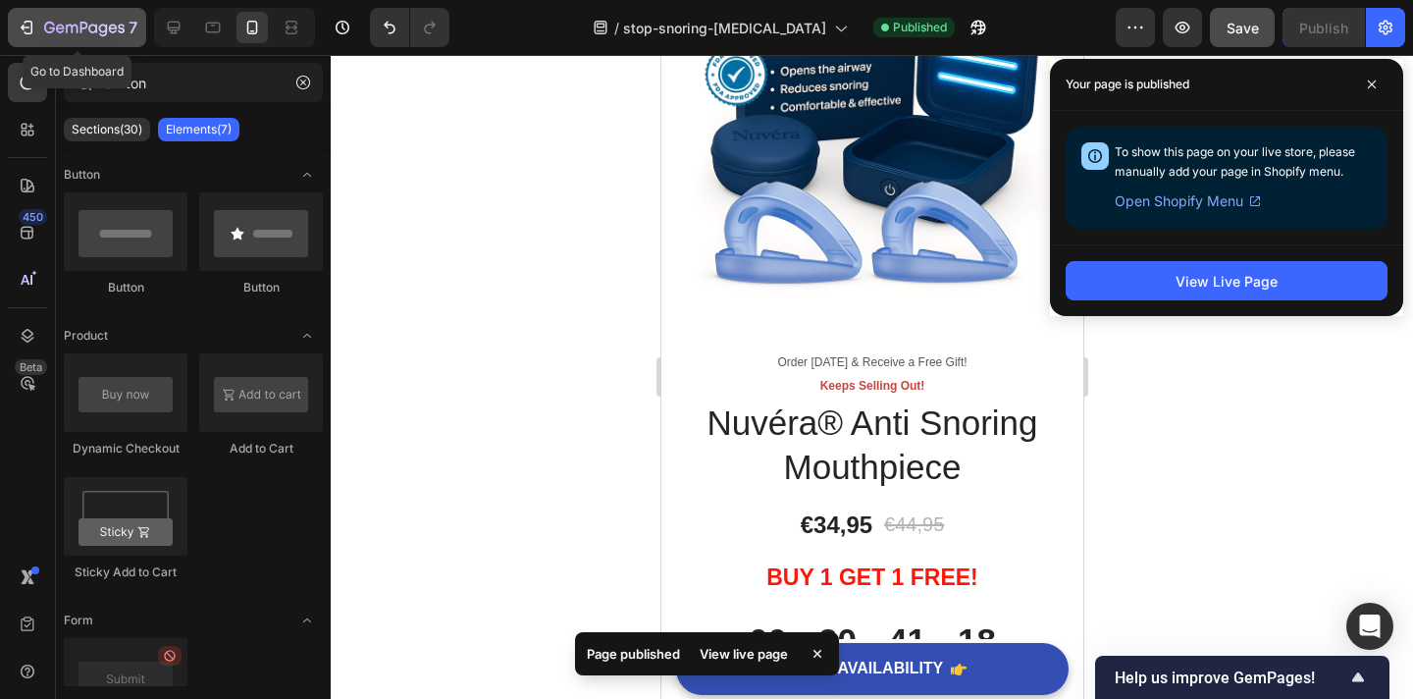
click at [29, 36] on div "7" at bounding box center [77, 28] width 121 height 24
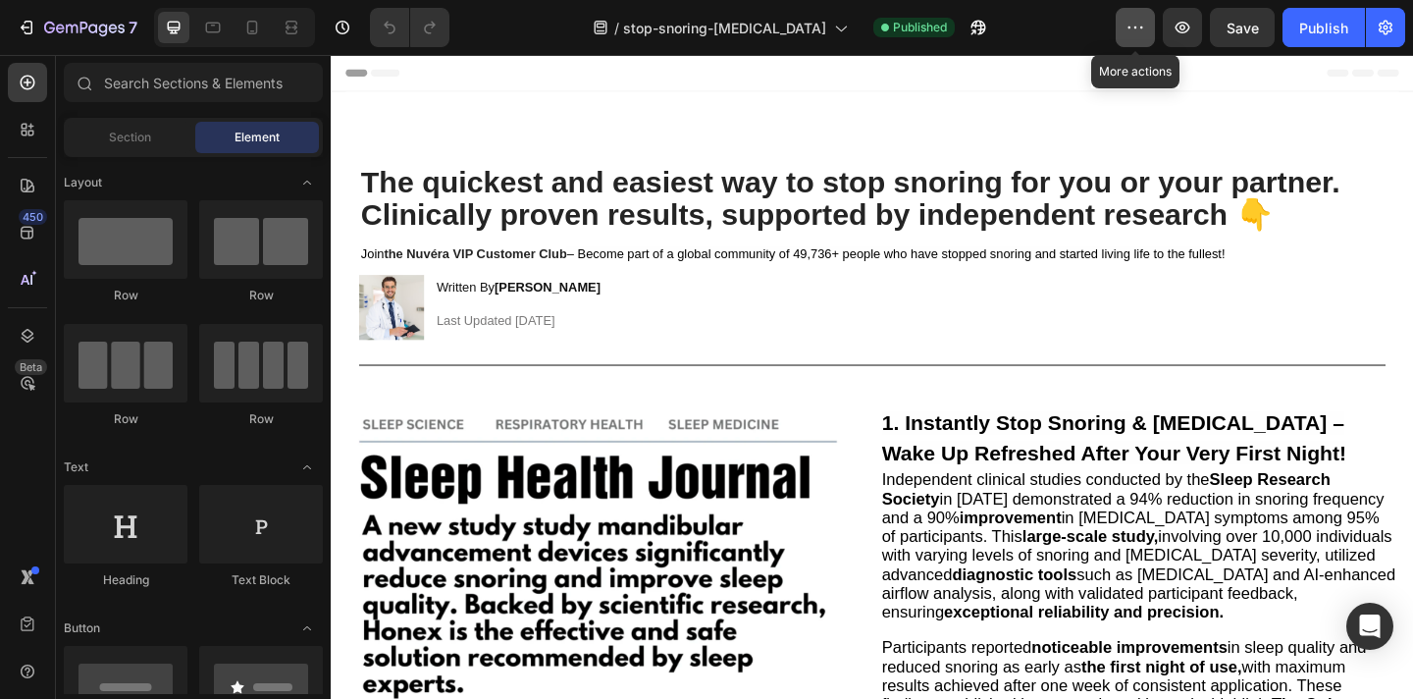
click at [1140, 30] on icon "button" at bounding box center [1136, 28] width 20 height 20
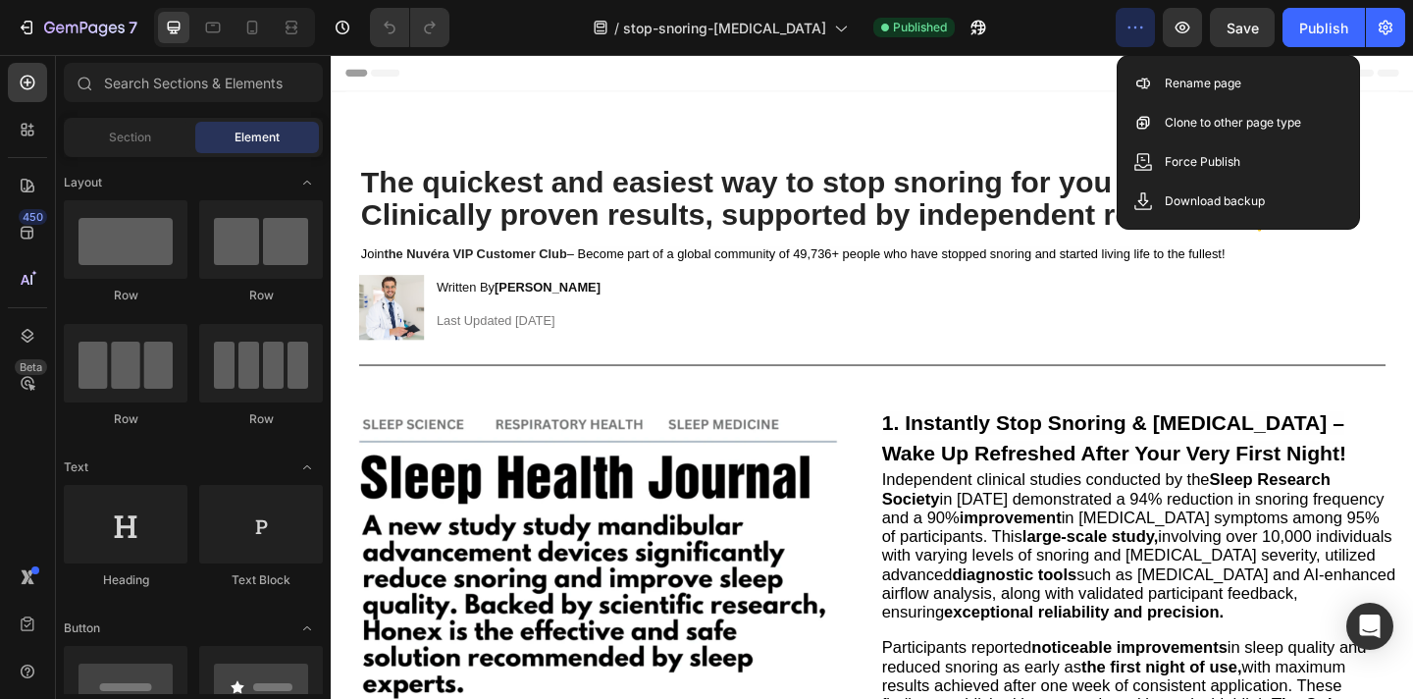
click at [1140, 30] on icon "button" at bounding box center [1136, 28] width 20 height 20
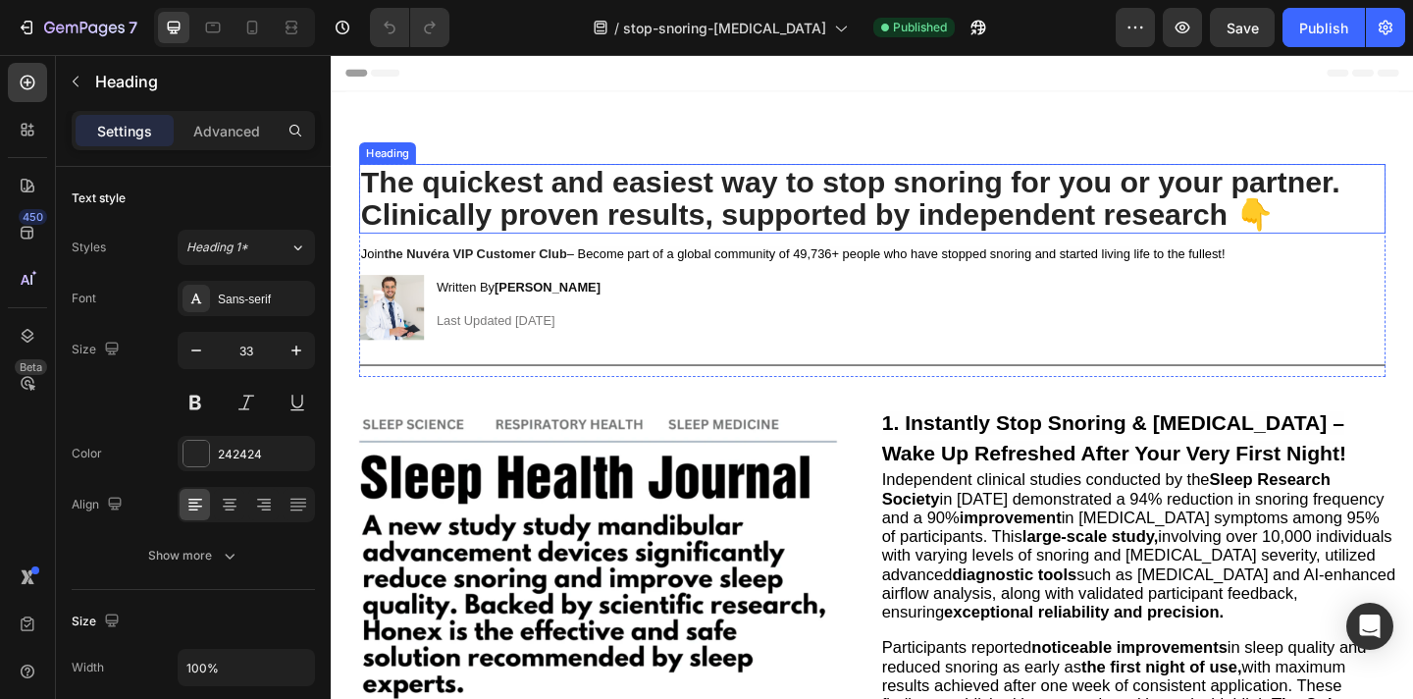
click at [514, 185] on strong "The quickest and easiest way to stop snoring for you or your partner. Clinicall…" at bounding box center [896, 211] width 1066 height 72
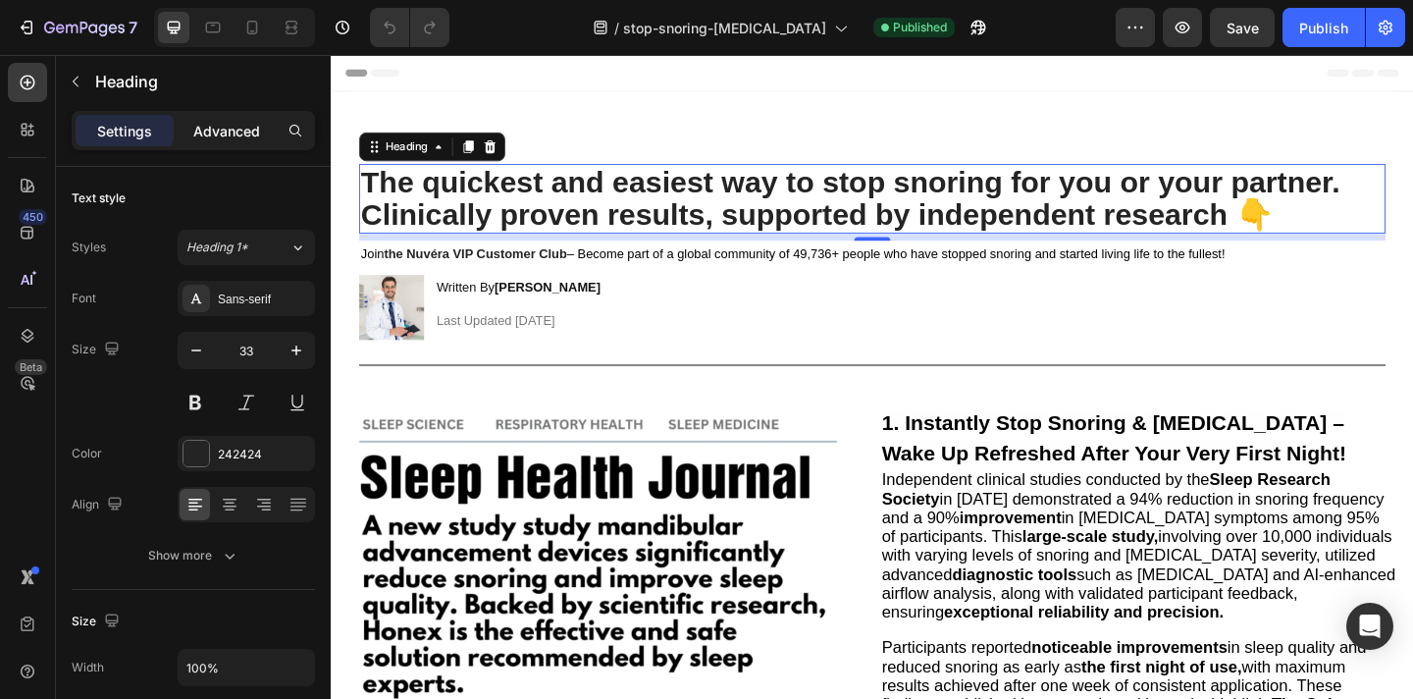
click at [245, 134] on p "Advanced" at bounding box center [226, 131] width 67 height 21
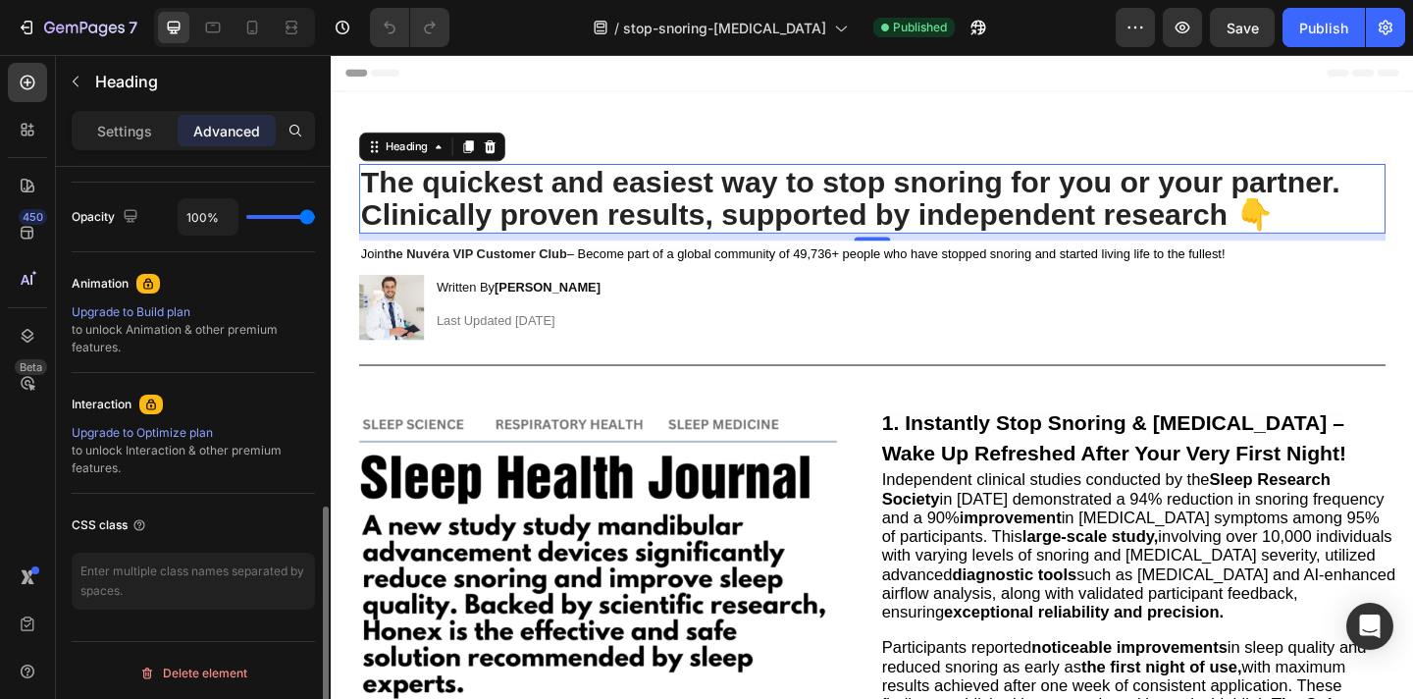
scroll to position [774, 0]
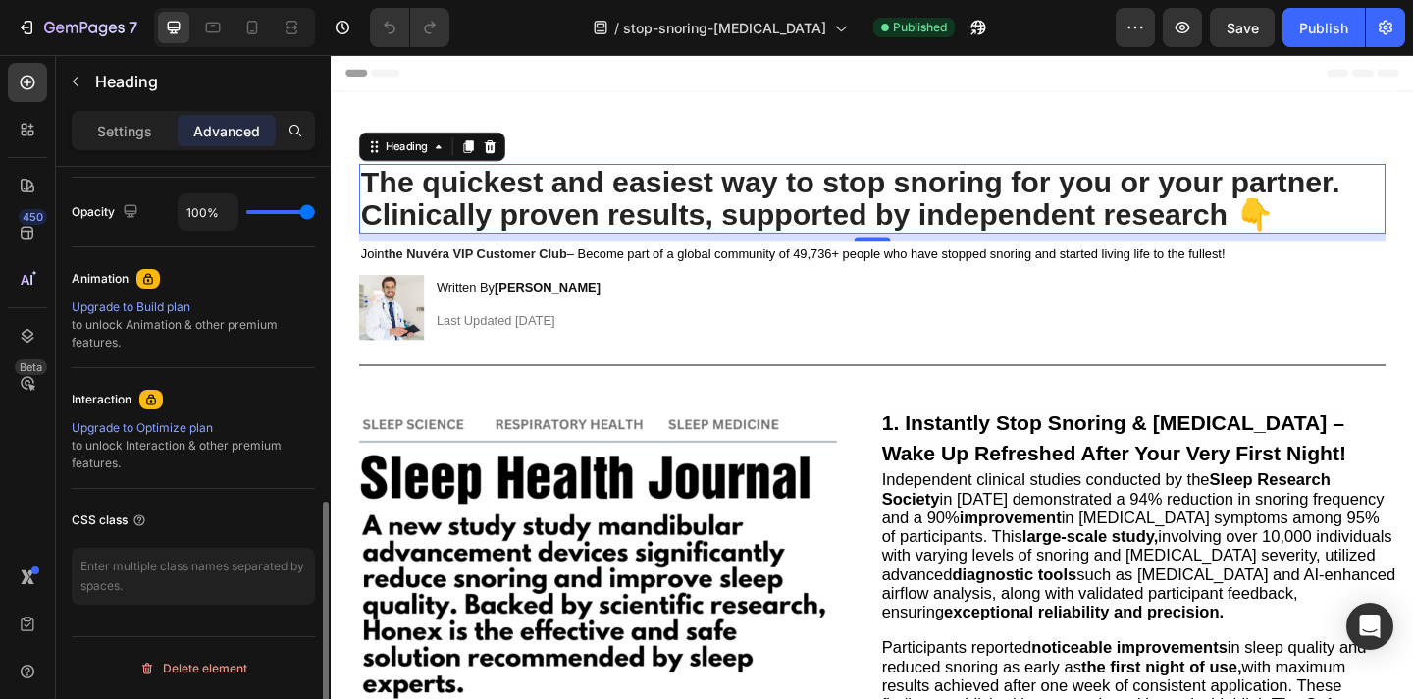
click at [152, 139] on div "Settings" at bounding box center [125, 130] width 98 height 31
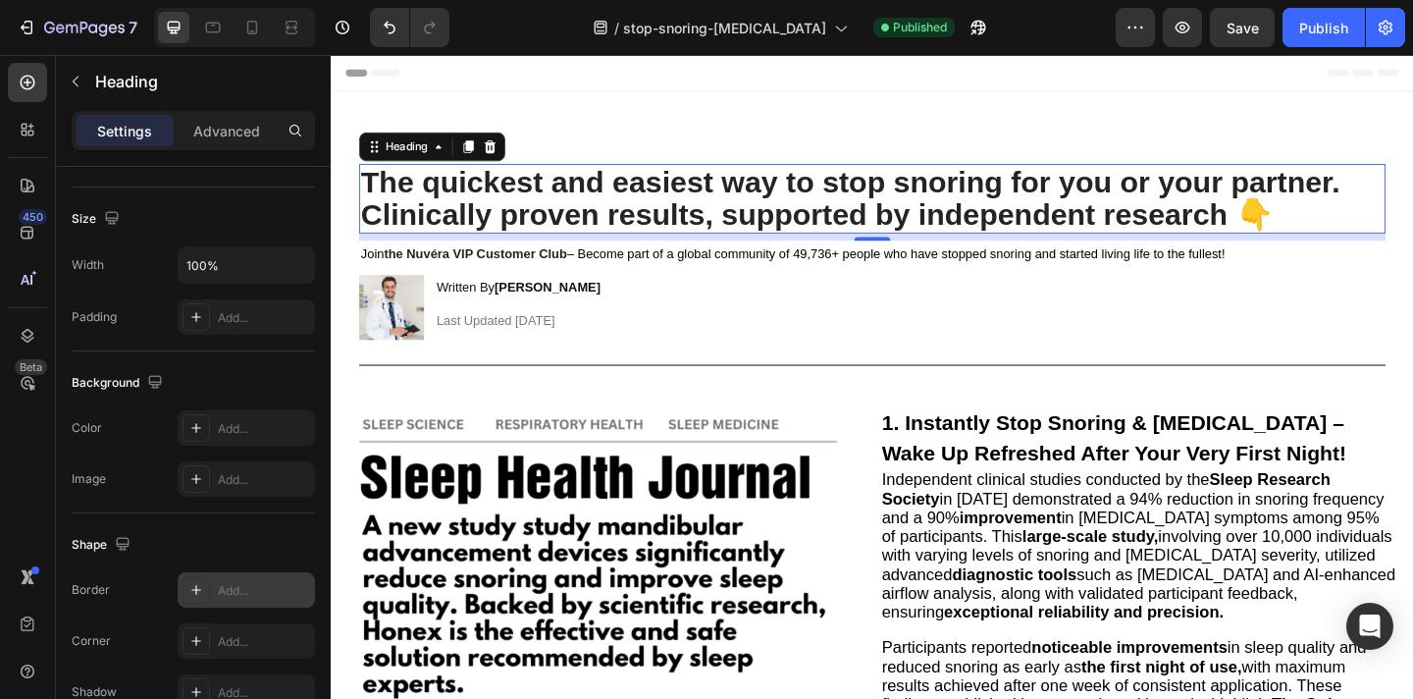
scroll to position [0, 0]
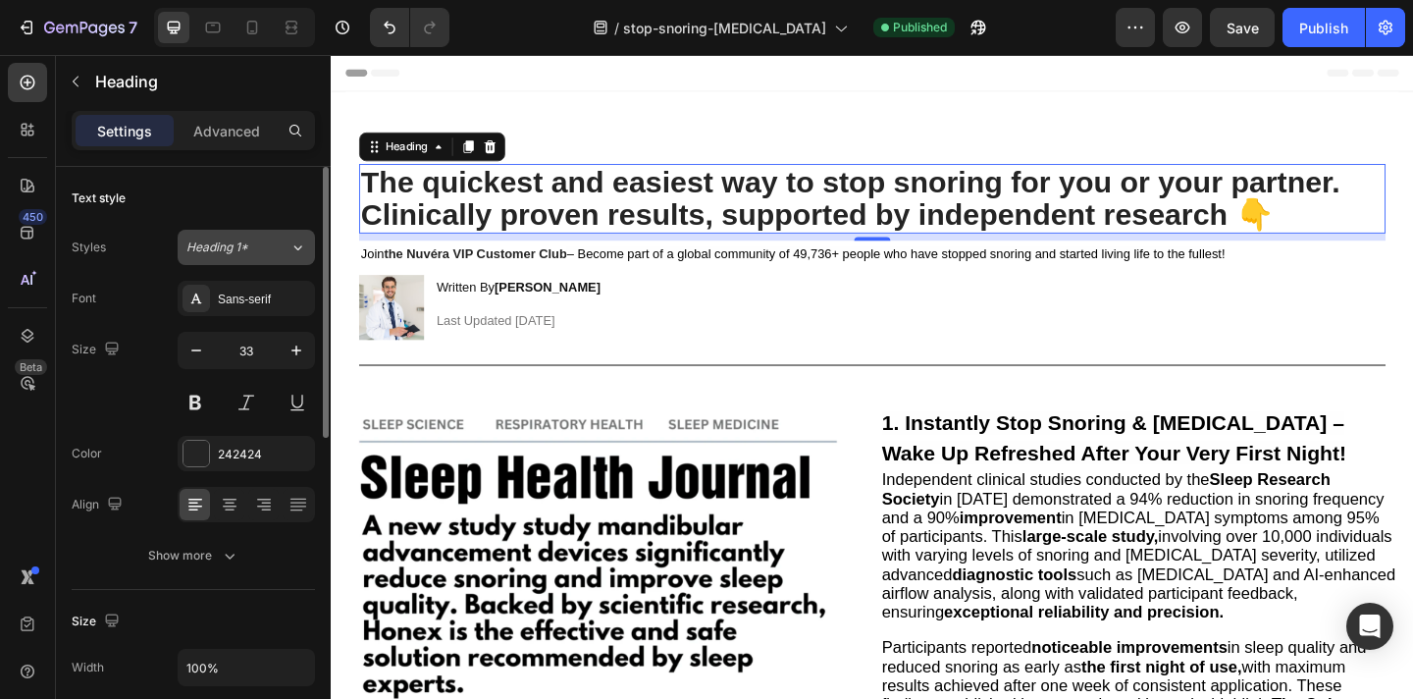
click at [256, 256] on button "Heading 1*" at bounding box center [246, 247] width 137 height 35
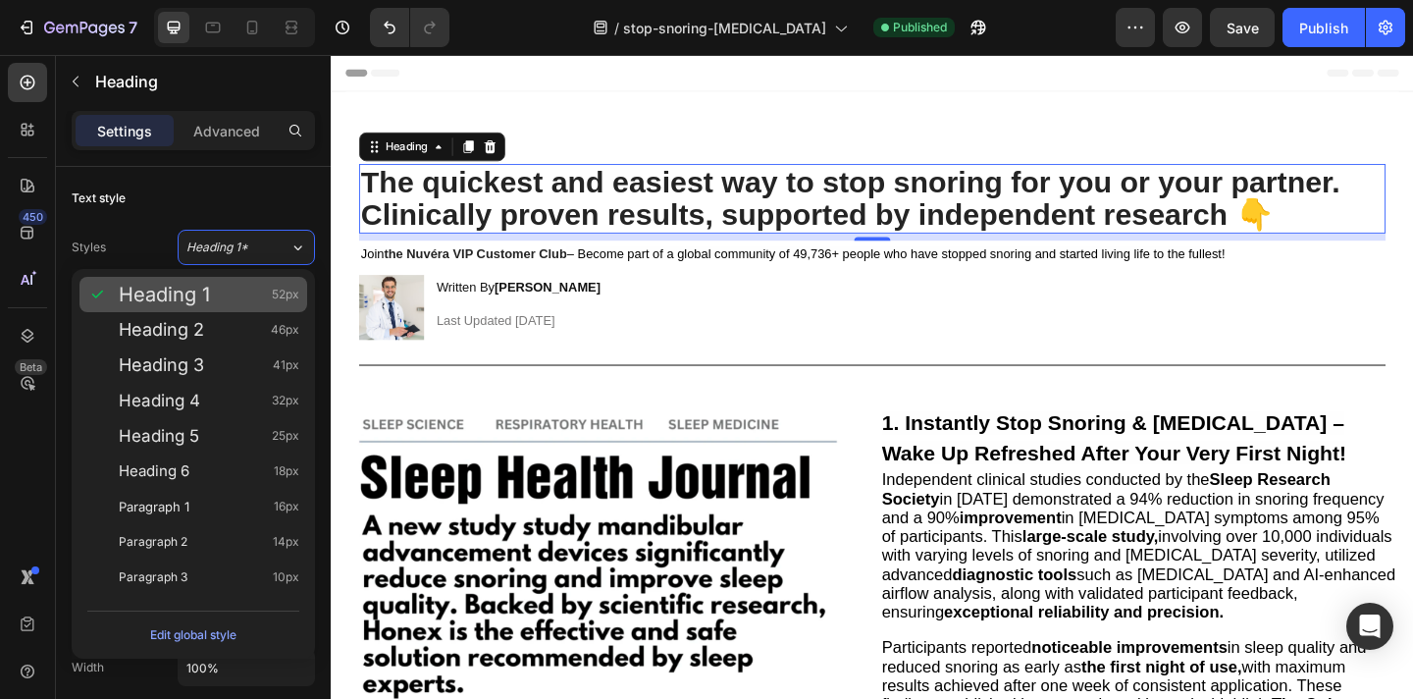
click at [250, 282] on div "Heading 1 52px" at bounding box center [193, 294] width 228 height 35
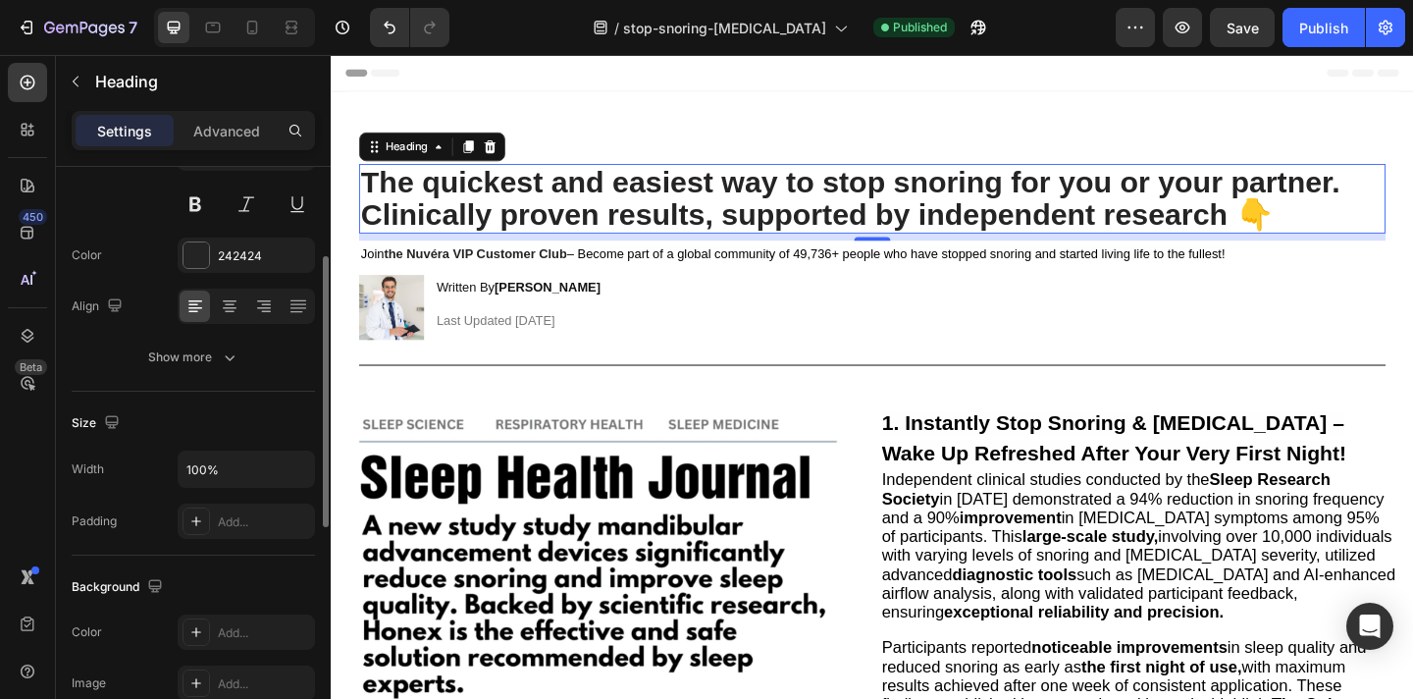
scroll to position [240, 0]
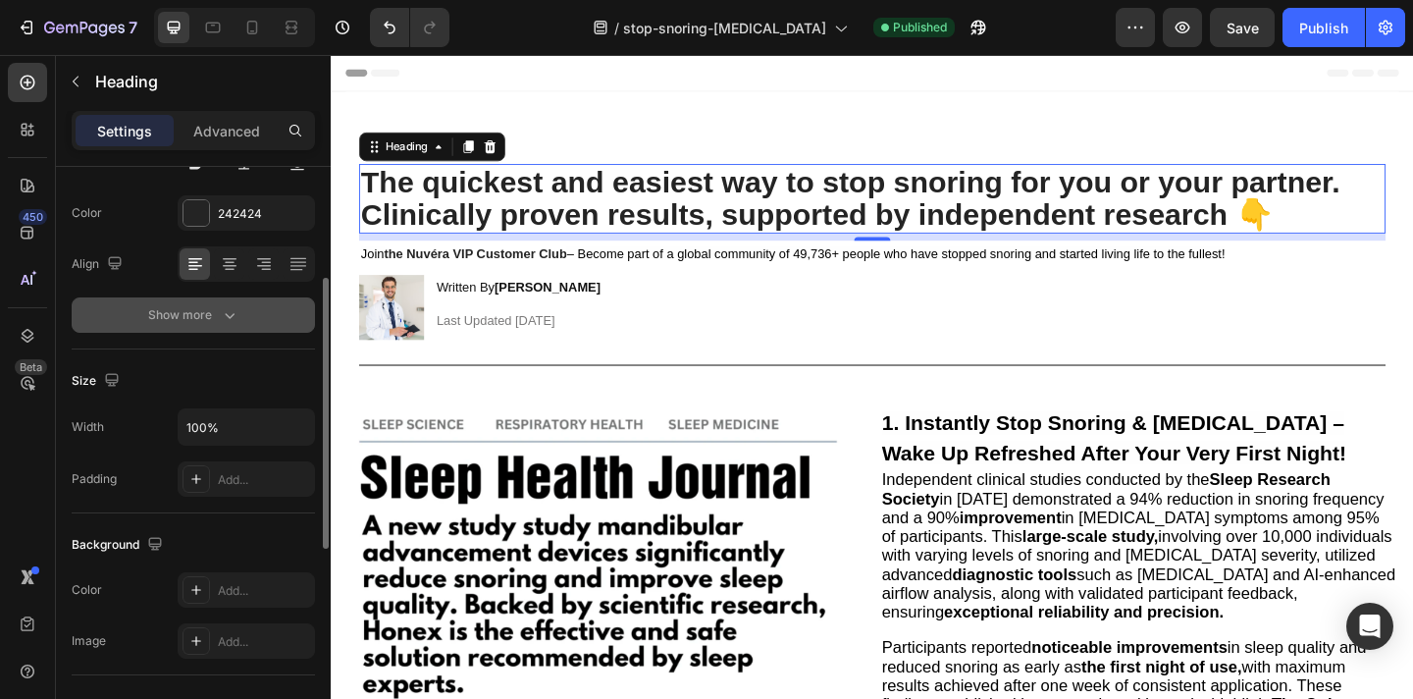
click at [204, 311] on div "Show more" at bounding box center [193, 315] width 91 height 20
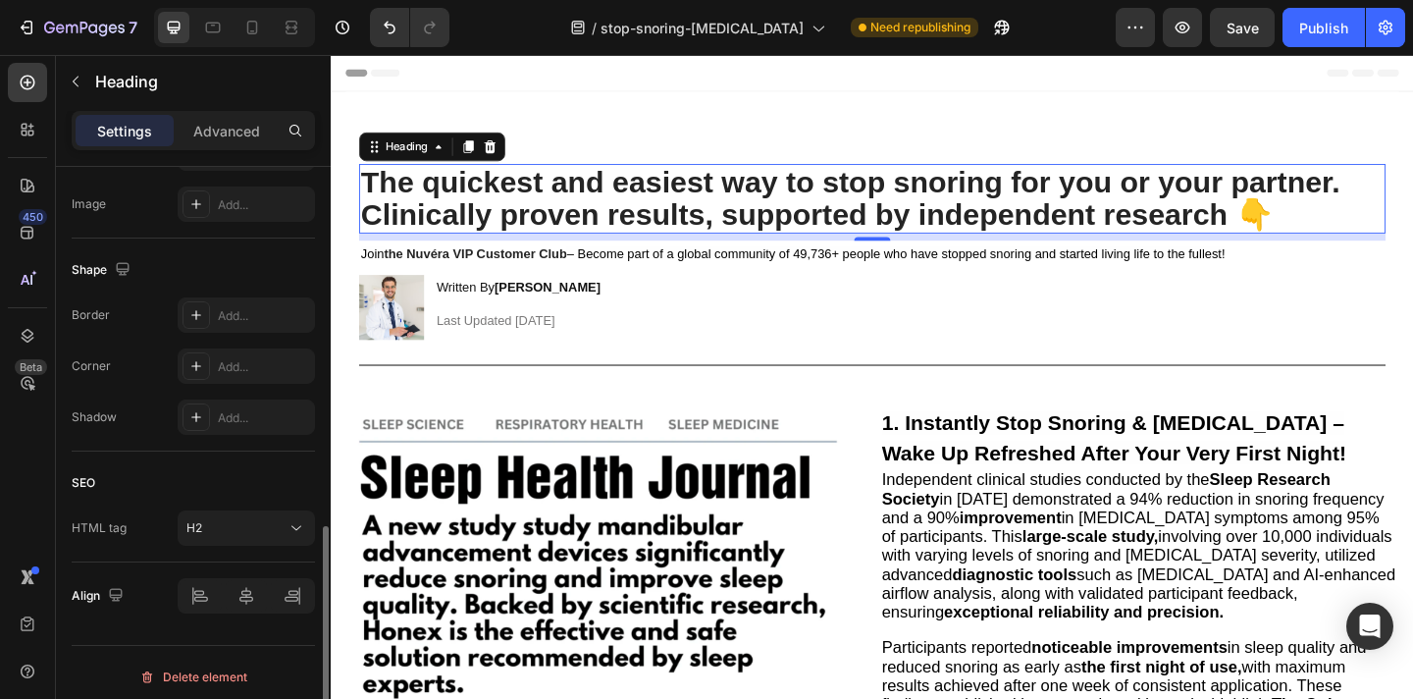
scroll to position [945, 0]
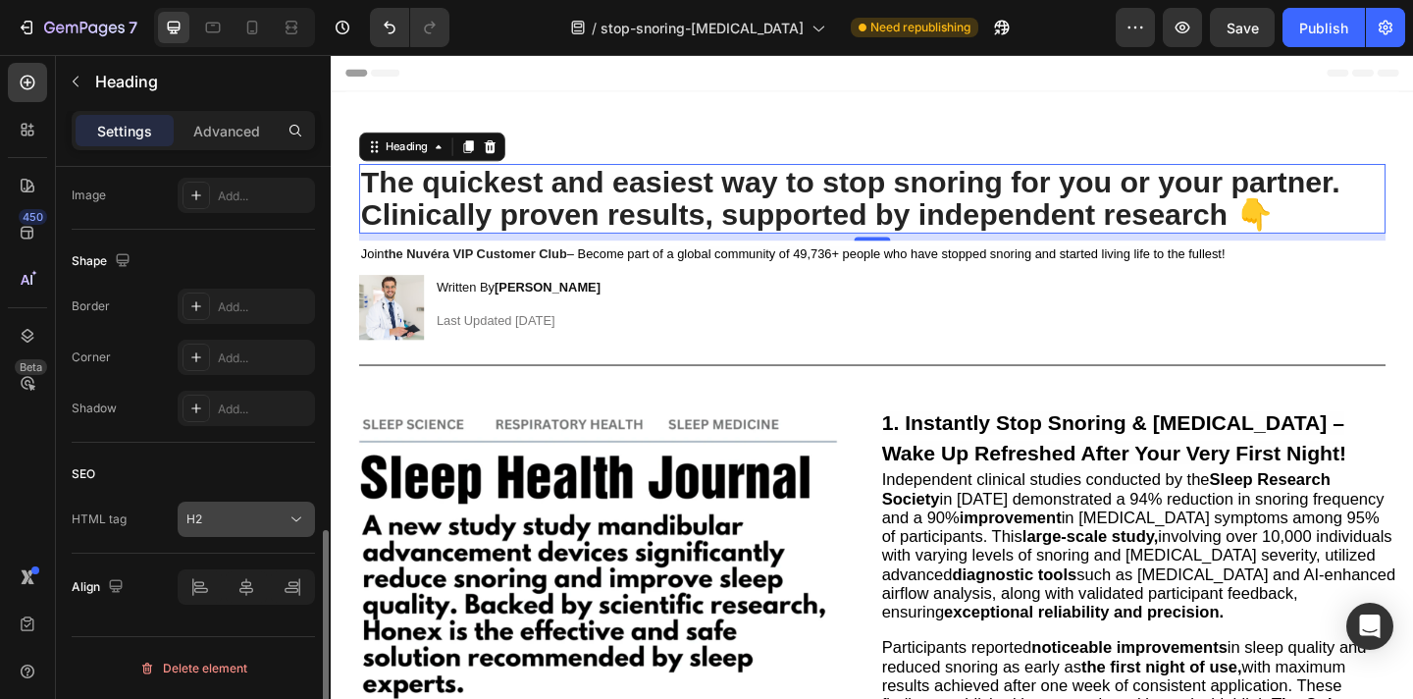
click at [236, 514] on div "H2" at bounding box center [236, 519] width 100 height 18
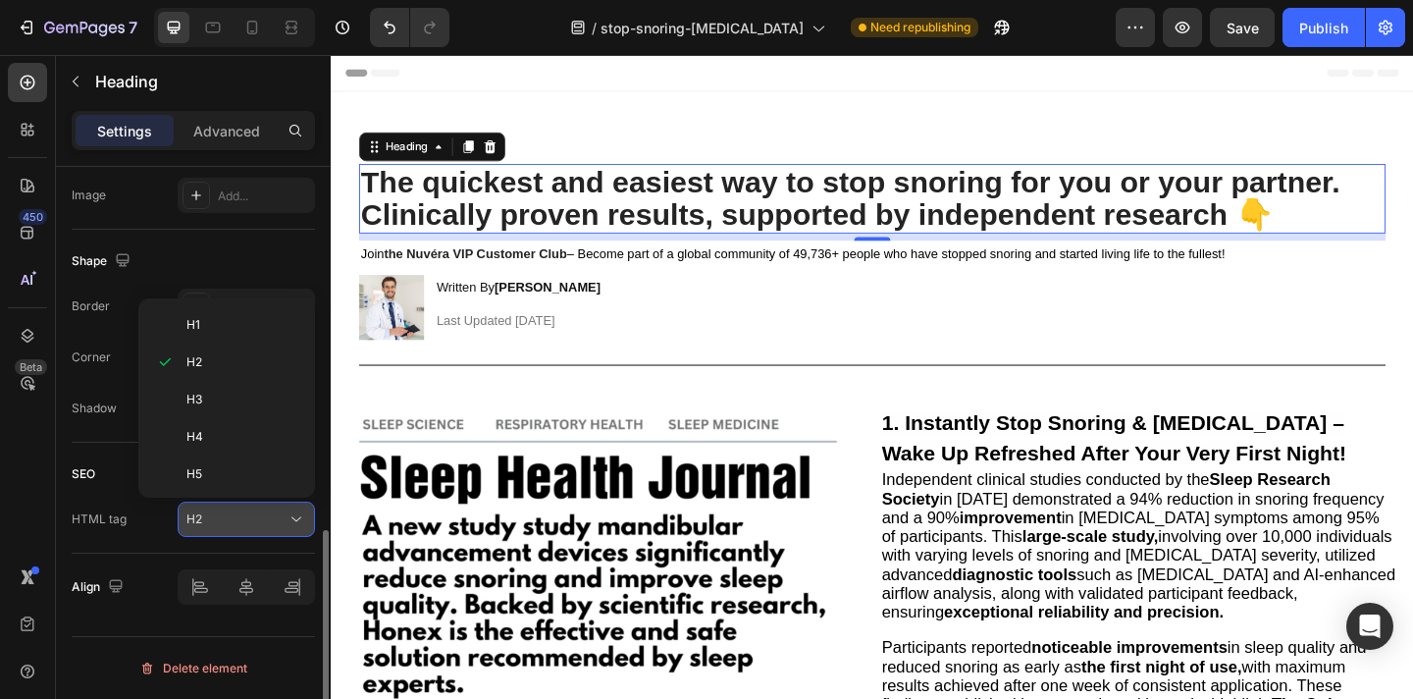
click at [236, 514] on div "H2" at bounding box center [236, 519] width 100 height 18
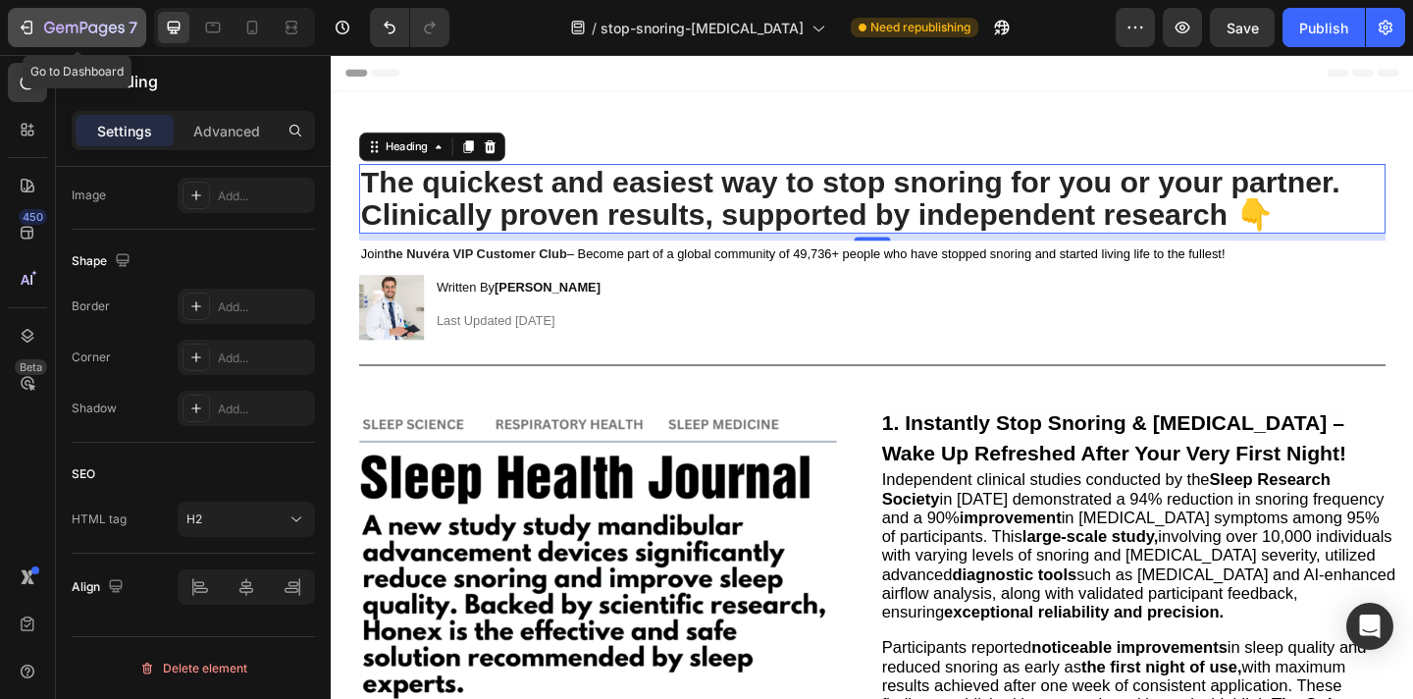
click at [15, 31] on button "7" at bounding box center [77, 27] width 138 height 39
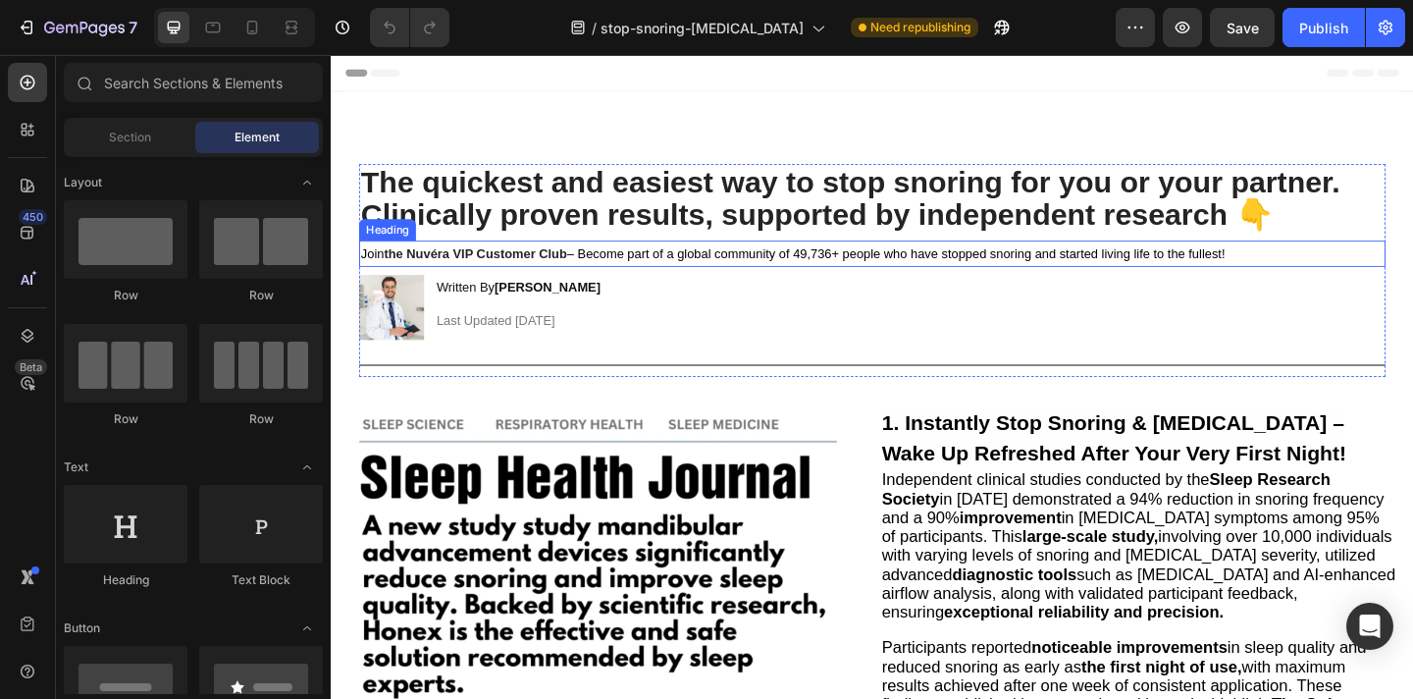
click at [845, 272] on span "– Become part of a global community of 49,736+ people who have stopped snoring …" at bounding box center [945, 271] width 716 height 16
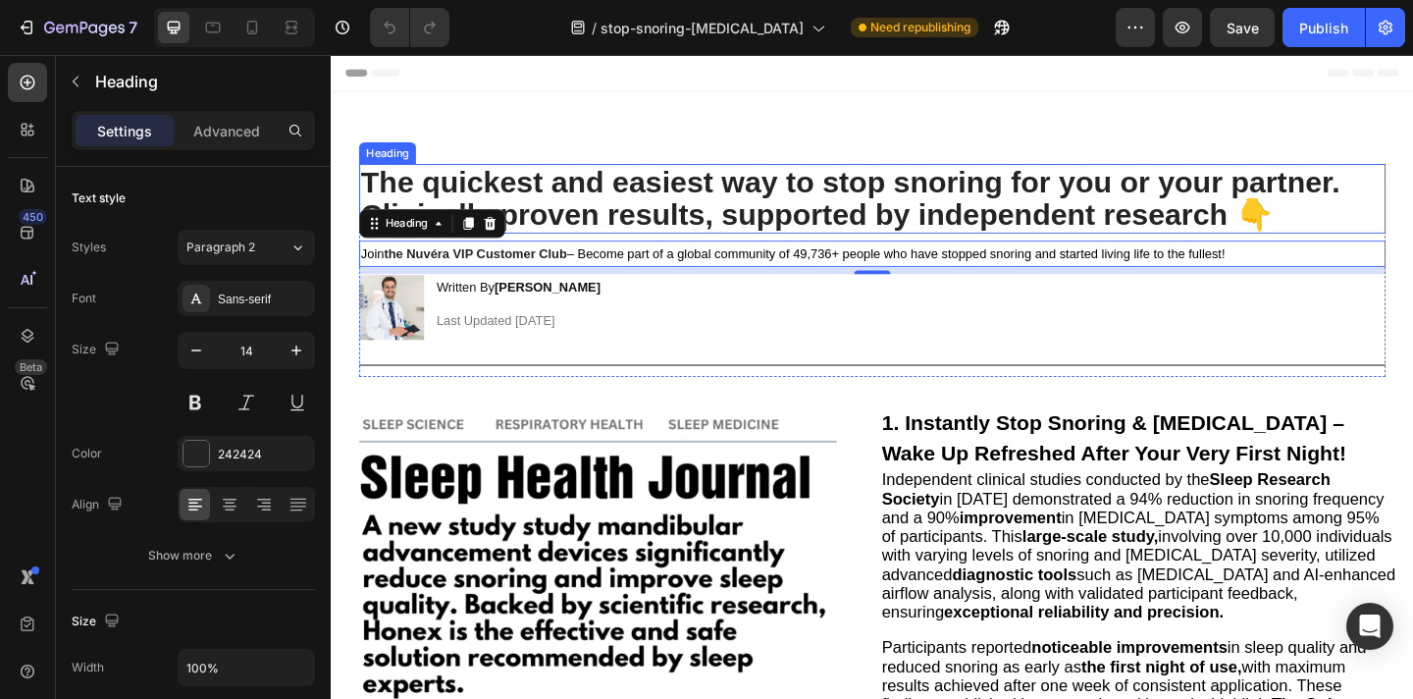
click at [502, 208] on strong "The quickest and easiest way to stop snoring for you or your partner. Clinicall…" at bounding box center [896, 211] width 1066 height 72
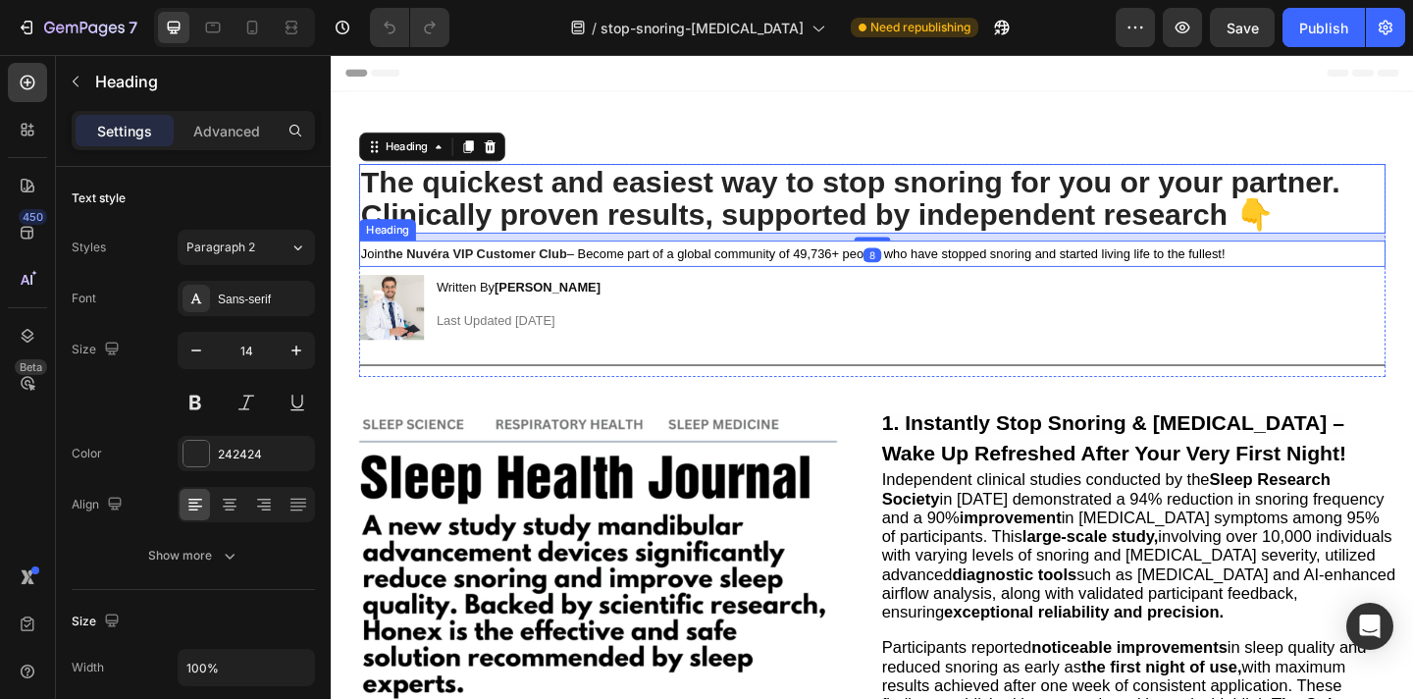
click at [540, 272] on strong "the Nuvéra VIP Customer Club" at bounding box center [488, 271] width 199 height 16
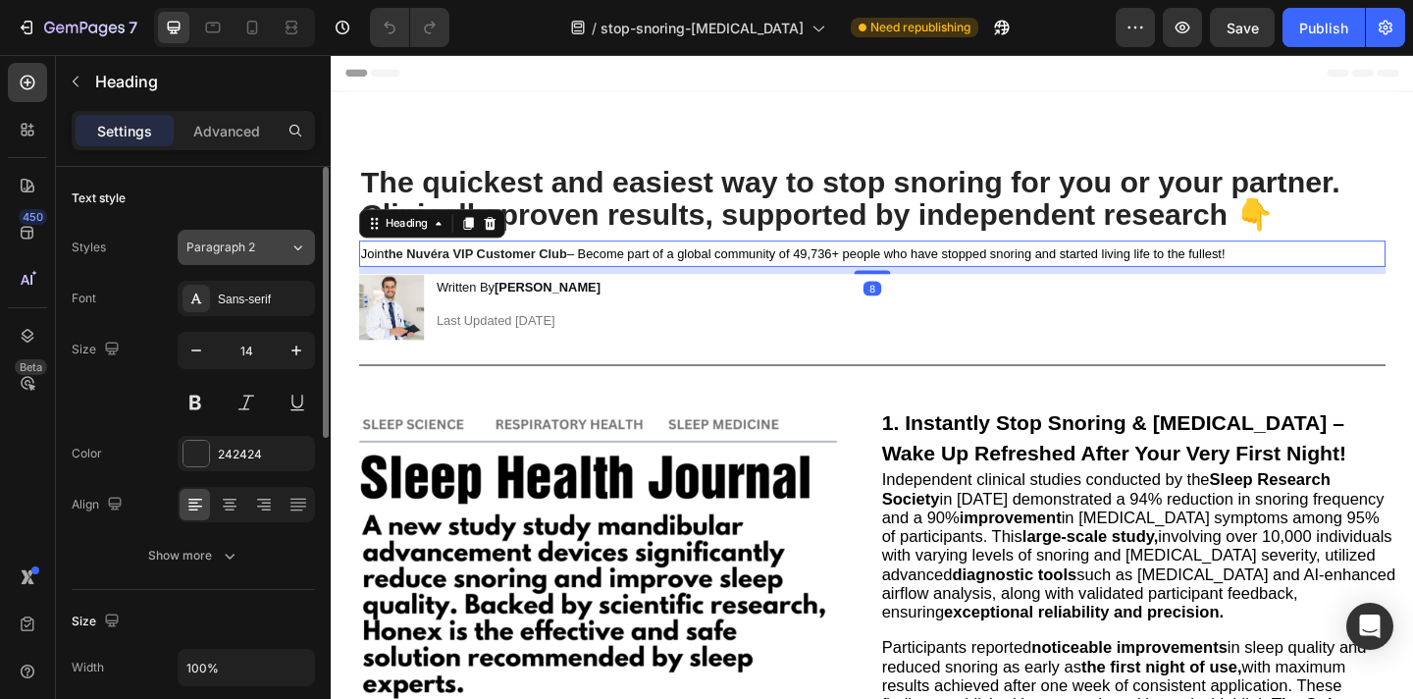
click at [248, 253] on span "Paragraph 2" at bounding box center [220, 247] width 69 height 18
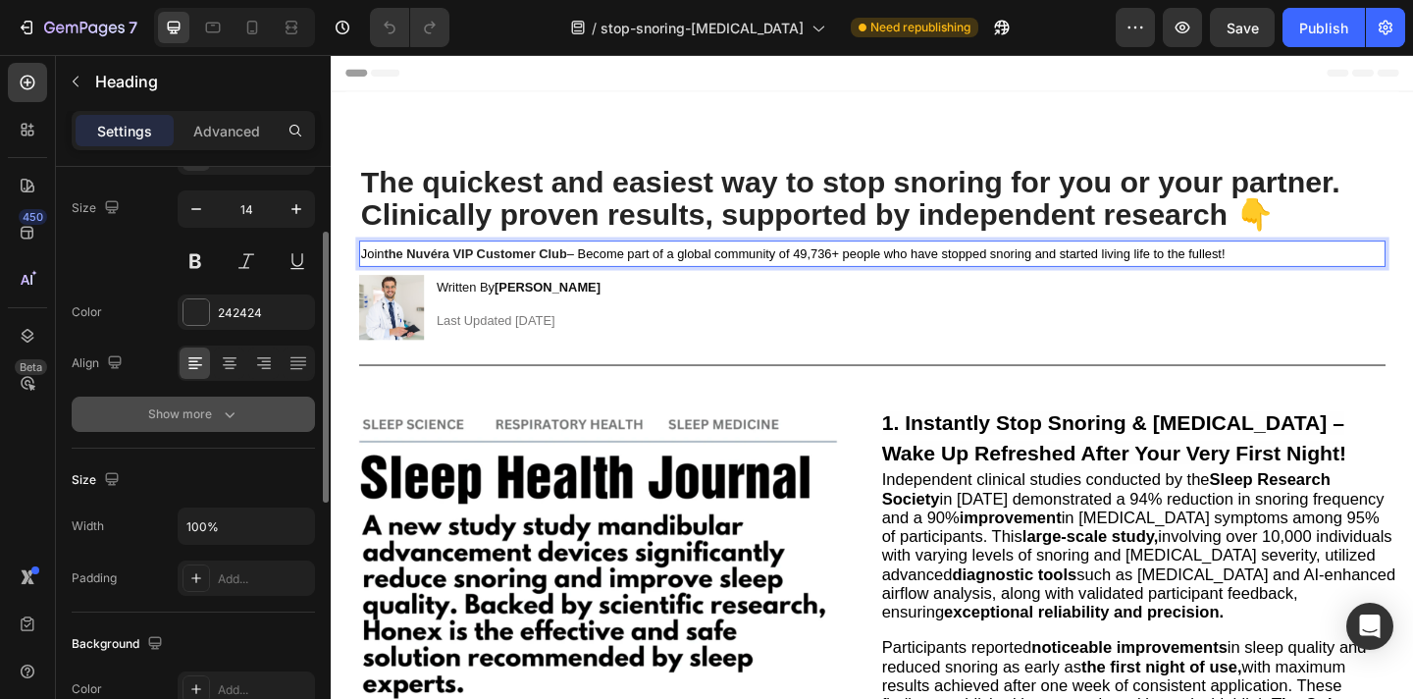
click at [202, 404] on div "Show more" at bounding box center [193, 414] width 91 height 20
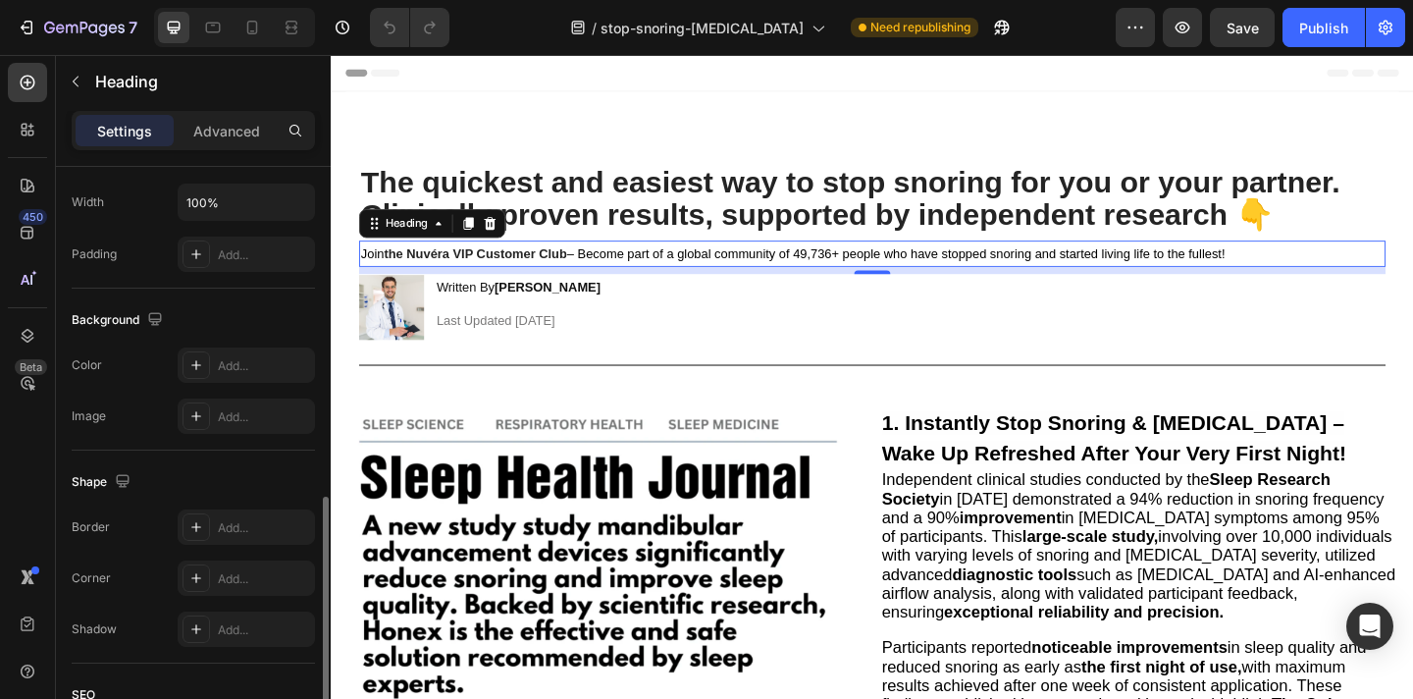
scroll to position [945, 0]
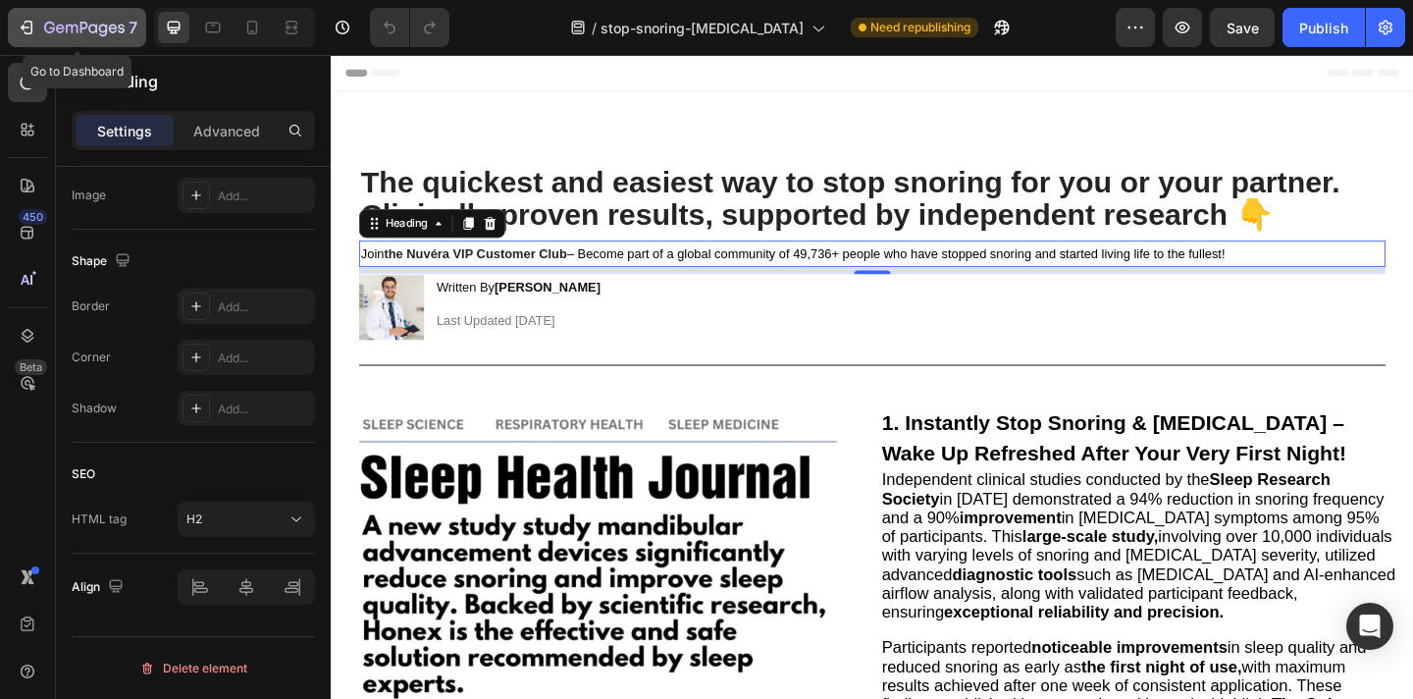
click at [28, 30] on icon "button" at bounding box center [27, 28] width 20 height 20
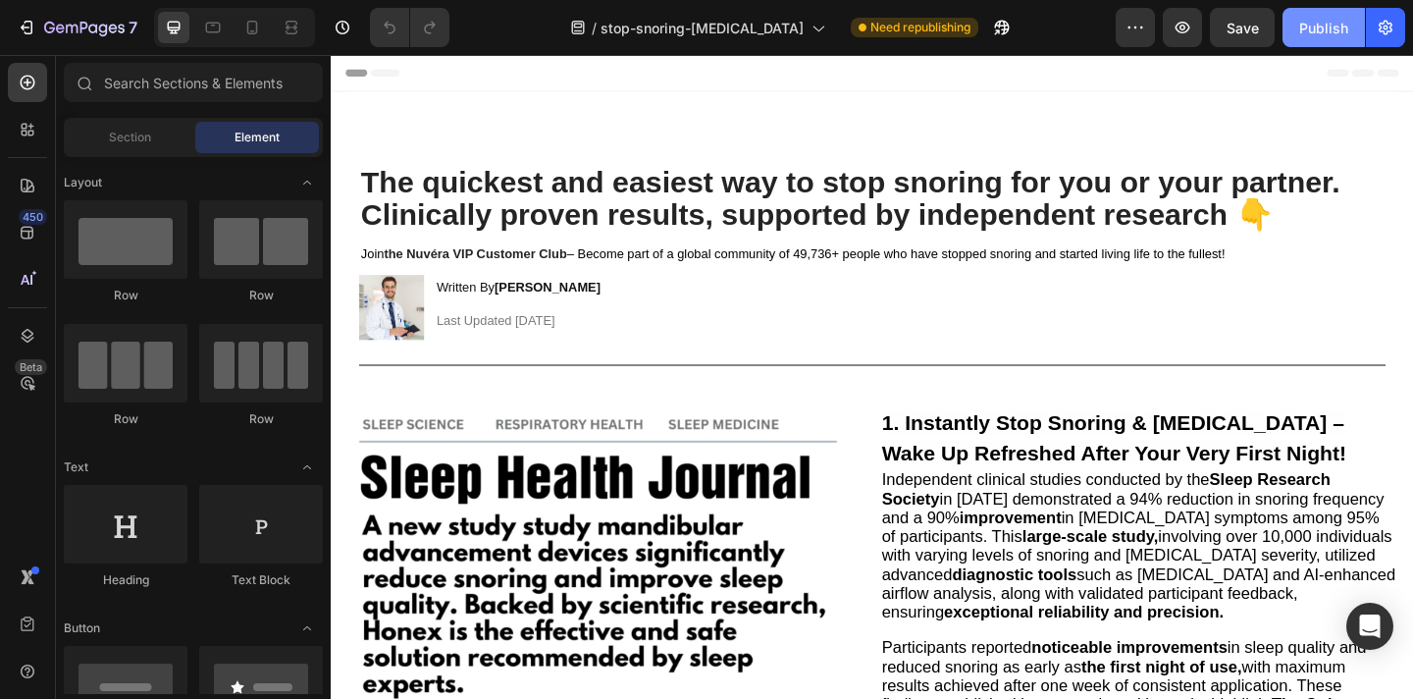
click at [1302, 28] on div "Publish" at bounding box center [1323, 28] width 49 height 21
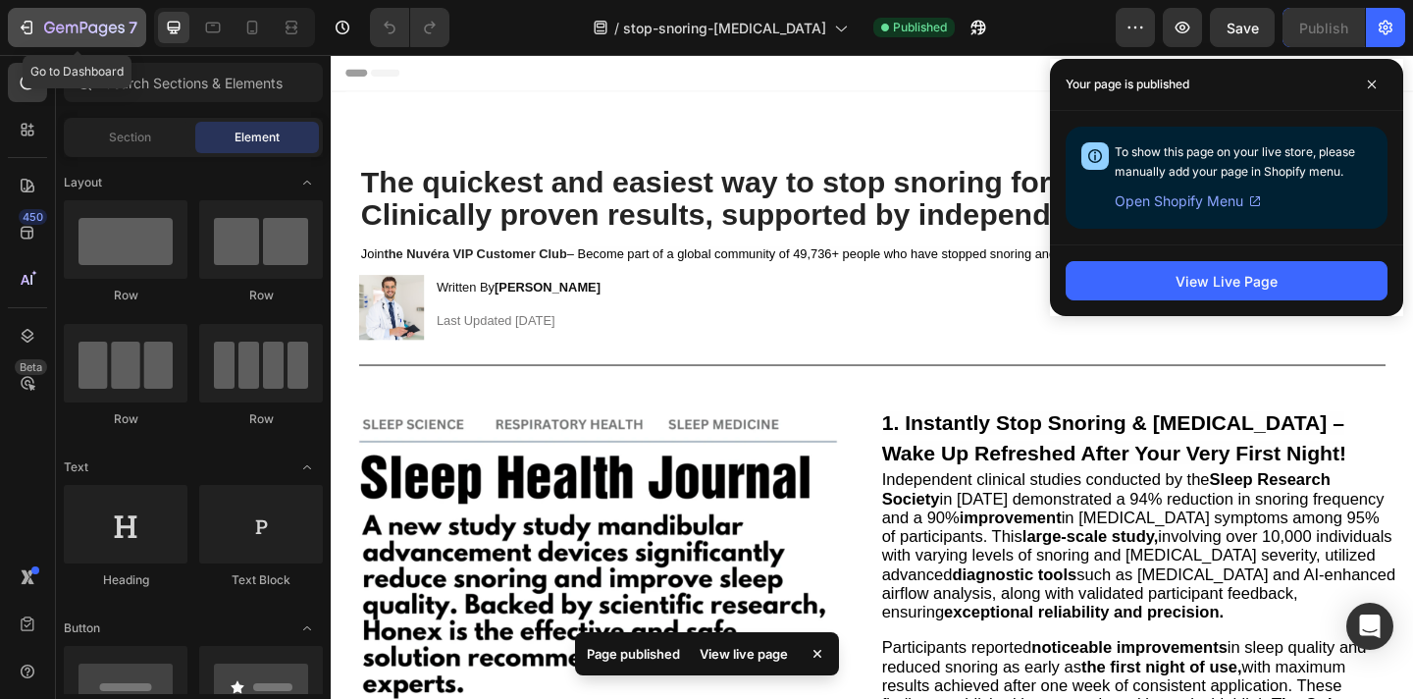
click at [33, 32] on icon "button" at bounding box center [27, 28] width 20 height 20
